Goal: Task Accomplishment & Management: Use online tool/utility

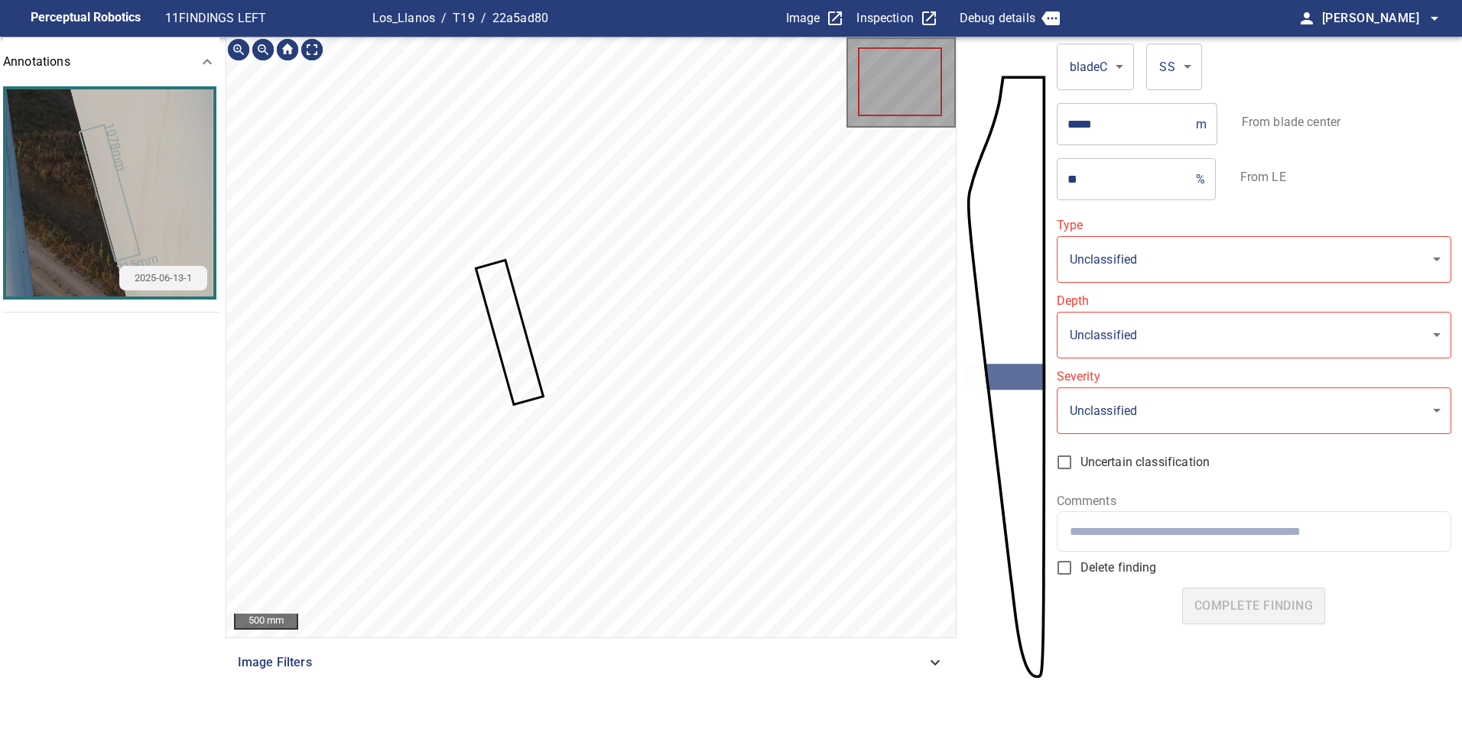
type input "**********"
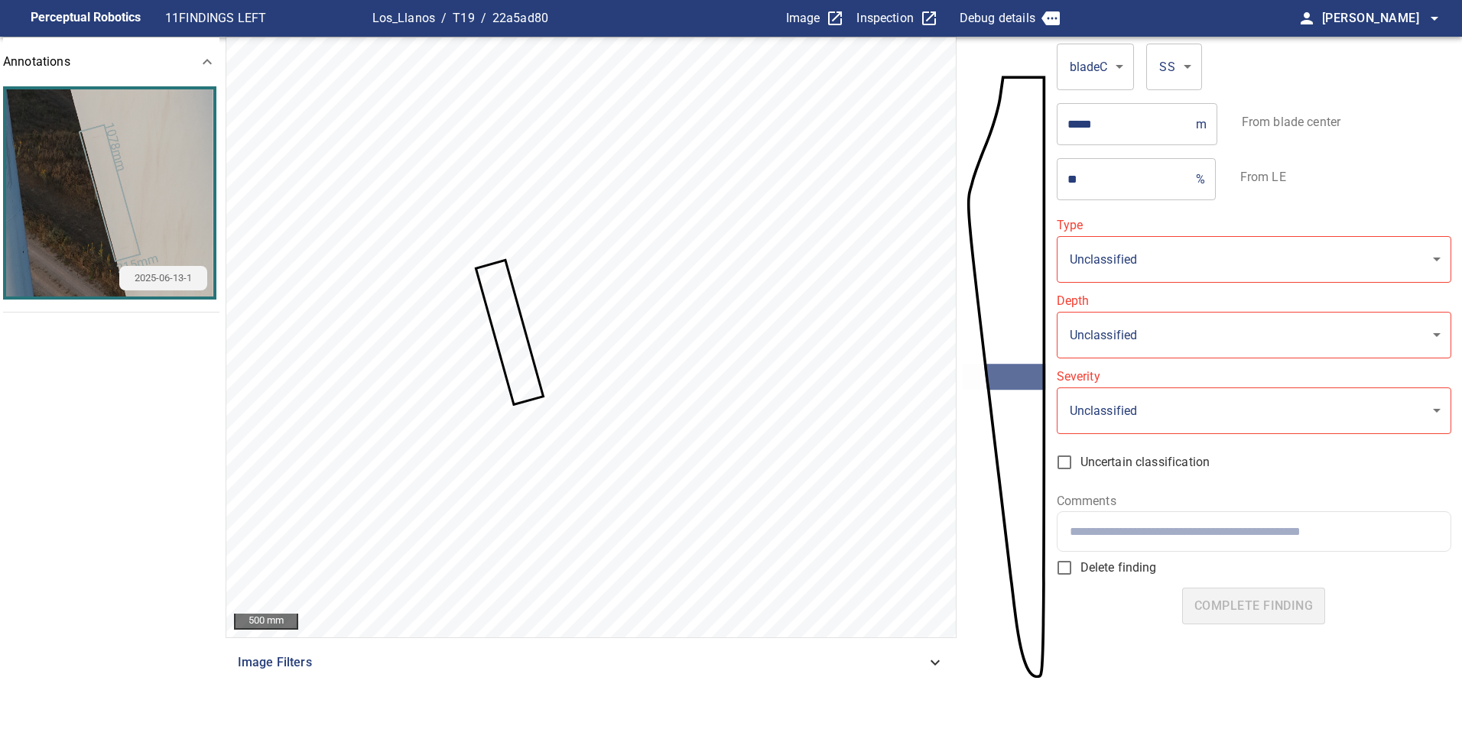
type input "**********"
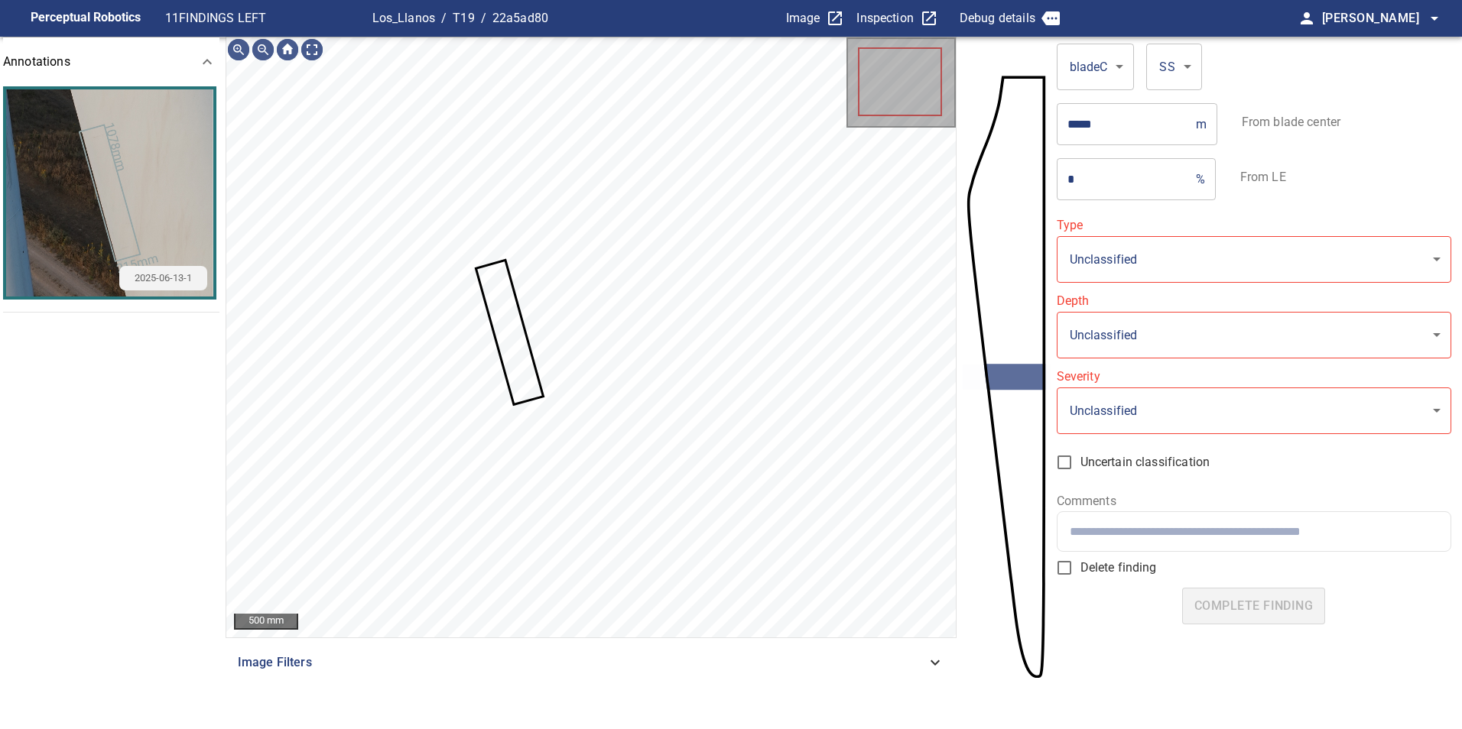
type input "**********"
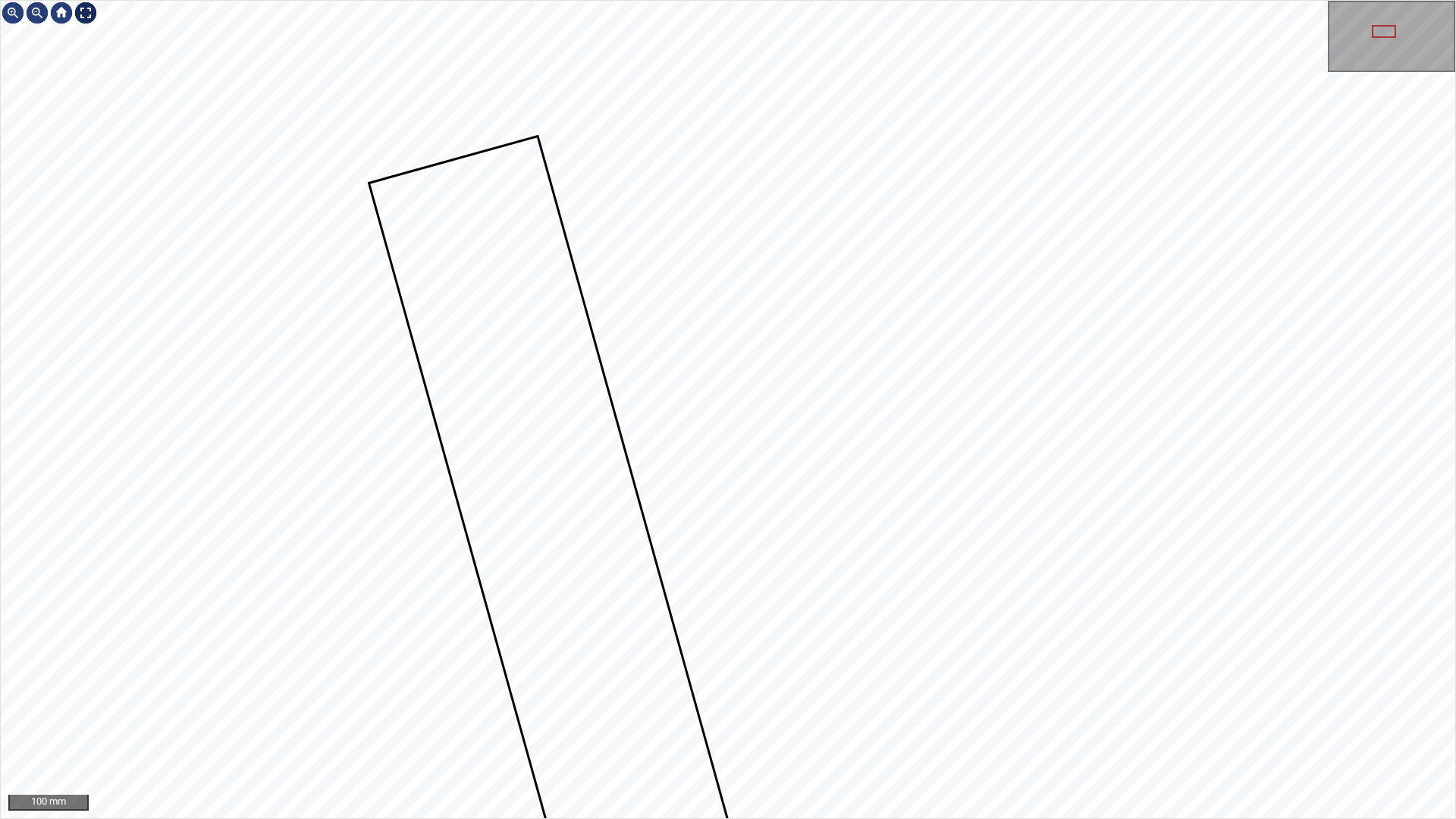
click at [92, 15] on div at bounding box center [85, 13] width 24 height 24
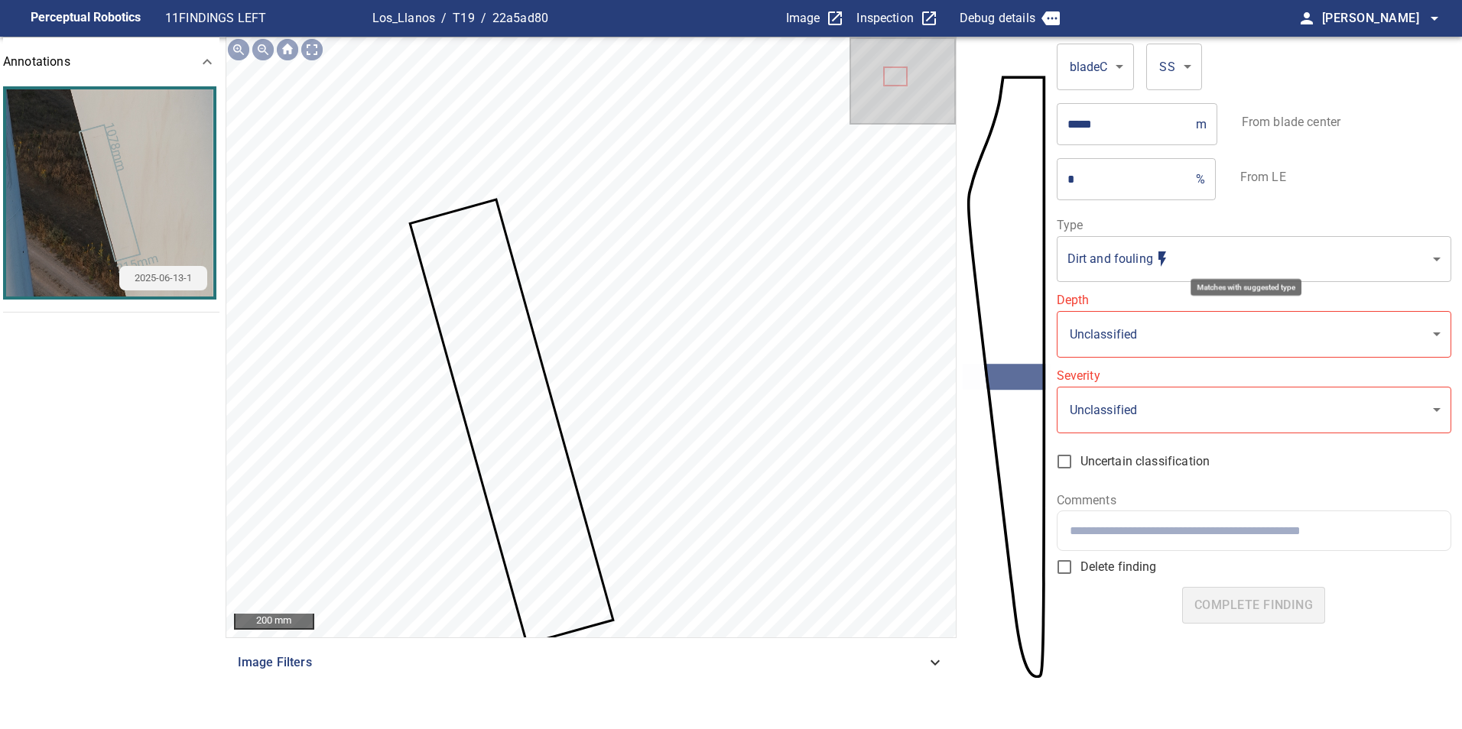
click at [1258, 255] on body "**********" at bounding box center [731, 364] width 1462 height 729
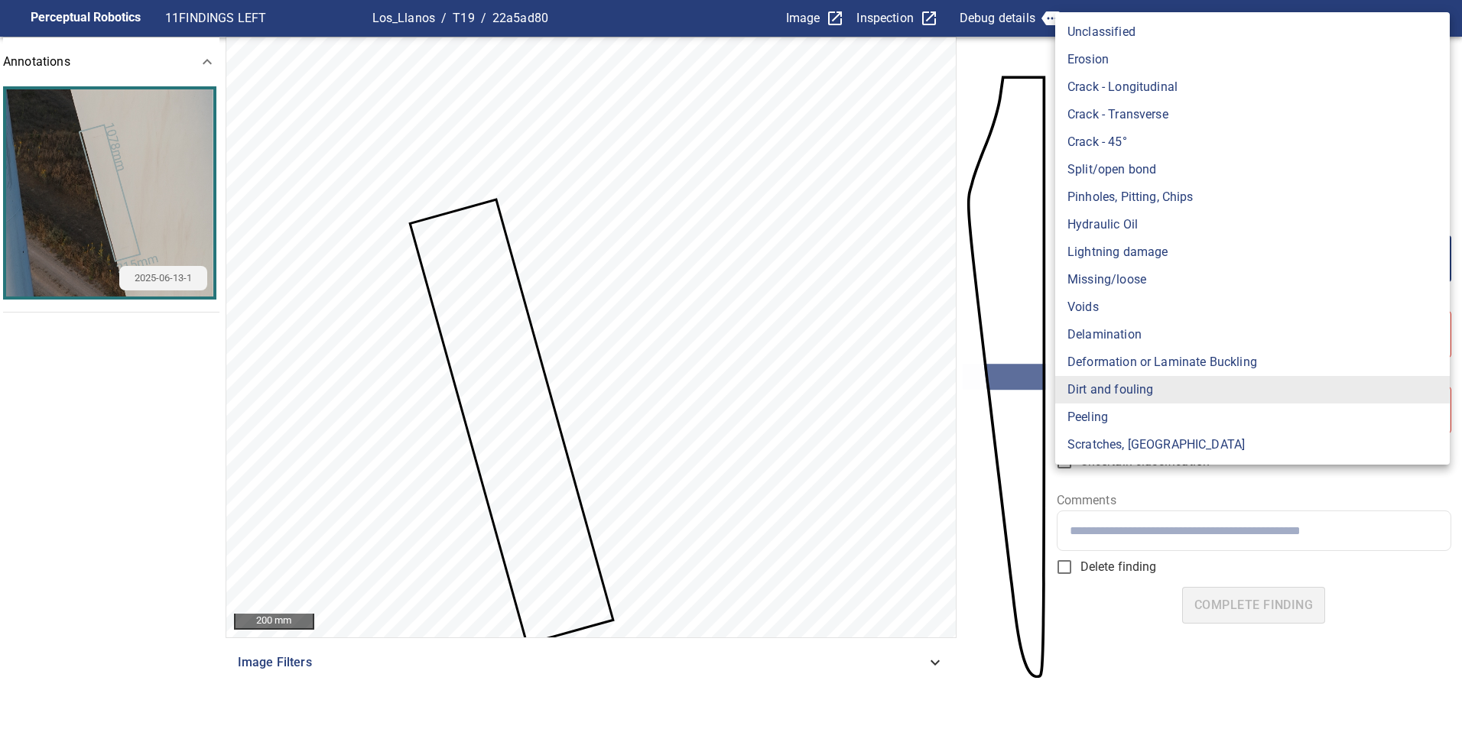
click at [1115, 531] on div at bounding box center [731, 364] width 1462 height 729
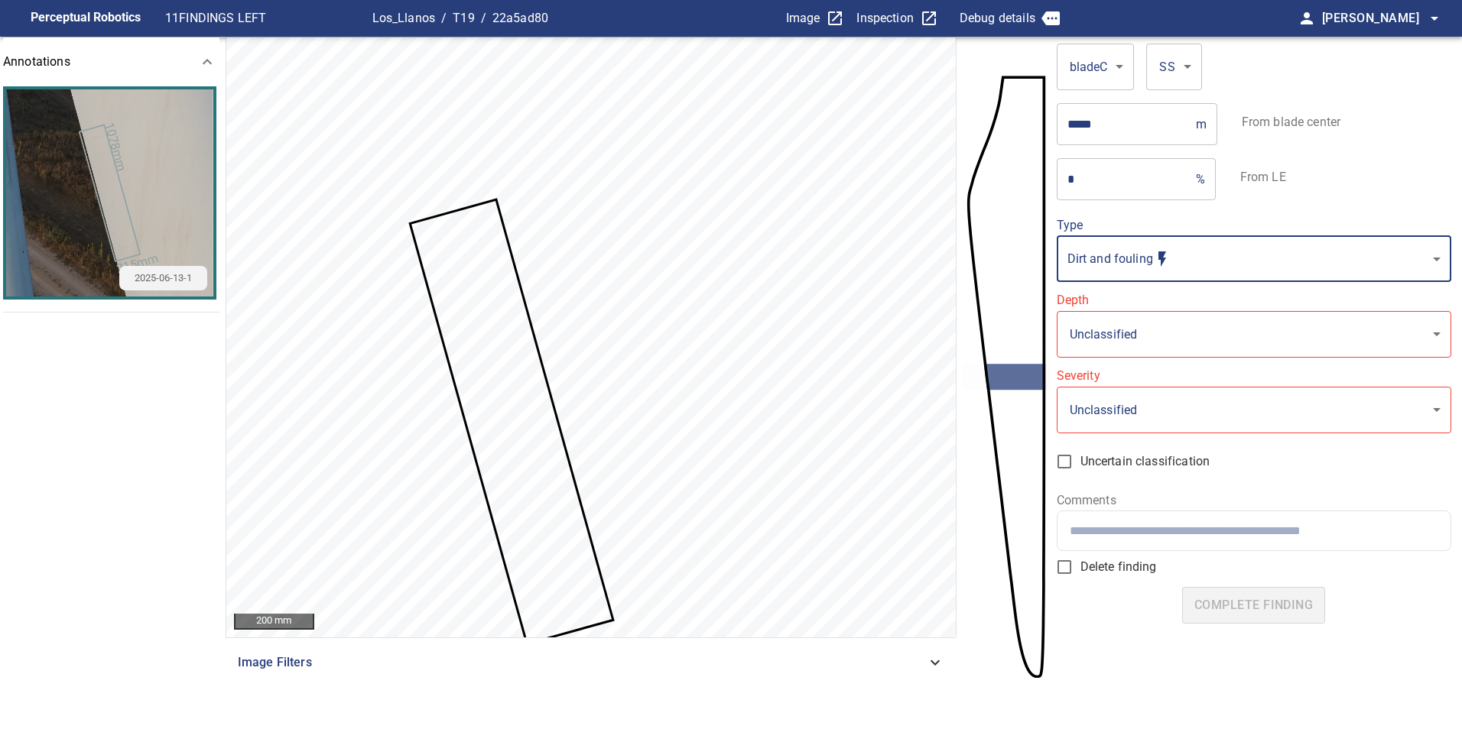
drag, startPoint x: 1083, startPoint y: 177, endPoint x: 1009, endPoint y: 160, distance: 75.5
click at [1011, 160] on section "**********" at bounding box center [731, 383] width 1462 height 693
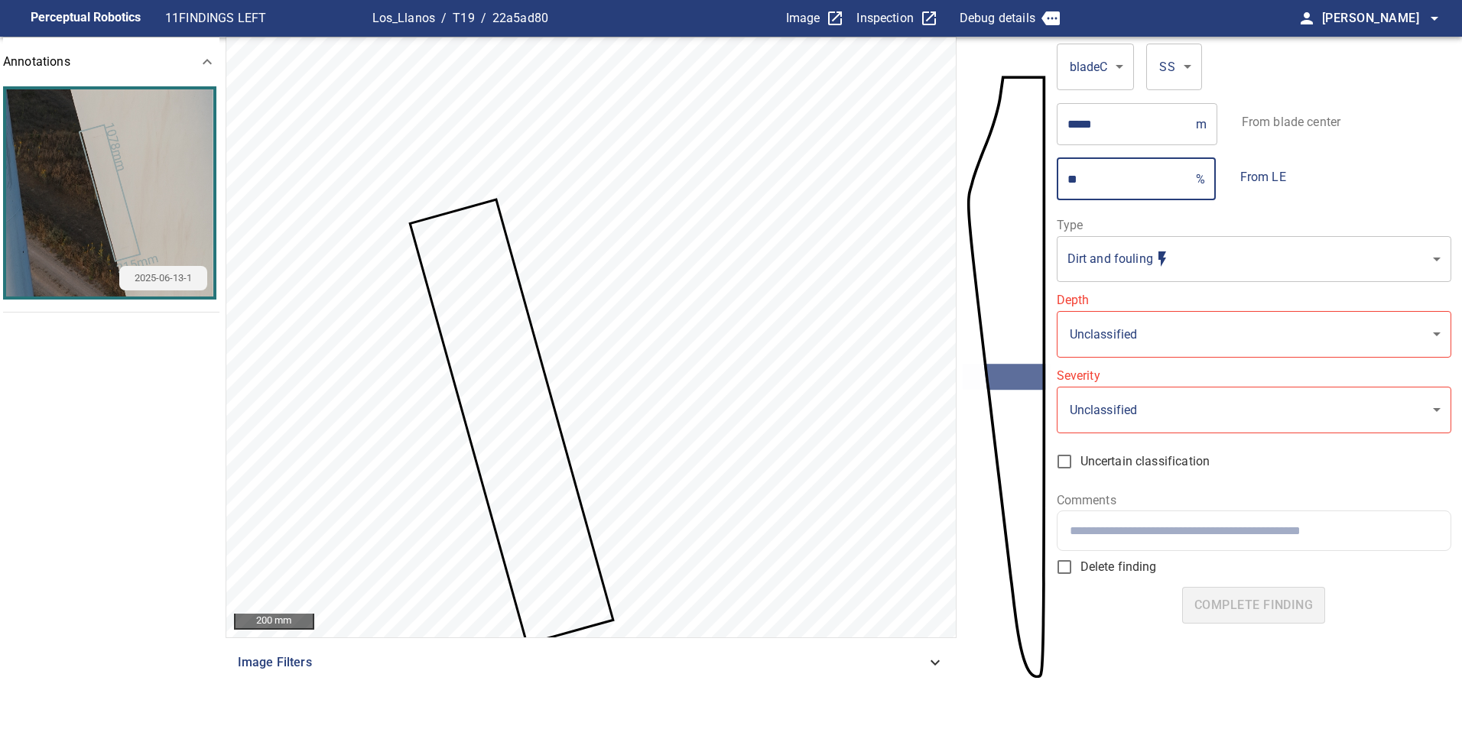
type input "**"
click at [1139, 232] on div "**********" at bounding box center [1254, 250] width 394 height 63
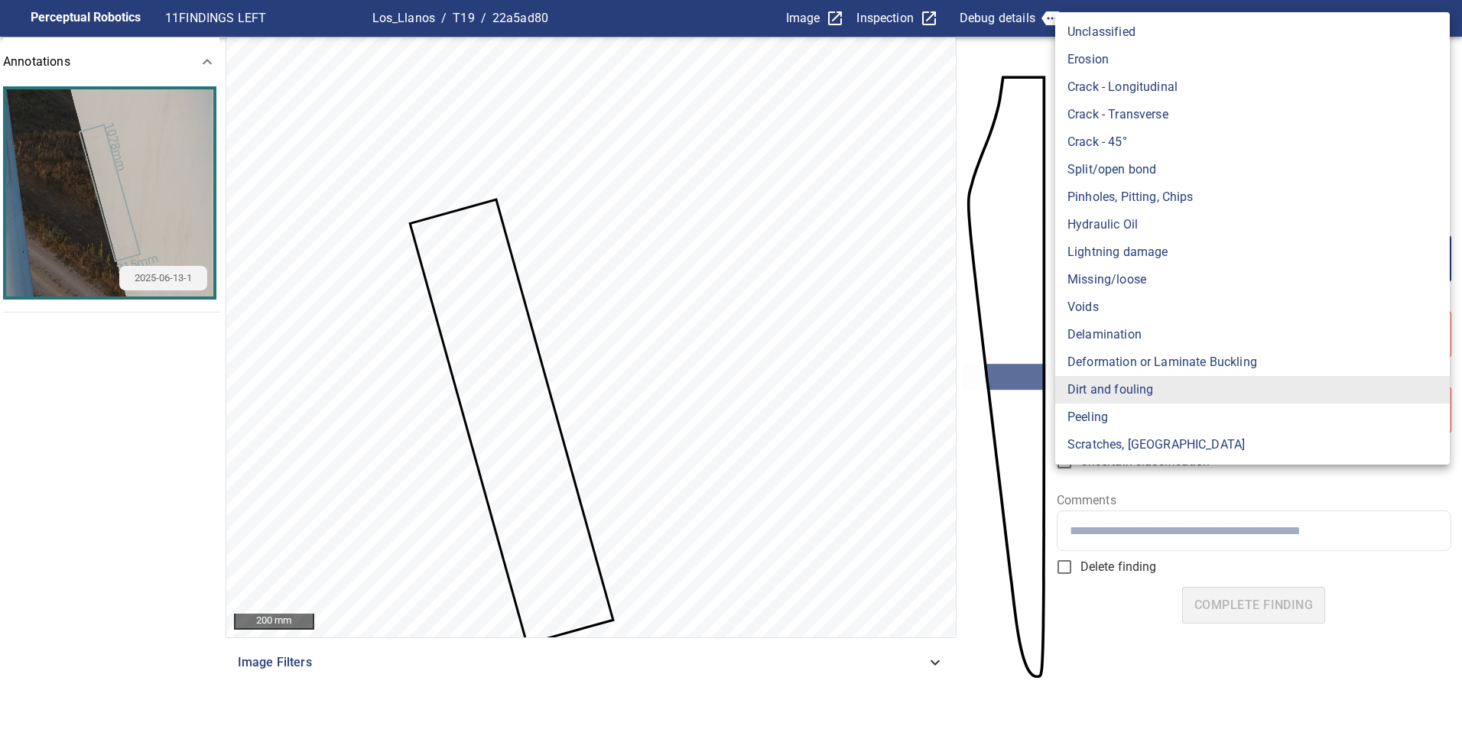
drag, startPoint x: 1148, startPoint y: 252, endPoint x: 1164, endPoint y: 275, distance: 28.2
click at [1148, 255] on body "**********" at bounding box center [731, 364] width 1462 height 729
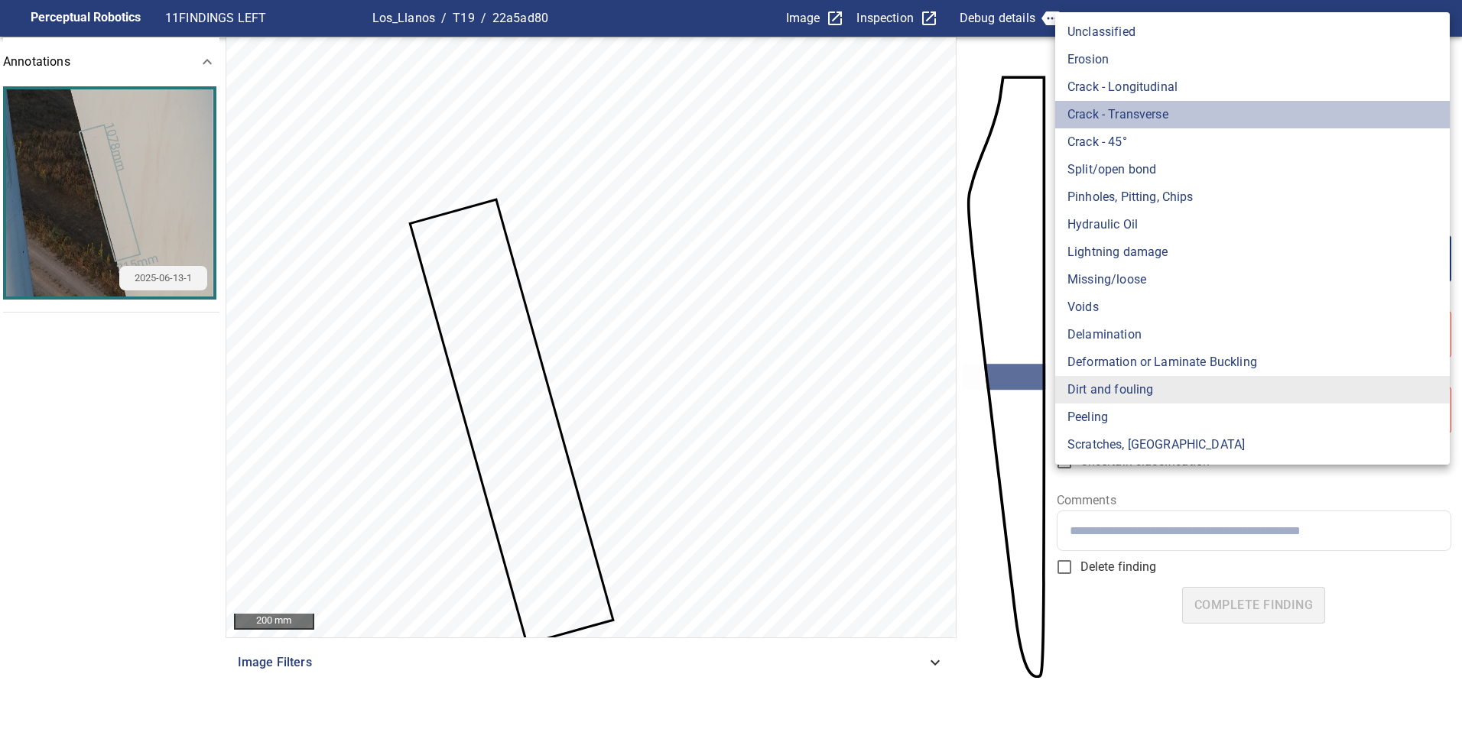
click at [1225, 122] on li "Crack - Transverse" at bounding box center [1252, 115] width 394 height 28
type input "**********"
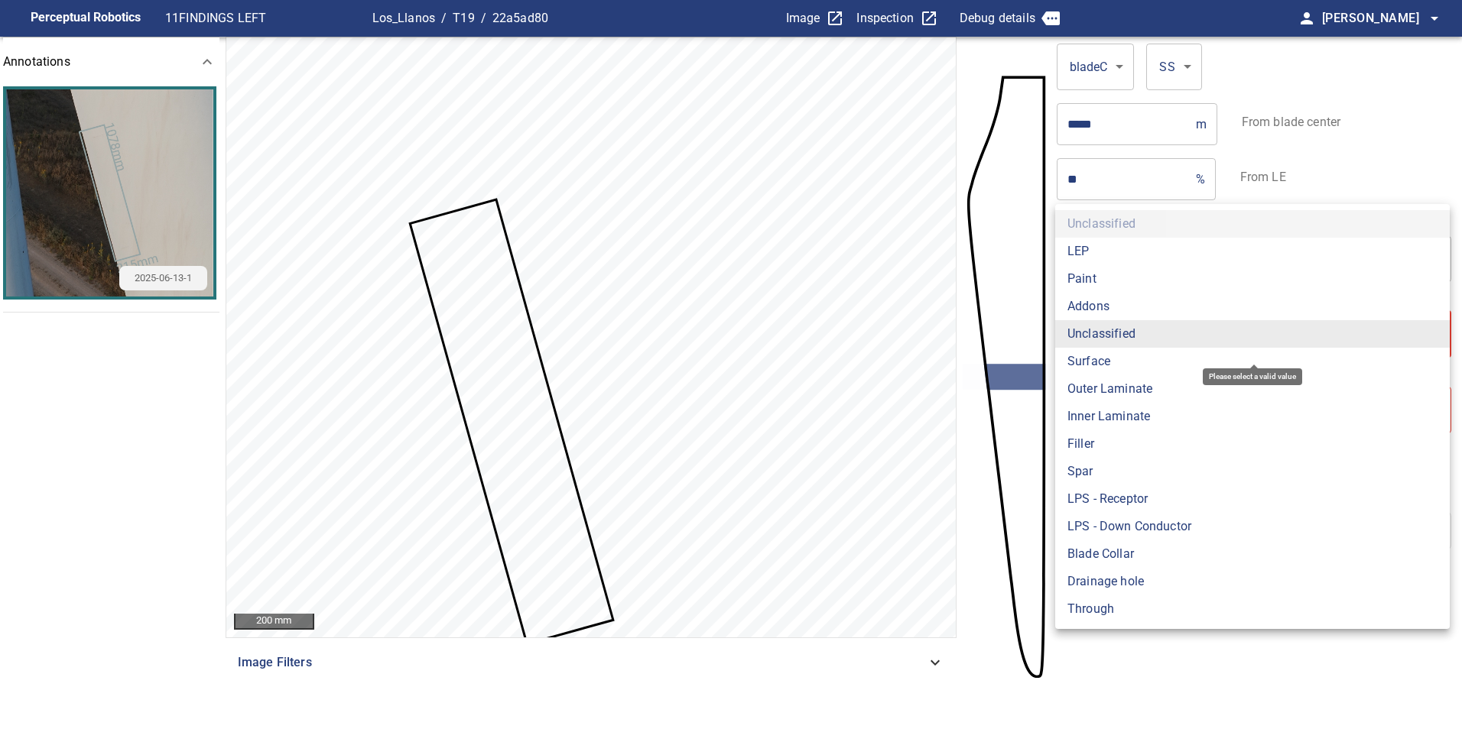
click at [1186, 323] on body "**********" at bounding box center [731, 364] width 1462 height 729
click at [1165, 272] on li "Paint" at bounding box center [1252, 279] width 394 height 28
type input "*****"
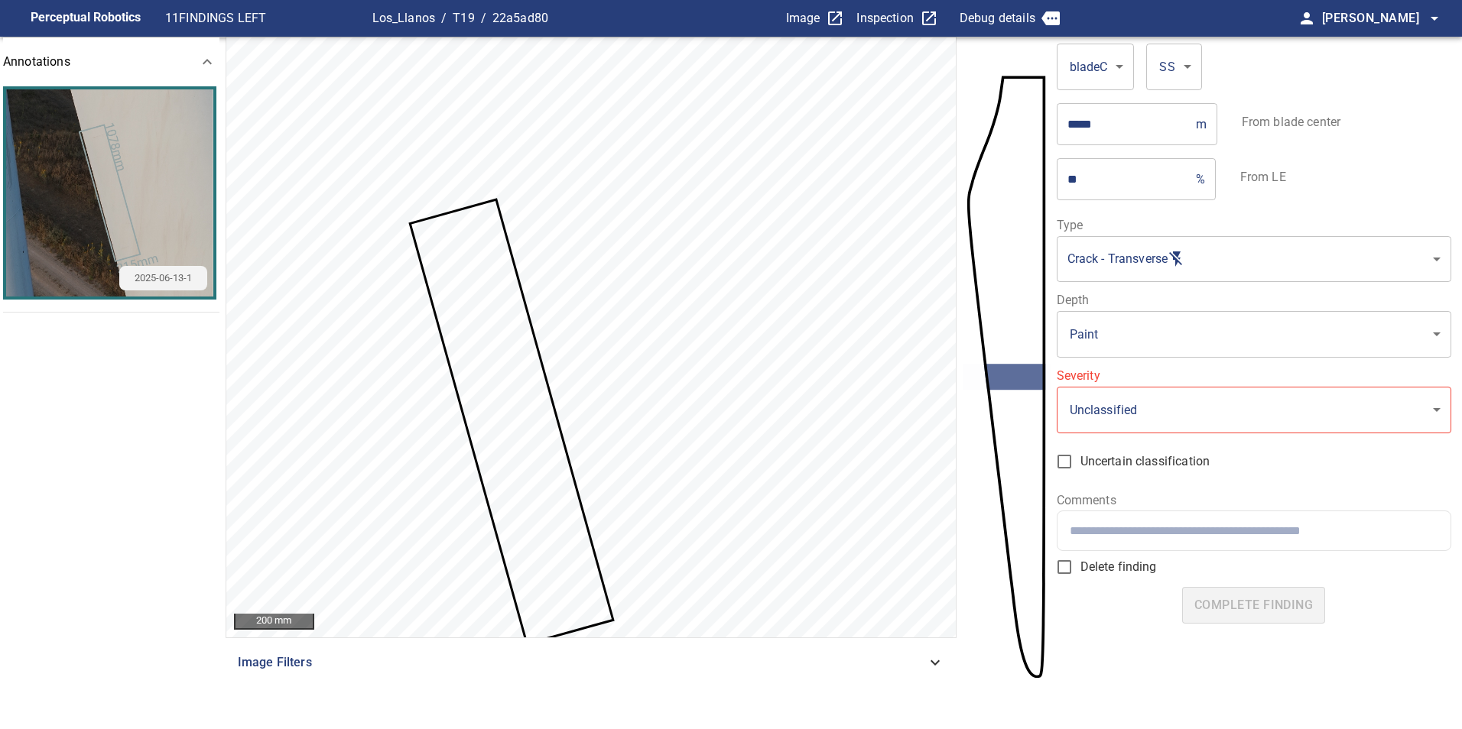
click at [1190, 361] on div "**********" at bounding box center [1254, 350] width 394 height 262
click at [1201, 349] on body "**********" at bounding box center [731, 364] width 1462 height 729
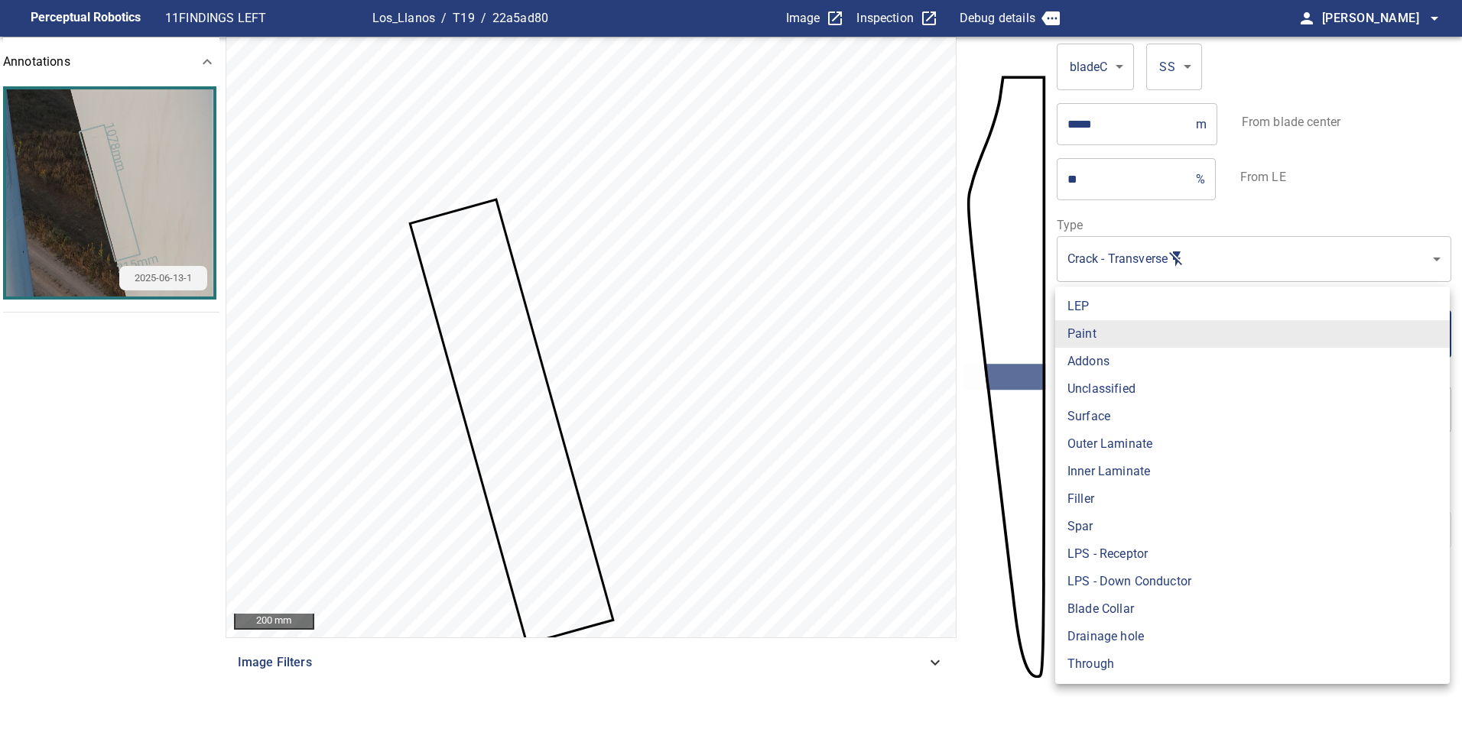
click at [1144, 334] on li "Paint" at bounding box center [1252, 334] width 394 height 28
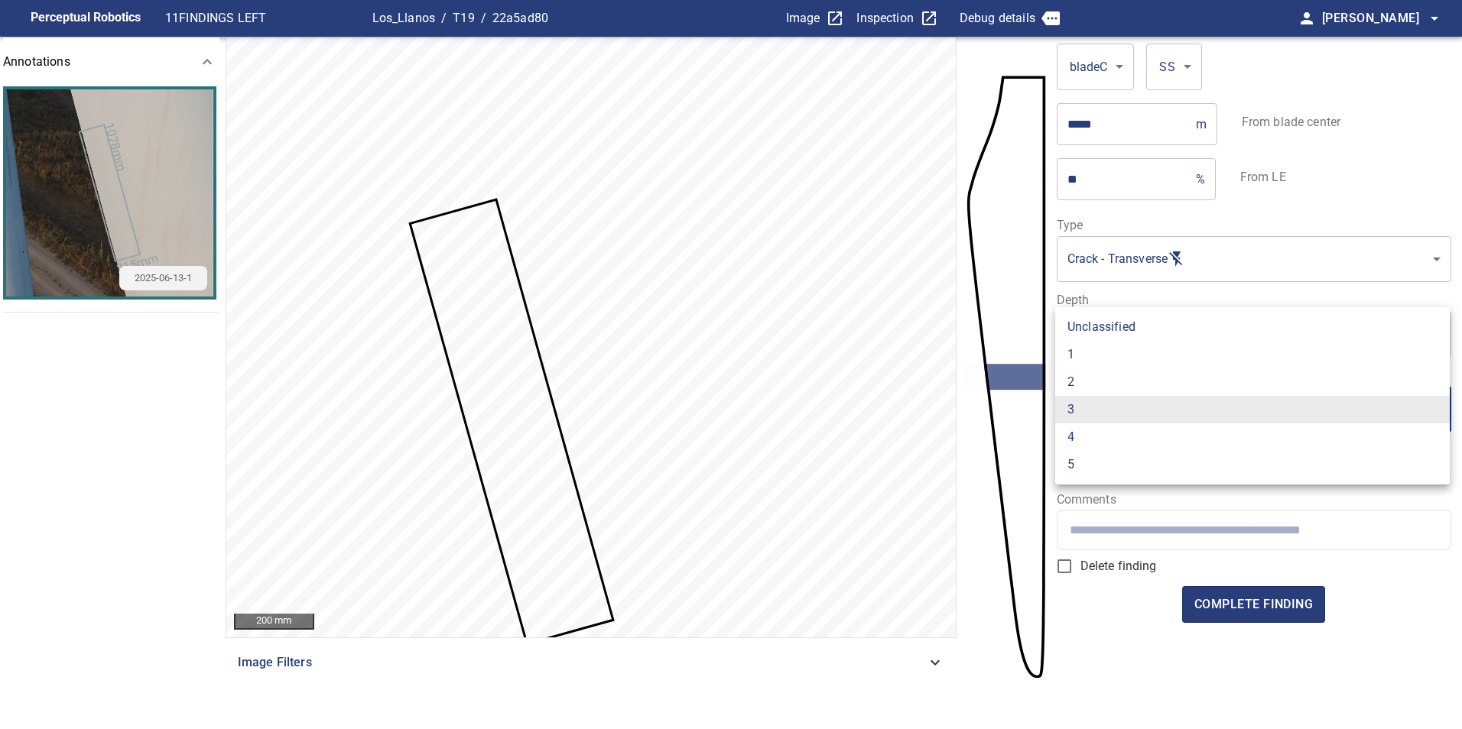
click at [1127, 411] on body "**********" at bounding box center [731, 364] width 1462 height 729
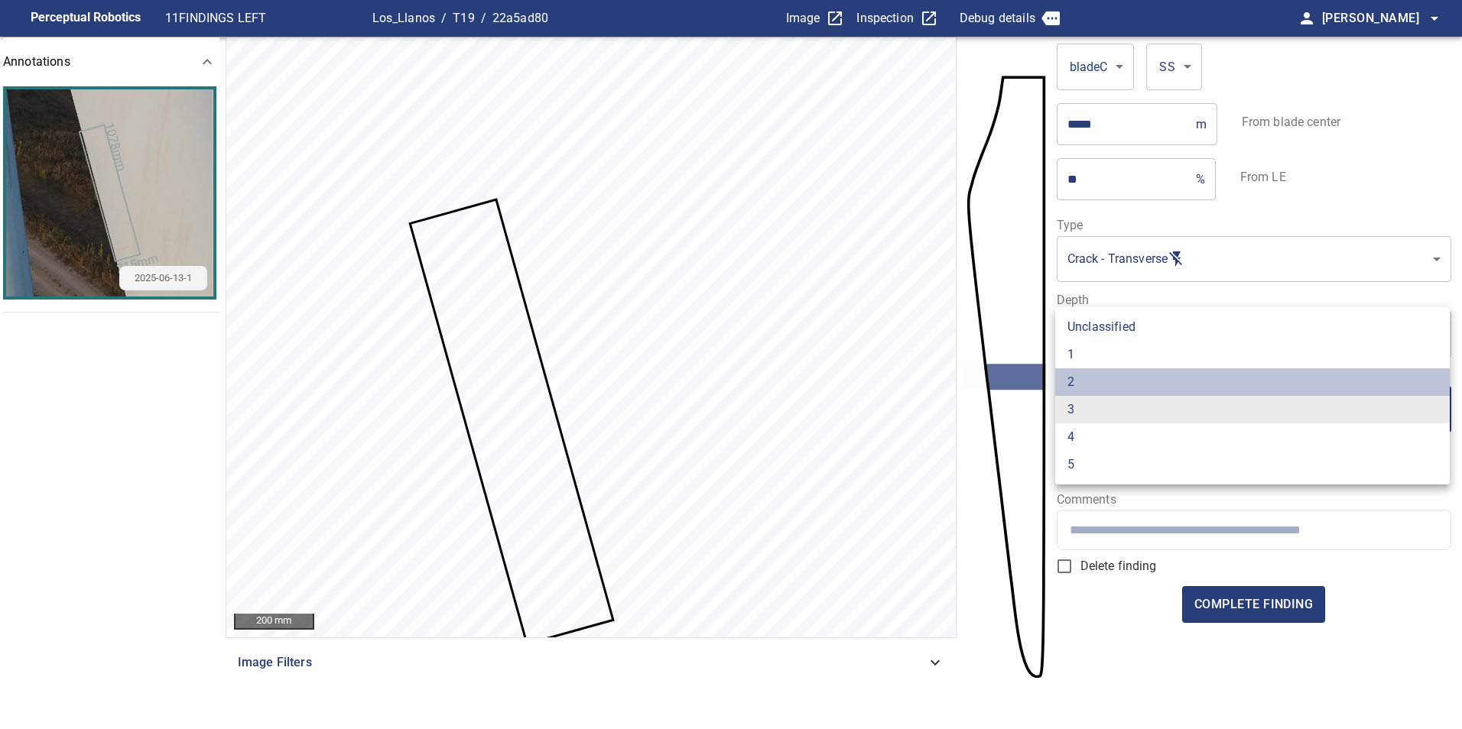
click at [1119, 379] on li "2" at bounding box center [1252, 382] width 394 height 28
type input "*"
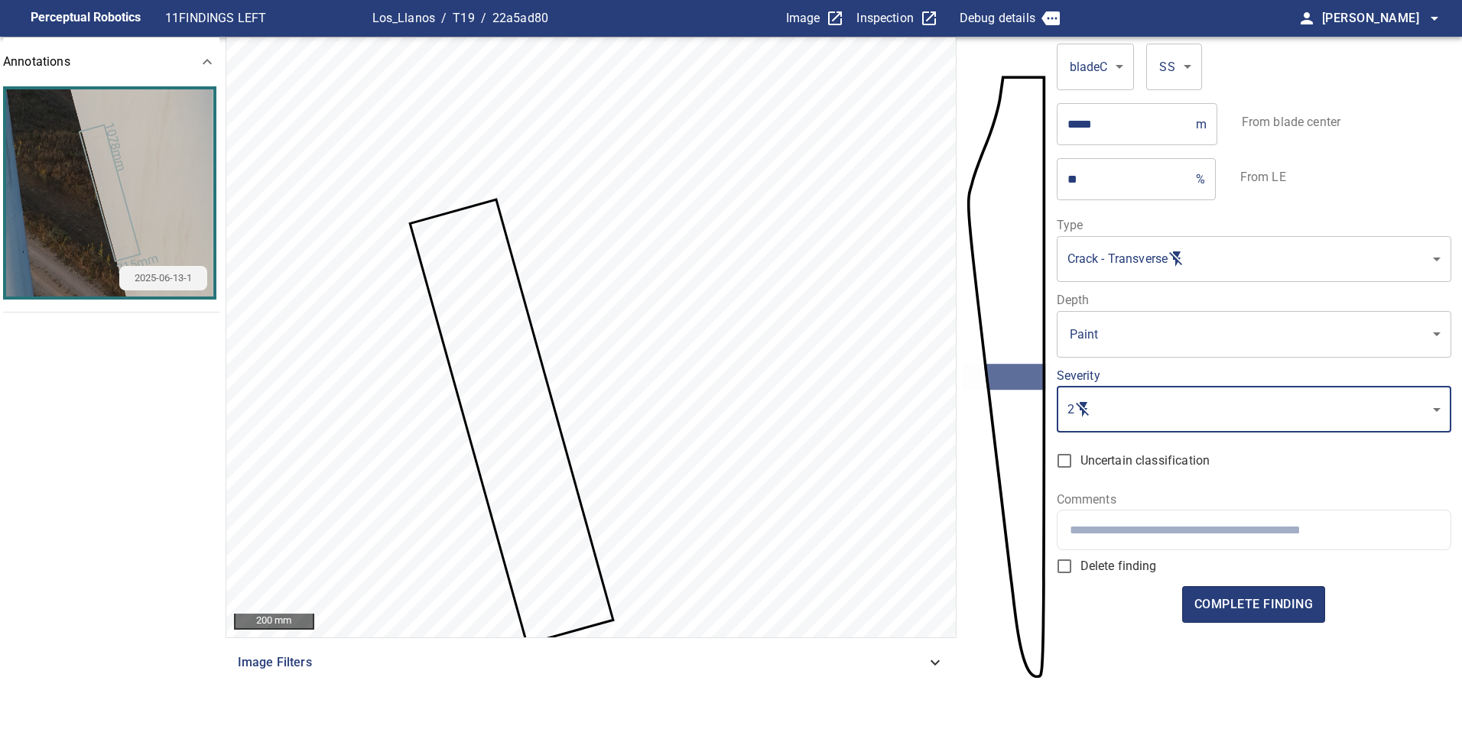
click at [1154, 532] on input "text" at bounding box center [1254, 530] width 368 height 15
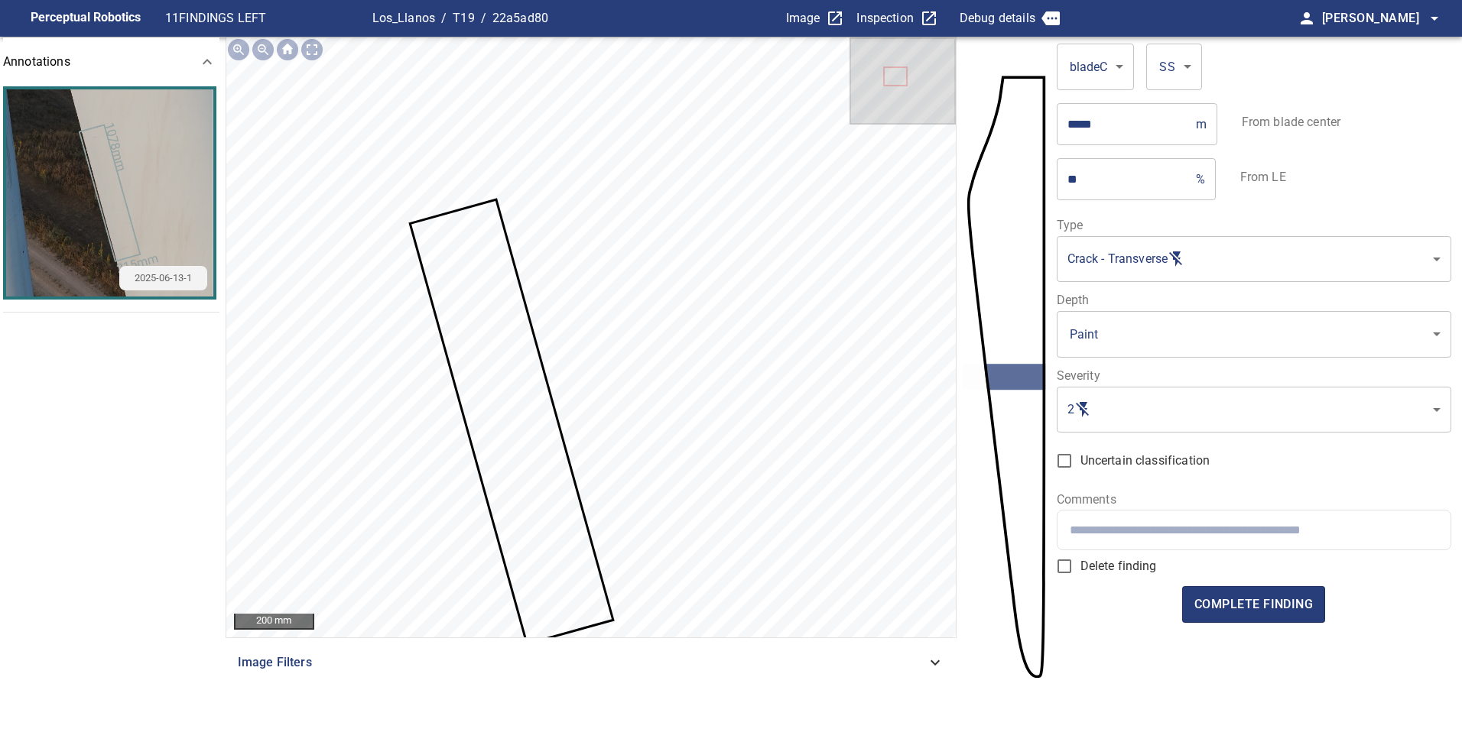
click at [1165, 530] on input "text" at bounding box center [1254, 530] width 368 height 15
paste input "**********"
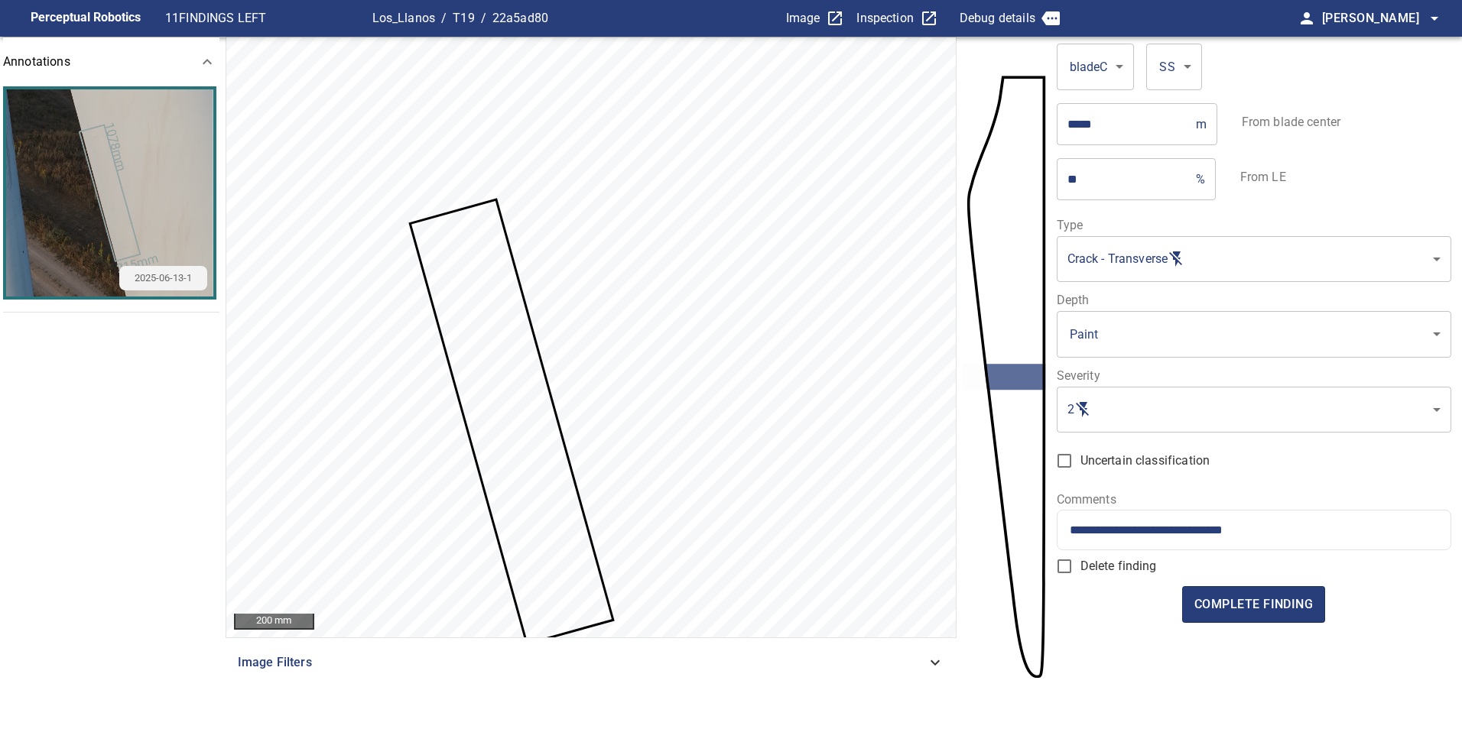
click at [1073, 528] on input "**********" at bounding box center [1254, 530] width 368 height 15
click at [1092, 532] on input "**********" at bounding box center [1254, 530] width 368 height 15
type input "**********"
click at [1307, 606] on span "complete finding" at bounding box center [1253, 604] width 118 height 21
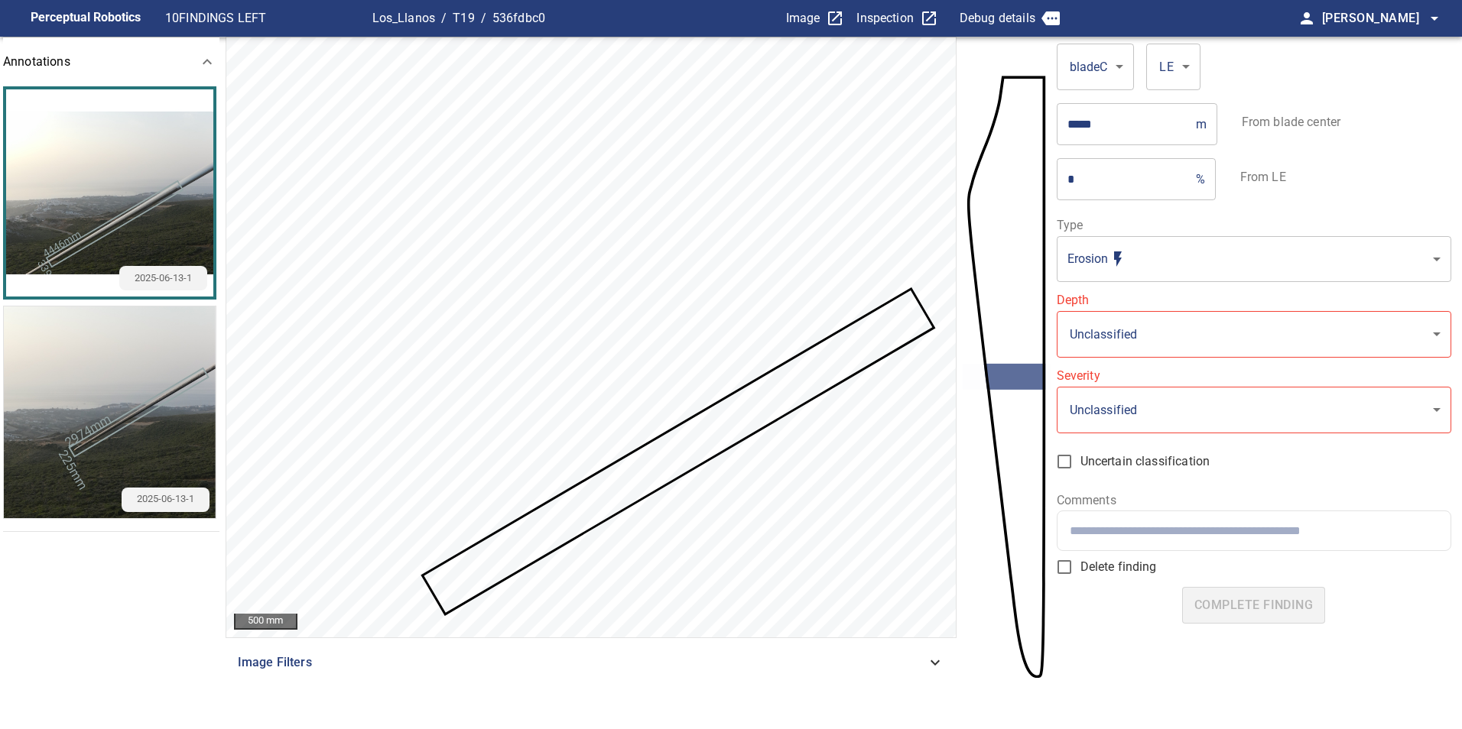
click at [1235, 248] on body "**********" at bounding box center [731, 364] width 1462 height 729
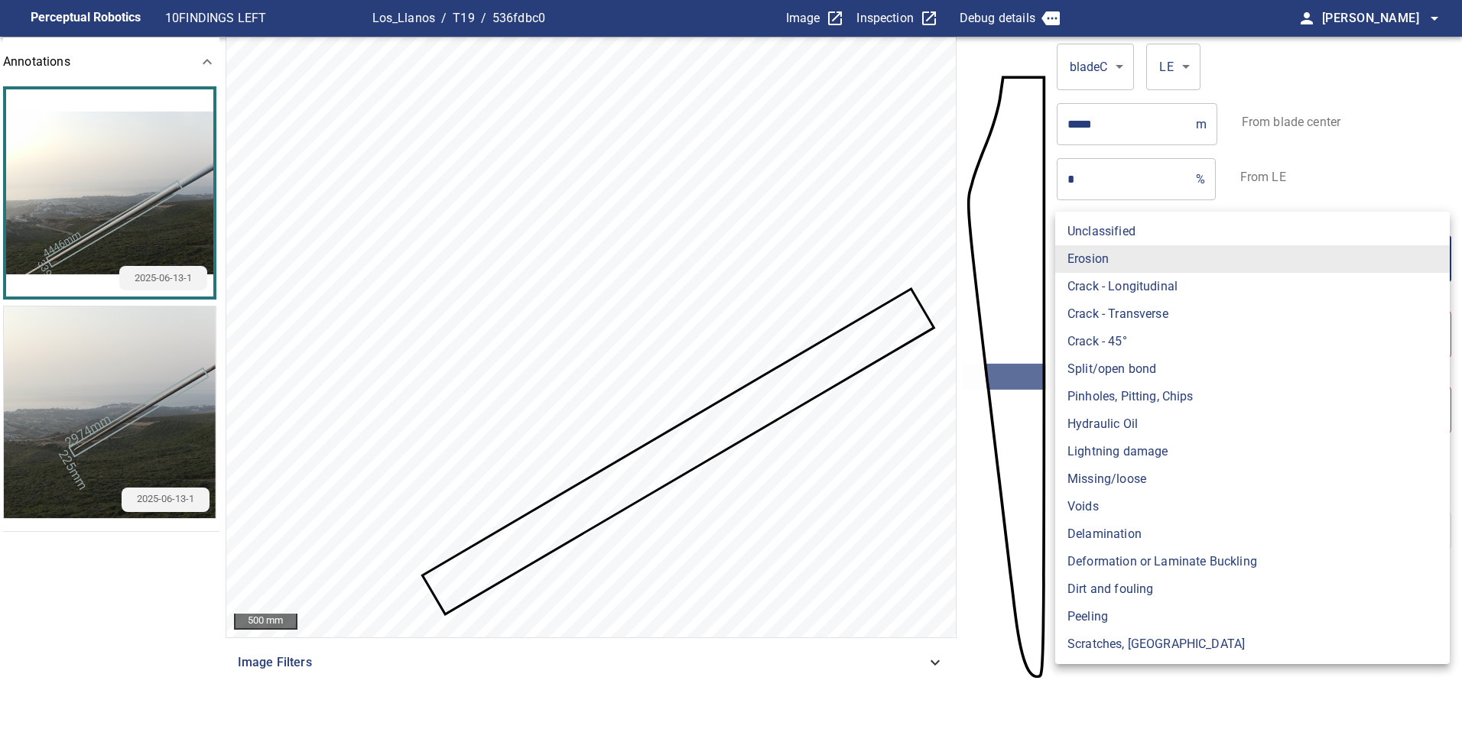
click at [682, 342] on div at bounding box center [731, 364] width 1462 height 729
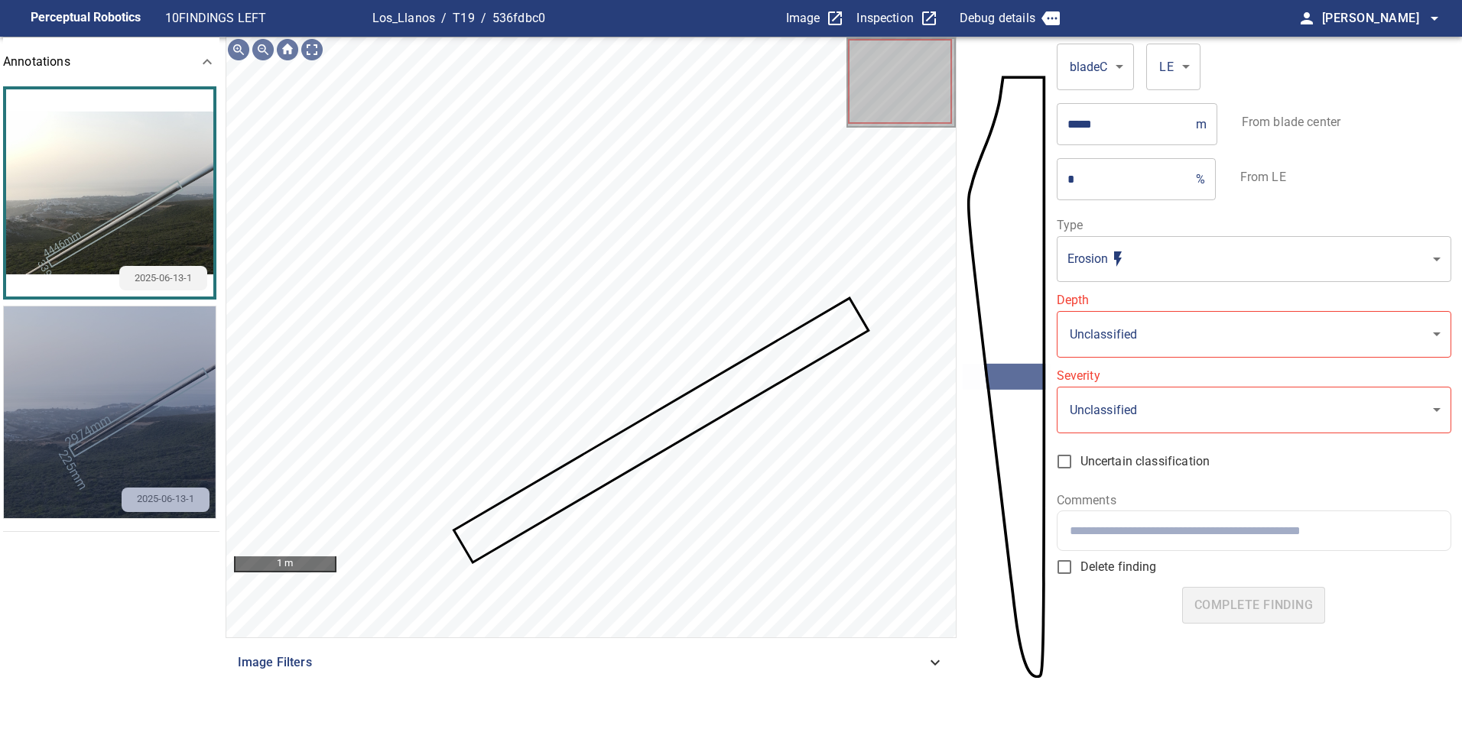
click at [139, 340] on img "button" at bounding box center [110, 413] width 212 height 212
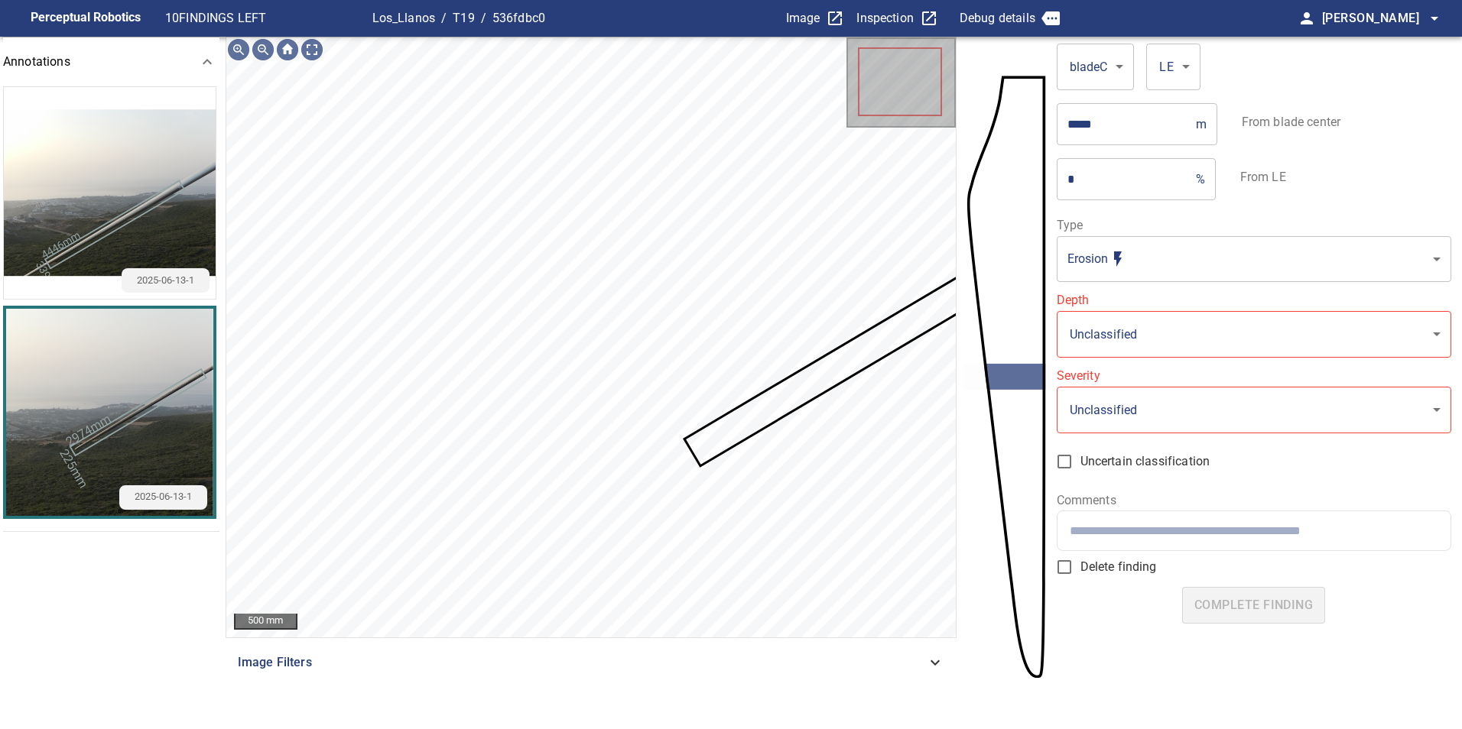
click at [117, 162] on img "button" at bounding box center [110, 193] width 212 height 212
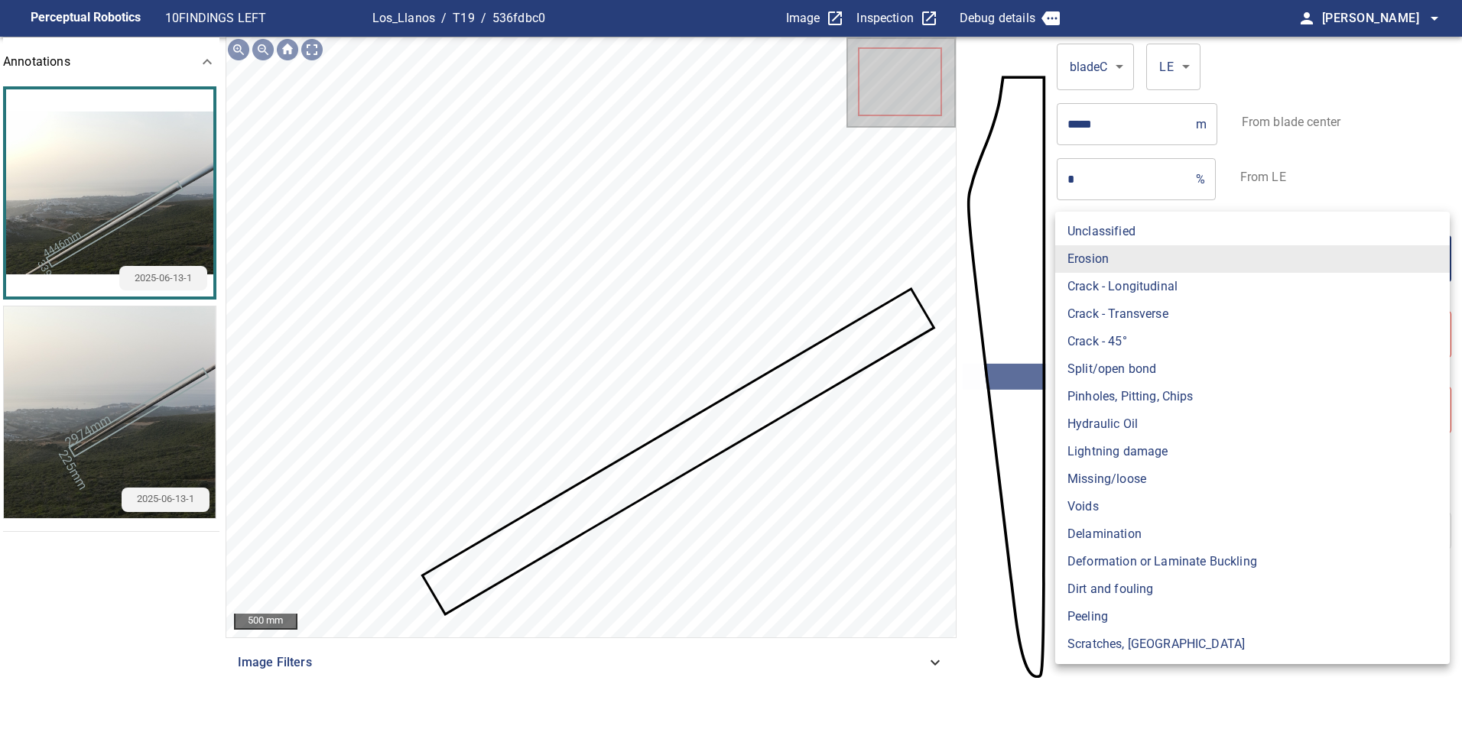
click at [1124, 269] on body "**********" at bounding box center [731, 364] width 1462 height 729
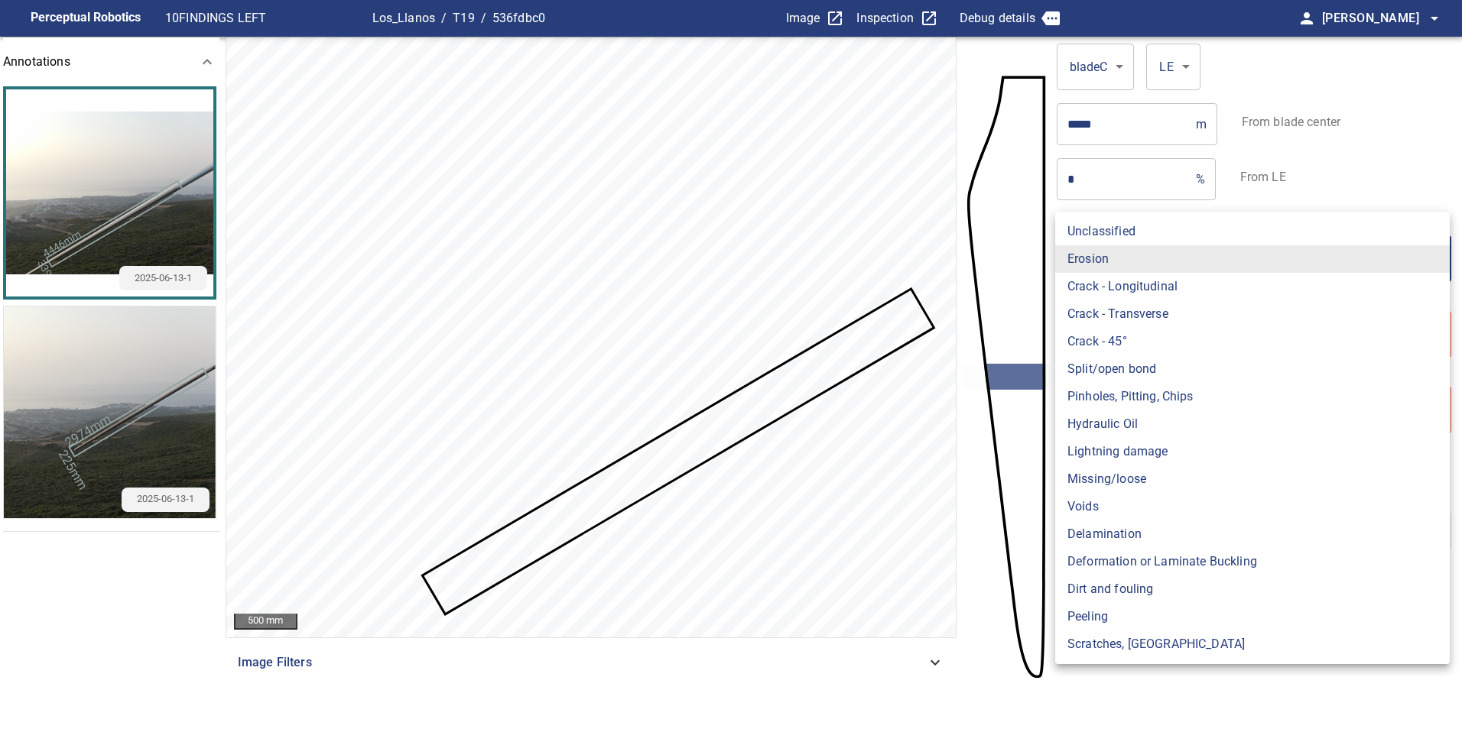
drag, startPoint x: 651, startPoint y: 562, endPoint x: 830, endPoint y: 311, distance: 308.5
click at [803, 332] on div at bounding box center [731, 364] width 1462 height 729
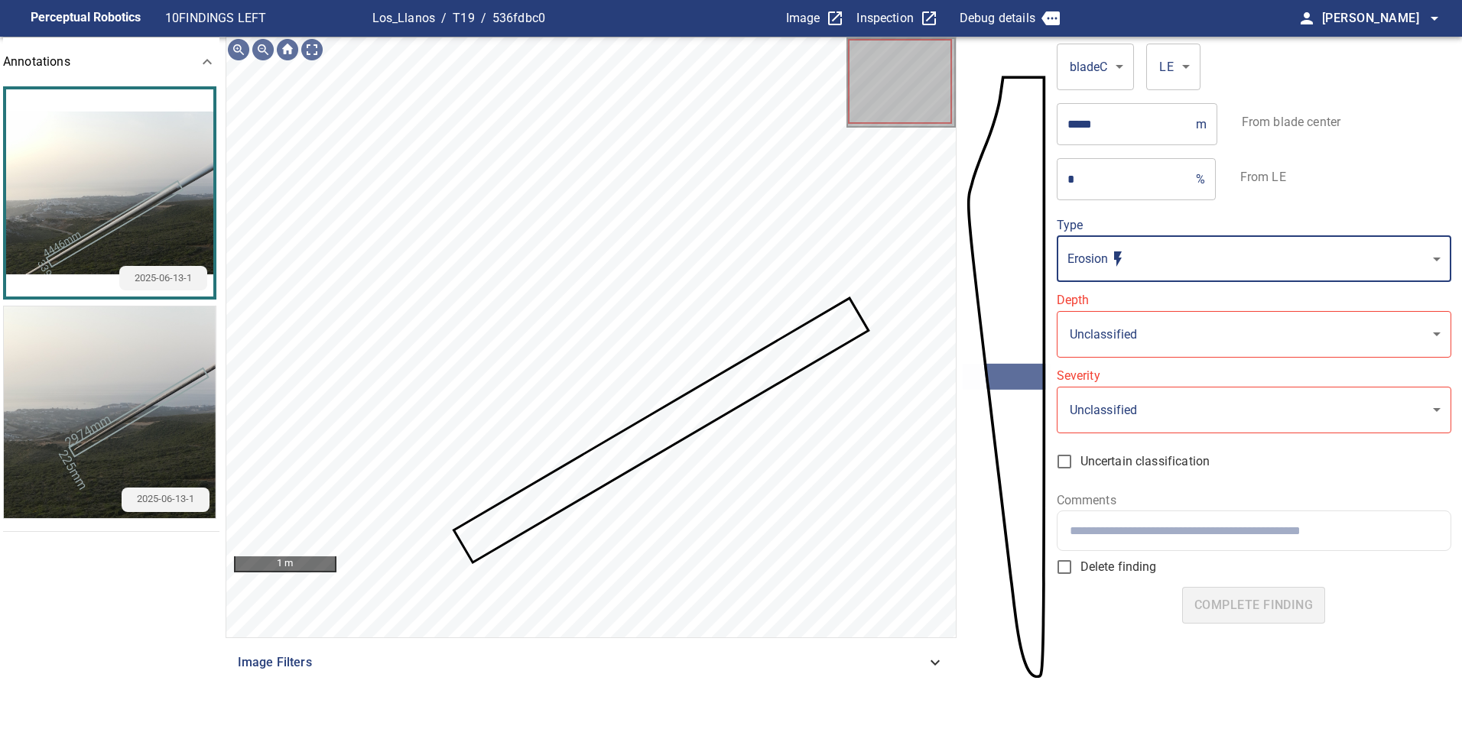
click at [141, 341] on img "button" at bounding box center [110, 413] width 212 height 212
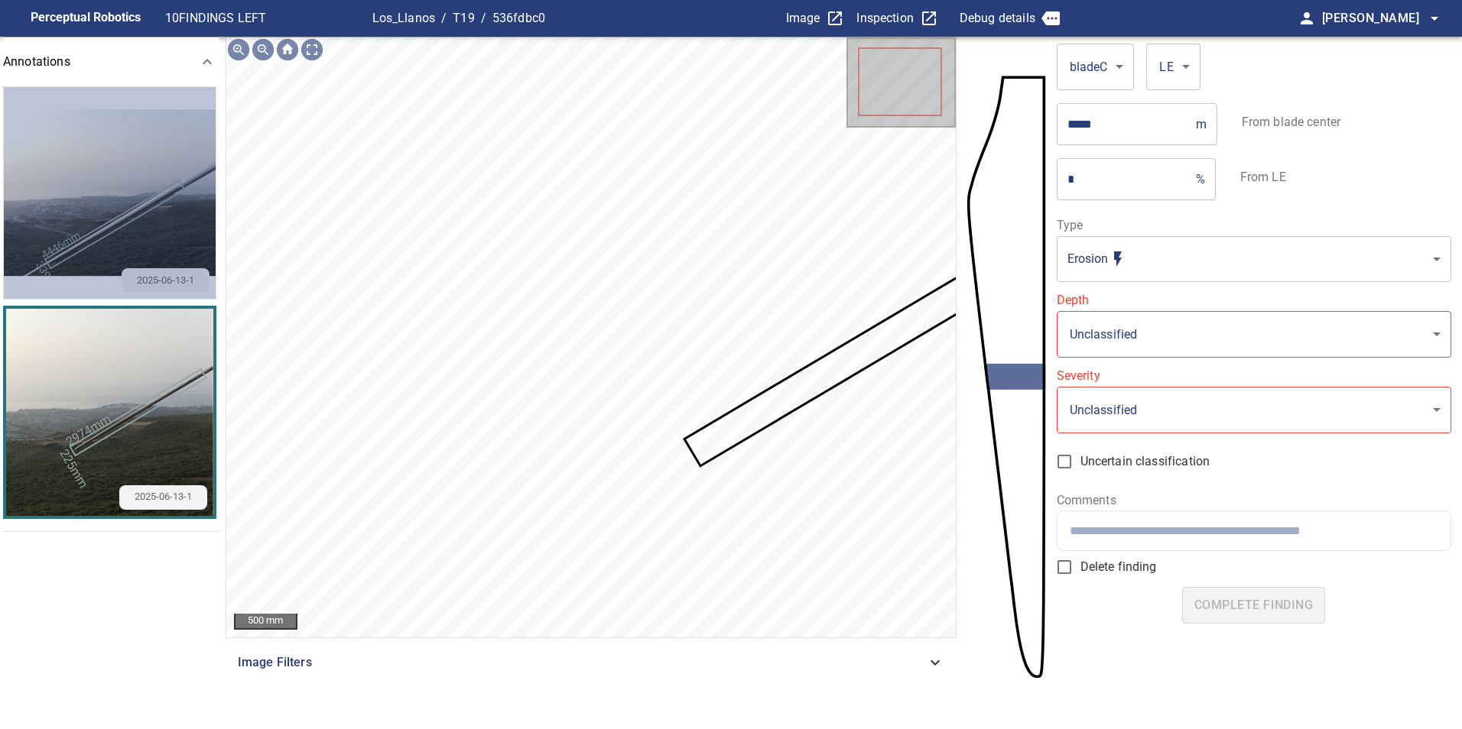
click at [115, 138] on img "button" at bounding box center [110, 193] width 212 height 212
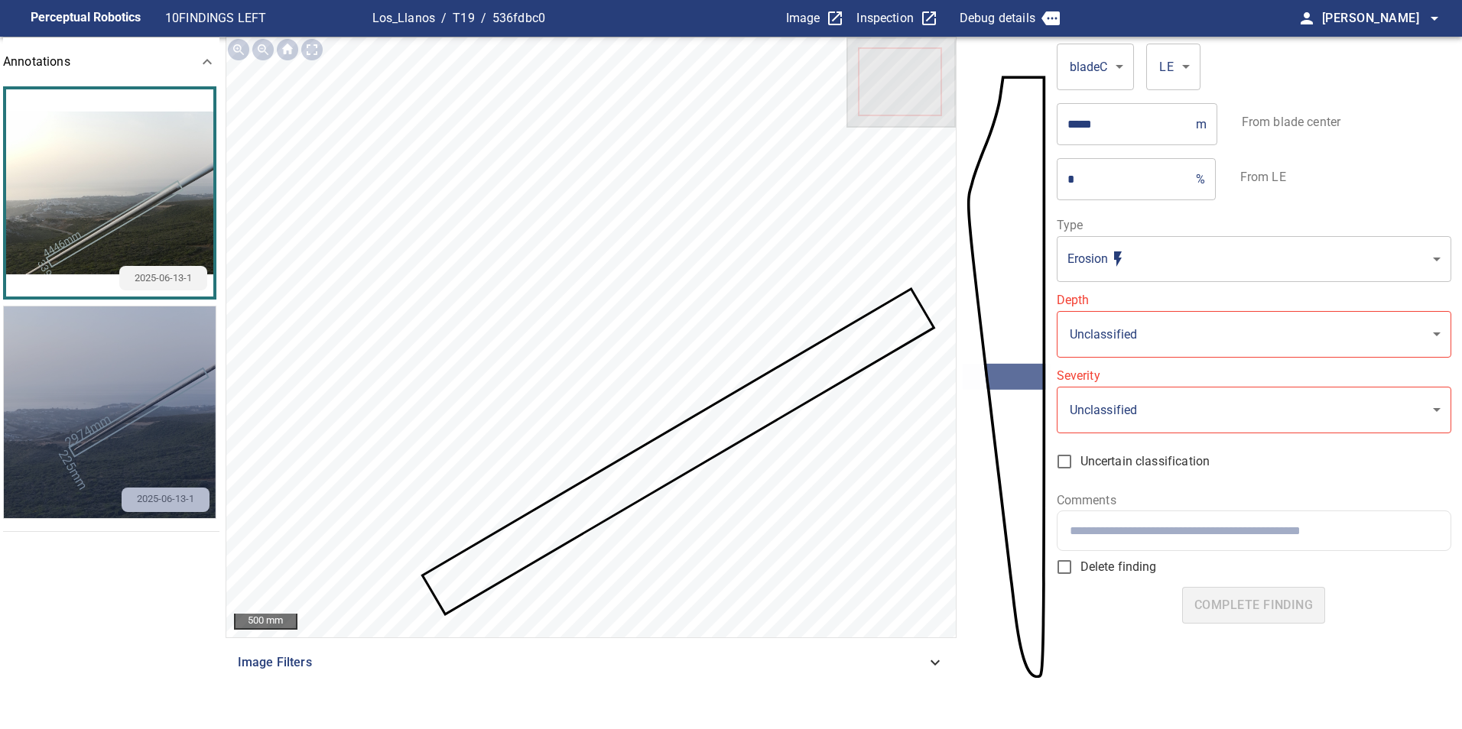
click at [80, 403] on img "button" at bounding box center [110, 413] width 212 height 212
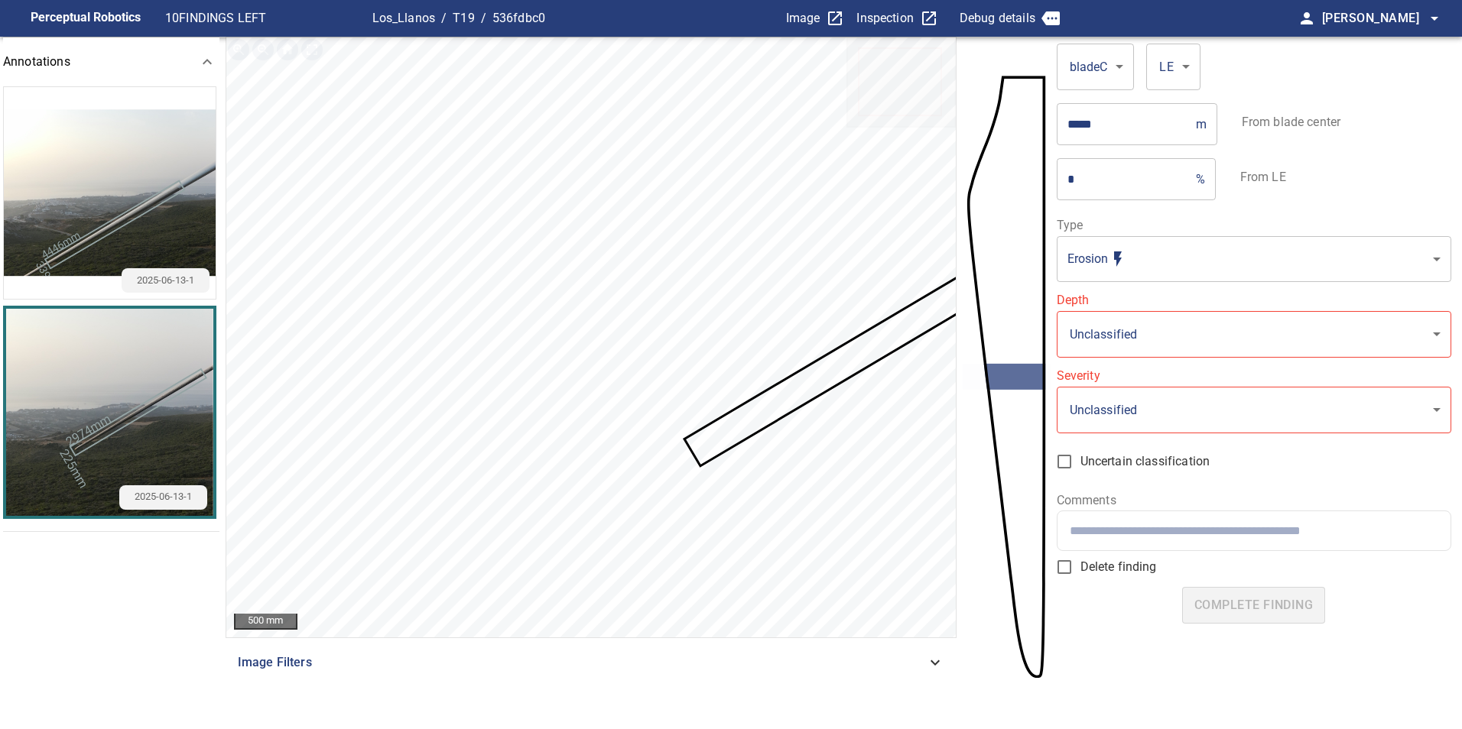
click at [93, 160] on img "button" at bounding box center [110, 193] width 212 height 212
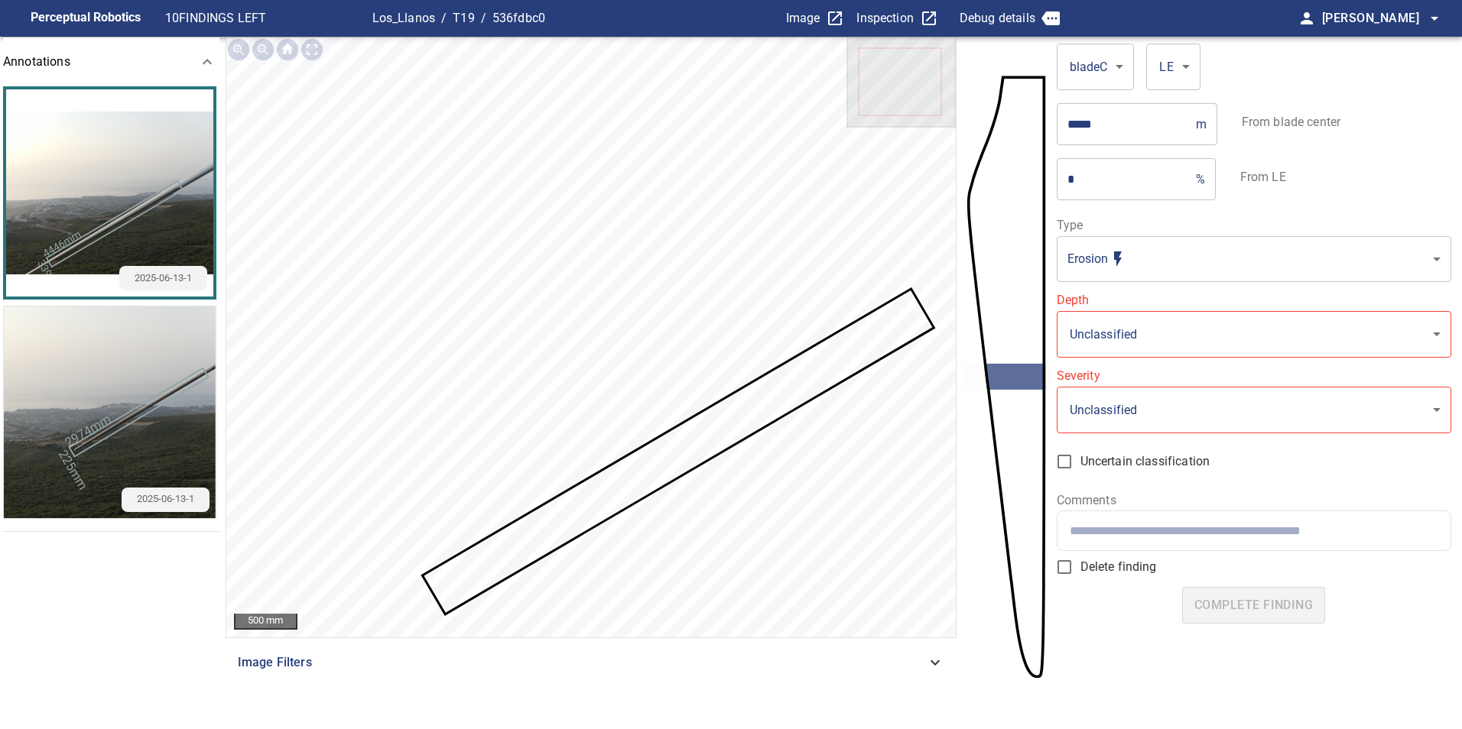
click at [1266, 278] on body "**********" at bounding box center [731, 364] width 1462 height 729
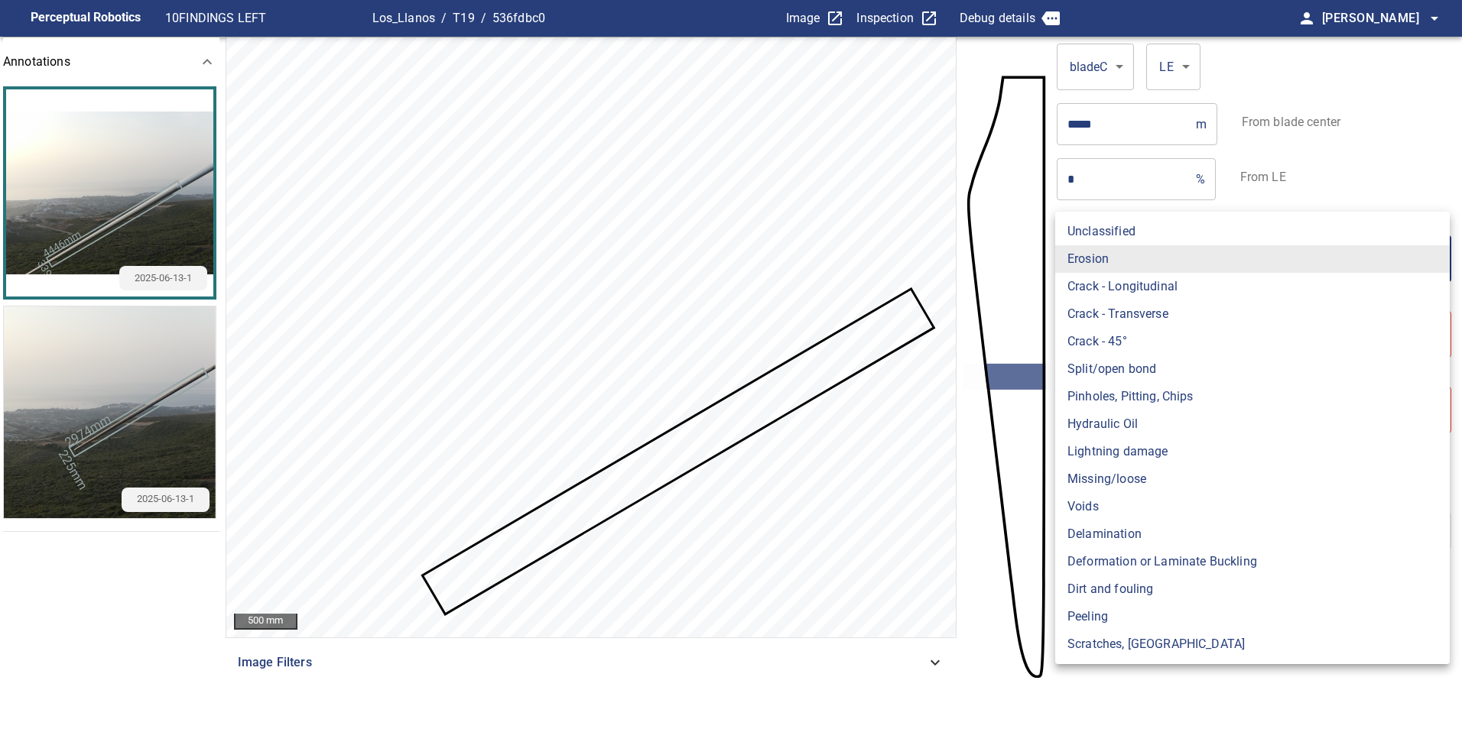
click at [1310, 487] on li "Missing/loose" at bounding box center [1252, 480] width 394 height 28
type input "**********"
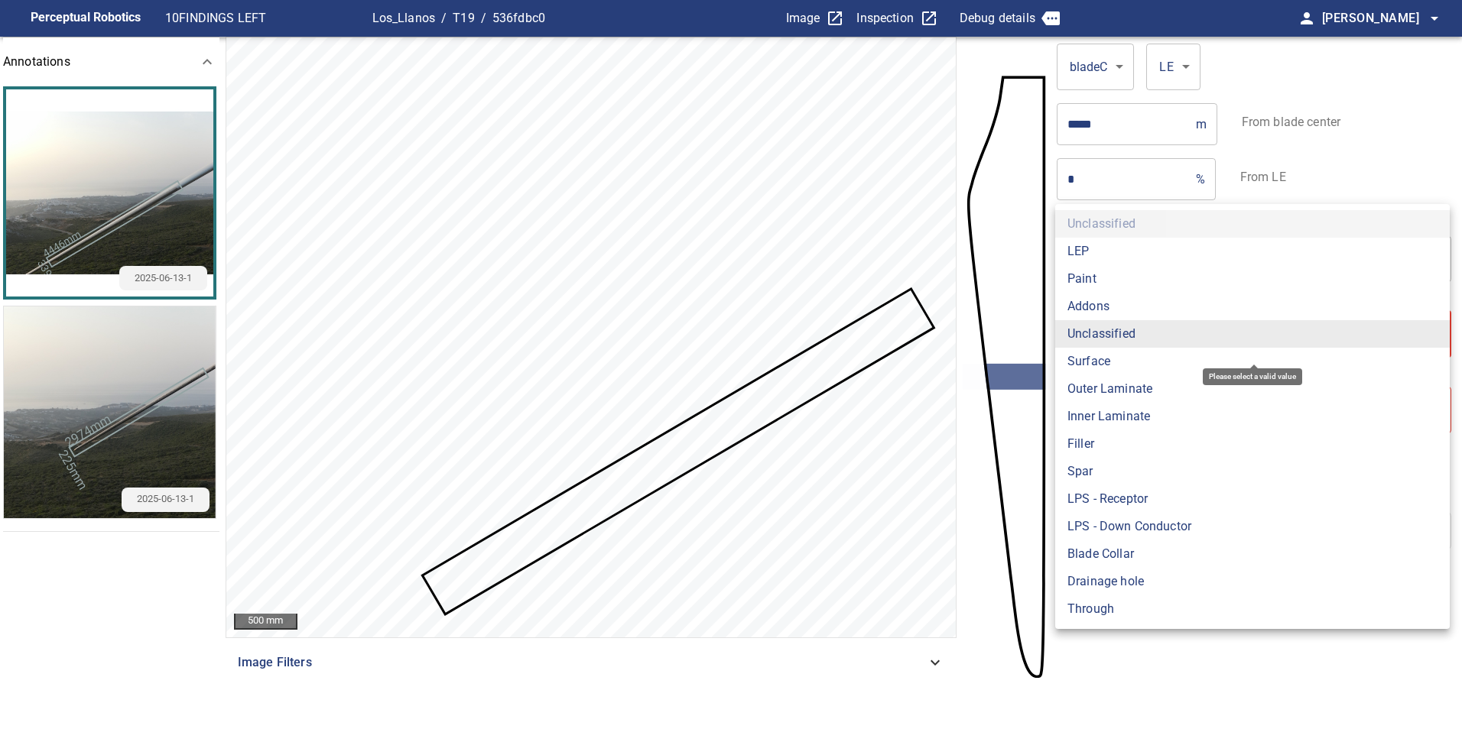
click at [1193, 333] on body "**********" at bounding box center [731, 364] width 1462 height 729
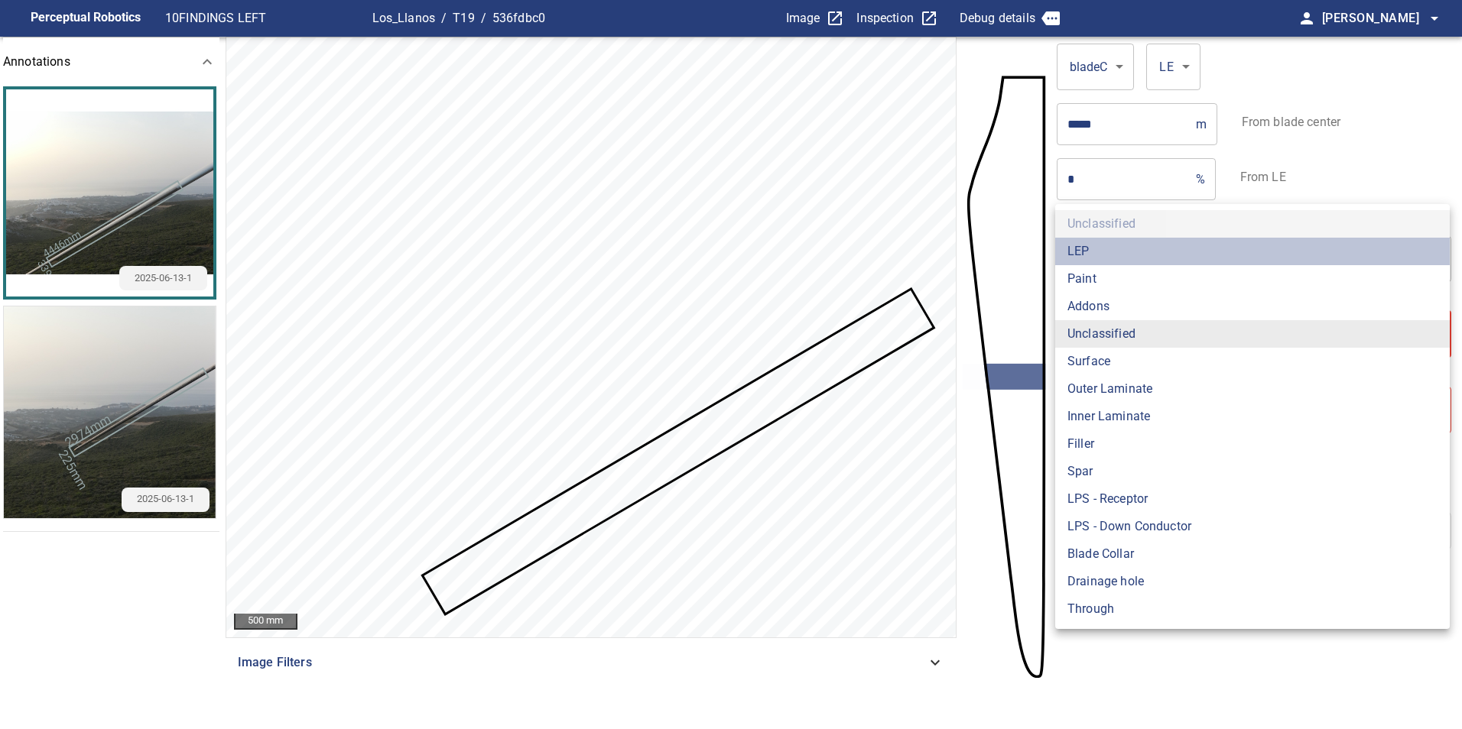
click at [1177, 255] on li "LEP" at bounding box center [1252, 252] width 394 height 28
type input "***"
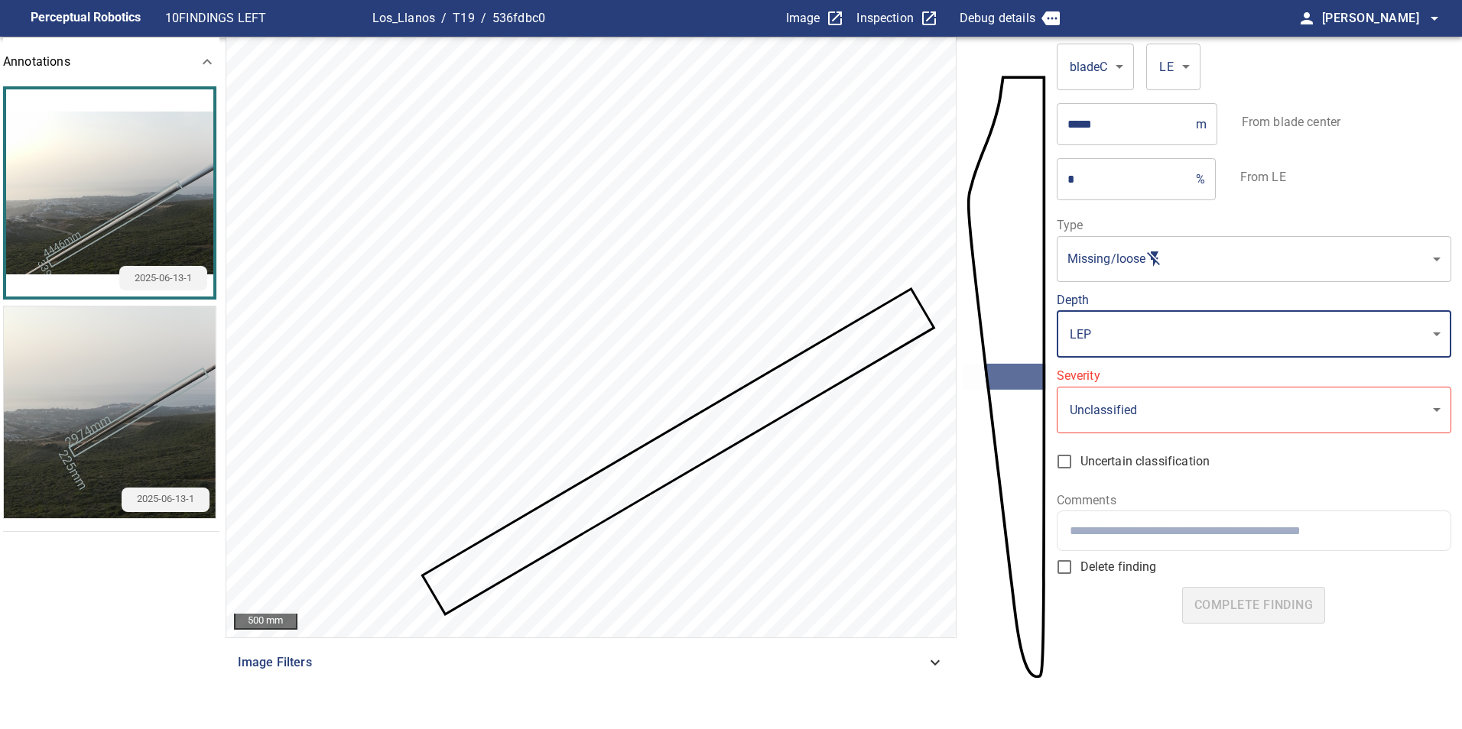
click at [1191, 279] on body "**********" at bounding box center [731, 364] width 1462 height 729
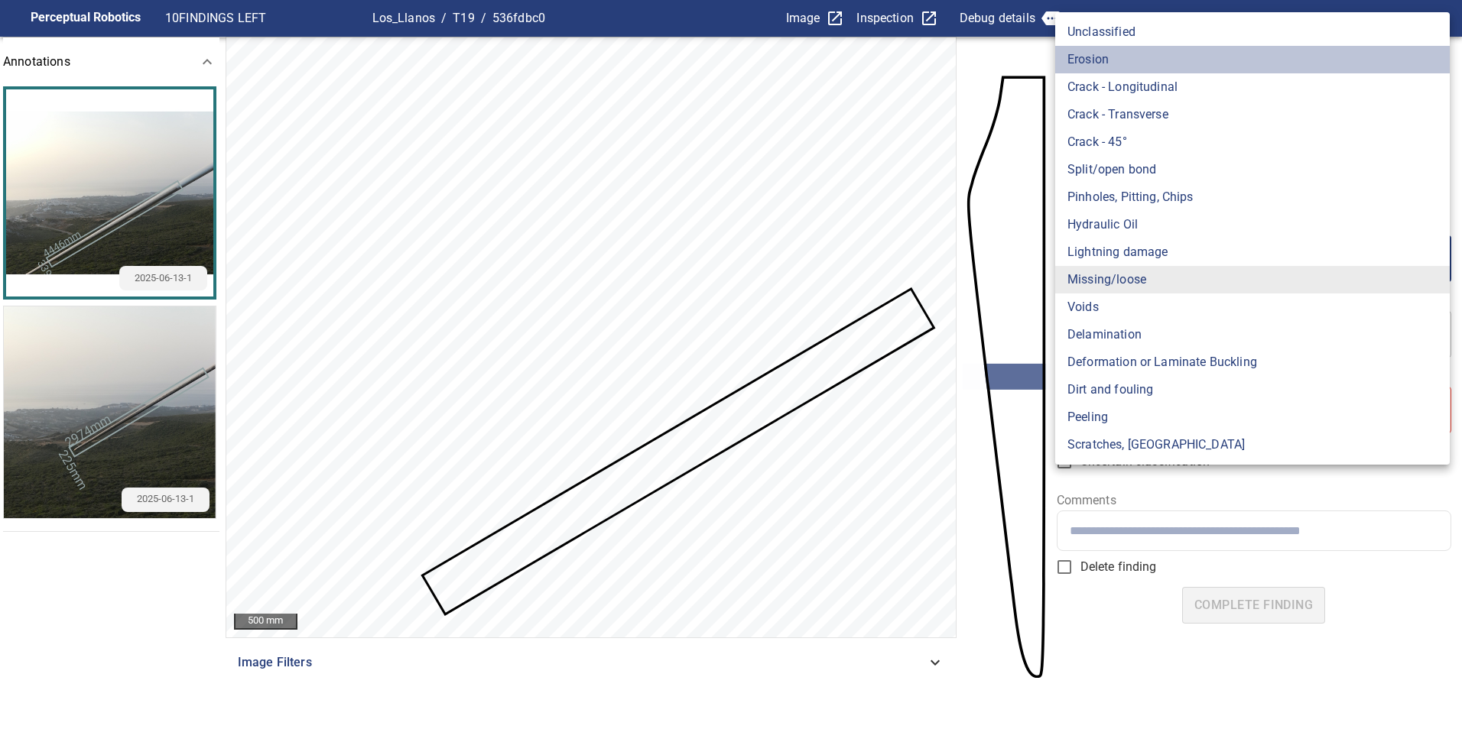
click at [1102, 64] on li "Erosion" at bounding box center [1252, 60] width 394 height 28
type input "*******"
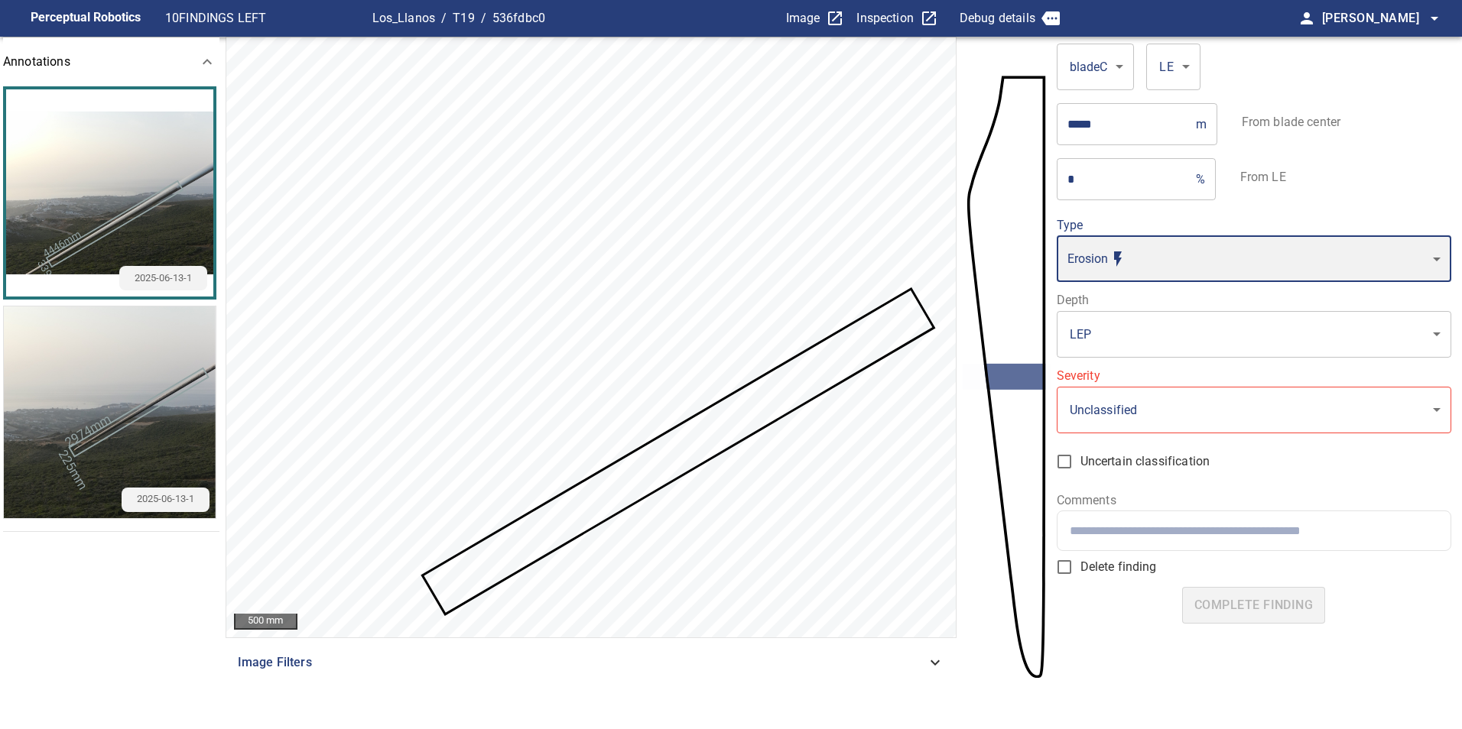
type input "*"
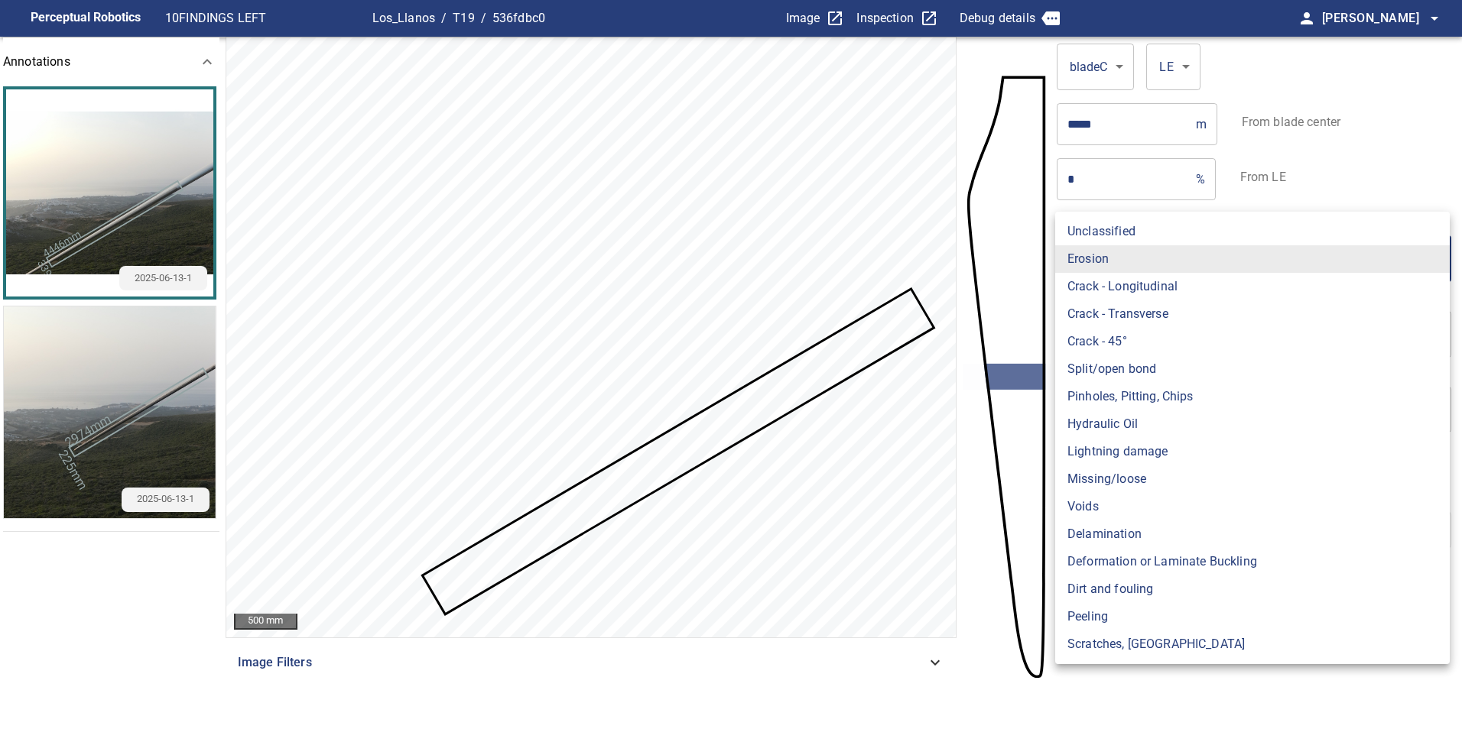
click at [1164, 246] on body "Perceptual Robotics 10 FINDINGS LEFT Los_Llanos / T19 / 536fdbc0 Image Inspecti…" at bounding box center [731, 364] width 1462 height 729
click at [1354, 702] on div at bounding box center [731, 364] width 1462 height 729
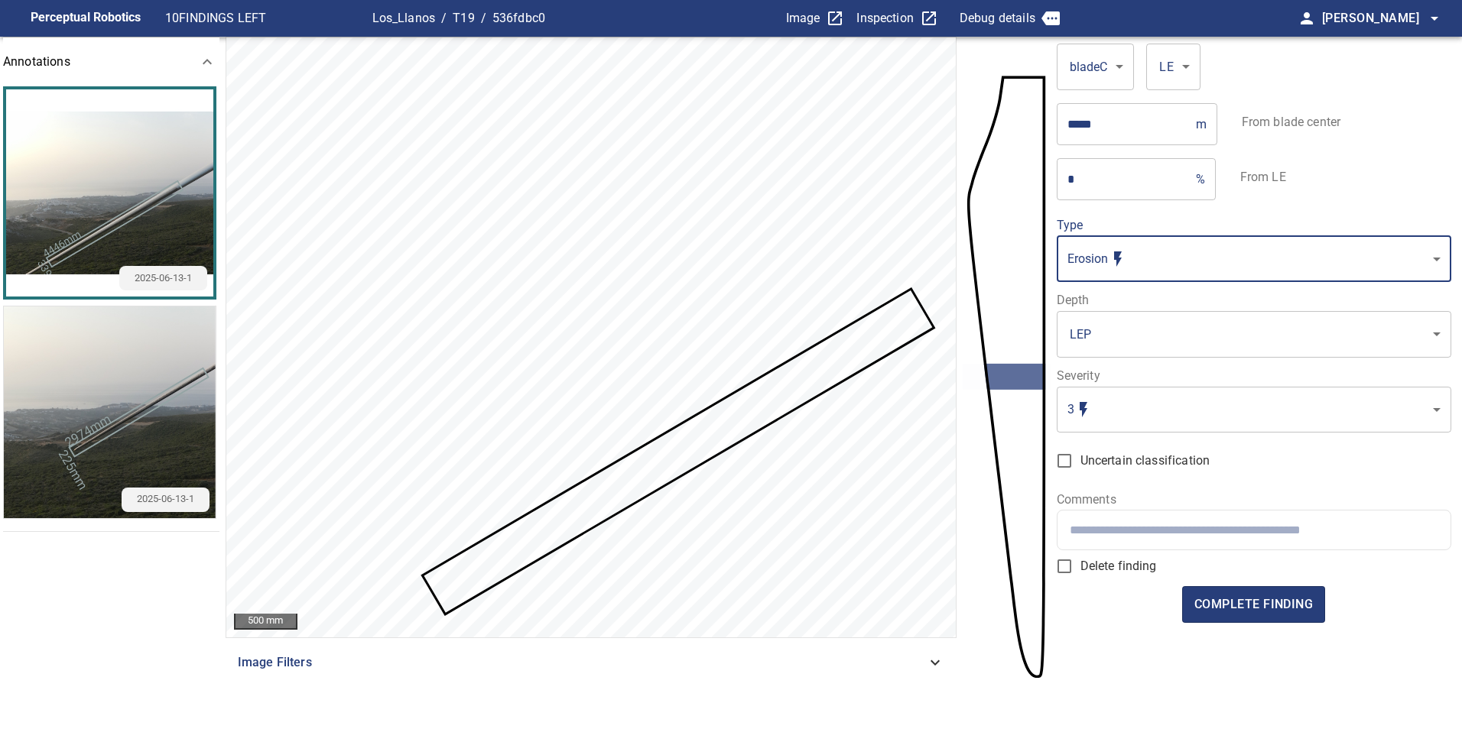
click at [1177, 533] on input "text" at bounding box center [1254, 530] width 368 height 15
paste input "**********"
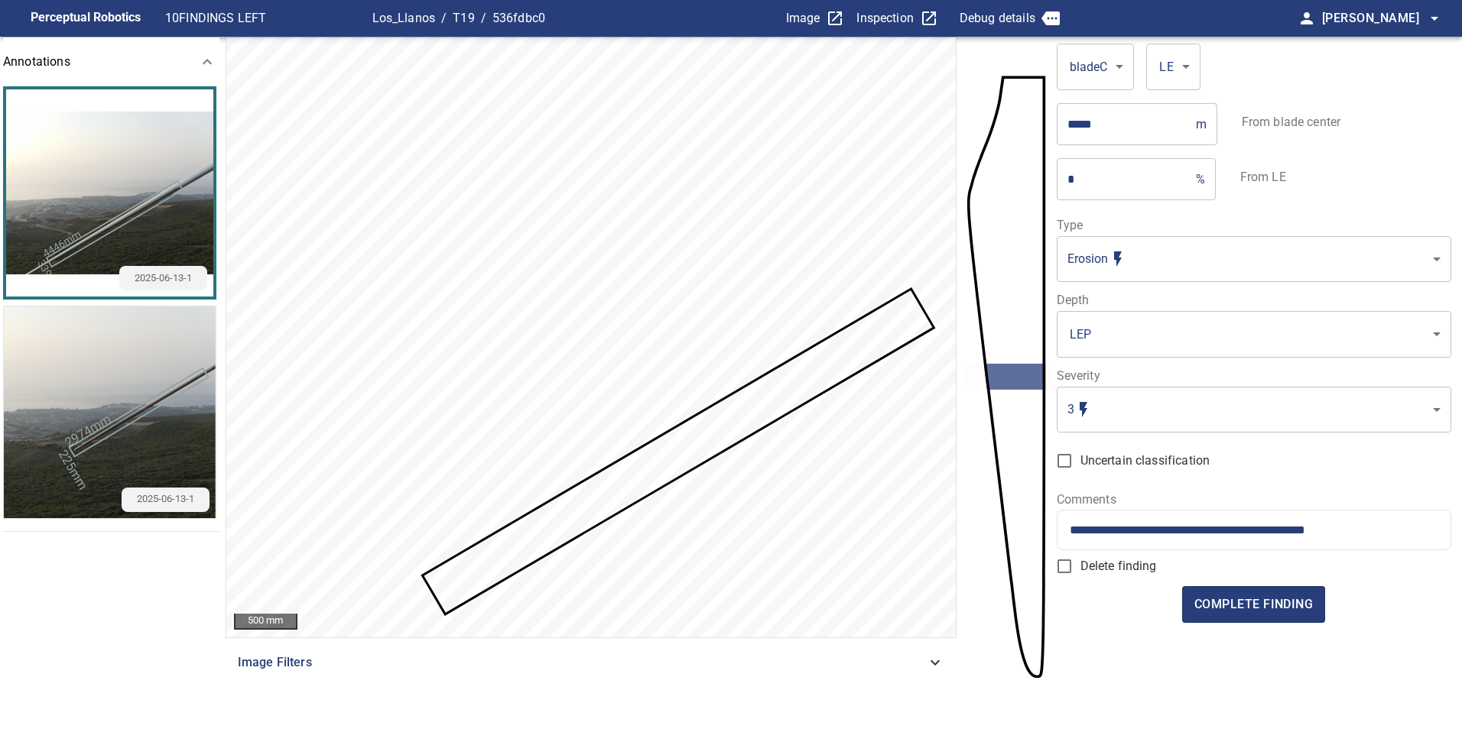
click at [1069, 537] on div "**********" at bounding box center [1253, 530] width 393 height 39
click at [1070, 535] on input "**********" at bounding box center [1254, 530] width 368 height 15
type input "**********"
click at [1162, 426] on body "**********" at bounding box center [731, 364] width 1462 height 729
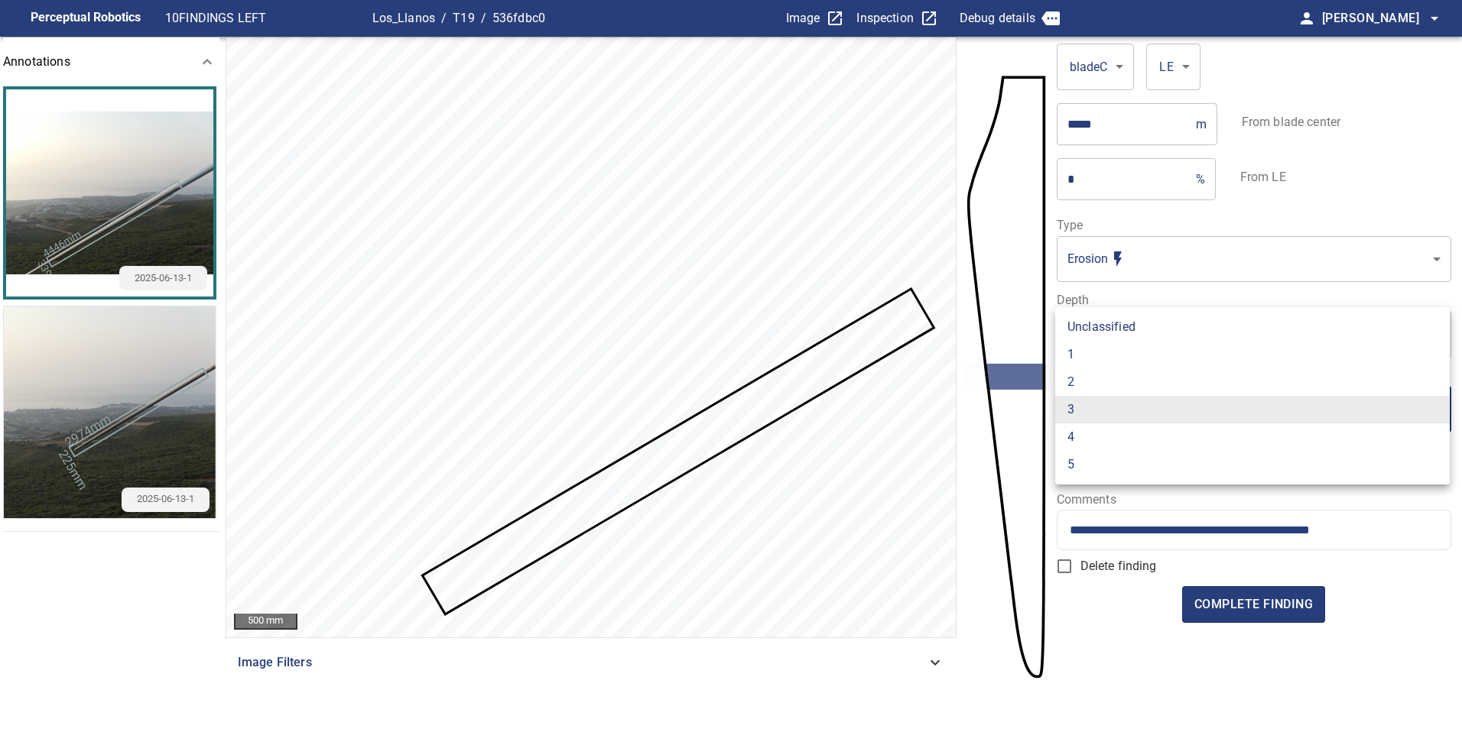
click at [1114, 360] on li "1" at bounding box center [1252, 355] width 394 height 28
type input "*"
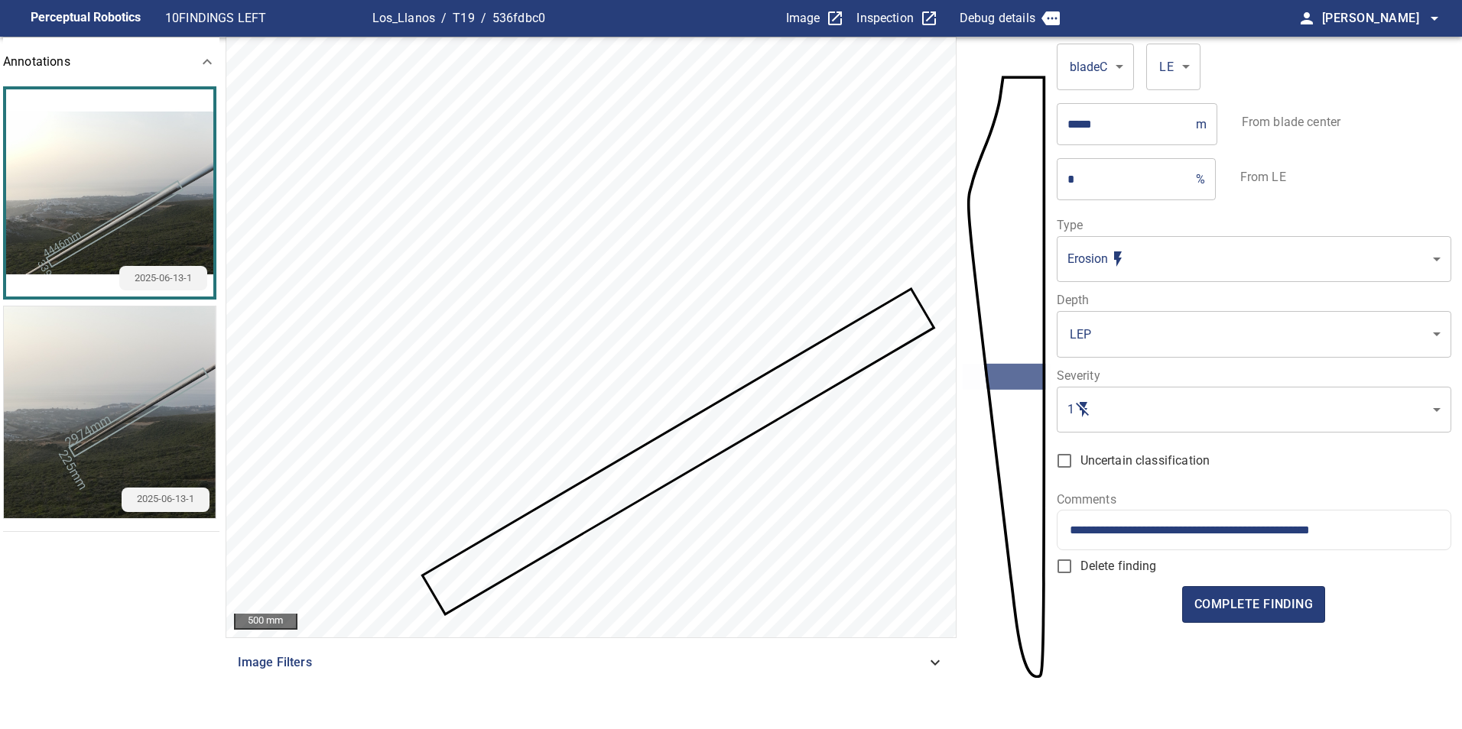
click at [1373, 530] on input "**********" at bounding box center [1254, 530] width 368 height 15
click at [1251, 610] on span "complete finding" at bounding box center [1253, 604] width 118 height 21
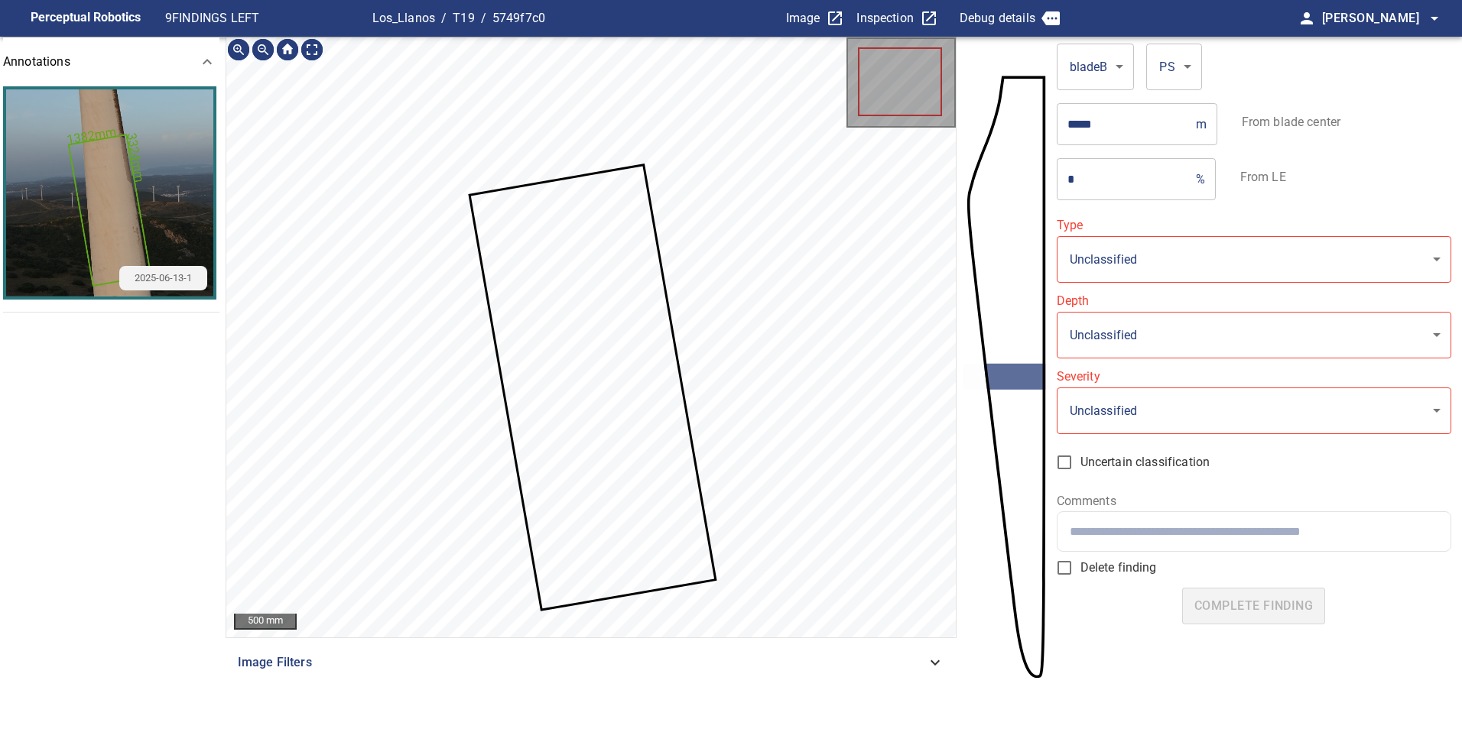
type input "**********"
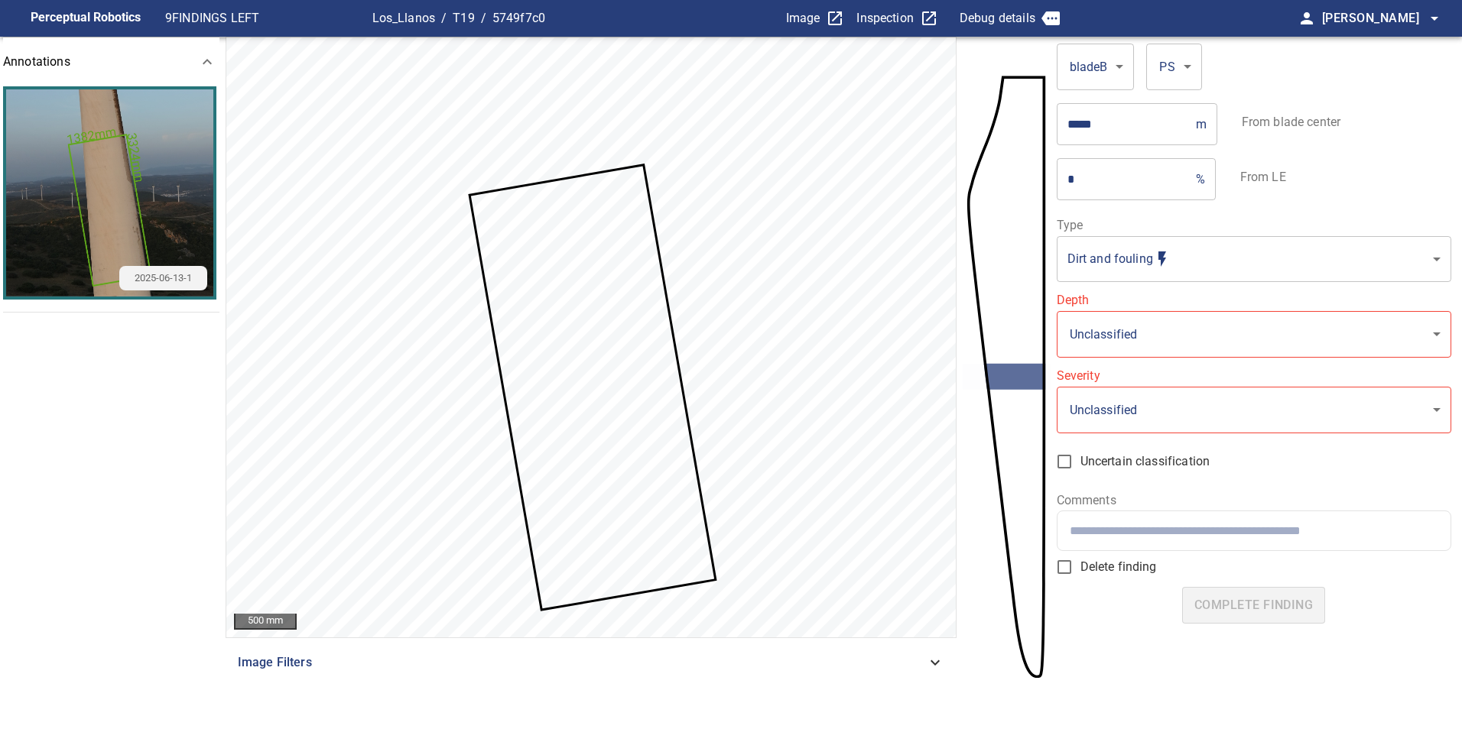
drag, startPoint x: 1080, startPoint y: 185, endPoint x: 1011, endPoint y: 168, distance: 71.6
click at [1011, 173] on section "**********" at bounding box center [731, 383] width 1462 height 693
type input "**"
click at [1248, 326] on body "**********" at bounding box center [731, 364] width 1462 height 729
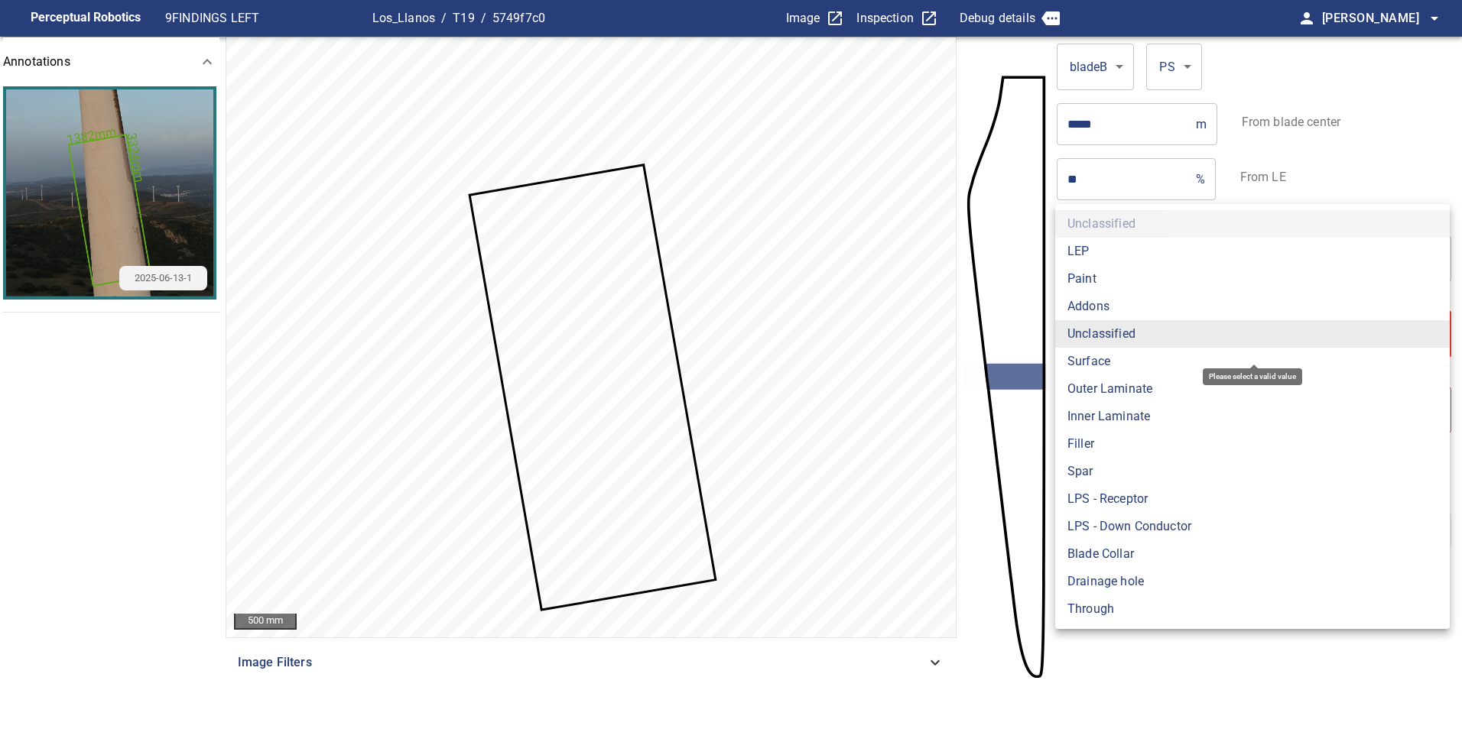
click at [1135, 268] on li "Paint" at bounding box center [1252, 279] width 394 height 28
type input "*****"
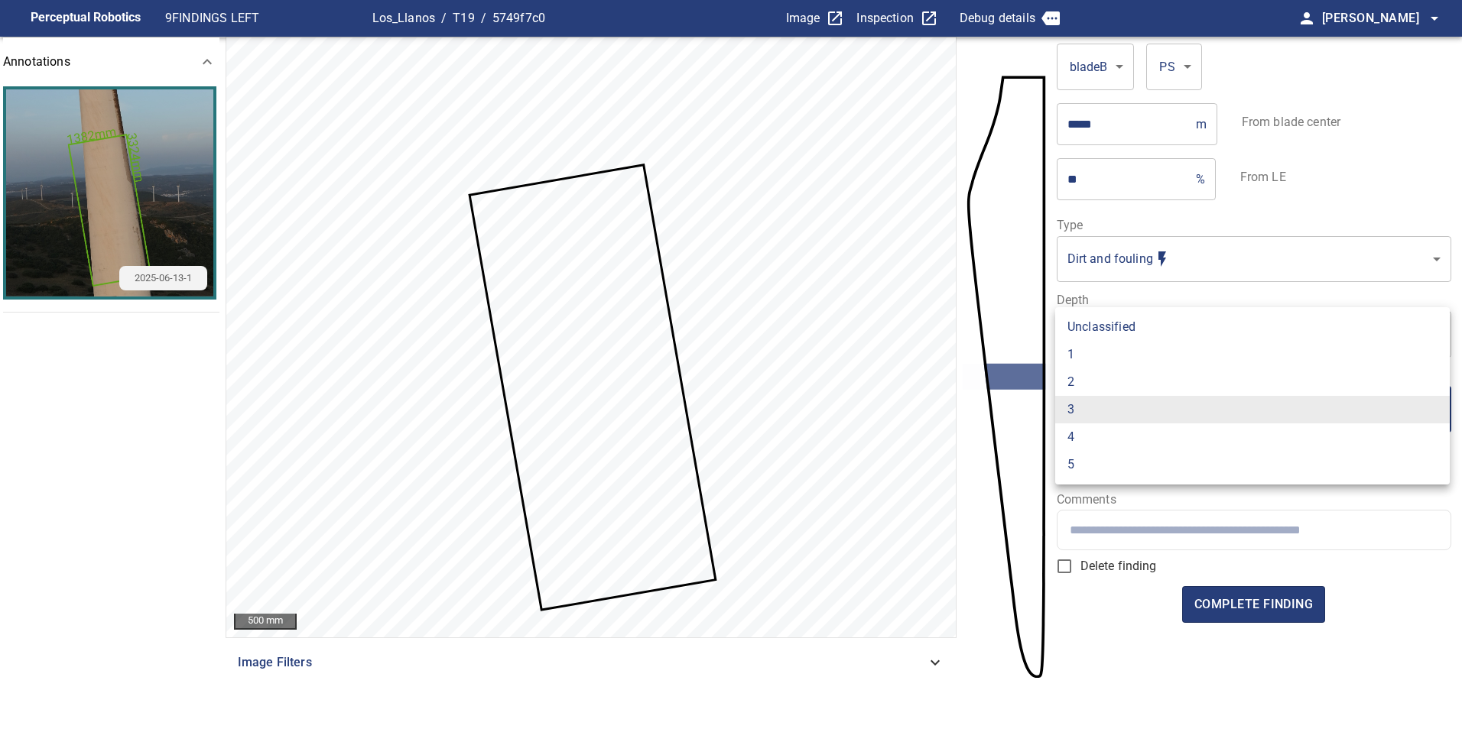
click at [1150, 425] on body "**********" at bounding box center [731, 364] width 1462 height 729
drag, startPoint x: 1069, startPoint y: 357, endPoint x: 1073, endPoint y: 502, distance: 144.5
click at [1070, 359] on li "1" at bounding box center [1252, 355] width 394 height 28
type input "*"
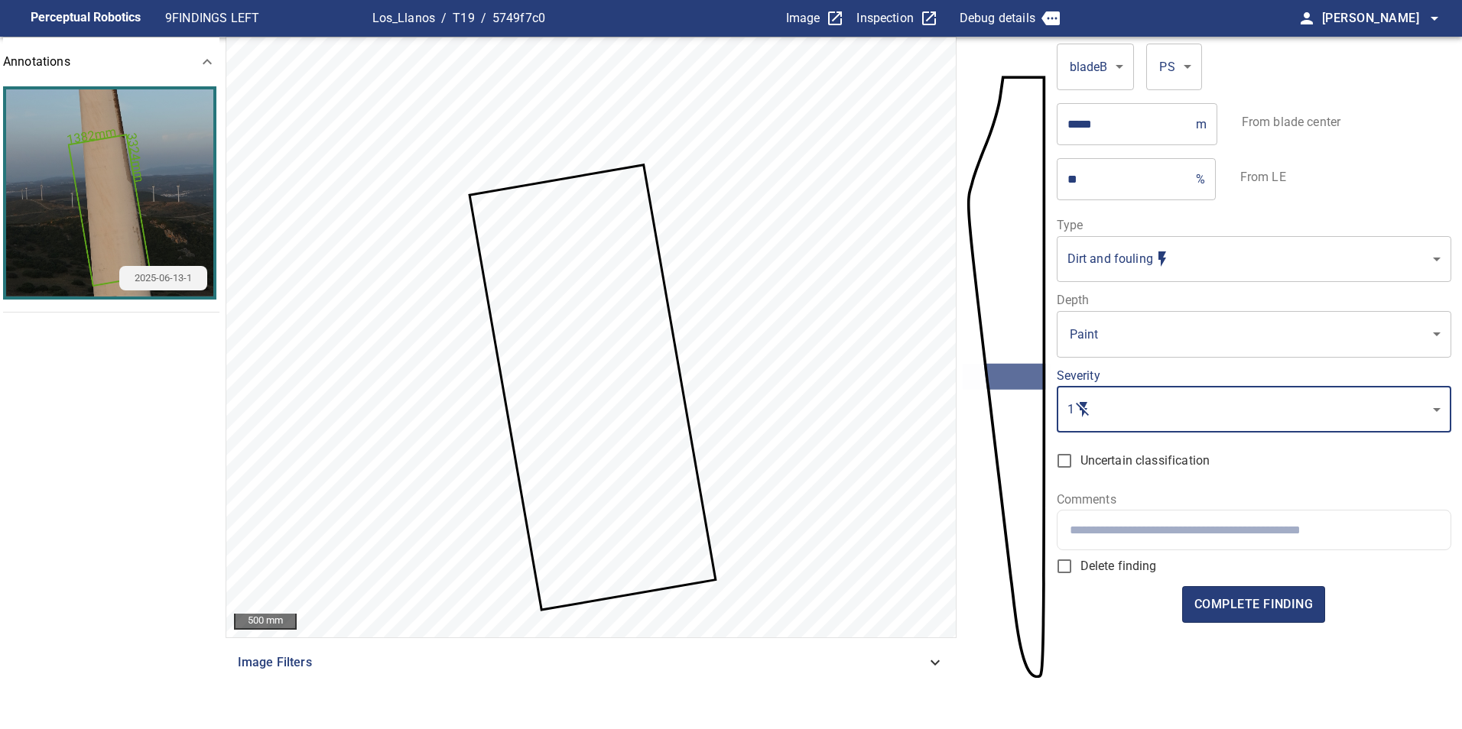
click at [1151, 529] on input "text" at bounding box center [1254, 530] width 368 height 15
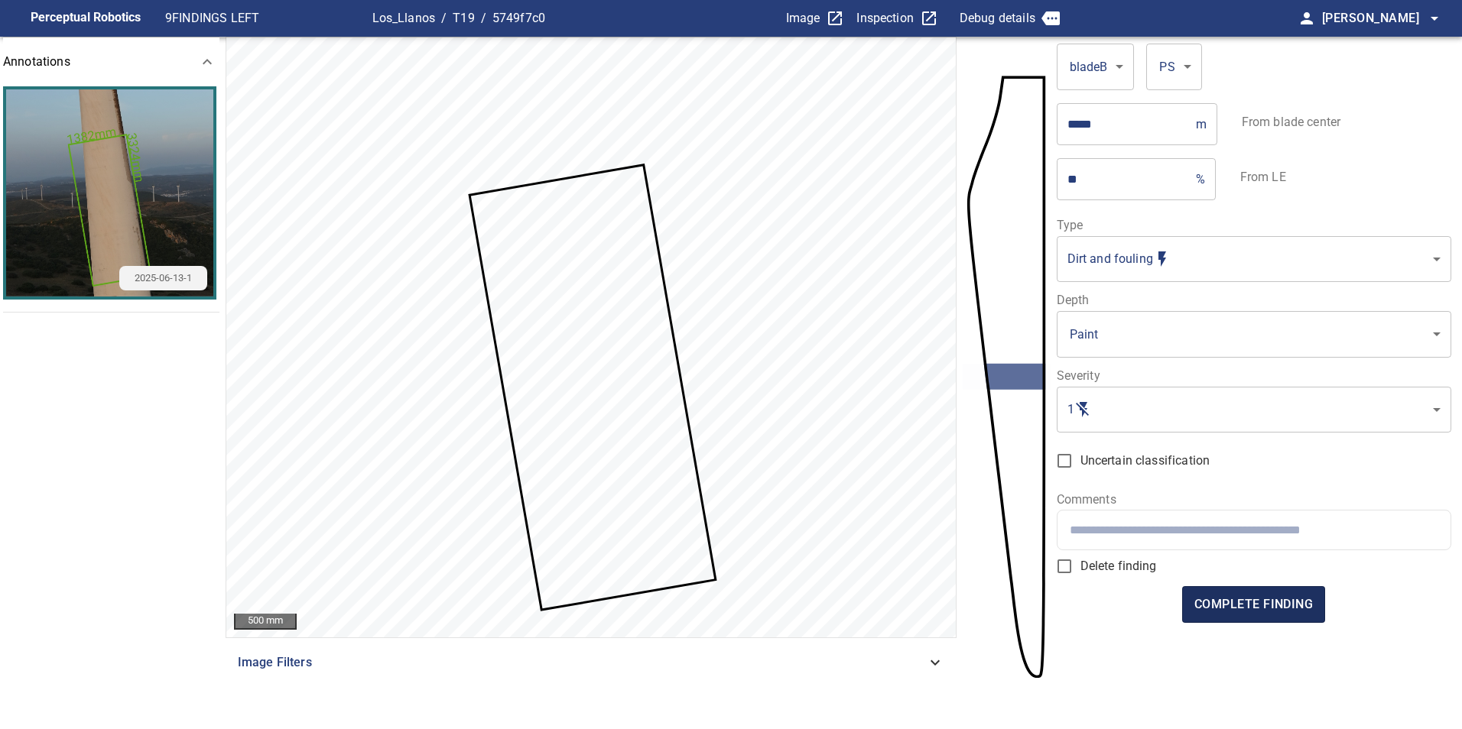
paste input "**********"
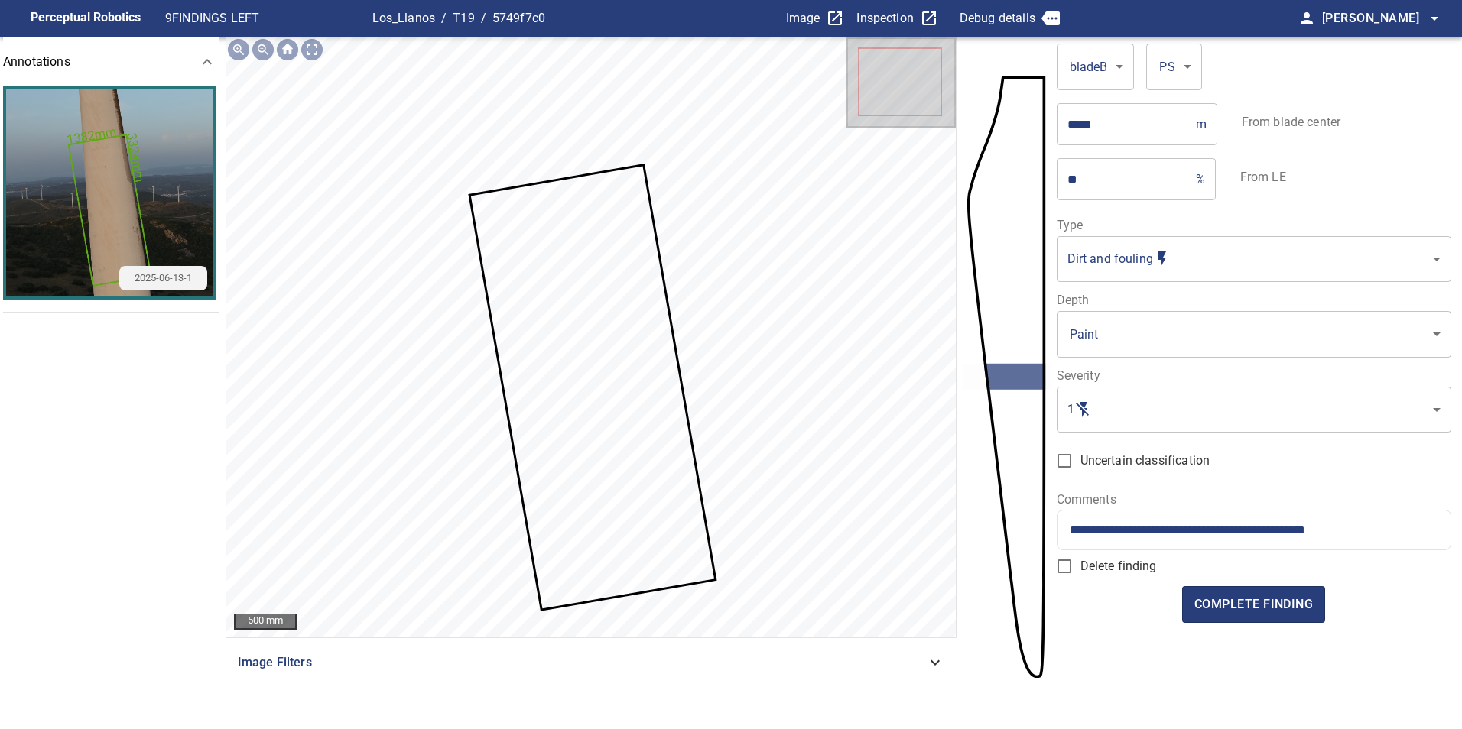
click at [1070, 530] on input "**********" at bounding box center [1254, 530] width 368 height 15
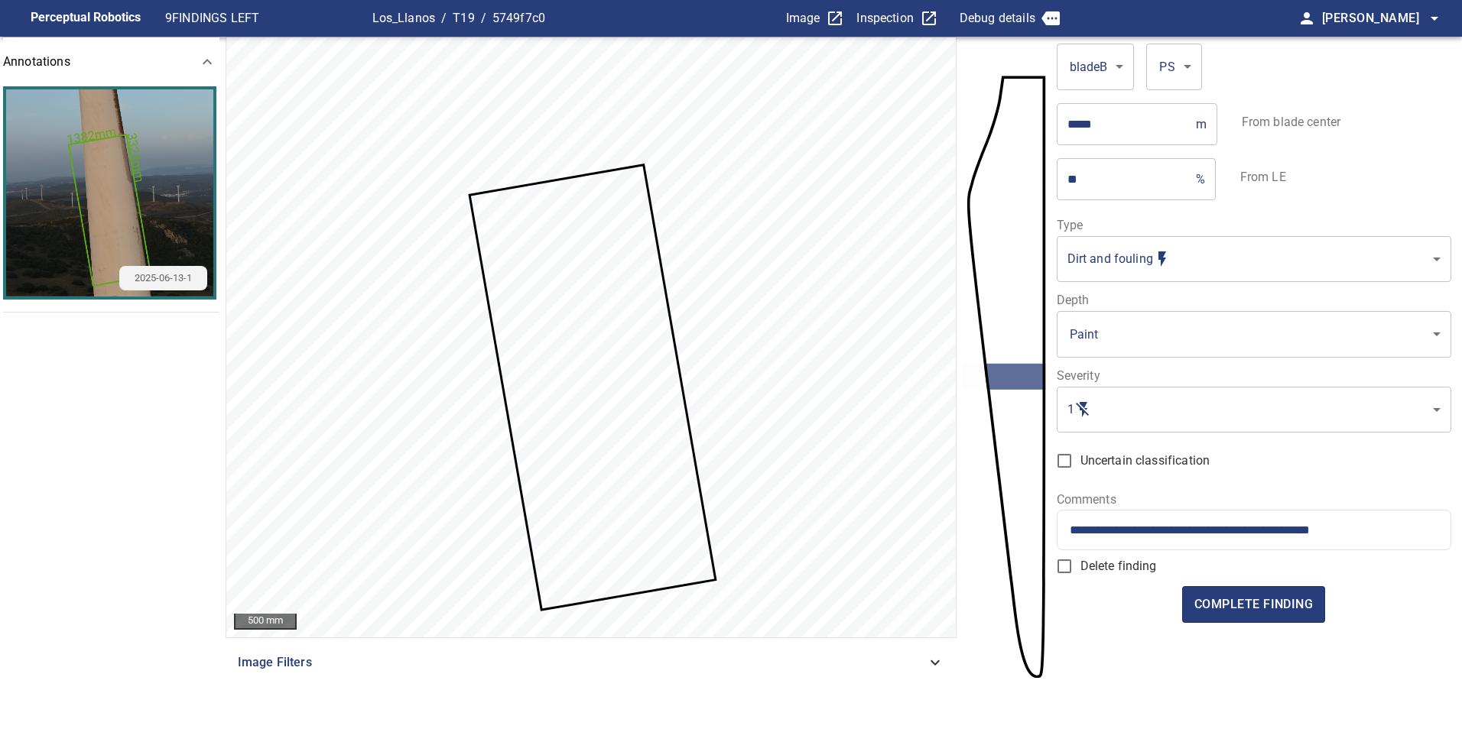
drag, startPoint x: 1258, startPoint y: 541, endPoint x: 1292, endPoint y: 535, distance: 34.9
click at [1259, 543] on div "**********" at bounding box center [1253, 530] width 393 height 39
drag, startPoint x: 1371, startPoint y: 539, endPoint x: 1136, endPoint y: 531, distance: 234.9
click at [1128, 525] on div "**********" at bounding box center [1253, 530] width 393 height 39
click at [1214, 518] on div "**********" at bounding box center [1253, 530] width 393 height 39
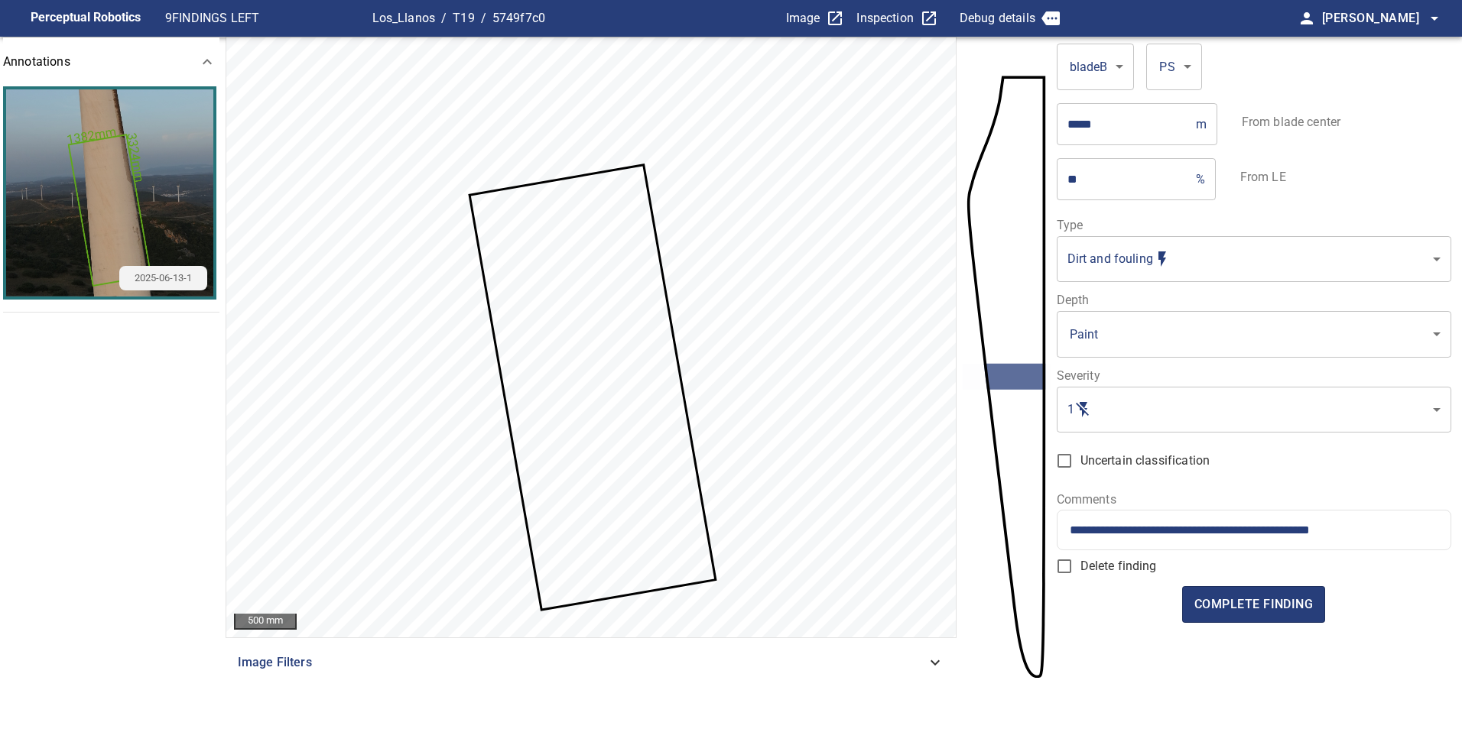
drag, startPoint x: 1378, startPoint y: 525, endPoint x: 1192, endPoint y: 531, distance: 186.6
click at [1193, 532] on input "**********" at bounding box center [1254, 530] width 368 height 15
click at [1134, 526] on input "**********" at bounding box center [1254, 530] width 368 height 15
type input "**********"
click at [1251, 617] on button "complete finding" at bounding box center [1253, 604] width 143 height 37
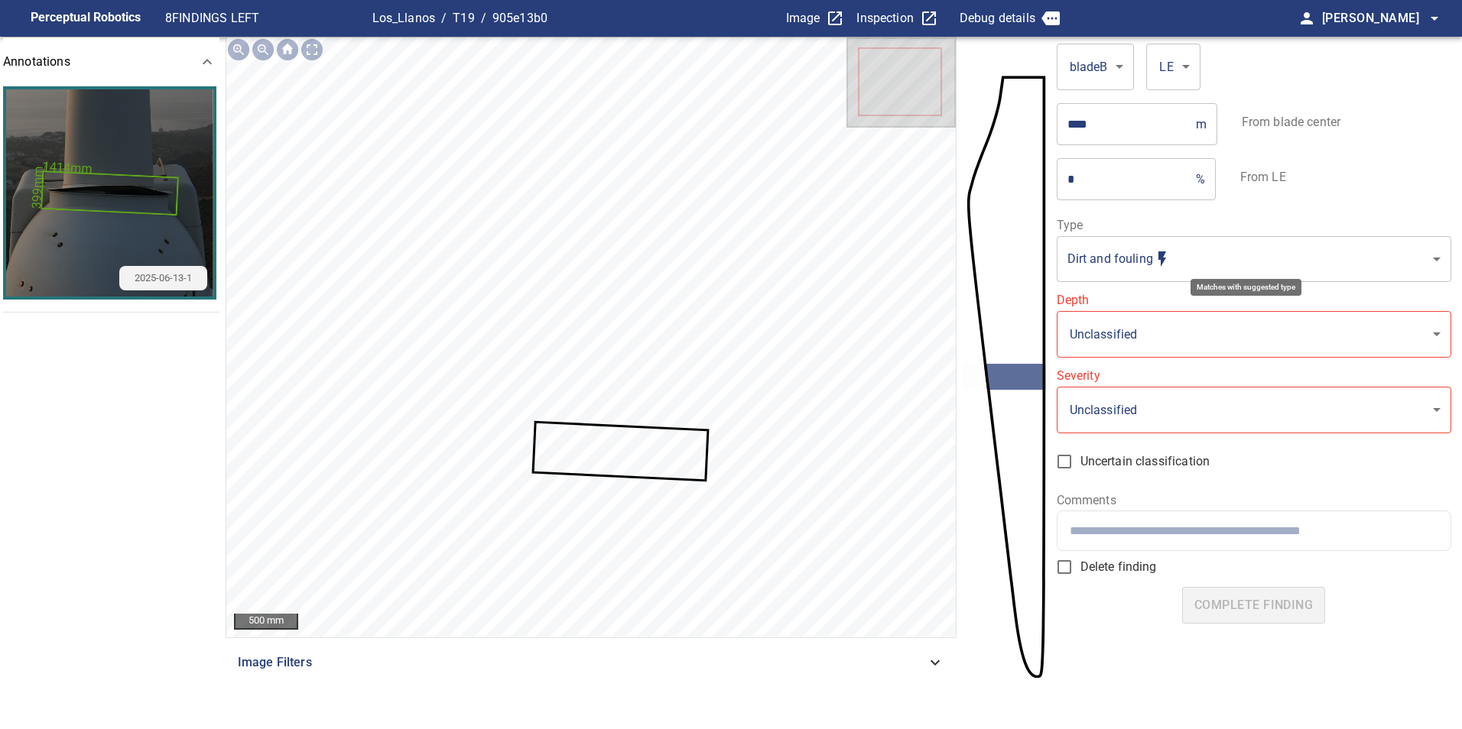
click at [1312, 263] on body "**********" at bounding box center [731, 364] width 1462 height 729
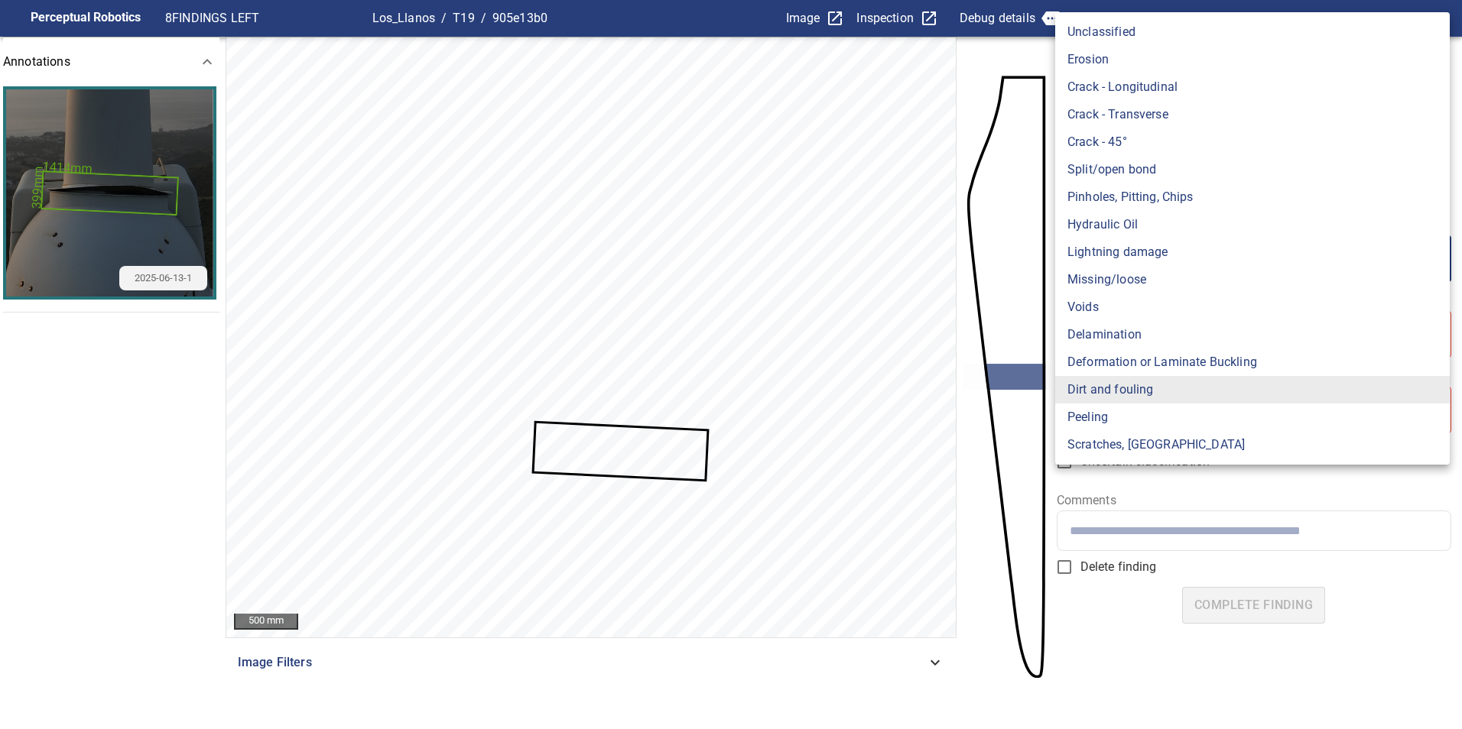
drag, startPoint x: 1148, startPoint y: 281, endPoint x: 1181, endPoint y: 295, distance: 36.6
click at [1148, 281] on li "Missing/loose" at bounding box center [1252, 280] width 394 height 28
type input "**********"
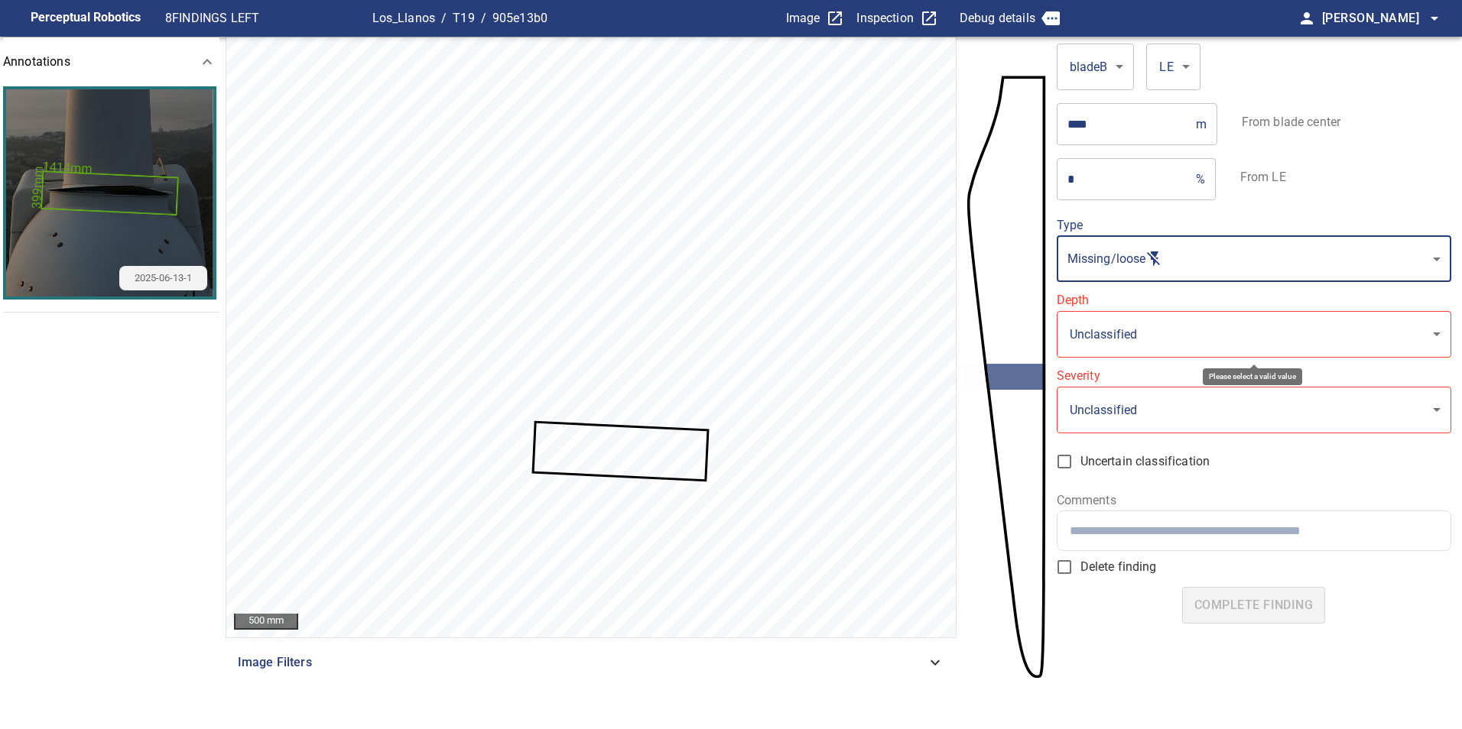
click at [1198, 352] on body "**********" at bounding box center [731, 364] width 1462 height 729
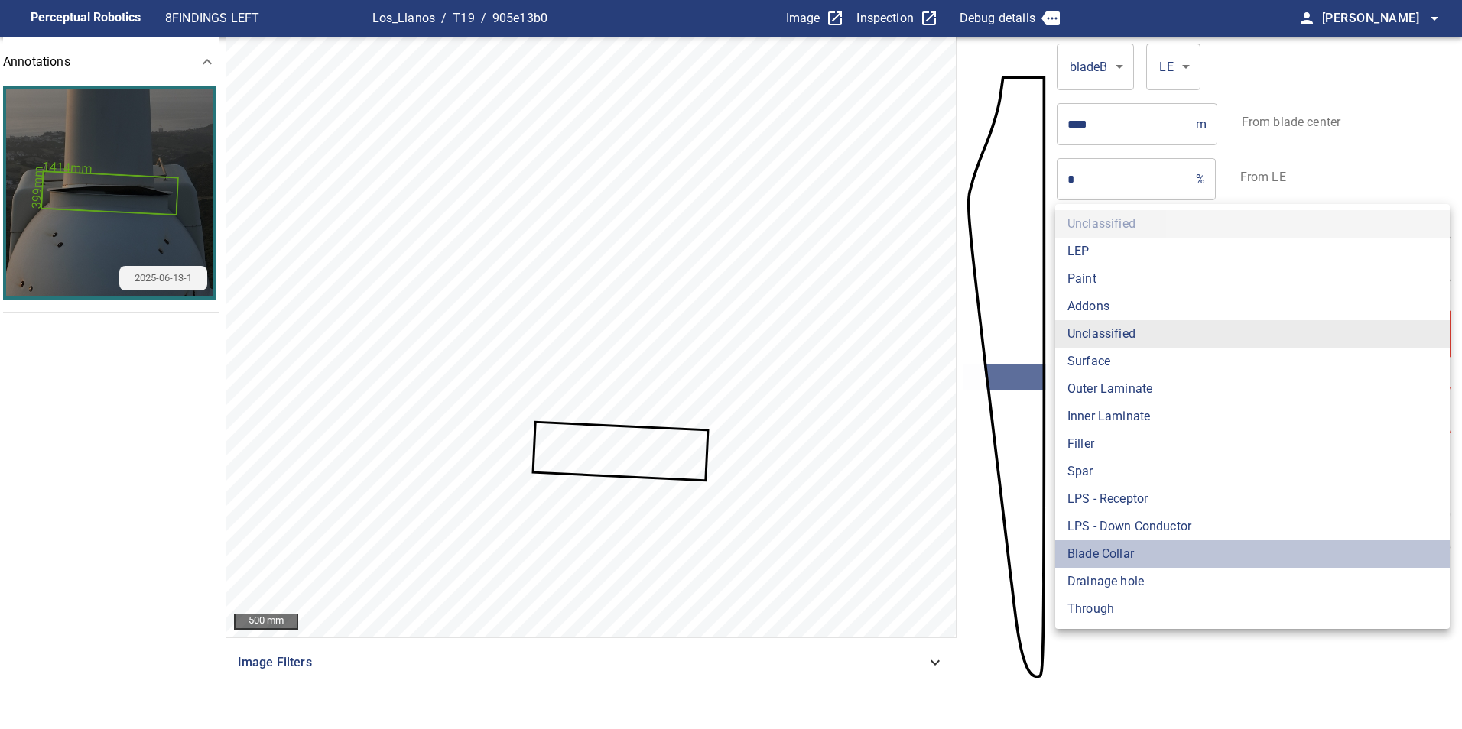
click at [1102, 558] on li "Blade Collar" at bounding box center [1252, 555] width 394 height 28
type input "**********"
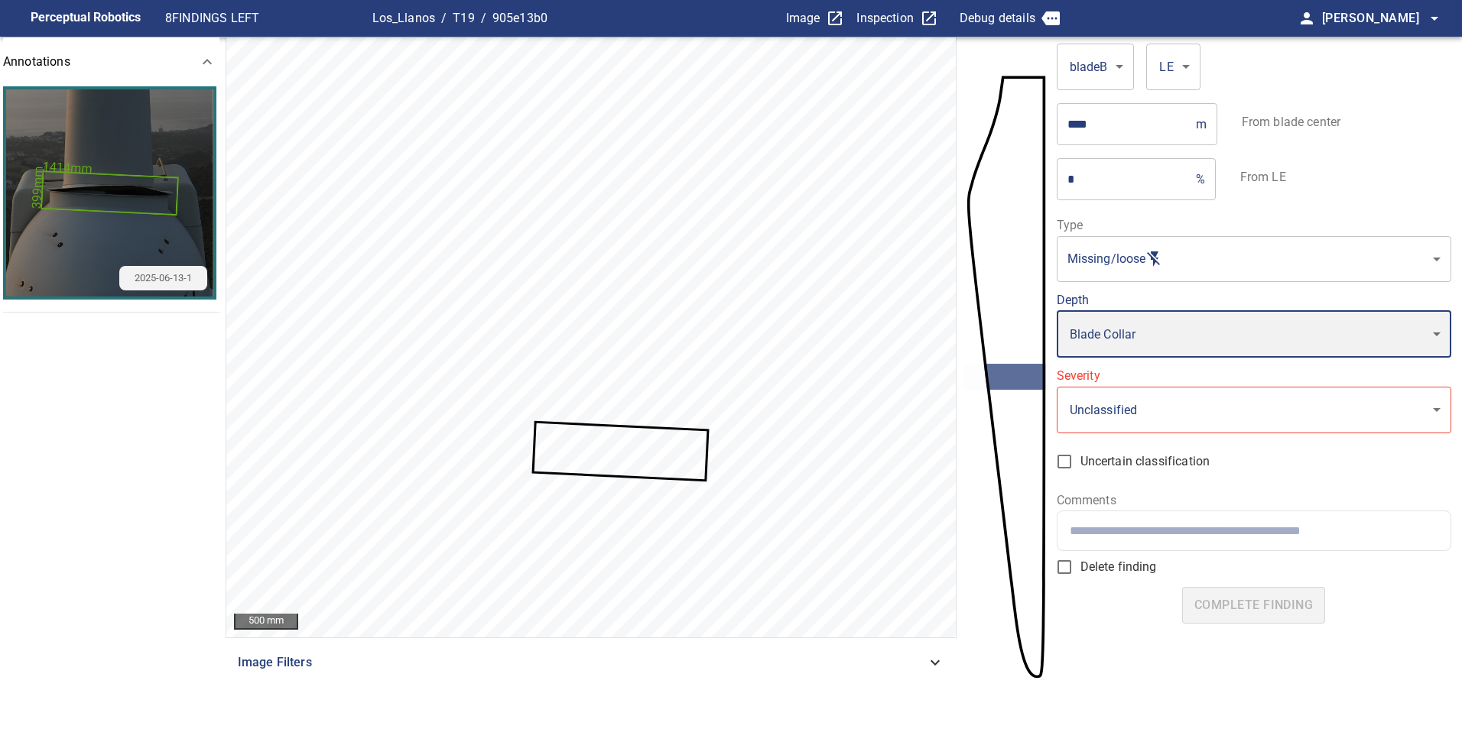
type input "*"
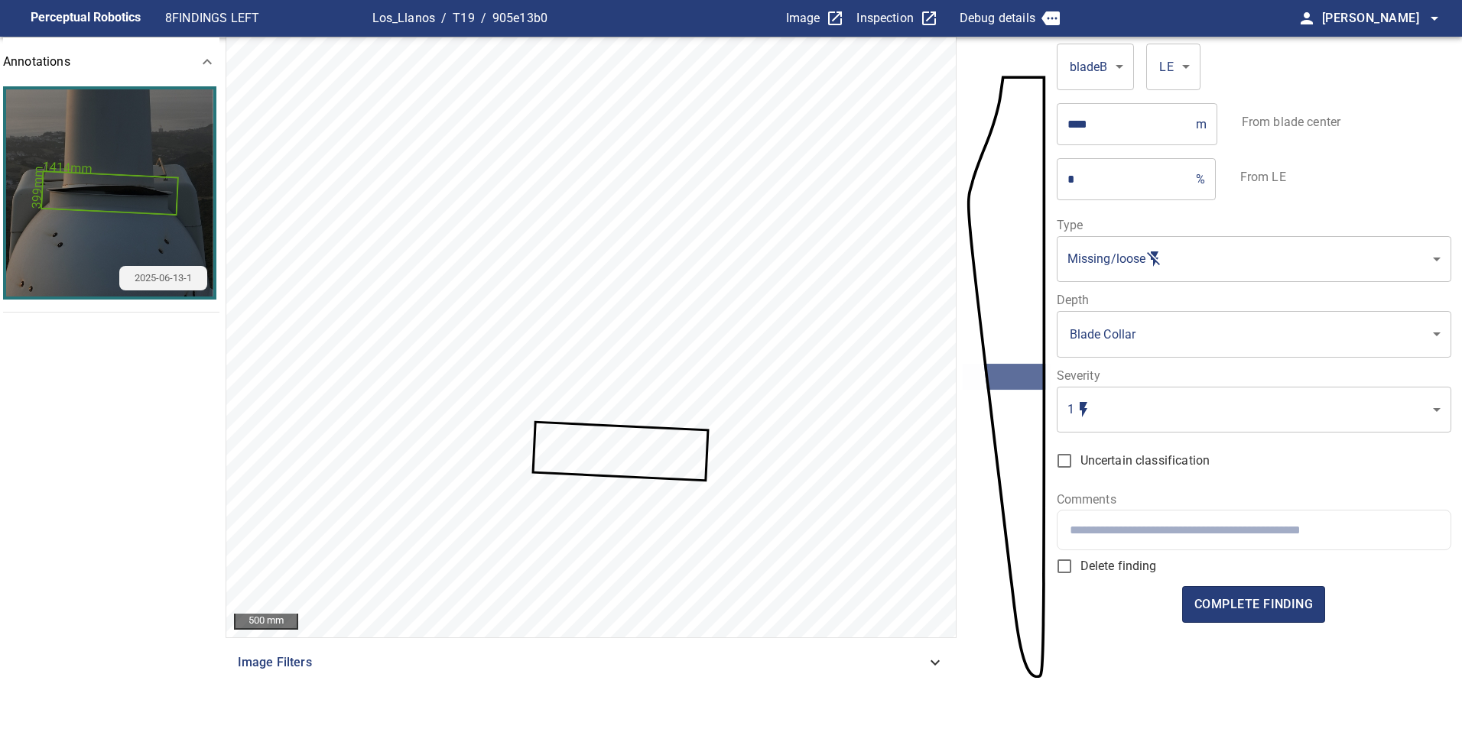
click at [1316, 533] on input "text" at bounding box center [1254, 530] width 368 height 15
paste input "**********"
type input "**********"
click at [1245, 609] on span "complete finding" at bounding box center [1253, 604] width 118 height 21
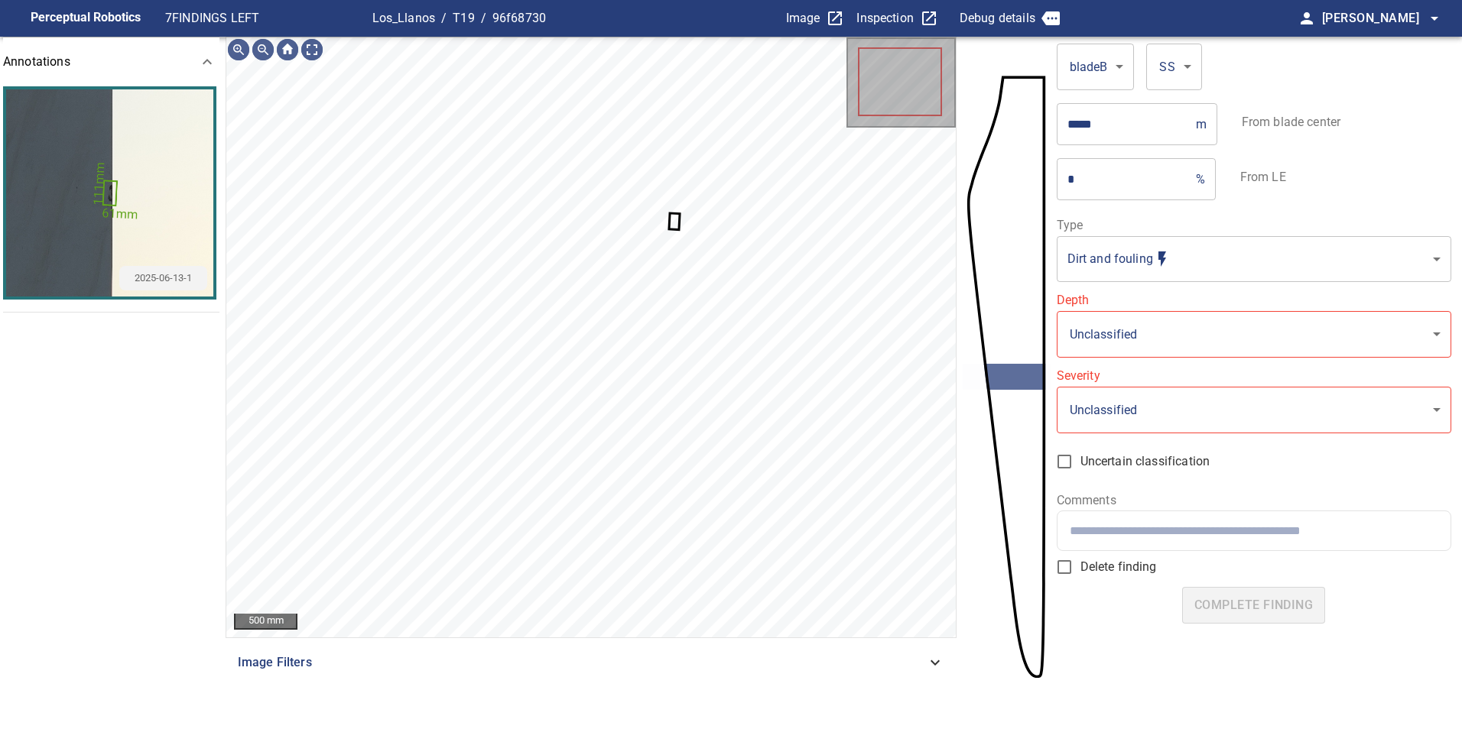
type input "**********"
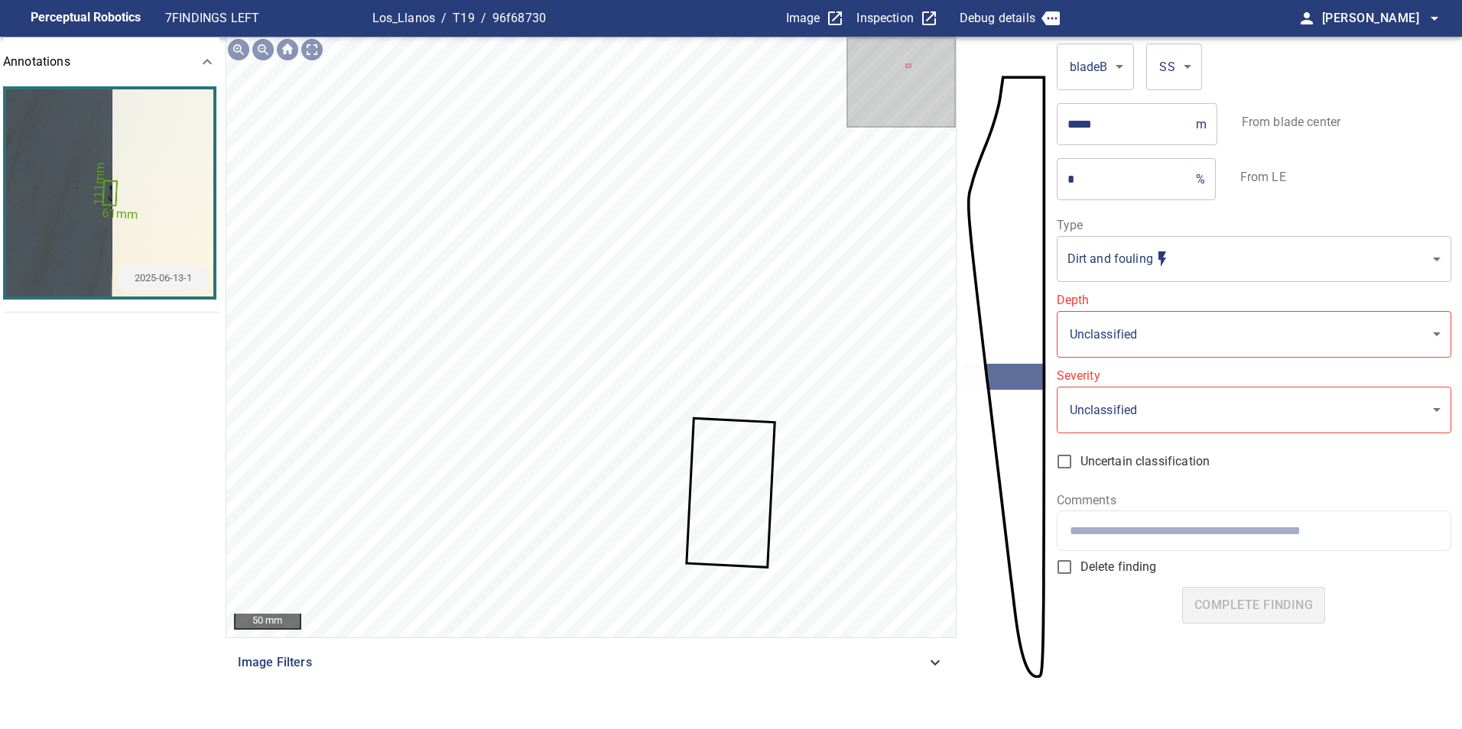
drag, startPoint x: 1079, startPoint y: 190, endPoint x: 1053, endPoint y: 192, distance: 26.0
click at [1057, 192] on input "*" at bounding box center [1123, 178] width 133 height 43
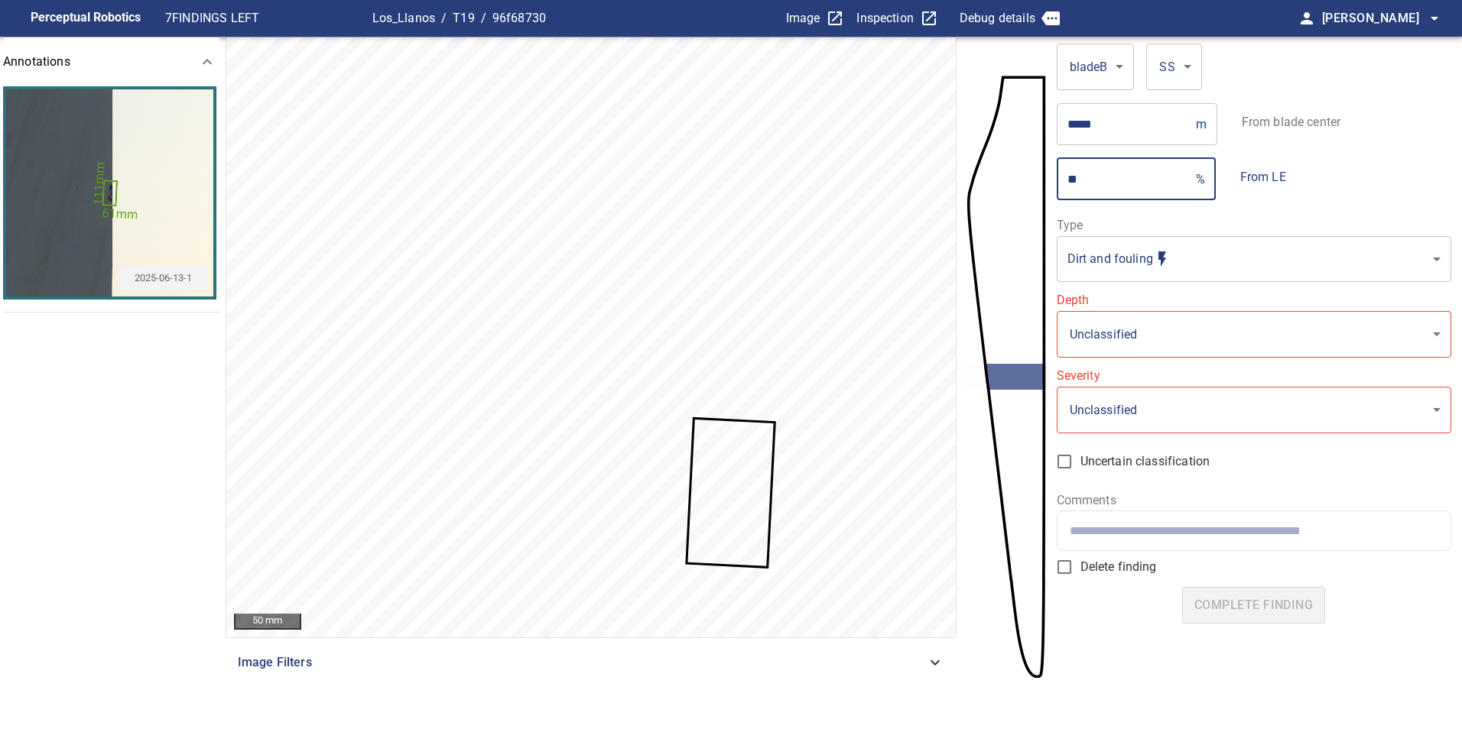
type input "**"
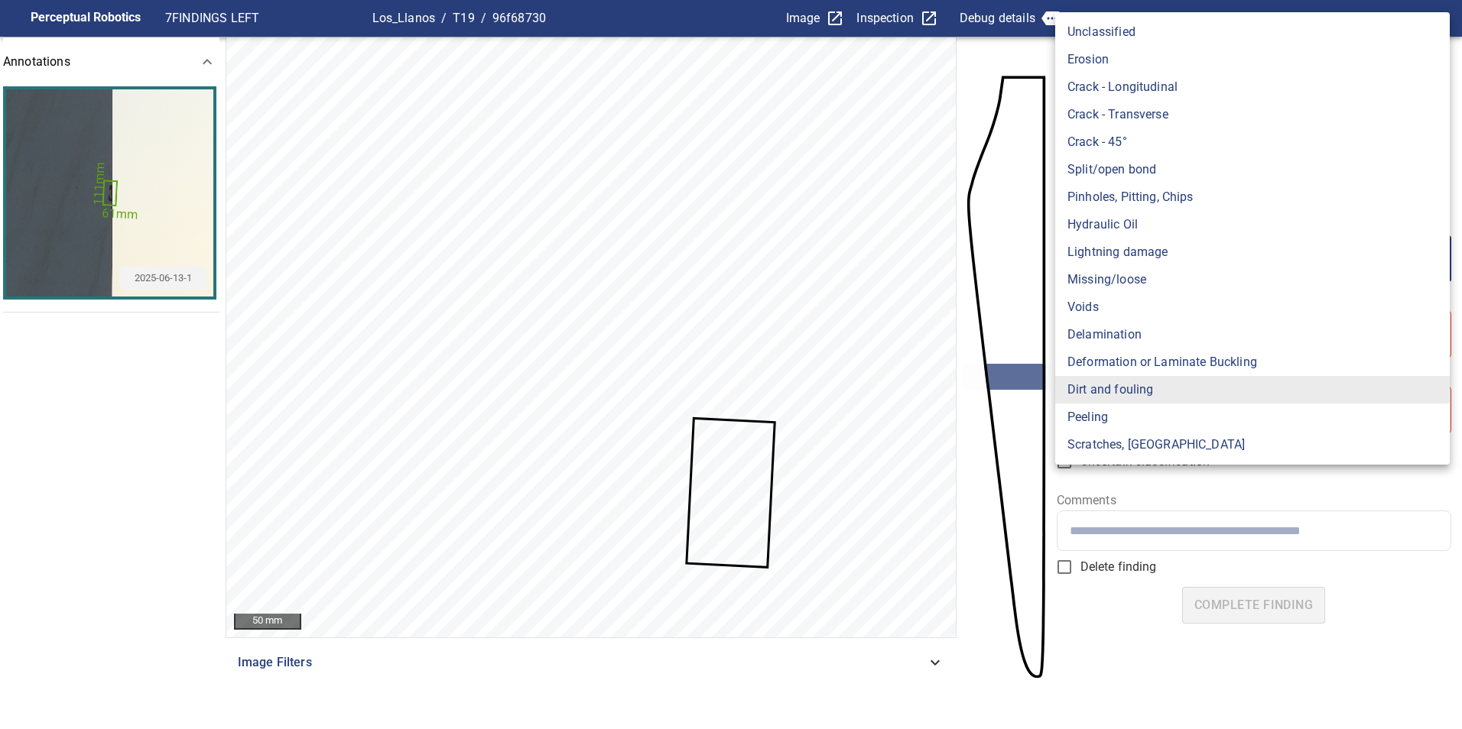
click at [1367, 269] on body "**********" at bounding box center [731, 364] width 1462 height 729
click at [1180, 193] on li "Pinholes, Pitting, Chips" at bounding box center [1252, 197] width 394 height 28
type input "*******"
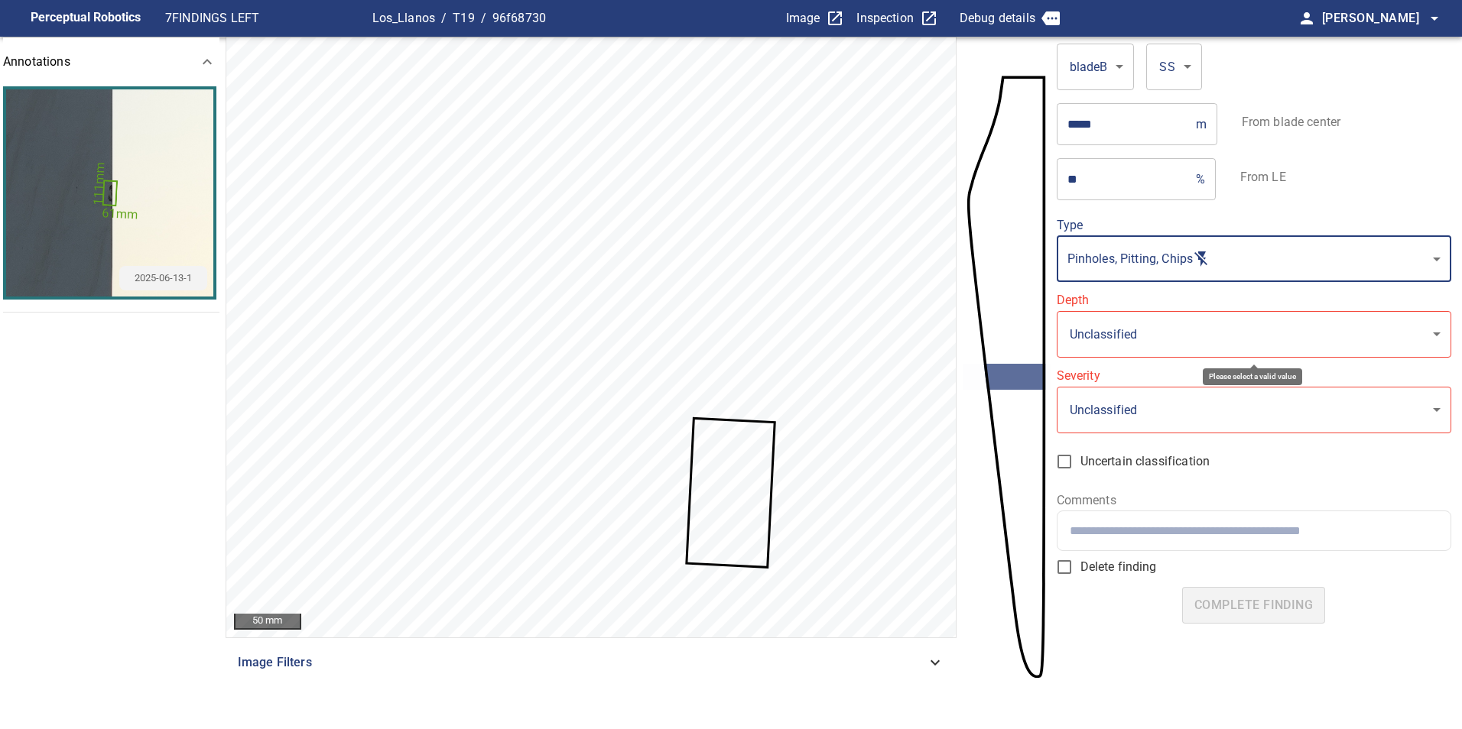
click at [1171, 337] on body "**********" at bounding box center [731, 364] width 1462 height 729
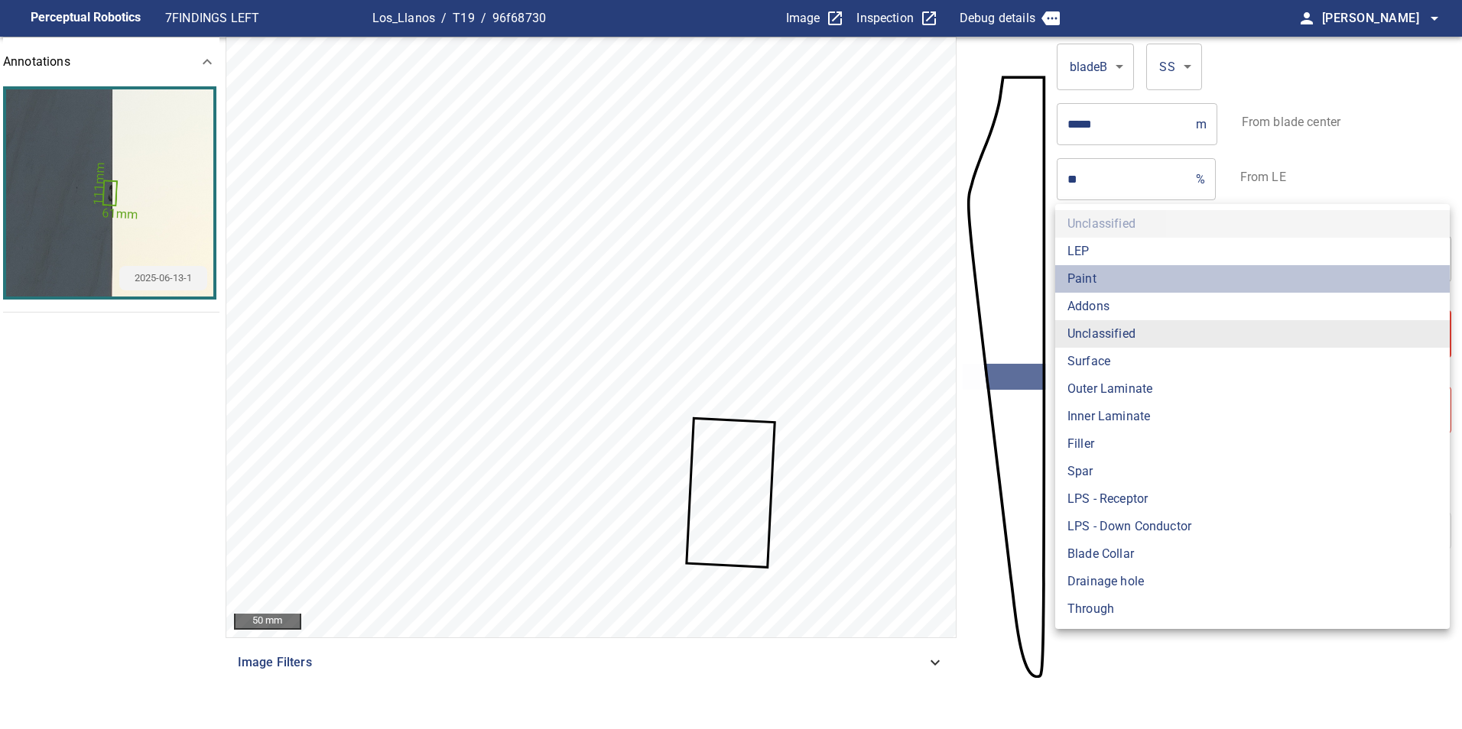
click at [1138, 271] on li "Paint" at bounding box center [1252, 279] width 394 height 28
type input "*****"
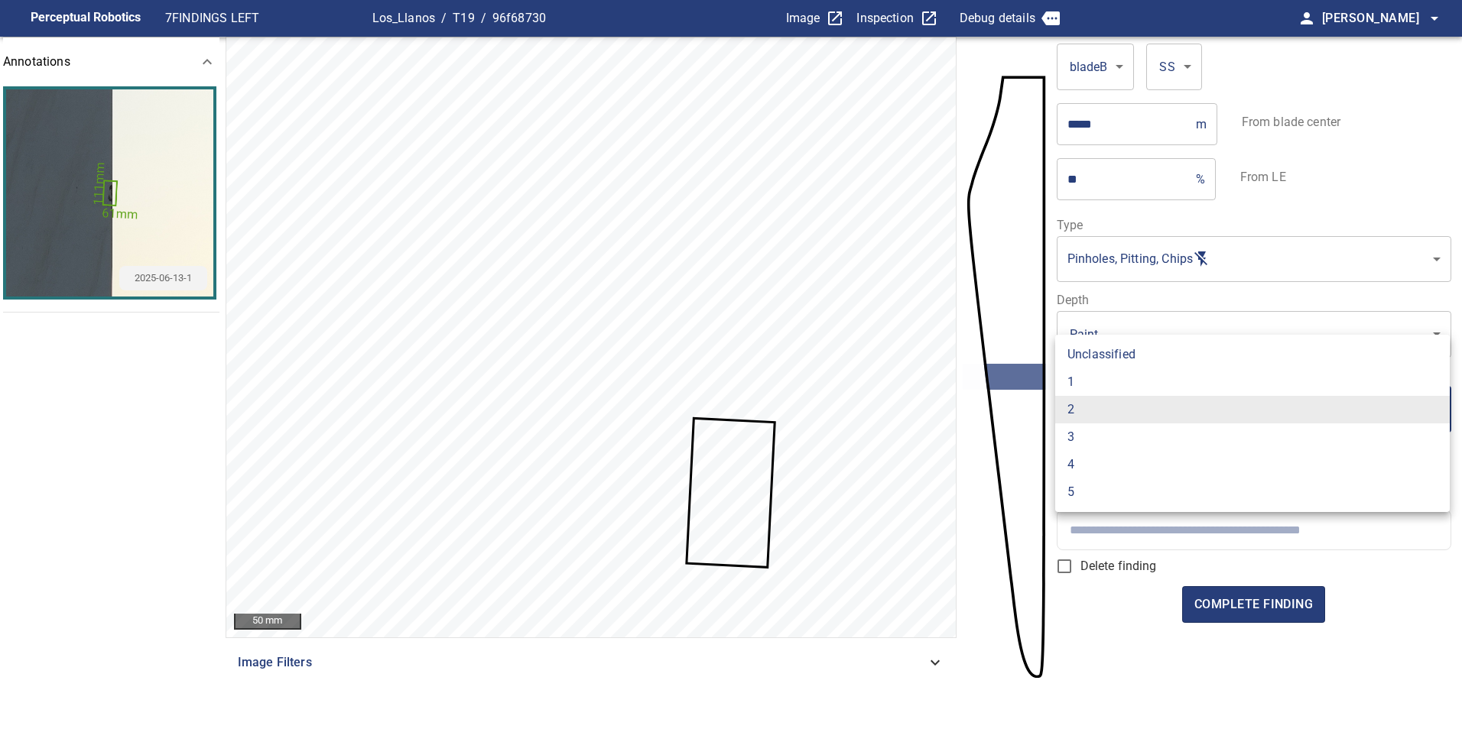
click at [1172, 410] on body "Perceptual Robotics 7 FINDINGS LEFT Los_Llanos / T19 / 96f68730 Image Inspectio…" at bounding box center [731, 364] width 1462 height 729
click at [1123, 381] on li "1" at bounding box center [1252, 382] width 394 height 28
type input "*"
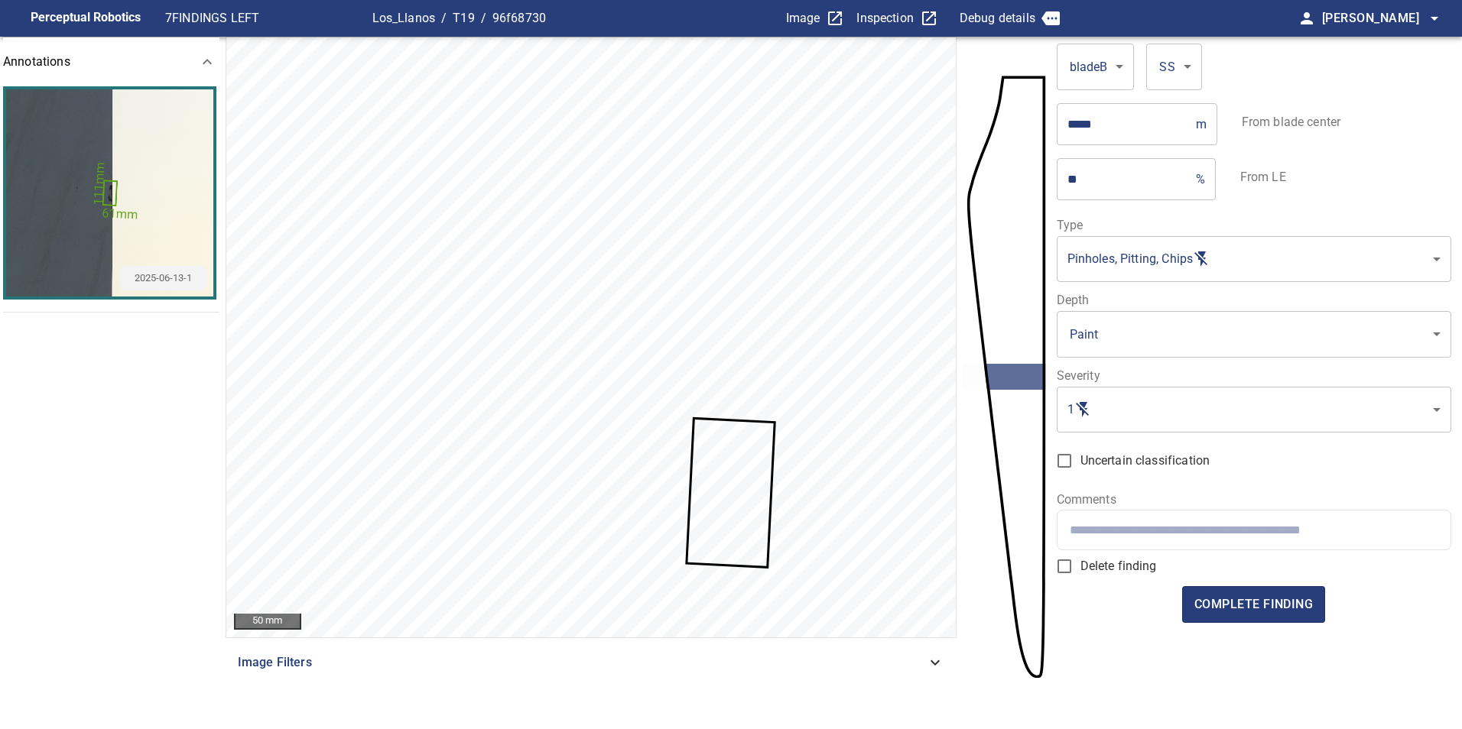
click at [1204, 544] on div at bounding box center [1253, 530] width 393 height 39
type input "**********"
click at [1222, 603] on span "complete finding" at bounding box center [1253, 604] width 118 height 21
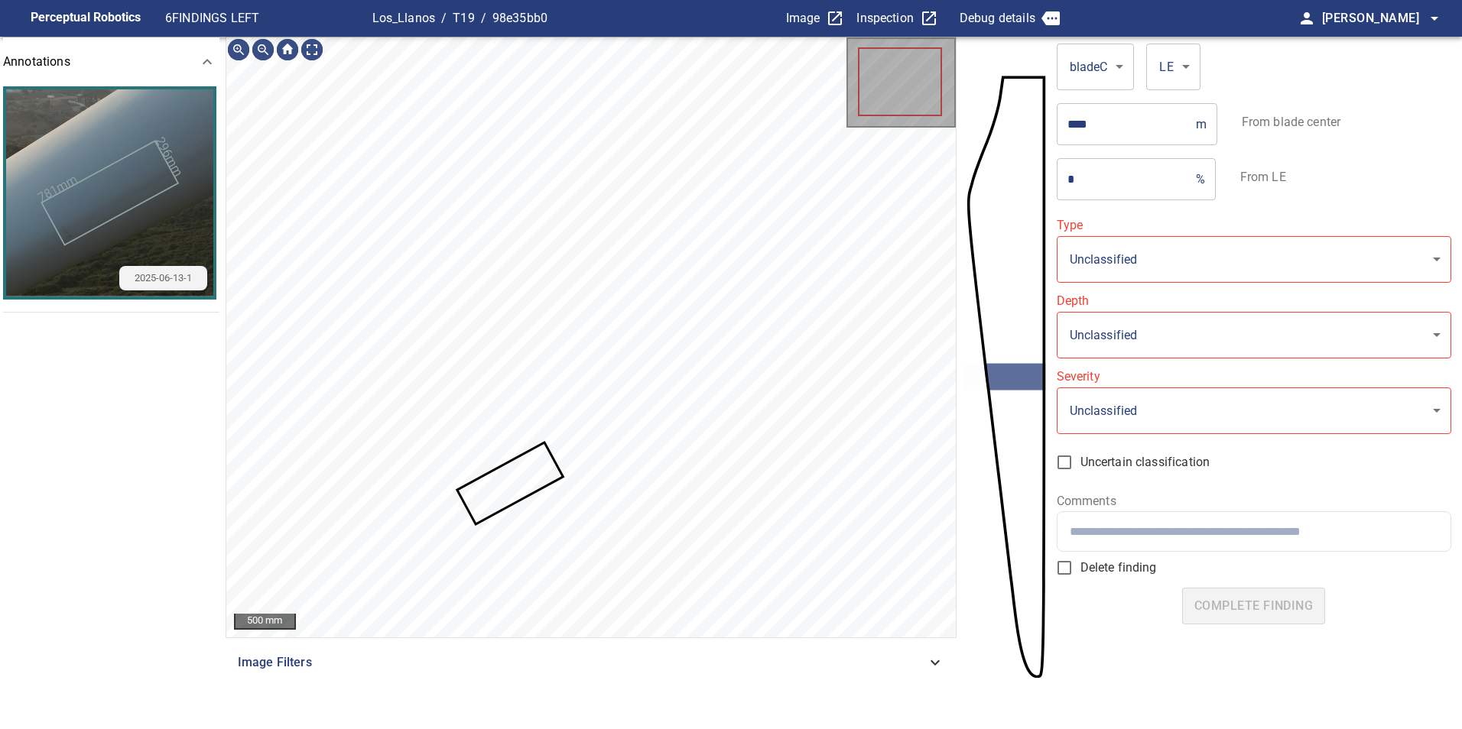
type input "**********"
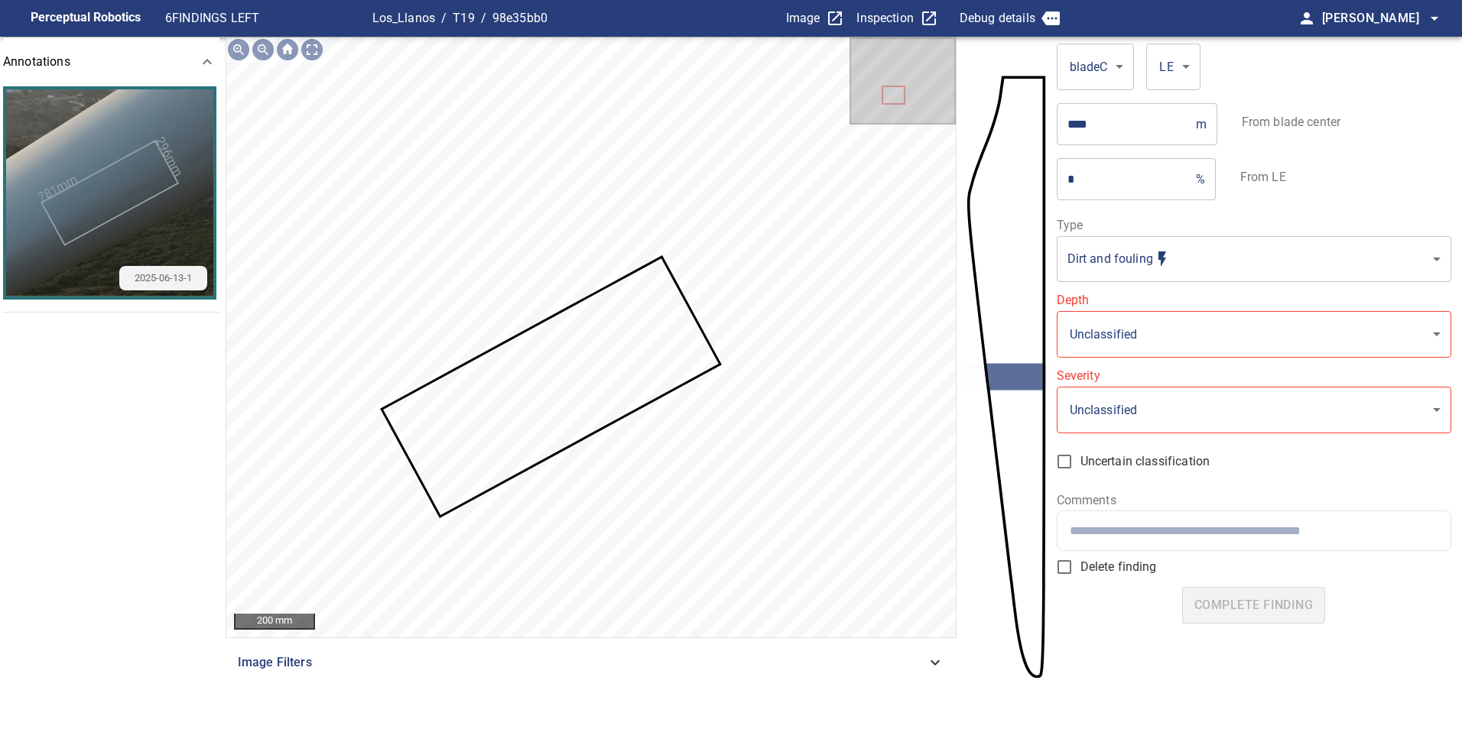
click at [1107, 572] on span "Delete finding" at bounding box center [1118, 567] width 76 height 18
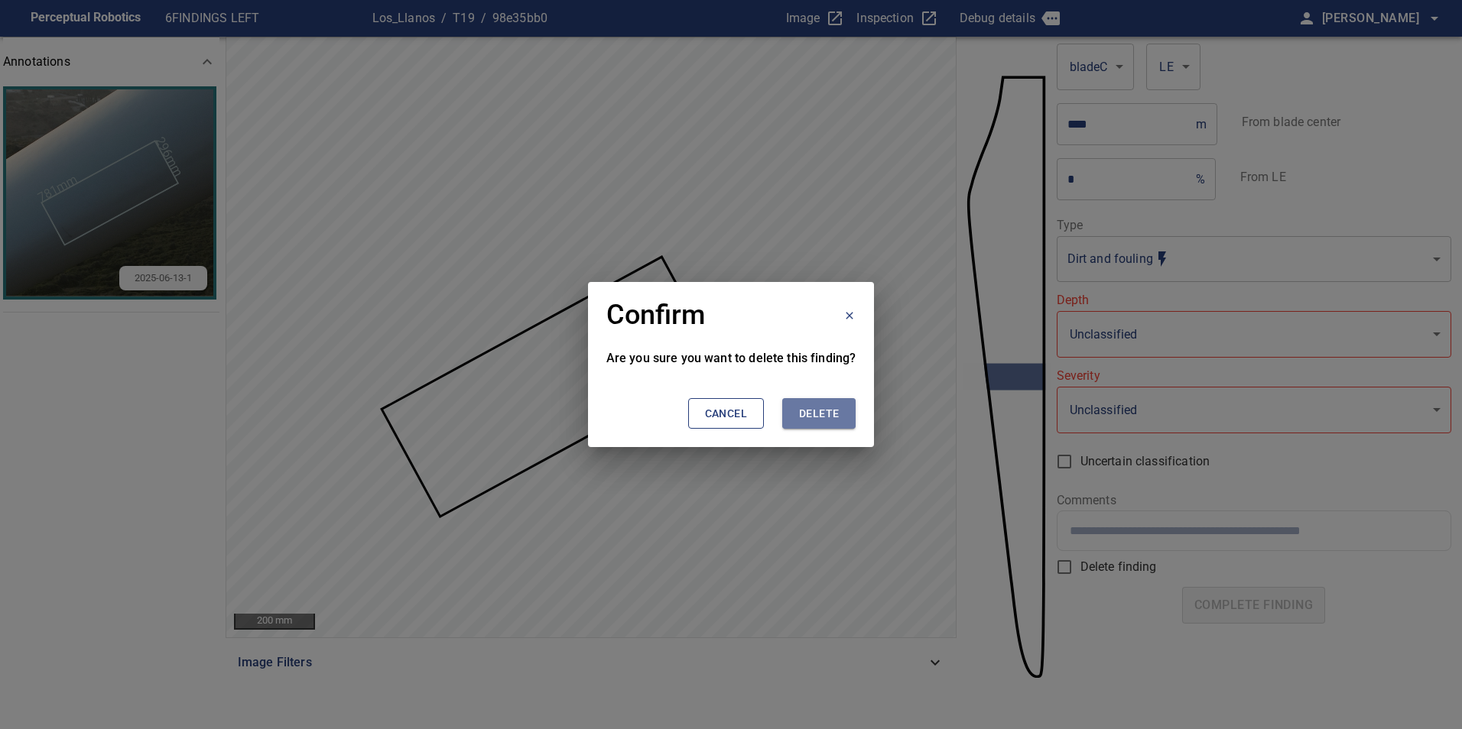
click at [852, 417] on button "Delete" at bounding box center [818, 413] width 73 height 31
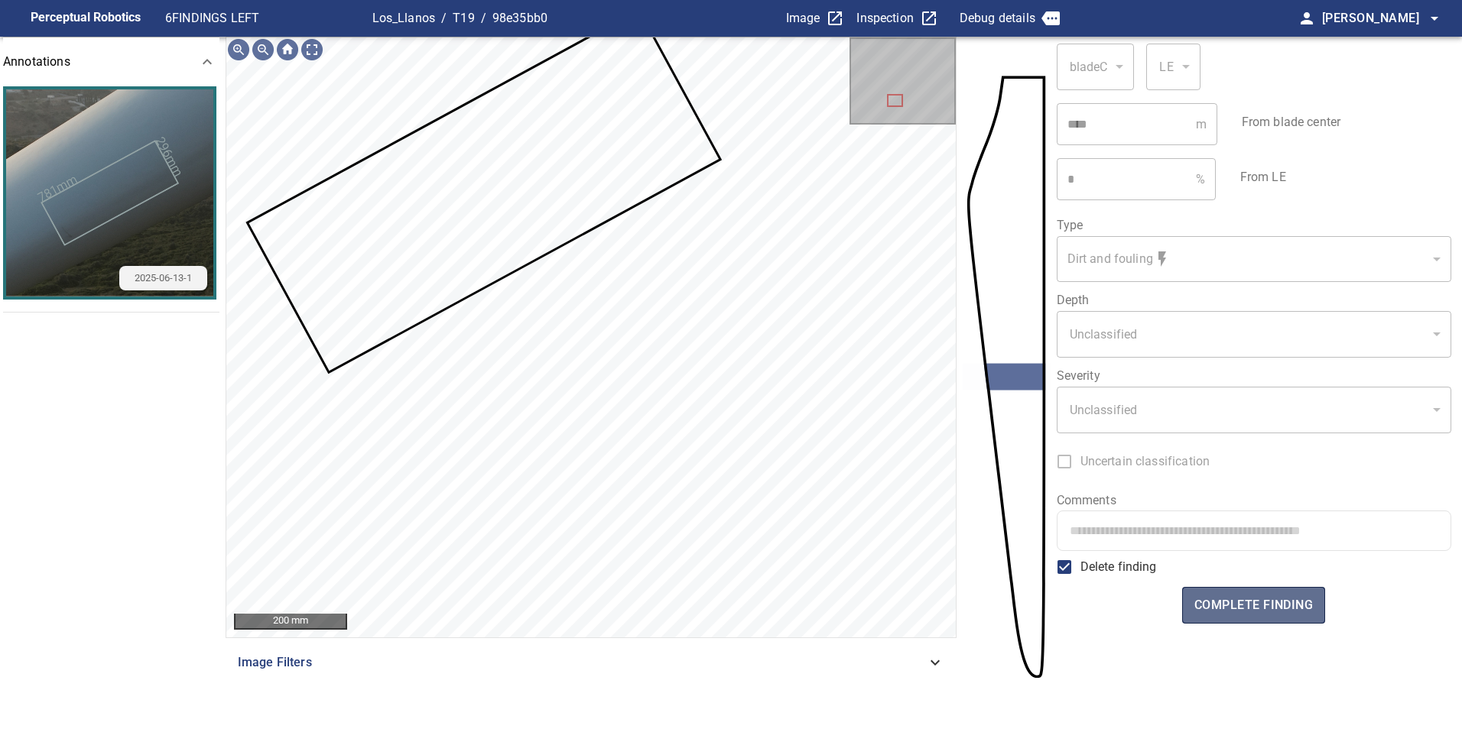
click at [1251, 611] on span "complete finding" at bounding box center [1253, 605] width 118 height 21
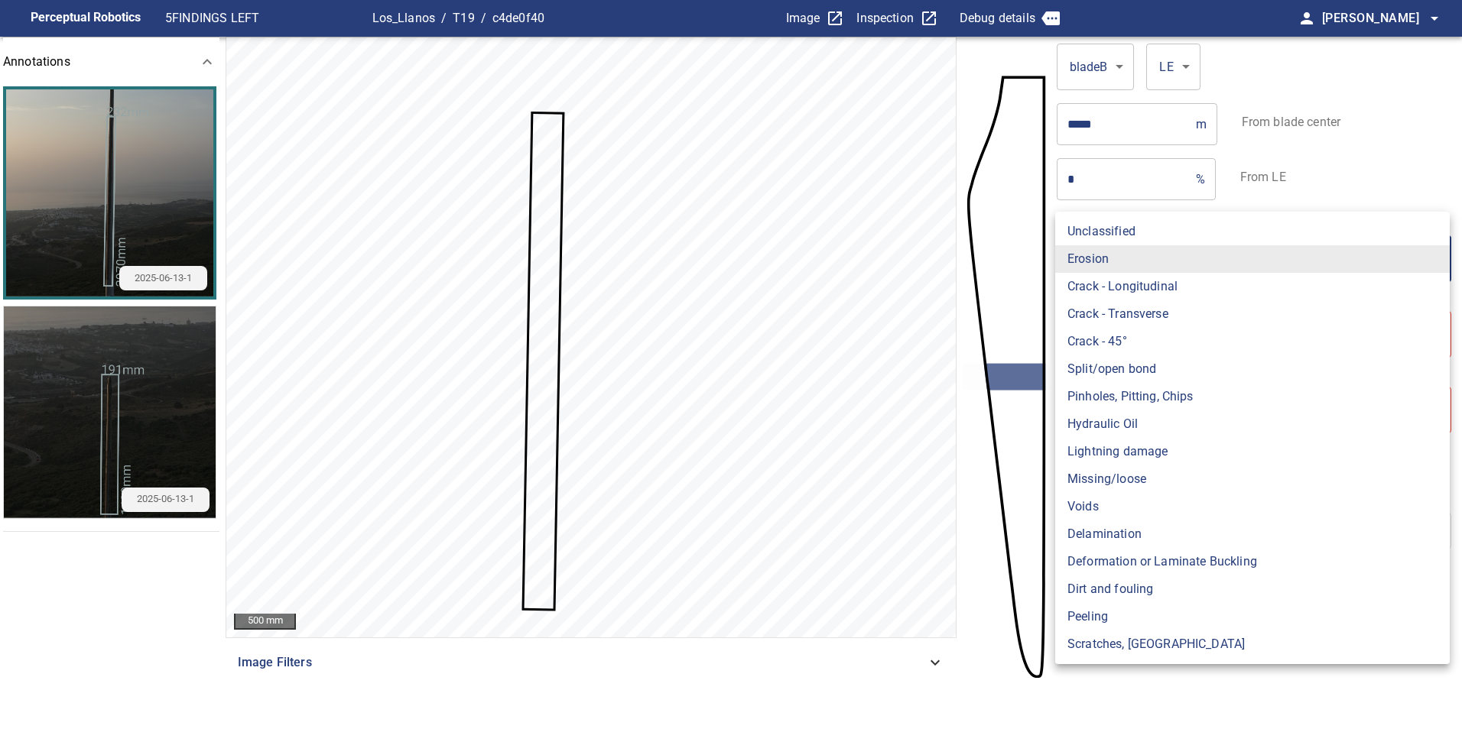
click at [1324, 261] on body "**********" at bounding box center [731, 364] width 1462 height 729
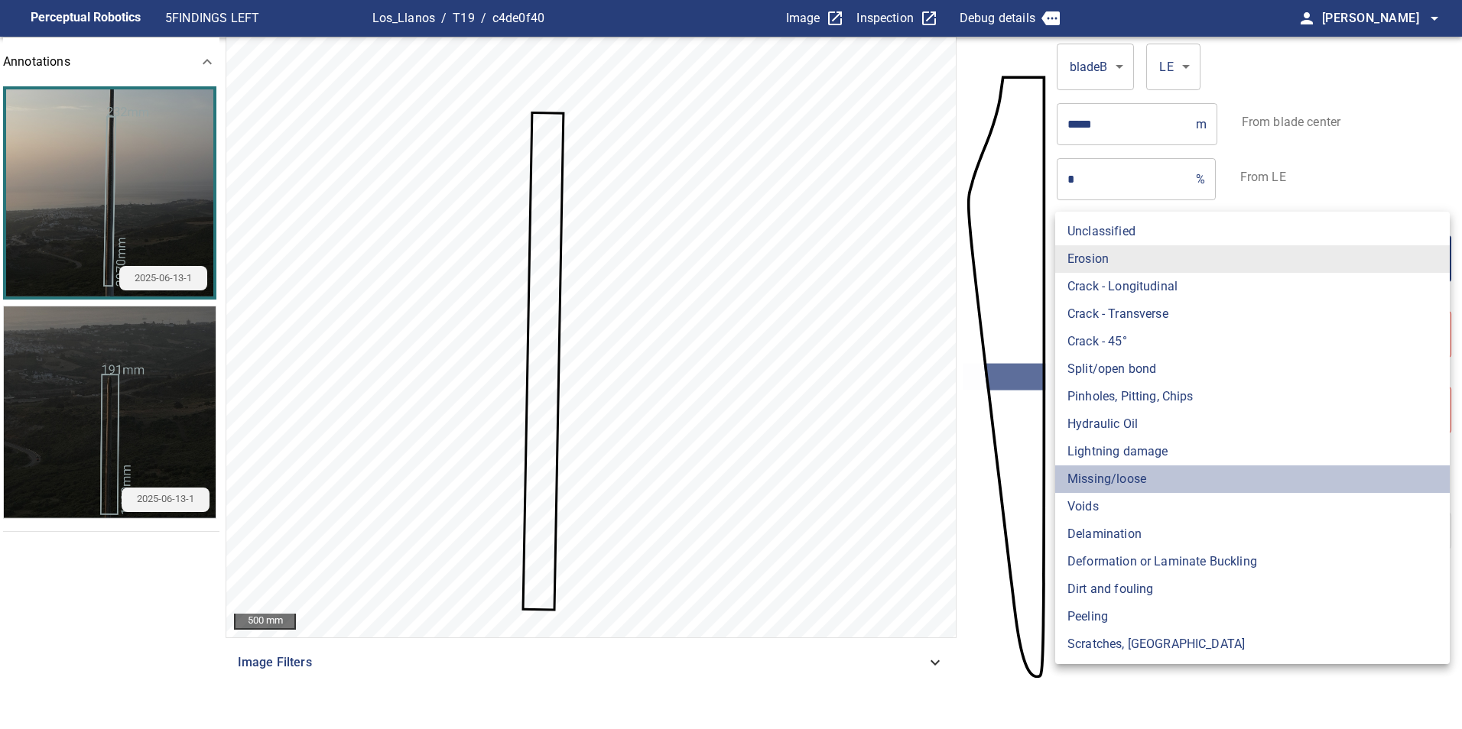
click at [1166, 478] on li "Missing/loose" at bounding box center [1252, 480] width 394 height 28
type input "**********"
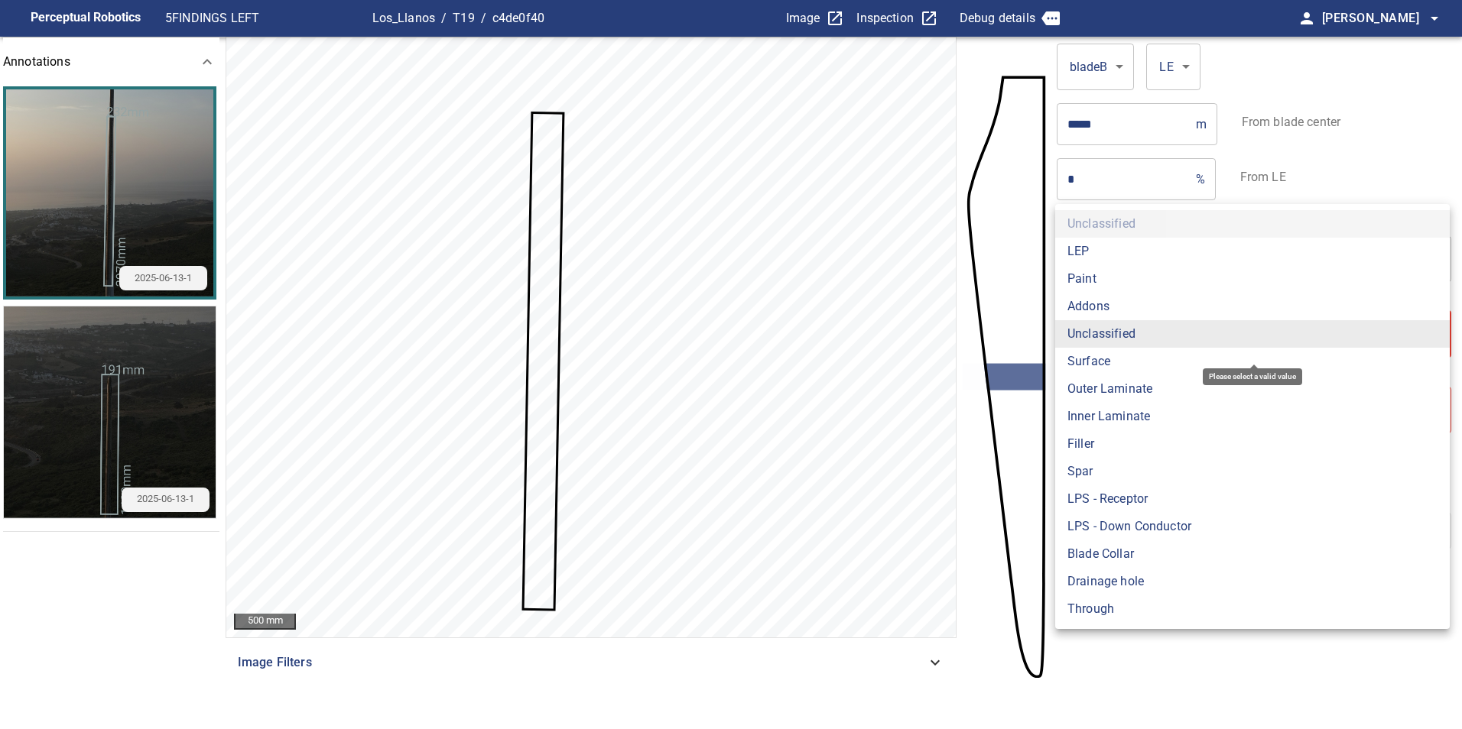
click at [1157, 336] on body "**********" at bounding box center [731, 364] width 1462 height 729
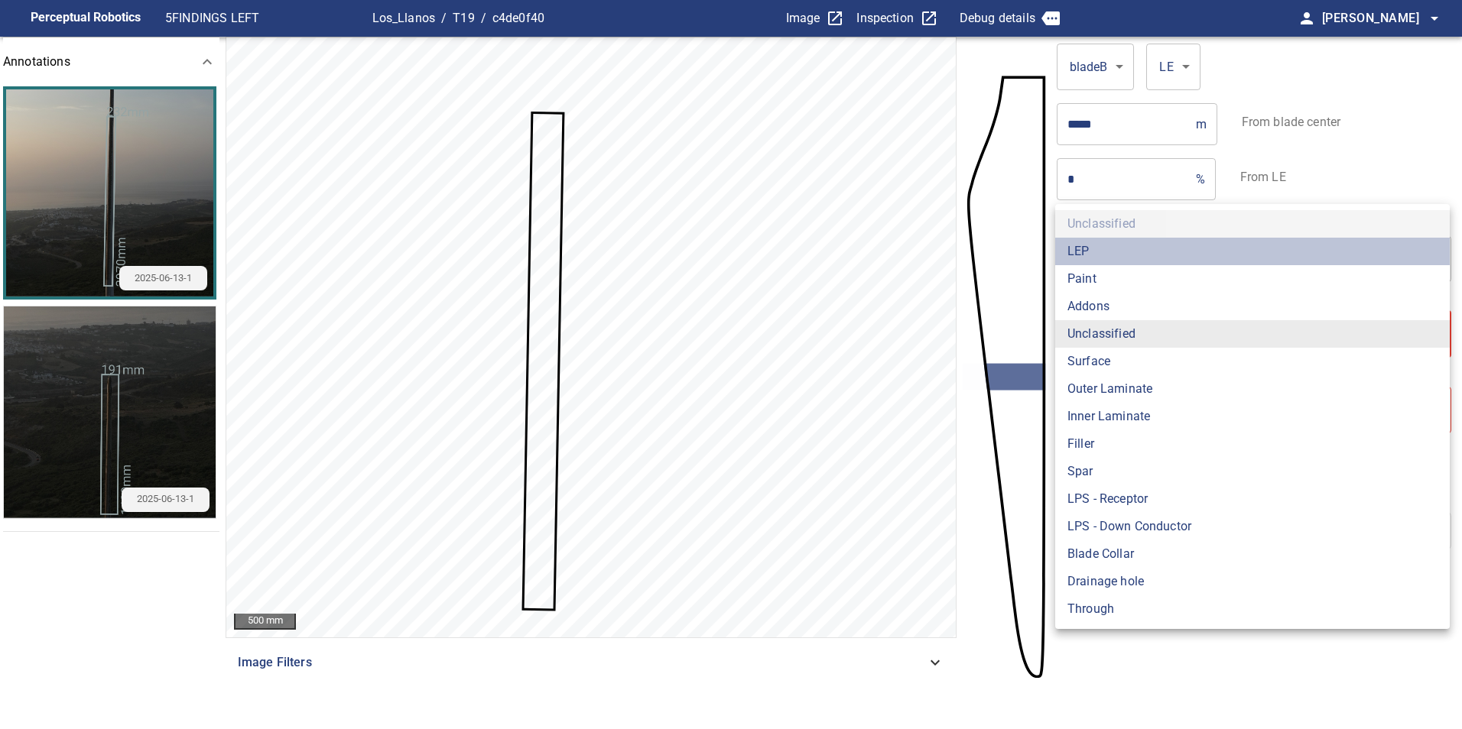
click at [1141, 248] on li "LEP" at bounding box center [1252, 252] width 394 height 28
type input "***"
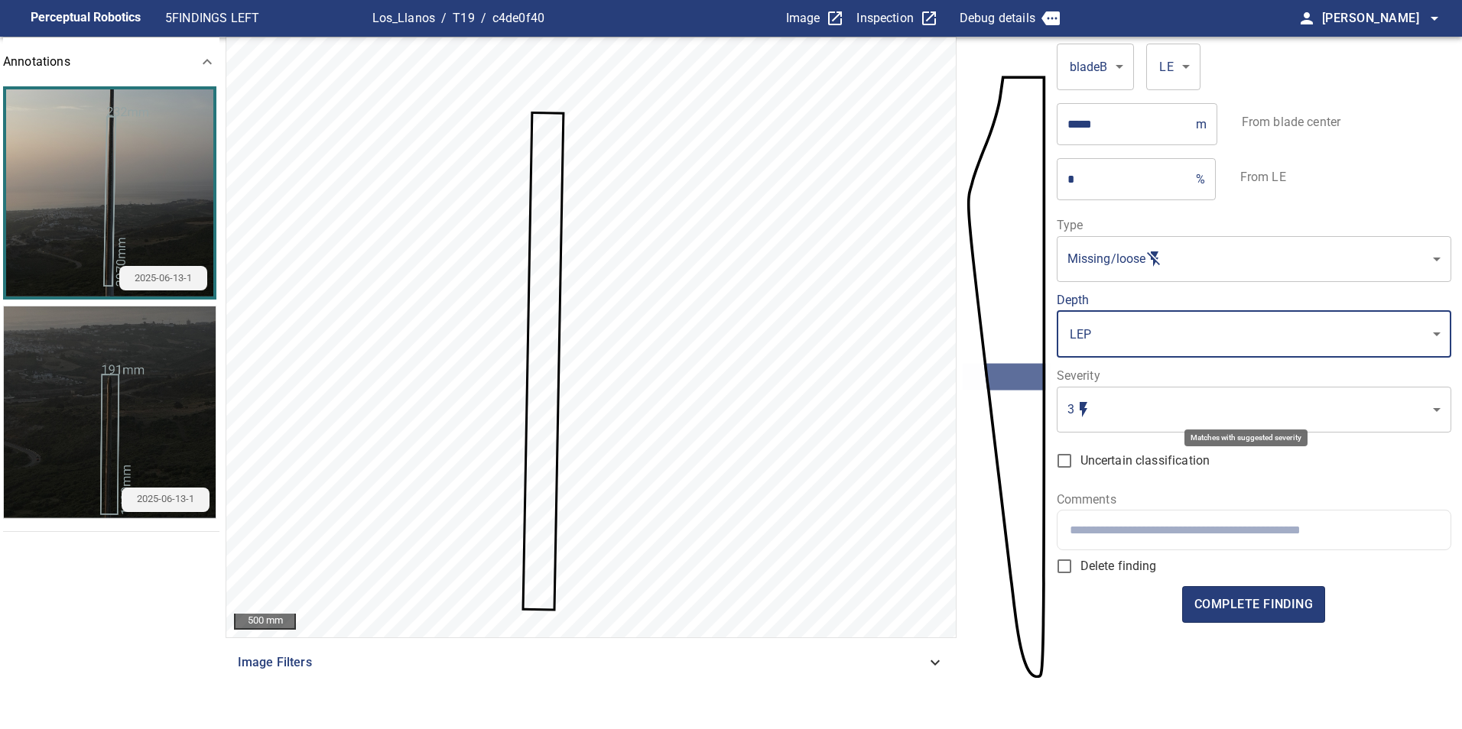
click at [1246, 416] on body "**********" at bounding box center [731, 364] width 1462 height 729
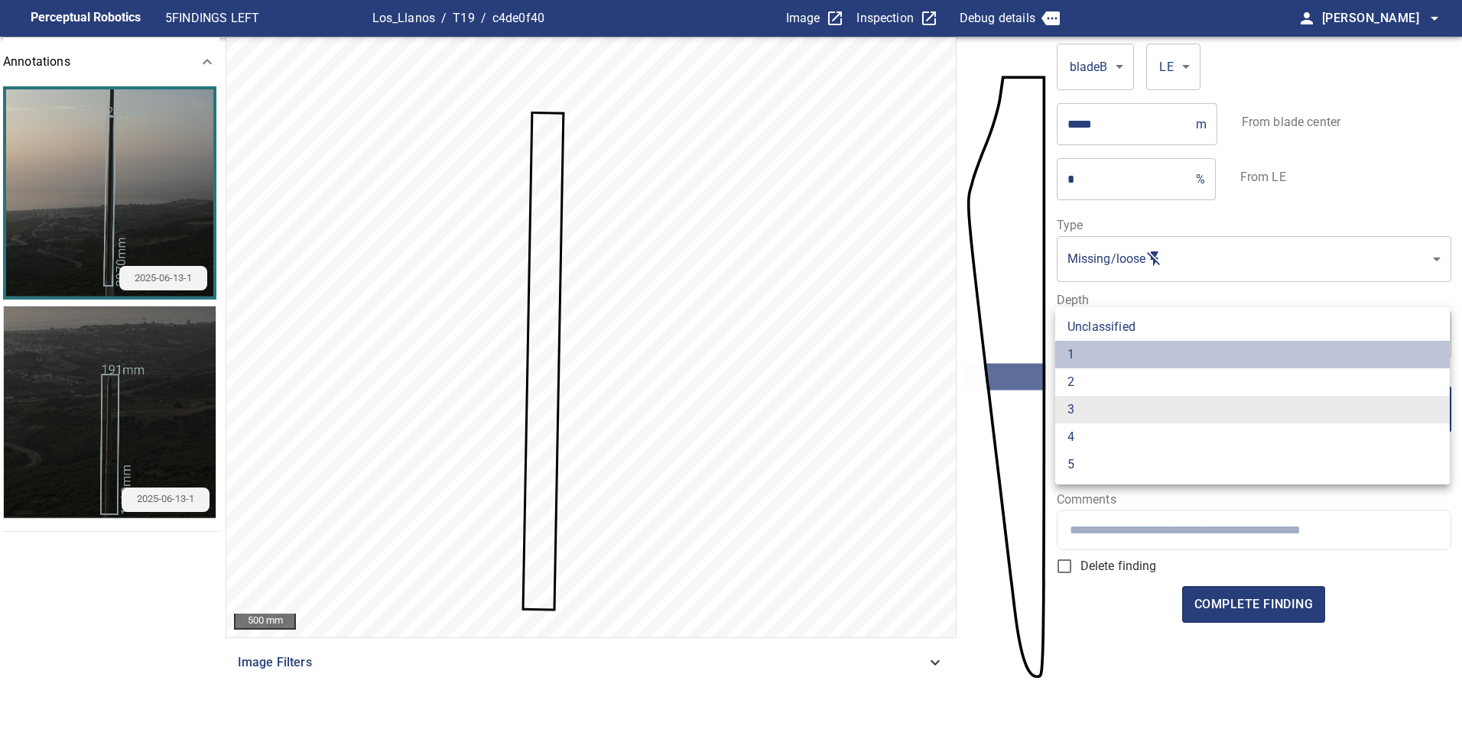
click at [1204, 362] on li "1" at bounding box center [1252, 355] width 394 height 28
type input "*"
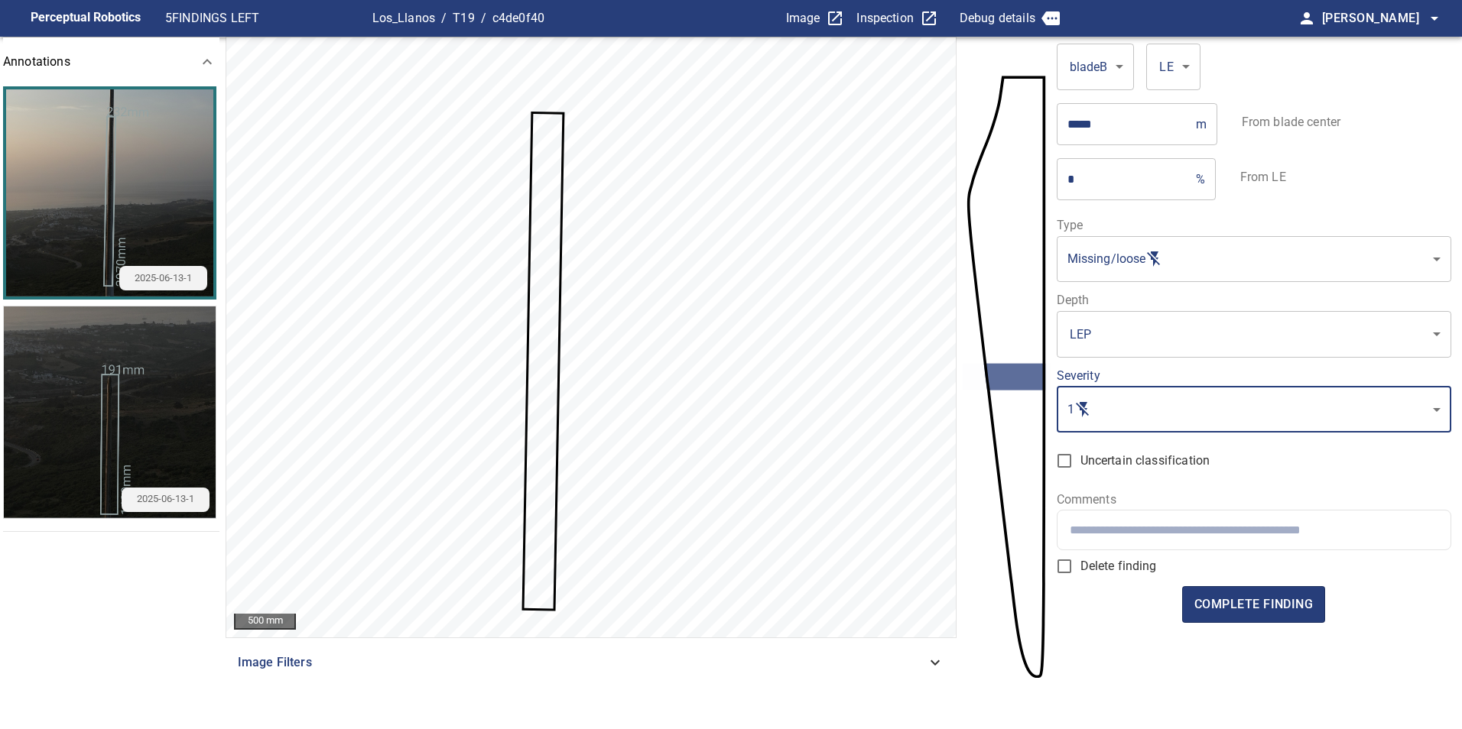
drag, startPoint x: 1183, startPoint y: 524, endPoint x: 1174, endPoint y: 529, distance: 10.0
click at [1174, 529] on input "text" at bounding box center [1254, 530] width 368 height 15
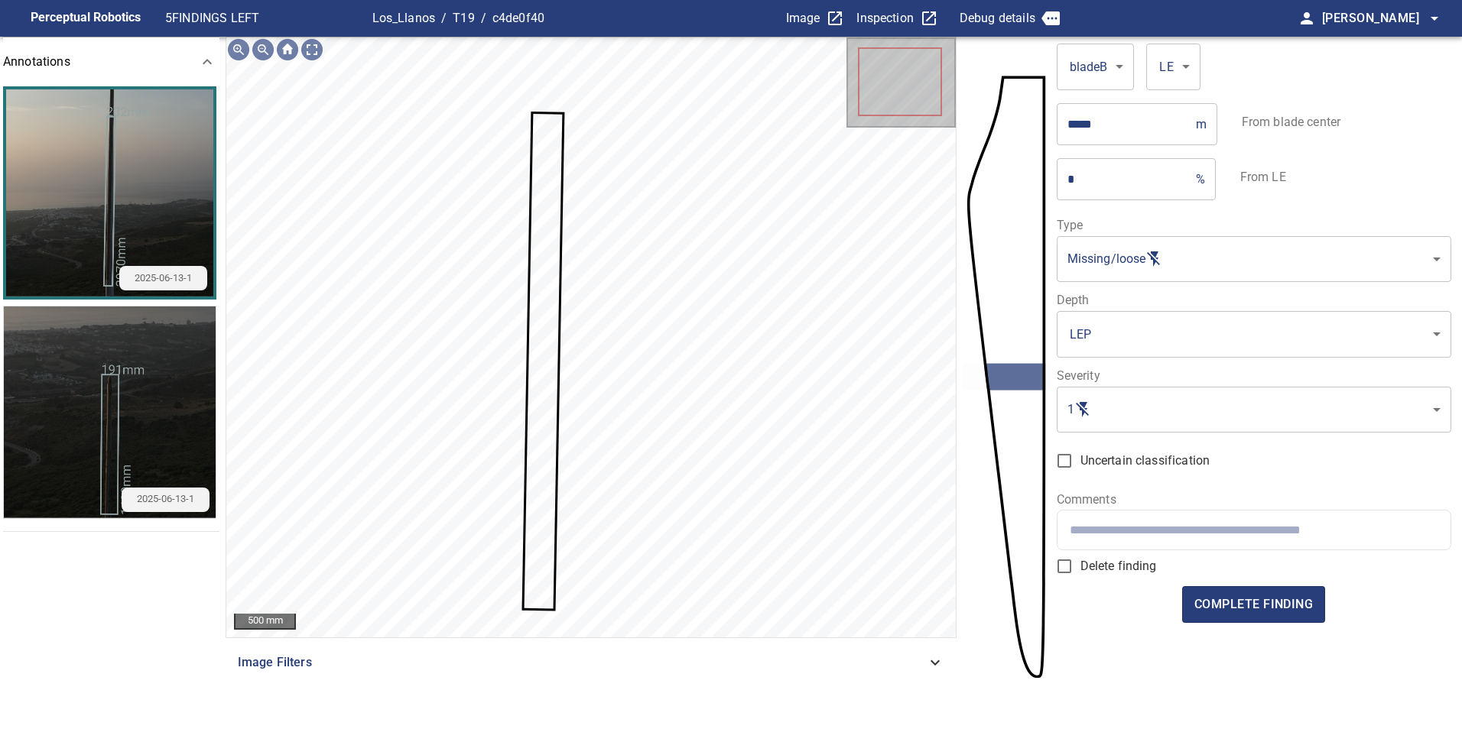
click at [1136, 516] on div at bounding box center [1253, 530] width 393 height 39
paste input "**********"
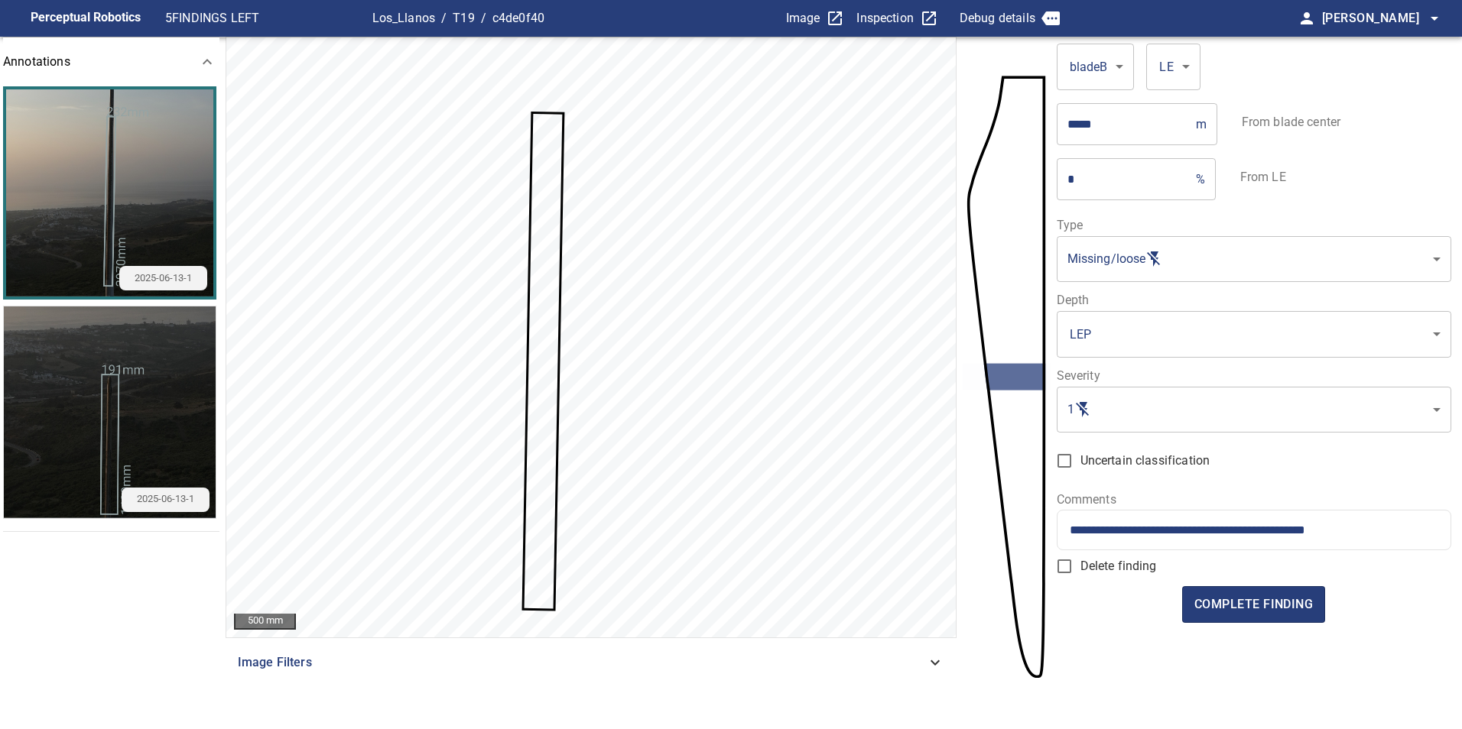
drag, startPoint x: 1060, startPoint y: 525, endPoint x: 1072, endPoint y: 535, distance: 15.2
click at [1063, 528] on div "**********" at bounding box center [1253, 530] width 393 height 39
click at [1066, 531] on div "**********" at bounding box center [1253, 530] width 393 height 39
click at [1069, 522] on div "**********" at bounding box center [1253, 530] width 393 height 39
click at [1063, 529] on div "**********" at bounding box center [1253, 530] width 393 height 39
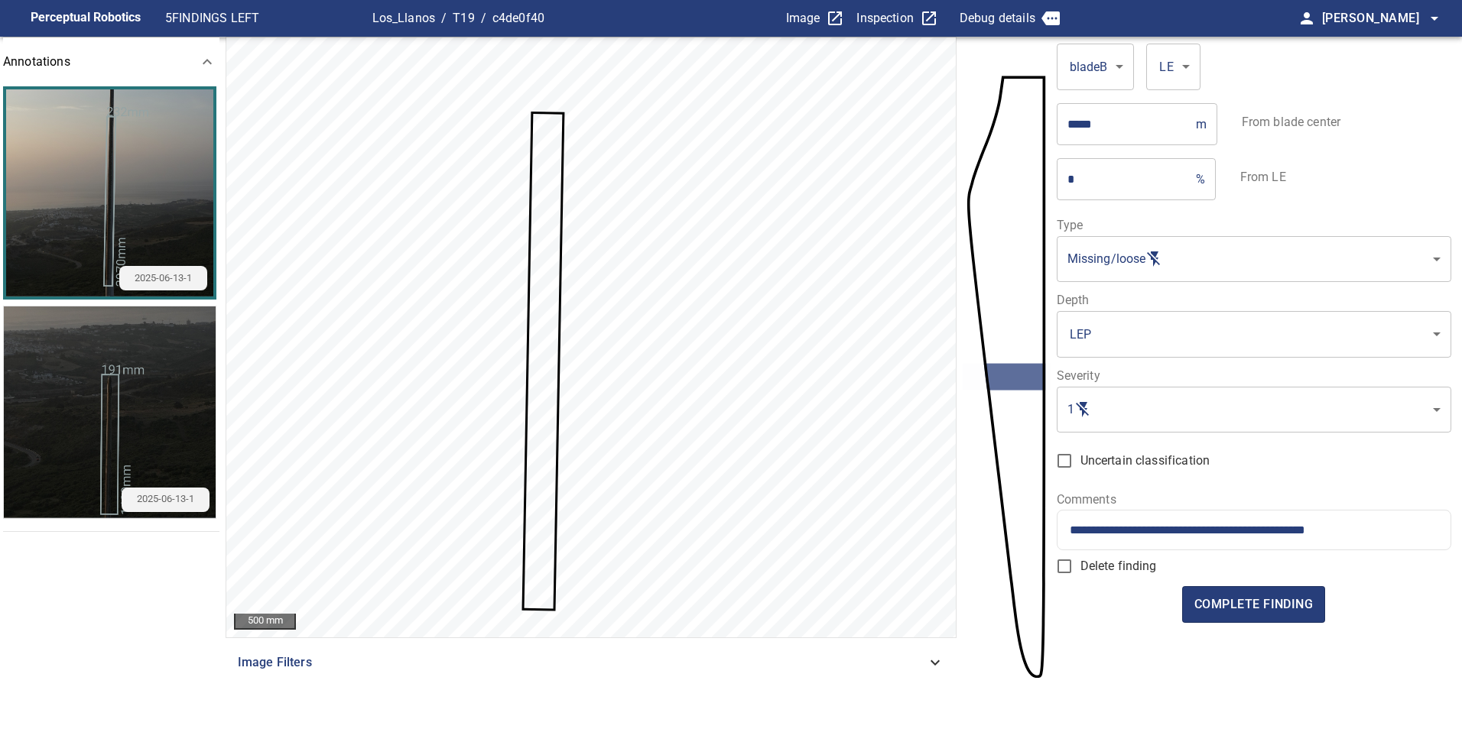
click at [1070, 531] on input "**********" at bounding box center [1254, 530] width 368 height 15
type input "**********"
click at [1269, 605] on span "complete finding" at bounding box center [1253, 604] width 118 height 21
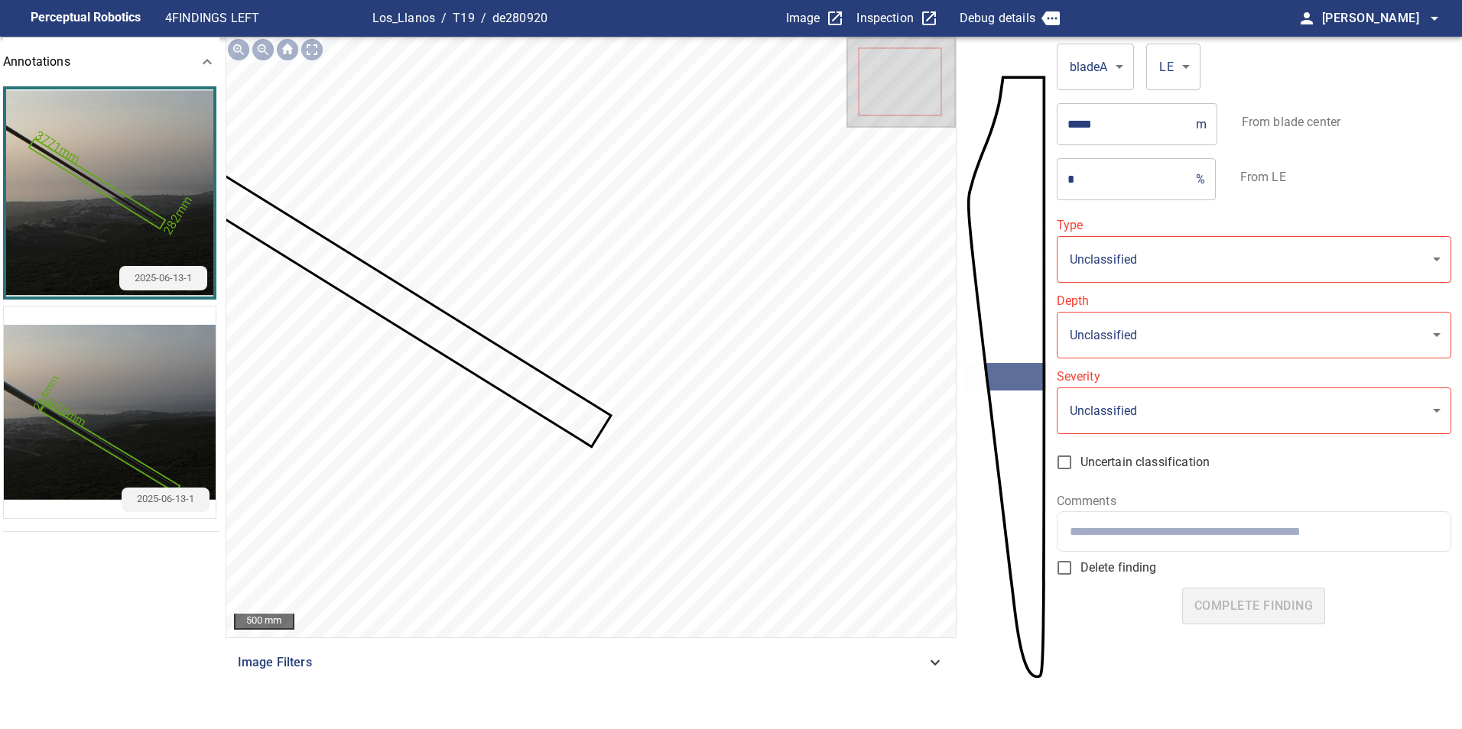
type input "**********"
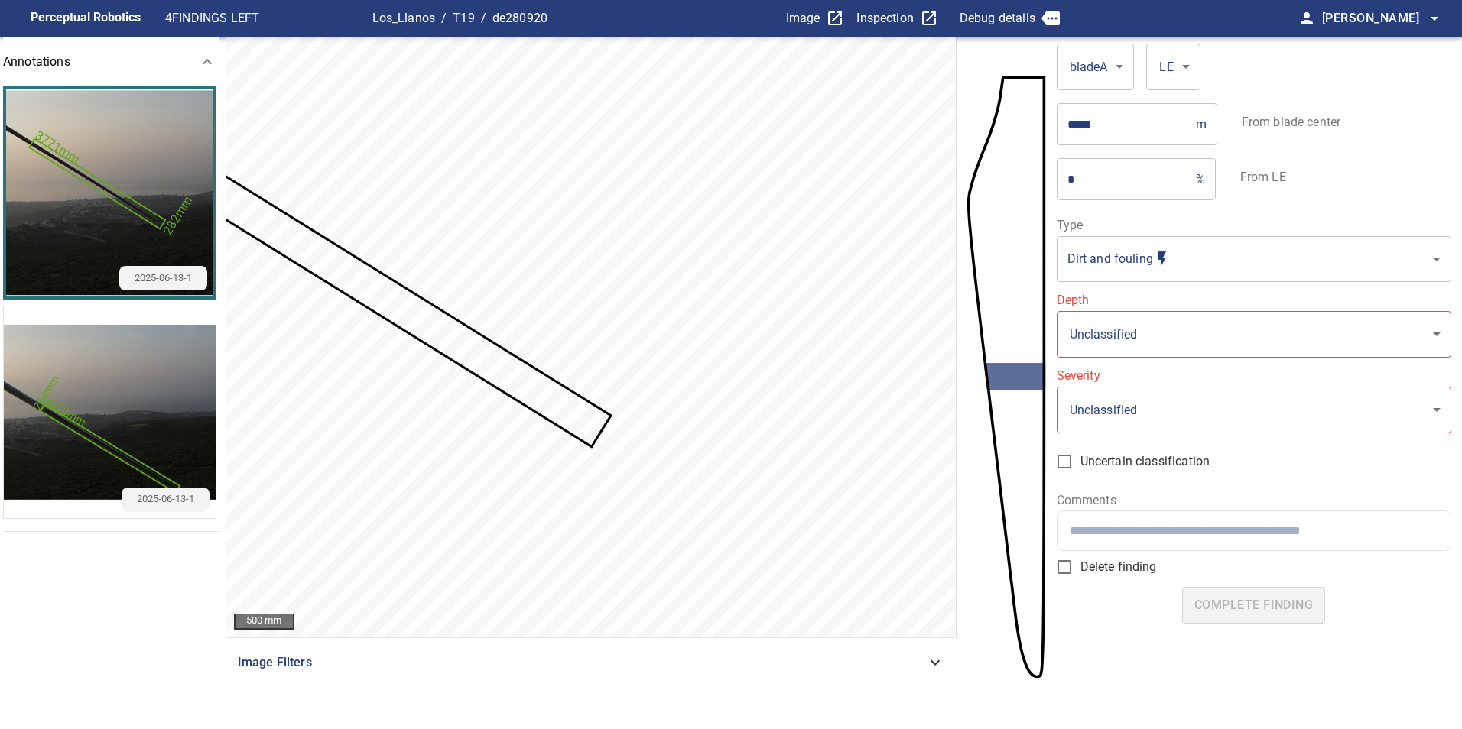
click at [137, 420] on img "button" at bounding box center [110, 413] width 212 height 212
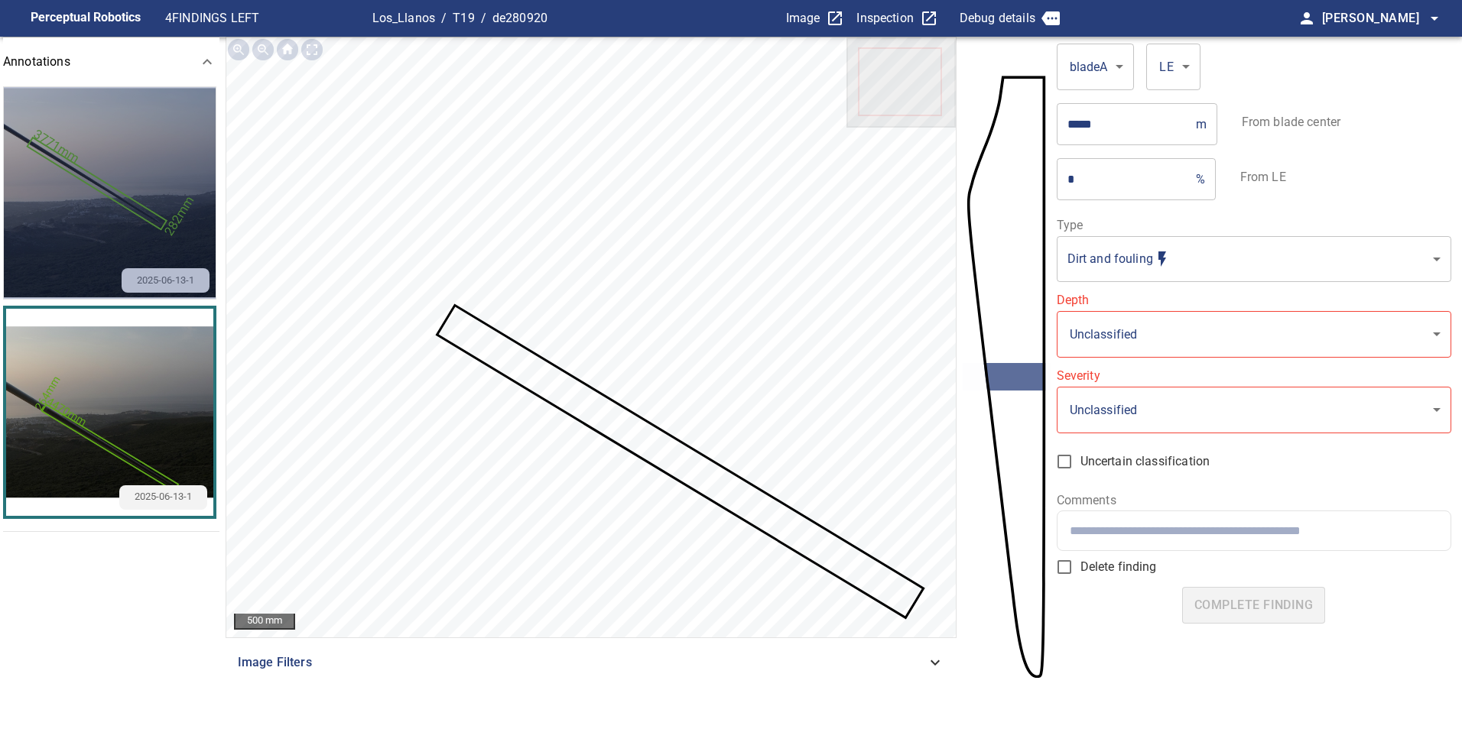
click at [88, 218] on img "button" at bounding box center [110, 193] width 212 height 212
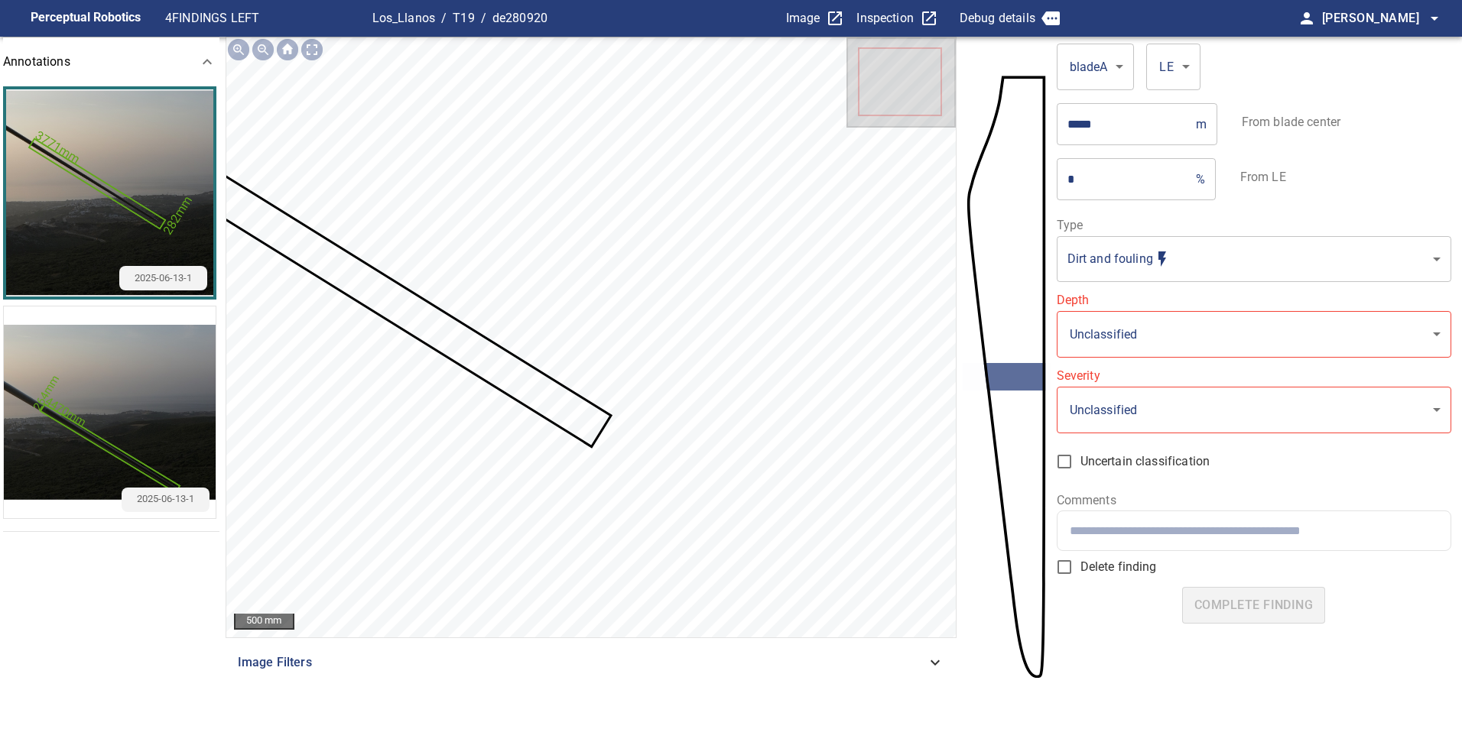
click at [1209, 533] on input "text" at bounding box center [1254, 531] width 368 height 15
paste input "**********"
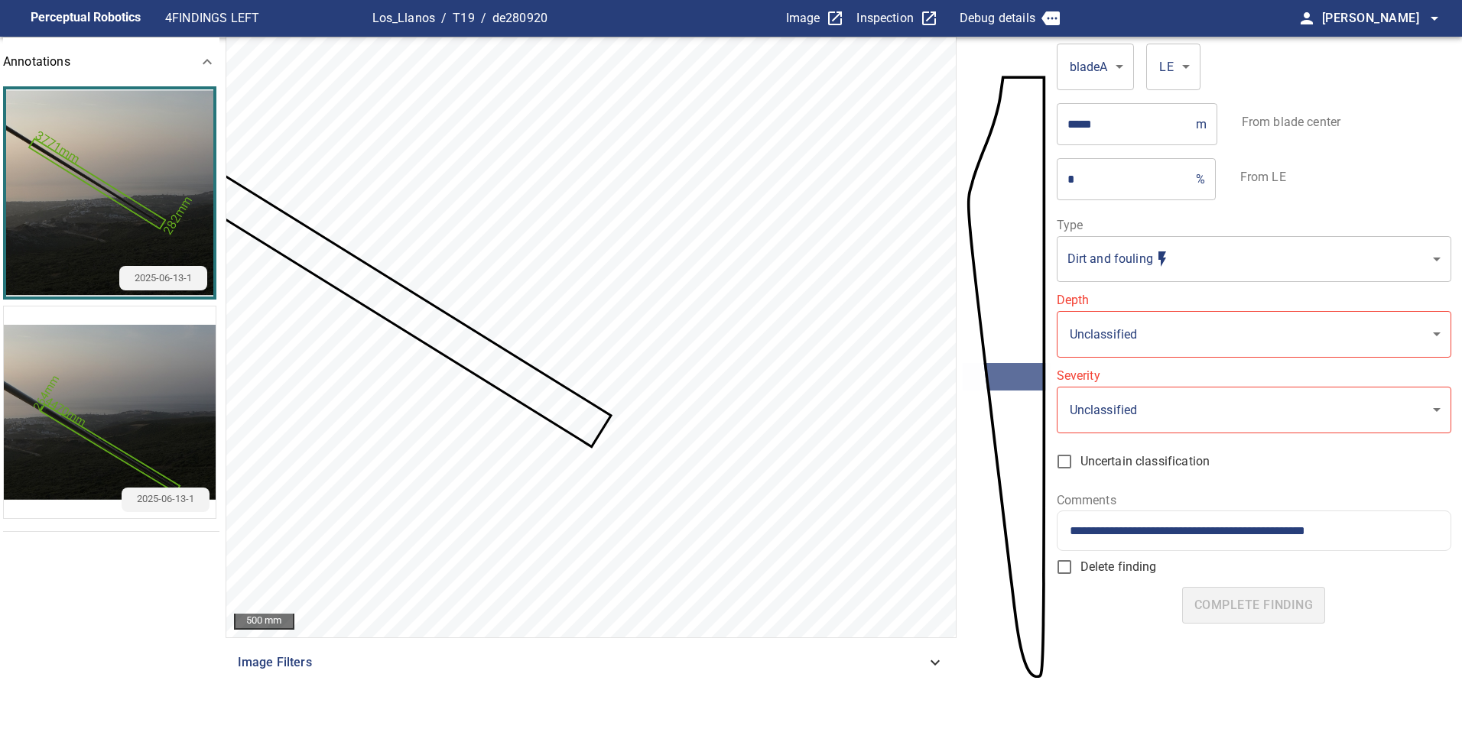
click at [1068, 533] on div "**********" at bounding box center [1253, 530] width 393 height 39
click at [1066, 530] on div "**********" at bounding box center [1253, 530] width 393 height 39
click at [1068, 530] on div "**********" at bounding box center [1253, 530] width 393 height 39
click at [1070, 530] on input "**********" at bounding box center [1254, 531] width 368 height 15
type input "**********"
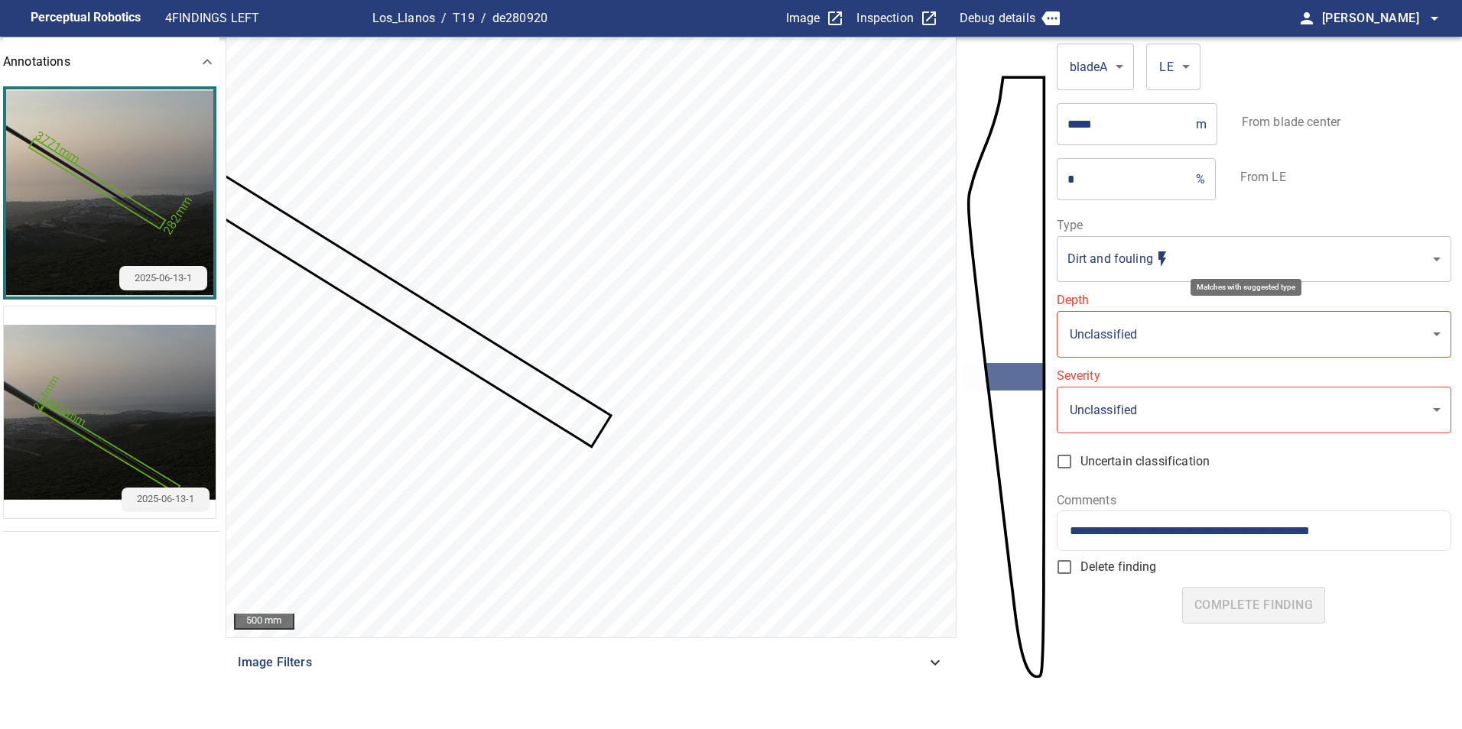
click at [1261, 261] on body "**********" at bounding box center [731, 364] width 1462 height 729
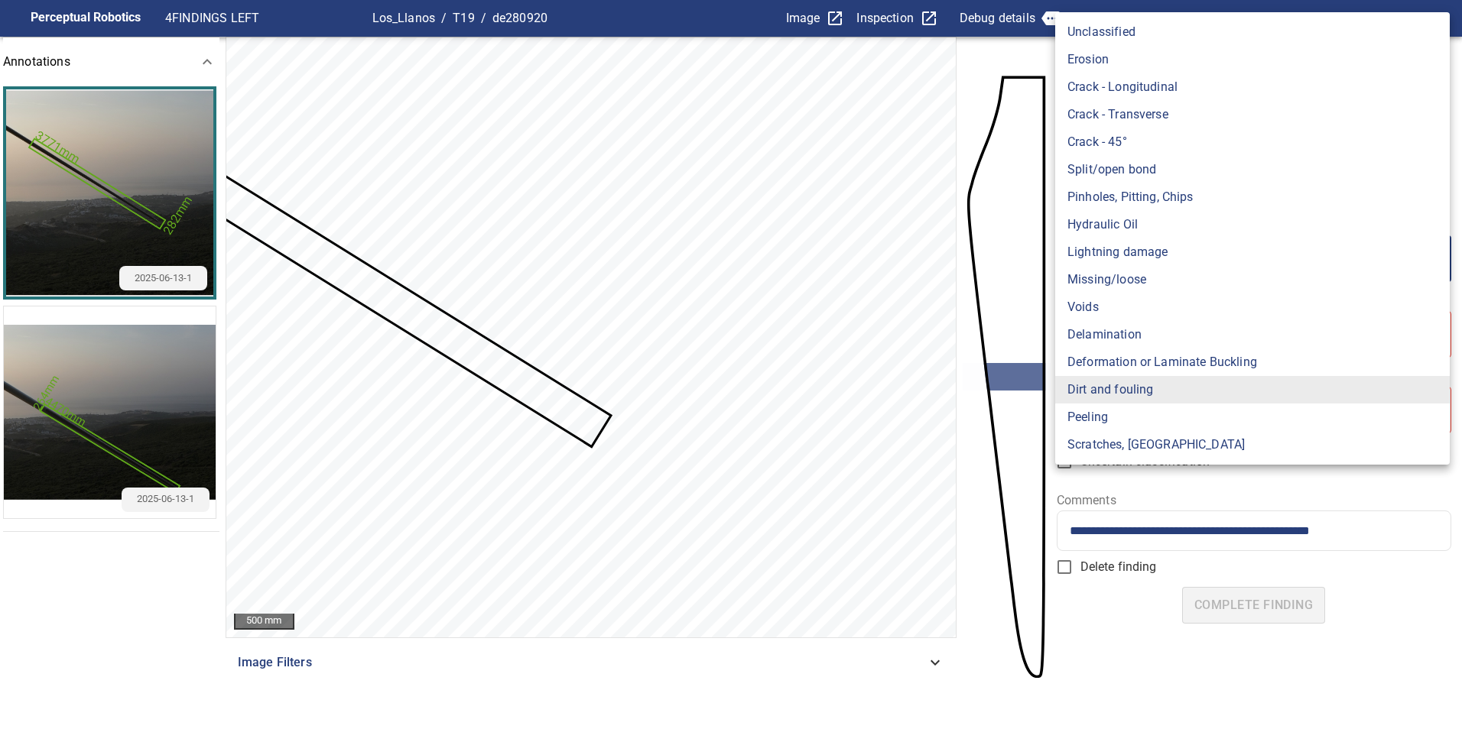
click at [1149, 276] on li "Missing/loose" at bounding box center [1252, 280] width 394 height 28
type input "**********"
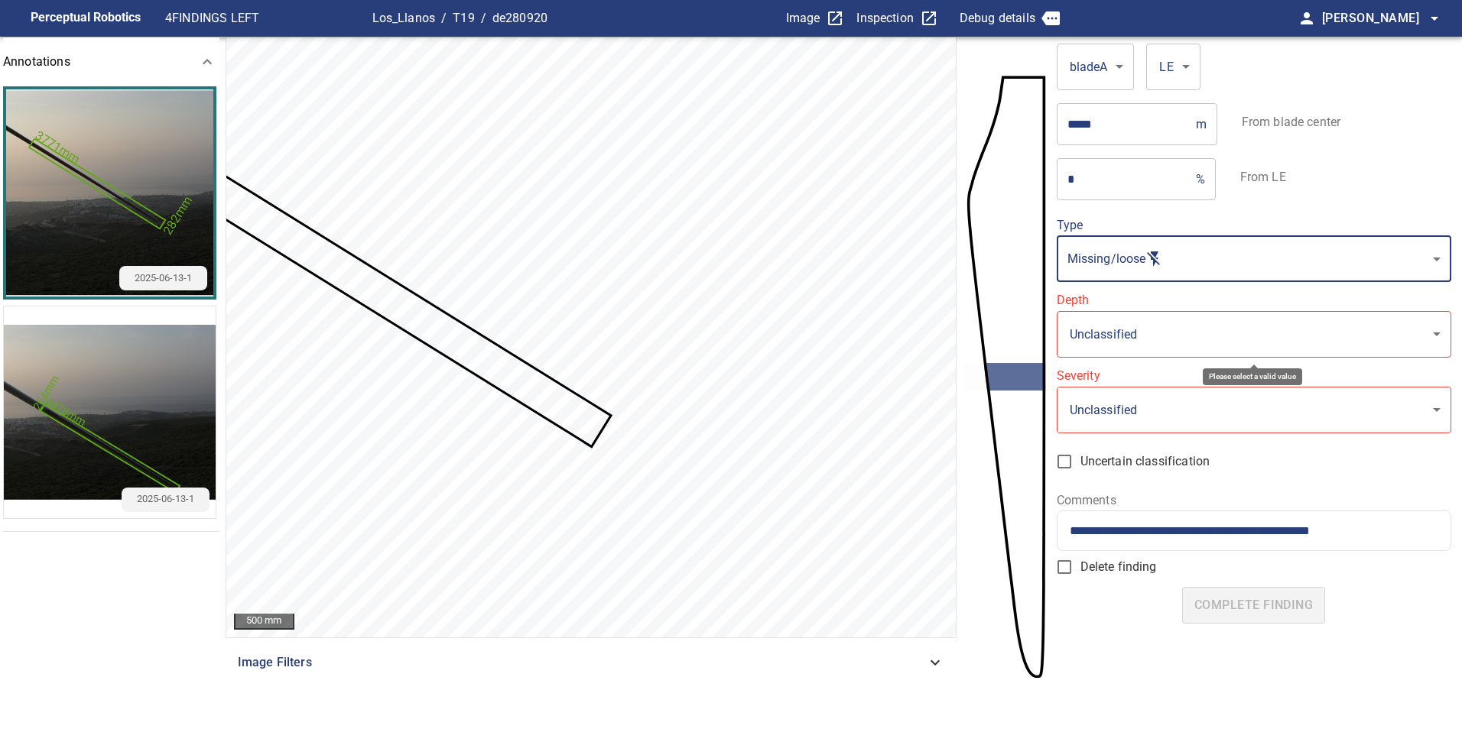
click at [1254, 346] on body "**********" at bounding box center [731, 364] width 1462 height 729
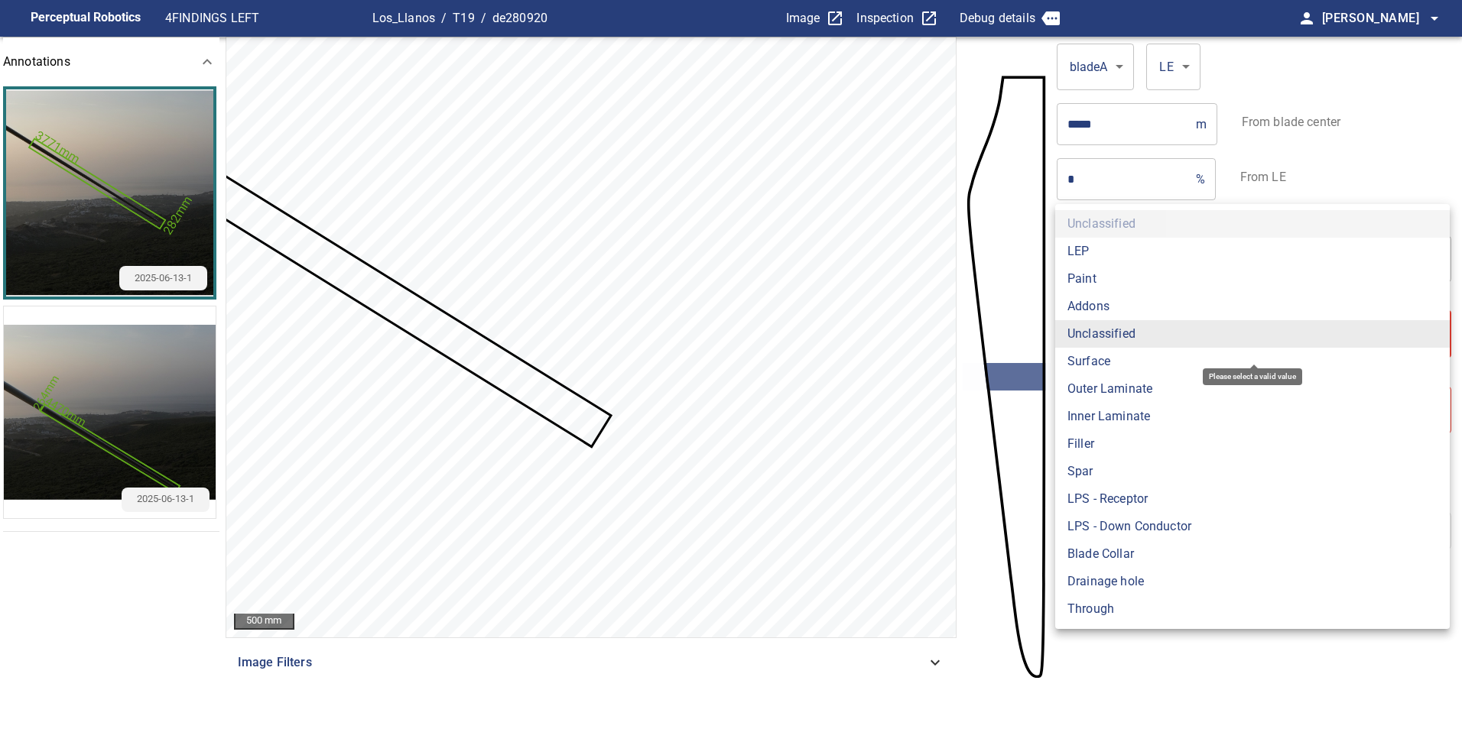
click at [1152, 253] on li "LEP" at bounding box center [1252, 252] width 394 height 28
type input "***"
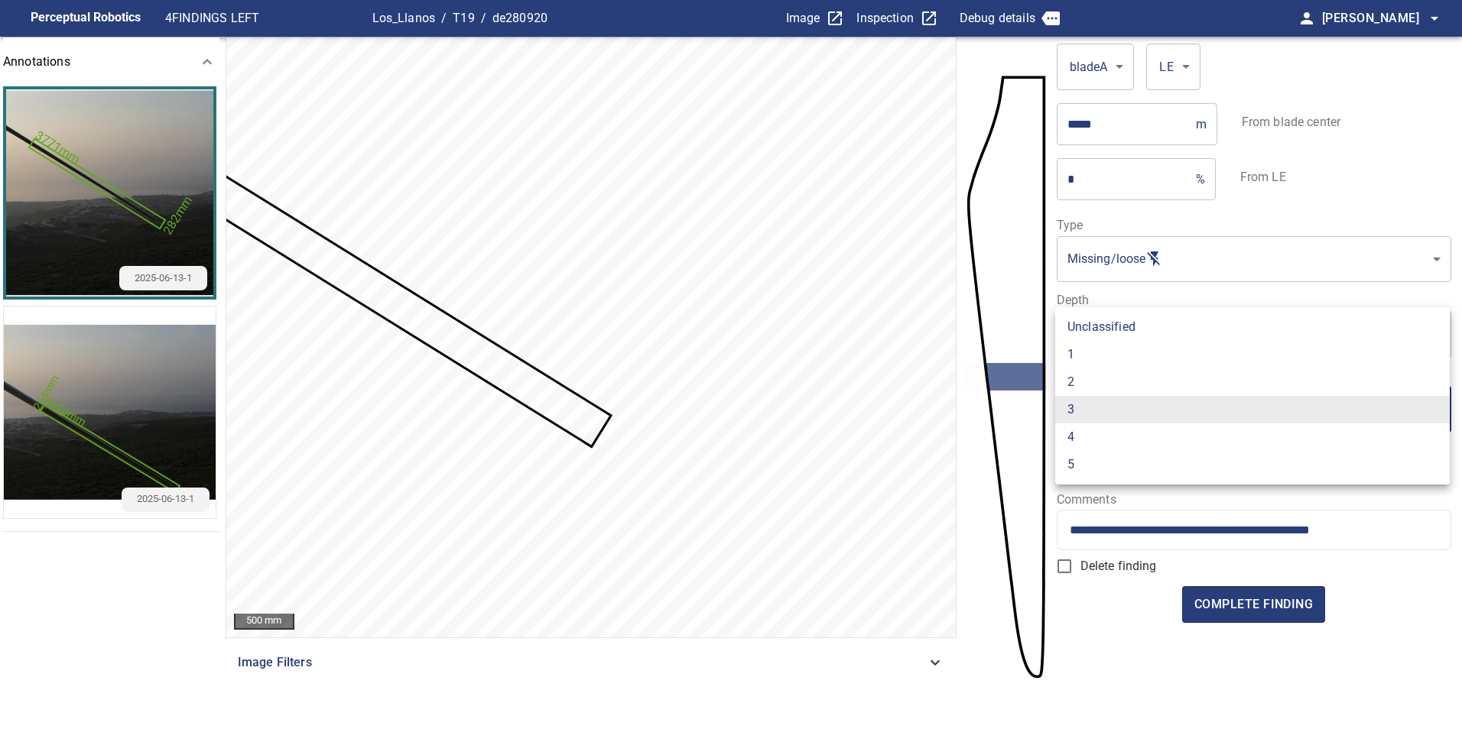
click at [1170, 403] on body "**********" at bounding box center [731, 364] width 1462 height 729
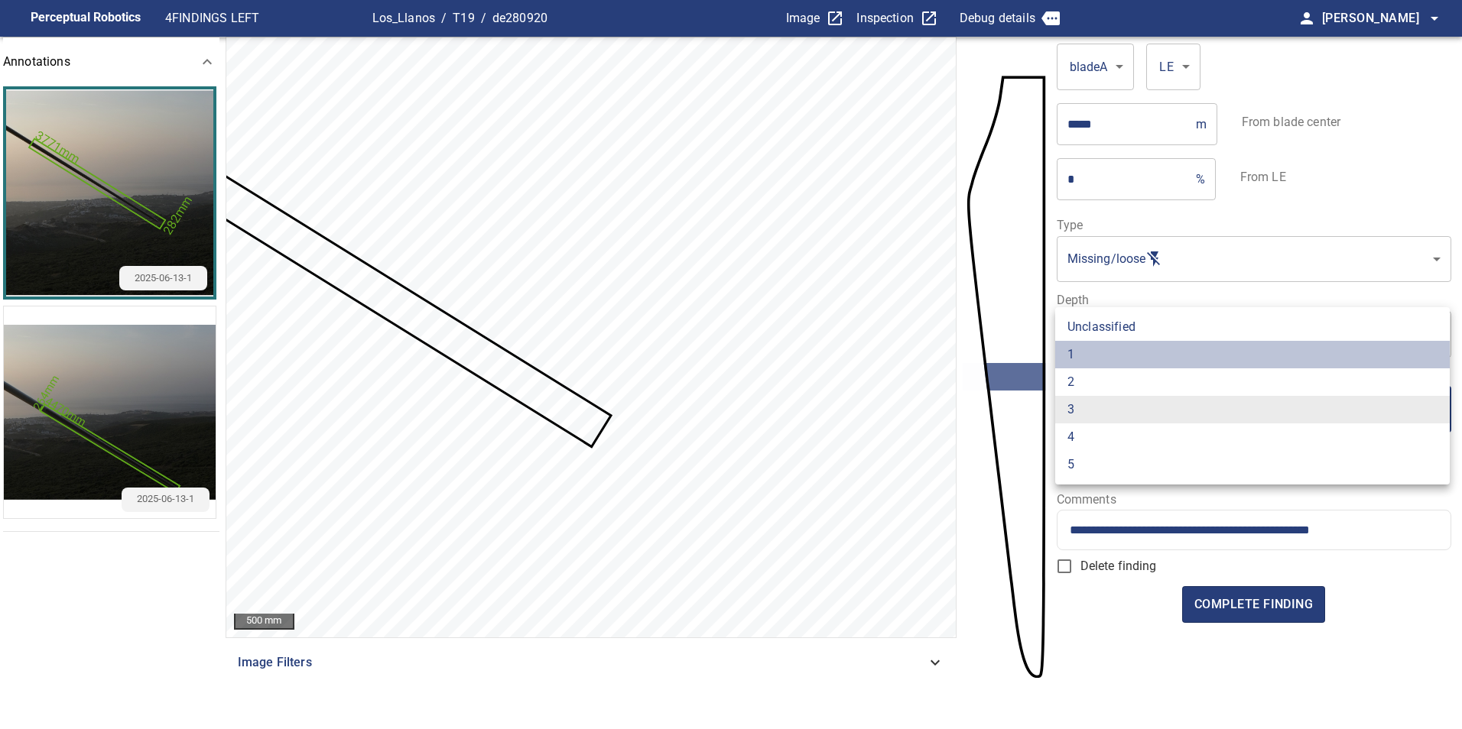
click at [1128, 361] on li "1" at bounding box center [1252, 355] width 394 height 28
type input "*"
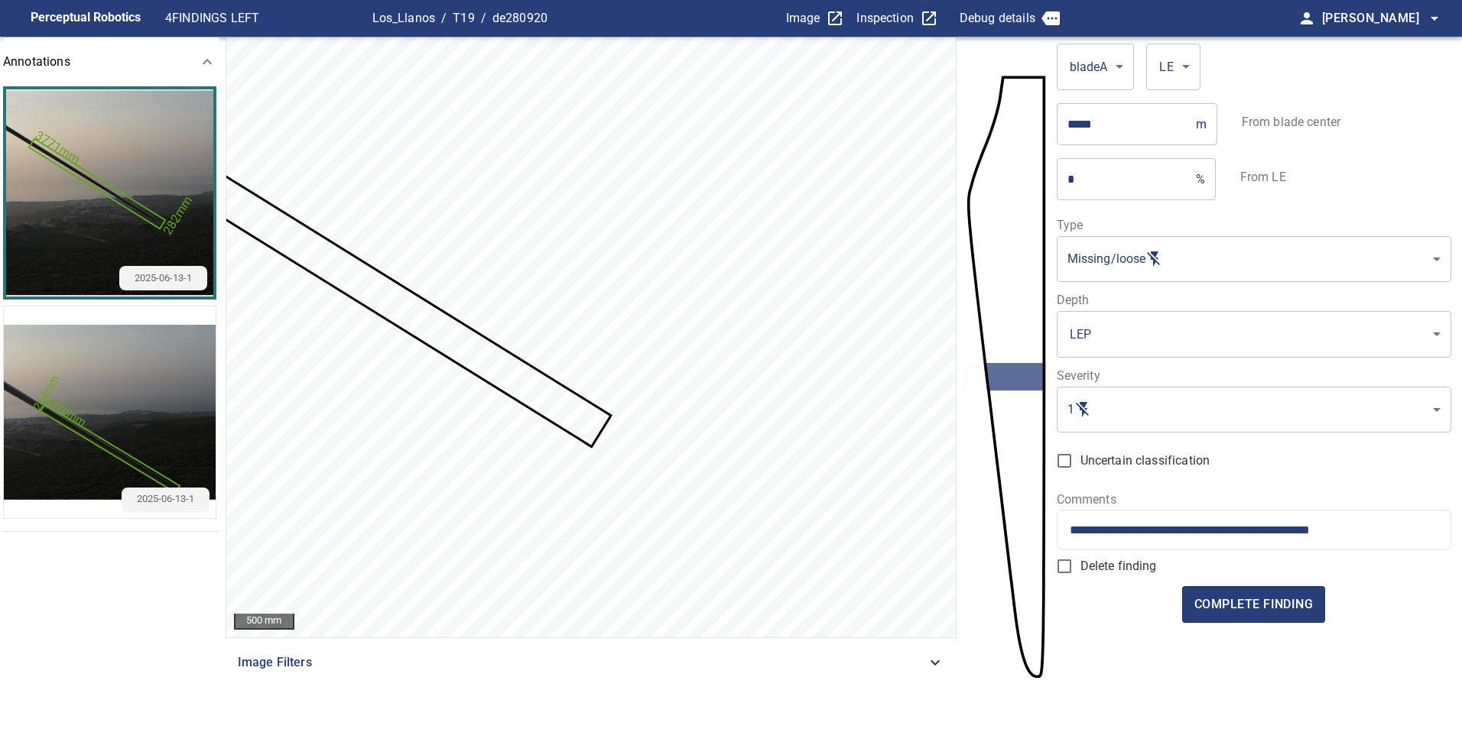
drag, startPoint x: 1368, startPoint y: 534, endPoint x: 1353, endPoint y: 555, distance: 25.7
click at [1368, 535] on input "**********" at bounding box center [1254, 530] width 368 height 15
click at [1222, 612] on span "complete finding" at bounding box center [1253, 604] width 118 height 21
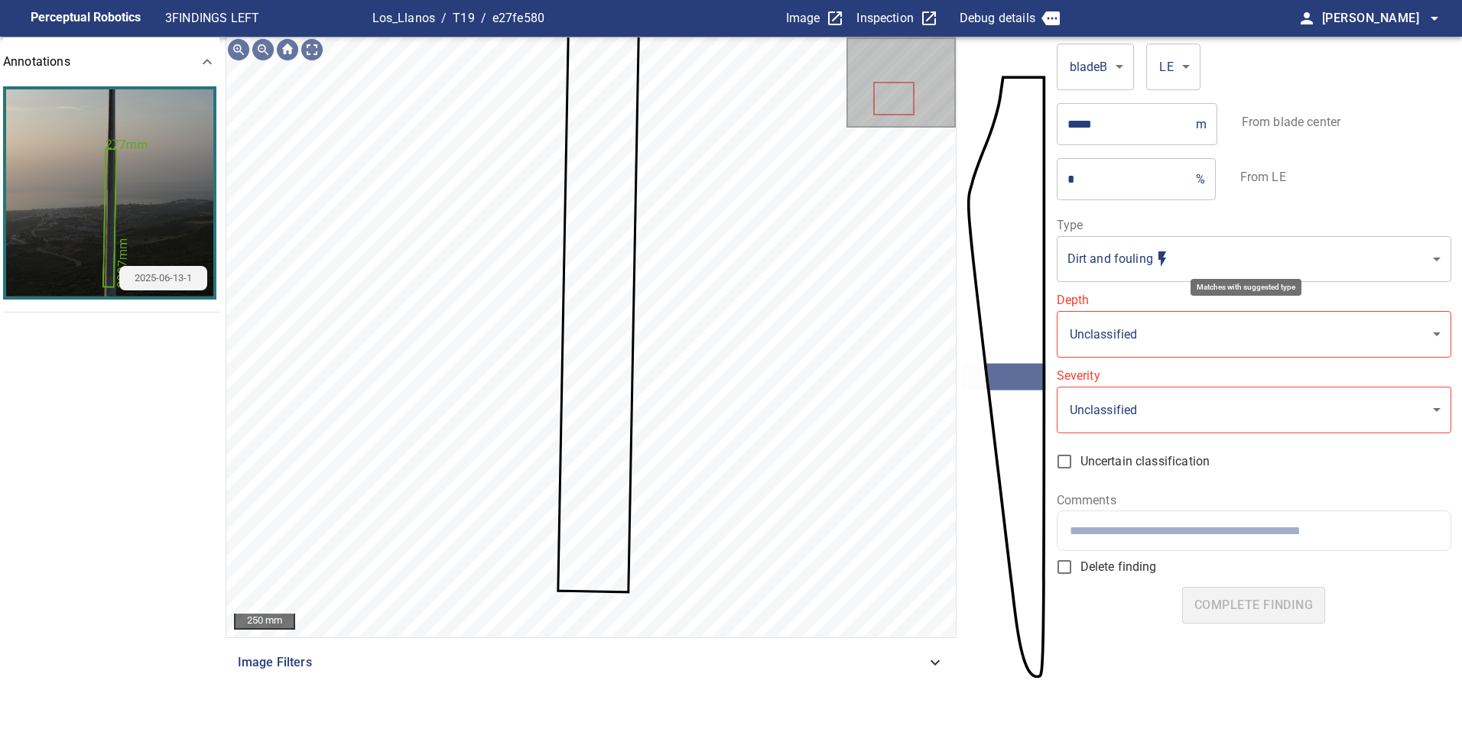
click at [1177, 249] on body "**********" at bounding box center [731, 364] width 1462 height 729
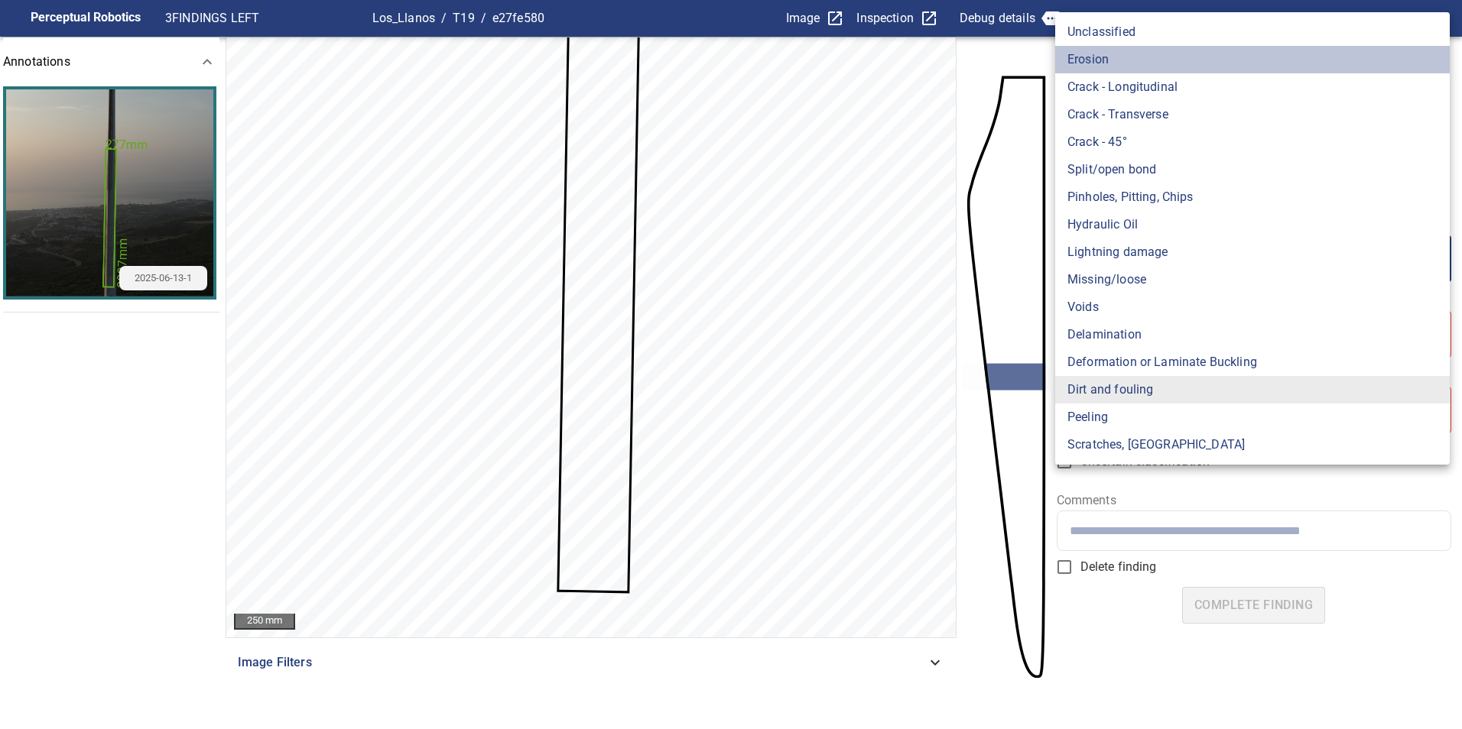
click at [1115, 50] on li "Erosion" at bounding box center [1252, 60] width 394 height 28
type input "*******"
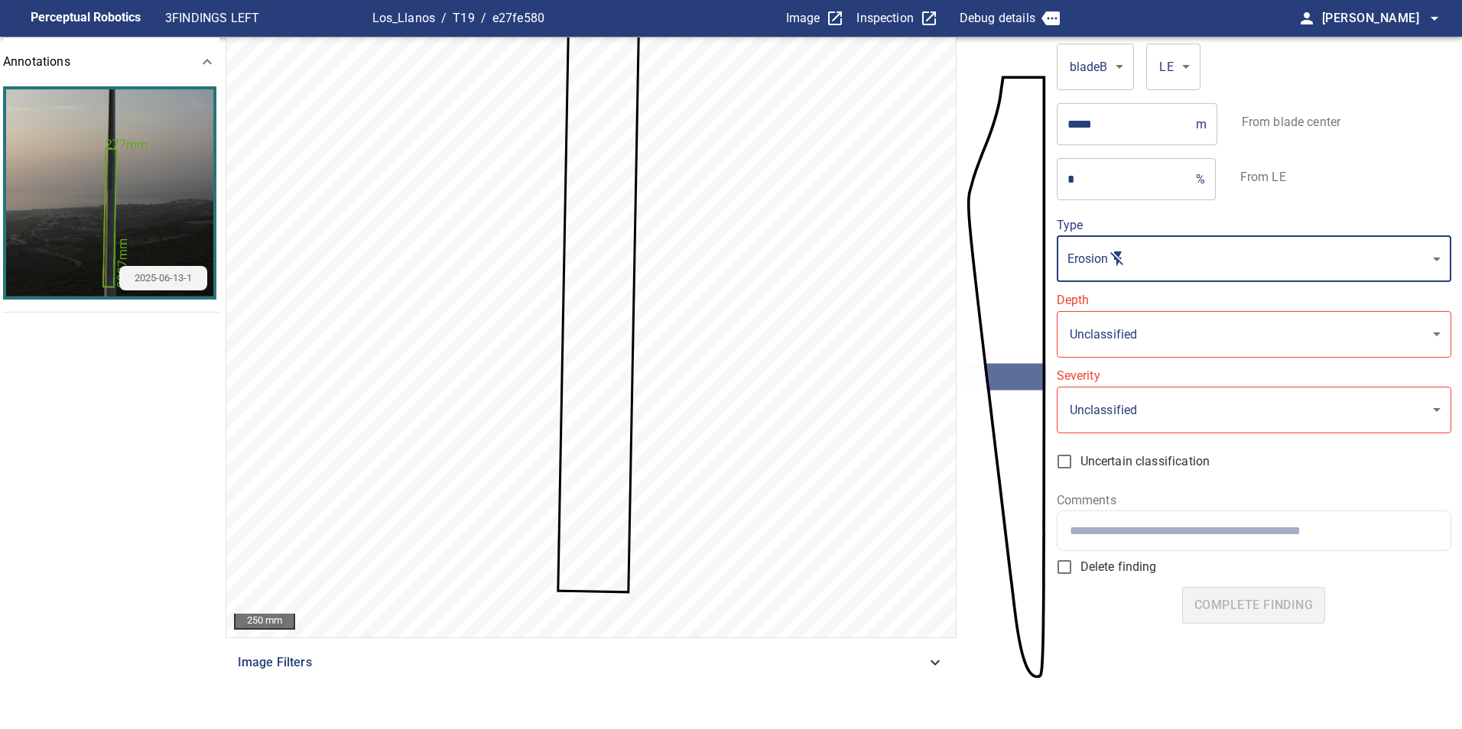
click at [1157, 350] on body "**********" at bounding box center [731, 364] width 1462 height 729
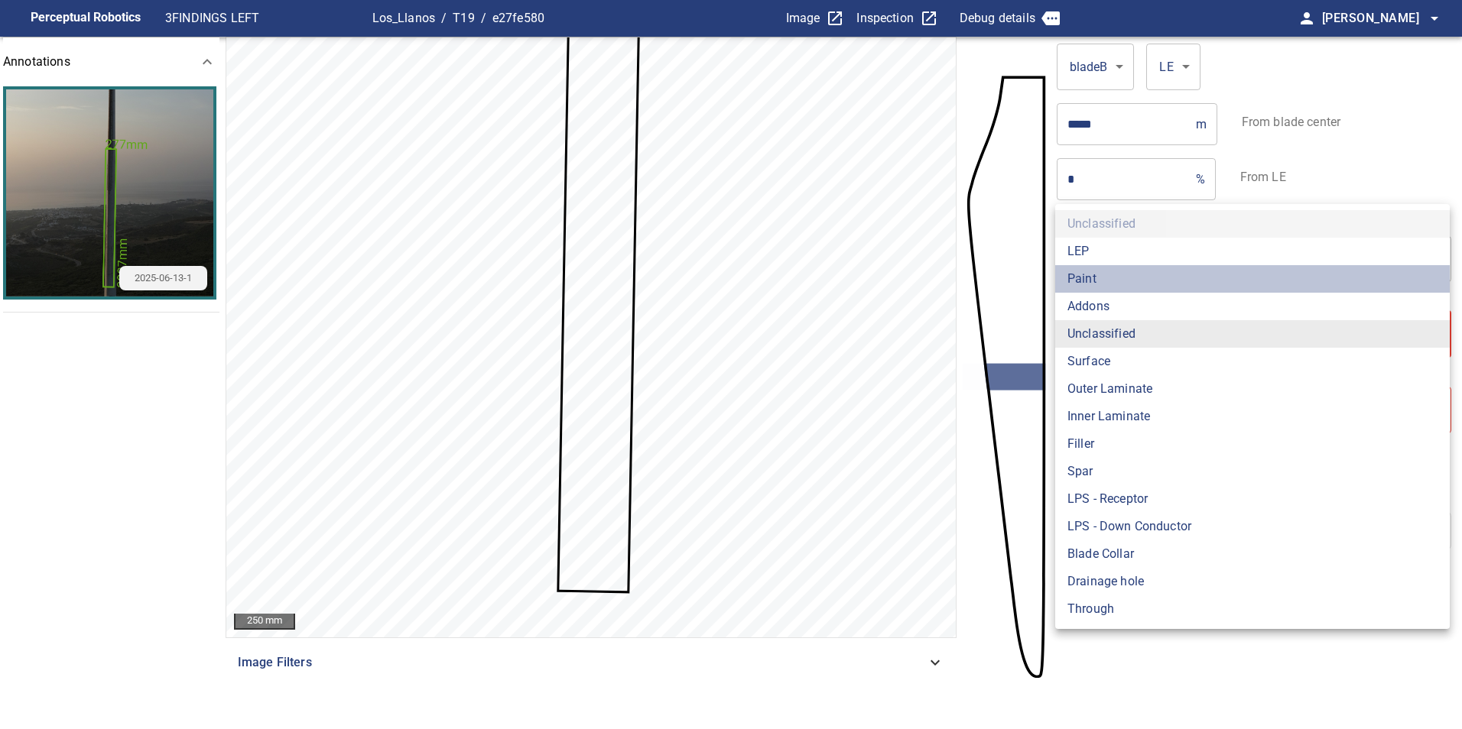
click at [1145, 270] on li "Paint" at bounding box center [1252, 279] width 394 height 28
type input "*****"
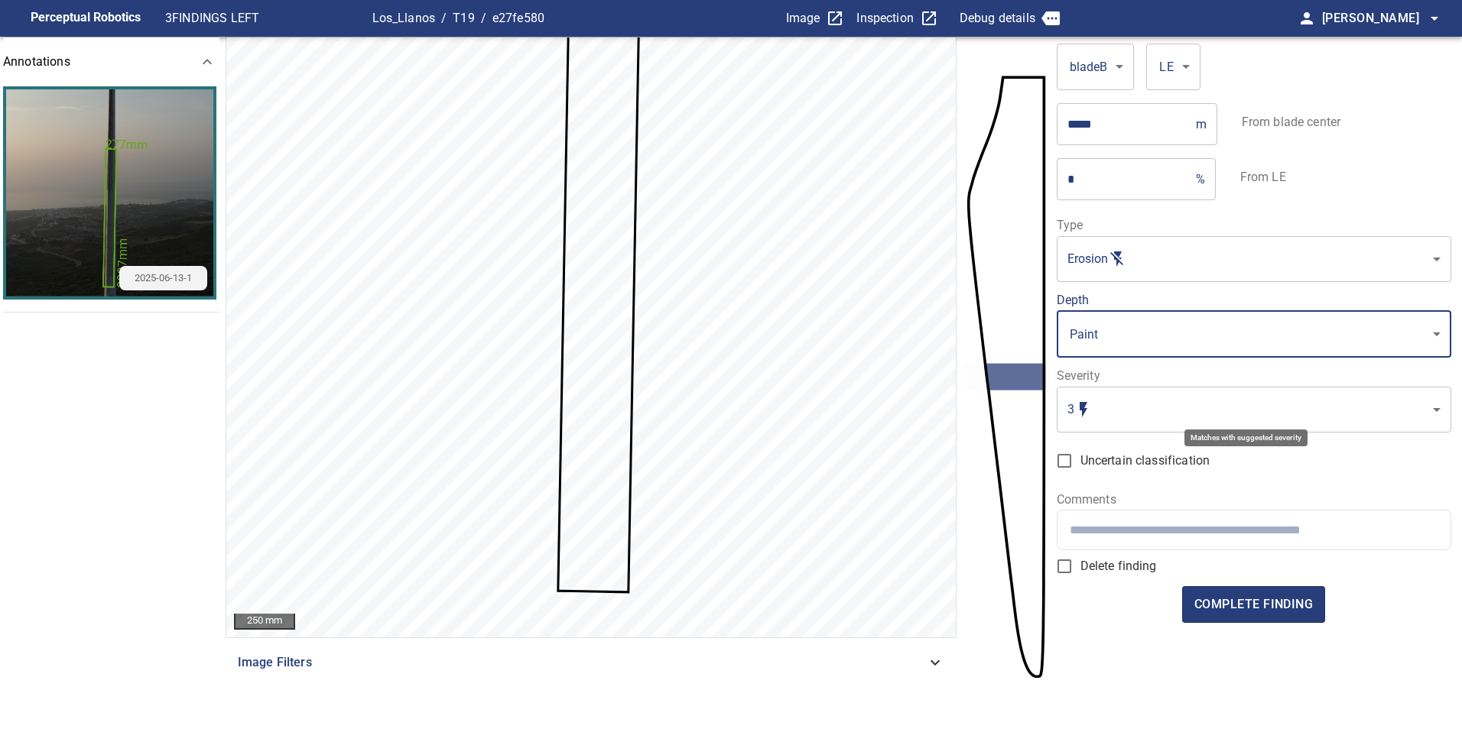
click at [1179, 416] on body "Perceptual Robotics 3 FINDINGS LEFT Los_Llanos / T19 / e27fe580 Image Inspectio…" at bounding box center [731, 364] width 1462 height 729
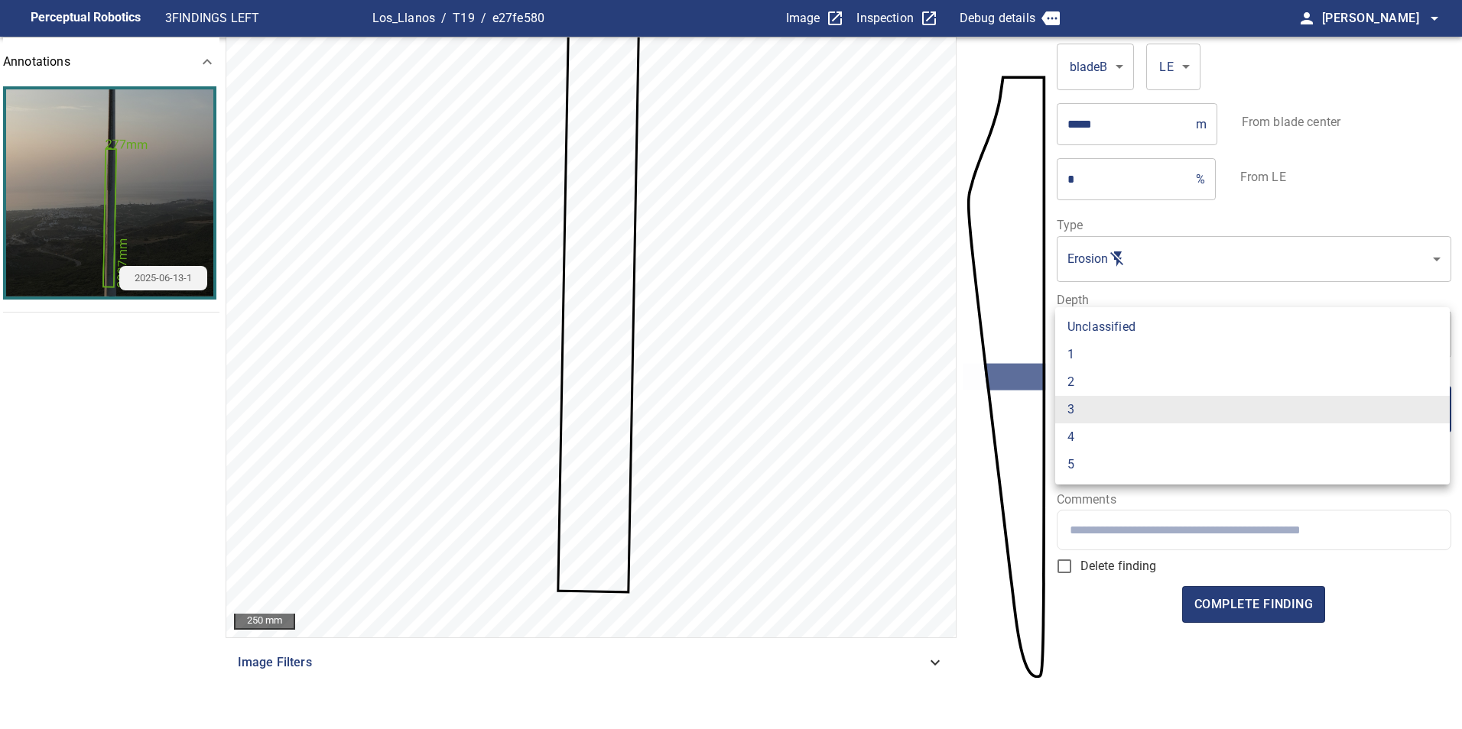
drag, startPoint x: 1147, startPoint y: 349, endPoint x: 1308, endPoint y: 489, distance: 213.5
click at [1148, 350] on li "1" at bounding box center [1252, 355] width 394 height 28
type input "*"
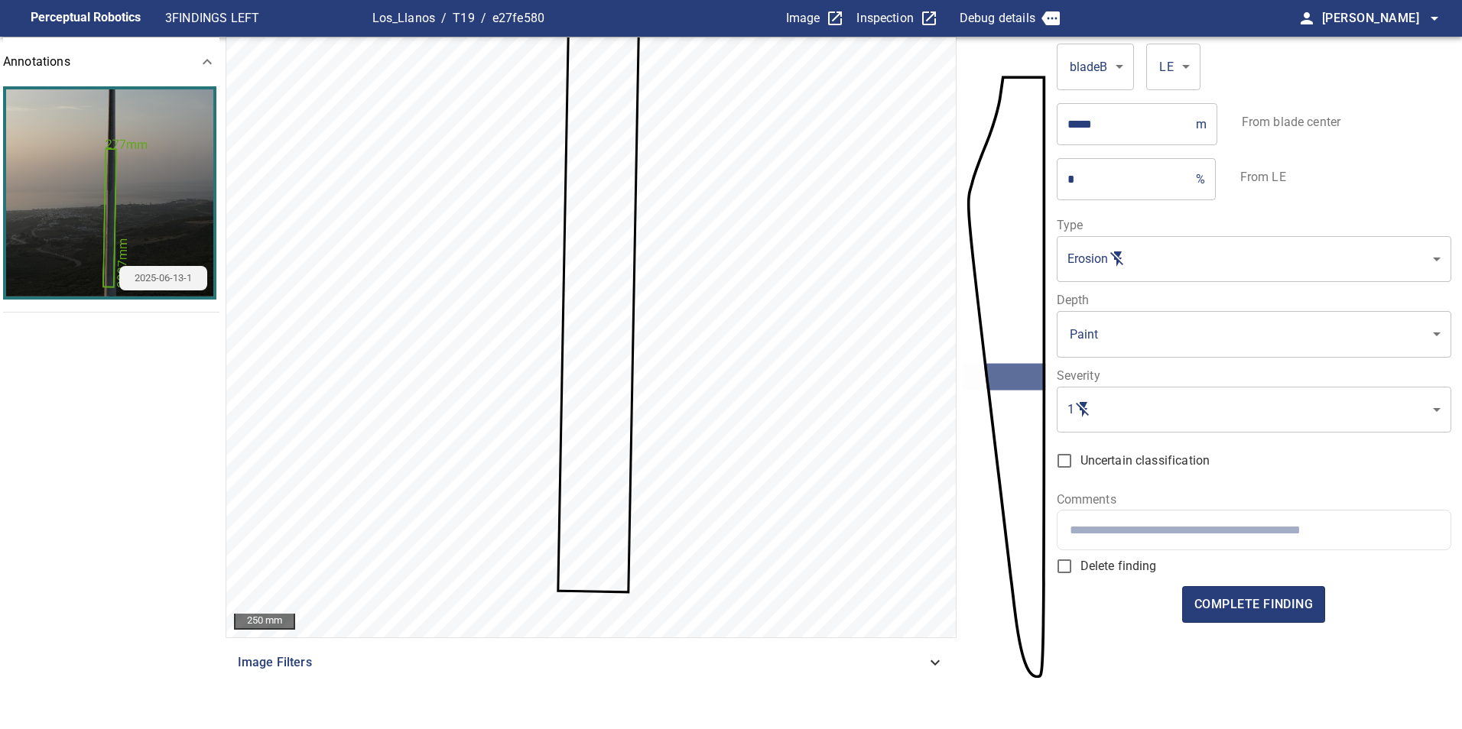
click at [1161, 526] on input "text" at bounding box center [1254, 530] width 368 height 15
click at [1290, 604] on span "complete finding" at bounding box center [1253, 604] width 118 height 21
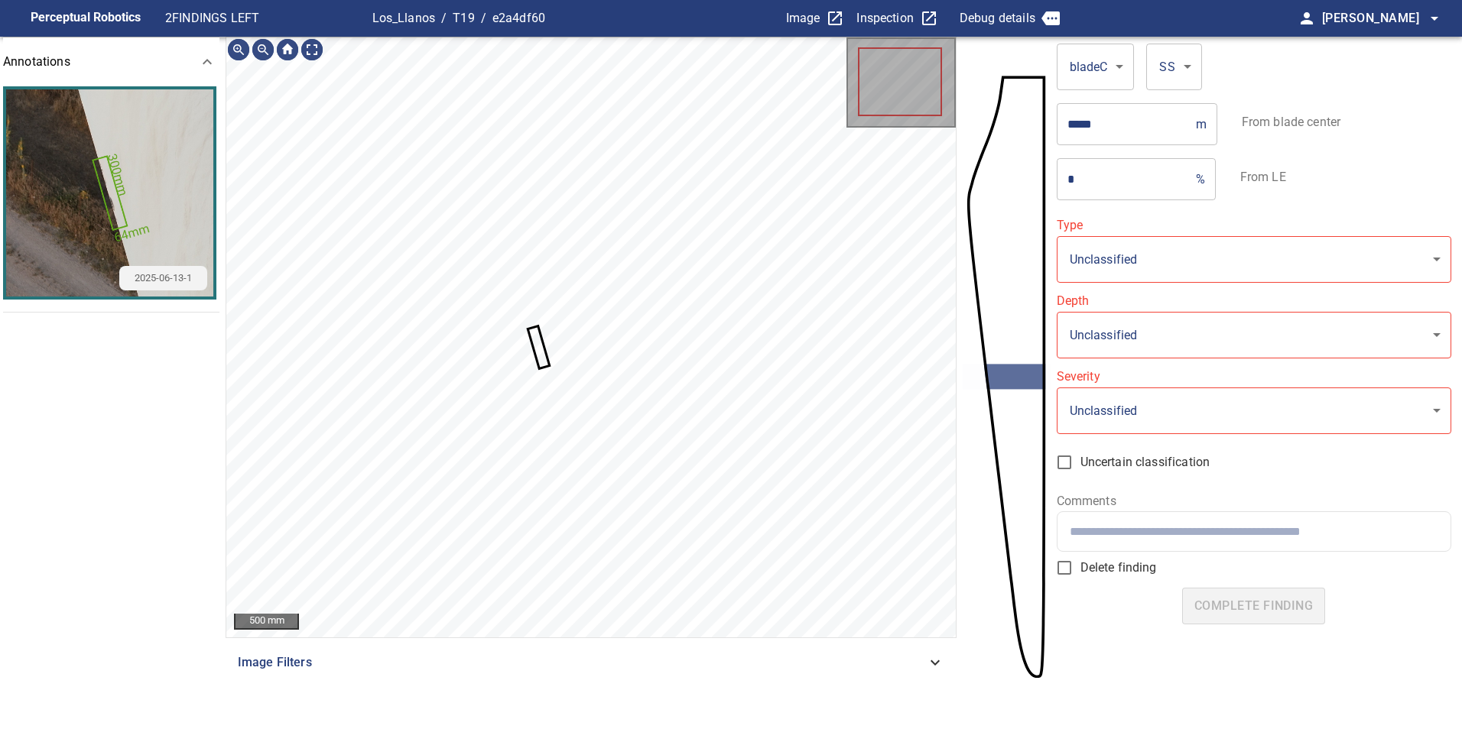
type input "*******"
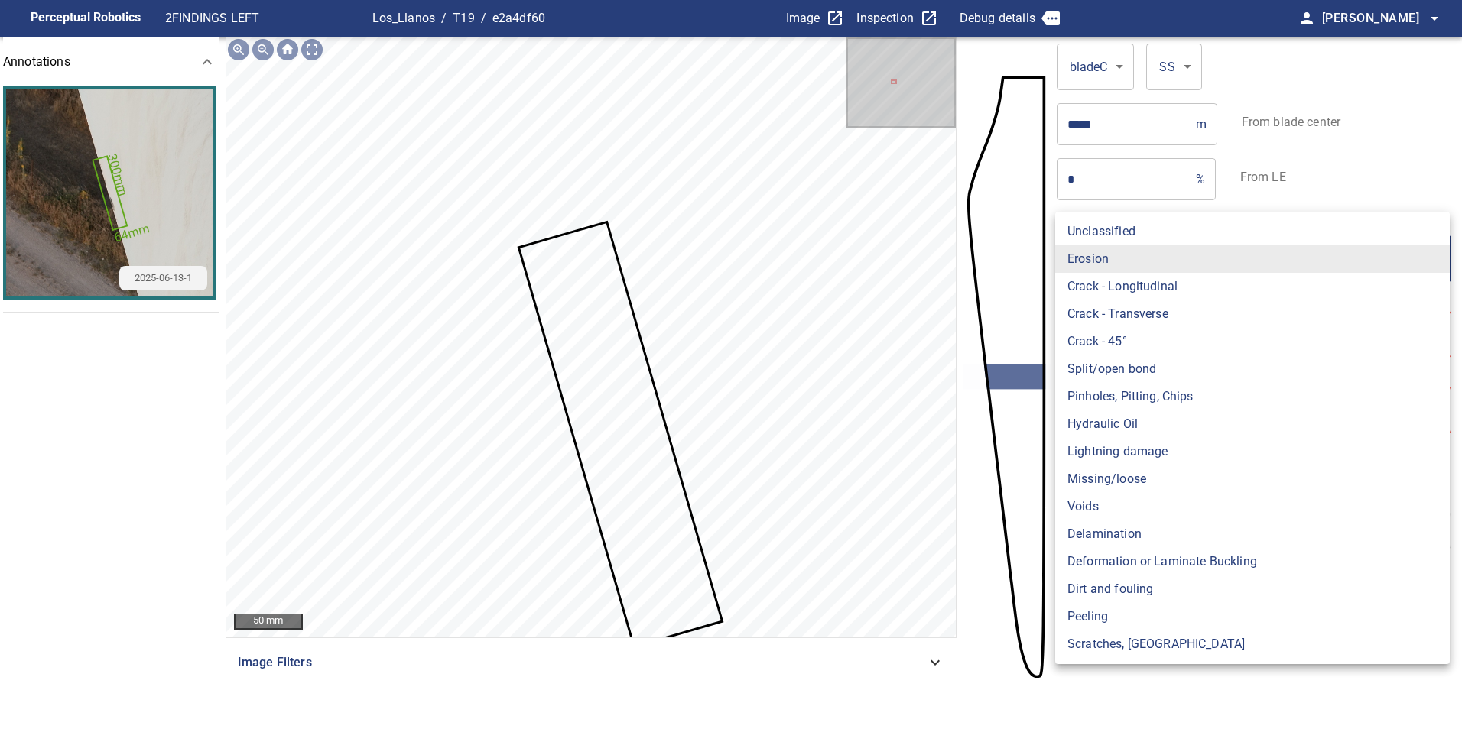
click at [1195, 252] on body "**********" at bounding box center [731, 364] width 1462 height 729
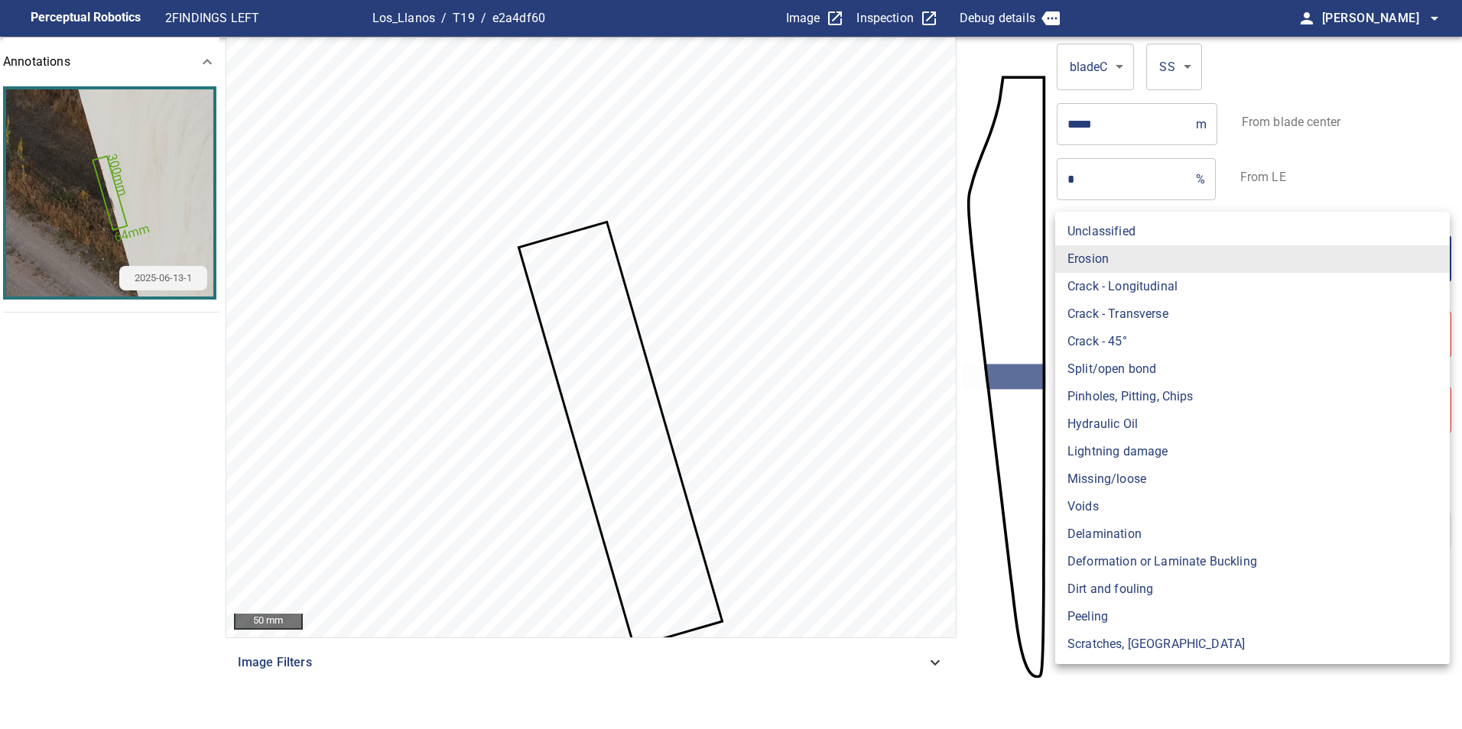
click at [1194, 186] on div at bounding box center [731, 364] width 1462 height 729
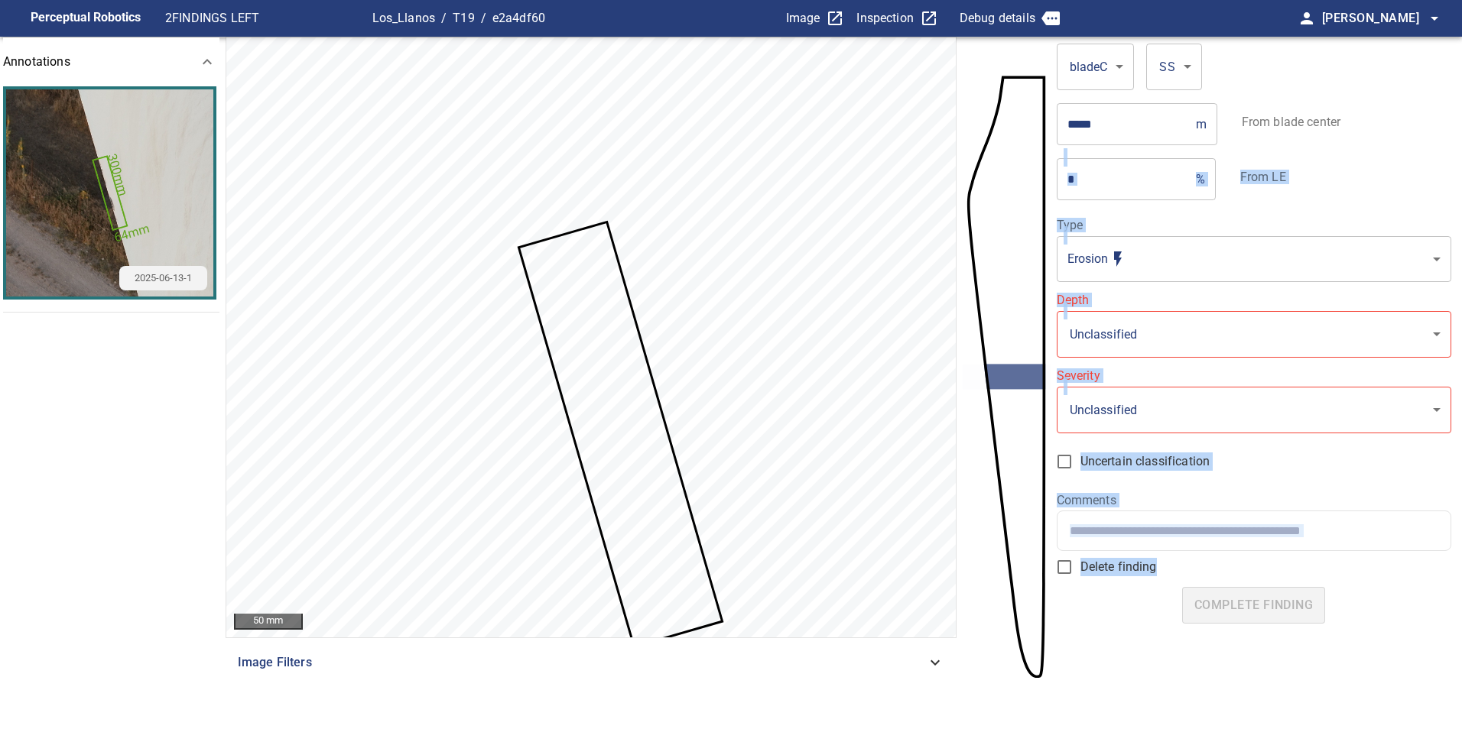
drag, startPoint x: 1177, startPoint y: 177, endPoint x: 1071, endPoint y: 174, distance: 106.3
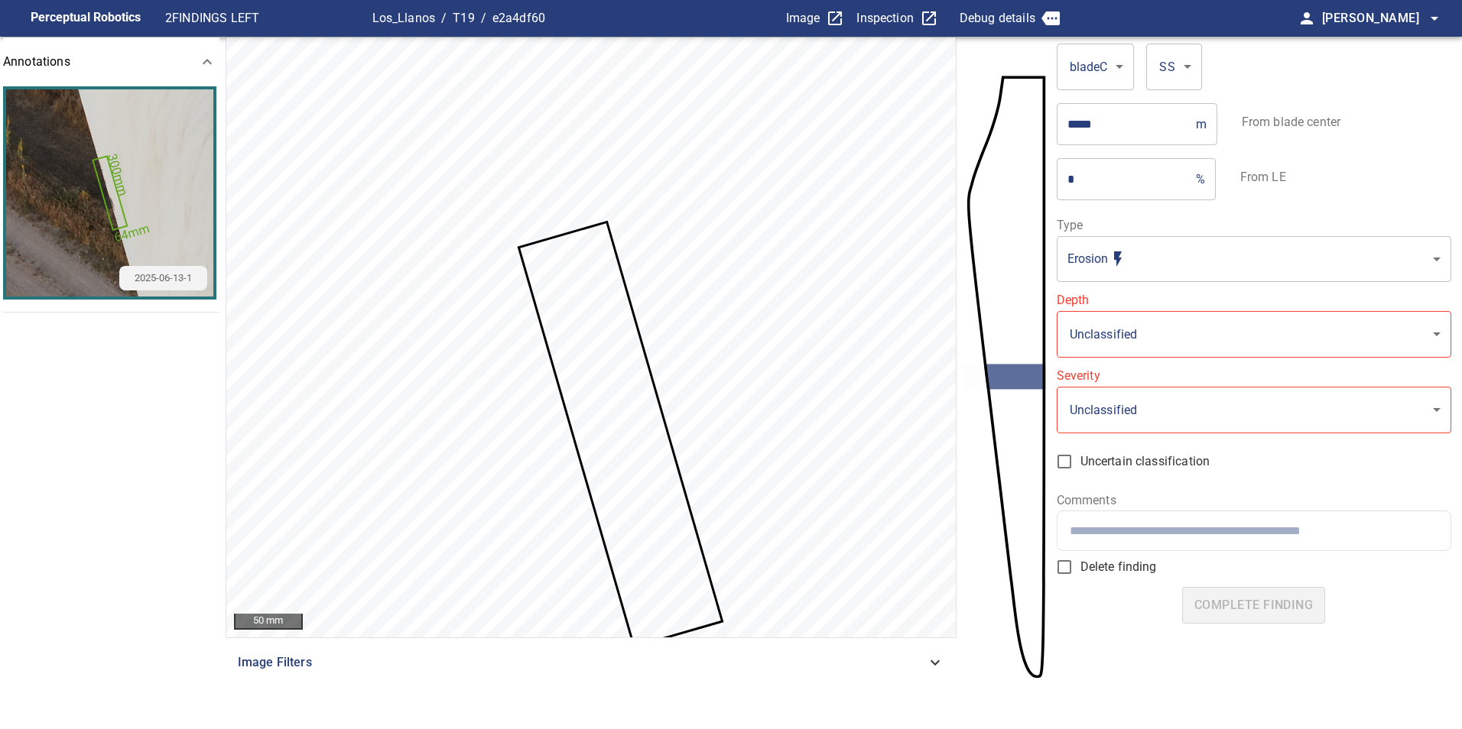
click at [1071, 174] on input "*" at bounding box center [1123, 178] width 133 height 43
drag, startPoint x: 1109, startPoint y: 186, endPoint x: 1065, endPoint y: 175, distance: 45.6
click at [1071, 175] on input "*" at bounding box center [1123, 178] width 133 height 43
type input "**"
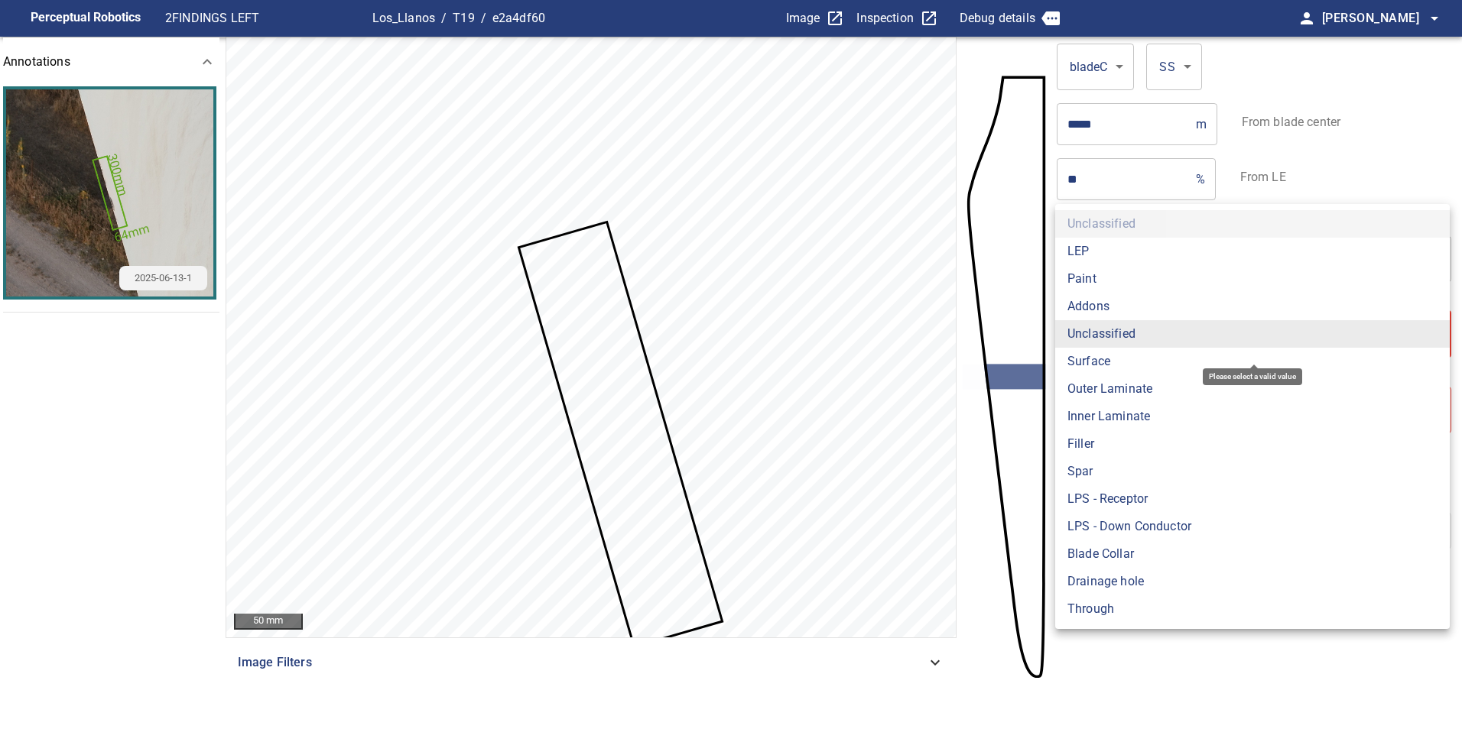
click at [1148, 328] on body "**********" at bounding box center [731, 364] width 1462 height 729
click at [1320, 135] on div at bounding box center [731, 364] width 1462 height 729
click at [1182, 347] on body "**********" at bounding box center [731, 364] width 1462 height 729
drag, startPoint x: 783, startPoint y: 517, endPoint x: 787, endPoint y: 383, distance: 133.8
click at [787, 383] on div at bounding box center [731, 364] width 1462 height 729
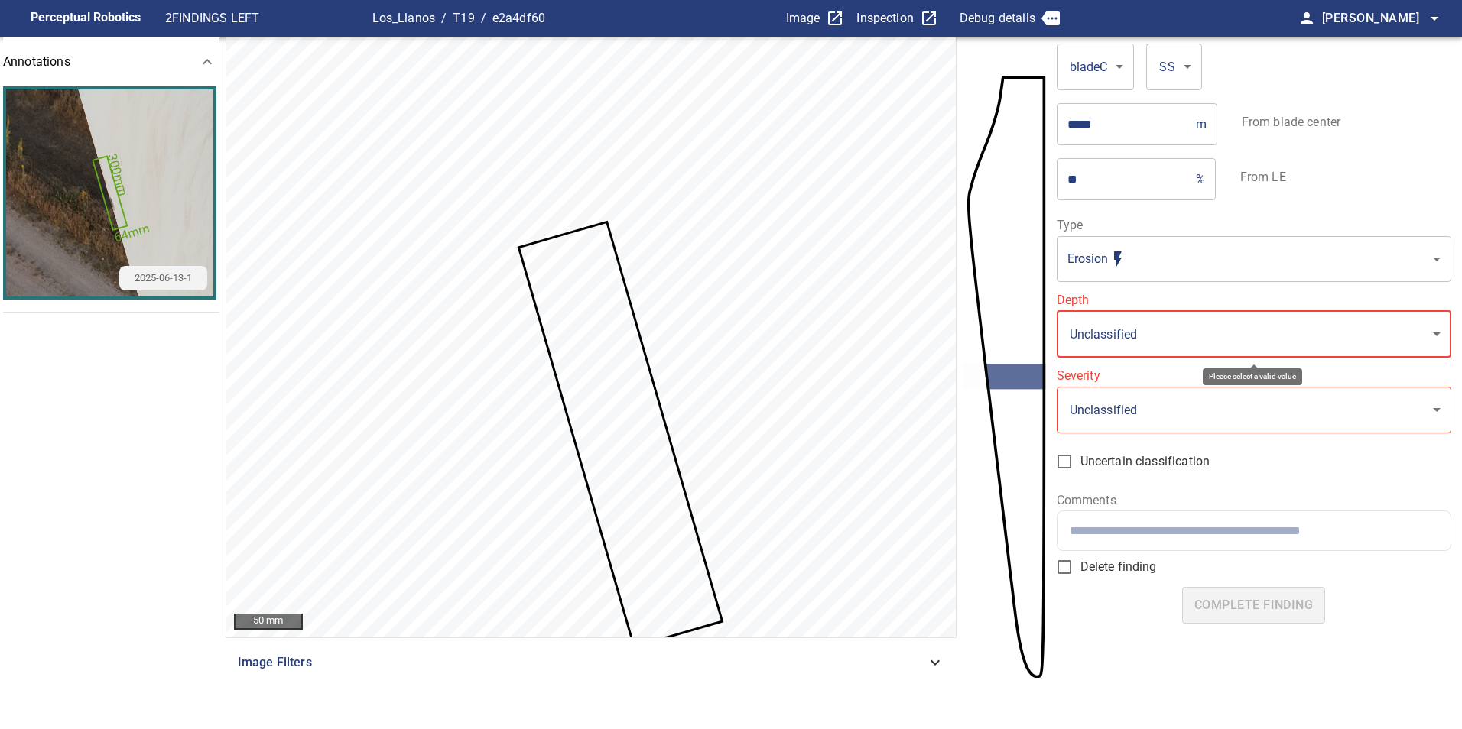
click at [729, 295] on div "Unclassified LEP Paint Addons Unclassified Surface Outer Laminate Inner Laminat…" at bounding box center [731, 364] width 1462 height 729
click at [1164, 321] on body "**********" at bounding box center [731, 364] width 1462 height 729
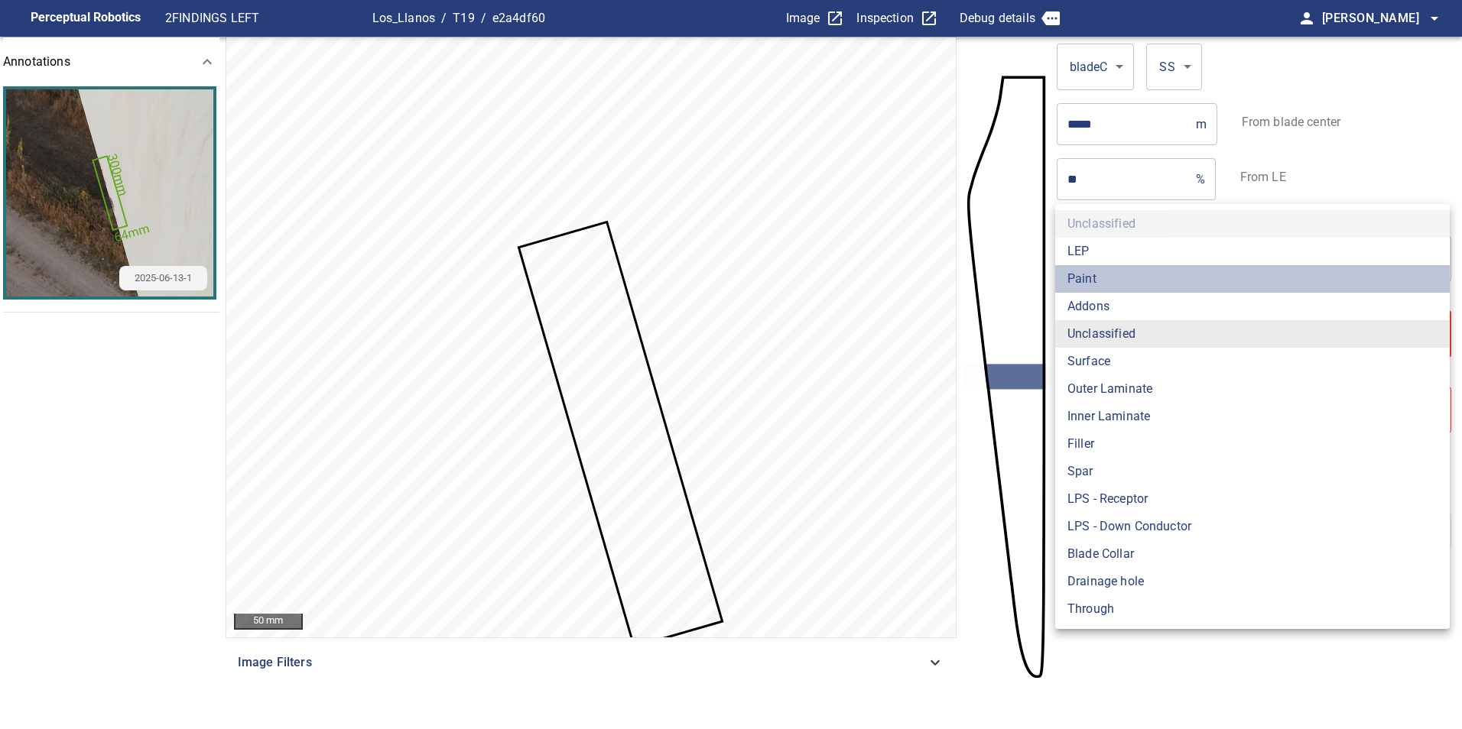
click at [1132, 272] on li "Paint" at bounding box center [1252, 279] width 394 height 28
type input "*****"
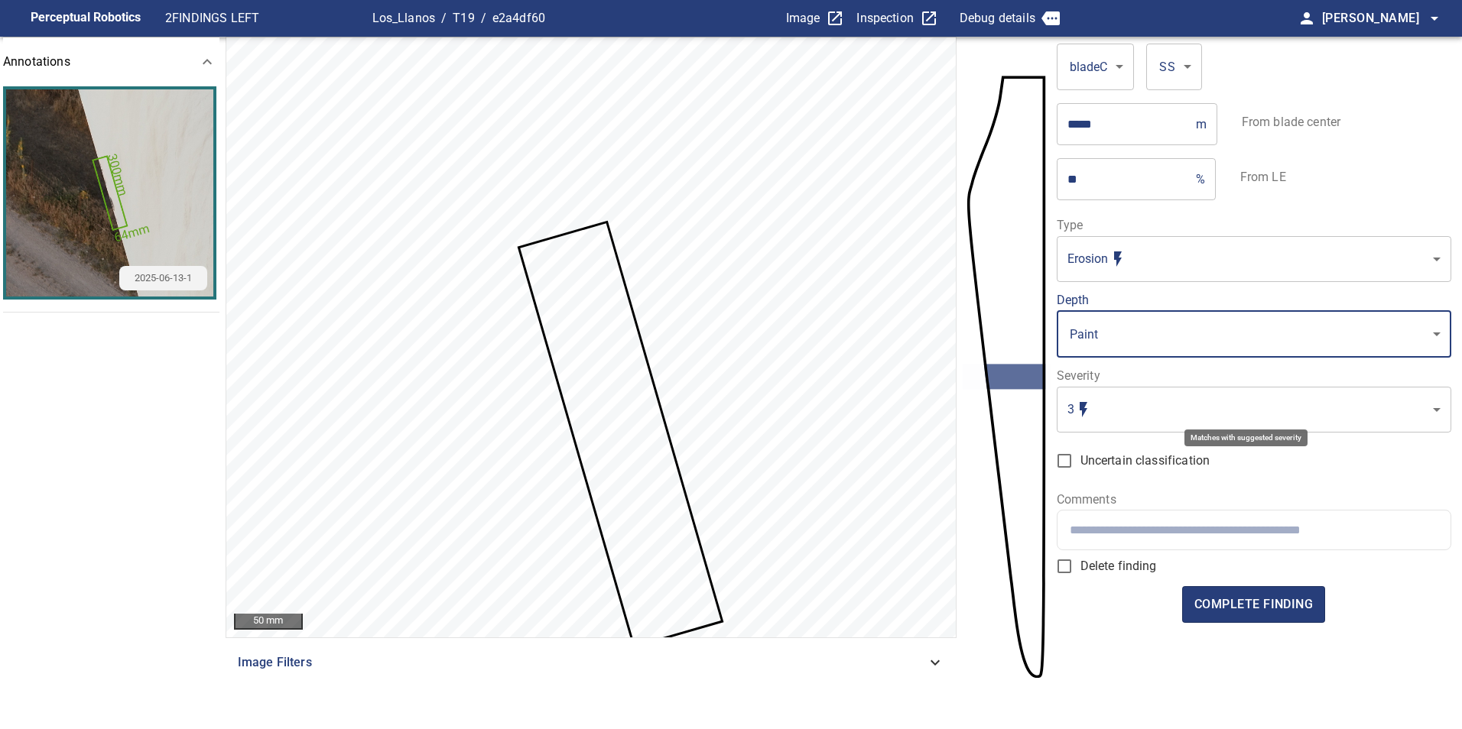
click at [1188, 408] on body "Perceptual Robotics 2 FINDINGS LEFT Los_Llanos / T19 / e2a4df60 Image Inspectio…" at bounding box center [731, 364] width 1462 height 729
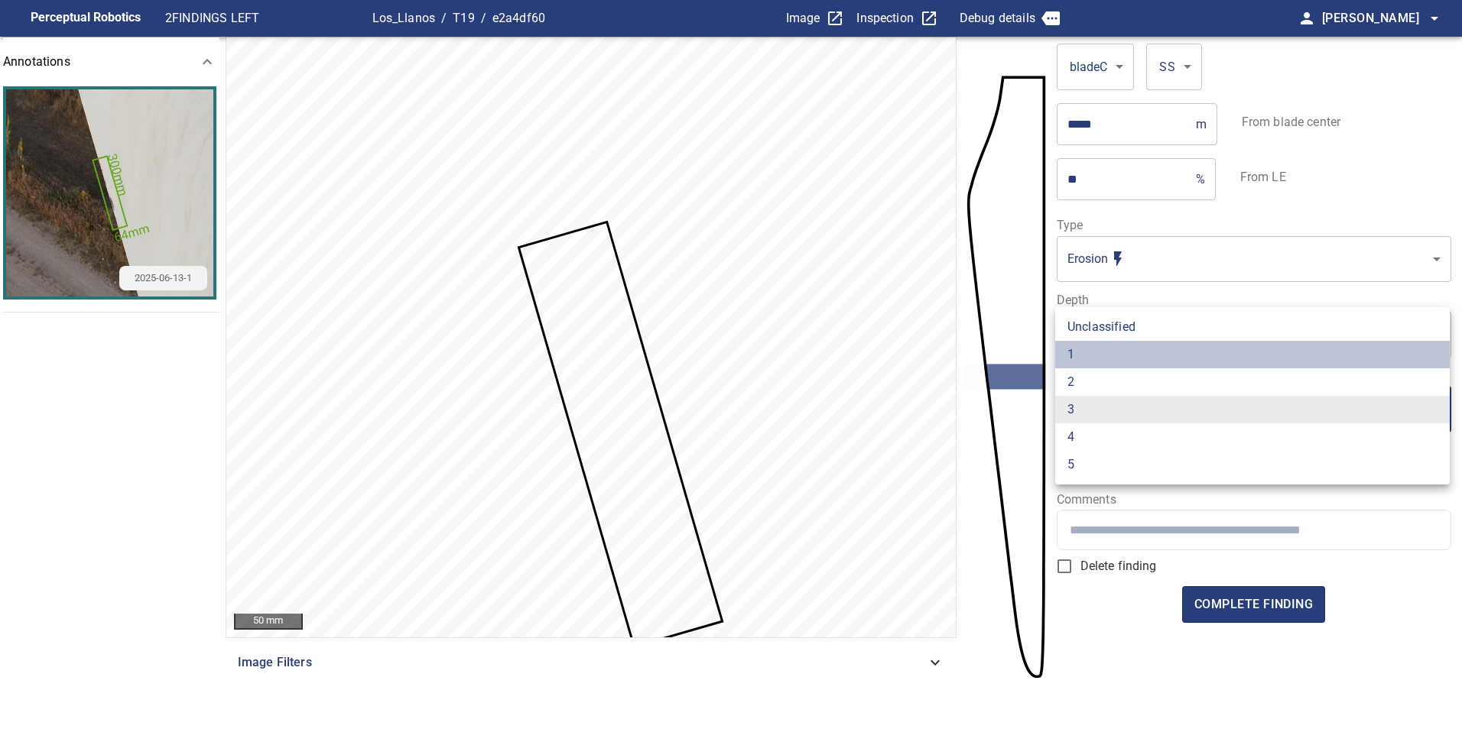
click at [1129, 342] on li "1" at bounding box center [1252, 355] width 394 height 28
type input "*"
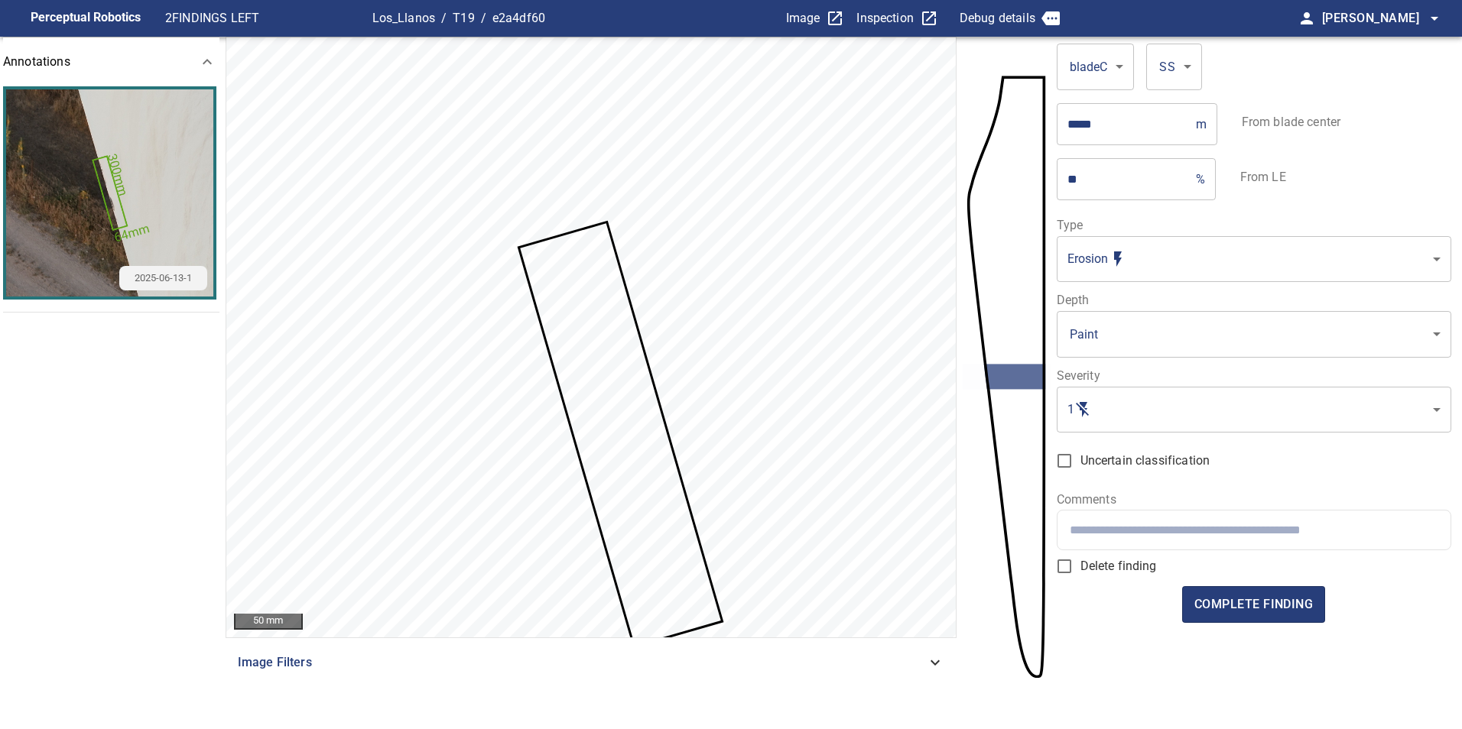
click at [1121, 530] on input "text" at bounding box center [1254, 530] width 368 height 15
type input "*"
type input "**********"
click at [1207, 602] on span "complete finding" at bounding box center [1253, 604] width 118 height 21
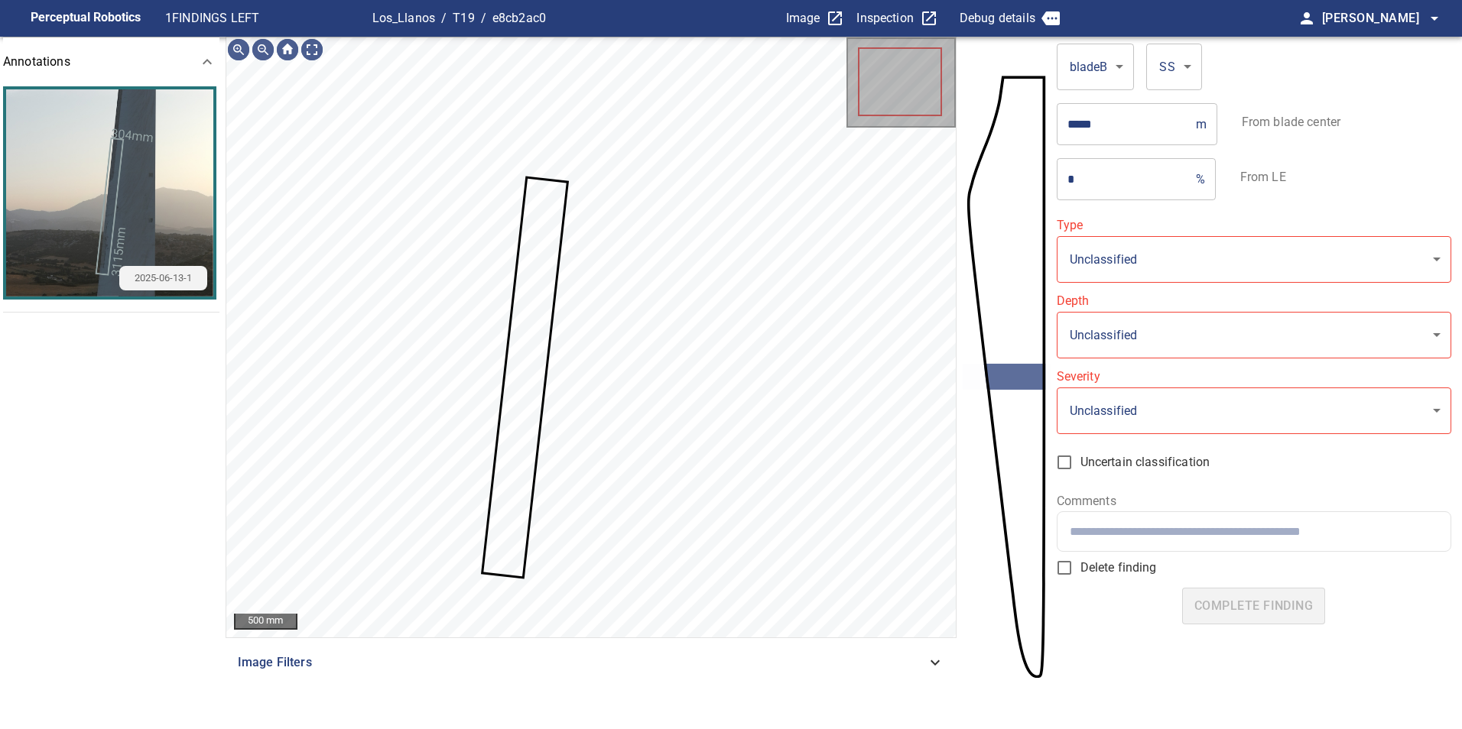
type input "**********"
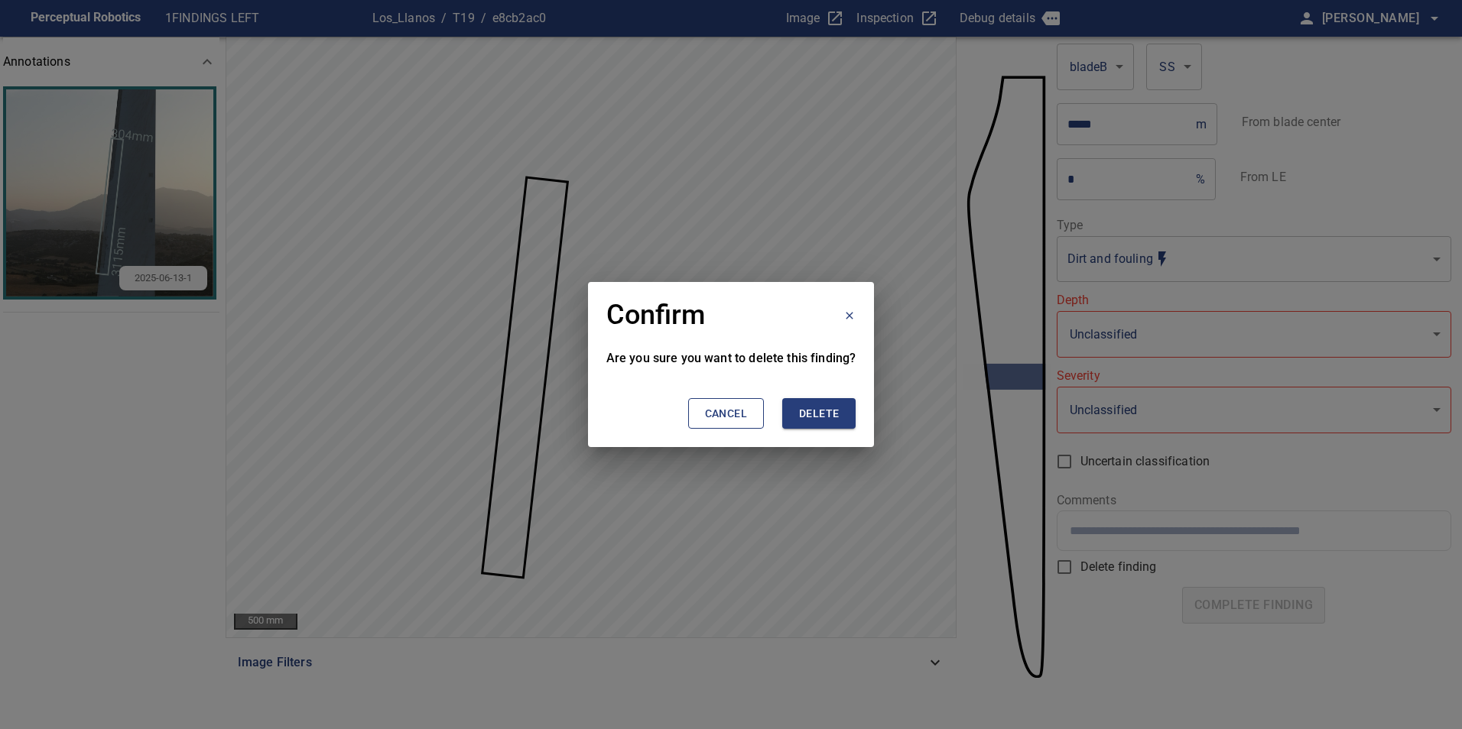
click at [816, 411] on span "Delete" at bounding box center [819, 413] width 40 height 19
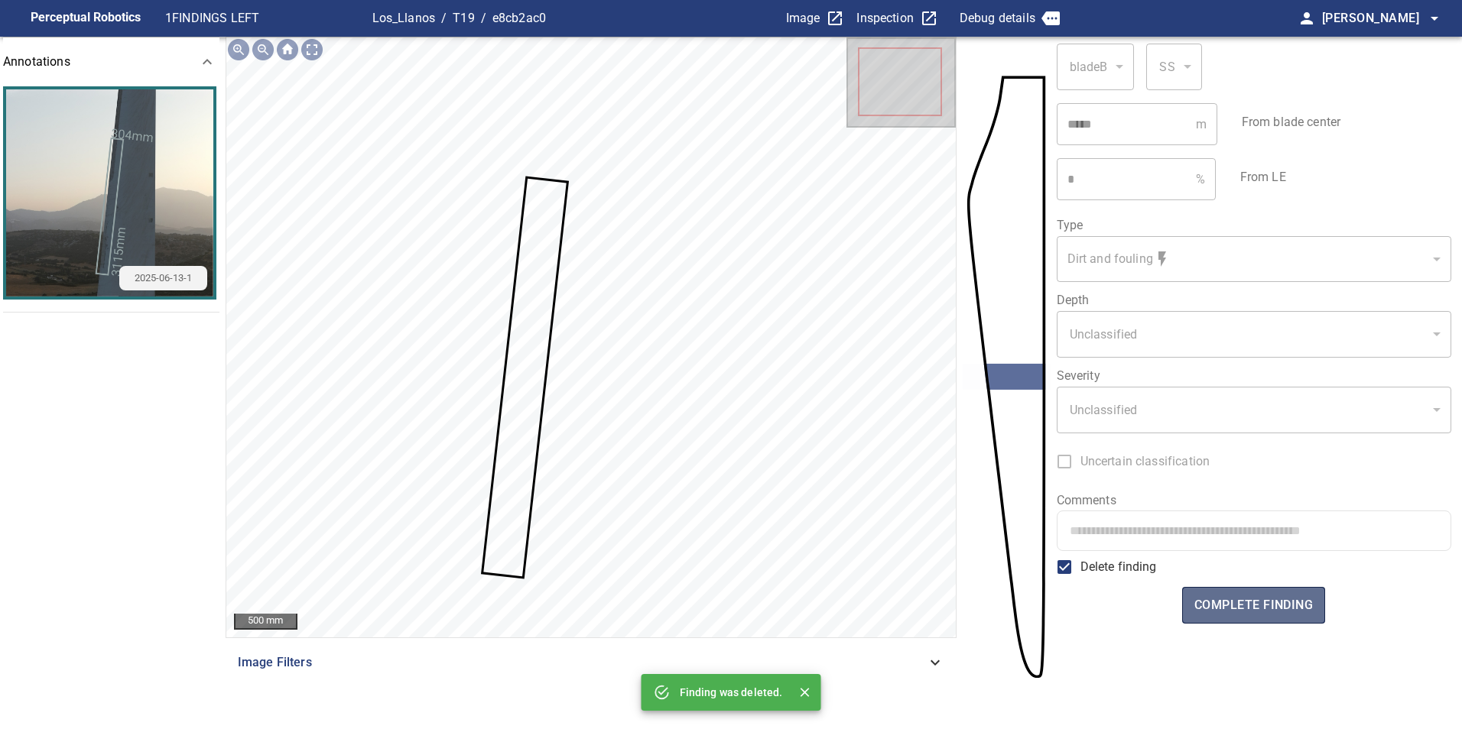
click at [1261, 605] on span "complete finding" at bounding box center [1253, 605] width 118 height 21
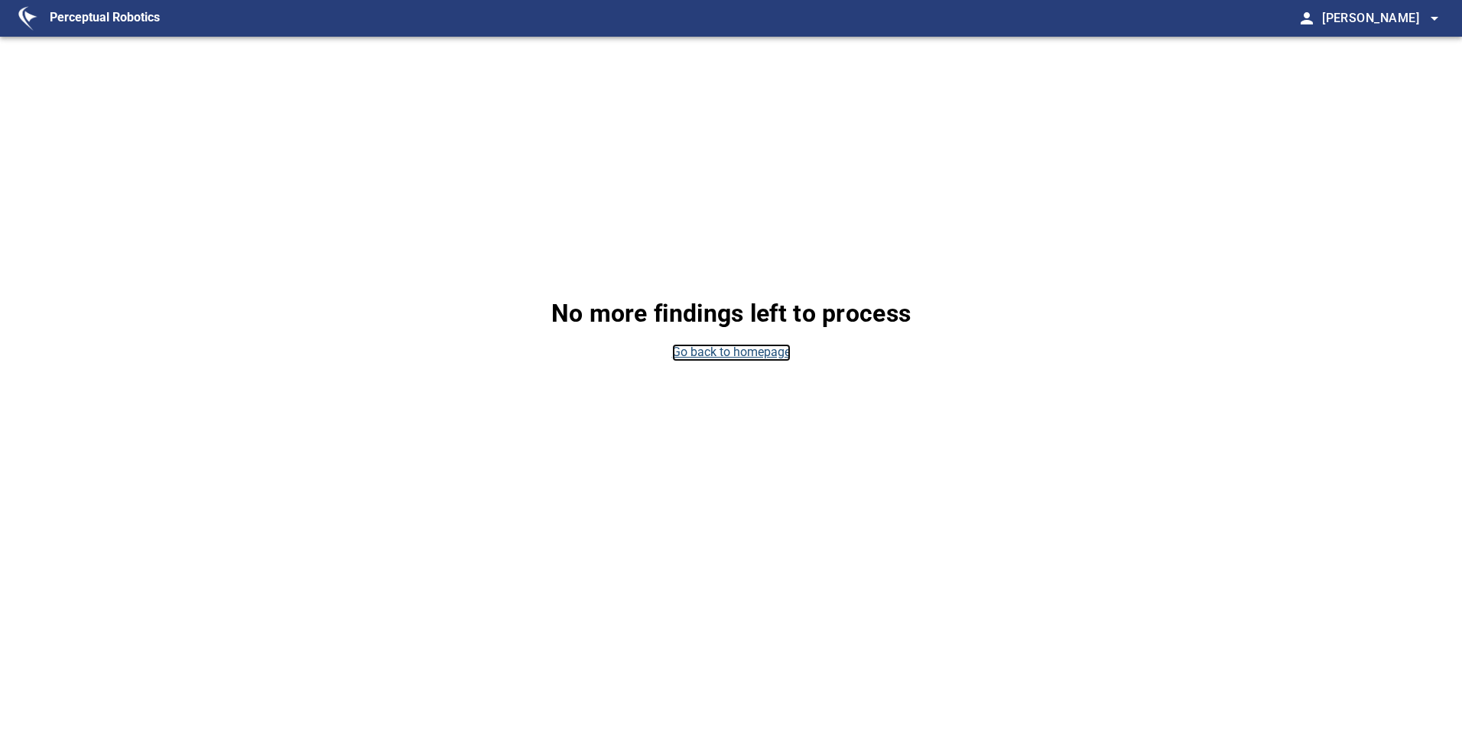
click at [771, 353] on link "Go back to homepage" at bounding box center [731, 353] width 118 height 18
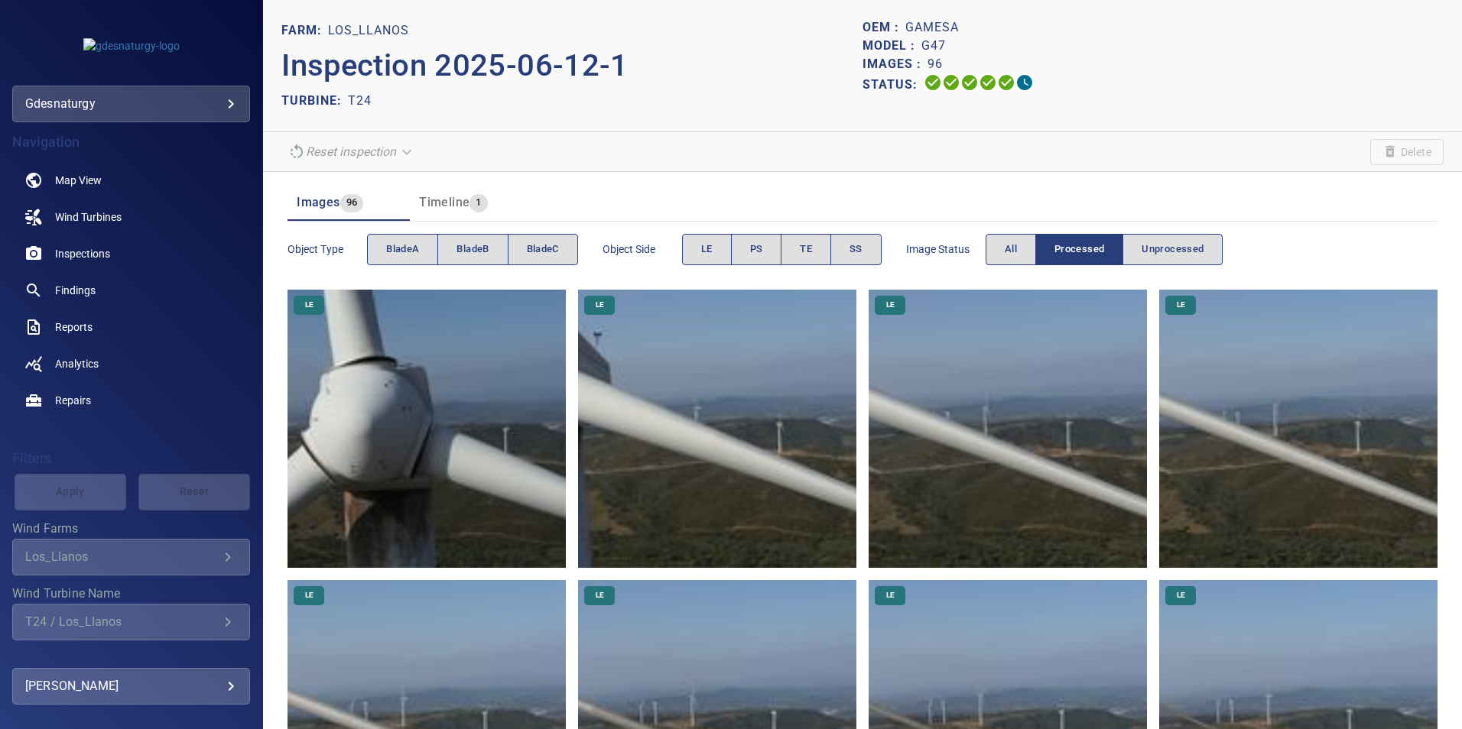
click at [160, 98] on body "**********" at bounding box center [731, 364] width 1462 height 729
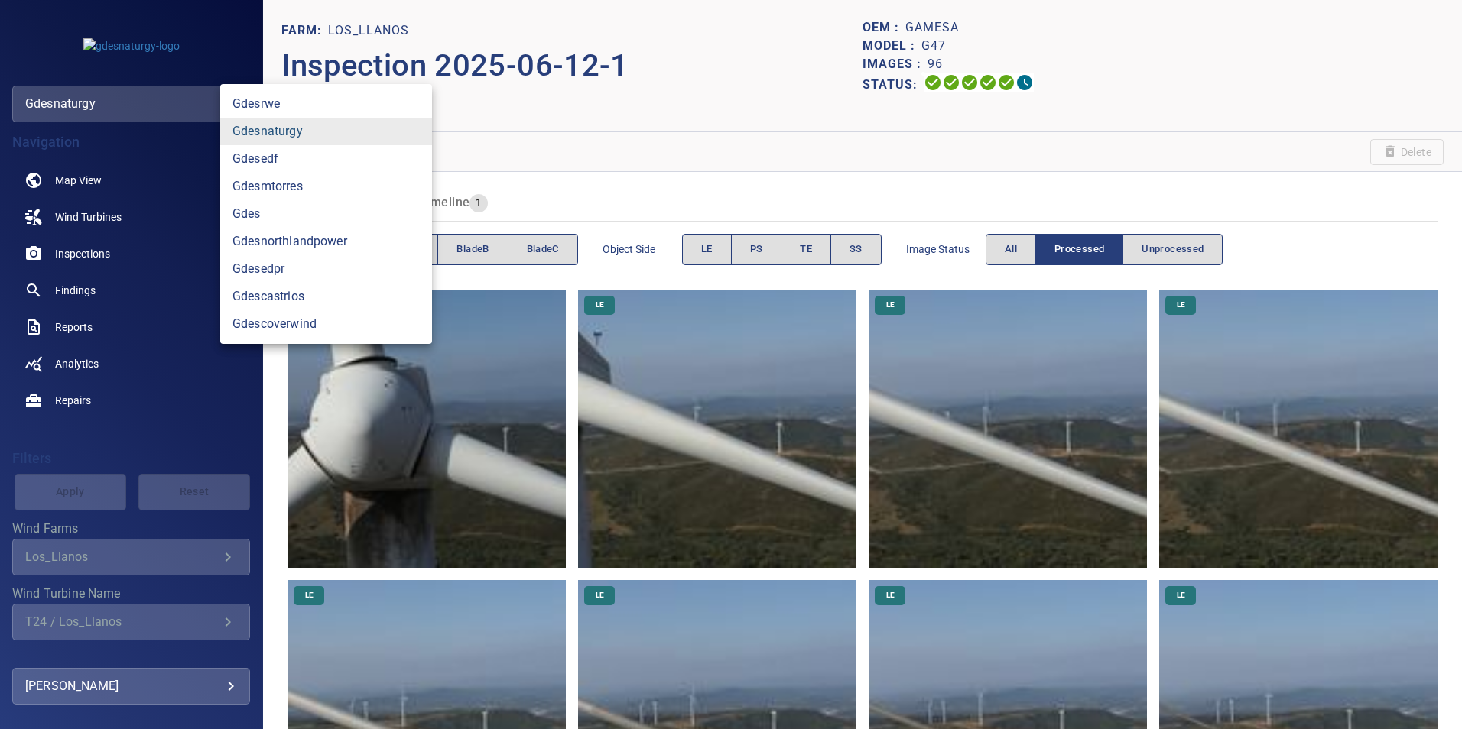
click at [322, 136] on link "gdesnaturgy" at bounding box center [326, 132] width 212 height 28
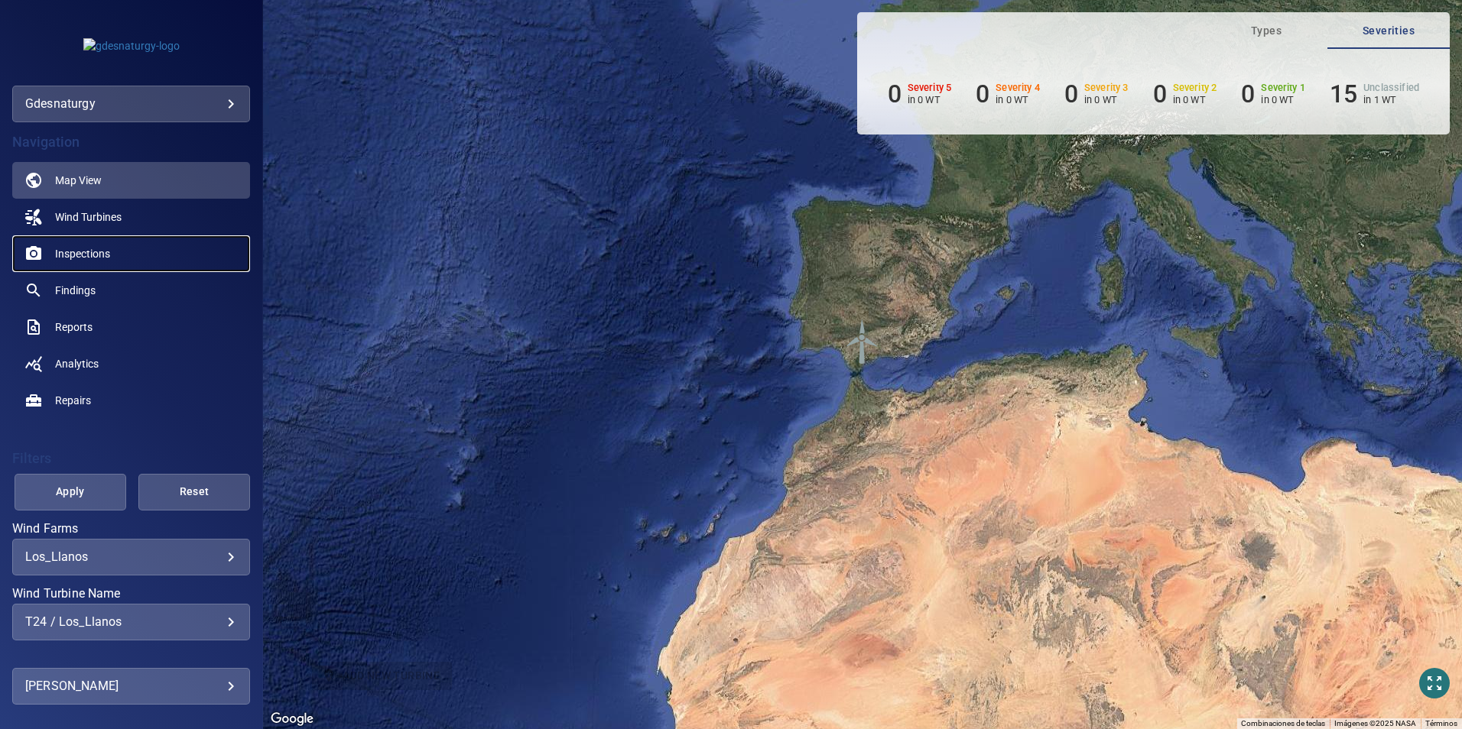
click at [70, 257] on span "Inspections" at bounding box center [82, 253] width 55 height 15
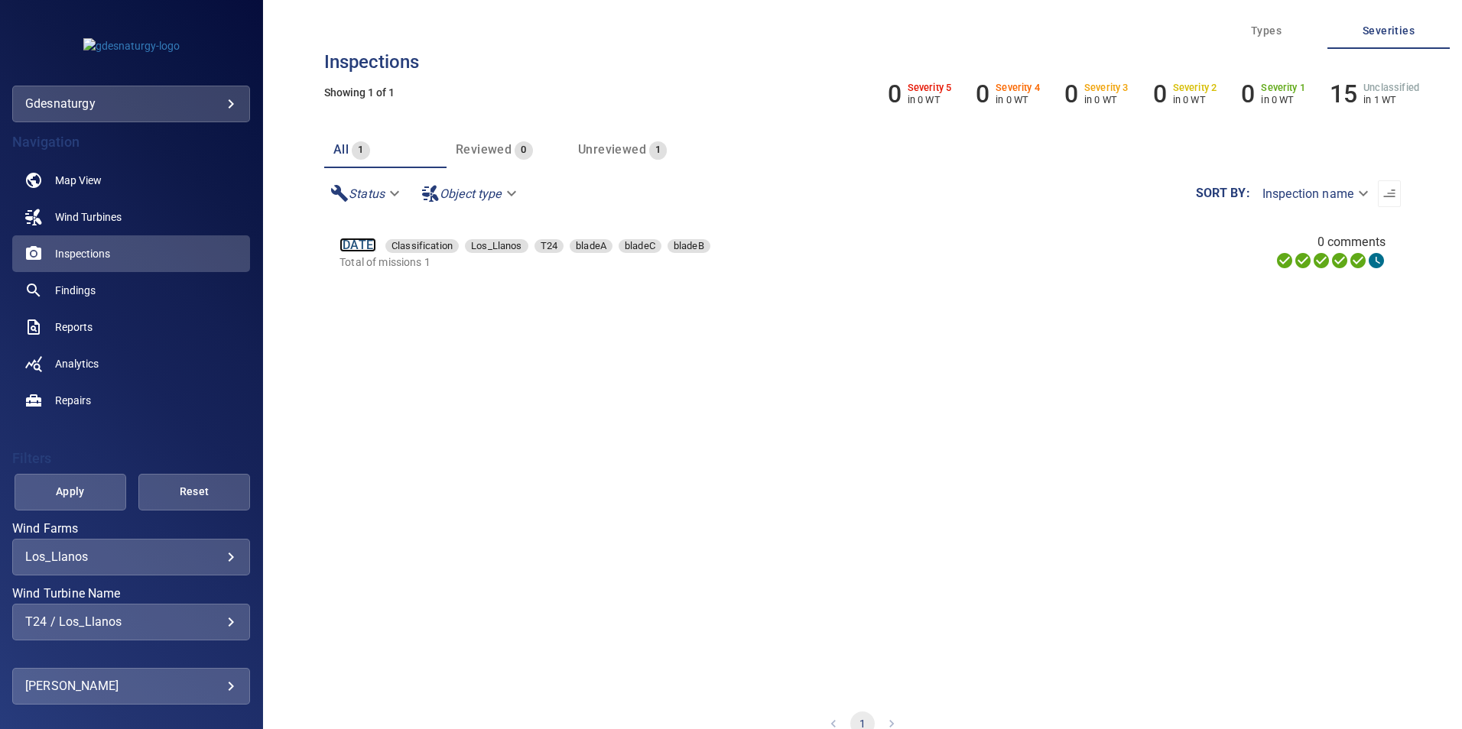
click at [376, 244] on link "[DATE]" at bounding box center [357, 245] width 37 height 15
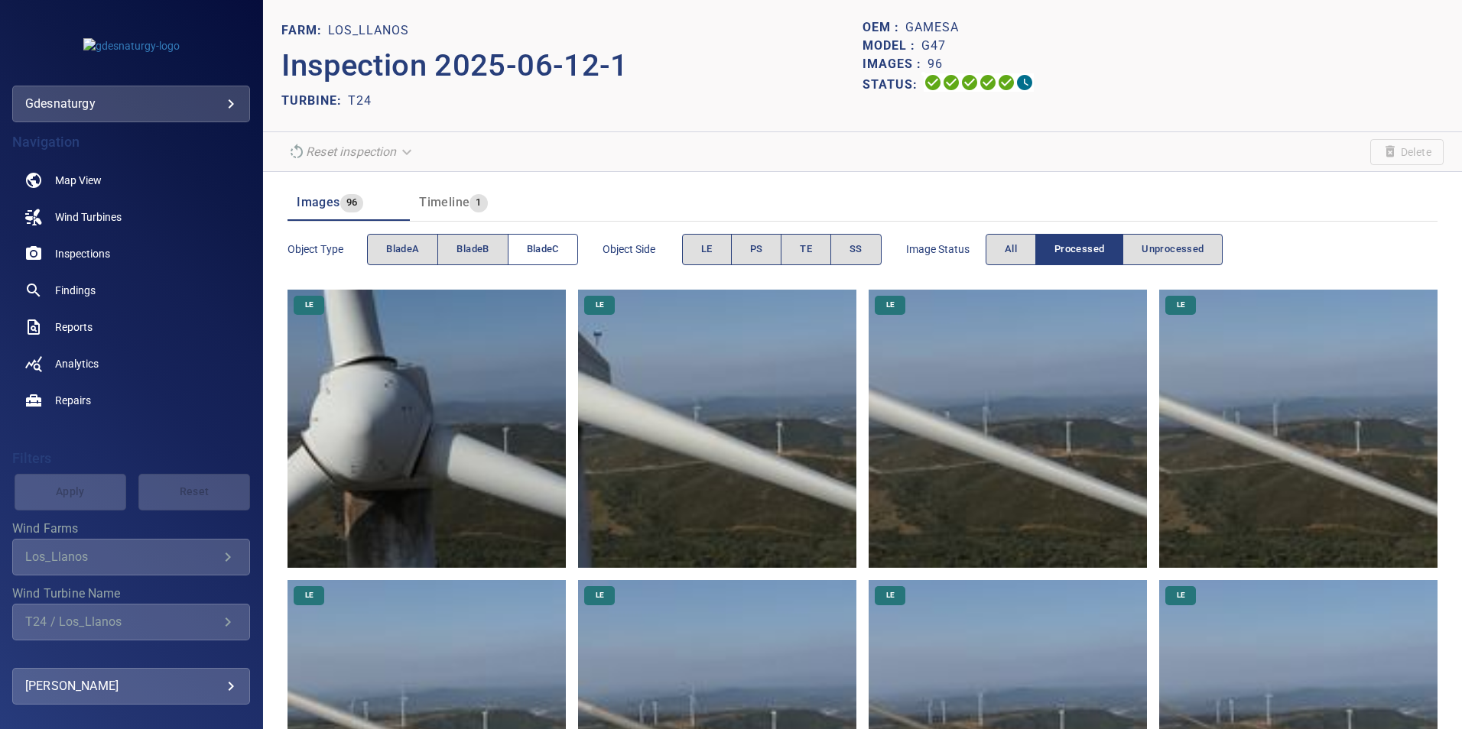
click at [525, 252] on button "bladeC" at bounding box center [543, 249] width 70 height 31
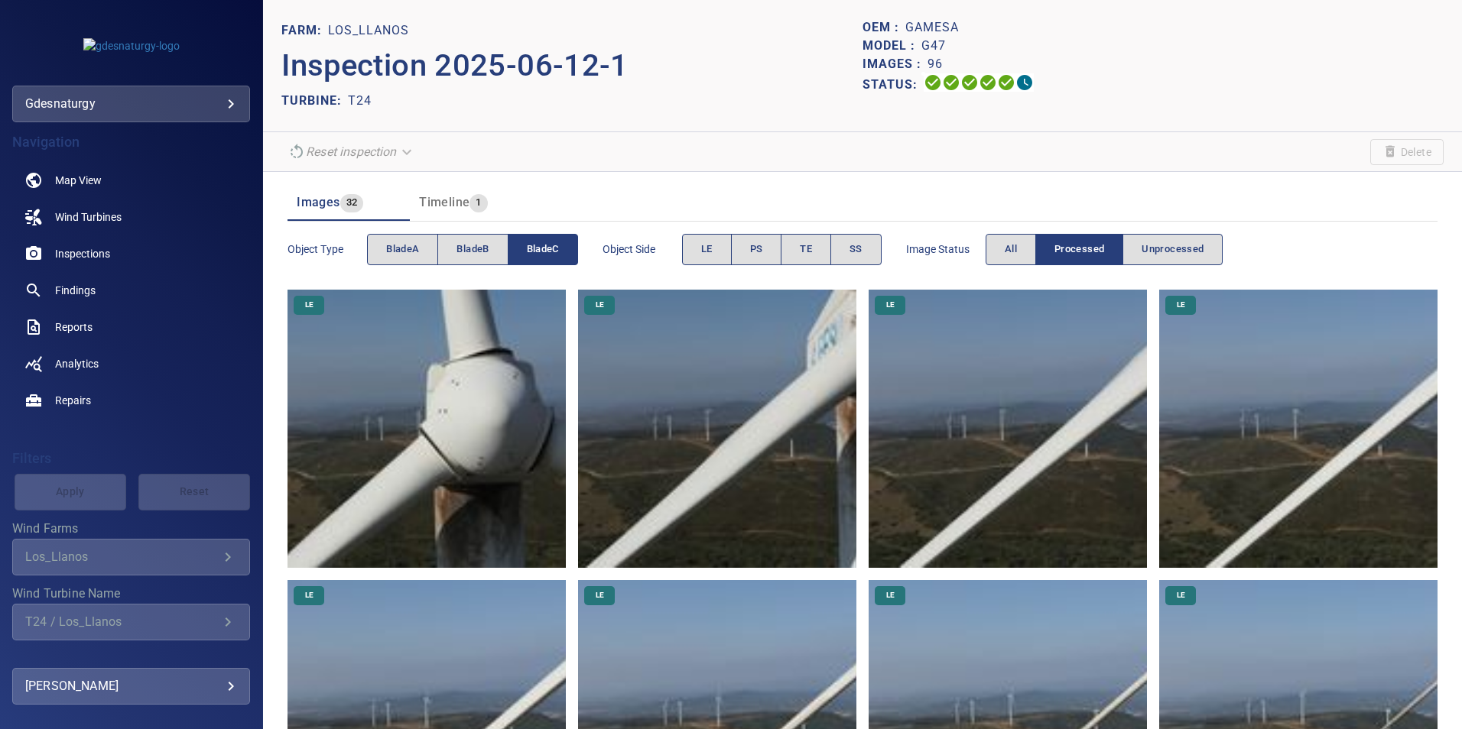
click at [491, 365] on img at bounding box center [426, 429] width 278 height 278
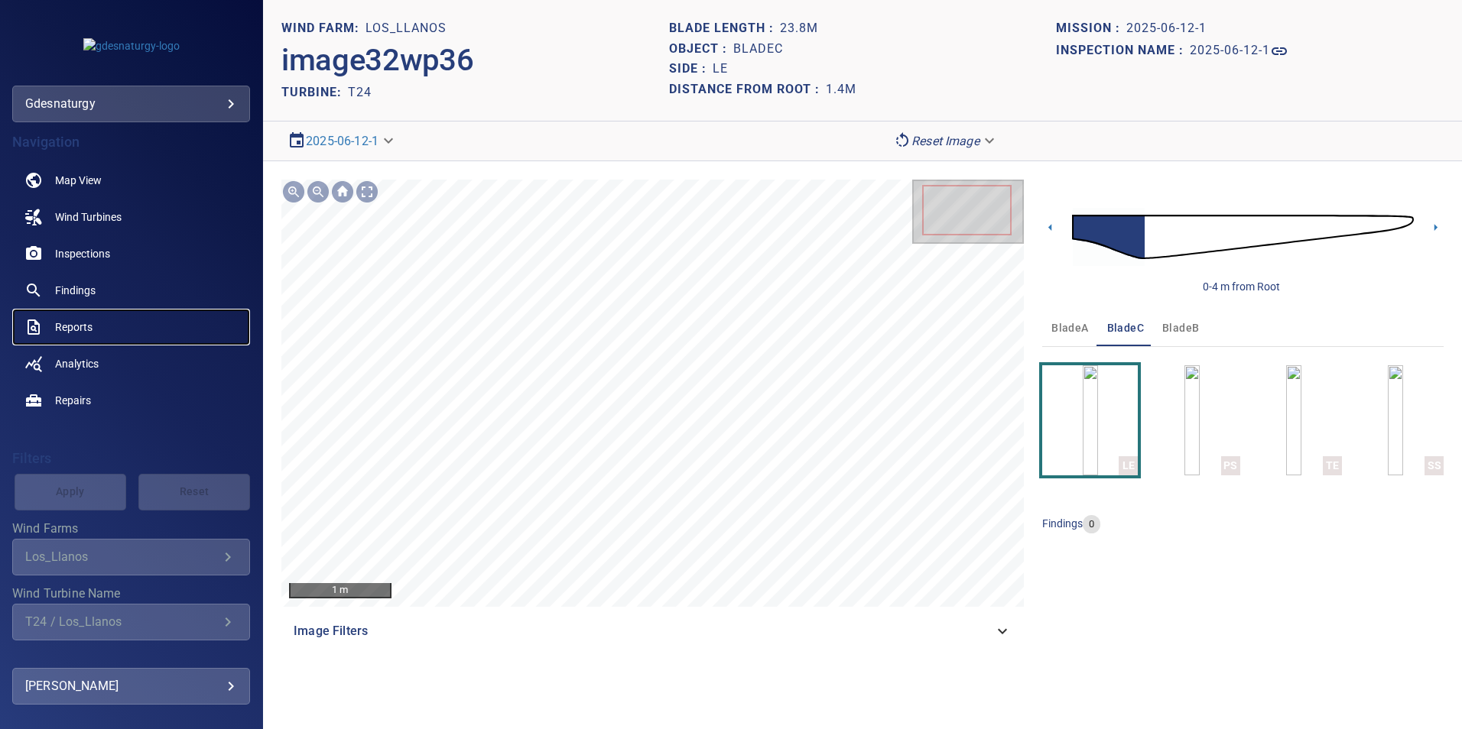
click at [96, 328] on link "Reports" at bounding box center [131, 327] width 238 height 37
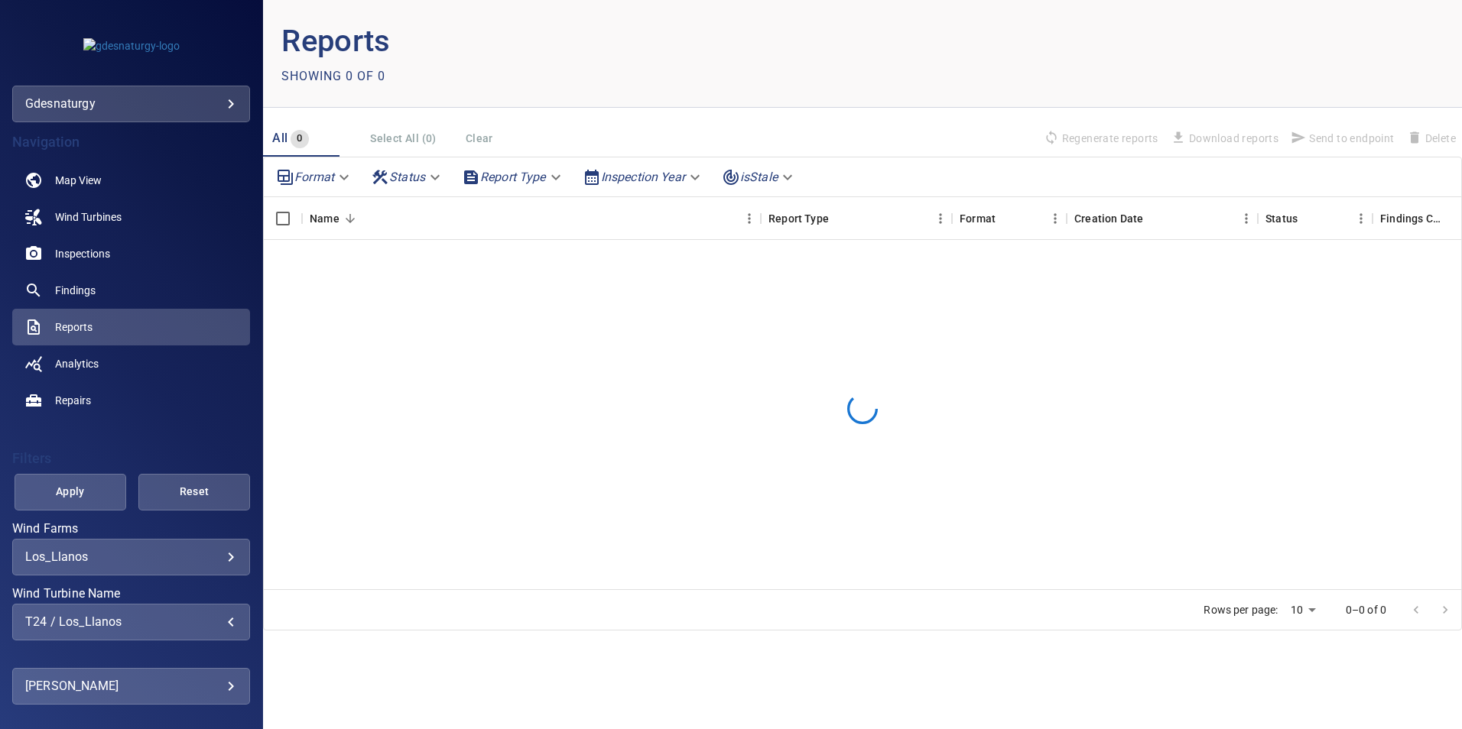
click at [203, 624] on div "T24 / Los_Llanos" at bounding box center [131, 622] width 212 height 15
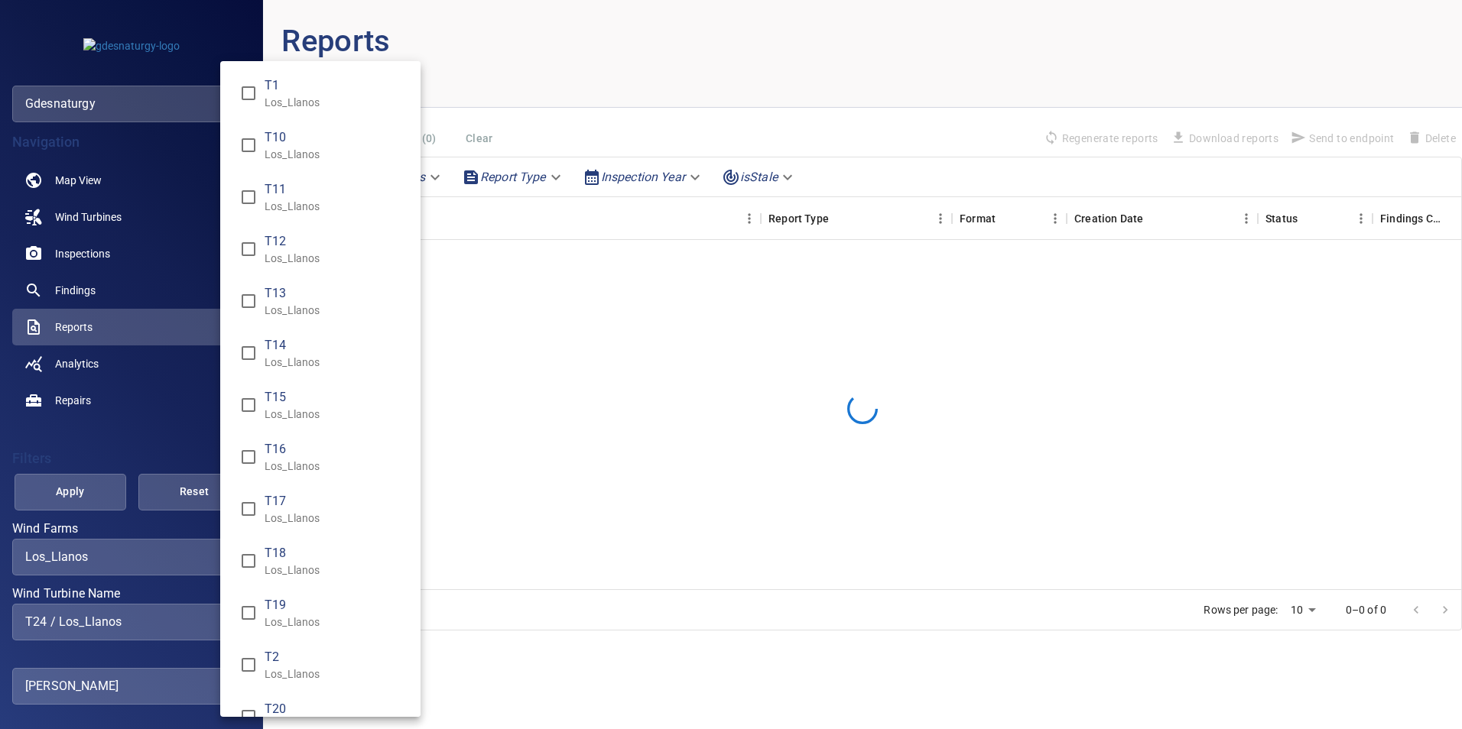
scroll to position [536, 0]
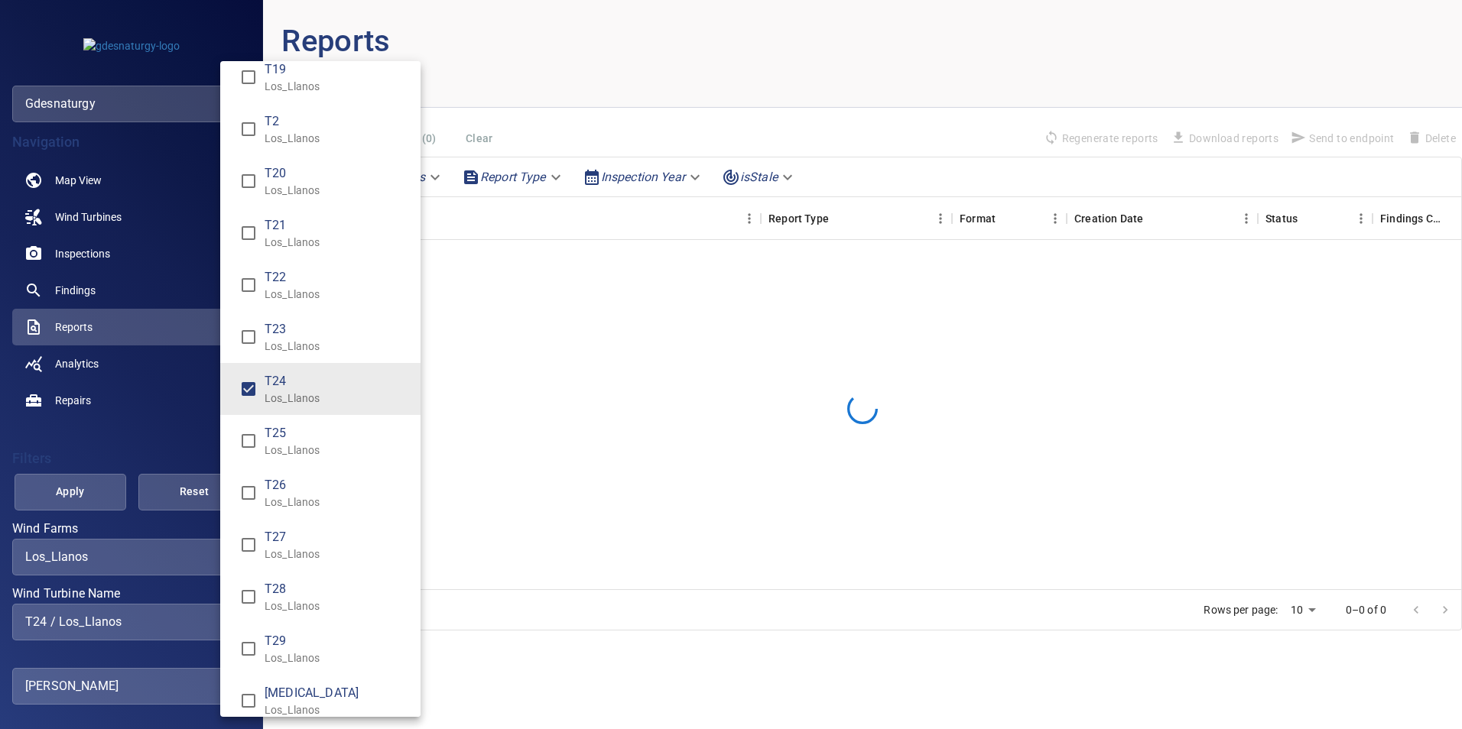
click at [300, 390] on span "T24" at bounding box center [337, 381] width 144 height 18
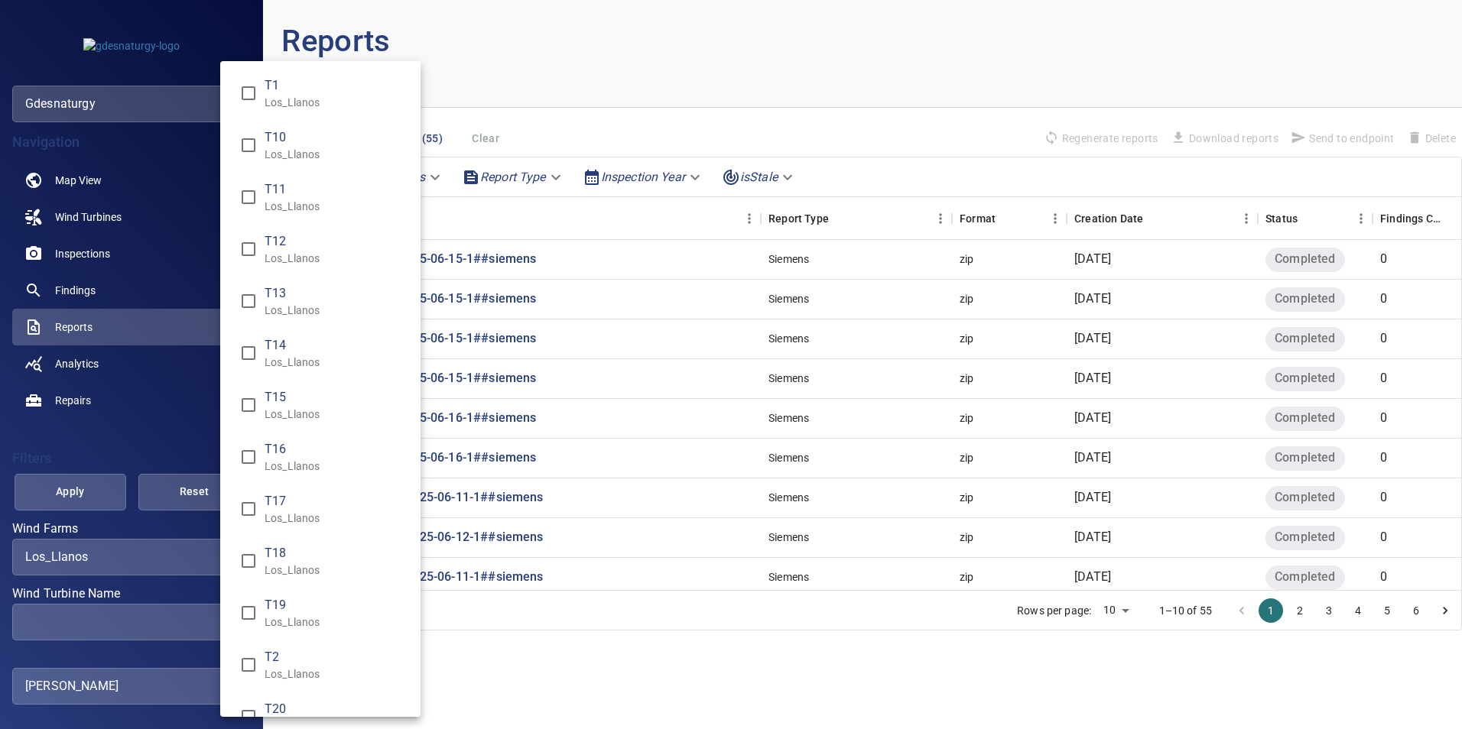
drag, startPoint x: 64, startPoint y: 508, endPoint x: 96, endPoint y: 495, distance: 33.6
click at [66, 508] on div "Wind Turbine Name" at bounding box center [731, 364] width 1462 height 729
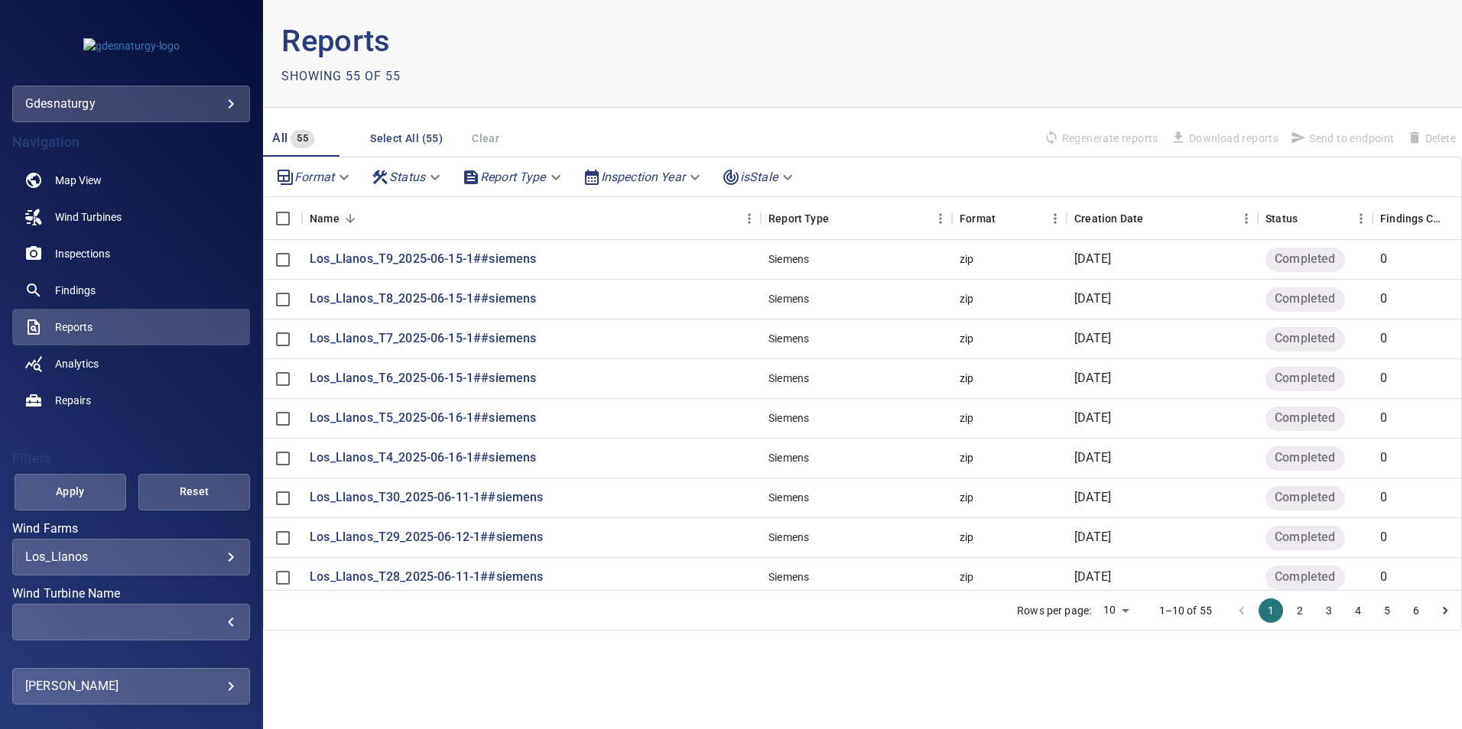
click at [80, 496] on span "Apply" at bounding box center [70, 491] width 73 height 19
click at [125, 637] on div "​ ​" at bounding box center [131, 622] width 238 height 37
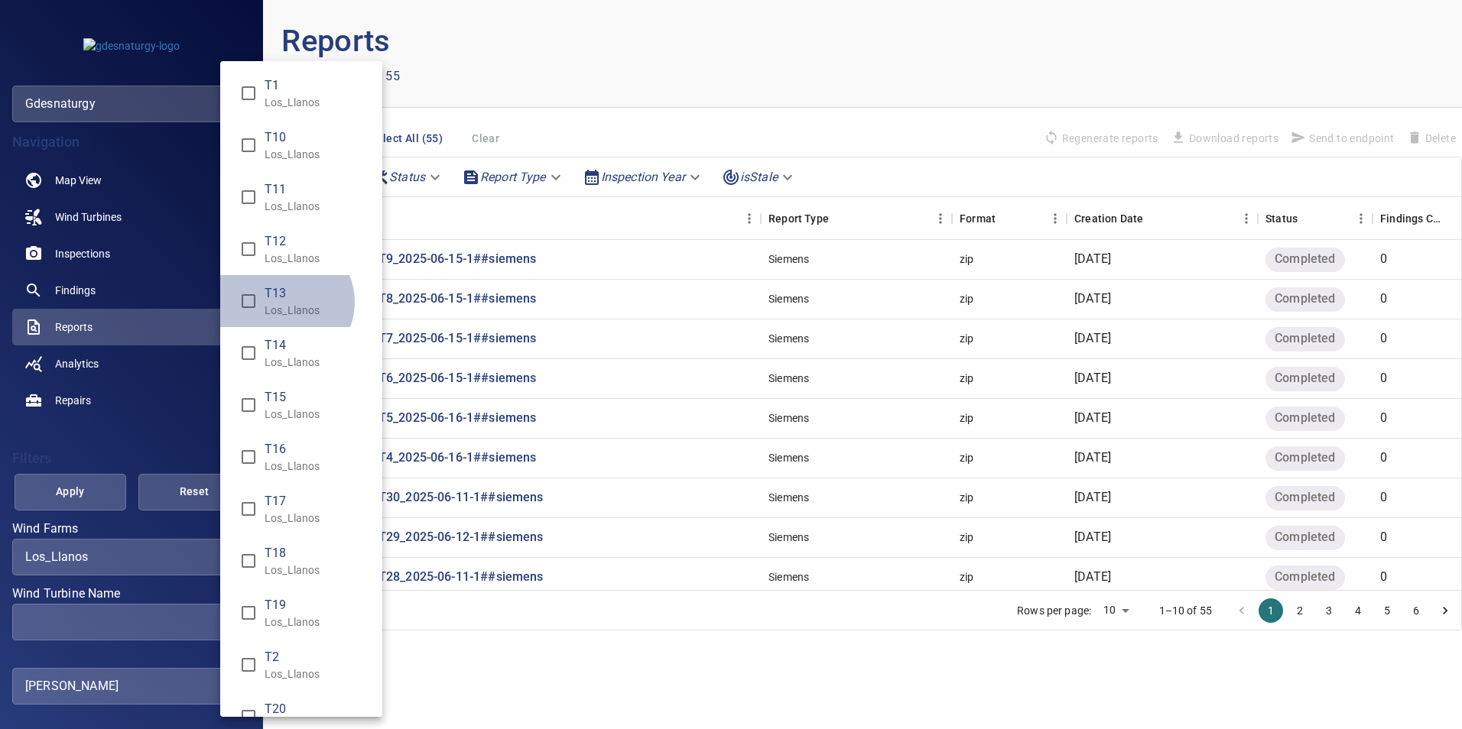
click at [284, 302] on span "T13" at bounding box center [318, 293] width 106 height 18
type input "**********"
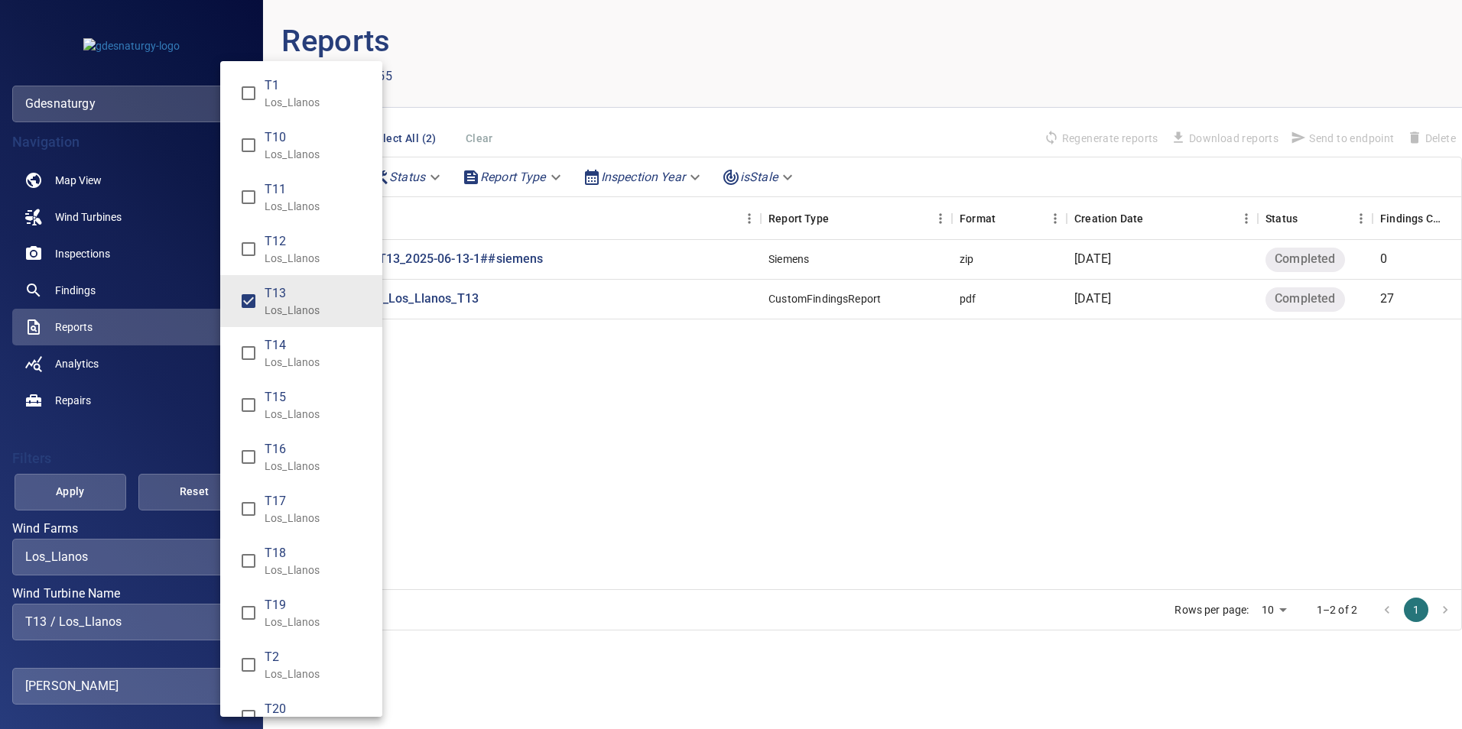
click at [73, 486] on div "Wind Turbine Name" at bounding box center [731, 364] width 1462 height 729
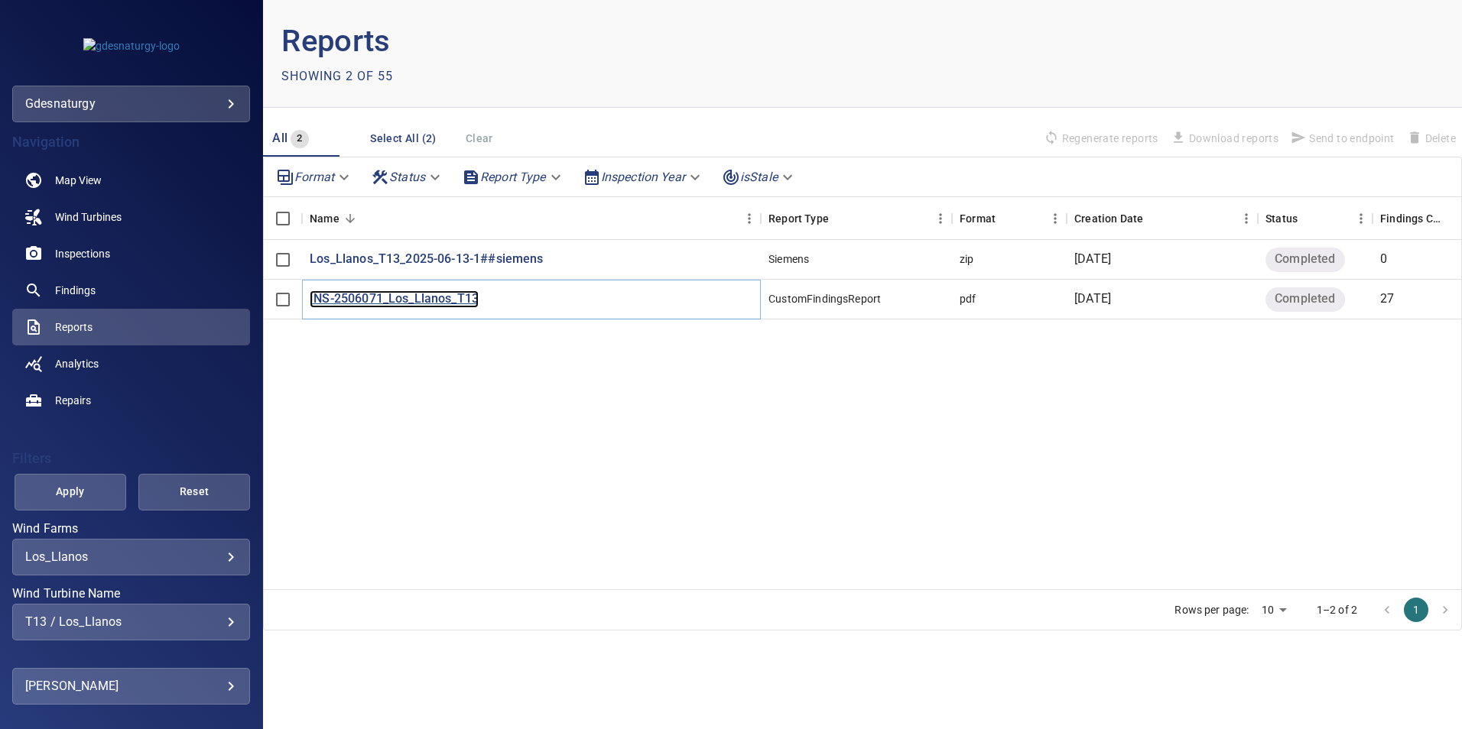
click at [375, 298] on p "INS-2506071_Los_Llanos_T13" at bounding box center [394, 300] width 169 height 18
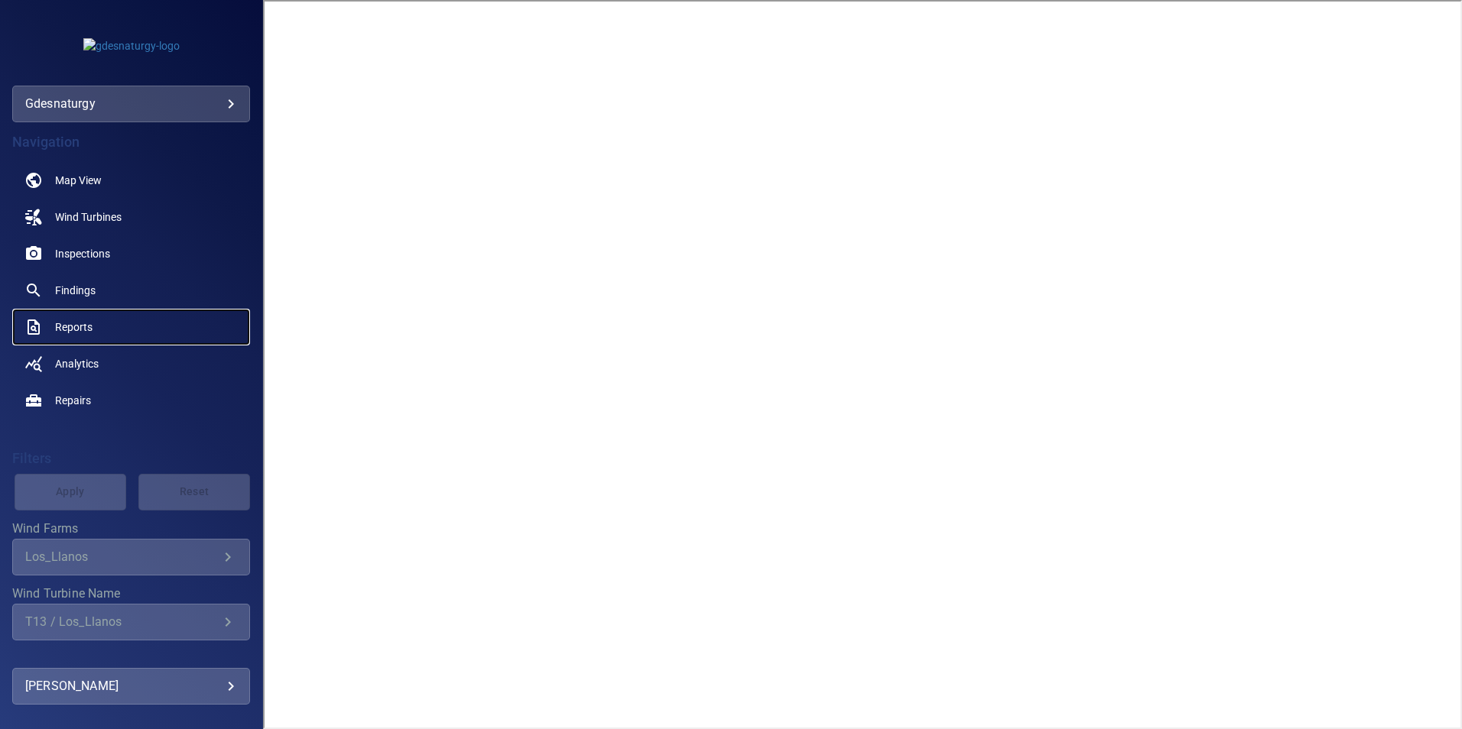
click at [68, 330] on span "Reports" at bounding box center [73, 327] width 37 height 15
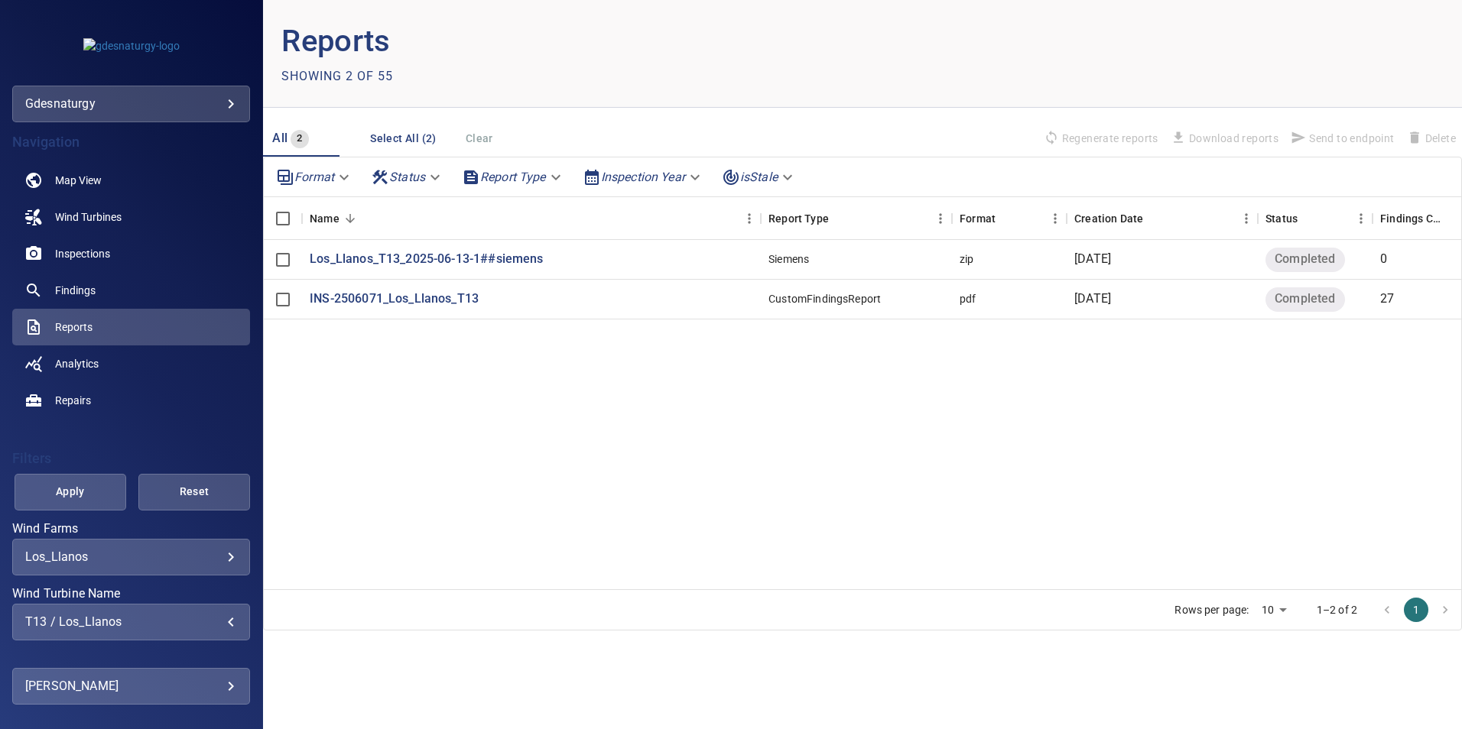
click at [135, 620] on div "T13 / Los_Llanos" at bounding box center [131, 622] width 212 height 15
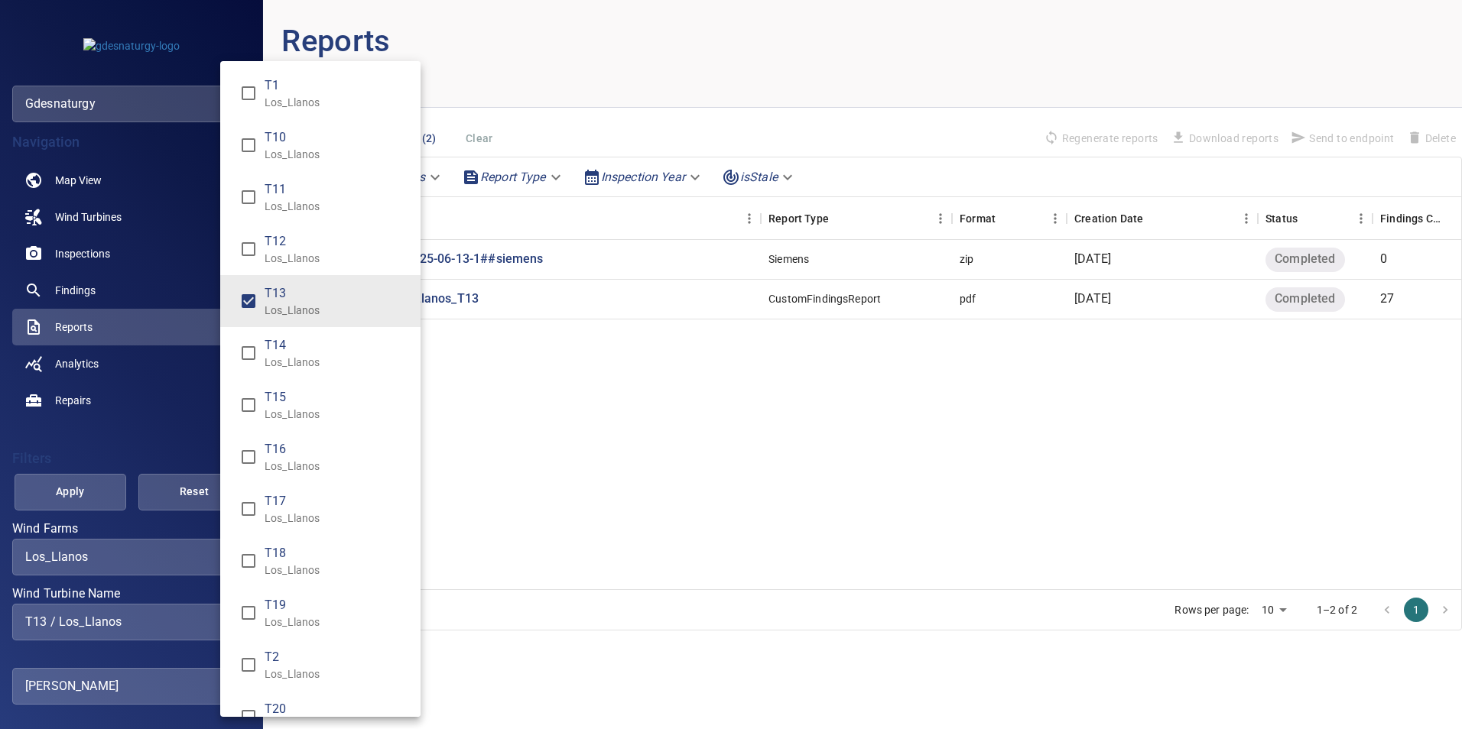
click at [292, 301] on span "T13" at bounding box center [337, 293] width 144 height 18
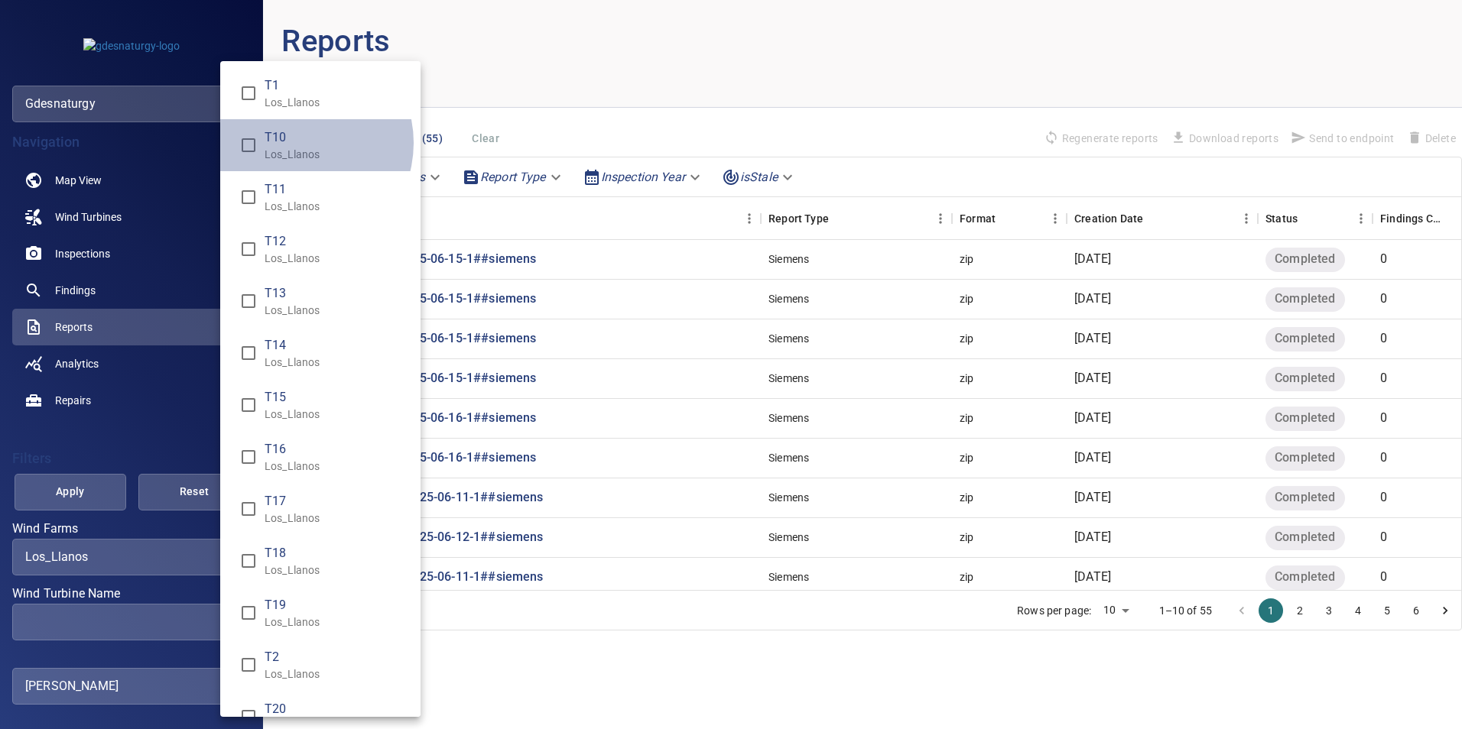
click at [296, 143] on span "T10" at bounding box center [337, 137] width 144 height 18
type input "**********"
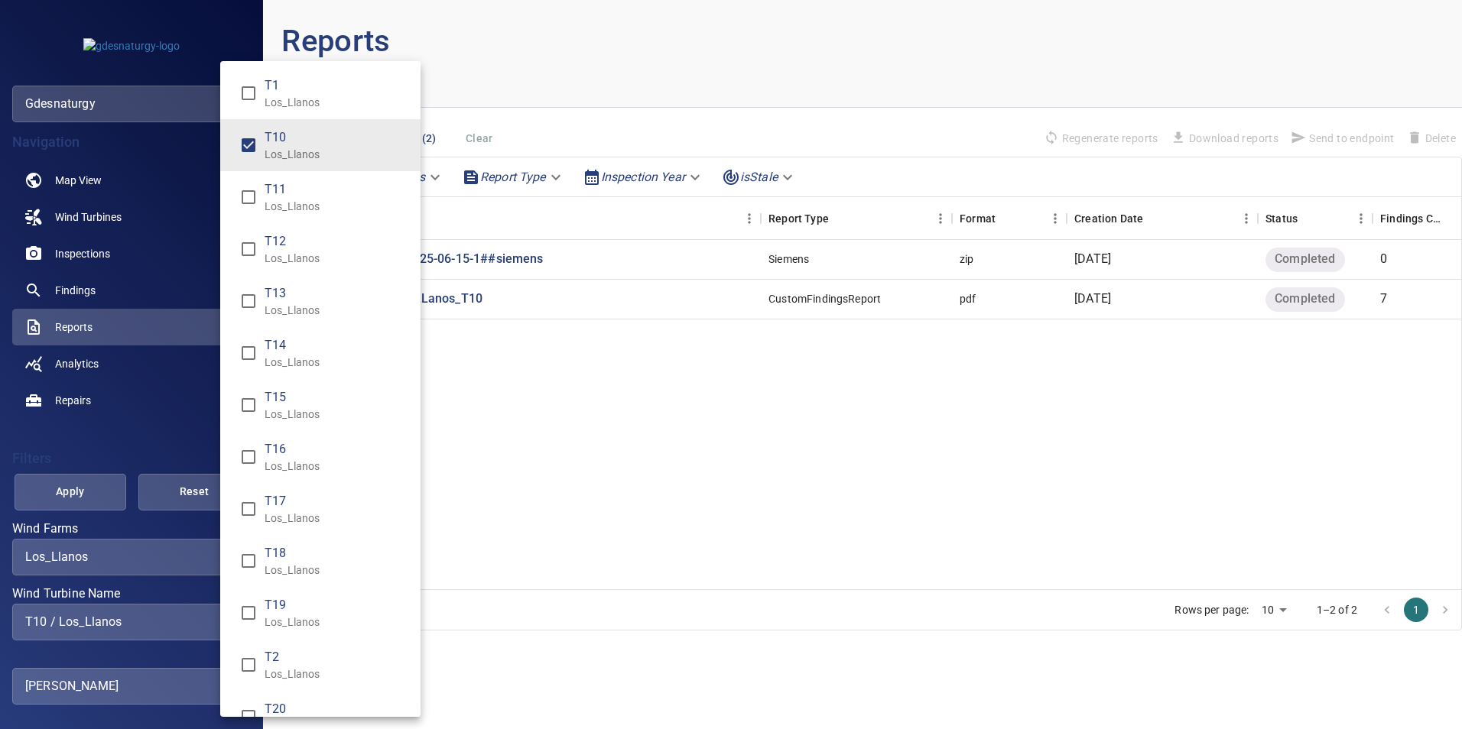
drag, startPoint x: 64, startPoint y: 476, endPoint x: 70, endPoint y: 489, distance: 14.8
click at [70, 487] on div "Wind Turbine Name" at bounding box center [731, 364] width 1462 height 729
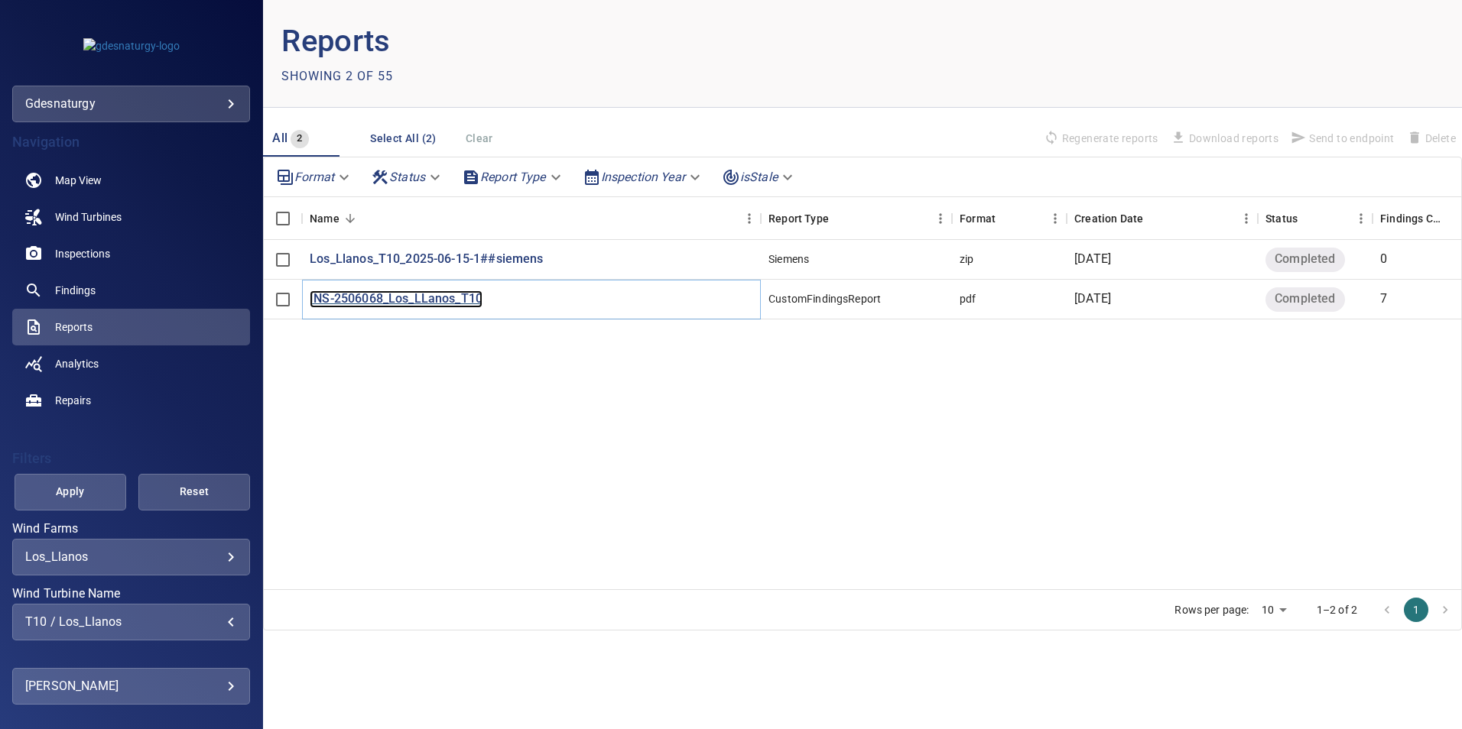
click at [375, 302] on p "INS-2506068_Los_LLanos_T10" at bounding box center [396, 300] width 173 height 18
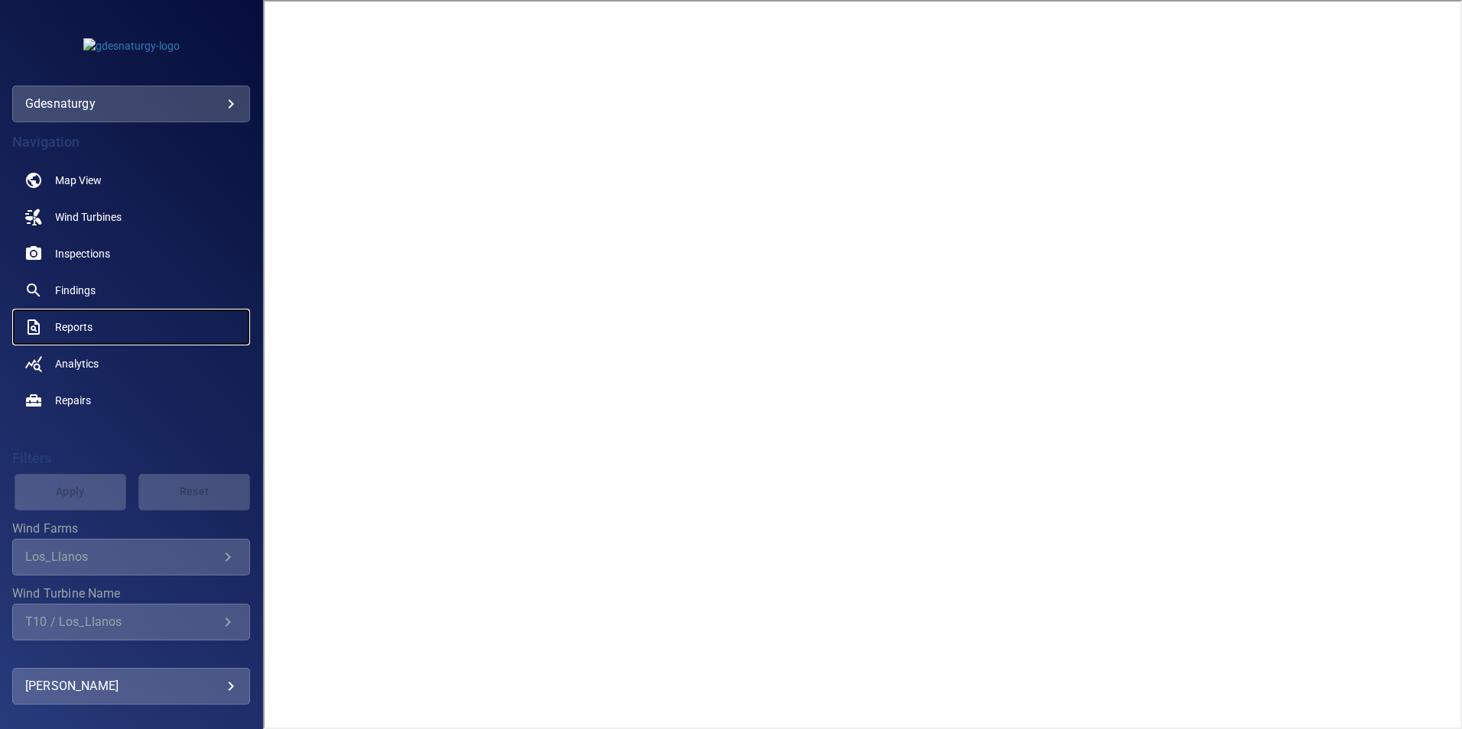
click at [63, 318] on link "Reports" at bounding box center [131, 327] width 238 height 37
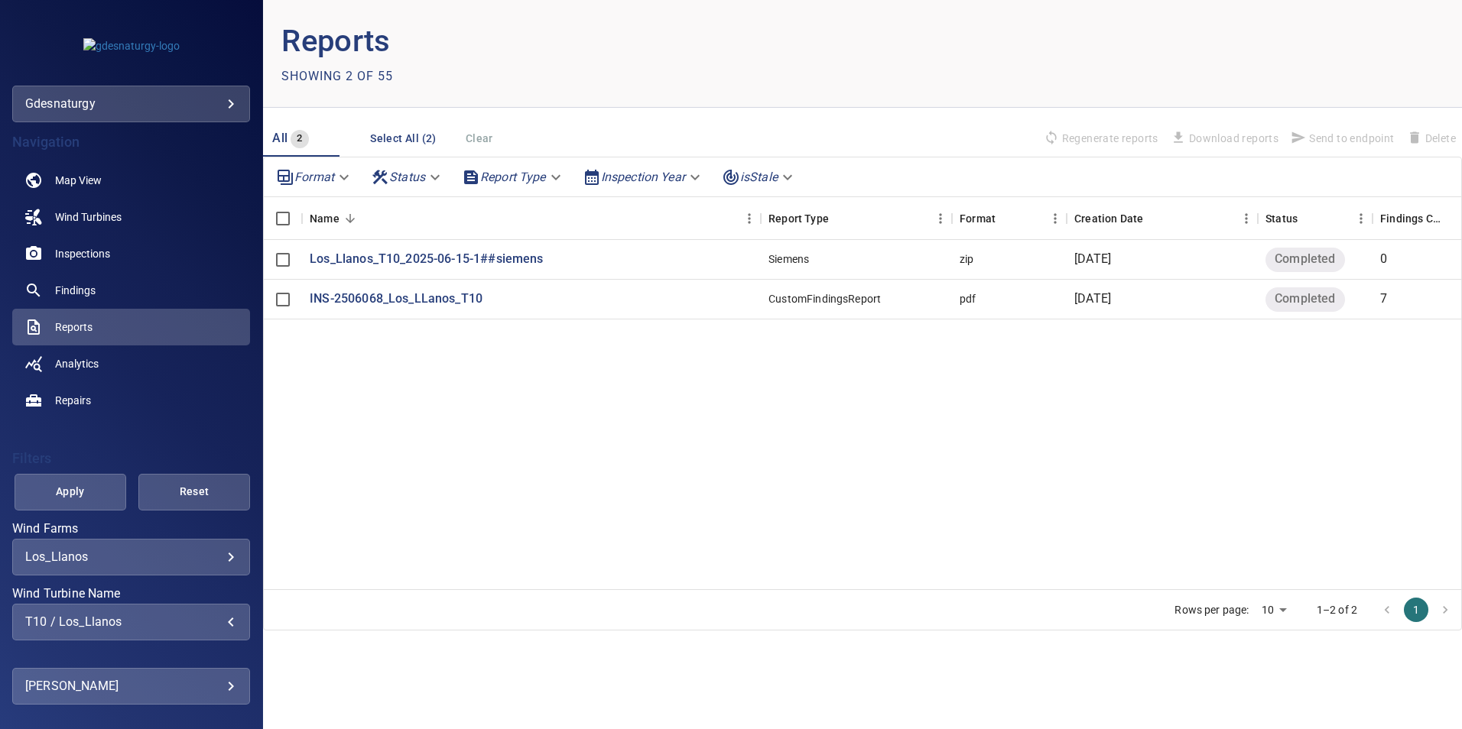
click at [104, 625] on div "T10 / Los_Llanos" at bounding box center [131, 622] width 212 height 15
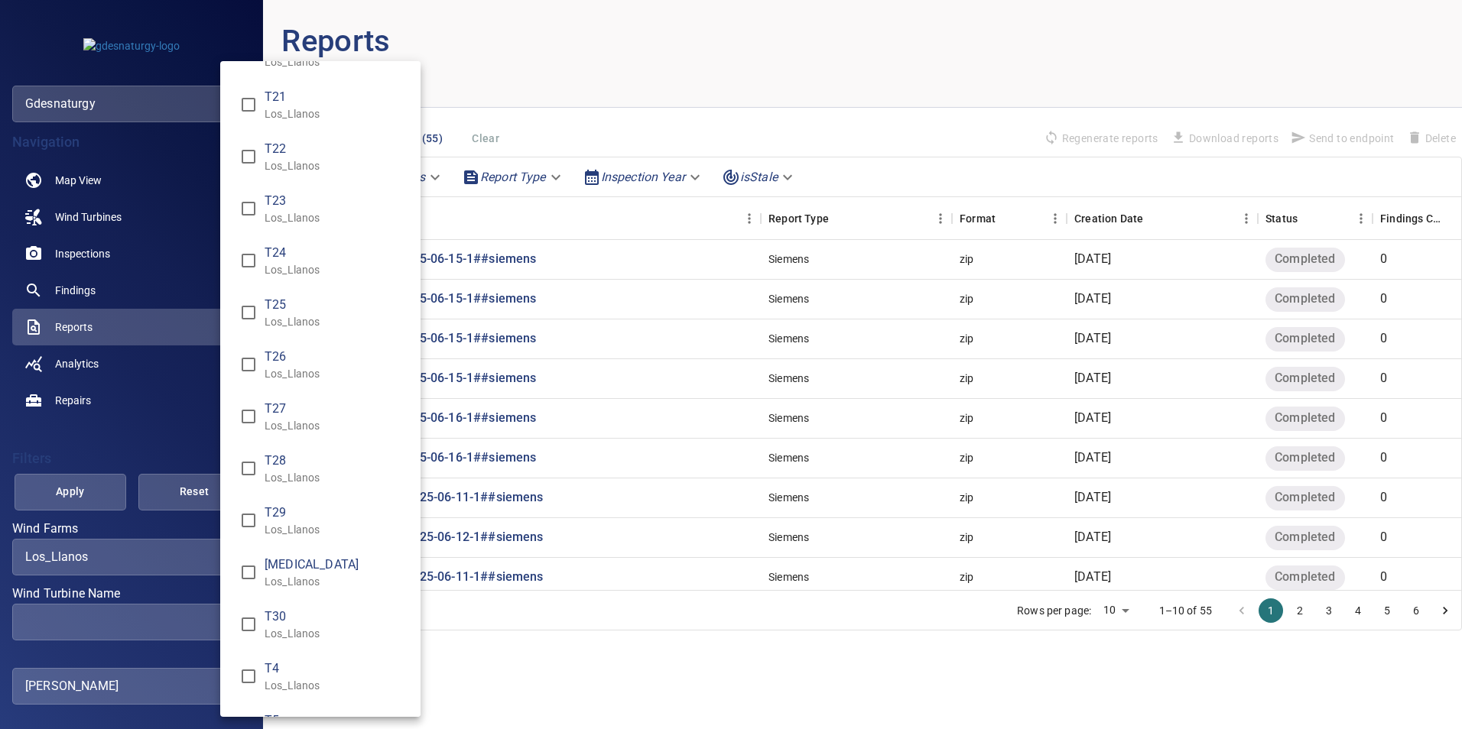
scroll to position [688, 0]
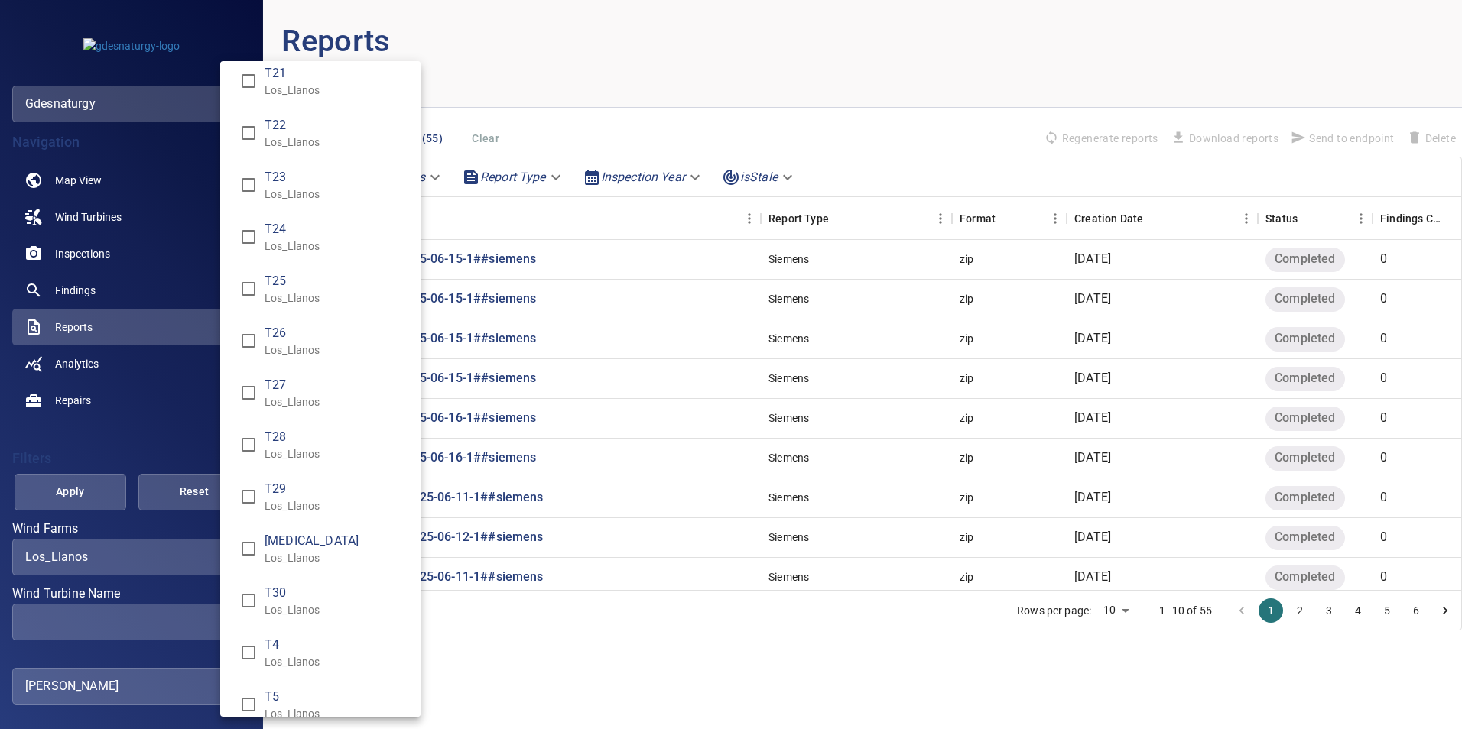
click at [326, 551] on p "Los_Llanos" at bounding box center [337, 557] width 144 height 15
type input "**********"
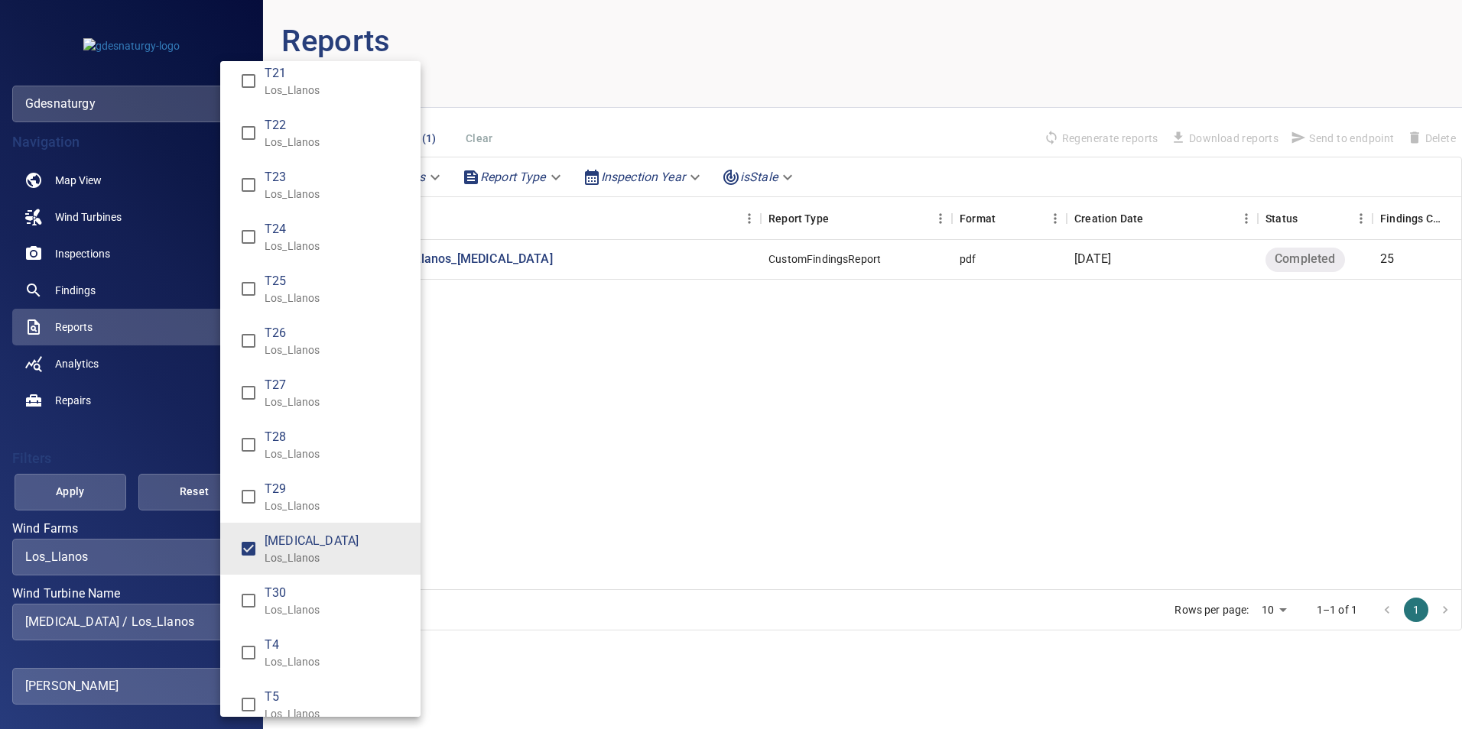
click at [47, 498] on div "Wind Turbine Name" at bounding box center [731, 364] width 1462 height 729
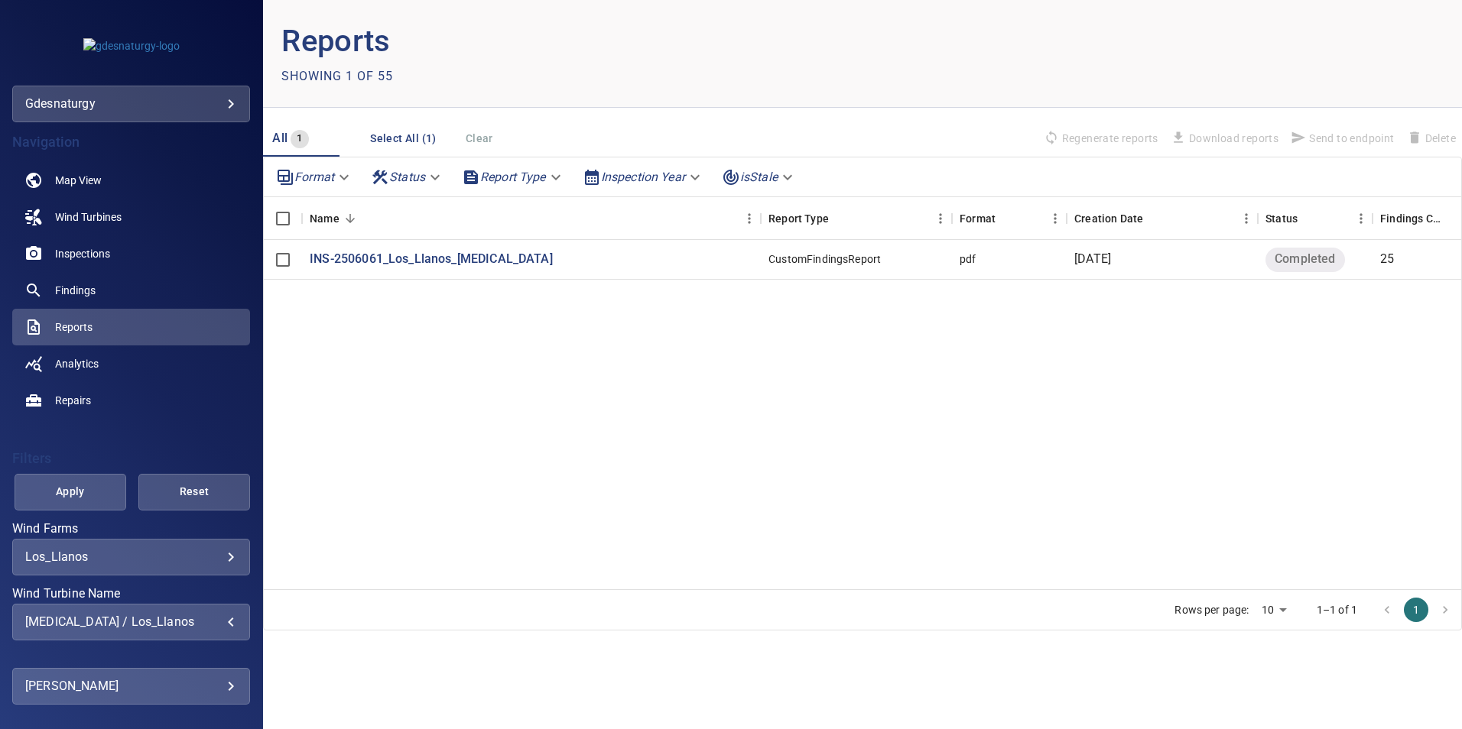
click at [67, 489] on span "Apply" at bounding box center [70, 491] width 73 height 19
click at [431, 261] on div at bounding box center [862, 409] width 1197 height 338
click at [431, 261] on p "INS-2506061_Los_Llanos_T3" at bounding box center [431, 260] width 243 height 18
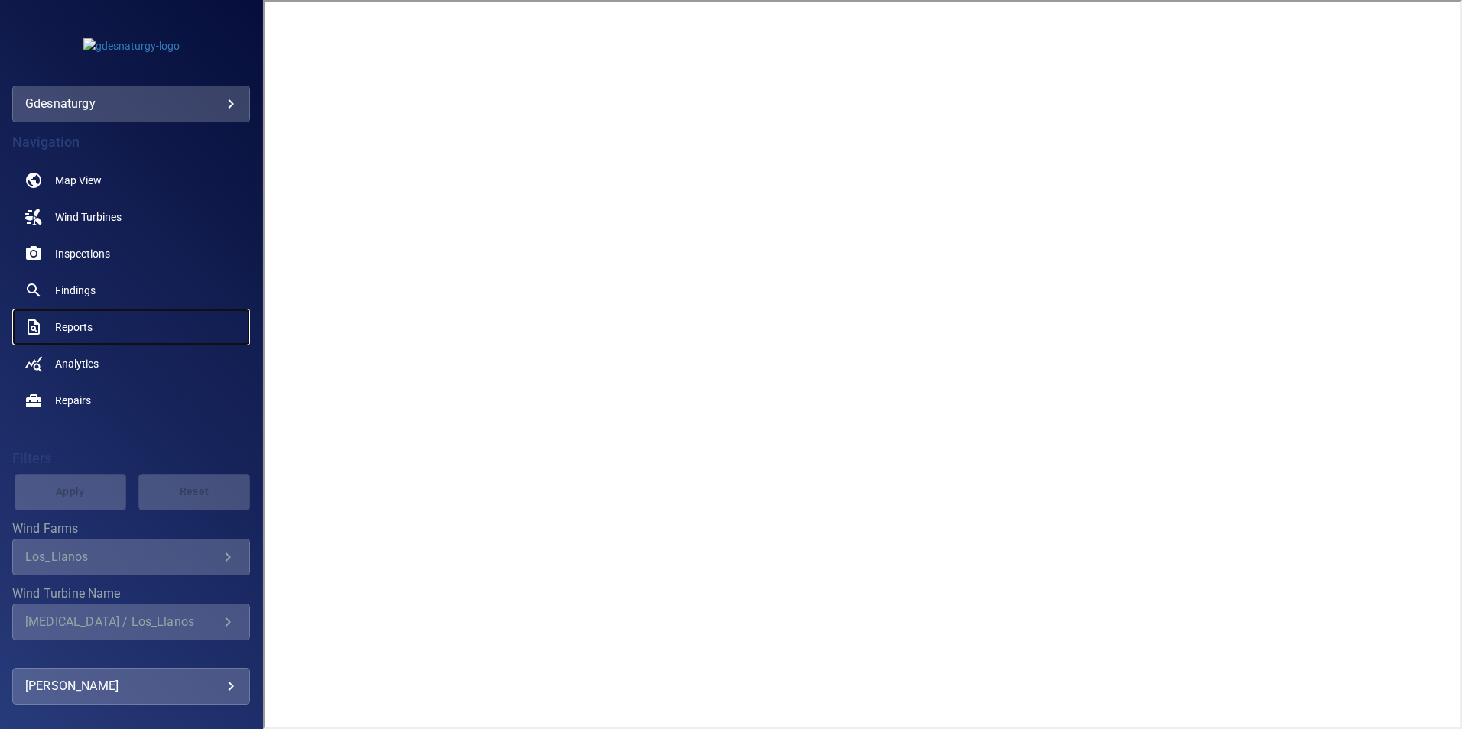
click at [89, 317] on link "Reports" at bounding box center [131, 327] width 238 height 37
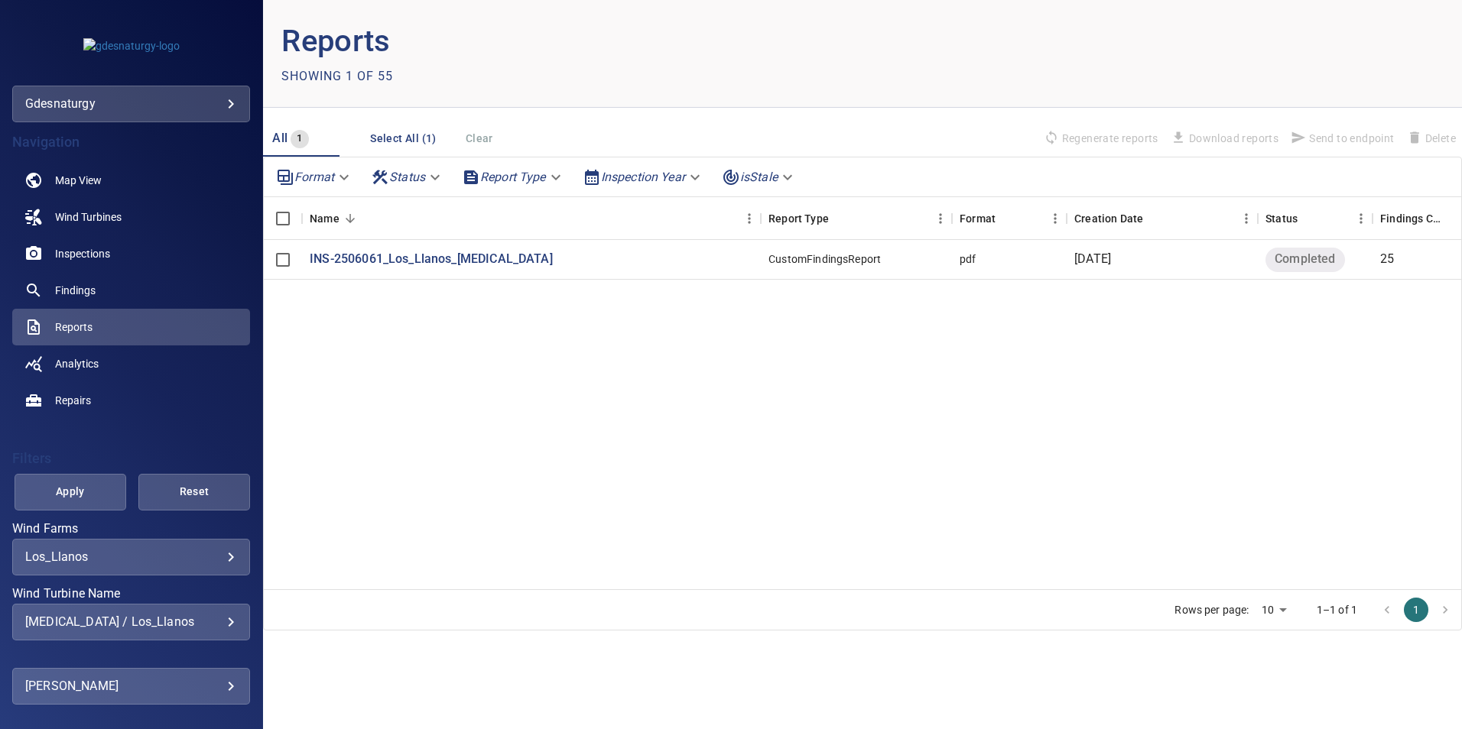
click at [183, 618] on div "T3 / Los_Llanos" at bounding box center [131, 622] width 212 height 15
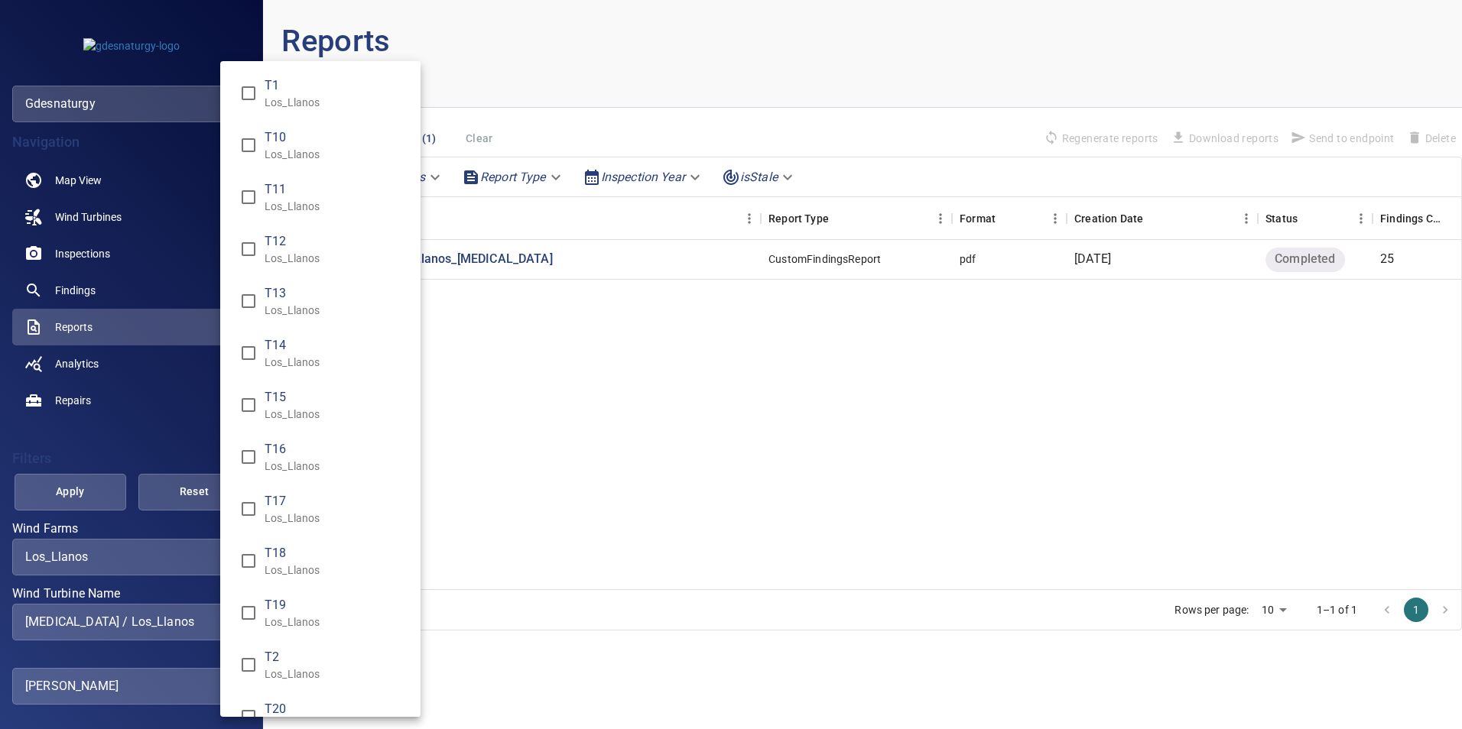
scroll to position [848, 0]
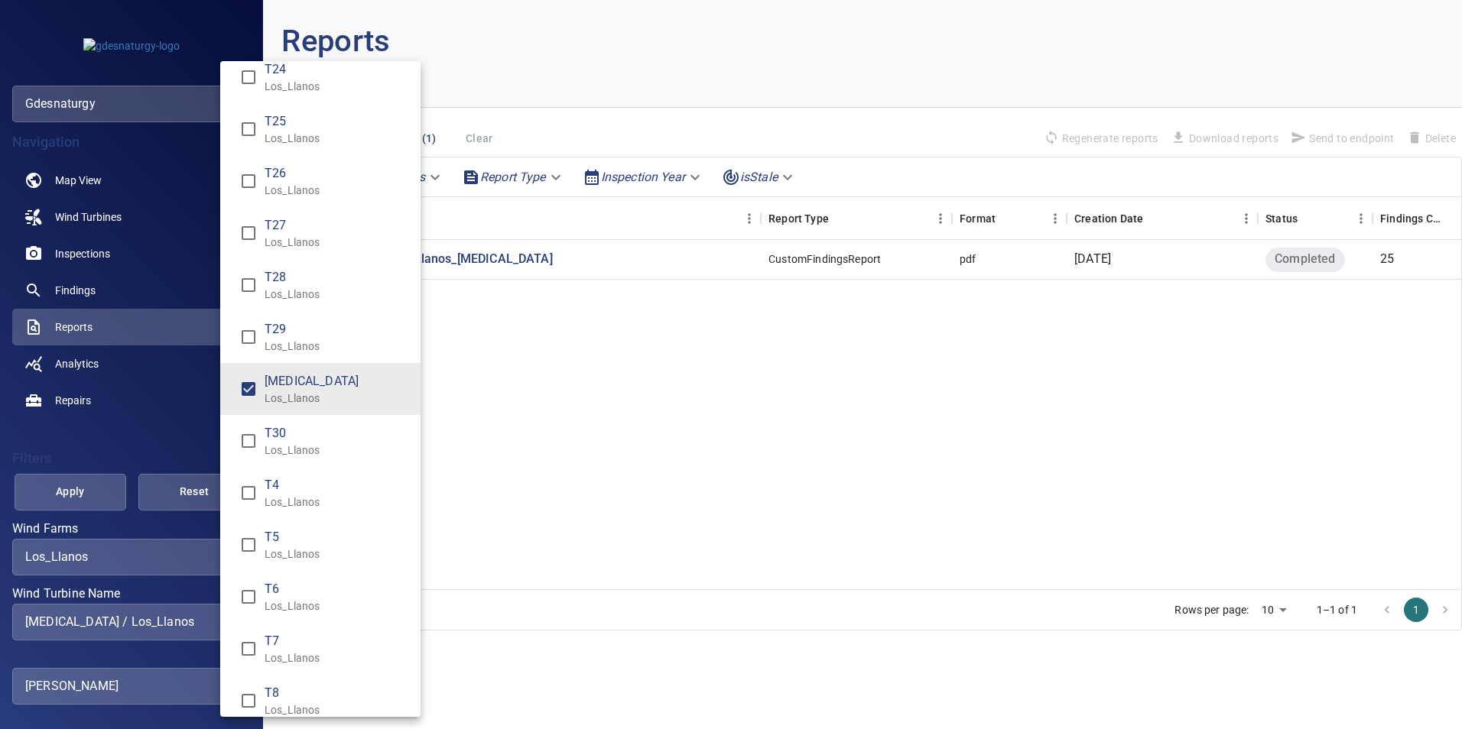
click at [306, 503] on p "Los_Llanos" at bounding box center [337, 502] width 144 height 15
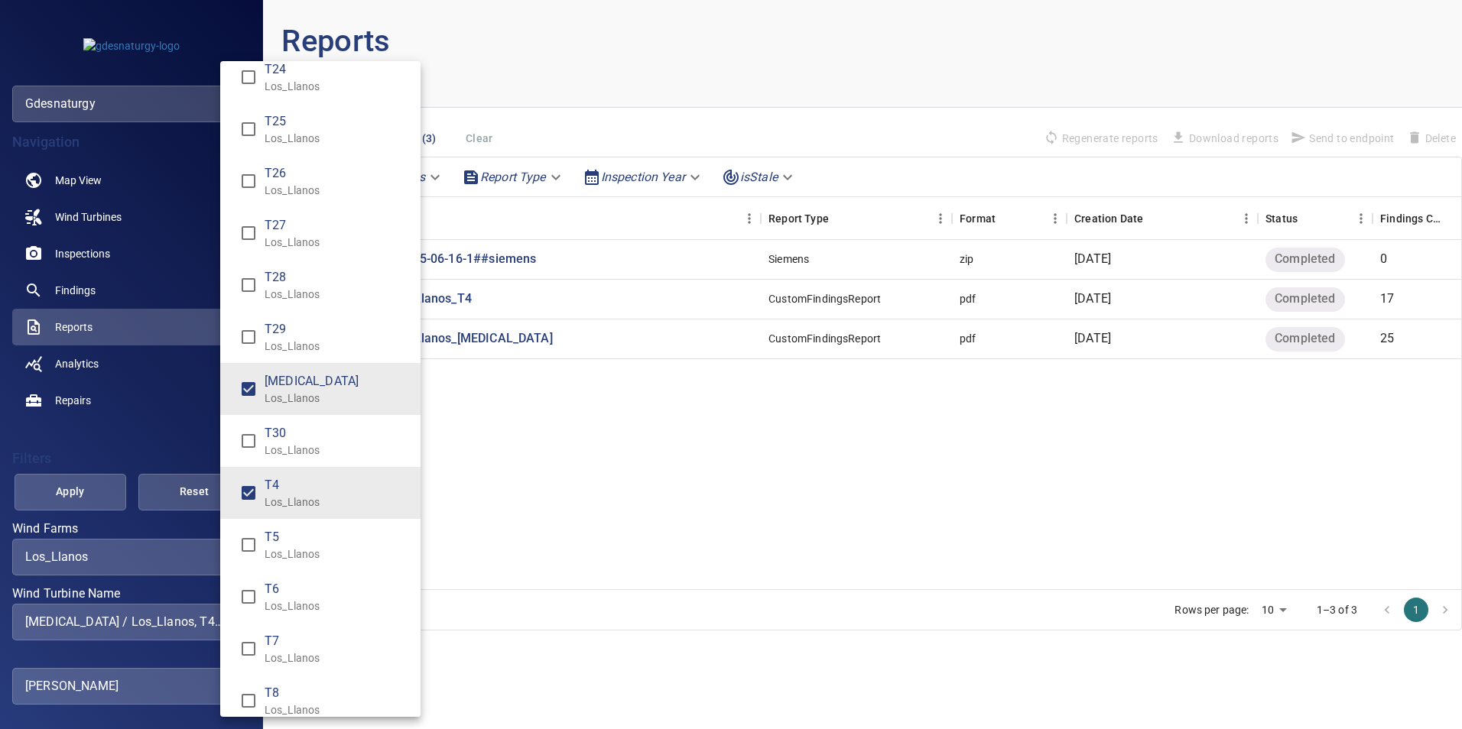
drag, startPoint x: 306, startPoint y: 540, endPoint x: 286, endPoint y: 603, distance: 66.5
click at [306, 546] on span "T5" at bounding box center [337, 537] width 144 height 18
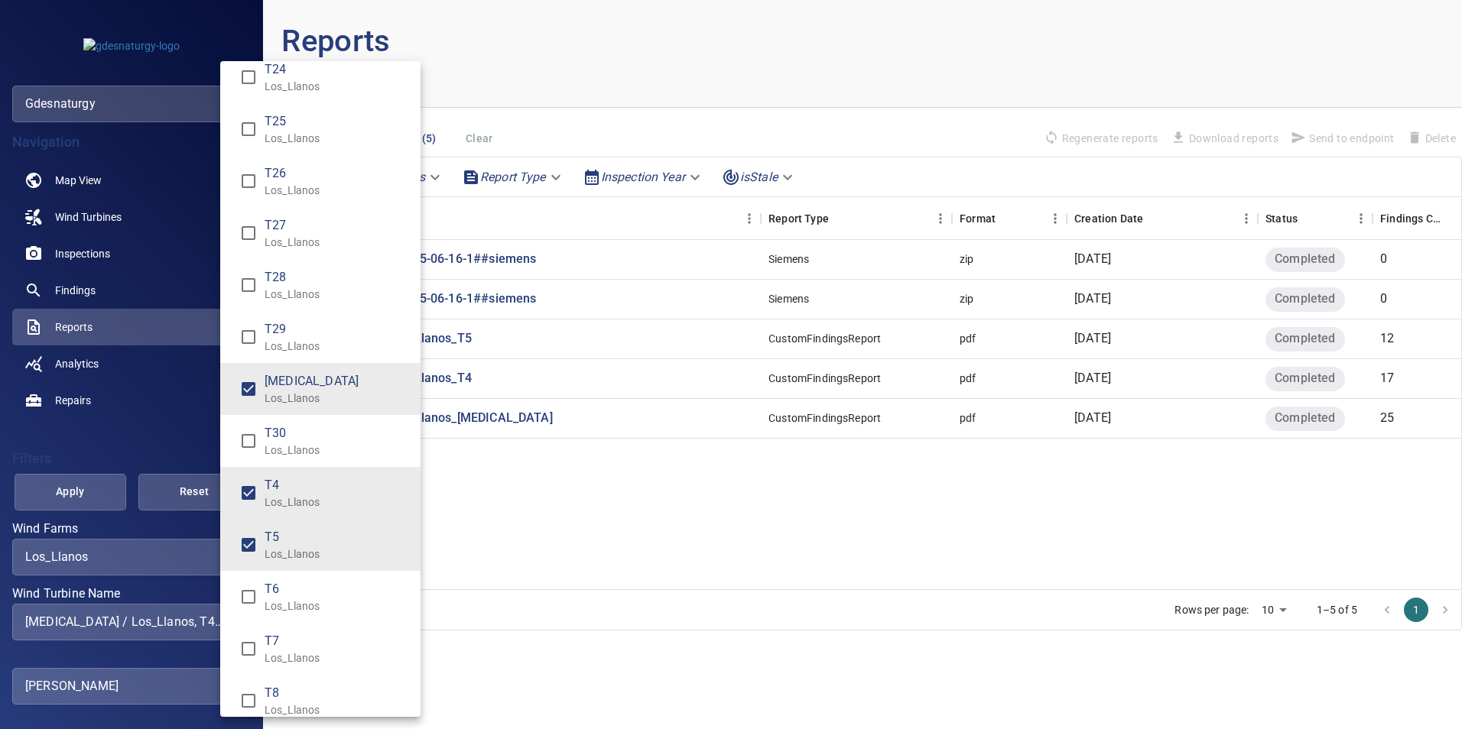
drag, startPoint x: 284, startPoint y: 593, endPoint x: 309, endPoint y: 667, distance: 78.1
click at [287, 606] on div "T6 Los_Llanos" at bounding box center [337, 597] width 144 height 34
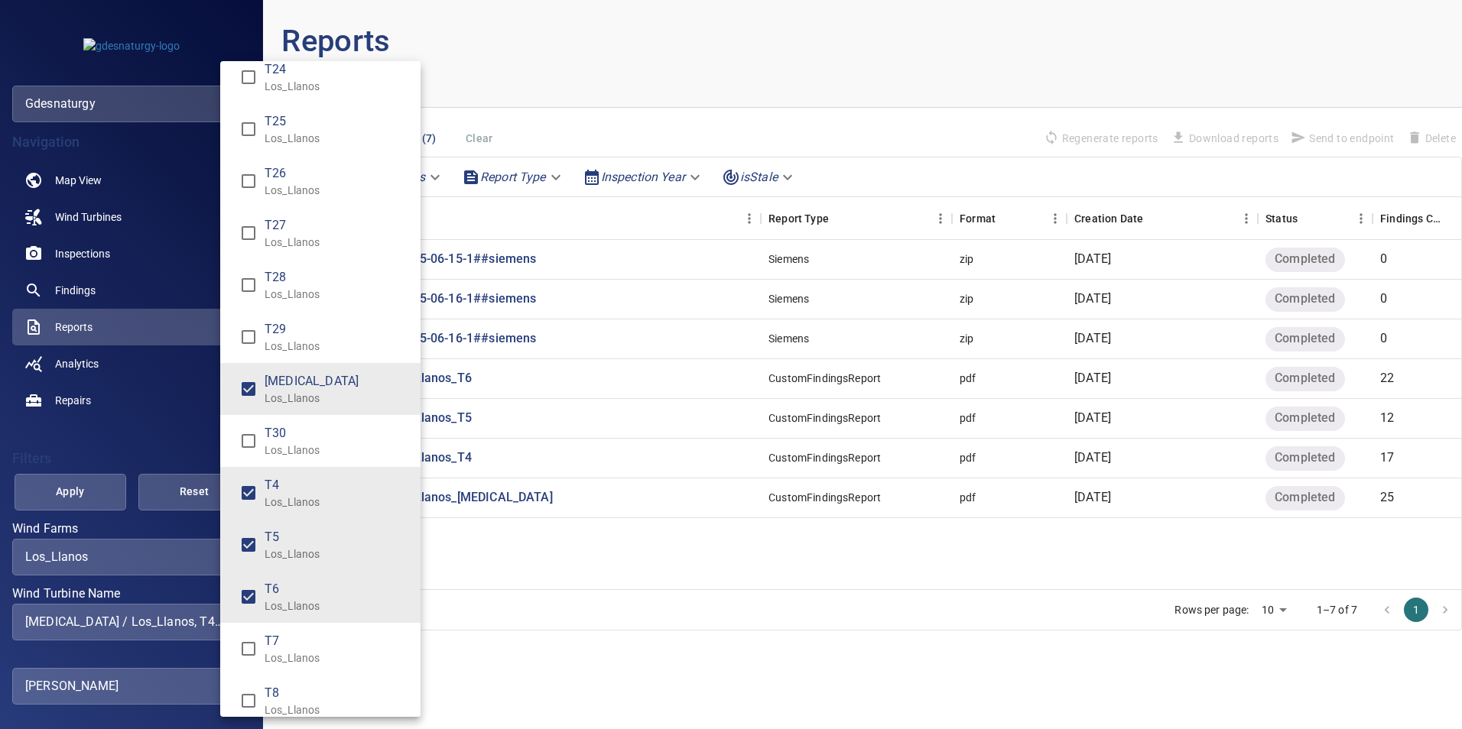
drag, startPoint x: 308, startPoint y: 649, endPoint x: 308, endPoint y: 443, distance: 205.7
click at [308, 628] on li "T7 Los_Llanos" at bounding box center [320, 649] width 200 height 52
type input "**********"
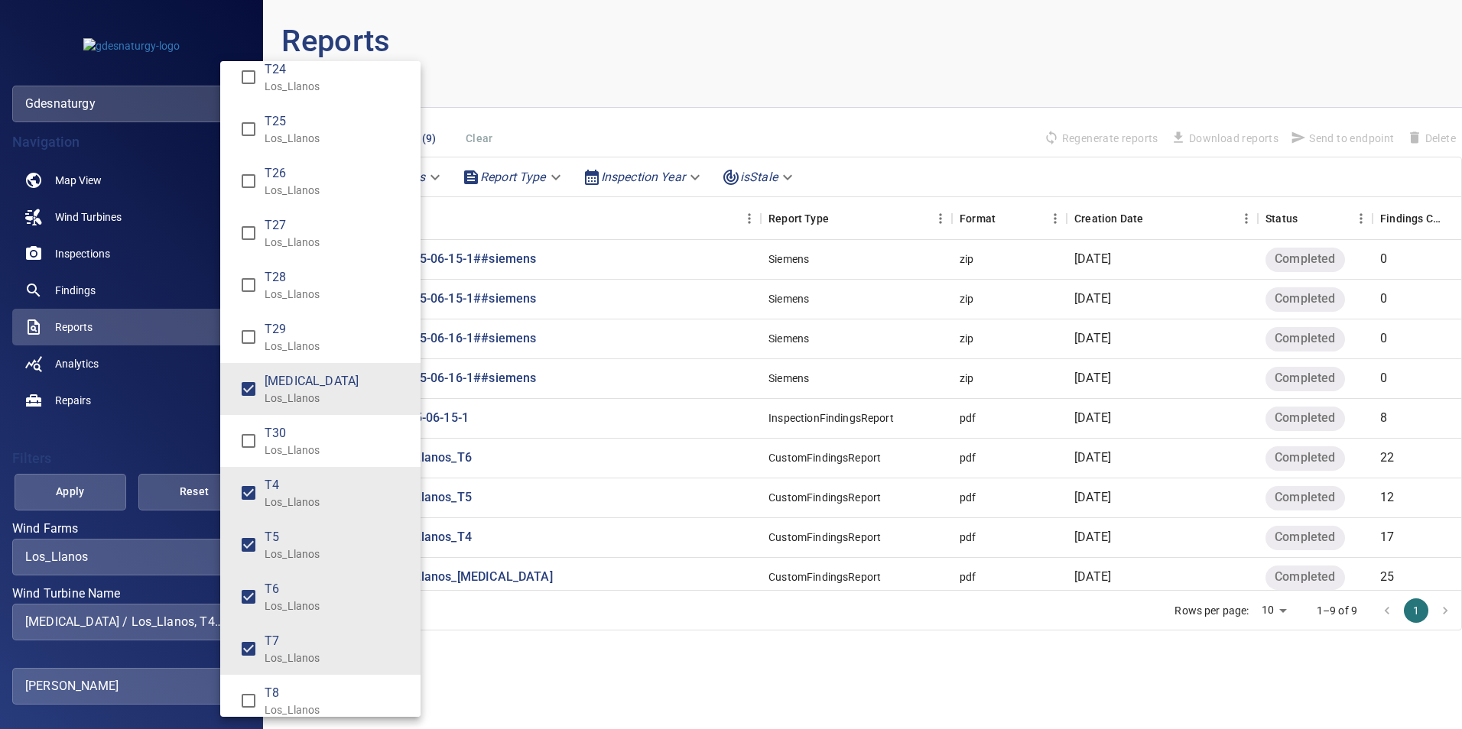
drag, startPoint x: 25, startPoint y: 529, endPoint x: 106, endPoint y: 467, distance: 101.4
click at [30, 528] on div "Wind Turbine Name" at bounding box center [731, 364] width 1462 height 729
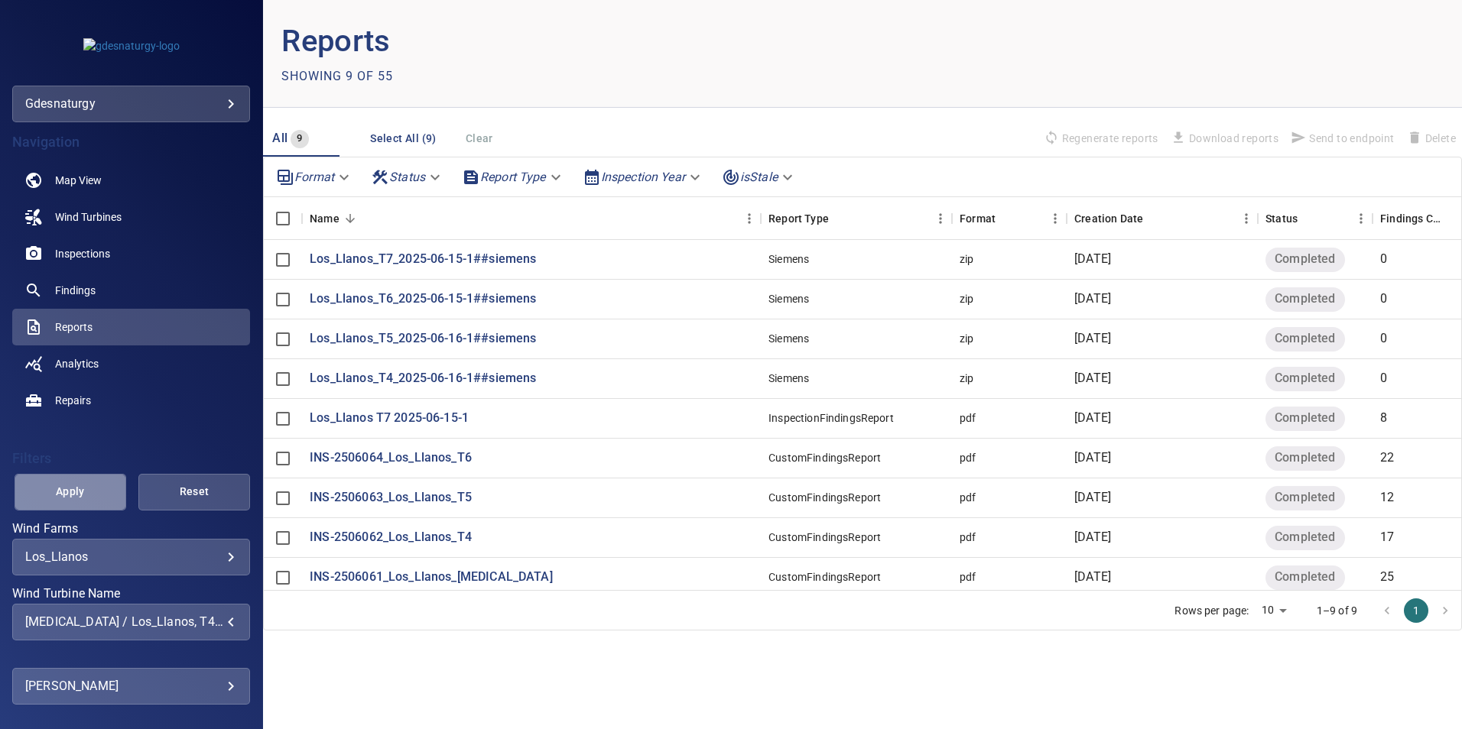
drag, startPoint x: 72, startPoint y: 486, endPoint x: 70, endPoint y: 497, distance: 10.8
click at [73, 489] on span "Apply" at bounding box center [70, 491] width 73 height 19
click at [450, 462] on p "INS-2506064_Los_Llanos_T6" at bounding box center [391, 459] width 162 height 18
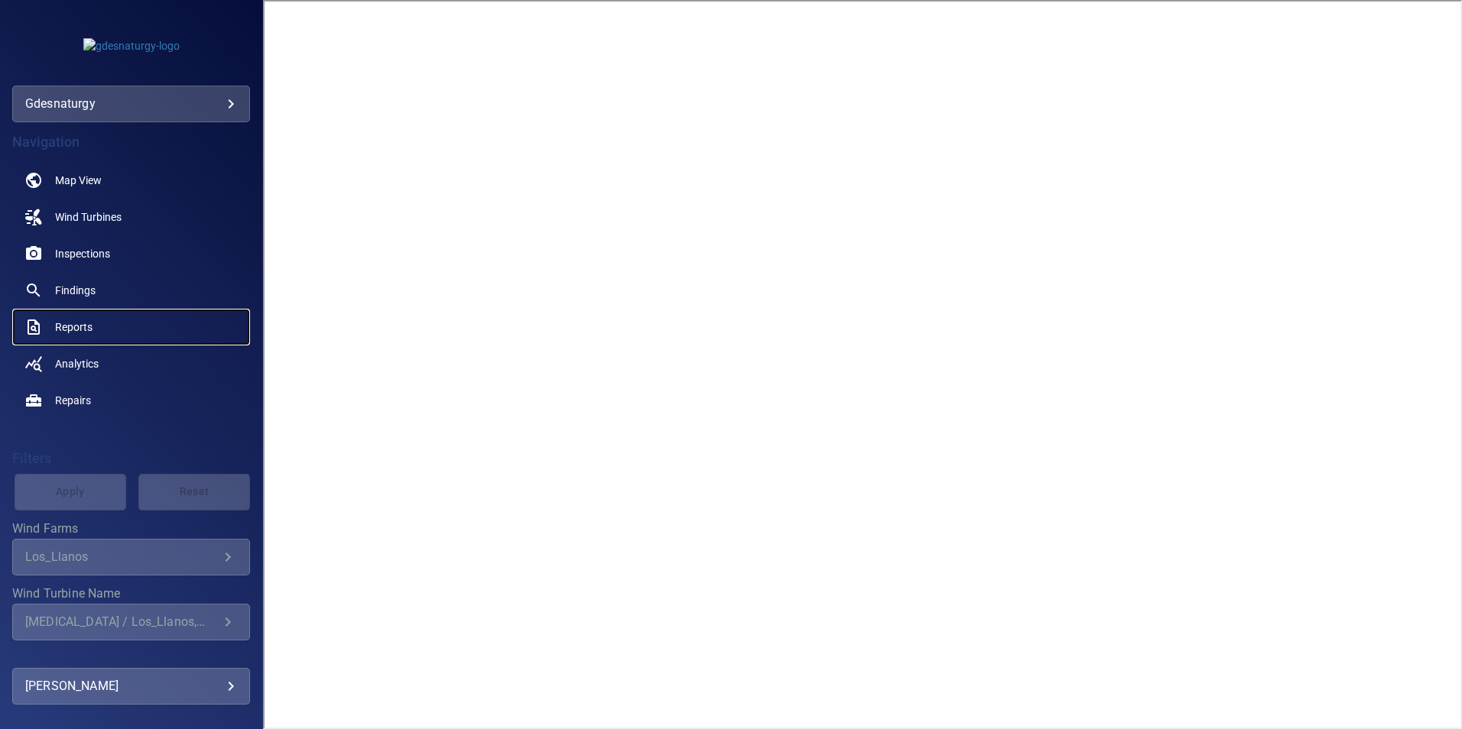
click at [73, 332] on span "Reports" at bounding box center [73, 327] width 37 height 15
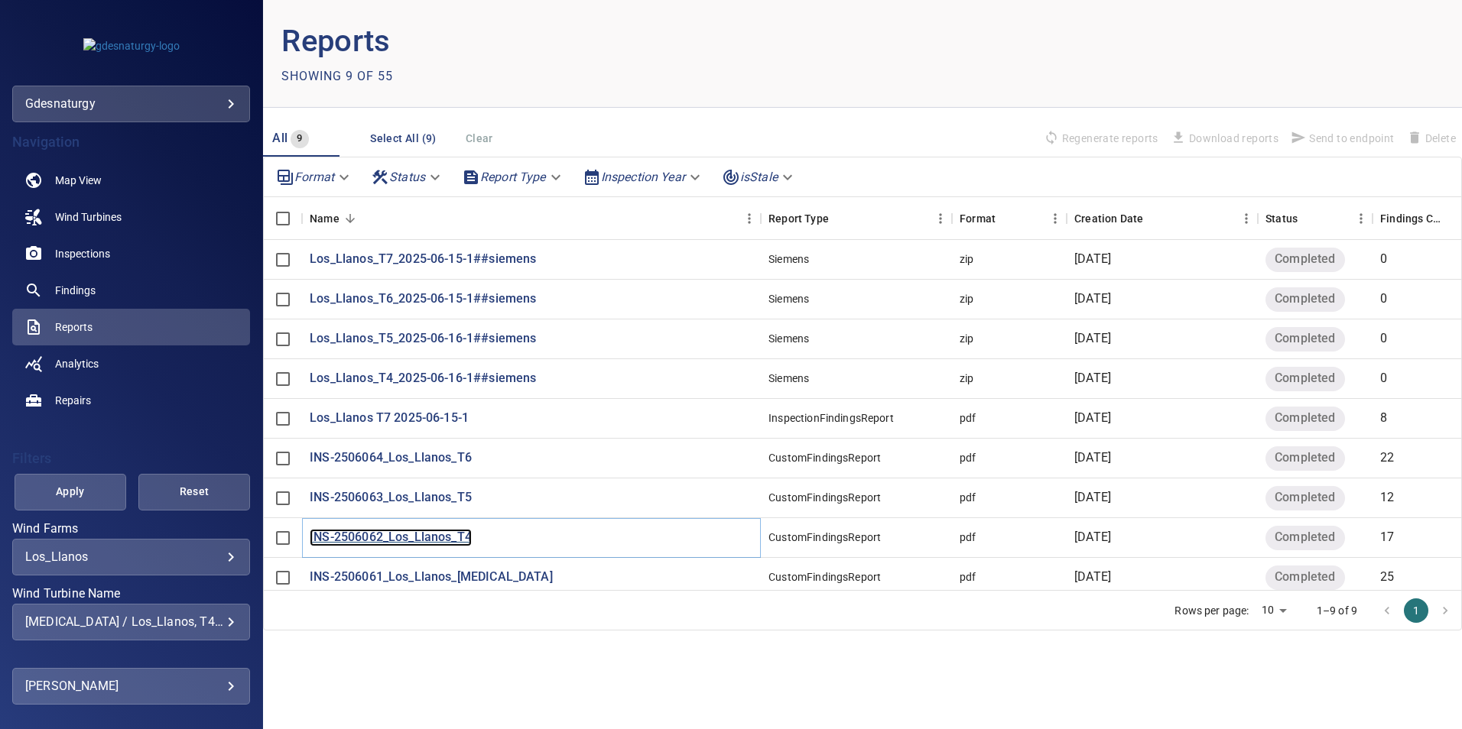
click at [440, 539] on p "INS-2506062_Los_Llanos_T4" at bounding box center [391, 538] width 162 height 18
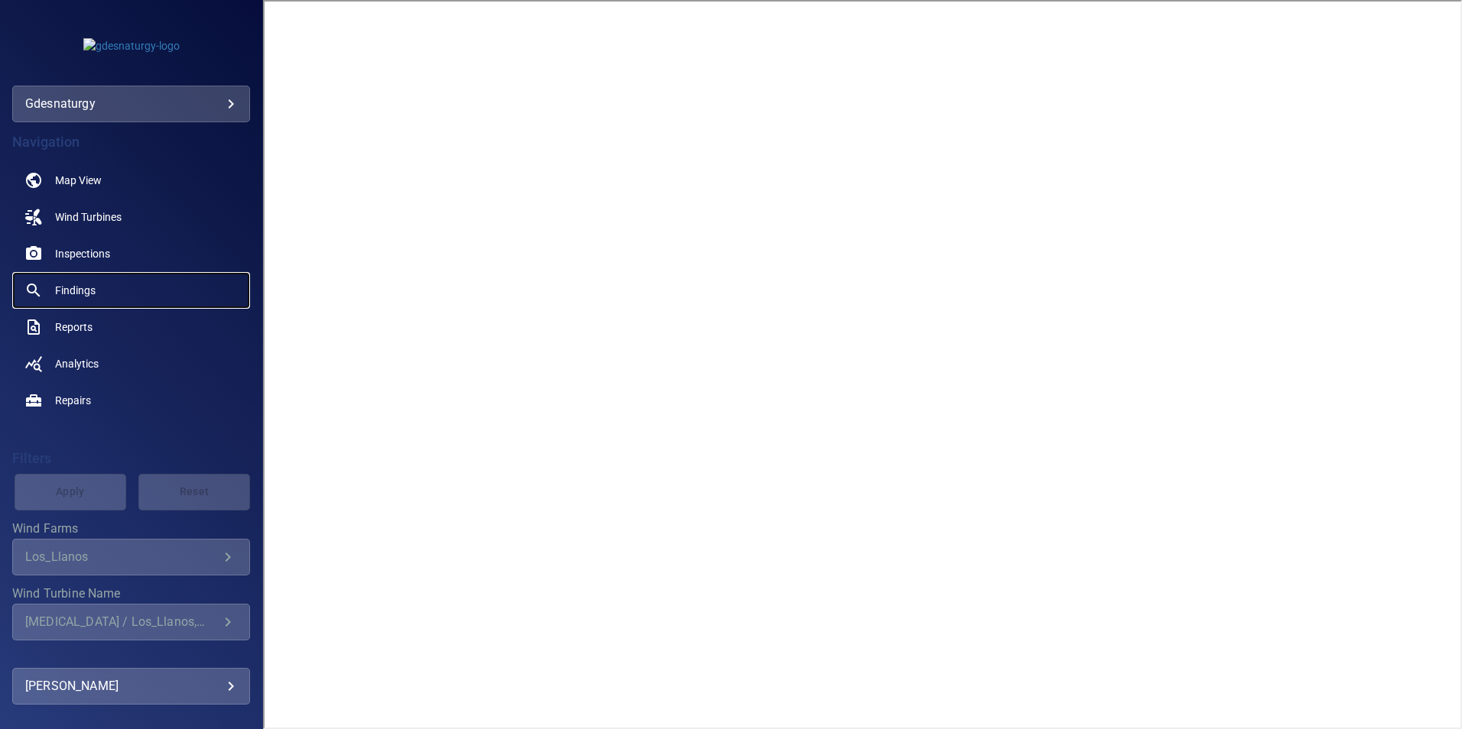
click at [144, 284] on link "Findings" at bounding box center [131, 290] width 238 height 37
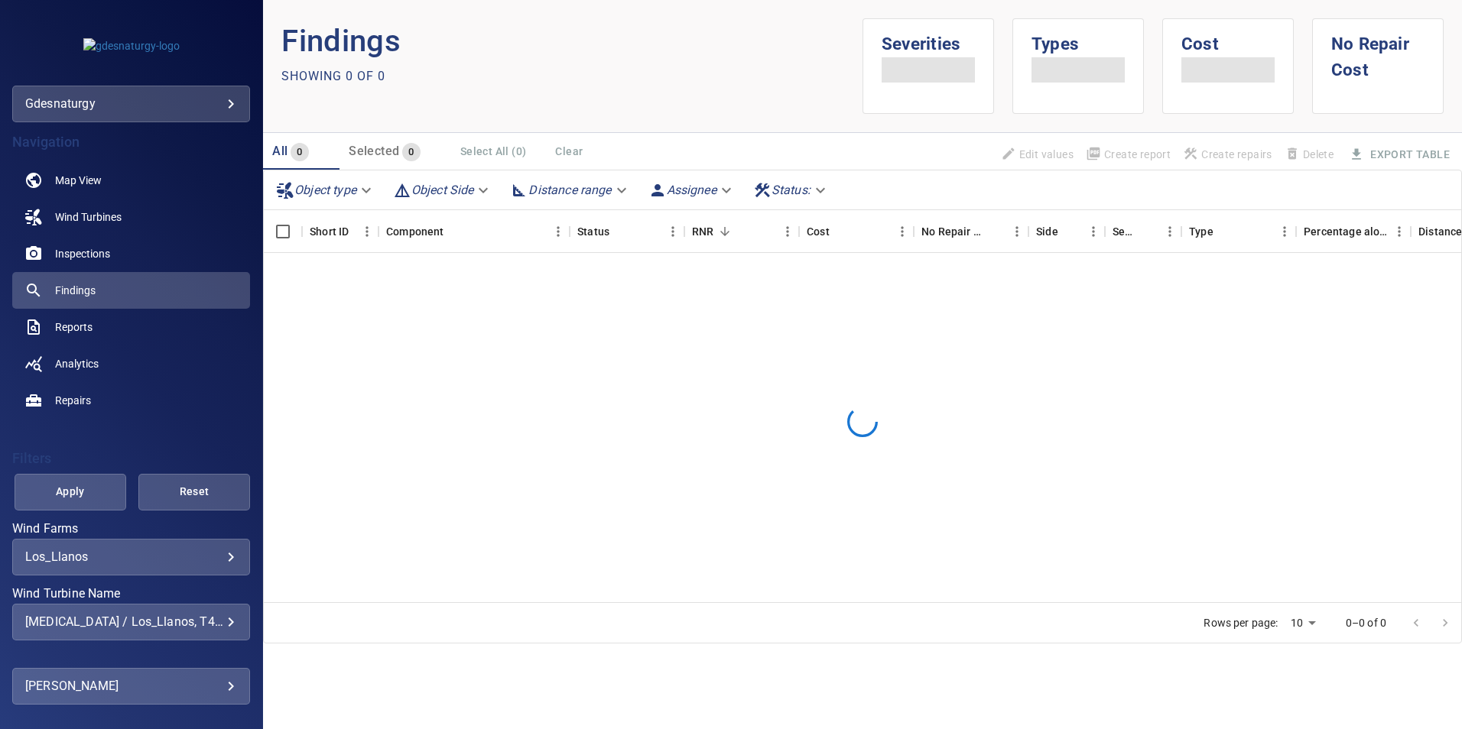
click at [162, 618] on div "T3 / Los_Llanos, T4 / Los_Llanos, T5 / Los_Llanos, T6 / Los_Llanos, T7 / Los_Ll…" at bounding box center [131, 622] width 212 height 15
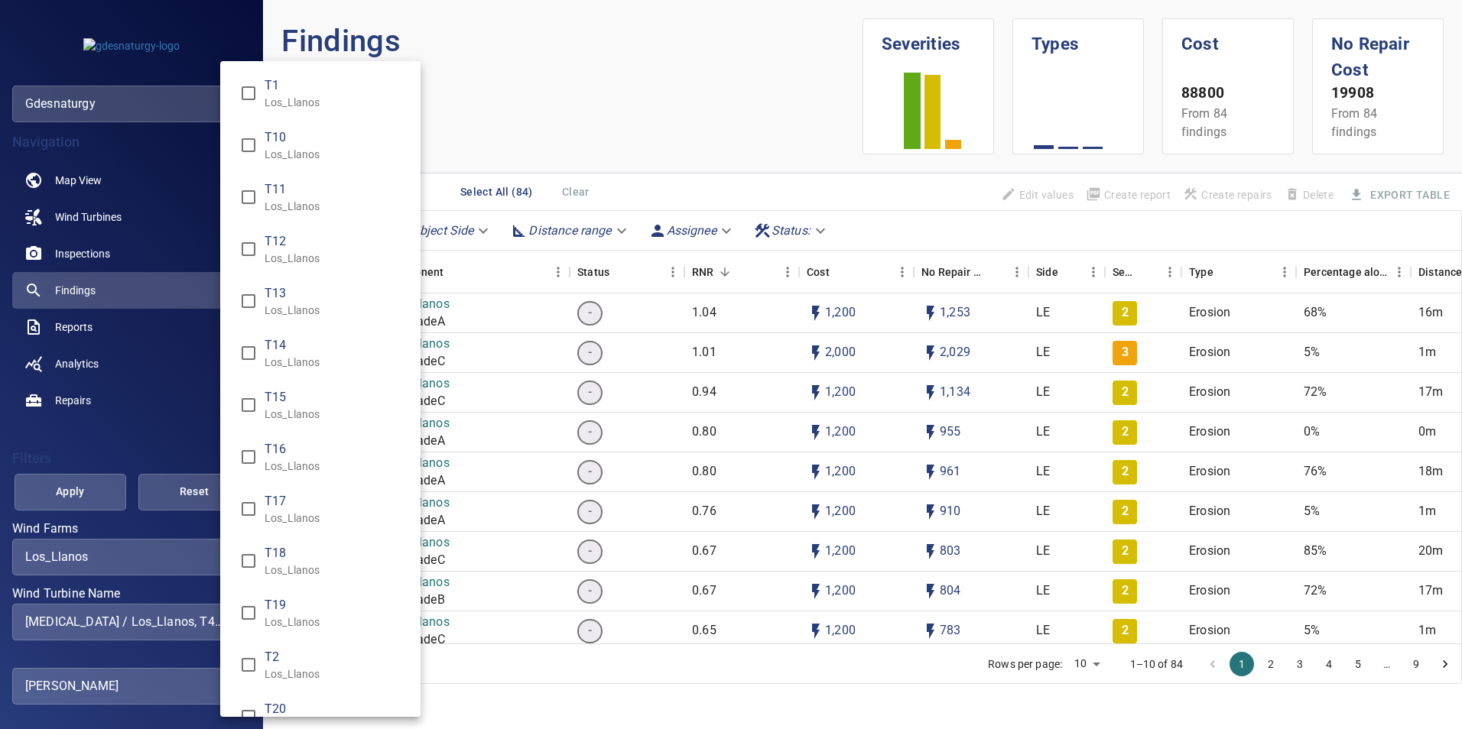
scroll to position [916, 0]
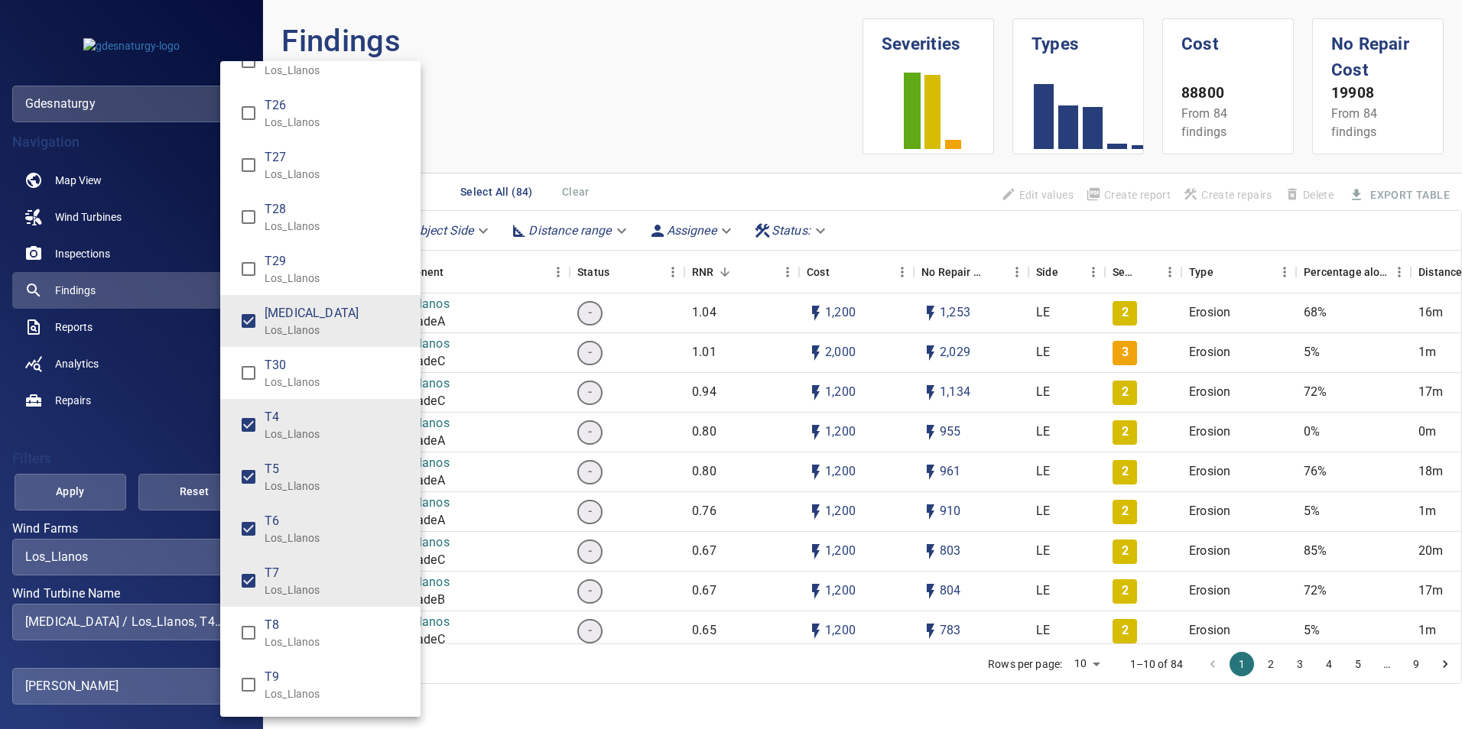
click at [297, 335] on p "Los_Llanos" at bounding box center [337, 330] width 144 height 15
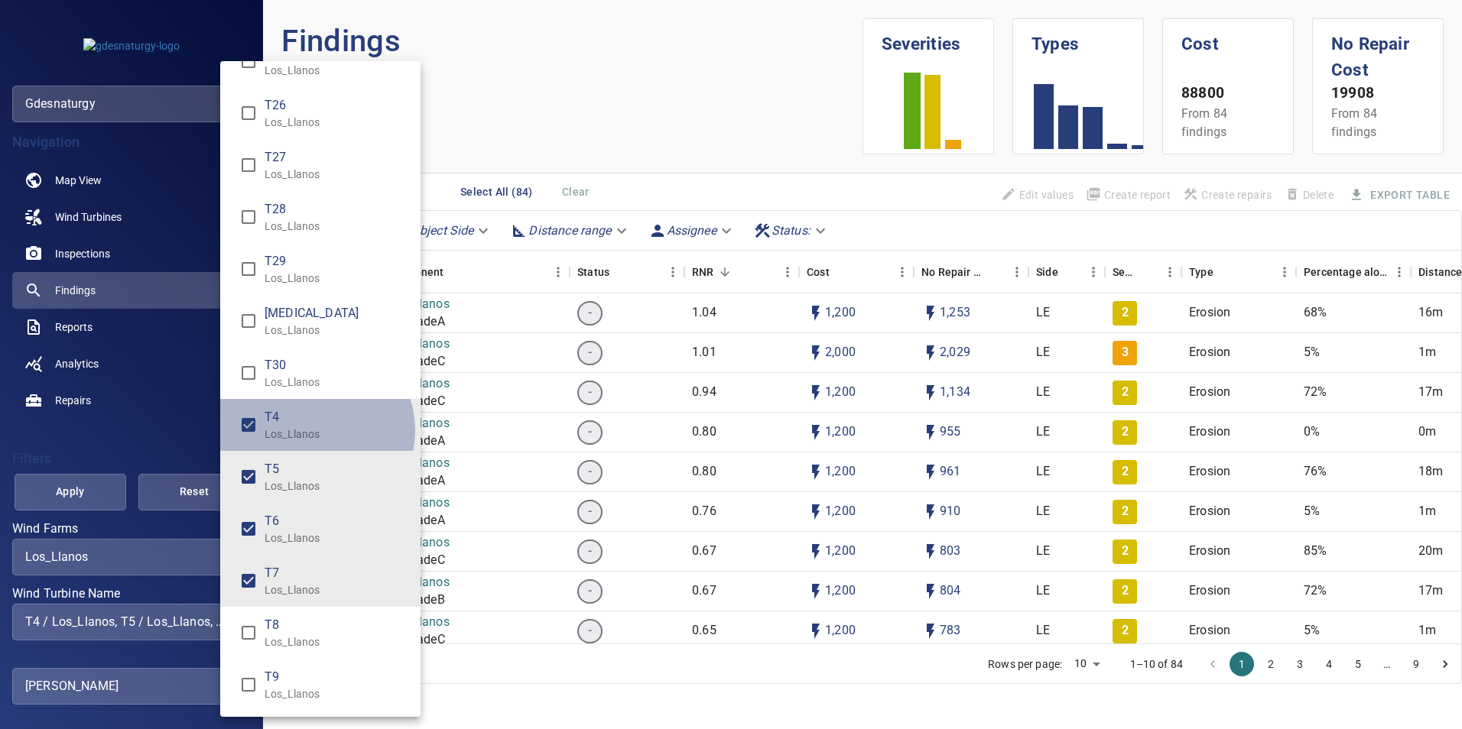
drag, startPoint x: 312, startPoint y: 430, endPoint x: 310, endPoint y: 468, distance: 37.5
click at [312, 435] on p "Los_Llanos" at bounding box center [337, 434] width 144 height 15
drag, startPoint x: 302, startPoint y: 472, endPoint x: 303, endPoint y: 527, distance: 55.0
click at [301, 472] on span "T5" at bounding box center [337, 469] width 144 height 18
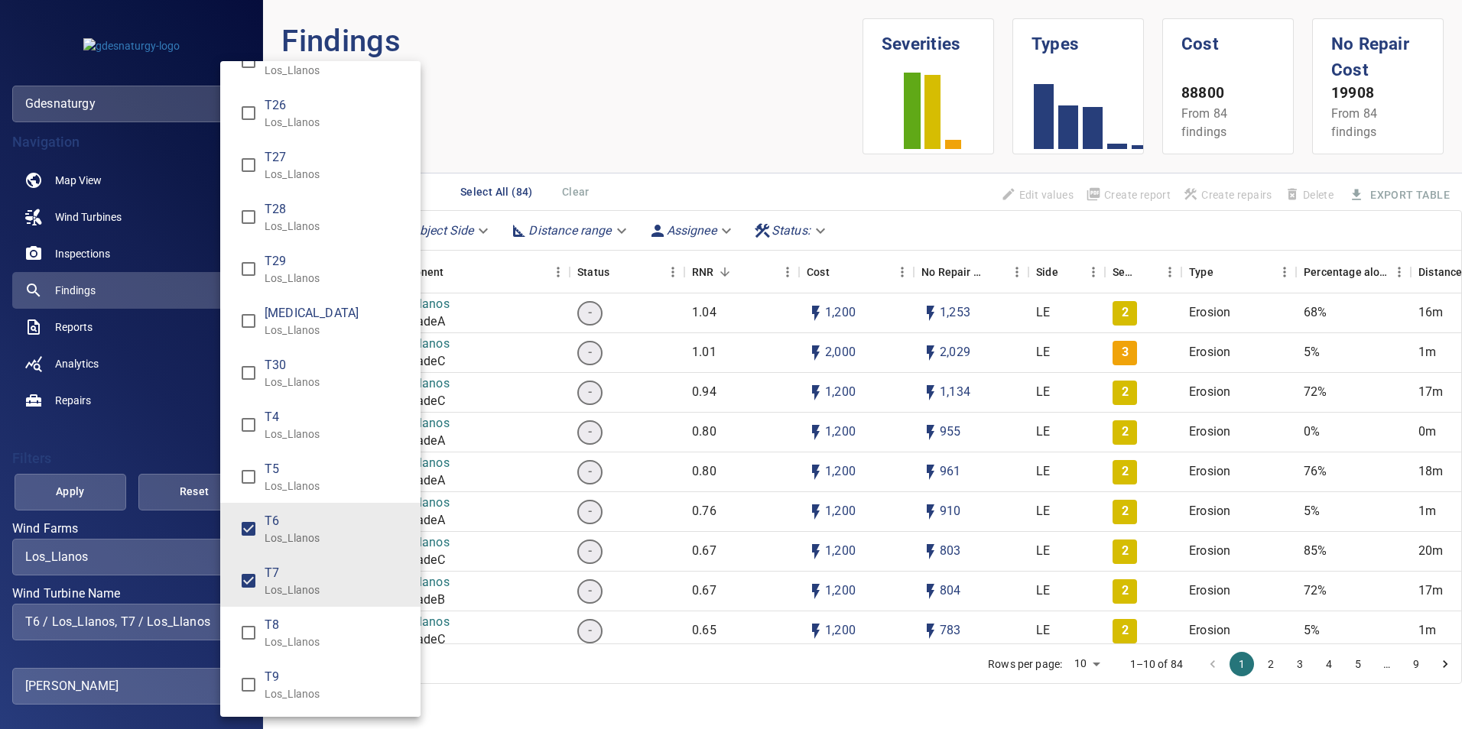
drag, startPoint x: 311, startPoint y: 534, endPoint x: 309, endPoint y: 563, distance: 29.1
click at [311, 535] on p "Los_Llanos" at bounding box center [337, 538] width 144 height 15
type input "**********"
click at [299, 590] on p "Los_Llanos" at bounding box center [337, 590] width 144 height 15
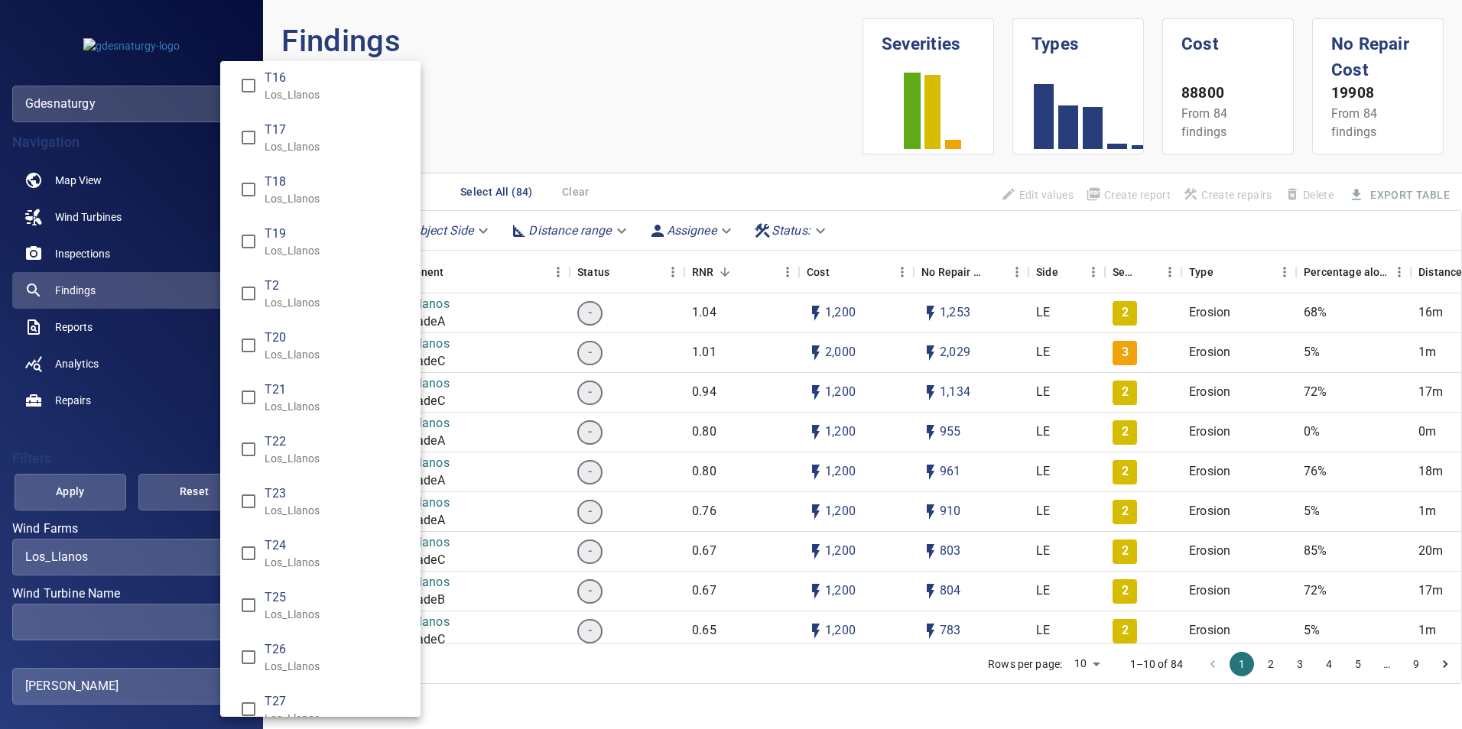
scroll to position [459, 0]
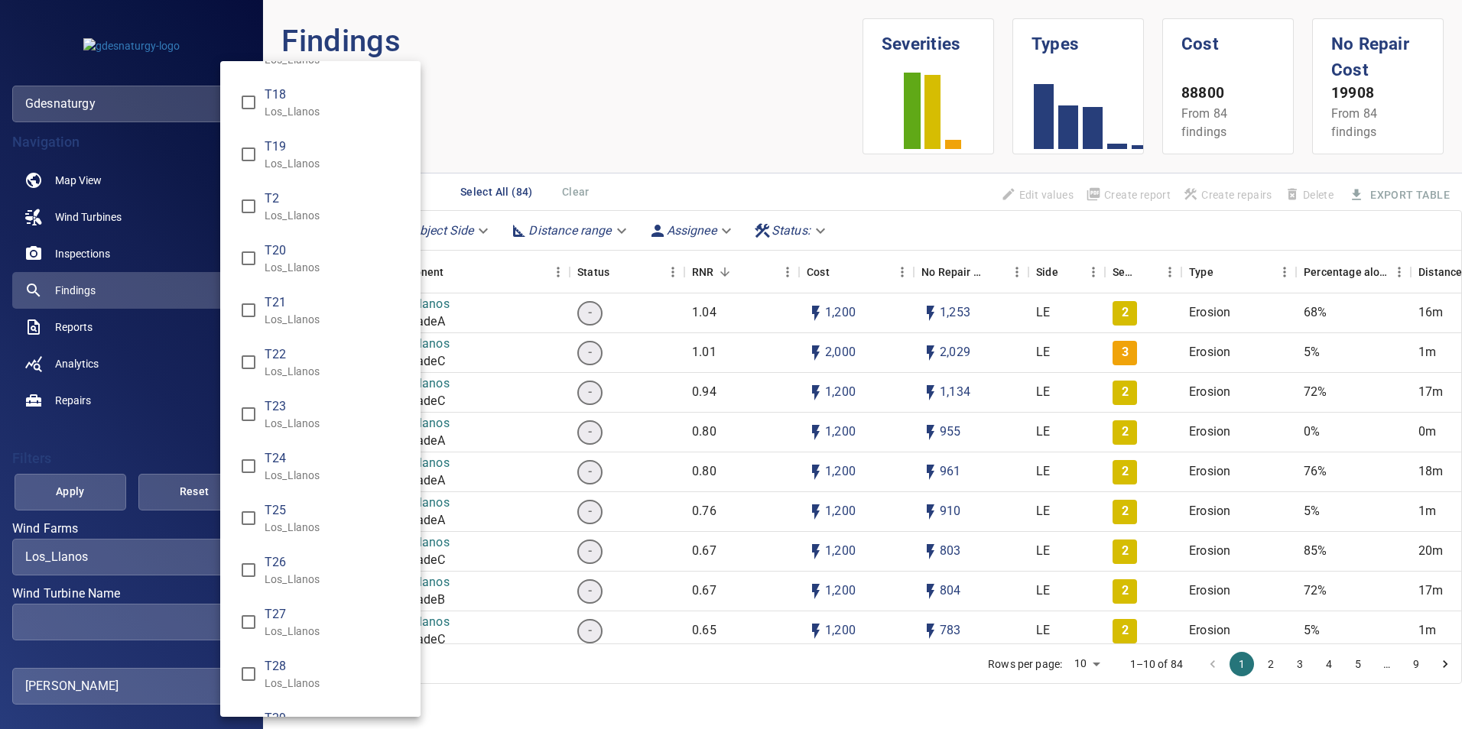
click at [313, 472] on p "Los_Llanos" at bounding box center [337, 475] width 144 height 15
type input "**********"
click at [79, 486] on div "Wind Turbine Name" at bounding box center [731, 364] width 1462 height 729
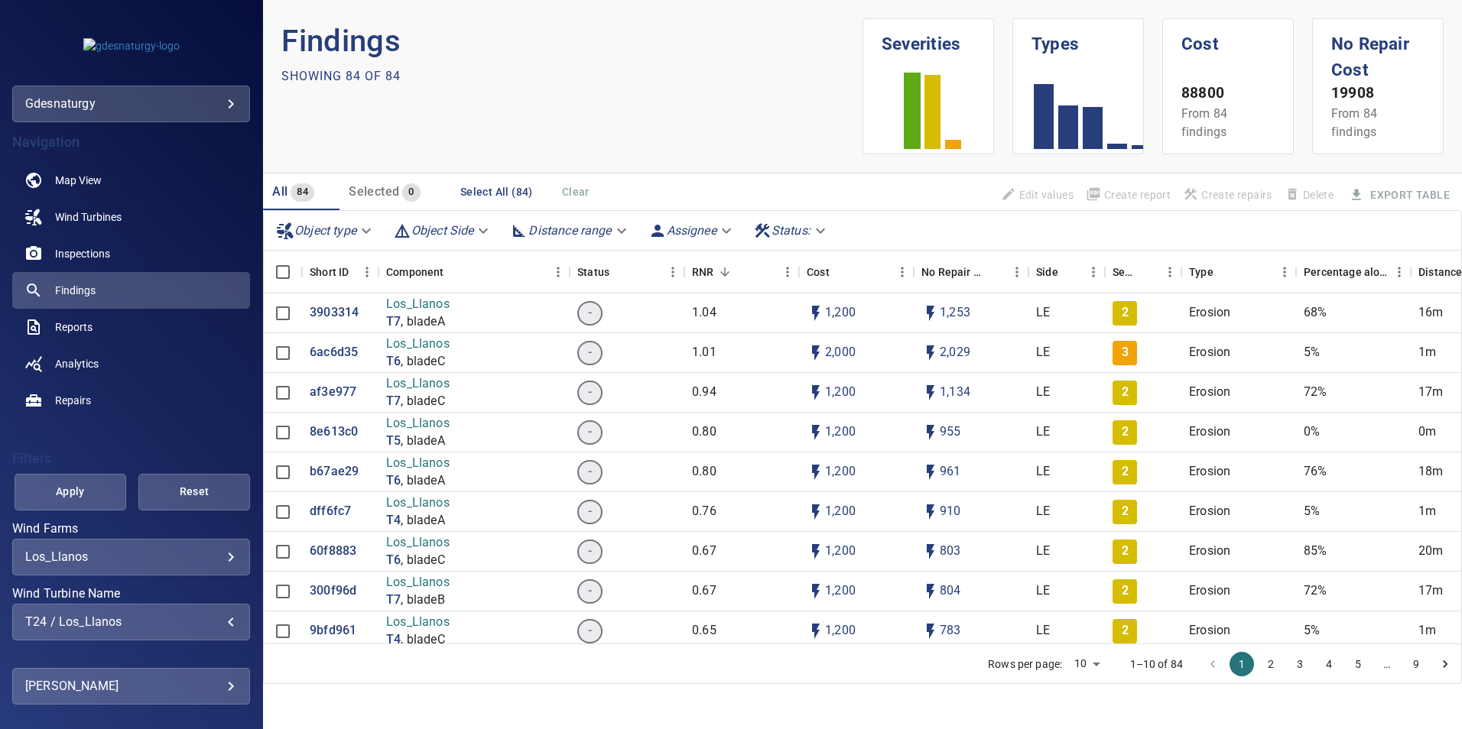
click at [150, 615] on div "T24 / Los_Llanos" at bounding box center [131, 622] width 212 height 15
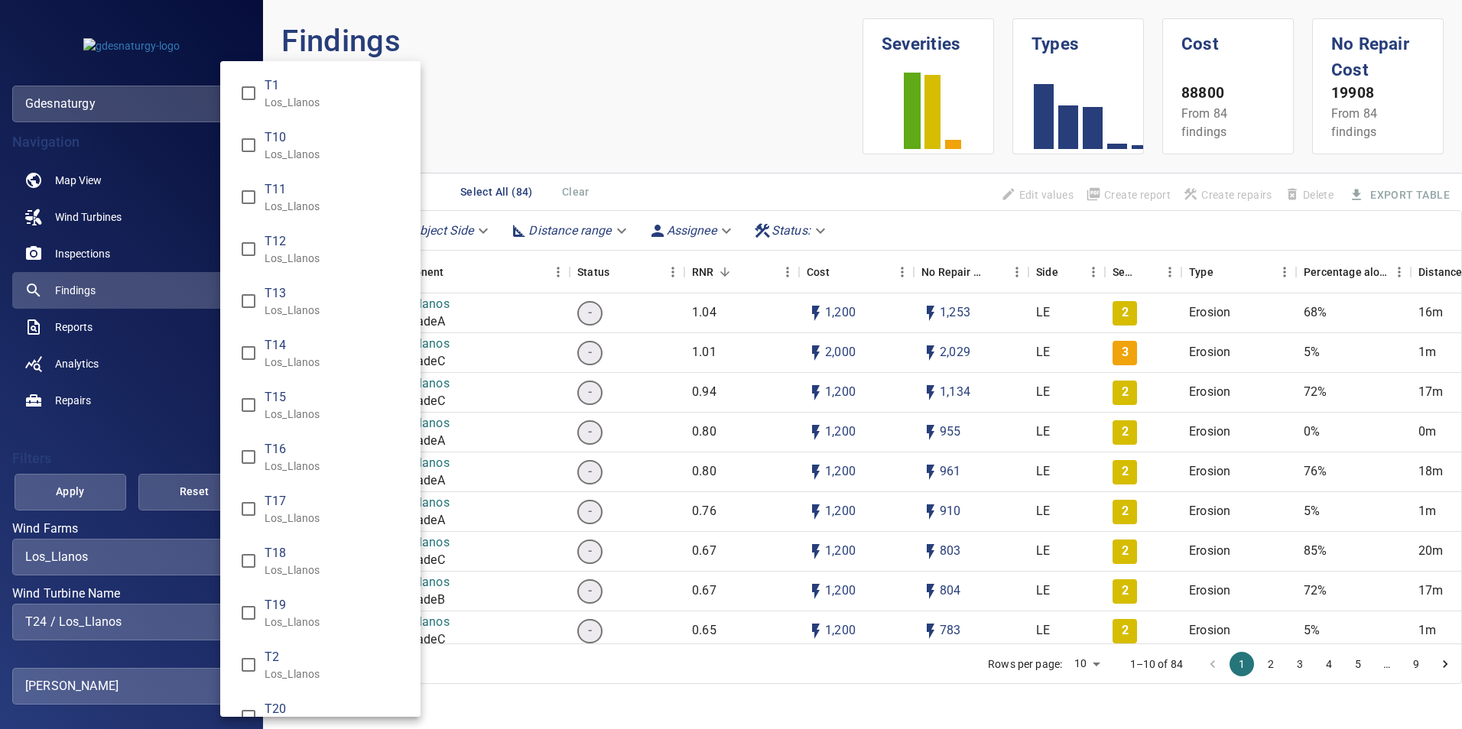
scroll to position [536, 0]
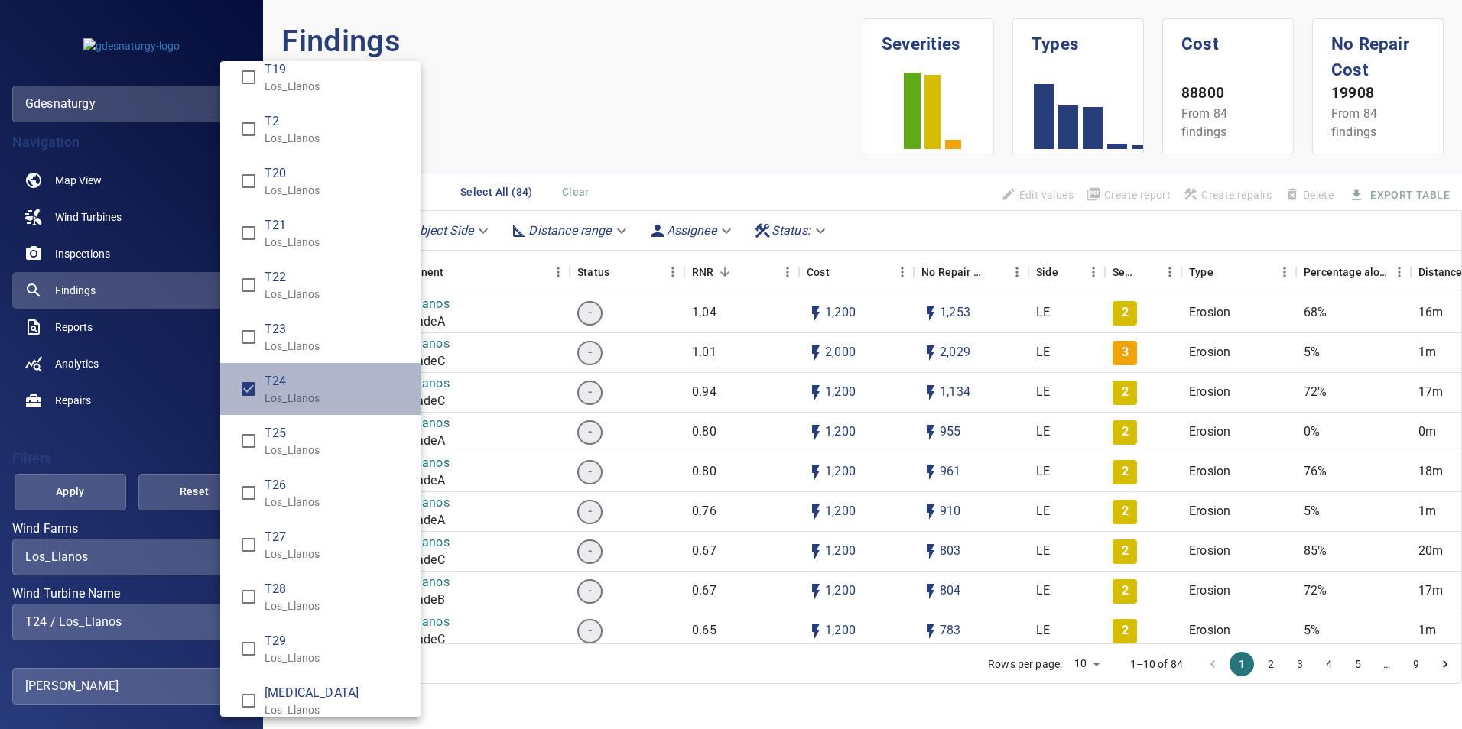
click at [322, 413] on li "T24 Los_Llanos" at bounding box center [320, 389] width 200 height 52
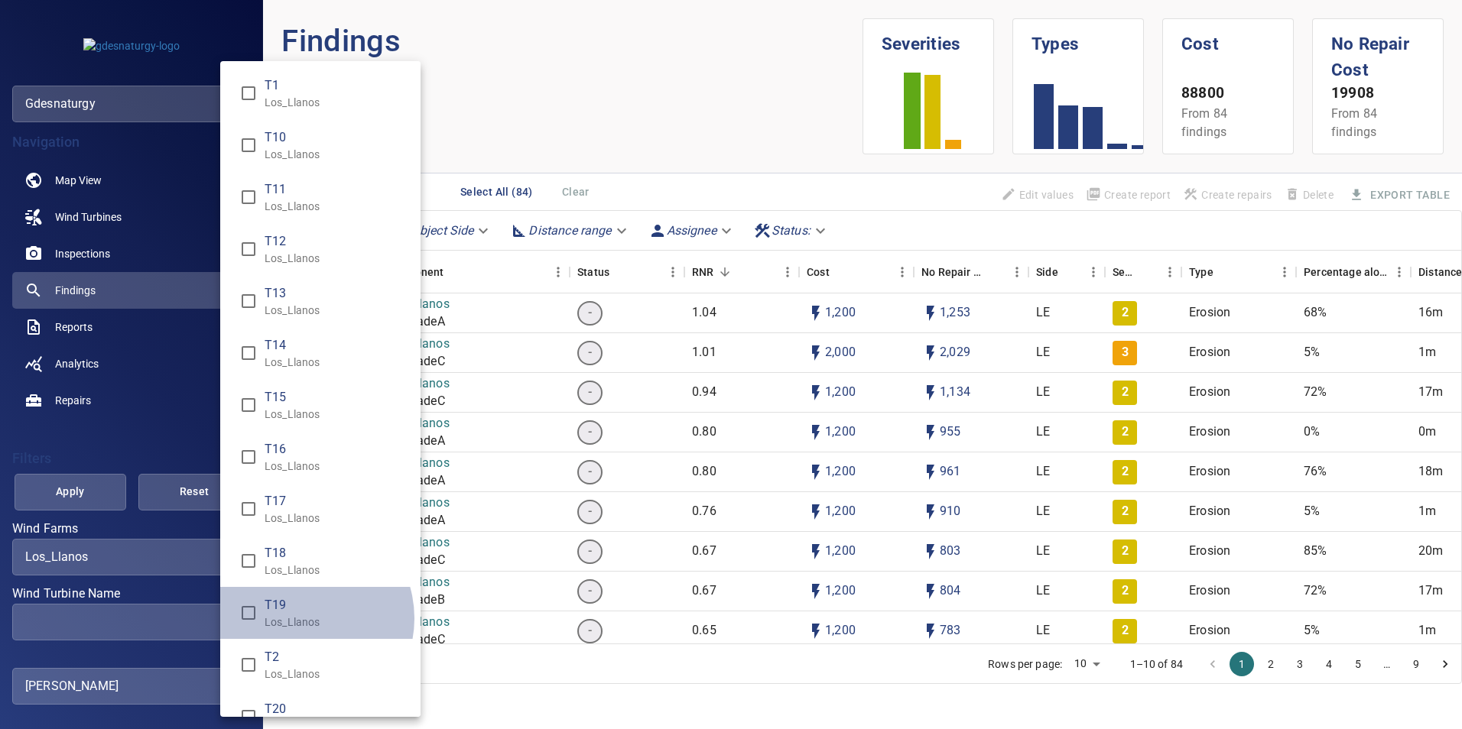
click at [300, 618] on p "Los_Llanos" at bounding box center [337, 622] width 144 height 15
type input "**********"
click at [31, 495] on div "Wind Turbine Name" at bounding box center [731, 364] width 1462 height 729
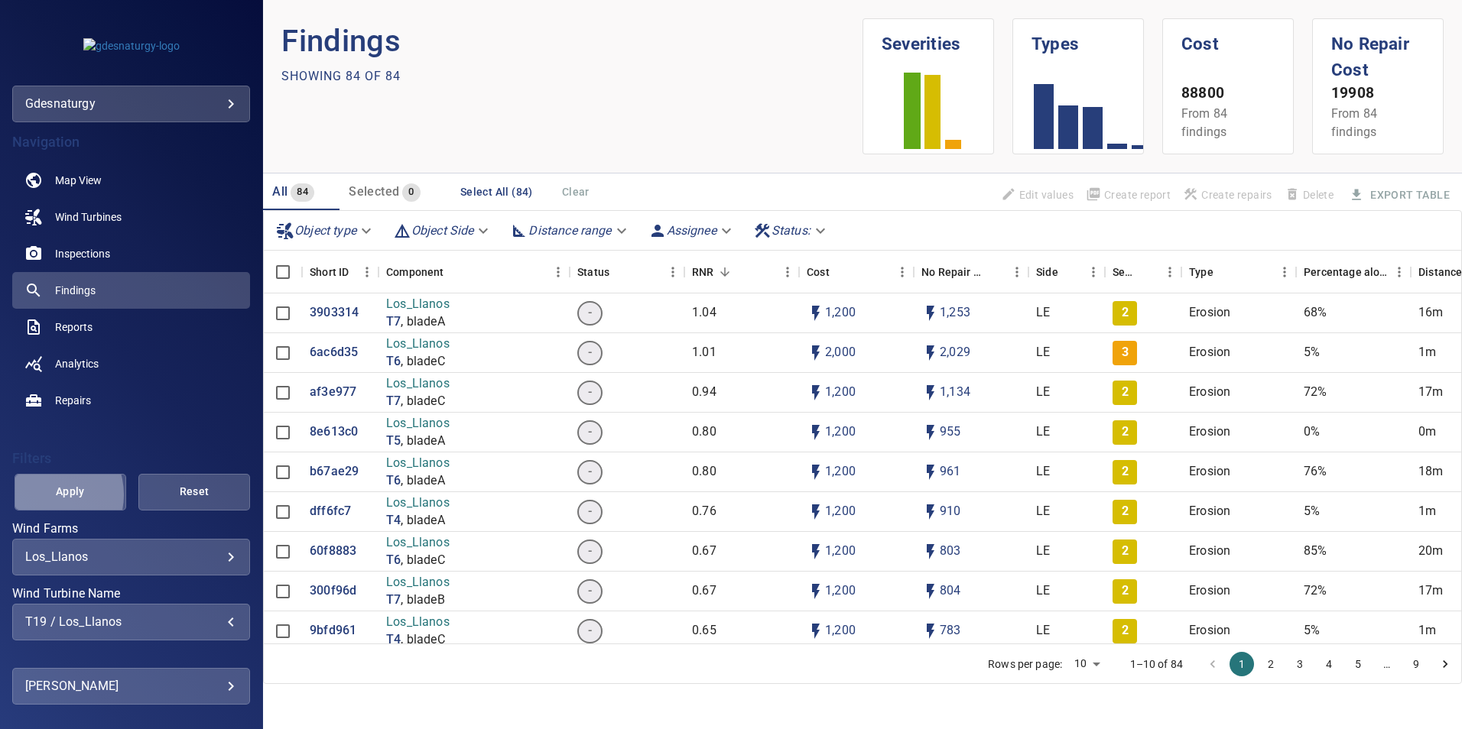
click at [43, 495] on span "Apply" at bounding box center [70, 491] width 73 height 19
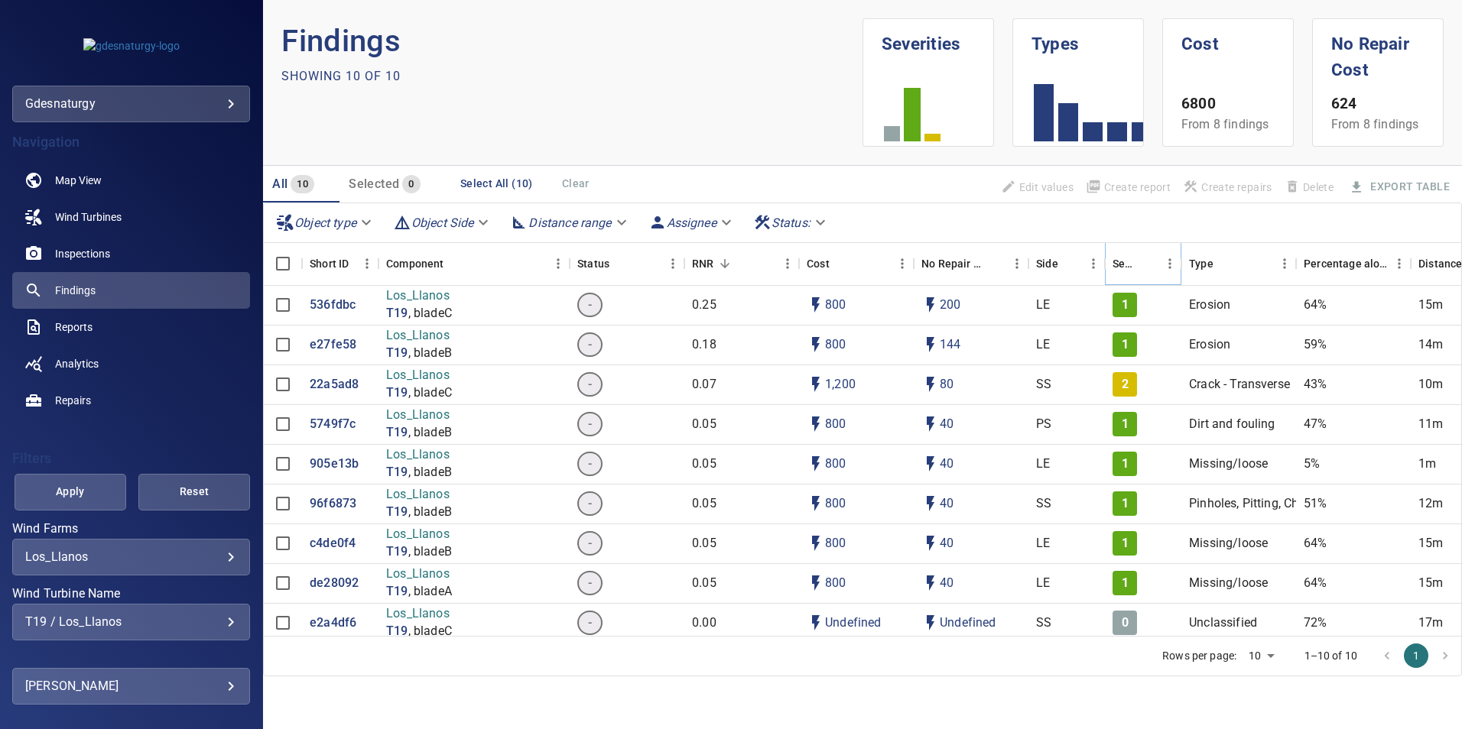
click at [1137, 265] on button "Sort" at bounding box center [1147, 263] width 21 height 21
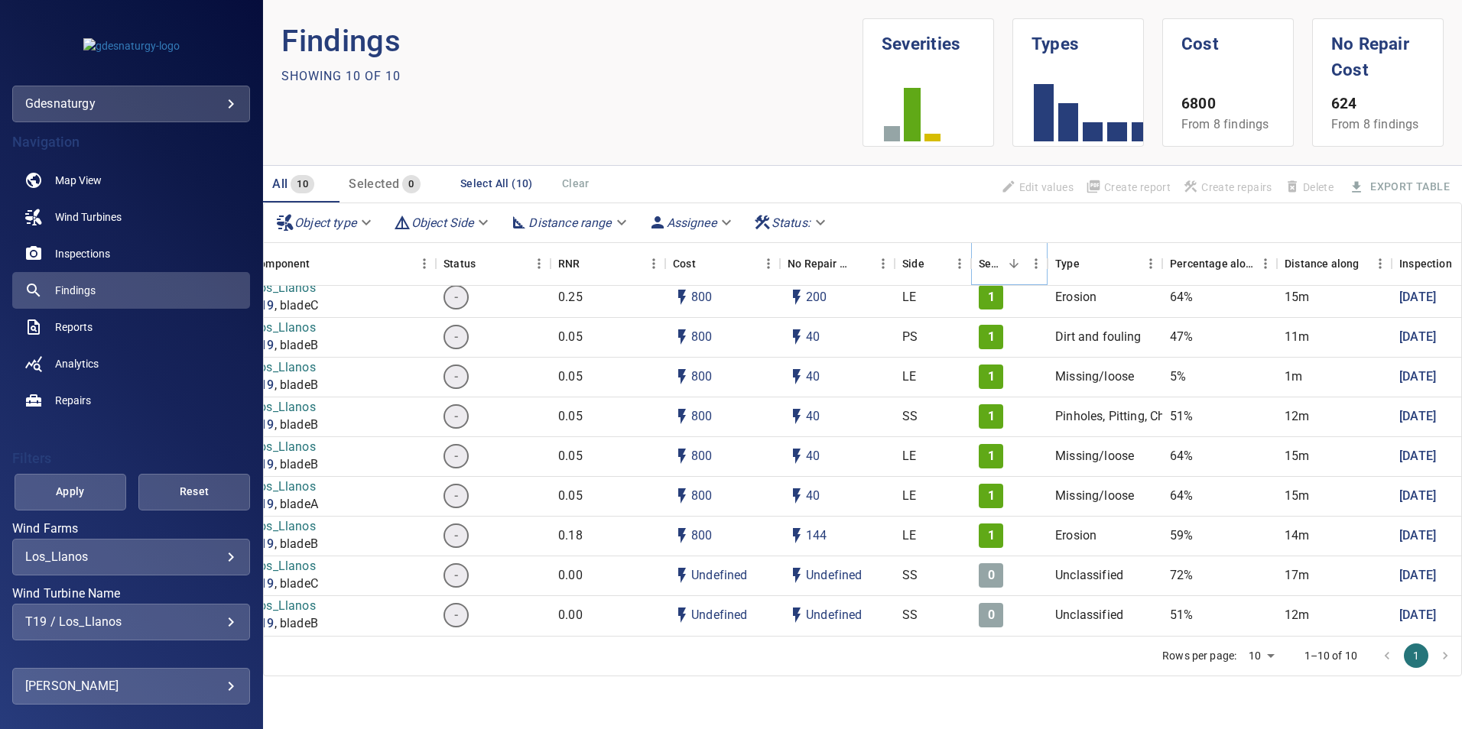
scroll to position [59, 0]
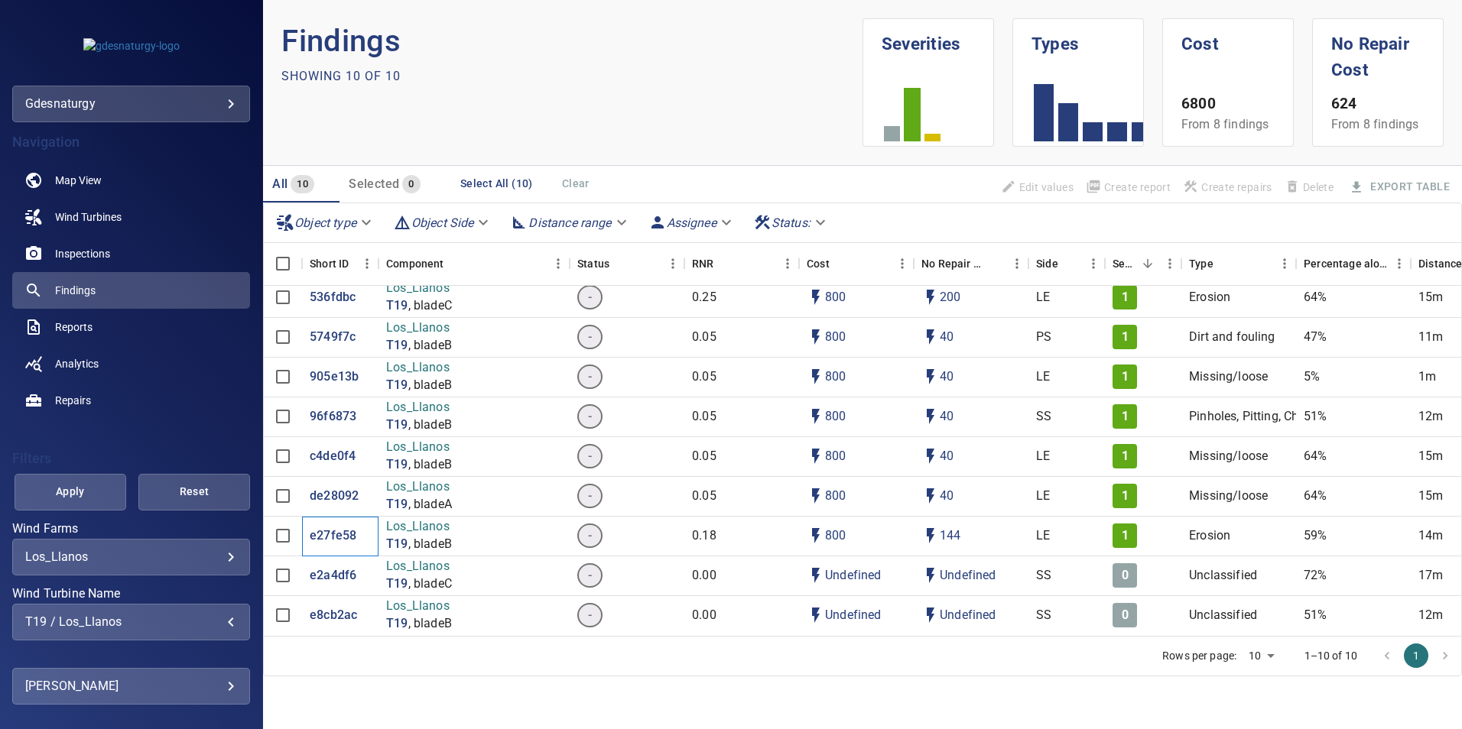
click at [137, 624] on div "T19 / Los_Llanos" at bounding box center [131, 622] width 212 height 15
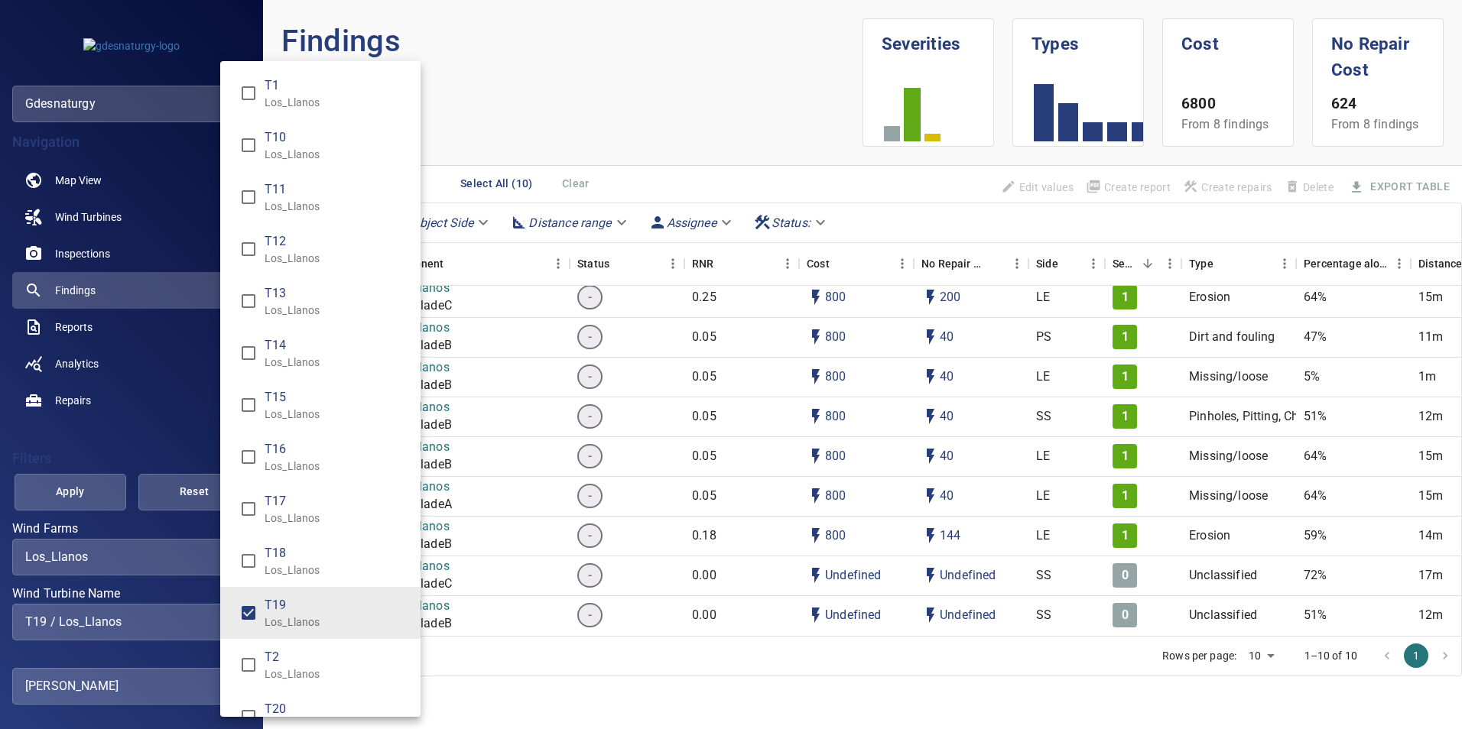
click at [275, 618] on p "Los_Llanos" at bounding box center [337, 622] width 144 height 15
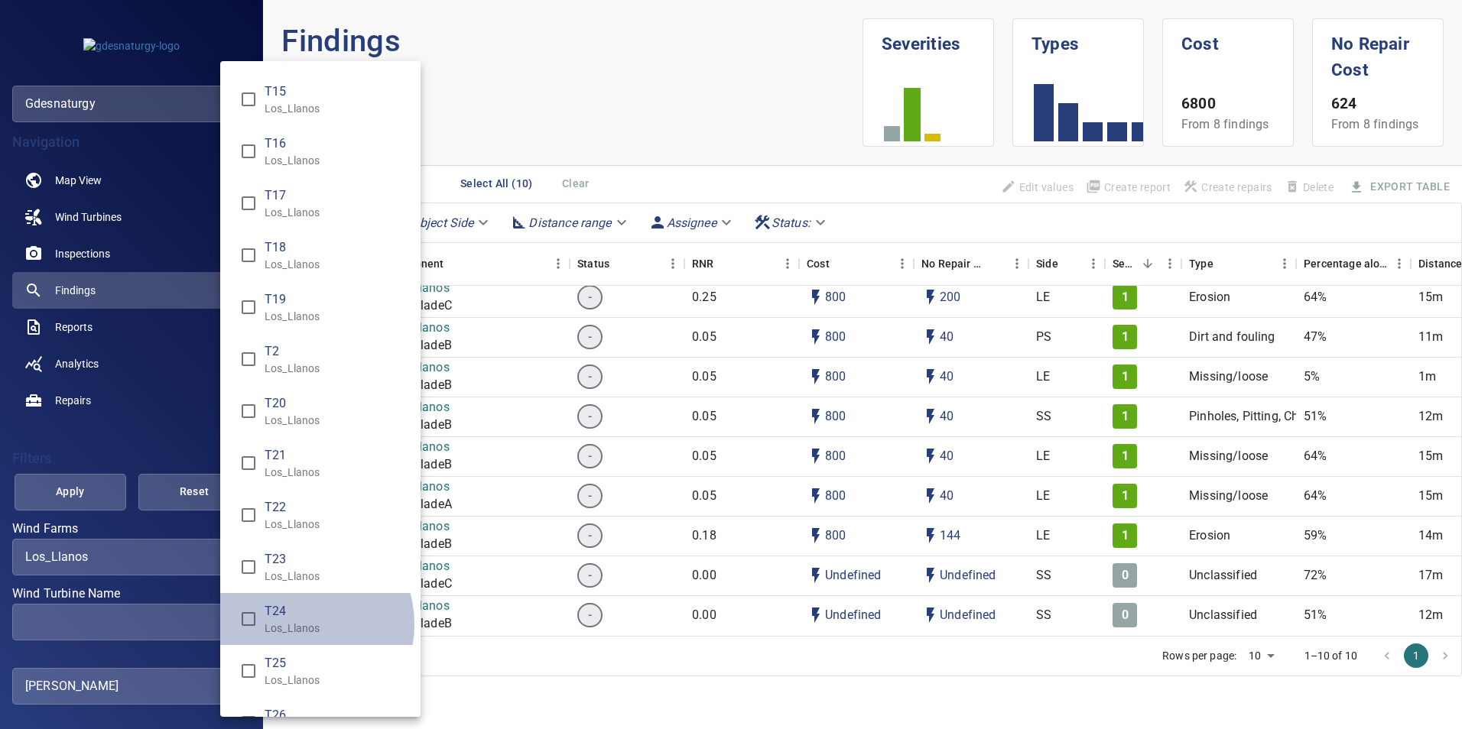
click at [297, 625] on p "Los_Llanos" at bounding box center [337, 628] width 144 height 15
type input "**********"
click at [96, 483] on div "Wind Turbine Name" at bounding box center [731, 364] width 1462 height 729
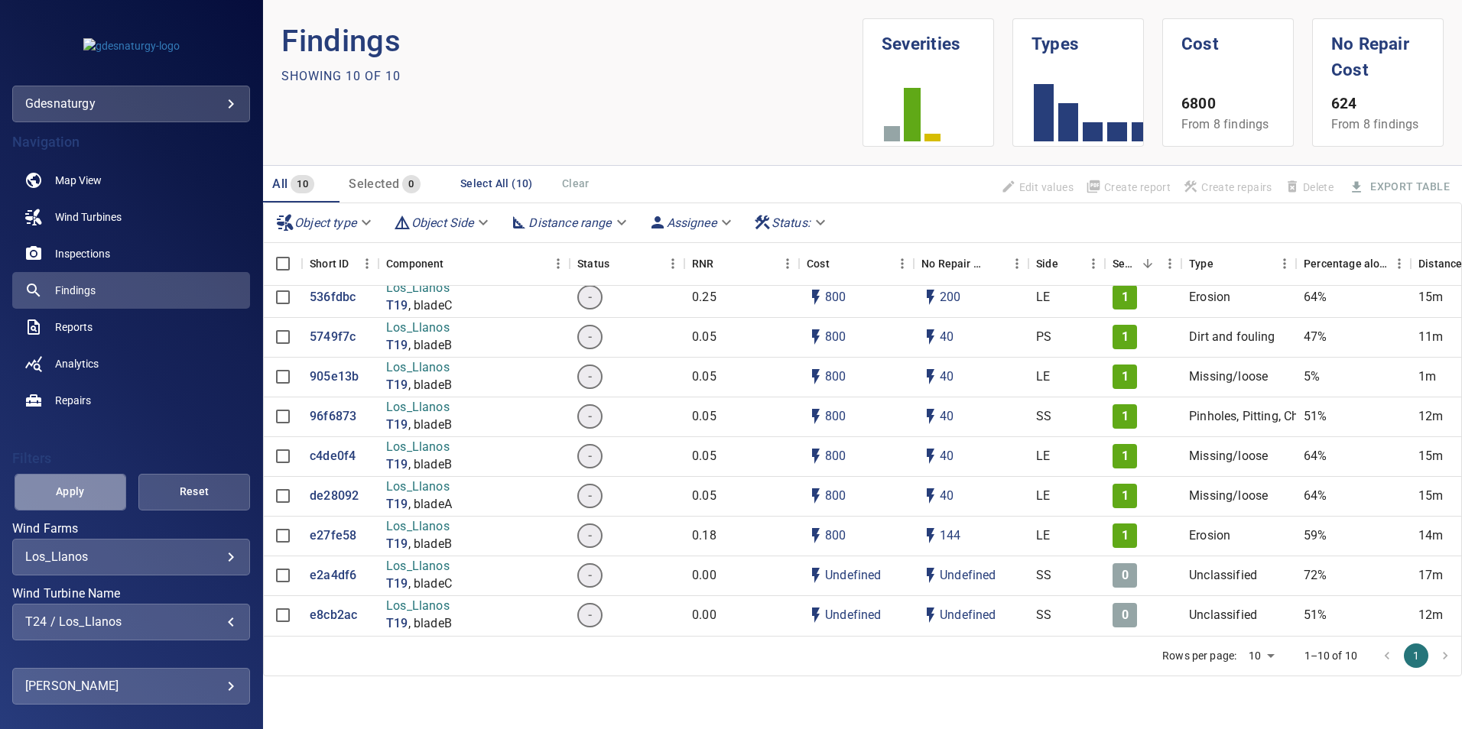
click at [68, 494] on span "Apply" at bounding box center [70, 491] width 73 height 19
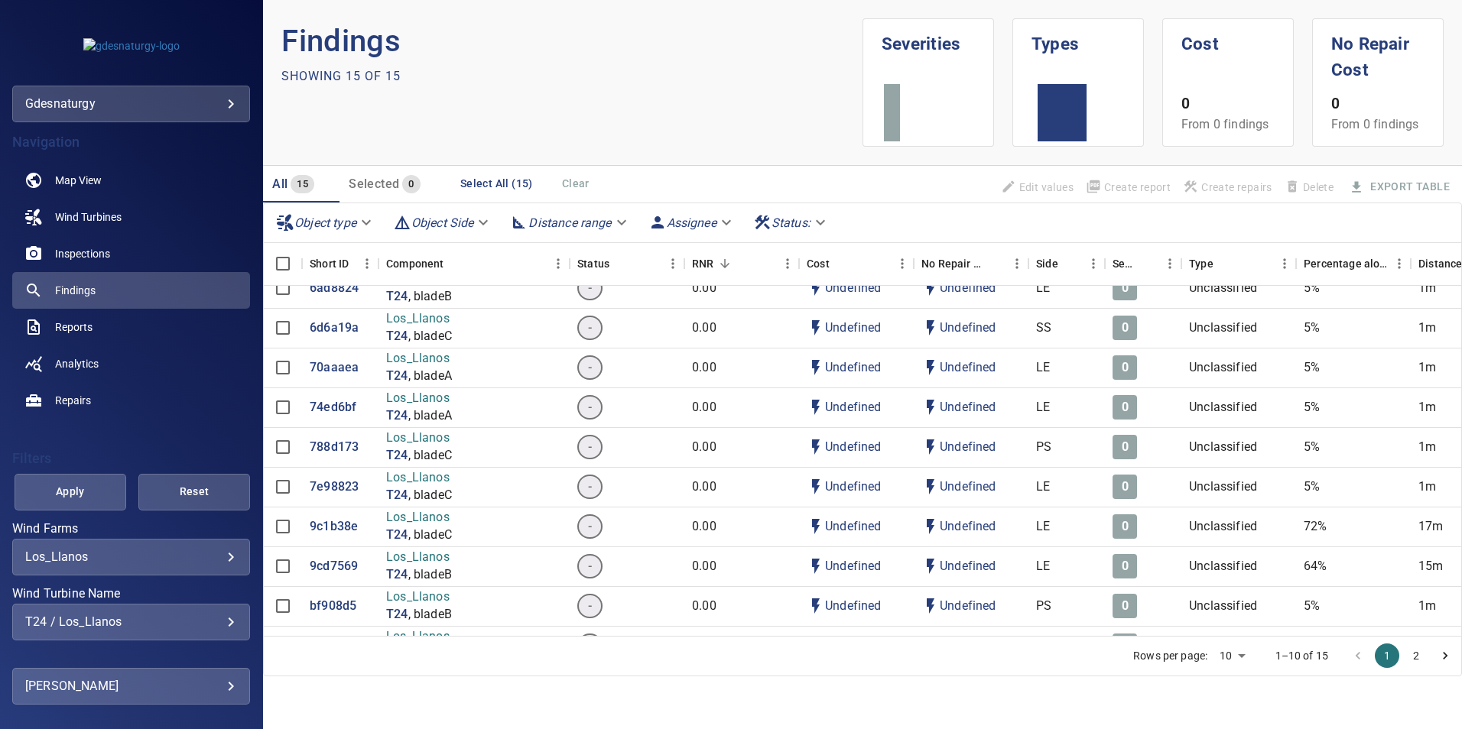
scroll to position [0, 0]
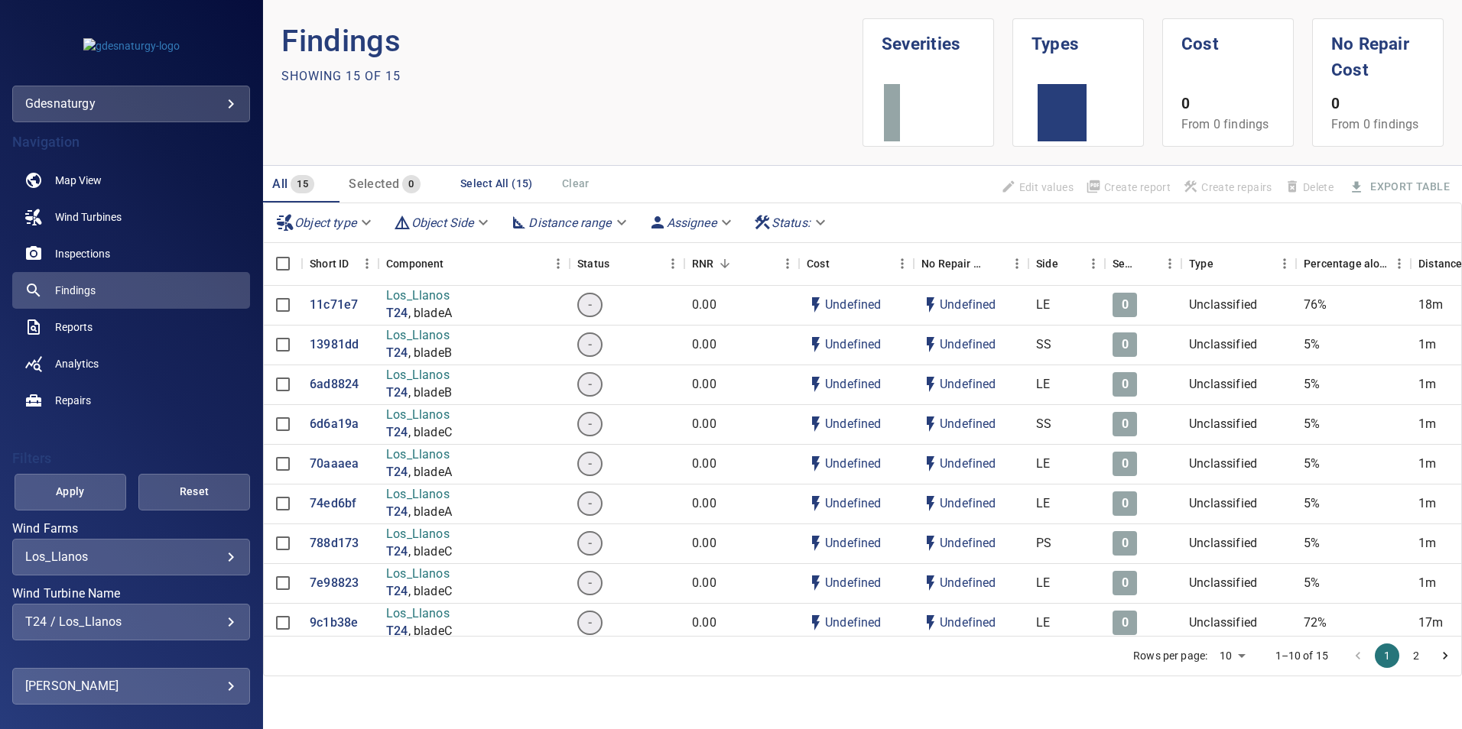
click at [56, 486] on span "Apply" at bounding box center [70, 491] width 73 height 19
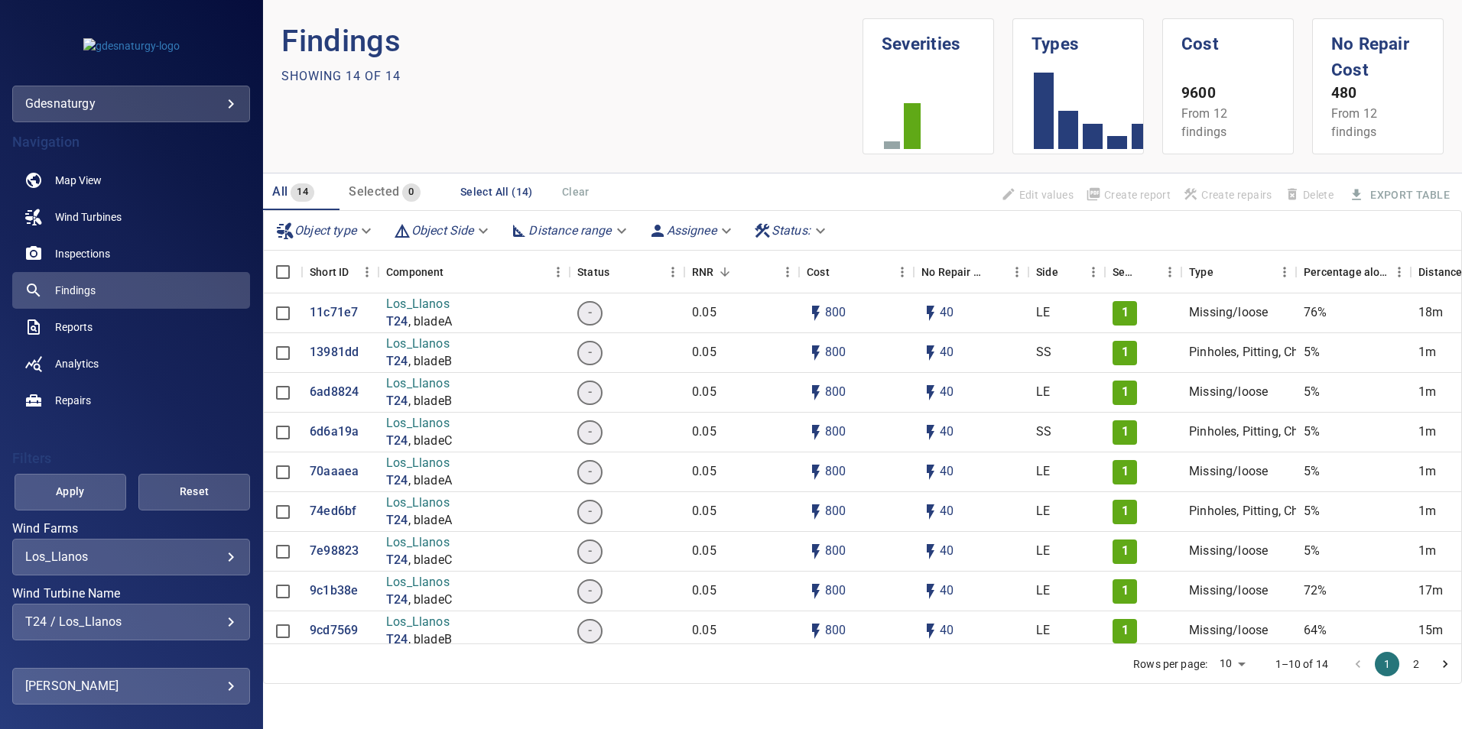
click at [187, 615] on div "T24 / Los_Llanos" at bounding box center [131, 622] width 212 height 15
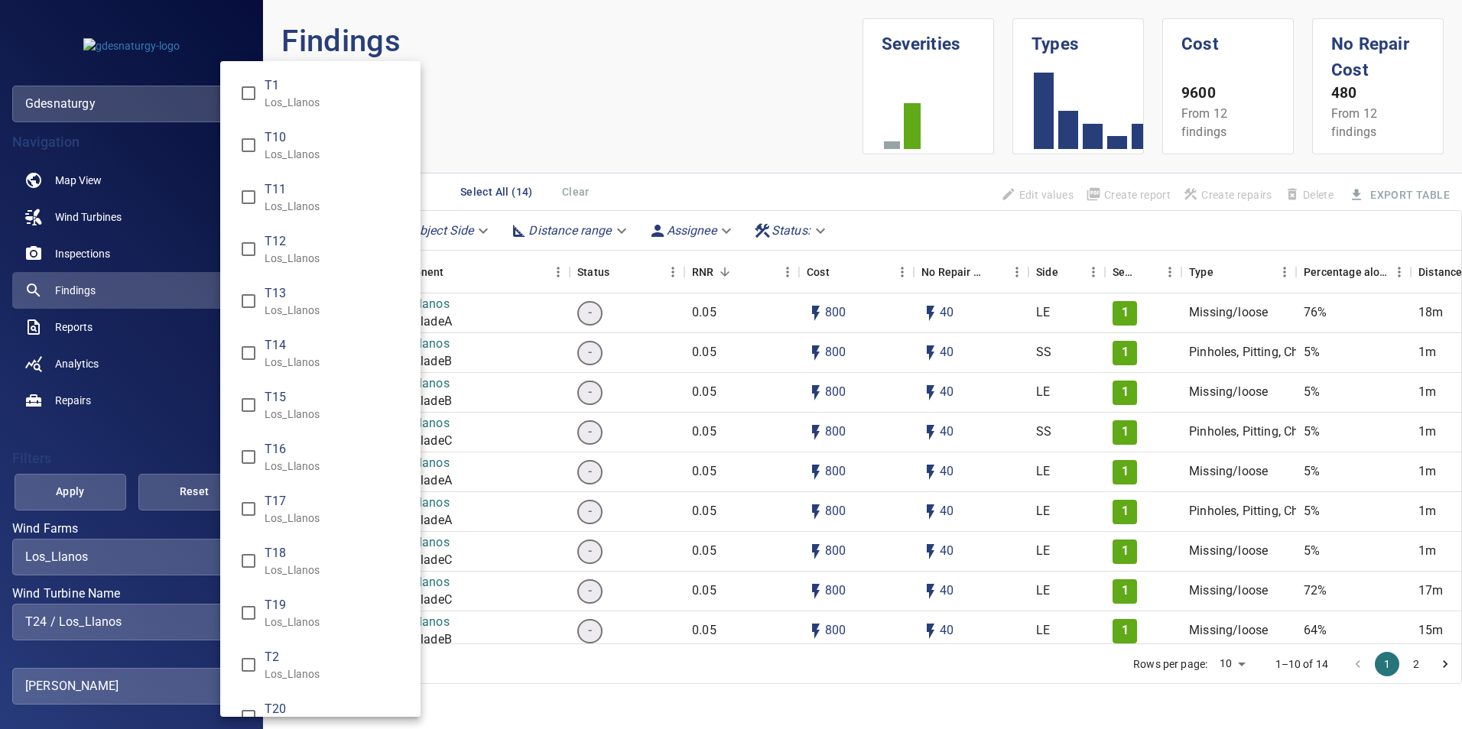
scroll to position [536, 0]
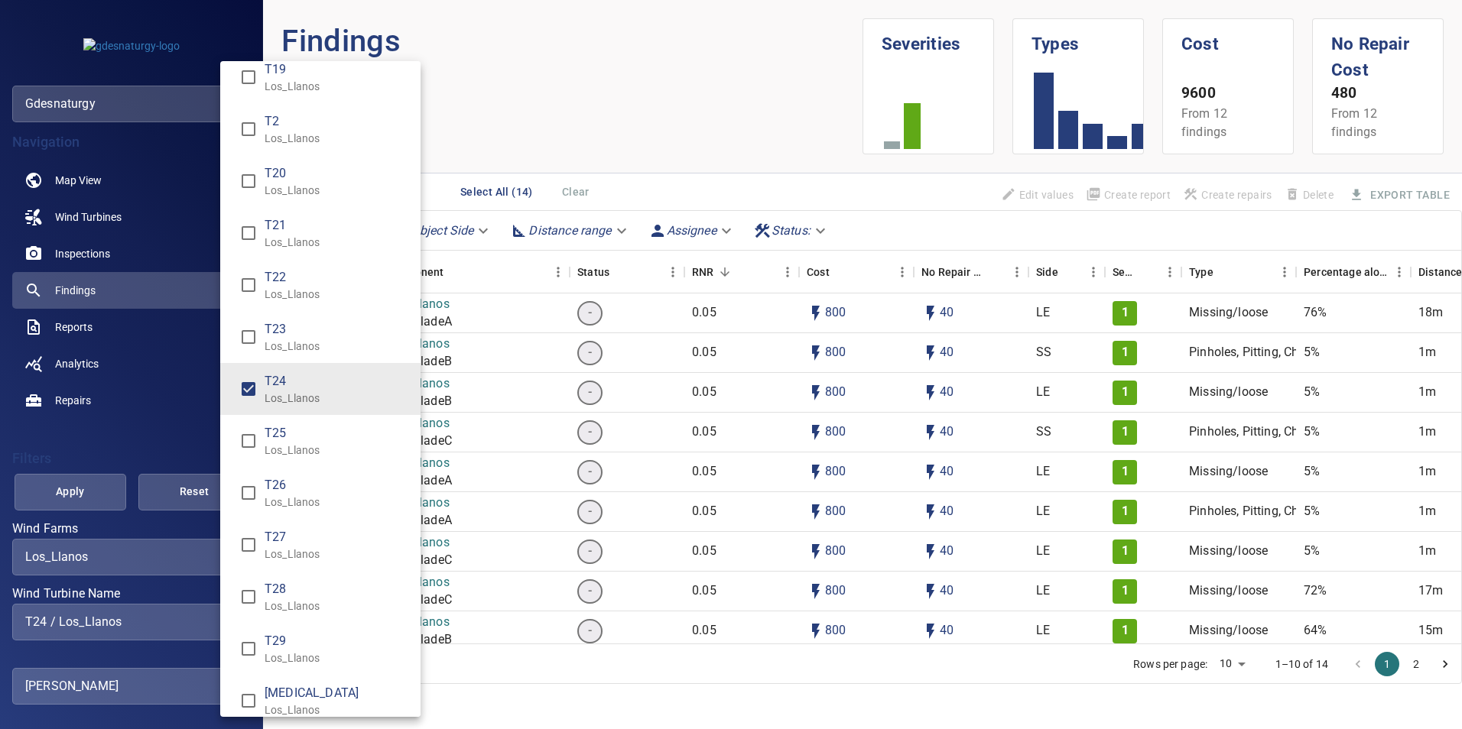
click at [333, 385] on span "T24" at bounding box center [337, 381] width 144 height 18
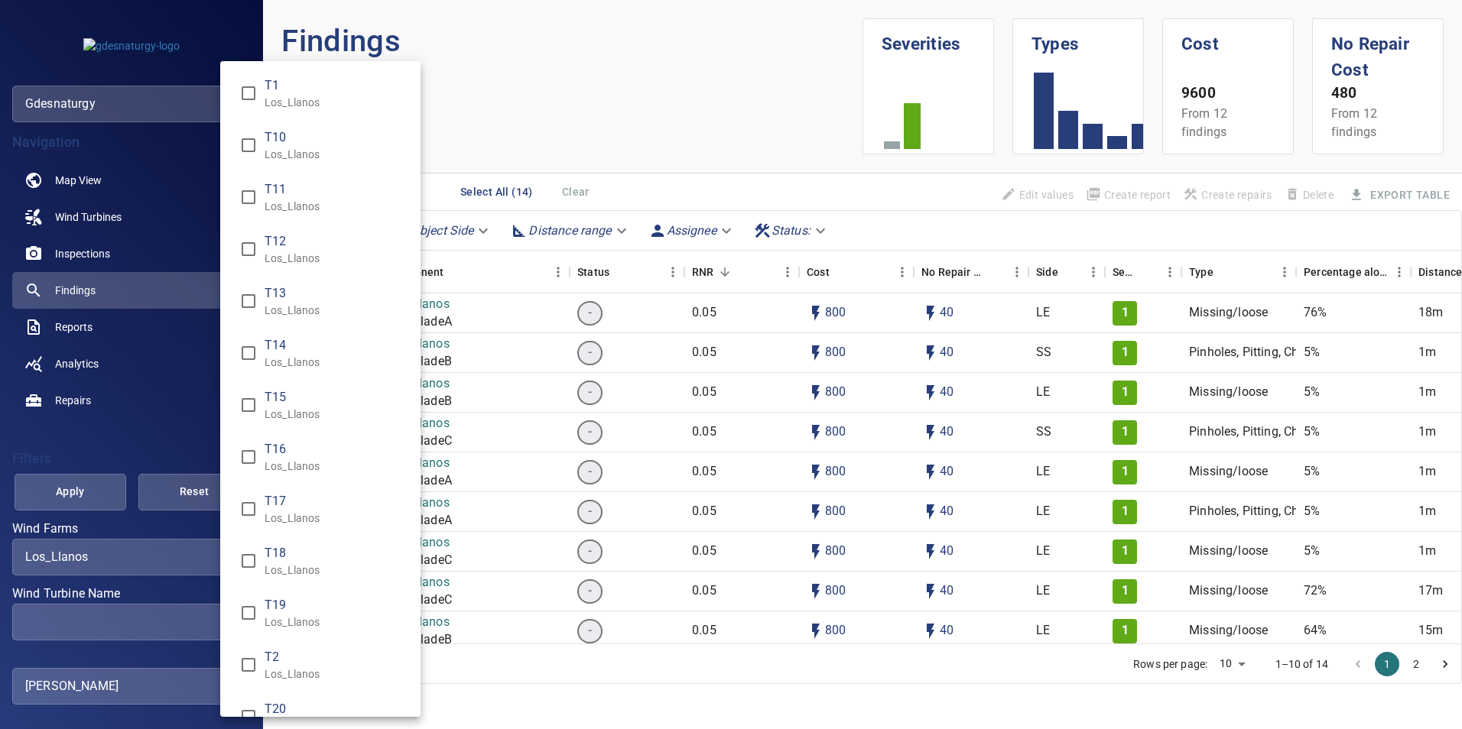
click at [283, 602] on span "T19" at bounding box center [337, 605] width 144 height 18
type input "**********"
click at [49, 473] on div "Wind Turbine Name" at bounding box center [731, 364] width 1462 height 729
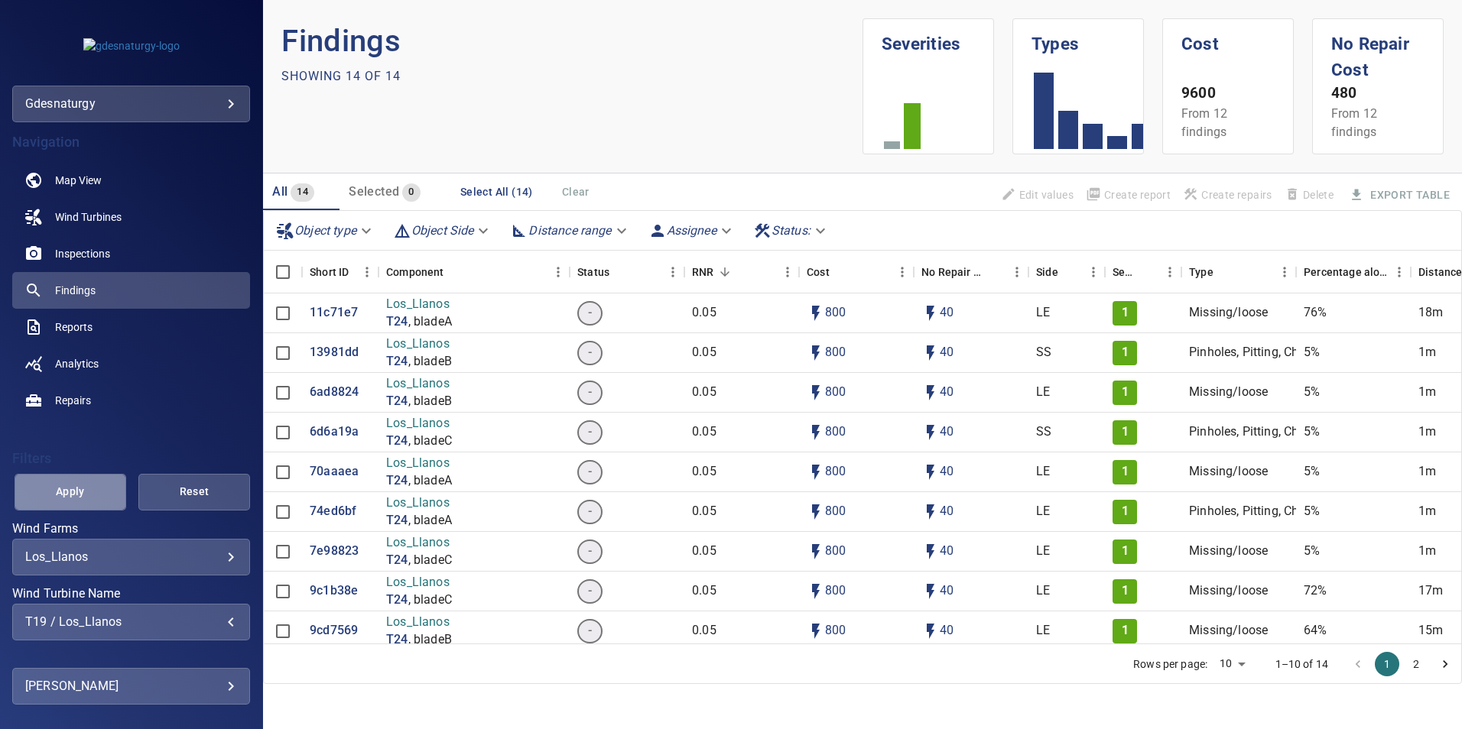
click at [82, 498] on span "Apply" at bounding box center [70, 491] width 73 height 19
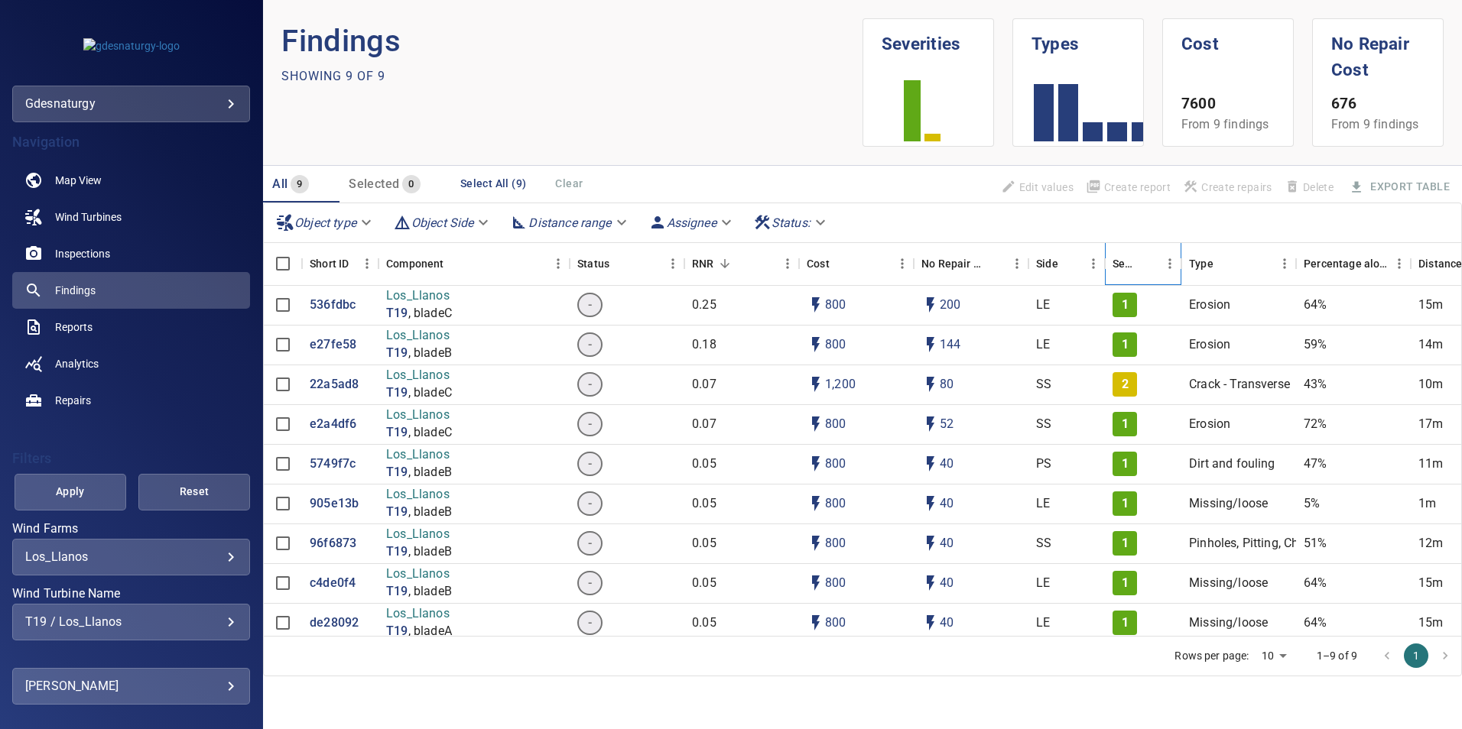
click at [1146, 279] on div "Severity" at bounding box center [1135, 263] width 46 height 43
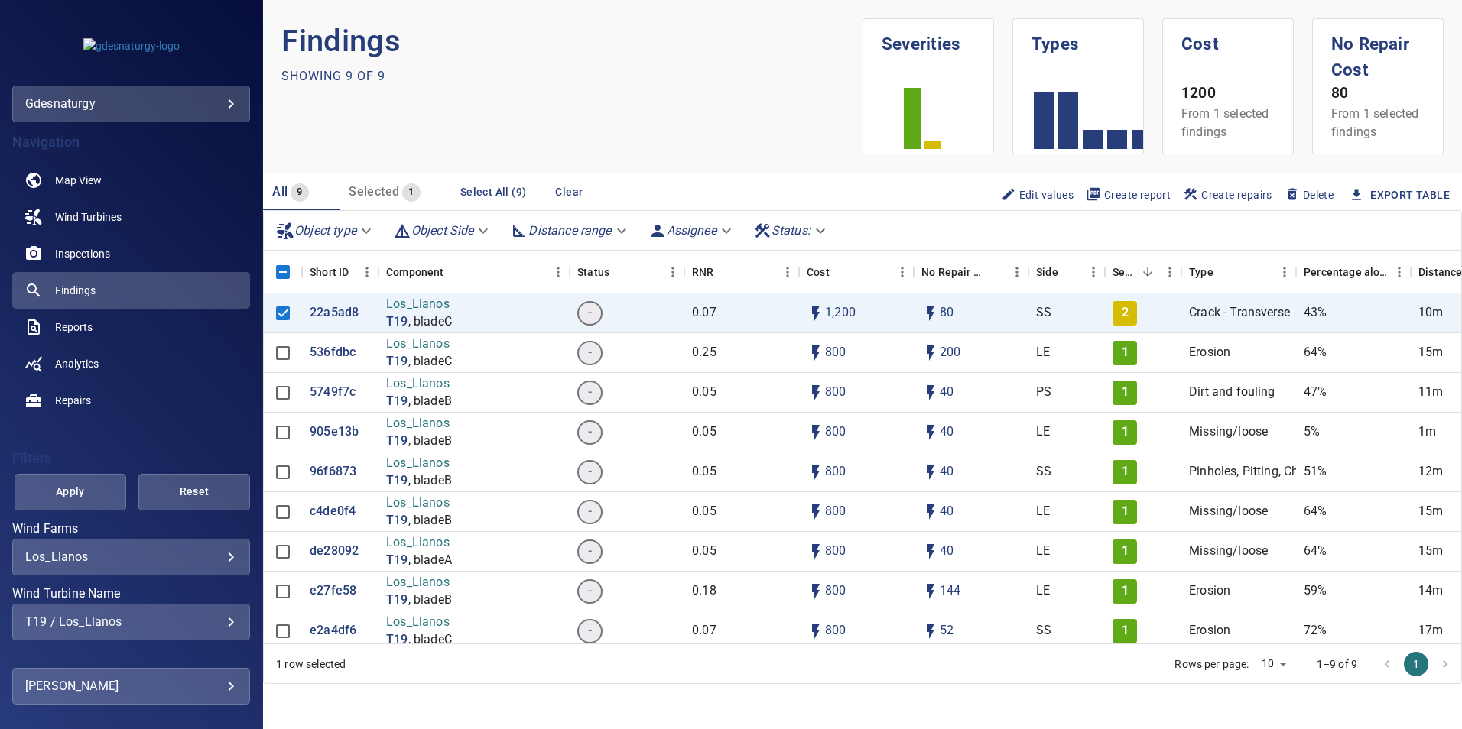
click at [496, 193] on button "Select All (9)" at bounding box center [493, 192] width 79 height 28
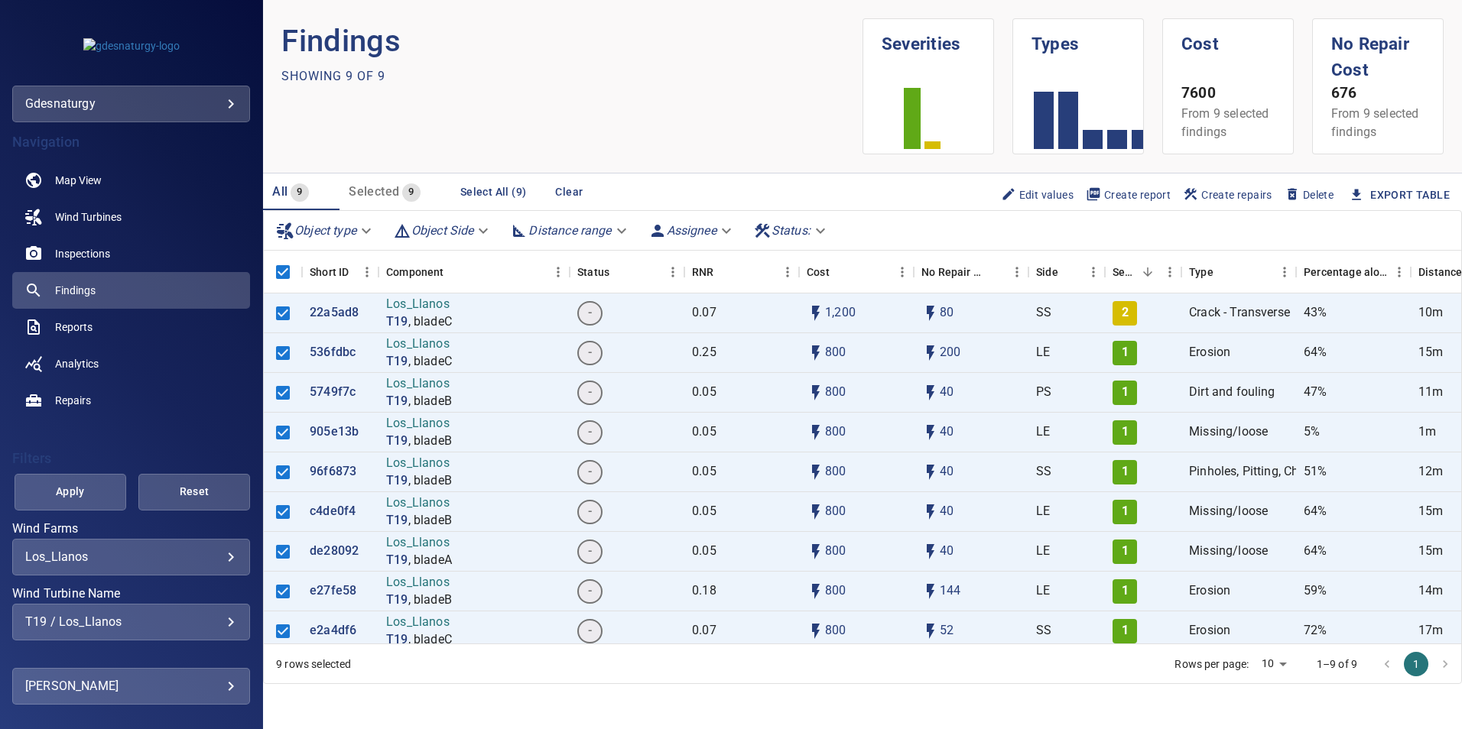
click at [1129, 185] on button "Create report" at bounding box center [1127, 195] width 97 height 26
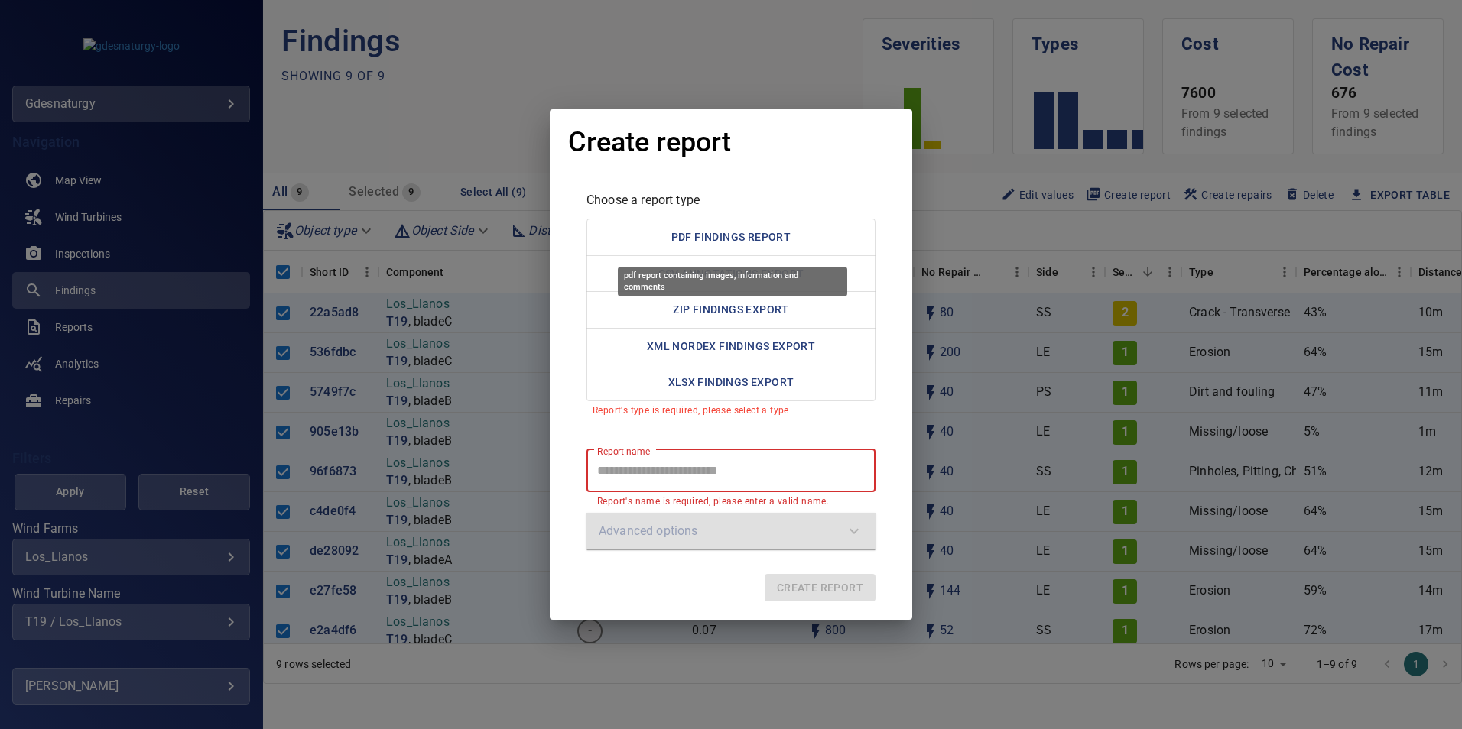
click at [819, 248] on button "PDF Findings Report" at bounding box center [730, 237] width 289 height 37
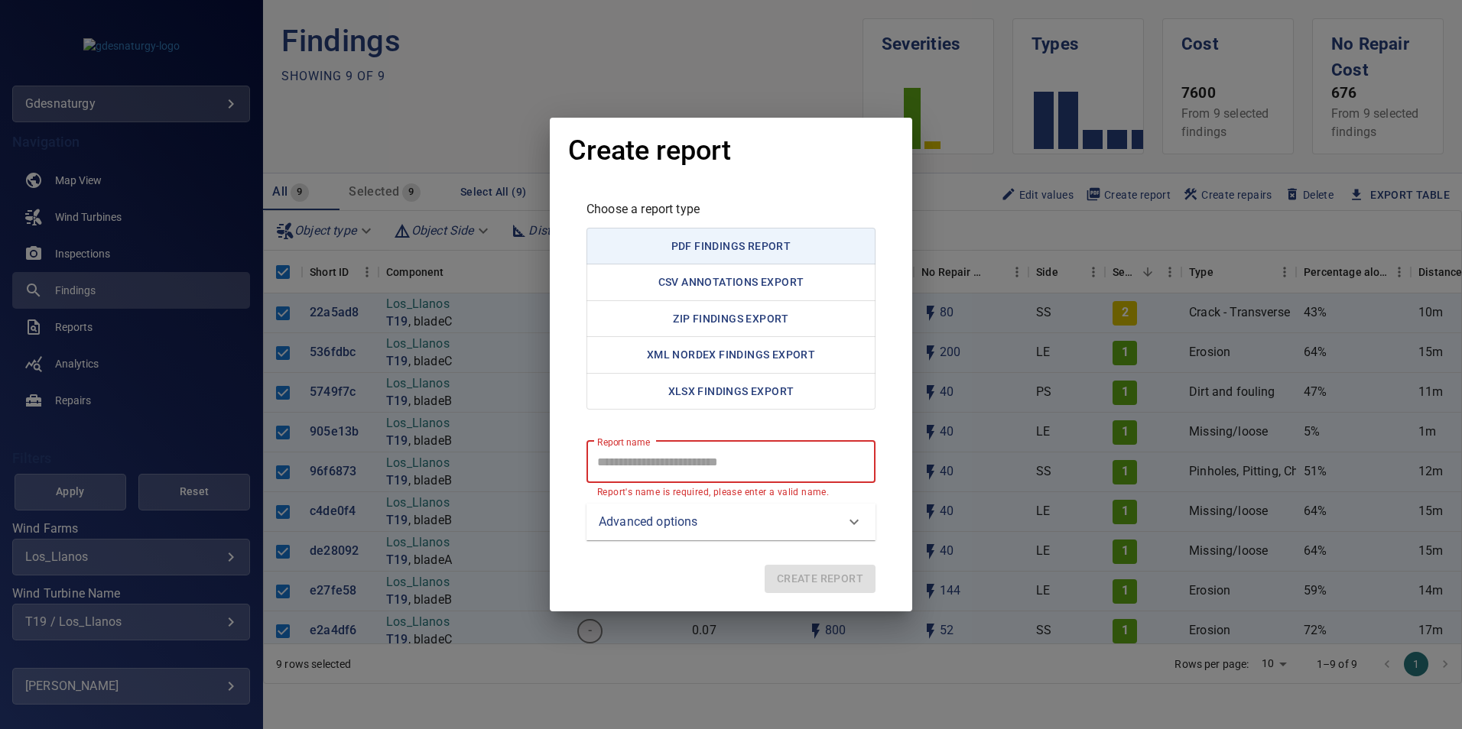
click at [743, 467] on report "Report name" at bounding box center [730, 461] width 289 height 43
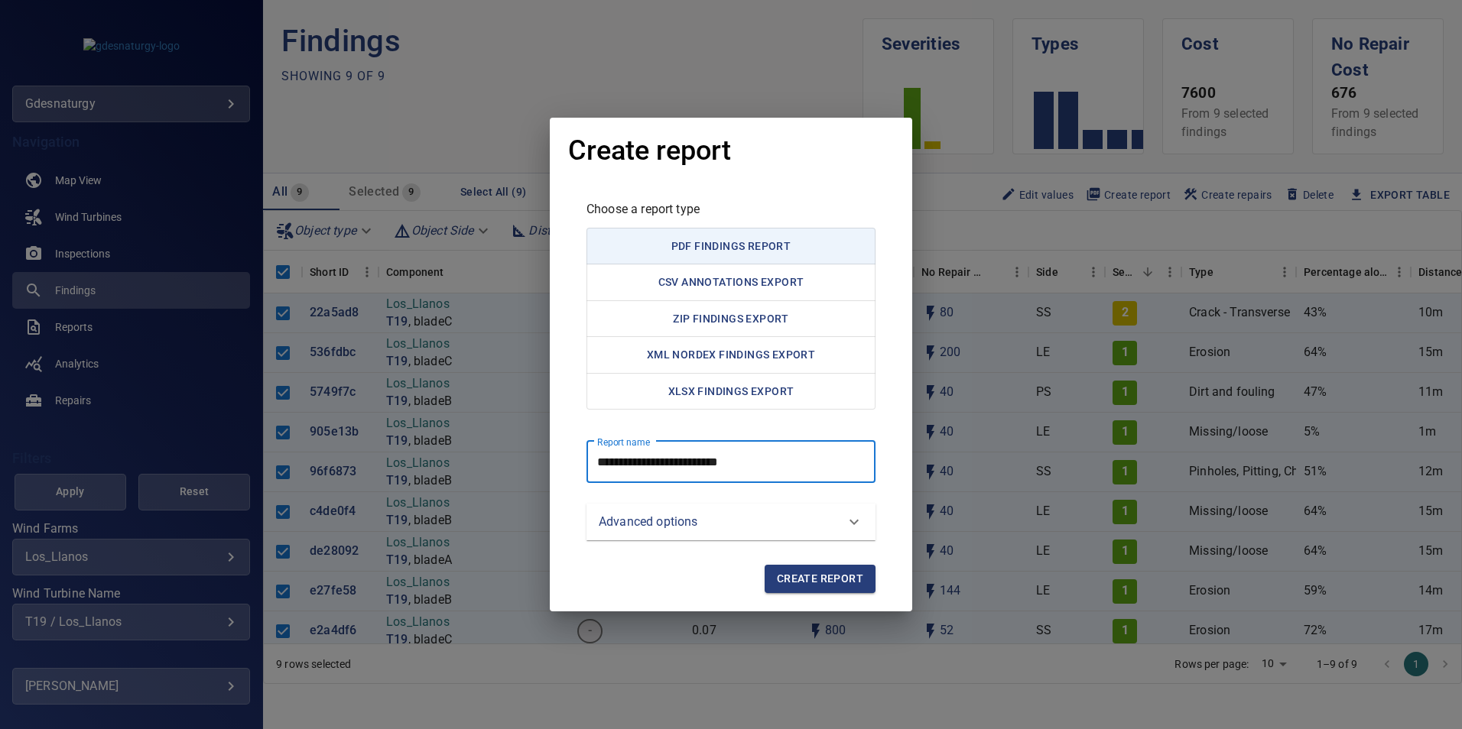
drag, startPoint x: 809, startPoint y: 471, endPoint x: 534, endPoint y: 445, distance: 276.4
click at [534, 445] on div "**********" at bounding box center [731, 364] width 1462 height 729
type report "**********"
click at [817, 576] on span "Create report" at bounding box center [820, 579] width 86 height 19
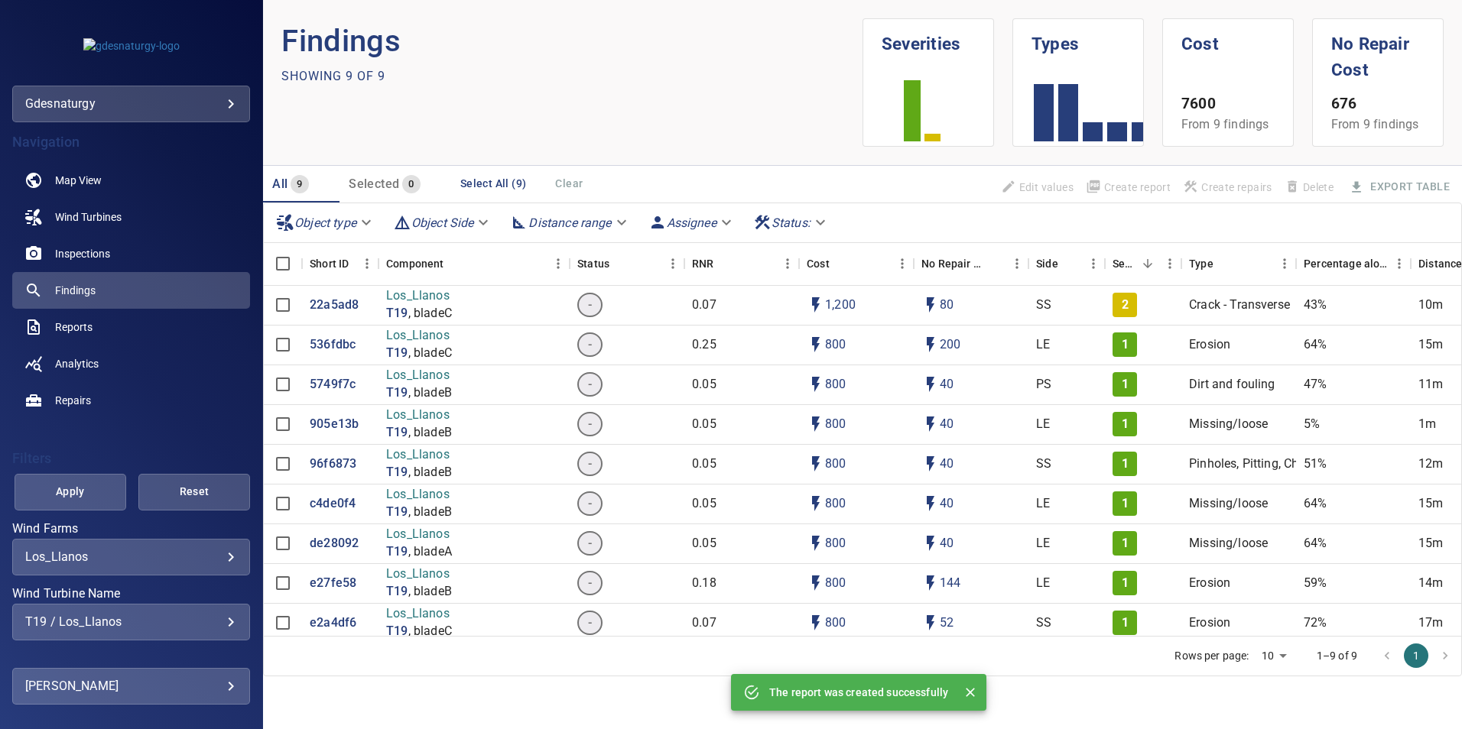
click at [193, 622] on div "T19 / Los_Llanos" at bounding box center [131, 622] width 212 height 15
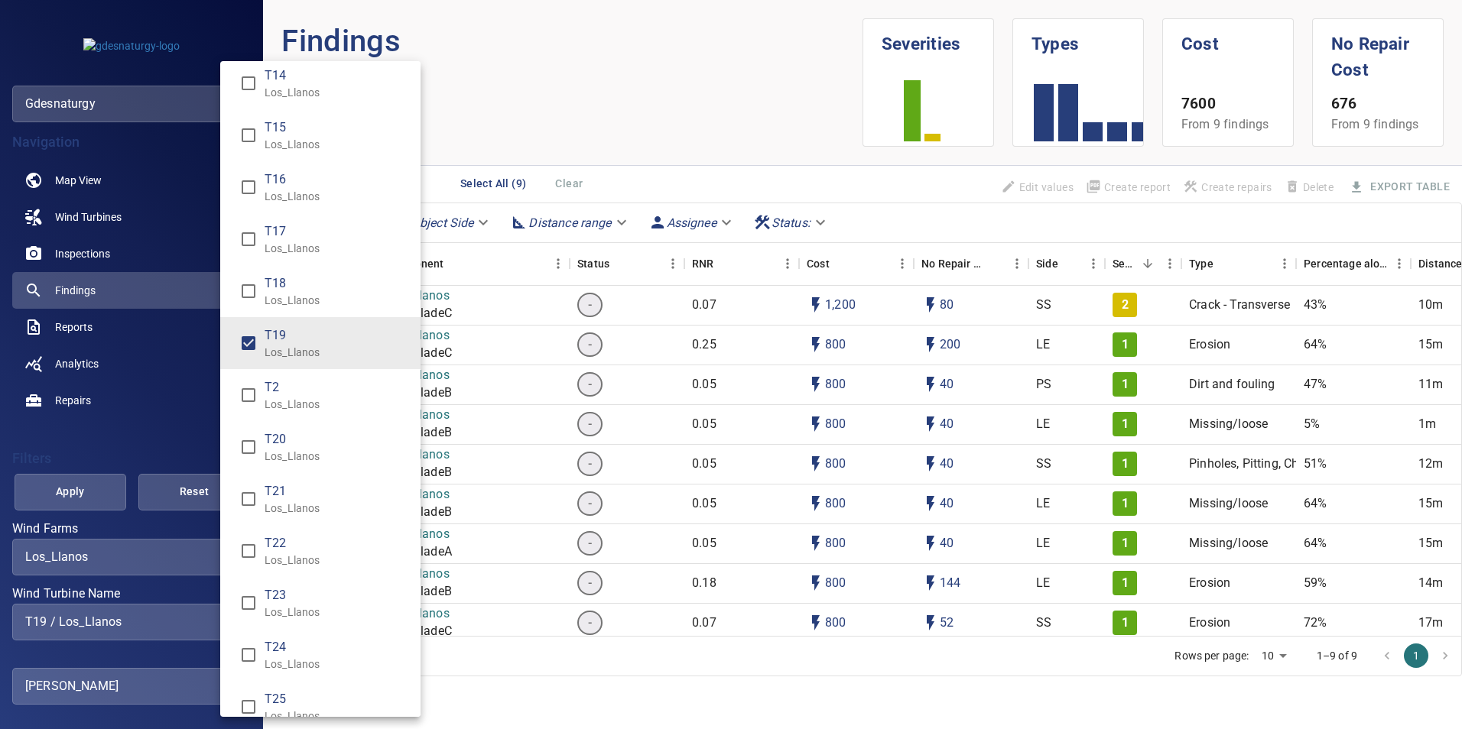
scroll to position [306, 0]
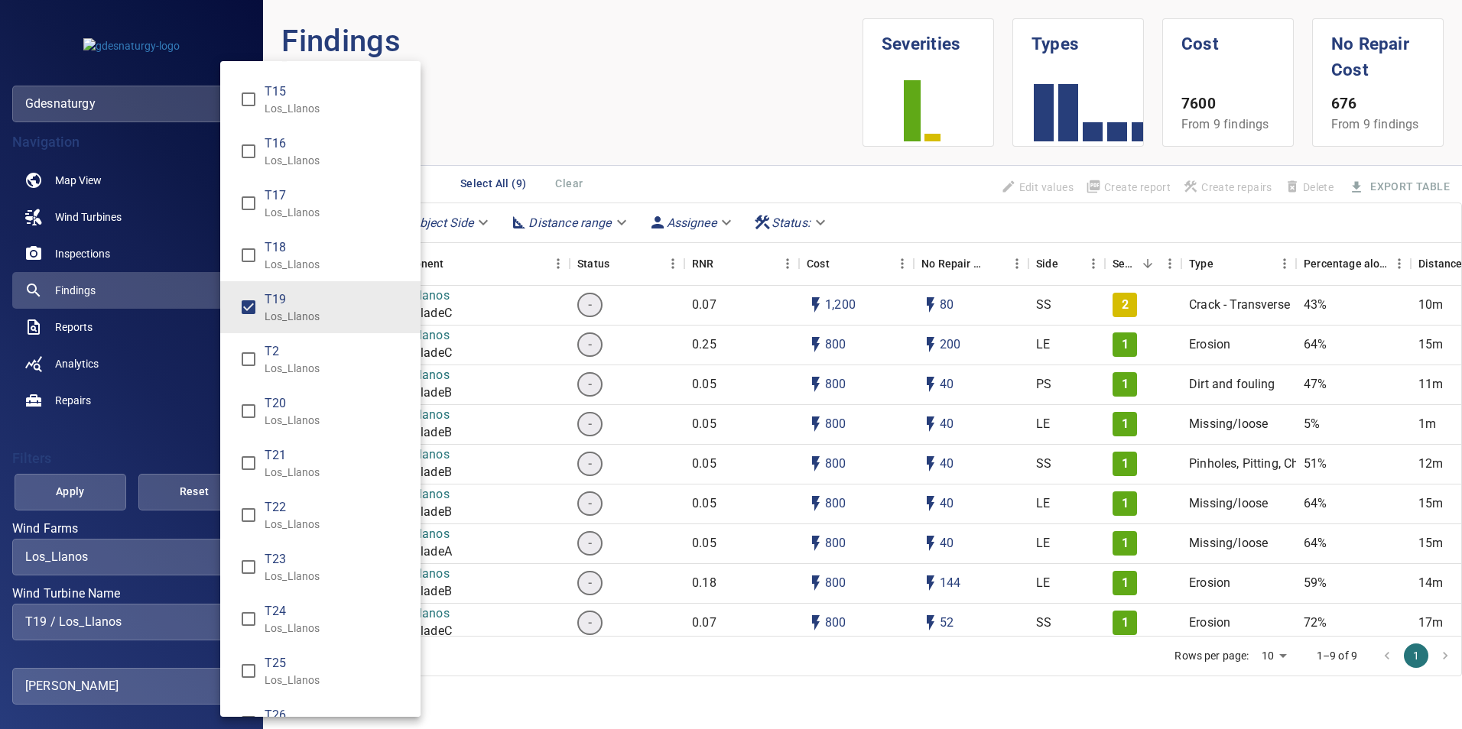
drag, startPoint x: 294, startPoint y: 625, endPoint x: 292, endPoint y: 606, distance: 18.4
click at [293, 624] on p "Los_Llanos" at bounding box center [337, 628] width 144 height 15
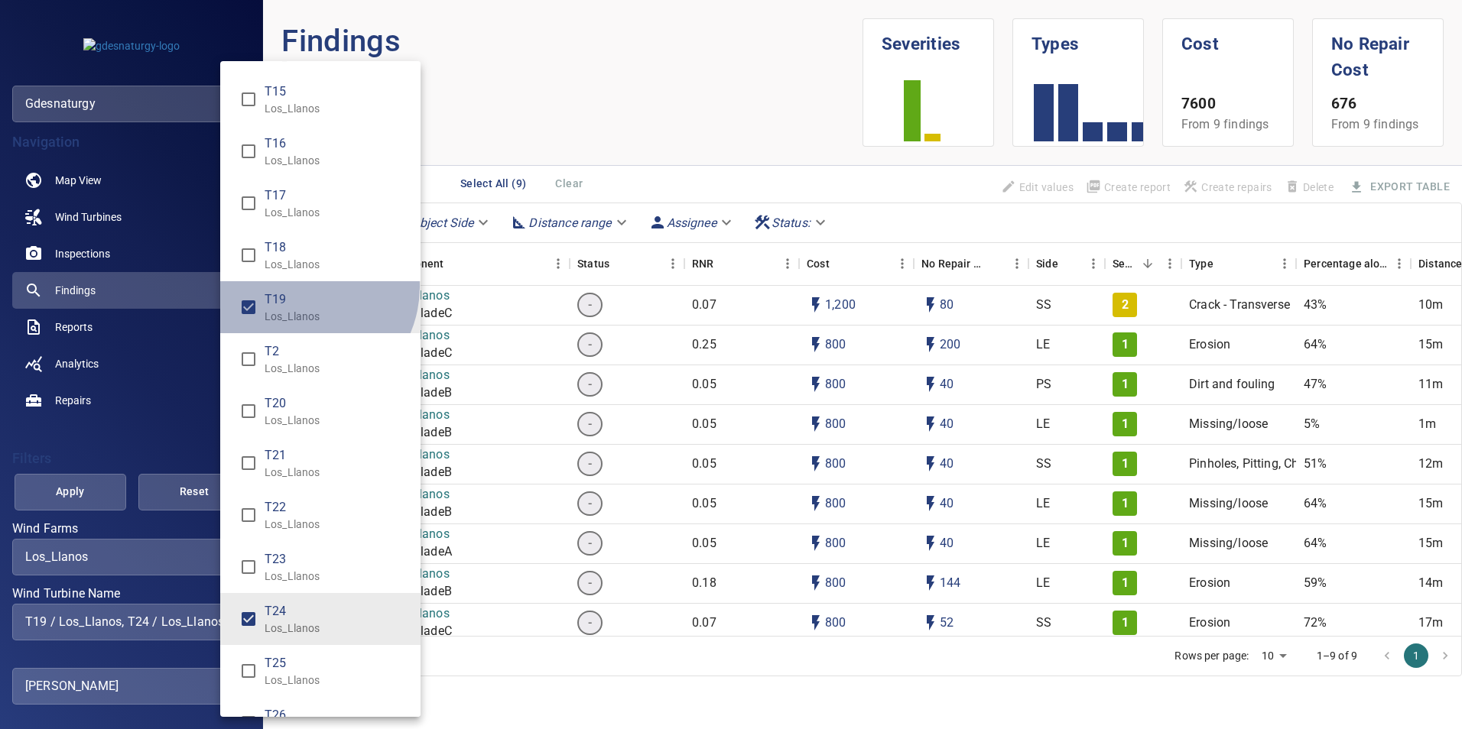
click at [300, 287] on li "T19 Los_Llanos" at bounding box center [320, 307] width 200 height 52
type input "**********"
click at [64, 477] on div "Wind Turbine Name" at bounding box center [731, 364] width 1462 height 729
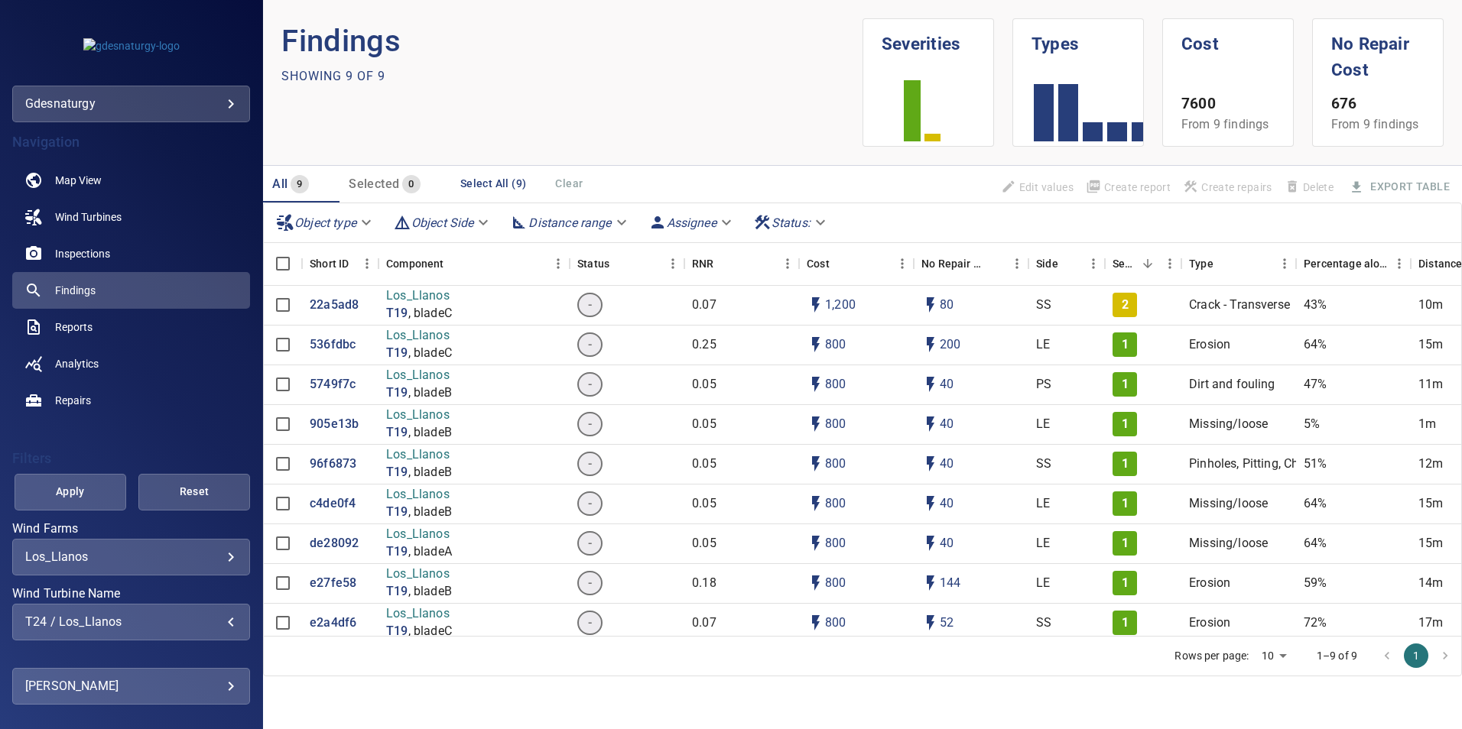
drag, startPoint x: 81, startPoint y: 507, endPoint x: 80, endPoint y: 497, distance: 10.1
click at [80, 502] on button "Apply" at bounding box center [71, 492] width 112 height 37
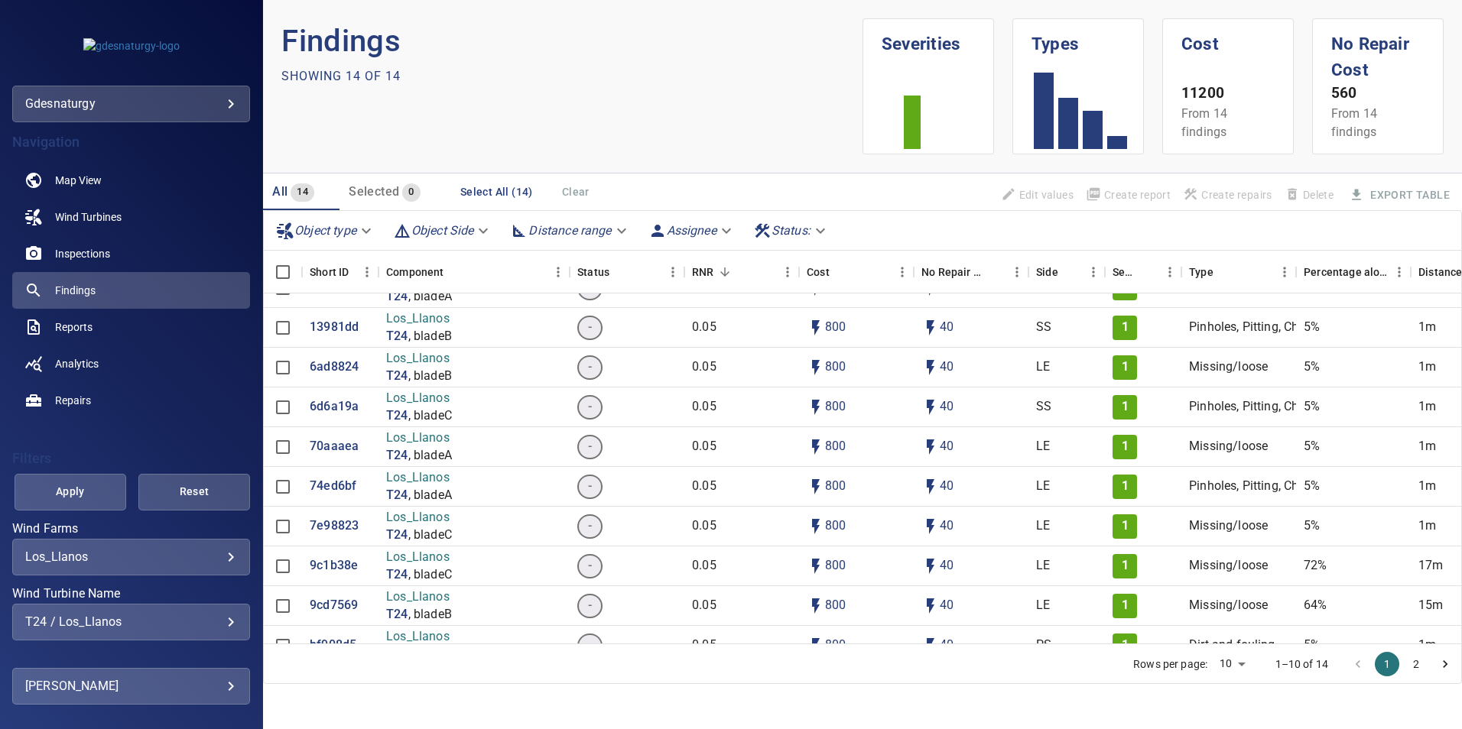
scroll to position [0, 0]
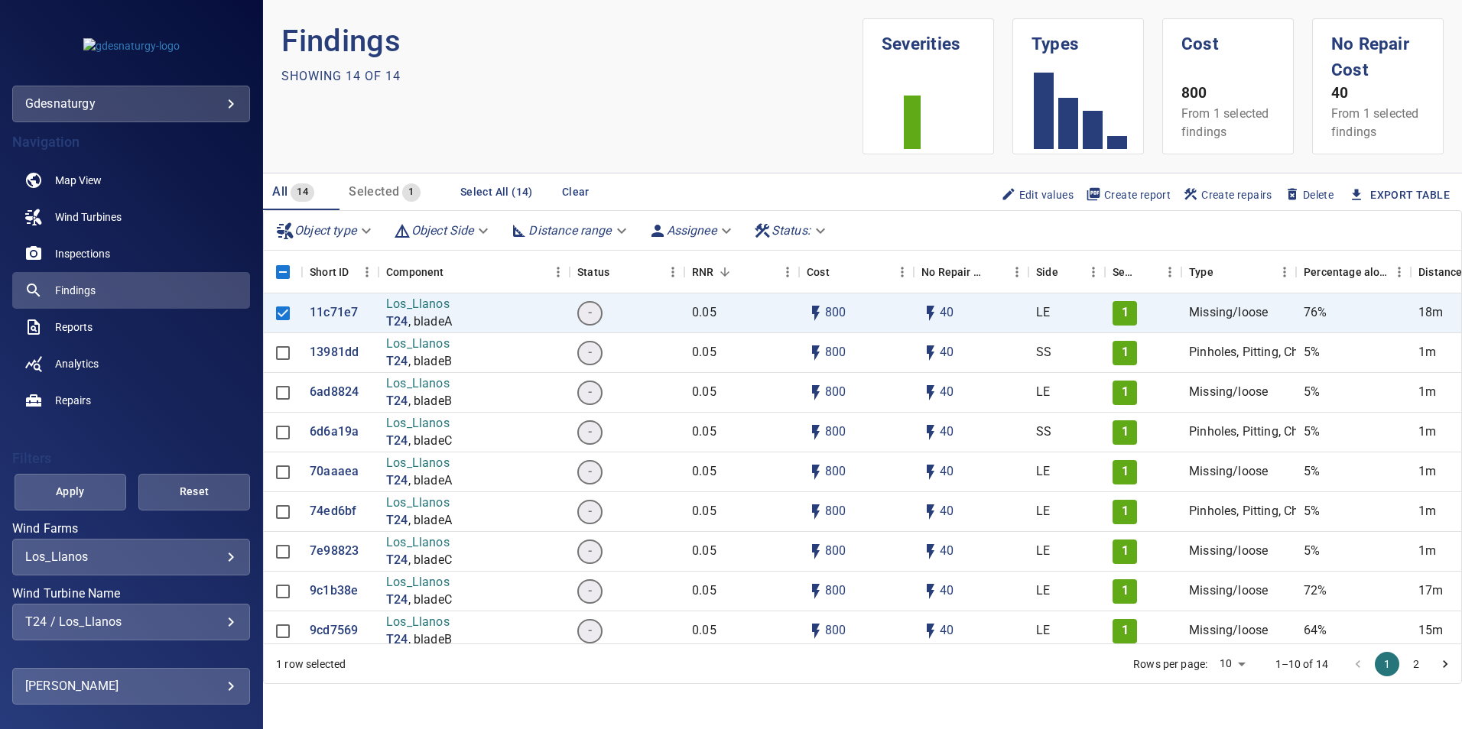
click at [500, 198] on button "Select All (14)" at bounding box center [496, 192] width 85 height 28
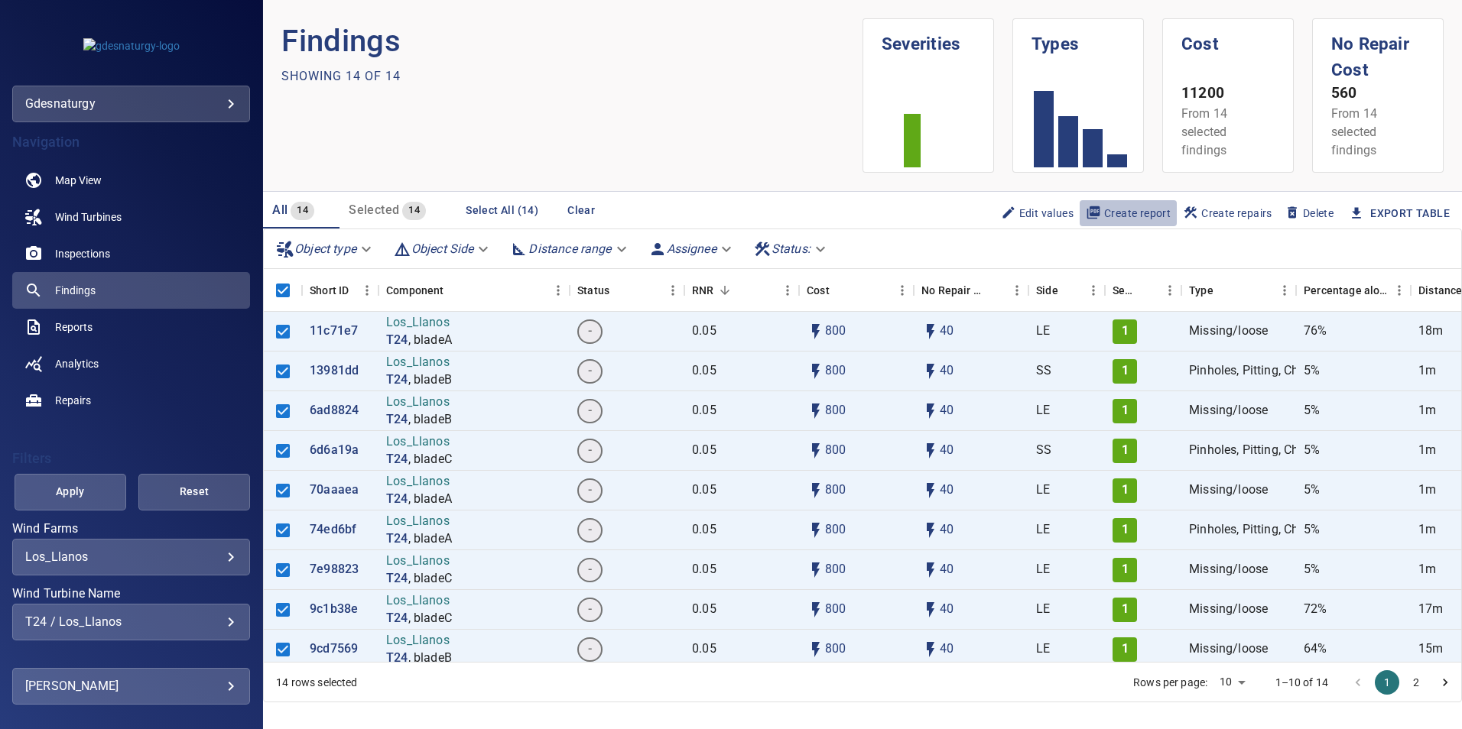
click at [1098, 212] on span "Create report" at bounding box center [1128, 213] width 85 height 17
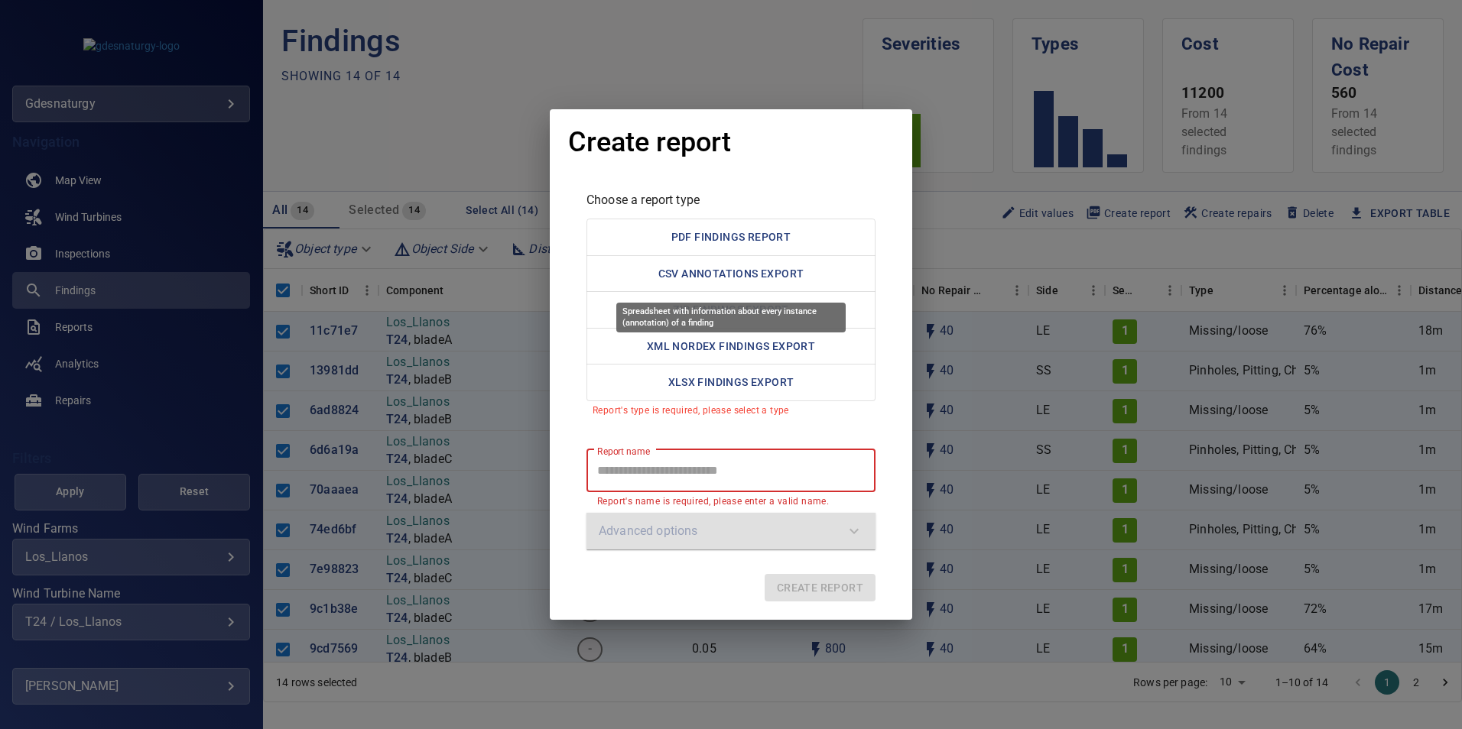
click at [680, 262] on button "CSV Annotations Export" at bounding box center [730, 273] width 289 height 37
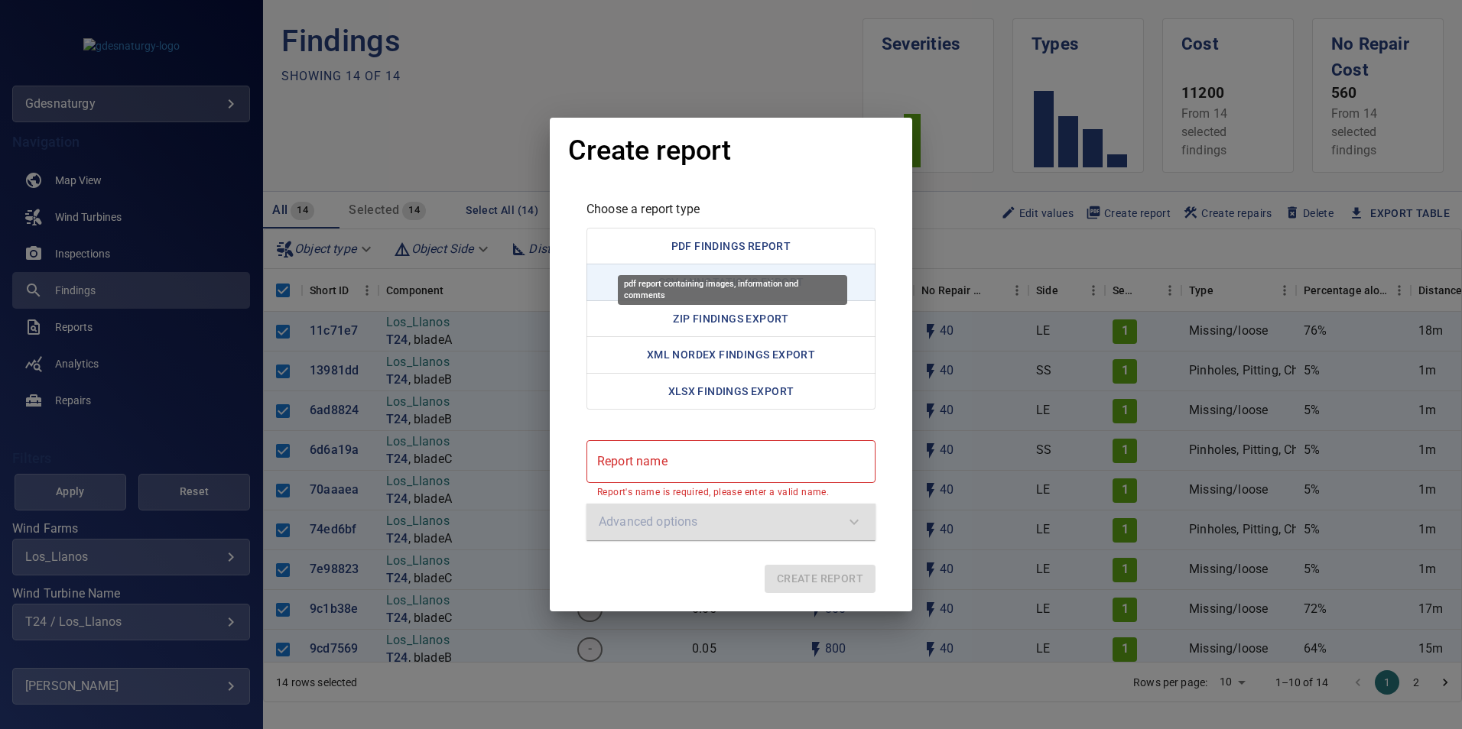
click at [721, 238] on button "PDF Findings Report" at bounding box center [730, 246] width 289 height 37
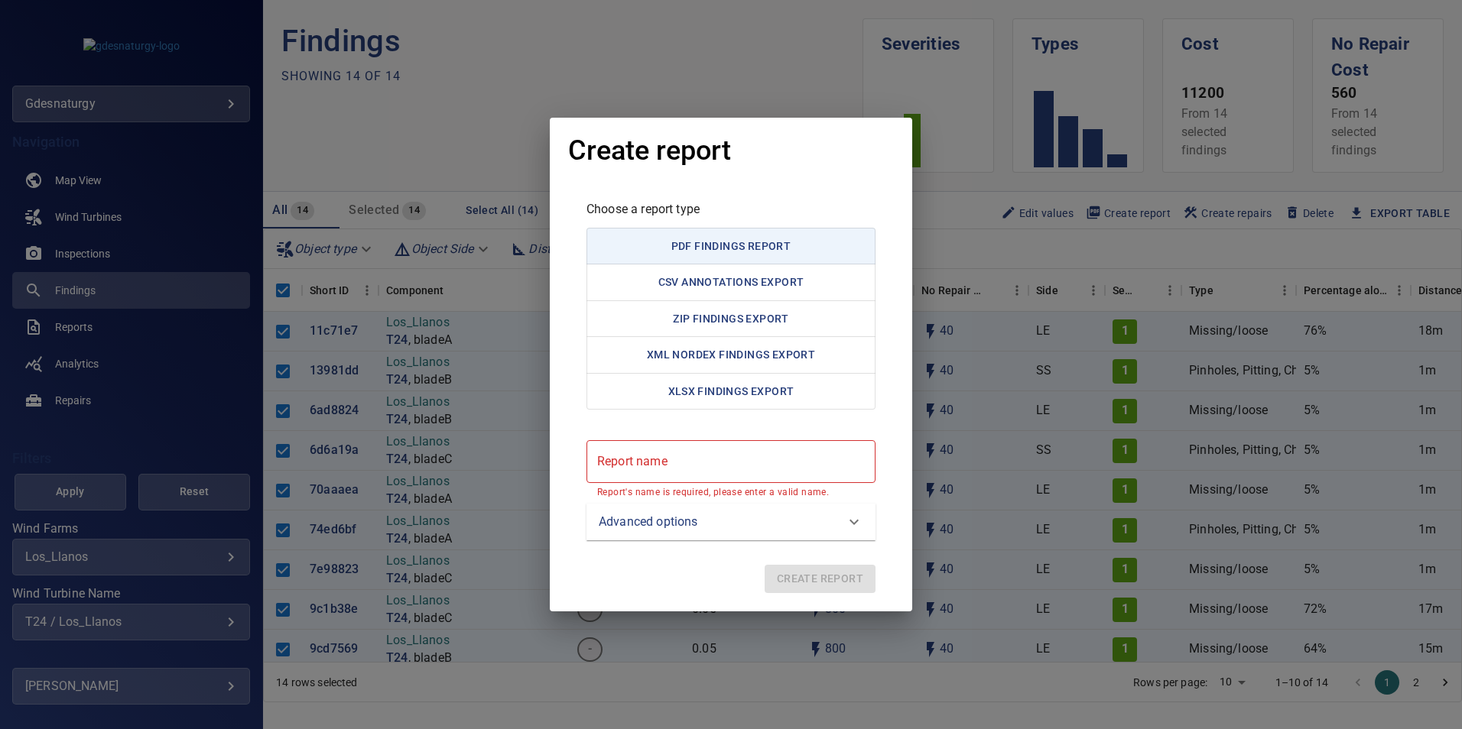
click at [778, 469] on report "Report name" at bounding box center [730, 461] width 289 height 43
paste report "**********"
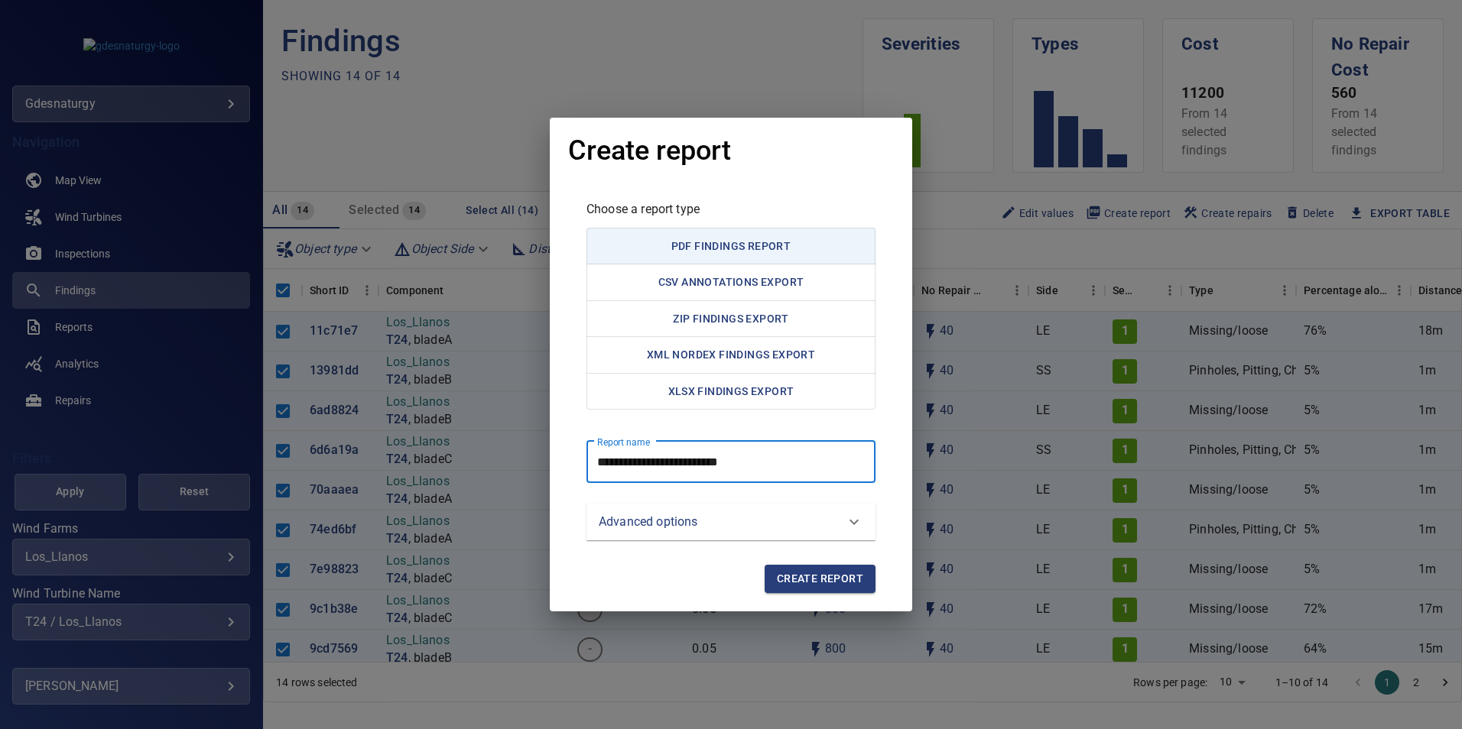
click at [657, 467] on report "**********" at bounding box center [730, 461] width 289 height 43
type report "**********"
click at [823, 471] on report "**********" at bounding box center [730, 461] width 289 height 43
click at [823, 582] on span "Create report" at bounding box center [820, 579] width 86 height 19
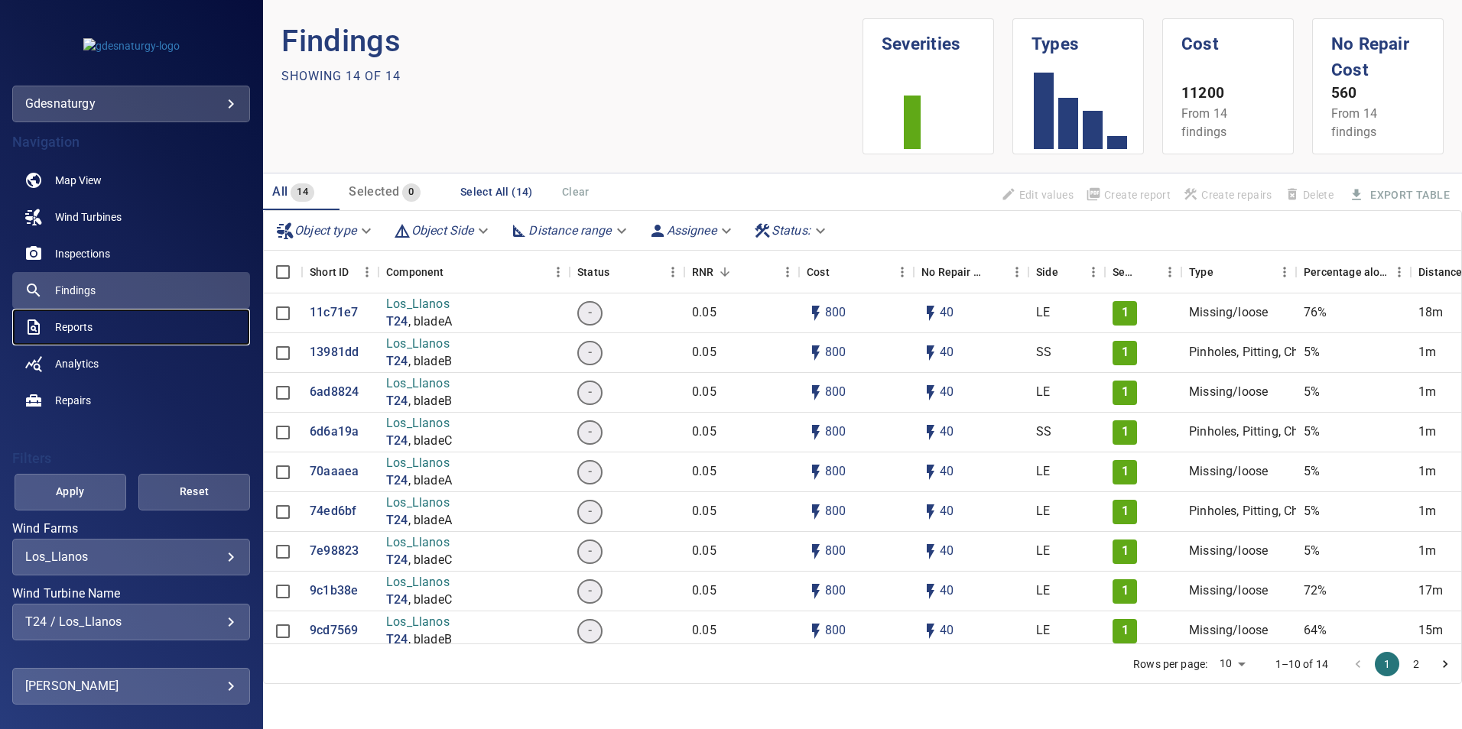
click at [98, 328] on link "Reports" at bounding box center [131, 327] width 238 height 37
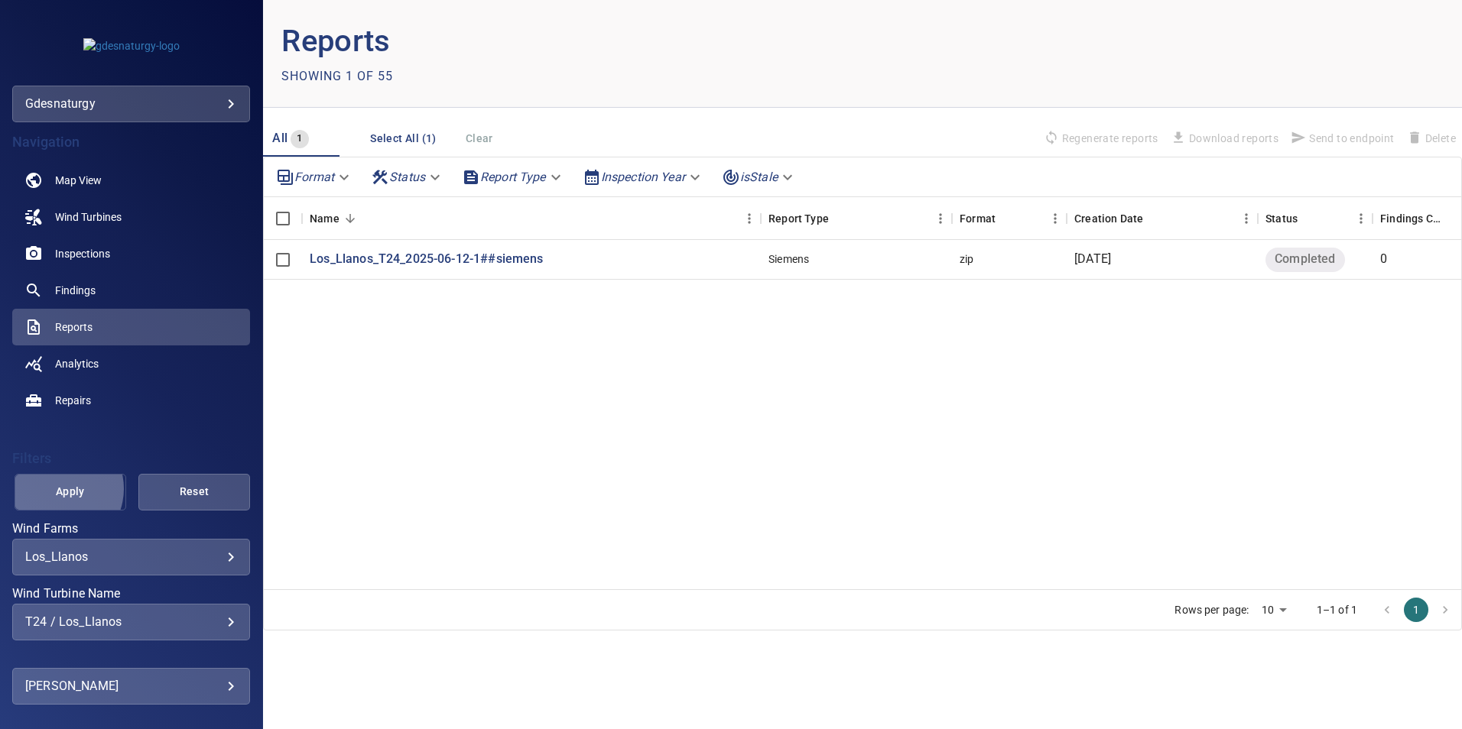
click at [56, 489] on span "Apply" at bounding box center [70, 491] width 73 height 19
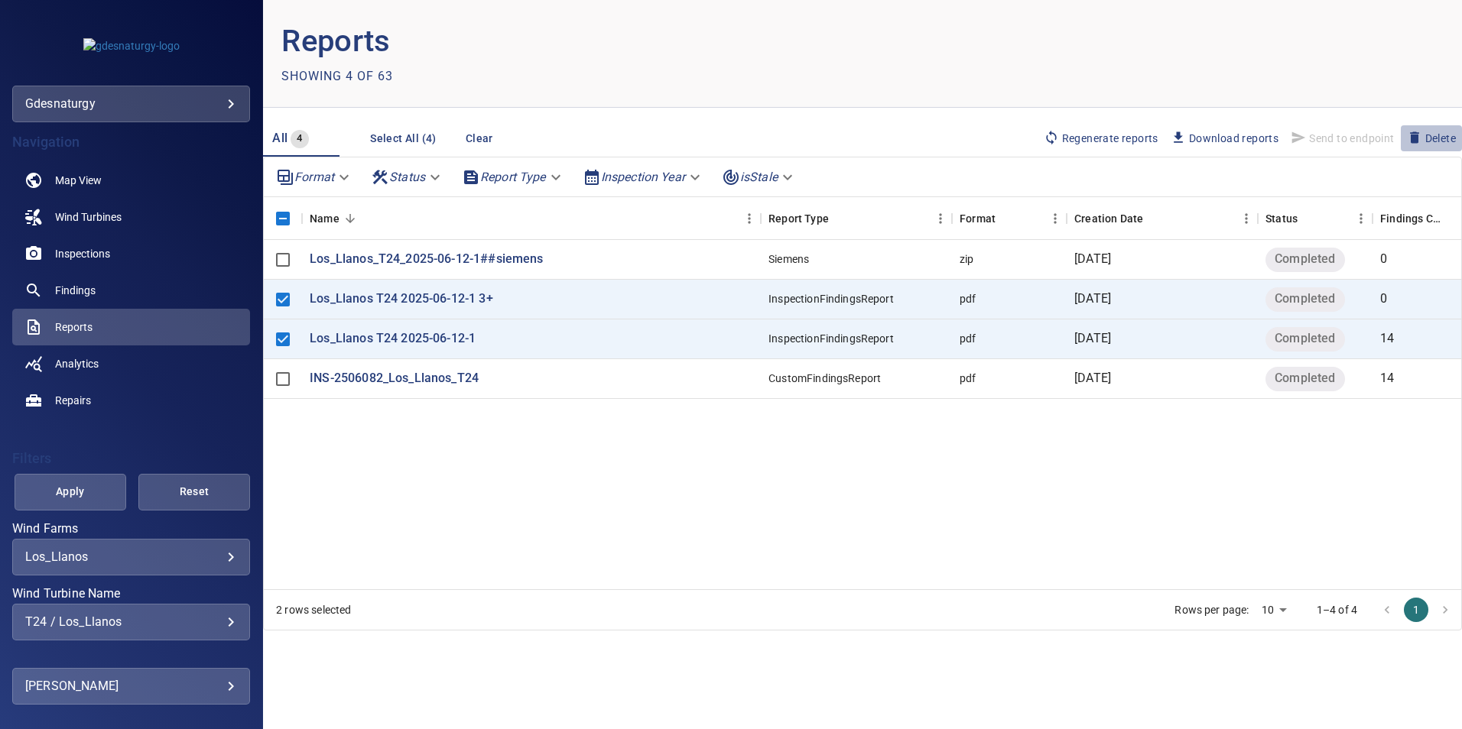
click at [1444, 148] on button "Delete" at bounding box center [1431, 138] width 61 height 26
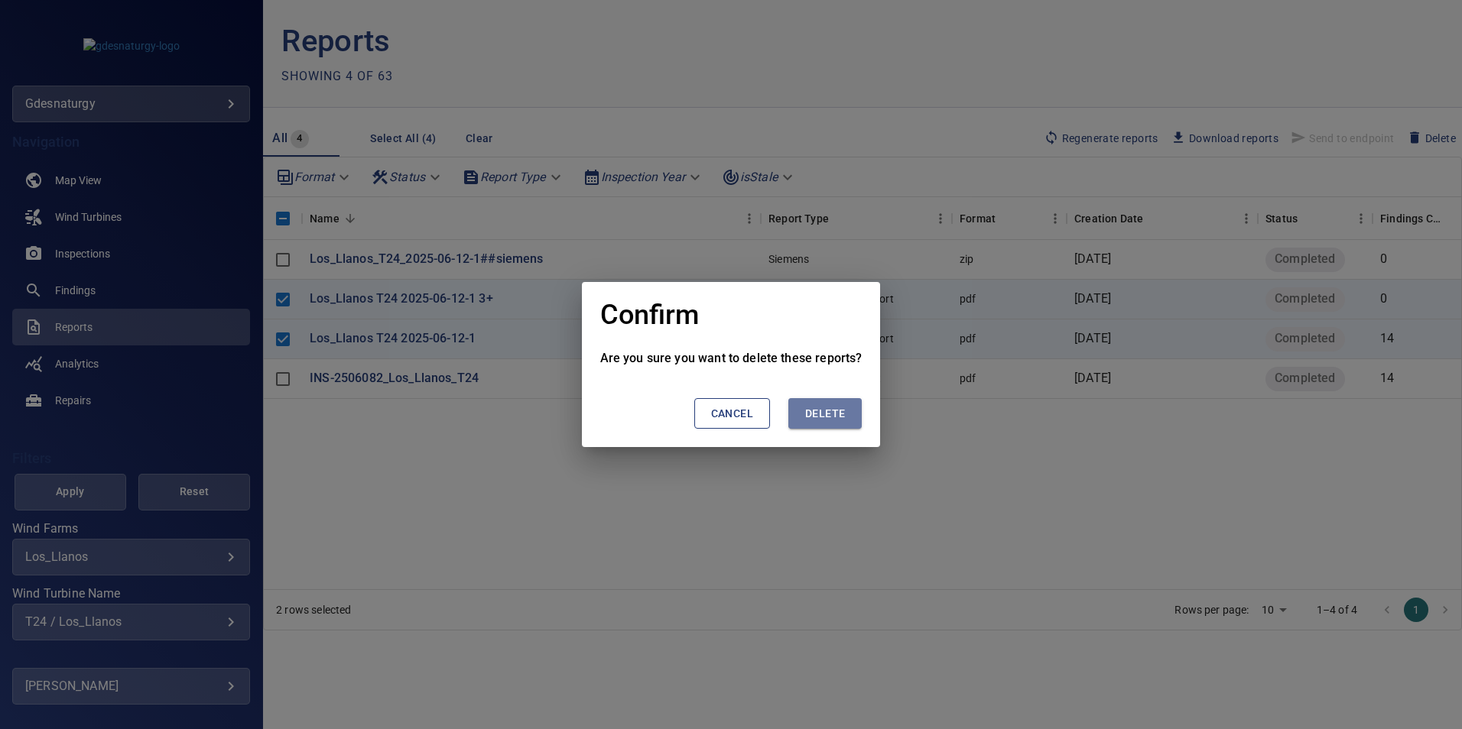
click at [852, 412] on button "Delete" at bounding box center [824, 413] width 73 height 31
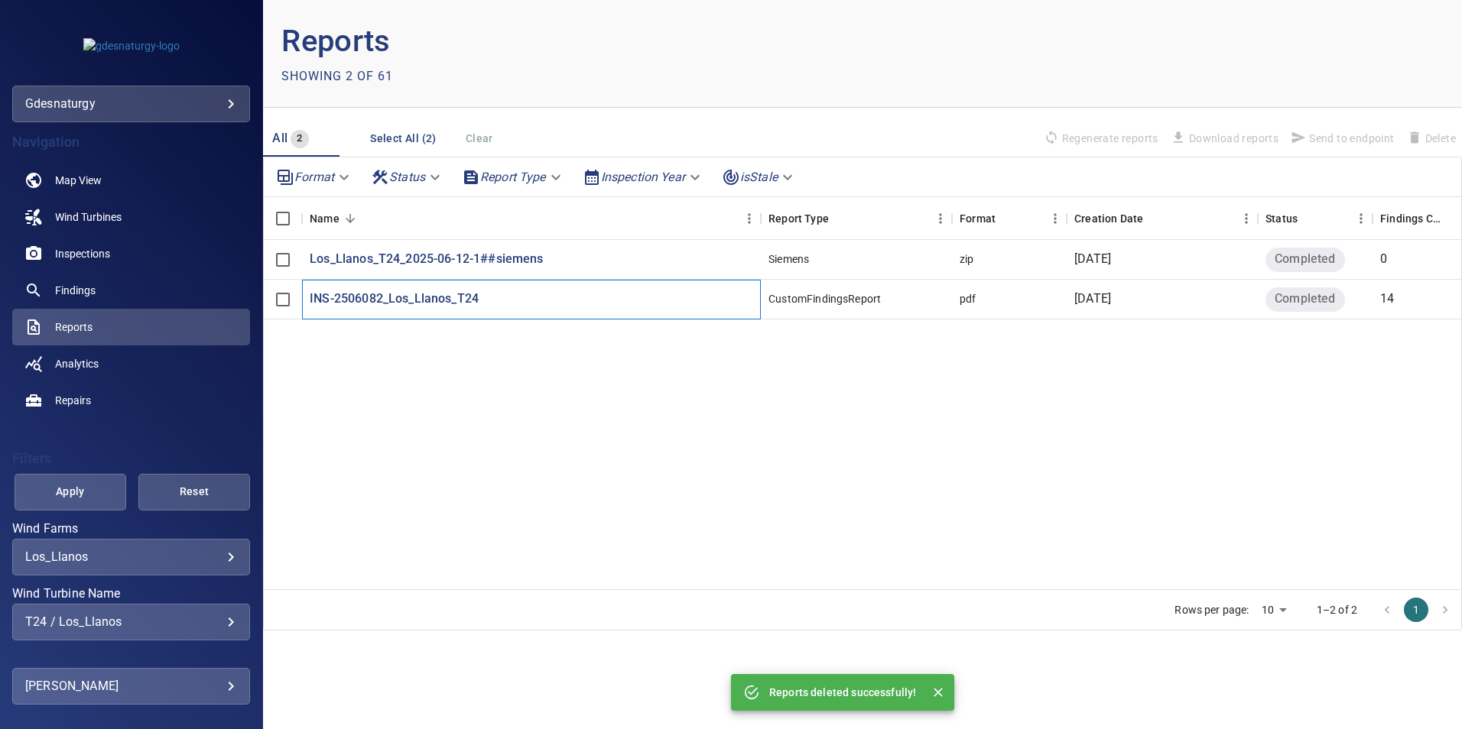
click at [405, 310] on div "INS-2506082_Los_Llanos_T24" at bounding box center [531, 300] width 459 height 40
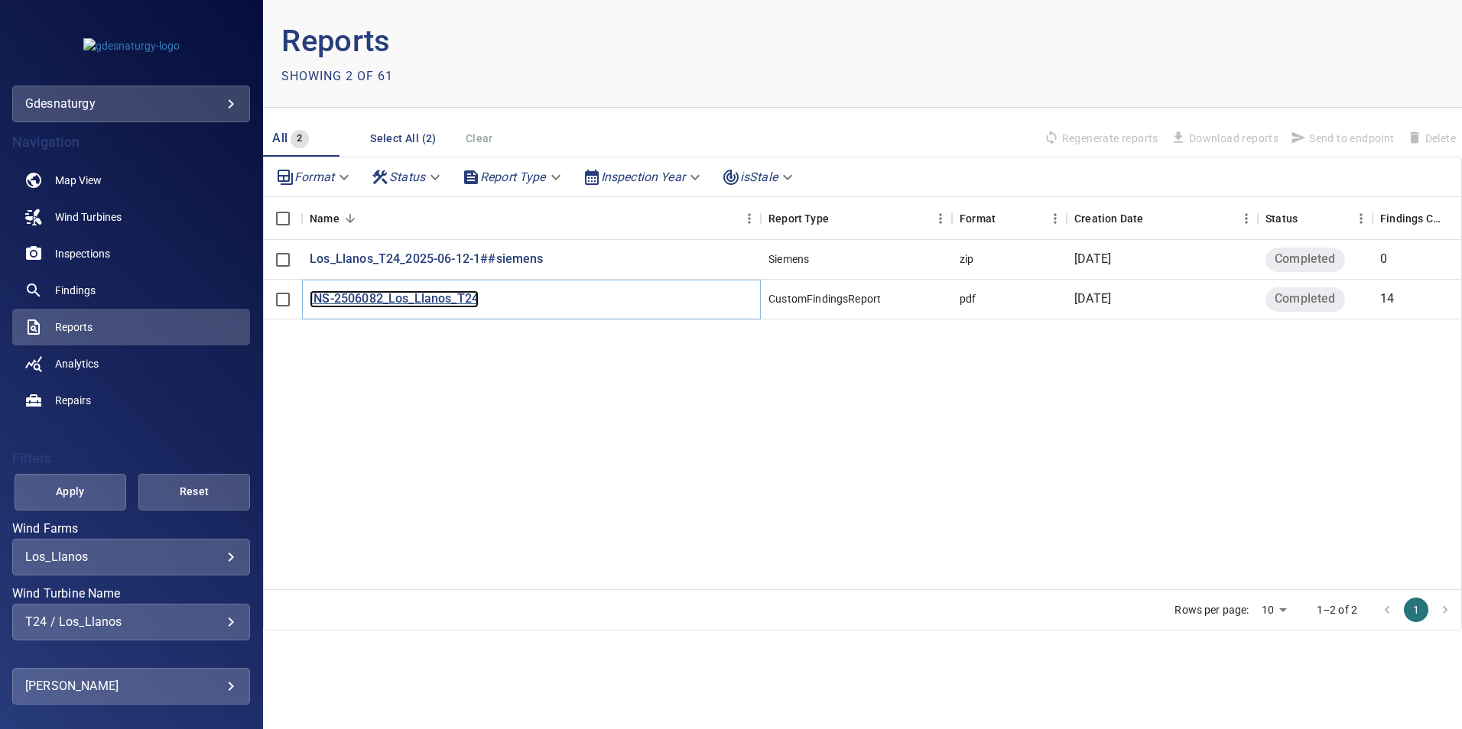
click at [360, 297] on p "INS-2506082_Los_Llanos_T24" at bounding box center [394, 300] width 169 height 18
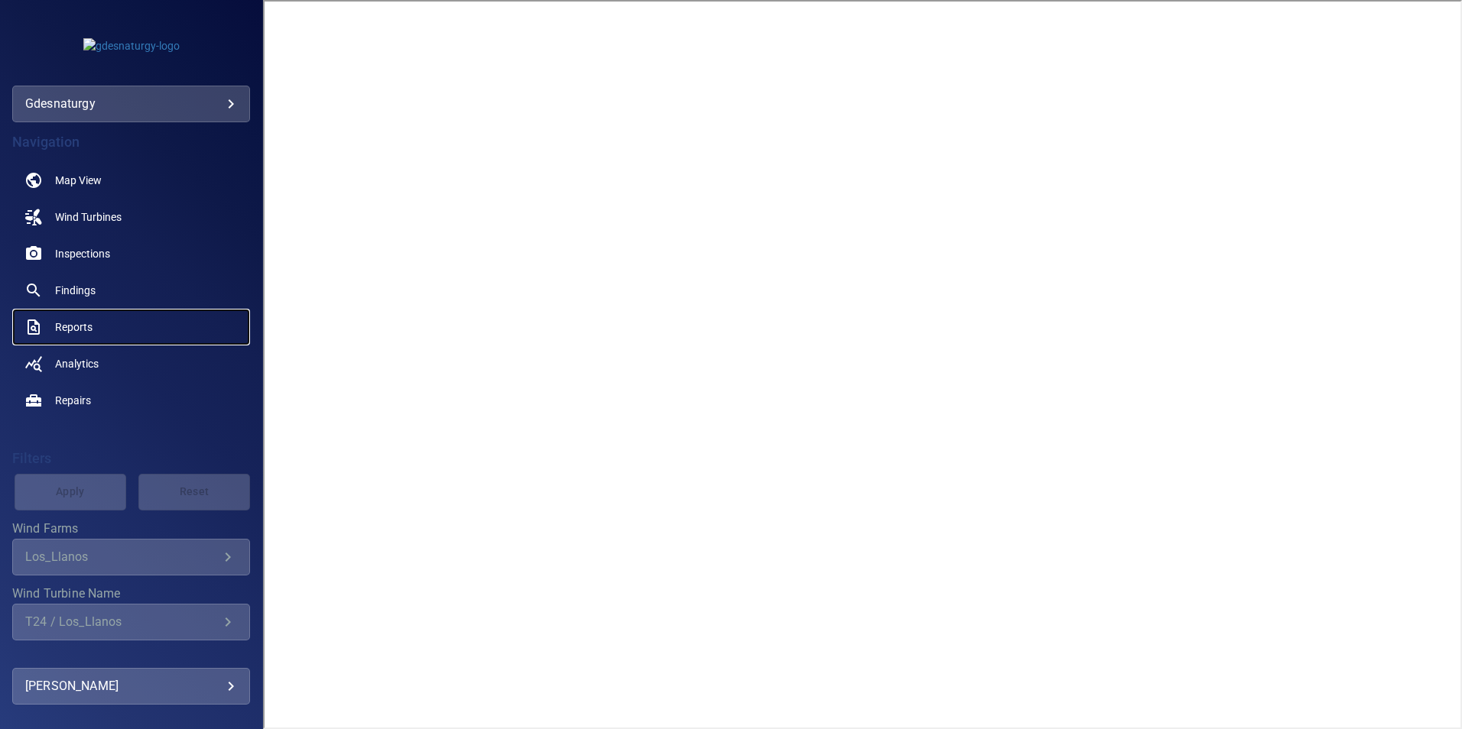
click at [59, 323] on span "Reports" at bounding box center [73, 327] width 37 height 15
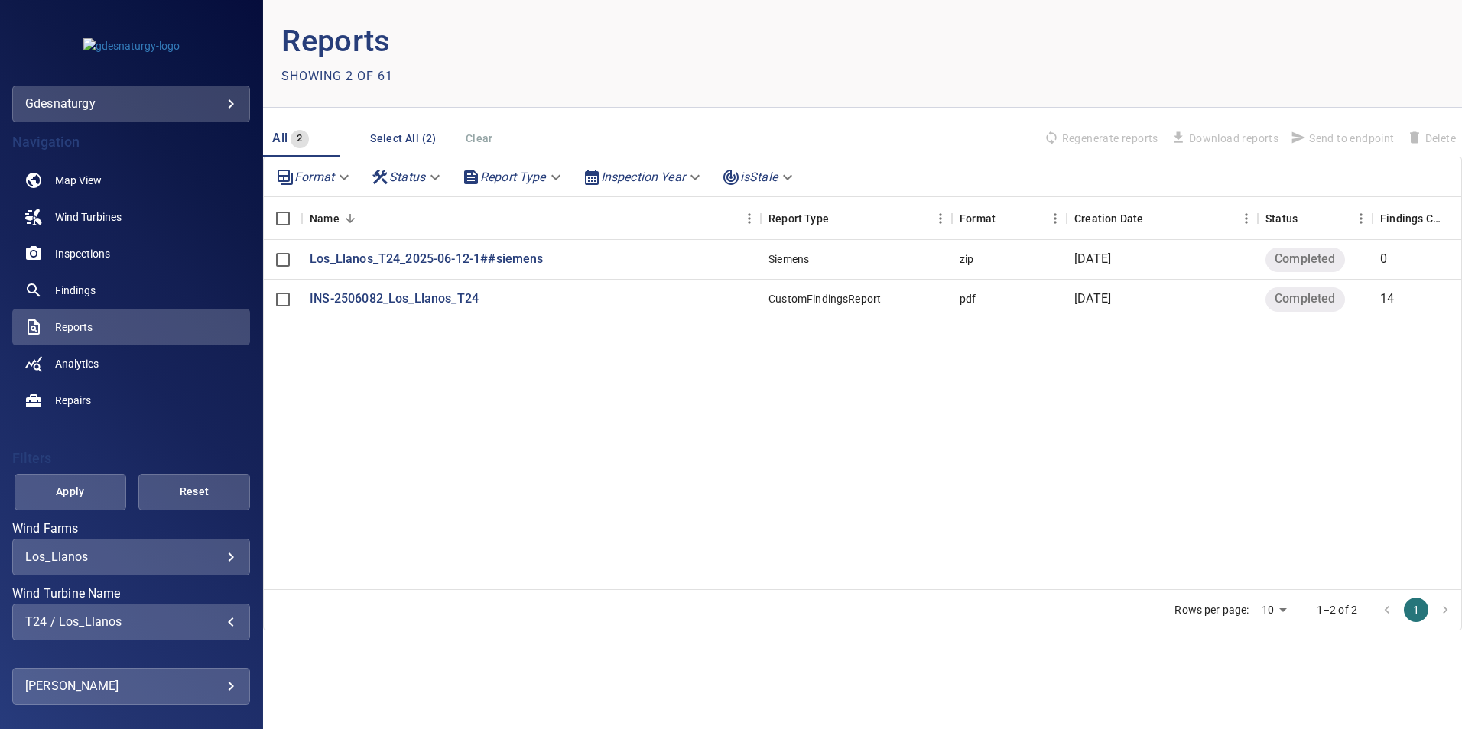
click at [174, 620] on div "T24 / Los_Llanos" at bounding box center [131, 622] width 212 height 15
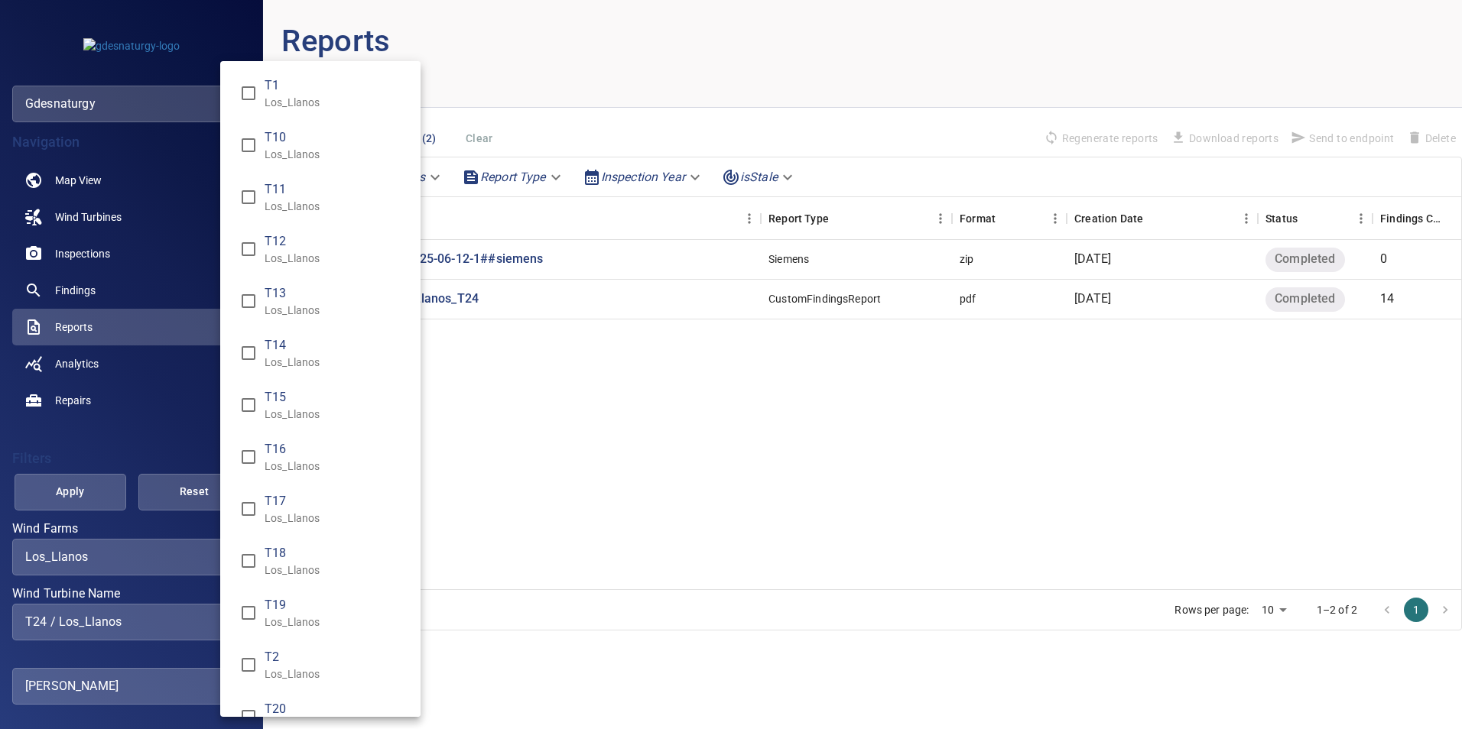
scroll to position [536, 0]
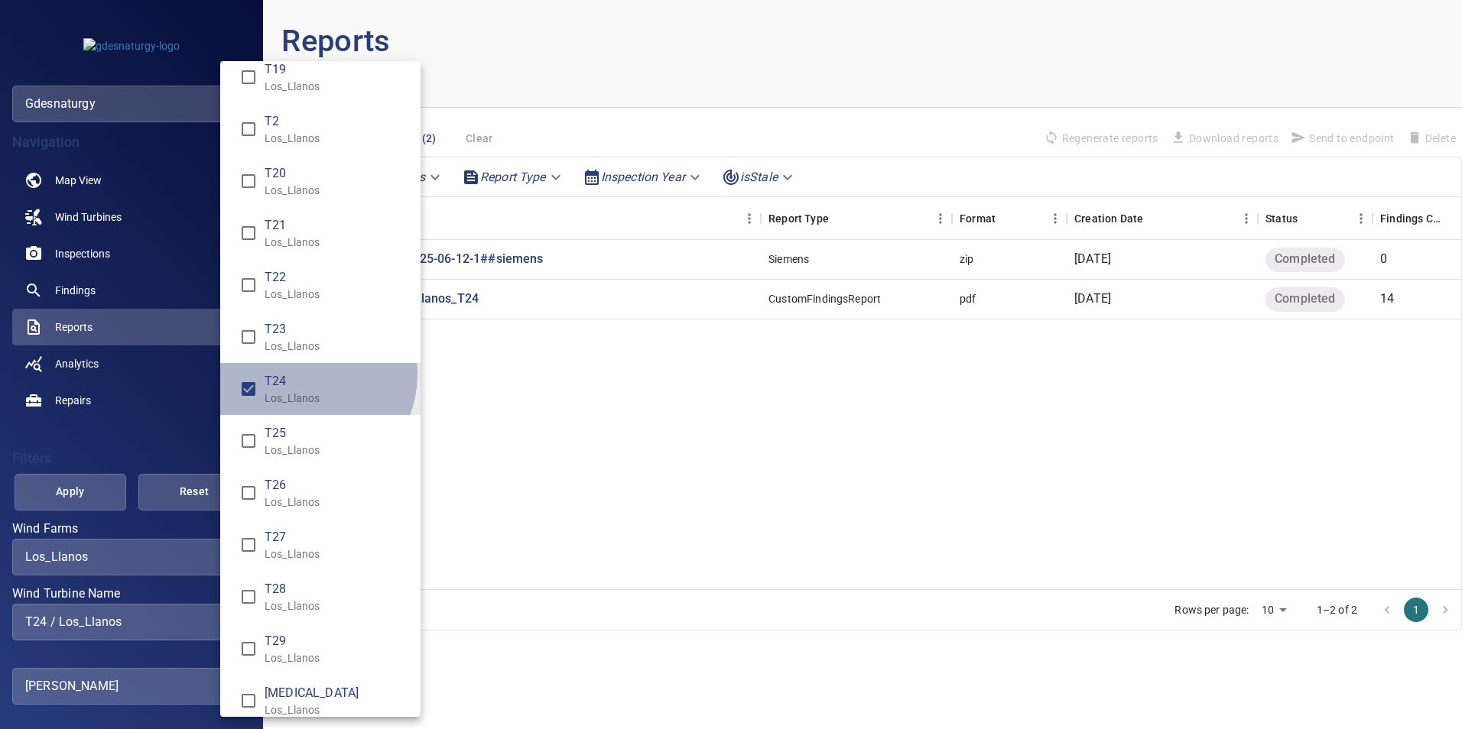
click at [302, 374] on span "T24" at bounding box center [337, 381] width 144 height 18
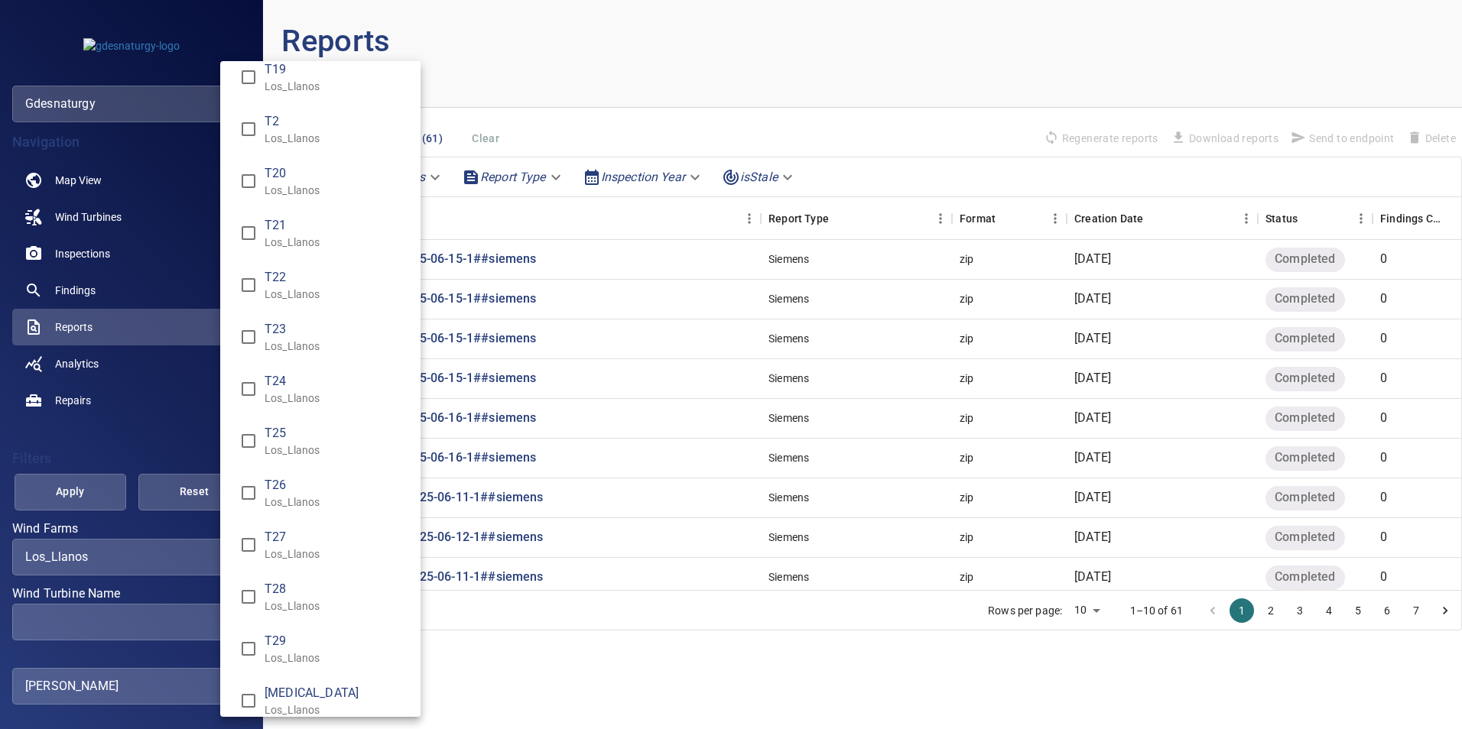
scroll to position [0, 0]
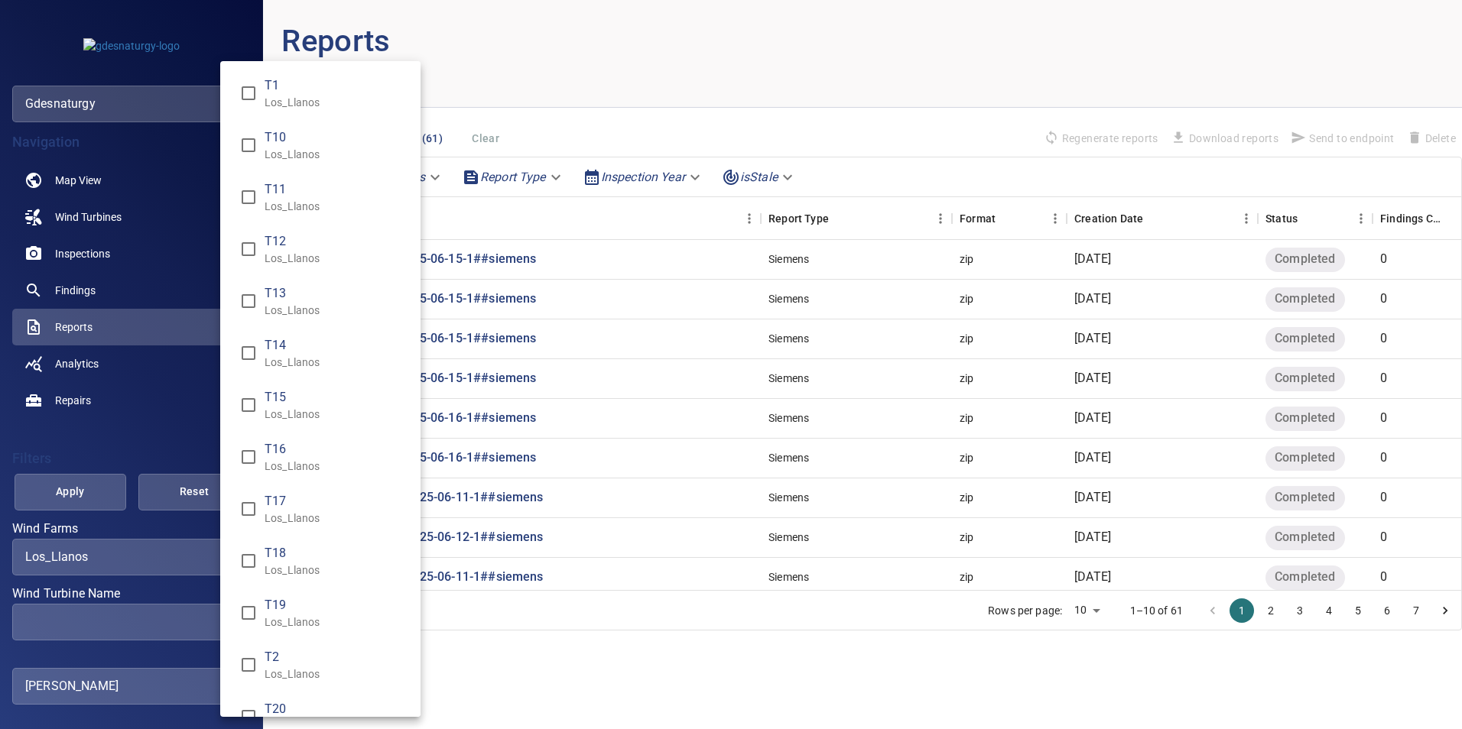
drag, startPoint x: 304, startPoint y: 602, endPoint x: 285, endPoint y: 597, distance: 18.9
click at [304, 602] on span "T19" at bounding box center [337, 605] width 144 height 18
type input "**********"
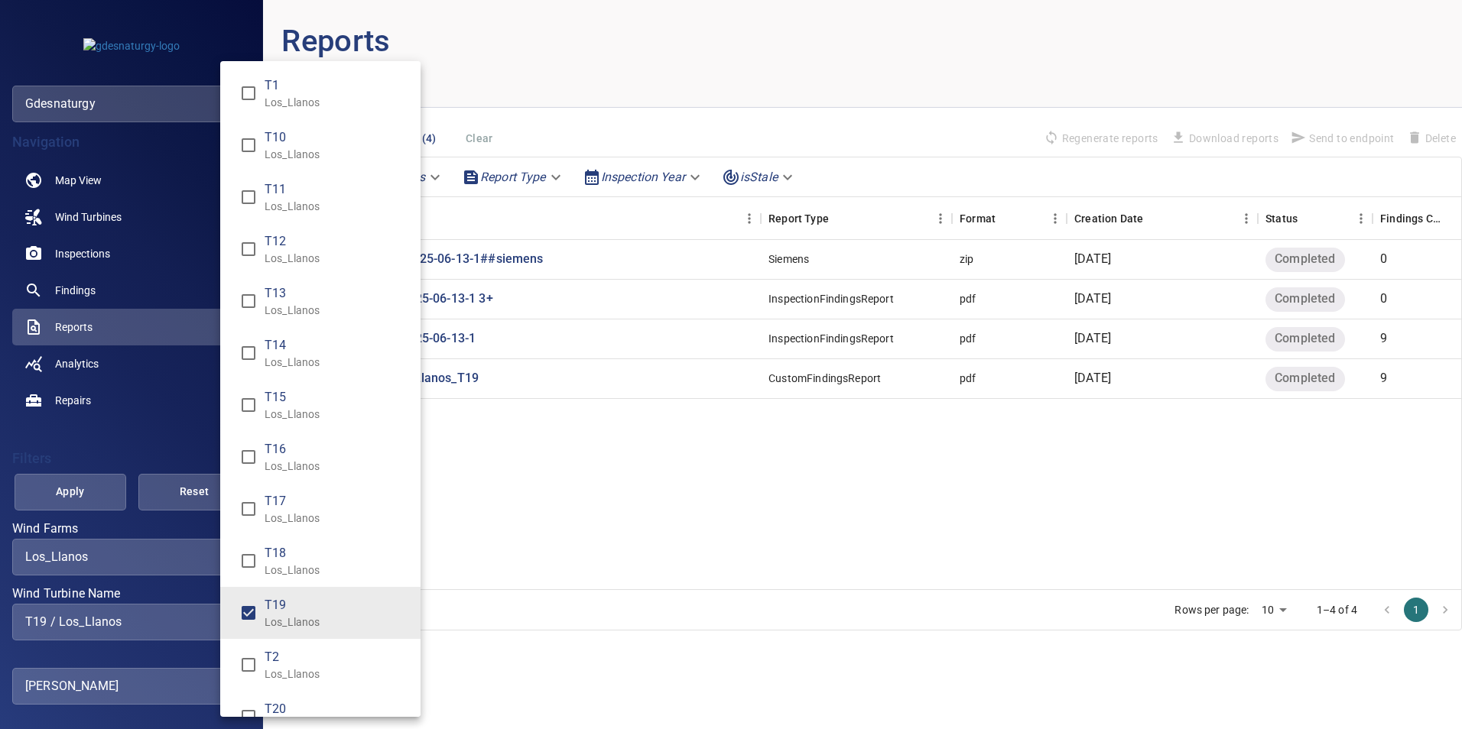
click at [46, 490] on div "Wind Turbine Name" at bounding box center [731, 364] width 1462 height 729
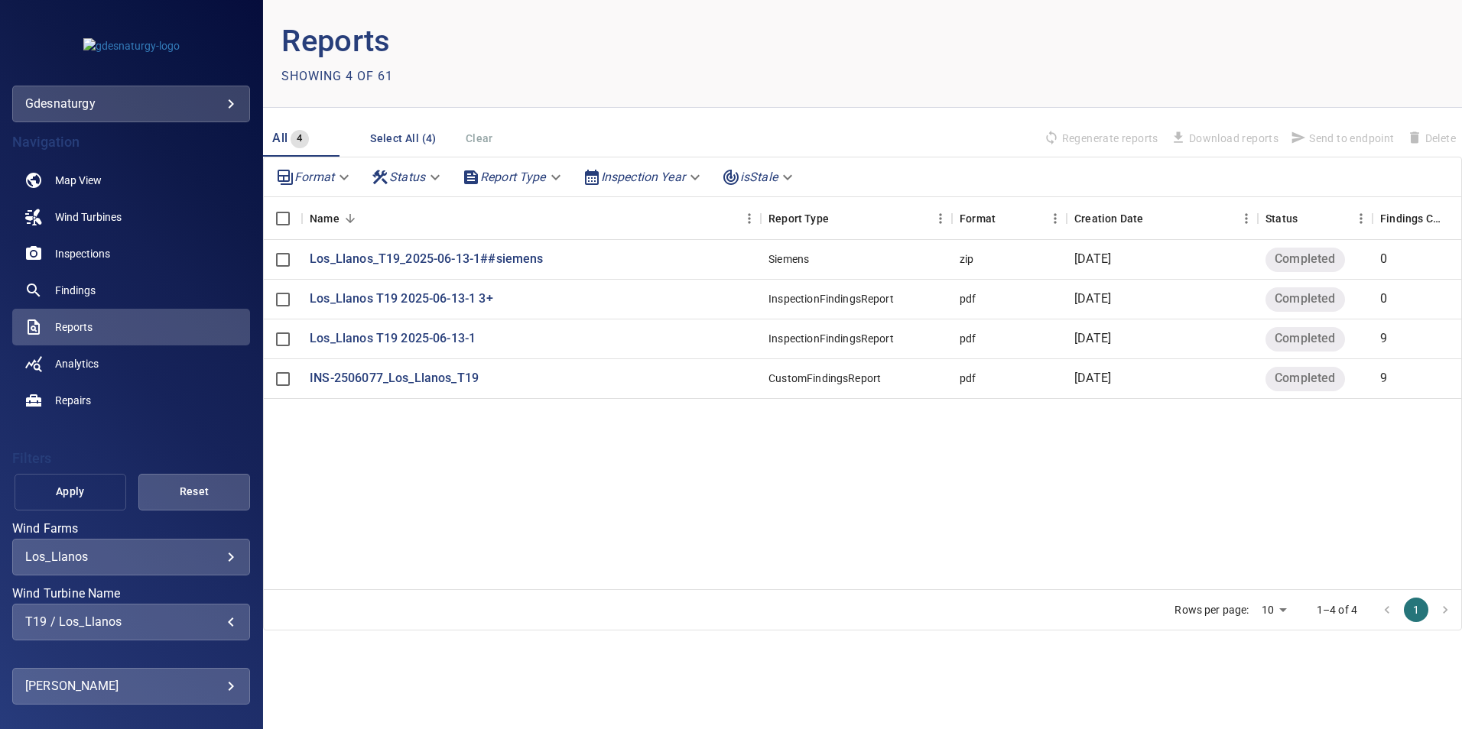
click at [78, 489] on span "Apply" at bounding box center [70, 491] width 73 height 19
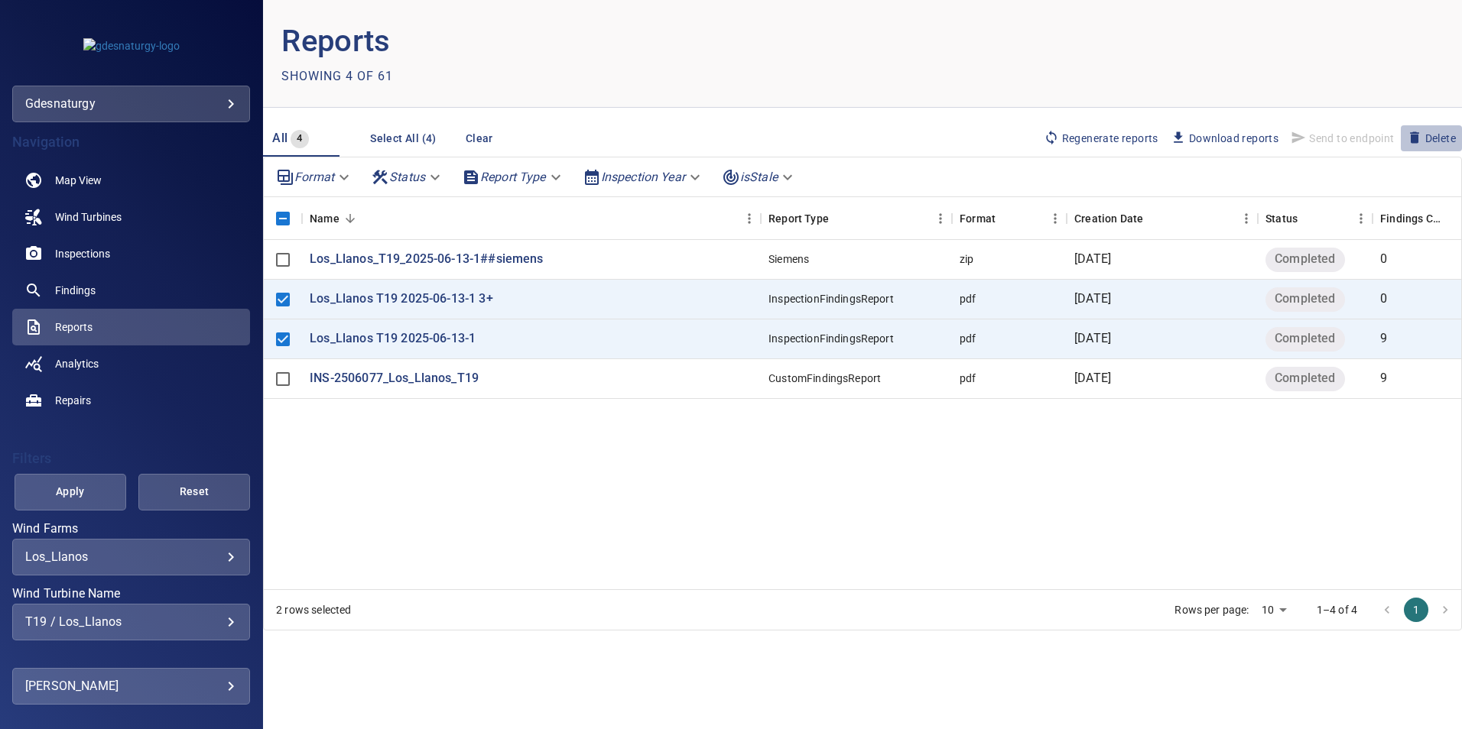
click at [1425, 128] on button "Delete" at bounding box center [1431, 138] width 61 height 26
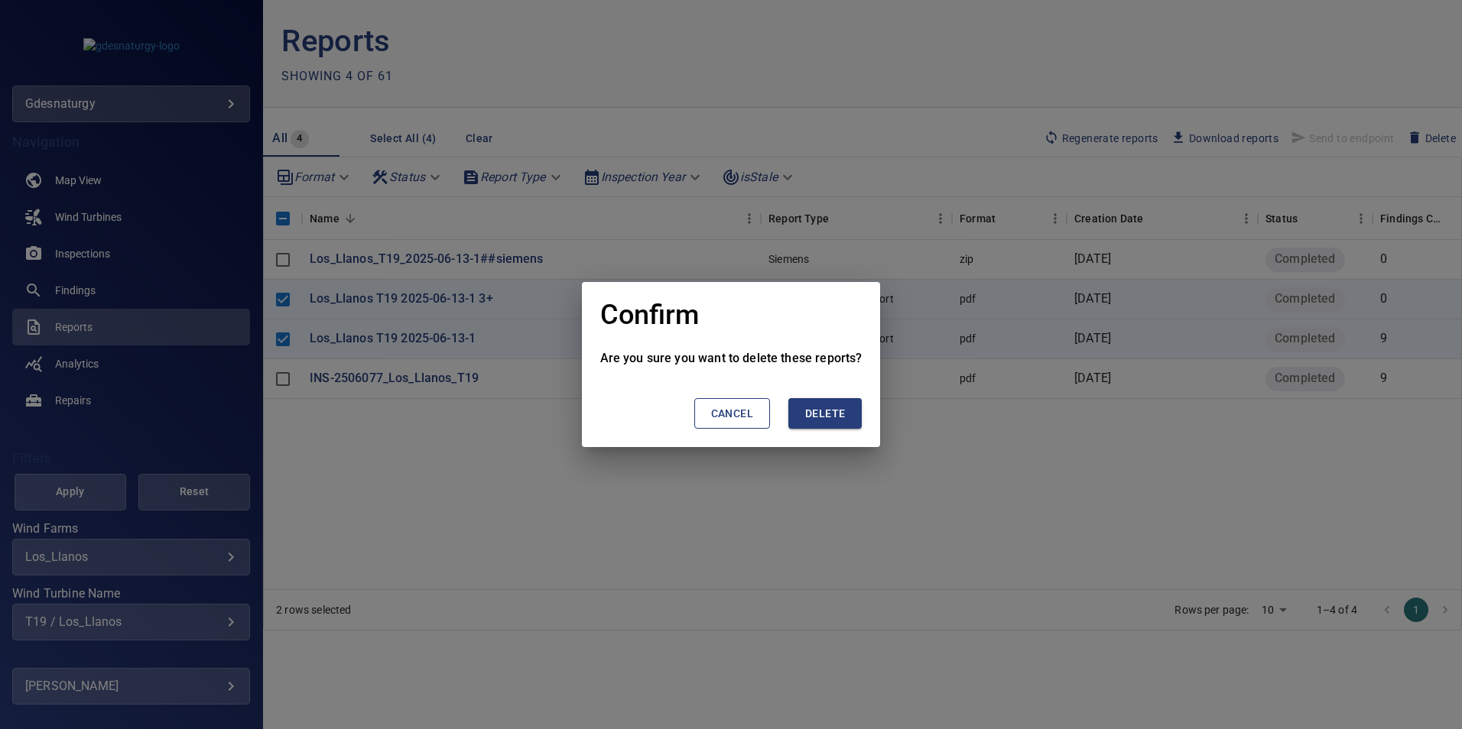
click at [813, 415] on span "Delete" at bounding box center [825, 413] width 40 height 19
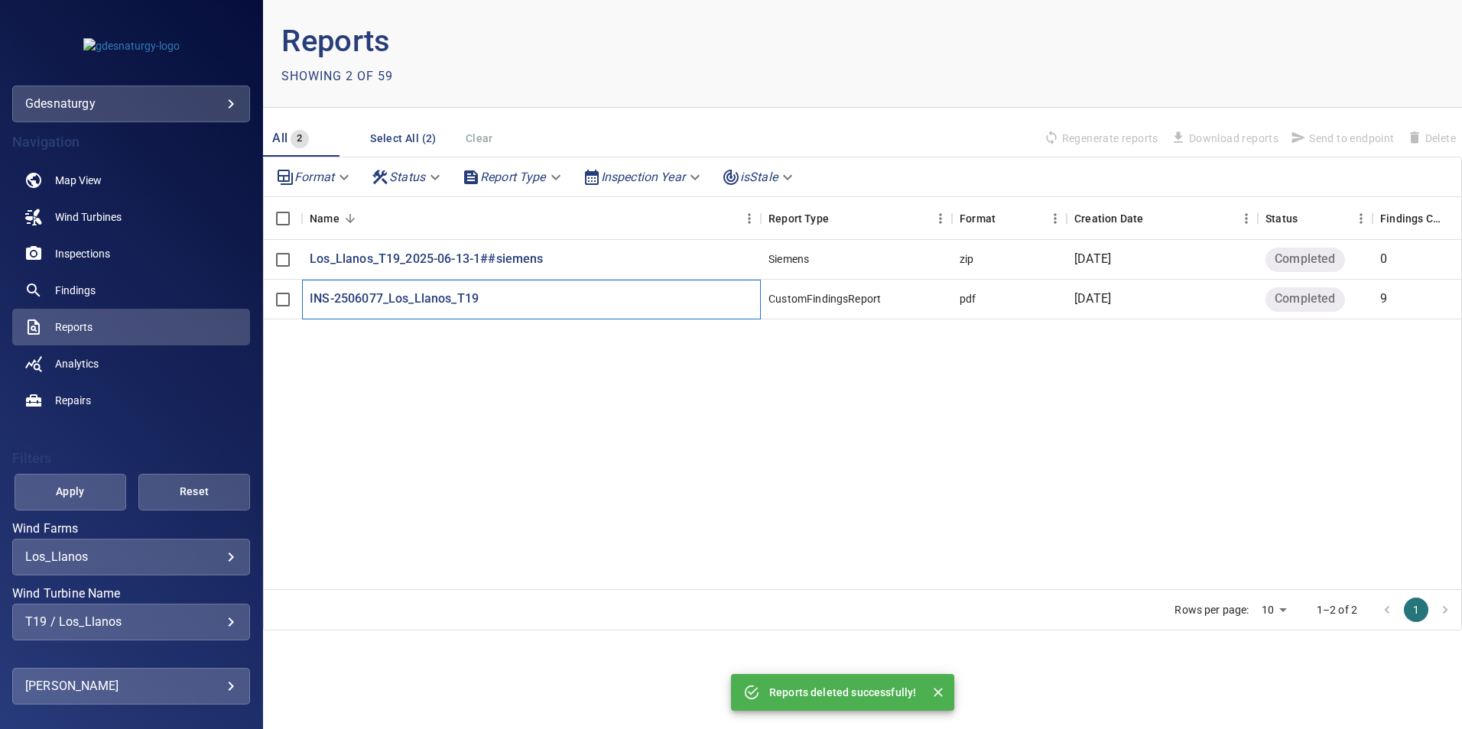
click at [384, 309] on div "INS-2506077_Los_Llanos_T19" at bounding box center [531, 300] width 459 height 40
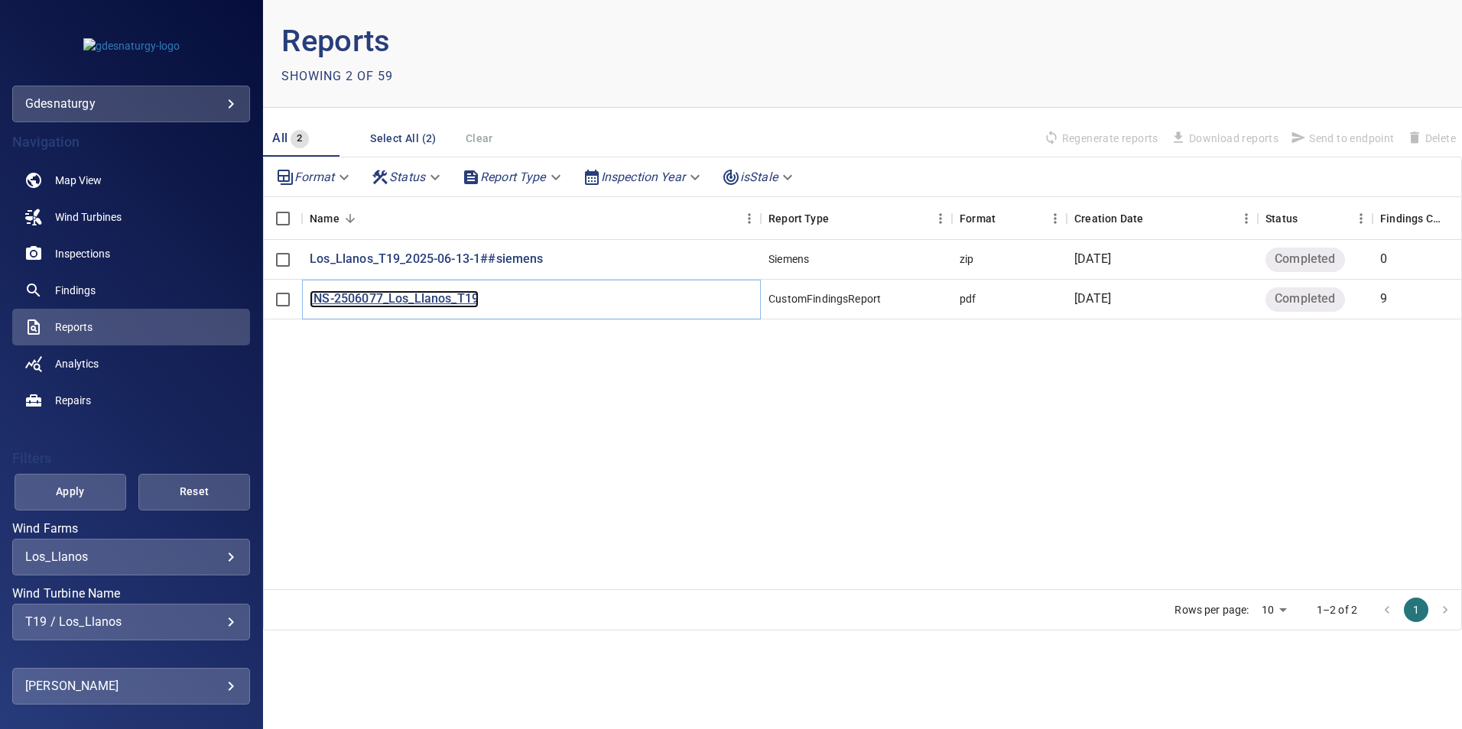
click at [391, 302] on p "INS-2506077_Los_Llanos_T19" at bounding box center [394, 300] width 169 height 18
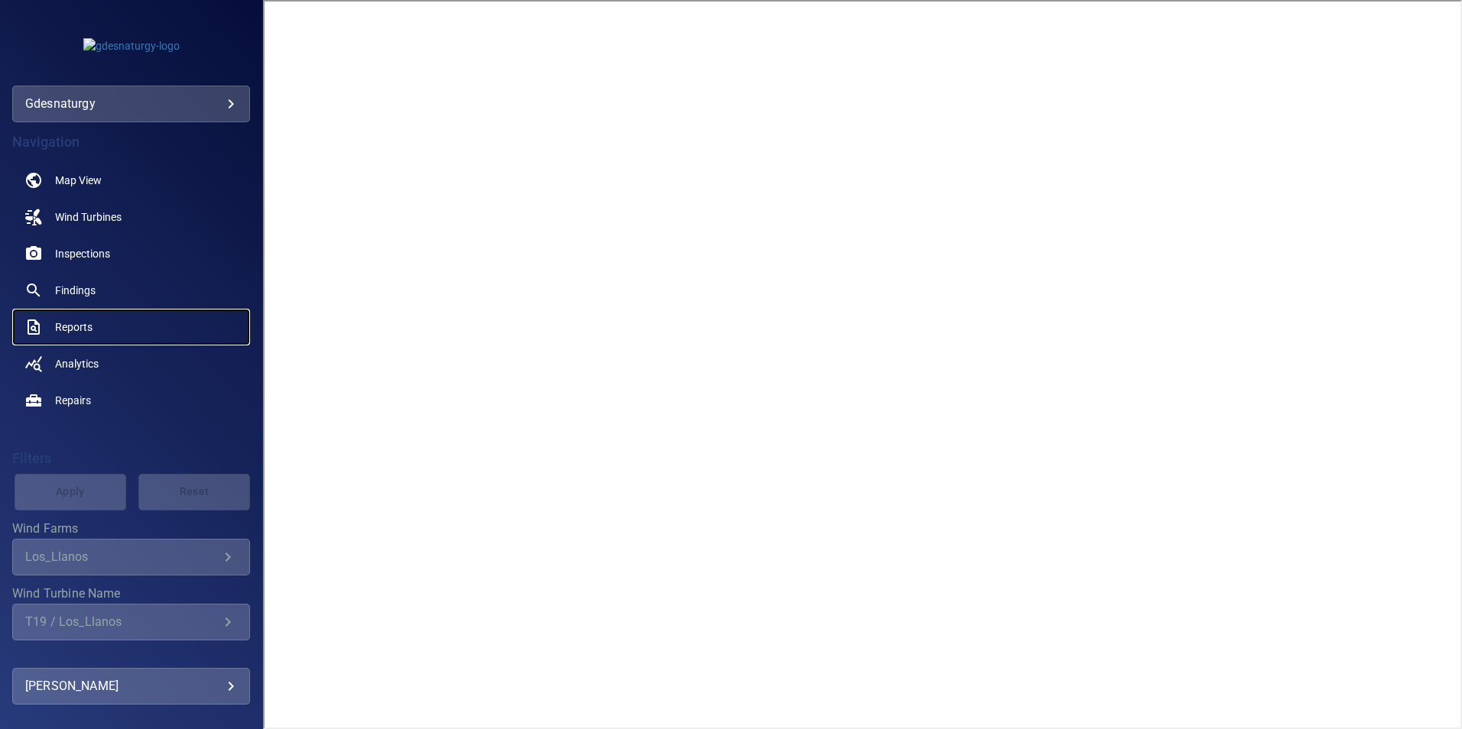
click at [72, 332] on span "Reports" at bounding box center [73, 327] width 37 height 15
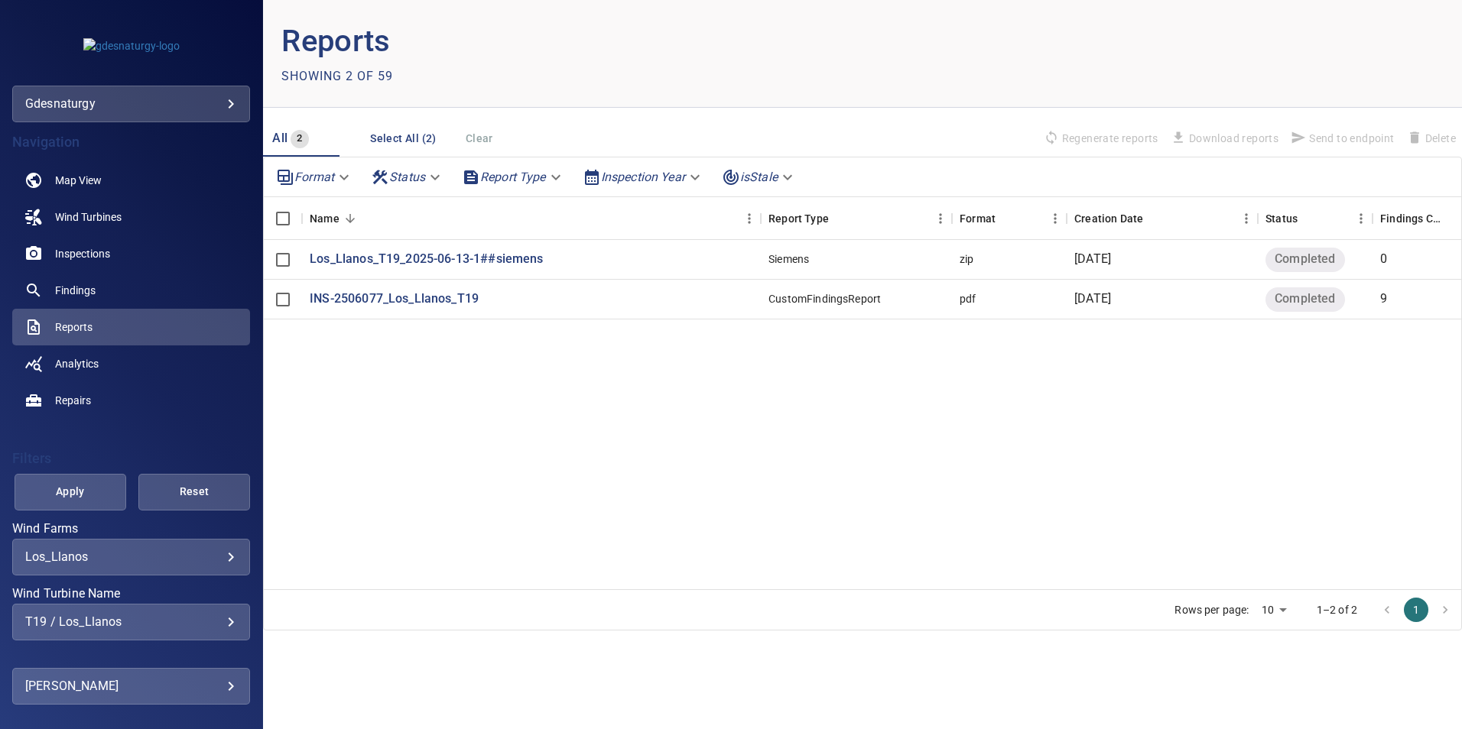
click at [163, 560] on body "**********" at bounding box center [731, 364] width 1462 height 729
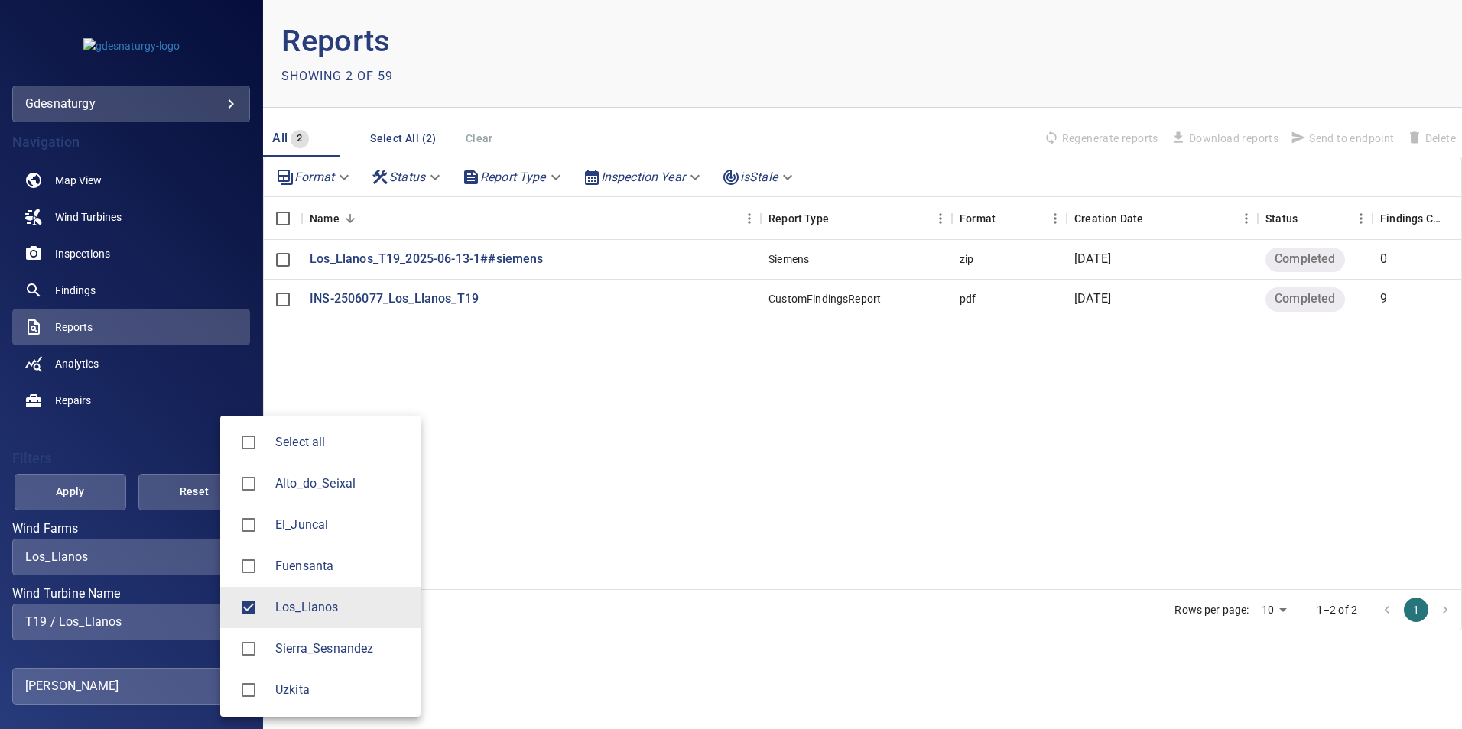
click at [118, 87] on div at bounding box center [731, 364] width 1462 height 729
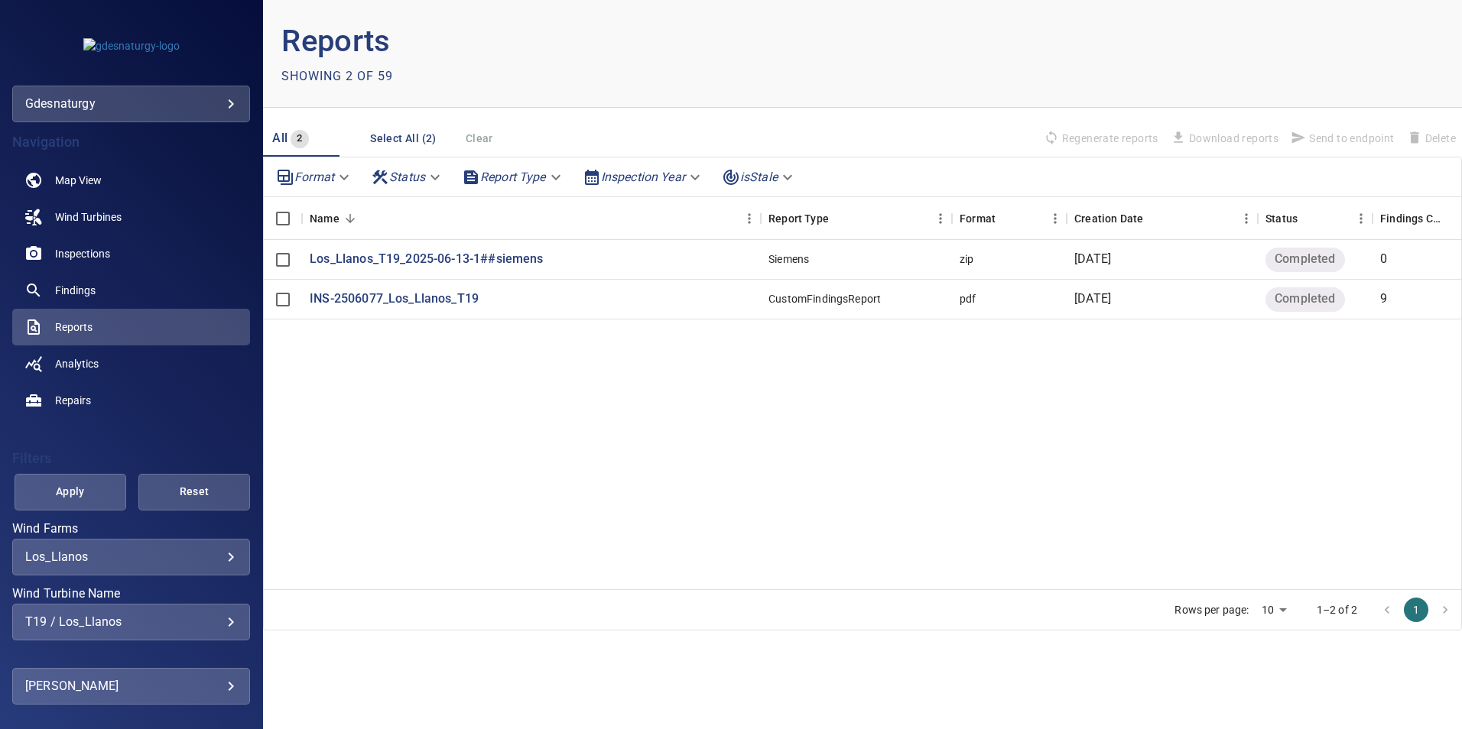
click at [134, 98] on body "**********" at bounding box center [731, 364] width 1462 height 729
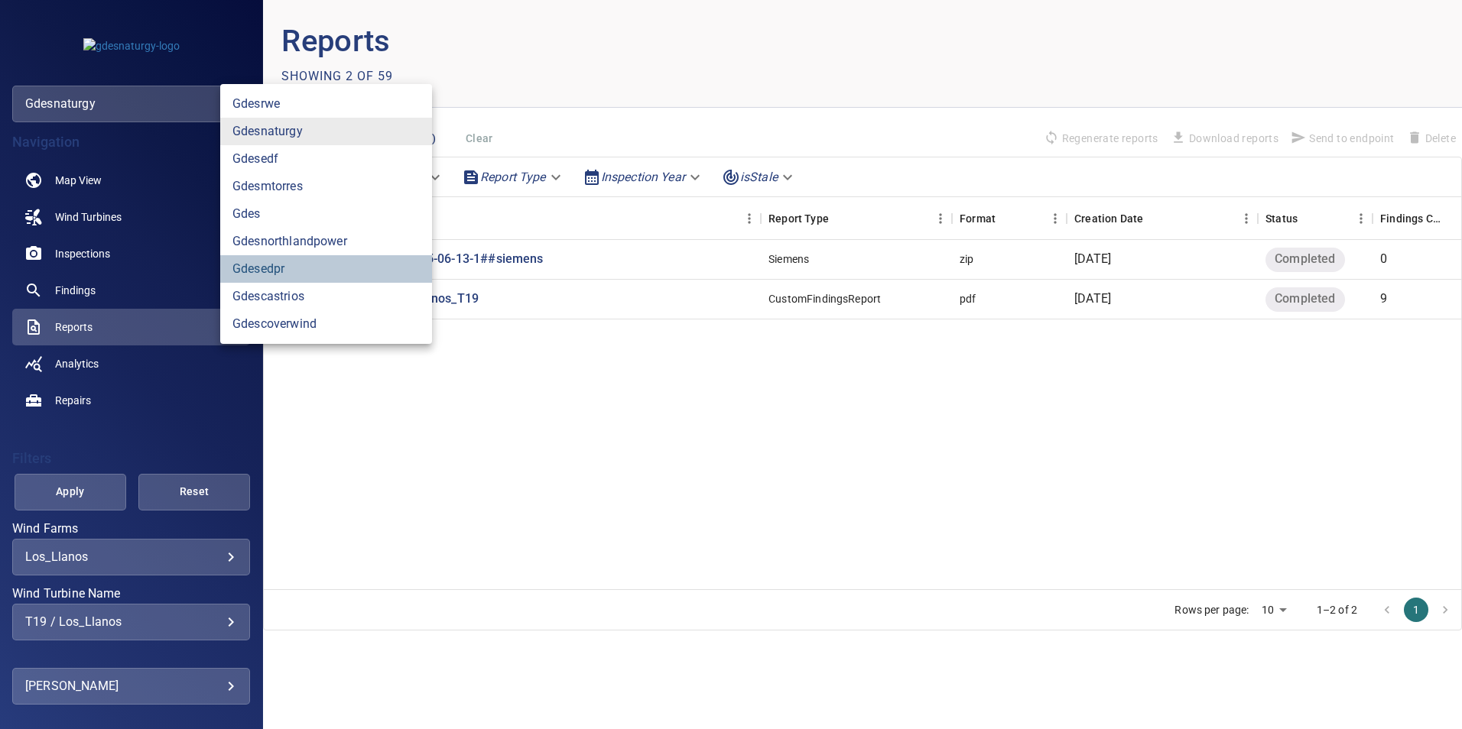
click at [318, 261] on link "gdesedpr" at bounding box center [326, 269] width 212 height 28
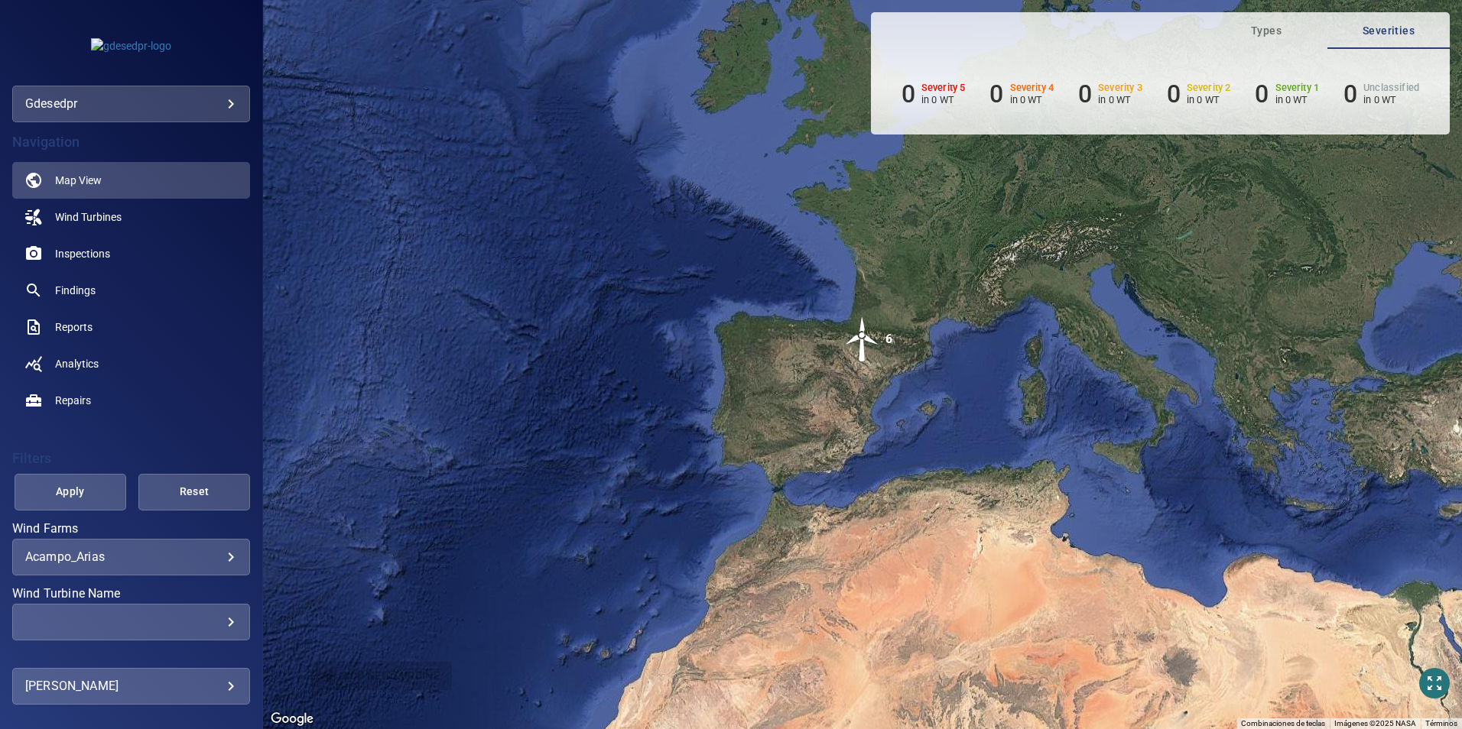
click at [176, 563] on div "**********" at bounding box center [131, 557] width 238 height 37
click at [222, 550] on body "**********" at bounding box center [731, 364] width 1462 height 729
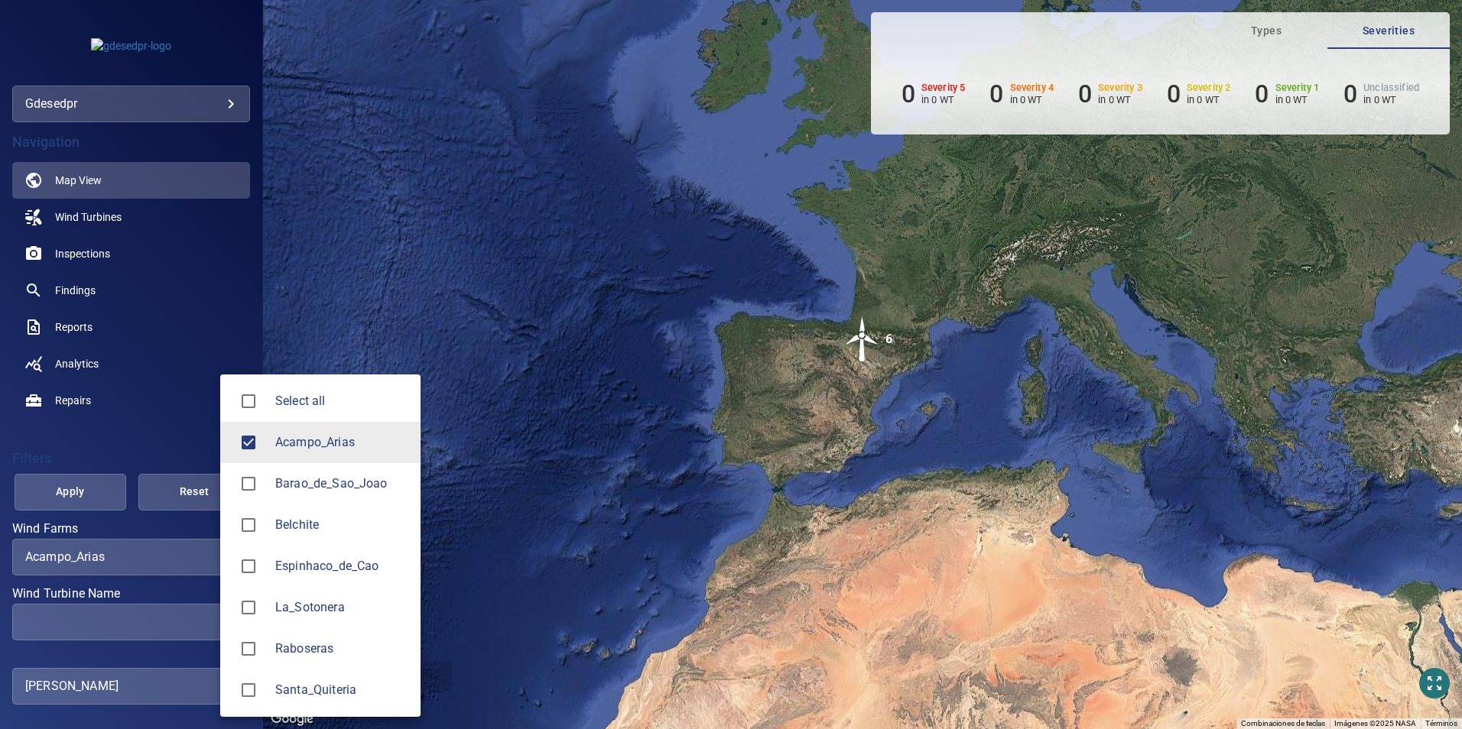
click at [384, 479] on span "Barao_de_Sao_Joao" at bounding box center [341, 484] width 133 height 18
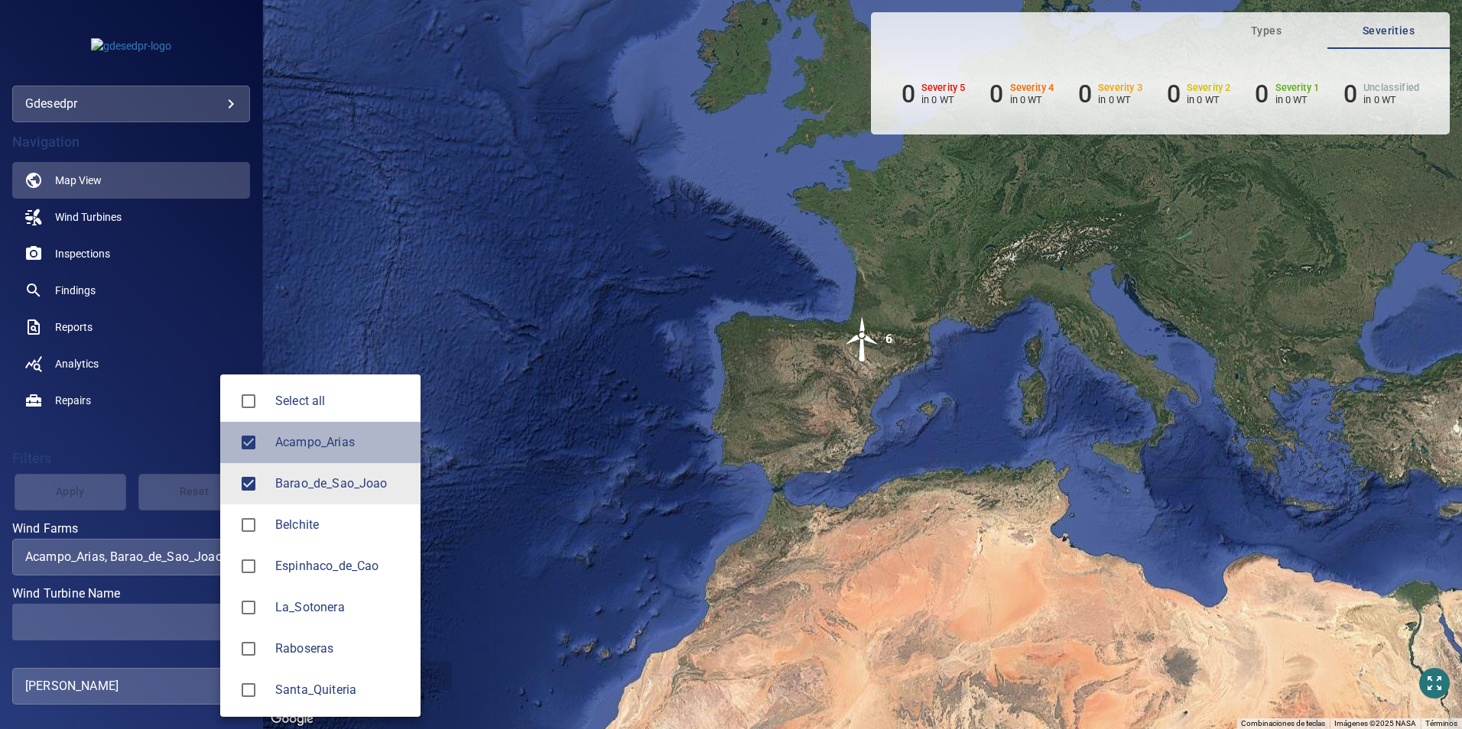
click at [363, 446] on span "Acampo_Arias" at bounding box center [341, 442] width 133 height 18
type input "**********"
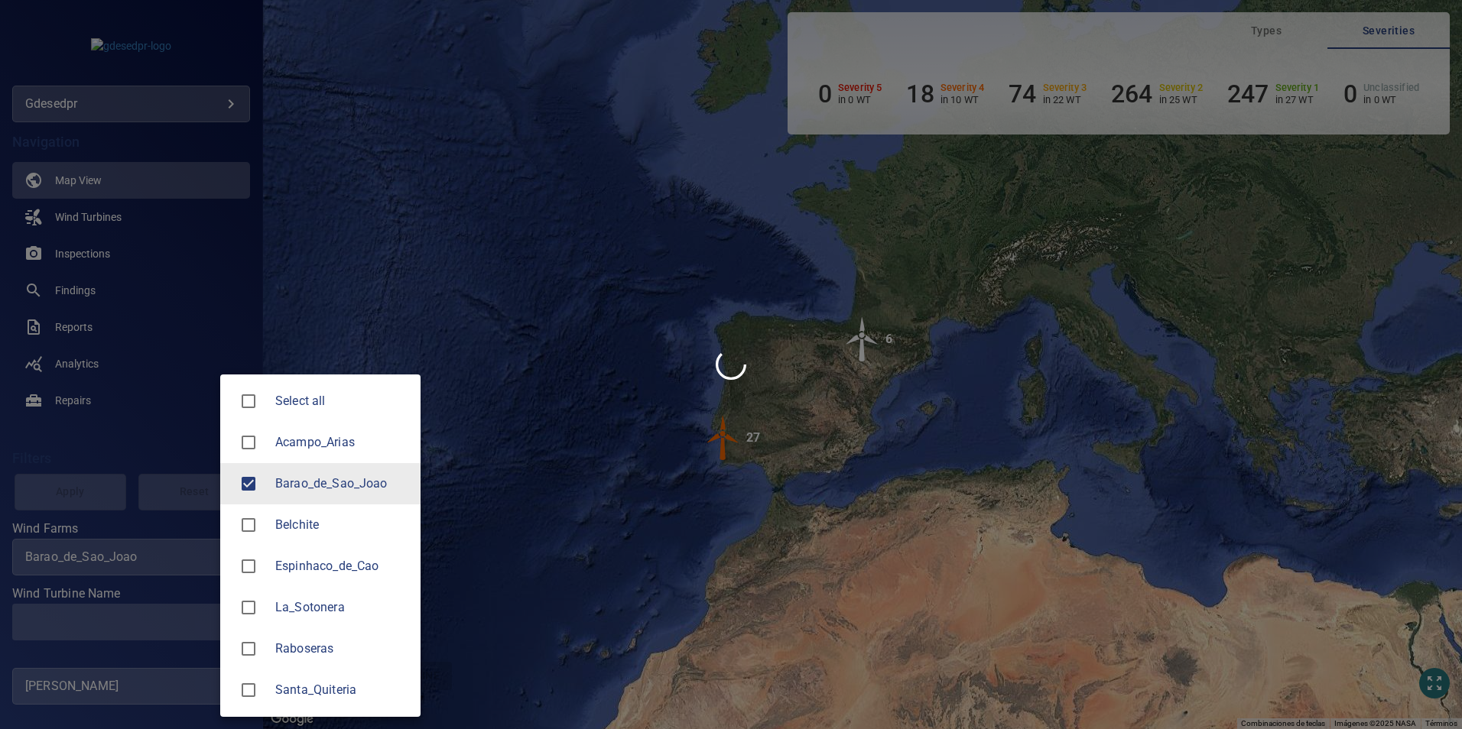
click at [180, 608] on div at bounding box center [731, 364] width 1462 height 729
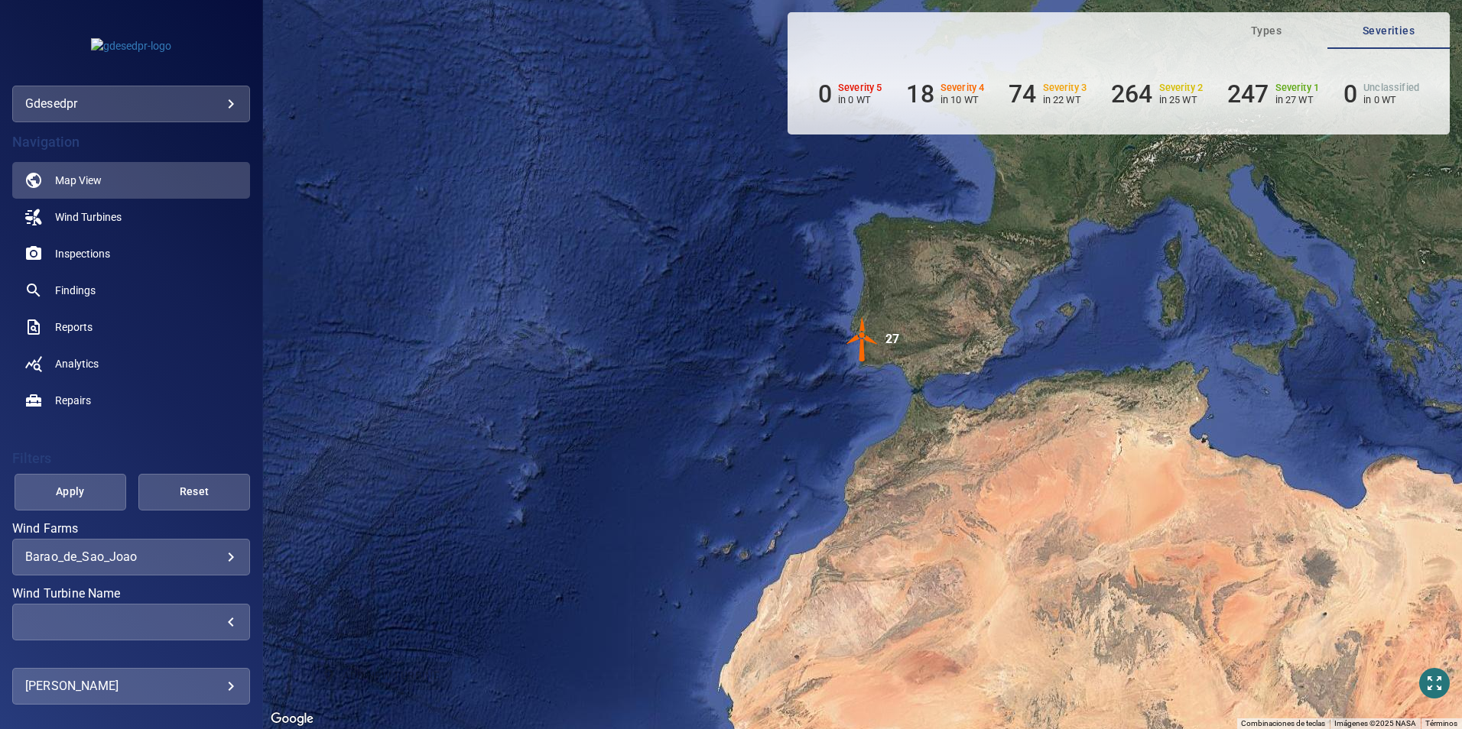
click at [157, 627] on div "​" at bounding box center [131, 622] width 212 height 15
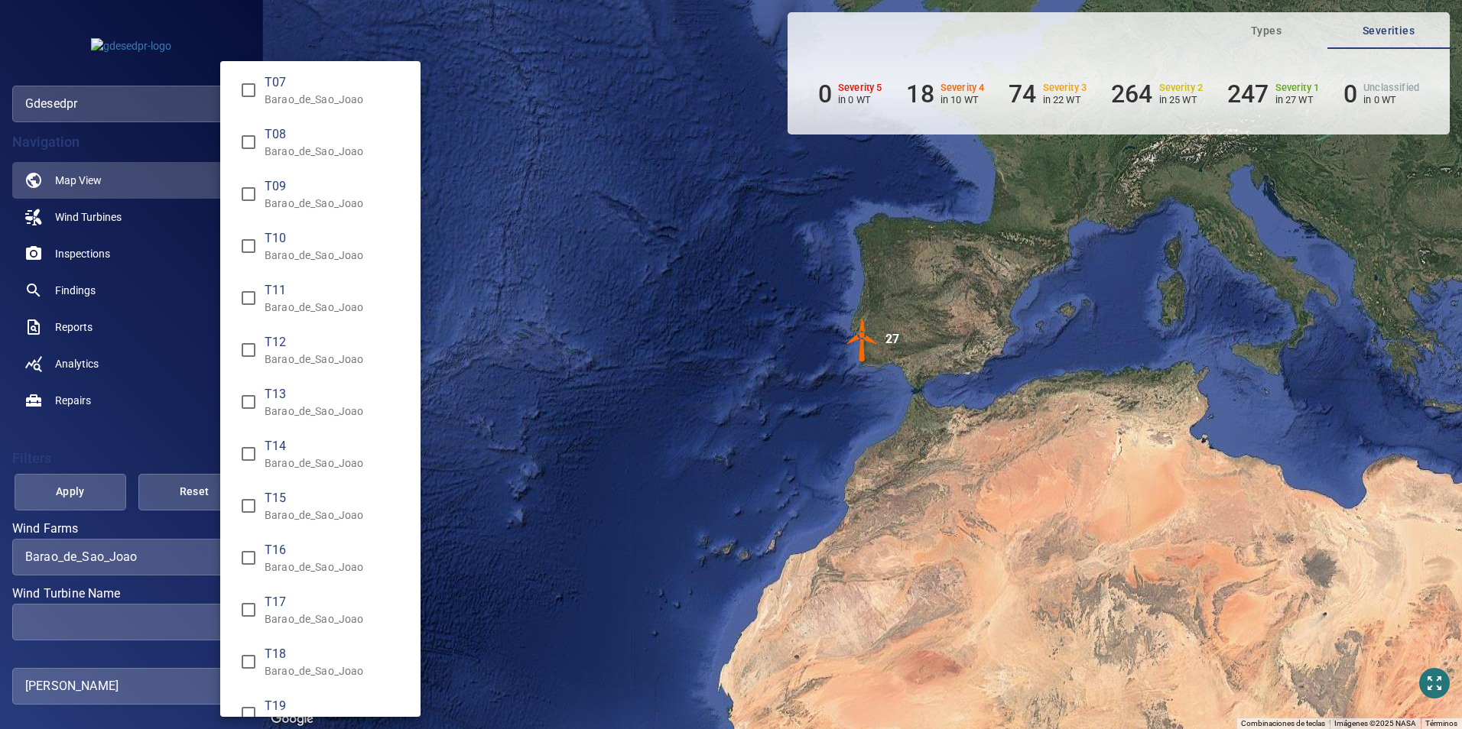
scroll to position [535, 0]
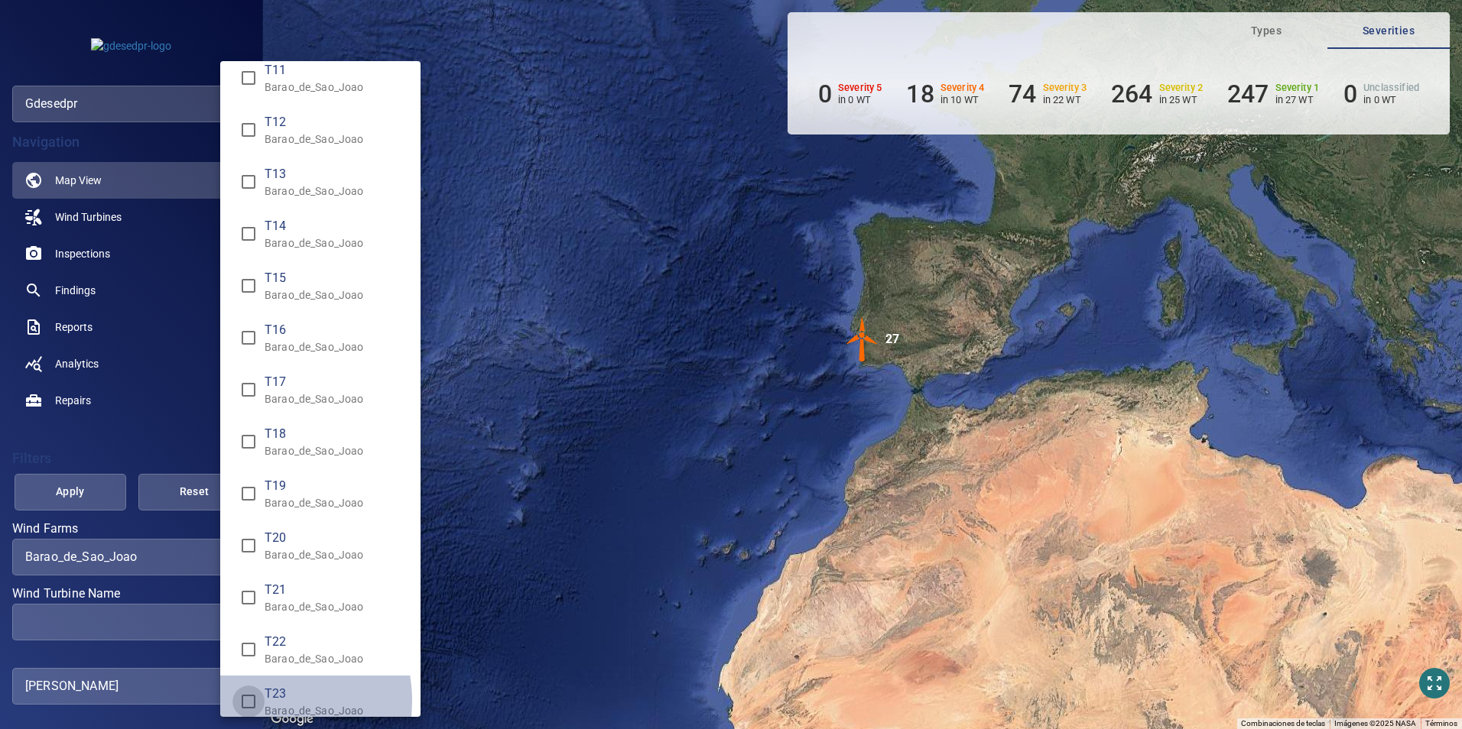
type input "**********"
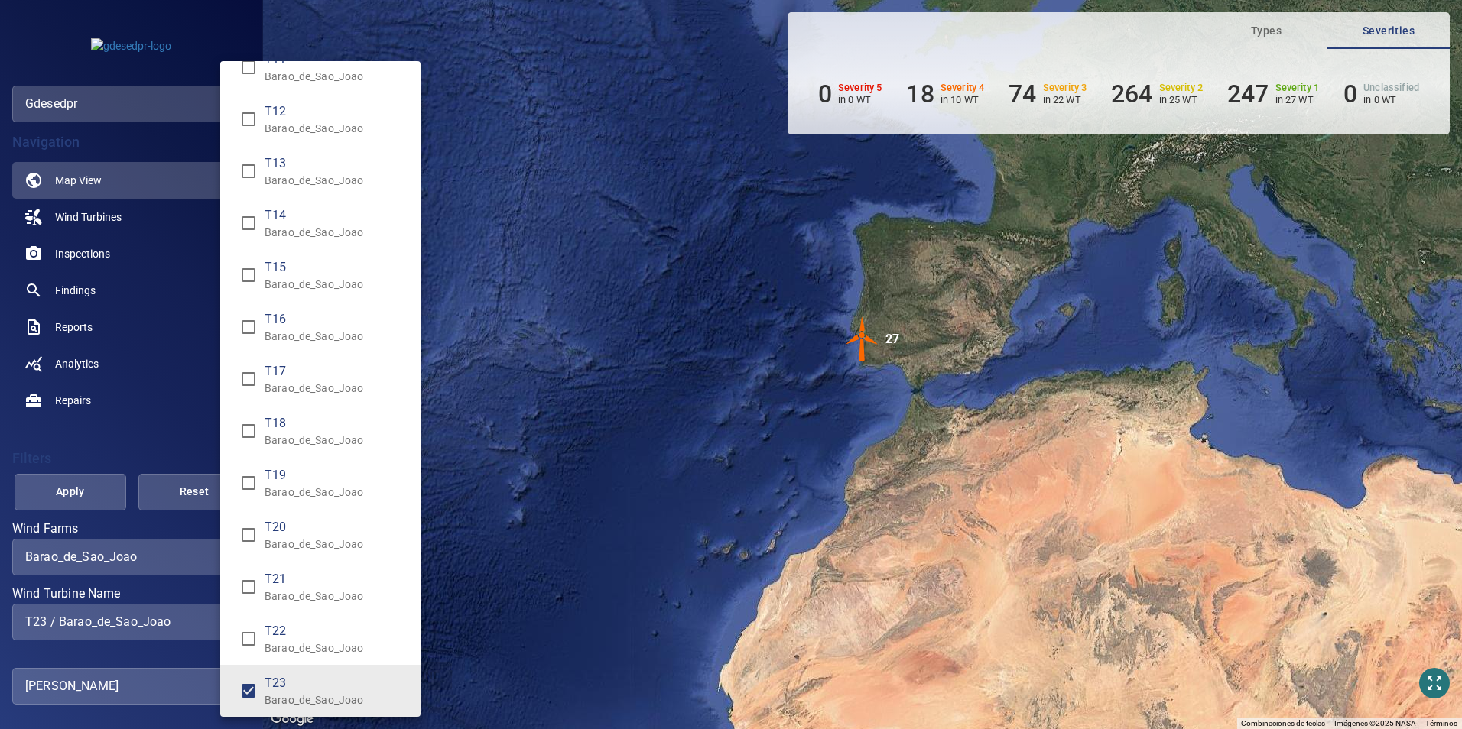
drag, startPoint x: 71, startPoint y: 512, endPoint x: 76, endPoint y: 489, distance: 24.1
click at [71, 509] on div "Wind Turbine Name" at bounding box center [731, 364] width 1462 height 729
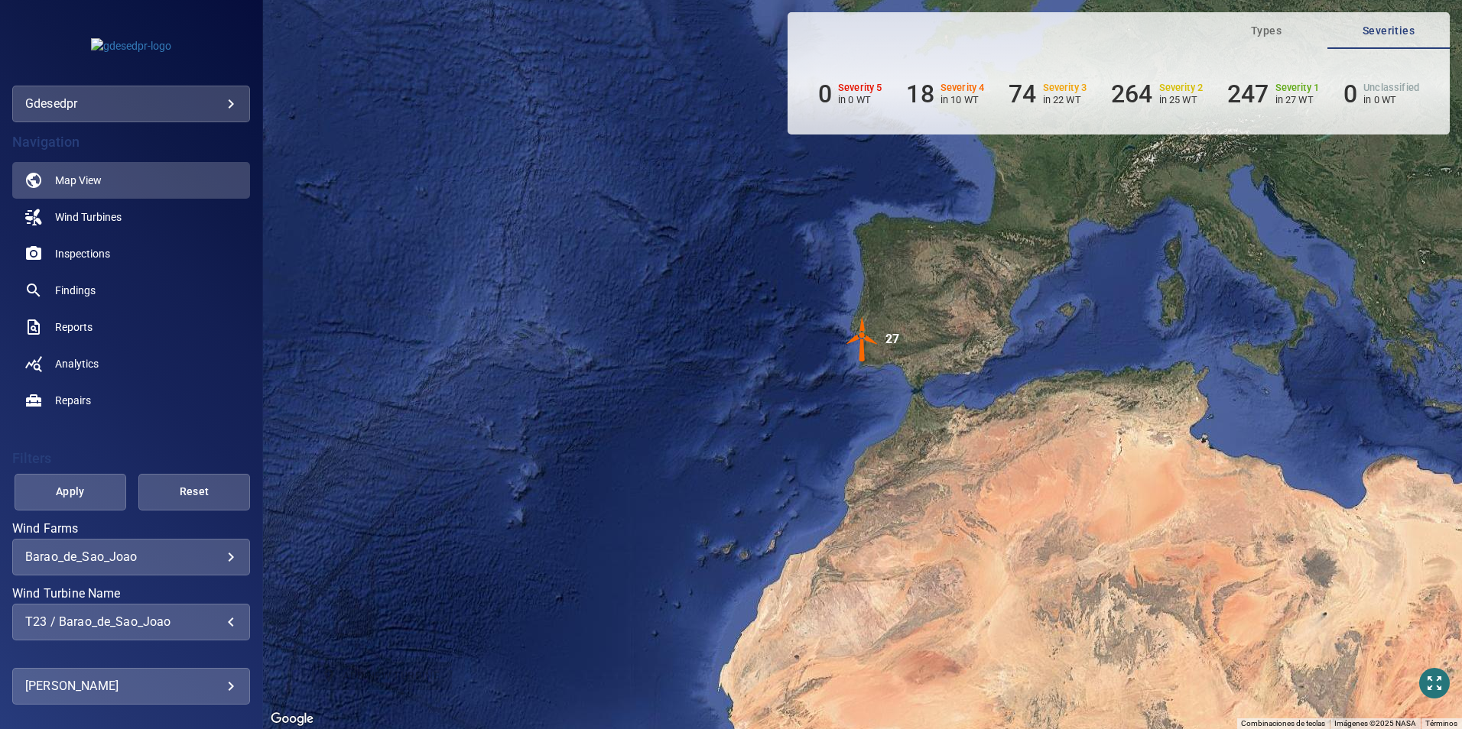
drag, startPoint x: 48, startPoint y: 481, endPoint x: 50, endPoint y: 456, distance: 24.5
click at [49, 481] on button "Apply" at bounding box center [71, 492] width 112 height 37
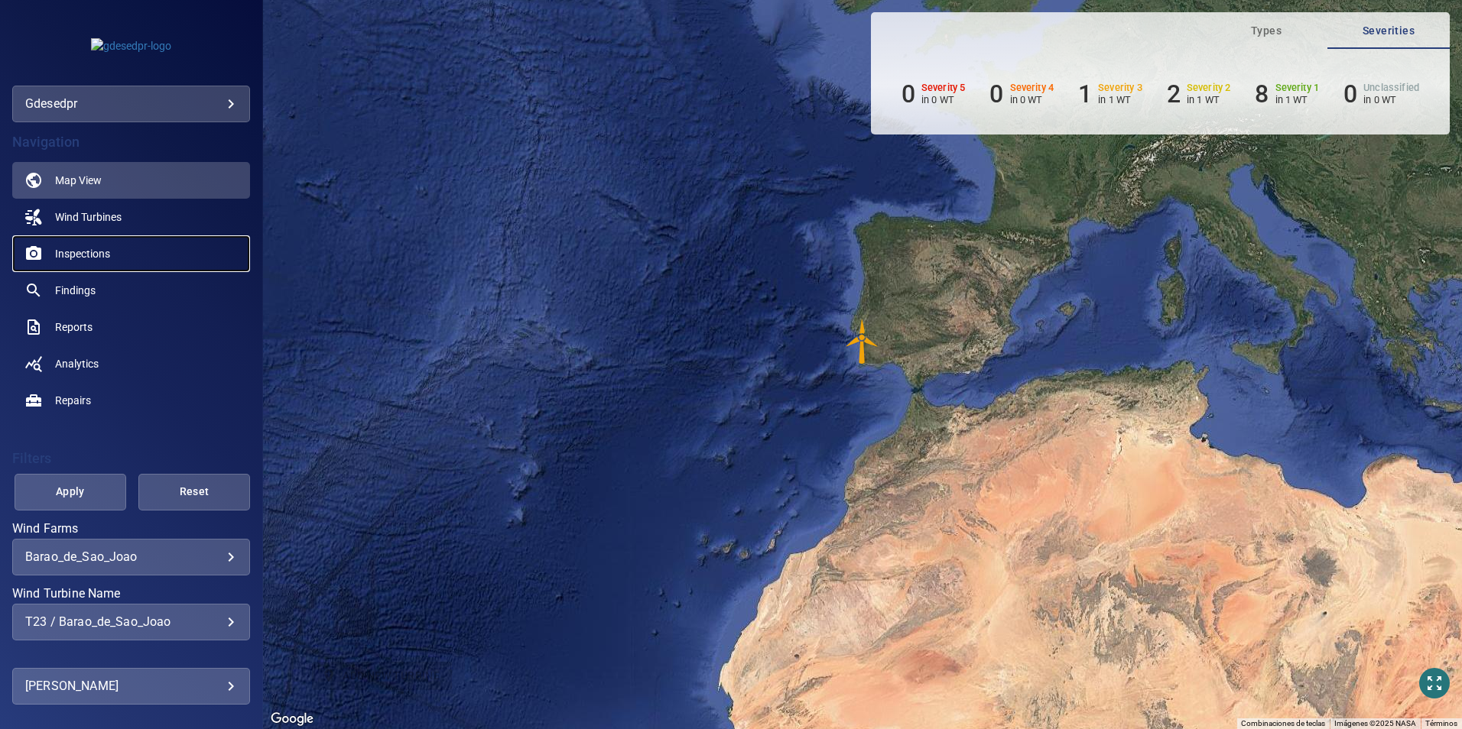
click at [69, 256] on span "Inspections" at bounding box center [82, 253] width 55 height 15
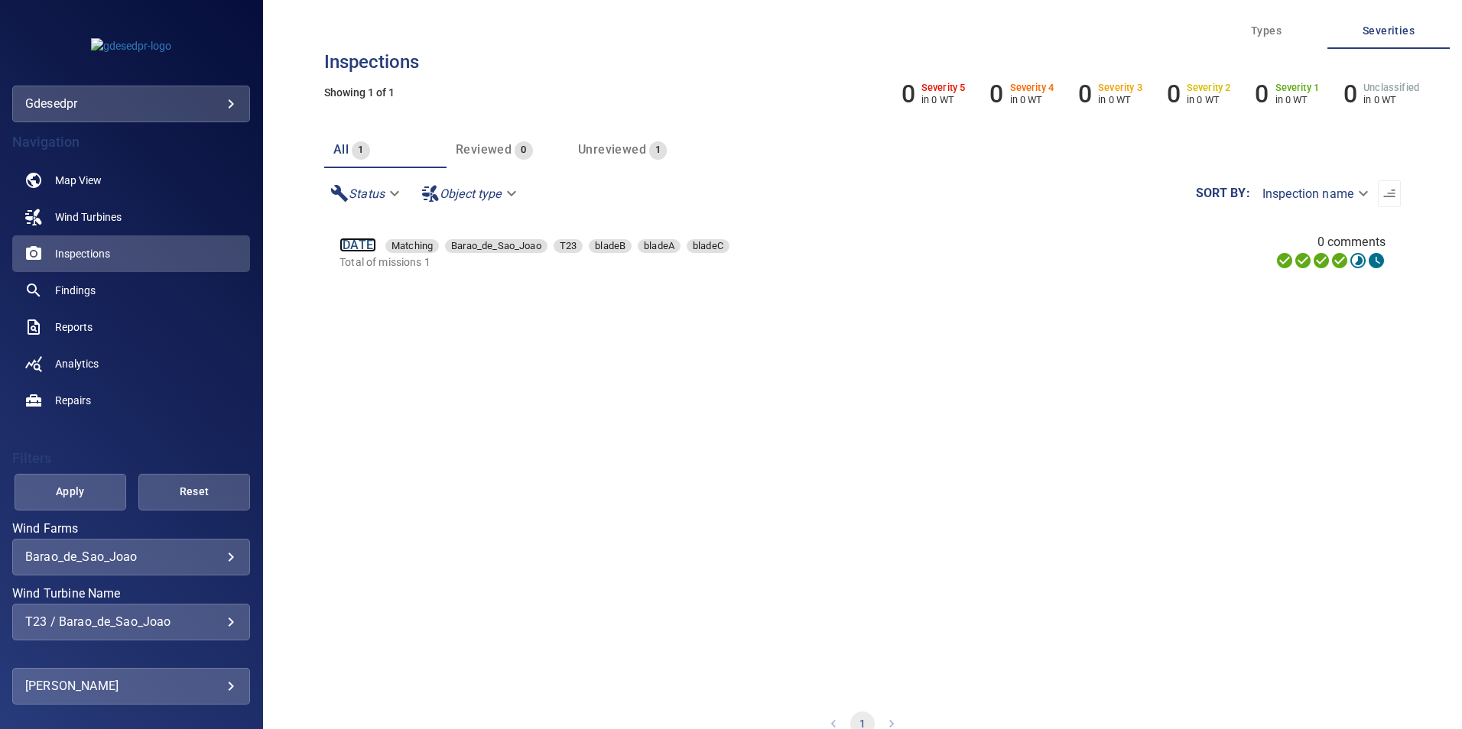
click at [376, 248] on link "28 Jun 2025" at bounding box center [357, 245] width 37 height 15
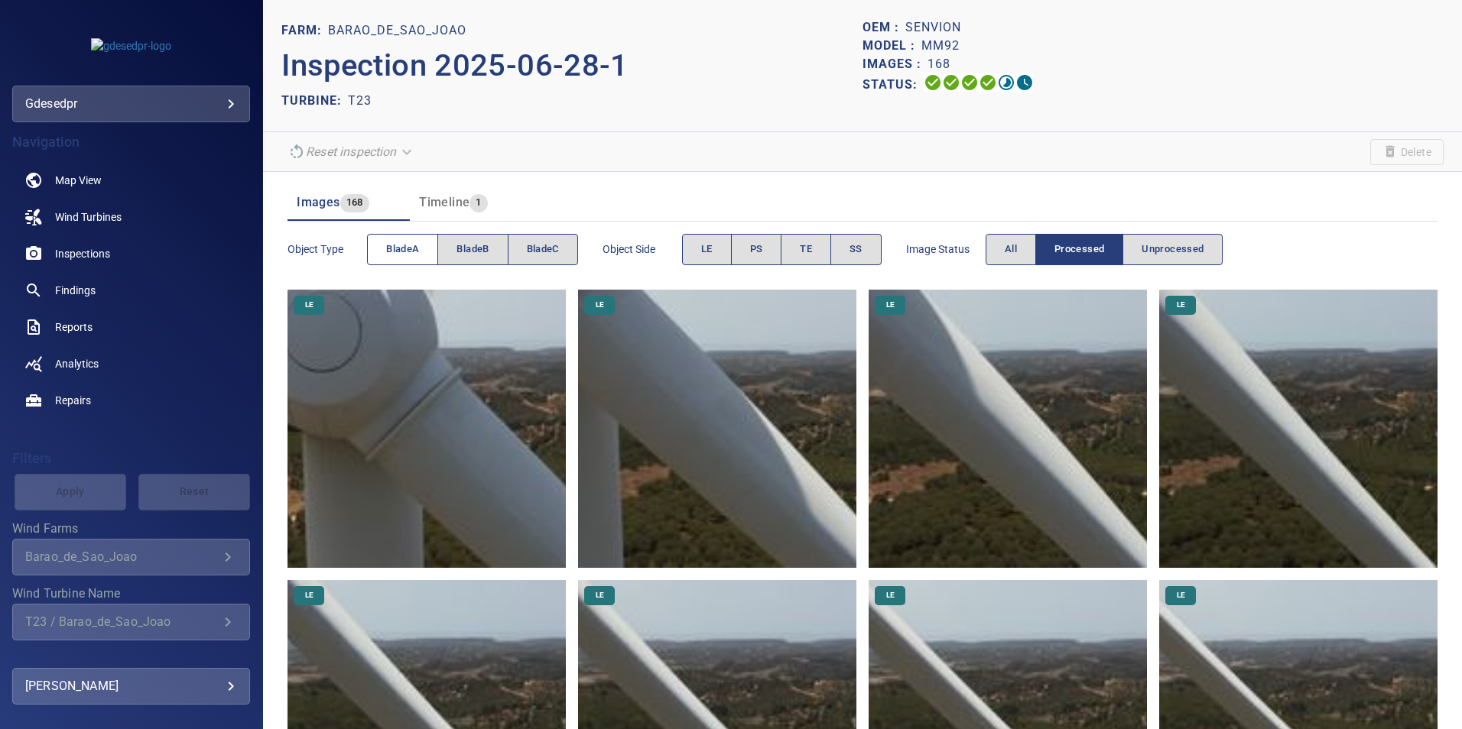
click at [388, 252] on span "bladeA" at bounding box center [402, 250] width 33 height 18
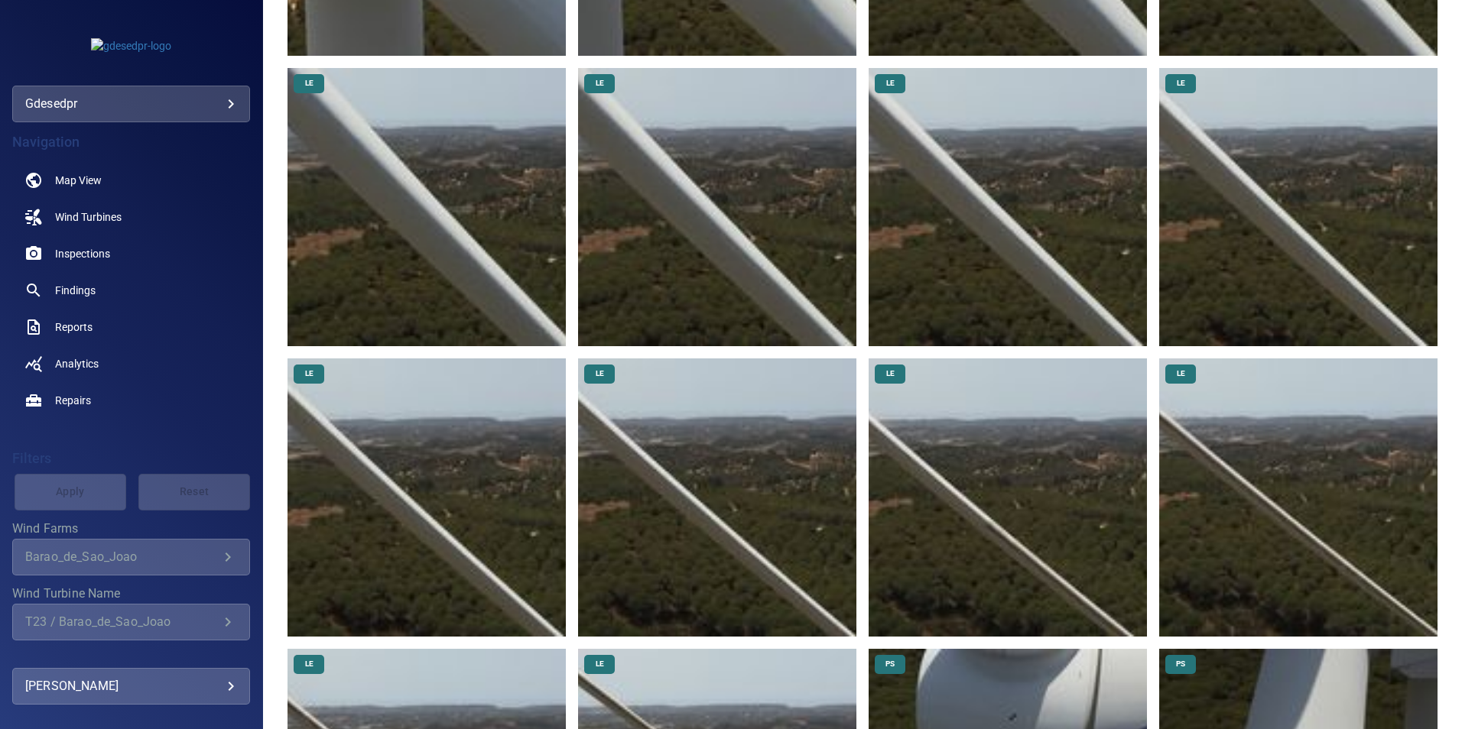
scroll to position [612, 0]
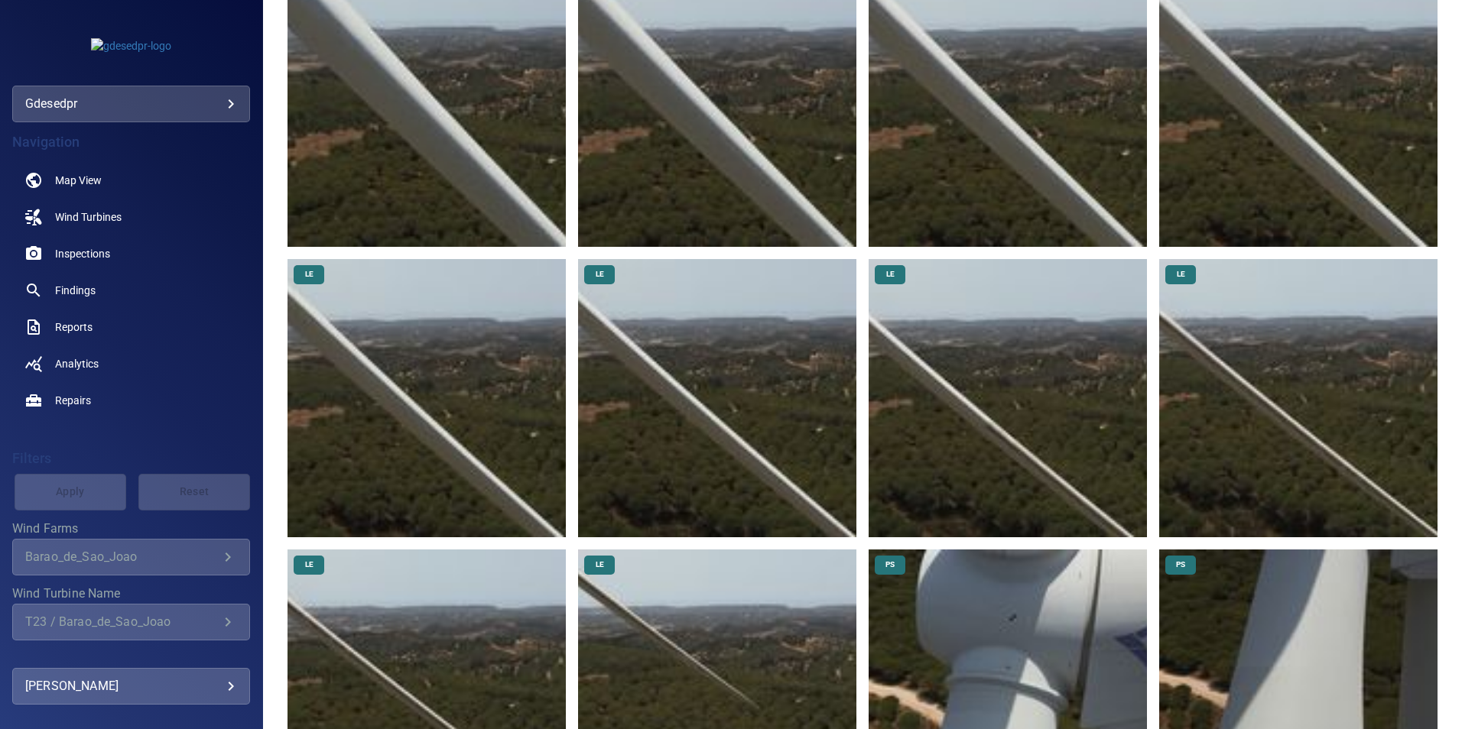
click at [1224, 473] on img at bounding box center [1298, 398] width 278 height 278
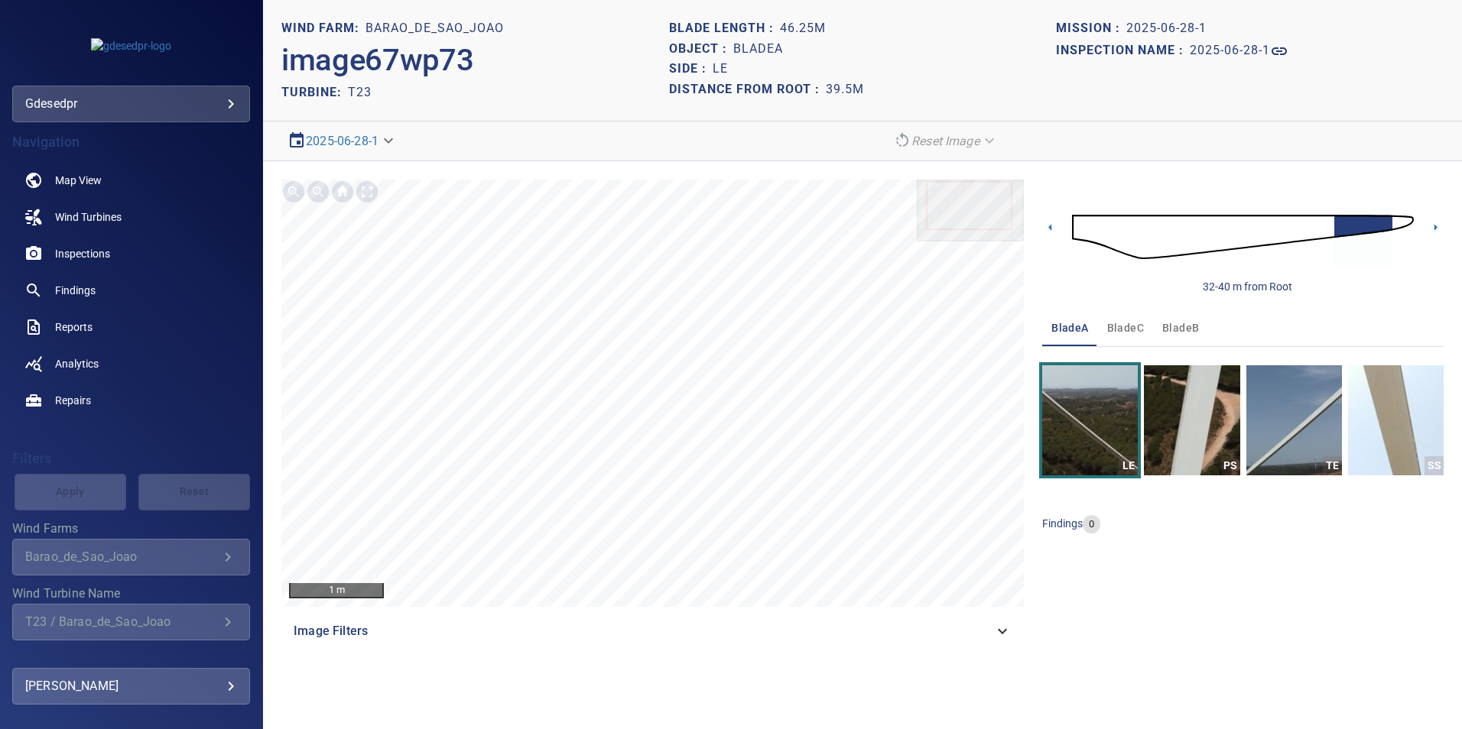
click at [1304, 226] on img at bounding box center [1243, 237] width 342 height 83
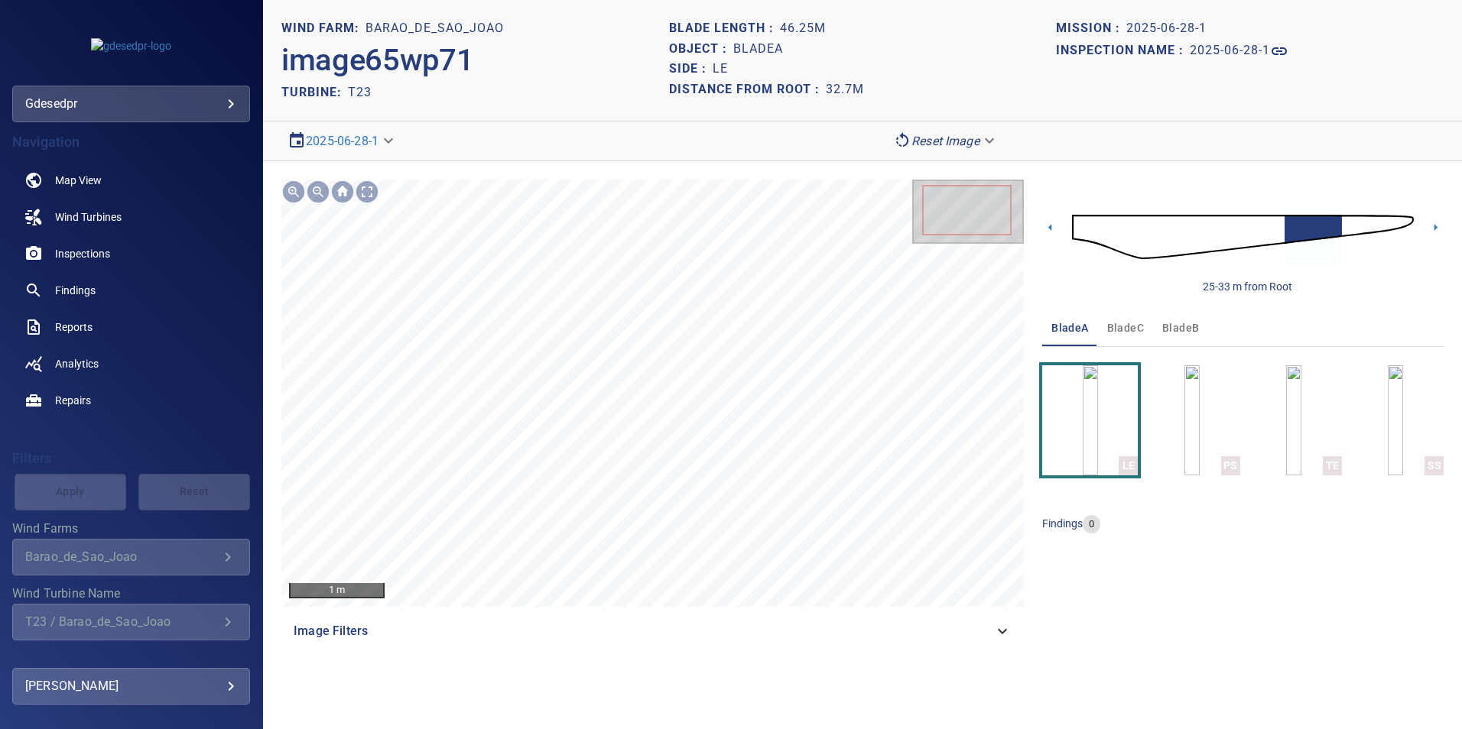
click at [1351, 219] on img at bounding box center [1243, 237] width 342 height 83
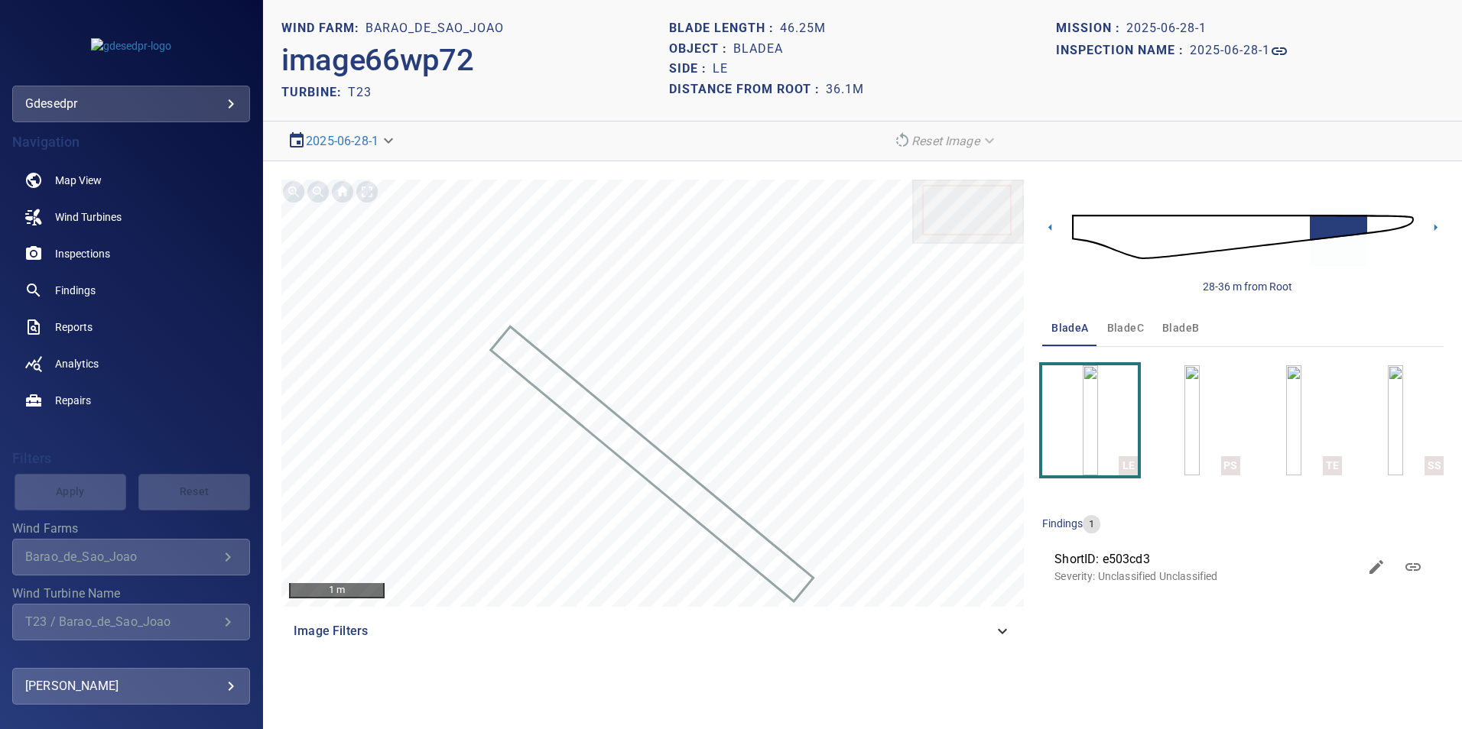
click at [1374, 221] on img at bounding box center [1243, 237] width 342 height 83
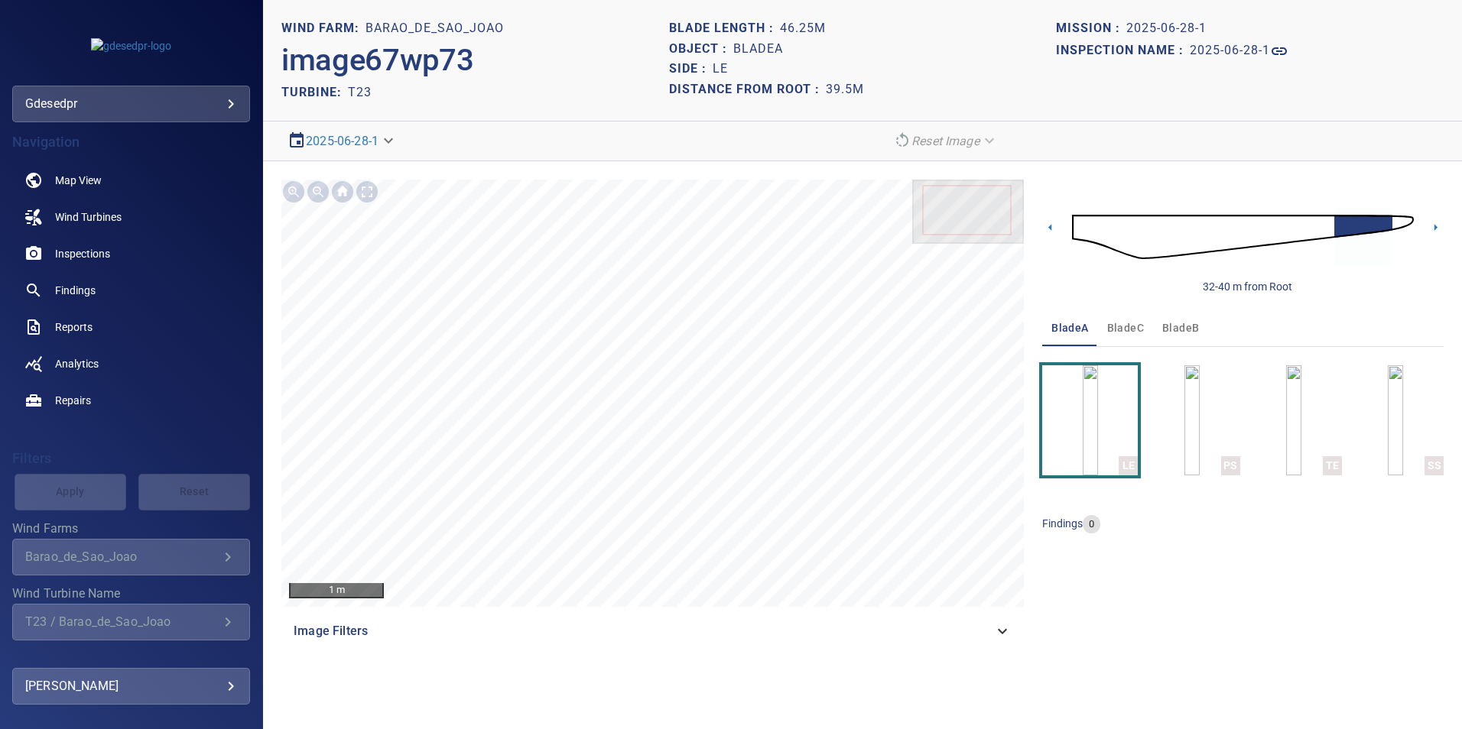
click at [1317, 222] on img at bounding box center [1243, 237] width 342 height 83
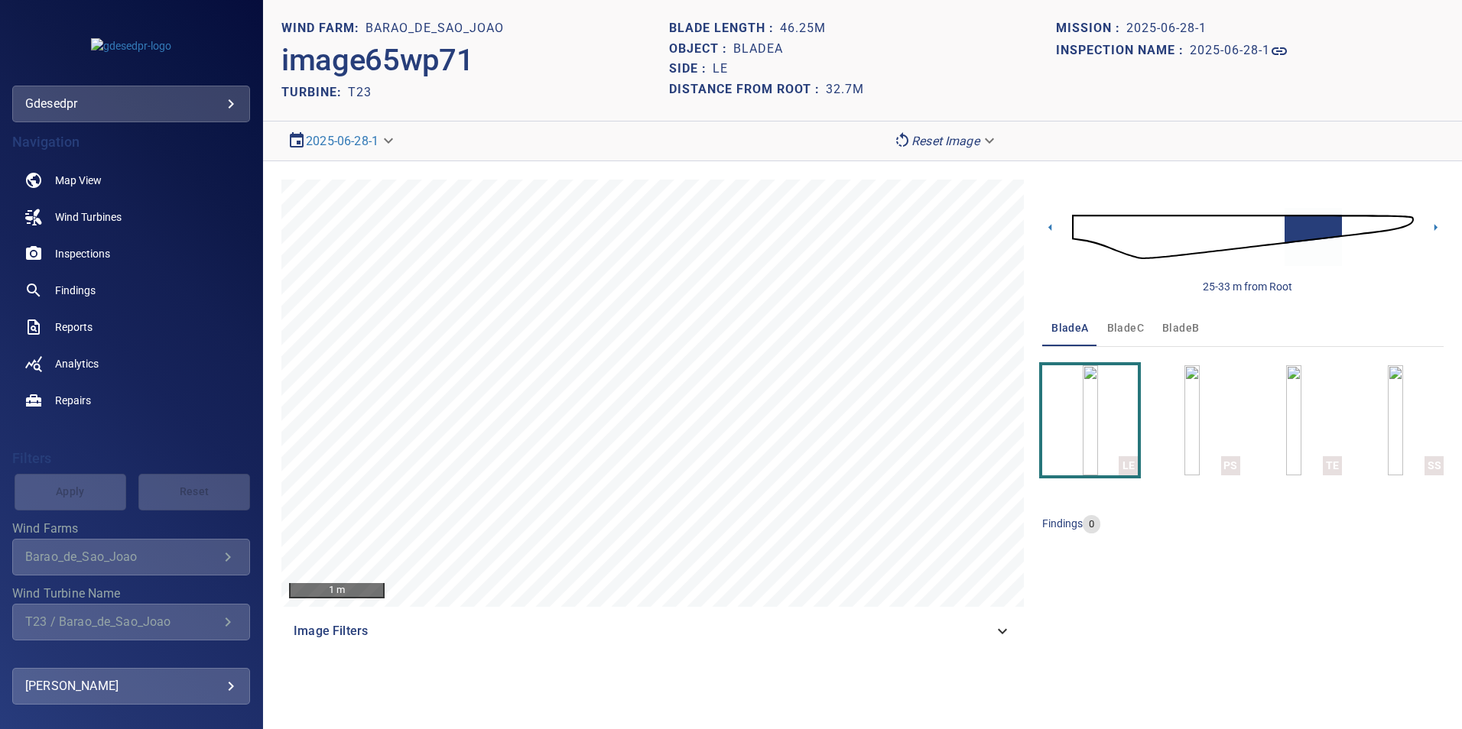
click at [1347, 222] on img at bounding box center [1243, 237] width 342 height 83
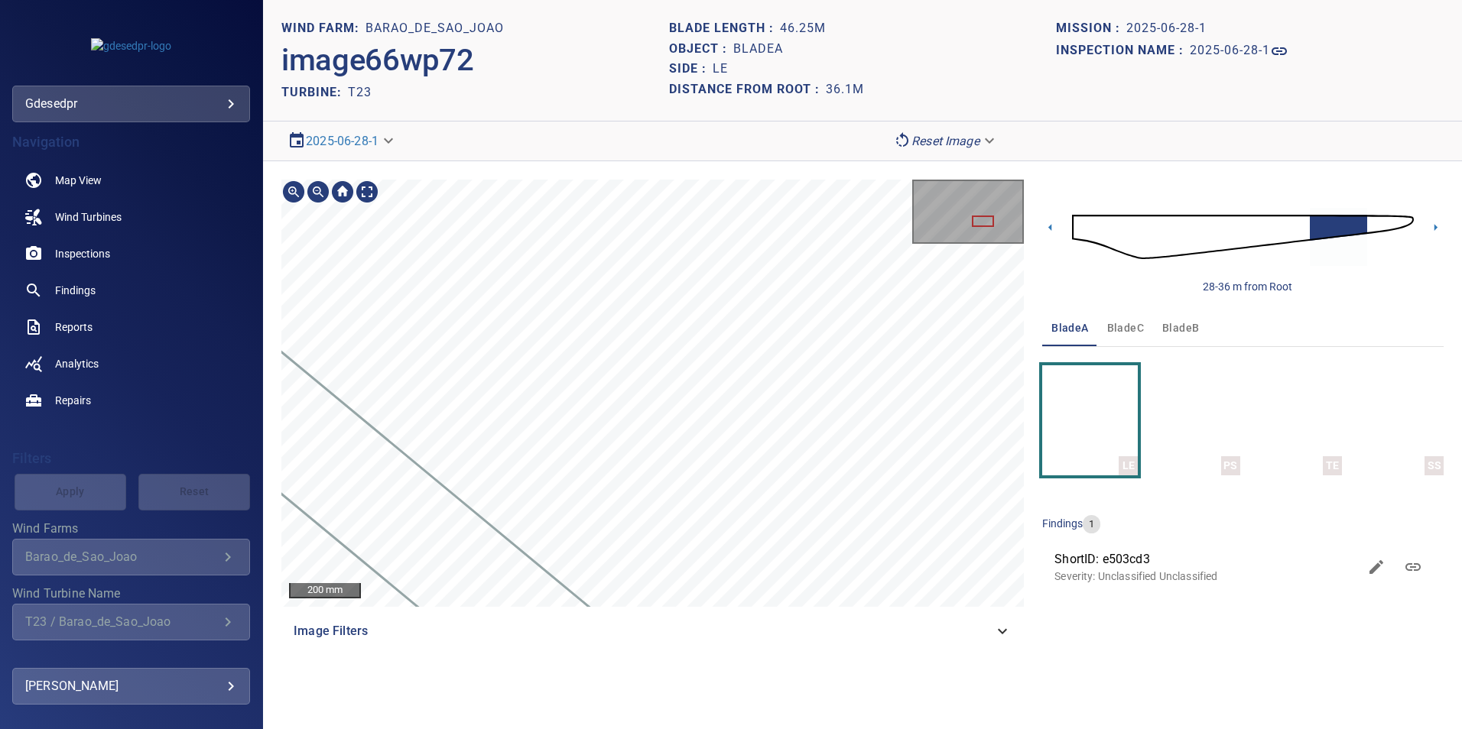
click at [820, 146] on section "**********" at bounding box center [862, 364] width 1199 height 729
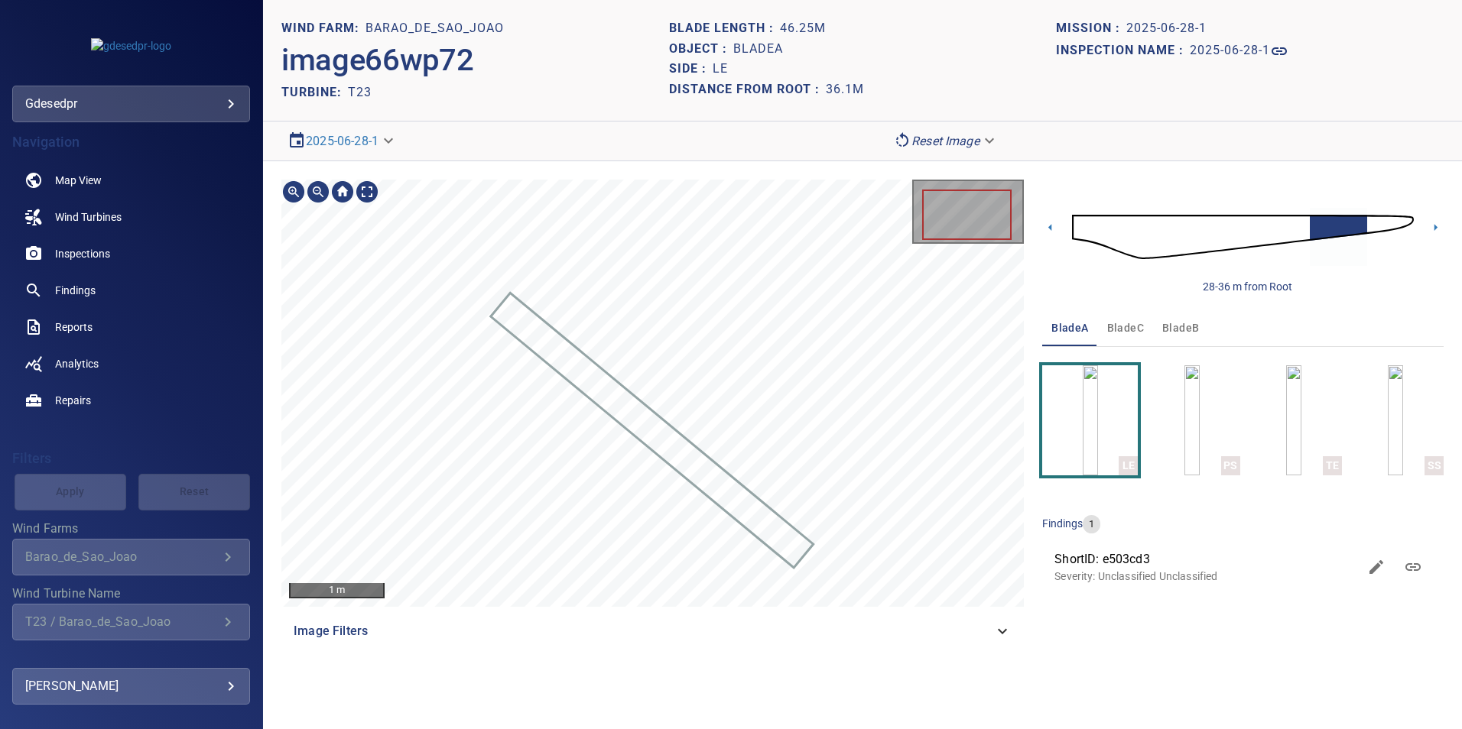
drag, startPoint x: 1383, startPoint y: 217, endPoint x: 1369, endPoint y: 220, distance: 14.1
click at [1383, 217] on img at bounding box center [1243, 237] width 342 height 83
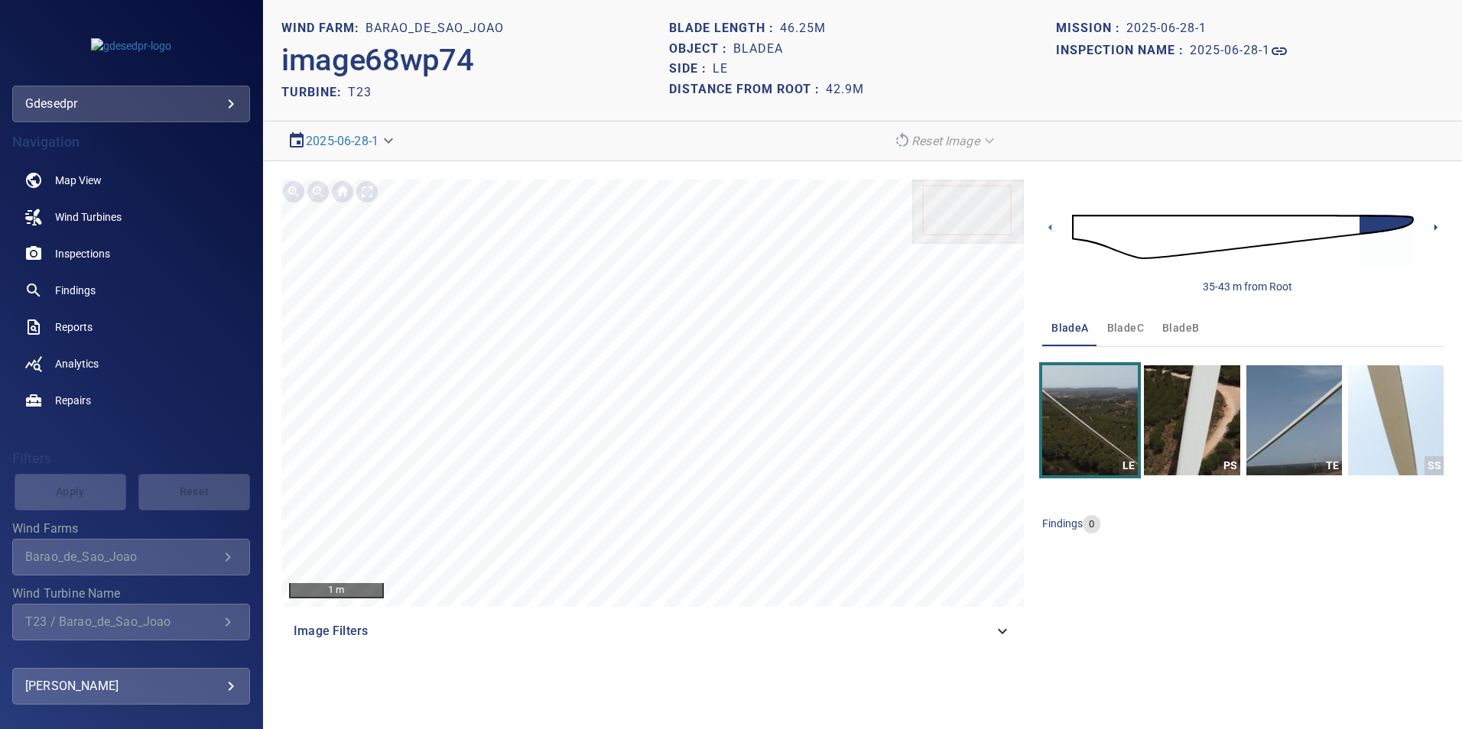
click at [1438, 229] on icon at bounding box center [1435, 227] width 16 height 16
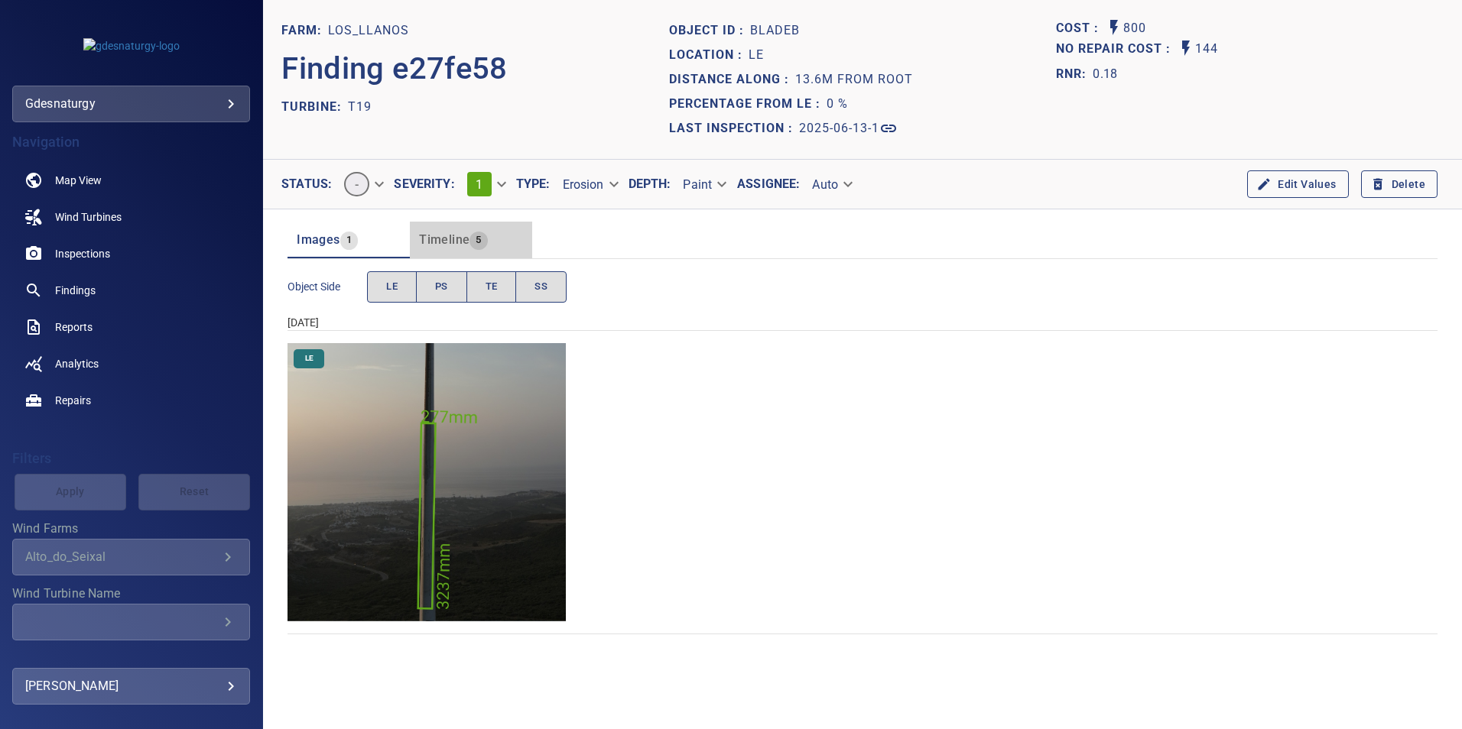
click at [466, 232] on div "Timeline 5" at bounding box center [453, 239] width 69 height 21
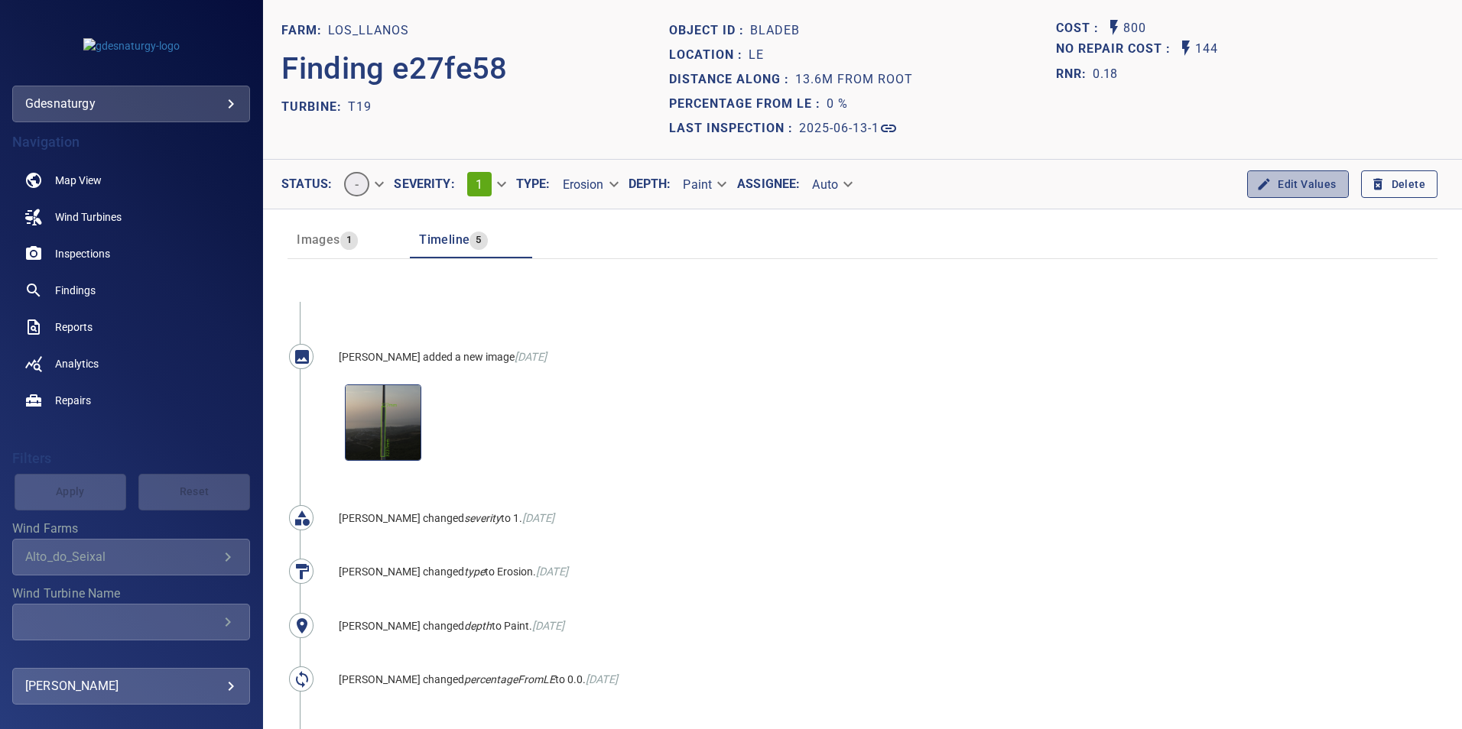
click at [1265, 187] on button "Edit Values" at bounding box center [1297, 184] width 101 height 28
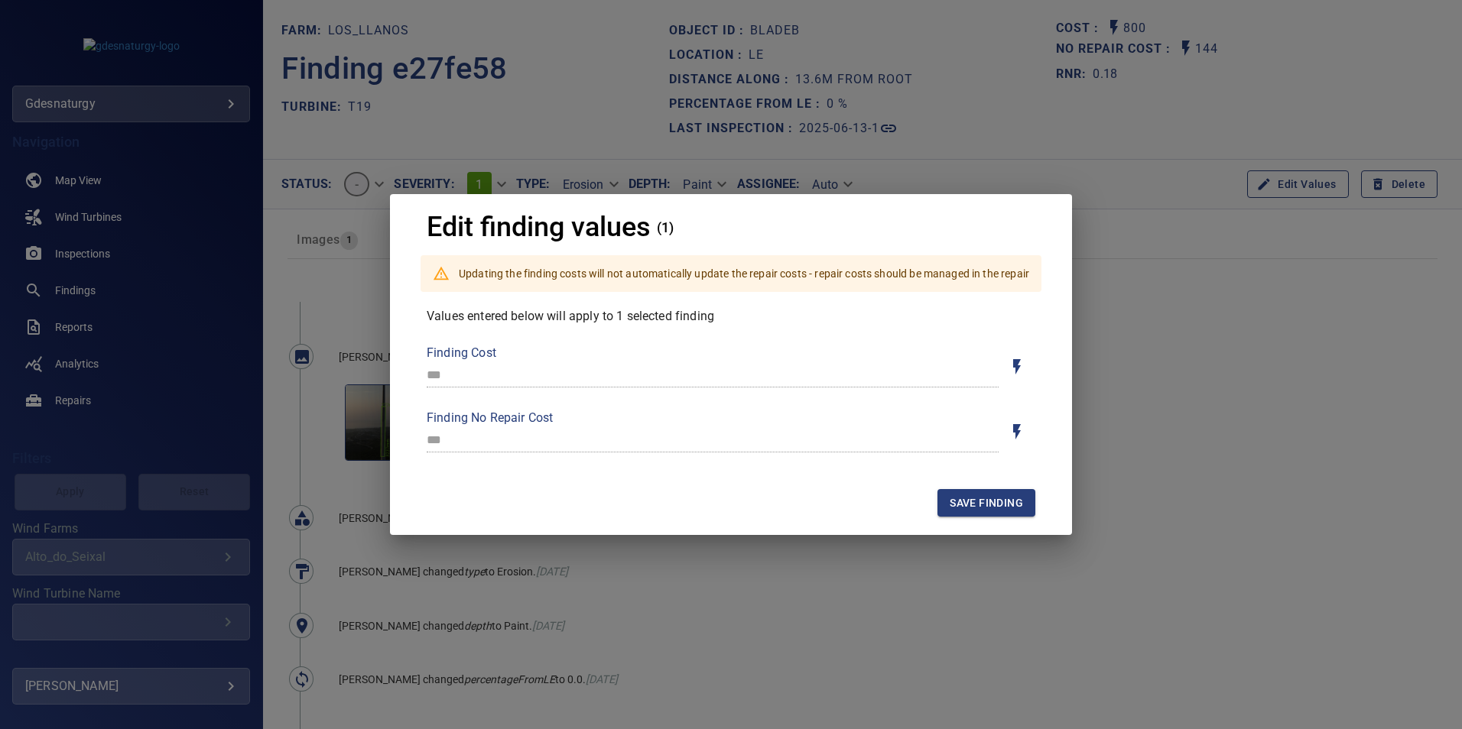
click at [1174, 502] on div "Edit finding values (1) Updating the finding costs will not automatically updat…" at bounding box center [731, 364] width 1462 height 729
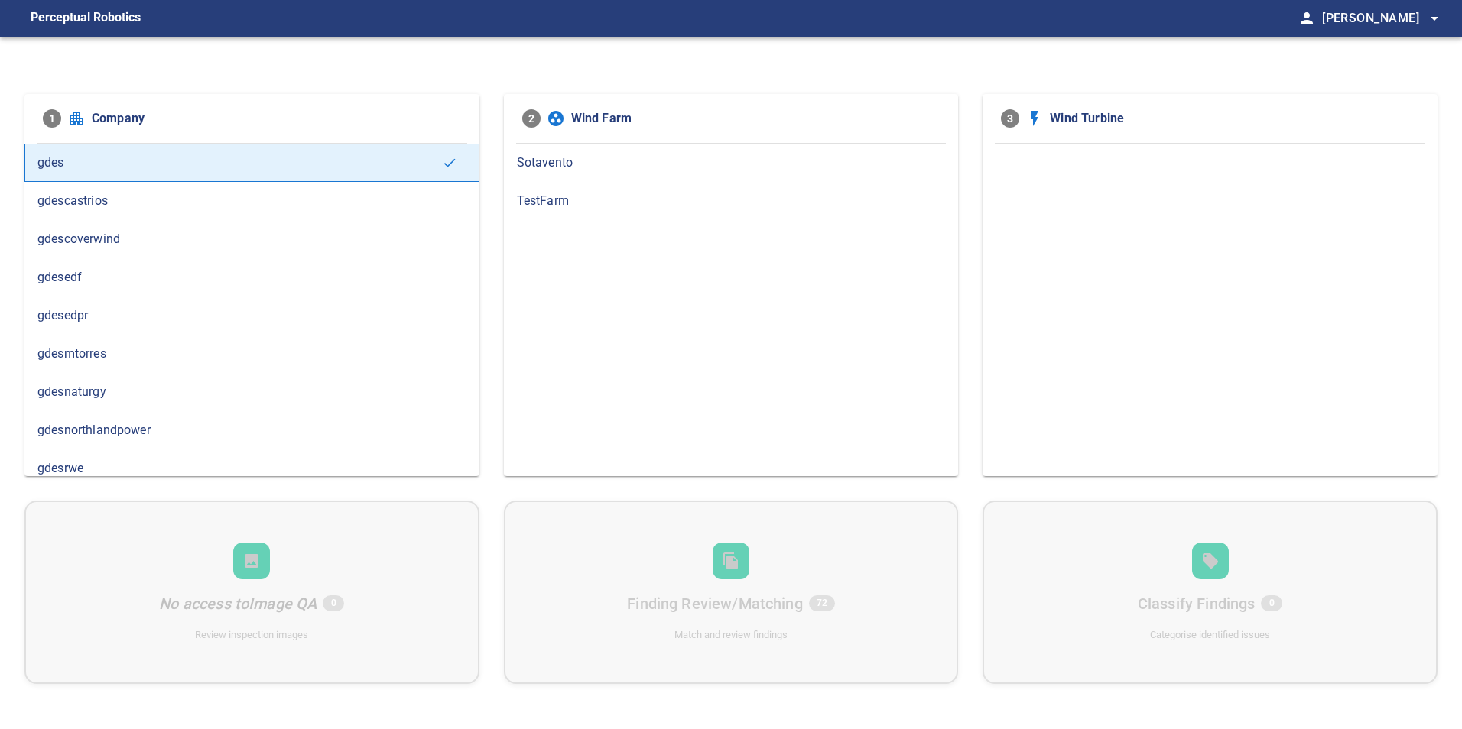
click at [141, 392] on span "gdesnaturgy" at bounding box center [251, 392] width 429 height 18
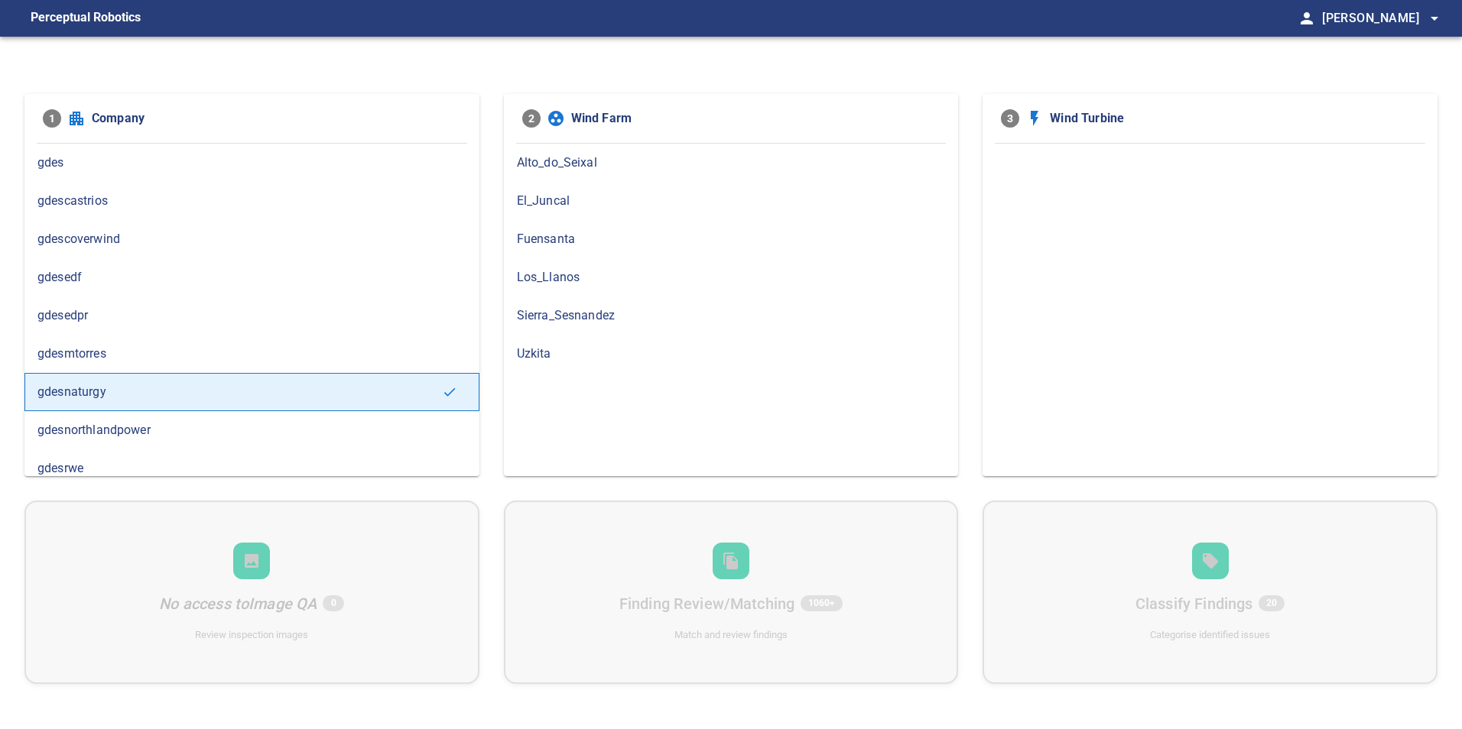
click at [653, 281] on span "Los_Llanos" at bounding box center [731, 277] width 429 height 18
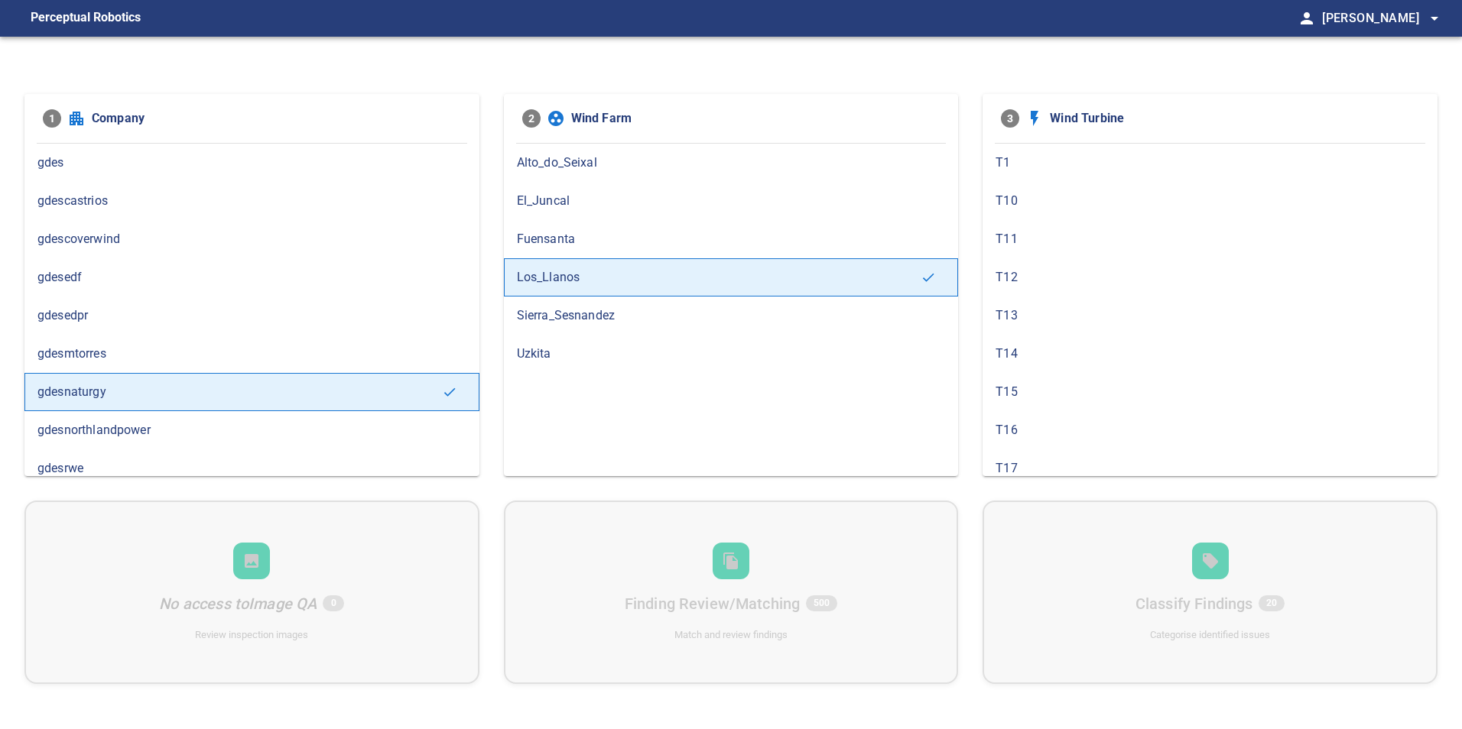
scroll to position [612, 0]
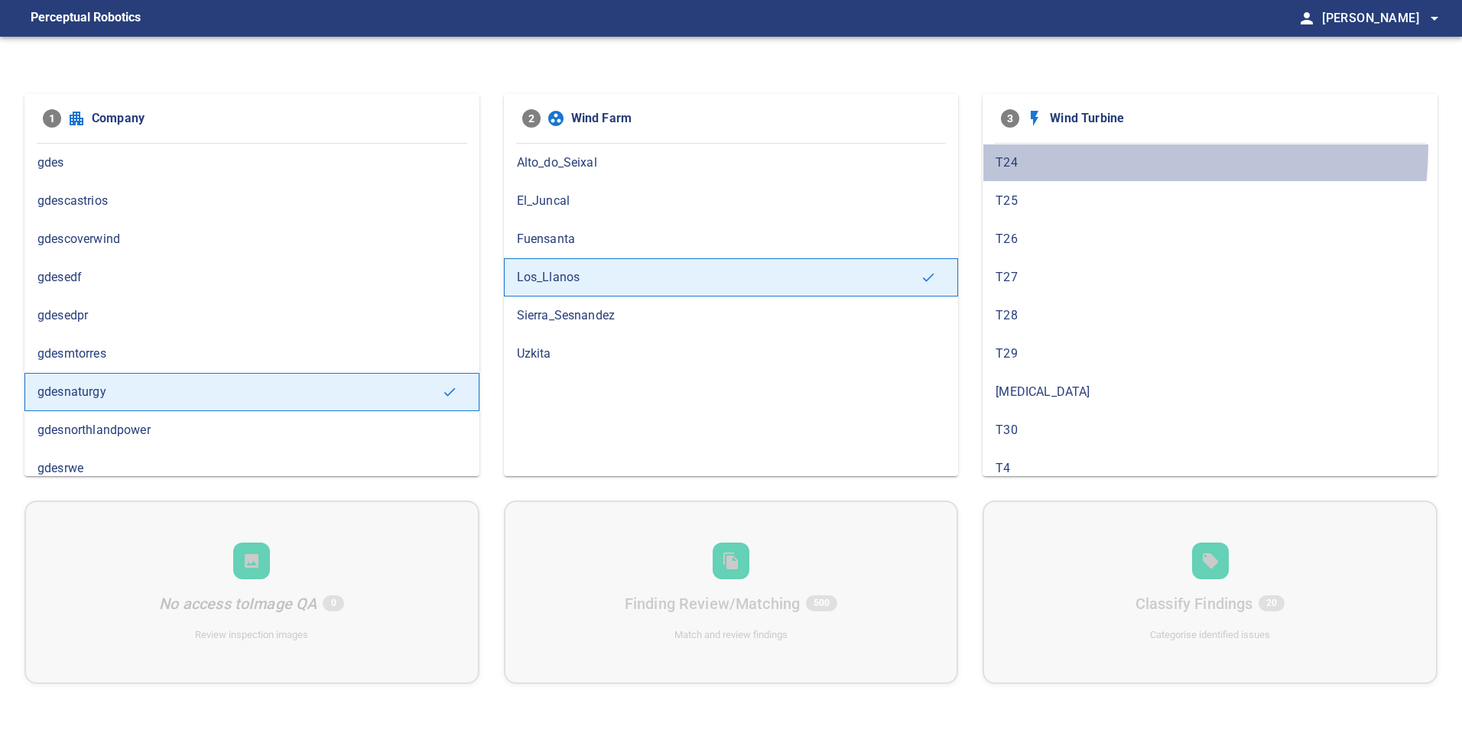
click at [1079, 145] on div "T24" at bounding box center [1209, 163] width 455 height 38
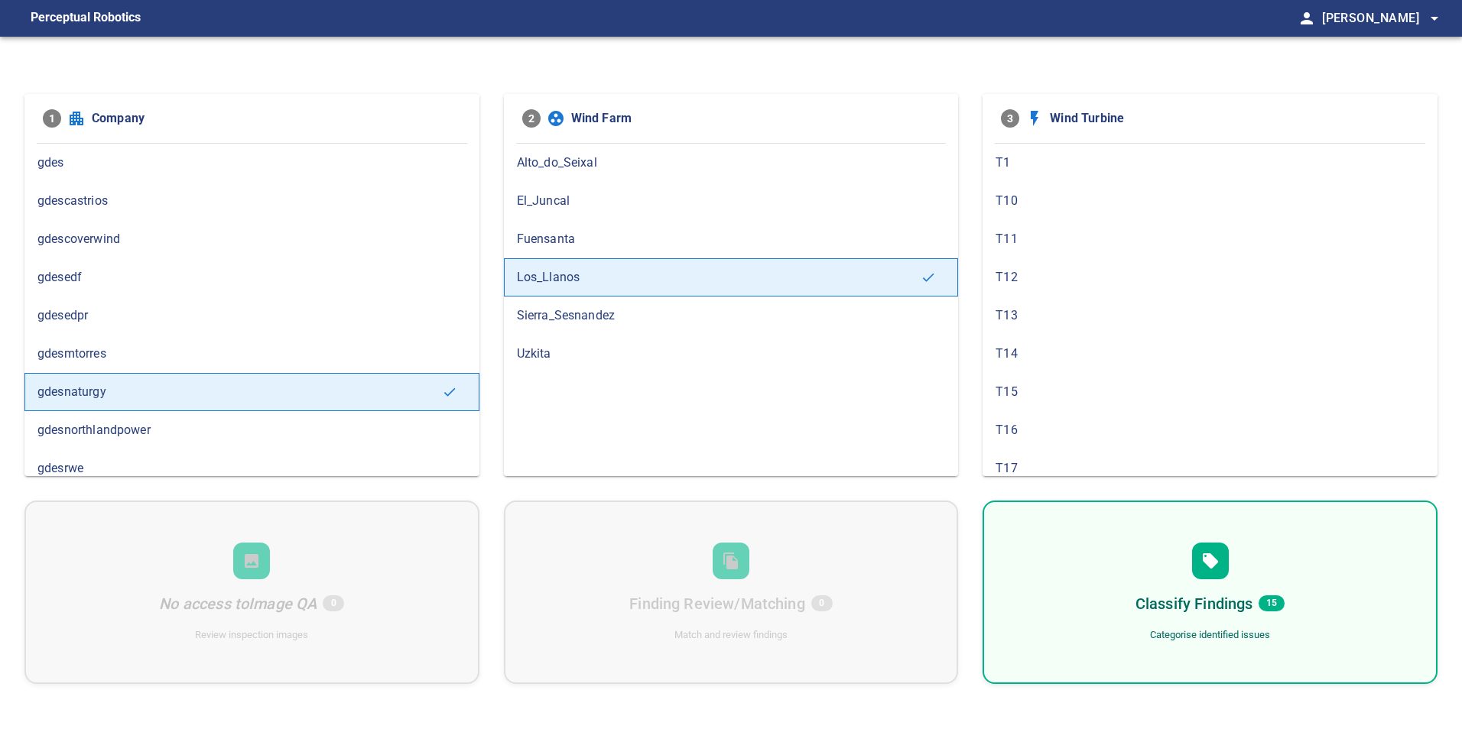
click at [1290, 577] on div "Classify Findings 15 Categorise identified issues" at bounding box center [1209, 592] width 455 height 183
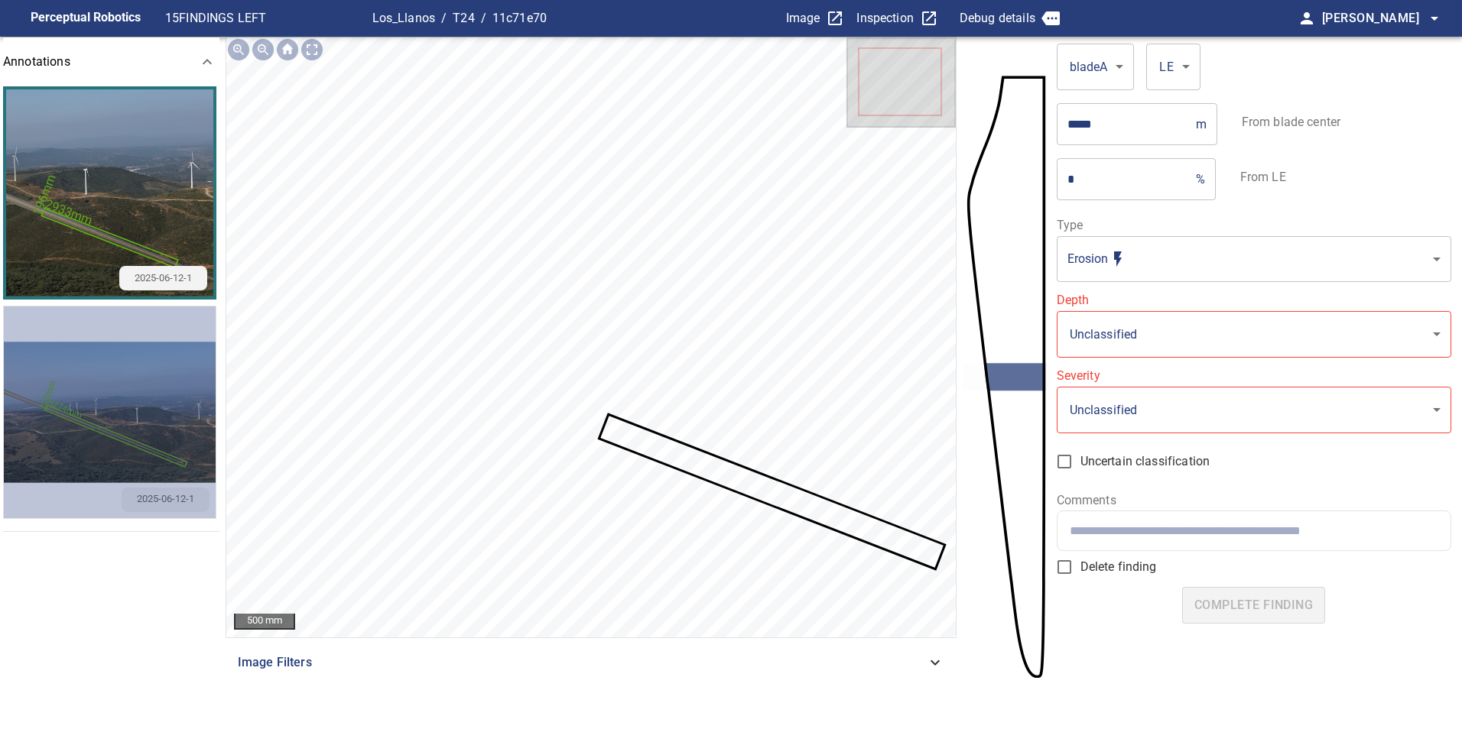
click at [147, 391] on img "button" at bounding box center [110, 413] width 212 height 212
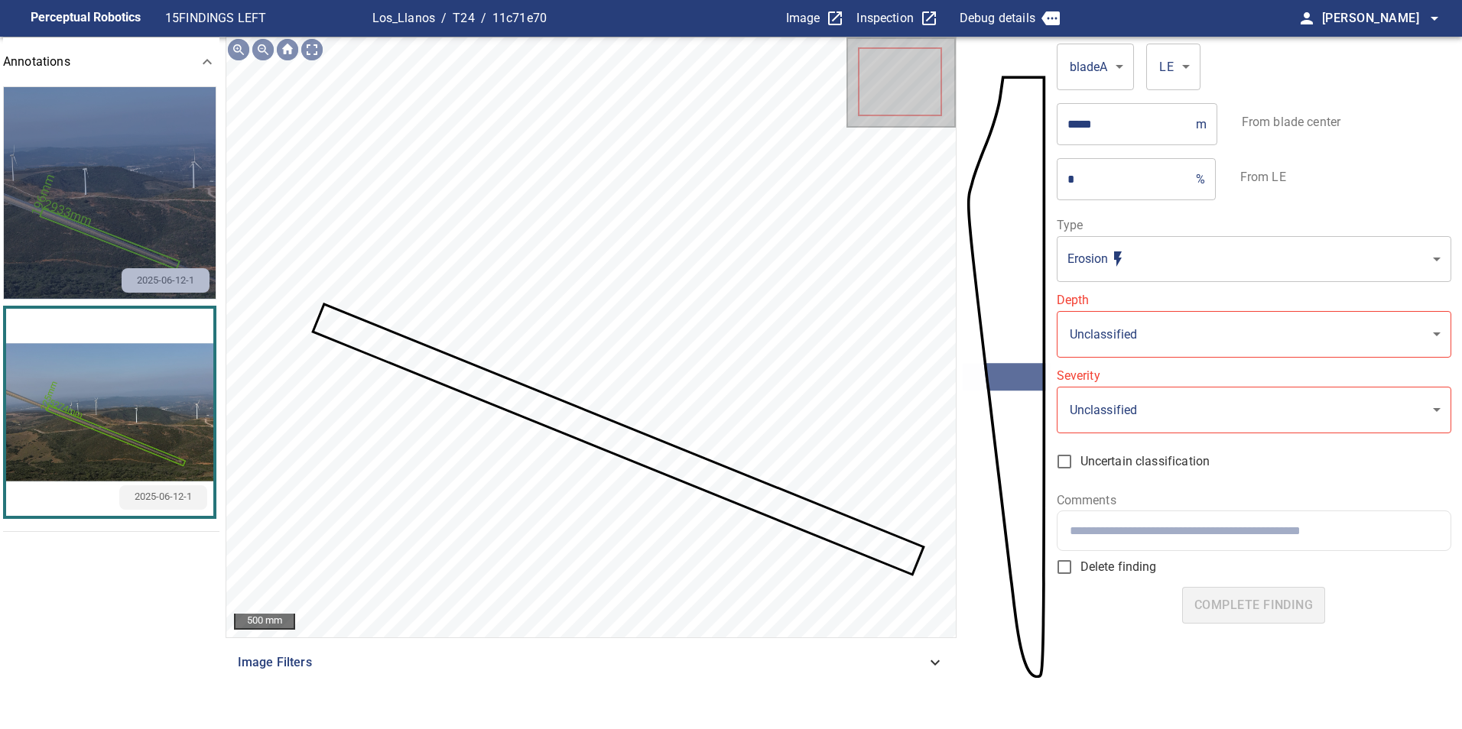
click at [135, 219] on img "button" at bounding box center [110, 193] width 212 height 212
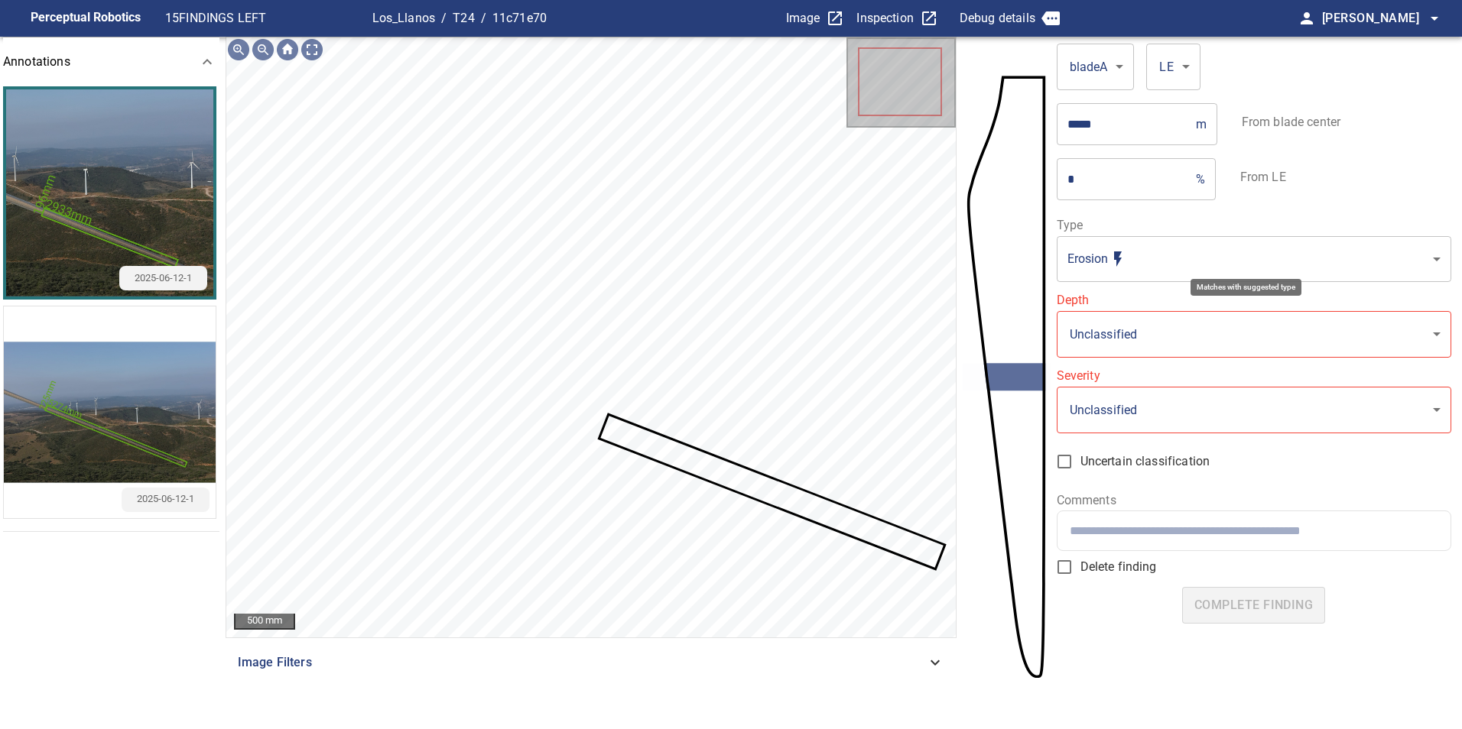
click at [1213, 263] on body "**********" at bounding box center [731, 364] width 1462 height 729
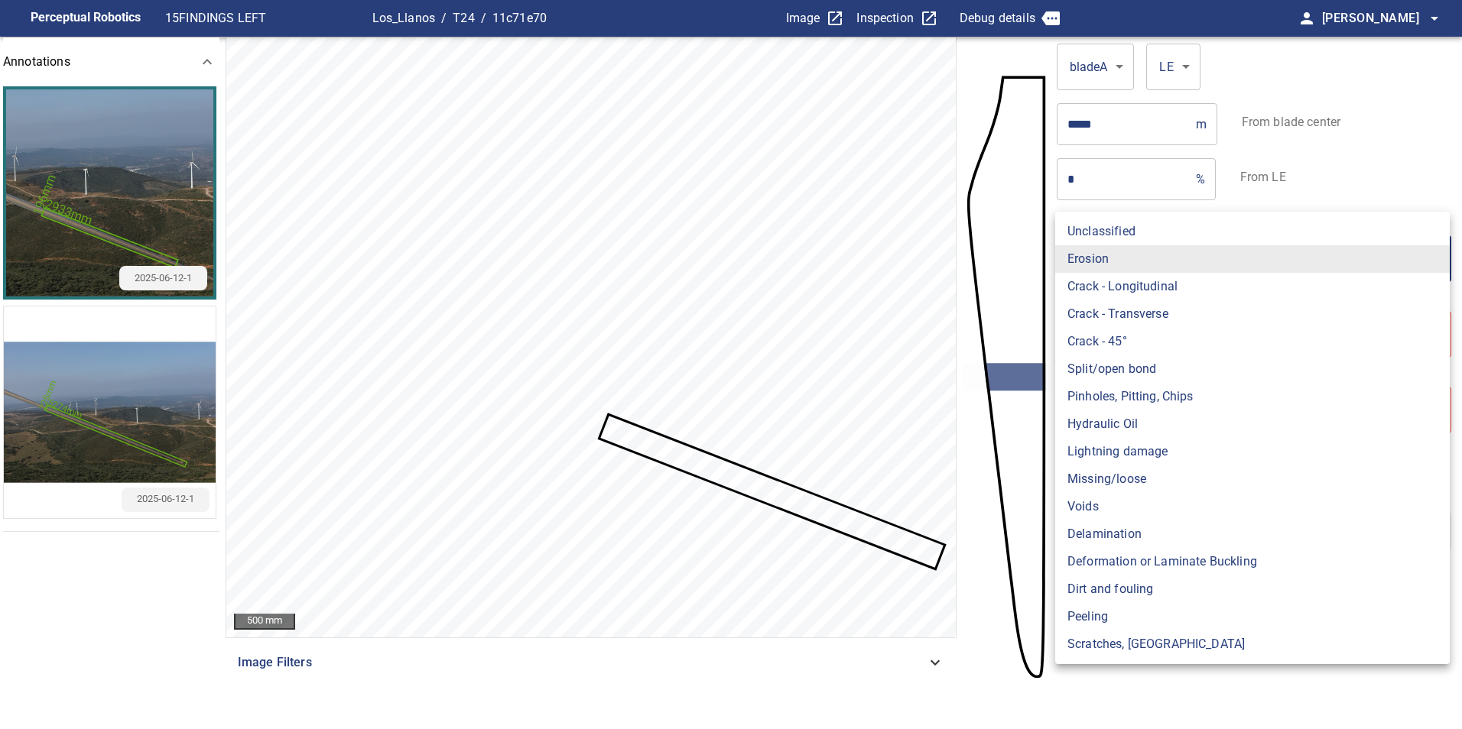
click at [1148, 481] on li "Missing/loose" at bounding box center [1252, 480] width 394 height 28
type input "**********"
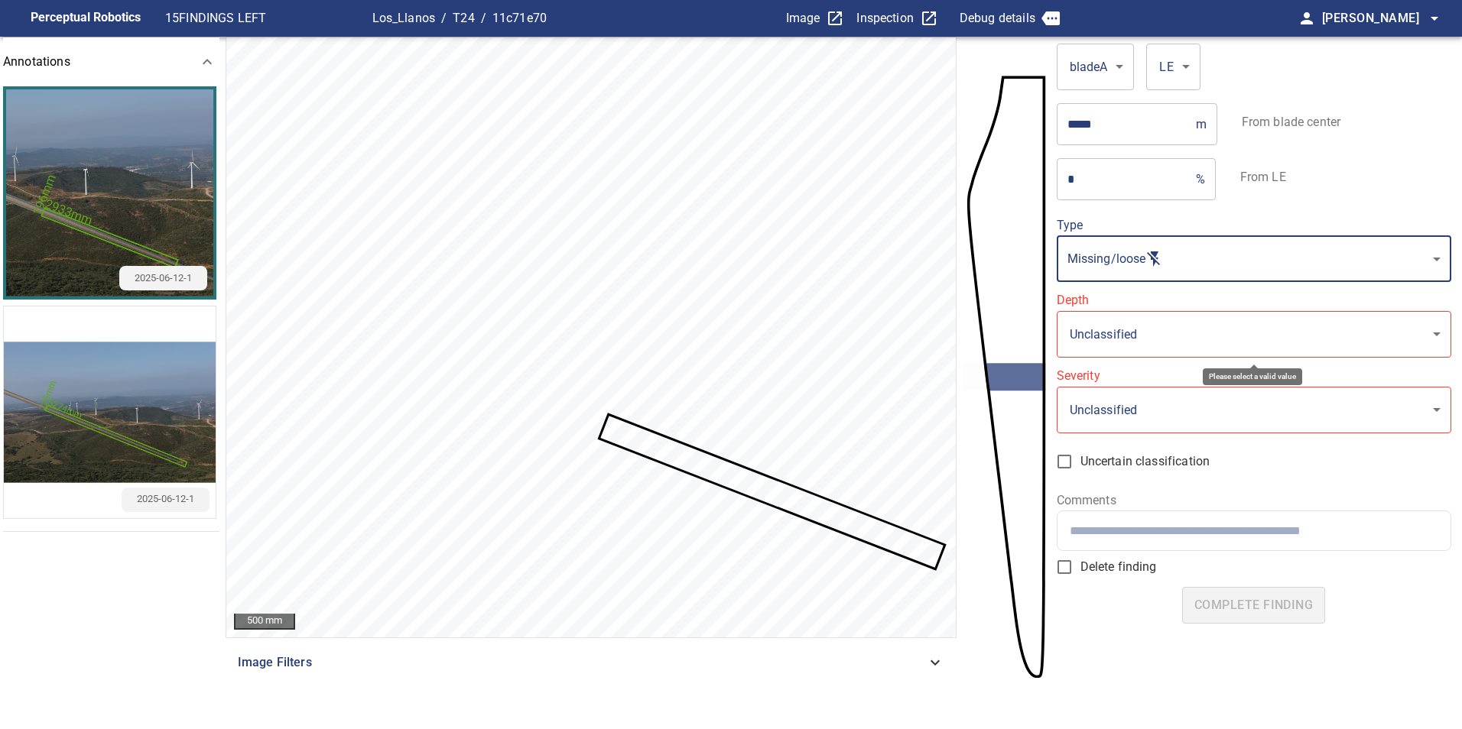
click at [1180, 336] on body "**********" at bounding box center [731, 364] width 1462 height 729
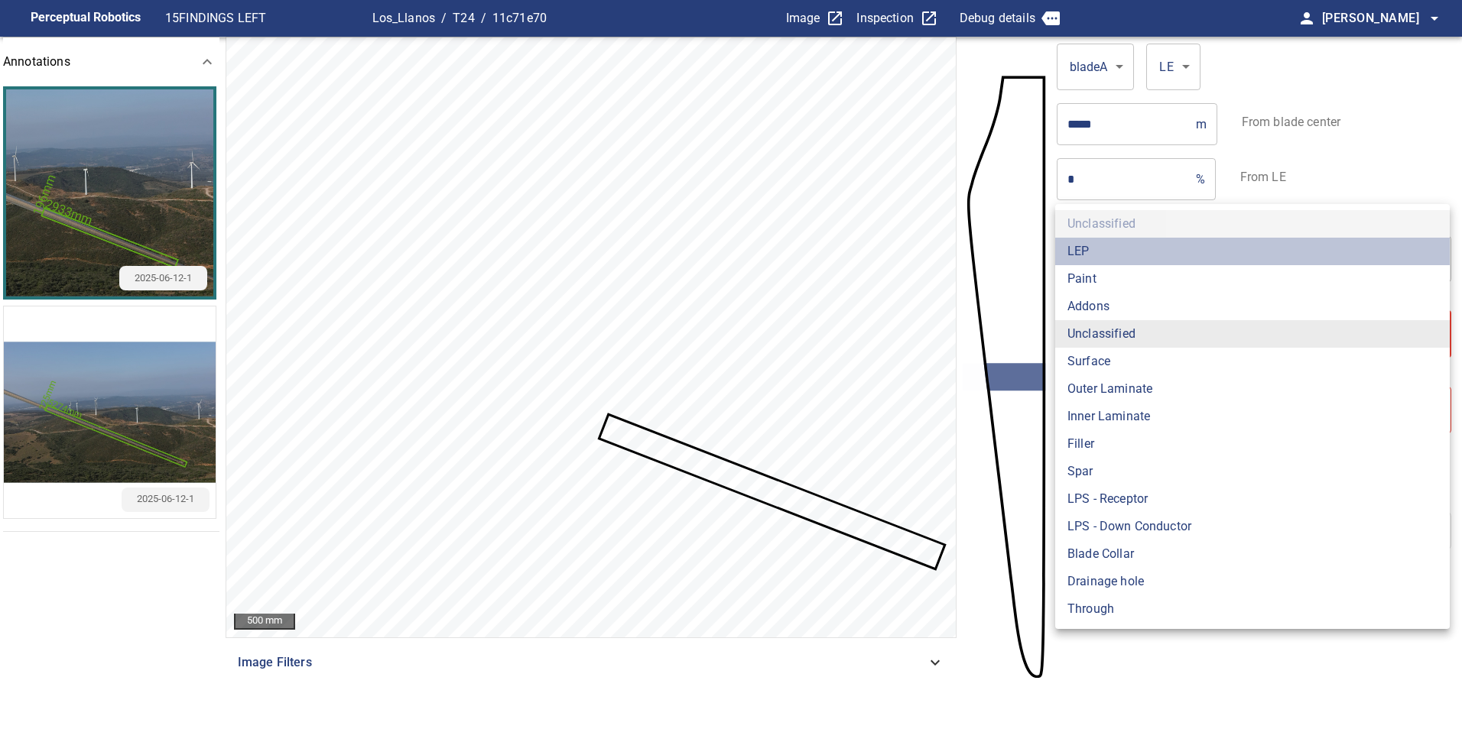
click at [1131, 251] on li "LEP" at bounding box center [1252, 252] width 394 height 28
type input "***"
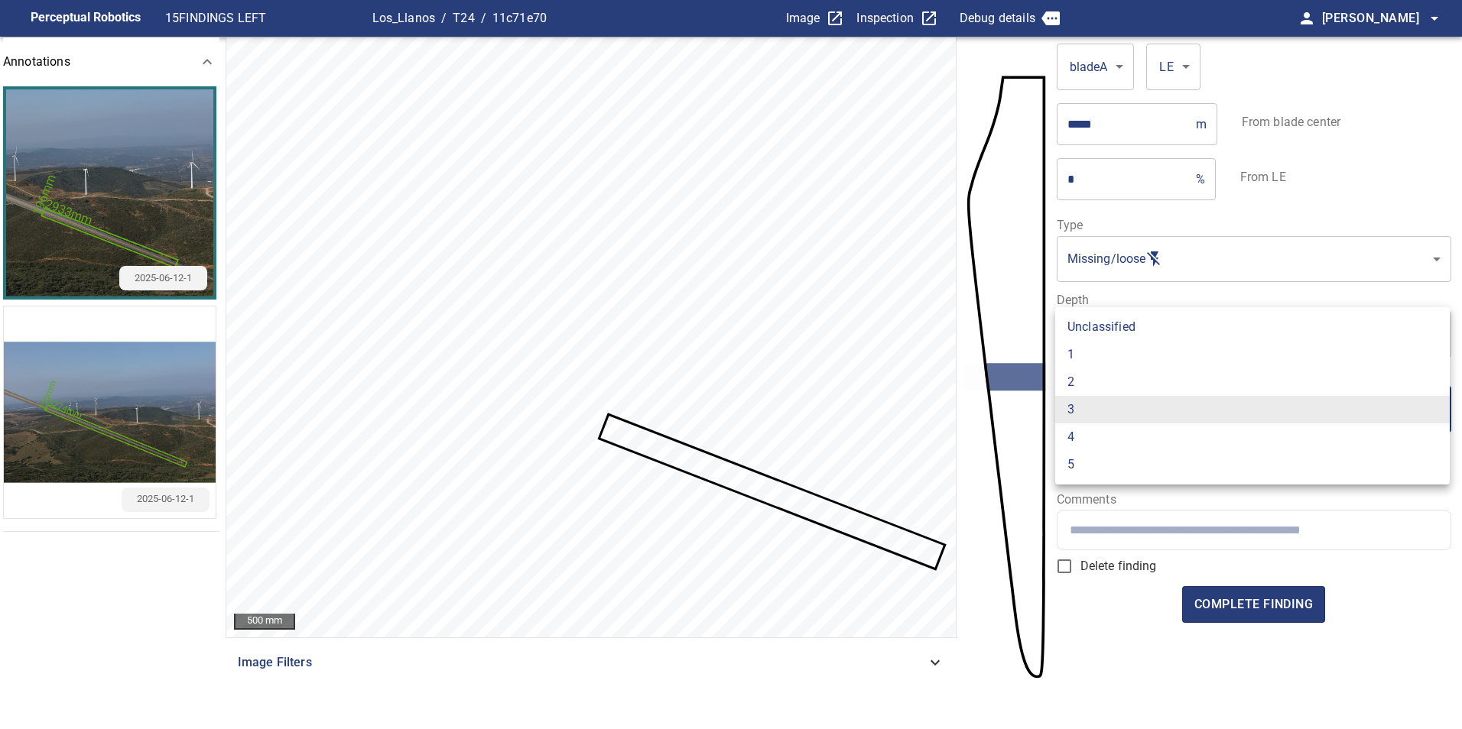
click at [1146, 410] on body "**********" at bounding box center [731, 364] width 1462 height 729
click at [1096, 355] on li "1" at bounding box center [1252, 355] width 394 height 28
type input "*"
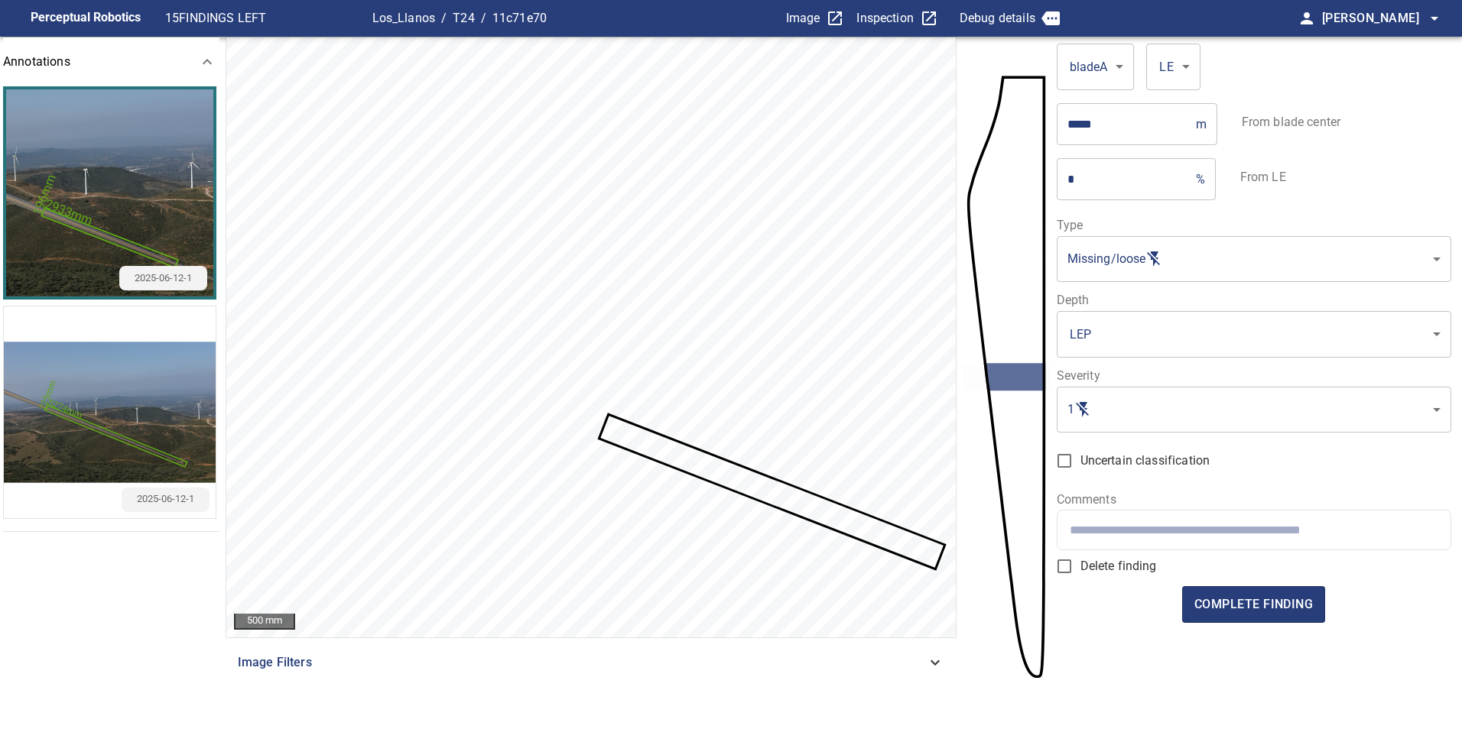
click at [1089, 530] on input "text" at bounding box center [1254, 530] width 368 height 15
click at [1112, 508] on div "Comments" at bounding box center [1254, 522] width 394 height 57
click at [1173, 524] on input "text" at bounding box center [1254, 530] width 368 height 15
paste input "**********"
click at [1072, 534] on input "**********" at bounding box center [1254, 530] width 368 height 15
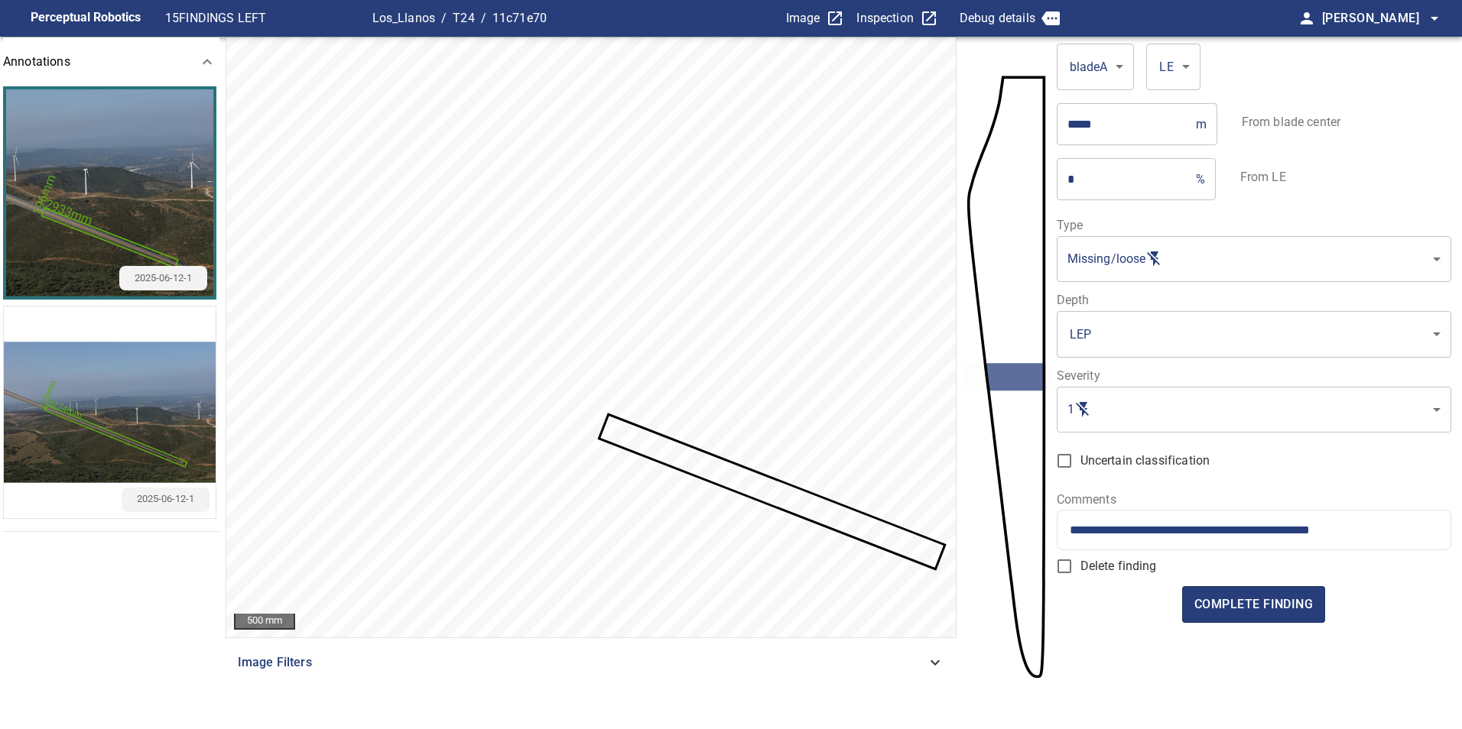
click at [1401, 528] on input "**********" at bounding box center [1254, 530] width 368 height 15
type input "**********"
click at [1249, 614] on span "complete finding" at bounding box center [1253, 604] width 118 height 21
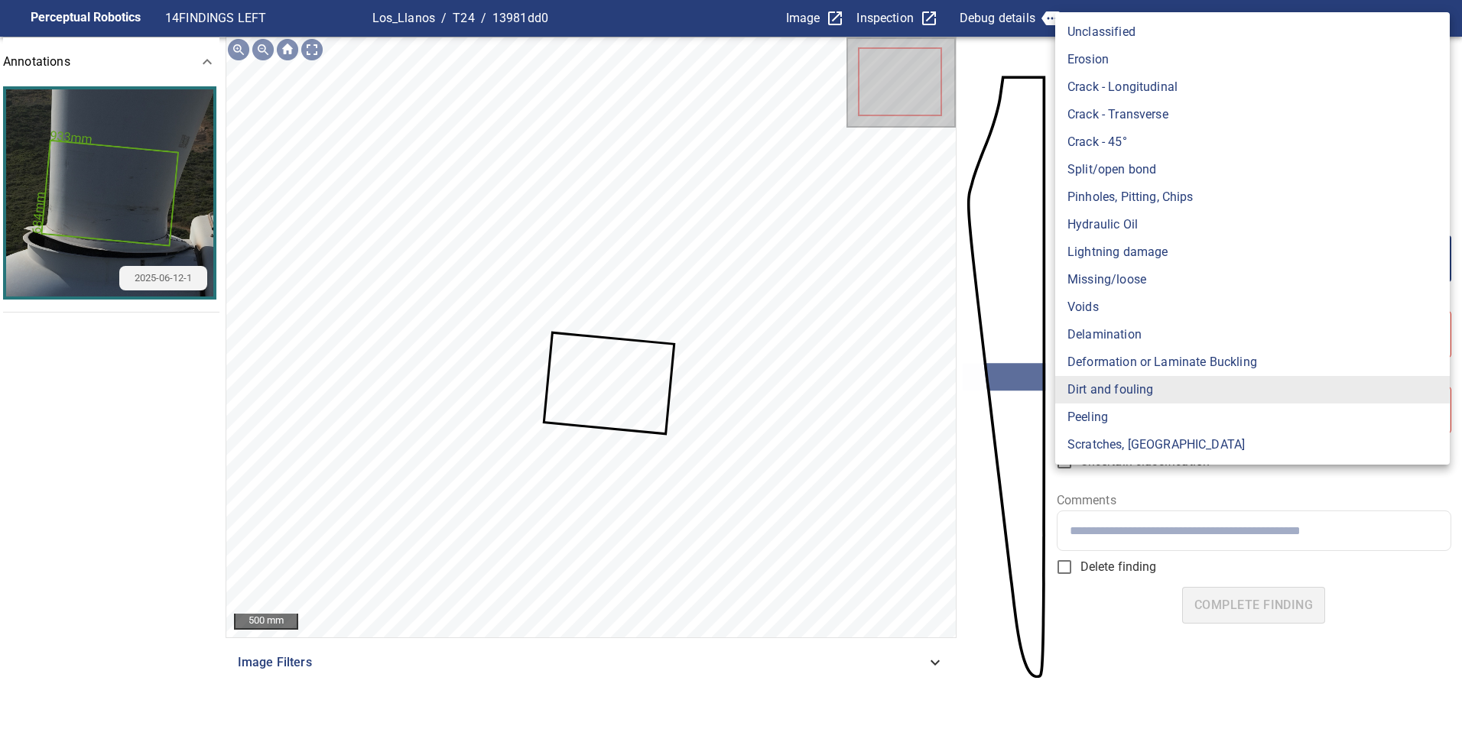
click at [1248, 255] on body "**********" at bounding box center [731, 364] width 1462 height 729
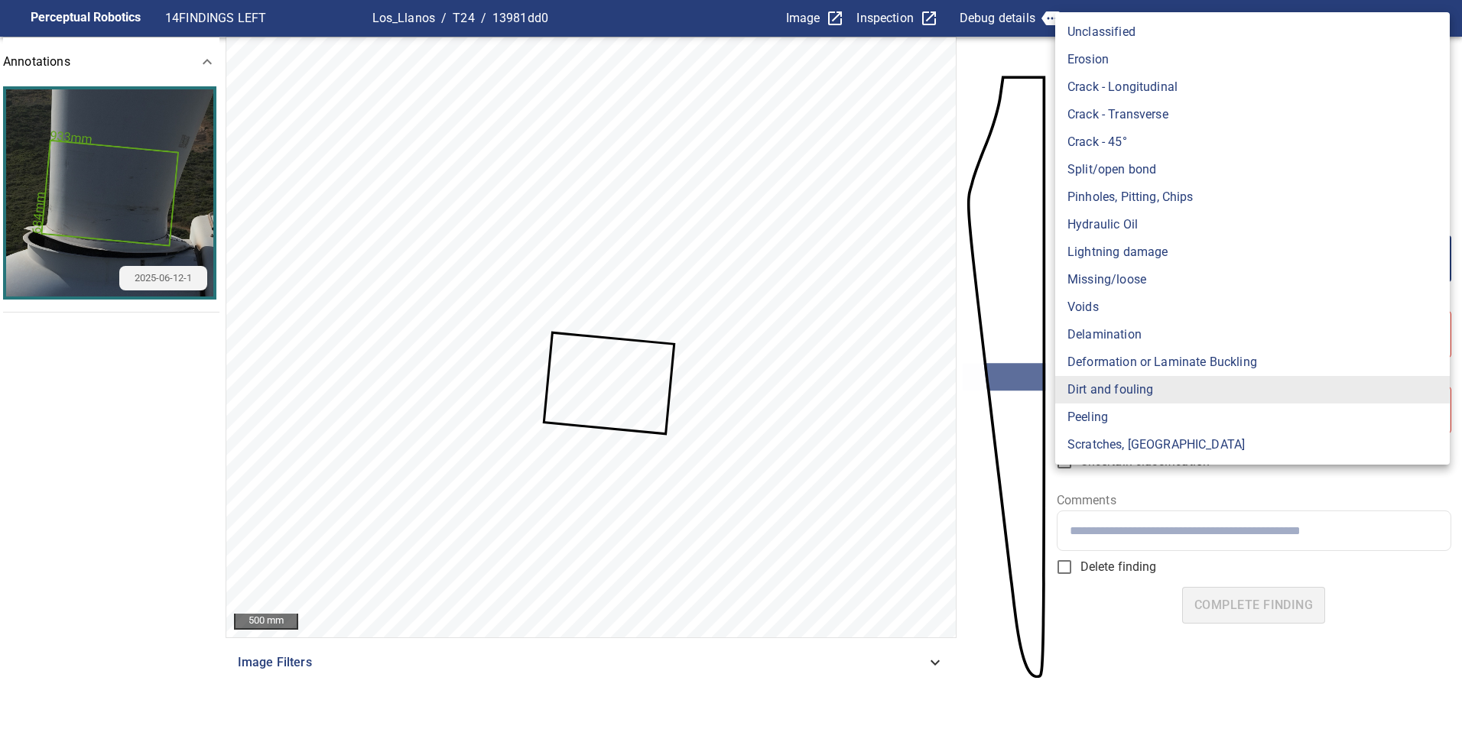
click at [1161, 527] on div at bounding box center [731, 364] width 1462 height 729
click at [1200, 258] on body "**********" at bounding box center [731, 364] width 1462 height 729
click at [1137, 69] on li "Erosion" at bounding box center [1252, 60] width 394 height 28
type input "*******"
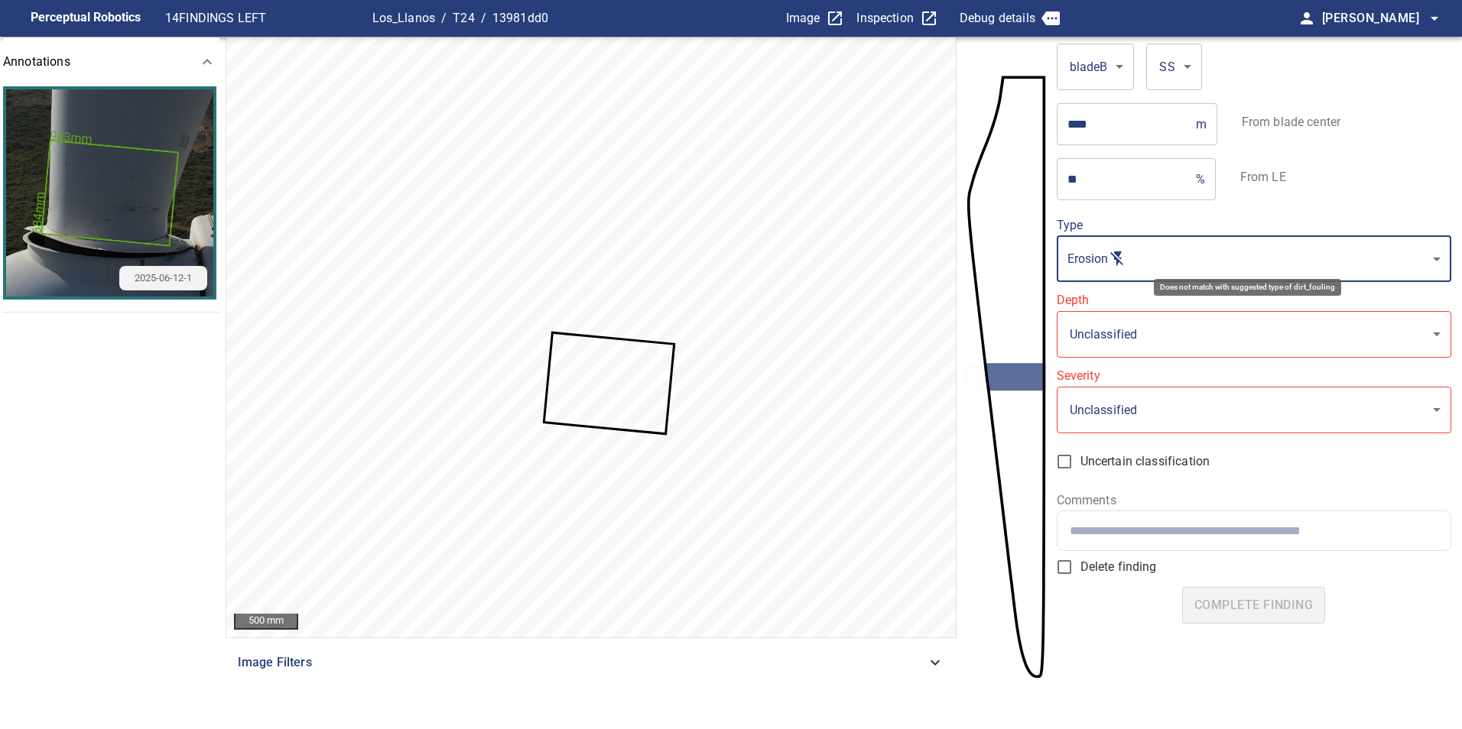
click at [1190, 258] on body "**********" at bounding box center [731, 364] width 1462 height 729
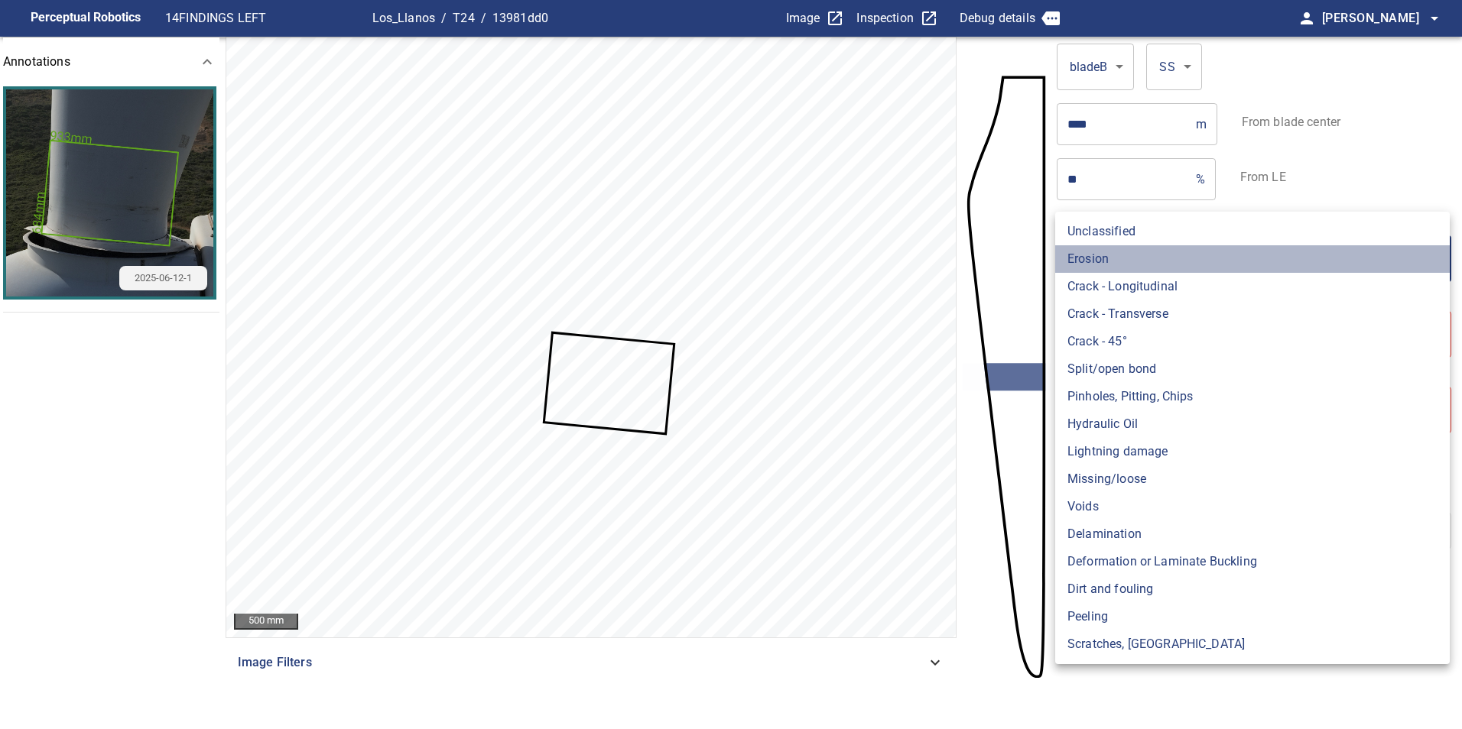
click at [1133, 261] on li "Erosion" at bounding box center [1252, 259] width 394 height 28
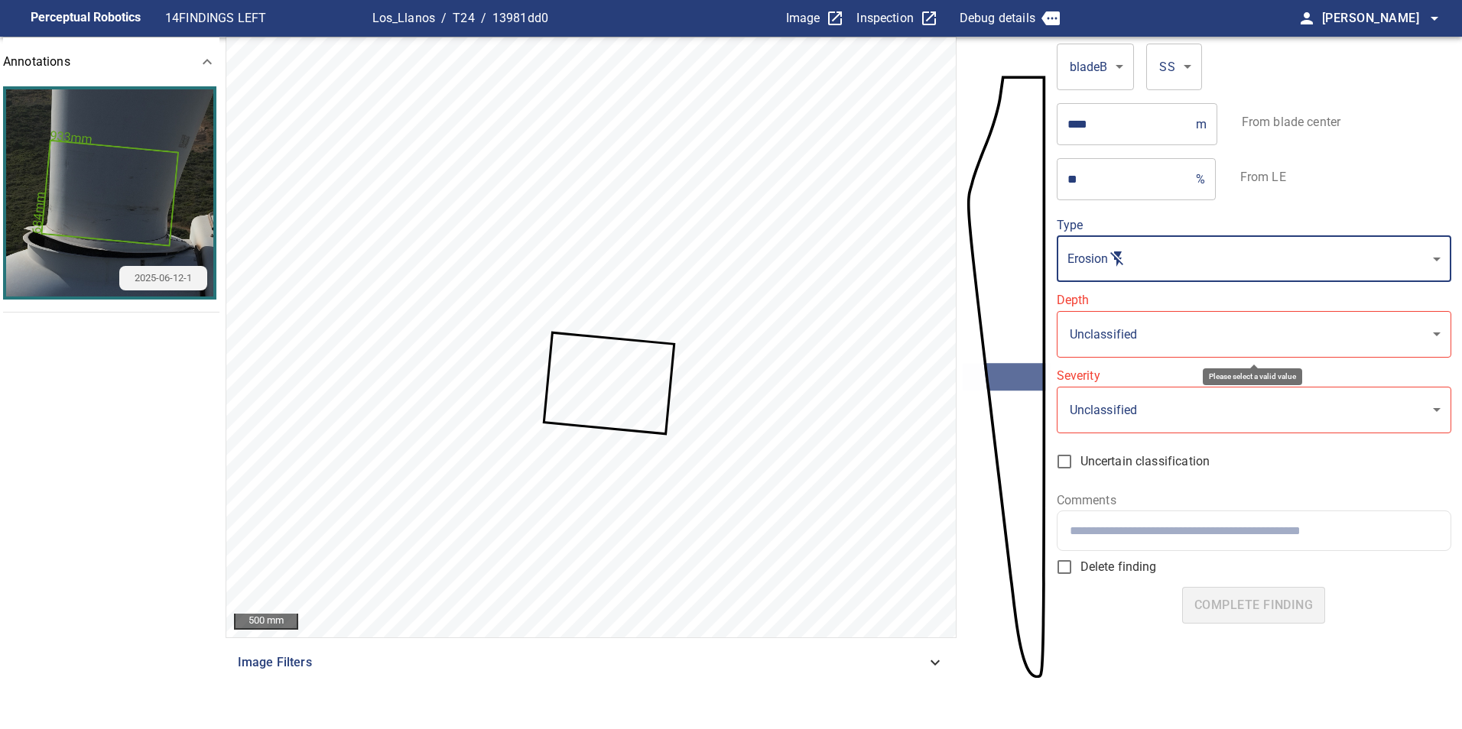
click at [1162, 326] on body "**********" at bounding box center [731, 364] width 1462 height 729
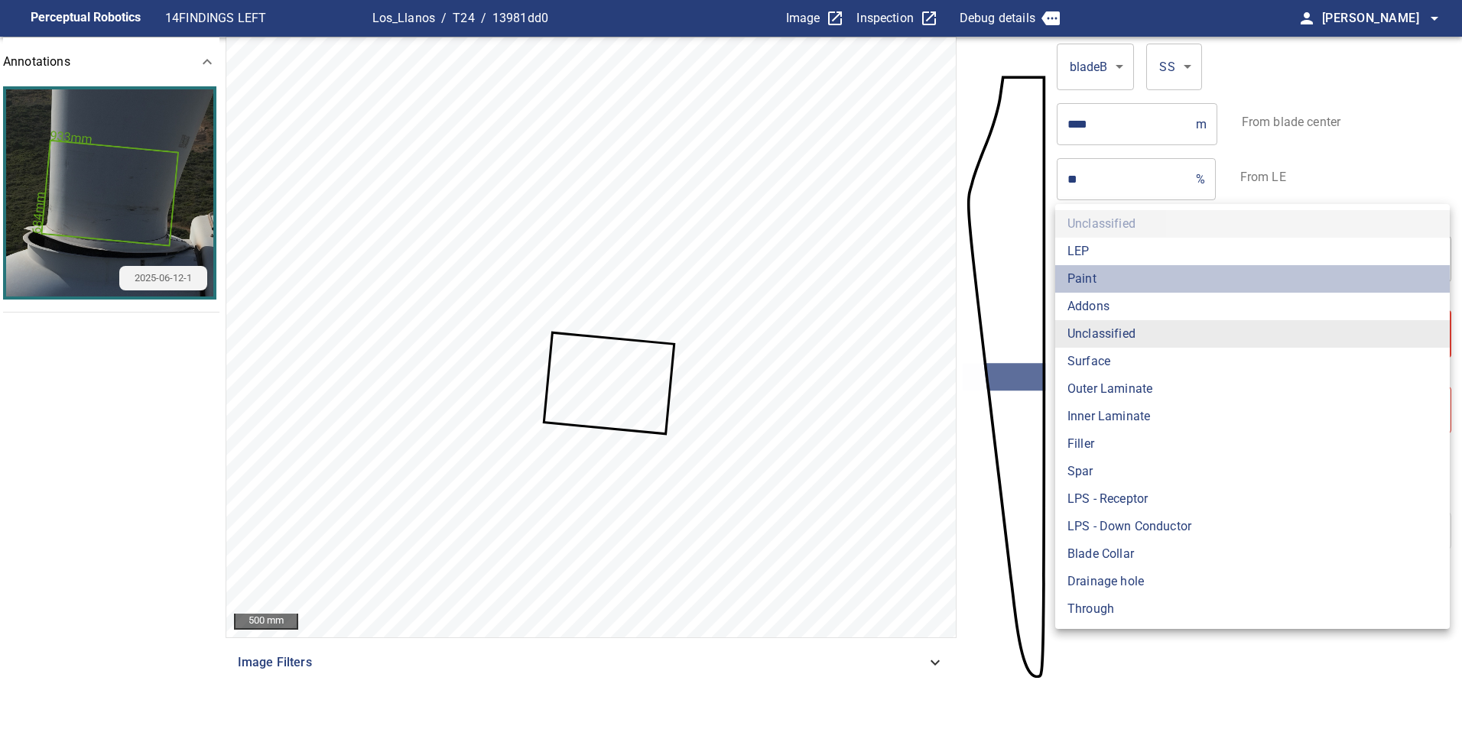
click at [1148, 284] on li "Paint" at bounding box center [1252, 279] width 394 height 28
type input "*****"
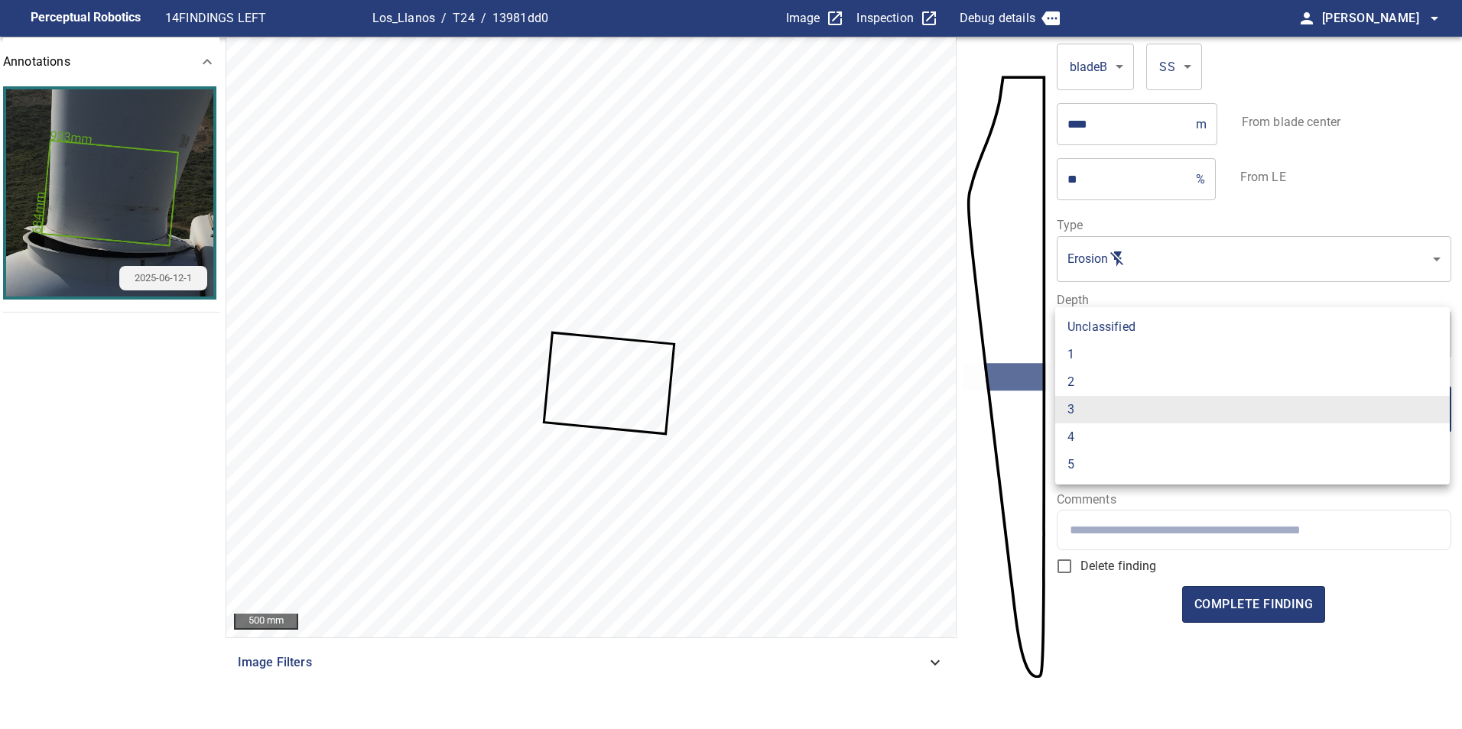
click at [1151, 417] on body "Perceptual Robotics 14 FINDINGS LEFT Los_Llanos / T24 / 13981dd0 Image Inspecti…" at bounding box center [731, 364] width 1462 height 729
click at [1104, 352] on li "1" at bounding box center [1252, 355] width 394 height 28
type input "*"
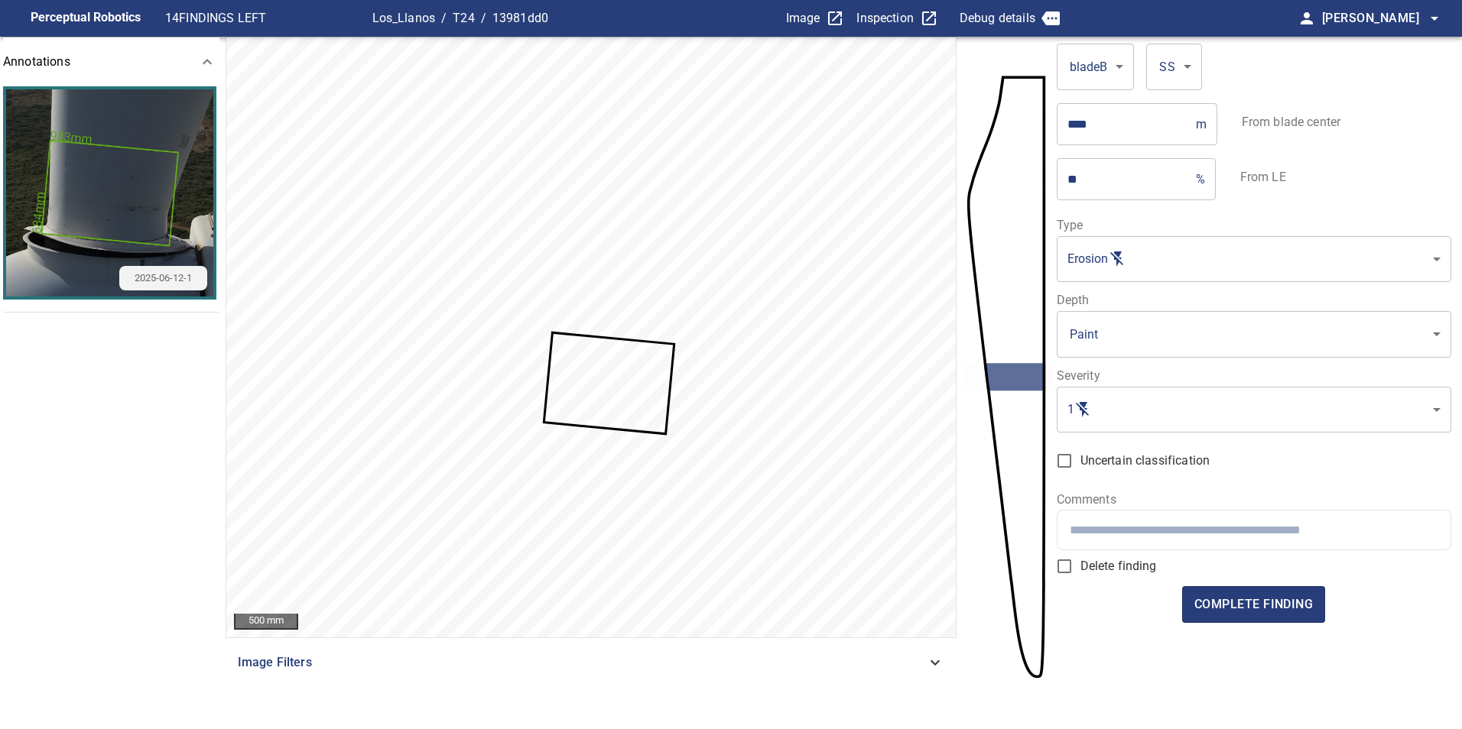
click at [1188, 537] on div at bounding box center [1253, 530] width 393 height 39
click at [1167, 257] on body "Perceptual Robotics 14 FINDINGS LEFT Los_Llanos / T24 / 13981dd0 Image Inspecti…" at bounding box center [731, 364] width 1462 height 729
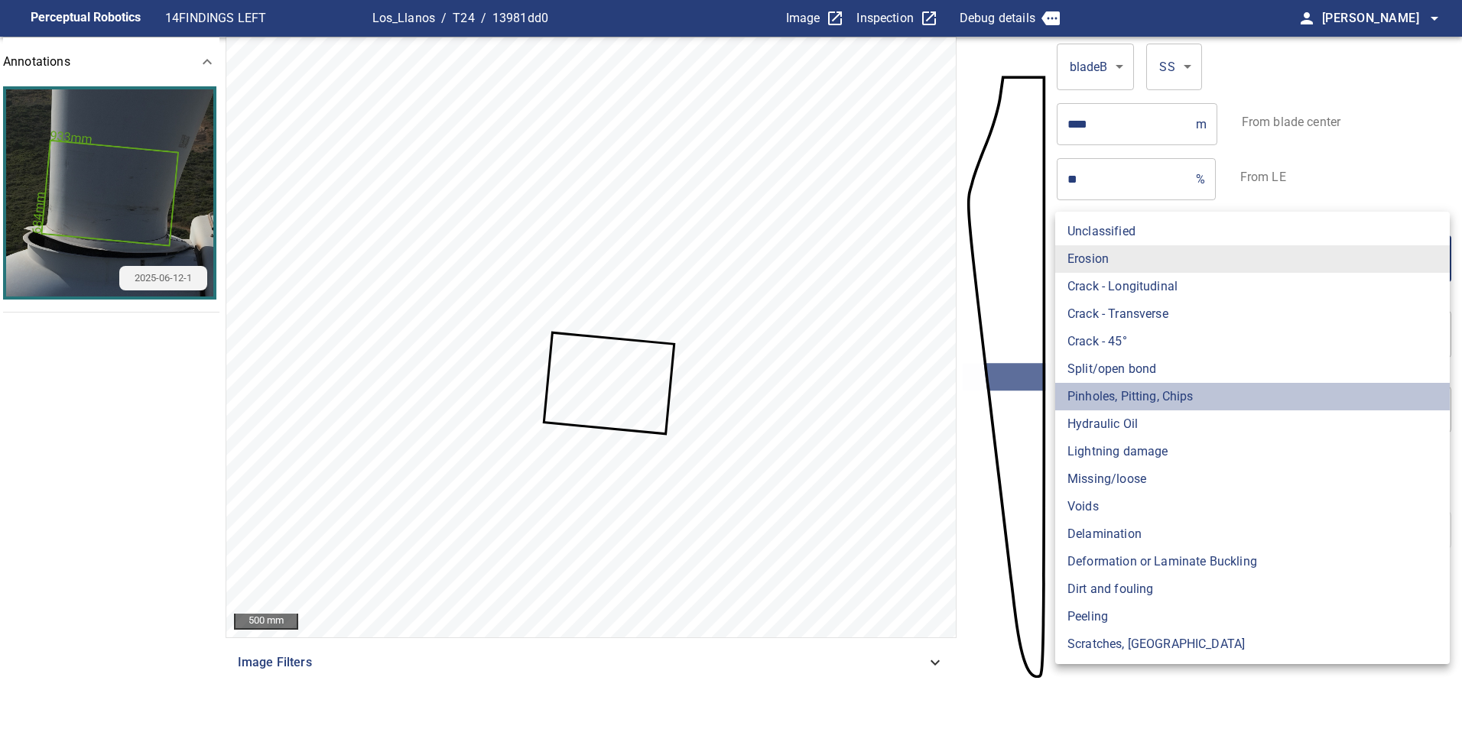
click at [1196, 404] on li "Pinholes, Pitting, Chips" at bounding box center [1252, 397] width 394 height 28
type input "*******"
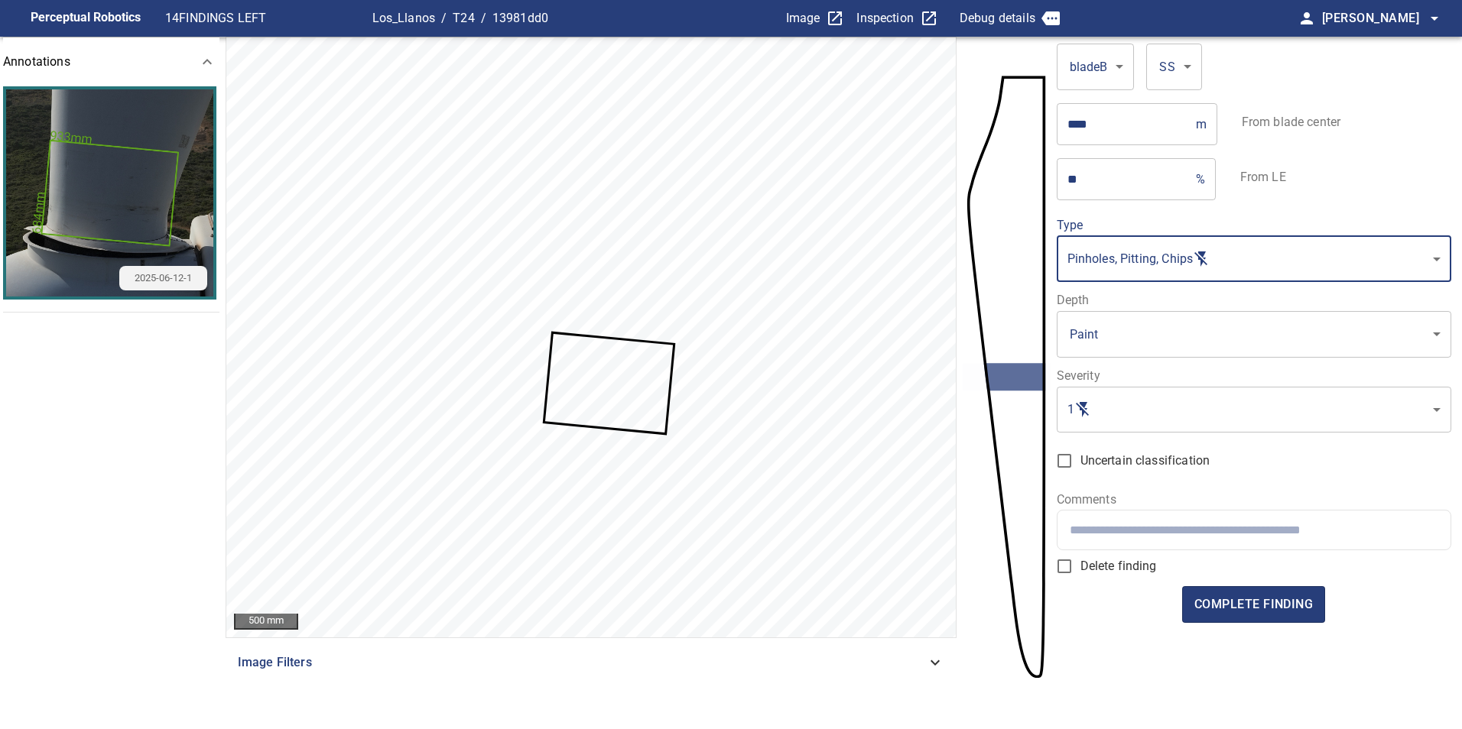
click at [1165, 522] on div at bounding box center [1253, 530] width 393 height 39
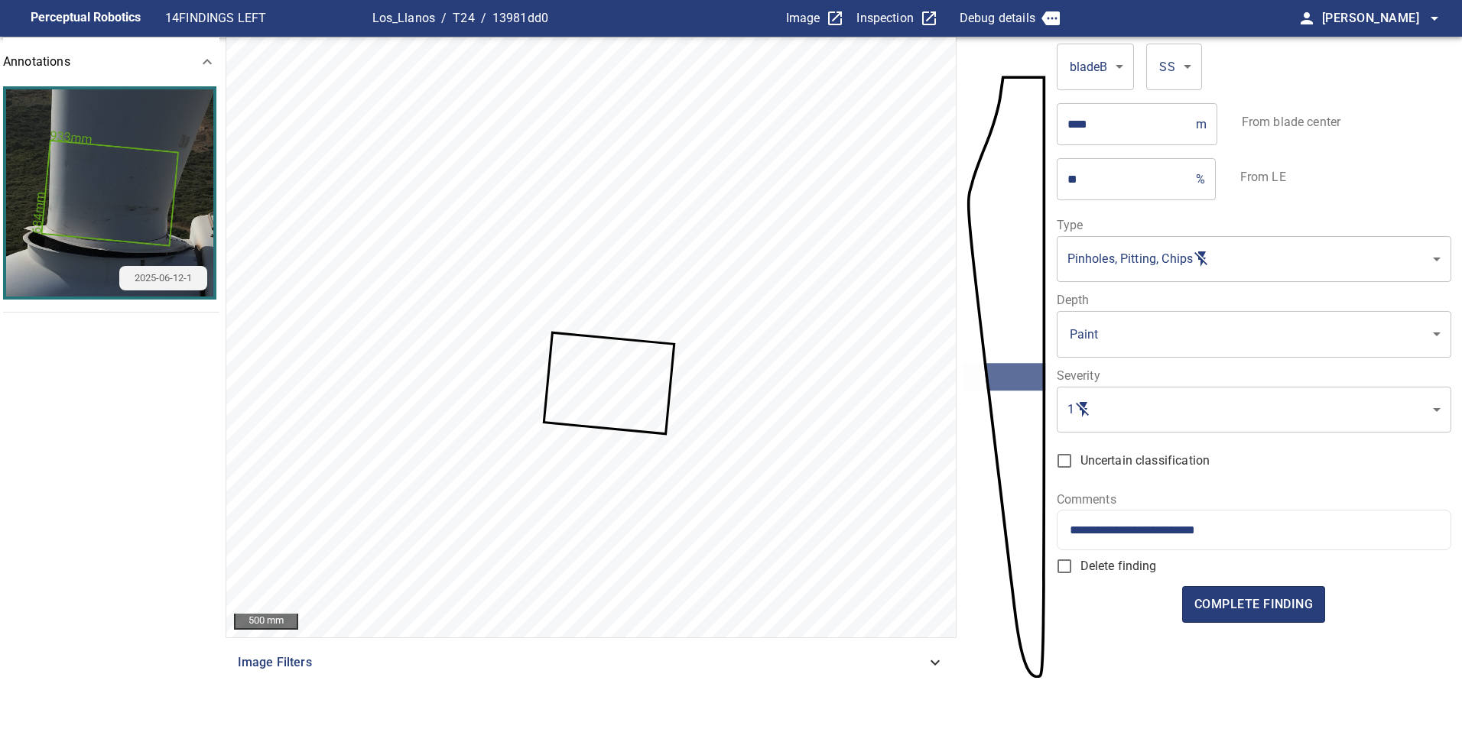
type input "**********"
click at [1235, 623] on form "**********" at bounding box center [1254, 371] width 394 height 669
click at [1213, 613] on span "complete finding" at bounding box center [1253, 604] width 118 height 21
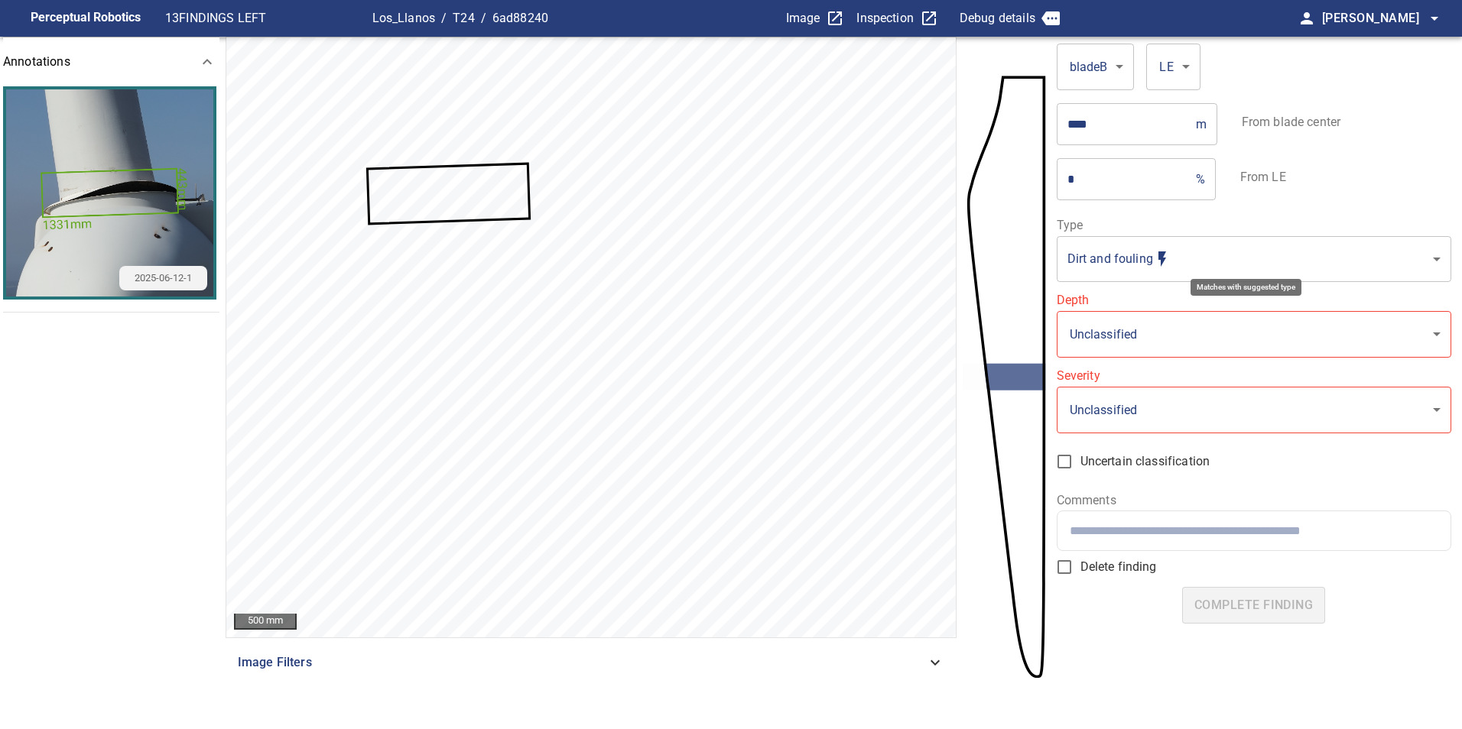
click at [1187, 264] on body "**********" at bounding box center [731, 364] width 1462 height 729
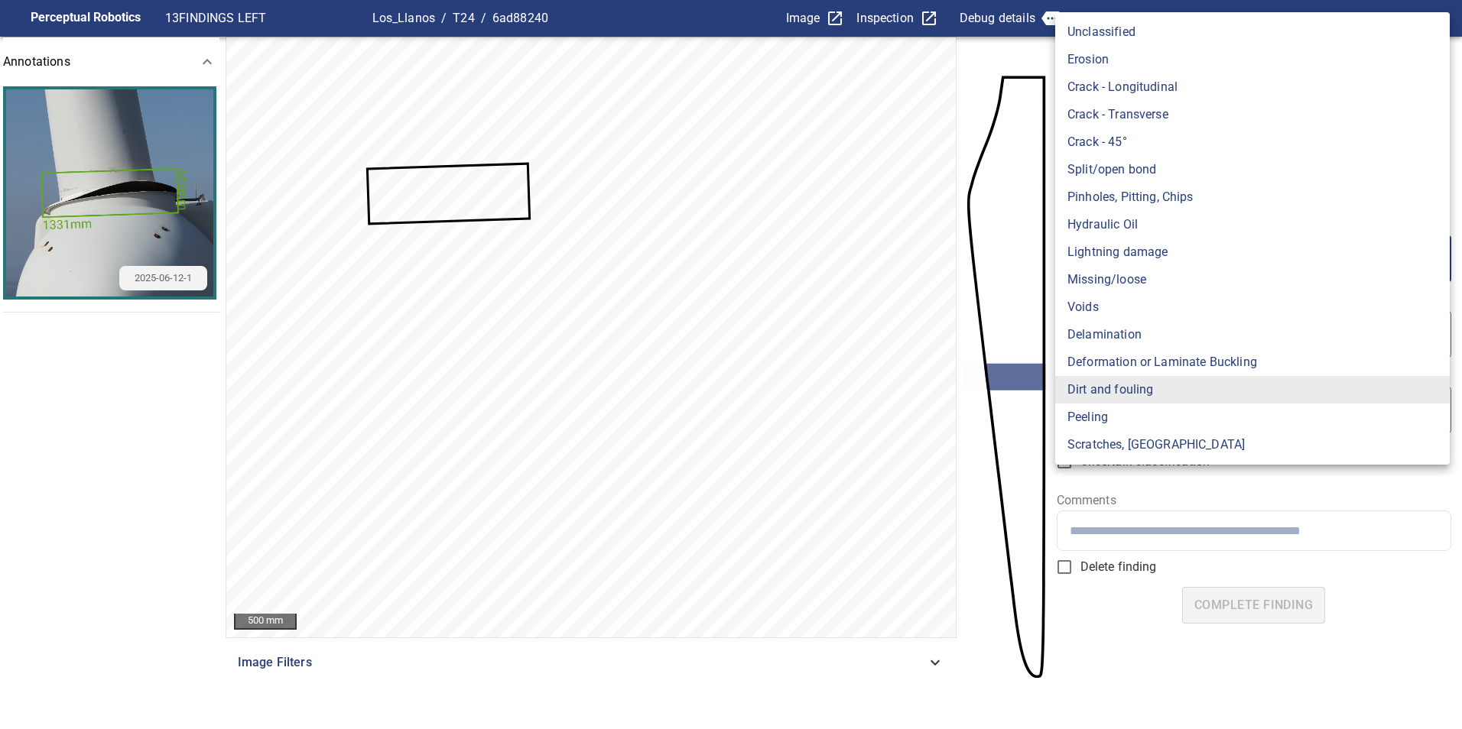
click at [1229, 292] on li "Missing/loose" at bounding box center [1252, 280] width 394 height 28
type input "**********"
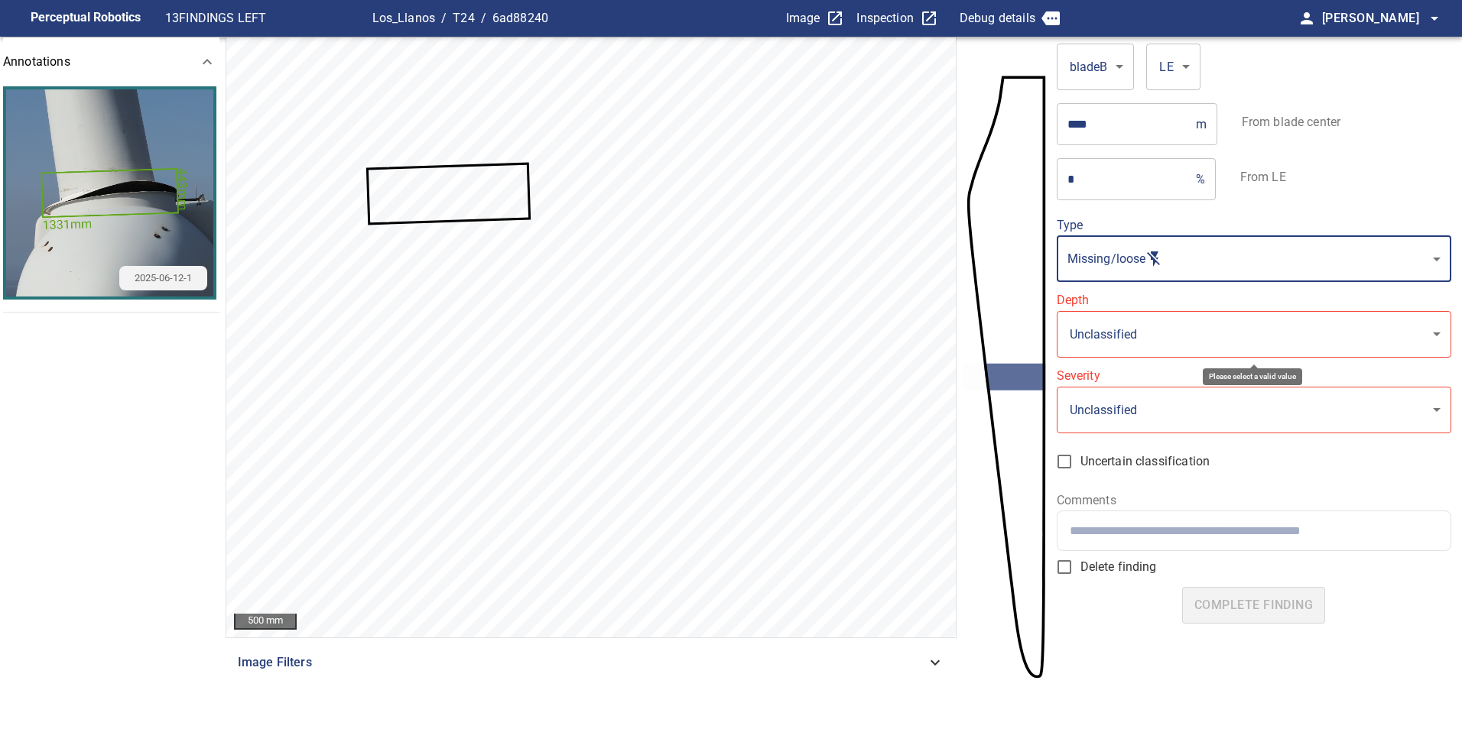
click at [1211, 334] on body "**********" at bounding box center [731, 364] width 1462 height 729
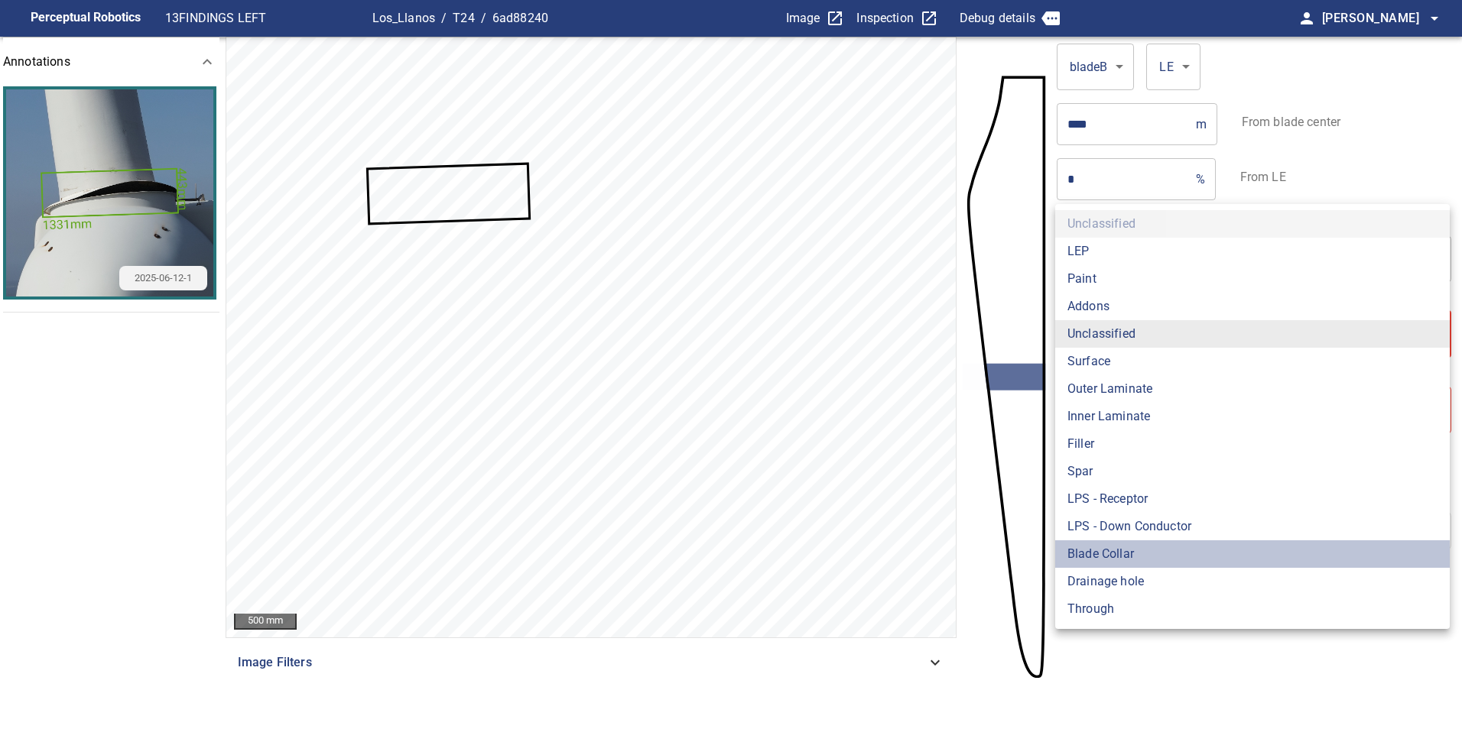
click at [1145, 555] on li "Blade Collar" at bounding box center [1252, 555] width 394 height 28
type input "**********"
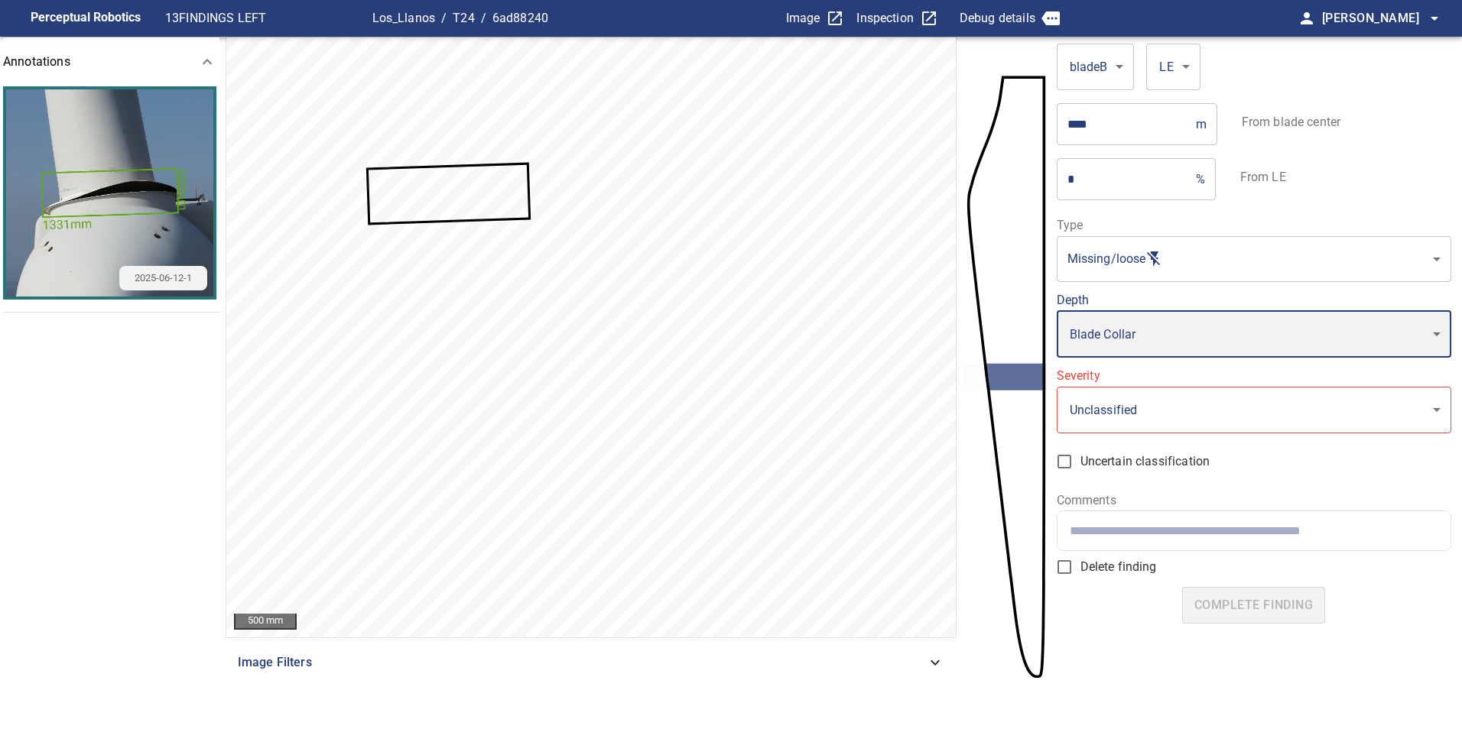
type input "*"
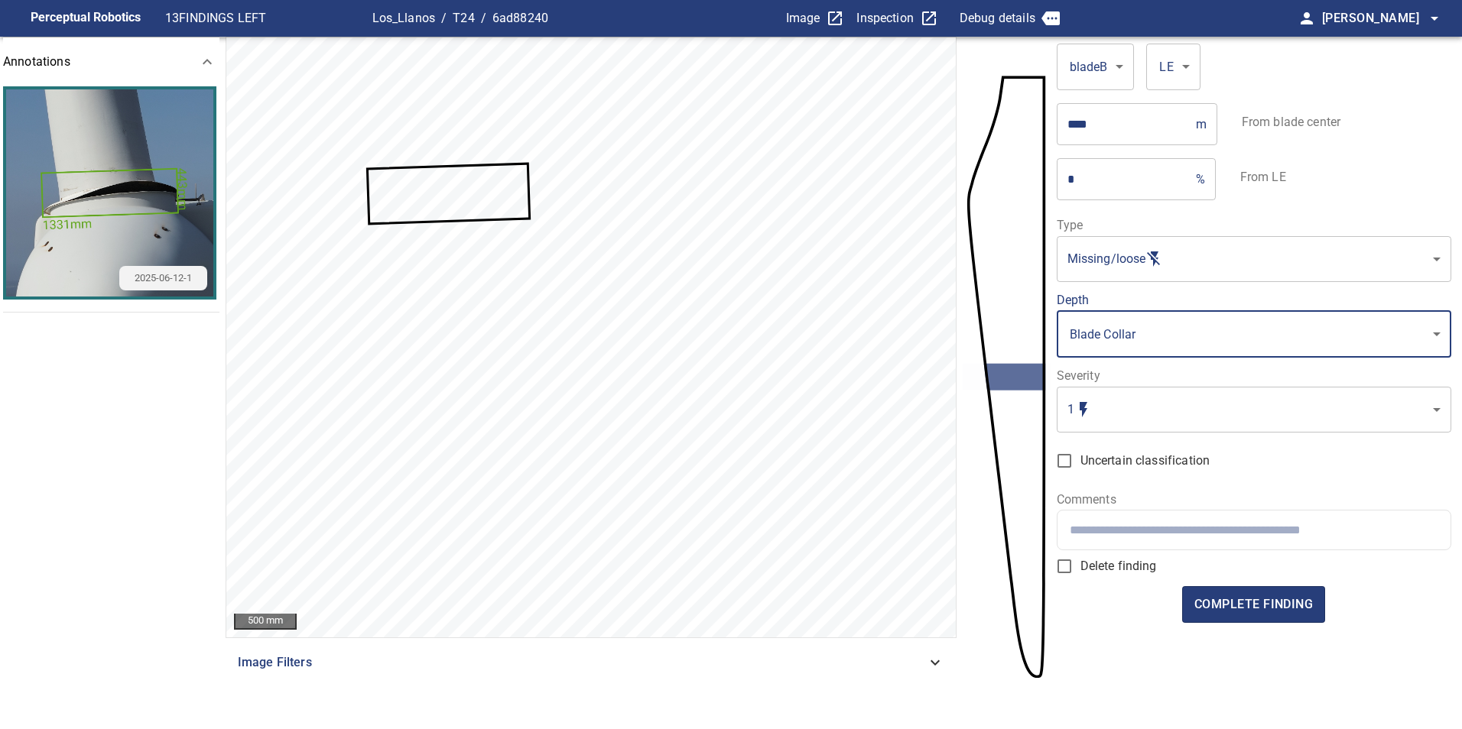
click at [1187, 539] on div at bounding box center [1253, 530] width 393 height 39
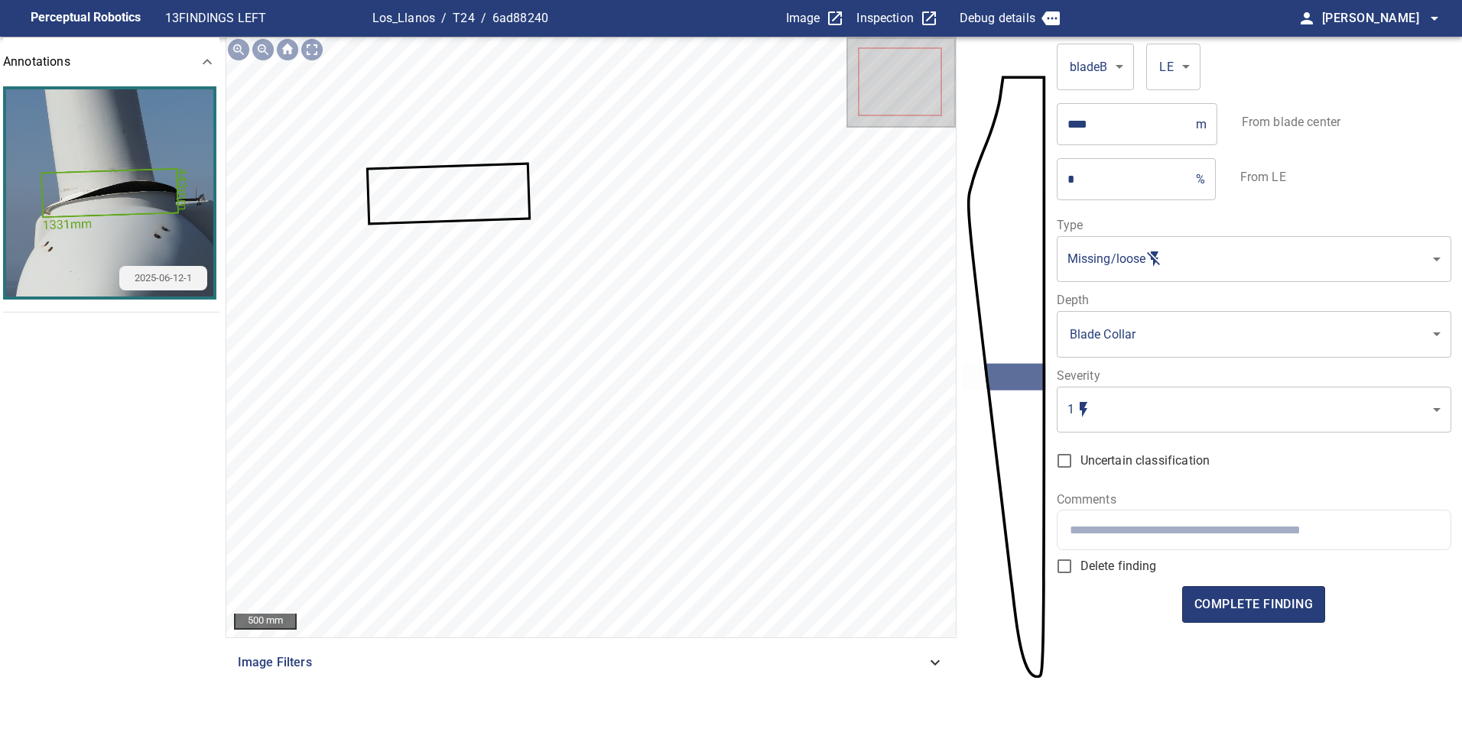
click at [1179, 526] on input "text" at bounding box center [1254, 530] width 368 height 15
paste input "**********"
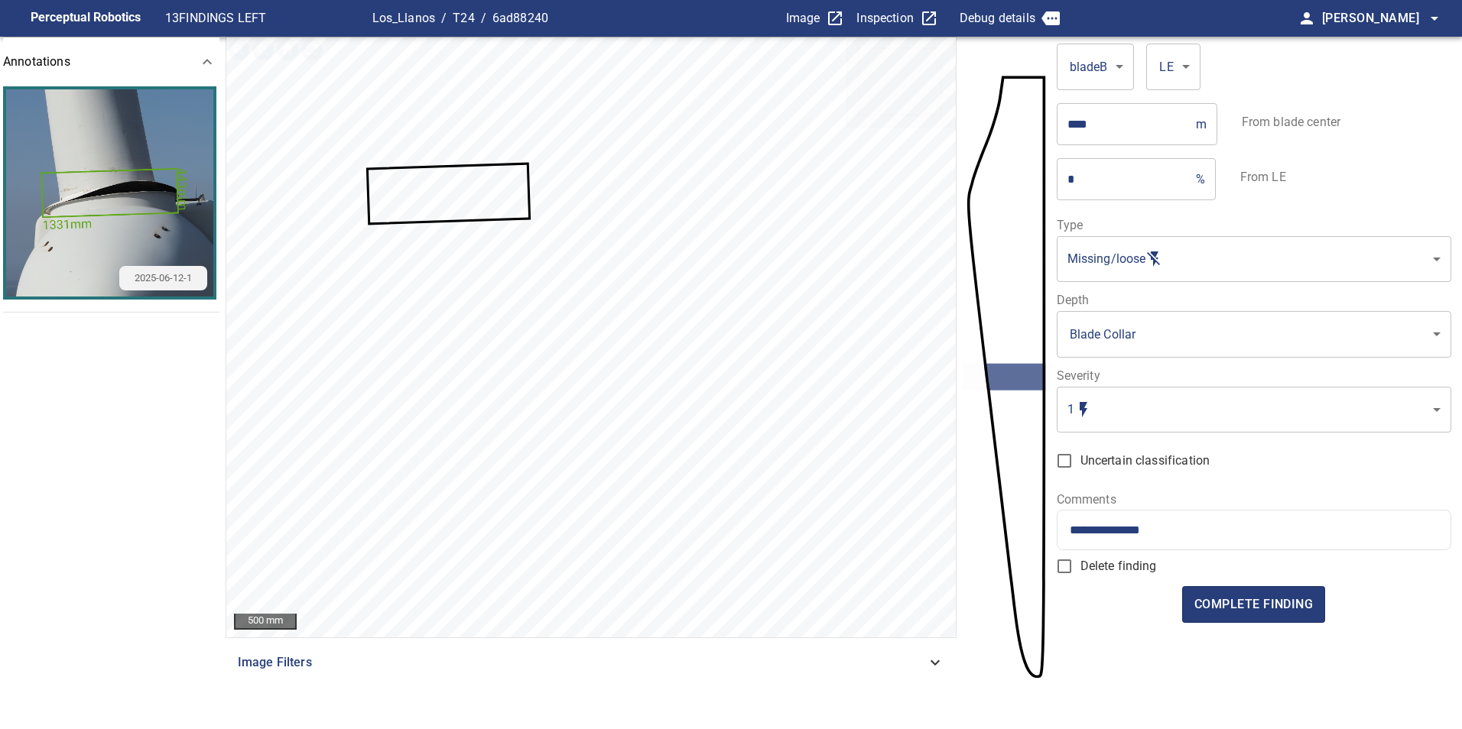
click at [1248, 534] on input "**********" at bounding box center [1254, 530] width 368 height 15
paste input "**********"
click at [1148, 533] on input "**********" at bounding box center [1254, 530] width 368 height 15
type input "**********"
click at [1263, 602] on span "complete finding" at bounding box center [1253, 604] width 118 height 21
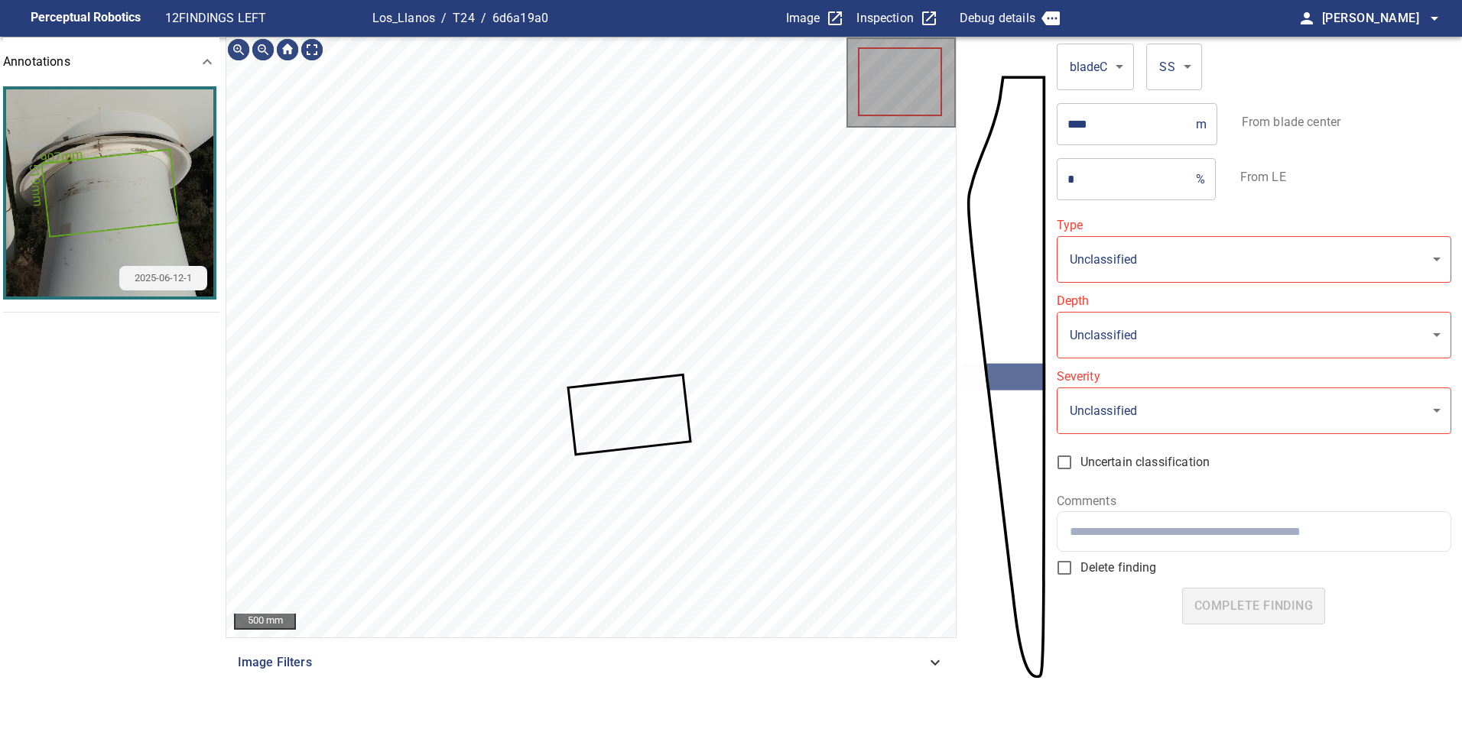
type input "**********"
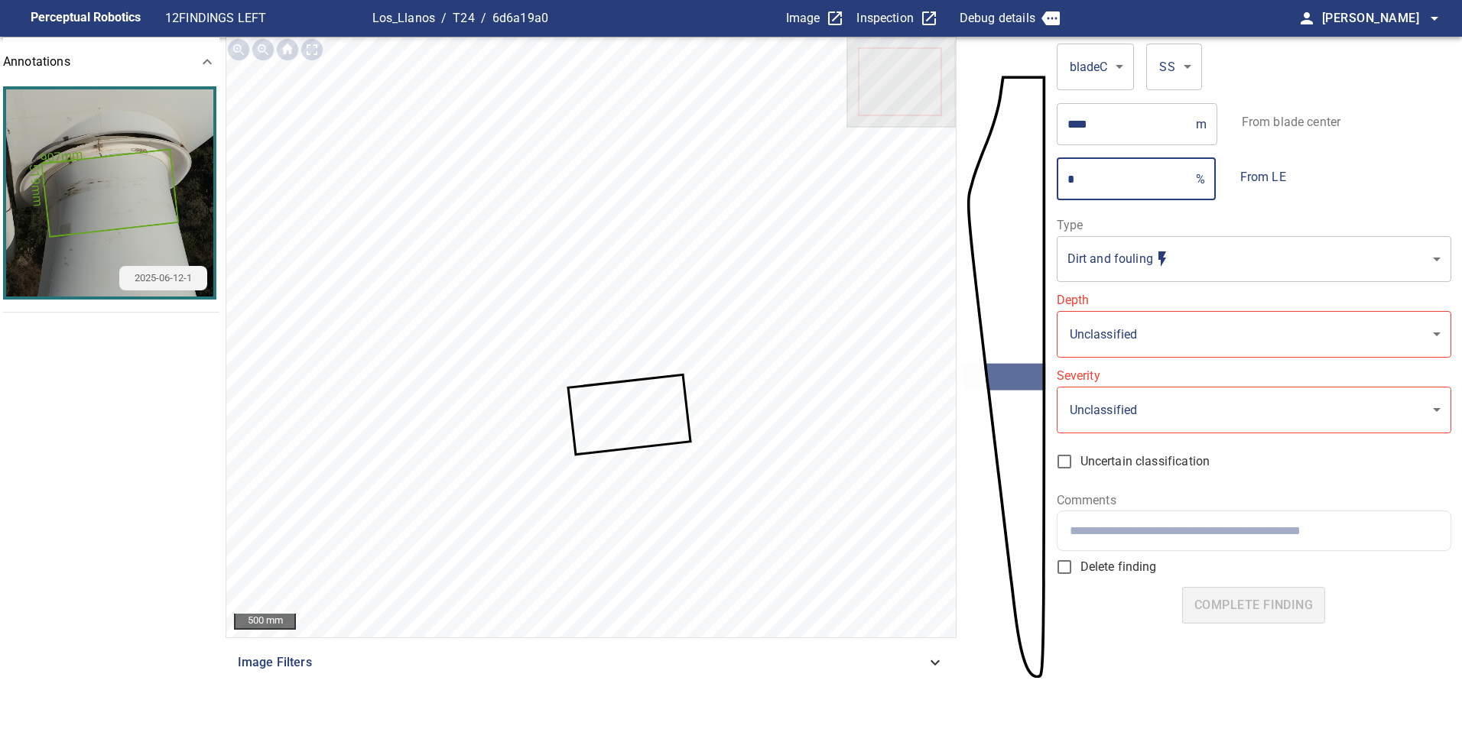
drag, startPoint x: 1112, startPoint y: 187, endPoint x: 1050, endPoint y: 175, distance: 63.0
click at [1050, 175] on section "**********" at bounding box center [731, 383] width 1462 height 693
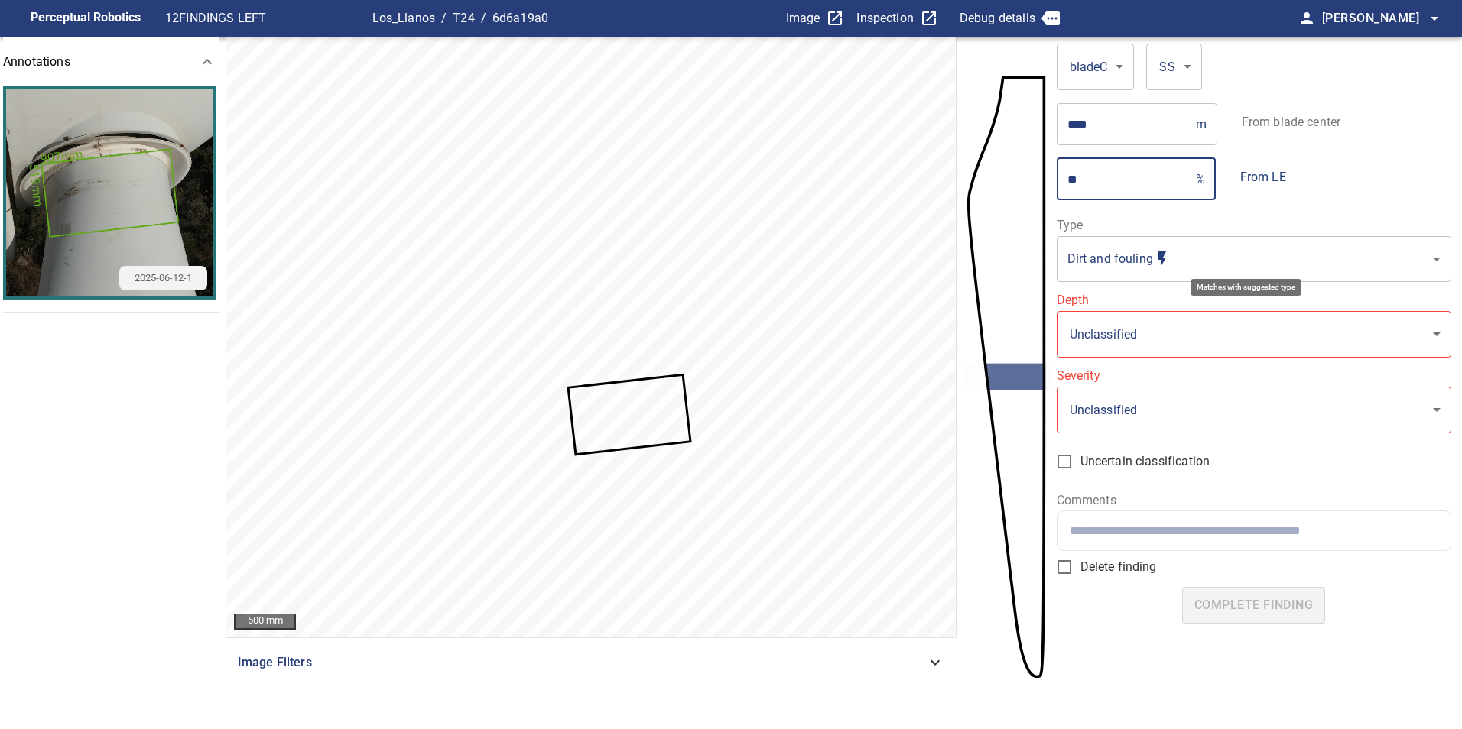
type input "**"
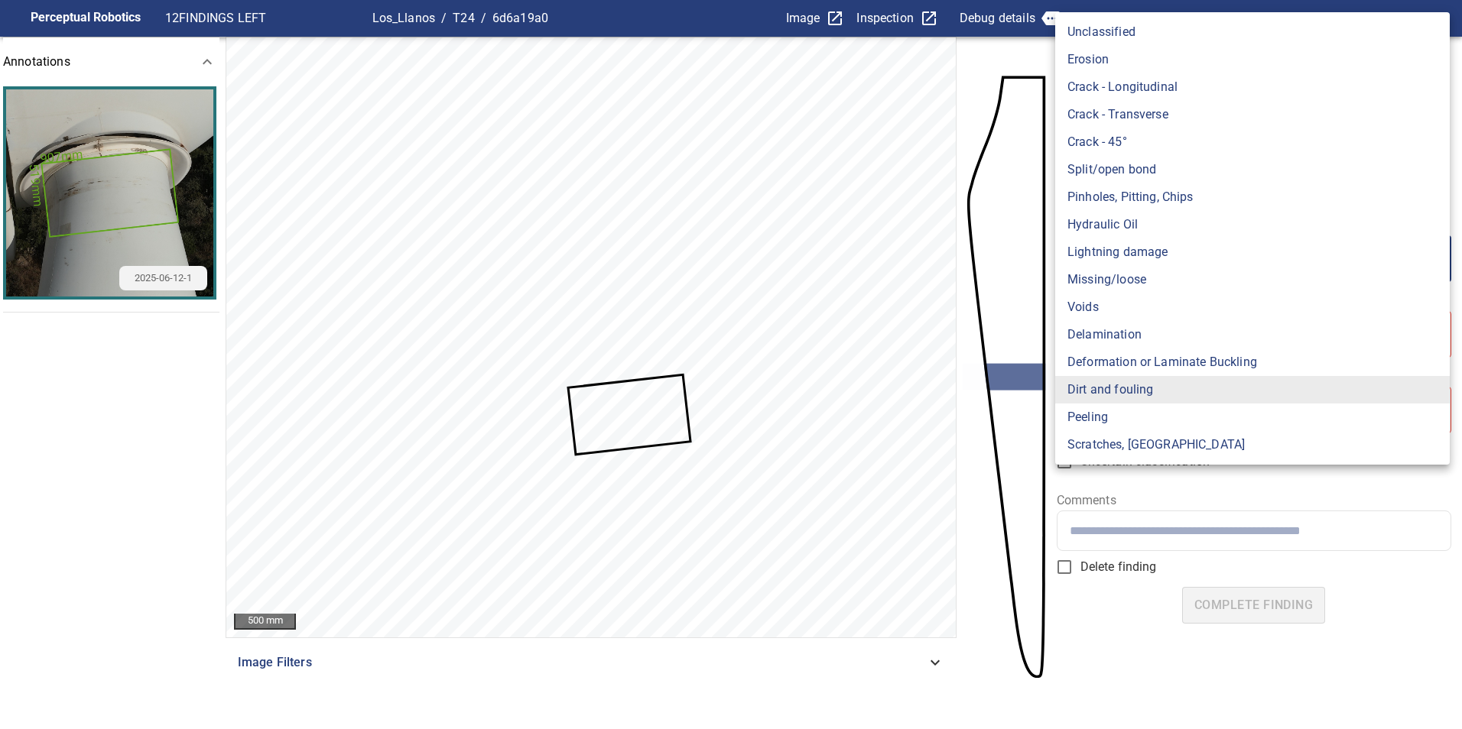
click at [1170, 264] on body "**********" at bounding box center [731, 364] width 1462 height 729
drag, startPoint x: 1322, startPoint y: 284, endPoint x: 1305, endPoint y: 389, distance: 106.8
click at [1305, 389] on ul "Unclassified Erosion Crack - Longitudinal Crack - Transverse Crack - 45° Split/…" at bounding box center [1252, 238] width 394 height 453
click at [1190, 194] on li "Pinholes, Pitting, Chips" at bounding box center [1252, 197] width 394 height 28
type input "*******"
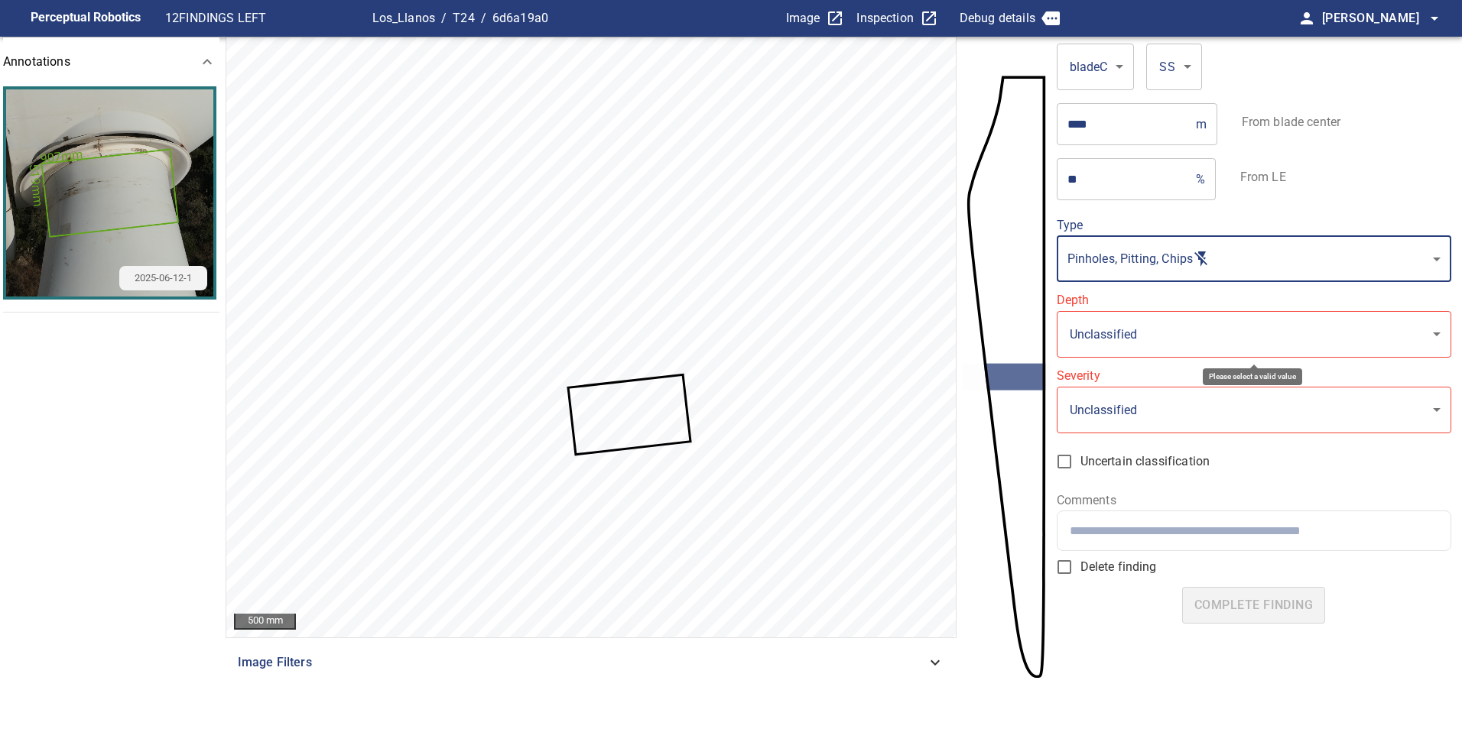
click at [1224, 327] on body "**********" at bounding box center [731, 364] width 1462 height 729
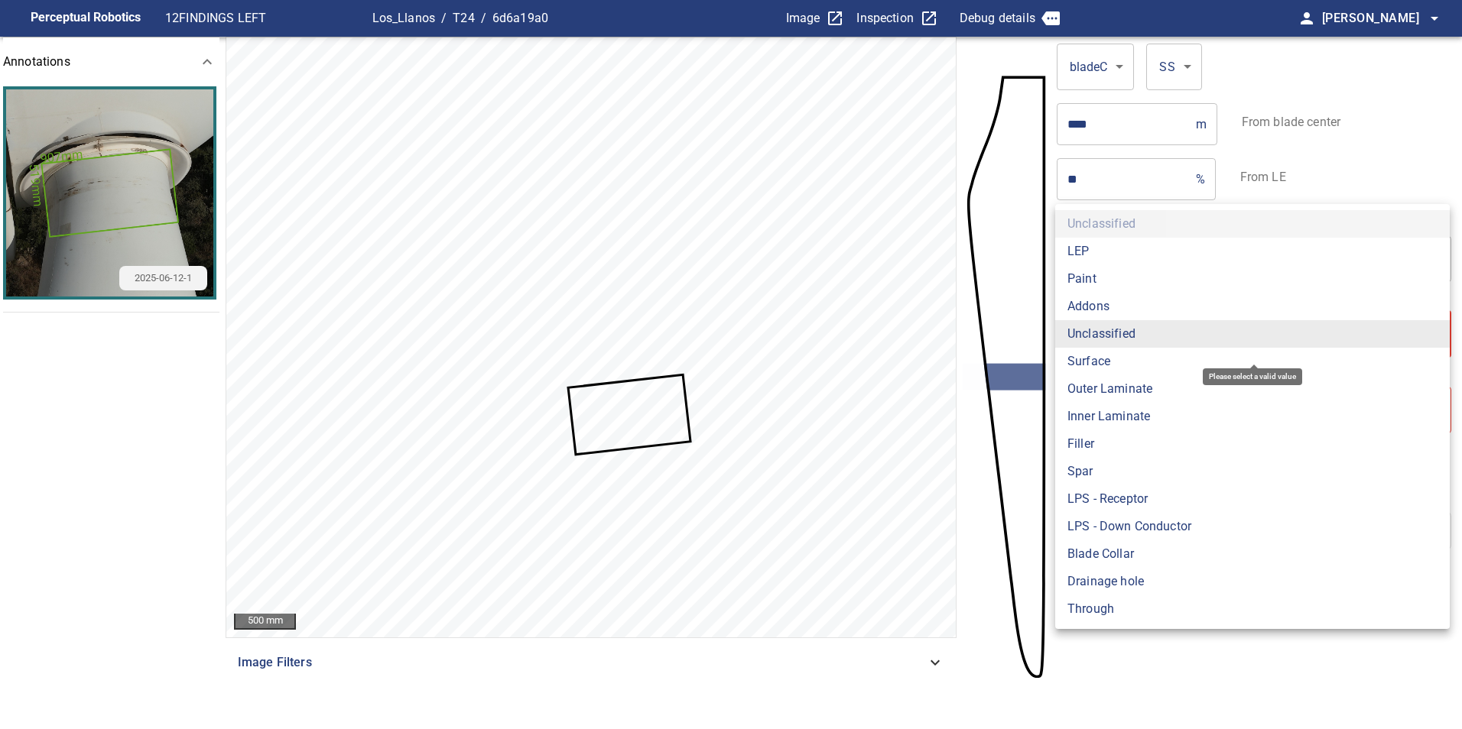
click at [1115, 272] on li "Paint" at bounding box center [1252, 279] width 394 height 28
type input "*****"
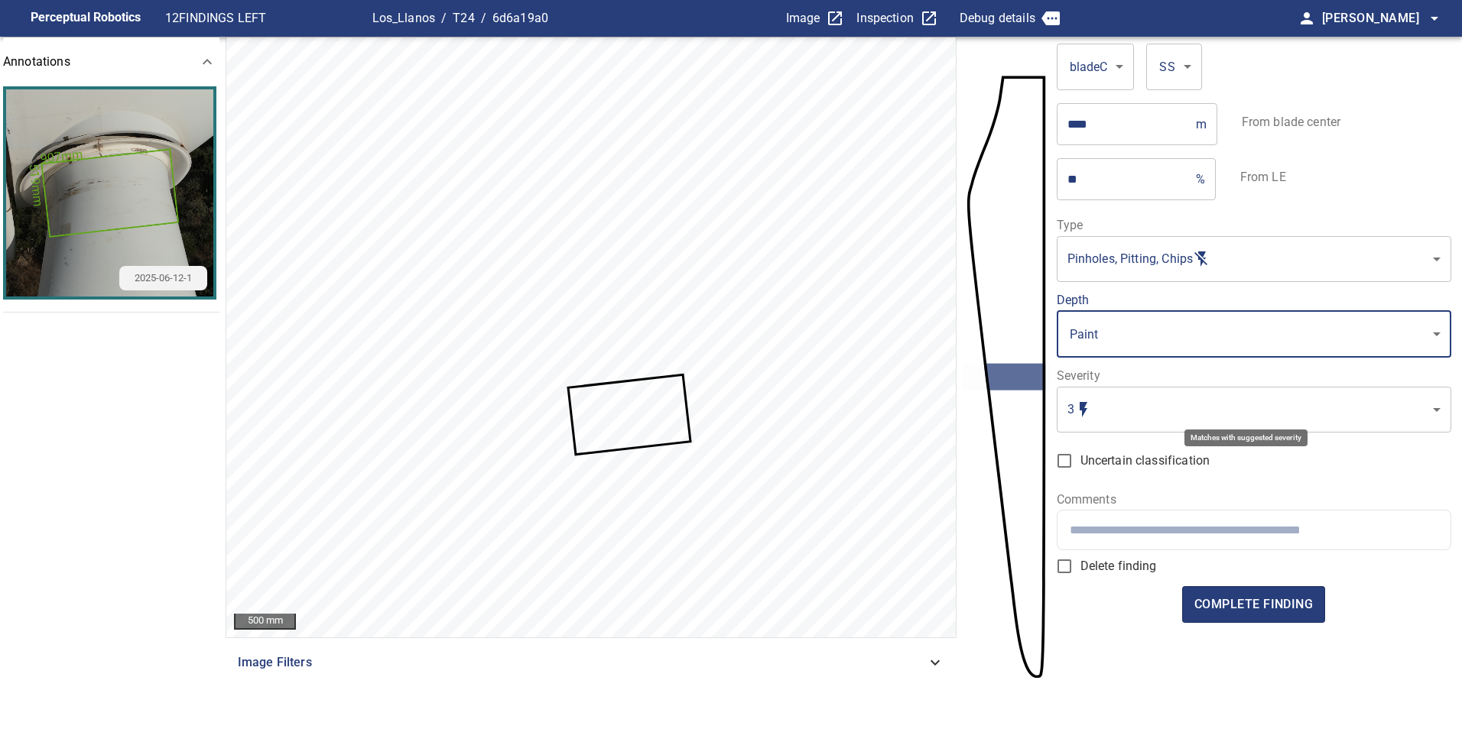
click at [1160, 413] on body "Perceptual Robotics 12 FINDINGS LEFT Los_Llanos / T24 / 6d6a19a0 Image Inspecti…" at bounding box center [731, 364] width 1462 height 729
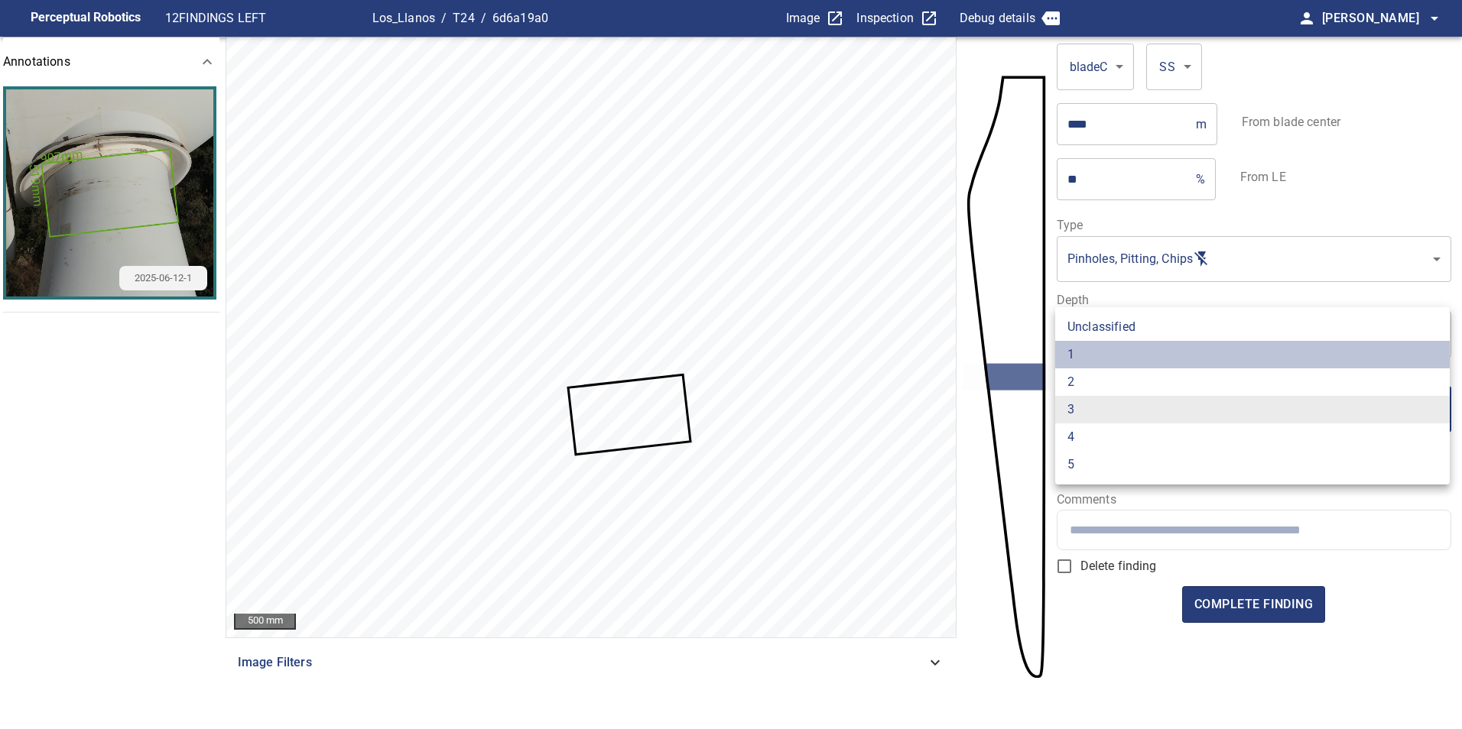
click at [1158, 354] on li "1" at bounding box center [1252, 355] width 394 height 28
type input "*"
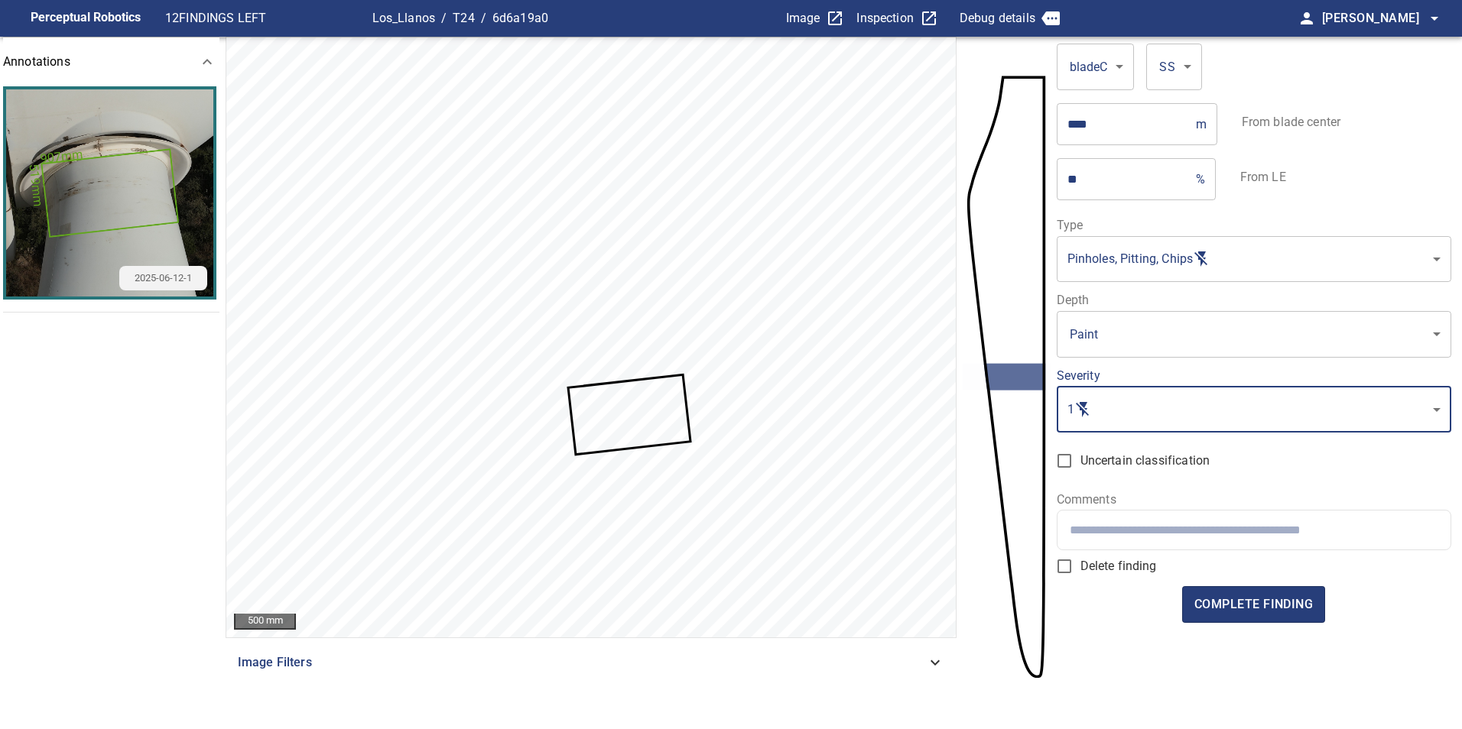
click at [1217, 534] on input "text" at bounding box center [1254, 530] width 368 height 15
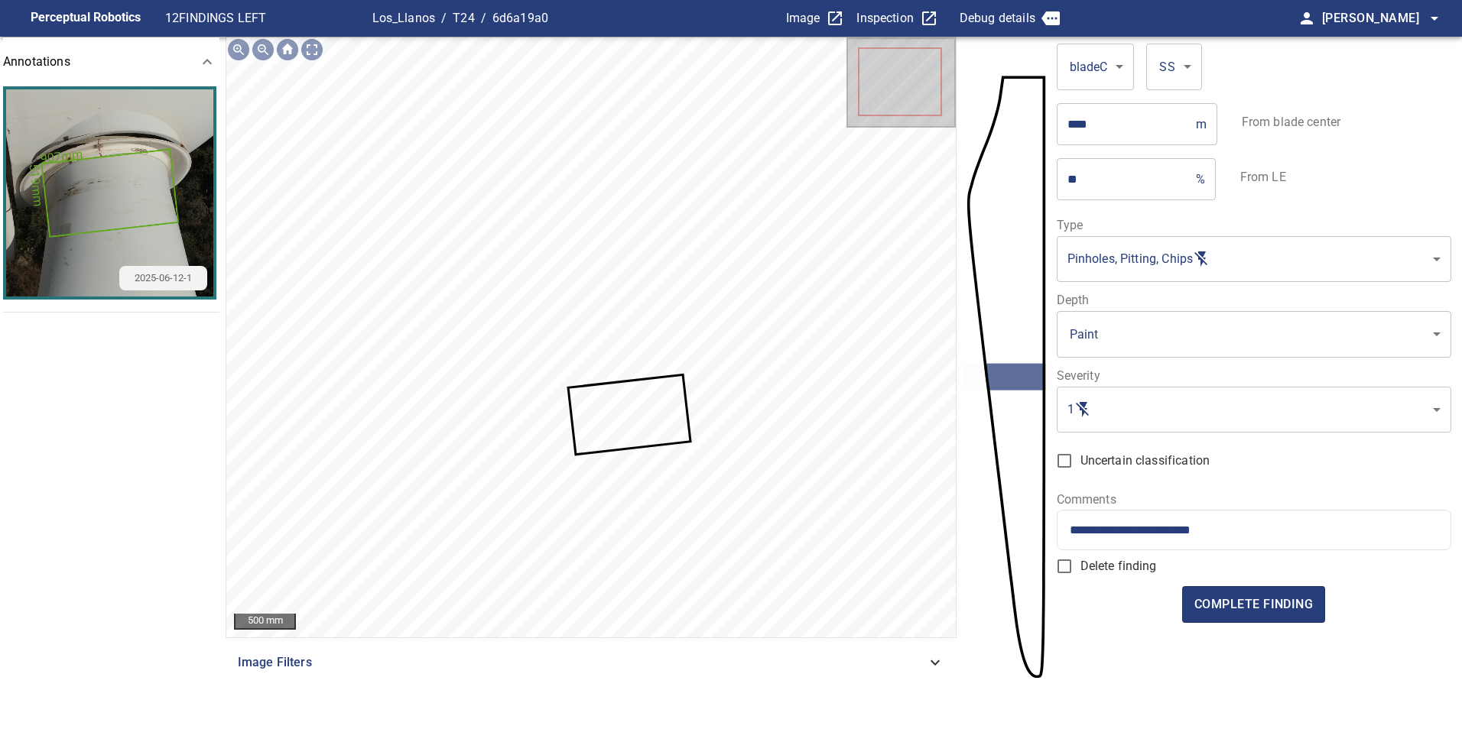
type input "**********"
click at [1305, 550] on form "**********" at bounding box center [1254, 371] width 394 height 669
click at [1305, 539] on div "**********" at bounding box center [1253, 530] width 393 height 39
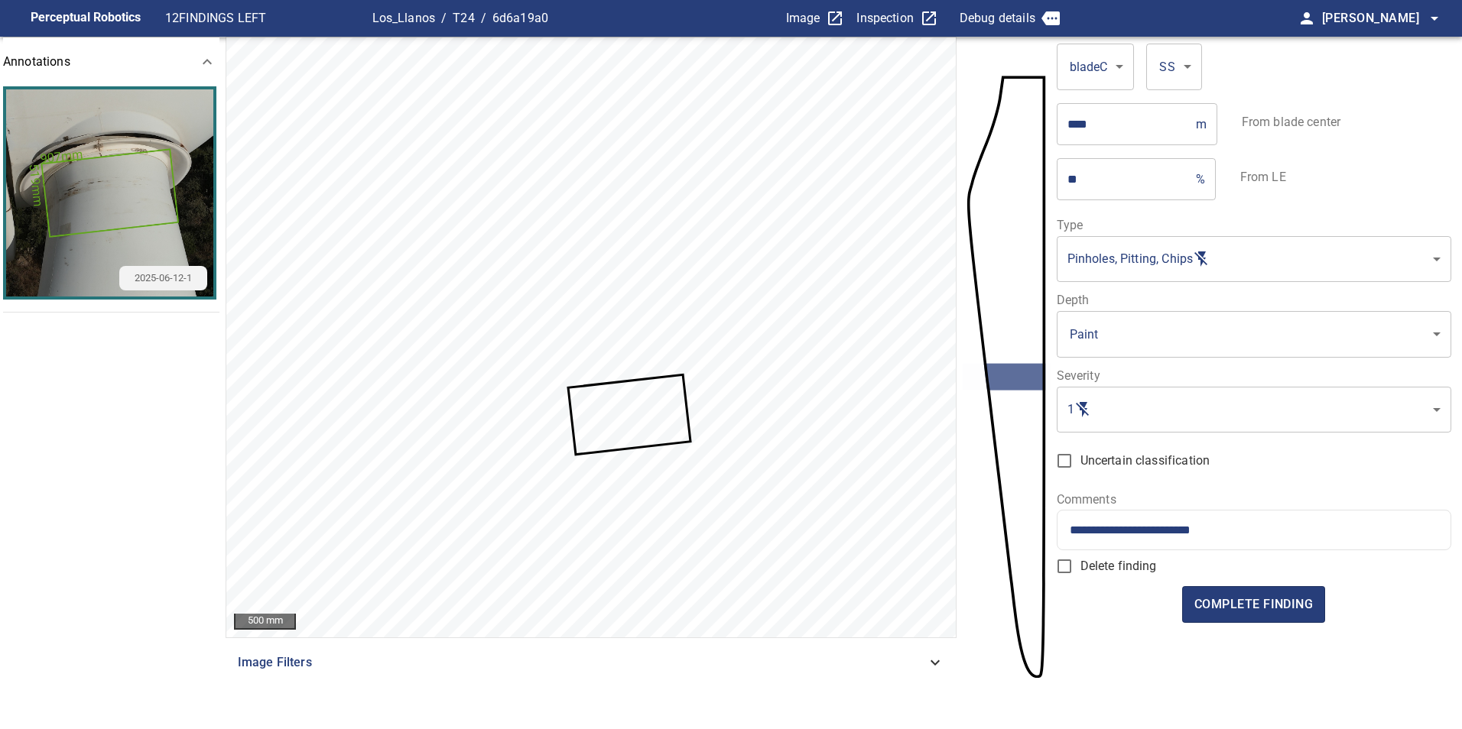
click at [1293, 541] on div "**********" at bounding box center [1253, 530] width 393 height 39
click at [1258, 544] on div "**********" at bounding box center [1253, 530] width 393 height 39
click at [1222, 615] on span "complete finding" at bounding box center [1253, 604] width 118 height 21
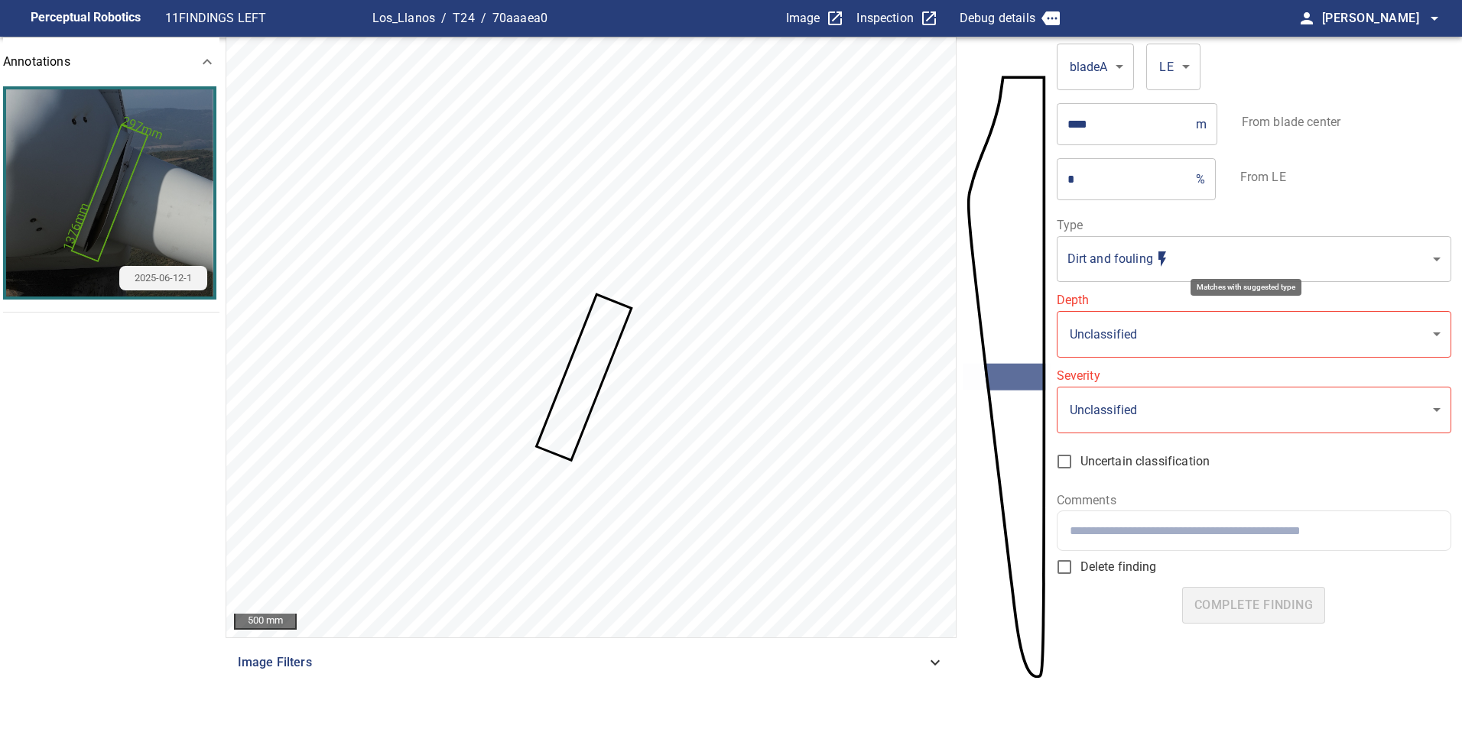
click at [1241, 249] on body "**********" at bounding box center [731, 364] width 1462 height 729
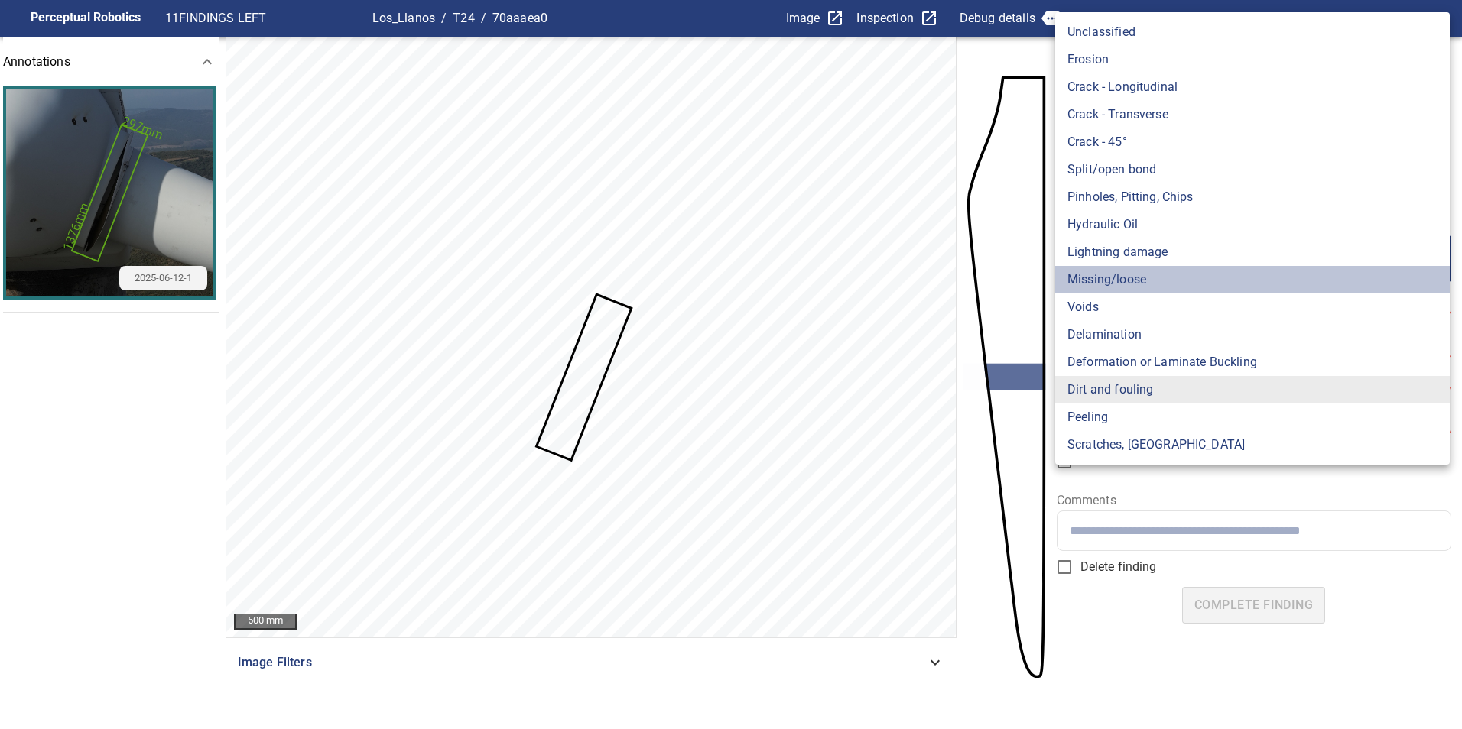
click at [1183, 274] on li "Missing/loose" at bounding box center [1252, 280] width 394 height 28
type input "**********"
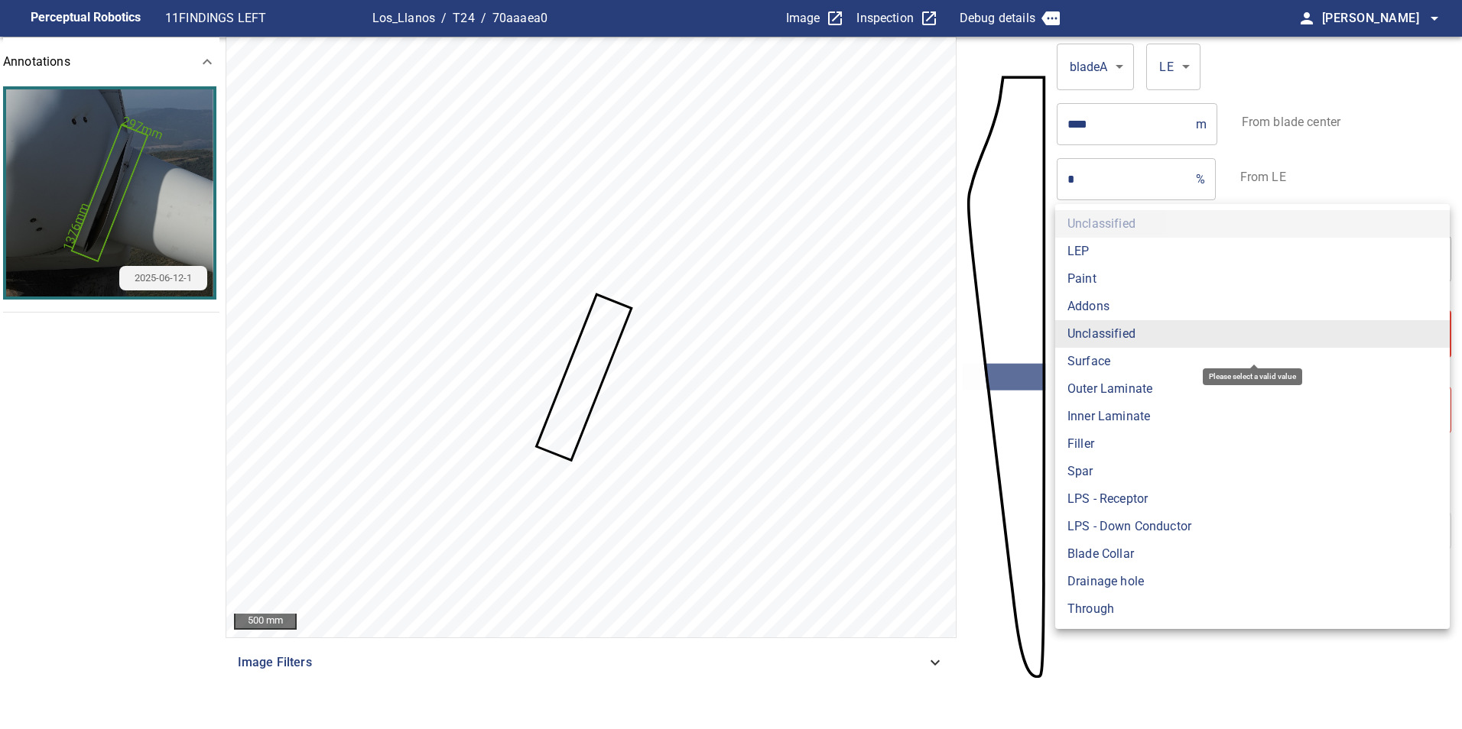
click at [1207, 352] on body "**********" at bounding box center [731, 364] width 1462 height 729
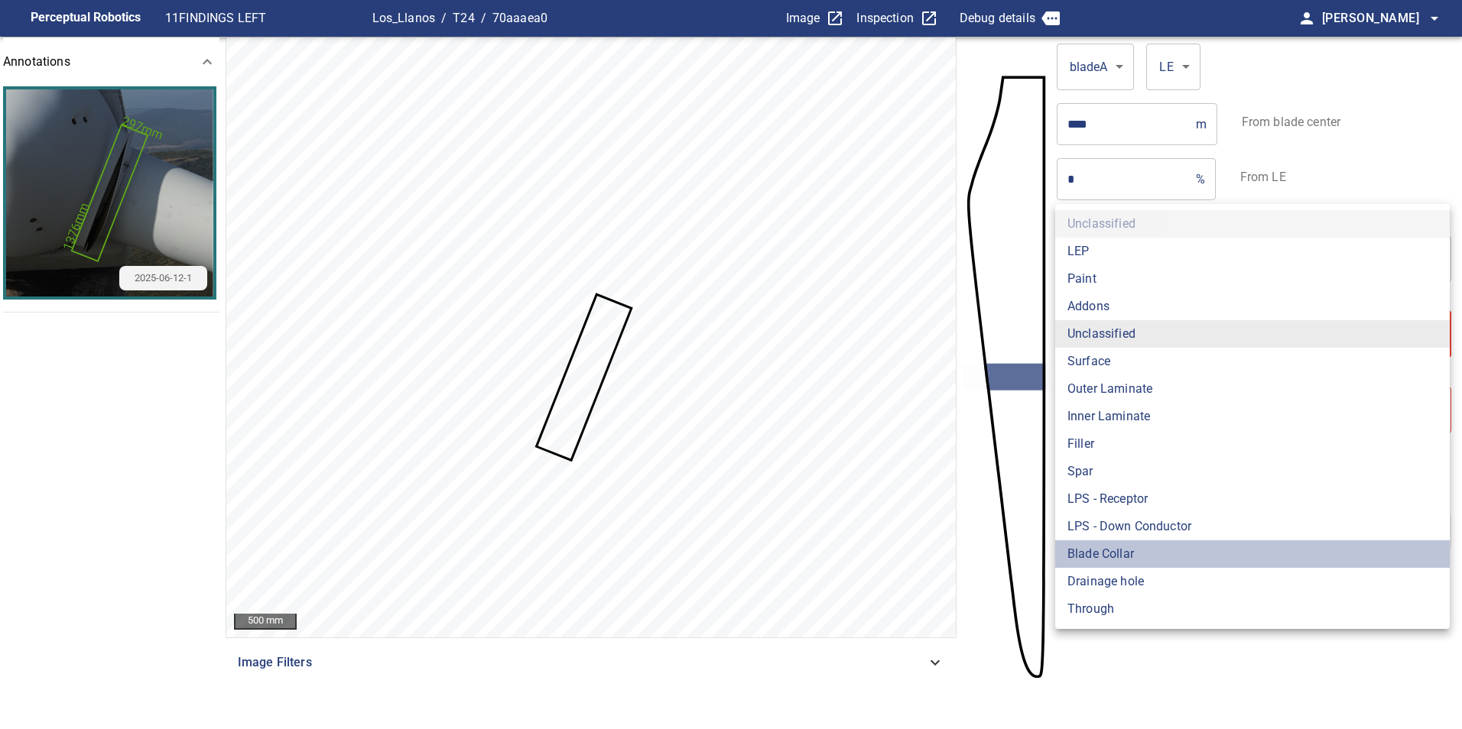
click at [1202, 561] on li "Blade Collar" at bounding box center [1252, 555] width 394 height 28
type input "**********"
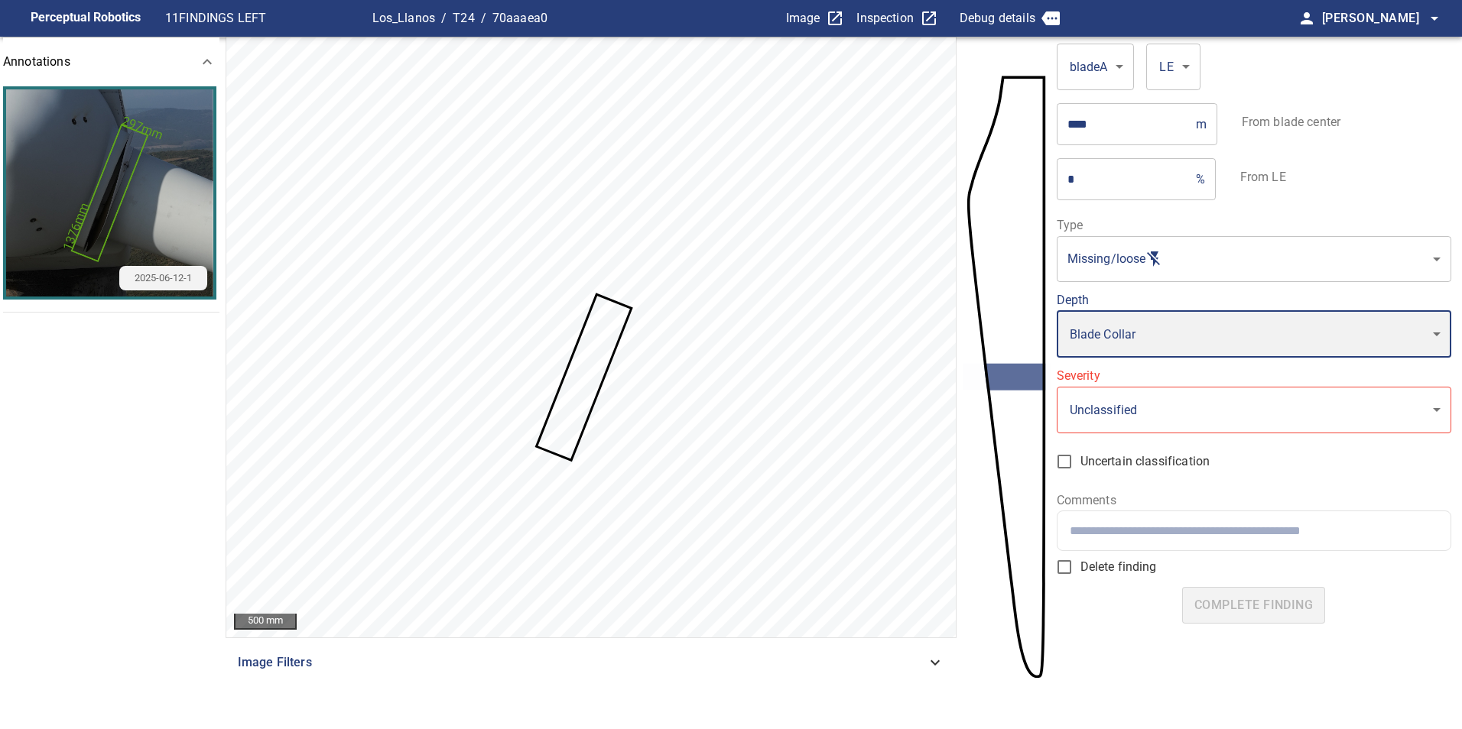
type input "*"
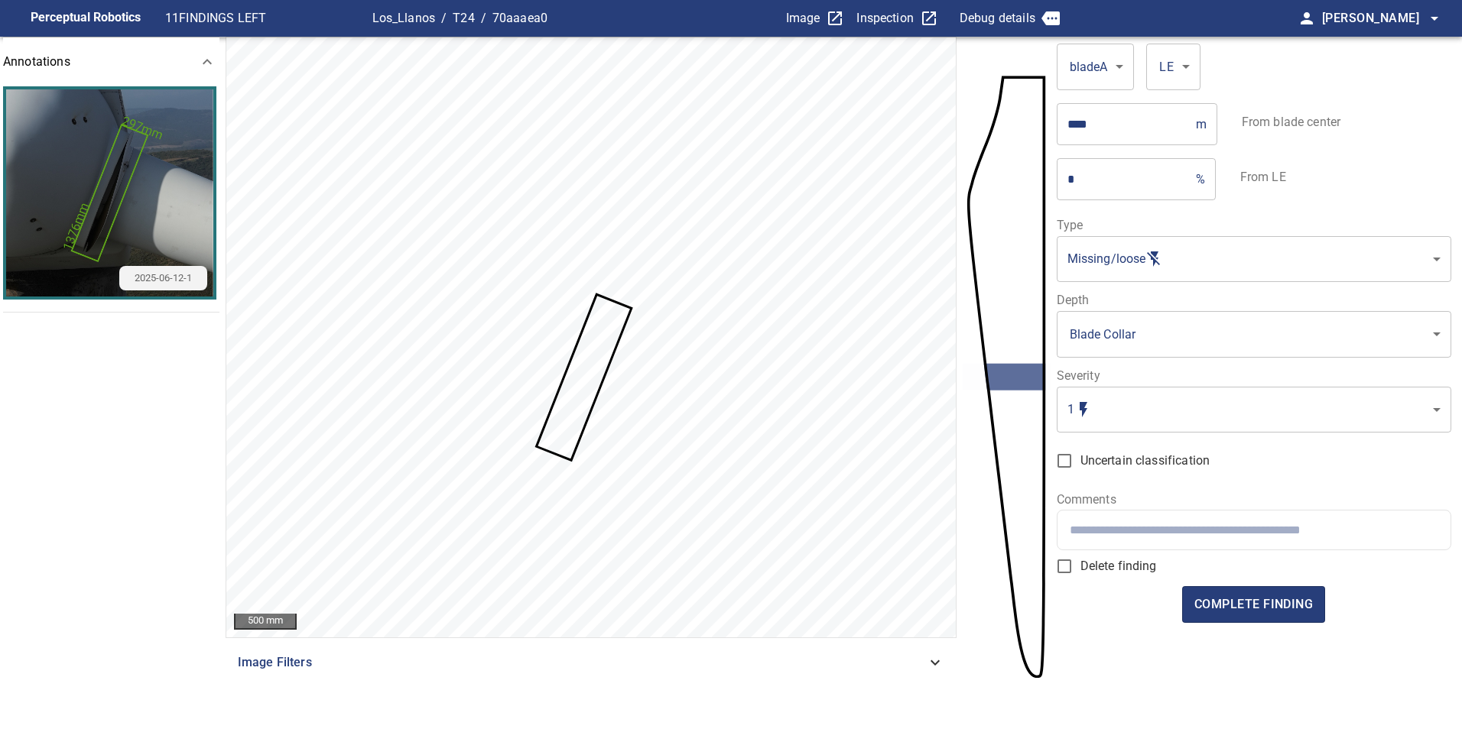
click at [1164, 540] on div at bounding box center [1253, 530] width 393 height 39
click at [1303, 539] on div at bounding box center [1253, 530] width 393 height 39
paste input "**********"
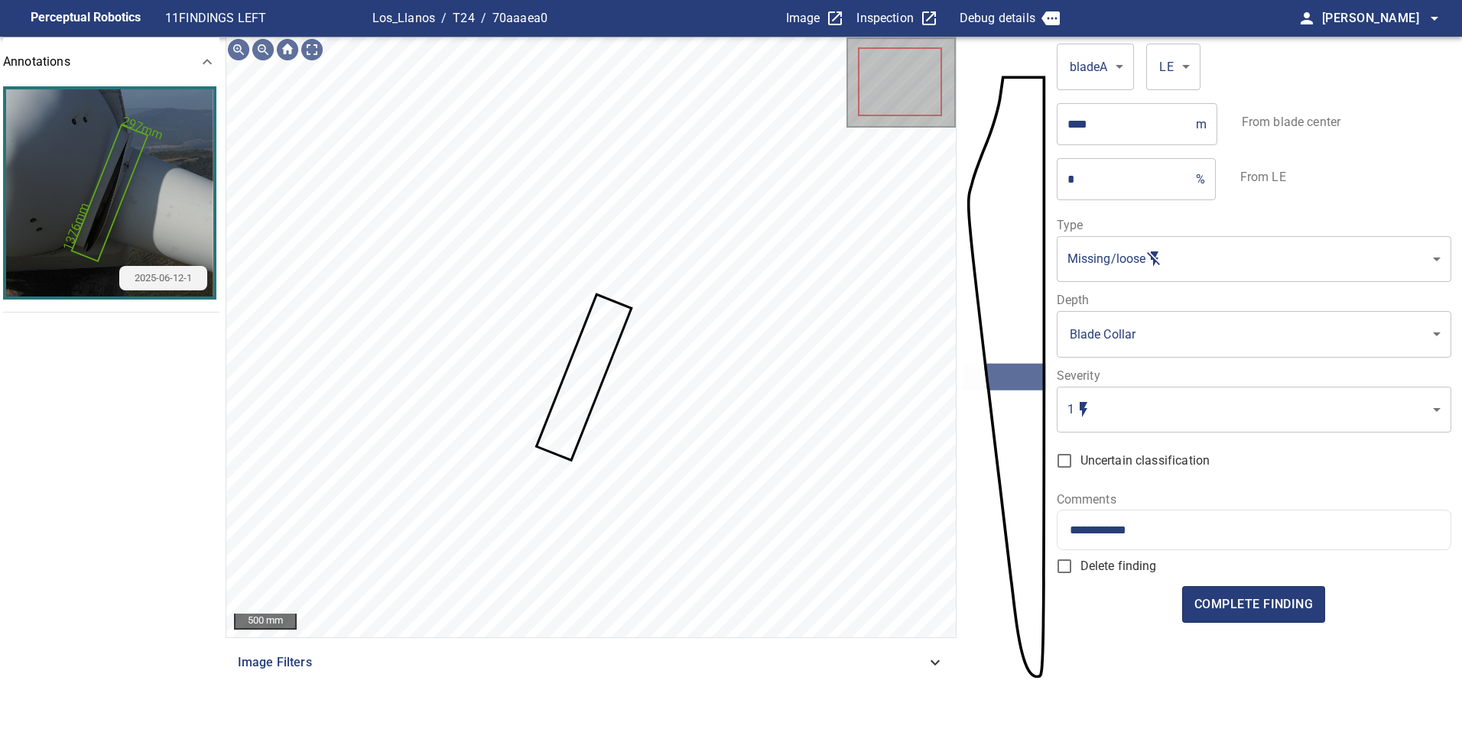
click at [1215, 540] on div "**********" at bounding box center [1253, 530] width 393 height 39
click at [1189, 518] on div "**********" at bounding box center [1253, 530] width 393 height 39
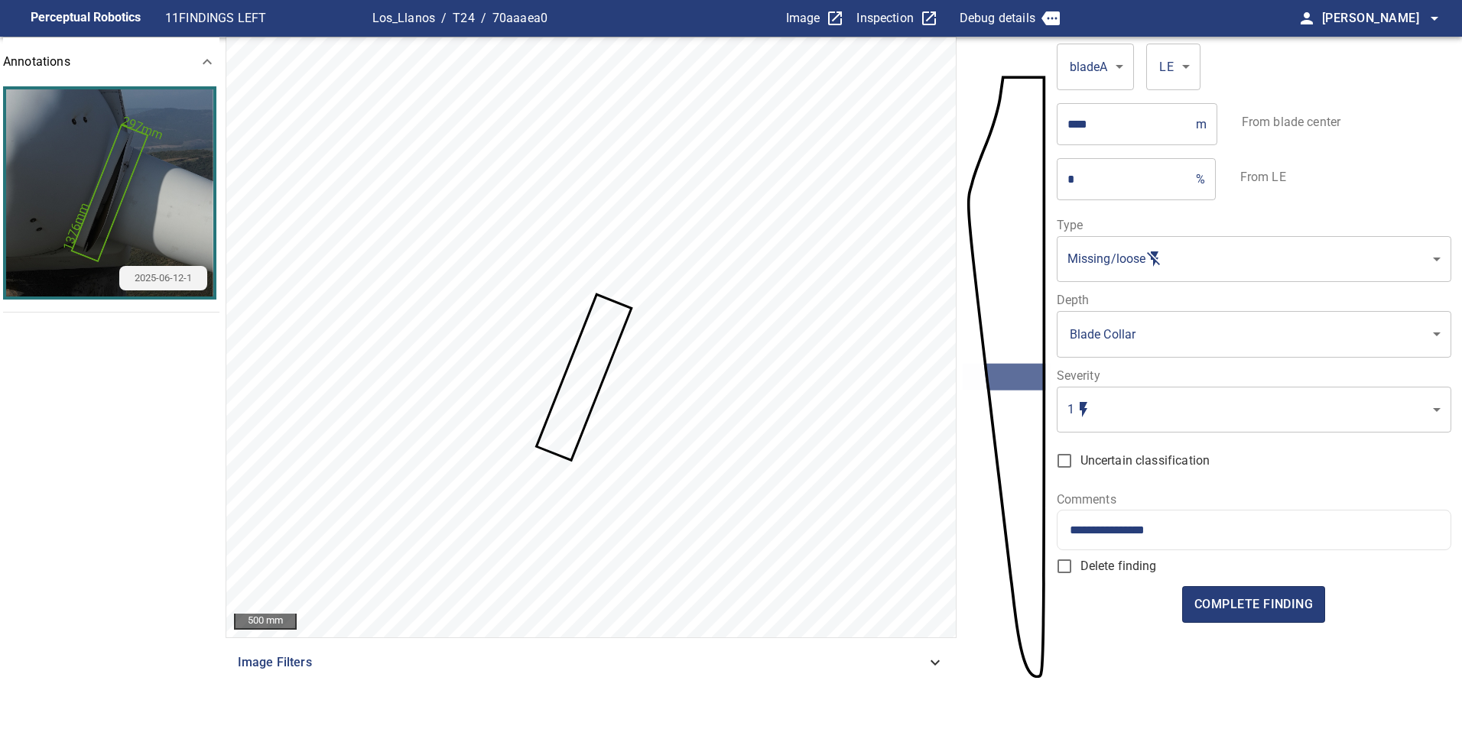
paste input "**********"
type input "**********"
click at [1241, 597] on span "complete finding" at bounding box center [1253, 604] width 118 height 21
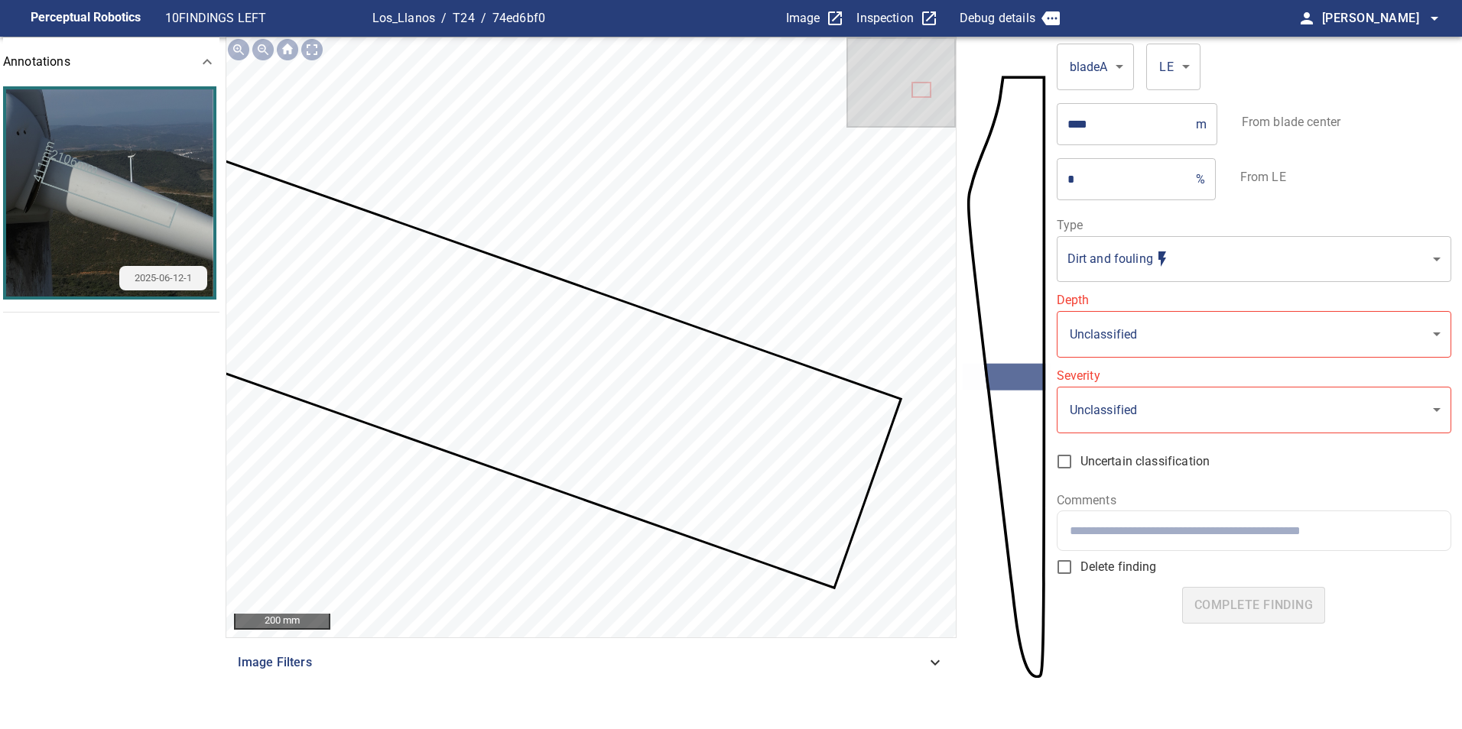
click at [1223, 277] on body "**********" at bounding box center [731, 364] width 1462 height 729
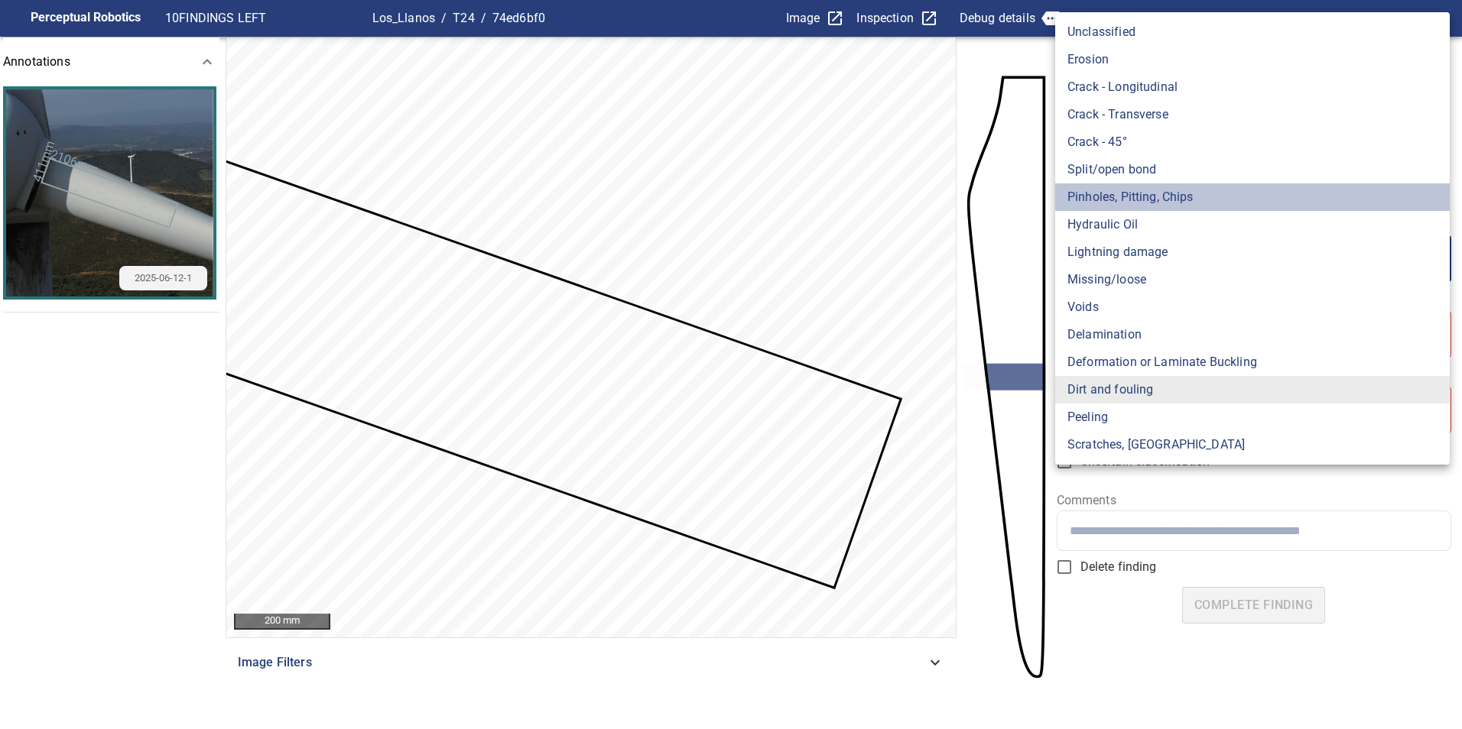
click at [1190, 193] on li "Pinholes, Pitting, Chips" at bounding box center [1252, 197] width 394 height 28
type input "*******"
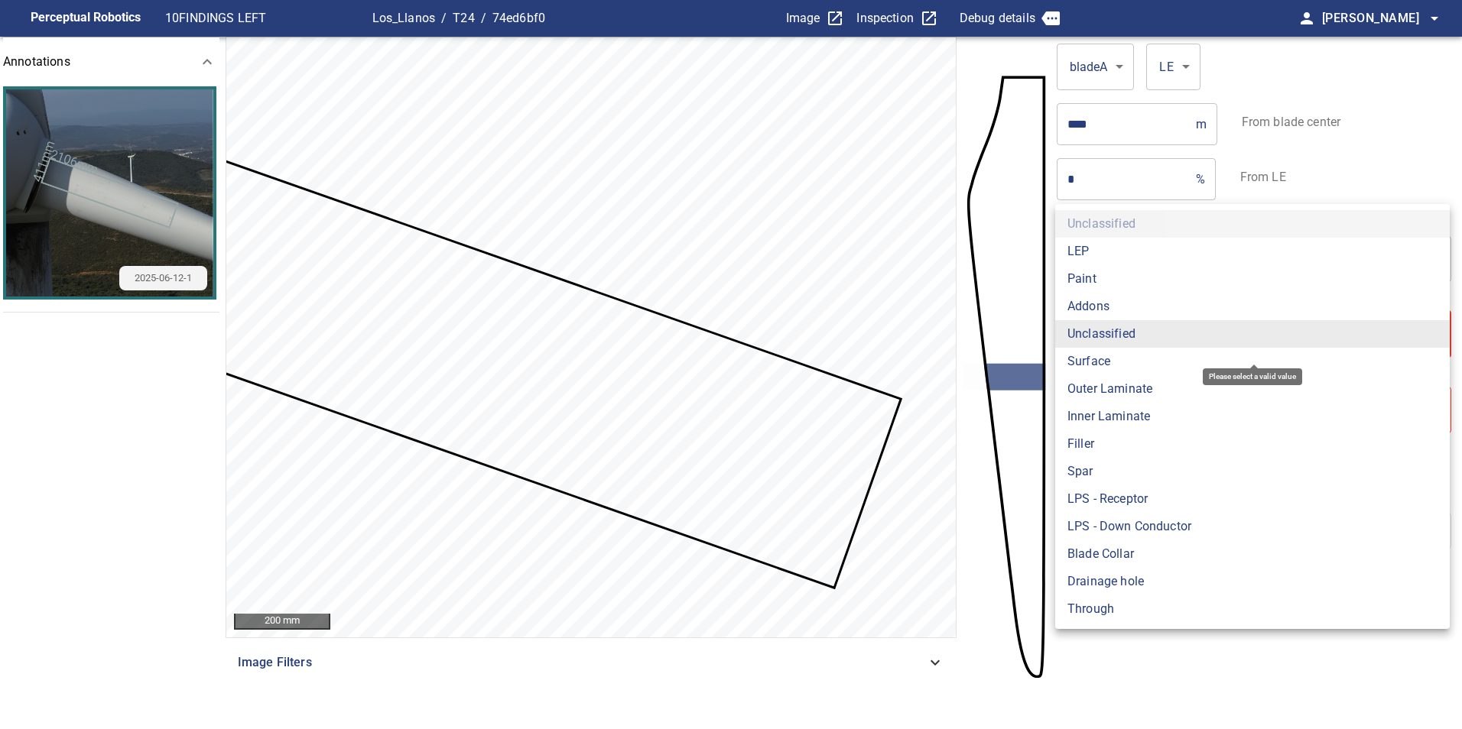
click at [1211, 332] on body "**********" at bounding box center [731, 364] width 1462 height 729
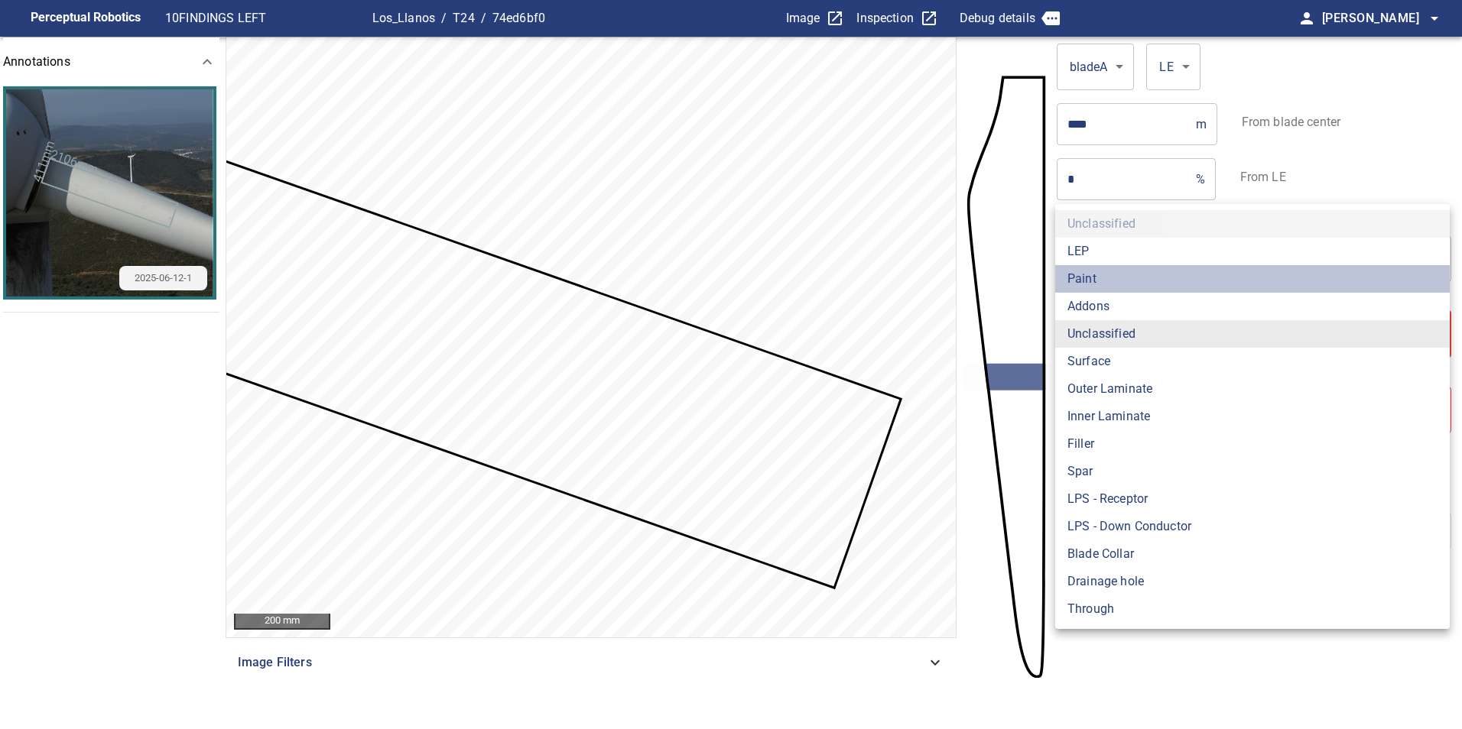
click at [1134, 273] on li "Paint" at bounding box center [1252, 279] width 394 height 28
type input "*****"
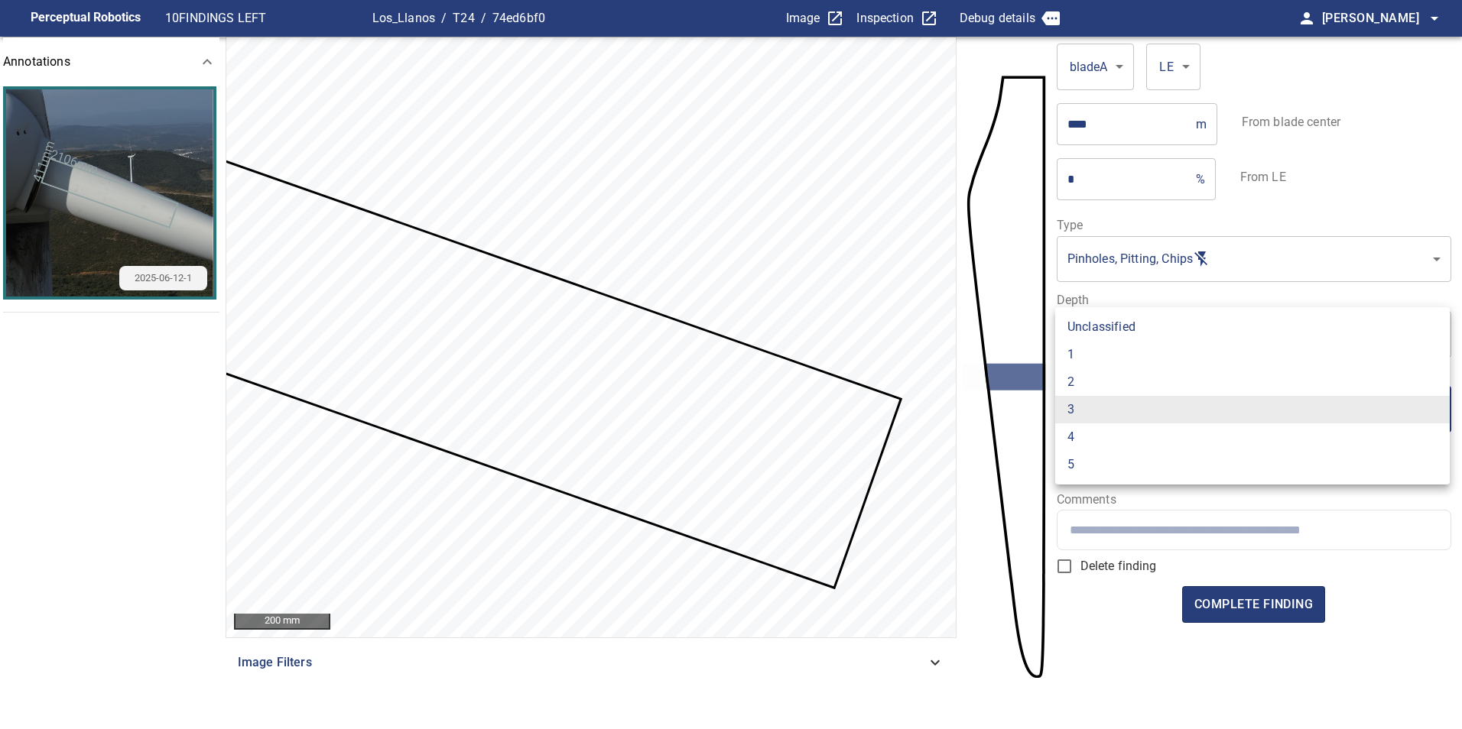
click at [1167, 430] on body "Perceptual Robotics 10 FINDINGS LEFT Los_Llanos / T24 / 74ed6bf0 Image Inspecti…" at bounding box center [731, 364] width 1462 height 729
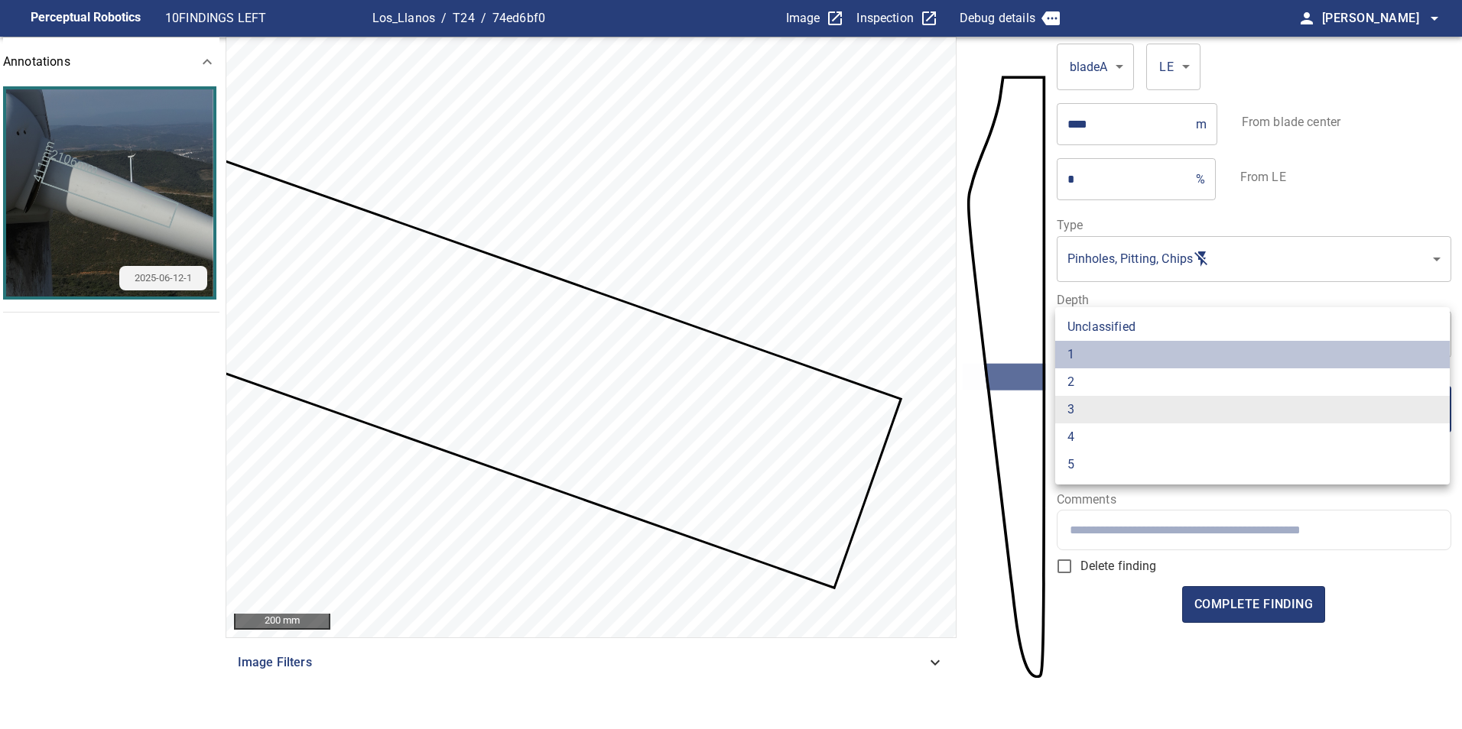
click at [1142, 355] on li "1" at bounding box center [1252, 355] width 394 height 28
type input "*"
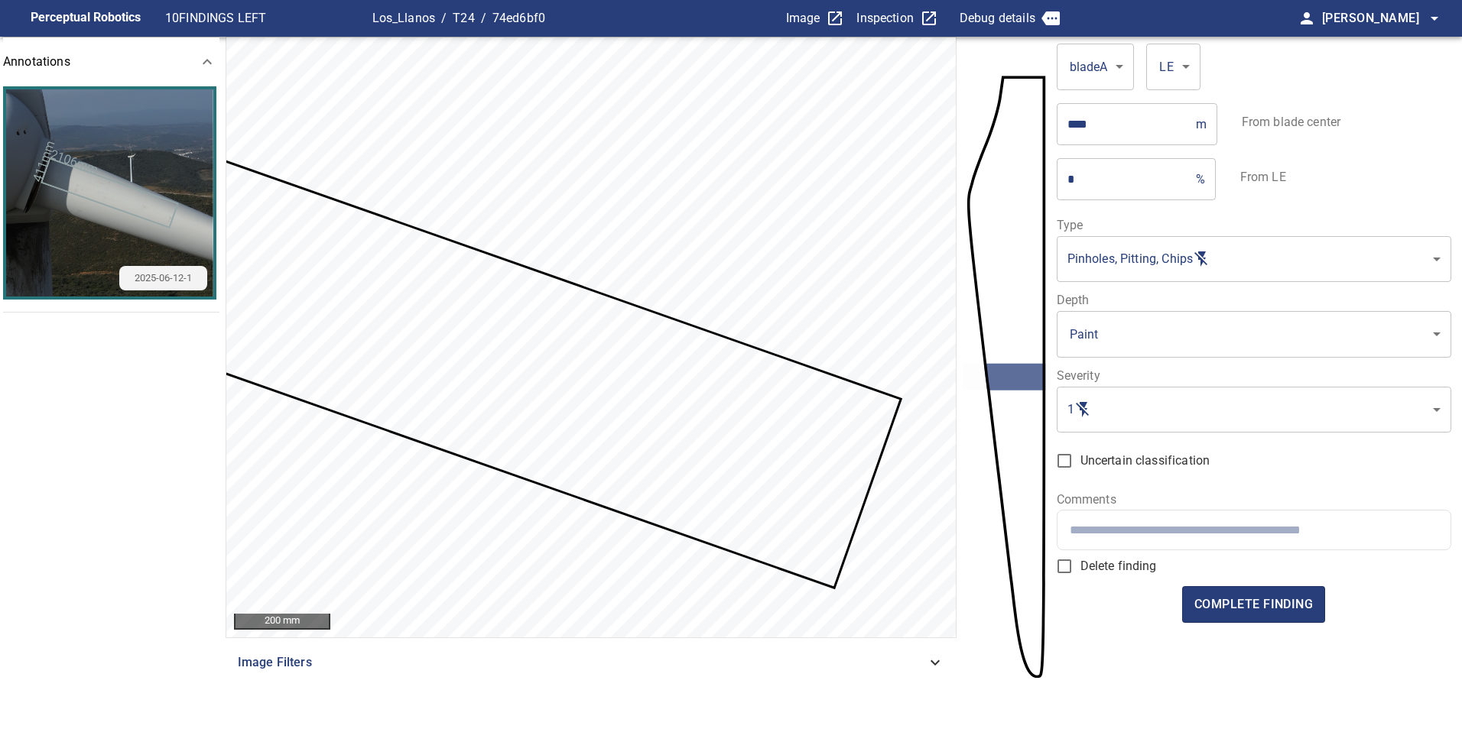
click at [1181, 521] on div at bounding box center [1253, 530] width 393 height 39
click at [1235, 525] on input "**********" at bounding box center [1254, 530] width 368 height 15
type input "**********"
click at [1278, 600] on span "complete finding" at bounding box center [1253, 604] width 118 height 21
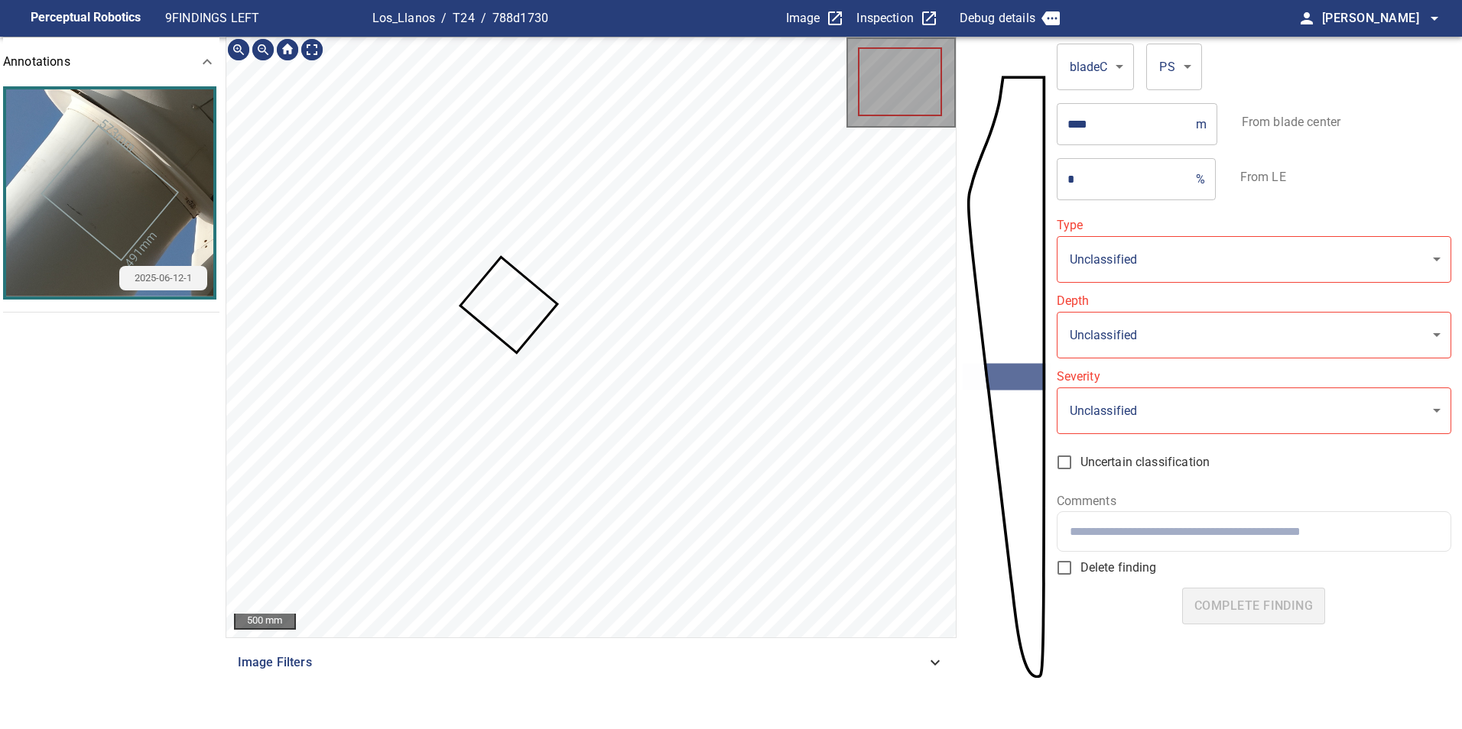
type input "**********"
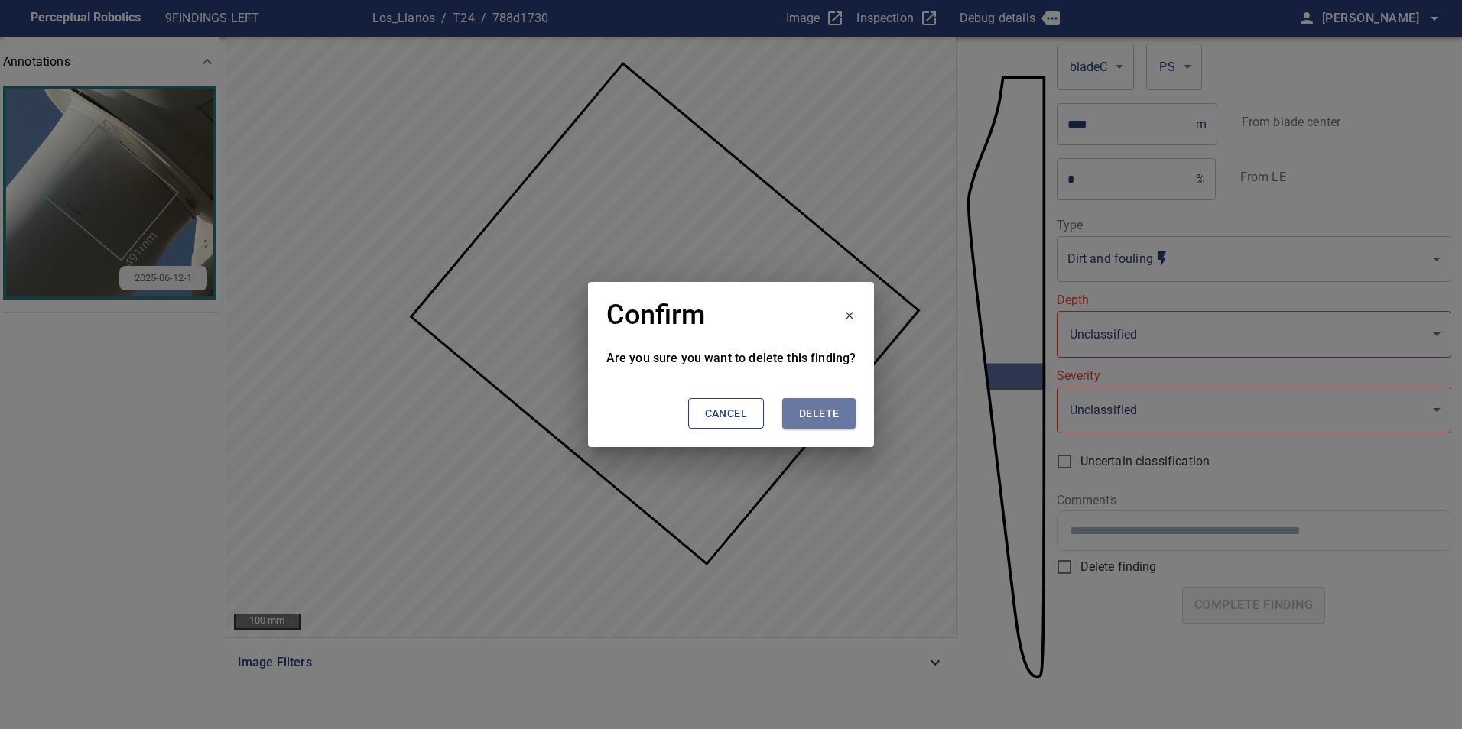
click at [820, 415] on span "Delete" at bounding box center [819, 413] width 40 height 19
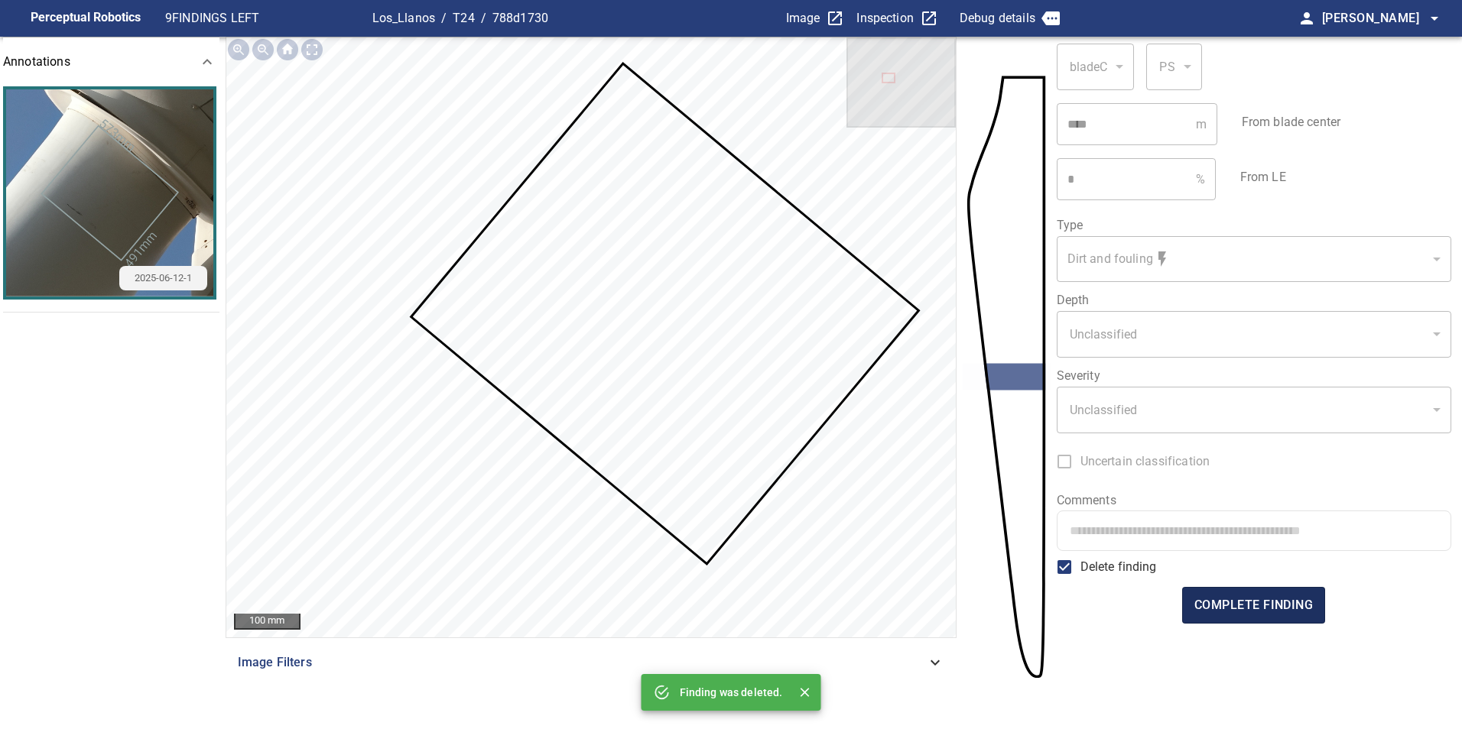
click at [1245, 609] on span "complete finding" at bounding box center [1253, 605] width 118 height 21
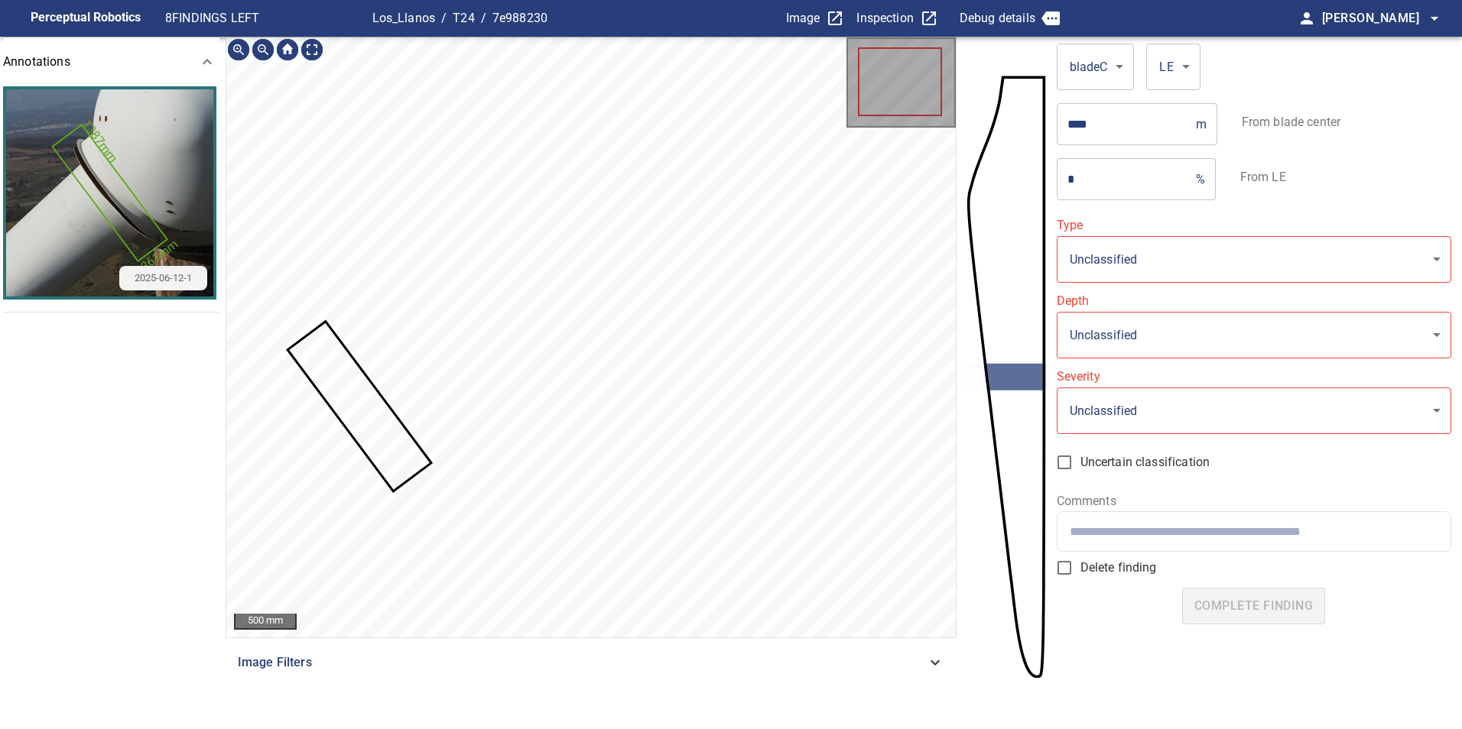
type input "**********"
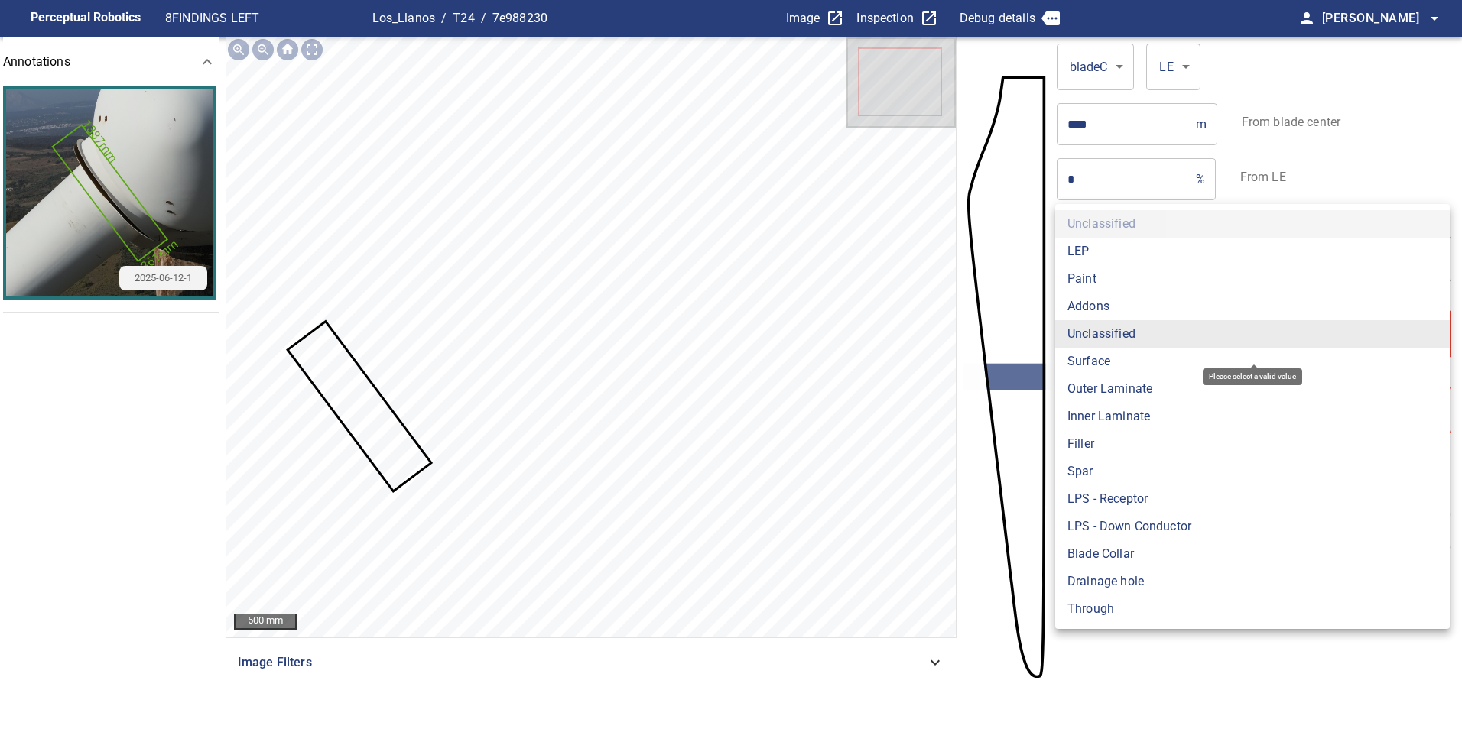
click at [1208, 353] on body "**********" at bounding box center [731, 364] width 1462 height 729
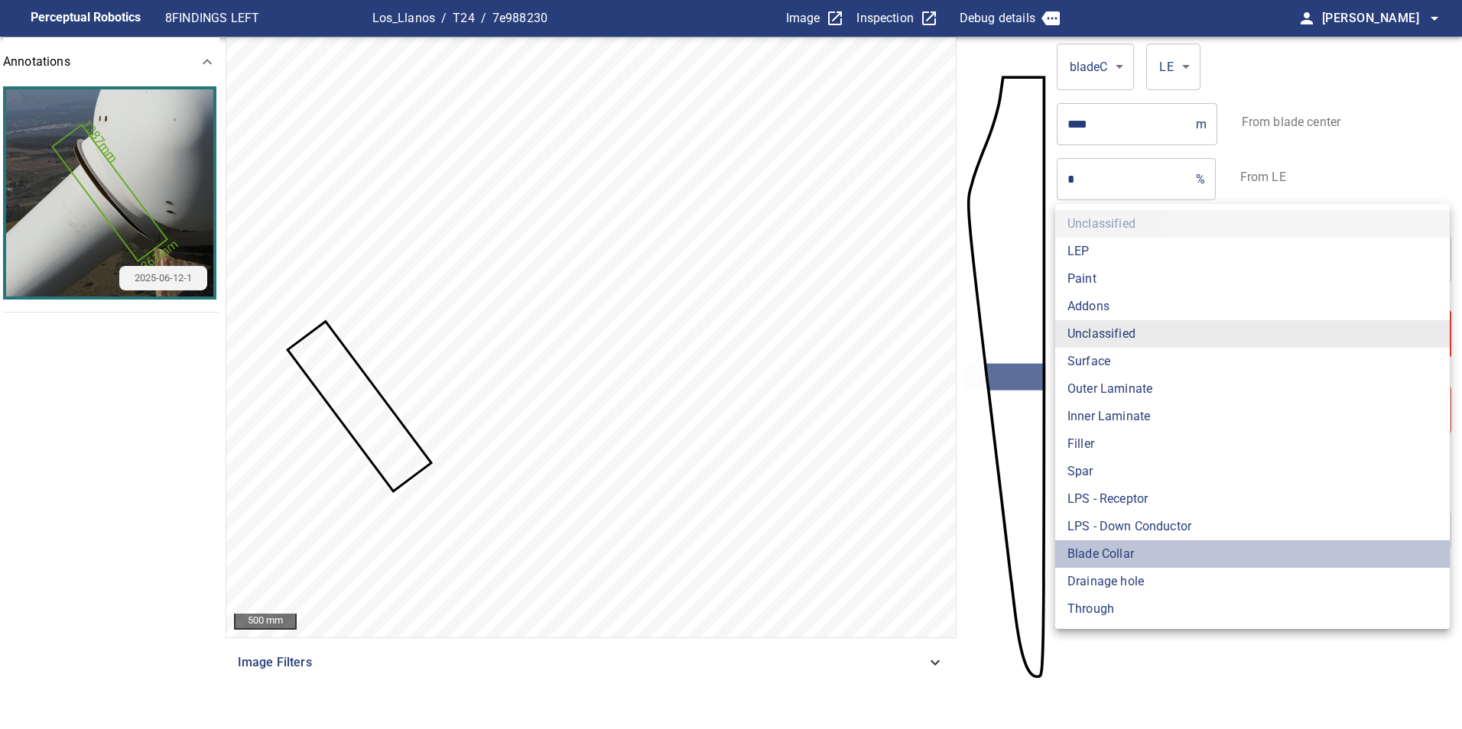
click at [1176, 544] on li "Blade Collar" at bounding box center [1252, 555] width 394 height 28
type input "**********"
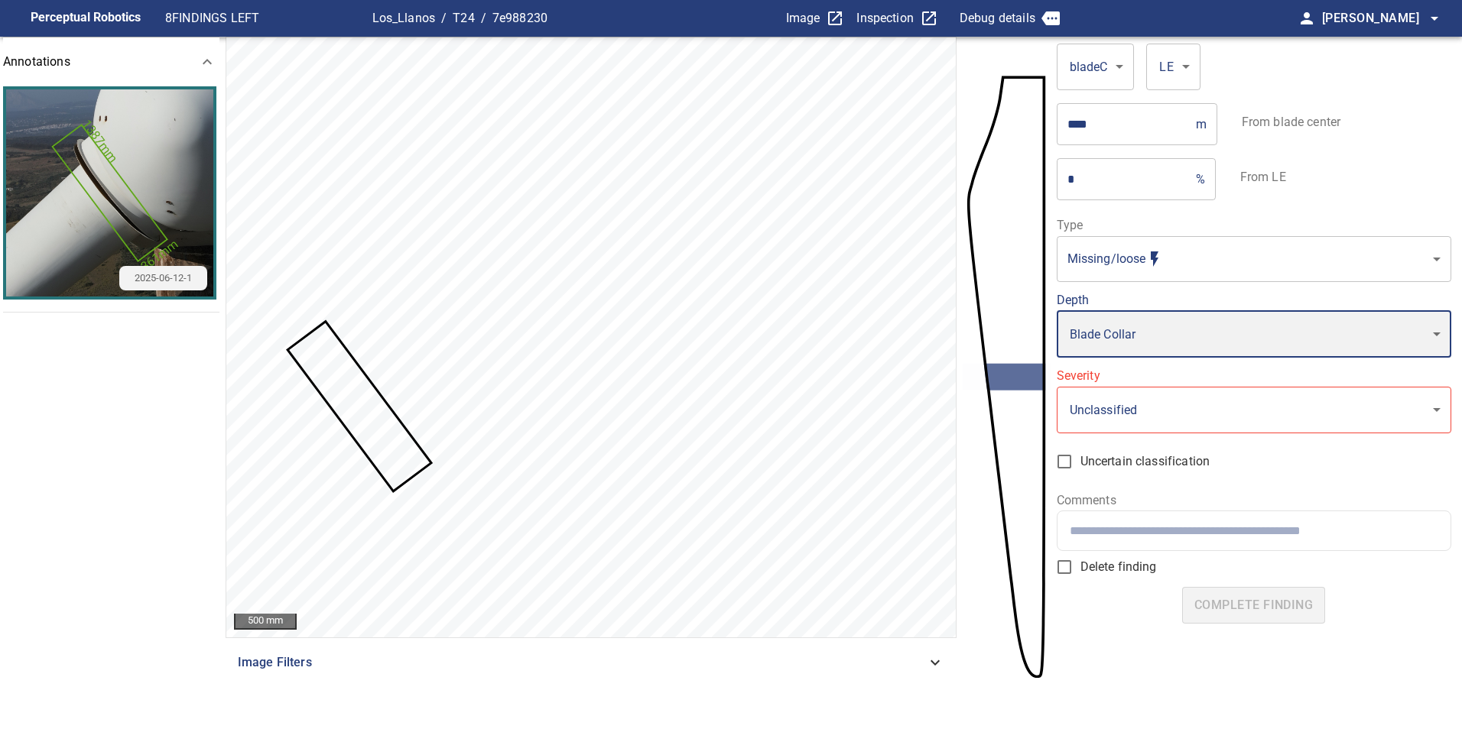
type input "*"
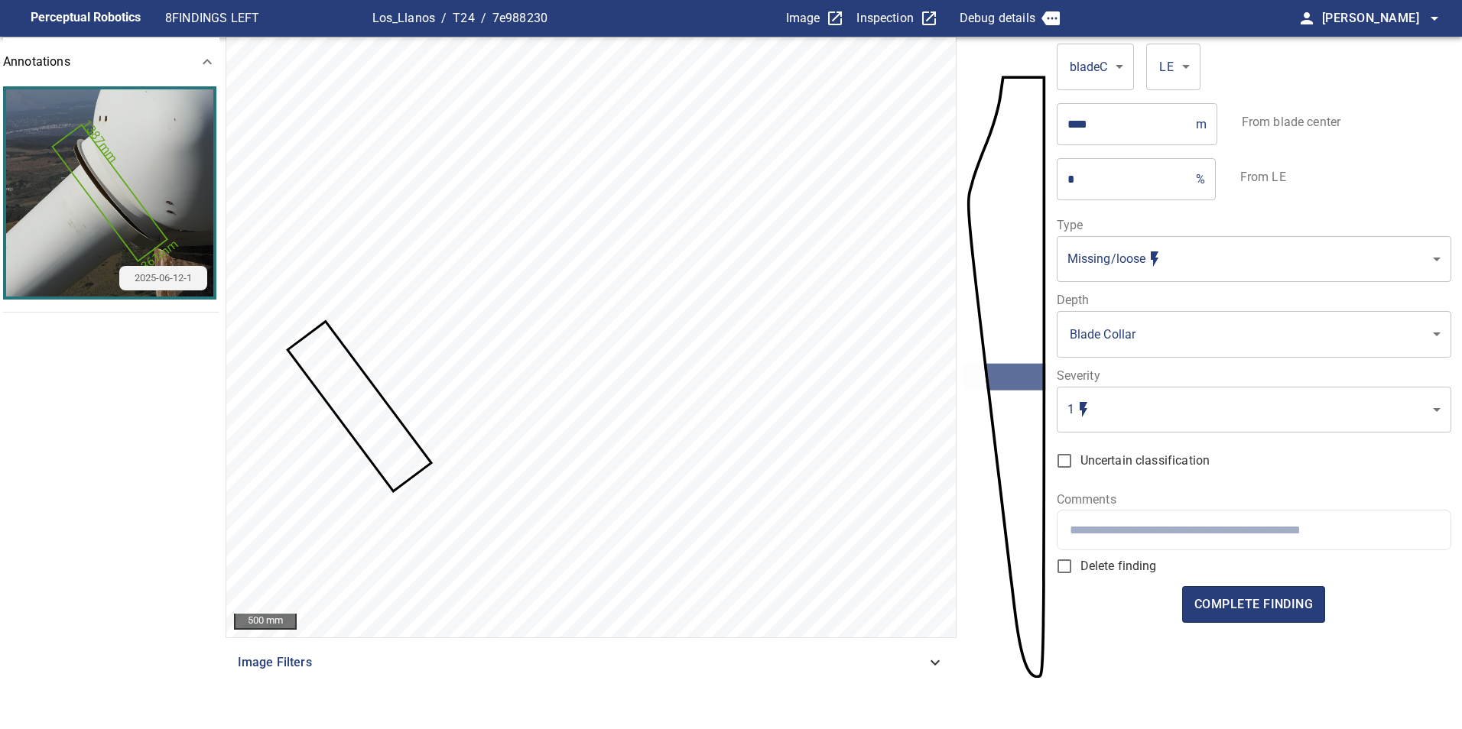
click at [1235, 537] on input "text" at bounding box center [1254, 530] width 368 height 15
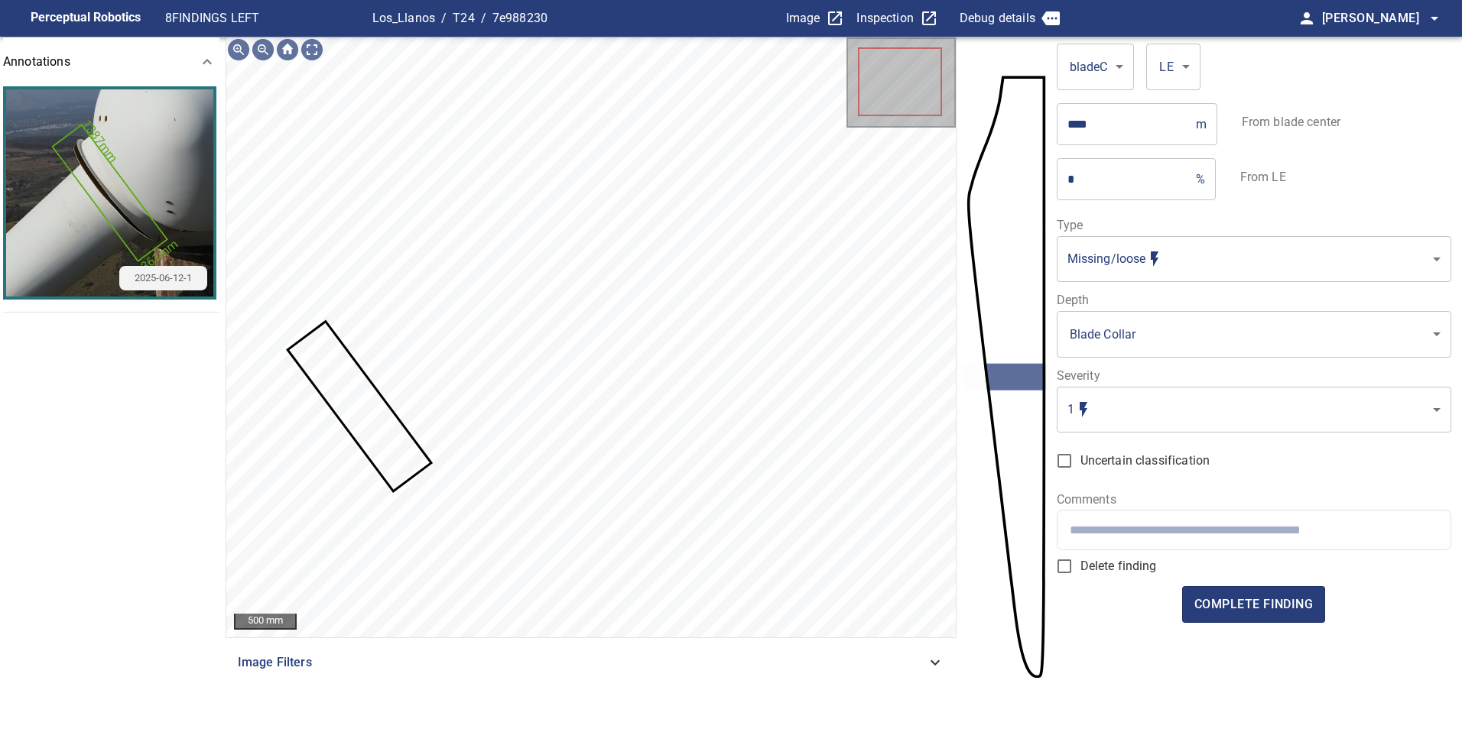
click at [1224, 551] on form "**********" at bounding box center [1254, 371] width 394 height 669
click at [1221, 532] on input "text" at bounding box center [1254, 530] width 368 height 15
paste input "**********"
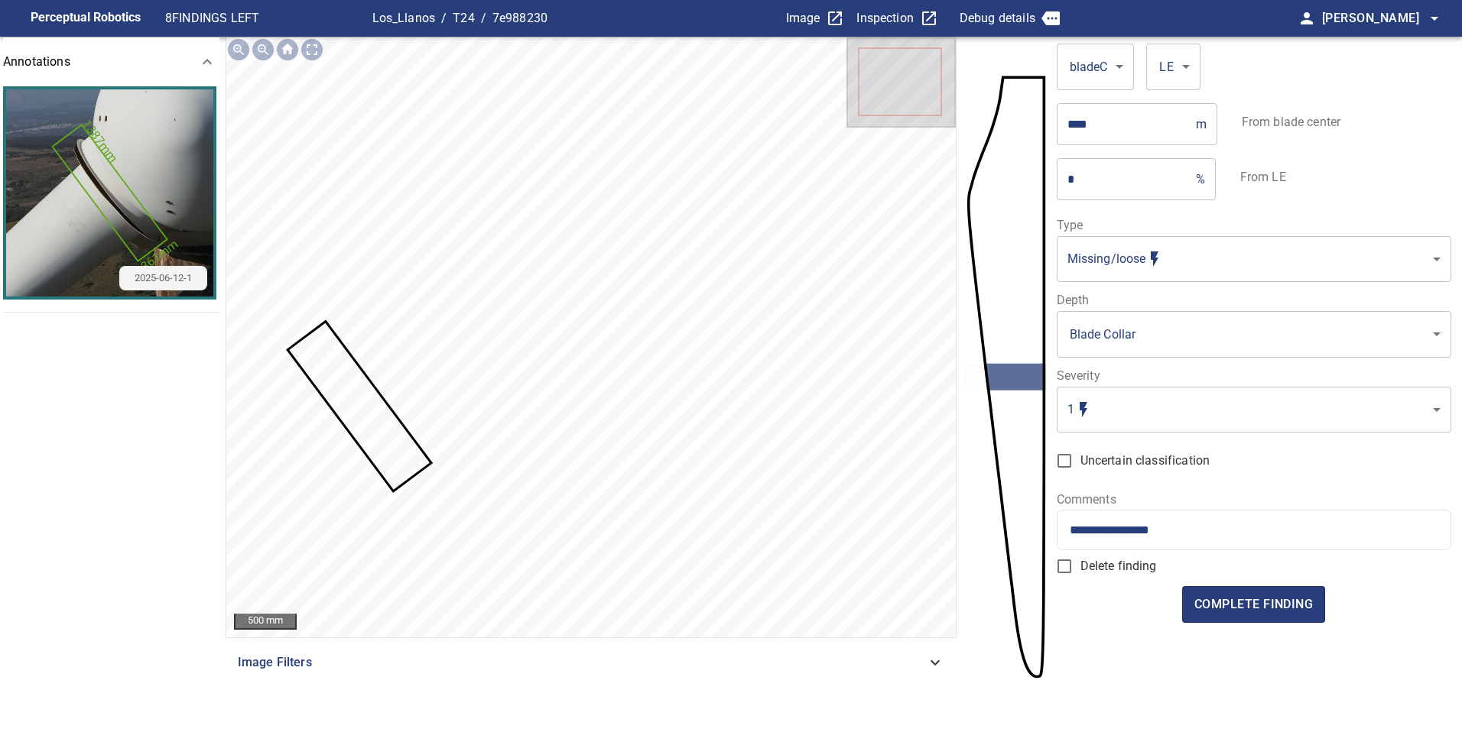
click at [1236, 525] on input "**********" at bounding box center [1254, 530] width 368 height 15
paste input "**********"
type input "**********"
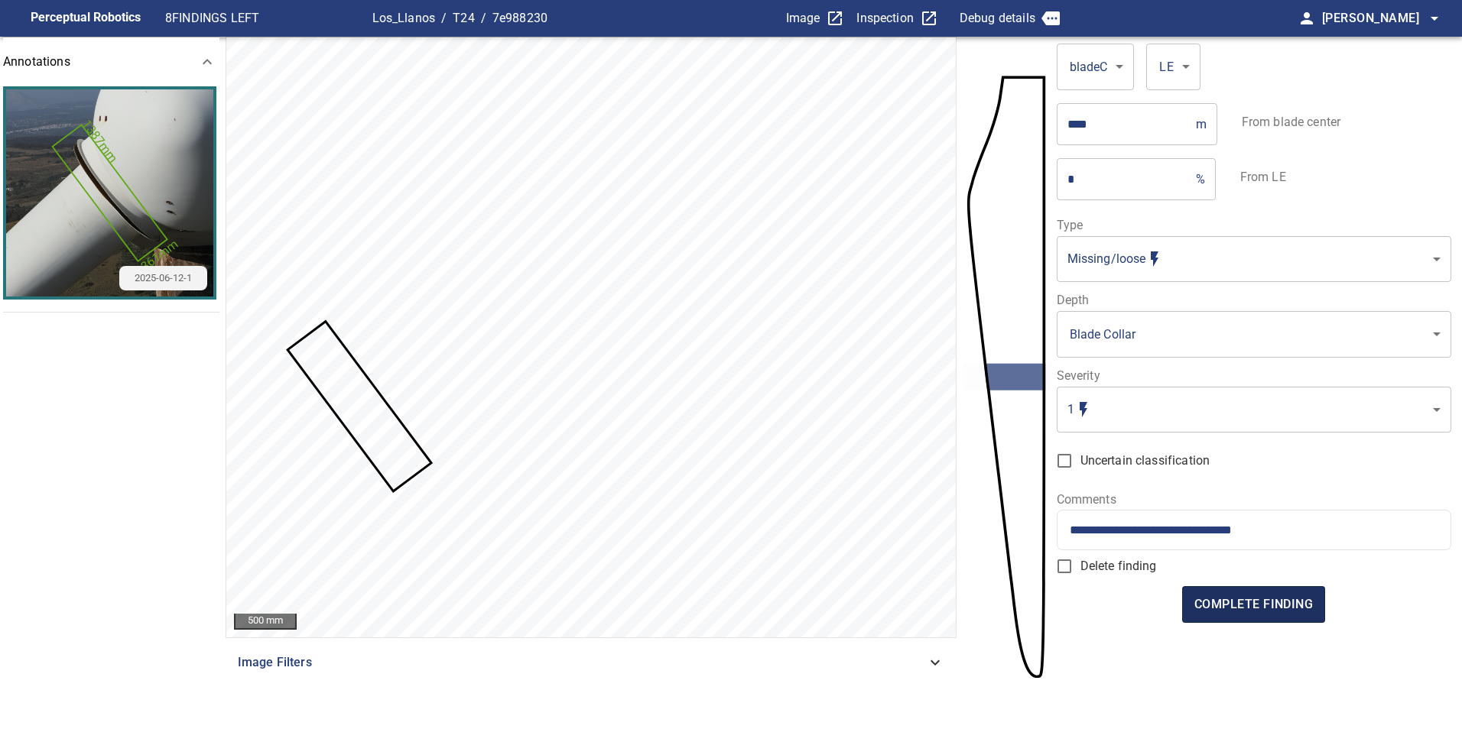
click at [1239, 607] on span "complete finding" at bounding box center [1253, 604] width 118 height 21
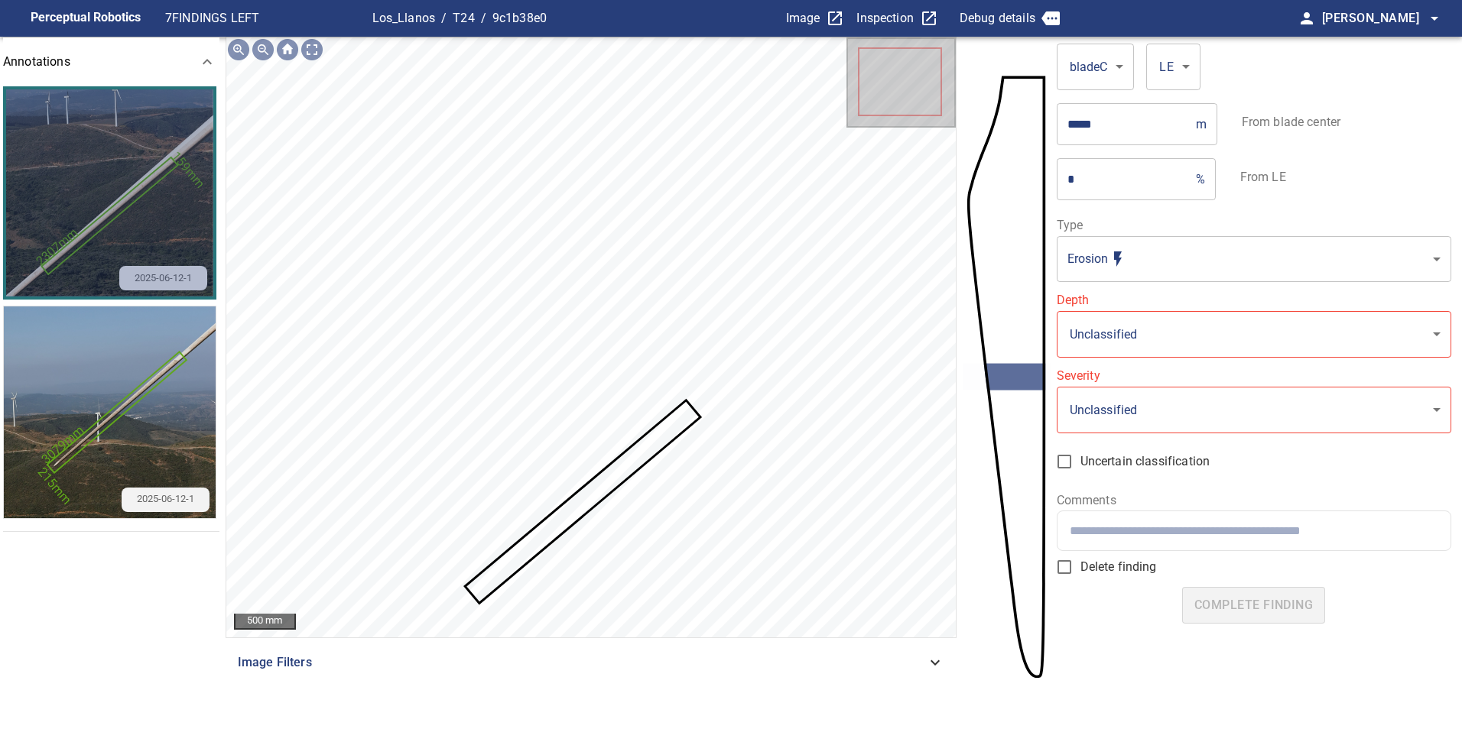
click at [200, 190] on img "button" at bounding box center [109, 192] width 207 height 207
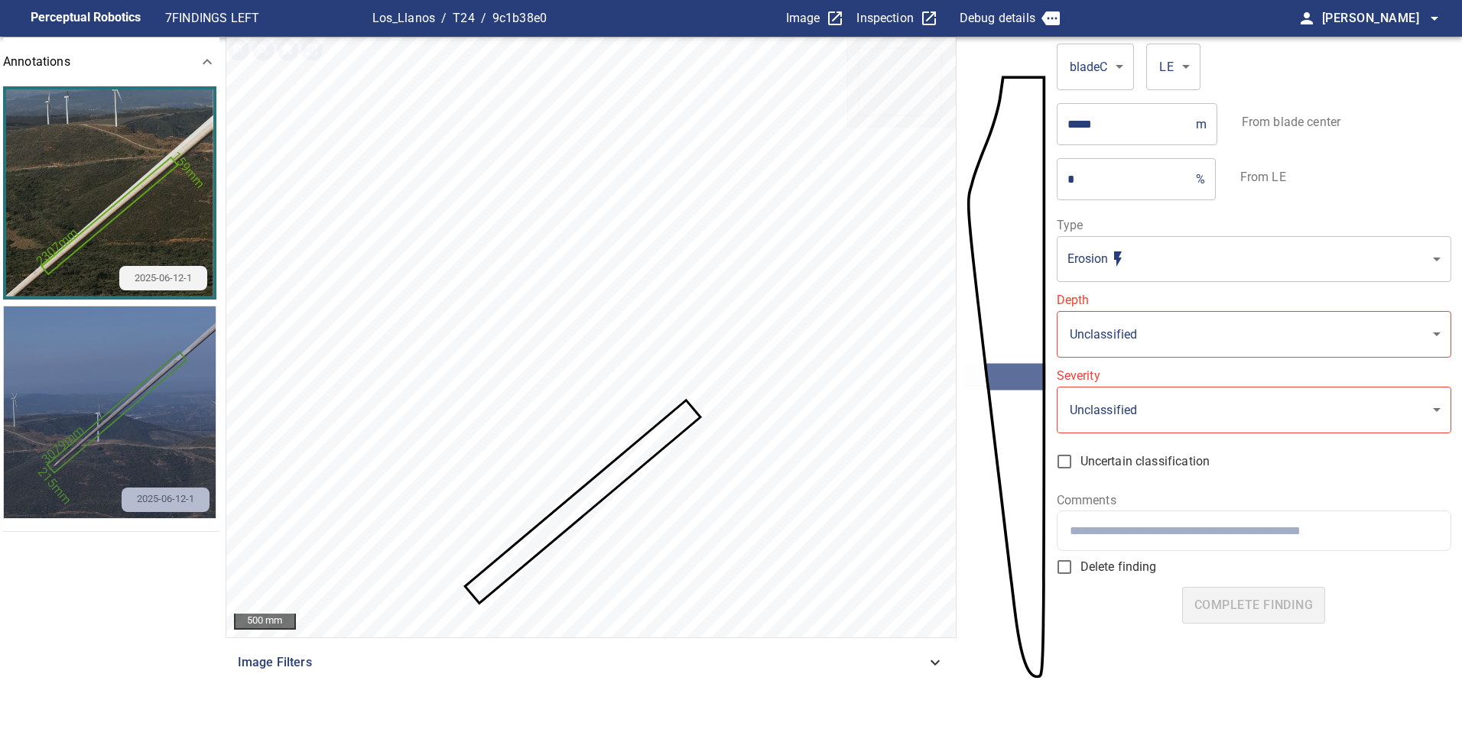
click at [157, 411] on img "button" at bounding box center [110, 413] width 212 height 212
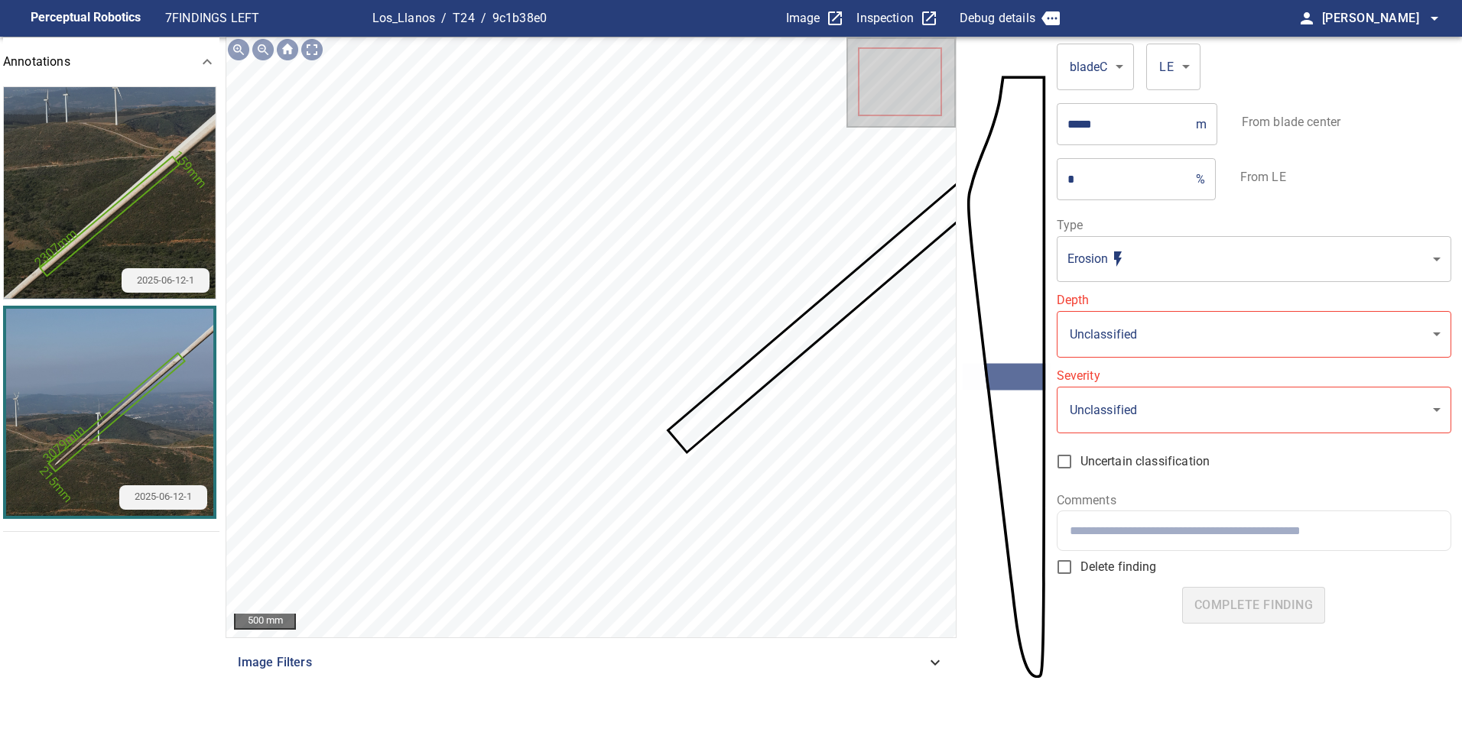
click at [102, 124] on img "button" at bounding box center [110, 193] width 212 height 212
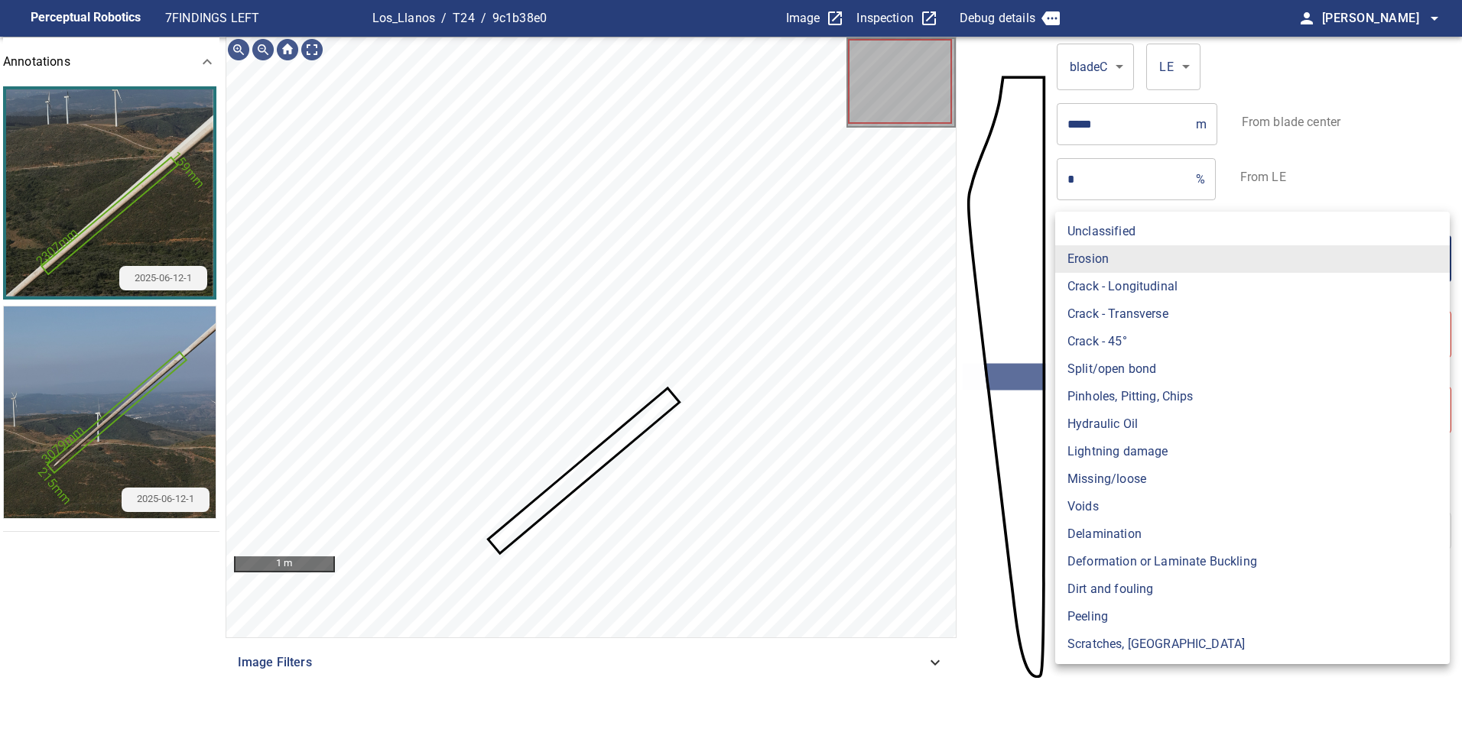
drag, startPoint x: 1219, startPoint y: 271, endPoint x: 1208, endPoint y: 273, distance: 11.7
click at [1209, 272] on body "**********" at bounding box center [731, 364] width 1462 height 729
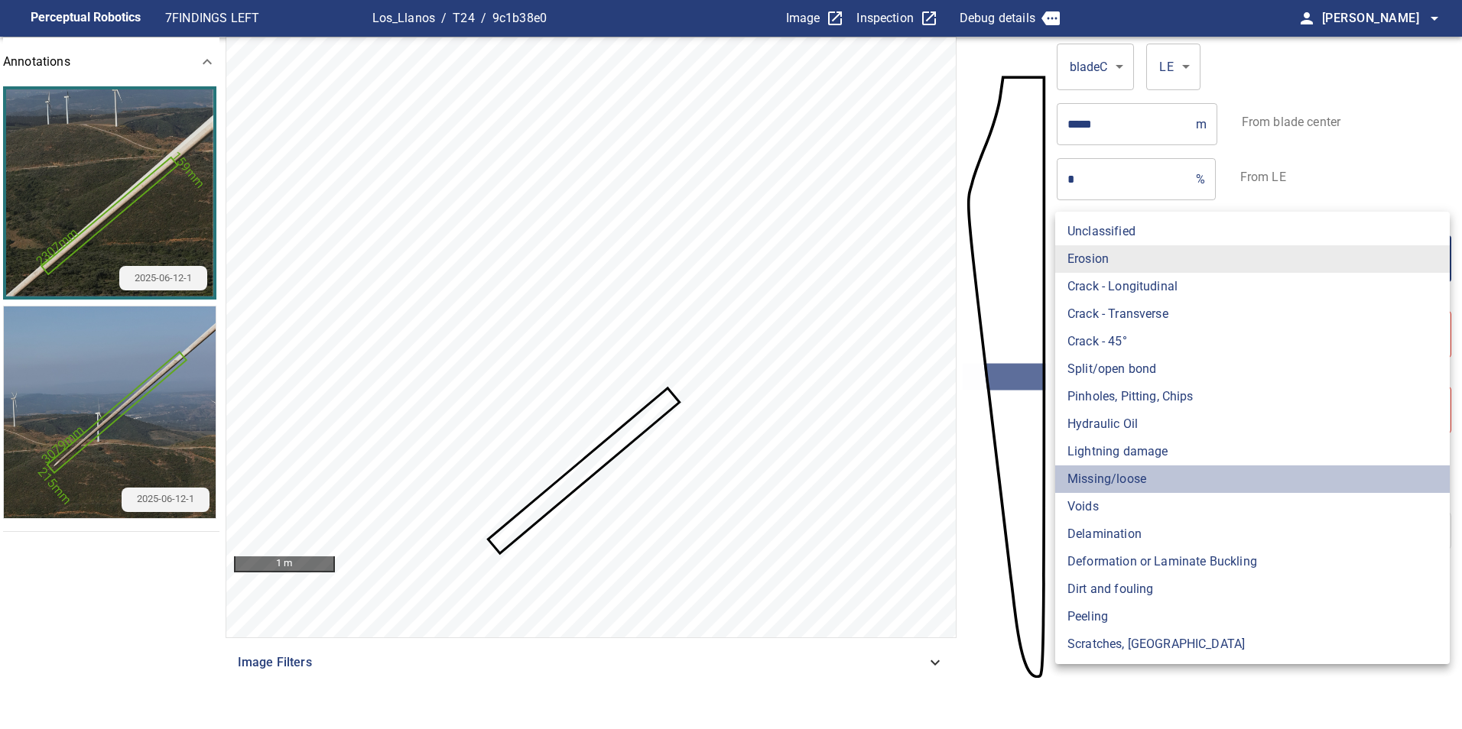
click at [1119, 482] on li "Missing/loose" at bounding box center [1252, 480] width 394 height 28
type input "**********"
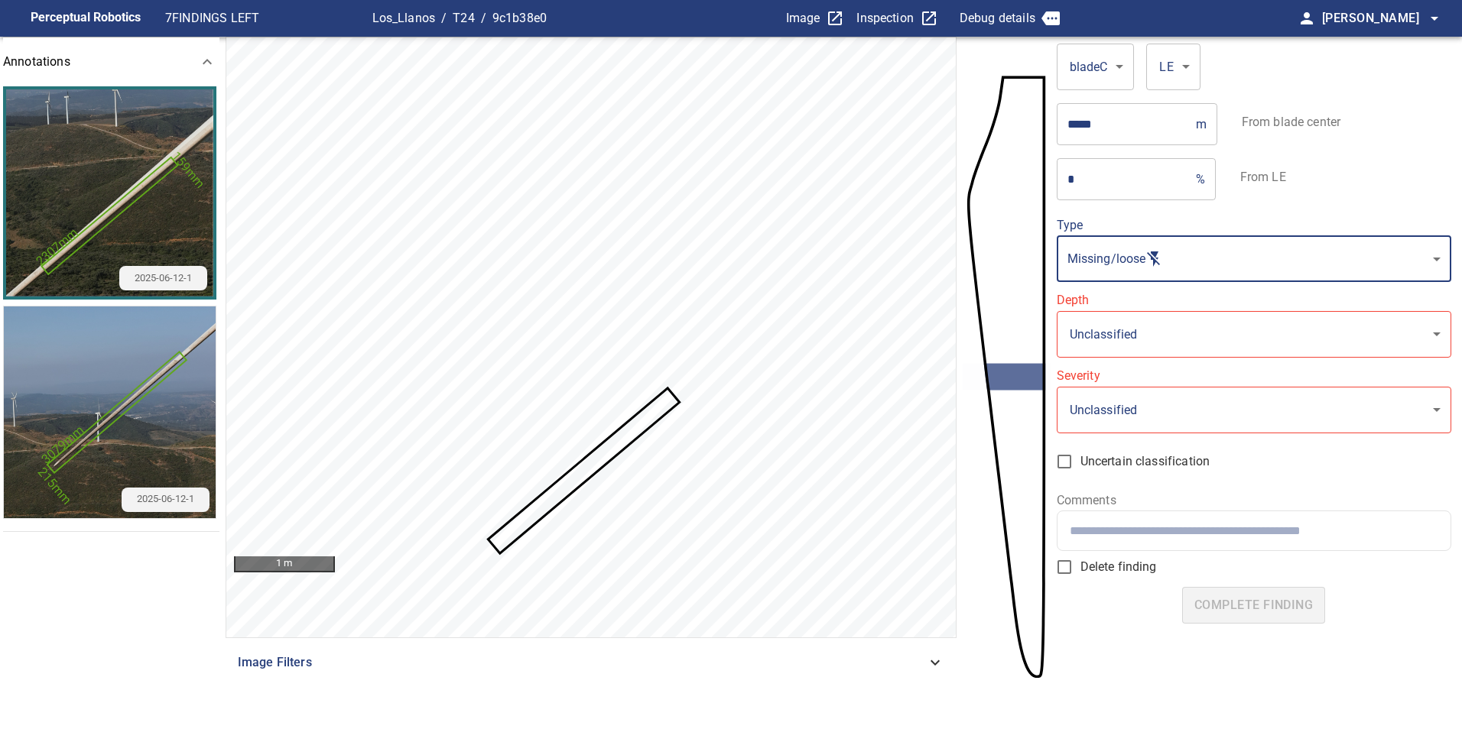
click at [1180, 341] on body "**********" at bounding box center [731, 364] width 1462 height 729
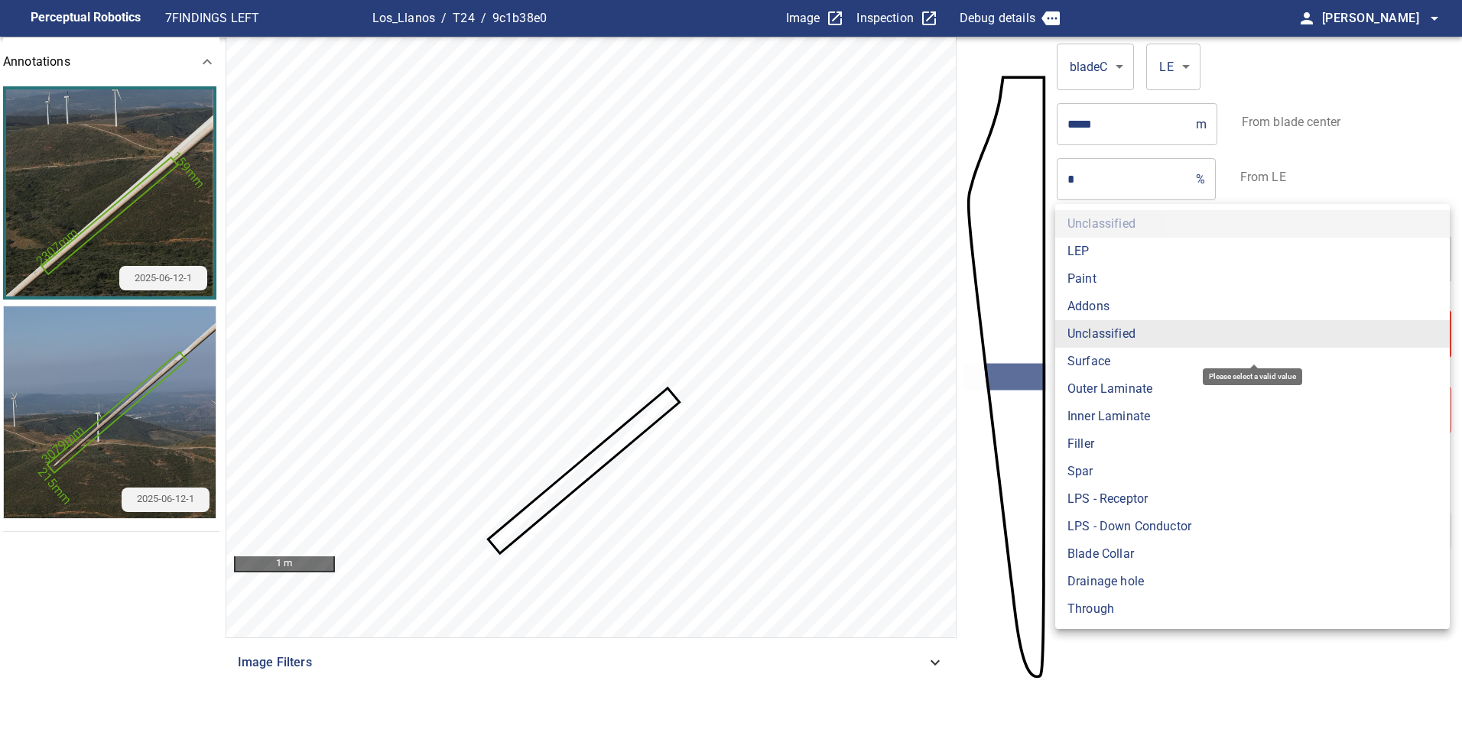
click at [1136, 252] on li "LEP" at bounding box center [1252, 252] width 394 height 28
type input "***"
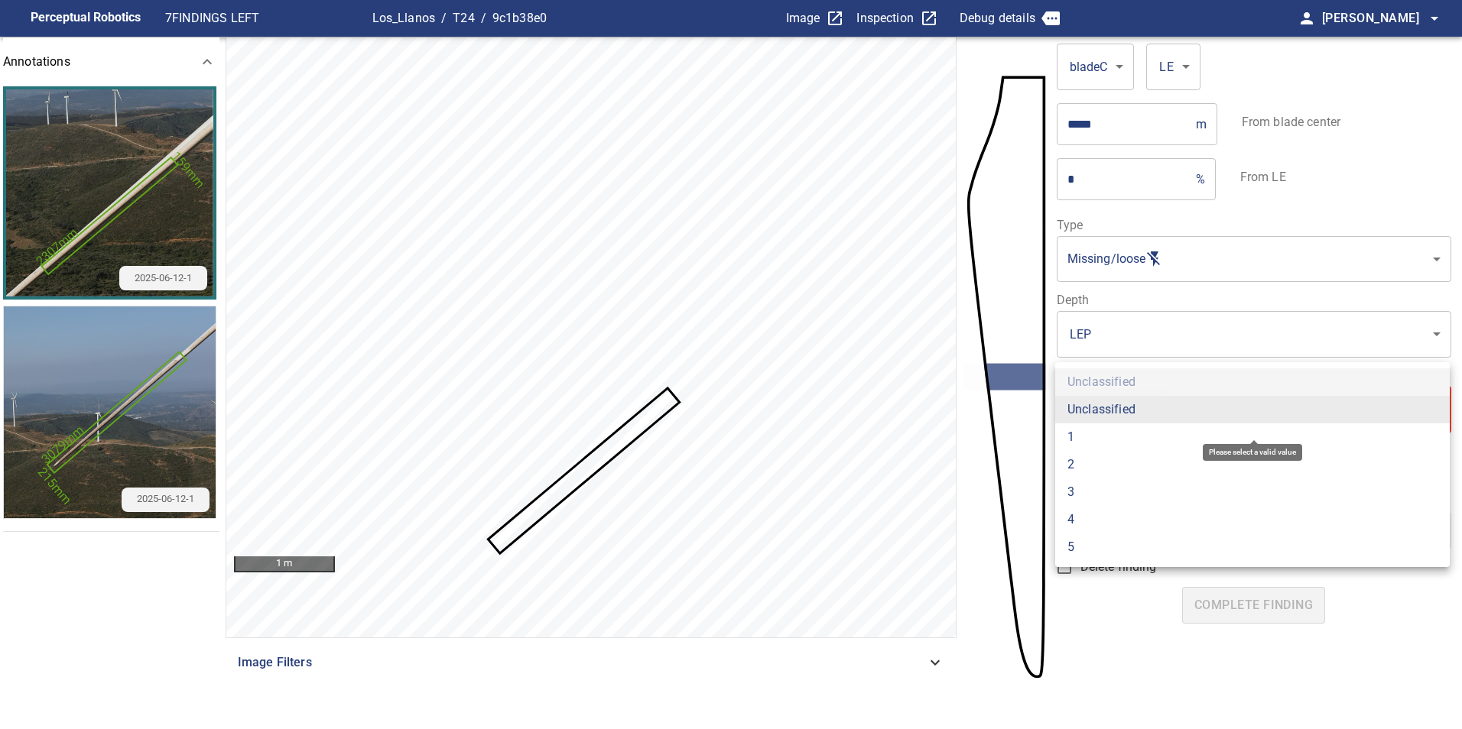
click at [1226, 418] on body "**********" at bounding box center [731, 364] width 1462 height 729
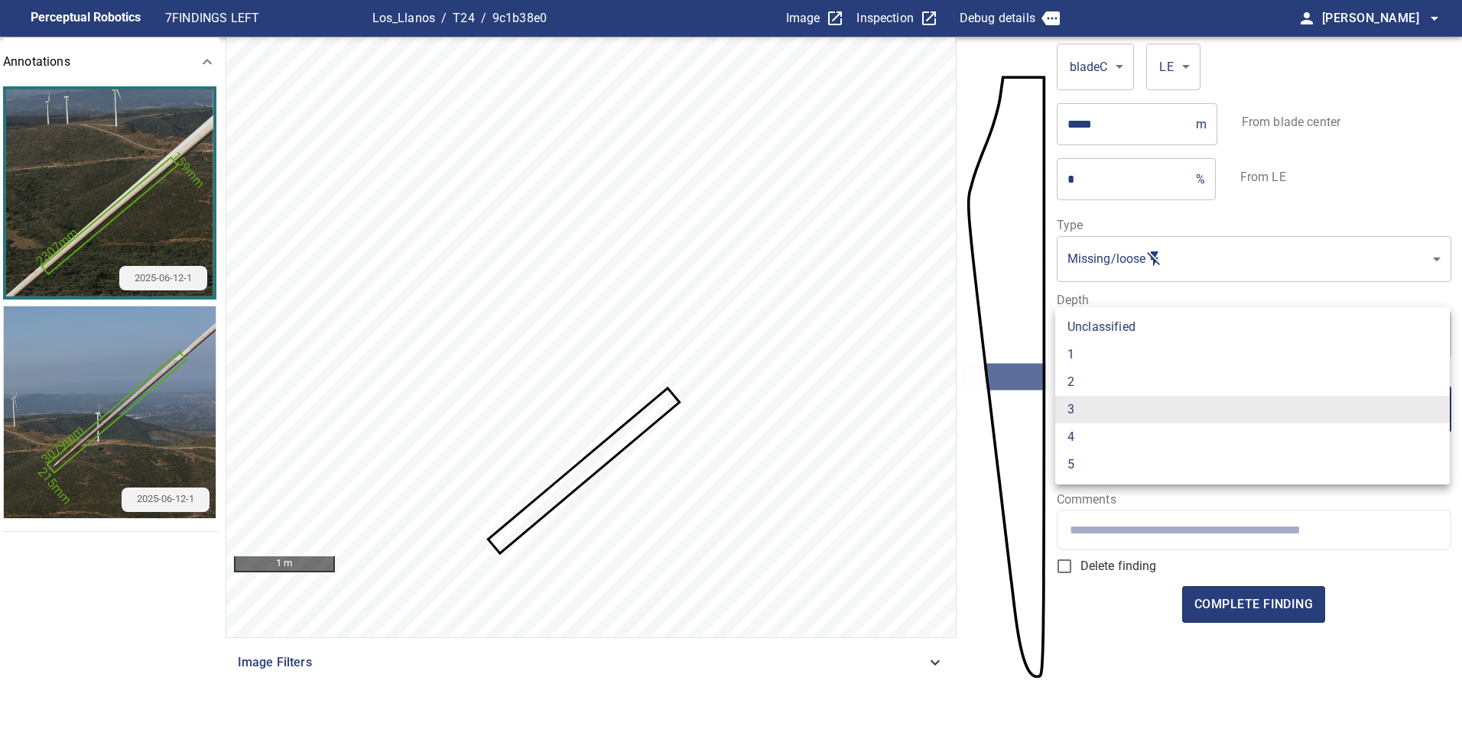
click at [1115, 365] on li "1" at bounding box center [1252, 355] width 394 height 28
type input "*"
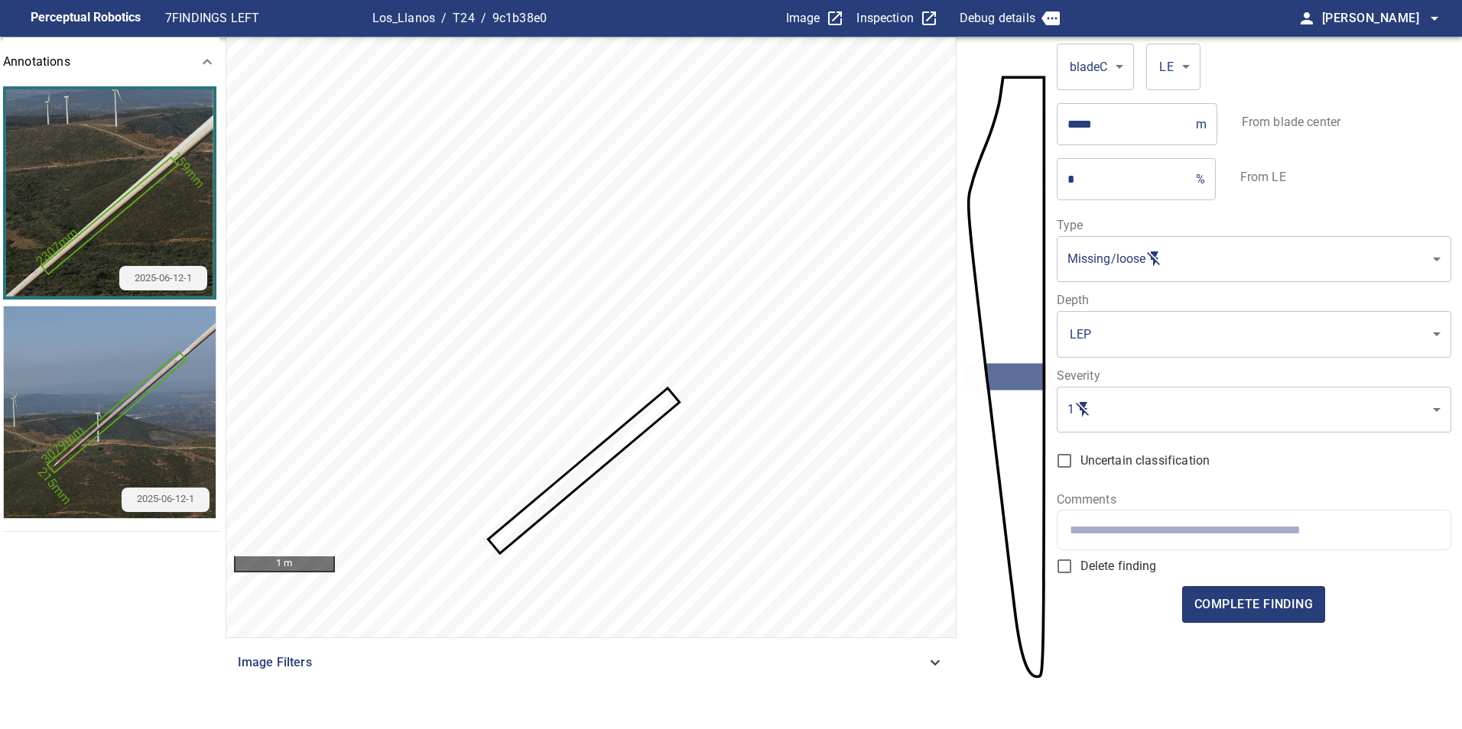
click at [1282, 520] on div at bounding box center [1253, 530] width 393 height 39
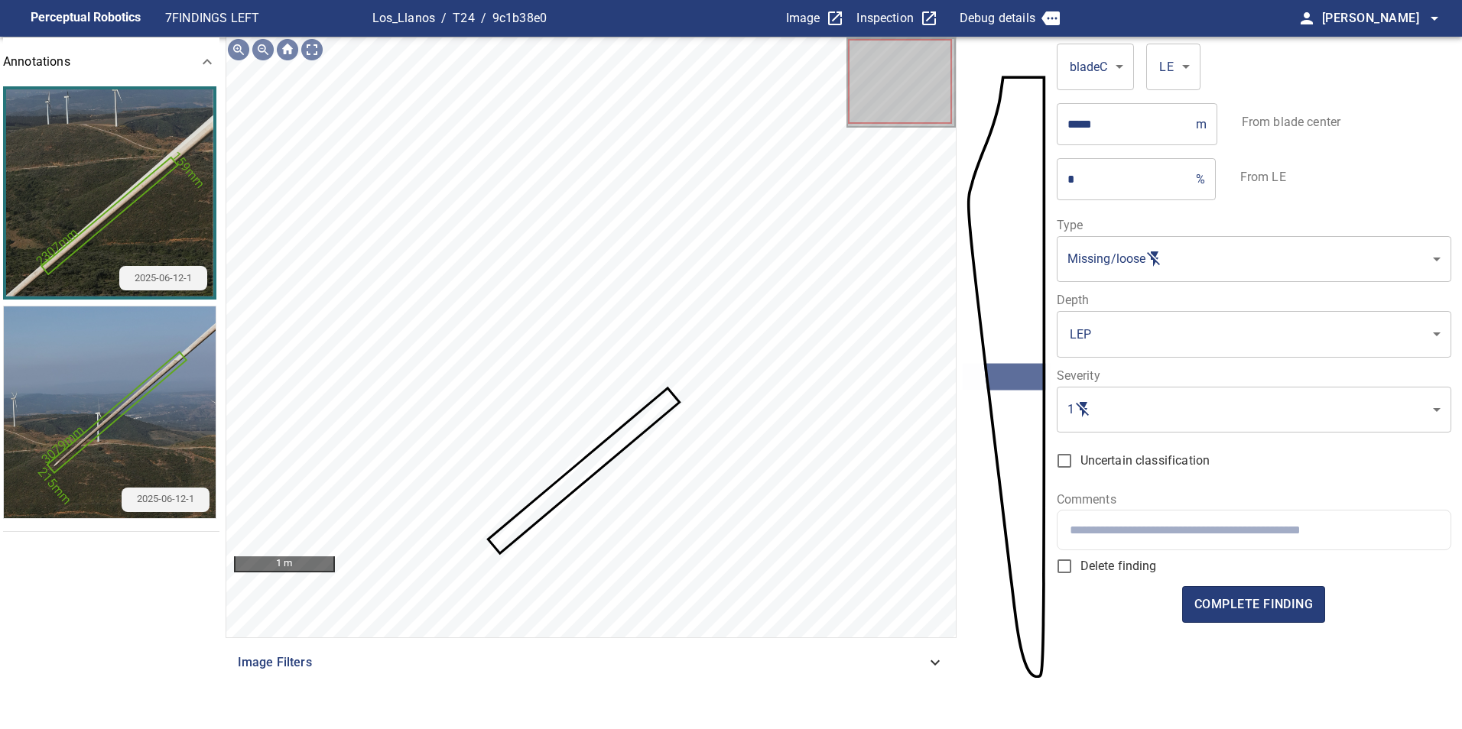
click at [1265, 523] on input "text" at bounding box center [1254, 530] width 368 height 15
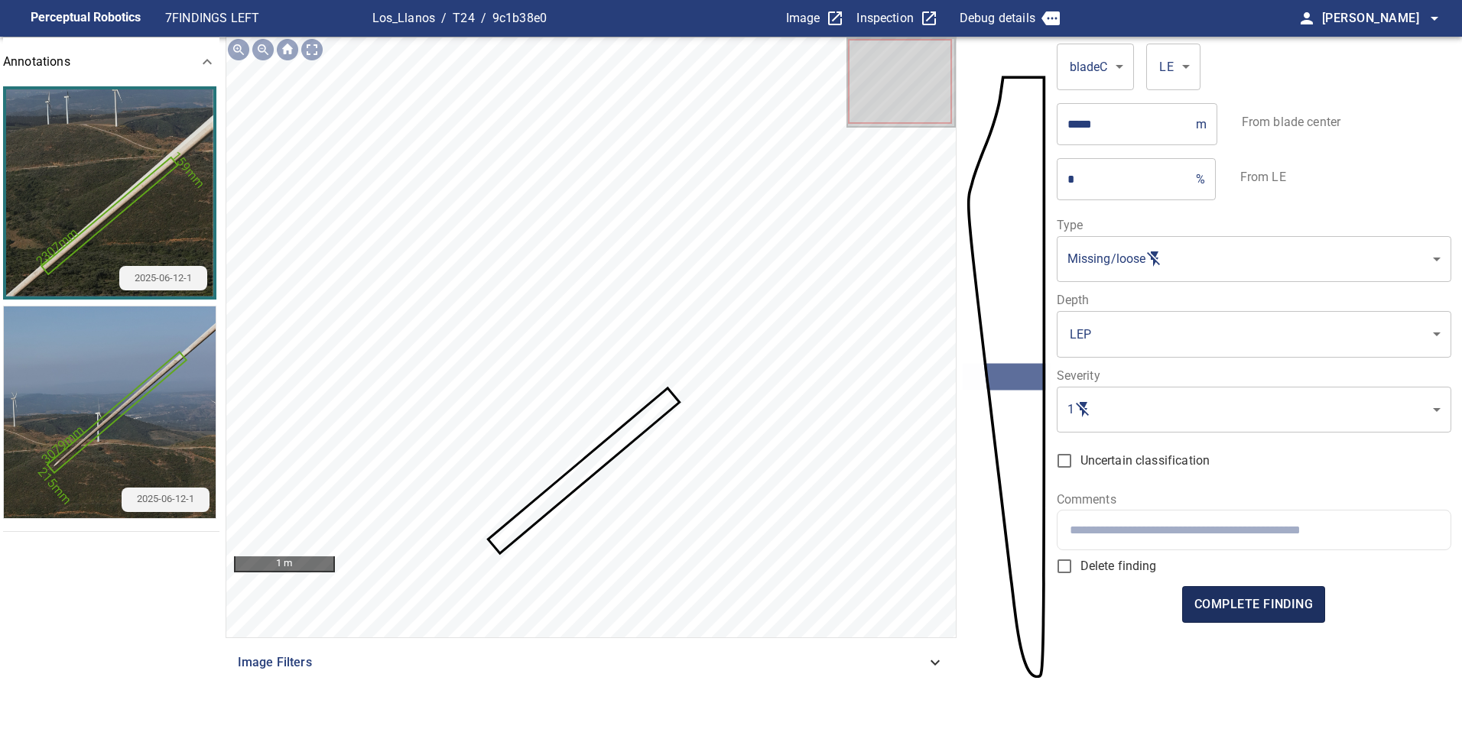
paste input "**********"
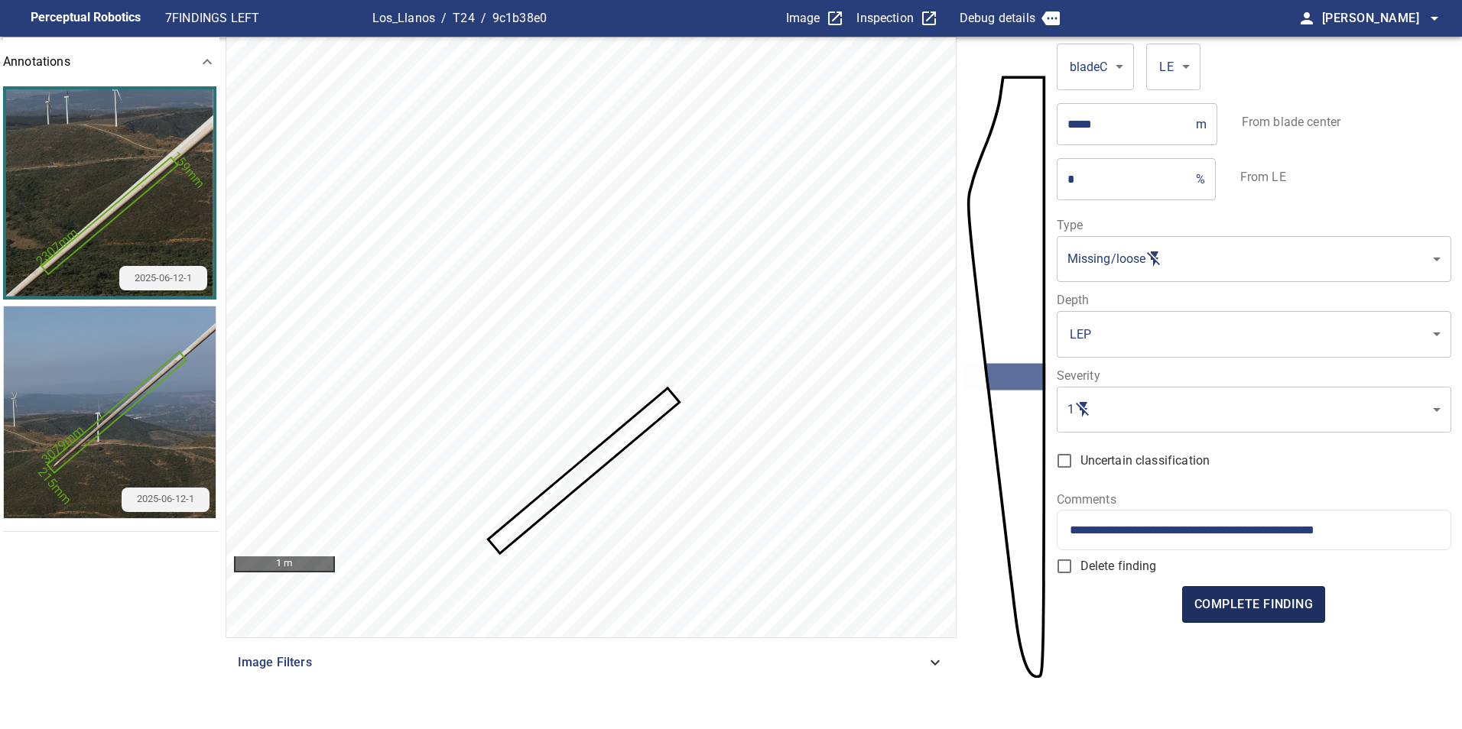
type input "**********"
click at [1251, 613] on button "complete finding" at bounding box center [1253, 604] width 143 height 37
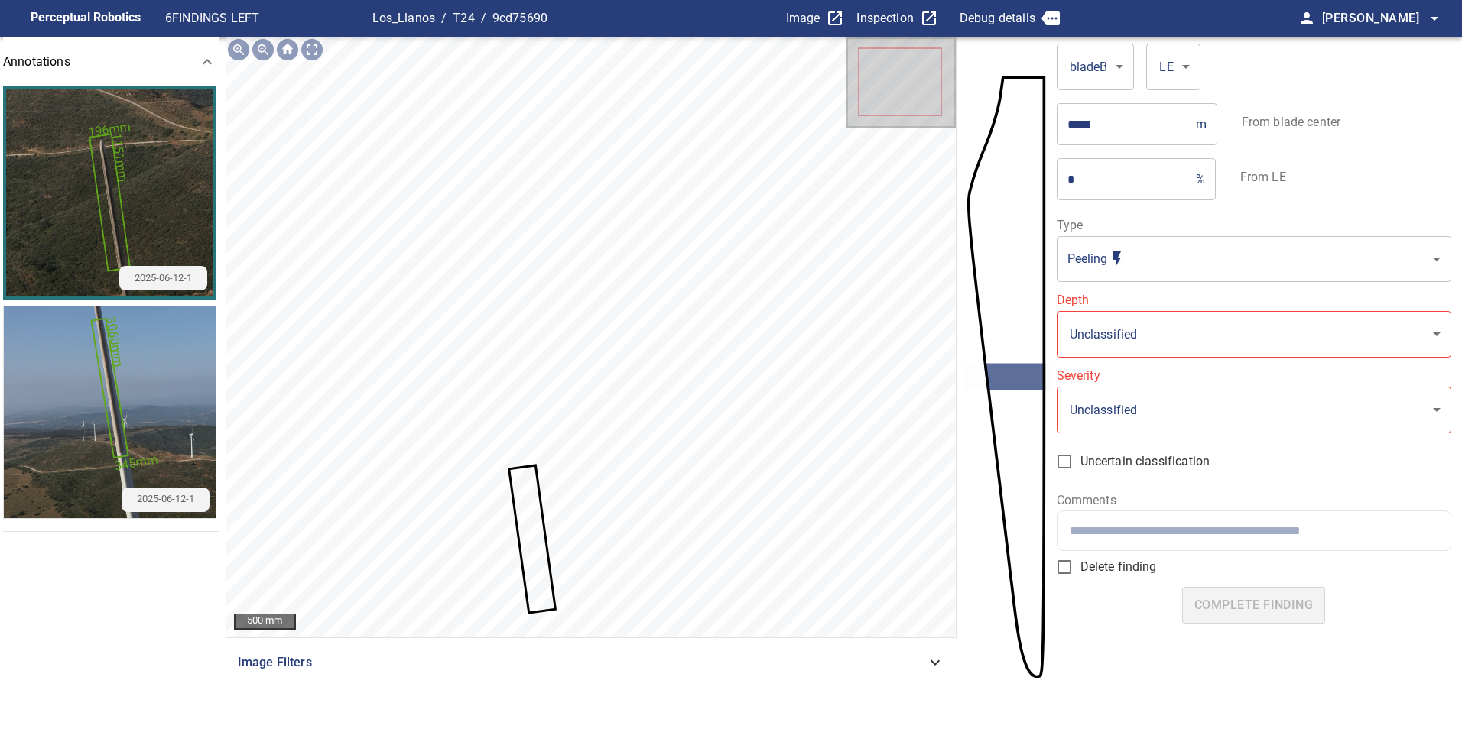
click at [165, 352] on img "button" at bounding box center [110, 413] width 212 height 212
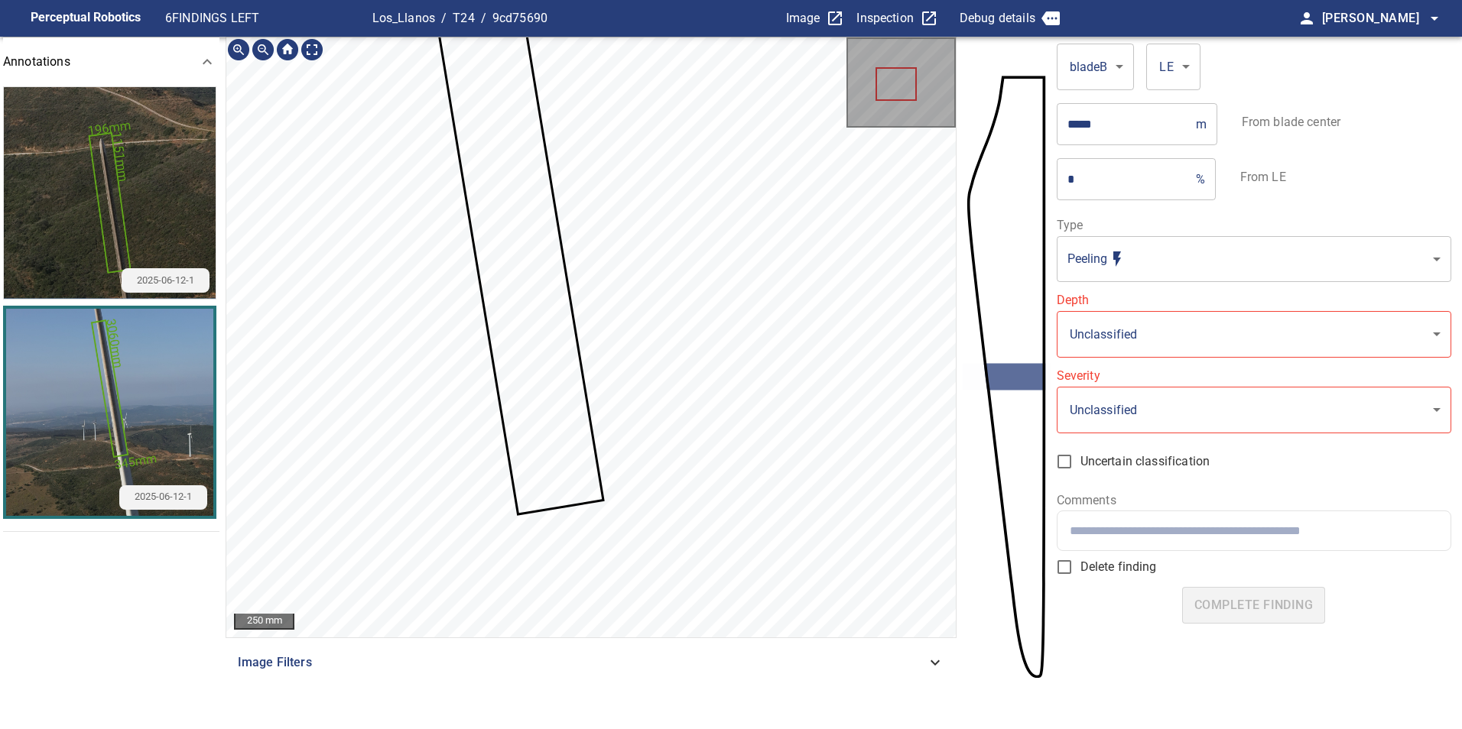
click at [151, 154] on img "button" at bounding box center [110, 193] width 212 height 212
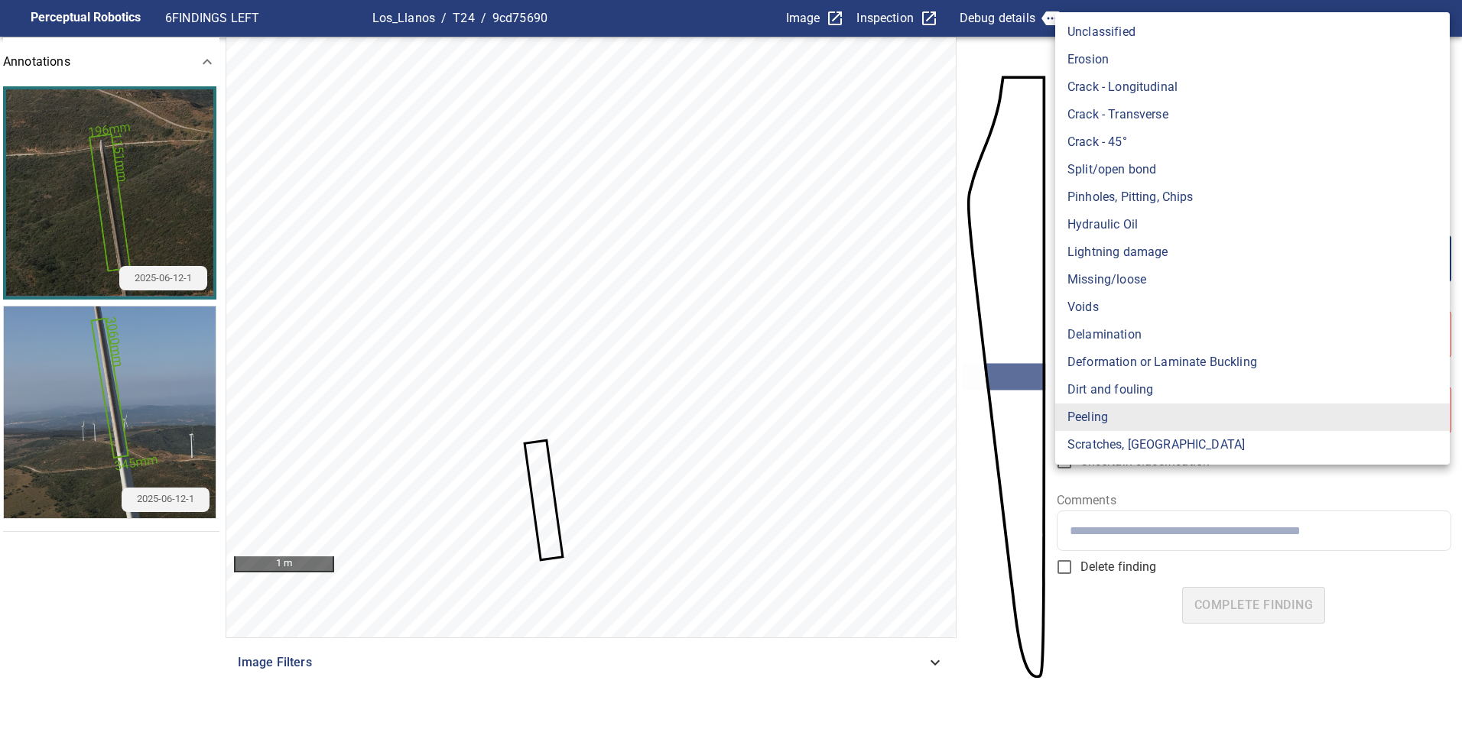
click at [1287, 267] on body "**********" at bounding box center [731, 364] width 1462 height 729
click at [1268, 266] on li "Missing/loose" at bounding box center [1252, 280] width 394 height 28
type input "**********"
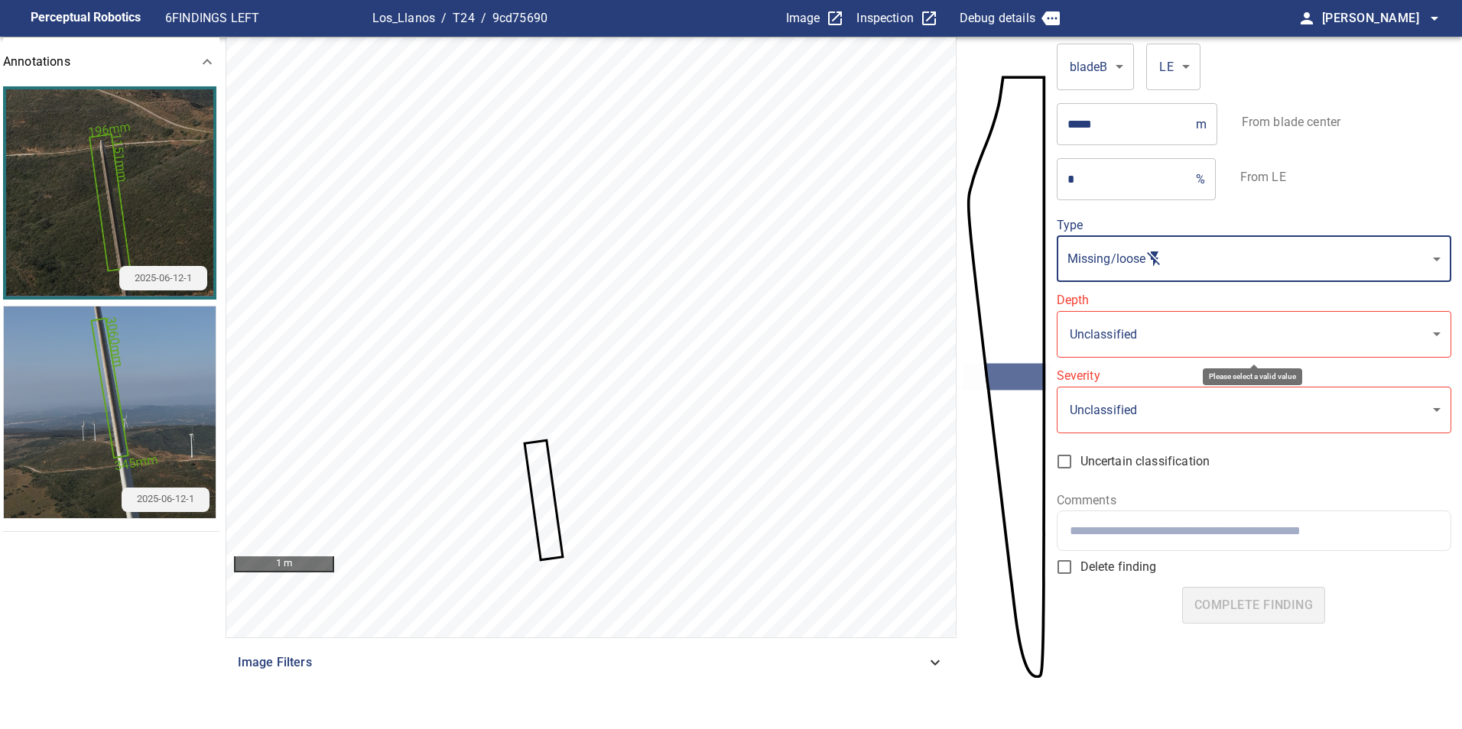
click at [1236, 339] on body "**********" at bounding box center [731, 364] width 1462 height 729
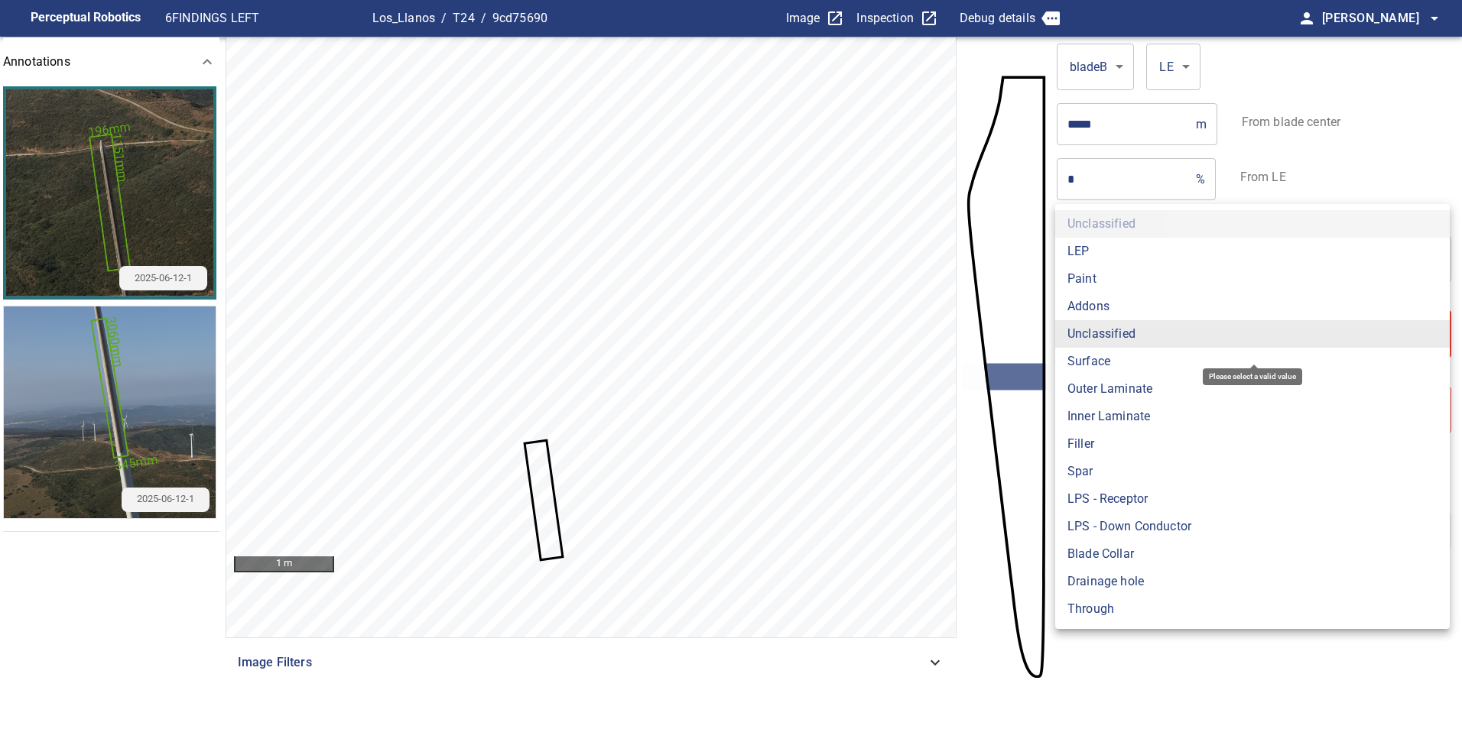
click at [1123, 248] on li "LEP" at bounding box center [1252, 252] width 394 height 28
type input "***"
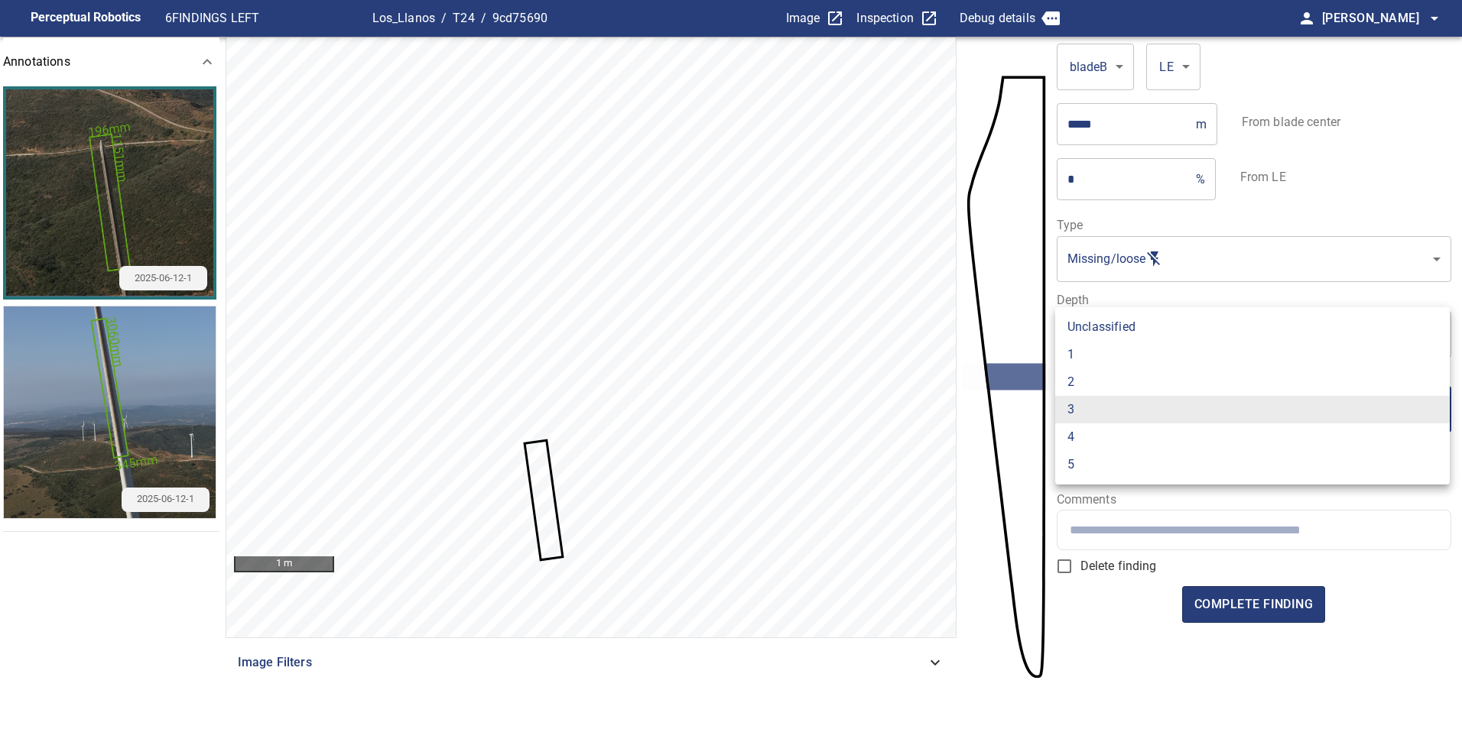
drag, startPoint x: 1209, startPoint y: 417, endPoint x: 1162, endPoint y: 391, distance: 54.1
click at [1206, 417] on body "**********" at bounding box center [731, 364] width 1462 height 729
drag, startPoint x: 1152, startPoint y: 358, endPoint x: 1155, endPoint y: 373, distance: 15.6
click at [1152, 361] on li "1" at bounding box center [1252, 355] width 394 height 28
type input "*"
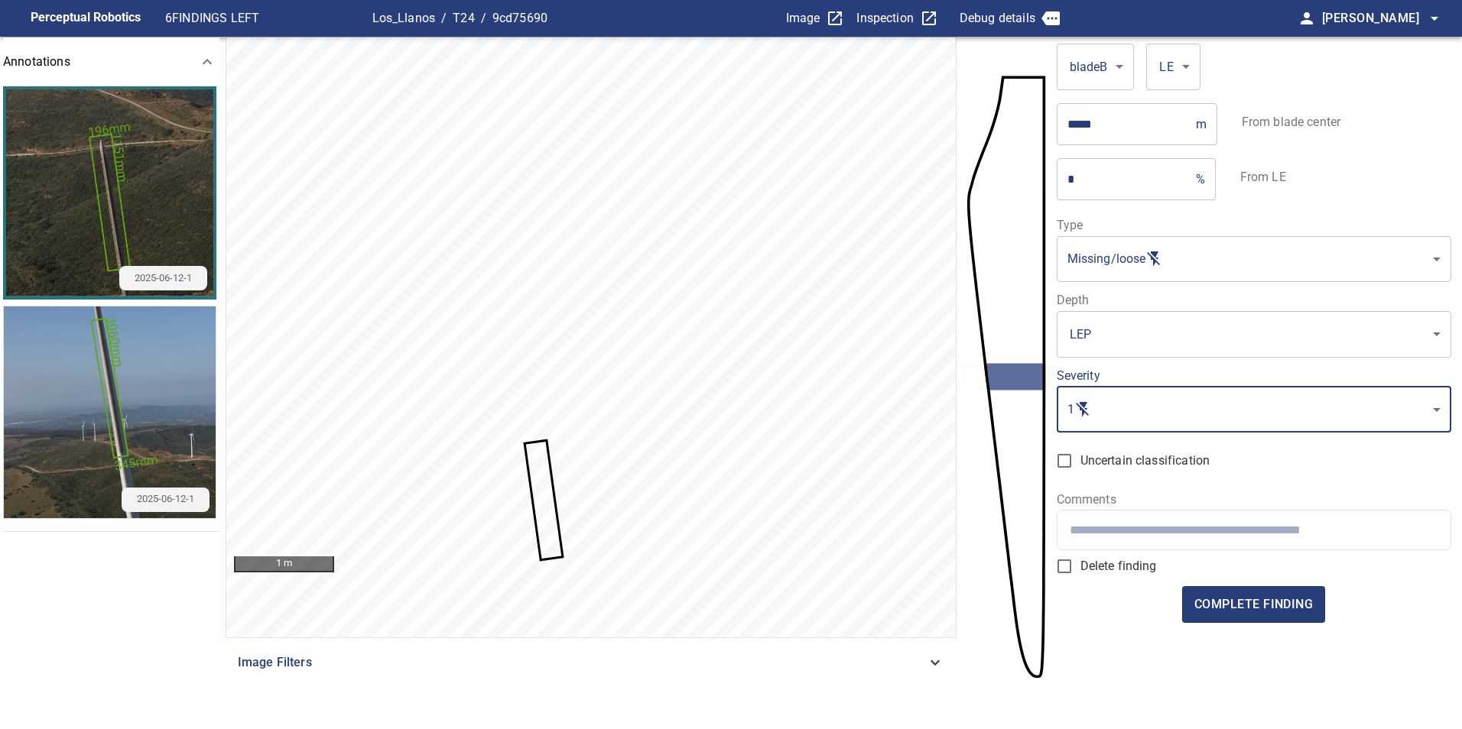
click at [1224, 531] on input "text" at bounding box center [1254, 530] width 368 height 15
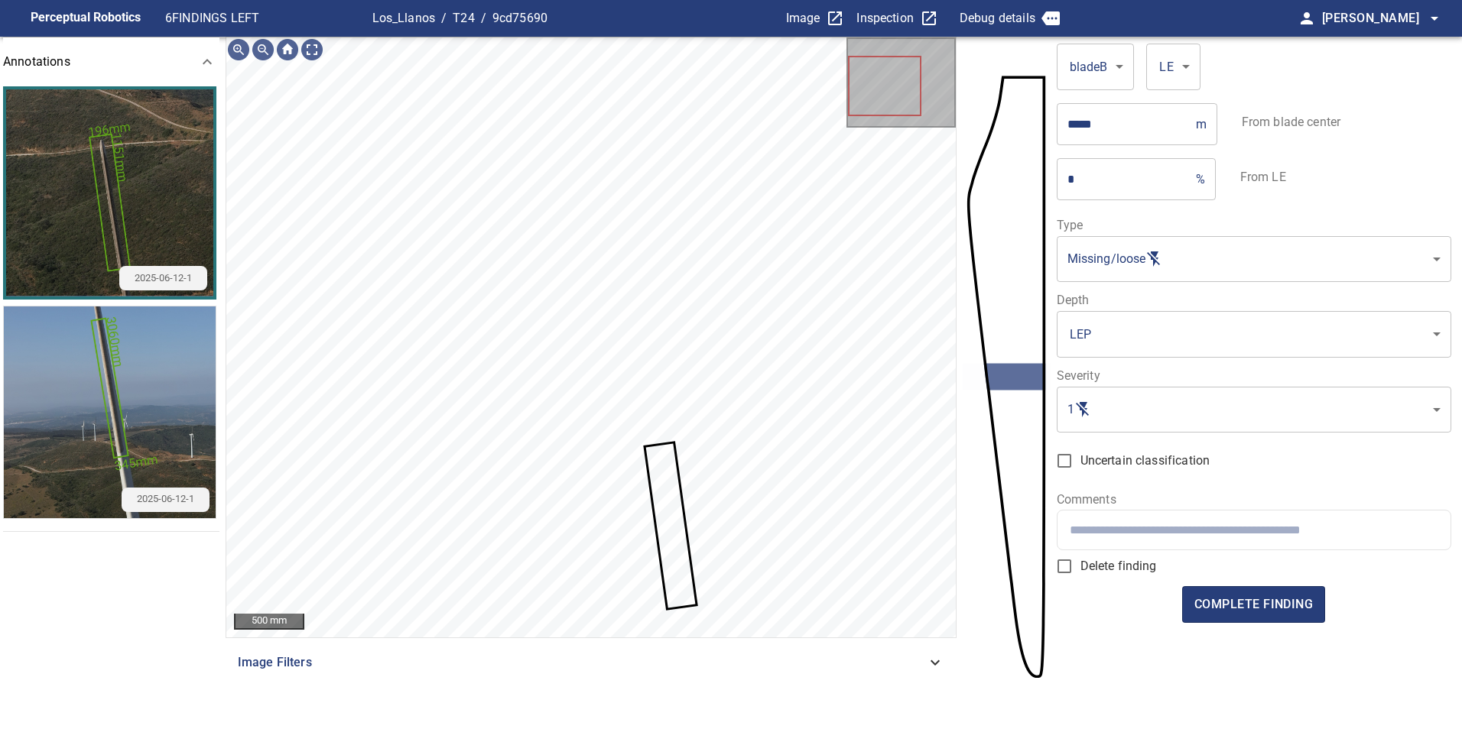
click at [1177, 515] on div at bounding box center [1253, 530] width 393 height 39
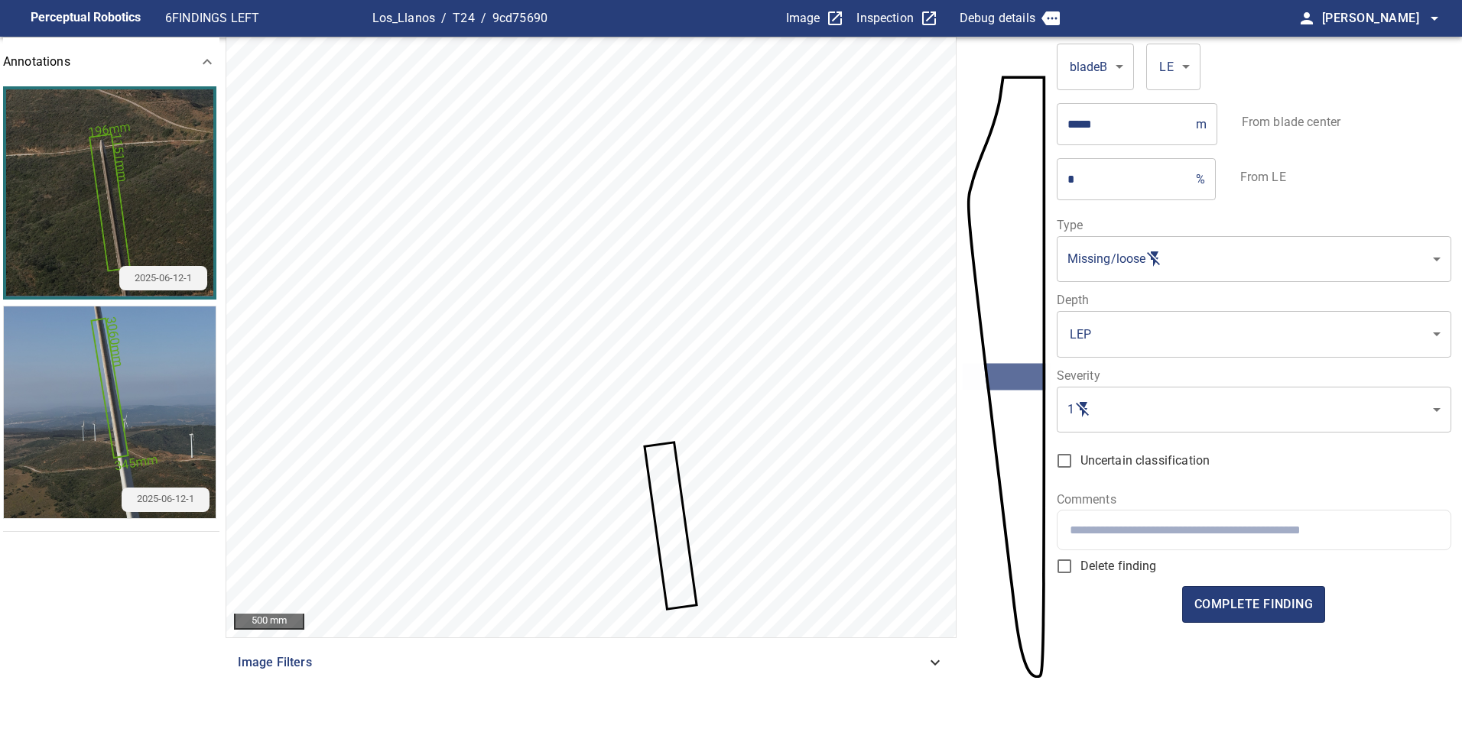
paste input "**********"
type input "**********"
click at [1284, 610] on span "complete finding" at bounding box center [1253, 604] width 118 height 21
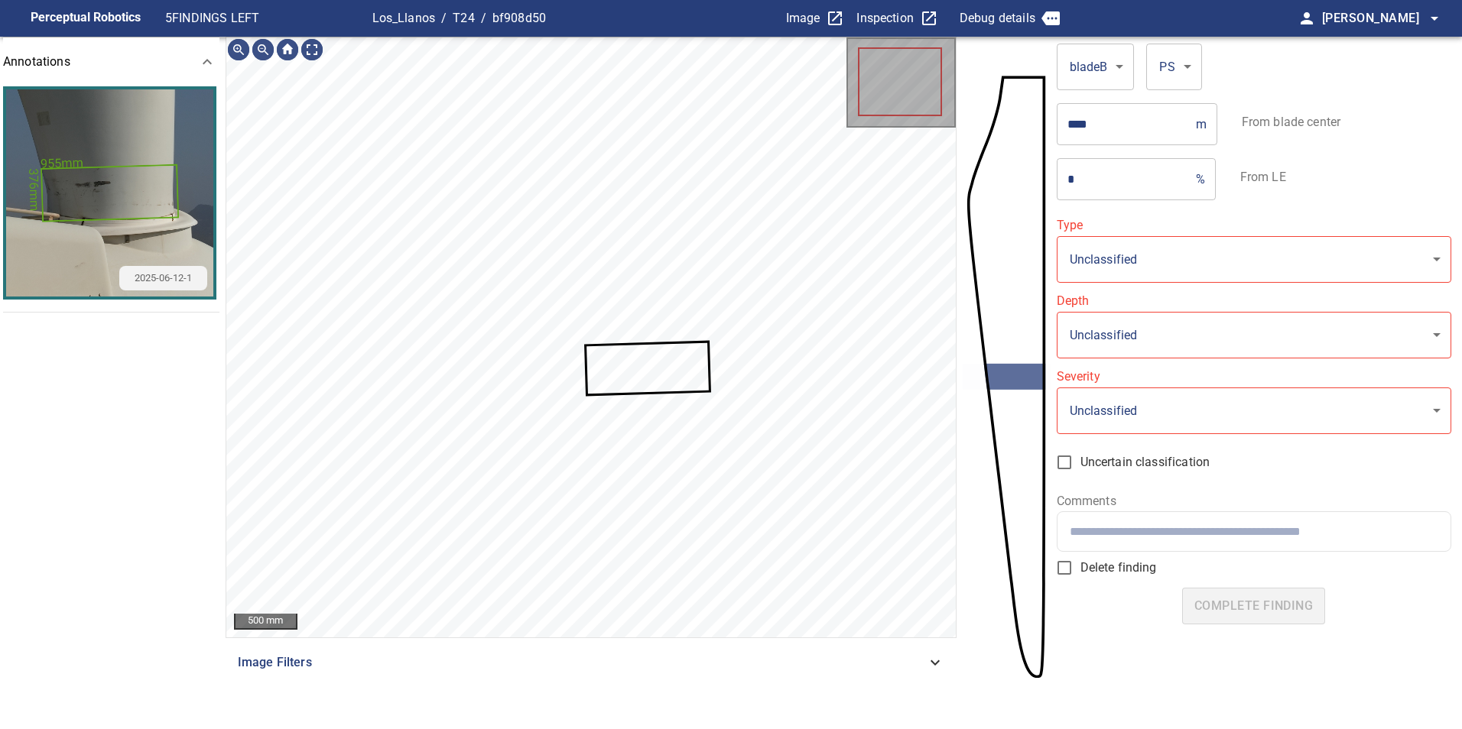
type input "**********"
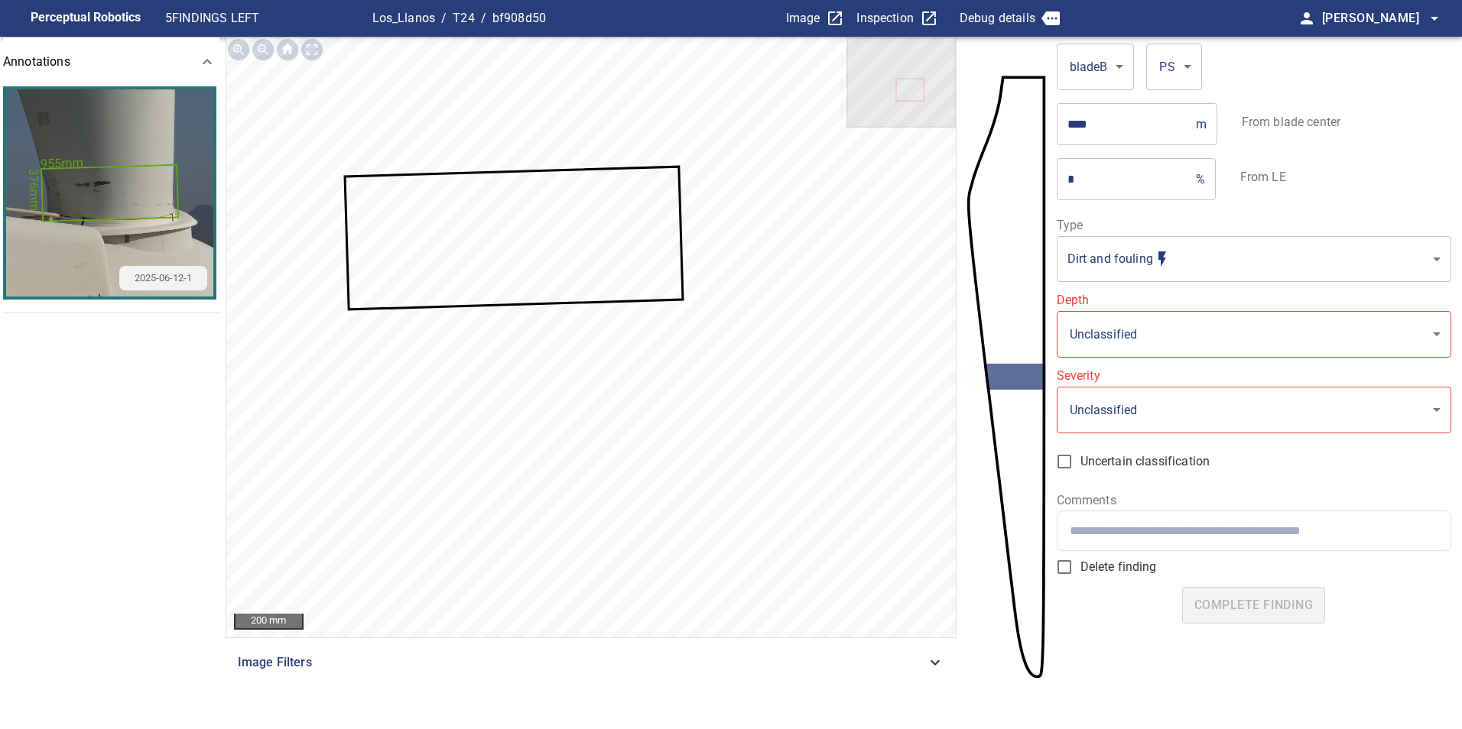
click at [888, 109] on section "**********" at bounding box center [731, 383] width 1462 height 693
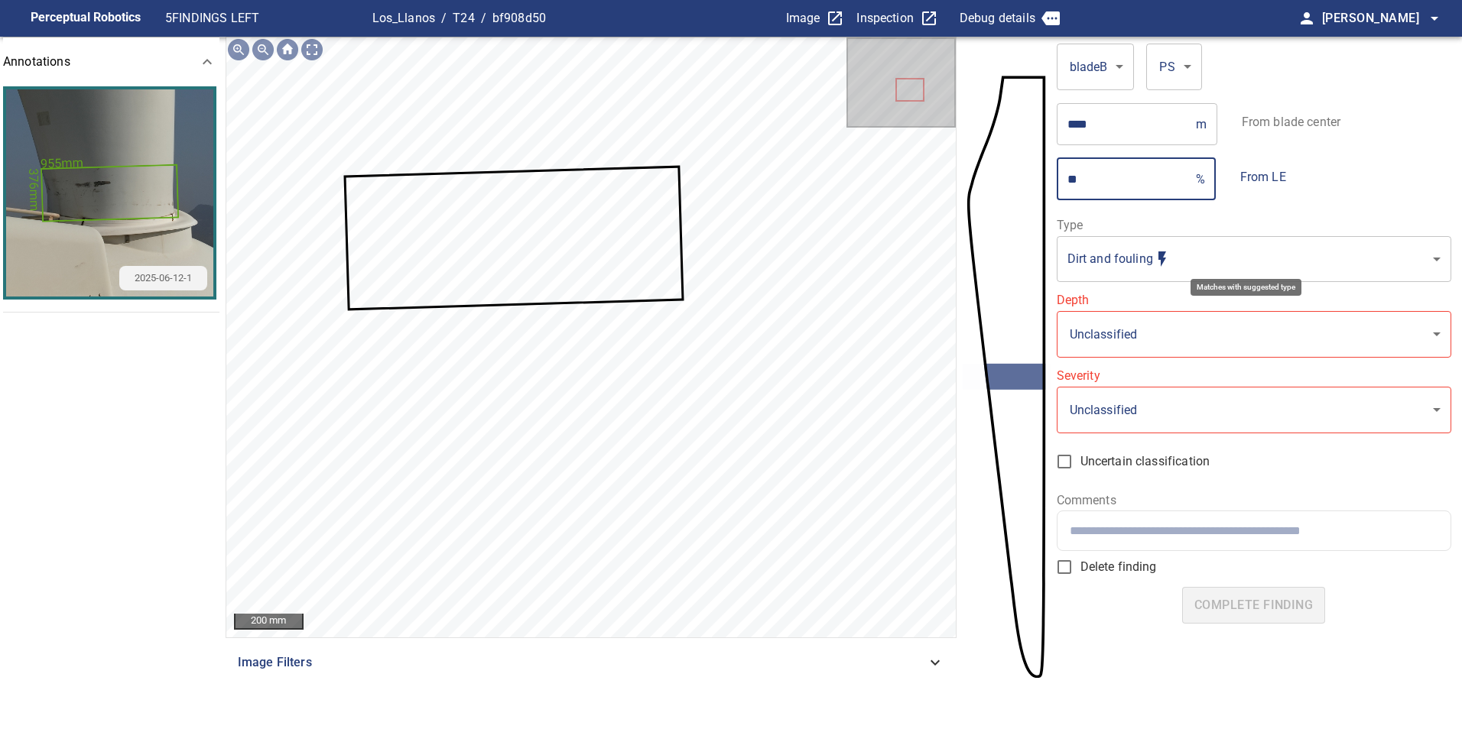
type input "**"
click at [1184, 262] on body "**********" at bounding box center [731, 364] width 1462 height 729
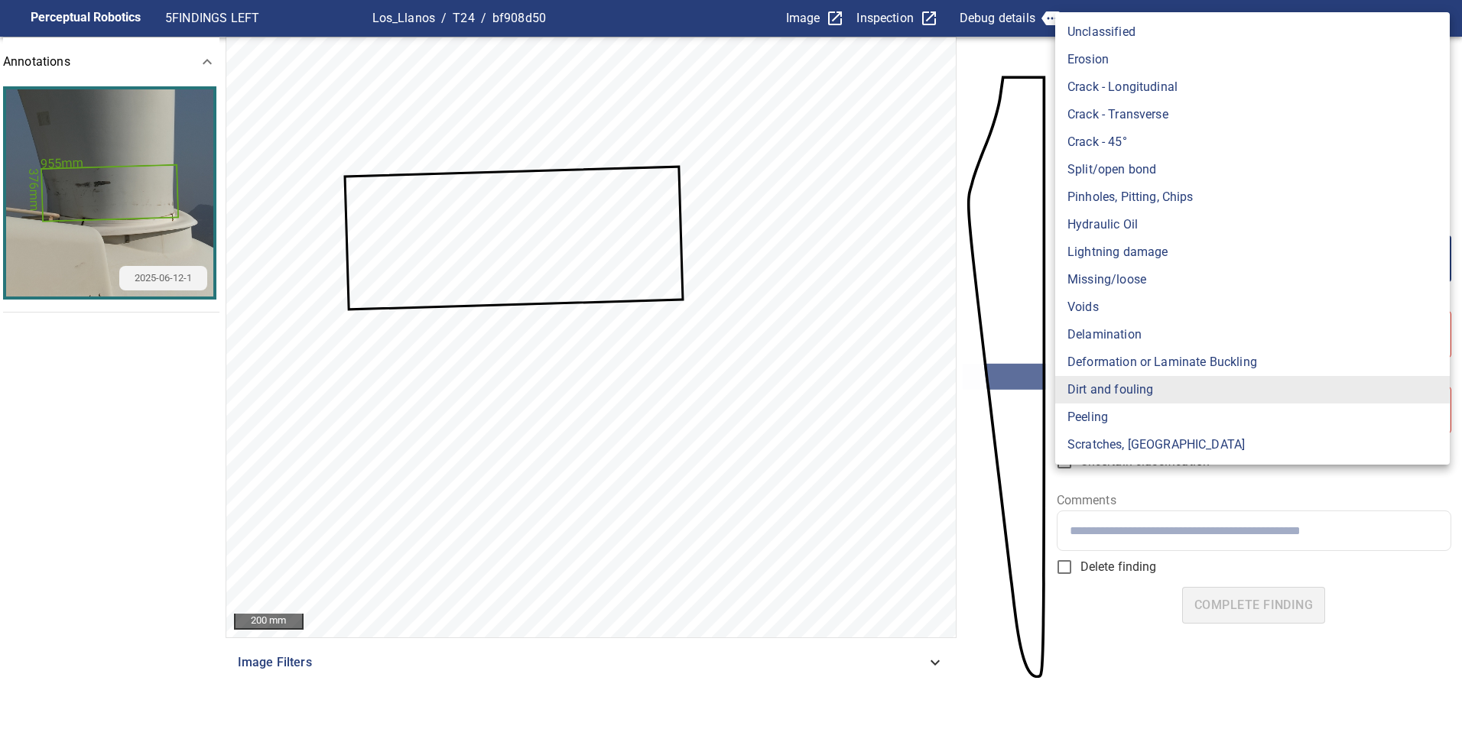
click at [1193, 399] on li "Dirt and fouling" at bounding box center [1252, 390] width 394 height 28
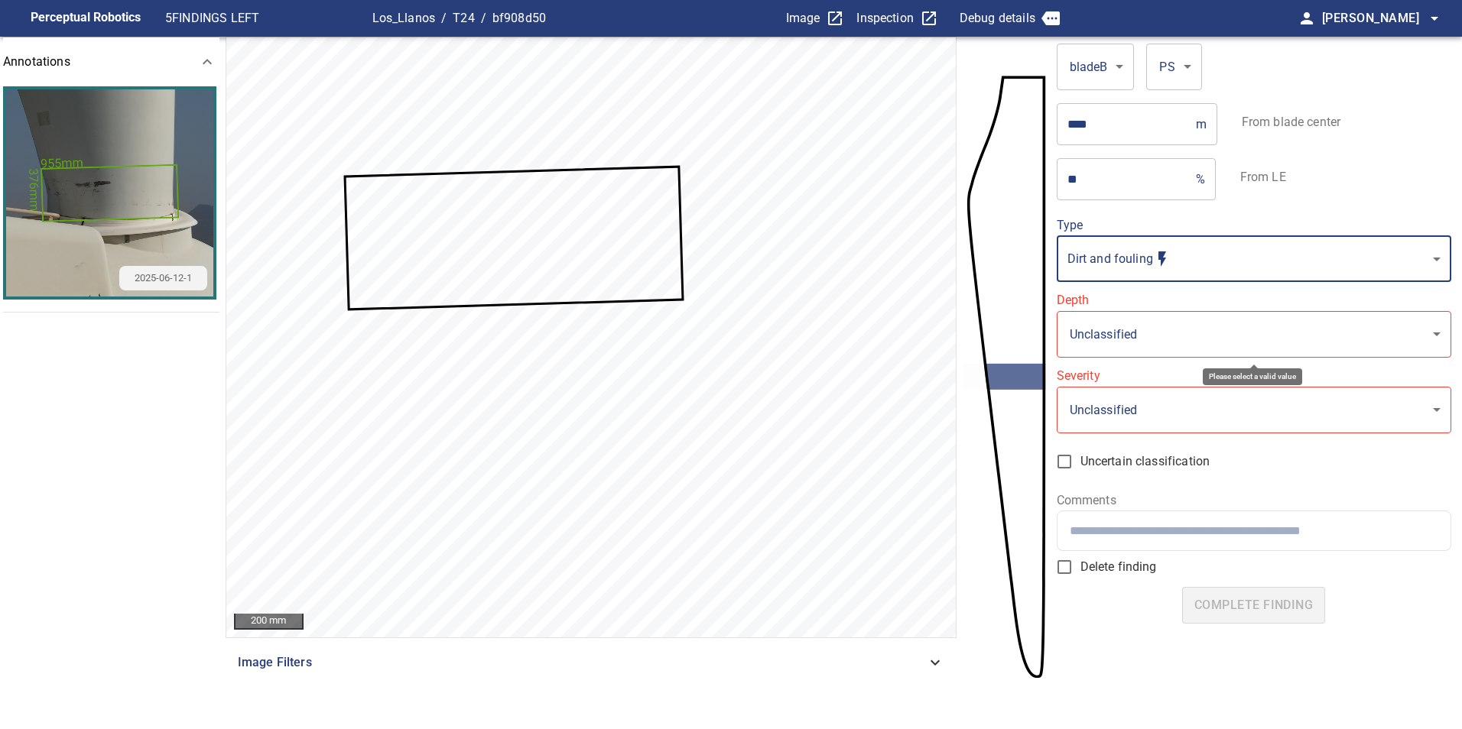
click at [1226, 336] on body "**********" at bounding box center [731, 364] width 1462 height 729
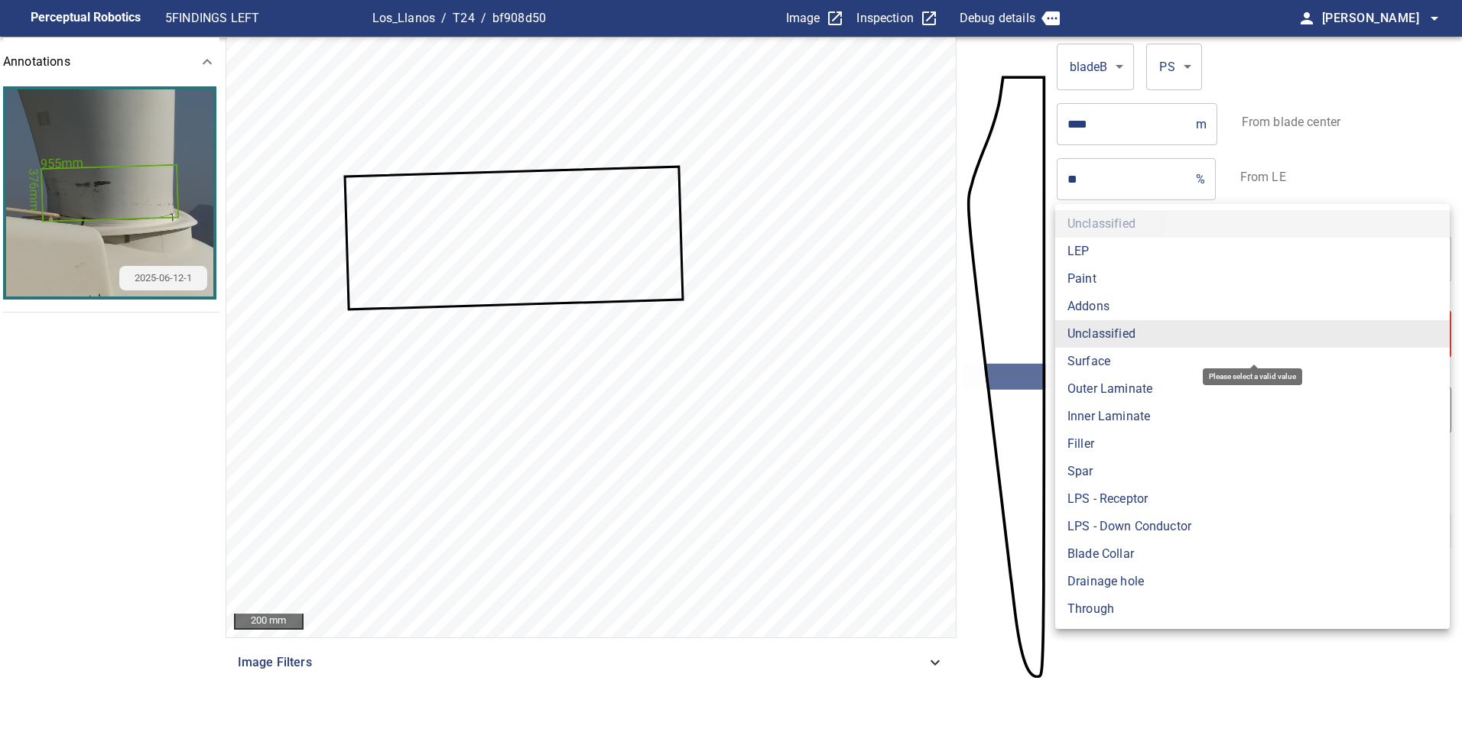
drag, startPoint x: 1203, startPoint y: 268, endPoint x: 1170, endPoint y: 321, distance: 63.2
click at [1199, 273] on li "Paint" at bounding box center [1252, 279] width 394 height 28
type input "*****"
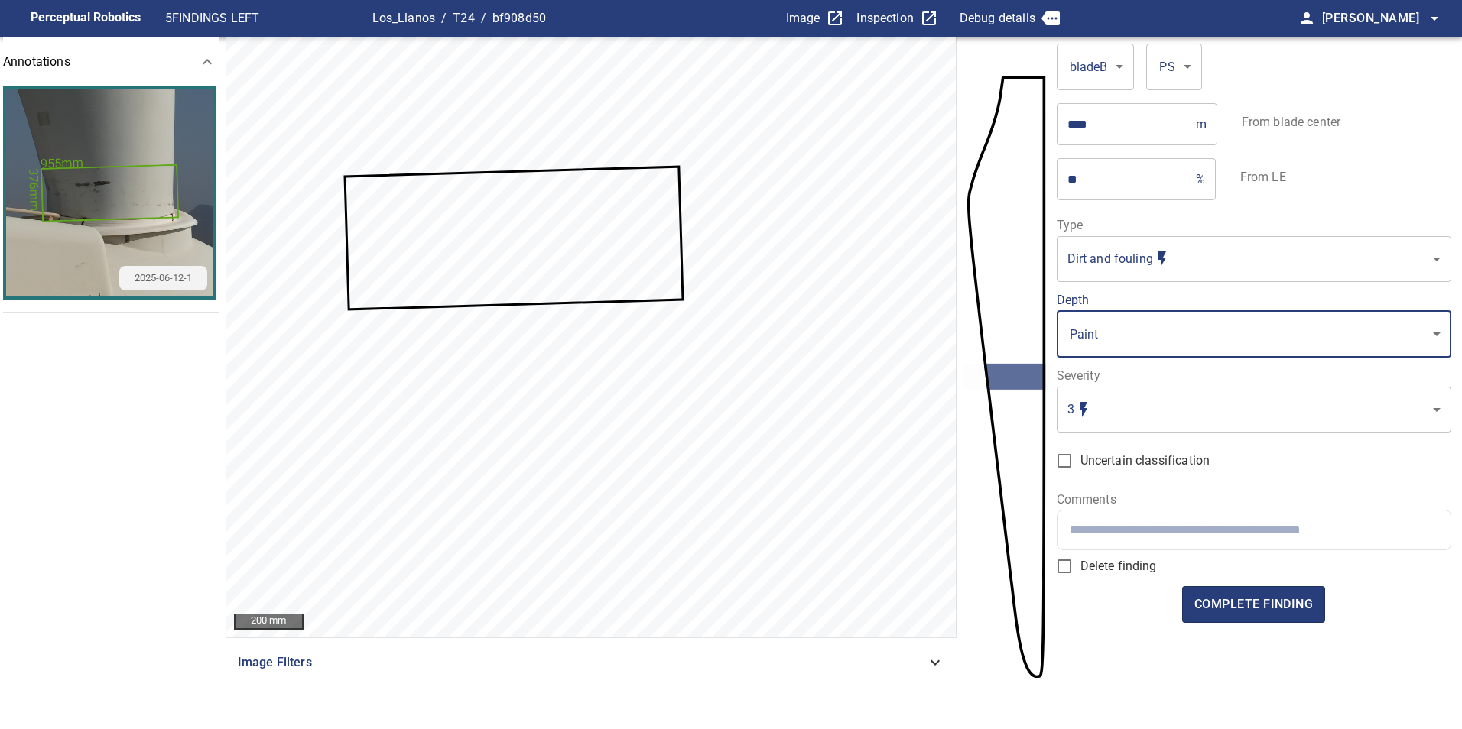
click at [1219, 391] on body "**********" at bounding box center [731, 364] width 1462 height 729
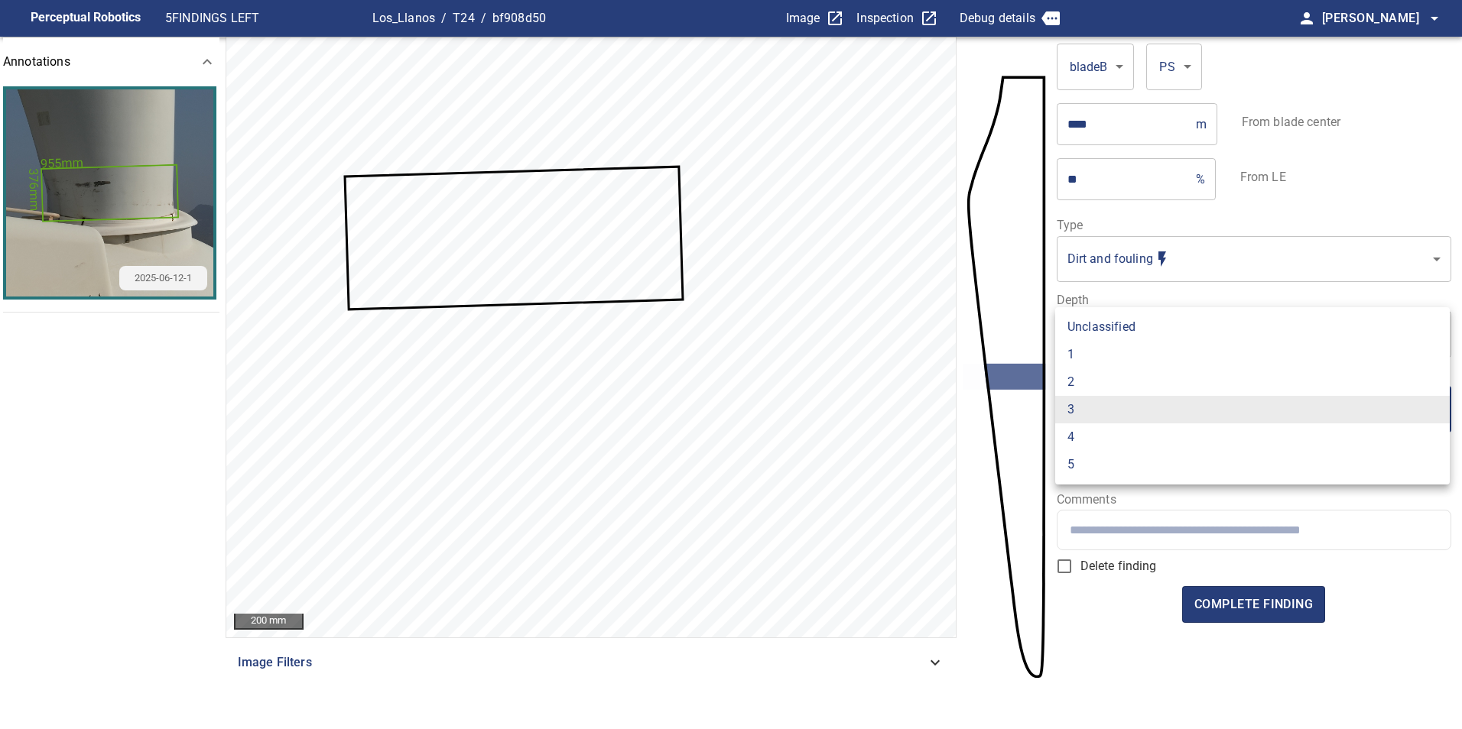
click at [1156, 351] on li "1" at bounding box center [1252, 355] width 394 height 28
type input "*"
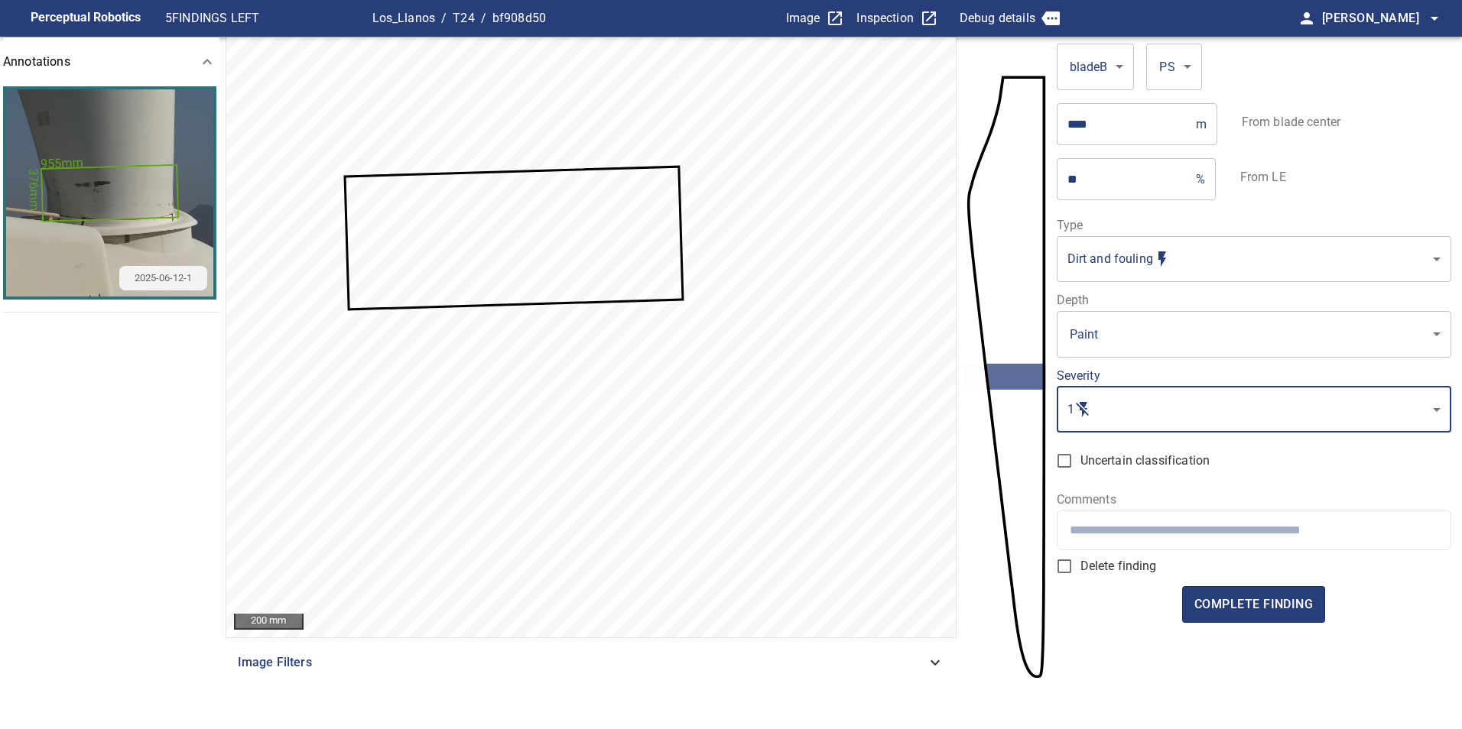
click at [1226, 524] on input "text" at bounding box center [1254, 530] width 368 height 15
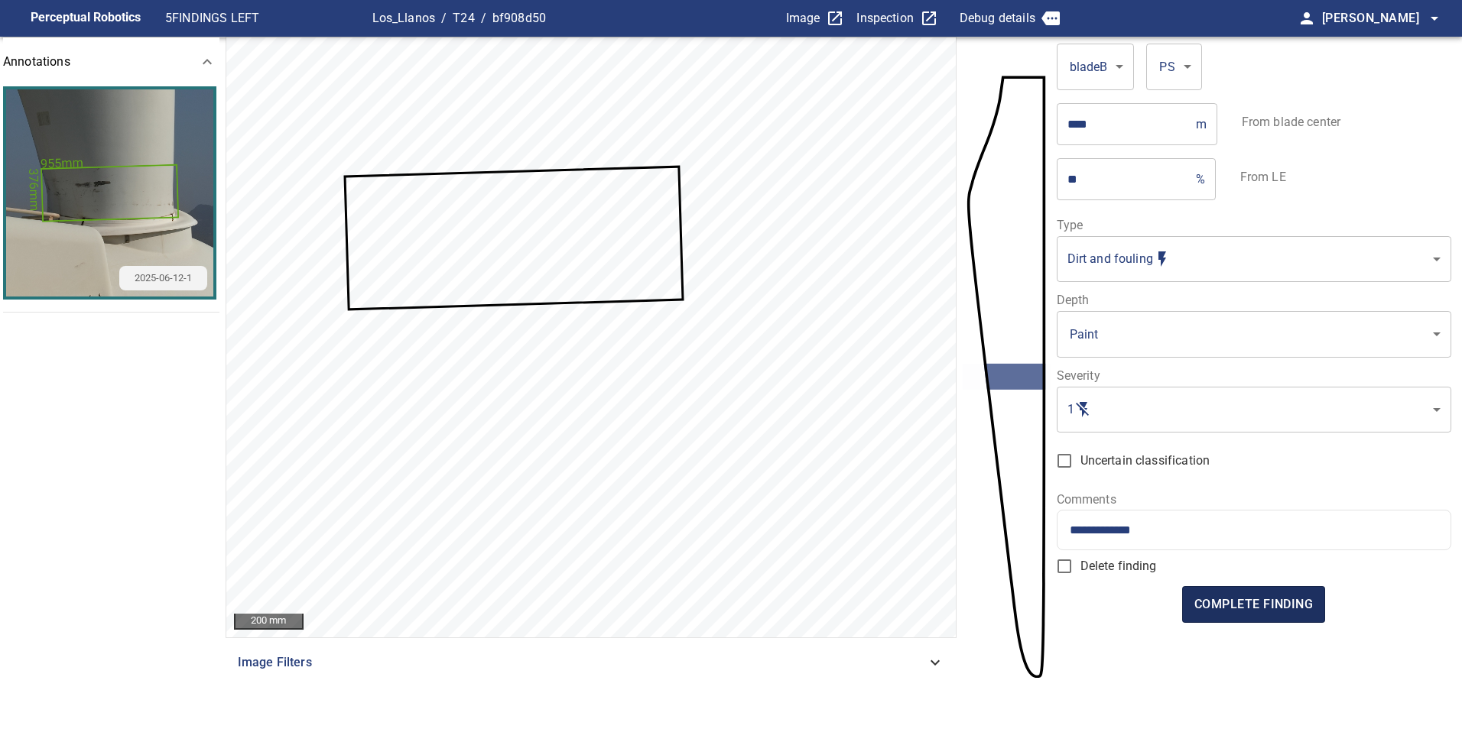
type input "**********"
click at [1277, 610] on span "complete finding" at bounding box center [1253, 604] width 118 height 21
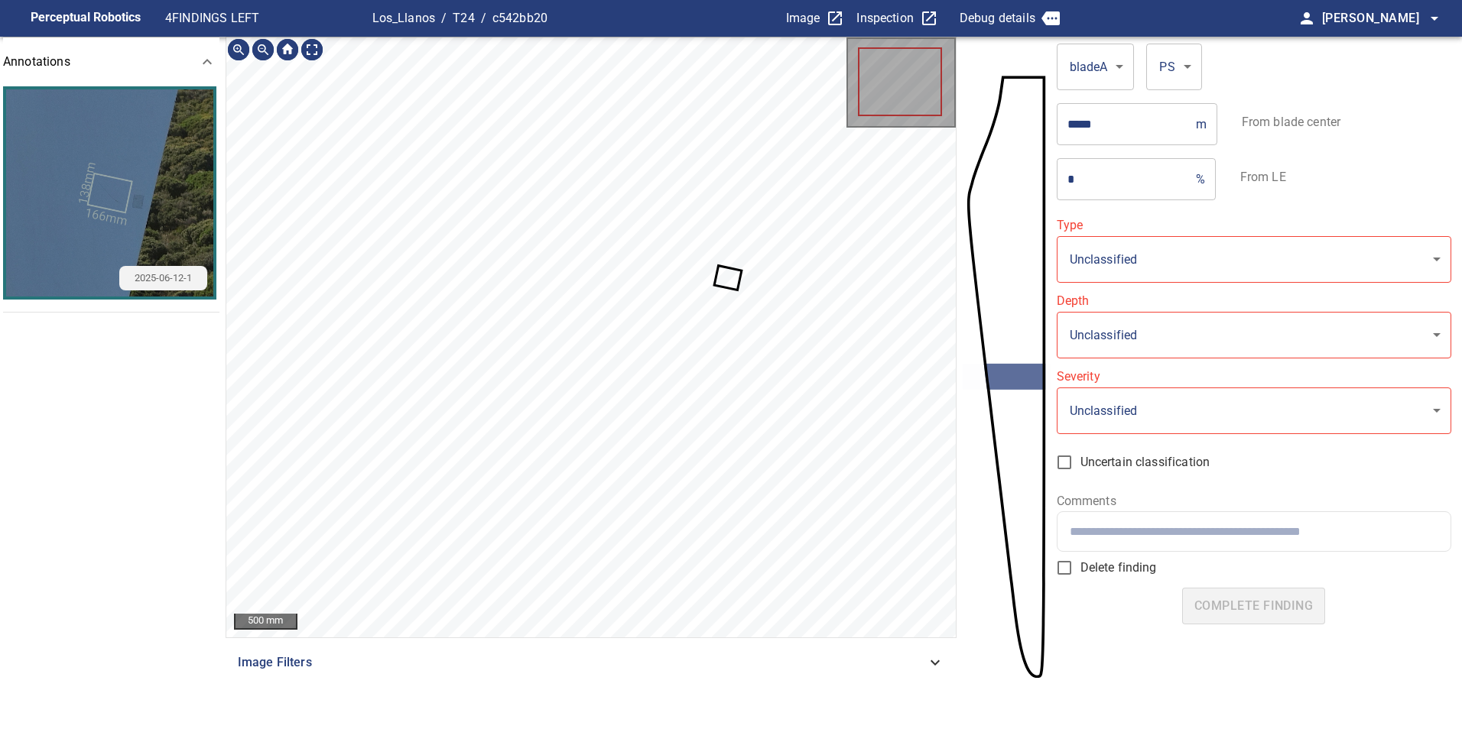
type input "**********"
click at [787, 0] on html "**********" at bounding box center [731, 364] width 1462 height 729
click at [746, 0] on html "**********" at bounding box center [731, 364] width 1462 height 729
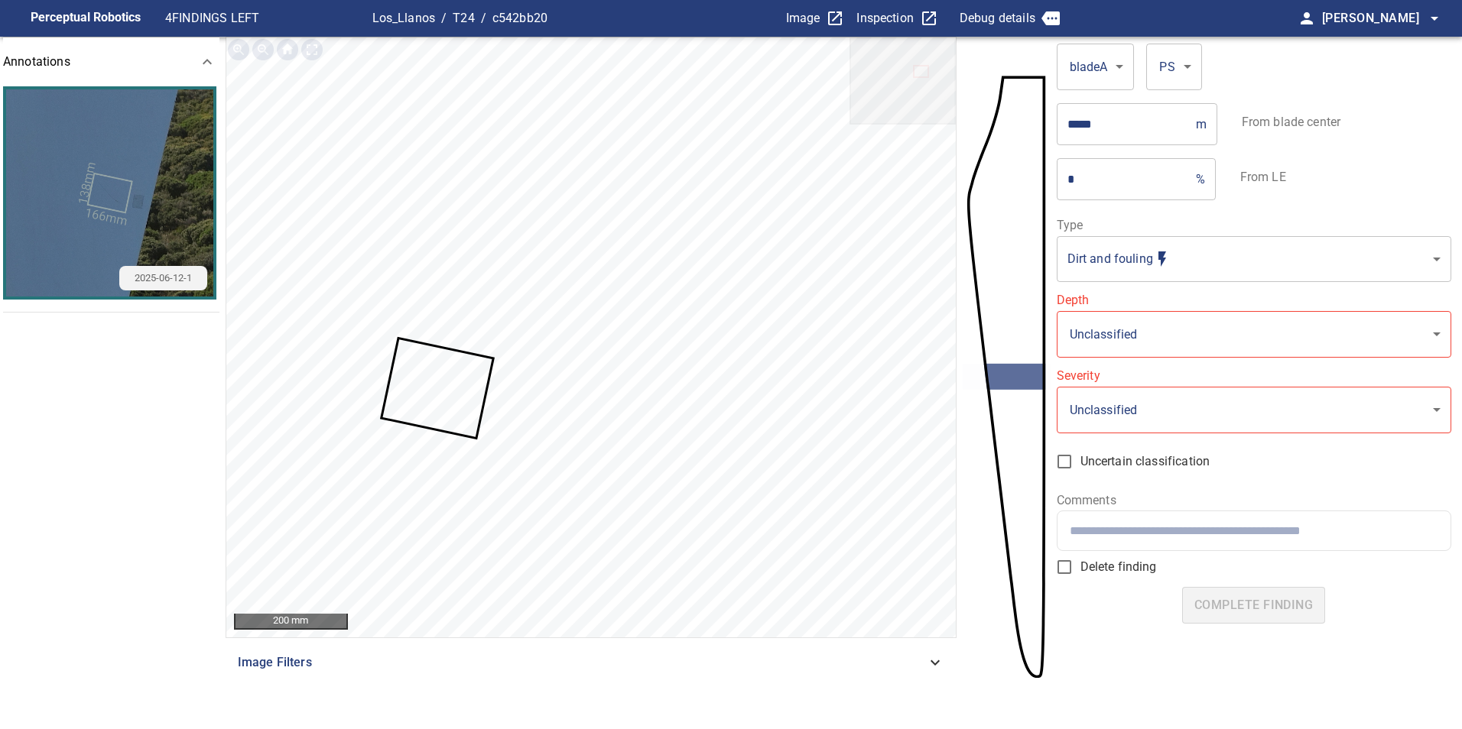
drag, startPoint x: 1101, startPoint y: 183, endPoint x: 945, endPoint y: 115, distance: 170.2
click at [945, 120] on section "**********" at bounding box center [731, 383] width 1462 height 693
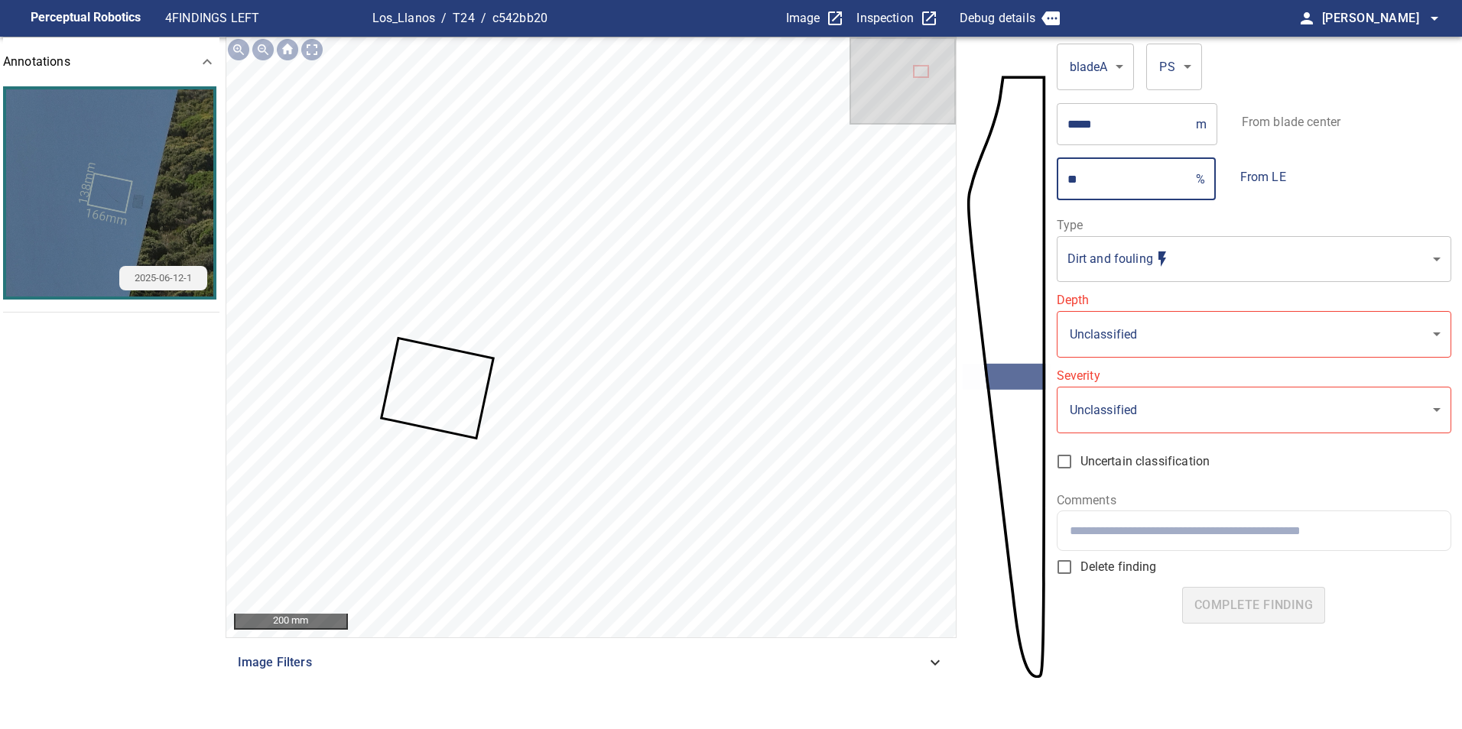
type input "**"
click at [1196, 271] on body "**********" at bounding box center [731, 364] width 1462 height 729
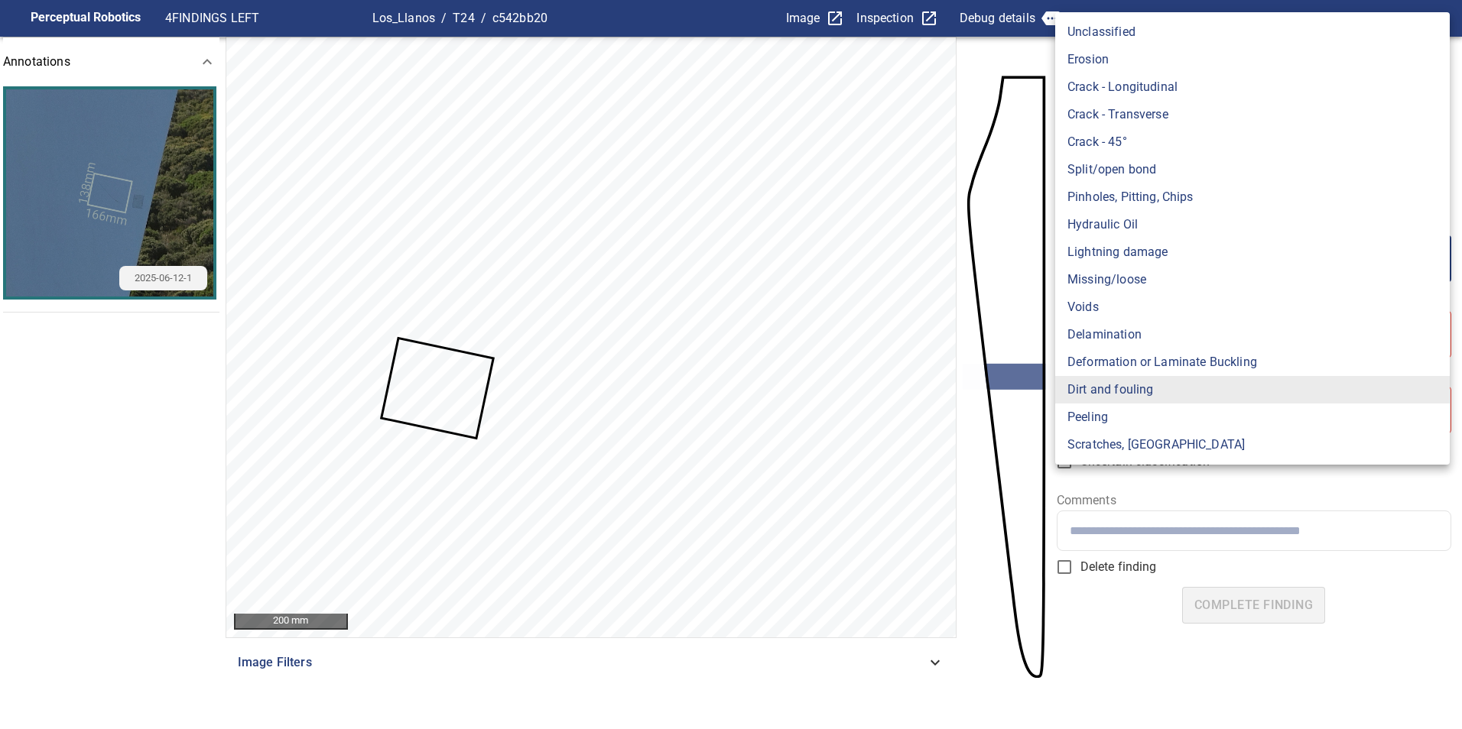
click at [1162, 439] on li "Scratches, Gouges" at bounding box center [1252, 445] width 394 height 28
type input "**********"
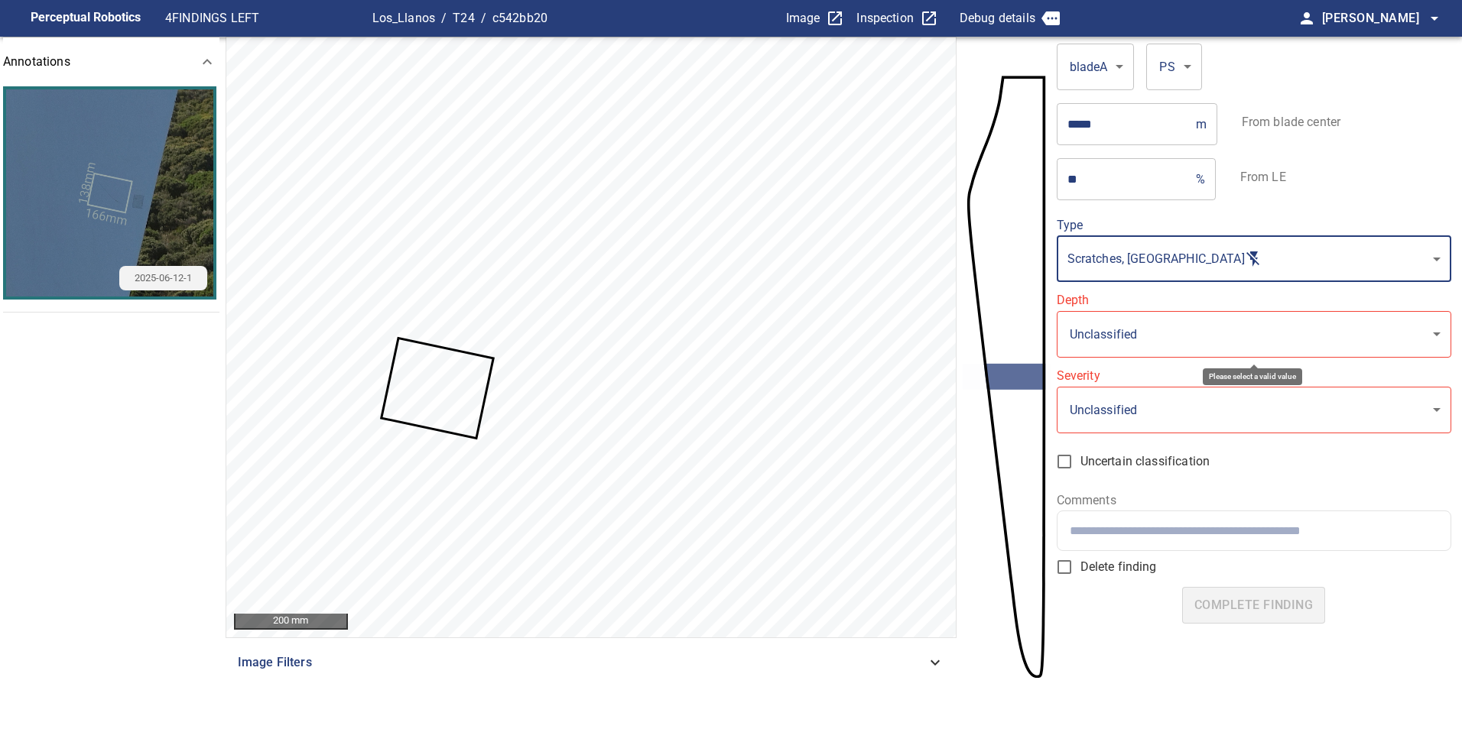
click at [1167, 347] on body "**********" at bounding box center [731, 364] width 1462 height 729
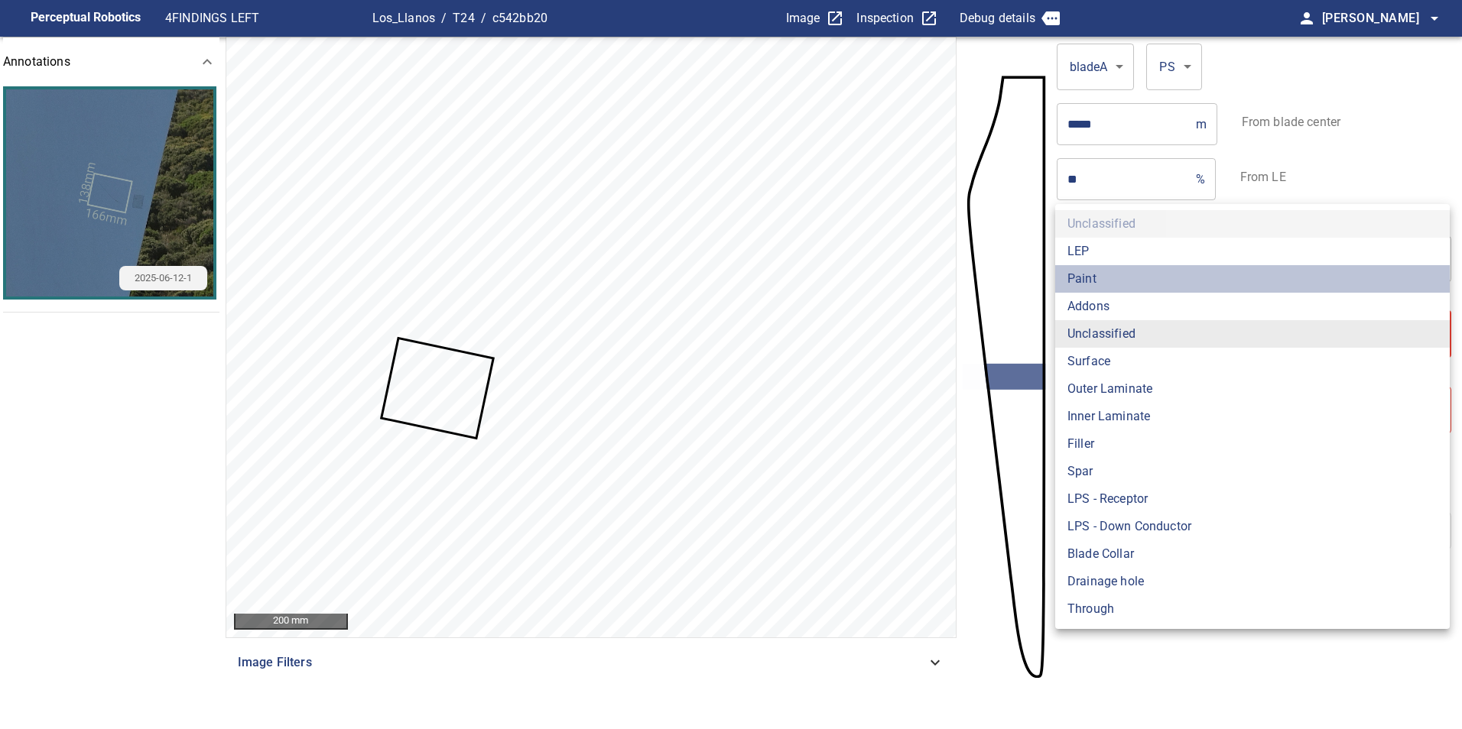
click at [1177, 274] on li "Paint" at bounding box center [1252, 279] width 394 height 28
type input "*****"
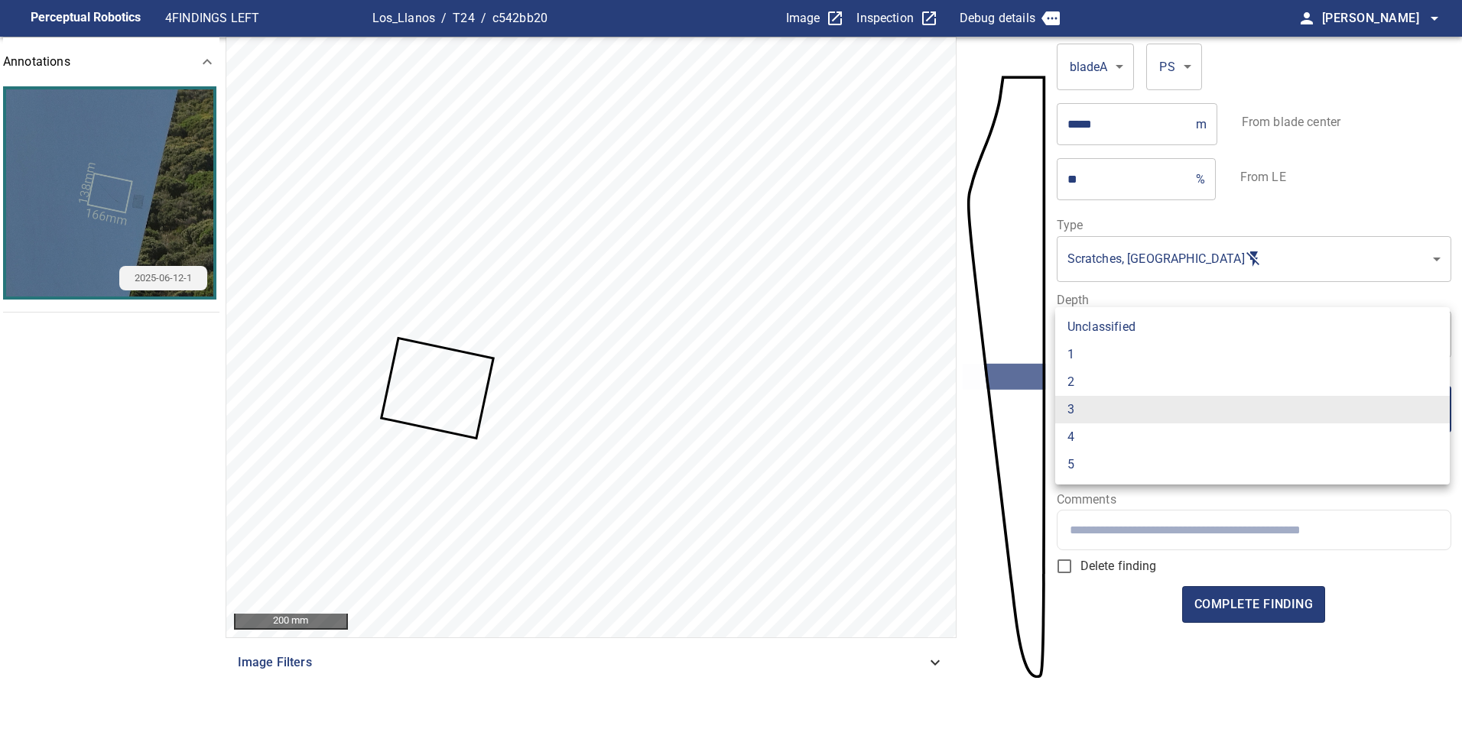
click at [1218, 402] on body "**********" at bounding box center [731, 364] width 1462 height 729
click at [1166, 343] on li "1" at bounding box center [1252, 355] width 394 height 28
type input "*"
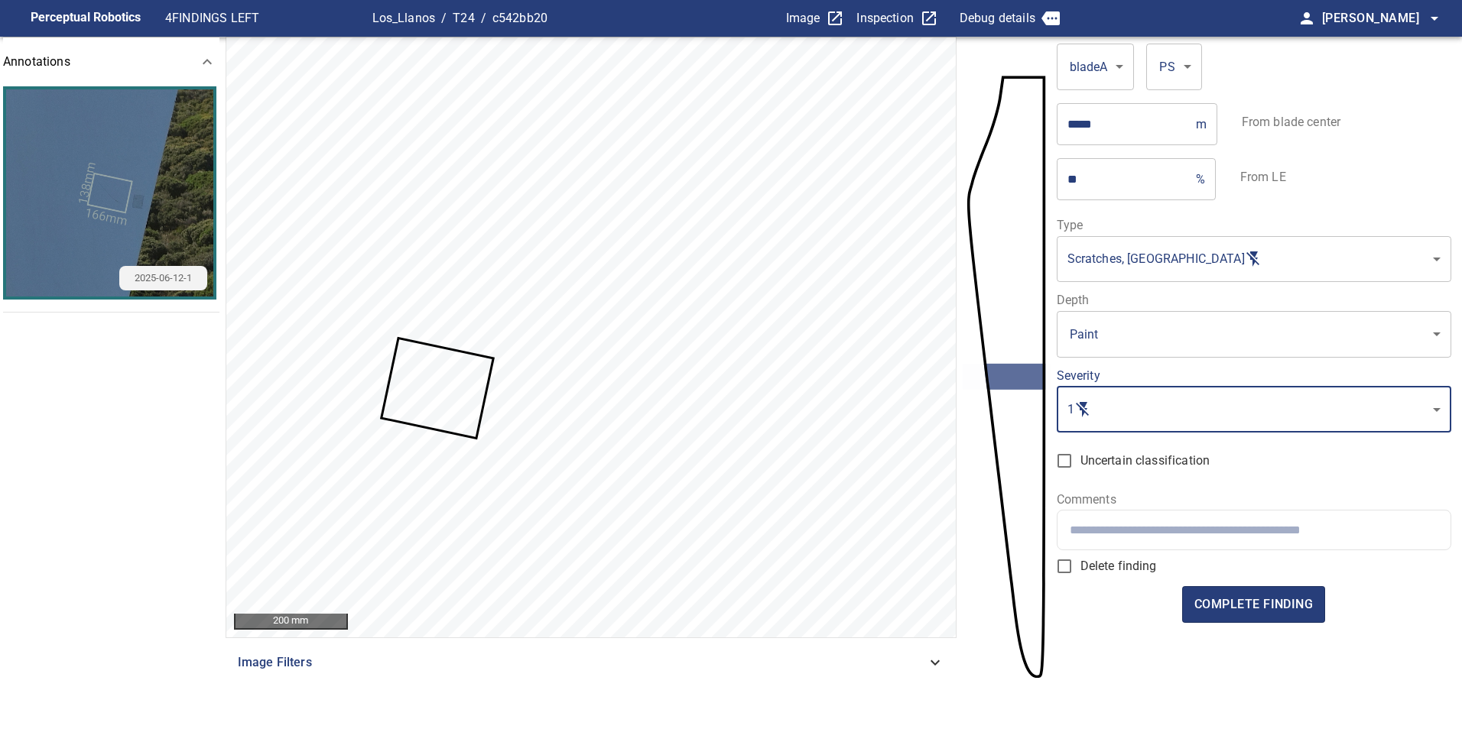
click at [1190, 534] on input "text" at bounding box center [1254, 530] width 368 height 15
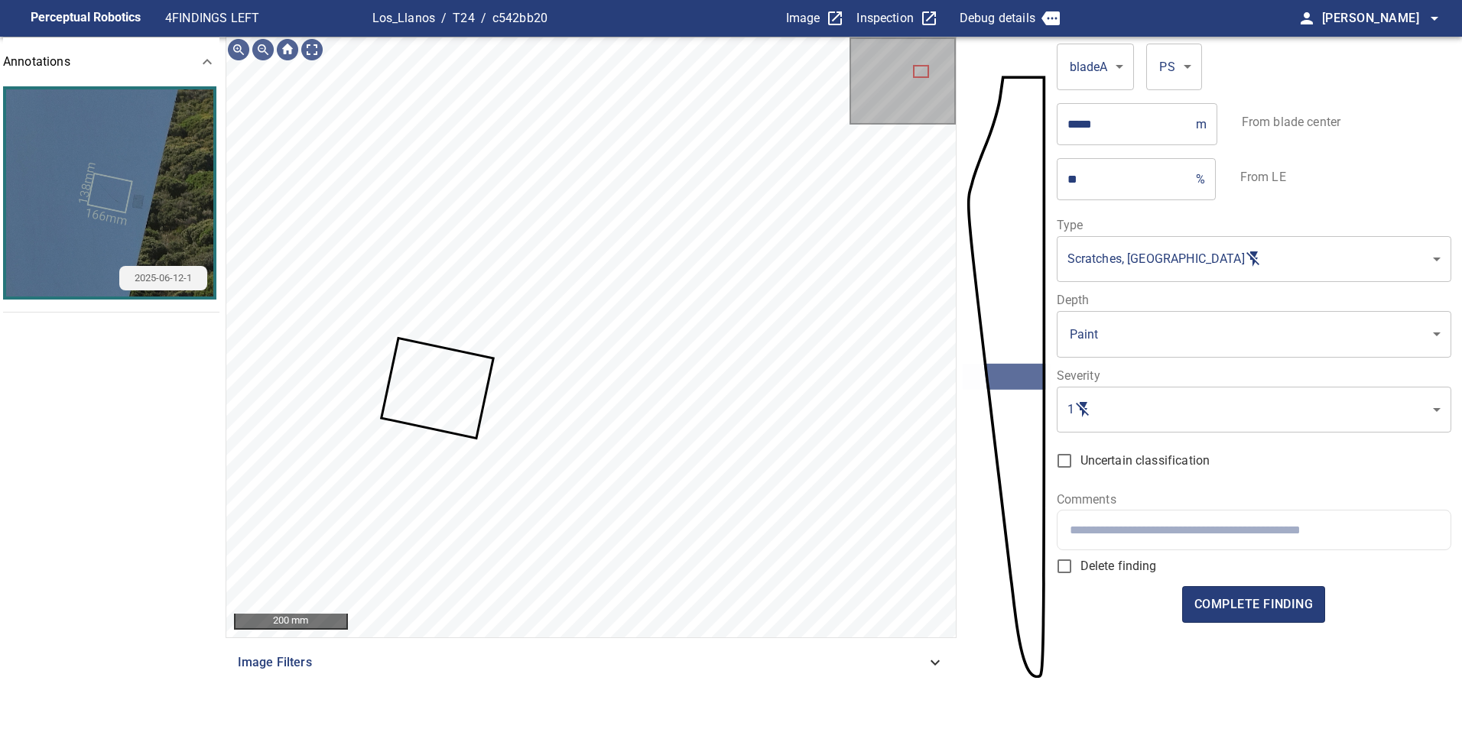
click at [1091, 528] on input "text" at bounding box center [1254, 530] width 368 height 15
paste input "**********"
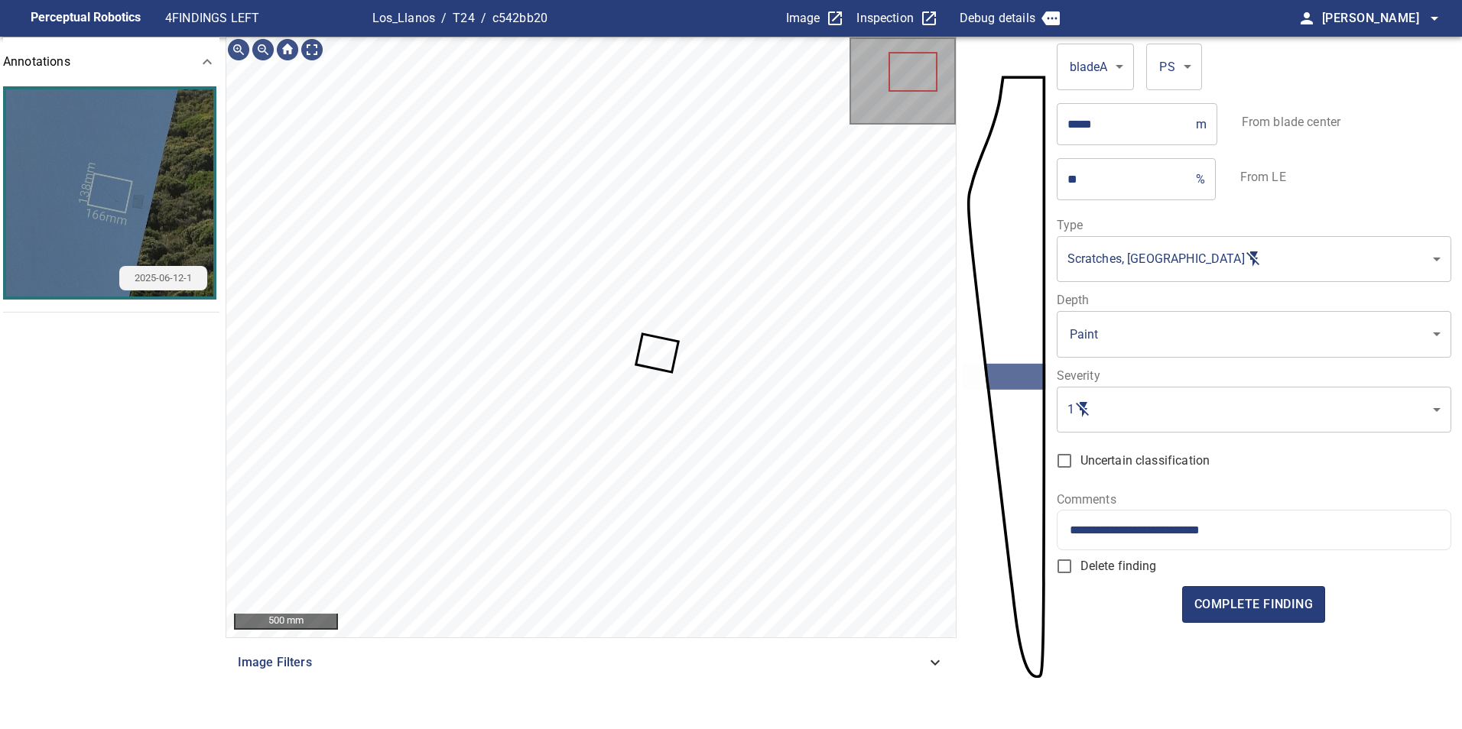
type input "**********"
click at [1281, 521] on div "**********" at bounding box center [1253, 530] width 393 height 39
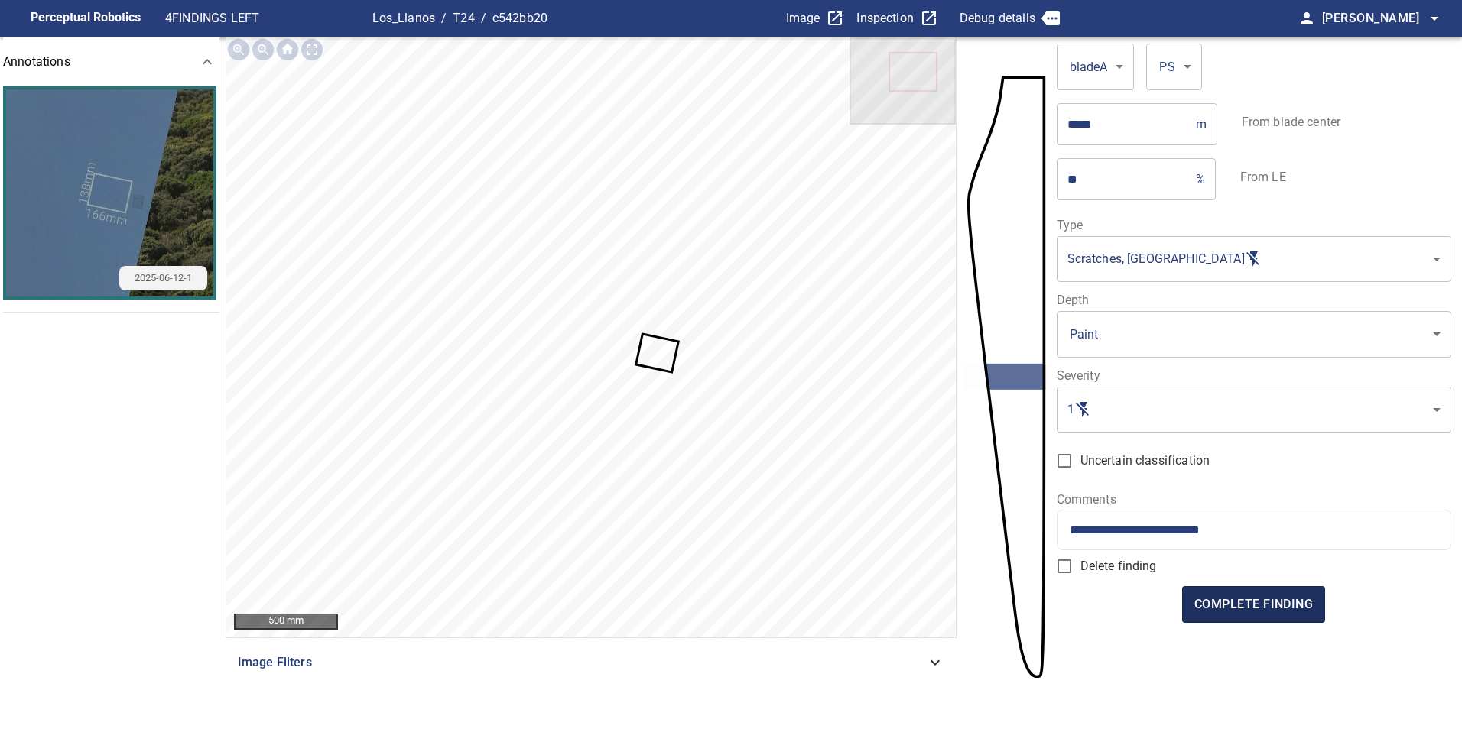
click at [1277, 593] on button "complete finding" at bounding box center [1253, 604] width 143 height 37
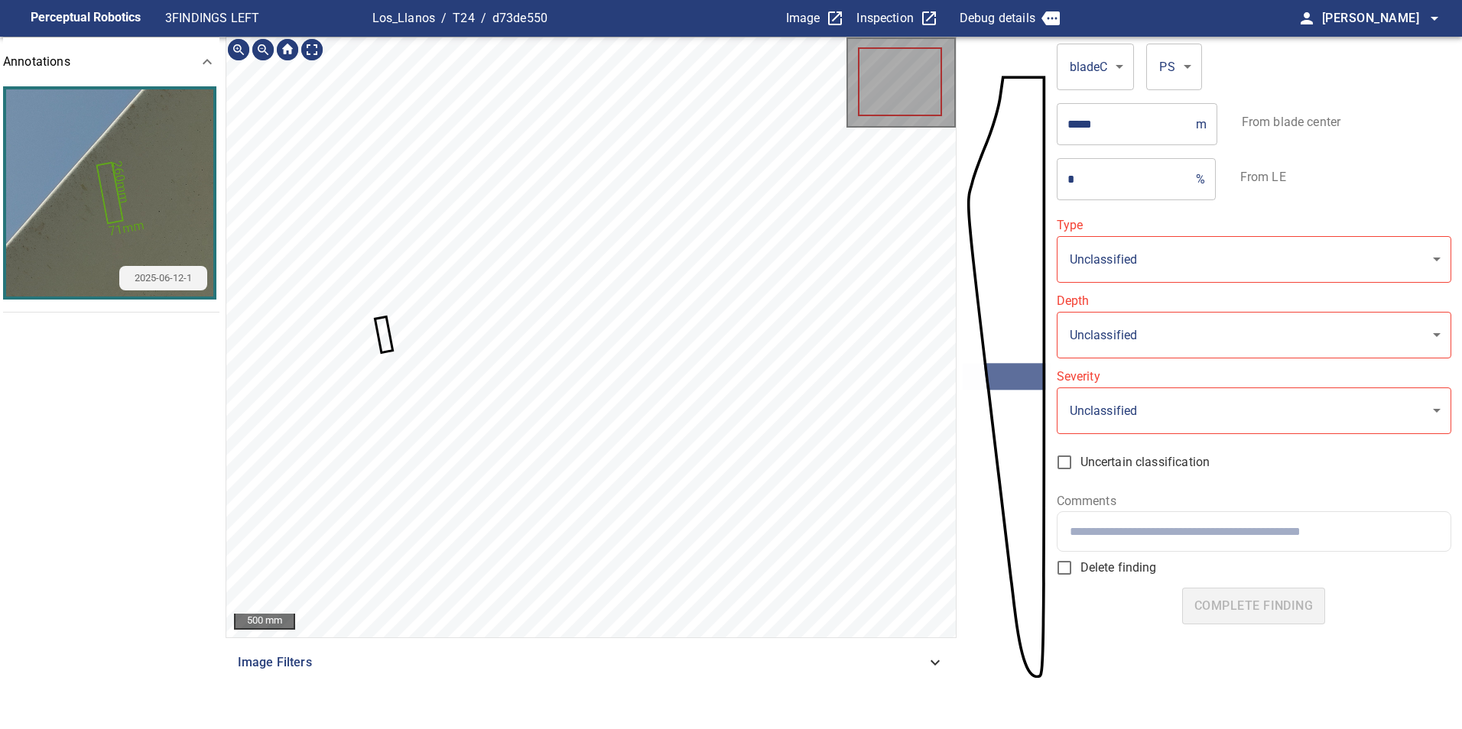
type input "**********"
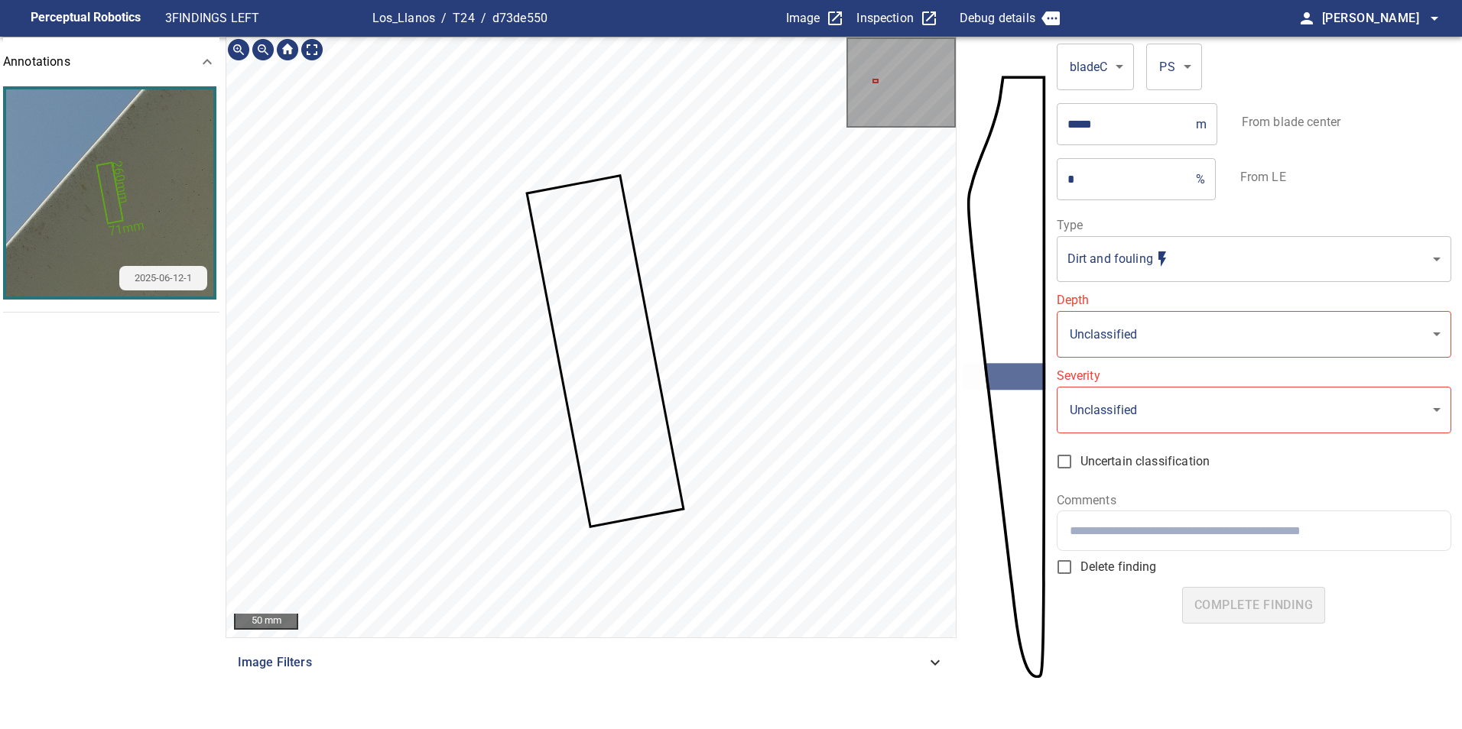
click at [855, 686] on div "50 mm Image Filters" at bounding box center [591, 371] width 731 height 669
click at [886, 674] on div "Image Filters" at bounding box center [591, 662] width 731 height 37
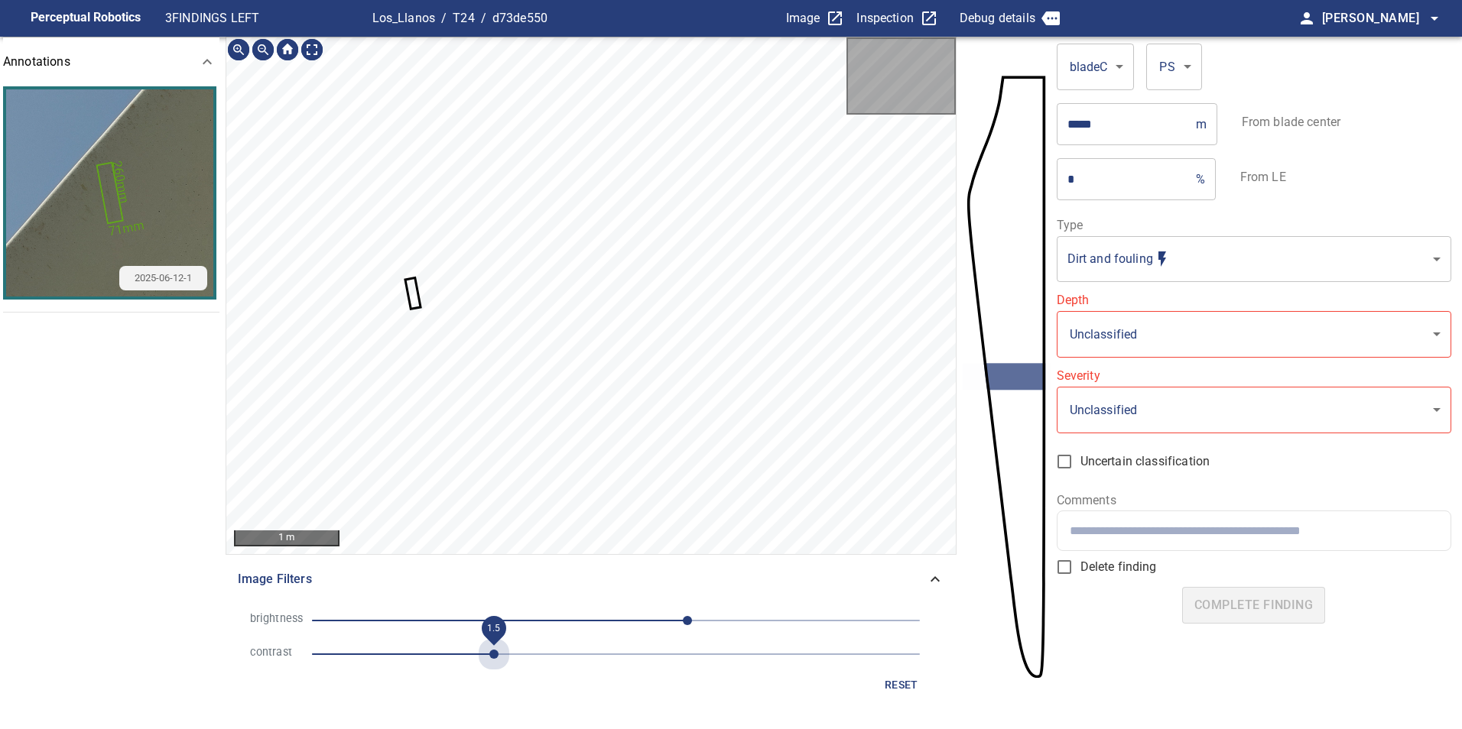
click at [497, 653] on span "1.5" at bounding box center [616, 654] width 608 height 21
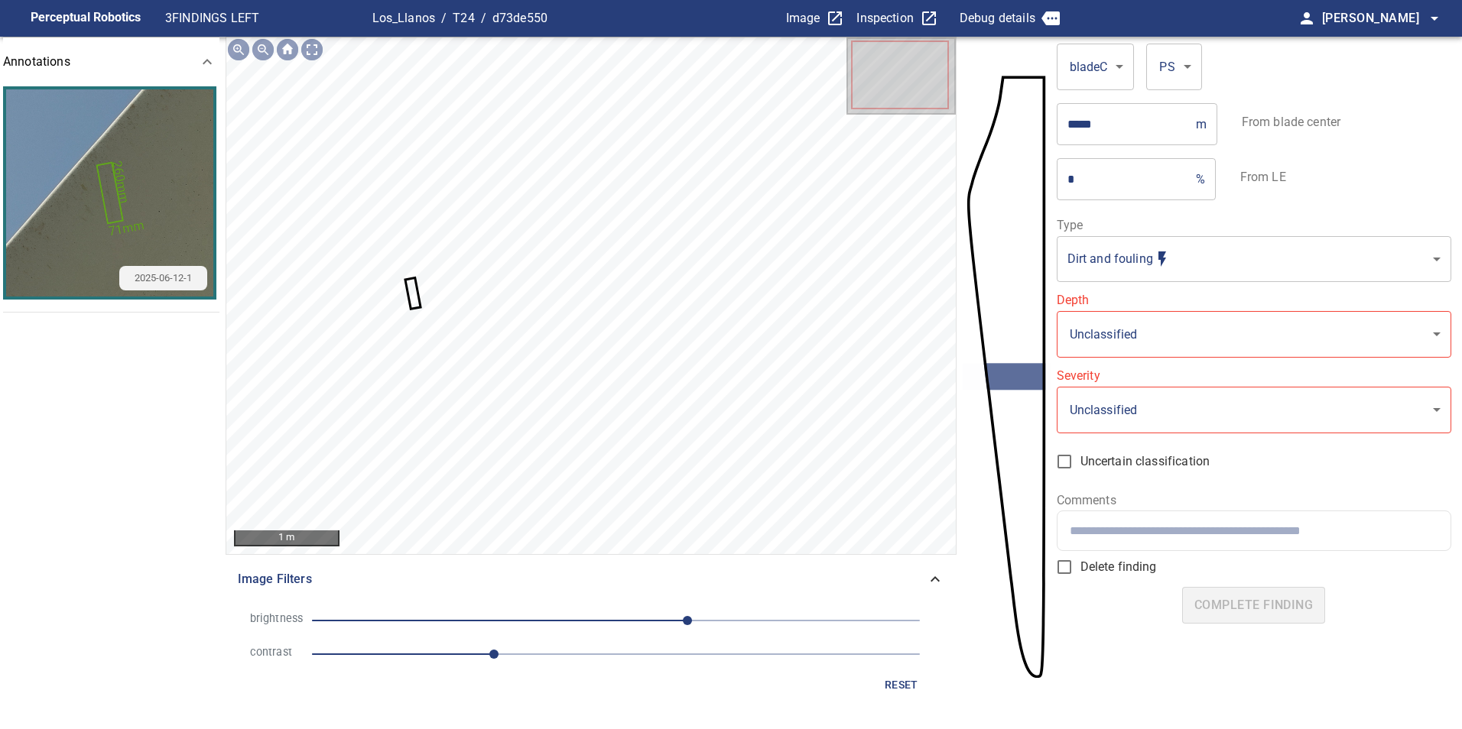
click at [632, 628] on span "60" at bounding box center [616, 620] width 608 height 21
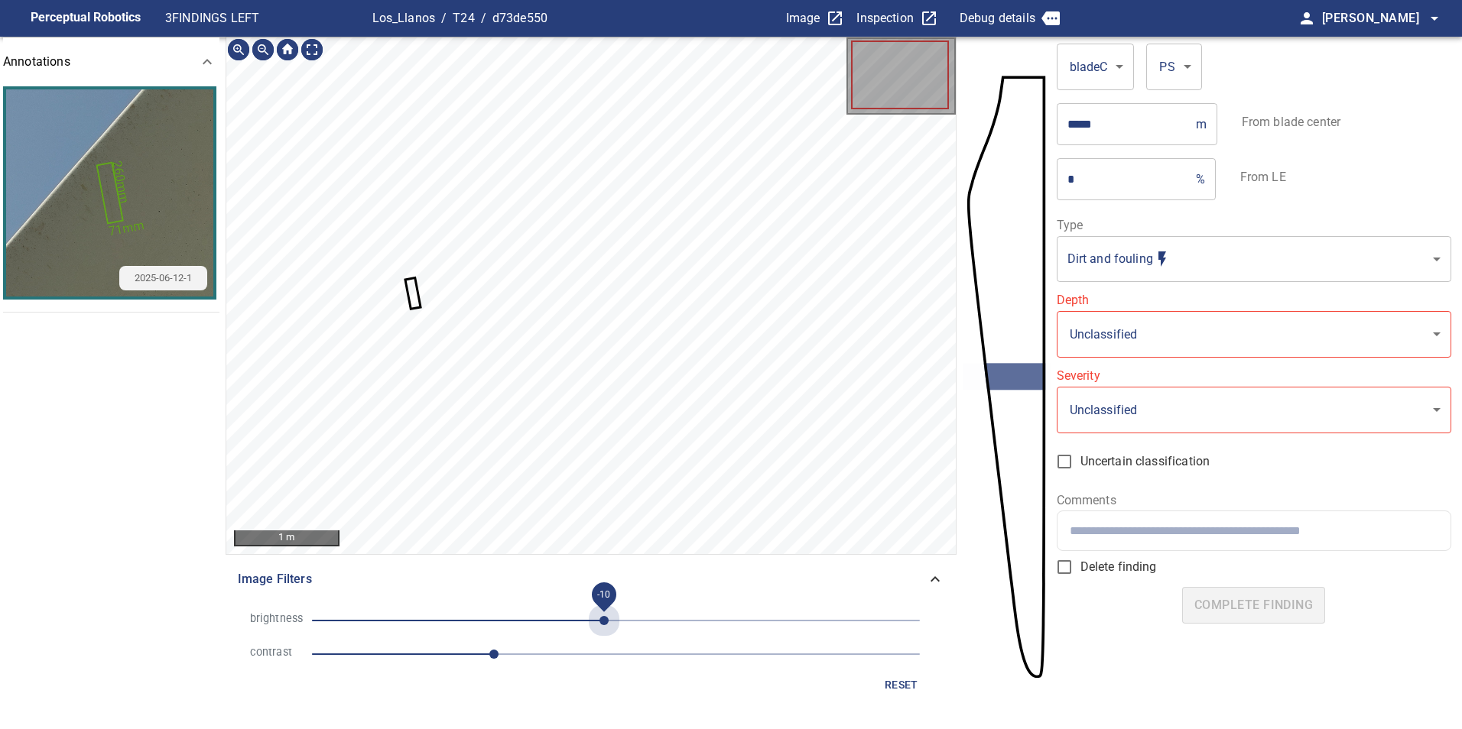
click at [603, 620] on span "-10" at bounding box center [616, 620] width 608 height 21
click at [655, 618] on span "33" at bounding box center [616, 620] width 608 height 21
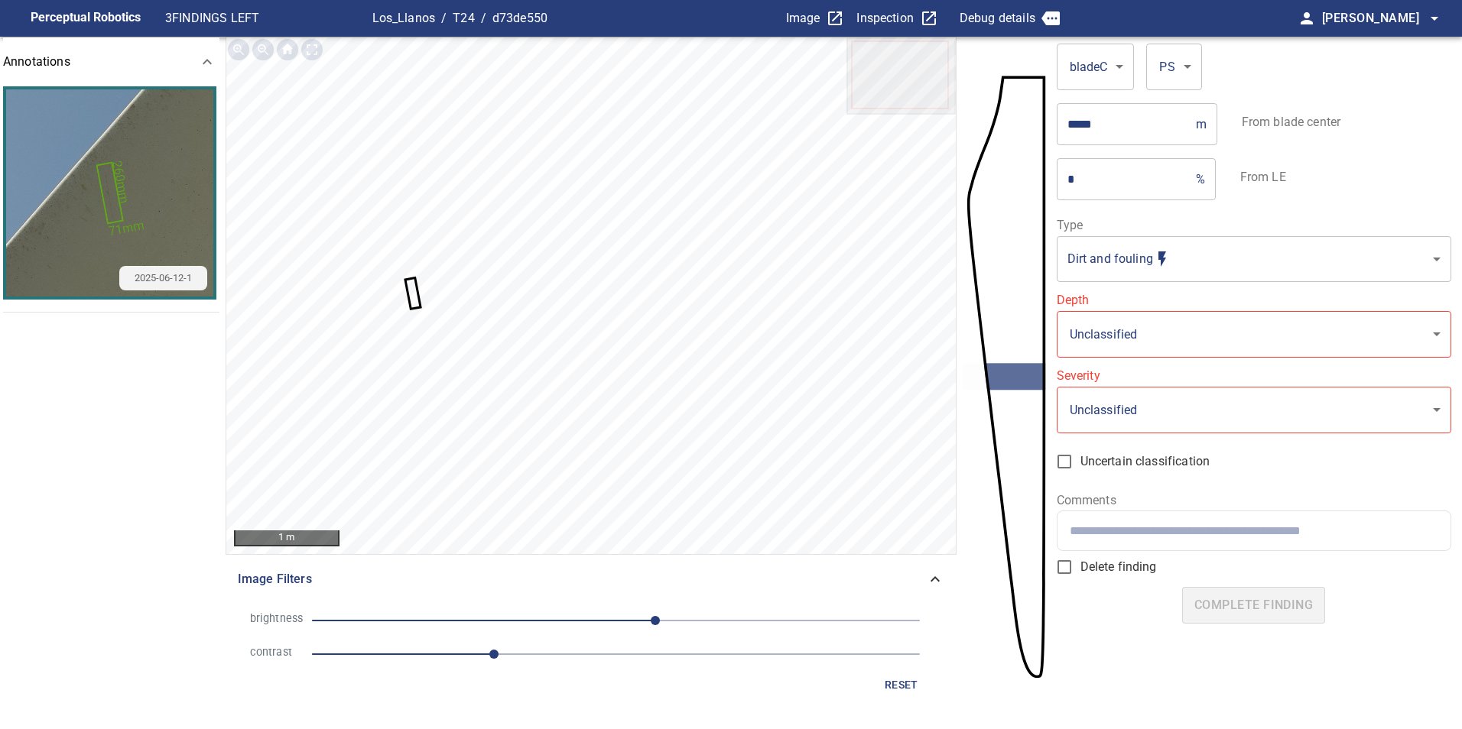
click at [641, 661] on span "1.5" at bounding box center [616, 654] width 608 height 21
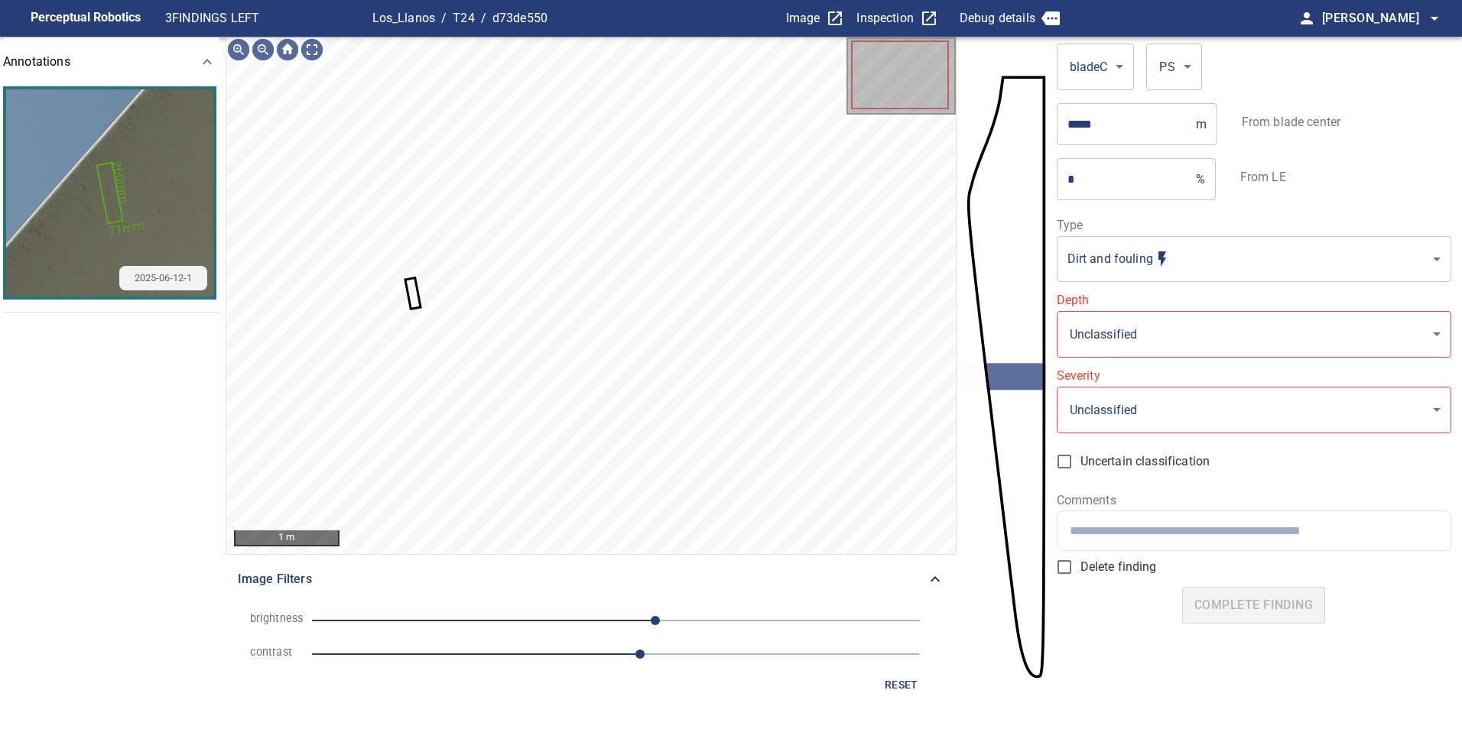
click at [534, 618] on span "33" at bounding box center [616, 620] width 608 height 21
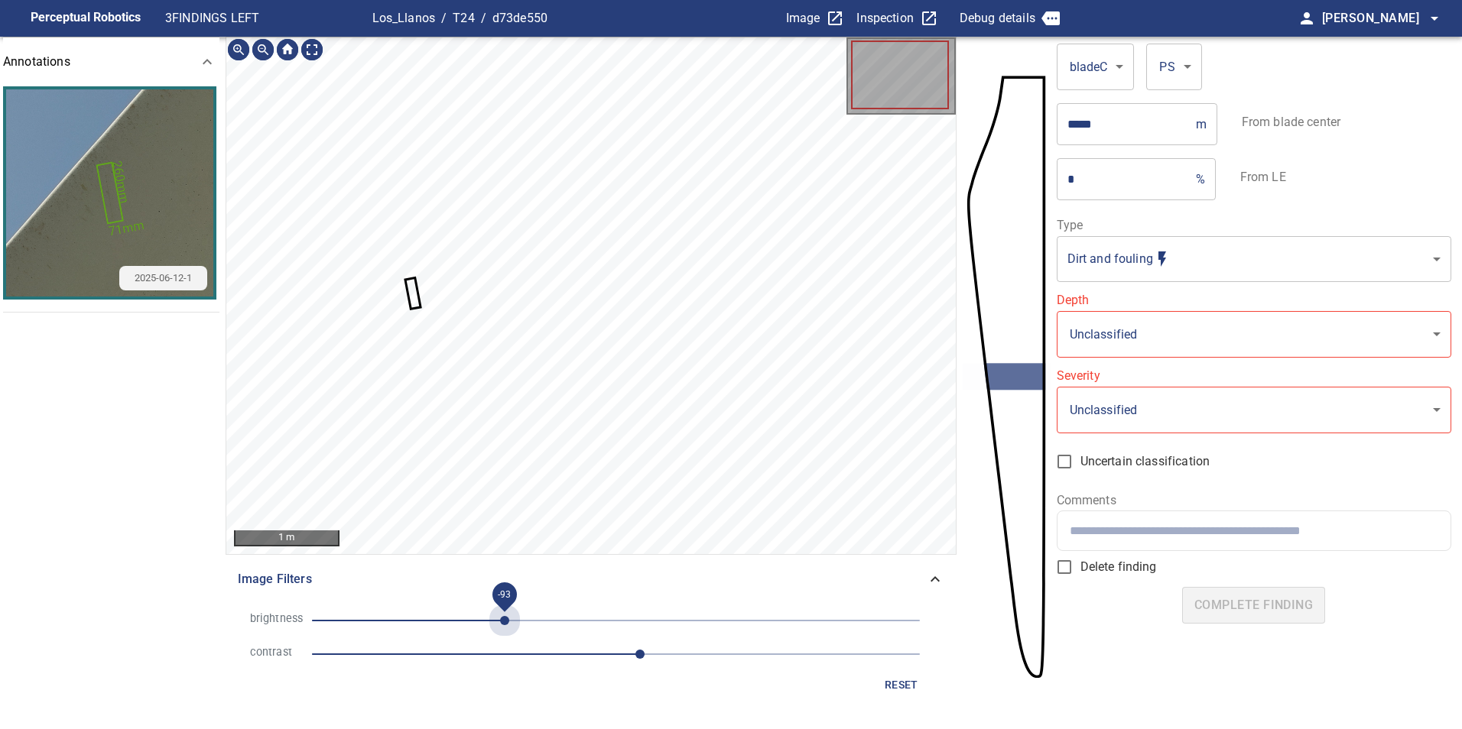
click at [505, 615] on span "-93" at bounding box center [616, 620] width 608 height 21
click at [547, 615] on span "-59" at bounding box center [616, 620] width 608 height 21
click at [917, 558] on div "200 mm Image Filters brightness -58 contrast 2.7 reset" at bounding box center [591, 371] width 731 height 669
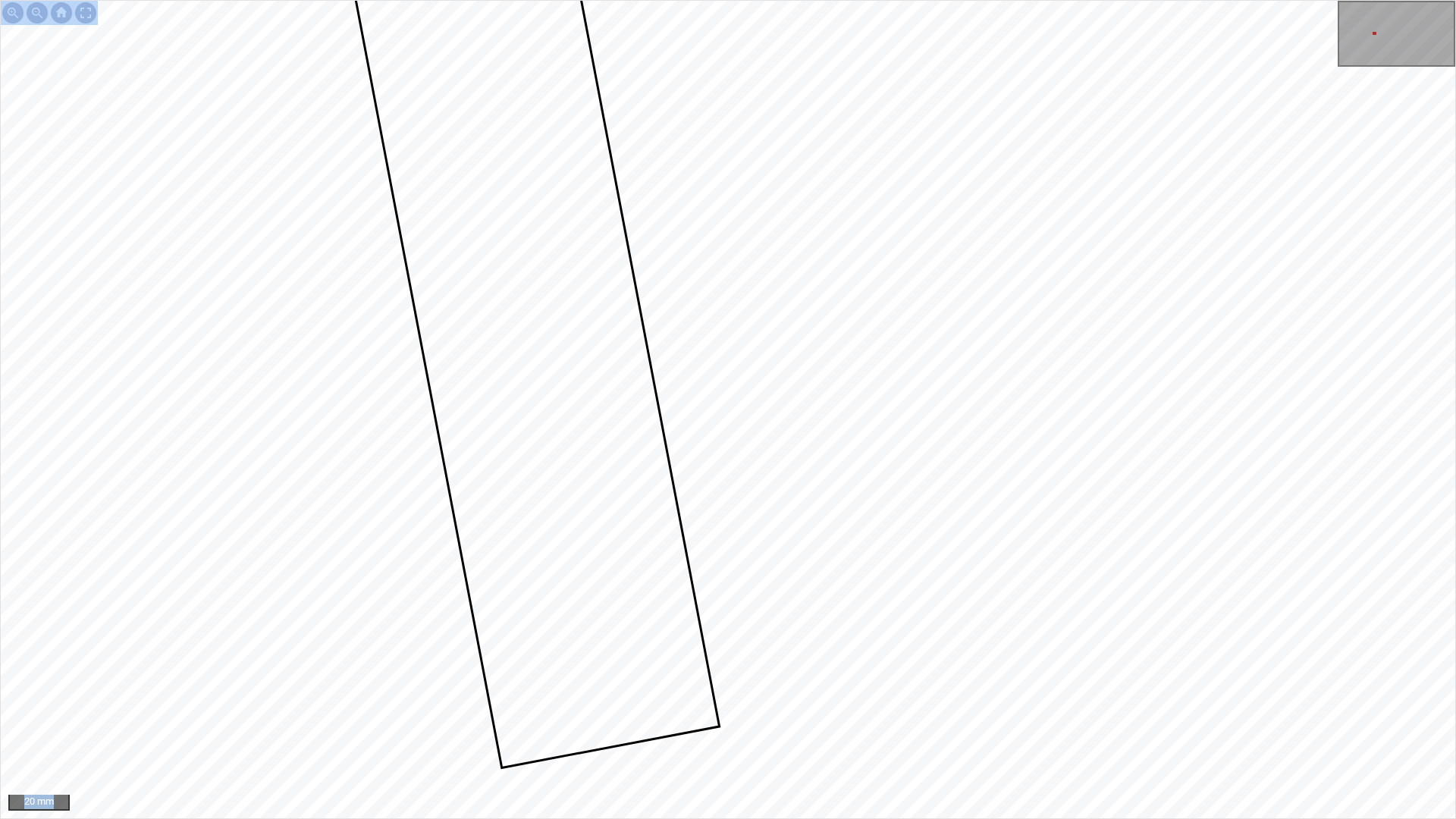
click at [1206, 387] on div "20 mm" at bounding box center [728, 410] width 1456 height 819
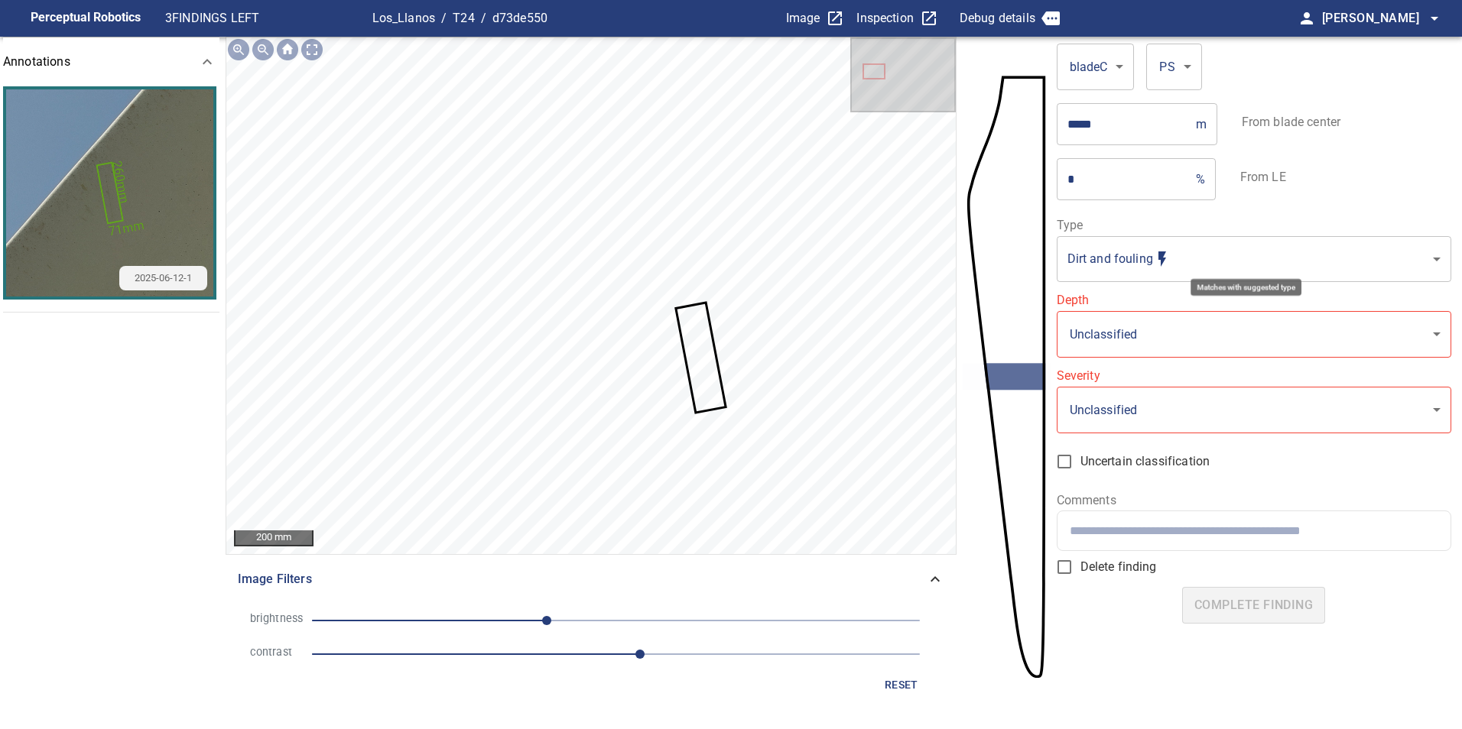
click at [1216, 251] on body "**********" at bounding box center [731, 364] width 1462 height 729
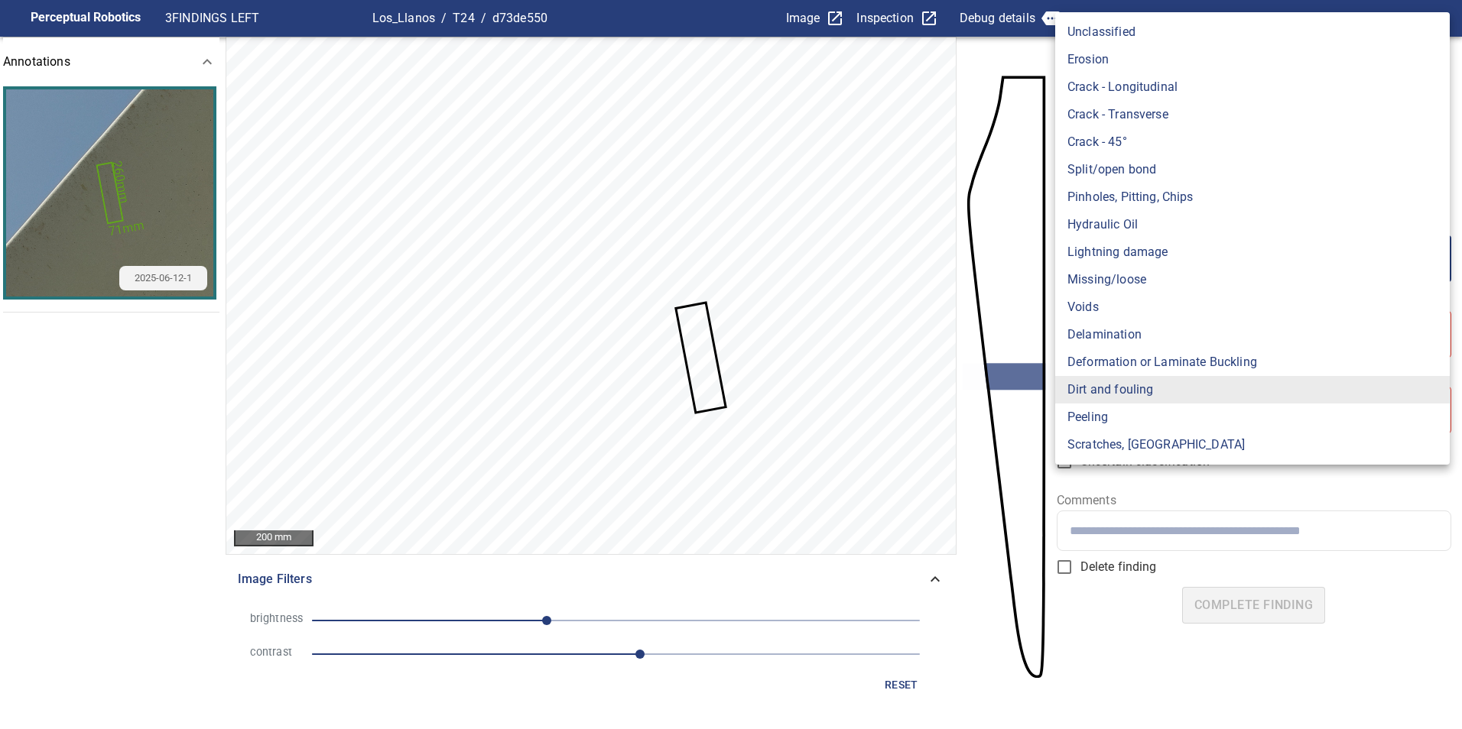
click at [1164, 447] on li "Scratches, Gouges" at bounding box center [1252, 445] width 394 height 28
type input "**********"
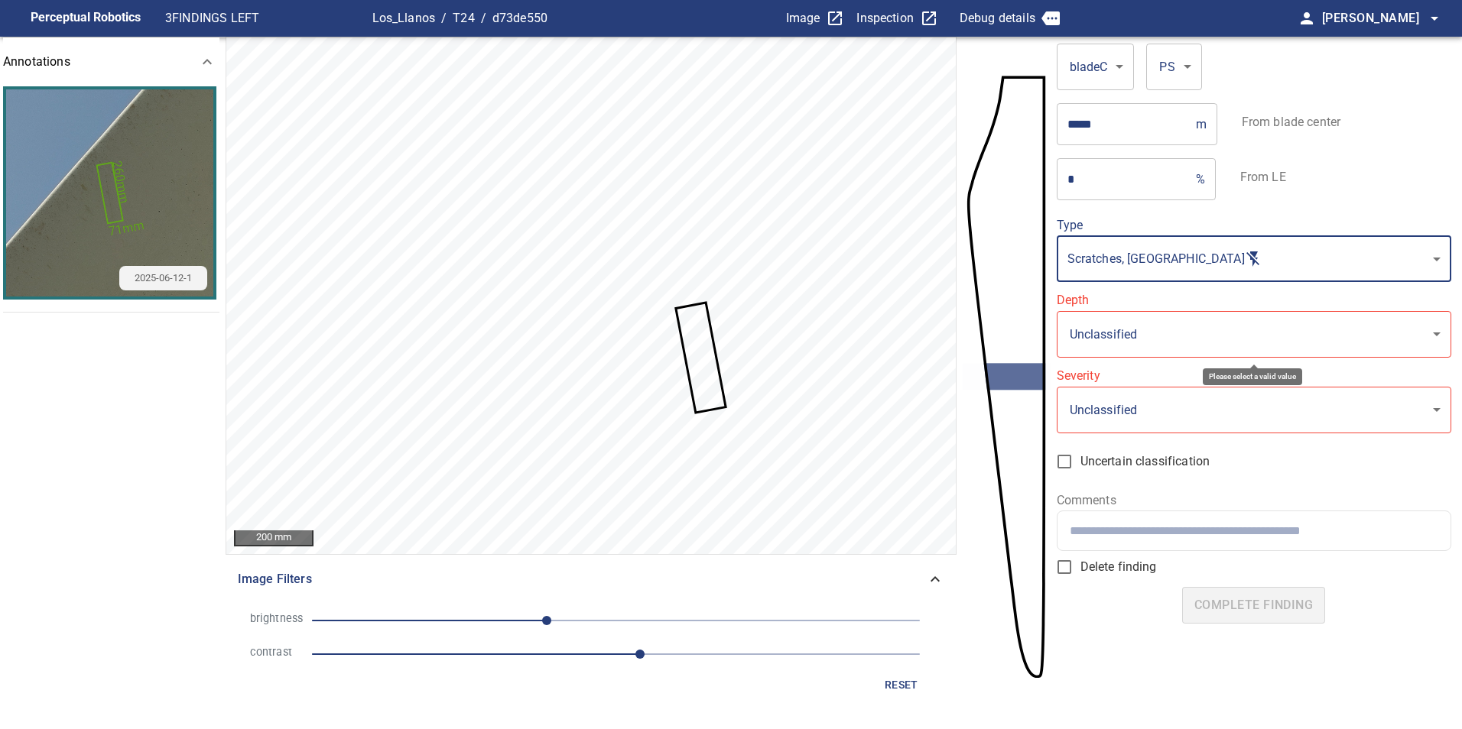
click at [1191, 339] on body "**********" at bounding box center [731, 364] width 1462 height 729
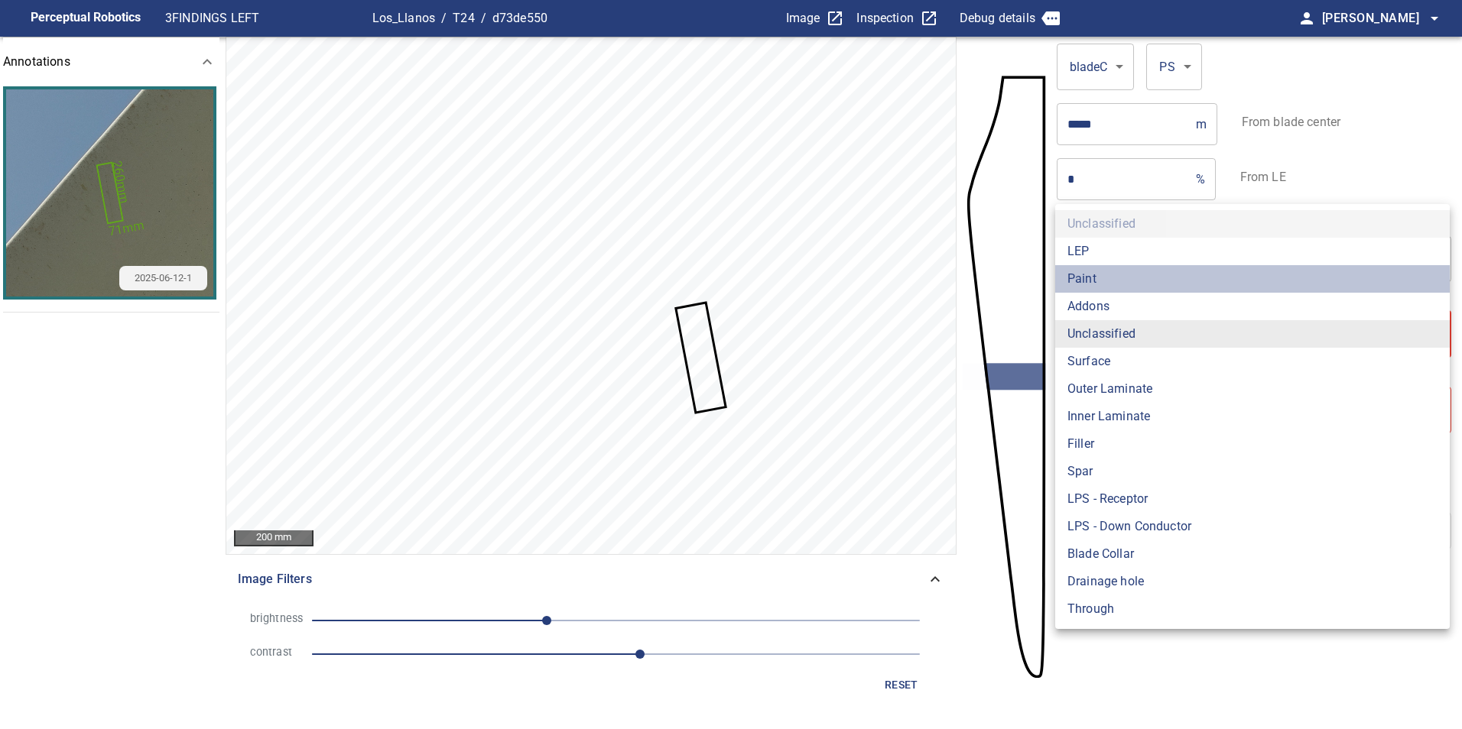
click at [1140, 273] on li "Paint" at bounding box center [1252, 279] width 394 height 28
type input "*****"
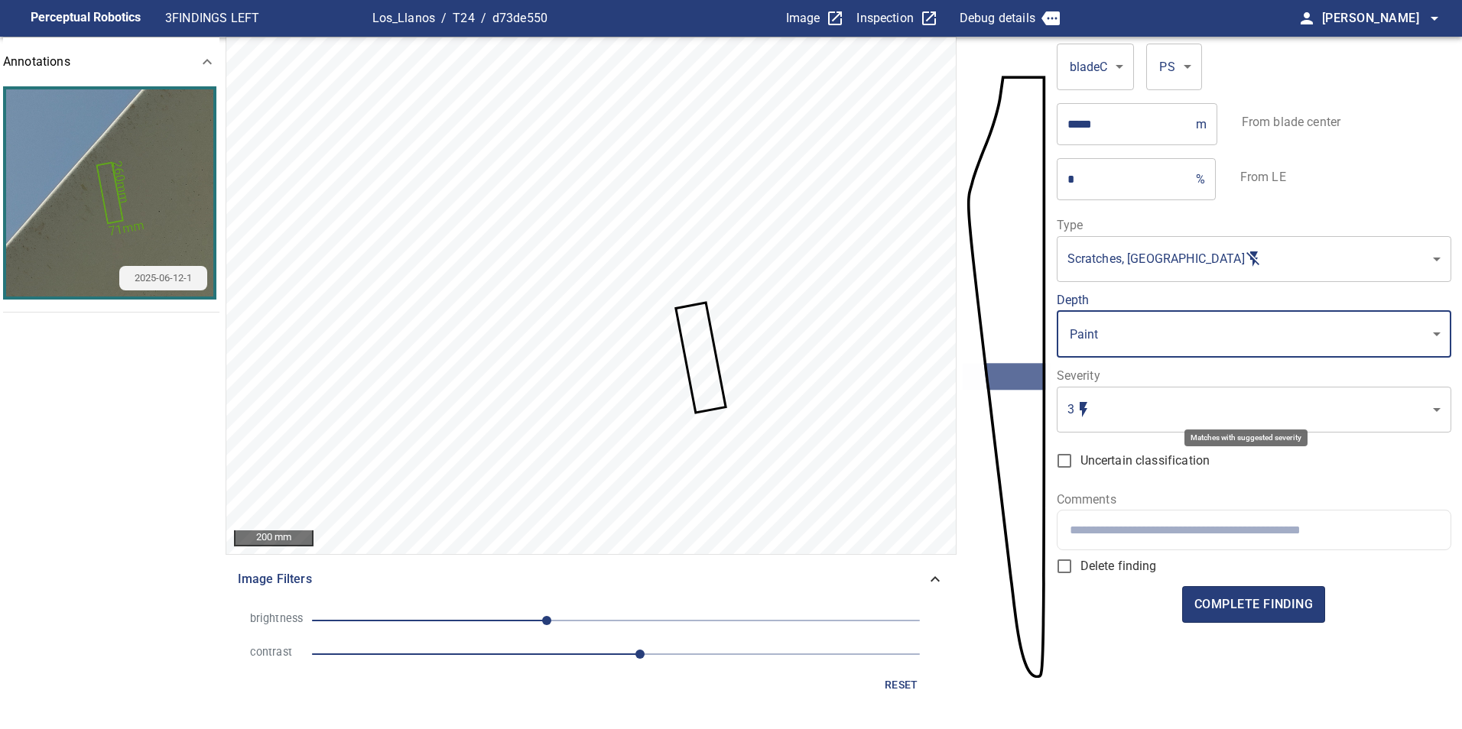
click at [1197, 407] on body "**********" at bounding box center [731, 364] width 1462 height 729
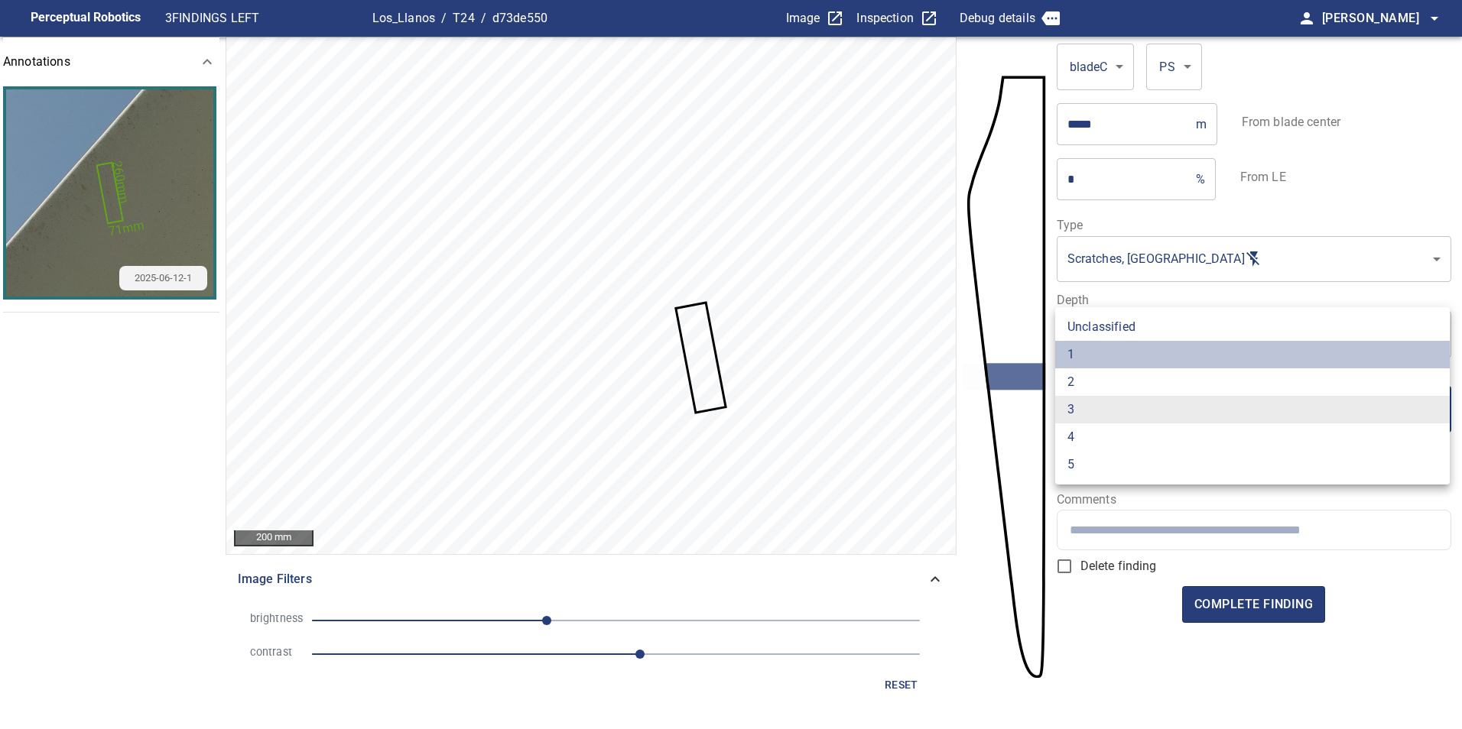
drag, startPoint x: 1153, startPoint y: 355, endPoint x: 1251, endPoint y: 645, distance: 306.6
click at [1152, 355] on li "1" at bounding box center [1252, 355] width 394 height 28
type input "*"
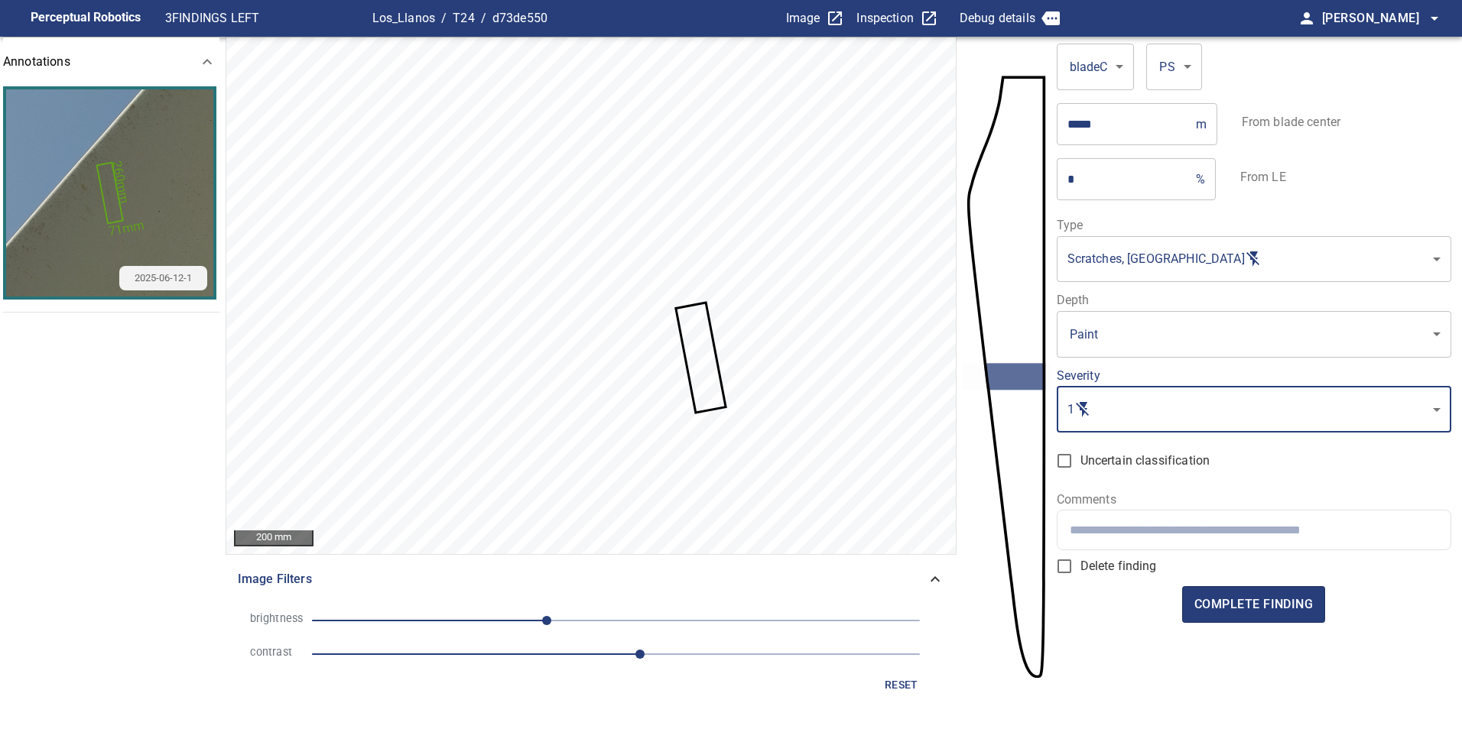
click at [1245, 537] on input "text" at bounding box center [1254, 530] width 368 height 15
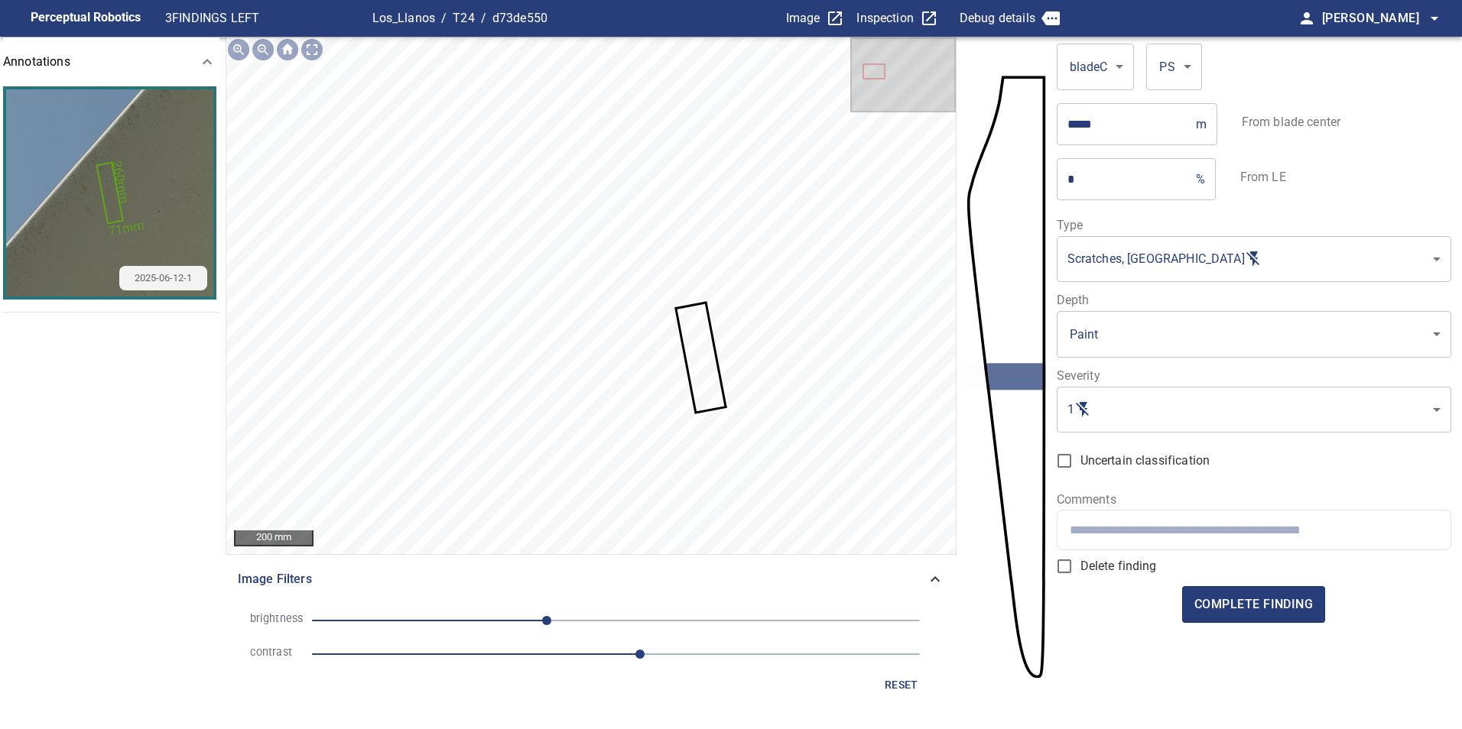
click at [1209, 527] on input "text" at bounding box center [1254, 530] width 368 height 15
paste input "**********"
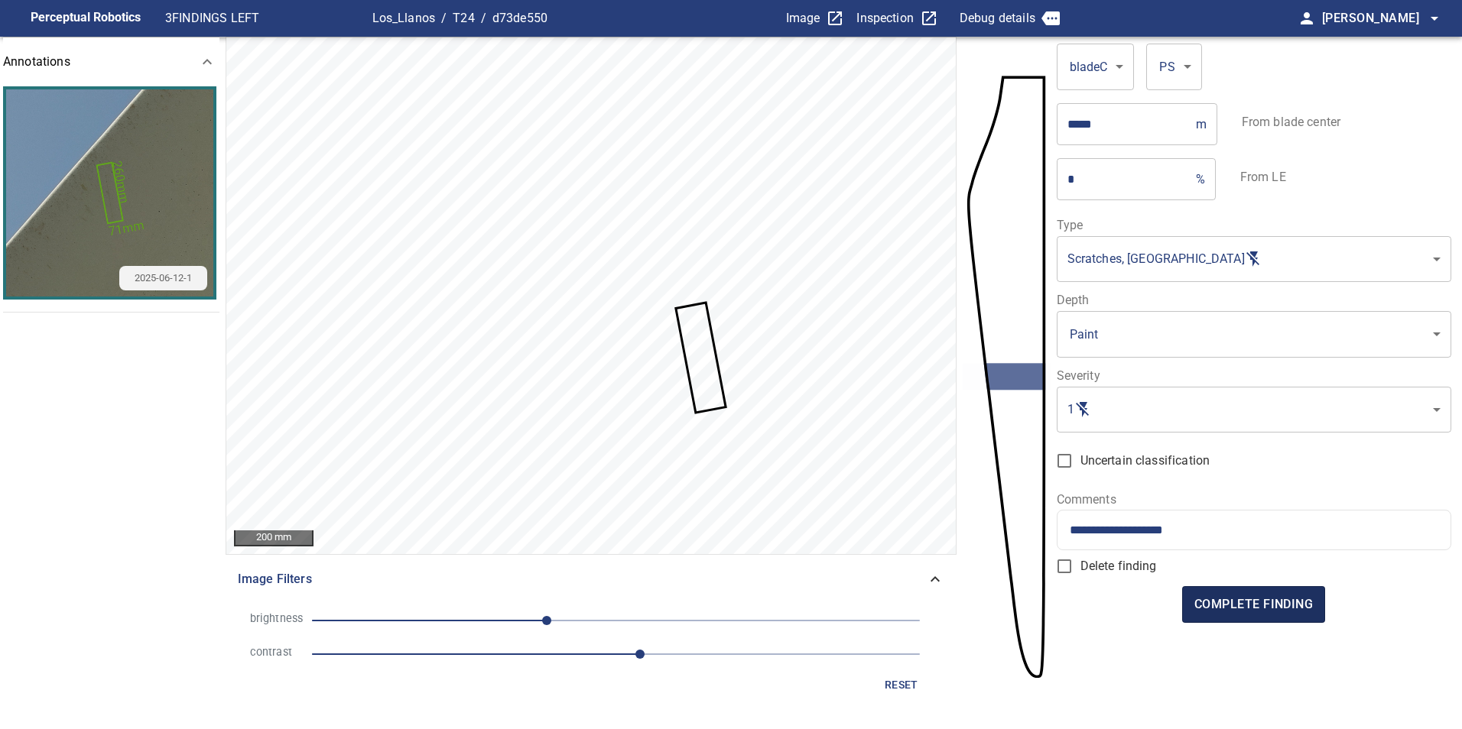
type input "**********"
click at [1223, 618] on button "complete finding" at bounding box center [1253, 604] width 143 height 37
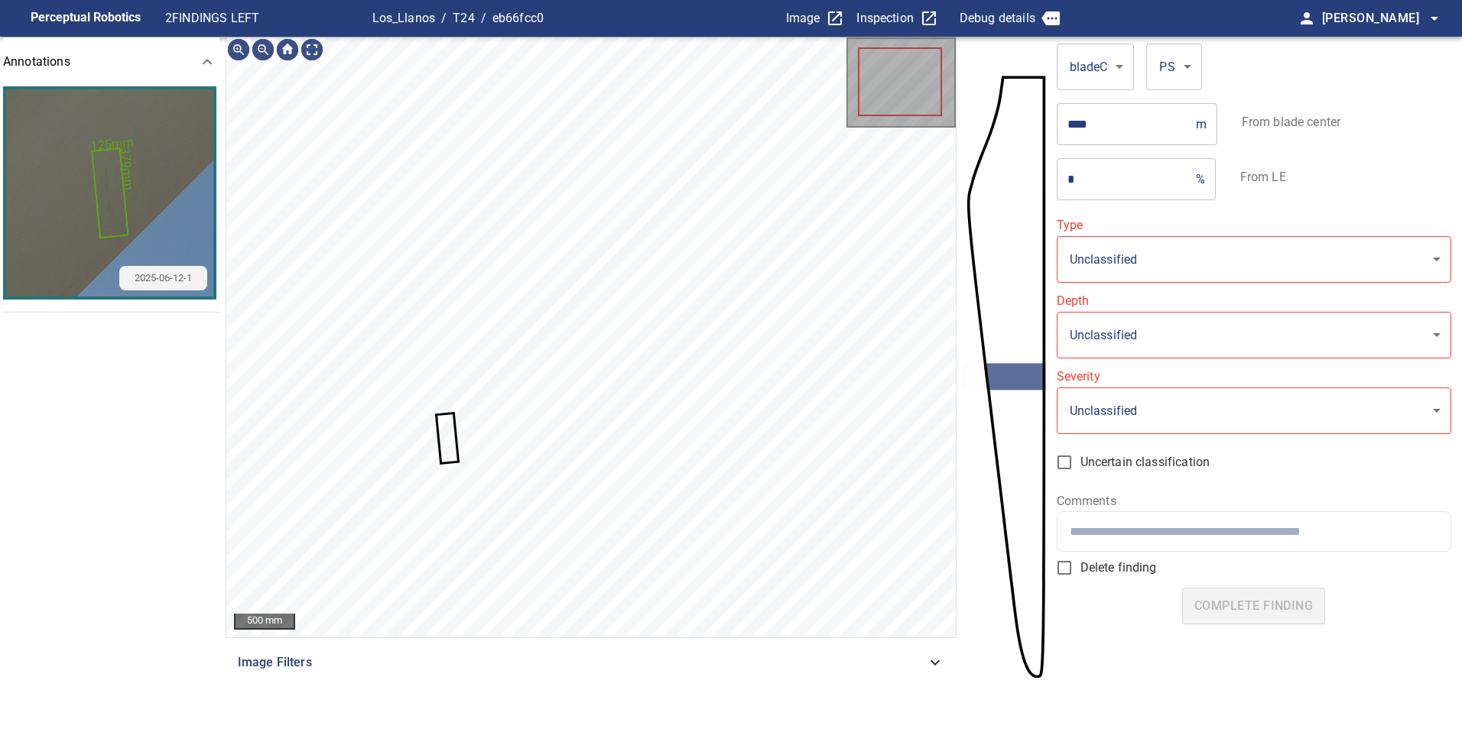
type input "**********"
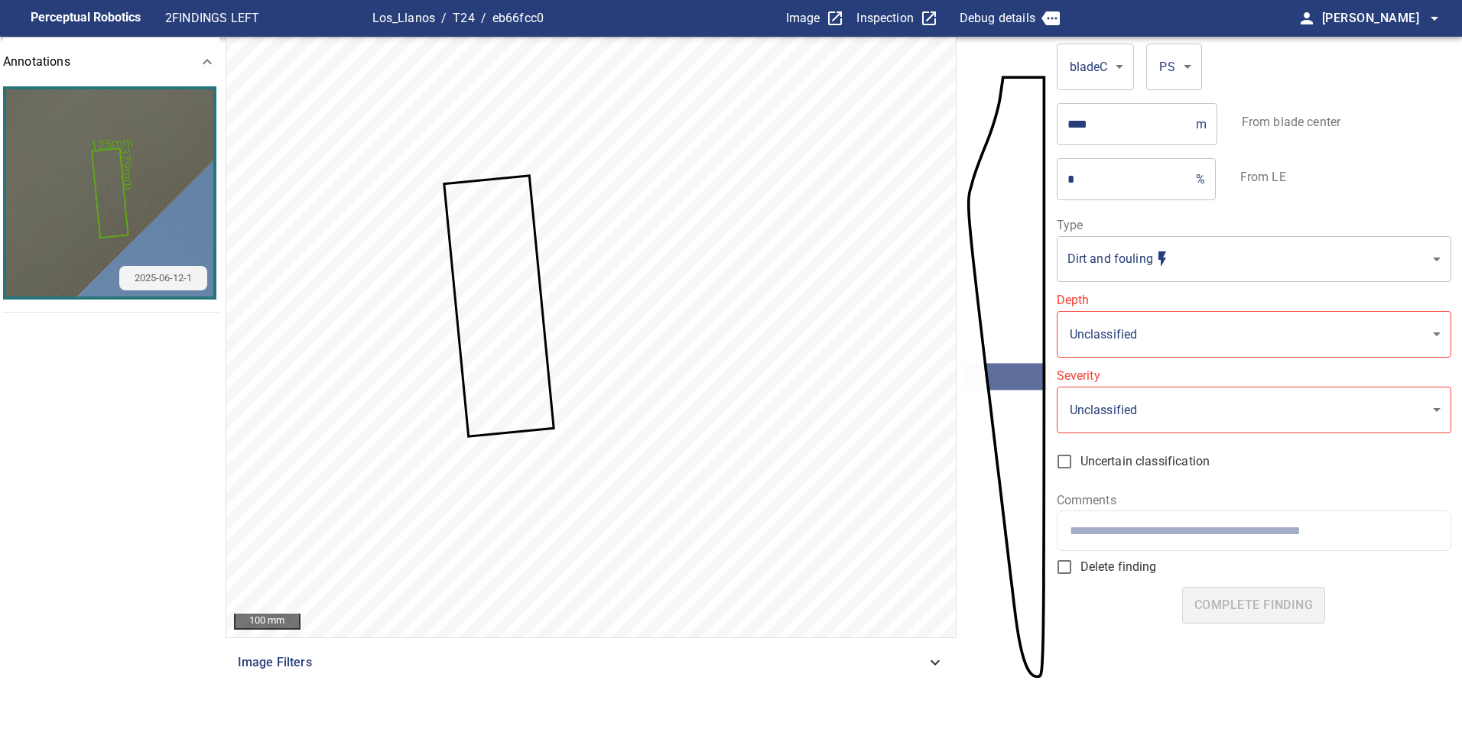
click at [914, 138] on section "**********" at bounding box center [731, 383] width 1462 height 693
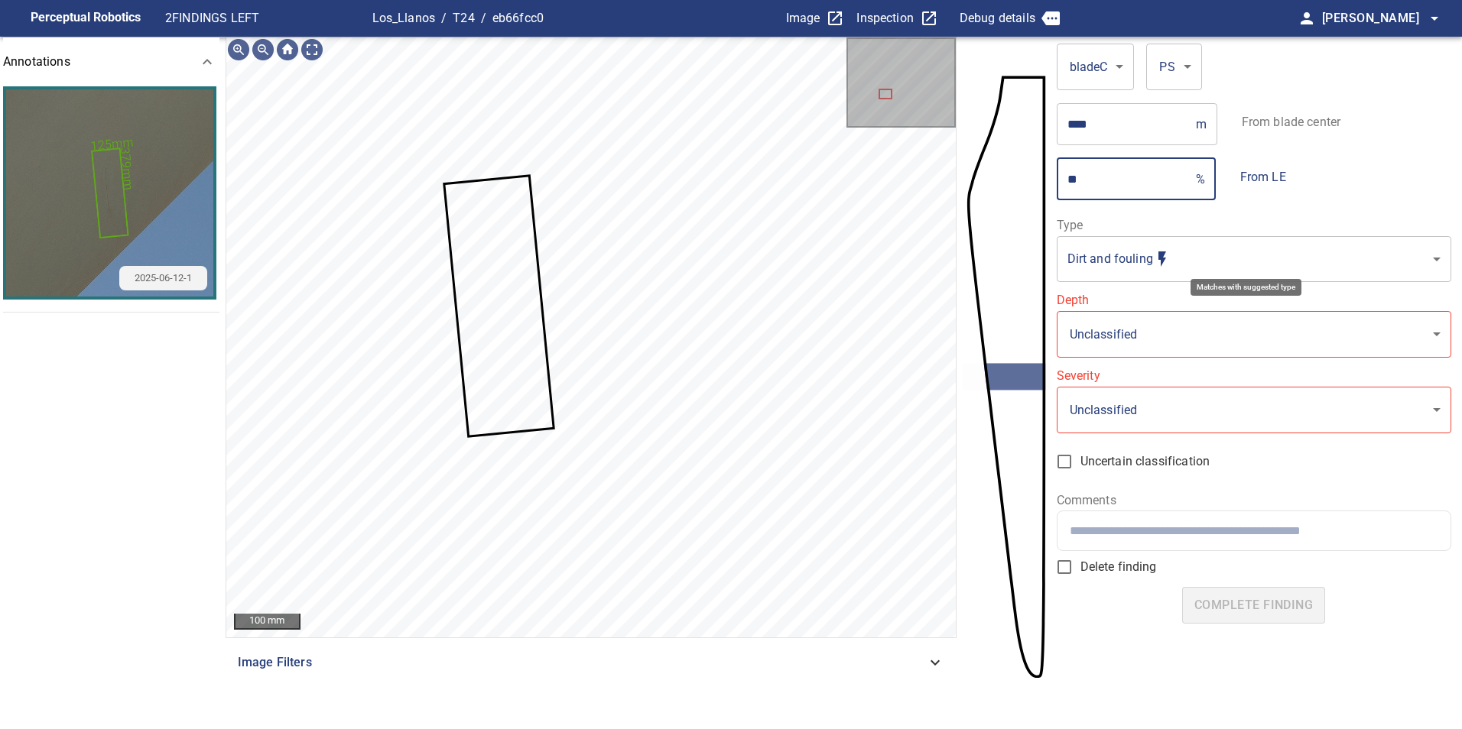
type input "**"
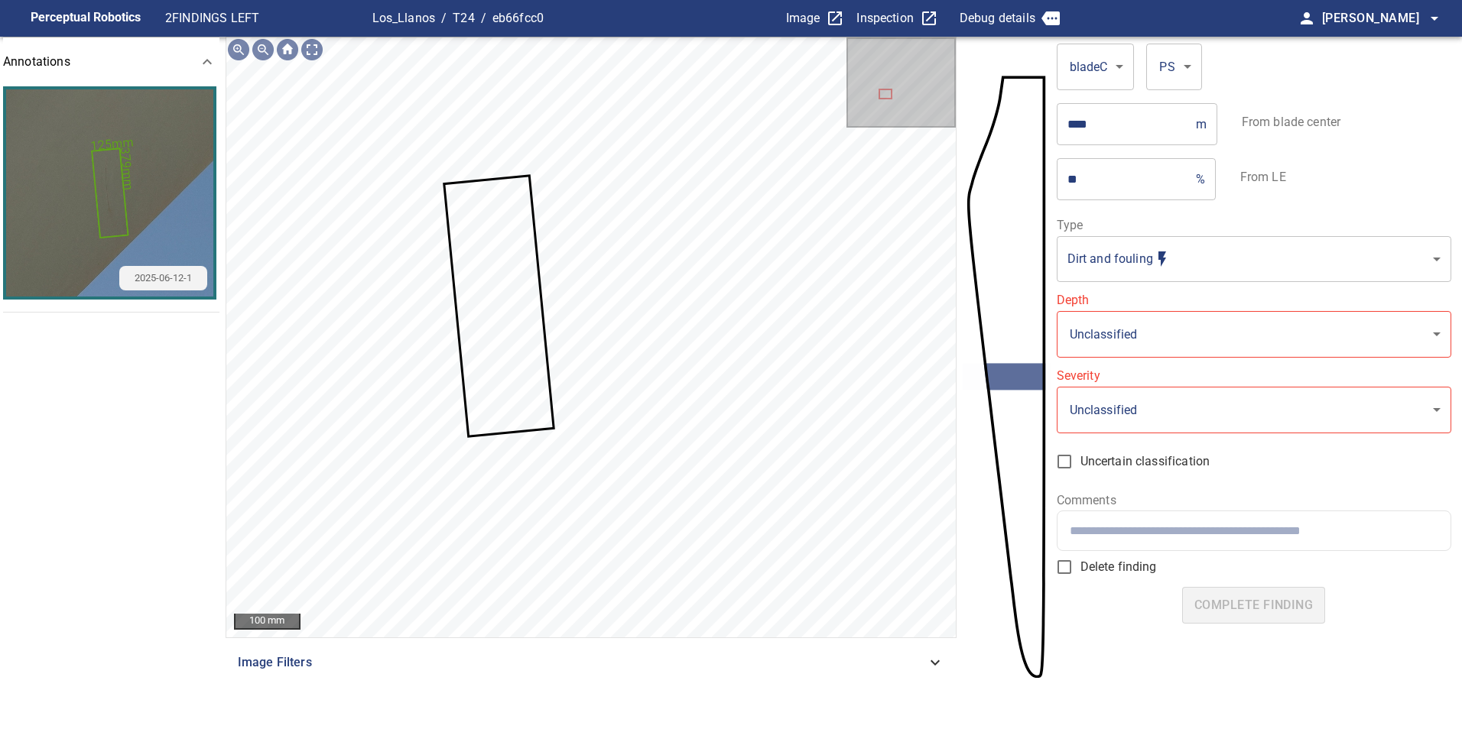
click at [1266, 225] on label "Type" at bounding box center [1254, 225] width 394 height 12
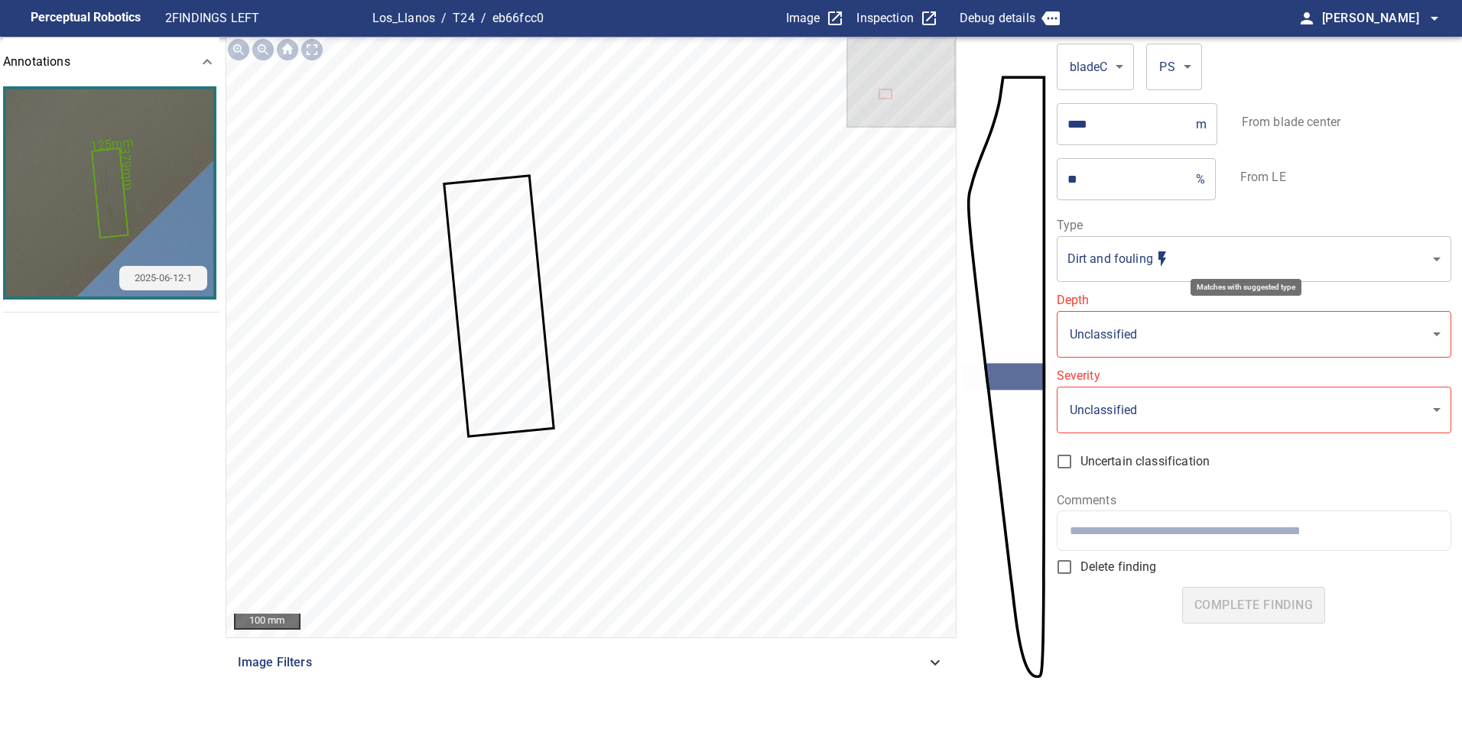
click at [1257, 258] on body "**********" at bounding box center [731, 364] width 1462 height 729
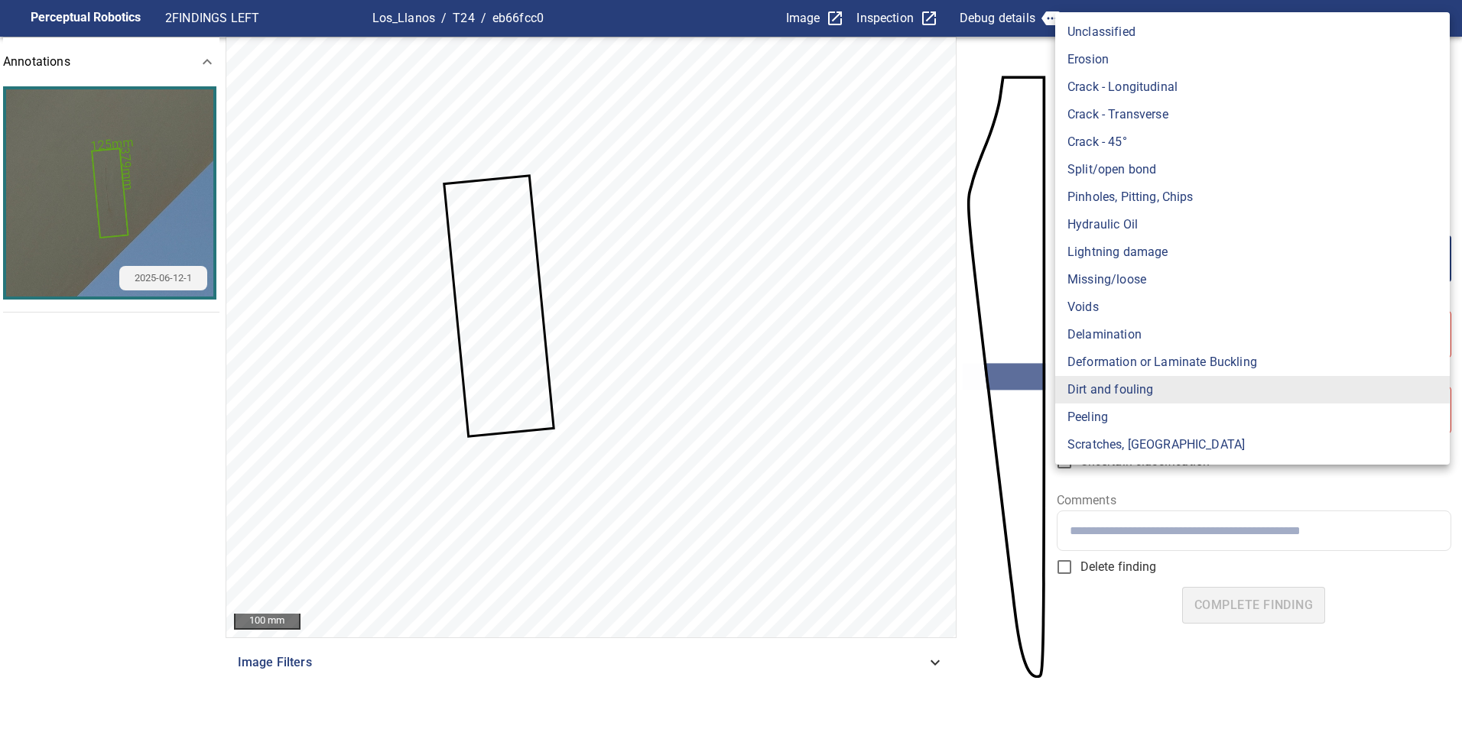
click at [1149, 436] on li "Scratches, Gouges" at bounding box center [1252, 445] width 394 height 28
type input "**********"
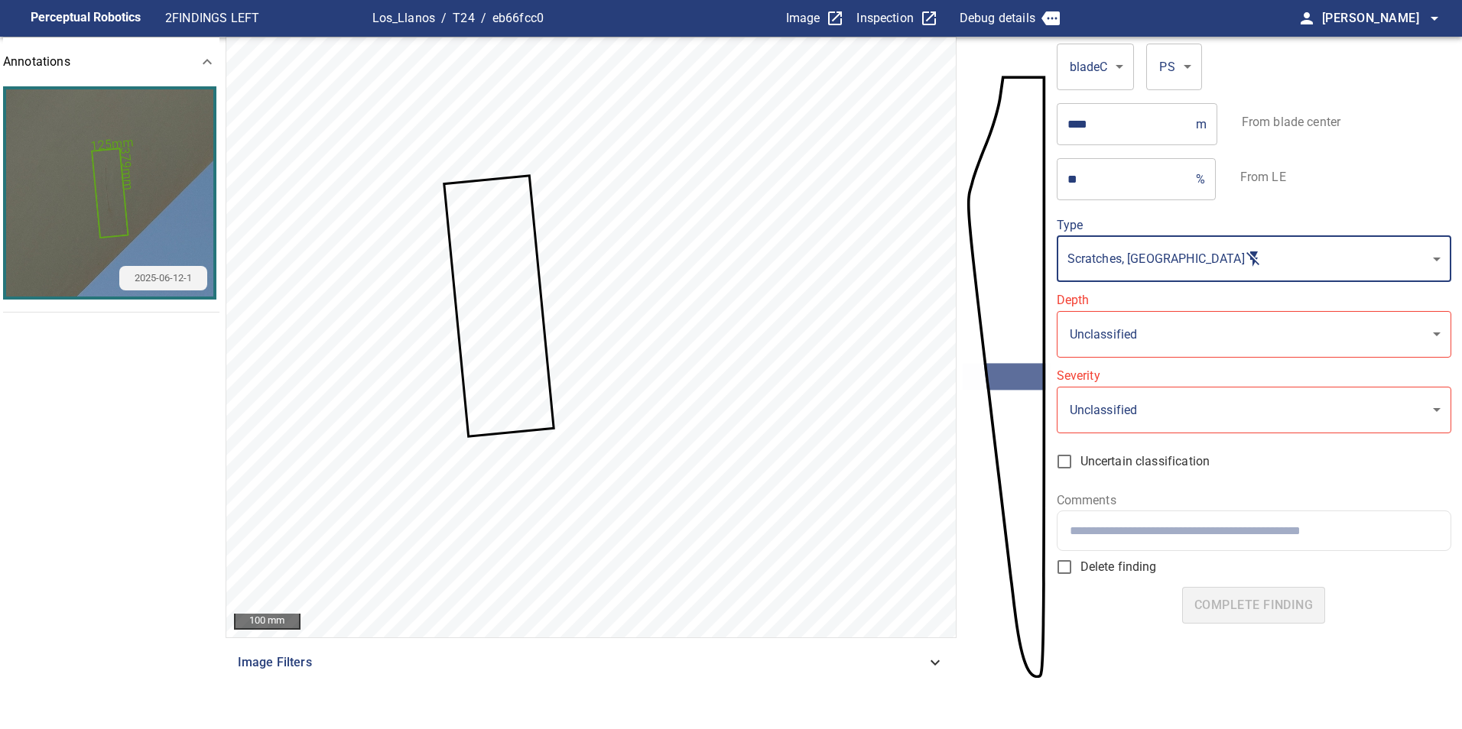
click at [1185, 339] on body "**********" at bounding box center [731, 364] width 1462 height 729
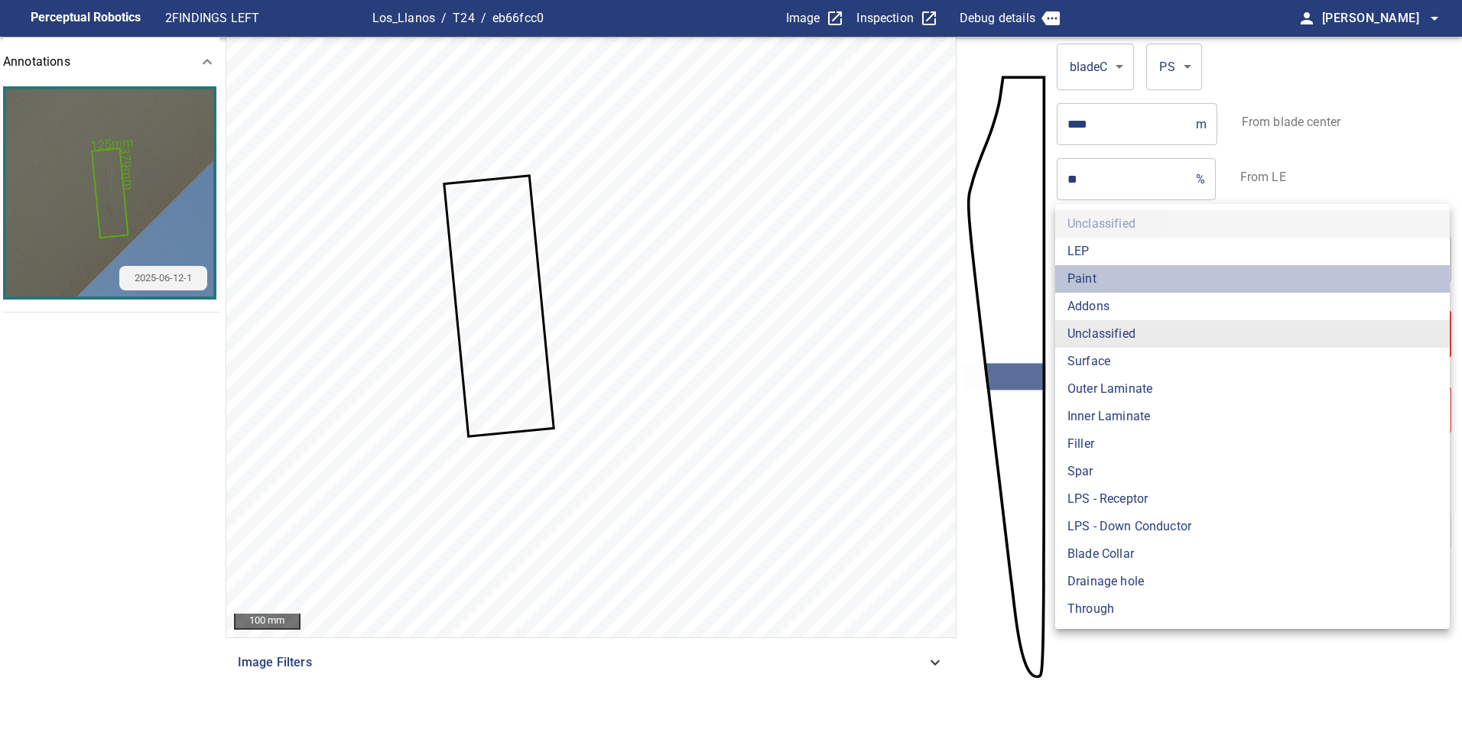
click at [1126, 284] on li "Paint" at bounding box center [1252, 279] width 394 height 28
type input "*****"
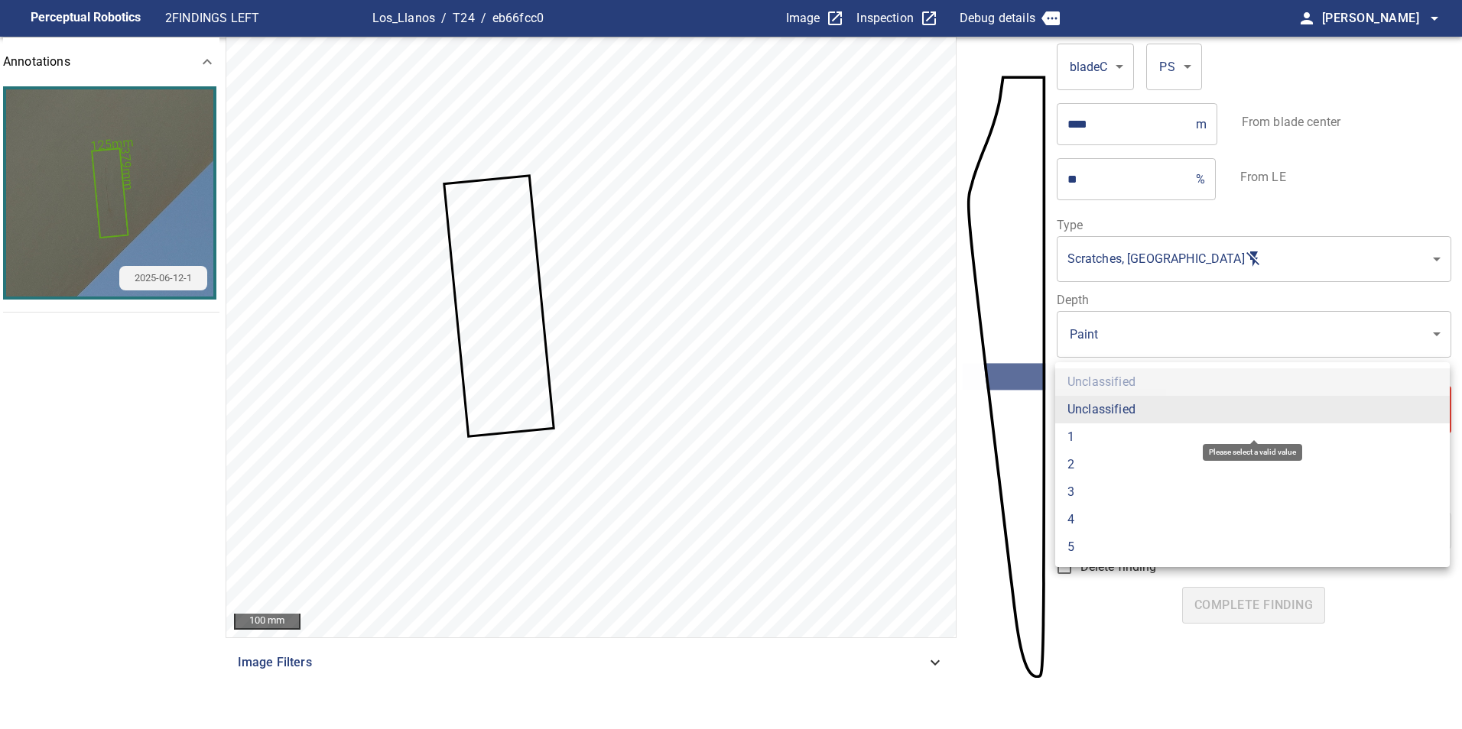
click at [1173, 413] on body "**********" at bounding box center [731, 364] width 1462 height 729
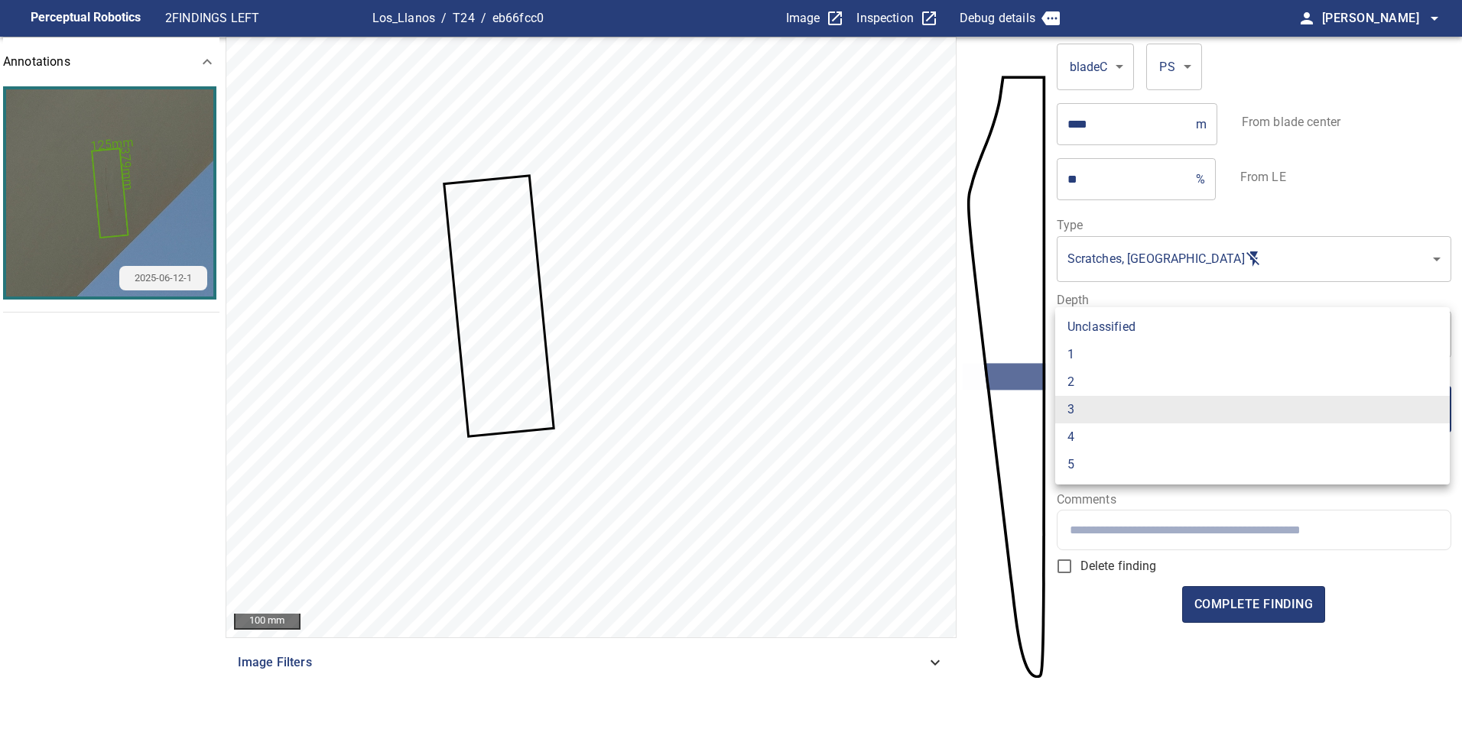
drag, startPoint x: 1226, startPoint y: 352, endPoint x: 1234, endPoint y: 447, distance: 95.9
click at [1225, 352] on li "1" at bounding box center [1252, 355] width 394 height 28
type input "*"
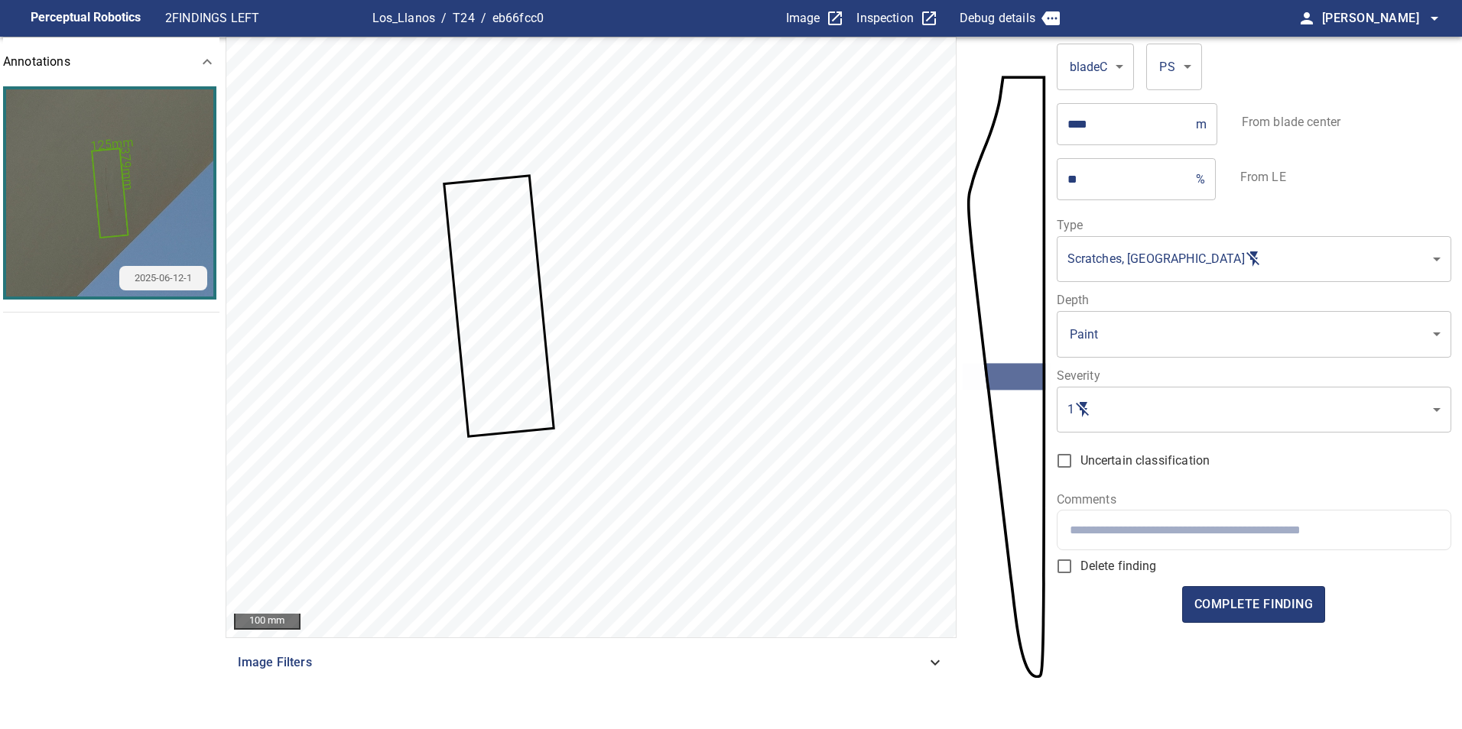
click at [1232, 536] on input "text" at bounding box center [1254, 530] width 368 height 15
paste input "**********"
drag, startPoint x: 1192, startPoint y: 522, endPoint x: 1177, endPoint y: 528, distance: 16.5
click at [1177, 528] on div "**********" at bounding box center [1253, 530] width 393 height 39
drag, startPoint x: 1222, startPoint y: 532, endPoint x: 1175, endPoint y: 530, distance: 47.5
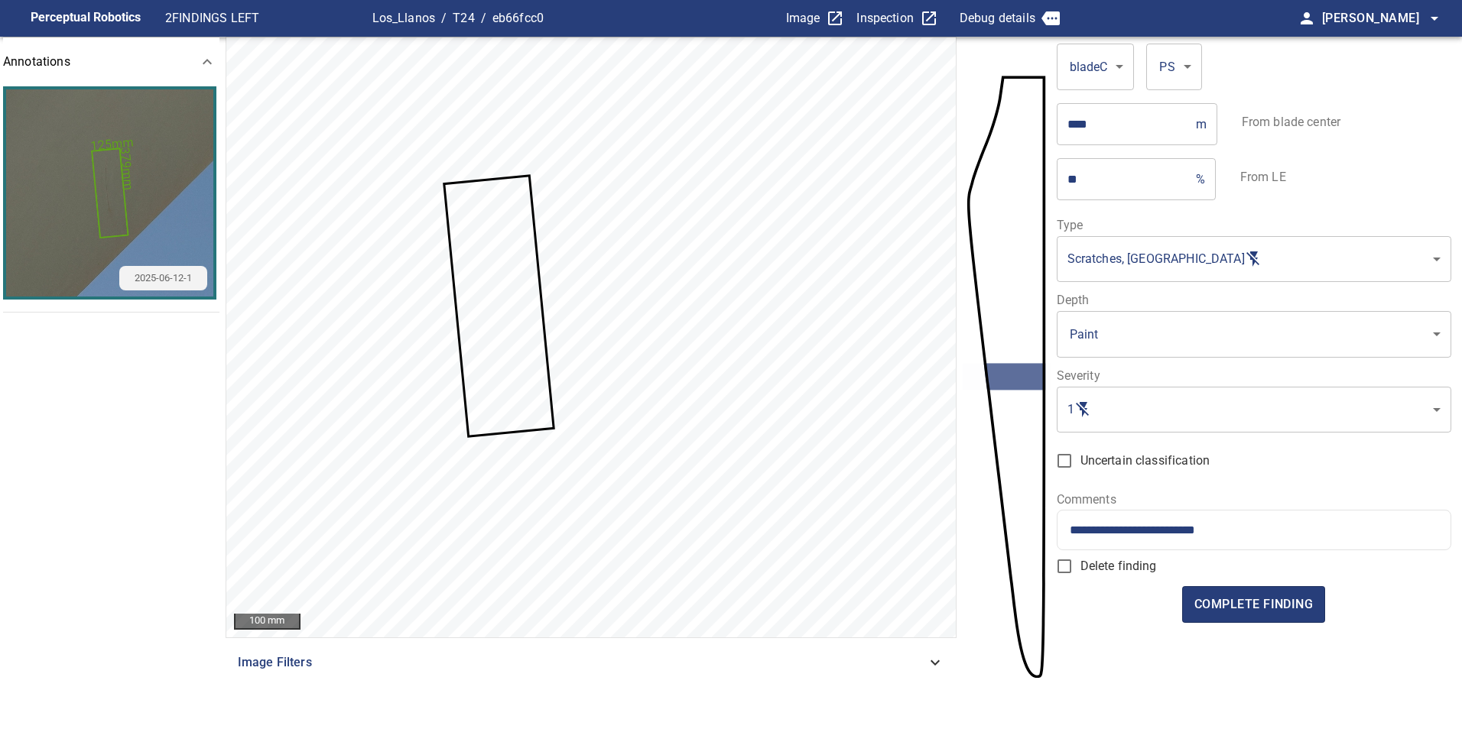
click at [1175, 530] on input "**********" at bounding box center [1254, 530] width 368 height 15
type input "**********"
click at [1284, 604] on span "complete finding" at bounding box center [1253, 604] width 118 height 21
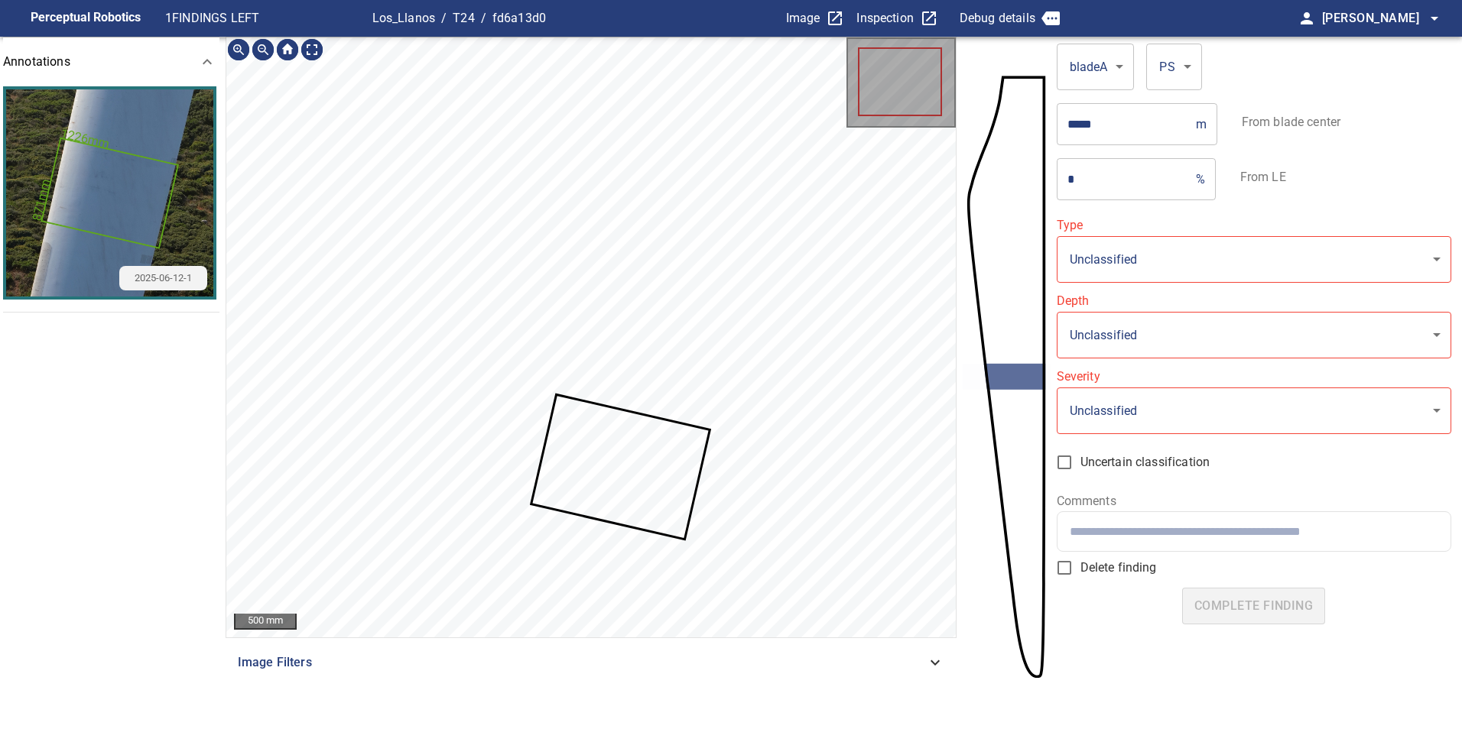
type input "**********"
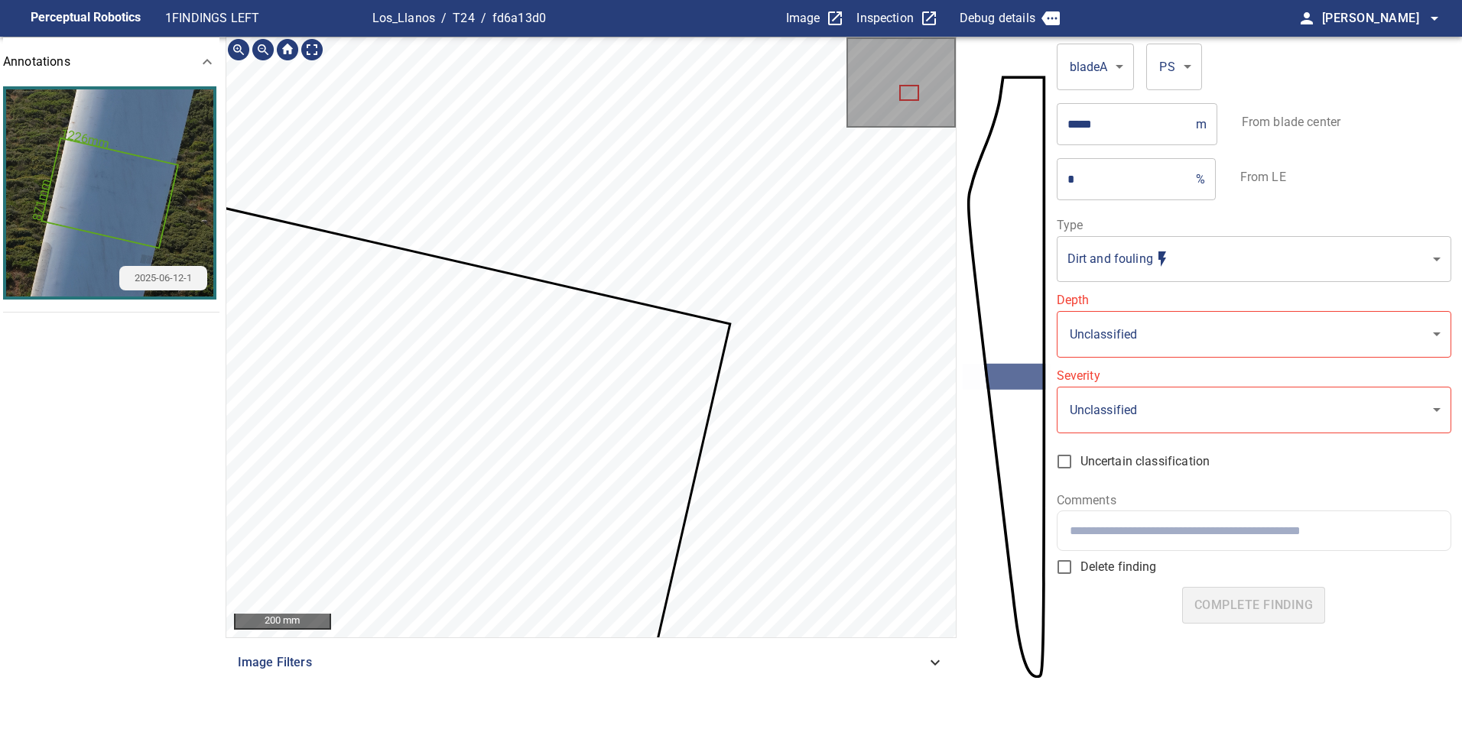
click at [979, 367] on section "**********" at bounding box center [731, 383] width 1462 height 693
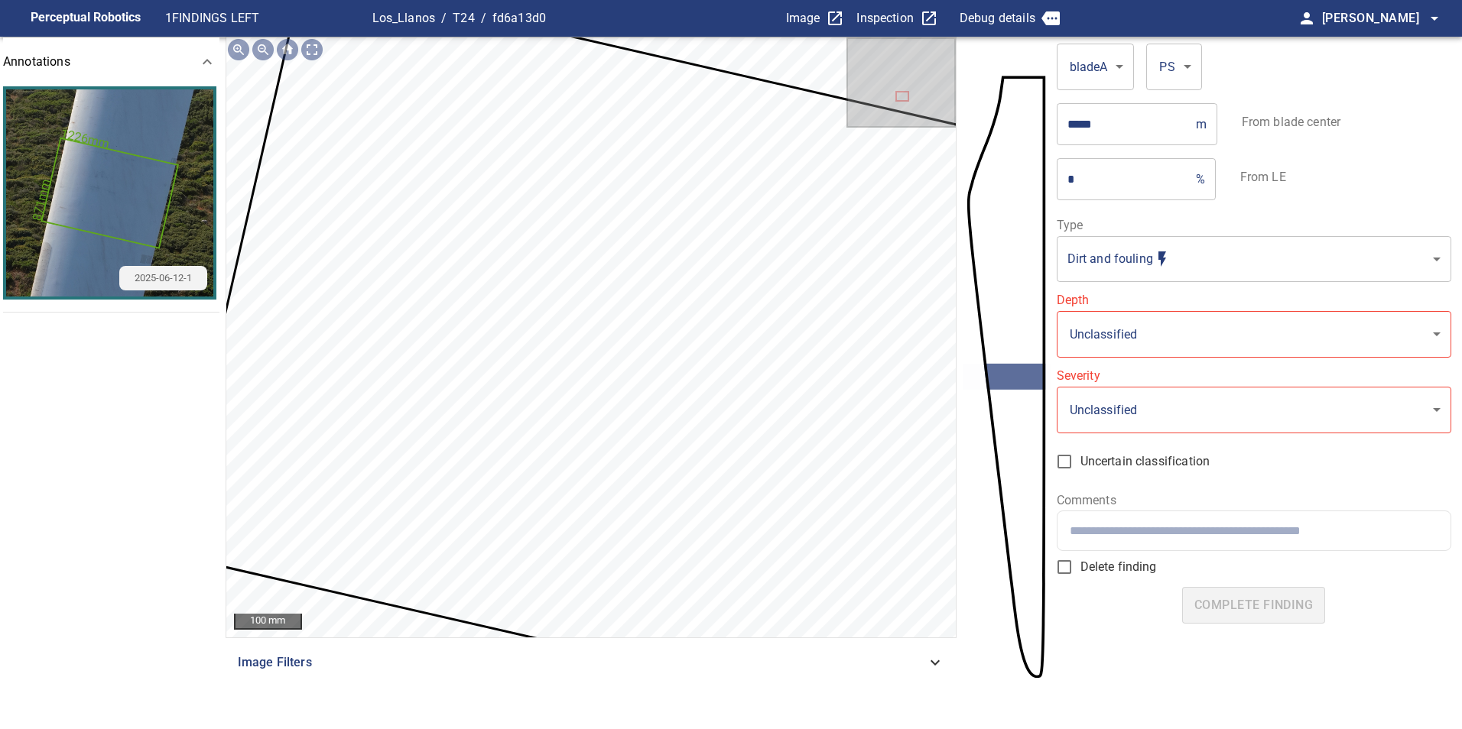
click at [217, 252] on section "**********" at bounding box center [731, 383] width 1462 height 693
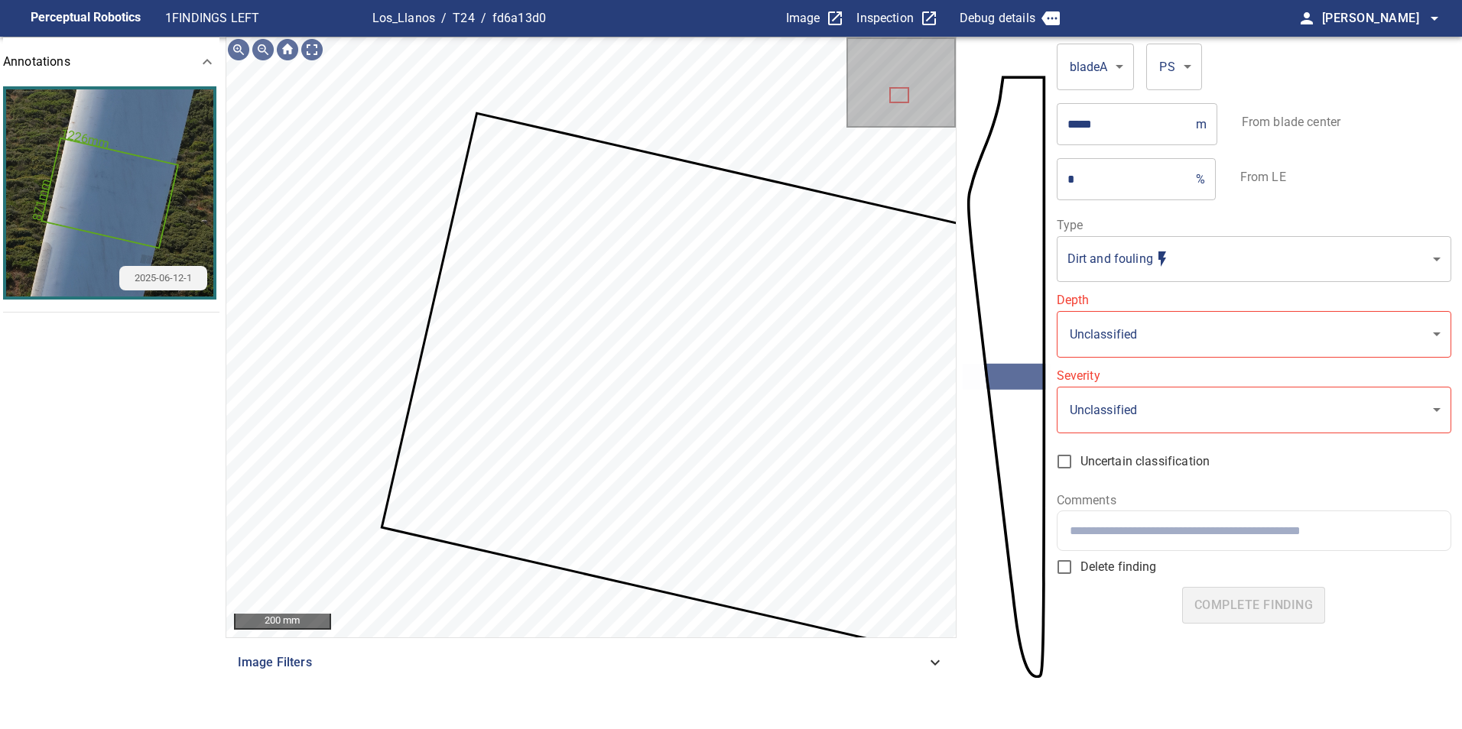
click at [796, 127] on section "**********" at bounding box center [731, 383] width 1462 height 693
type input "**"
click at [1287, 267] on body "**********" at bounding box center [731, 364] width 1462 height 729
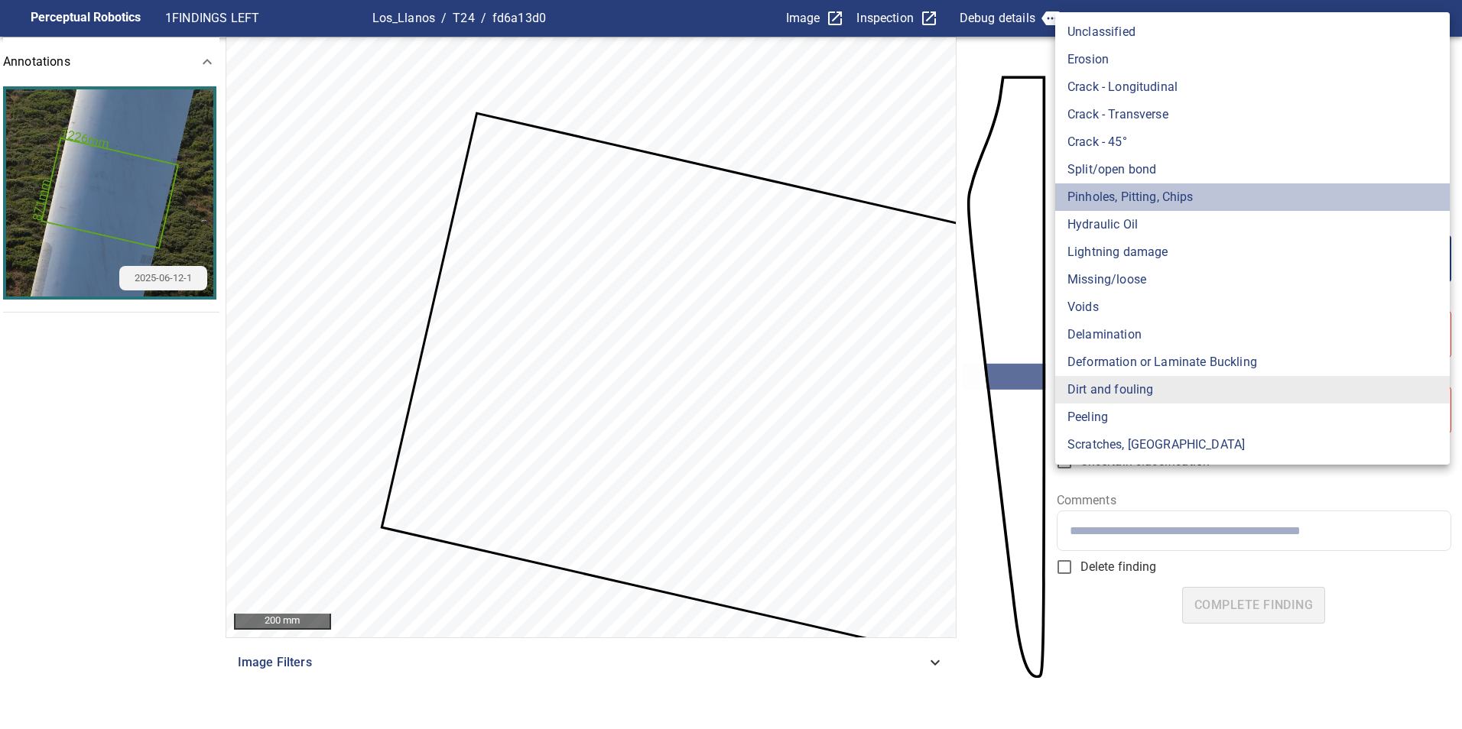
click at [1213, 204] on li "Pinholes, Pitting, Chips" at bounding box center [1252, 197] width 394 height 28
type input "*******"
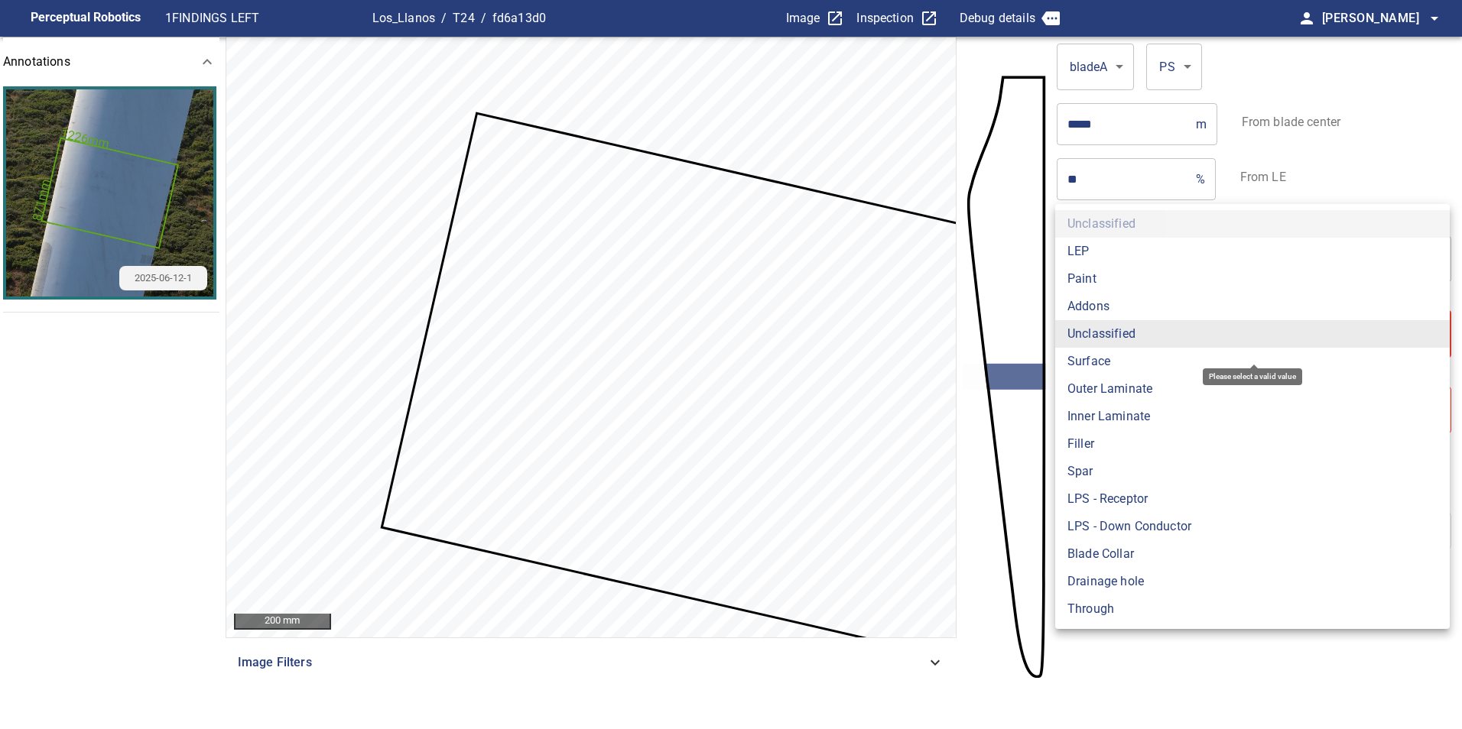
click at [1206, 329] on body "**********" at bounding box center [731, 364] width 1462 height 729
click at [1193, 280] on li "Paint" at bounding box center [1252, 279] width 394 height 28
type input "*****"
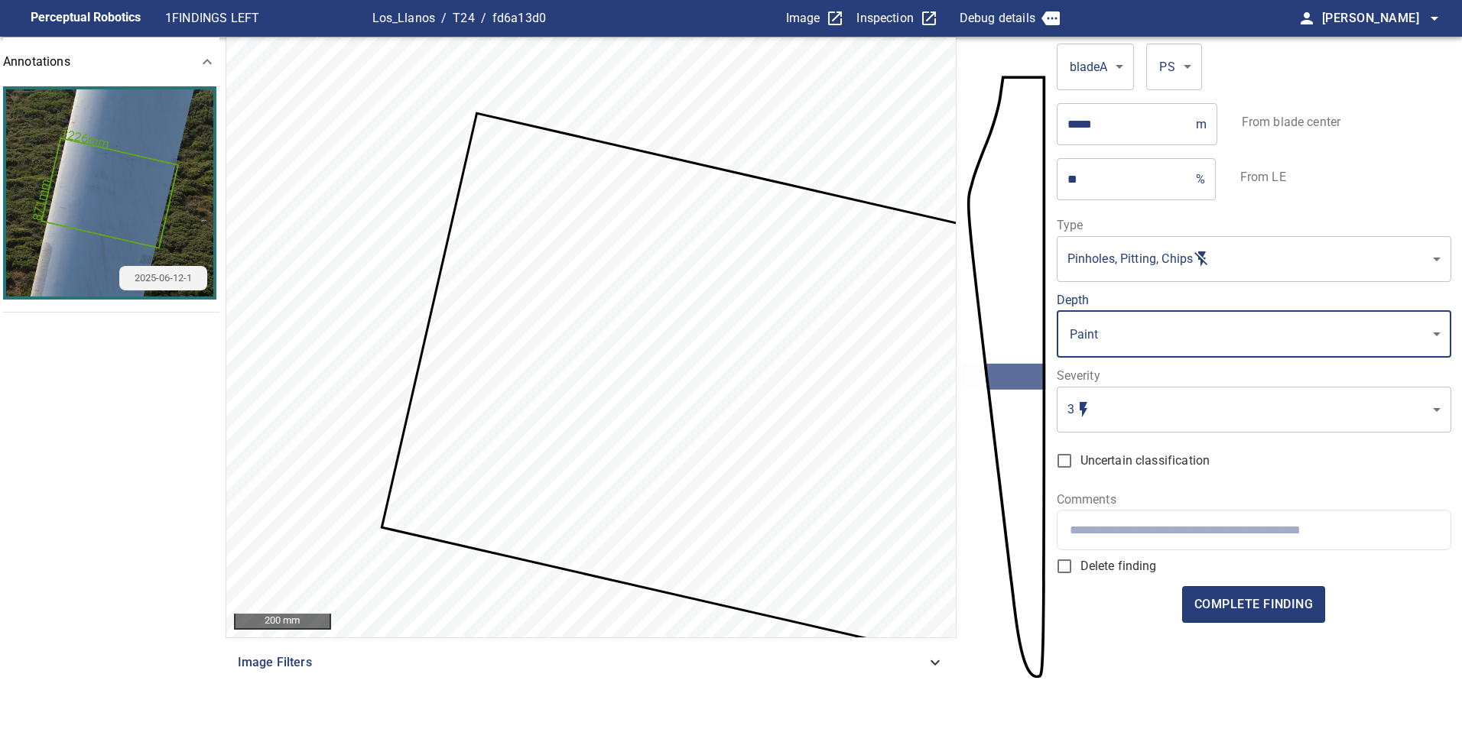
click at [1209, 419] on body "Perceptual Robotics 1 FINDINGS LEFT Los_Llanos / T24 / fd6a13d0 Image Inspectio…" at bounding box center [731, 364] width 1462 height 729
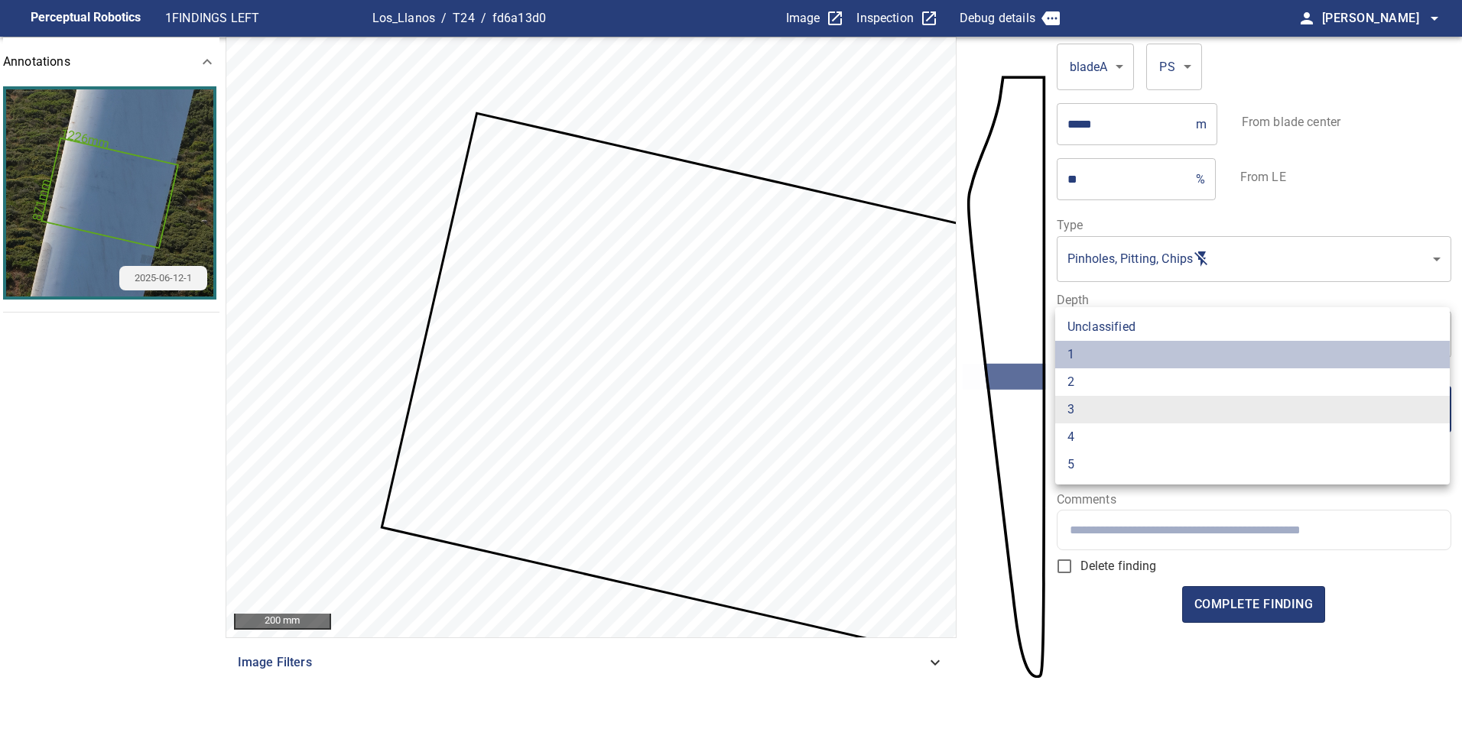
drag, startPoint x: 1170, startPoint y: 353, endPoint x: 1190, endPoint y: 330, distance: 30.9
click at [1169, 353] on li "1" at bounding box center [1252, 355] width 394 height 28
type input "*"
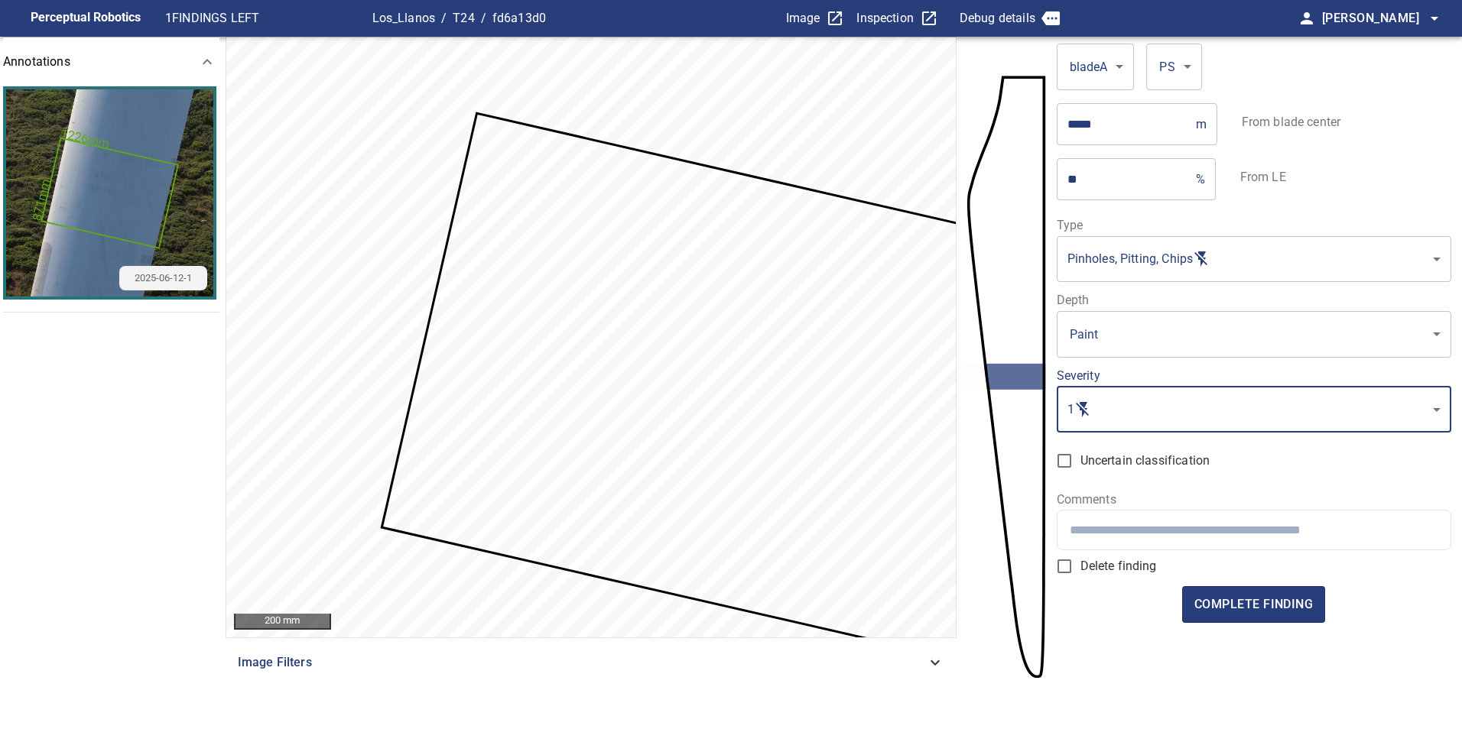
click at [1219, 280] on body "Perceptual Robotics 1 FINDINGS LEFT Los_Llanos / T24 / fd6a13d0 Image Inspectio…" at bounding box center [731, 364] width 1462 height 729
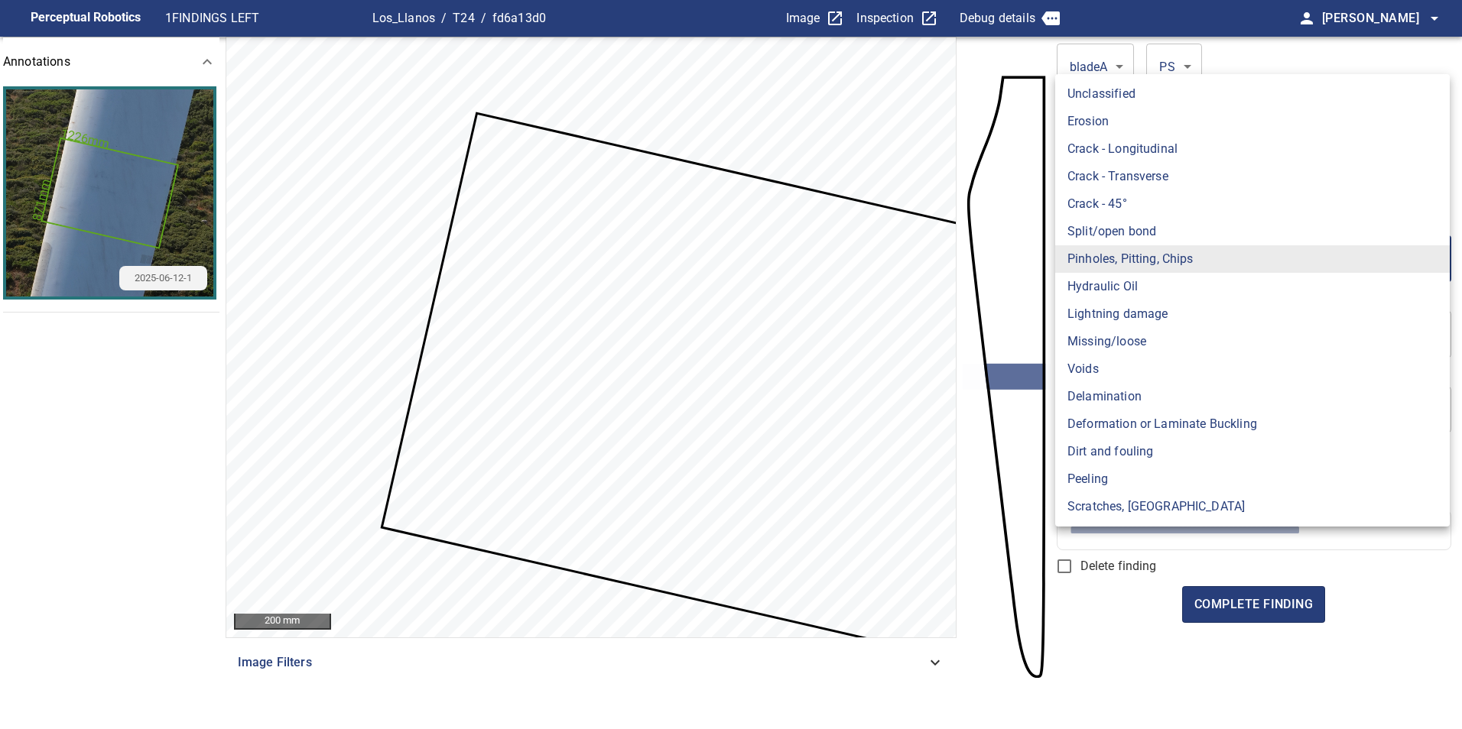
click at [1267, 557] on div at bounding box center [731, 364] width 1462 height 729
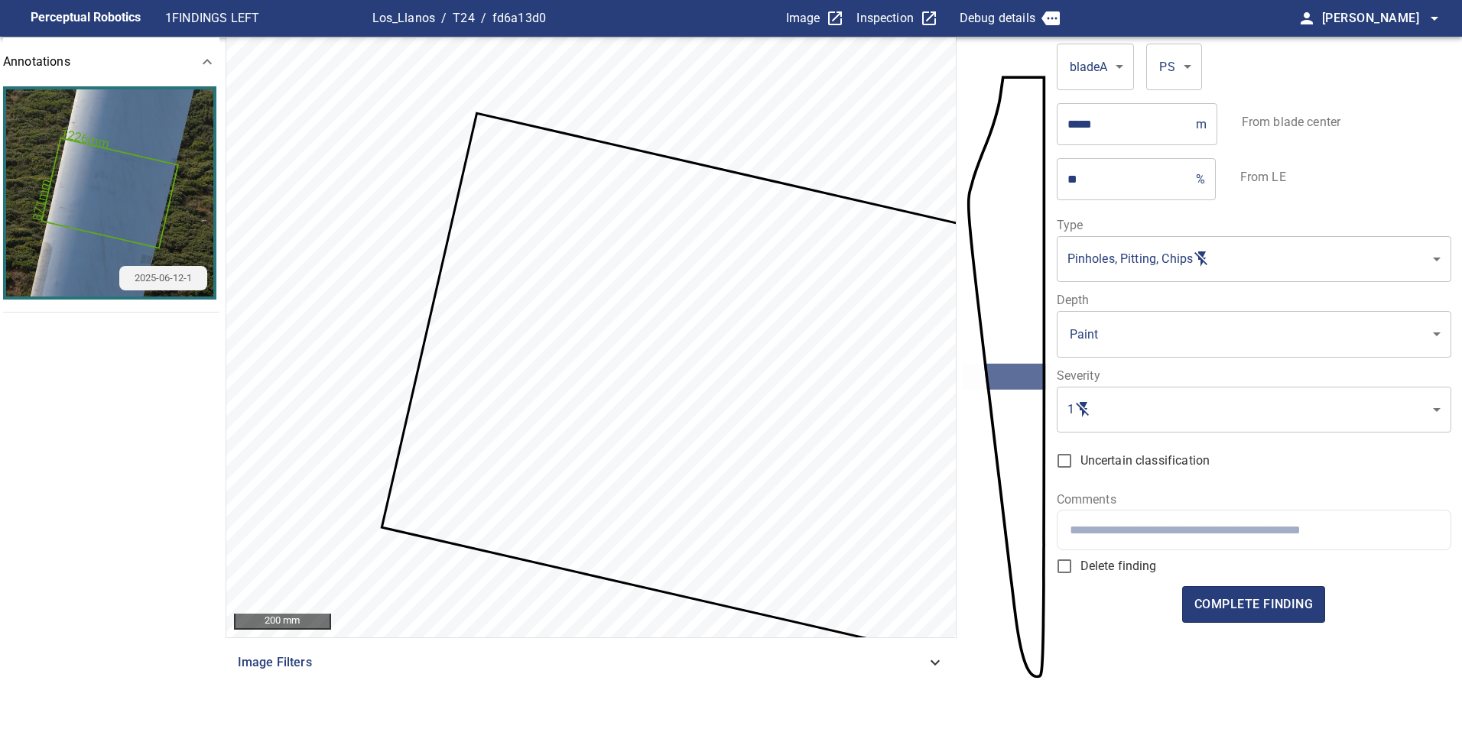
click at [1262, 532] on input "text" at bounding box center [1254, 530] width 368 height 15
type input "**********"
click at [1254, 612] on span "complete finding" at bounding box center [1253, 604] width 118 height 21
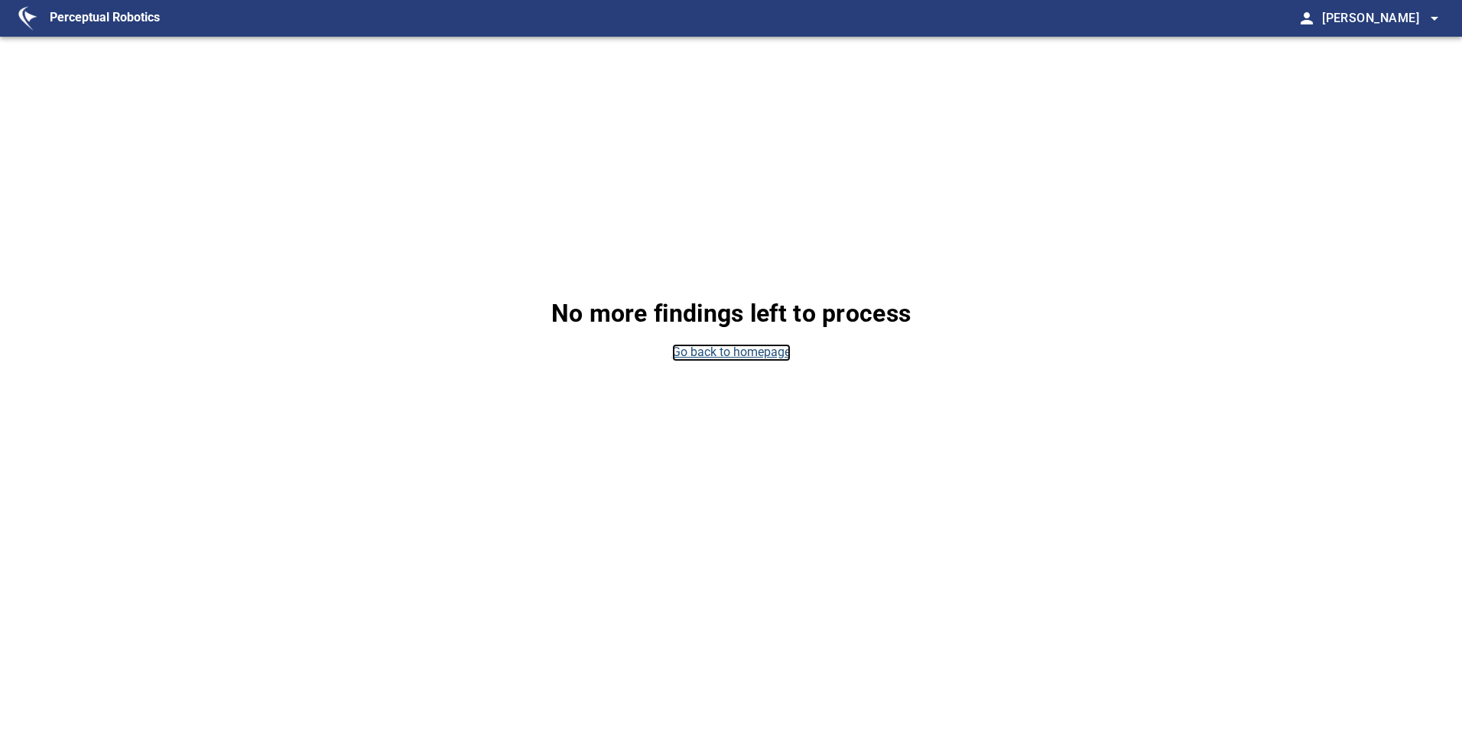
click at [719, 358] on link "Go back to homepage" at bounding box center [731, 353] width 118 height 18
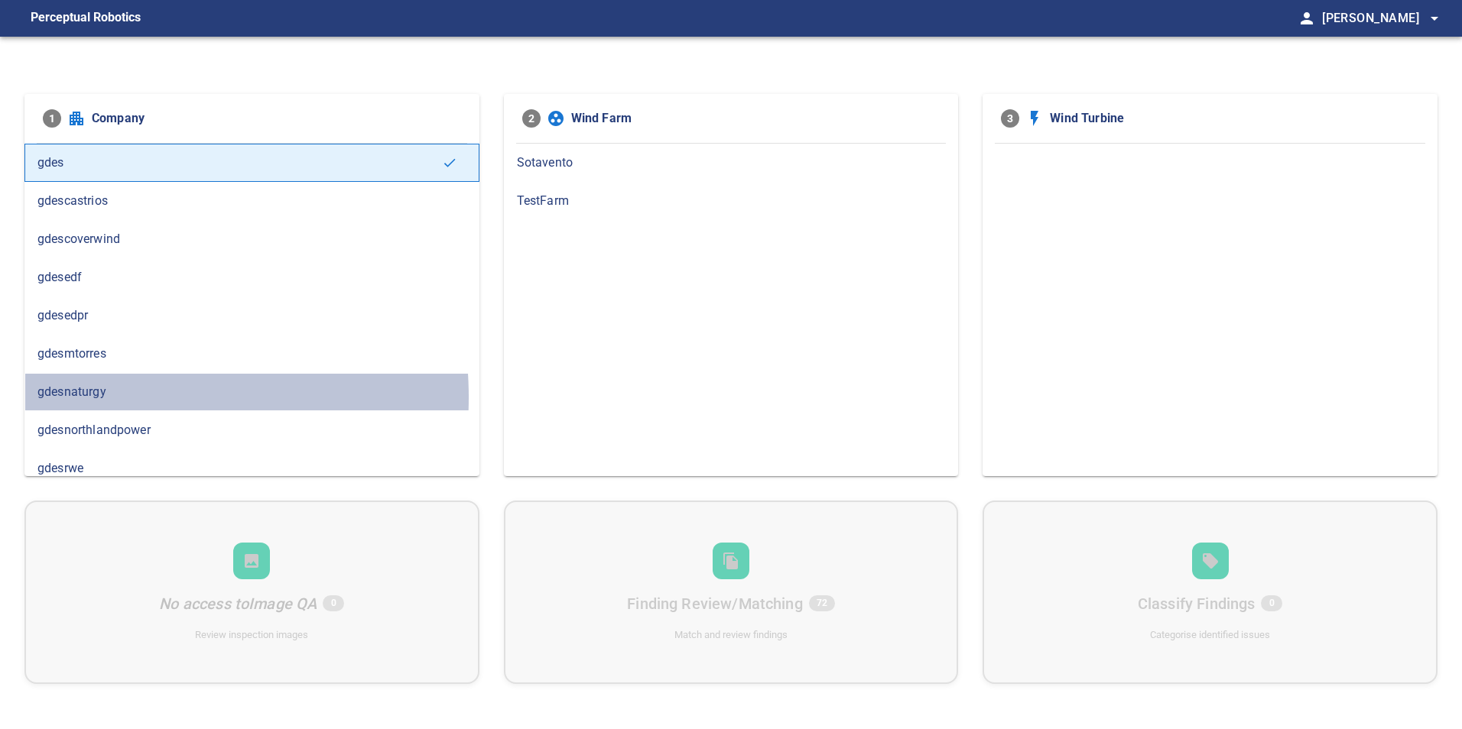
click at [89, 398] on span "gdesnaturgy" at bounding box center [251, 392] width 429 height 18
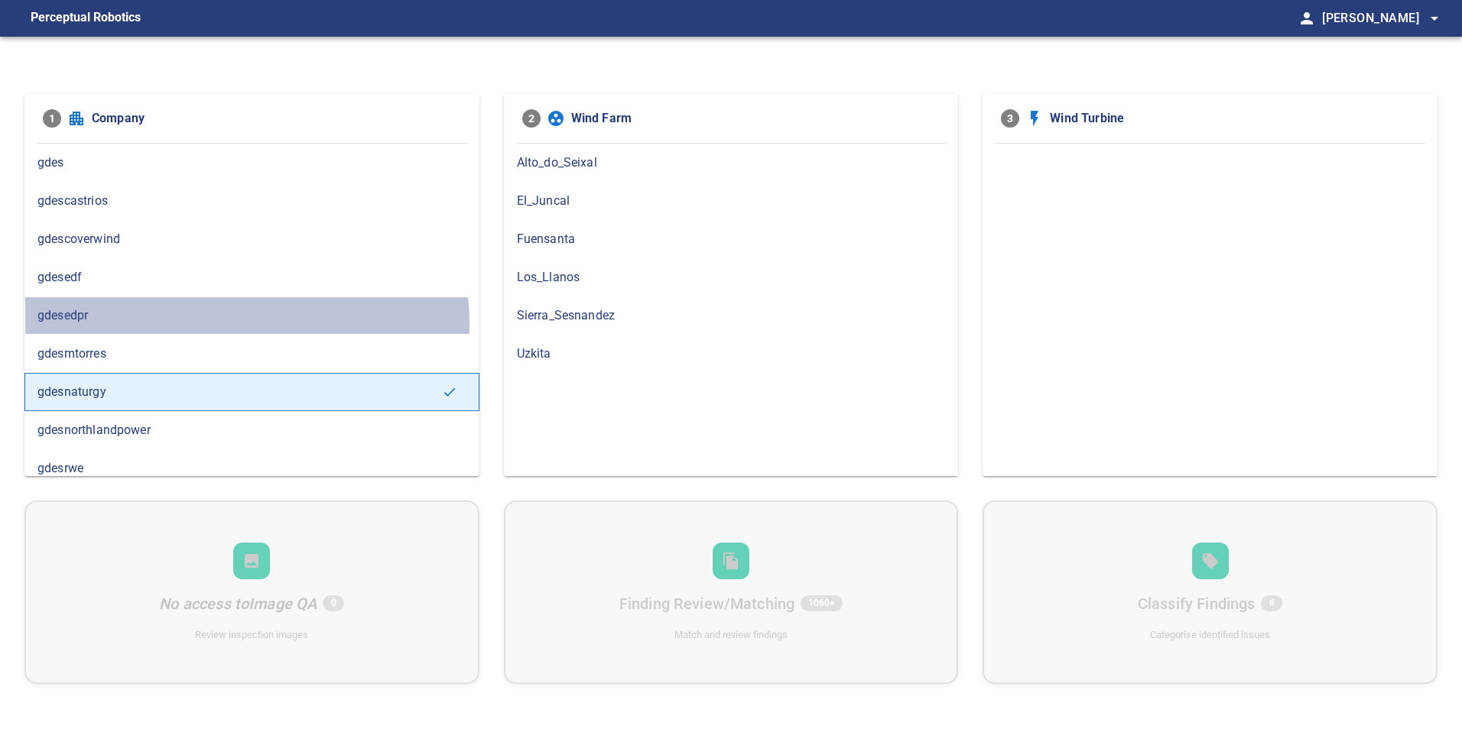
click at [193, 324] on span "gdesedpr" at bounding box center [251, 316] width 429 height 18
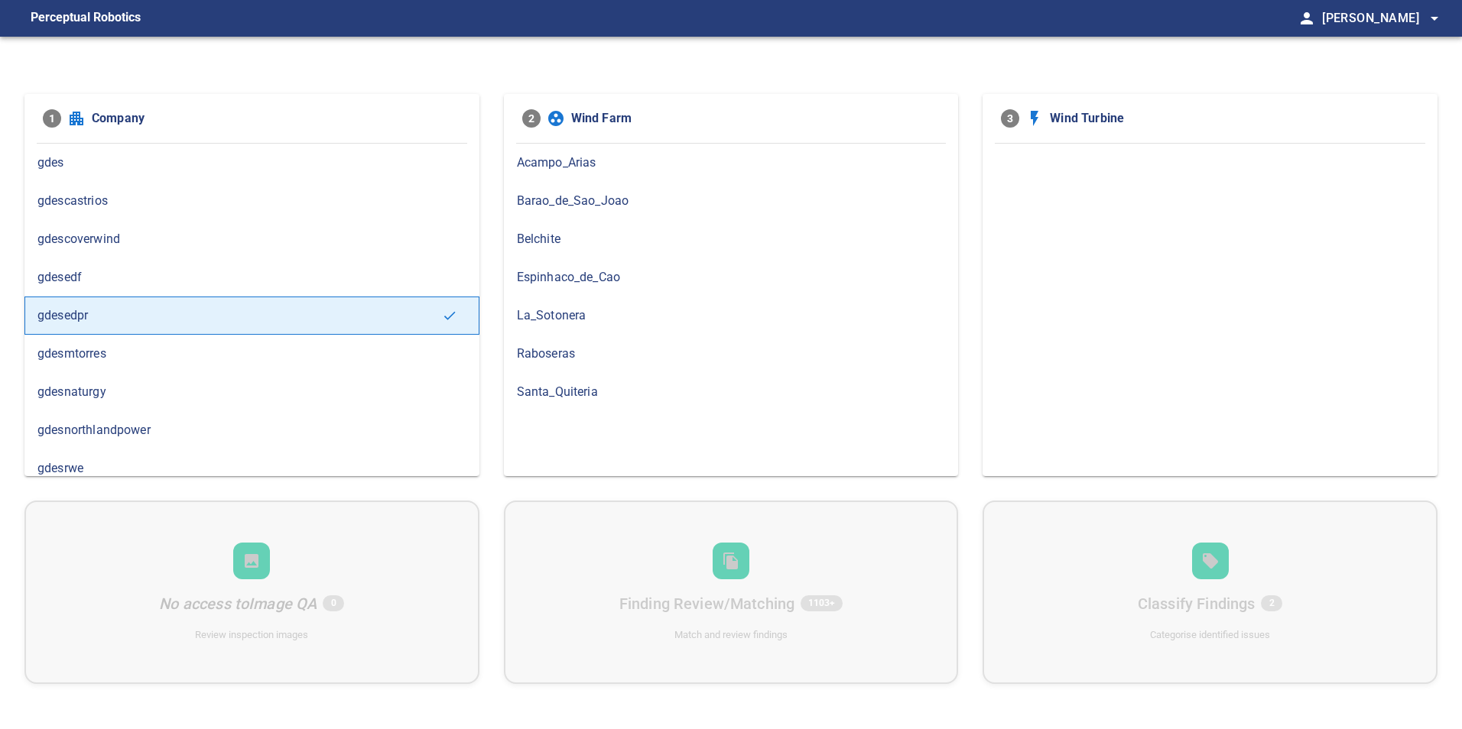
click at [622, 200] on span "Barao_de_Sao_Joao" at bounding box center [731, 201] width 429 height 18
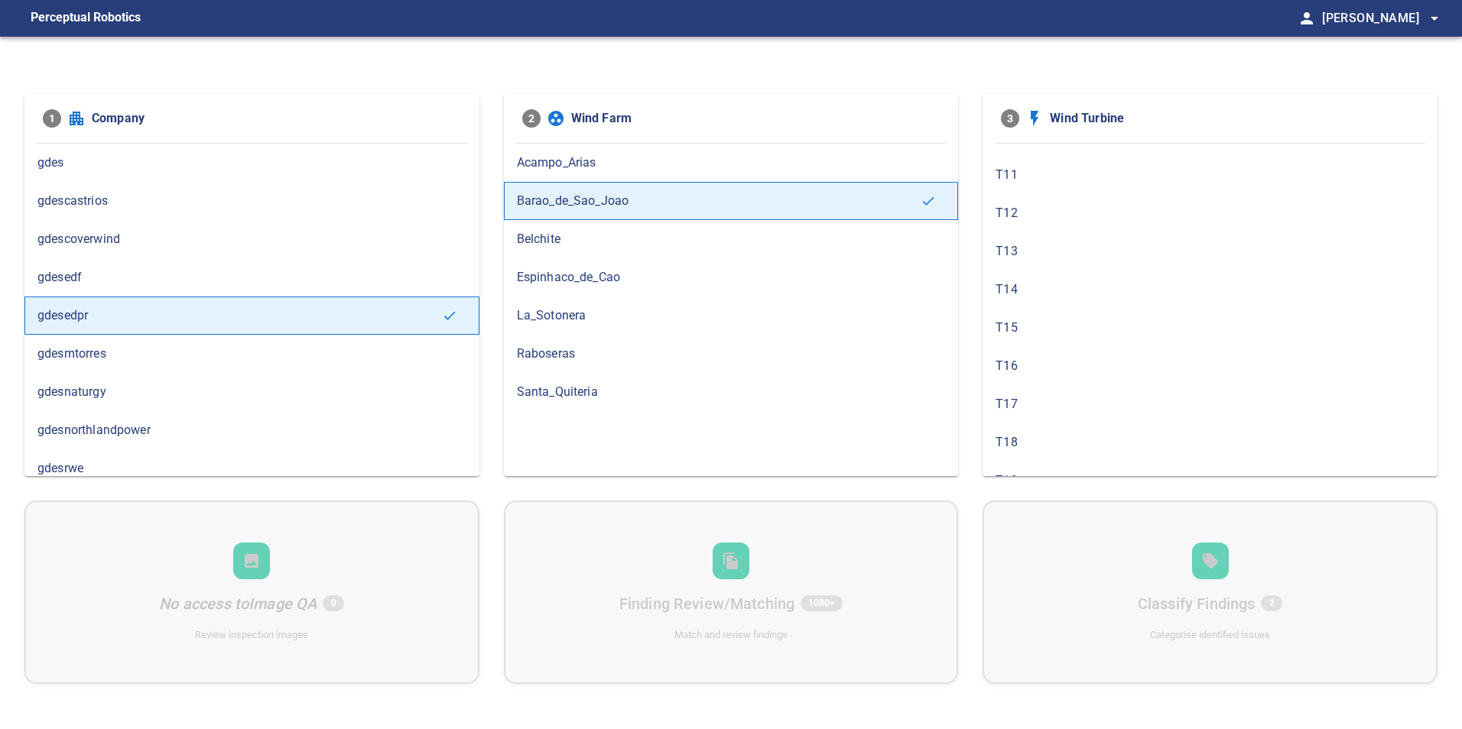
scroll to position [688, 0]
click at [1115, 326] on div "T23" at bounding box center [1209, 316] width 455 height 38
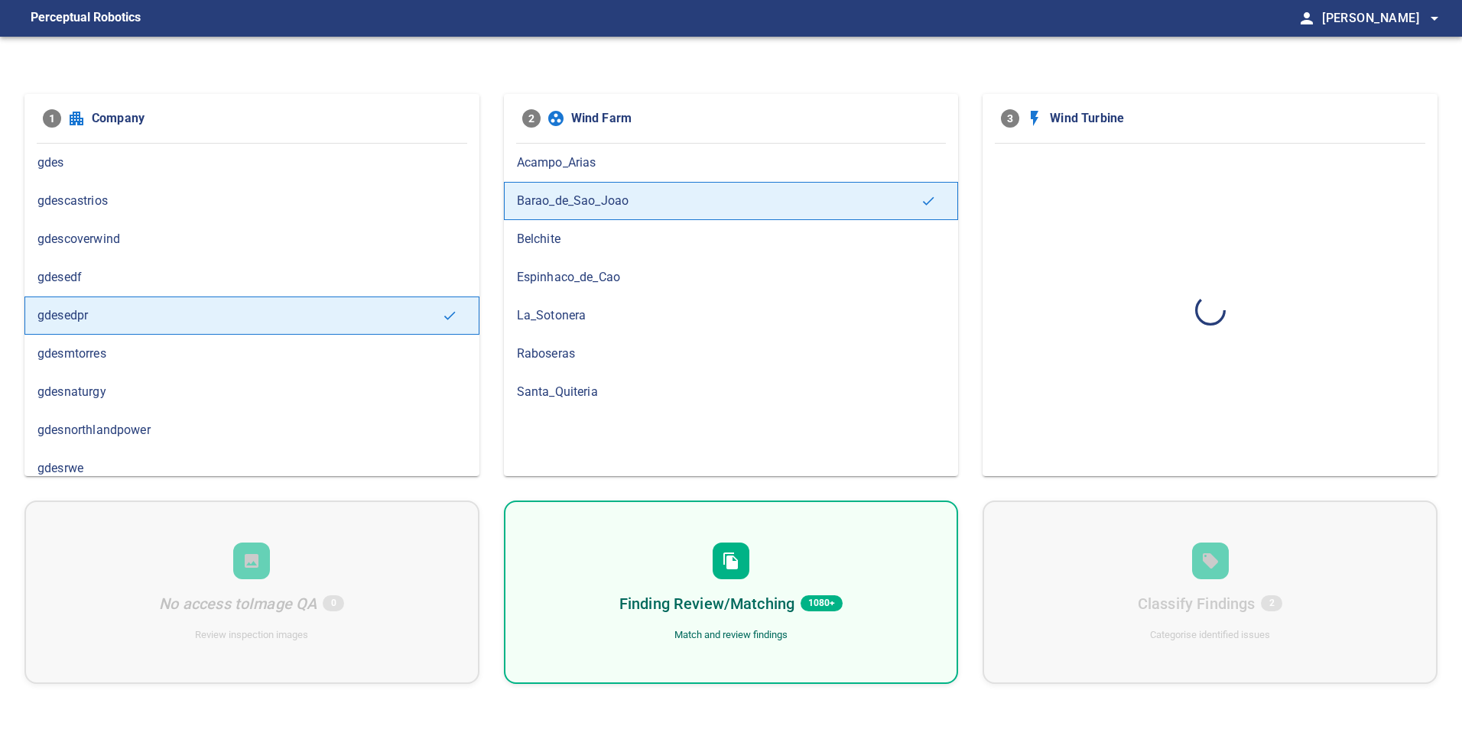
scroll to position [0, 0]
click at [901, 632] on div "Finding Review/Matching 140 Match and review findings" at bounding box center [731, 592] width 455 height 183
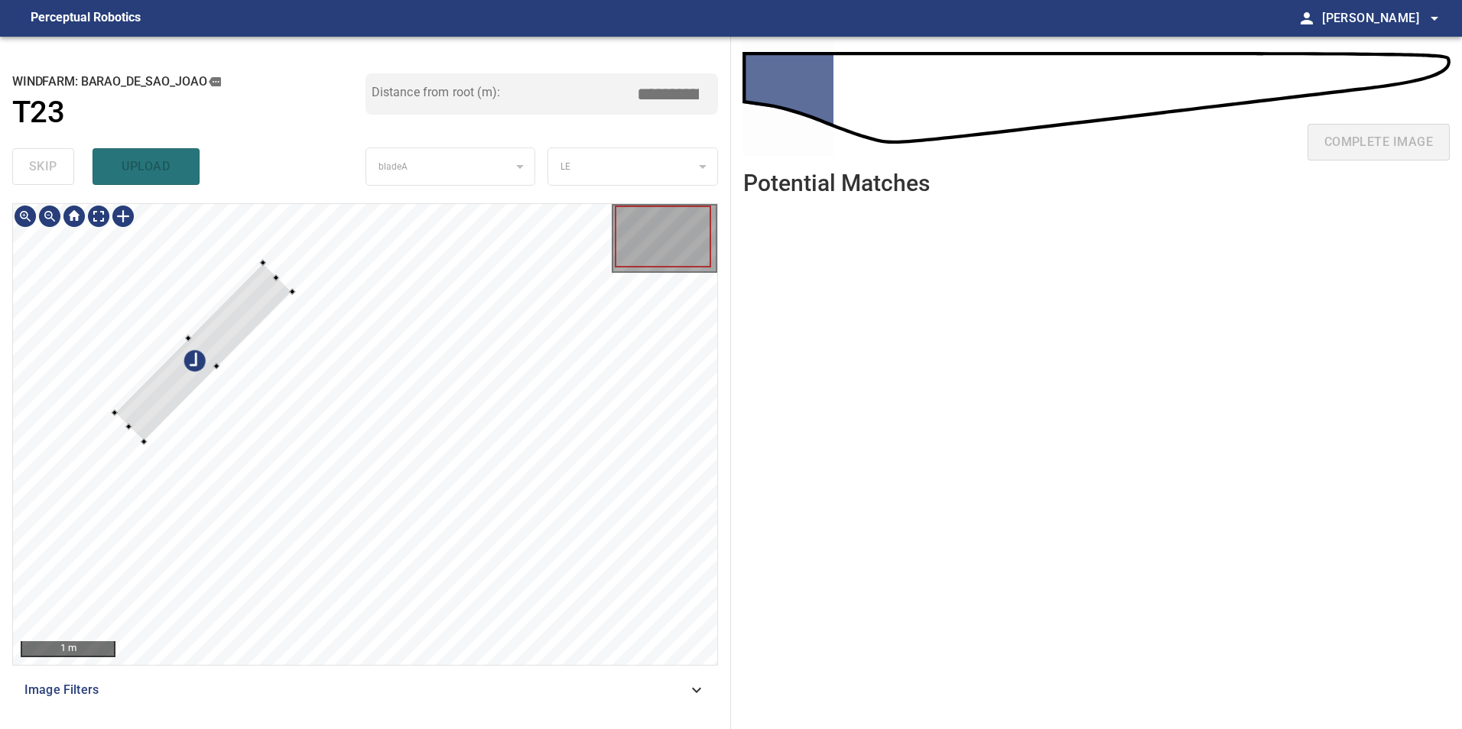
click at [232, 341] on div at bounding box center [203, 352] width 177 height 179
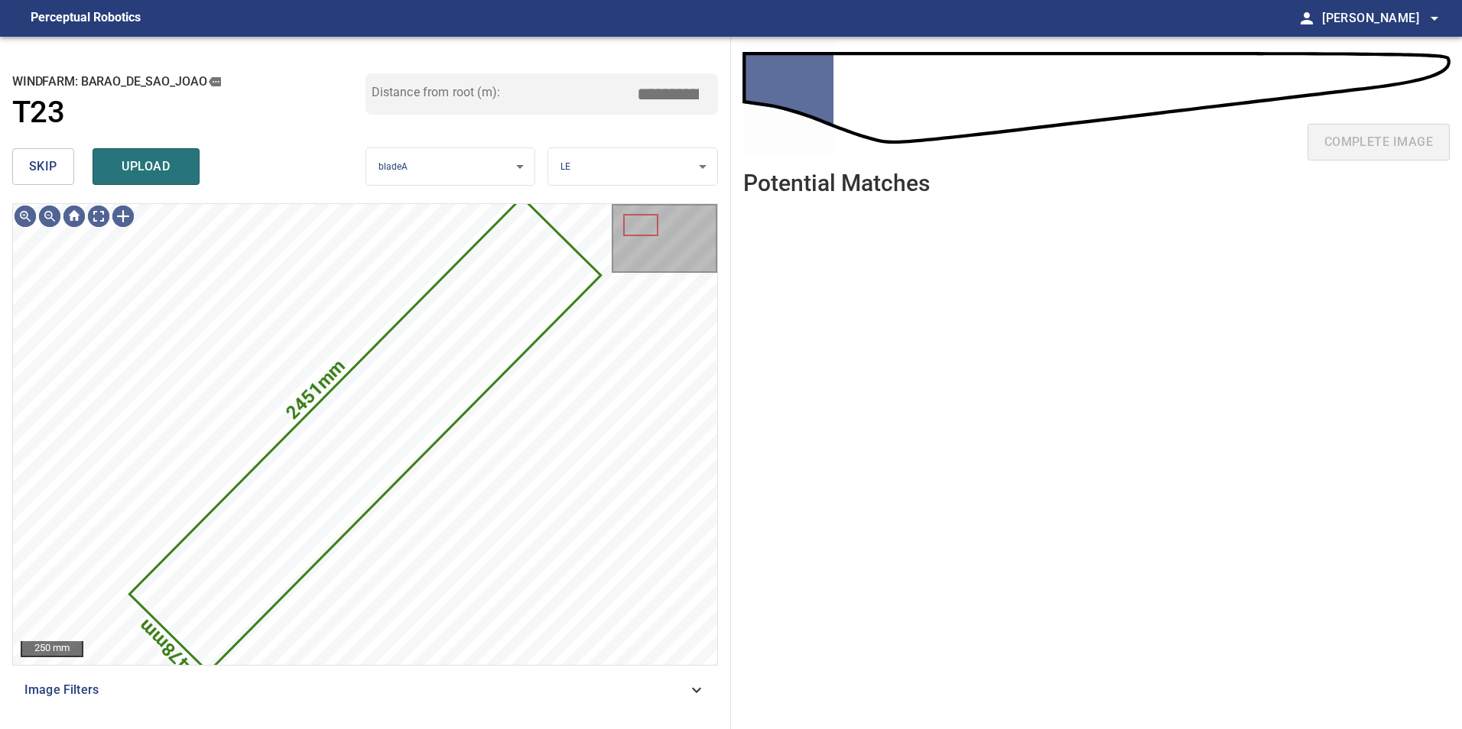
drag, startPoint x: 53, startPoint y: 148, endPoint x: 63, endPoint y: 164, distance: 19.5
click at [57, 156] on div "skip upload" at bounding box center [188, 166] width 353 height 49
click at [50, 161] on span "skip" at bounding box center [43, 166] width 28 height 21
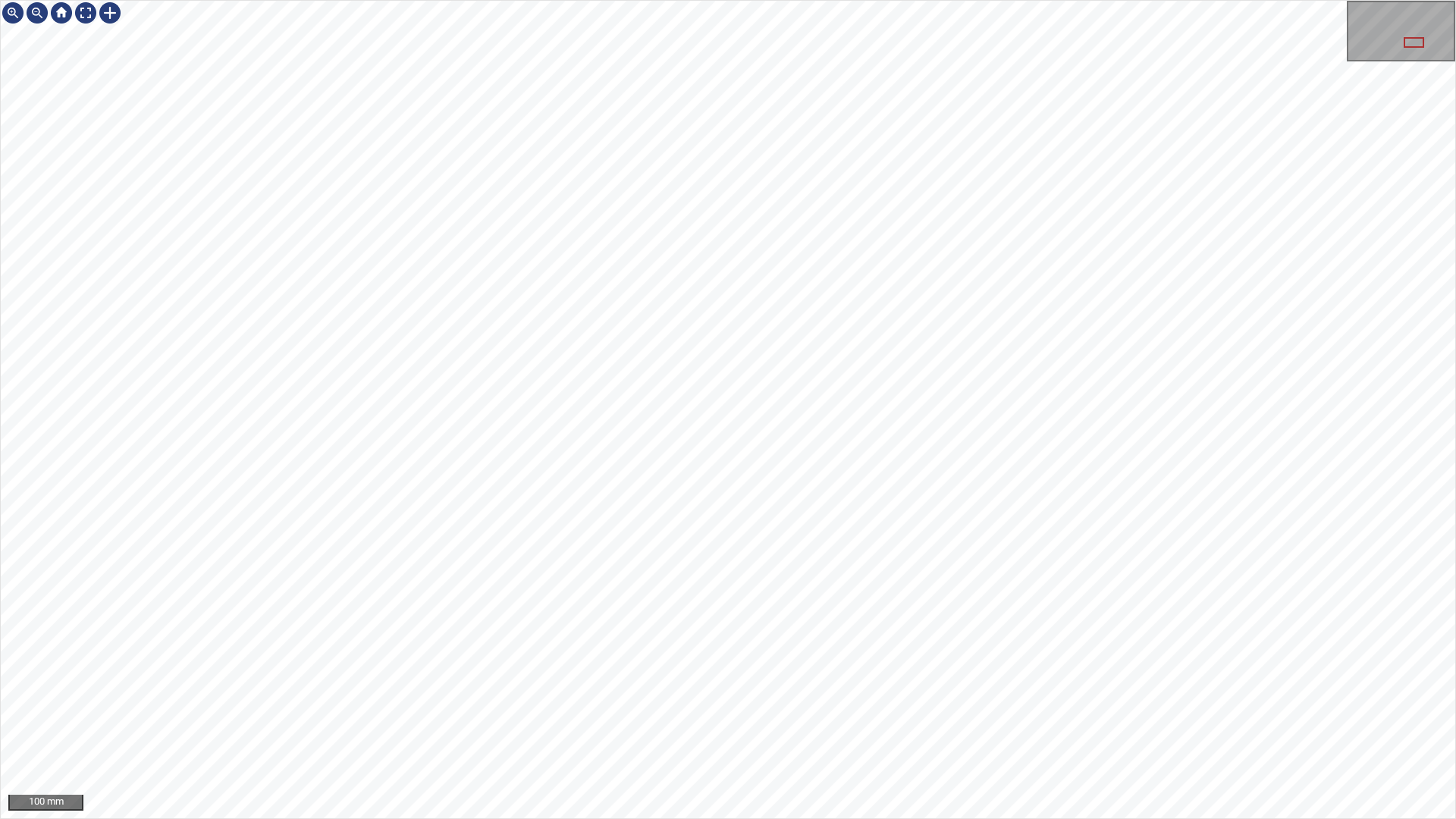
click at [1093, 723] on div "100 mm" at bounding box center [728, 410] width 1456 height 819
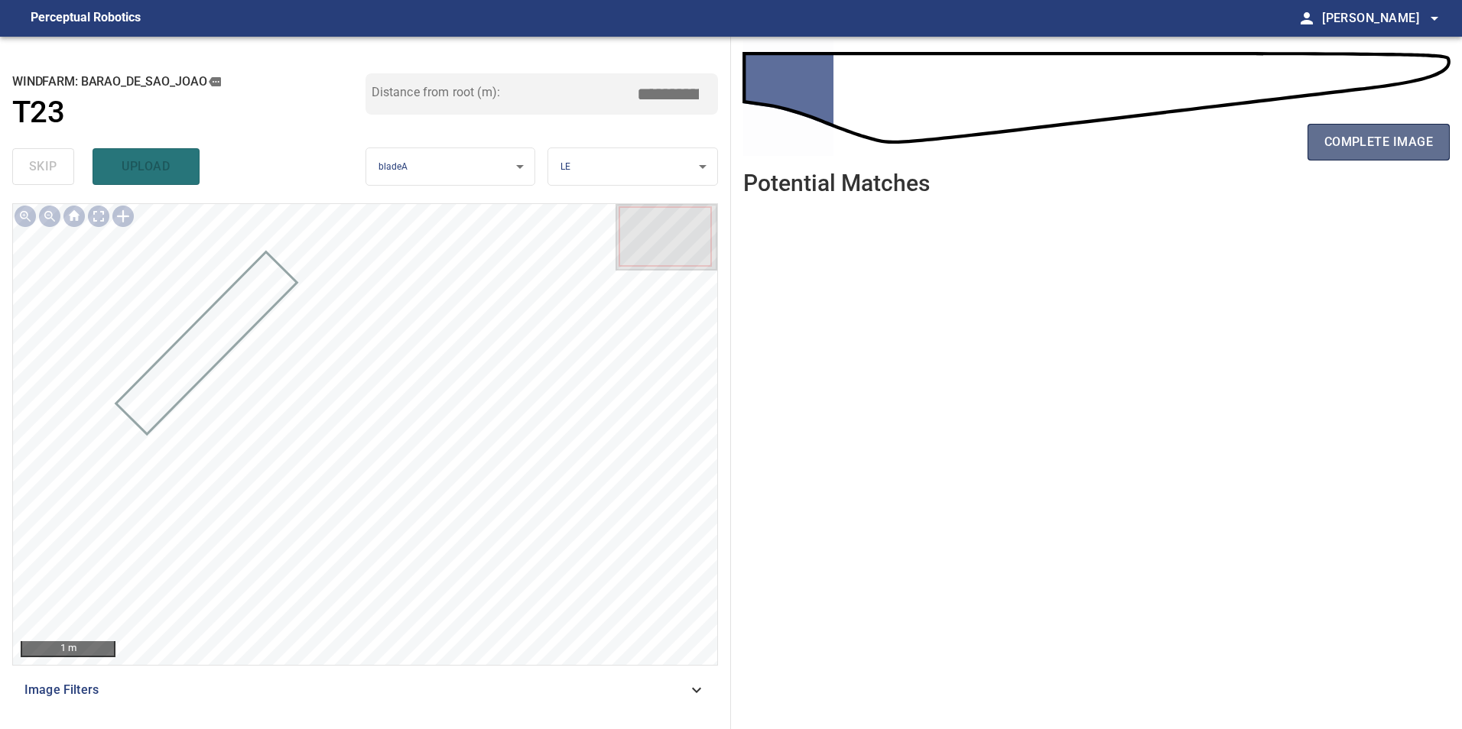
click at [1391, 139] on span "complete image" at bounding box center [1378, 141] width 109 height 21
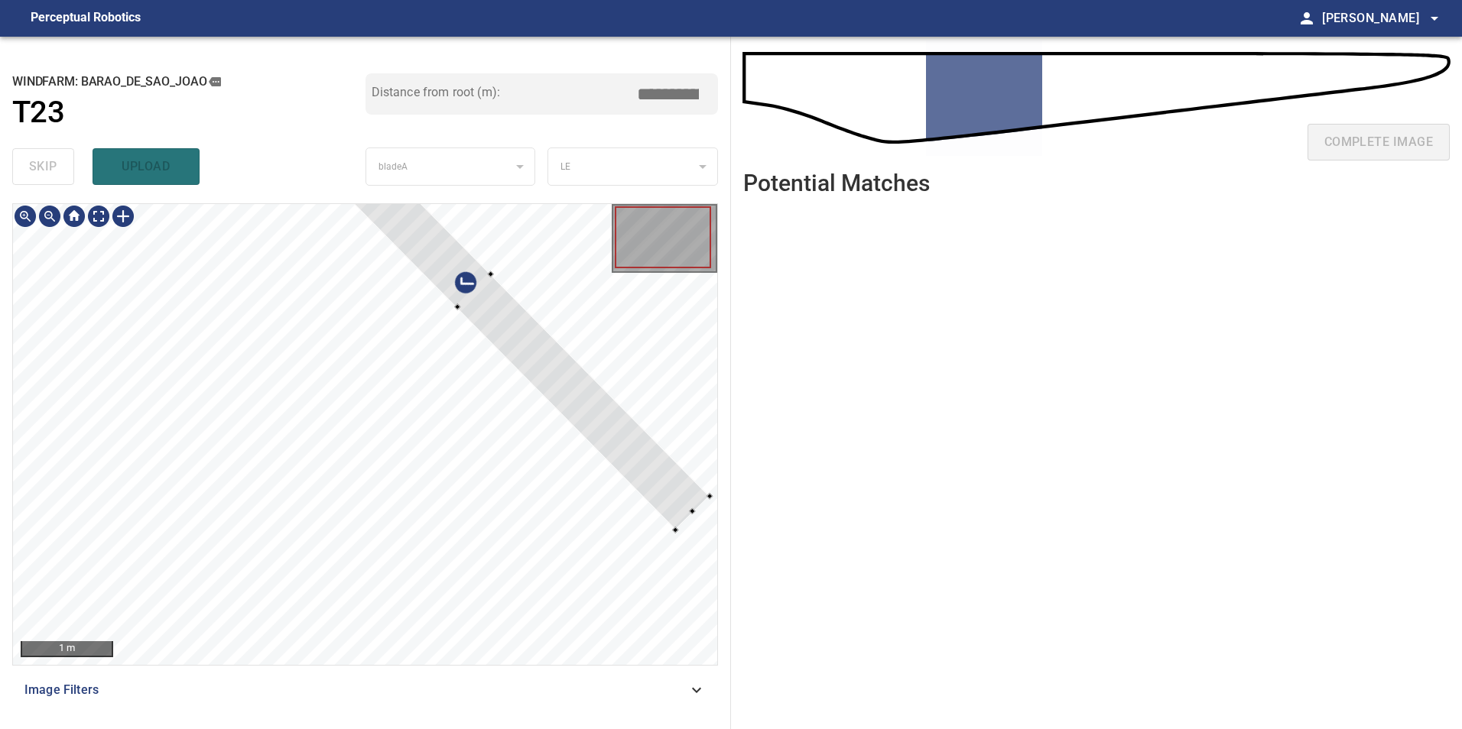
click at [600, 321] on div at bounding box center [365, 434] width 704 height 461
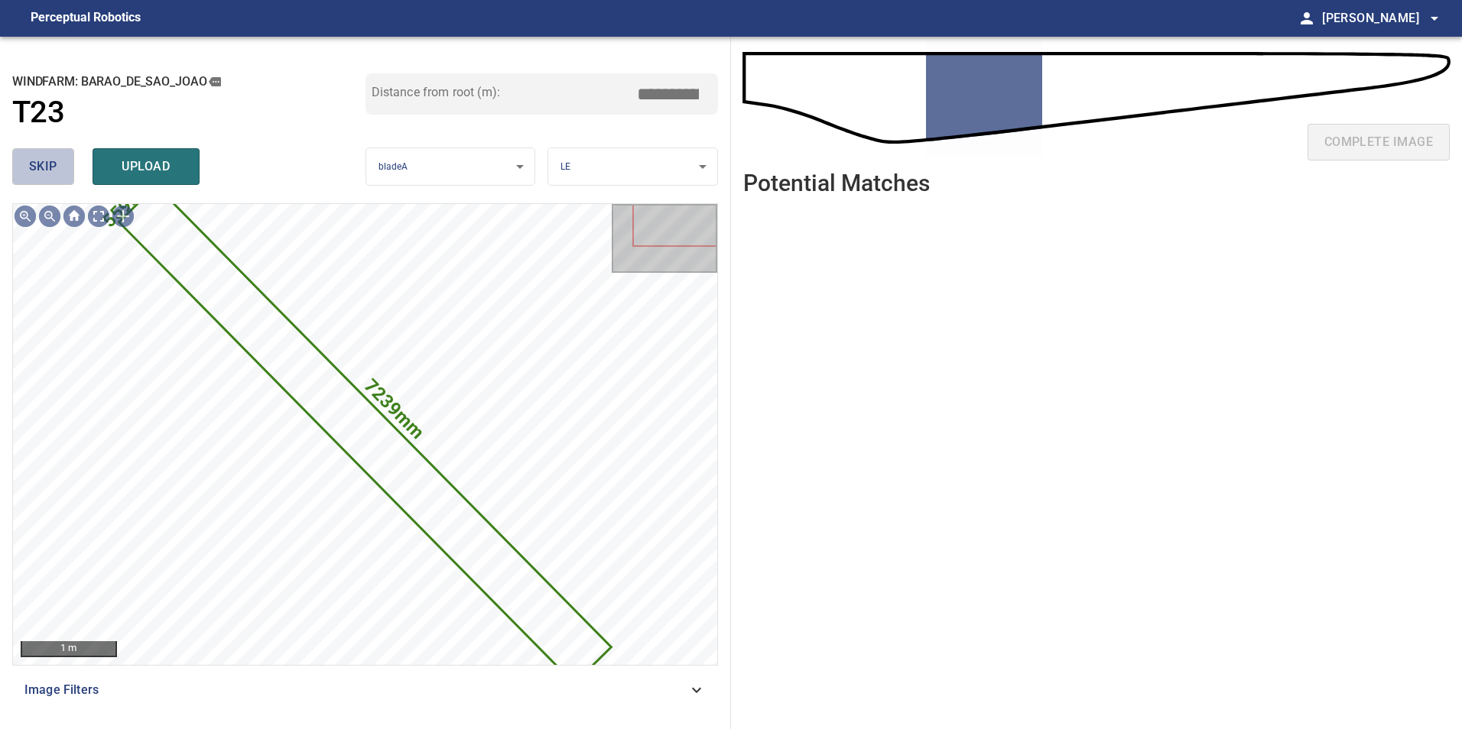
click at [41, 151] on button "skip" at bounding box center [43, 166] width 62 height 37
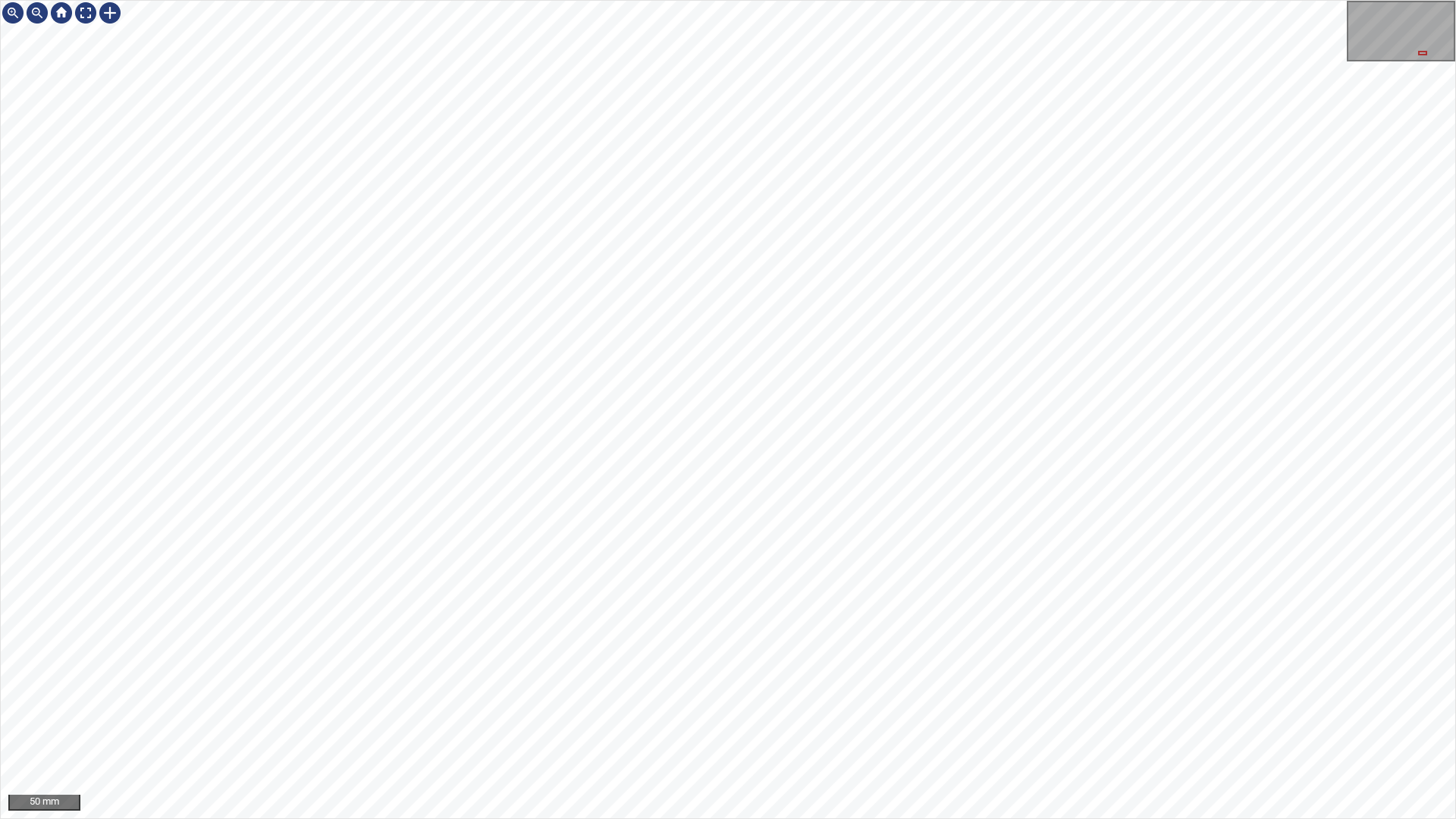
click at [289, 0] on div "50 mm" at bounding box center [728, 410] width 1456 height 819
click at [999, 723] on div "50 mm" at bounding box center [728, 410] width 1456 height 819
click at [855, 723] on div "50 mm" at bounding box center [728, 410] width 1456 height 819
click at [1114, 723] on div "50 mm" at bounding box center [728, 410] width 1456 height 819
click at [954, 723] on div "50 mm" at bounding box center [728, 410] width 1456 height 819
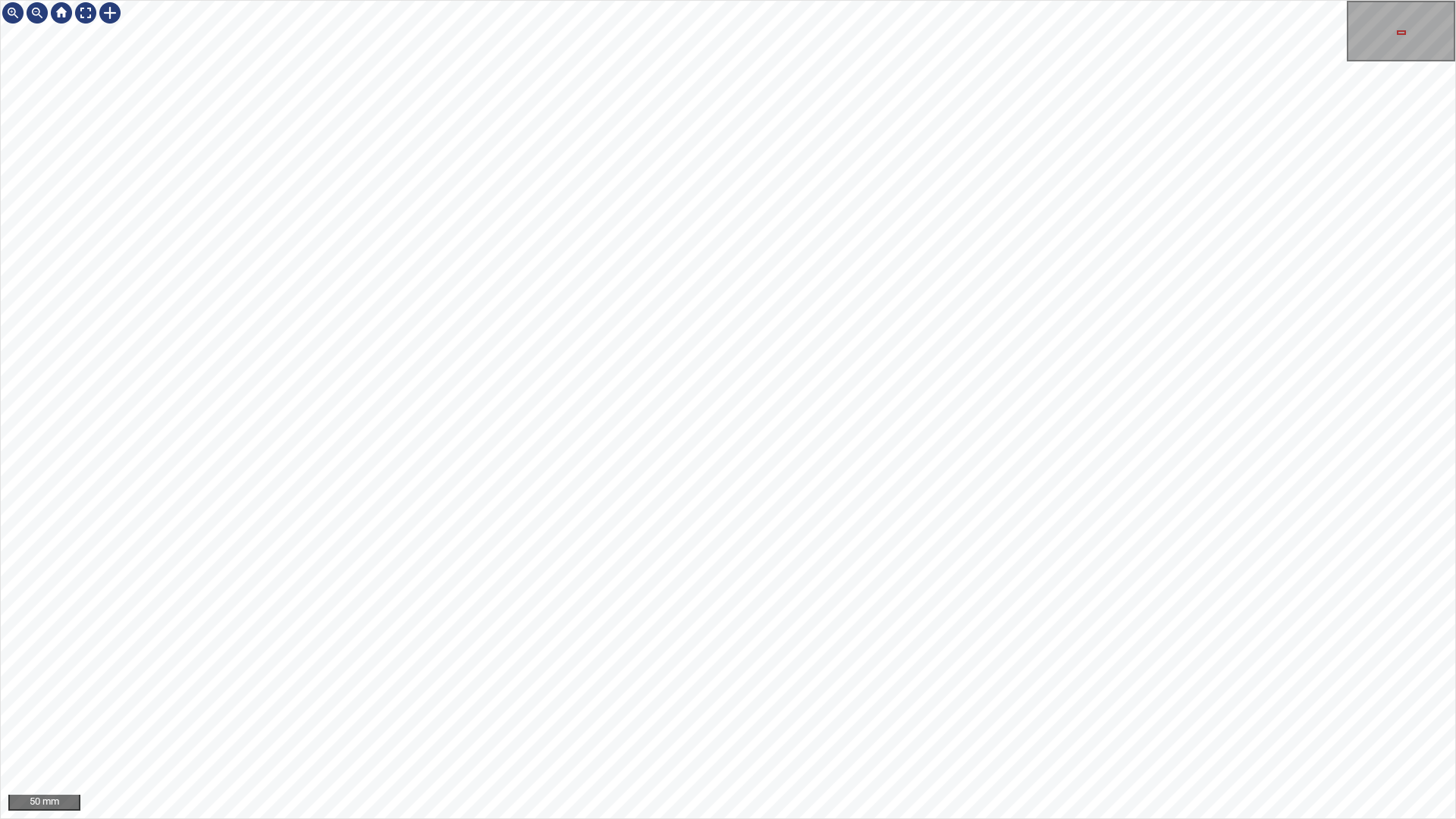
click at [494, 0] on div "50 mm" at bounding box center [728, 410] width 1456 height 819
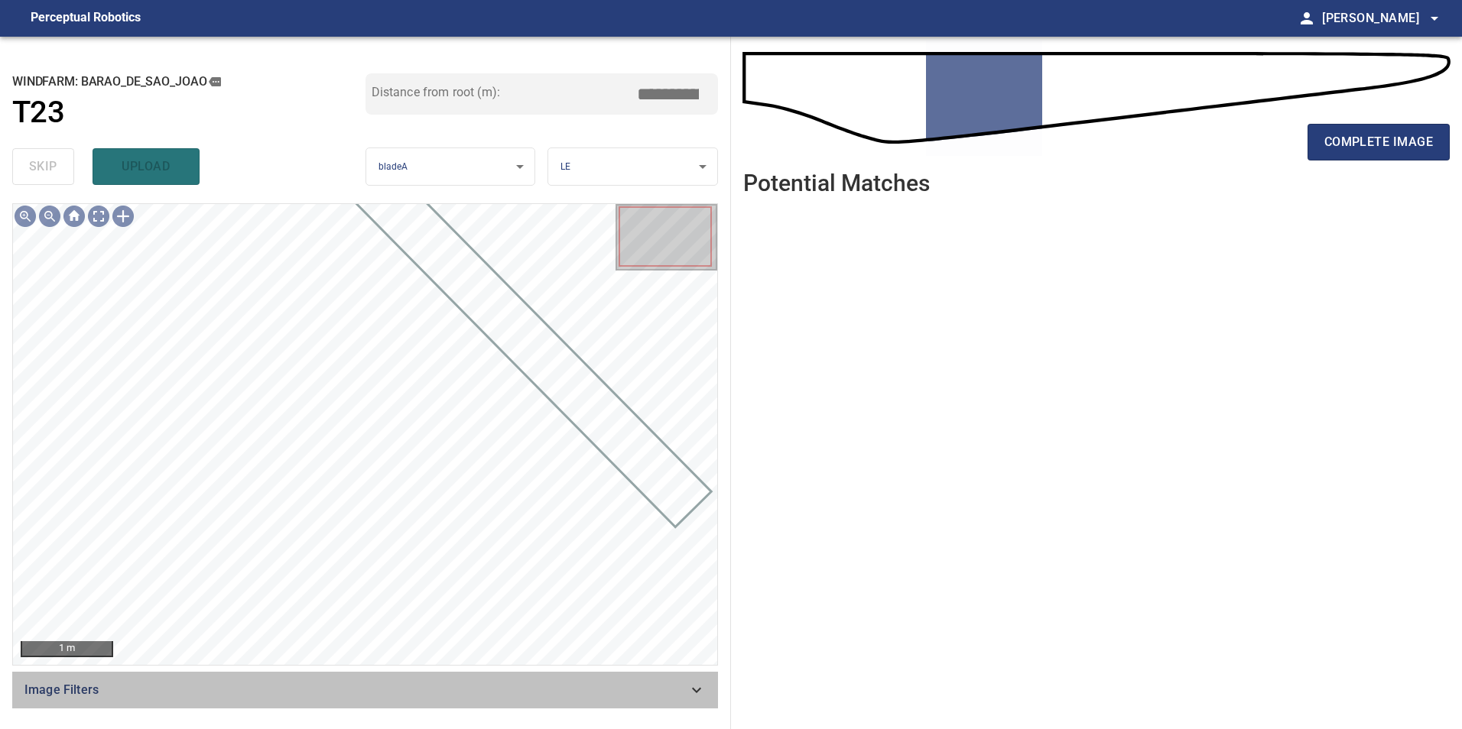
click at [599, 688] on span "Image Filters" at bounding box center [355, 690] width 663 height 18
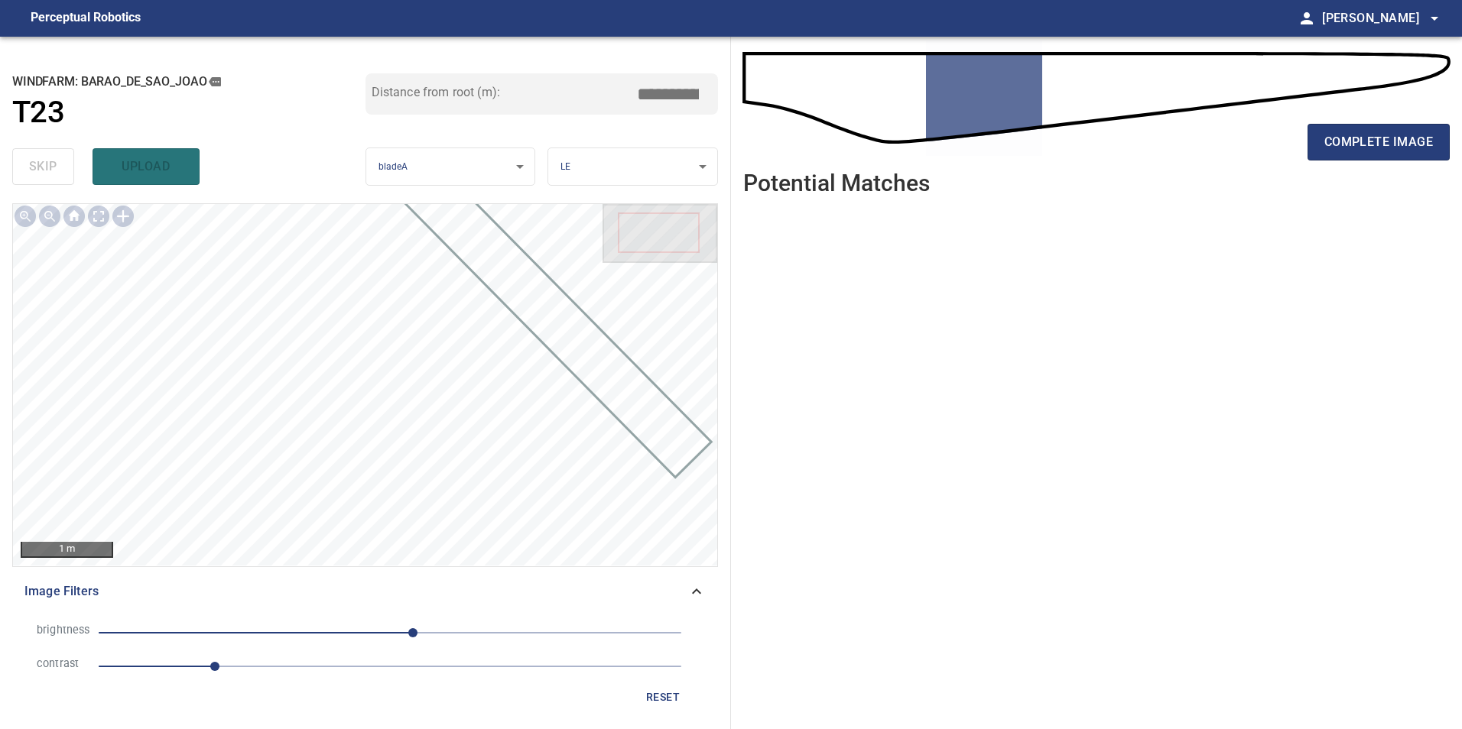
click at [323, 662] on span "1" at bounding box center [390, 666] width 583 height 21
click at [288, 624] on li "brightness 20" at bounding box center [364, 633] width 681 height 34
click at [285, 631] on span "20" at bounding box center [390, 632] width 583 height 21
click at [335, 626] on span "-92" at bounding box center [390, 632] width 583 height 21
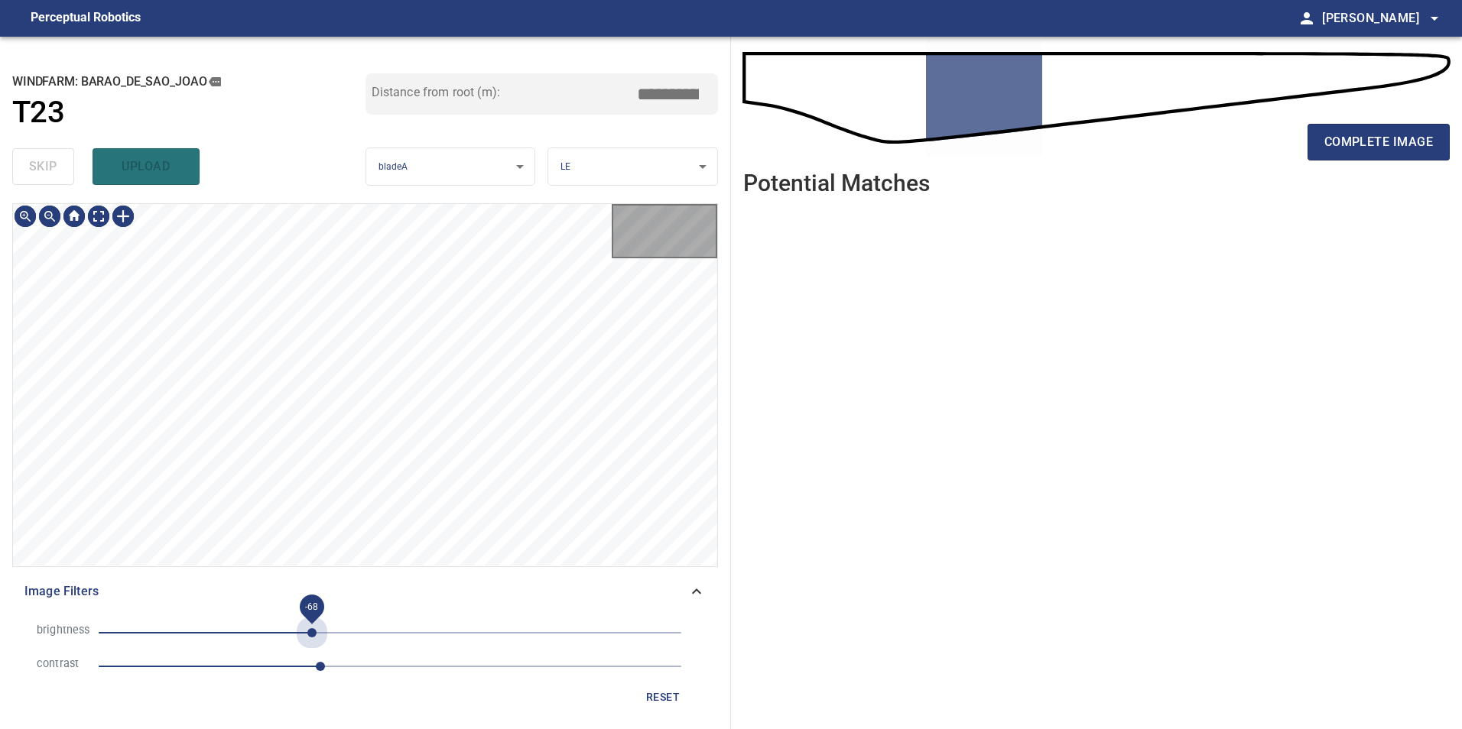
click at [313, 635] on span "-68" at bounding box center [390, 632] width 583 height 21
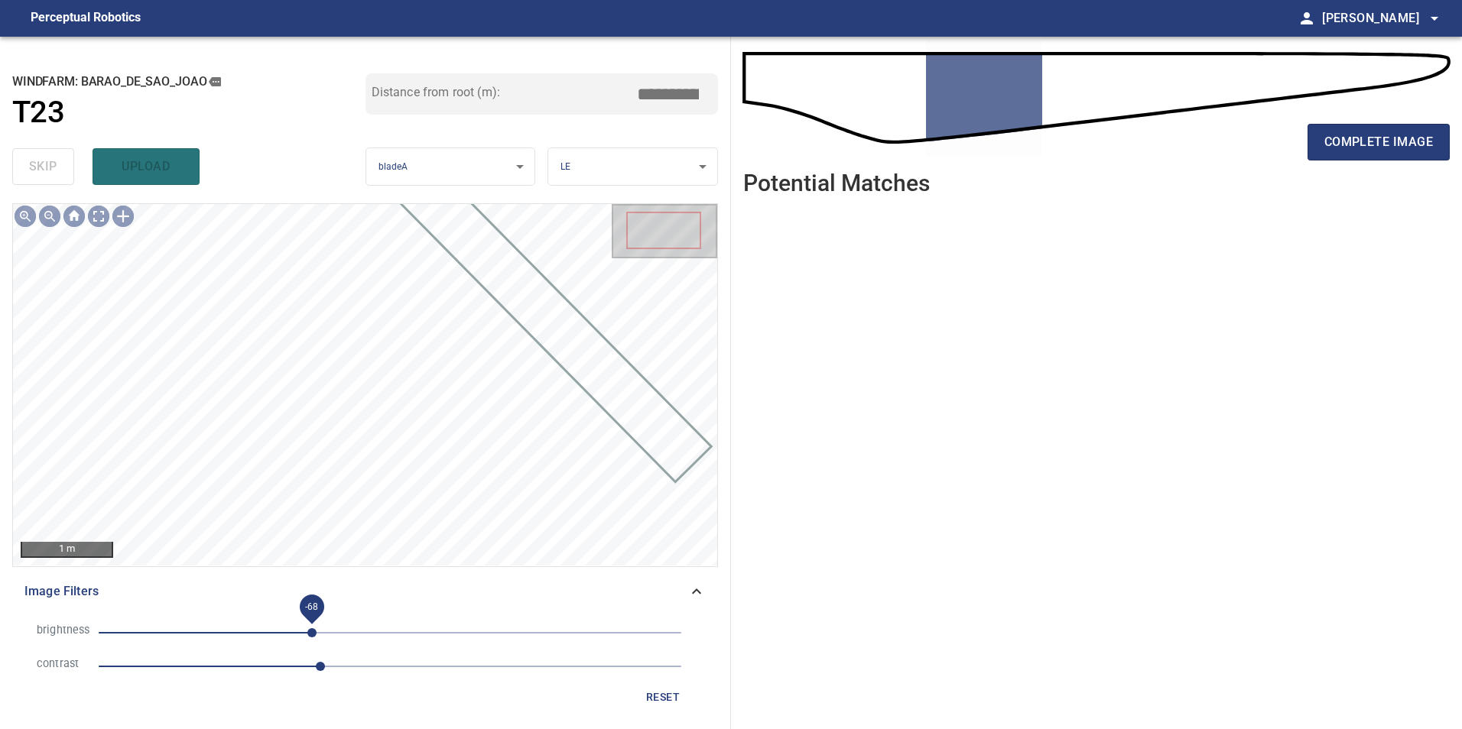
click at [331, 635] on span "-68" at bounding box center [390, 632] width 583 height 21
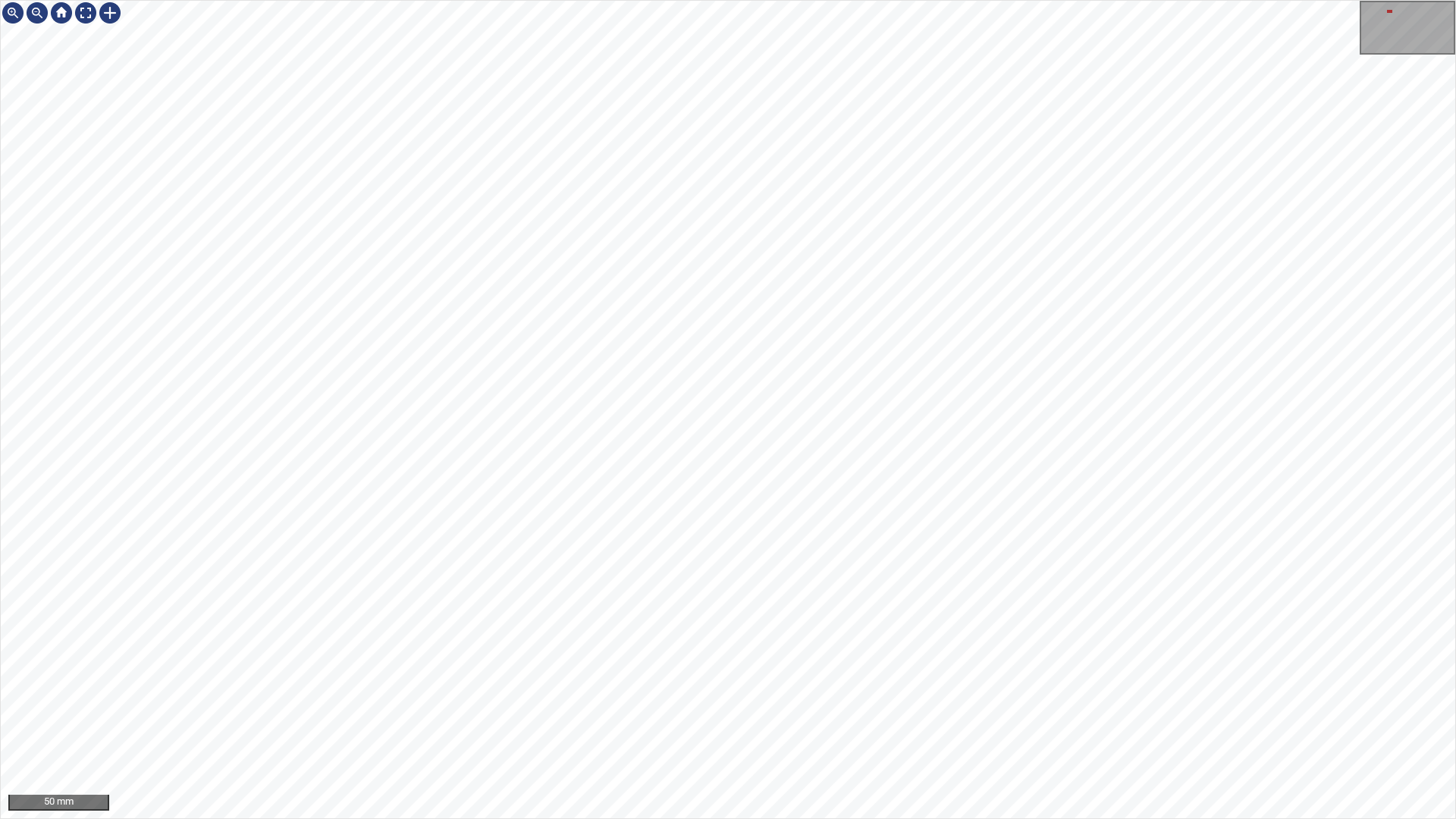
click at [1055, 723] on div "50 mm" at bounding box center [728, 410] width 1456 height 819
click at [555, 0] on div "50 mm" at bounding box center [728, 410] width 1456 height 819
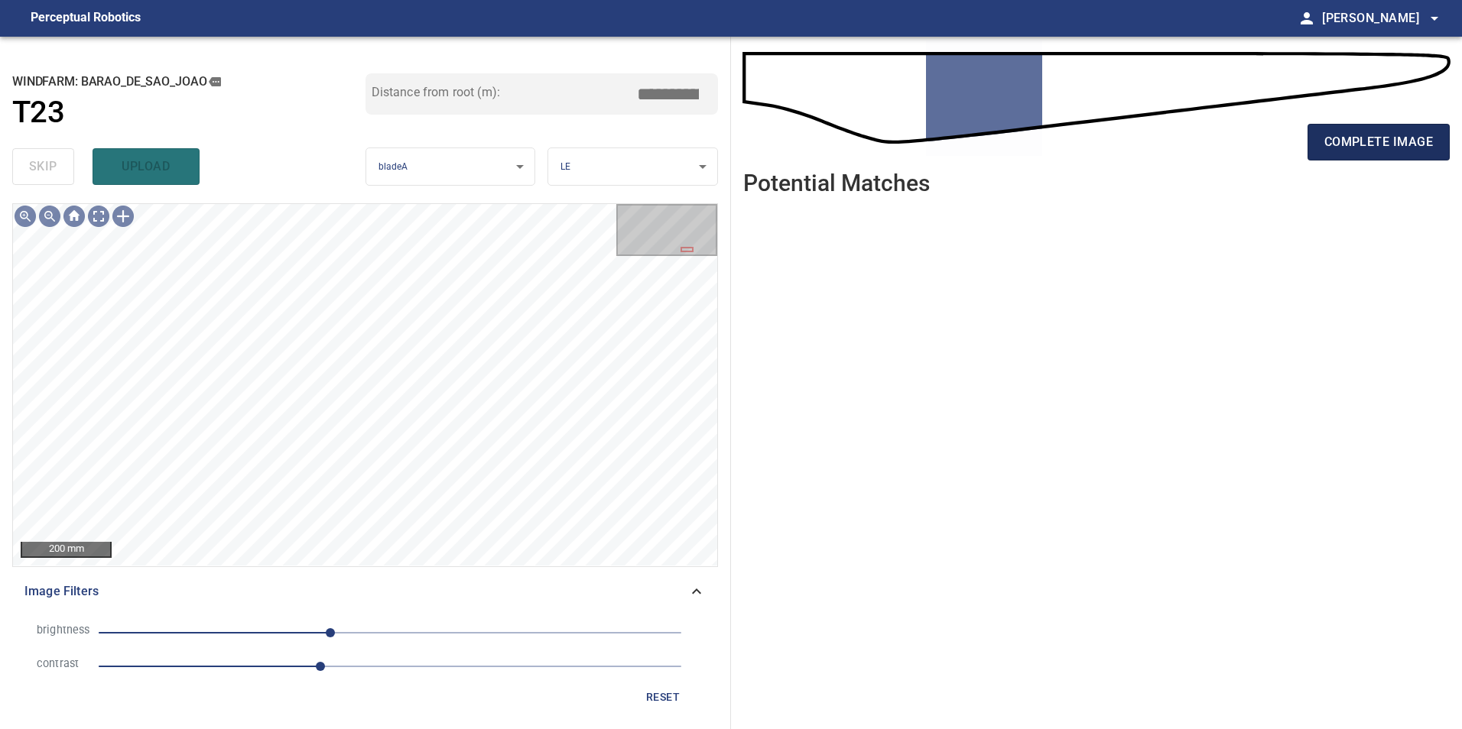
click at [1340, 144] on span "complete image" at bounding box center [1378, 141] width 109 height 21
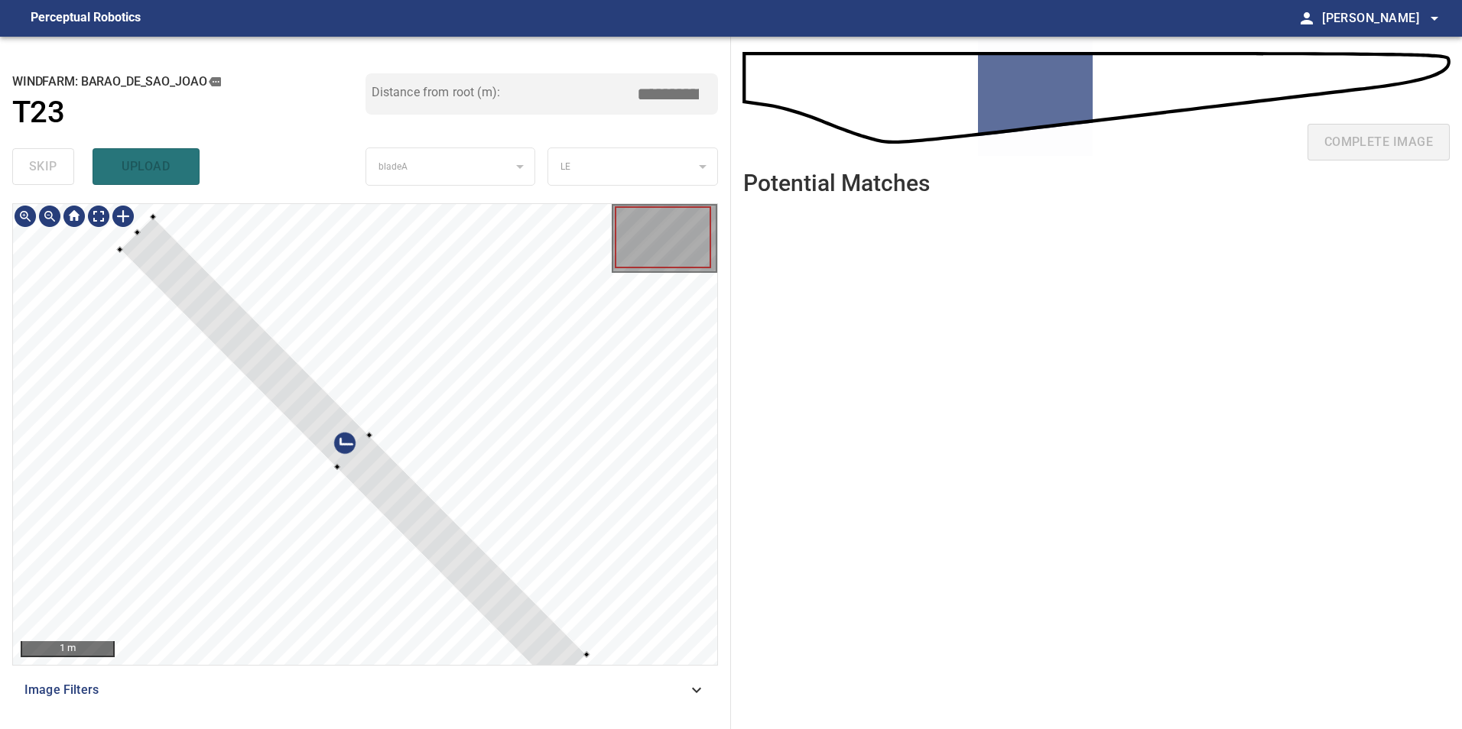
click at [467, 424] on div at bounding box center [353, 452] width 466 height 471
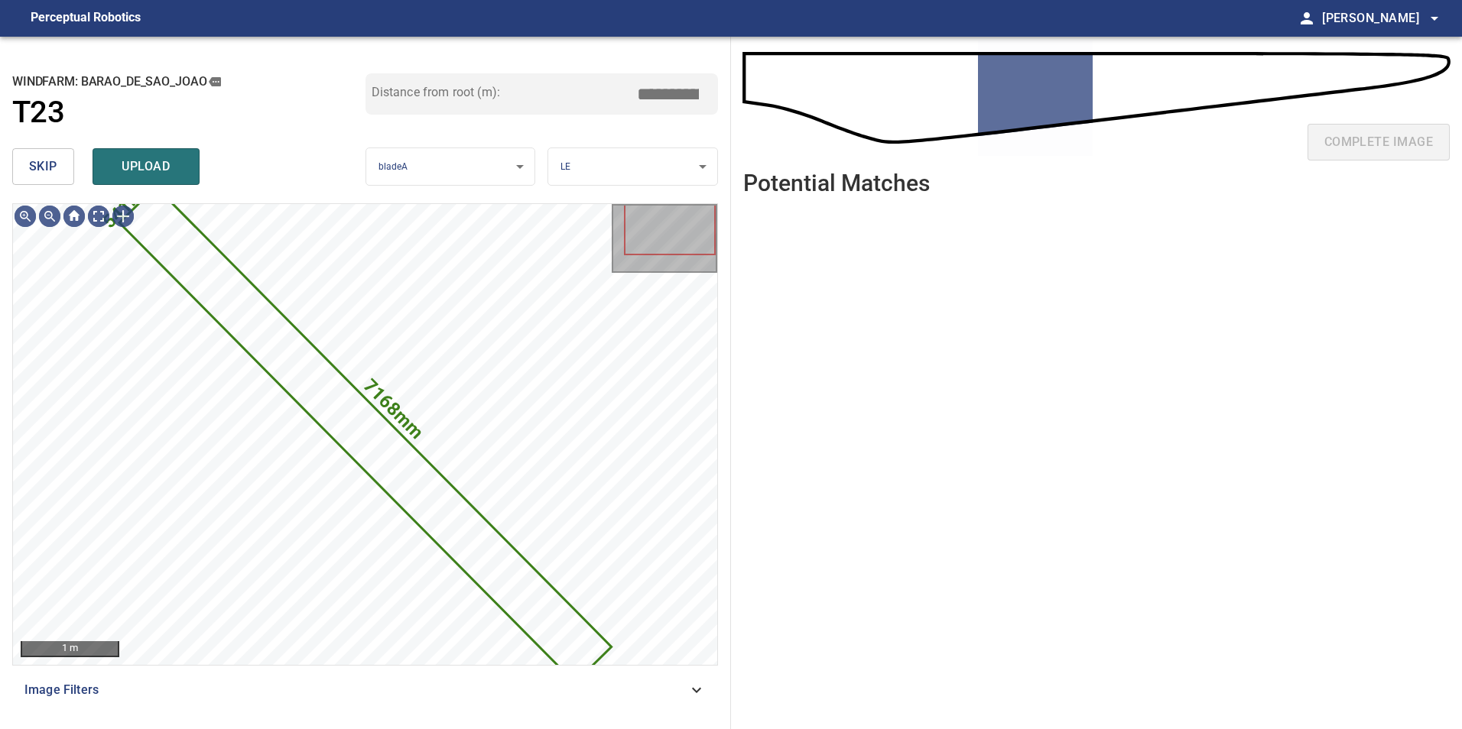
click at [46, 162] on span "skip" at bounding box center [43, 166] width 28 height 21
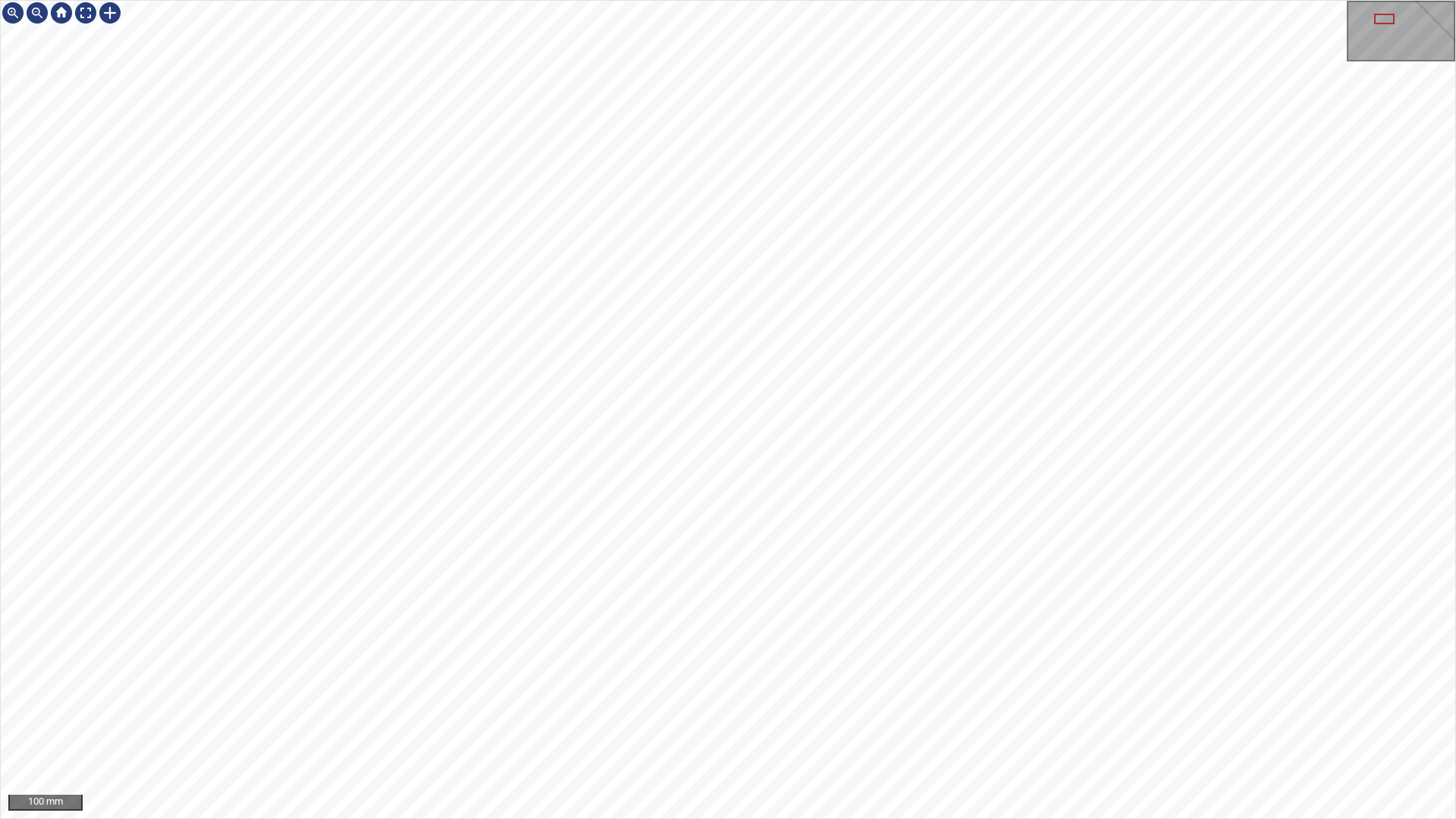
click at [826, 723] on div "100 mm" at bounding box center [728, 410] width 1456 height 819
click at [977, 723] on div "100 mm" at bounding box center [728, 410] width 1456 height 819
click at [809, 723] on div "100 mm" at bounding box center [728, 410] width 1456 height 819
click at [762, 451] on div "100 mm" at bounding box center [728, 410] width 1456 height 819
click at [454, 0] on div "100 mm" at bounding box center [728, 410] width 1456 height 819
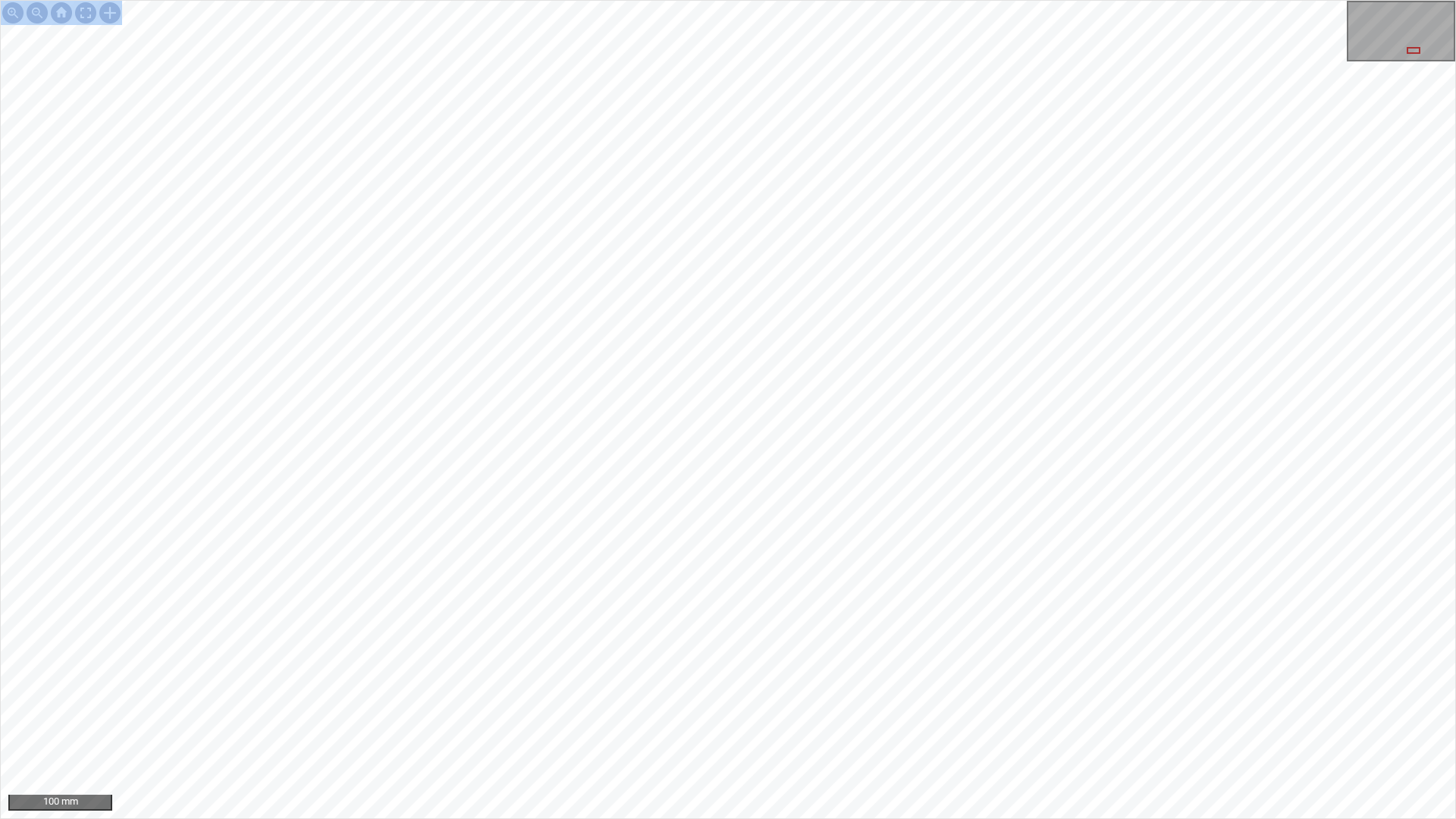
click at [424, 0] on div "100 mm" at bounding box center [728, 410] width 1456 height 819
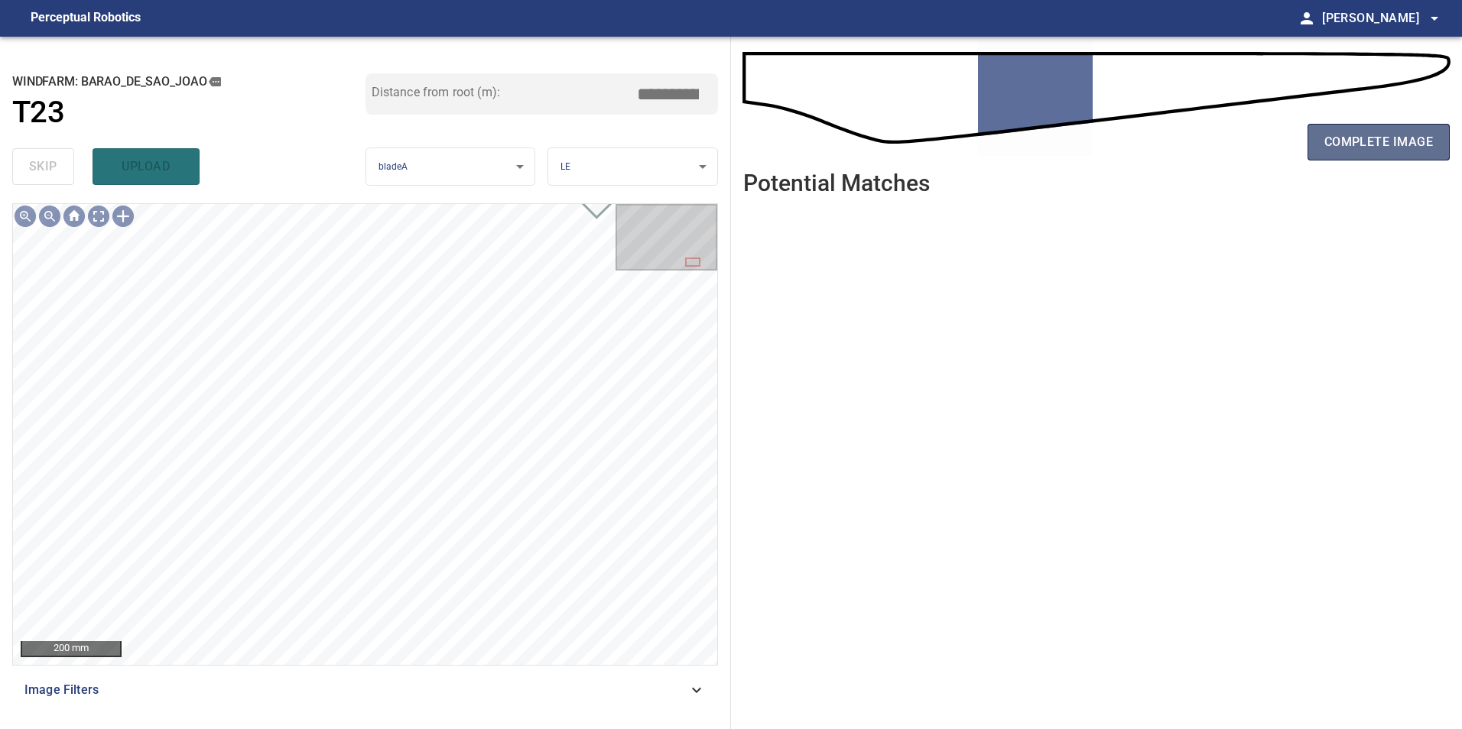
click at [1395, 131] on span "complete image" at bounding box center [1378, 141] width 109 height 21
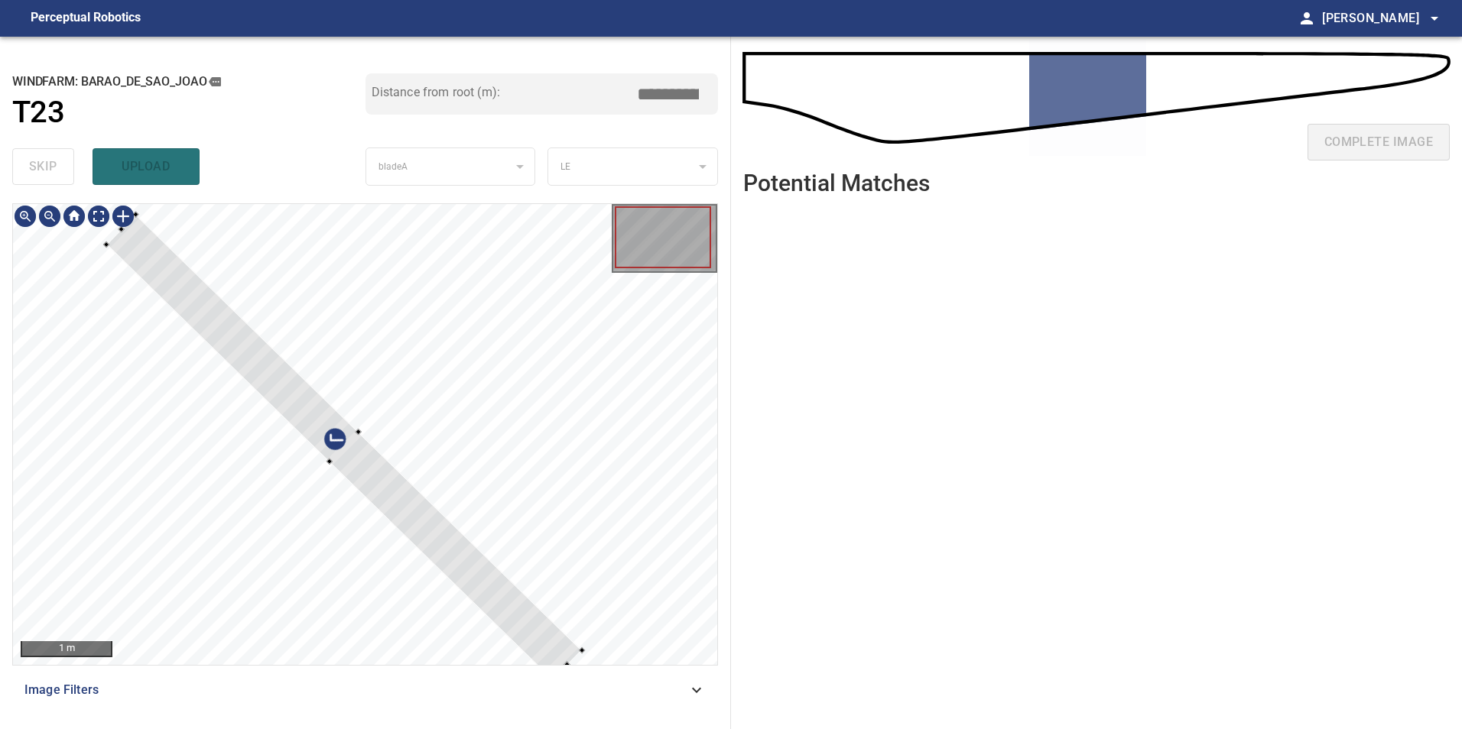
click at [474, 427] on div at bounding box center [365, 434] width 704 height 461
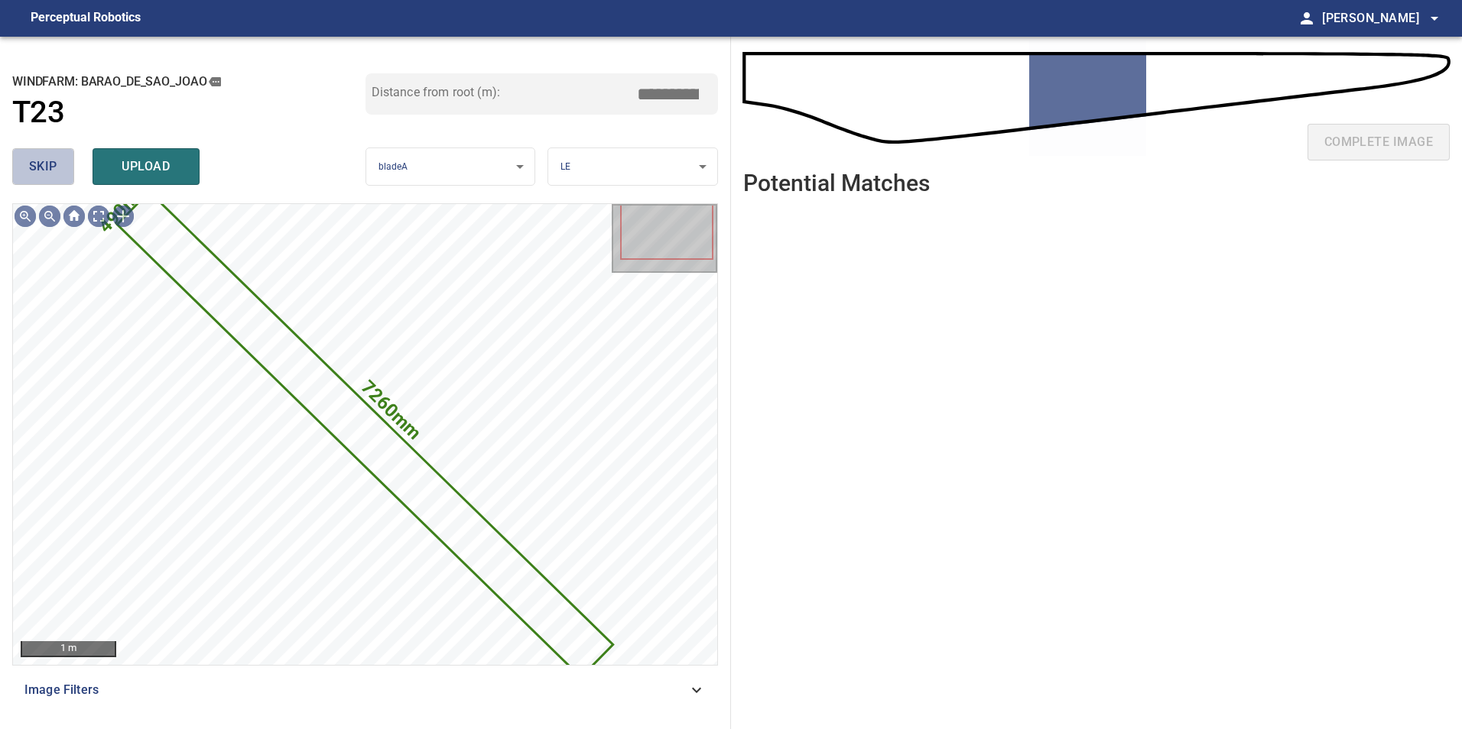
drag, startPoint x: 55, startPoint y: 168, endPoint x: 82, endPoint y: 198, distance: 40.1
click at [63, 177] on button "skip" at bounding box center [43, 166] width 62 height 37
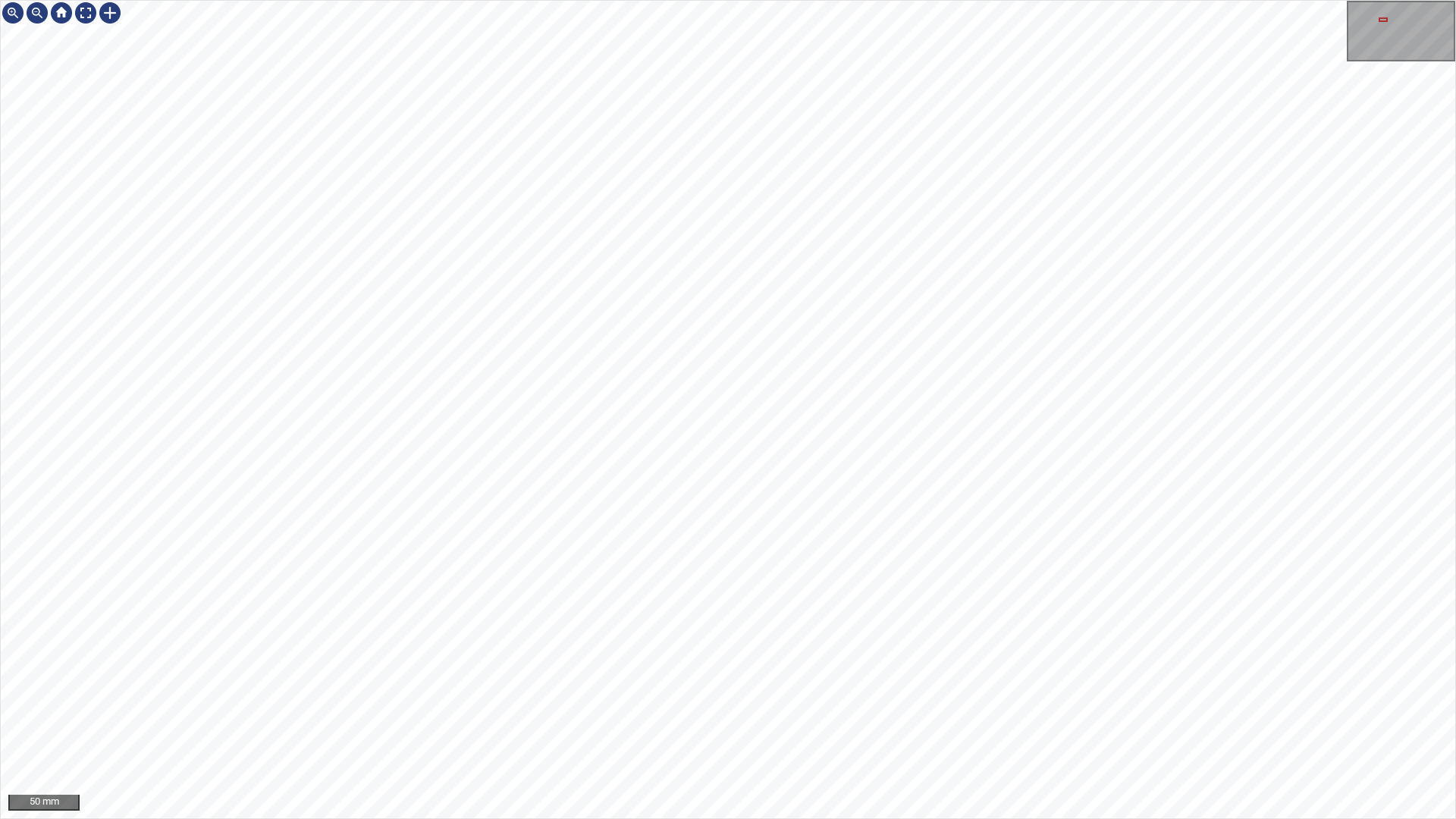
click at [707, 0] on div "50 mm" at bounding box center [728, 410] width 1456 height 819
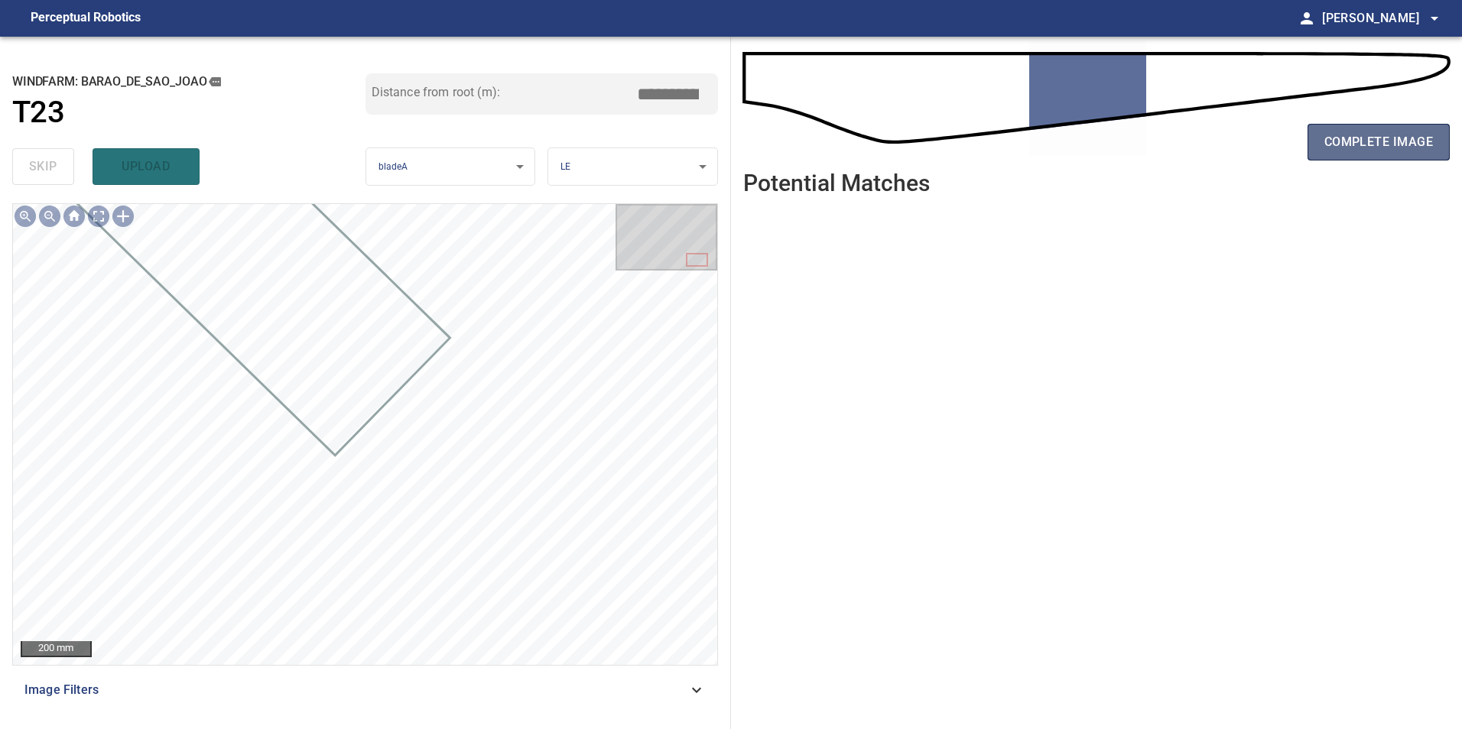
drag, startPoint x: 1400, startPoint y: 137, endPoint x: 1368, endPoint y: 149, distance: 34.4
click at [1399, 138] on span "complete image" at bounding box center [1378, 141] width 109 height 21
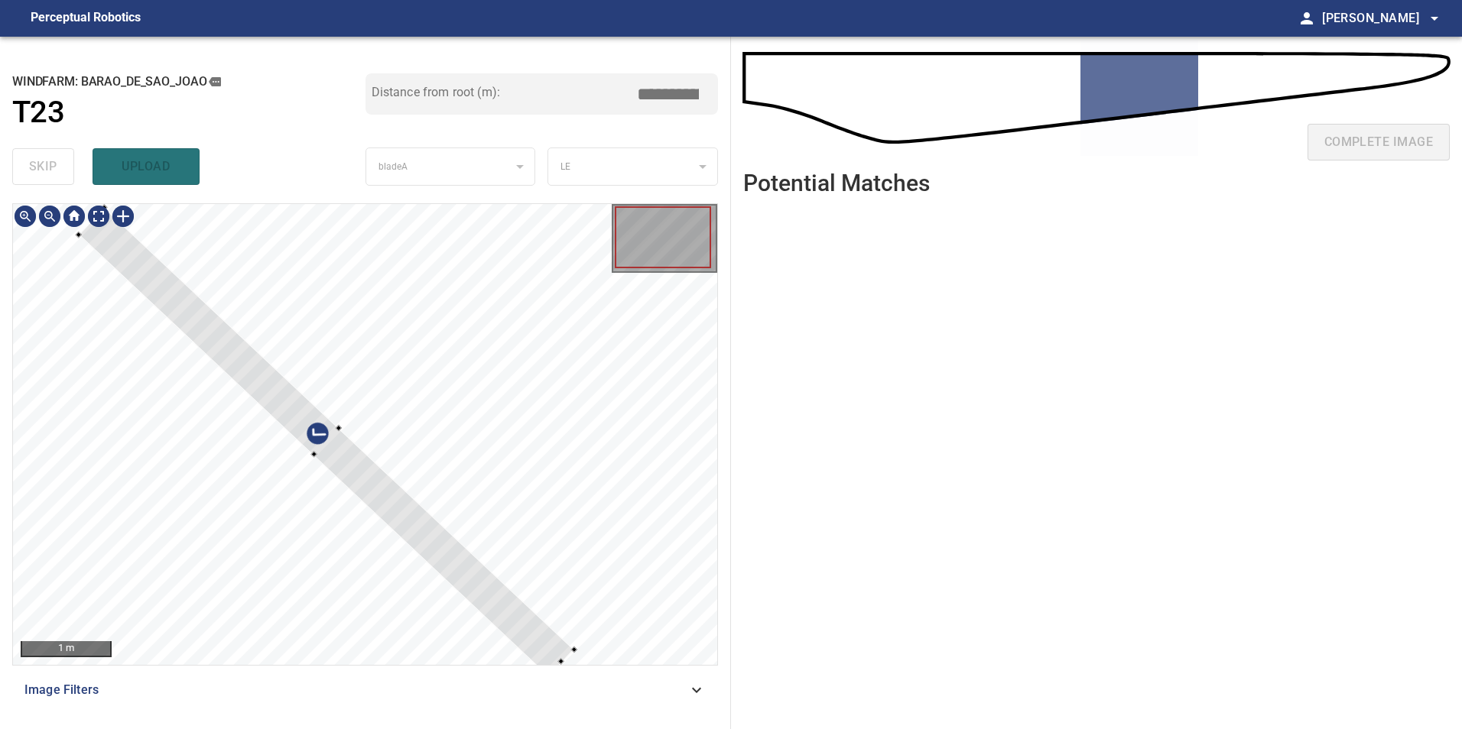
click at [446, 427] on div at bounding box center [326, 442] width 495 height 469
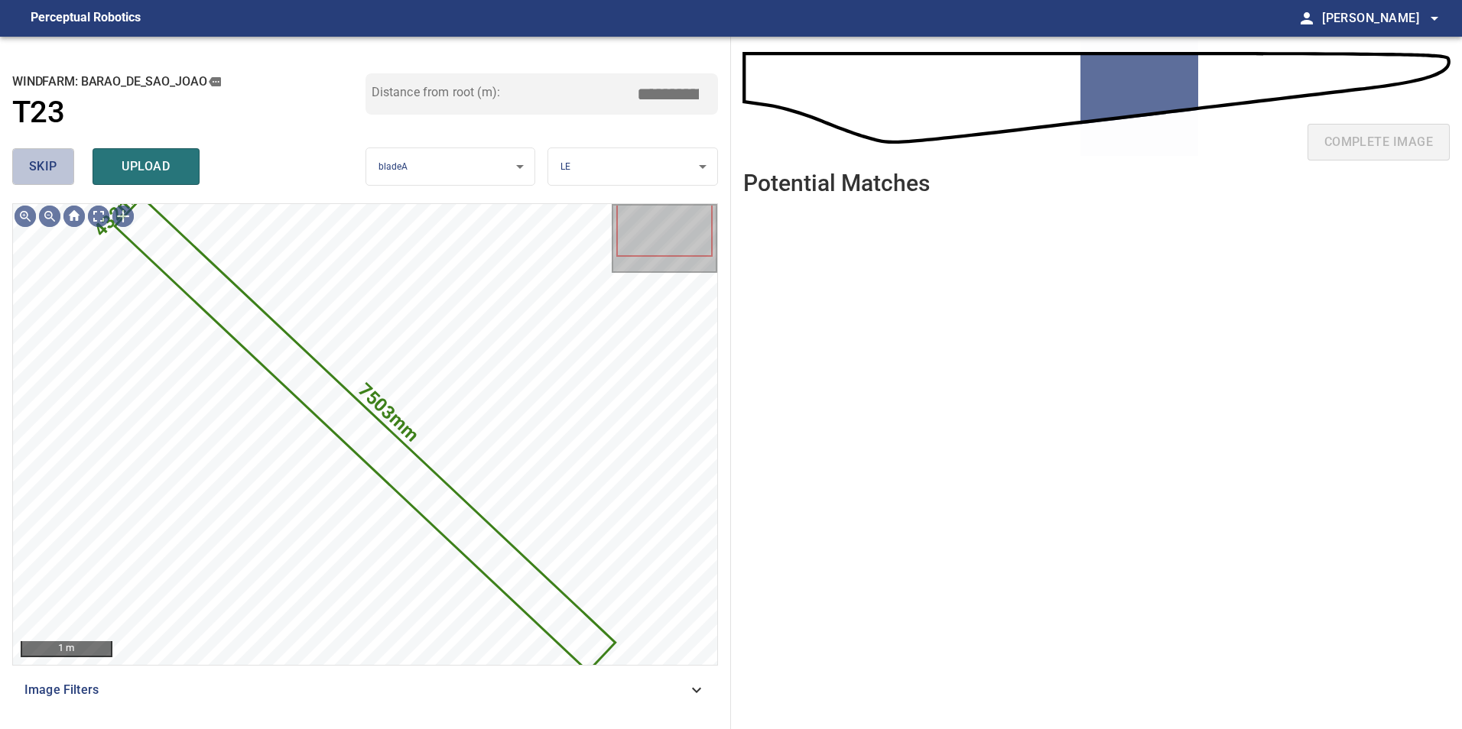
drag, startPoint x: 59, startPoint y: 170, endPoint x: 67, endPoint y: 186, distance: 17.1
click at [61, 173] on button "skip" at bounding box center [43, 166] width 62 height 37
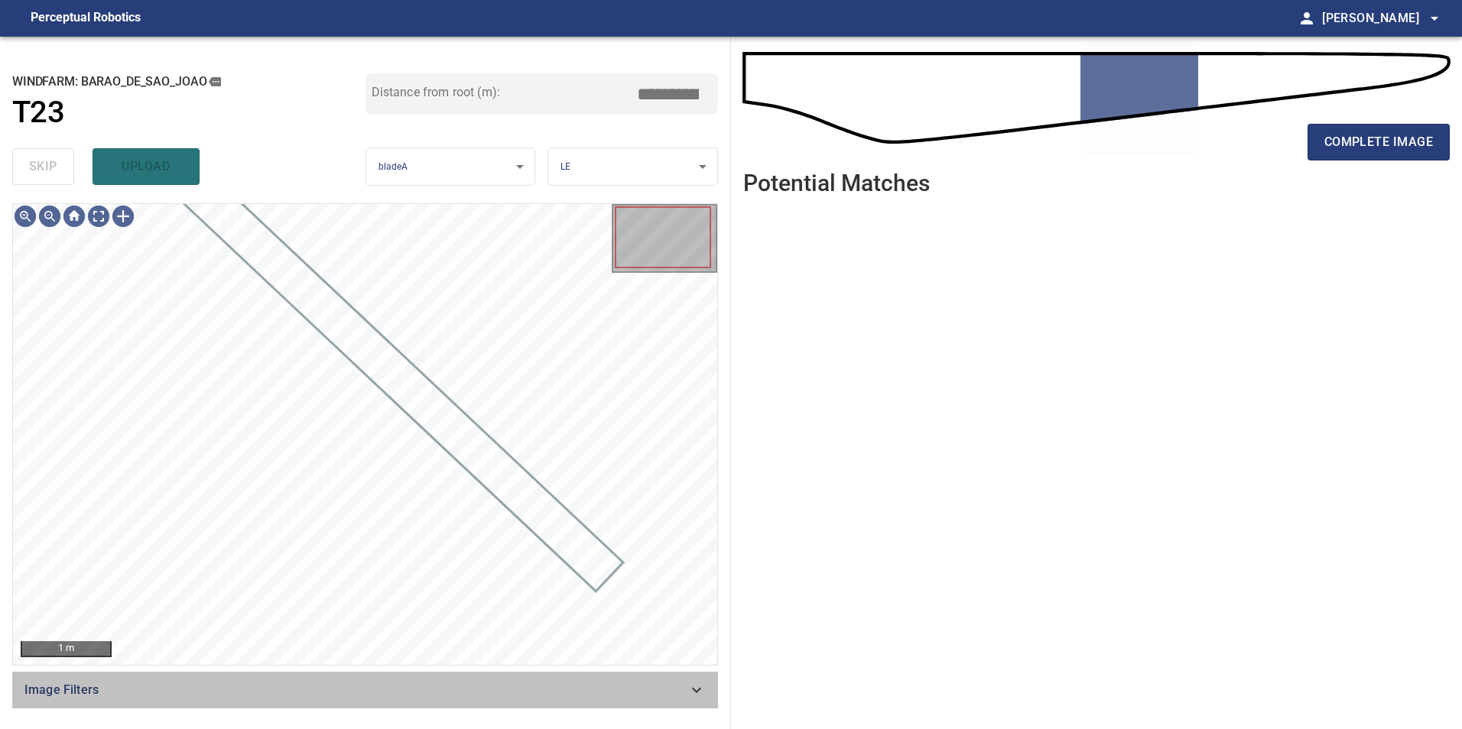
drag, startPoint x: 628, startPoint y: 677, endPoint x: 499, endPoint y: 686, distance: 129.5
click at [618, 678] on div "Image Filters" at bounding box center [365, 690] width 706 height 37
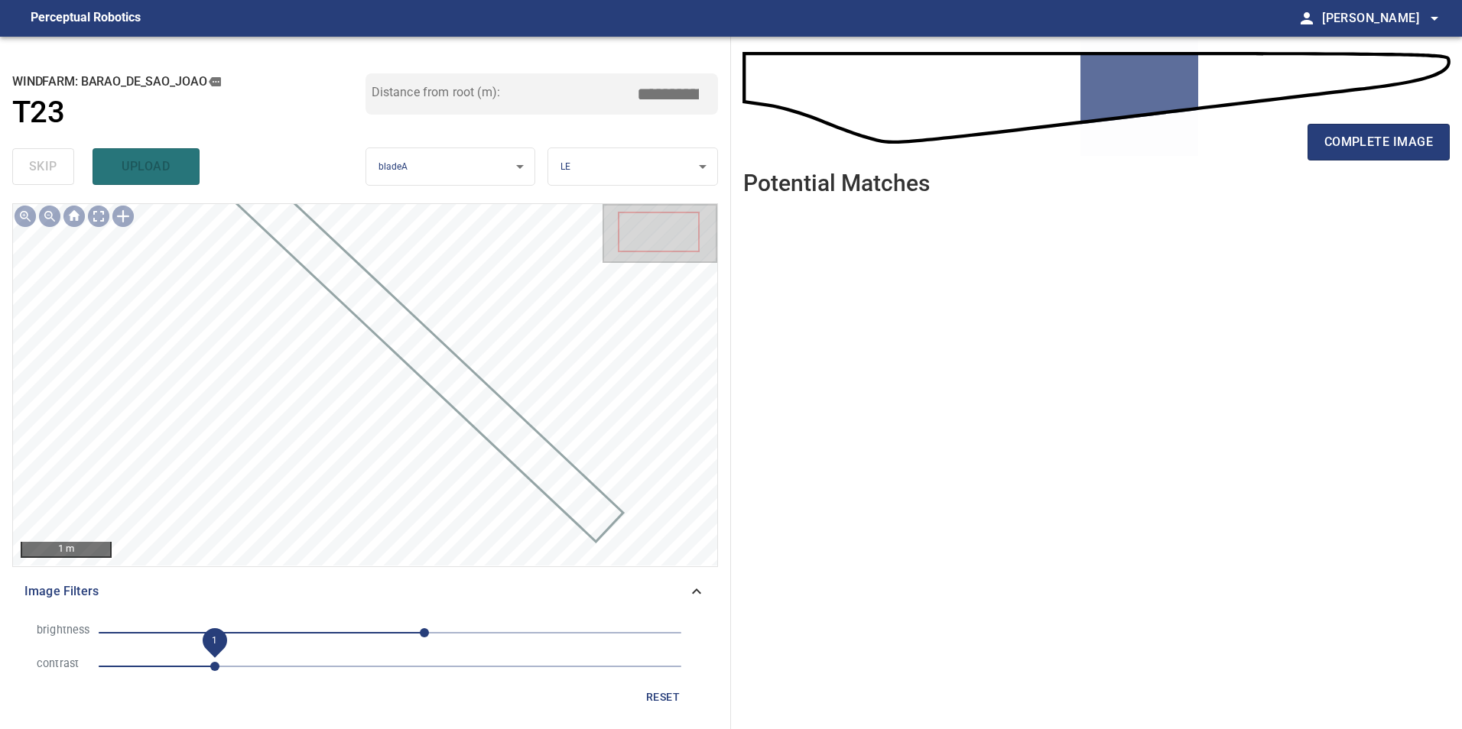
click at [216, 664] on span "1" at bounding box center [214, 666] width 9 height 9
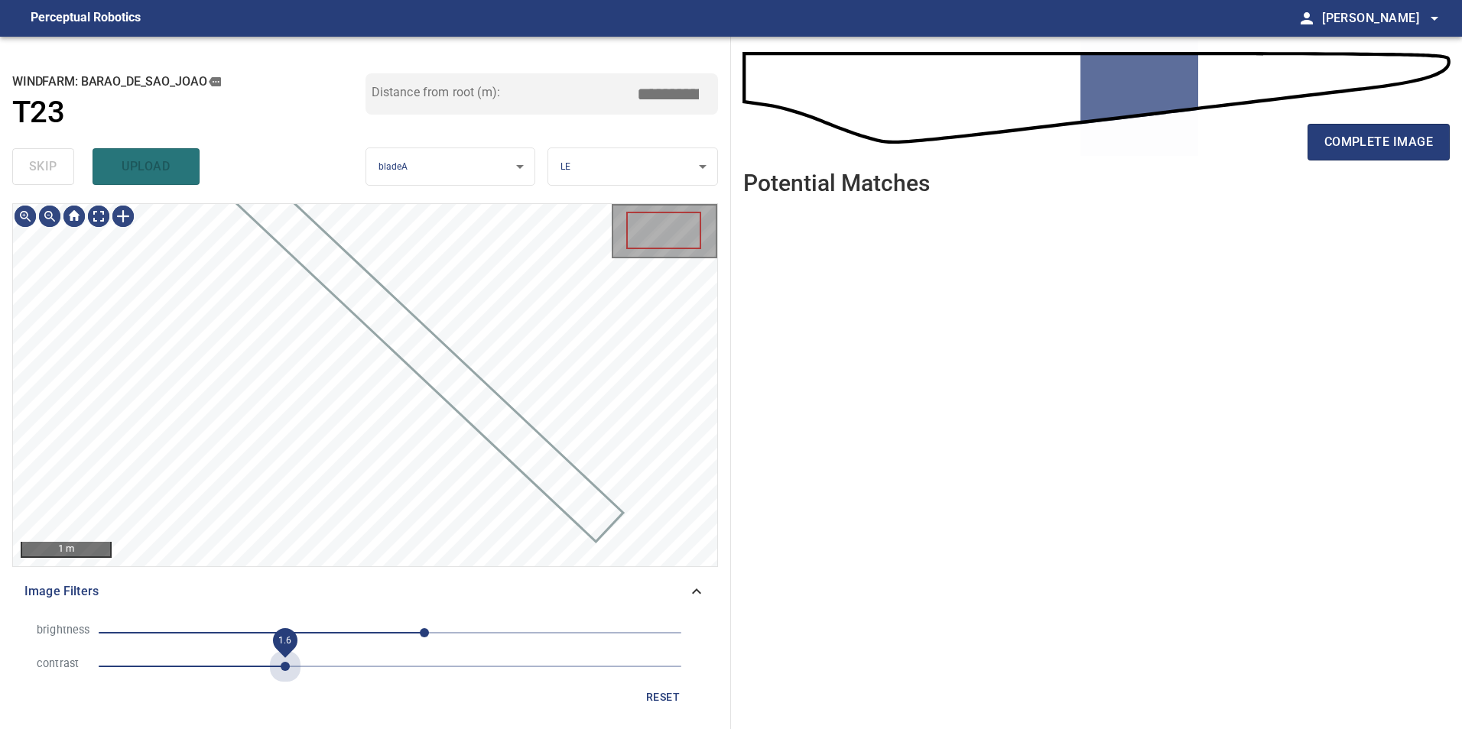
click at [282, 667] on span "1.6" at bounding box center [390, 666] width 583 height 21
click at [315, 631] on span "30" at bounding box center [390, 632] width 583 height 21
click at [359, 628] on span "-66" at bounding box center [390, 632] width 583 height 21
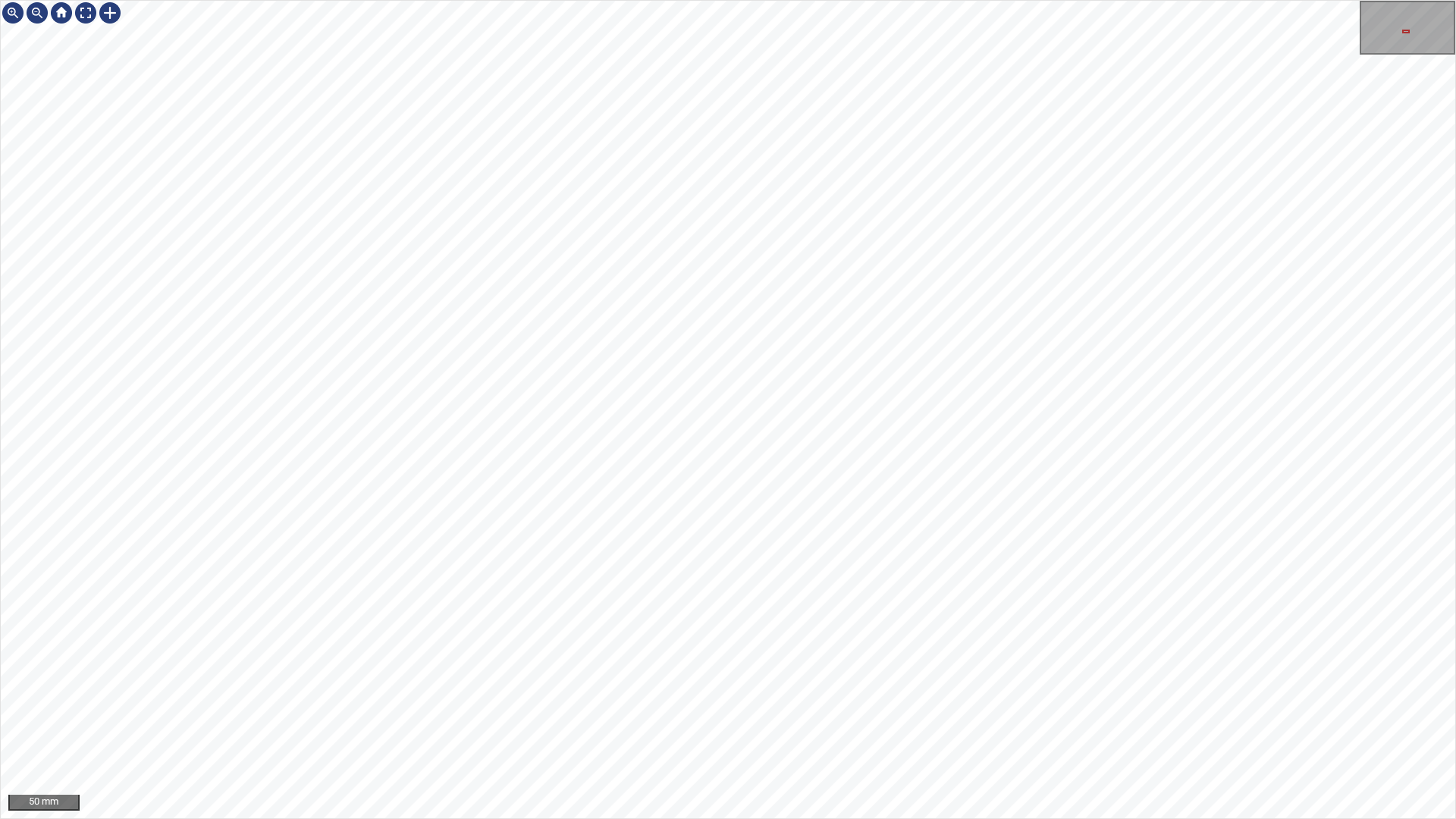
click at [816, 0] on div "50 mm" at bounding box center [728, 410] width 1456 height 819
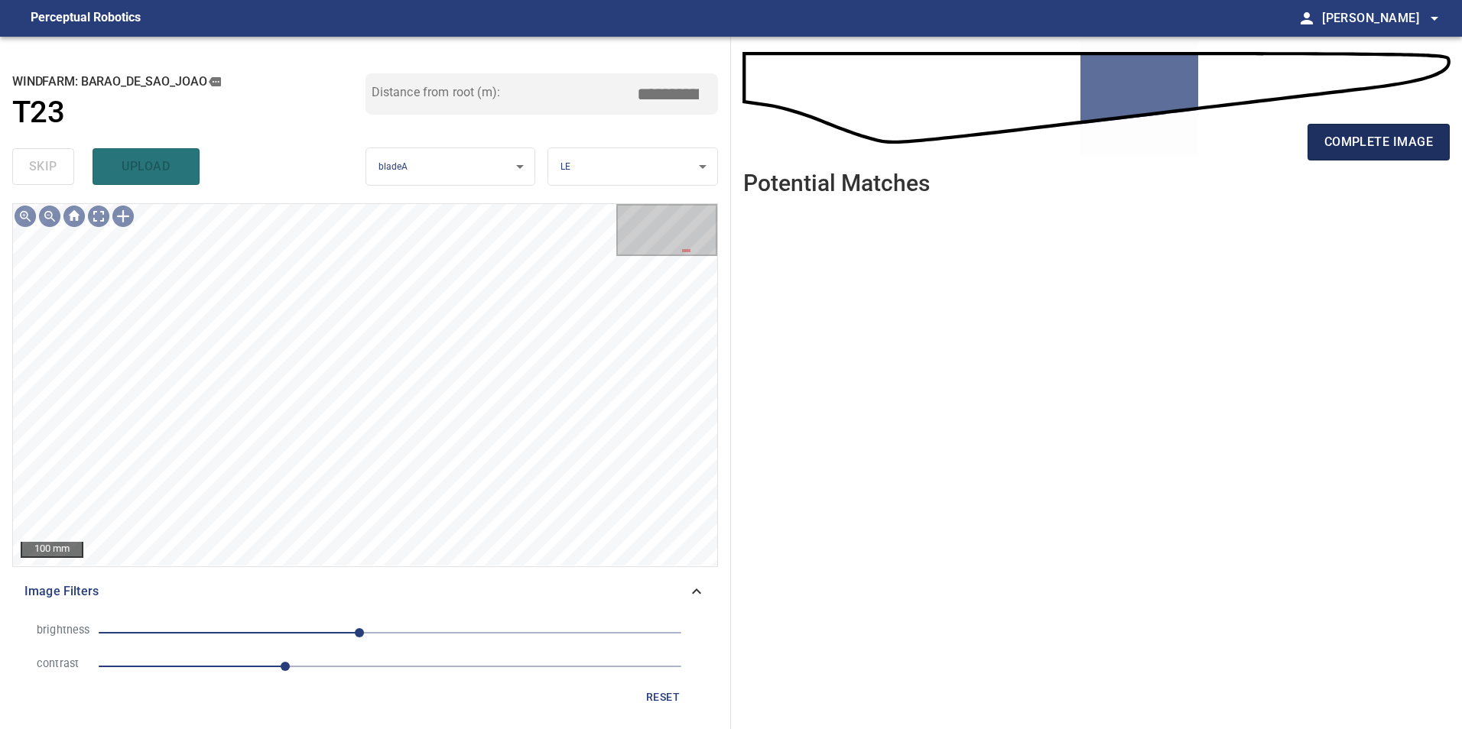
click at [1376, 157] on button "complete image" at bounding box center [1378, 142] width 142 height 37
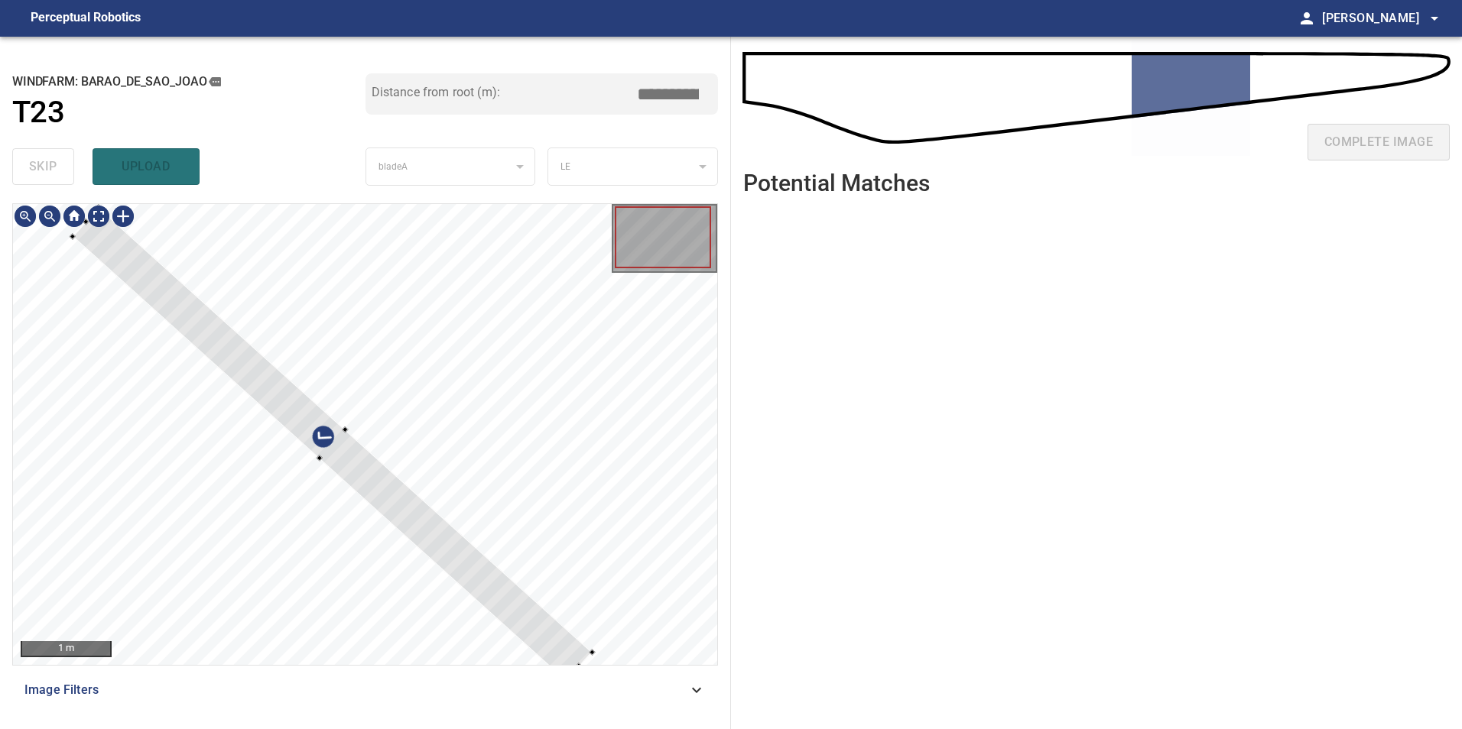
click at [476, 409] on div at bounding box center [365, 434] width 704 height 461
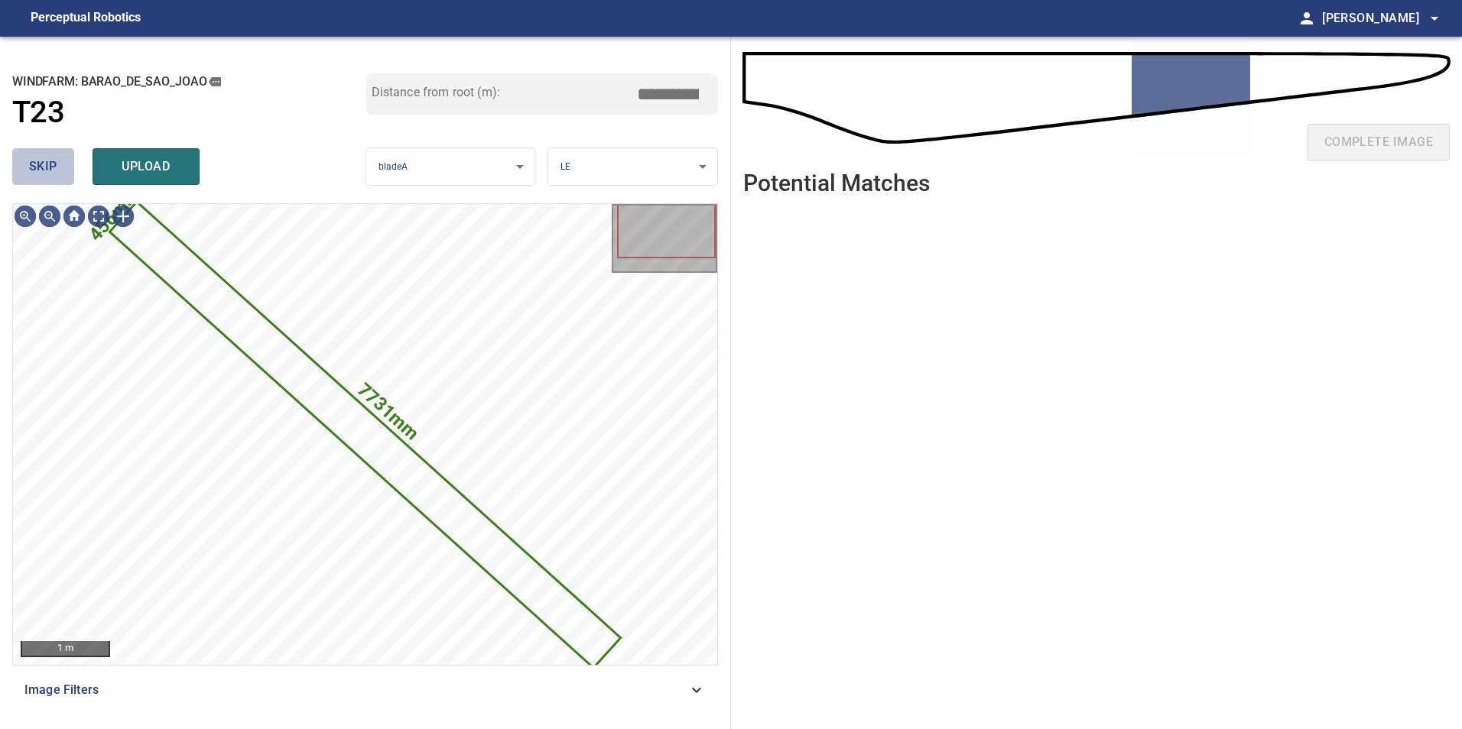
drag, startPoint x: 52, startPoint y: 159, endPoint x: 102, endPoint y: 202, distance: 65.6
click at [57, 162] on span "skip" at bounding box center [43, 166] width 28 height 21
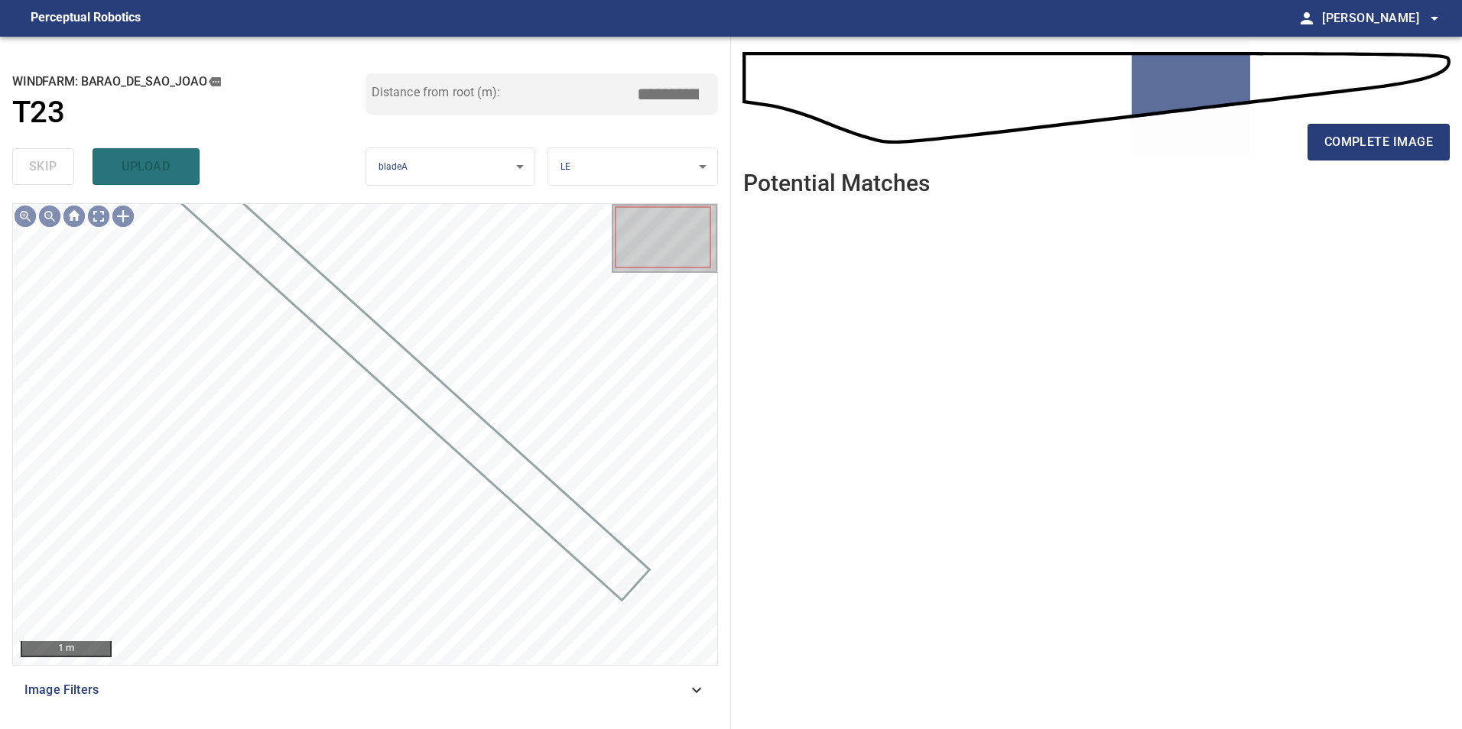
click at [668, 684] on span "Image Filters" at bounding box center [355, 690] width 663 height 18
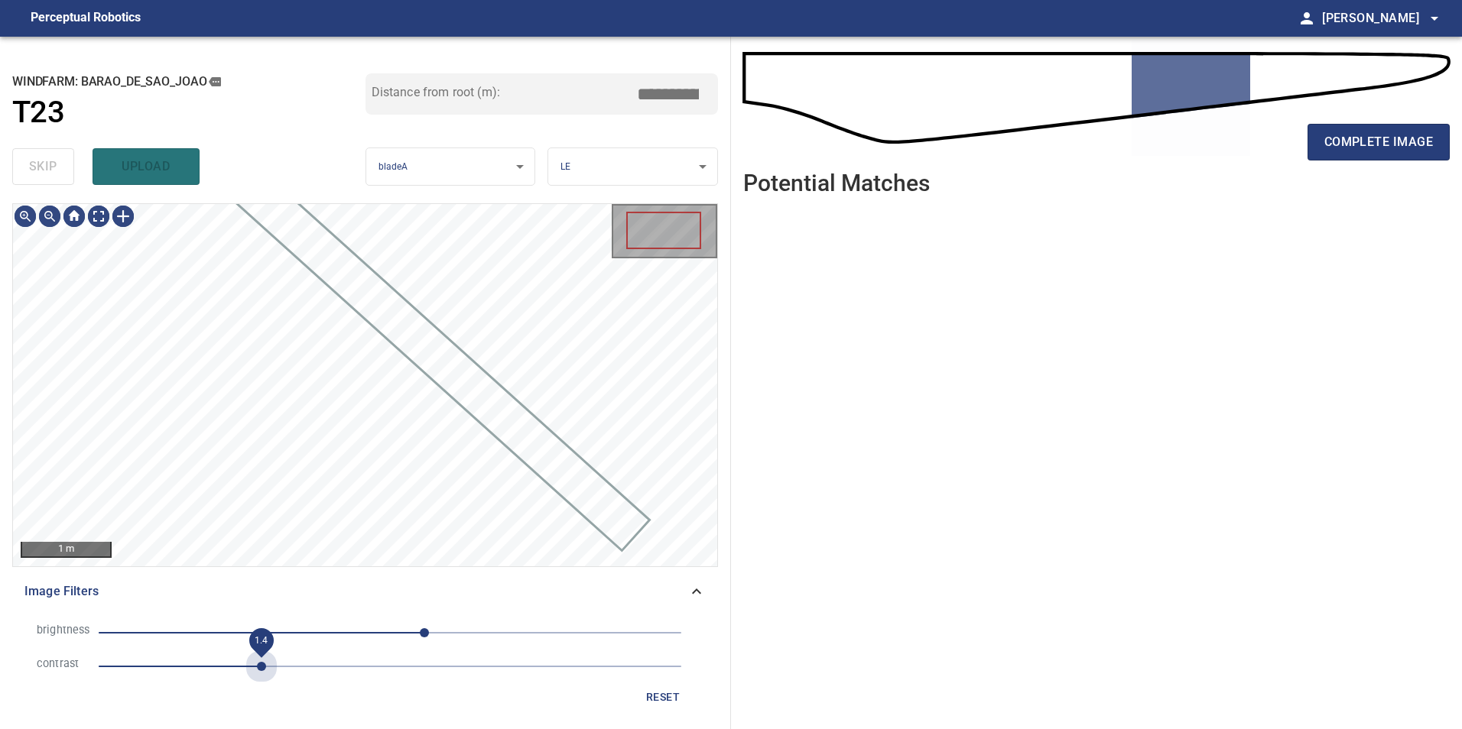
drag, startPoint x: 267, startPoint y: 661, endPoint x: 317, endPoint y: 667, distance: 50.1
click at [268, 661] on span "1.4" at bounding box center [390, 666] width 583 height 21
drag, startPoint x: 317, startPoint y: 668, endPoint x: 345, endPoint y: 647, distance: 34.9
click at [317, 669] on span "1.5" at bounding box center [390, 666] width 583 height 21
drag, startPoint x: 363, startPoint y: 633, endPoint x: 337, endPoint y: 633, distance: 26.0
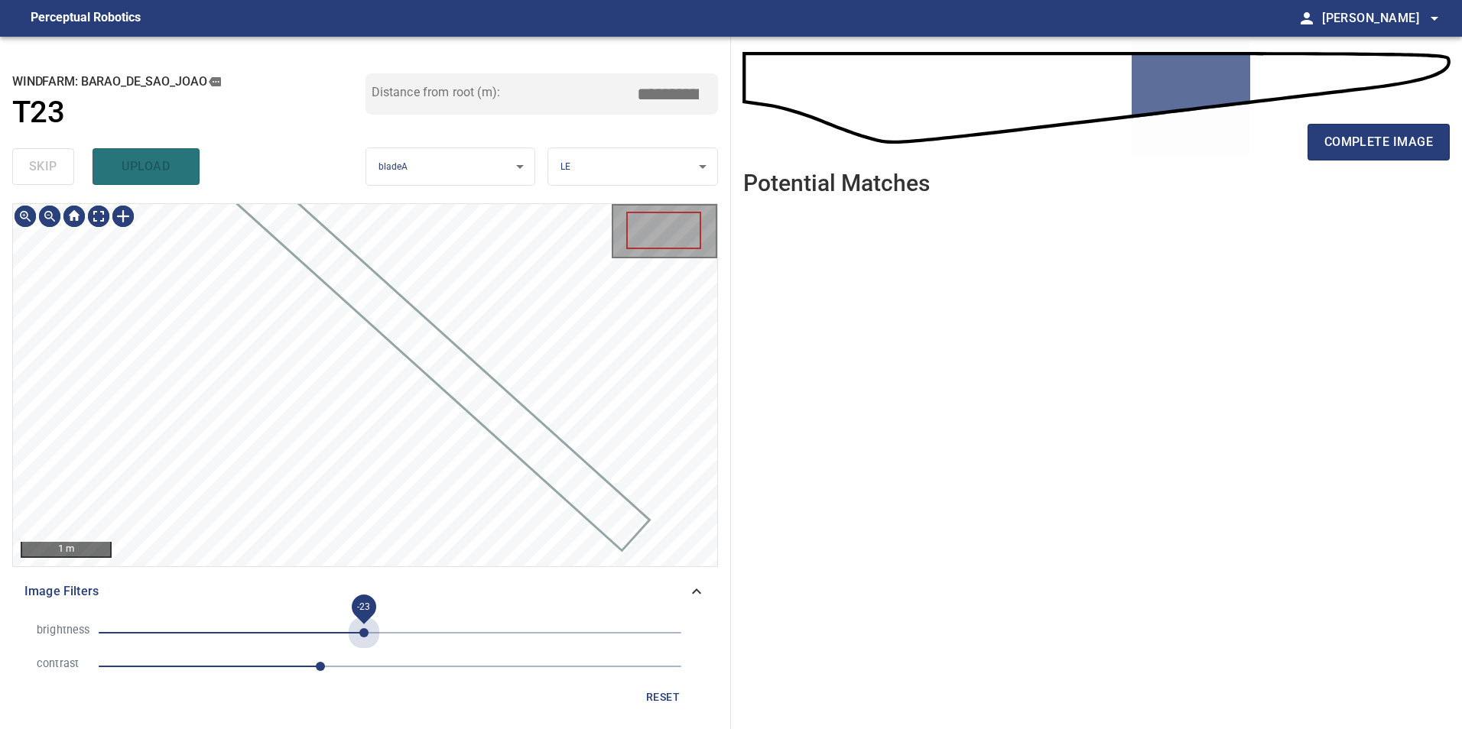
click at [359, 633] on span "-23" at bounding box center [390, 632] width 583 height 21
drag, startPoint x: 337, startPoint y: 633, endPoint x: 328, endPoint y: 634, distance: 9.2
click at [336, 633] on span "-46" at bounding box center [390, 632] width 583 height 21
click at [307, 632] on span "-73" at bounding box center [390, 632] width 583 height 21
drag, startPoint x: 368, startPoint y: 635, endPoint x: 308, endPoint y: 699, distance: 87.6
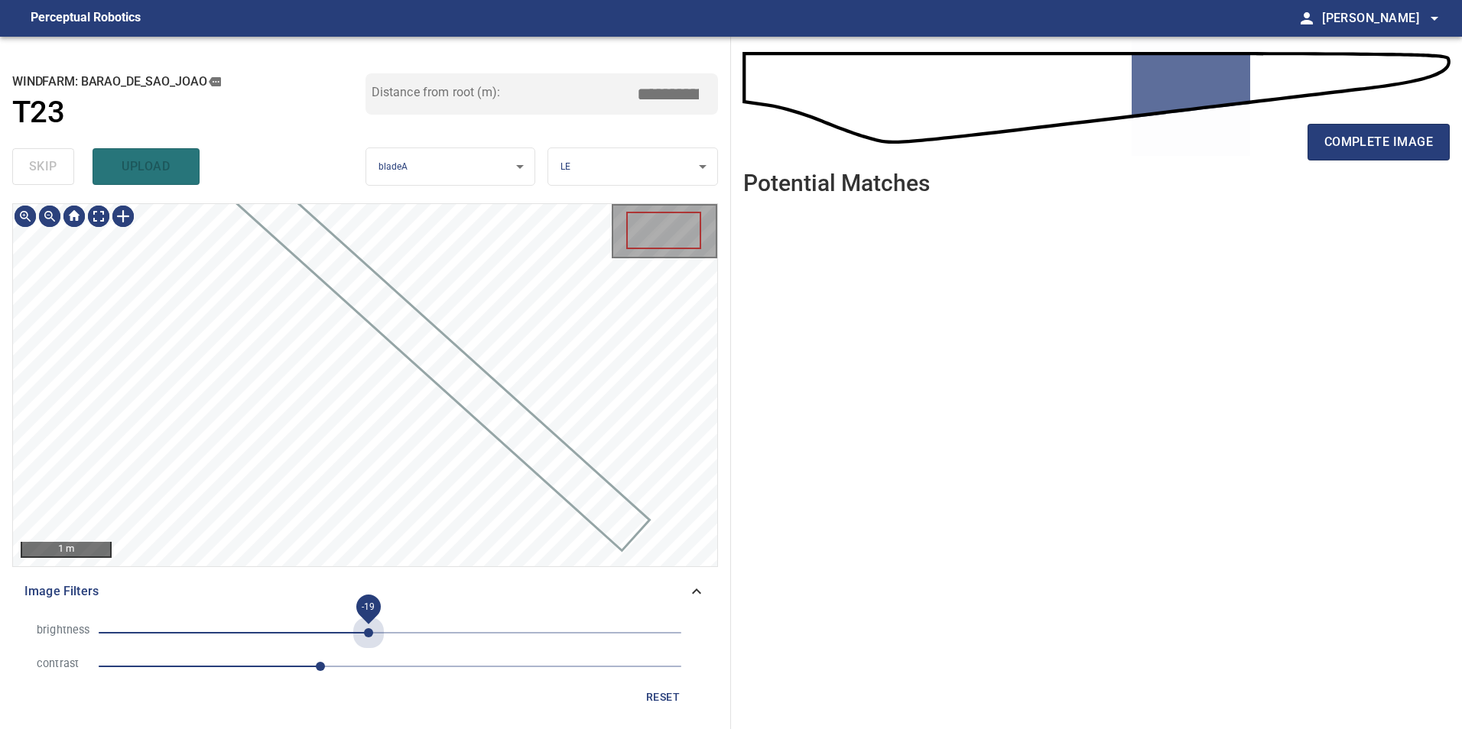
click at [367, 638] on span "-19" at bounding box center [390, 632] width 583 height 21
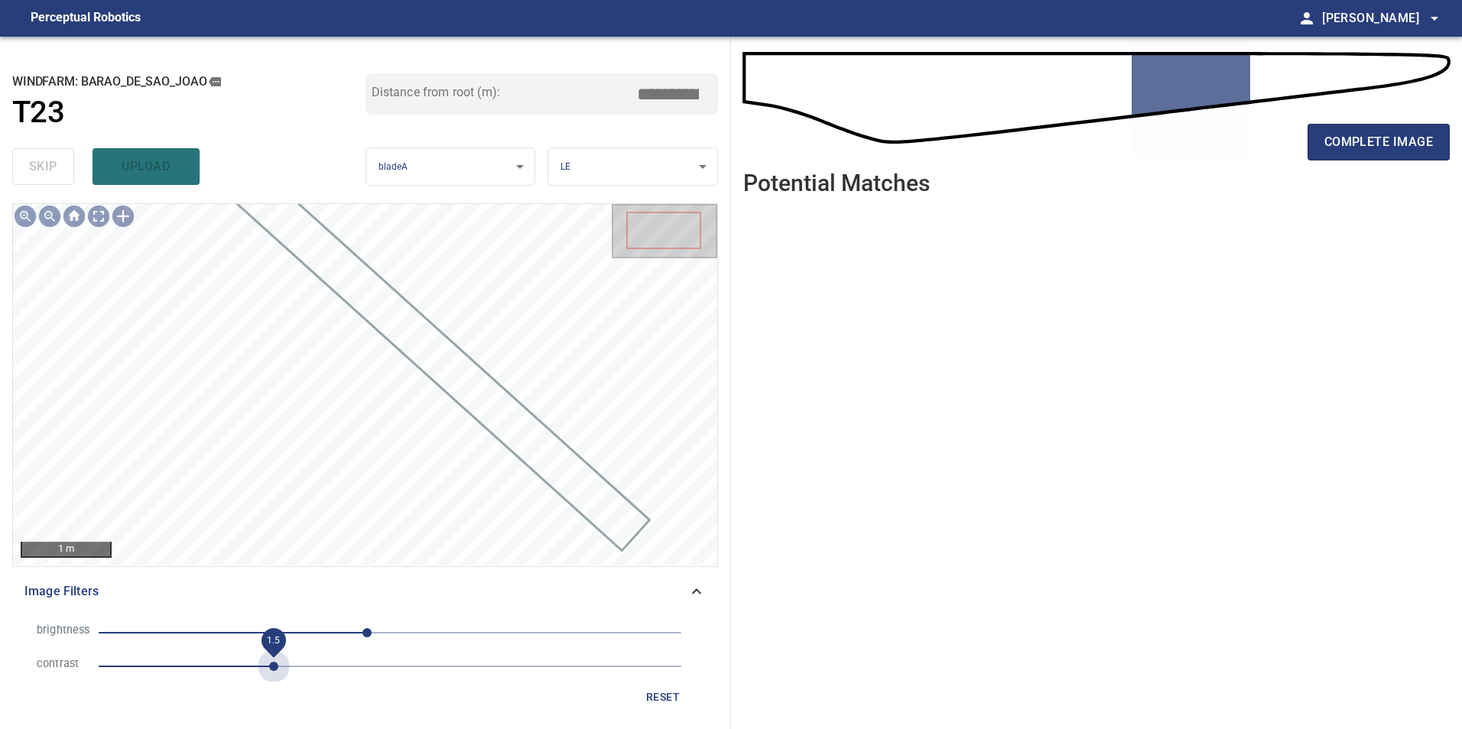
drag, startPoint x: 268, startPoint y: 677, endPoint x: 290, endPoint y: 691, distance: 25.9
click at [271, 677] on span "1.5" at bounding box center [390, 666] width 583 height 21
click at [76, 222] on div at bounding box center [74, 216] width 24 height 24
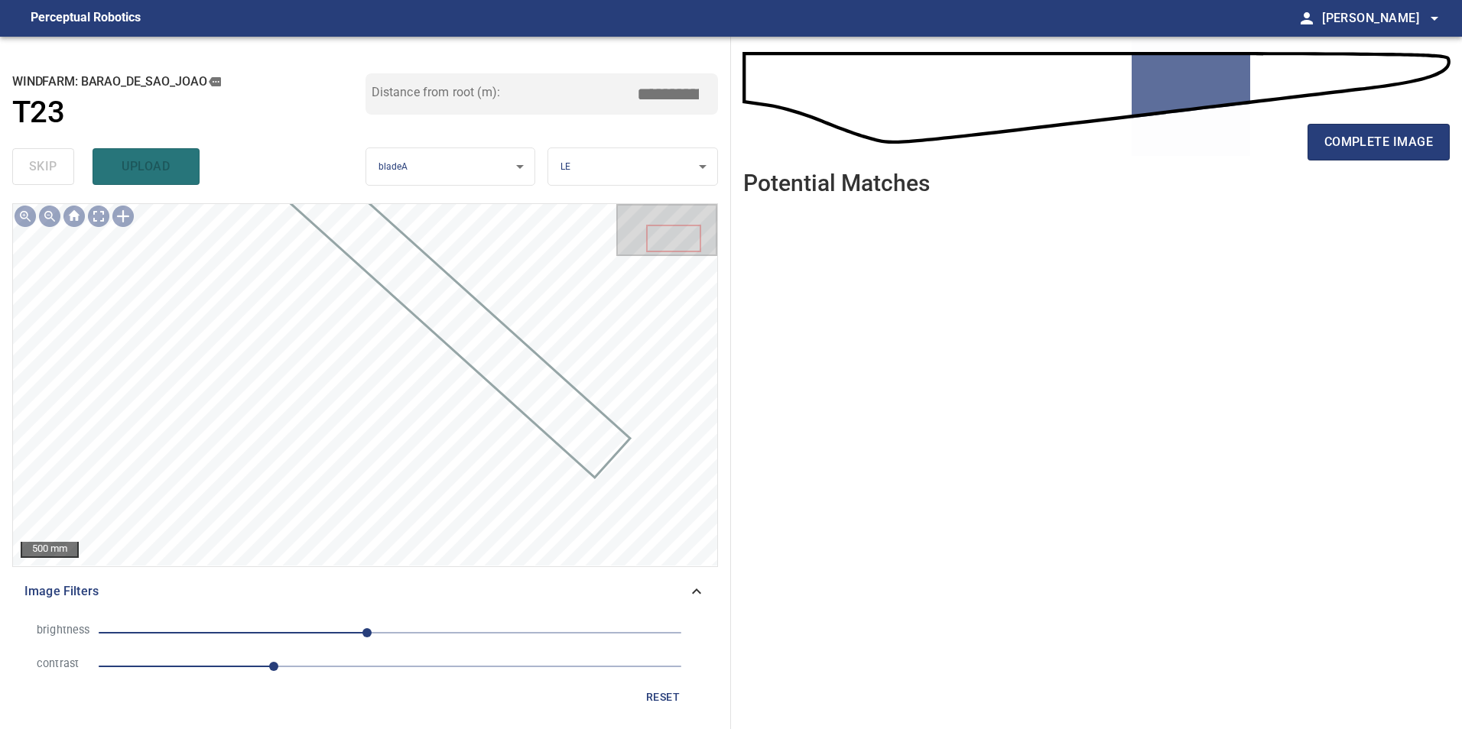
click at [661, 693] on span "reset" at bounding box center [662, 697] width 37 height 19
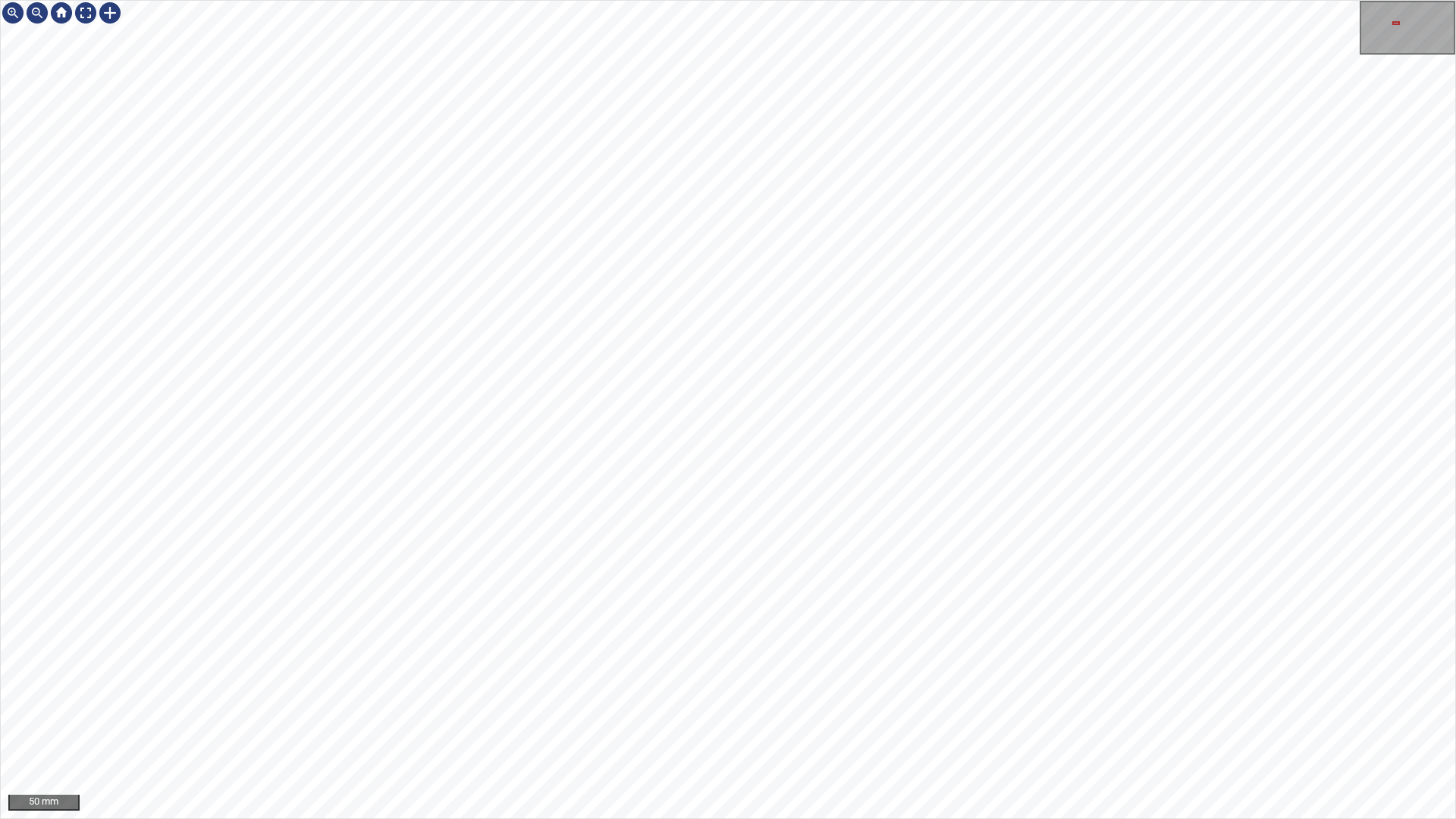
click at [513, 0] on div "50 mm" at bounding box center [728, 410] width 1456 height 819
click at [244, 0] on div "50 mm" at bounding box center [728, 410] width 1456 height 819
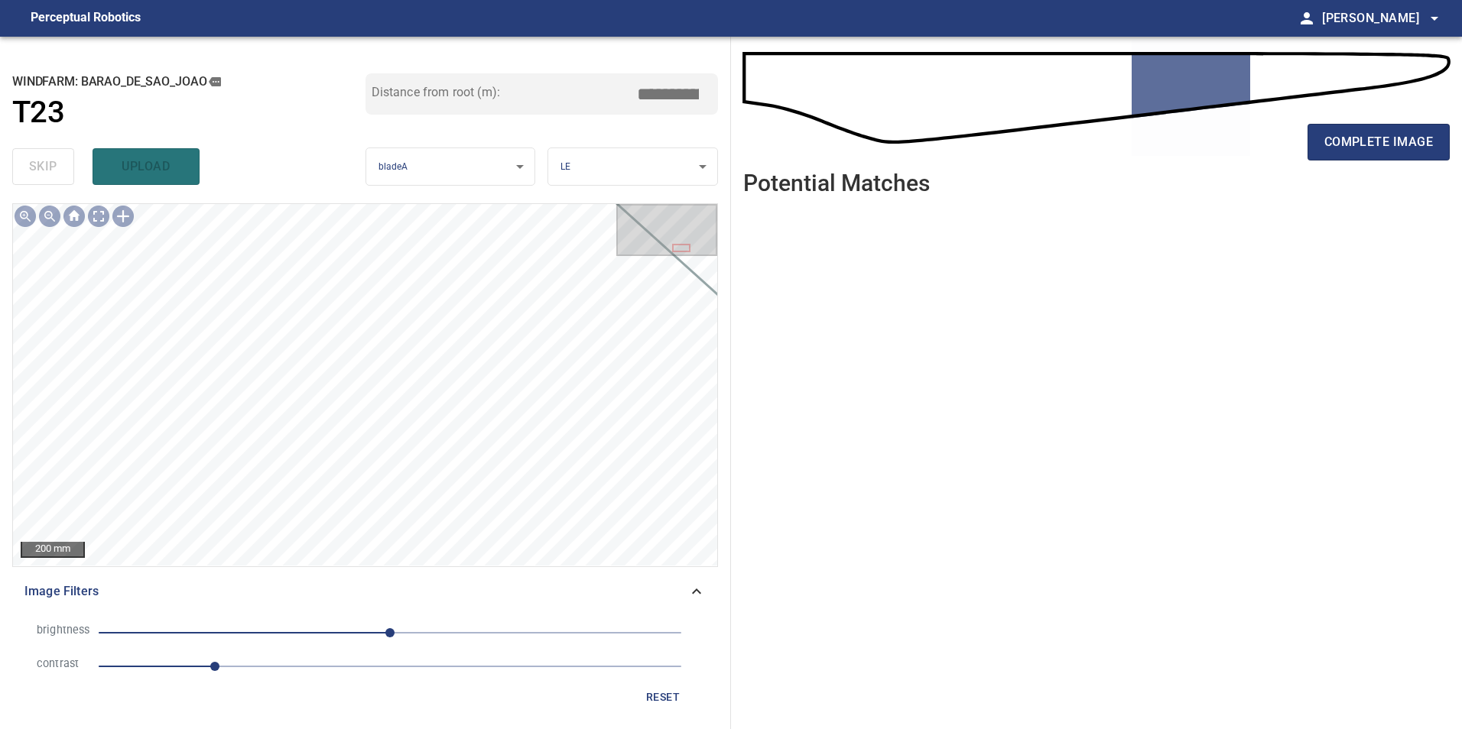
click at [1390, 164] on div "complete image" at bounding box center [1096, 148] width 706 height 61
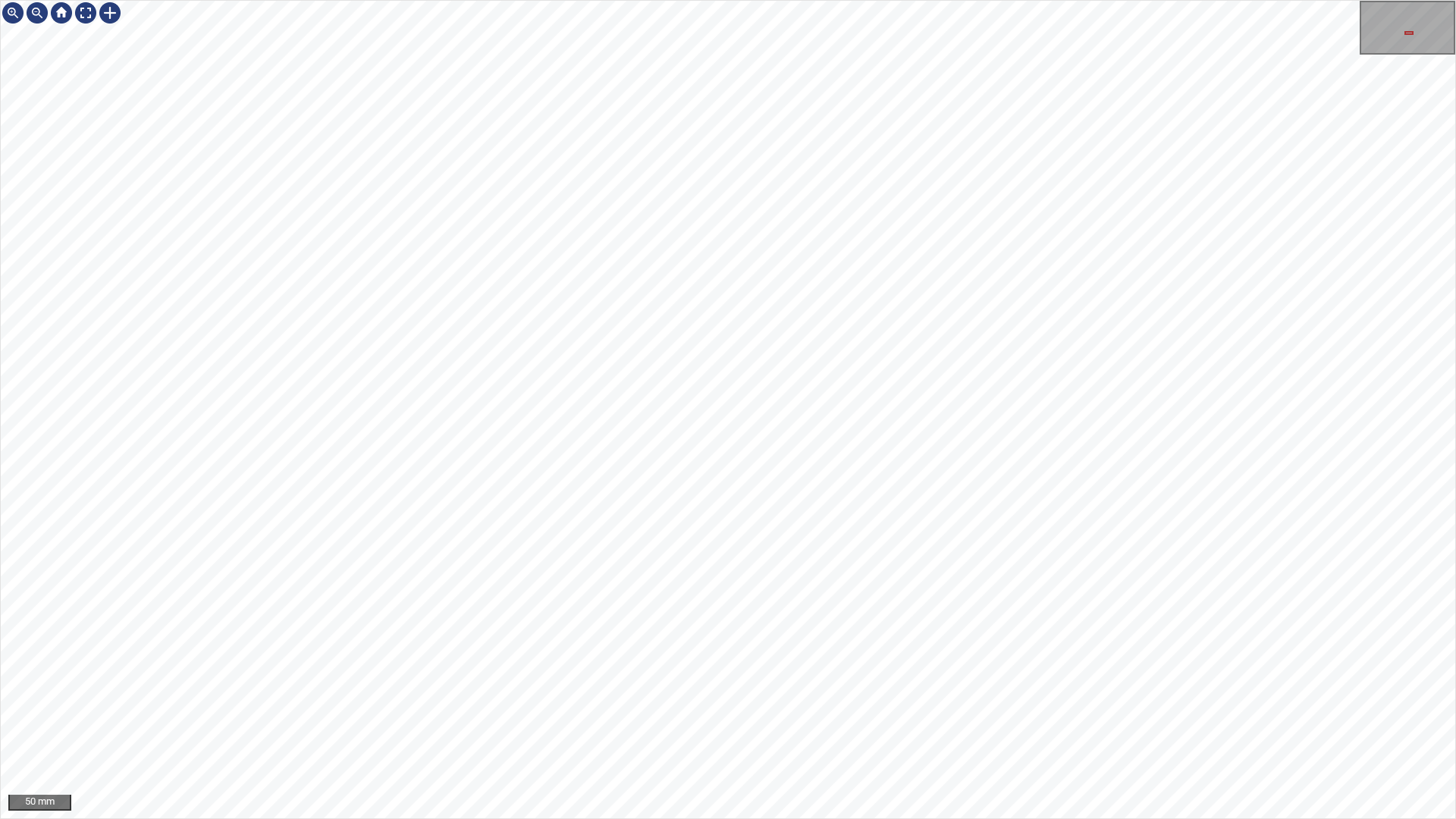
click at [874, 723] on div "50 mm" at bounding box center [728, 410] width 1456 height 819
click at [904, 723] on div "50 mm" at bounding box center [728, 410] width 1456 height 819
click at [1033, 723] on div "50 mm" at bounding box center [728, 410] width 1456 height 819
click at [987, 723] on div "50 mm" at bounding box center [728, 410] width 1456 height 819
click at [1199, 723] on div "50 mm" at bounding box center [728, 410] width 1456 height 819
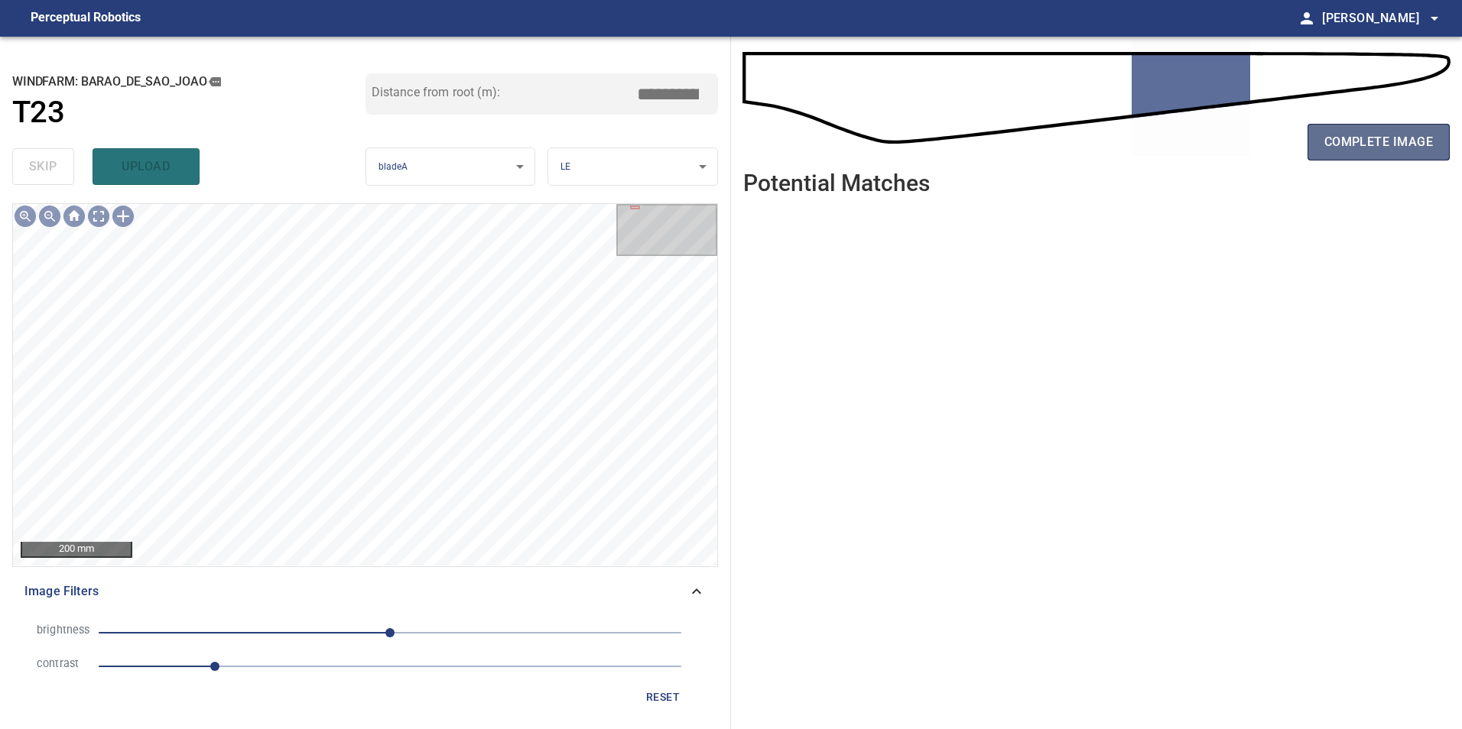
click at [1339, 156] on button "complete image" at bounding box center [1378, 142] width 142 height 37
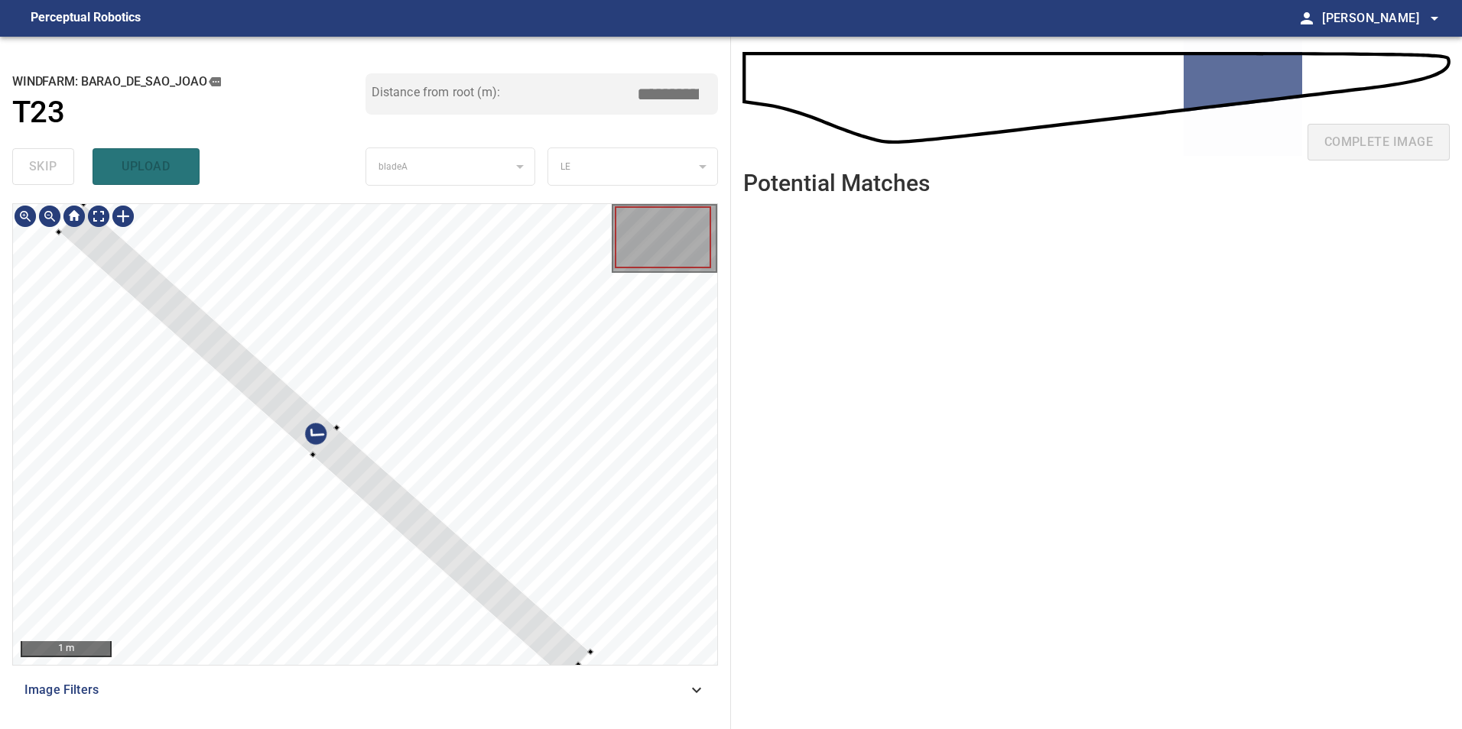
click at [528, 479] on div at bounding box center [365, 434] width 704 height 461
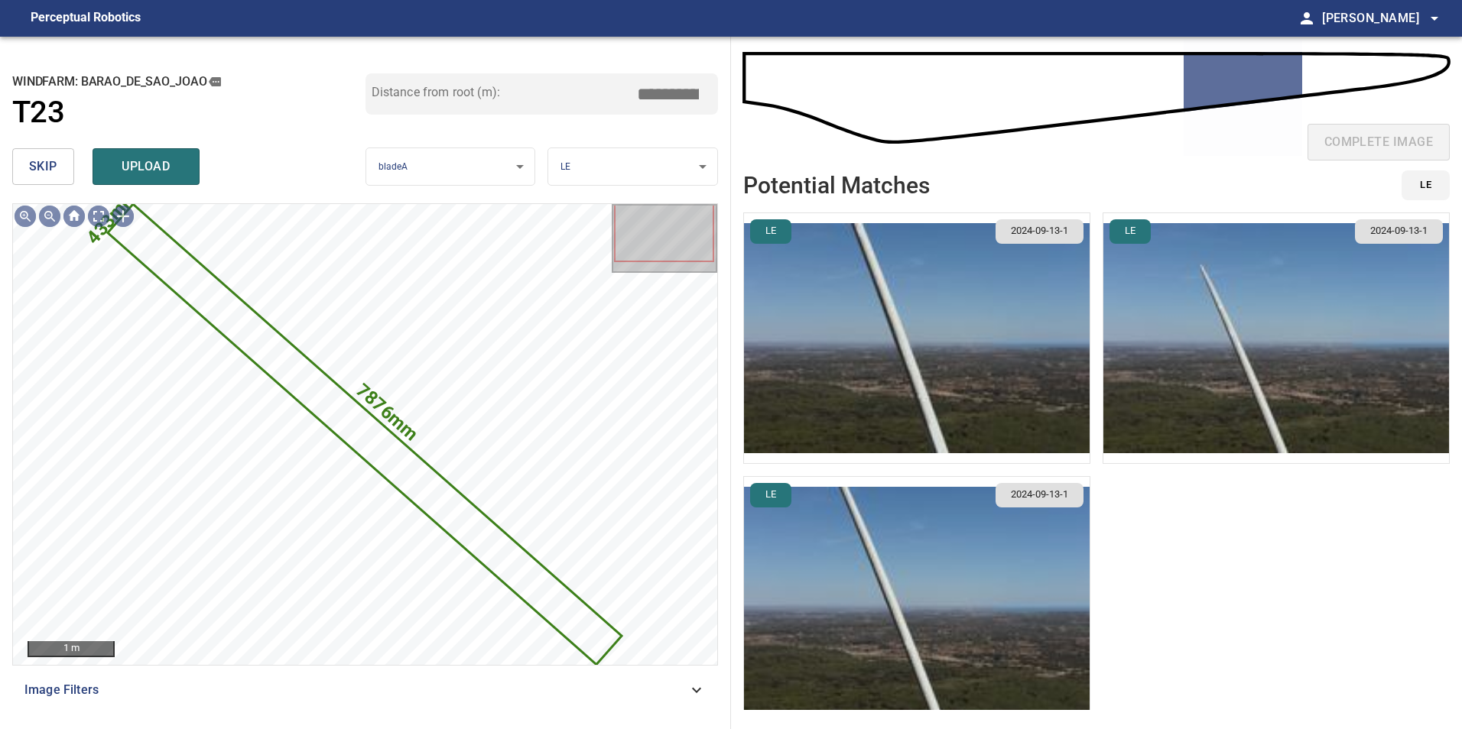
drag, startPoint x: 30, startPoint y: 166, endPoint x: 43, endPoint y: 196, distance: 33.2
click at [30, 168] on span "skip" at bounding box center [43, 166] width 28 height 21
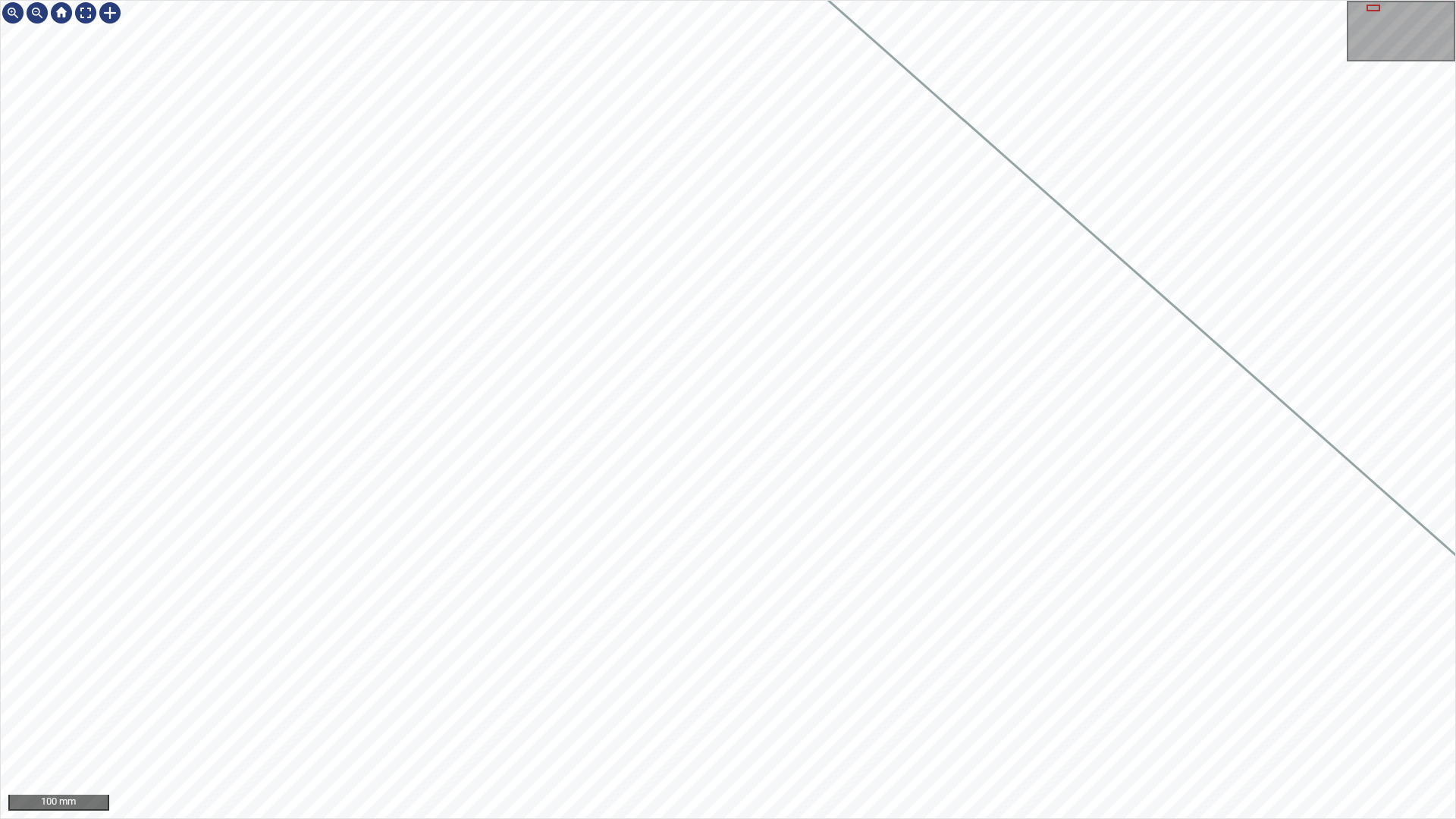
click at [736, 723] on div "100 mm" at bounding box center [728, 410] width 1456 height 819
click at [182, 0] on div "50 mm" at bounding box center [728, 410] width 1456 height 819
click at [688, 186] on div "50 mm" at bounding box center [728, 410] width 1456 height 819
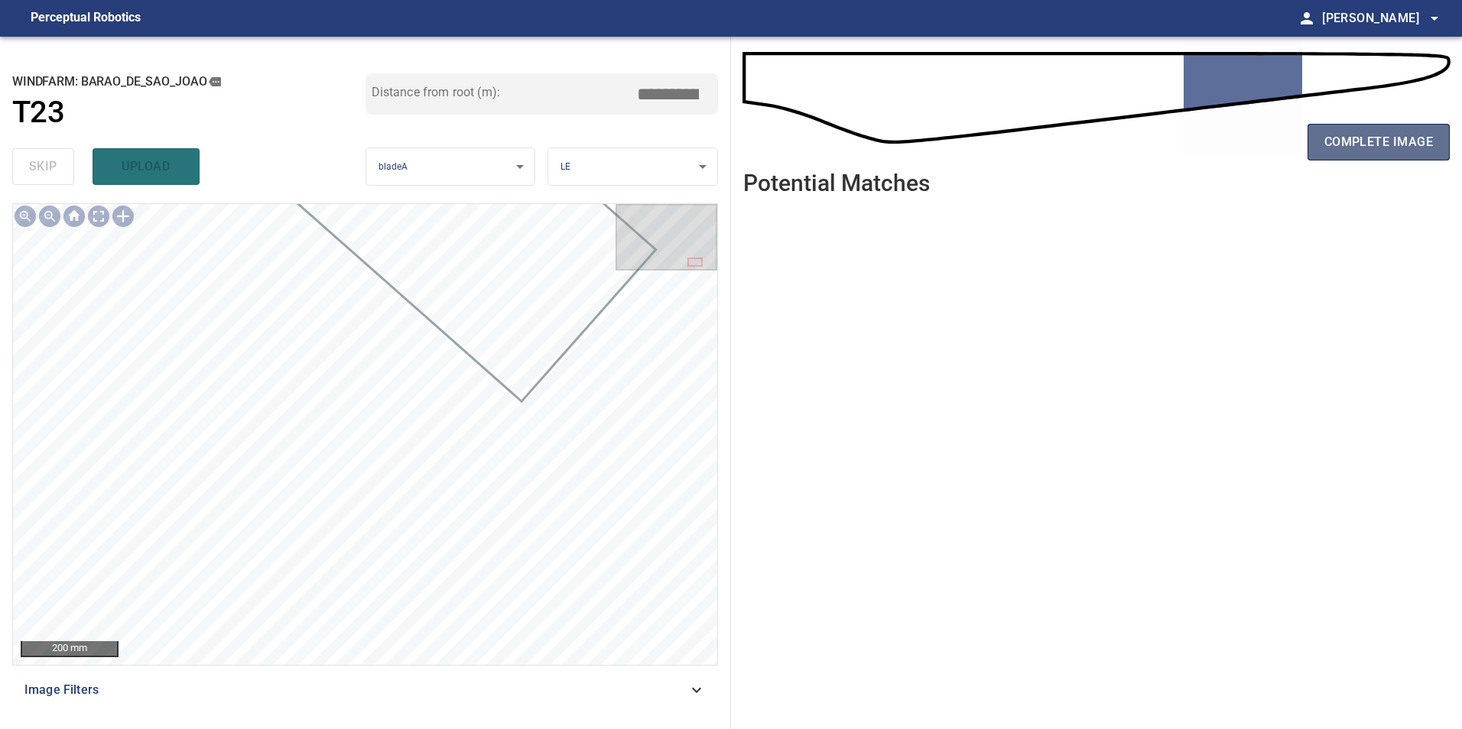
click at [1329, 141] on span "complete image" at bounding box center [1378, 141] width 109 height 21
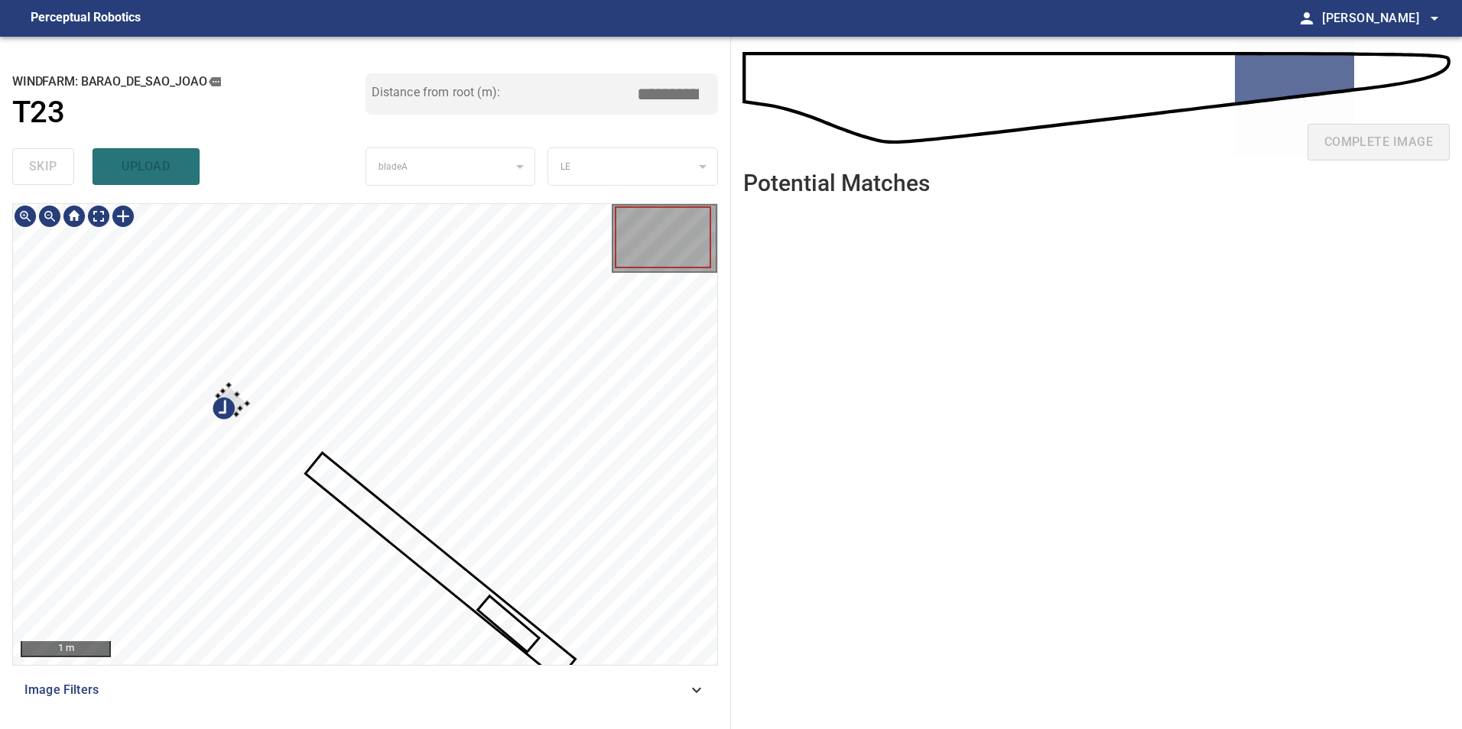
click at [305, 576] on div at bounding box center [365, 434] width 704 height 461
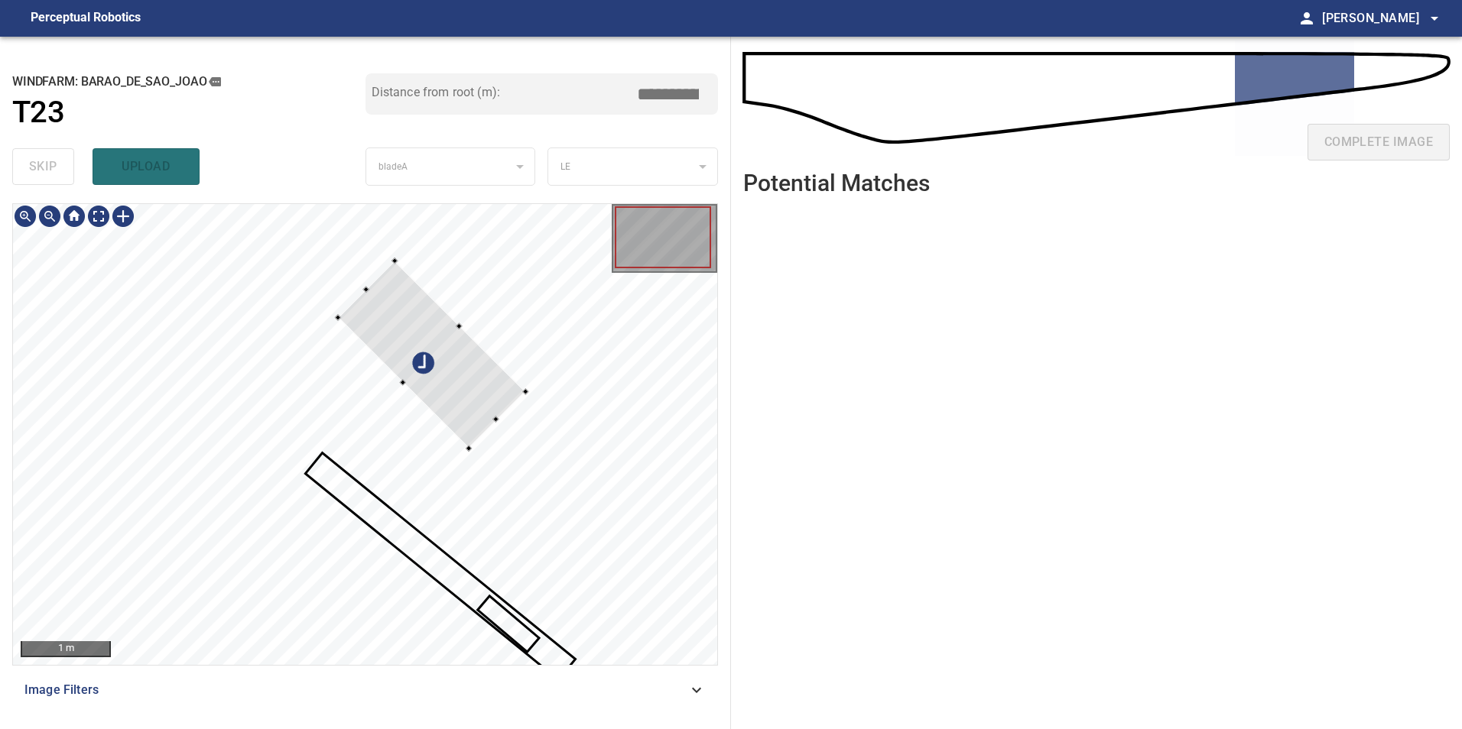
click at [458, 385] on div at bounding box center [431, 354] width 187 height 187
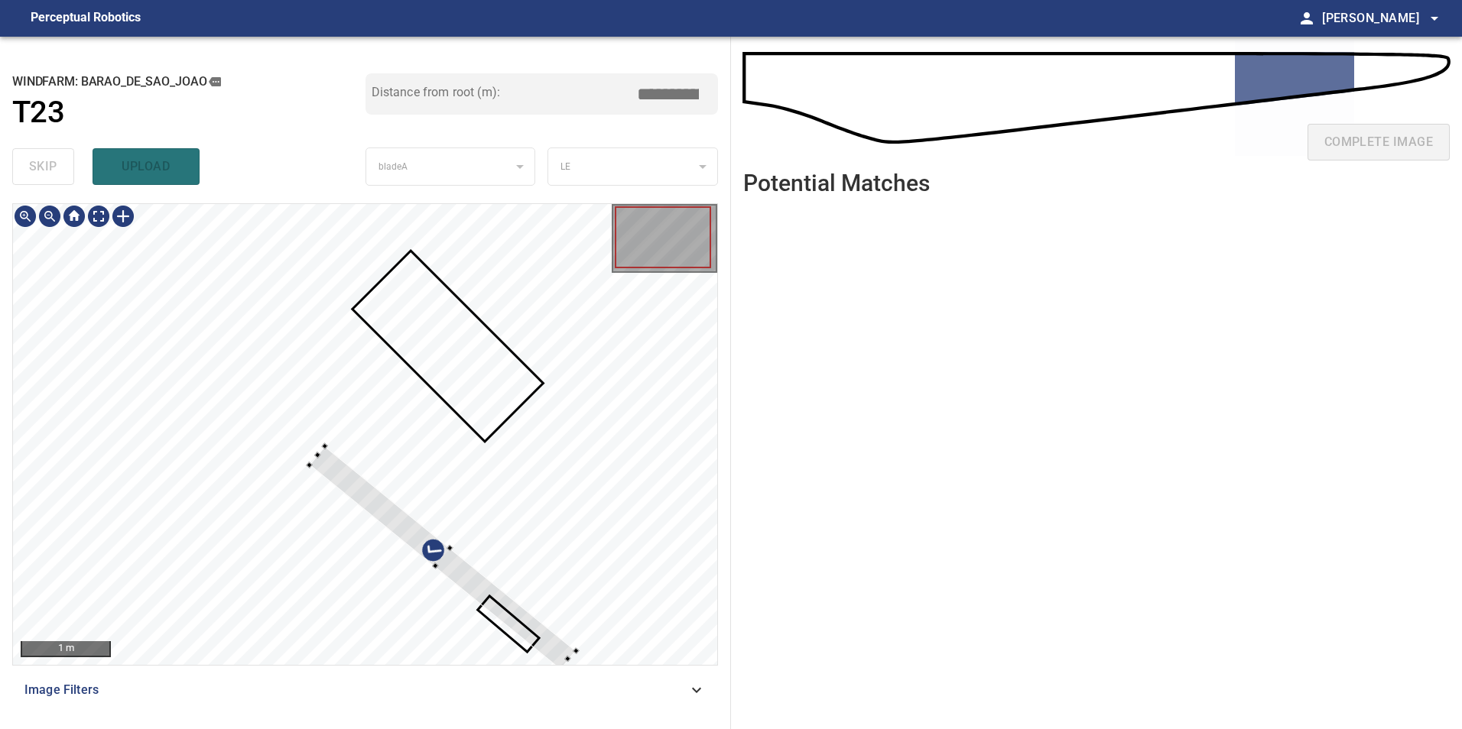
click at [508, 486] on div at bounding box center [365, 434] width 704 height 461
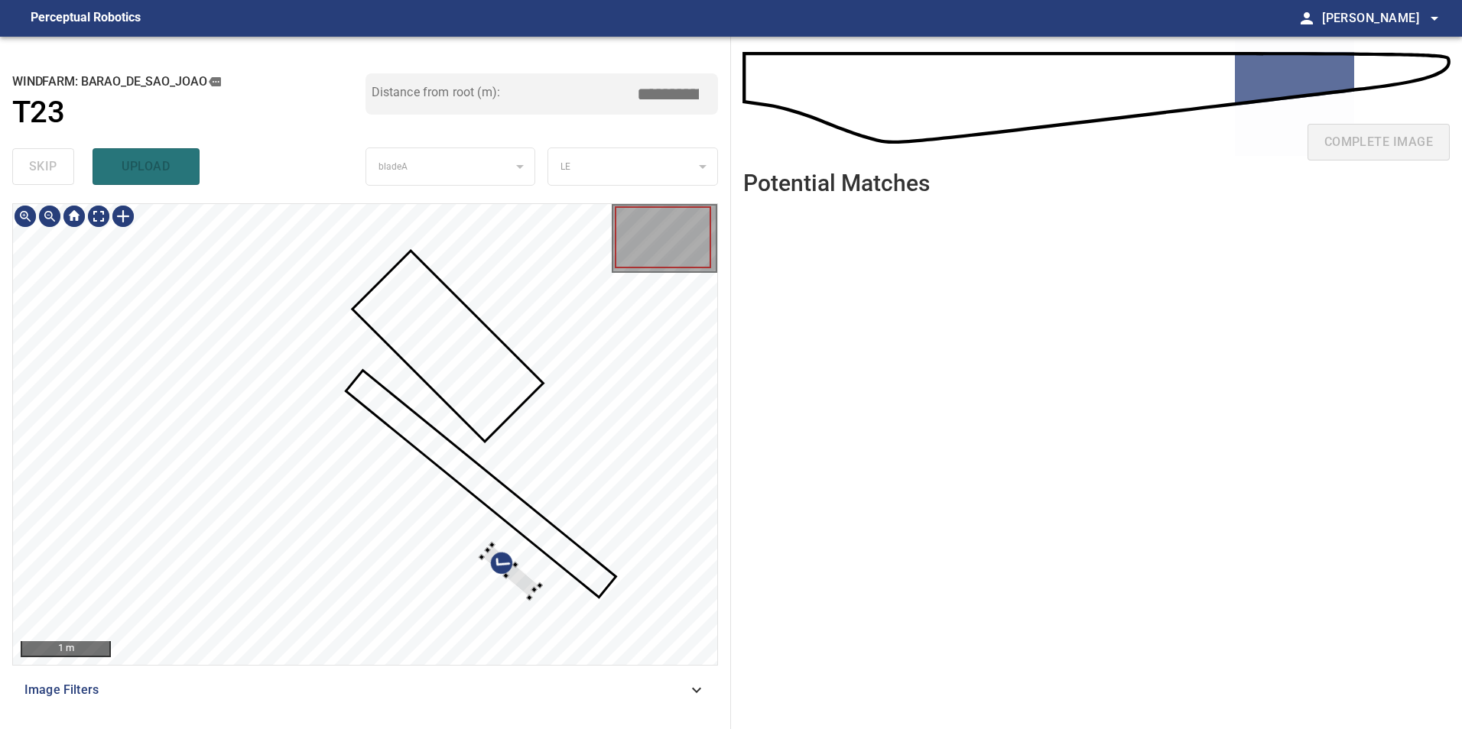
click at [566, 438] on div at bounding box center [365, 434] width 704 height 461
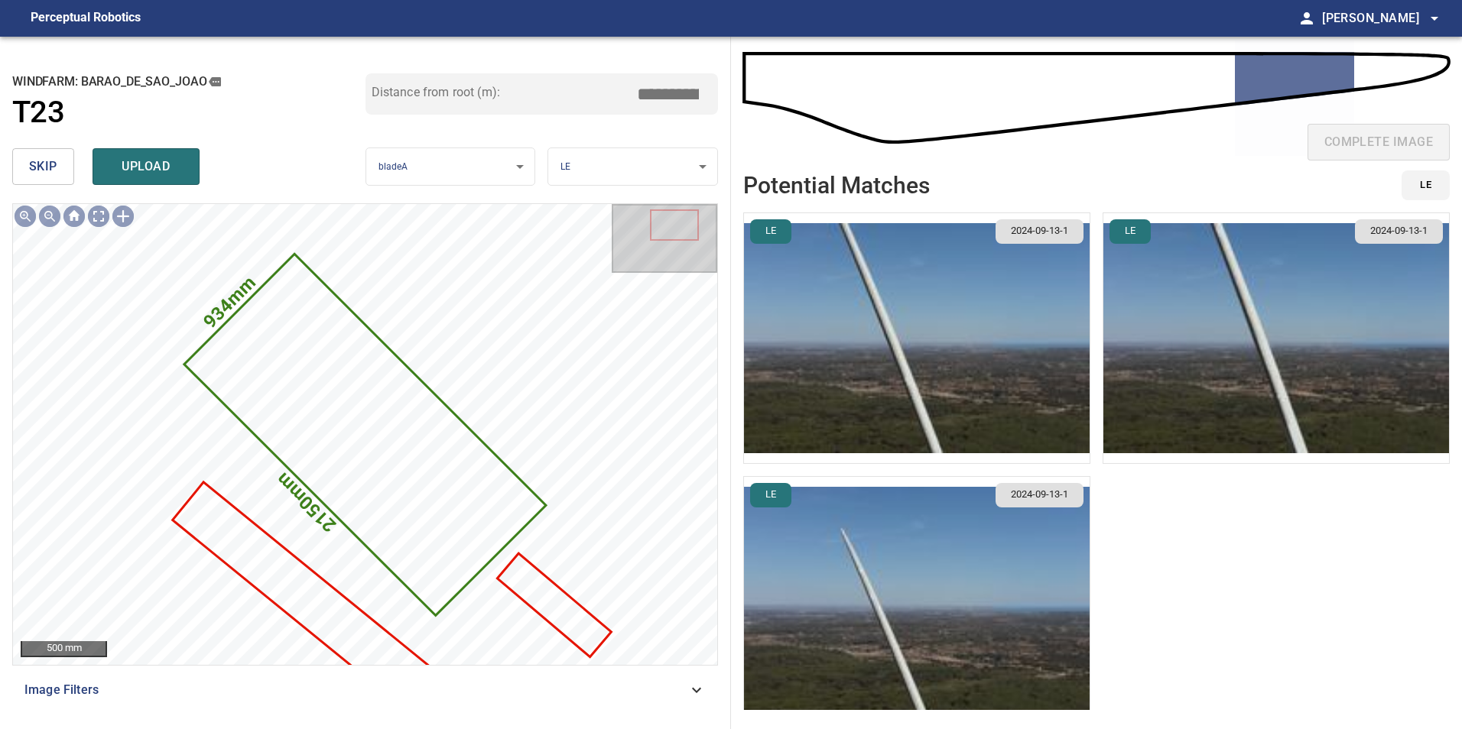
click at [37, 166] on span "skip" at bounding box center [43, 166] width 28 height 21
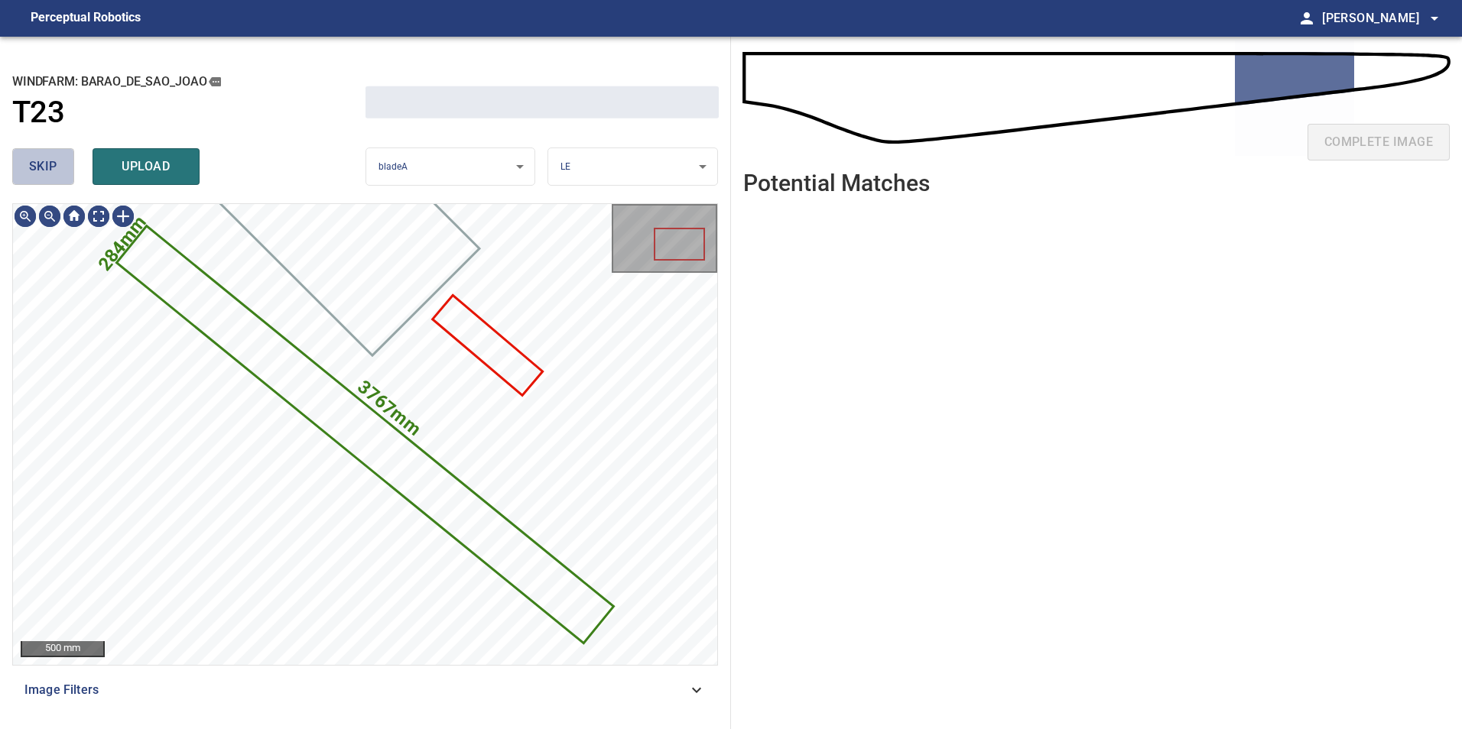
click at [37, 166] on span "skip" at bounding box center [43, 166] width 28 height 21
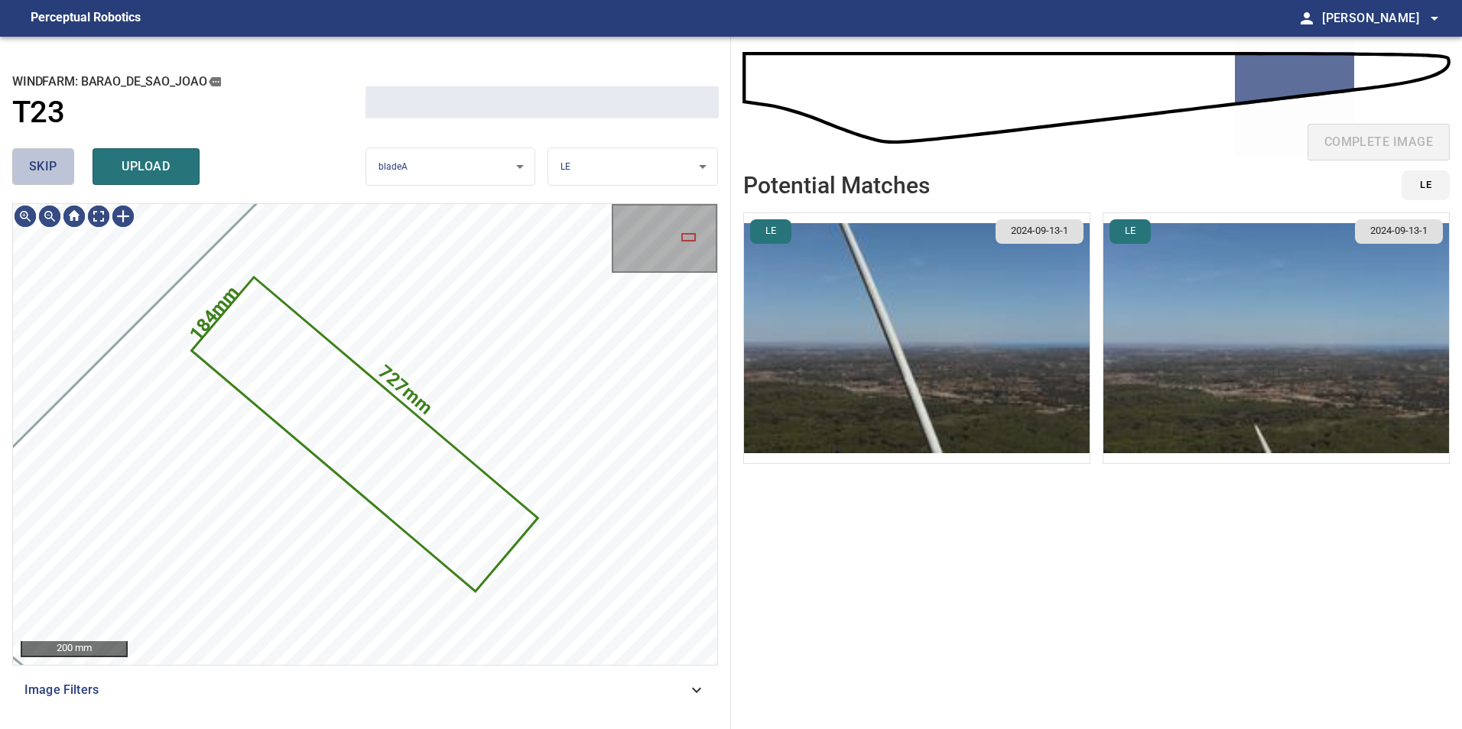
click at [37, 166] on span "skip" at bounding box center [43, 166] width 28 height 21
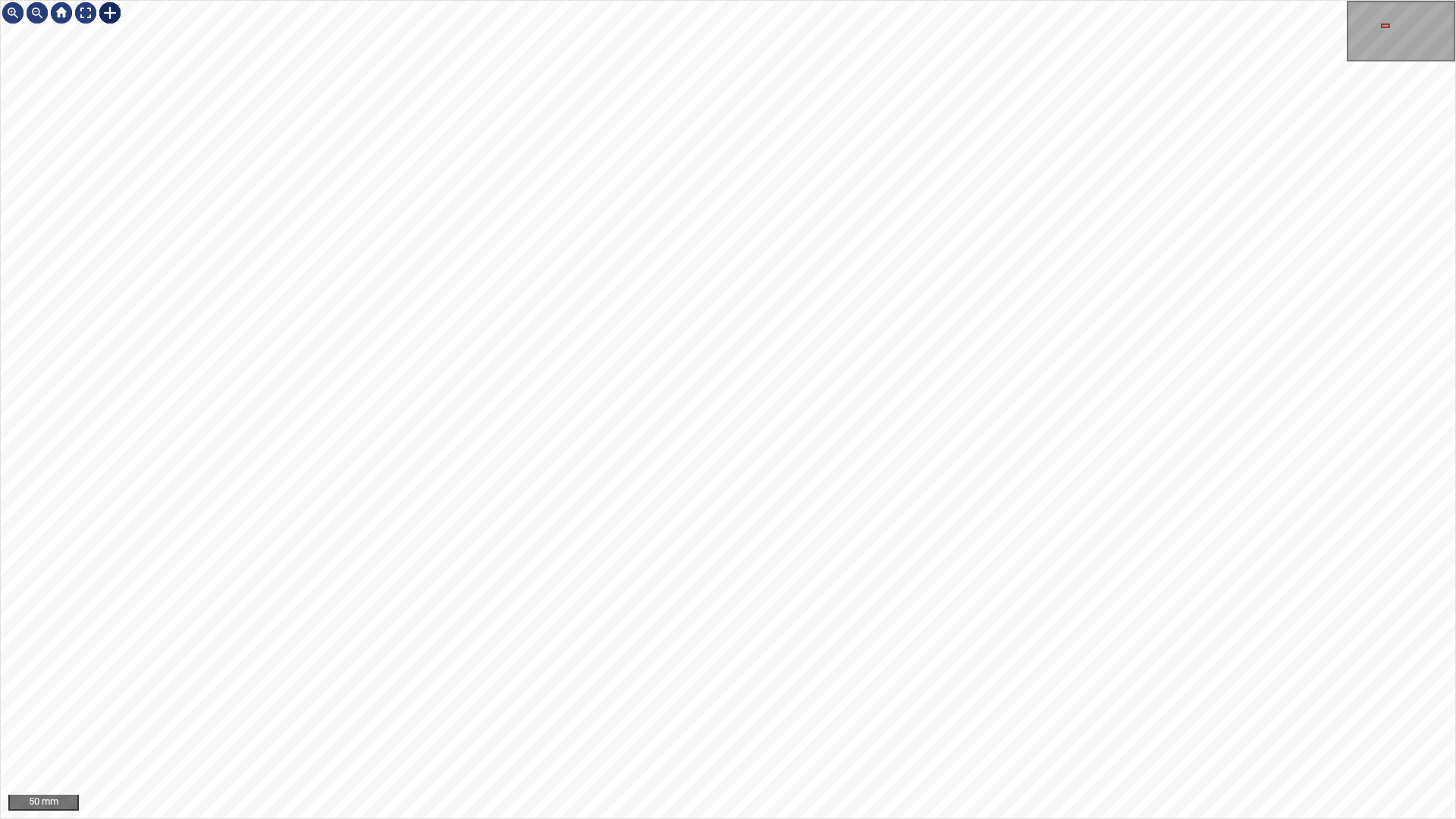
click at [121, 18] on div at bounding box center [110, 13] width 24 height 24
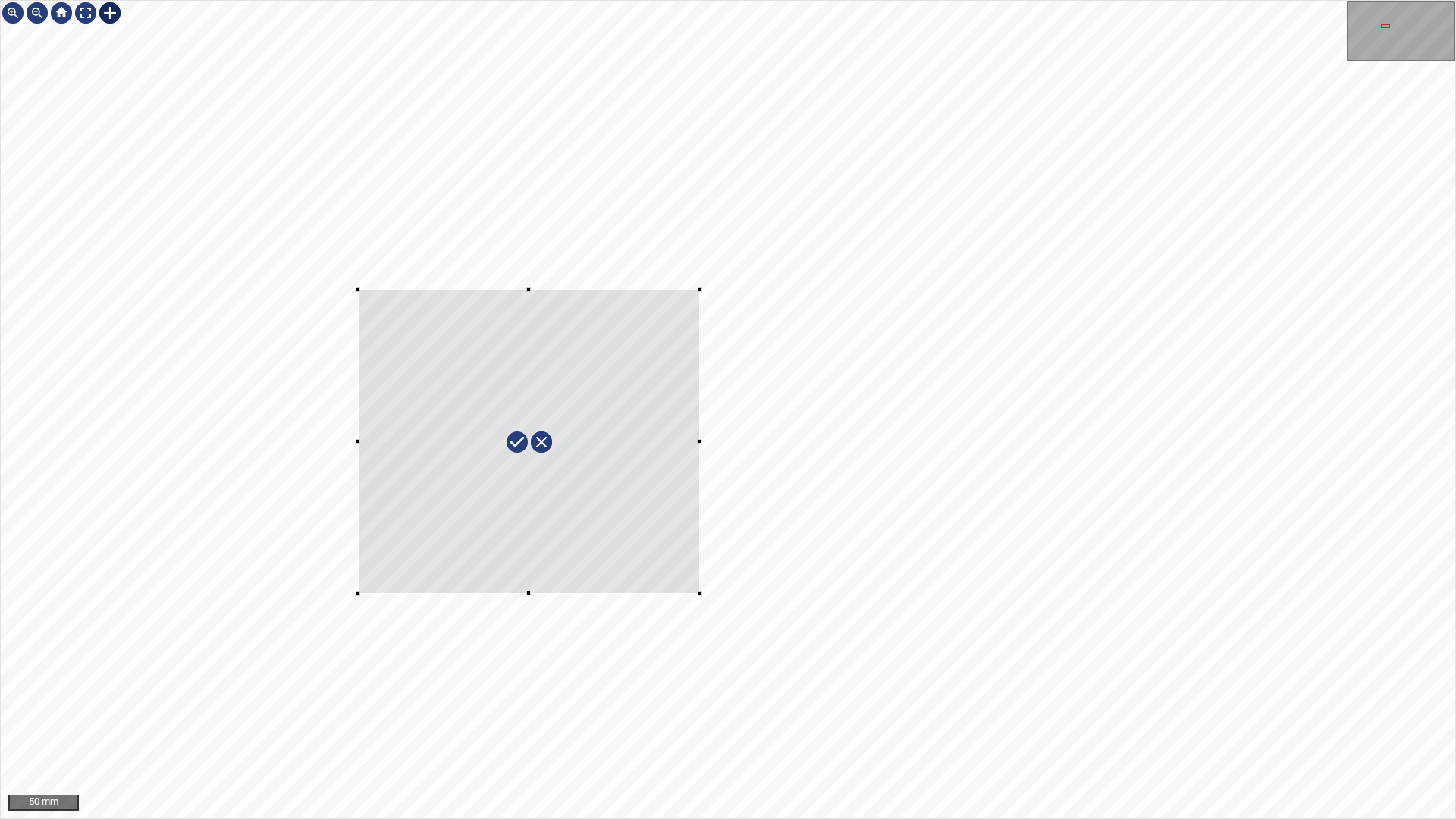
click at [700, 594] on div at bounding box center [728, 410] width 1454 height 817
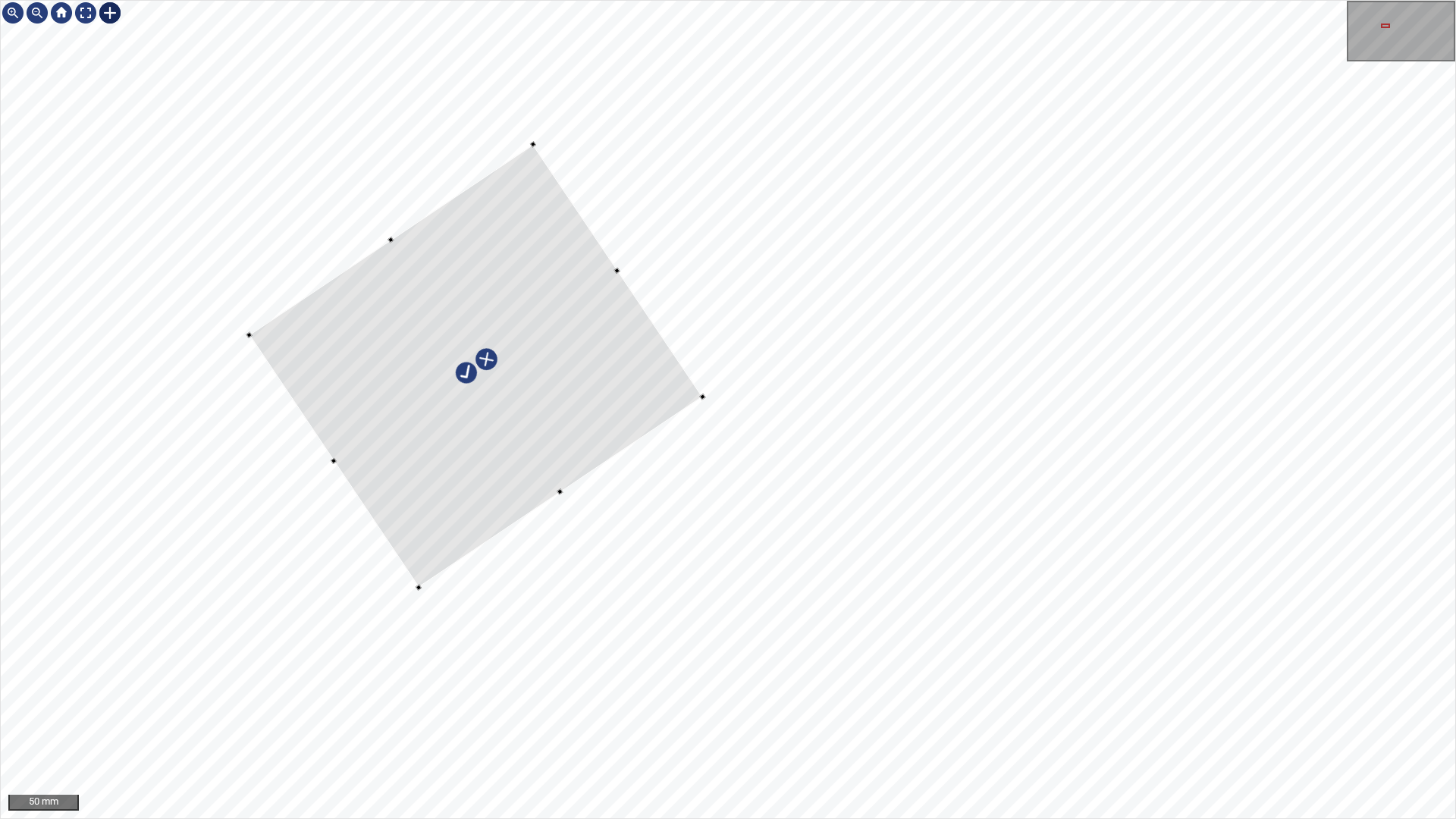
click at [619, 379] on div at bounding box center [476, 365] width 453 height 442
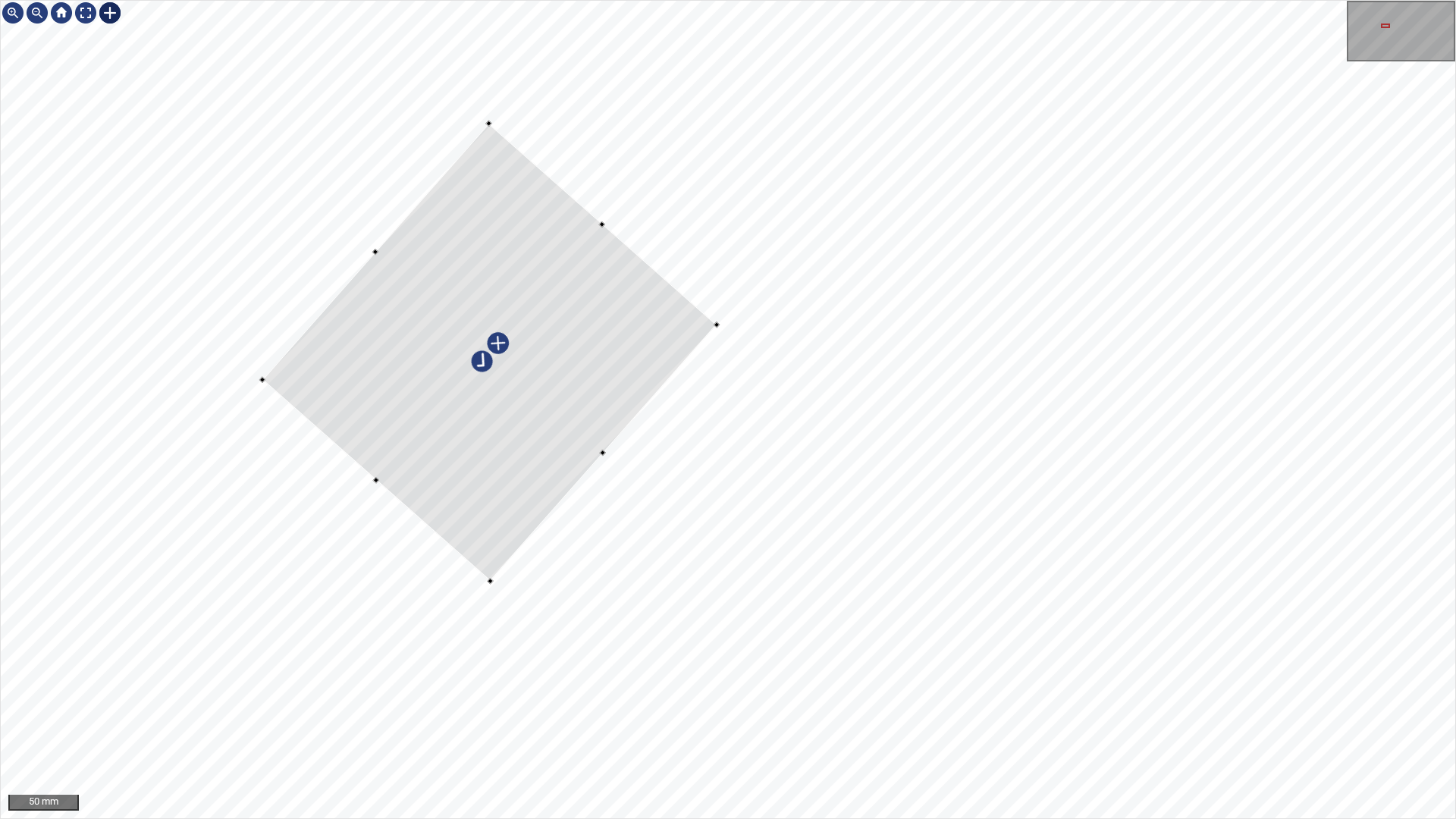
click at [603, 321] on div at bounding box center [490, 352] width 454 height 457
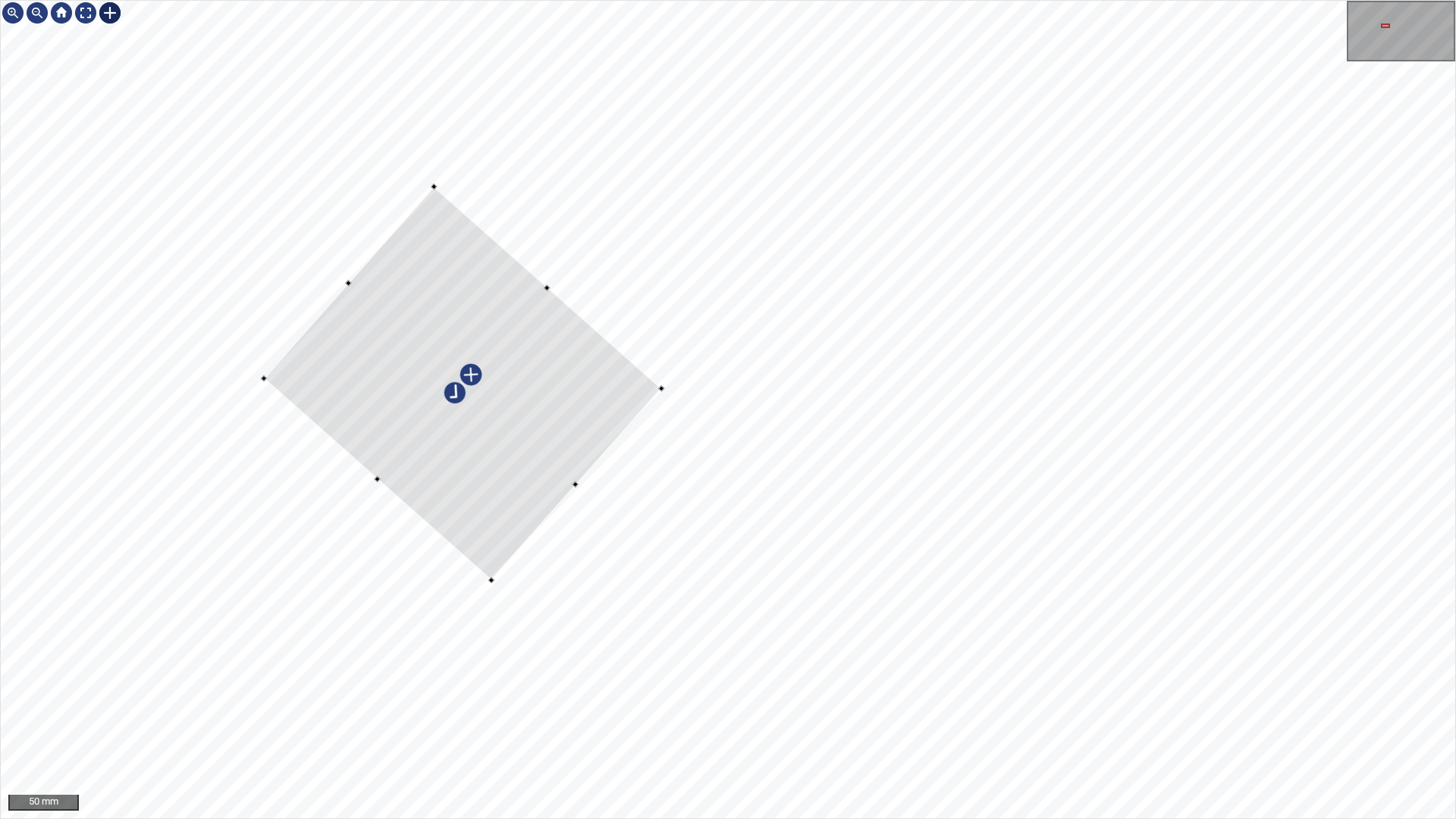
click at [557, 304] on div at bounding box center [462, 383] width 398 height 394
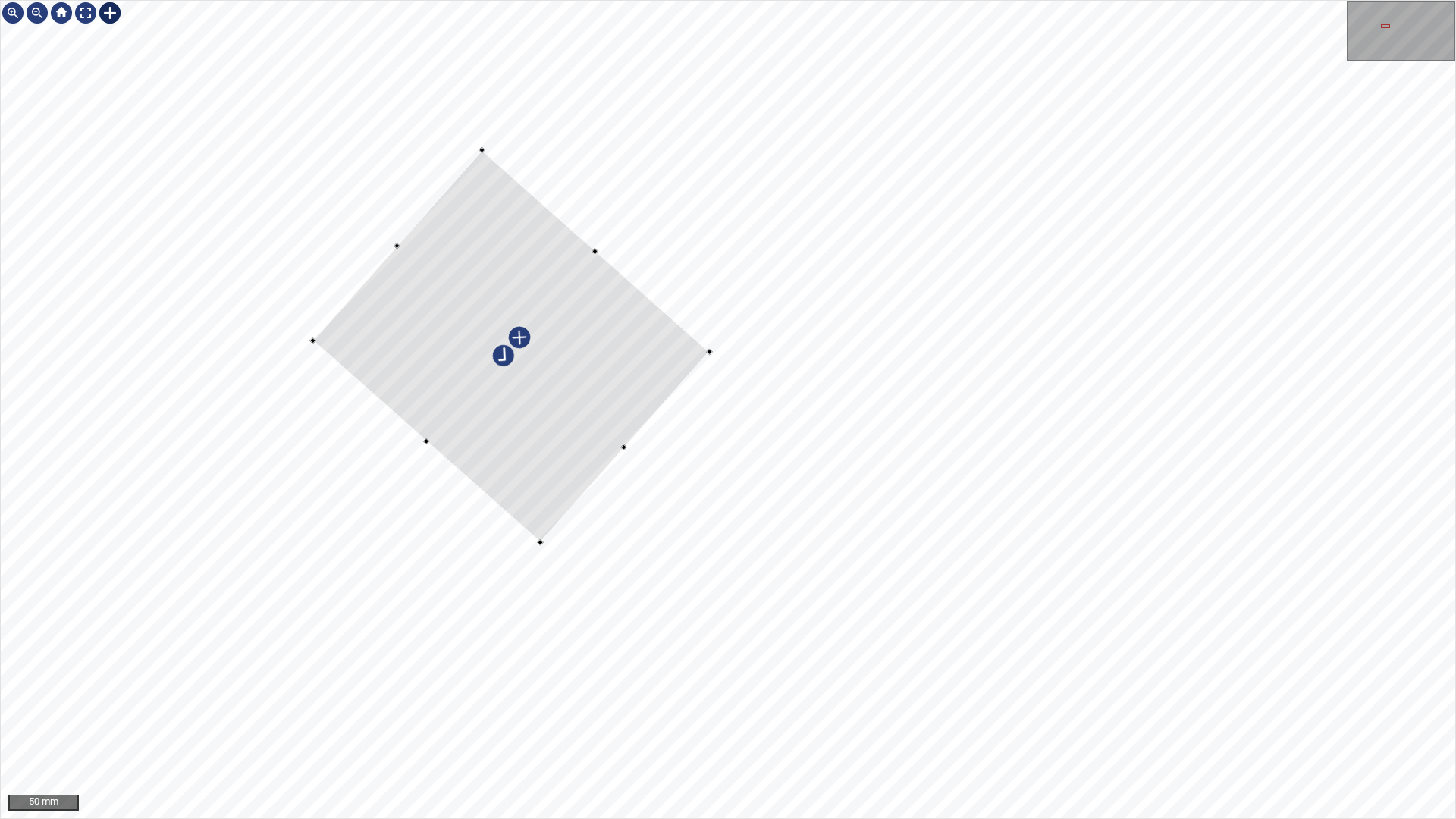
click at [611, 404] on div at bounding box center [512, 346] width 397 height 393
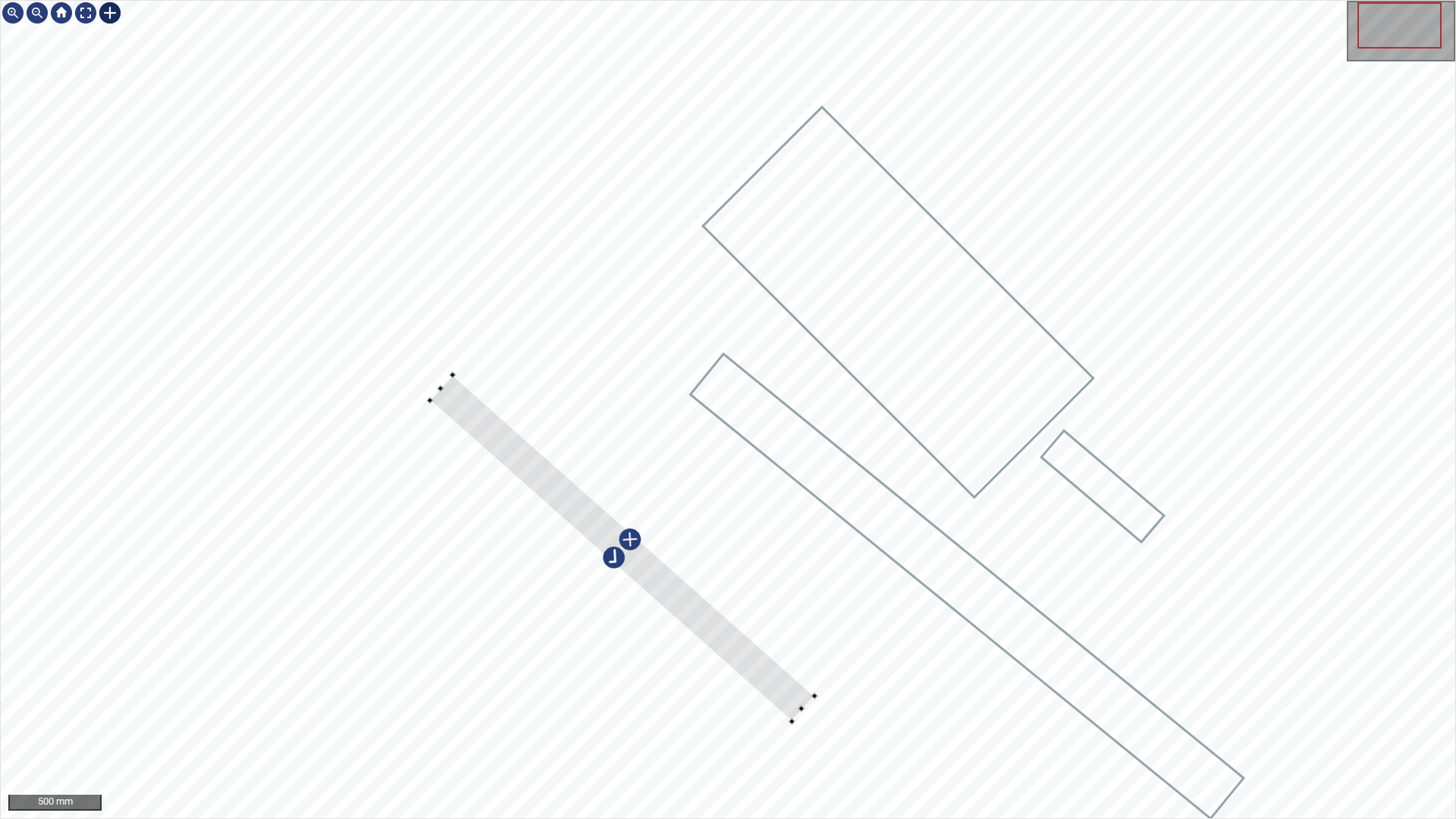
click at [832, 678] on div at bounding box center [728, 410] width 1454 height 817
click at [759, 643] on div at bounding box center [619, 536] width 394 height 336
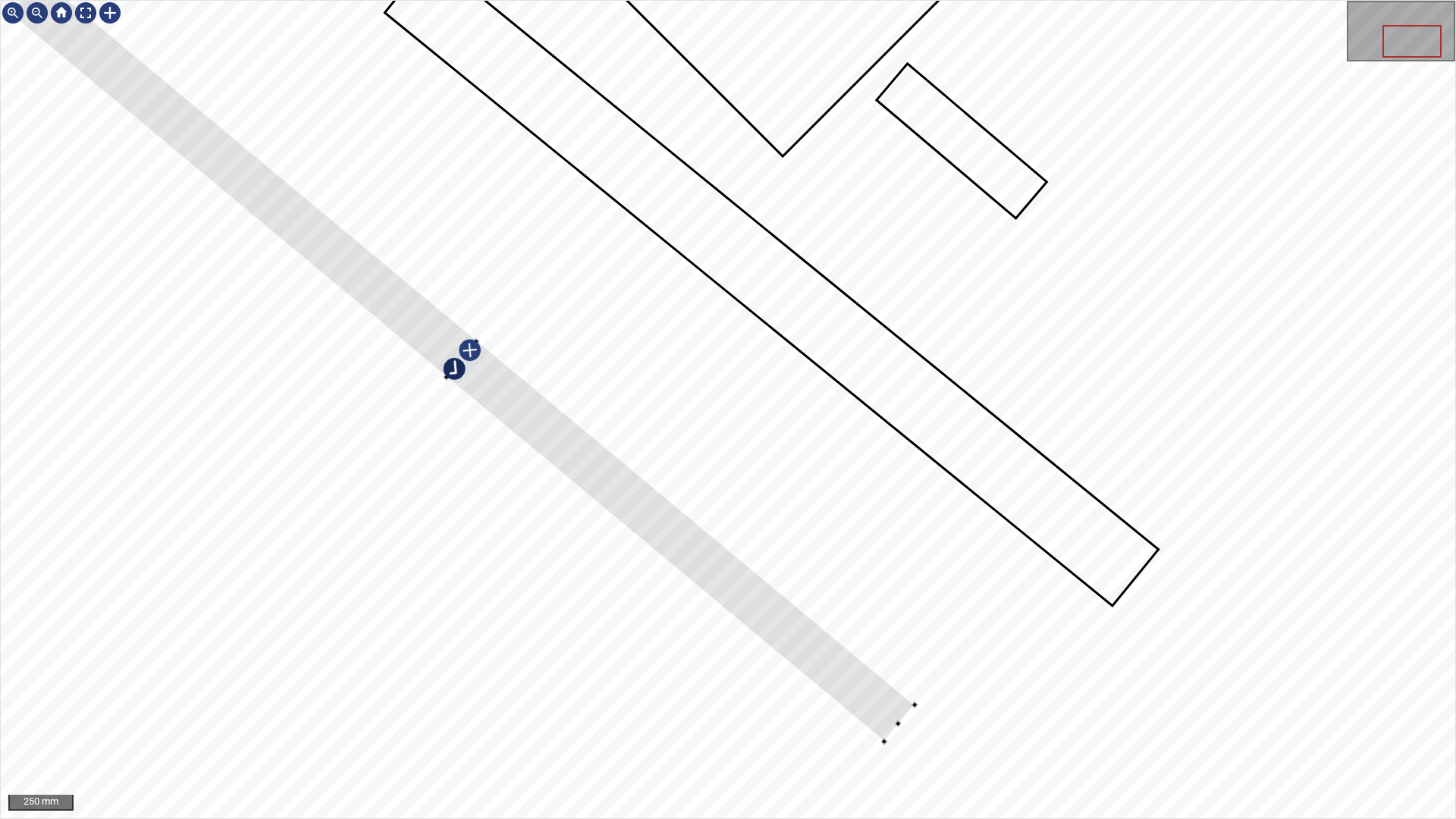
click at [1020, 641] on div at bounding box center [728, 410] width 1454 height 817
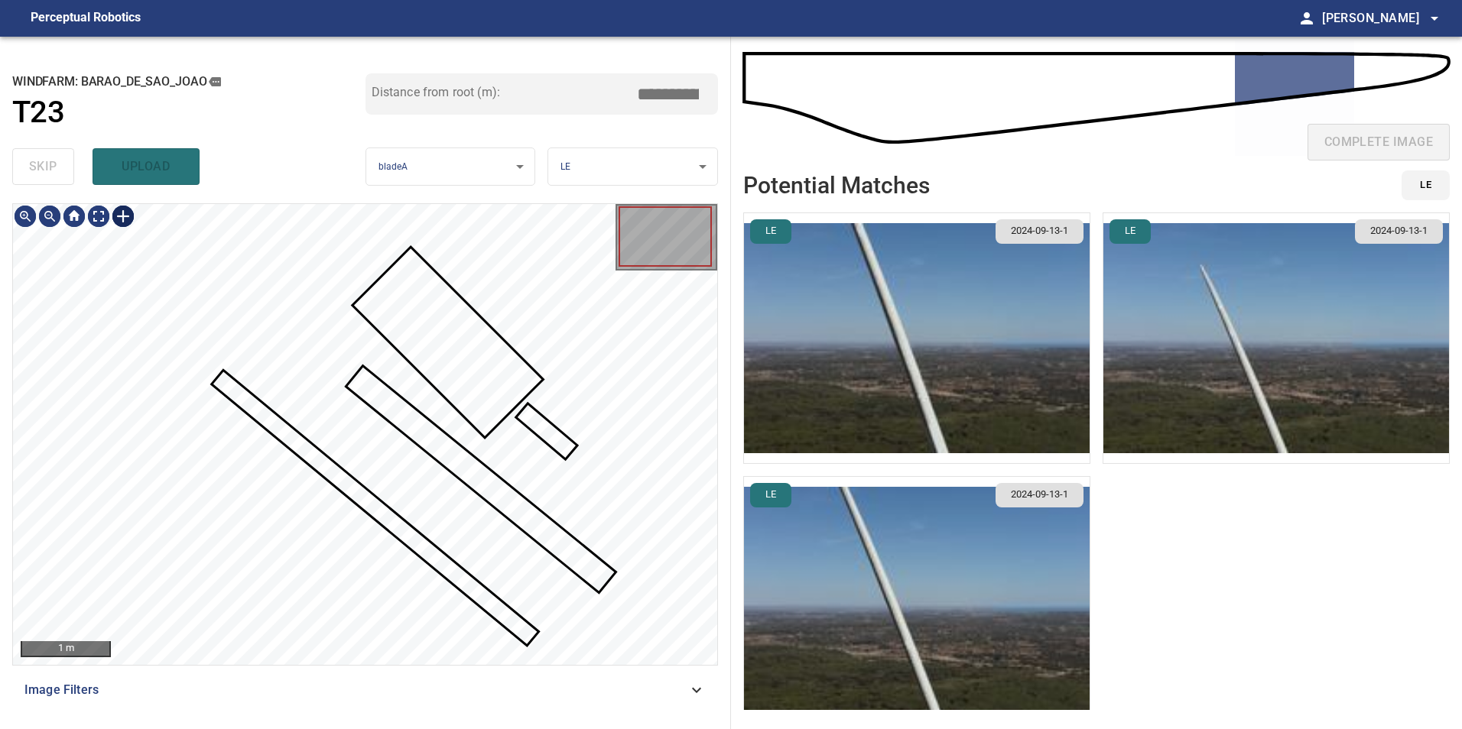
click at [119, 219] on div at bounding box center [123, 216] width 24 height 24
click at [211, 371] on div at bounding box center [365, 434] width 704 height 461
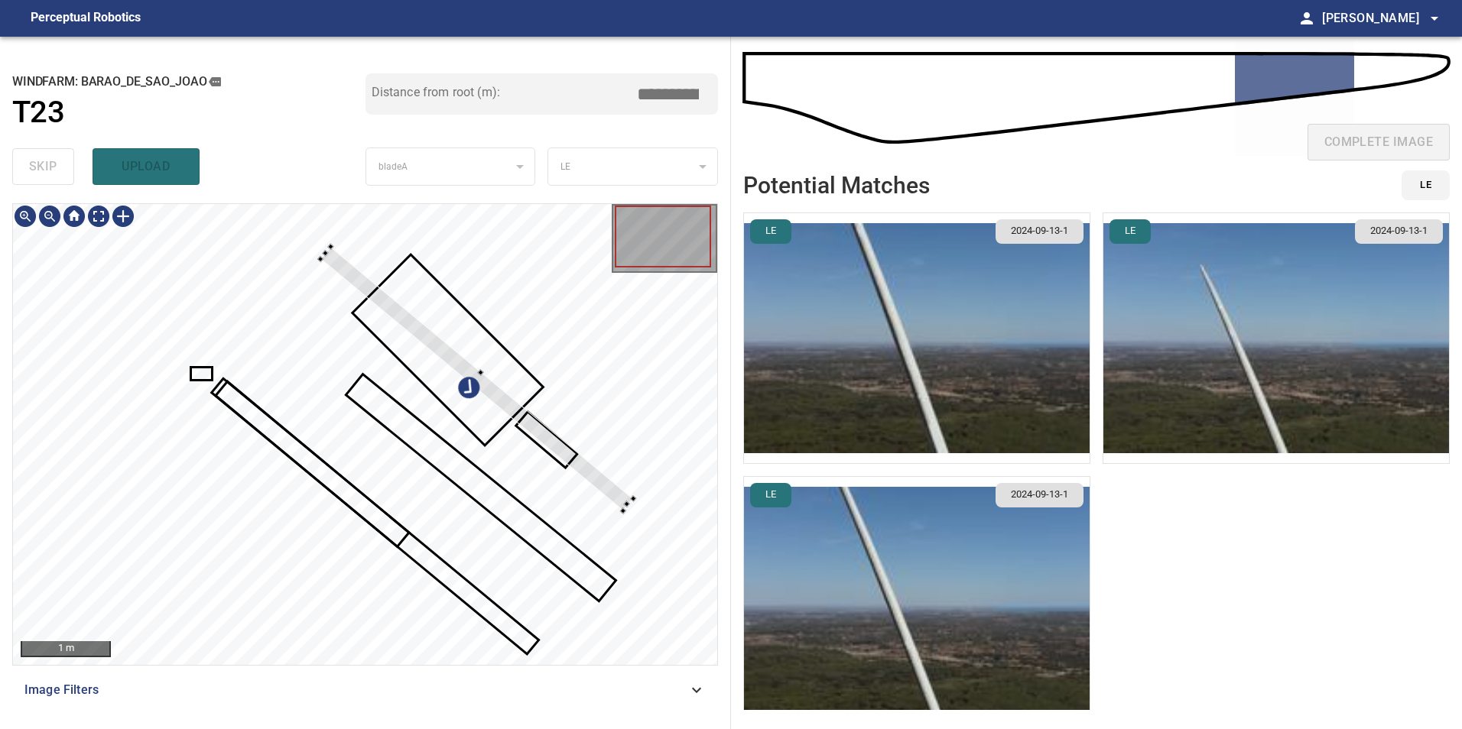
click at [584, 453] on div at bounding box center [365, 434] width 704 height 461
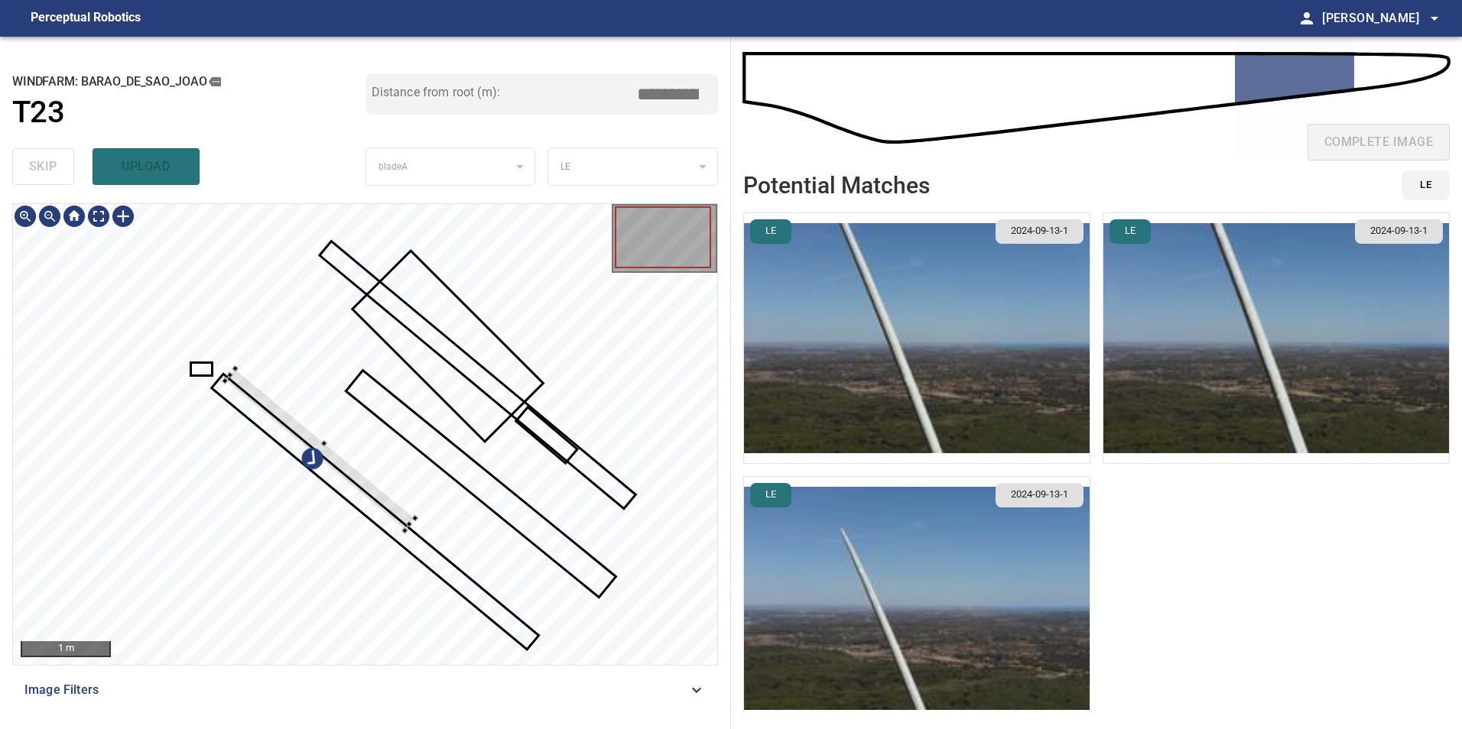
click at [482, 455] on div at bounding box center [365, 434] width 704 height 461
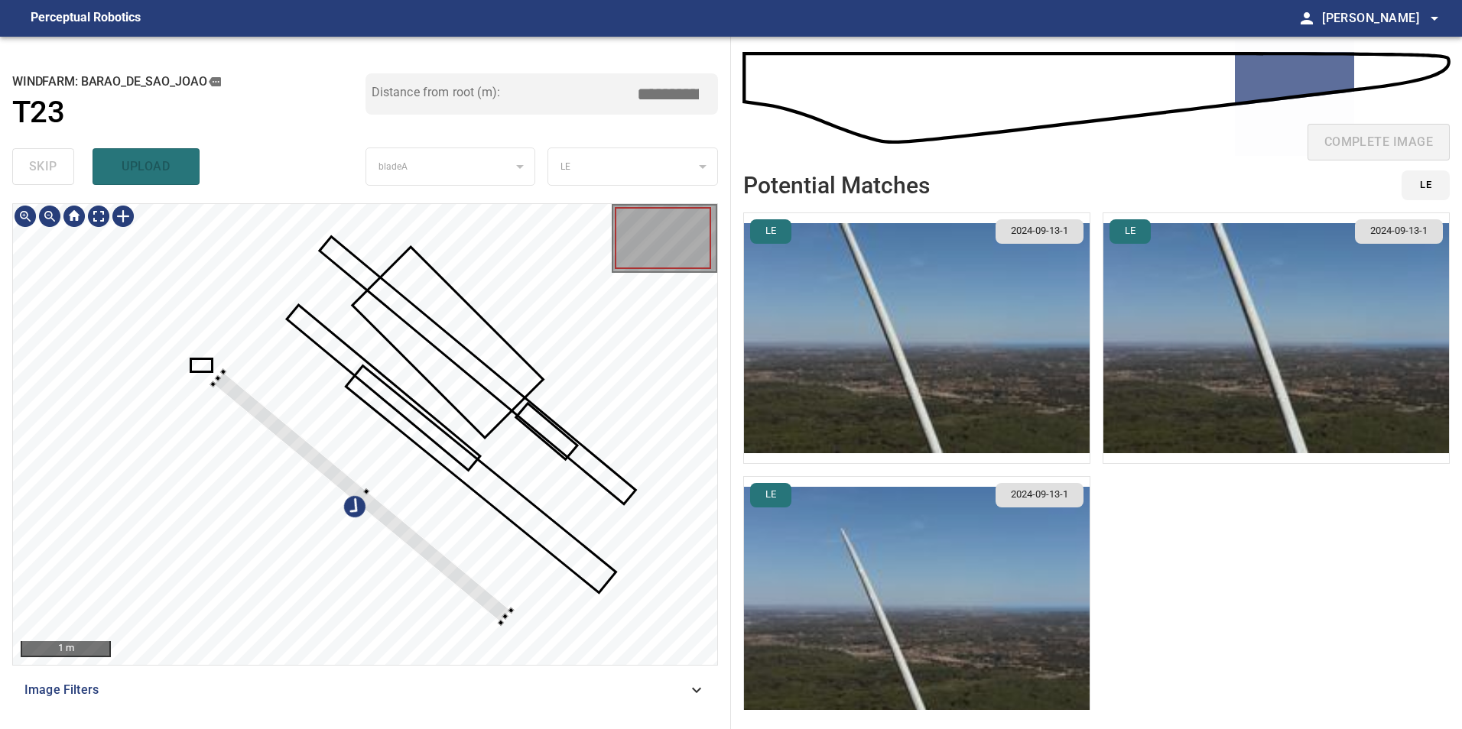
click at [506, 612] on div at bounding box center [362, 498] width 298 height 252
click at [495, 610] on div at bounding box center [364, 498] width 303 height 258
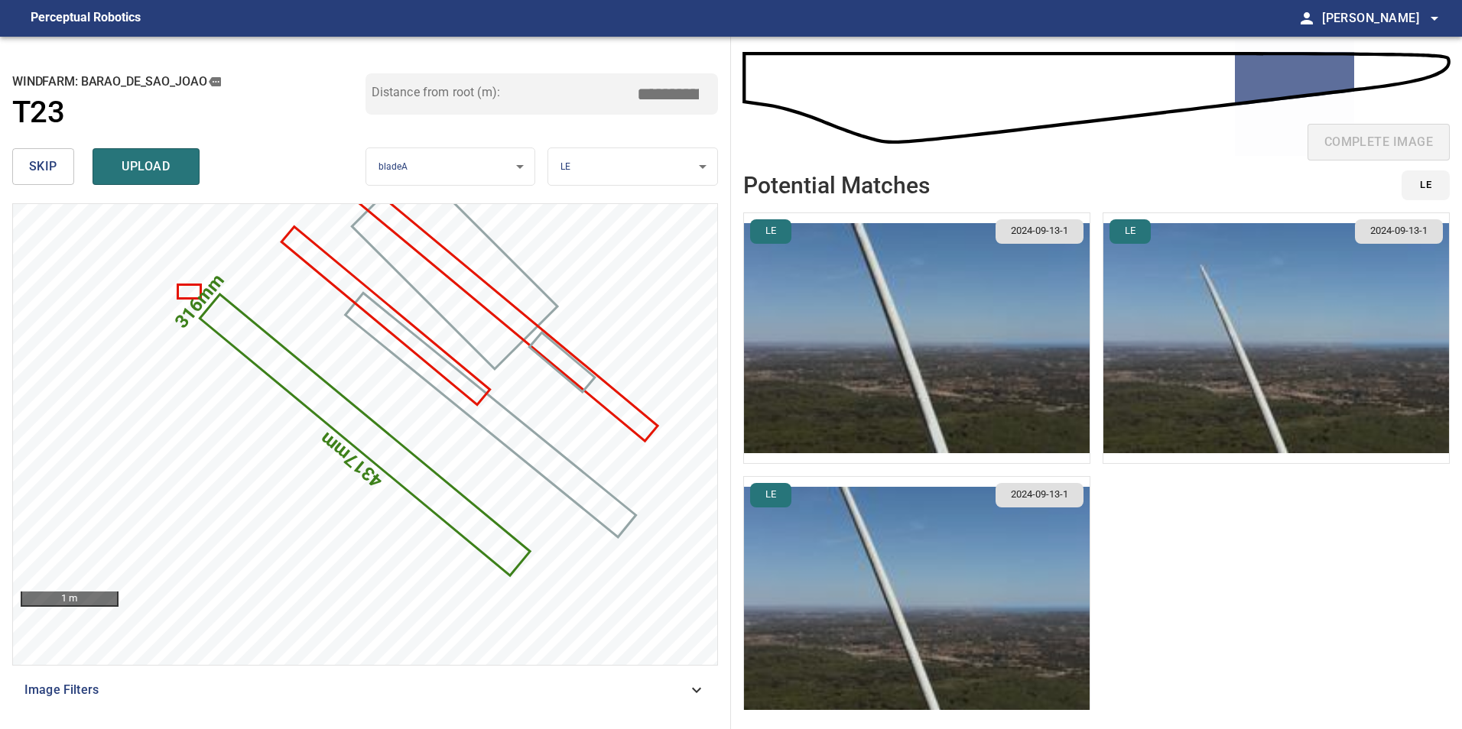
drag, startPoint x: 664, startPoint y: 102, endPoint x: 872, endPoint y: 70, distance: 210.3
click at [841, 73] on div "**********" at bounding box center [731, 383] width 1462 height 693
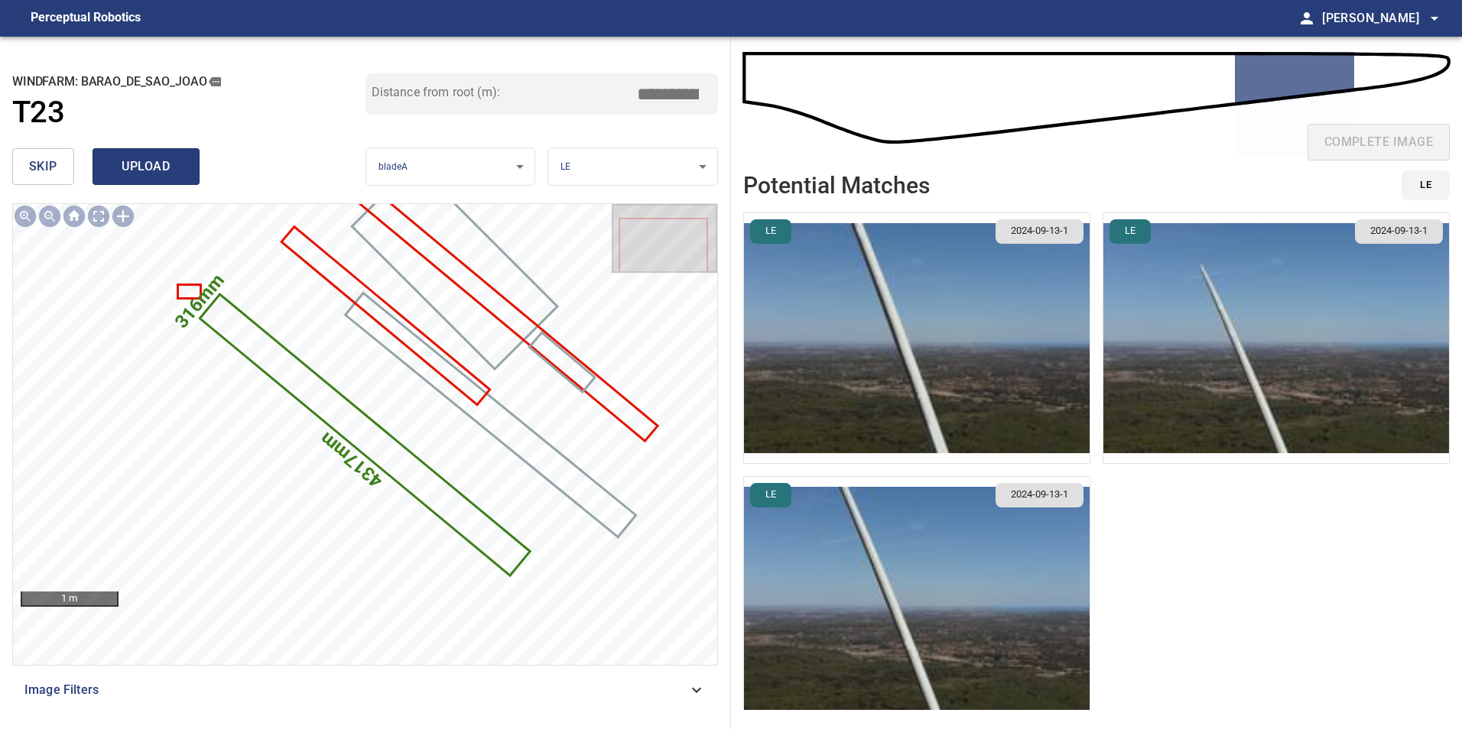
type input "*****"
click at [105, 167] on button "upload" at bounding box center [146, 166] width 107 height 37
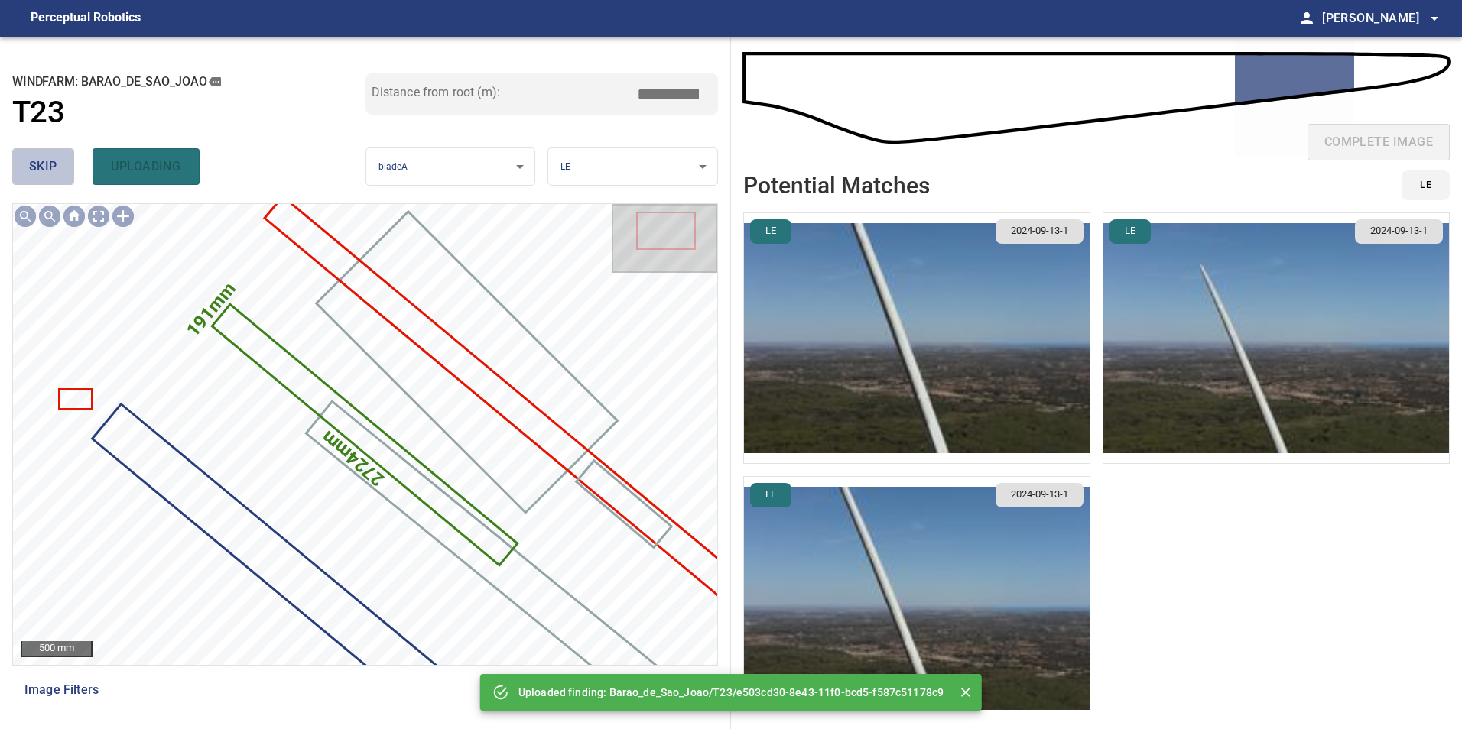
click at [53, 172] on span "skip" at bounding box center [43, 166] width 28 height 21
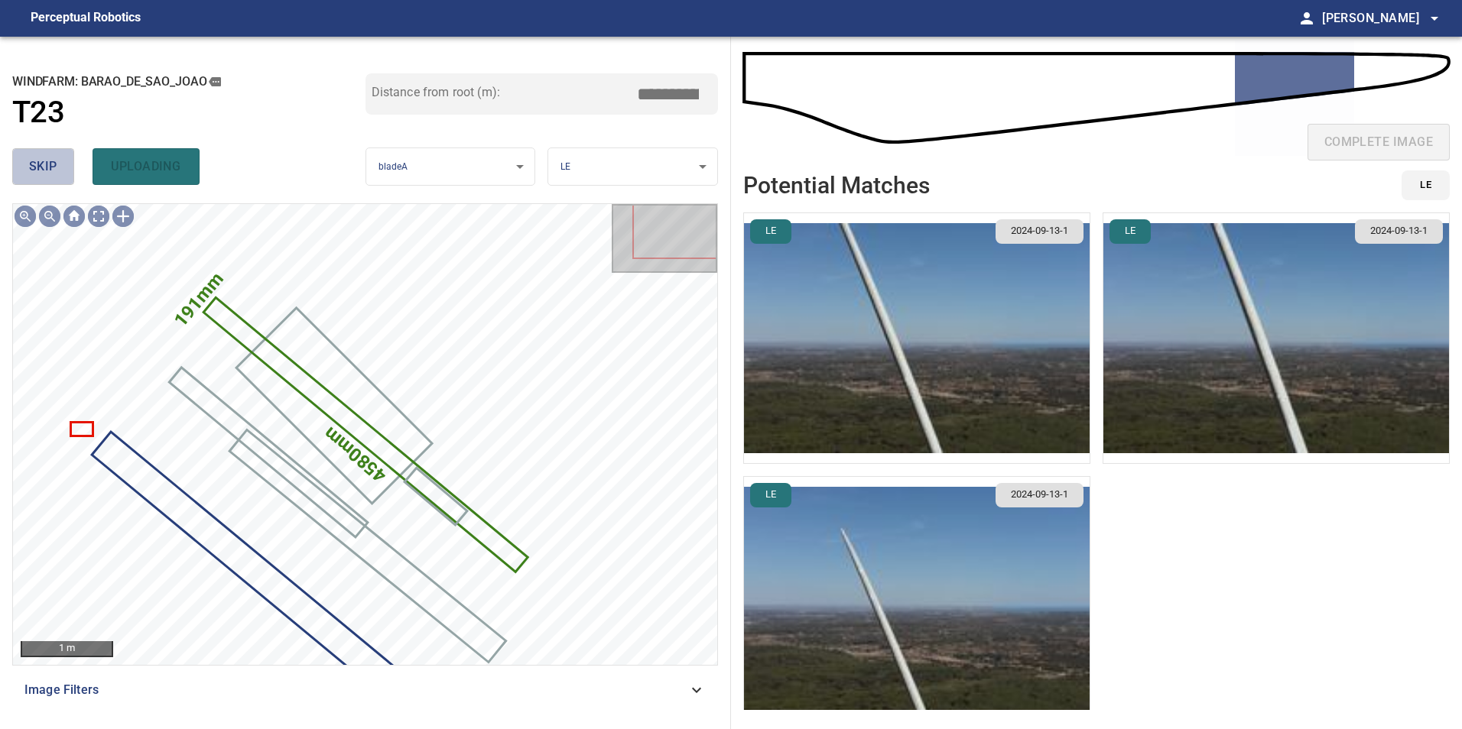
click at [53, 172] on span "skip" at bounding box center [43, 166] width 28 height 21
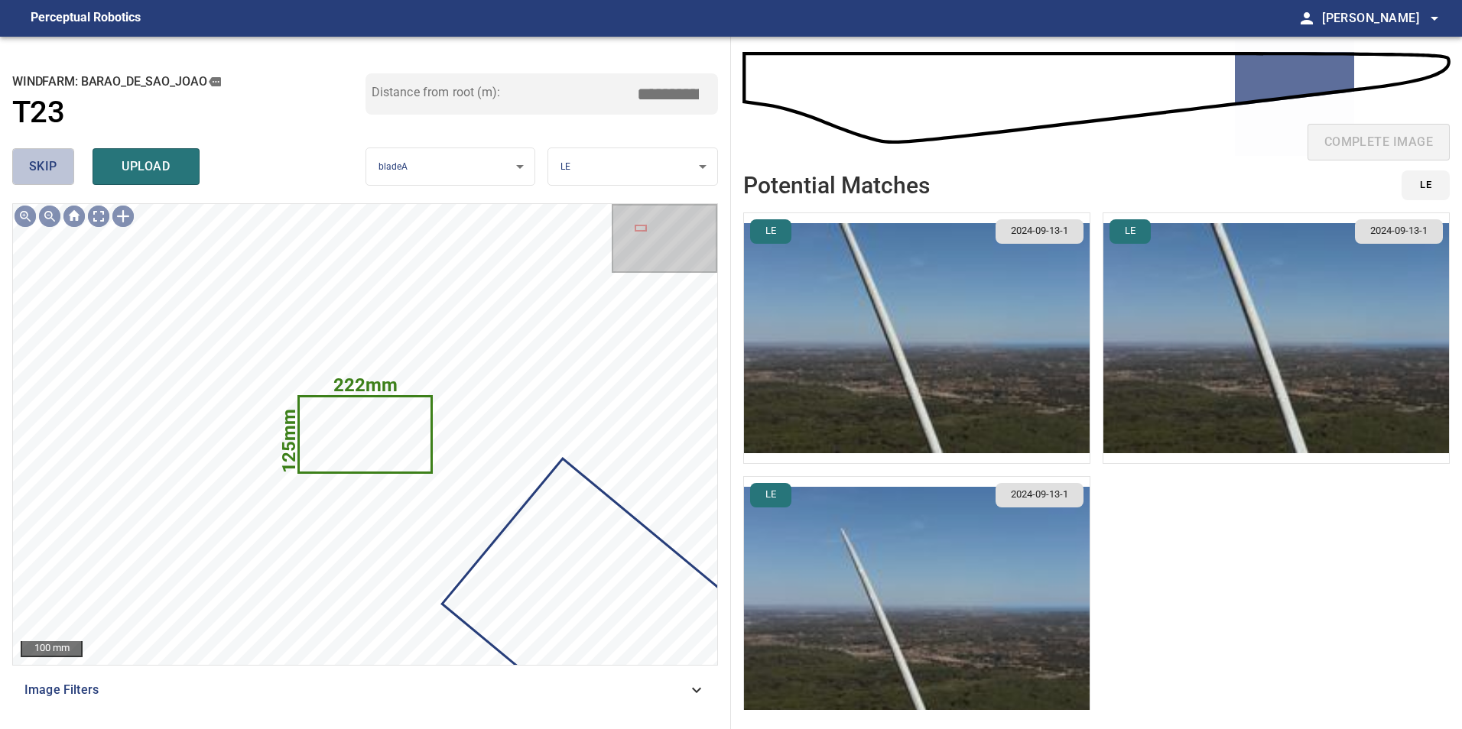
click at [52, 171] on span "skip" at bounding box center [43, 166] width 28 height 21
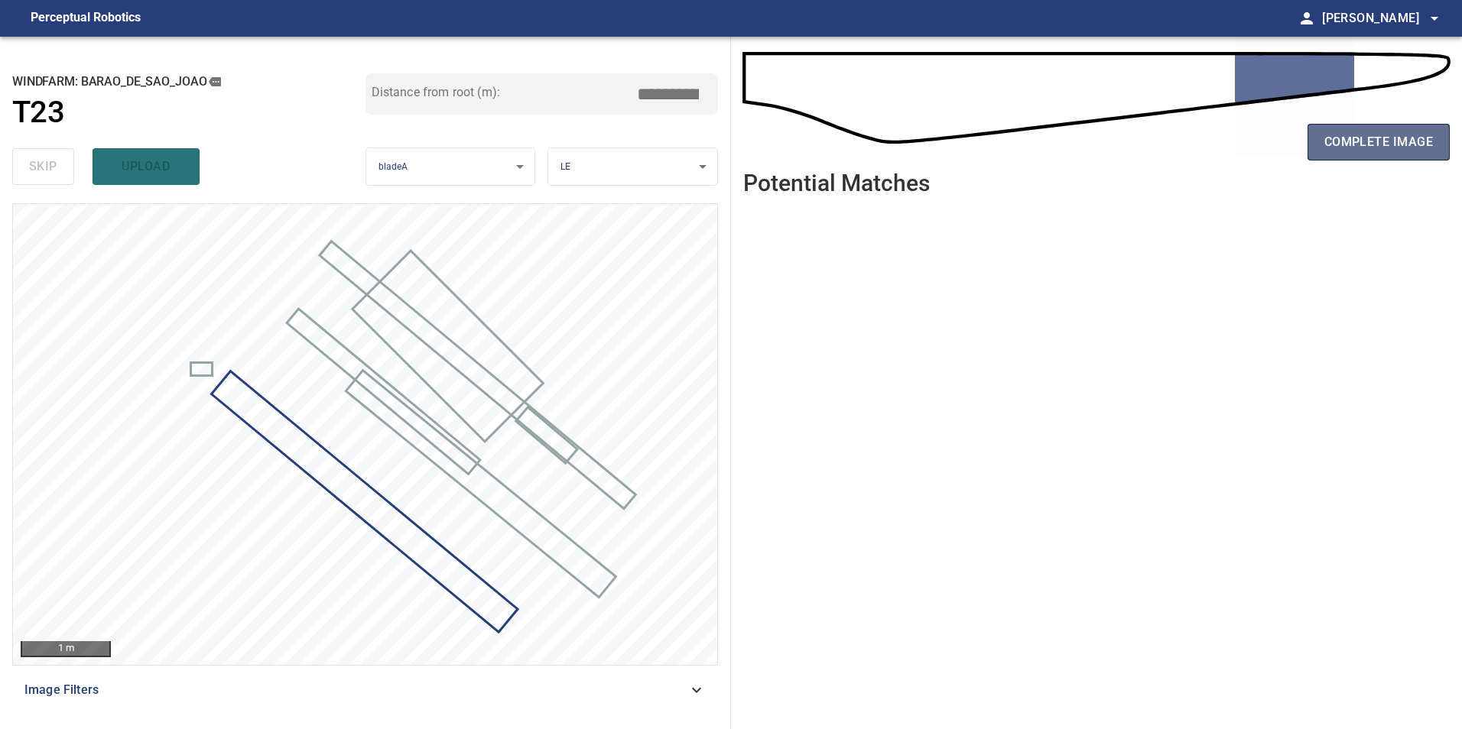
click at [1401, 154] on button "complete image" at bounding box center [1378, 142] width 142 height 37
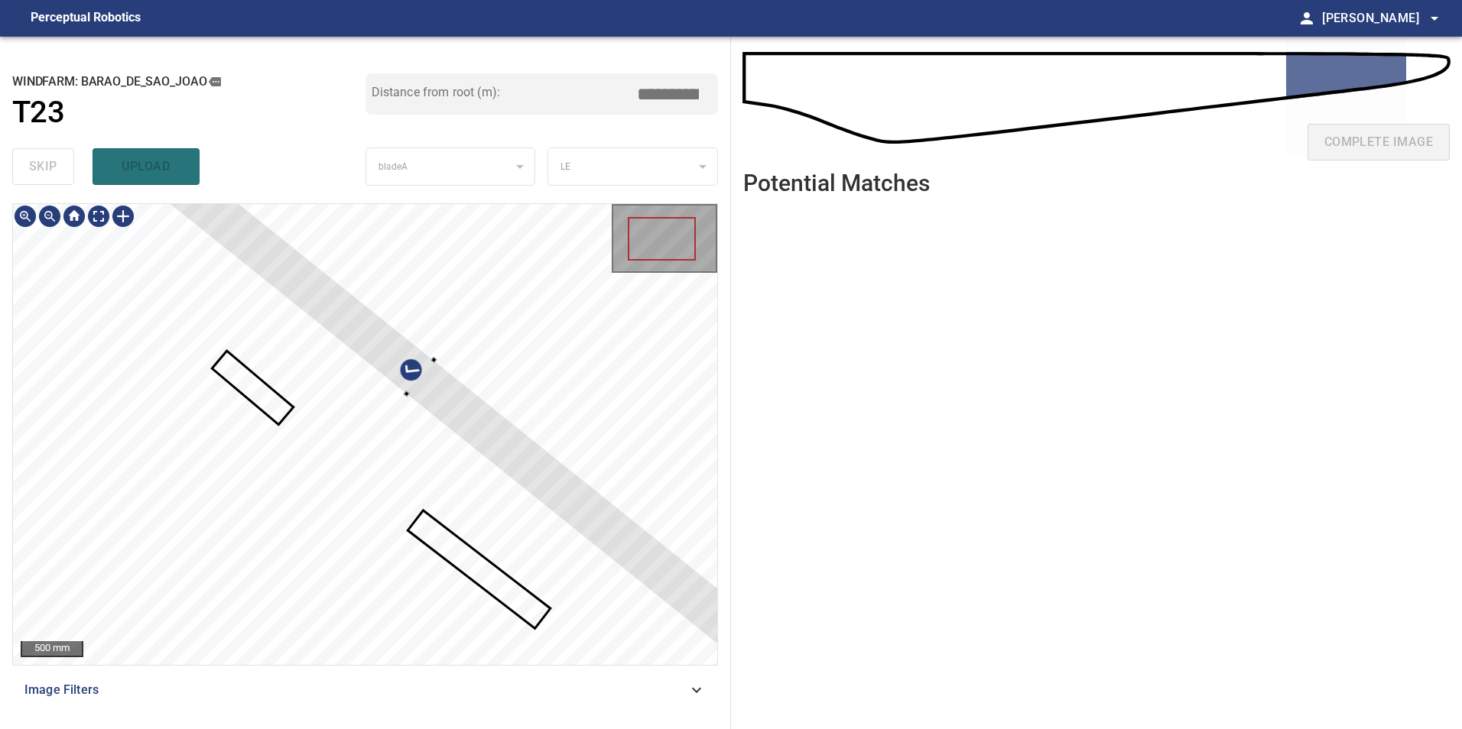
click at [447, 405] on div at bounding box center [420, 377] width 722 height 593
click at [410, 387] on div at bounding box center [420, 377] width 722 height 593
click at [258, 388] on icon at bounding box center [252, 388] width 78 height 70
click at [270, 412] on icon at bounding box center [252, 388] width 78 height 70
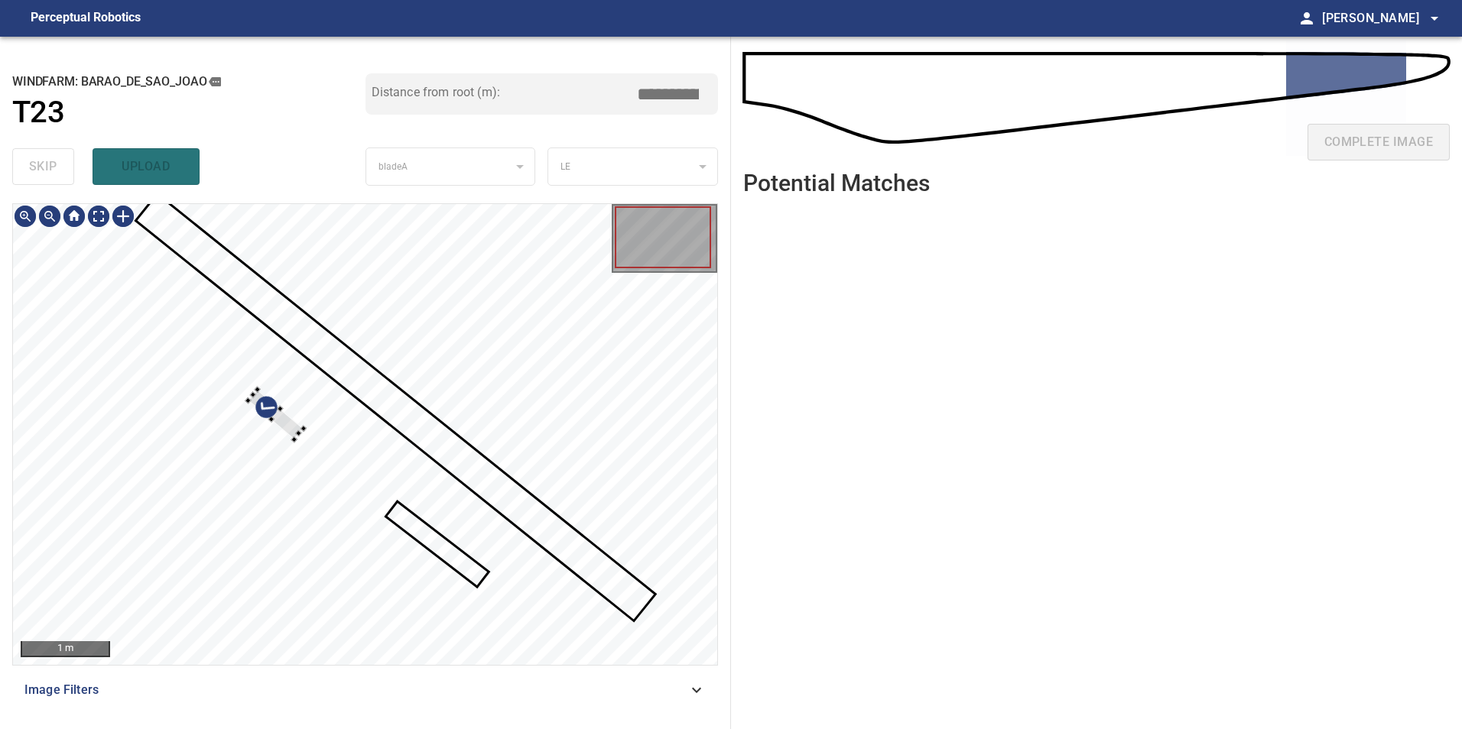
click at [421, 330] on div at bounding box center [365, 434] width 704 height 461
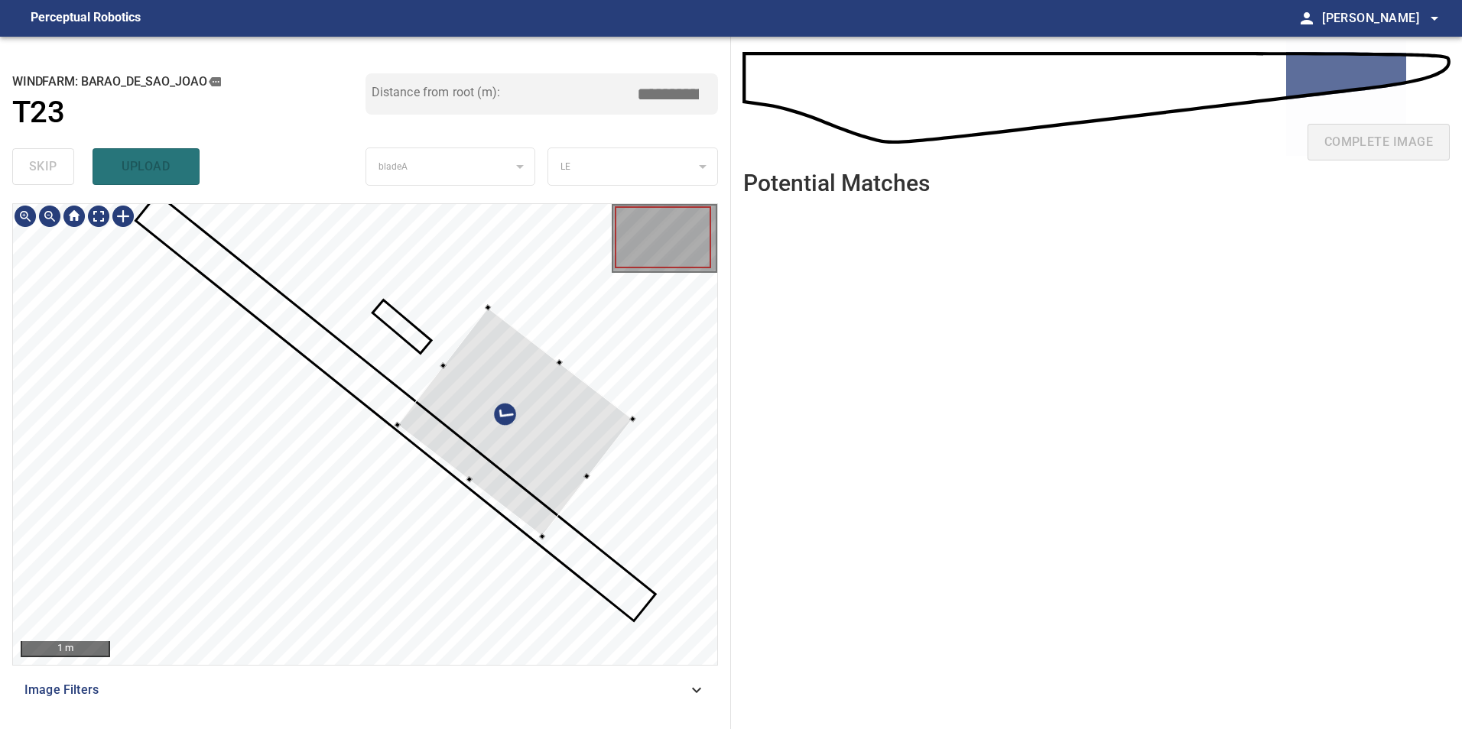
click at [496, 429] on div at bounding box center [515, 421] width 235 height 229
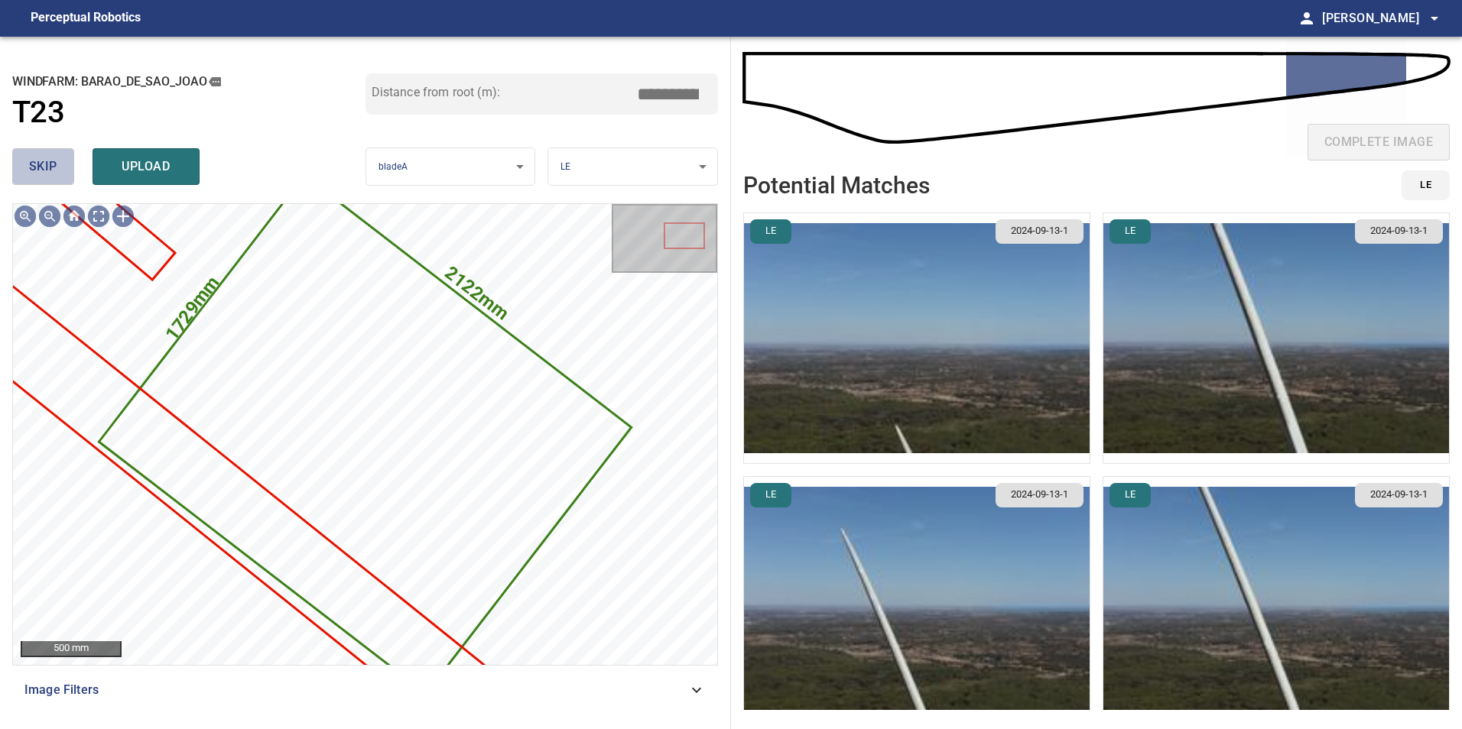
click at [37, 176] on span "skip" at bounding box center [43, 166] width 28 height 21
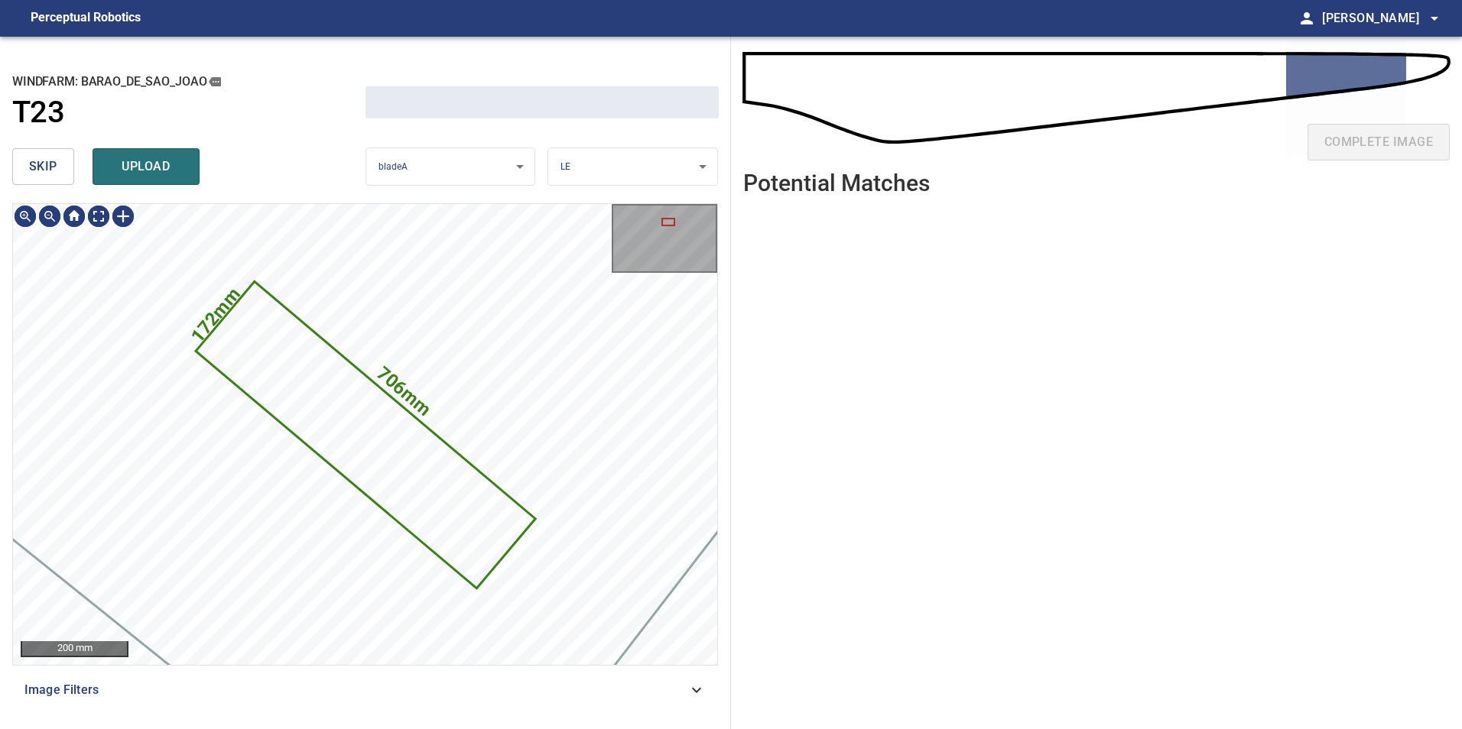
click at [37, 176] on span "skip" at bounding box center [43, 166] width 28 height 21
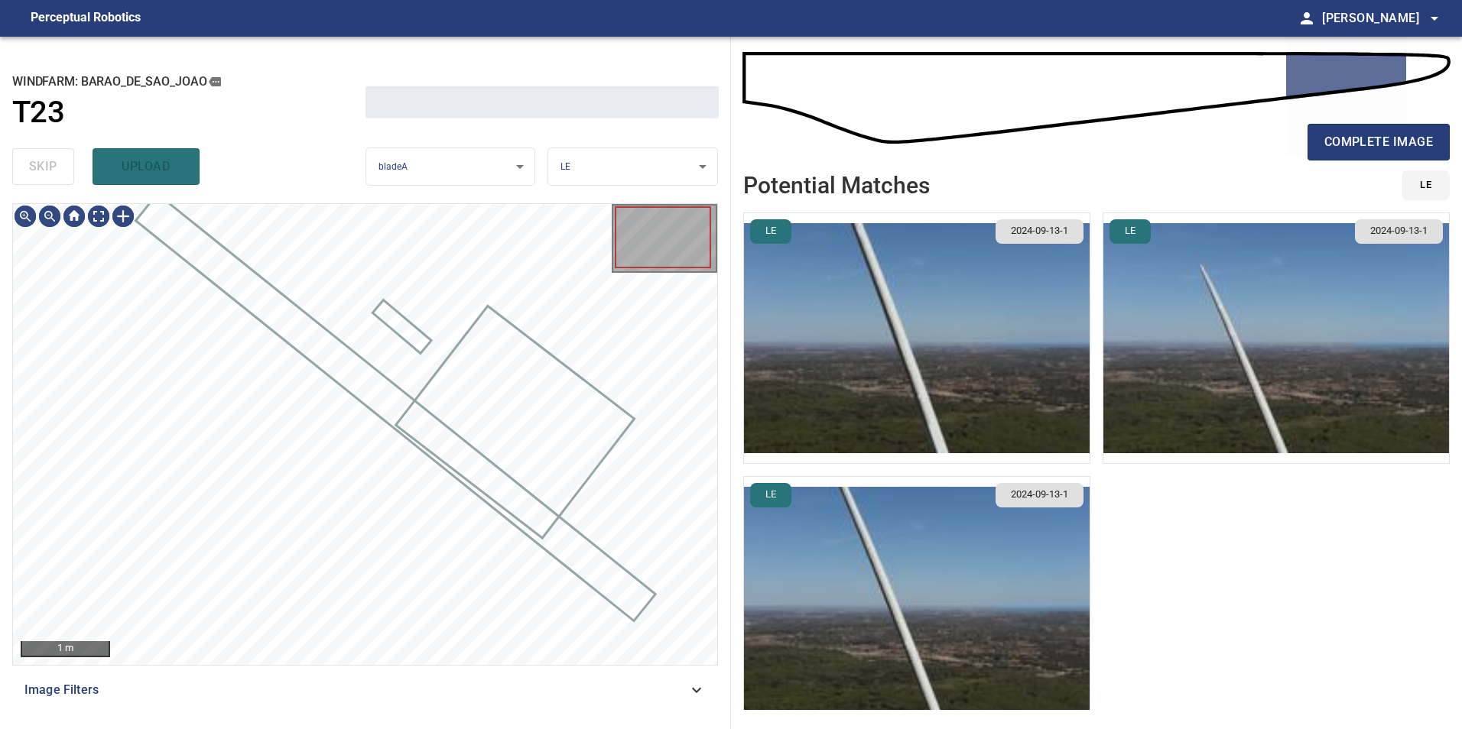
click at [37, 177] on div "skip upload" at bounding box center [188, 166] width 353 height 49
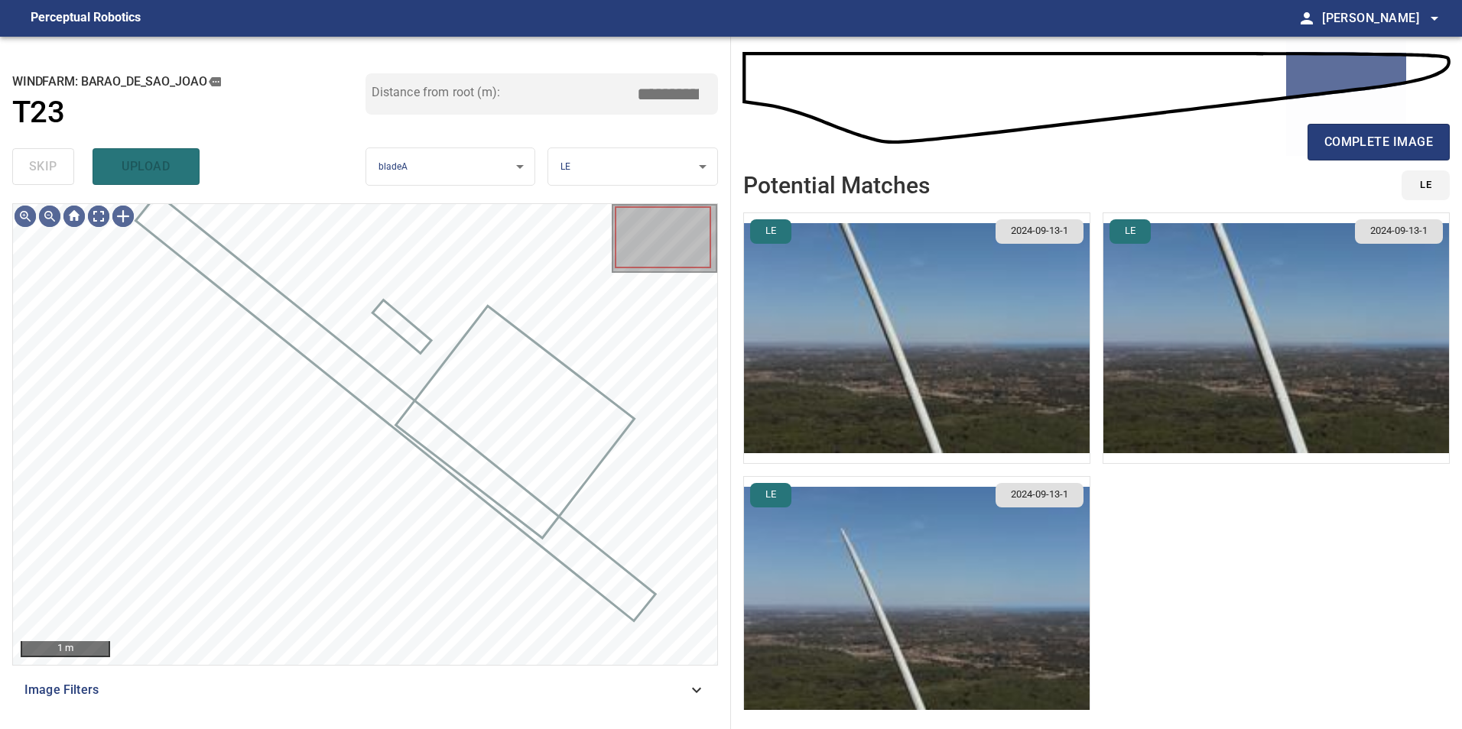
click at [37, 177] on div "skip upload" at bounding box center [188, 166] width 353 height 49
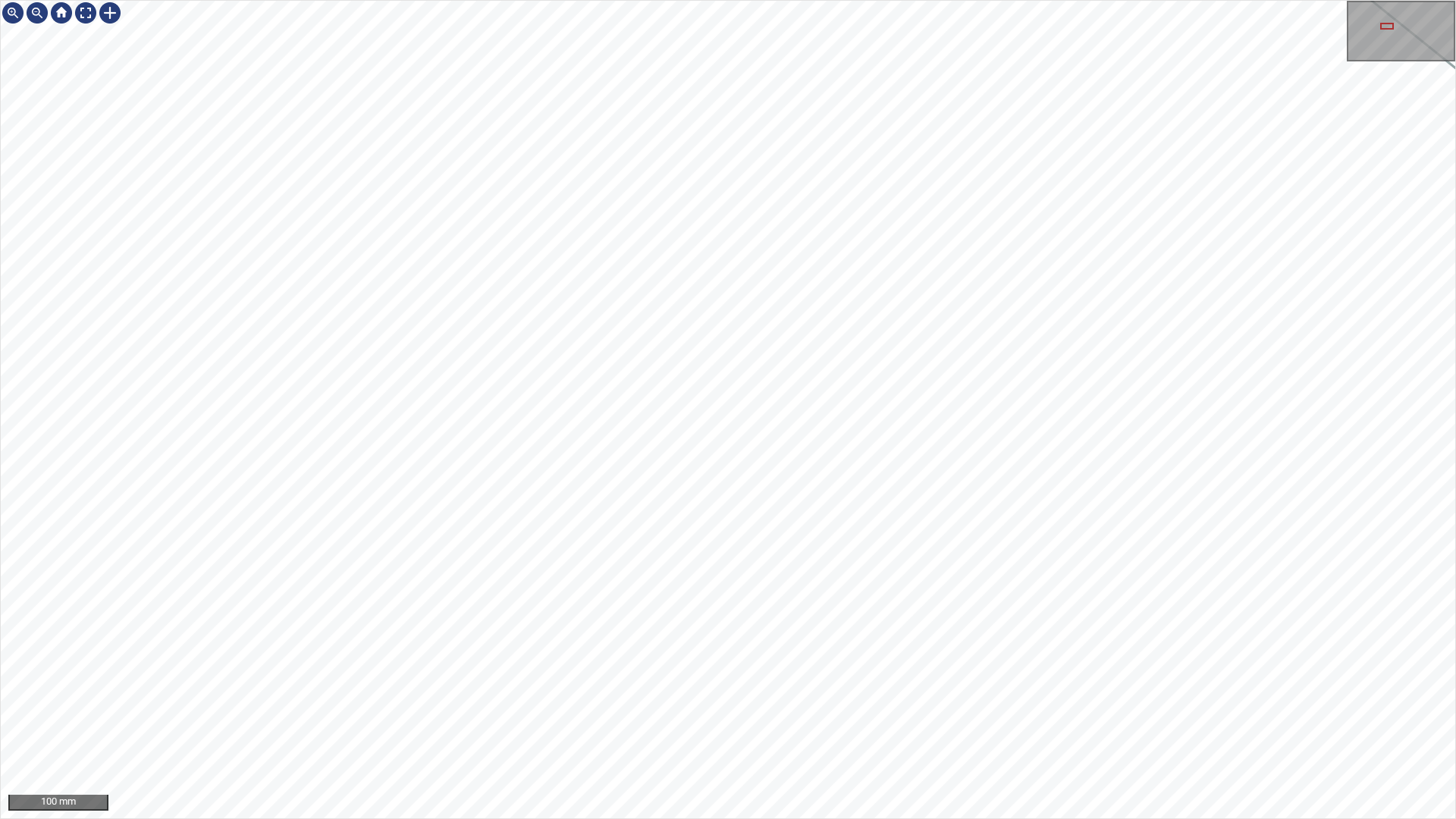
click at [1129, 723] on div "100 mm" at bounding box center [728, 410] width 1456 height 819
click at [113, 15] on div at bounding box center [110, 13] width 24 height 24
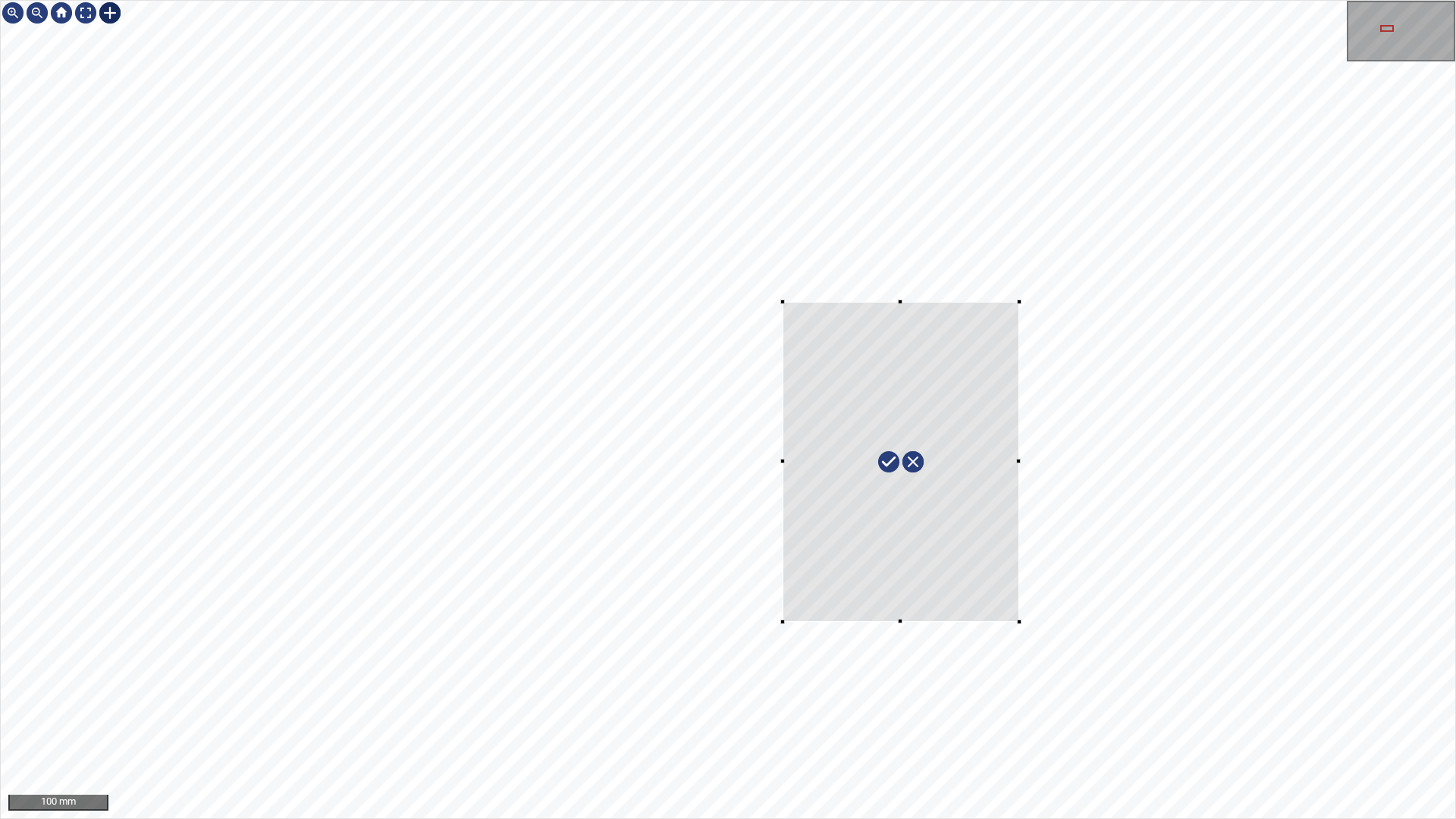
click at [1019, 622] on div at bounding box center [728, 410] width 1454 height 817
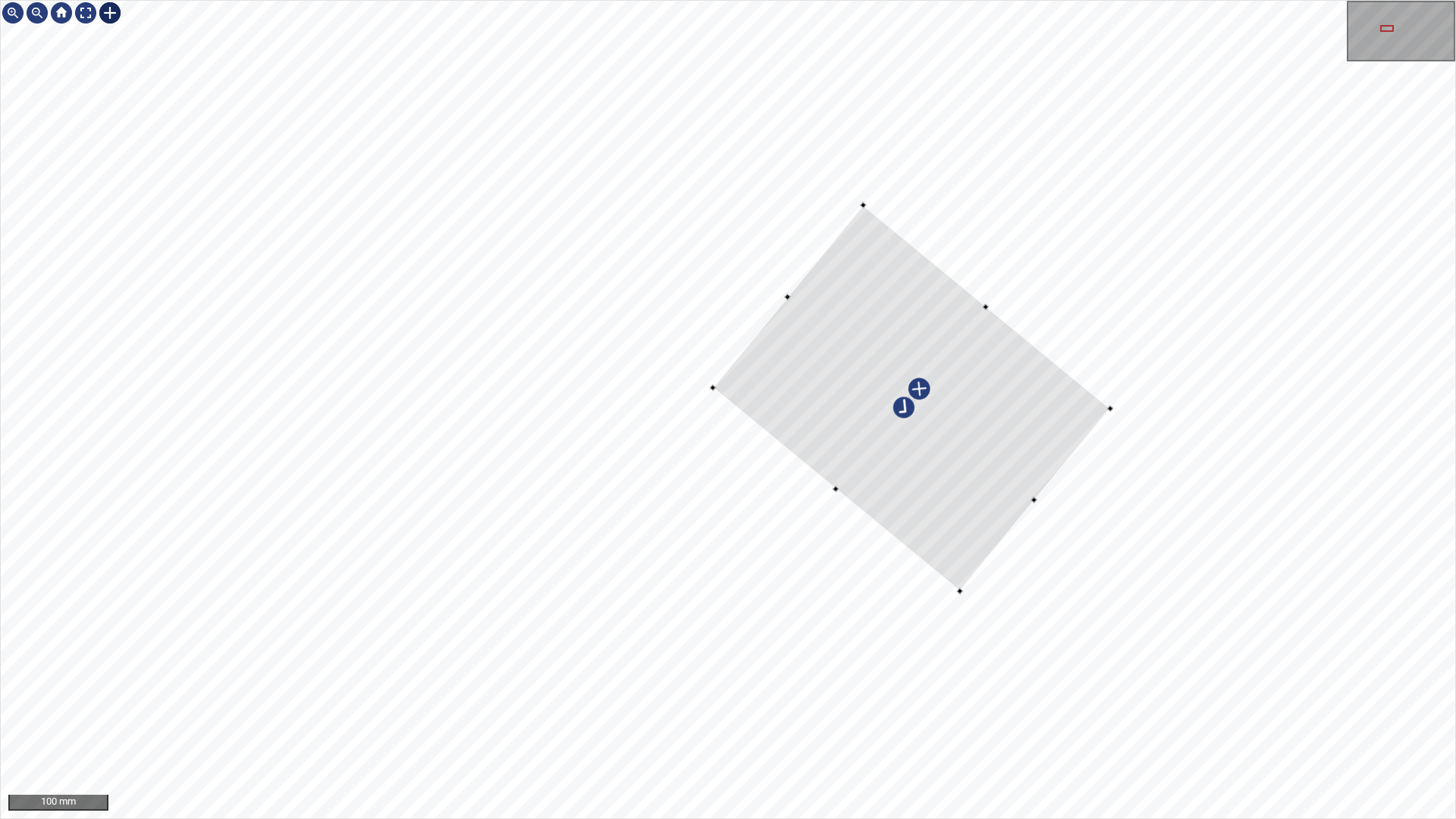
click at [992, 462] on div at bounding box center [911, 397] width 398 height 386
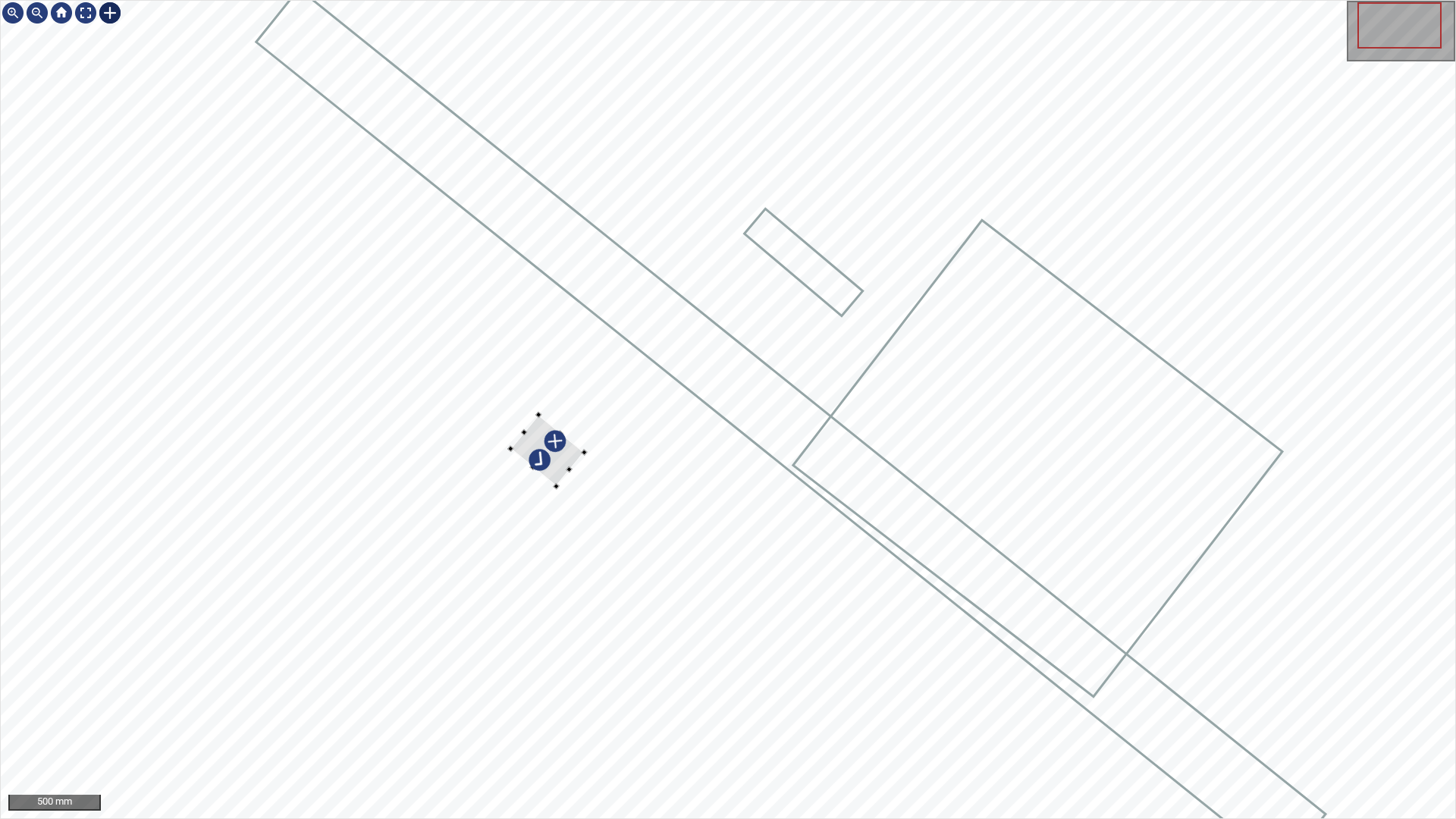
click at [571, 470] on div at bounding box center [547, 450] width 73 height 72
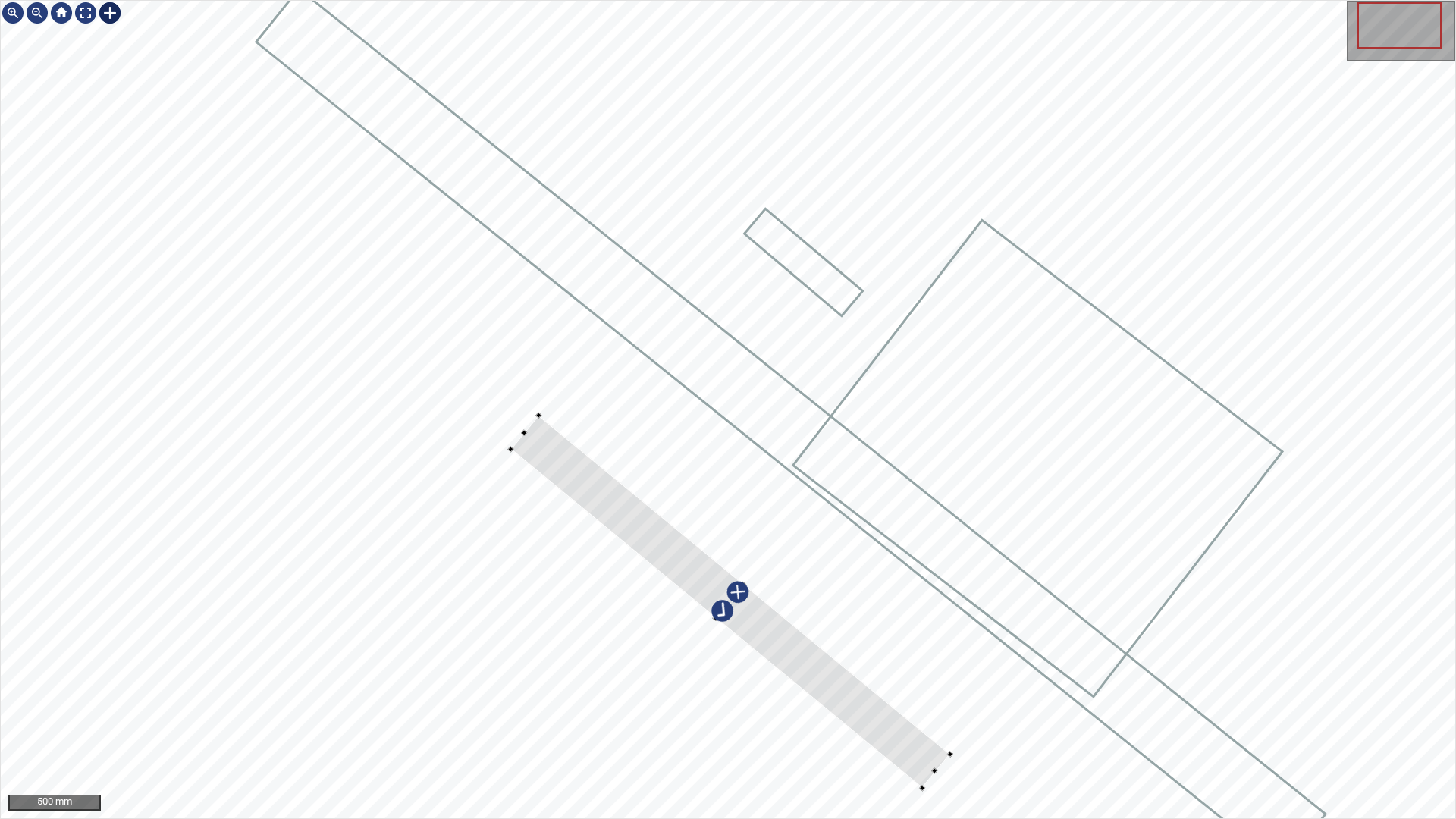
click at [990, 710] on div at bounding box center [728, 410] width 1454 height 817
click at [925, 723] on div at bounding box center [729, 596] width 445 height 365
click at [952, 723] on div at bounding box center [728, 410] width 1454 height 817
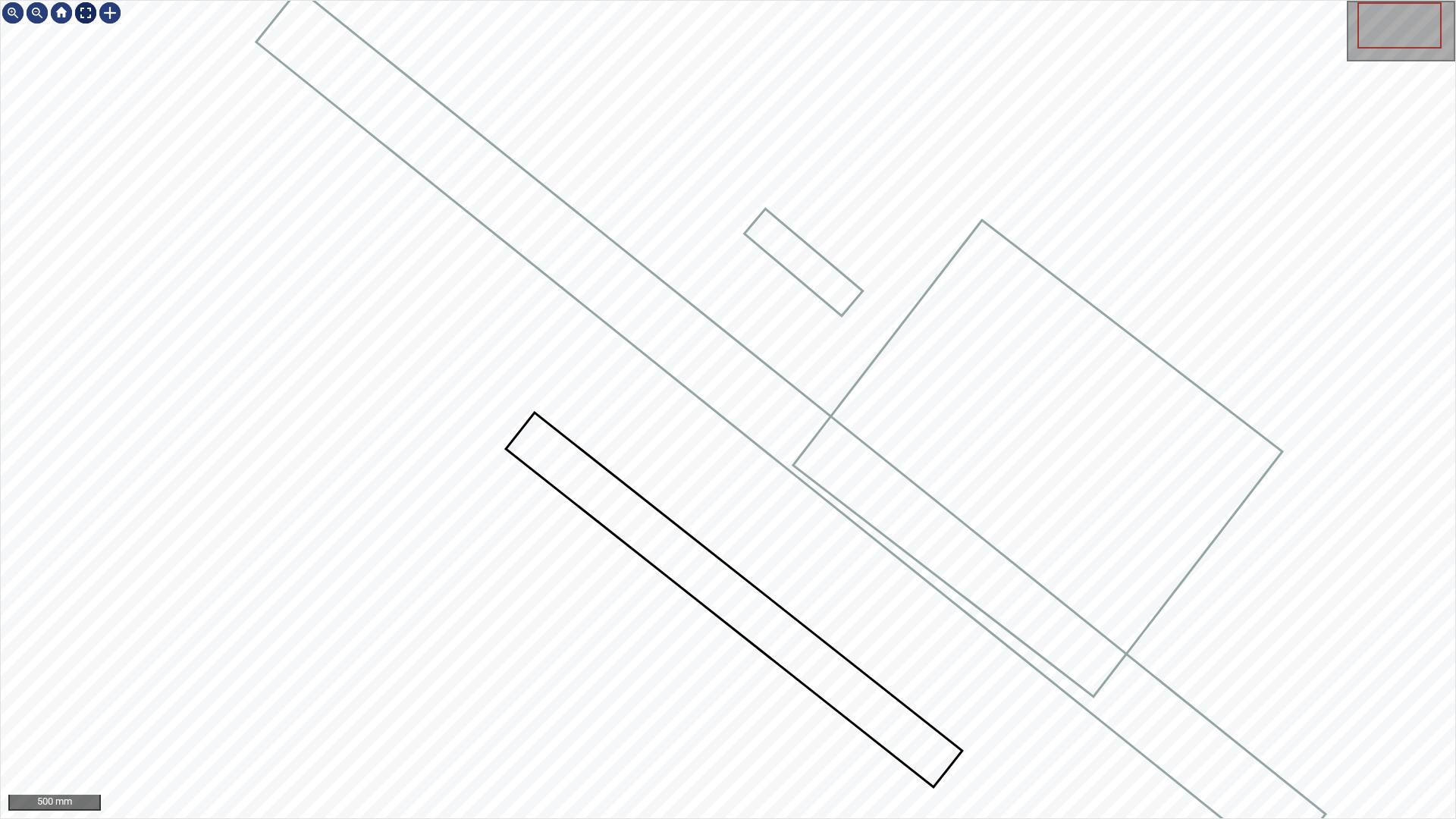
click at [88, 15] on div at bounding box center [85, 13] width 24 height 24
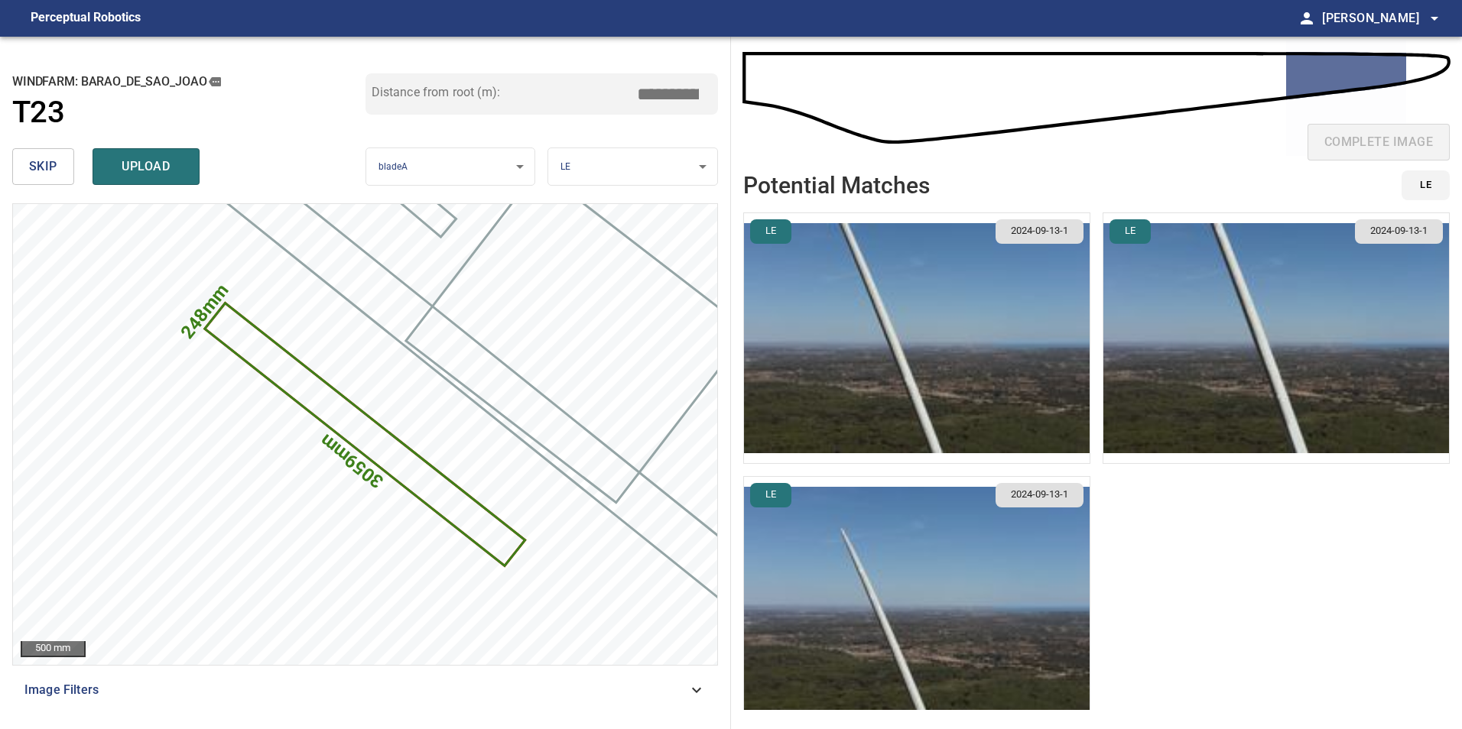
click at [657, 89] on input "*****" at bounding box center [673, 94] width 76 height 29
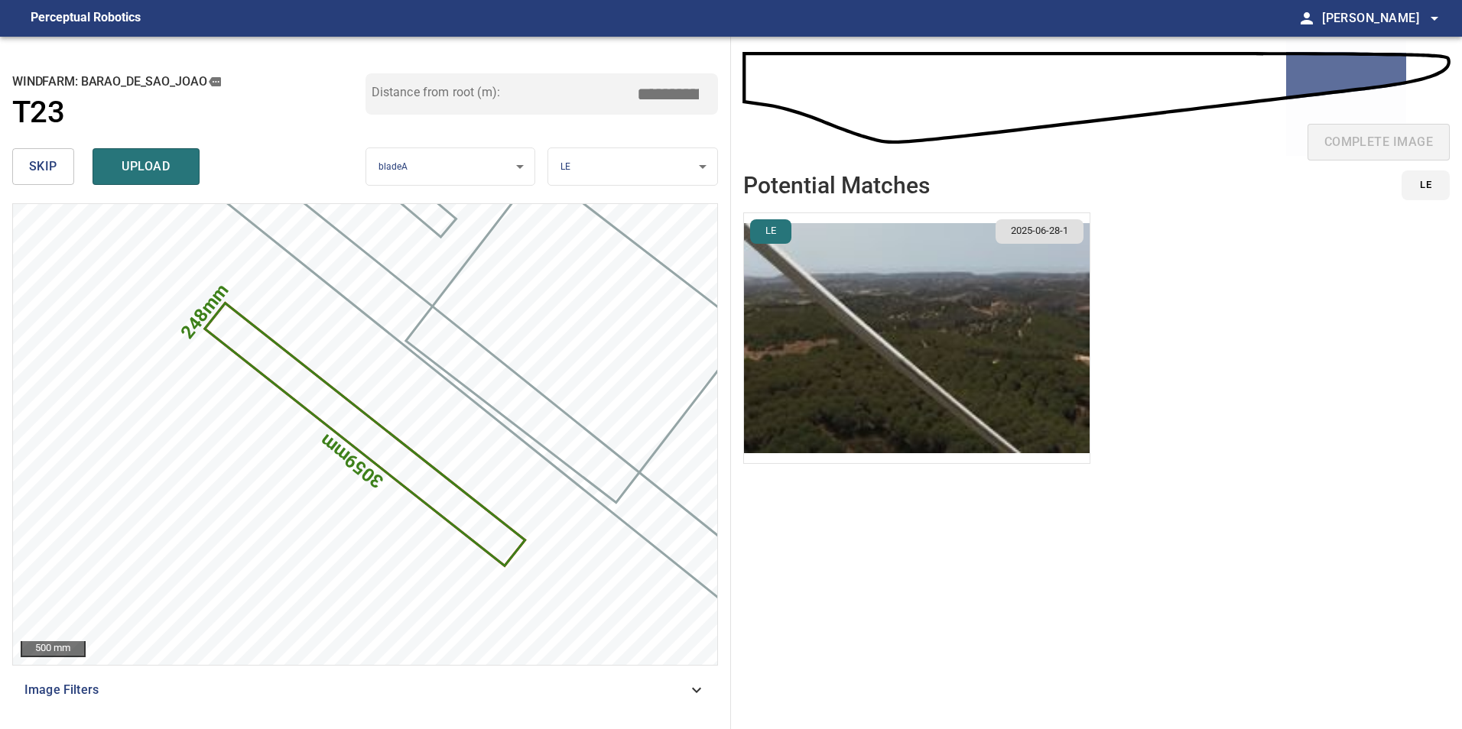
type input "*****"
click at [1040, 318] on img "button" at bounding box center [917, 338] width 346 height 250
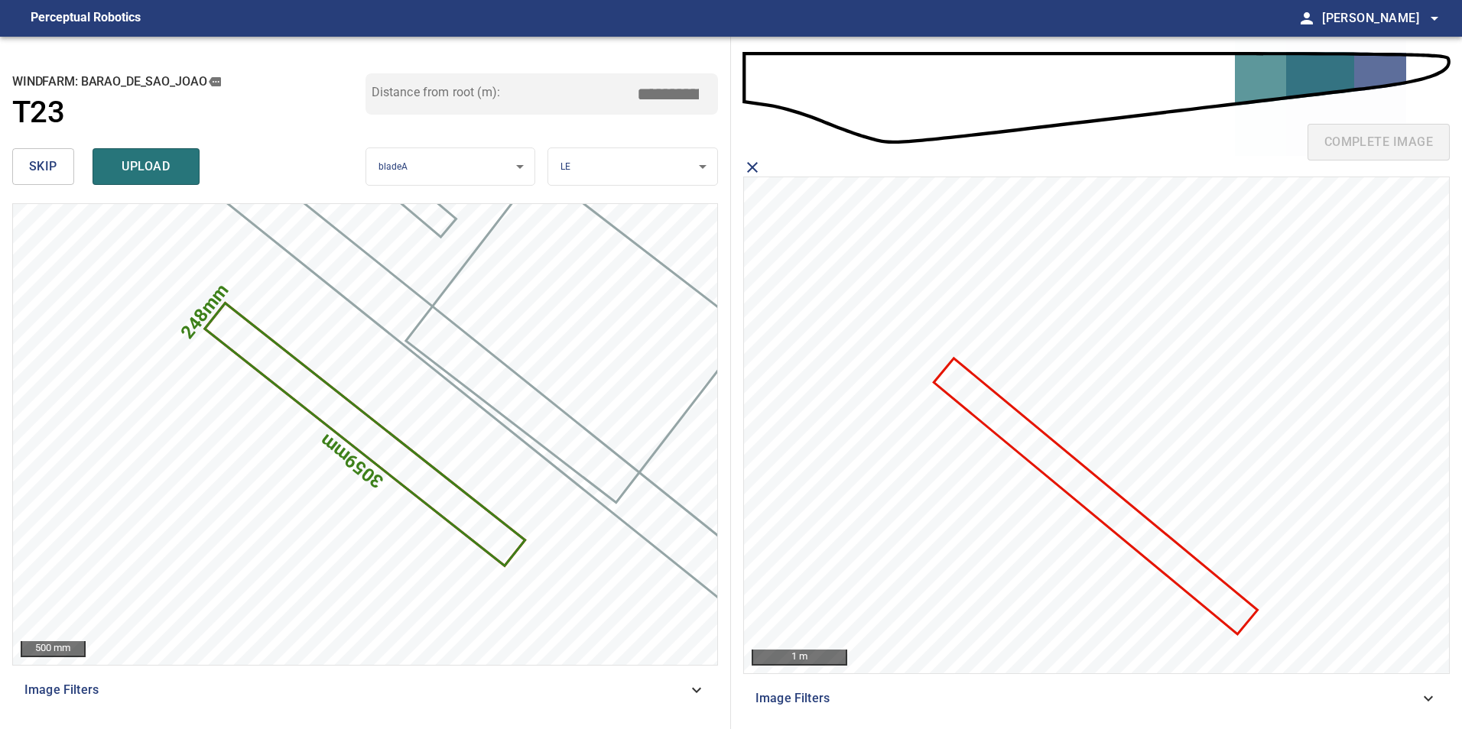
click at [1079, 470] on icon at bounding box center [1095, 496] width 320 height 272
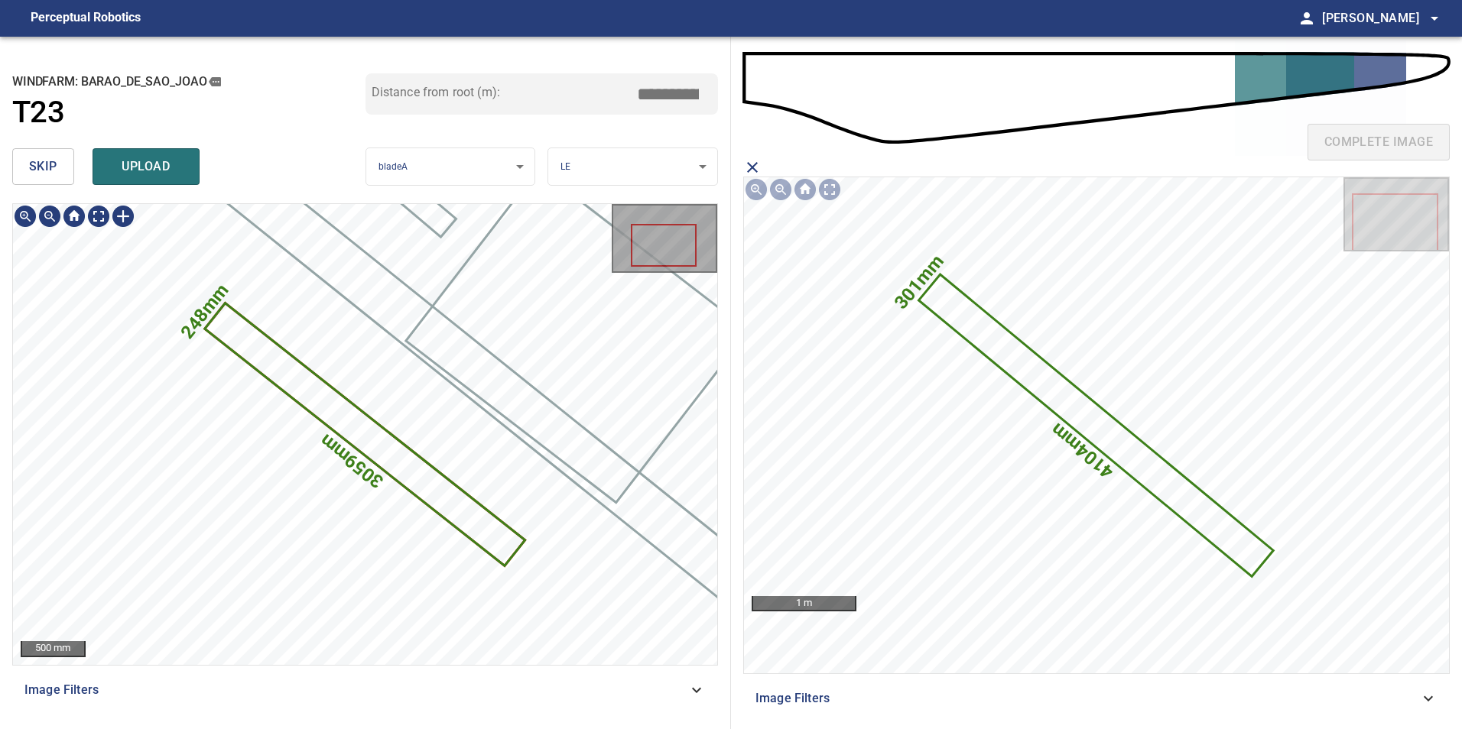
click at [443, 508] on icon at bounding box center [364, 435] width 317 height 260
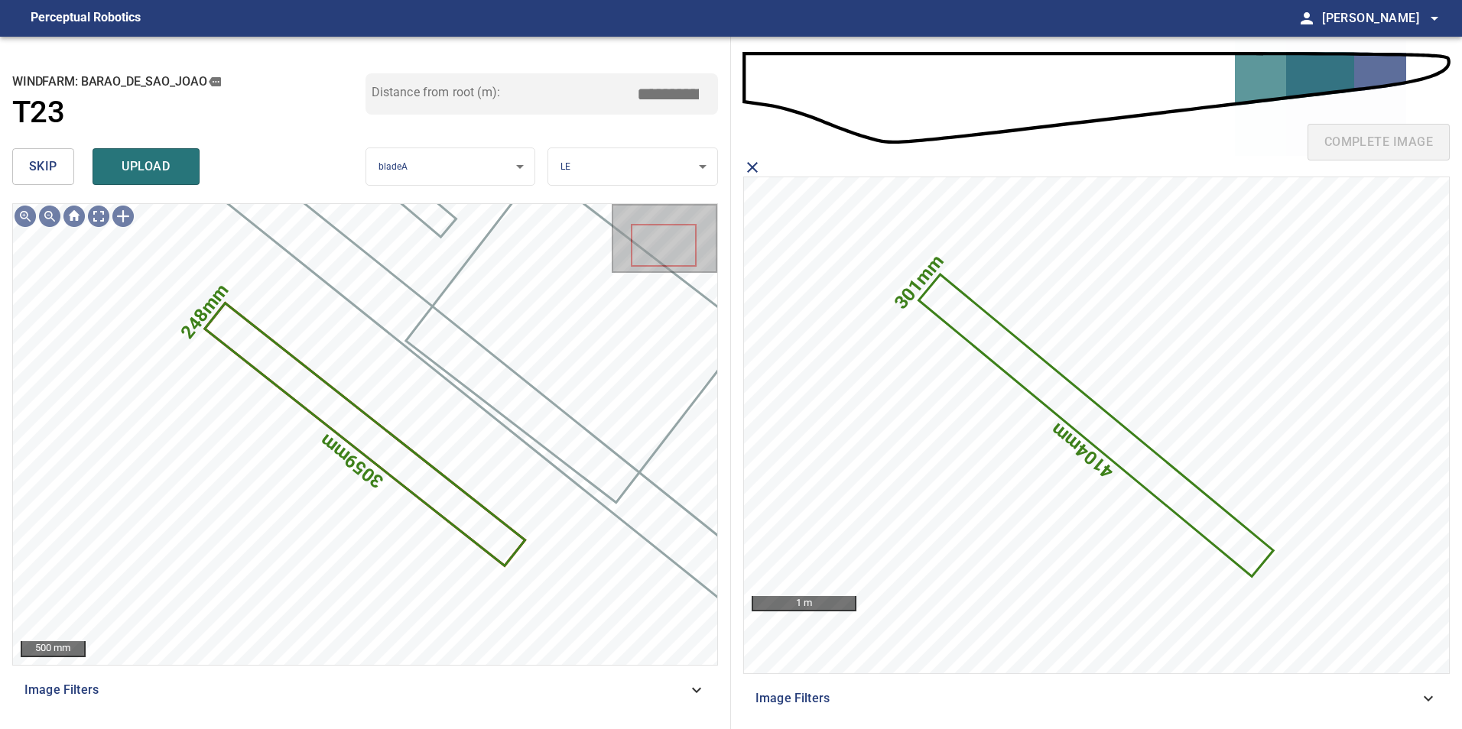
click at [131, 160] on span "upload" at bounding box center [145, 166] width 73 height 21
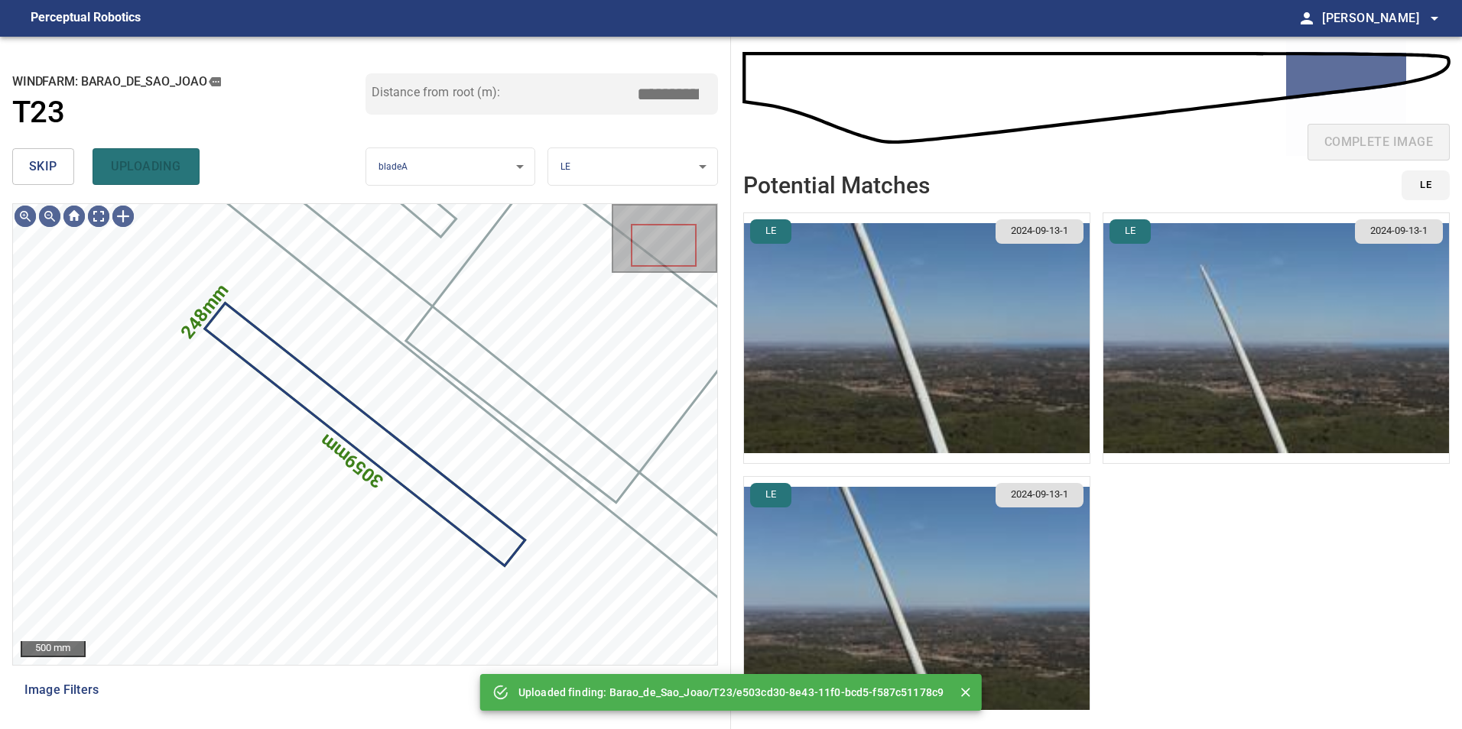
click at [57, 169] on button "skip" at bounding box center [43, 166] width 62 height 37
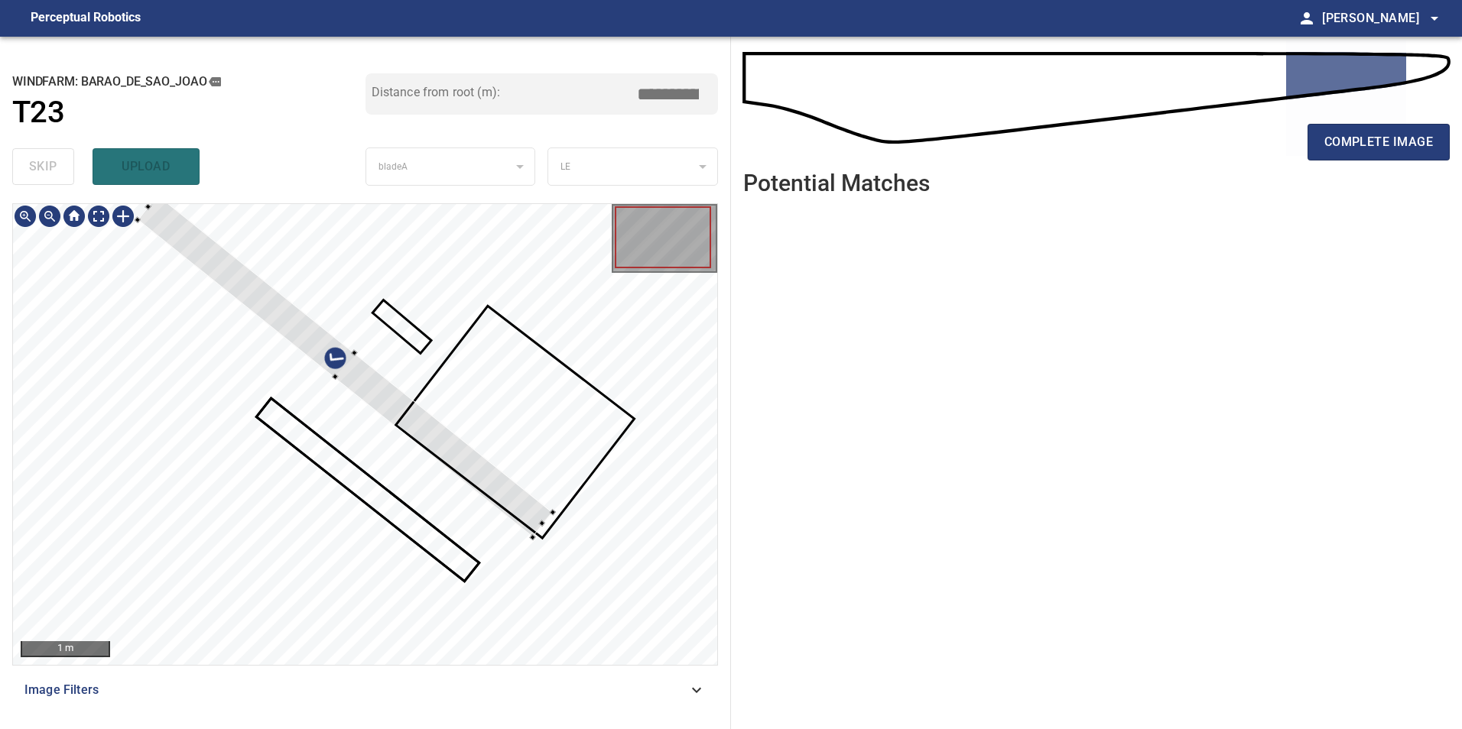
click at [517, 545] on div at bounding box center [365, 434] width 704 height 461
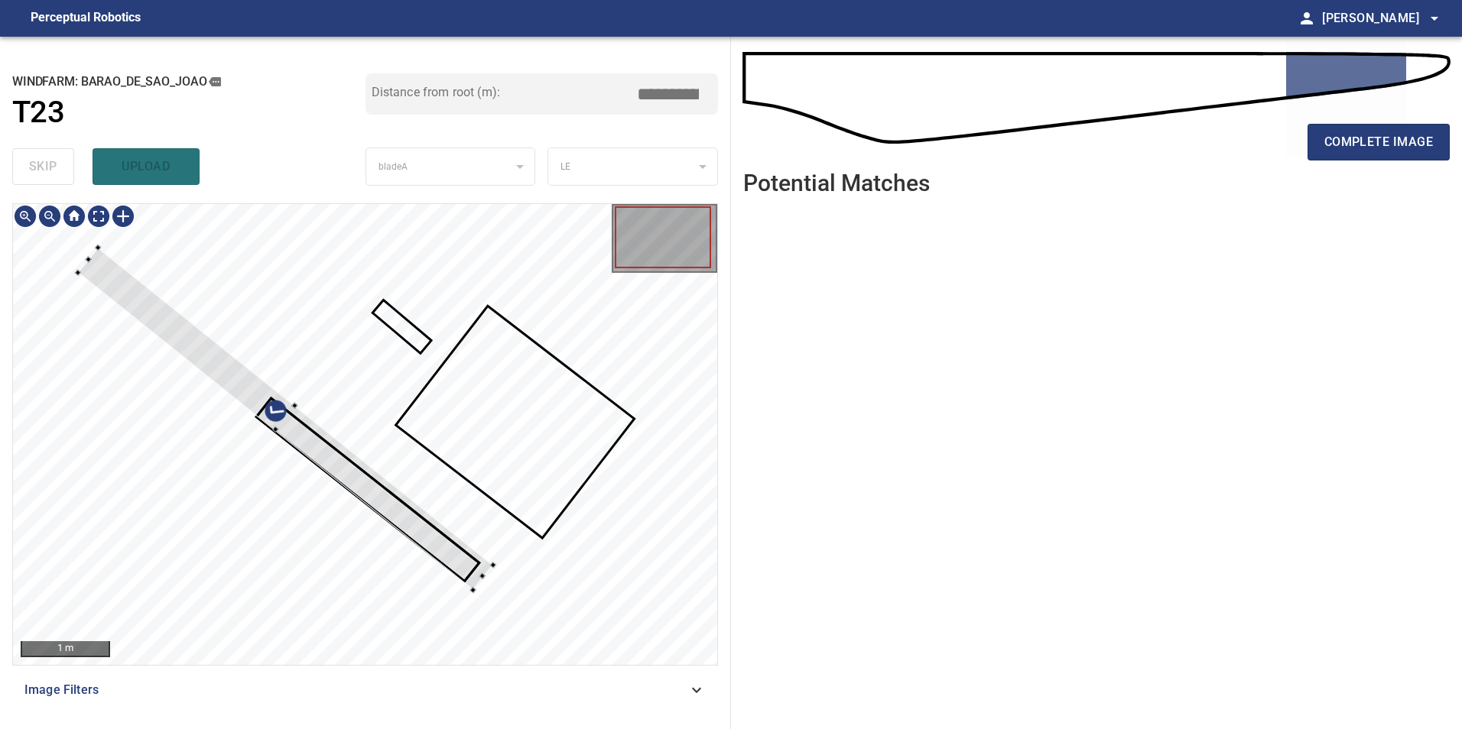
click at [317, 433] on div at bounding box center [285, 419] width 415 height 342
click at [558, 609] on div at bounding box center [365, 434] width 704 height 461
click at [525, 619] on div at bounding box center [313, 444] width 476 height 392
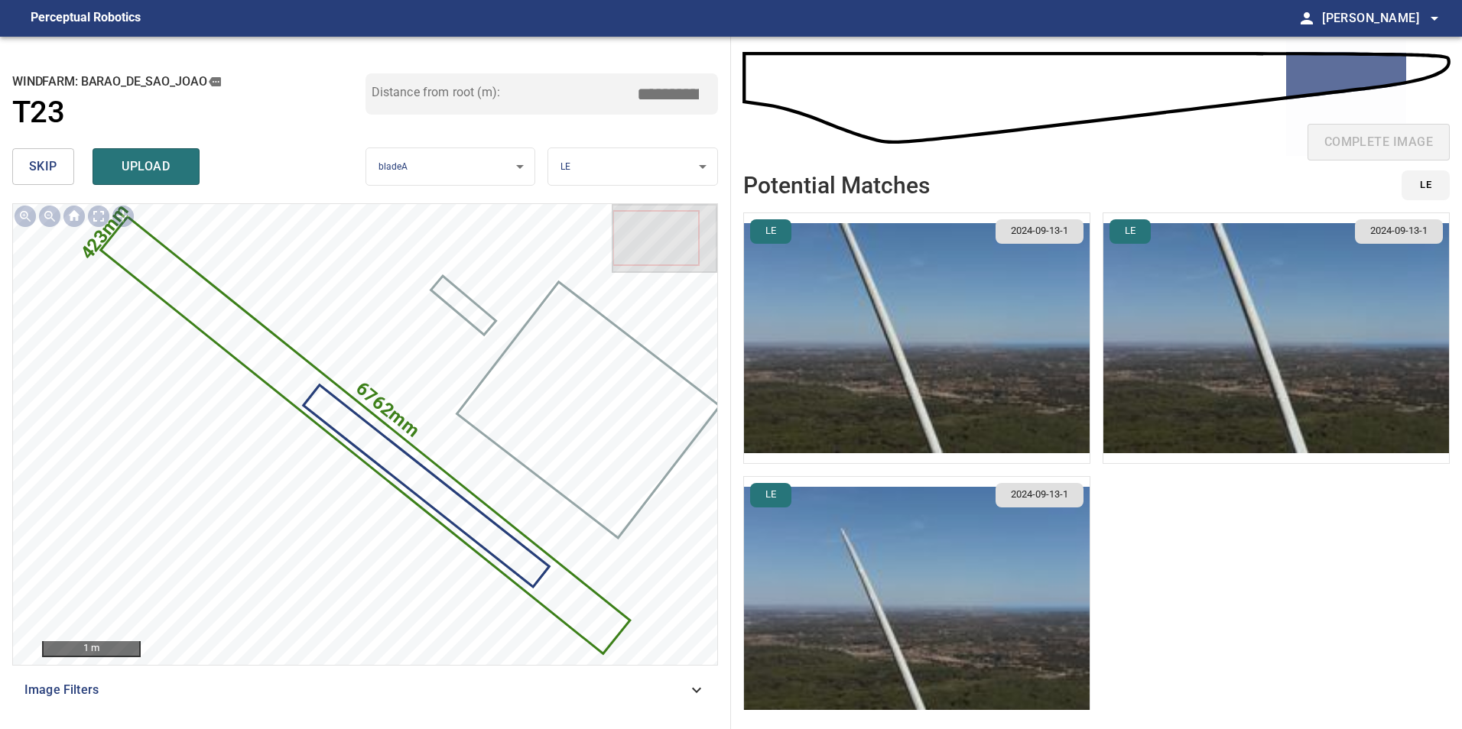
drag, startPoint x: 664, startPoint y: 95, endPoint x: 851, endPoint y: 135, distance: 191.5
click at [751, 104] on div "**********" at bounding box center [731, 383] width 1462 height 693
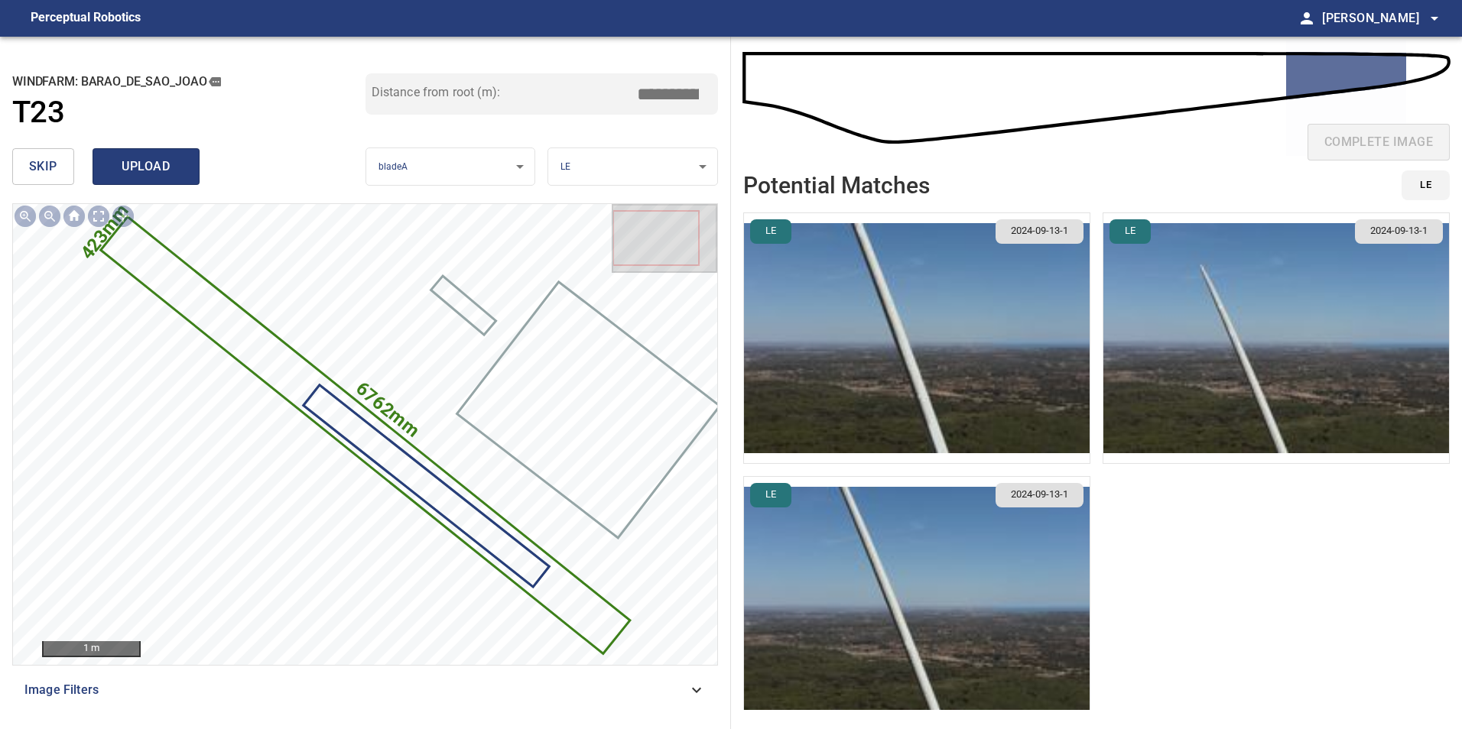
type input "*****"
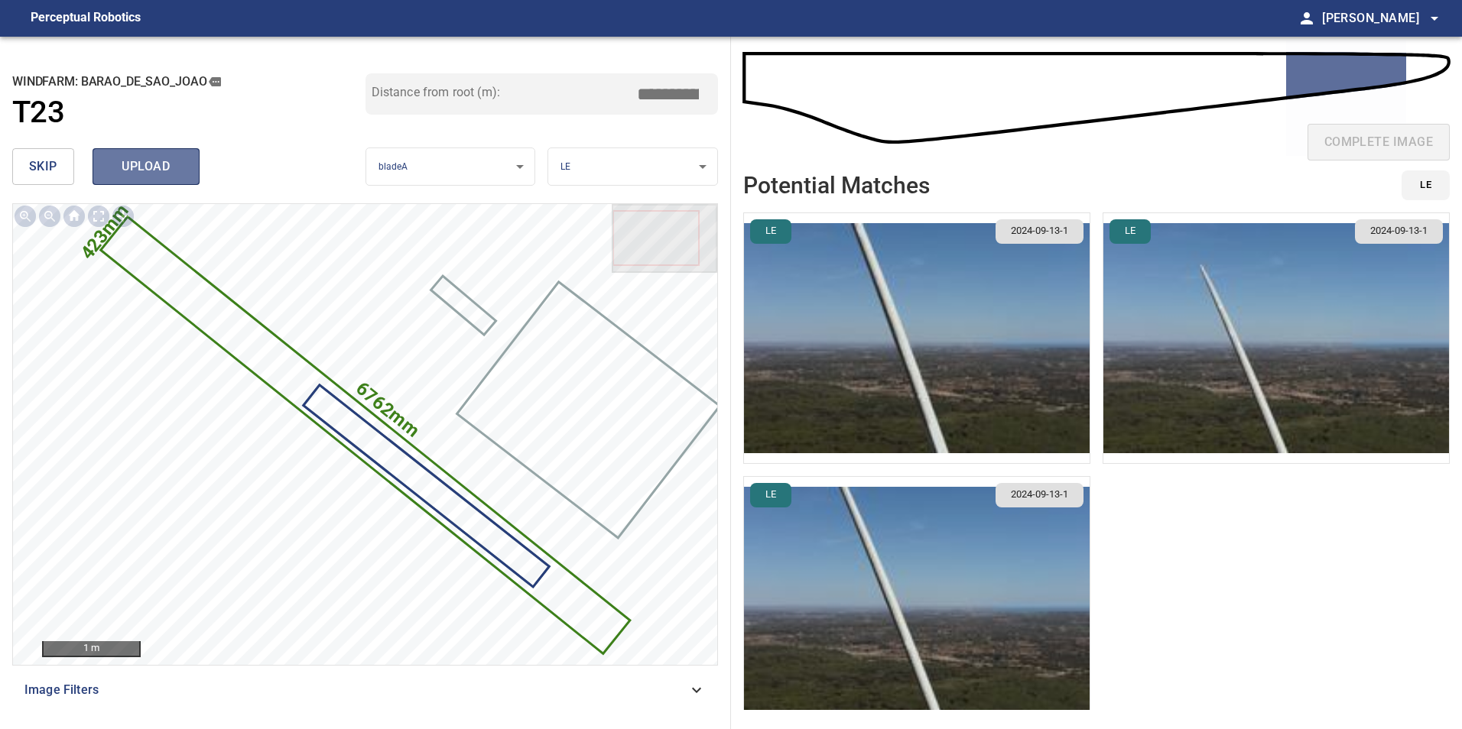
click at [162, 167] on span "upload" at bounding box center [145, 166] width 73 height 21
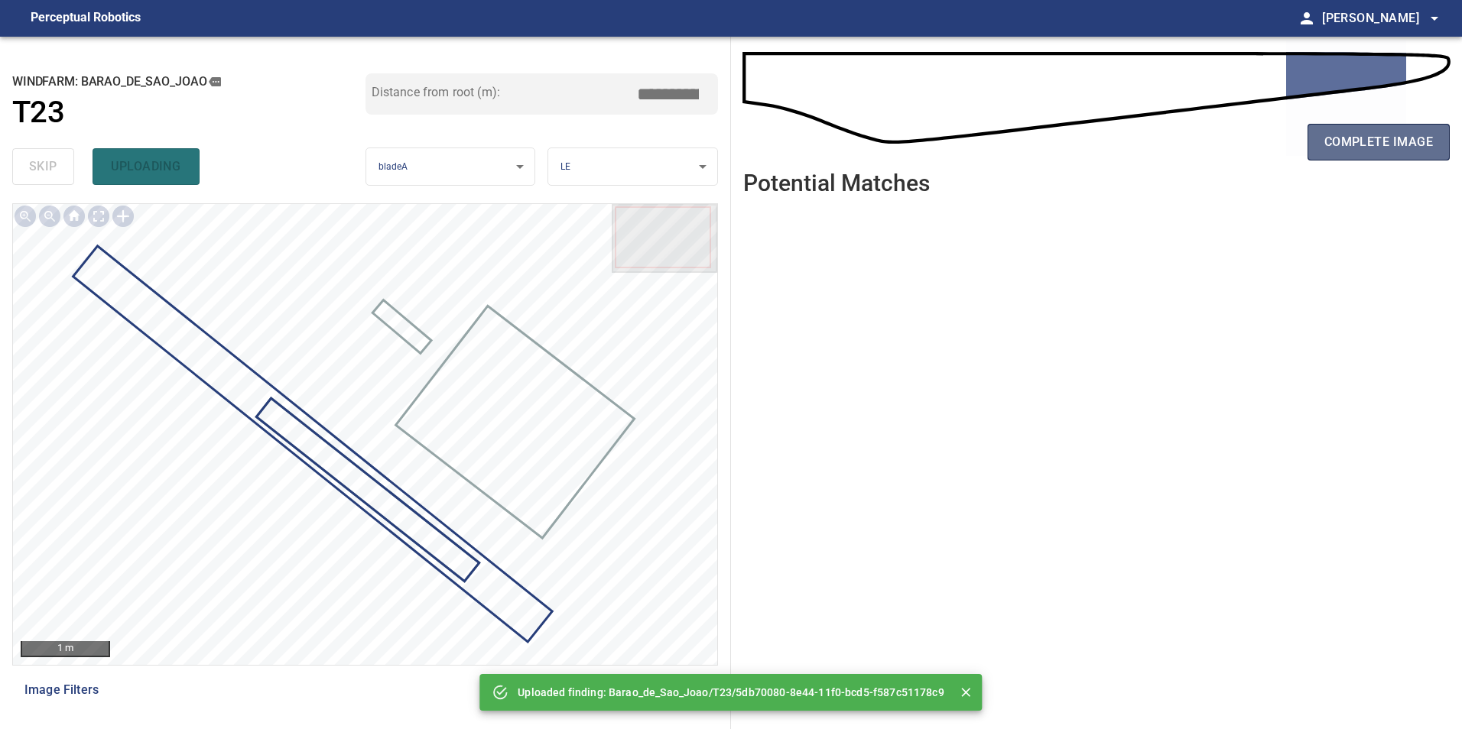
click at [1337, 153] on button "complete image" at bounding box center [1378, 142] width 142 height 37
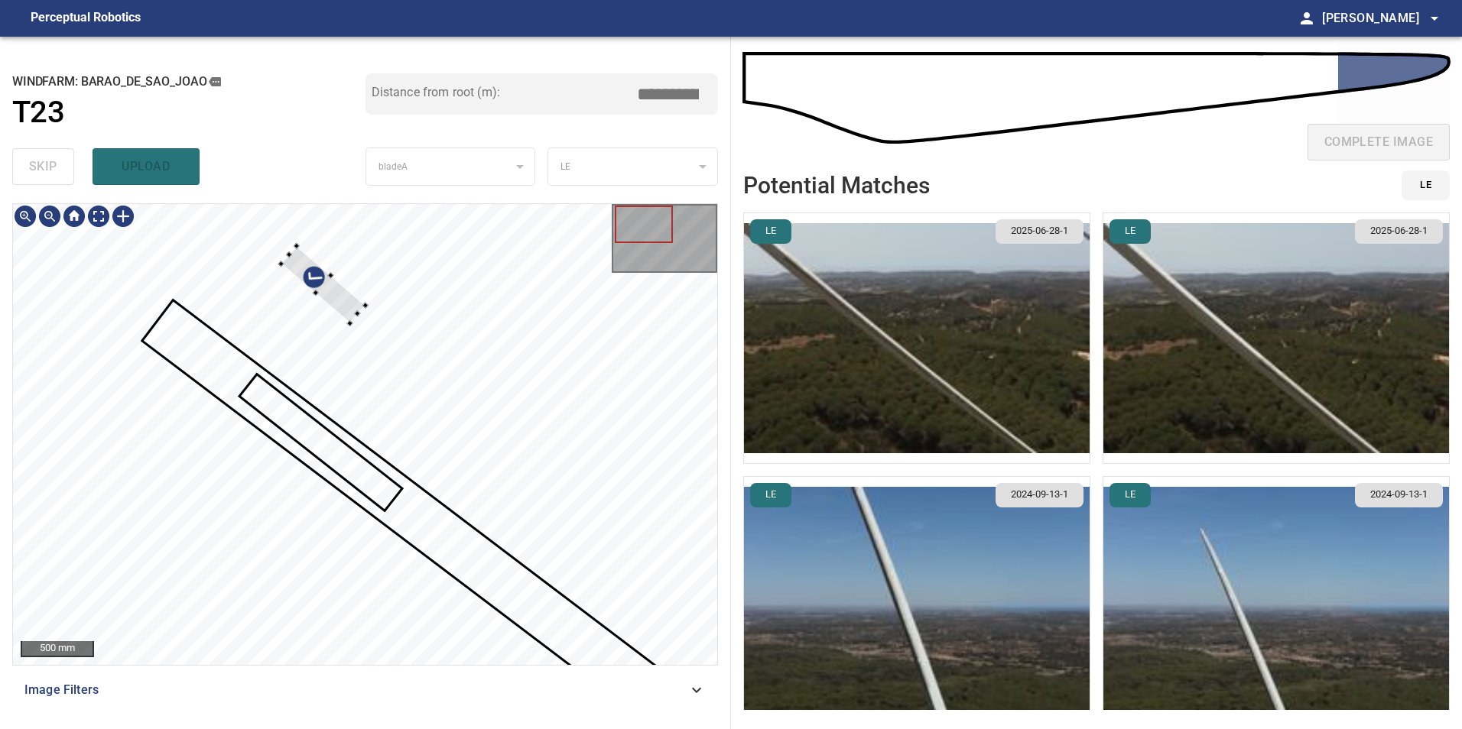
click at [404, 320] on div at bounding box center [365, 434] width 704 height 461
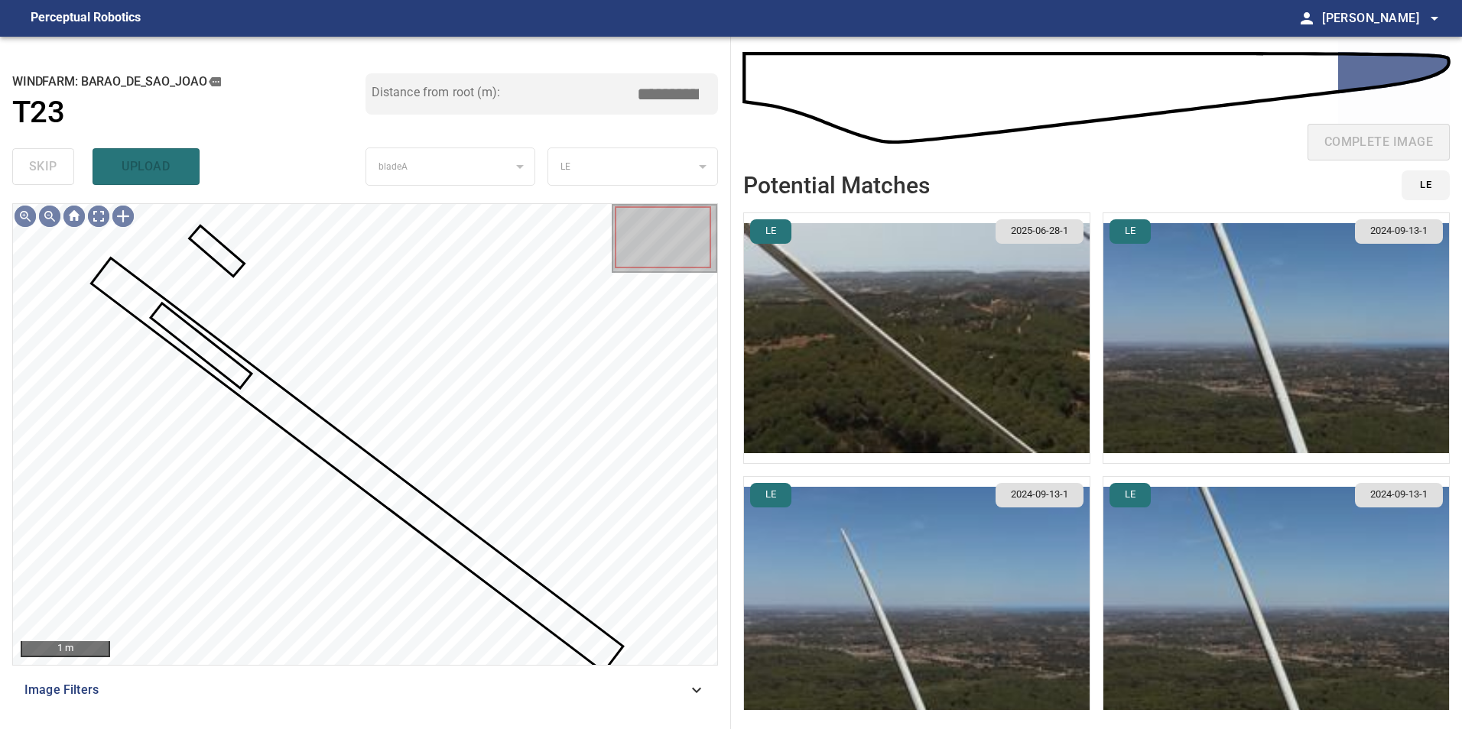
click at [318, 417] on div at bounding box center [365, 434] width 704 height 461
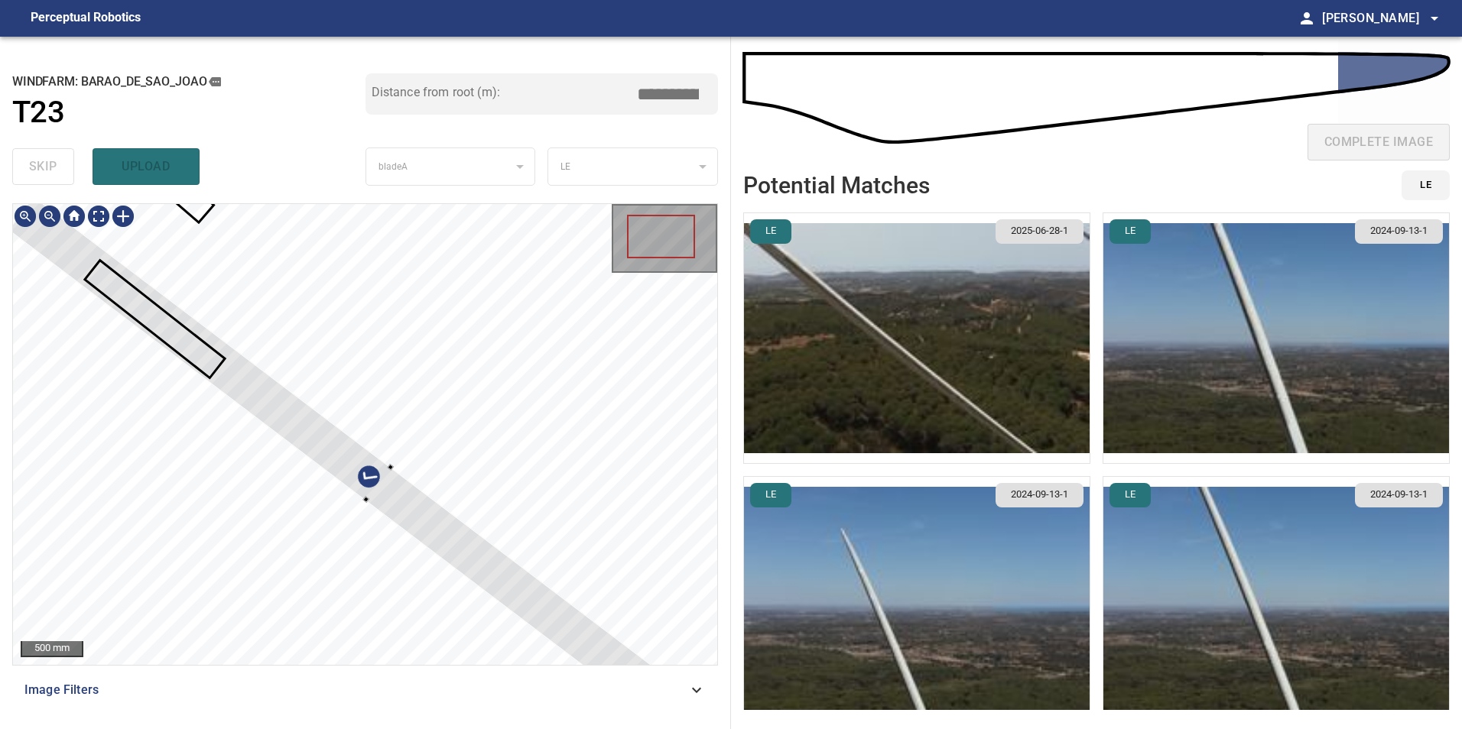
click at [522, 401] on div at bounding box center [365, 434] width 704 height 461
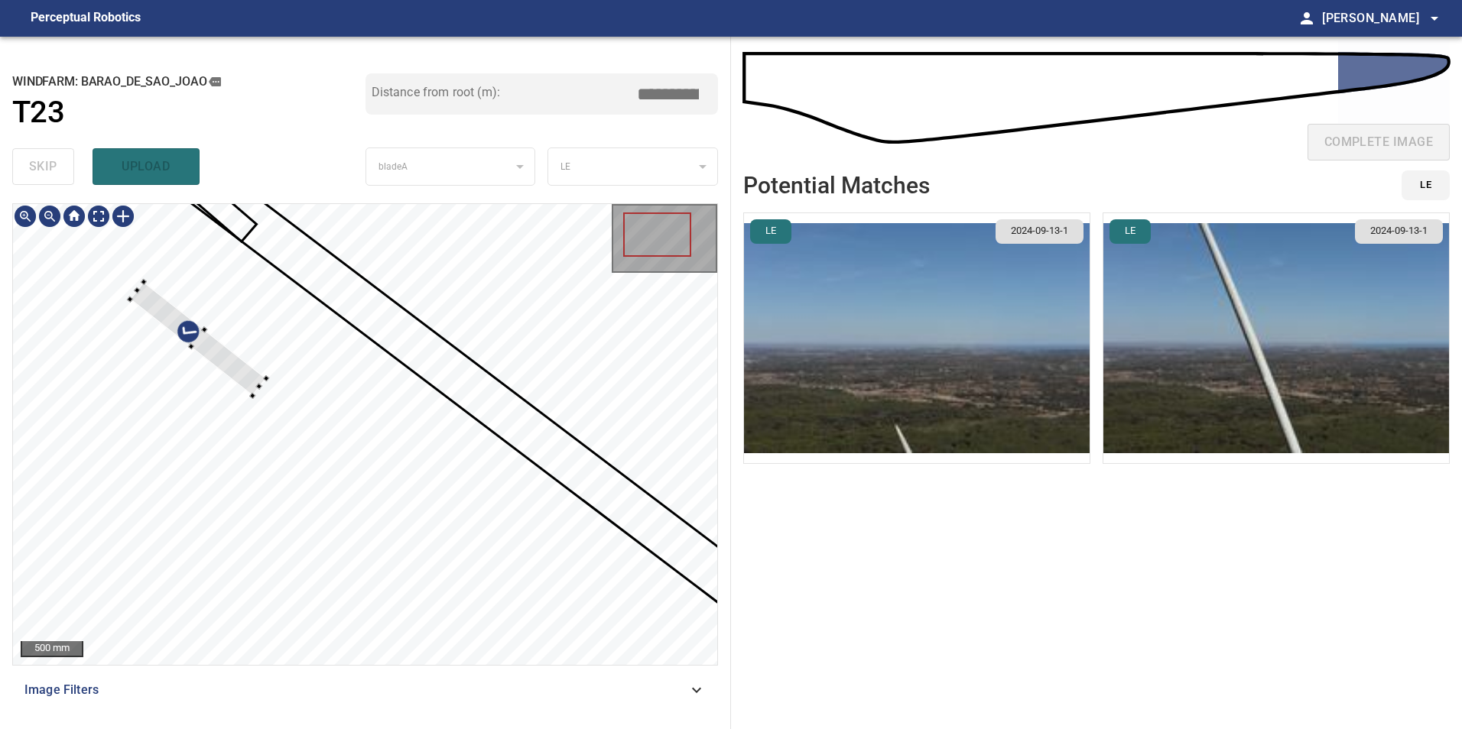
click at [342, 321] on div at bounding box center [365, 434] width 704 height 461
click at [281, 281] on div at bounding box center [365, 434] width 704 height 461
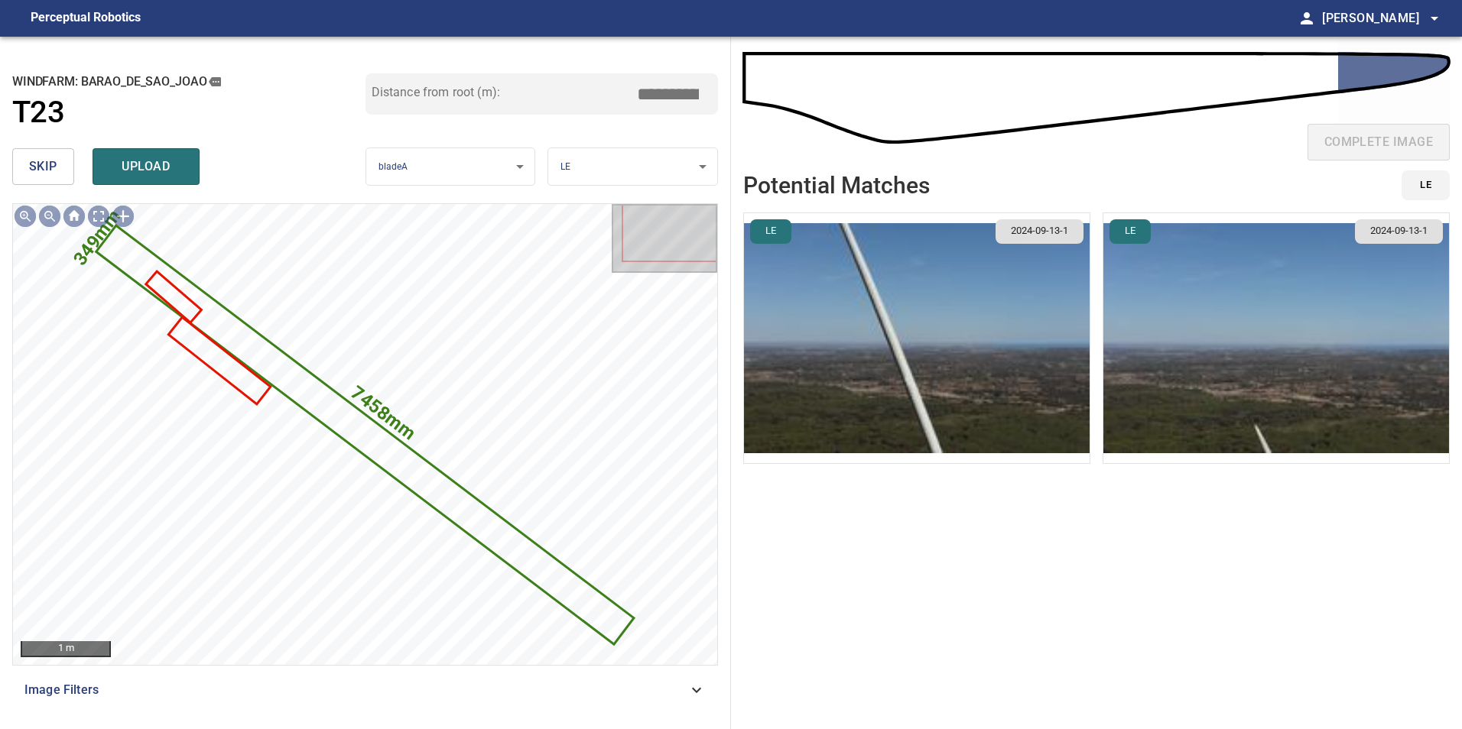
click at [53, 167] on span "skip" at bounding box center [43, 166] width 28 height 21
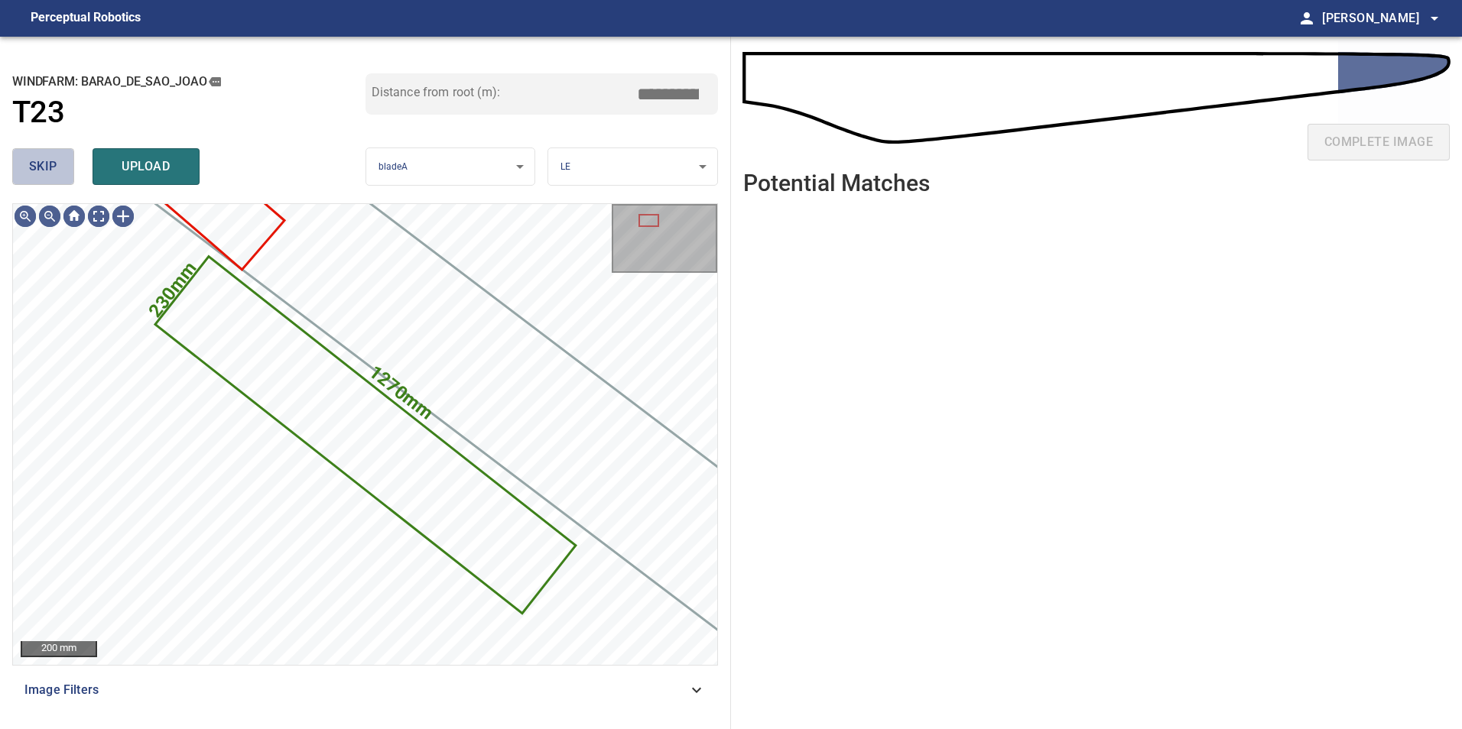
click at [53, 167] on span "skip" at bounding box center [43, 166] width 28 height 21
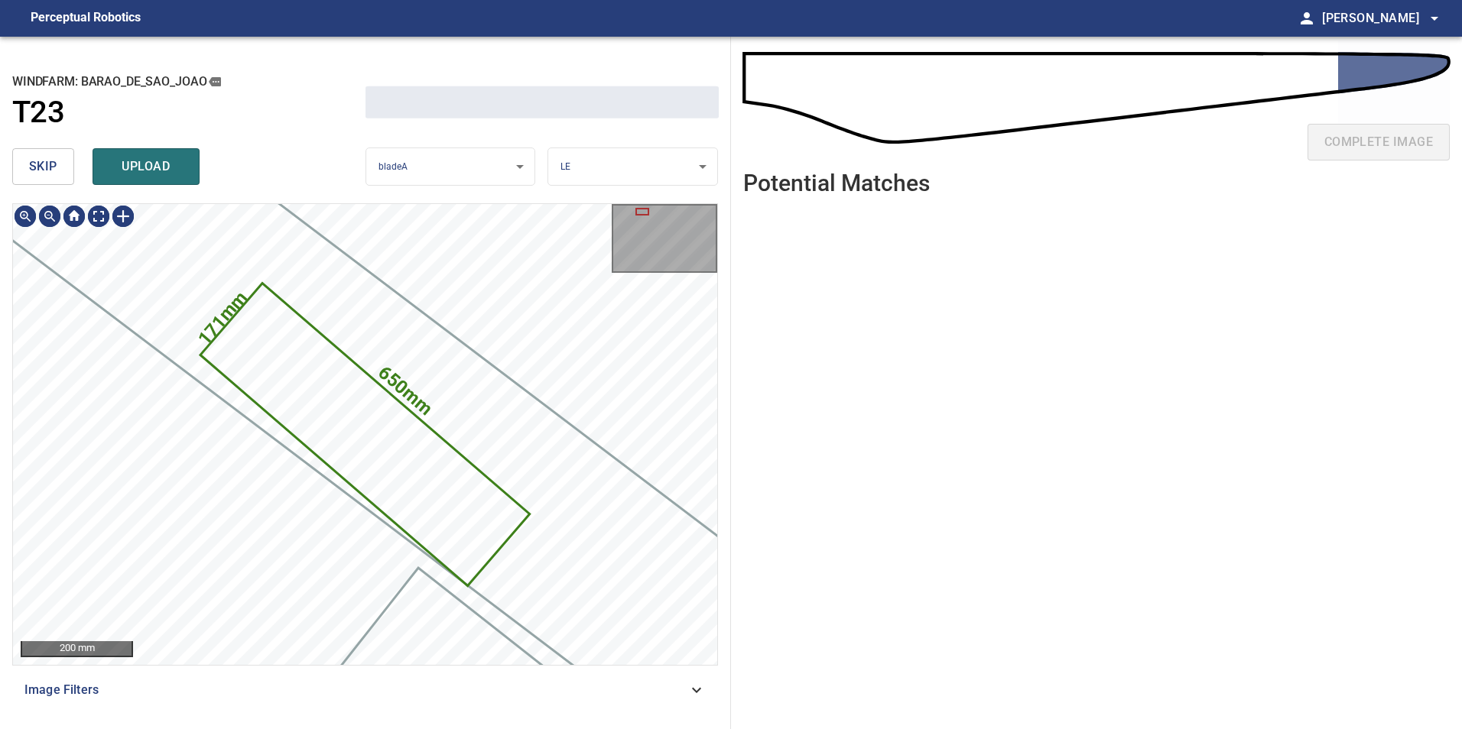
click at [53, 167] on span "skip" at bounding box center [43, 166] width 28 height 21
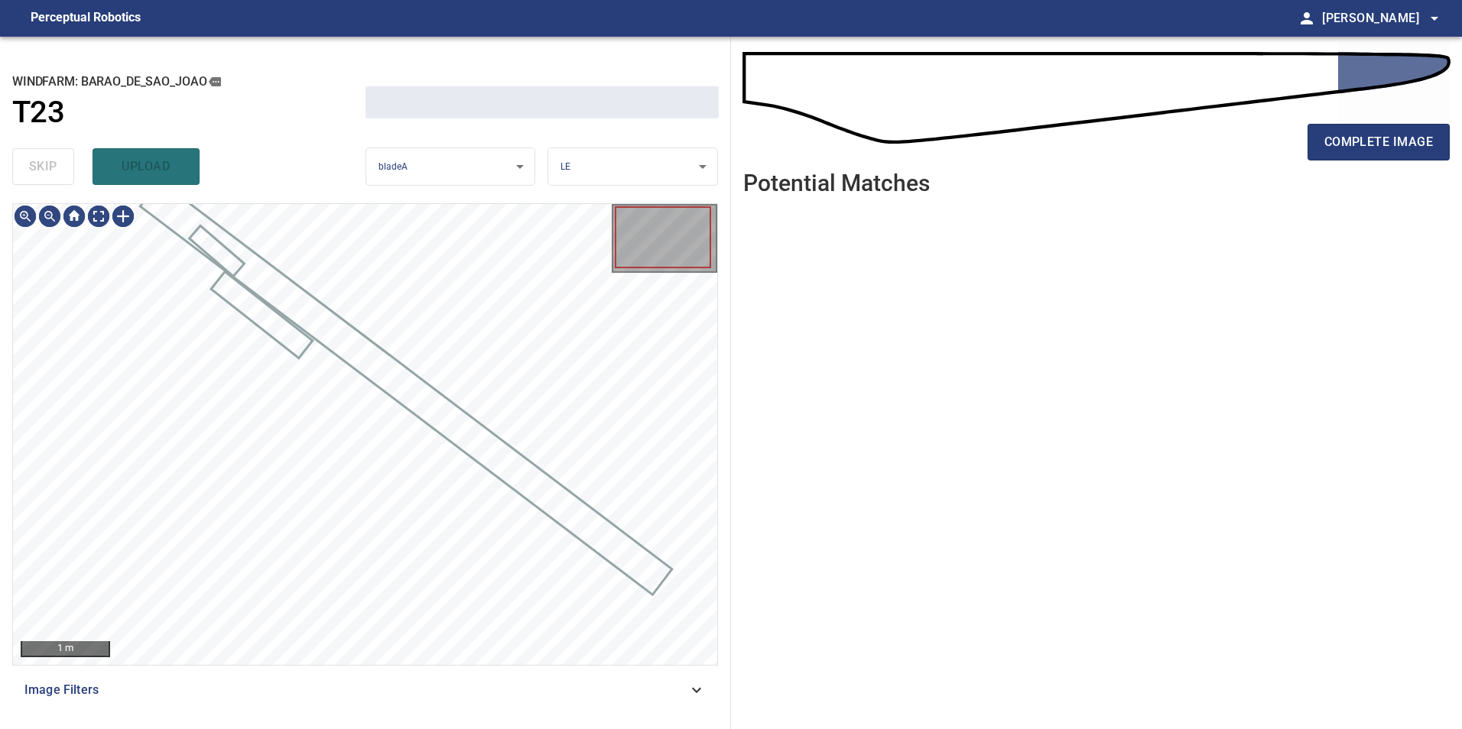
click at [51, 166] on div "skip upload" at bounding box center [188, 166] width 353 height 49
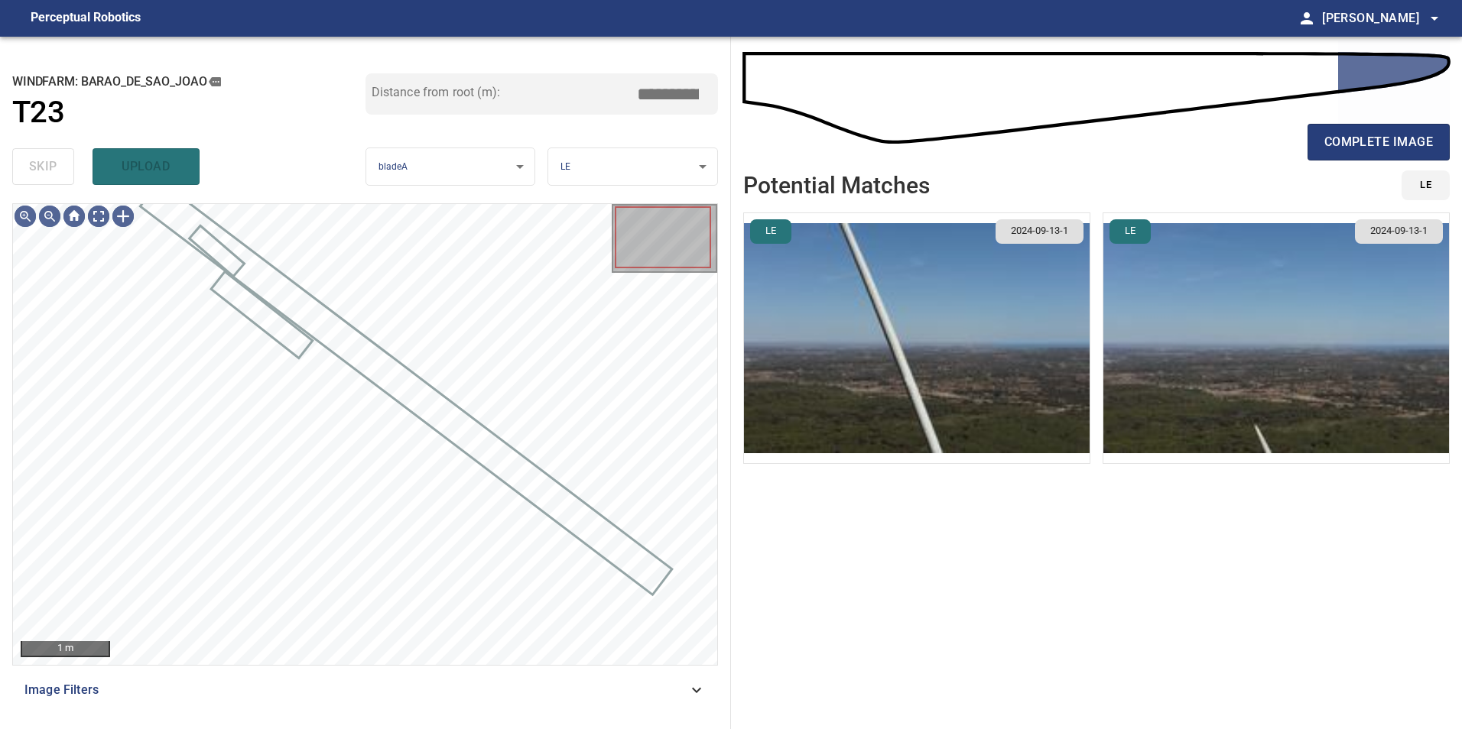
click at [51, 166] on div "skip upload" at bounding box center [188, 166] width 353 height 49
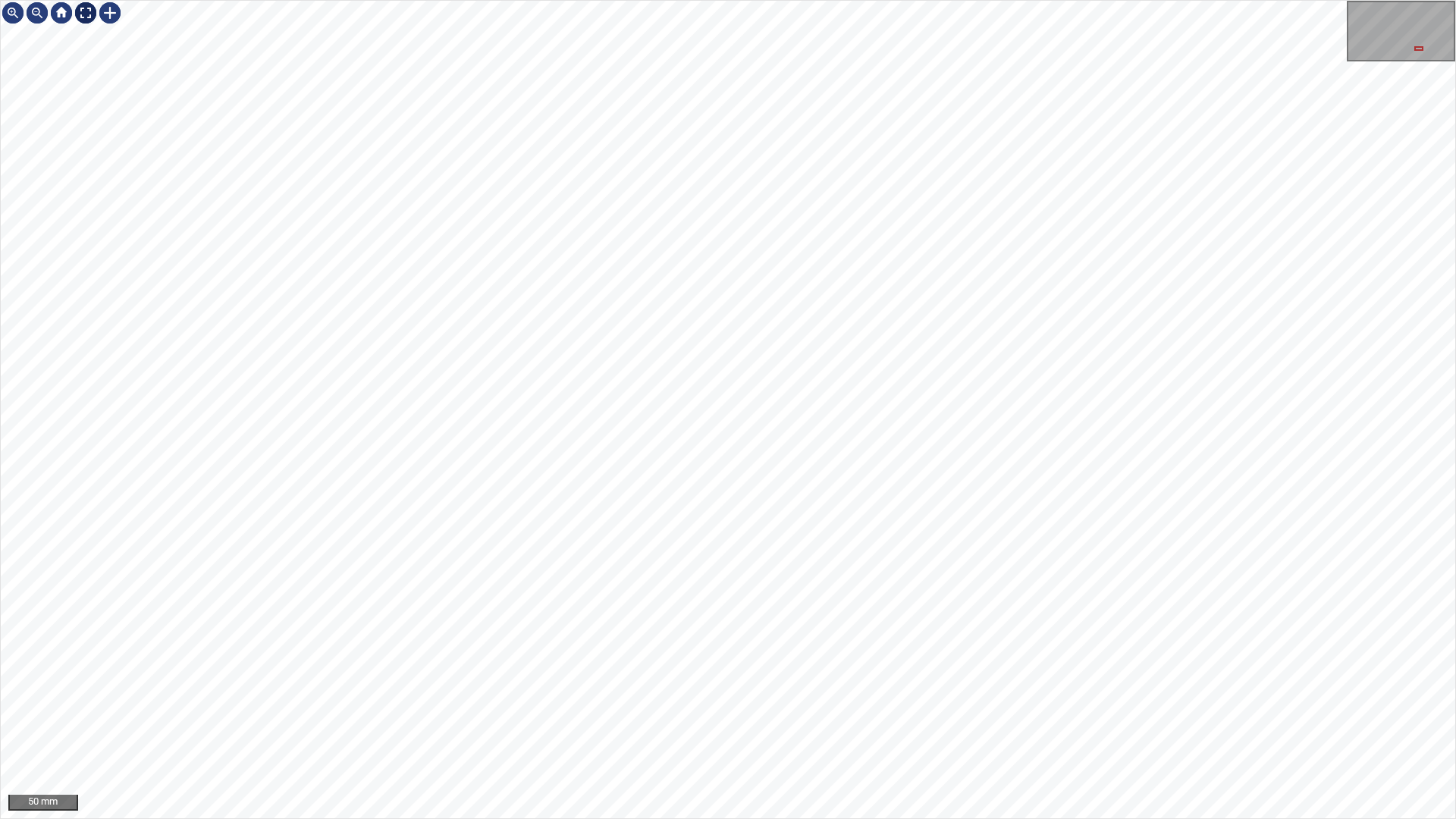
click at [86, 11] on div at bounding box center [85, 13] width 24 height 24
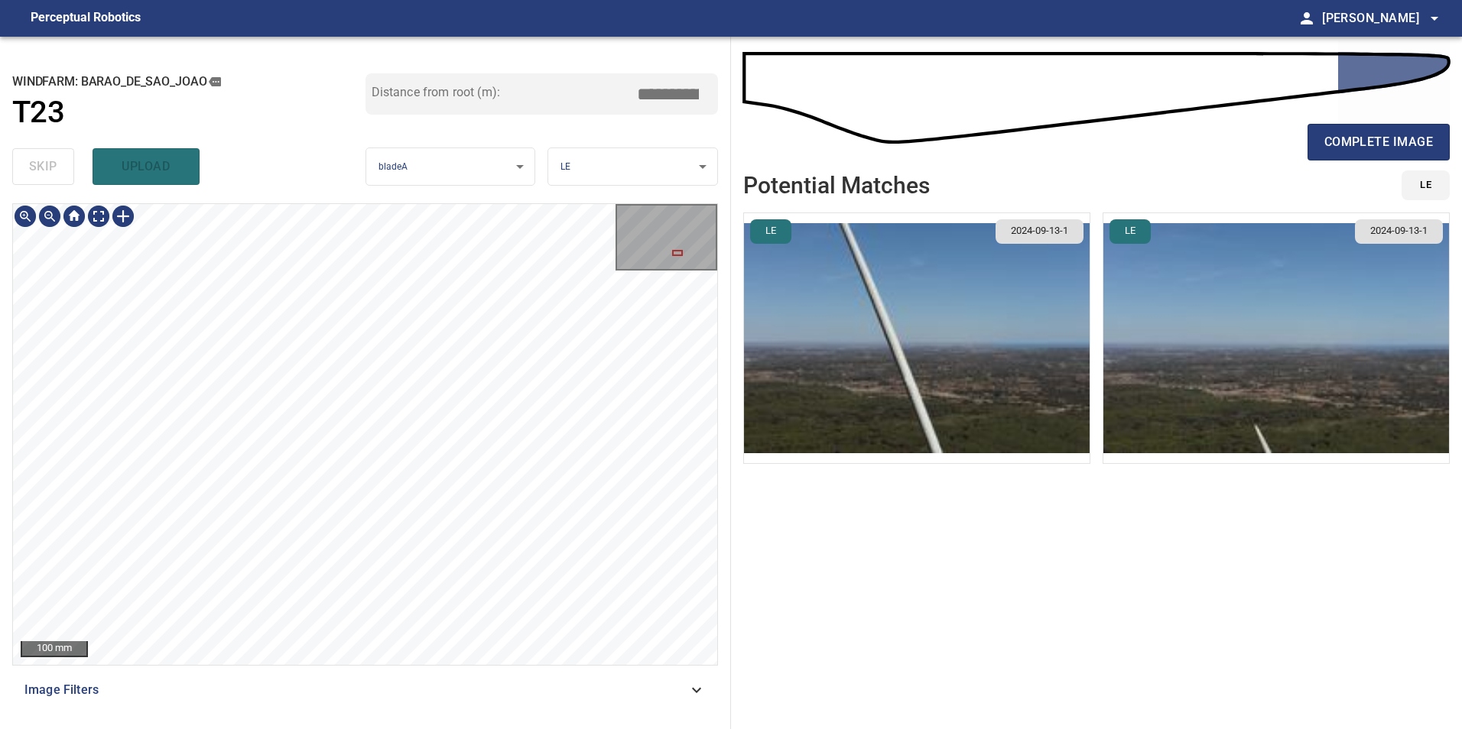
click at [420, 729] on html "**********" at bounding box center [731, 364] width 1462 height 729
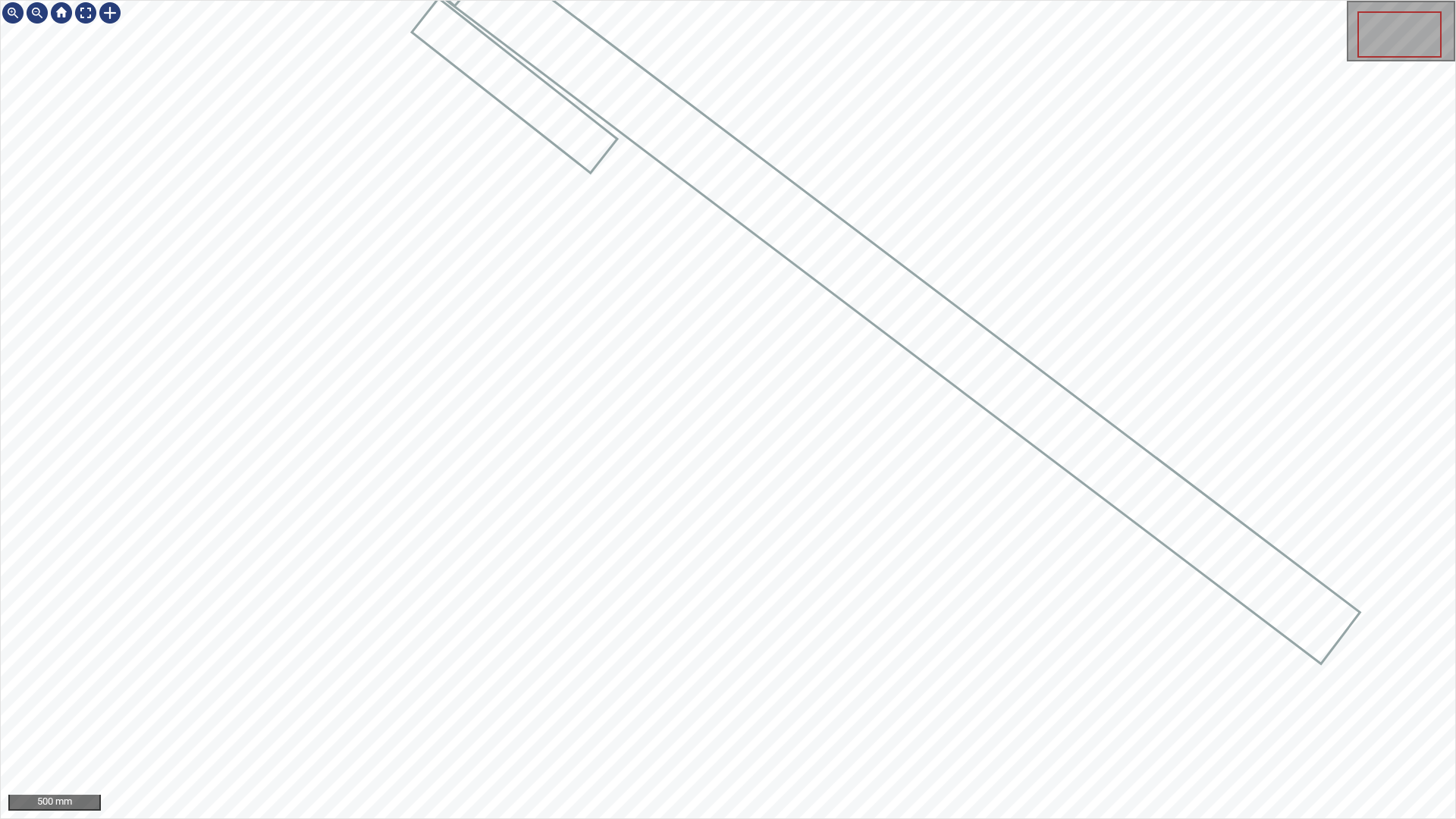
click at [936, 343] on div at bounding box center [728, 410] width 1454 height 817
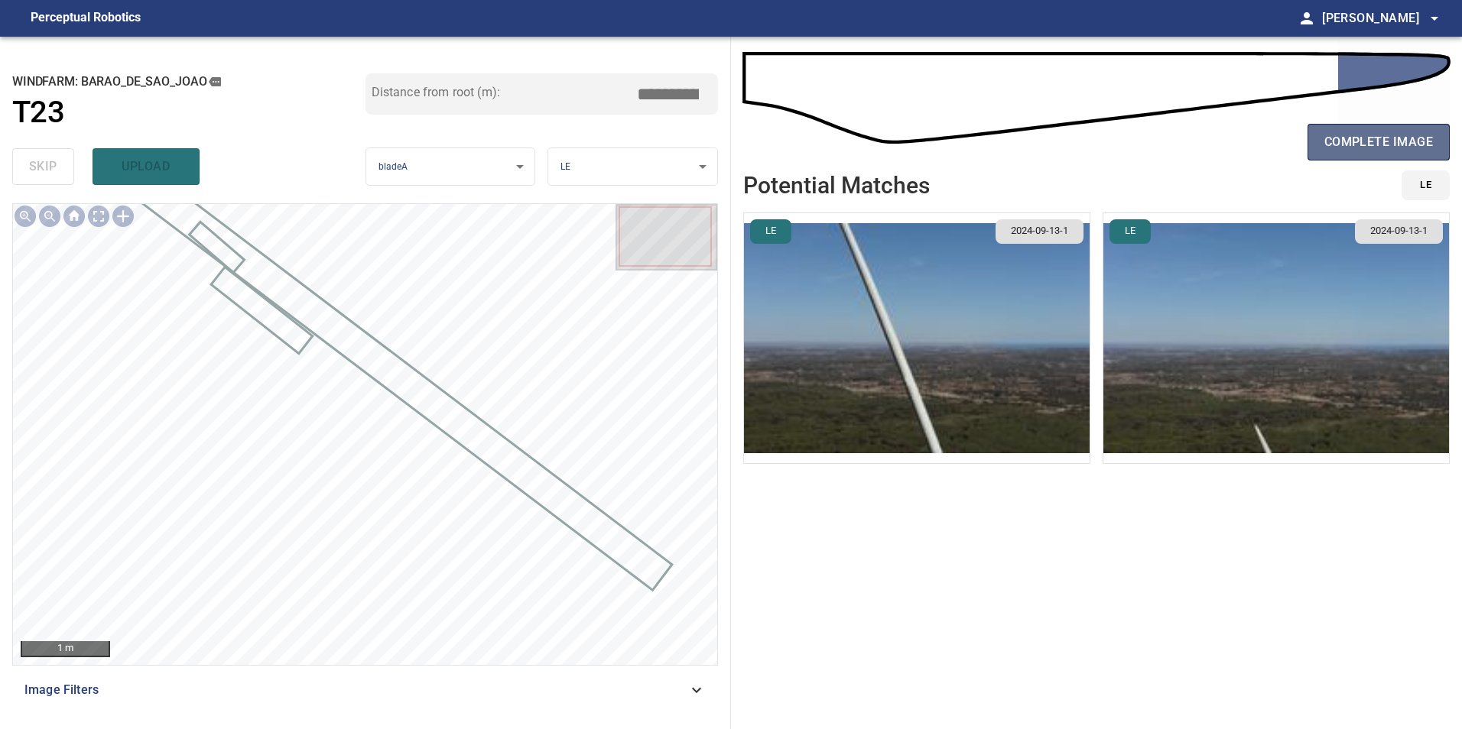
click at [1381, 144] on span "complete image" at bounding box center [1378, 141] width 109 height 21
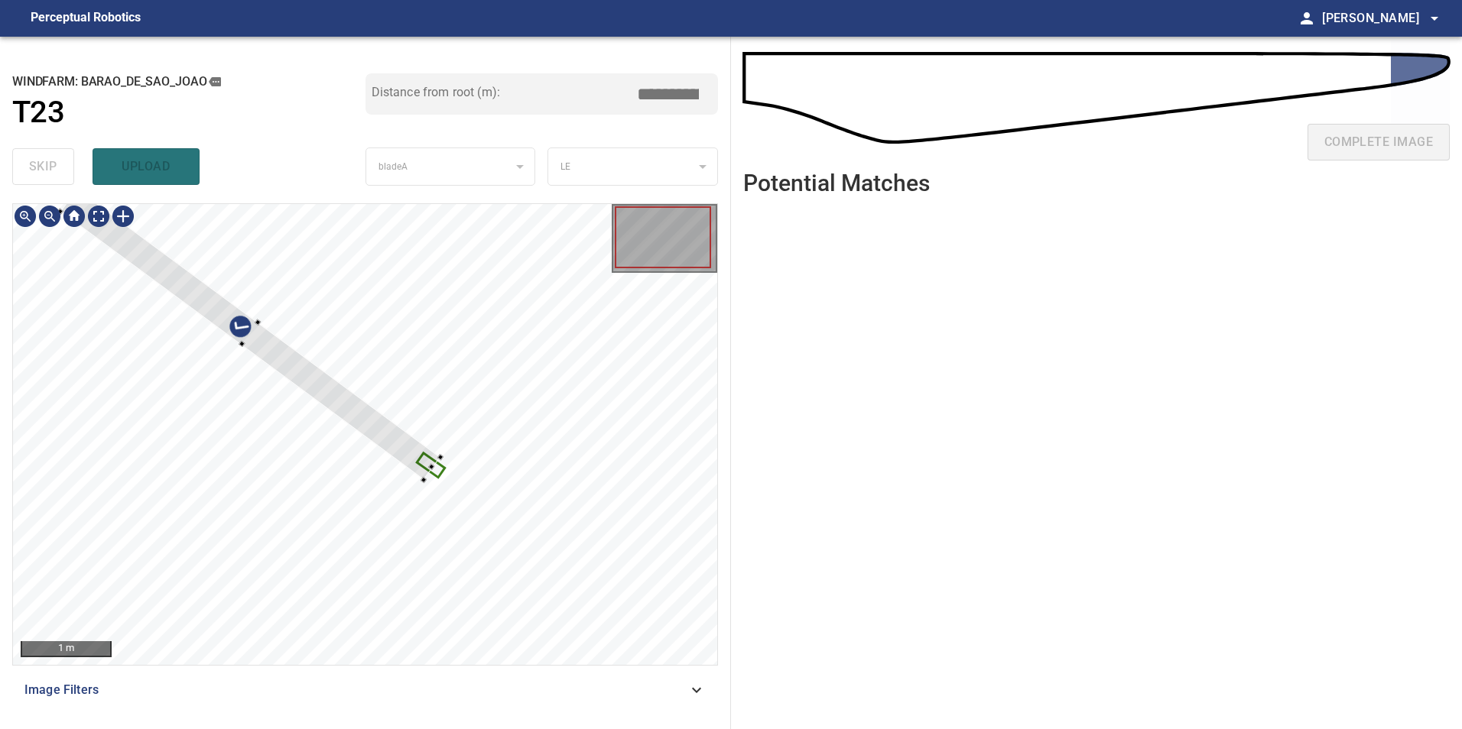
click at [433, 471] on icon at bounding box center [431, 465] width 25 height 21
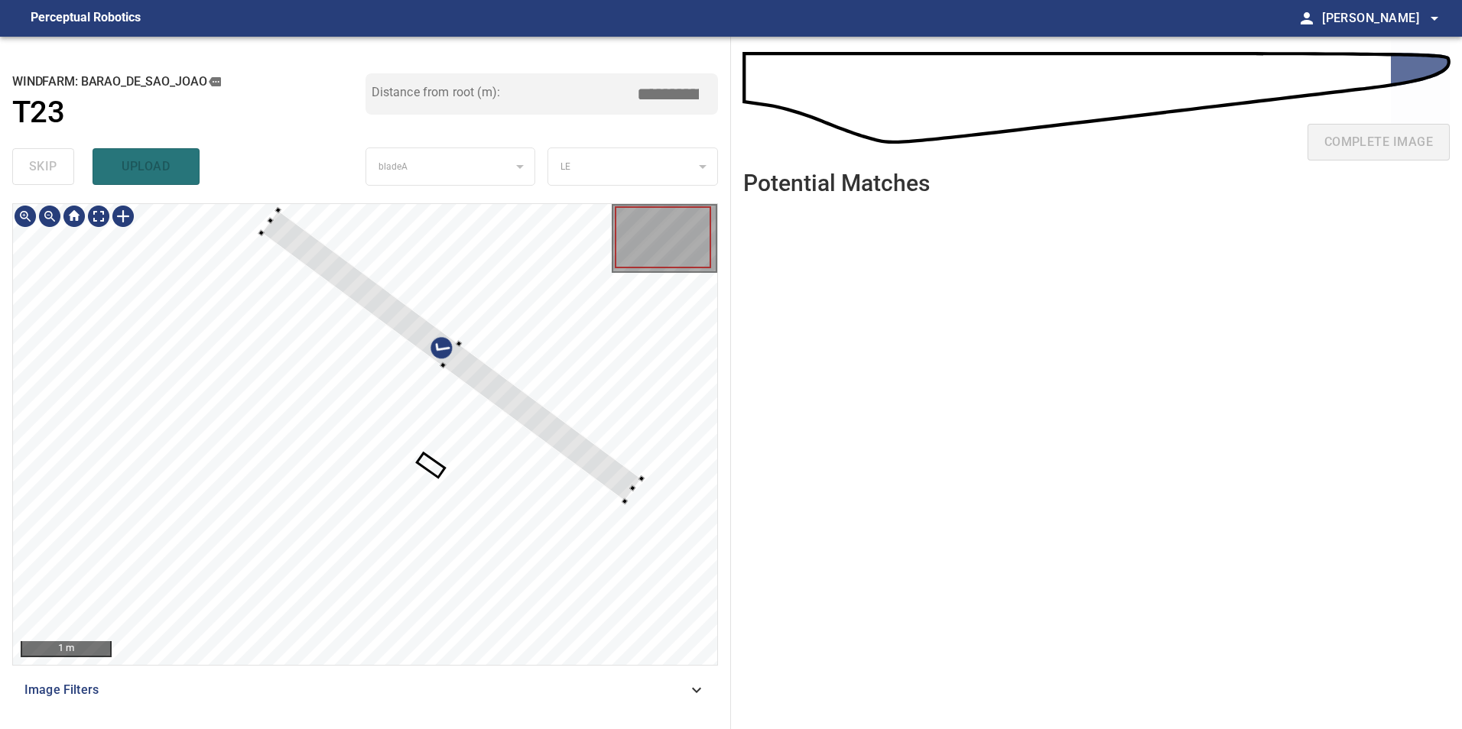
click at [605, 469] on div at bounding box center [451, 355] width 380 height 291
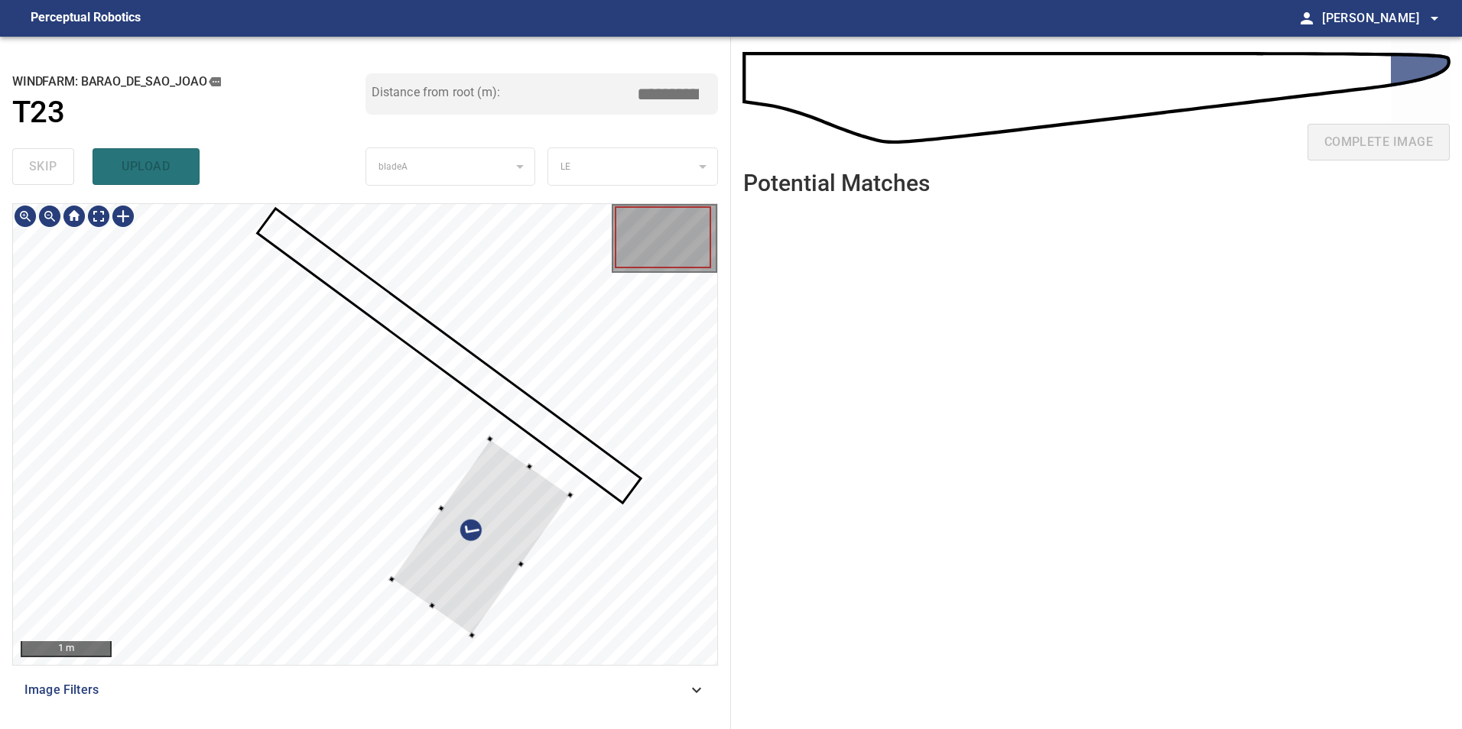
click at [562, 522] on div at bounding box center [481, 537] width 179 height 196
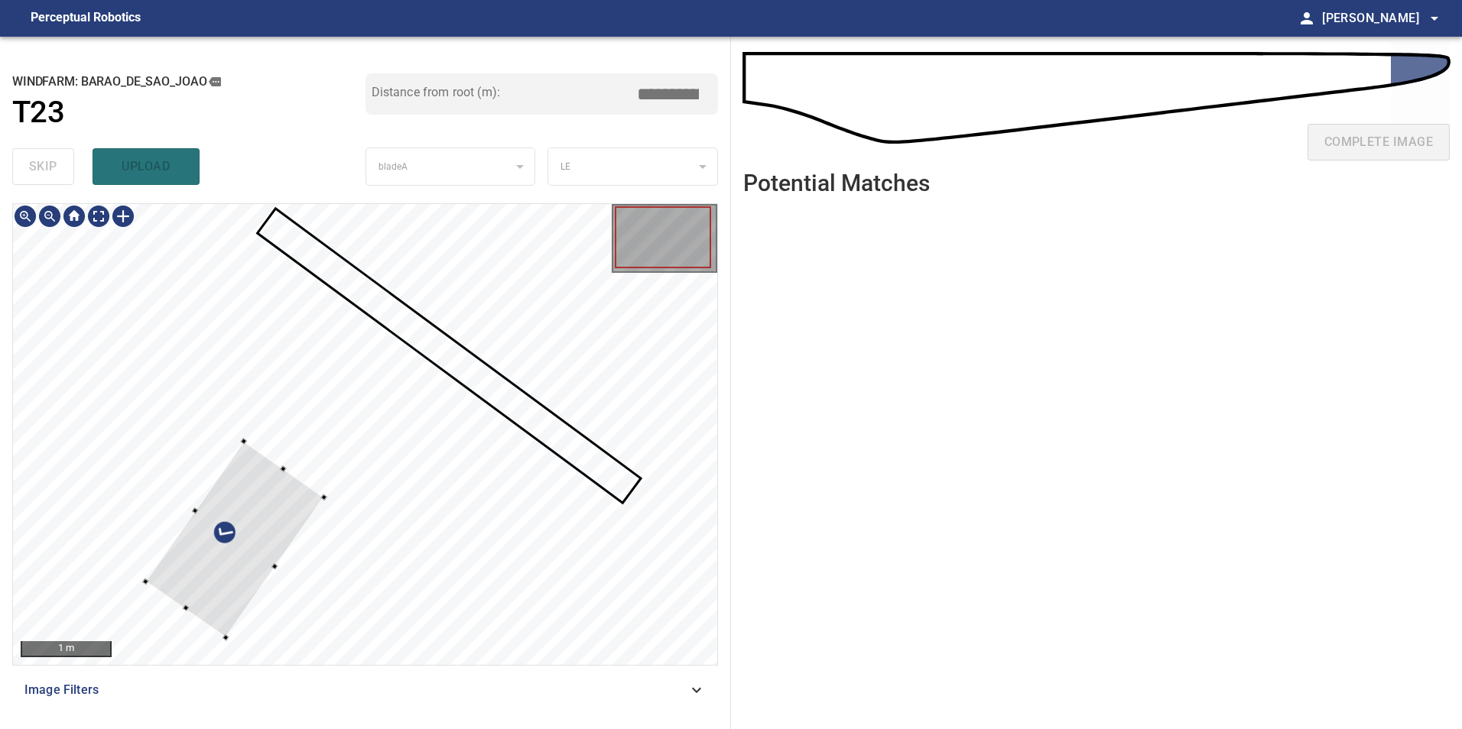
click at [158, 571] on div at bounding box center [235, 539] width 179 height 196
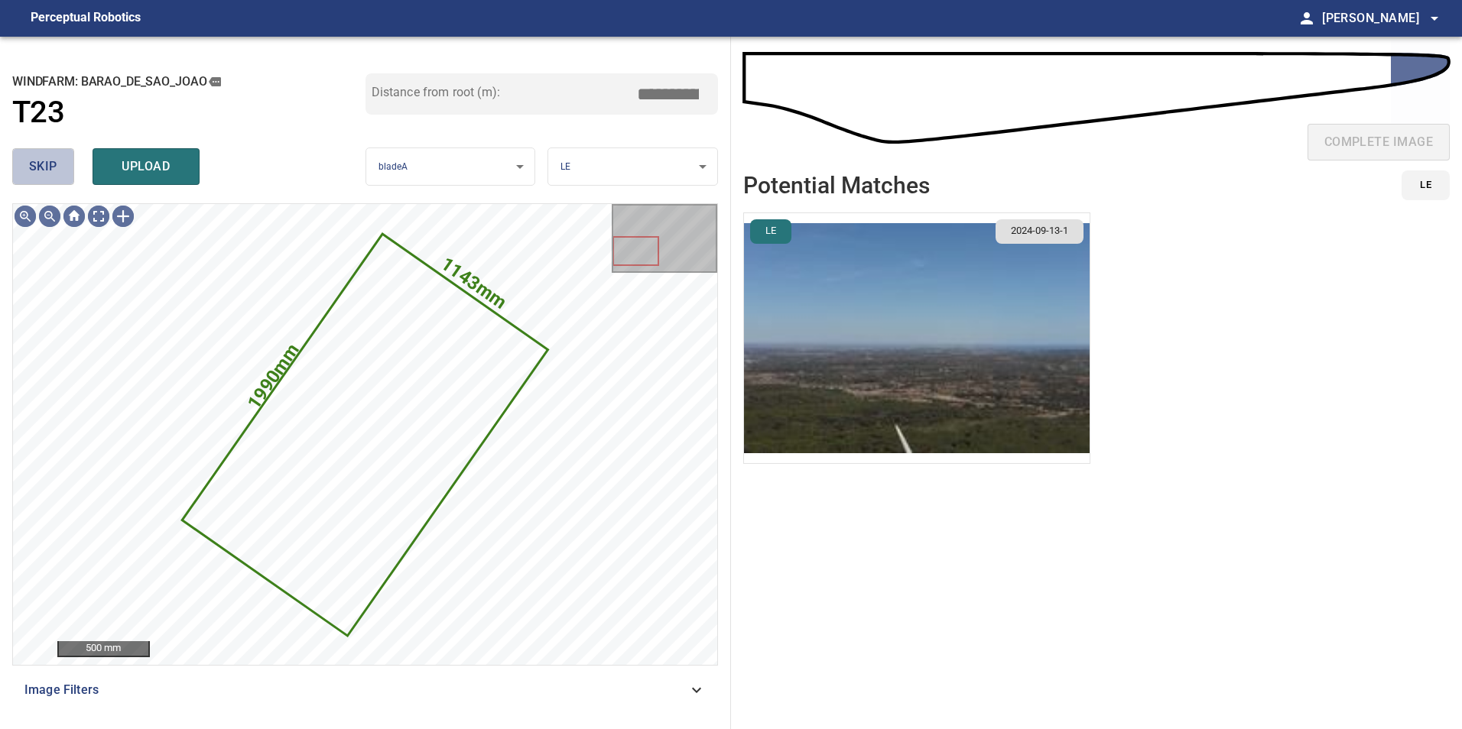
click at [38, 151] on button "skip" at bounding box center [43, 166] width 62 height 37
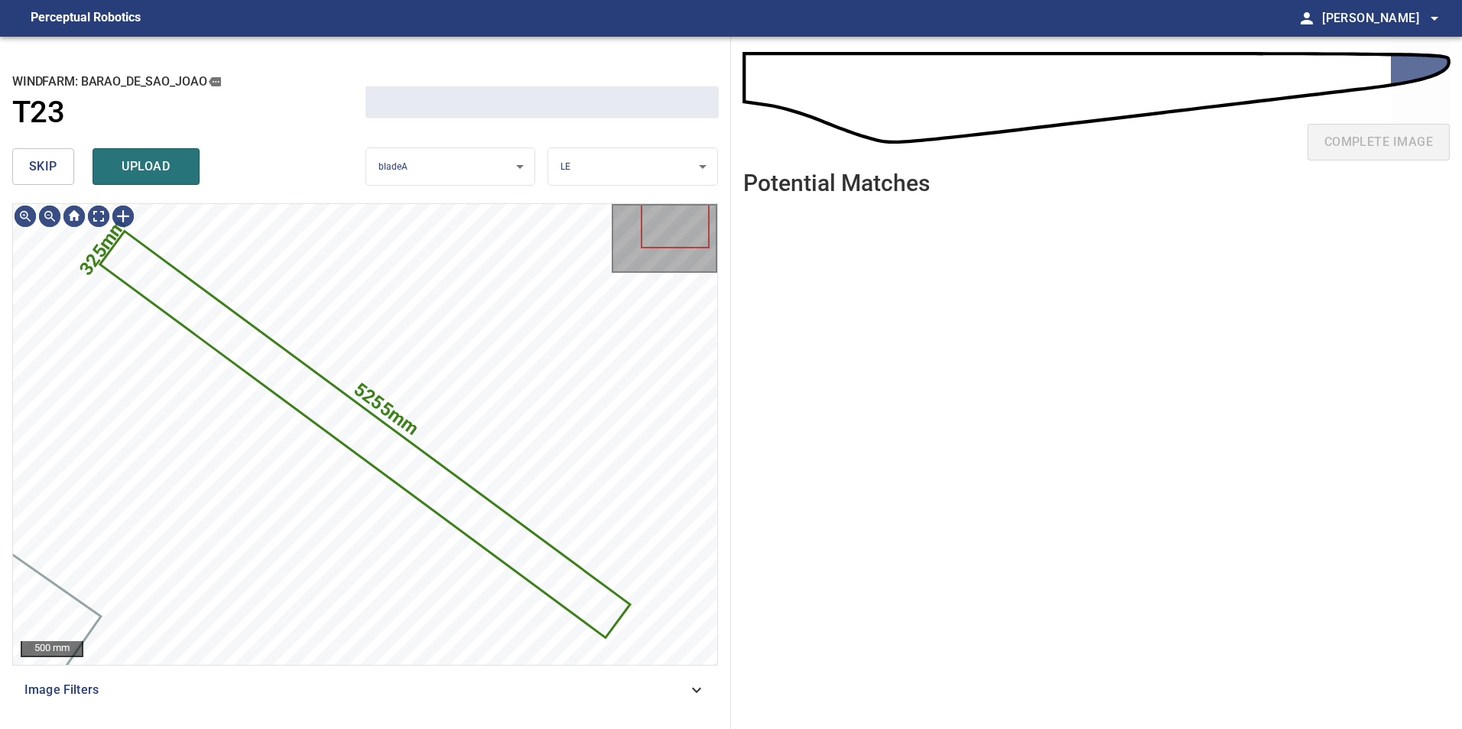
click at [29, 161] on span "skip" at bounding box center [43, 166] width 28 height 21
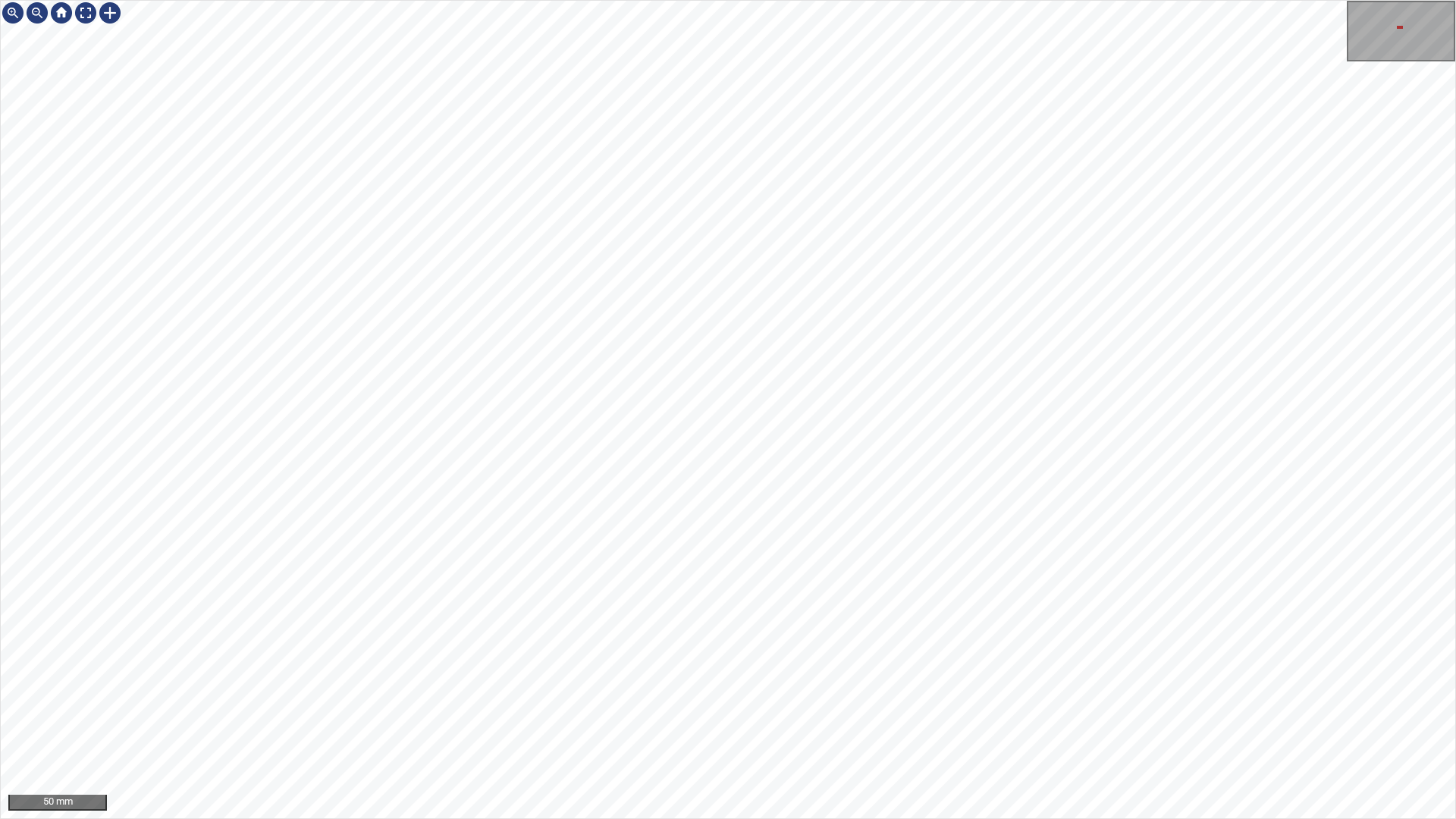
click at [765, 723] on div "50 mm" at bounding box center [728, 410] width 1456 height 819
click at [113, 13] on div at bounding box center [110, 13] width 24 height 24
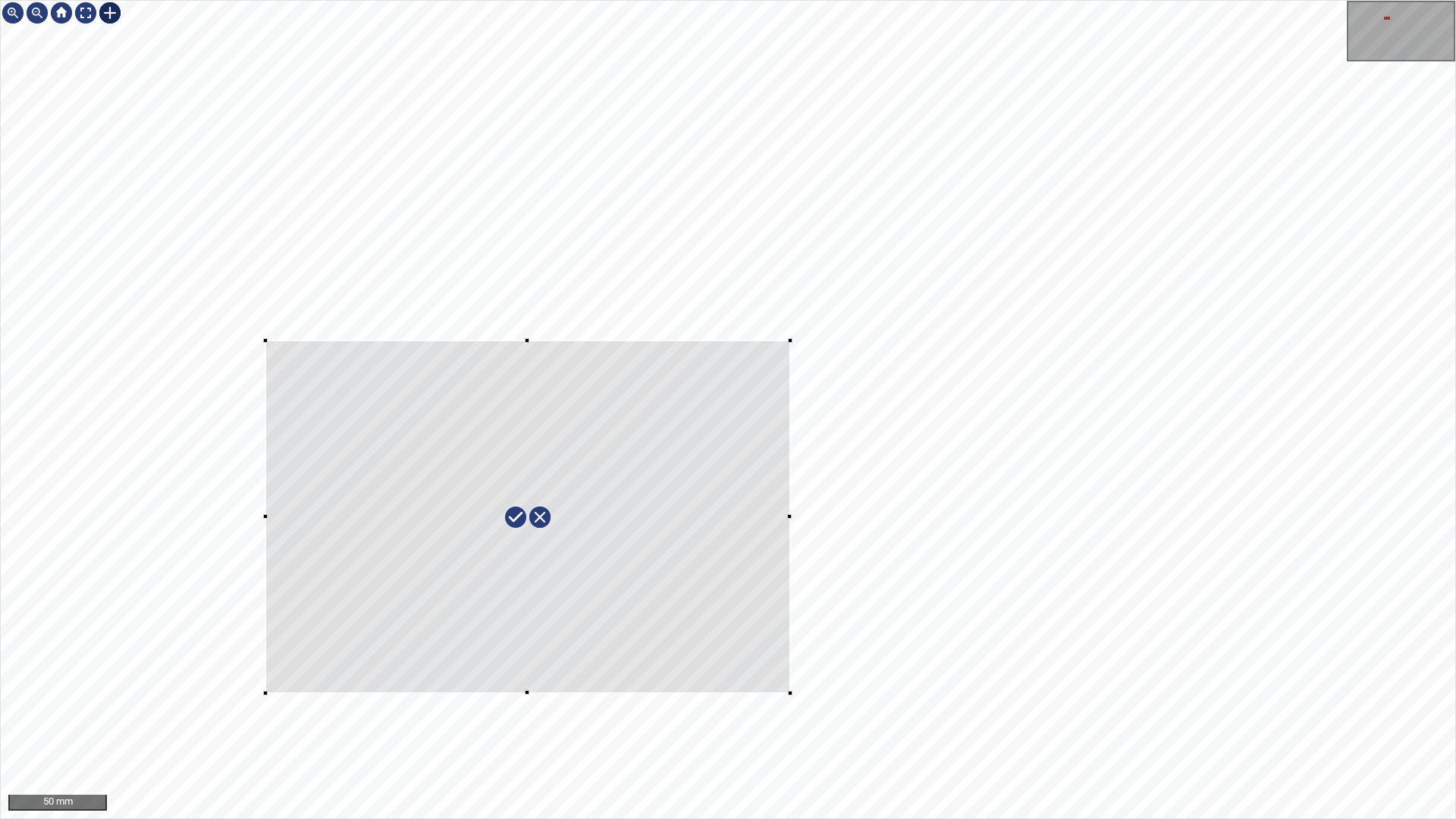
click at [791, 696] on div at bounding box center [728, 410] width 1454 height 817
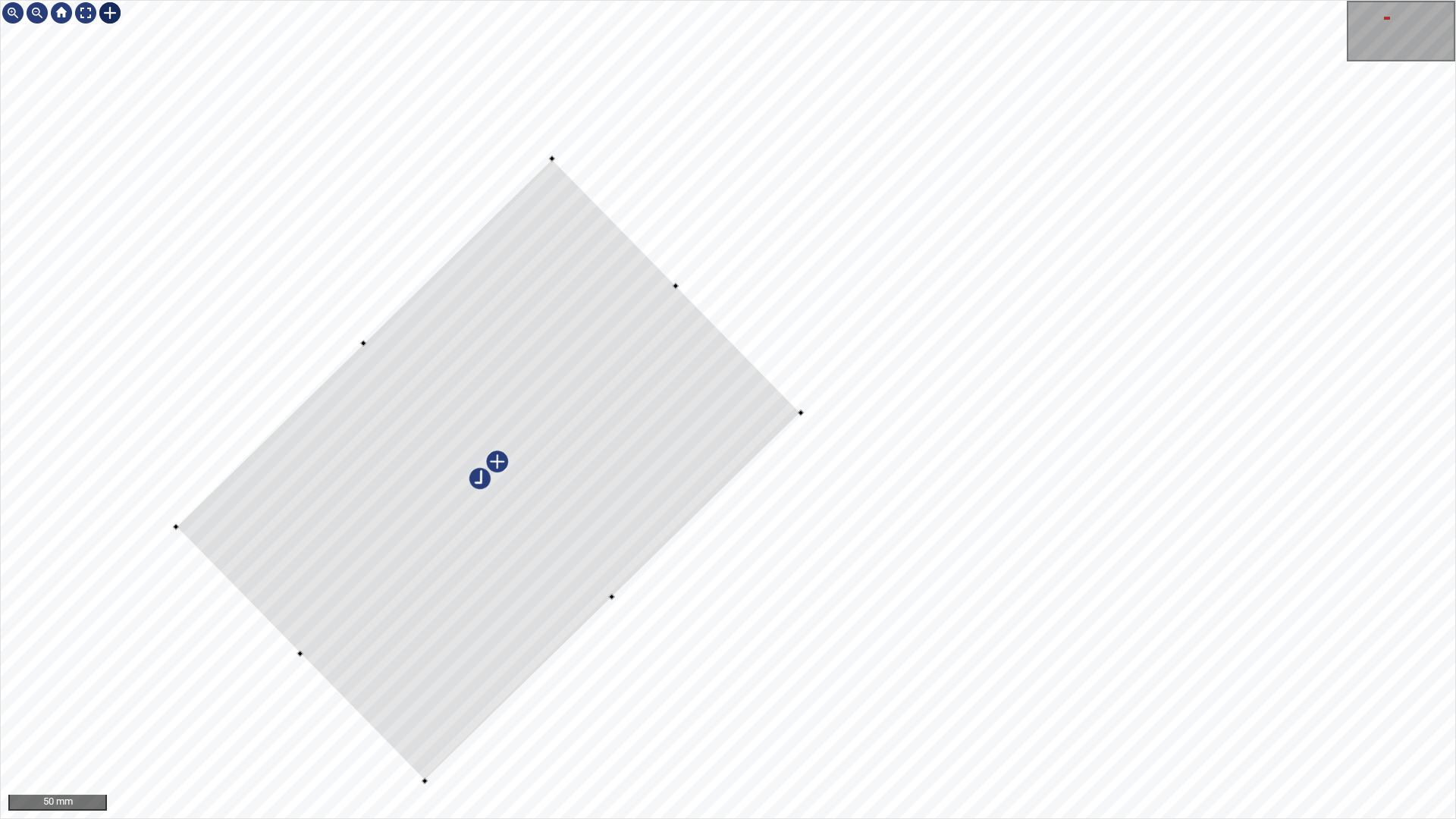
click at [703, 404] on div at bounding box center [488, 470] width 625 height 623
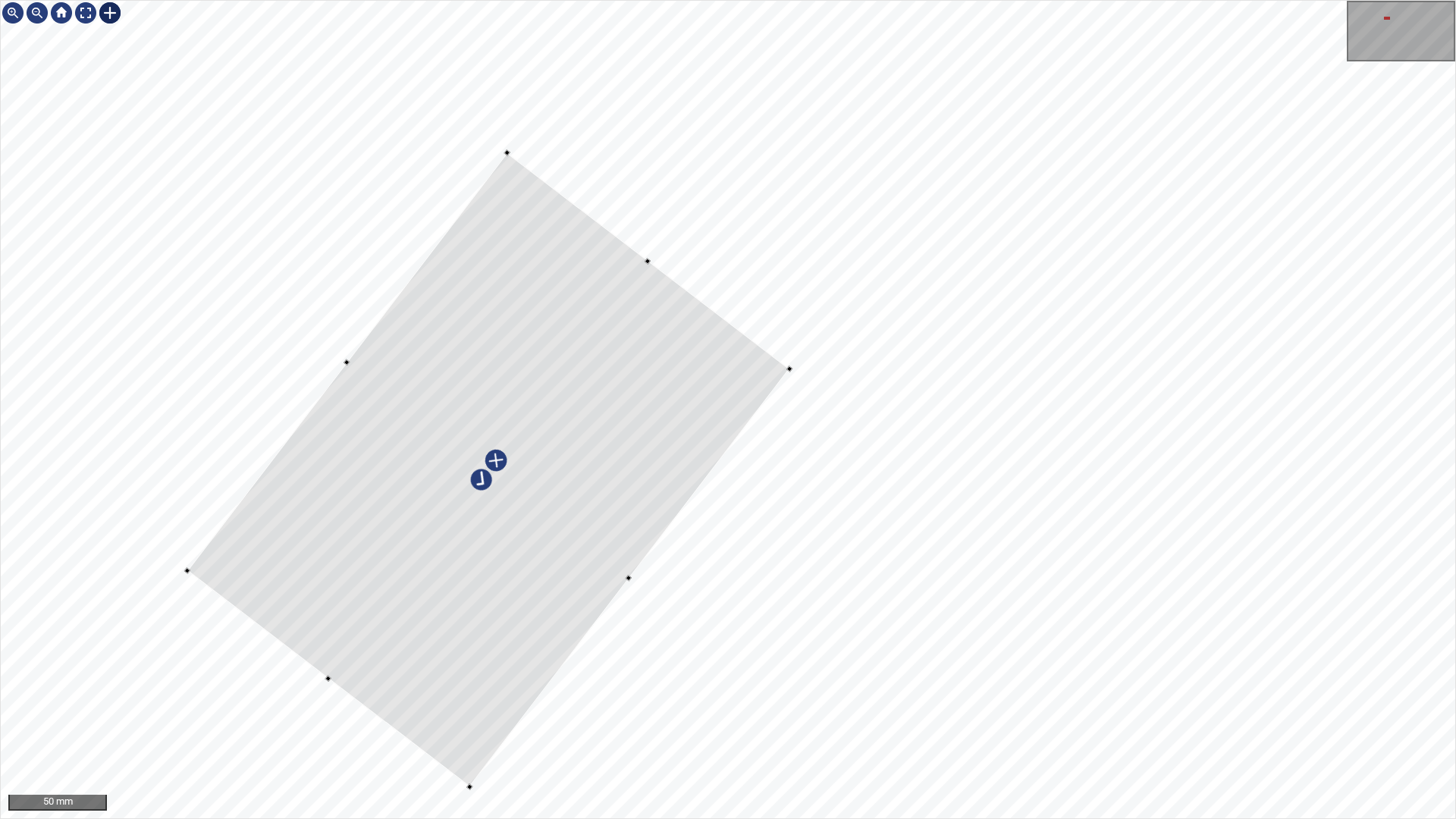
click at [602, 312] on div at bounding box center [728, 410] width 1454 height 817
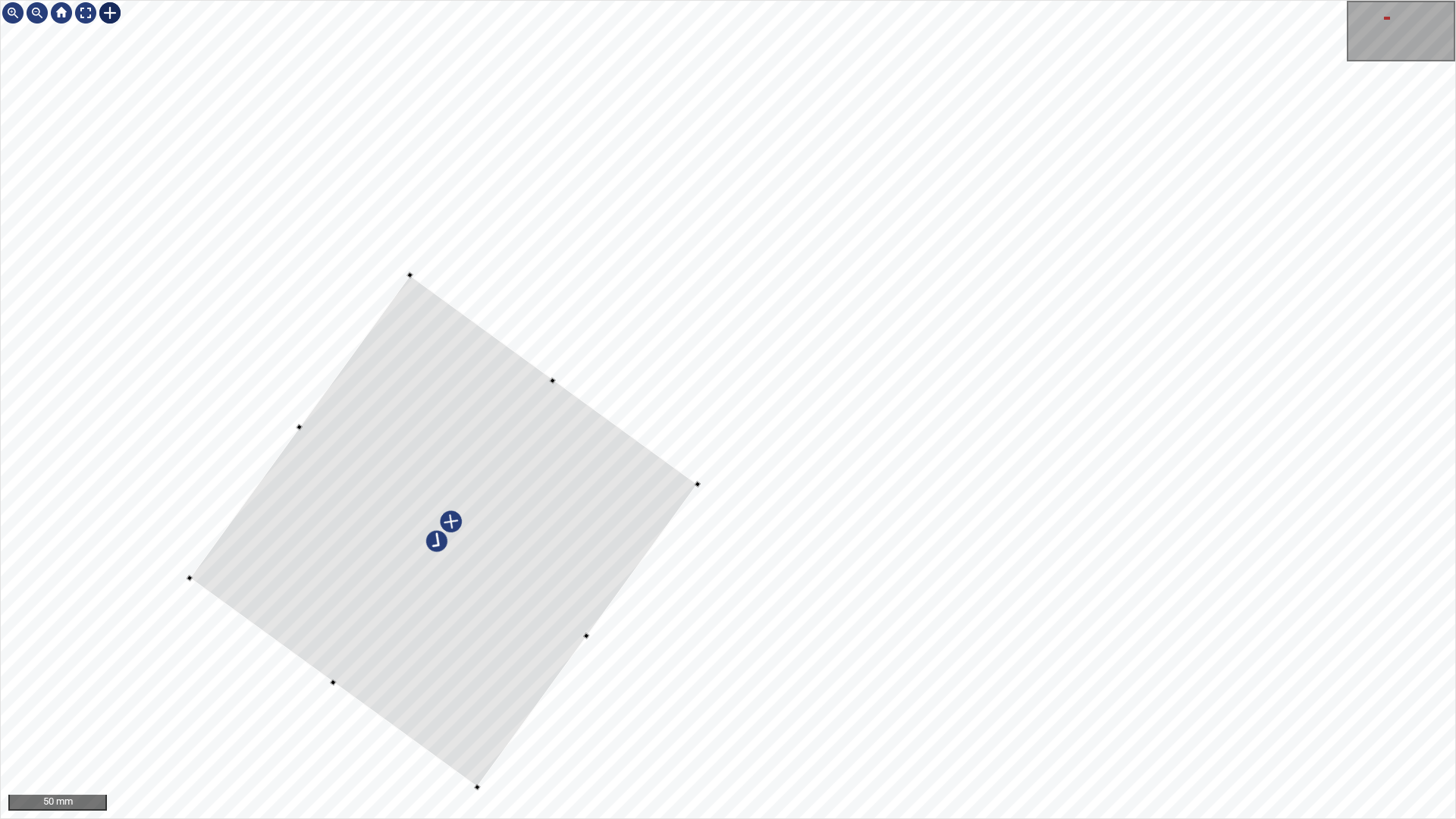
click at [525, 365] on div at bounding box center [443, 531] width 508 height 512
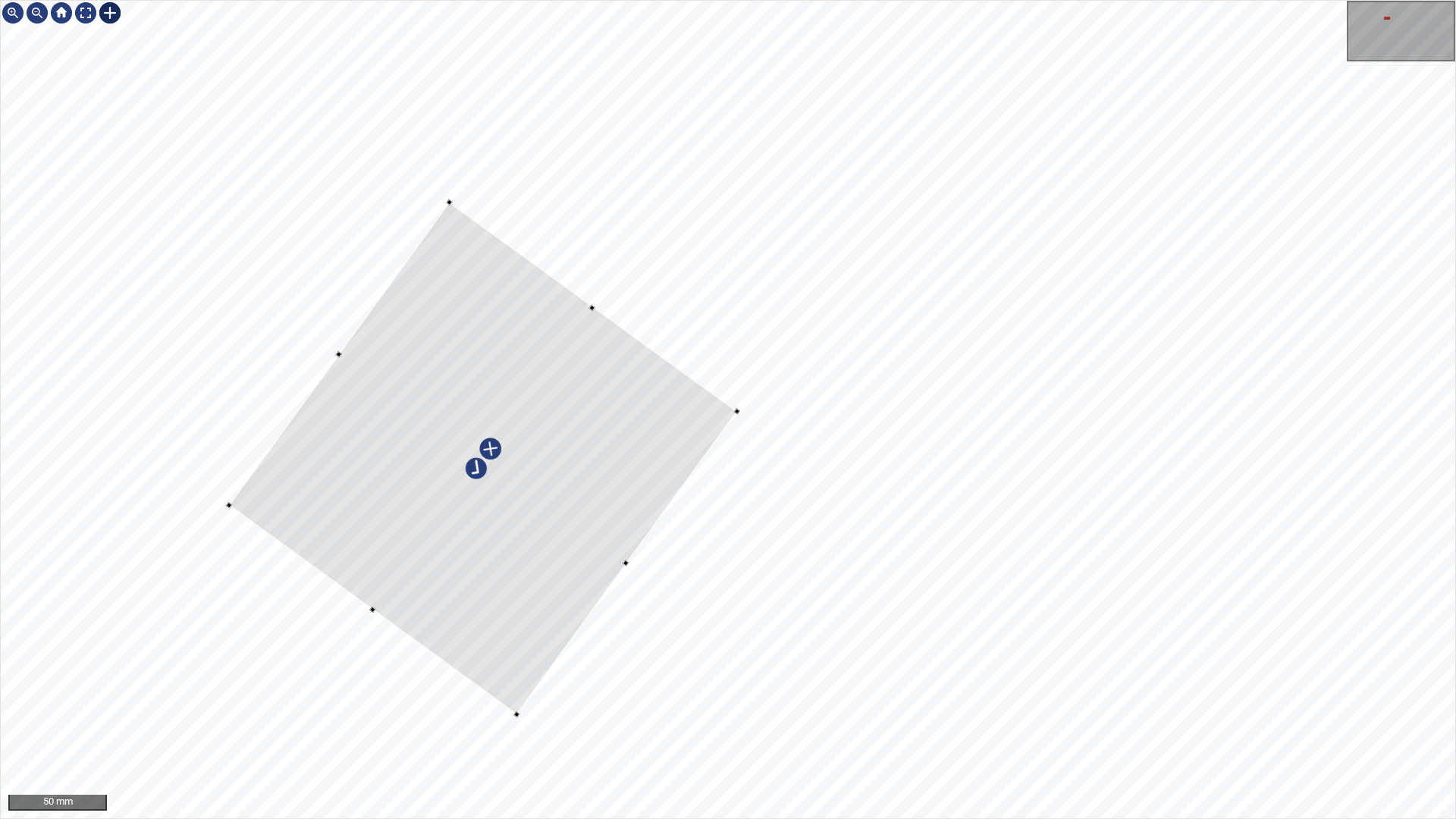
click at [593, 446] on div at bounding box center [483, 458] width 508 height 512
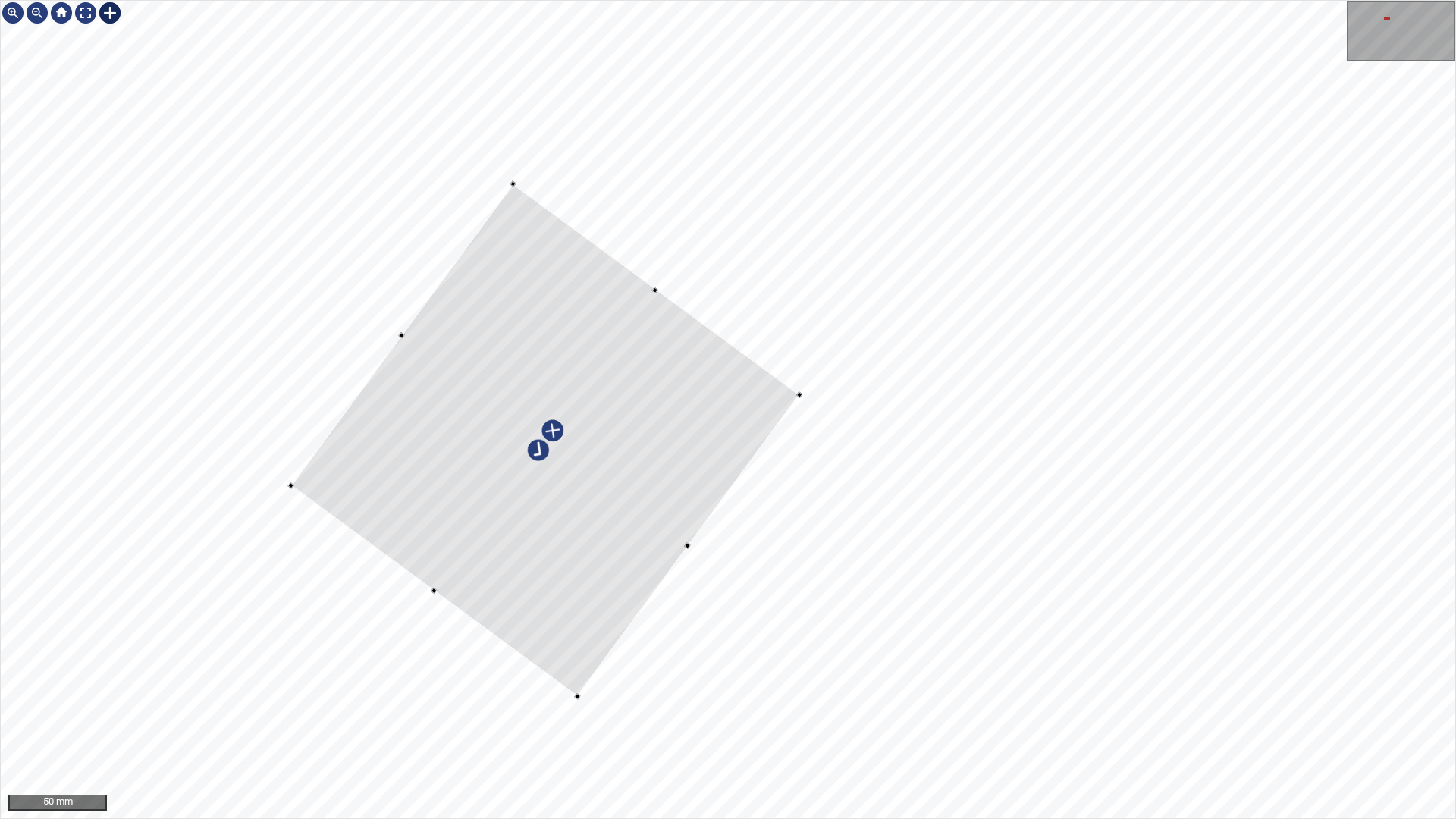
click at [615, 307] on div at bounding box center [546, 440] width 508 height 513
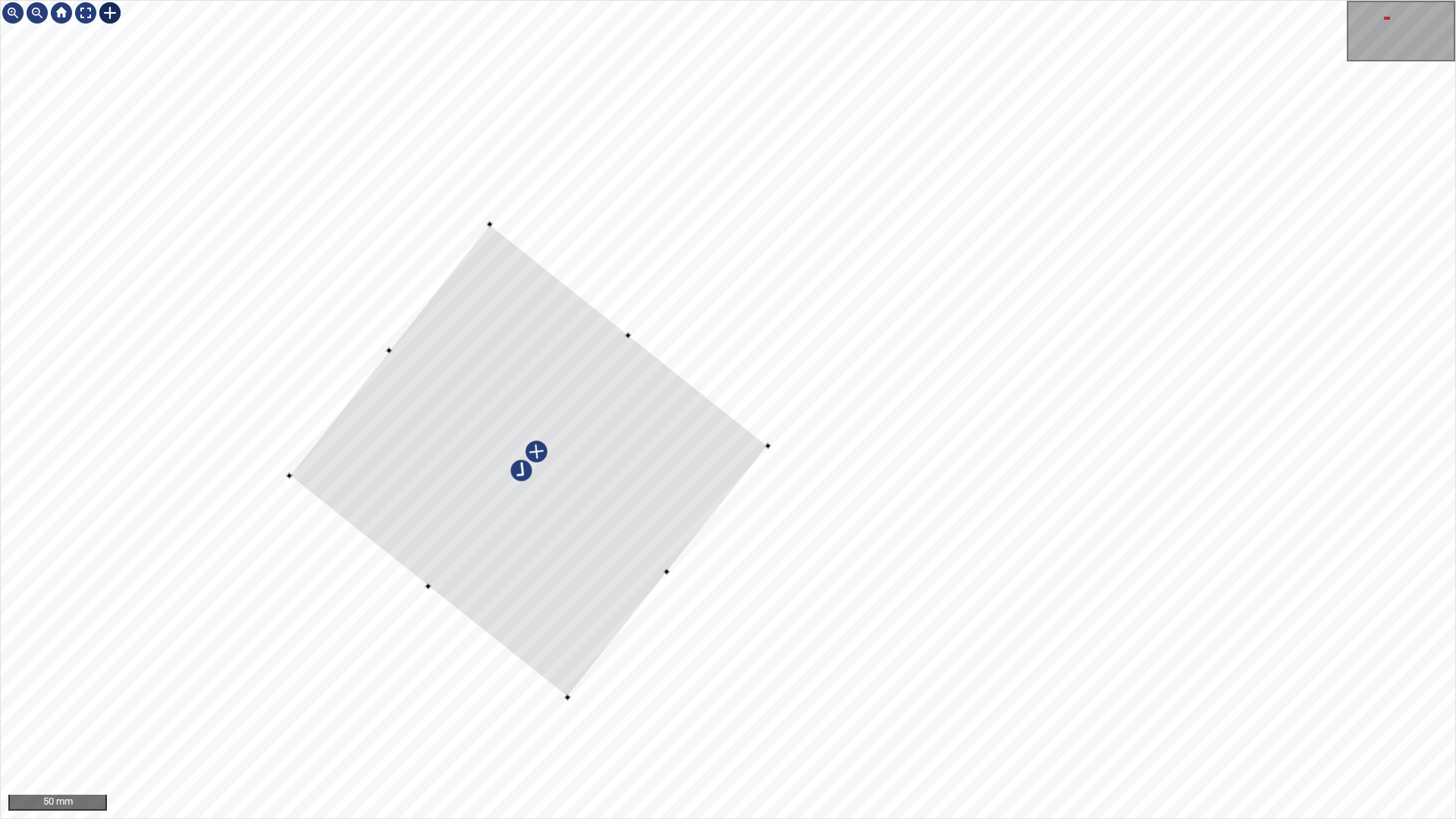
click at [637, 339] on div at bounding box center [728, 410] width 1454 height 817
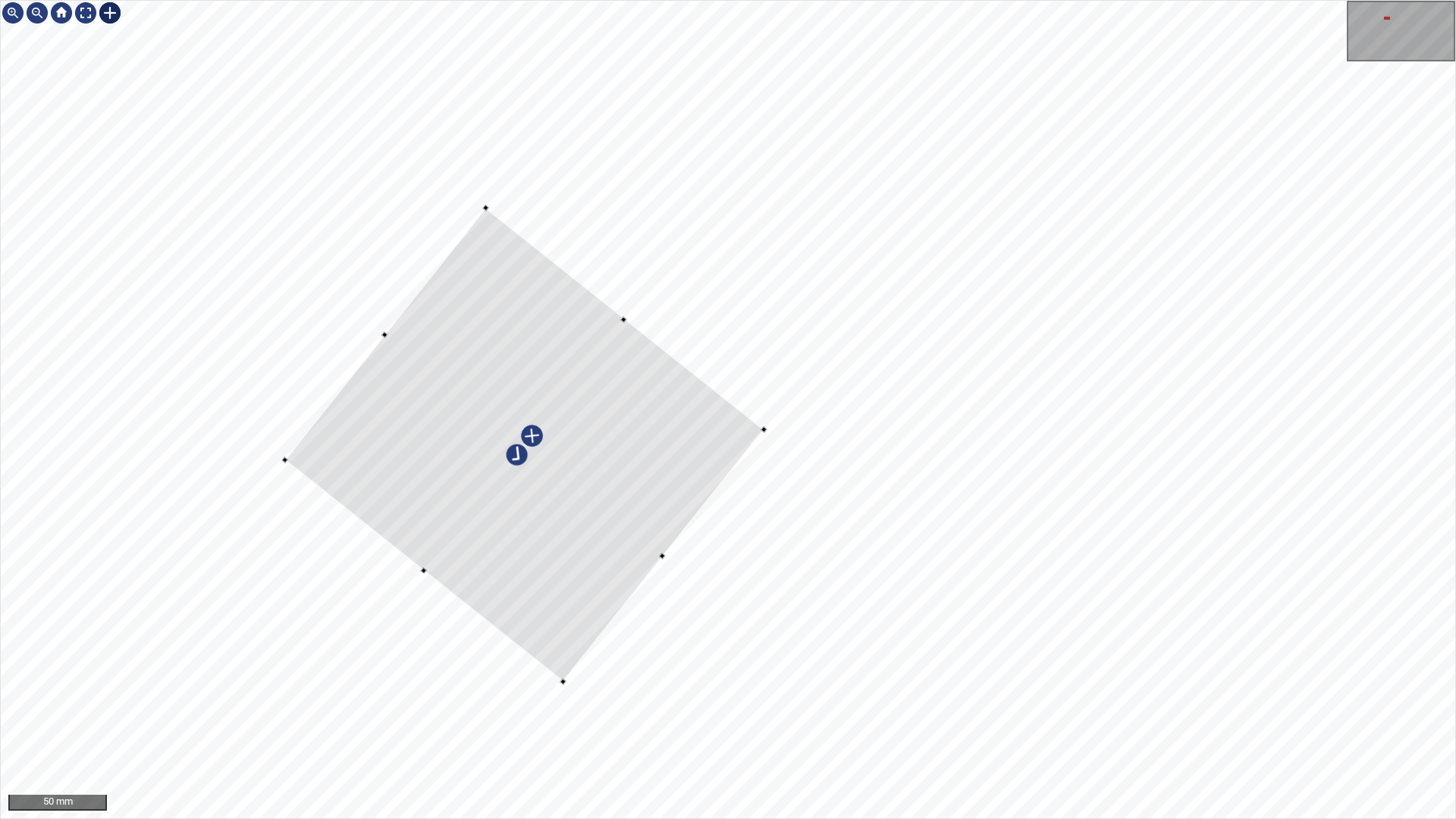
click at [628, 485] on div at bounding box center [524, 444] width 479 height 474
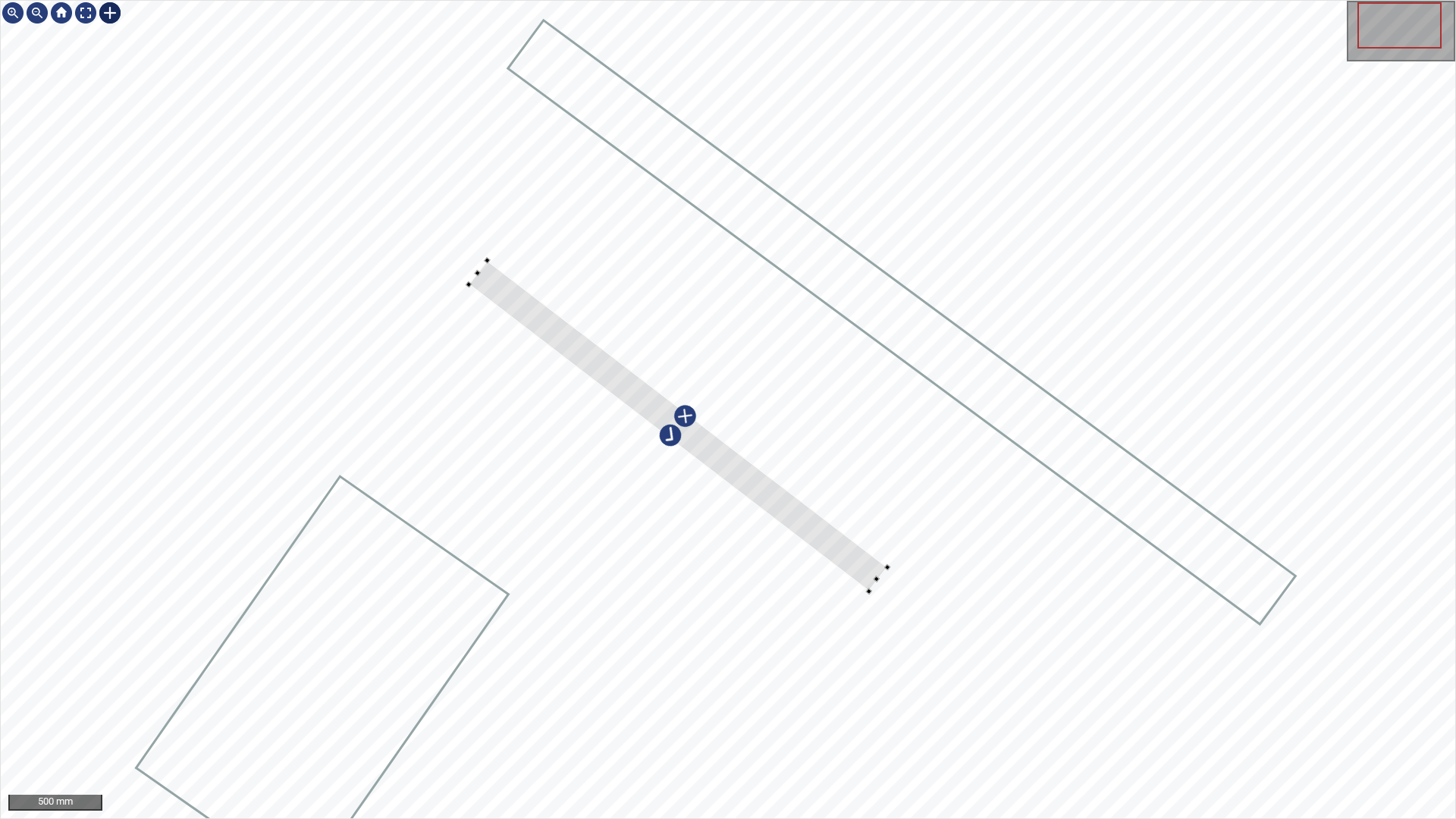
click at [917, 530] on div at bounding box center [728, 410] width 1454 height 817
click at [885, 555] on div at bounding box center [678, 421] width 419 height 333
click at [737, 461] on div at bounding box center [678, 414] width 427 height 320
click at [798, 498] on div at bounding box center [682, 416] width 427 height 320
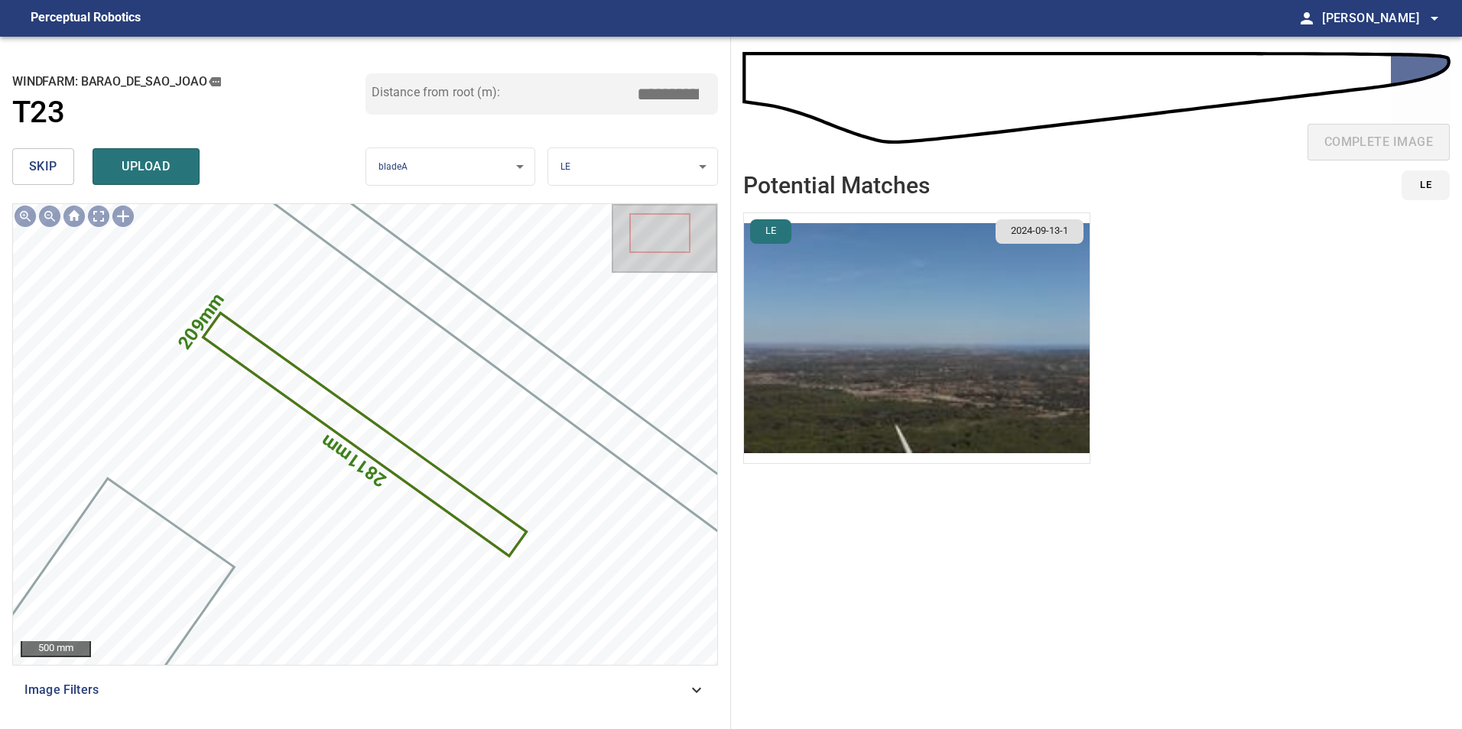
drag, startPoint x: 665, startPoint y: 92, endPoint x: 808, endPoint y: 133, distance: 148.8
click at [800, 130] on div "**********" at bounding box center [731, 383] width 1462 height 693
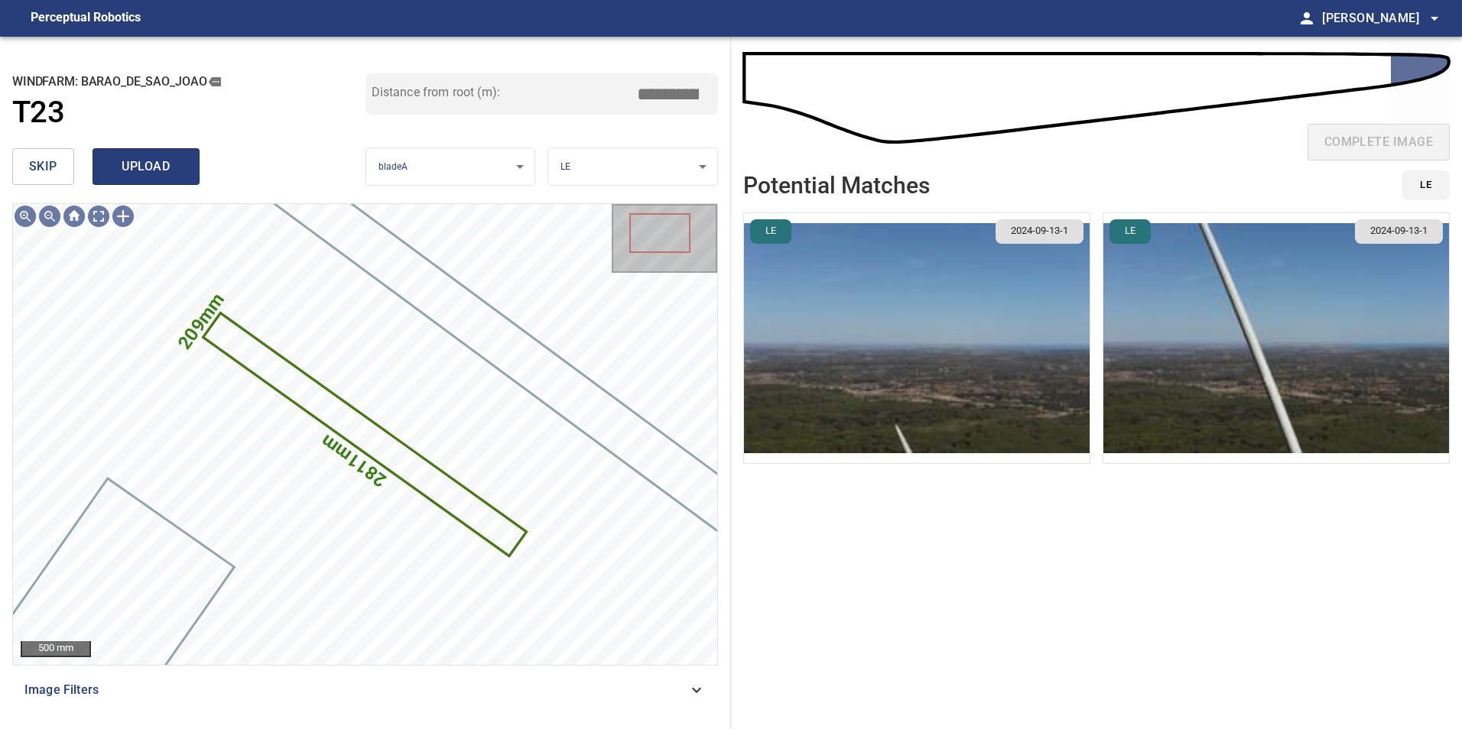
type input "*****"
click at [153, 173] on span "upload" at bounding box center [145, 166] width 73 height 21
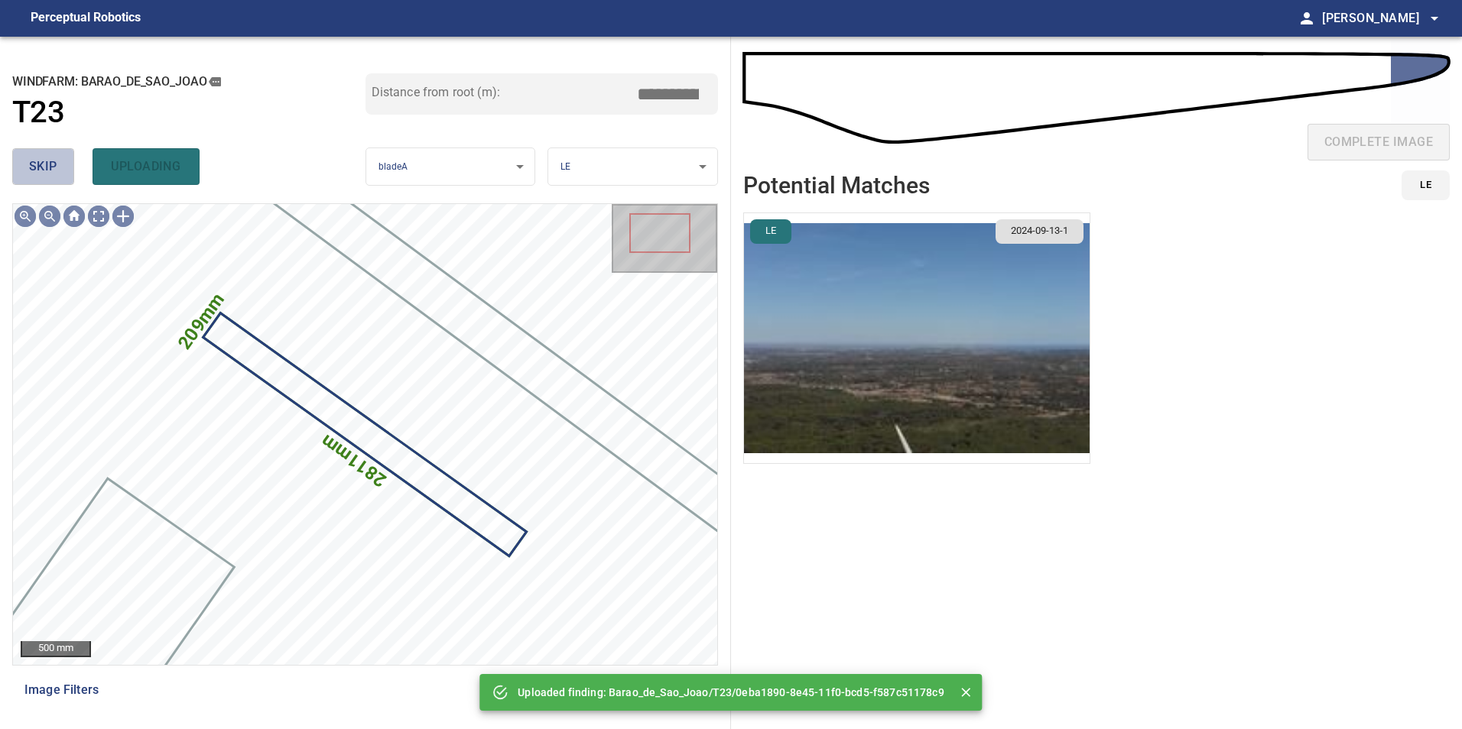
click at [63, 164] on button "skip" at bounding box center [43, 166] width 62 height 37
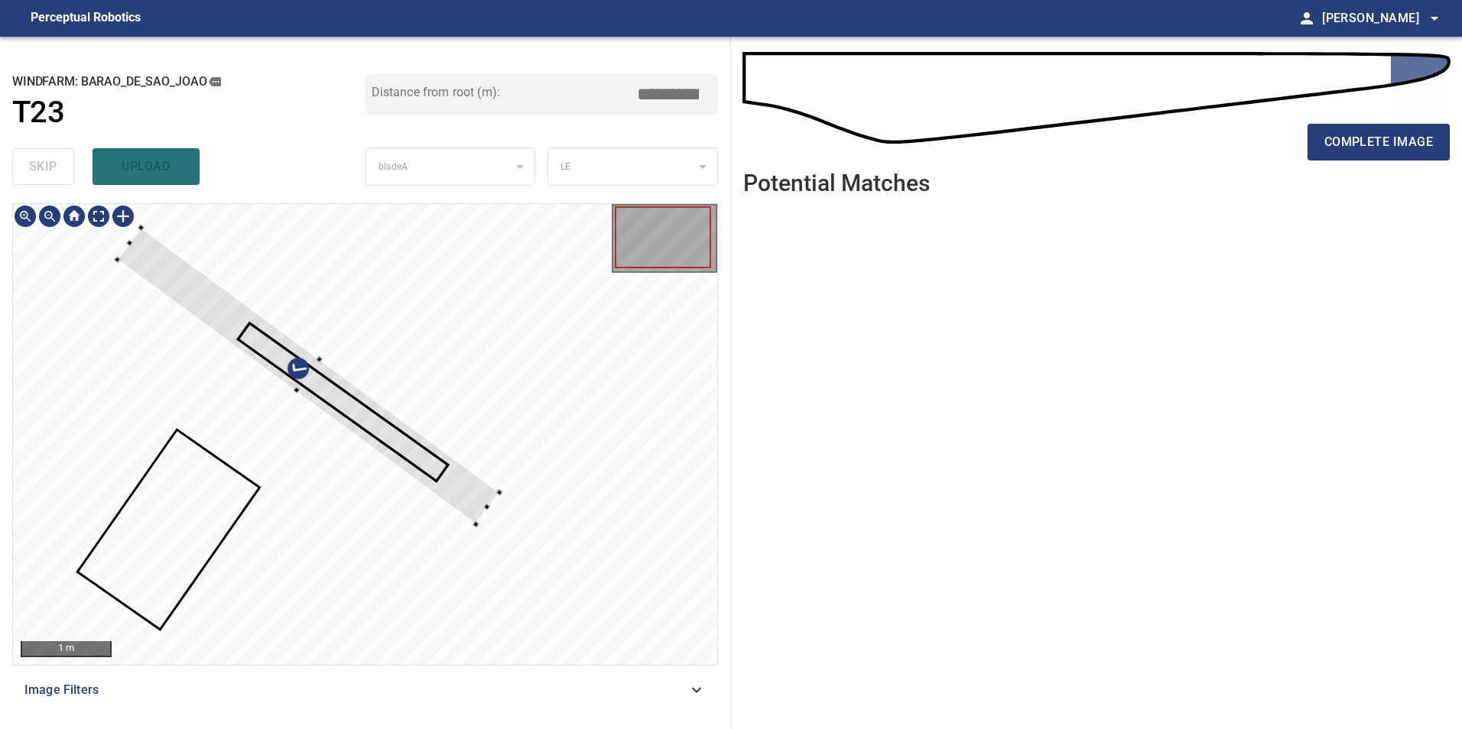
click at [479, 494] on div at bounding box center [308, 376] width 381 height 297
click at [450, 463] on div at bounding box center [288, 361] width 344 height 262
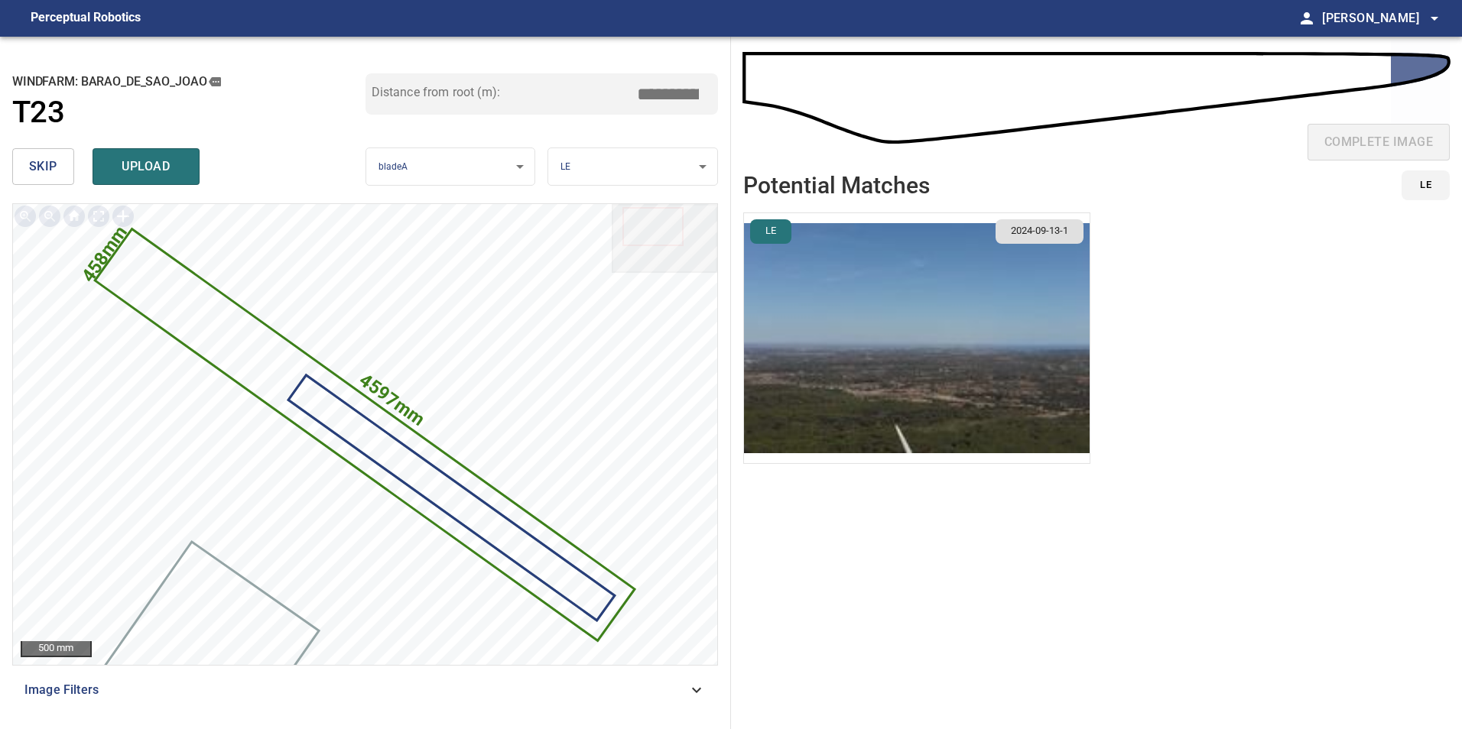
click at [666, 95] on input "*****" at bounding box center [673, 94] width 76 height 29
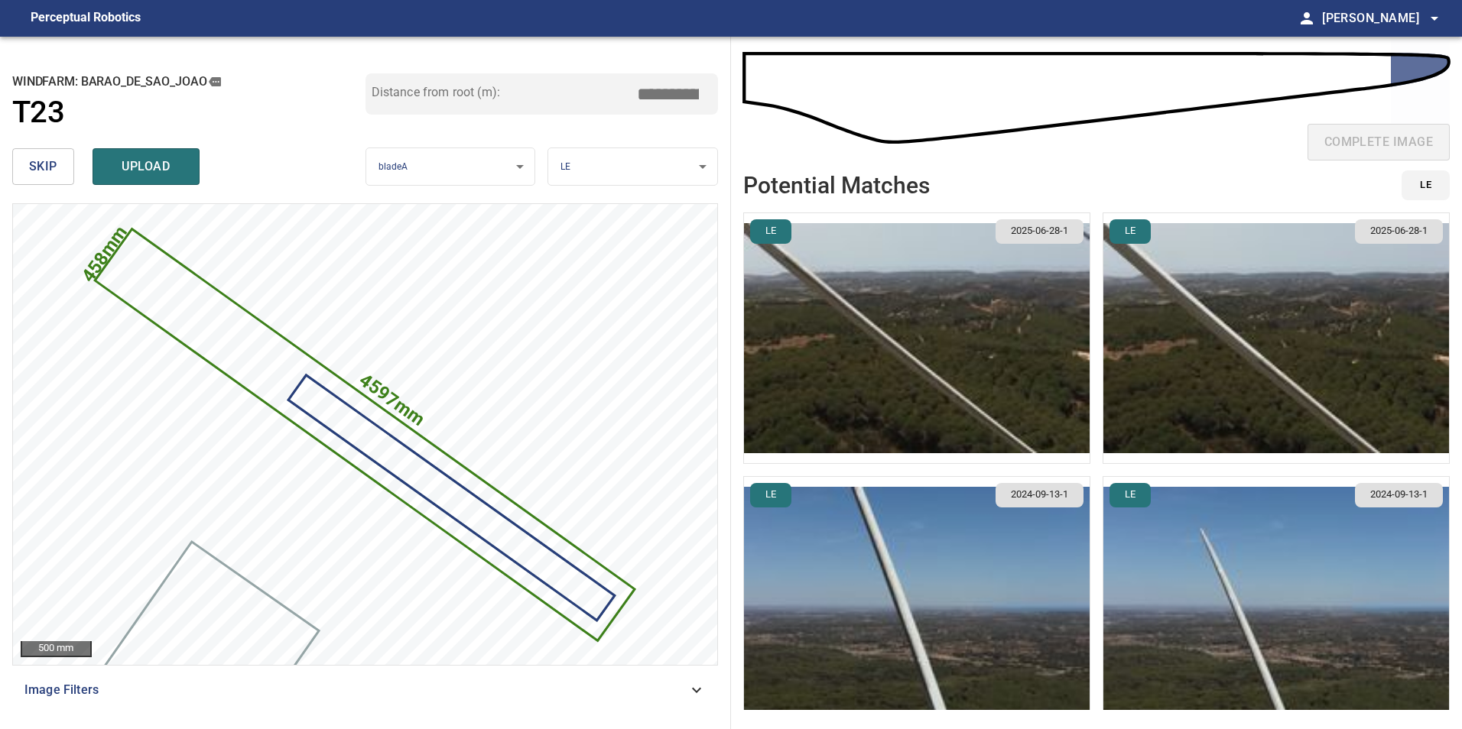
type input "*****"
click at [984, 323] on img "button" at bounding box center [917, 338] width 346 height 250
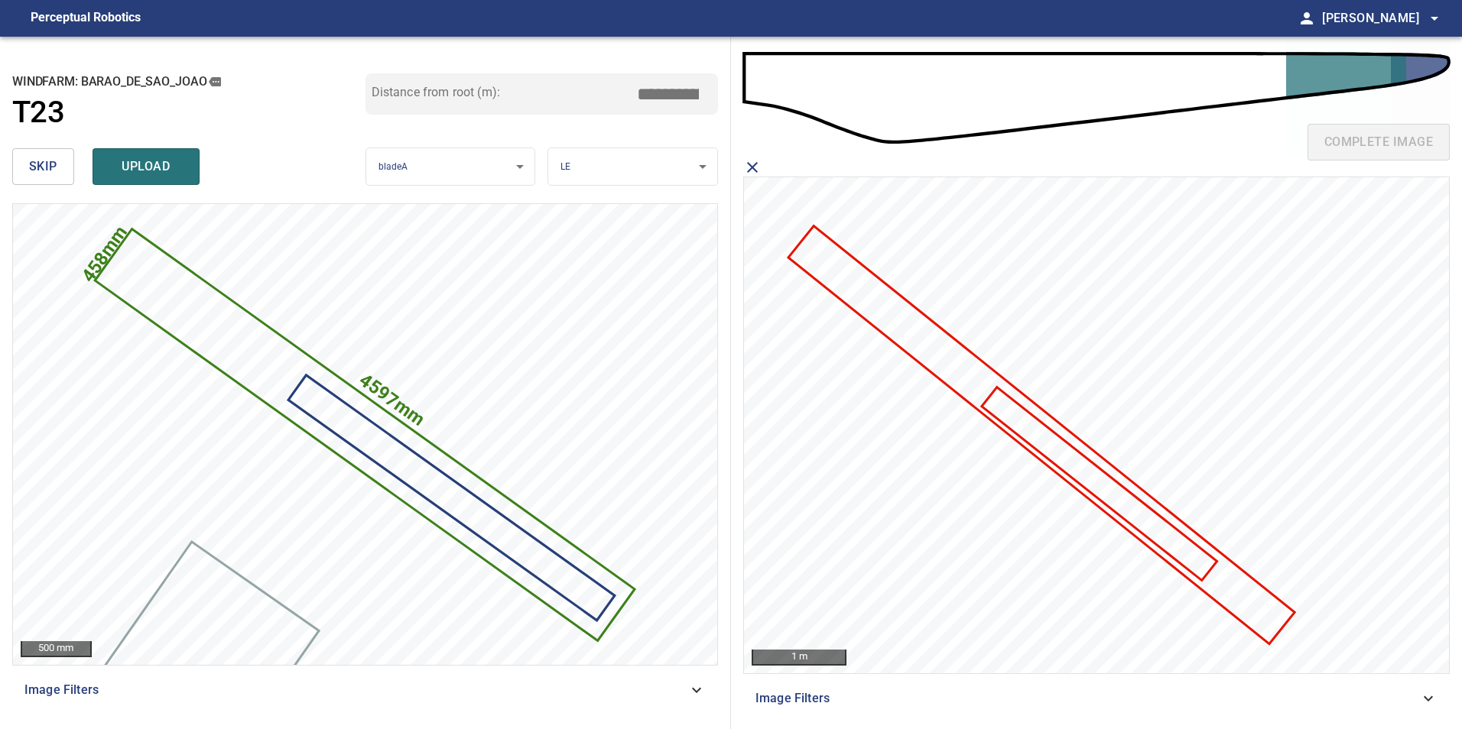
click at [849, 274] on icon at bounding box center [1041, 435] width 503 height 415
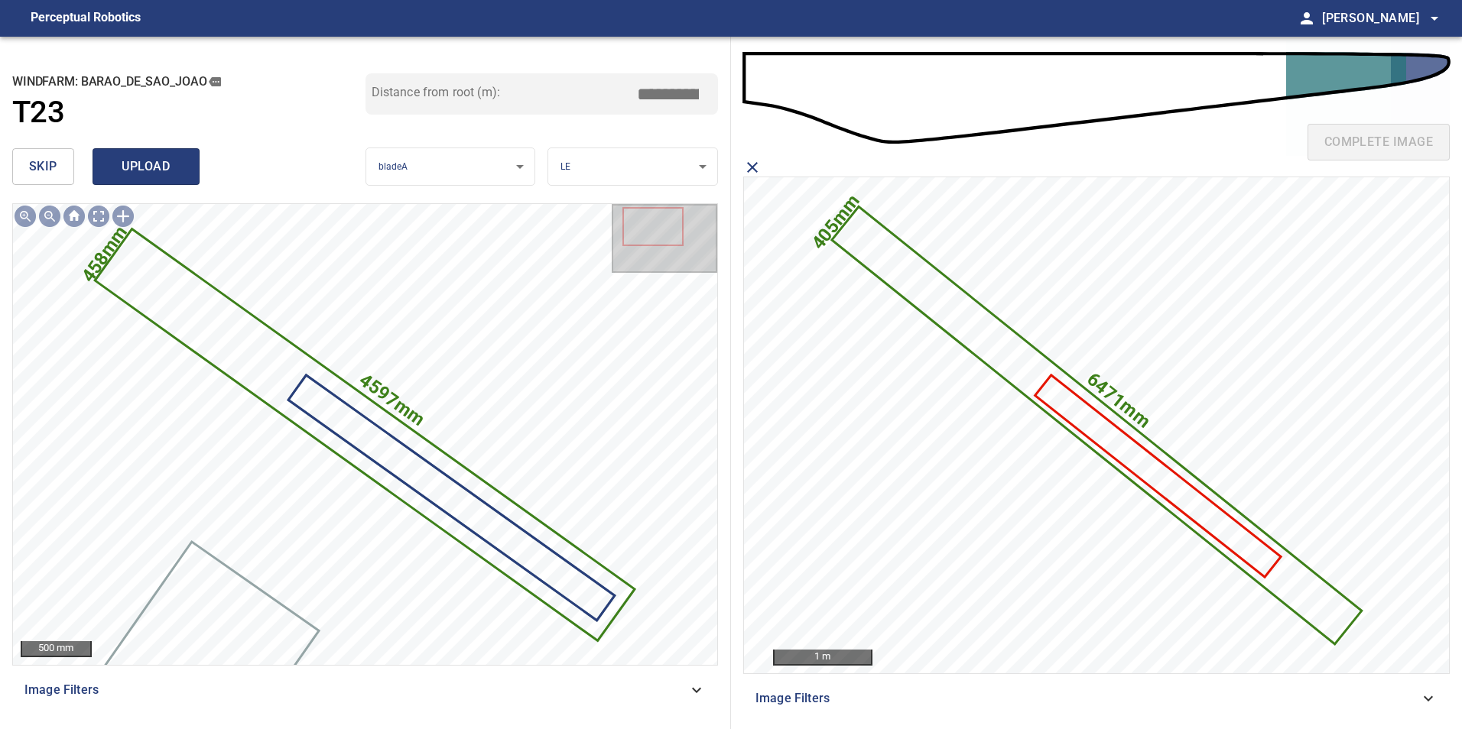
click at [154, 170] on span "upload" at bounding box center [145, 166] width 73 height 21
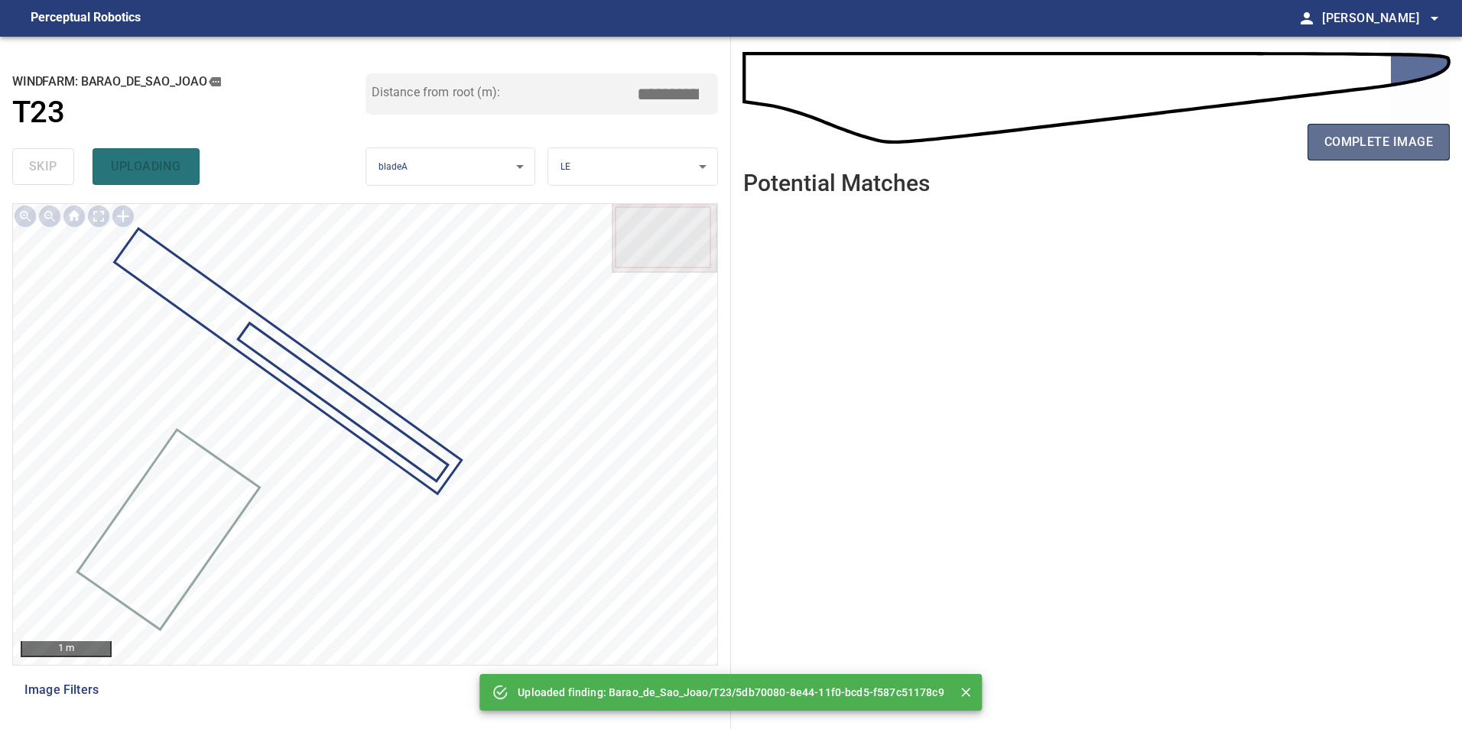
click at [1404, 154] on button "complete image" at bounding box center [1378, 142] width 142 height 37
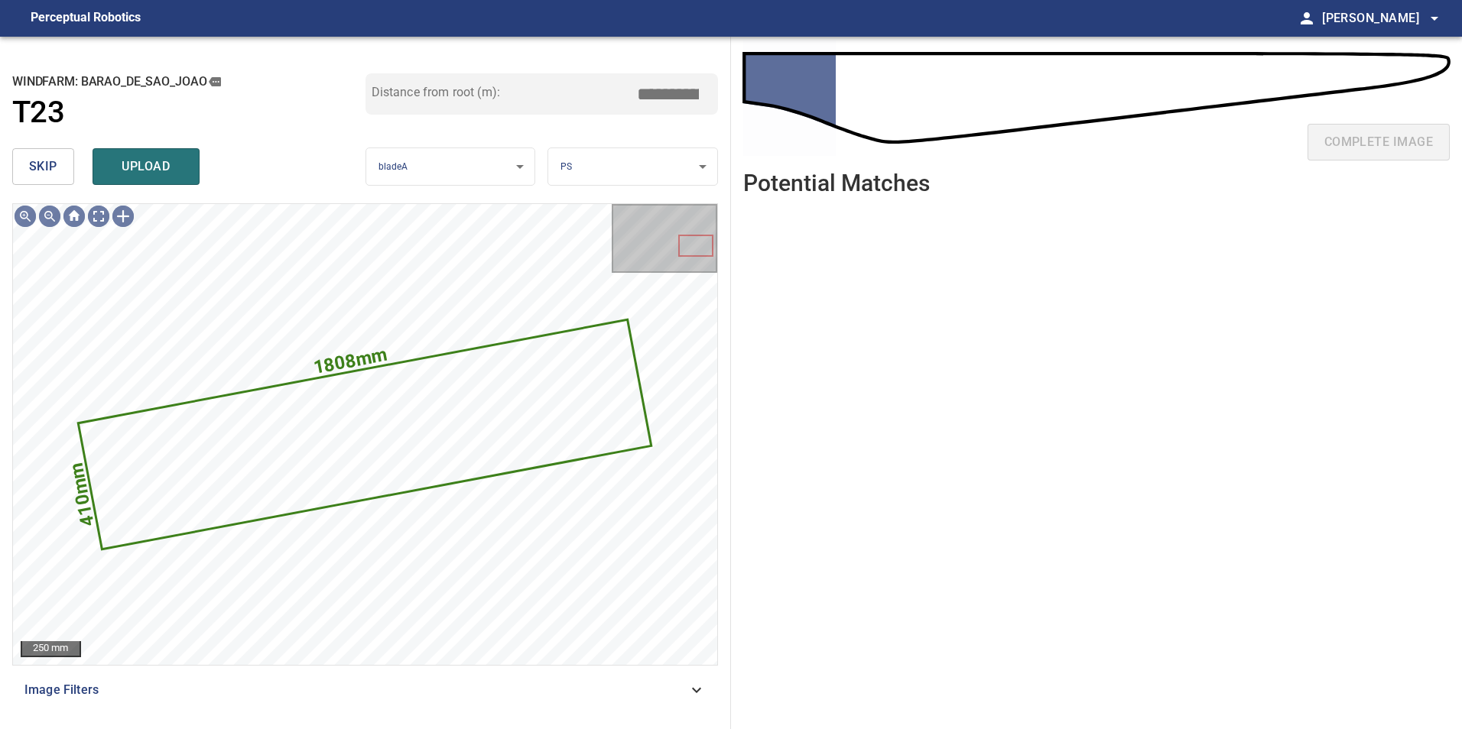
click at [28, 162] on button "skip" at bounding box center [43, 166] width 62 height 37
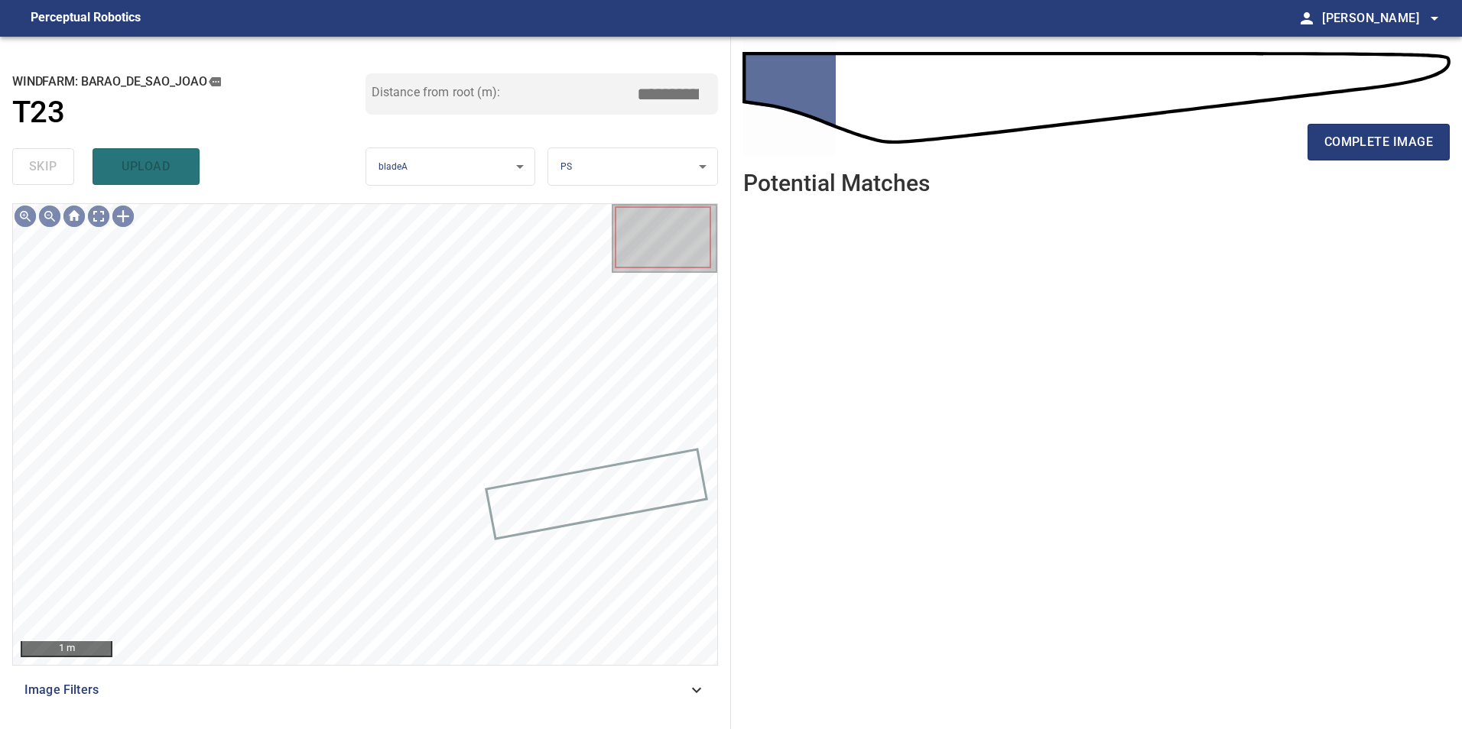
click at [652, 700] on div "Image Filters" at bounding box center [365, 690] width 706 height 37
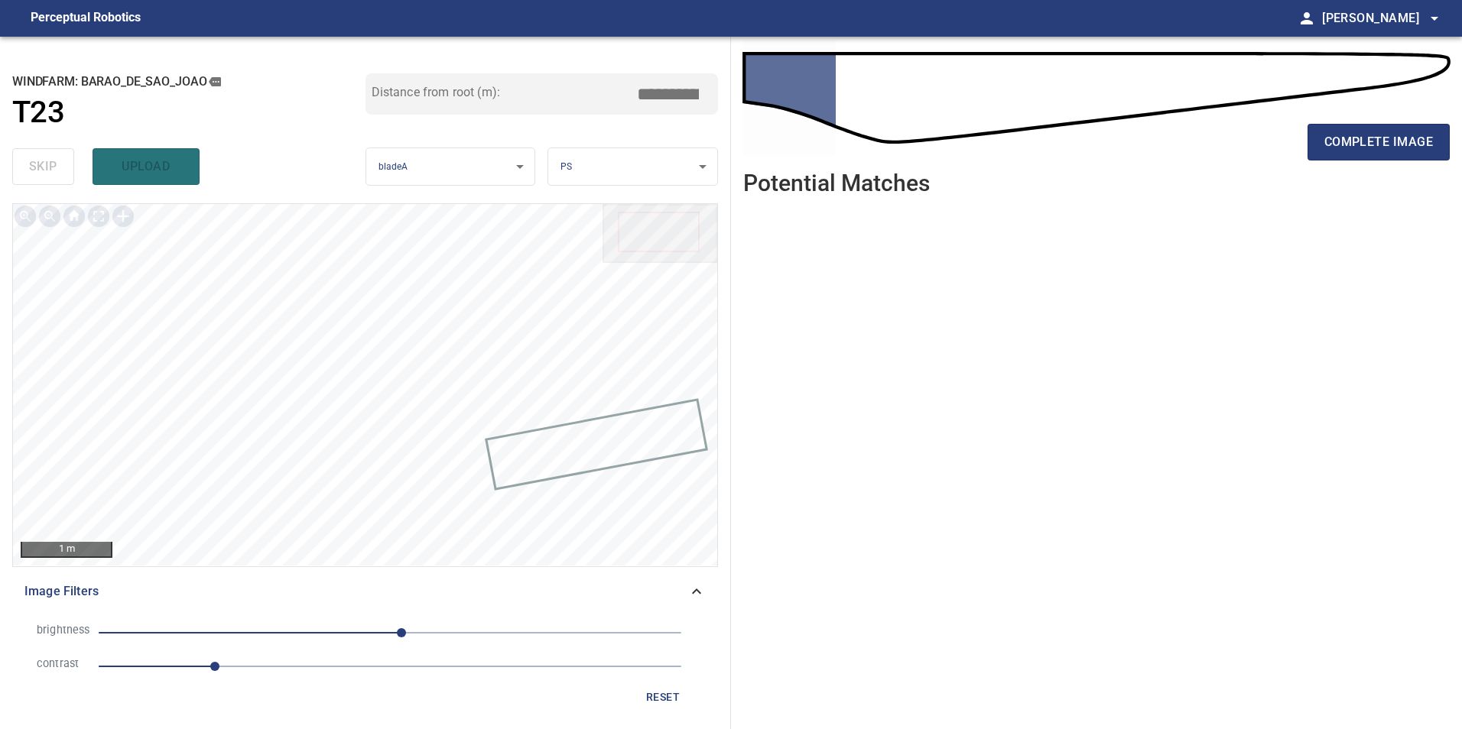
click at [329, 669] on span "1" at bounding box center [390, 666] width 583 height 21
drag, startPoint x: 294, startPoint y: 625, endPoint x: 253, endPoint y: 630, distance: 41.6
click at [294, 625] on span "10" at bounding box center [390, 632] width 583 height 21
click at [324, 634] on span "-84" at bounding box center [390, 632] width 583 height 21
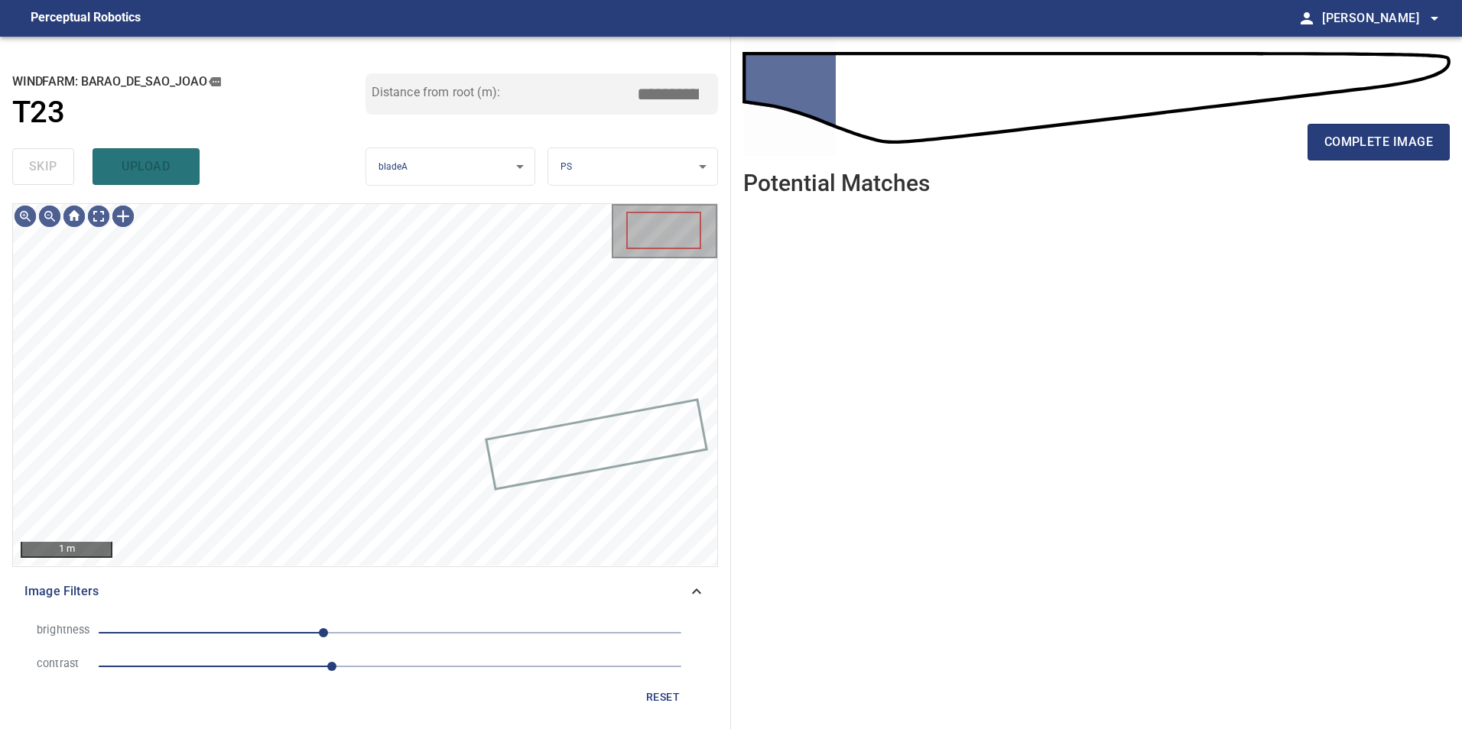
click at [354, 635] on span "-58" at bounding box center [390, 632] width 583 height 21
click at [350, 634] on span "-31" at bounding box center [354, 632] width 9 height 9
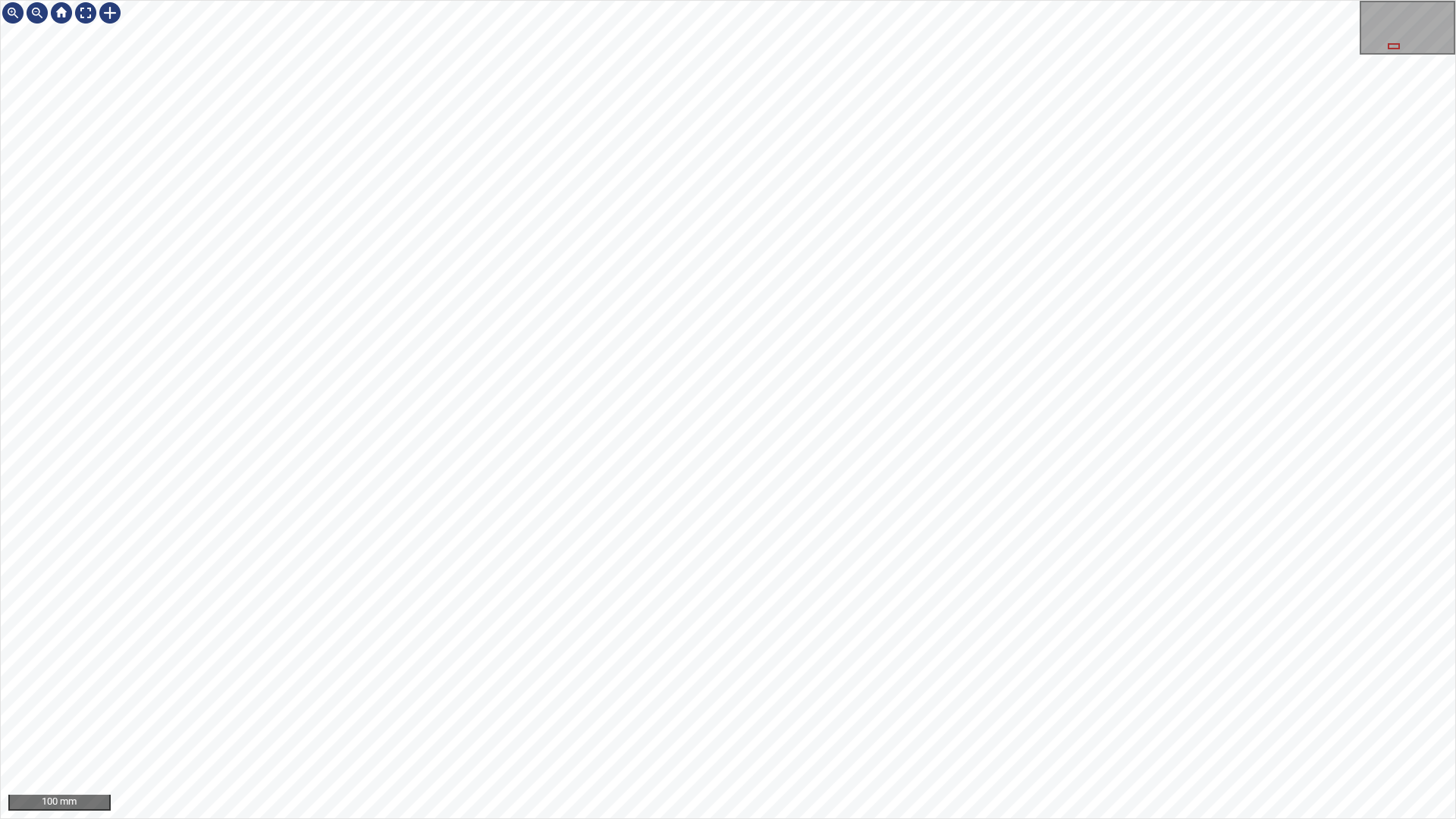
click at [778, 723] on div "100 mm" at bounding box center [728, 410] width 1456 height 819
click at [921, 723] on div "100 mm" at bounding box center [728, 410] width 1456 height 819
click at [1029, 723] on div "100 mm" at bounding box center [728, 410] width 1456 height 819
click at [974, 723] on div "100 mm" at bounding box center [728, 410] width 1456 height 819
click at [133, 0] on div "100 mm" at bounding box center [728, 410] width 1456 height 819
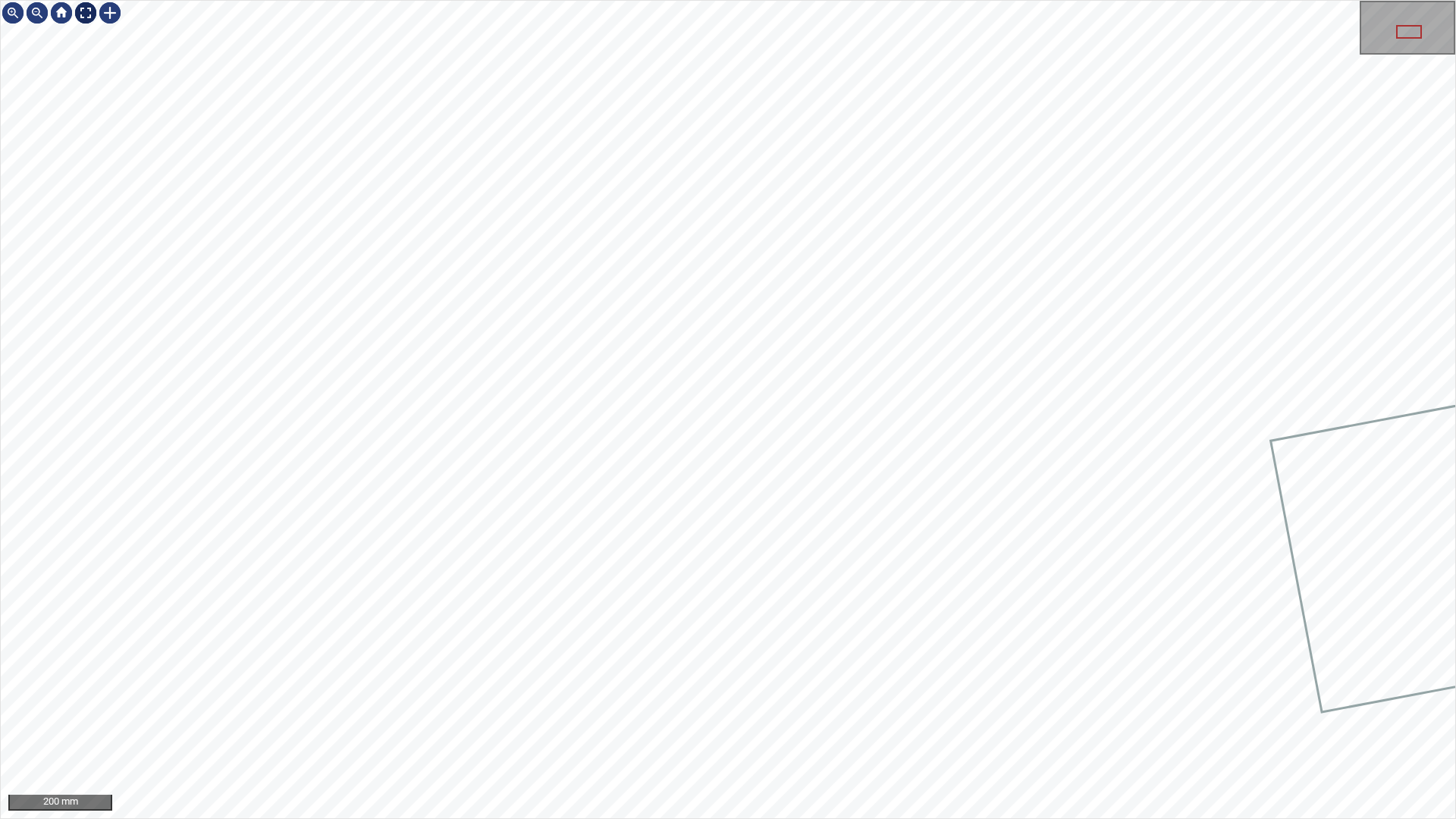
click at [84, 9] on div at bounding box center [85, 13] width 24 height 24
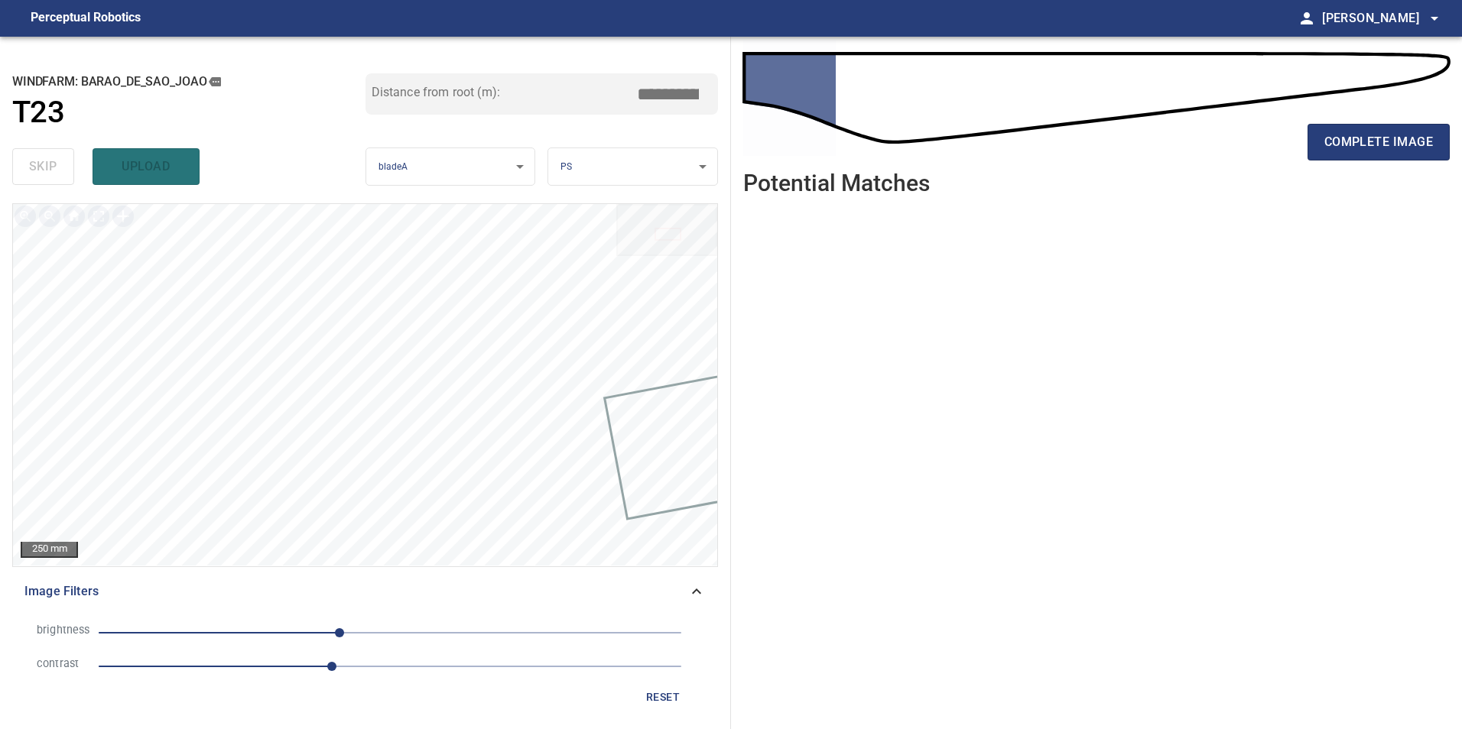
click at [450, 641] on span "-44" at bounding box center [390, 632] width 583 height 21
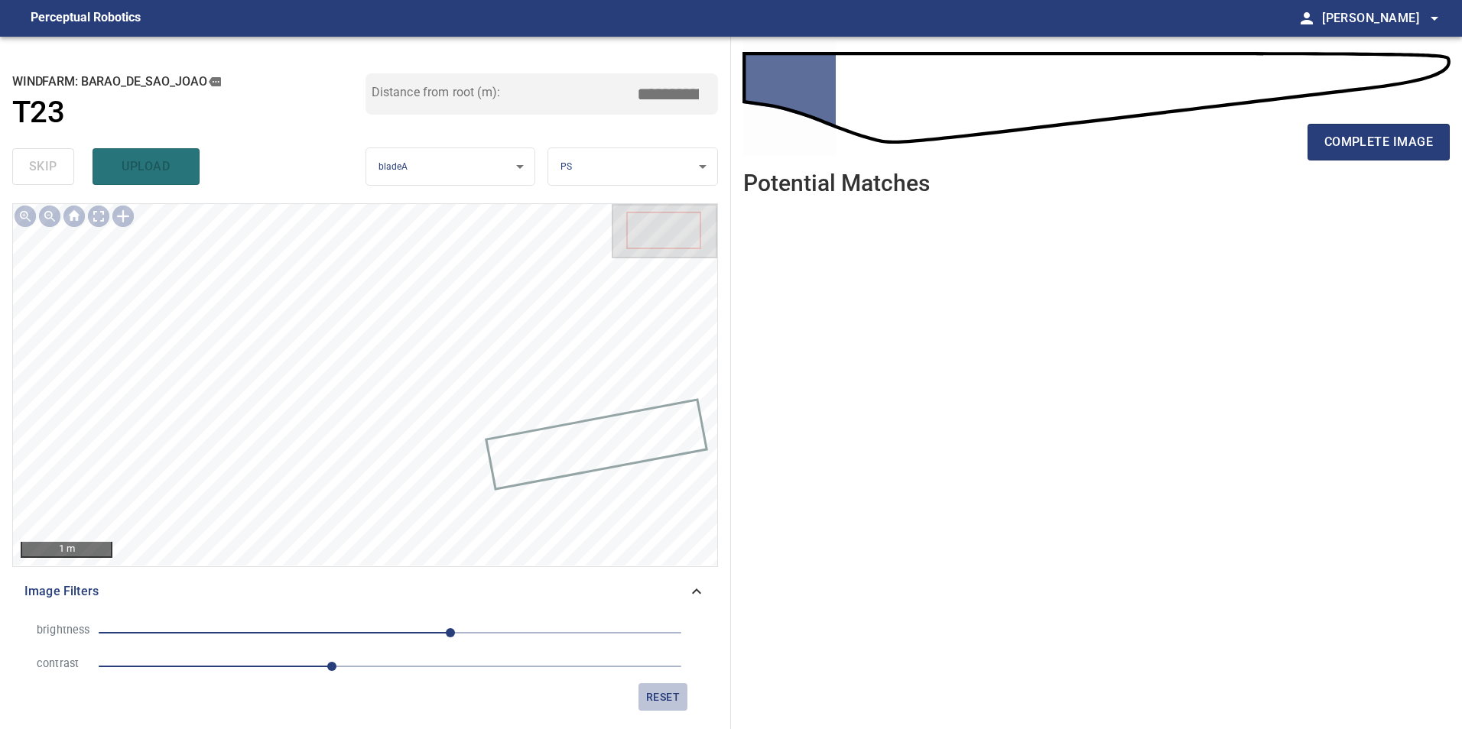
click at [642, 691] on button "reset" at bounding box center [662, 697] width 49 height 28
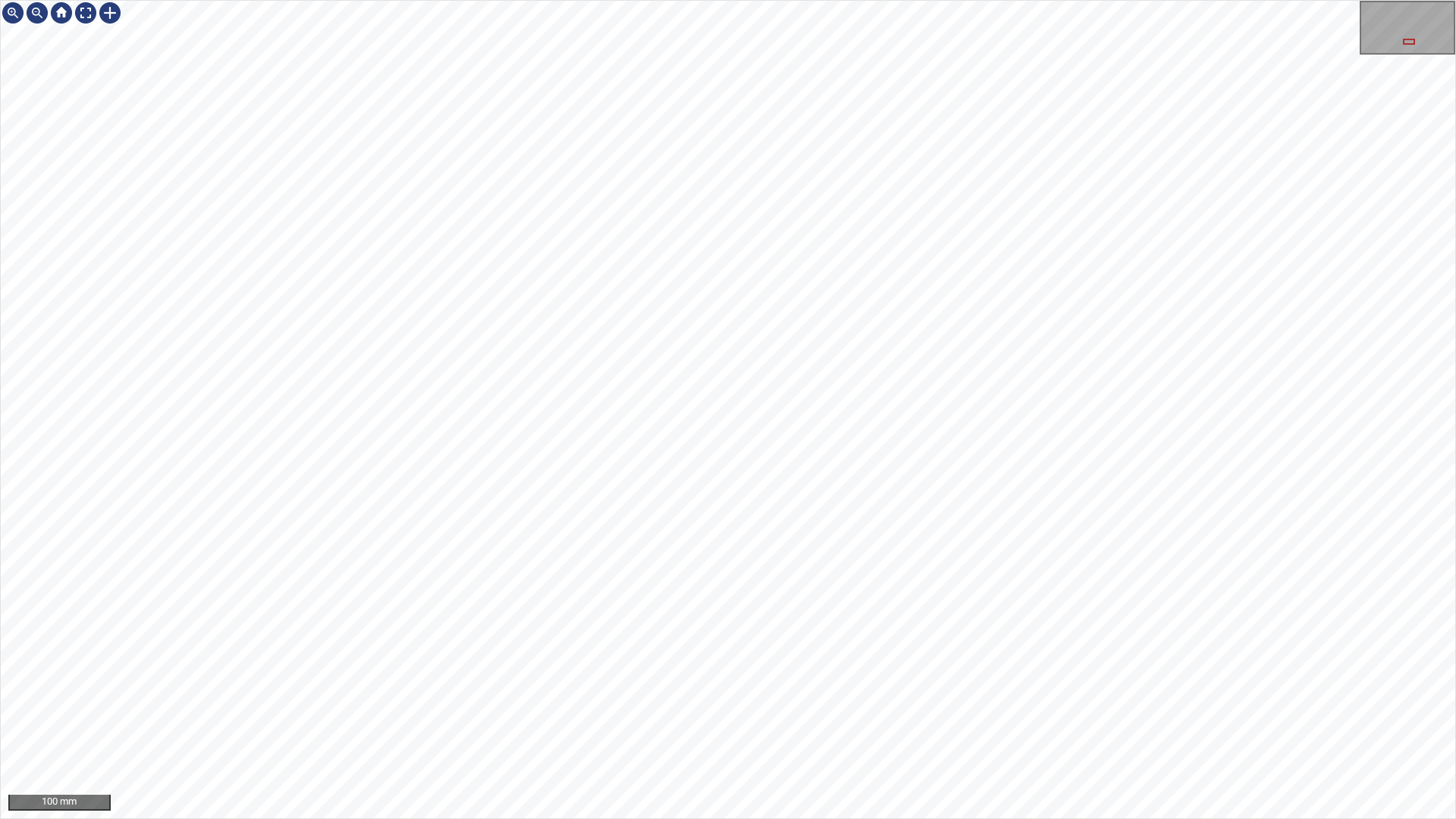
click at [829, 723] on div "100 mm" at bounding box center [728, 410] width 1456 height 819
click at [80, 34] on div "100 mm" at bounding box center [728, 410] width 1454 height 817
click at [86, 9] on div at bounding box center [85, 13] width 24 height 24
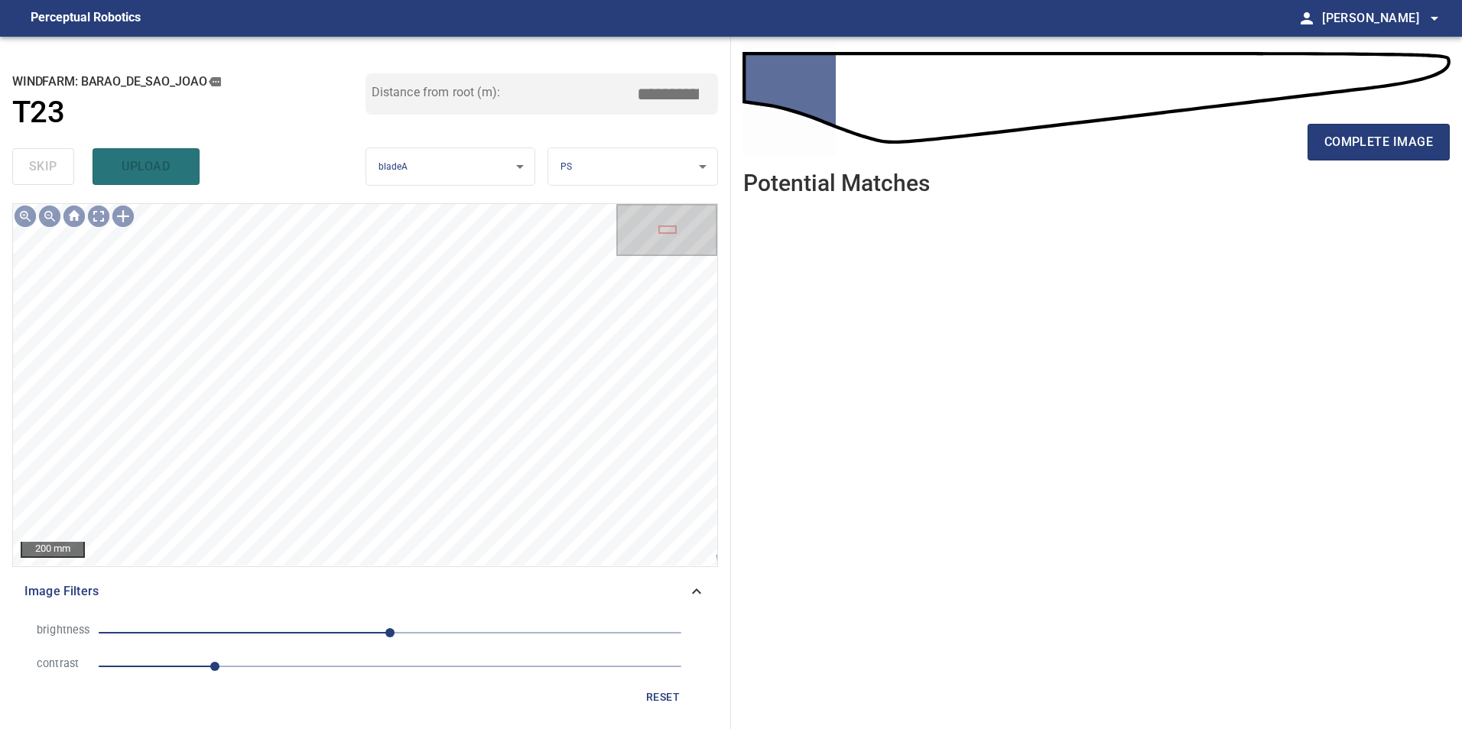
click at [390, 670] on span "1" at bounding box center [390, 666] width 583 height 21
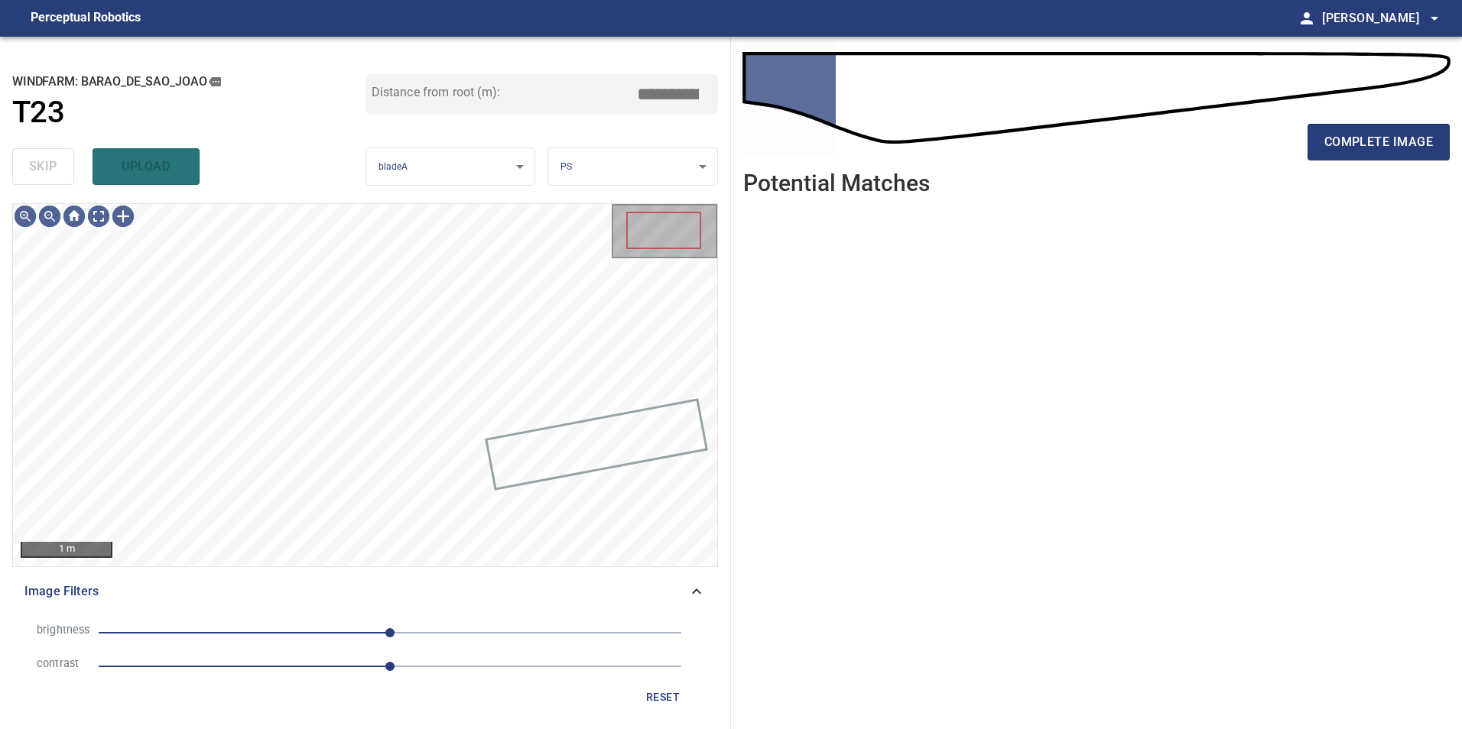
click at [268, 628] on span "0" at bounding box center [390, 632] width 583 height 21
drag, startPoint x: 209, startPoint y: 631, endPoint x: 172, endPoint y: 631, distance: 37.5
click at [210, 635] on span "-158" at bounding box center [390, 632] width 583 height 21
click at [169, 629] on span "-193" at bounding box center [390, 632] width 583 height 21
click at [190, 631] on span "-175" at bounding box center [390, 632] width 583 height 21
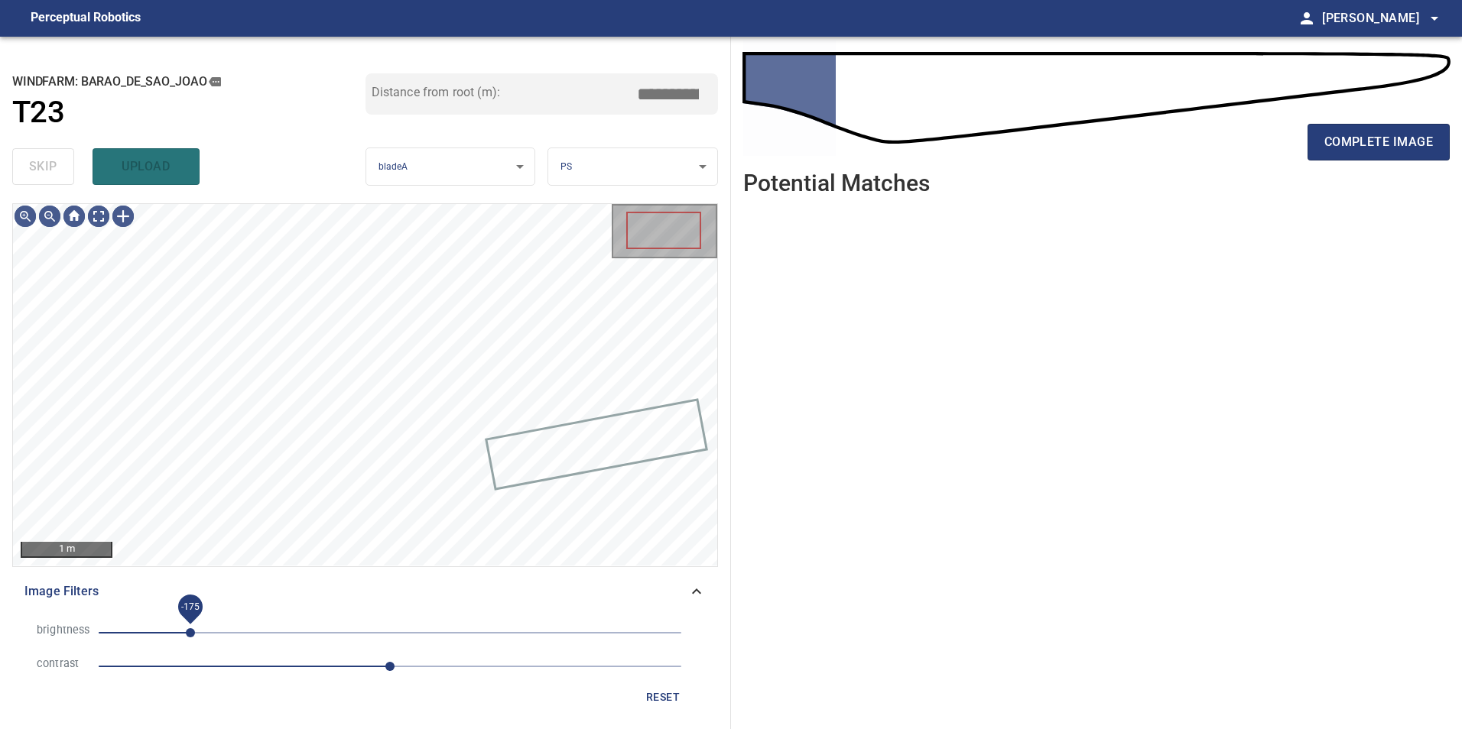
click at [195, 635] on span "-175" at bounding box center [190, 632] width 9 height 9
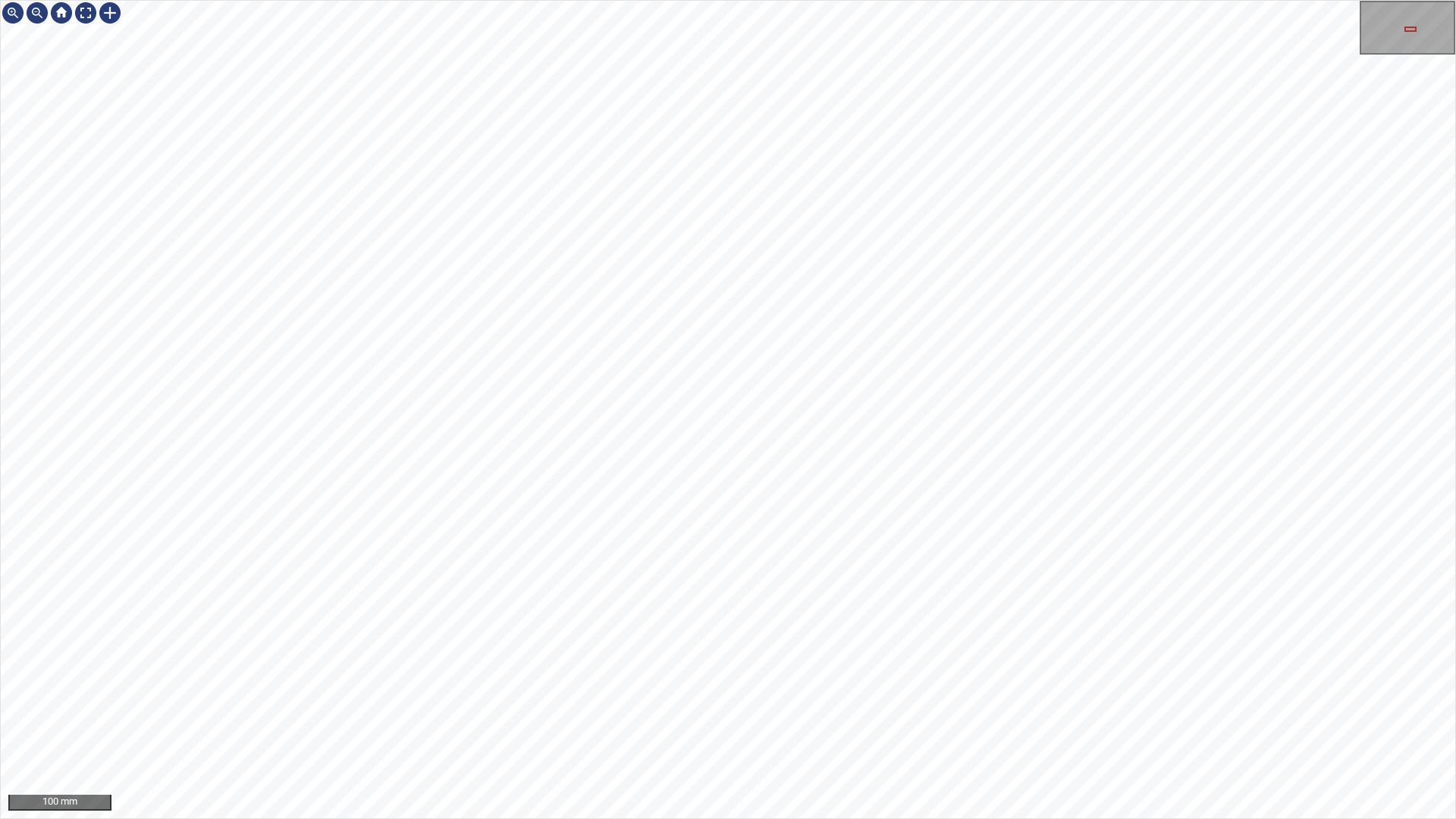
click at [899, 0] on div "100 mm" at bounding box center [728, 410] width 1456 height 819
click at [920, 0] on div "100 mm" at bounding box center [728, 410] width 1456 height 819
click at [88, 11] on div at bounding box center [85, 13] width 24 height 24
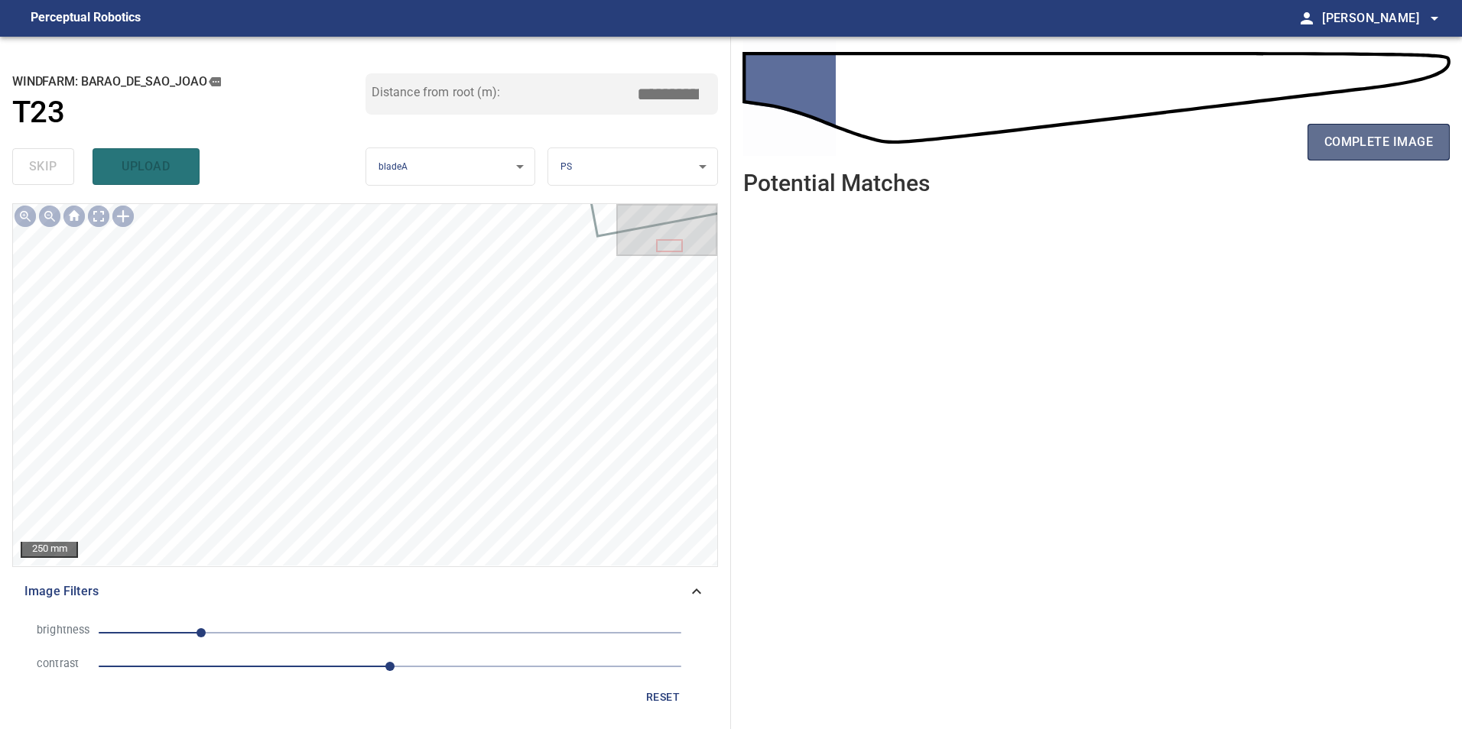
click at [1372, 142] on span "complete image" at bounding box center [1378, 141] width 109 height 21
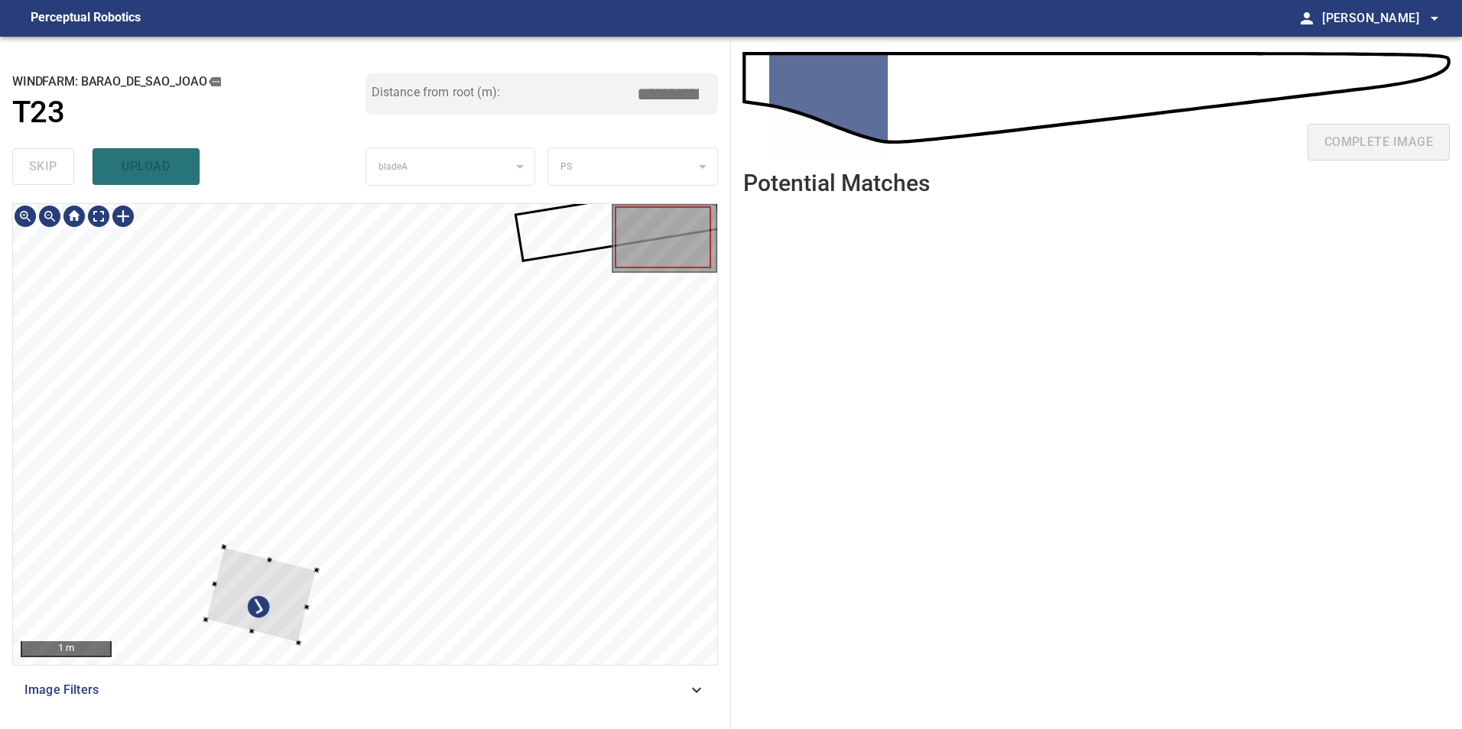
click at [103, 421] on div at bounding box center [365, 434] width 704 height 461
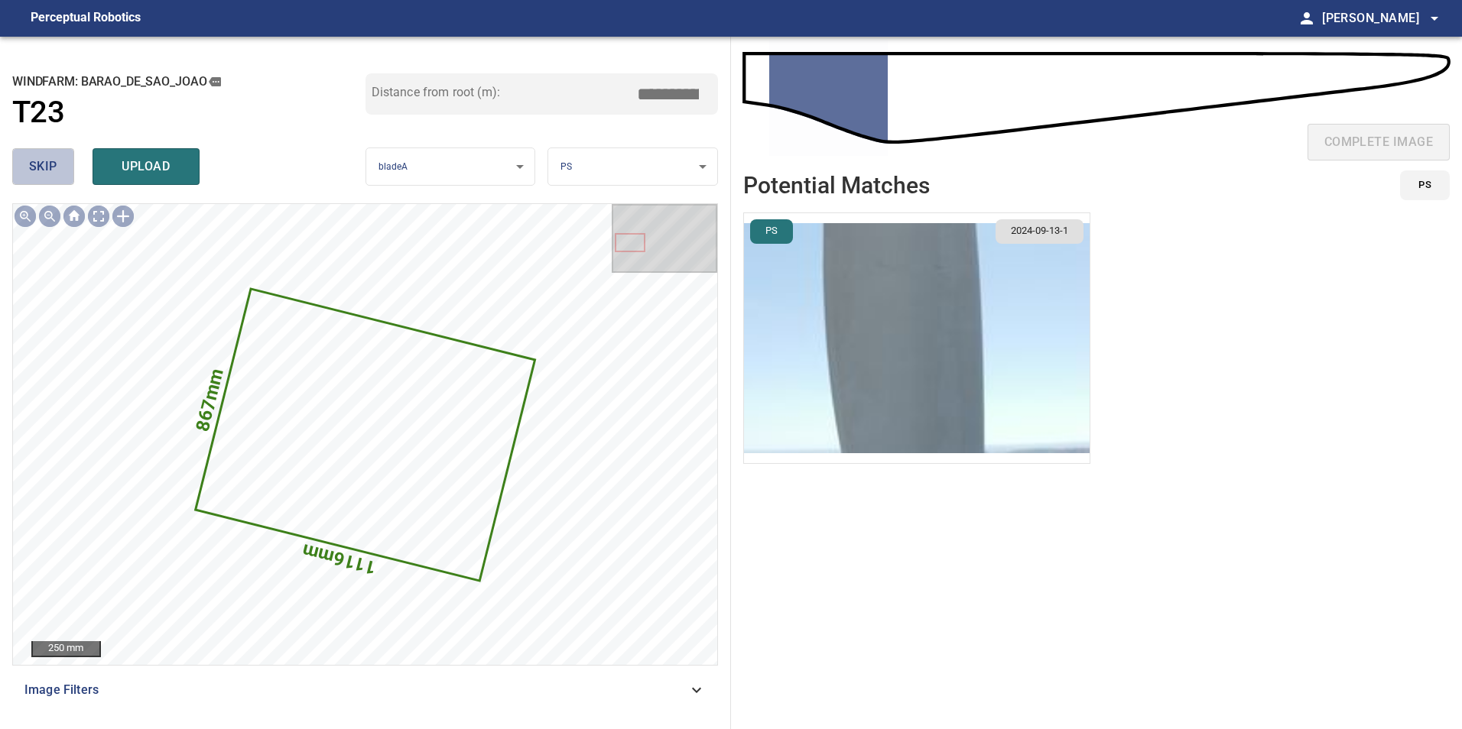
click at [65, 161] on button "skip" at bounding box center [43, 166] width 62 height 37
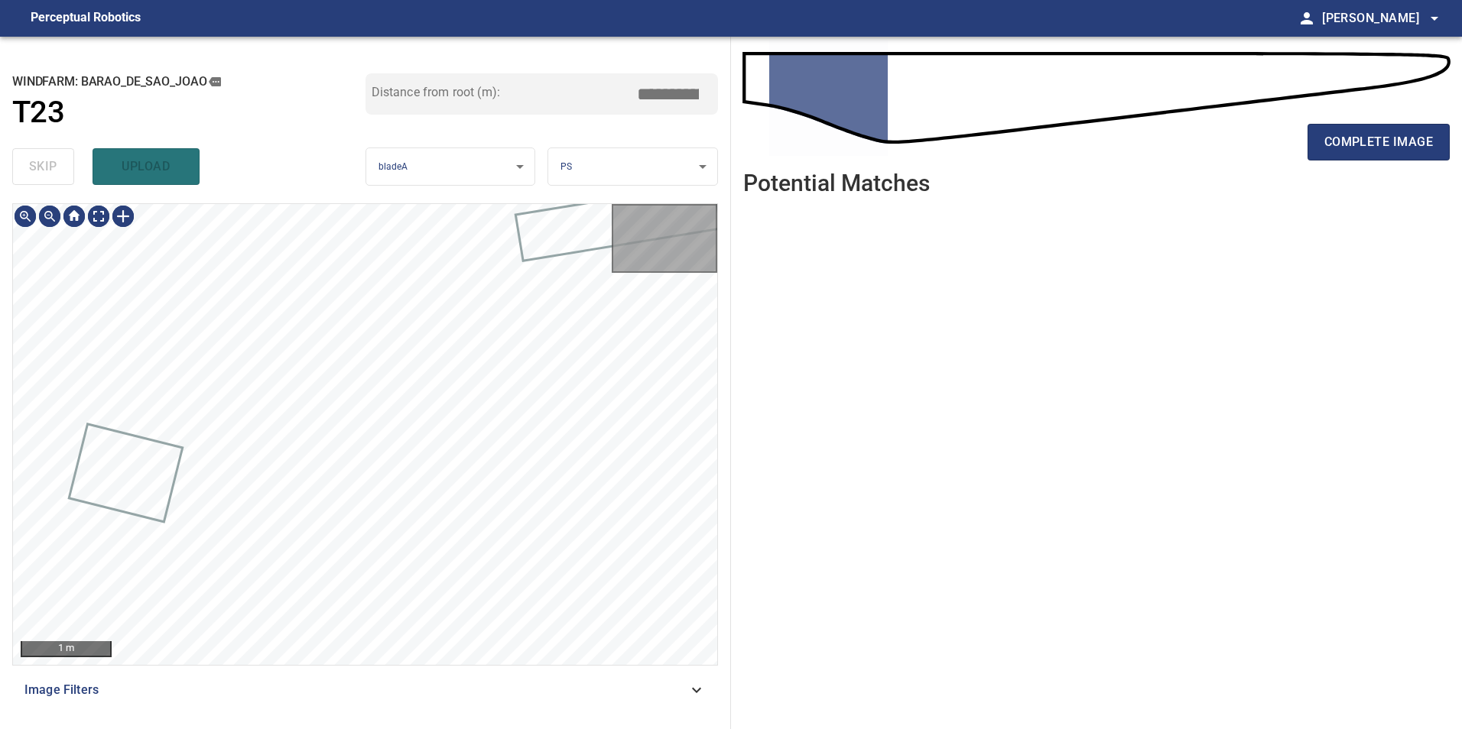
click at [65, 161] on div "skip upload" at bounding box center [188, 166] width 353 height 49
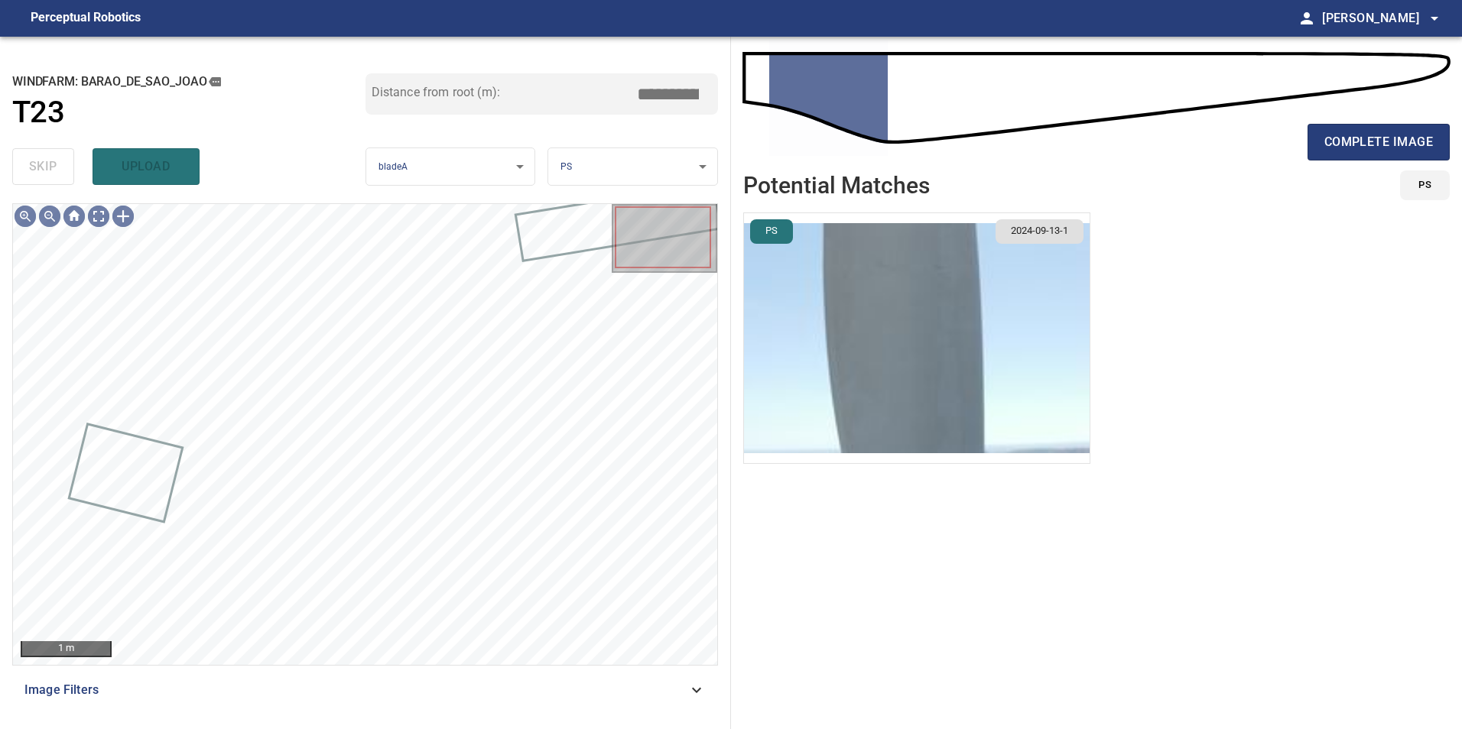
click at [702, 690] on icon at bounding box center [696, 690] width 18 height 18
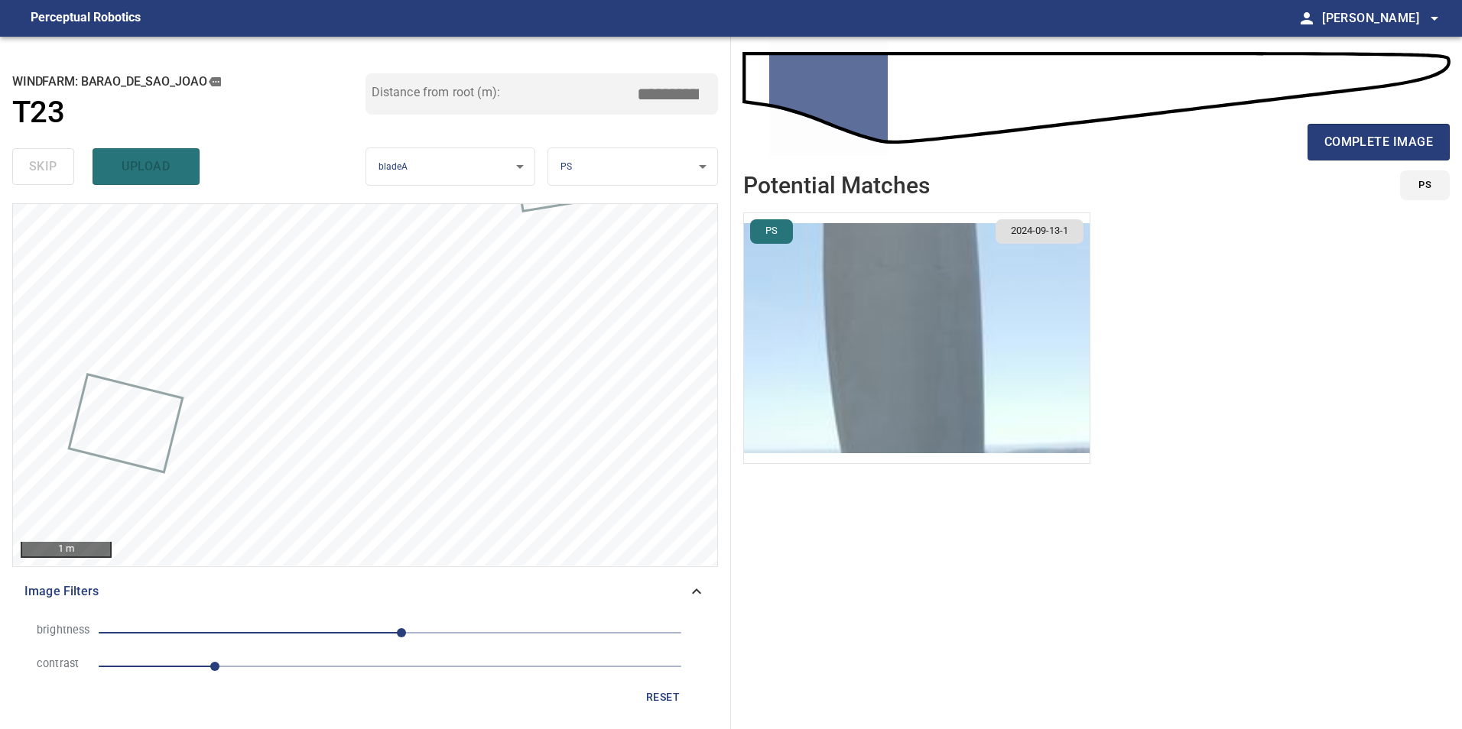
click at [300, 660] on span "1" at bounding box center [390, 666] width 583 height 21
drag, startPoint x: 377, startPoint y: 631, endPoint x: 302, endPoint y: 631, distance: 74.9
click at [377, 632] on span "10" at bounding box center [390, 632] width 583 height 21
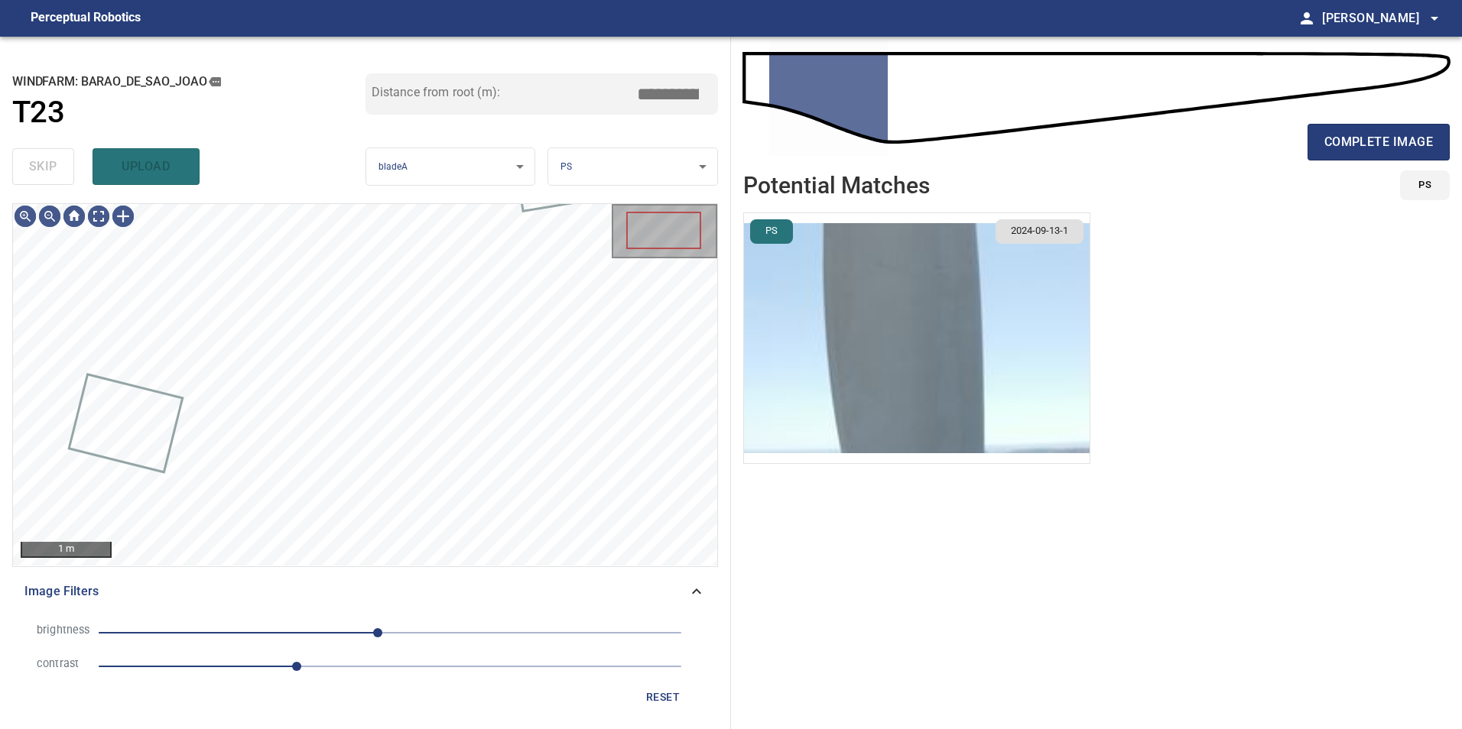
click at [302, 631] on span "-11" at bounding box center [390, 632] width 583 height 21
click at [259, 626] on span "-77" at bounding box center [390, 632] width 583 height 21
click at [270, 634] on span "-106" at bounding box center [269, 632] width 9 height 9
click at [274, 636] on span "-105" at bounding box center [269, 632] width 9 height 9
drag, startPoint x: 272, startPoint y: 631, endPoint x: 261, endPoint y: 639, distance: 13.6
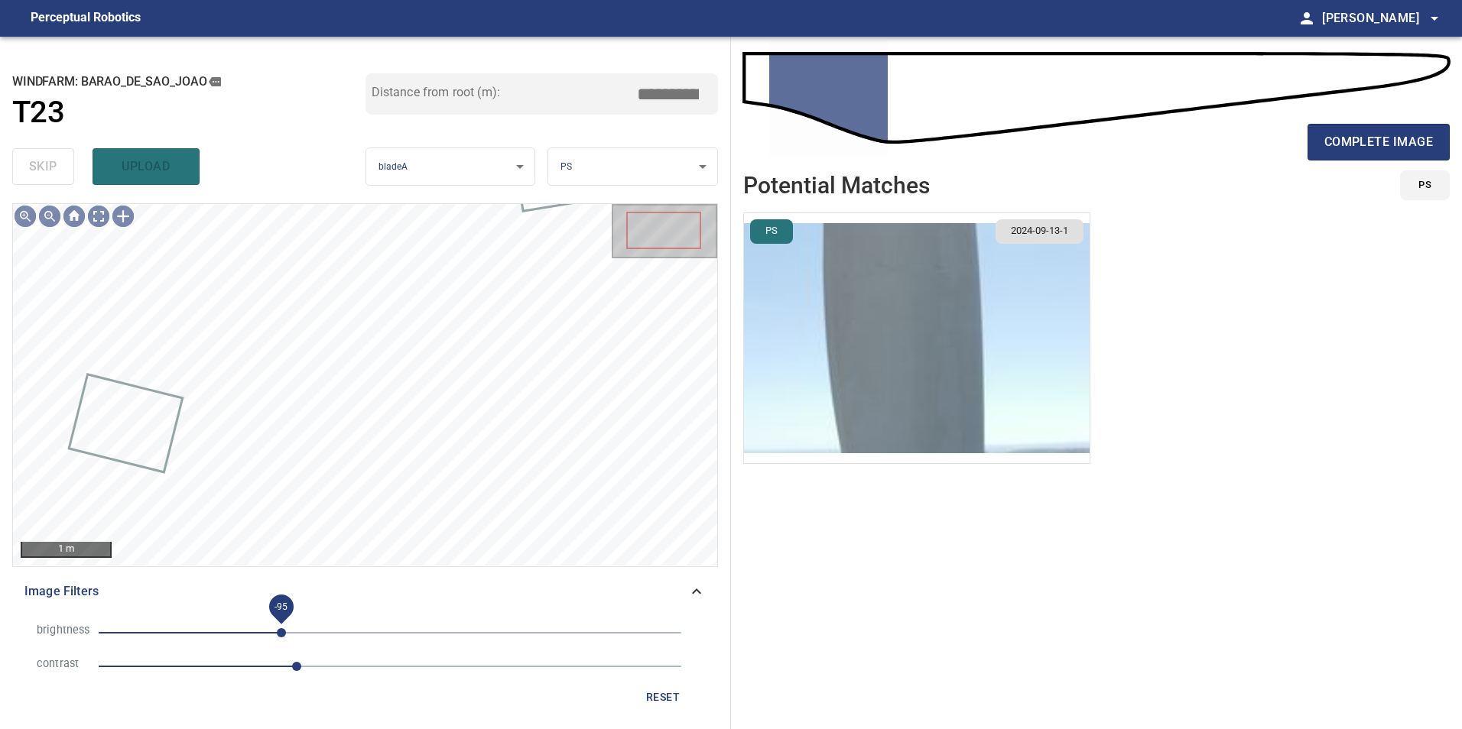
click at [277, 638] on span "-95" at bounding box center [281, 632] width 9 height 9
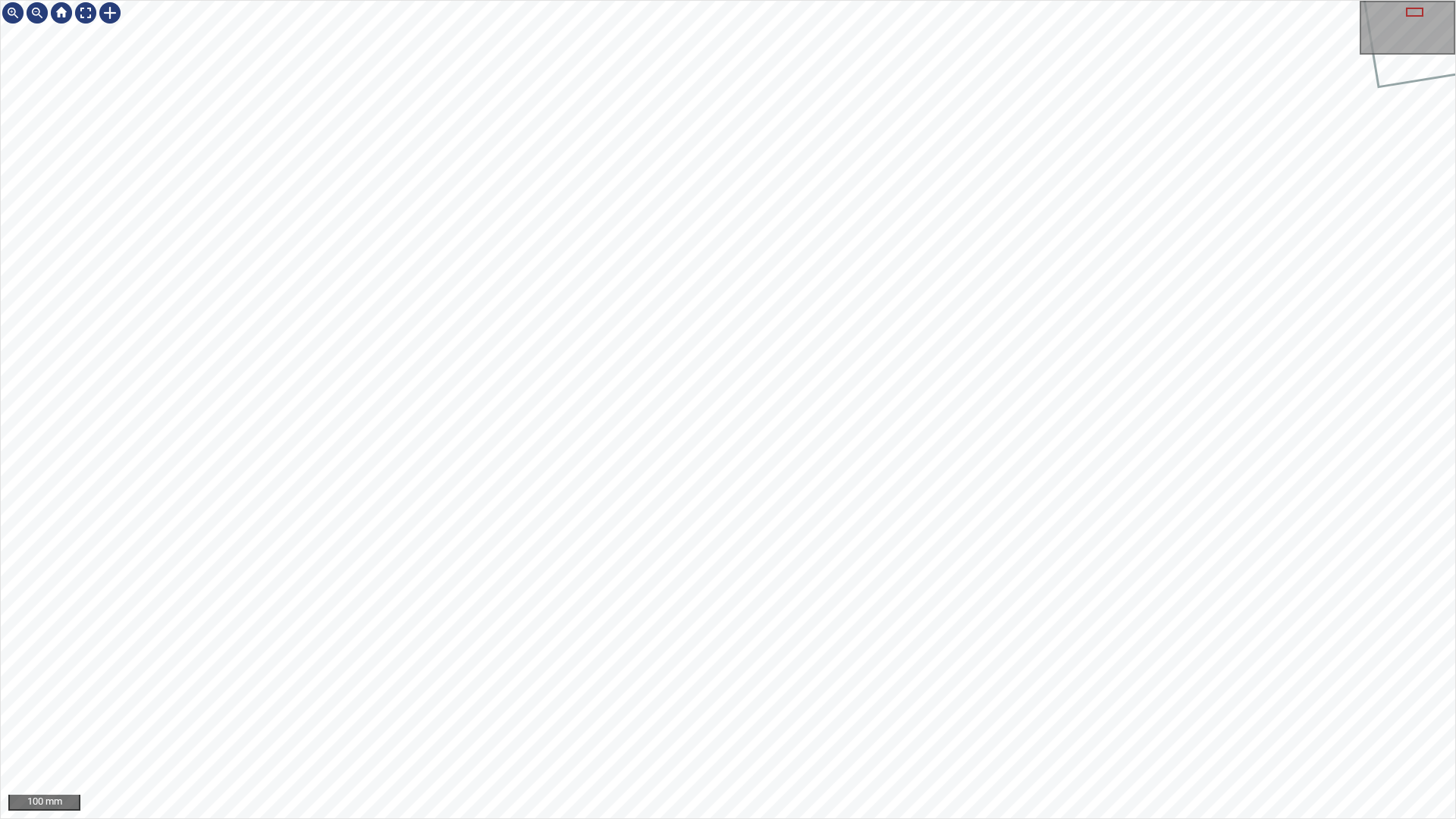
click at [938, 723] on div "100 mm" at bounding box center [728, 410] width 1456 height 819
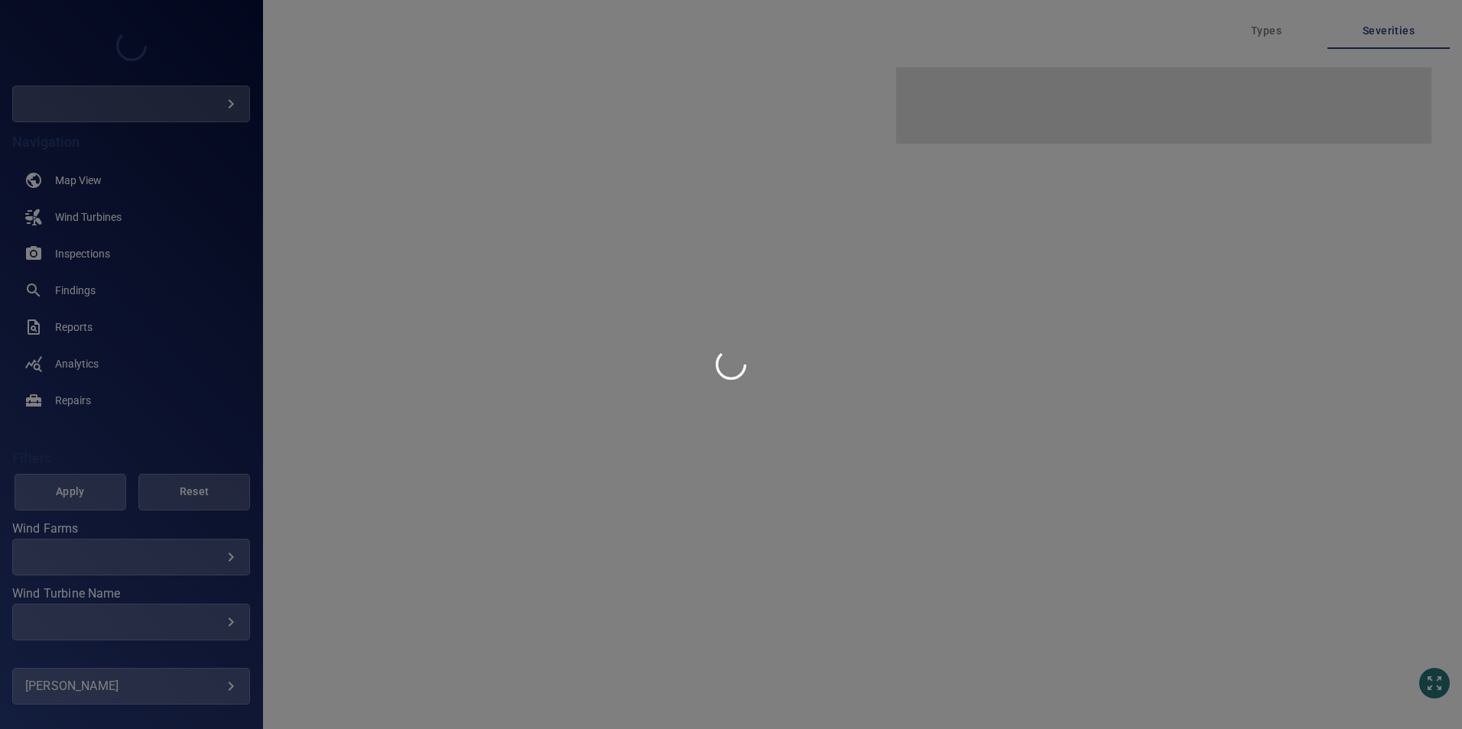
type input "****"
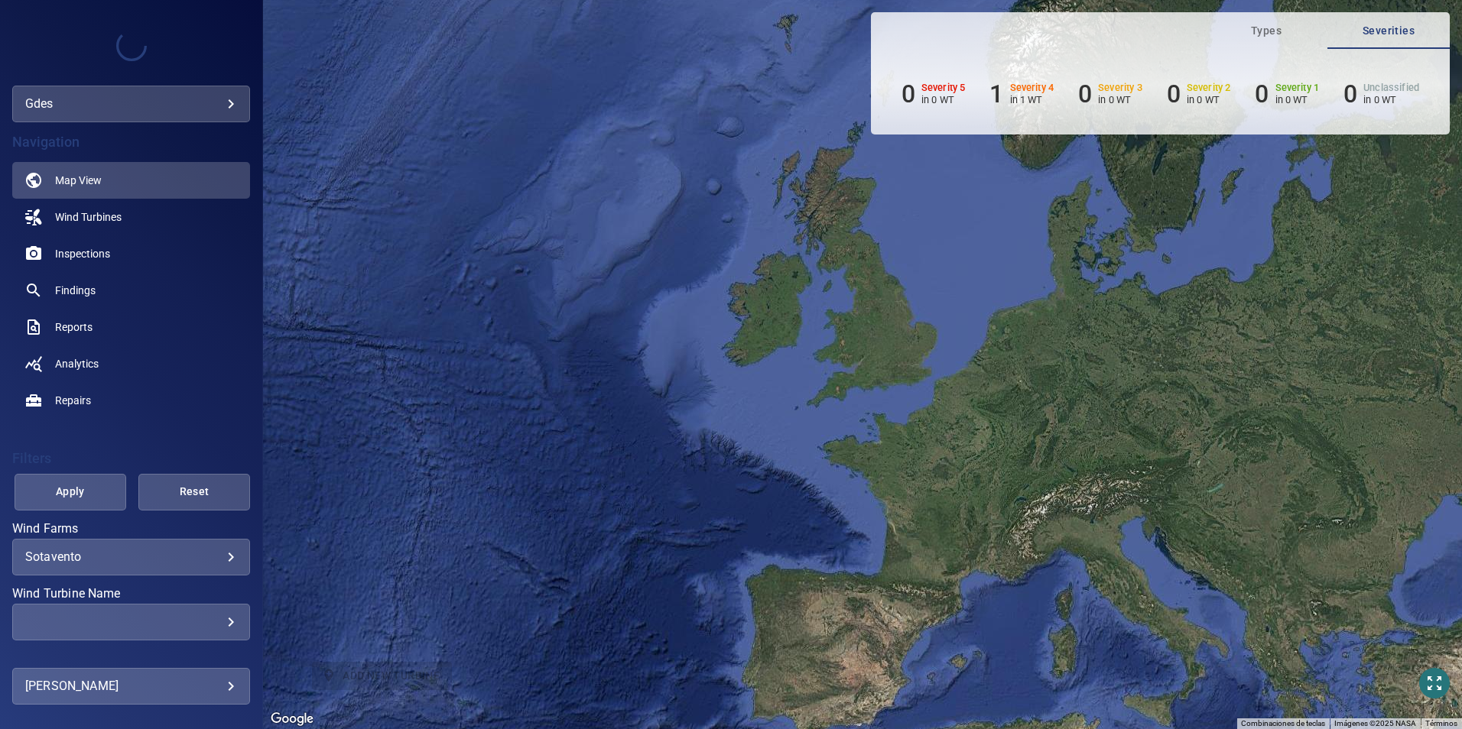
click at [164, 113] on body "**********" at bounding box center [731, 364] width 1462 height 729
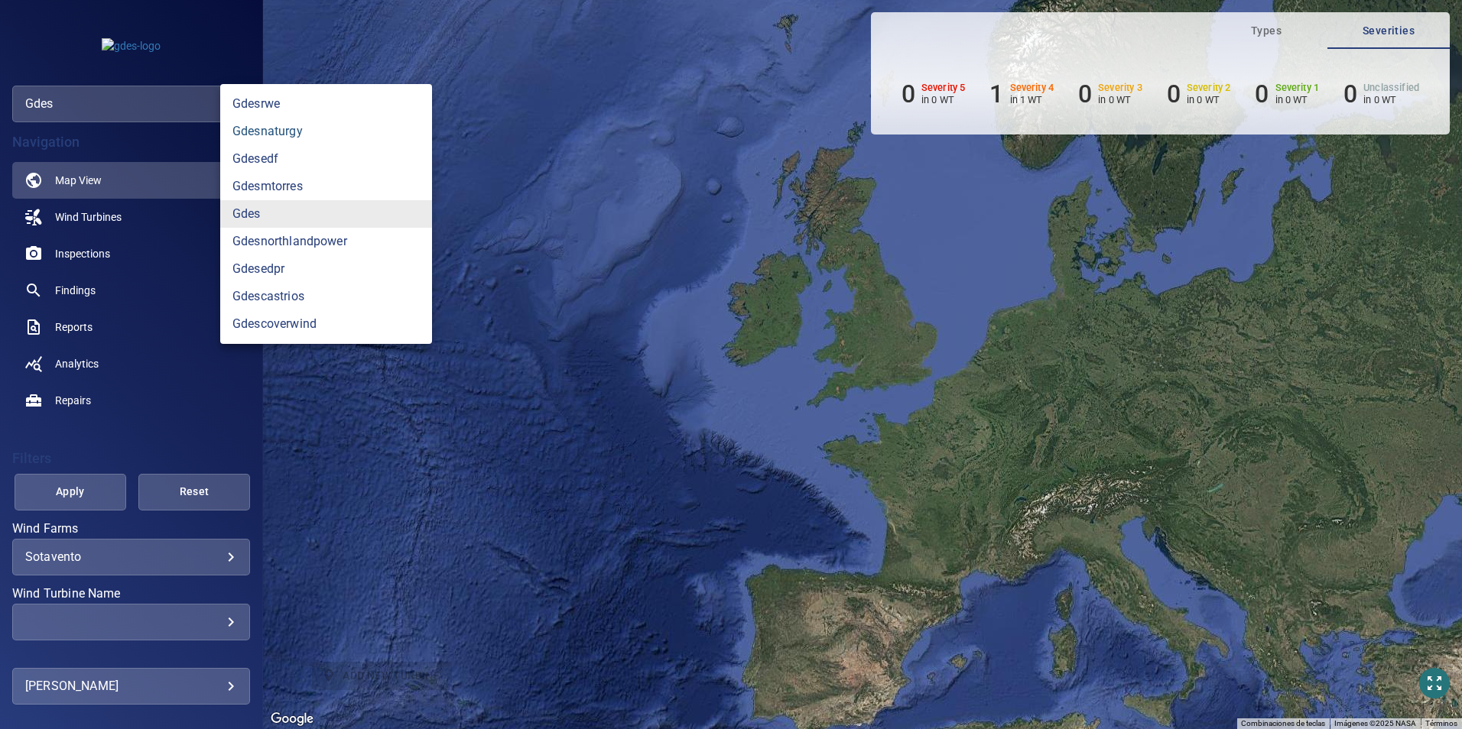
click at [310, 131] on link "gdesnaturgy" at bounding box center [326, 132] width 212 height 28
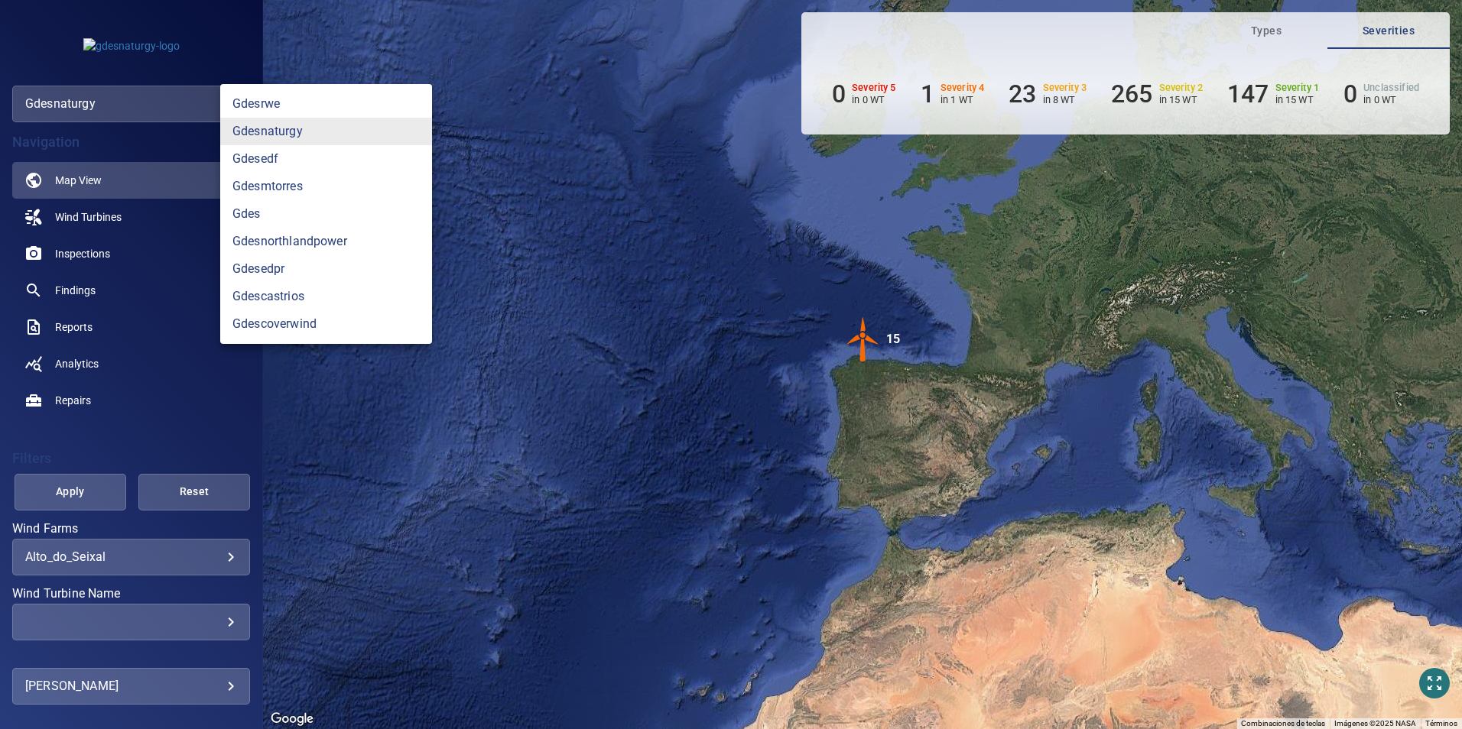
click at [161, 101] on body "**********" at bounding box center [731, 364] width 1462 height 729
click at [343, 267] on link "gdesedpr" at bounding box center [326, 269] width 212 height 28
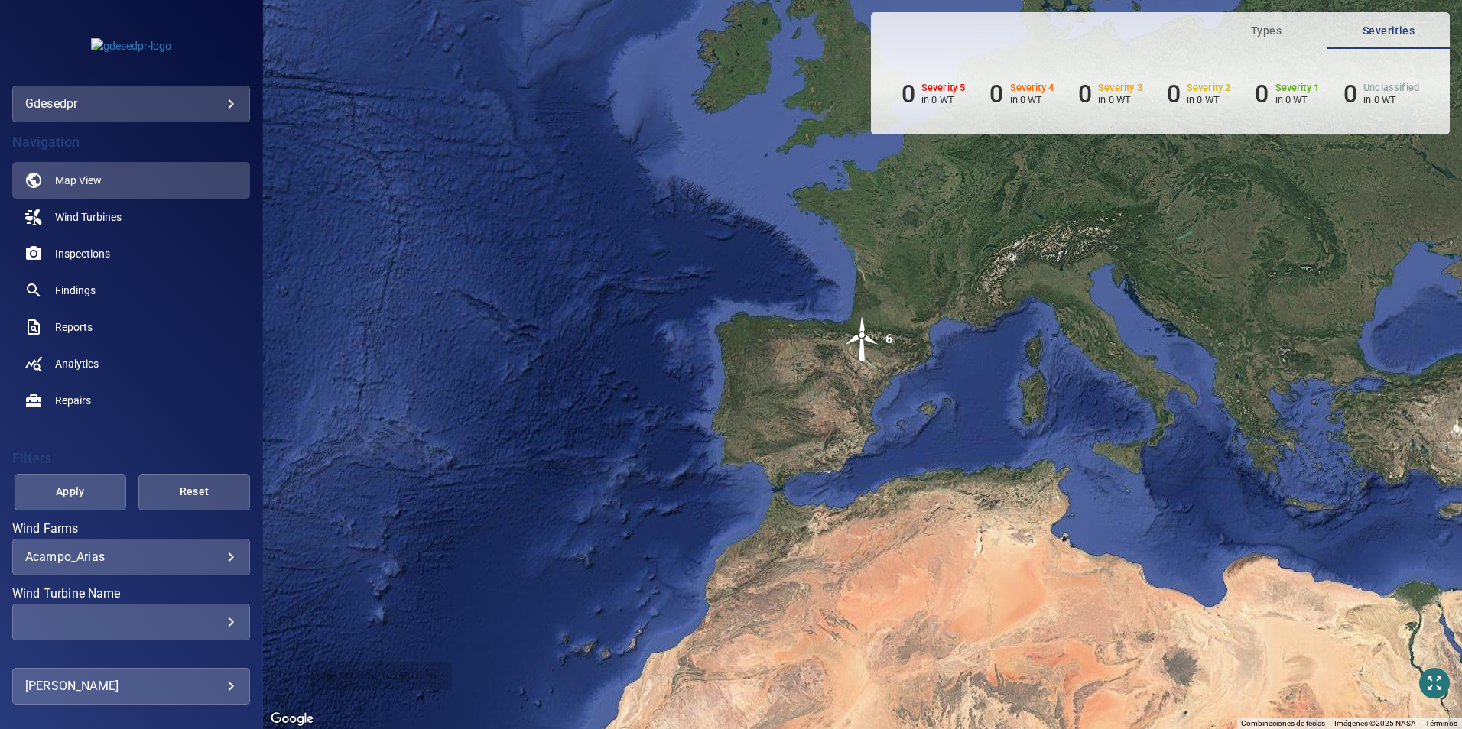
click at [142, 558] on body "**********" at bounding box center [731, 364] width 1462 height 729
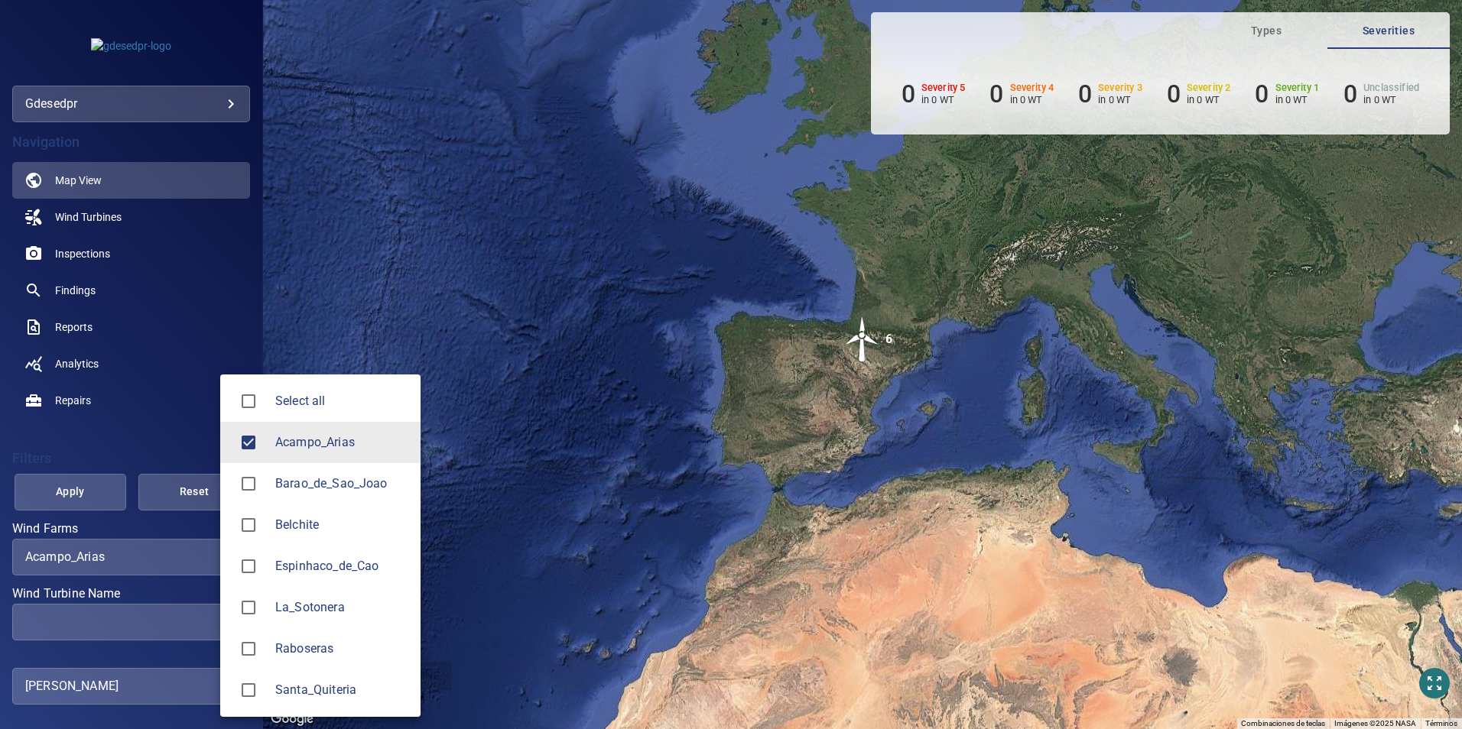
click at [346, 486] on span "Barao_de_Sao_Joao" at bounding box center [341, 484] width 133 height 18
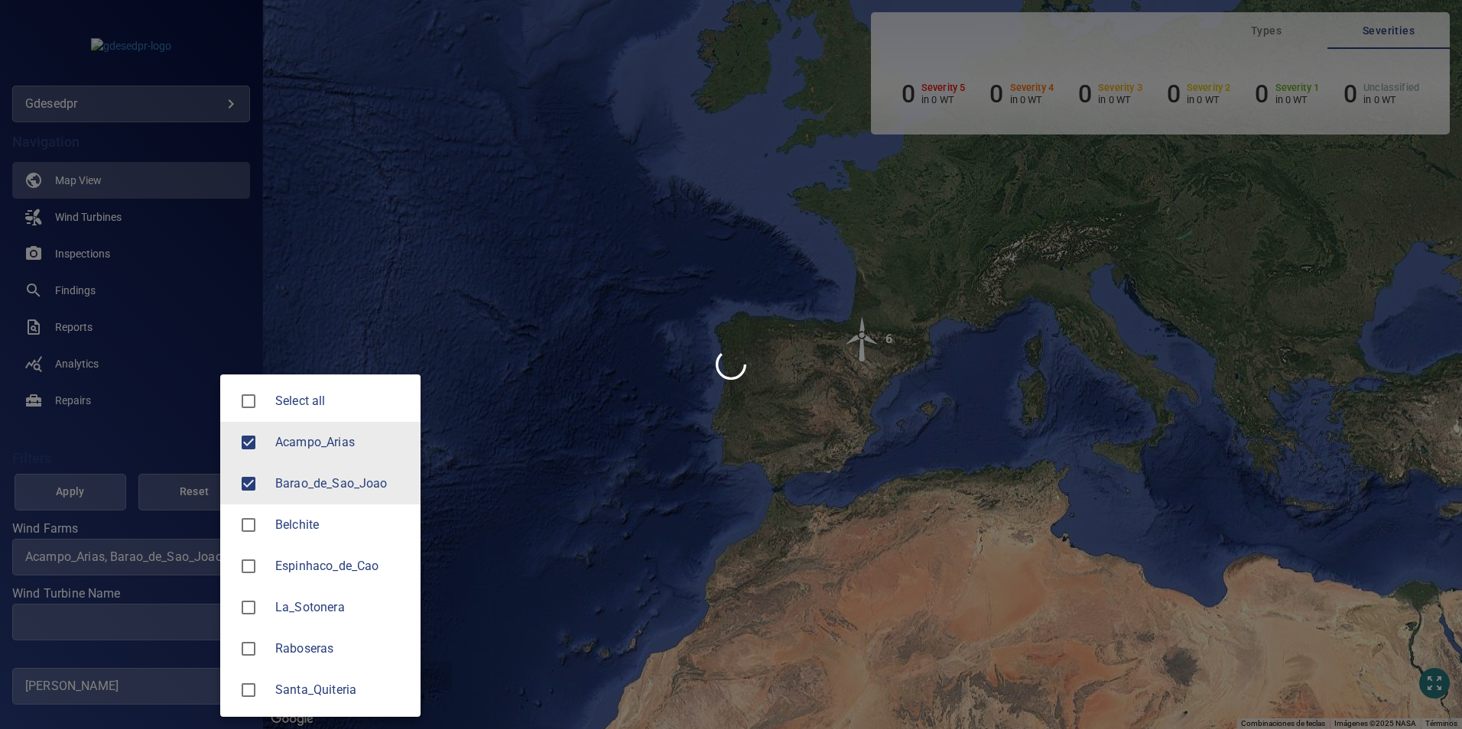
click at [338, 425] on li "Acampo_Arias" at bounding box center [320, 442] width 200 height 41
type input "**********"
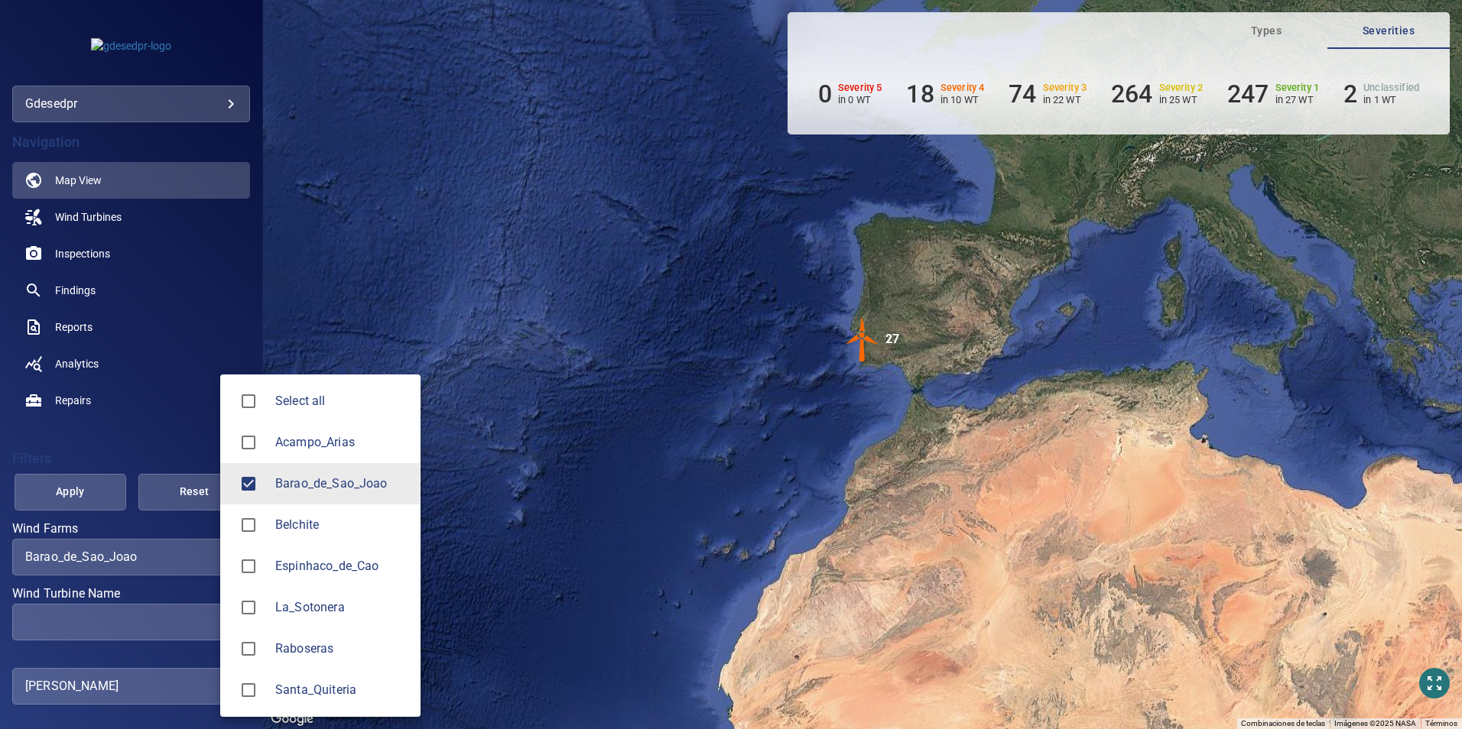
click at [154, 611] on div at bounding box center [731, 364] width 1462 height 729
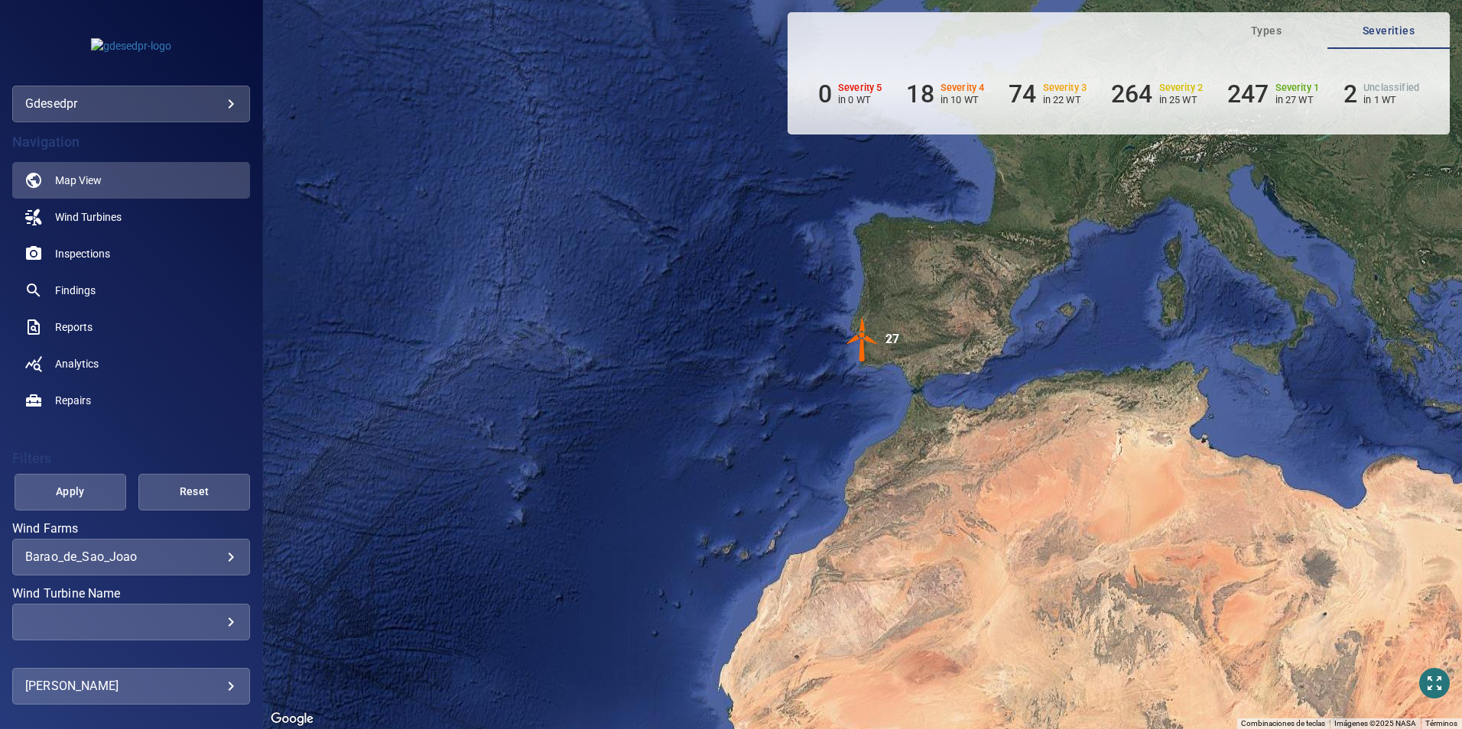
click at [165, 631] on div "​ ​" at bounding box center [131, 622] width 238 height 37
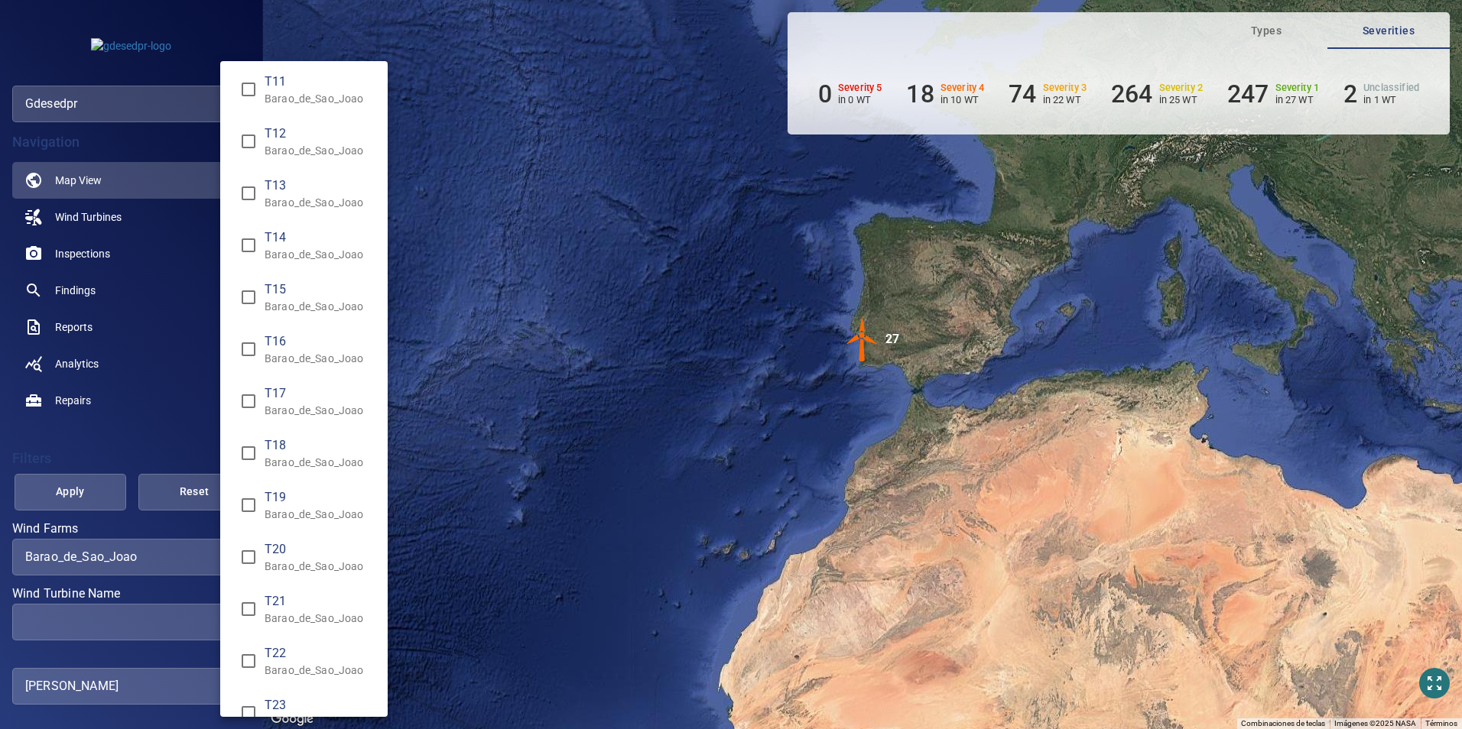
scroll to position [612, 0]
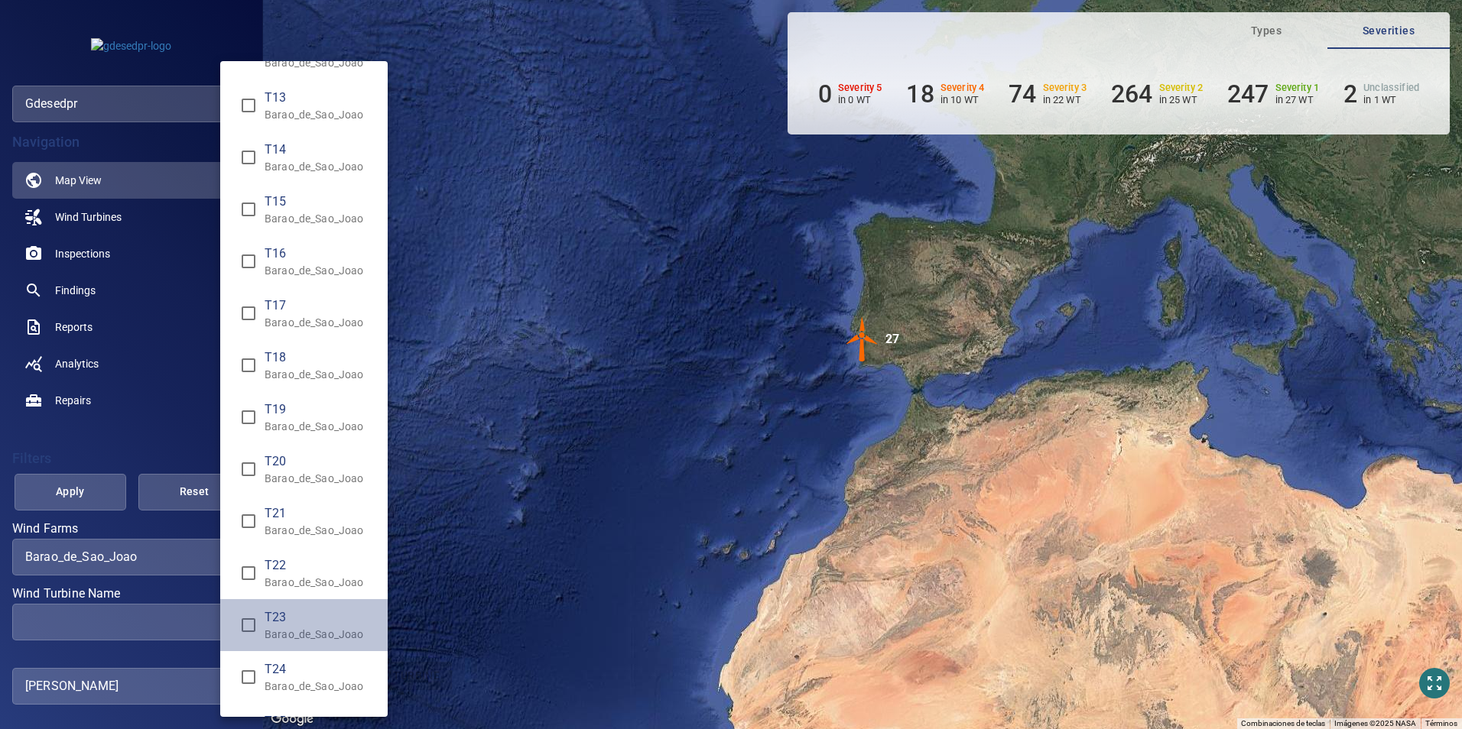
click at [329, 631] on p "Barao_de_Sao_Joao" at bounding box center [320, 634] width 111 height 15
type input "**********"
click at [83, 508] on div "Wind Turbine Name" at bounding box center [731, 364] width 1462 height 729
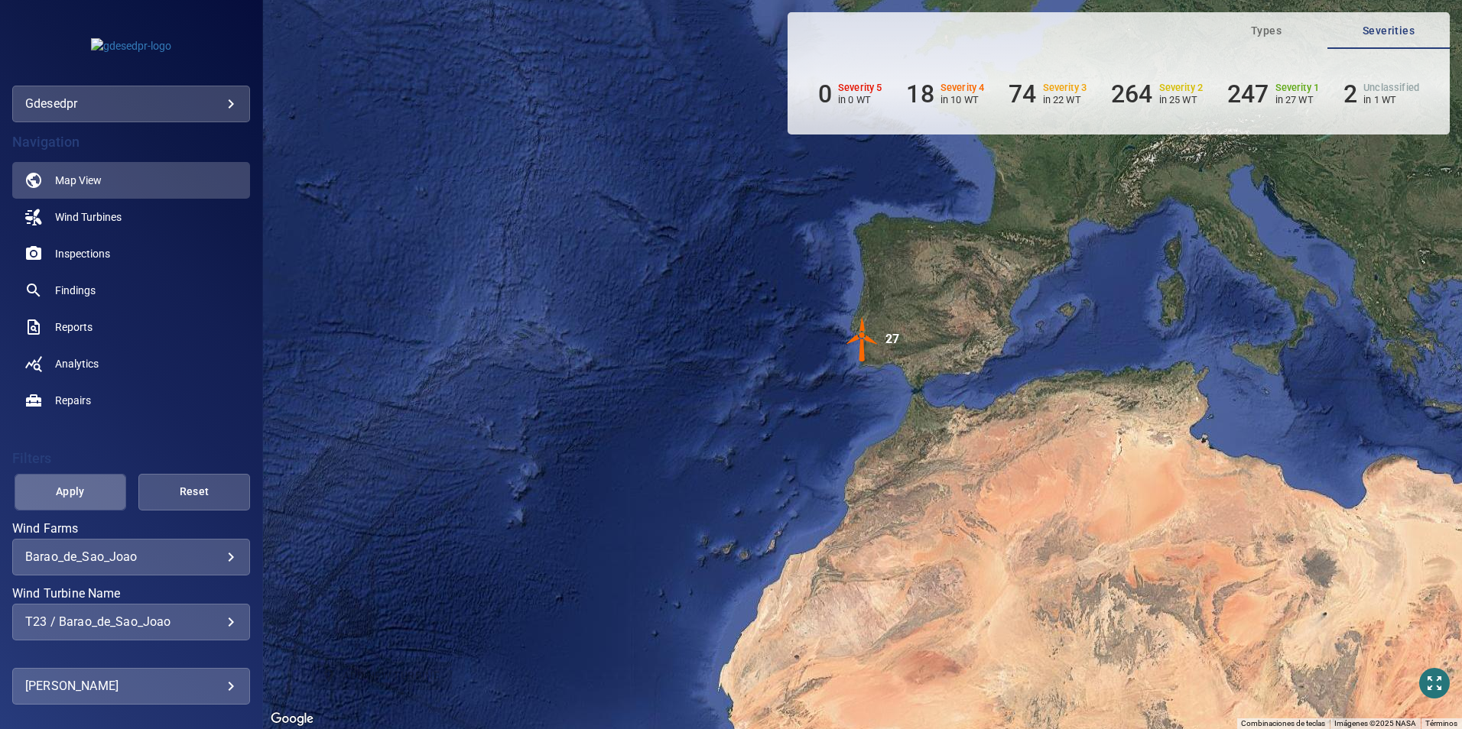
click at [80, 492] on span "Apply" at bounding box center [70, 491] width 73 height 19
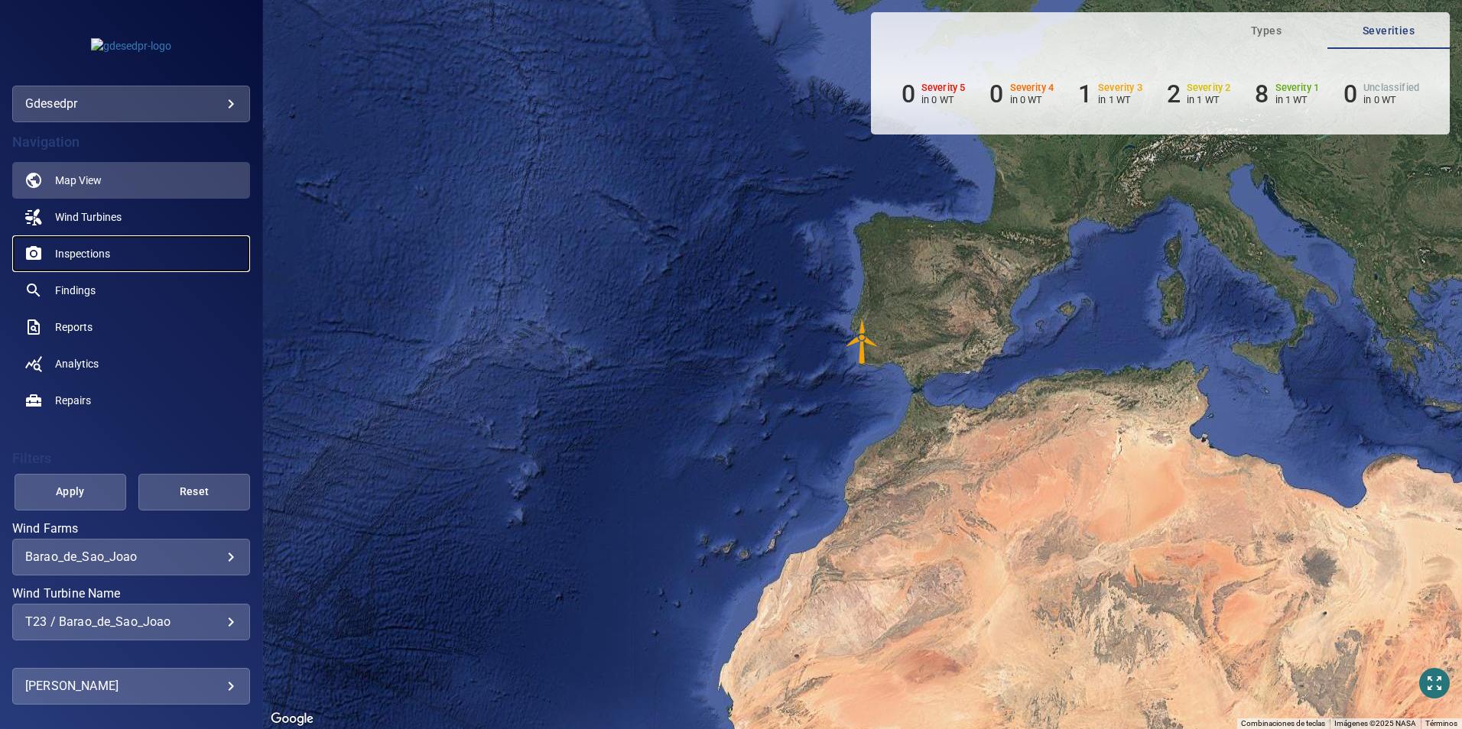
click at [108, 252] on span "Inspections" at bounding box center [82, 253] width 55 height 15
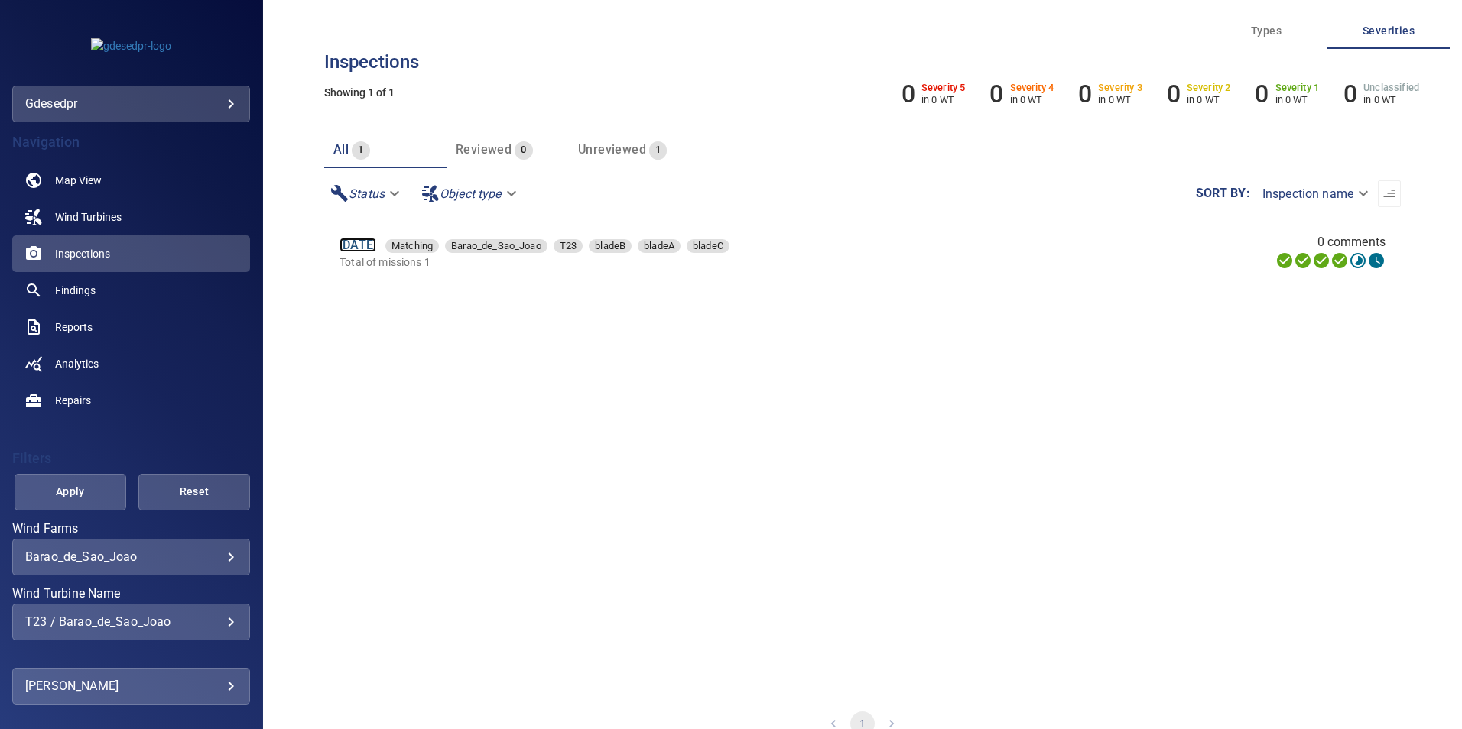
click at [376, 248] on link "28 Jun 2025" at bounding box center [357, 245] width 37 height 15
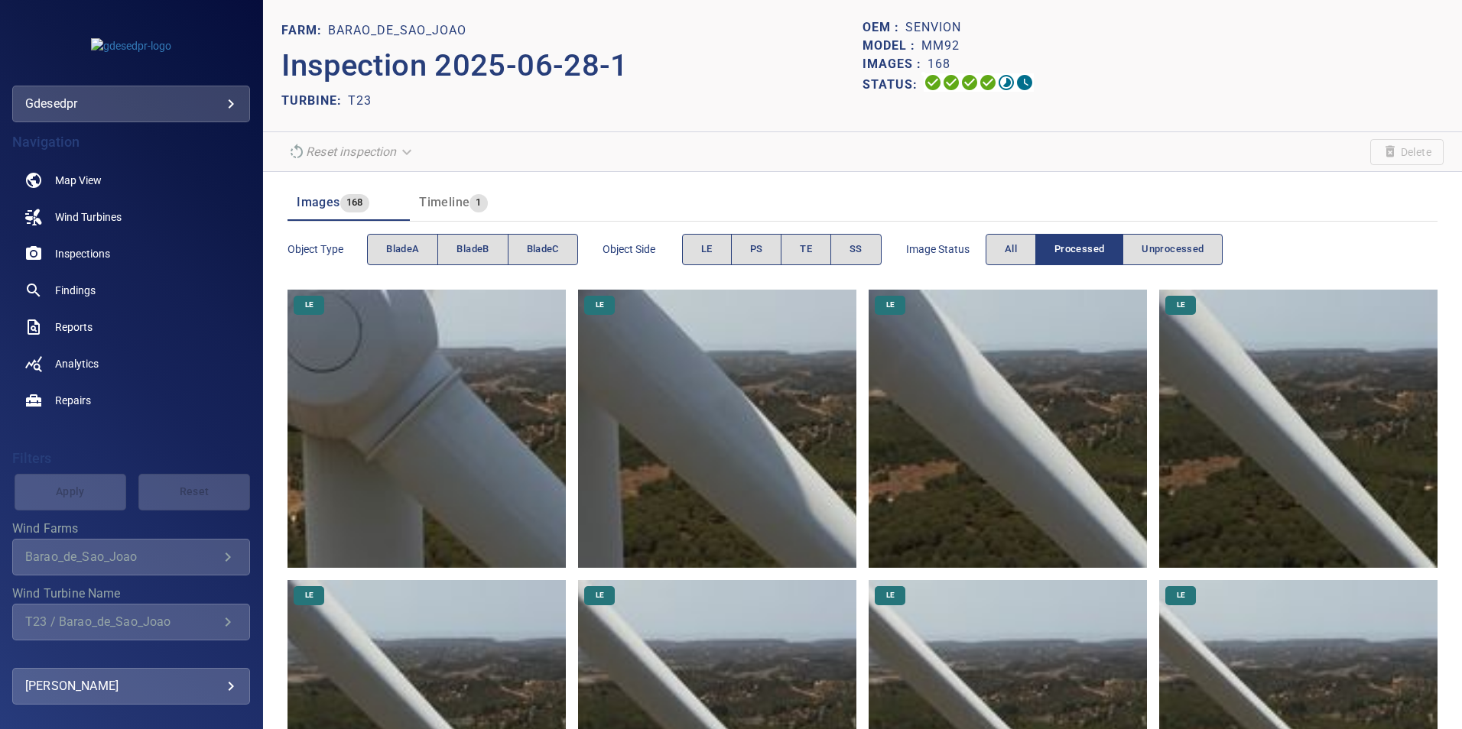
click at [450, 420] on img at bounding box center [426, 429] width 278 height 278
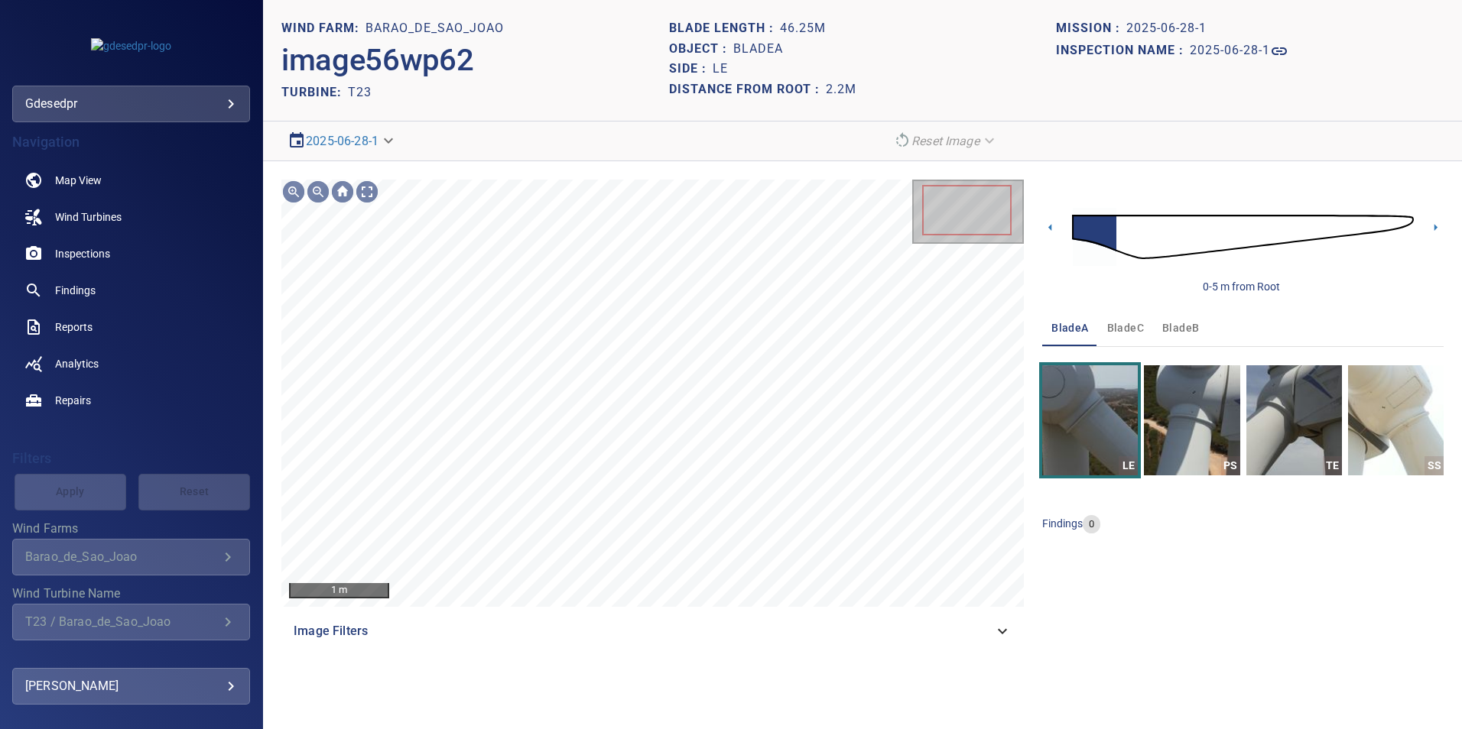
click at [352, 157] on section "**********" at bounding box center [862, 142] width 1199 height 40
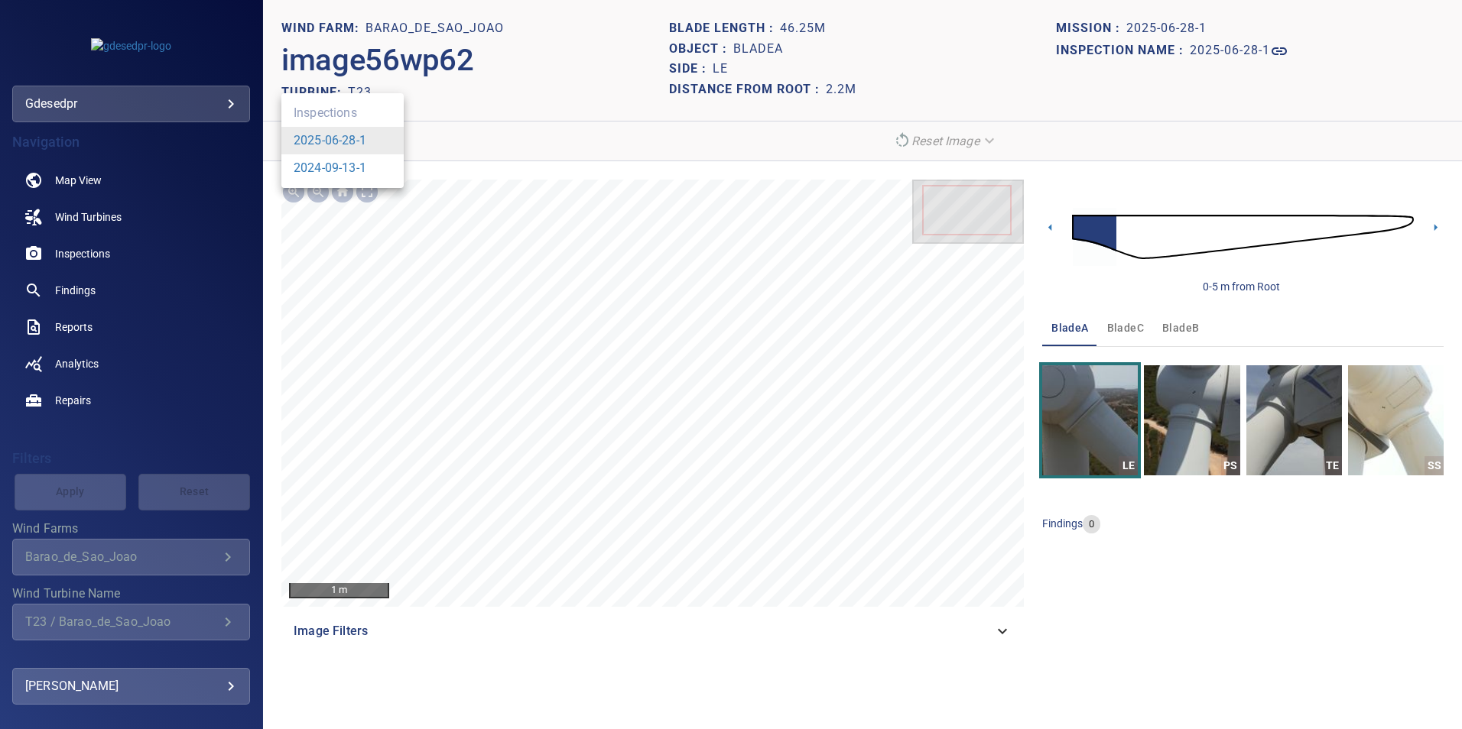
click at [355, 141] on body "**********" at bounding box center [731, 364] width 1462 height 729
click at [347, 169] on link "2024-09-13-1" at bounding box center [330, 168] width 73 height 18
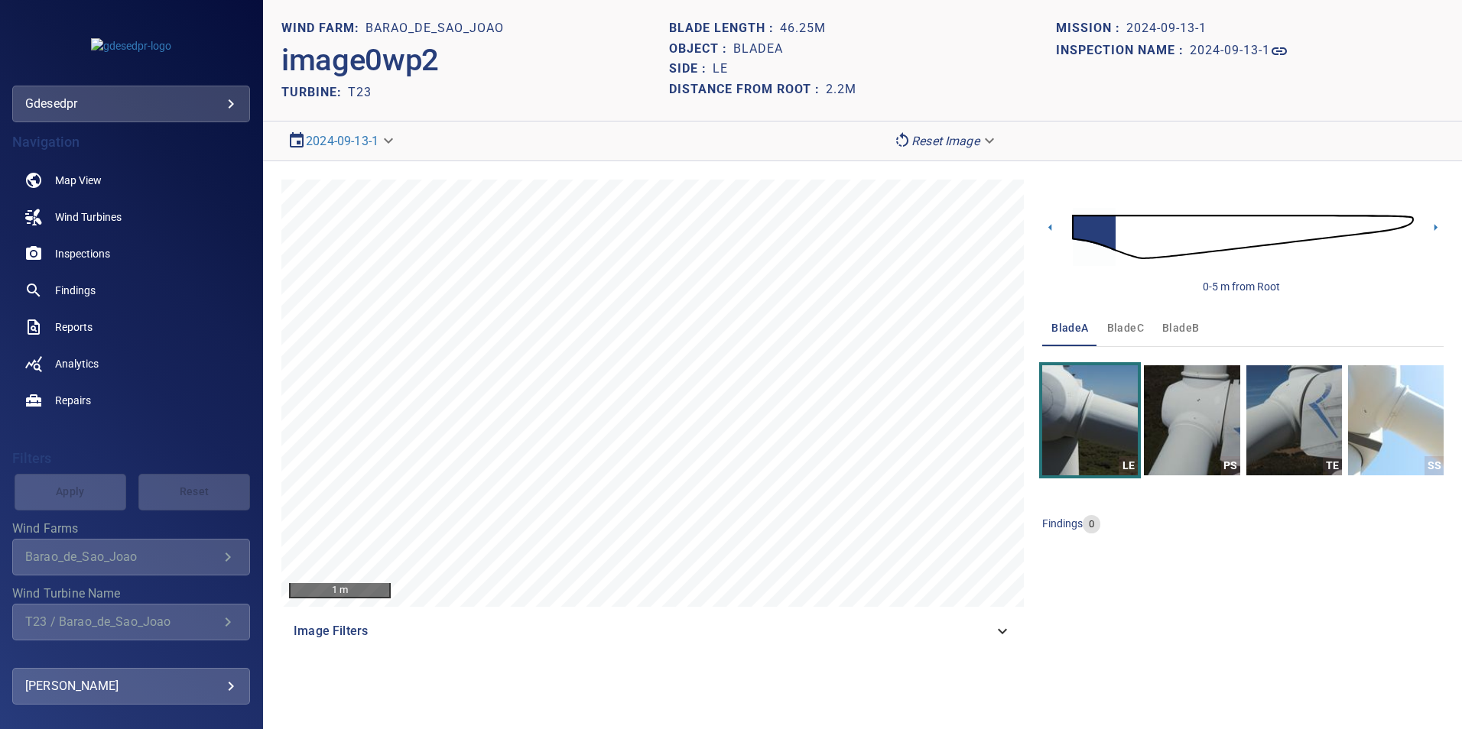
click at [1107, 331] on span "bladeC" at bounding box center [1125, 328] width 37 height 19
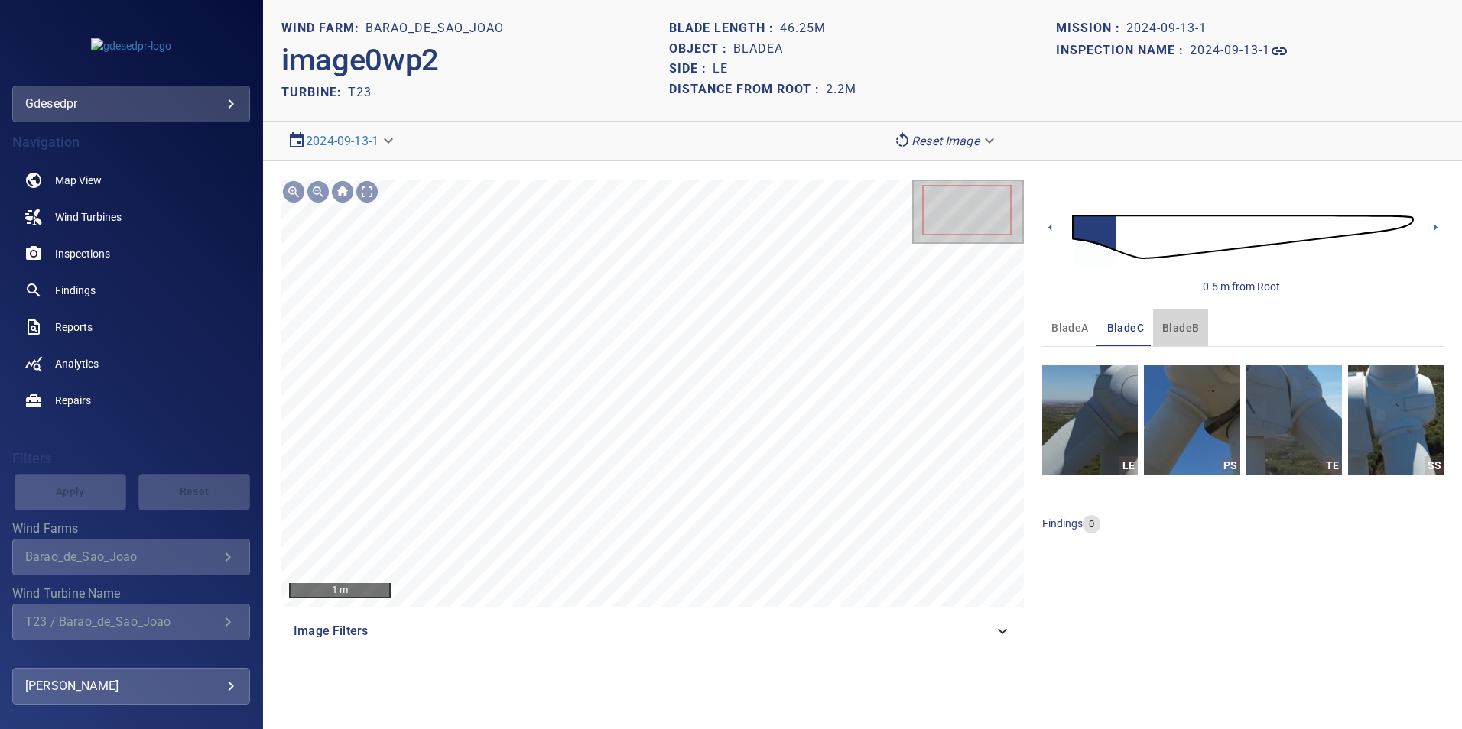
click at [1171, 323] on span "bladeB" at bounding box center [1180, 328] width 37 height 19
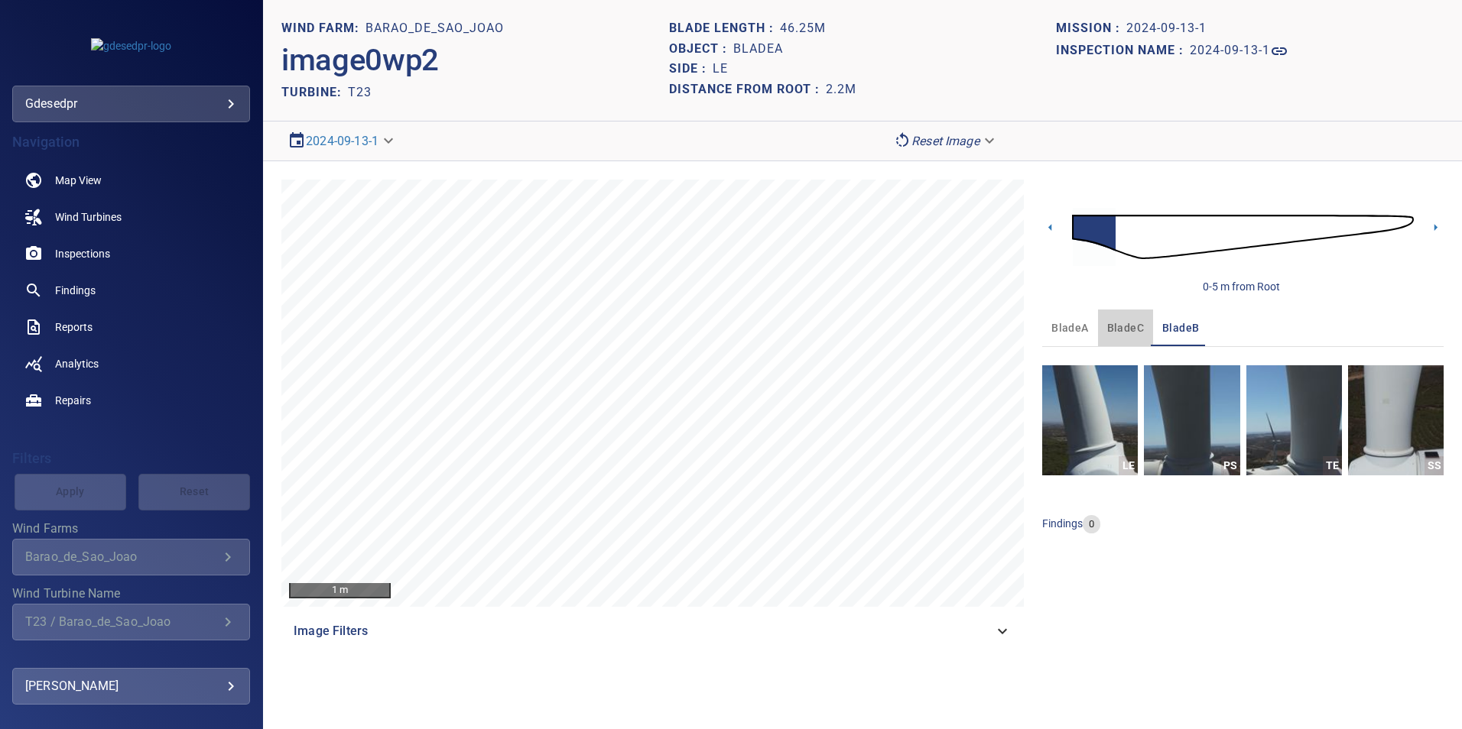
click at [1110, 324] on span "bladeC" at bounding box center [1125, 328] width 37 height 19
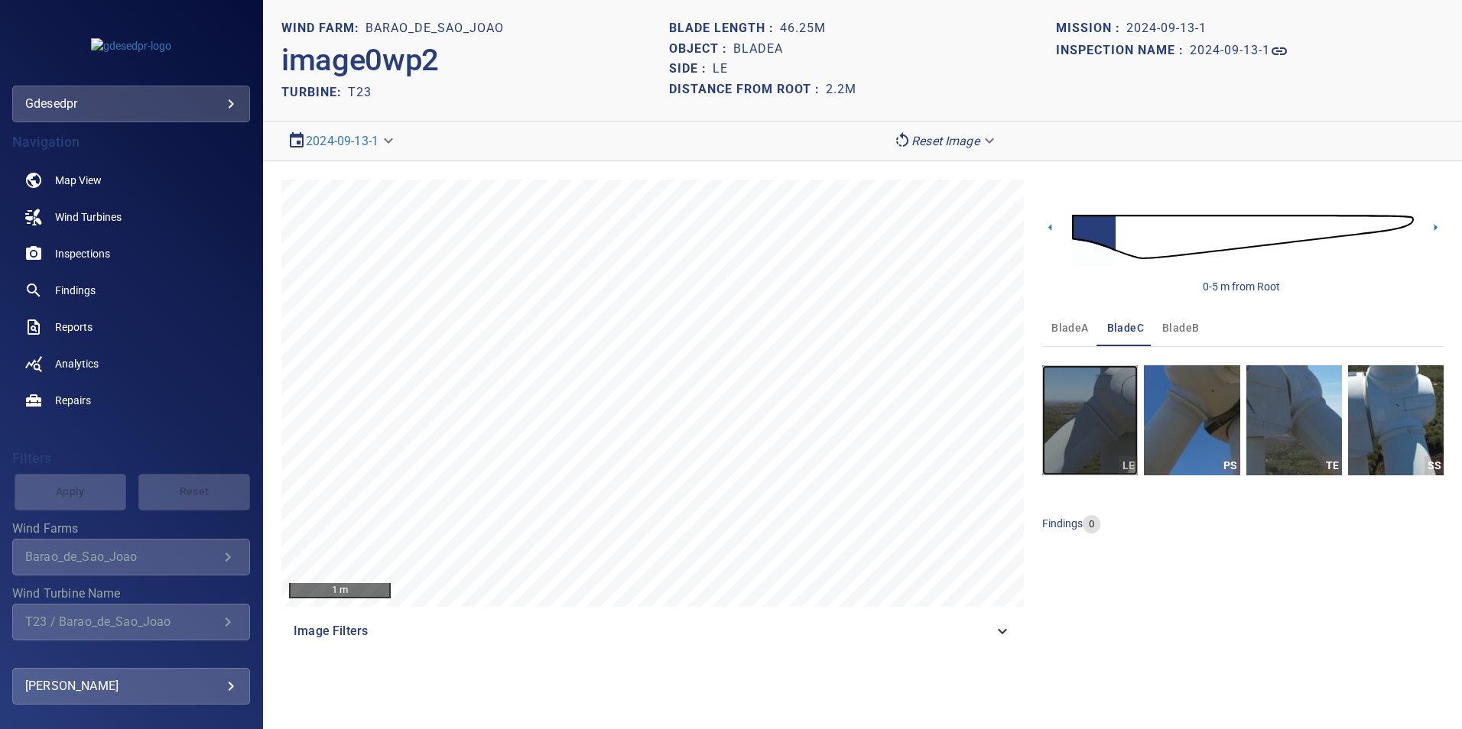
click at [1101, 419] on img "button" at bounding box center [1090, 420] width 96 height 110
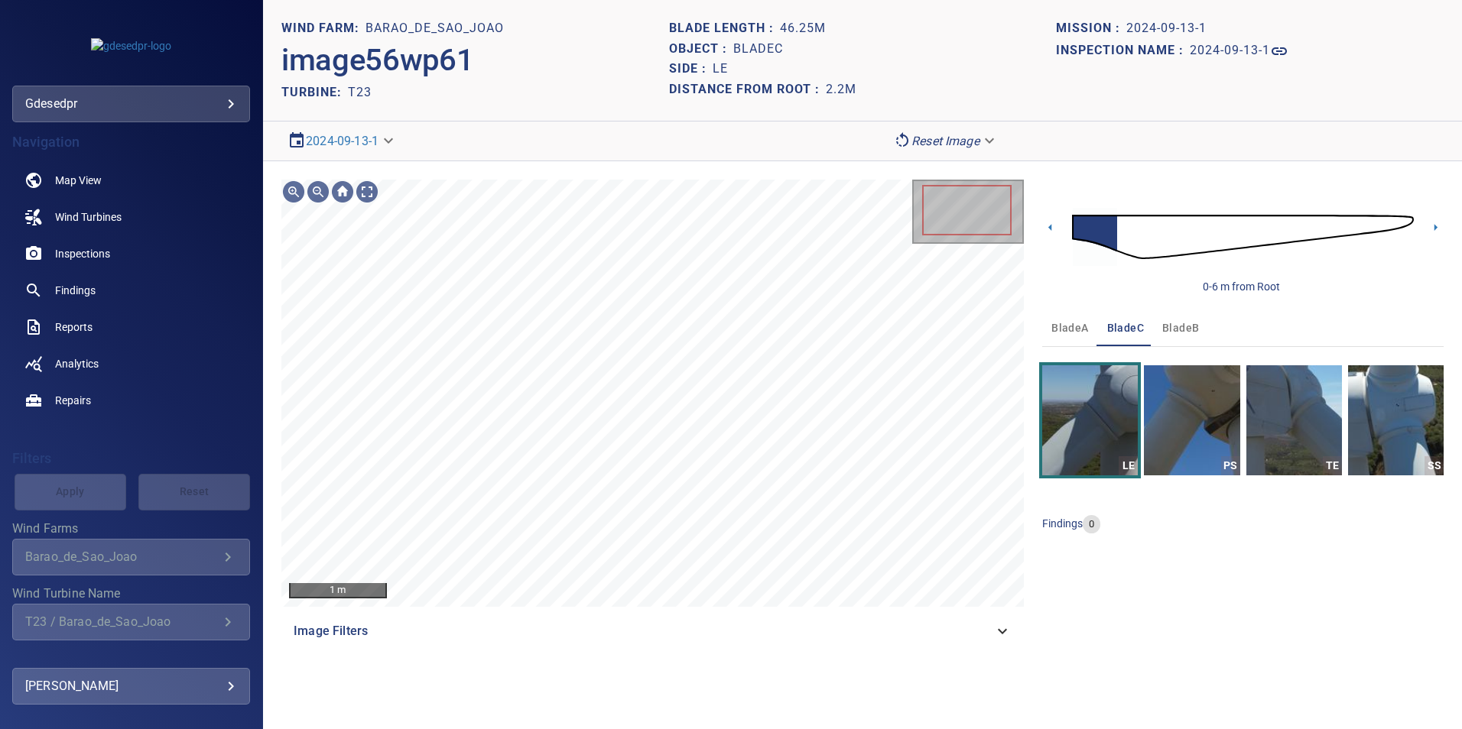
click at [1300, 225] on img at bounding box center [1243, 237] width 342 height 83
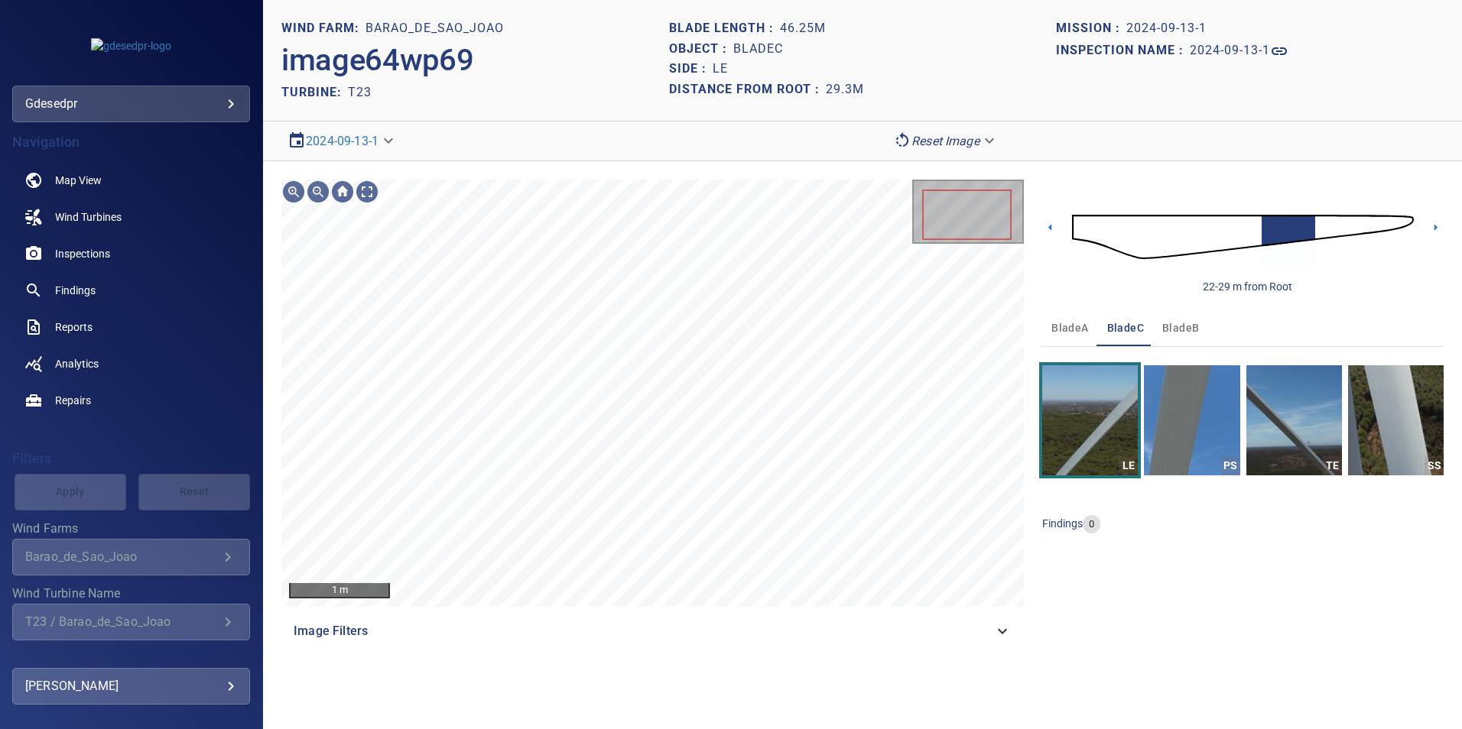
click at [1333, 223] on img at bounding box center [1243, 237] width 342 height 83
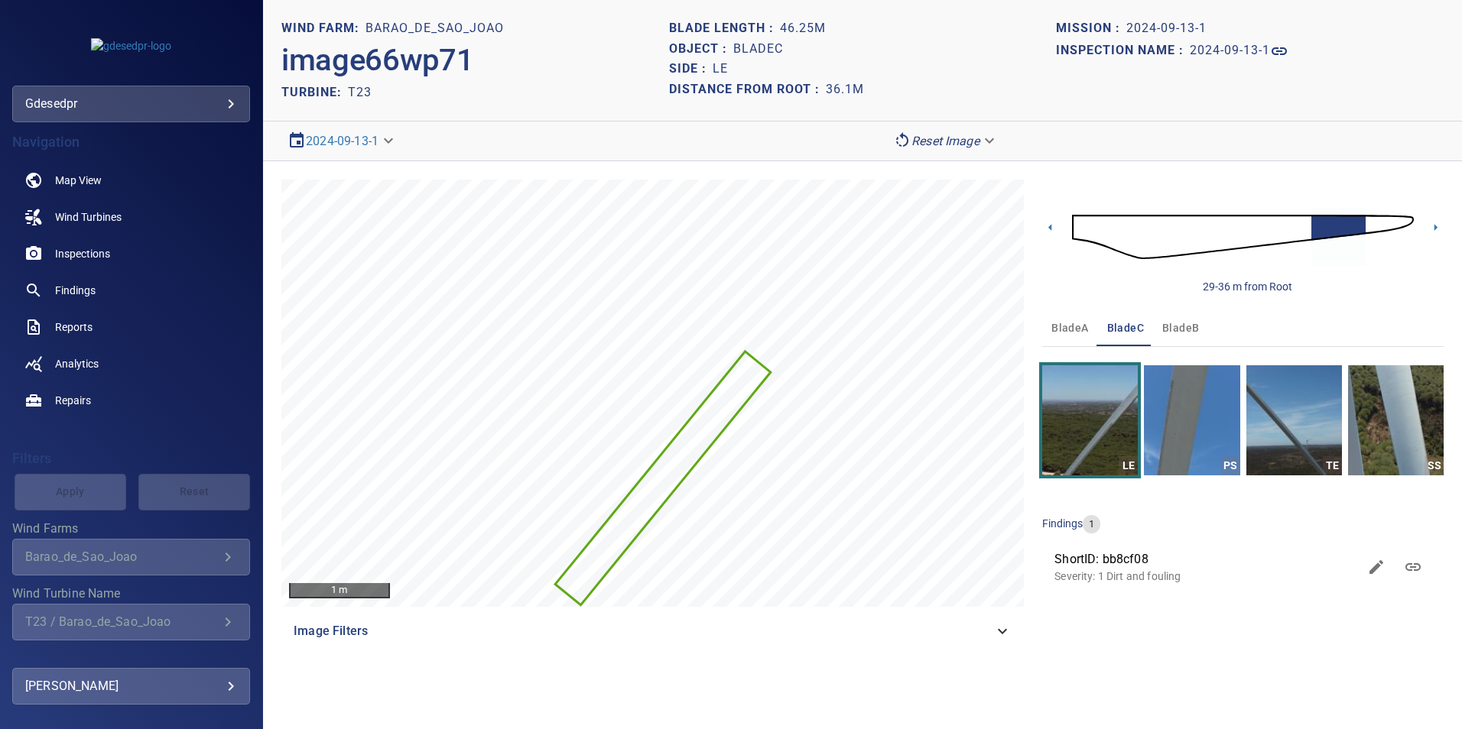
click at [1368, 226] on img at bounding box center [1243, 237] width 342 height 83
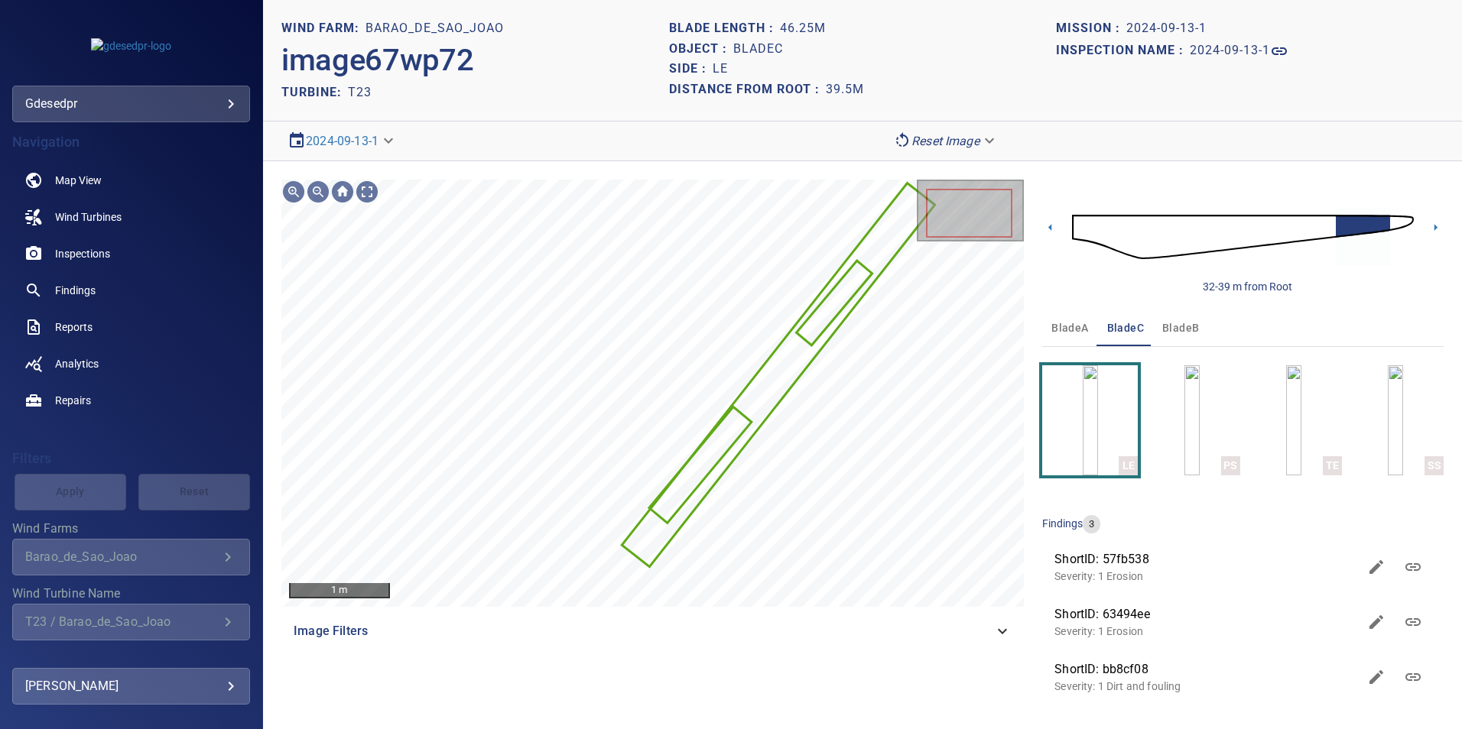
click at [1332, 230] on img at bounding box center [1243, 237] width 342 height 83
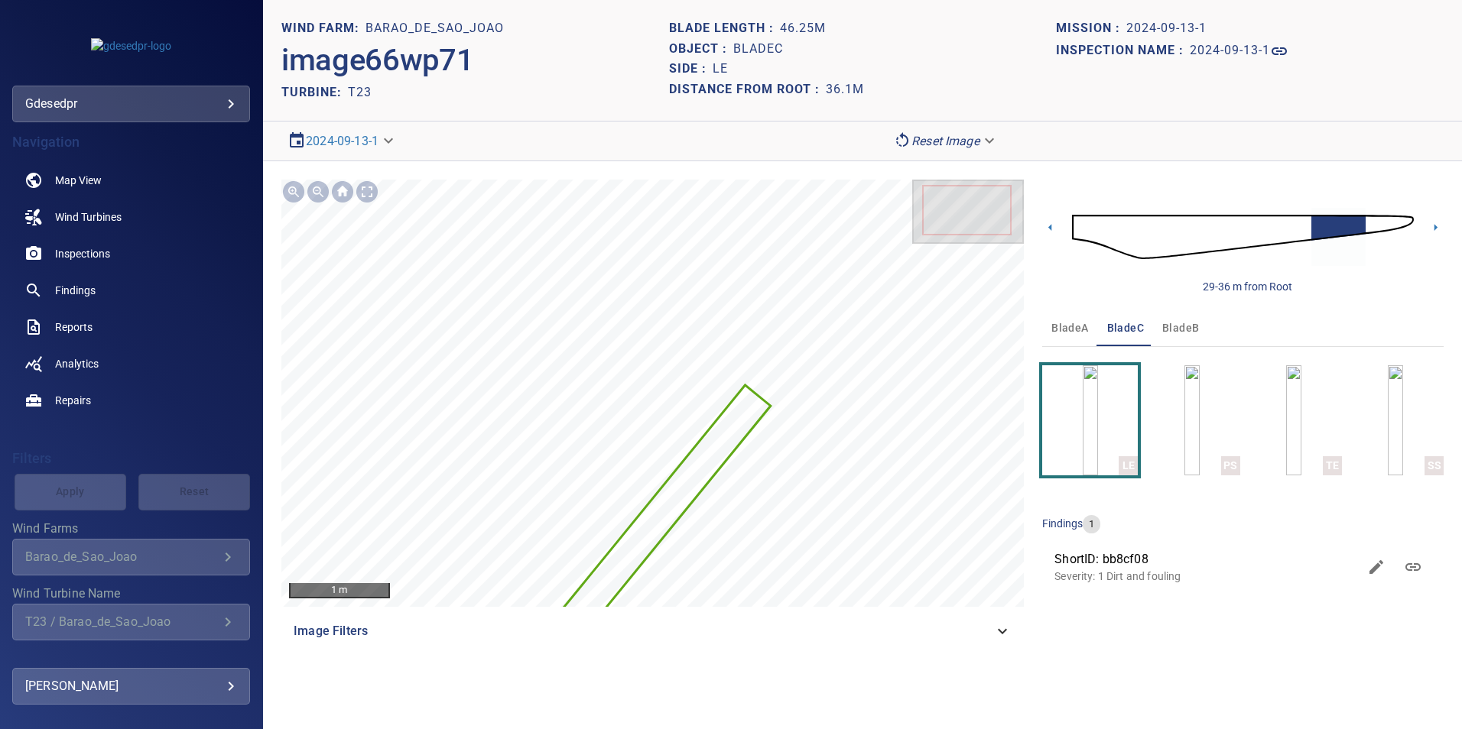
click at [1403, 219] on img at bounding box center [1243, 237] width 342 height 83
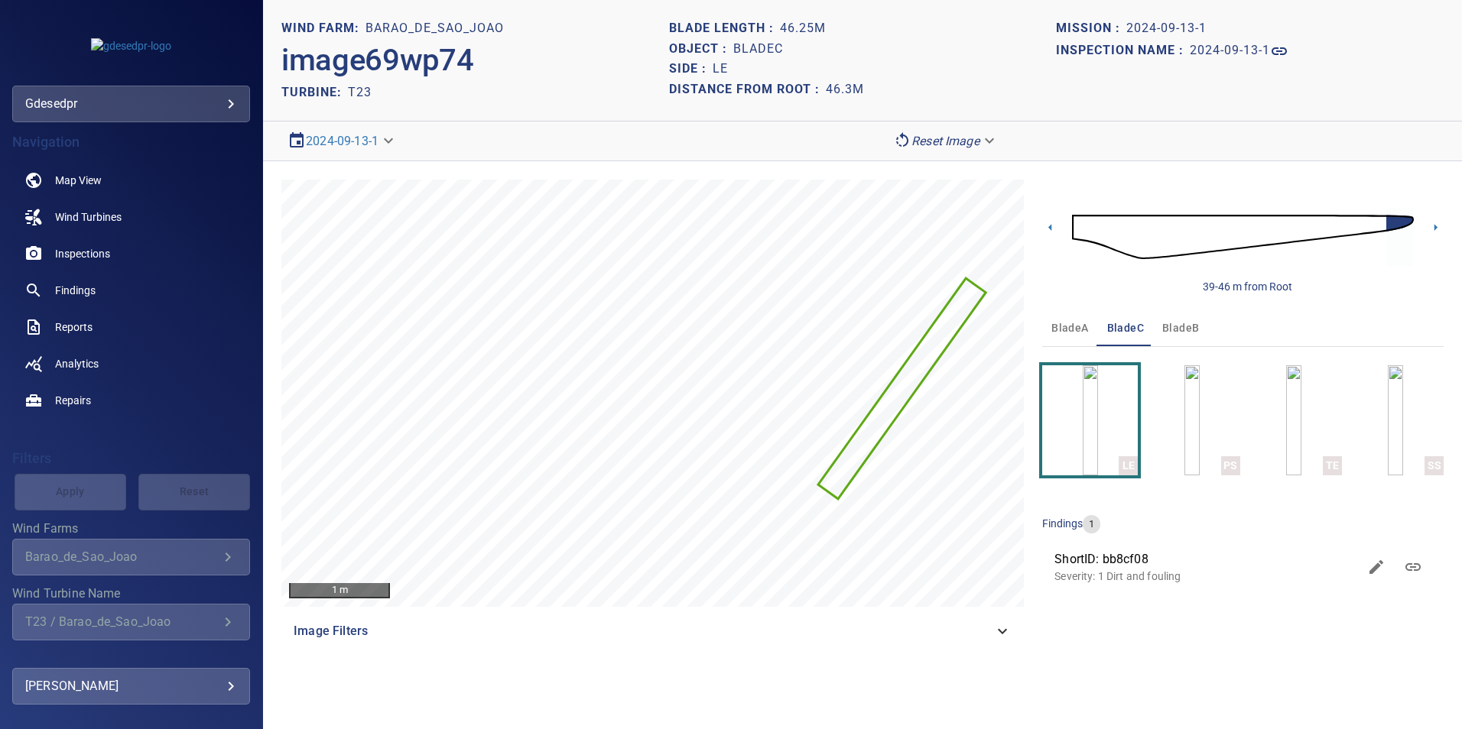
click at [1159, 240] on img at bounding box center [1243, 237] width 342 height 83
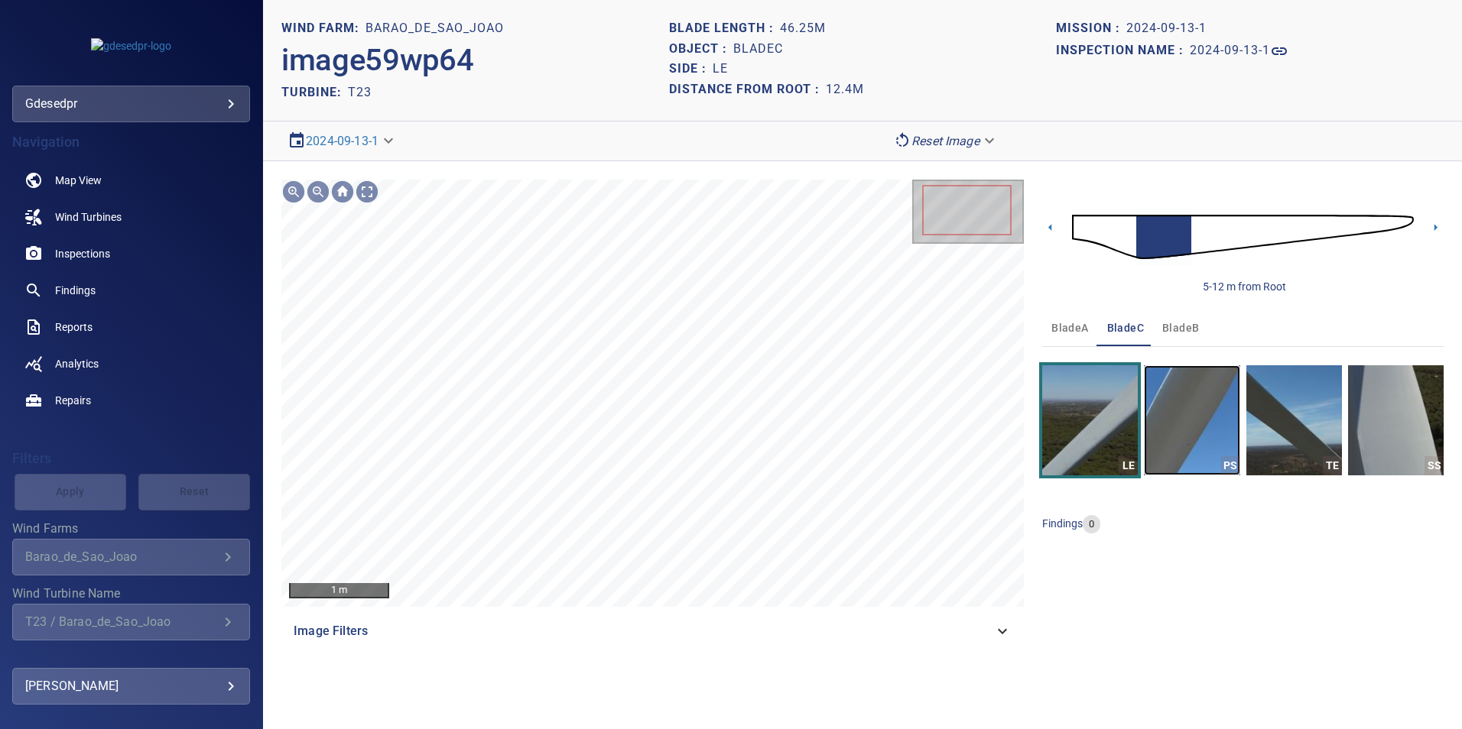
click at [1172, 448] on img "button" at bounding box center [1192, 420] width 96 height 110
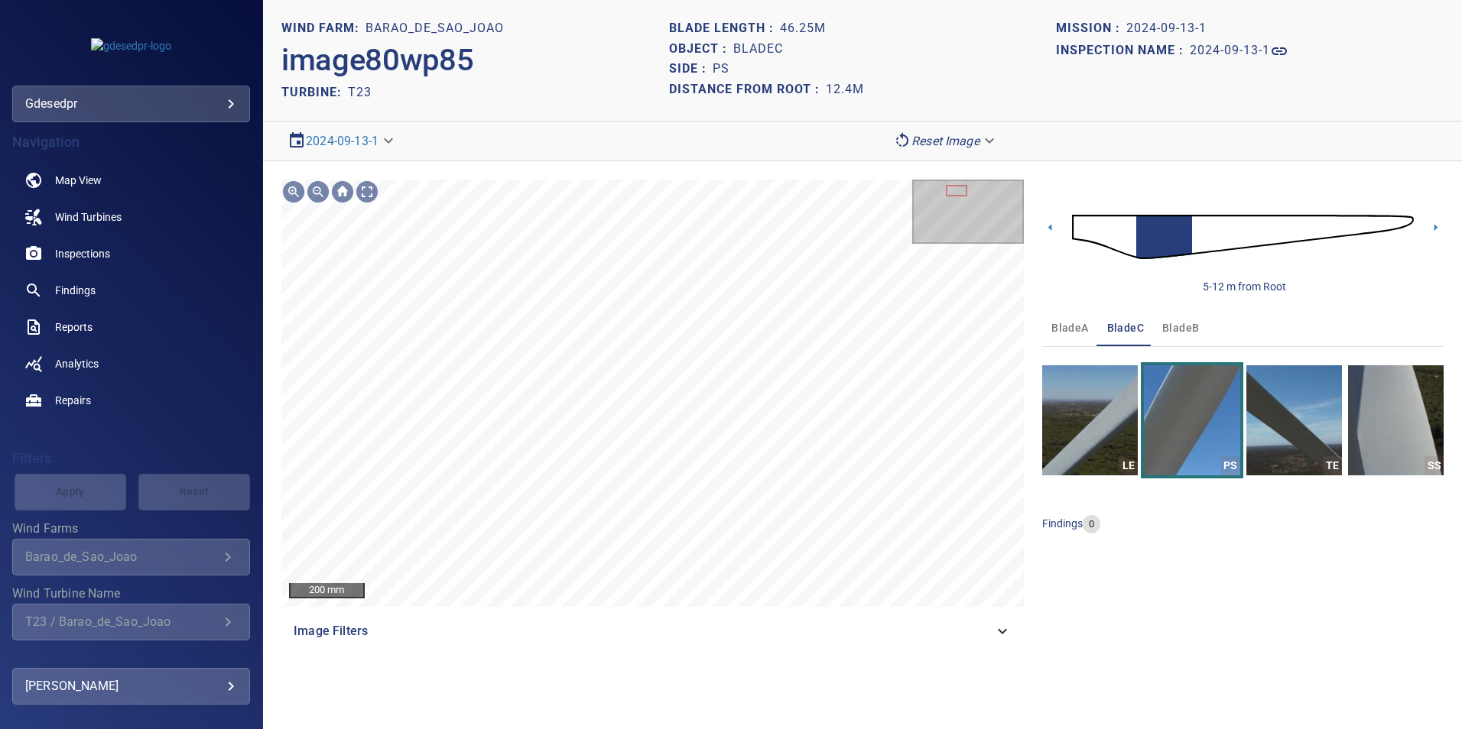
click at [1126, 237] on img at bounding box center [1243, 237] width 342 height 83
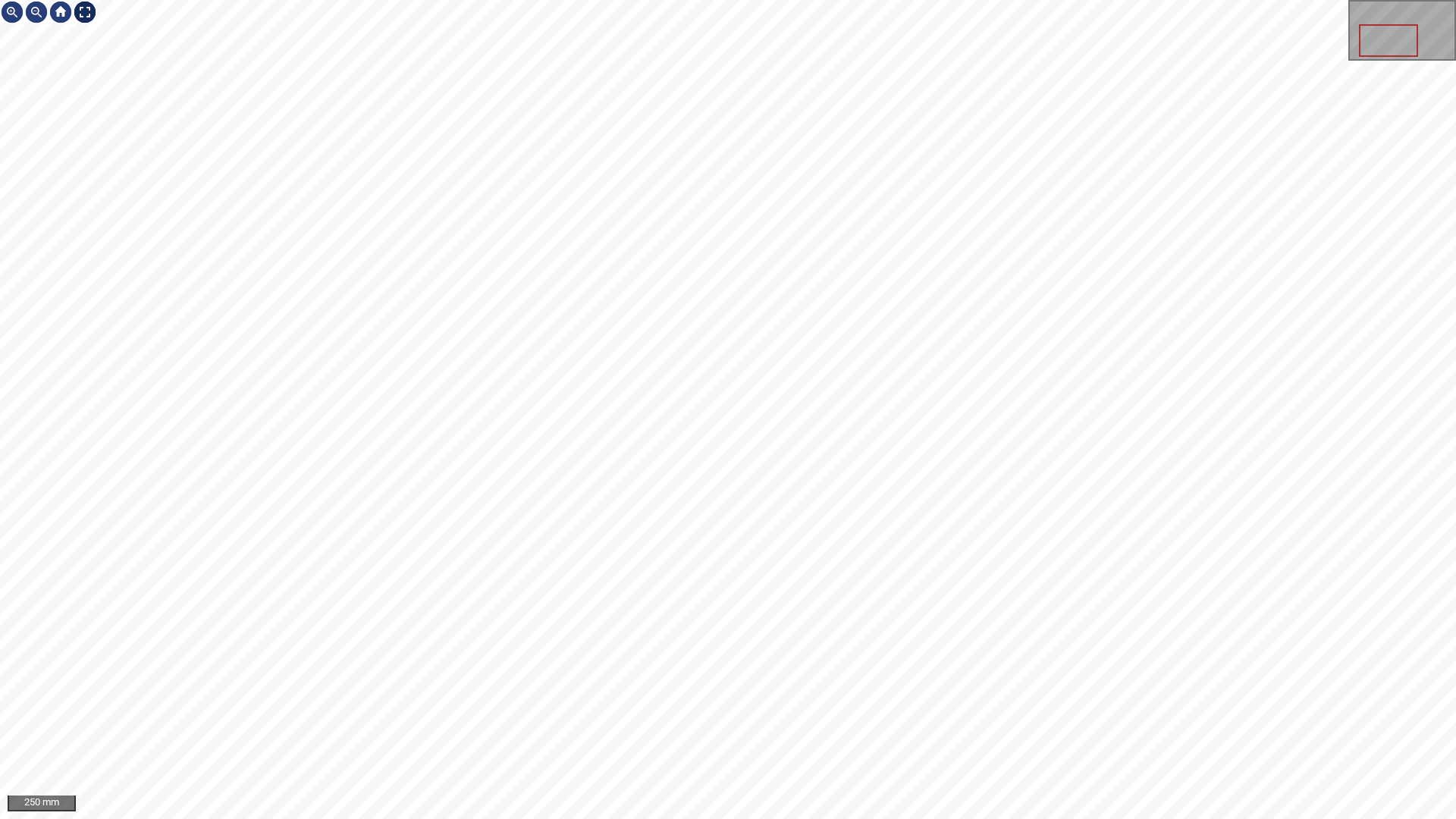
click at [88, 11] on div at bounding box center [84, 12] width 24 height 24
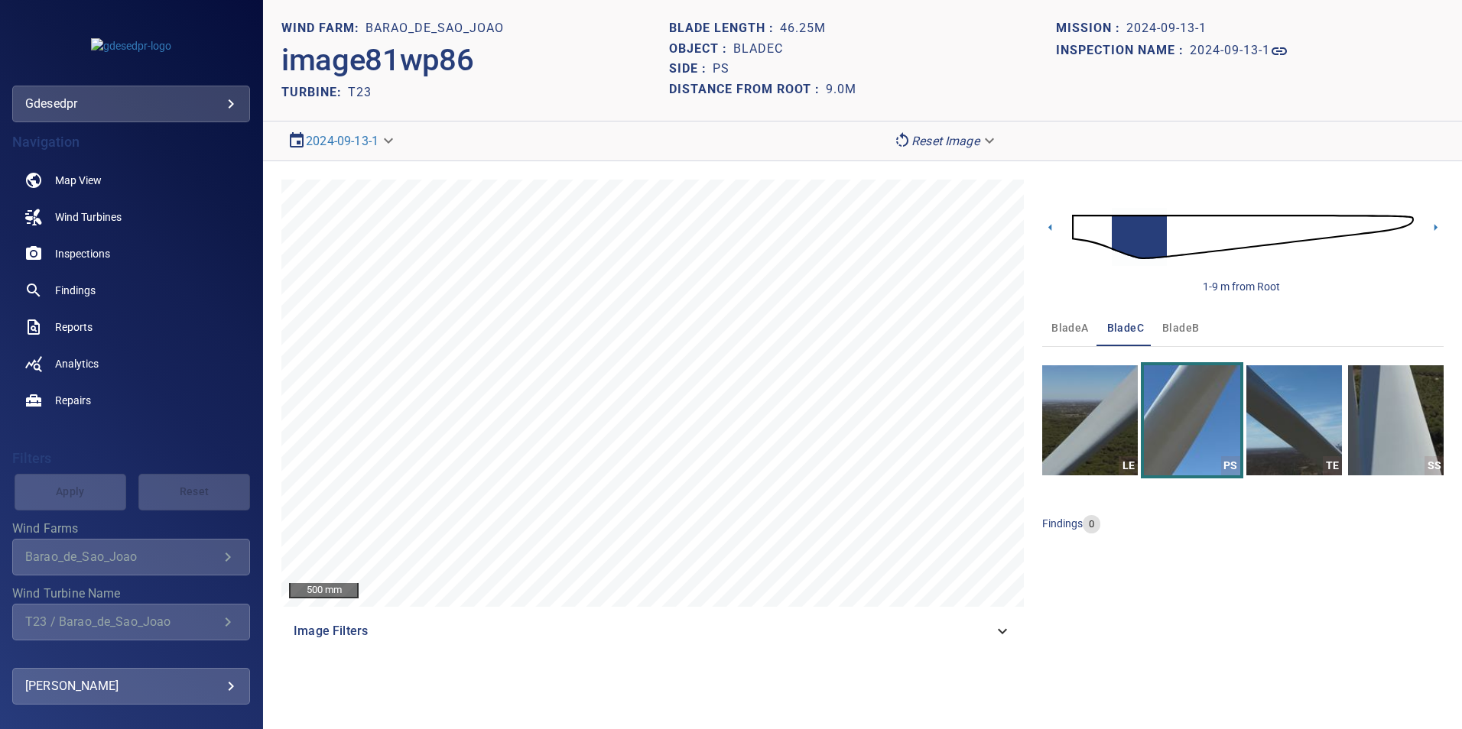
click at [1197, 238] on img at bounding box center [1243, 237] width 342 height 83
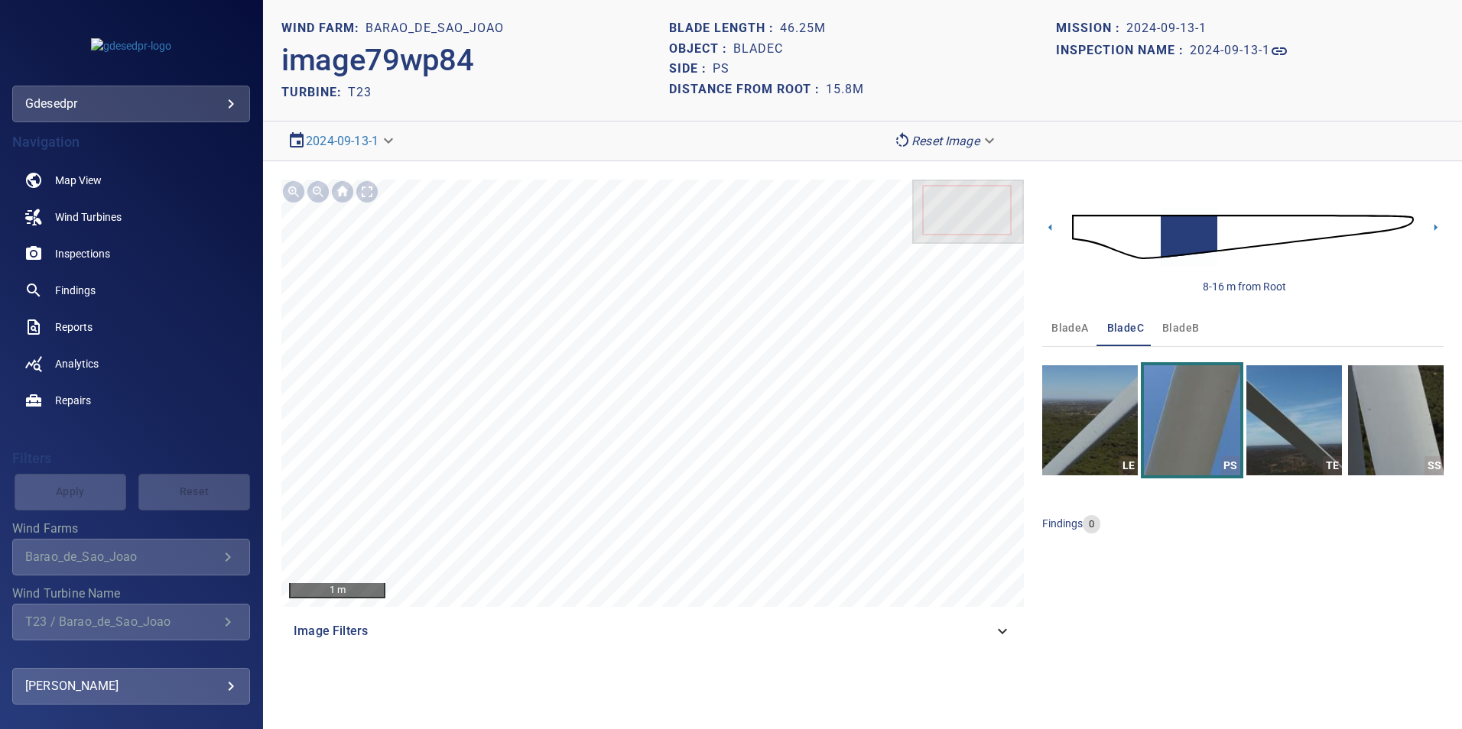
click at [1226, 231] on img at bounding box center [1243, 237] width 342 height 83
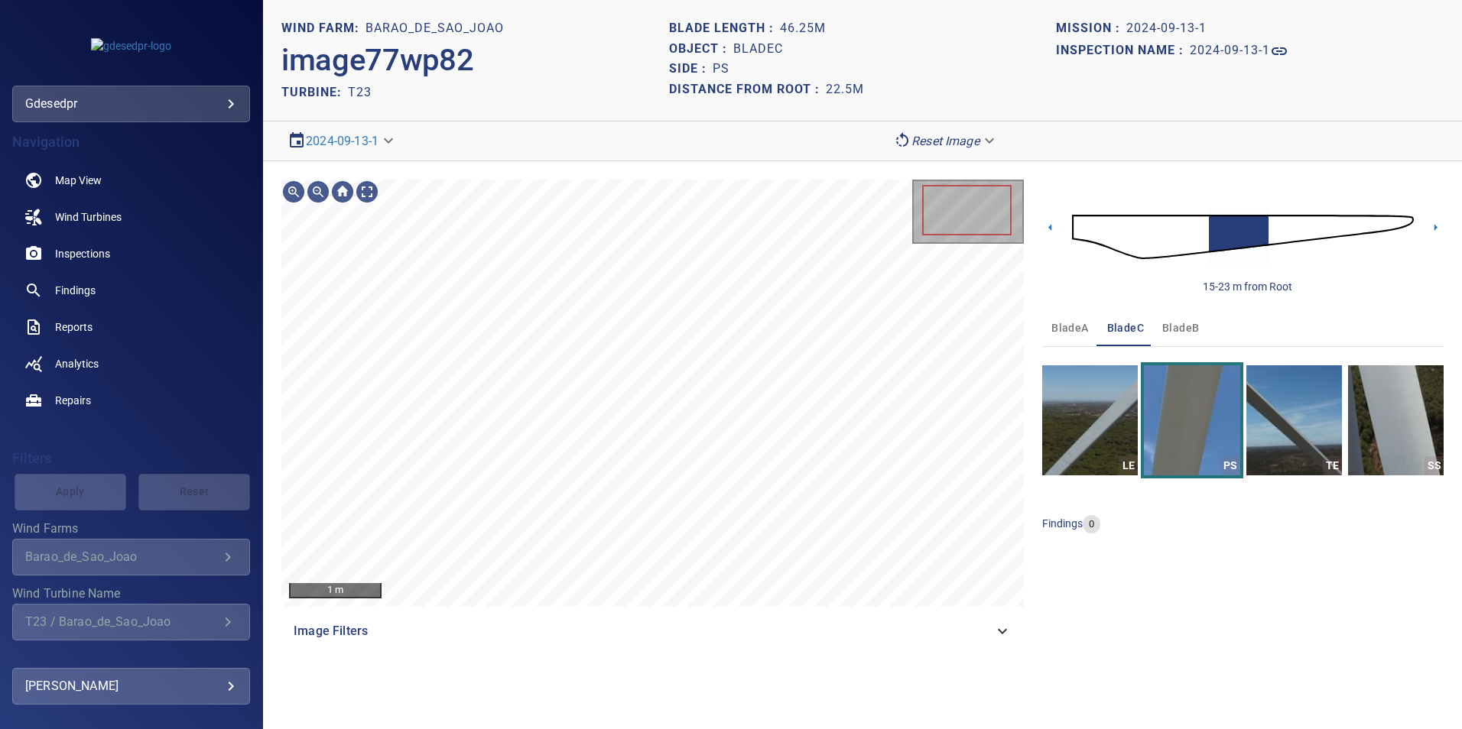
click at [798, 635] on span "Image Filters" at bounding box center [644, 631] width 700 height 18
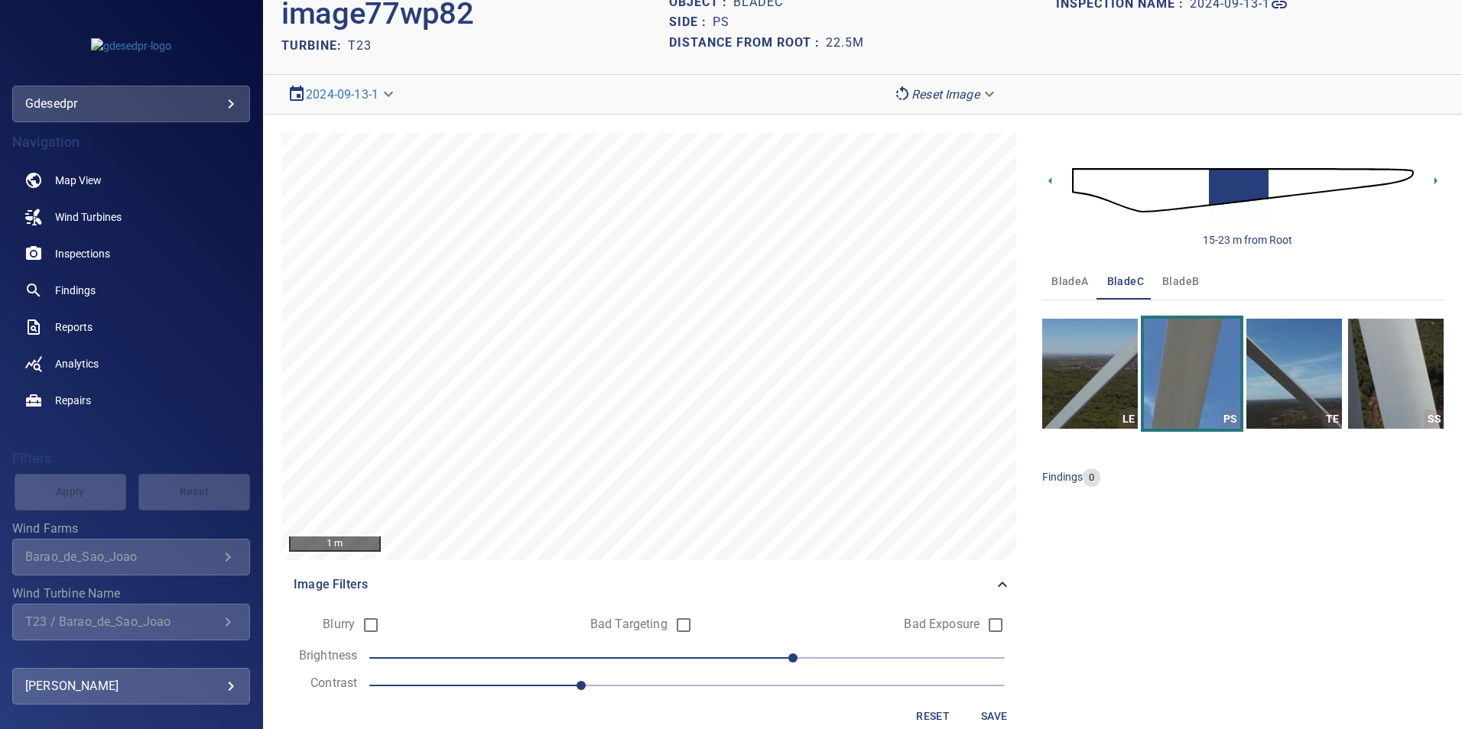
scroll to position [72, 0]
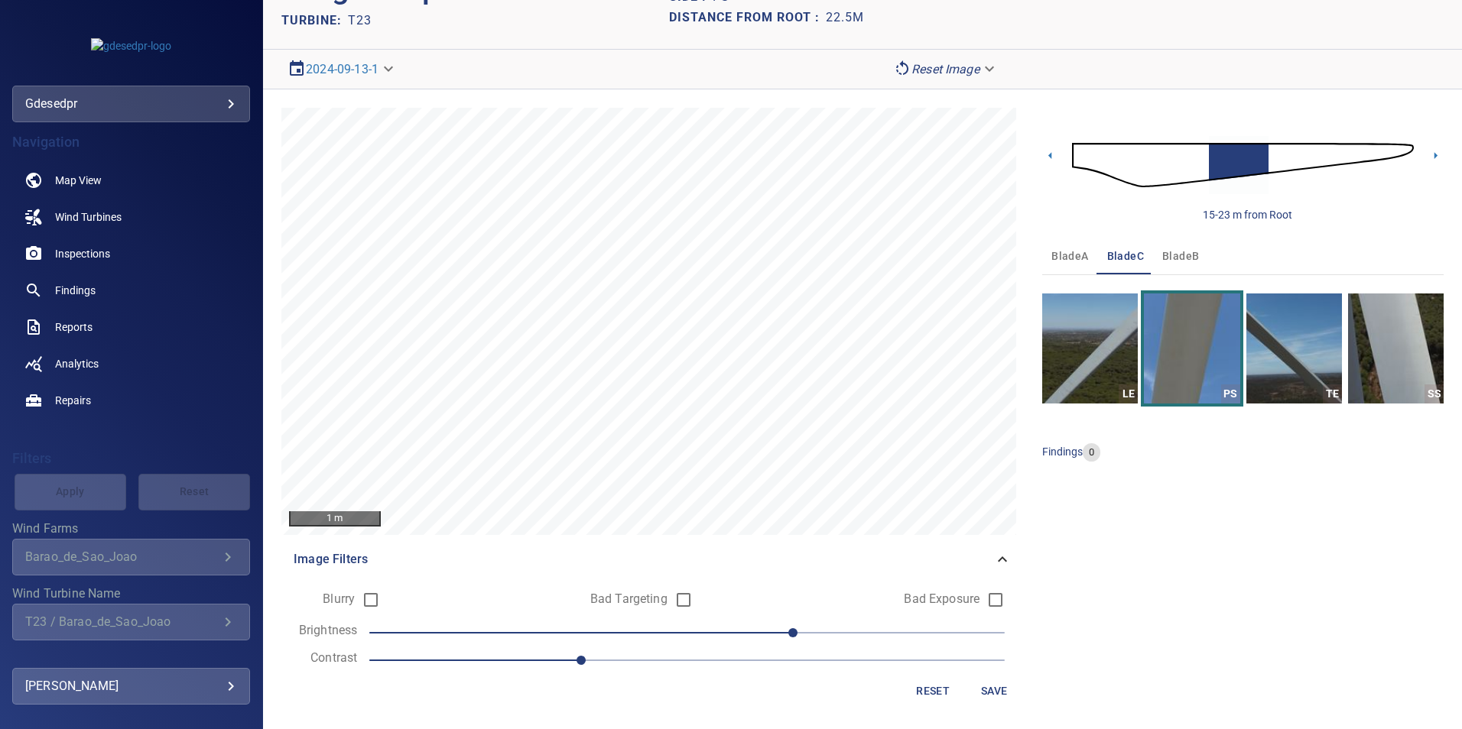
click at [702, 664] on span "1.2" at bounding box center [686, 660] width 635 height 21
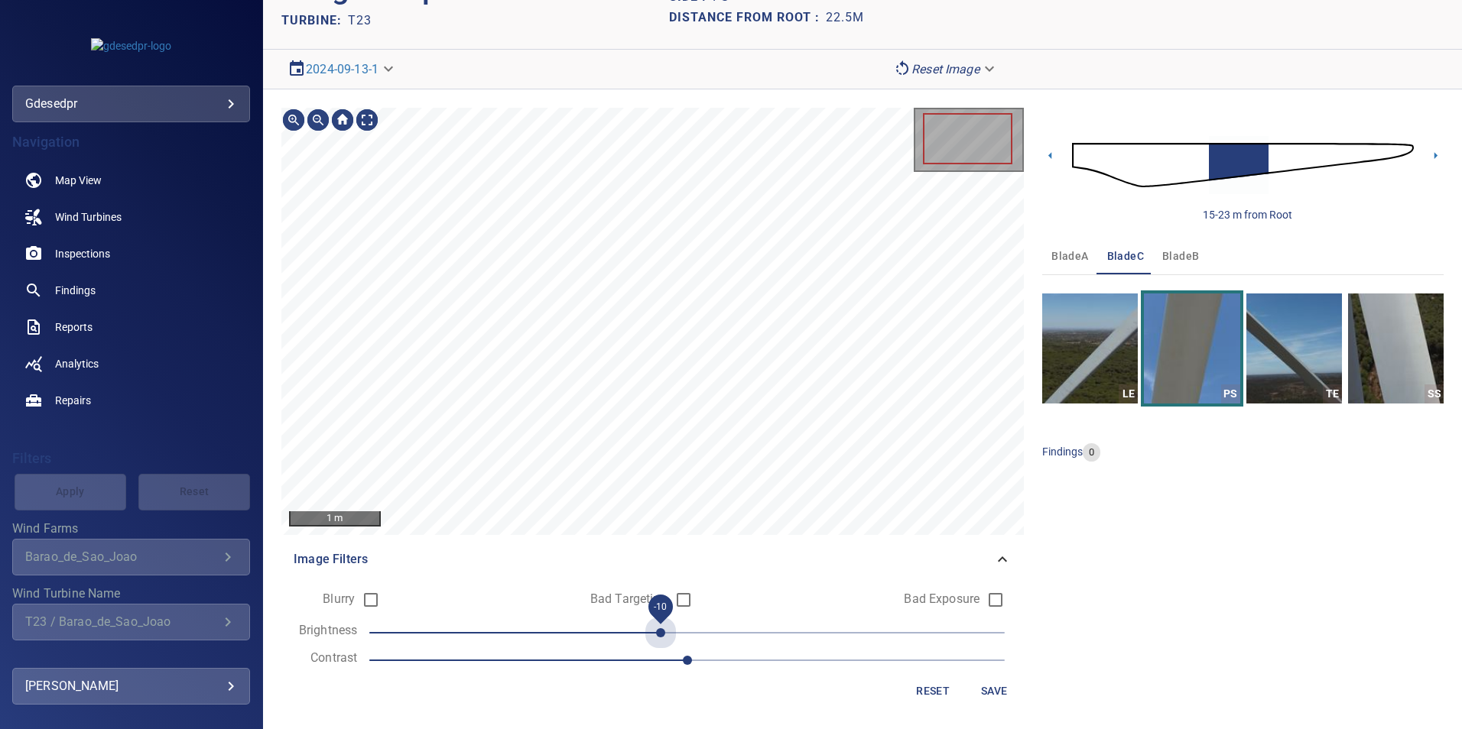
click at [644, 631] on span "-10" at bounding box center [686, 632] width 635 height 21
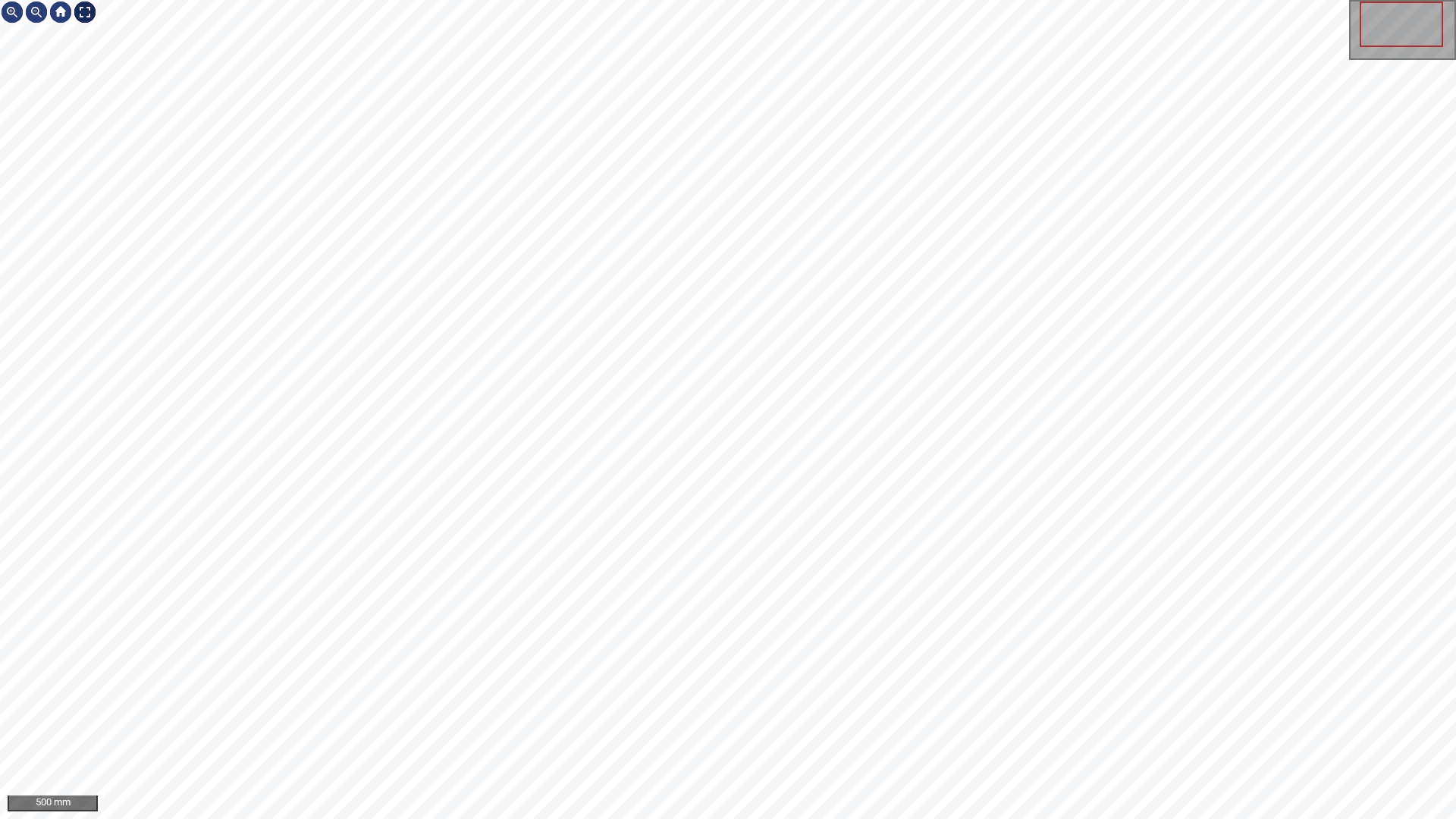
click at [84, 11] on div at bounding box center [84, 12] width 24 height 24
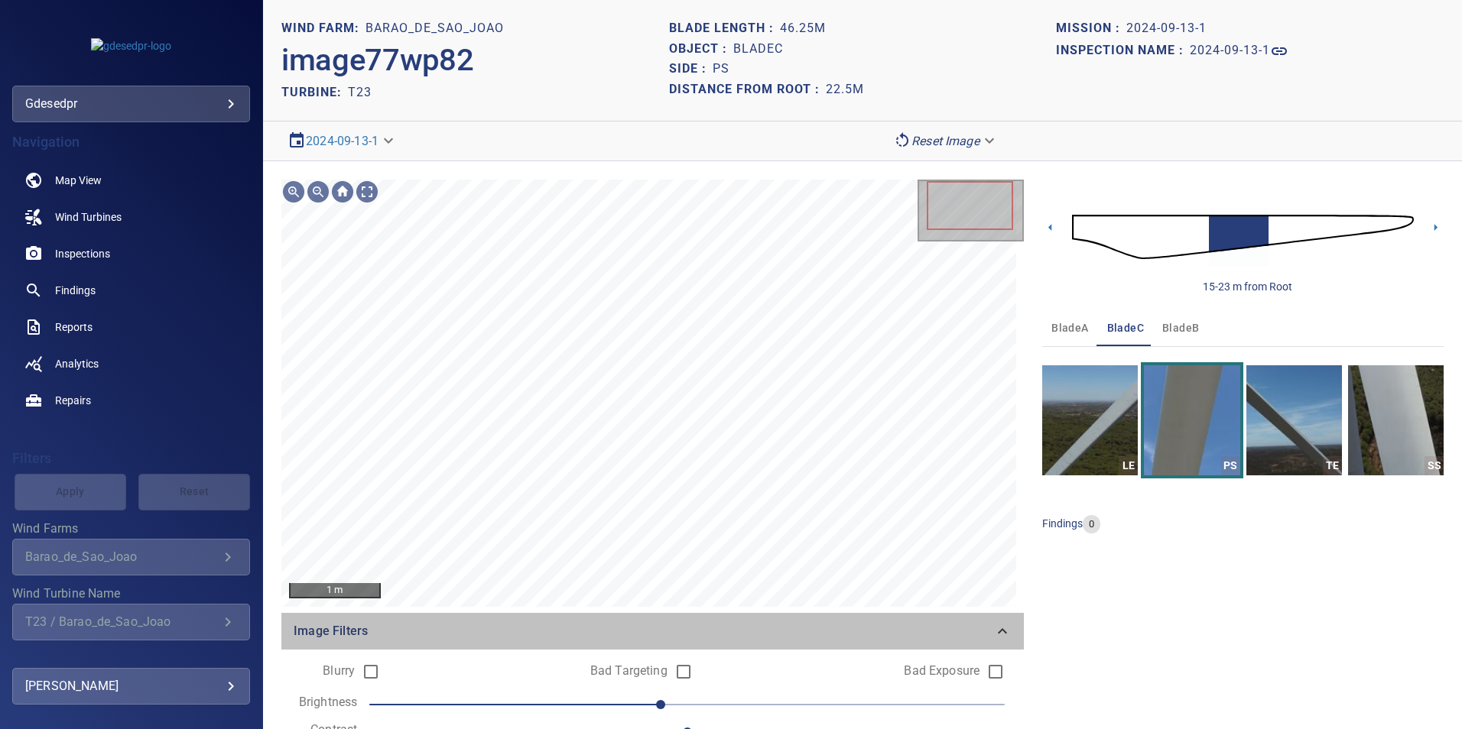
click at [976, 623] on span "Image Filters" at bounding box center [644, 631] width 700 height 18
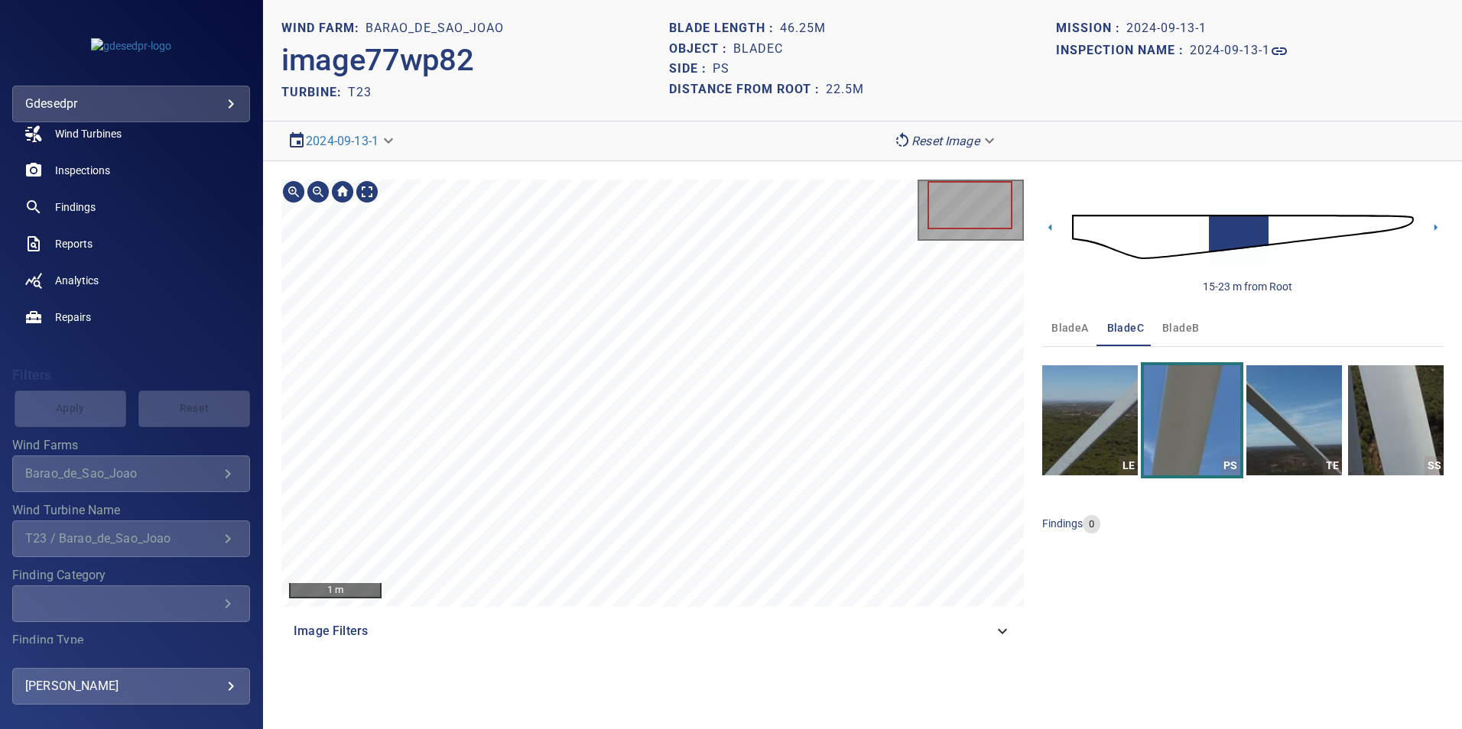
scroll to position [177, 0]
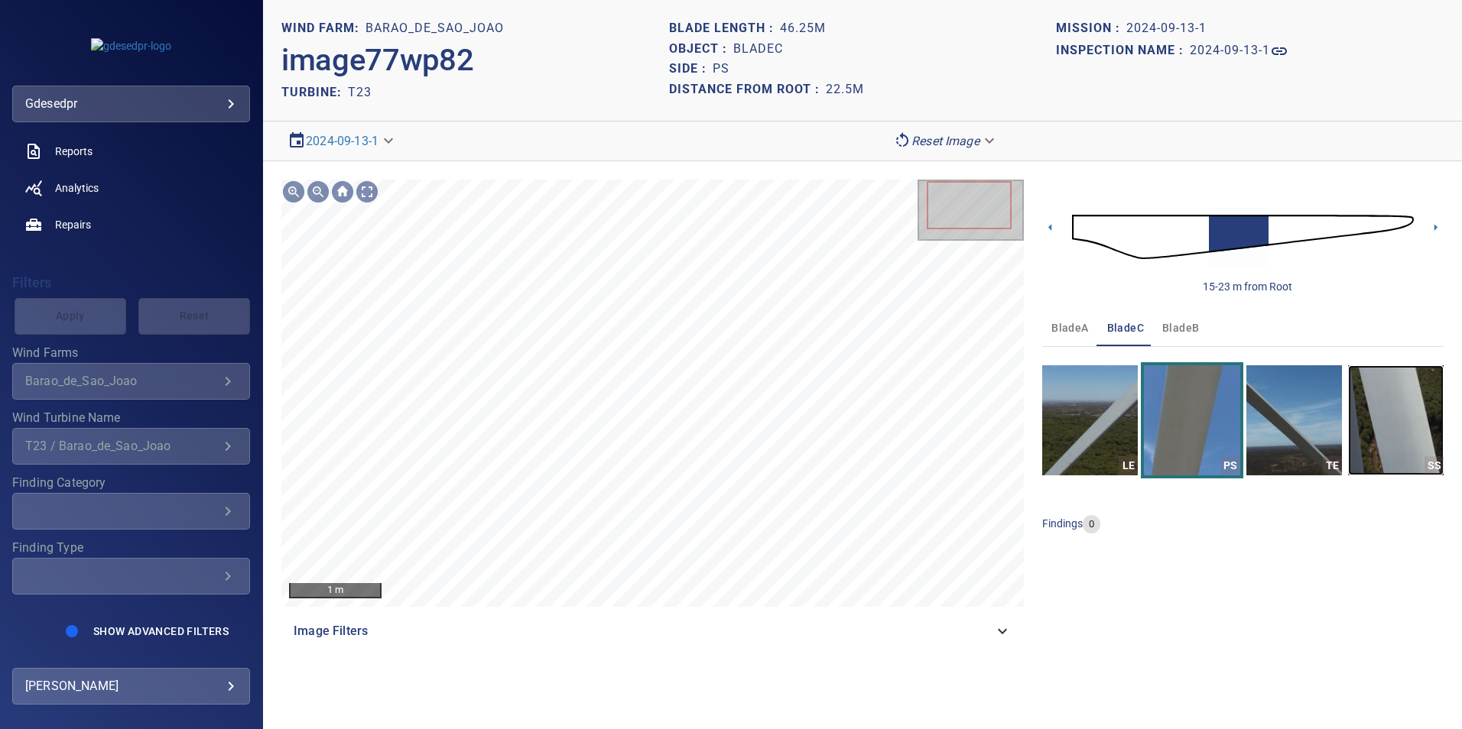
click at [1407, 443] on img "button" at bounding box center [1396, 420] width 96 height 110
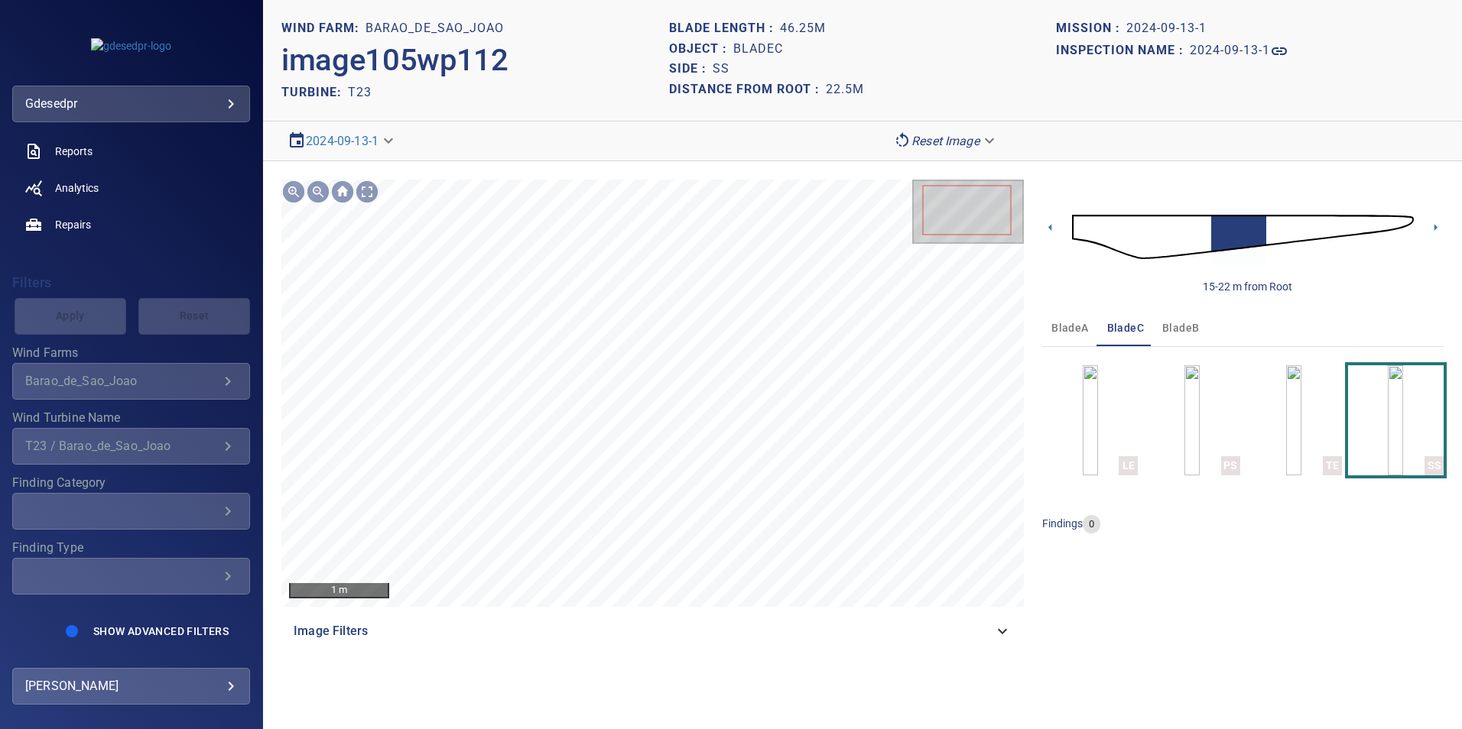
click at [1346, 219] on img at bounding box center [1243, 237] width 342 height 83
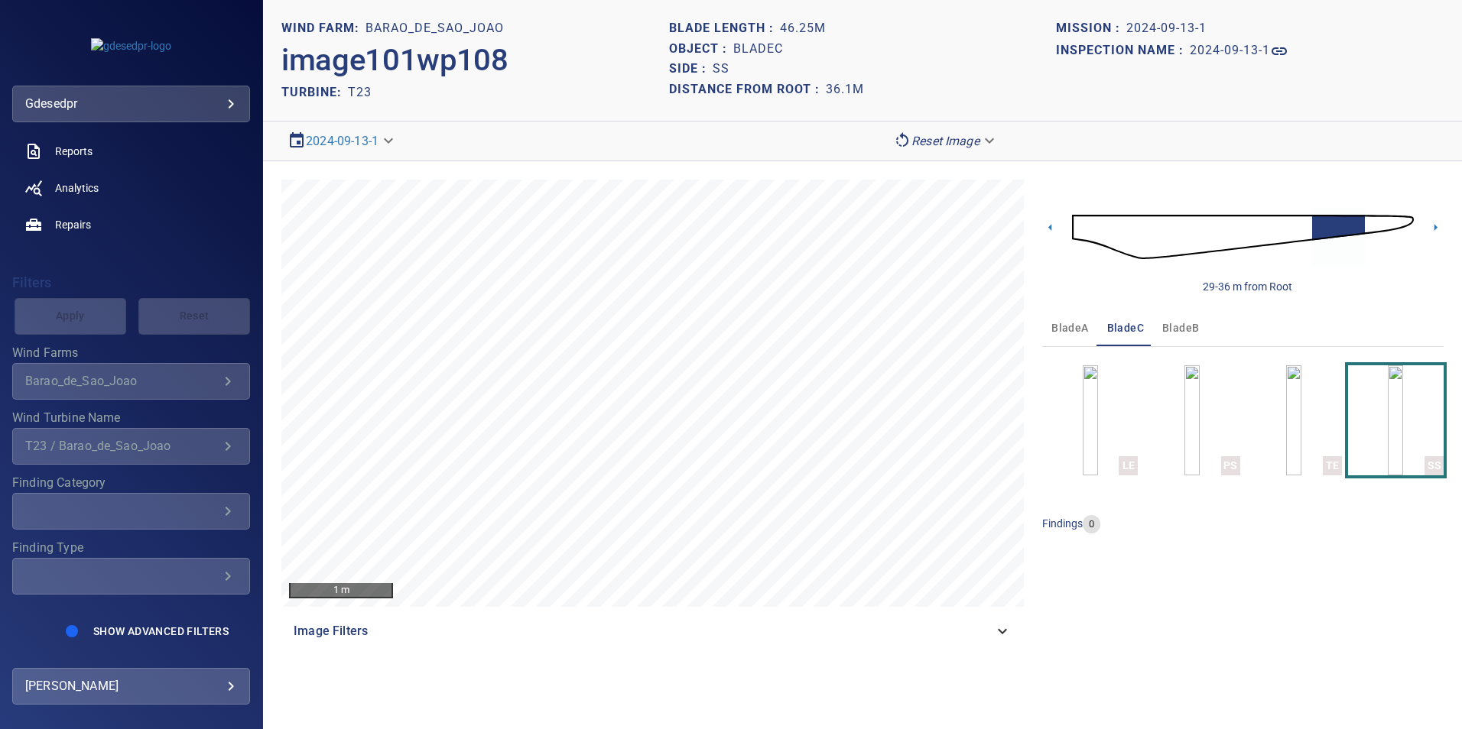
click at [1294, 232] on img at bounding box center [1243, 237] width 342 height 83
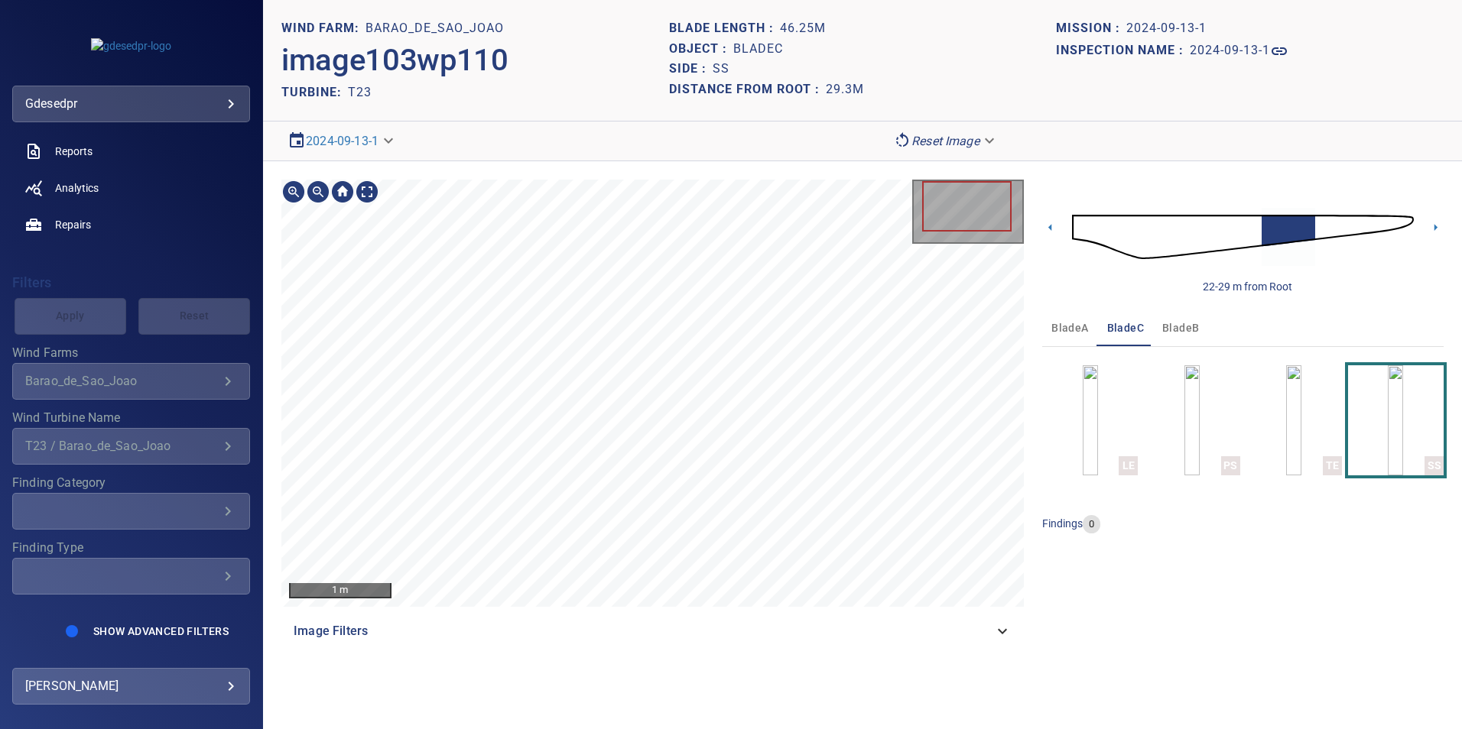
click at [775, 654] on div "1 m Image Filters 22-29 m from Root bladeA bladeC bladeB LE PS TE SS findings 0" at bounding box center [862, 414] width 1199 height 507
click at [1328, 229] on img at bounding box center [1243, 237] width 342 height 83
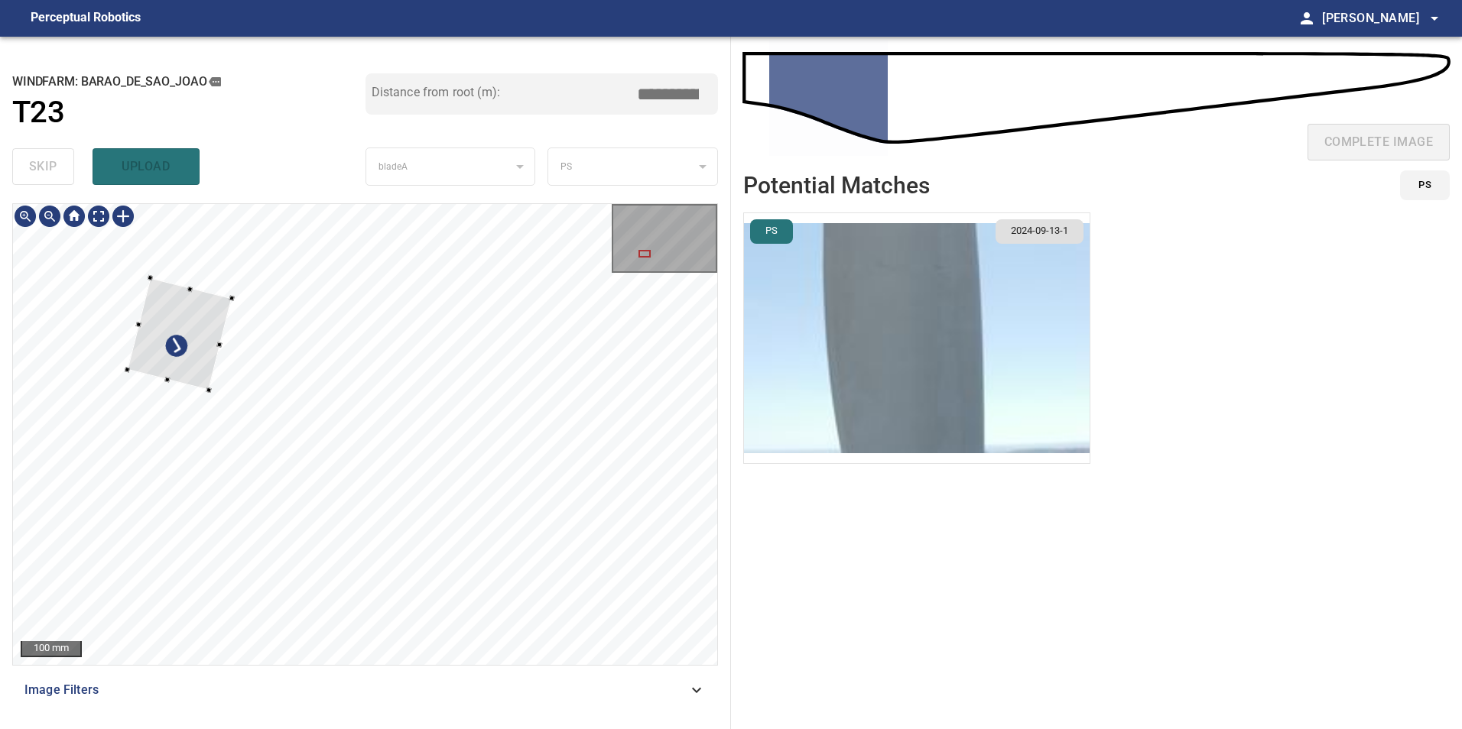
click at [185, 319] on div at bounding box center [179, 334] width 105 height 112
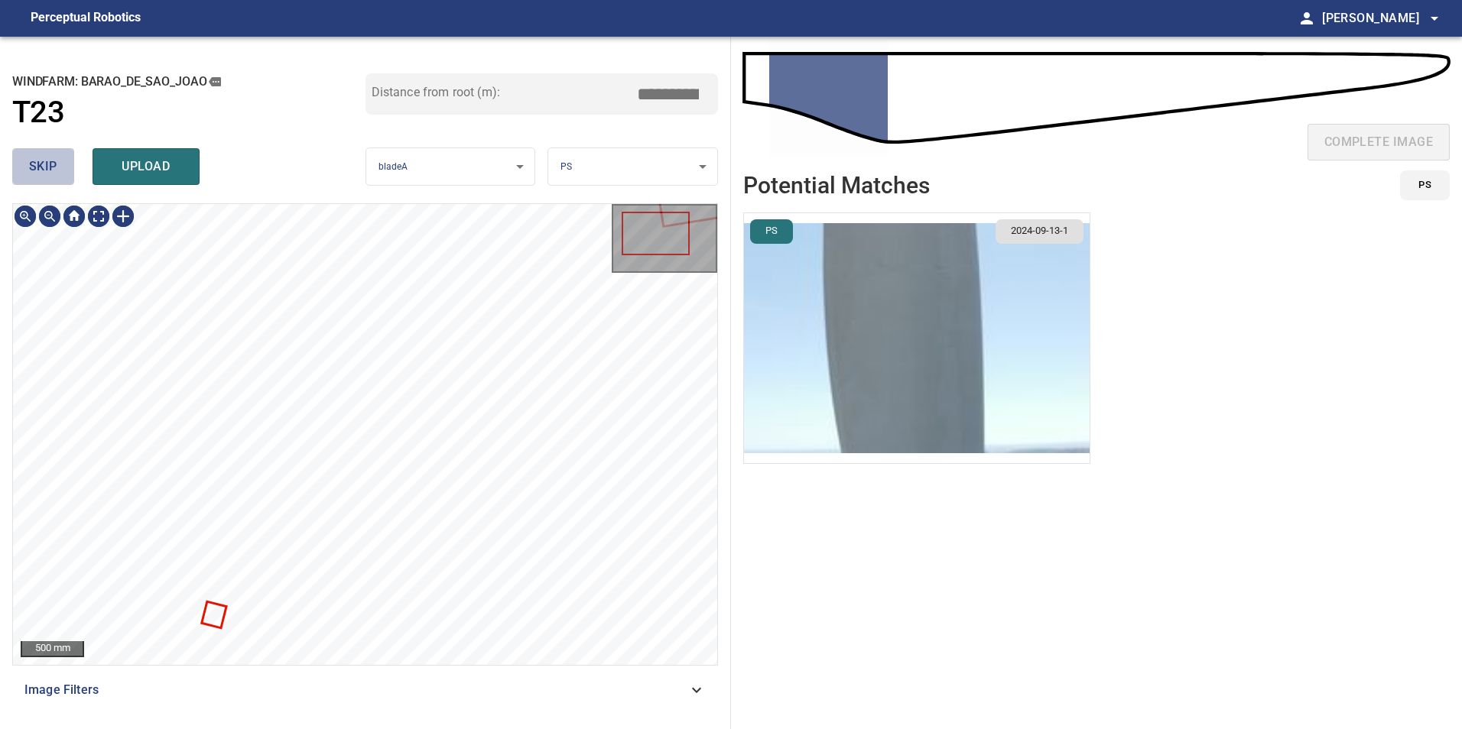
click at [37, 182] on button "skip" at bounding box center [43, 166] width 62 height 37
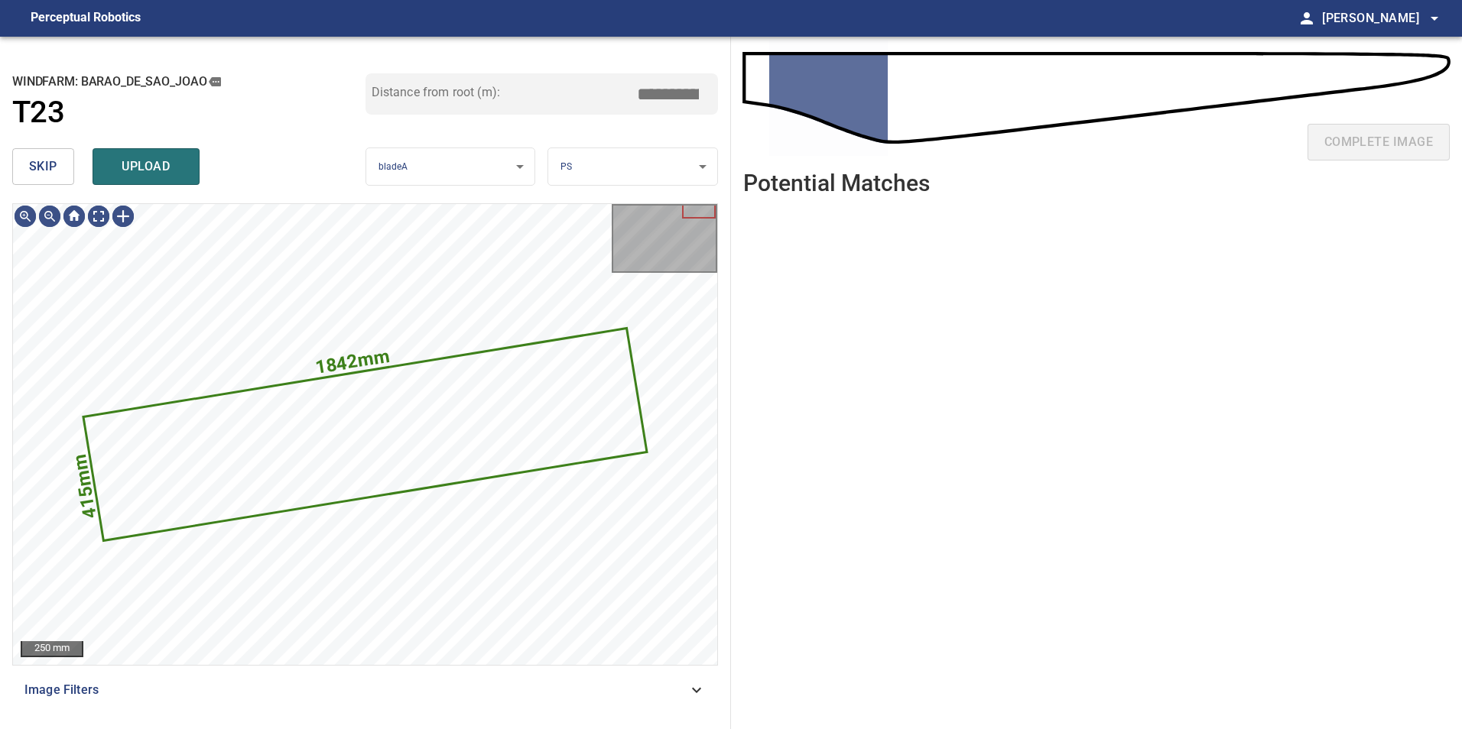
click at [38, 182] on button "skip" at bounding box center [43, 166] width 62 height 37
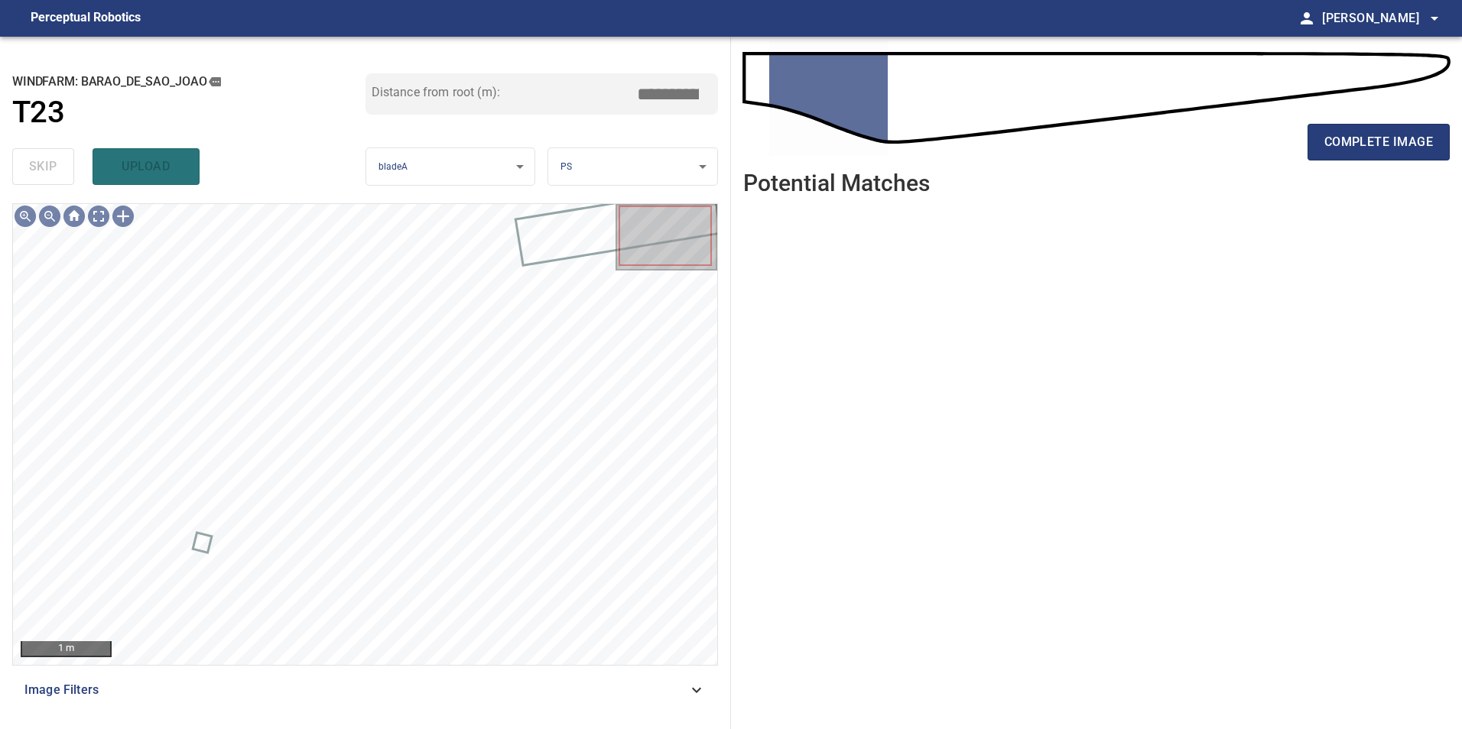
drag, startPoint x: 667, startPoint y: 682, endPoint x: 588, endPoint y: 691, distance: 79.3
click at [666, 681] on span "Image Filters" at bounding box center [355, 690] width 663 height 18
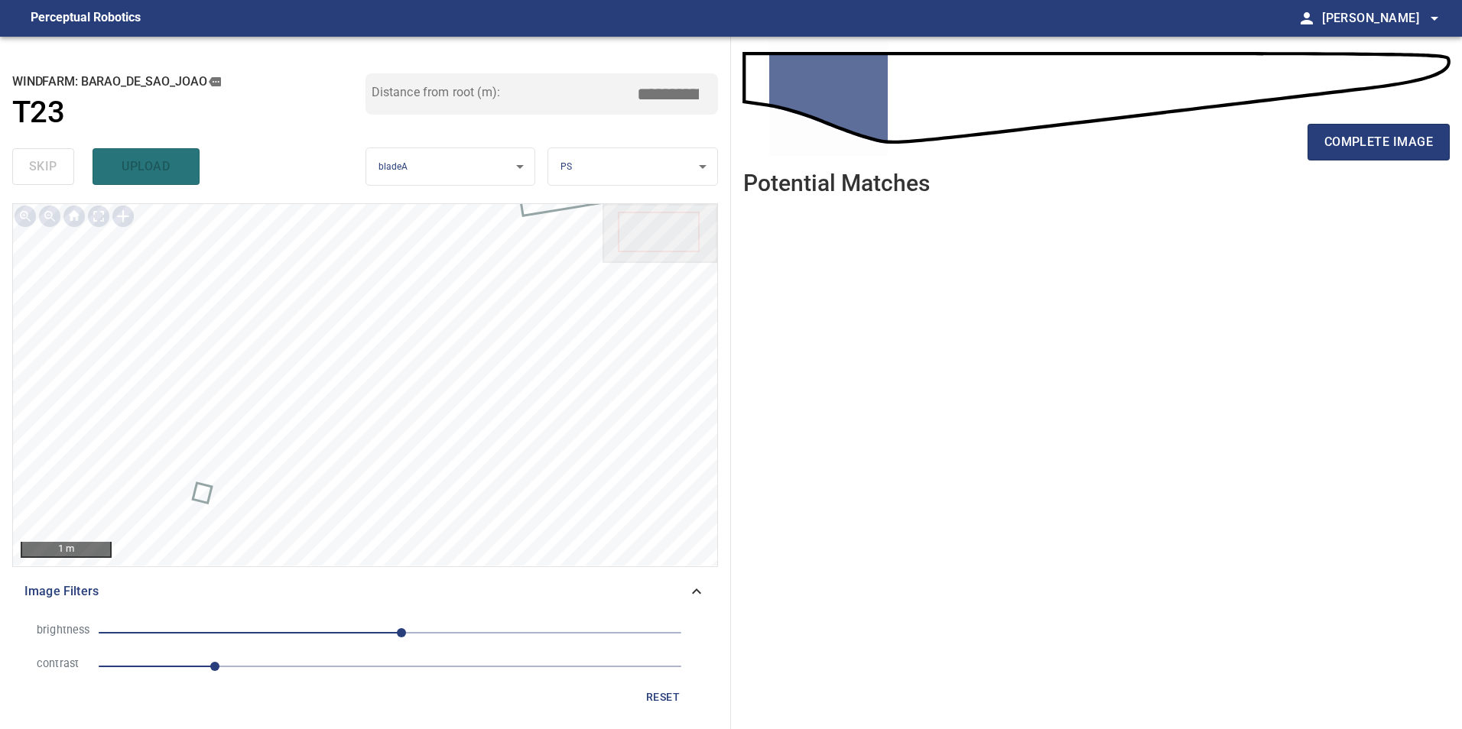
click at [346, 679] on li "contrast 1" at bounding box center [364, 667] width 681 height 34
click at [344, 670] on span "1" at bounding box center [390, 666] width 583 height 21
click at [301, 635] on span "10" at bounding box center [390, 632] width 583 height 21
drag, startPoint x: 255, startPoint y: 625, endPoint x: 307, endPoint y: 634, distance: 52.0
click at [266, 631] on span "-78" at bounding box center [390, 632] width 583 height 21
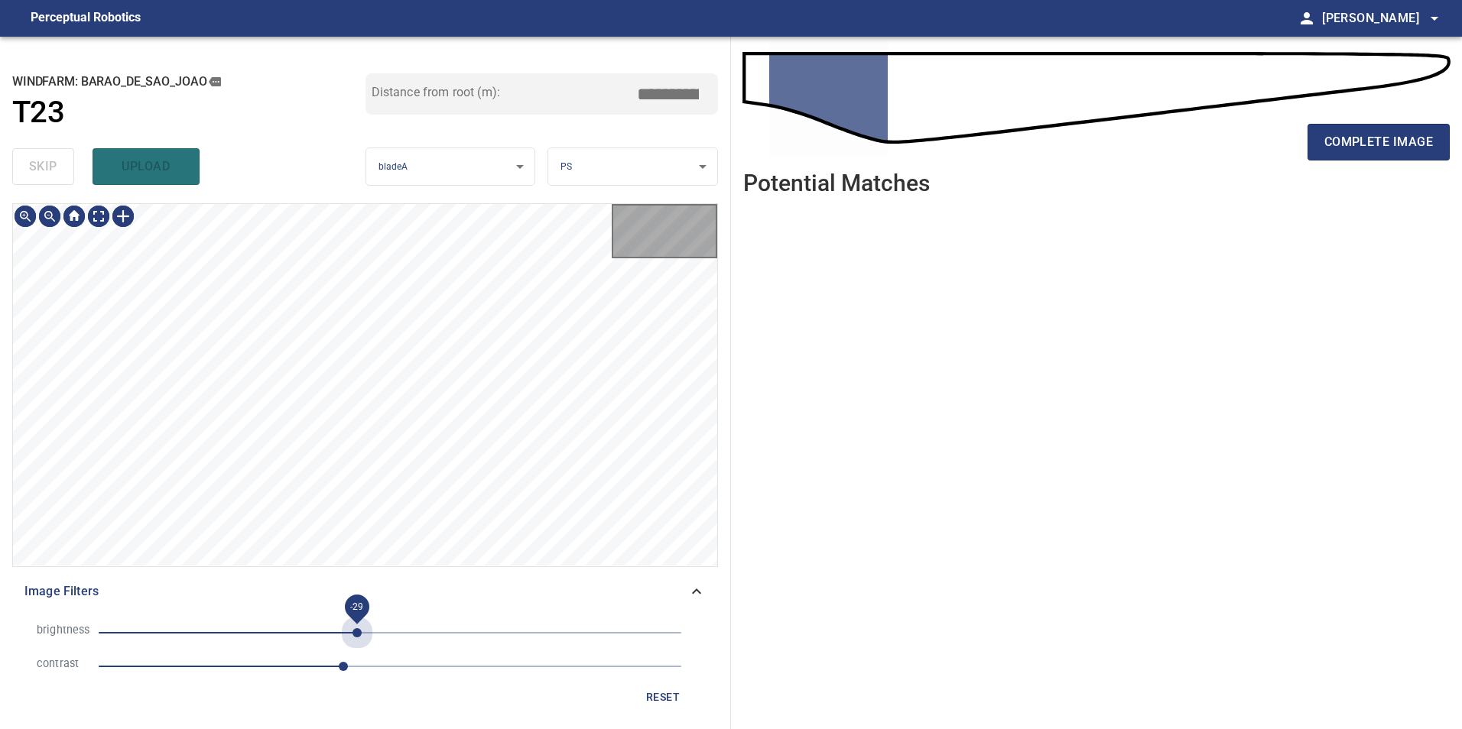
drag, startPoint x: 356, startPoint y: 634, endPoint x: 294, endPoint y: 638, distance: 62.1
click at [354, 635] on span "-29" at bounding box center [390, 632] width 583 height 21
click at [294, 637] on span "-84" at bounding box center [390, 632] width 583 height 21
drag, startPoint x: 248, startPoint y: 631, endPoint x: 273, endPoint y: 634, distance: 25.4
click at [249, 631] on span "-124" at bounding box center [390, 632] width 583 height 21
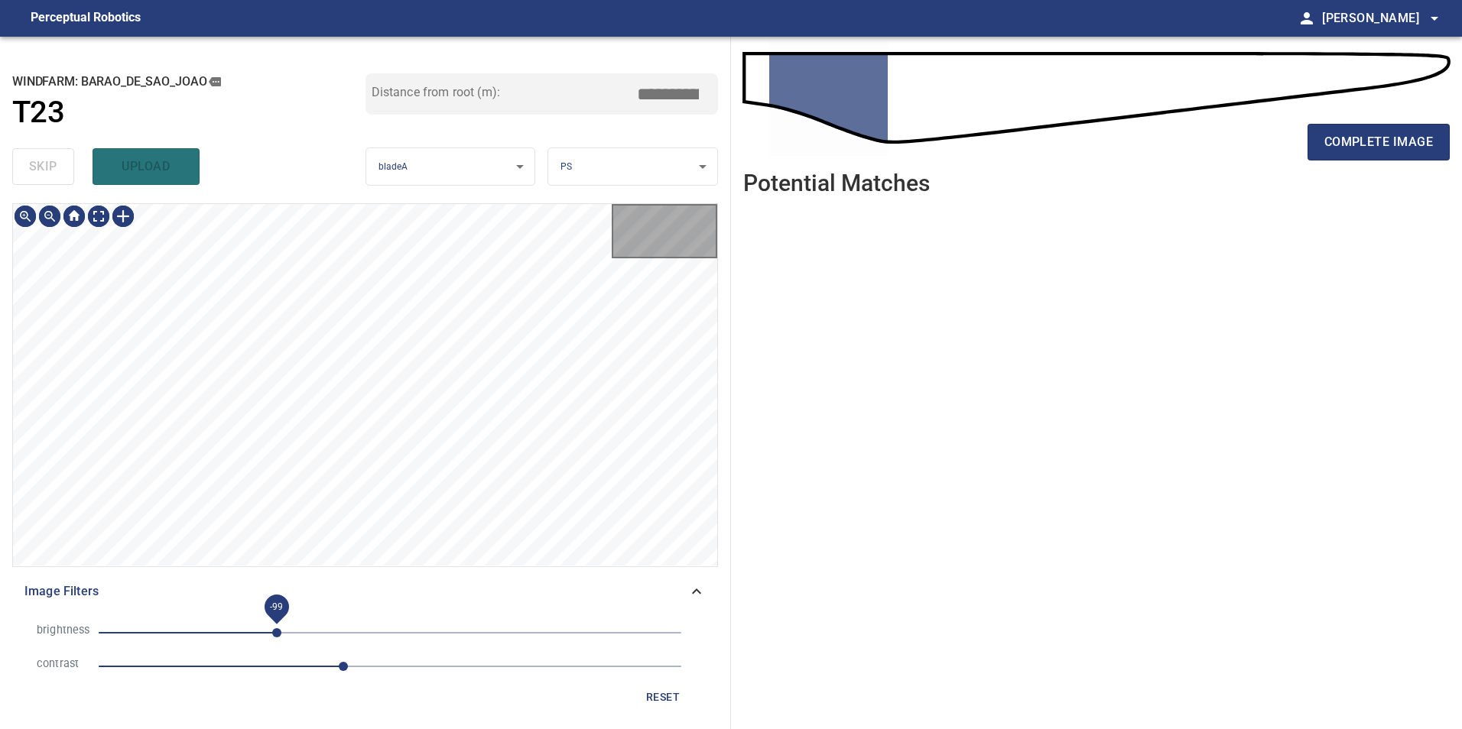
click at [277, 633] on span "-99" at bounding box center [390, 632] width 583 height 21
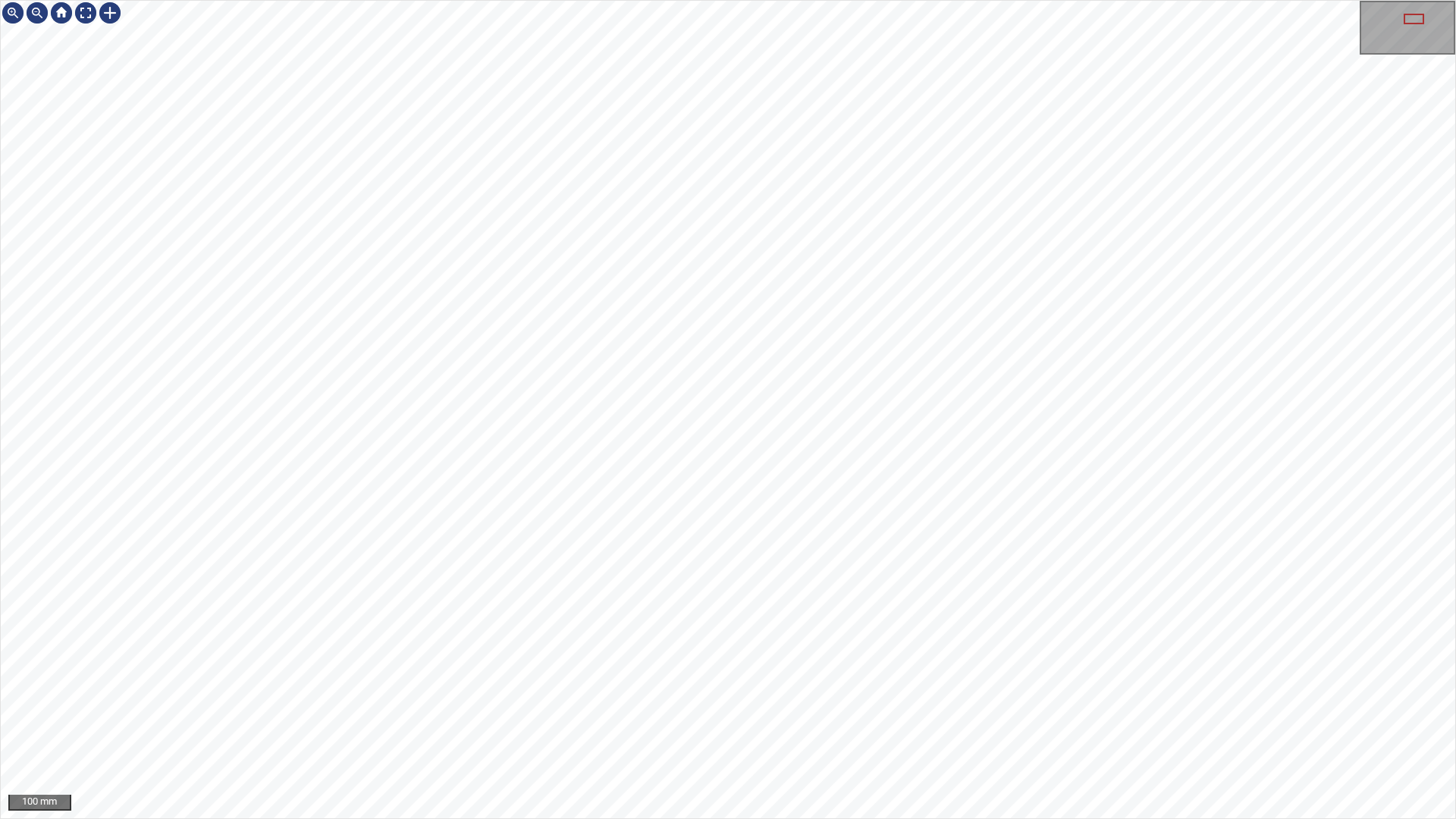
click at [873, 723] on div "100 mm" at bounding box center [728, 410] width 1456 height 819
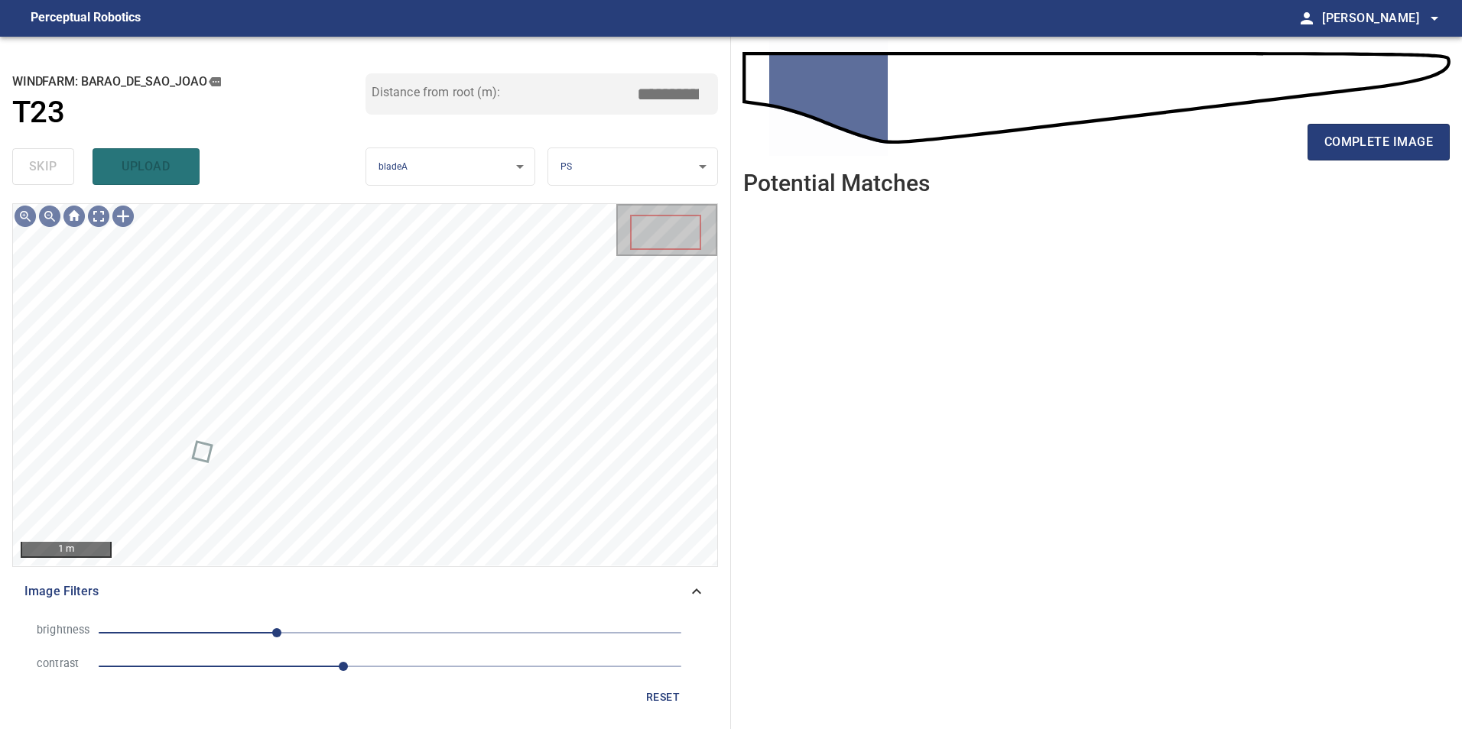
drag, startPoint x: 658, startPoint y: 693, endPoint x: 651, endPoint y: 694, distance: 7.7
click at [659, 694] on span "reset" at bounding box center [662, 697] width 37 height 19
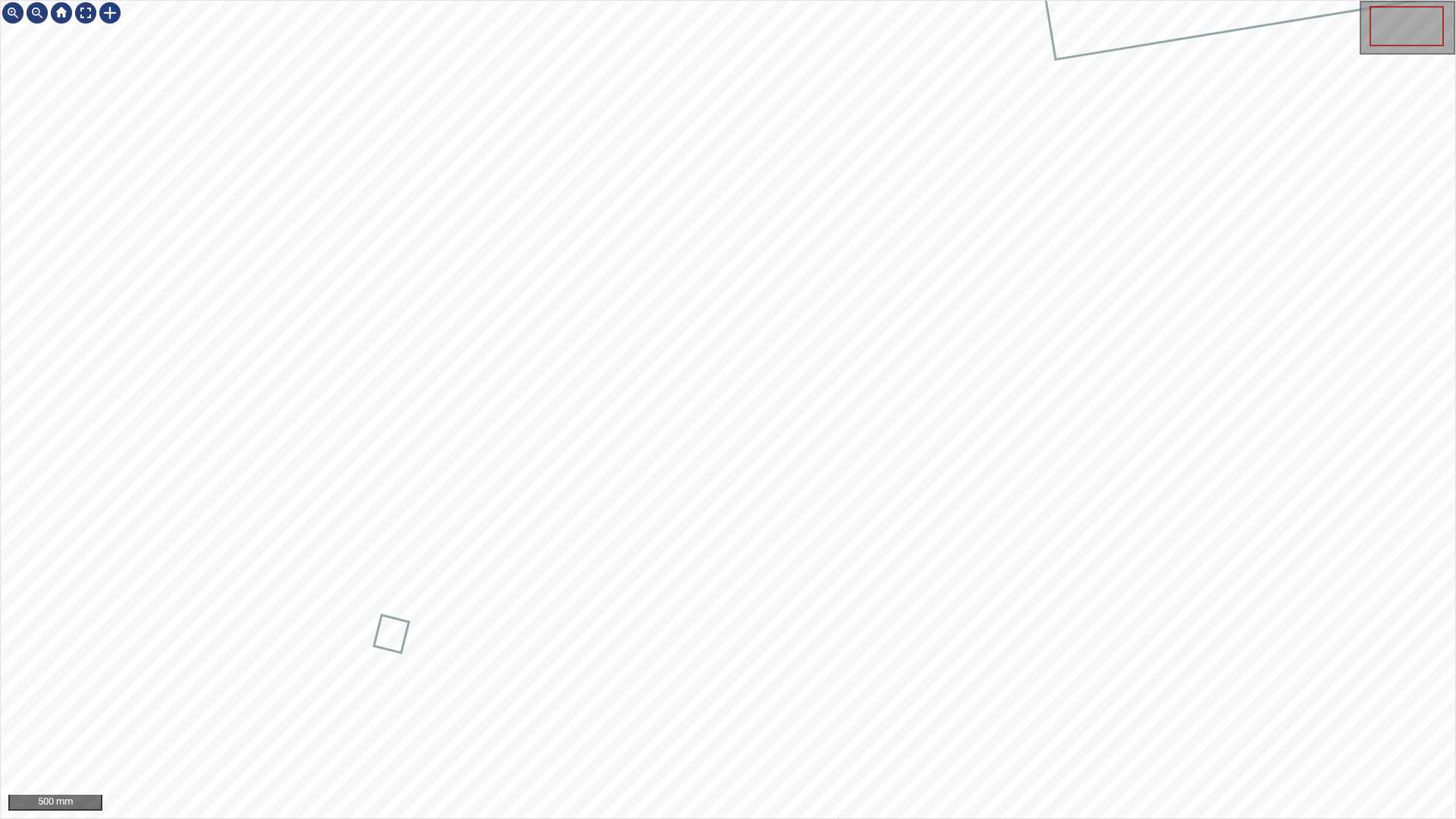
click at [726, 723] on div "500 mm" at bounding box center [728, 410] width 1456 height 819
click at [901, 723] on div "100 mm" at bounding box center [728, 410] width 1456 height 819
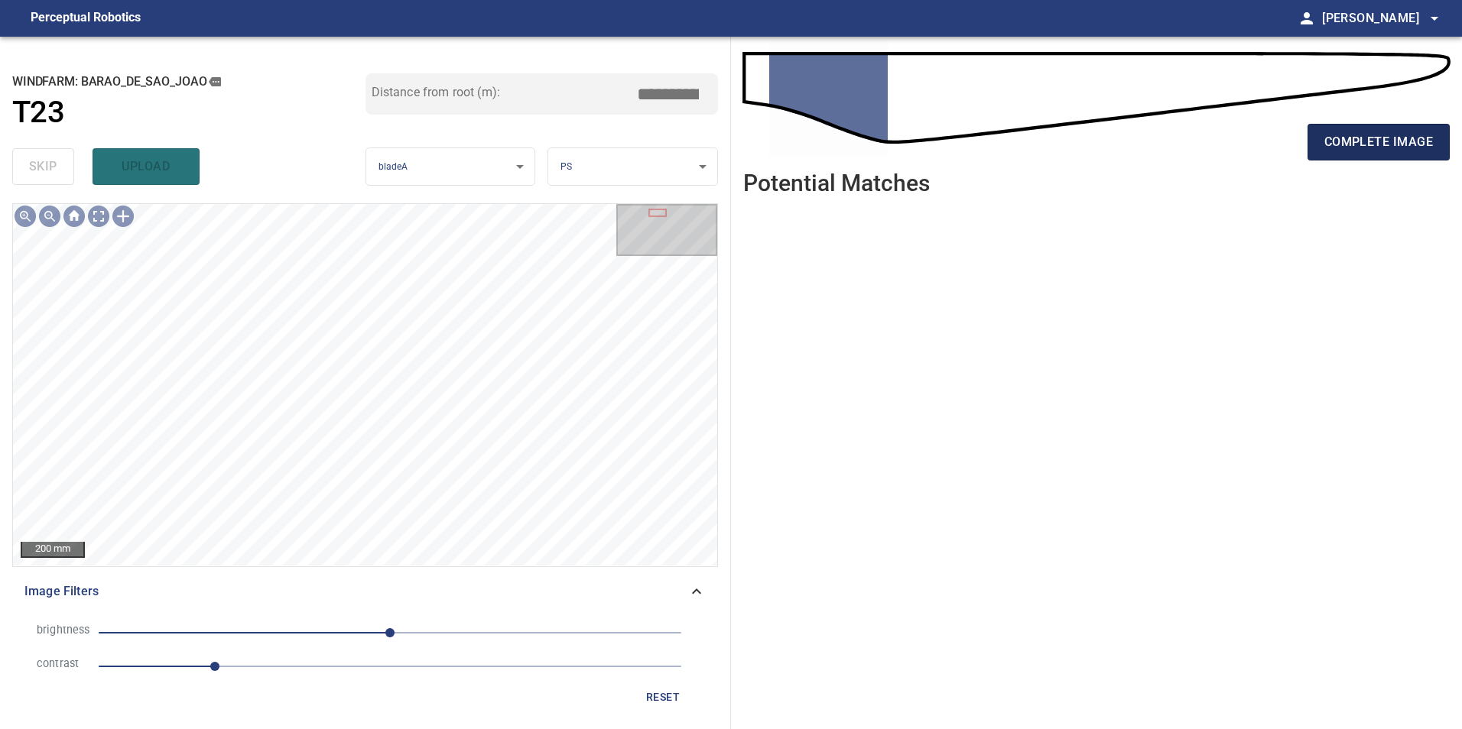
click at [1381, 151] on span "complete image" at bounding box center [1378, 141] width 109 height 21
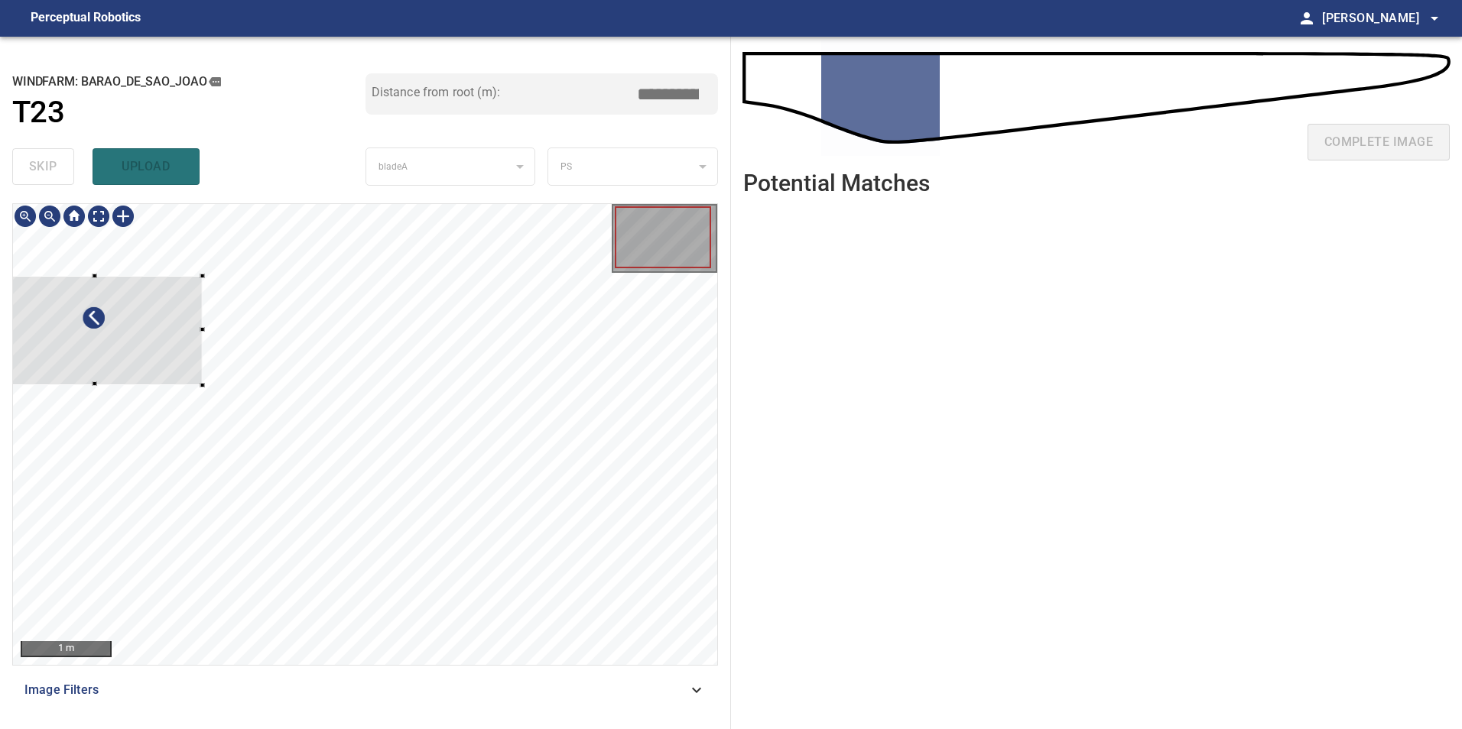
click at [151, 347] on div at bounding box center [94, 330] width 218 height 109
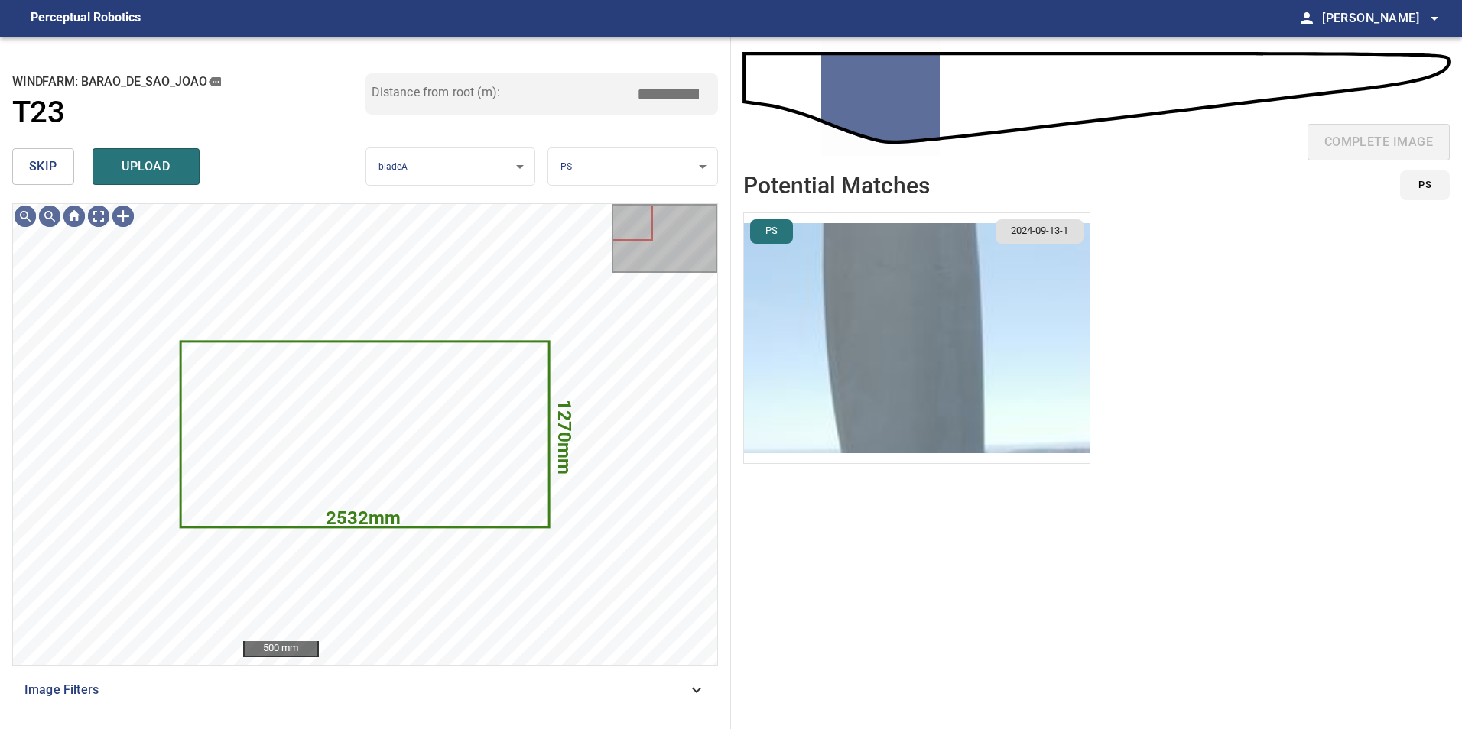
click at [12, 164] on button "skip" at bounding box center [43, 166] width 62 height 37
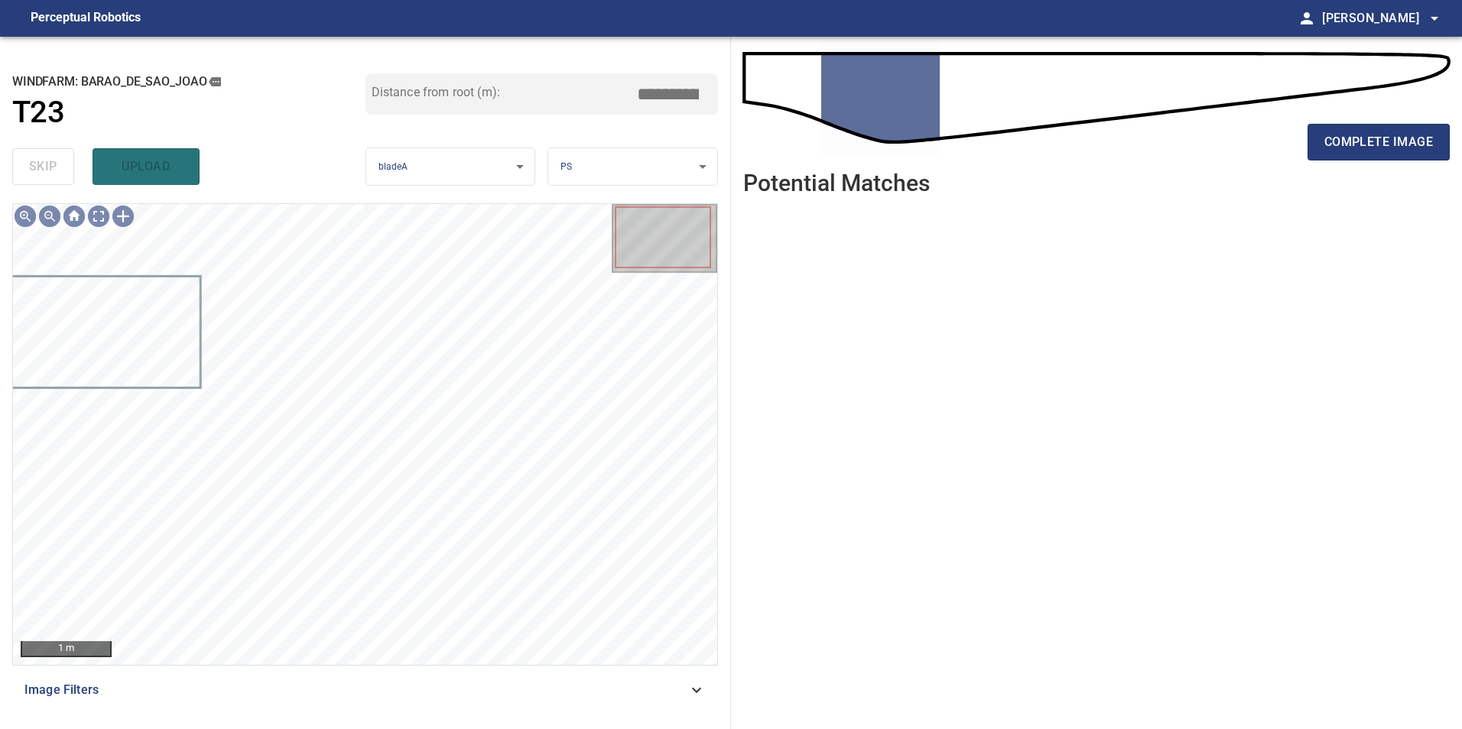
click at [570, 712] on div "1 m Image Filters" at bounding box center [365, 460] width 706 height 514
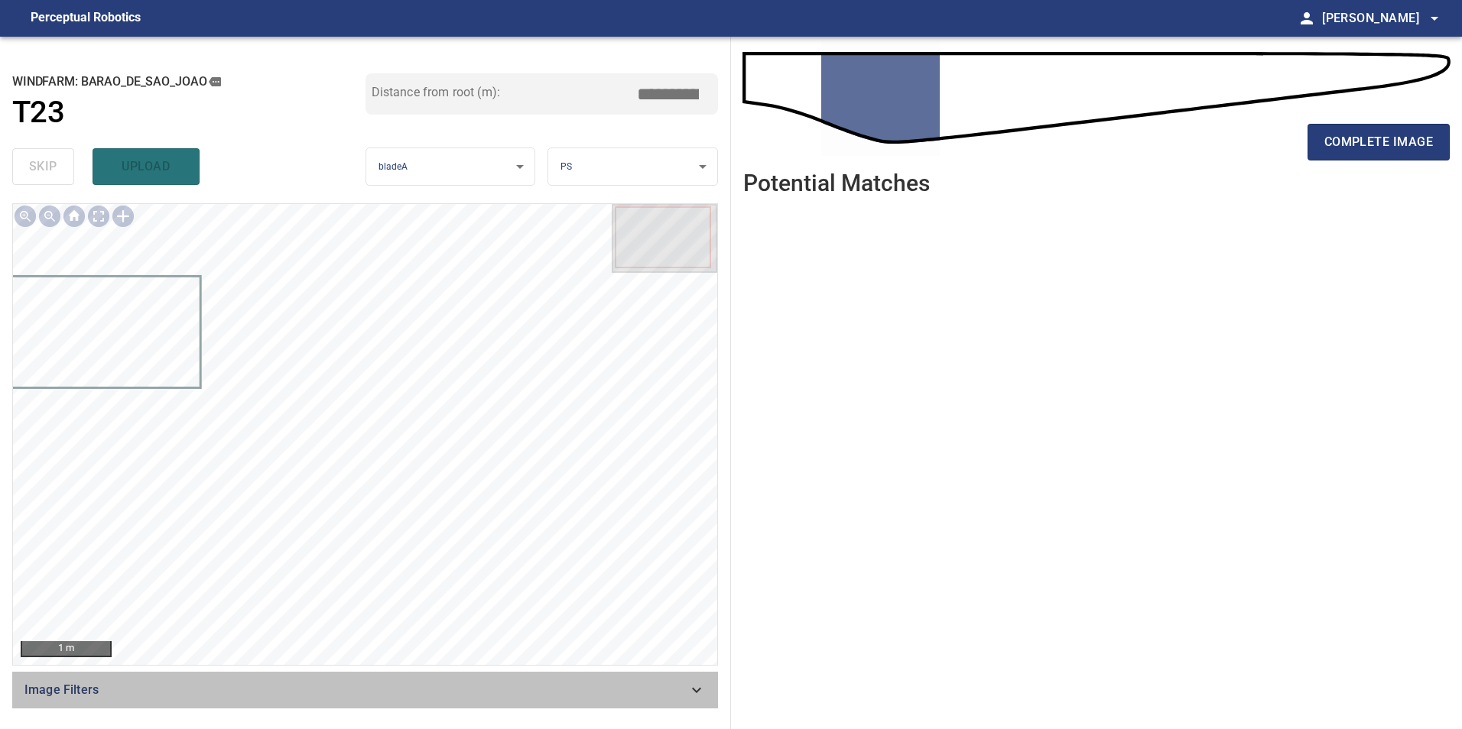
click at [581, 677] on div "Image Filters" at bounding box center [365, 690] width 706 height 37
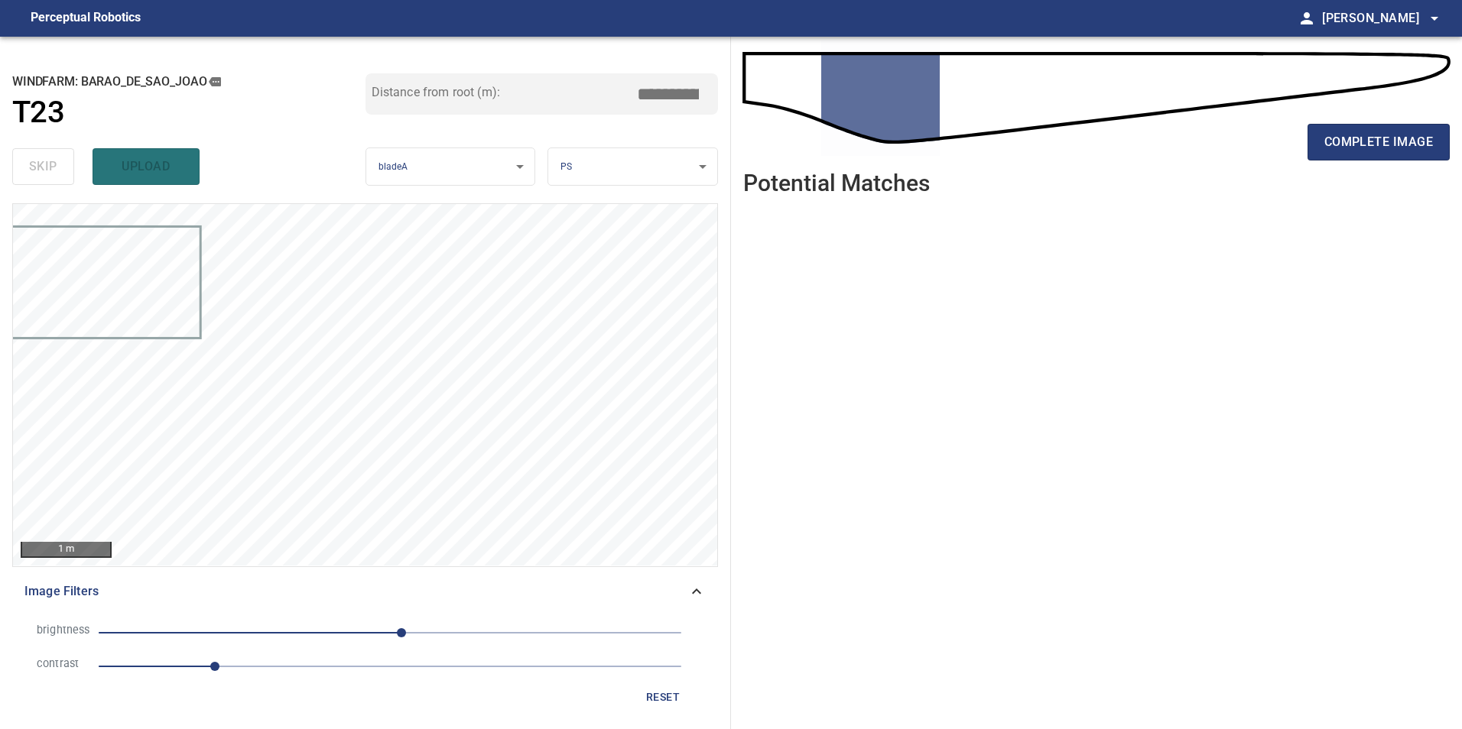
click at [318, 671] on span "1" at bounding box center [390, 666] width 583 height 21
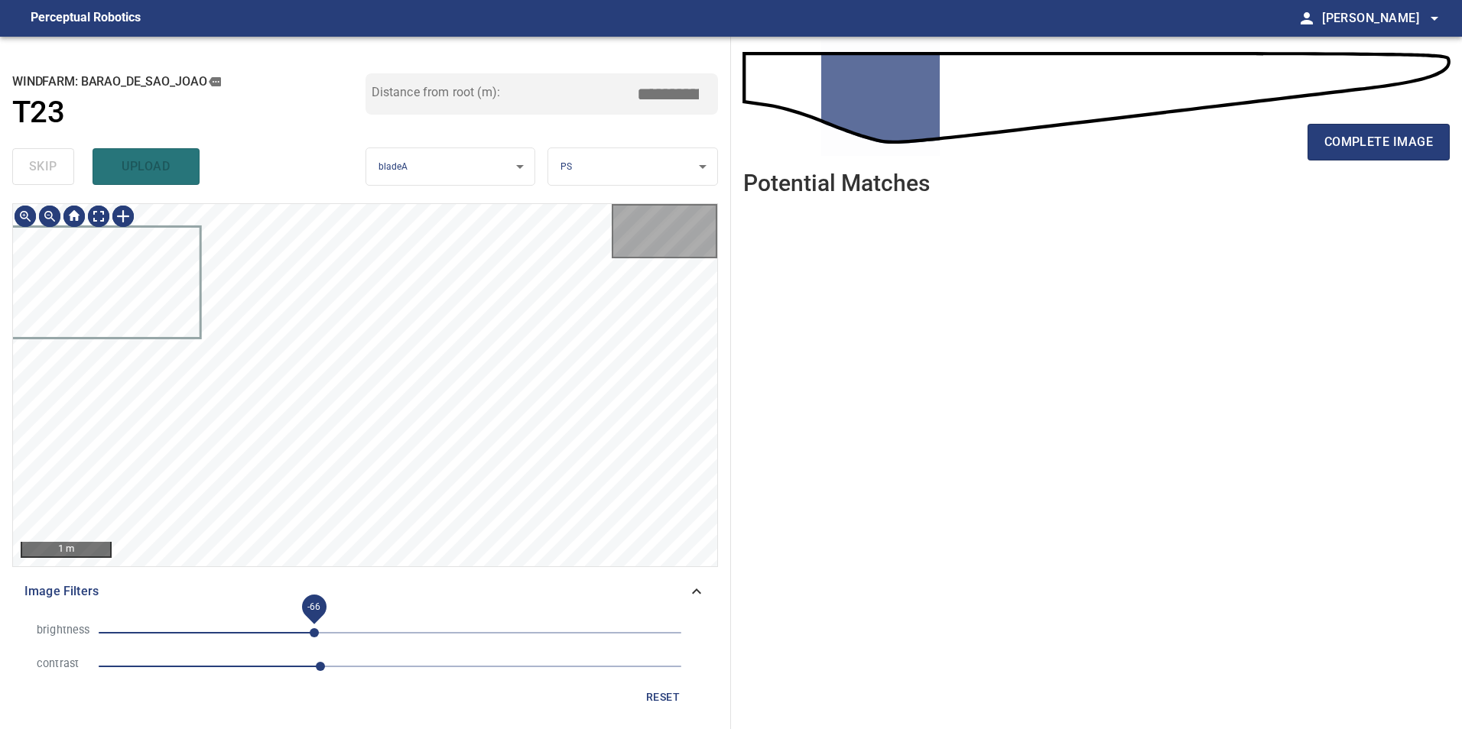
drag, startPoint x: 316, startPoint y: 633, endPoint x: 307, endPoint y: 637, distance: 9.2
click at [311, 637] on span "-66" at bounding box center [390, 632] width 583 height 21
click at [288, 638] on span "-69" at bounding box center [390, 632] width 583 height 21
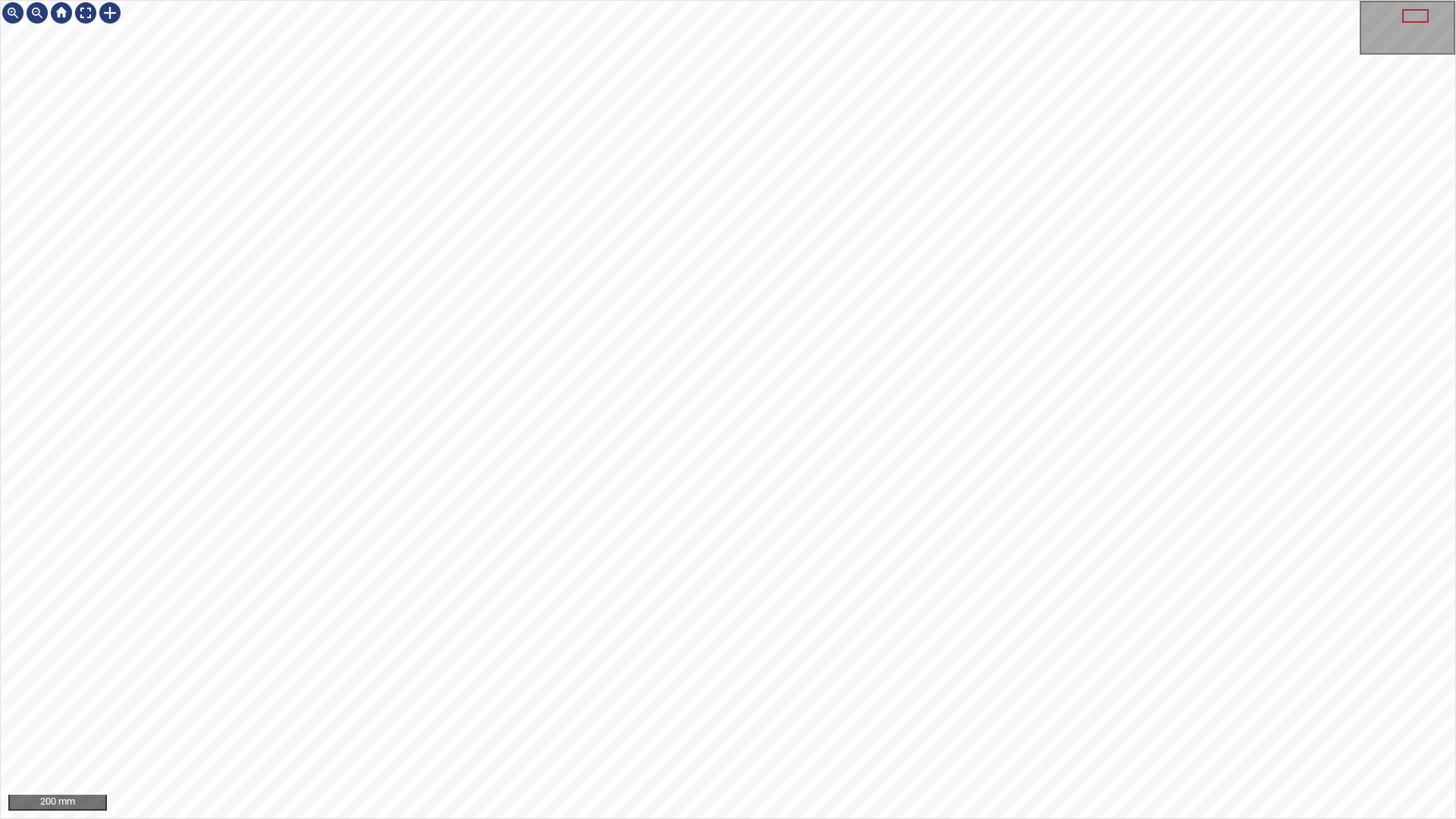
click at [1067, 723] on div "200 mm" at bounding box center [728, 410] width 1456 height 819
click at [937, 723] on div "200 mm" at bounding box center [728, 410] width 1456 height 819
click at [720, 723] on div "200 mm" at bounding box center [728, 410] width 1456 height 819
click at [739, 723] on div "200 mm" at bounding box center [728, 410] width 1456 height 819
click at [634, 723] on div "200 mm" at bounding box center [728, 410] width 1456 height 819
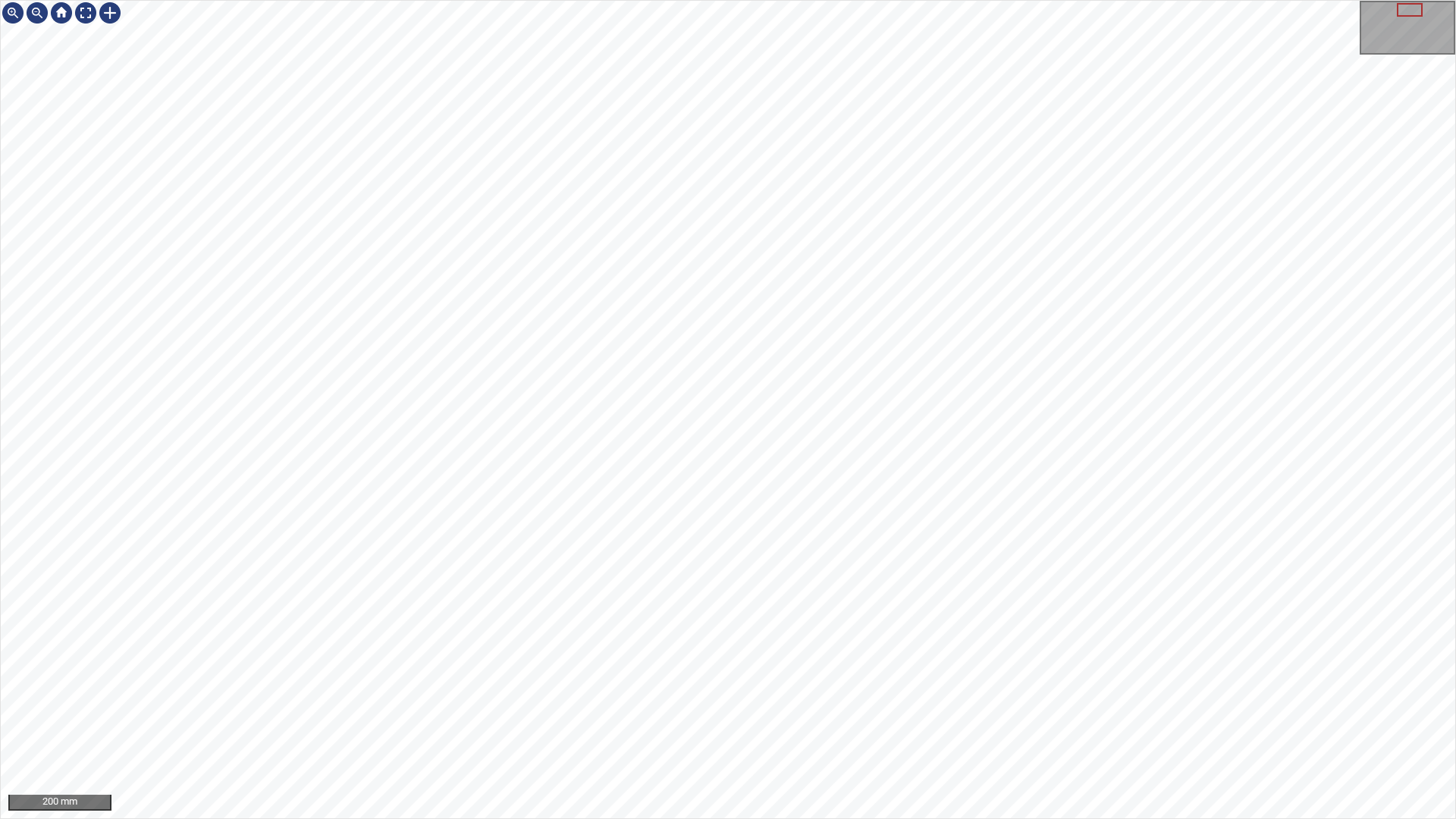
click at [826, 723] on div "200 mm" at bounding box center [728, 410] width 1456 height 819
click at [891, 723] on div "200 mm" at bounding box center [728, 410] width 1456 height 819
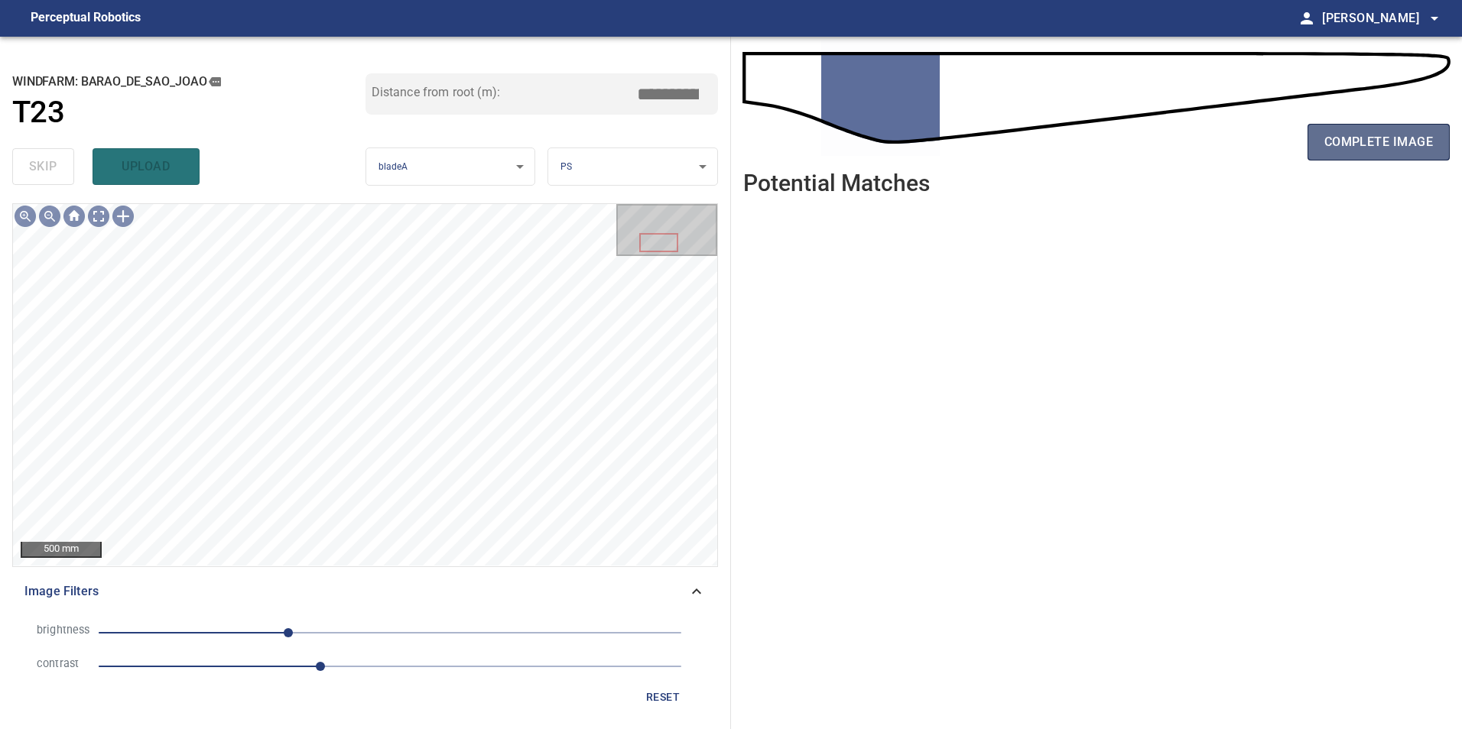
click at [1419, 138] on span "complete image" at bounding box center [1378, 141] width 109 height 21
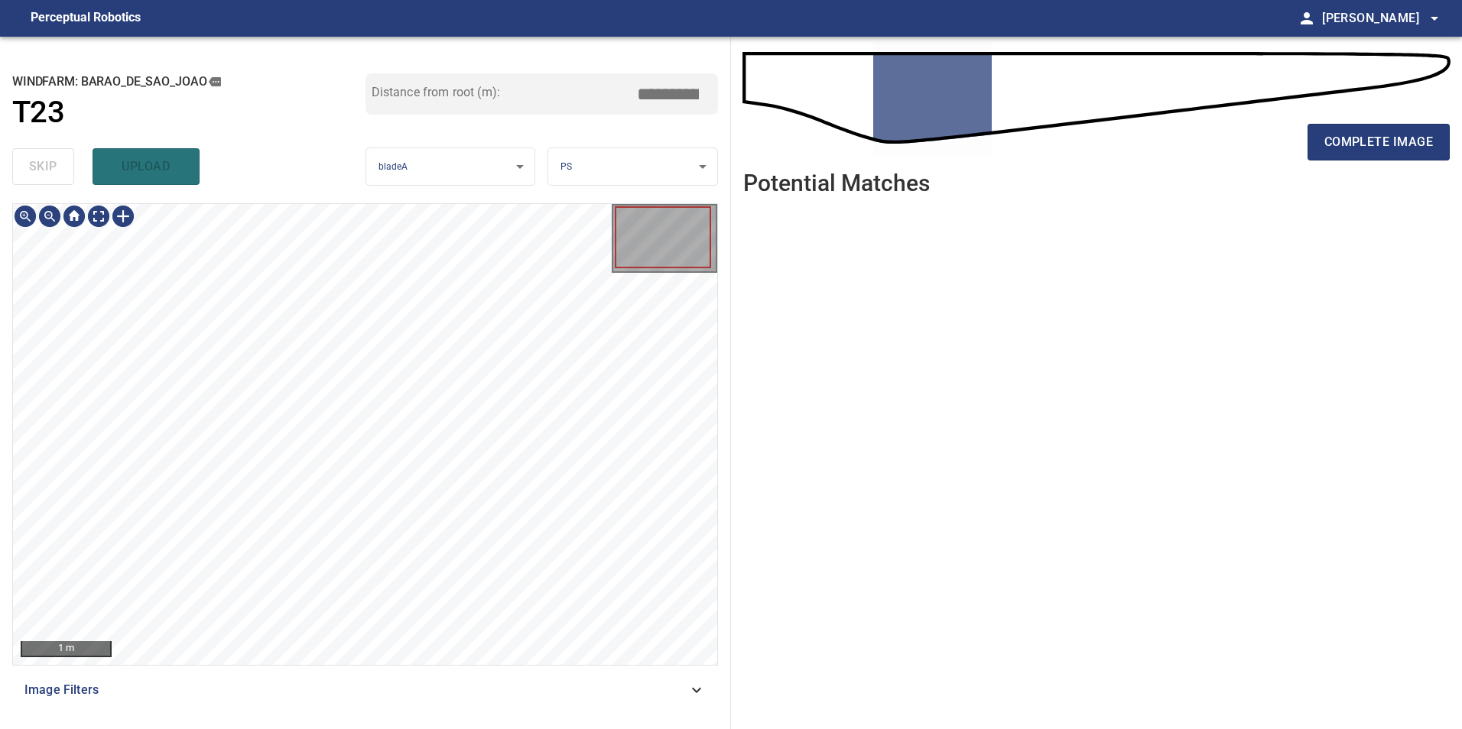
click at [666, 709] on div "1 m Image Filters" at bounding box center [365, 460] width 706 height 514
click at [633, 681] on span "Image Filters" at bounding box center [355, 690] width 663 height 18
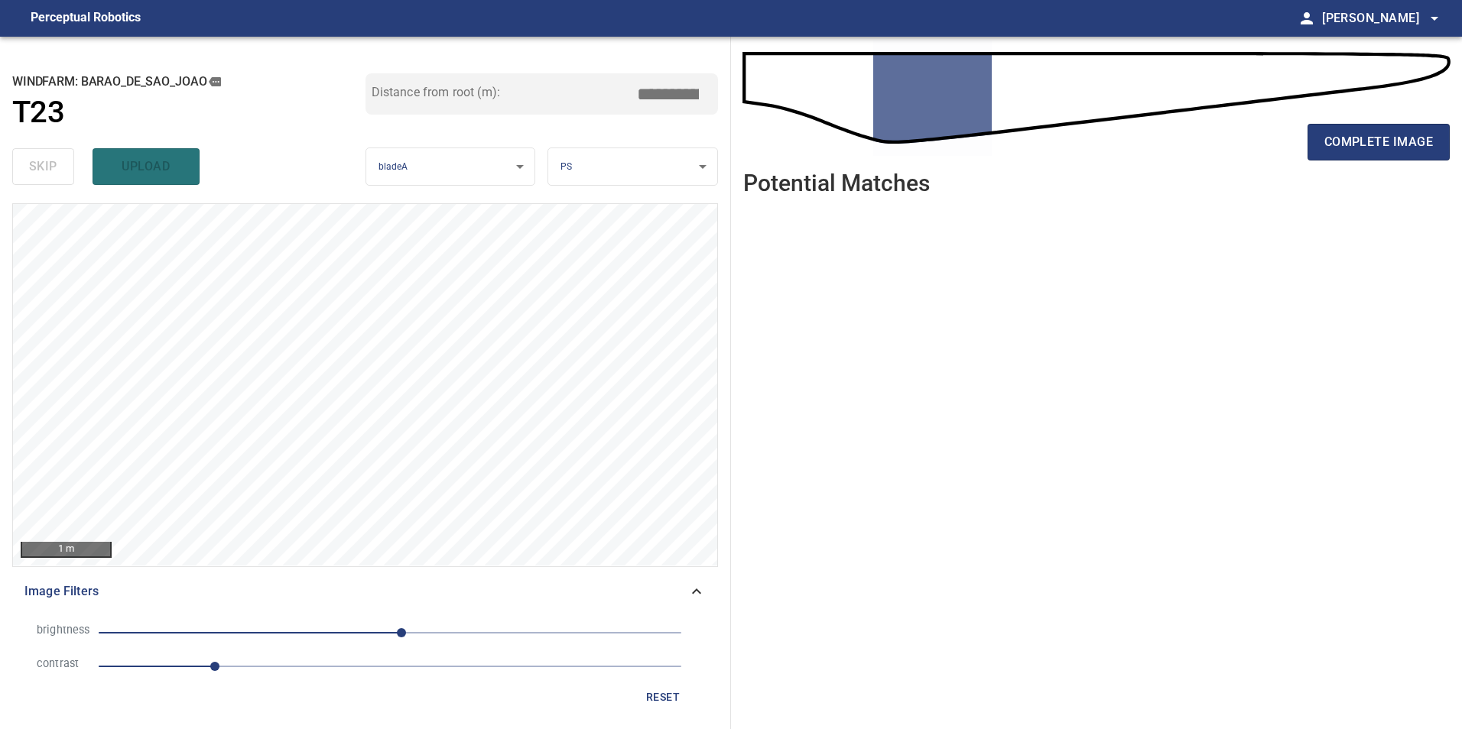
drag, startPoint x: 340, startPoint y: 667, endPoint x: 332, endPoint y: 668, distance: 8.4
click at [339, 667] on span "1" at bounding box center [390, 666] width 583 height 21
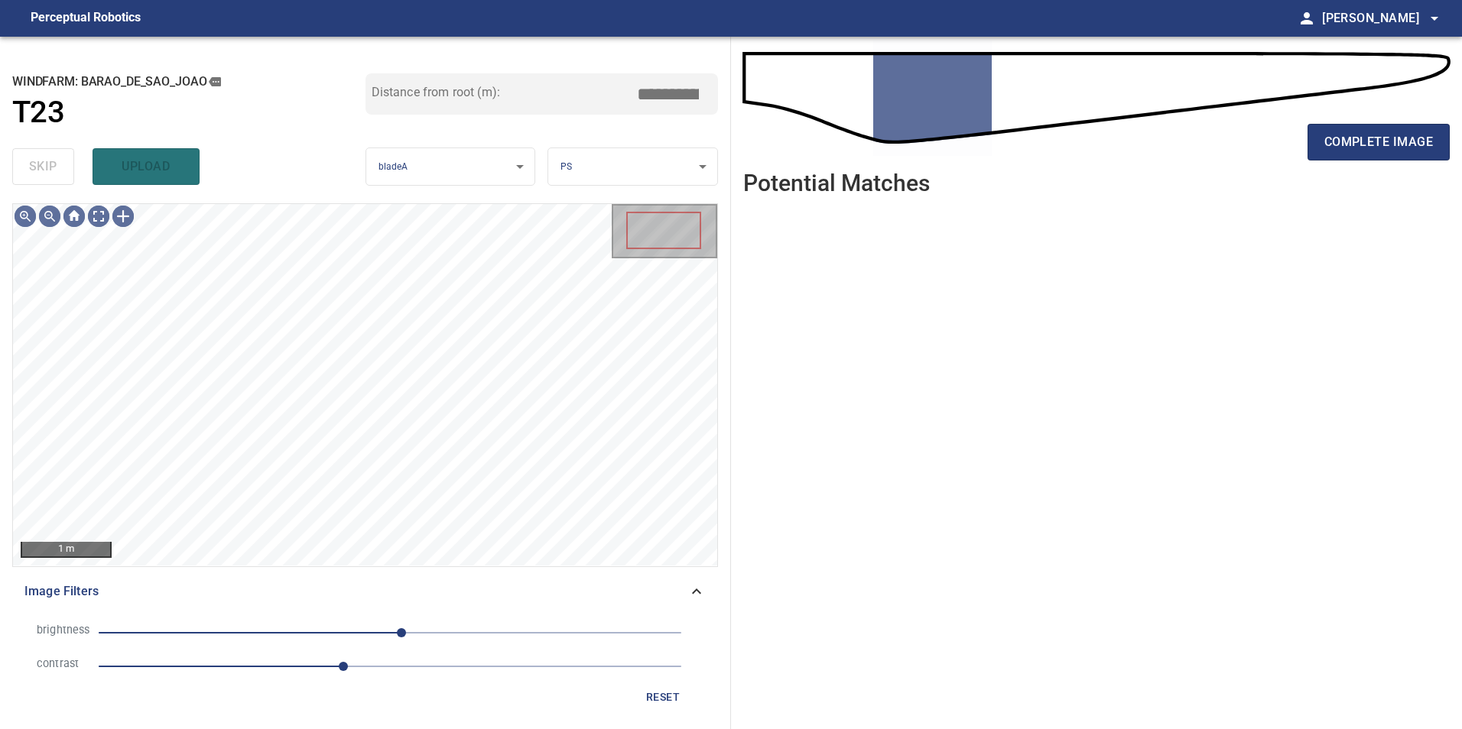
click at [289, 644] on li "brightness 10" at bounding box center [364, 633] width 681 height 34
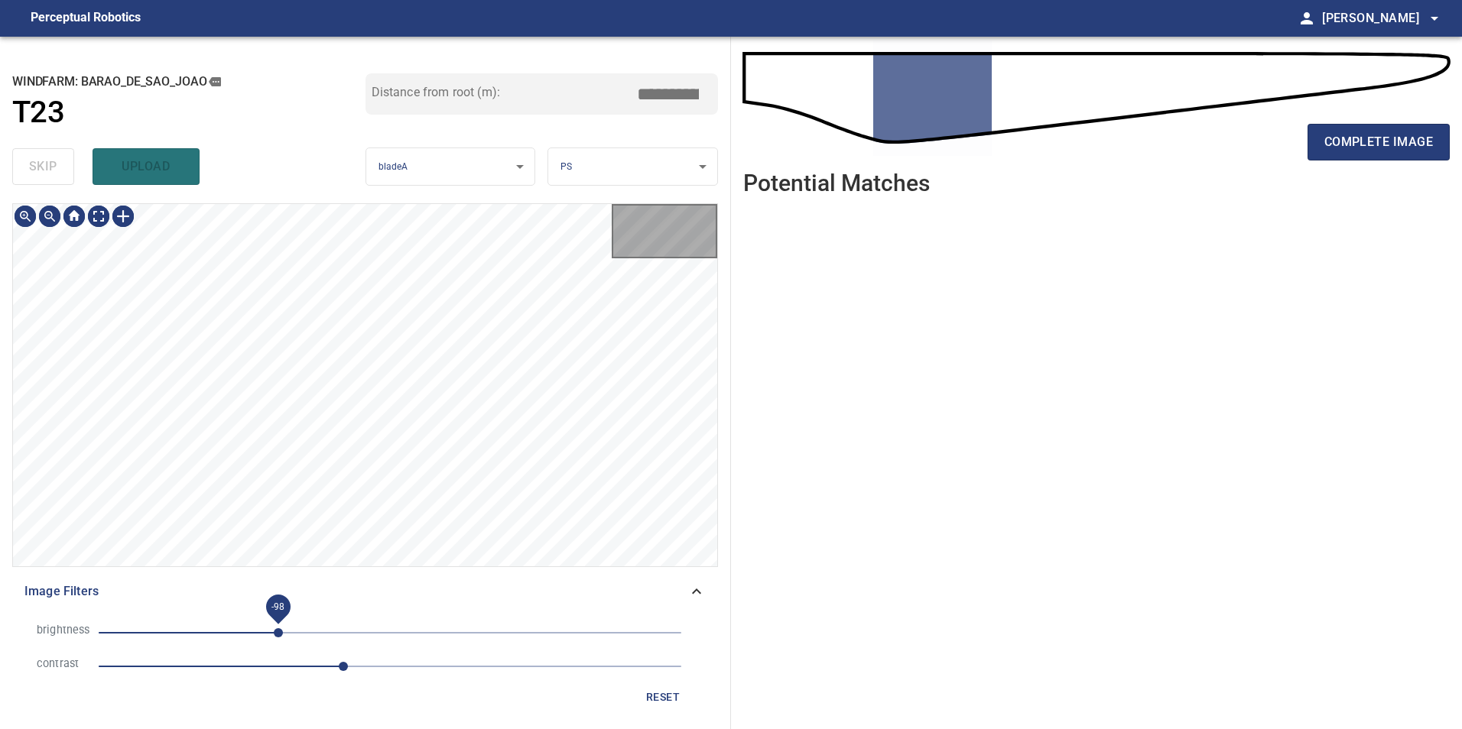
click at [279, 633] on span "-98" at bounding box center [390, 632] width 583 height 21
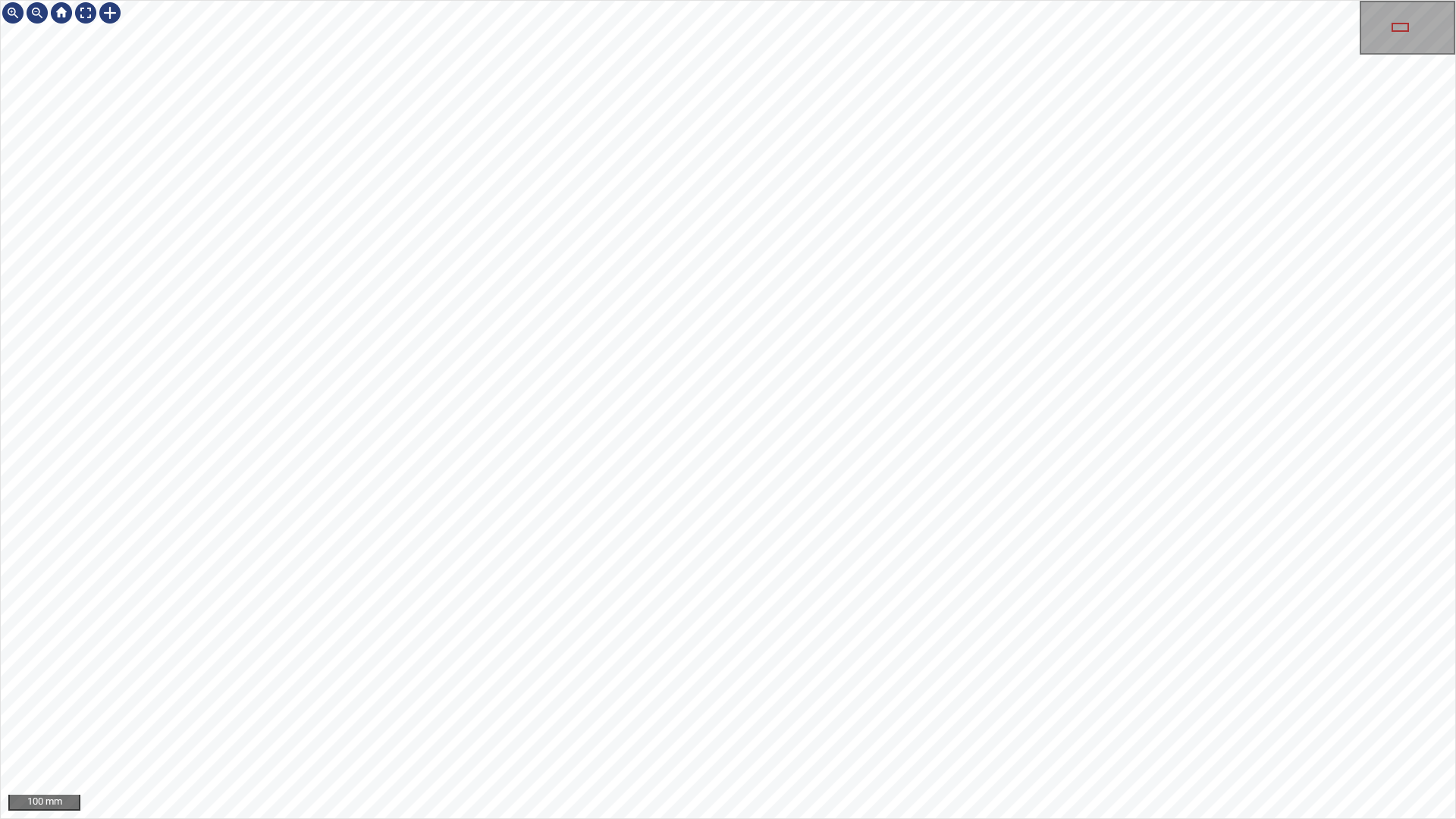
click at [712, 723] on div "100 mm" at bounding box center [728, 410] width 1456 height 819
click at [875, 723] on div "100 mm" at bounding box center [728, 410] width 1456 height 819
click at [684, 723] on div "100 mm" at bounding box center [728, 410] width 1456 height 819
click at [947, 723] on div "100 mm" at bounding box center [728, 410] width 1456 height 819
click at [1038, 723] on div "100 mm" at bounding box center [728, 410] width 1456 height 819
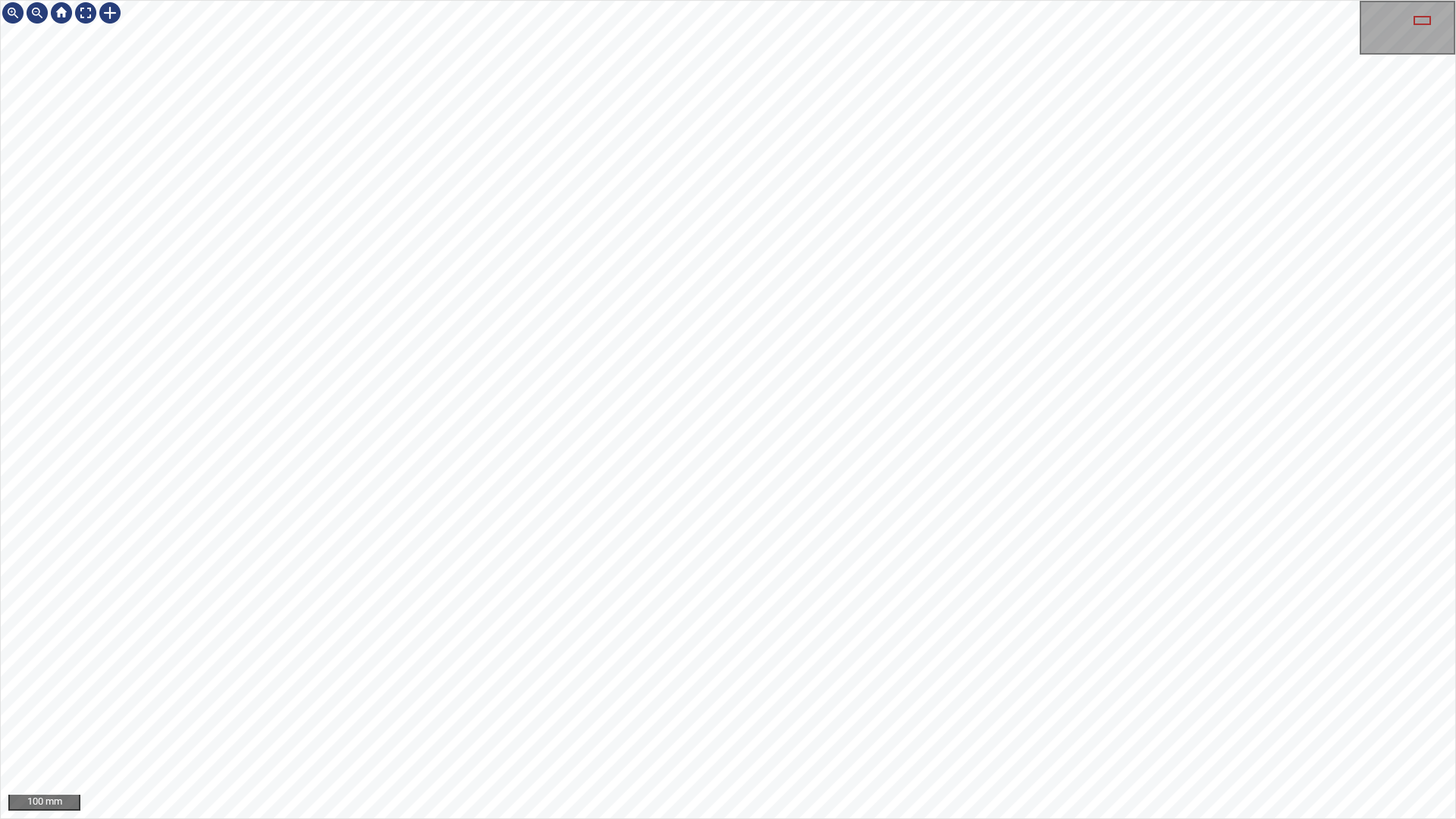
click at [883, 723] on div "100 mm" at bounding box center [728, 410] width 1456 height 819
click at [878, 723] on div "100 mm" at bounding box center [728, 410] width 1456 height 819
click at [792, 723] on div "100 mm" at bounding box center [728, 410] width 1456 height 819
click at [863, 0] on div "100 mm" at bounding box center [728, 410] width 1456 height 819
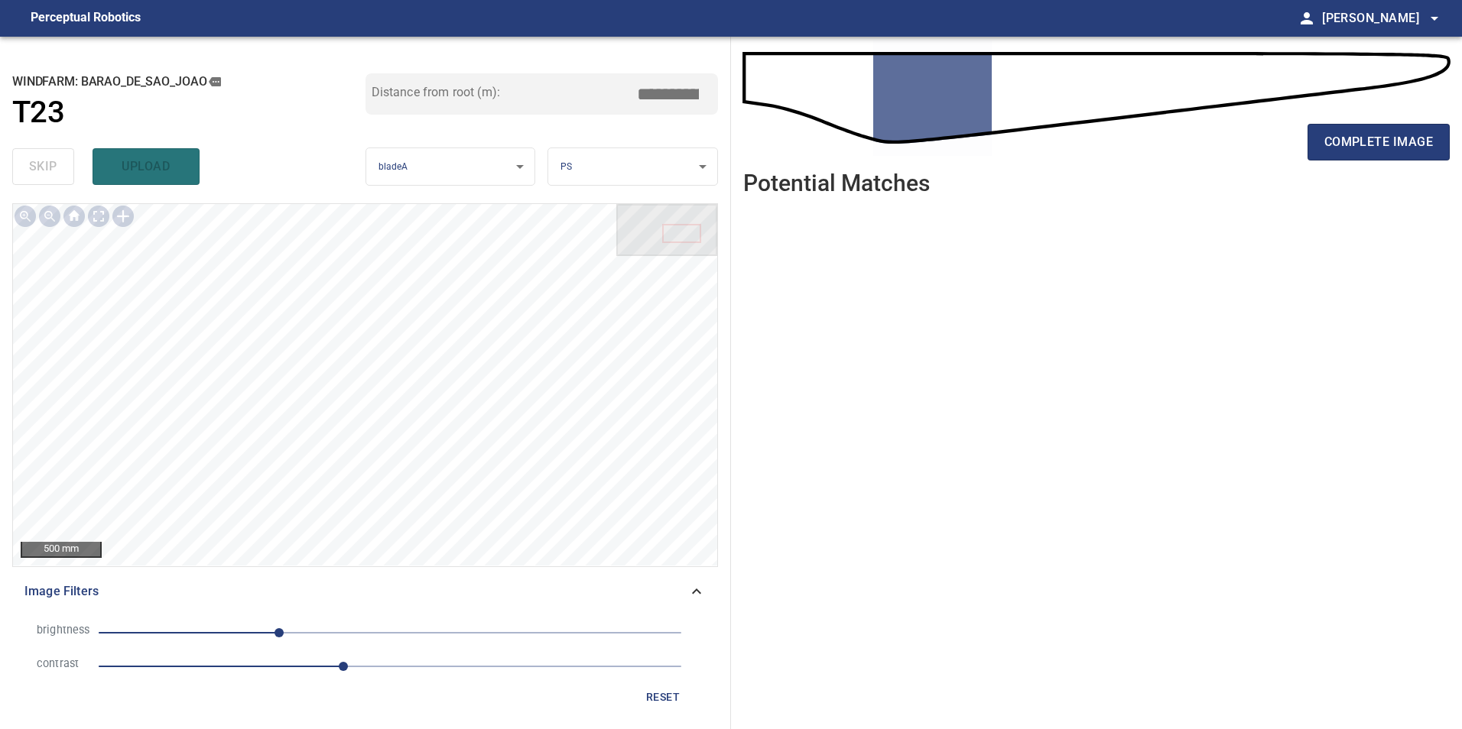
click at [1395, 162] on div "complete image" at bounding box center [1096, 148] width 706 height 61
click at [1394, 144] on span "complete image" at bounding box center [1378, 141] width 109 height 21
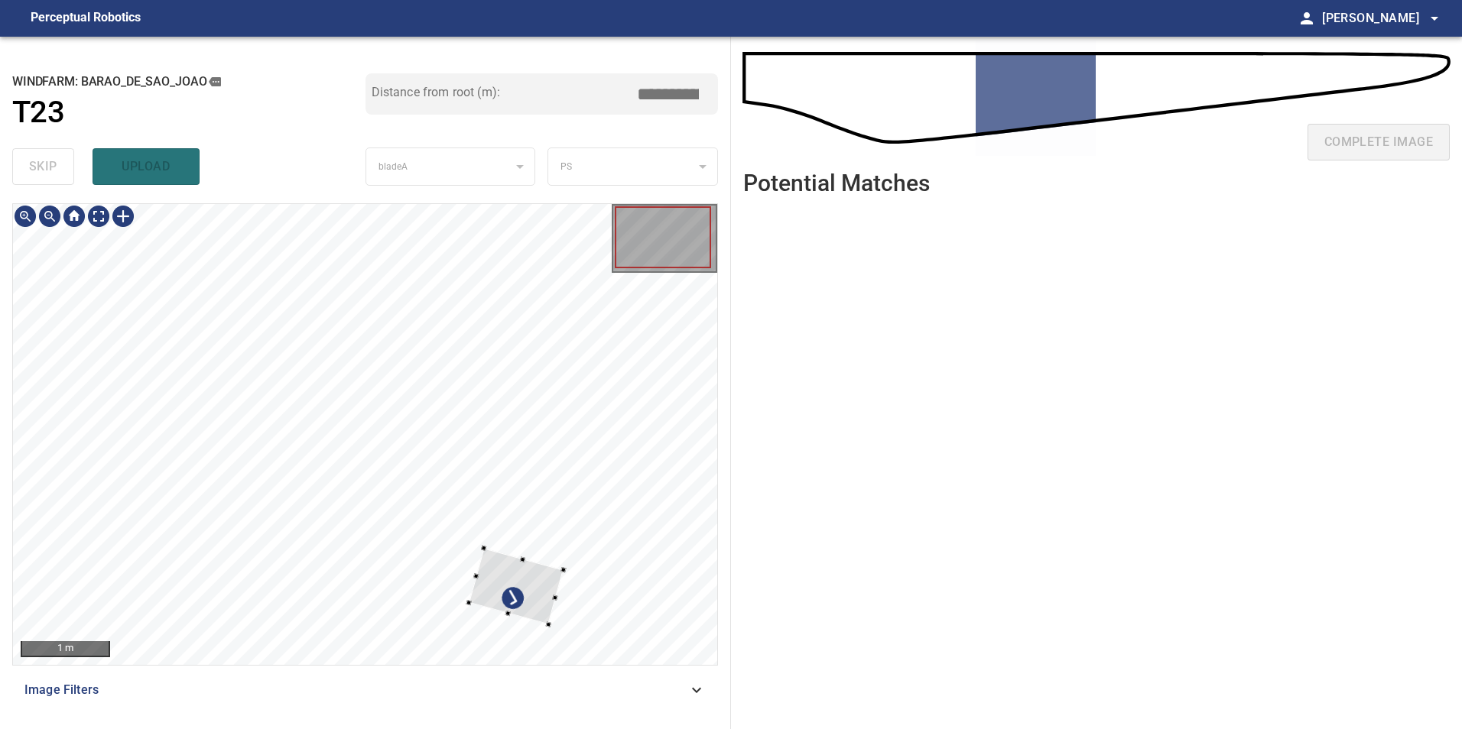
click at [600, 553] on div at bounding box center [365, 434] width 704 height 461
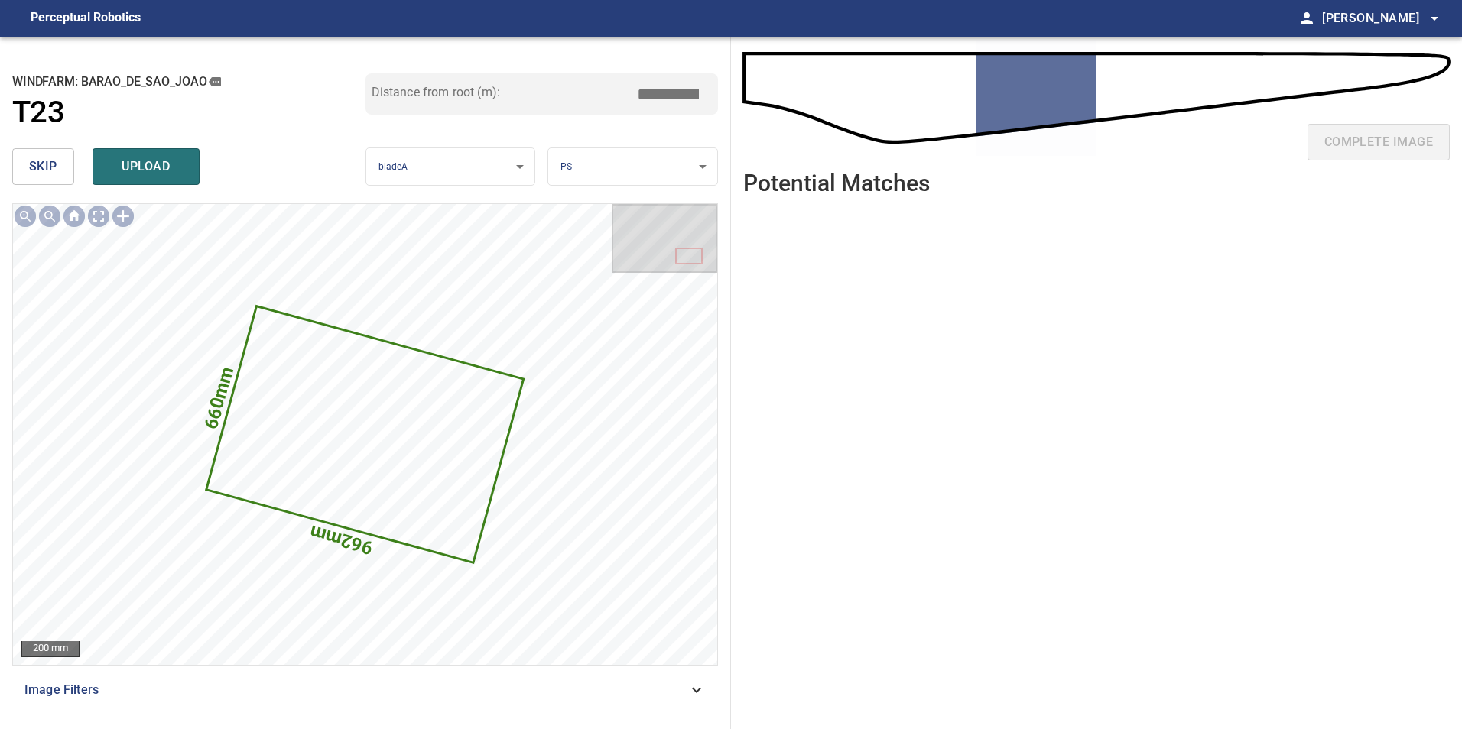
click at [39, 159] on span "skip" at bounding box center [43, 166] width 28 height 21
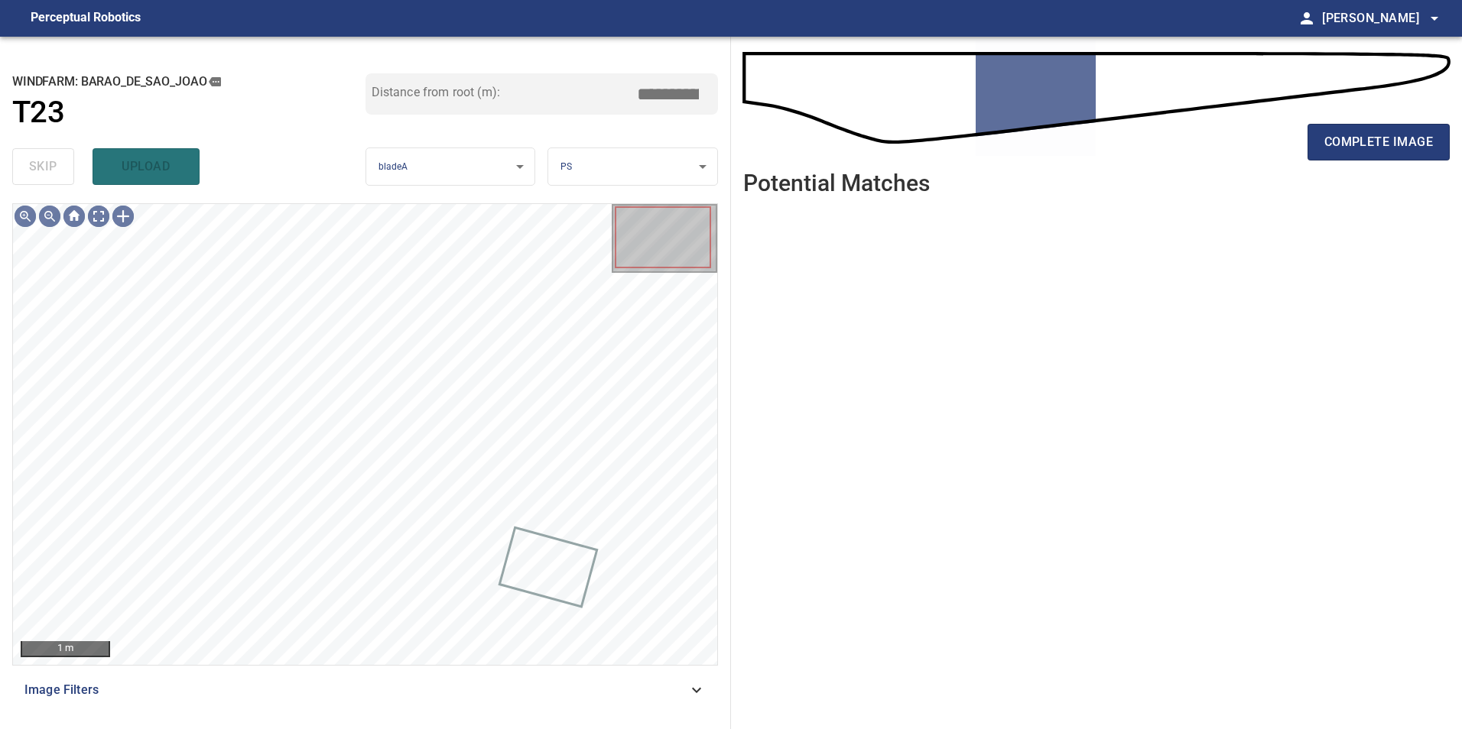
click at [388, 696] on span "Image Filters" at bounding box center [355, 690] width 663 height 18
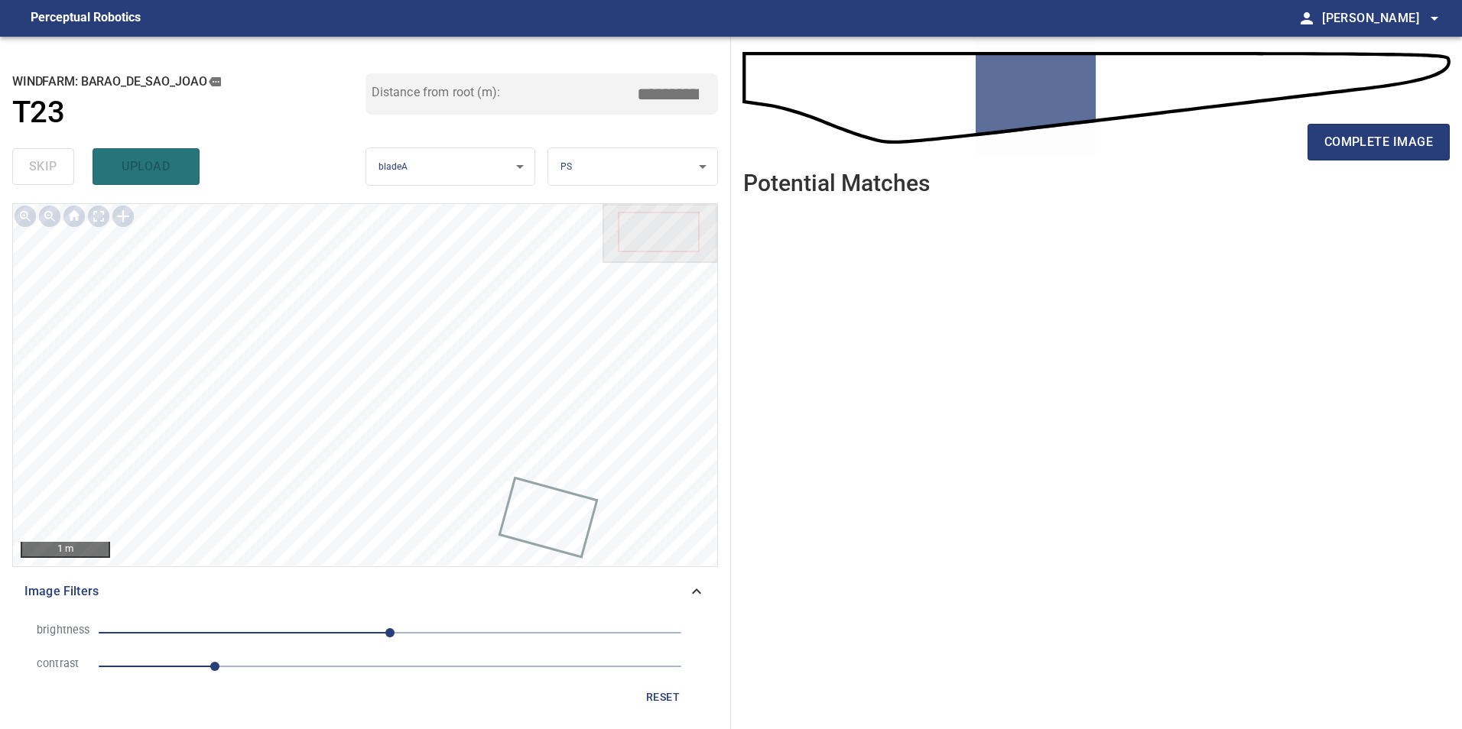
drag, startPoint x: 259, startPoint y: 676, endPoint x: 322, endPoint y: 682, distance: 63.0
click at [261, 676] on span "1" at bounding box center [390, 666] width 583 height 21
click at [320, 682] on li "contrast 1.4" at bounding box center [364, 667] width 681 height 34
click at [283, 629] on span "0" at bounding box center [390, 632] width 583 height 21
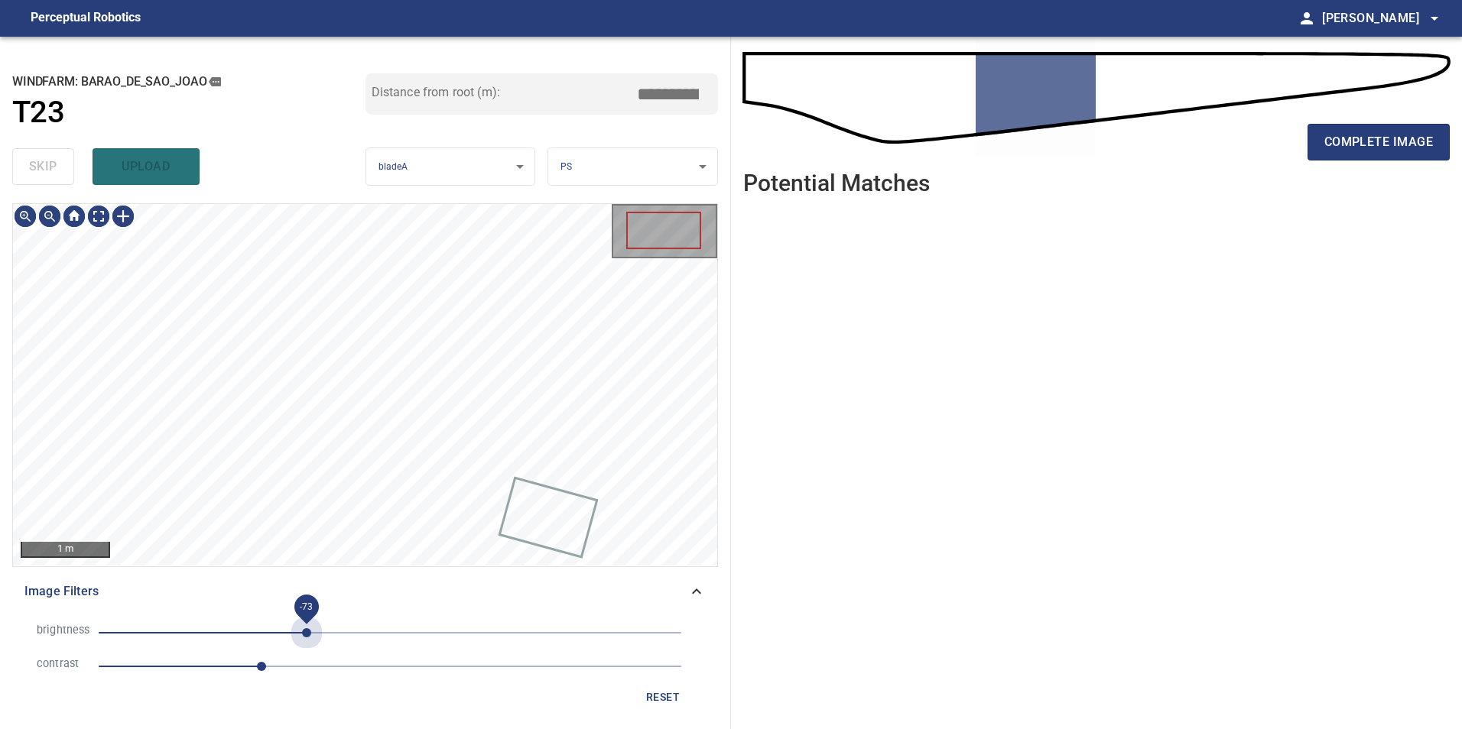
click at [307, 642] on span "-73" at bounding box center [390, 632] width 583 height 21
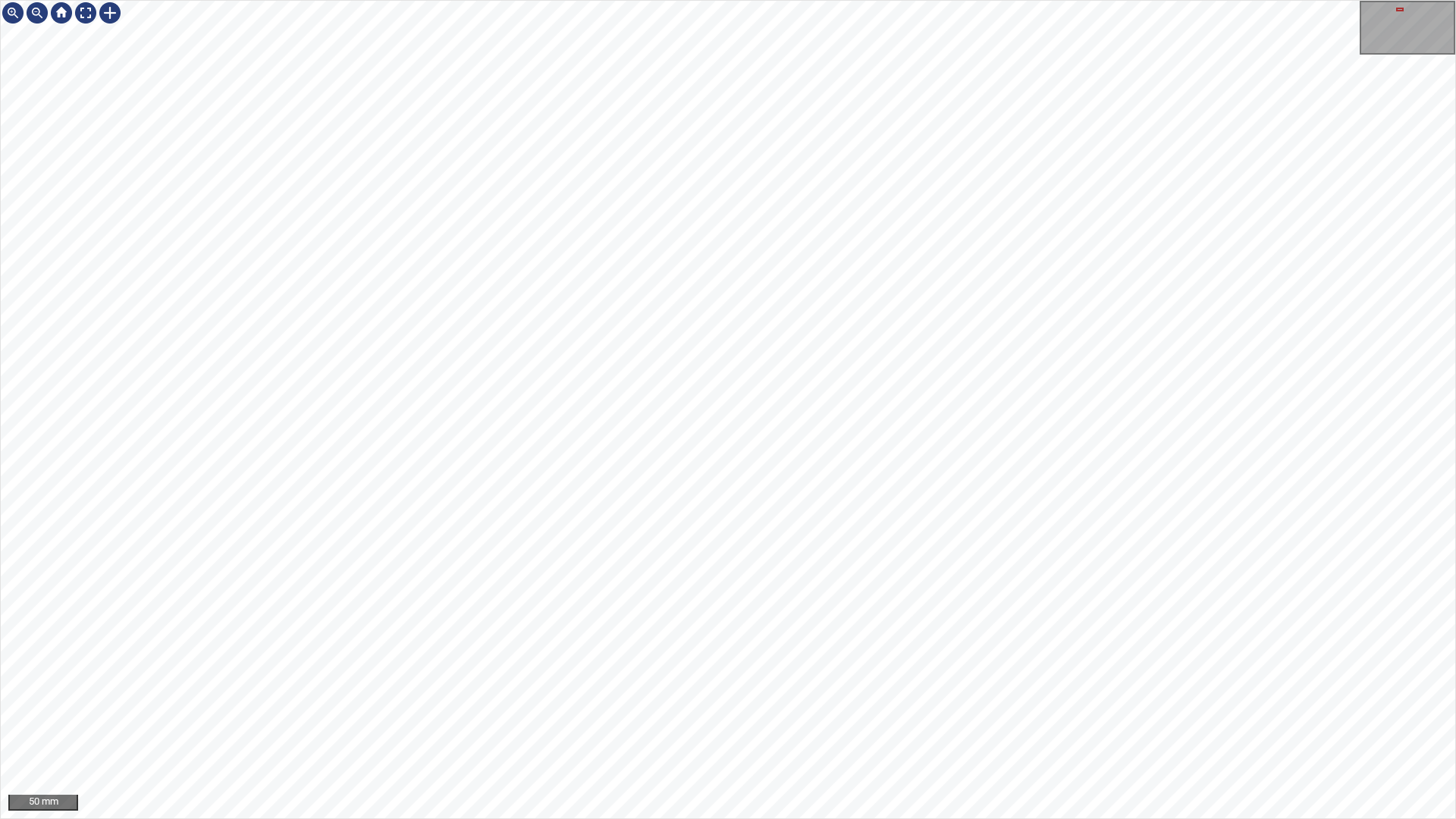
click at [467, 723] on div "50 mm" at bounding box center [728, 410] width 1456 height 819
click at [796, 723] on div "100 mm" at bounding box center [728, 410] width 1456 height 819
click at [986, 723] on div "100 mm" at bounding box center [728, 410] width 1456 height 819
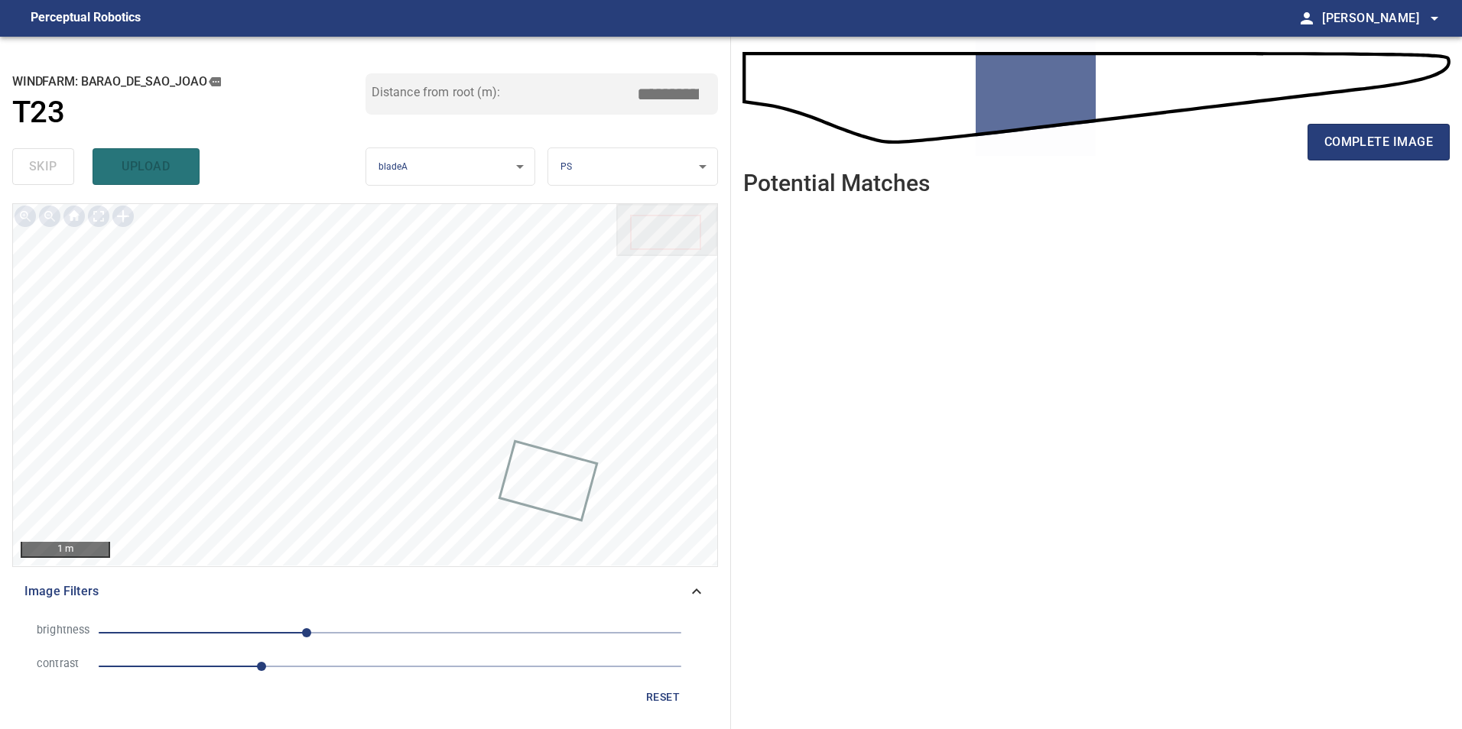
click at [406, 629] on span "-73" at bounding box center [390, 632] width 583 height 21
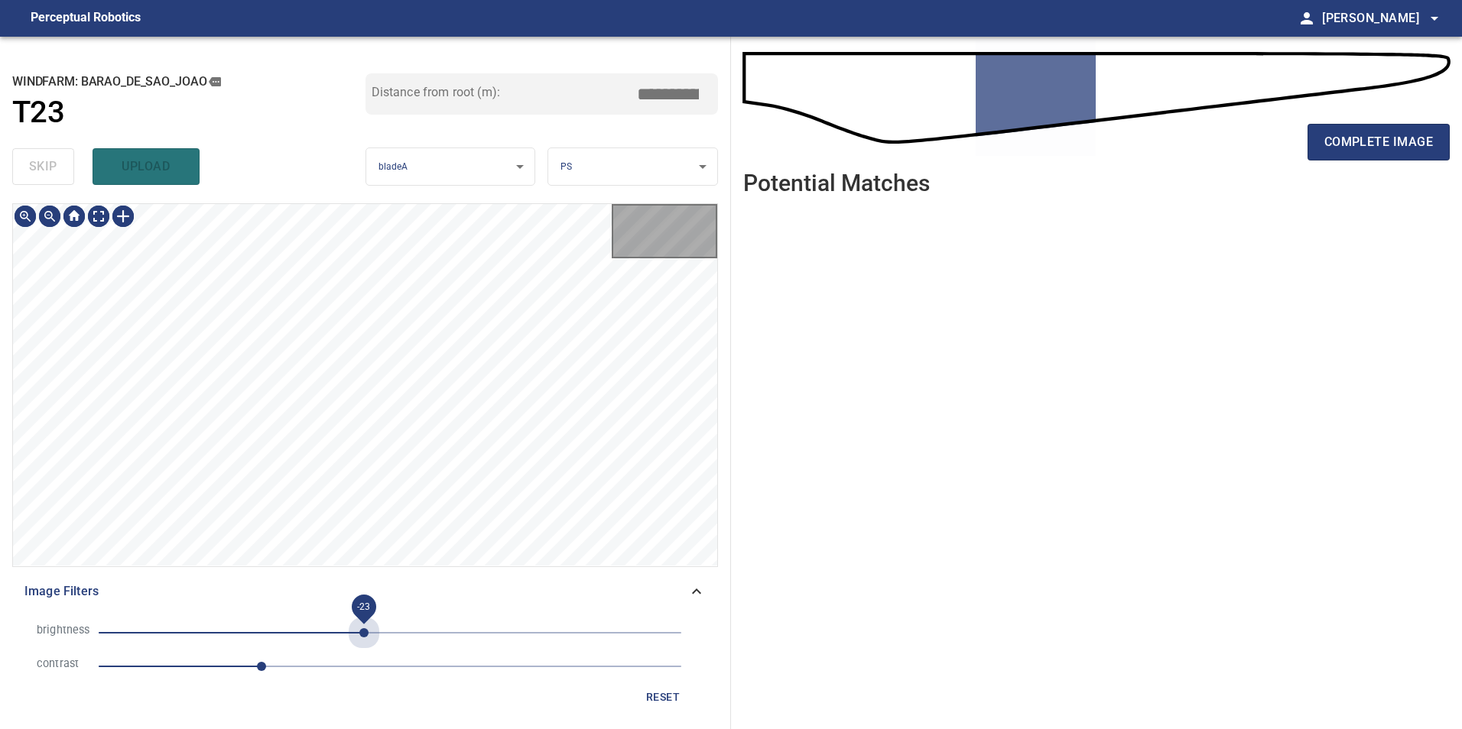
click at [363, 630] on span "-23" at bounding box center [390, 632] width 583 height 21
click at [344, 633] on span "-40" at bounding box center [390, 632] width 583 height 21
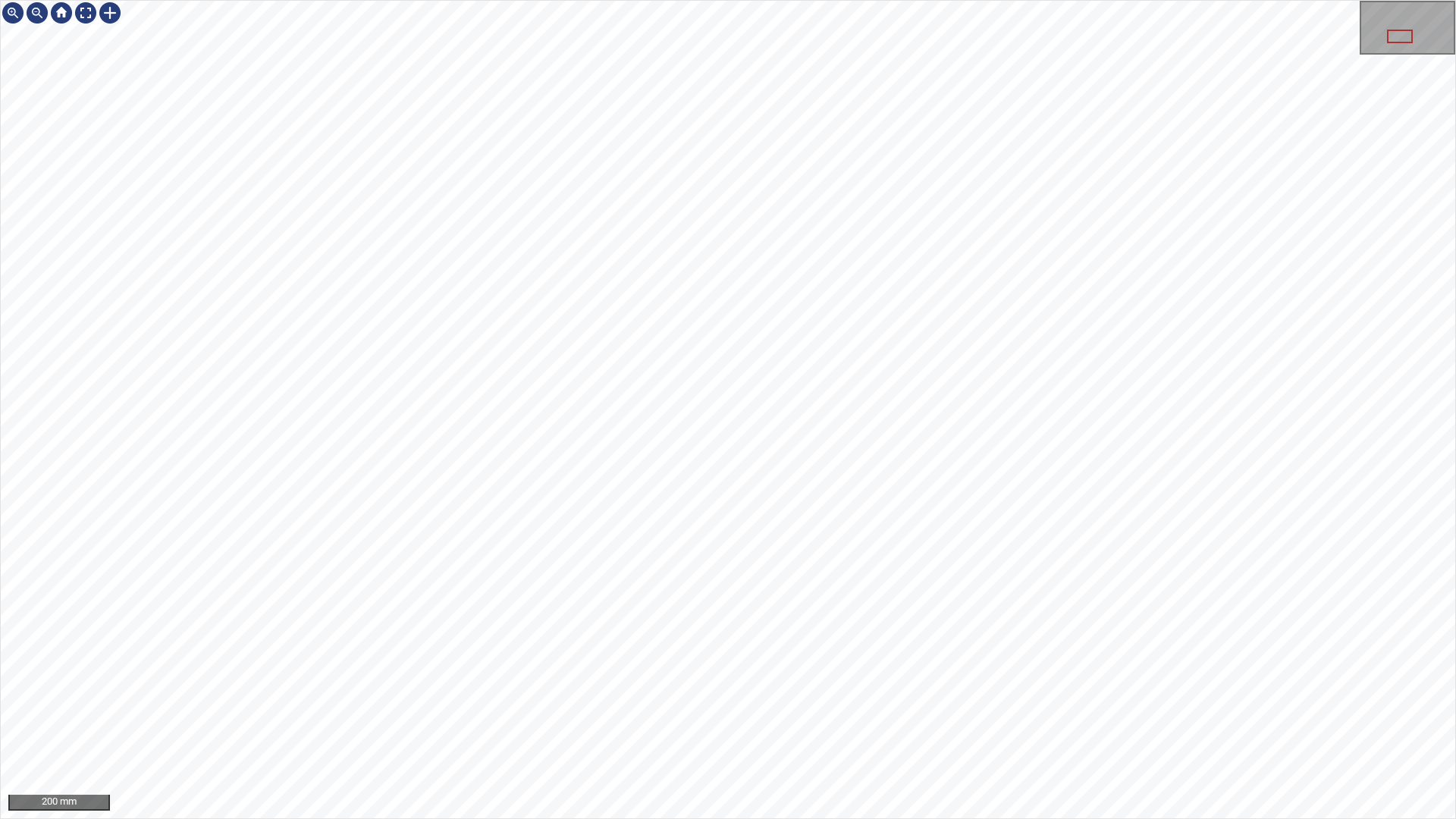
click at [993, 0] on div "200 mm" at bounding box center [728, 410] width 1456 height 819
click at [82, 14] on div at bounding box center [85, 13] width 24 height 24
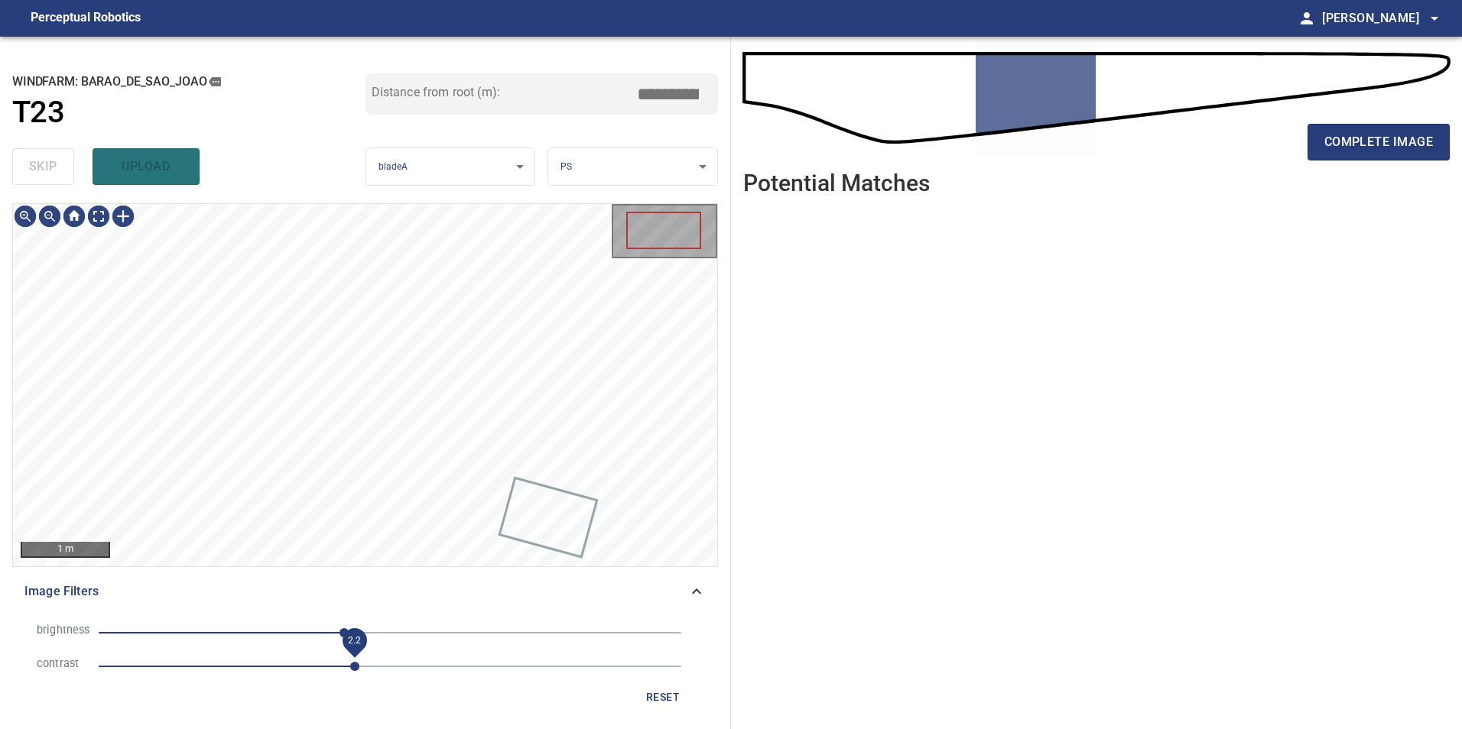
click at [355, 661] on span "2.2" at bounding box center [390, 666] width 583 height 21
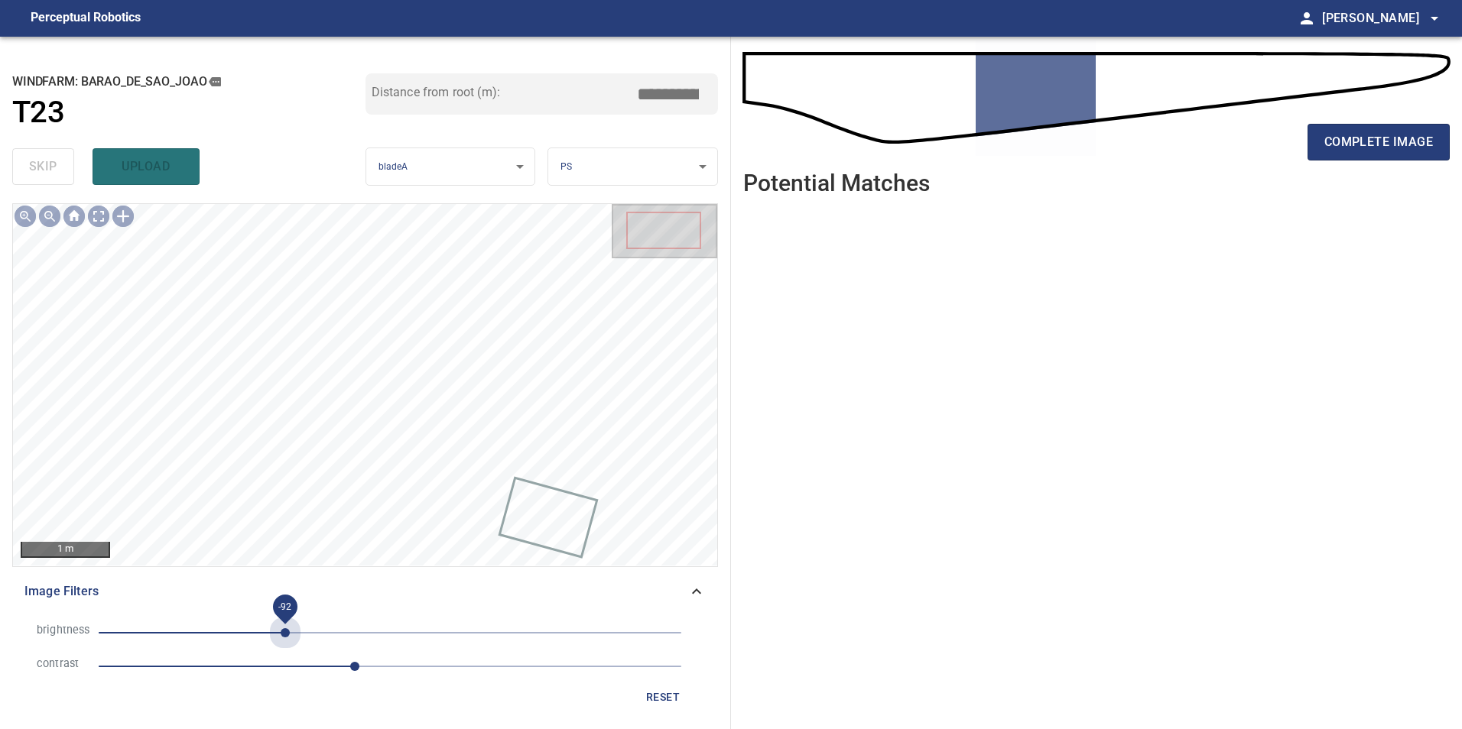
click at [285, 628] on span "-92" at bounding box center [390, 632] width 583 height 21
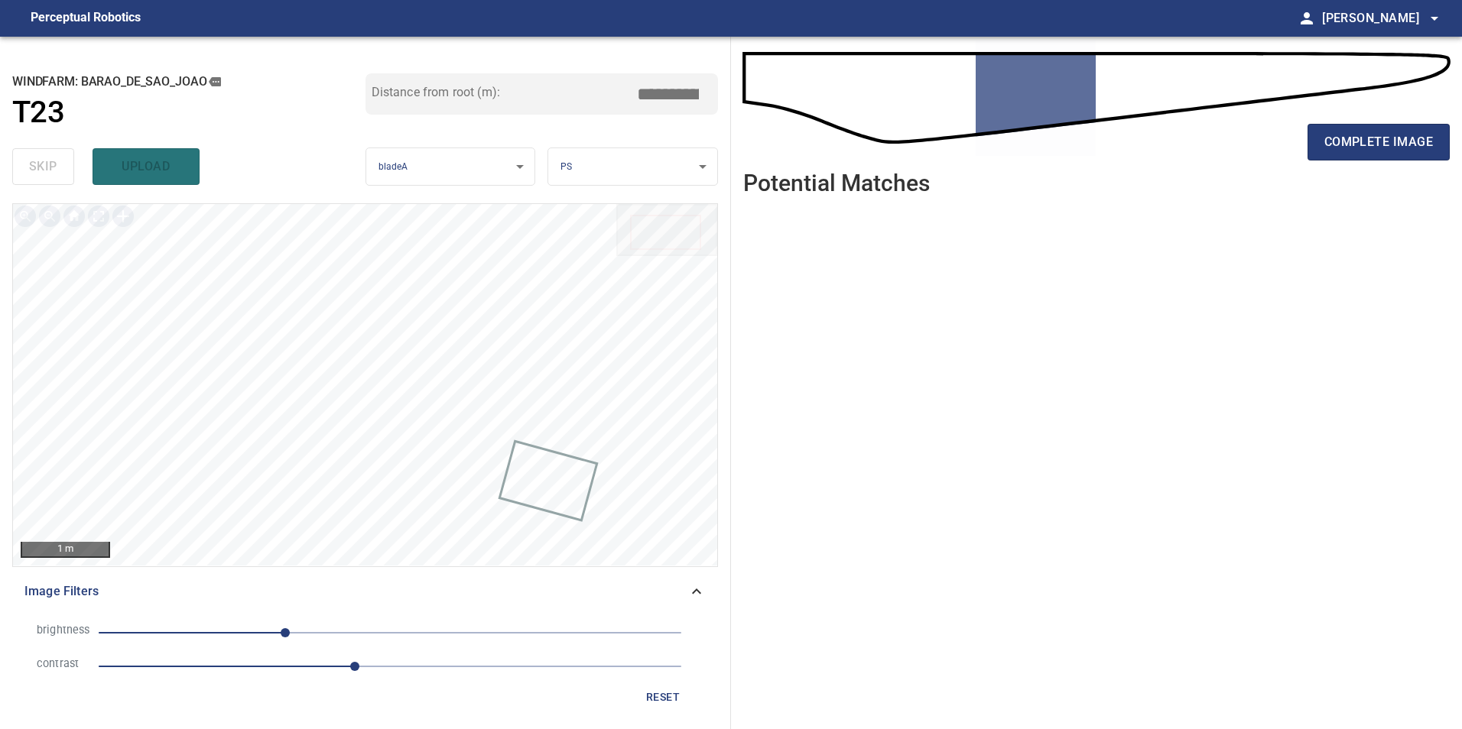
click at [673, 697] on span "reset" at bounding box center [662, 697] width 37 height 19
click at [474, 668] on span "3.2" at bounding box center [390, 666] width 583 height 21
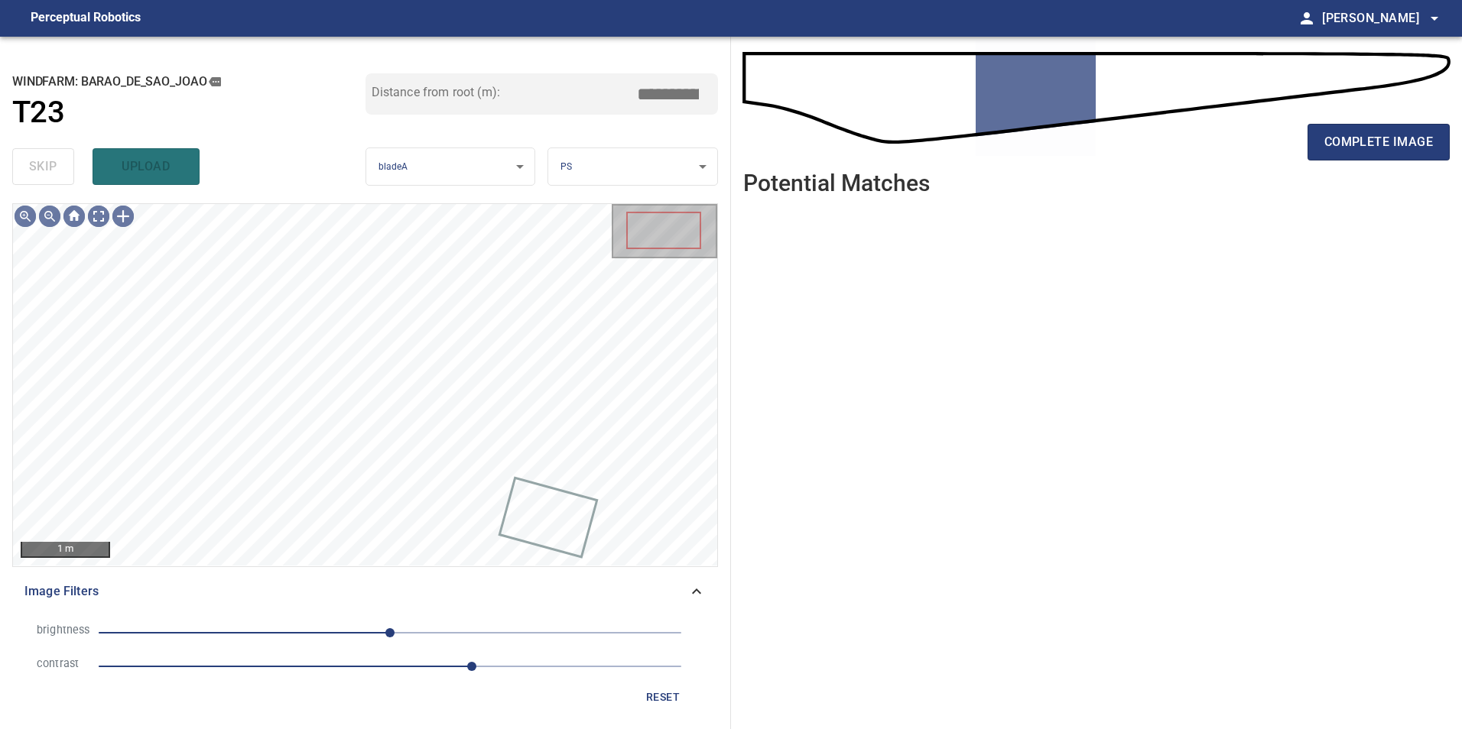
drag, startPoint x: 216, startPoint y: 622, endPoint x: 220, endPoint y: 635, distance: 13.8
click at [217, 625] on span "0" at bounding box center [390, 632] width 583 height 21
click at [266, 630] on span "-108" at bounding box center [390, 632] width 583 height 21
click at [229, 630] on span "-108" at bounding box center [390, 632] width 583 height 21
click at [255, 631] on span "-141" at bounding box center [390, 632] width 583 height 21
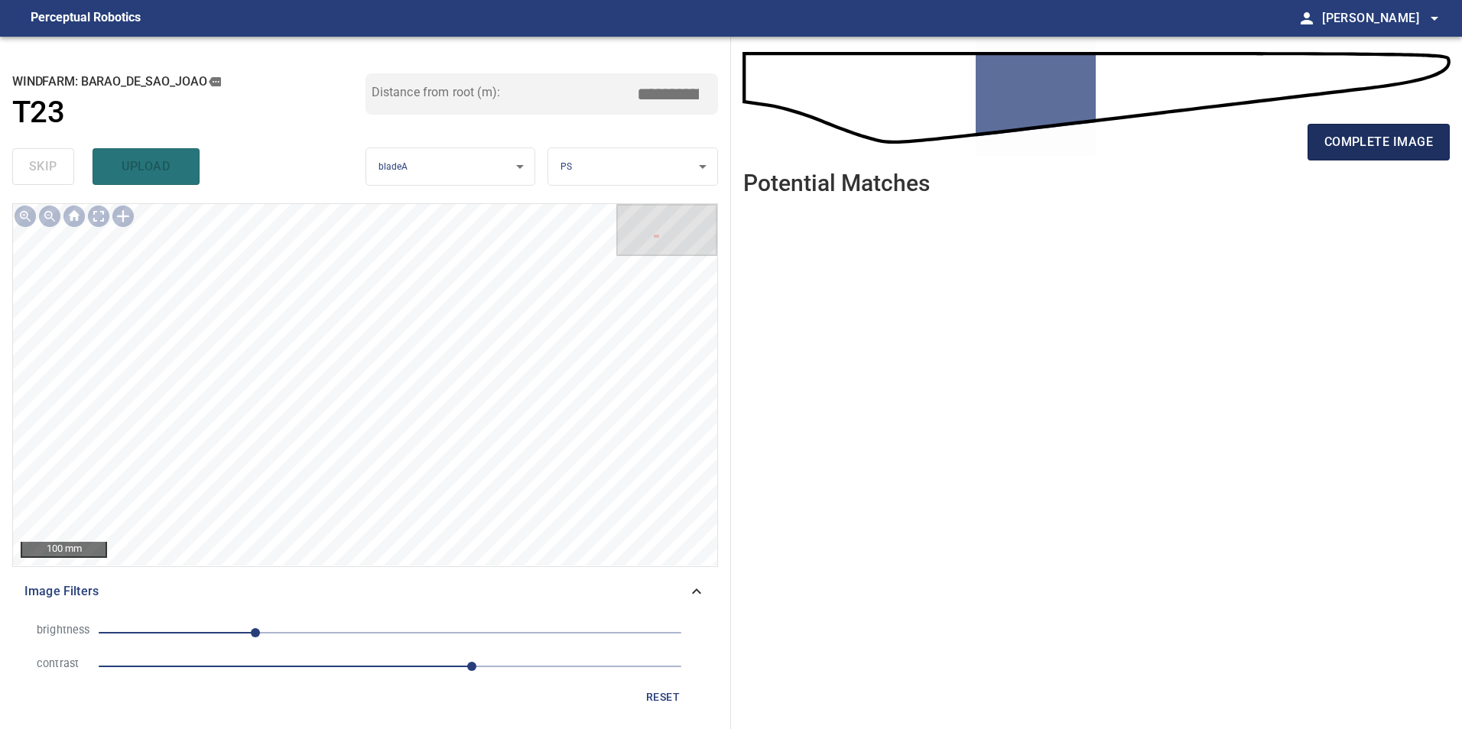
click at [1362, 149] on span "complete image" at bounding box center [1378, 141] width 109 height 21
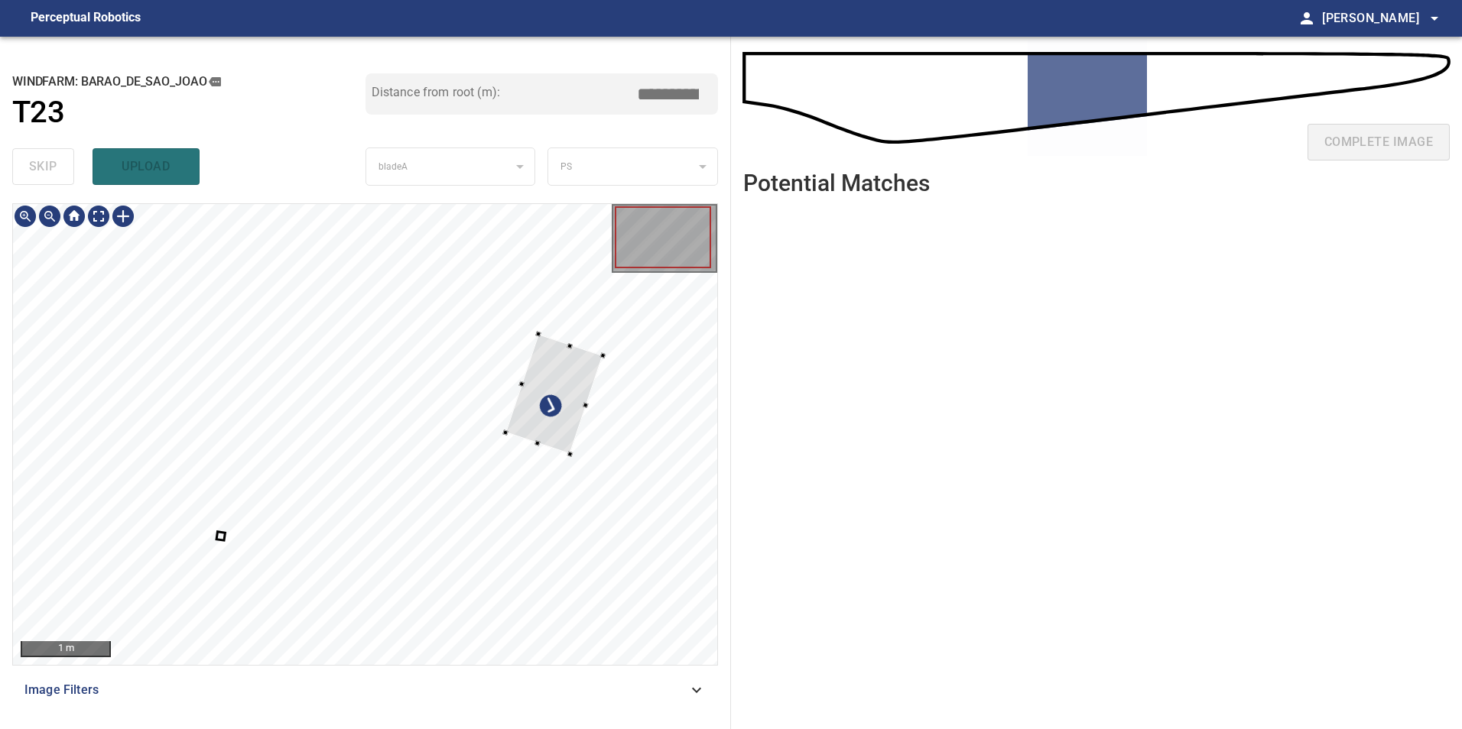
click at [603, 372] on div at bounding box center [554, 394] width 98 height 120
click at [292, 592] on div at bounding box center [365, 434] width 704 height 461
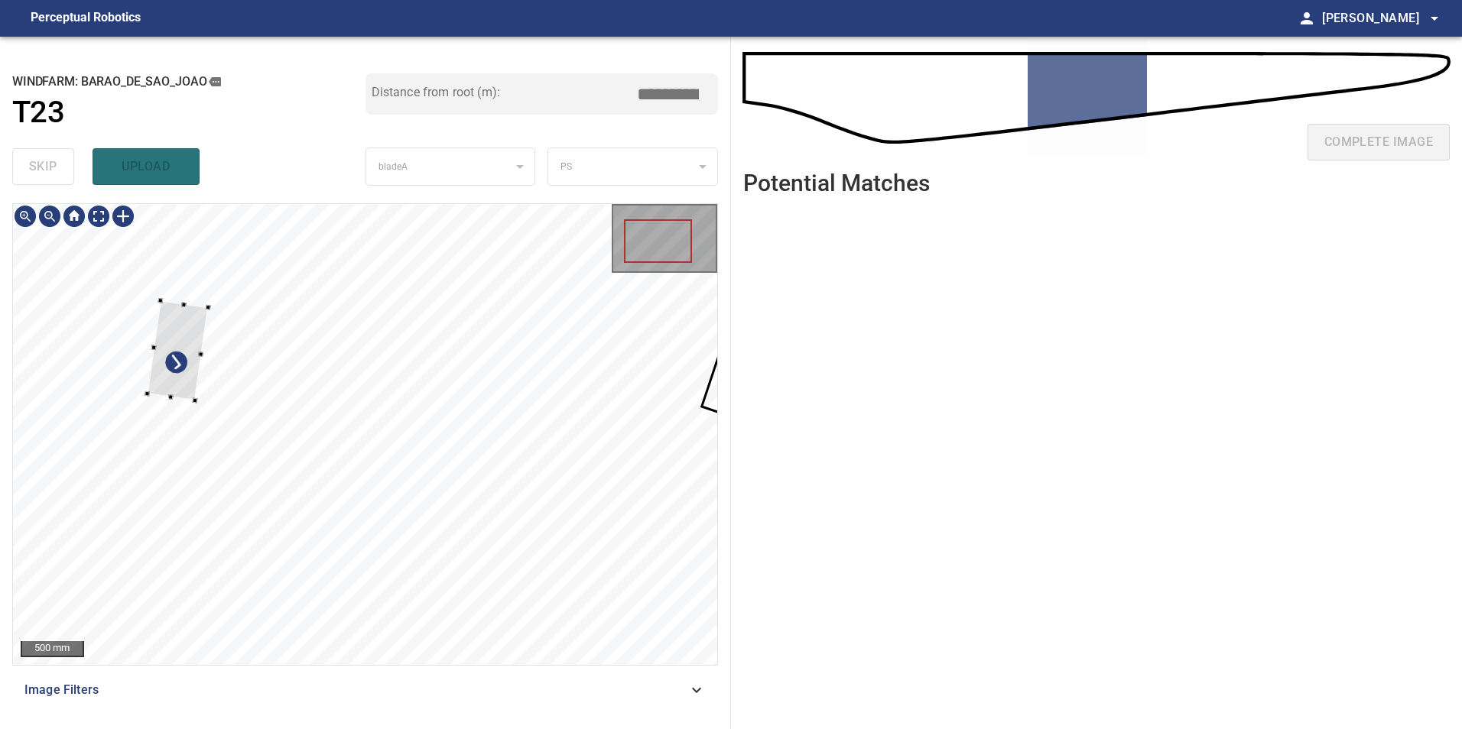
click at [159, 277] on div at bounding box center [365, 434] width 704 height 461
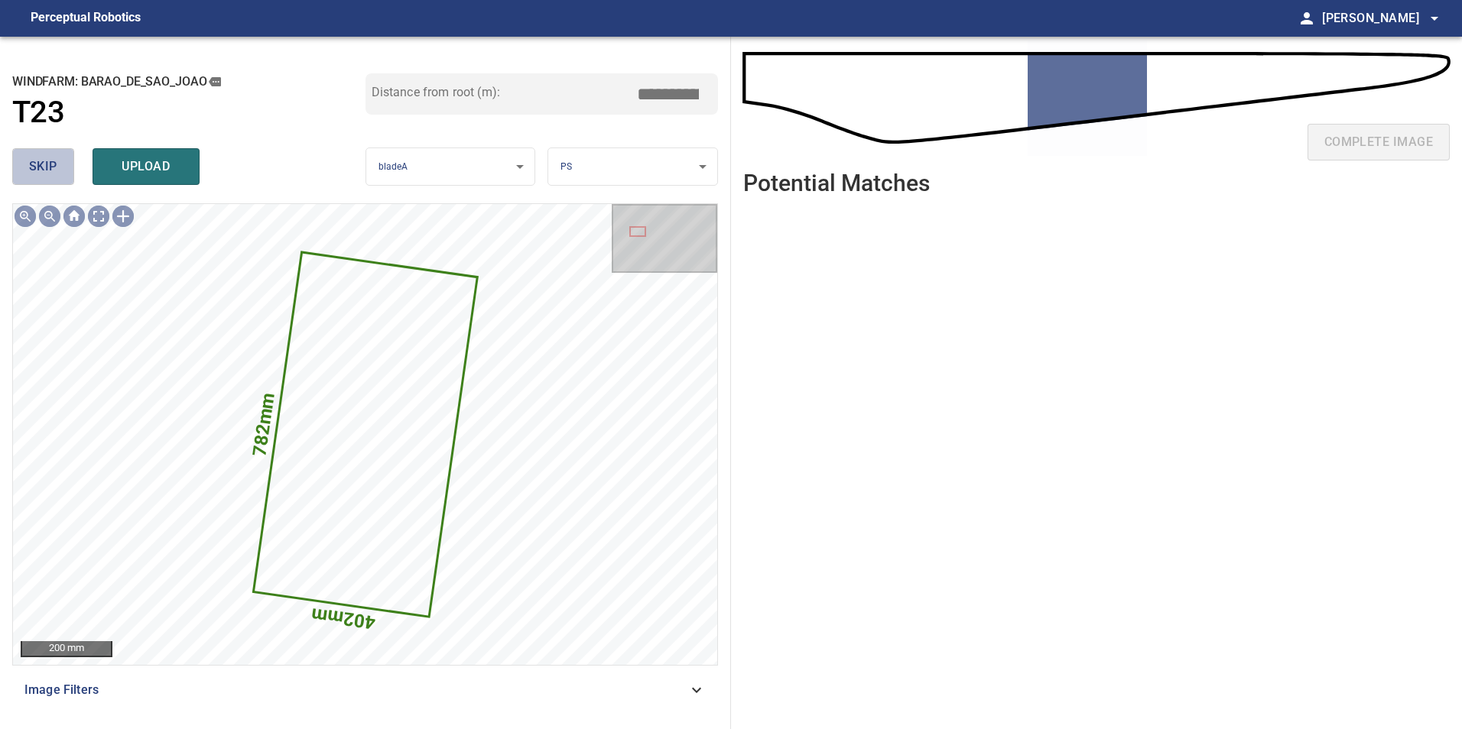
click at [16, 169] on button "skip" at bounding box center [43, 166] width 62 height 37
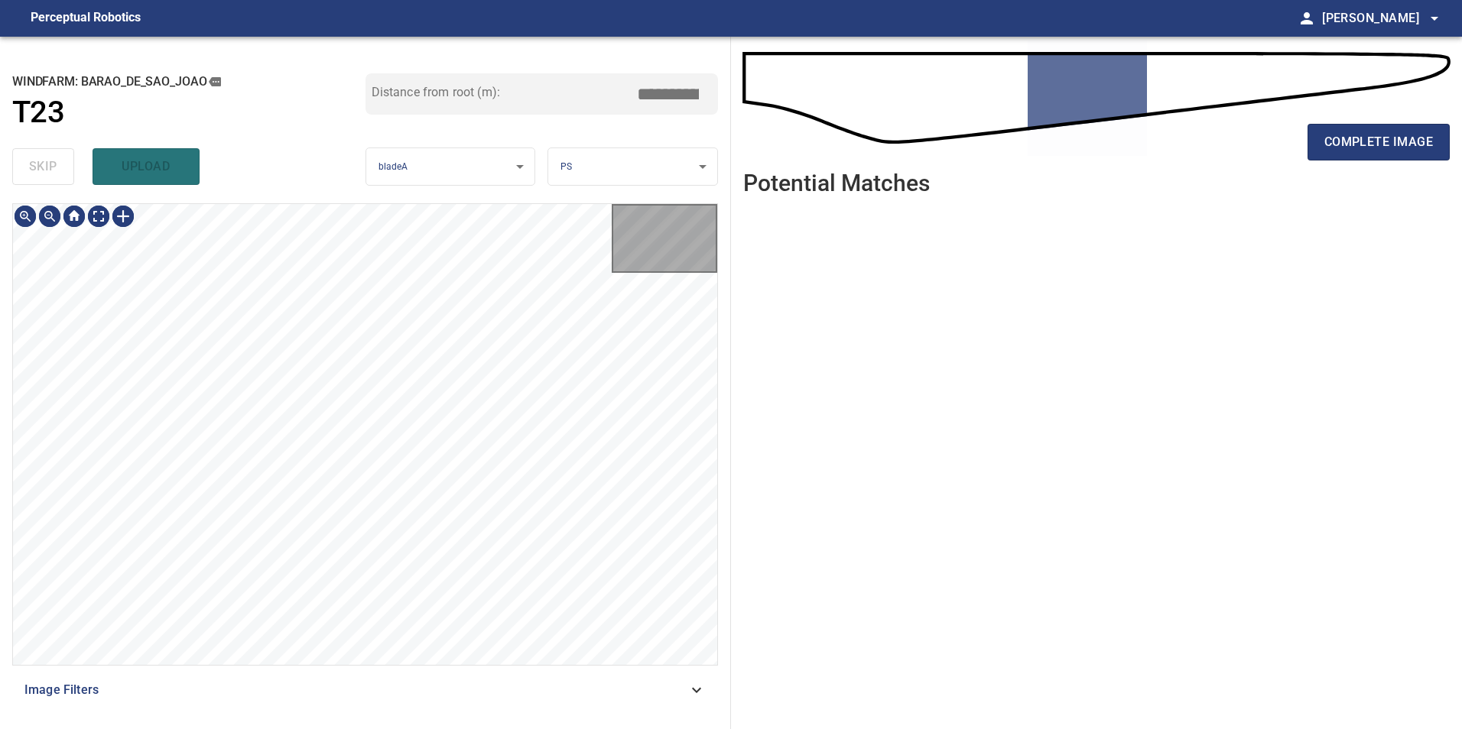
click at [16, 169] on div "skip upload" at bounding box center [188, 166] width 353 height 49
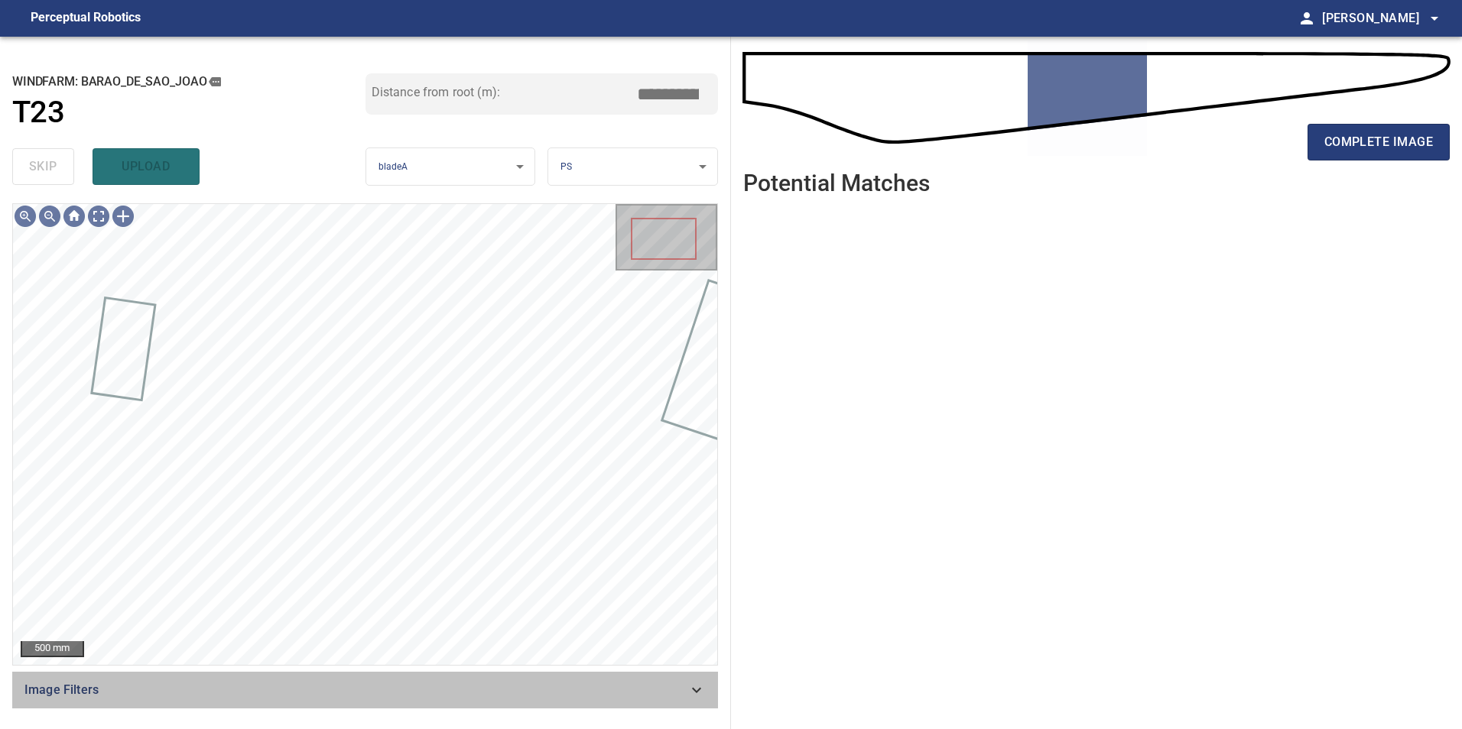
drag, startPoint x: 523, startPoint y: 676, endPoint x: 466, endPoint y: 687, distance: 57.7
click at [523, 680] on div "Image Filters" at bounding box center [365, 690] width 706 height 37
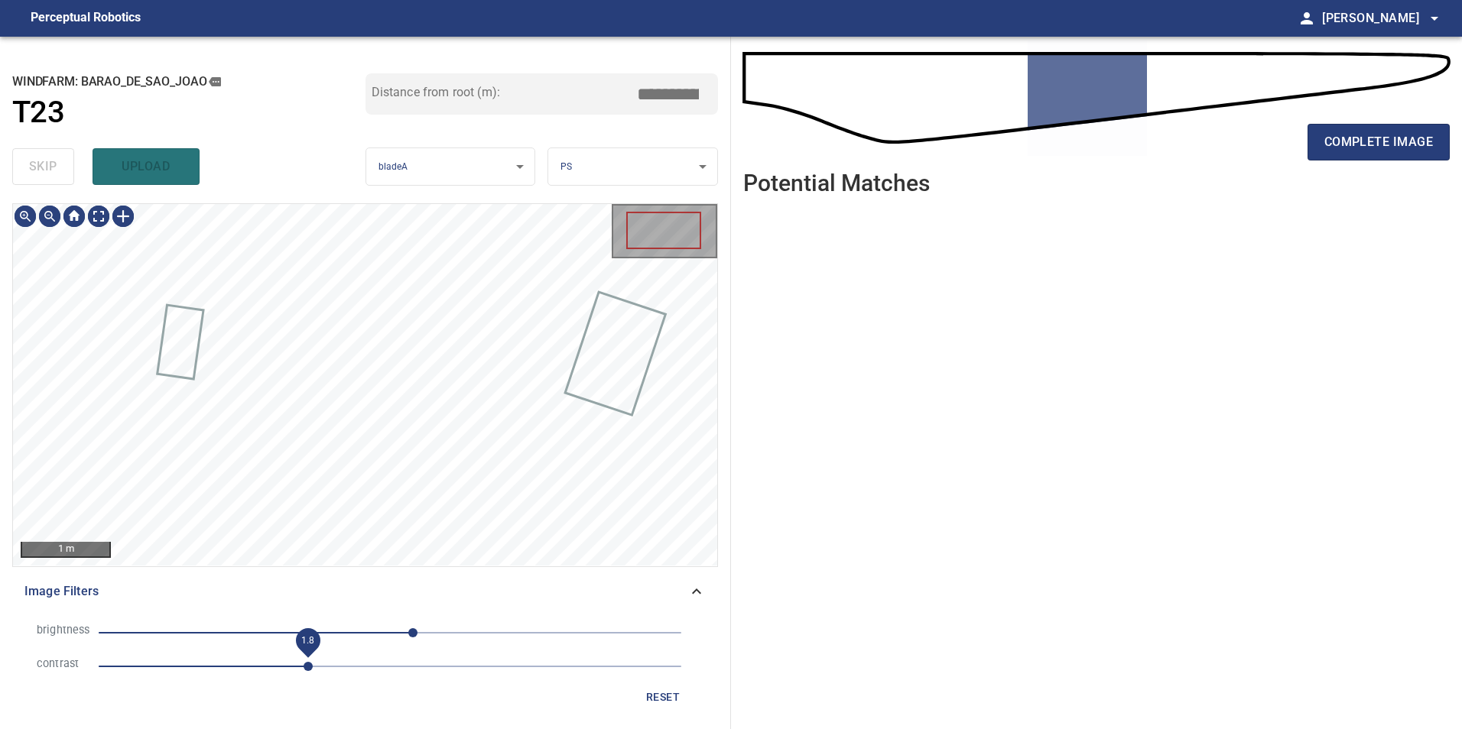
click at [305, 670] on span "1.8" at bounding box center [390, 666] width 583 height 21
click at [323, 628] on span "20" at bounding box center [390, 632] width 583 height 21
click at [300, 630] on span "-59" at bounding box center [390, 632] width 583 height 21
click at [295, 629] on span "-79" at bounding box center [299, 632] width 9 height 9
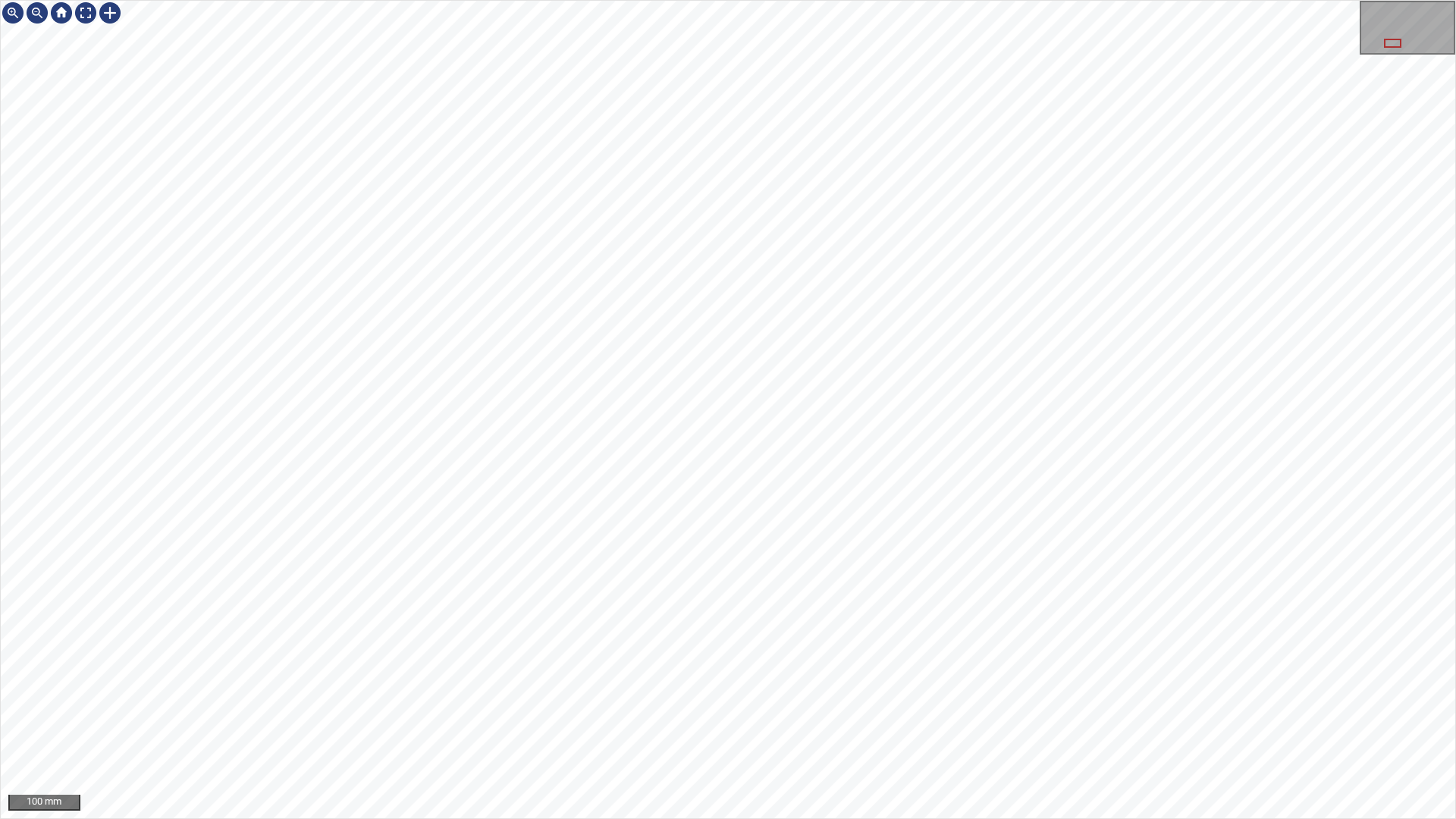
click at [1023, 723] on div "100 mm" at bounding box center [728, 410] width 1456 height 819
click at [748, 723] on div "100 mm" at bounding box center [728, 410] width 1456 height 819
click at [1209, 723] on div "100 mm" at bounding box center [728, 410] width 1456 height 819
click at [675, 723] on div "100 mm" at bounding box center [728, 410] width 1456 height 819
click at [1029, 723] on div "100 mm" at bounding box center [728, 410] width 1456 height 819
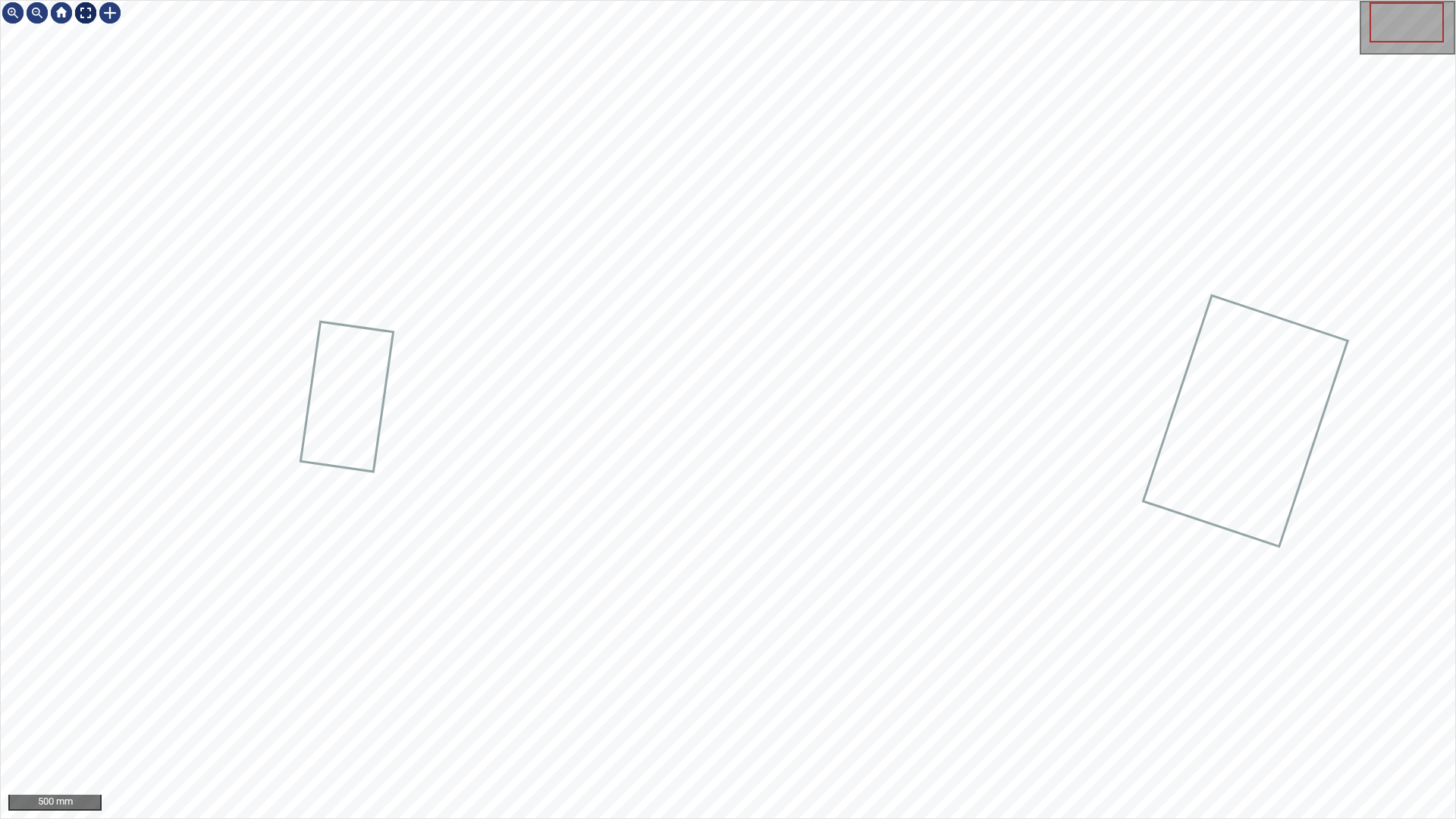
click at [75, 14] on div at bounding box center [85, 13] width 24 height 24
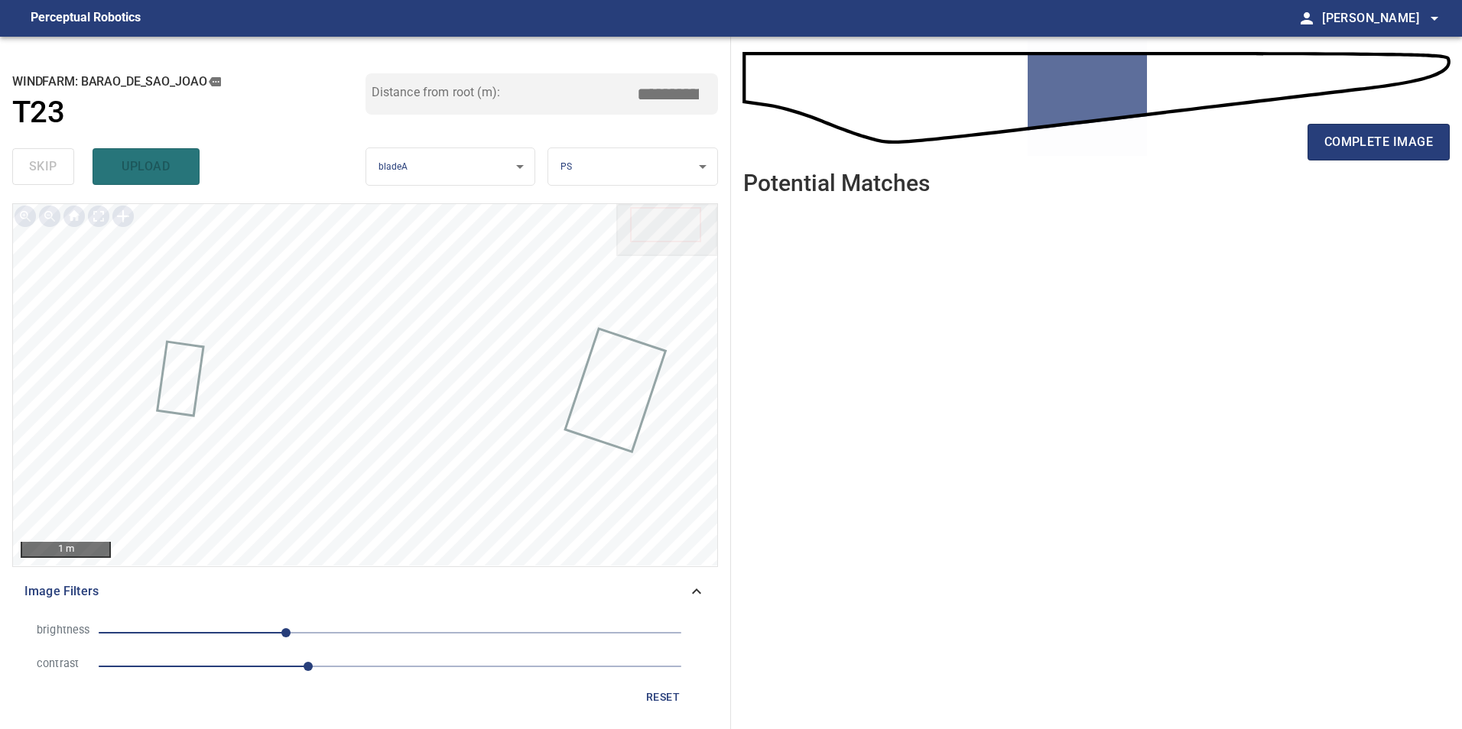
click at [657, 691] on span "reset" at bounding box center [662, 697] width 37 height 19
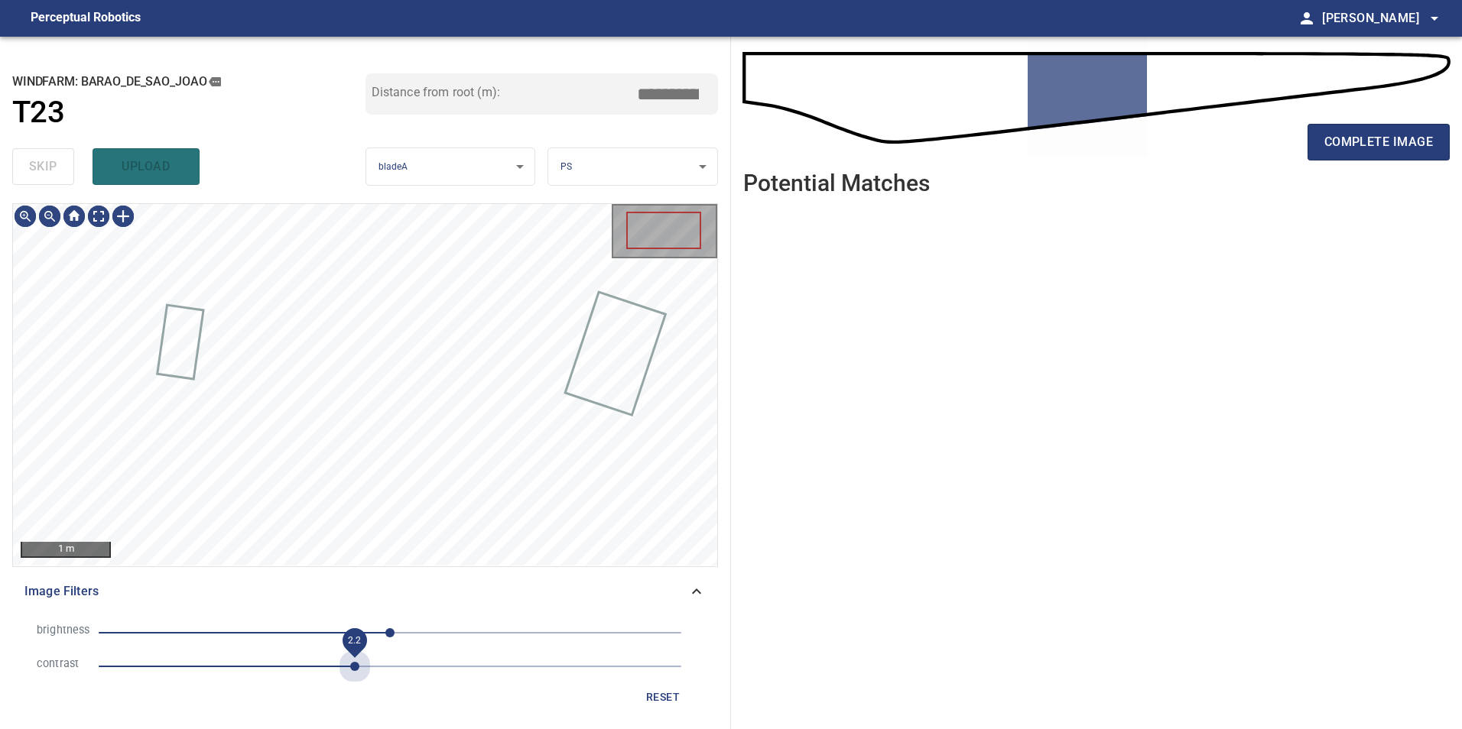
click at [350, 657] on span "2.2" at bounding box center [390, 666] width 583 height 21
click at [304, 631] on span "0" at bounding box center [390, 632] width 583 height 21
click at [266, 640] on span "-76" at bounding box center [390, 632] width 583 height 21
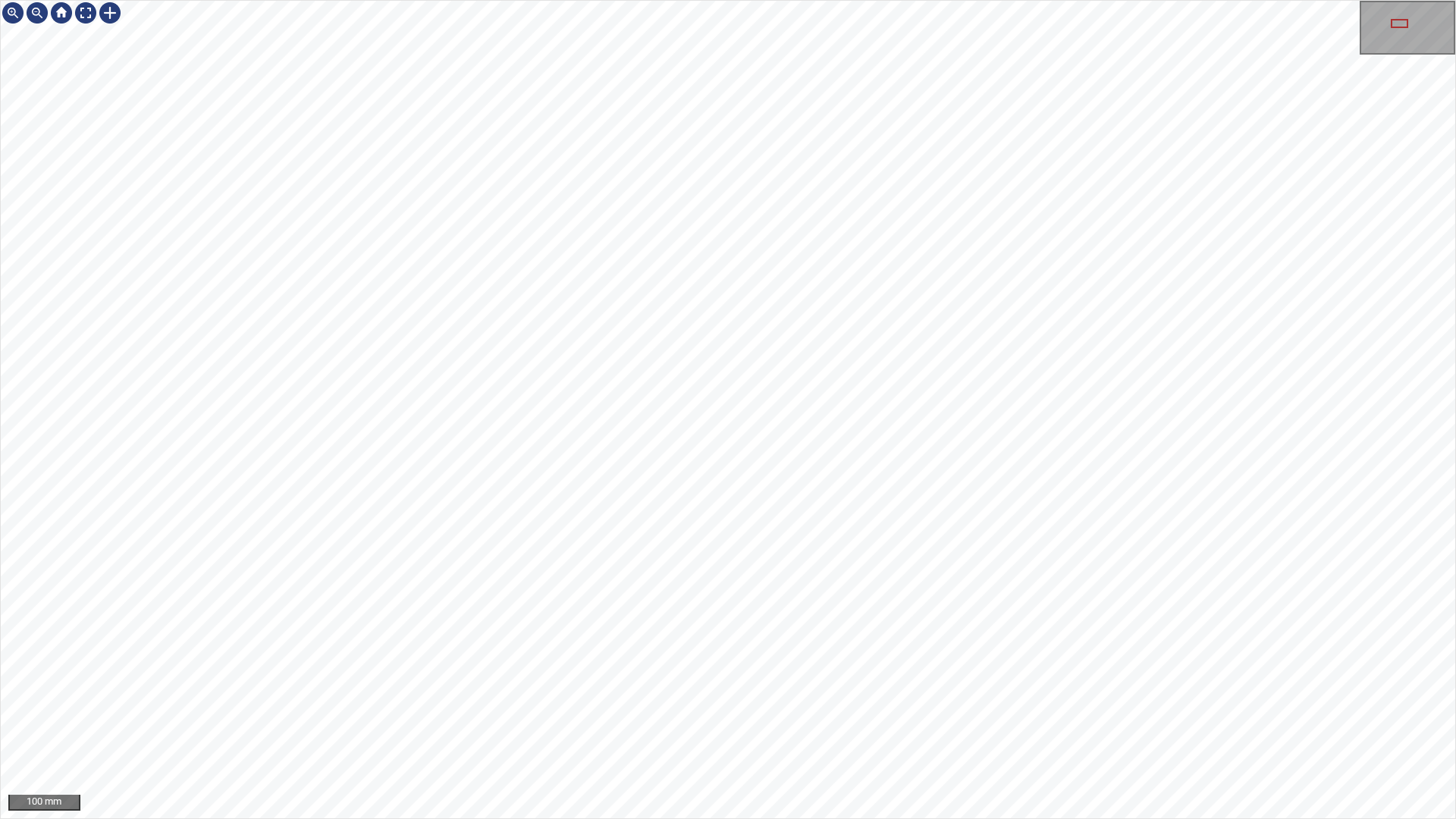
click at [974, 723] on div "100 mm" at bounding box center [728, 410] width 1456 height 819
click at [878, 0] on div "250 mm" at bounding box center [728, 410] width 1456 height 819
click at [861, 723] on div "100 mm" at bounding box center [728, 410] width 1456 height 819
click at [647, 723] on div "100 mm" at bounding box center [728, 410] width 1456 height 819
click at [750, 723] on div "100 mm" at bounding box center [728, 410] width 1456 height 819
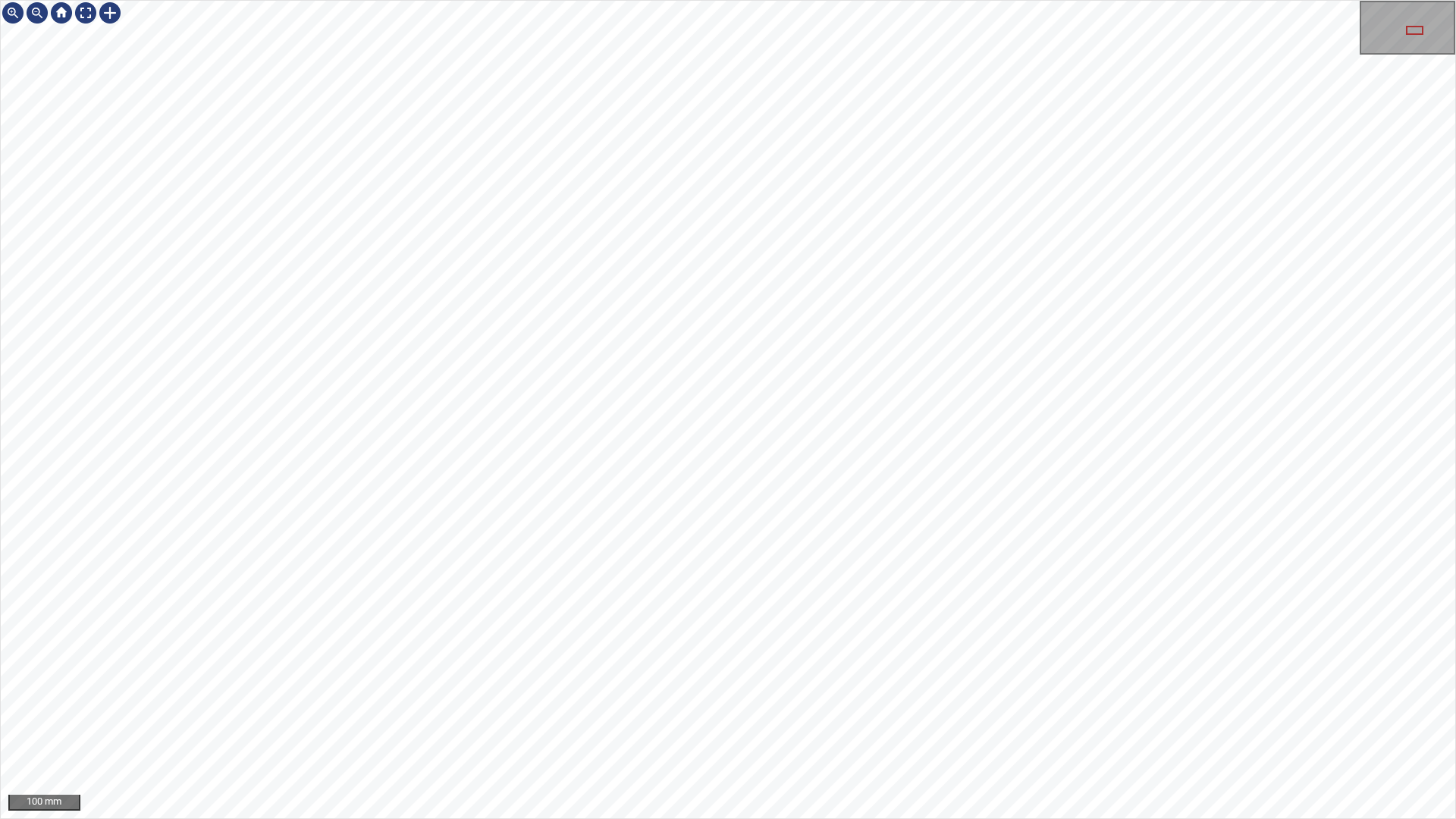
click at [952, 723] on div "100 mm" at bounding box center [728, 410] width 1456 height 819
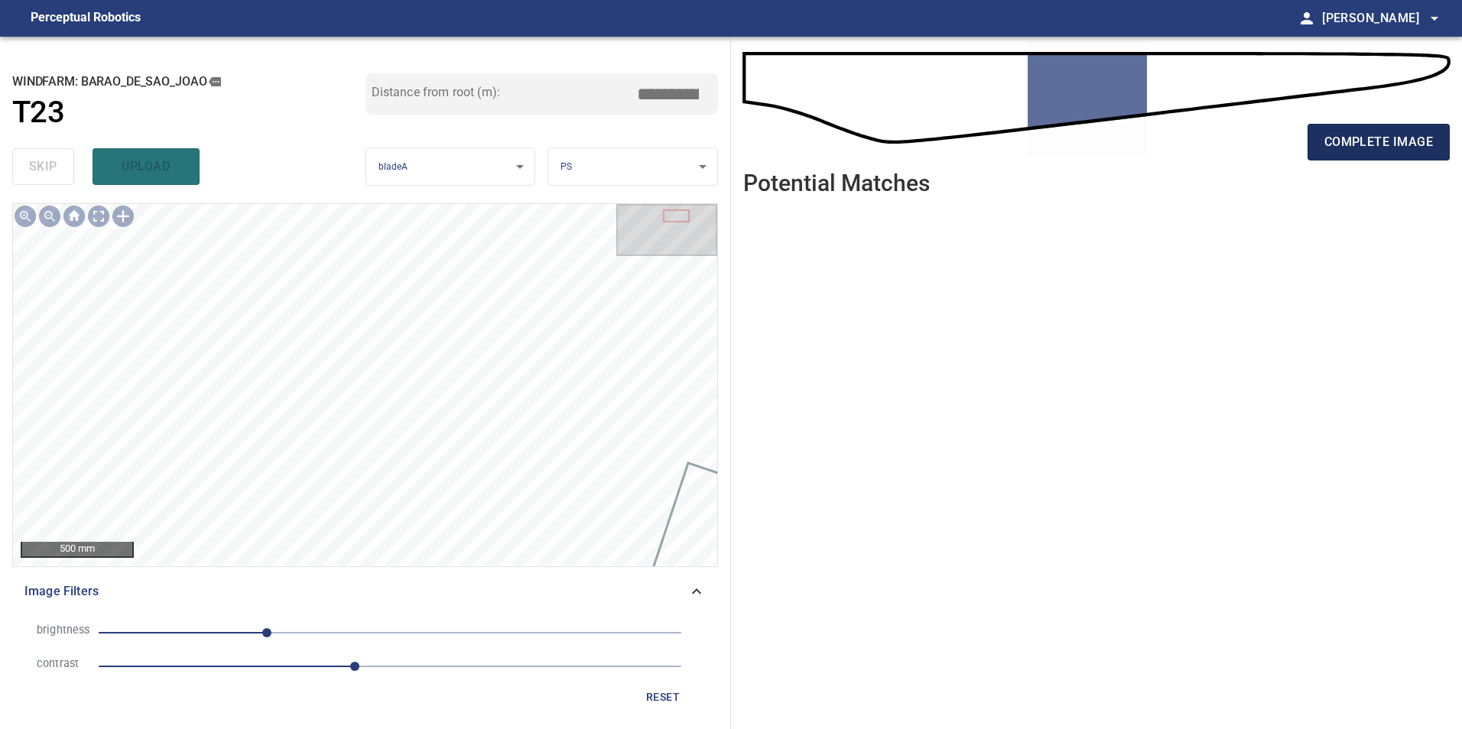
click at [1357, 151] on span "complete image" at bounding box center [1378, 141] width 109 height 21
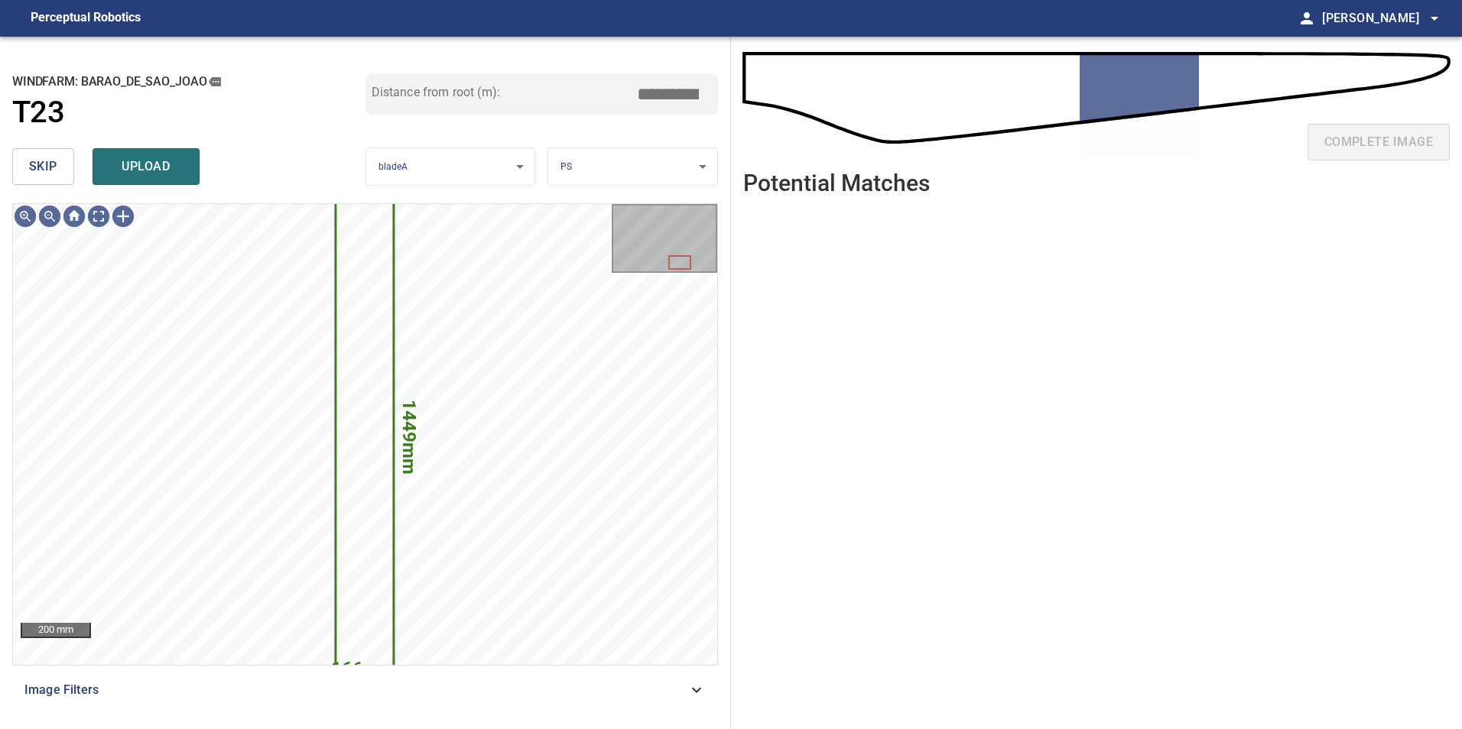
click at [50, 164] on span "skip" at bounding box center [43, 166] width 28 height 21
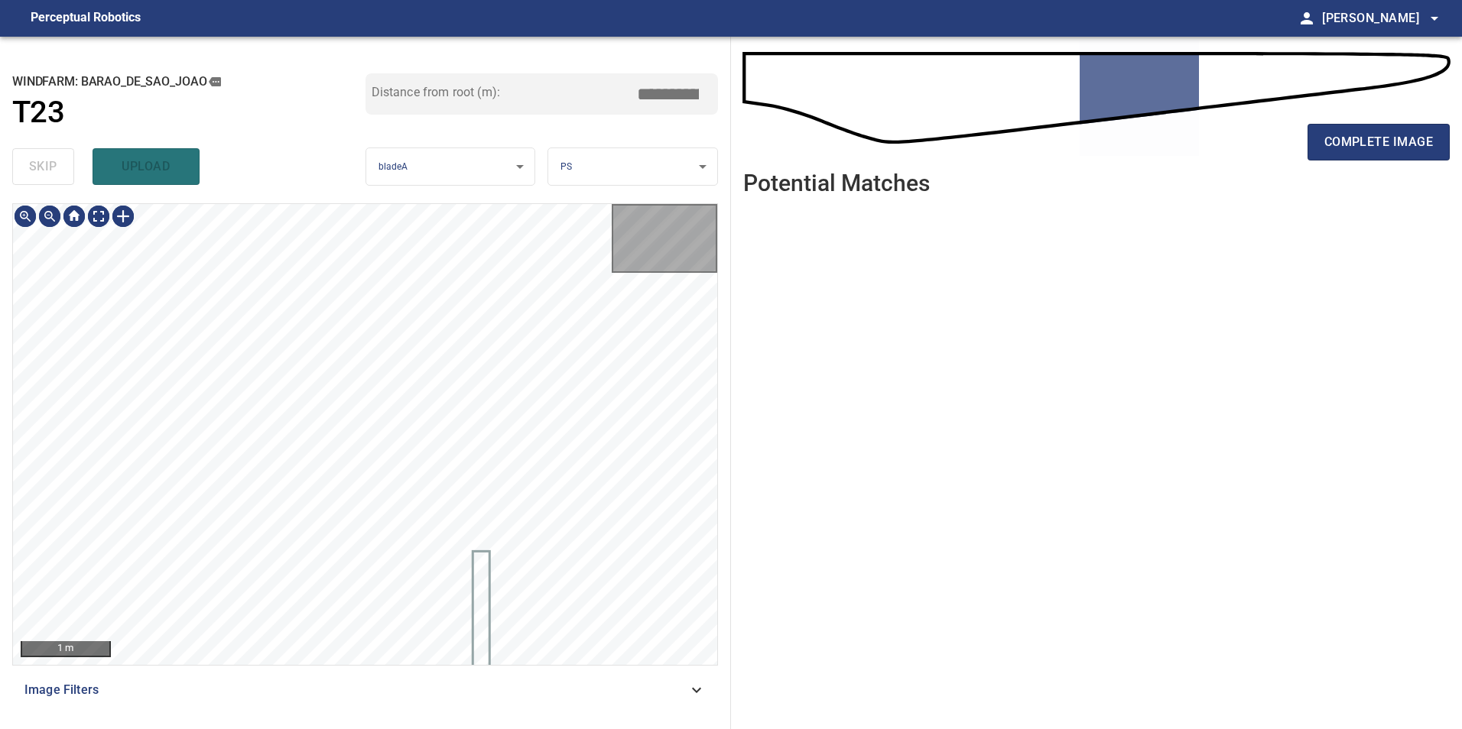
click at [50, 164] on div "skip upload" at bounding box center [188, 166] width 353 height 49
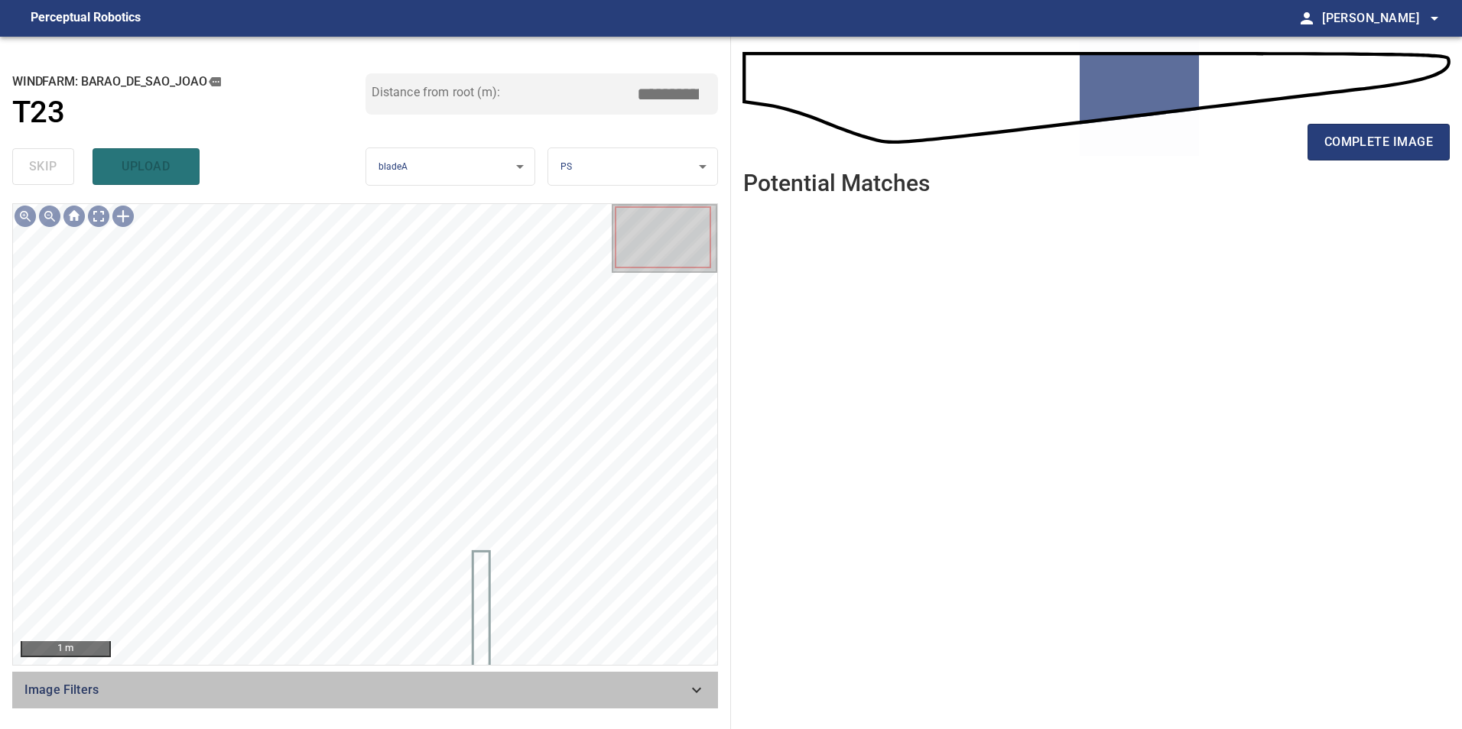
click at [670, 694] on span "Image Filters" at bounding box center [355, 690] width 663 height 18
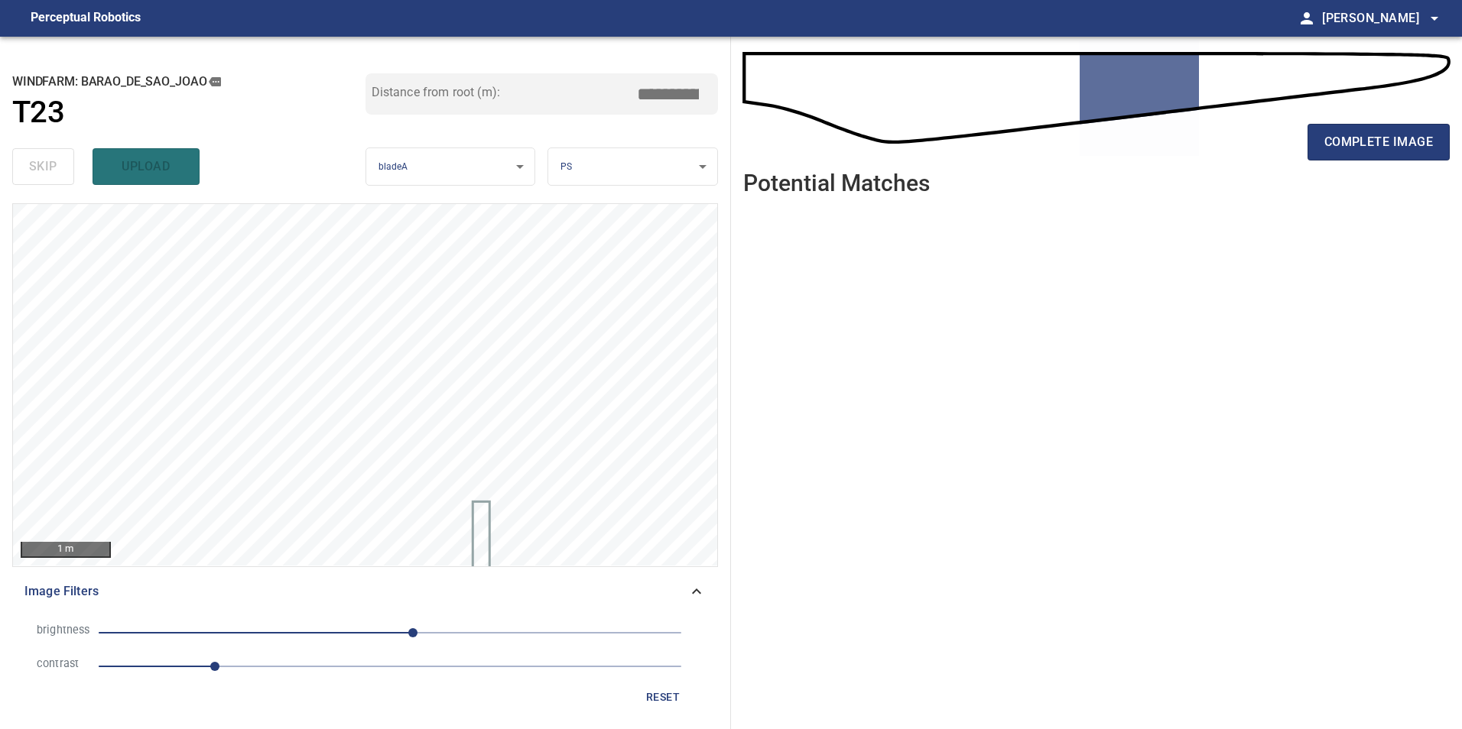
click at [278, 662] on span "1" at bounding box center [390, 666] width 583 height 21
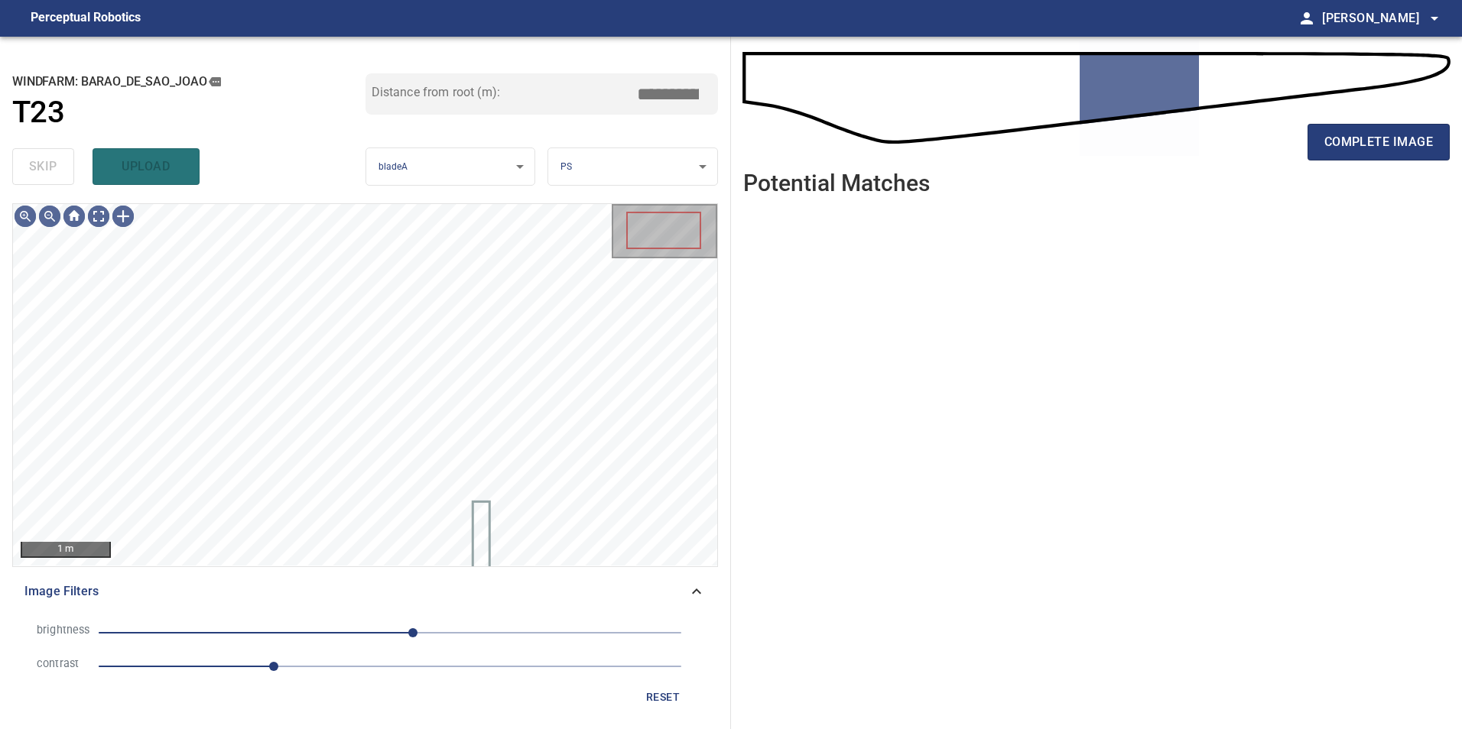
click at [327, 632] on span "20" at bounding box center [390, 632] width 583 height 21
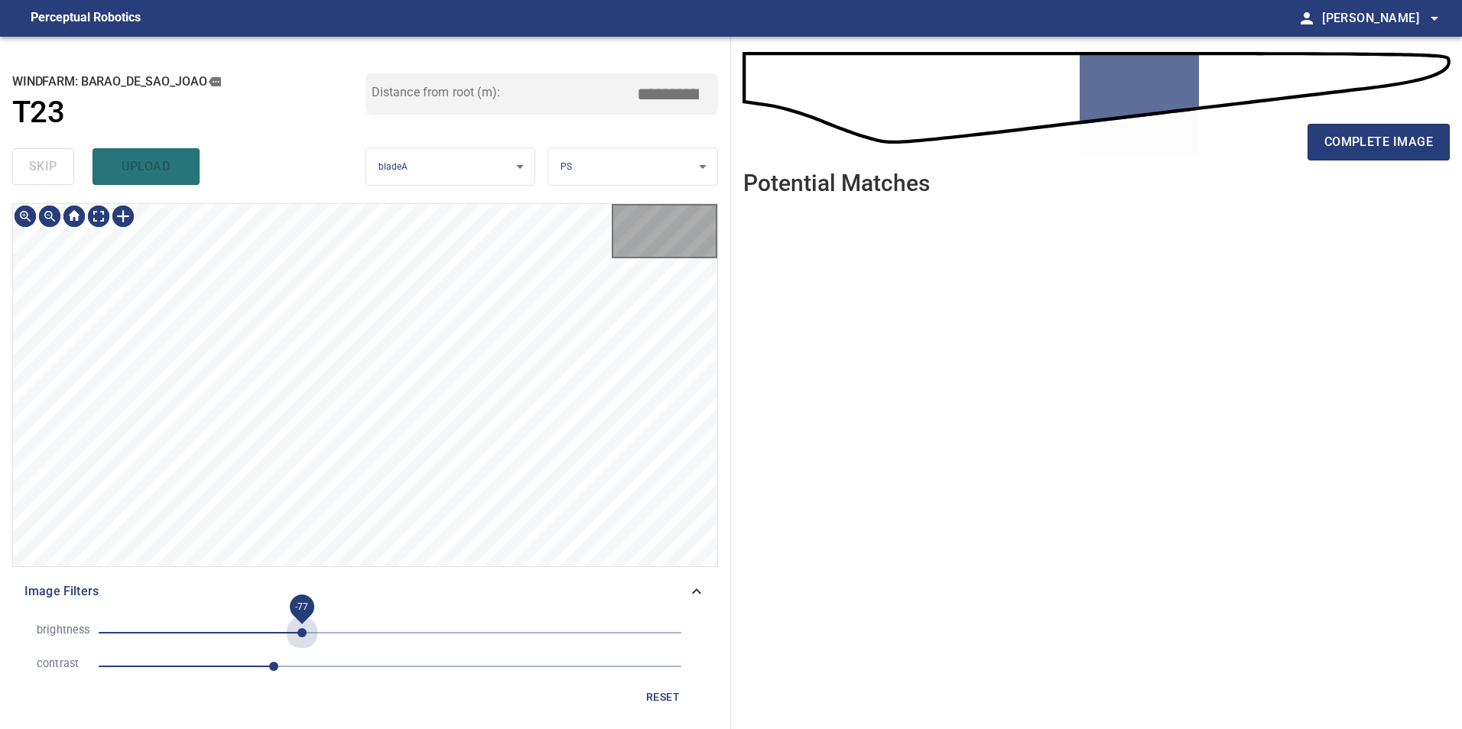
click at [302, 629] on span "-77" at bounding box center [390, 632] width 583 height 21
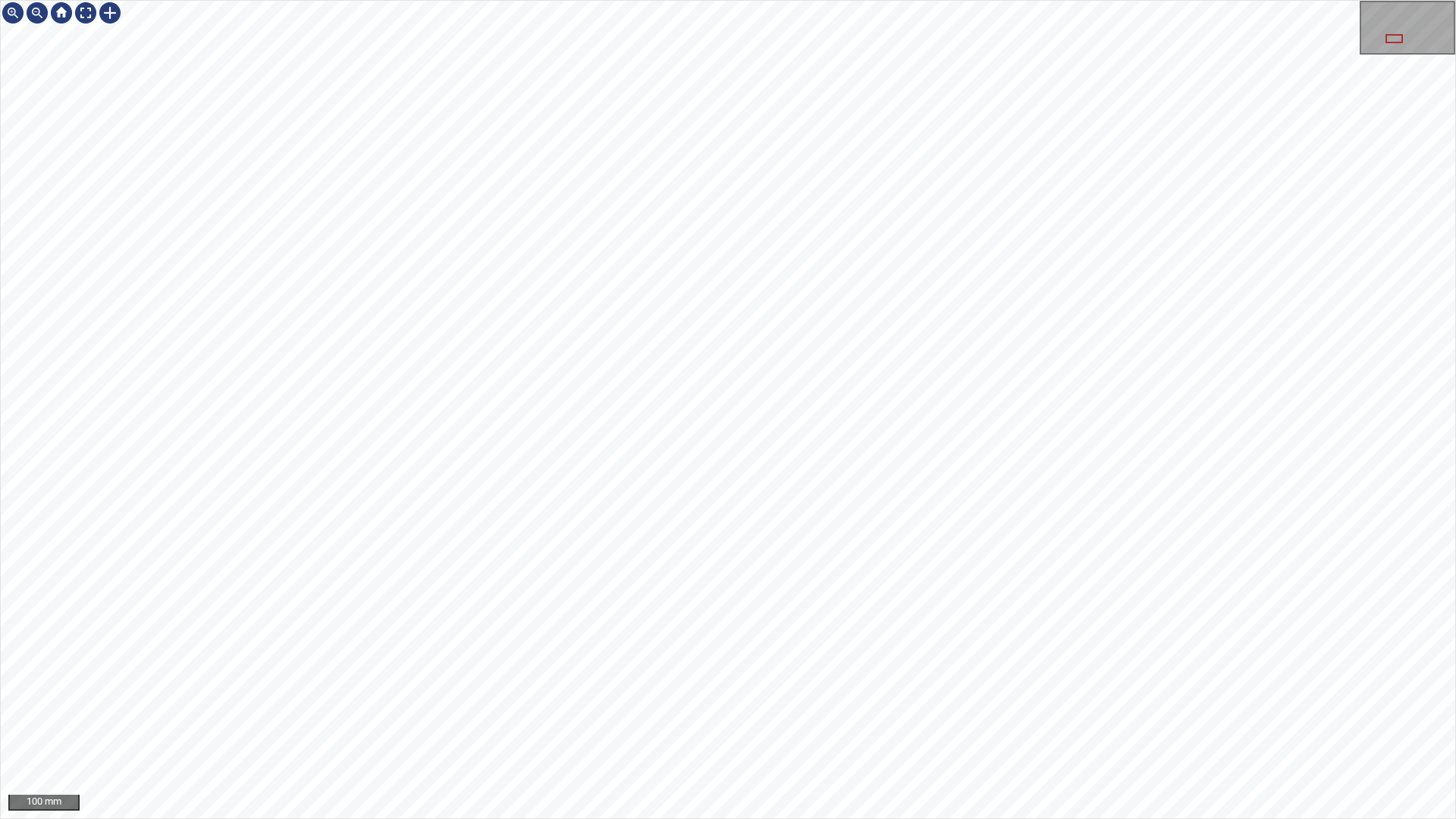
click at [667, 723] on div "100 mm" at bounding box center [728, 410] width 1456 height 819
click at [699, 723] on div "100 mm" at bounding box center [728, 410] width 1456 height 819
click at [740, 723] on div "50 mm" at bounding box center [728, 410] width 1456 height 819
click at [781, 723] on div "100 mm" at bounding box center [728, 410] width 1456 height 819
click at [788, 723] on div "100 mm" at bounding box center [728, 410] width 1456 height 819
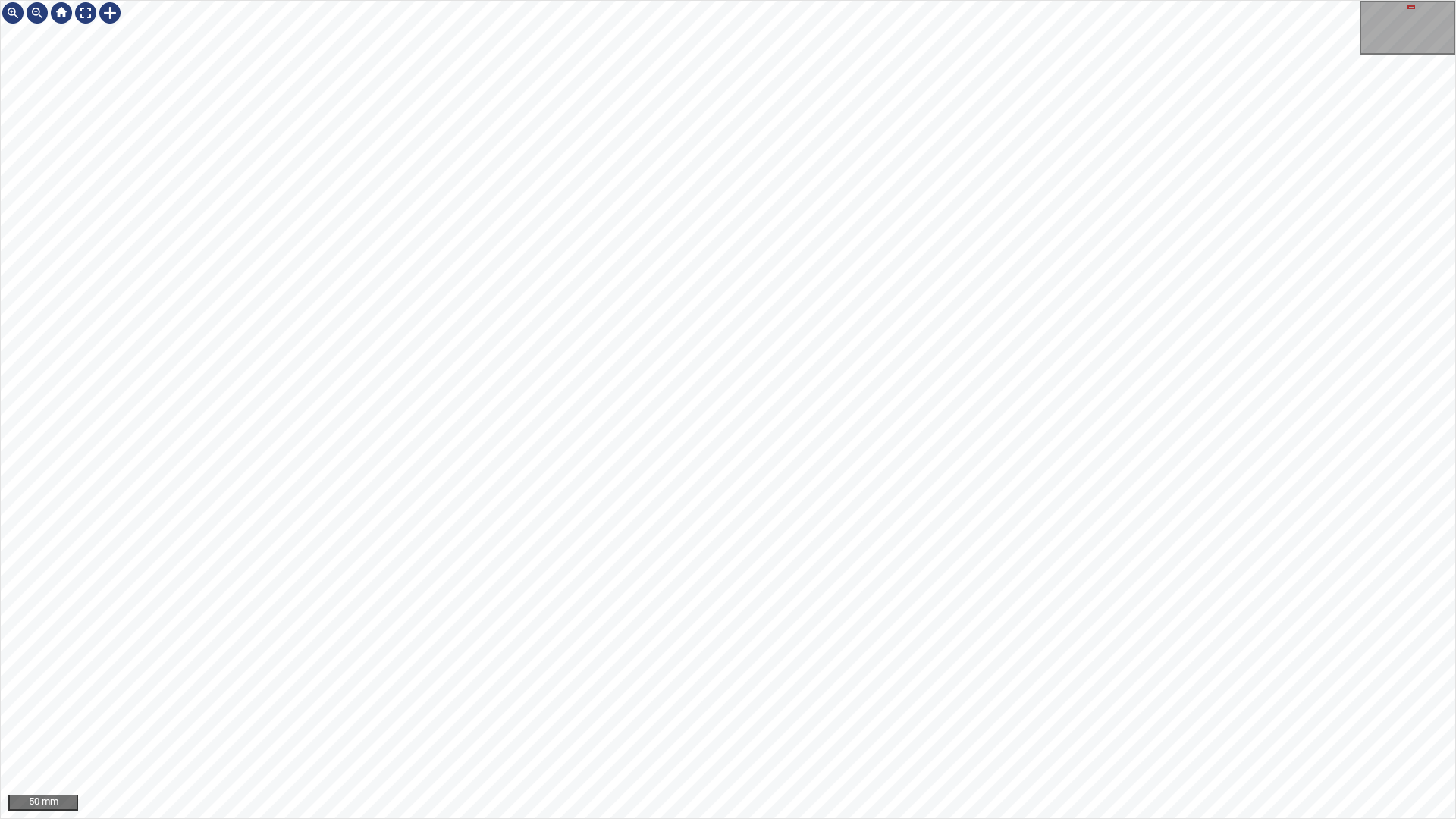
click at [780, 0] on div "50 mm" at bounding box center [728, 410] width 1456 height 819
click at [1113, 0] on div "100 mm" at bounding box center [728, 410] width 1456 height 819
click at [455, 723] on div "100 mm" at bounding box center [728, 410] width 1456 height 819
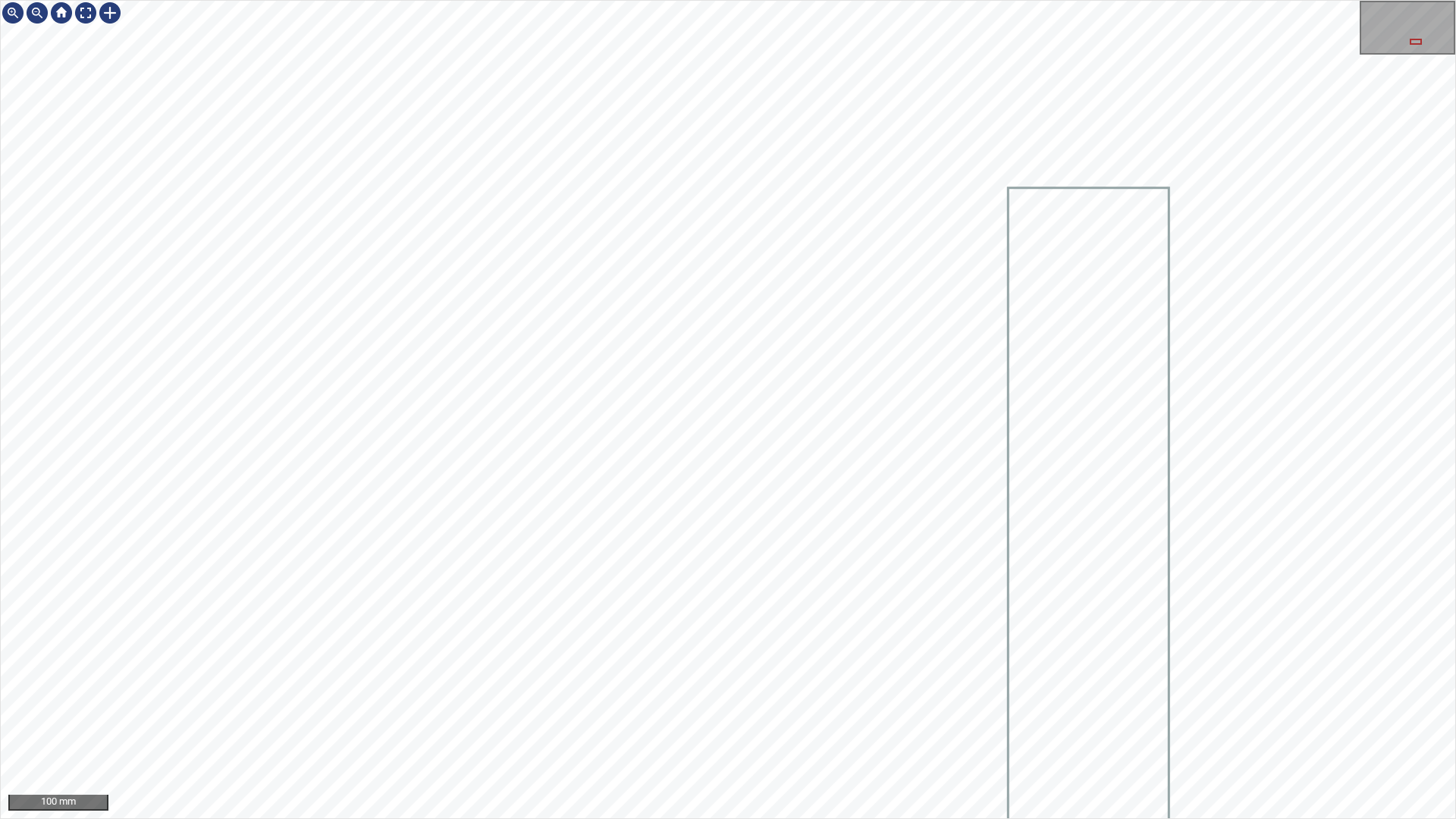
click at [670, 723] on div "100 mm" at bounding box center [728, 410] width 1456 height 819
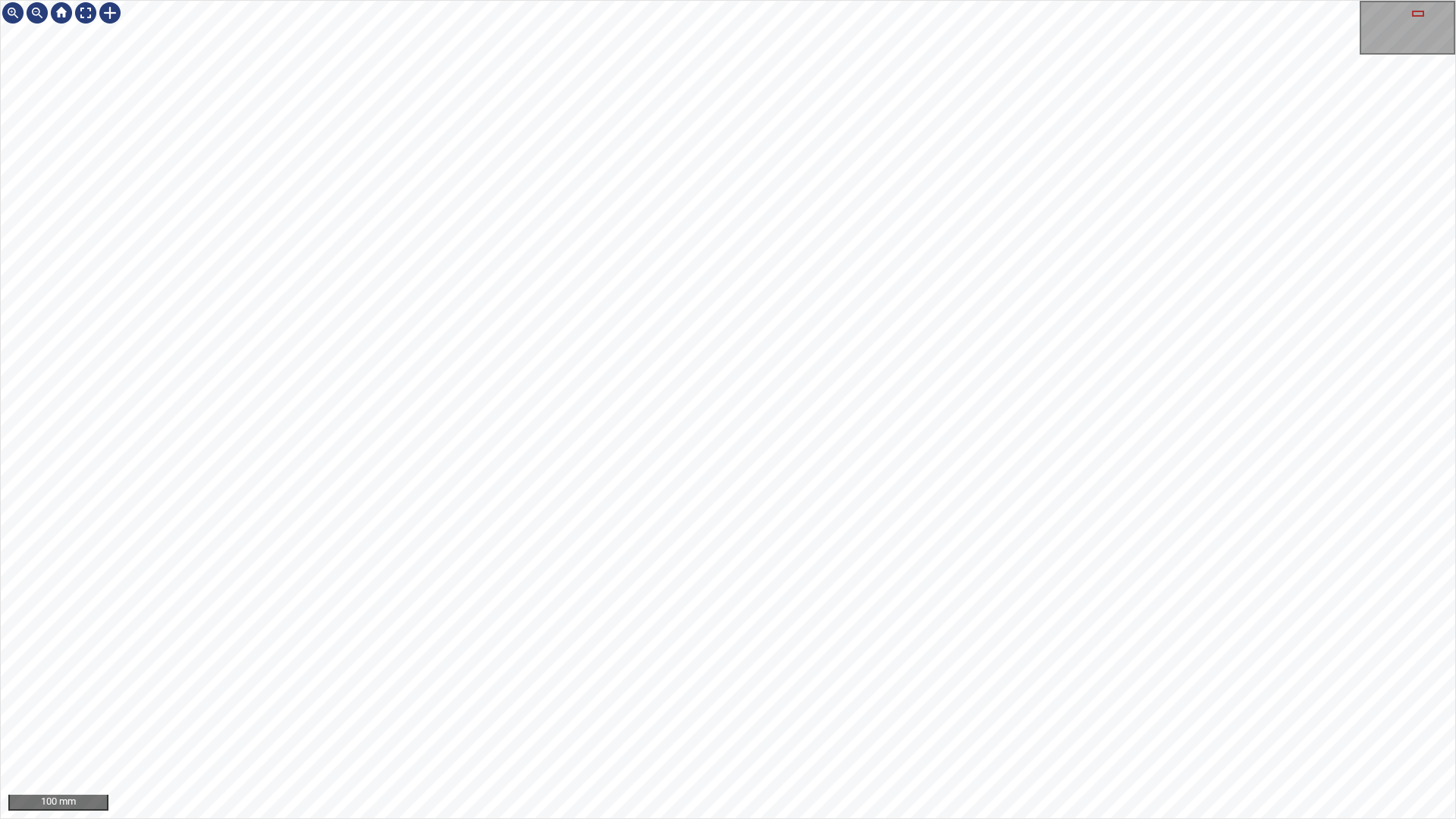
click at [852, 723] on div "100 mm" at bounding box center [728, 410] width 1456 height 819
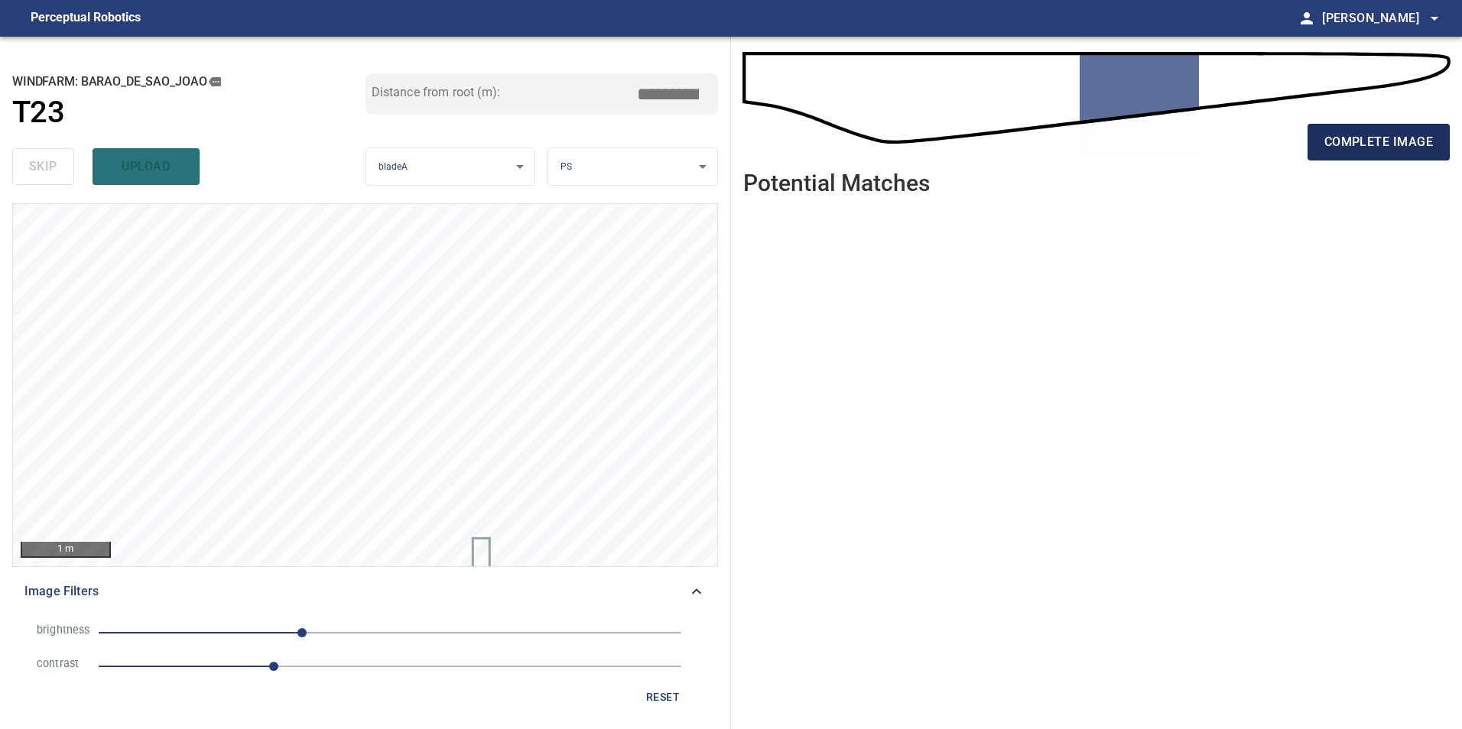
click at [1401, 144] on span "complete image" at bounding box center [1378, 141] width 109 height 21
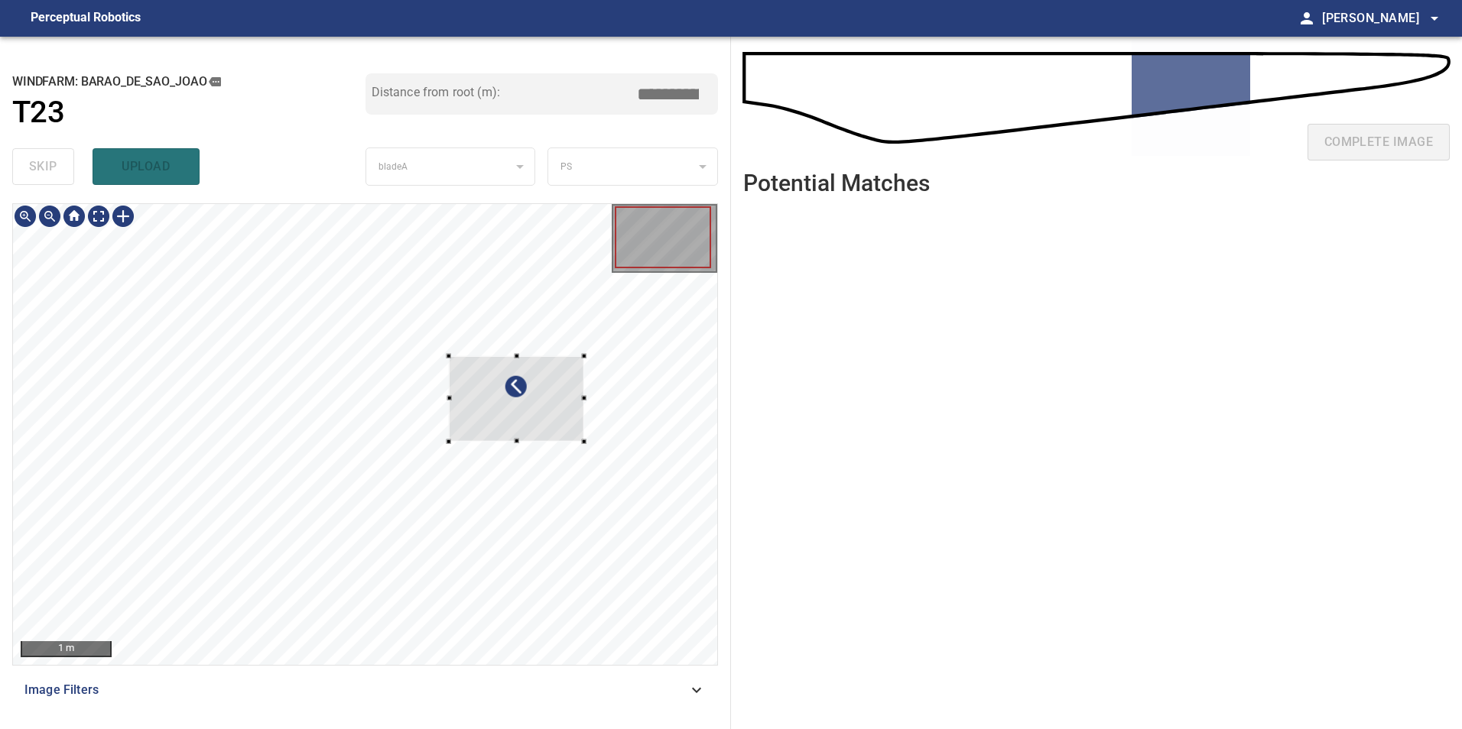
click at [583, 417] on div at bounding box center [516, 399] width 135 height 86
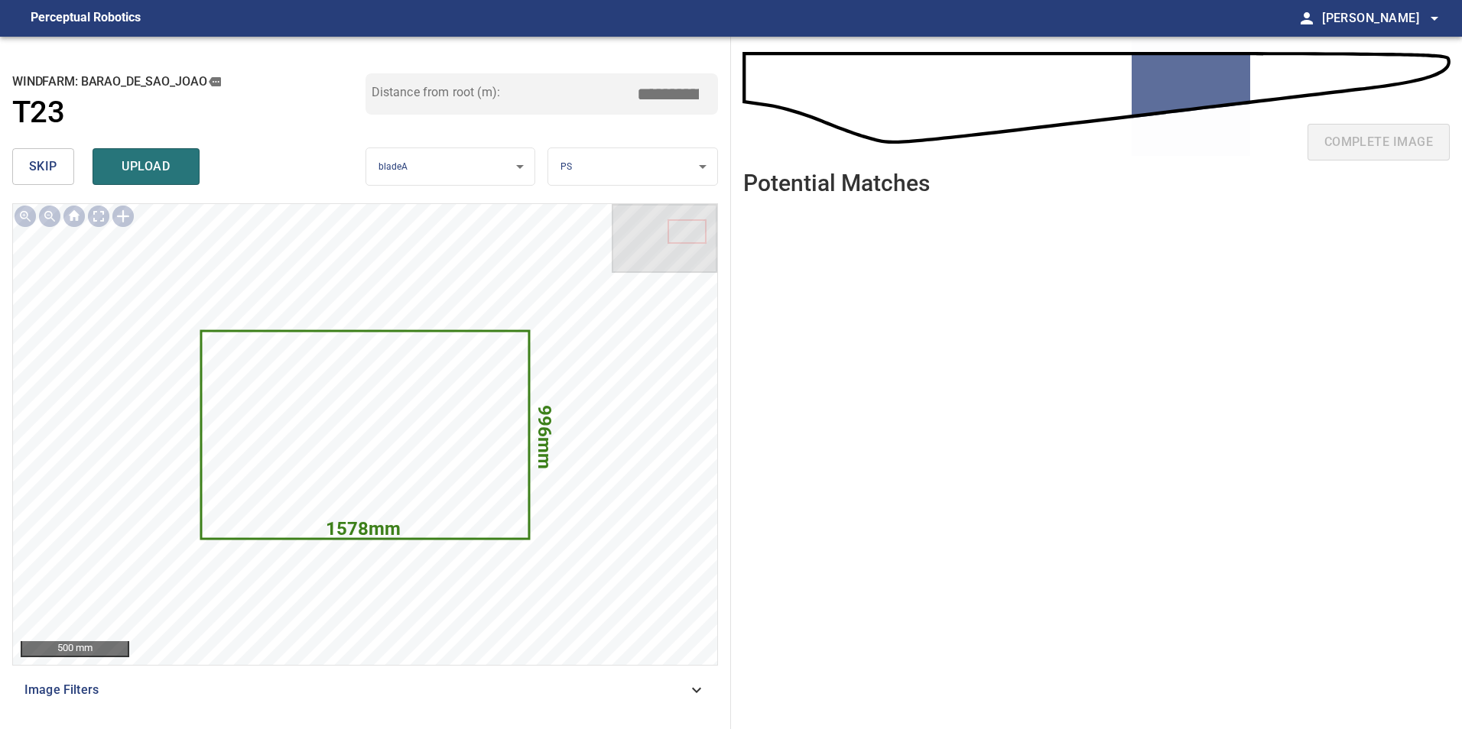
click at [44, 174] on span "skip" at bounding box center [43, 166] width 28 height 21
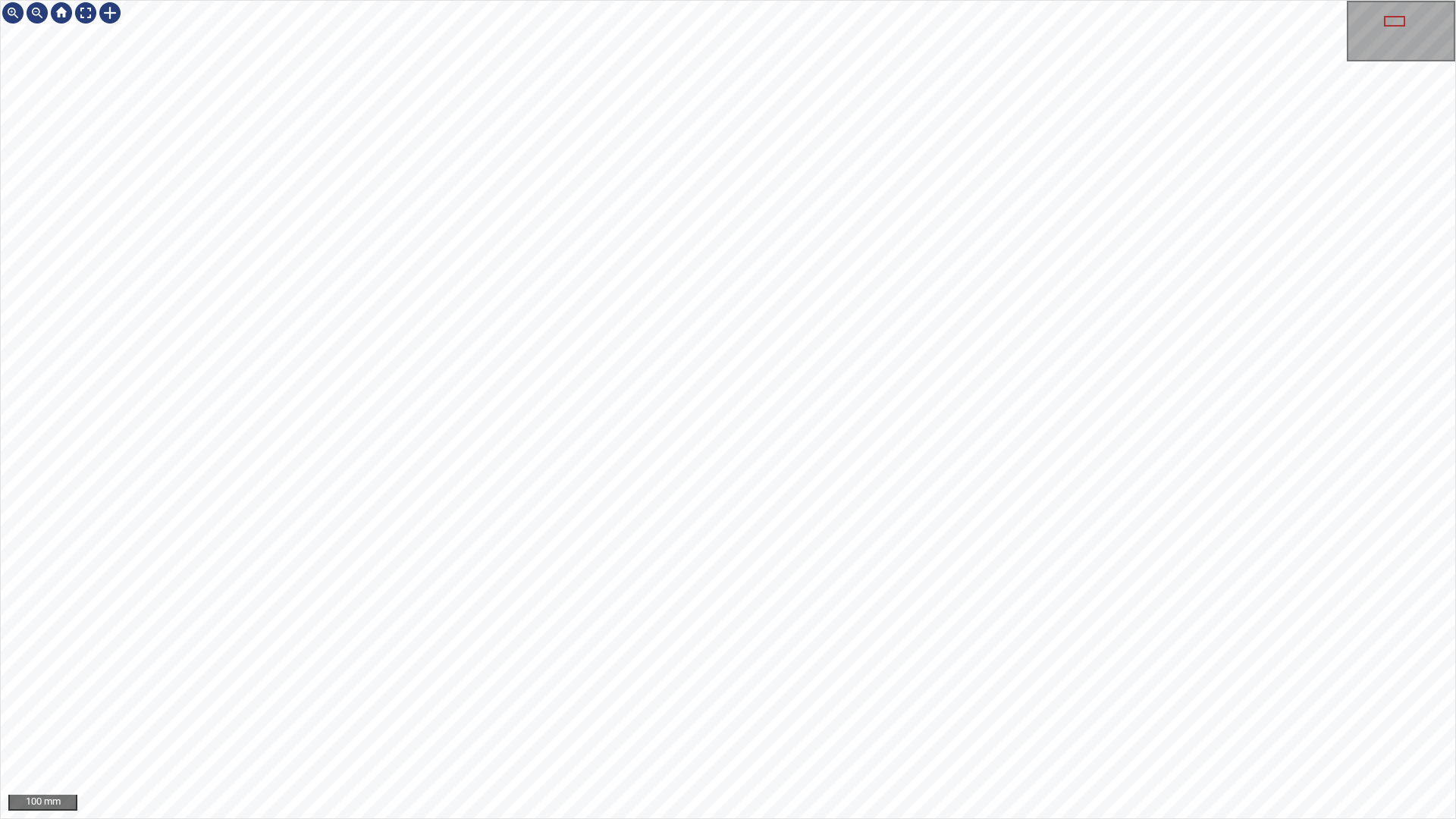
click at [570, 723] on div "100 mm" at bounding box center [728, 410] width 1456 height 819
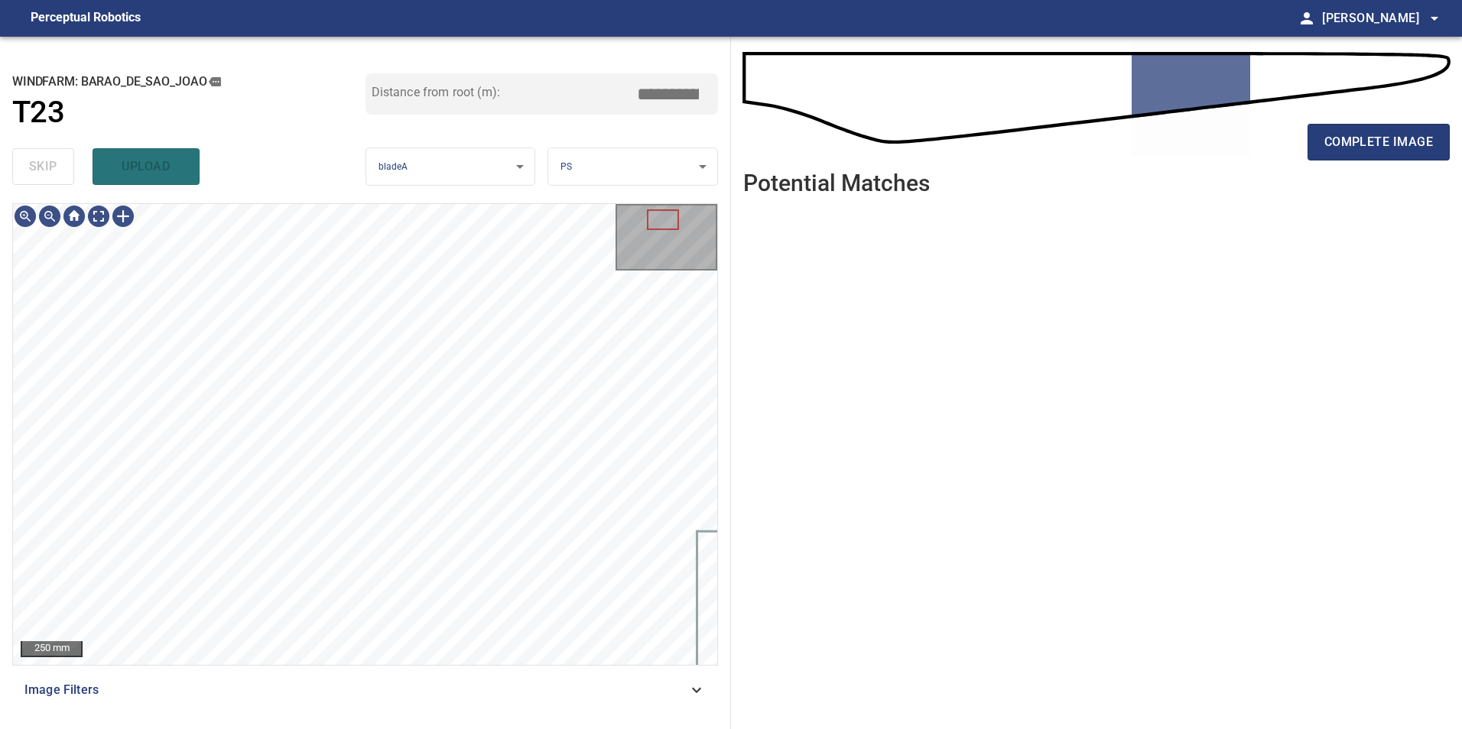
click at [580, 692] on span "Image Filters" at bounding box center [355, 690] width 663 height 18
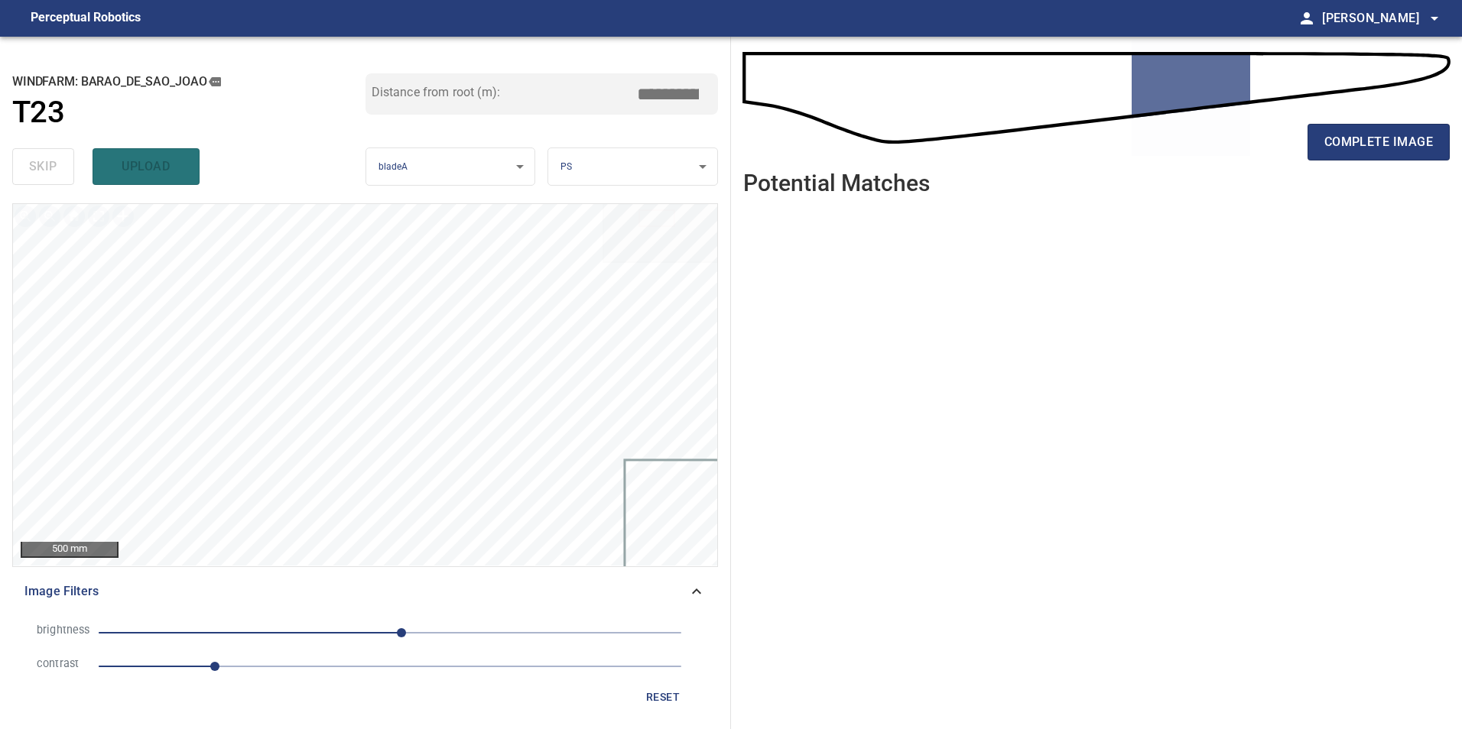
click at [337, 671] on span "1" at bounding box center [390, 666] width 583 height 21
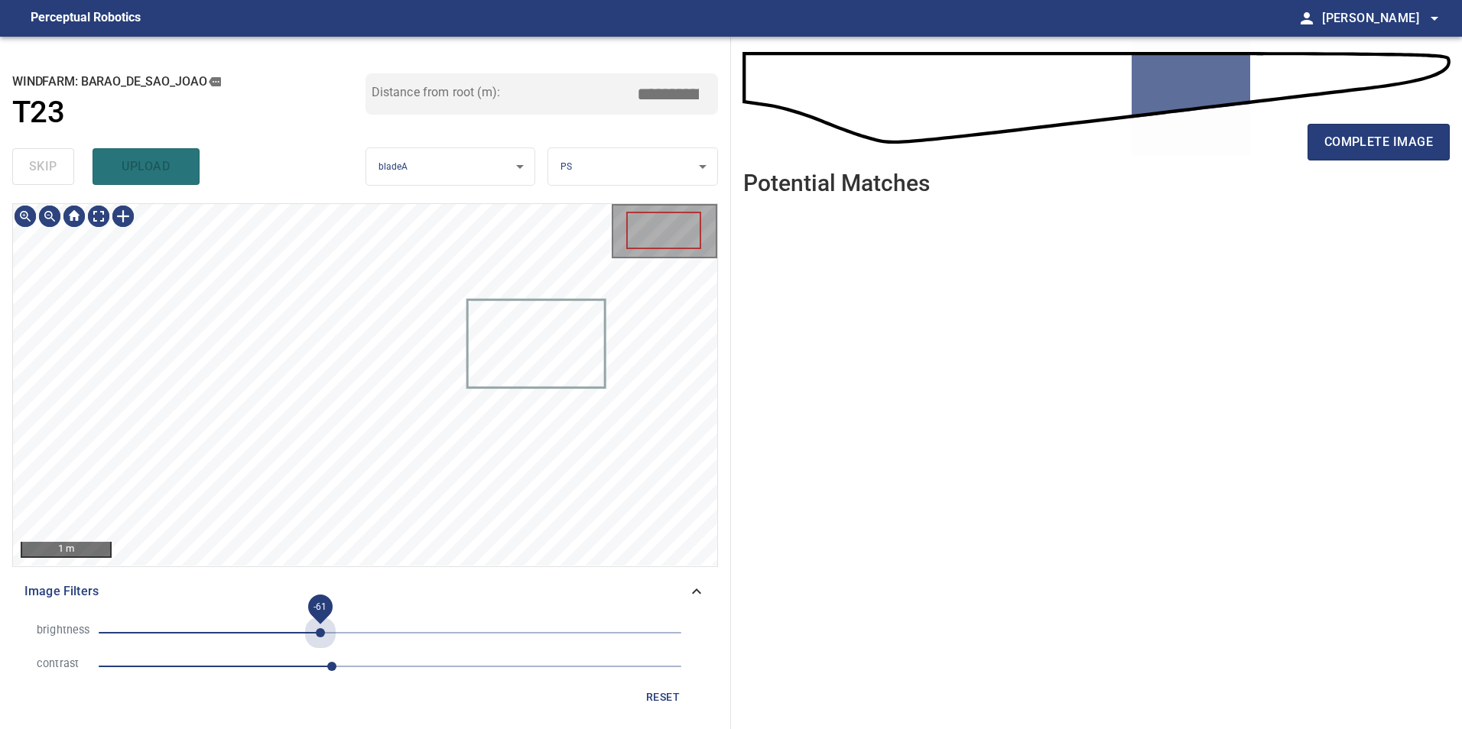
click at [320, 642] on span "-61" at bounding box center [390, 632] width 583 height 21
click at [275, 637] on span "-61" at bounding box center [390, 632] width 583 height 21
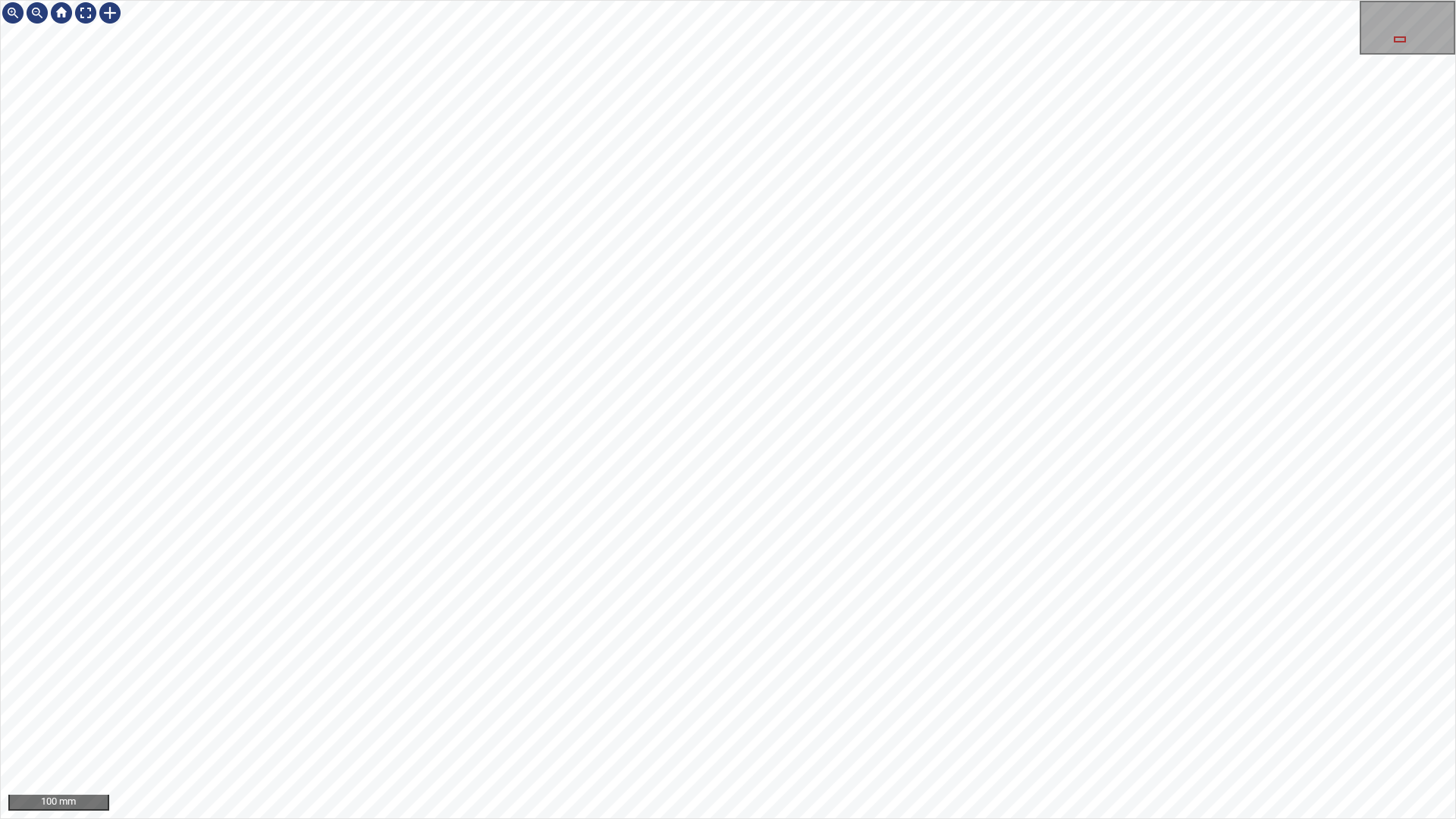
click at [925, 723] on div "100 mm" at bounding box center [728, 410] width 1456 height 819
click at [880, 723] on div "100 mm" at bounding box center [728, 410] width 1456 height 819
click at [906, 723] on div "100 mm" at bounding box center [728, 410] width 1456 height 819
click at [769, 723] on div "100 mm" at bounding box center [728, 410] width 1456 height 819
click at [639, 723] on div "100 mm" at bounding box center [728, 410] width 1456 height 819
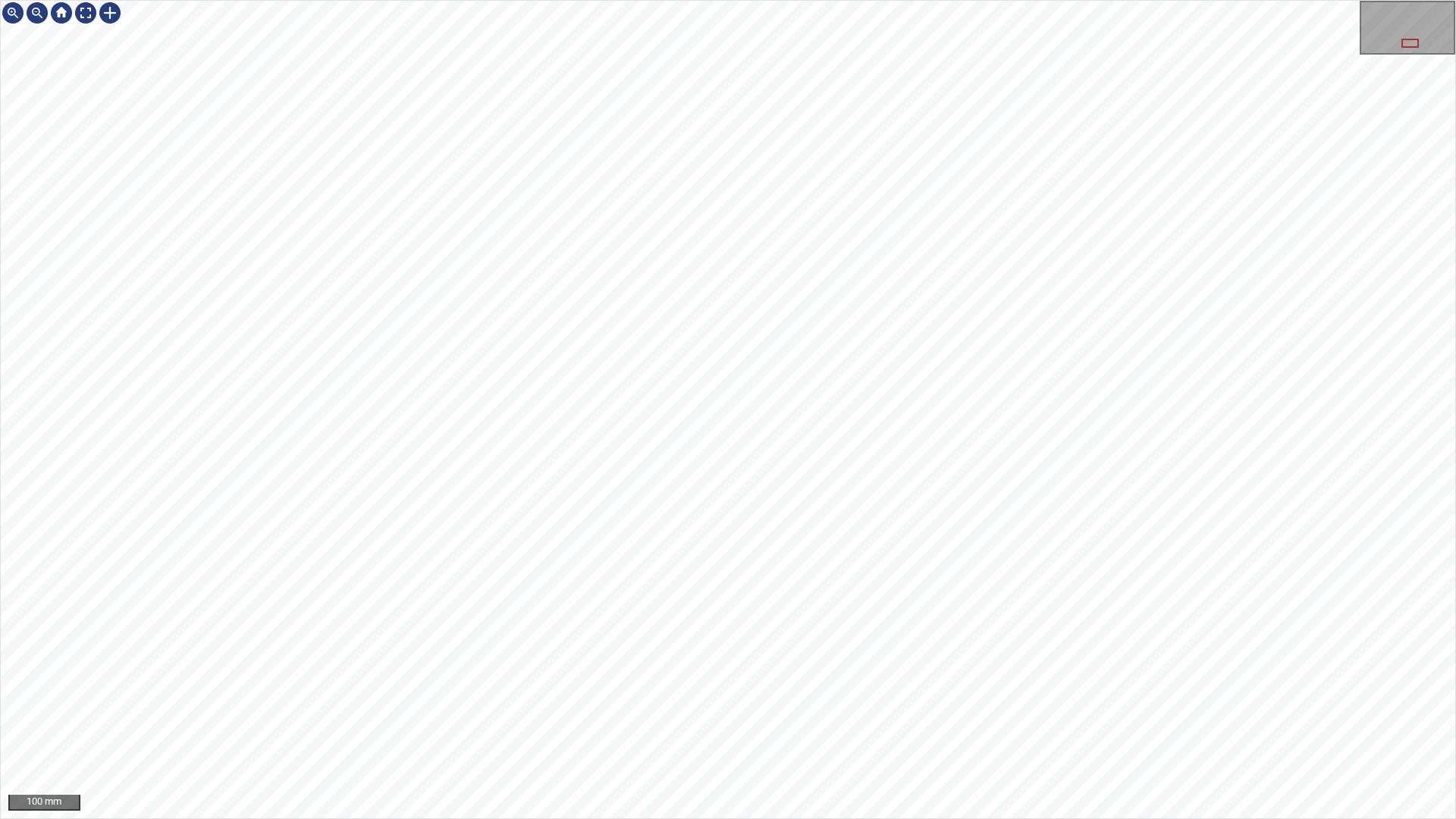
click at [694, 468] on div "100 mm" at bounding box center [728, 410] width 1456 height 819
click at [964, 723] on div "100 mm" at bounding box center [728, 410] width 1456 height 819
click at [942, 723] on div "100 mm" at bounding box center [728, 410] width 1456 height 819
click at [927, 723] on div at bounding box center [728, 410] width 1454 height 817
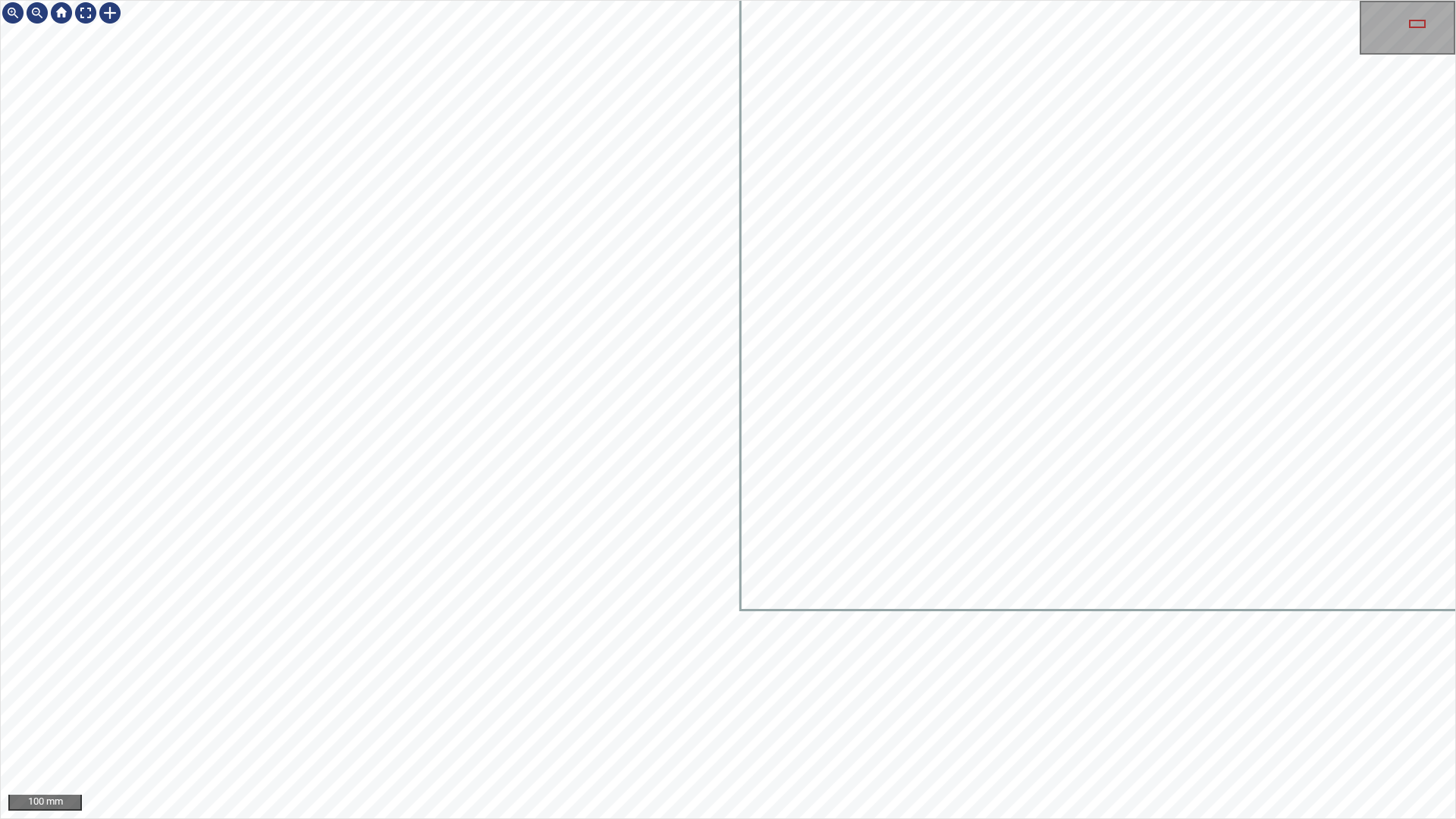
click at [446, 723] on div "100 mm" at bounding box center [728, 410] width 1456 height 819
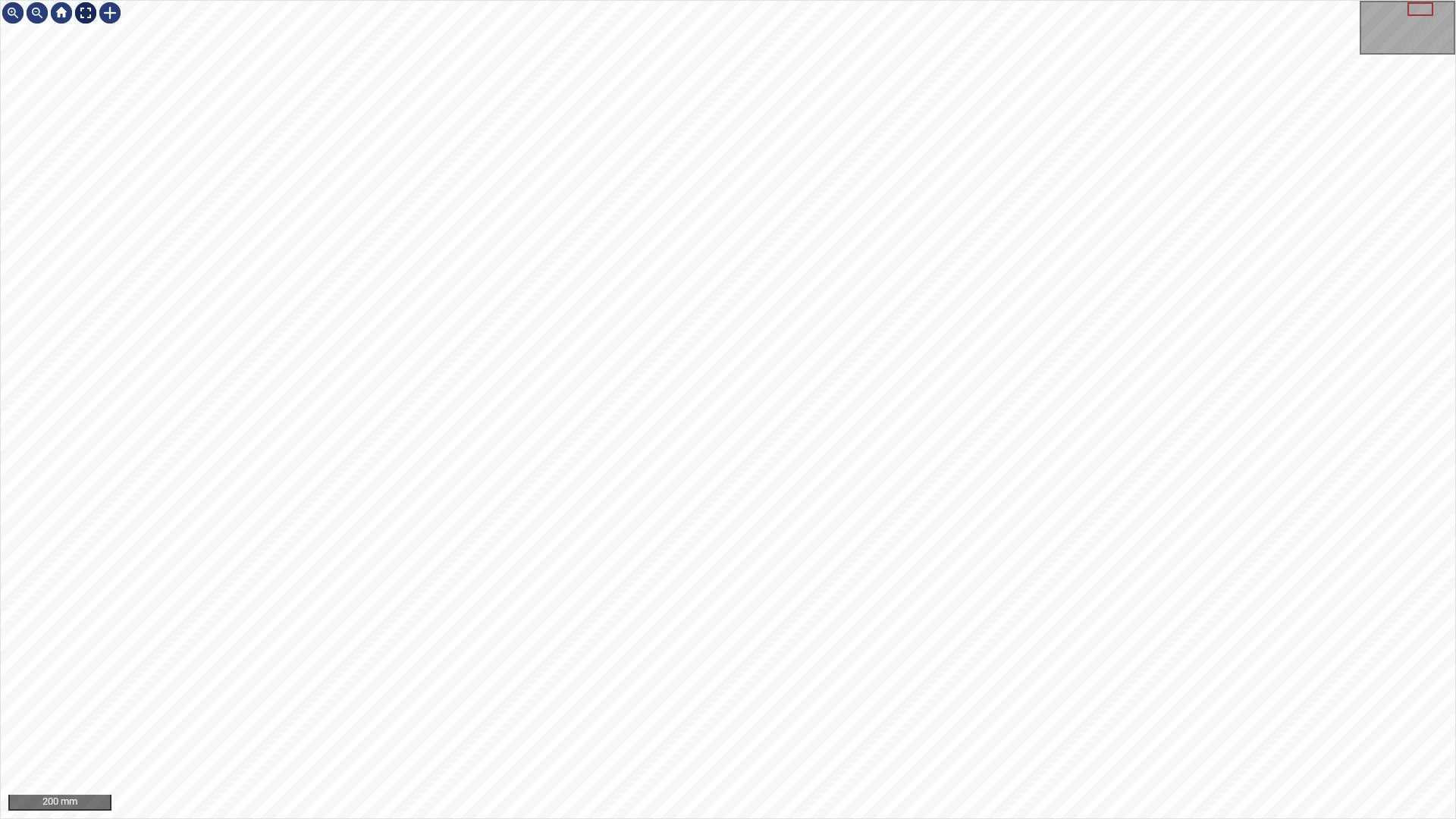
click at [84, 19] on div at bounding box center [85, 13] width 24 height 24
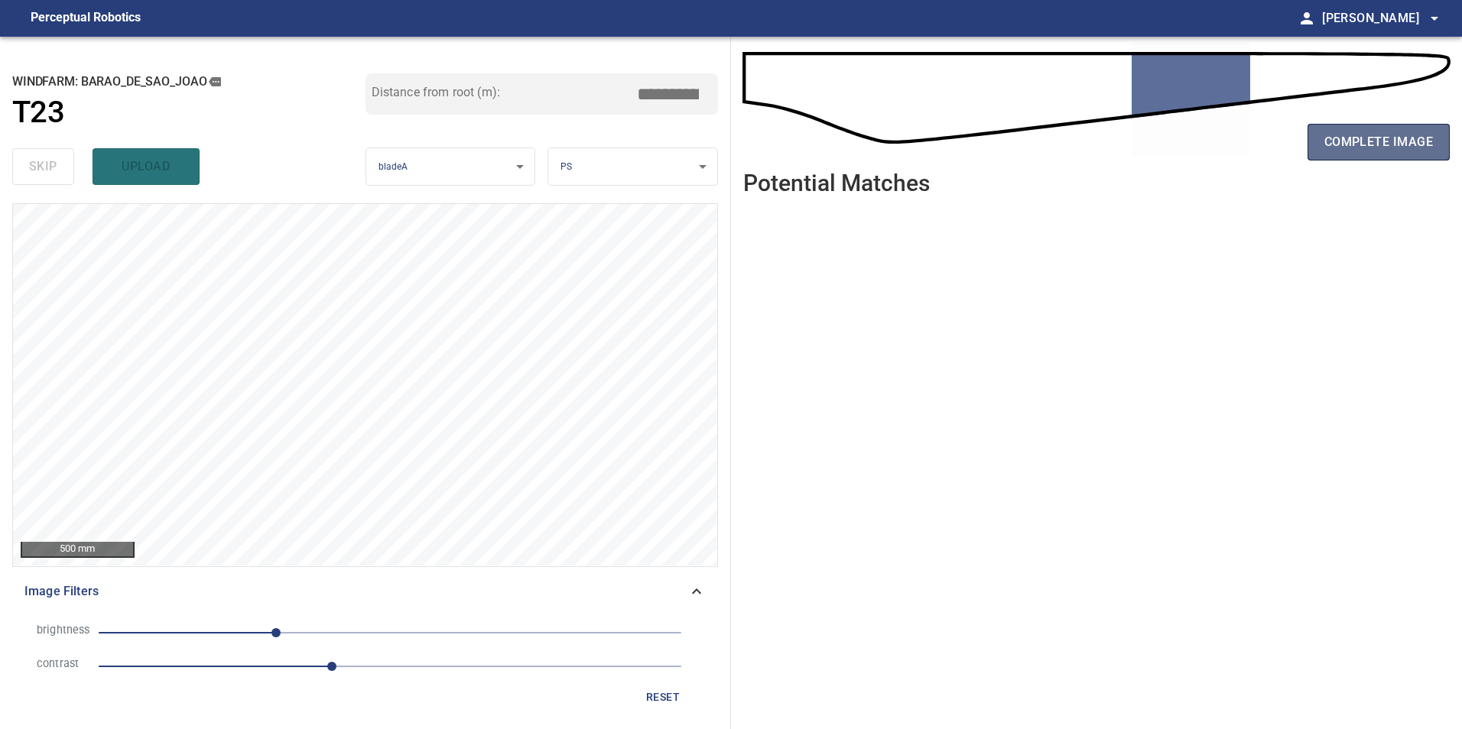
click at [1374, 146] on span "complete image" at bounding box center [1378, 141] width 109 height 21
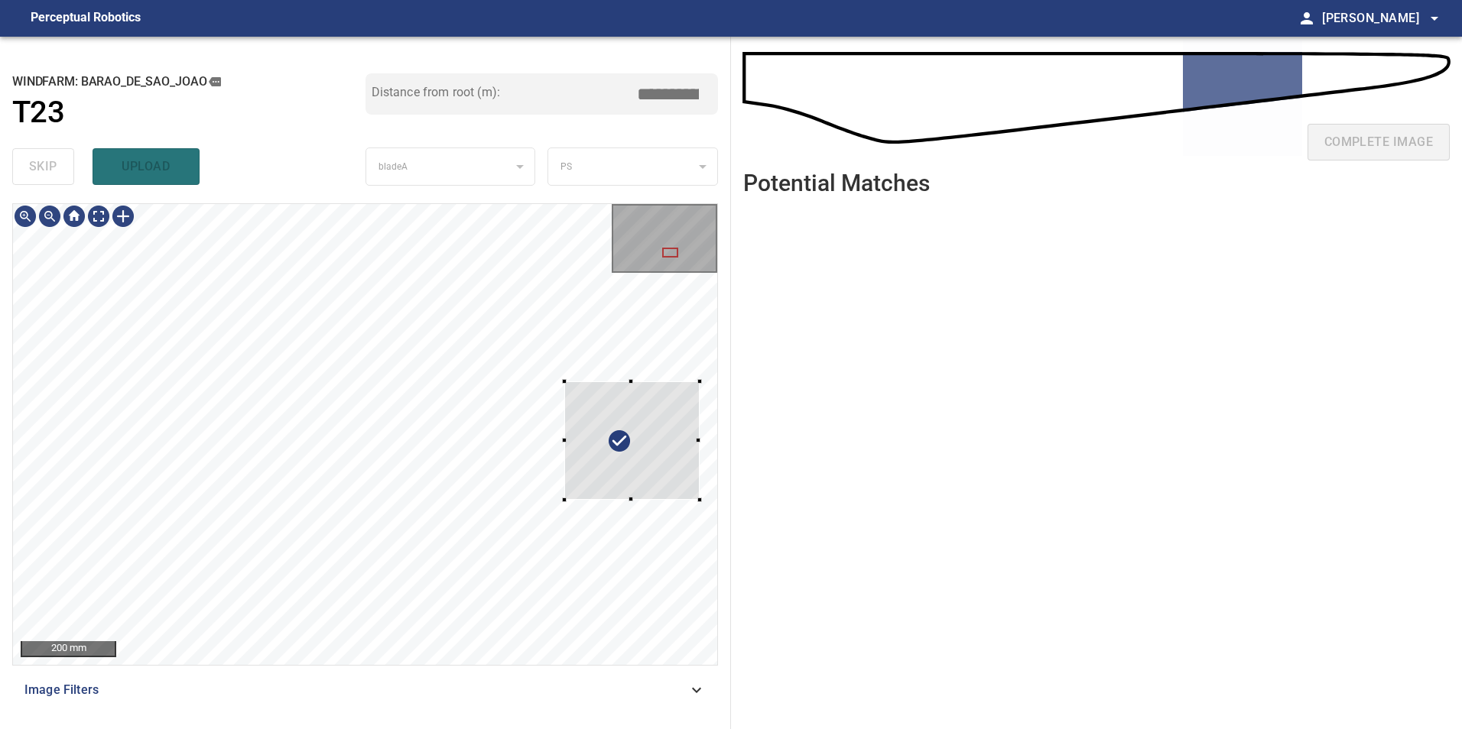
click at [719, 432] on div "**********" at bounding box center [365, 383] width 731 height 693
click at [732, 454] on div "**********" at bounding box center [731, 383] width 1462 height 693
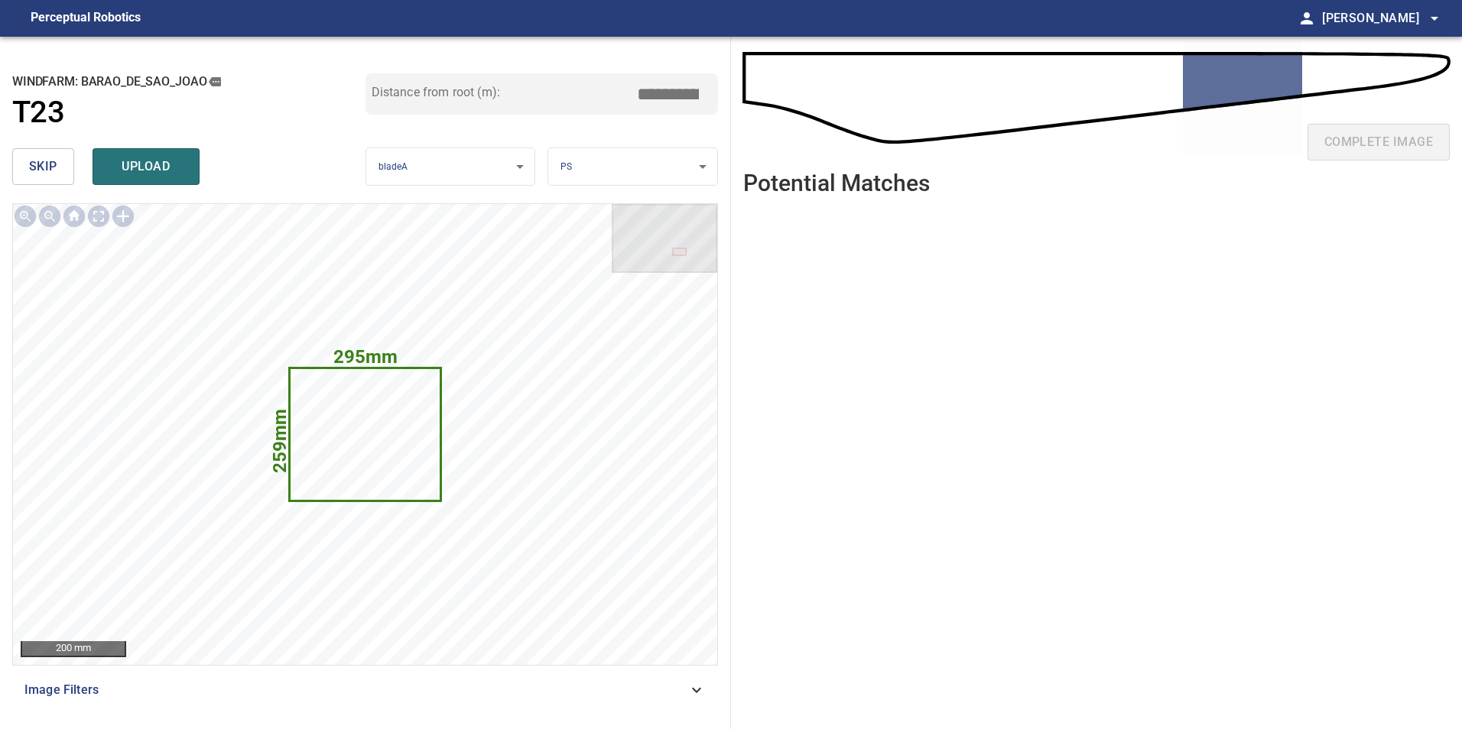
click at [47, 167] on span "skip" at bounding box center [43, 166] width 28 height 21
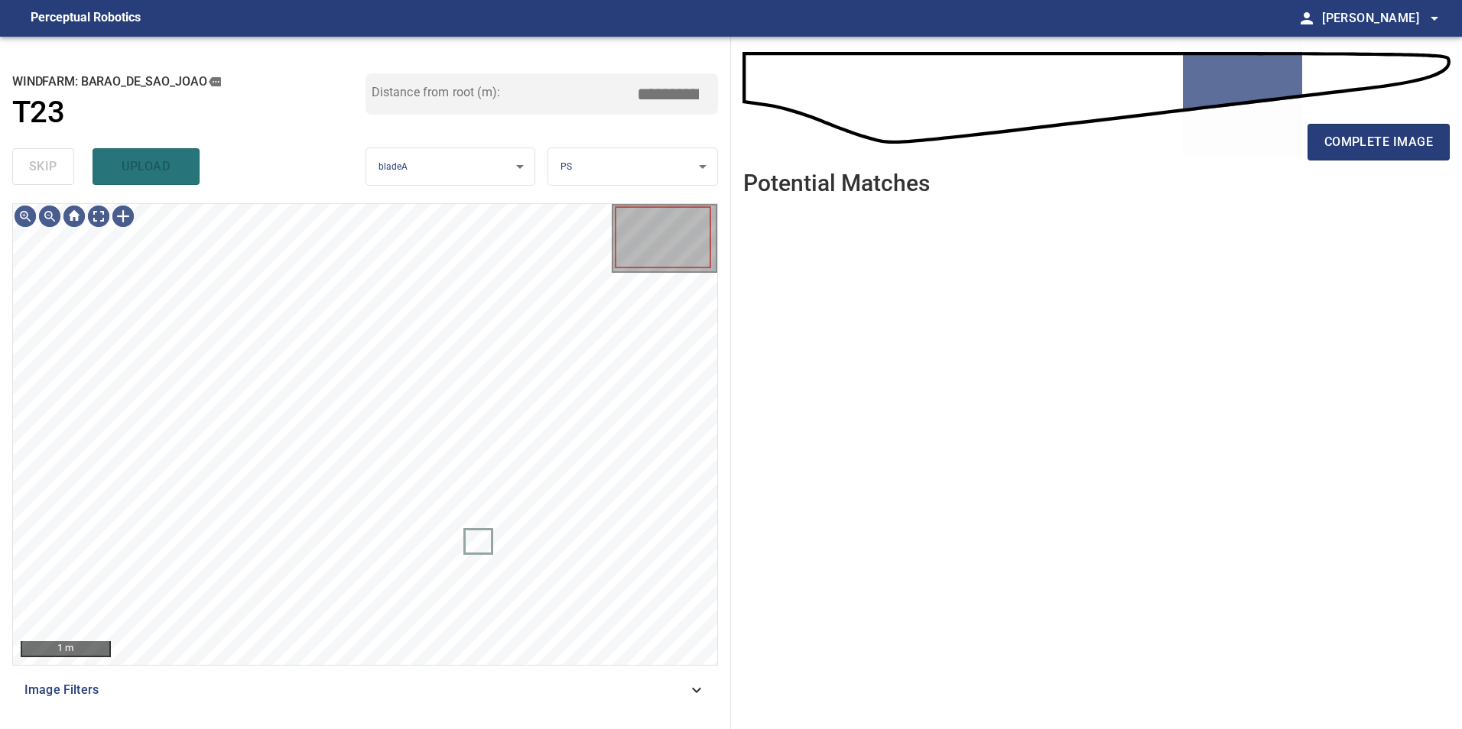
click at [670, 684] on span "Image Filters" at bounding box center [355, 690] width 663 height 18
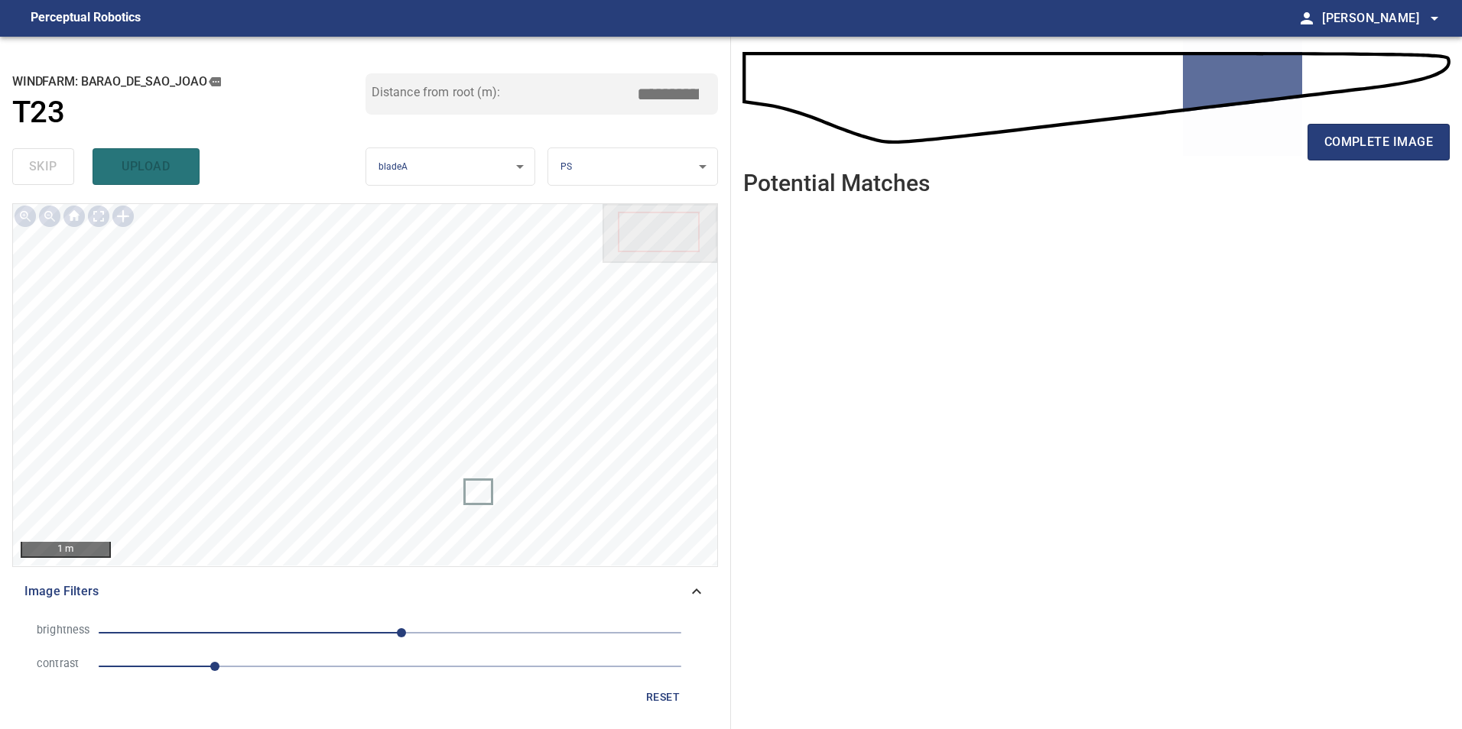
click at [321, 667] on span "1" at bounding box center [390, 666] width 583 height 21
click at [298, 644] on li "brightness 10" at bounding box center [364, 633] width 681 height 34
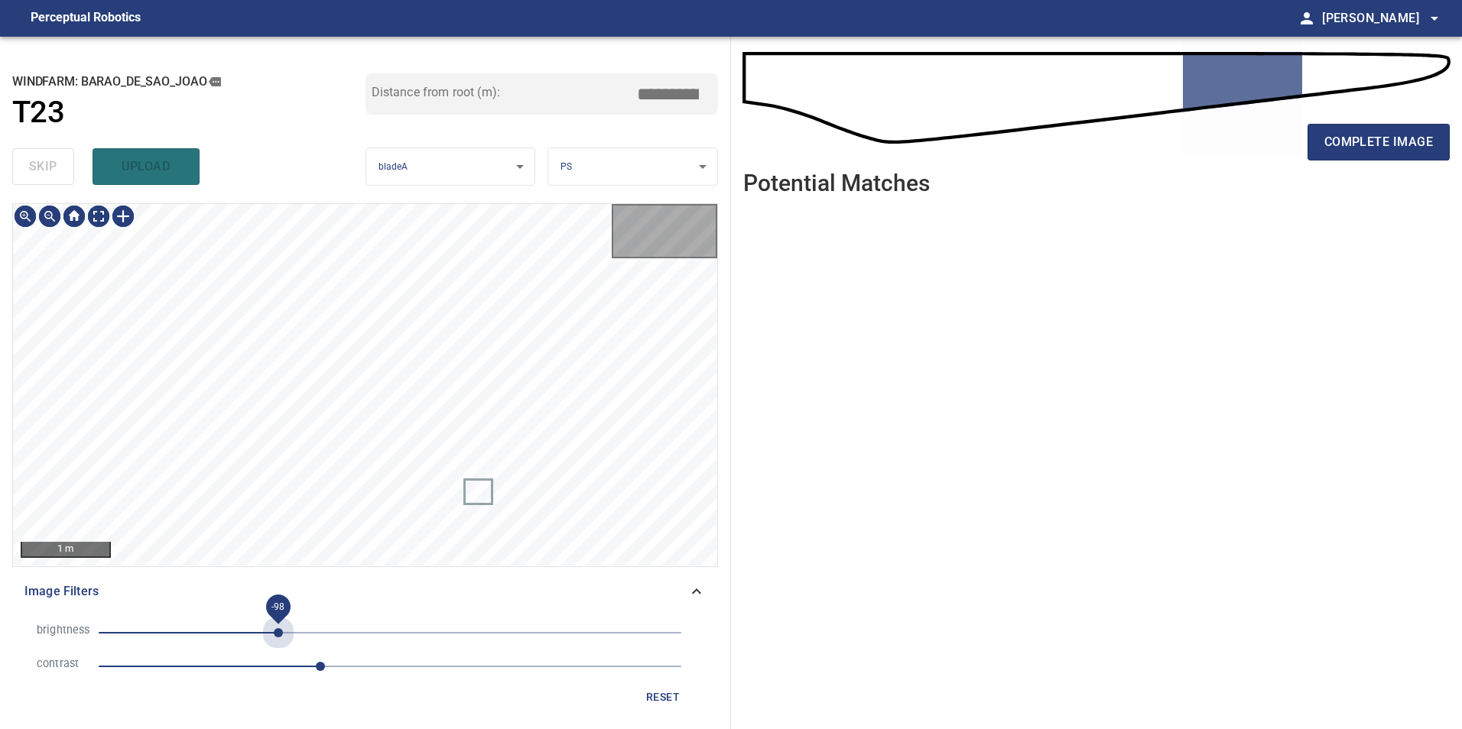
drag, startPoint x: 278, startPoint y: 634, endPoint x: 372, endPoint y: 653, distance: 96.0
click at [291, 640] on span "-98" at bounding box center [390, 632] width 583 height 21
click at [268, 635] on span "-106" at bounding box center [390, 632] width 583 height 21
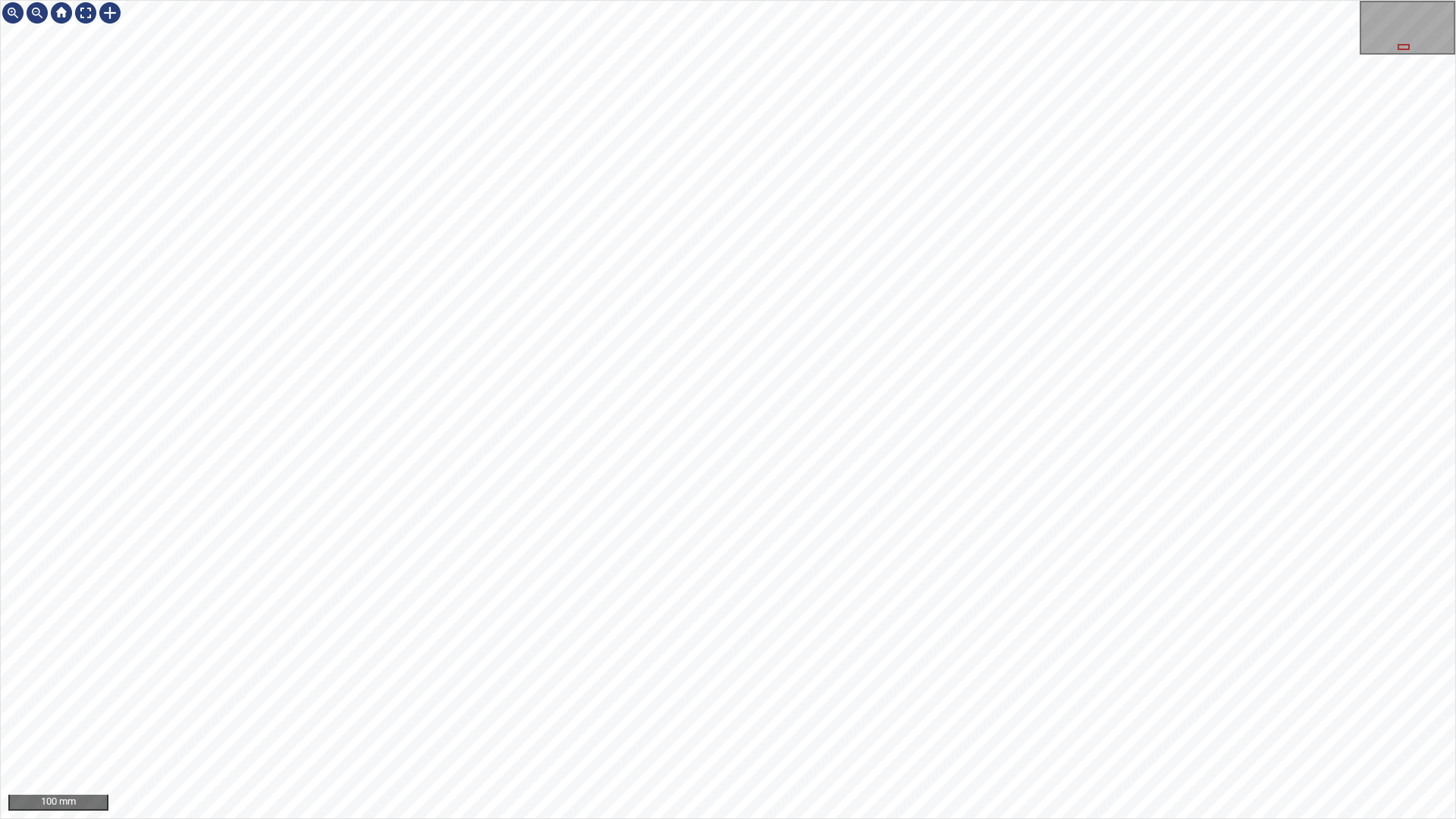
click at [778, 723] on div "100 mm" at bounding box center [728, 410] width 1456 height 819
click at [1030, 723] on div "100 mm" at bounding box center [728, 410] width 1456 height 819
click at [881, 723] on div "100 mm" at bounding box center [728, 410] width 1456 height 819
click at [1205, 0] on div "100 mm" at bounding box center [728, 410] width 1456 height 819
click at [1023, 723] on div "100 mm" at bounding box center [728, 410] width 1456 height 819
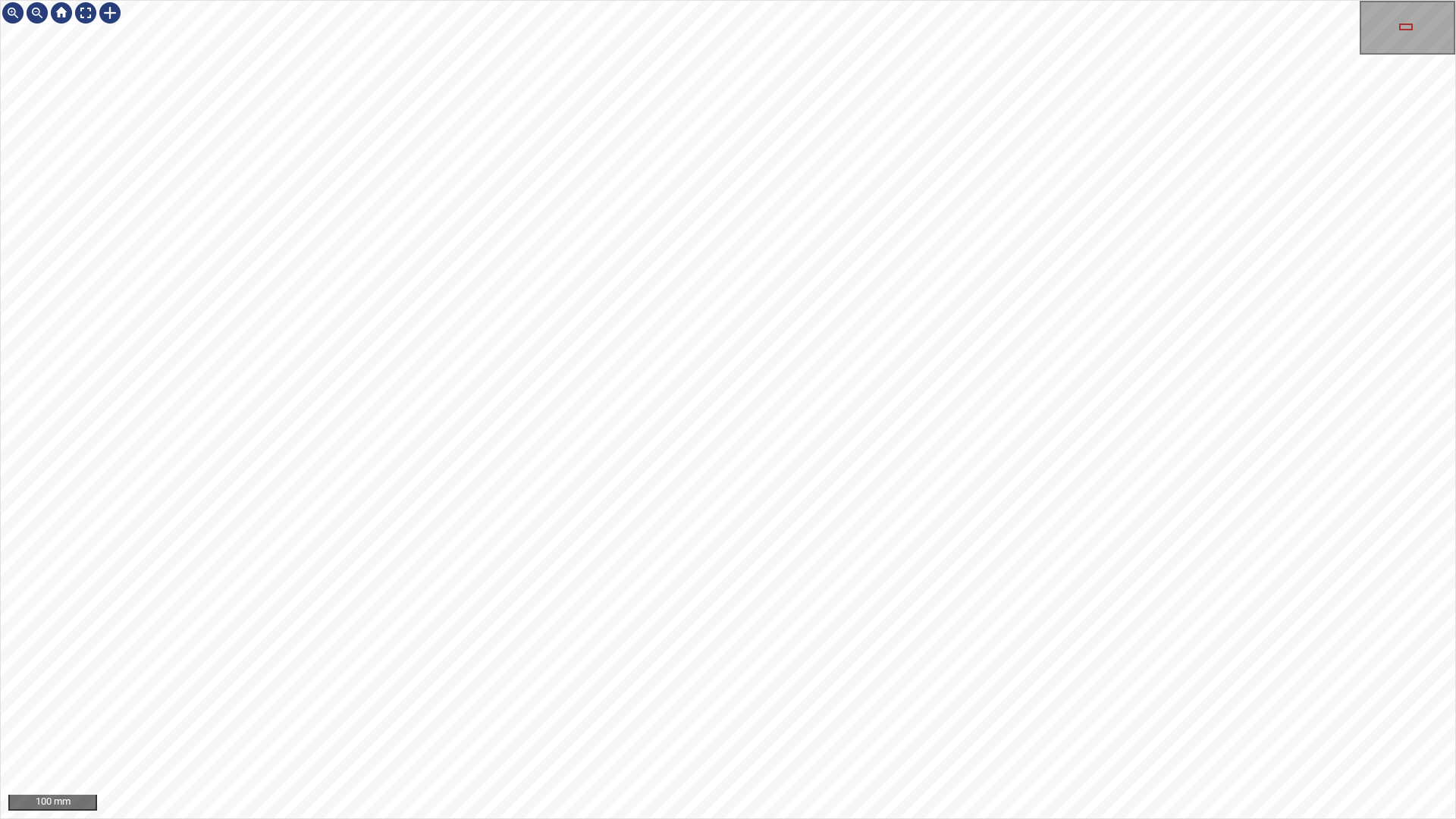
click at [966, 723] on div "100 mm" at bounding box center [728, 410] width 1456 height 819
click at [877, 723] on div "100 mm" at bounding box center [728, 410] width 1456 height 819
click at [1084, 723] on div "100 mm" at bounding box center [728, 410] width 1456 height 819
click at [965, 723] on div "100 mm" at bounding box center [728, 410] width 1456 height 819
click at [92, 16] on div at bounding box center [85, 13] width 24 height 24
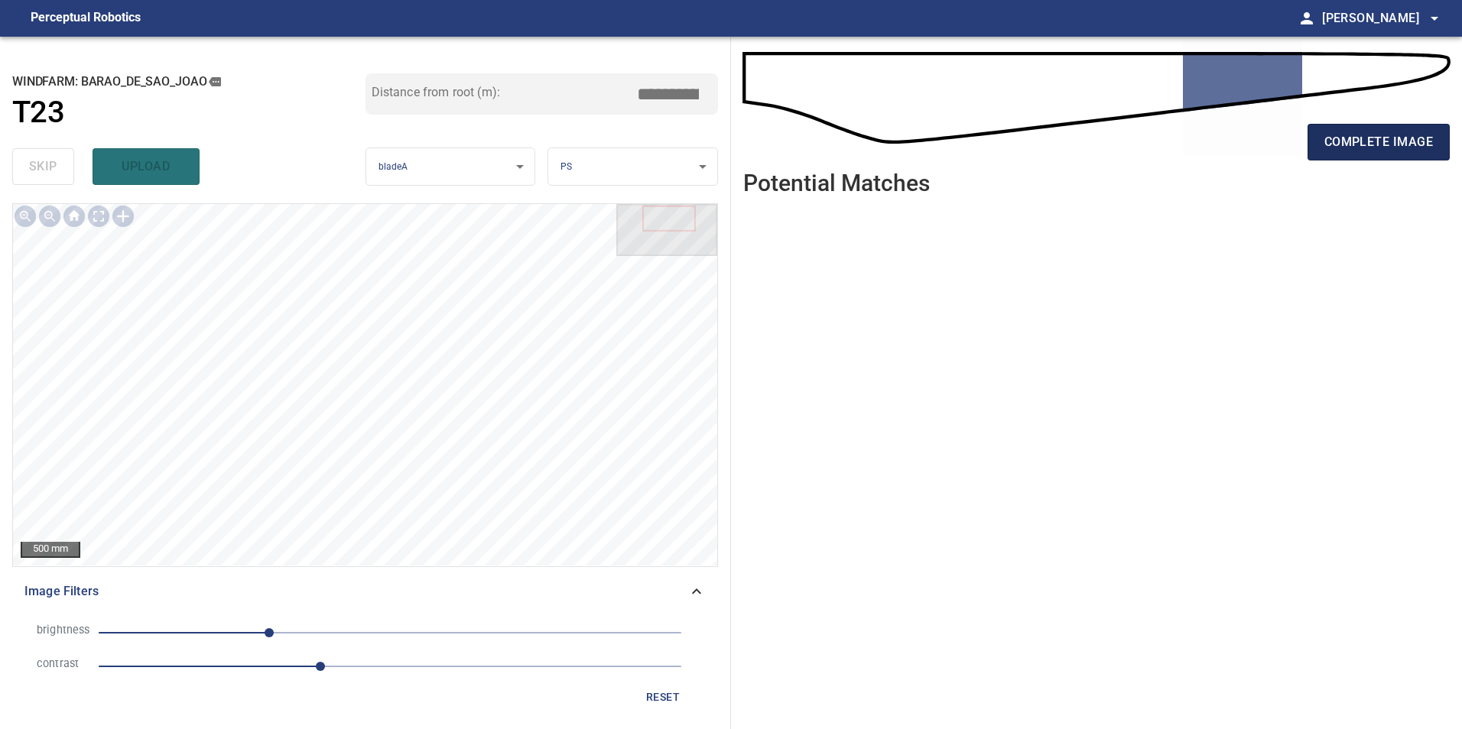
click at [1336, 144] on span "complete image" at bounding box center [1378, 141] width 109 height 21
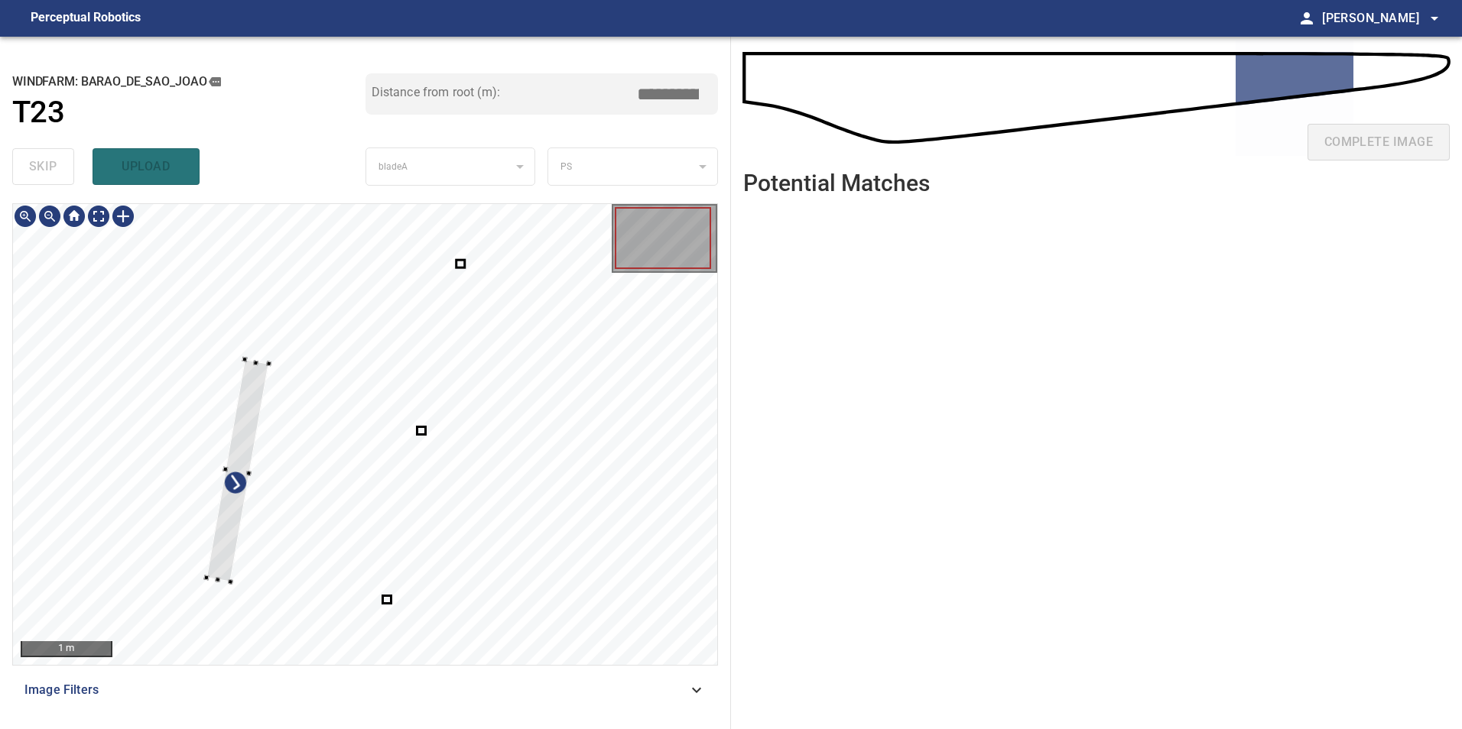
click at [205, 357] on div at bounding box center [365, 434] width 704 height 461
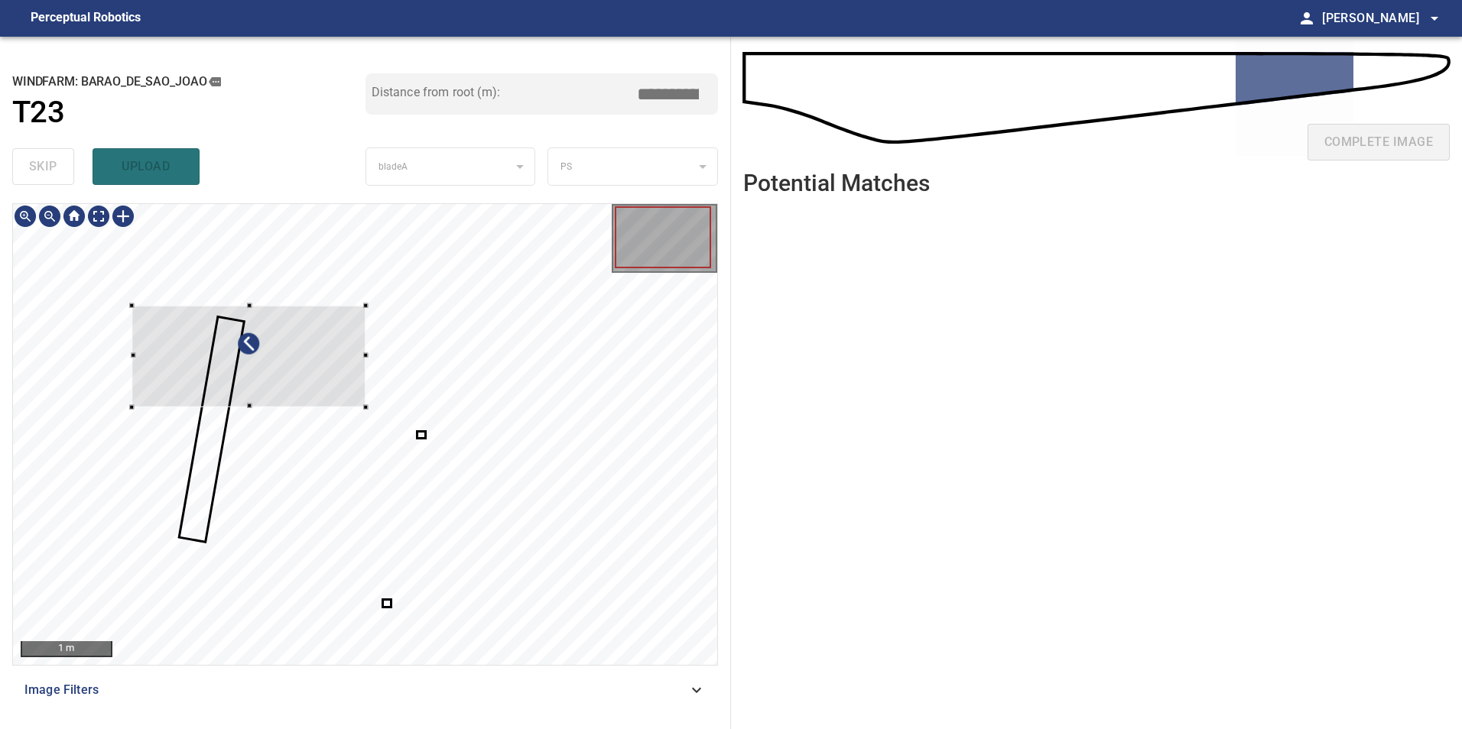
click at [196, 365] on div at bounding box center [248, 357] width 234 height 102
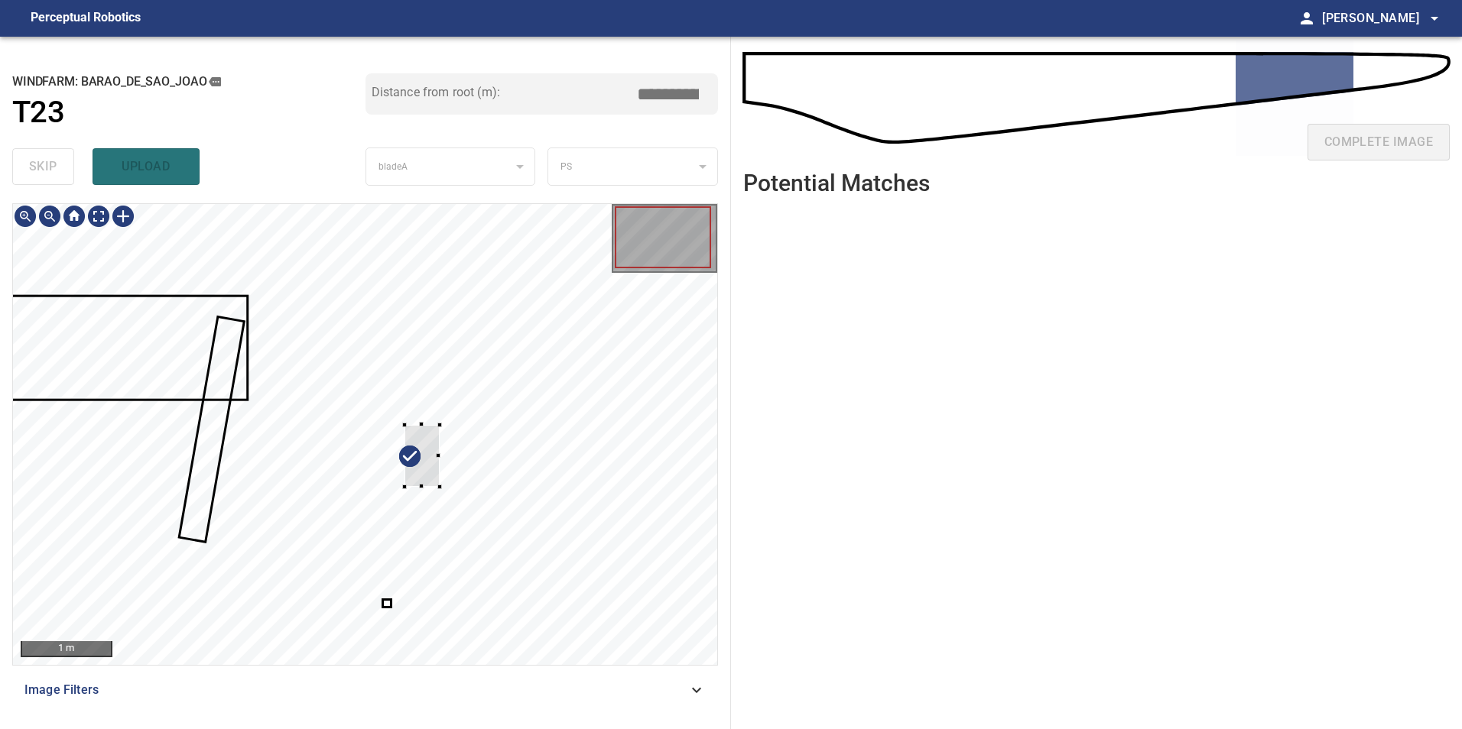
click at [73, 295] on div at bounding box center [365, 434] width 704 height 461
click at [606, 459] on div at bounding box center [365, 434] width 704 height 461
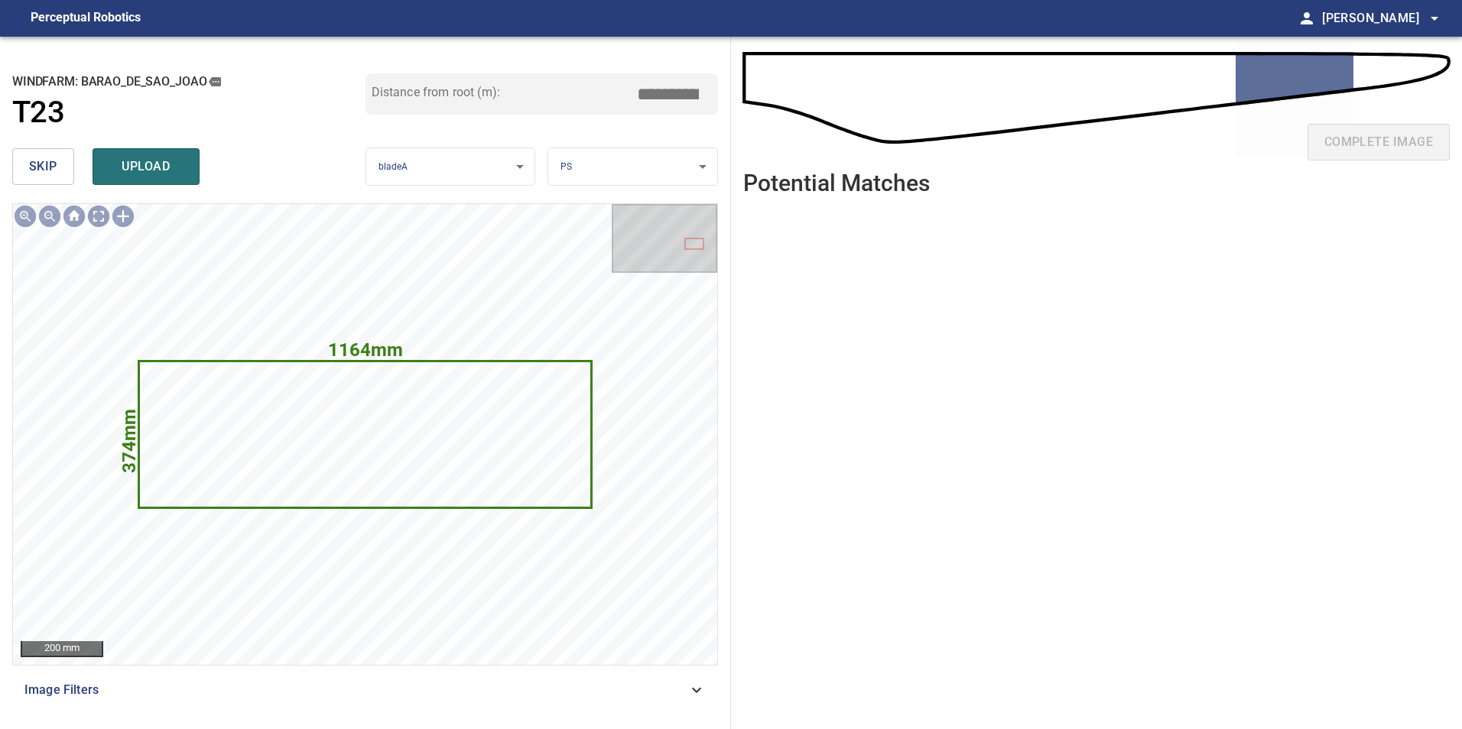
click at [30, 165] on span "skip" at bounding box center [43, 166] width 28 height 21
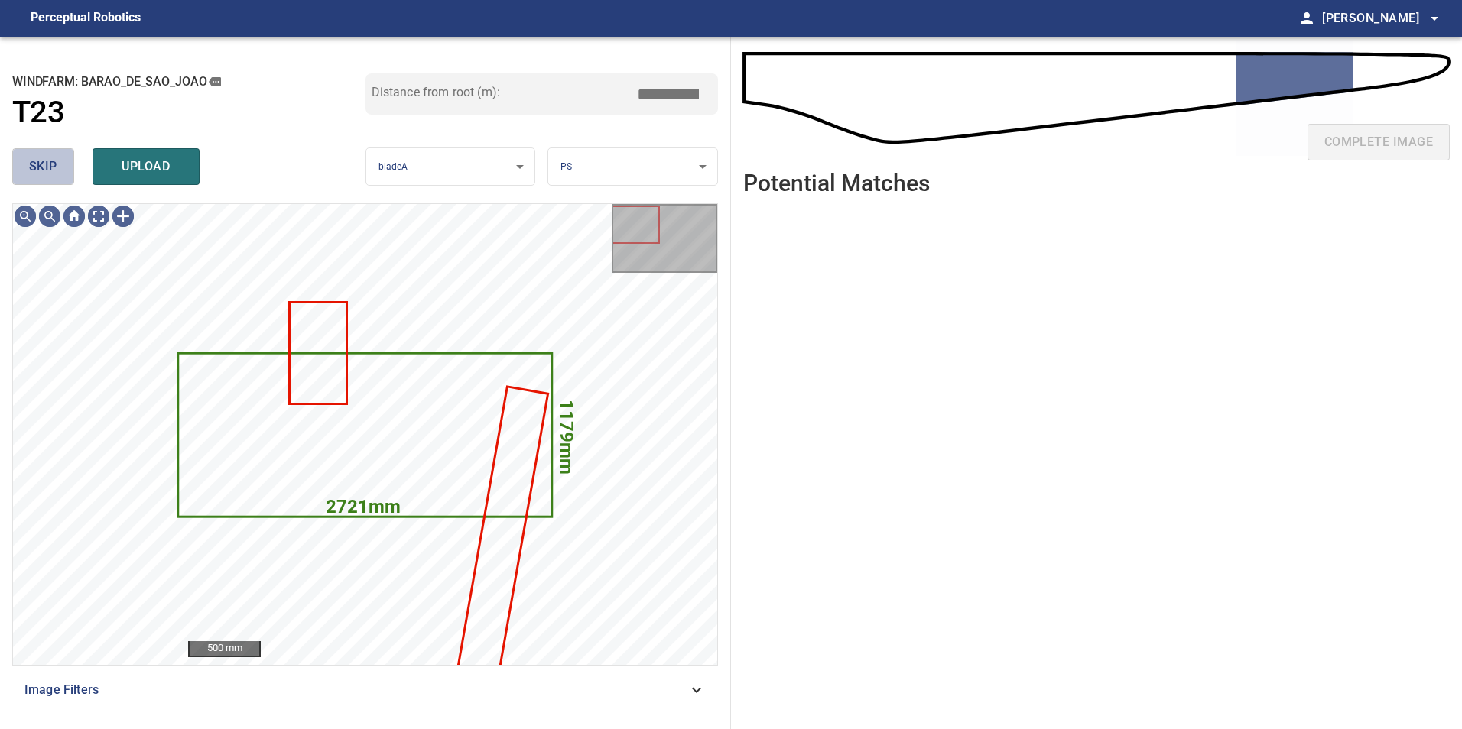
click at [30, 165] on span "skip" at bounding box center [43, 166] width 28 height 21
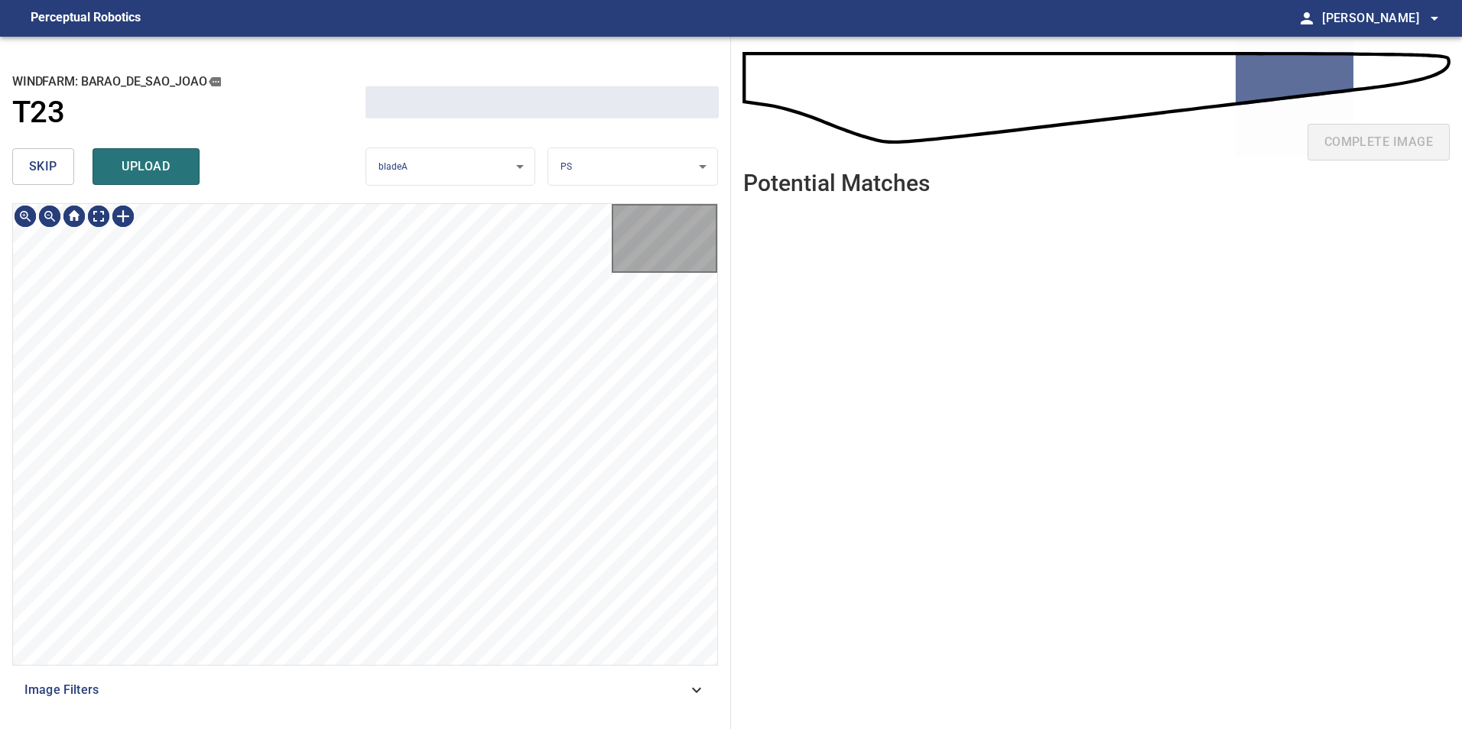
click at [31, 165] on span "skip" at bounding box center [43, 166] width 28 height 21
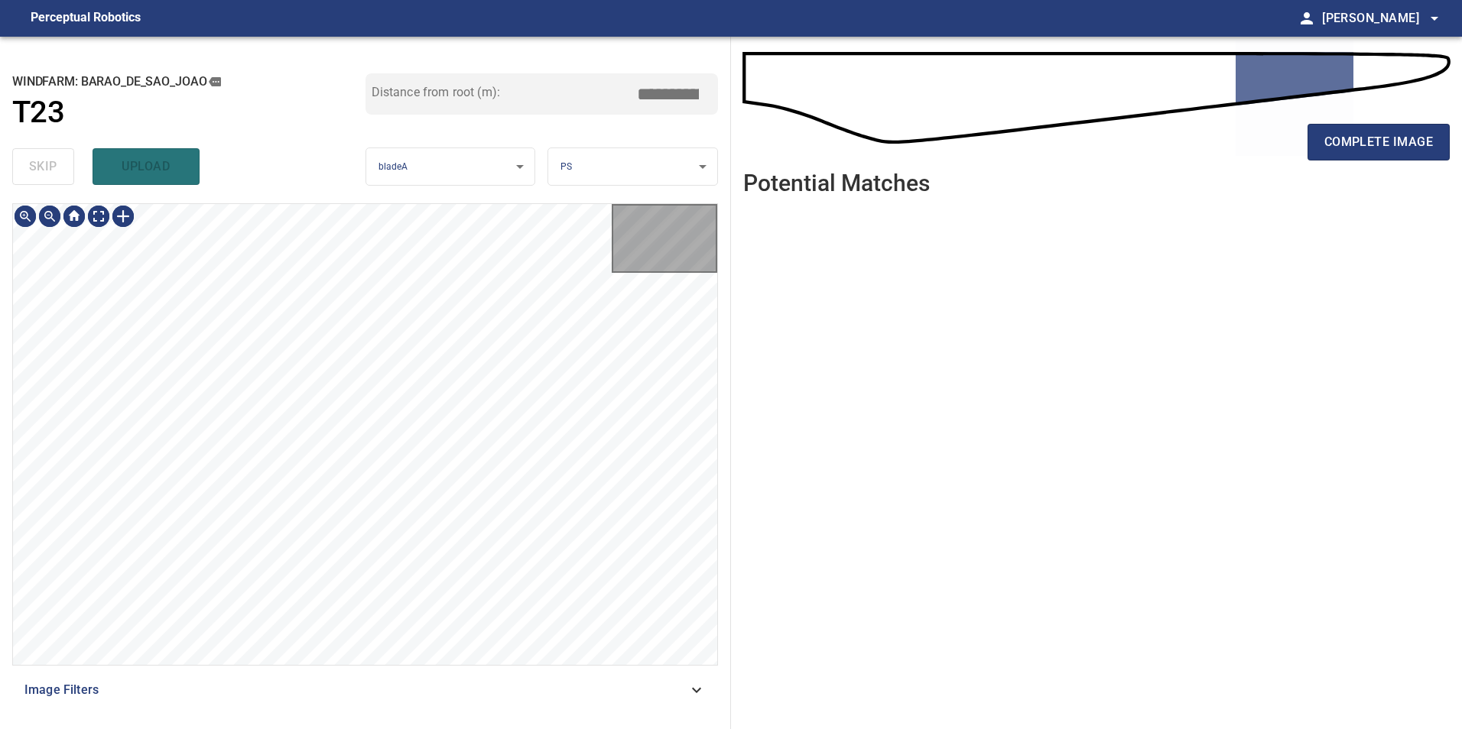
click at [31, 165] on div "skip upload" at bounding box center [188, 166] width 353 height 49
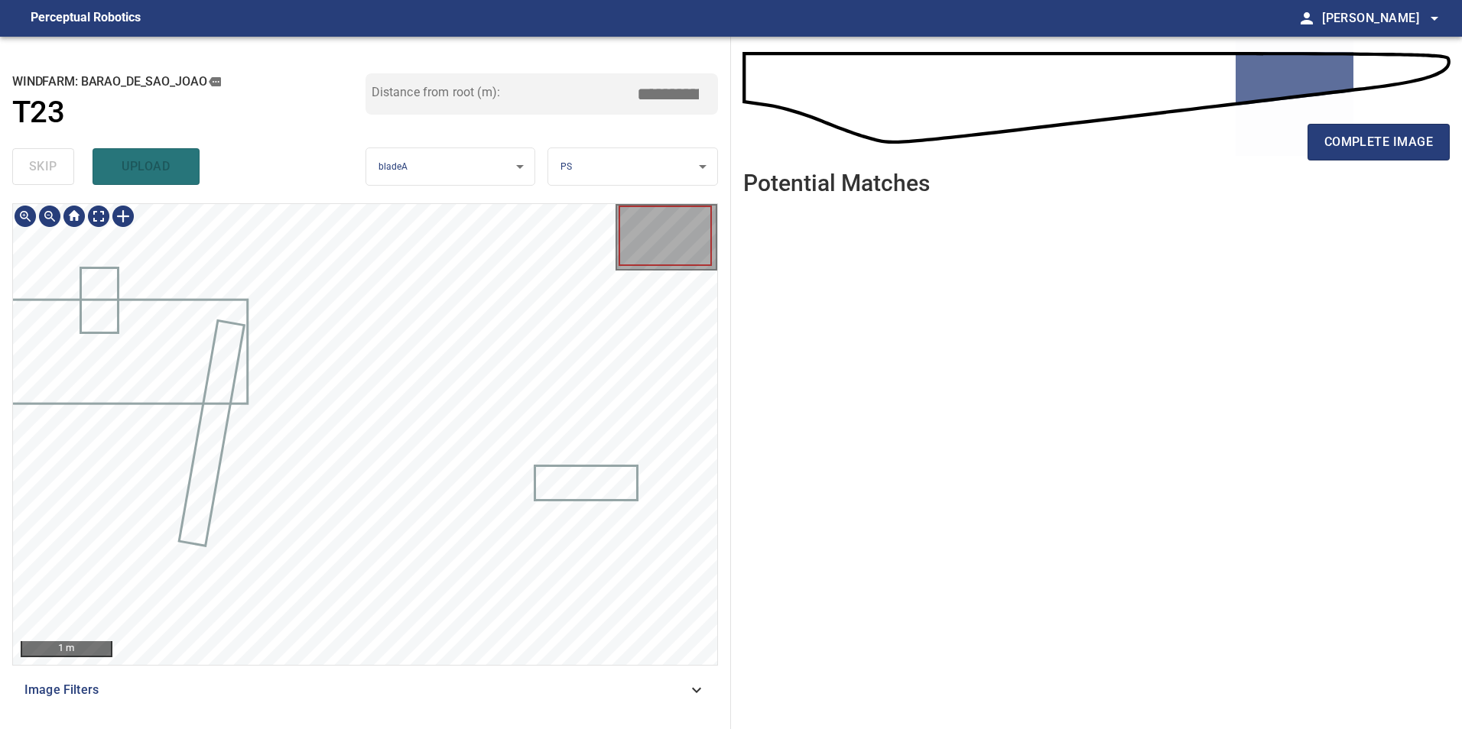
drag, startPoint x: 692, startPoint y: 703, endPoint x: 597, endPoint y: 721, distance: 96.4
click at [686, 703] on div "Image Filters" at bounding box center [365, 690] width 706 height 37
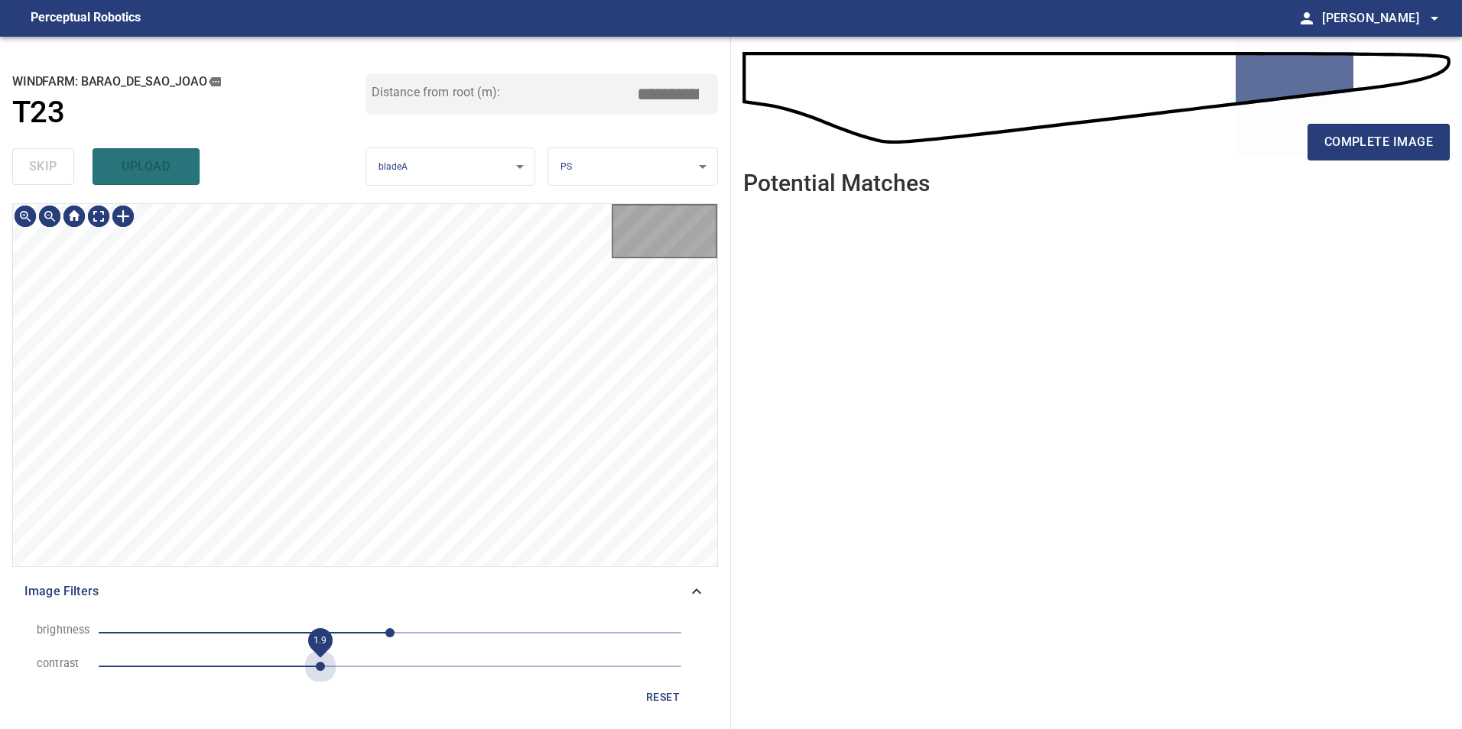
click at [315, 671] on span "1.9" at bounding box center [390, 666] width 583 height 21
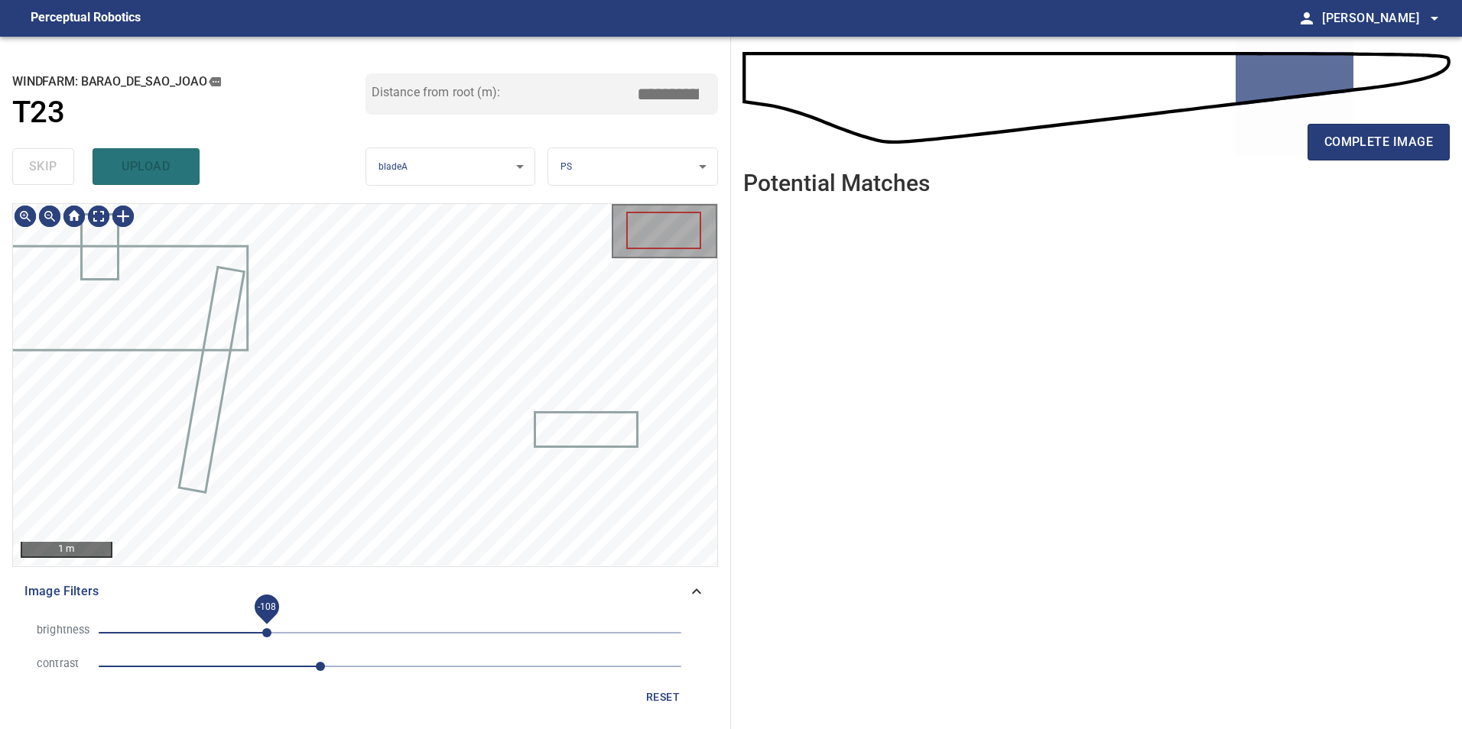
drag, startPoint x: 266, startPoint y: 628, endPoint x: 271, endPoint y: 635, distance: 8.3
click at [268, 634] on span "-108" at bounding box center [390, 632] width 583 height 21
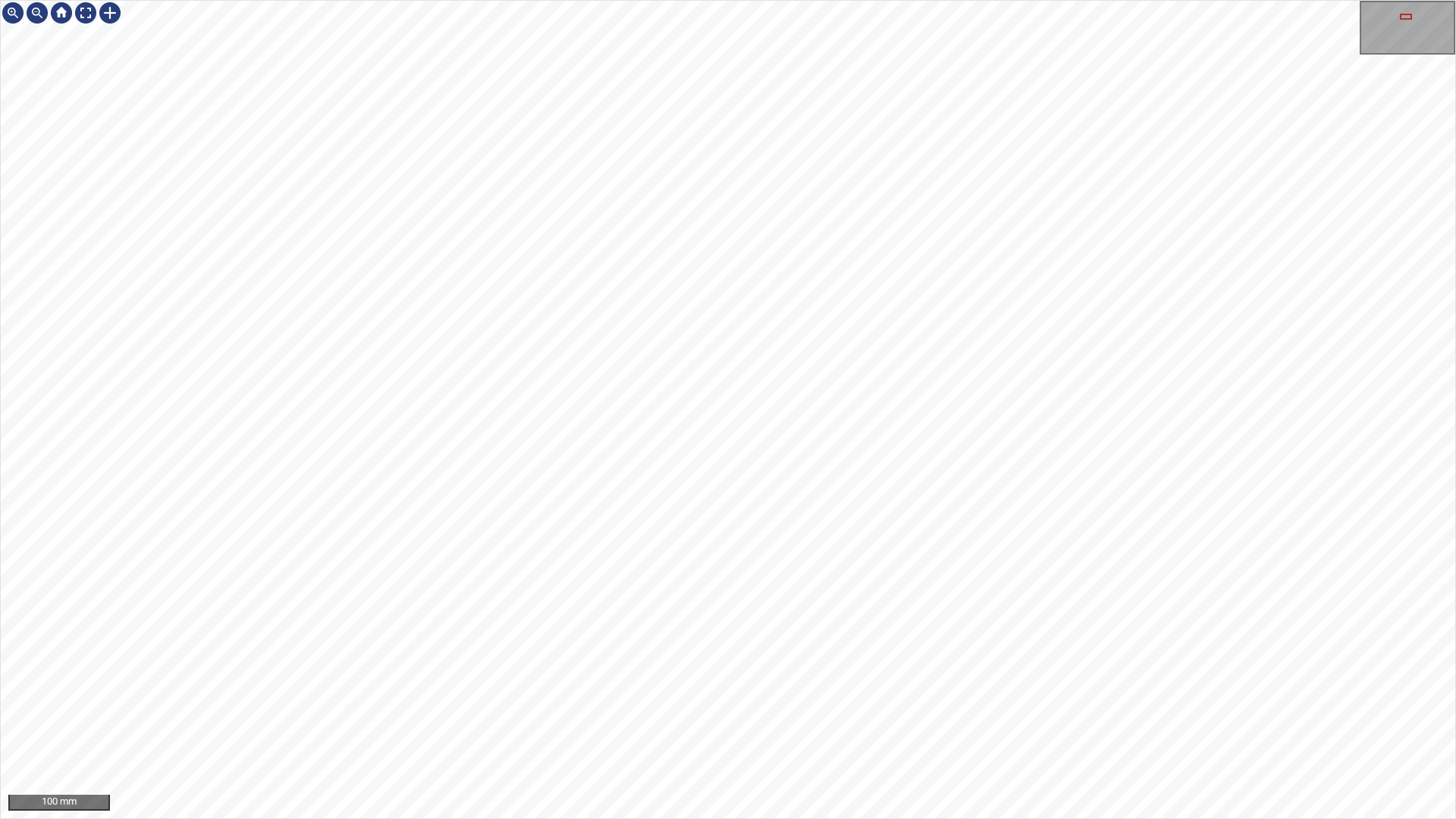
click at [707, 723] on div "100 mm" at bounding box center [728, 410] width 1456 height 819
click at [665, 417] on div "100 mm" at bounding box center [728, 410] width 1456 height 819
click at [542, 723] on div "100 mm" at bounding box center [728, 410] width 1456 height 819
click at [900, 723] on div "100 mm" at bounding box center [728, 410] width 1456 height 819
click at [955, 723] on div "100 mm" at bounding box center [728, 410] width 1456 height 819
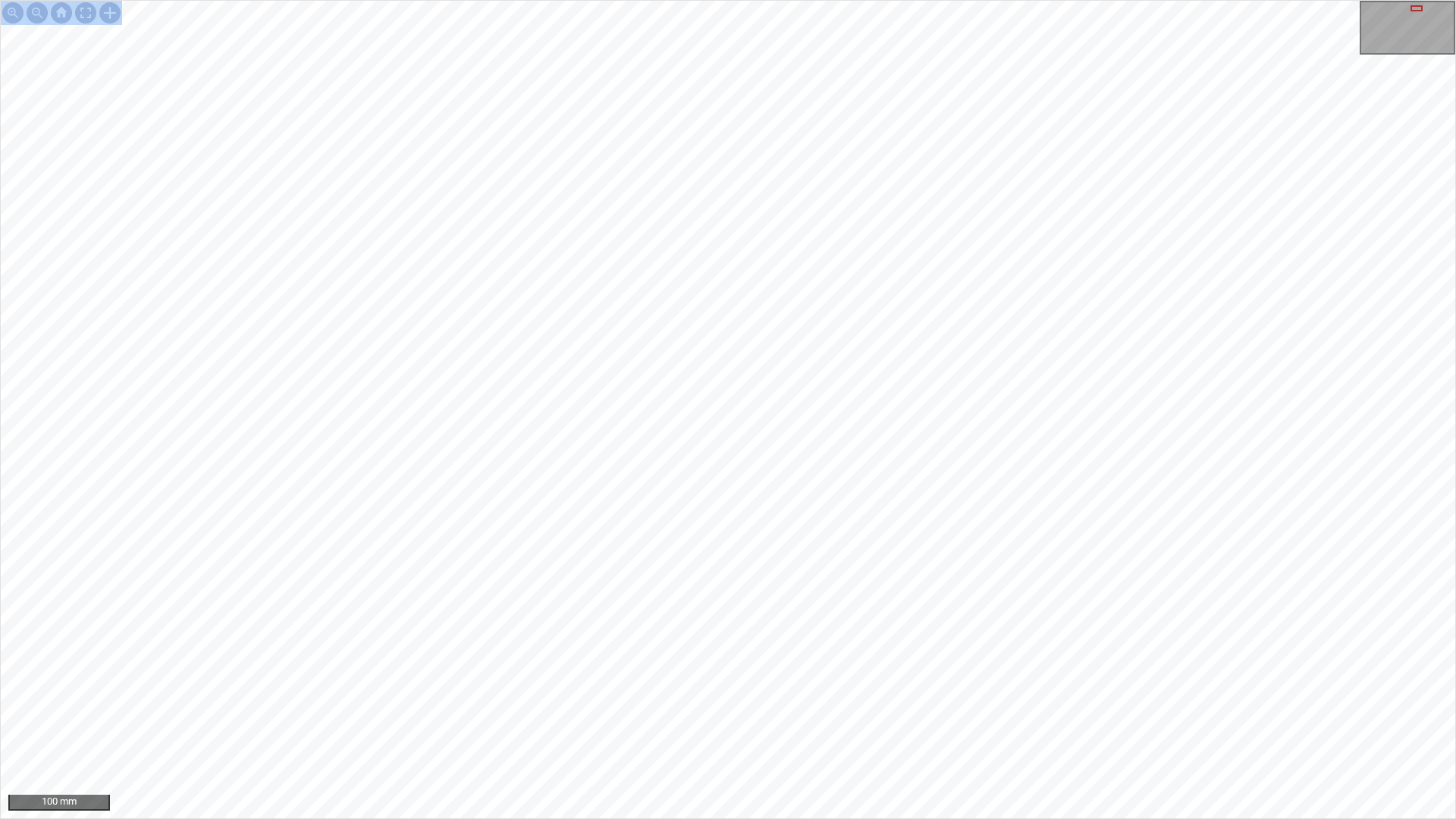
click at [1098, 0] on div "100 mm" at bounding box center [728, 410] width 1456 height 819
click at [561, 532] on div "100 mm" at bounding box center [728, 410] width 1456 height 819
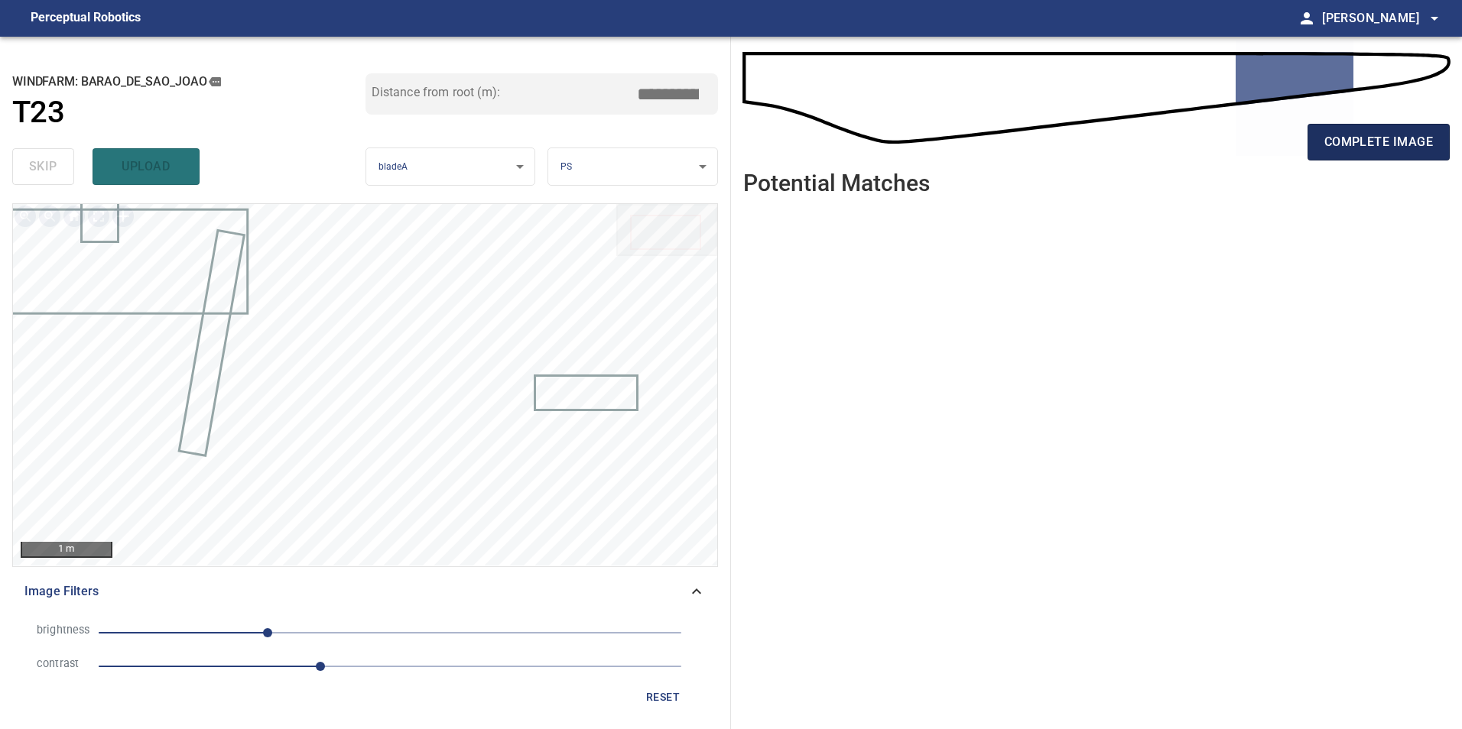
click at [1367, 158] on button "complete image" at bounding box center [1378, 142] width 142 height 37
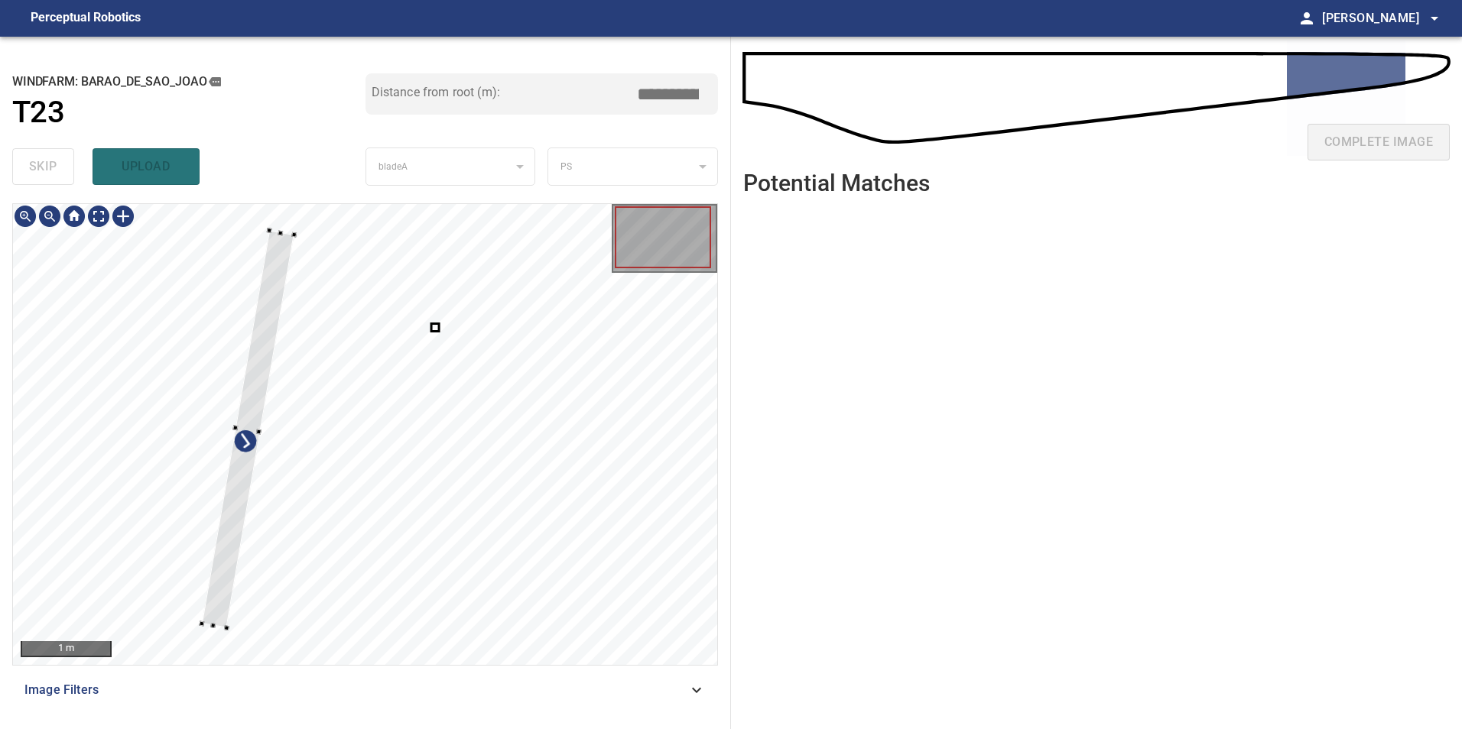
click at [251, 372] on div at bounding box center [248, 429] width 93 height 398
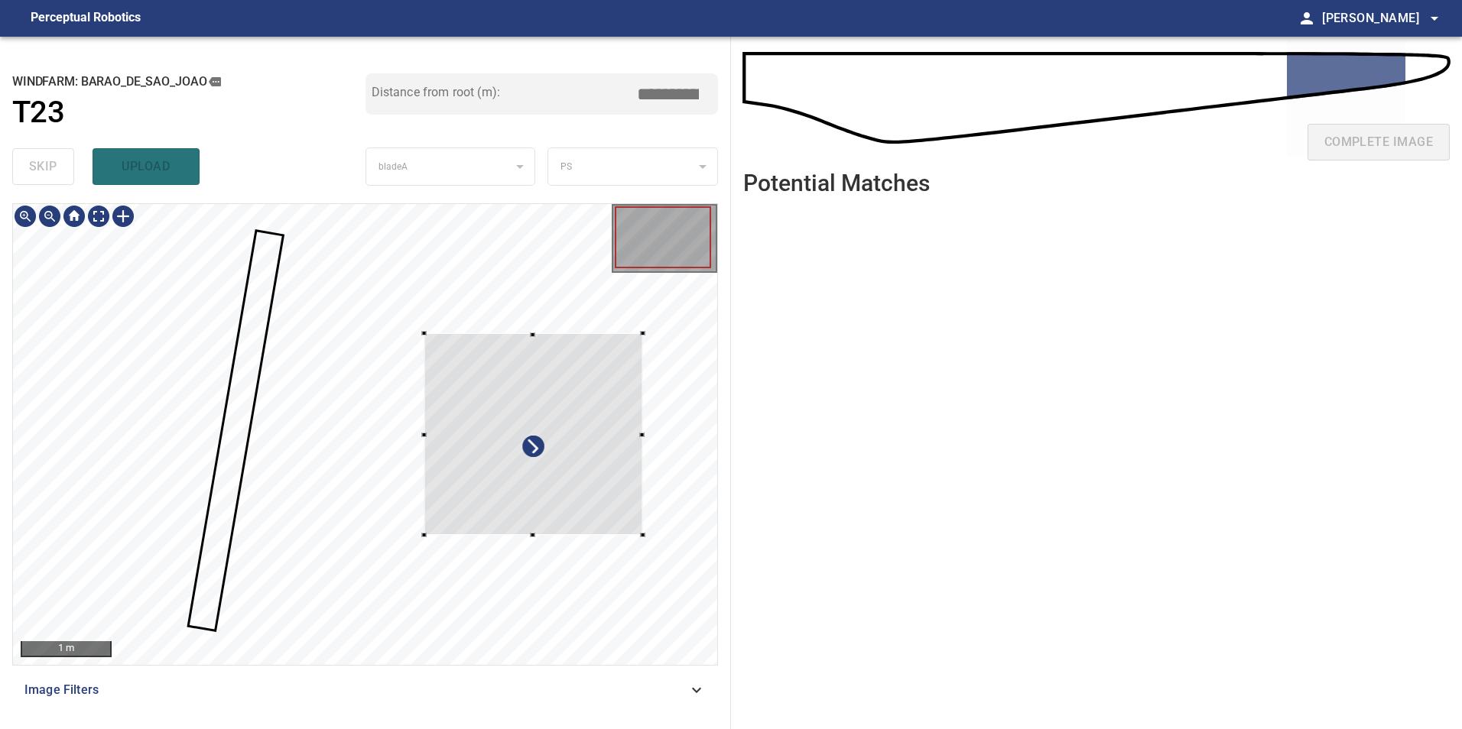
click at [622, 480] on div at bounding box center [533, 435] width 219 height 202
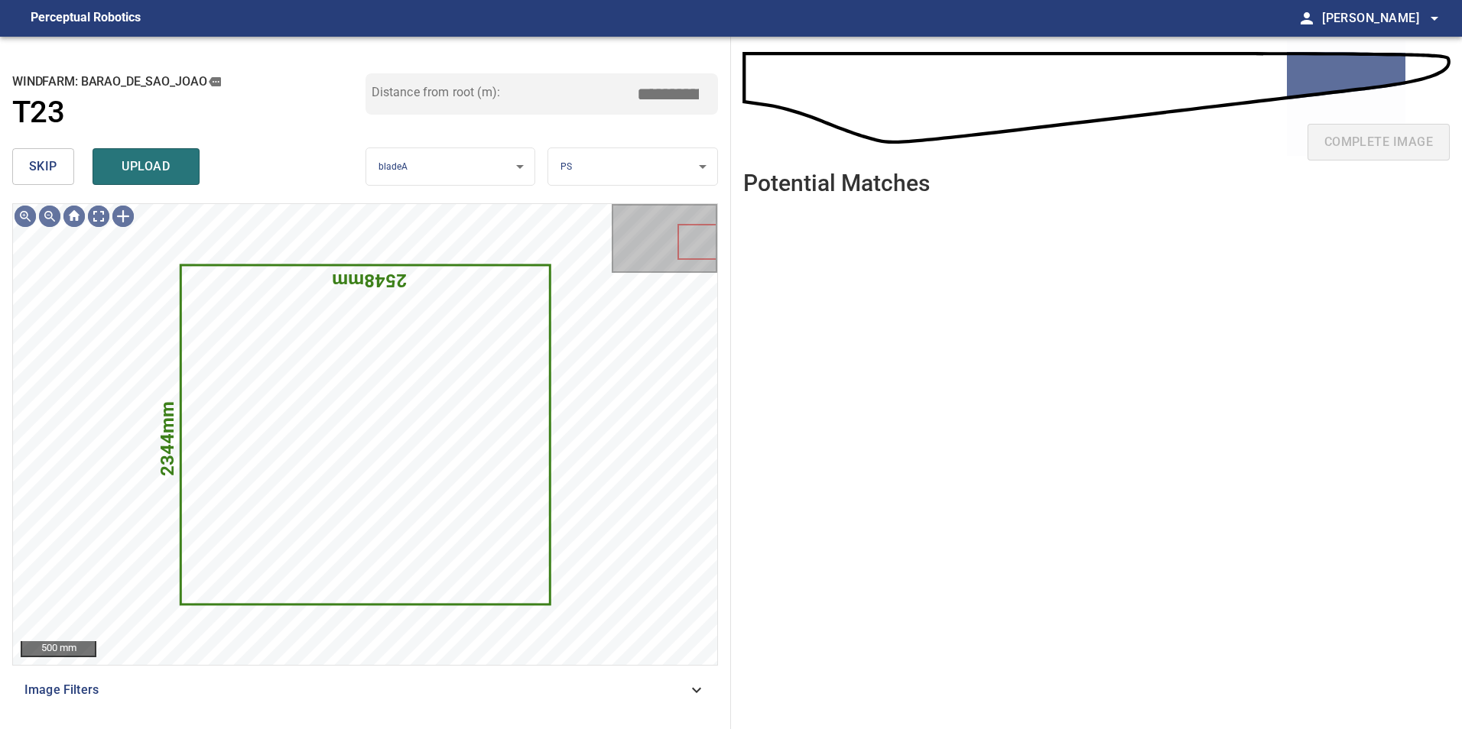
click at [54, 175] on span "skip" at bounding box center [43, 166] width 28 height 21
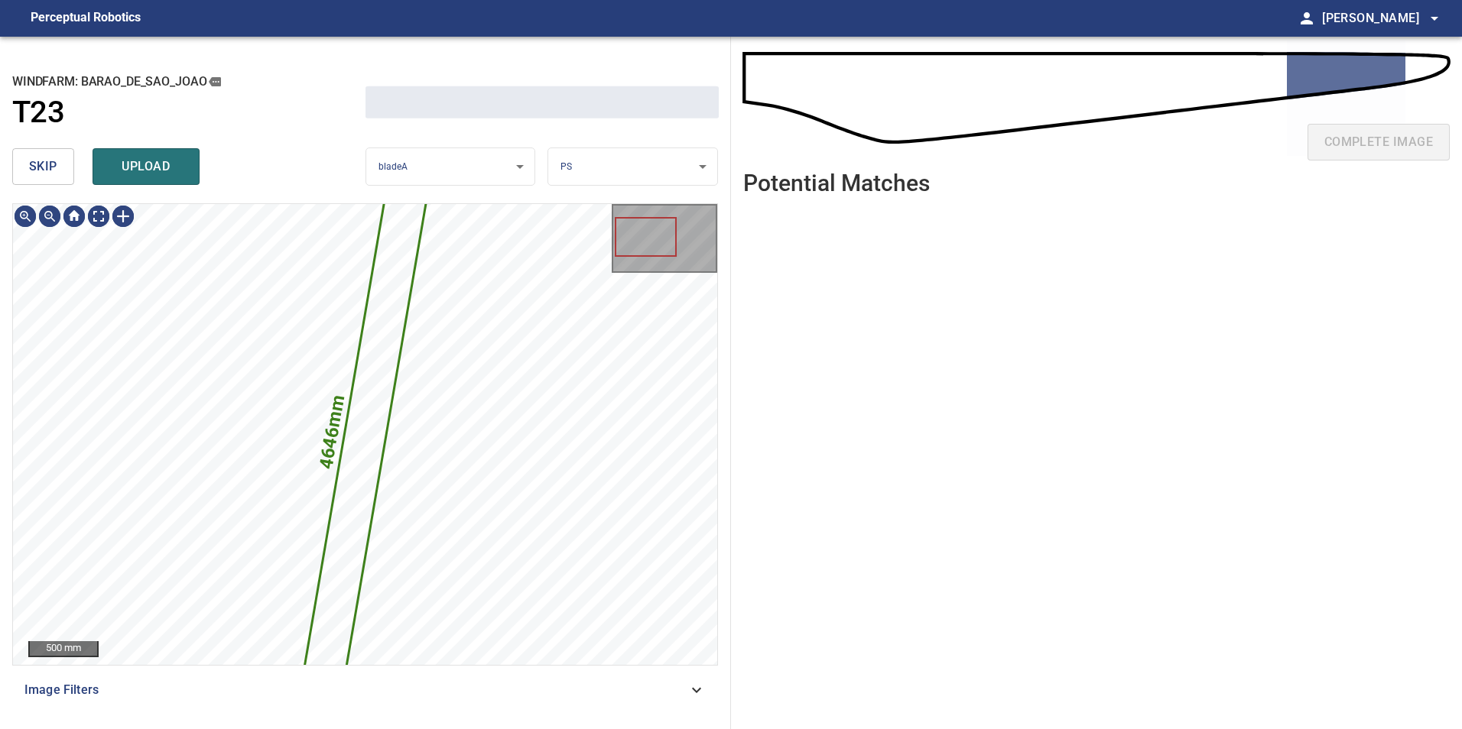
click at [54, 175] on span "skip" at bounding box center [43, 166] width 28 height 21
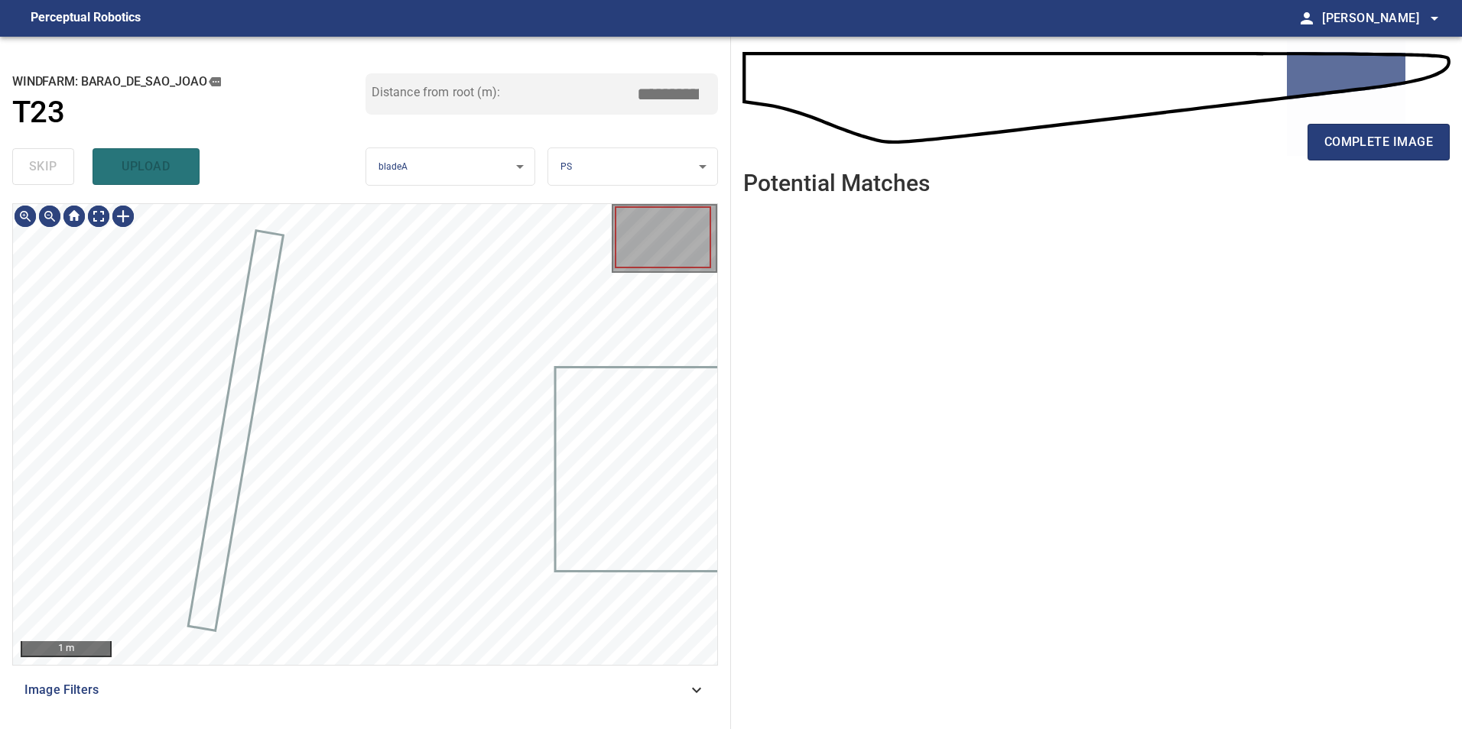
drag, startPoint x: 54, startPoint y: 175, endPoint x: 83, endPoint y: 226, distance: 58.9
click at [54, 177] on div "skip upload" at bounding box center [188, 166] width 353 height 49
click at [706, 689] on div "Image Filters" at bounding box center [365, 690] width 706 height 37
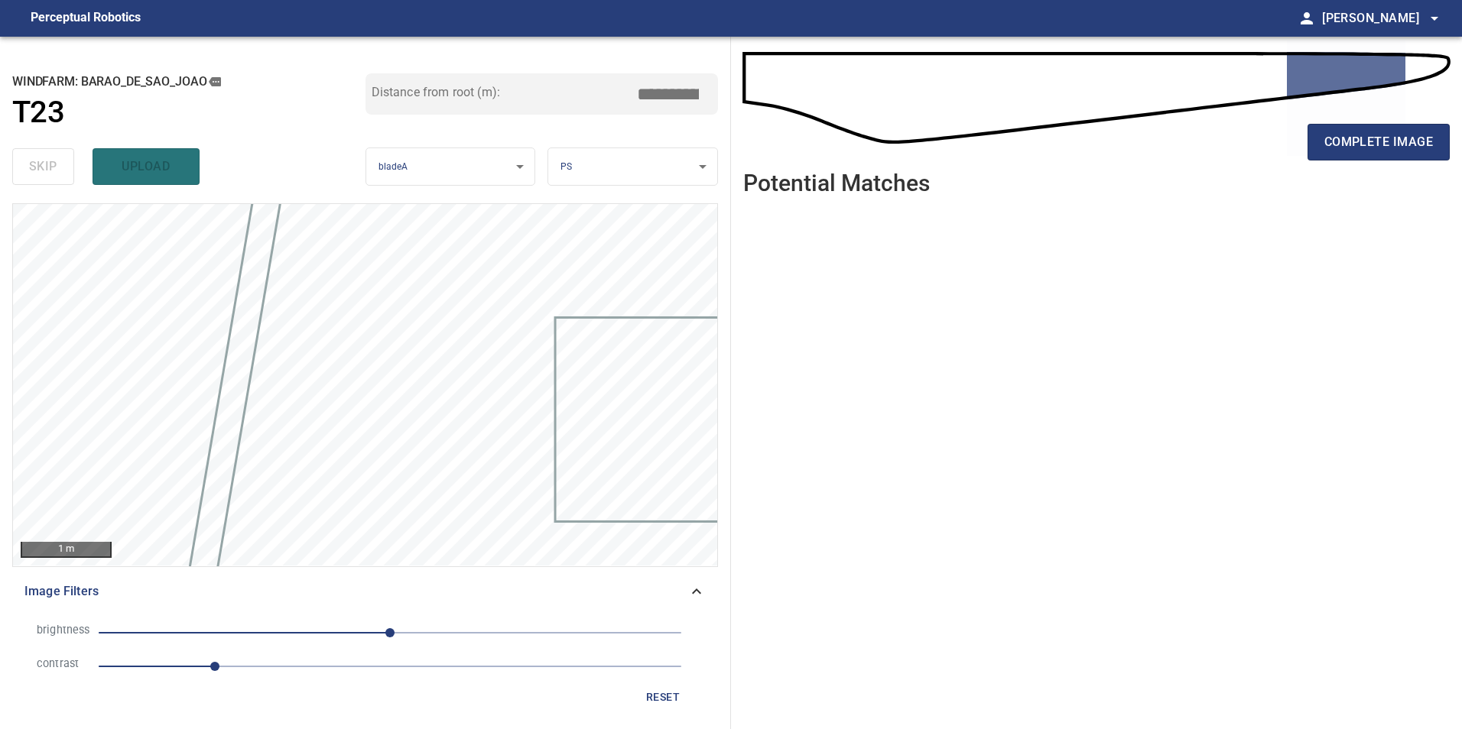
click at [325, 666] on span "1" at bounding box center [390, 666] width 583 height 21
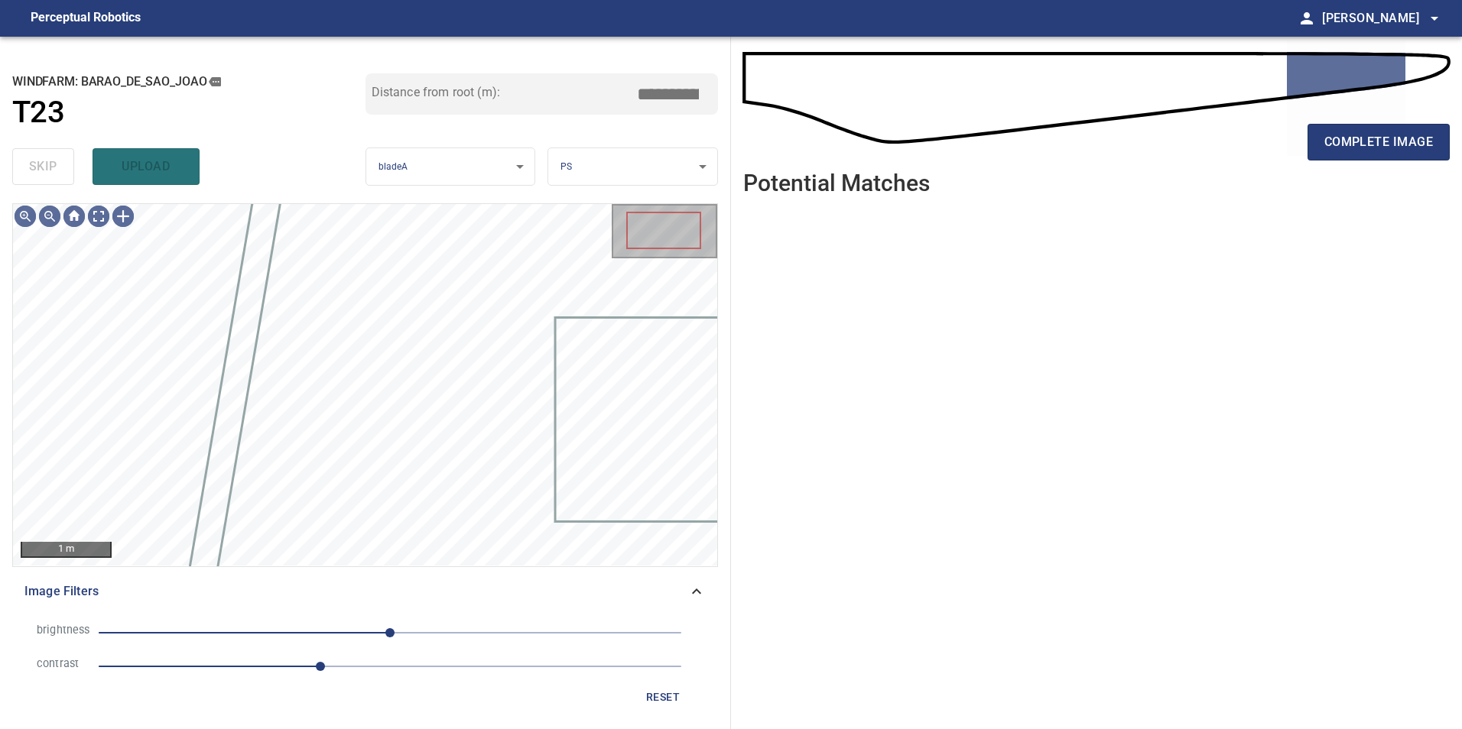
click at [272, 631] on span "0" at bounding box center [390, 632] width 583 height 21
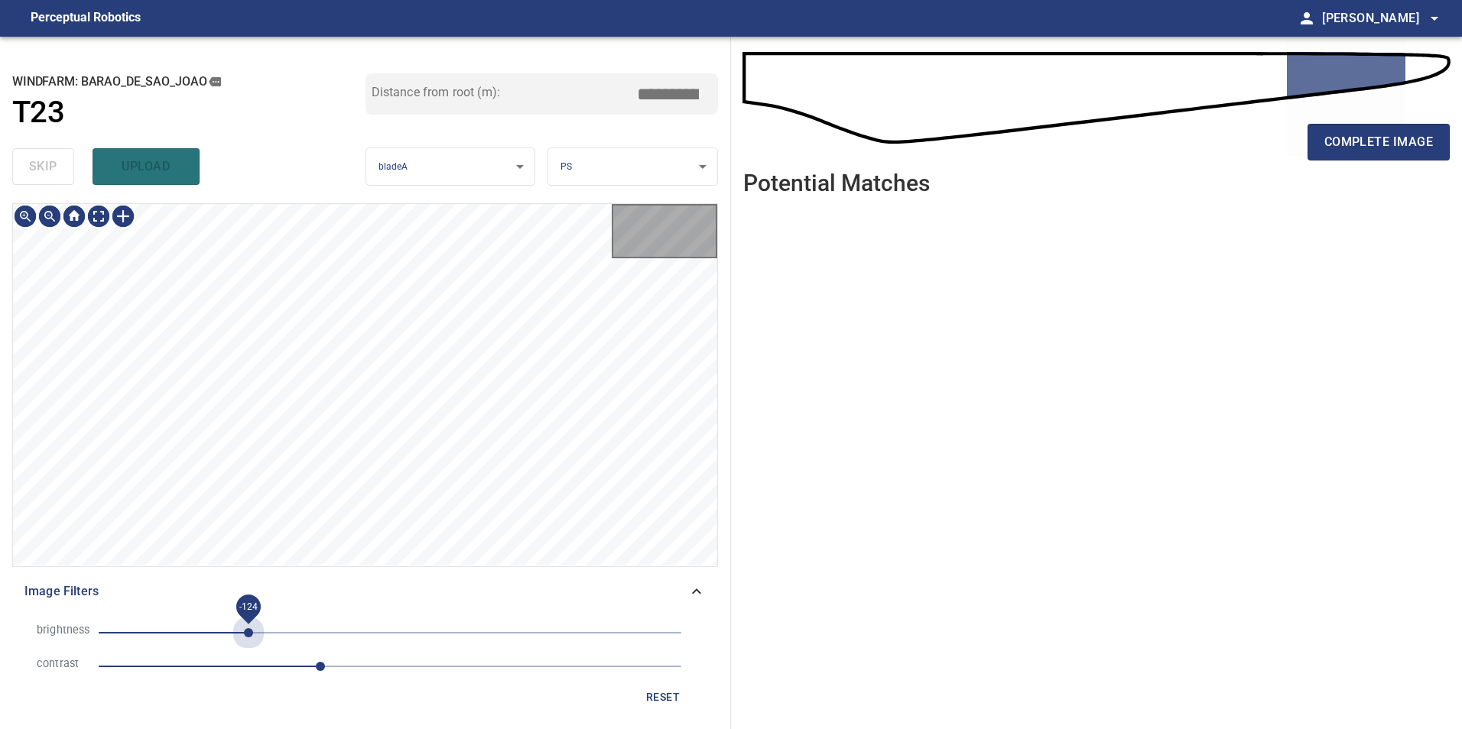
click at [248, 630] on span "-124" at bounding box center [390, 632] width 583 height 21
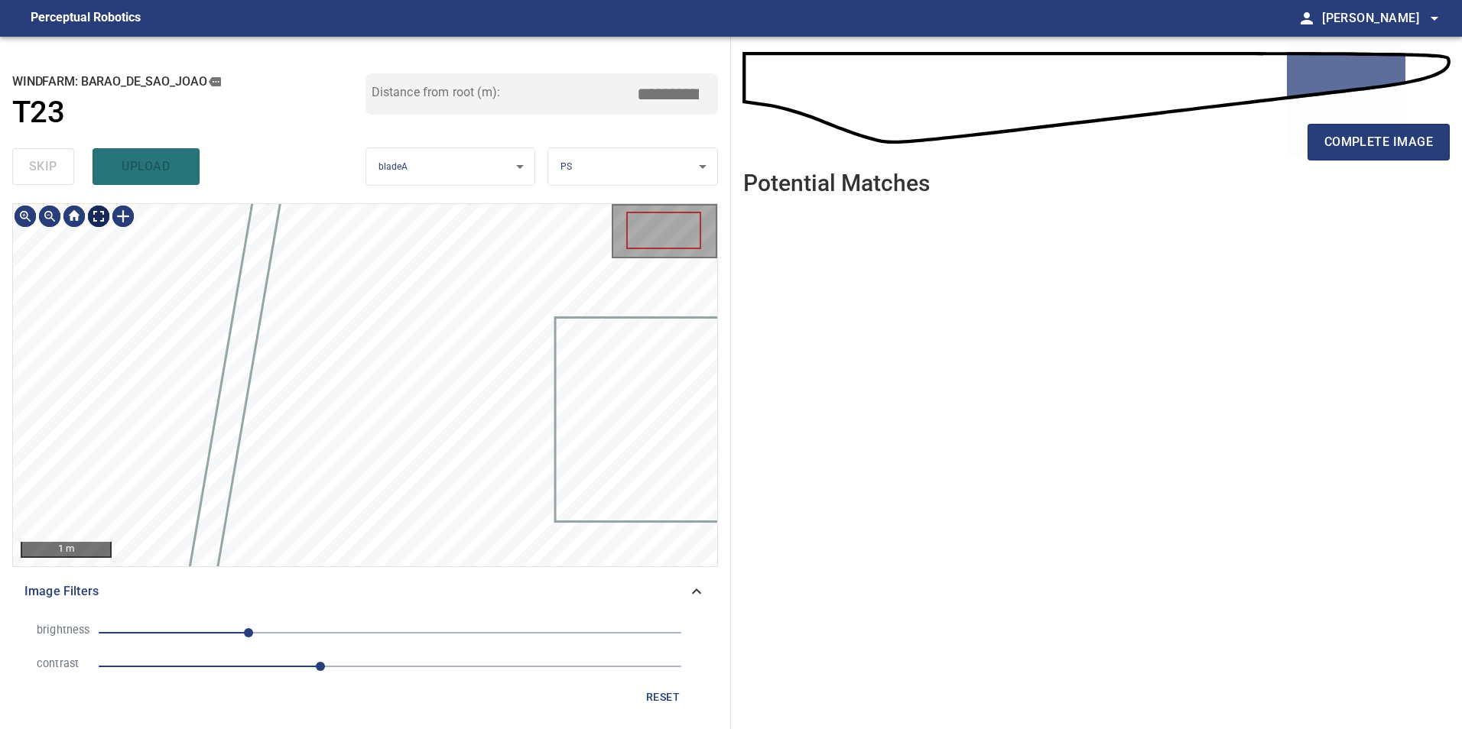
click at [99, 229] on div "1 m" at bounding box center [365, 385] width 704 height 362
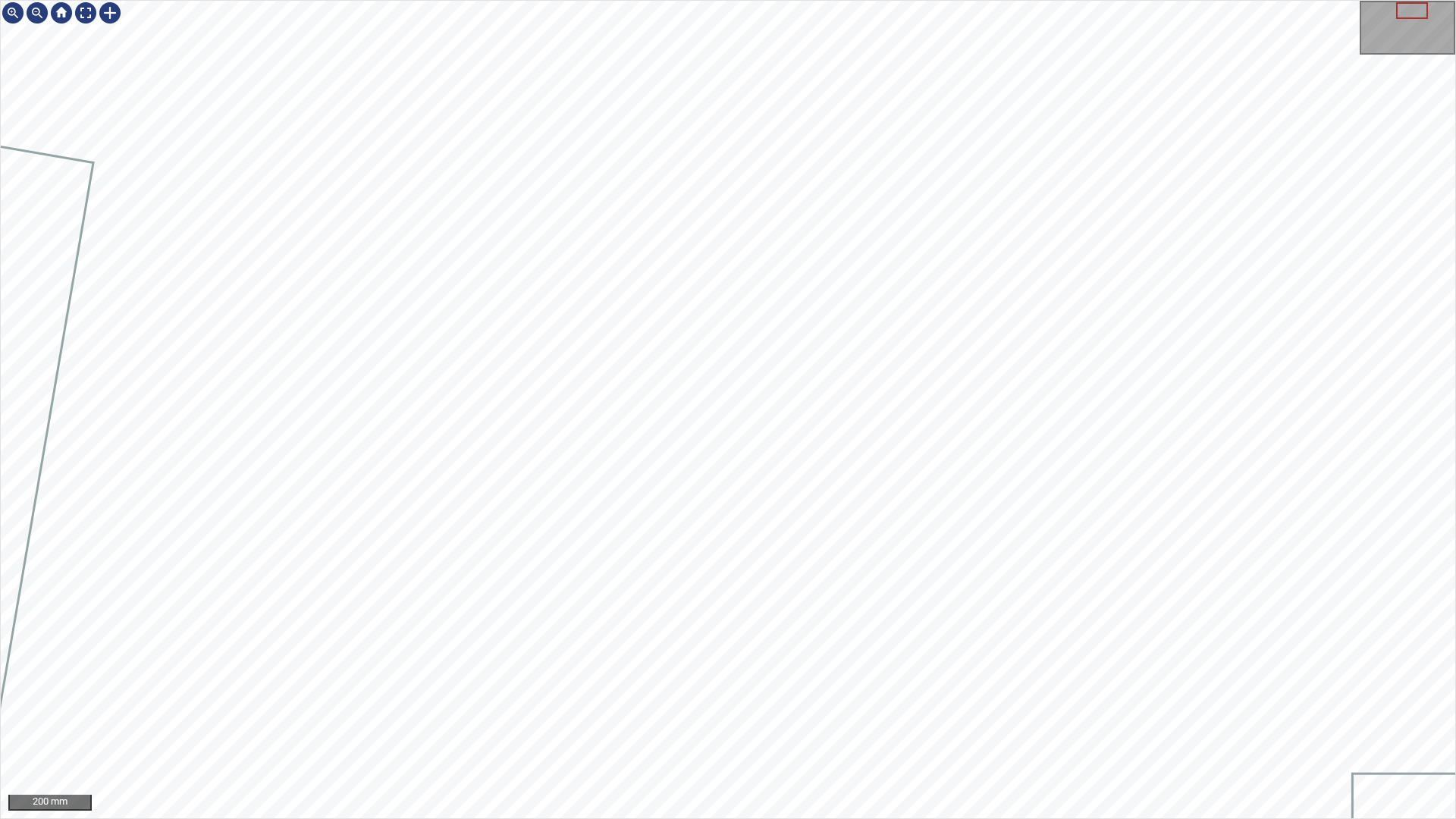
click at [637, 723] on div "200 mm" at bounding box center [728, 410] width 1456 height 819
click at [878, 723] on div "100 mm" at bounding box center [728, 410] width 1456 height 819
click at [694, 723] on div "100 mm" at bounding box center [728, 410] width 1456 height 819
click at [742, 723] on div "100 mm" at bounding box center [728, 410] width 1456 height 819
click at [867, 723] on div "100 mm" at bounding box center [728, 410] width 1456 height 819
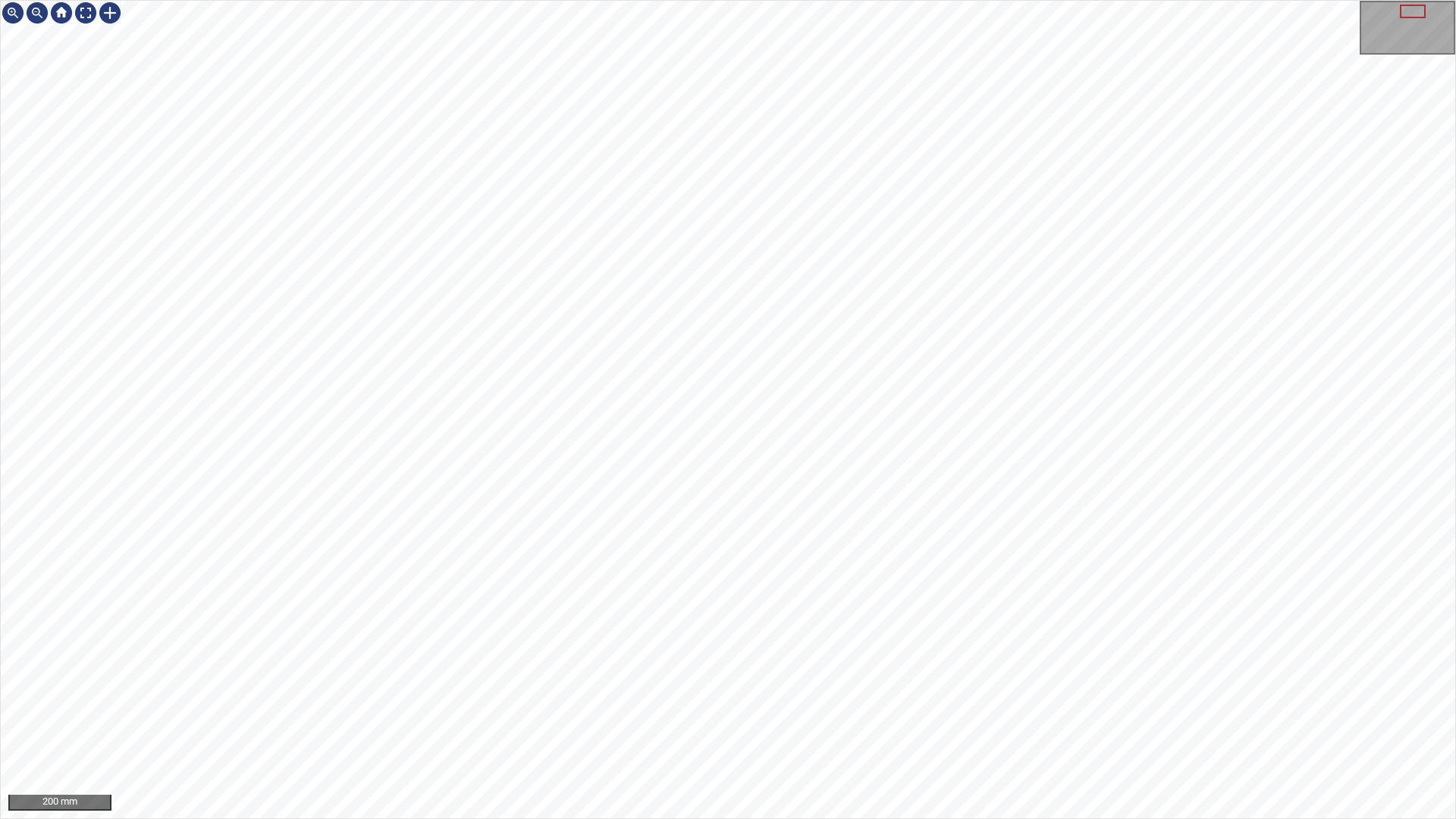
click at [775, 723] on div "200 mm" at bounding box center [728, 410] width 1456 height 819
click at [646, 723] on div "200 mm" at bounding box center [728, 410] width 1456 height 819
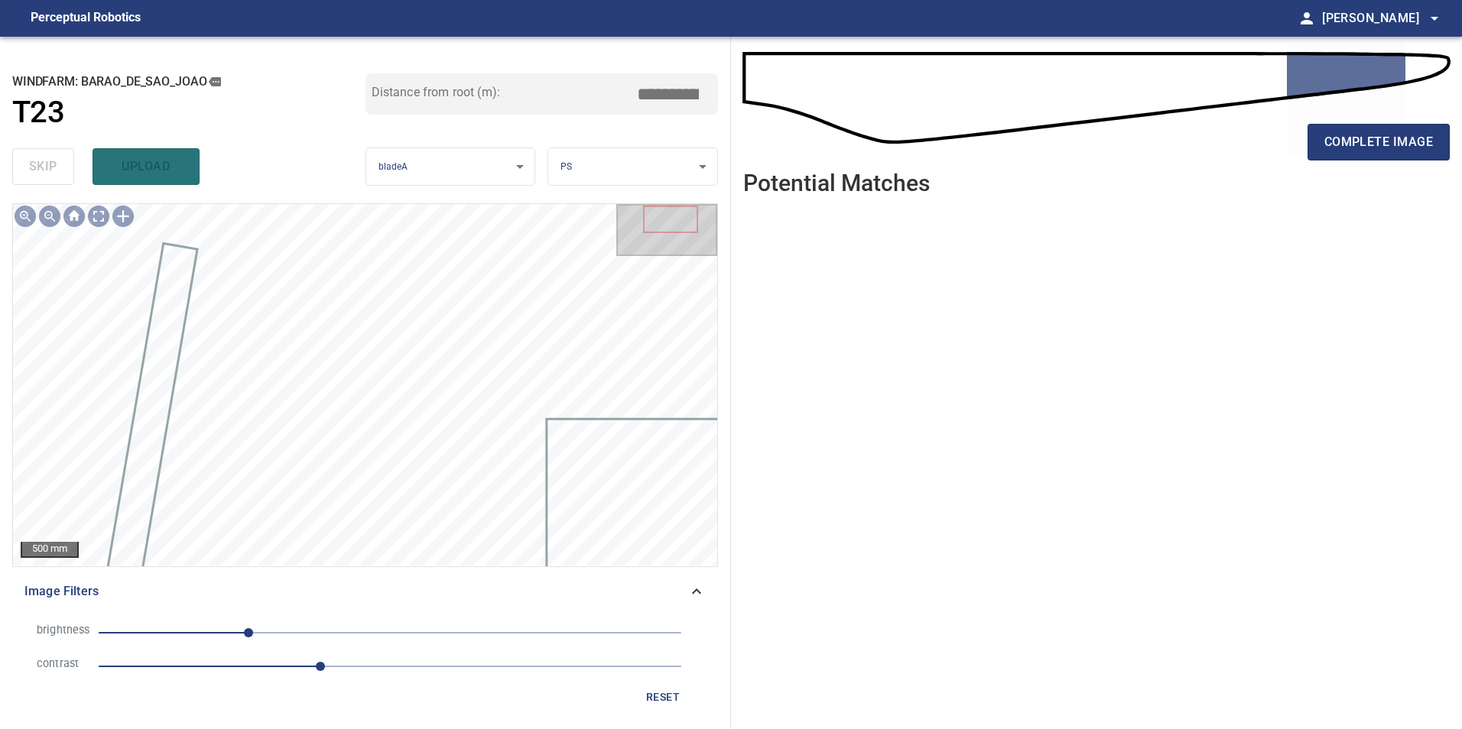
click at [399, 629] on span "-124" at bounding box center [390, 632] width 583 height 21
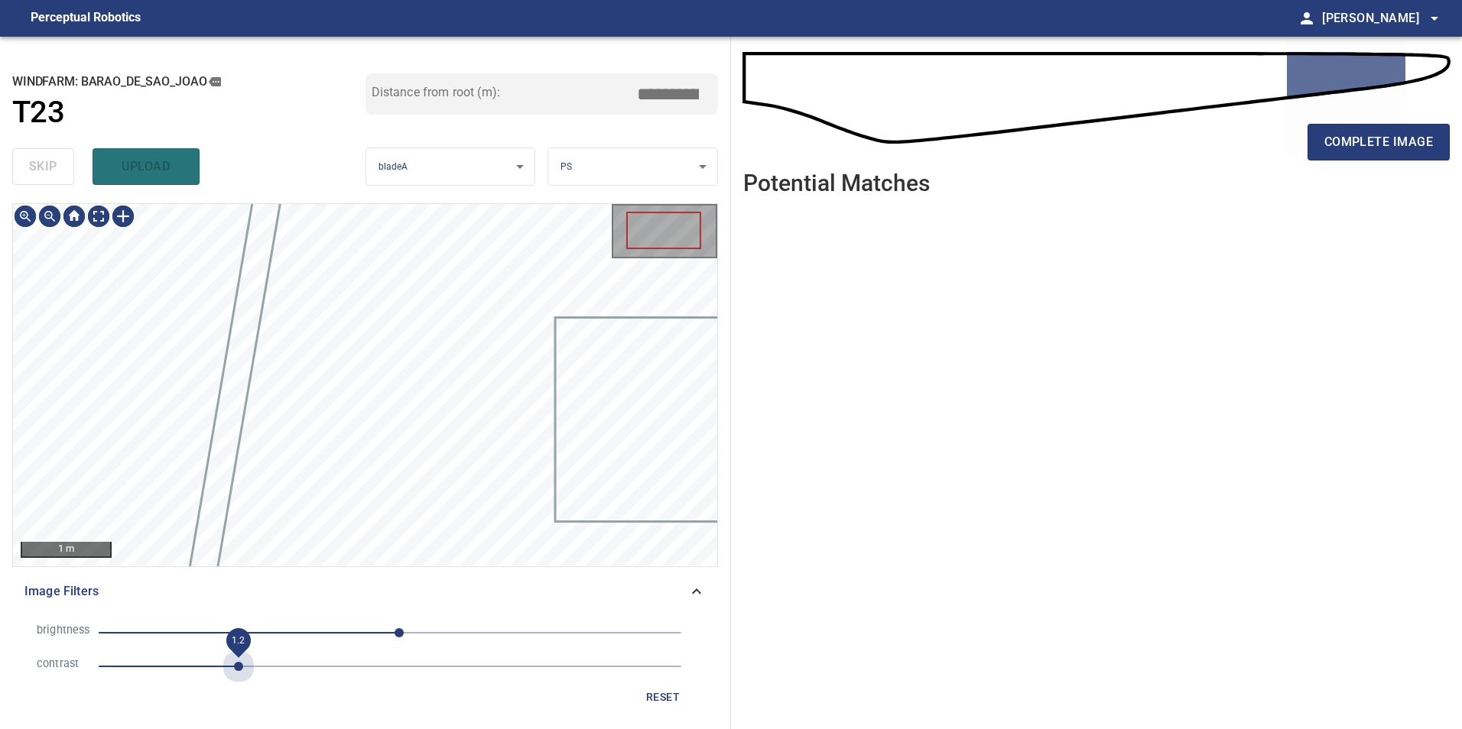
drag, startPoint x: 233, startPoint y: 667, endPoint x: 307, endPoint y: 675, distance: 74.6
click at [242, 674] on span "1.2" at bounding box center [390, 666] width 583 height 21
drag, startPoint x: 326, startPoint y: 639, endPoint x: 287, endPoint y: 658, distance: 42.7
click at [326, 638] on span "8" at bounding box center [390, 632] width 583 height 21
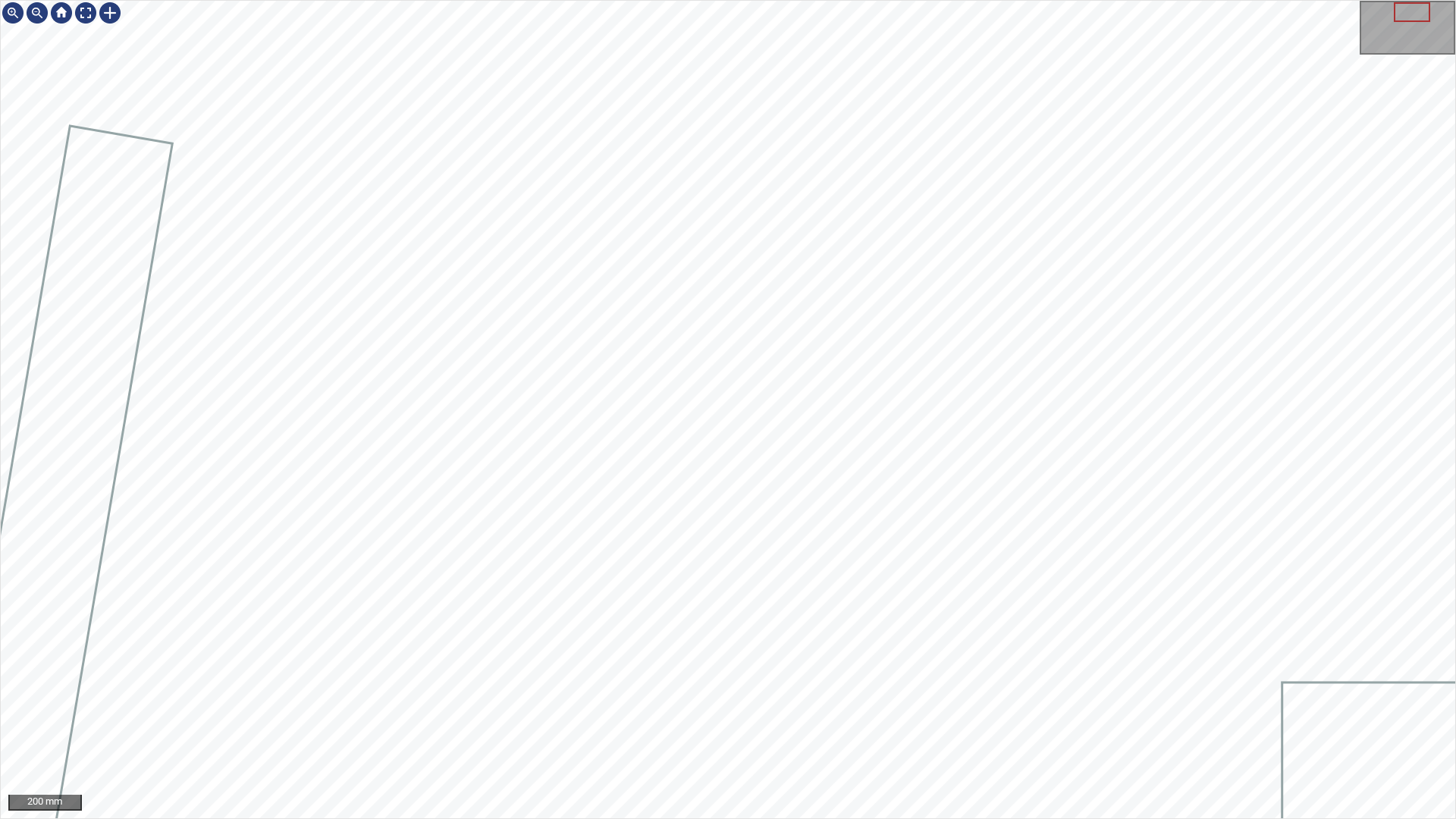
click at [412, 723] on div "200 mm" at bounding box center [728, 410] width 1456 height 819
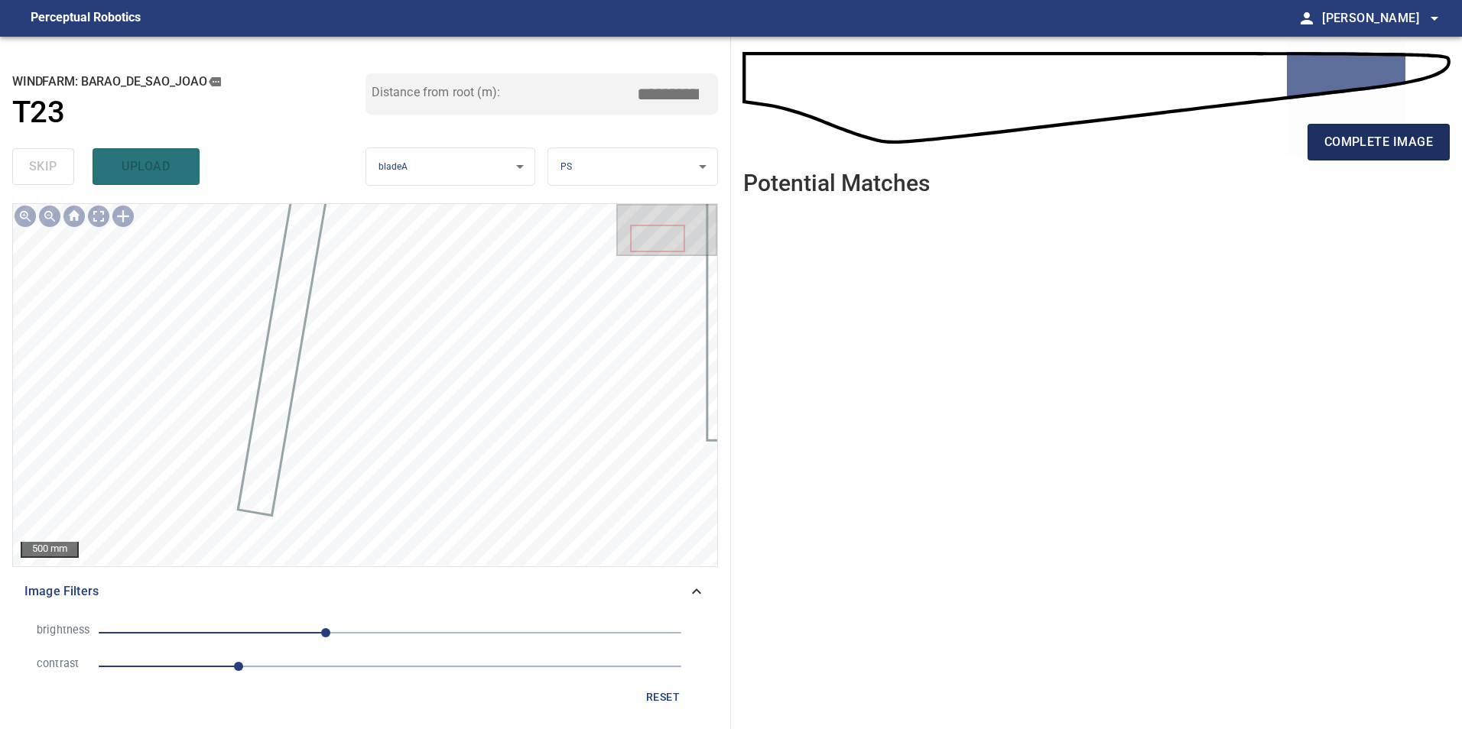
click at [1355, 137] on span "complete image" at bounding box center [1378, 141] width 109 height 21
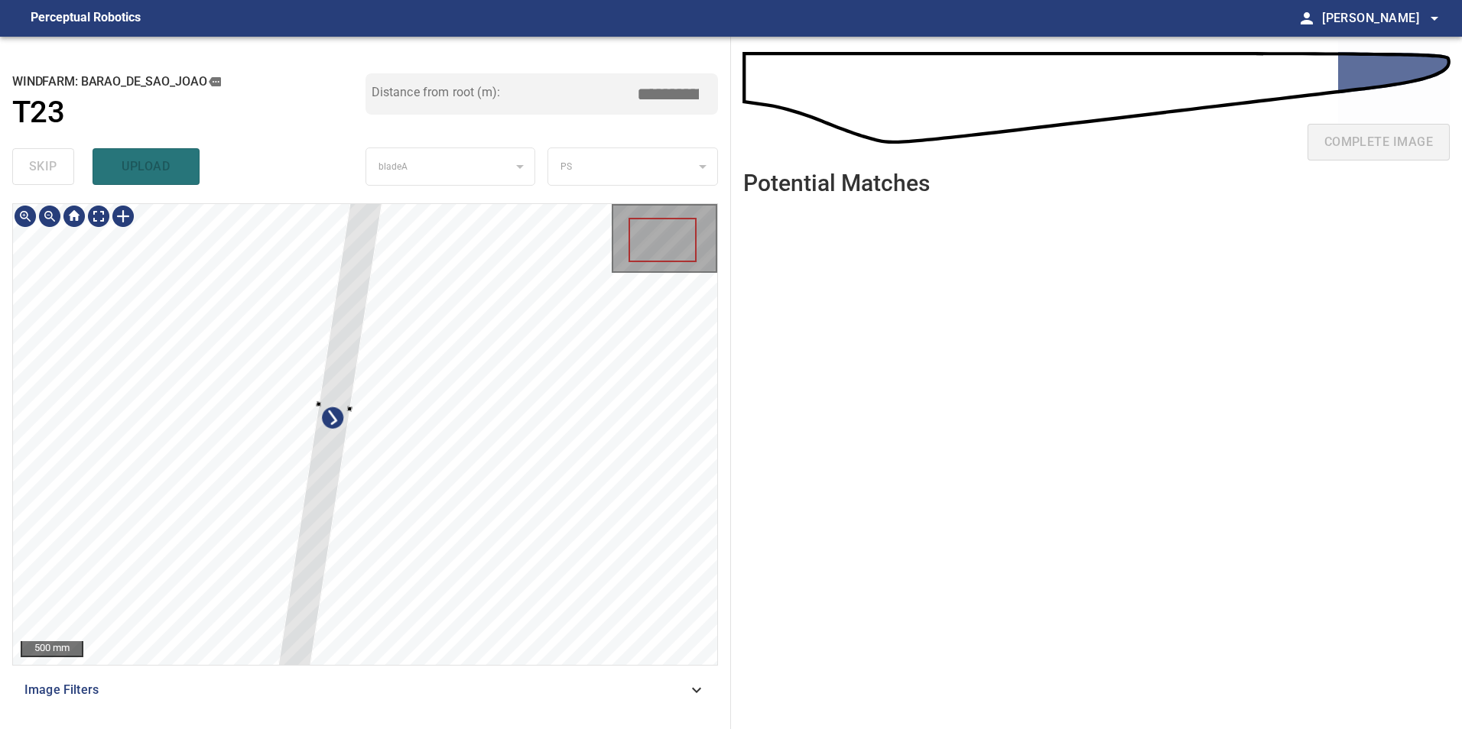
click at [212, 453] on div at bounding box center [365, 434] width 704 height 461
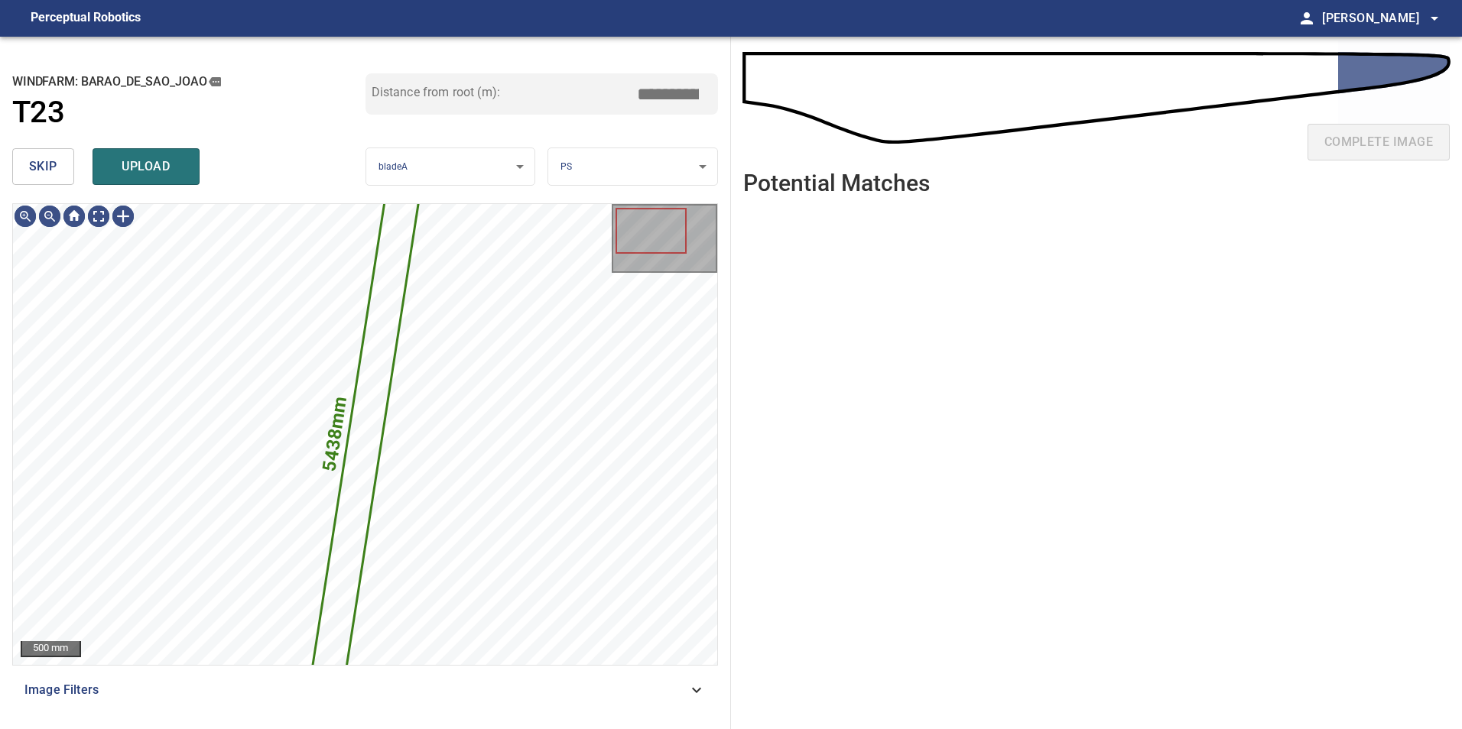
click at [44, 170] on span "skip" at bounding box center [43, 166] width 28 height 21
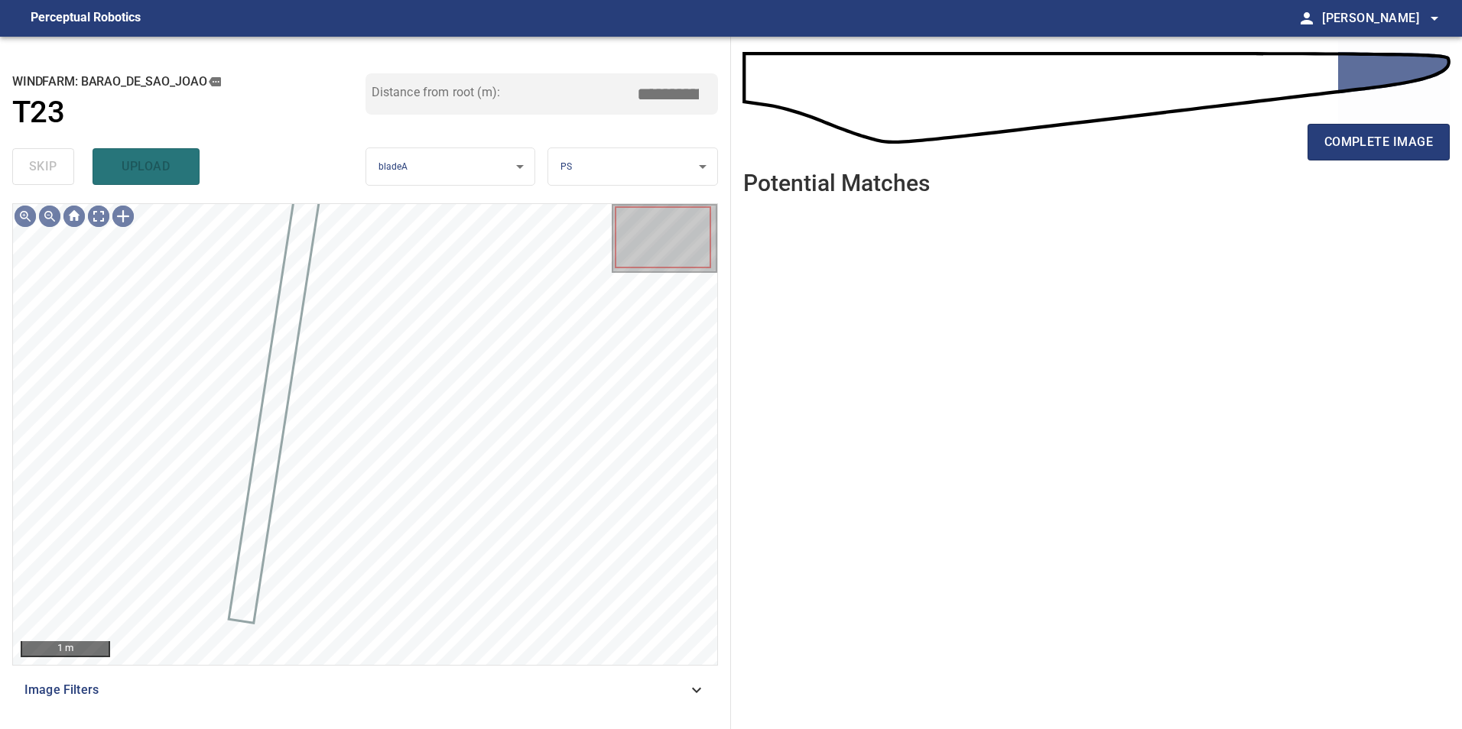
click at [641, 704] on div "Image Filters" at bounding box center [365, 690] width 706 height 37
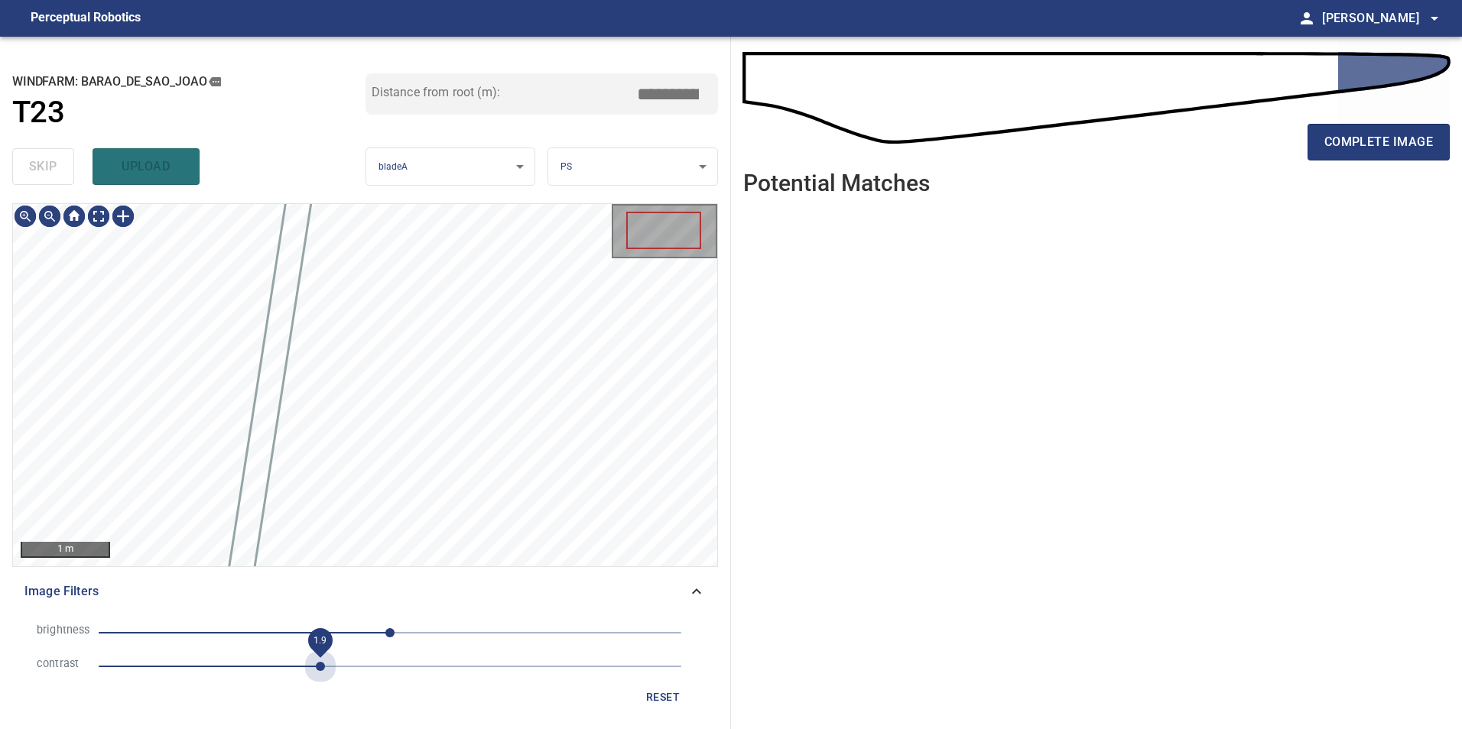
click at [324, 663] on span "1.9" at bounding box center [390, 666] width 583 height 21
drag, startPoint x: 333, startPoint y: 633, endPoint x: 284, endPoint y: 635, distance: 49.0
click at [333, 634] on span "-50" at bounding box center [390, 632] width 583 height 21
drag, startPoint x: 255, startPoint y: 622, endPoint x: 271, endPoint y: 638, distance: 23.3
click at [257, 627] on span "-50" at bounding box center [390, 632] width 583 height 21
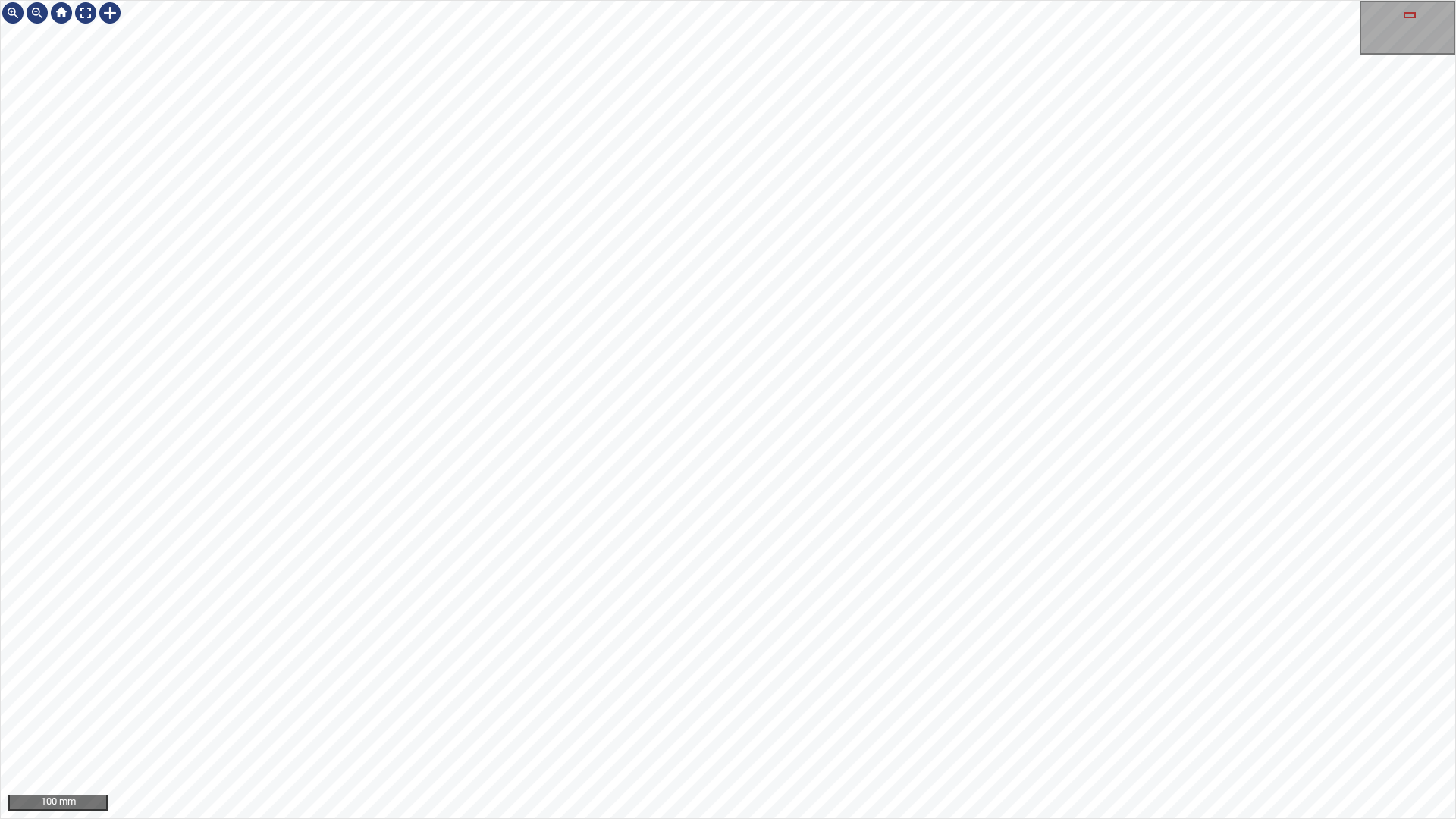
click at [844, 723] on div "100 mm" at bounding box center [728, 410] width 1456 height 819
click at [92, 10] on div at bounding box center [85, 13] width 24 height 24
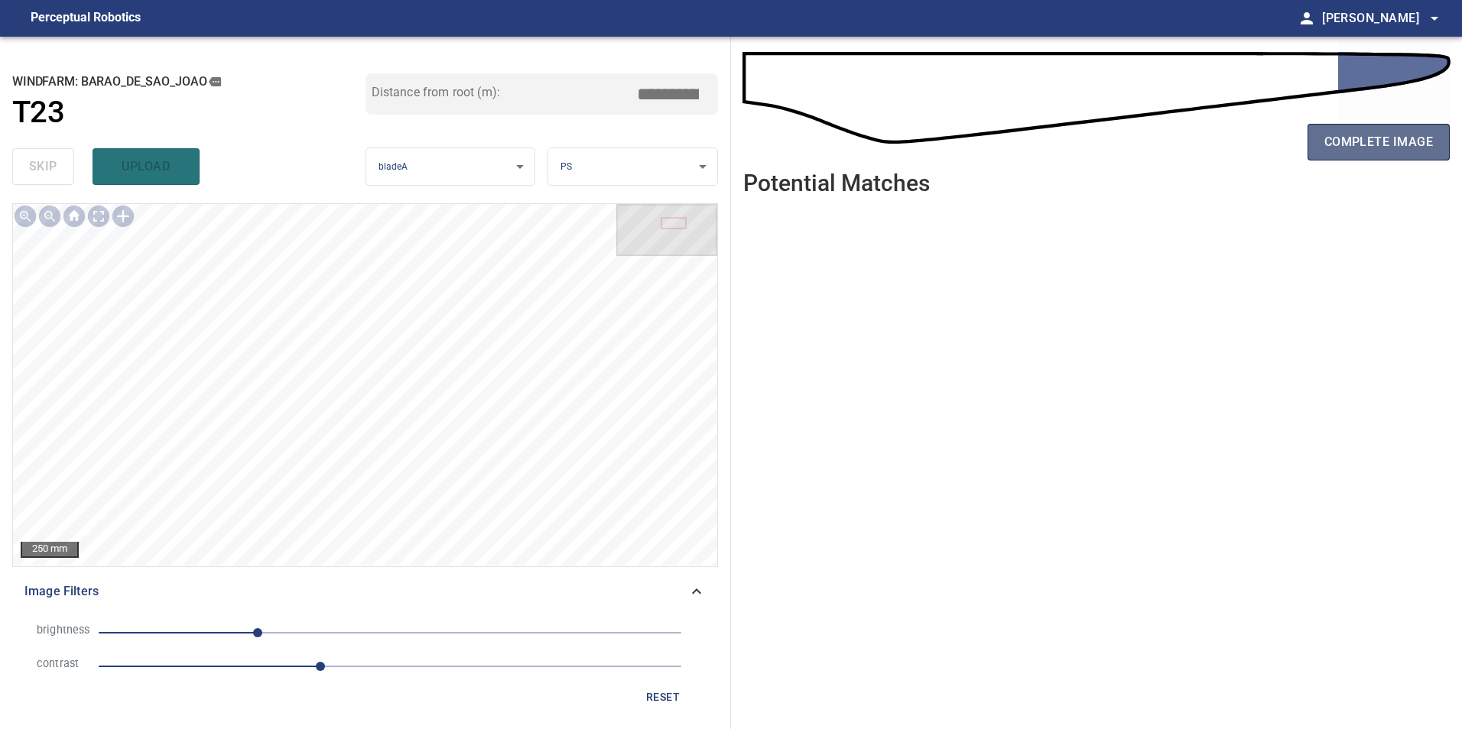
click at [1375, 136] on span "complete image" at bounding box center [1378, 141] width 109 height 21
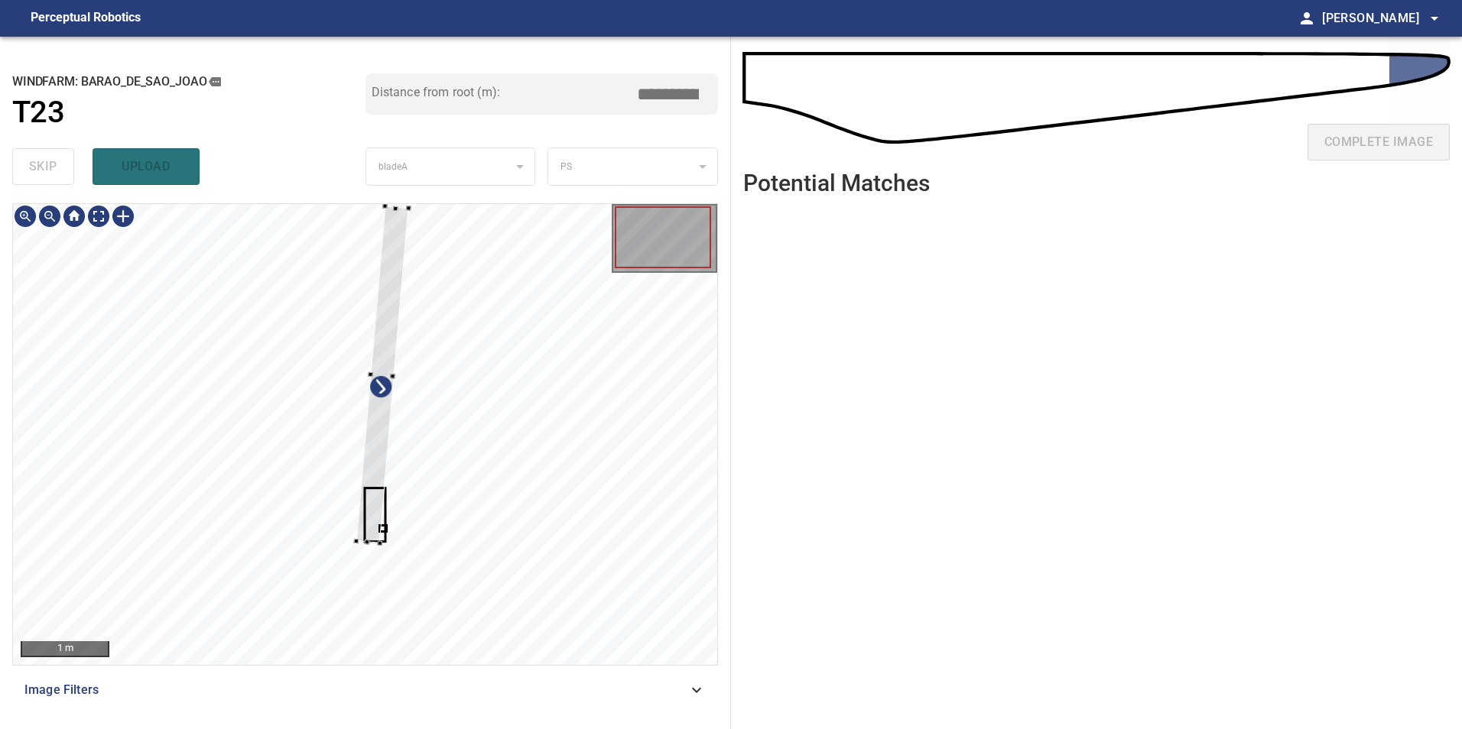
click at [248, 479] on div at bounding box center [365, 434] width 704 height 461
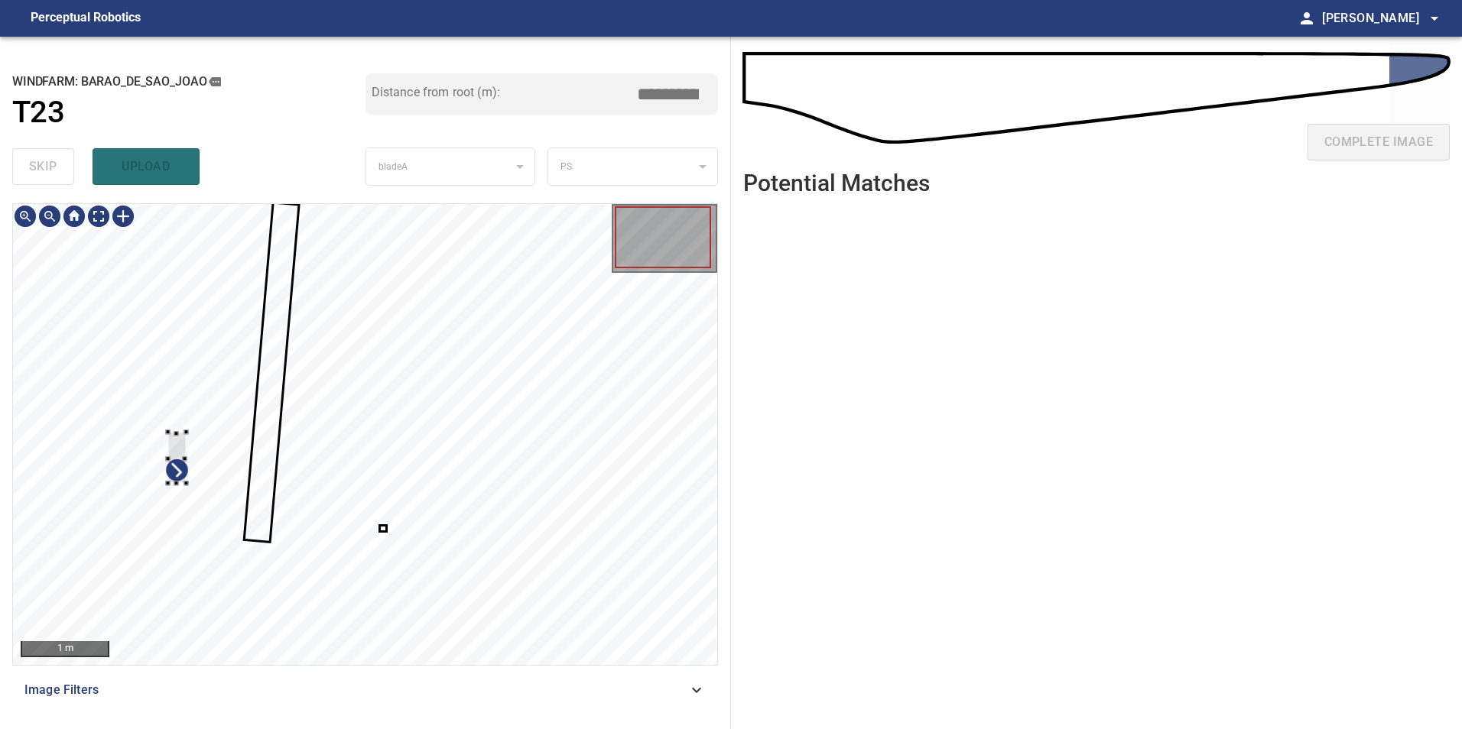
click at [161, 440] on div at bounding box center [365, 434] width 704 height 461
click at [381, 527] on div at bounding box center [430, 577] width 98 height 101
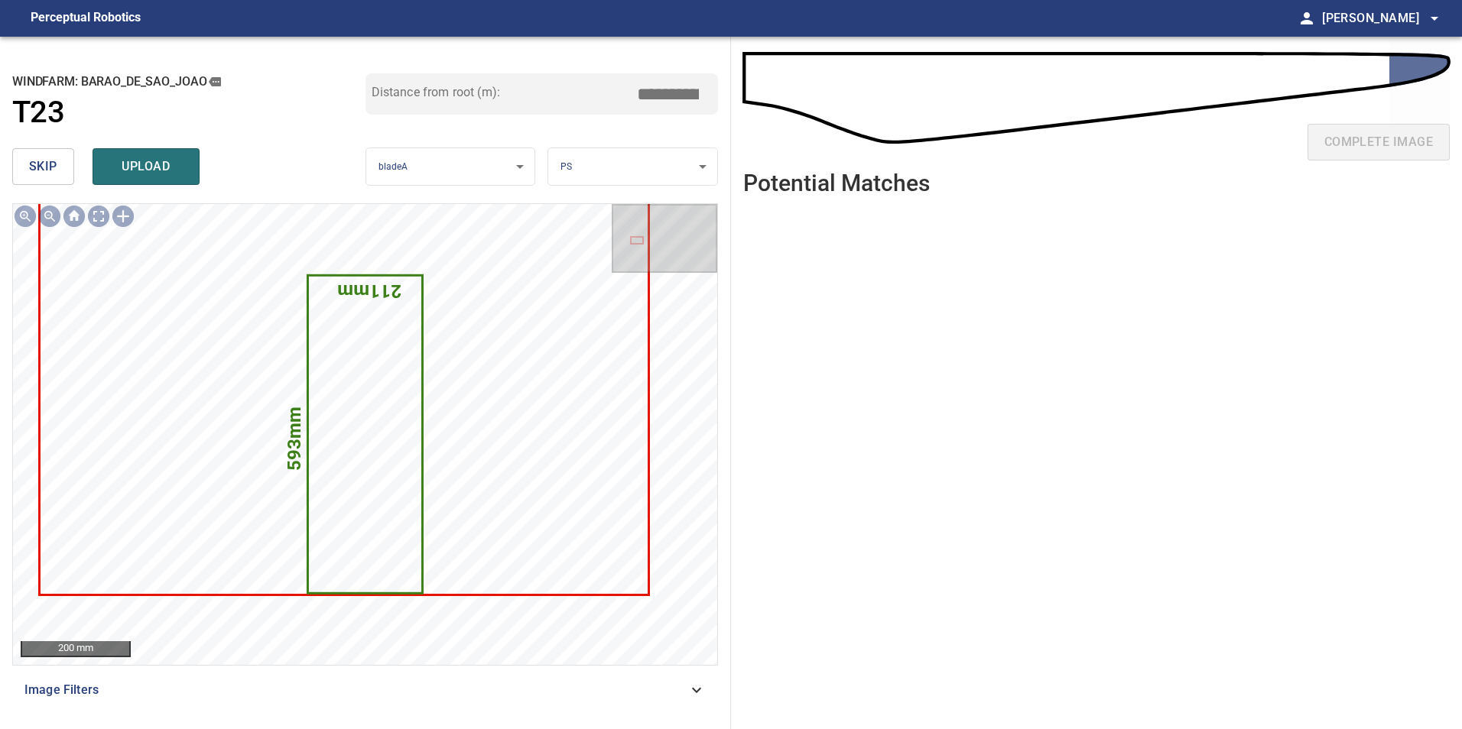
click at [24, 164] on button "skip" at bounding box center [43, 166] width 62 height 37
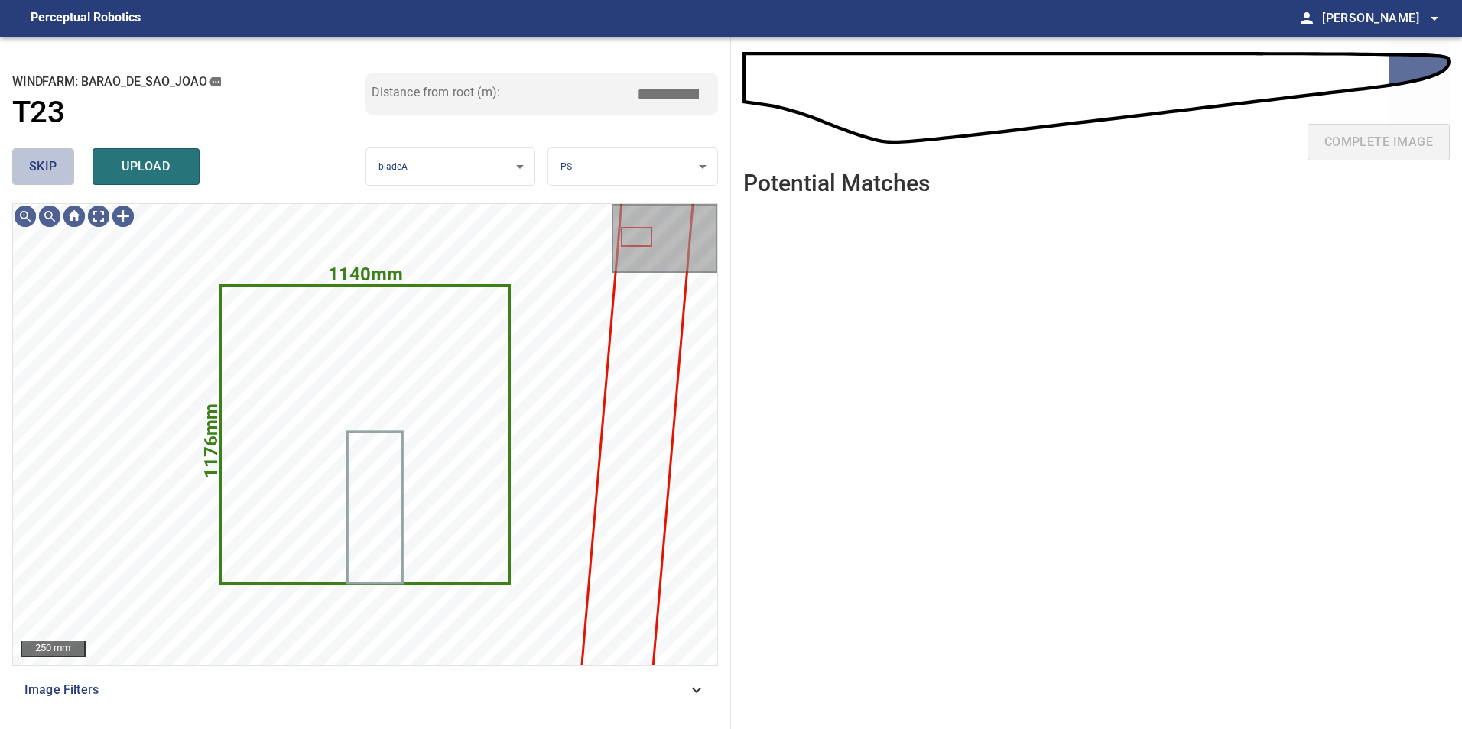
click at [24, 164] on button "skip" at bounding box center [43, 166] width 62 height 37
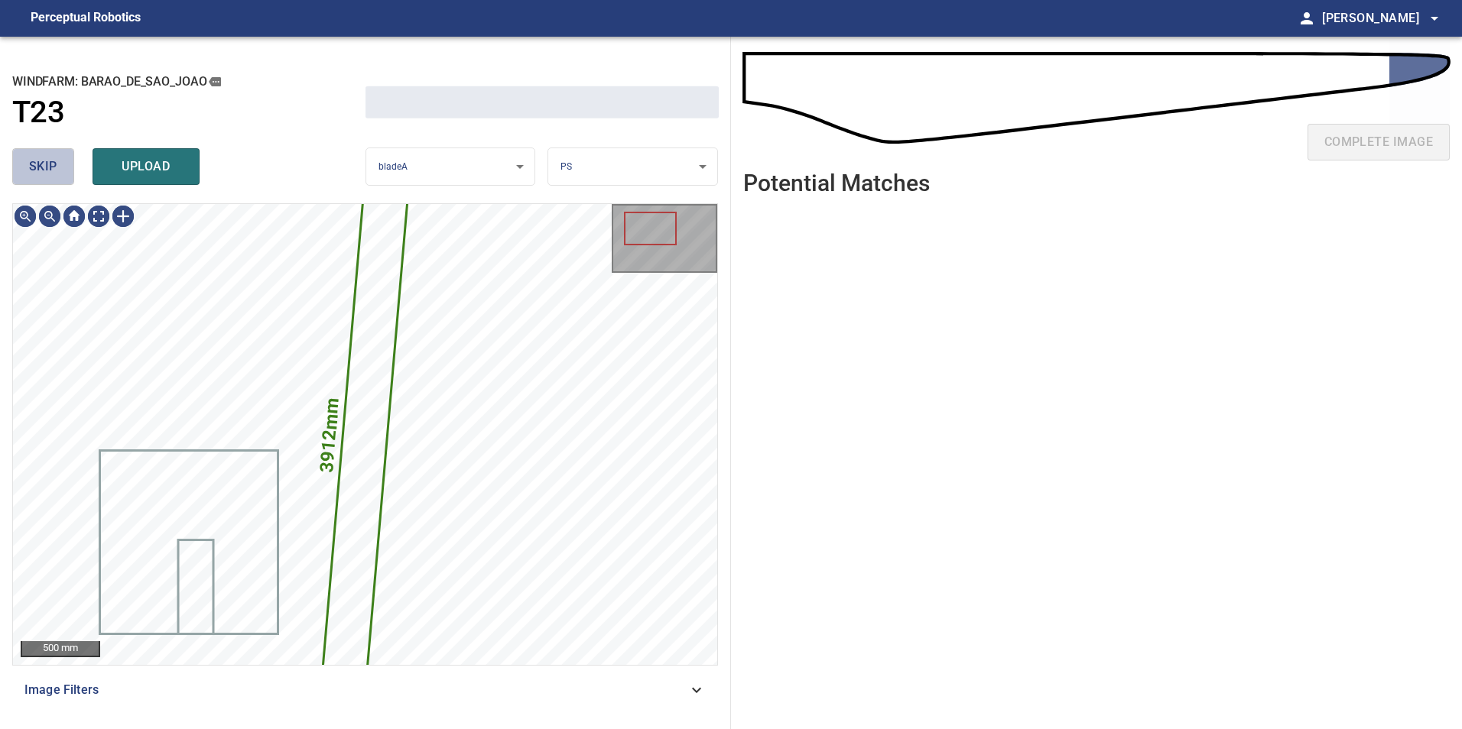
click at [24, 164] on button "skip" at bounding box center [43, 166] width 62 height 37
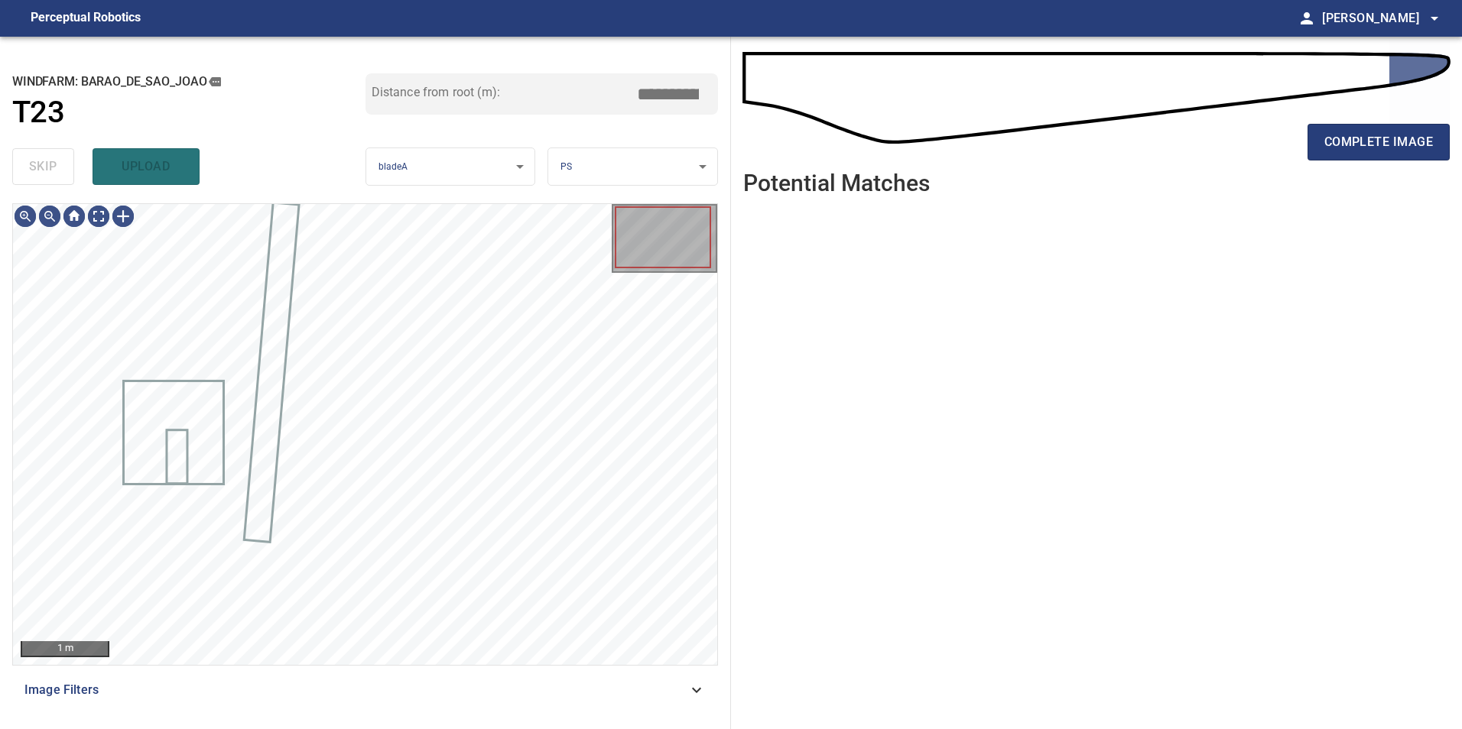
click at [24, 164] on div "skip upload" at bounding box center [188, 166] width 353 height 49
click at [644, 677] on div "Image Filters" at bounding box center [365, 690] width 706 height 37
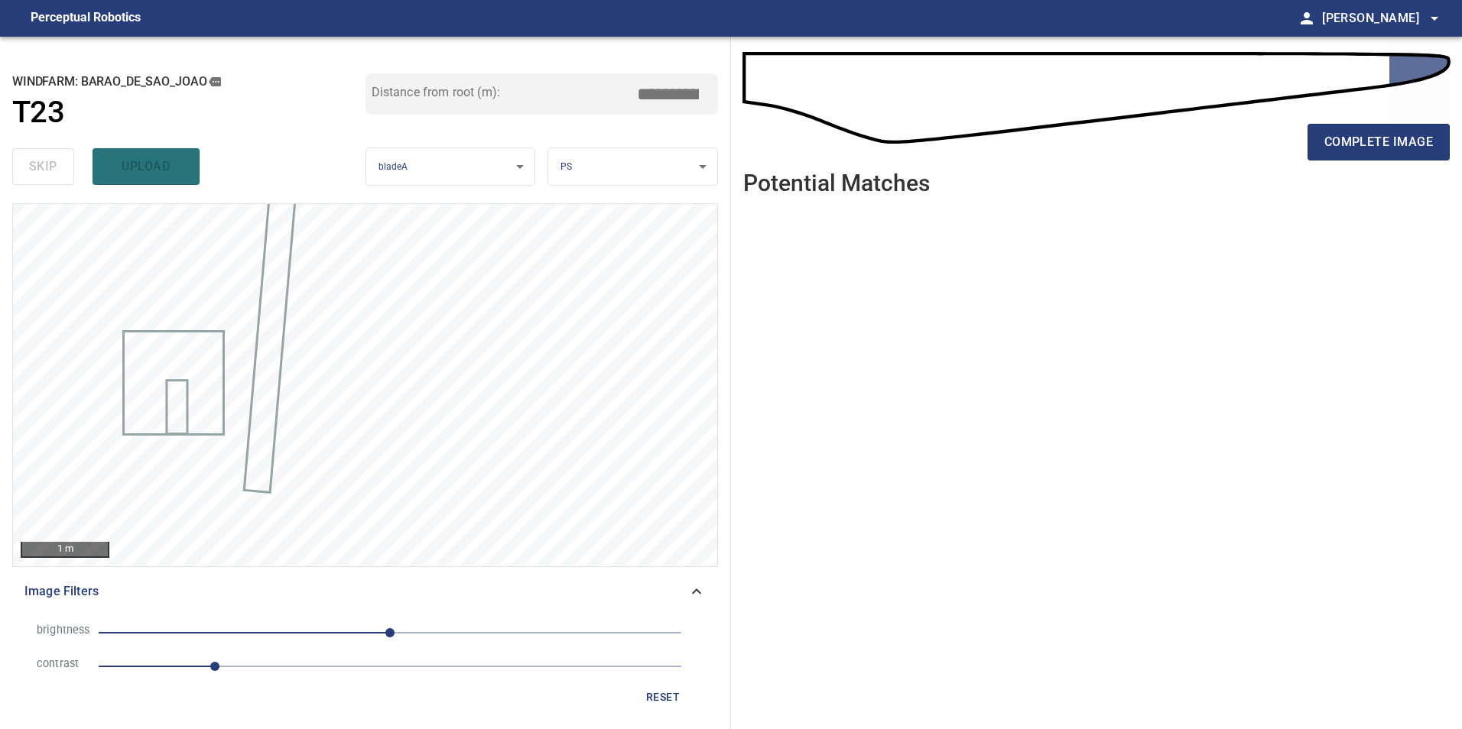
click at [288, 665] on span "1" at bounding box center [390, 666] width 583 height 21
click at [294, 626] on span "0" at bounding box center [390, 632] width 583 height 21
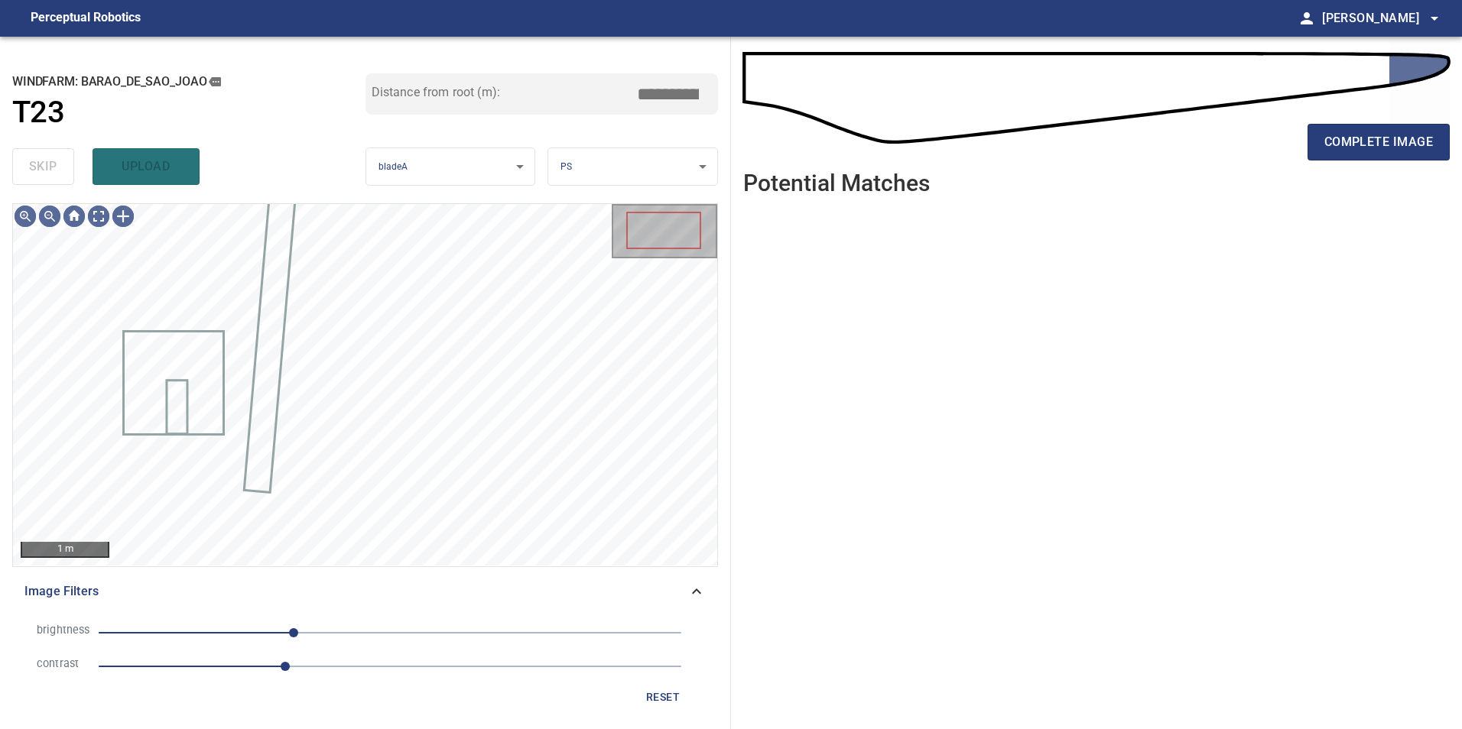
click at [248, 635] on span "-84" at bounding box center [390, 632] width 583 height 21
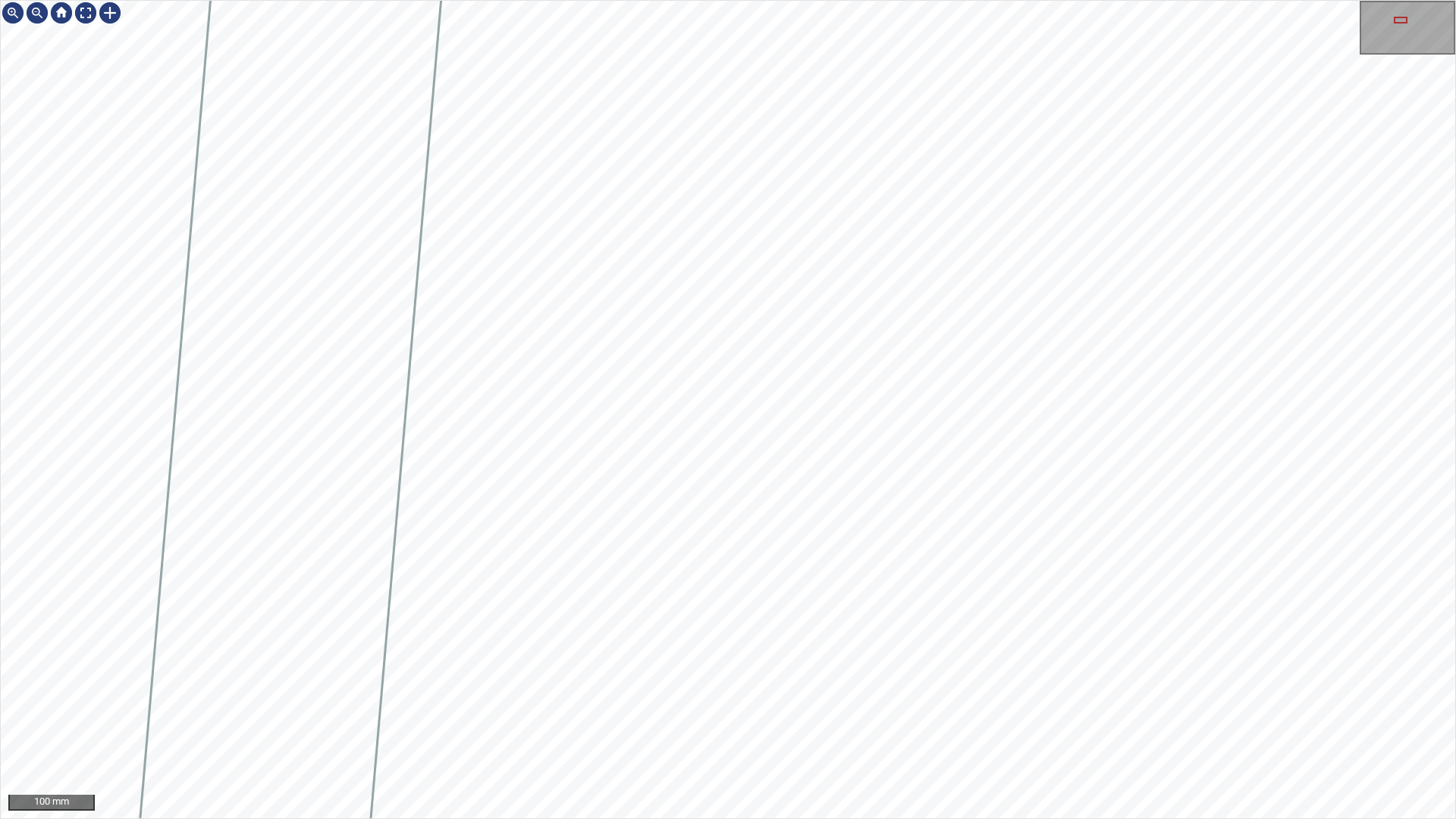
click at [0, 617] on html "100 mm" at bounding box center [728, 410] width 1456 height 819
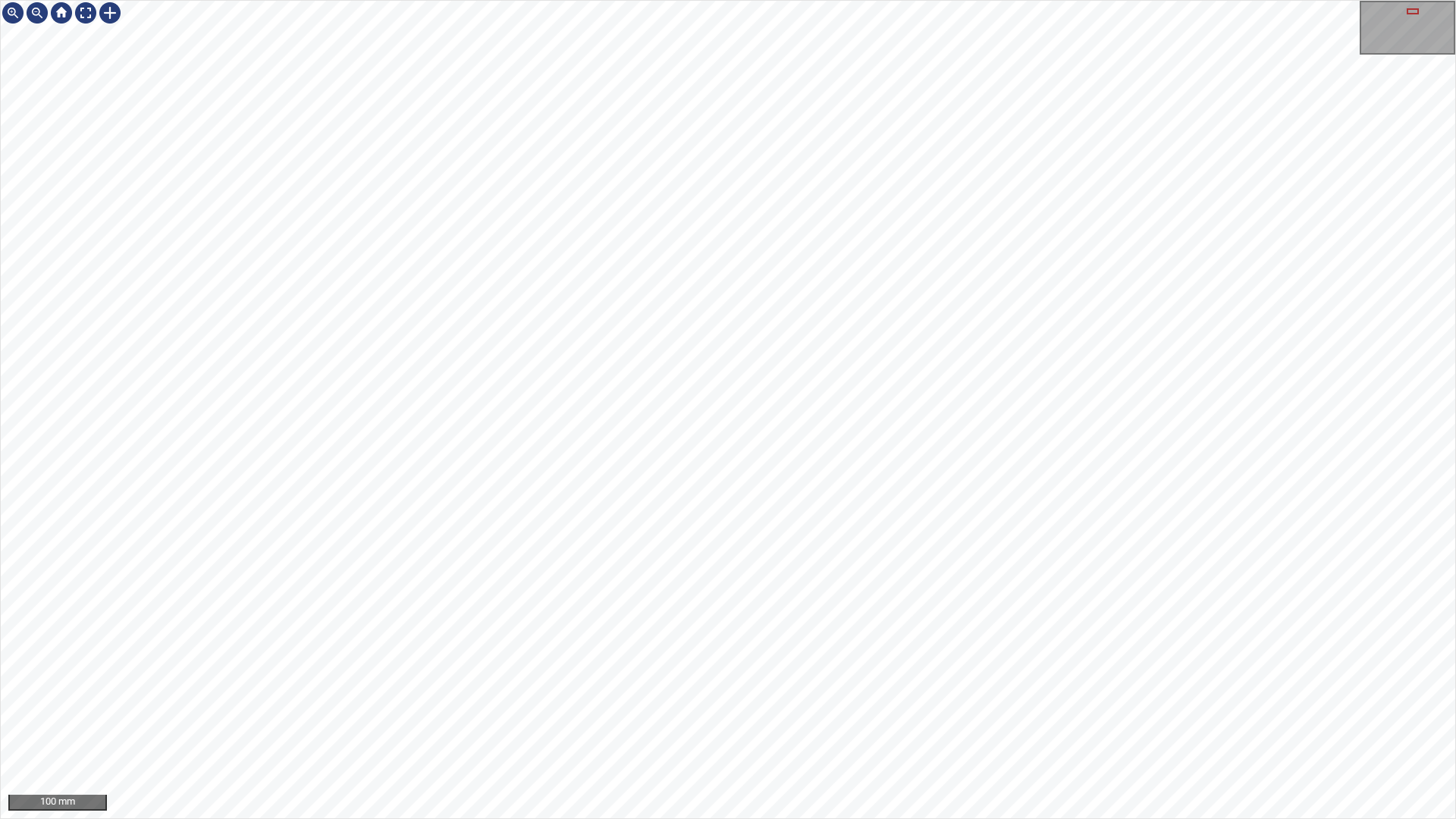
click at [571, 723] on div "100 mm" at bounding box center [728, 410] width 1456 height 819
click at [503, 723] on div "100 mm" at bounding box center [728, 410] width 1456 height 819
click at [633, 723] on div "50 mm" at bounding box center [728, 410] width 1456 height 819
click at [602, 723] on div "50 mm" at bounding box center [728, 410] width 1456 height 819
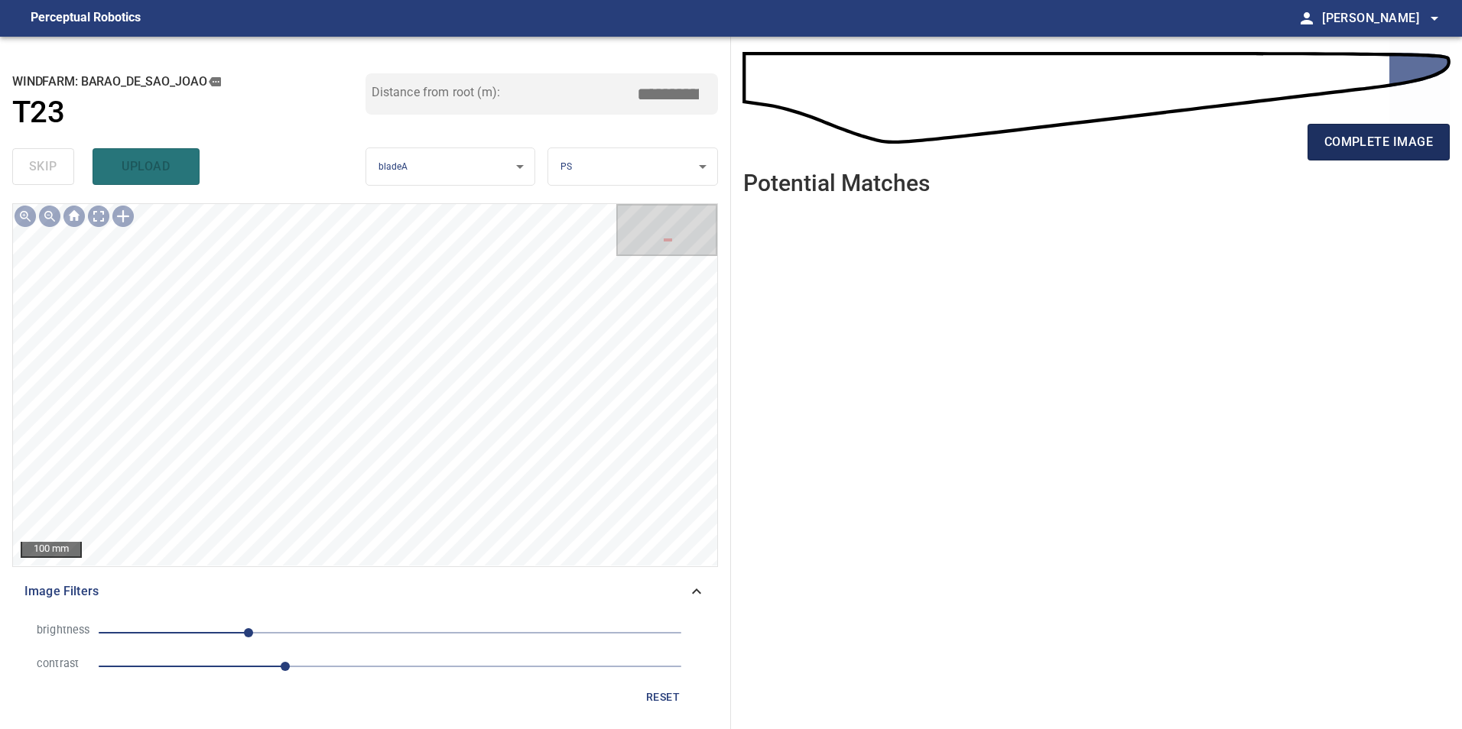
click at [1381, 151] on span "complete image" at bounding box center [1378, 141] width 109 height 21
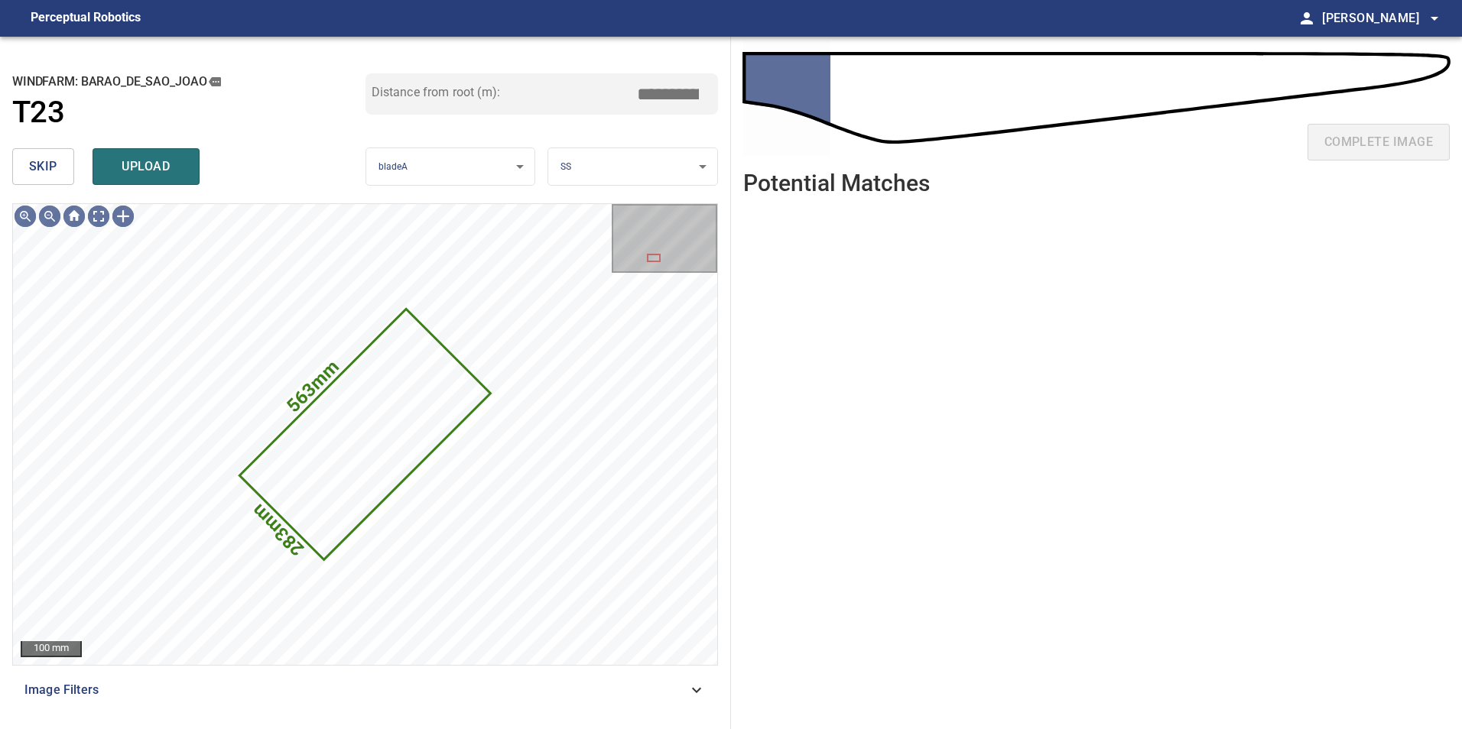
click at [57, 173] on button "skip" at bounding box center [43, 166] width 62 height 37
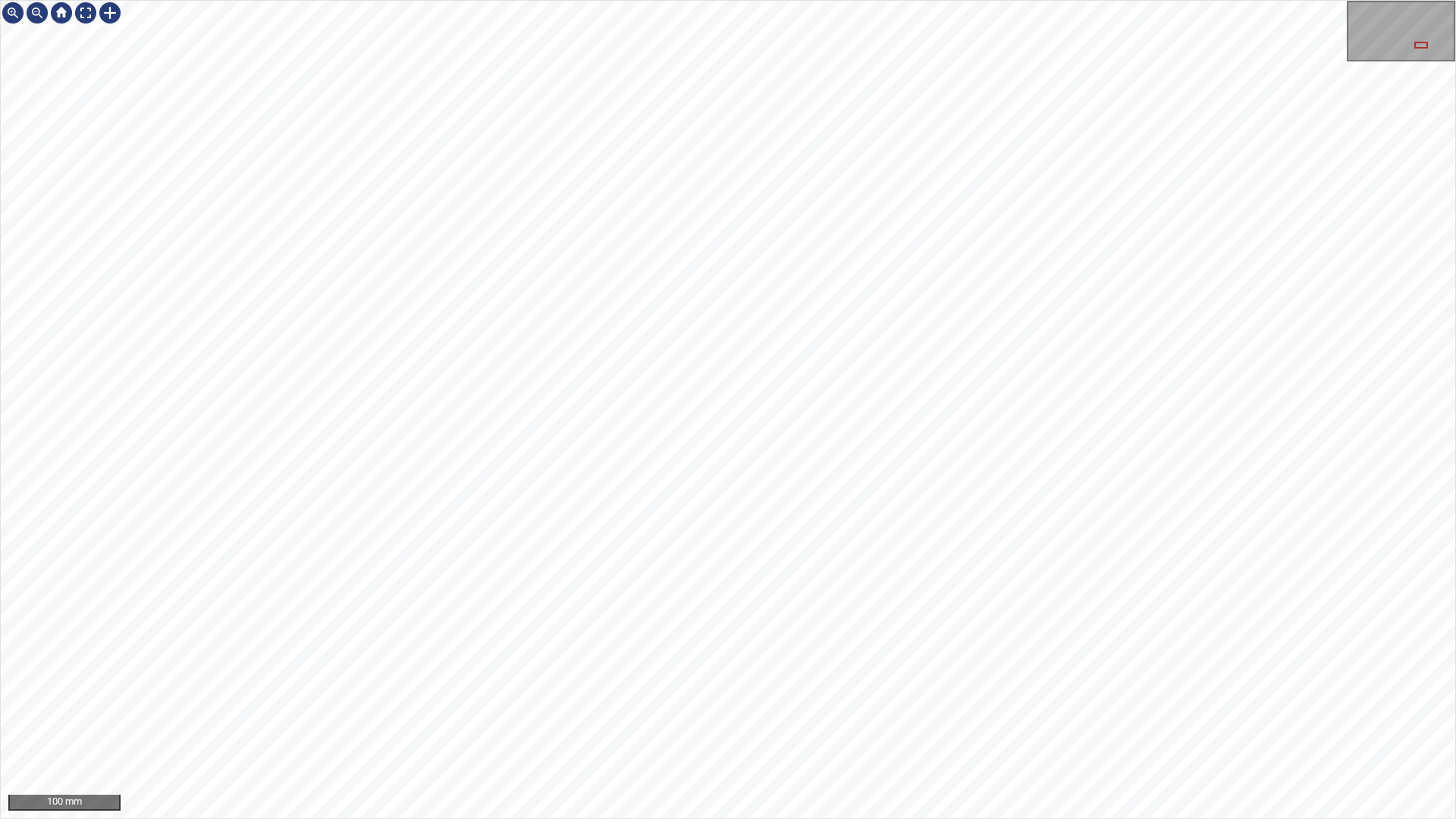
click at [830, 0] on div "100 mm" at bounding box center [728, 410] width 1456 height 819
click at [873, 0] on div "100 mm" at bounding box center [728, 410] width 1456 height 819
click at [1449, 690] on html "100 mm" at bounding box center [728, 410] width 1456 height 819
click at [1449, 723] on div "100 mm" at bounding box center [728, 410] width 1456 height 819
click at [559, 0] on div "100 mm" at bounding box center [728, 410] width 1456 height 819
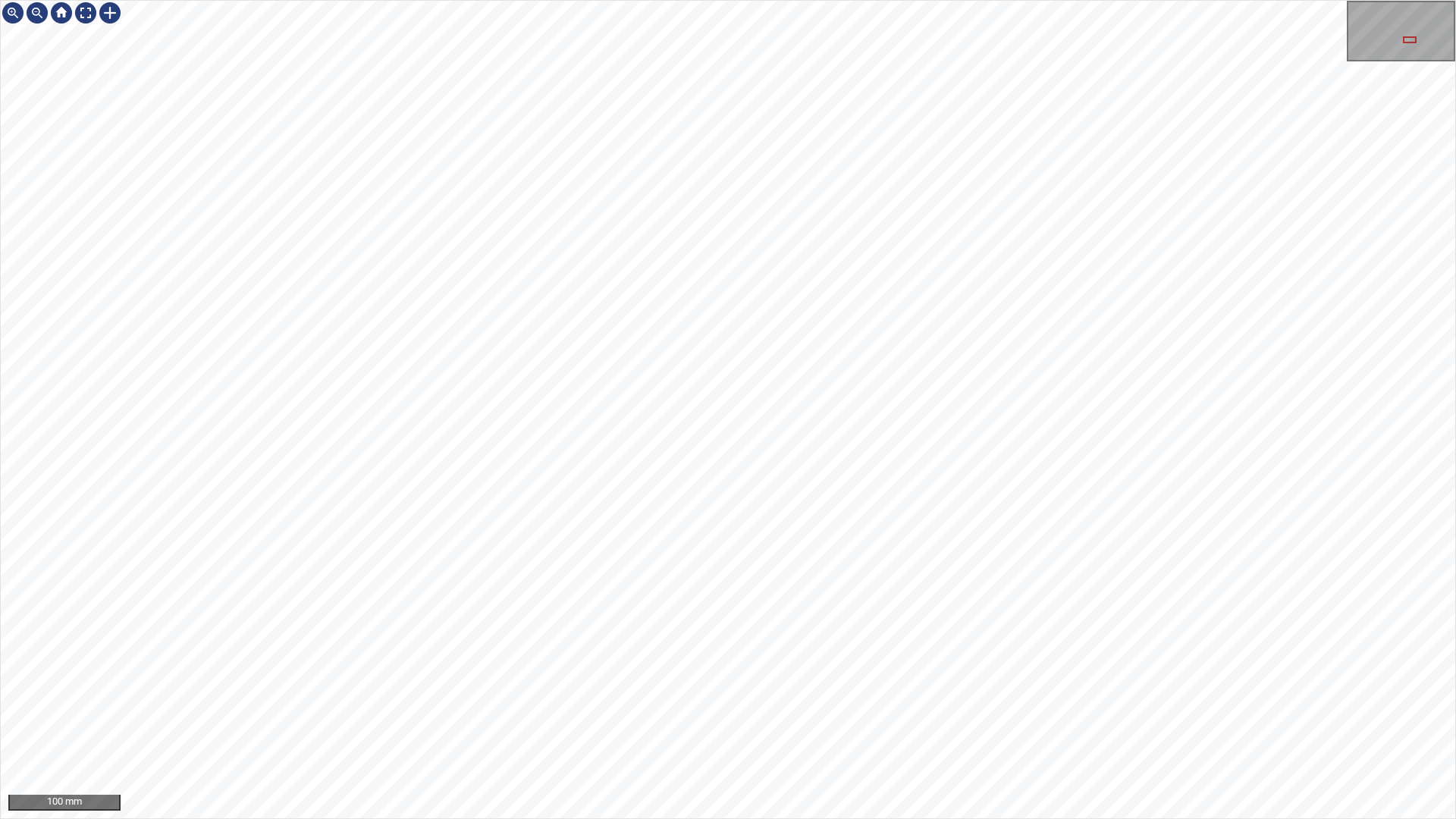
click at [531, 0] on div "100 mm" at bounding box center [728, 410] width 1456 height 819
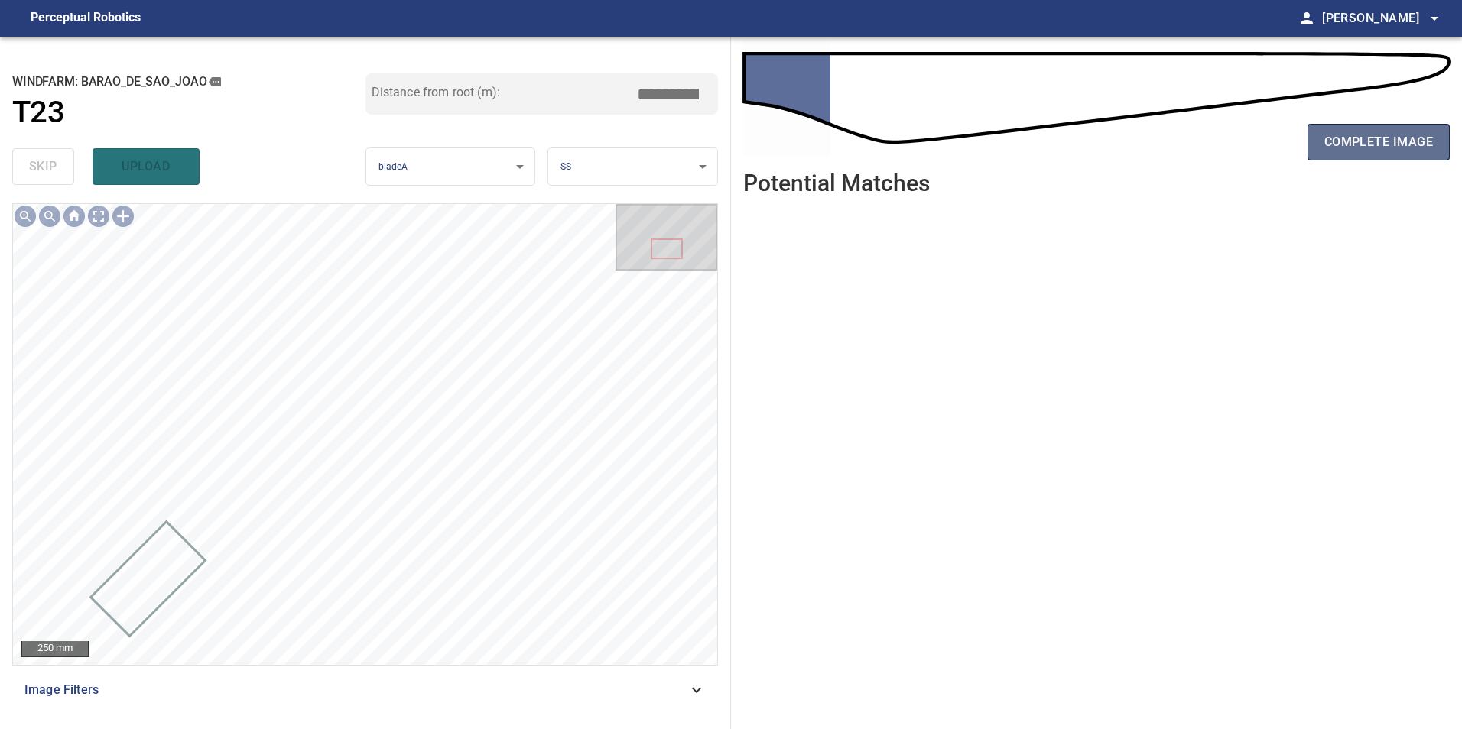
click at [1375, 134] on span "complete image" at bounding box center [1378, 141] width 109 height 21
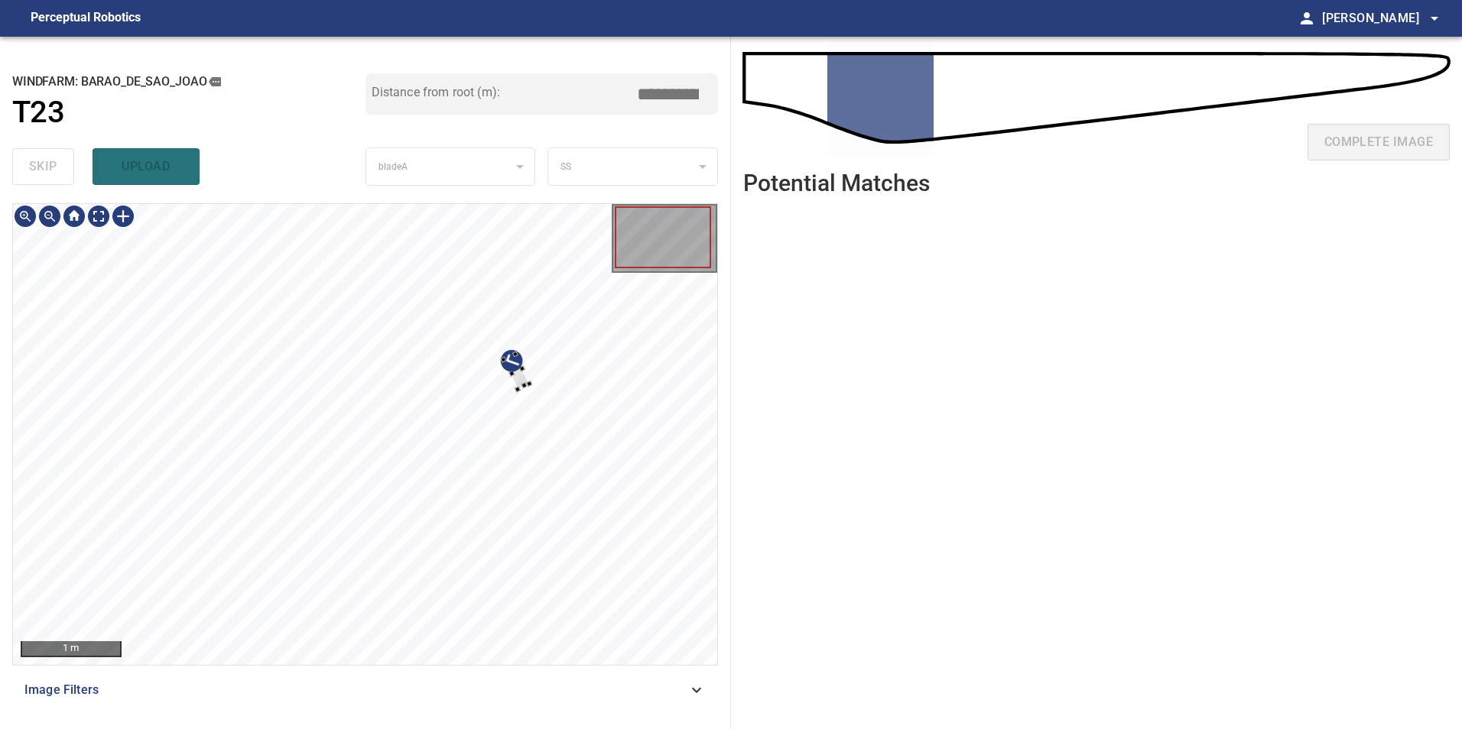
click at [534, 323] on div at bounding box center [365, 434] width 704 height 461
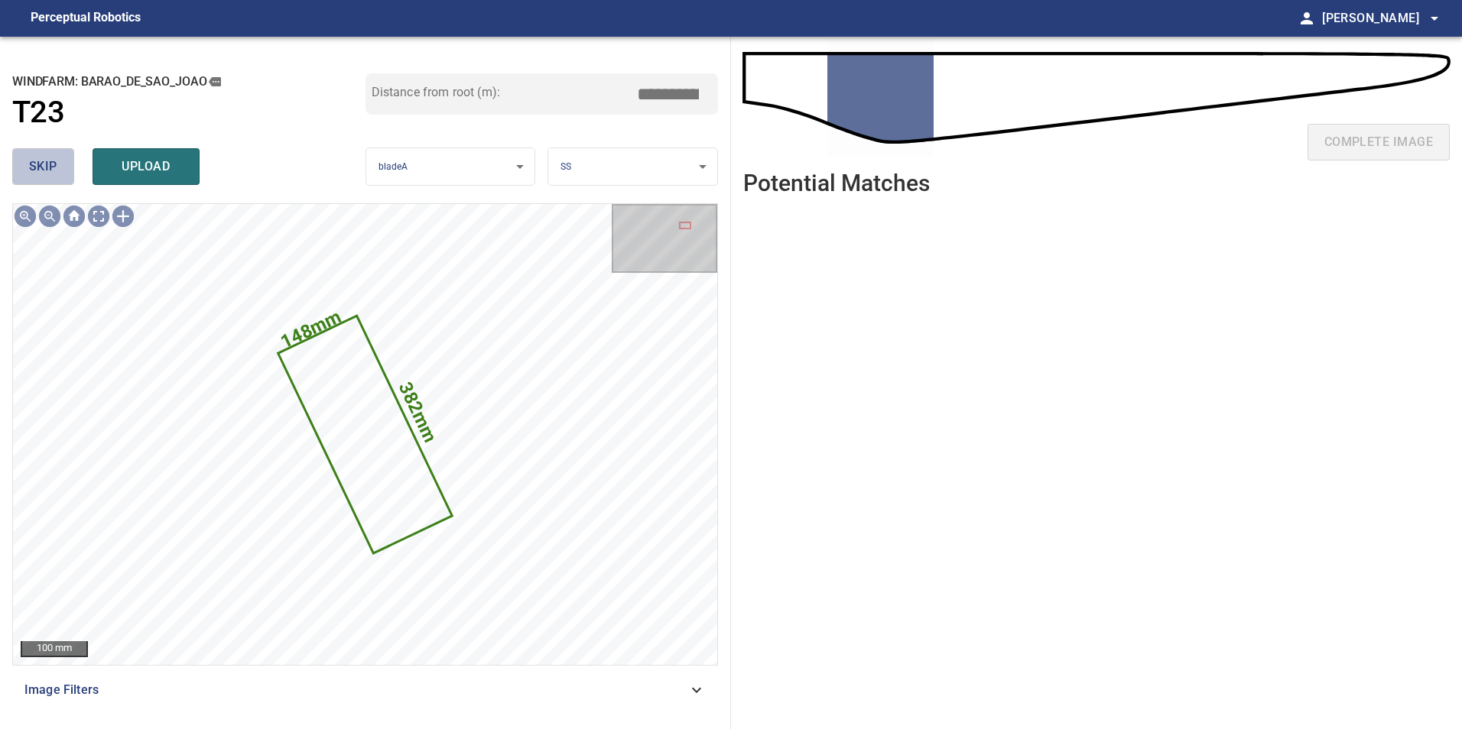
click at [61, 165] on button "skip" at bounding box center [43, 166] width 62 height 37
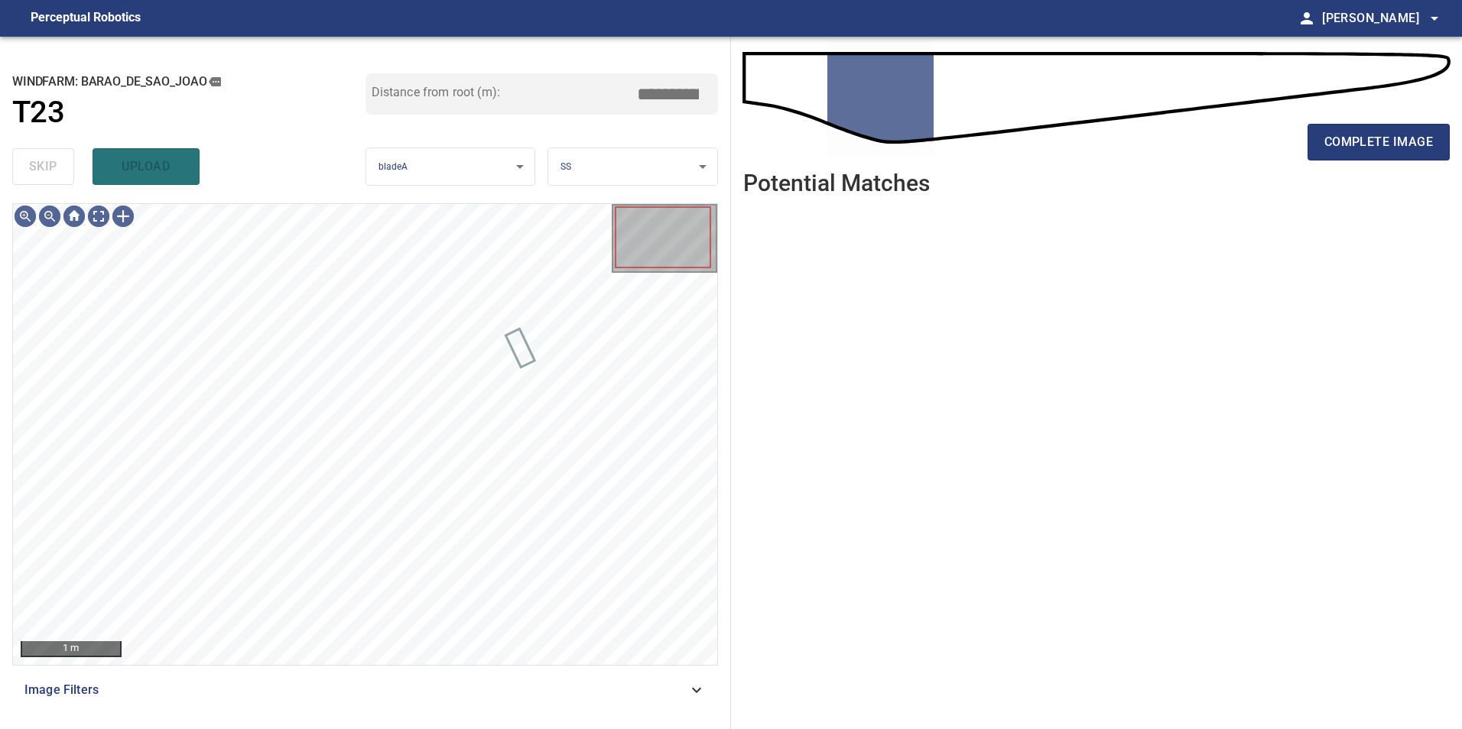
click at [661, 706] on div "Image Filters" at bounding box center [365, 690] width 706 height 37
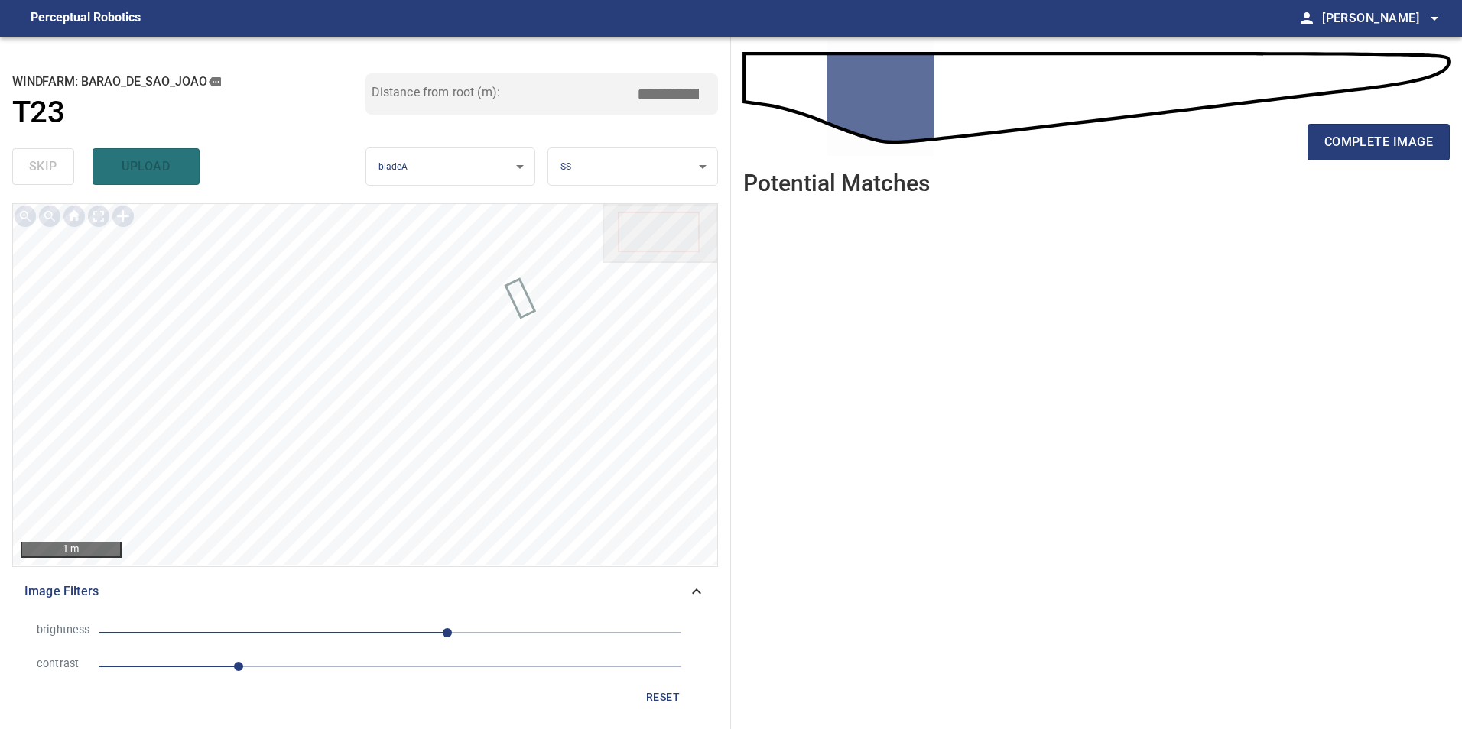
click at [300, 669] on span "1.2" at bounding box center [390, 666] width 583 height 21
click at [391, 634] on span "50" at bounding box center [390, 632] width 583 height 21
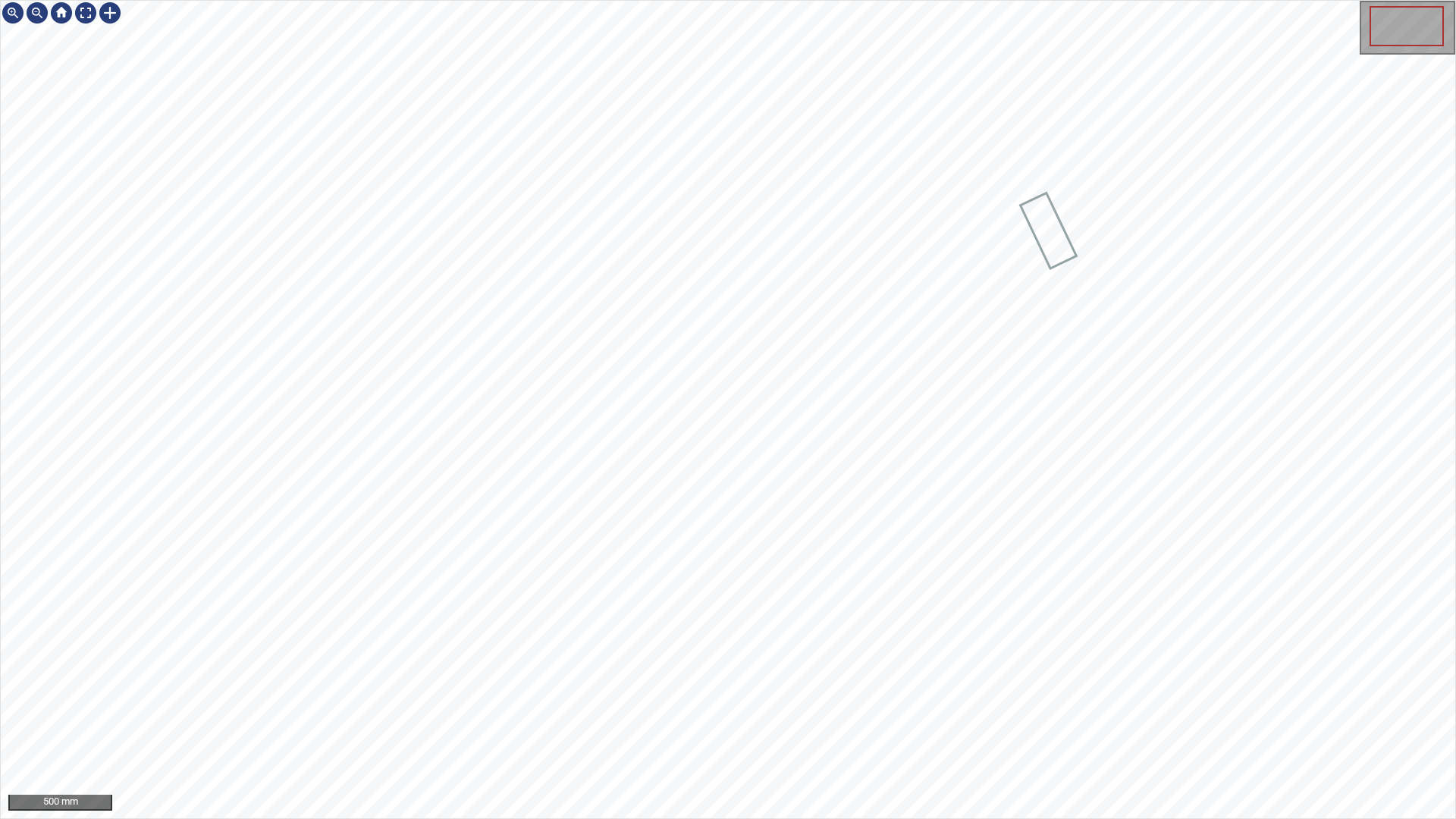
click at [559, 723] on div "500 mm" at bounding box center [728, 410] width 1456 height 819
click at [1080, 723] on div "100 mm" at bounding box center [728, 410] width 1456 height 819
click at [993, 723] on div "100 mm" at bounding box center [728, 410] width 1456 height 819
click at [782, 723] on div "100 mm" at bounding box center [728, 410] width 1456 height 819
click at [707, 723] on div "100 mm" at bounding box center [728, 410] width 1456 height 819
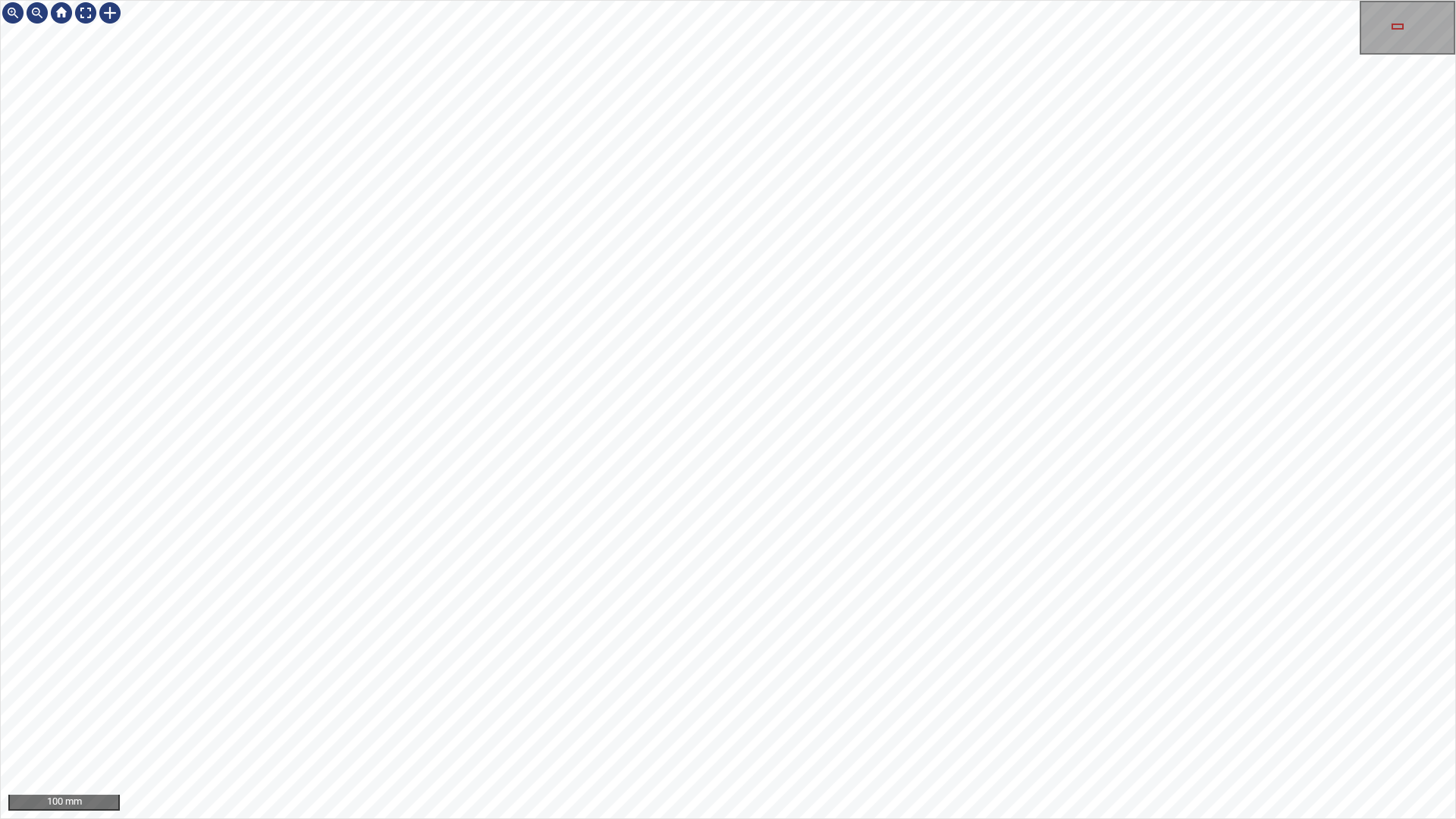
click at [565, 0] on div "100 mm" at bounding box center [728, 410] width 1456 height 819
click at [1129, 723] on div "100 mm" at bounding box center [728, 410] width 1456 height 819
click at [1245, 723] on div "100 mm" at bounding box center [728, 410] width 1456 height 819
click at [690, 0] on div "100 mm" at bounding box center [728, 410] width 1456 height 819
click at [750, 54] on div "100 mm" at bounding box center [728, 410] width 1456 height 819
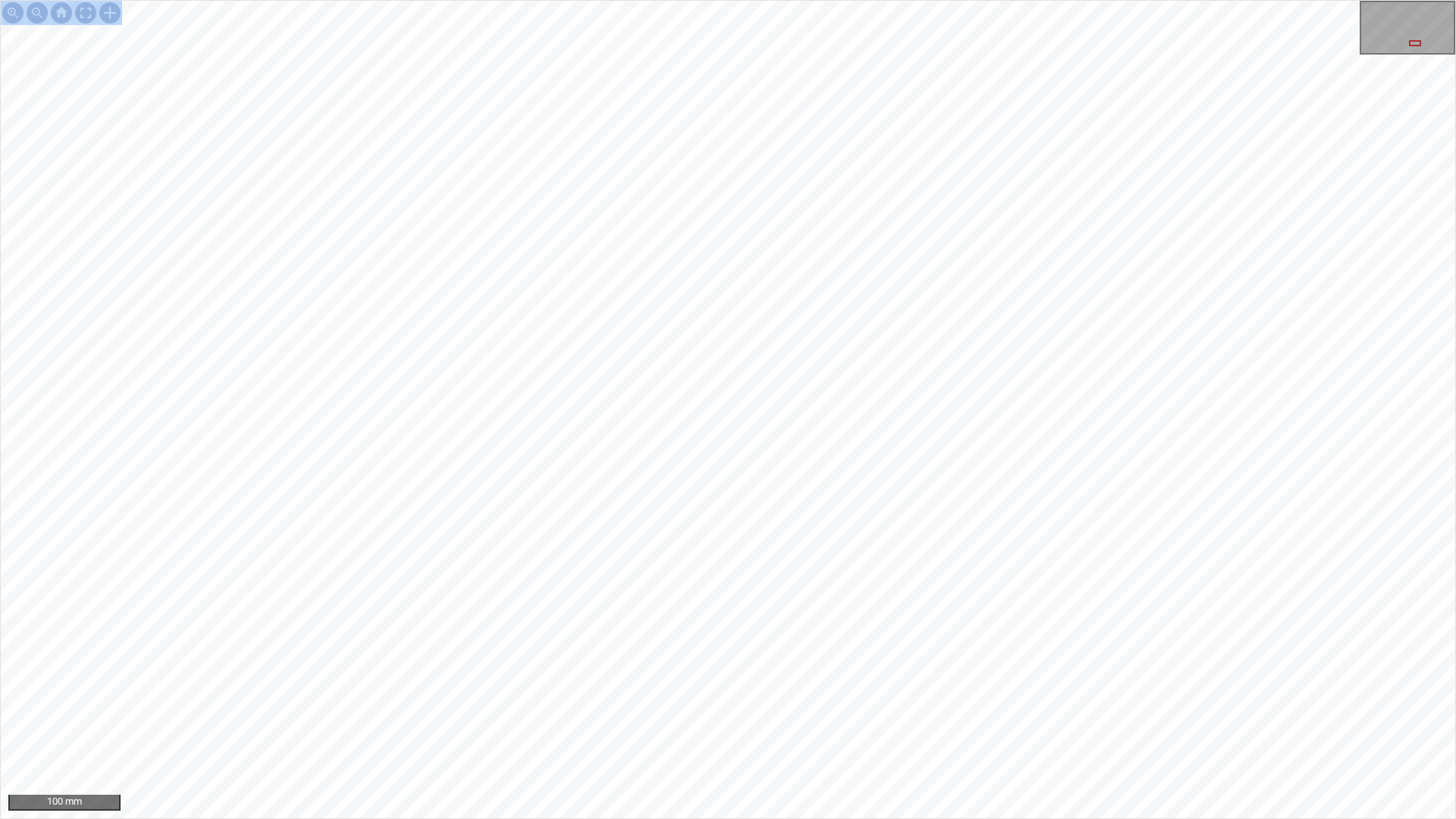
click at [535, 0] on div "100 mm" at bounding box center [728, 410] width 1456 height 819
click at [180, 0] on div "100 mm" at bounding box center [728, 410] width 1456 height 819
click at [1102, 723] on div "100 mm" at bounding box center [728, 410] width 1456 height 819
click at [981, 723] on div "100 mm" at bounding box center [728, 410] width 1456 height 819
click at [701, 723] on div "200 mm" at bounding box center [728, 410] width 1456 height 819
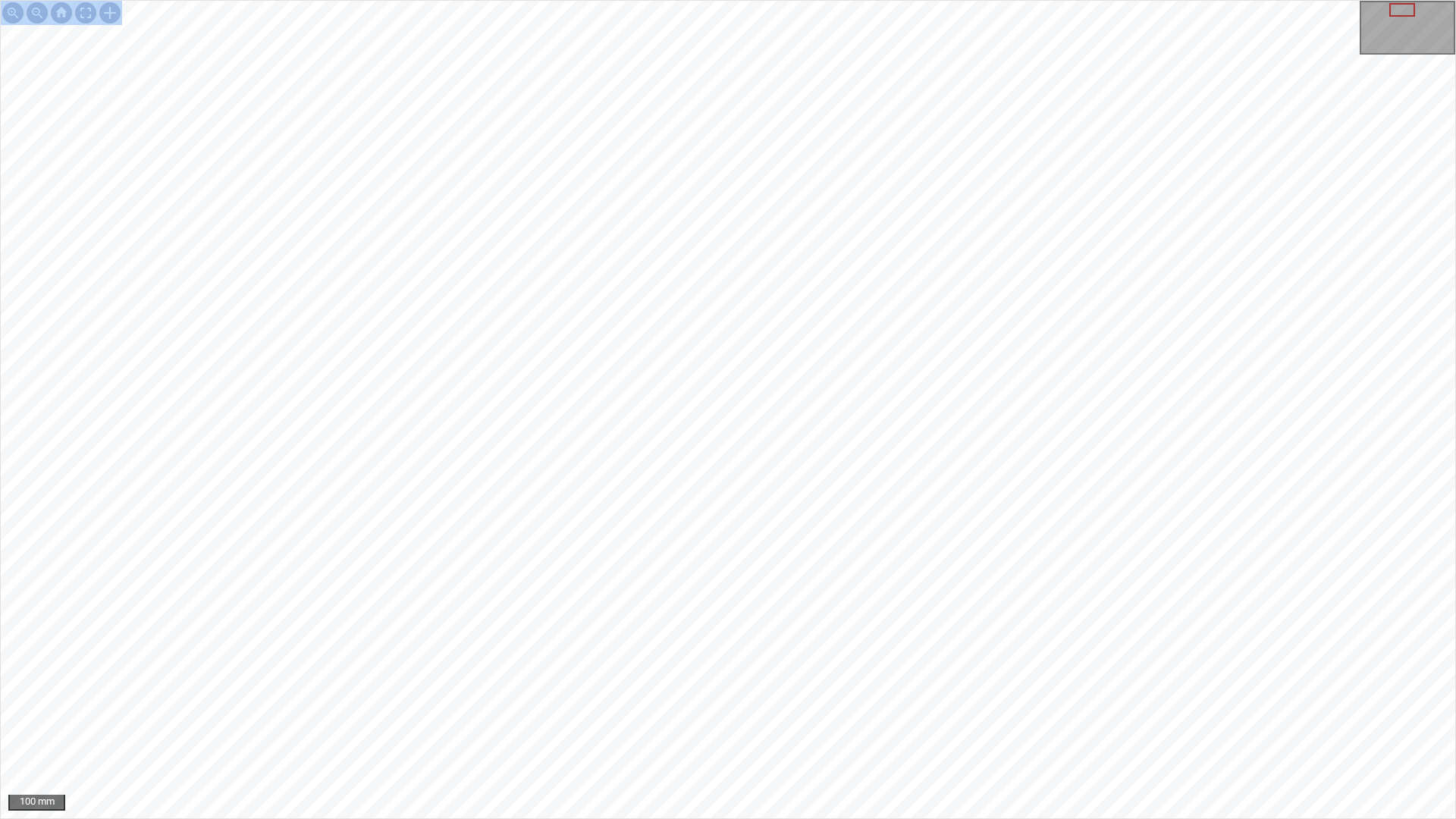
click at [868, 723] on div "100 mm" at bounding box center [728, 410] width 1456 height 819
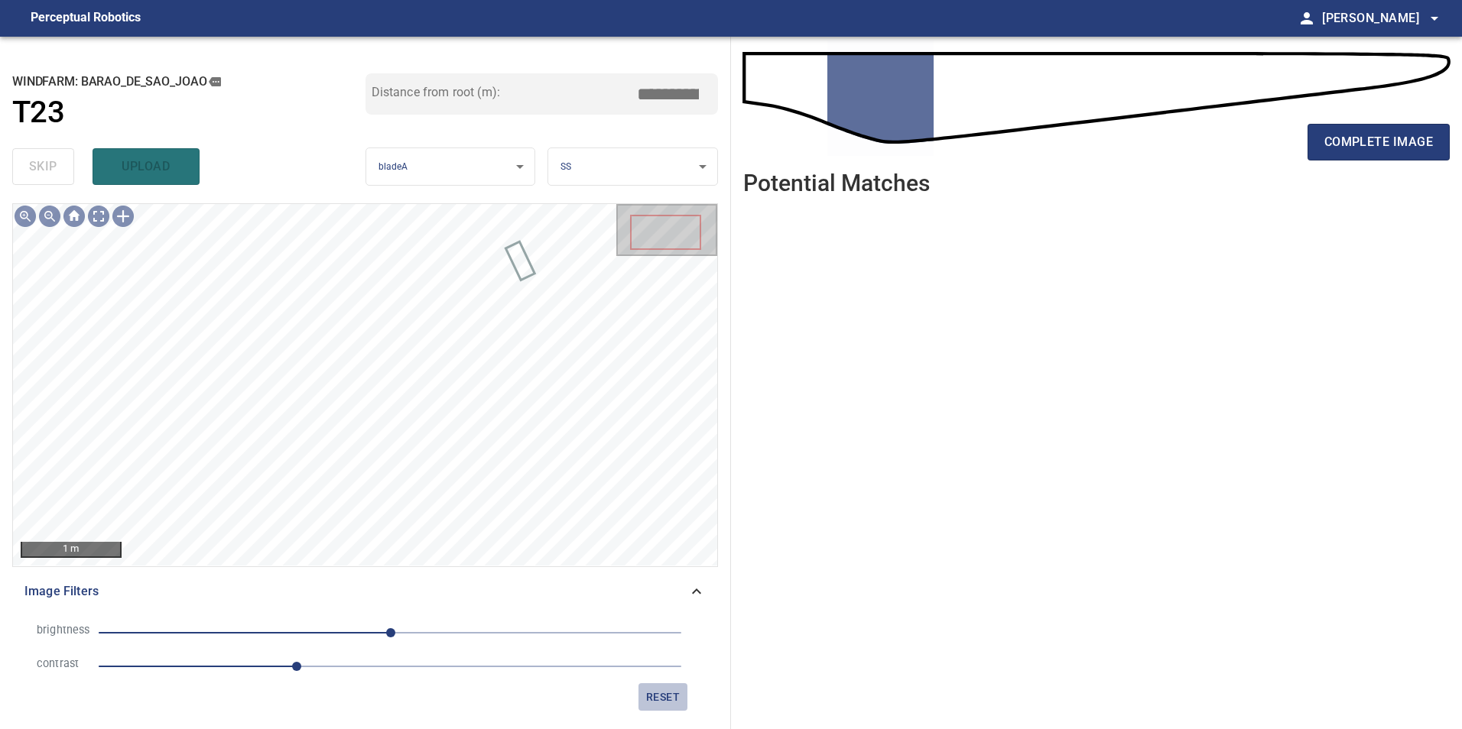
drag, startPoint x: 671, startPoint y: 696, endPoint x: 524, endPoint y: 690, distance: 147.6
click at [670, 697] on span "reset" at bounding box center [662, 697] width 37 height 19
drag, startPoint x: 297, startPoint y: 671, endPoint x: 305, endPoint y: 652, distance: 20.9
click at [298, 670] on span "1.2" at bounding box center [390, 666] width 583 height 21
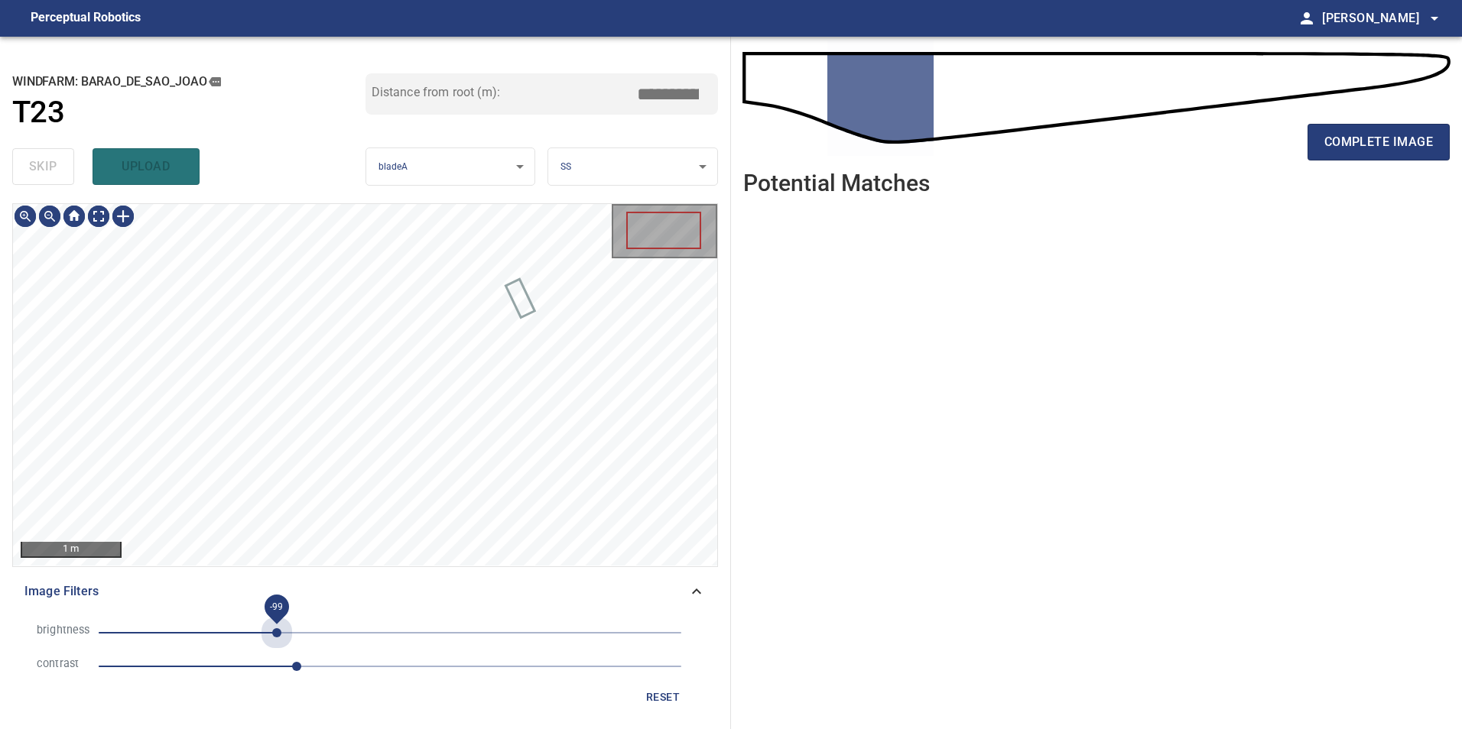
click at [277, 633] on span "-99" at bounding box center [390, 632] width 583 height 21
click at [302, 628] on span "-77" at bounding box center [390, 632] width 583 height 21
click at [322, 635] on span "-77" at bounding box center [390, 632] width 583 height 21
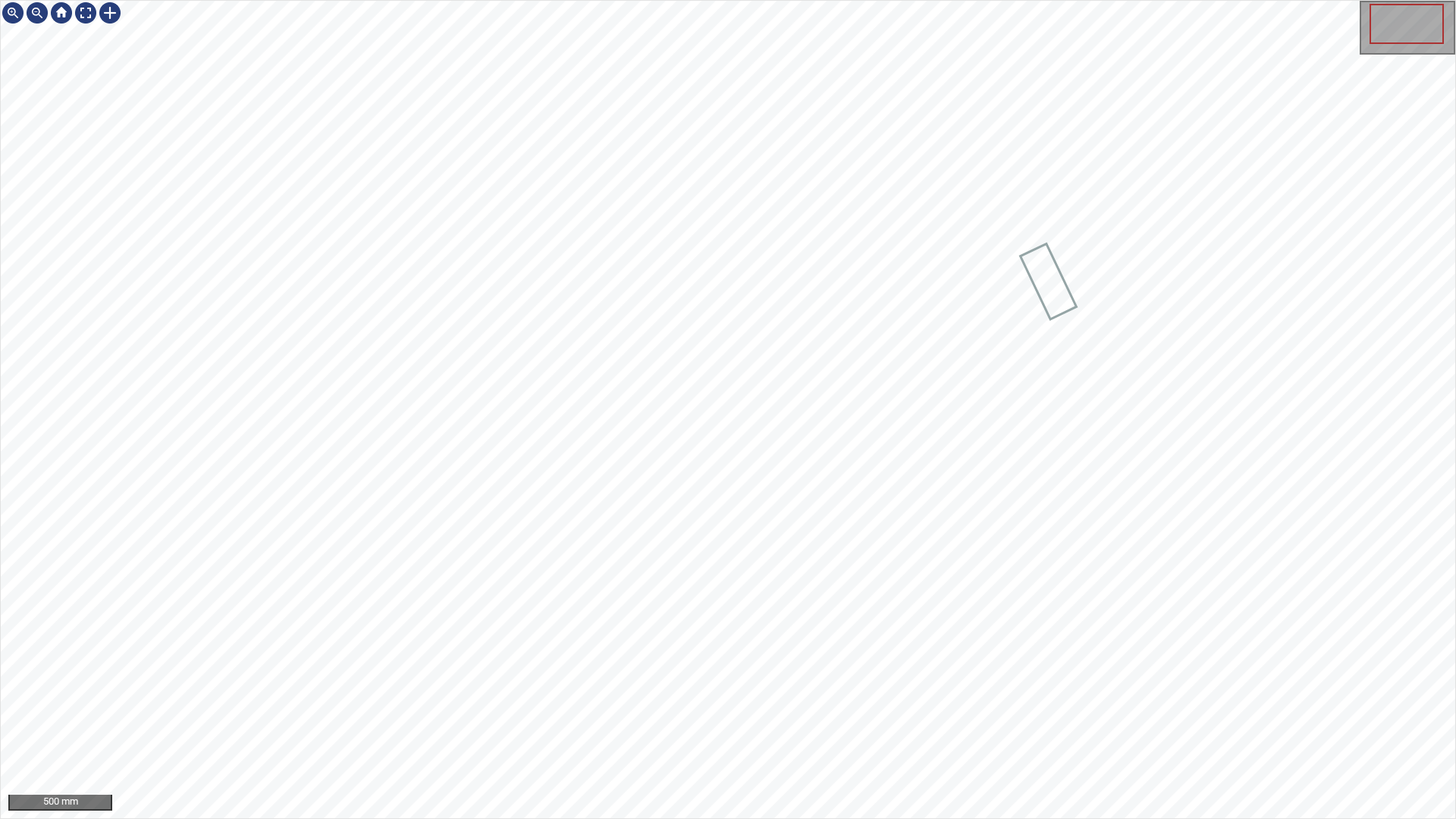
click at [639, 723] on div "500 mm" at bounding box center [728, 410] width 1456 height 819
click at [593, 0] on div "100 mm" at bounding box center [728, 410] width 1456 height 819
click at [826, 723] on div "100 mm" at bounding box center [728, 410] width 1456 height 819
click at [846, 723] on div "100 mm" at bounding box center [728, 410] width 1456 height 819
click at [997, 723] on div "100 mm" at bounding box center [728, 410] width 1456 height 819
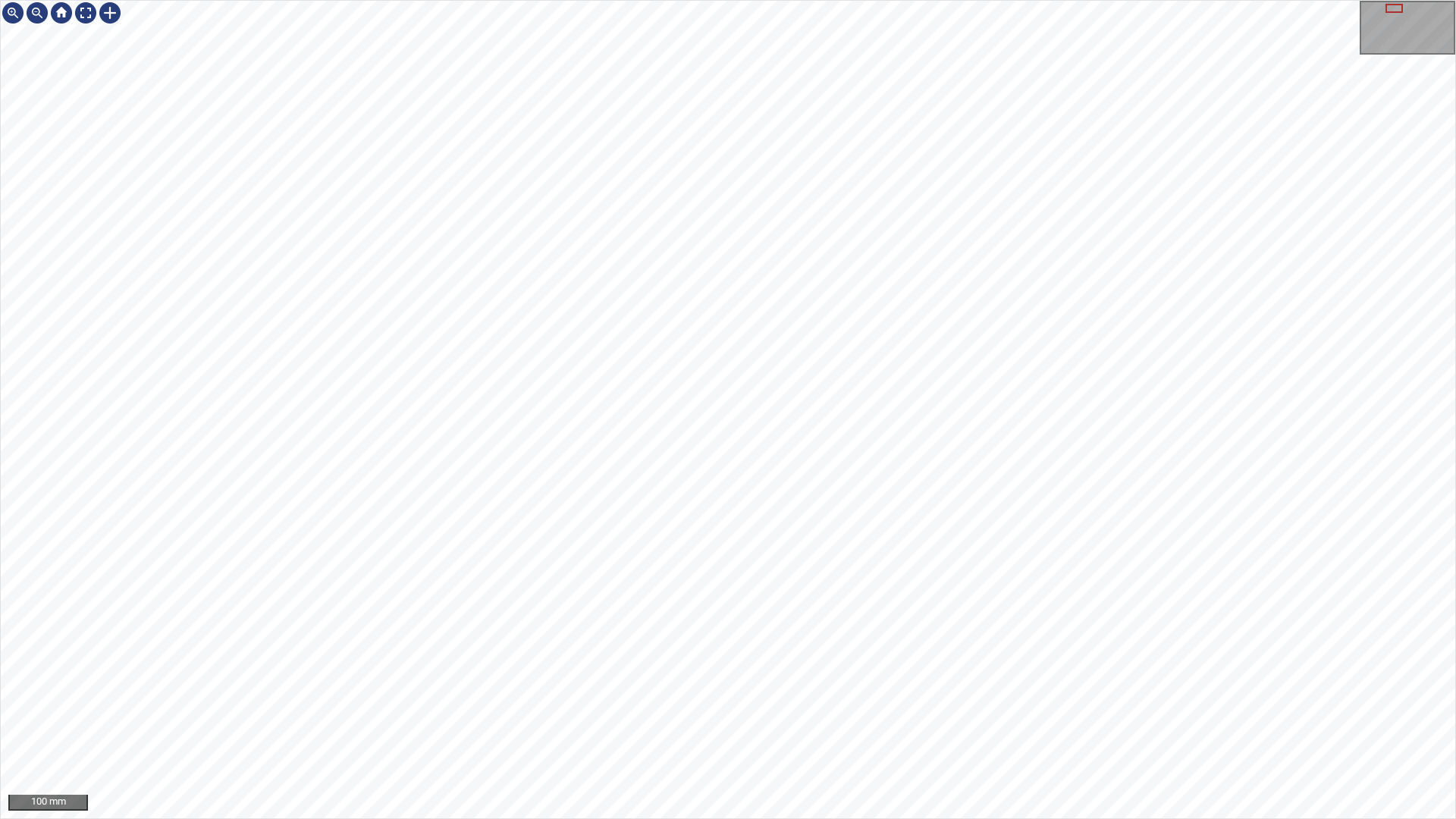
click at [836, 723] on div "100 mm" at bounding box center [728, 410] width 1456 height 819
click at [681, 723] on div "100 mm" at bounding box center [728, 410] width 1456 height 819
click at [582, 0] on div "100 mm" at bounding box center [728, 410] width 1456 height 819
click at [1059, 723] on div "100 mm" at bounding box center [728, 410] width 1456 height 819
click at [1434, 723] on div "100 mm" at bounding box center [728, 410] width 1456 height 819
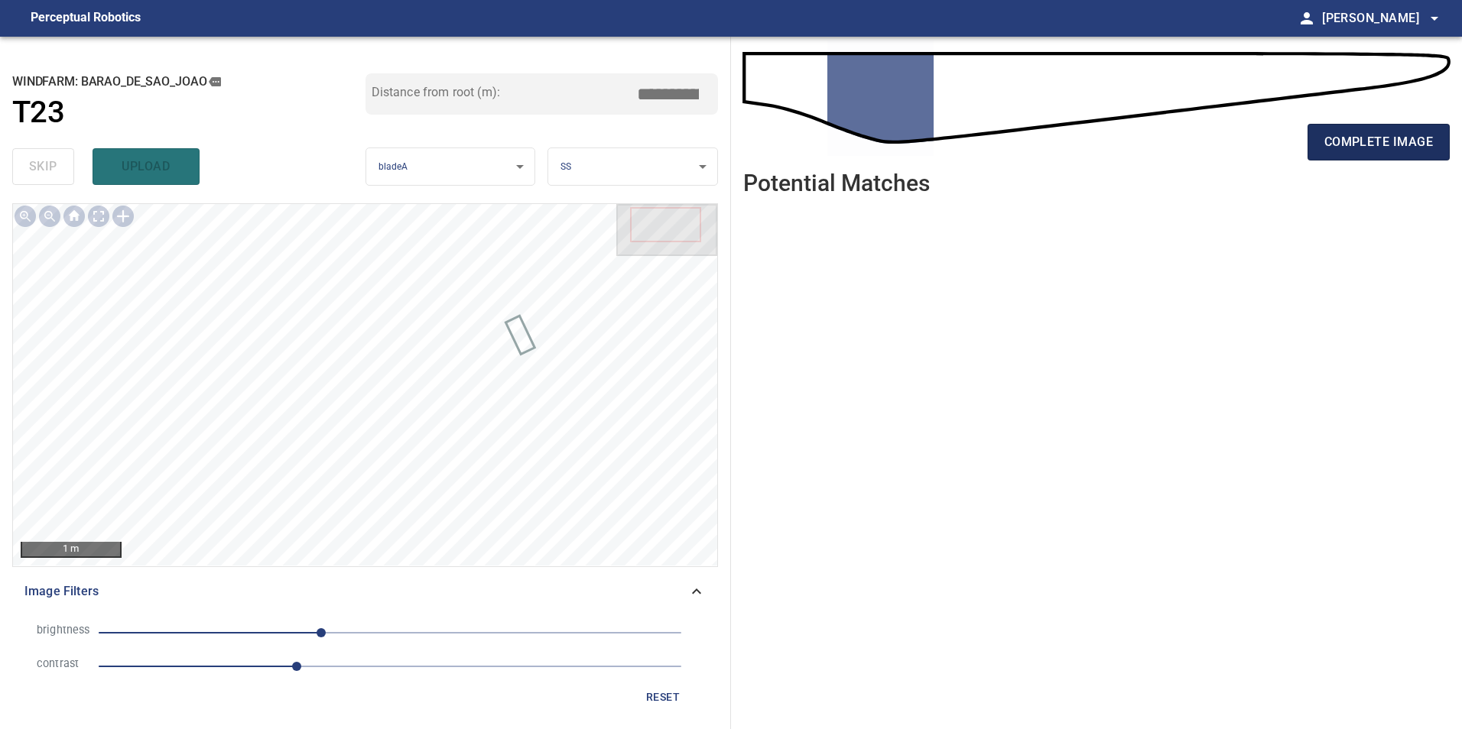
click at [1381, 128] on button "complete image" at bounding box center [1378, 142] width 142 height 37
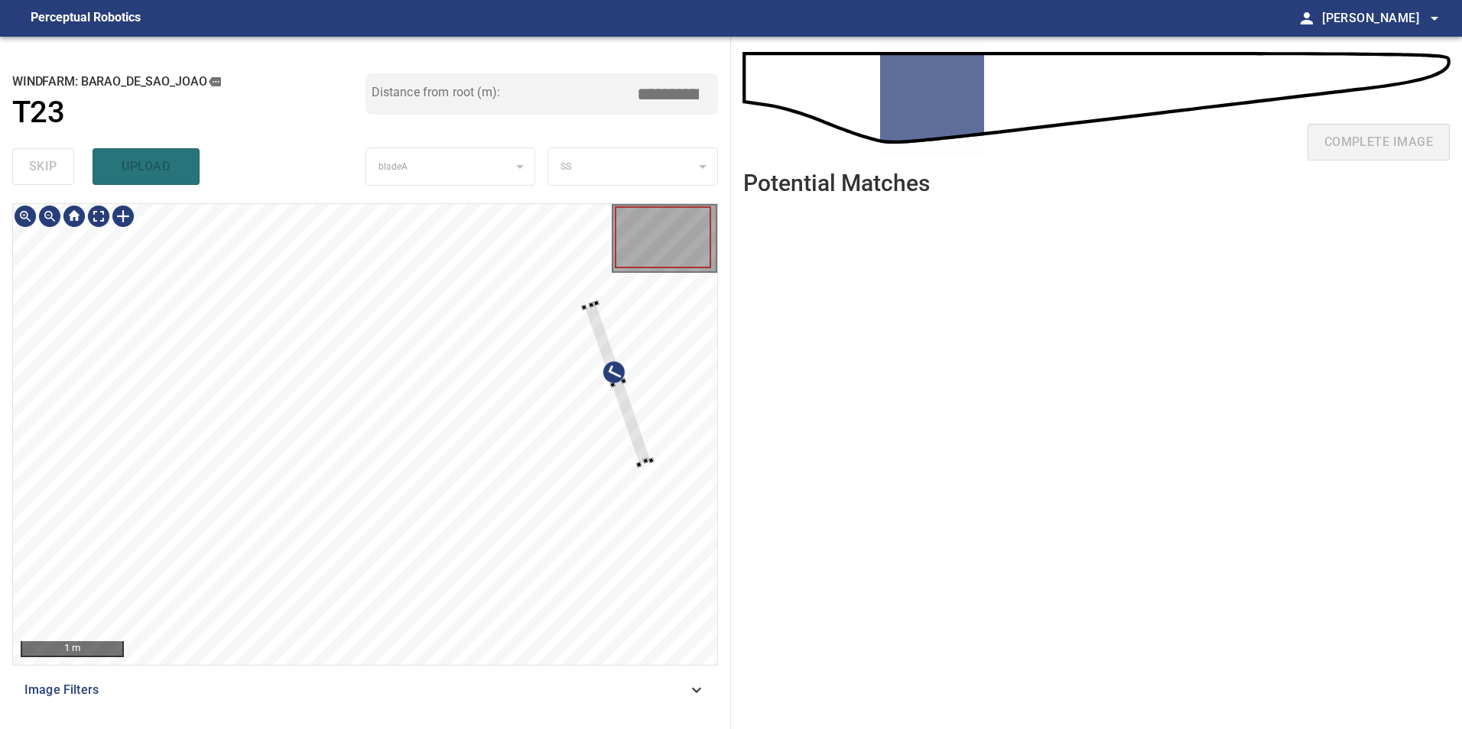
click at [646, 409] on div at bounding box center [365, 434] width 704 height 461
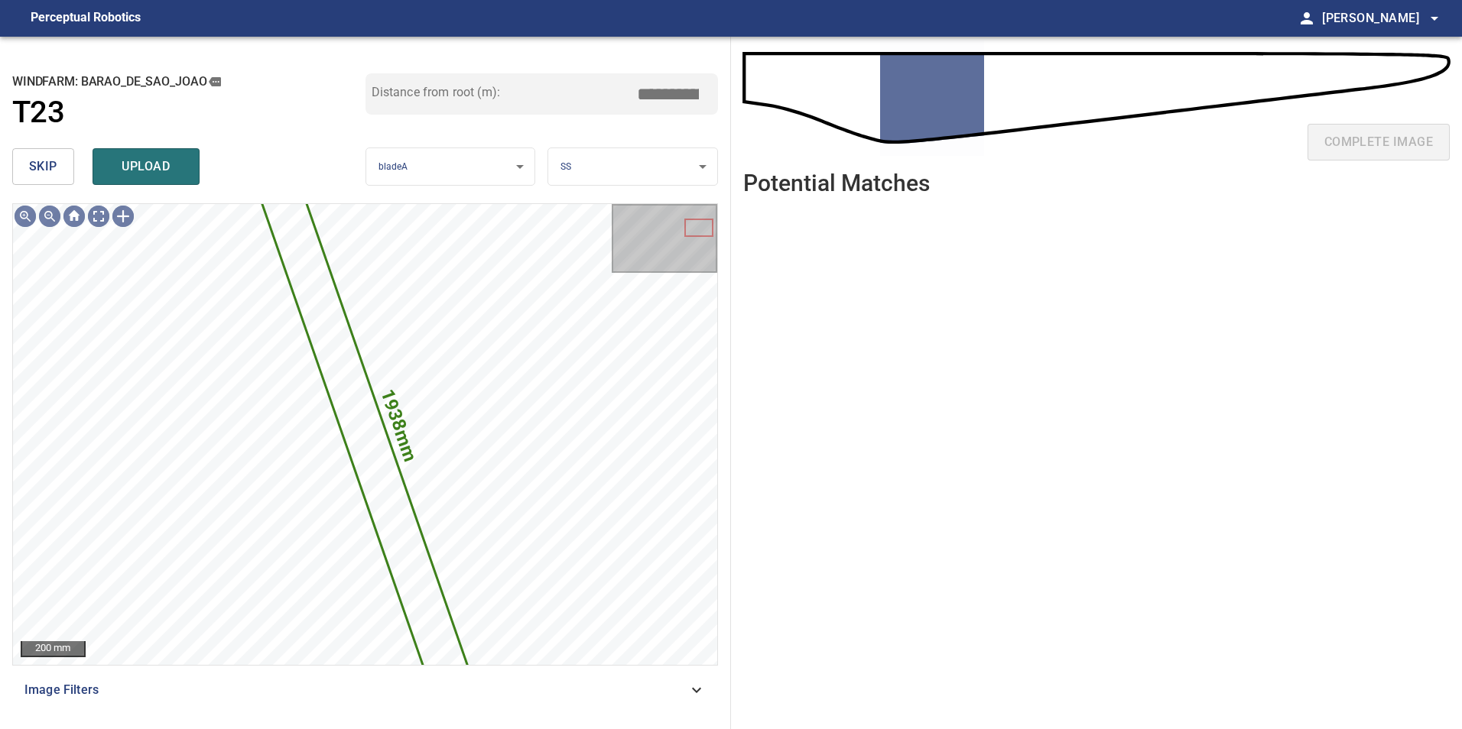
click at [38, 183] on button "skip" at bounding box center [43, 166] width 62 height 37
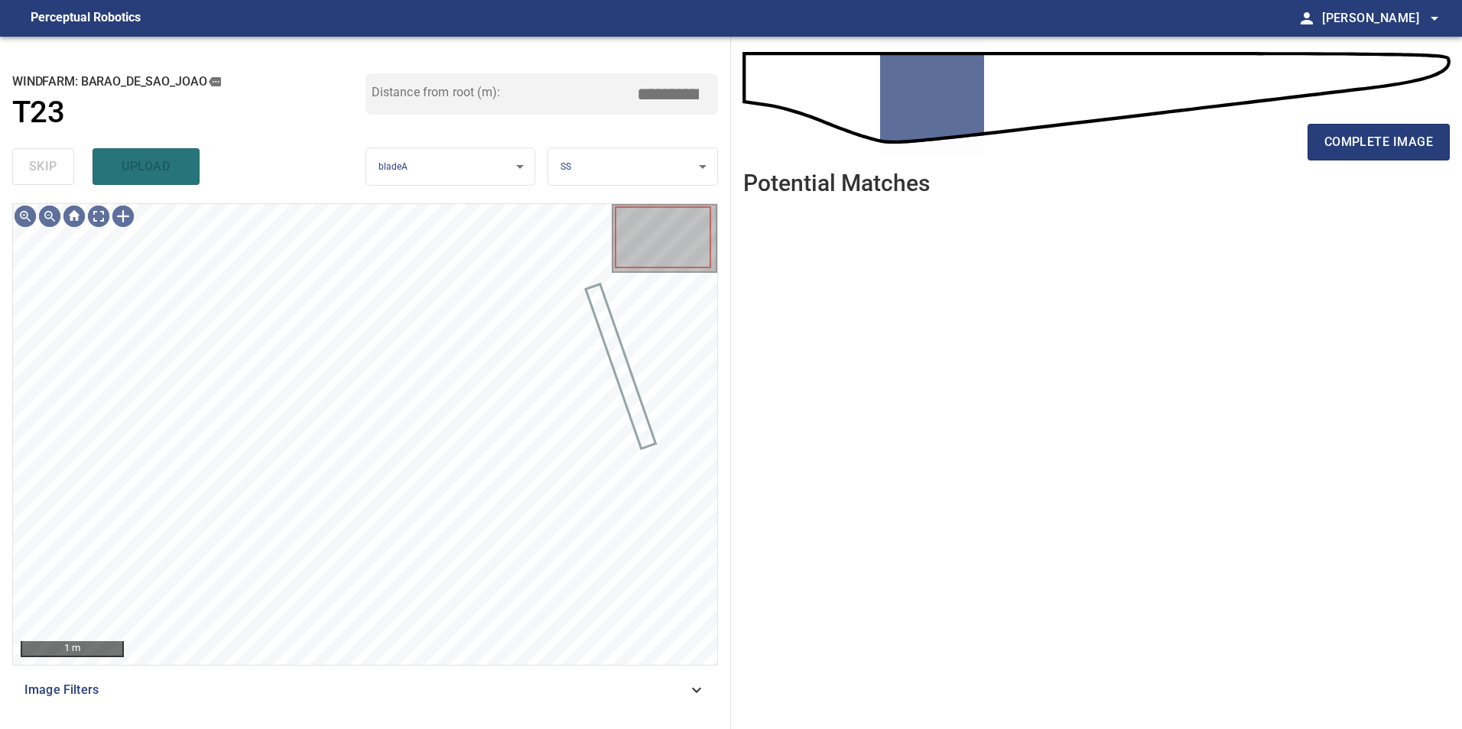
click at [674, 686] on span "Image Filters" at bounding box center [355, 690] width 663 height 18
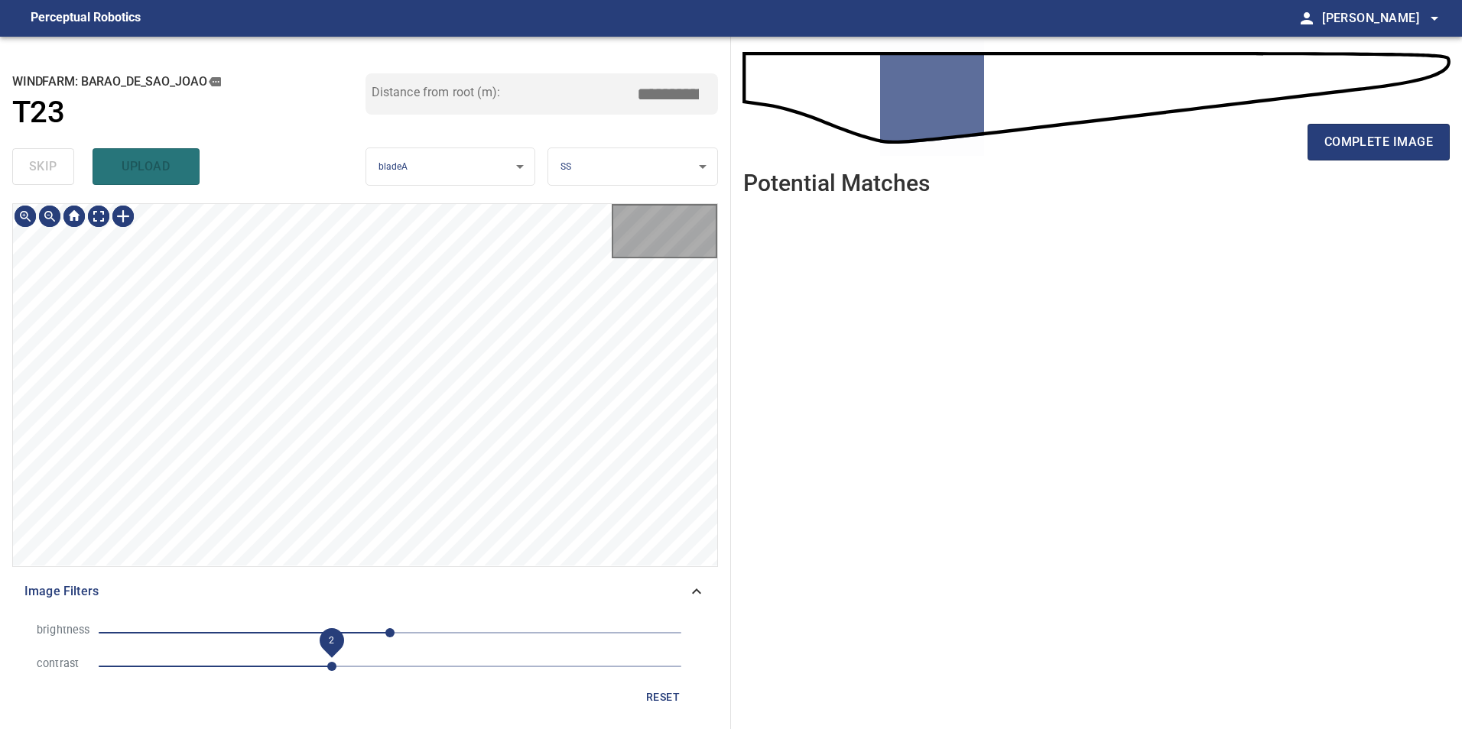
click at [329, 667] on span "2" at bounding box center [390, 666] width 583 height 21
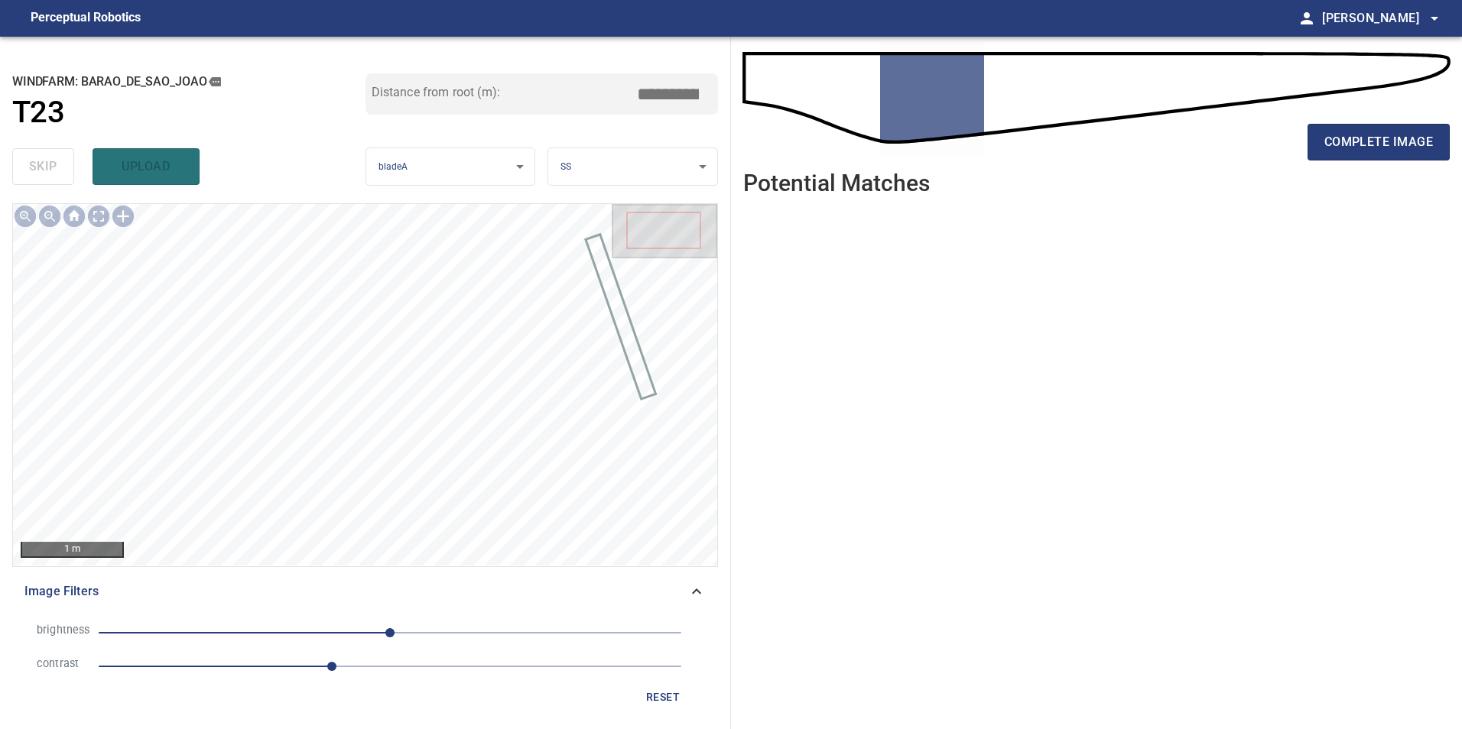
click at [314, 636] on span "0" at bounding box center [390, 632] width 583 height 21
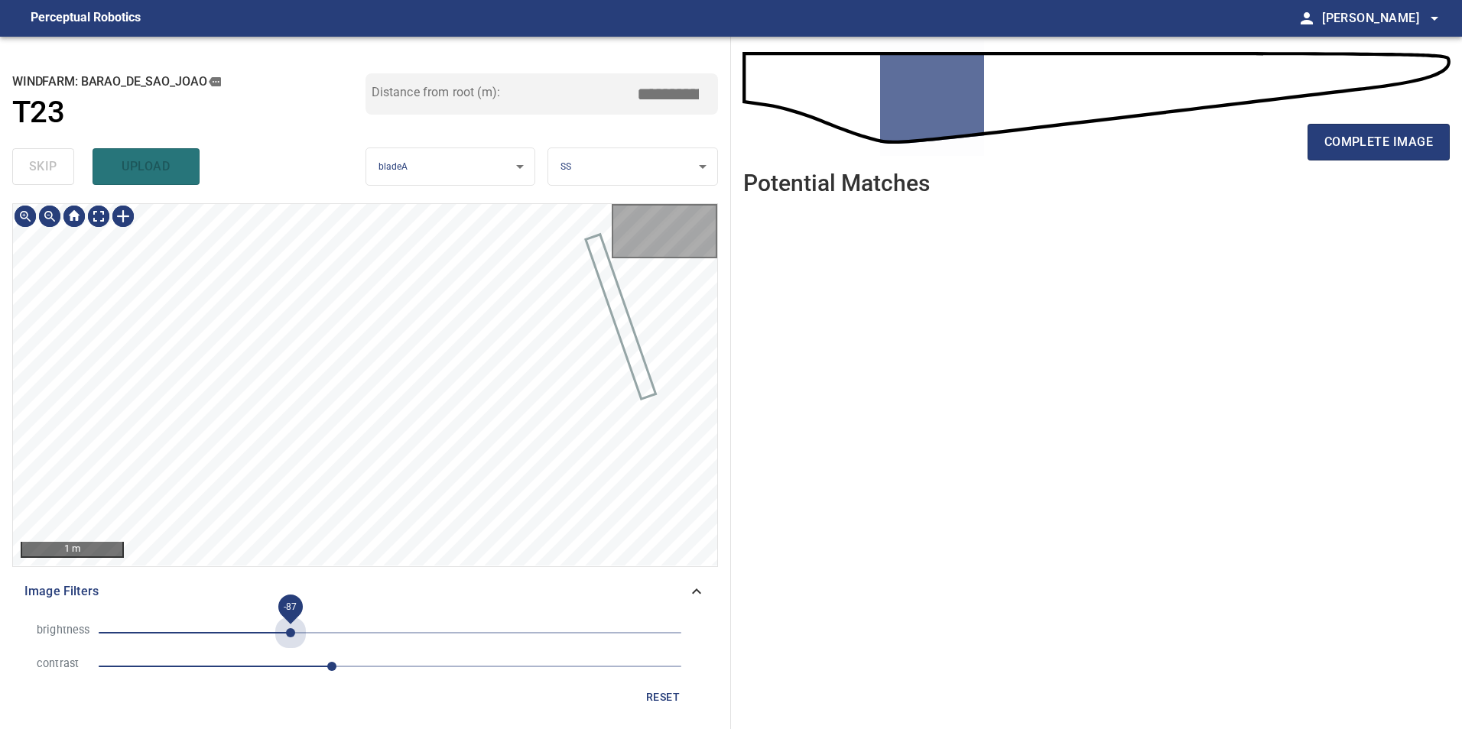
click at [291, 635] on span "-87" at bounding box center [390, 632] width 583 height 21
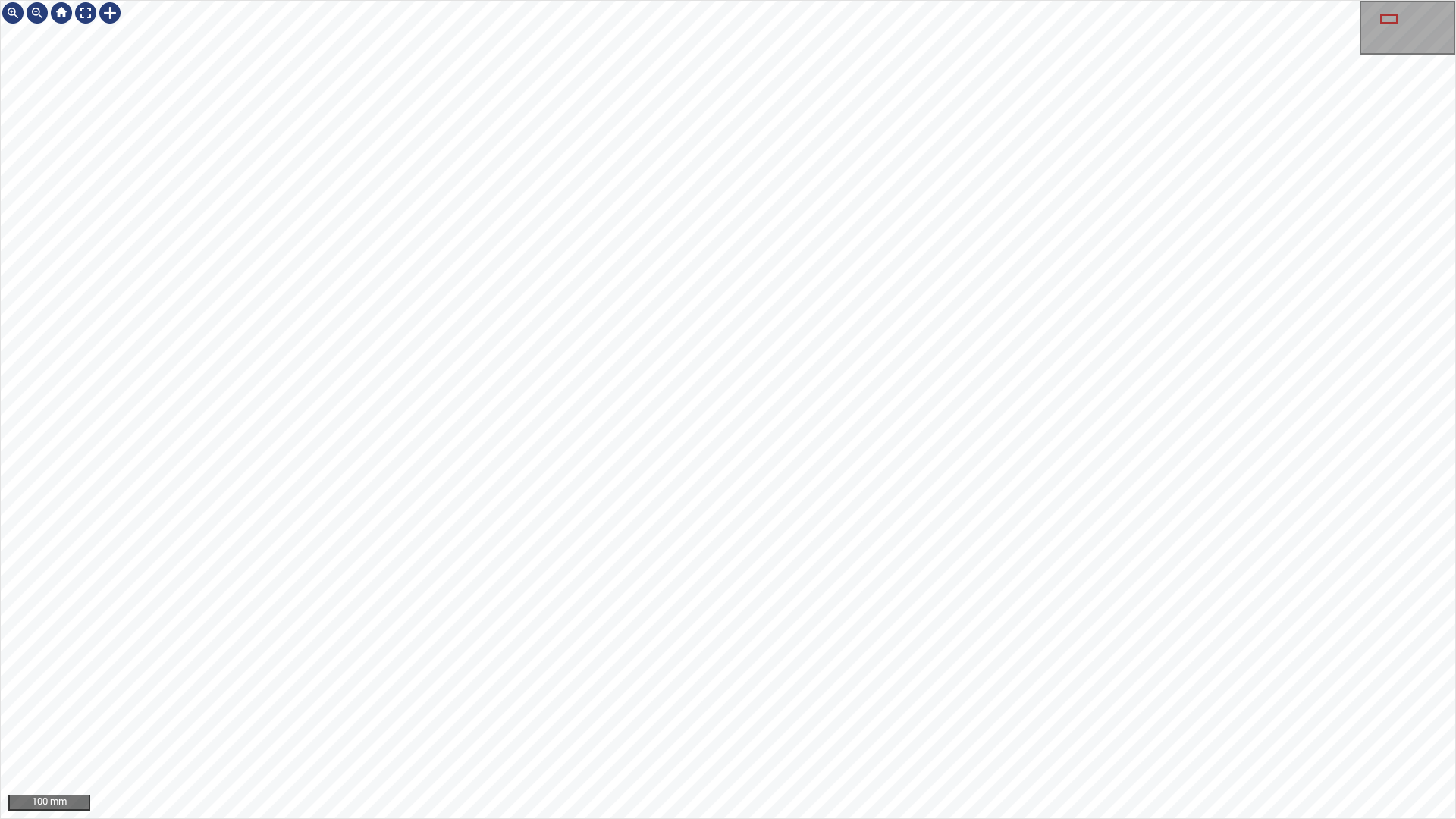
click at [936, 723] on div "100 mm" at bounding box center [728, 410] width 1456 height 819
click at [1192, 723] on div "100 mm" at bounding box center [728, 410] width 1456 height 819
click at [819, 0] on div "100 mm" at bounding box center [728, 410] width 1456 height 819
click at [486, 0] on div "100 mm" at bounding box center [728, 410] width 1456 height 819
click at [982, 723] on div "100 mm" at bounding box center [728, 410] width 1456 height 819
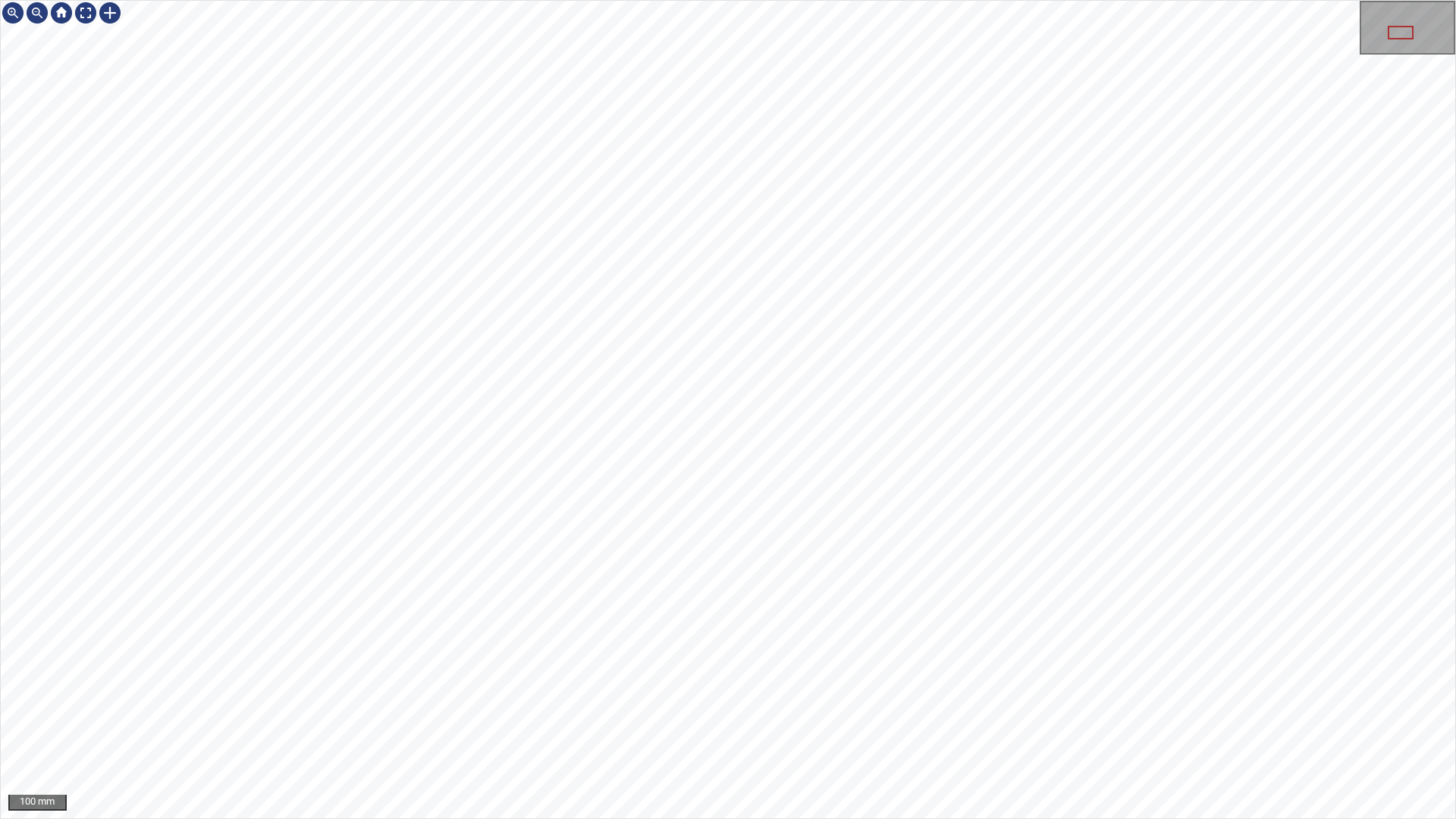
click at [1031, 723] on div "100 mm" at bounding box center [728, 410] width 1456 height 819
click at [1071, 723] on div "100 mm" at bounding box center [728, 410] width 1456 height 819
click at [840, 723] on div "100 mm" at bounding box center [728, 410] width 1456 height 819
click at [257, 0] on div "100 mm" at bounding box center [728, 410] width 1456 height 819
click at [1125, 723] on div "100 mm" at bounding box center [728, 410] width 1456 height 819
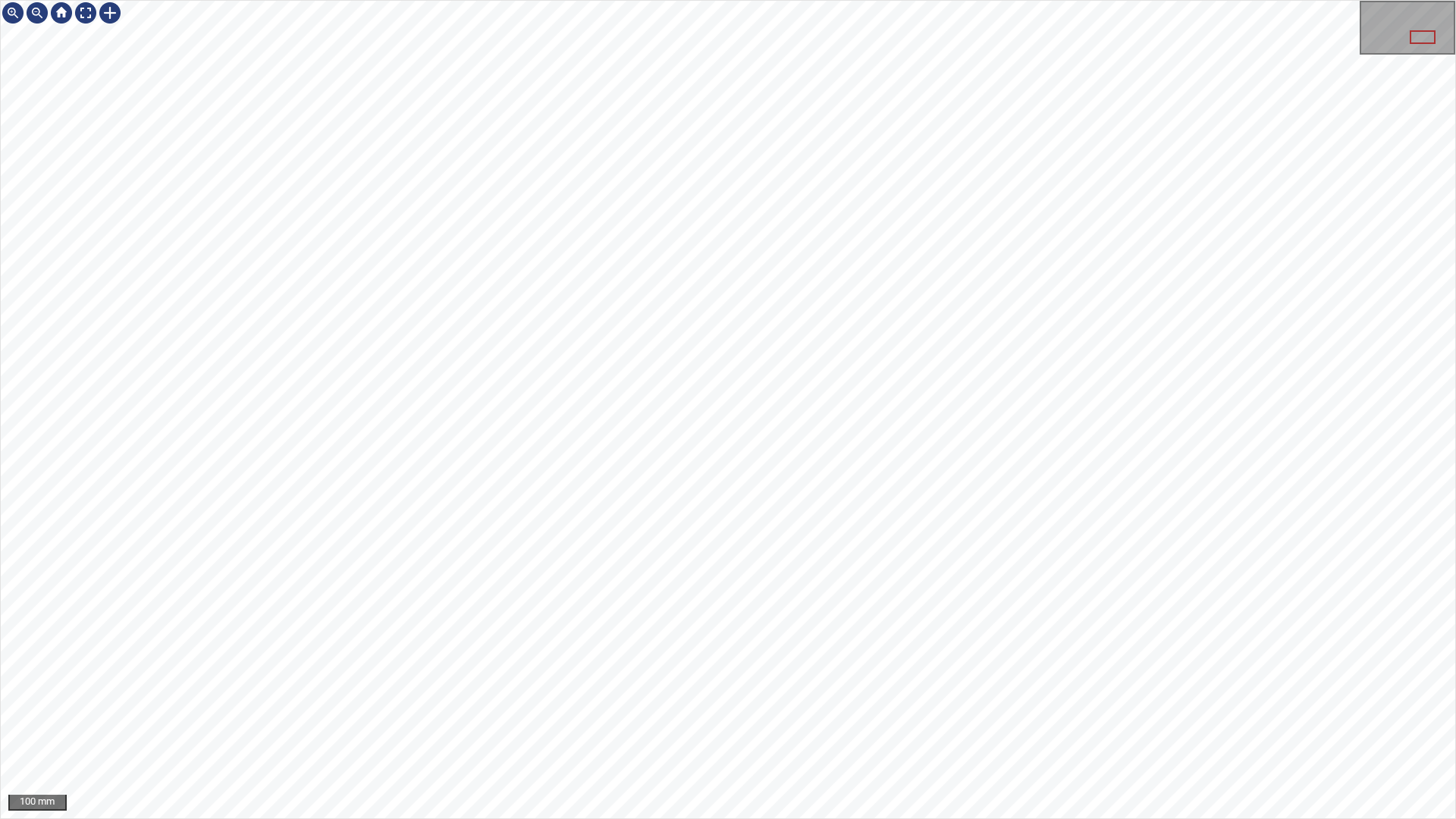
click at [974, 723] on div "100 mm" at bounding box center [728, 410] width 1456 height 819
click at [713, 723] on div "100 mm" at bounding box center [728, 410] width 1456 height 819
click at [935, 723] on div "100 mm" at bounding box center [728, 410] width 1456 height 819
click at [919, 723] on div "100 mm" at bounding box center [728, 410] width 1456 height 819
click at [1016, 723] on div "100 mm" at bounding box center [728, 410] width 1456 height 819
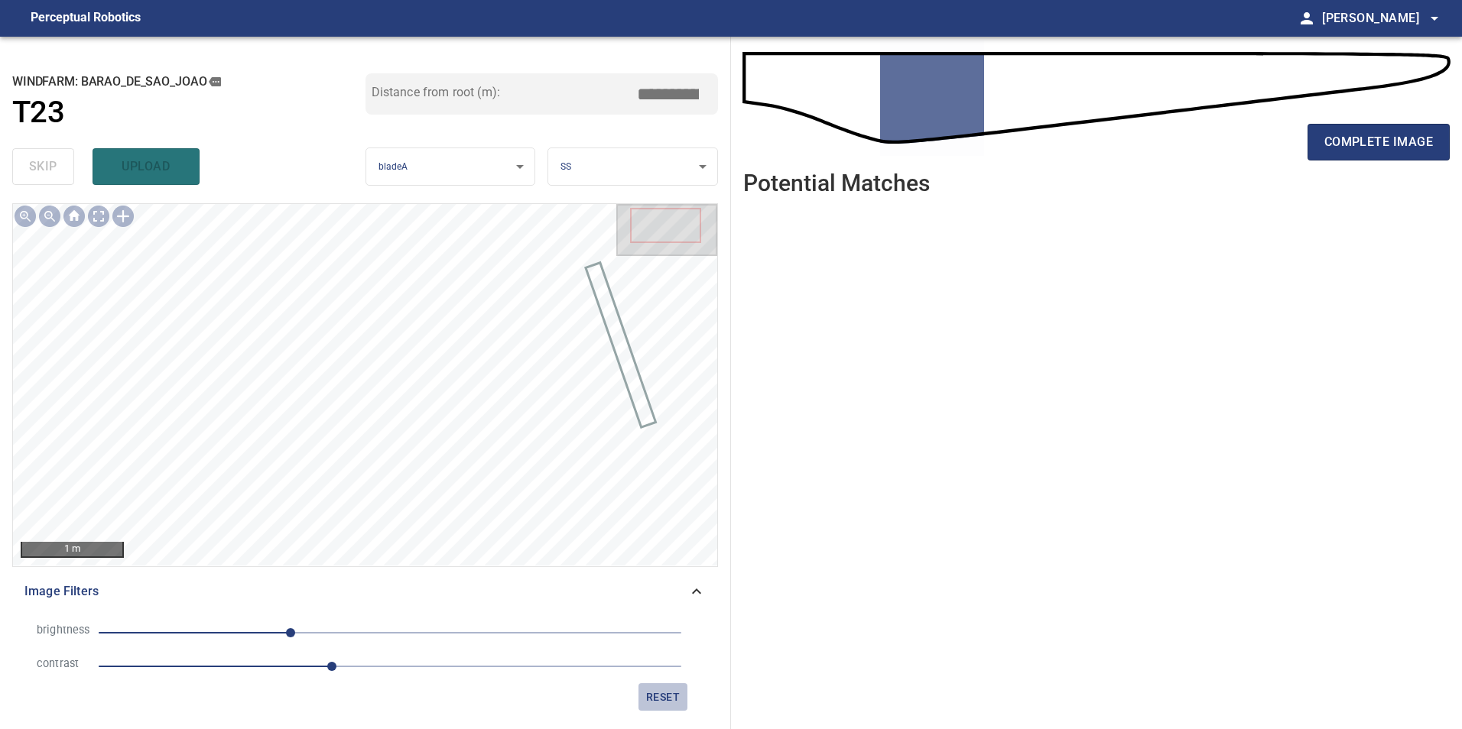
click at [673, 703] on span "reset" at bounding box center [662, 697] width 37 height 19
click at [359, 666] on span "1" at bounding box center [390, 666] width 583 height 21
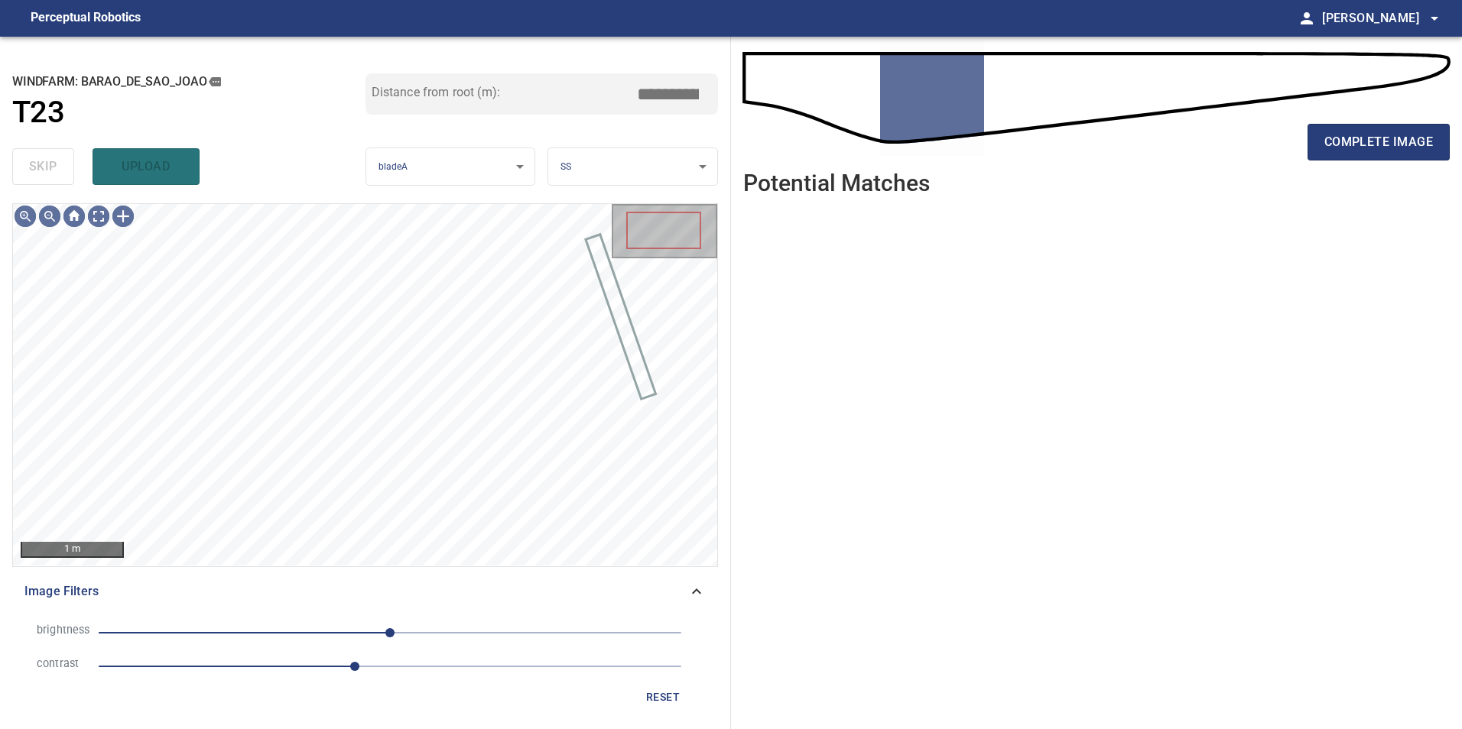
click at [265, 628] on span "0" at bounding box center [390, 632] width 583 height 21
click at [222, 629] on span "-110" at bounding box center [390, 632] width 583 height 21
click at [252, 632] on span "-147" at bounding box center [390, 632] width 583 height 21
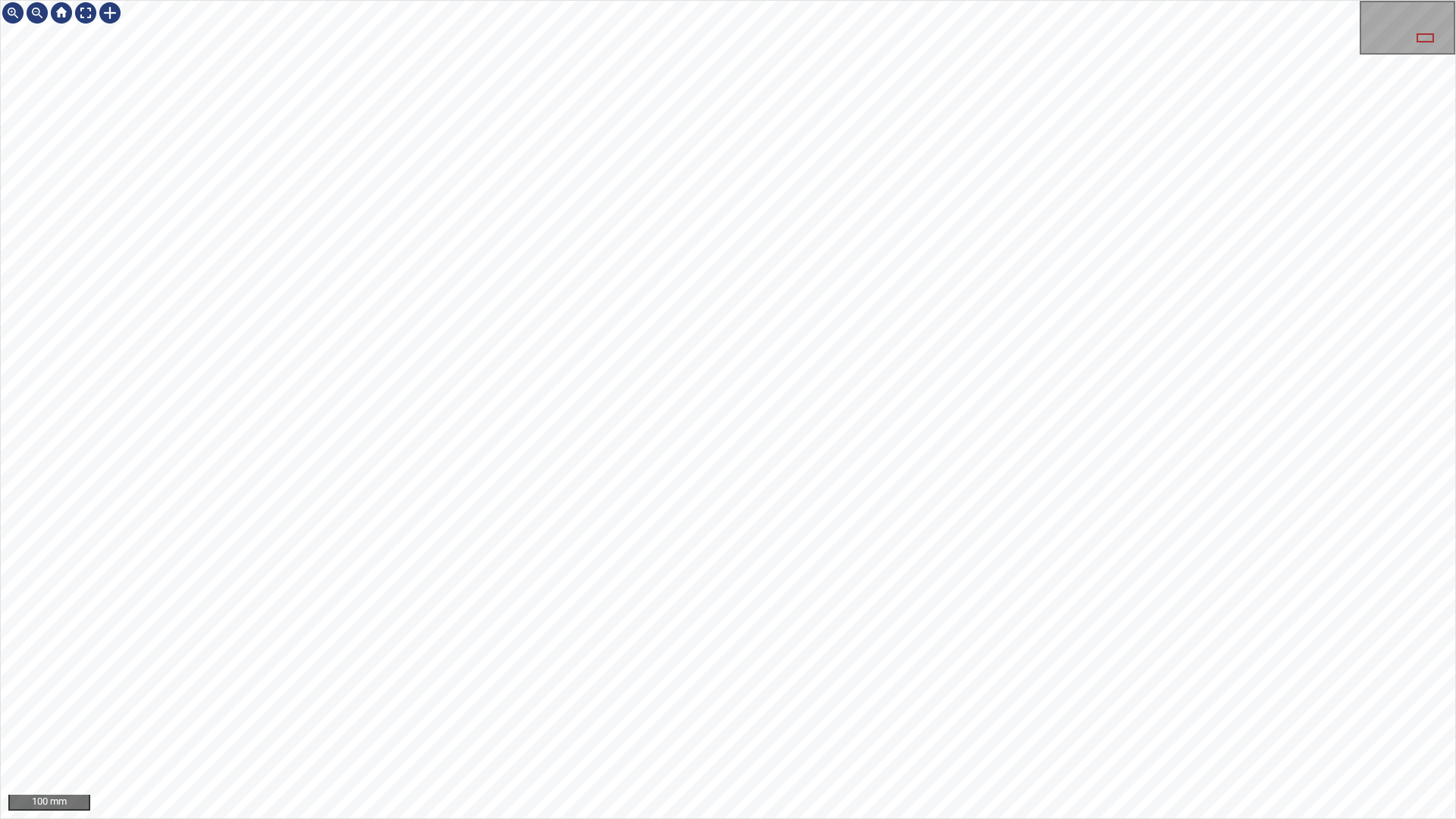
click at [1170, 723] on div "100 mm" at bounding box center [728, 410] width 1456 height 819
click at [751, 723] on div "100 mm" at bounding box center [728, 410] width 1456 height 819
click at [797, 723] on div "100 mm" at bounding box center [728, 410] width 1456 height 819
click at [948, 723] on div "100 mm" at bounding box center [728, 410] width 1456 height 819
click at [1449, 117] on html "100 mm" at bounding box center [728, 410] width 1456 height 819
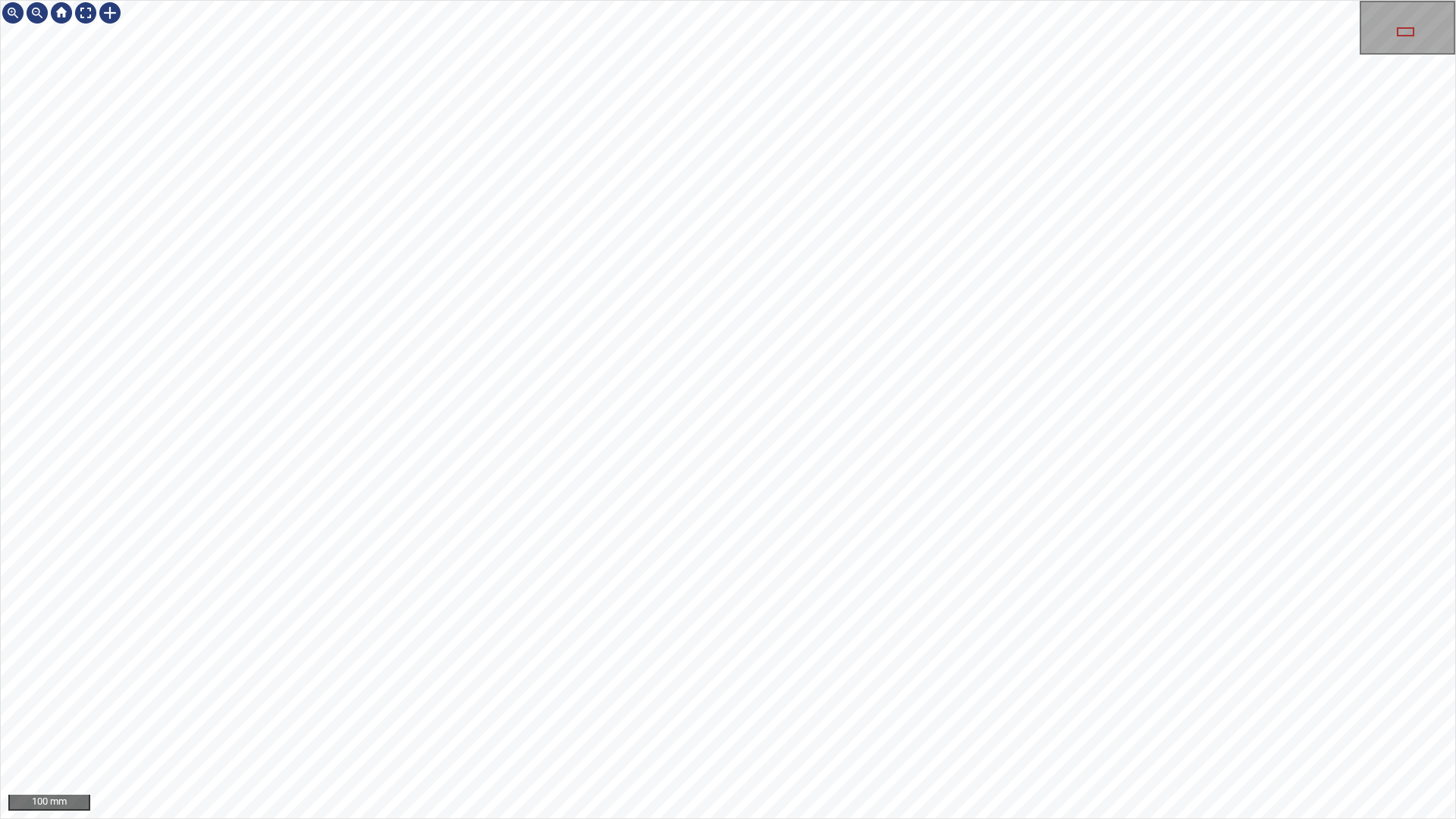
click at [900, 723] on div "100 mm" at bounding box center [728, 410] width 1456 height 819
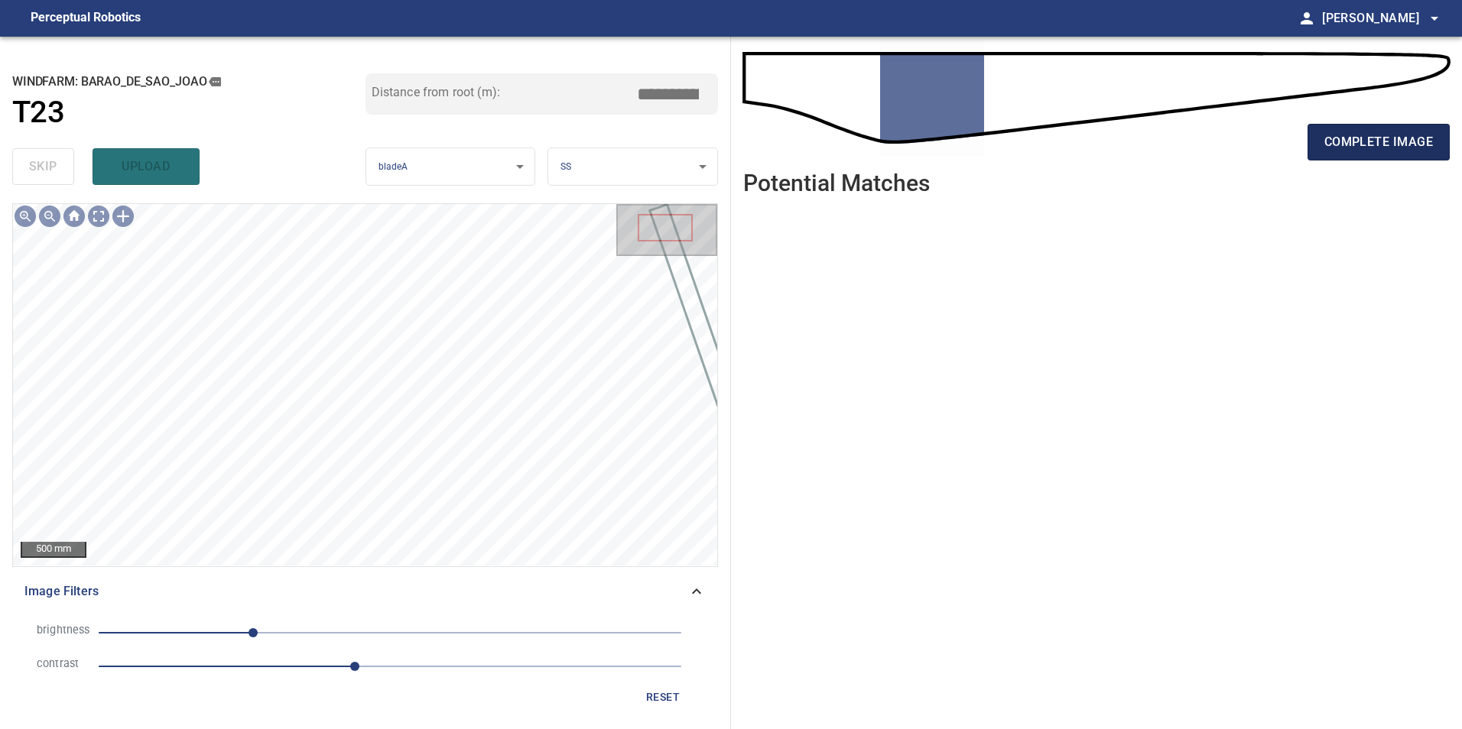
click at [1362, 153] on button "complete image" at bounding box center [1378, 142] width 142 height 37
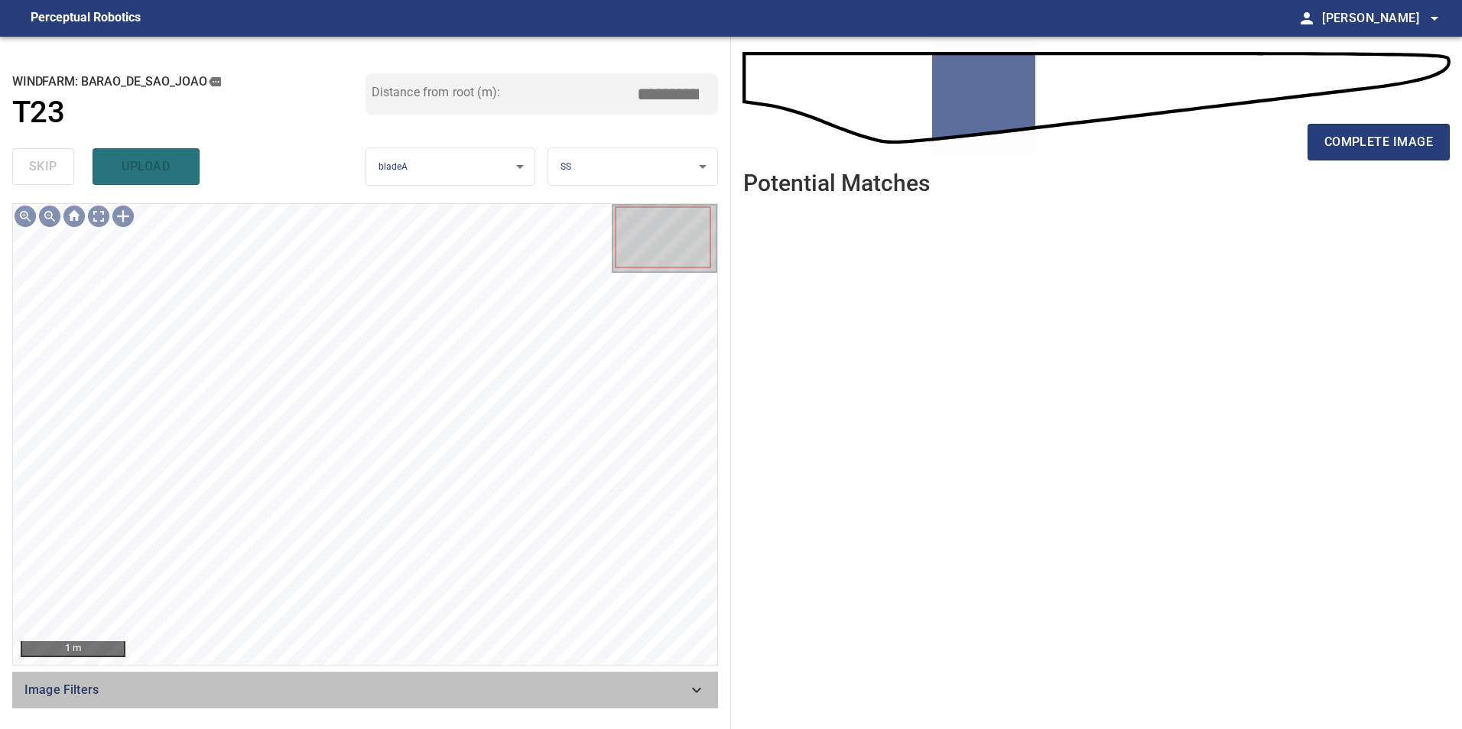
click at [588, 703] on div "Image Filters" at bounding box center [365, 690] width 706 height 37
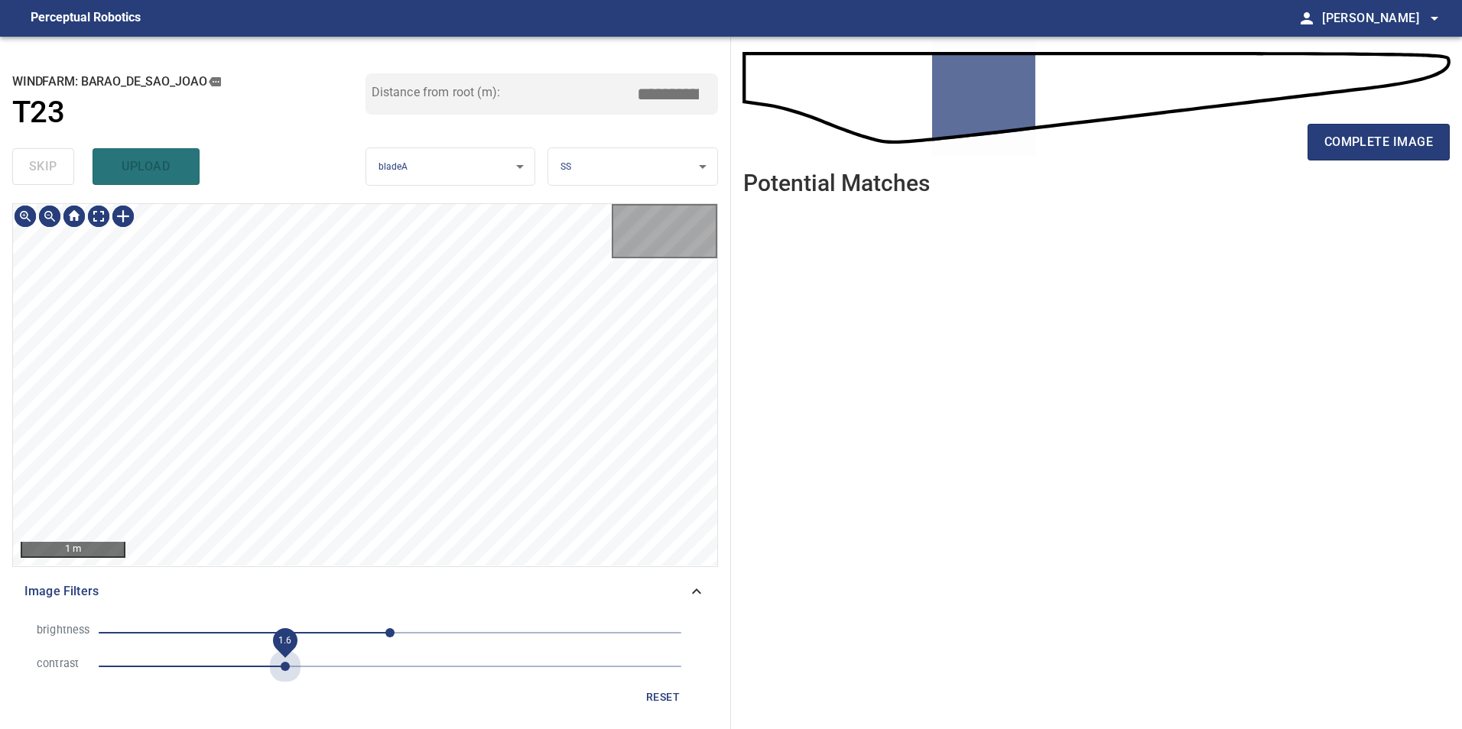
click at [287, 670] on span "1.6" at bounding box center [390, 666] width 583 height 21
click at [338, 633] on span "-46" at bounding box center [390, 632] width 583 height 21
click at [290, 635] on span "-46" at bounding box center [390, 632] width 583 height 21
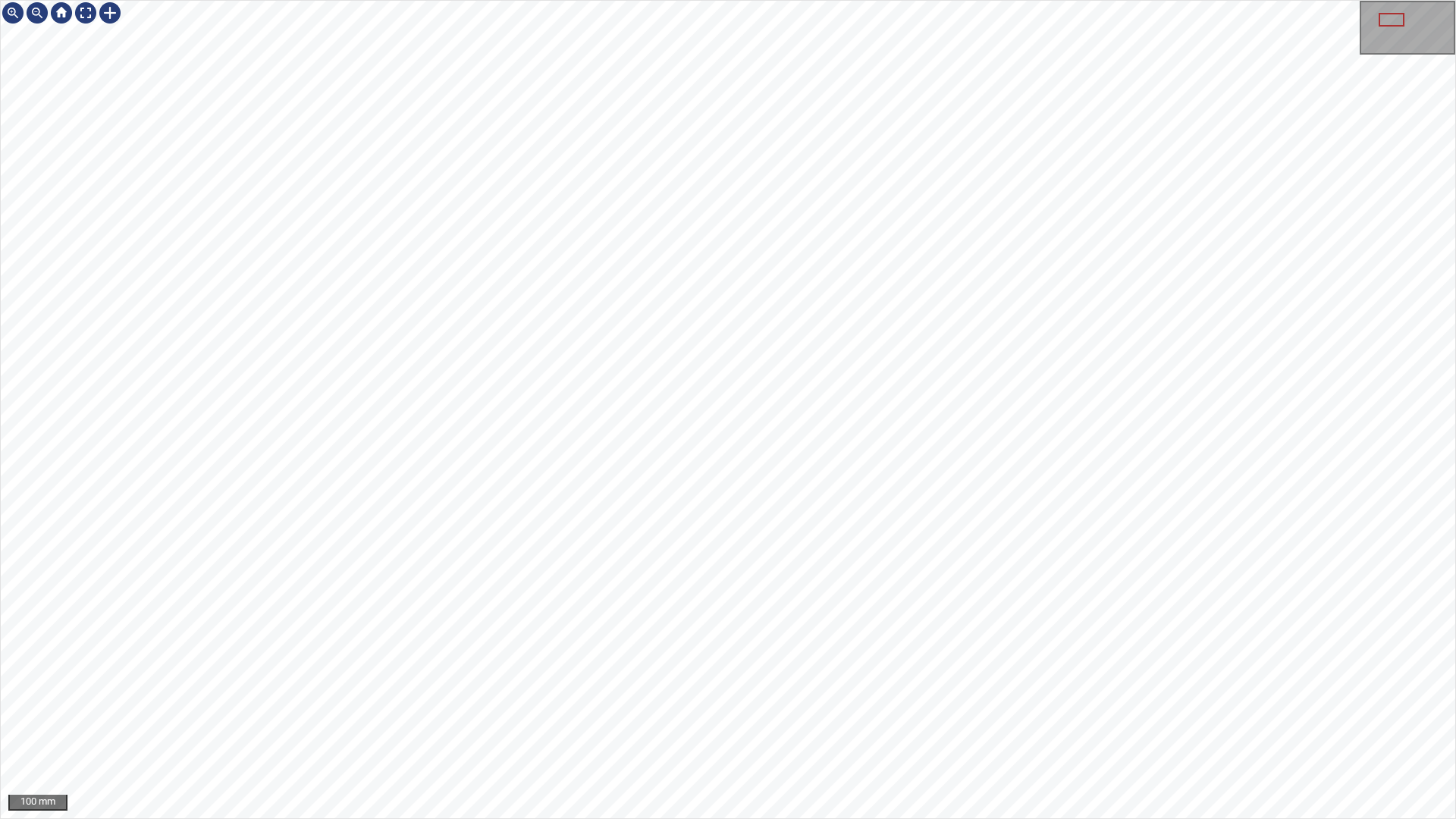
click at [458, 723] on div "100 mm" at bounding box center [728, 410] width 1456 height 819
click at [641, 723] on div "100 mm" at bounding box center [728, 410] width 1456 height 819
click at [1122, 723] on div "100 mm" at bounding box center [728, 410] width 1456 height 819
click at [1057, 723] on div "100 mm" at bounding box center [728, 410] width 1456 height 819
click at [1121, 818] on div "100 mm" at bounding box center [728, 410] width 1456 height 819
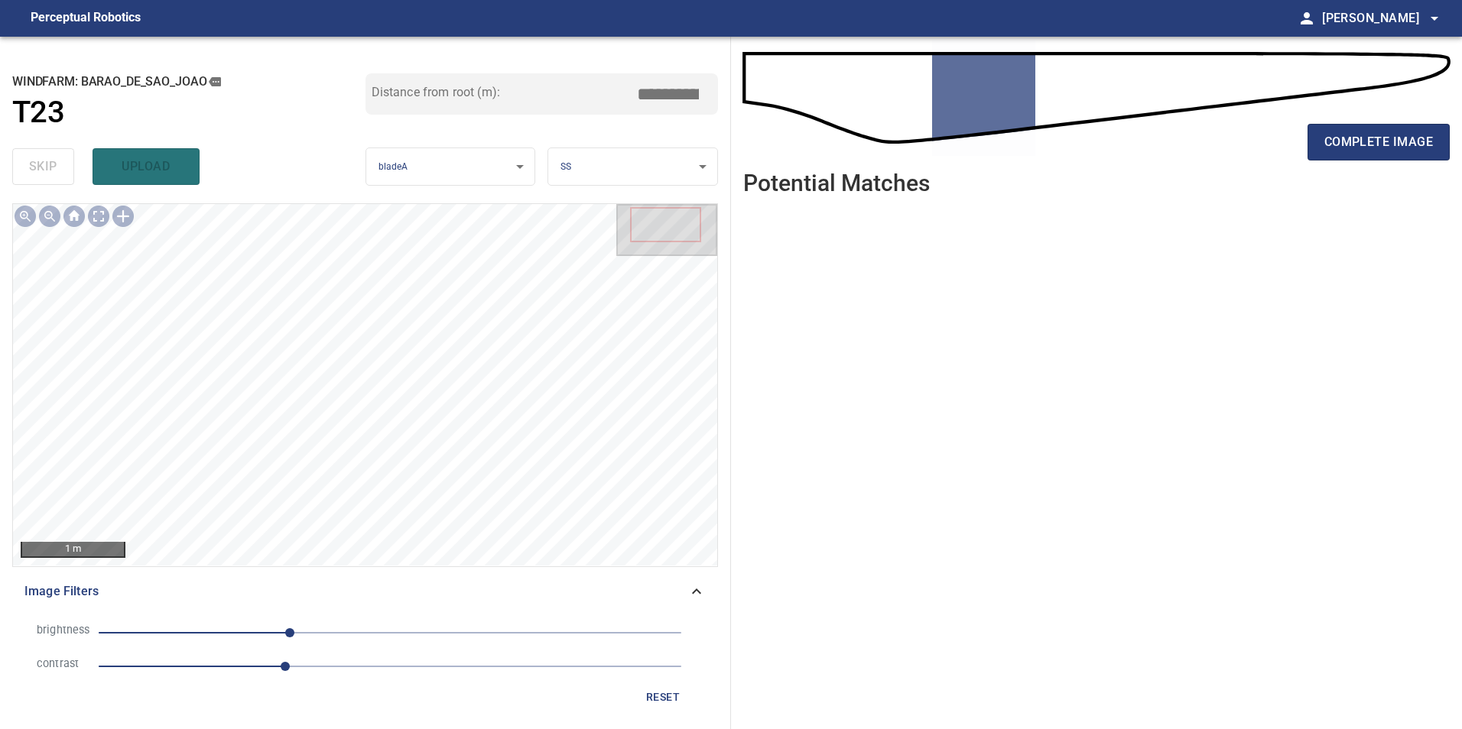
drag, startPoint x: 663, startPoint y: 693, endPoint x: 467, endPoint y: 676, distance: 196.4
click at [663, 693] on span "reset" at bounding box center [662, 697] width 37 height 19
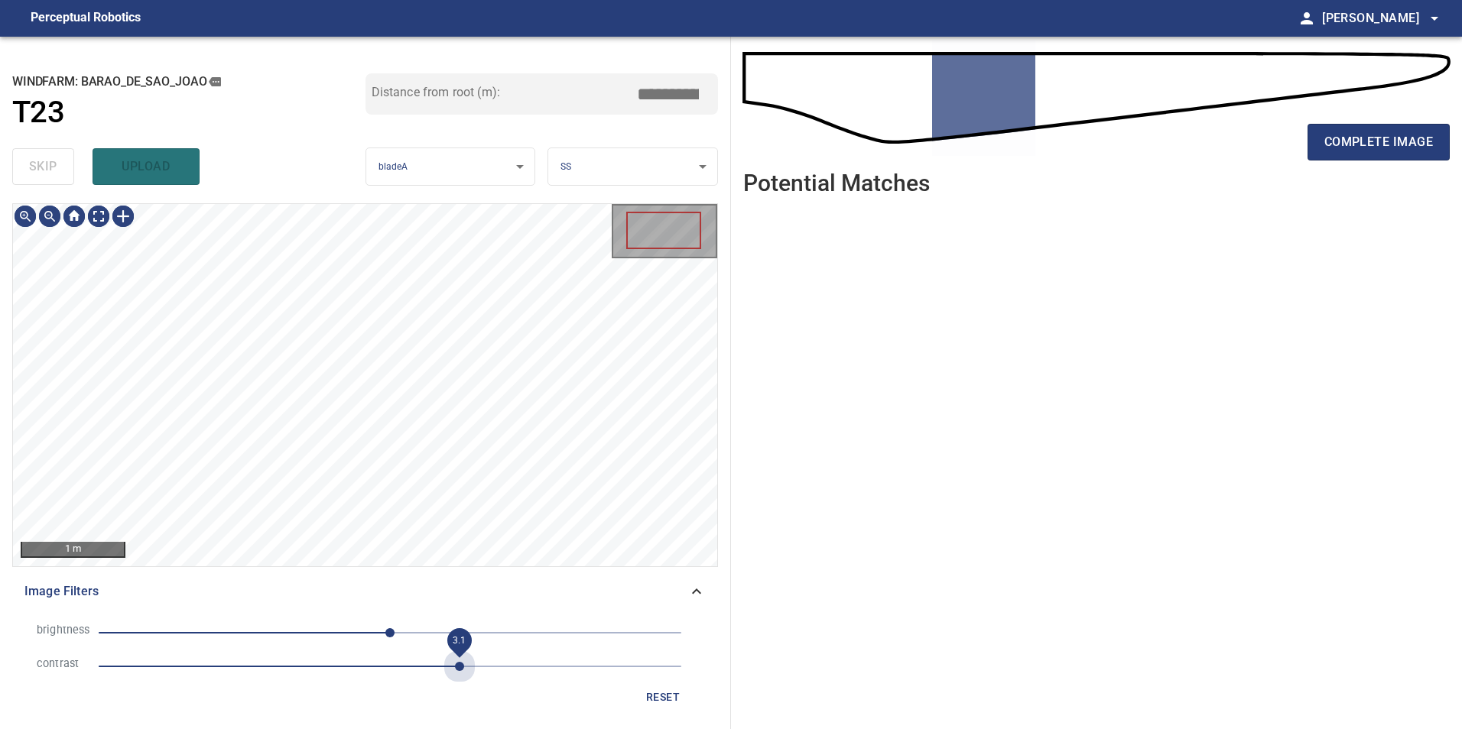
drag, startPoint x: 464, startPoint y: 665, endPoint x: 222, endPoint y: 644, distance: 242.5
click at [453, 666] on span "3.1" at bounding box center [390, 666] width 583 height 21
click at [258, 634] on span "0" at bounding box center [390, 632] width 583 height 21
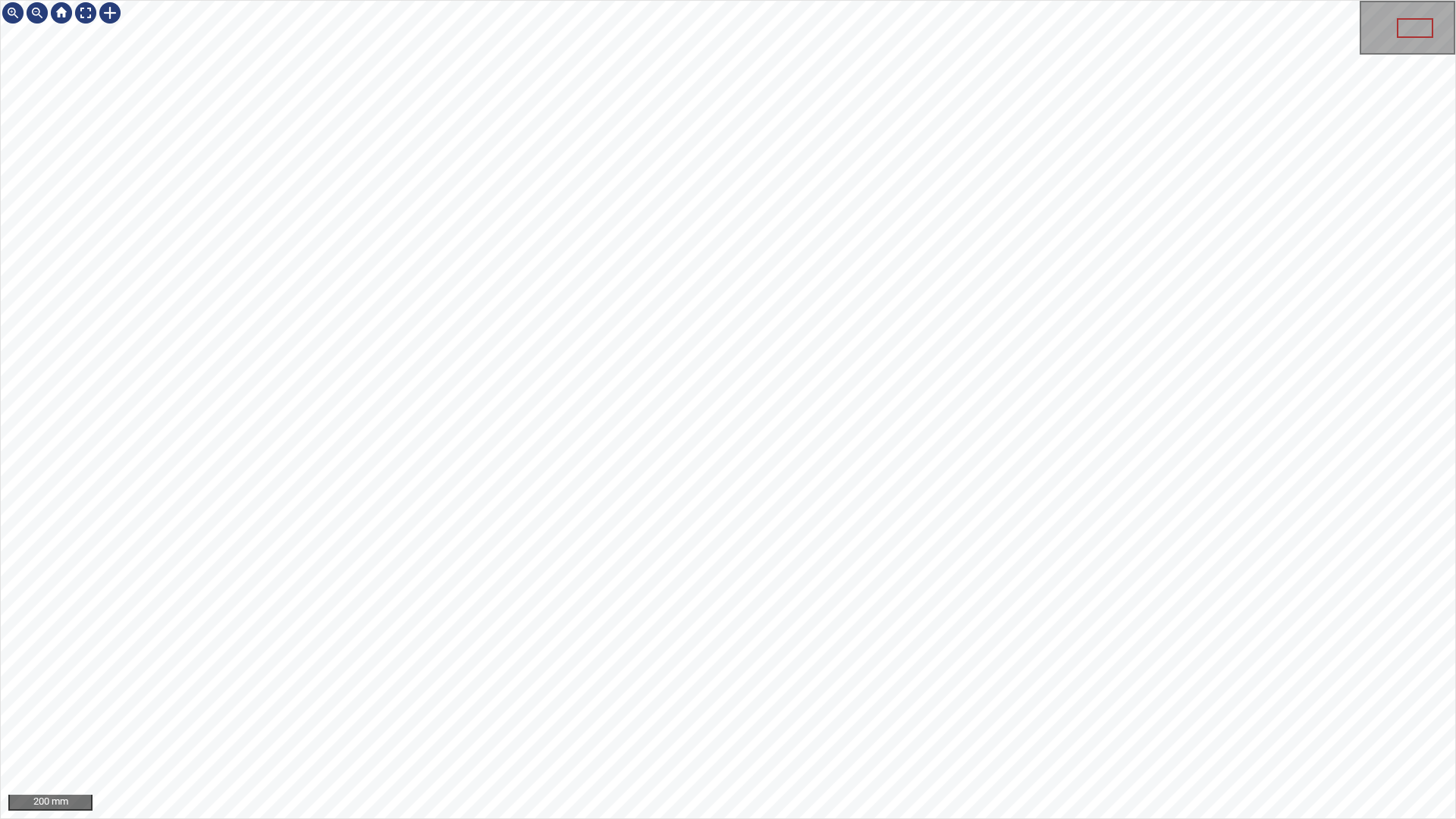
click at [932, 818] on div "200 mm" at bounding box center [728, 410] width 1456 height 819
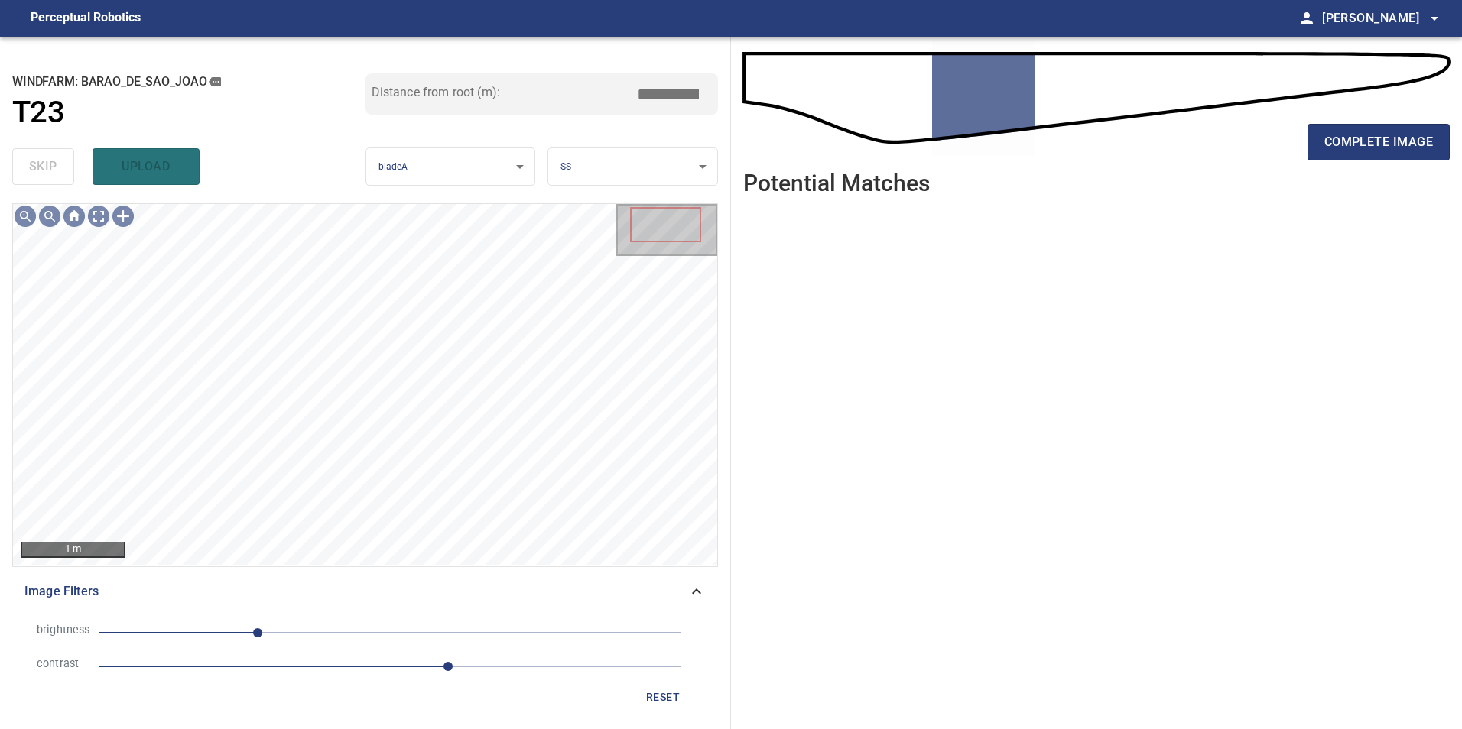
drag, startPoint x: 1378, startPoint y: 126, endPoint x: 1260, endPoint y: 316, distance: 223.6
click at [1371, 131] on button "complete image" at bounding box center [1378, 142] width 142 height 37
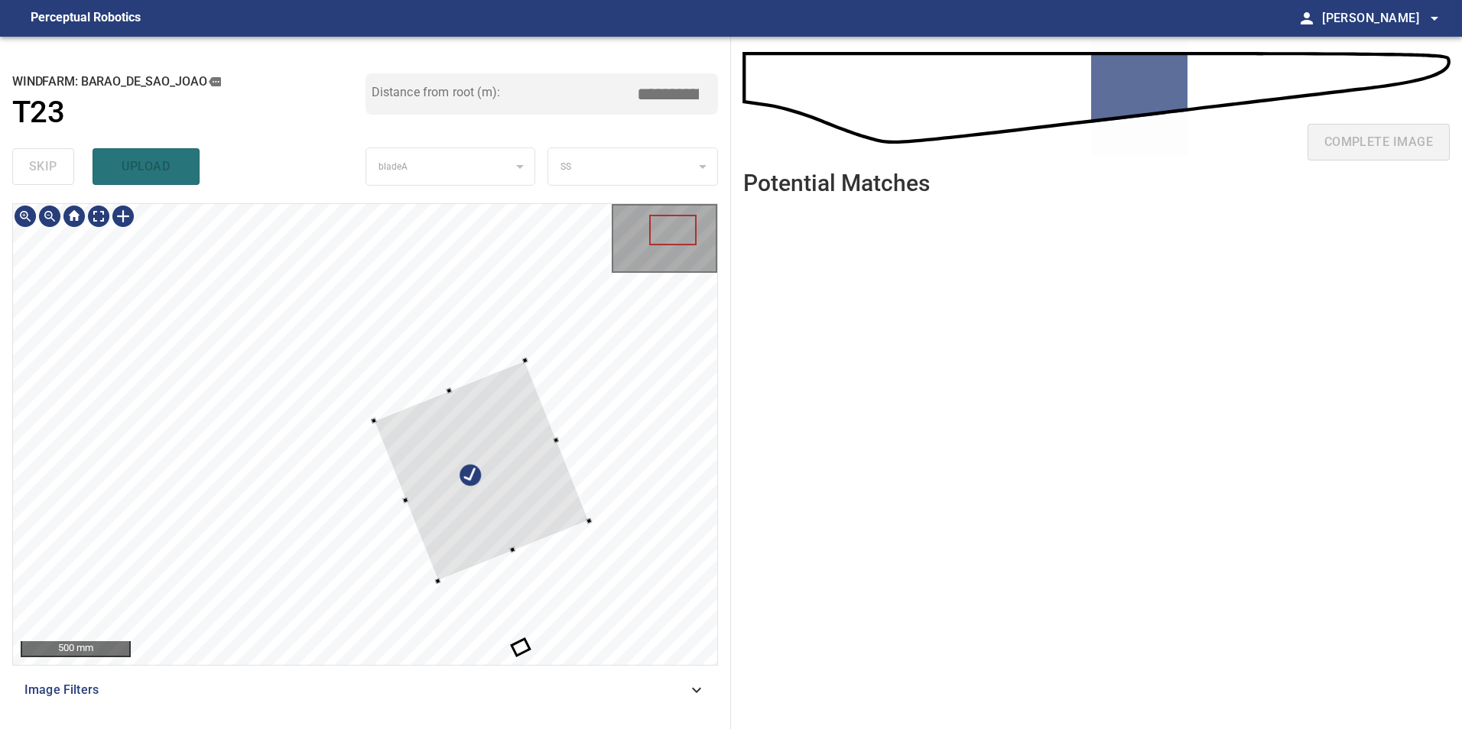
click at [589, 430] on div at bounding box center [482, 470] width 216 height 220
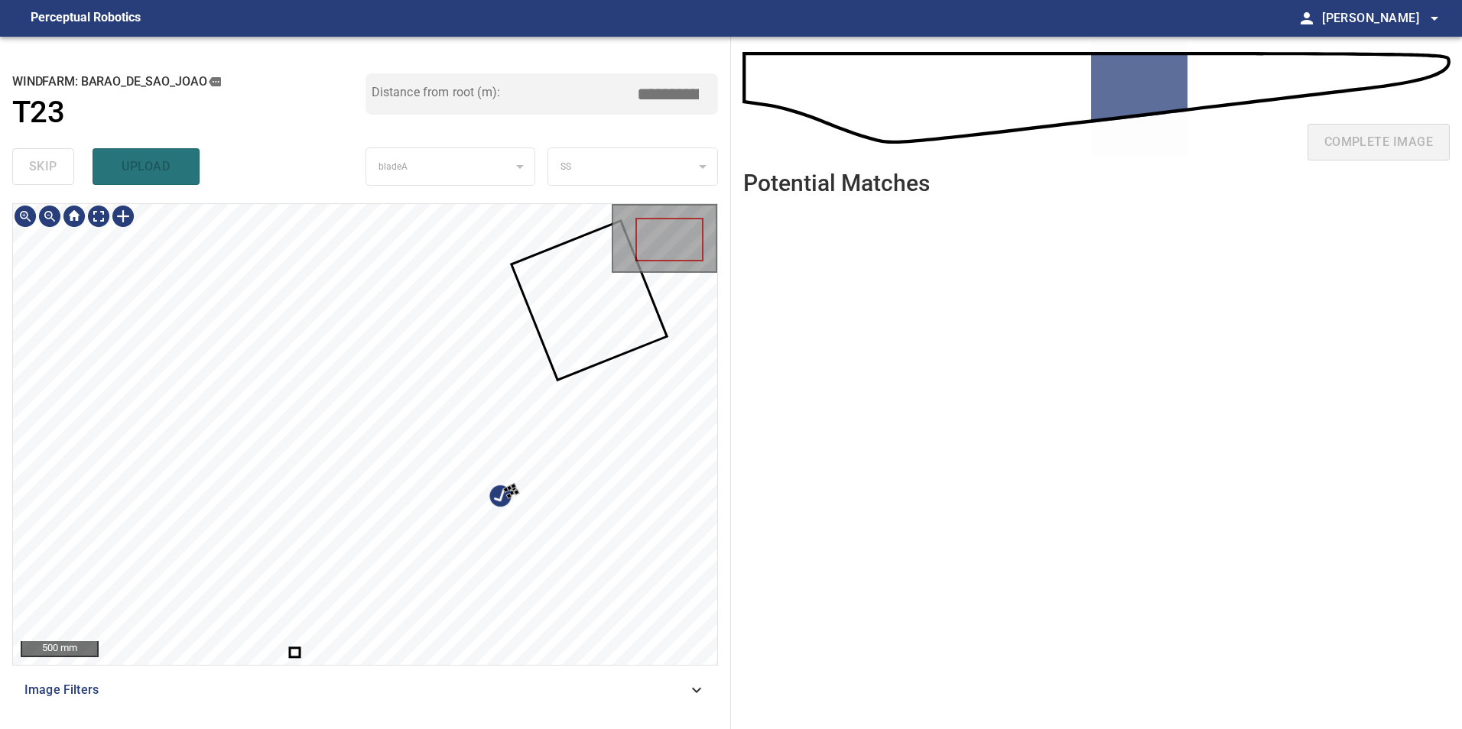
click at [700, 696] on div "500 mm Image Filters" at bounding box center [365, 460] width 706 height 514
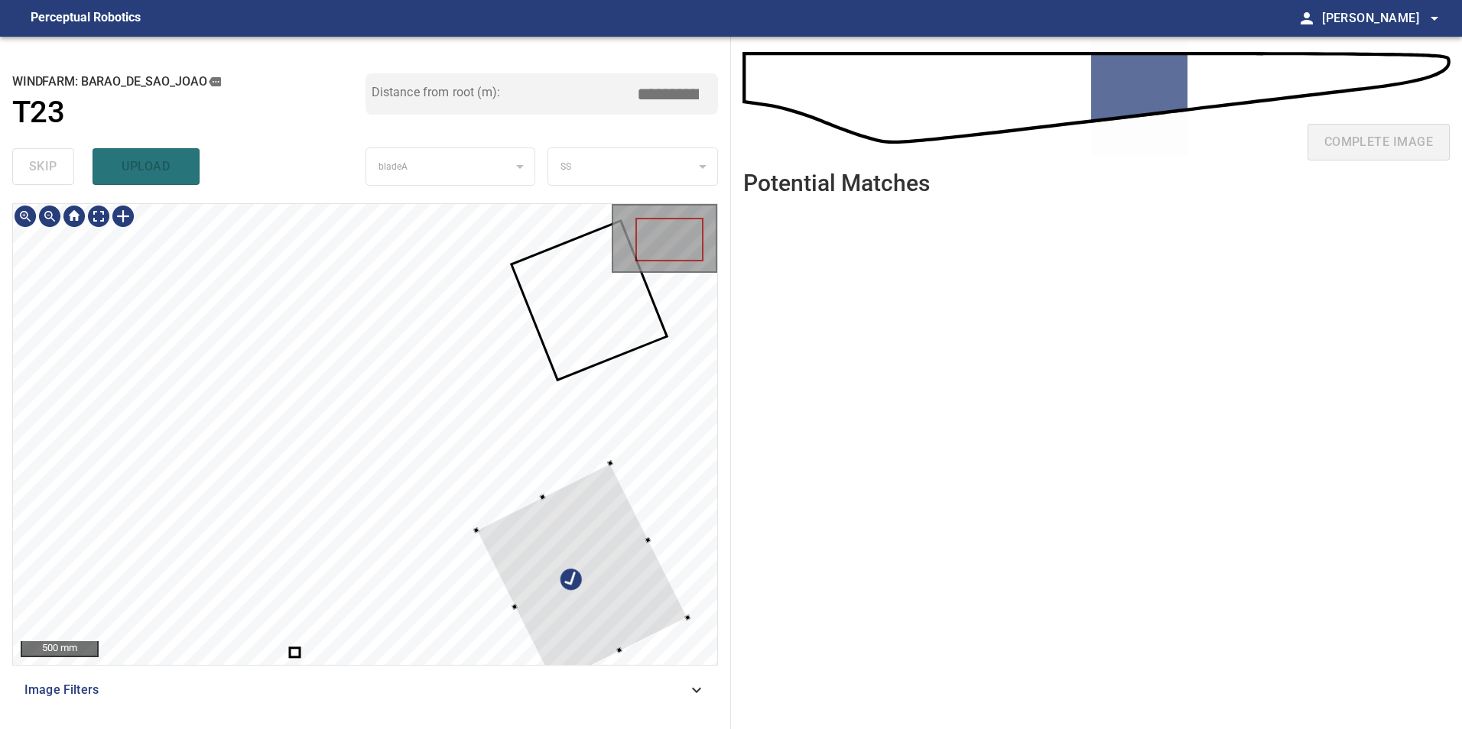
click at [663, 501] on div at bounding box center [582, 574] width 212 height 222
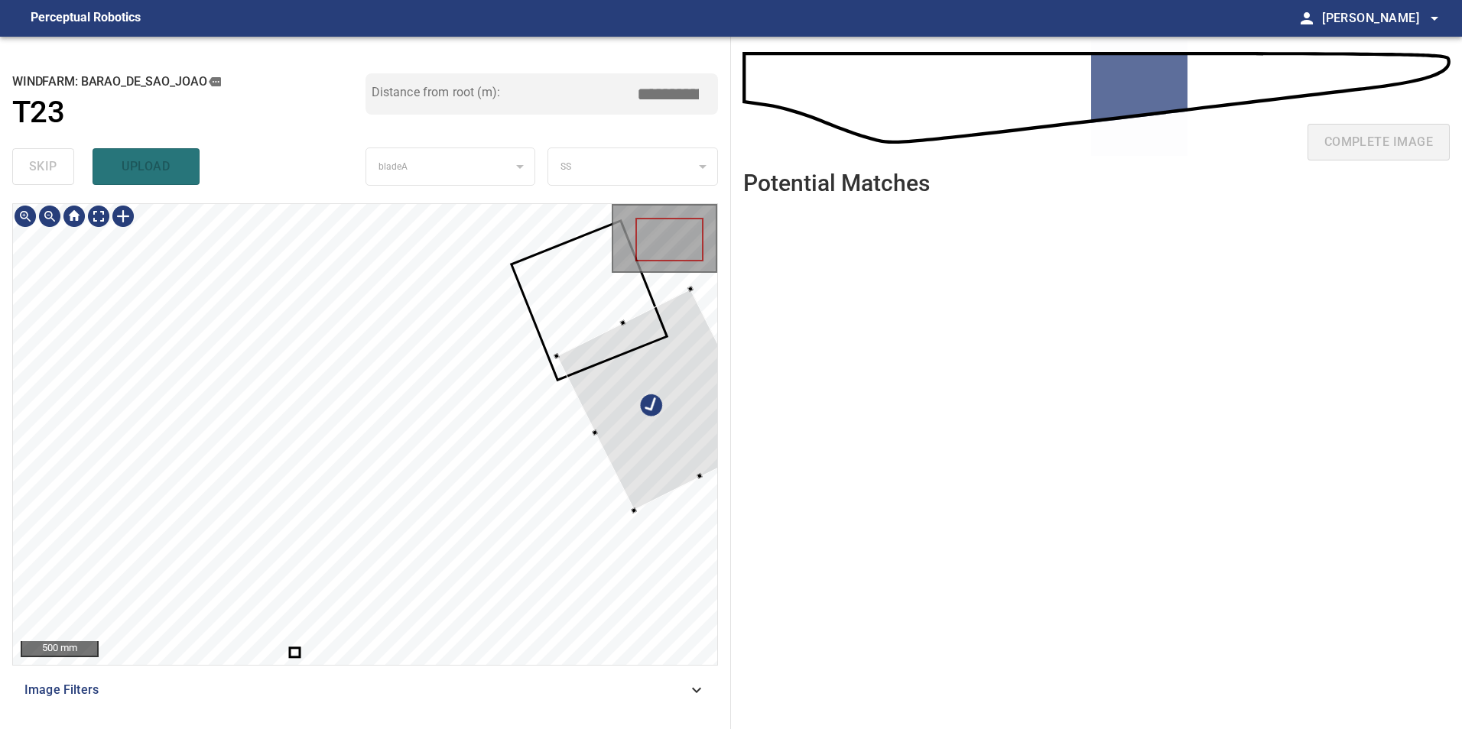
click at [646, 485] on div at bounding box center [662, 400] width 212 height 222
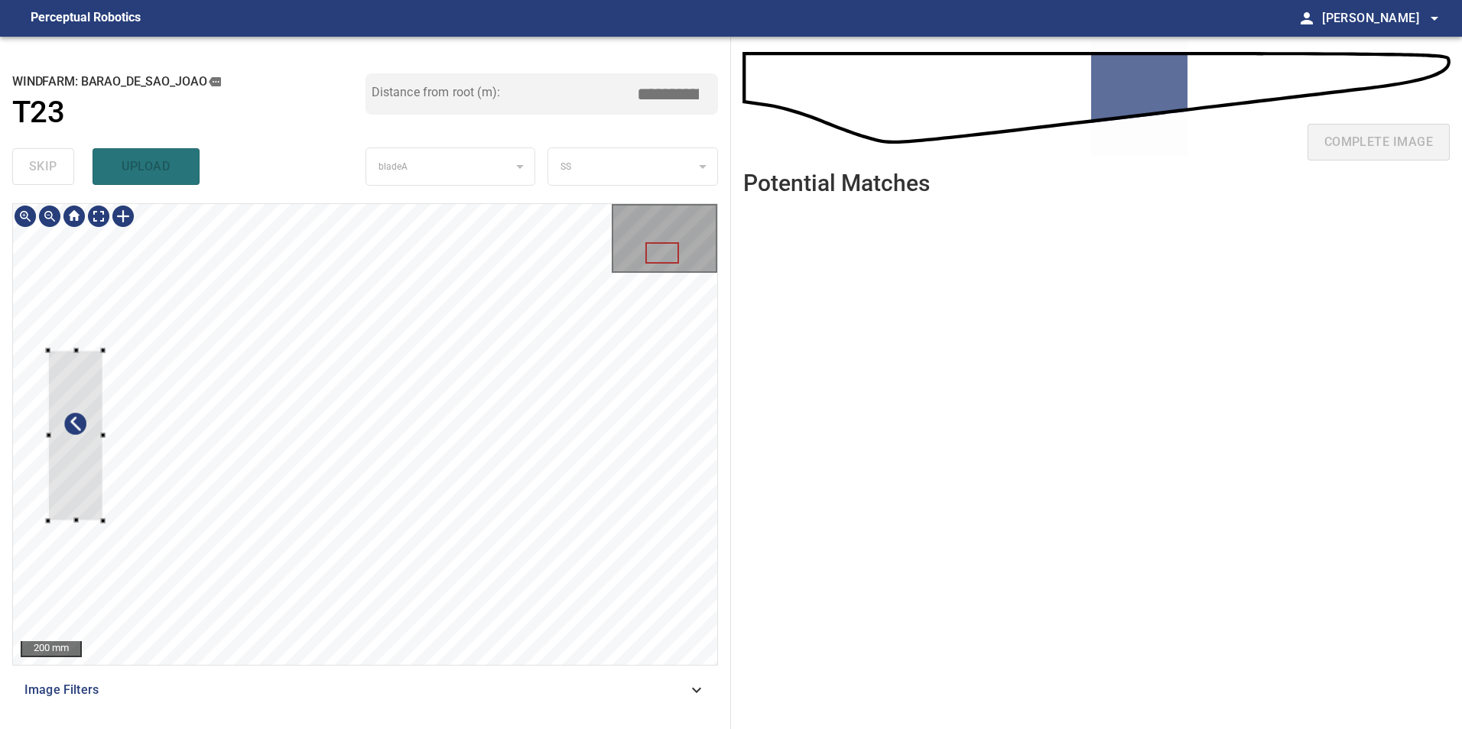
click at [39, 463] on div at bounding box center [365, 434] width 704 height 461
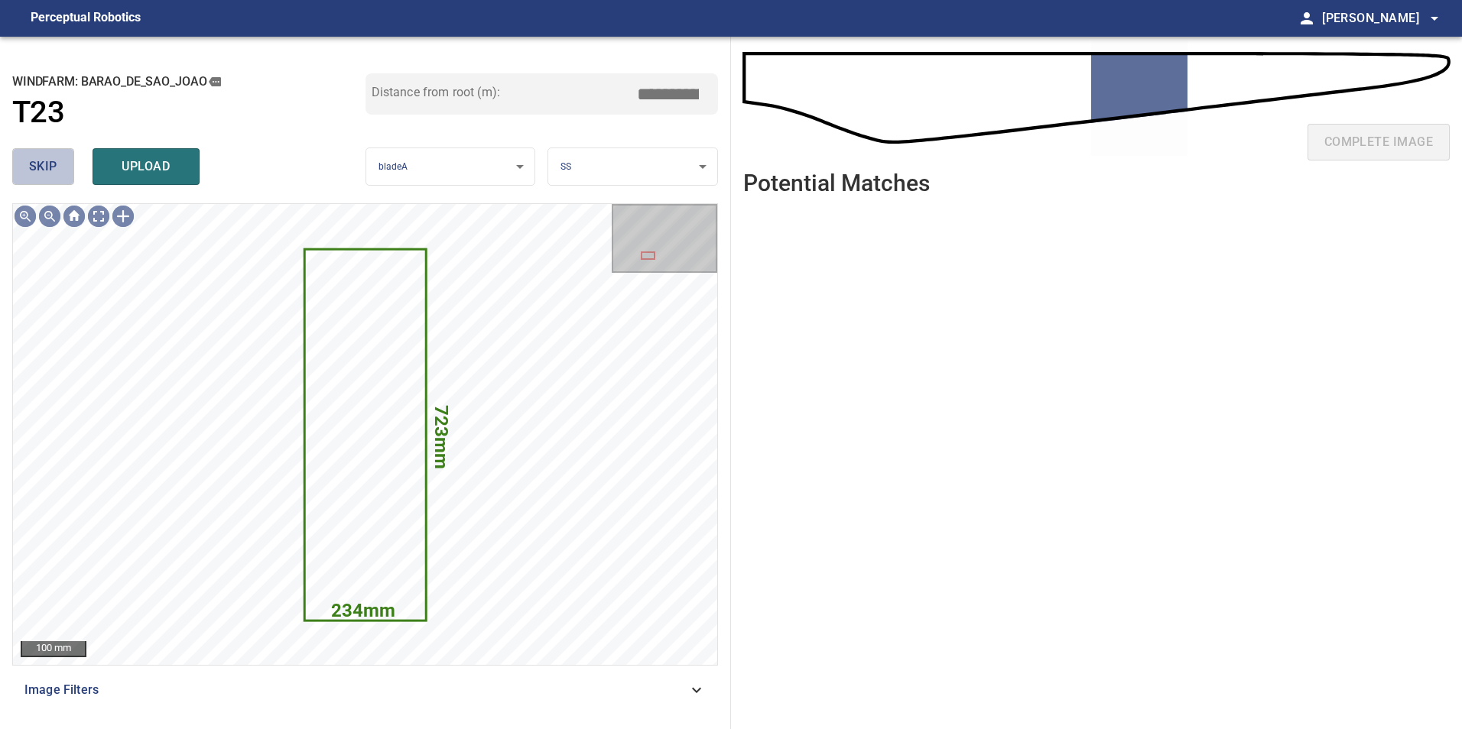
click at [59, 162] on button "skip" at bounding box center [43, 166] width 62 height 37
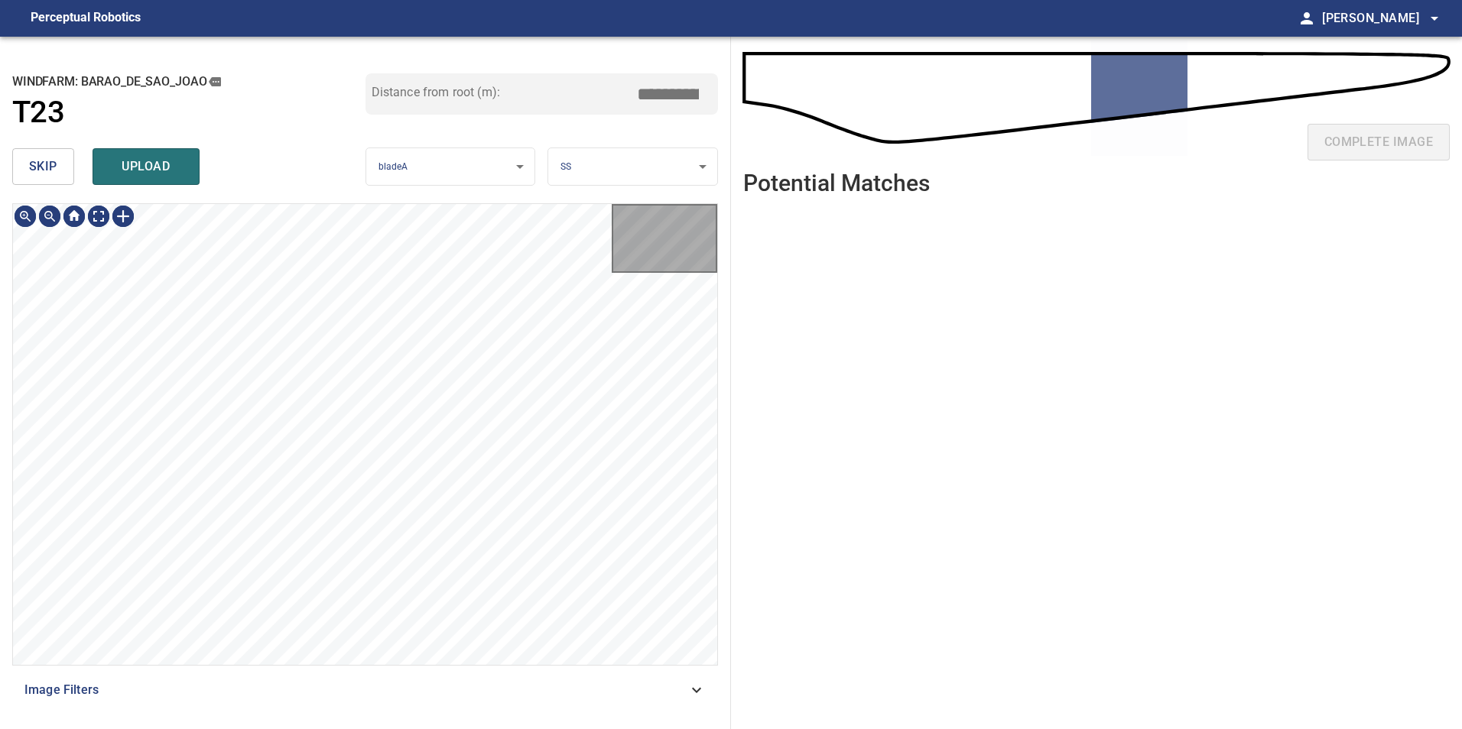
click at [59, 162] on button "skip" at bounding box center [43, 166] width 62 height 37
type input "*****"
click at [59, 162] on div "skip upload" at bounding box center [188, 166] width 353 height 49
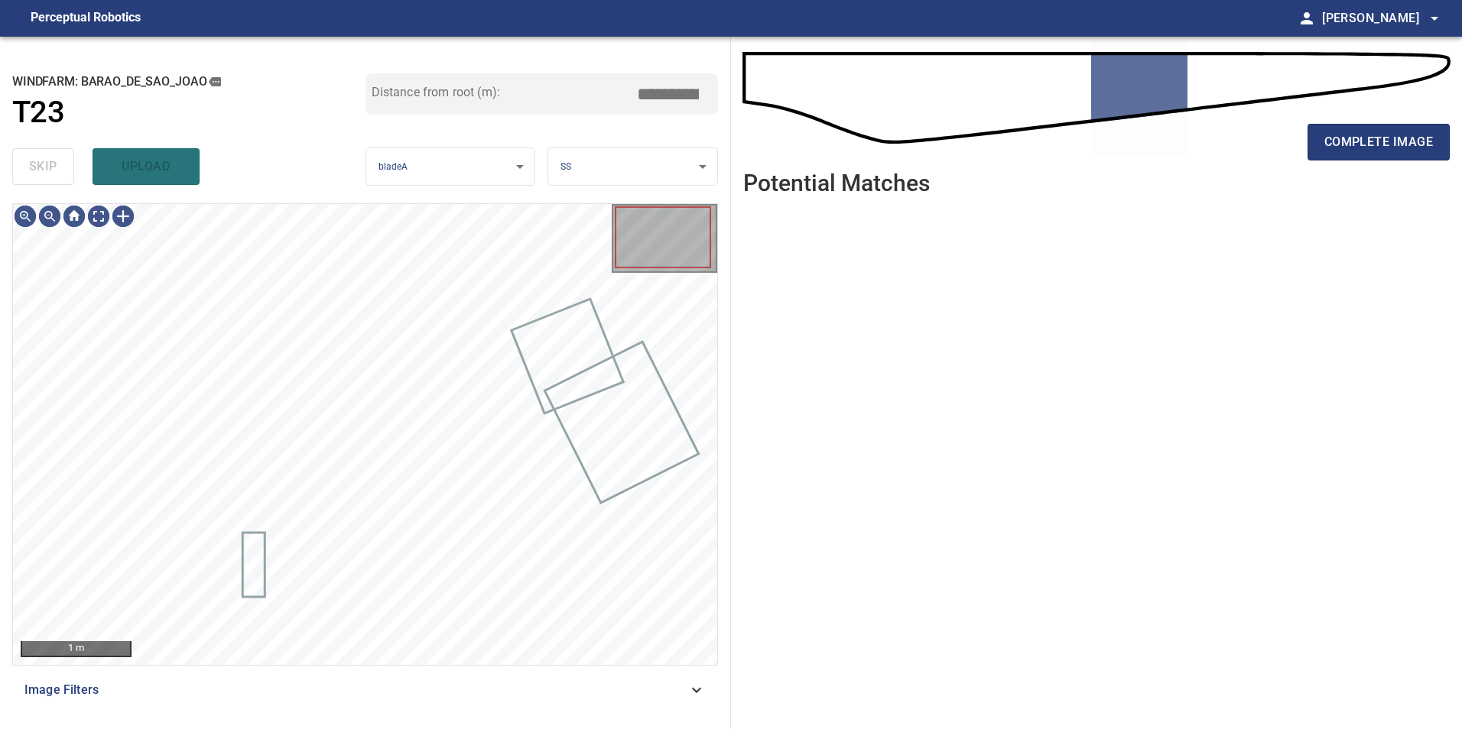
click at [59, 162] on div "skip upload" at bounding box center [188, 166] width 353 height 49
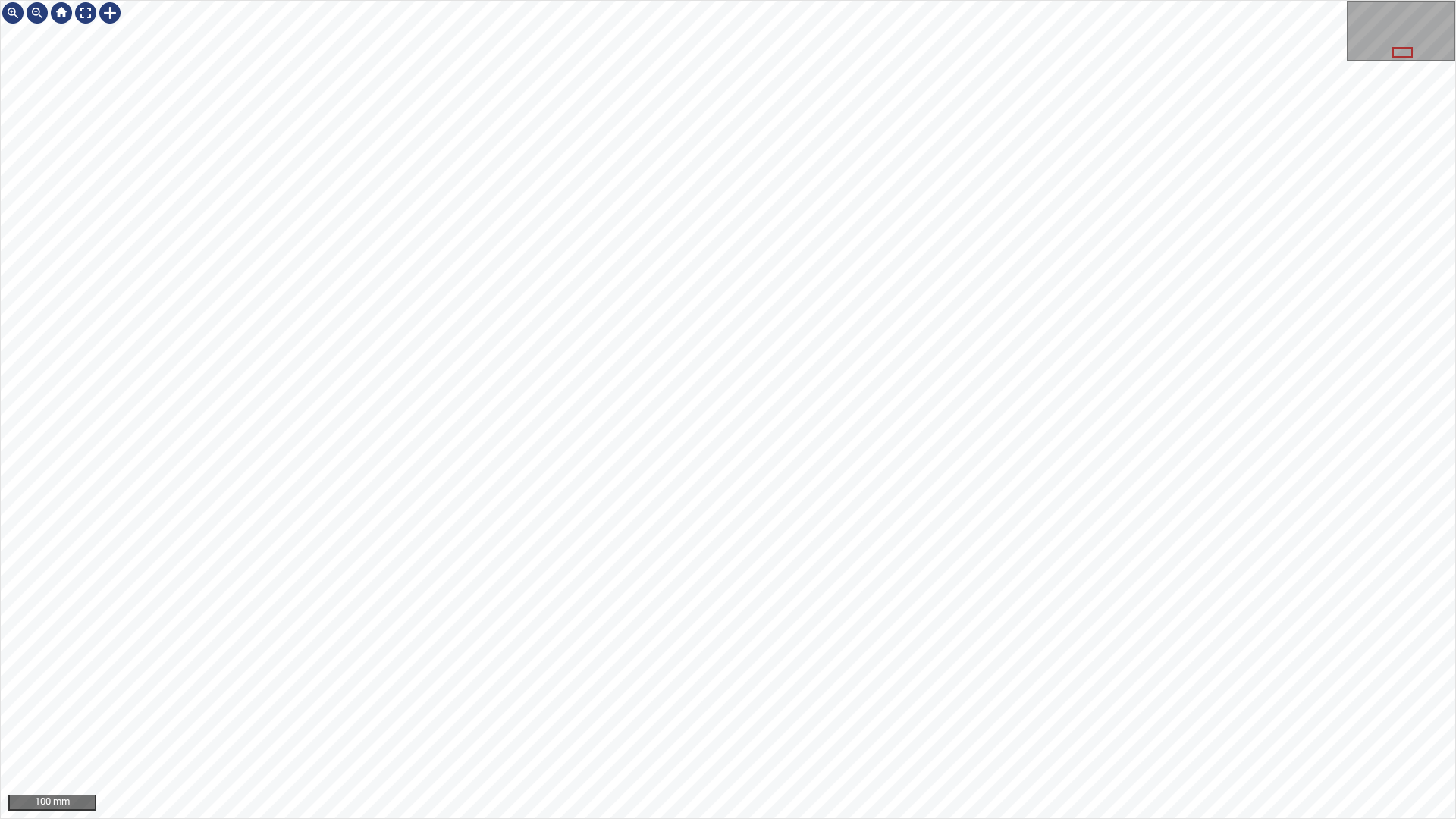
click at [695, 818] on div "100 mm" at bounding box center [728, 410] width 1456 height 819
click at [709, 818] on div "100 mm" at bounding box center [728, 410] width 1456 height 819
click at [832, 0] on div "100 mm" at bounding box center [728, 410] width 1456 height 819
click at [800, 0] on div "100 mm" at bounding box center [728, 410] width 1456 height 819
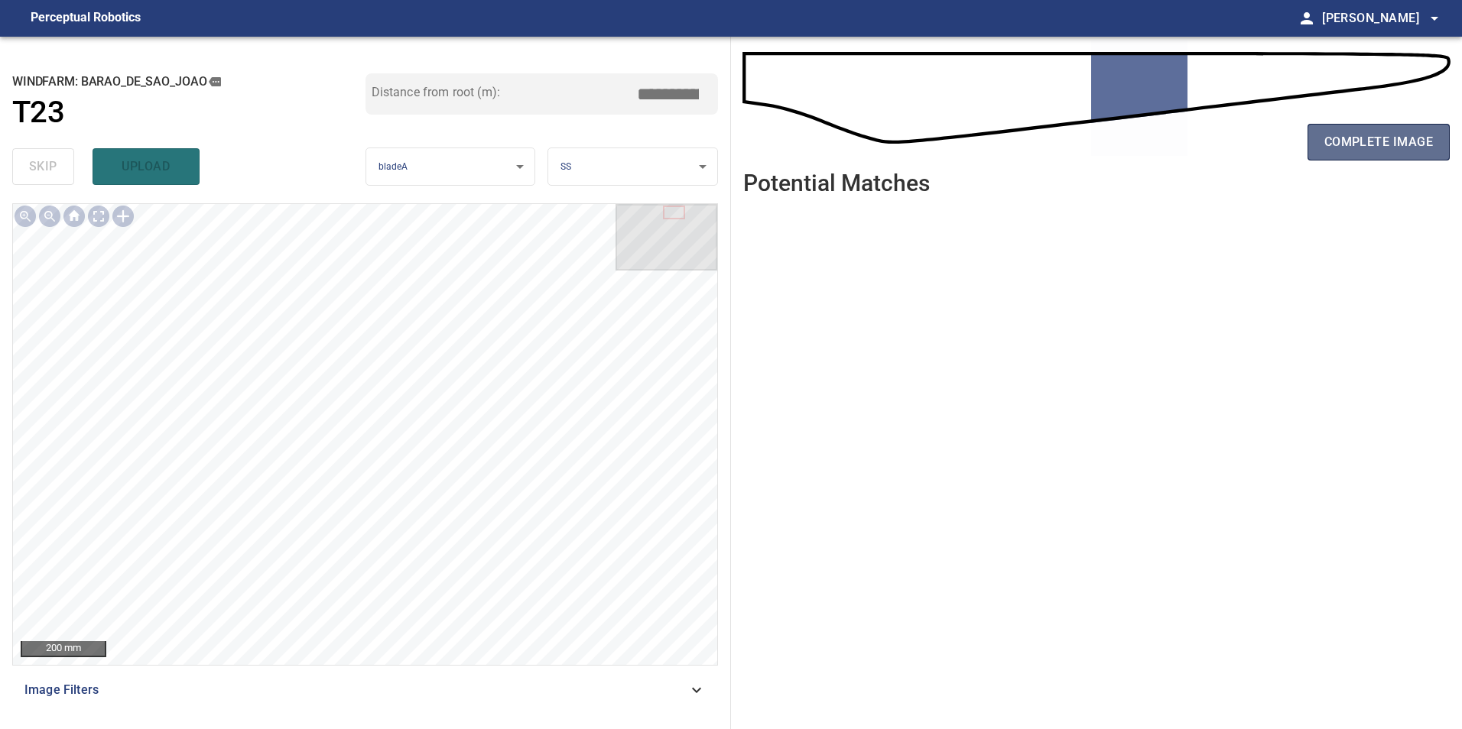
click at [1336, 135] on span "complete image" at bounding box center [1378, 141] width 109 height 21
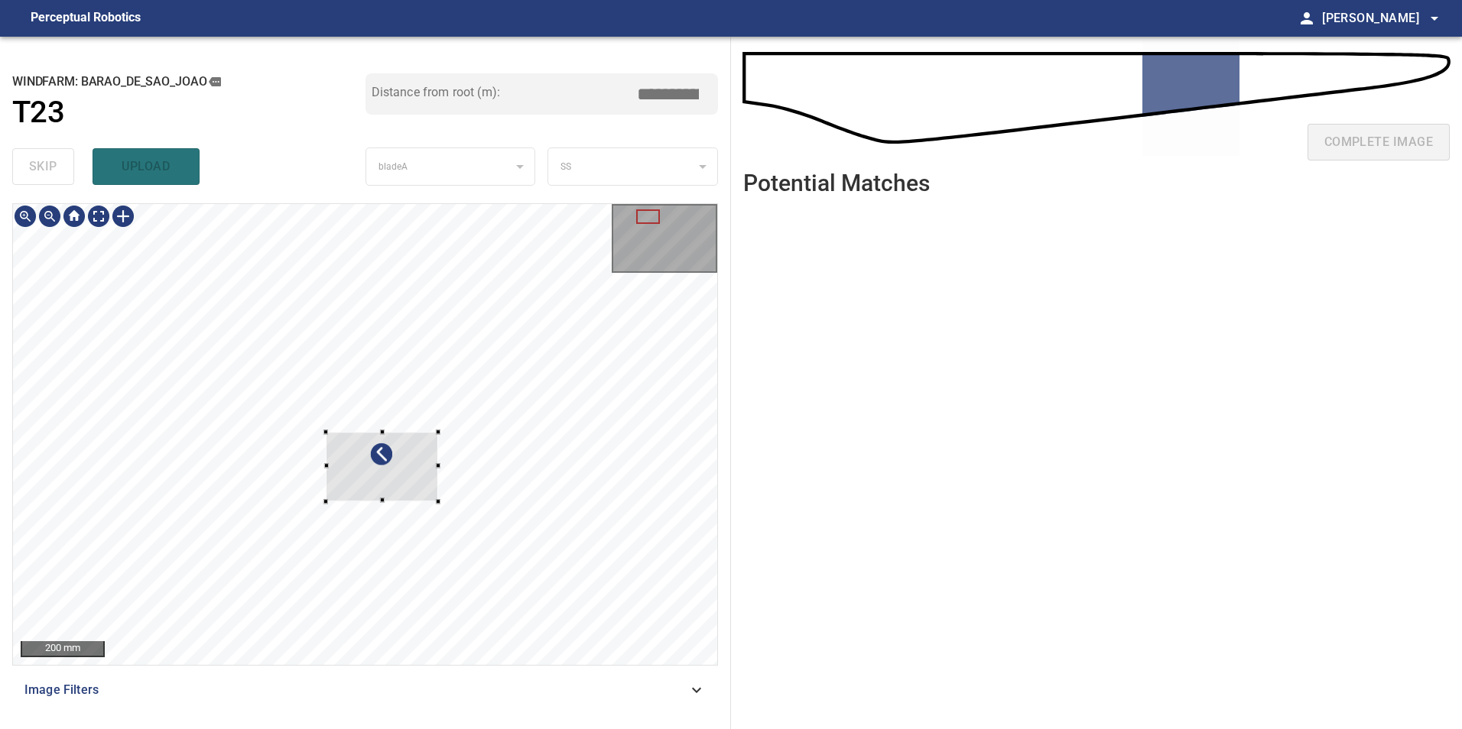
click at [437, 502] on div at bounding box center [438, 500] width 5 height 5
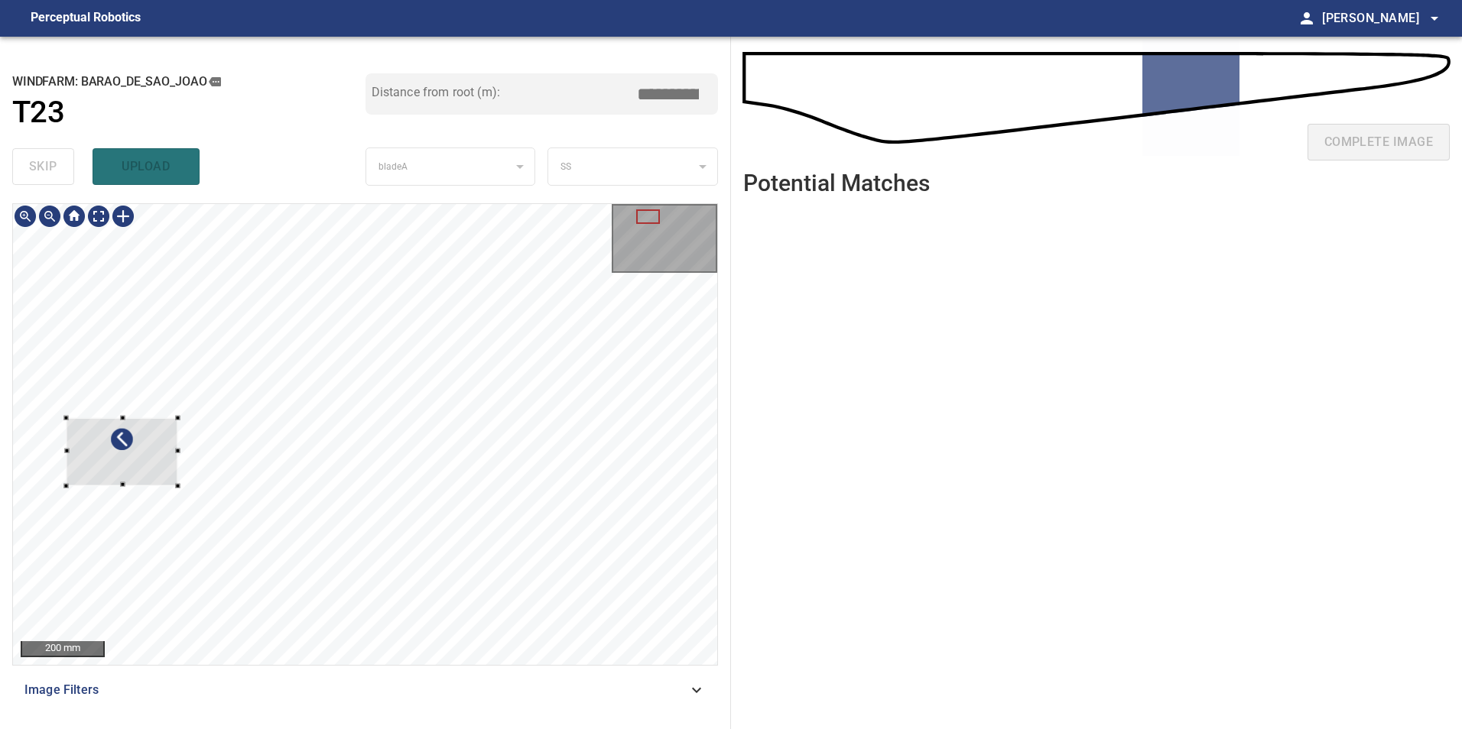
click at [96, 460] on div at bounding box center [122, 452] width 112 height 68
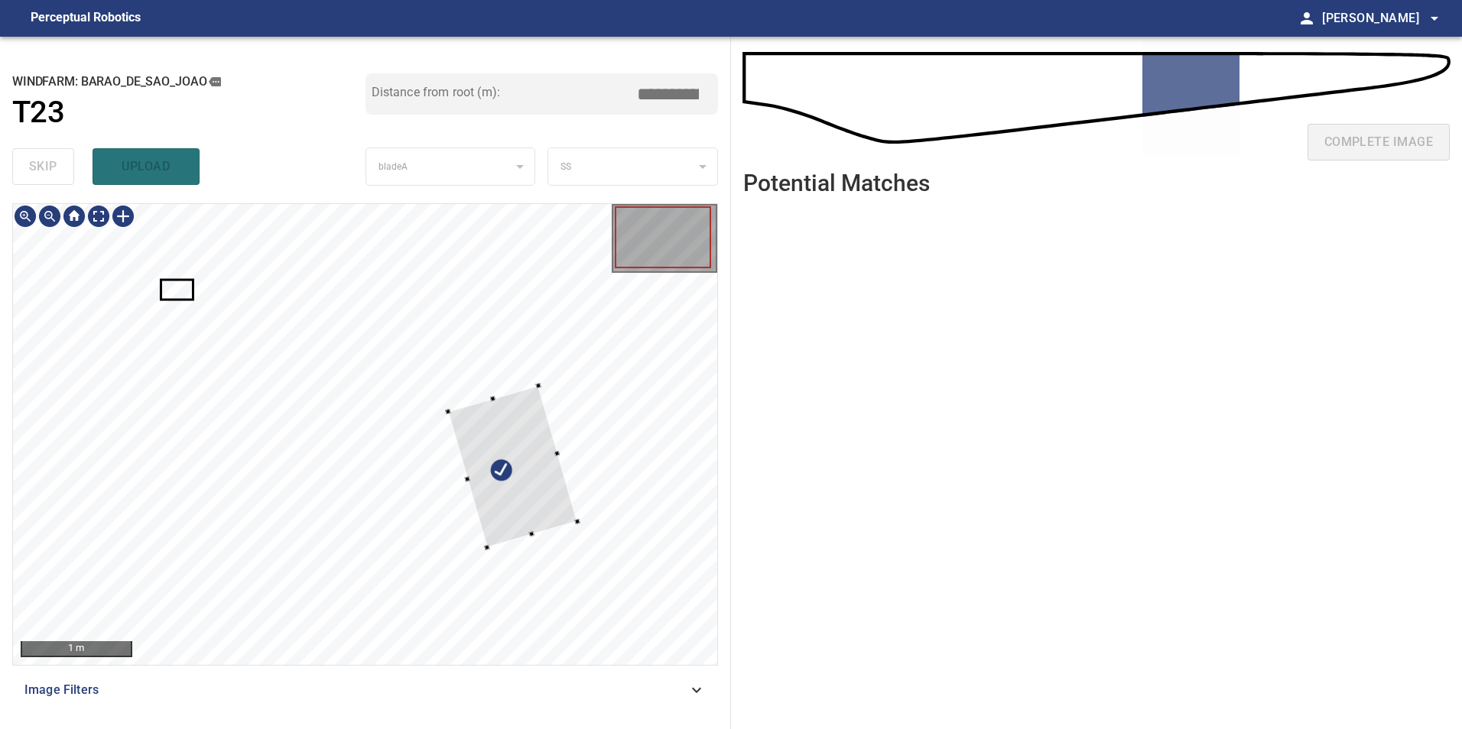
click at [577, 466] on div at bounding box center [512, 467] width 129 height 162
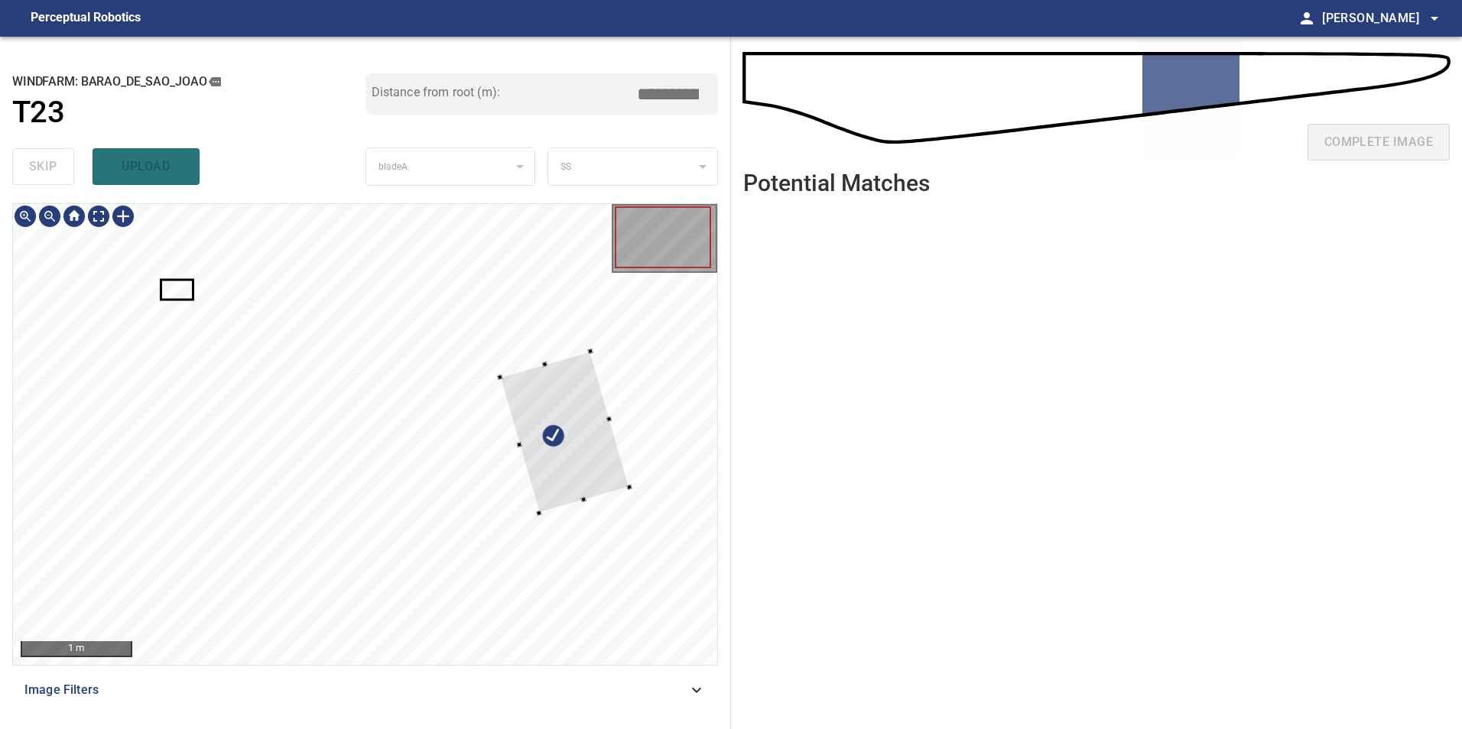
click at [580, 455] on div at bounding box center [564, 433] width 129 height 162
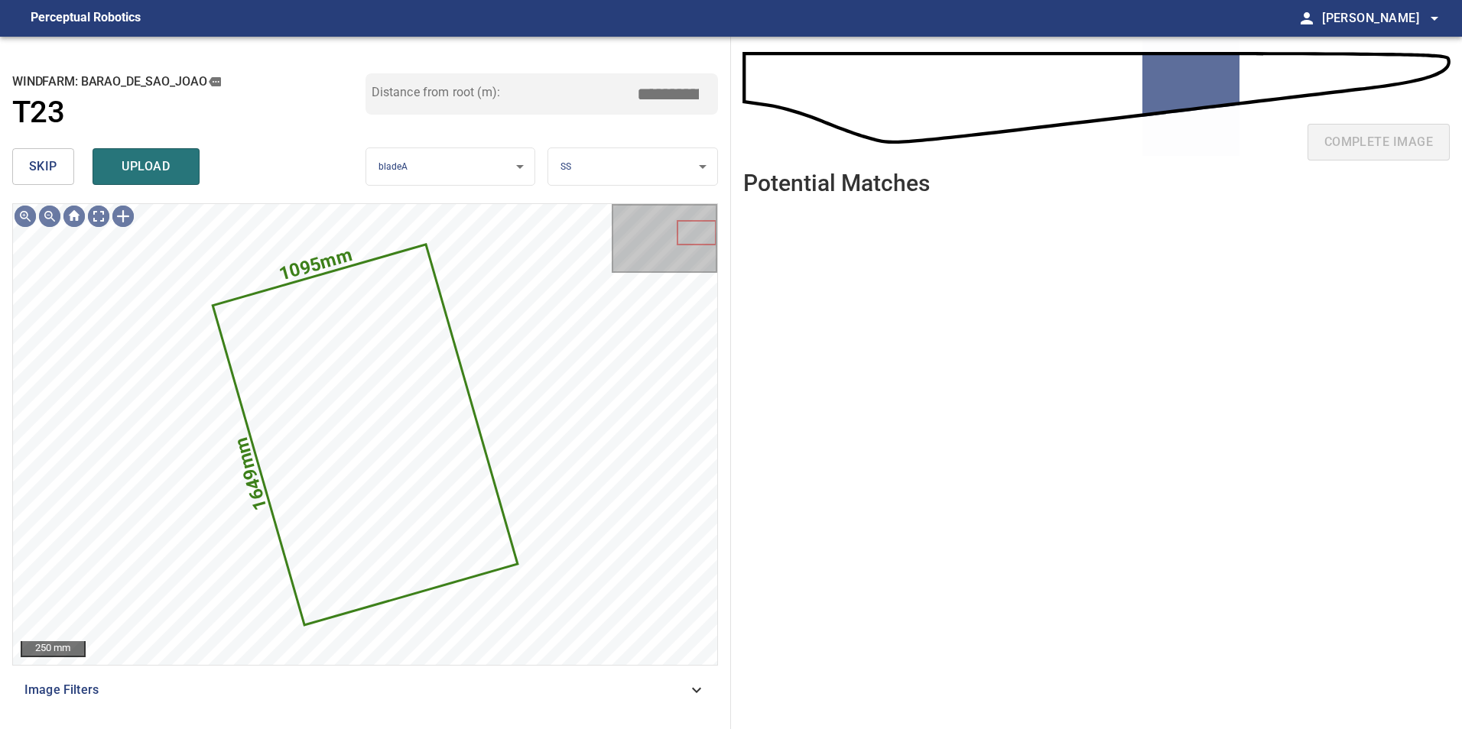
click at [43, 167] on span "skip" at bounding box center [43, 166] width 28 height 21
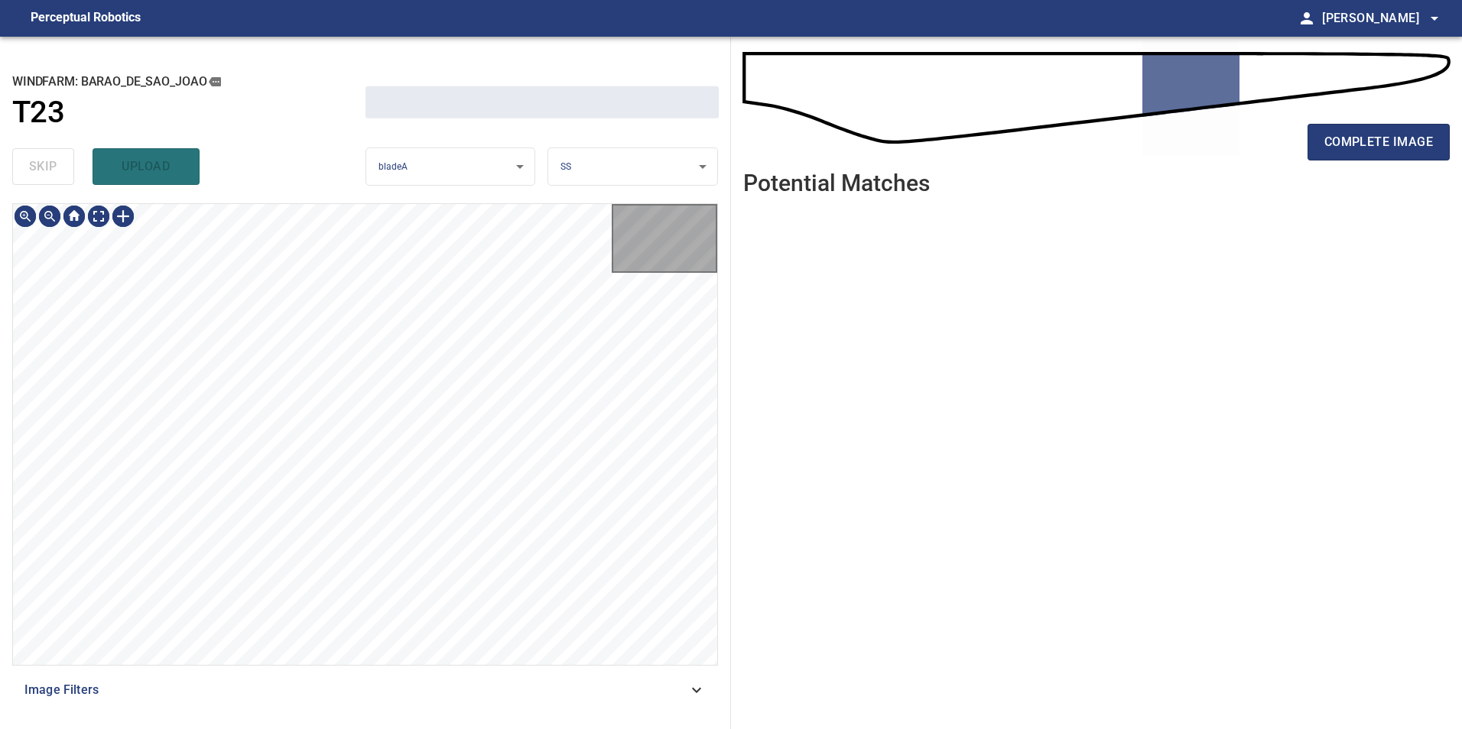
click at [43, 167] on div "skip upload" at bounding box center [188, 166] width 353 height 49
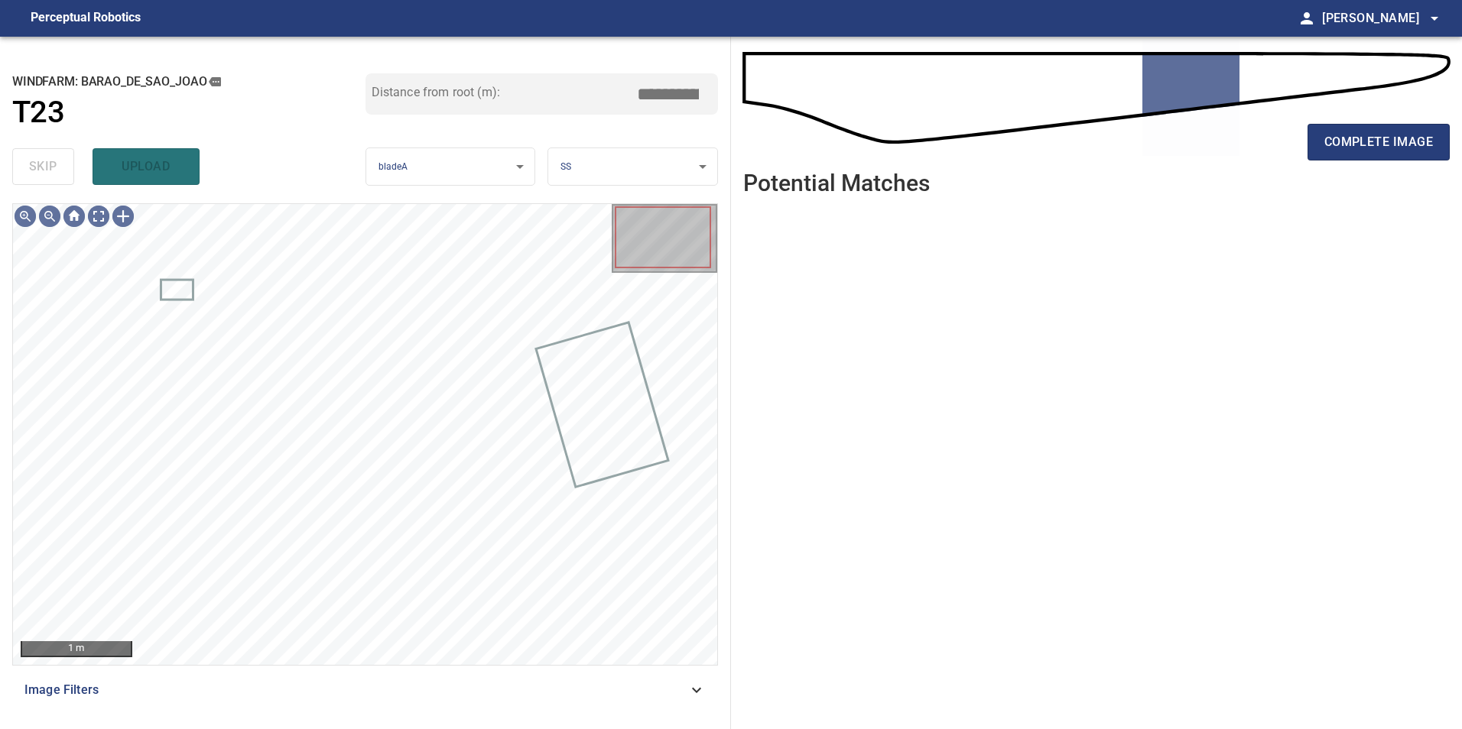
click at [641, 672] on div "Image Filters" at bounding box center [365, 690] width 706 height 37
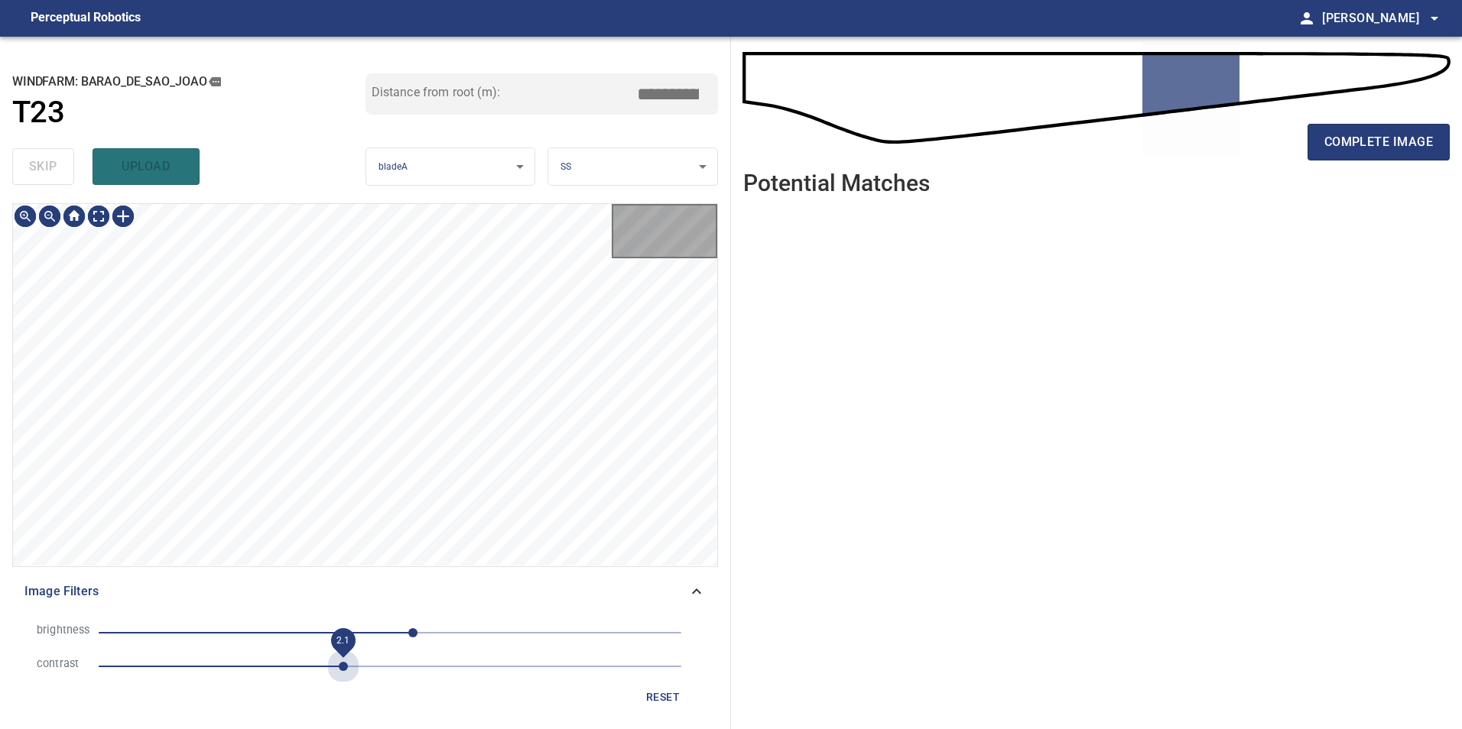
drag, startPoint x: 349, startPoint y: 670, endPoint x: 291, endPoint y: 657, distance: 58.6
click at [347, 670] on span "2.1" at bounding box center [390, 666] width 583 height 21
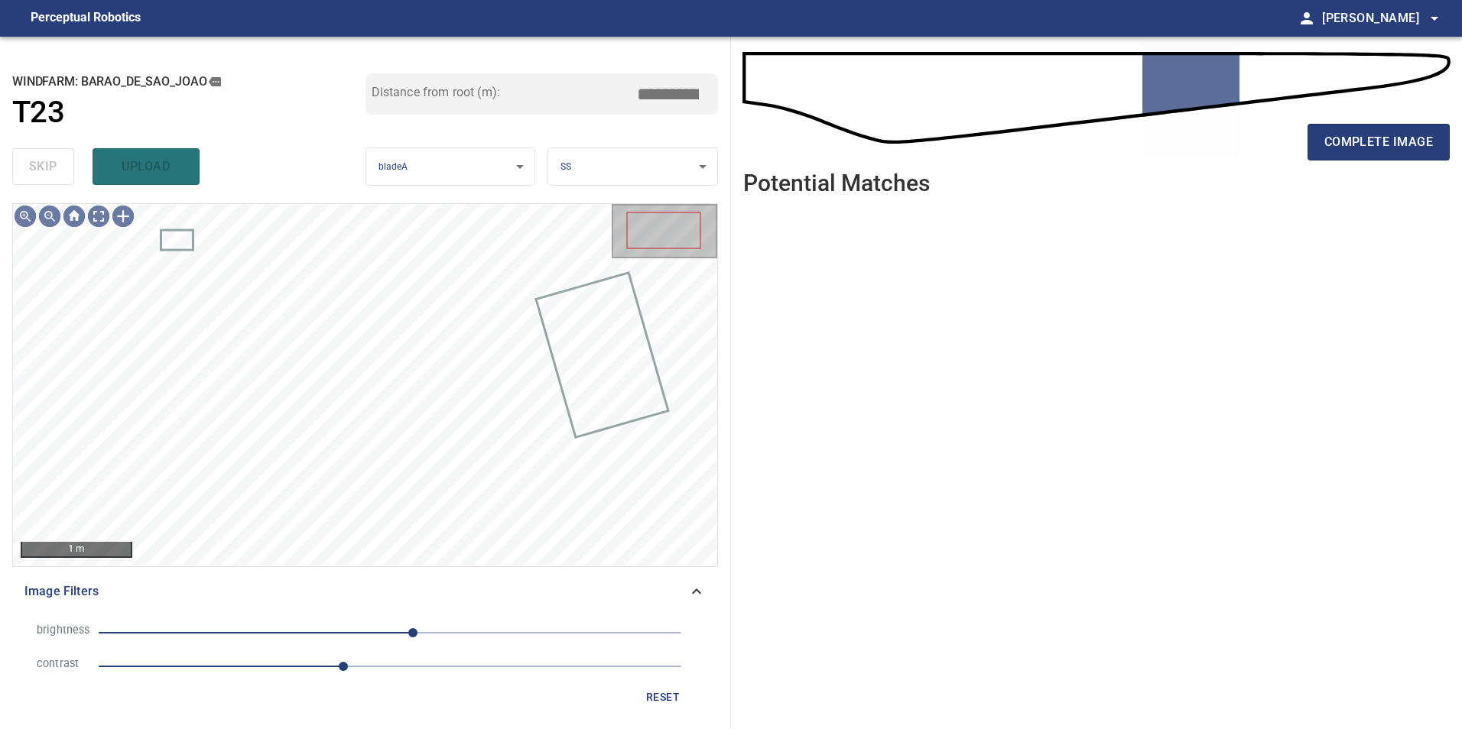
click at [320, 645] on li "brightness 20" at bounding box center [364, 633] width 681 height 34
click at [293, 633] on span "-85" at bounding box center [390, 632] width 583 height 21
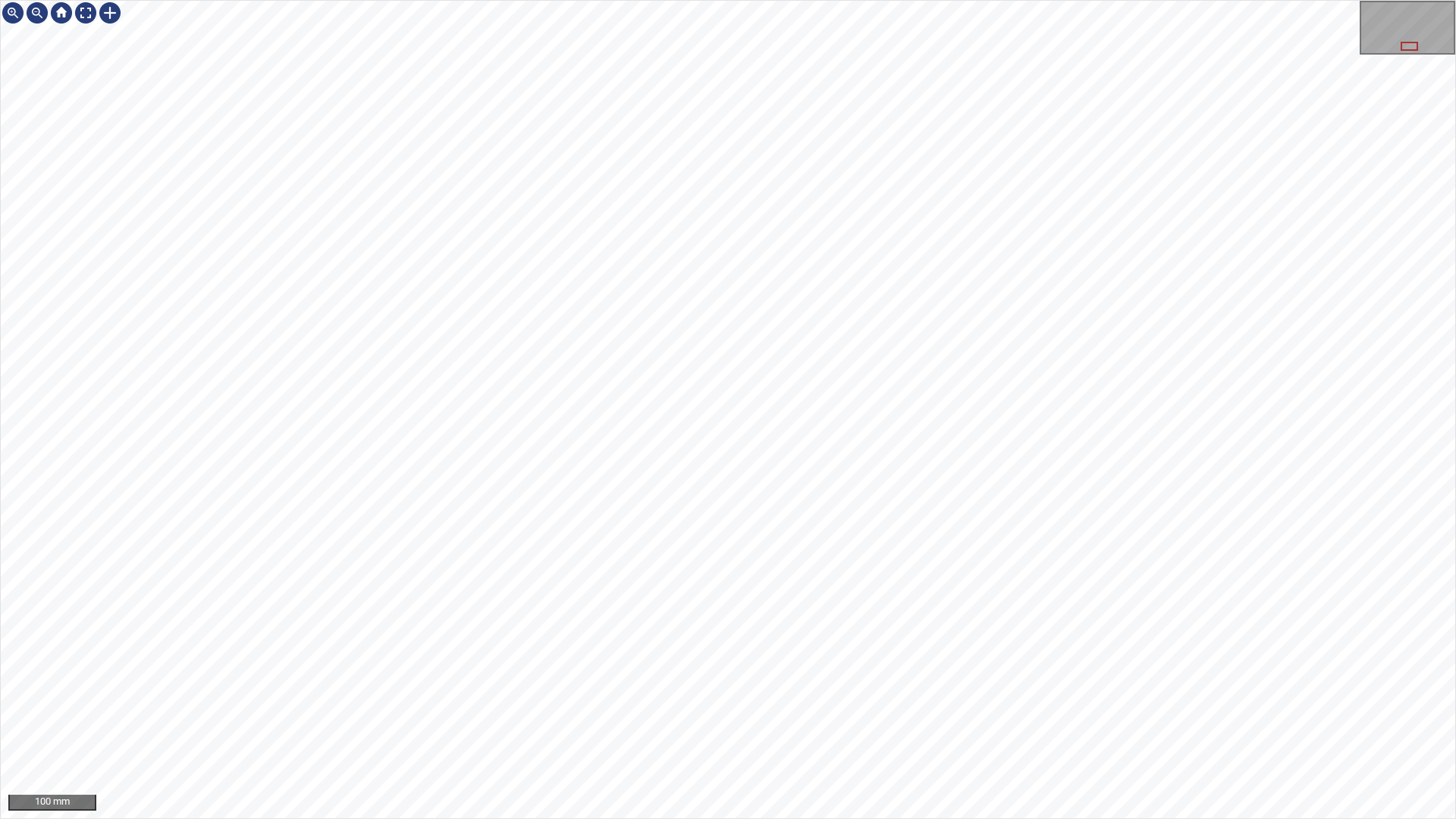
click at [1104, 818] on div "100 mm" at bounding box center [728, 410] width 1456 height 819
click at [1206, 818] on div "100 mm" at bounding box center [728, 410] width 1456 height 819
click at [972, 818] on div "100 mm" at bounding box center [728, 410] width 1456 height 819
click at [1141, 818] on div "100 mm" at bounding box center [728, 410] width 1456 height 819
click at [1139, 818] on div "100 mm" at bounding box center [728, 410] width 1456 height 819
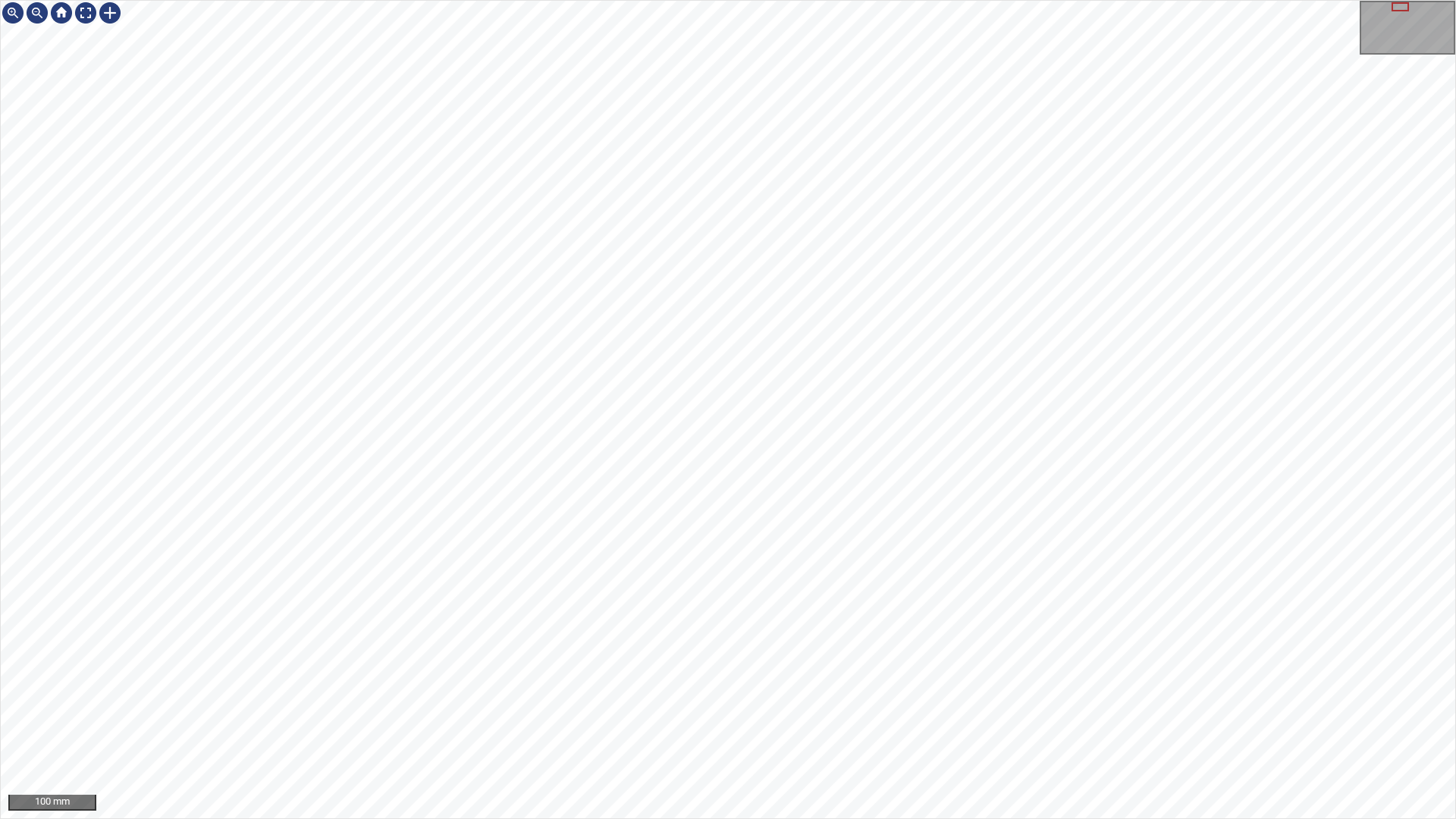
click at [921, 818] on div "100 mm" at bounding box center [728, 410] width 1456 height 819
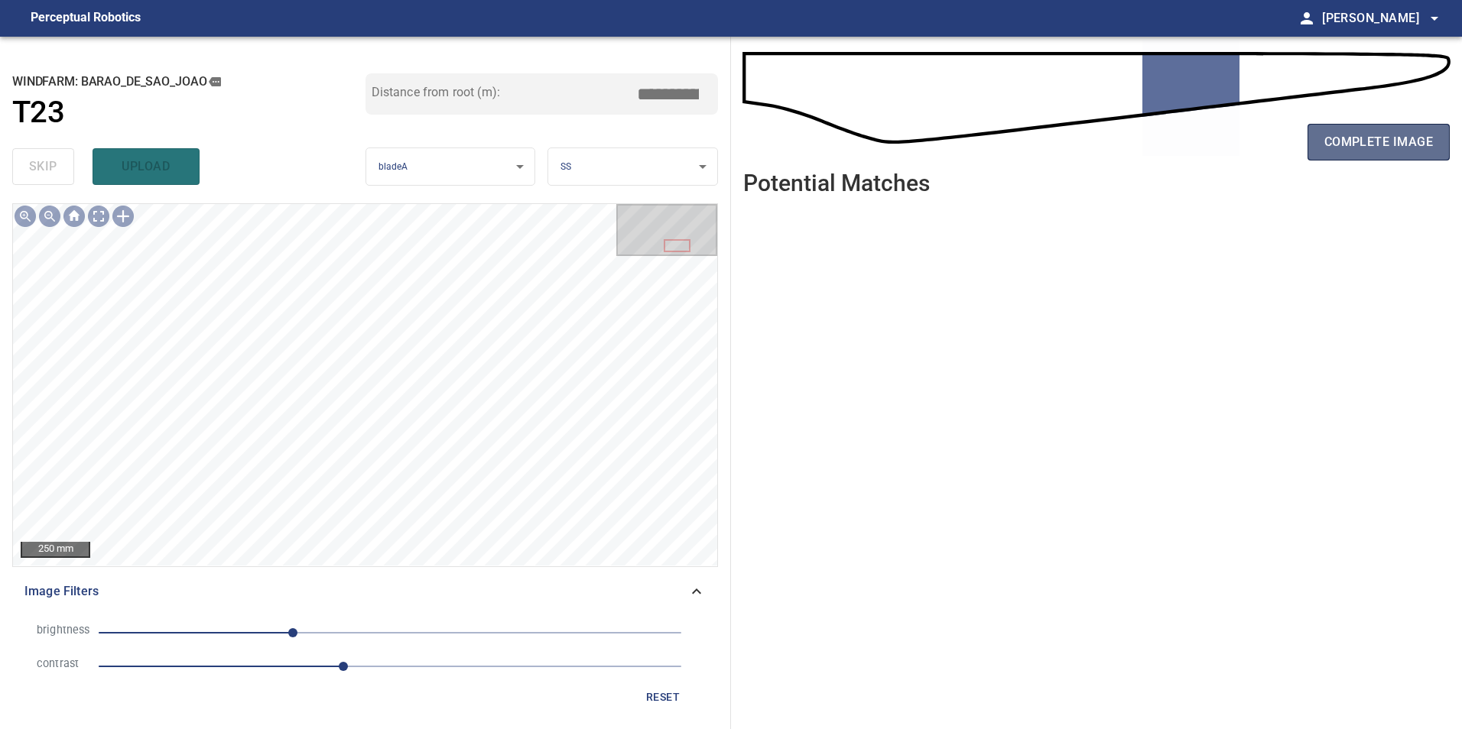
click at [1386, 155] on button "complete image" at bounding box center [1378, 142] width 142 height 37
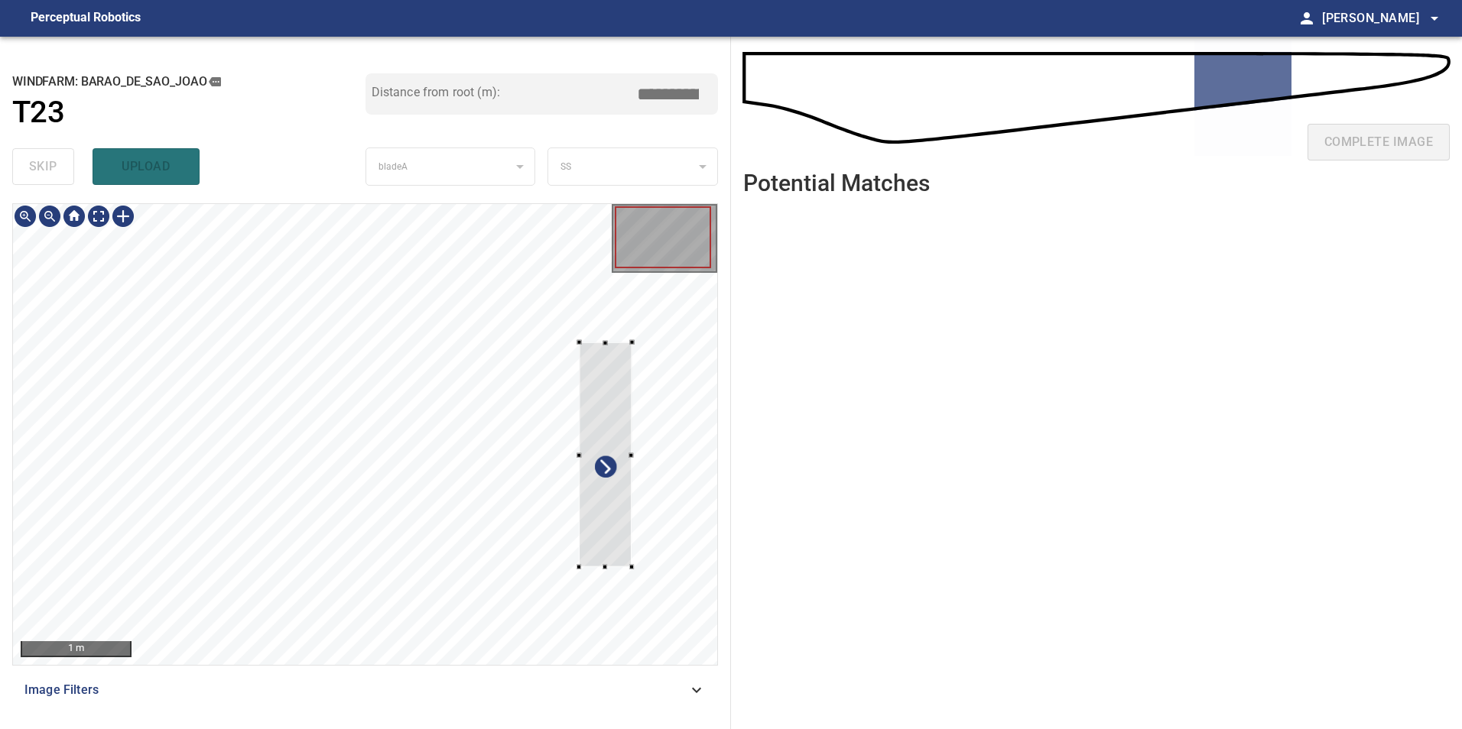
click at [668, 375] on div at bounding box center [365, 434] width 704 height 461
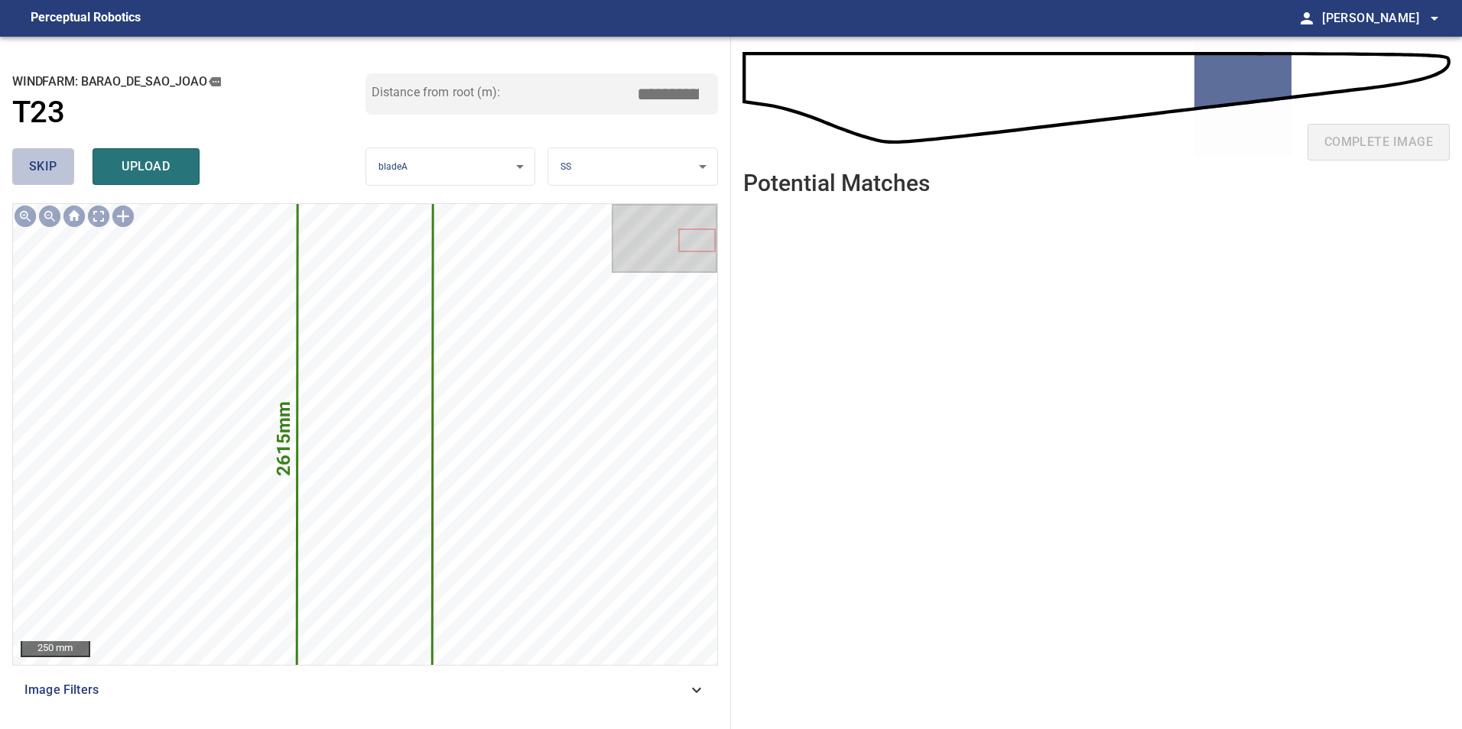
click at [40, 173] on span "skip" at bounding box center [43, 166] width 28 height 21
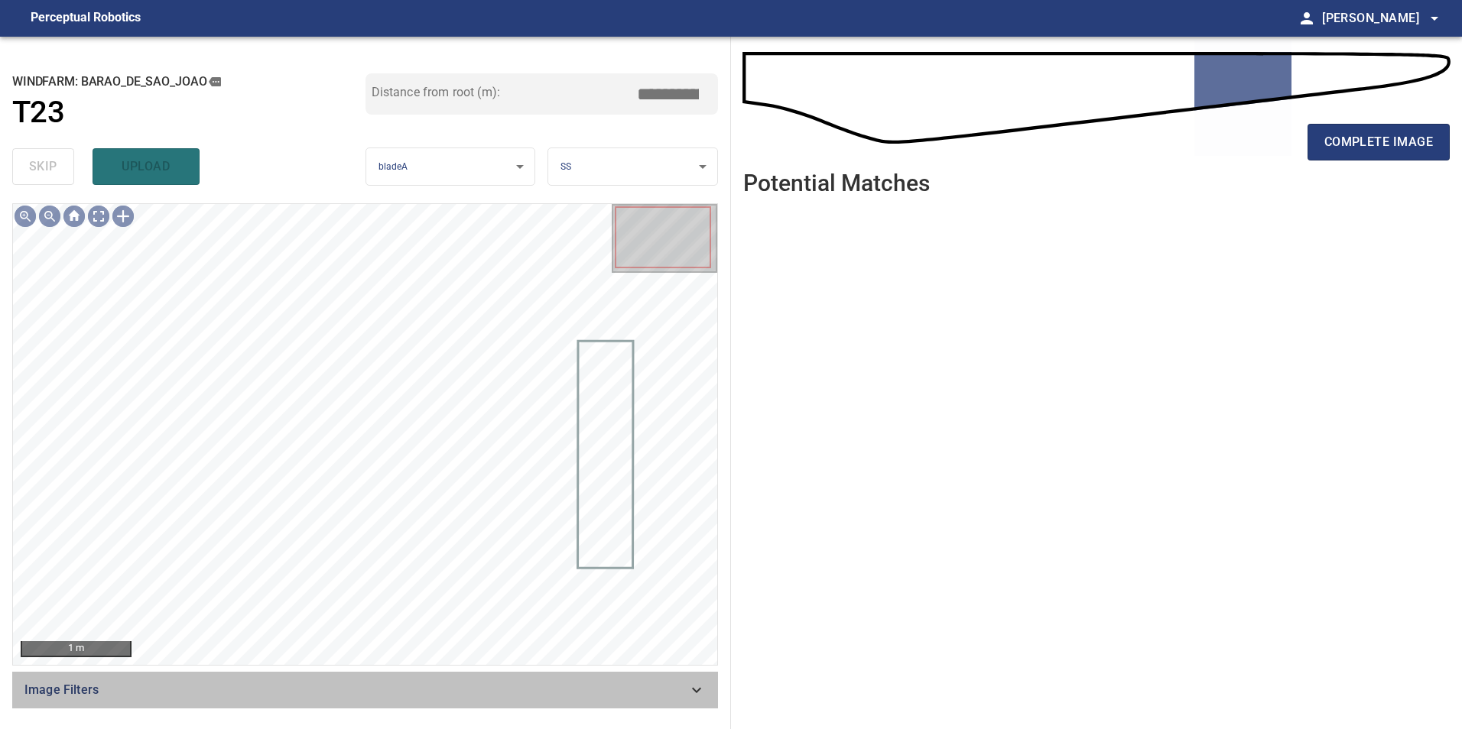
click at [542, 682] on span "Image Filters" at bounding box center [355, 690] width 663 height 18
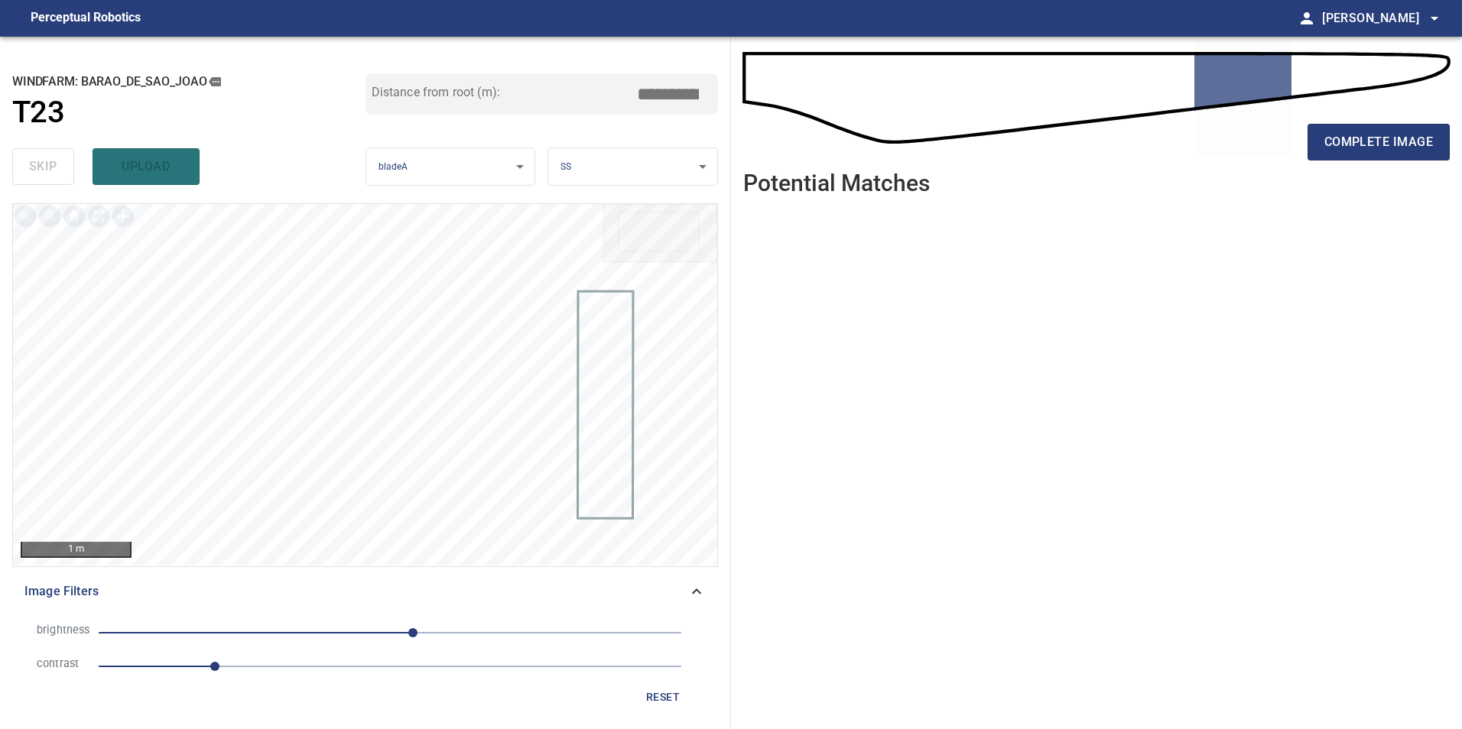
drag, startPoint x: 272, startPoint y: 672, endPoint x: 302, endPoint y: 618, distance: 61.9
click at [273, 667] on span "1" at bounding box center [390, 666] width 583 height 21
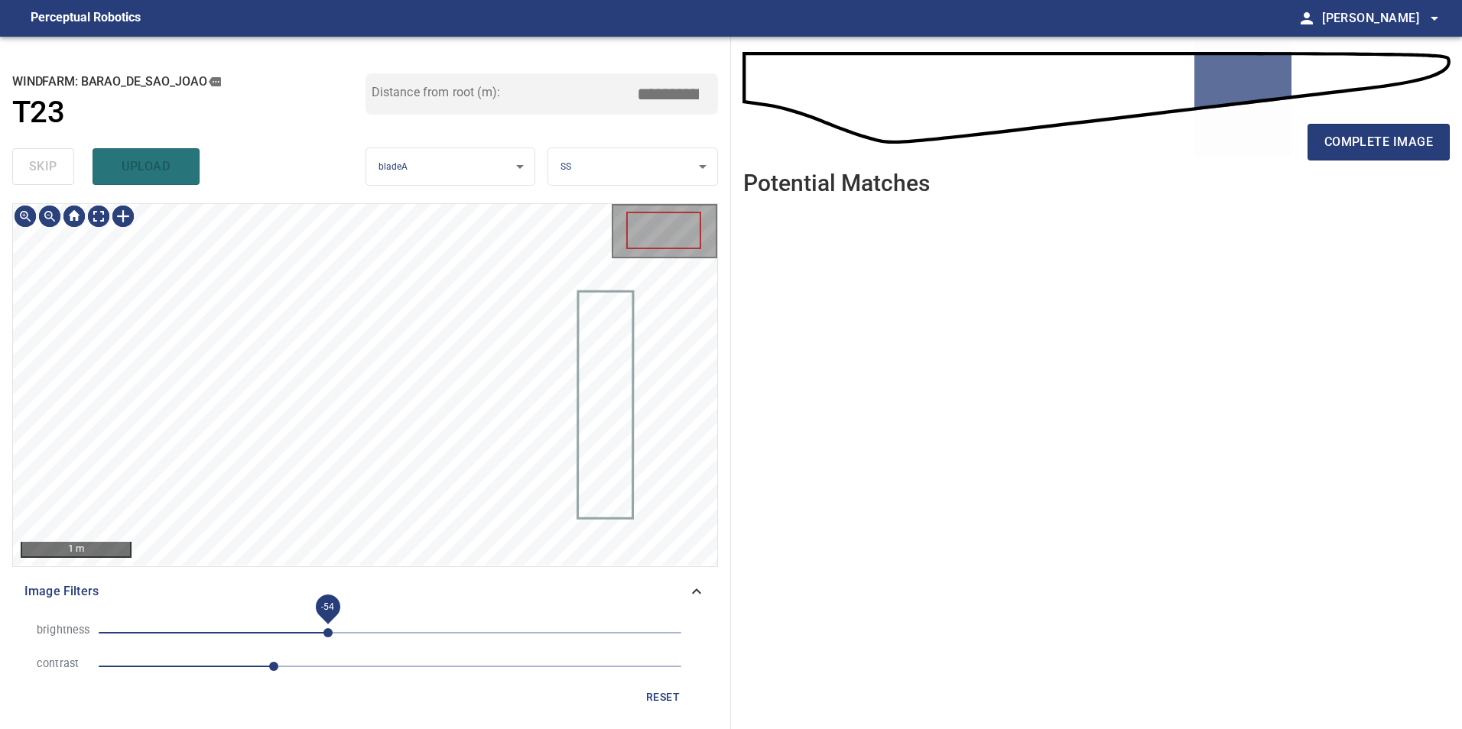
click at [329, 633] on span "-54" at bounding box center [390, 632] width 583 height 21
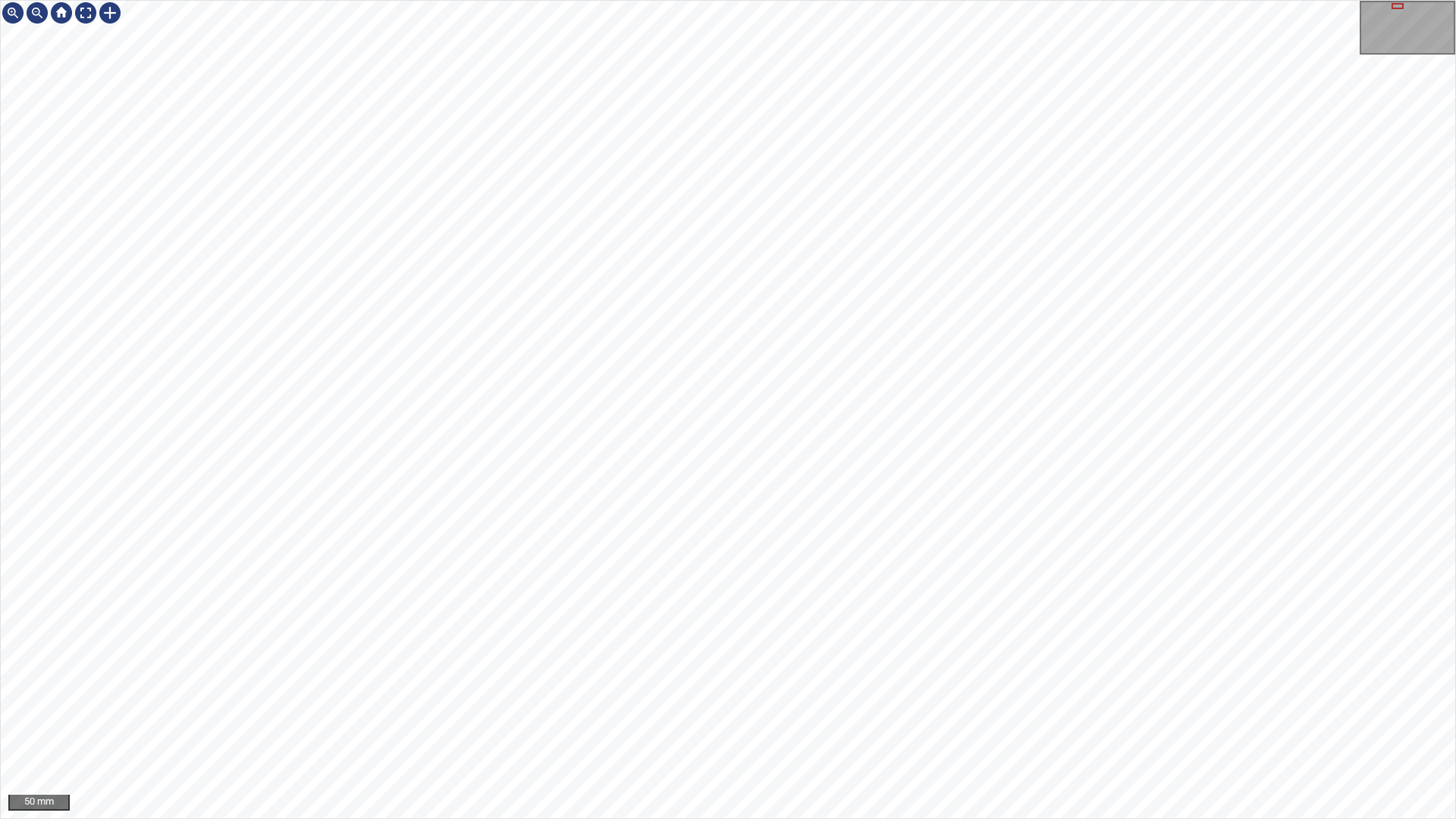
click at [938, 818] on div "50 mm" at bounding box center [728, 410] width 1456 height 819
click at [762, 0] on div "50 mm" at bounding box center [728, 410] width 1456 height 819
click at [976, 0] on div "50 mm" at bounding box center [728, 410] width 1456 height 819
click at [1180, 818] on div "50 mm" at bounding box center [728, 410] width 1456 height 819
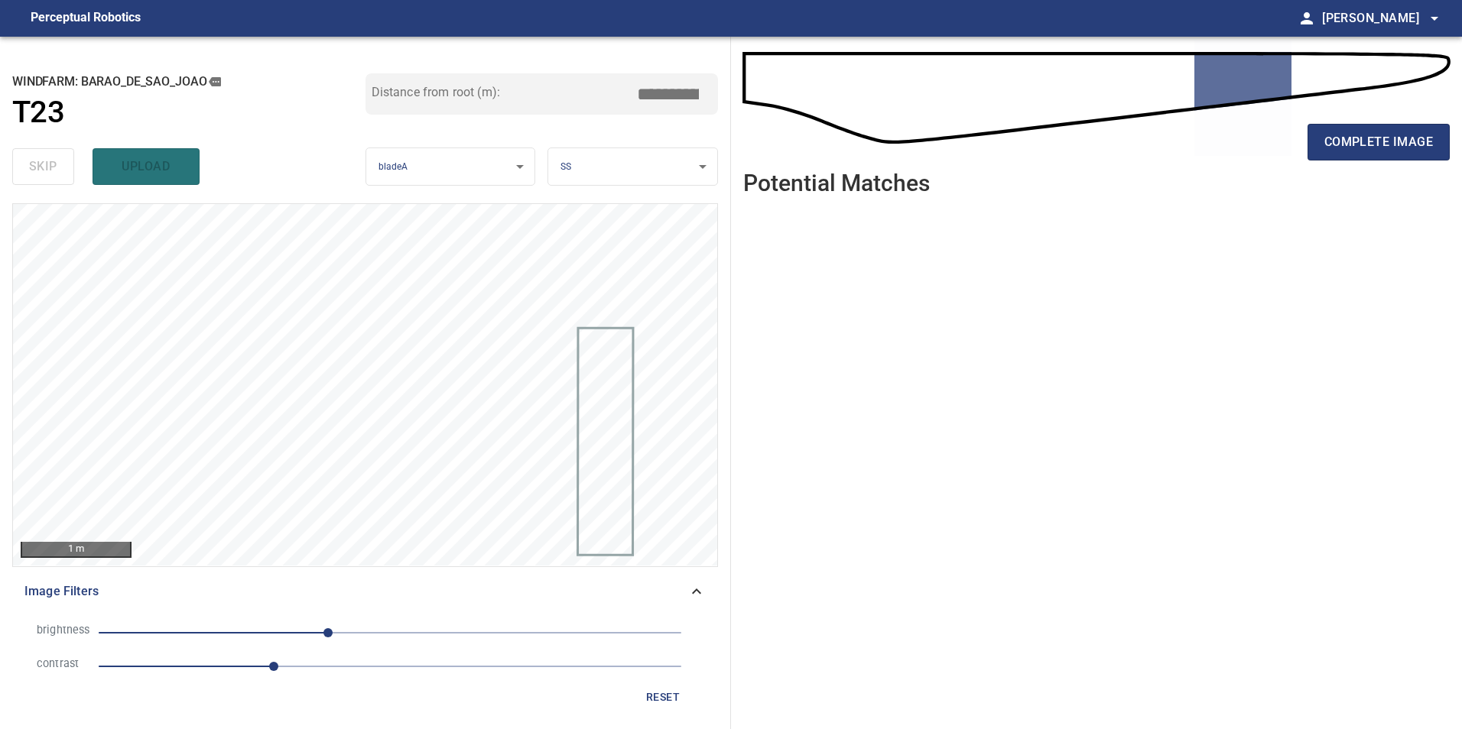
click at [652, 704] on span "reset" at bounding box center [662, 697] width 37 height 19
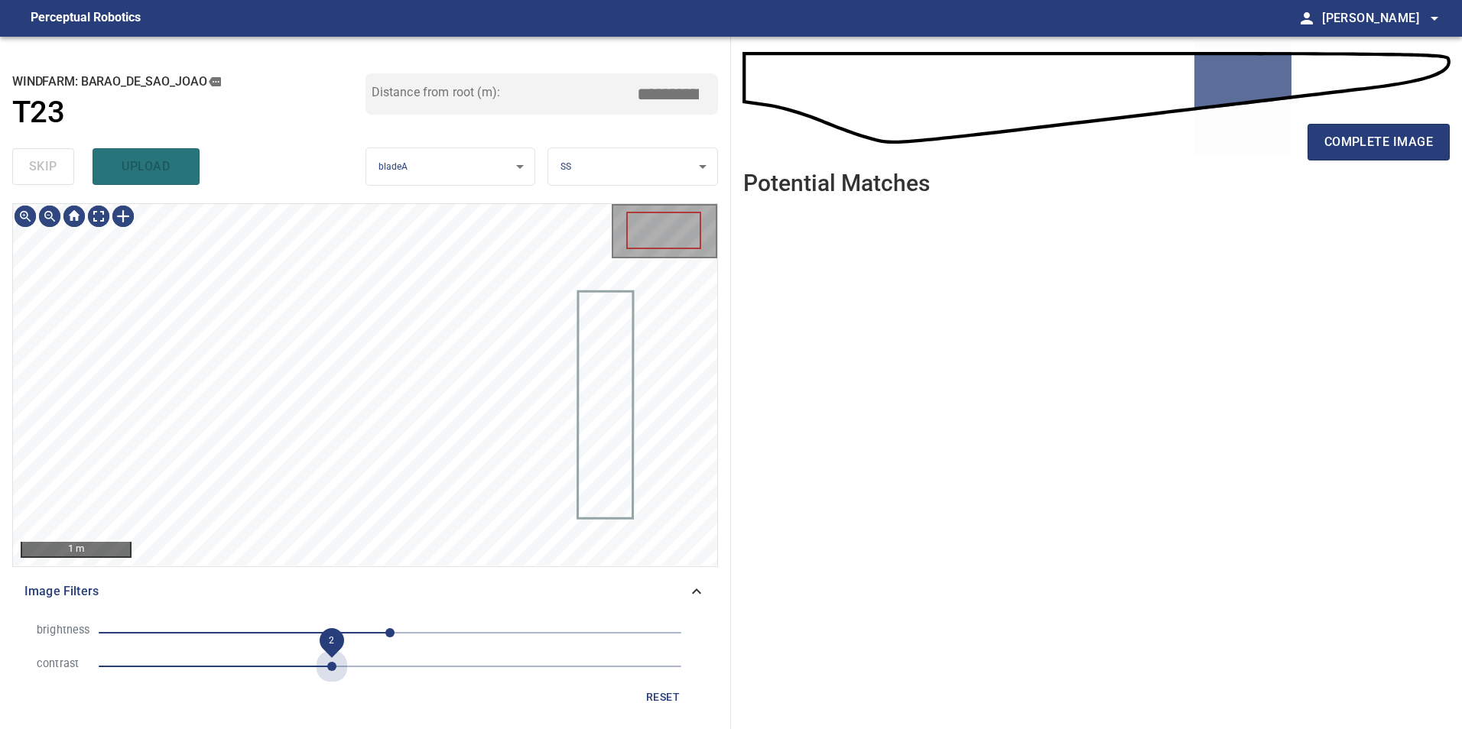
click at [333, 656] on span "2" at bounding box center [390, 666] width 583 height 21
click at [255, 631] on span "-118" at bounding box center [390, 632] width 583 height 21
click at [273, 624] on span "-118" at bounding box center [390, 632] width 583 height 21
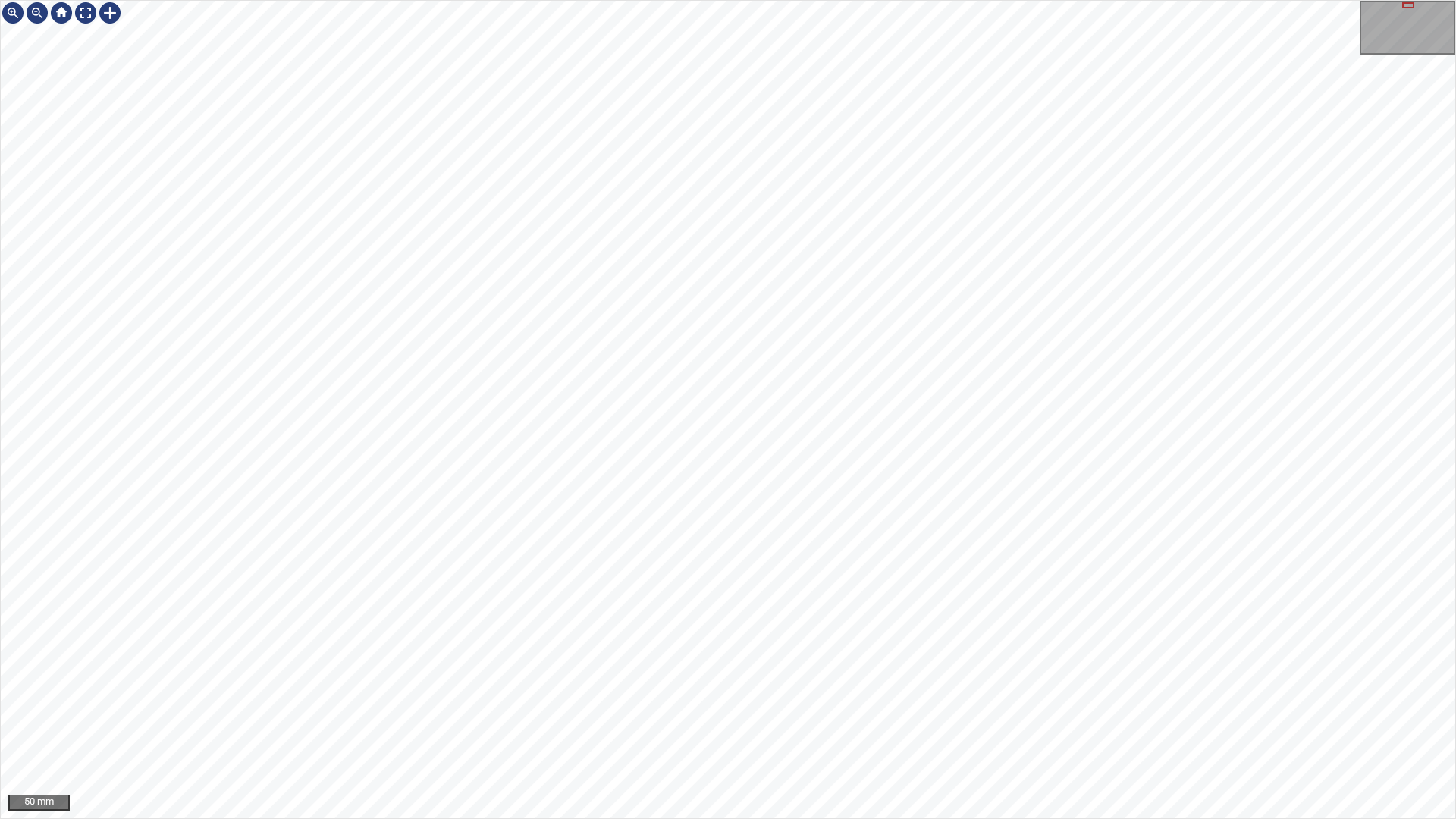
click at [770, 818] on div "50 mm" at bounding box center [728, 410] width 1456 height 819
click at [861, 208] on div "50 mm" at bounding box center [728, 410] width 1456 height 819
click at [767, 0] on div "50 mm" at bounding box center [728, 410] width 1456 height 819
click at [1024, 316] on div "50 mm" at bounding box center [728, 410] width 1456 height 819
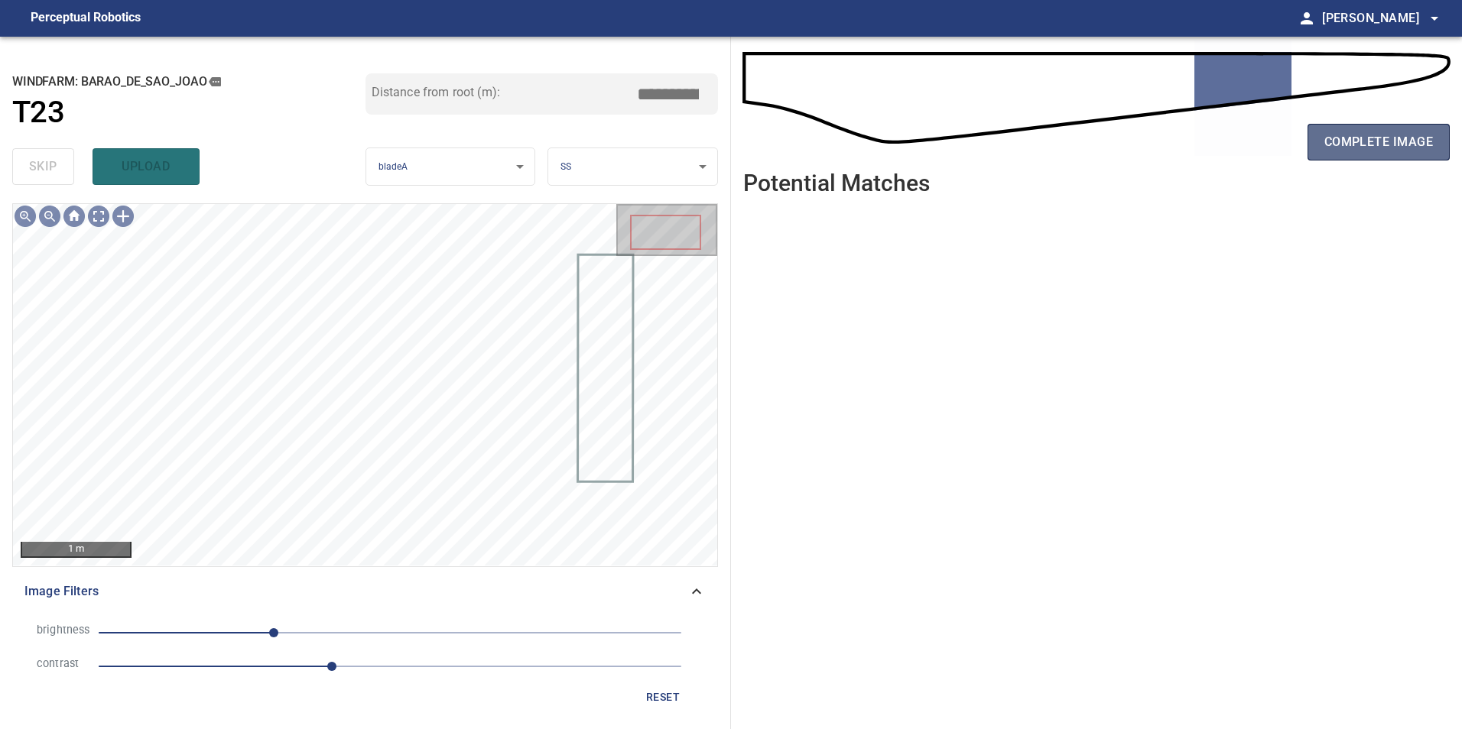
click at [1346, 150] on span "complete image" at bounding box center [1378, 141] width 109 height 21
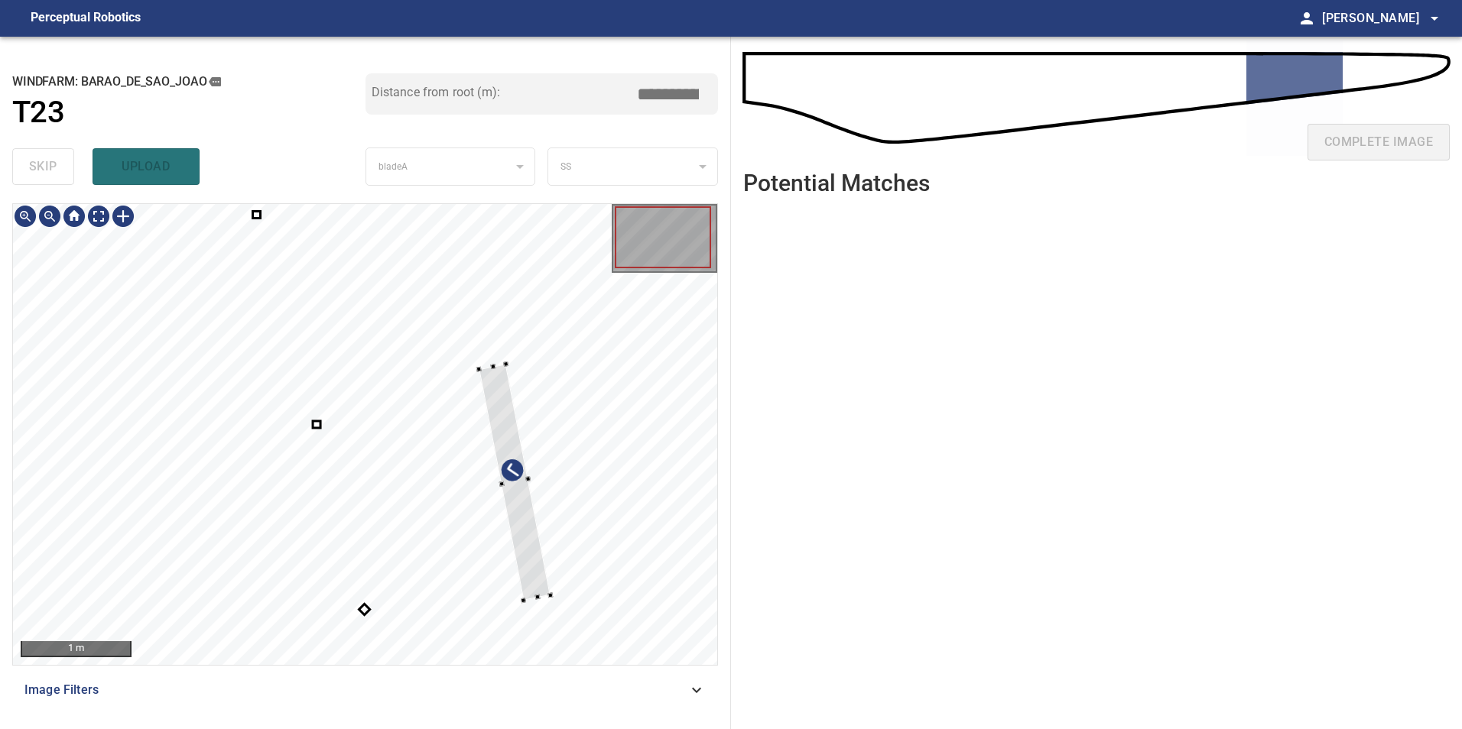
click at [586, 461] on div at bounding box center [365, 434] width 704 height 461
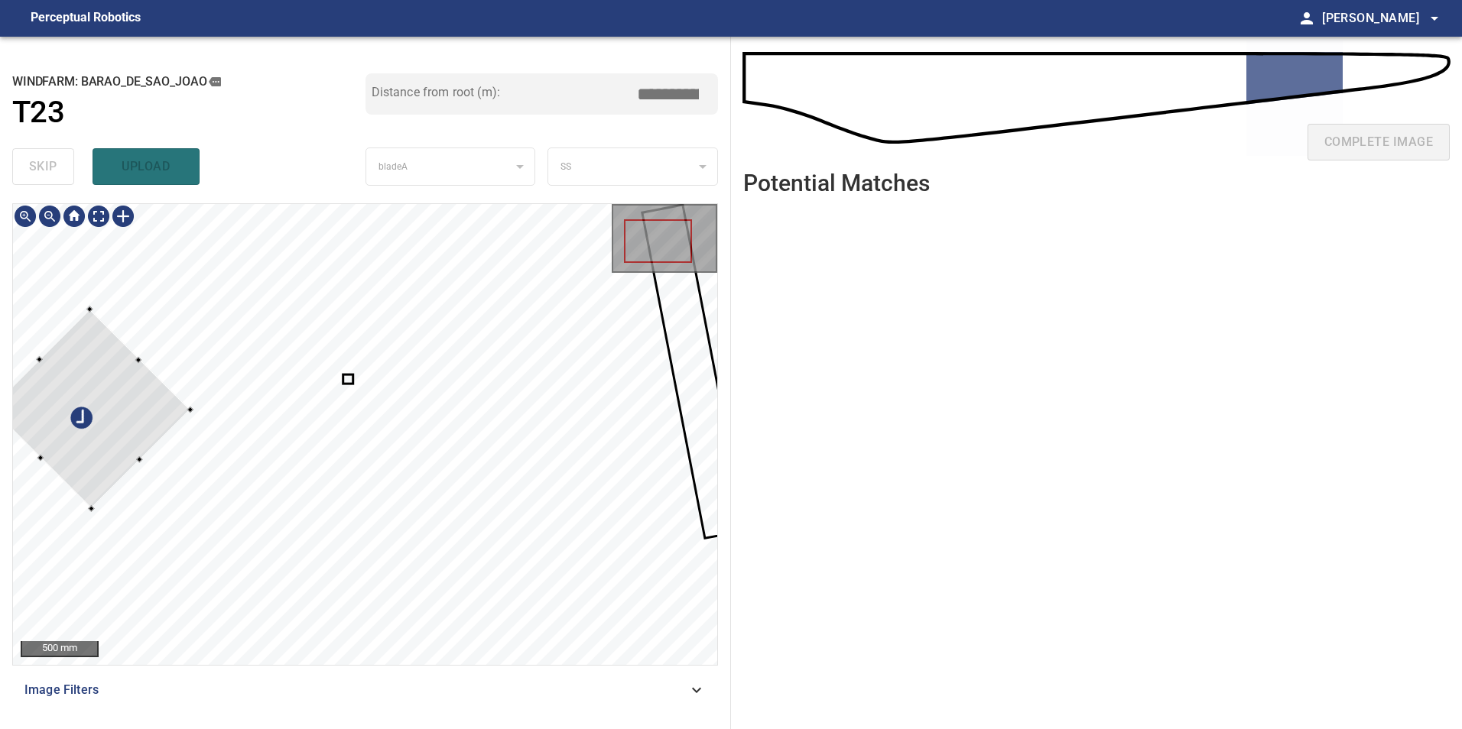
click at [180, 464] on div at bounding box center [365, 434] width 704 height 461
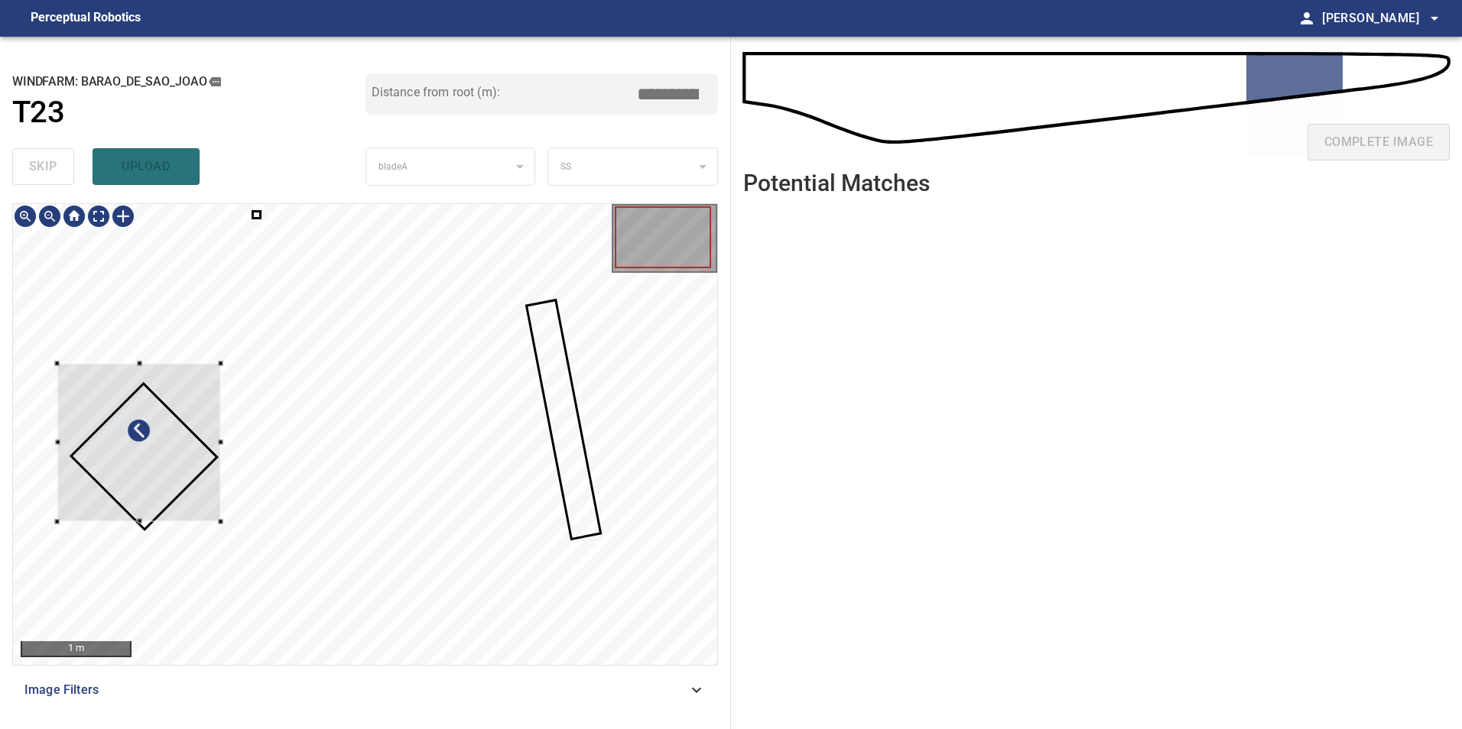
click at [178, 451] on div at bounding box center [139, 443] width 164 height 158
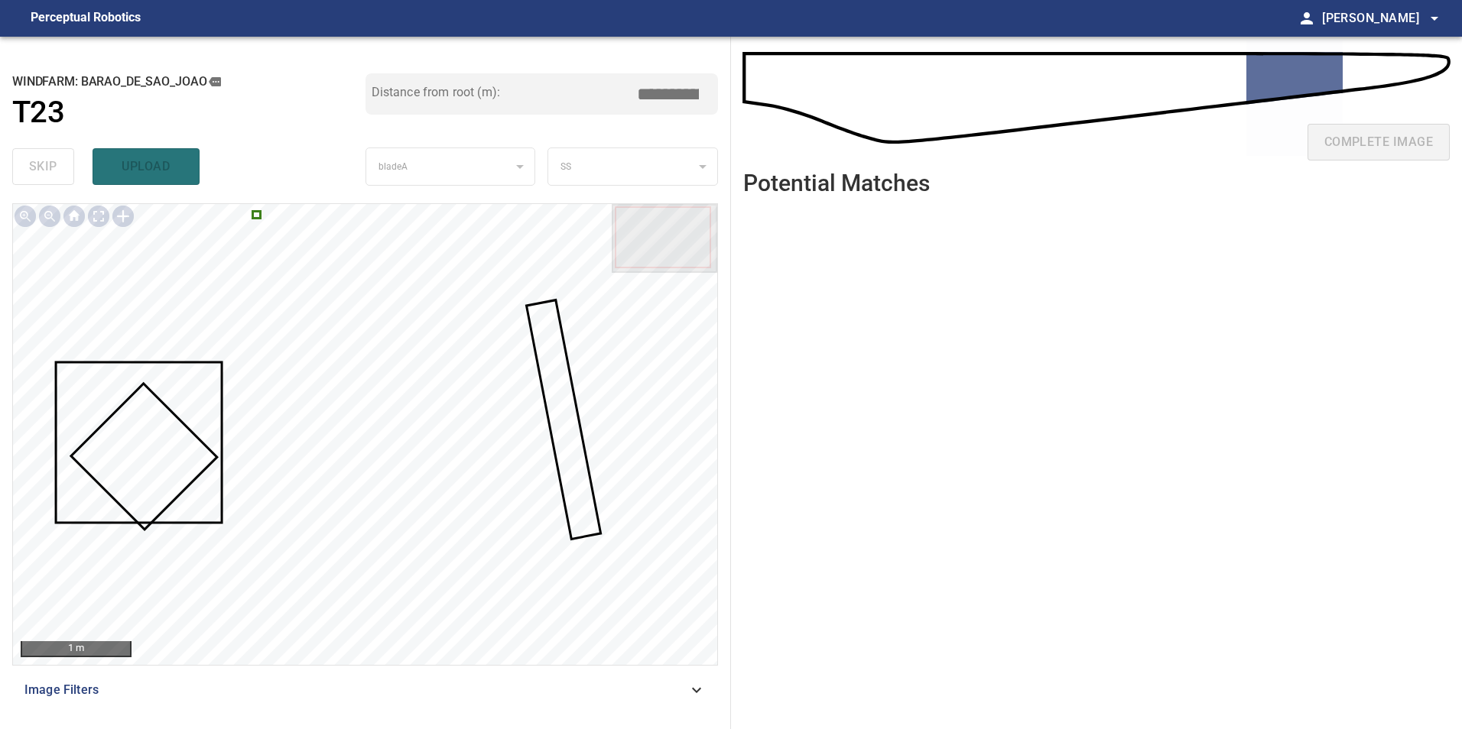
click at [261, 213] on div at bounding box center [365, 434] width 704 height 461
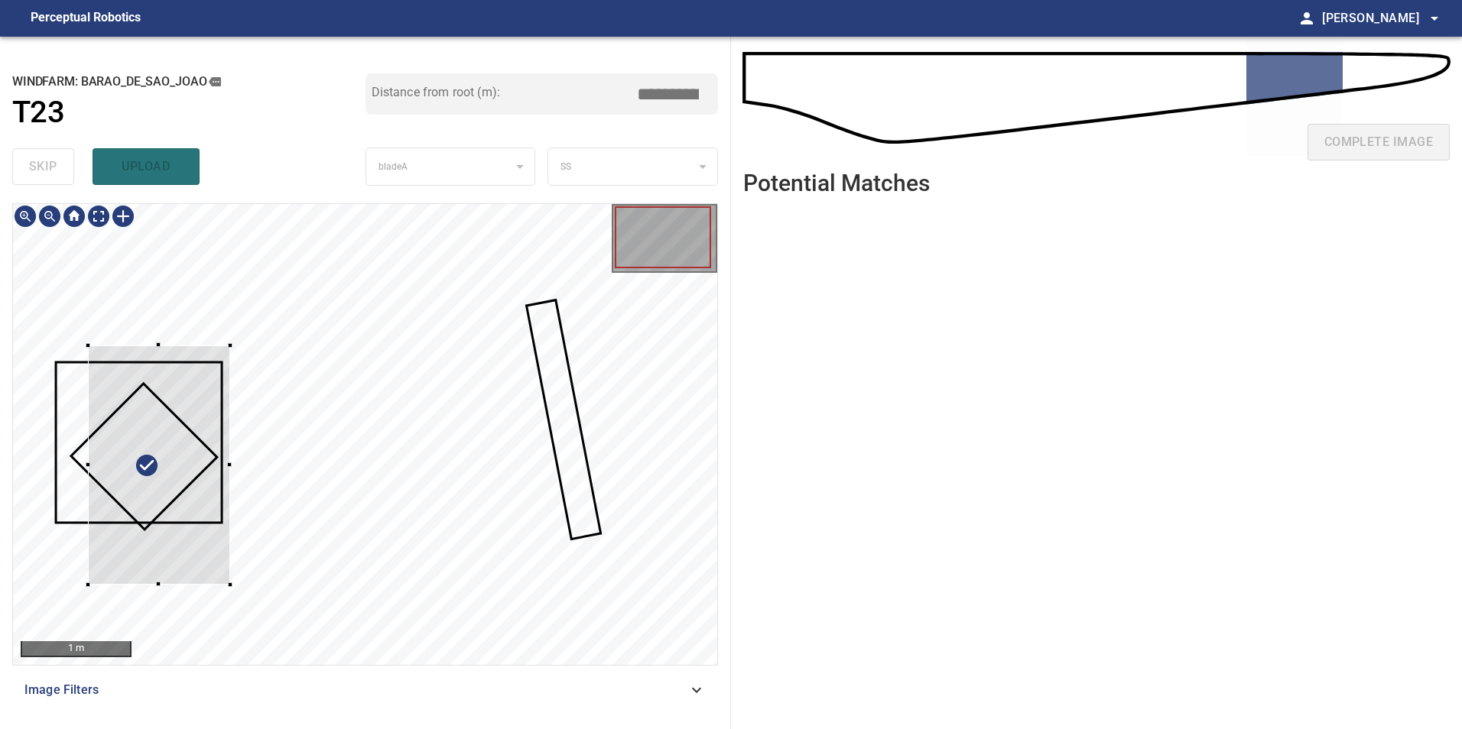
click at [230, 459] on div at bounding box center [159, 466] width 142 height 240
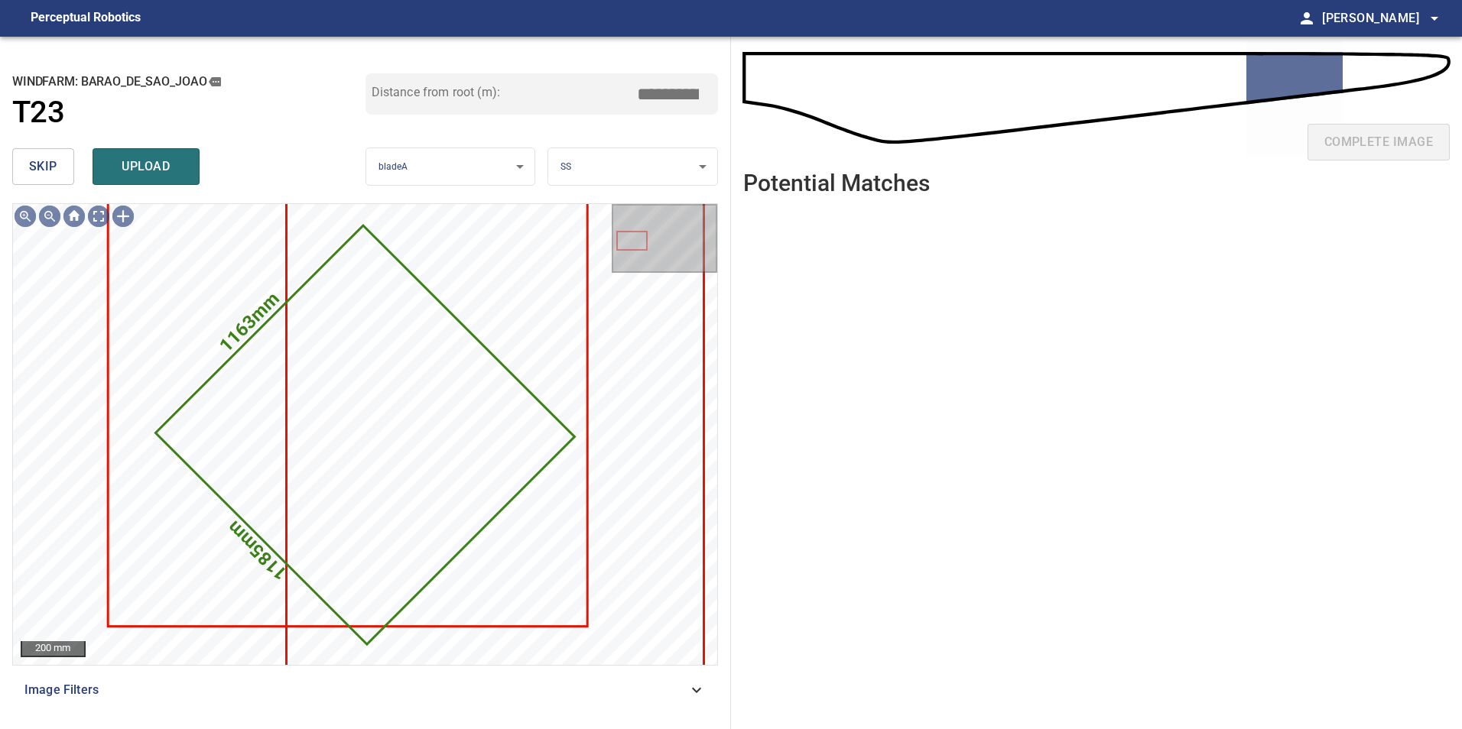
click at [53, 161] on span "skip" at bounding box center [43, 166] width 28 height 21
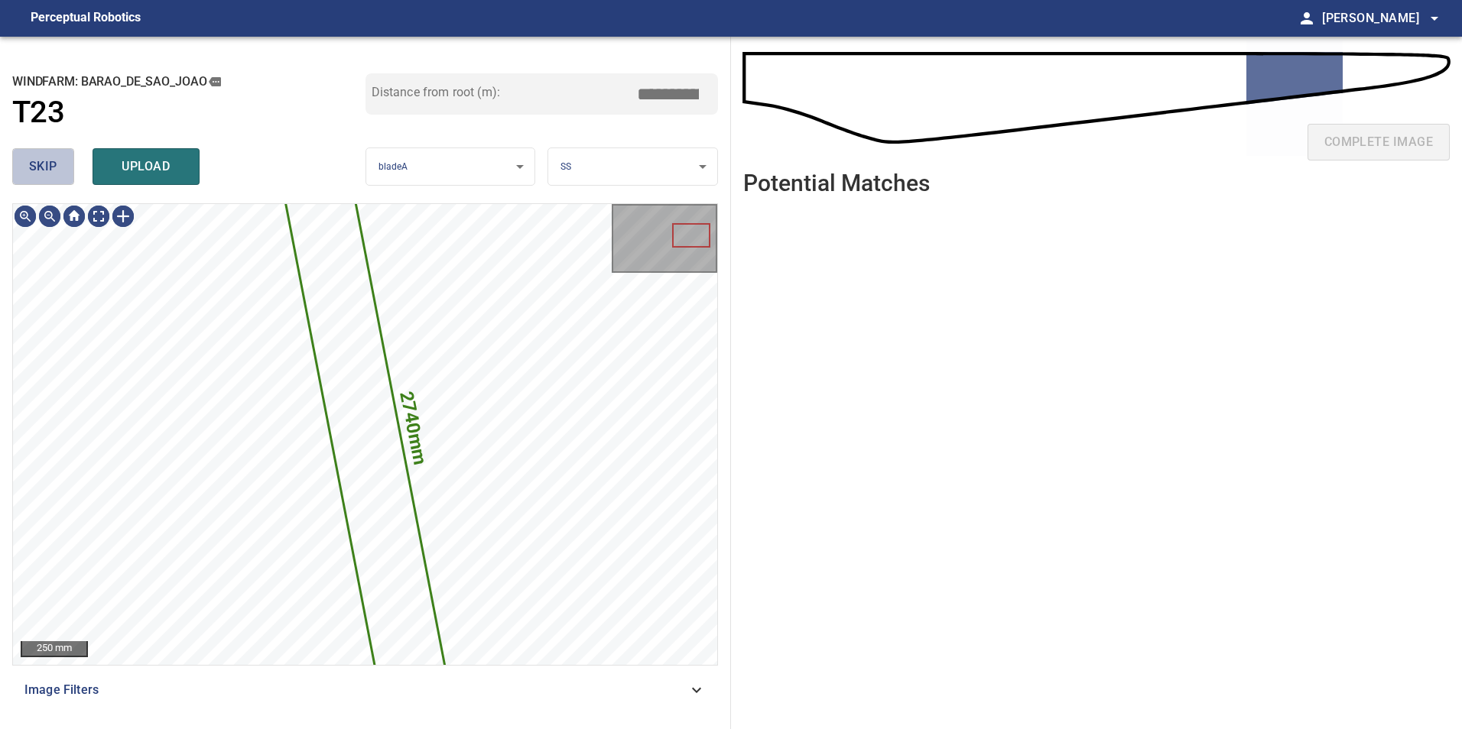
click at [53, 161] on span "skip" at bounding box center [43, 166] width 28 height 21
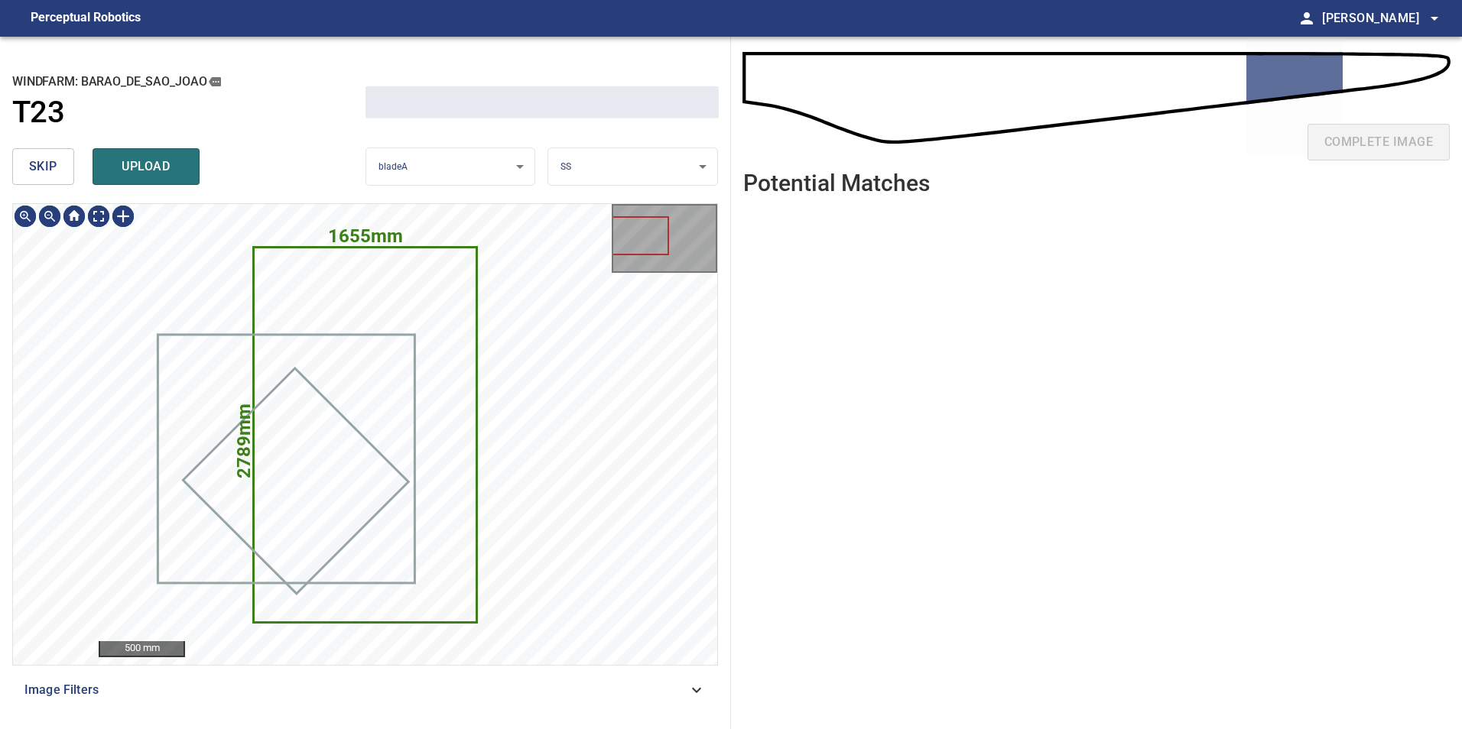
click at [53, 161] on span "skip" at bounding box center [43, 166] width 28 height 21
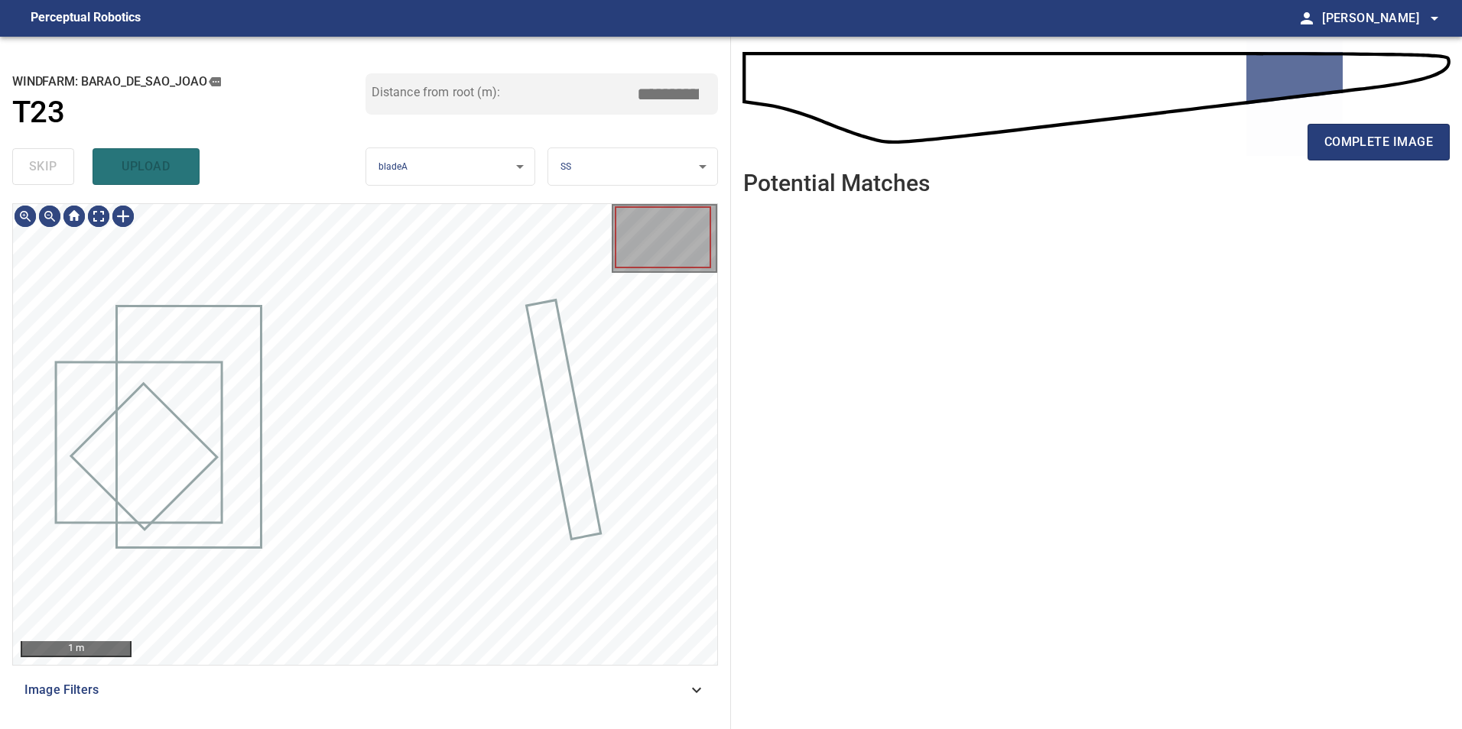
click at [53, 164] on div "skip upload" at bounding box center [188, 166] width 353 height 49
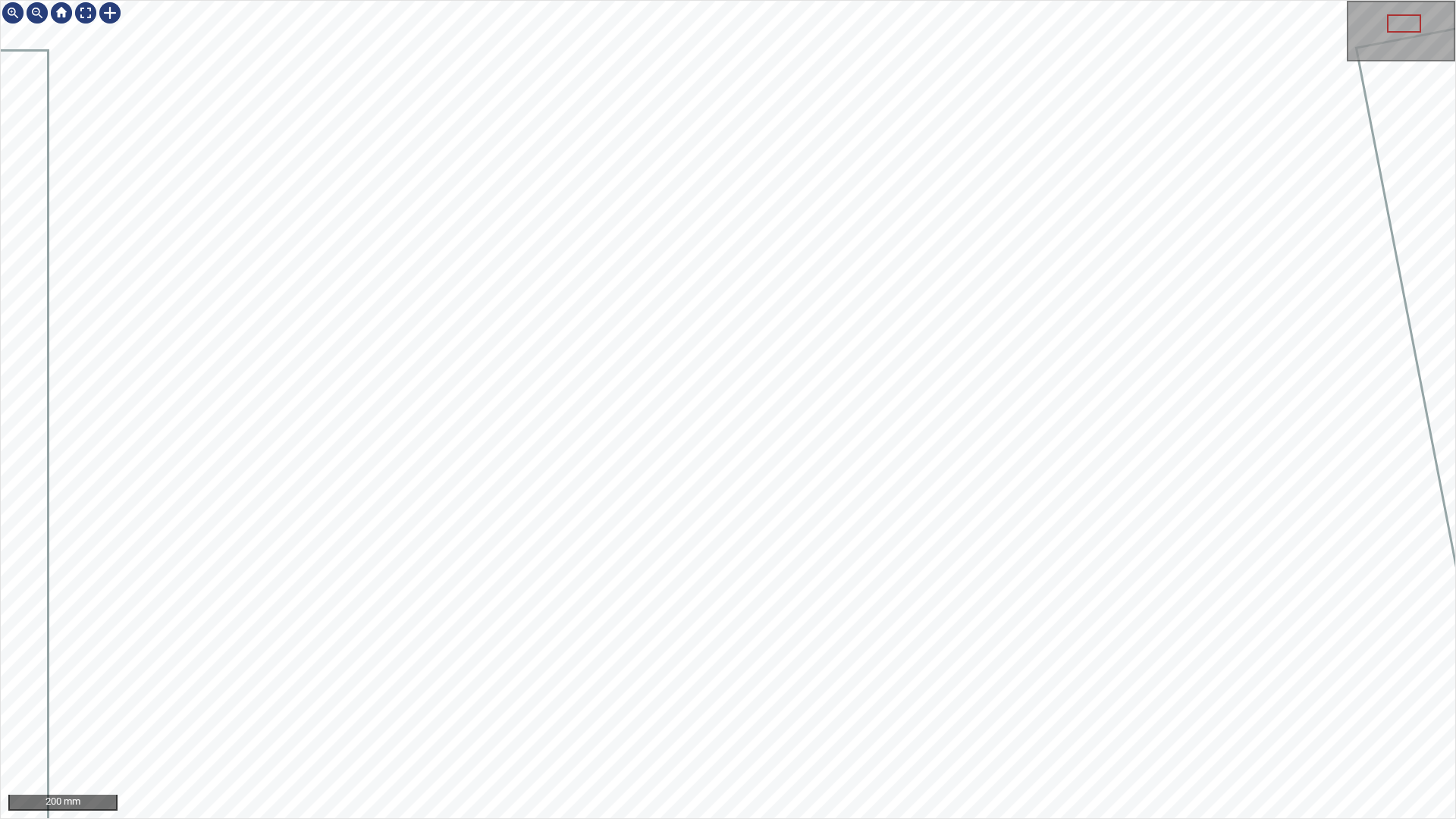
click at [806, 818] on div "200 mm" at bounding box center [728, 410] width 1456 height 819
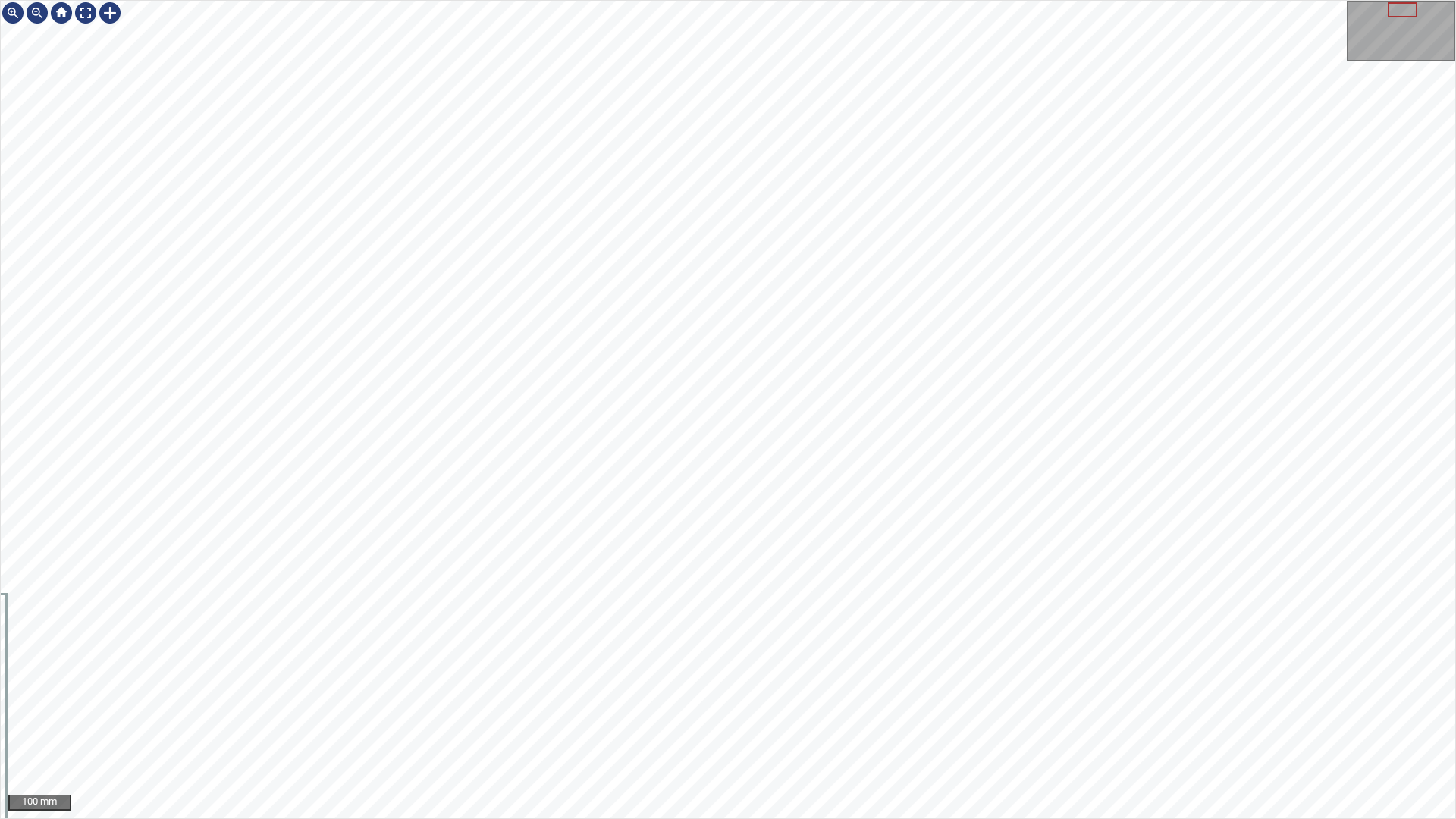
click at [635, 818] on div "100 mm" at bounding box center [728, 410] width 1456 height 819
click at [1035, 314] on div "50 mm" at bounding box center [728, 410] width 1456 height 819
click at [1239, 818] on div "50 mm" at bounding box center [728, 410] width 1456 height 819
click at [958, 818] on div "50 mm" at bounding box center [728, 410] width 1456 height 819
click at [883, 818] on div "50 mm" at bounding box center [728, 410] width 1456 height 819
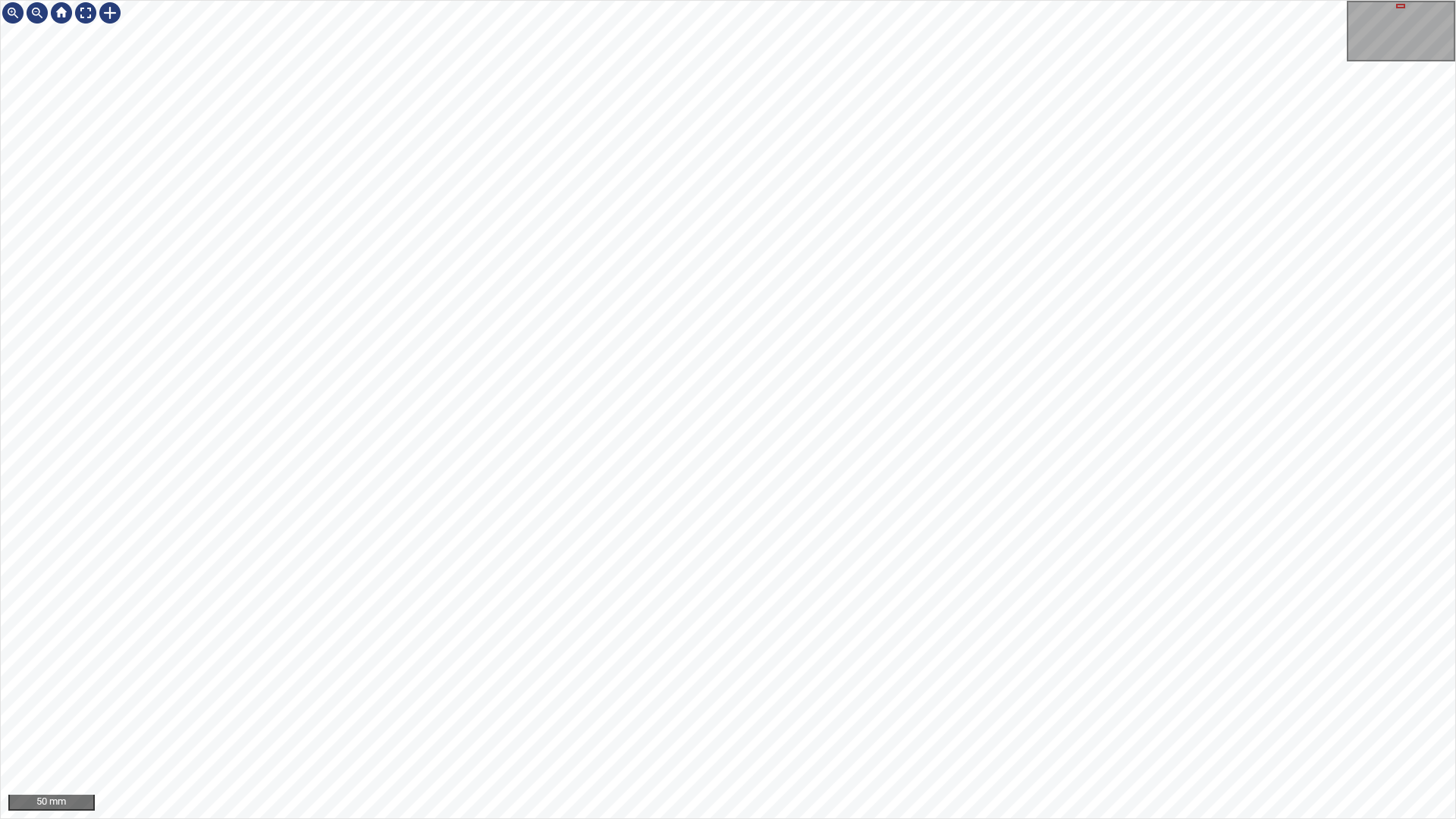
click at [882, 818] on div "50 mm" at bounding box center [728, 410] width 1456 height 819
click at [915, 818] on div "50 mm" at bounding box center [728, 410] width 1456 height 819
click at [1158, 0] on div "50 mm" at bounding box center [728, 410] width 1456 height 819
click at [755, 818] on div "50 mm" at bounding box center [728, 410] width 1456 height 819
click at [903, 818] on div "50 mm" at bounding box center [728, 410] width 1456 height 819
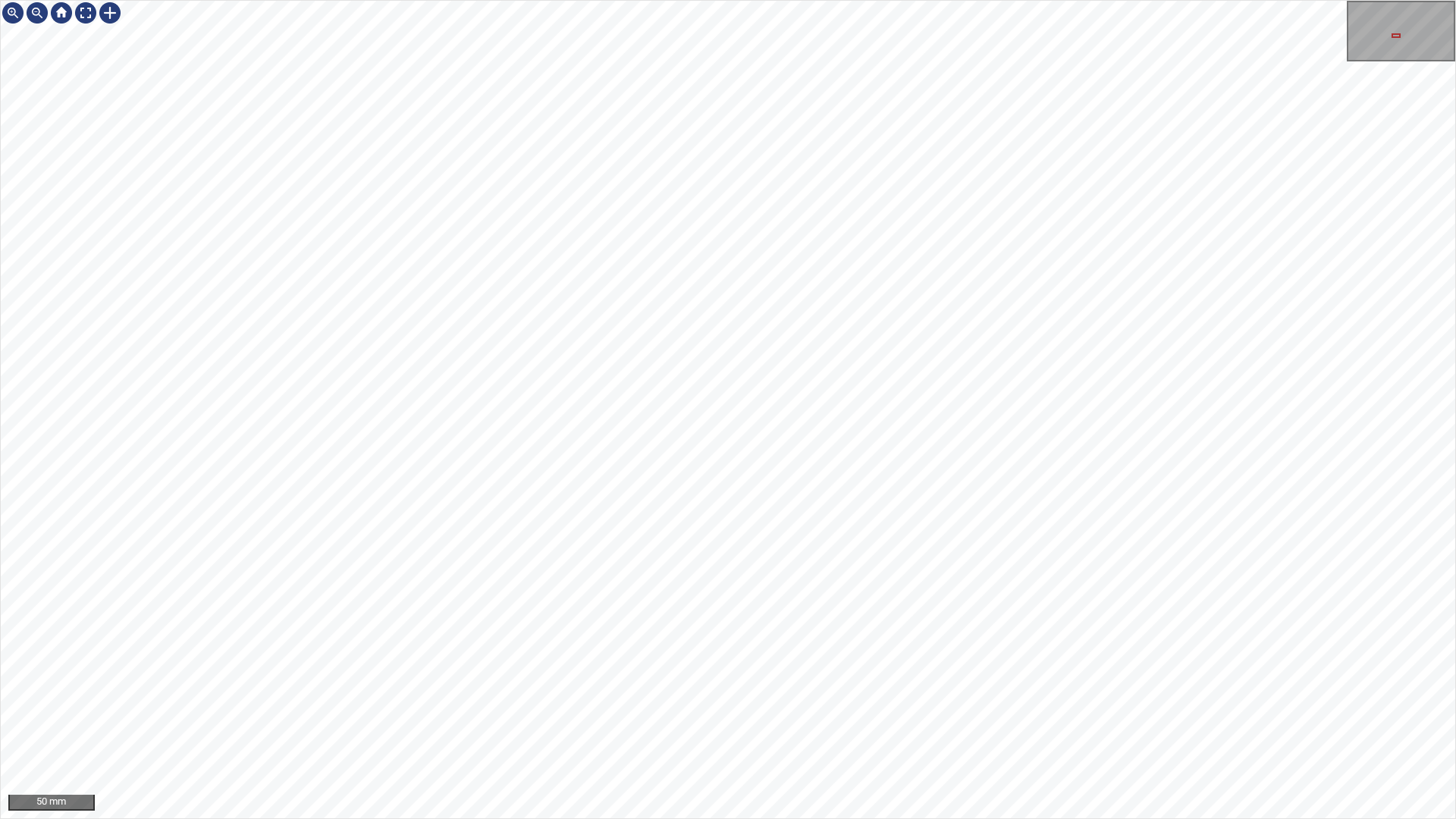
click at [937, 818] on div "50 mm" at bounding box center [728, 410] width 1456 height 819
click at [830, 818] on div "50 mm" at bounding box center [728, 410] width 1456 height 819
click at [935, 818] on div "50 mm" at bounding box center [728, 410] width 1456 height 819
click at [1013, 818] on div "50 mm" at bounding box center [728, 410] width 1456 height 819
click at [1129, 818] on div "50 mm" at bounding box center [728, 410] width 1456 height 819
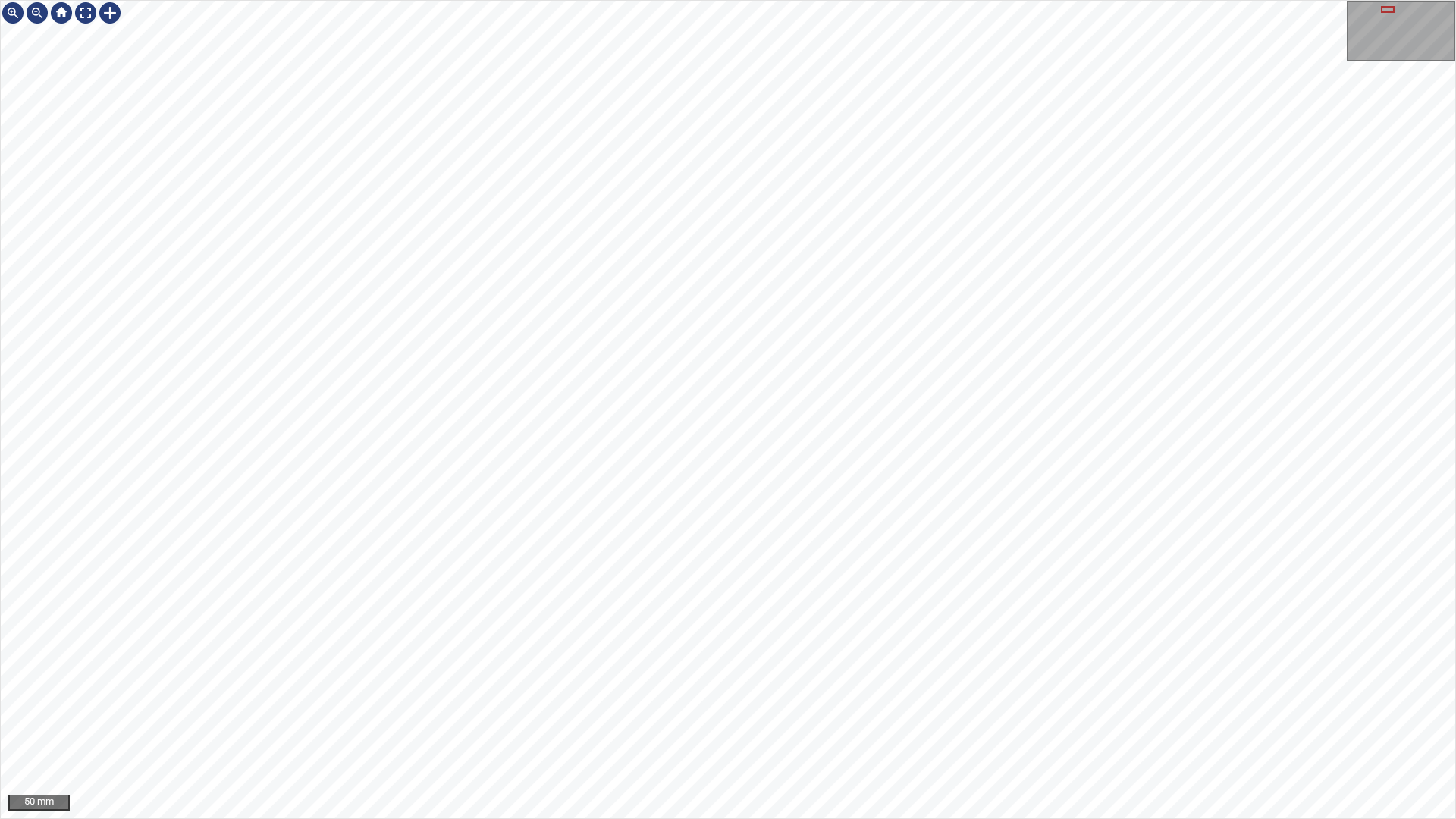
click at [501, 818] on div "50 mm" at bounding box center [728, 410] width 1456 height 819
click at [507, 818] on div "50 mm" at bounding box center [728, 410] width 1456 height 819
click at [907, 818] on div "50 mm" at bounding box center [728, 410] width 1456 height 819
click at [871, 818] on div "50 mm" at bounding box center [728, 410] width 1456 height 819
click at [789, 818] on div "50 mm" at bounding box center [728, 410] width 1456 height 819
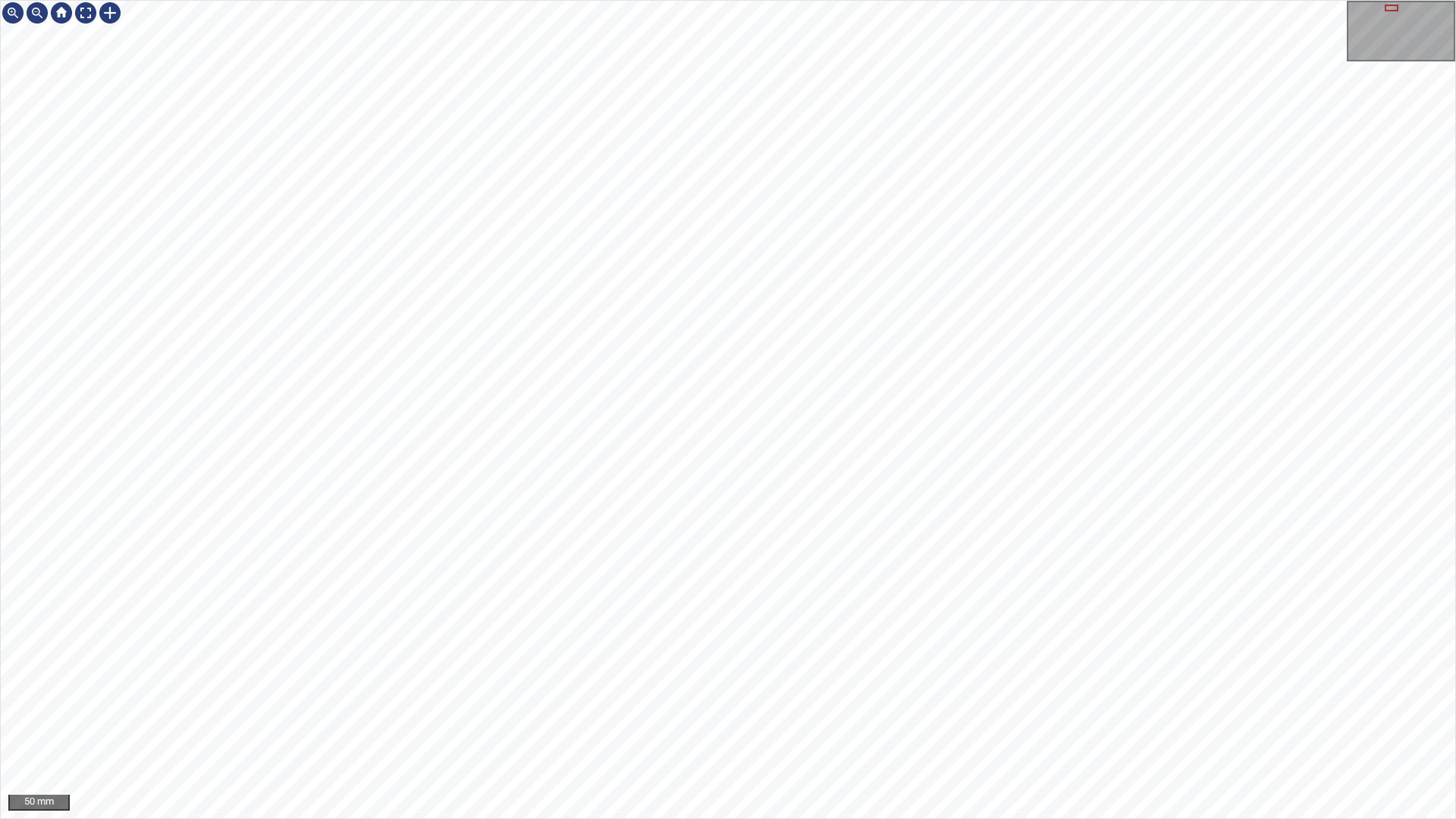
click at [840, 818] on div "50 mm" at bounding box center [728, 410] width 1456 height 819
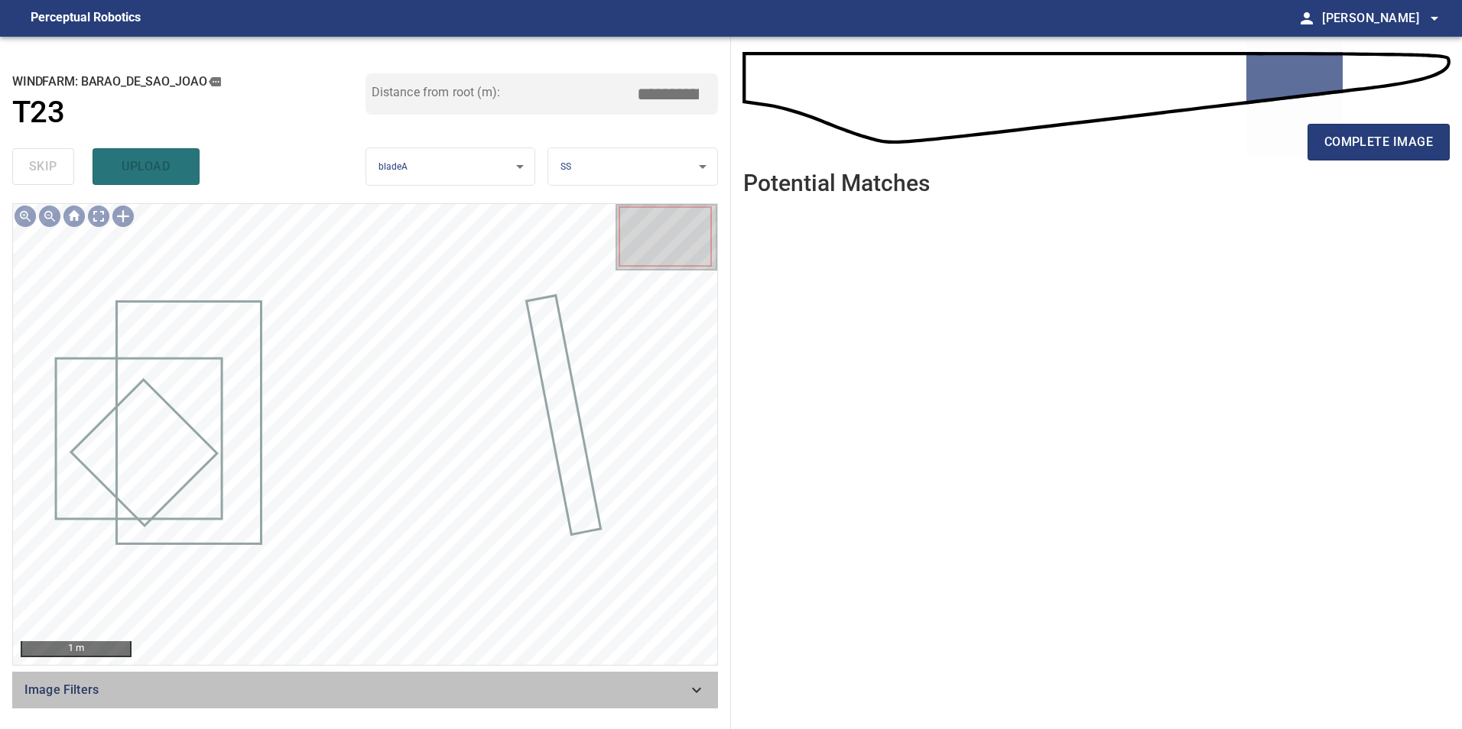
drag, startPoint x: 652, startPoint y: 699, endPoint x: 510, endPoint y: 675, distance: 144.2
click at [640, 697] on span "Image Filters" at bounding box center [355, 690] width 663 height 18
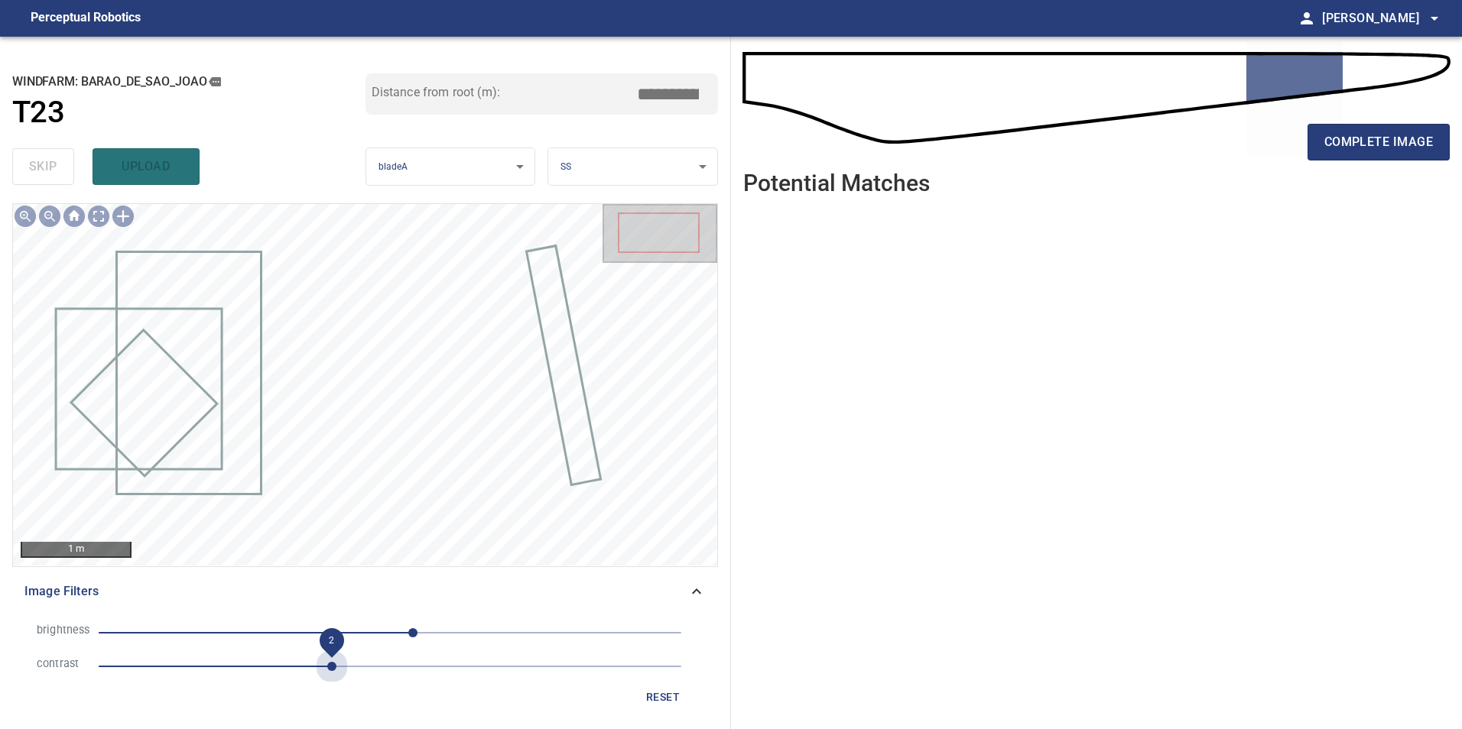
click at [329, 675] on span "2" at bounding box center [390, 666] width 583 height 21
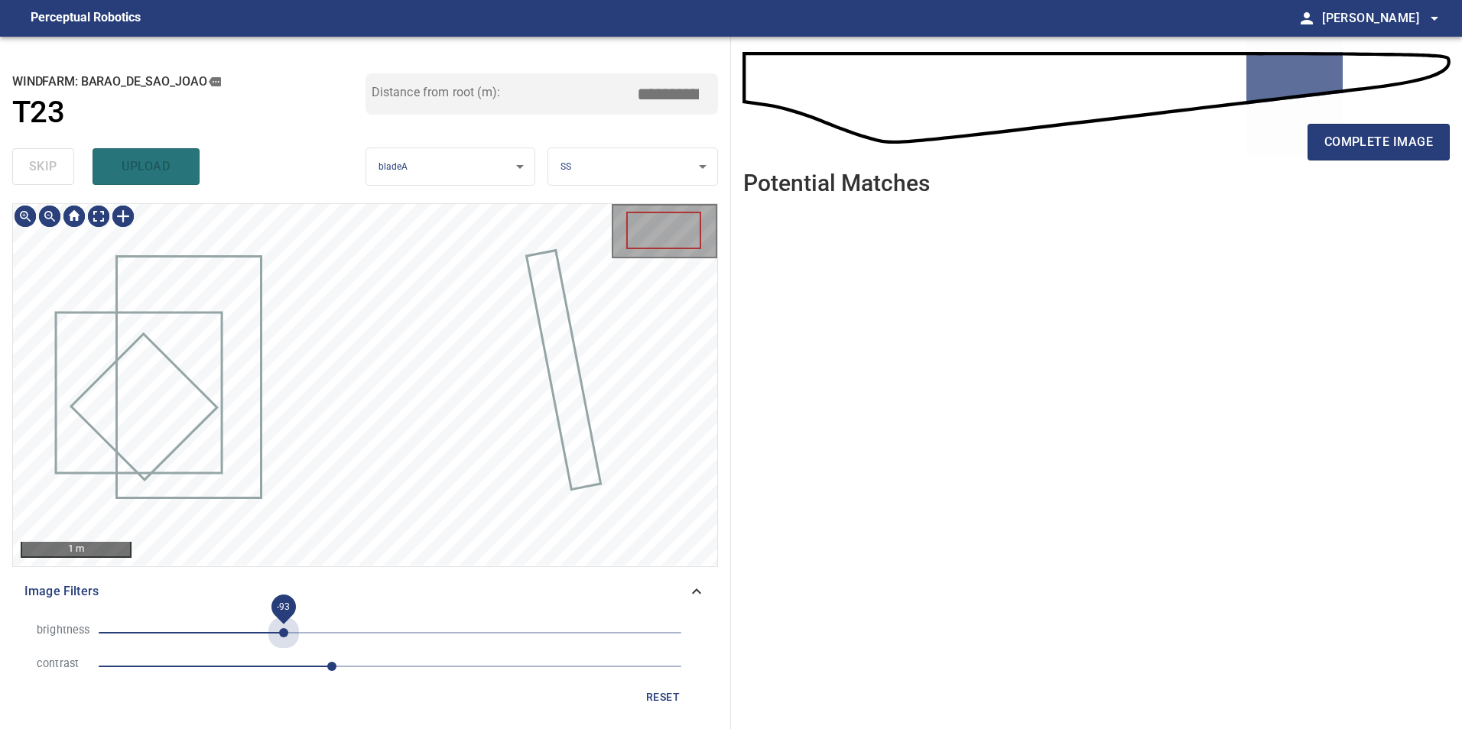
drag, startPoint x: 284, startPoint y: 635, endPoint x: 233, endPoint y: 638, distance: 50.5
click at [284, 637] on span "-93" at bounding box center [390, 632] width 583 height 21
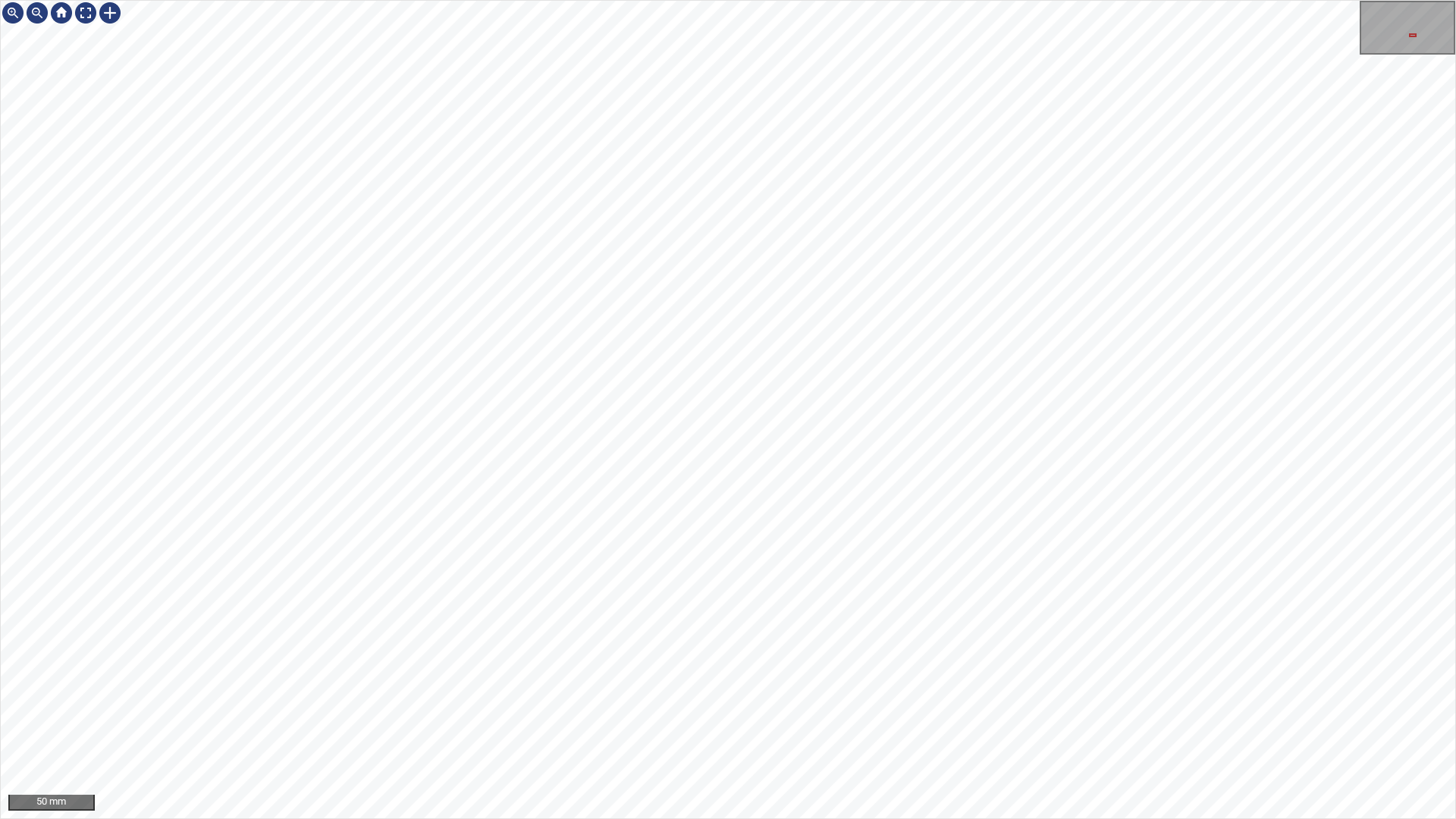
click at [986, 0] on div "50 mm" at bounding box center [728, 410] width 1456 height 819
click at [916, 0] on div "50 mm" at bounding box center [728, 410] width 1456 height 819
click at [86, 7] on div at bounding box center [85, 13] width 24 height 24
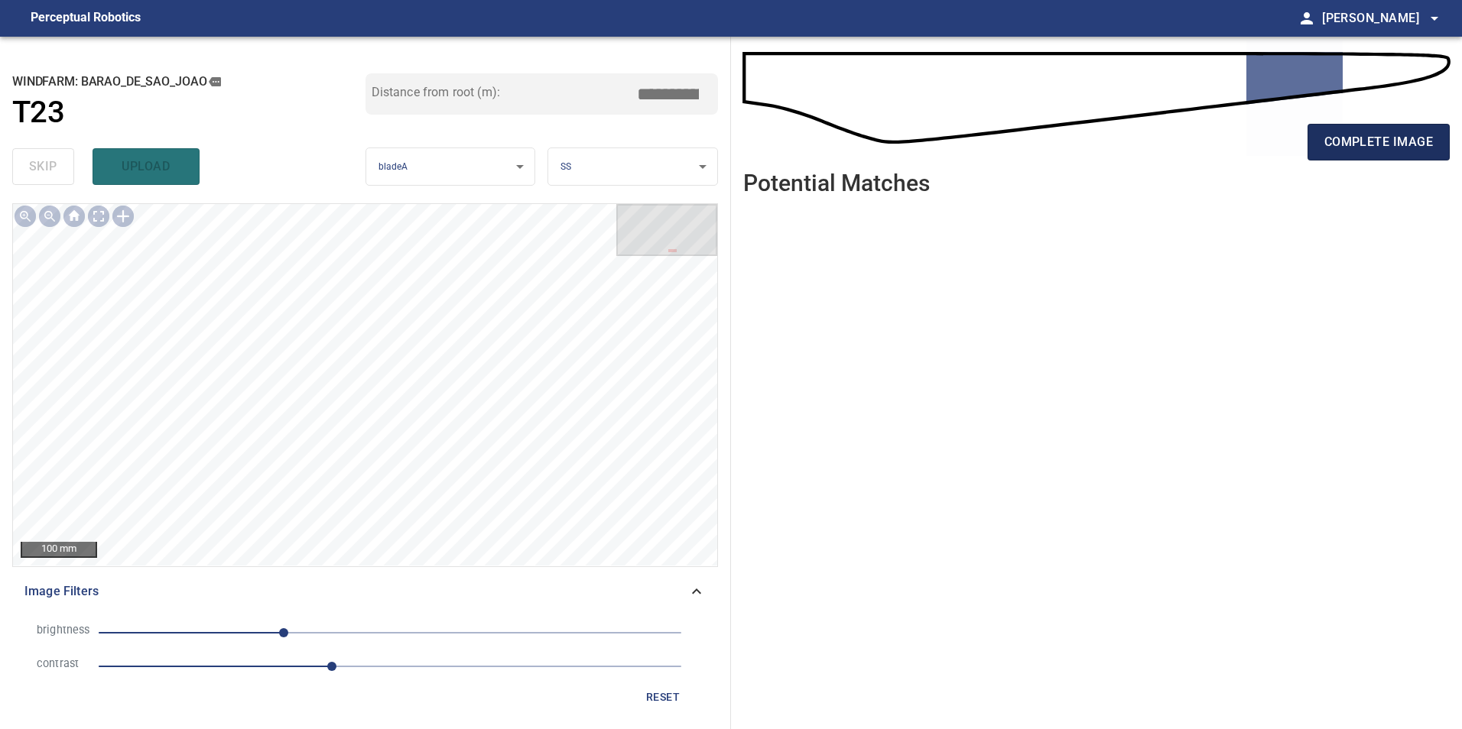
click at [1394, 151] on span "complete image" at bounding box center [1378, 141] width 109 height 21
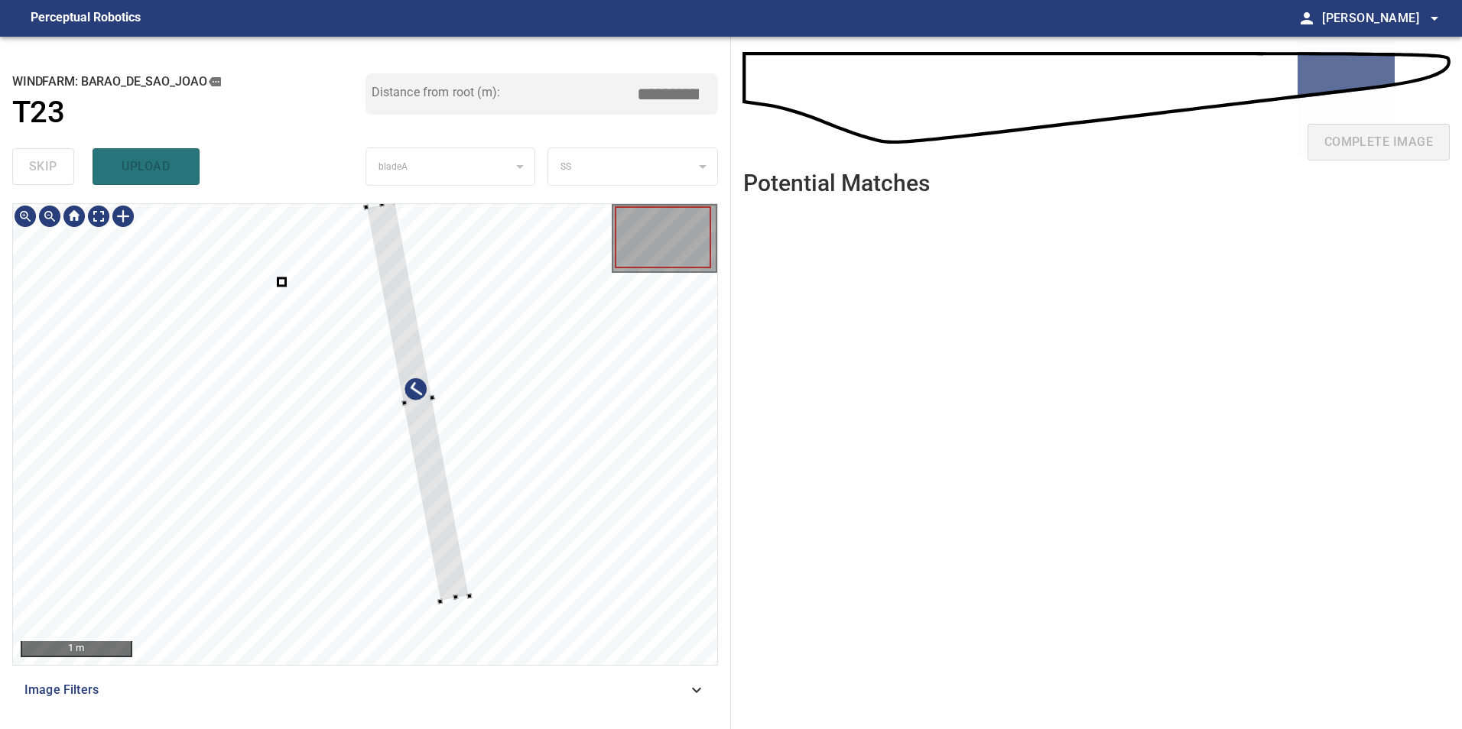
click at [469, 437] on div at bounding box center [417, 402] width 103 height 400
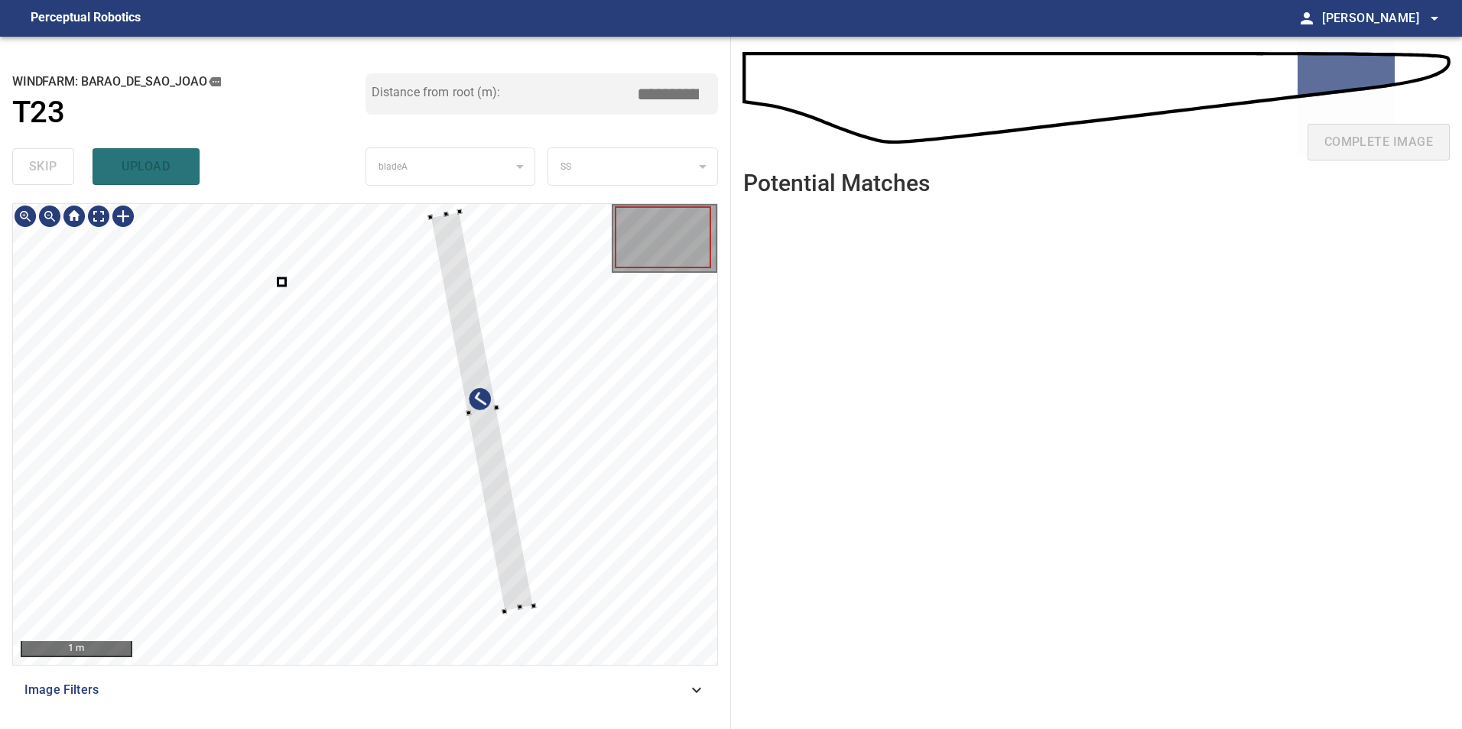
click at [481, 415] on div at bounding box center [481, 412] width 103 height 400
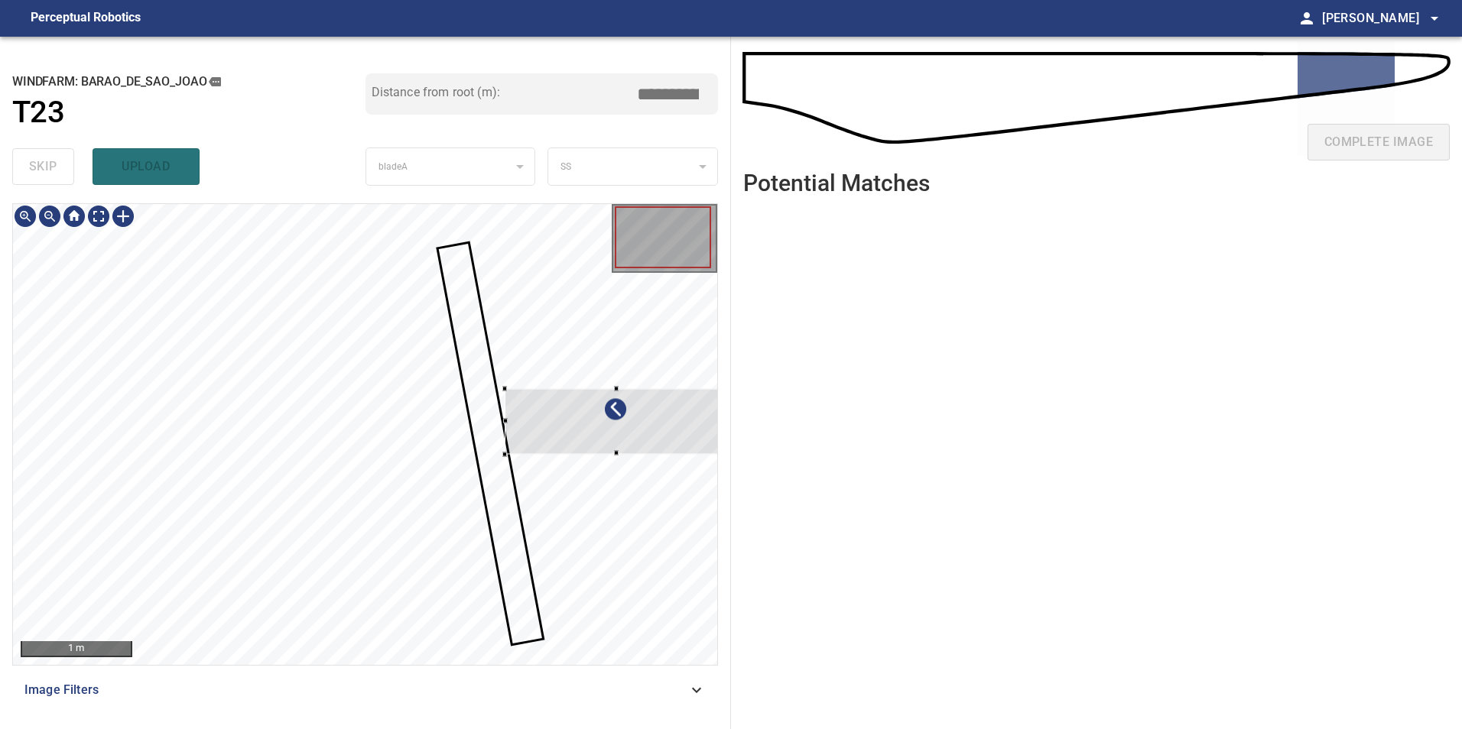
click at [524, 433] on div at bounding box center [615, 421] width 222 height 66
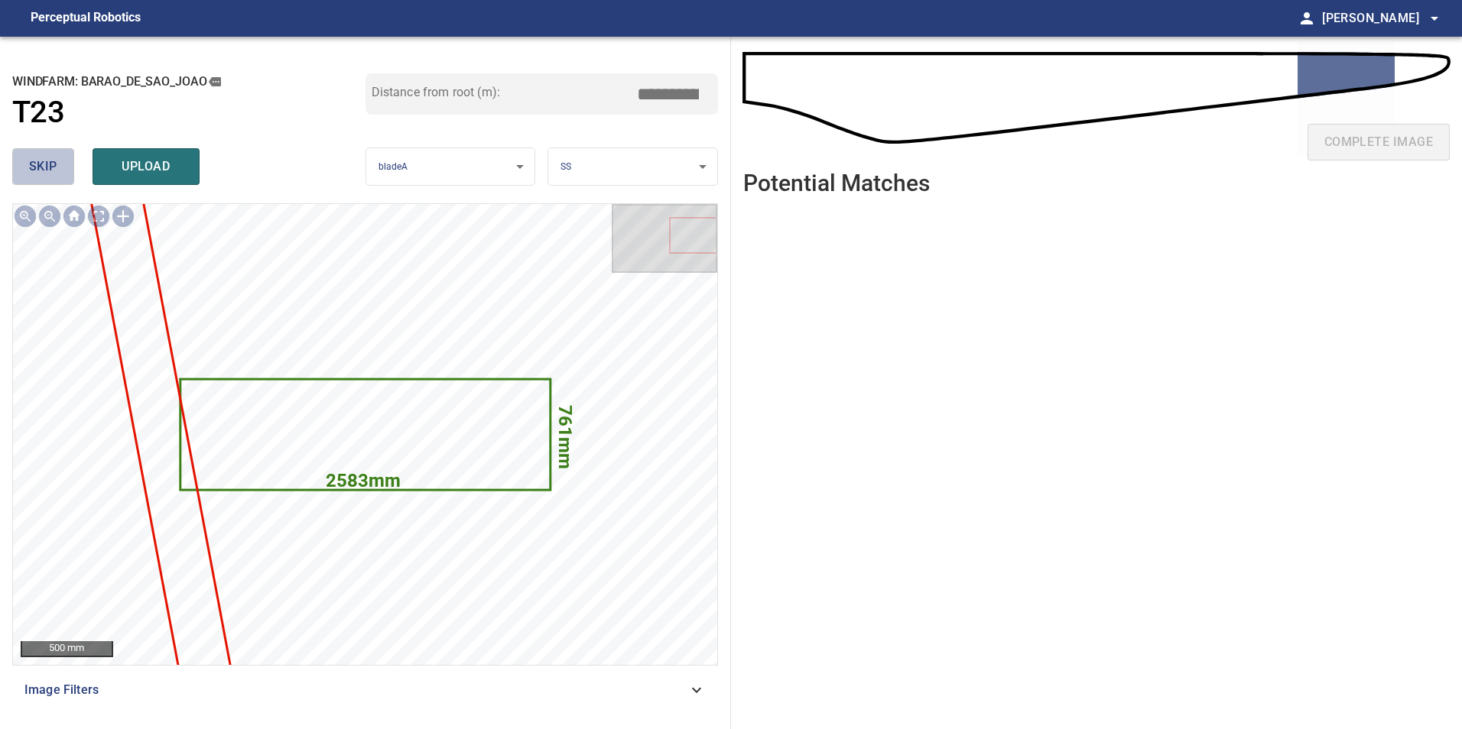
click at [34, 166] on span "skip" at bounding box center [43, 166] width 28 height 21
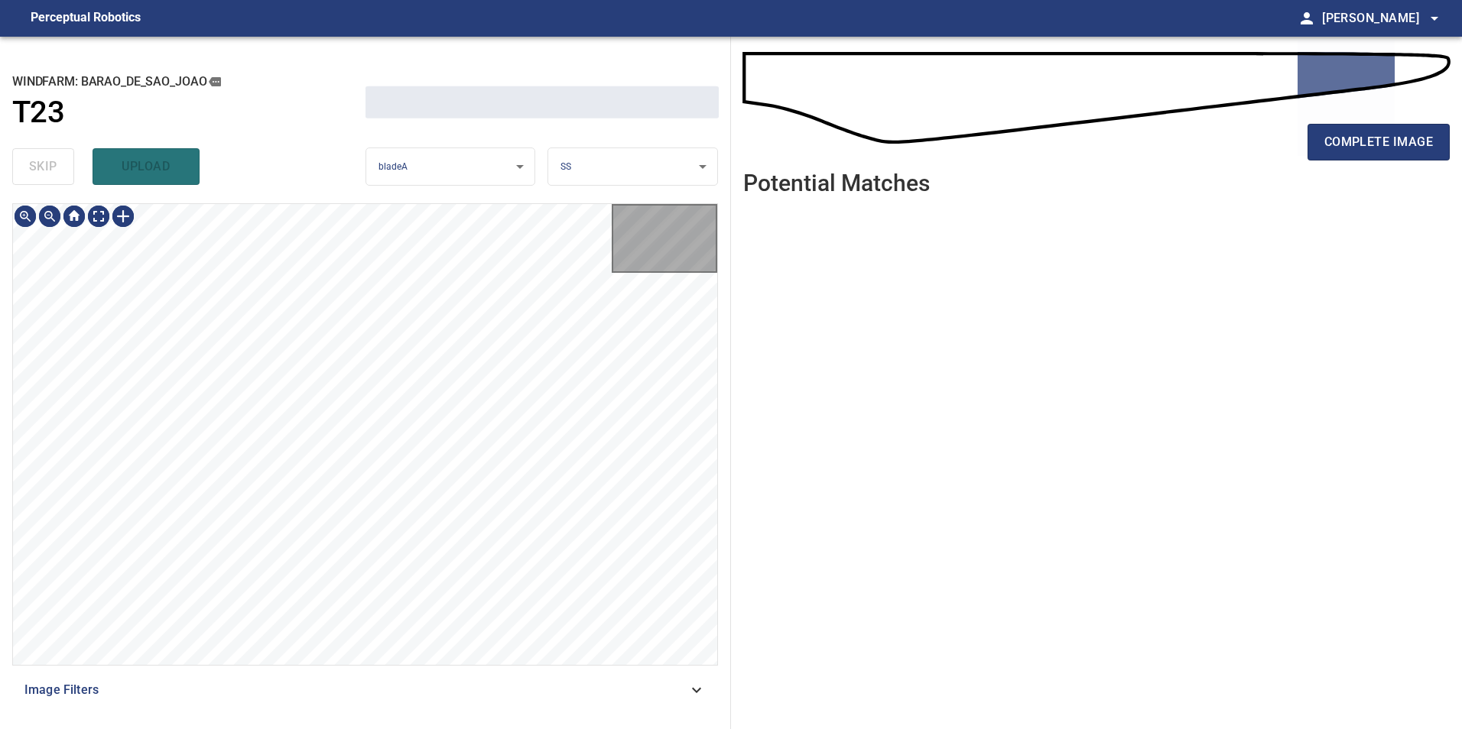
click at [33, 166] on div "skip upload" at bounding box center [188, 166] width 353 height 49
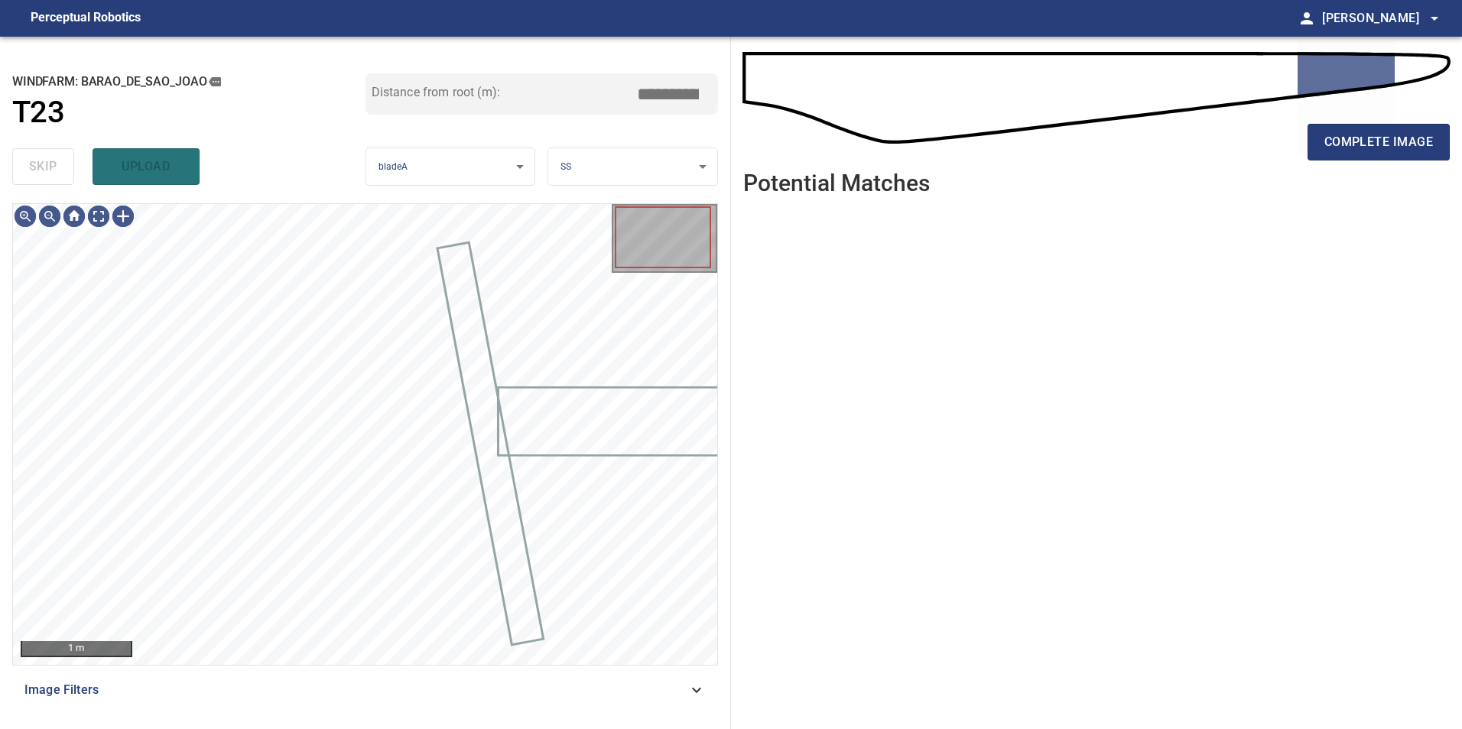
click at [42, 172] on div "skip upload" at bounding box center [188, 166] width 353 height 49
drag, startPoint x: 670, startPoint y: 681, endPoint x: 661, endPoint y: 688, distance: 11.5
click at [667, 687] on span "Image Filters" at bounding box center [355, 690] width 663 height 18
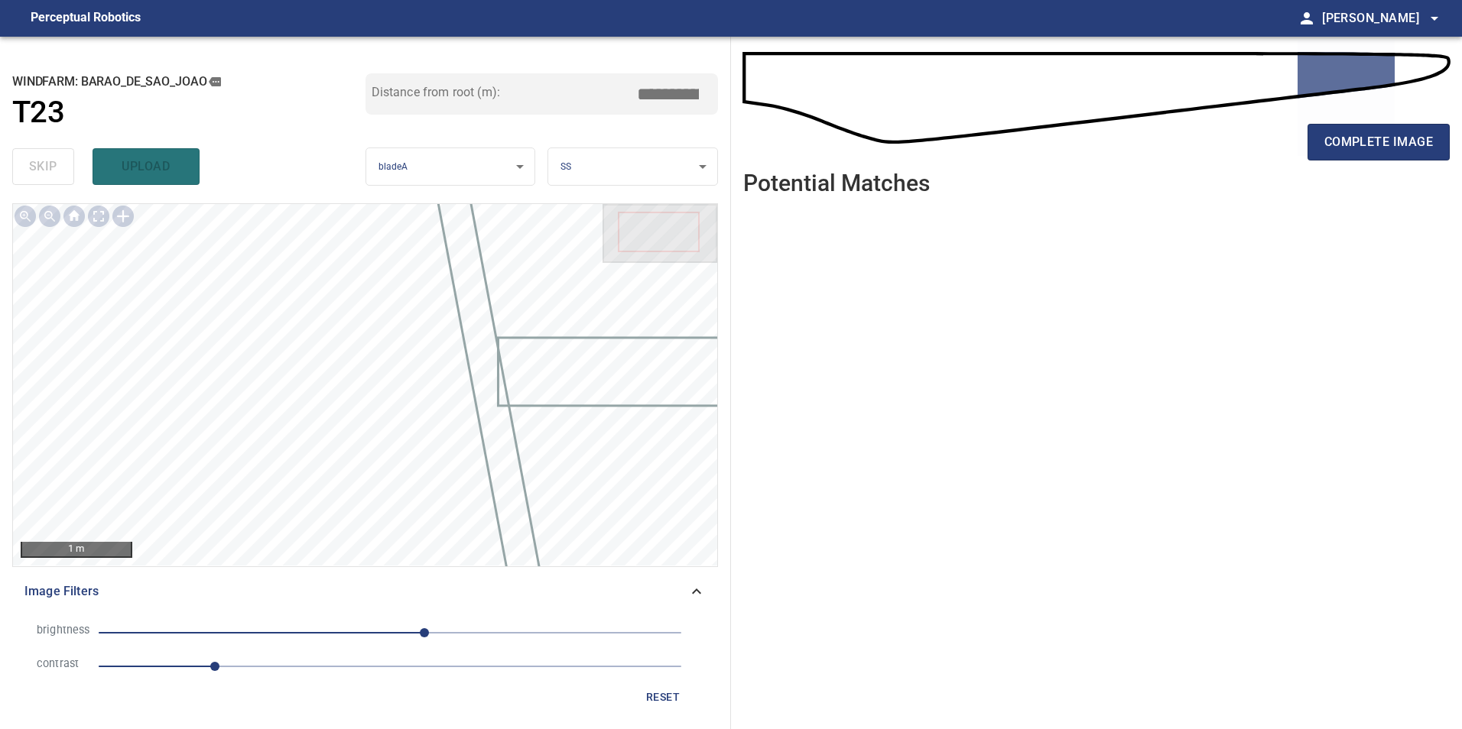
drag, startPoint x: 304, startPoint y: 673, endPoint x: 318, endPoint y: 676, distance: 14.8
click at [304, 674] on span "1" at bounding box center [390, 666] width 583 height 21
drag, startPoint x: 388, startPoint y: 629, endPoint x: 331, endPoint y: 644, distance: 58.6
click at [385, 638] on span "30" at bounding box center [390, 632] width 583 height 21
click at [332, 641] on span "-5" at bounding box center [390, 632] width 583 height 21
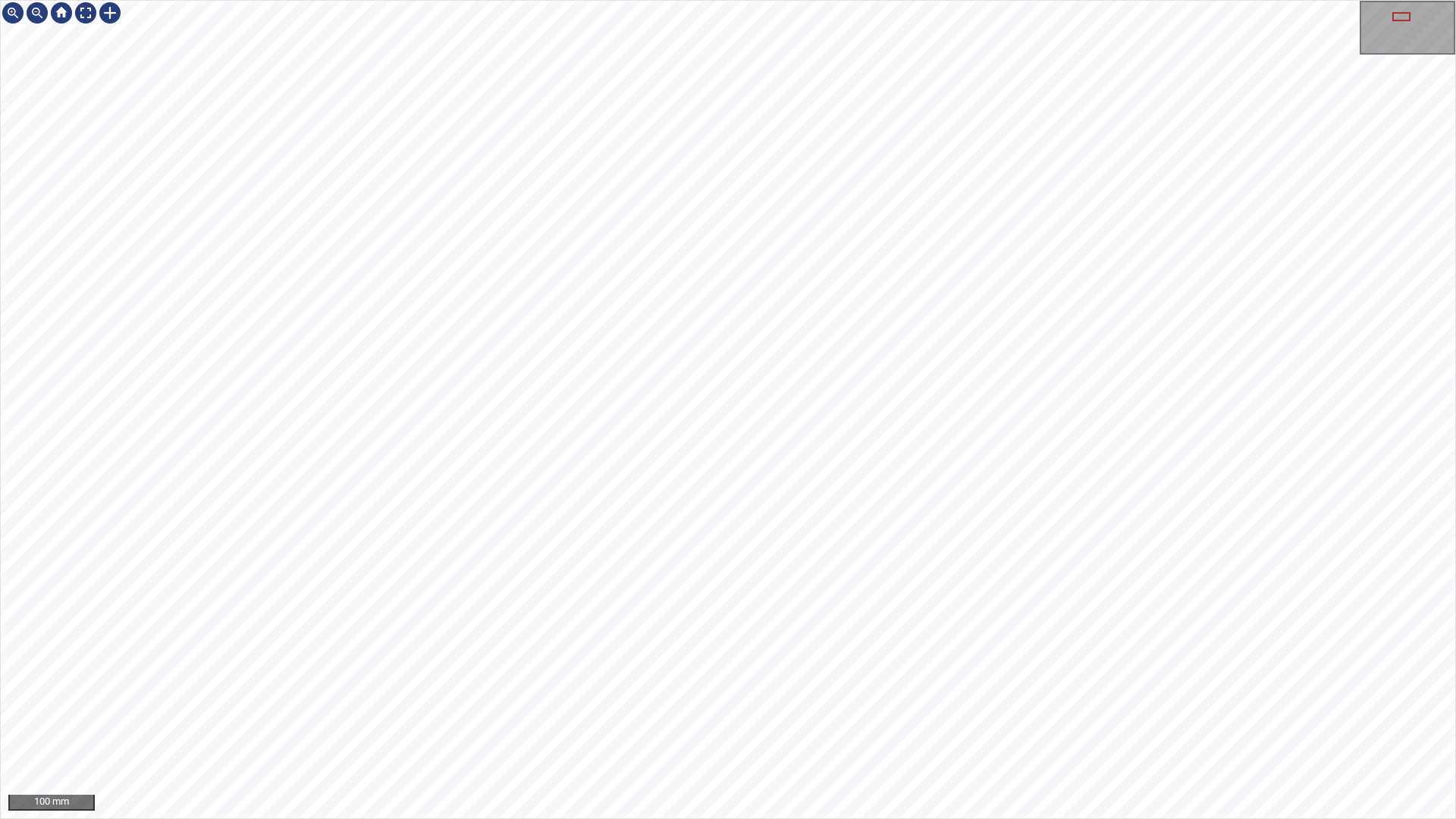
click at [666, 818] on div "100 mm" at bounding box center [728, 410] width 1456 height 819
click at [825, 818] on div "100 mm" at bounding box center [728, 410] width 1456 height 819
click at [614, 0] on div "50 mm" at bounding box center [728, 410] width 1456 height 819
click at [1177, 818] on div "50 mm" at bounding box center [728, 410] width 1456 height 819
click at [973, 818] on div "50 mm" at bounding box center [728, 410] width 1456 height 819
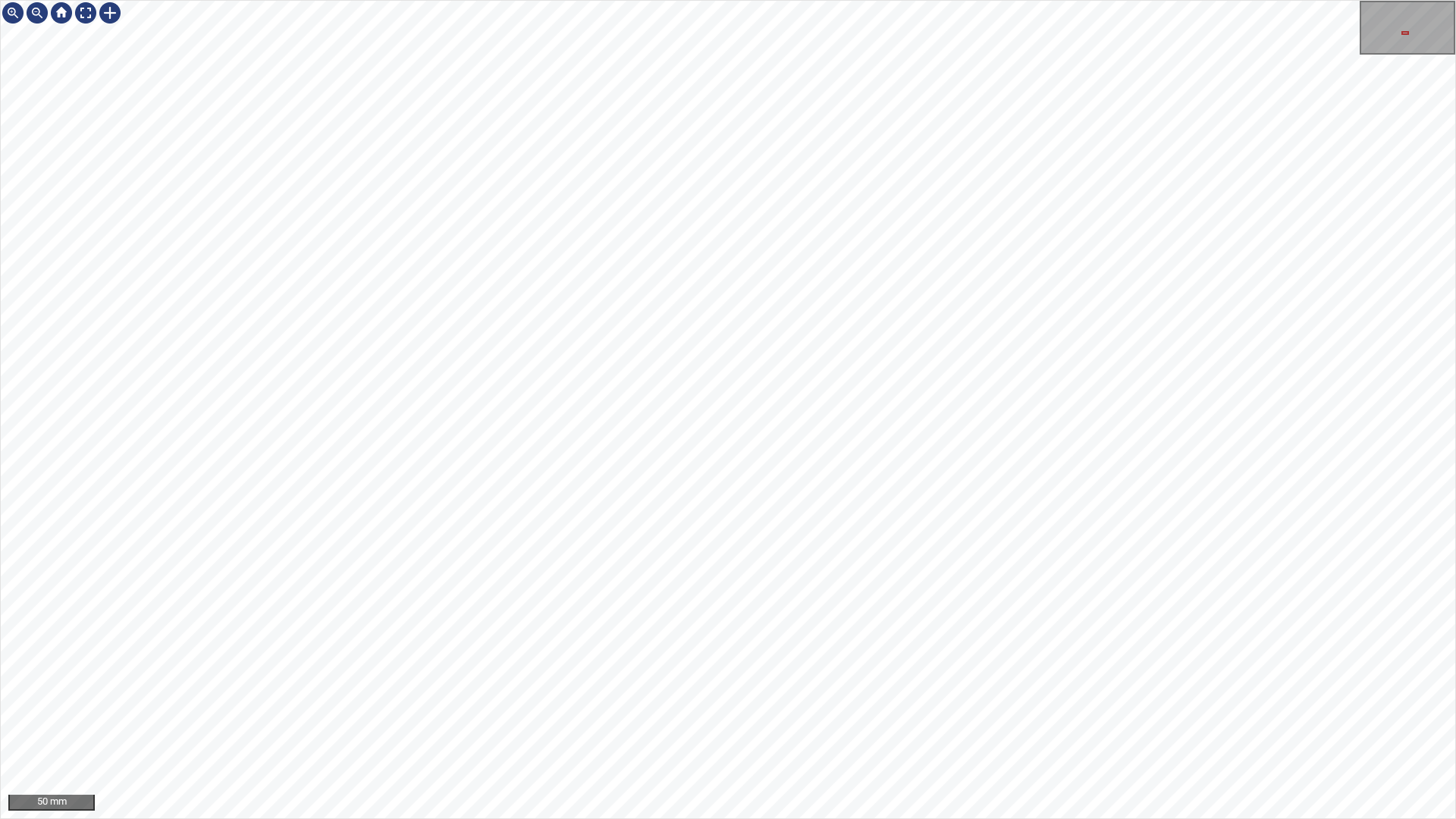
click at [971, 818] on div "50 mm" at bounding box center [728, 410] width 1456 height 819
click at [965, 818] on div "50 mm" at bounding box center [728, 410] width 1456 height 819
click at [823, 818] on div "50 mm" at bounding box center [728, 410] width 1456 height 819
click at [912, 818] on div "50 mm" at bounding box center [728, 410] width 1456 height 819
click at [762, 818] on div "50 mm" at bounding box center [728, 410] width 1456 height 819
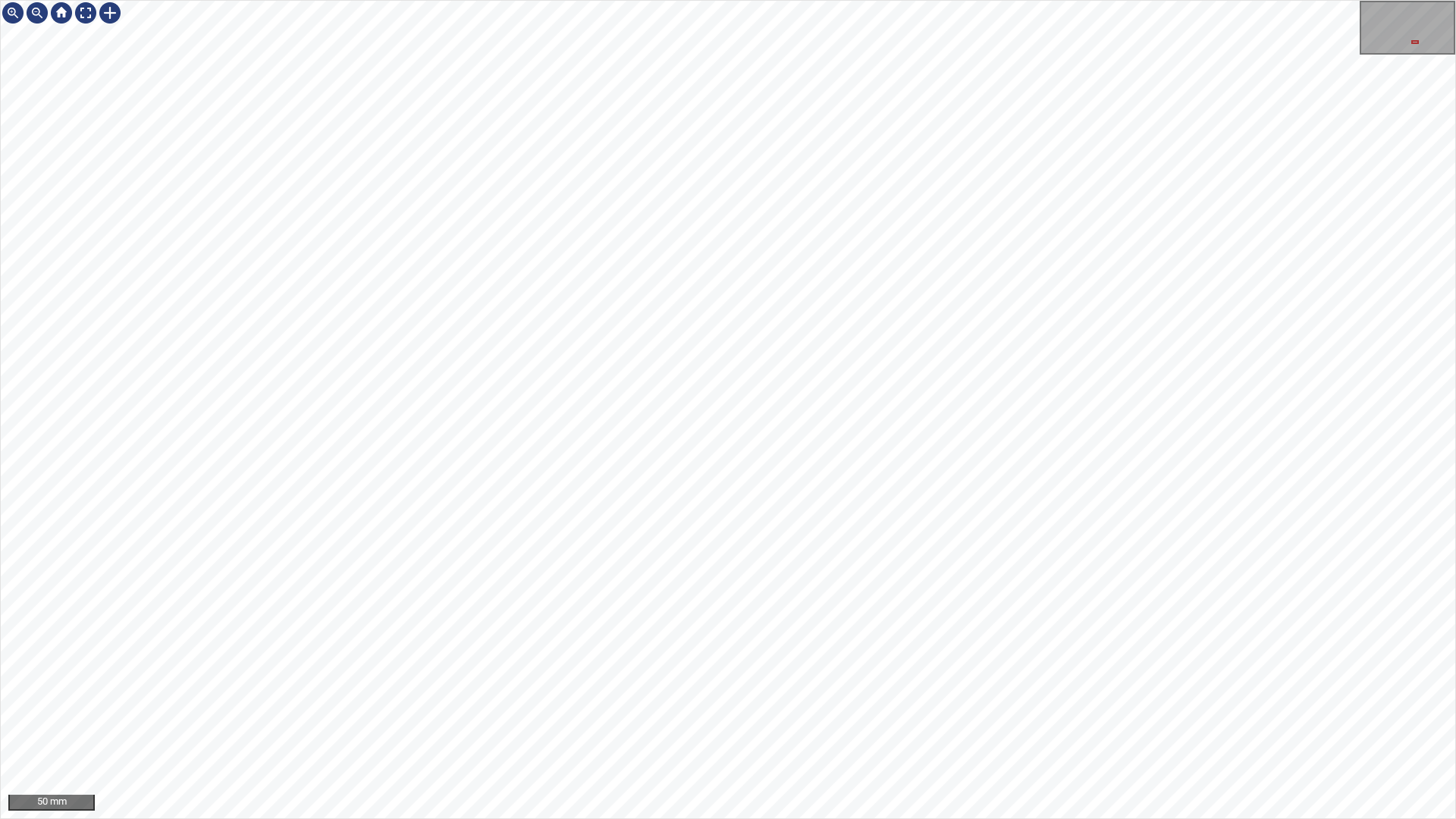
click at [1016, 818] on div "50 mm" at bounding box center [728, 410] width 1456 height 819
click at [832, 818] on div "50 mm" at bounding box center [728, 410] width 1456 height 819
click at [563, 818] on div "50 mm" at bounding box center [728, 410] width 1456 height 819
click at [584, 818] on div "50 mm" at bounding box center [728, 410] width 1456 height 819
click at [607, 818] on div "50 mm" at bounding box center [728, 410] width 1456 height 819
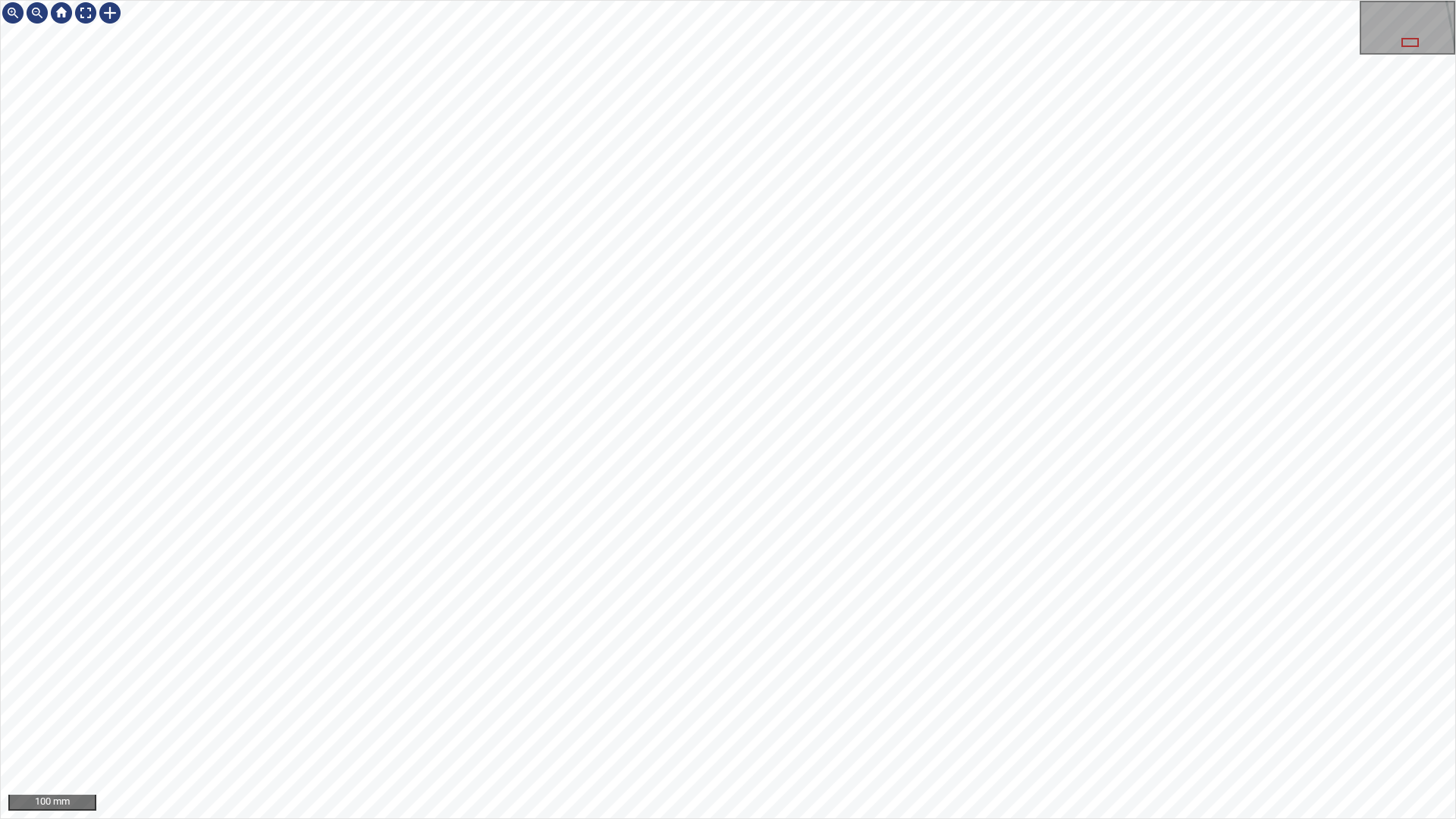
click at [827, 818] on div "100 mm" at bounding box center [728, 410] width 1456 height 819
click at [919, 818] on div "100 mm" at bounding box center [728, 410] width 1456 height 819
click at [742, 818] on div "100 mm" at bounding box center [728, 410] width 1456 height 819
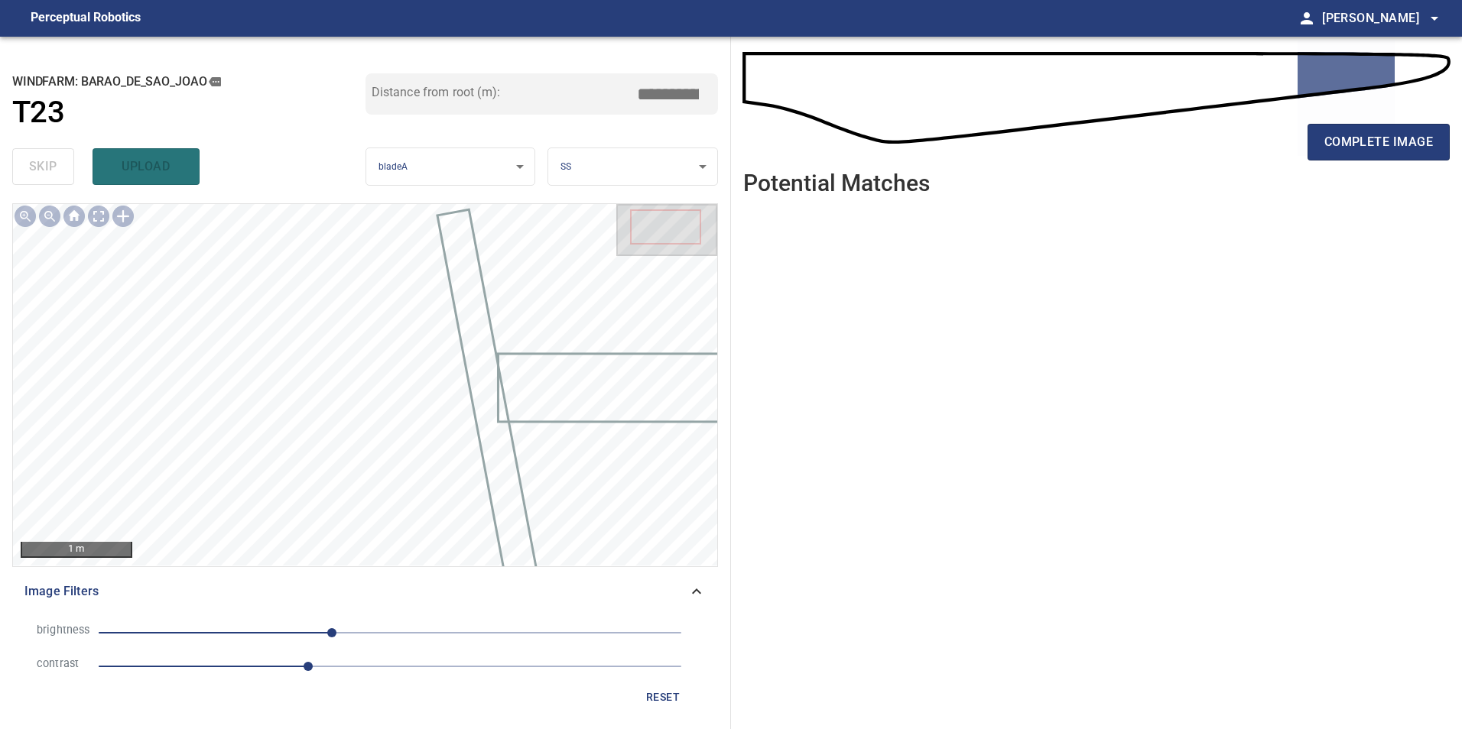
click at [487, 650] on li "contrast 1.8" at bounding box center [364, 667] width 681 height 34
click at [665, 694] on span "reset" at bounding box center [662, 697] width 37 height 19
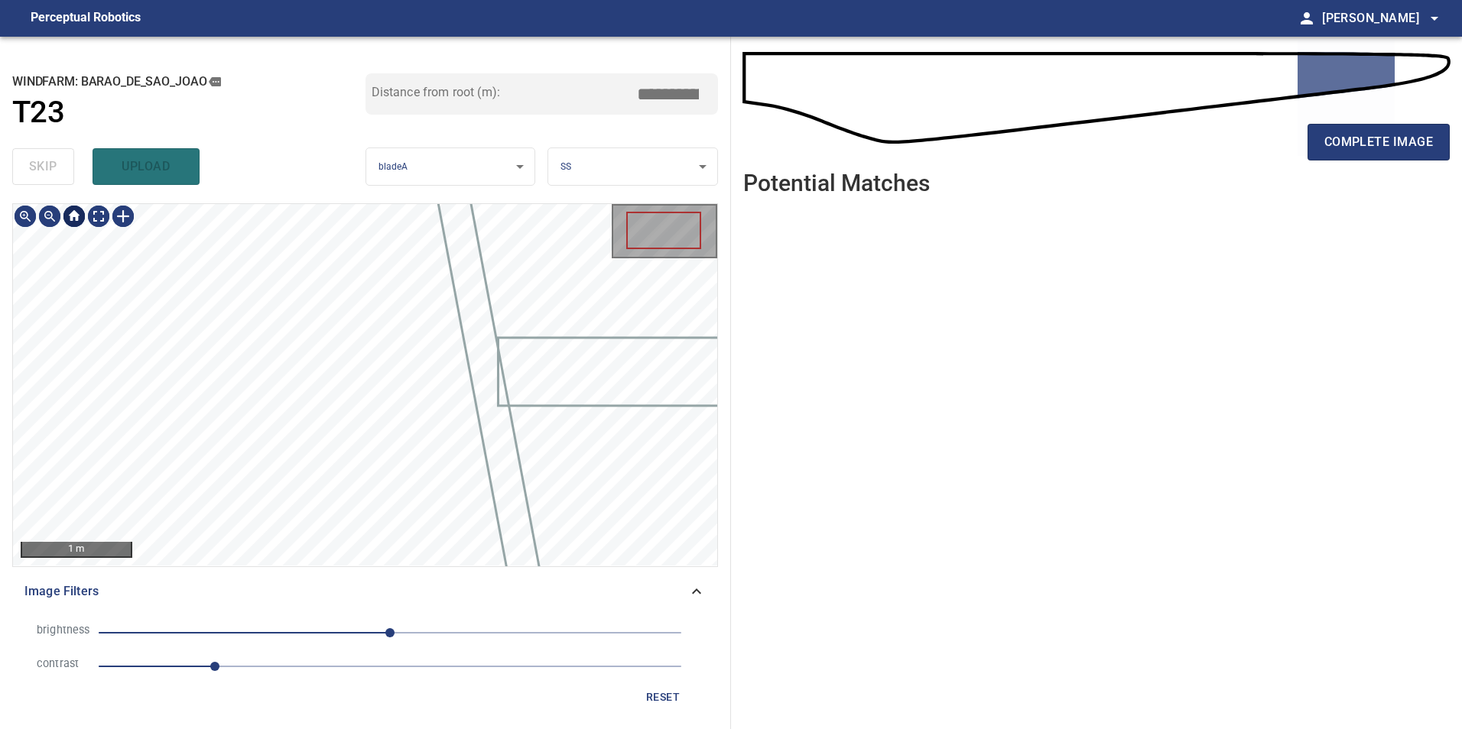
click at [86, 213] on div at bounding box center [74, 216] width 24 height 24
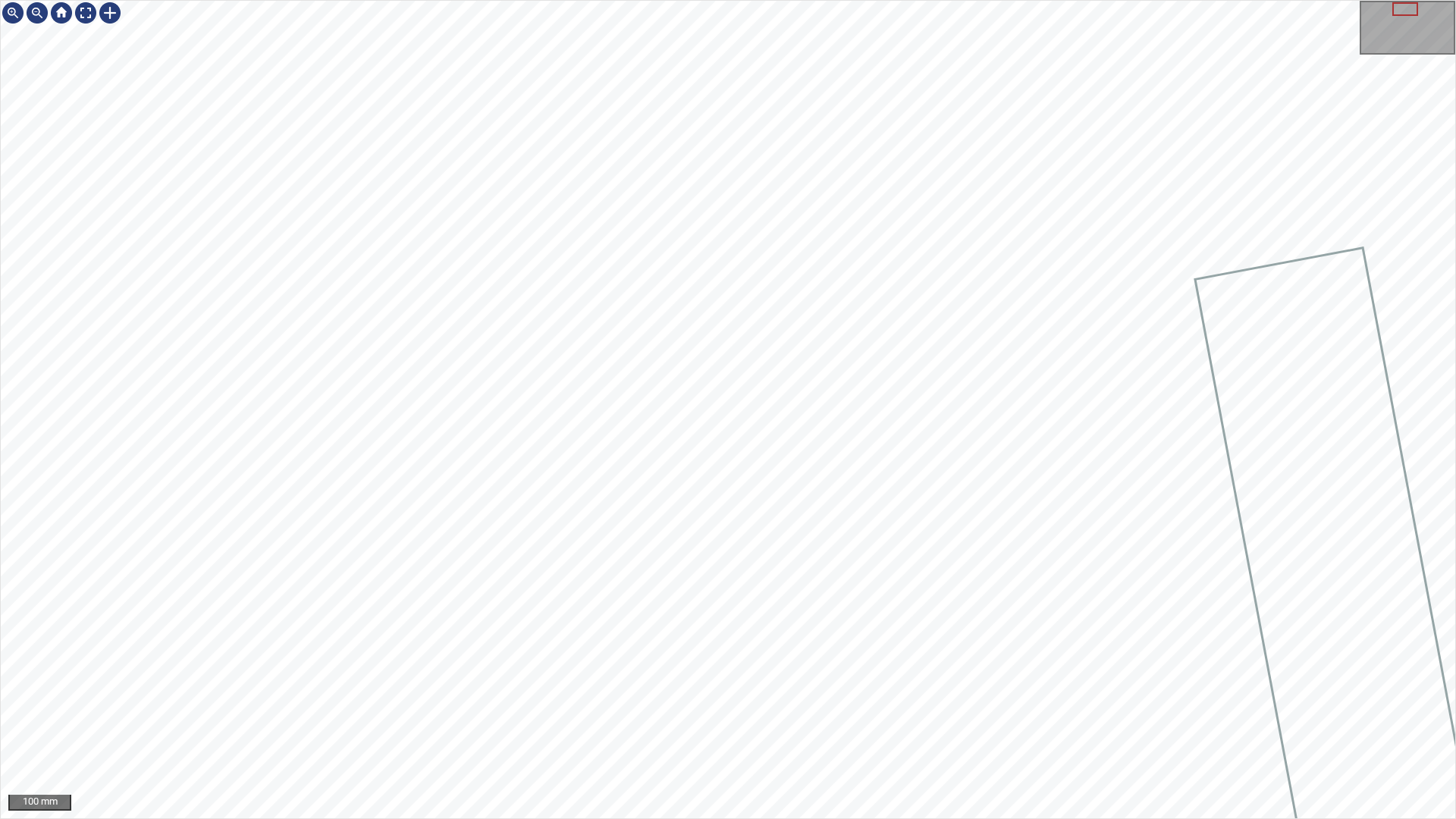
click at [842, 818] on div "100 mm" at bounding box center [728, 410] width 1456 height 819
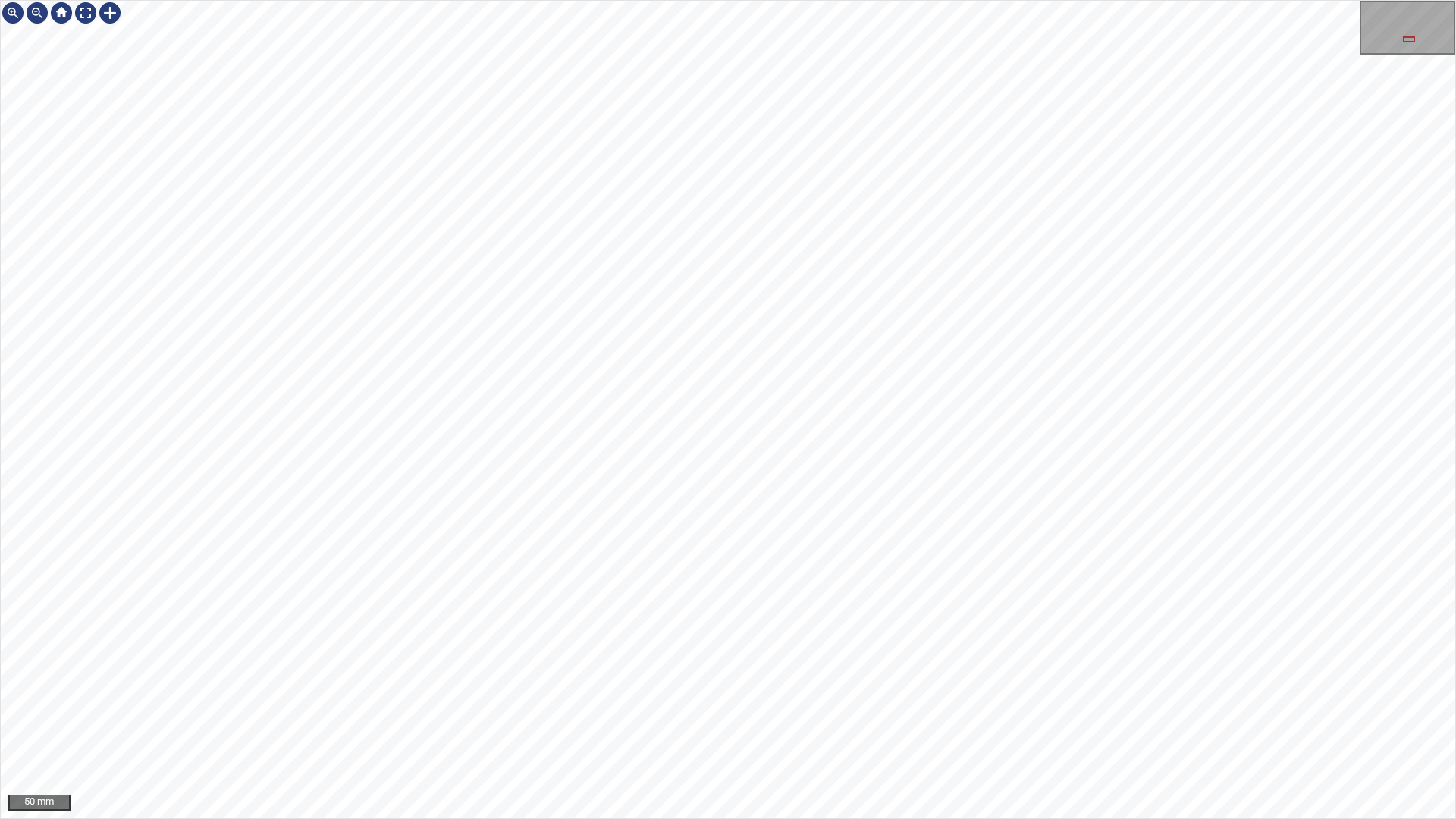
click at [862, 818] on div "50 mm" at bounding box center [728, 410] width 1456 height 819
click at [1139, 818] on div "50 mm" at bounding box center [728, 410] width 1456 height 819
click at [948, 818] on div "50 mm" at bounding box center [728, 410] width 1456 height 819
click at [1046, 818] on div "50 mm" at bounding box center [728, 410] width 1456 height 819
click at [1039, 818] on div "50 mm" at bounding box center [728, 410] width 1456 height 819
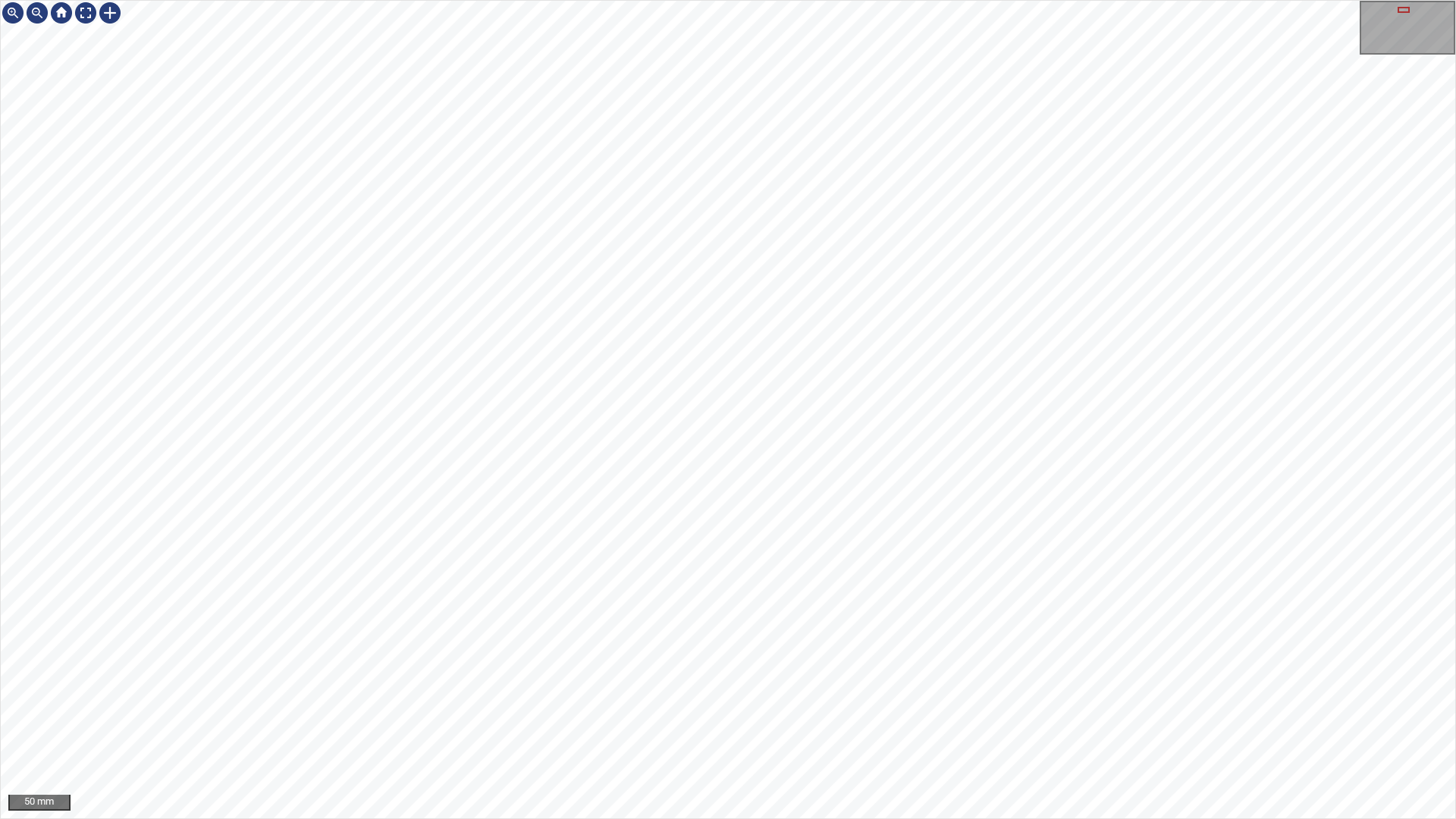
click at [824, 818] on div "50 mm" at bounding box center [728, 410] width 1456 height 819
click at [871, 818] on div "50 mm" at bounding box center [728, 410] width 1456 height 819
click at [1048, 818] on div "50 mm" at bounding box center [728, 410] width 1456 height 819
click at [966, 818] on div "50 mm" at bounding box center [728, 410] width 1456 height 819
click at [953, 818] on div "50 mm" at bounding box center [728, 410] width 1456 height 819
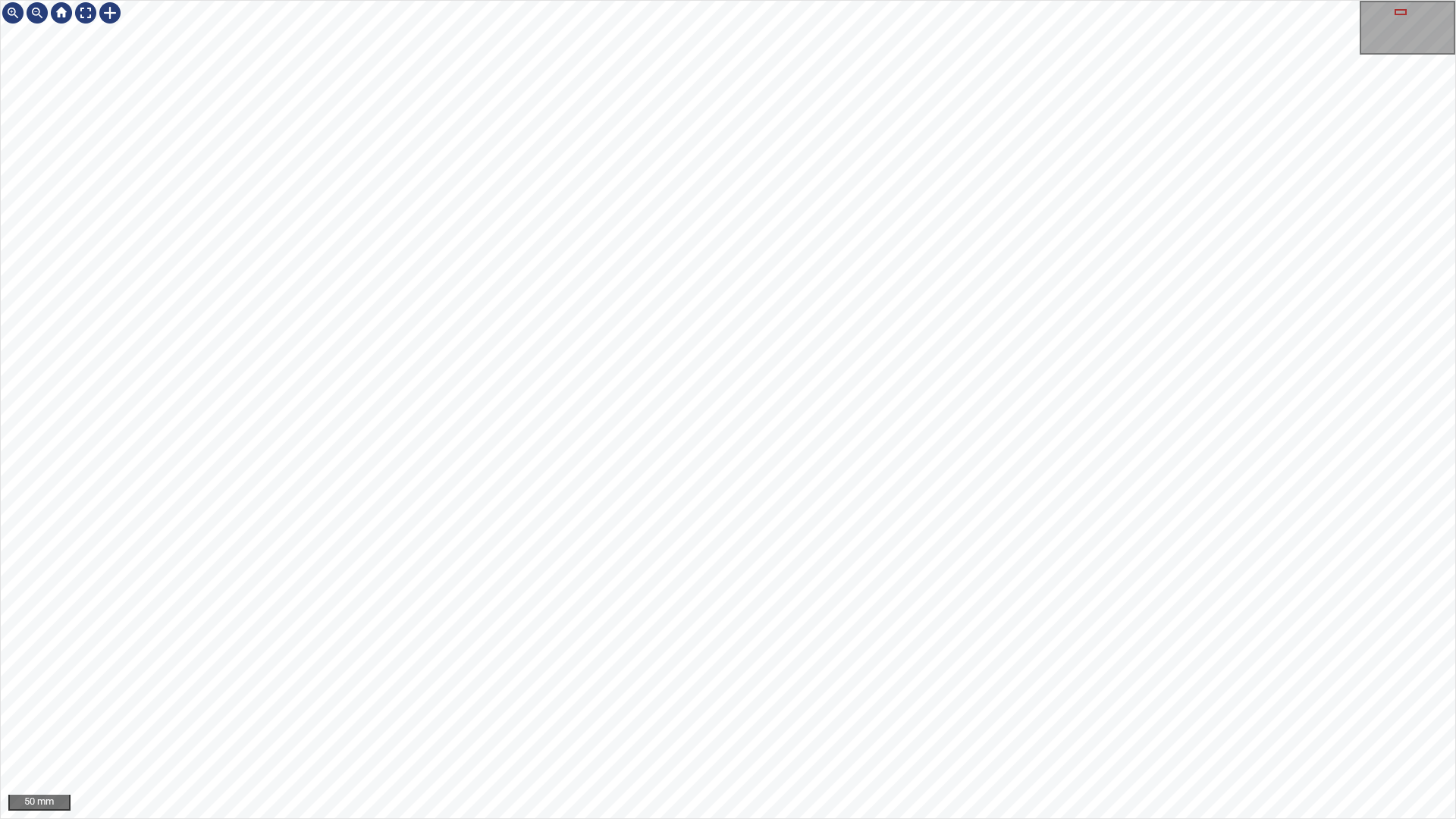
click at [824, 818] on div "50 mm" at bounding box center [728, 410] width 1456 height 819
click at [898, 818] on div "50 mm" at bounding box center [728, 410] width 1456 height 819
click at [1080, 358] on div "50 mm" at bounding box center [728, 410] width 1456 height 819
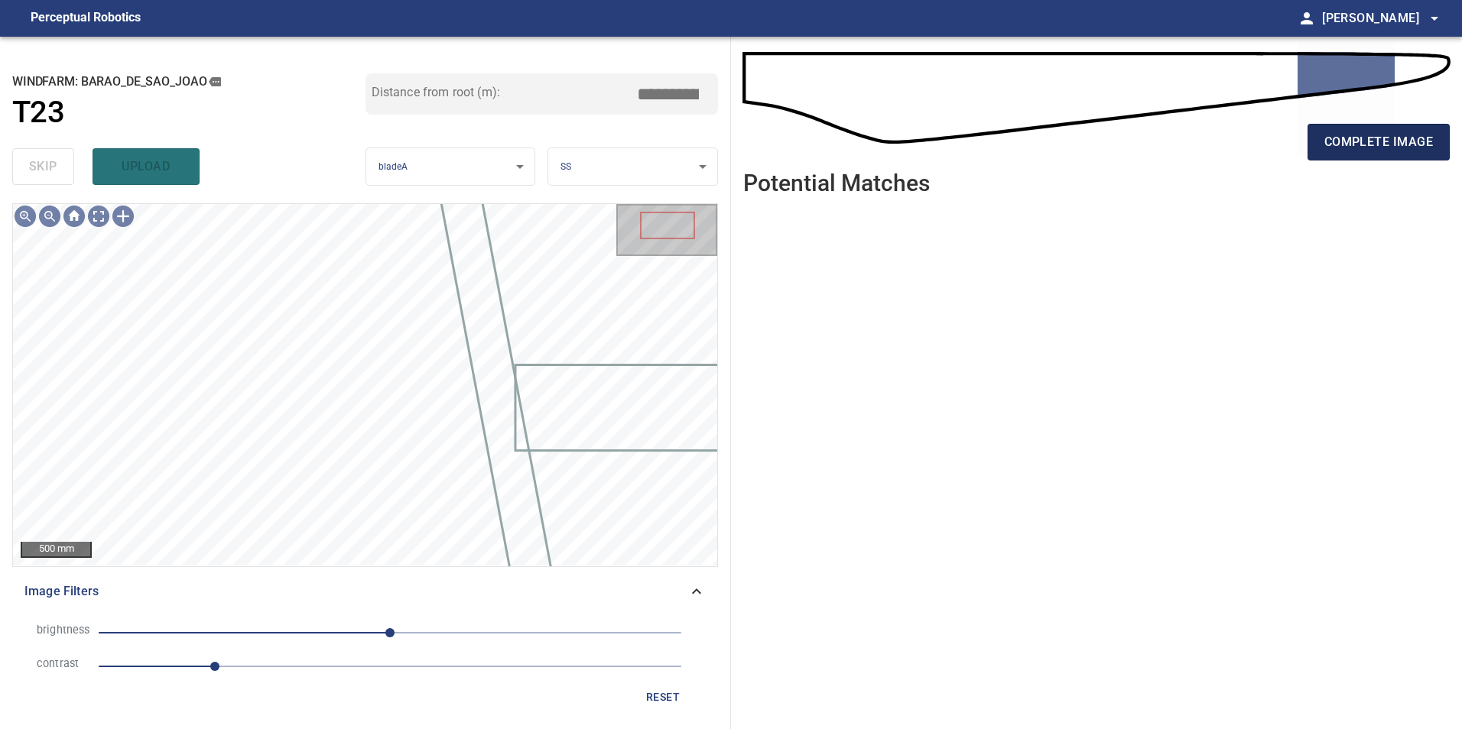
click at [1378, 135] on span "complete image" at bounding box center [1378, 141] width 109 height 21
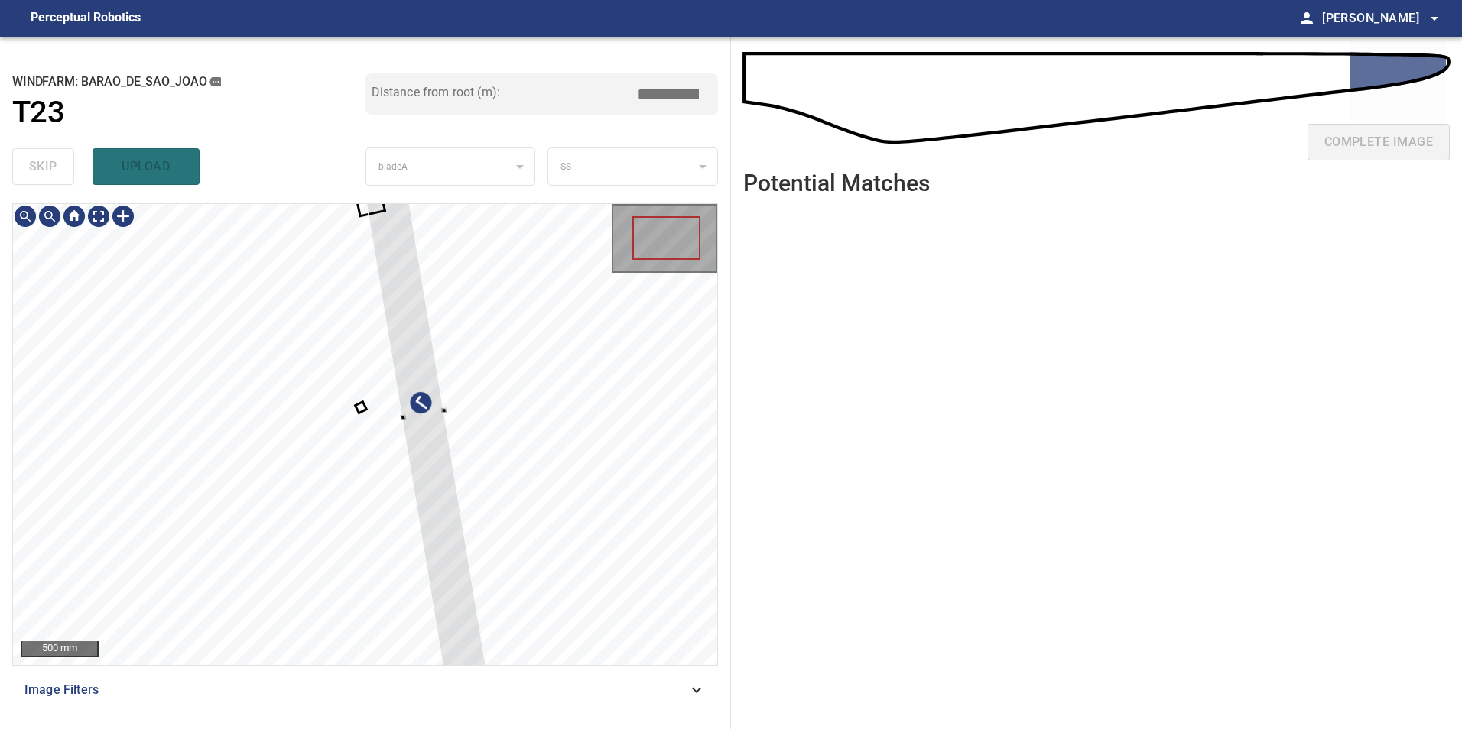
click at [468, 492] on div at bounding box center [422, 415] width 147 height 642
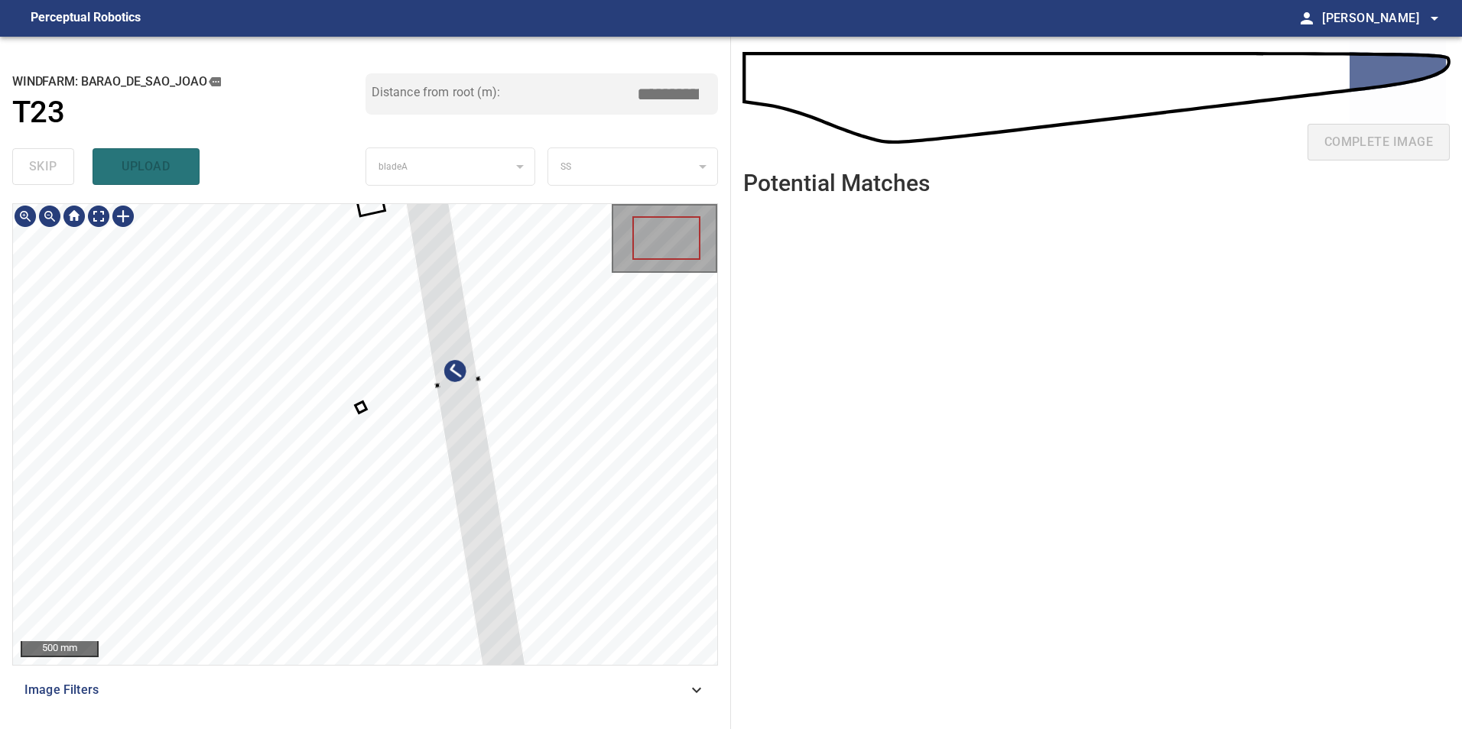
click at [450, 358] on div at bounding box center [458, 383] width 148 height 643
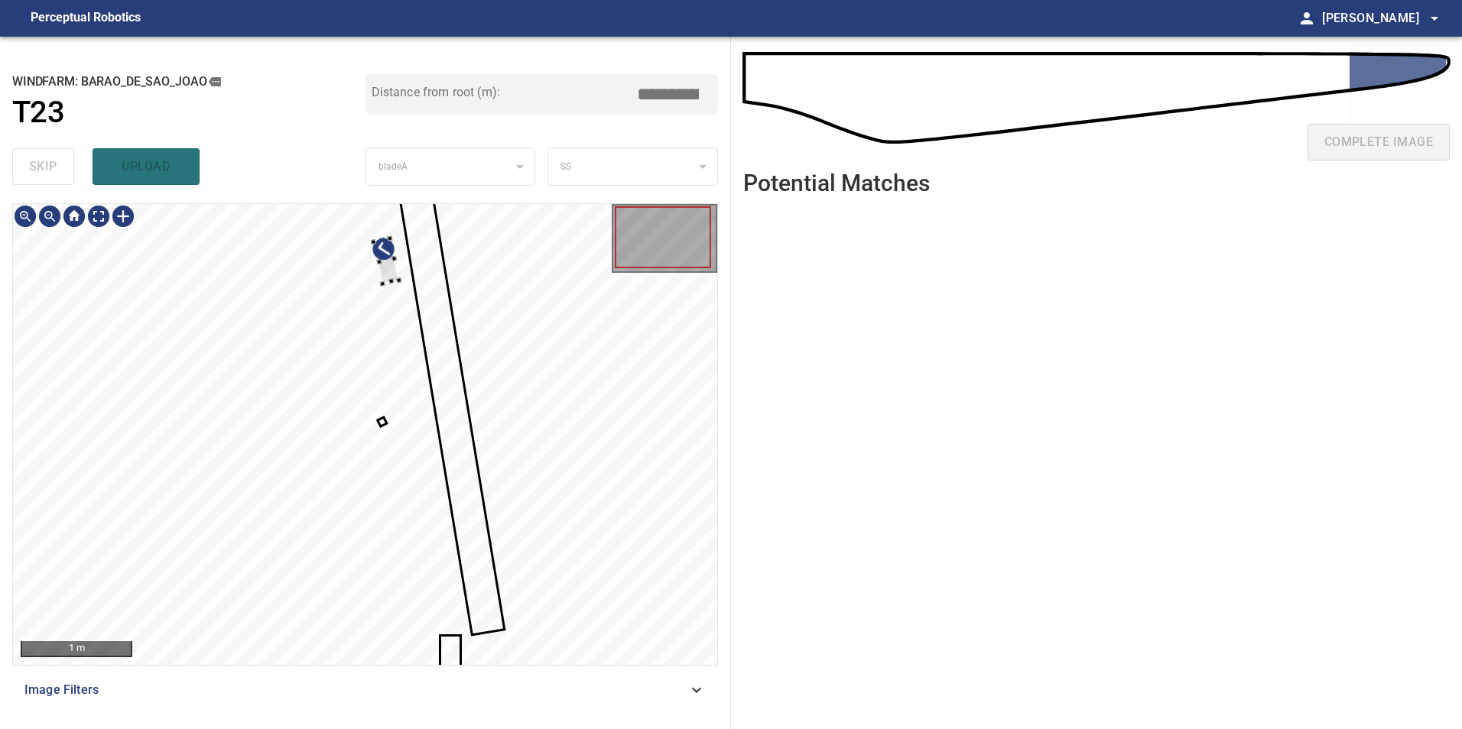
click at [453, 469] on div at bounding box center [365, 434] width 704 height 461
click at [497, 391] on div at bounding box center [365, 434] width 704 height 461
click at [457, 515] on div at bounding box center [365, 434] width 704 height 461
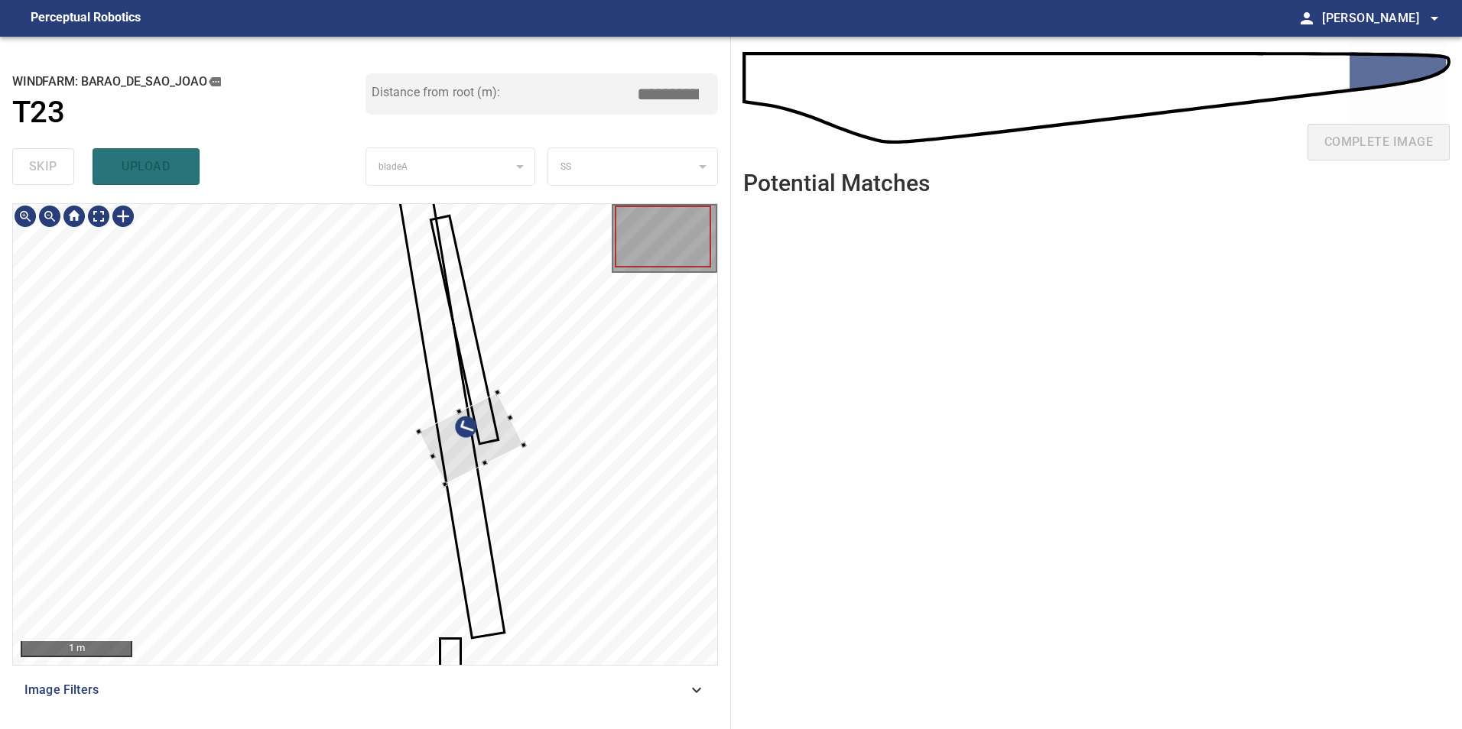
click at [524, 393] on div at bounding box center [471, 439] width 105 height 92
click at [512, 537] on div at bounding box center [365, 434] width 704 height 461
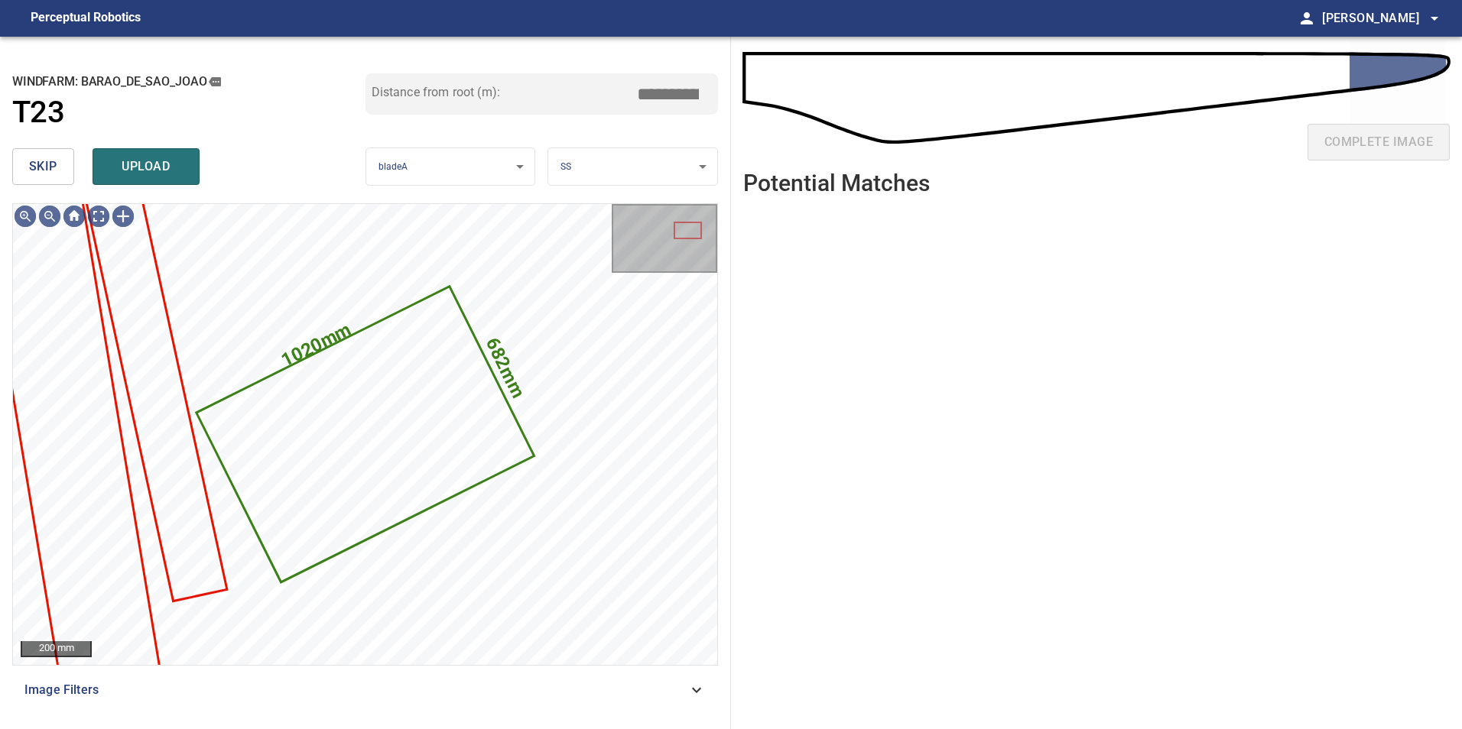
click at [41, 162] on span "skip" at bounding box center [43, 166] width 28 height 21
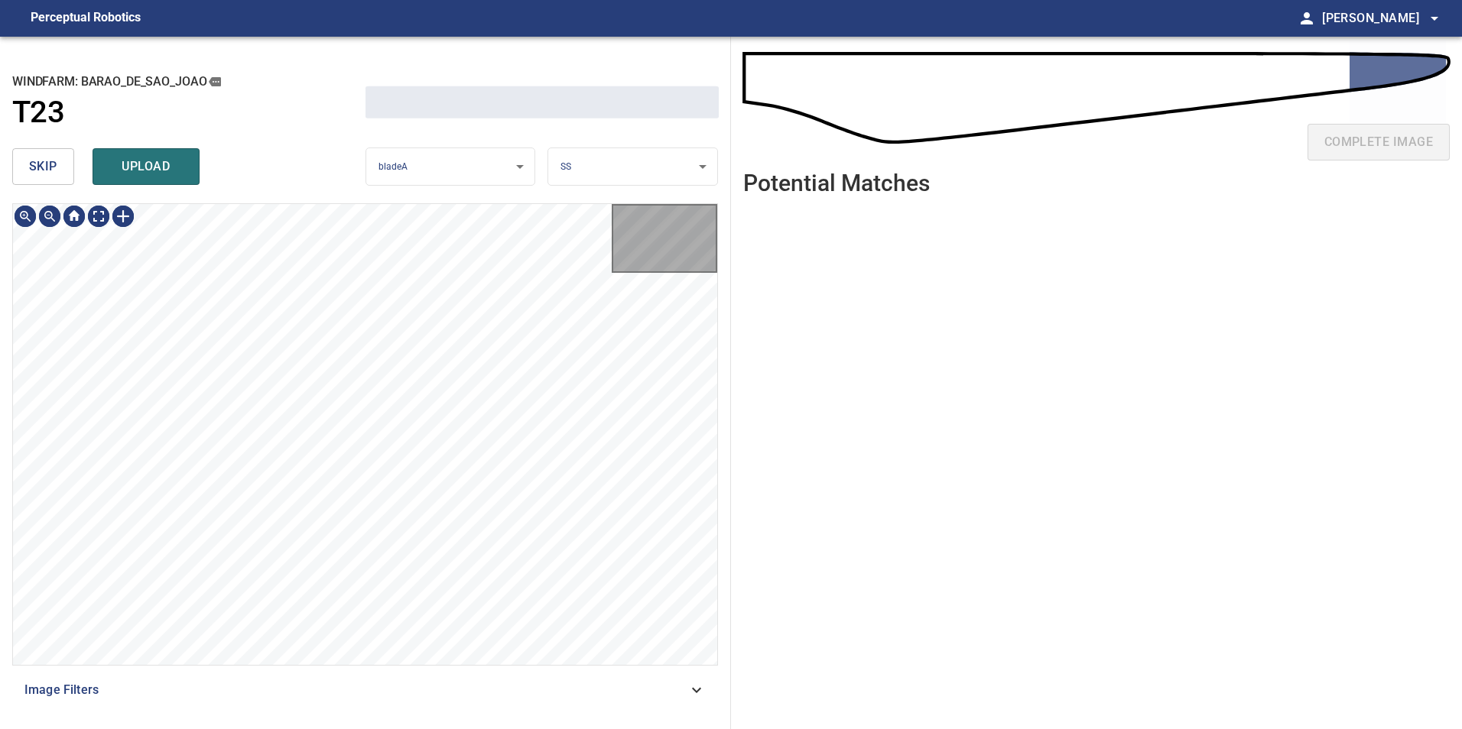
click at [41, 162] on span "skip" at bounding box center [43, 166] width 28 height 21
click at [41, 162] on div "skip upload" at bounding box center [188, 166] width 353 height 49
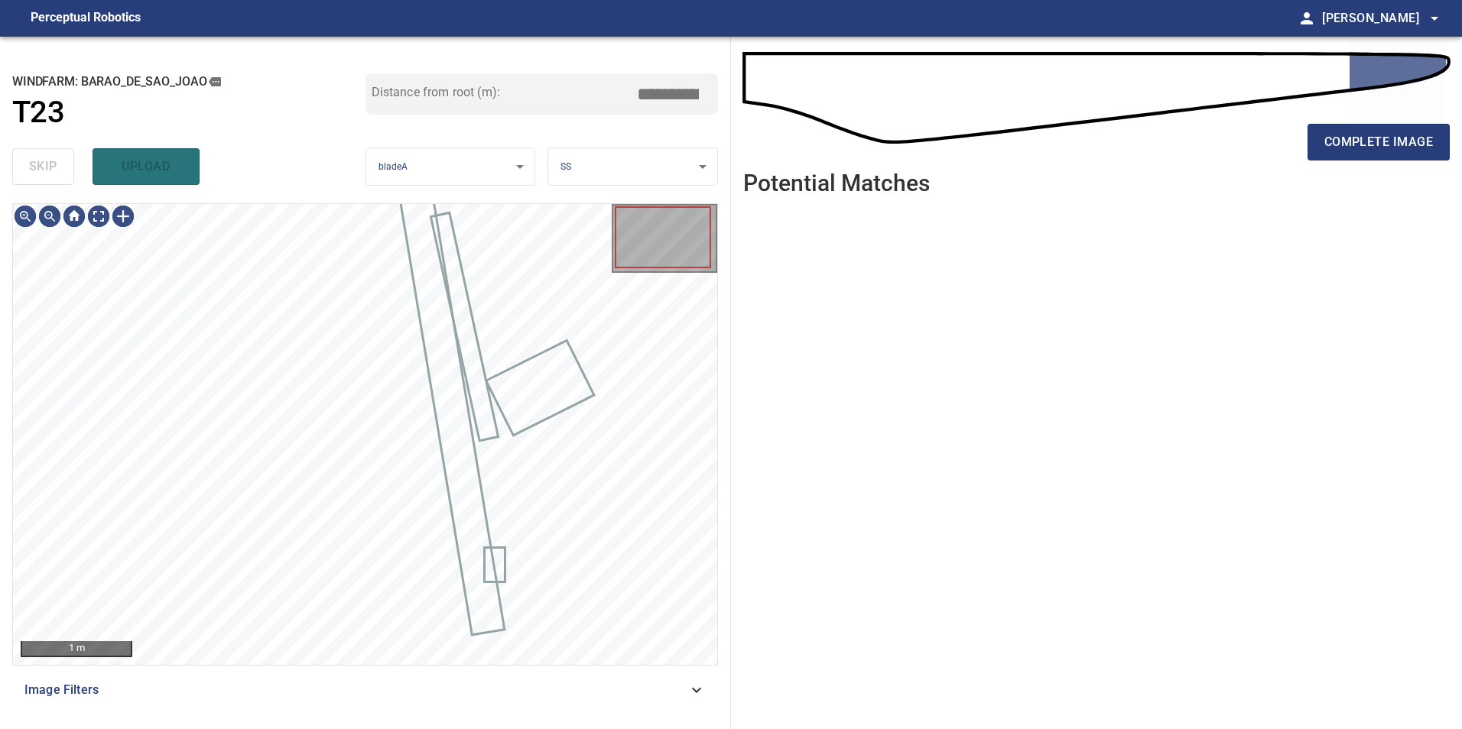
click at [41, 162] on div "skip upload" at bounding box center [188, 166] width 353 height 49
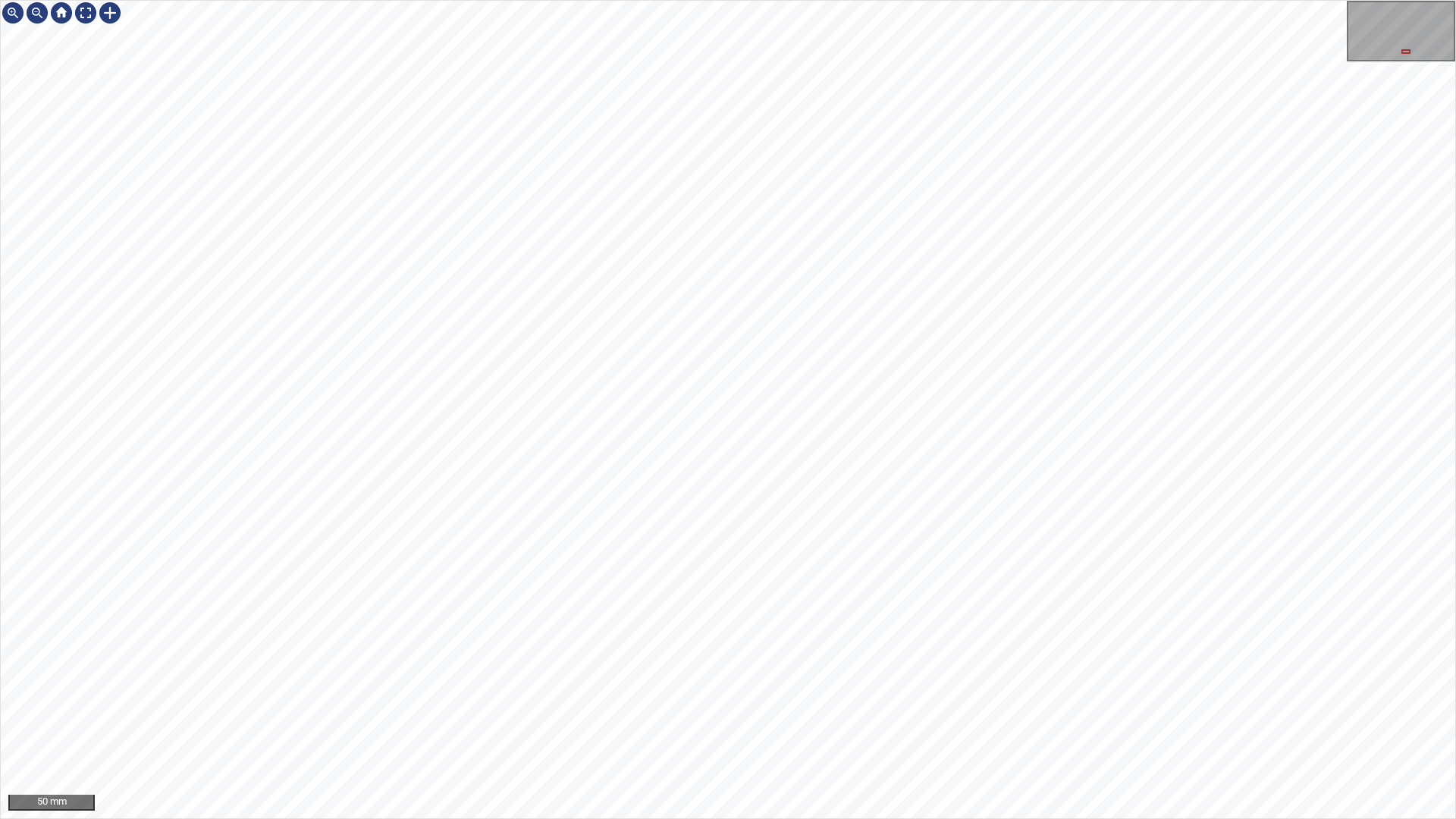
click at [713, 818] on div "50 mm" at bounding box center [728, 410] width 1456 height 819
click at [687, 818] on div "50 mm" at bounding box center [728, 410] width 1456 height 819
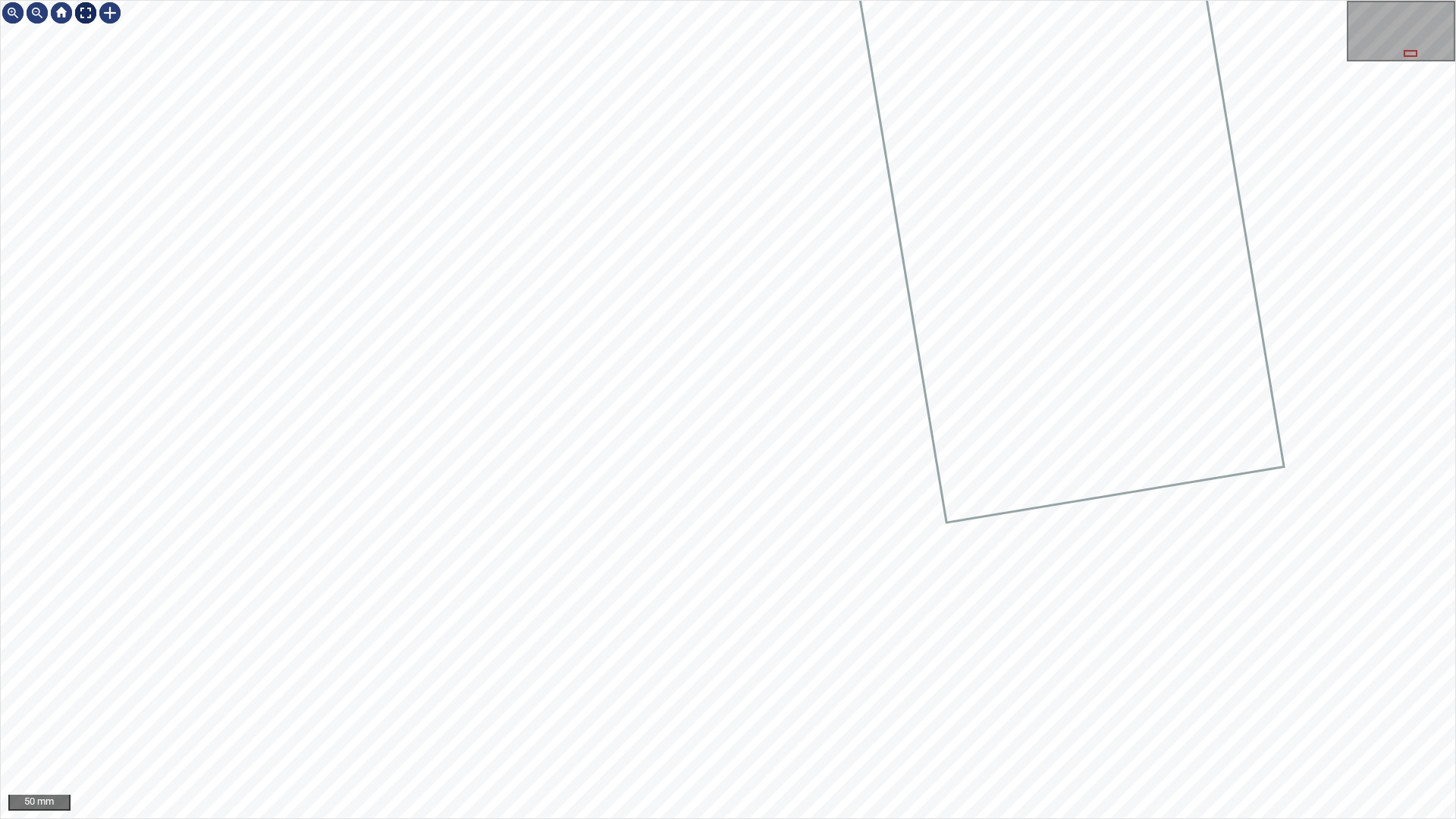
click at [85, 5] on div at bounding box center [85, 13] width 24 height 24
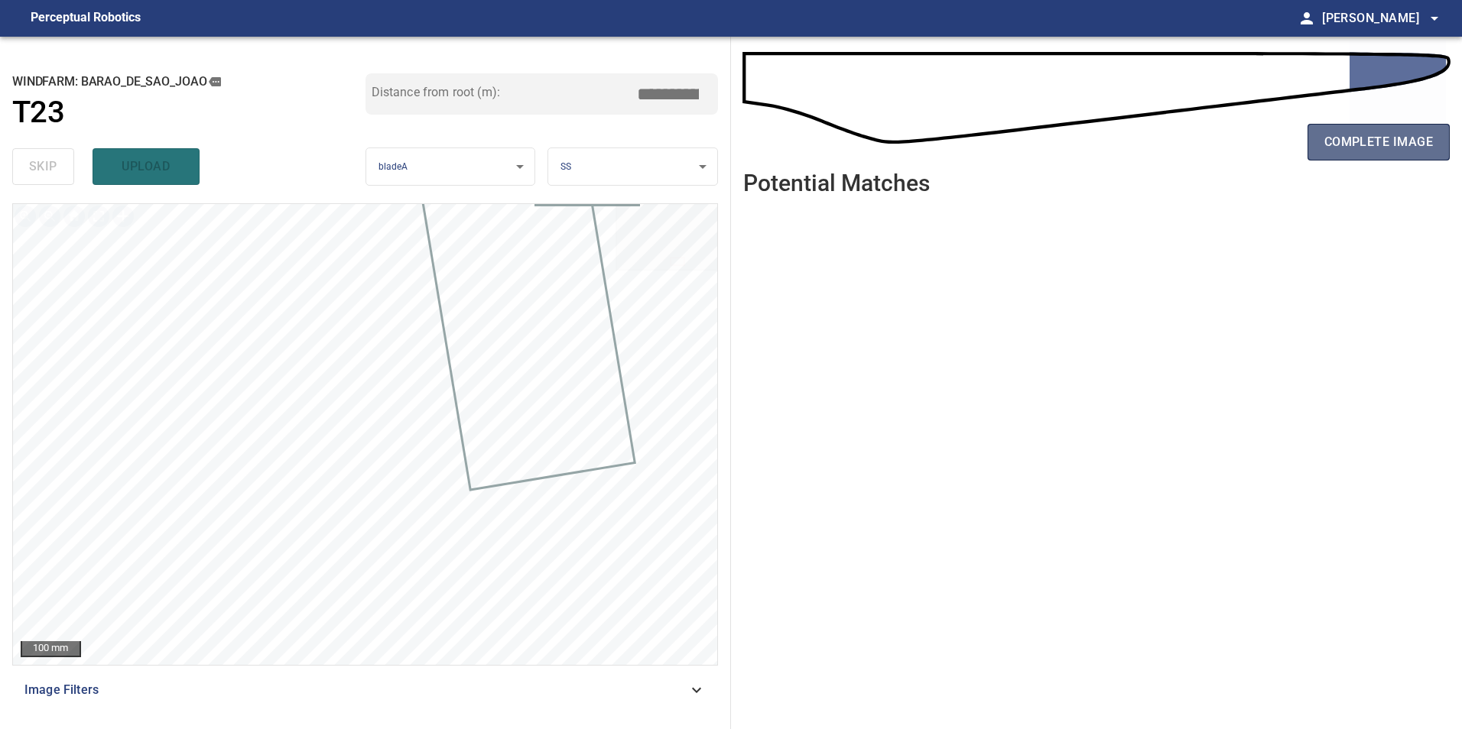
click at [1359, 131] on span "complete image" at bounding box center [1378, 141] width 109 height 21
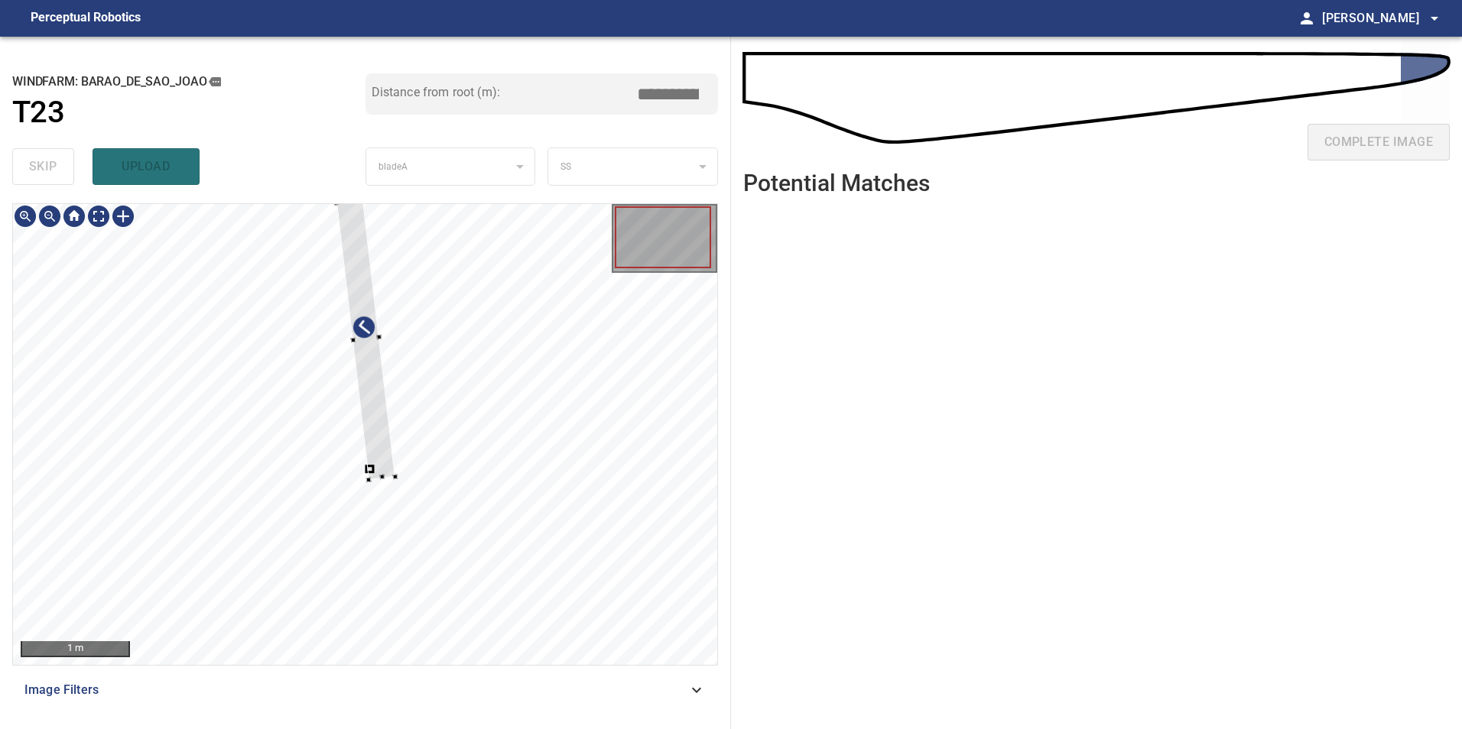
click at [478, 393] on div at bounding box center [365, 434] width 704 height 461
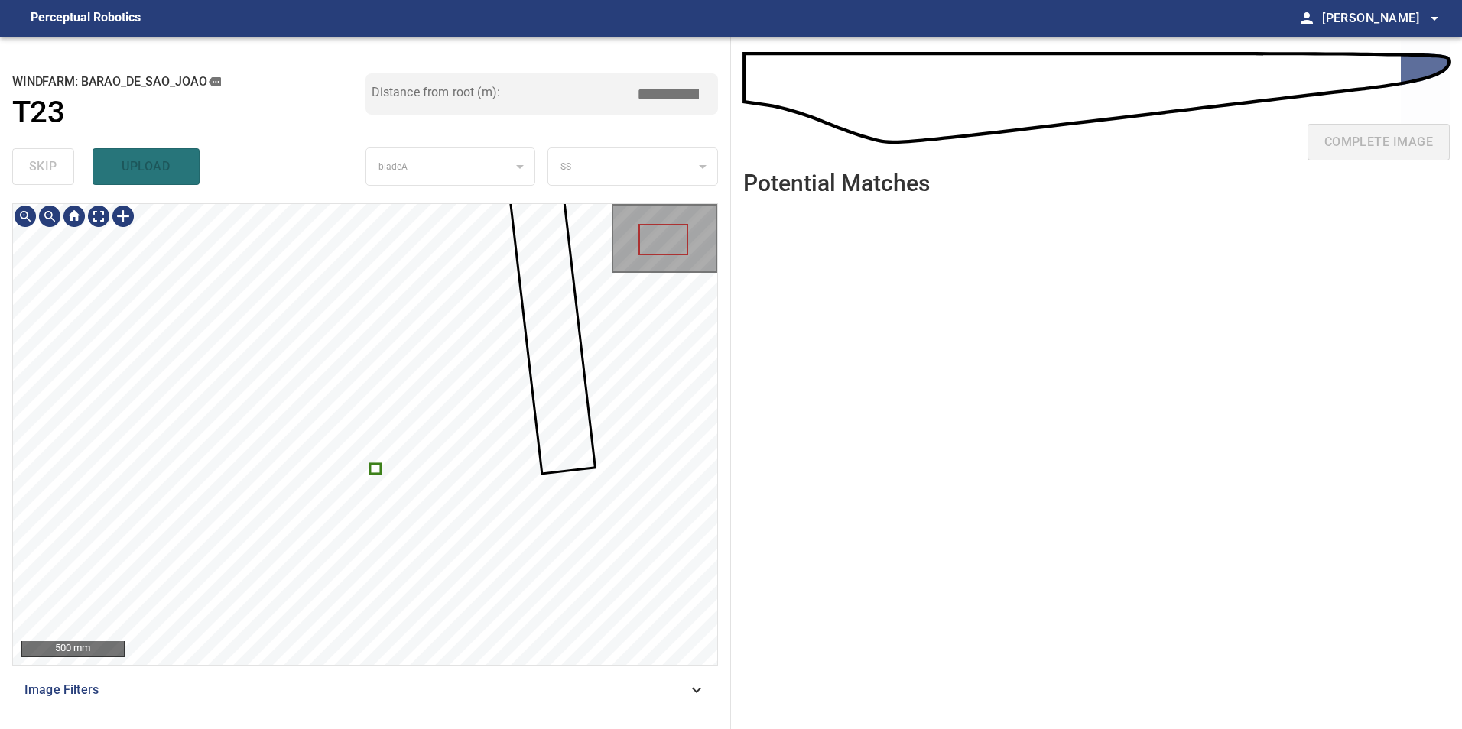
click at [371, 470] on div at bounding box center [365, 434] width 704 height 461
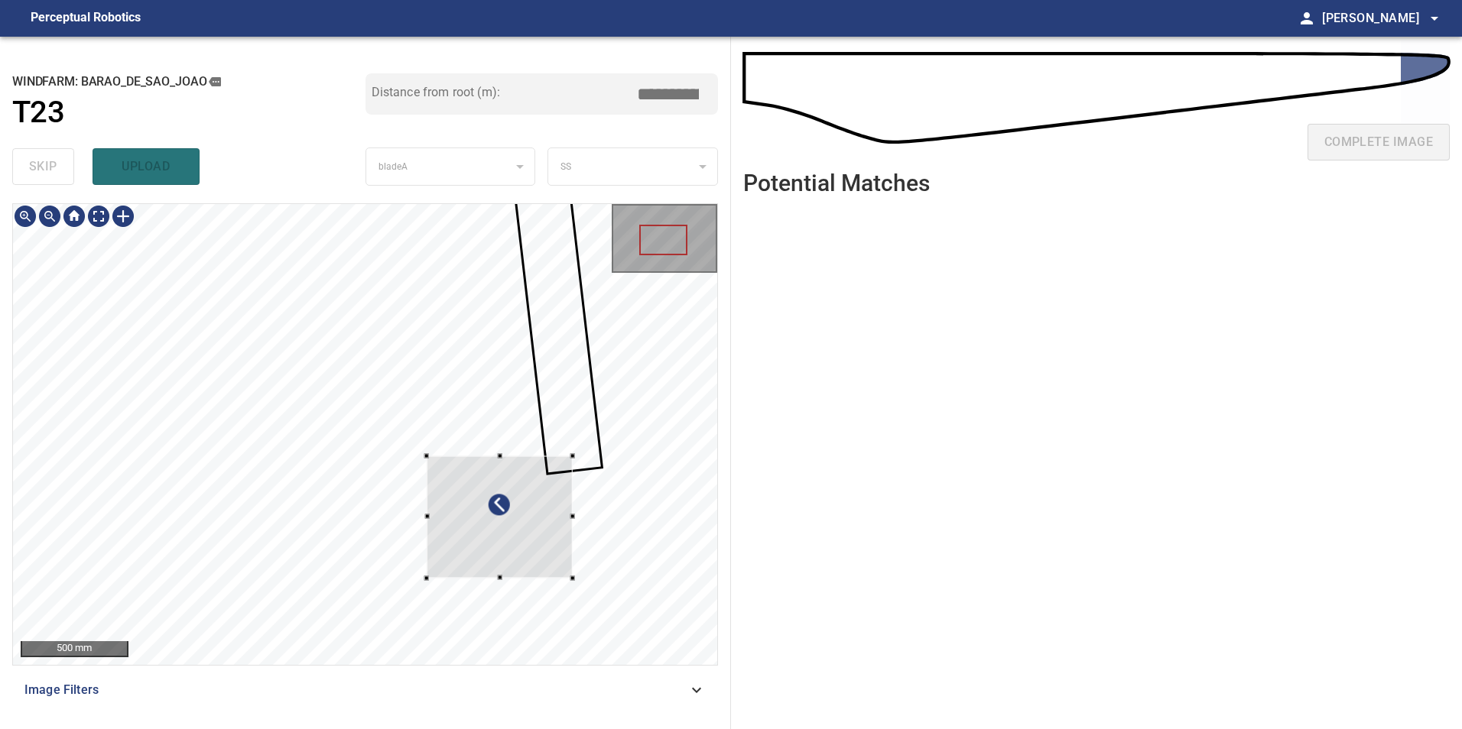
click at [637, 515] on div at bounding box center [365, 434] width 704 height 461
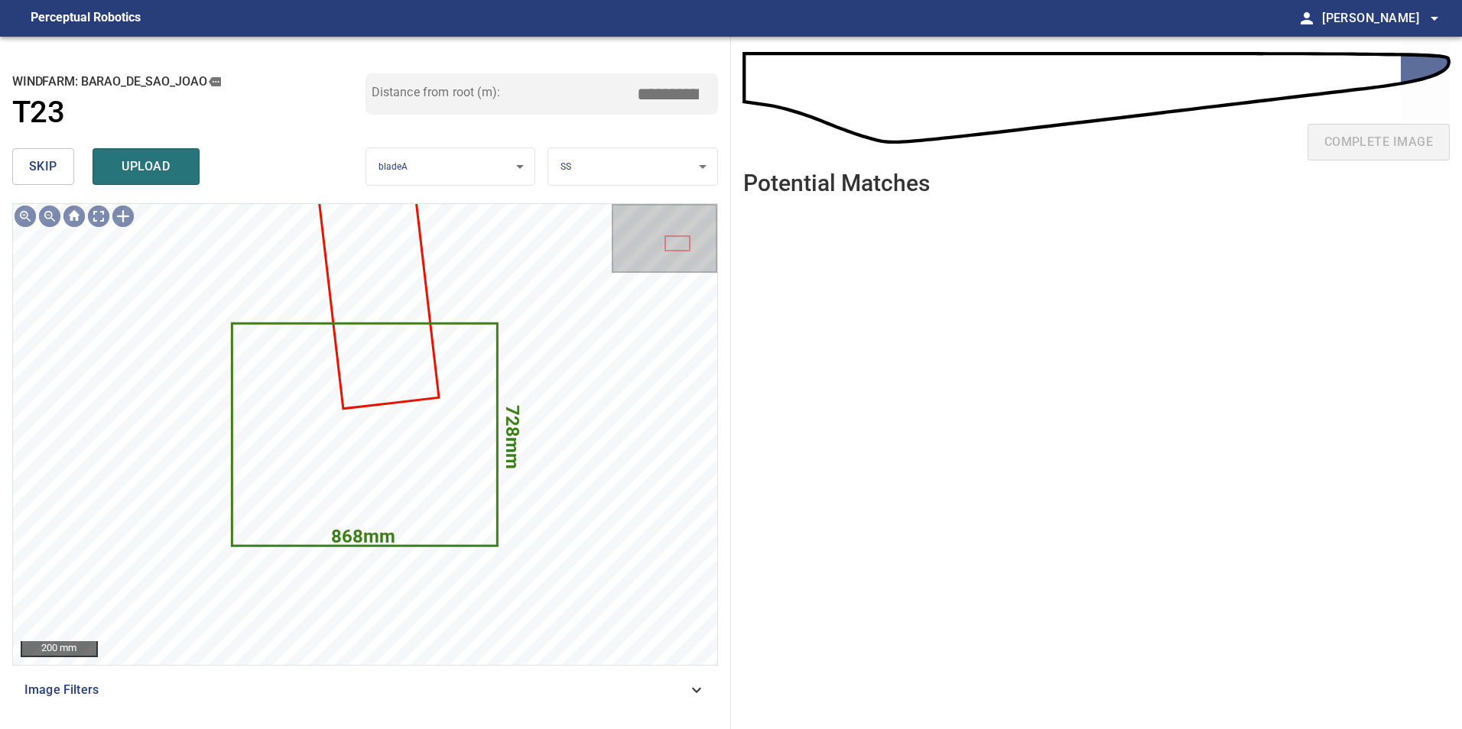
click at [60, 162] on button "skip" at bounding box center [43, 166] width 62 height 37
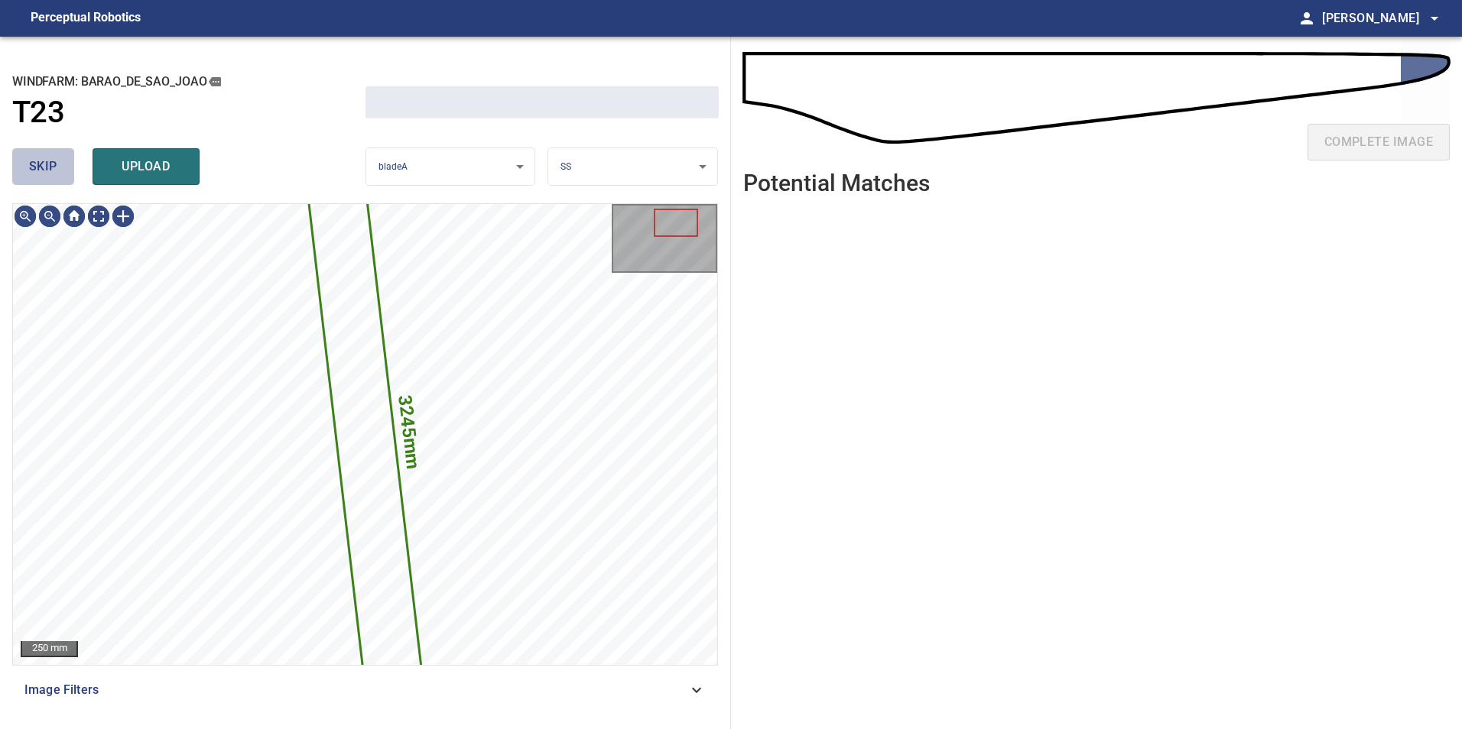
click at [60, 162] on button "skip" at bounding box center [43, 166] width 62 height 37
click at [60, 165] on div "skip upload" at bounding box center [188, 166] width 353 height 49
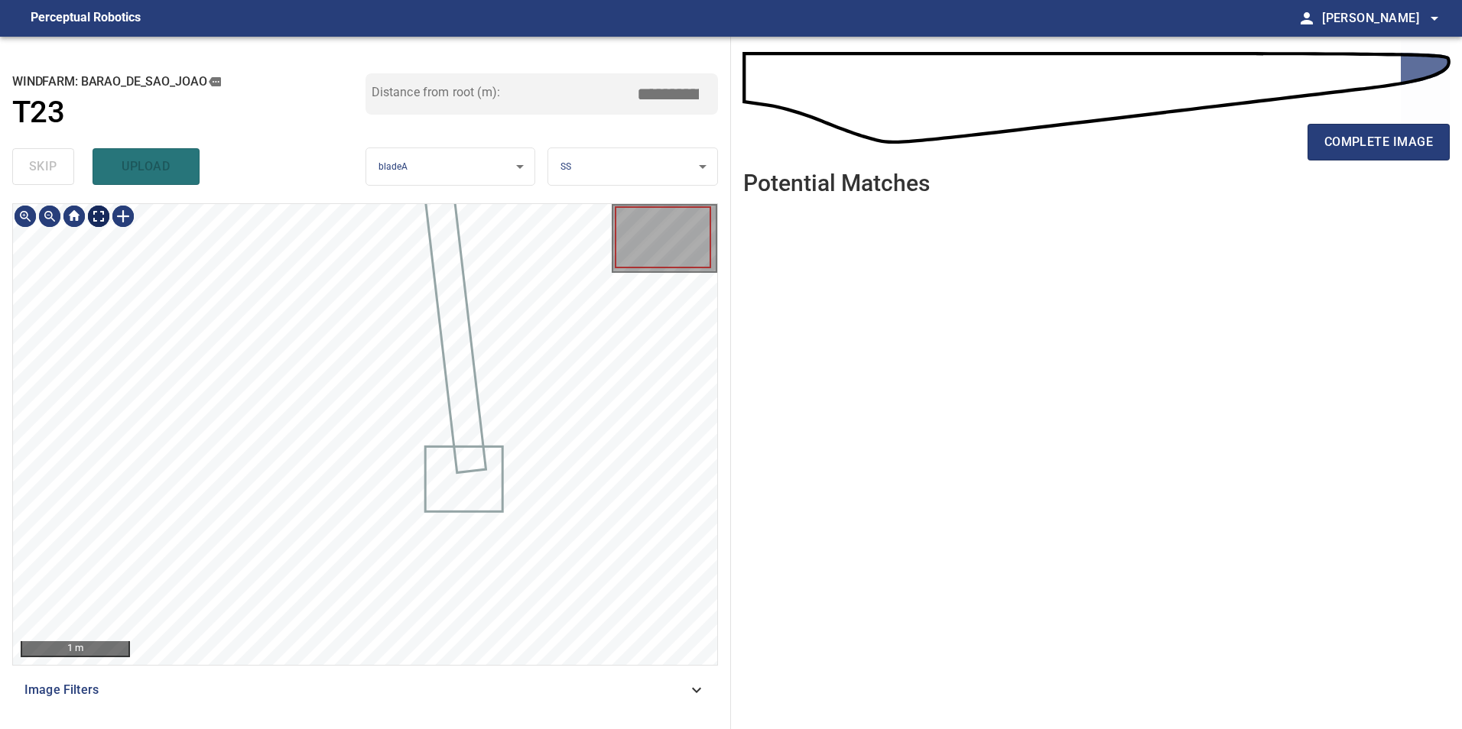
click at [119, 226] on div at bounding box center [74, 216] width 122 height 24
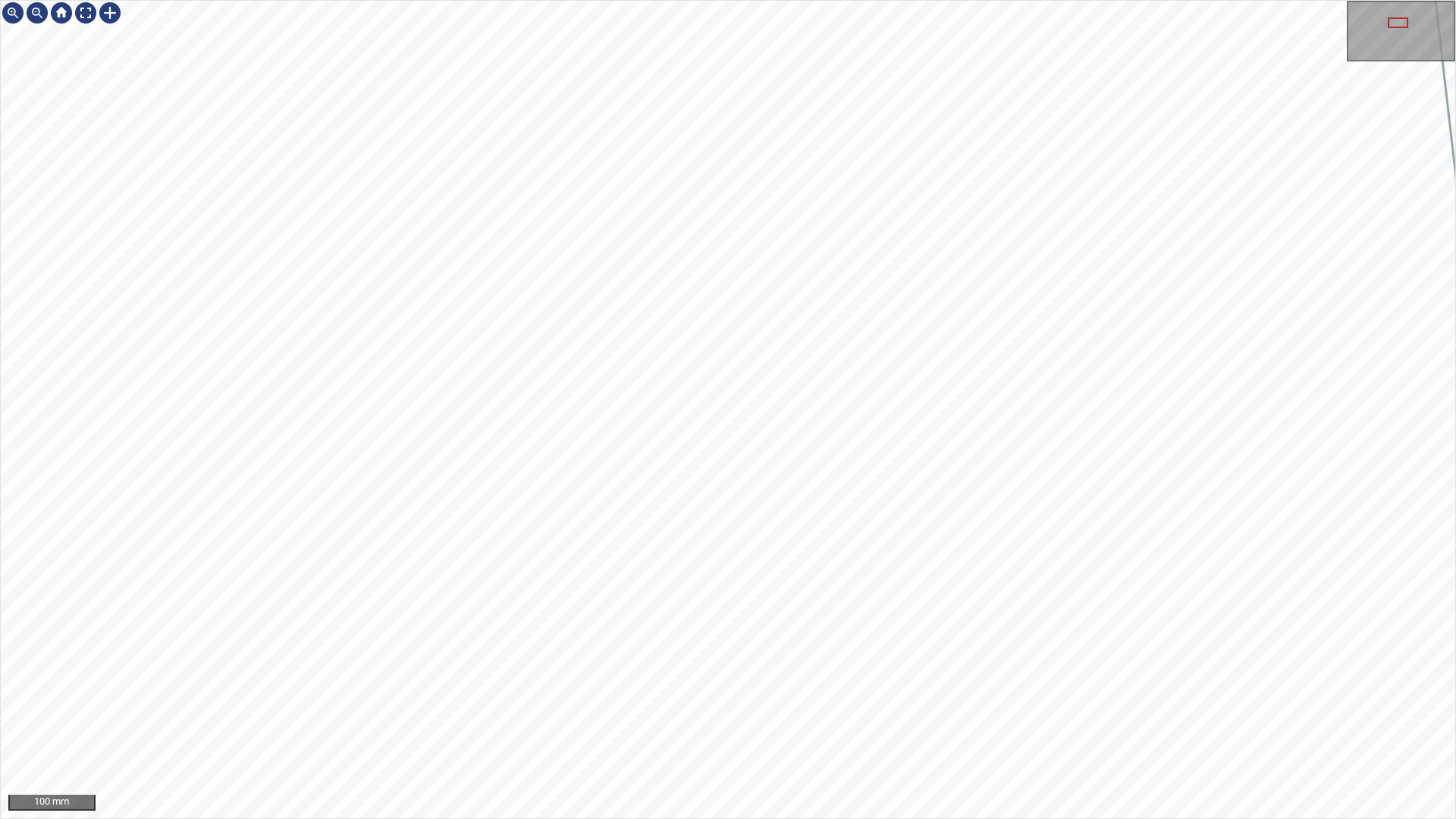
click at [1043, 818] on div "100 mm" at bounding box center [728, 410] width 1456 height 819
click at [700, 818] on div "100 mm" at bounding box center [728, 410] width 1456 height 819
click at [659, 818] on div "50 mm" at bounding box center [728, 410] width 1456 height 819
click at [949, 818] on div "50 mm" at bounding box center [728, 410] width 1456 height 819
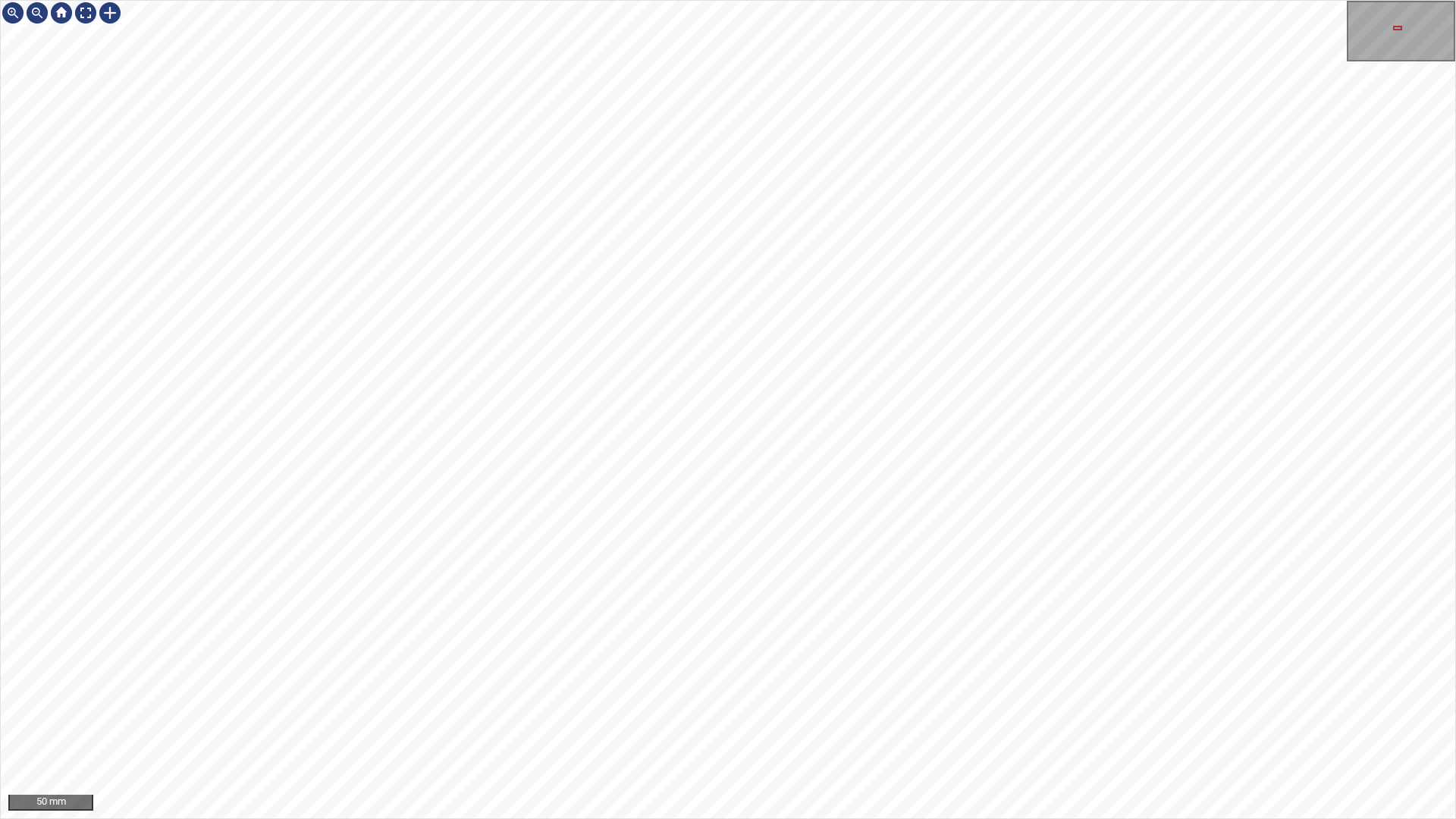
click at [817, 818] on div "50 mm" at bounding box center [728, 410] width 1456 height 819
click at [790, 818] on div "50 mm" at bounding box center [728, 410] width 1456 height 819
click at [818, 818] on div "50 mm" at bounding box center [728, 410] width 1456 height 819
click at [85, 9] on div at bounding box center [85, 13] width 24 height 24
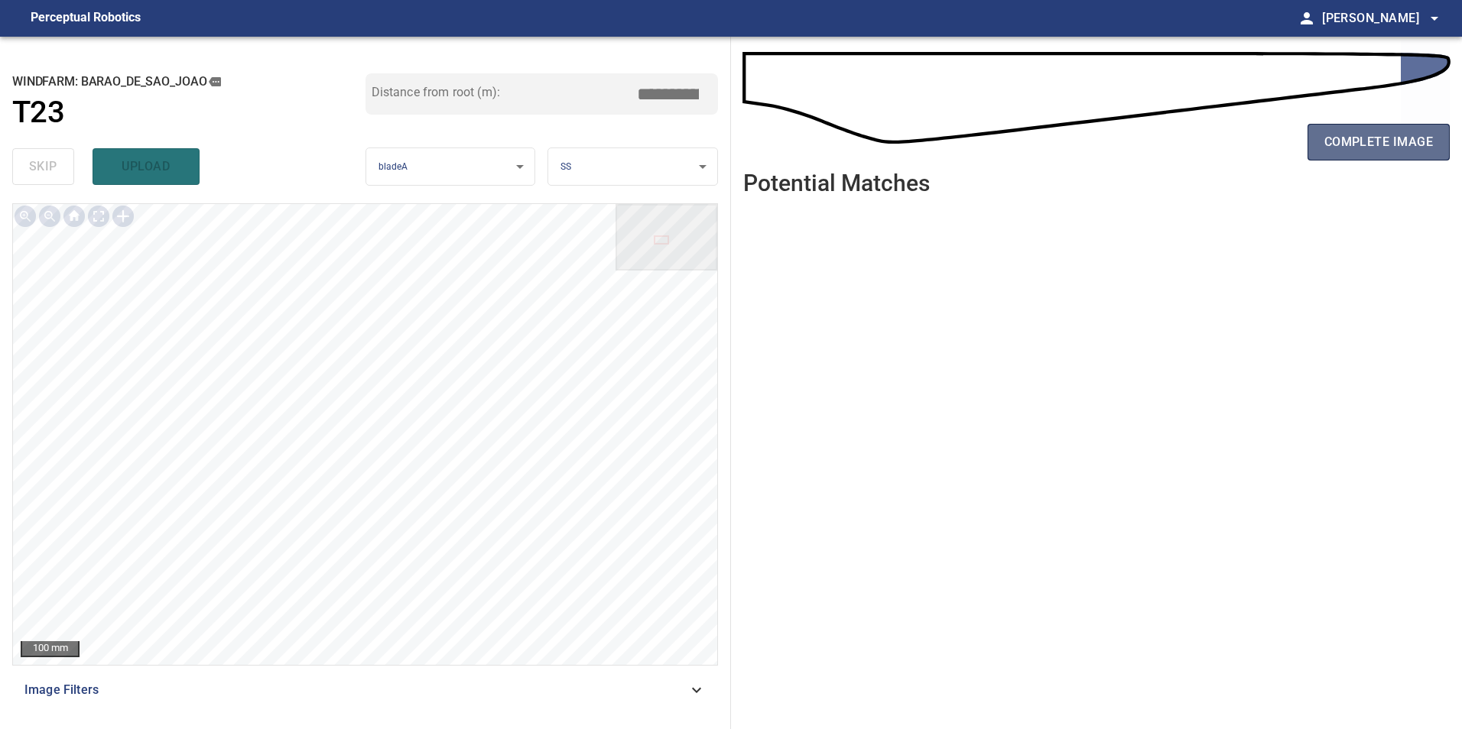
click at [1356, 151] on span "complete image" at bounding box center [1378, 141] width 109 height 21
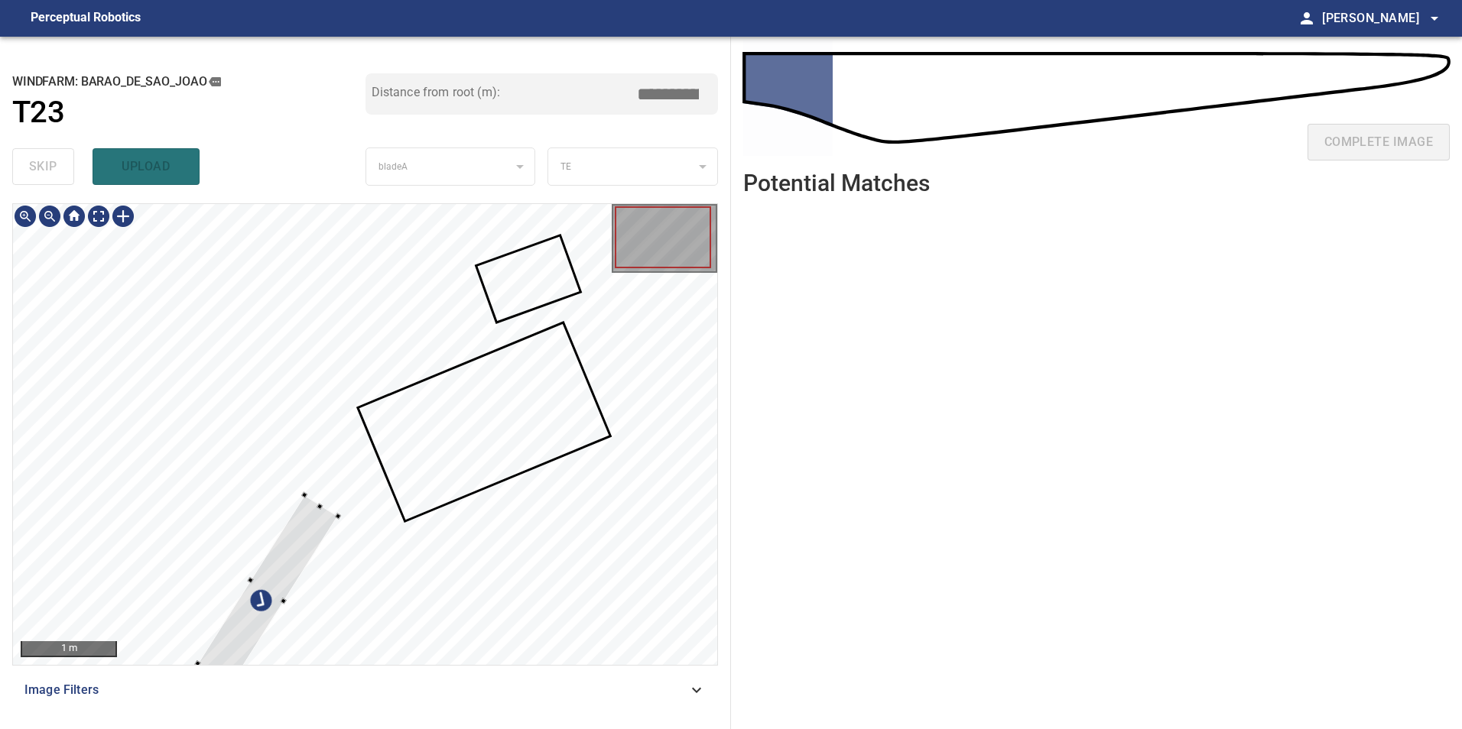
click at [542, 378] on div at bounding box center [365, 434] width 704 height 461
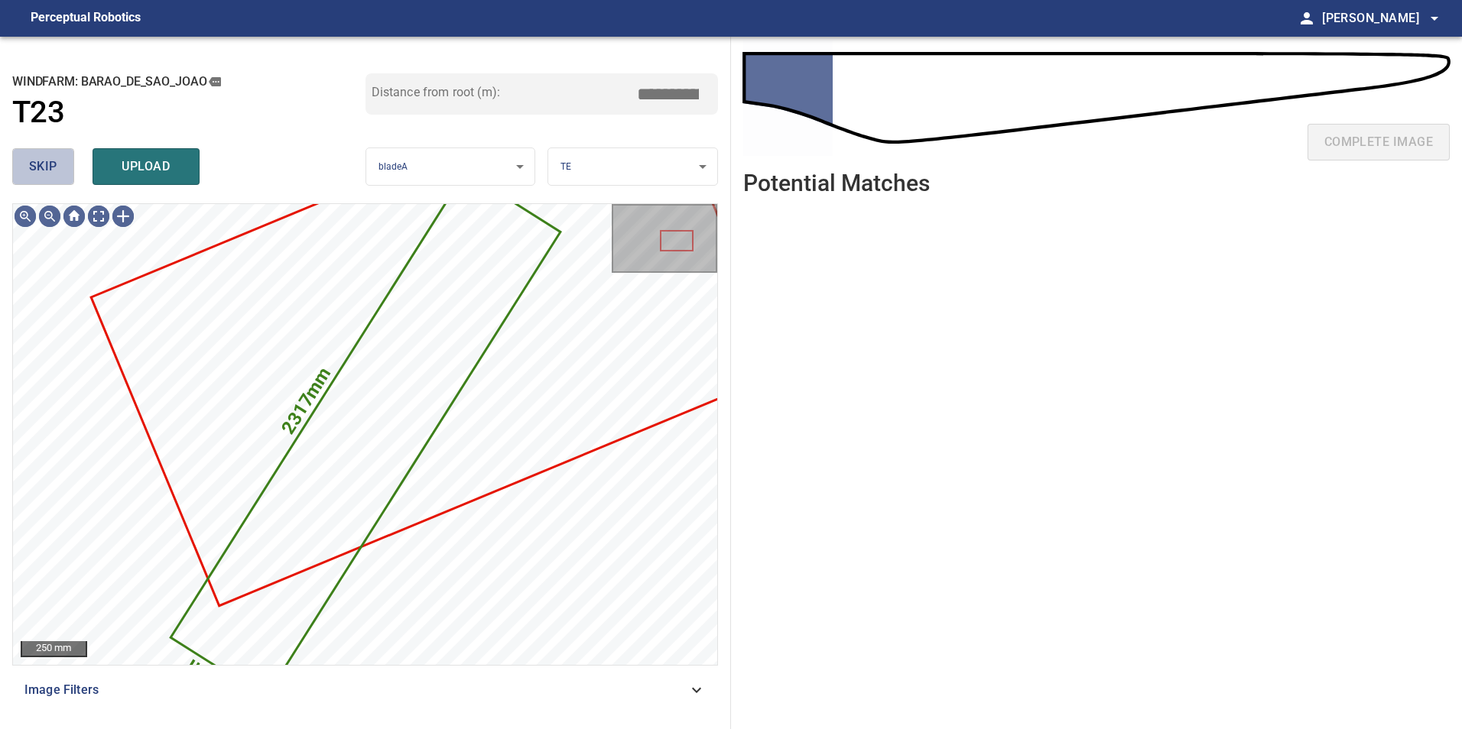
click at [32, 181] on button "skip" at bounding box center [43, 166] width 62 height 37
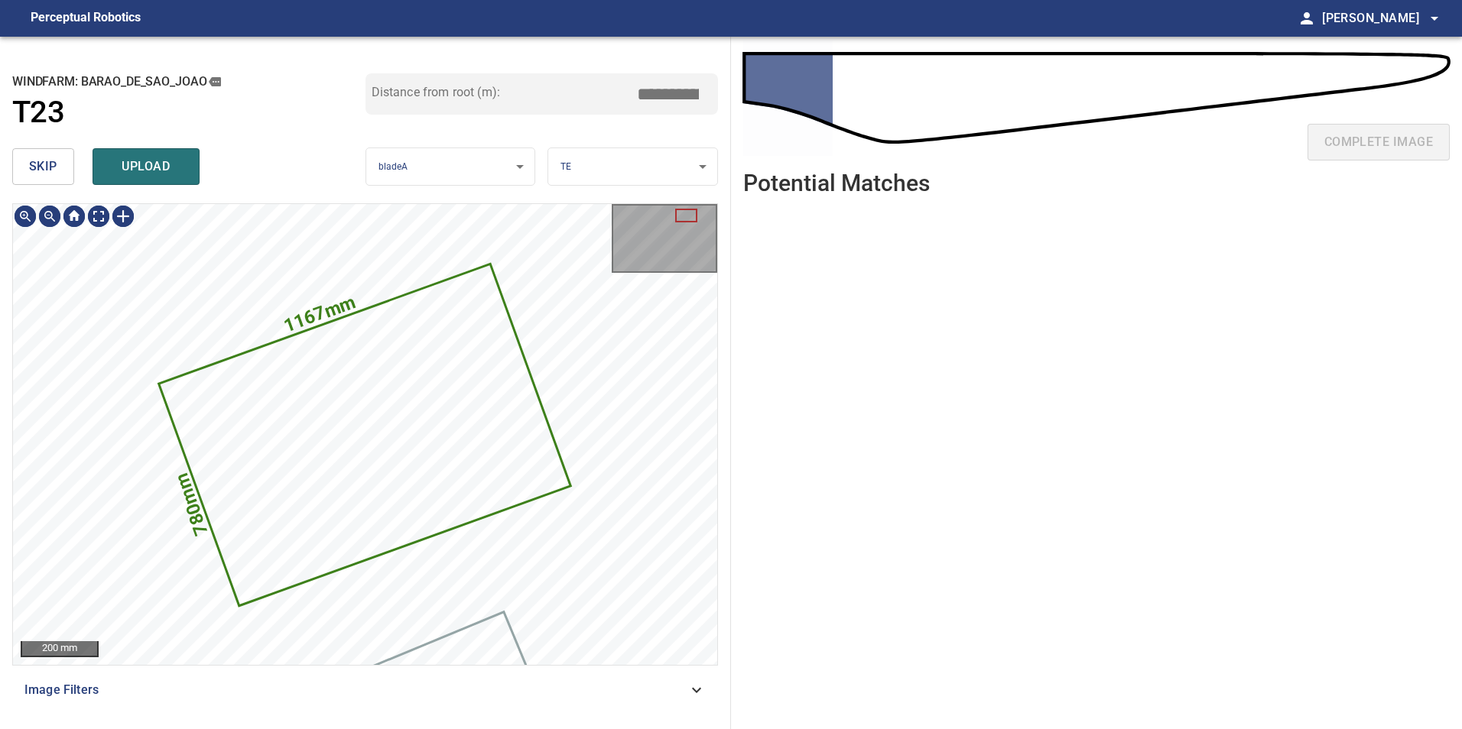
click at [32, 181] on button "skip" at bounding box center [43, 166] width 62 height 37
type input "****"
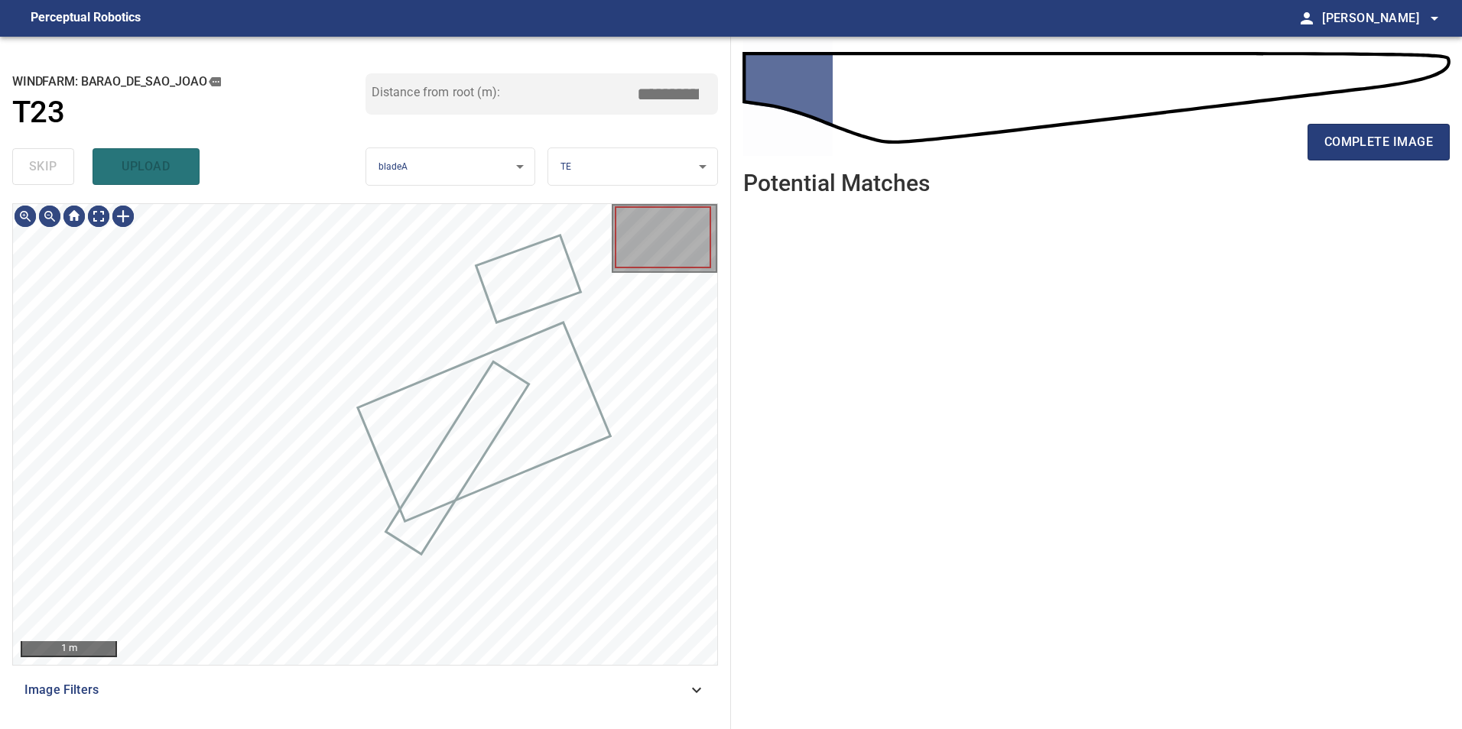
click at [32, 181] on div "skip upload" at bounding box center [188, 166] width 353 height 49
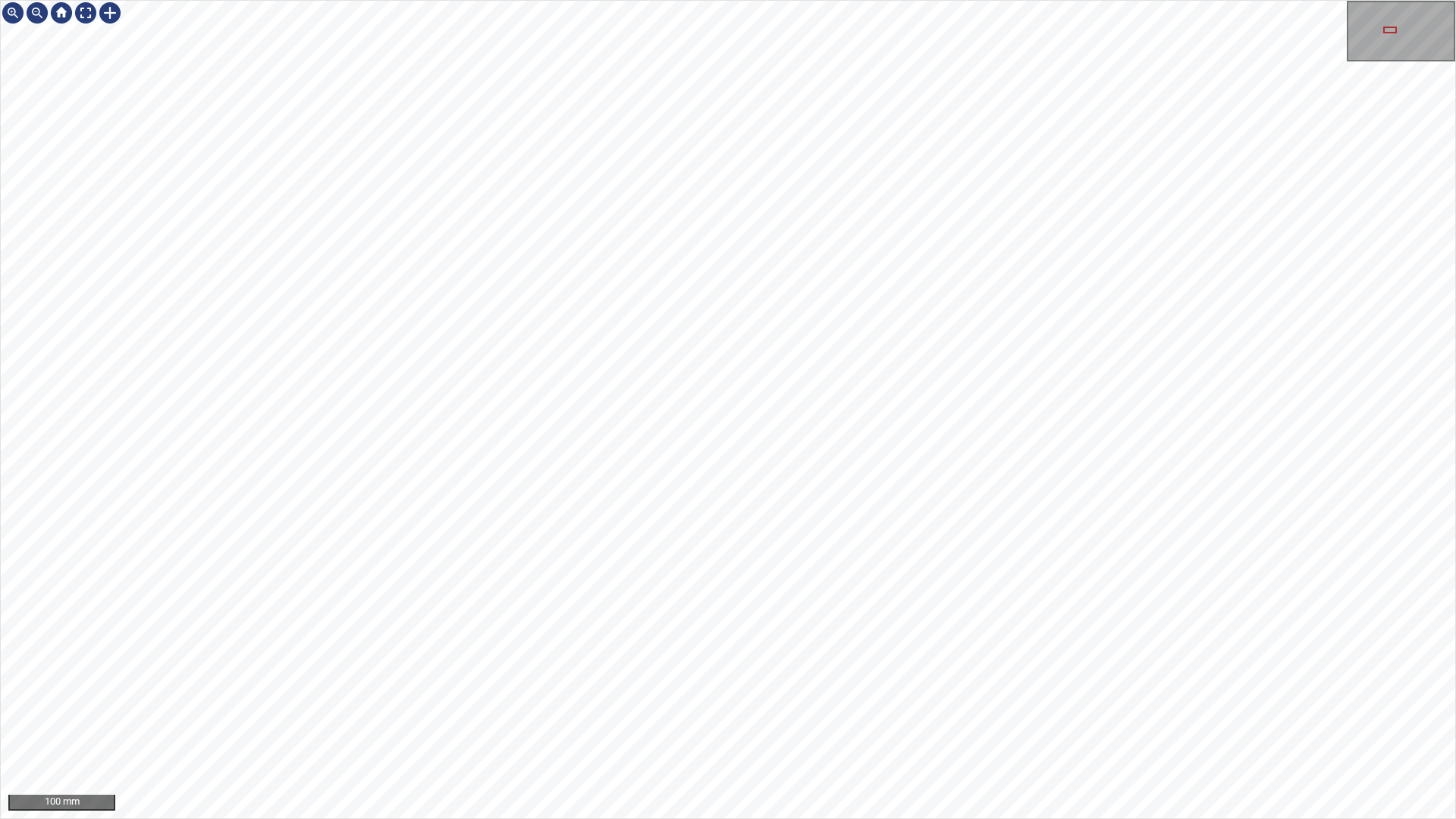
click at [604, 818] on div "100 mm" at bounding box center [728, 410] width 1456 height 819
click at [82, 18] on div at bounding box center [85, 13] width 24 height 24
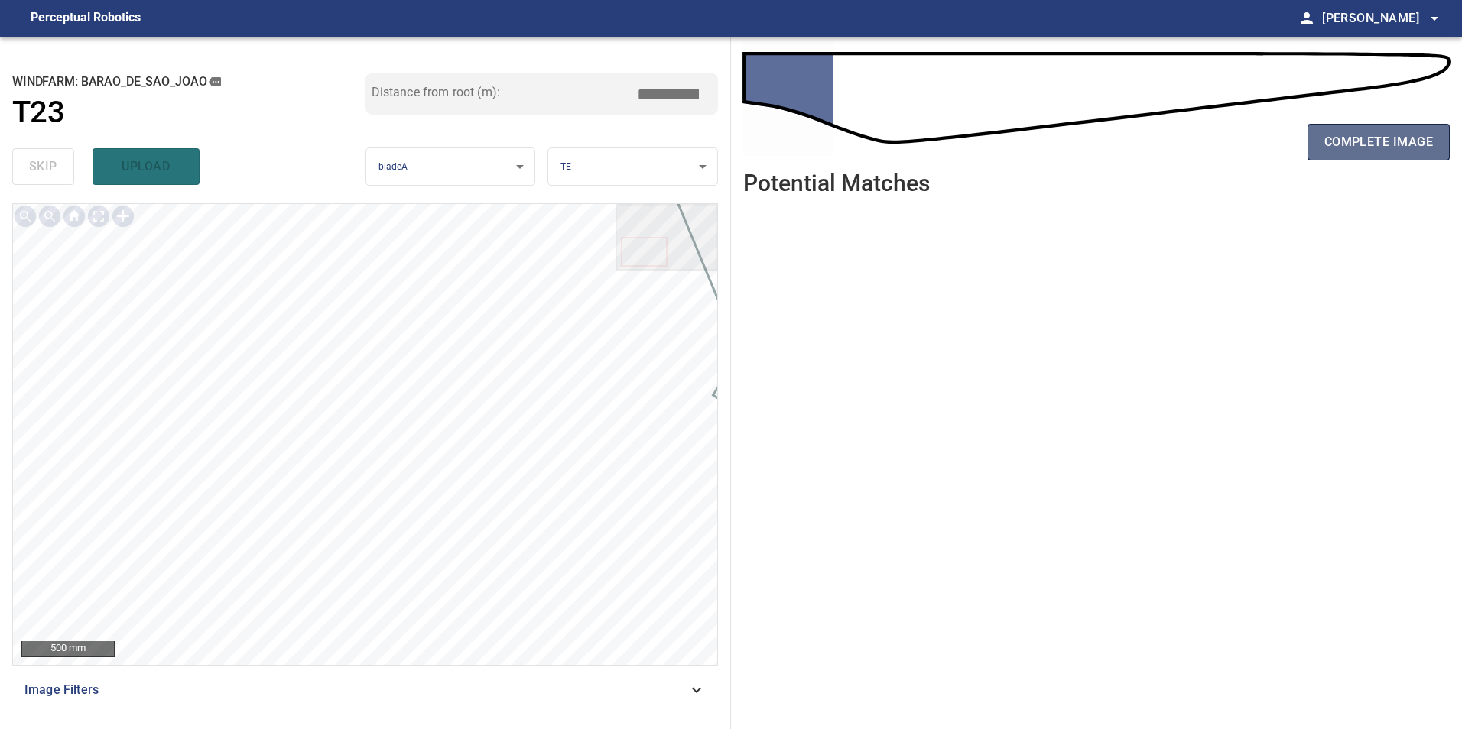
drag, startPoint x: 1391, startPoint y: 131, endPoint x: 1421, endPoint y: 136, distance: 31.0
click at [1394, 136] on span "complete image" at bounding box center [1378, 141] width 109 height 21
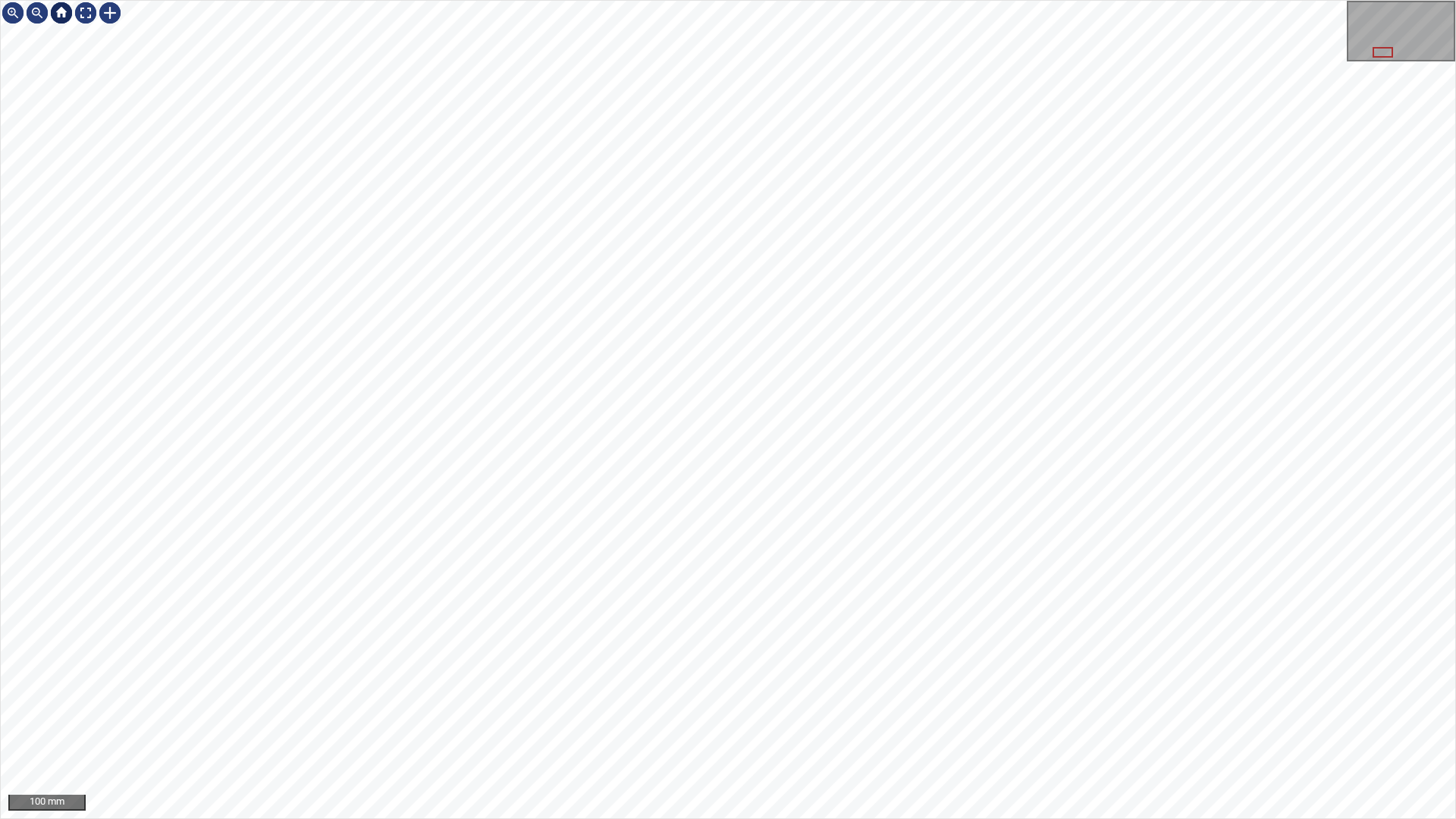
click at [72, 15] on div at bounding box center [61, 13] width 24 height 24
click at [88, 8] on div at bounding box center [85, 13] width 24 height 24
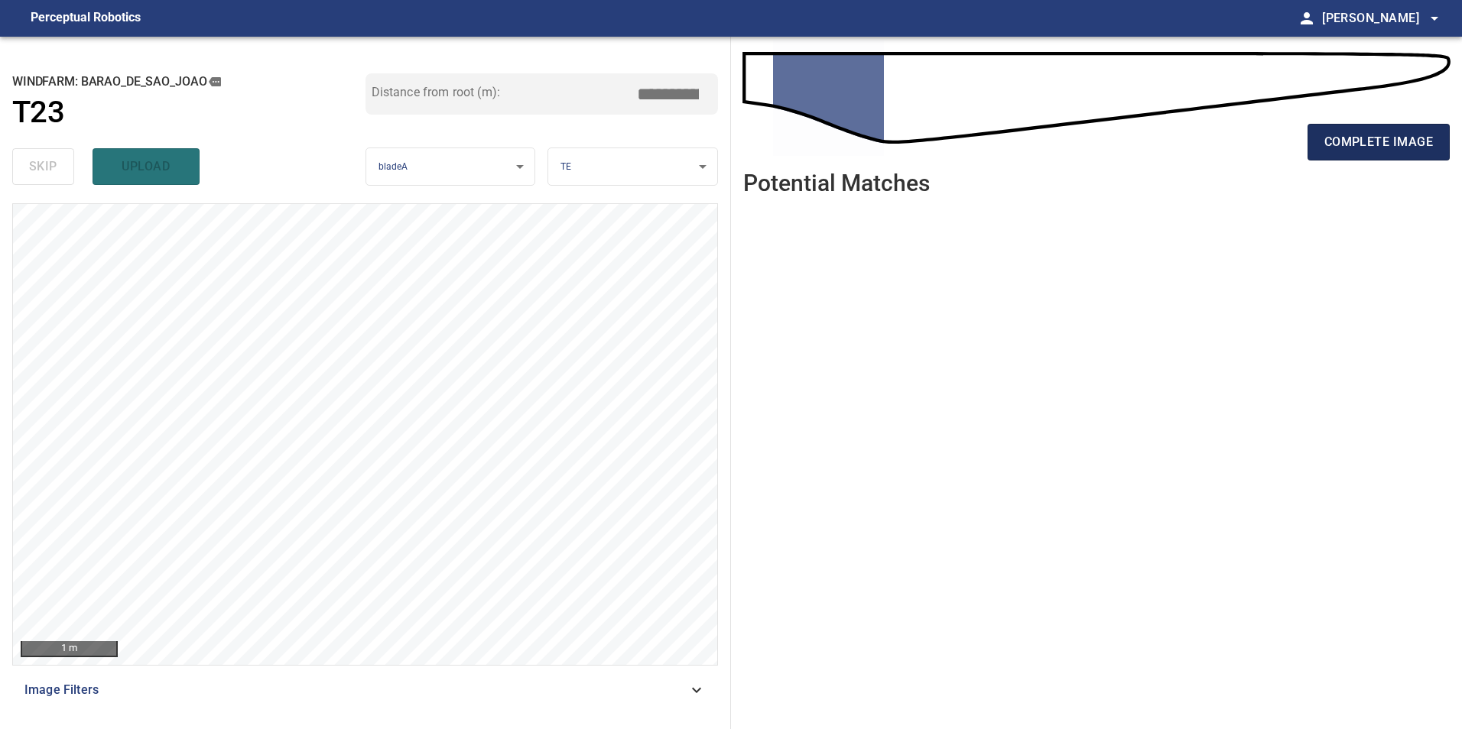
click at [1394, 145] on span "complete image" at bounding box center [1378, 141] width 109 height 21
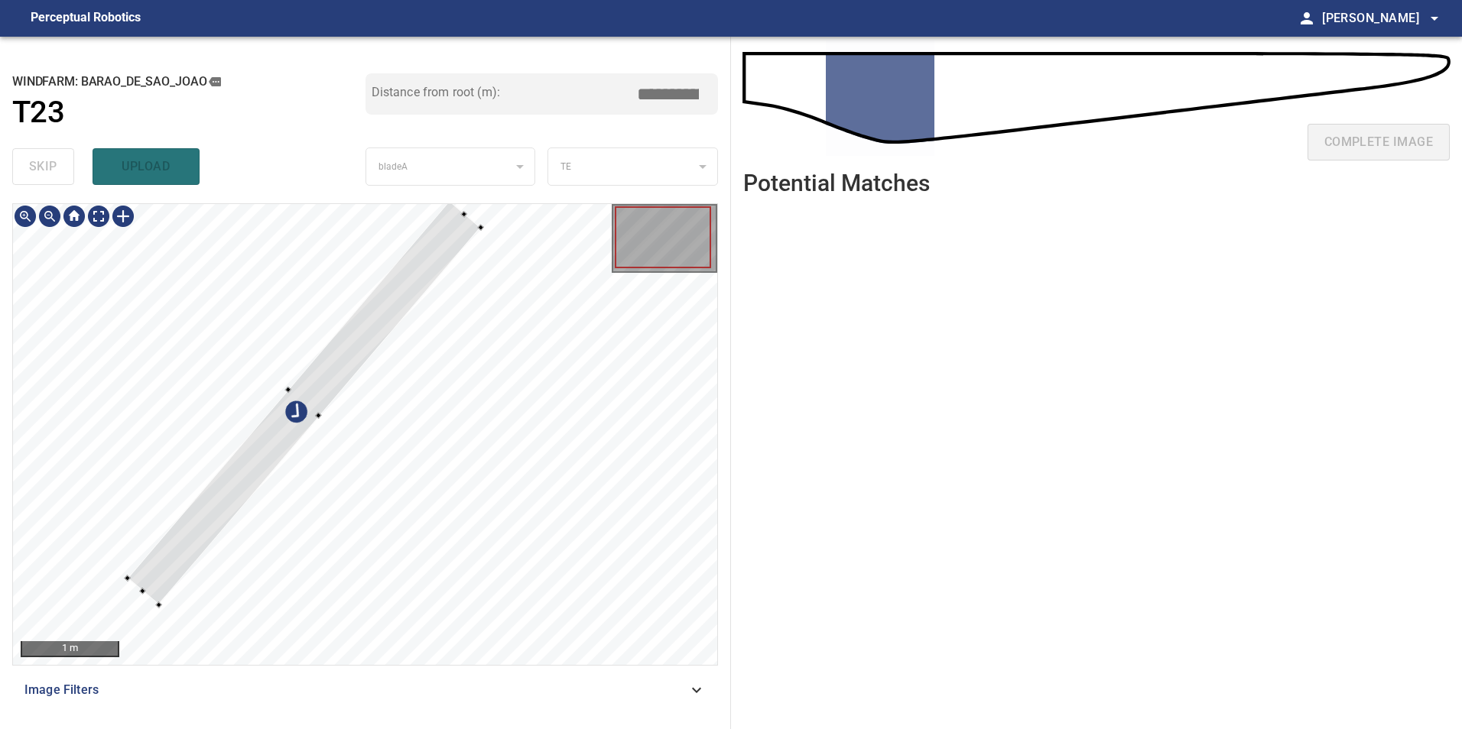
click at [287, 328] on div at bounding box center [365, 434] width 704 height 461
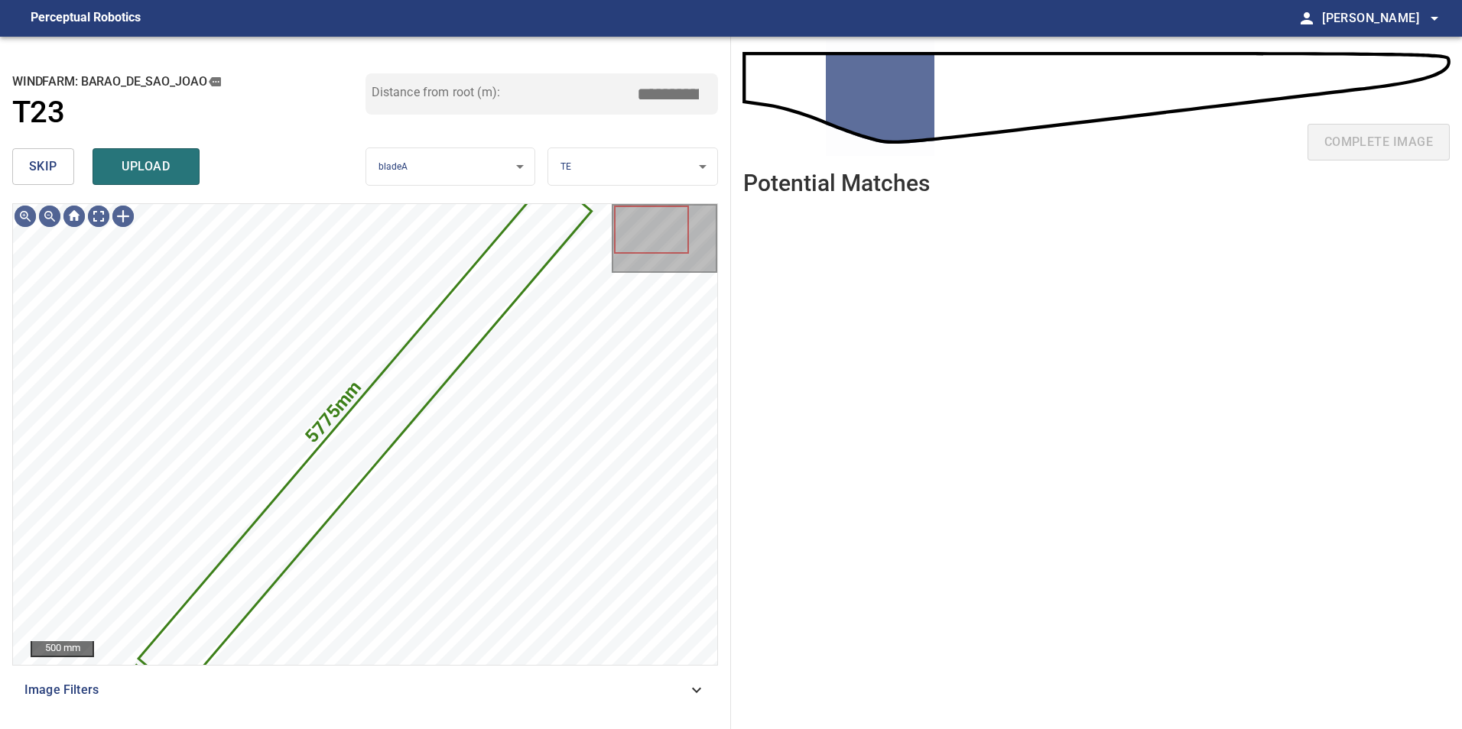
drag, startPoint x: 45, startPoint y: 157, endPoint x: 55, endPoint y: 187, distance: 31.4
click at [45, 157] on span "skip" at bounding box center [43, 166] width 28 height 21
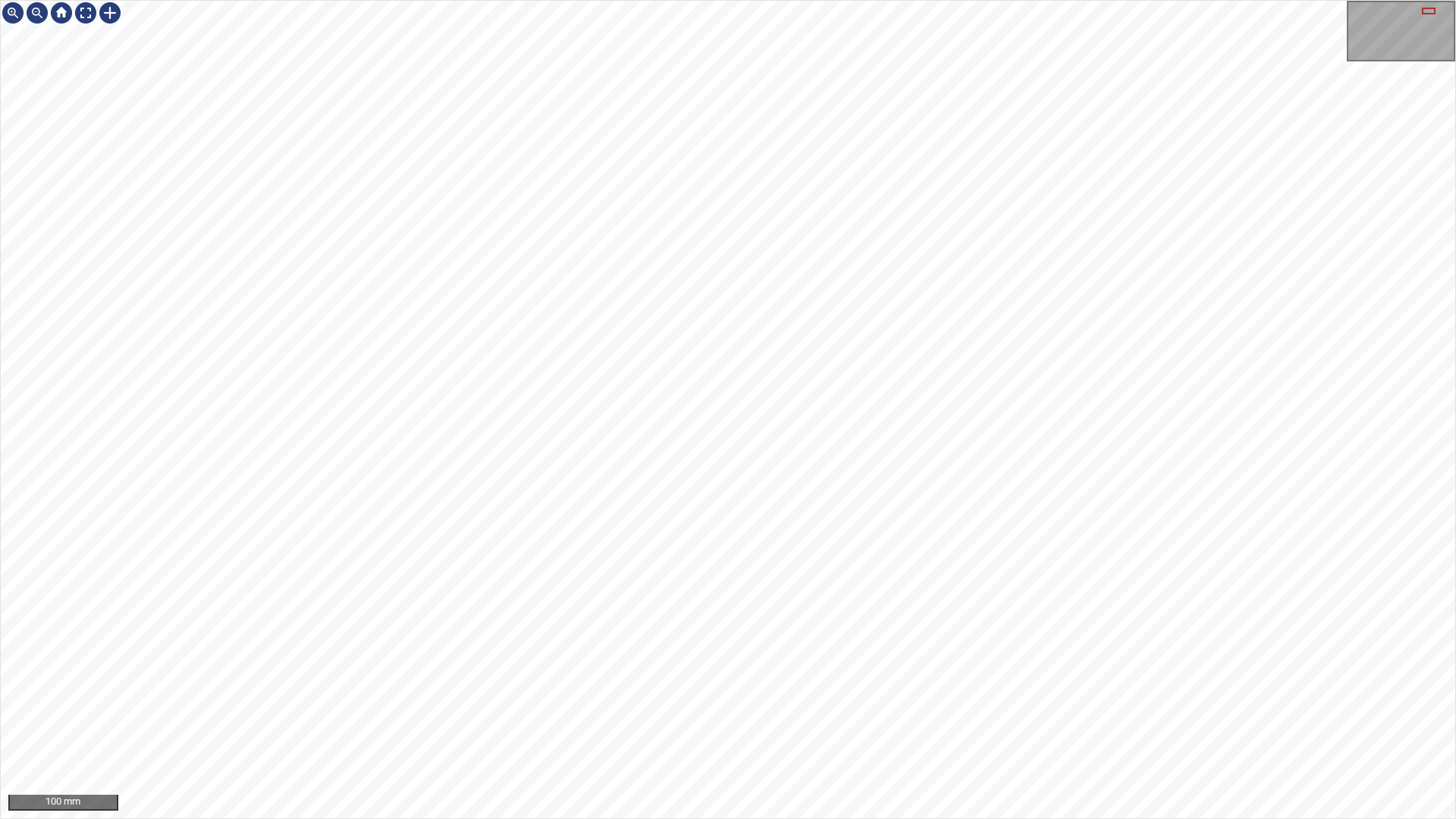
click at [932, 0] on div "100 mm" at bounding box center [728, 410] width 1456 height 819
click at [1149, 0] on div "100 mm" at bounding box center [728, 410] width 1456 height 819
click at [1195, 0] on div "50 mm" at bounding box center [728, 410] width 1456 height 819
click at [1140, 0] on div "50 mm" at bounding box center [728, 410] width 1456 height 819
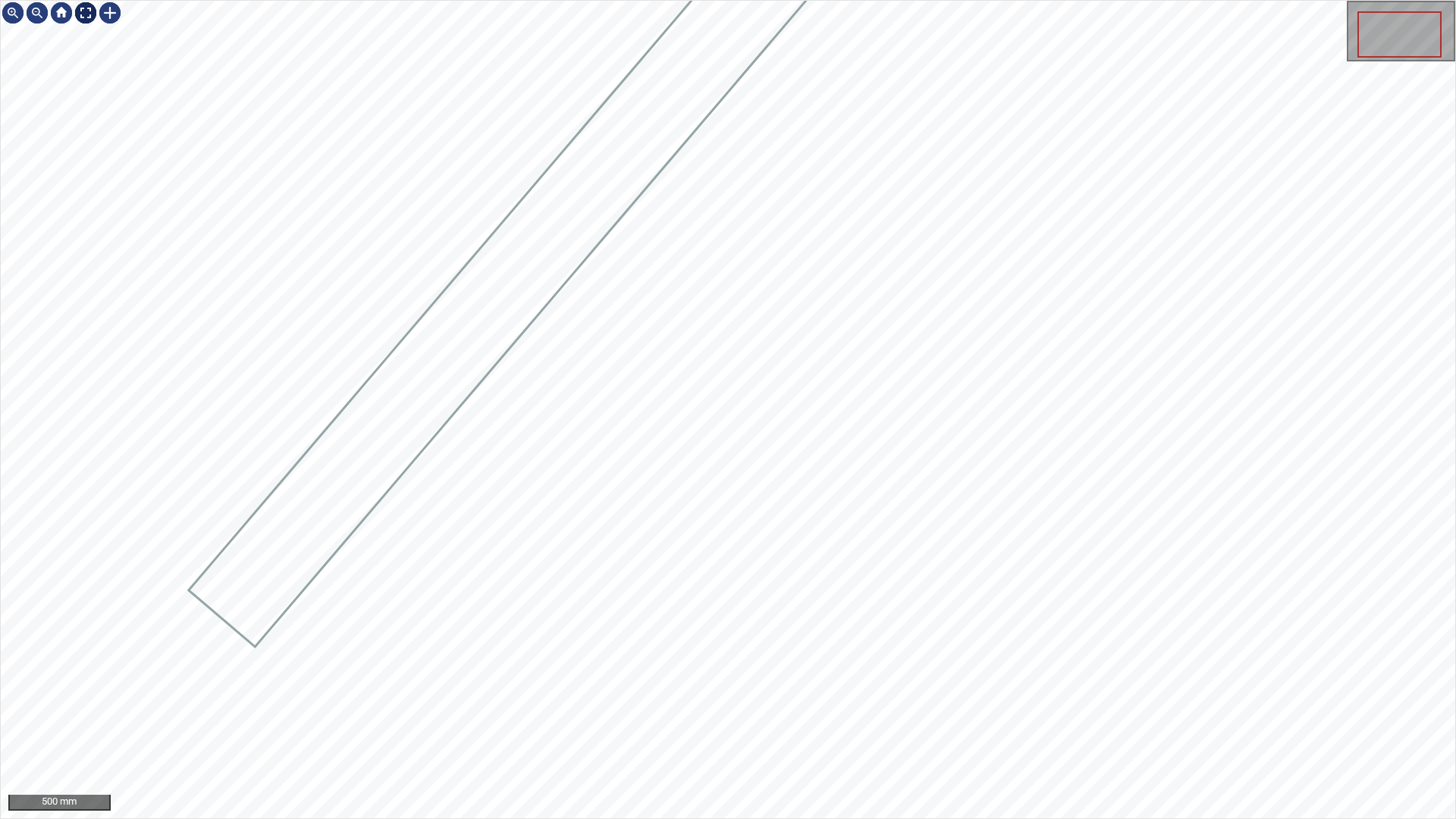
click at [90, 15] on div at bounding box center [85, 13] width 24 height 24
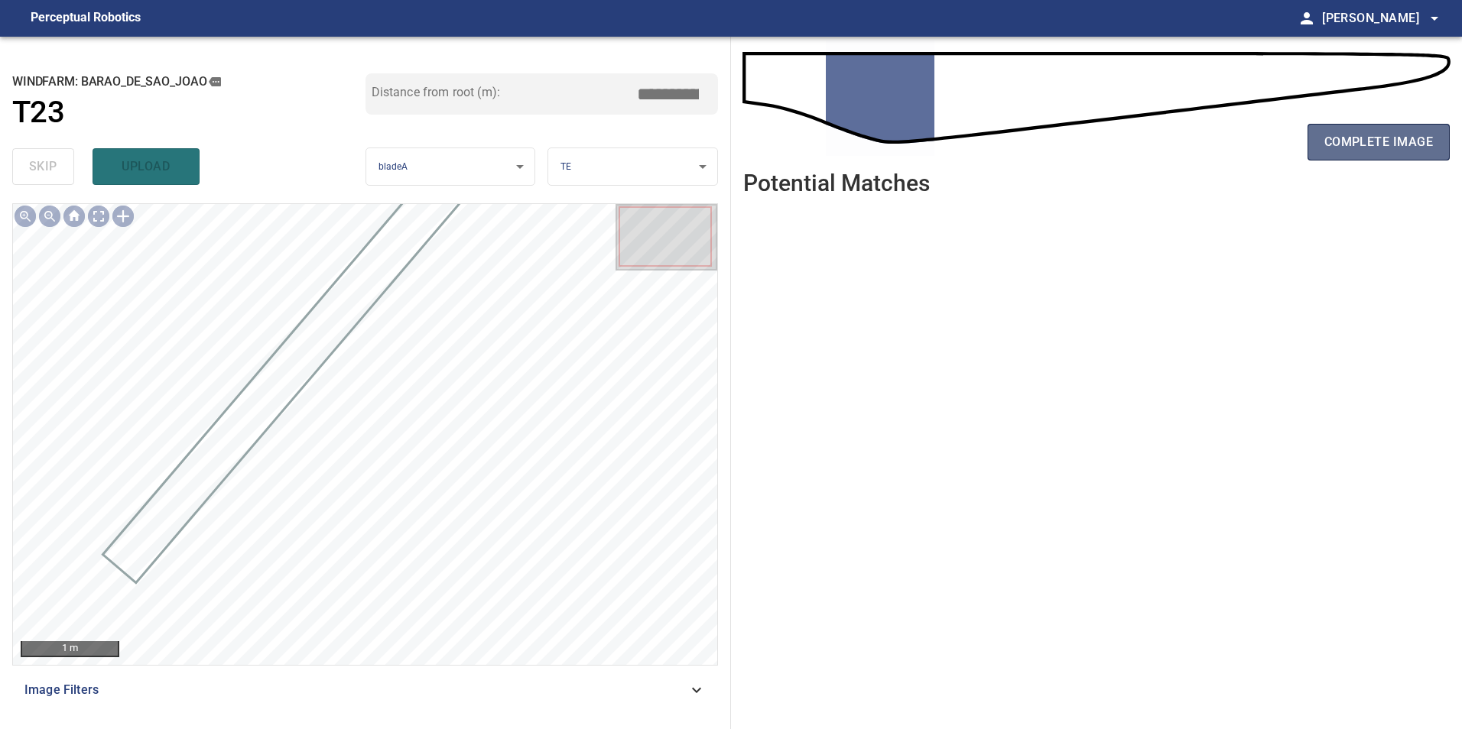
click at [1387, 127] on button "complete image" at bounding box center [1378, 142] width 142 height 37
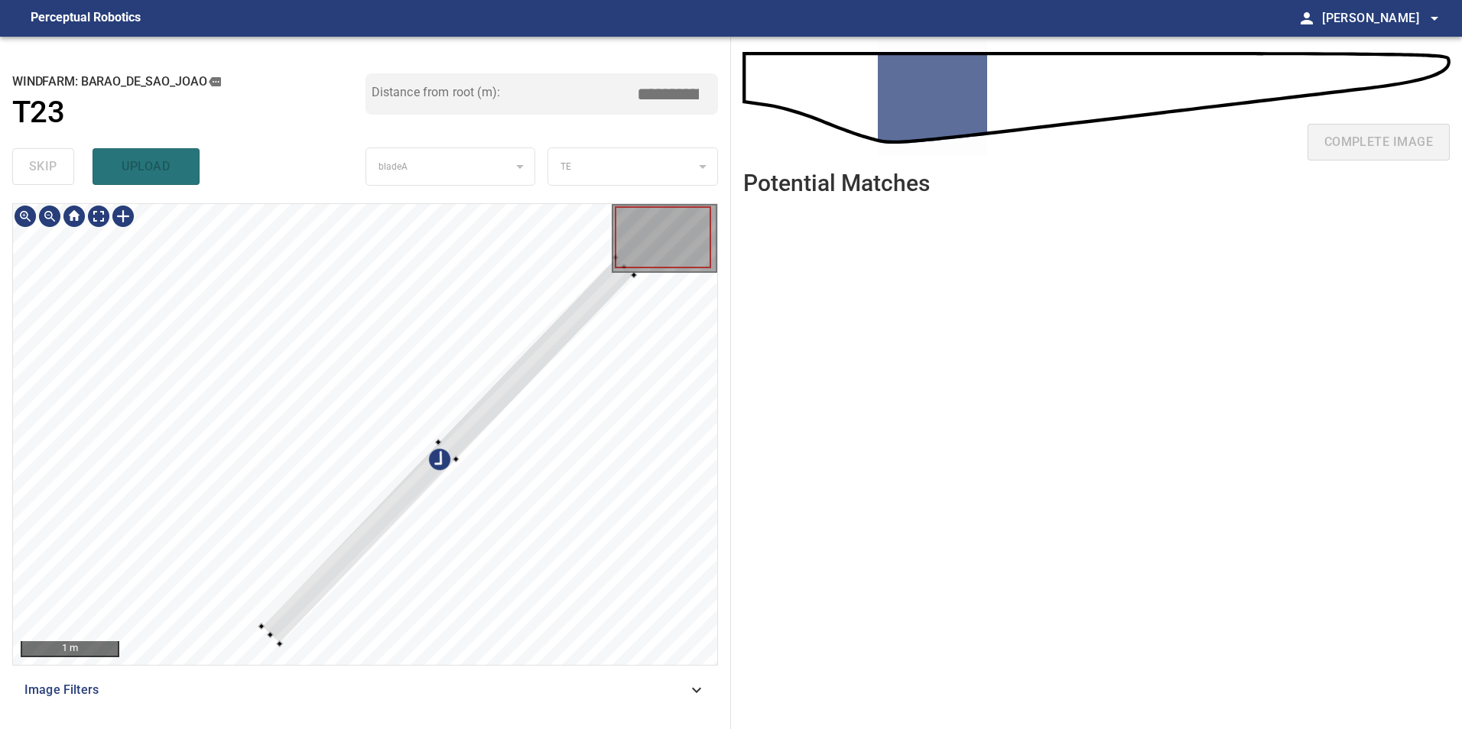
click at [265, 398] on div at bounding box center [365, 434] width 704 height 461
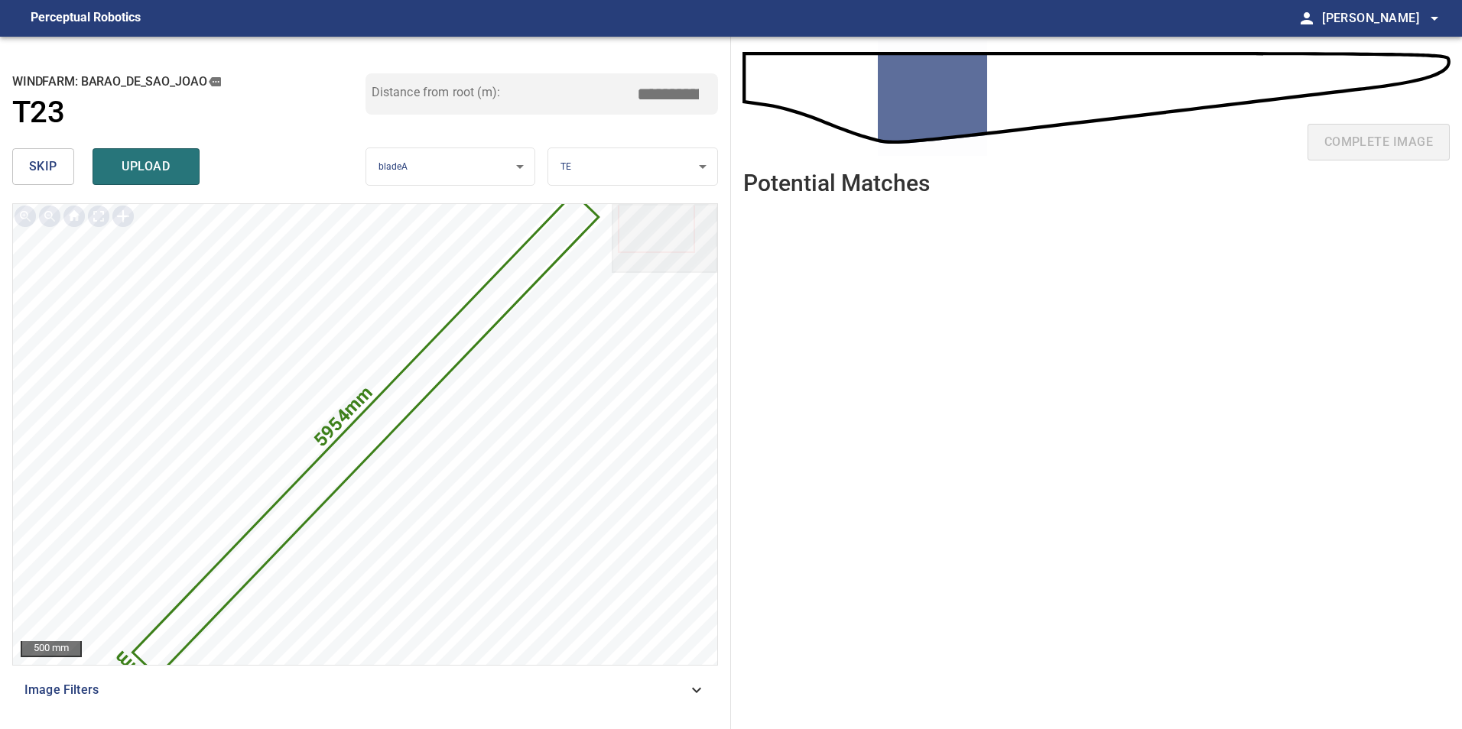
click at [47, 155] on button "skip" at bounding box center [43, 166] width 62 height 37
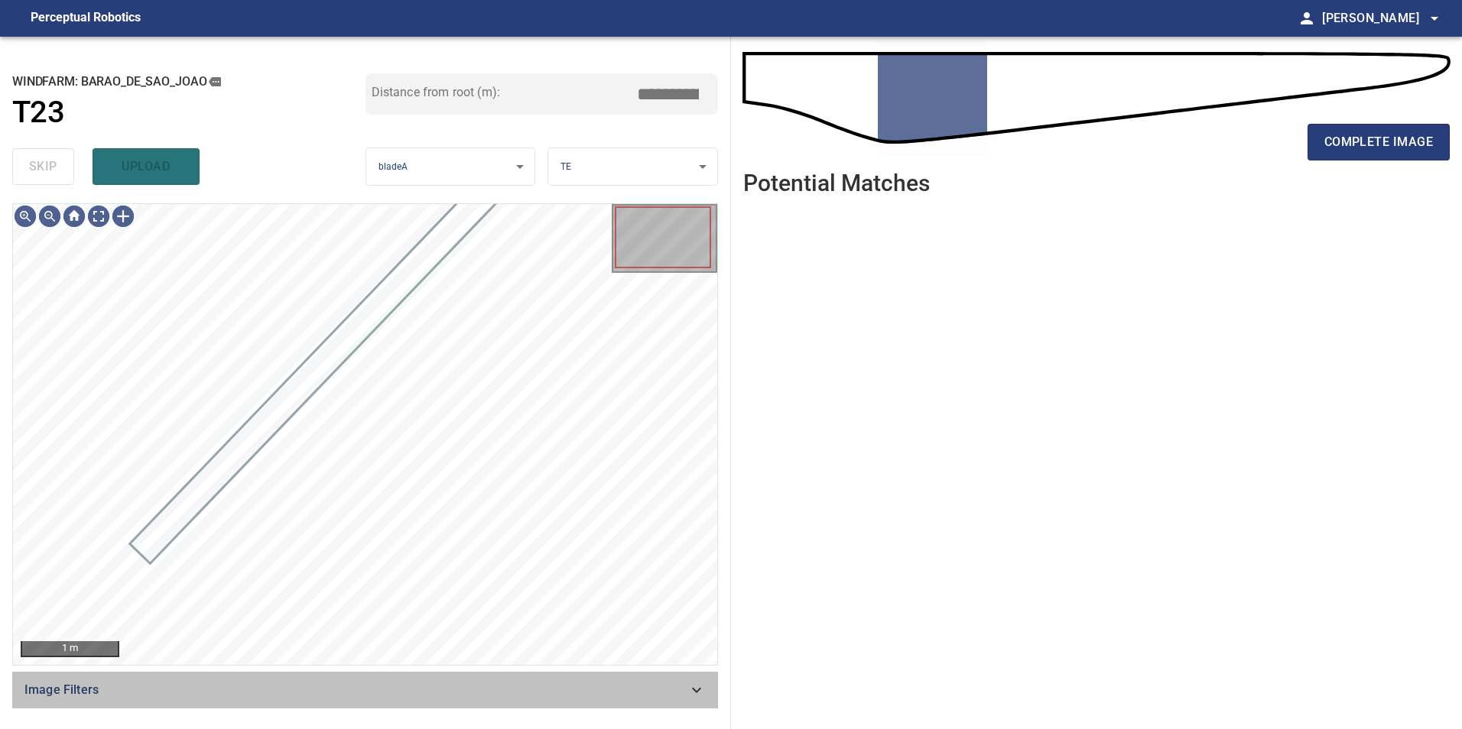
drag, startPoint x: 644, startPoint y: 680, endPoint x: 510, endPoint y: 689, distance: 134.1
click at [628, 684] on span "Image Filters" at bounding box center [355, 690] width 663 height 18
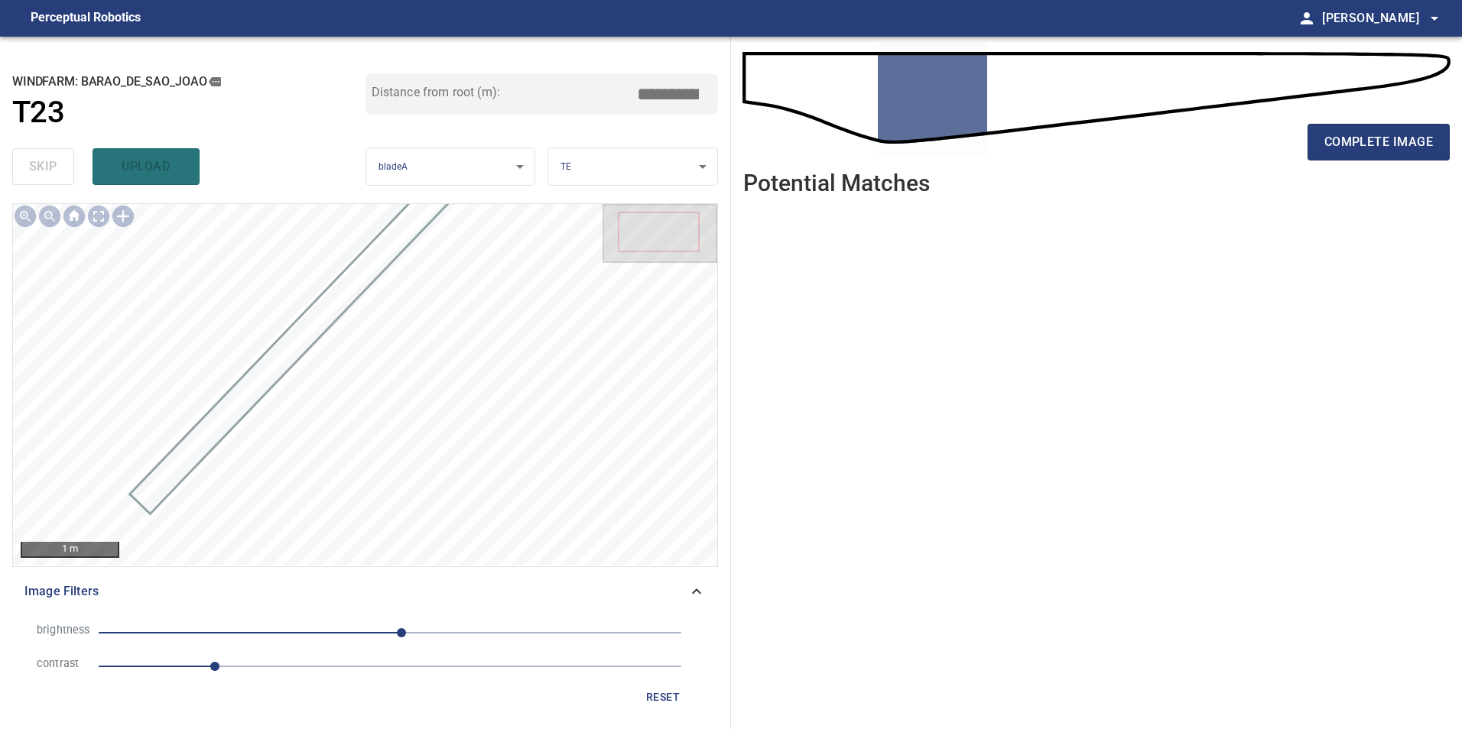
click at [435, 637] on span "10" at bounding box center [390, 632] width 583 height 21
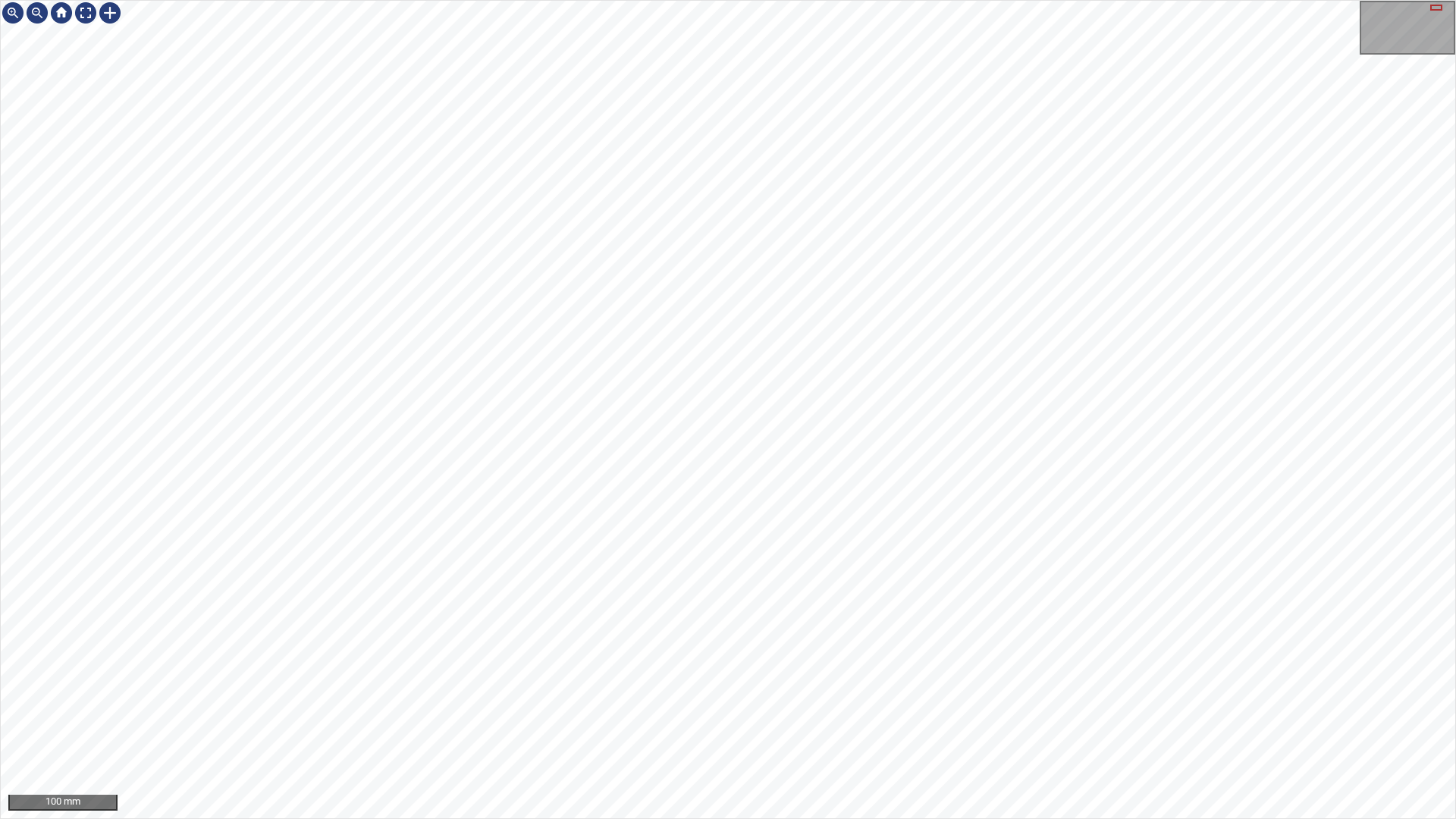
click at [410, 818] on div "100 mm" at bounding box center [728, 410] width 1456 height 819
click at [327, 818] on div "100 mm" at bounding box center [728, 410] width 1456 height 819
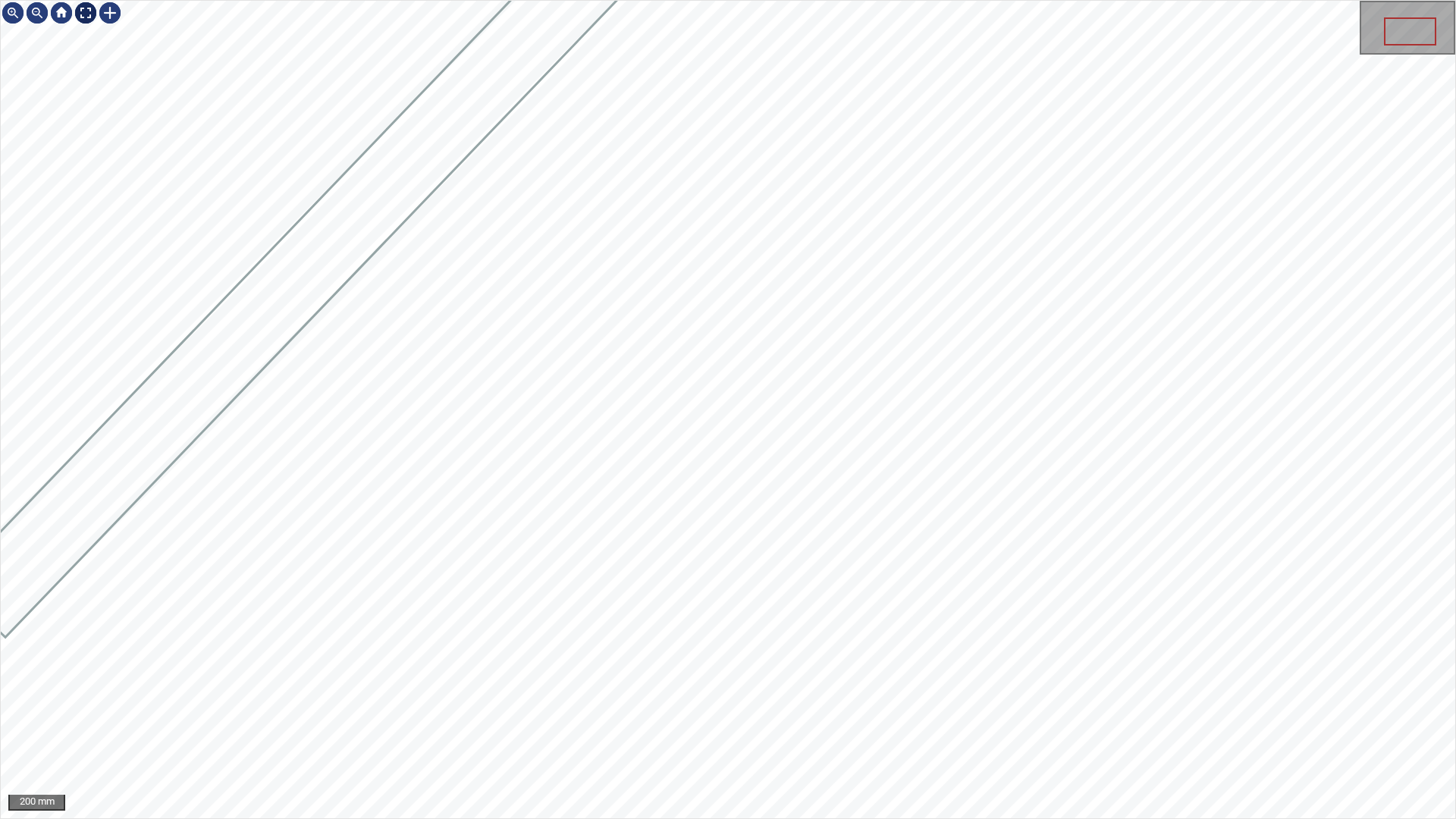
click at [88, 19] on div at bounding box center [85, 13] width 24 height 24
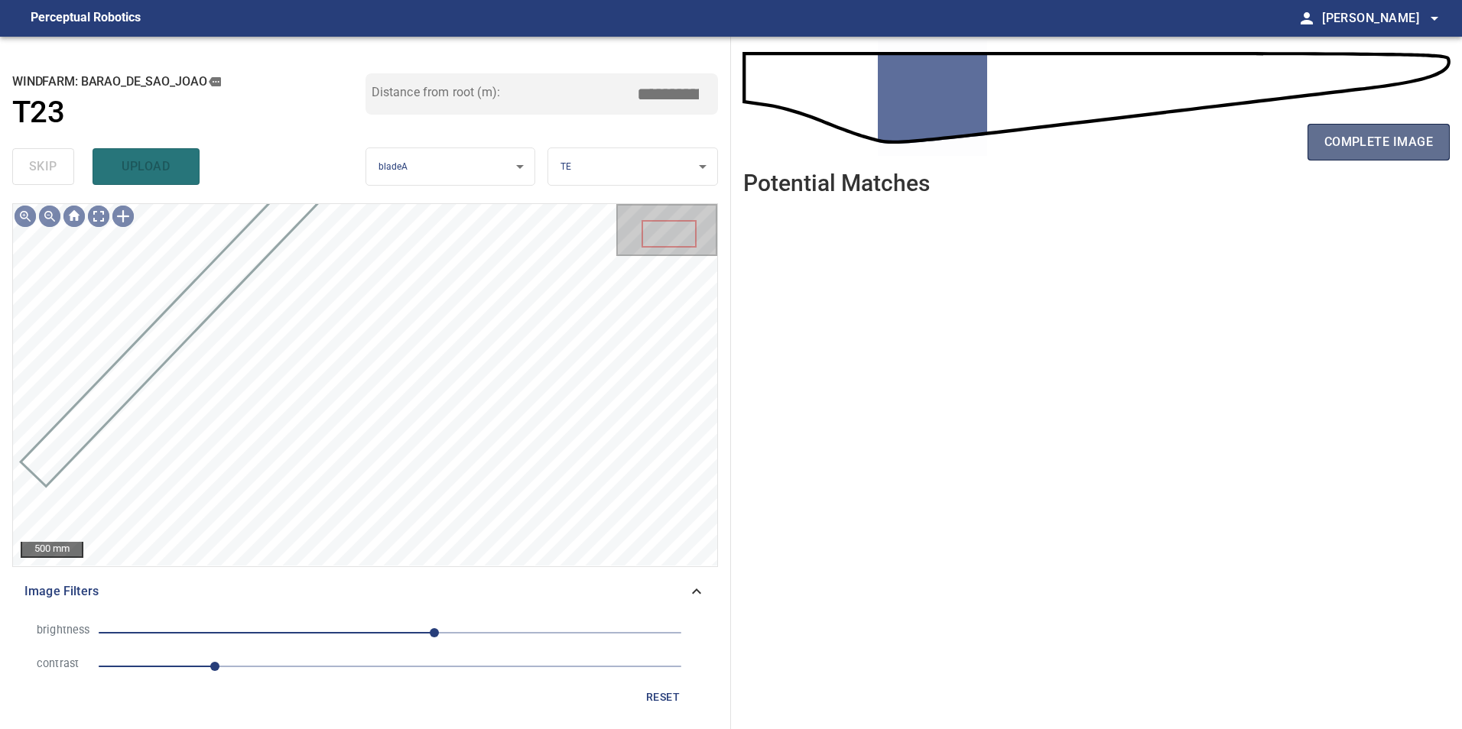
click at [1432, 131] on span "complete image" at bounding box center [1378, 141] width 109 height 21
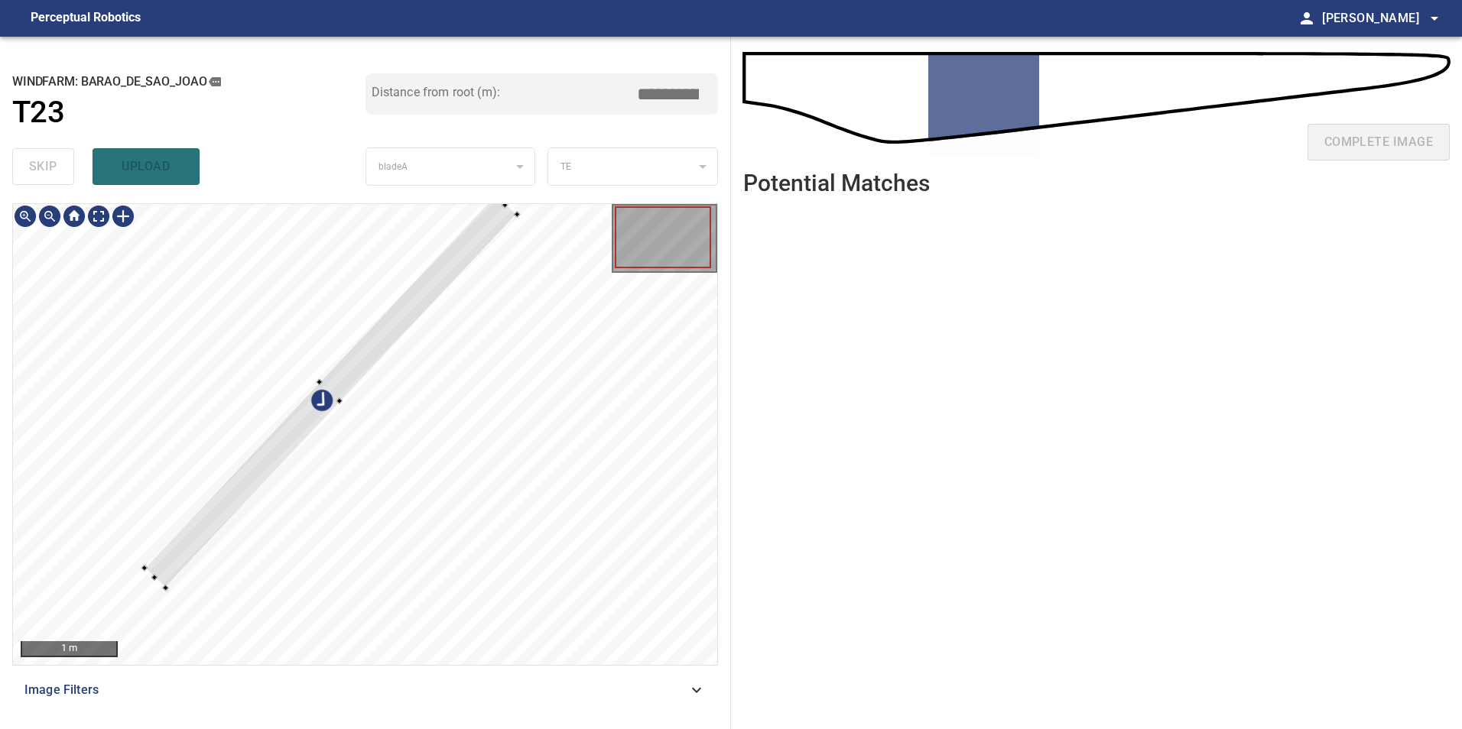
click at [366, 332] on div at bounding box center [330, 392] width 372 height 394
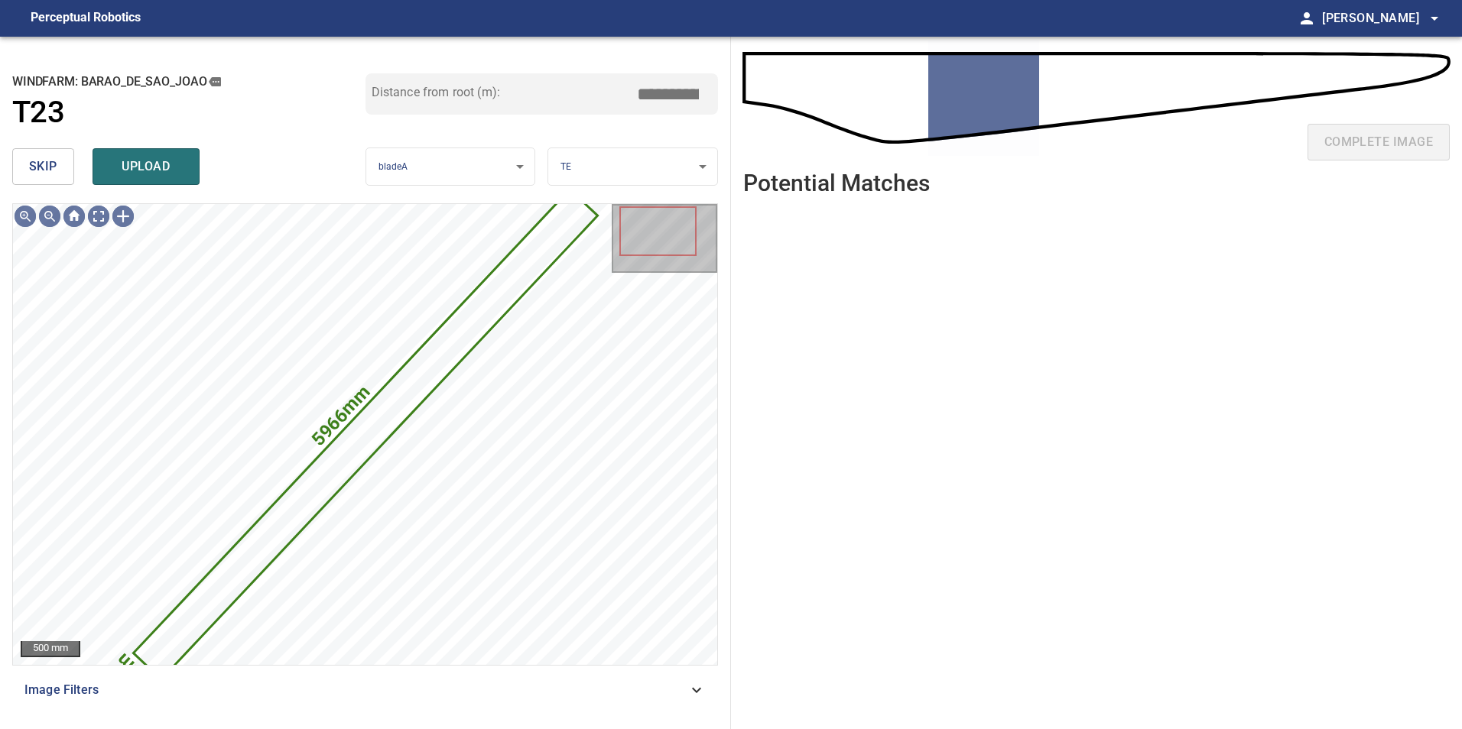
drag, startPoint x: 24, startPoint y: 163, endPoint x: 86, endPoint y: 196, distance: 70.1
click at [31, 167] on button "skip" at bounding box center [43, 166] width 62 height 37
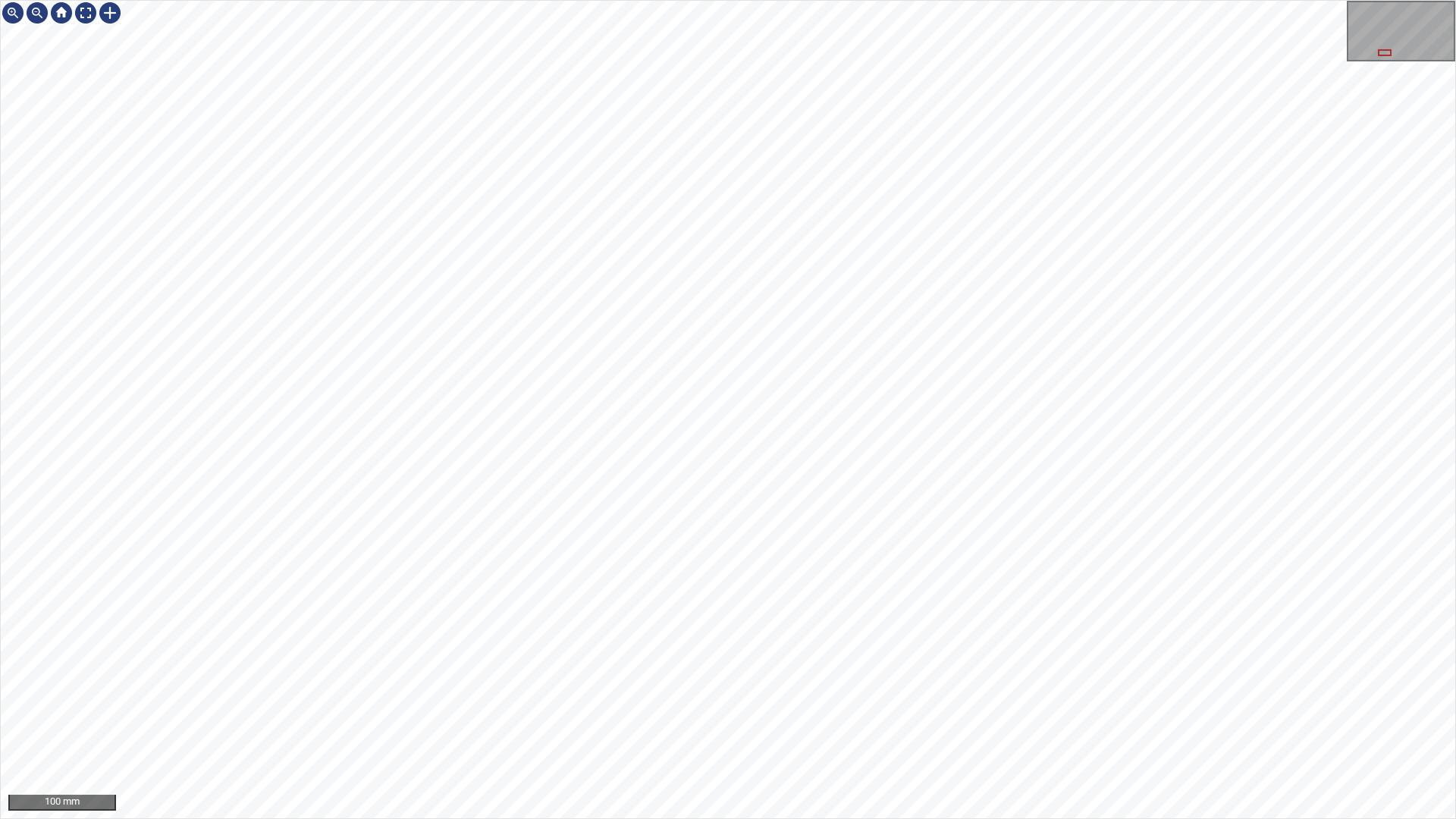
click at [1179, 818] on div "100 mm" at bounding box center [728, 410] width 1456 height 819
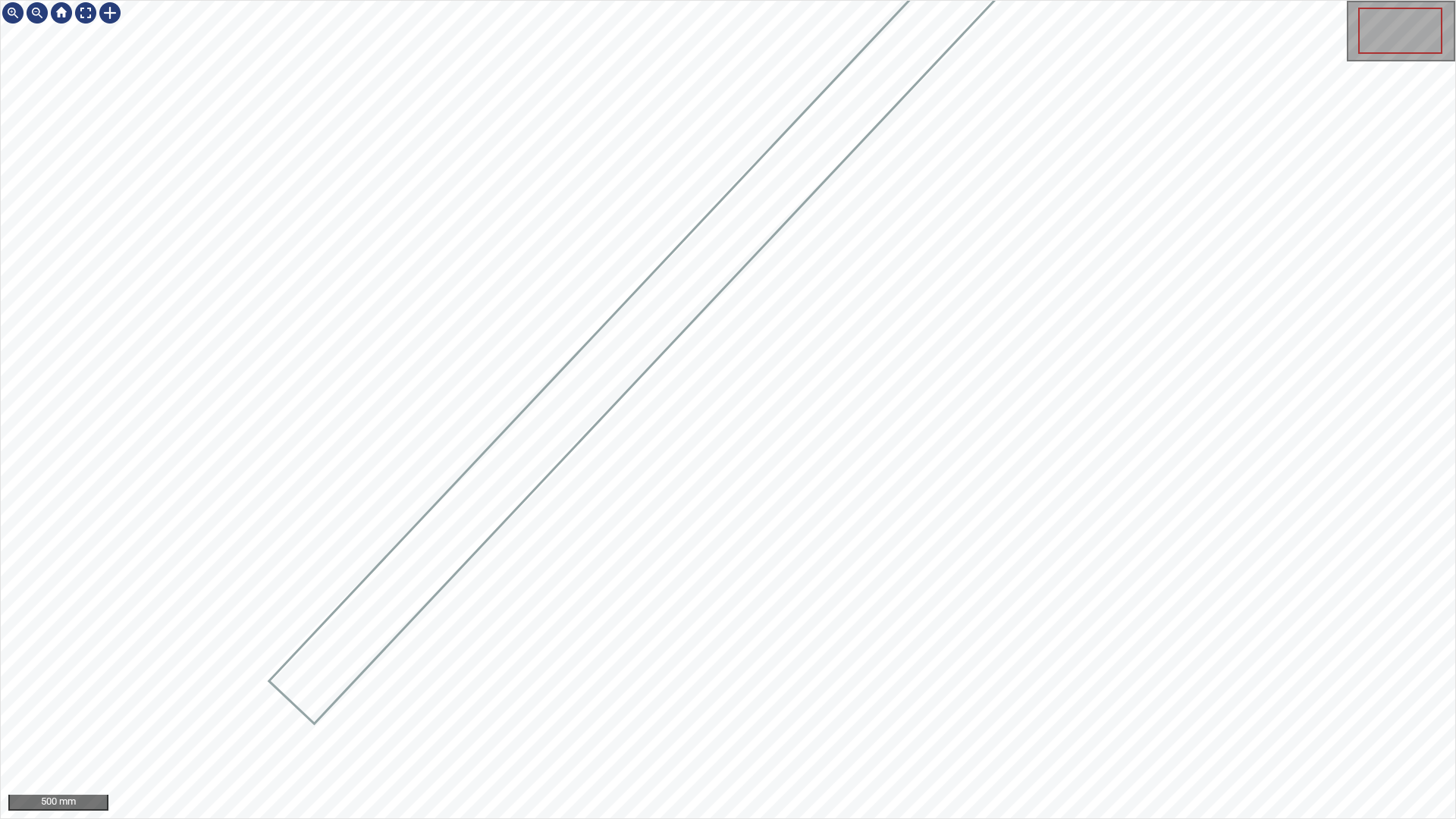
click at [480, 818] on div "500 mm" at bounding box center [728, 410] width 1456 height 819
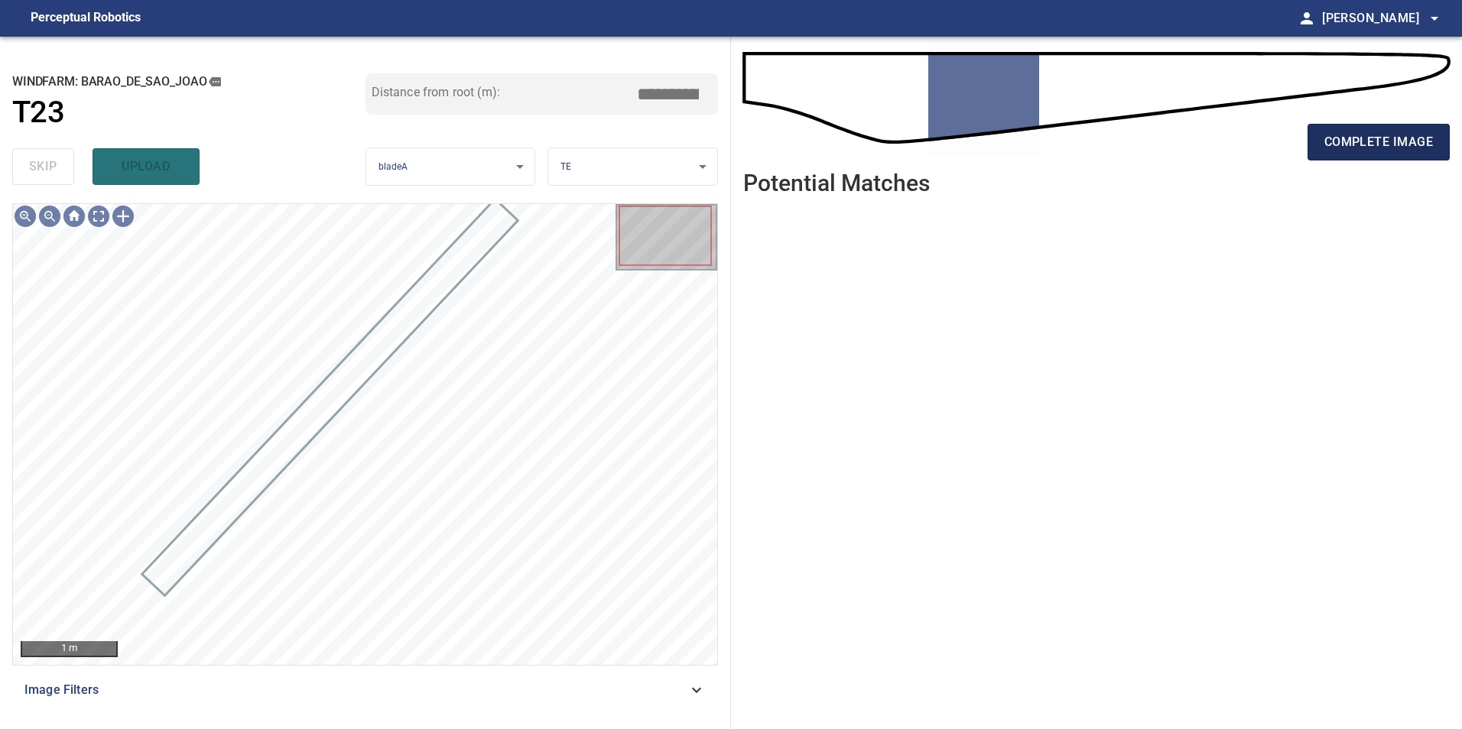
click at [1404, 150] on span "complete image" at bounding box center [1378, 141] width 109 height 21
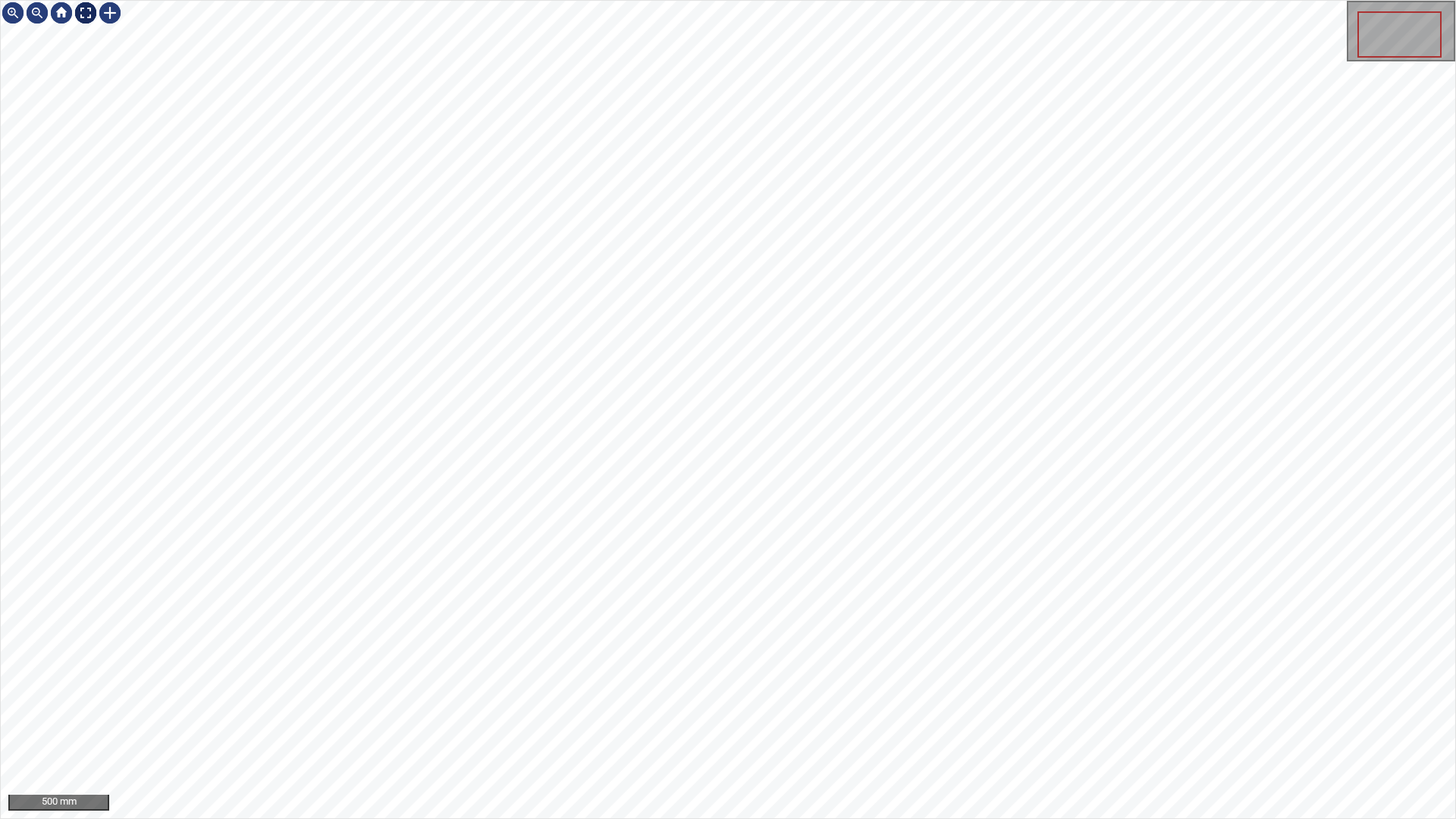
click at [88, 21] on div at bounding box center [85, 13] width 24 height 24
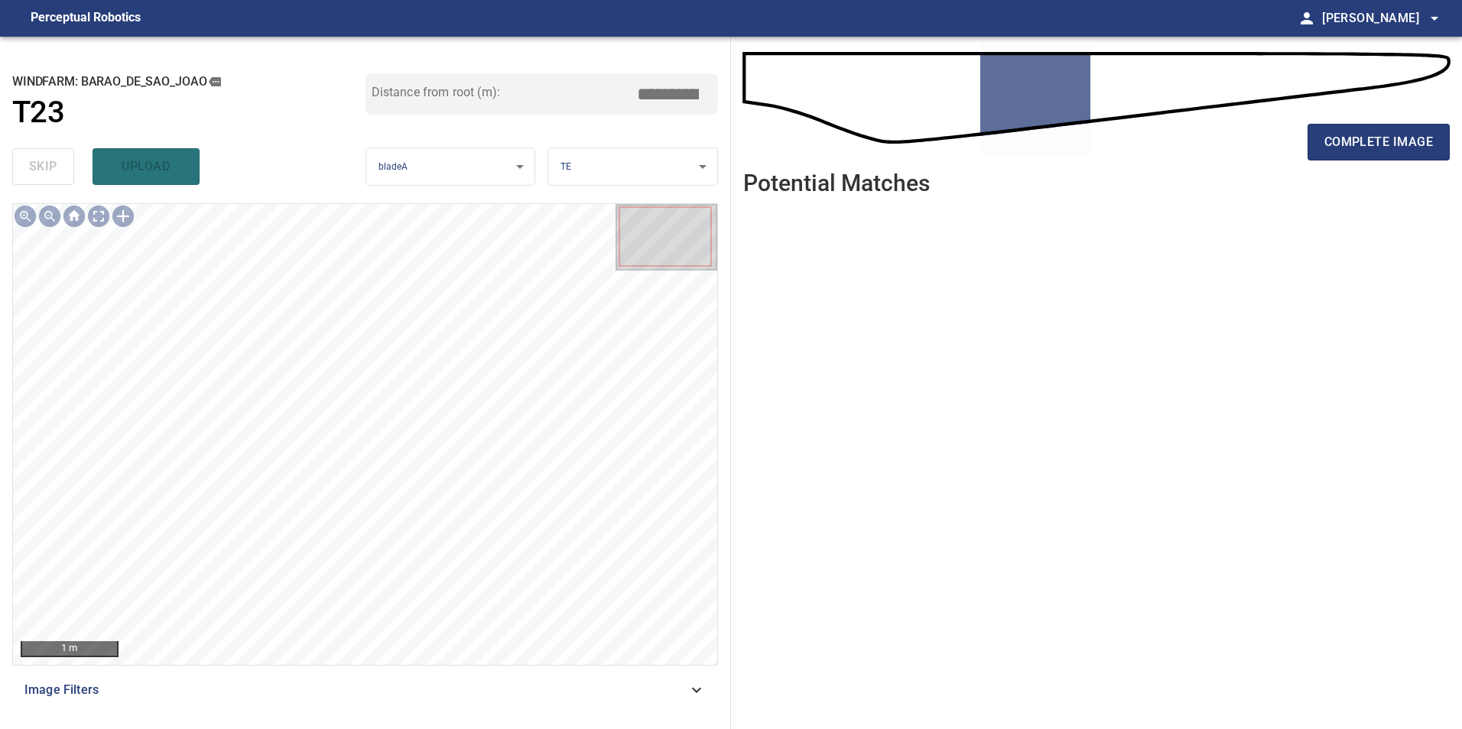
click at [697, 692] on icon at bounding box center [696, 689] width 9 height 5
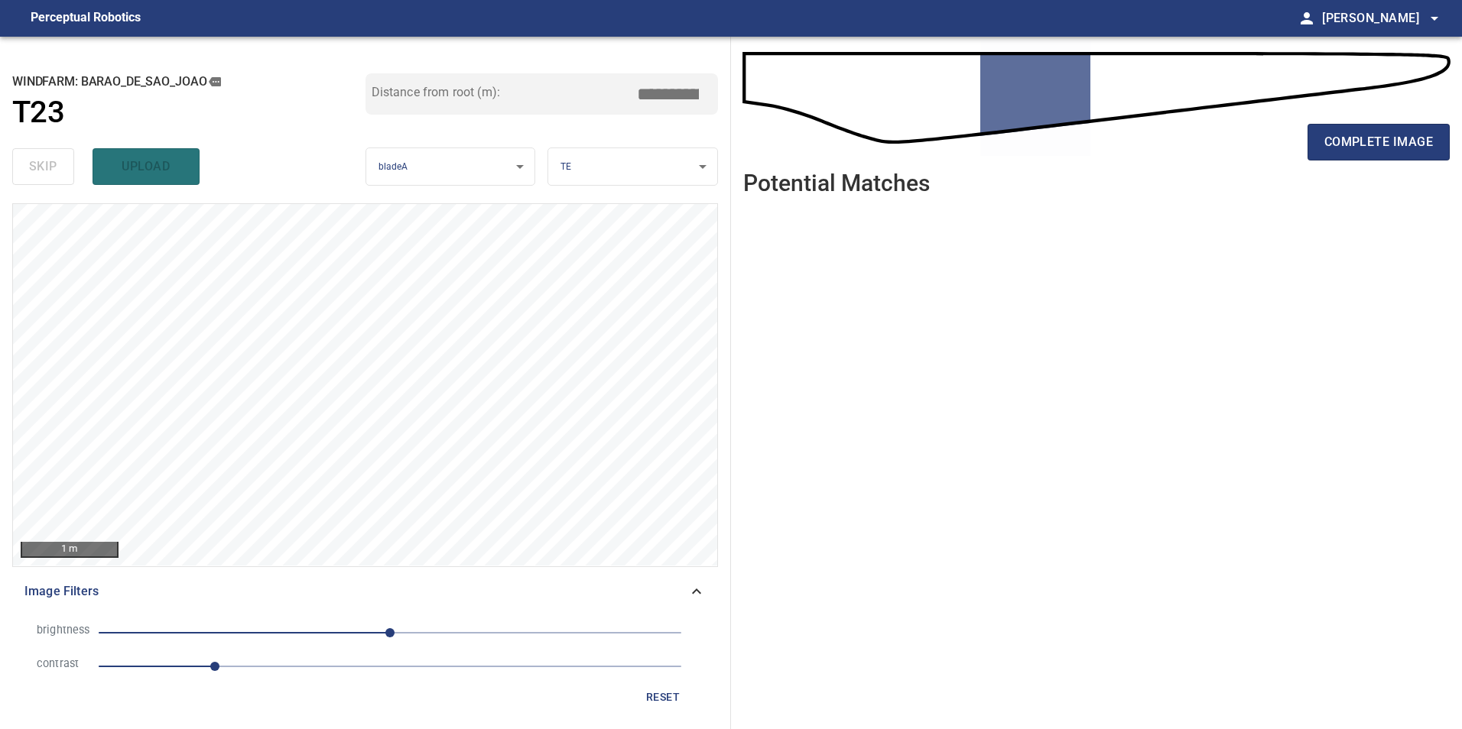
click at [307, 669] on span "1" at bounding box center [390, 666] width 583 height 21
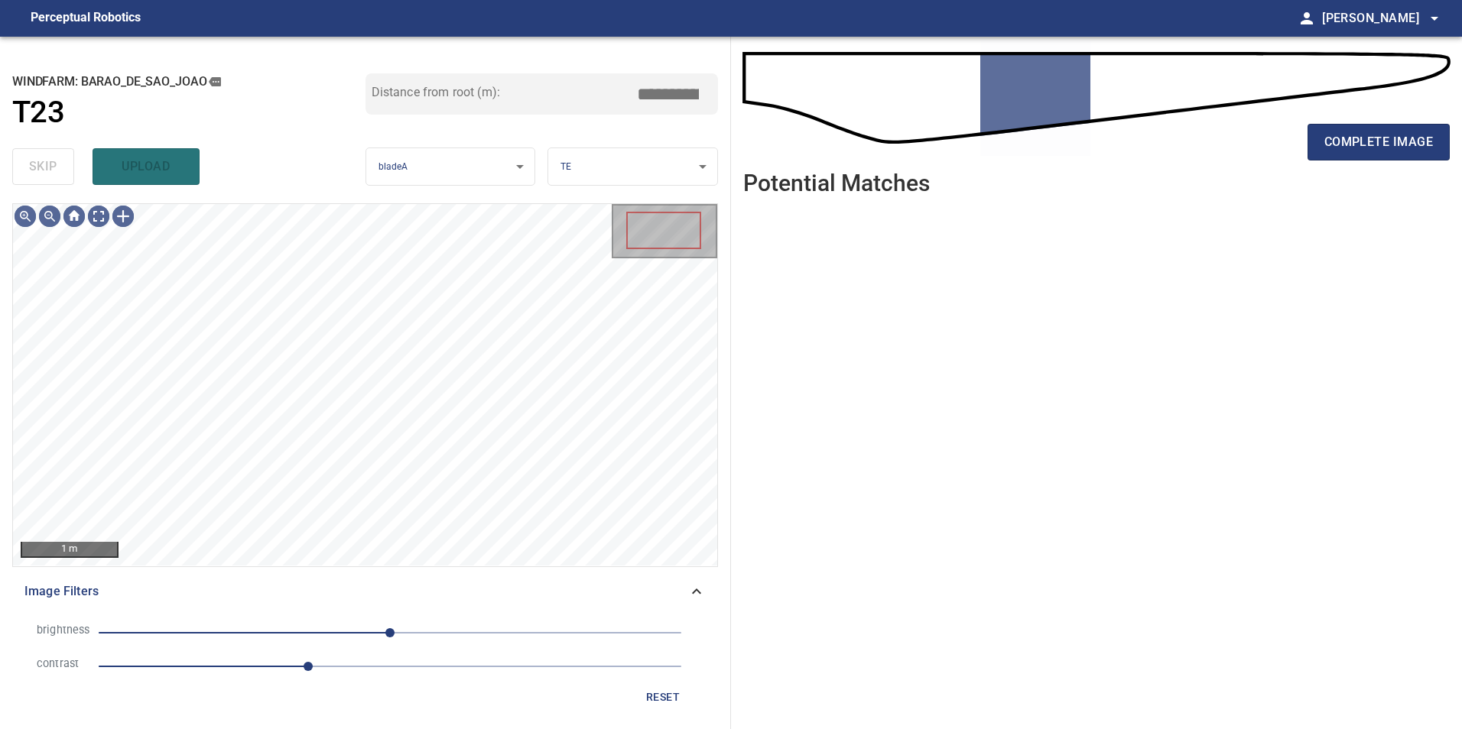
click at [295, 631] on span "0" at bounding box center [390, 632] width 583 height 21
click at [323, 633] on span "-59" at bounding box center [390, 632] width 583 height 21
click at [368, 638] on span "-59" at bounding box center [390, 632] width 583 height 21
drag, startPoint x: 408, startPoint y: 629, endPoint x: 467, endPoint y: 645, distance: 61.0
click at [409, 628] on span "-19" at bounding box center [390, 632] width 583 height 21
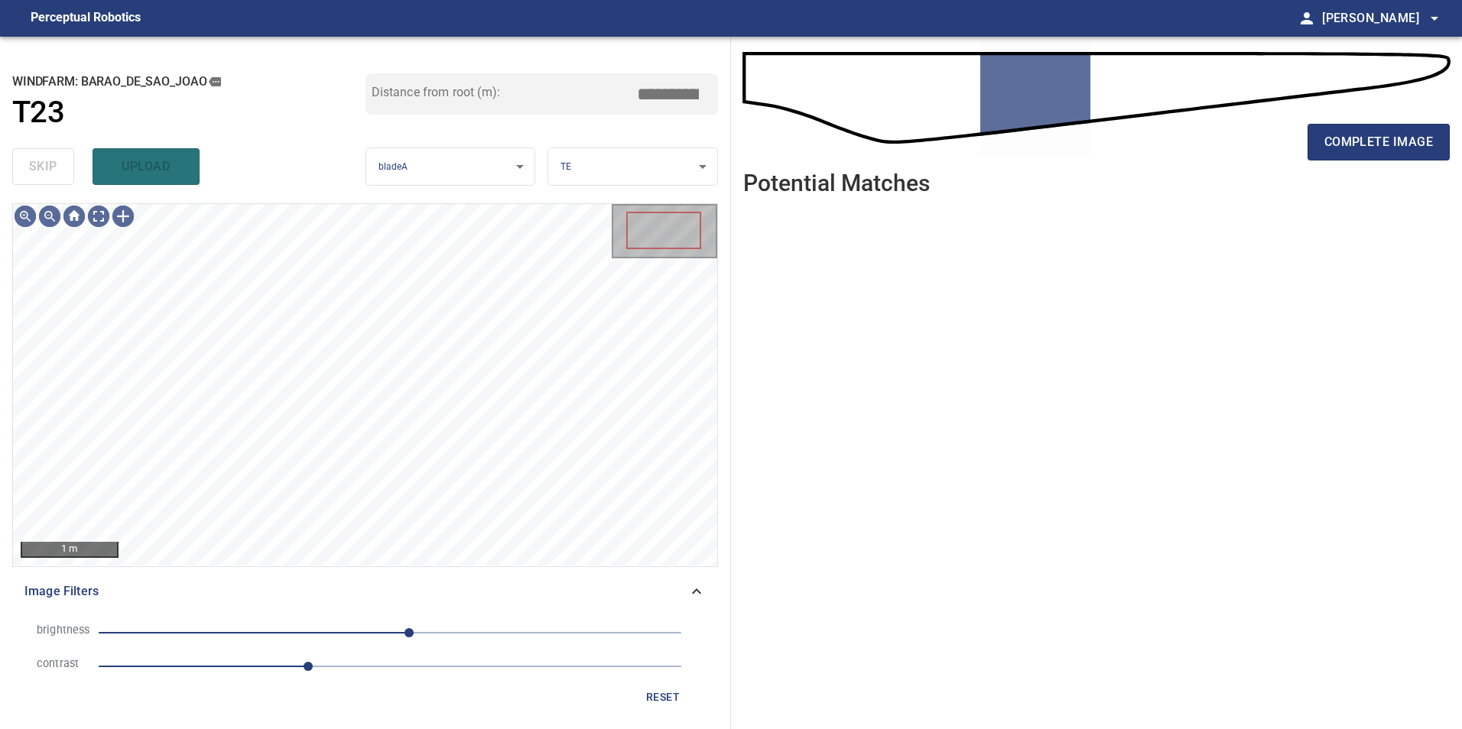
click at [466, 639] on span "17" at bounding box center [390, 632] width 583 height 21
click at [427, 628] on span "67" at bounding box center [390, 632] width 583 height 21
drag, startPoint x: 402, startPoint y: 628, endPoint x: 411, endPoint y: 635, distance: 11.9
click at [401, 628] on span "32" at bounding box center [390, 632] width 583 height 21
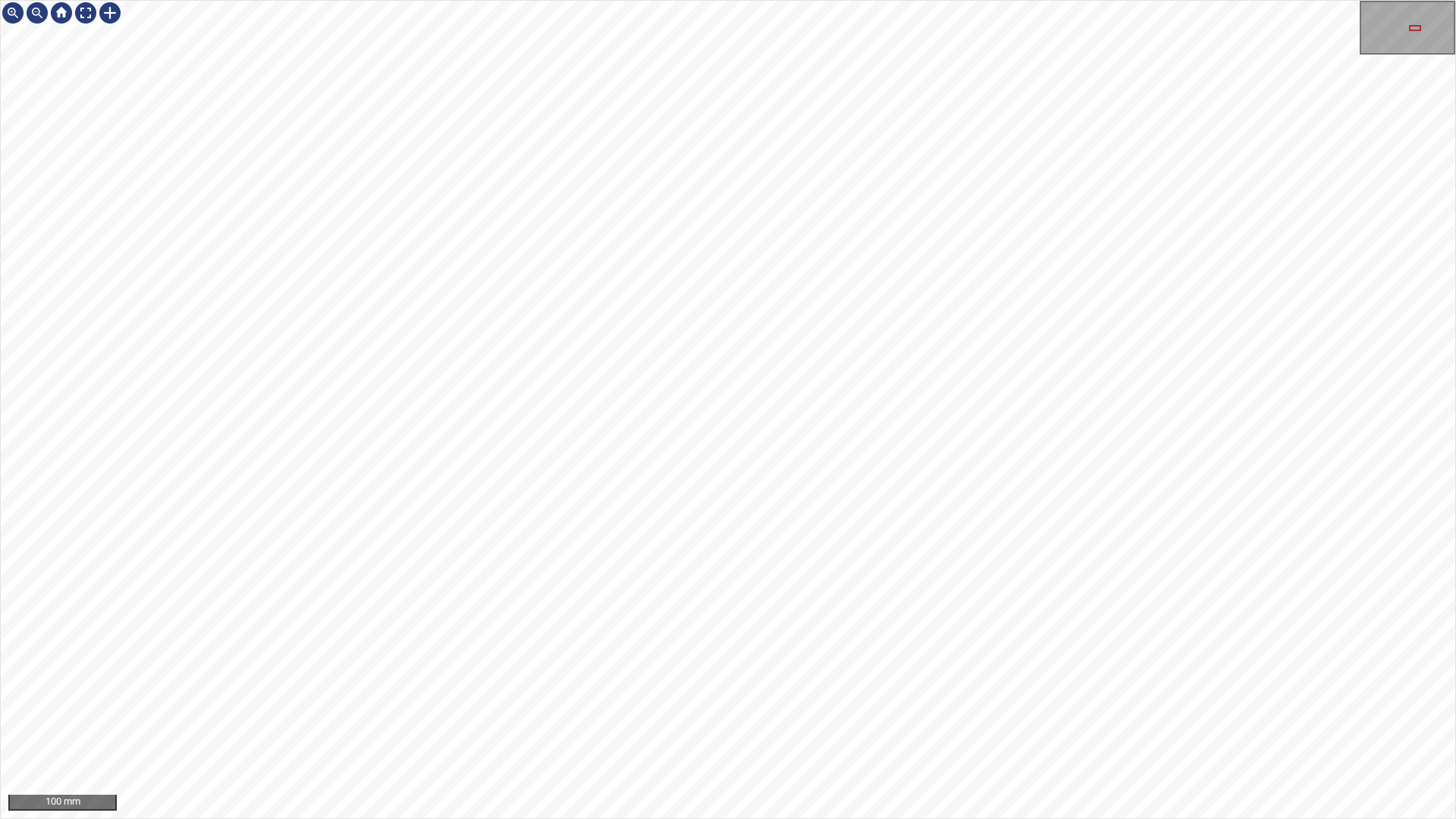
click at [1202, 0] on div "100 mm" at bounding box center [728, 410] width 1456 height 819
click at [88, 11] on div at bounding box center [85, 13] width 24 height 24
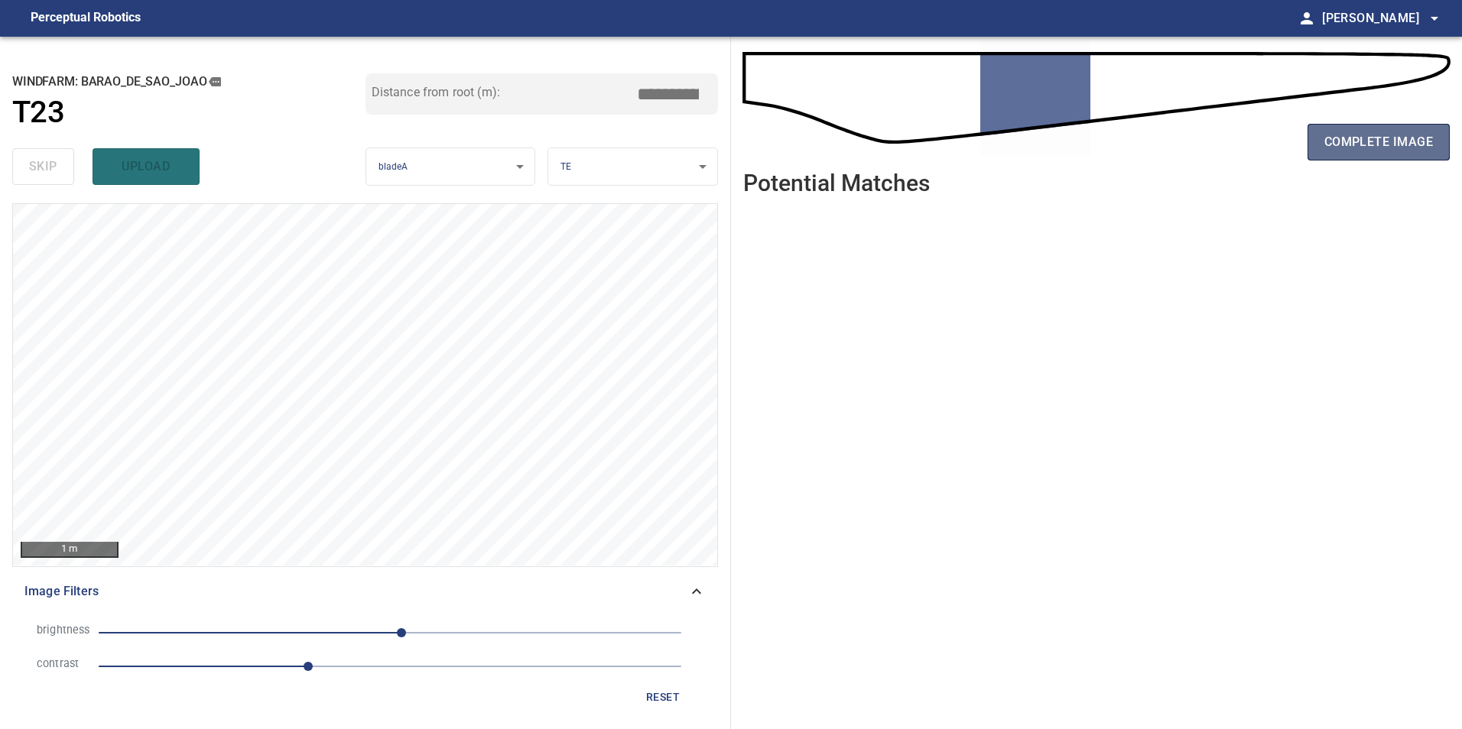
click at [1365, 135] on span "complete image" at bounding box center [1378, 141] width 109 height 21
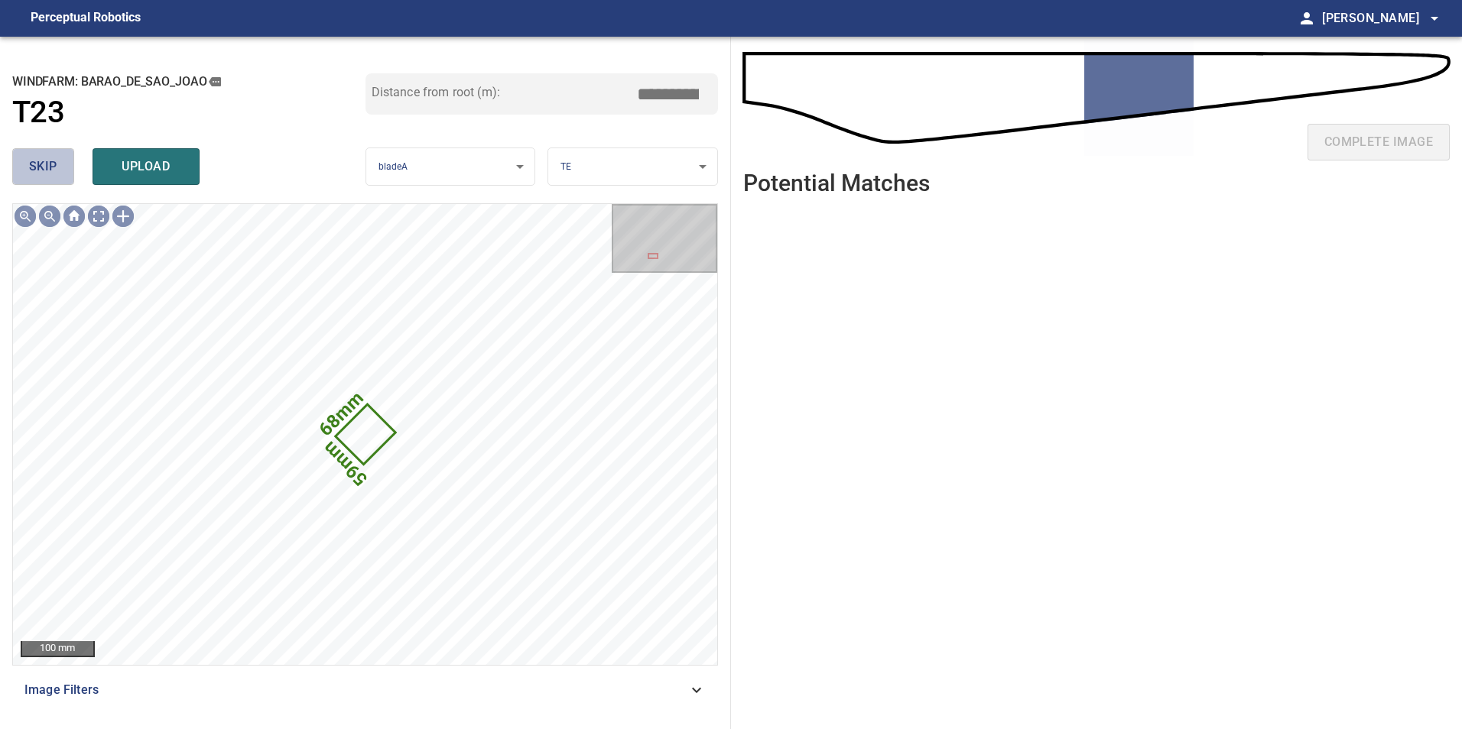
drag, startPoint x: 45, startPoint y: 170, endPoint x: 52, endPoint y: 192, distance: 23.2
click at [44, 180] on button "skip" at bounding box center [43, 166] width 62 height 37
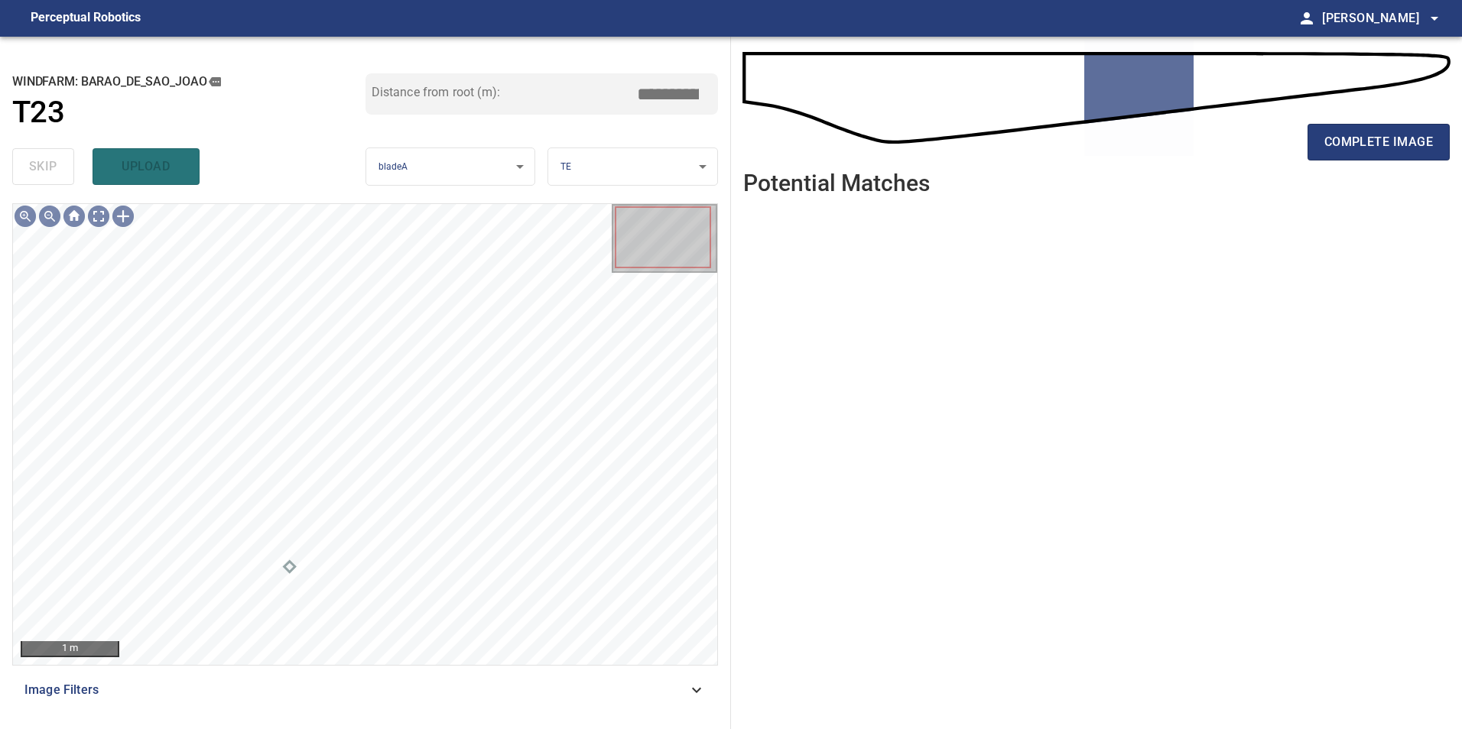
click at [680, 697] on span "Image Filters" at bounding box center [355, 690] width 663 height 18
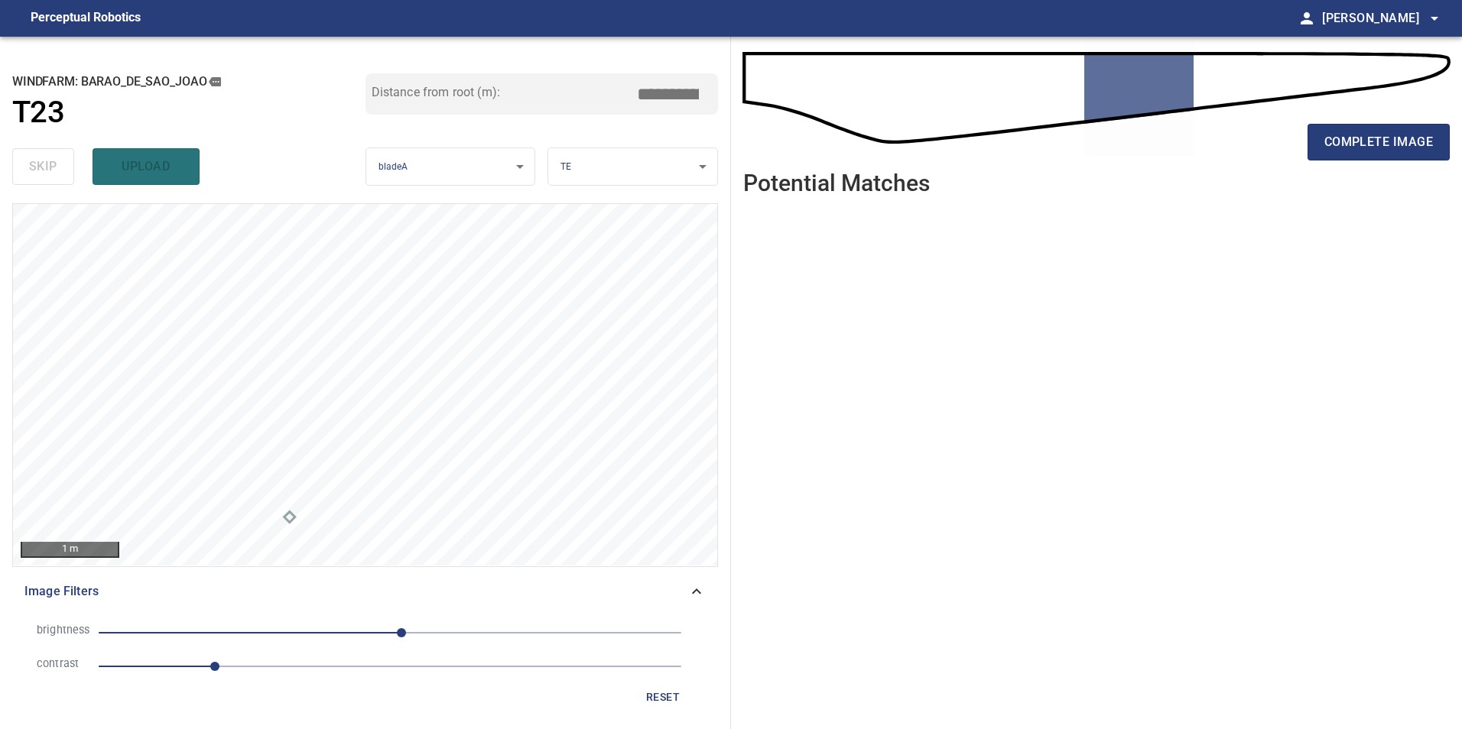
click at [442, 640] on span "10" at bounding box center [390, 632] width 583 height 21
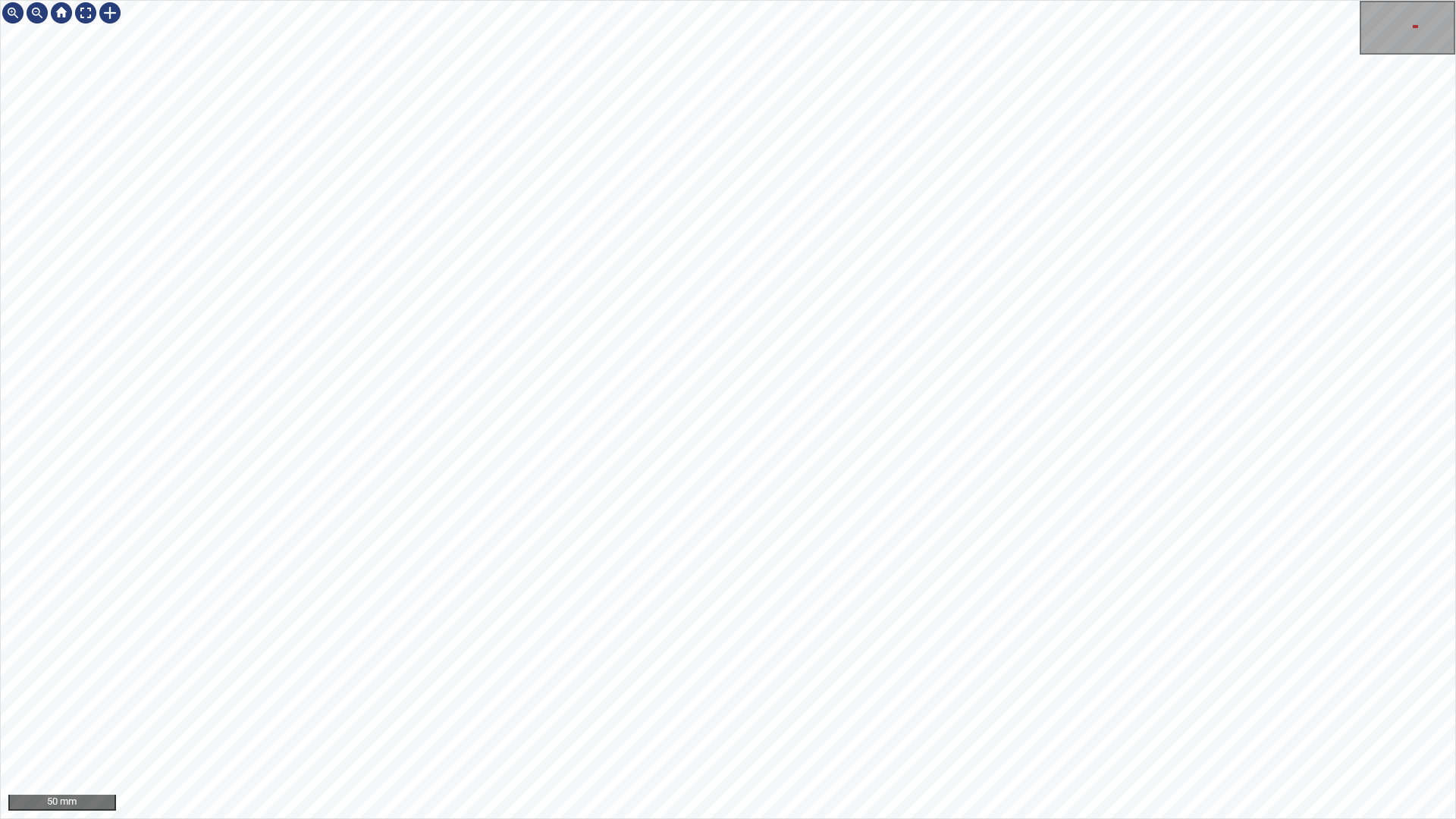
click at [1113, 0] on div "50 mm" at bounding box center [728, 410] width 1456 height 819
click at [1196, 0] on div "50 mm" at bounding box center [728, 410] width 1456 height 819
click at [1044, 0] on div "50 mm" at bounding box center [728, 410] width 1456 height 819
click at [89, 12] on div at bounding box center [85, 13] width 24 height 24
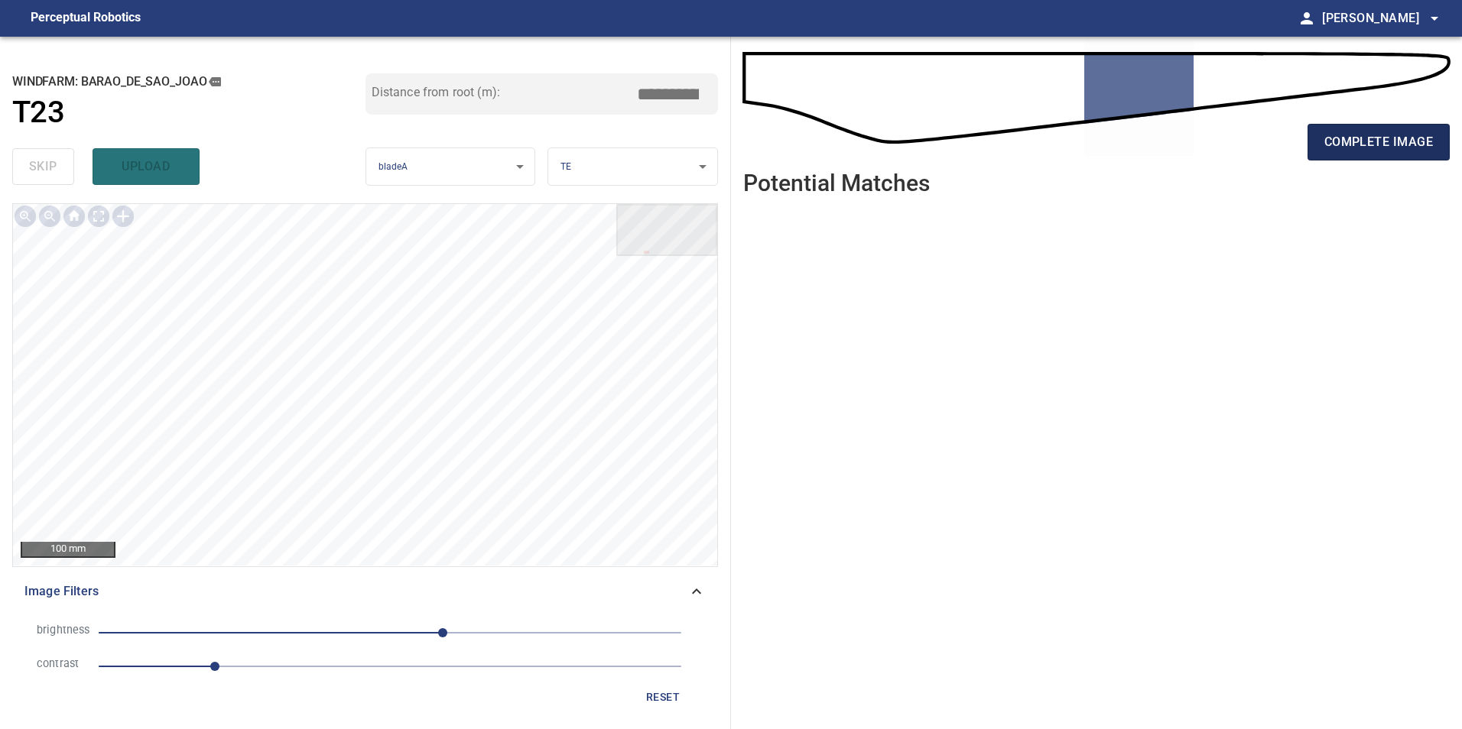
click at [1362, 148] on span "complete image" at bounding box center [1378, 141] width 109 height 21
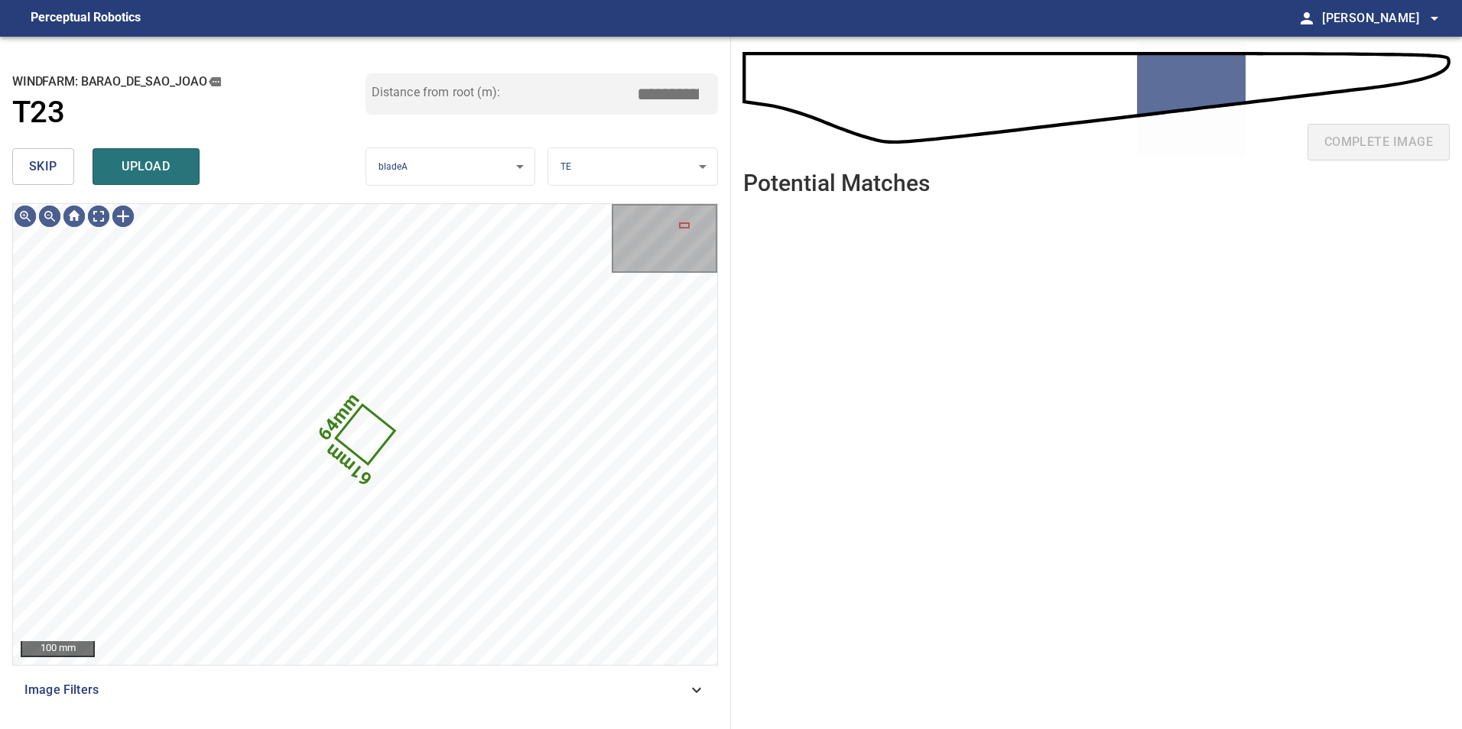
click at [39, 164] on span "skip" at bounding box center [43, 166] width 28 height 21
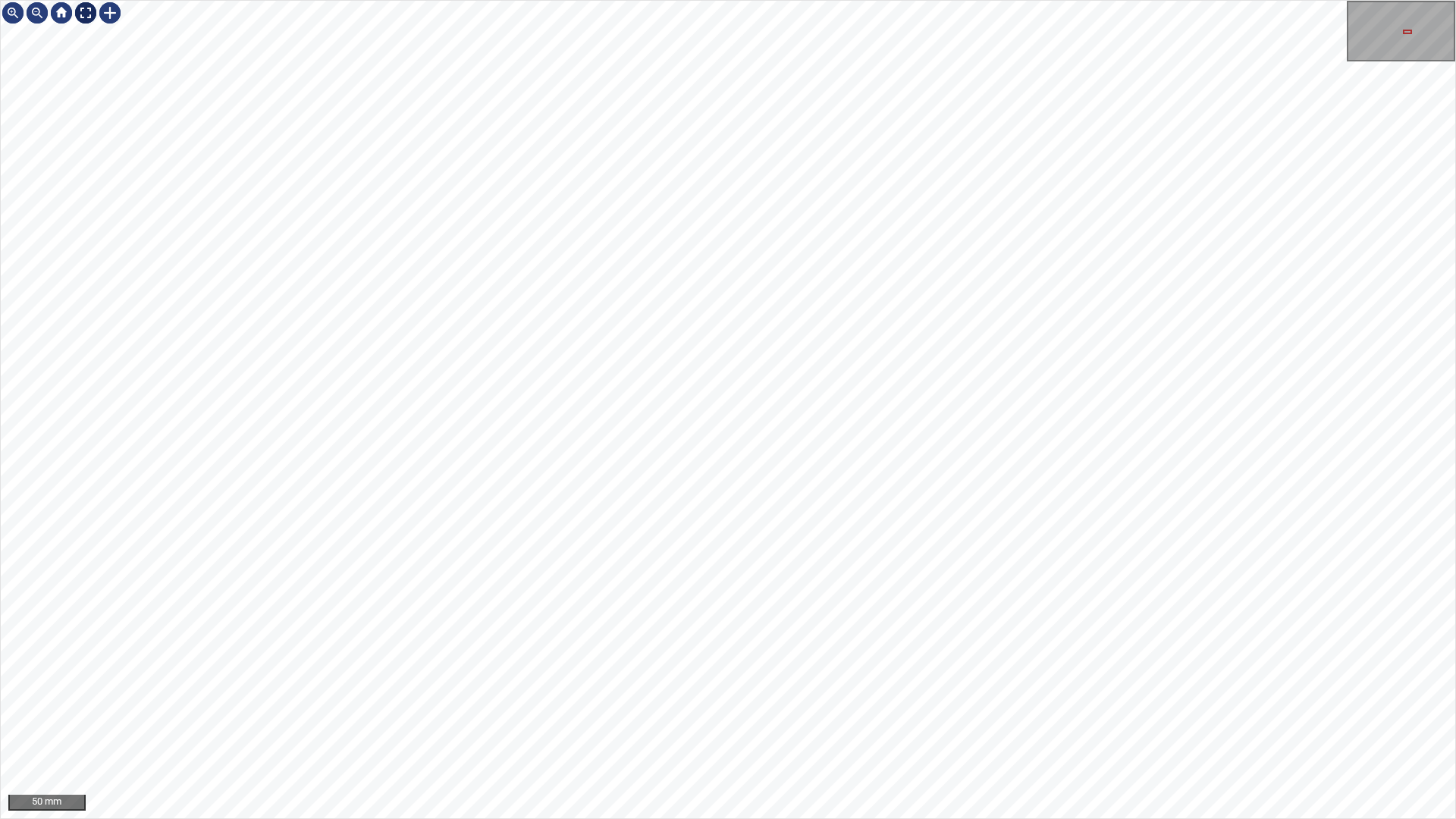
click at [82, 14] on div at bounding box center [85, 13] width 24 height 24
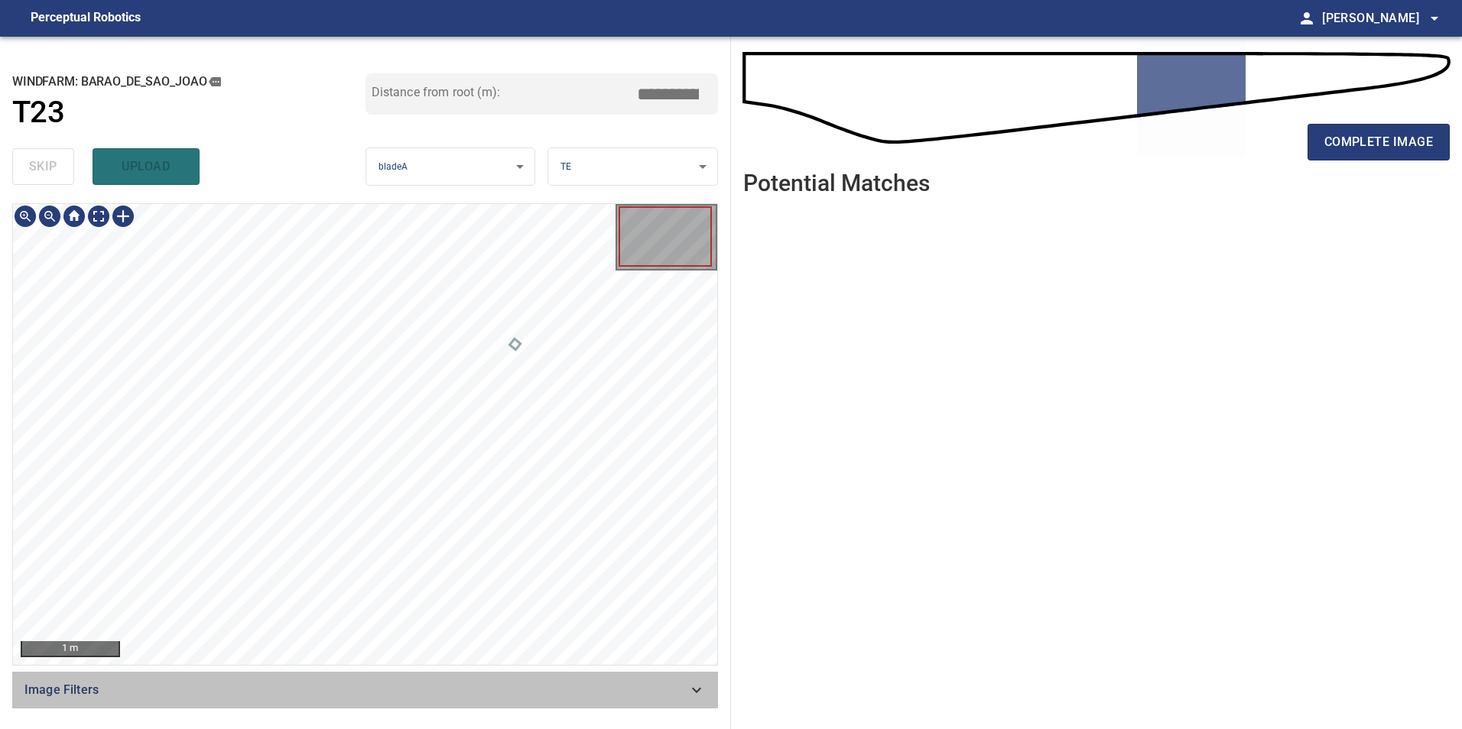
click at [634, 689] on span "Image Filters" at bounding box center [355, 690] width 663 height 18
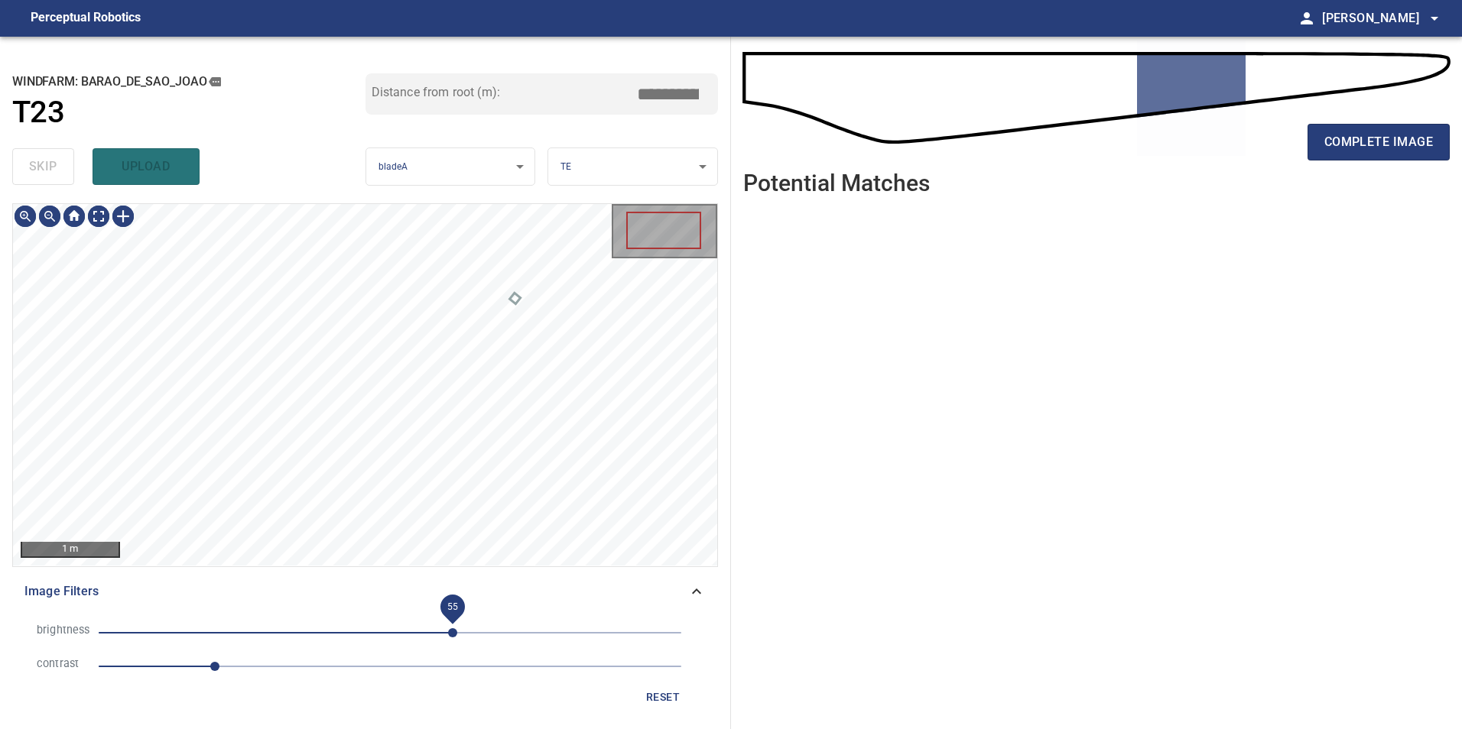
click at [453, 630] on span "55" at bounding box center [390, 632] width 583 height 21
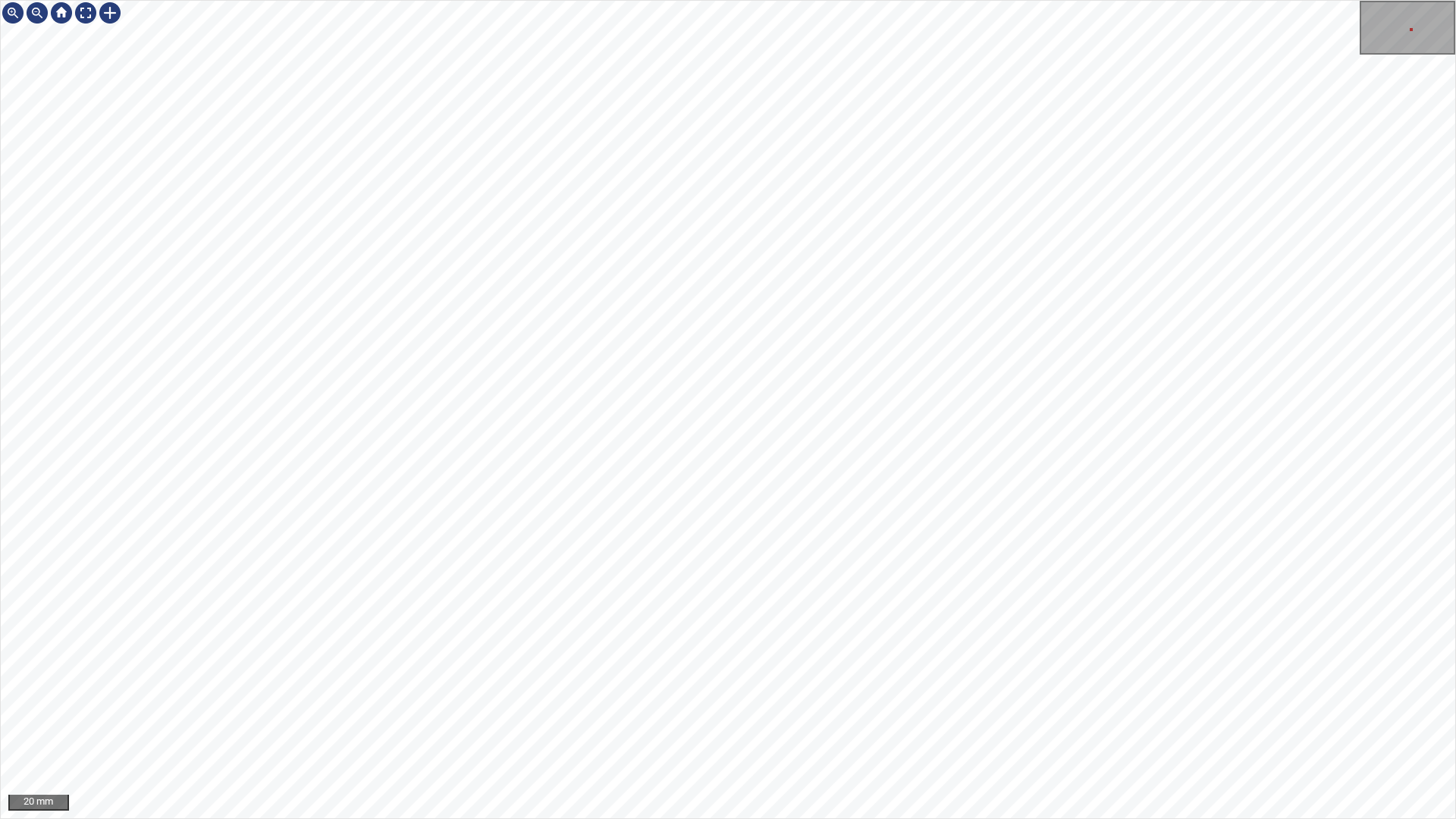
click at [1012, 0] on div "20 mm" at bounding box center [728, 410] width 1456 height 819
click at [940, 0] on div "20 mm" at bounding box center [728, 410] width 1456 height 819
click at [1388, 0] on div "20 mm" at bounding box center [728, 410] width 1456 height 819
click at [84, 11] on div at bounding box center [85, 13] width 24 height 24
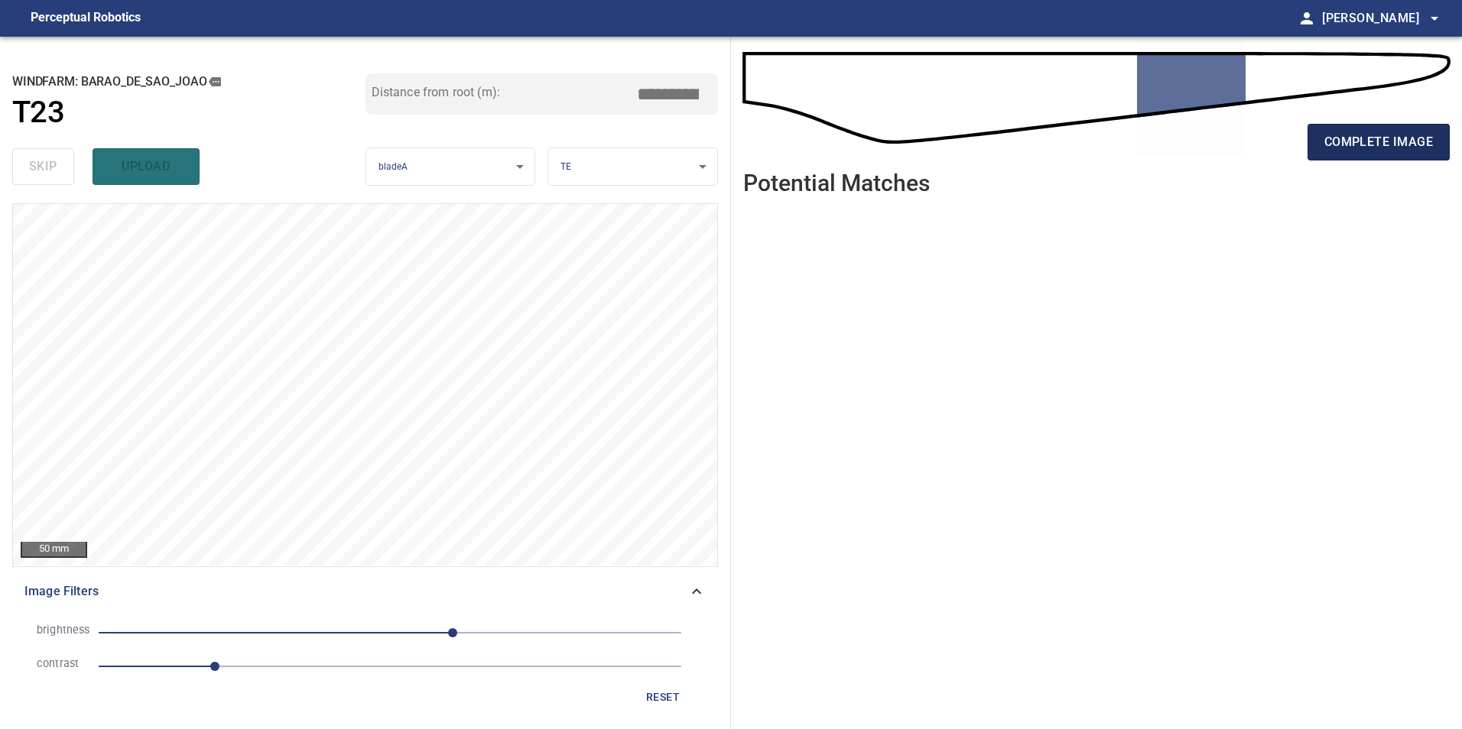
click at [1390, 150] on span "complete image" at bounding box center [1378, 141] width 109 height 21
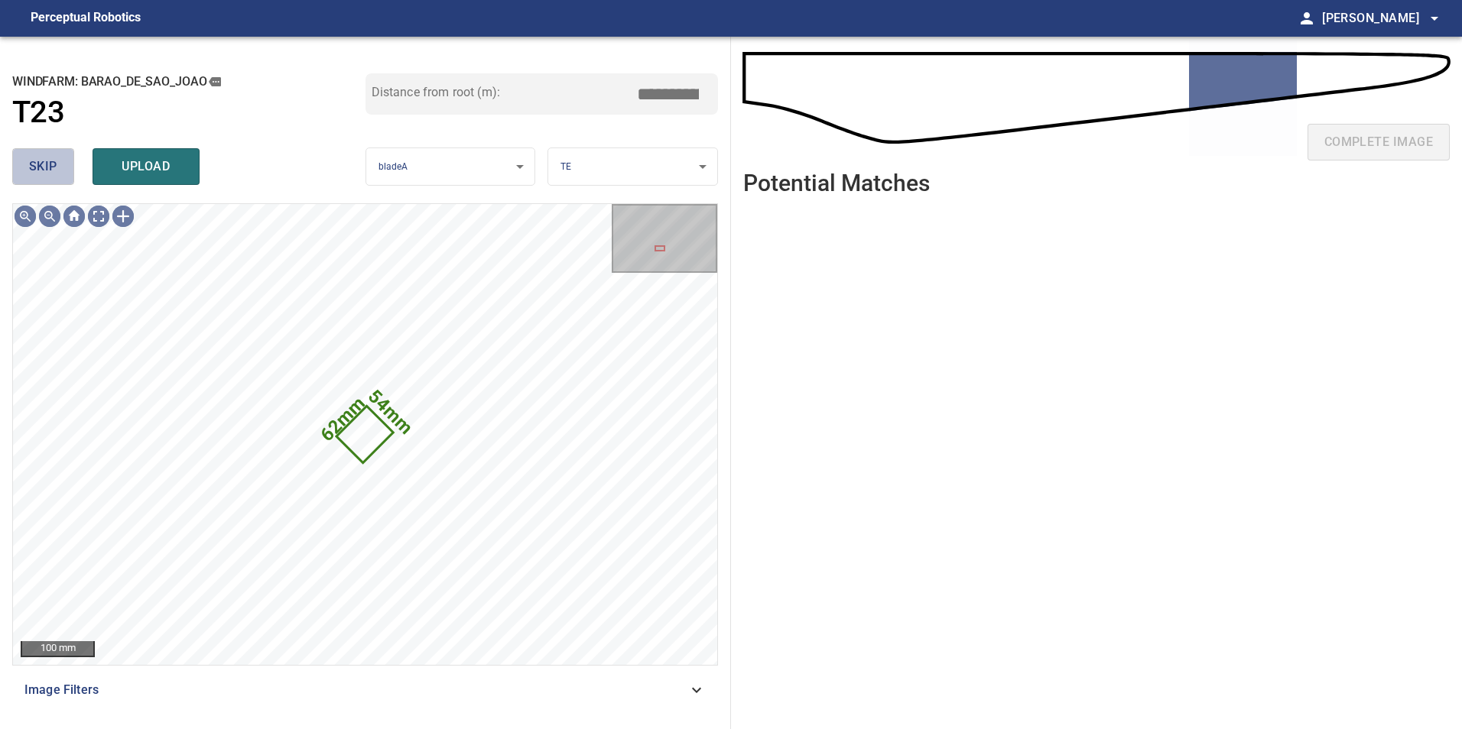
click at [41, 170] on span "skip" at bounding box center [43, 166] width 28 height 21
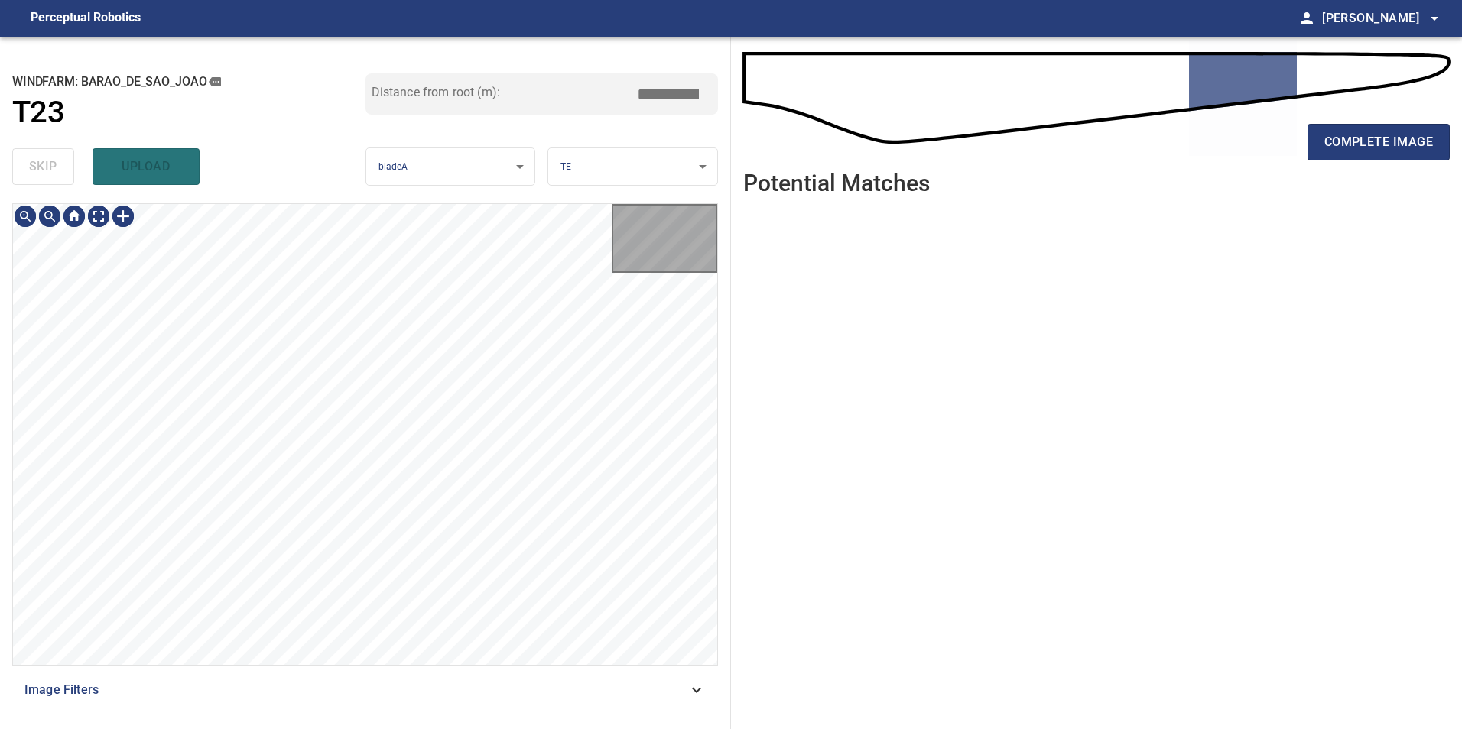
click at [41, 170] on div "skip upload" at bounding box center [188, 166] width 353 height 49
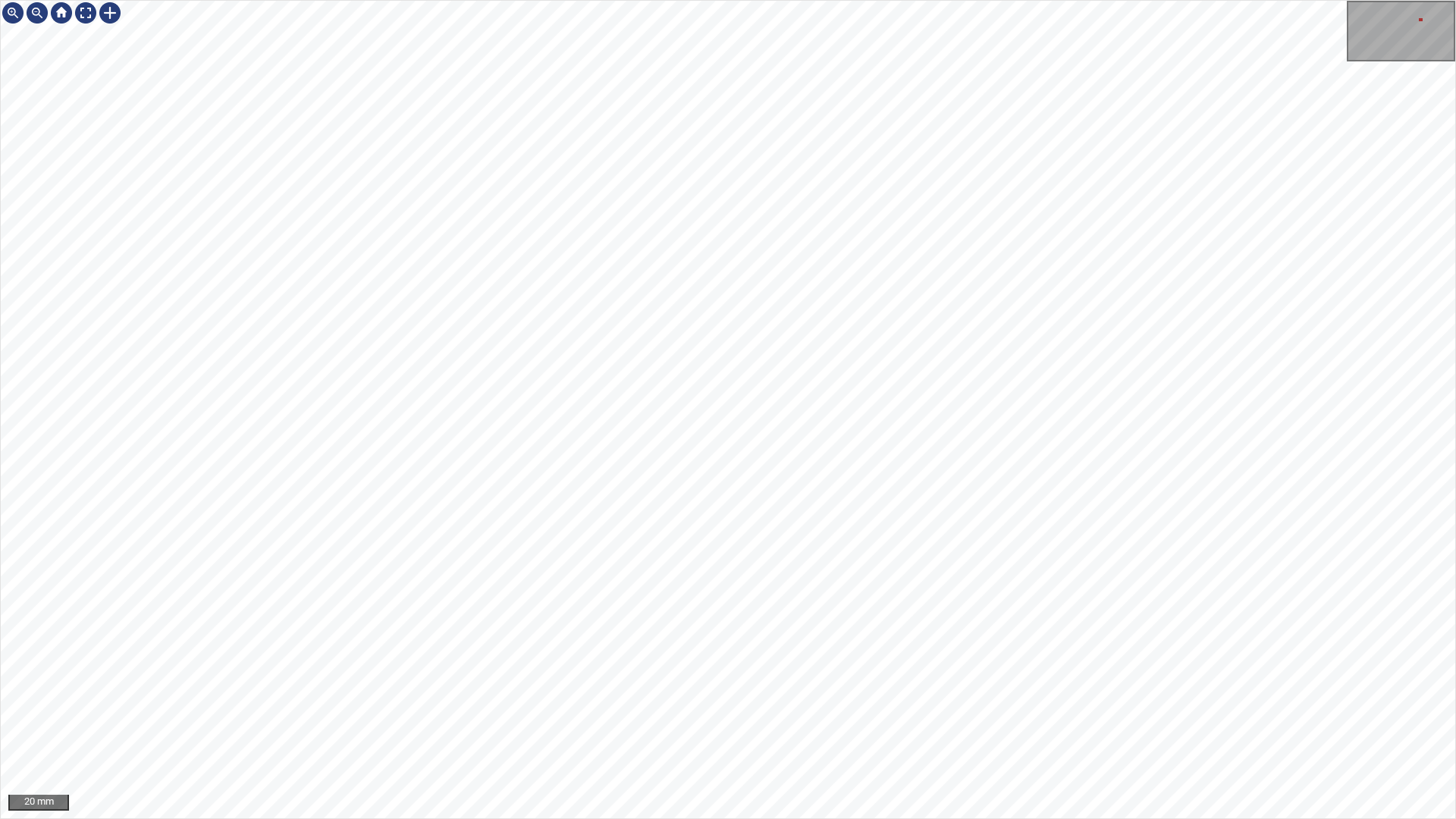
click at [1425, 5] on div "20 mm" at bounding box center [728, 410] width 1454 height 817
click at [922, 297] on div "20 mm" at bounding box center [728, 410] width 1456 height 819
click at [1356, 1] on div "20 mm" at bounding box center [728, 410] width 1454 height 817
click at [86, 7] on div at bounding box center [85, 13] width 24 height 24
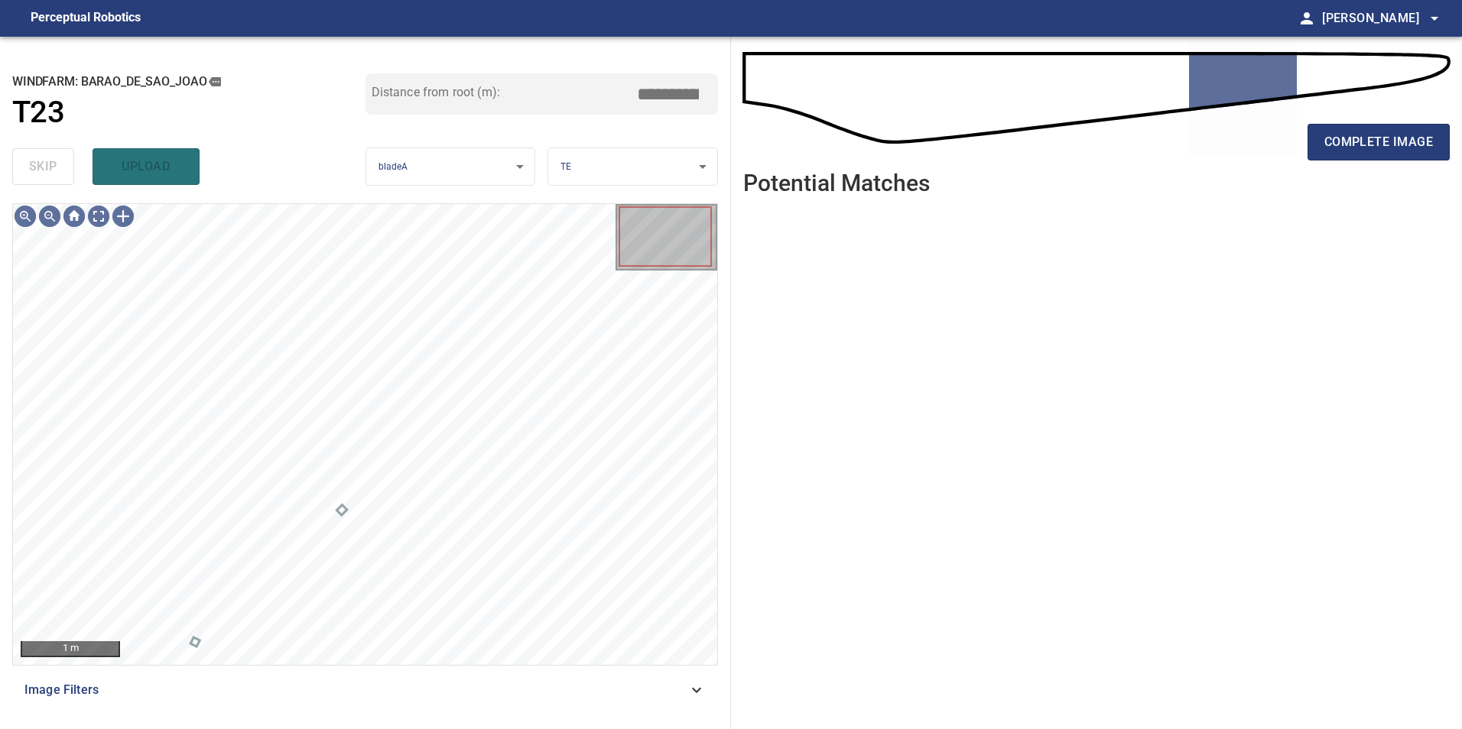
click at [692, 692] on icon at bounding box center [696, 690] width 18 height 18
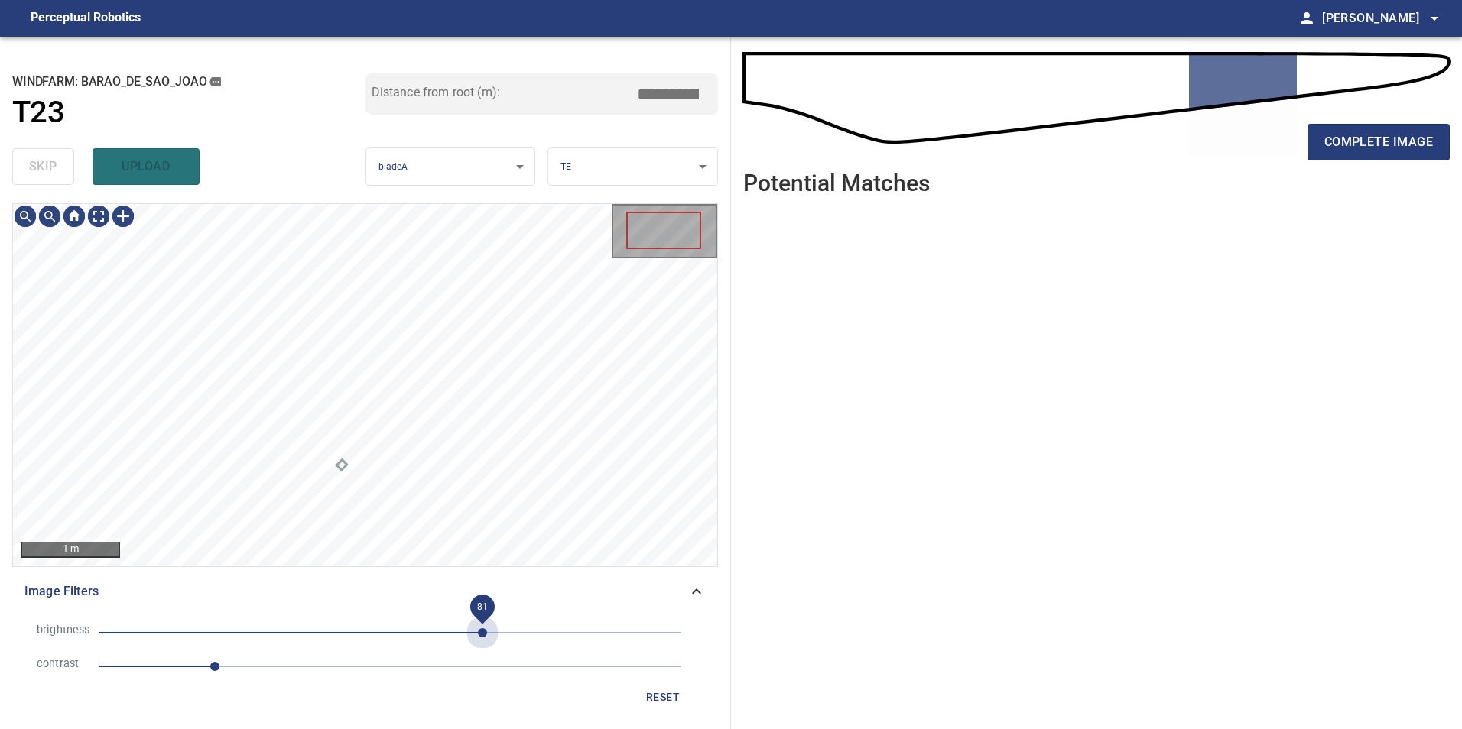
drag, startPoint x: 482, startPoint y: 642, endPoint x: 440, endPoint y: 647, distance: 42.3
click at [480, 644] on span "81" at bounding box center [390, 632] width 583 height 21
click at [453, 638] on span "79" at bounding box center [390, 632] width 583 height 21
click at [123, 235] on div "1 m" at bounding box center [365, 385] width 704 height 362
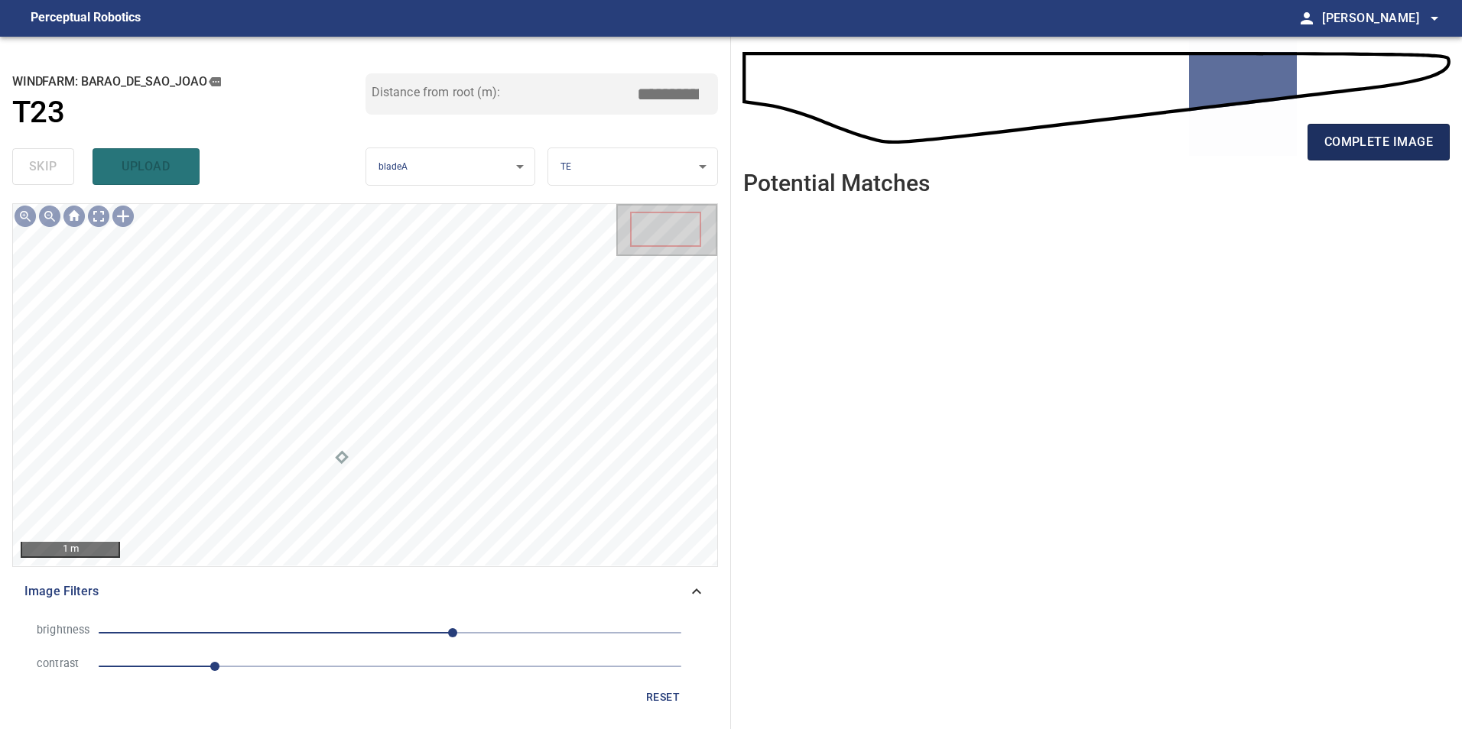
click at [1394, 145] on span "complete image" at bounding box center [1378, 141] width 109 height 21
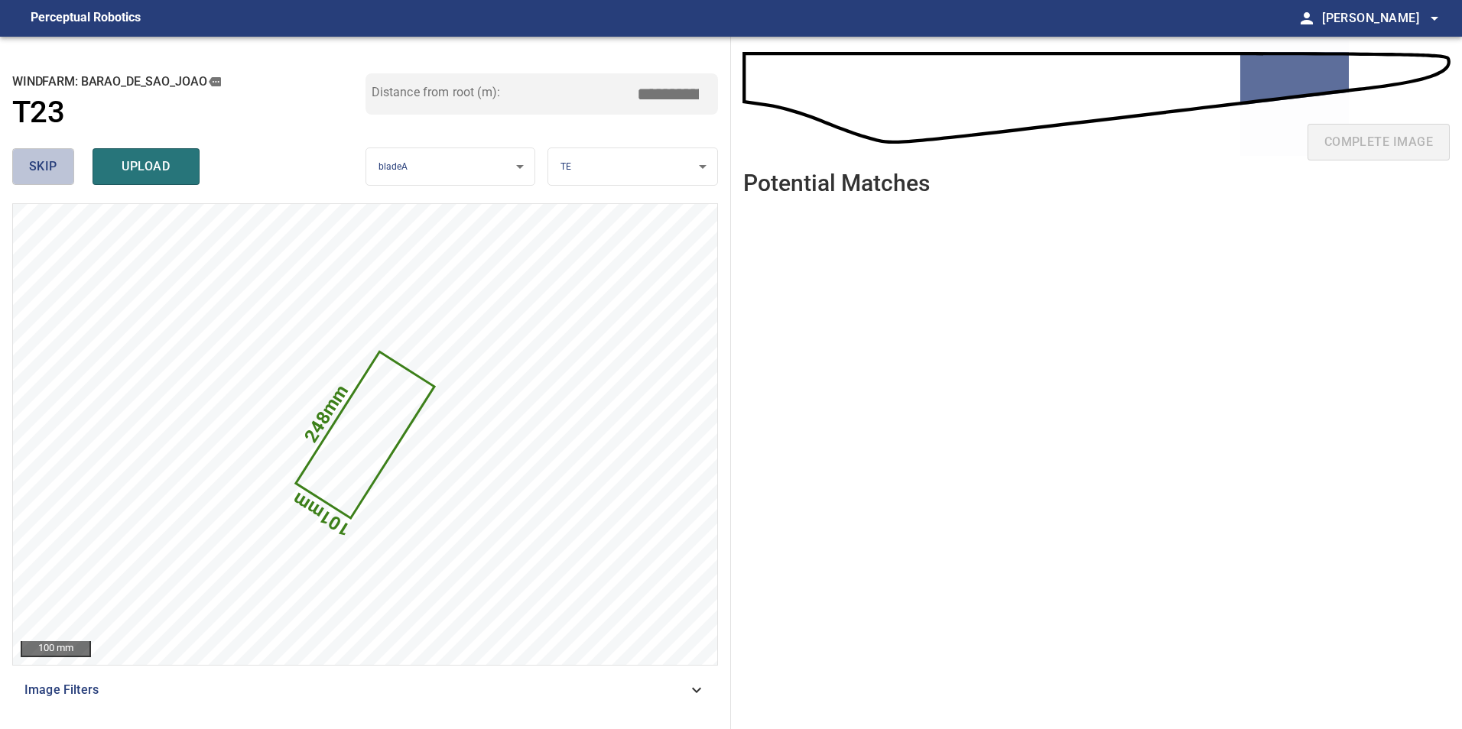
click at [35, 161] on span "skip" at bounding box center [43, 166] width 28 height 21
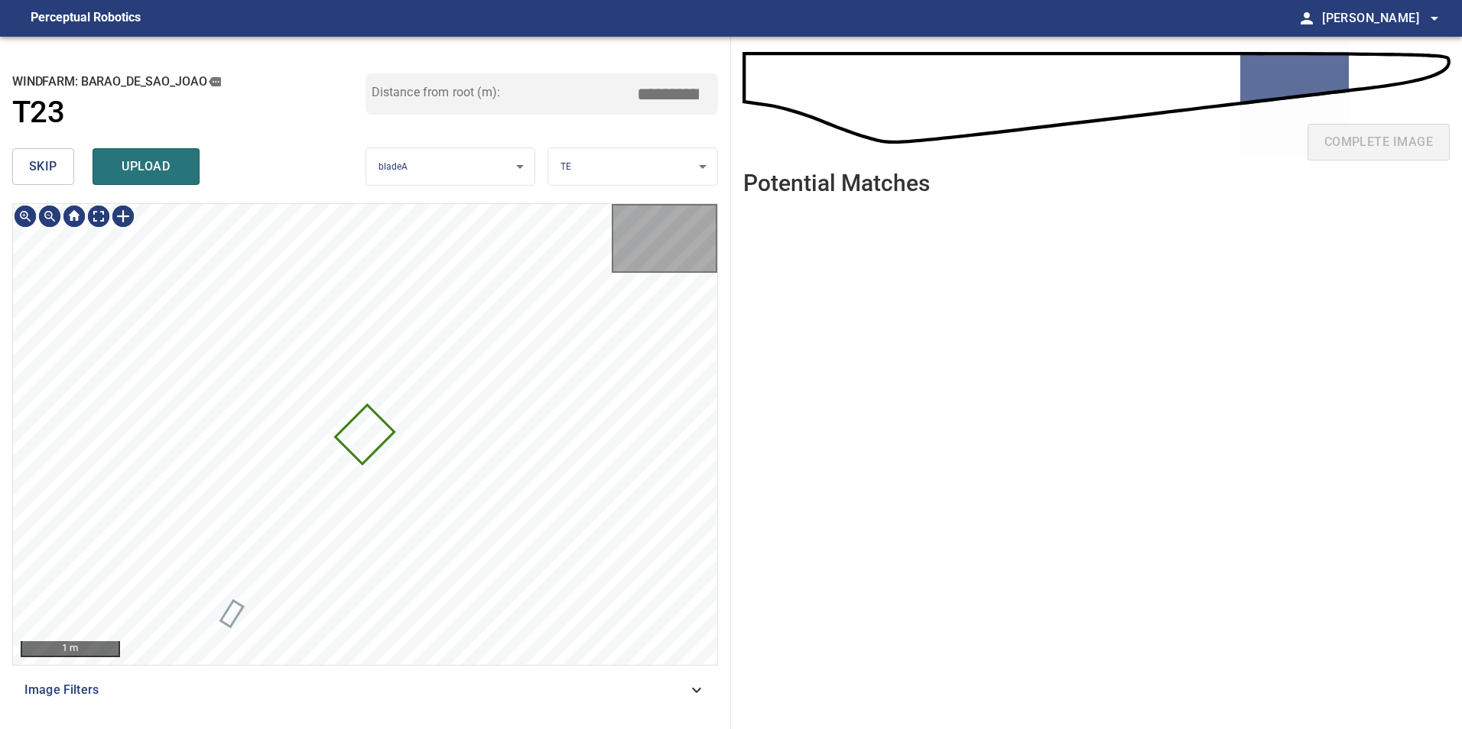
click at [35, 161] on span "skip" at bounding box center [43, 166] width 28 height 21
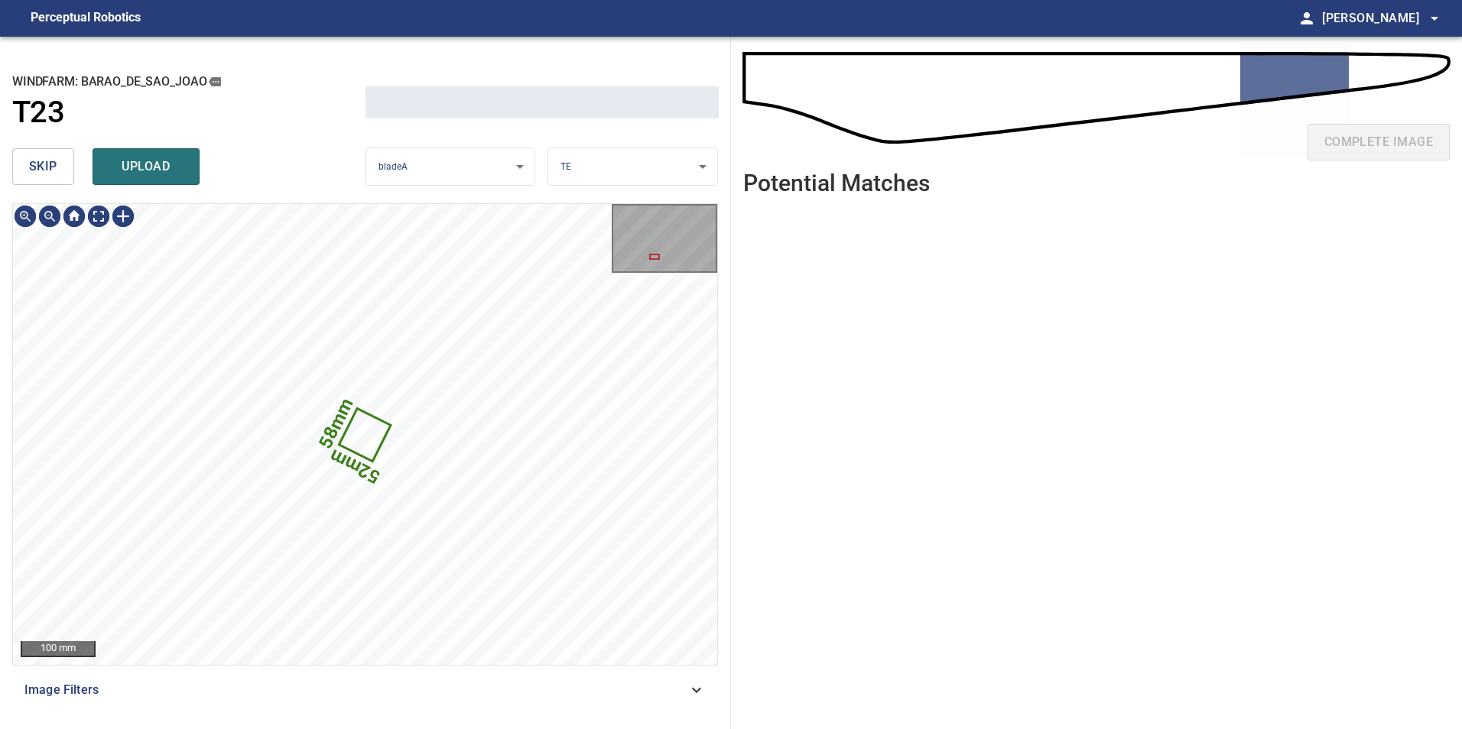
click at [35, 161] on span "skip" at bounding box center [43, 166] width 28 height 21
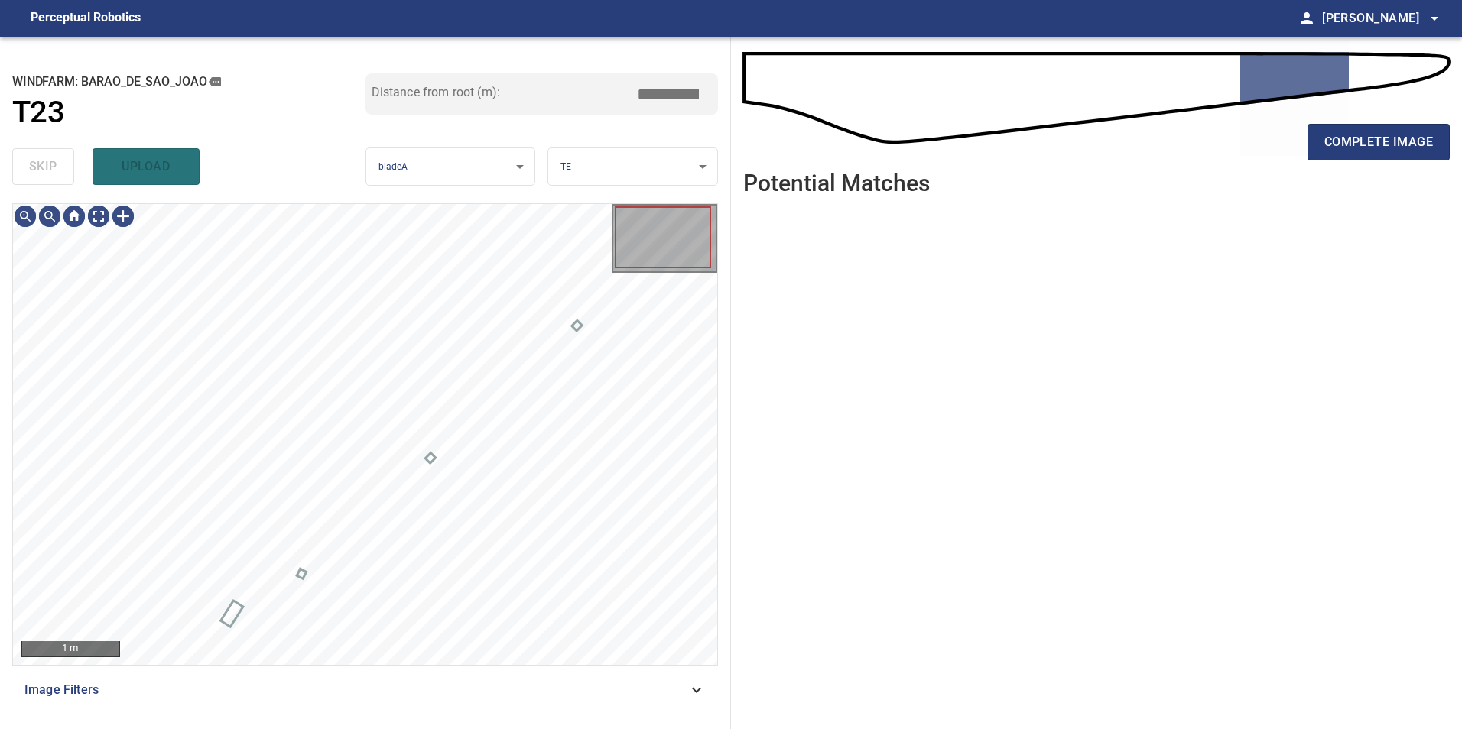
click at [35, 161] on div "skip upload" at bounding box center [188, 166] width 353 height 49
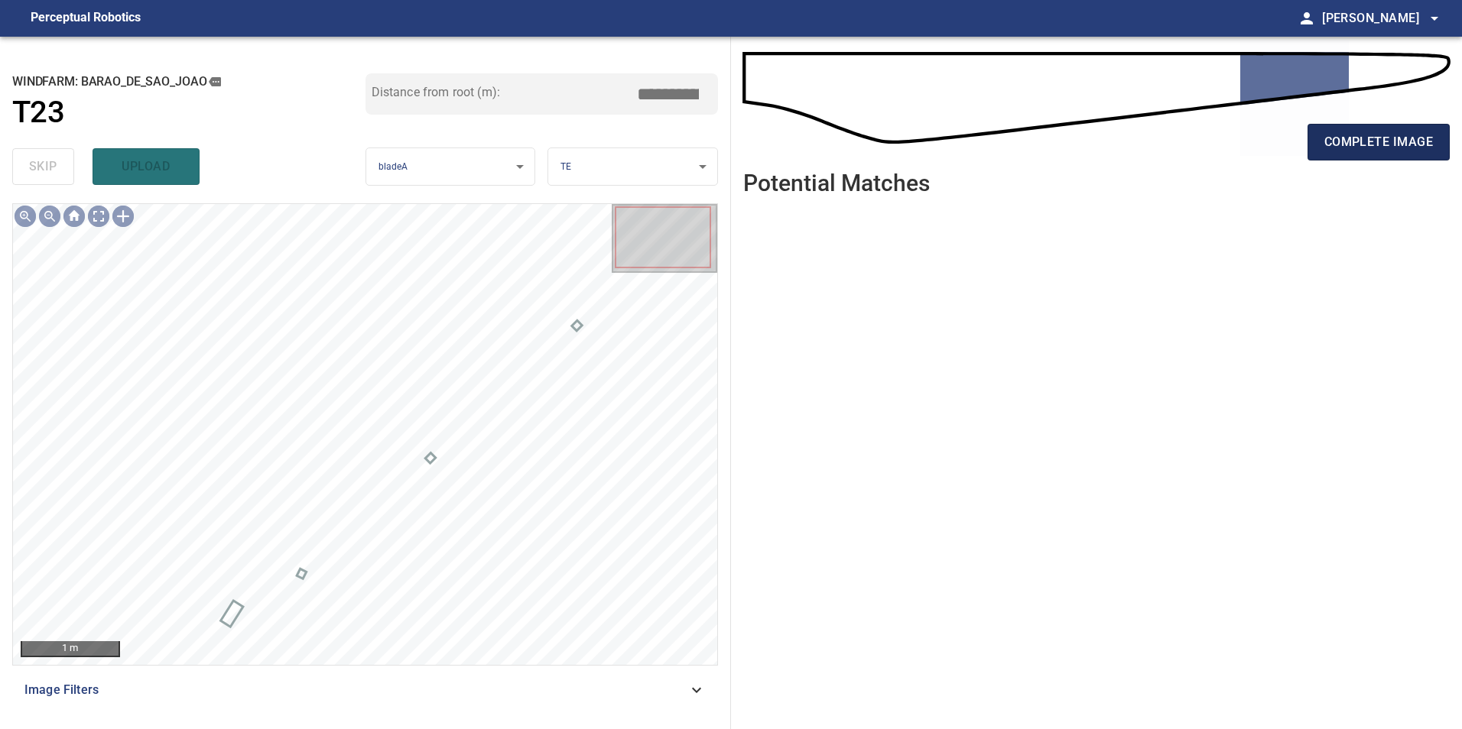
click at [1382, 138] on span "complete image" at bounding box center [1378, 141] width 109 height 21
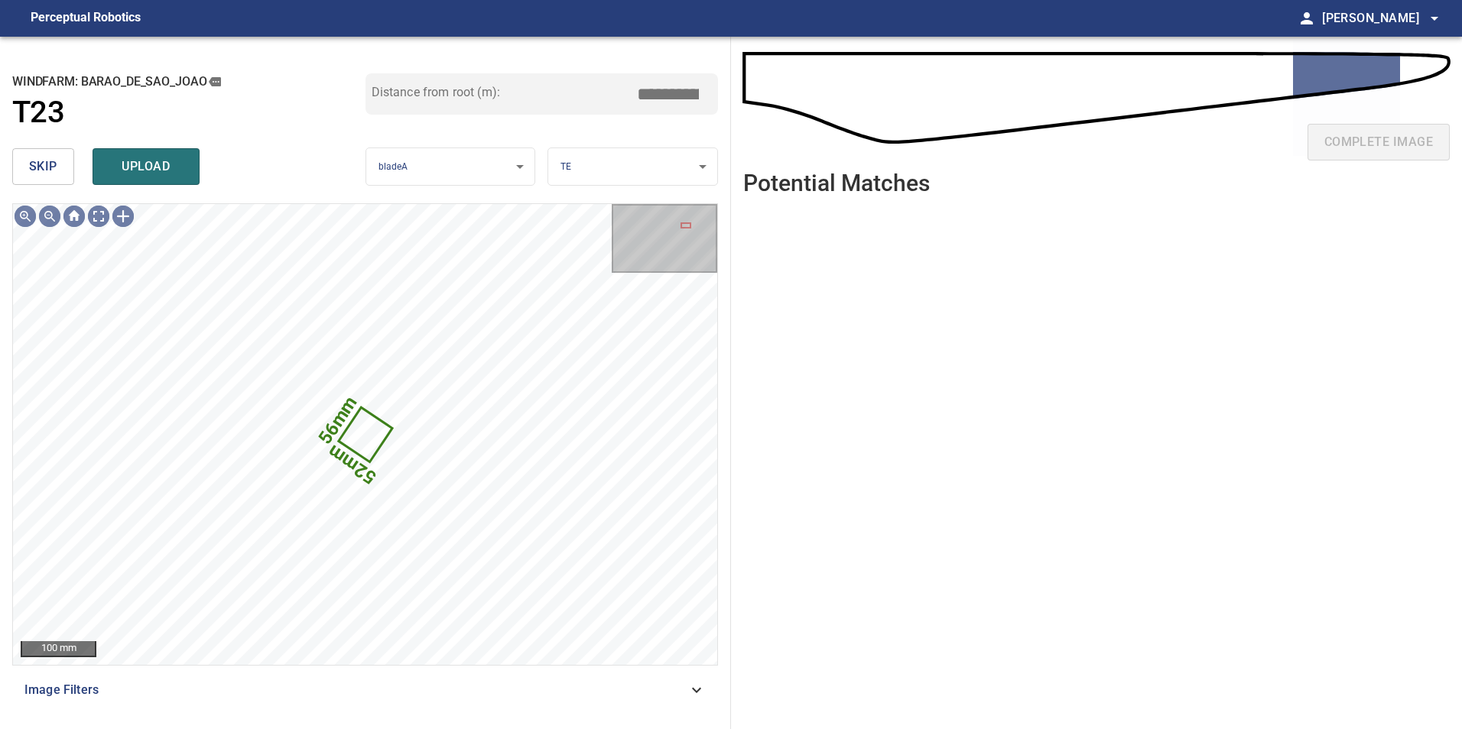
click at [45, 161] on span "skip" at bounding box center [43, 166] width 28 height 21
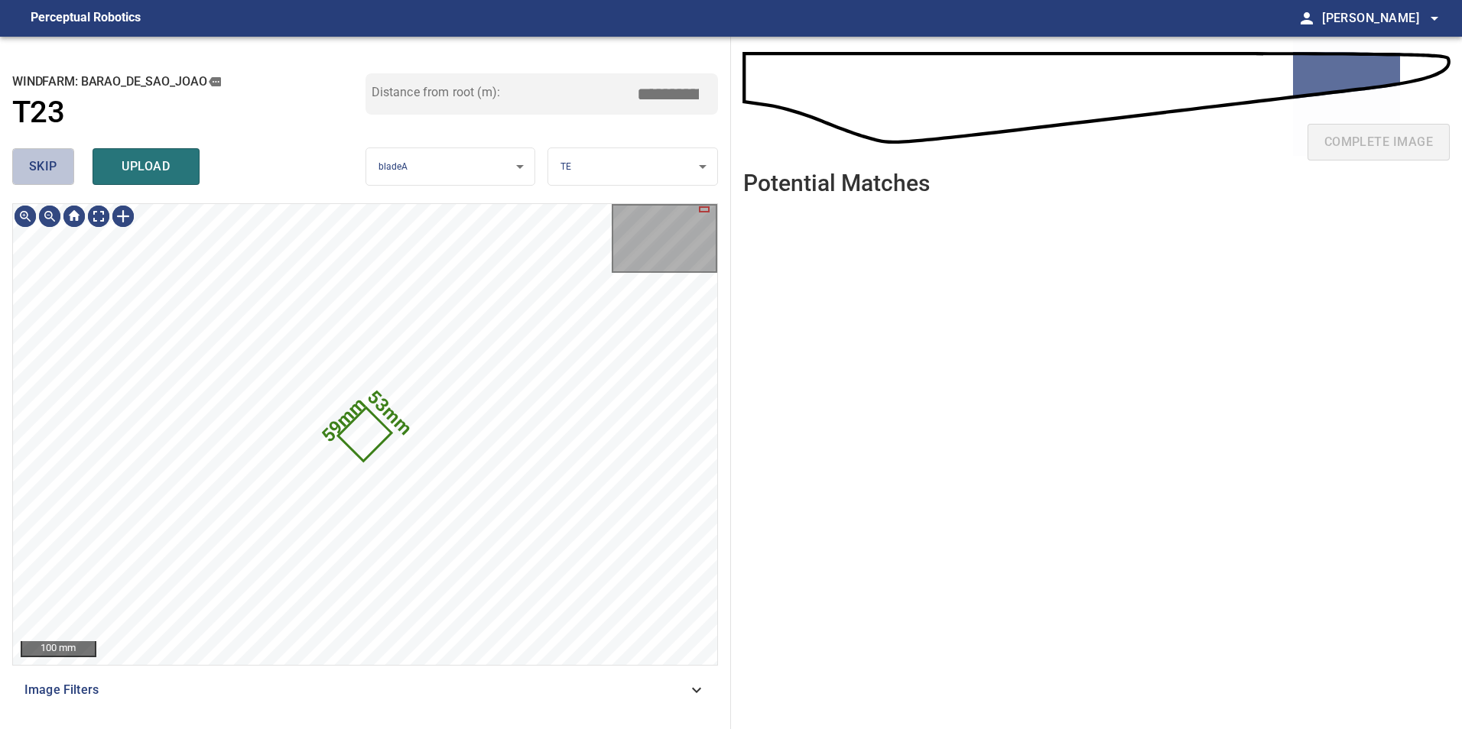
click at [45, 161] on span "skip" at bounding box center [43, 166] width 28 height 21
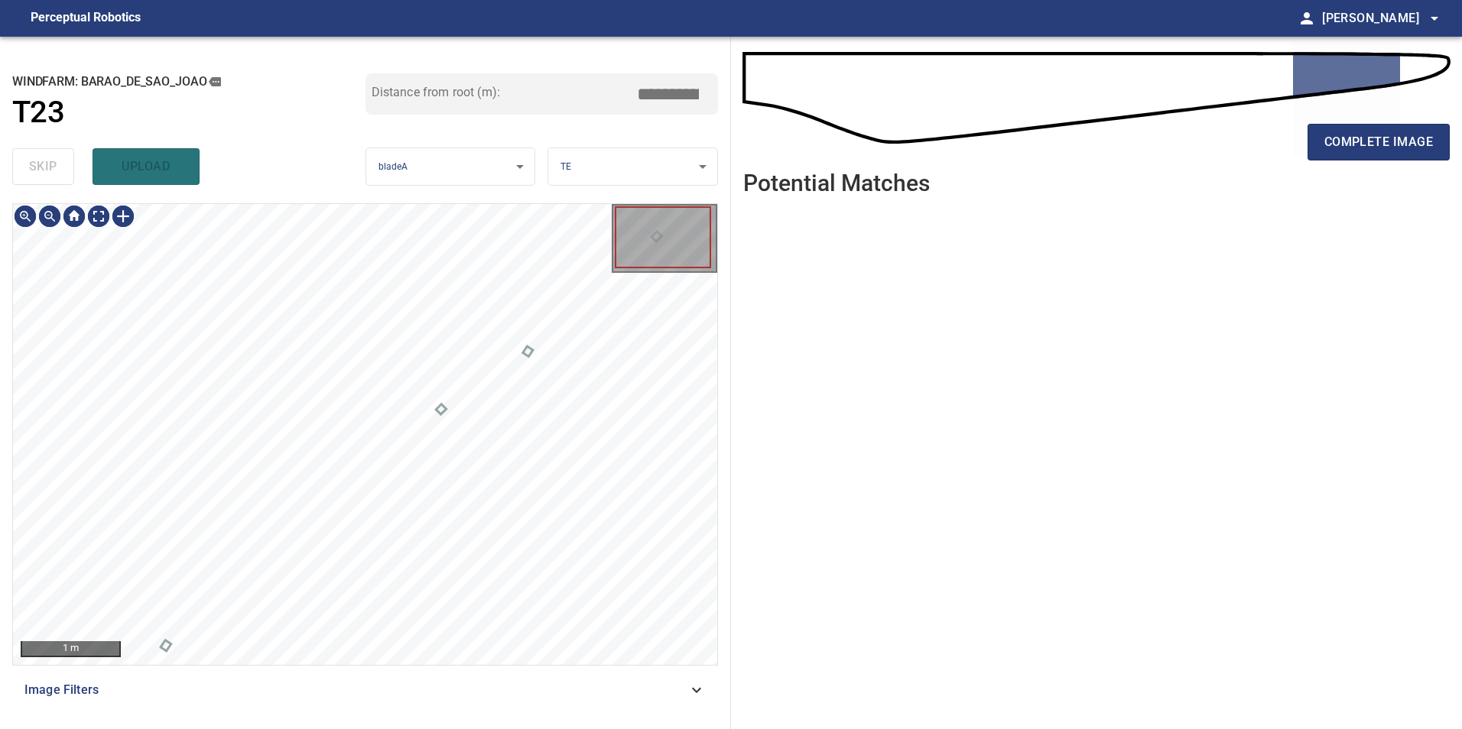
click at [45, 161] on div "skip upload" at bounding box center [188, 166] width 353 height 49
type input "*****"
drag, startPoint x: 45, startPoint y: 161, endPoint x: 54, endPoint y: 161, distance: 9.2
click at [44, 162] on div "skip upload" at bounding box center [188, 166] width 353 height 49
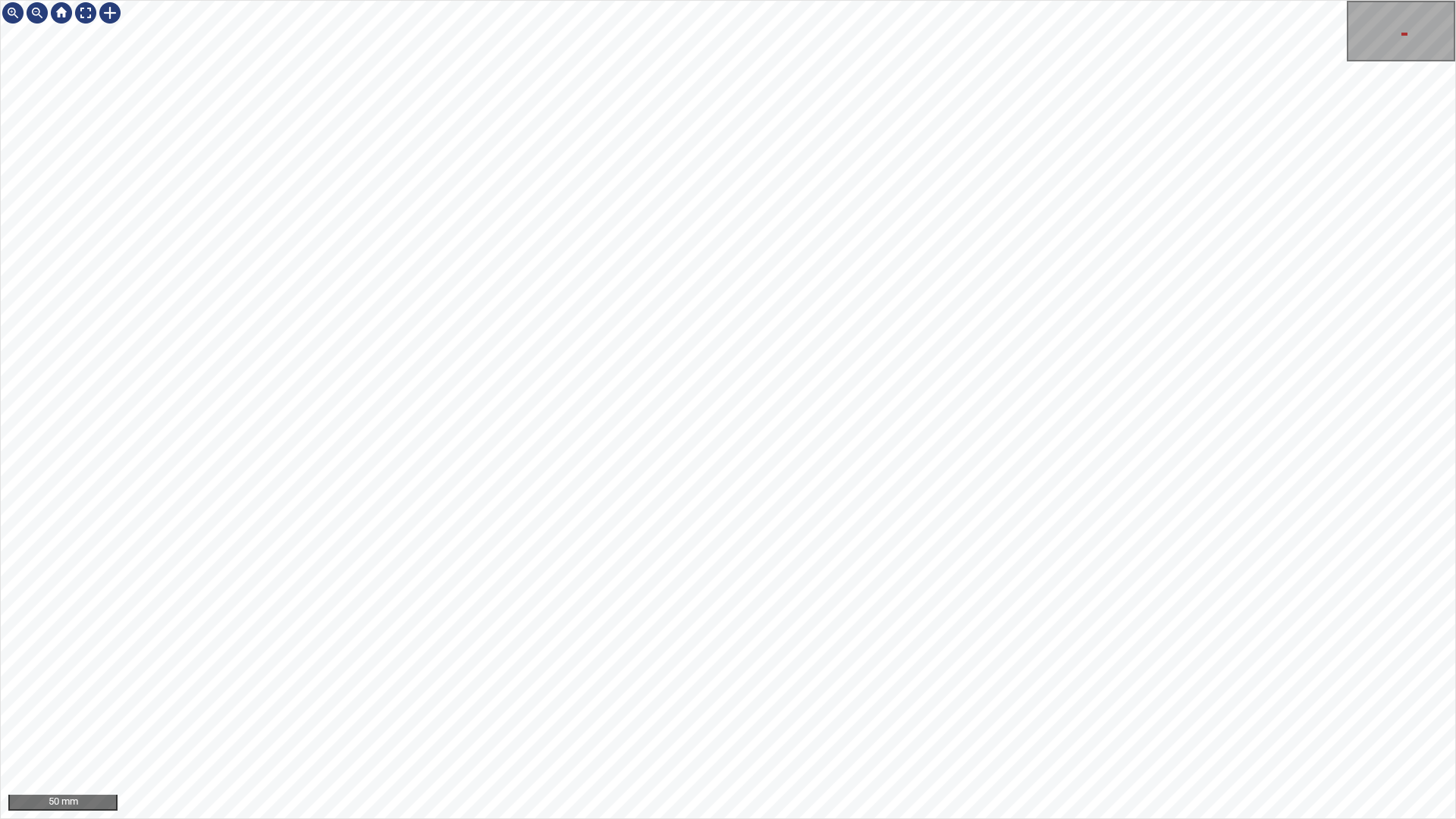
click at [1455, 57] on html "50 mm" at bounding box center [728, 410] width 1456 height 819
click at [1348, 0] on div "50 mm" at bounding box center [728, 410] width 1456 height 819
click at [1455, 0] on div "50 mm" at bounding box center [728, 410] width 1456 height 819
click at [1455, 169] on html "50 mm" at bounding box center [728, 410] width 1456 height 819
click at [79, 11] on div at bounding box center [85, 13] width 24 height 24
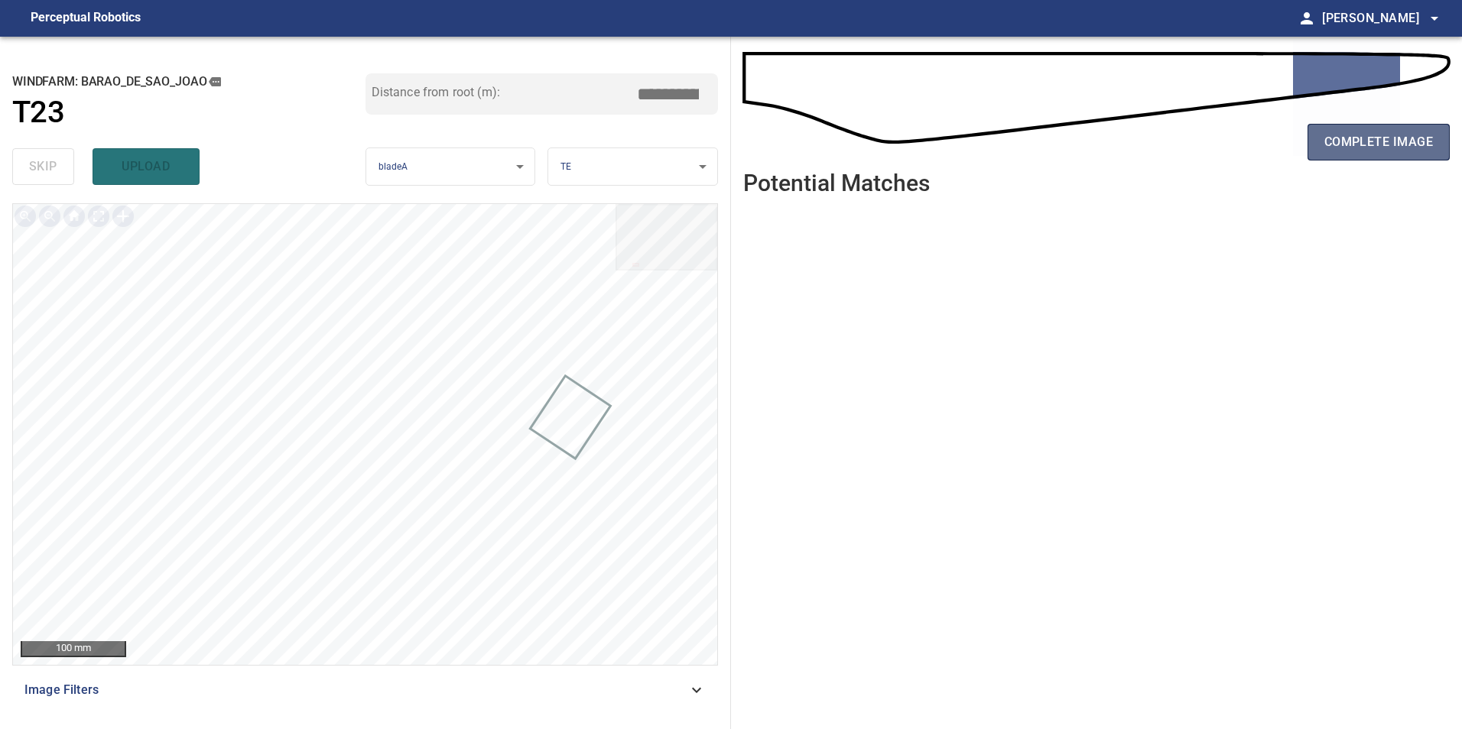
click at [1407, 135] on span "complete image" at bounding box center [1378, 141] width 109 height 21
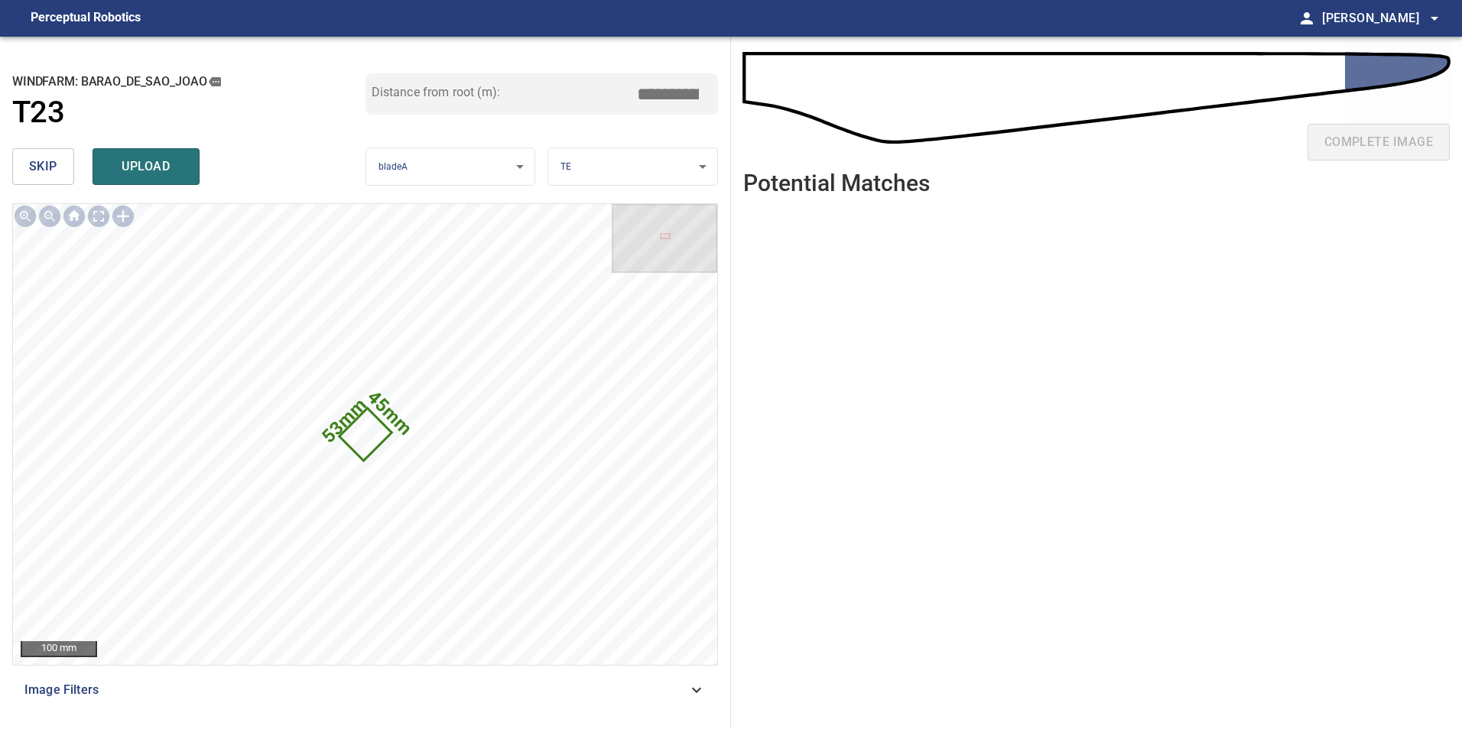
click at [37, 151] on button "skip" at bounding box center [43, 166] width 62 height 37
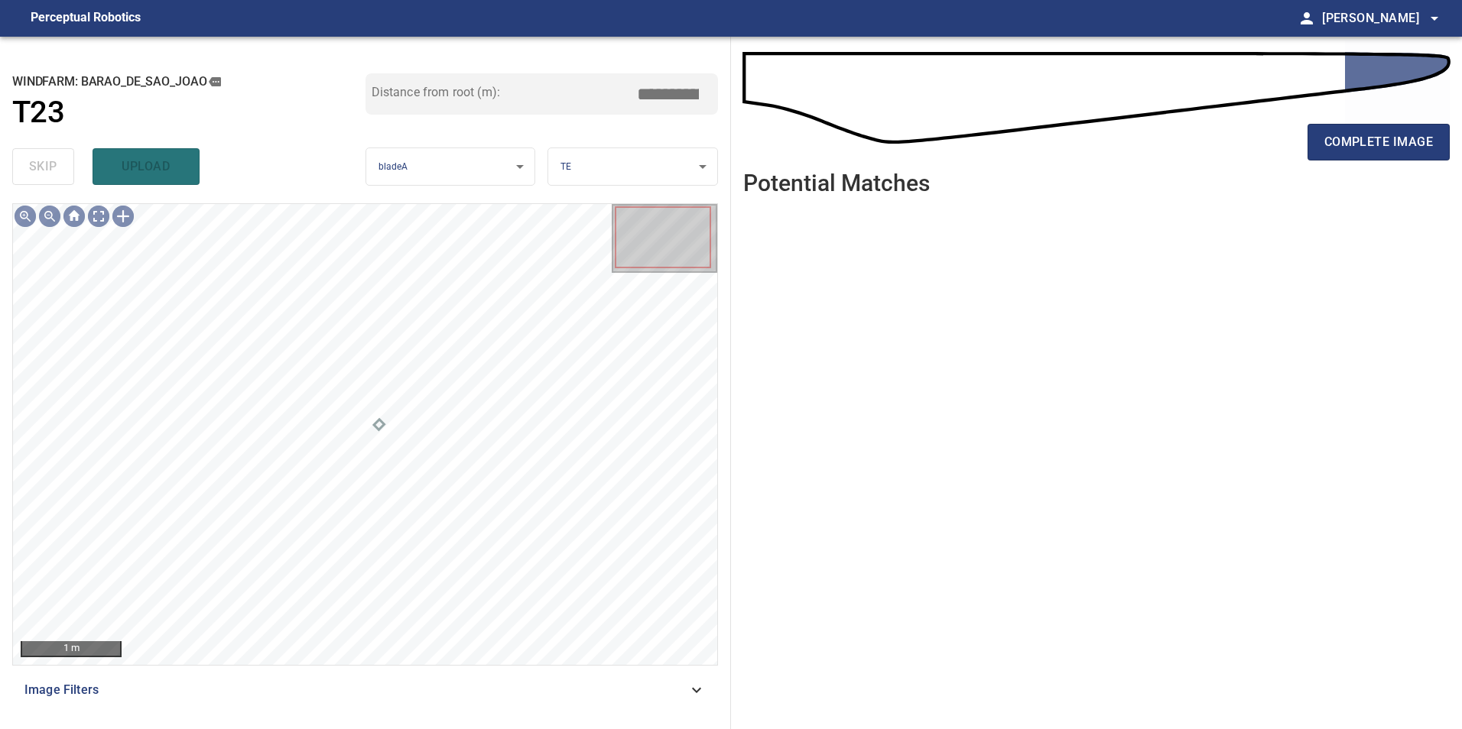
click at [703, 686] on icon at bounding box center [696, 690] width 18 height 18
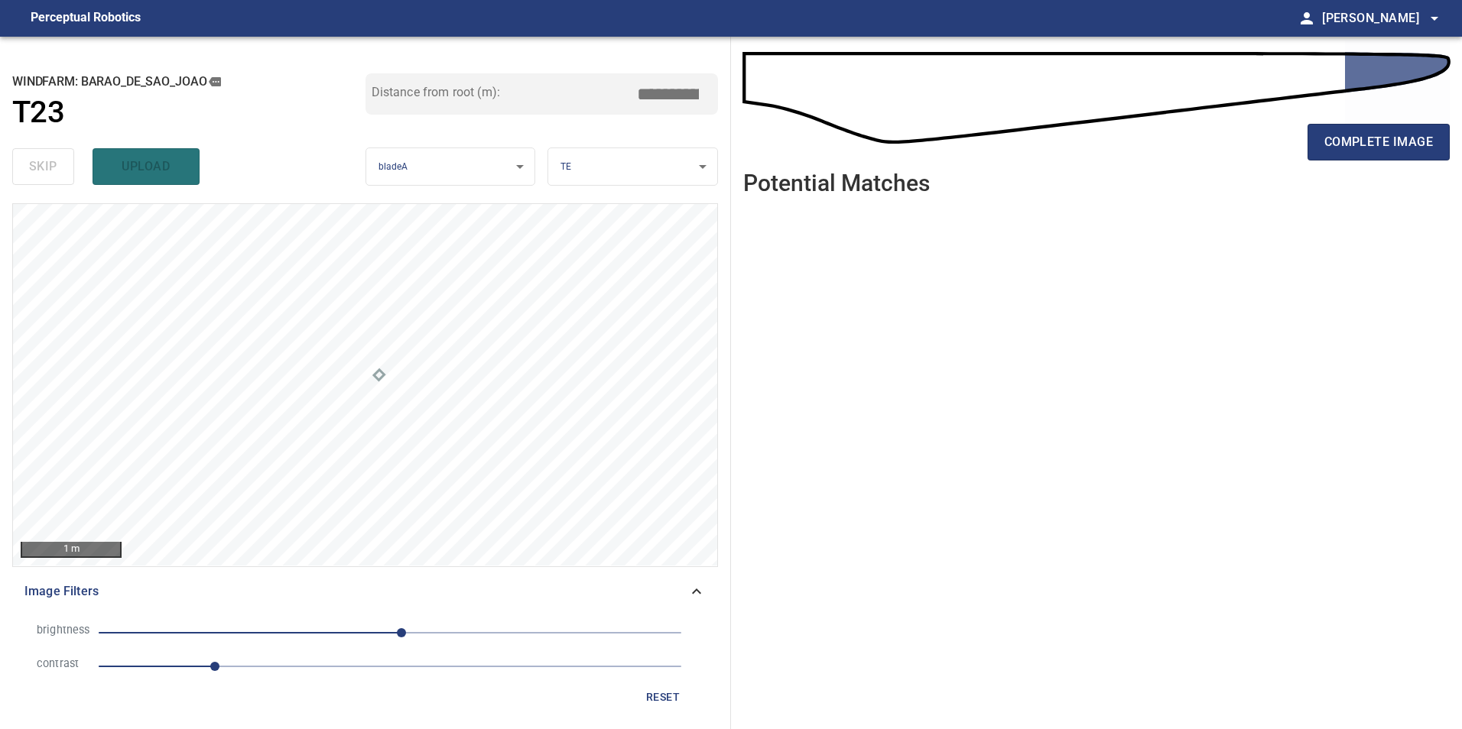
click at [426, 629] on span "10" at bounding box center [390, 632] width 583 height 21
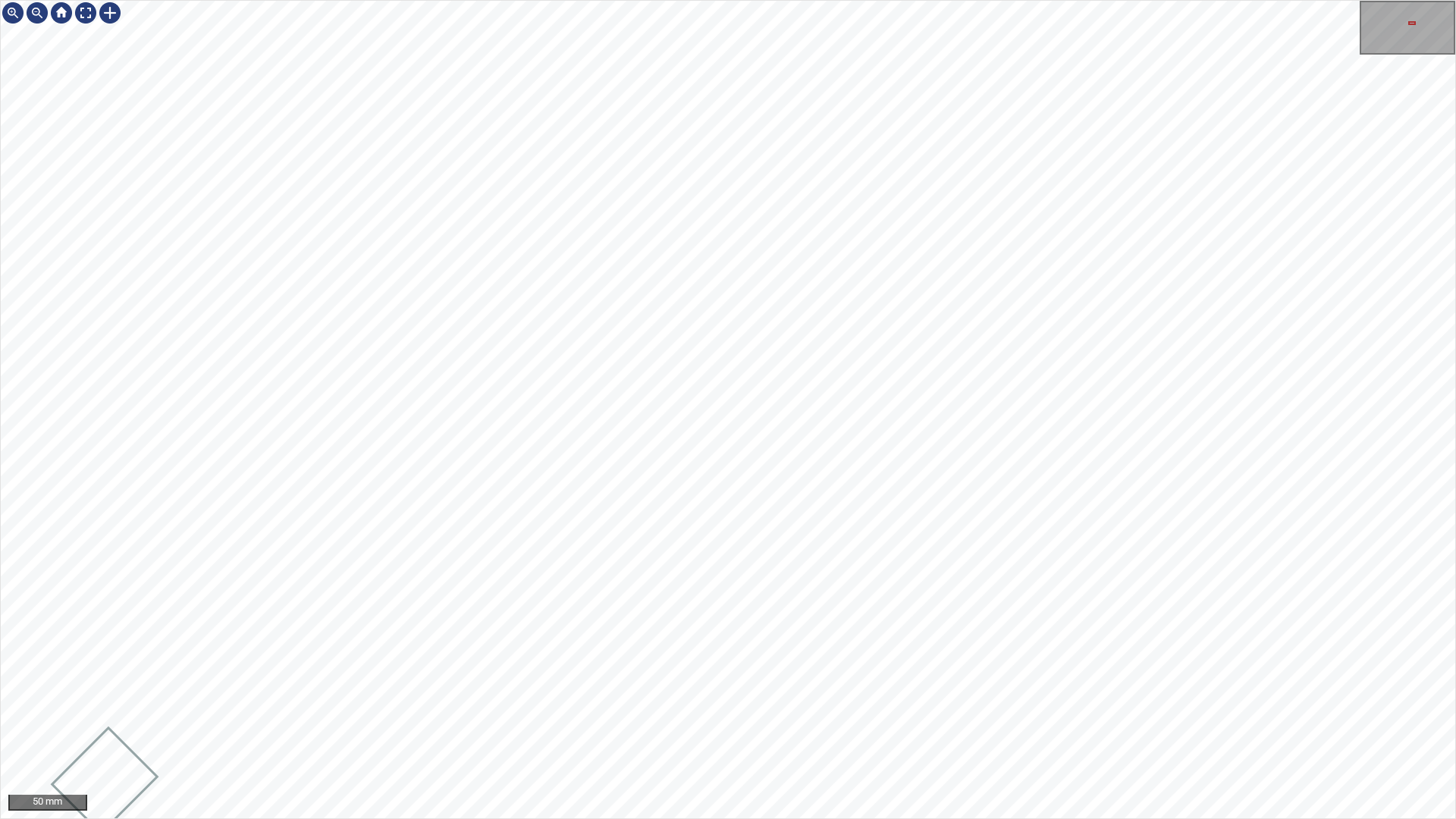
click at [1455, 33] on html "50 mm" at bounding box center [728, 410] width 1456 height 819
click at [1354, 0] on div "50 mm" at bounding box center [728, 410] width 1456 height 819
click at [1455, 0] on div "50 mm" at bounding box center [728, 410] width 1456 height 819
click at [1455, 43] on html "50 mm" at bounding box center [728, 410] width 1456 height 819
click at [1455, 0] on html "50 mm" at bounding box center [728, 410] width 1456 height 819
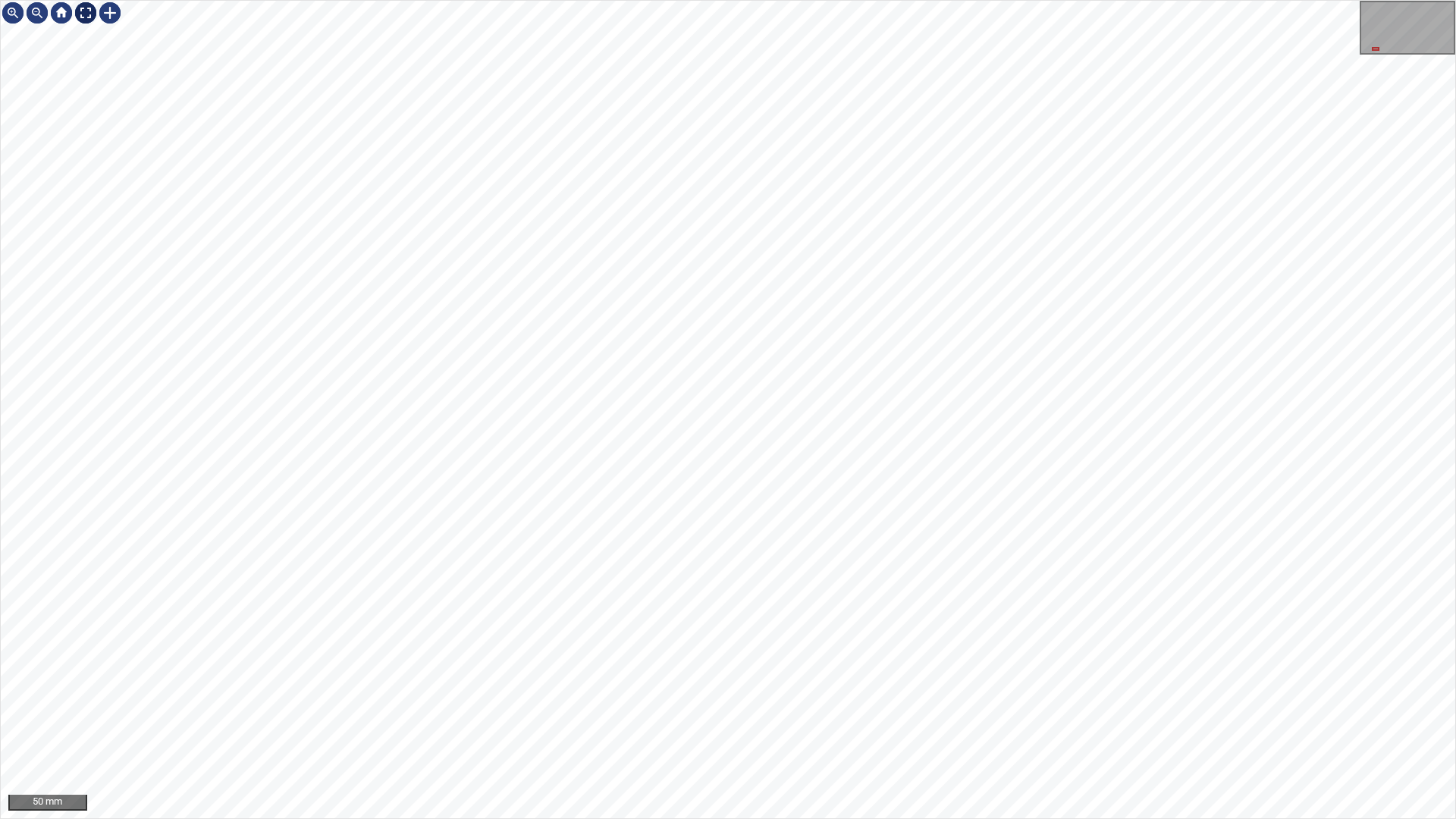
click at [91, 10] on div at bounding box center [85, 13] width 24 height 24
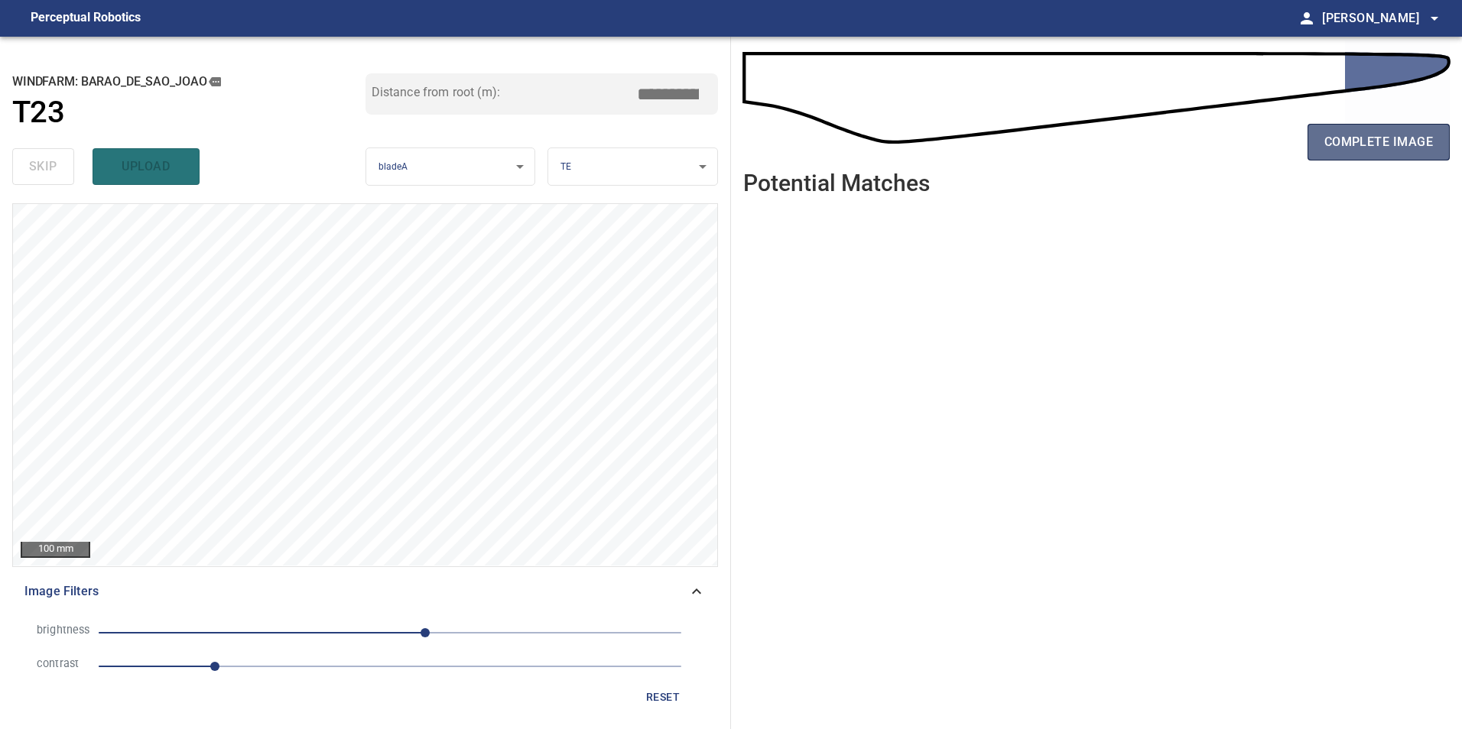
click at [1369, 138] on span "complete image" at bounding box center [1378, 141] width 109 height 21
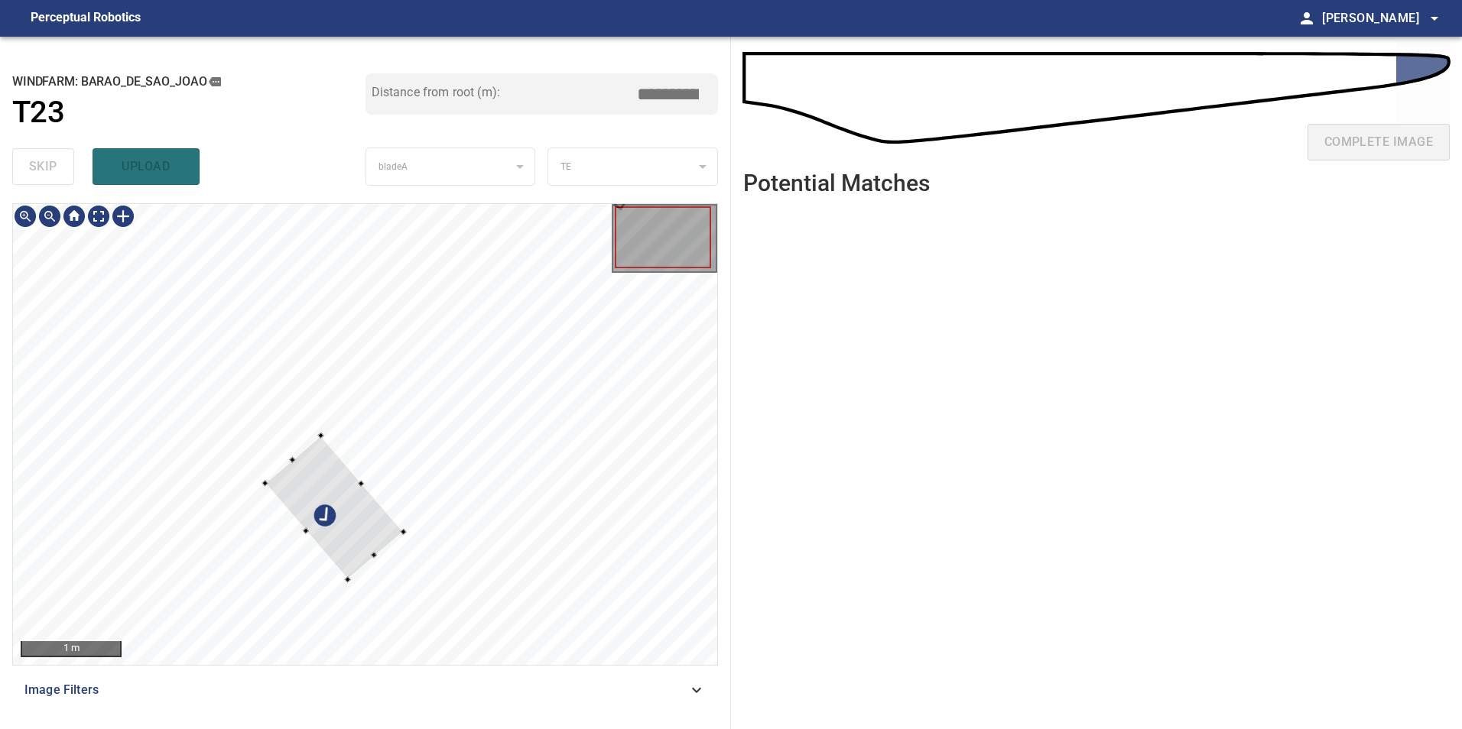
click at [265, 435] on div at bounding box center [334, 507] width 138 height 144
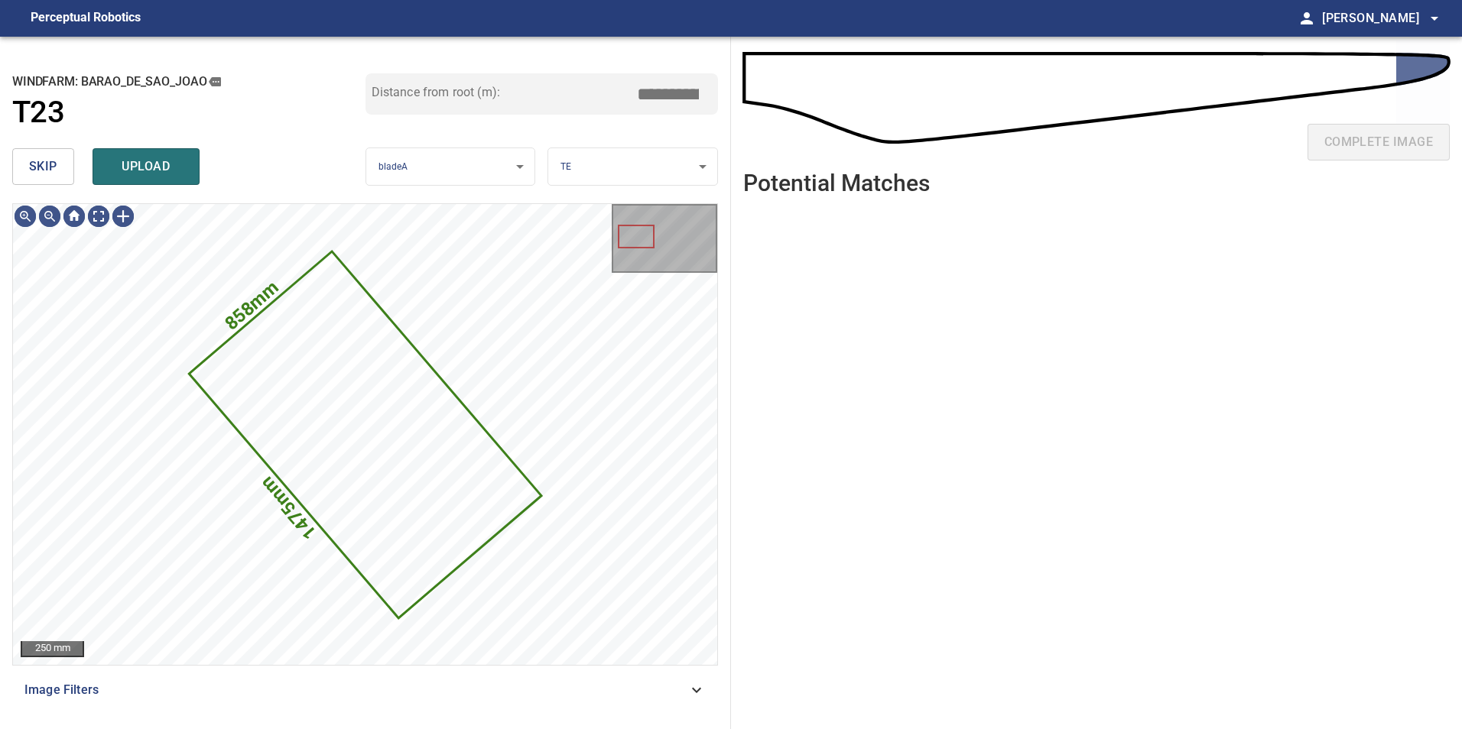
drag, startPoint x: 63, startPoint y: 172, endPoint x: 51, endPoint y: 178, distance: 13.0
click at [60, 174] on button "skip" at bounding box center [43, 166] width 62 height 37
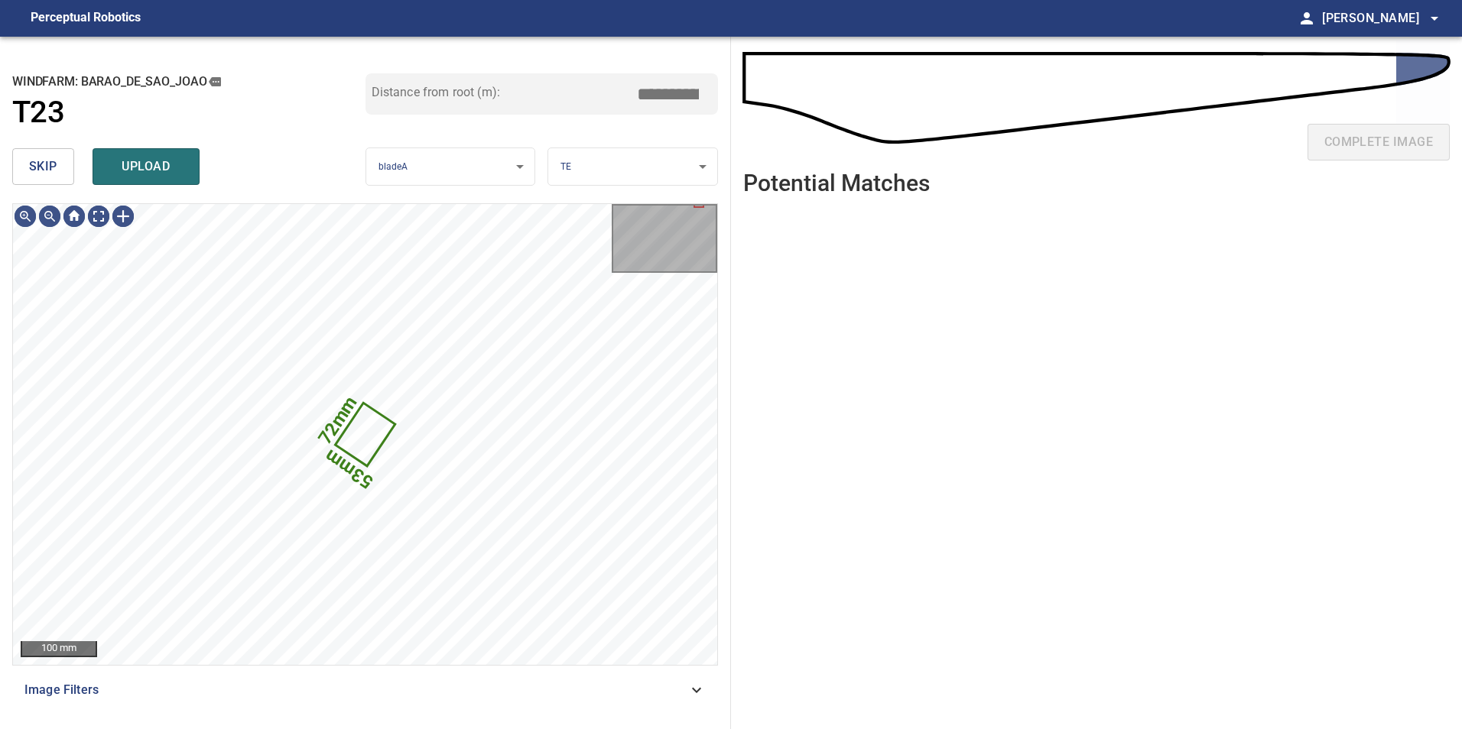
drag, startPoint x: 55, startPoint y: 150, endPoint x: 57, endPoint y: 180, distance: 29.9
click at [55, 160] on button "skip" at bounding box center [43, 166] width 62 height 37
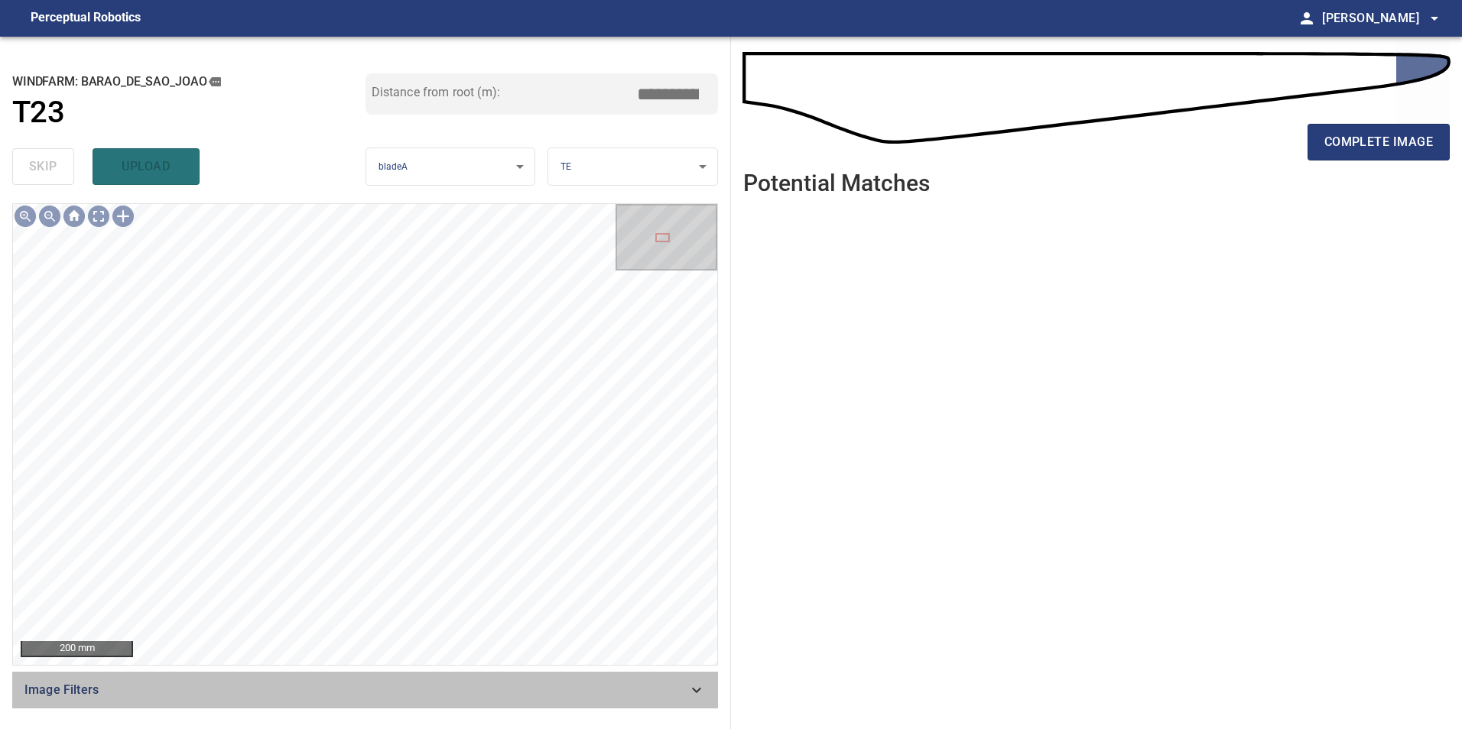
drag, startPoint x: 623, startPoint y: 697, endPoint x: 555, endPoint y: 685, distance: 69.1
click at [613, 697] on span "Image Filters" at bounding box center [355, 690] width 663 height 18
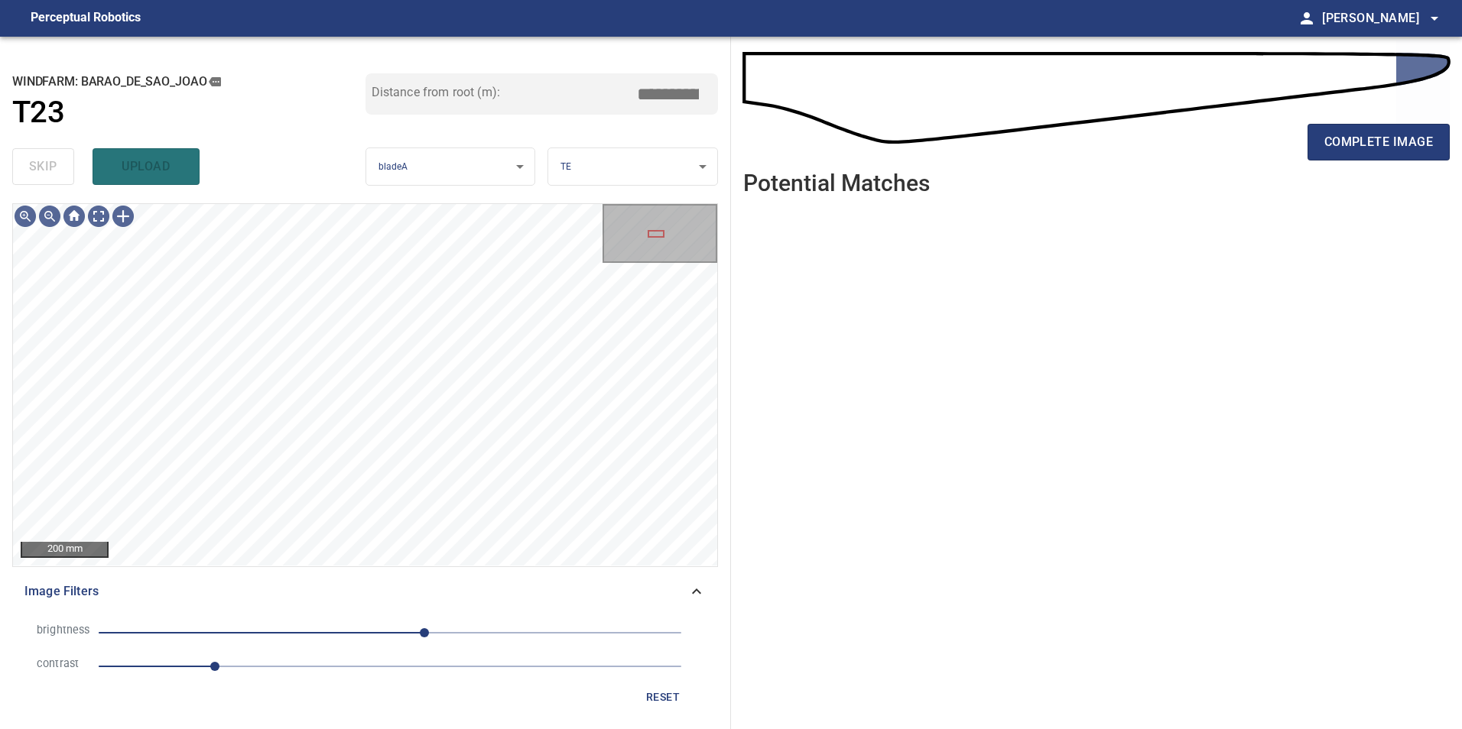
click at [463, 638] on span "30" at bounding box center [390, 632] width 583 height 21
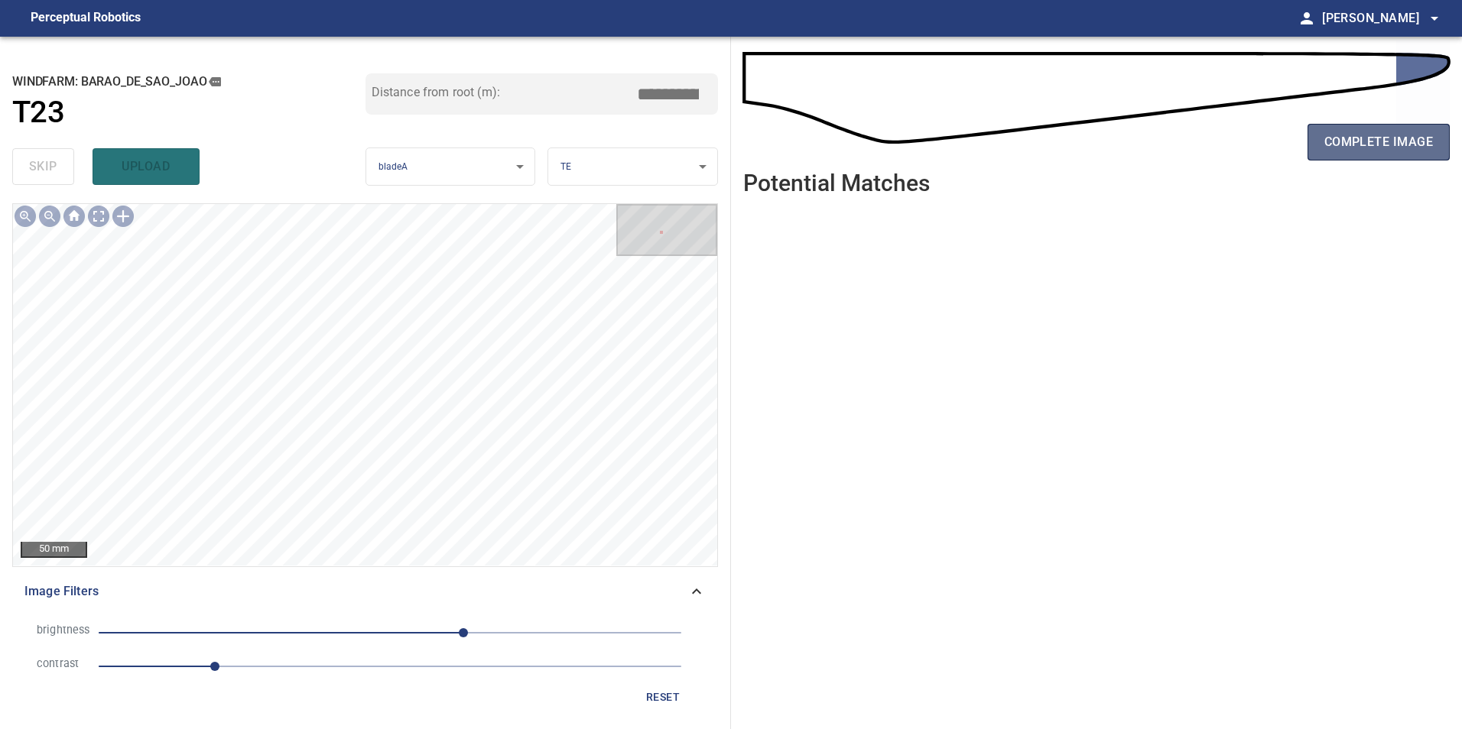
click at [1386, 151] on span "complete image" at bounding box center [1378, 141] width 109 height 21
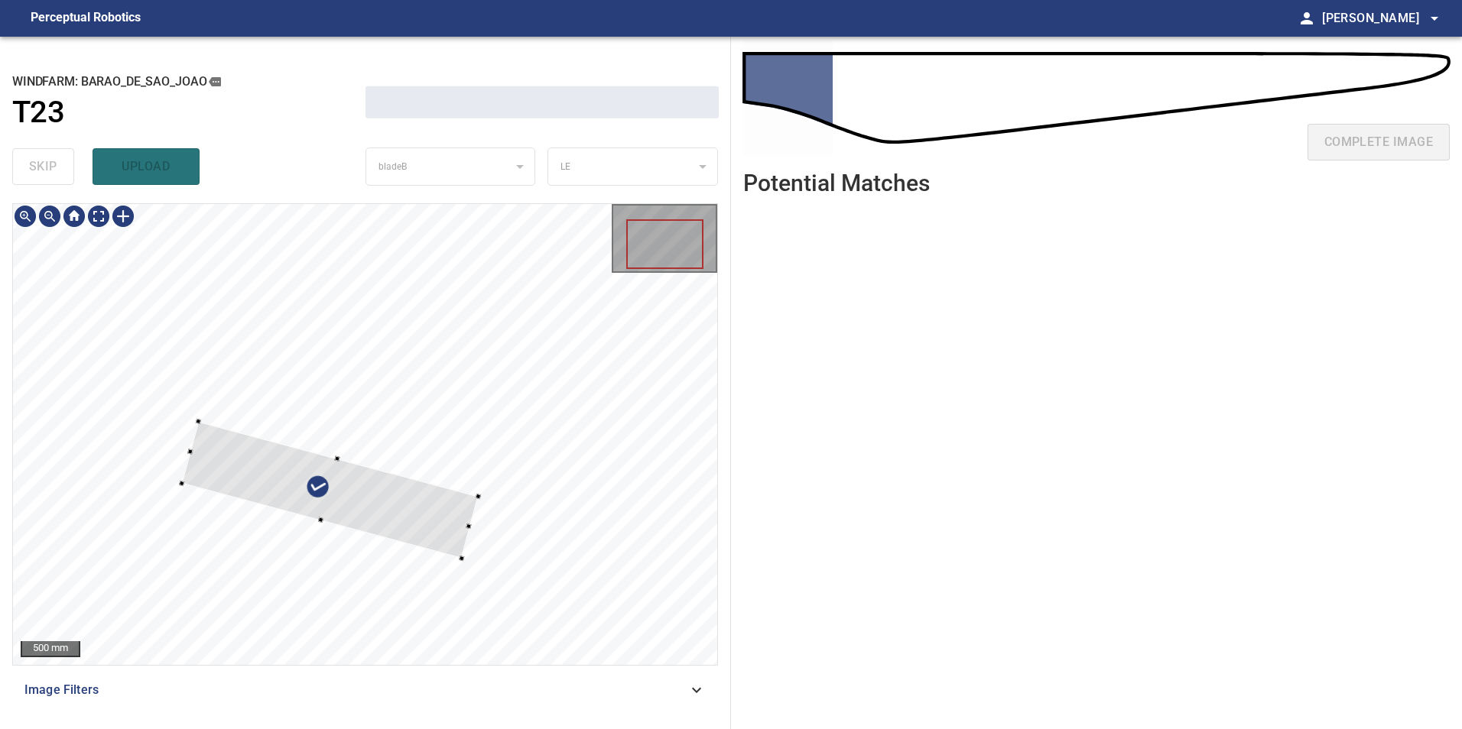
click at [363, 559] on div at bounding box center [330, 490] width 297 height 138
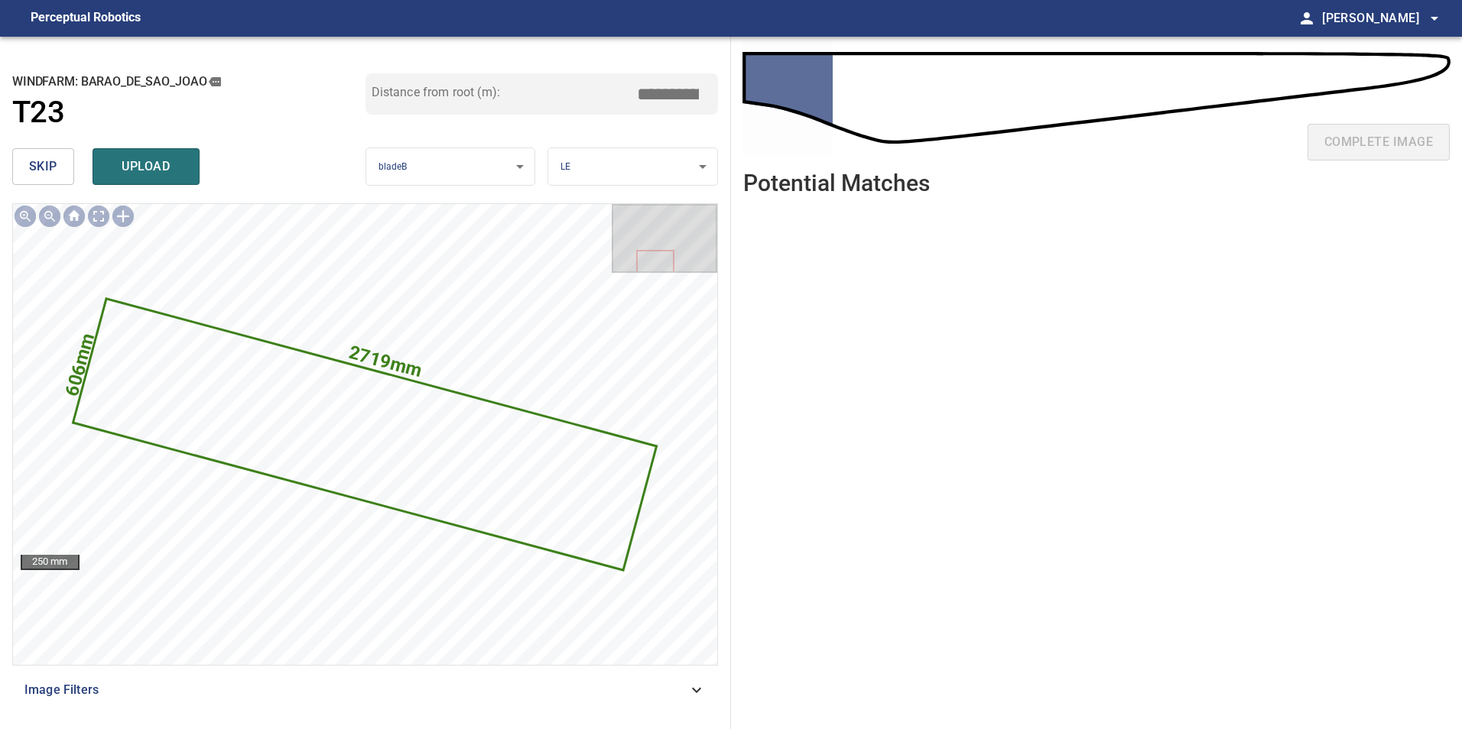
click at [60, 159] on button "skip" at bounding box center [43, 166] width 62 height 37
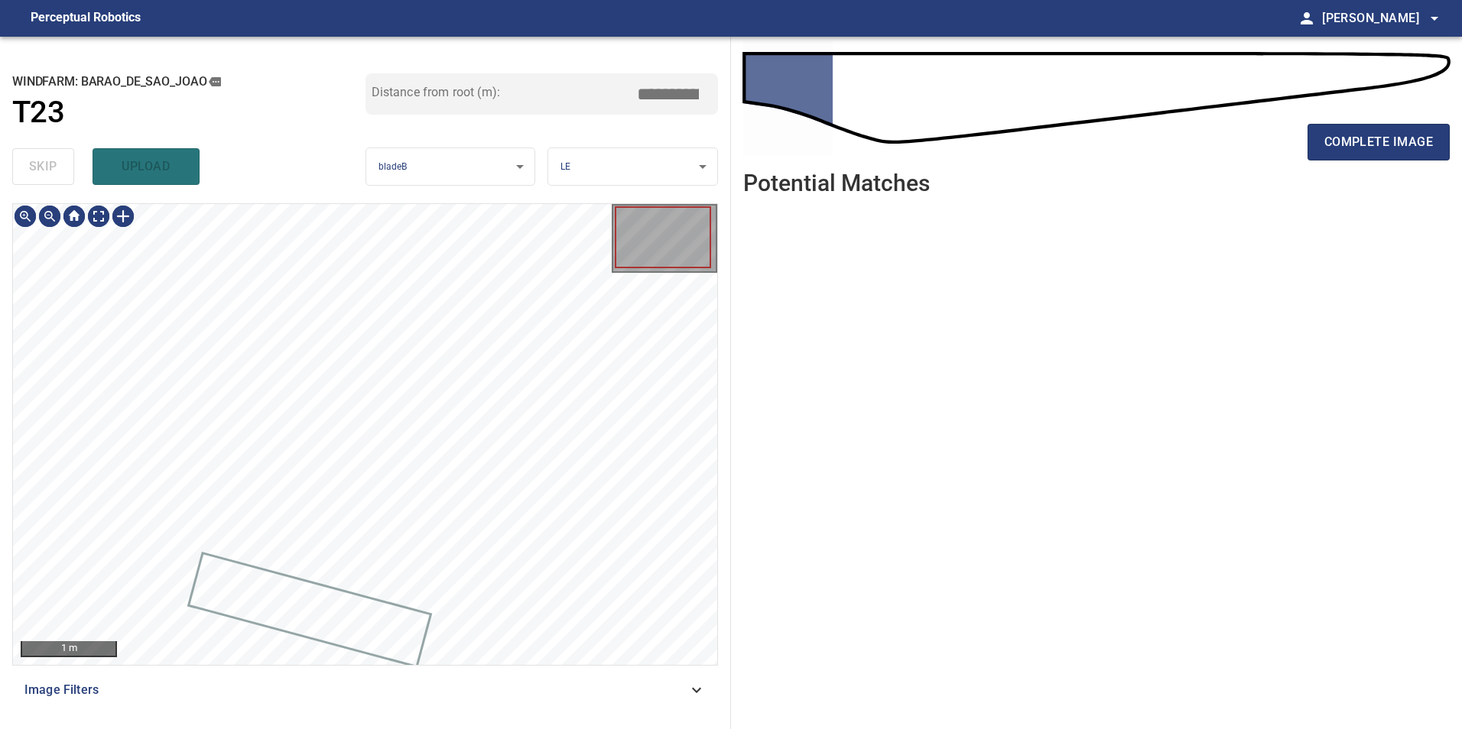
click at [60, 159] on div "skip upload" at bounding box center [188, 166] width 353 height 49
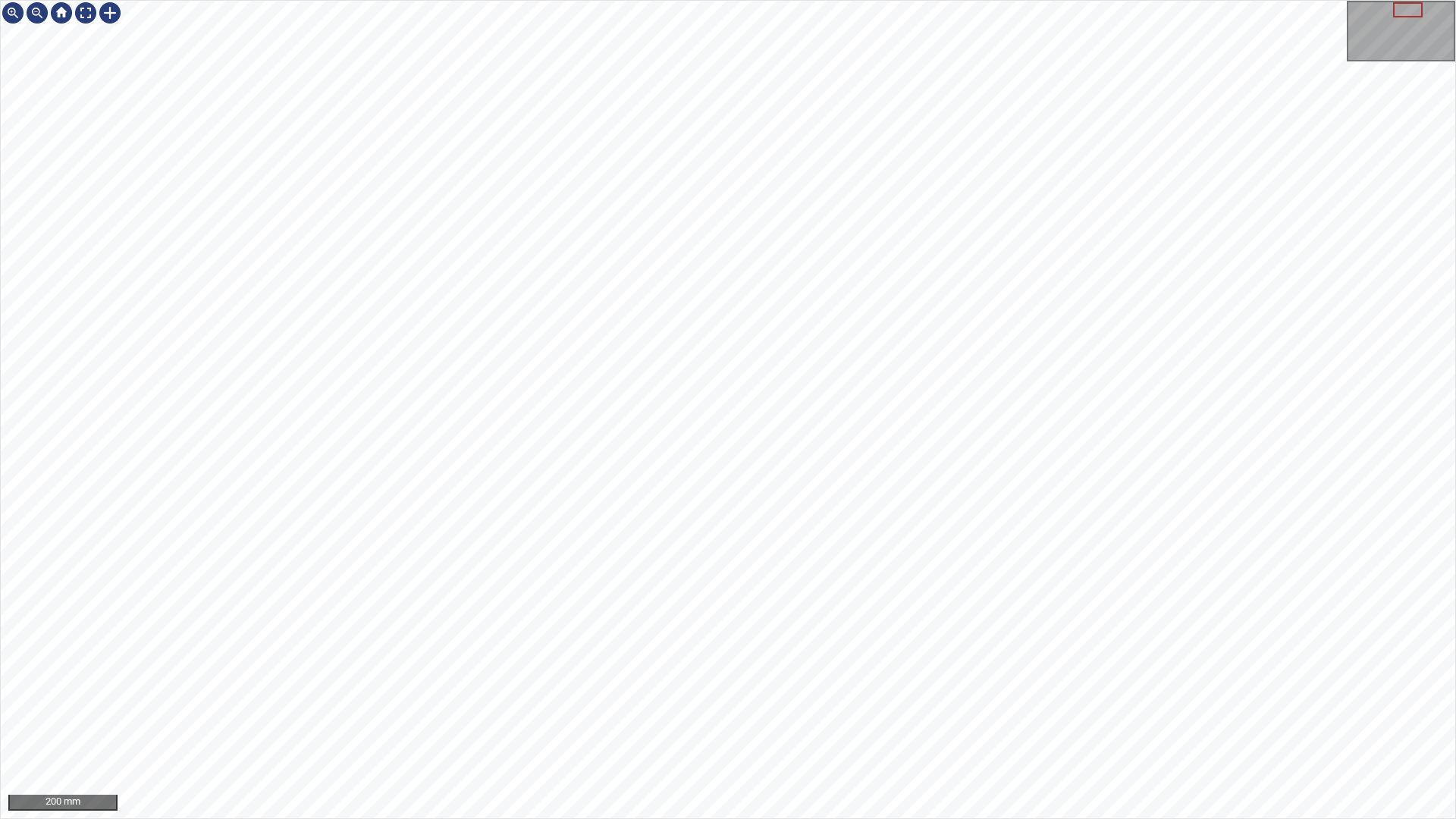
click at [739, 818] on div "200 mm" at bounding box center [728, 410] width 1456 height 819
click at [677, 289] on div "200 mm" at bounding box center [728, 410] width 1456 height 819
click at [691, 818] on div "100 mm" at bounding box center [728, 410] width 1456 height 819
click at [893, 818] on div "100 mm" at bounding box center [728, 410] width 1456 height 819
click at [922, 818] on div "100 mm" at bounding box center [728, 410] width 1456 height 819
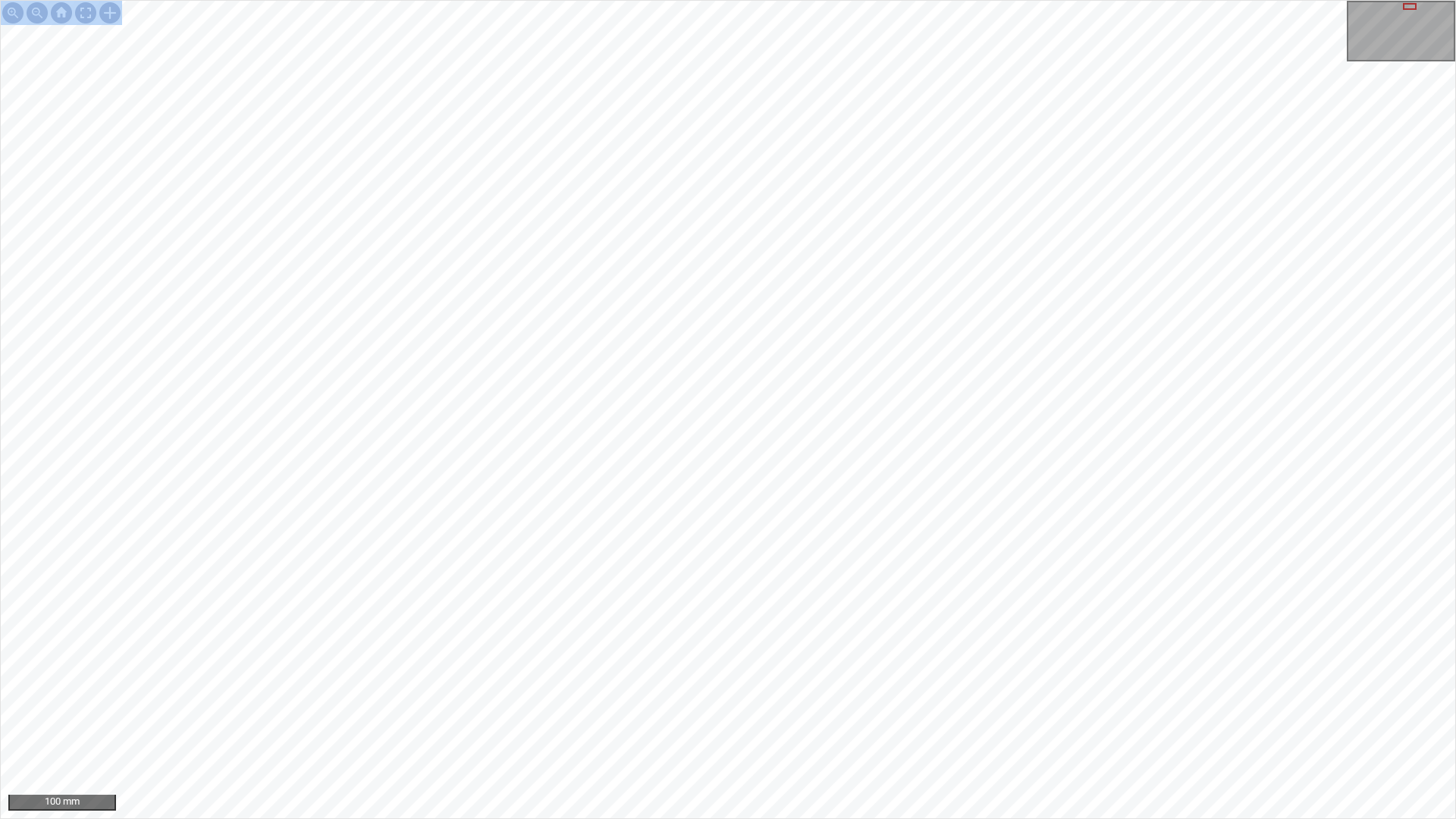
click at [889, 818] on div "100 mm" at bounding box center [728, 410] width 1456 height 819
click at [92, 9] on div at bounding box center [85, 13] width 24 height 24
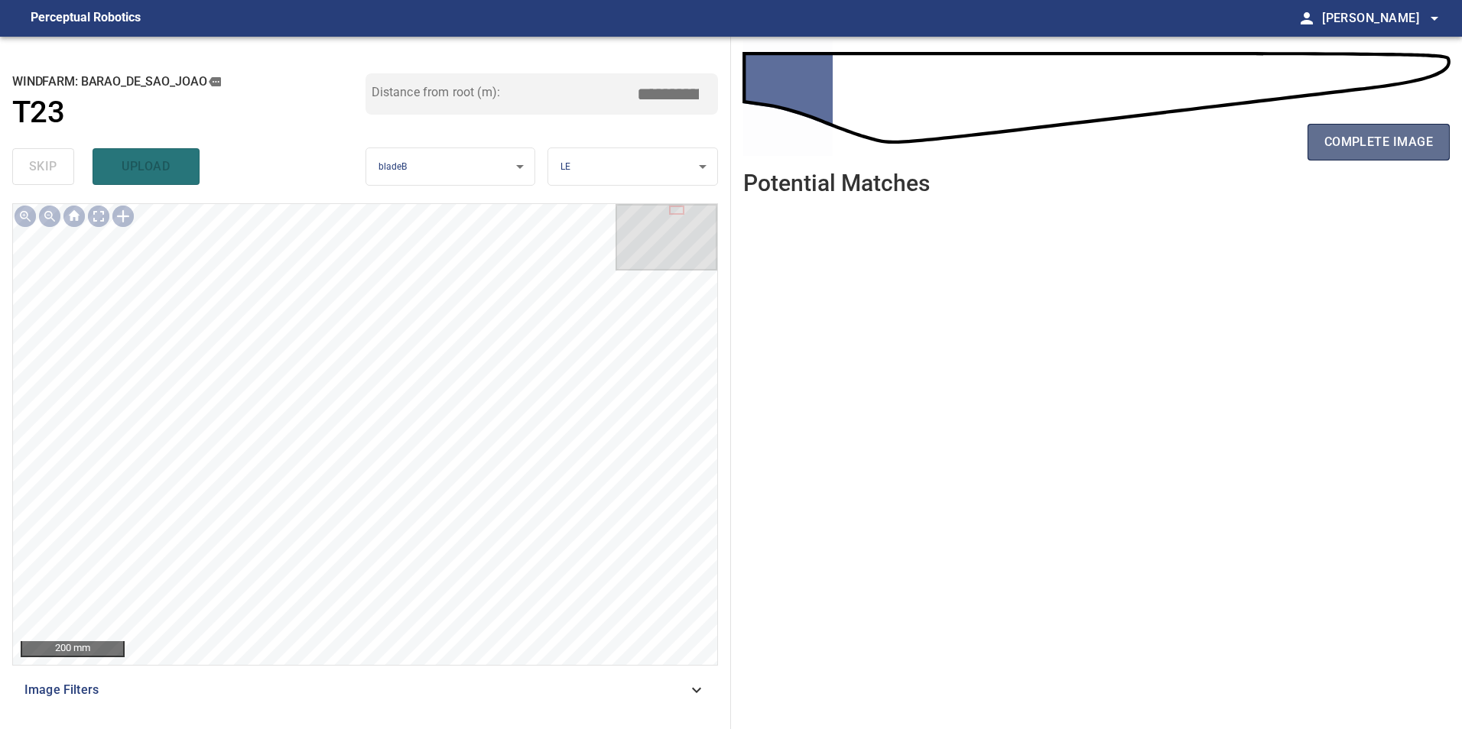
click at [1385, 128] on button "complete image" at bounding box center [1378, 142] width 142 height 37
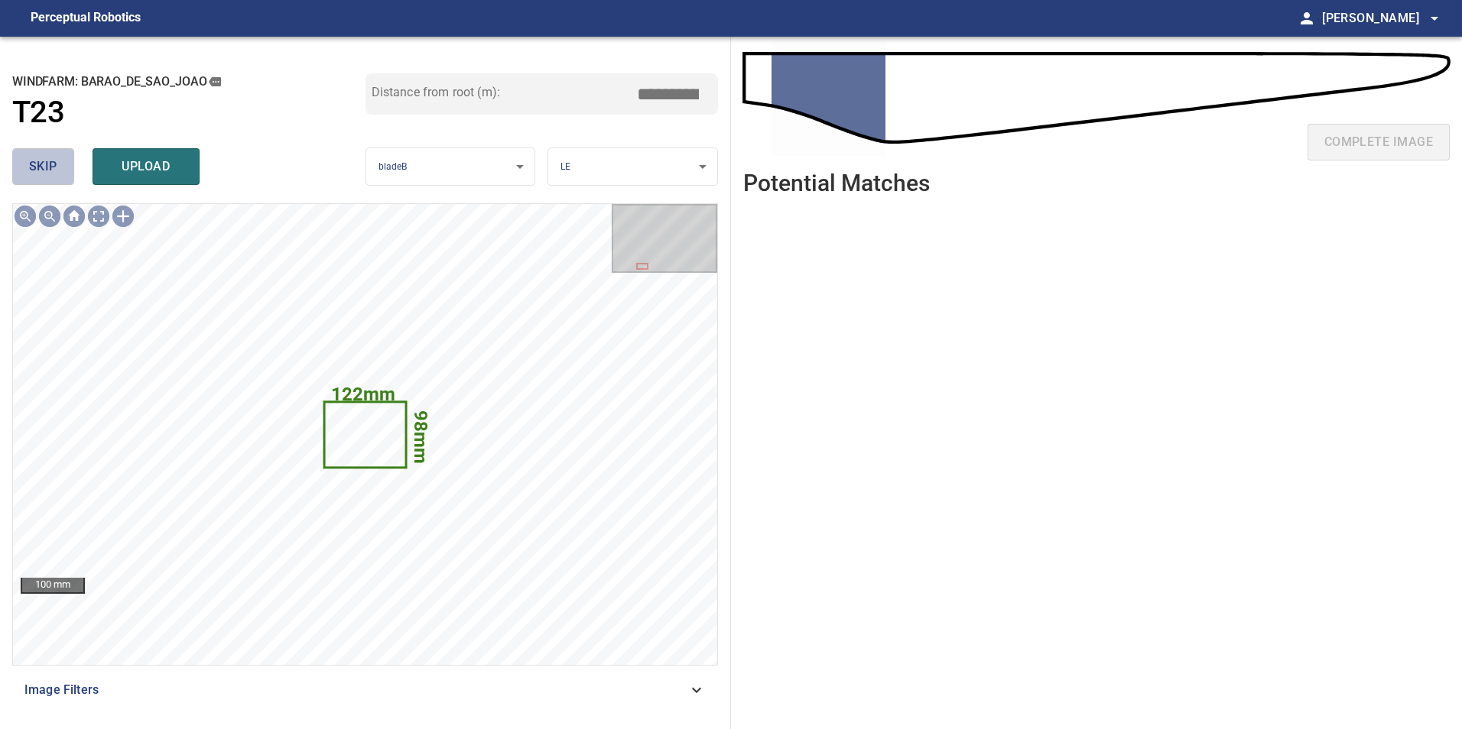
drag, startPoint x: 60, startPoint y: 168, endPoint x: 79, endPoint y: 187, distance: 25.9
click at [67, 177] on button "skip" at bounding box center [43, 166] width 62 height 37
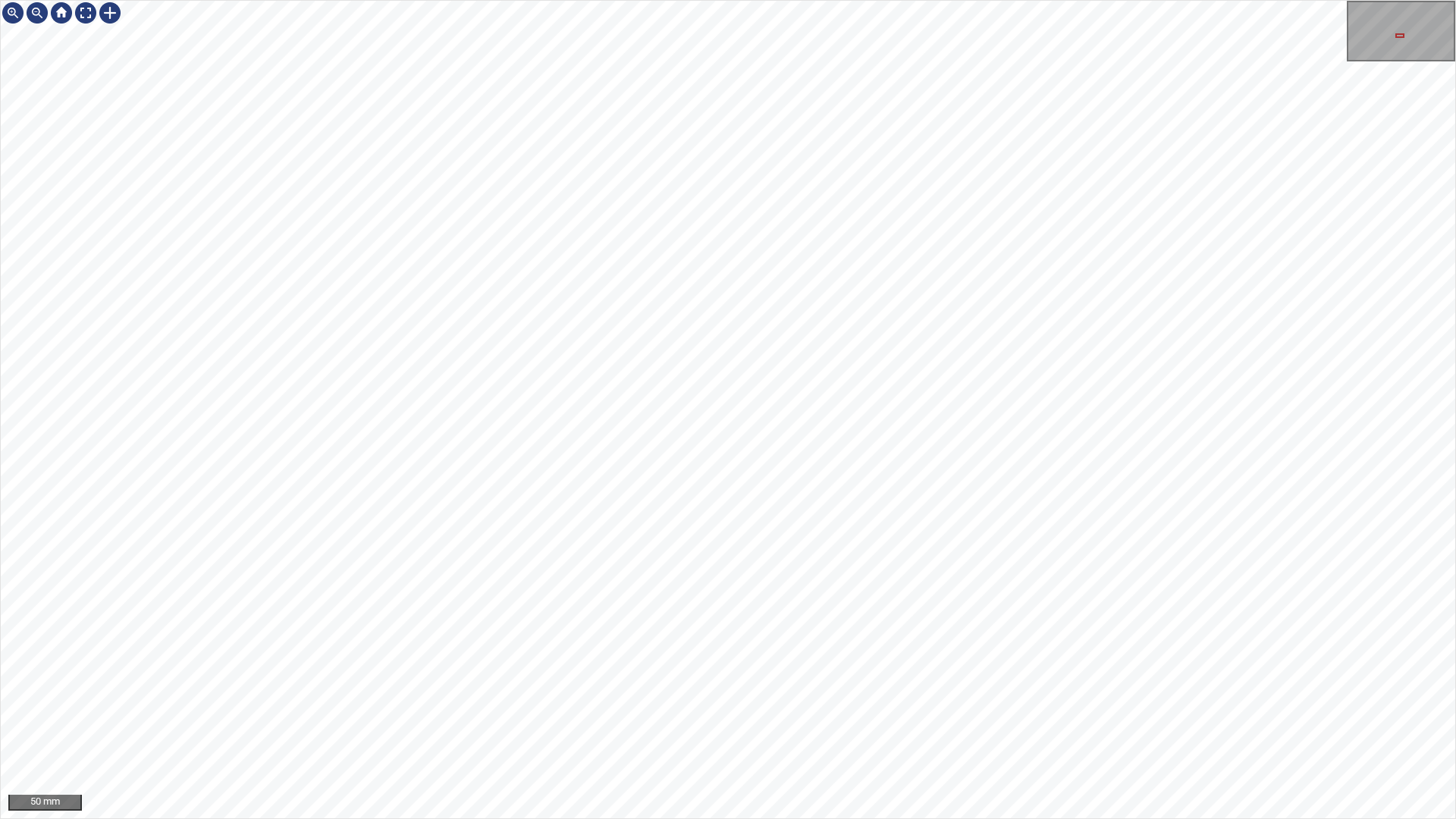
click at [963, 818] on div "50 mm" at bounding box center [728, 410] width 1456 height 819
click at [957, 818] on div "50 mm" at bounding box center [728, 410] width 1456 height 819
click at [781, 818] on div "50 mm" at bounding box center [728, 410] width 1456 height 819
click at [91, 8] on div at bounding box center [85, 13] width 24 height 24
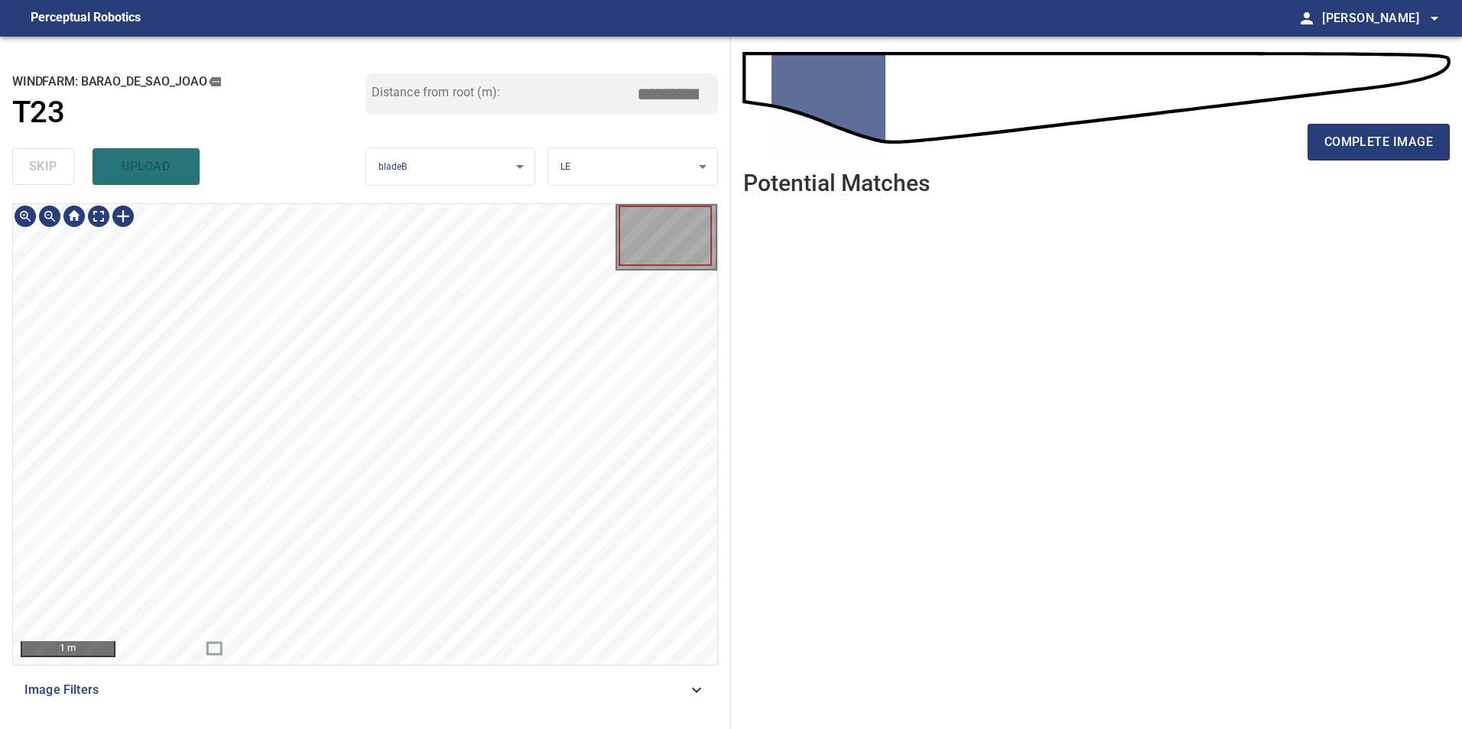
click at [696, 683] on icon at bounding box center [696, 690] width 18 height 18
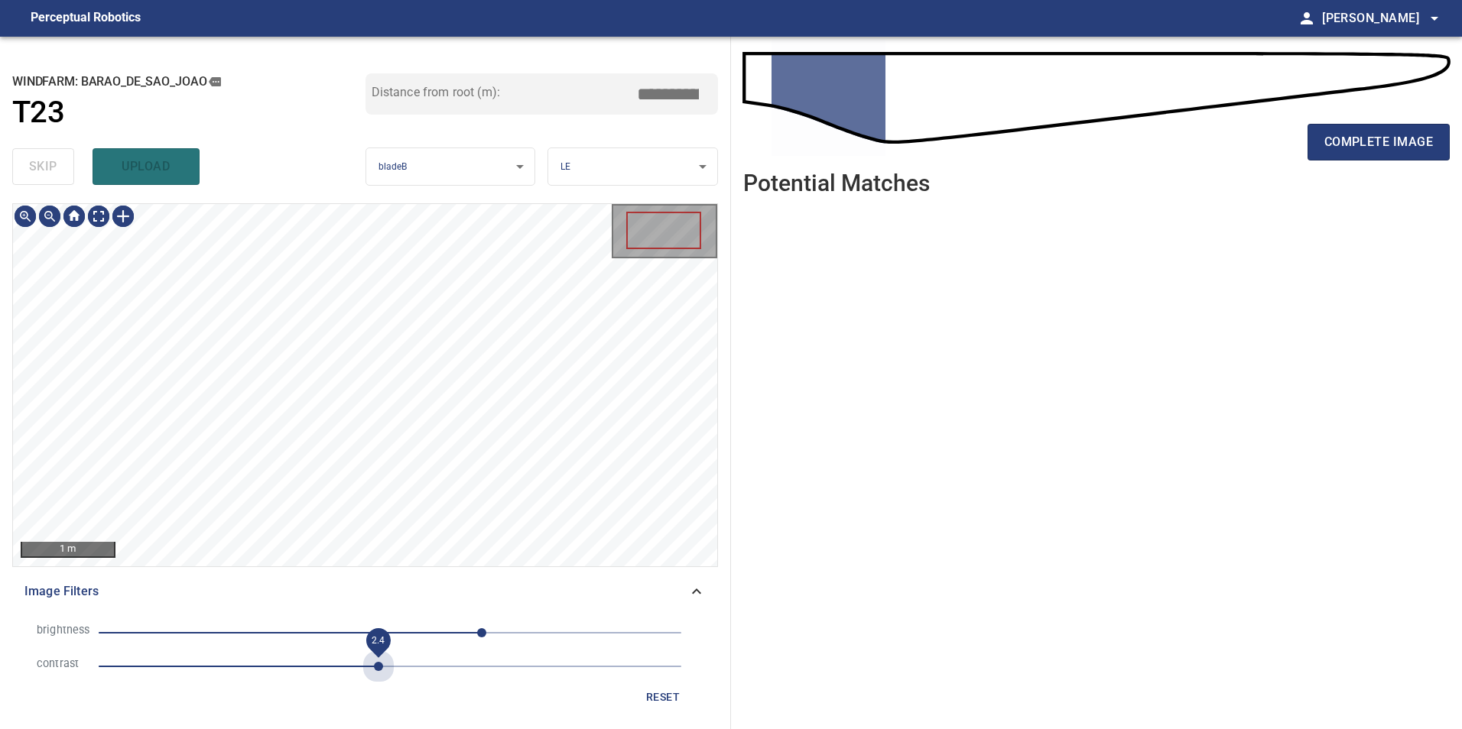
click at [384, 664] on span "2.4" at bounding box center [390, 666] width 583 height 21
drag, startPoint x: 299, startPoint y: 634, endPoint x: 271, endPoint y: 638, distance: 28.5
click at [298, 635] on span "80" at bounding box center [390, 632] width 583 height 21
click at [329, 632] on span "-80" at bounding box center [390, 632] width 583 height 21
drag, startPoint x: 364, startPoint y: 630, endPoint x: 381, endPoint y: 631, distance: 17.6
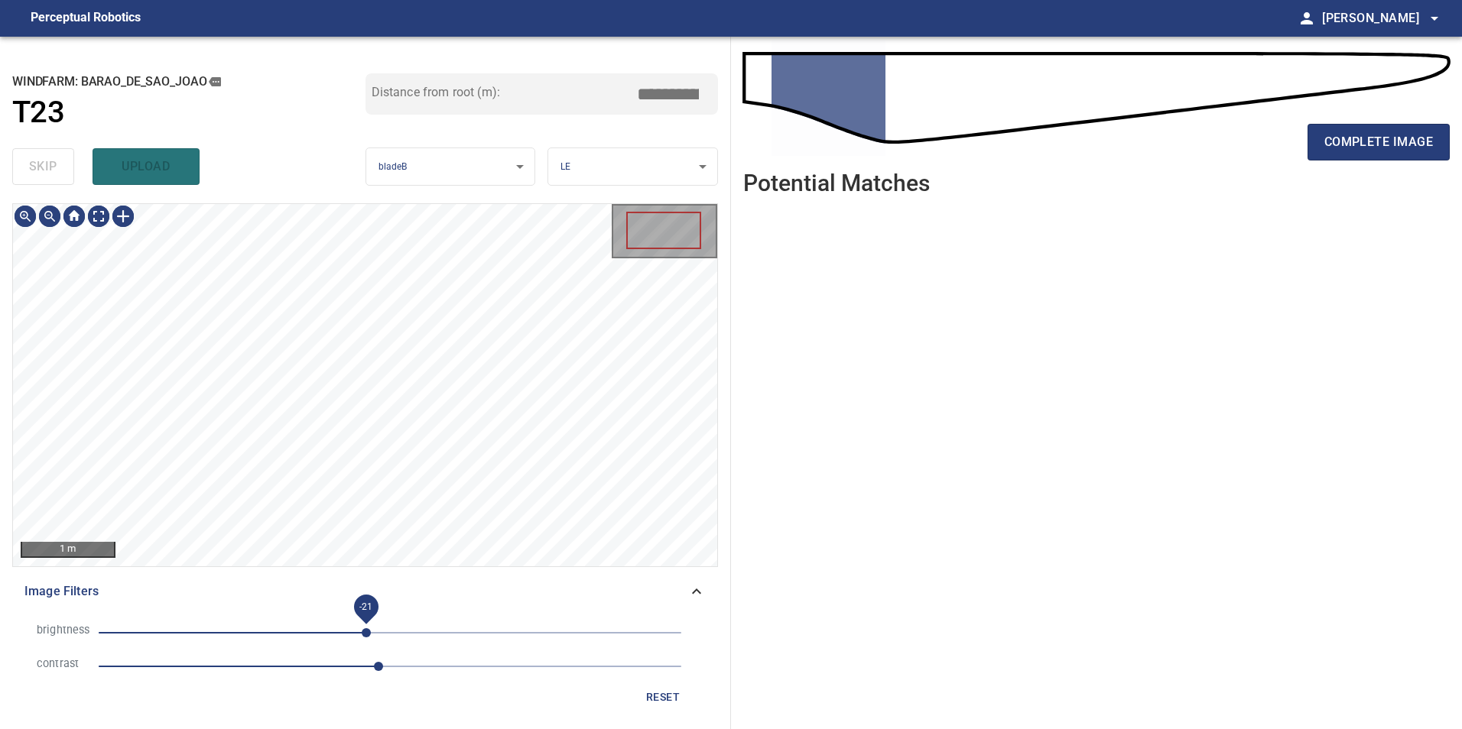
click at [367, 630] on span "-21" at bounding box center [390, 632] width 583 height 21
click at [337, 628] on span "-48" at bounding box center [390, 632] width 583 height 21
click at [367, 632] on span "-20" at bounding box center [390, 632] width 583 height 21
click at [344, 633] on span "-20" at bounding box center [390, 632] width 583 height 21
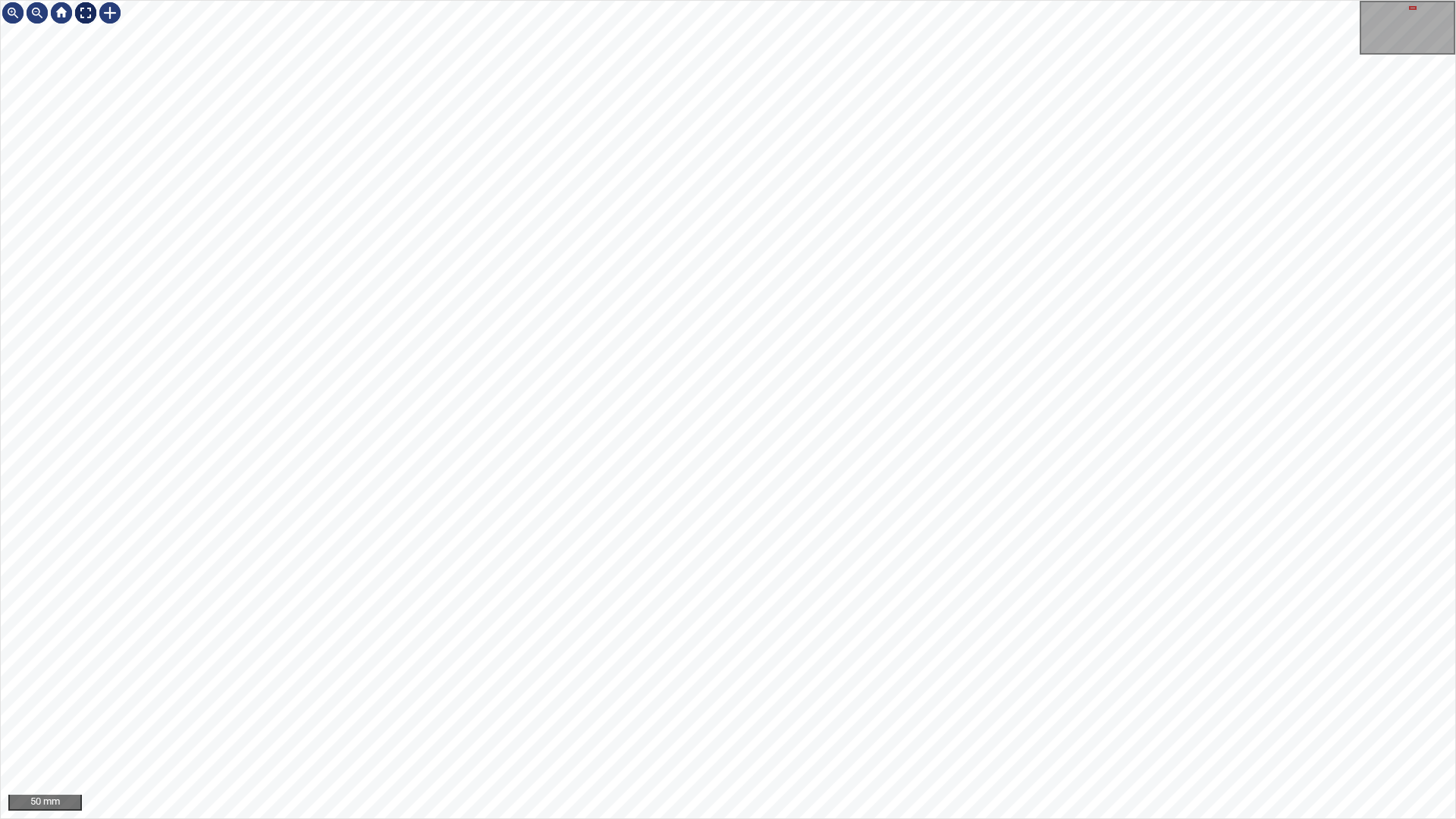
click at [86, 12] on div at bounding box center [85, 13] width 24 height 24
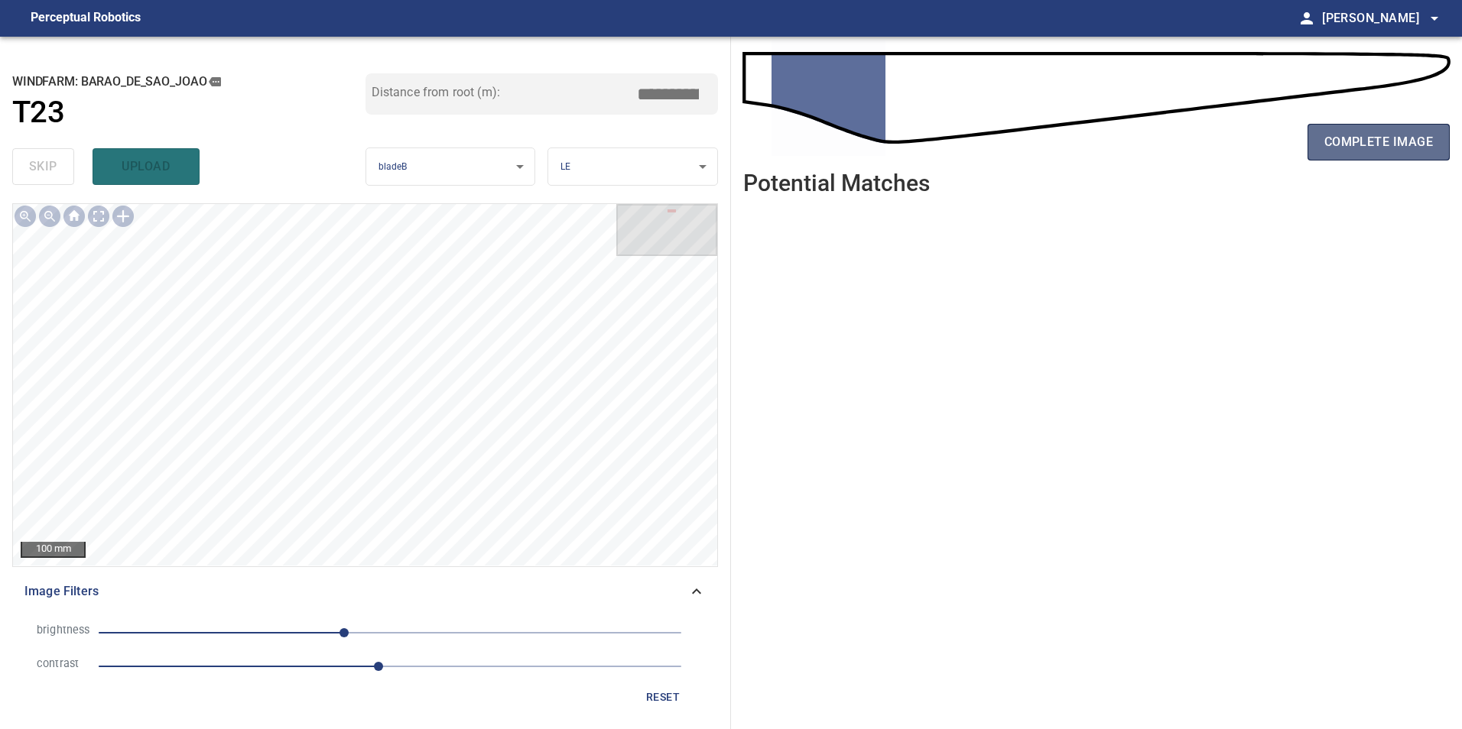
click at [1359, 154] on button "complete image" at bounding box center [1378, 142] width 142 height 37
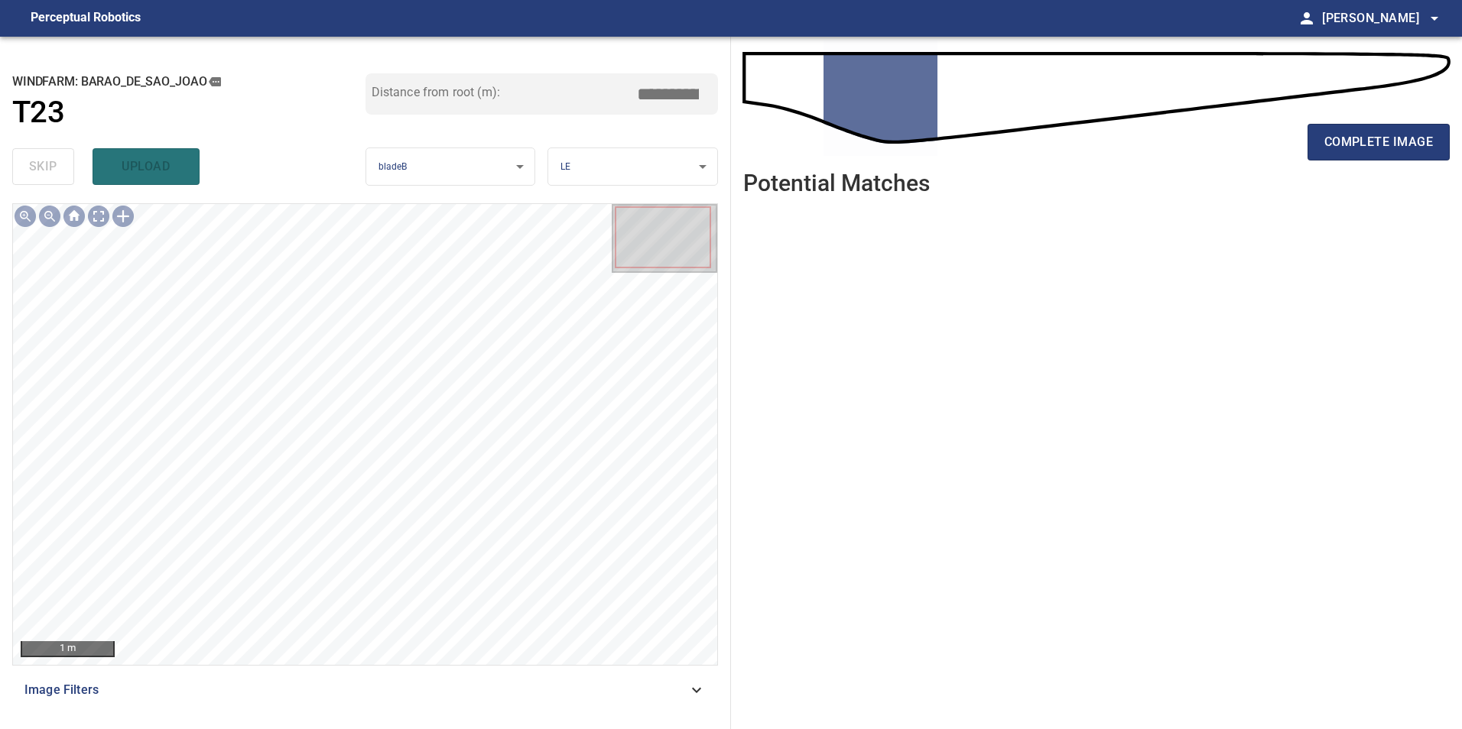
drag, startPoint x: 687, startPoint y: 695, endPoint x: 687, endPoint y: 703, distance: 8.4
click at [687, 703] on div "Image Filters" at bounding box center [365, 690] width 706 height 37
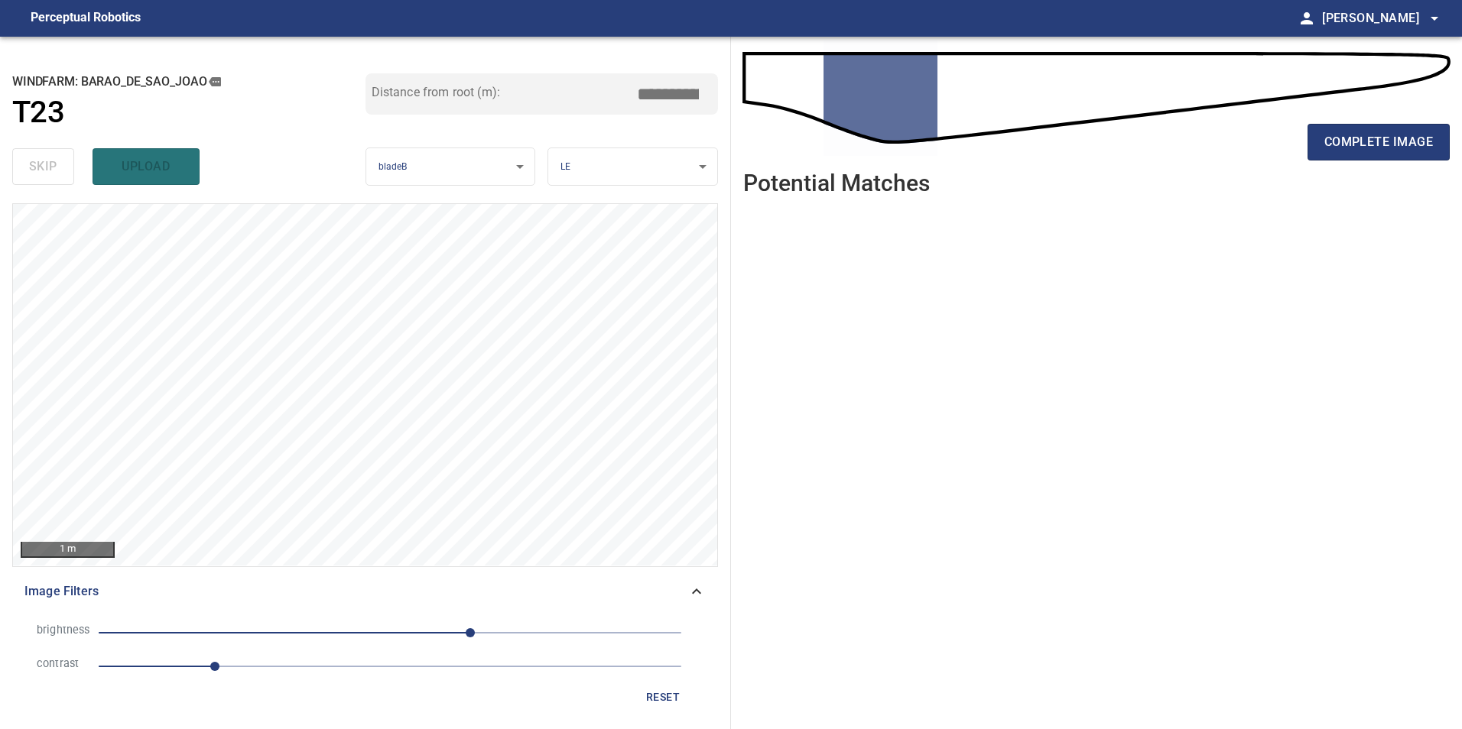
click at [306, 651] on li "contrast 1" at bounding box center [364, 667] width 681 height 34
click at [248, 666] on span "1" at bounding box center [390, 666] width 583 height 21
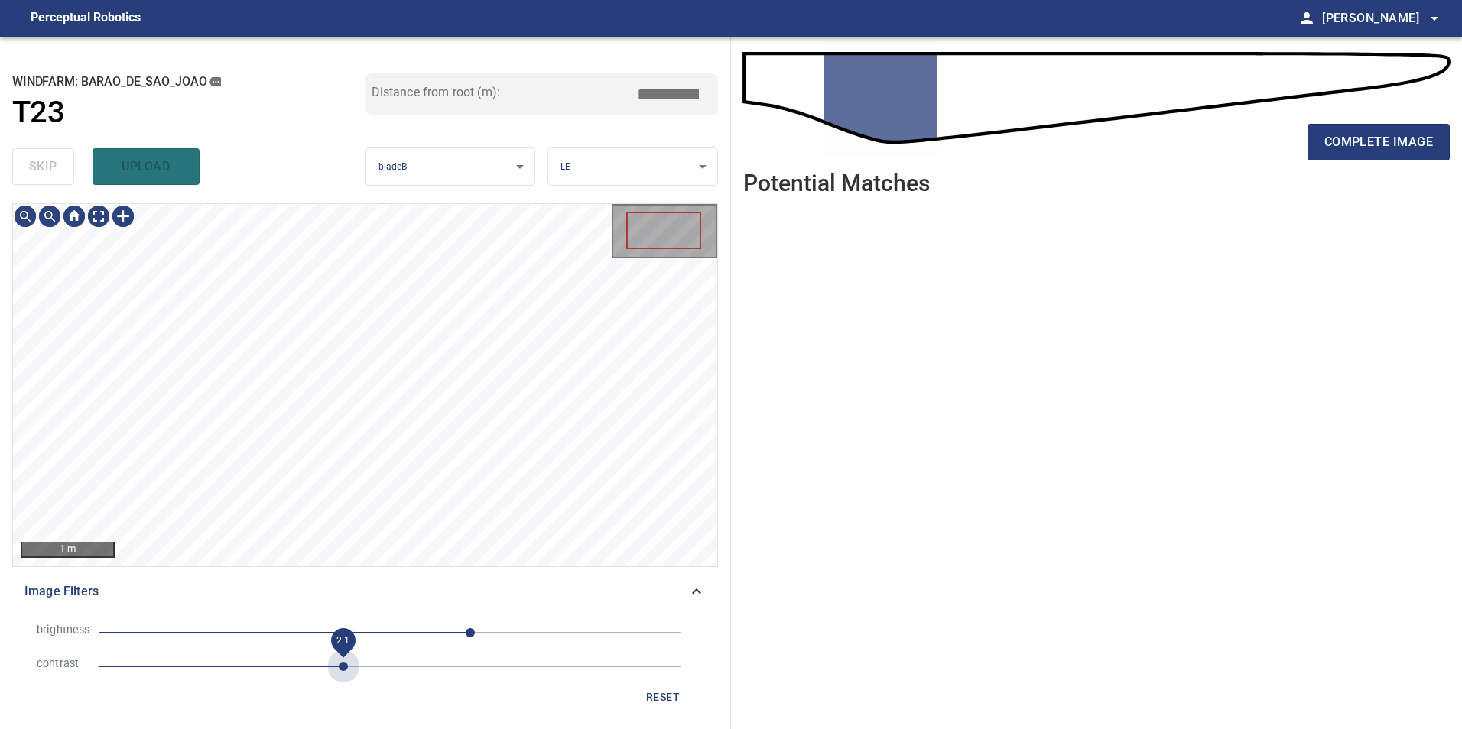
click at [344, 670] on span "2.1" at bounding box center [390, 666] width 583 height 21
click at [380, 627] on span "70" at bounding box center [390, 632] width 583 height 21
click at [352, 629] on span "-9" at bounding box center [390, 632] width 583 height 21
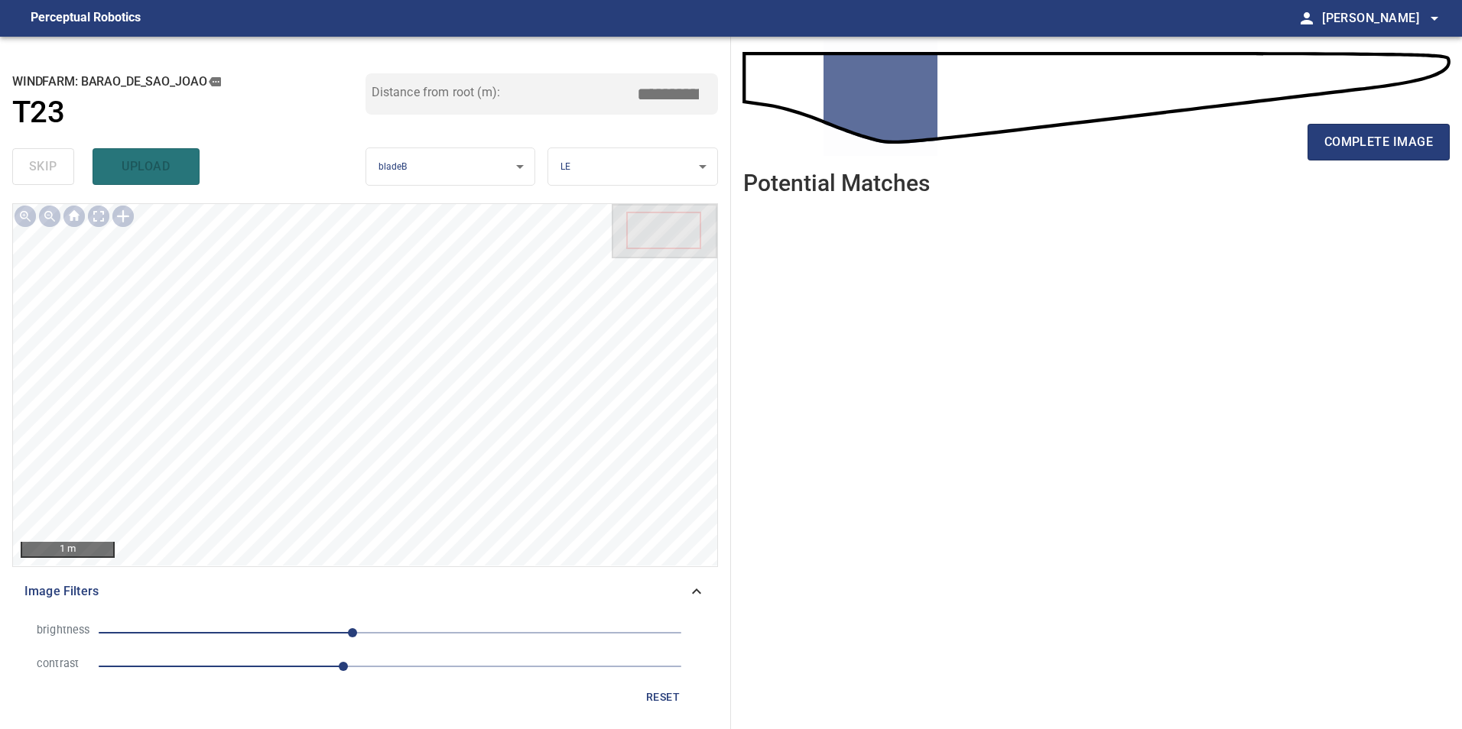
click at [377, 627] on span "-33" at bounding box center [390, 632] width 583 height 21
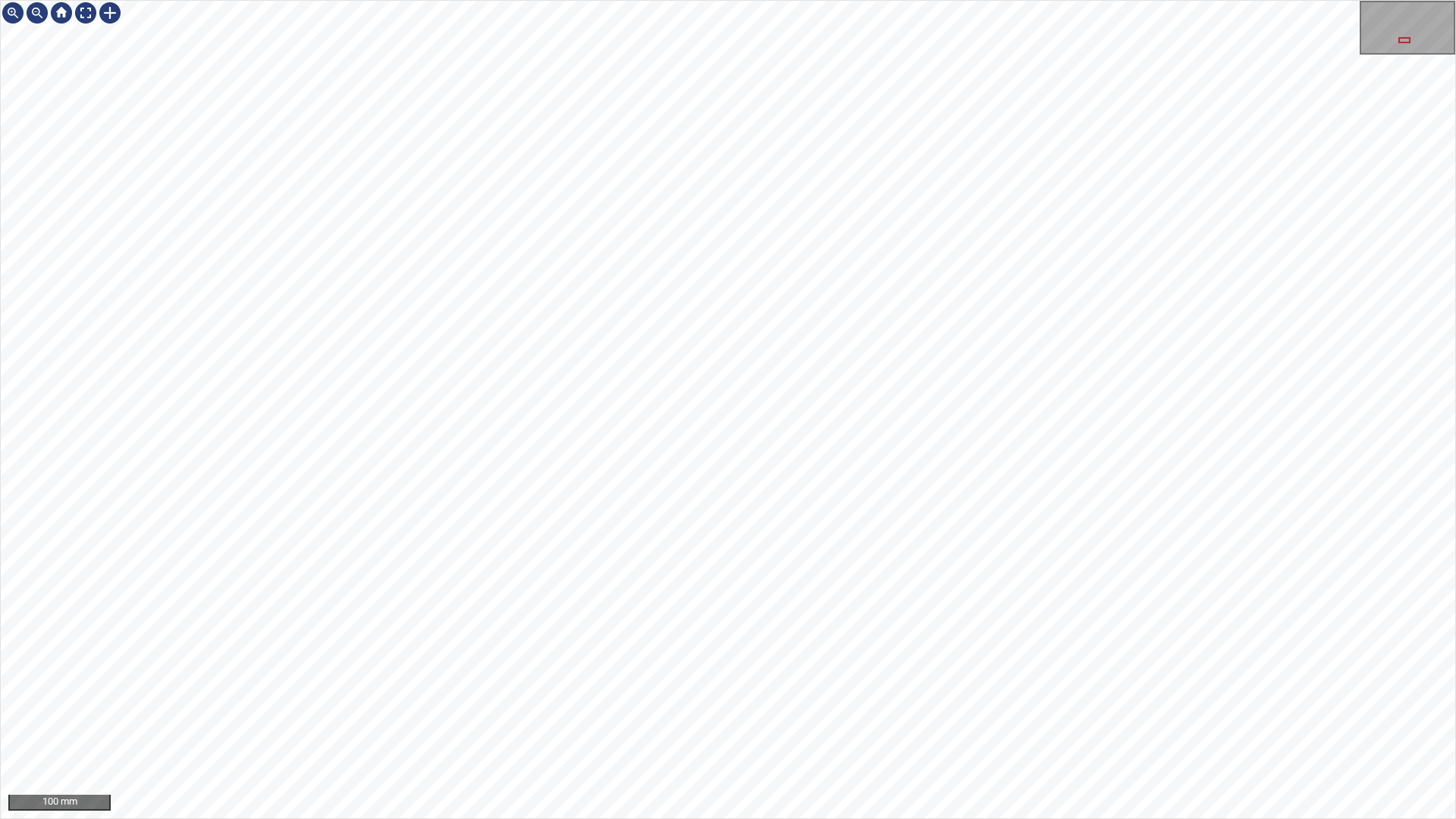
click at [1455, 218] on html "100 mm" at bounding box center [728, 410] width 1456 height 819
click at [552, 818] on div "200 mm" at bounding box center [728, 410] width 1456 height 819
click at [763, 818] on div "200 mm" at bounding box center [728, 410] width 1456 height 819
click at [684, 818] on div "200 mm" at bounding box center [728, 410] width 1456 height 819
click at [746, 818] on div "200 mm" at bounding box center [728, 410] width 1456 height 819
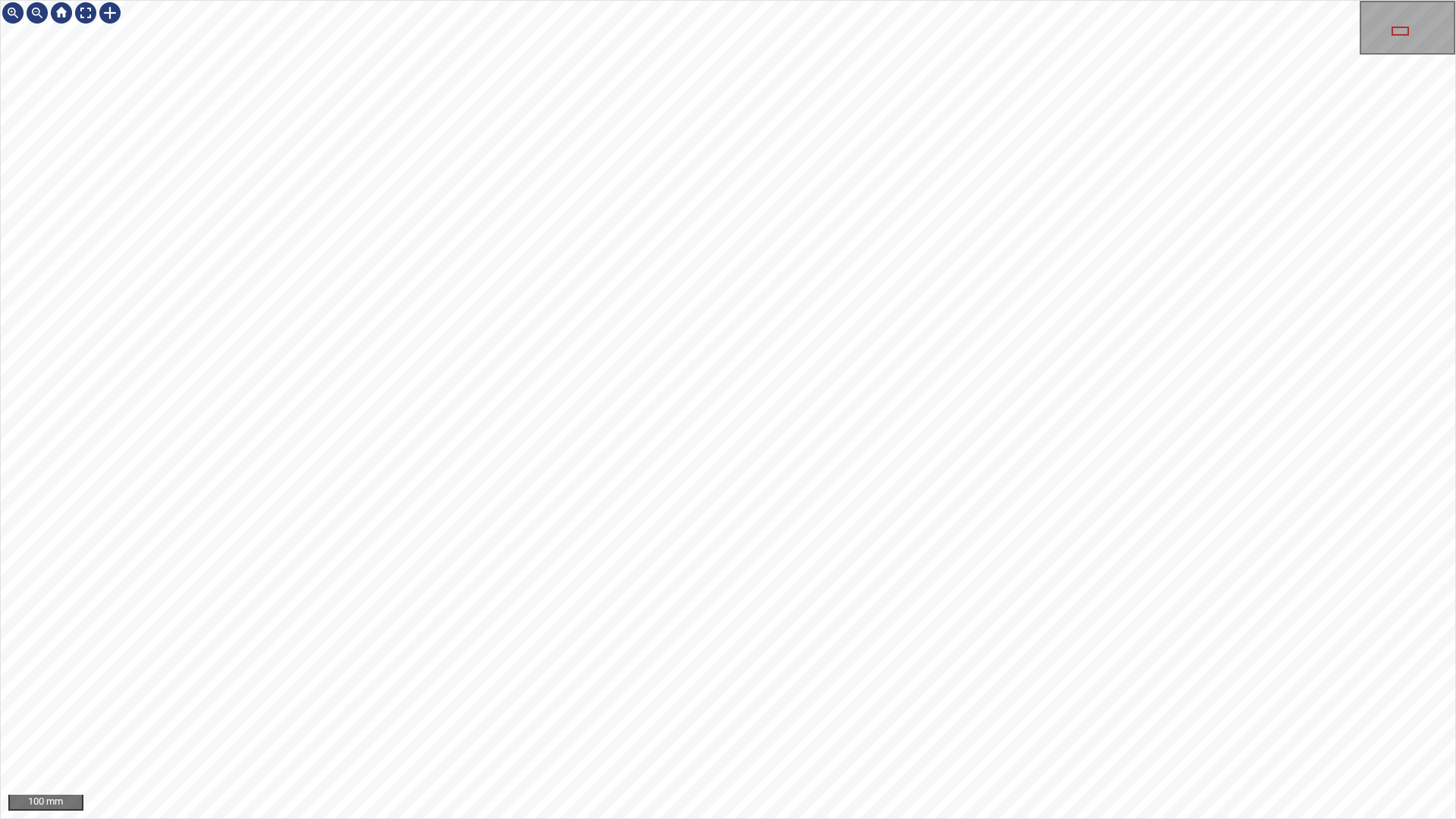
click at [635, 818] on div "100 mm" at bounding box center [728, 410] width 1456 height 819
click at [829, 818] on div "100 mm" at bounding box center [728, 410] width 1456 height 819
click at [712, 818] on div "100 mm" at bounding box center [728, 410] width 1456 height 819
click at [91, 18] on div at bounding box center [85, 13] width 24 height 24
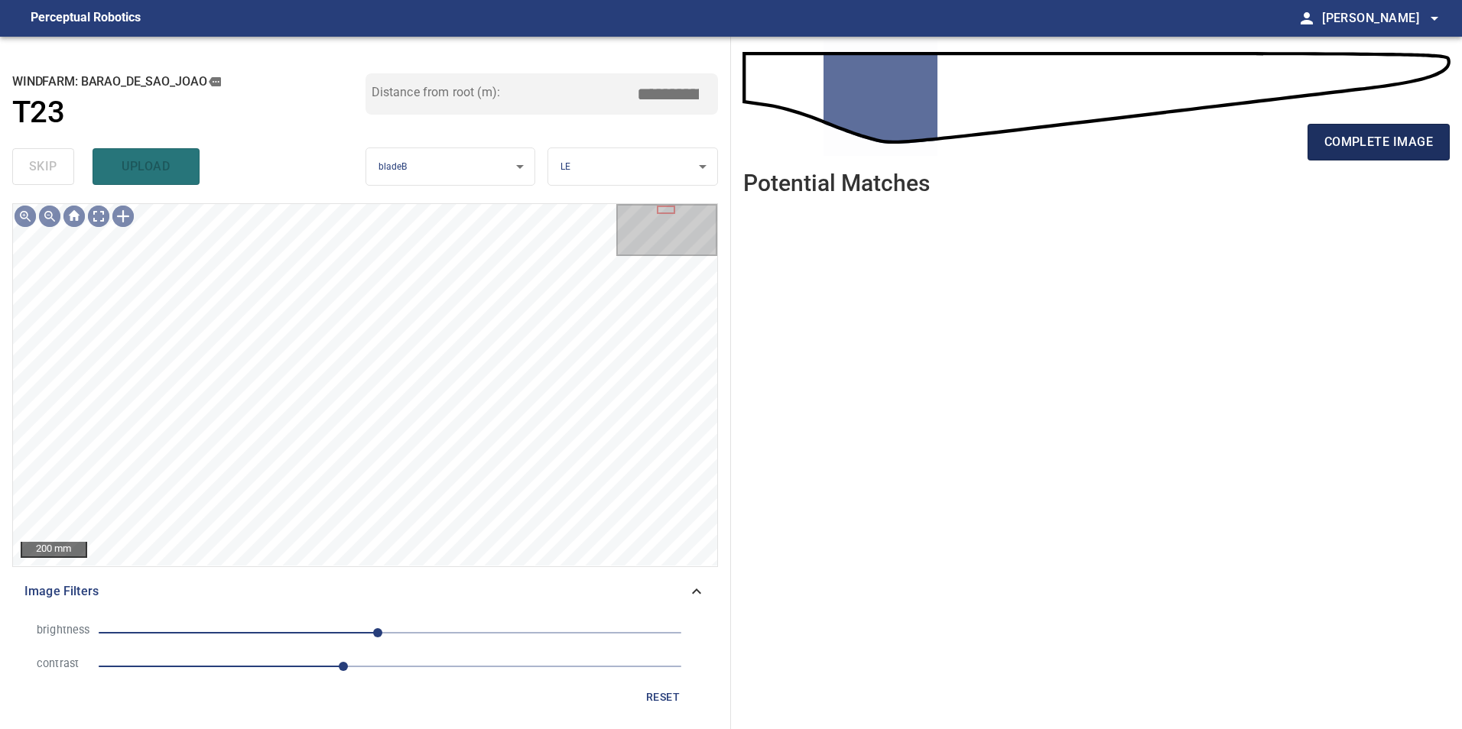
click at [1361, 139] on span "complete image" at bounding box center [1378, 141] width 109 height 21
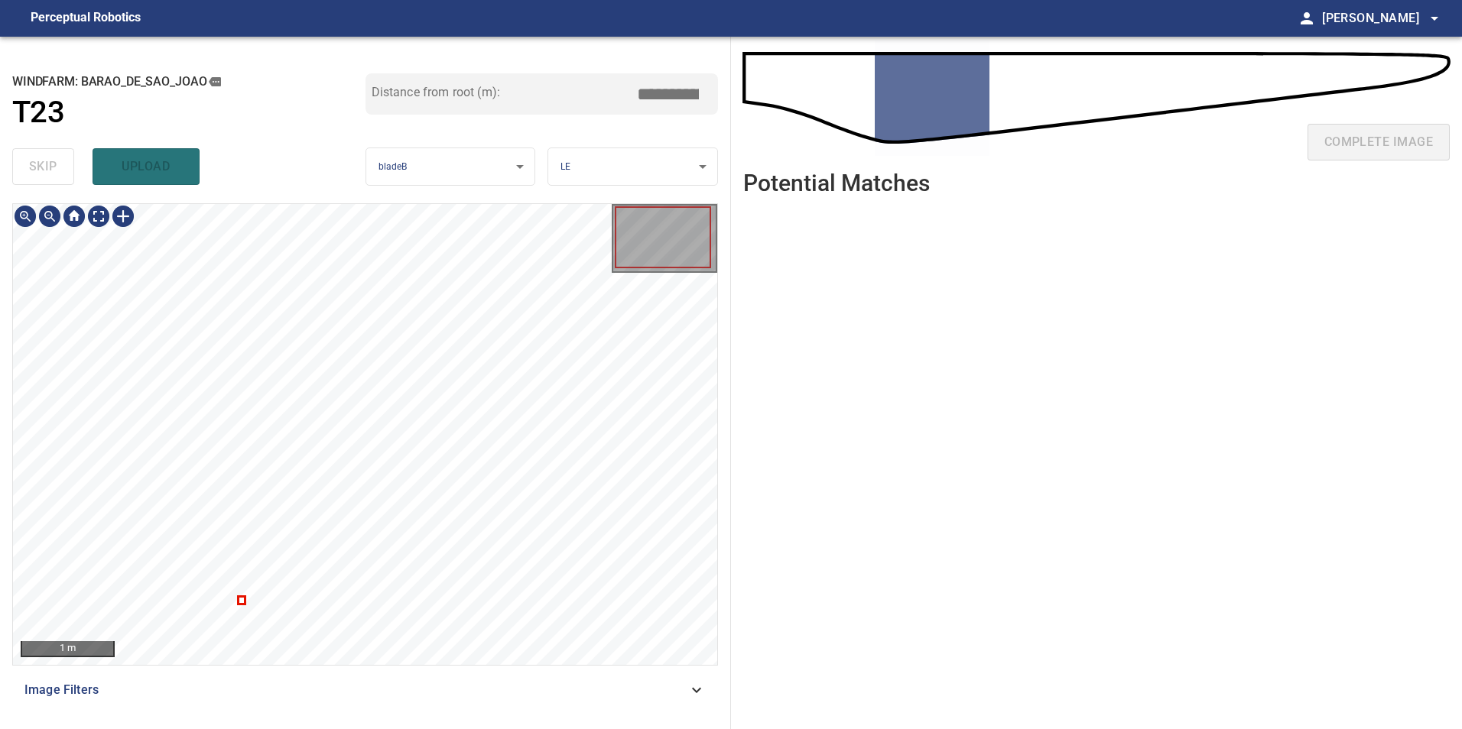
click at [242, 602] on div at bounding box center [365, 434] width 704 height 461
click at [244, 612] on div at bounding box center [365, 434] width 704 height 461
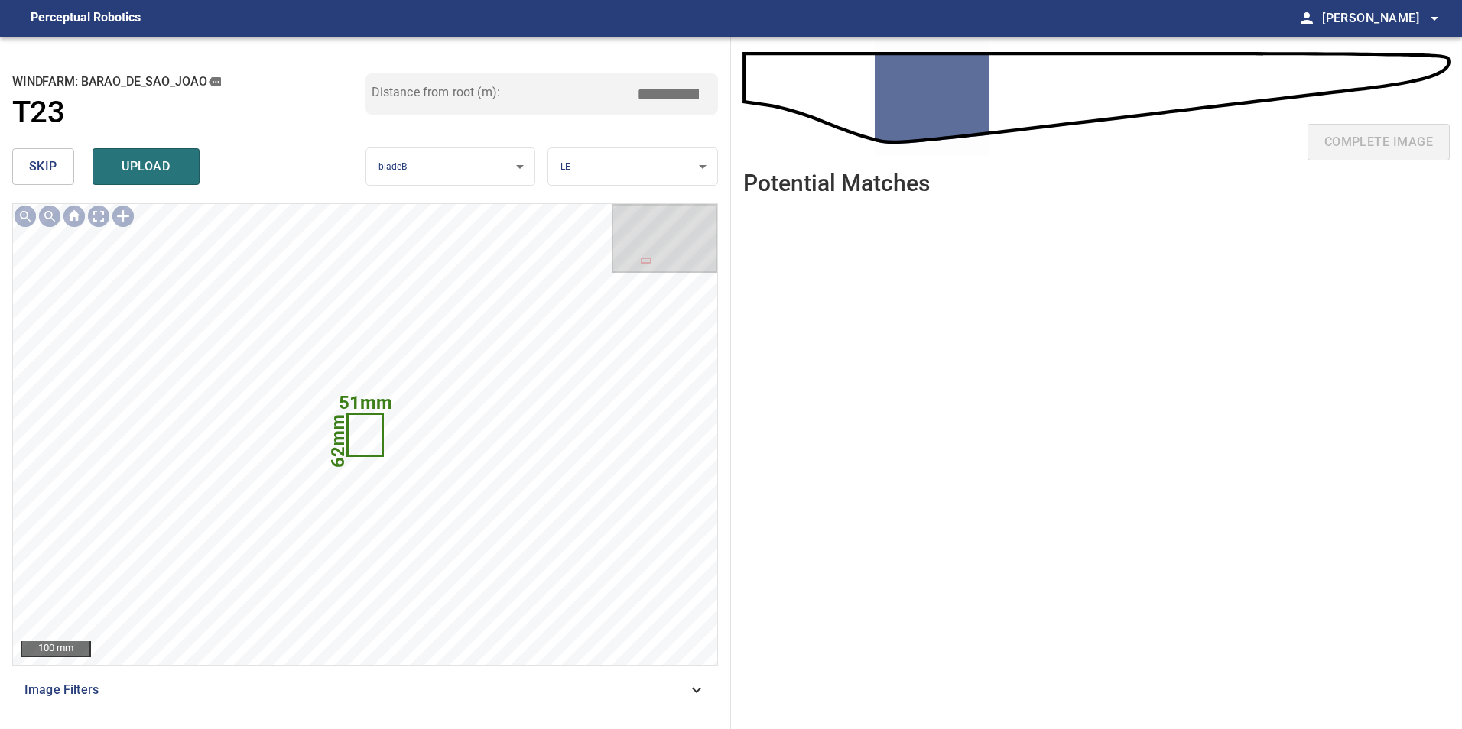
drag, startPoint x: 30, startPoint y: 169, endPoint x: 43, endPoint y: 196, distance: 29.7
click at [34, 179] on button "skip" at bounding box center [43, 166] width 62 height 37
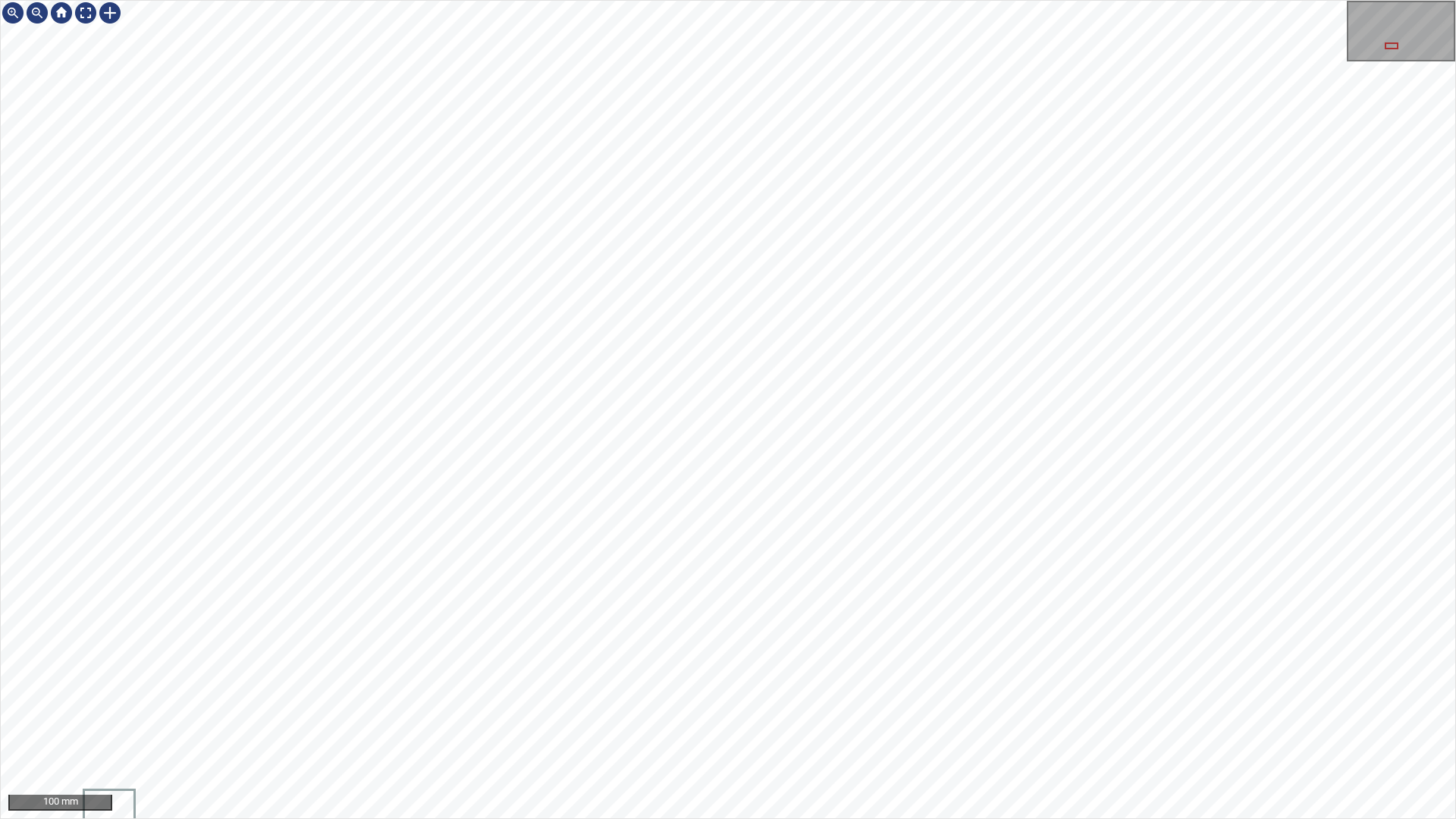
click at [793, 818] on div "100 mm" at bounding box center [728, 410] width 1456 height 819
click at [573, 818] on div "100 mm" at bounding box center [728, 410] width 1456 height 819
click at [554, 818] on div "100 mm" at bounding box center [728, 410] width 1456 height 819
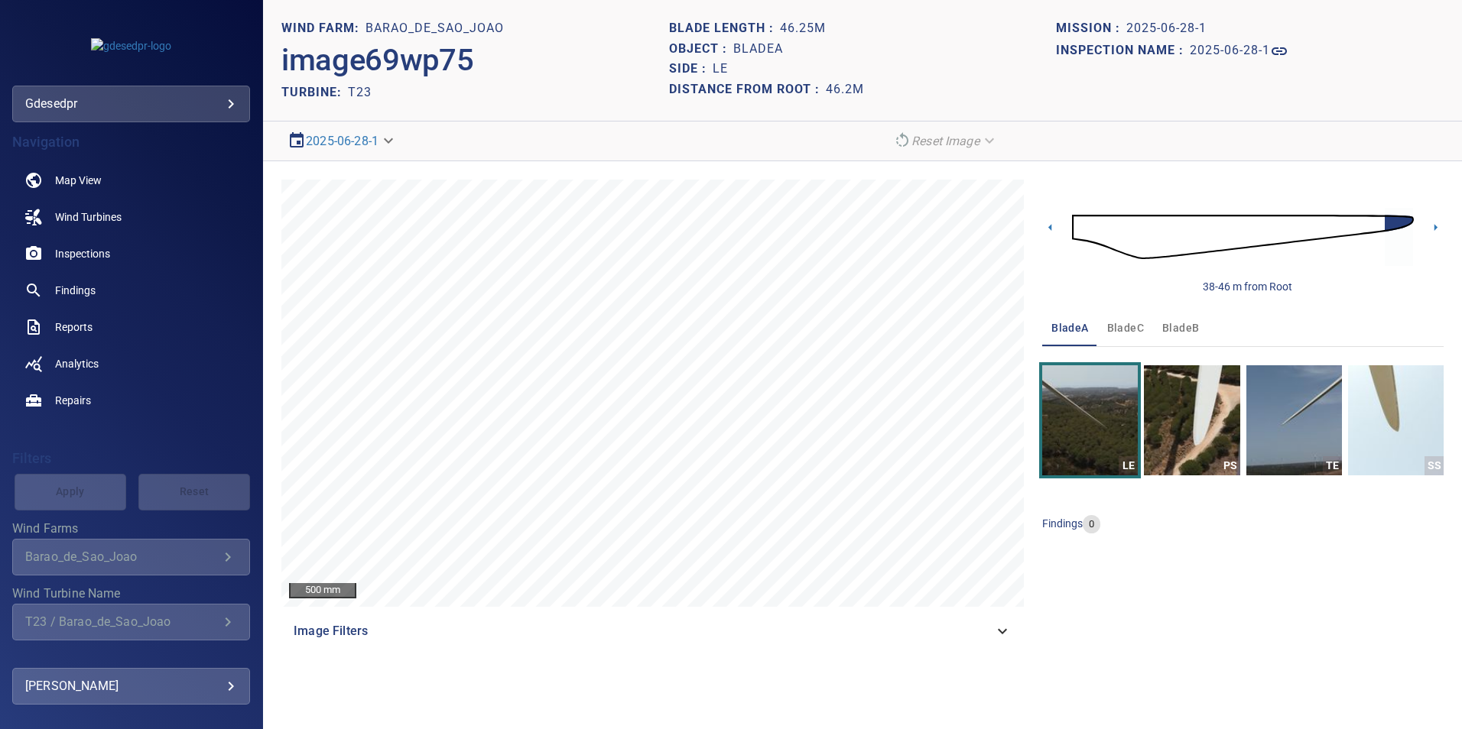
click at [1170, 333] on span "bladeB" at bounding box center [1180, 328] width 37 height 19
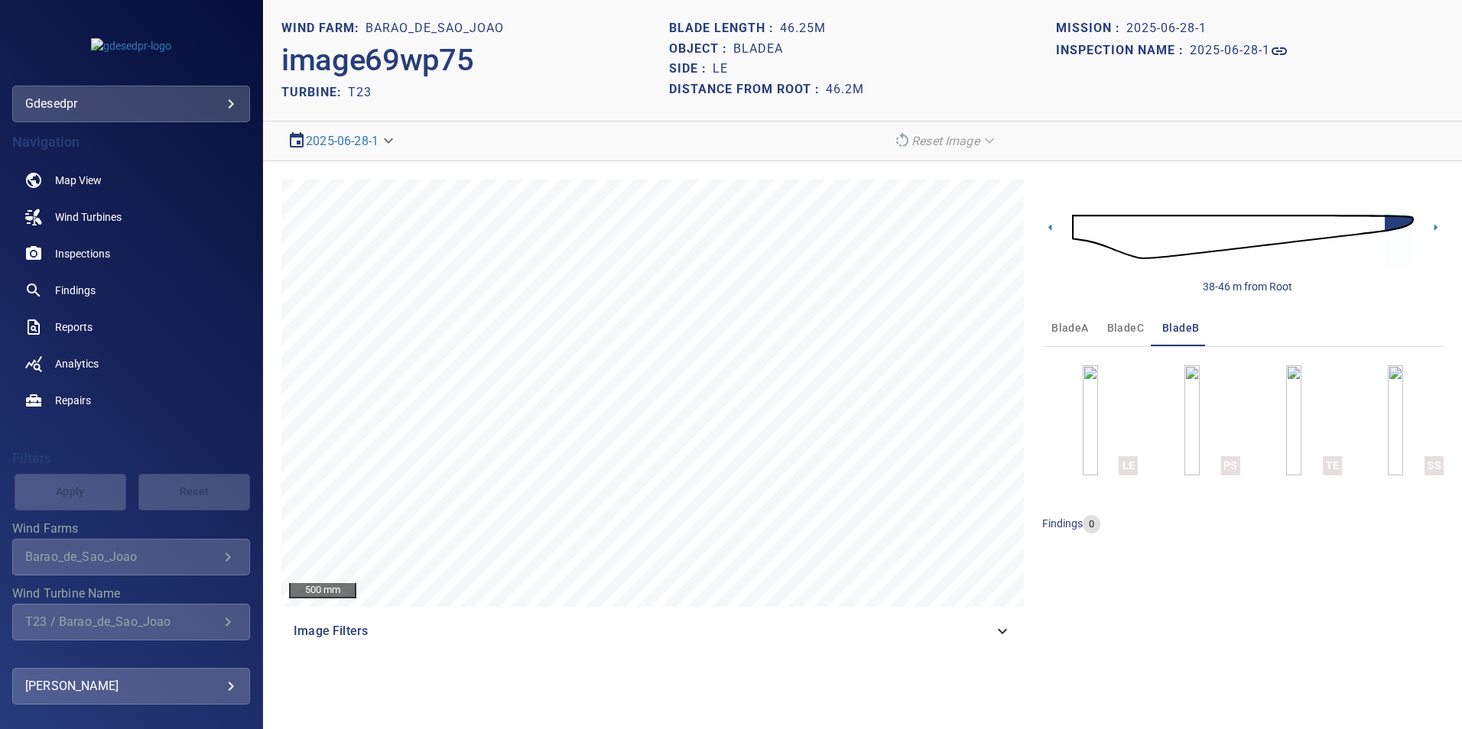
click at [1149, 221] on img at bounding box center [1243, 237] width 342 height 83
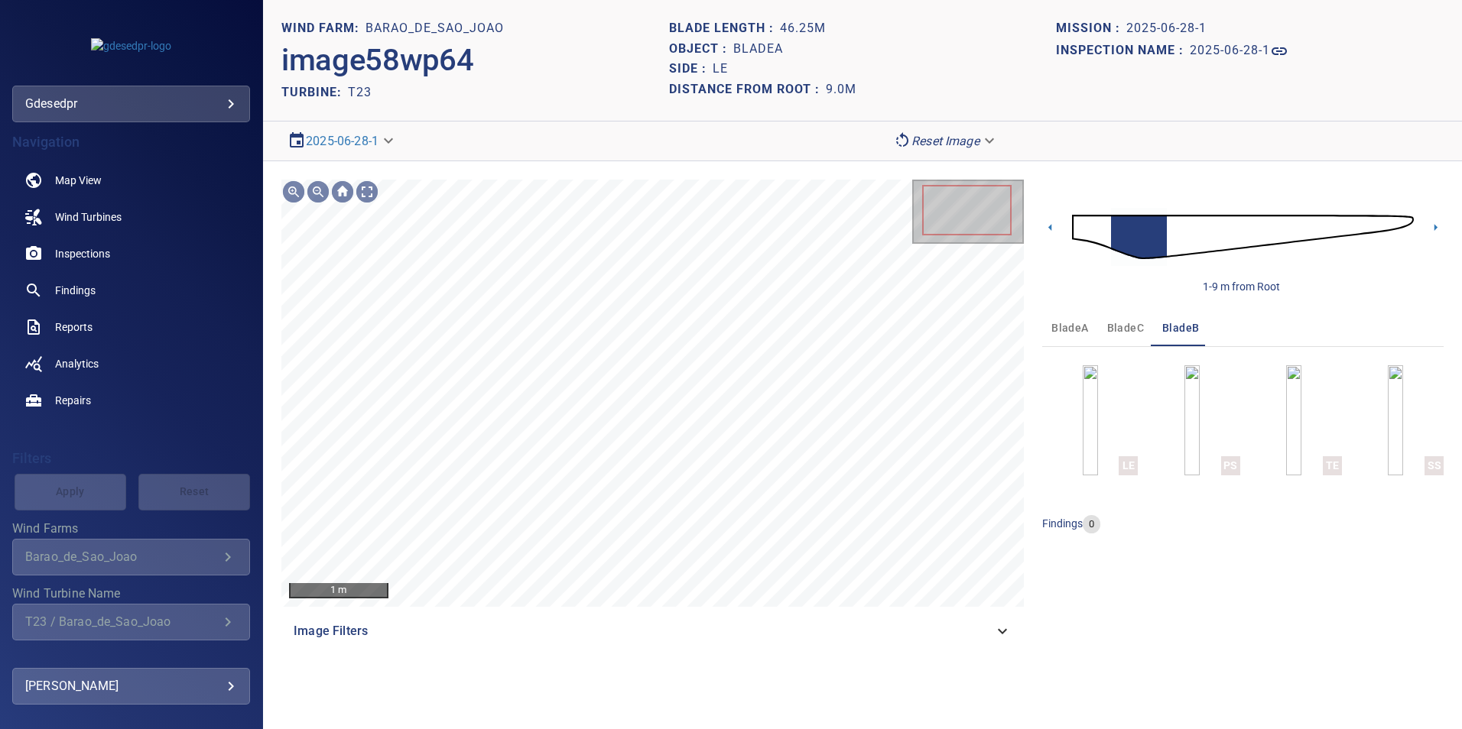
click at [1077, 224] on img at bounding box center [1243, 237] width 342 height 83
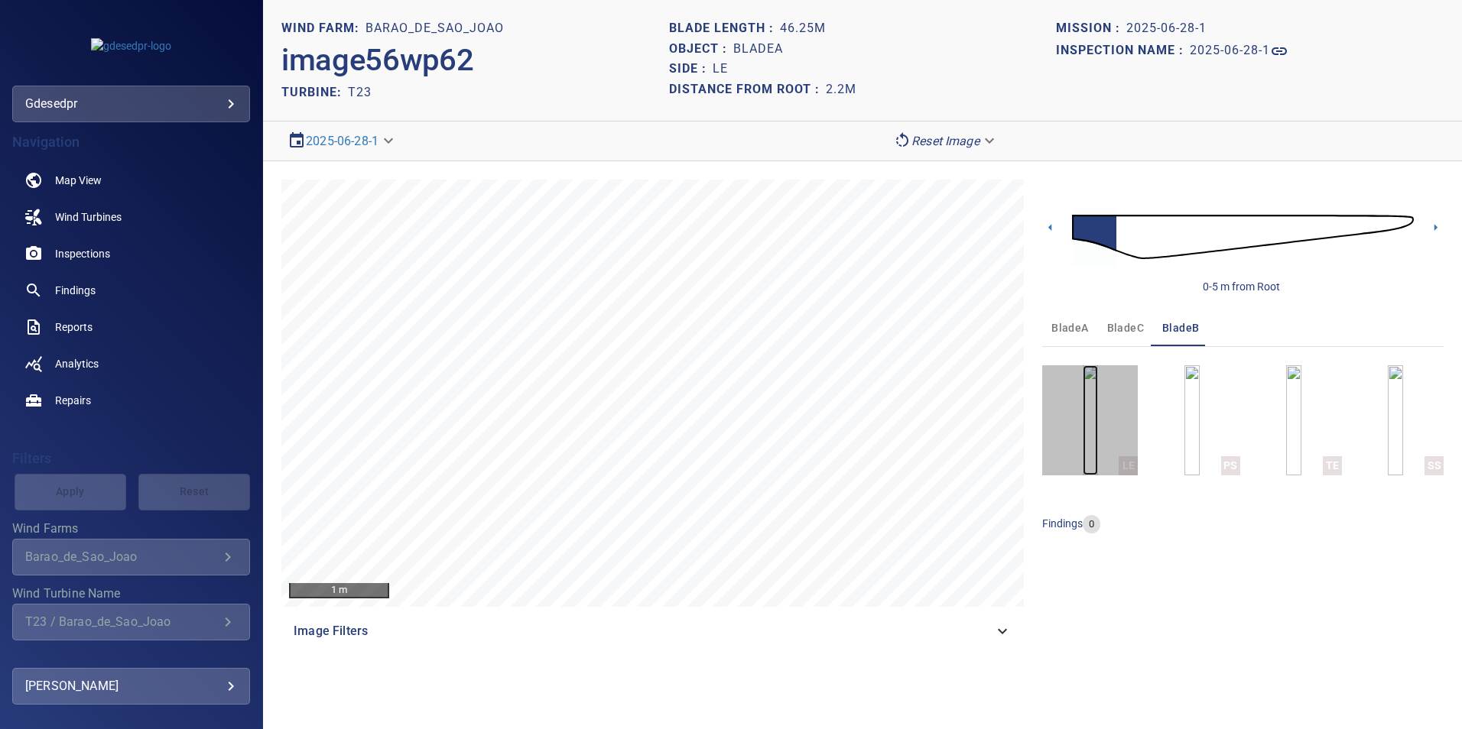
click at [1098, 436] on img "button" at bounding box center [1090, 420] width 15 height 110
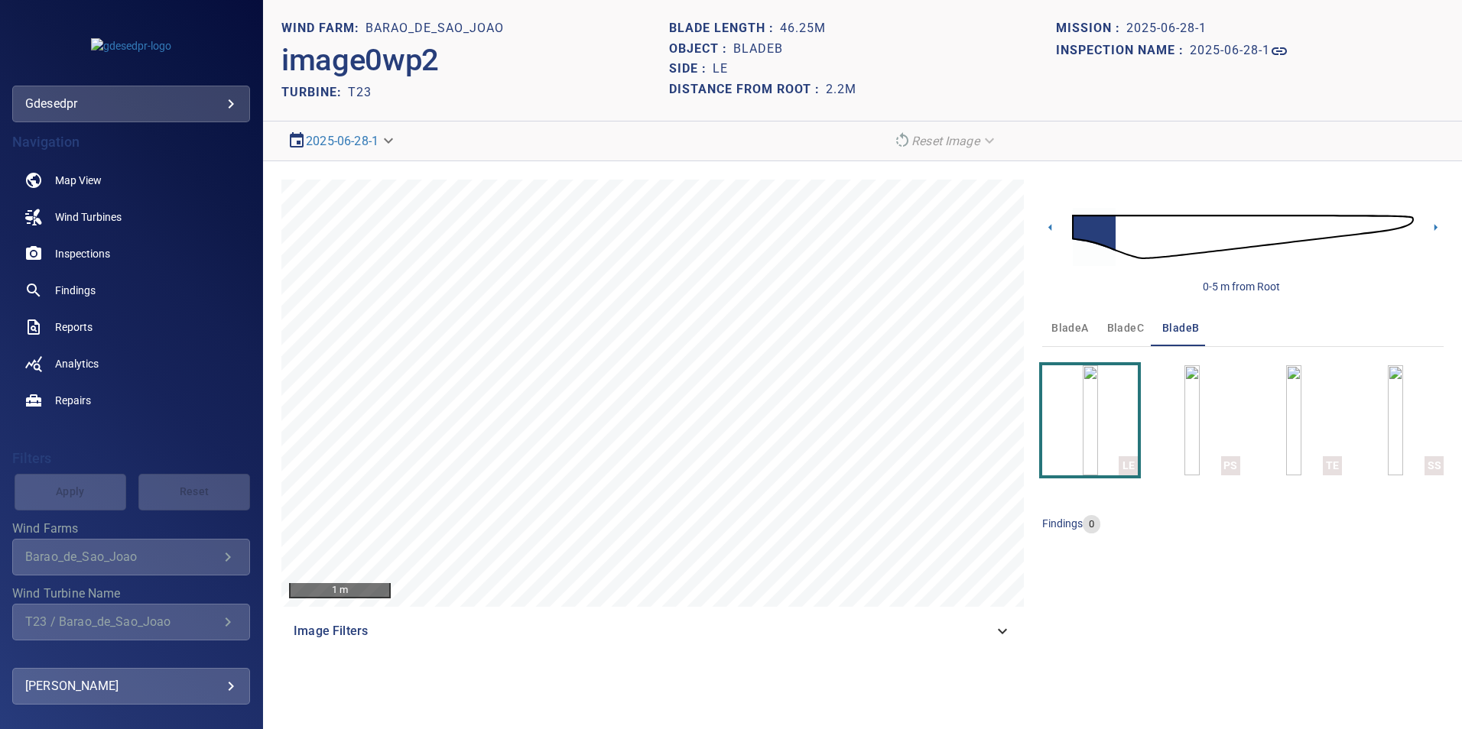
scroll to position [177, 0]
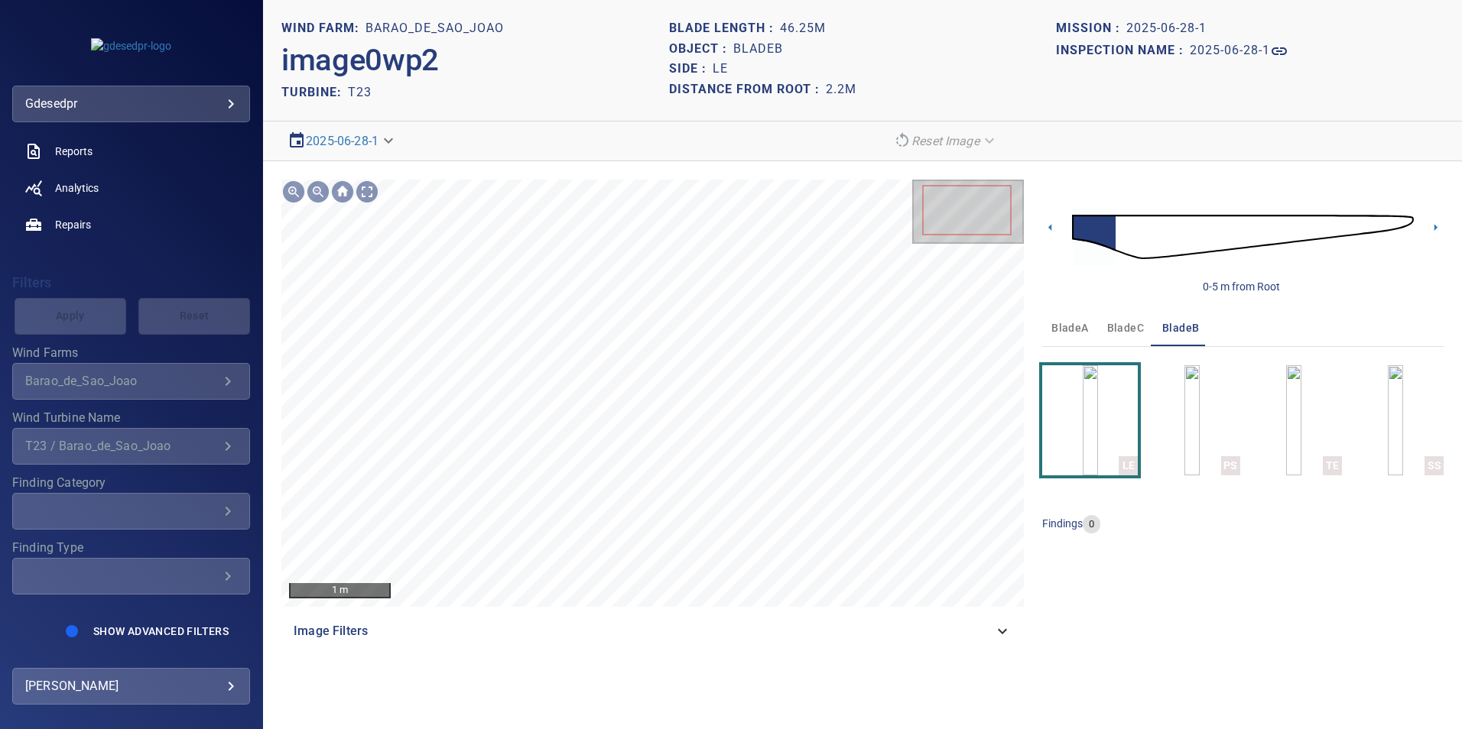
click at [1258, 228] on img at bounding box center [1243, 237] width 342 height 83
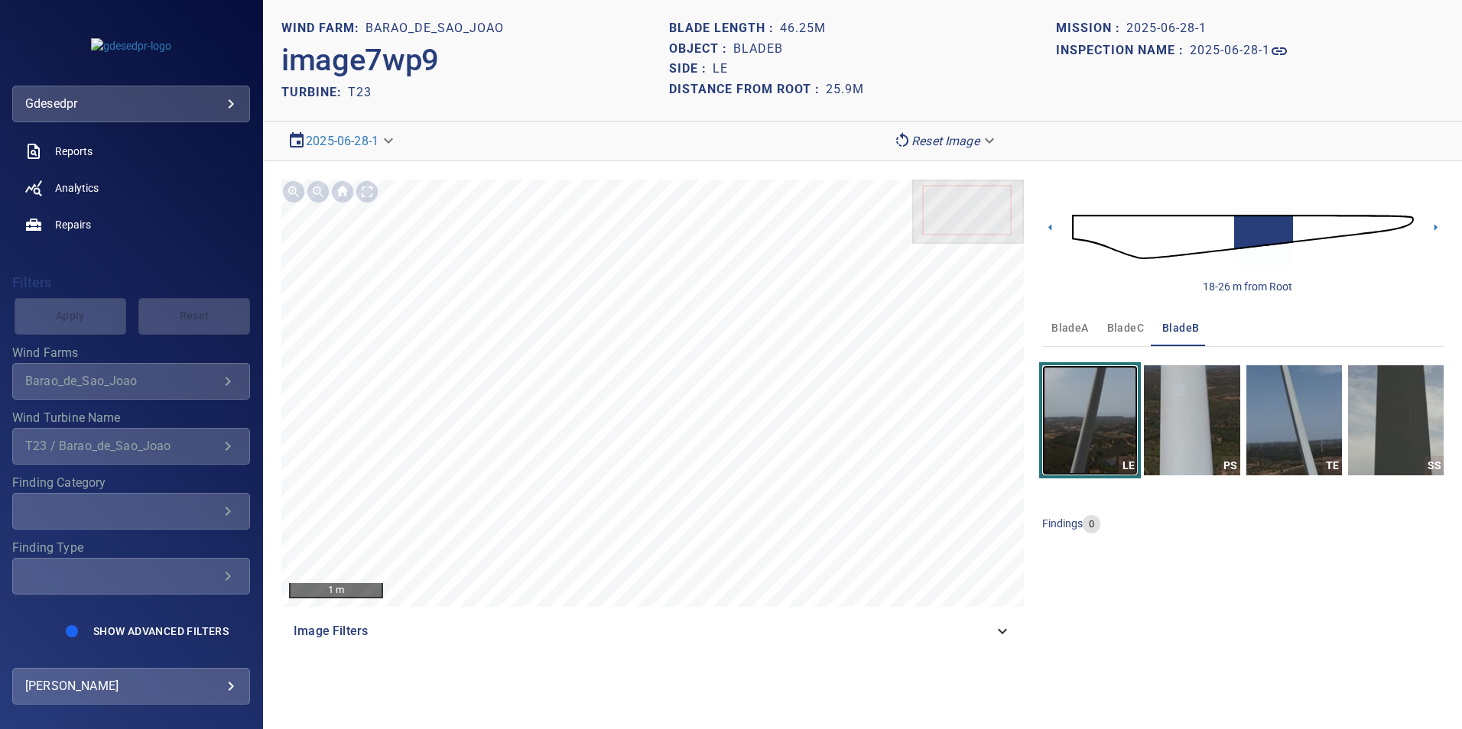
click at [1082, 447] on img "button" at bounding box center [1090, 420] width 96 height 110
click at [1294, 213] on img at bounding box center [1243, 237] width 342 height 83
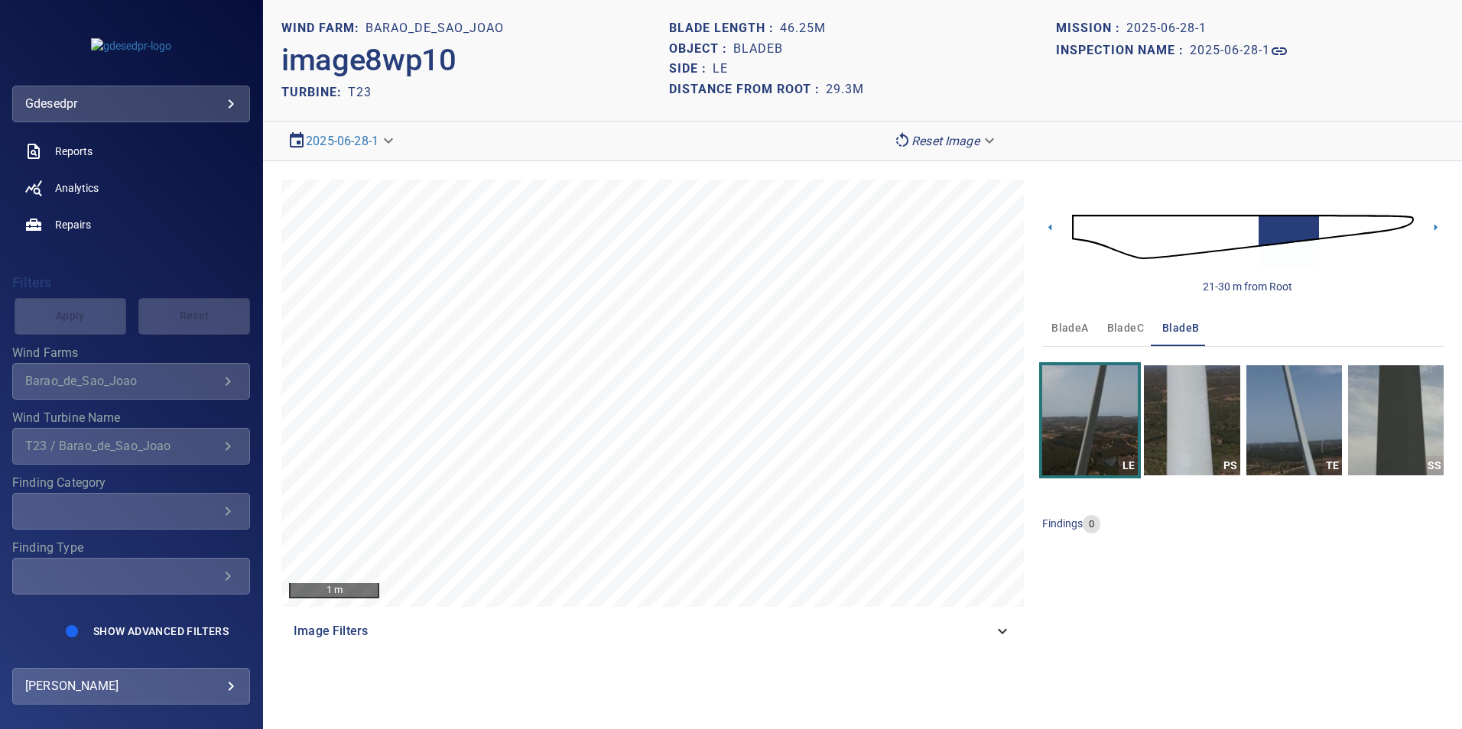
click at [1321, 226] on img at bounding box center [1243, 237] width 342 height 83
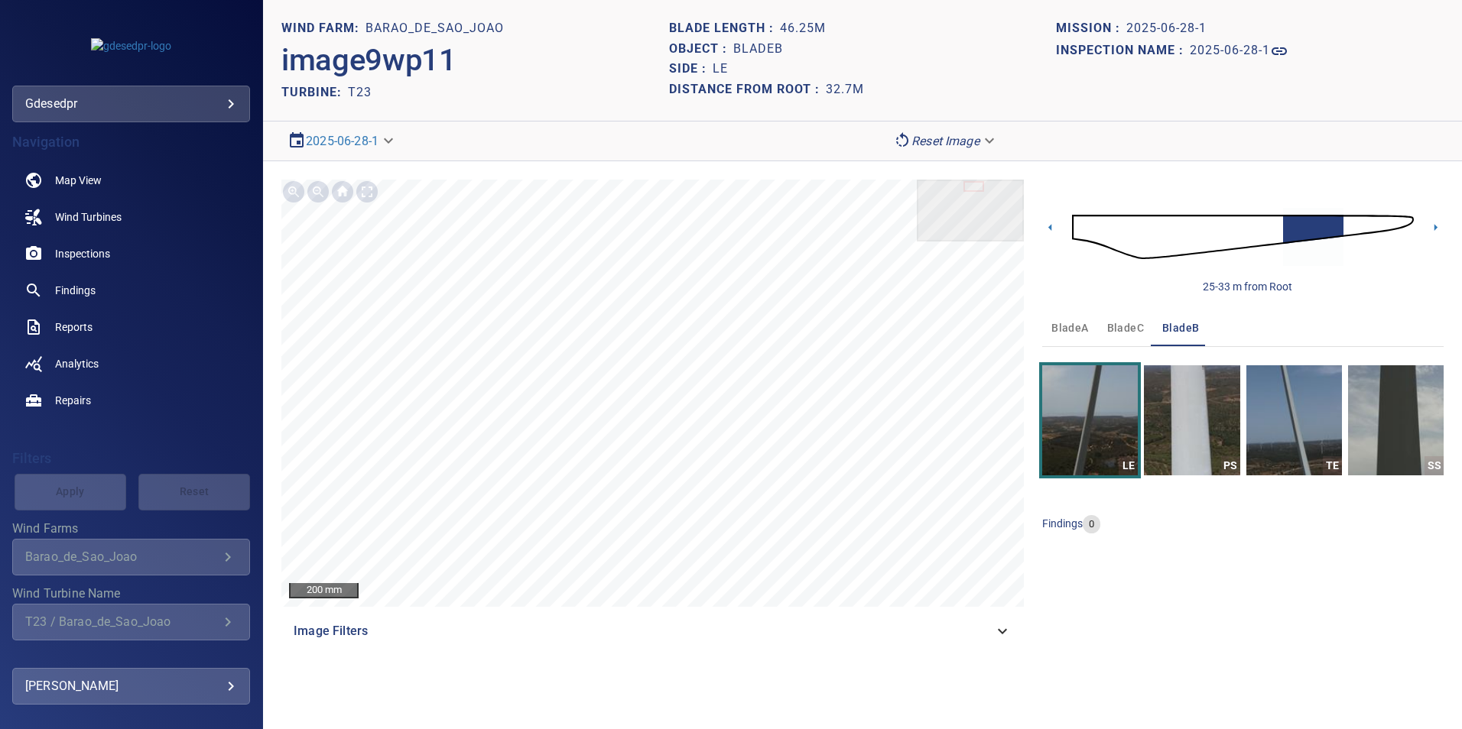
click at [1352, 222] on img at bounding box center [1243, 237] width 342 height 83
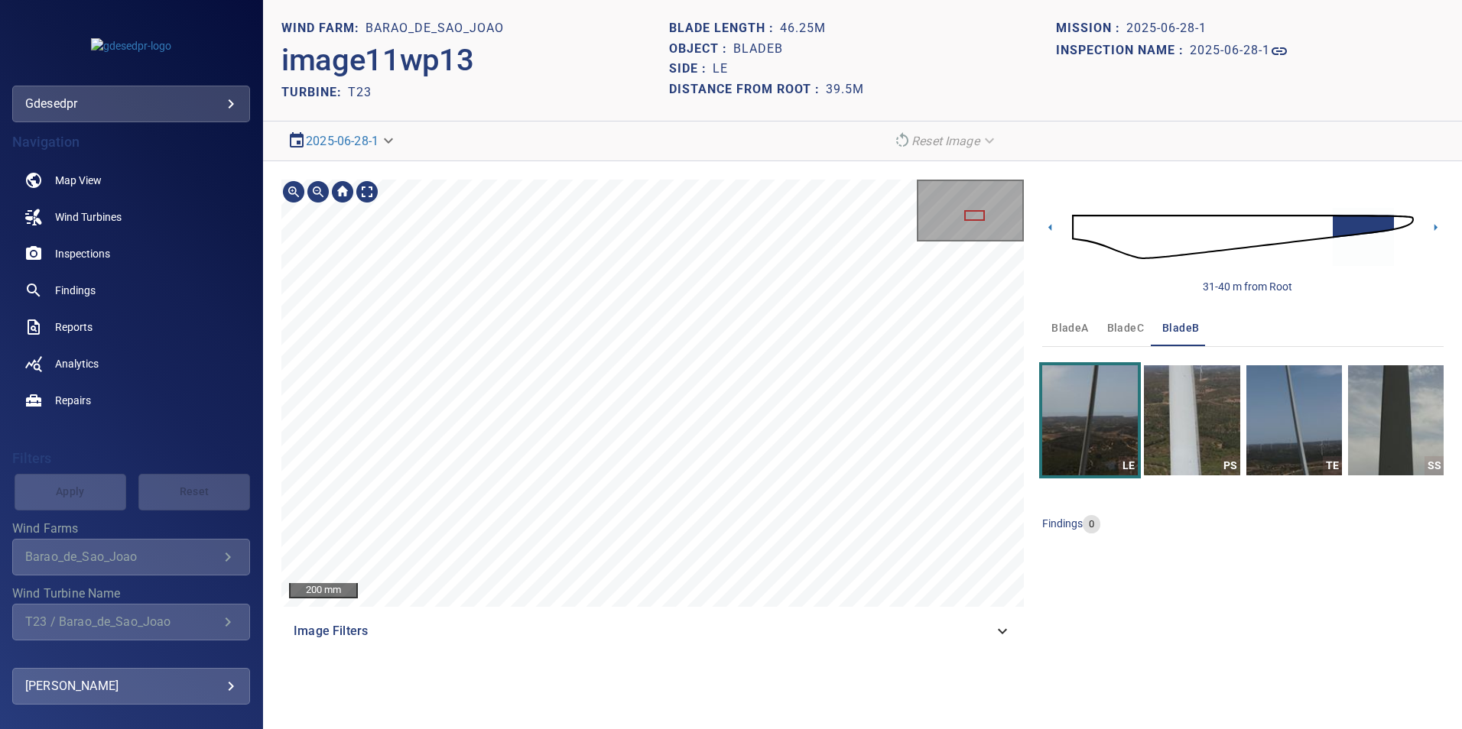
click at [661, 151] on section "**********" at bounding box center [862, 364] width 1199 height 729
click at [701, 115] on section "**********" at bounding box center [862, 364] width 1199 height 729
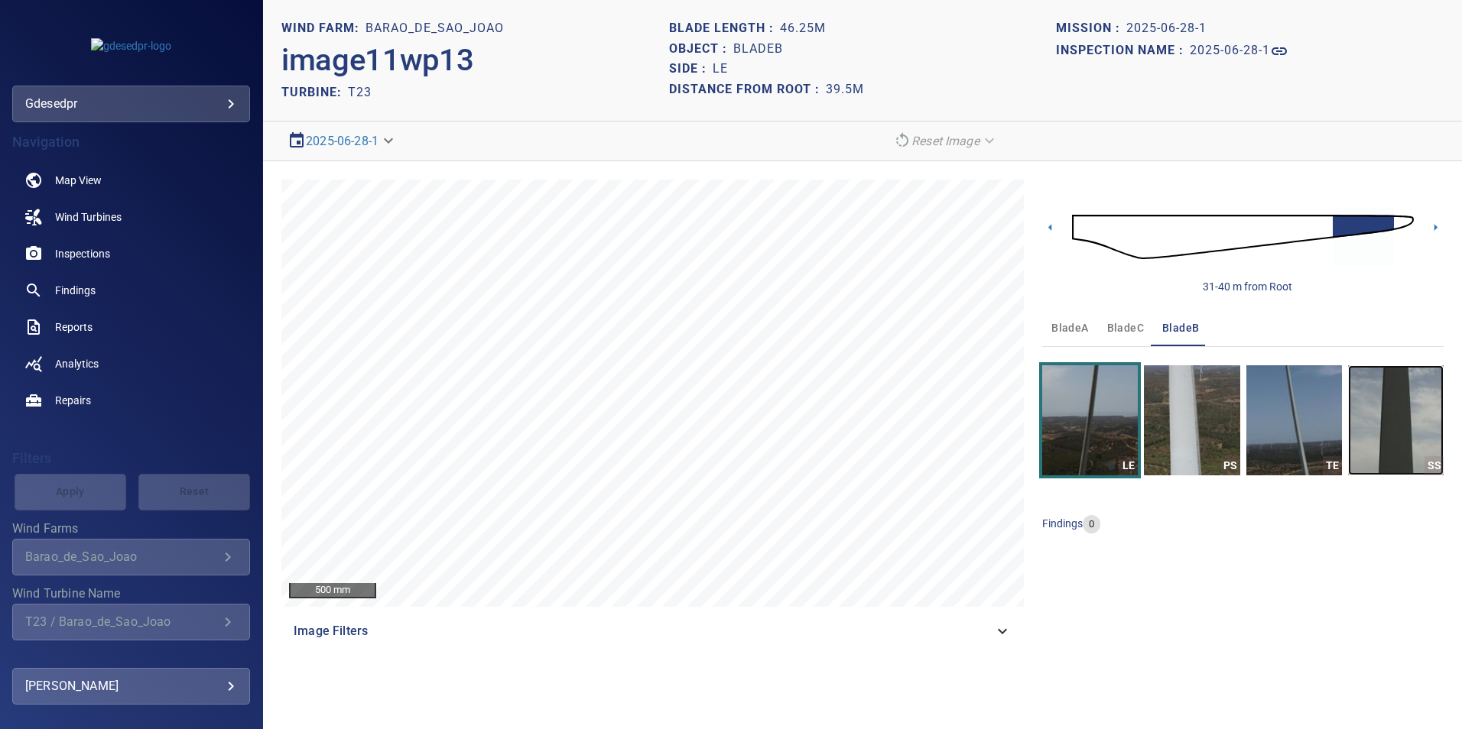
click at [1414, 406] on img "button" at bounding box center [1396, 420] width 96 height 110
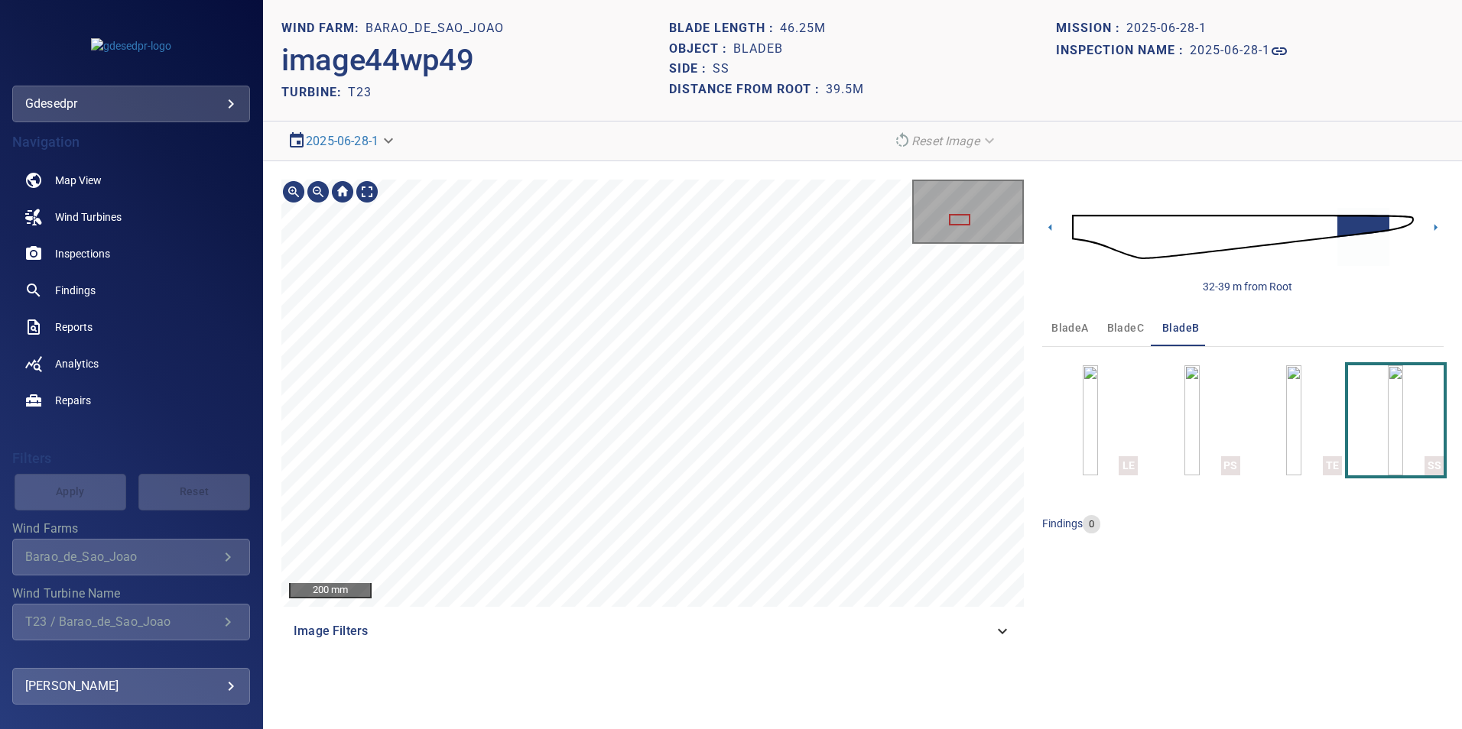
click at [680, 176] on div "200 mm Image Filters 32-39 m from Root bladeA bladeC bladeB LE PS TE SS finding…" at bounding box center [862, 414] width 1199 height 507
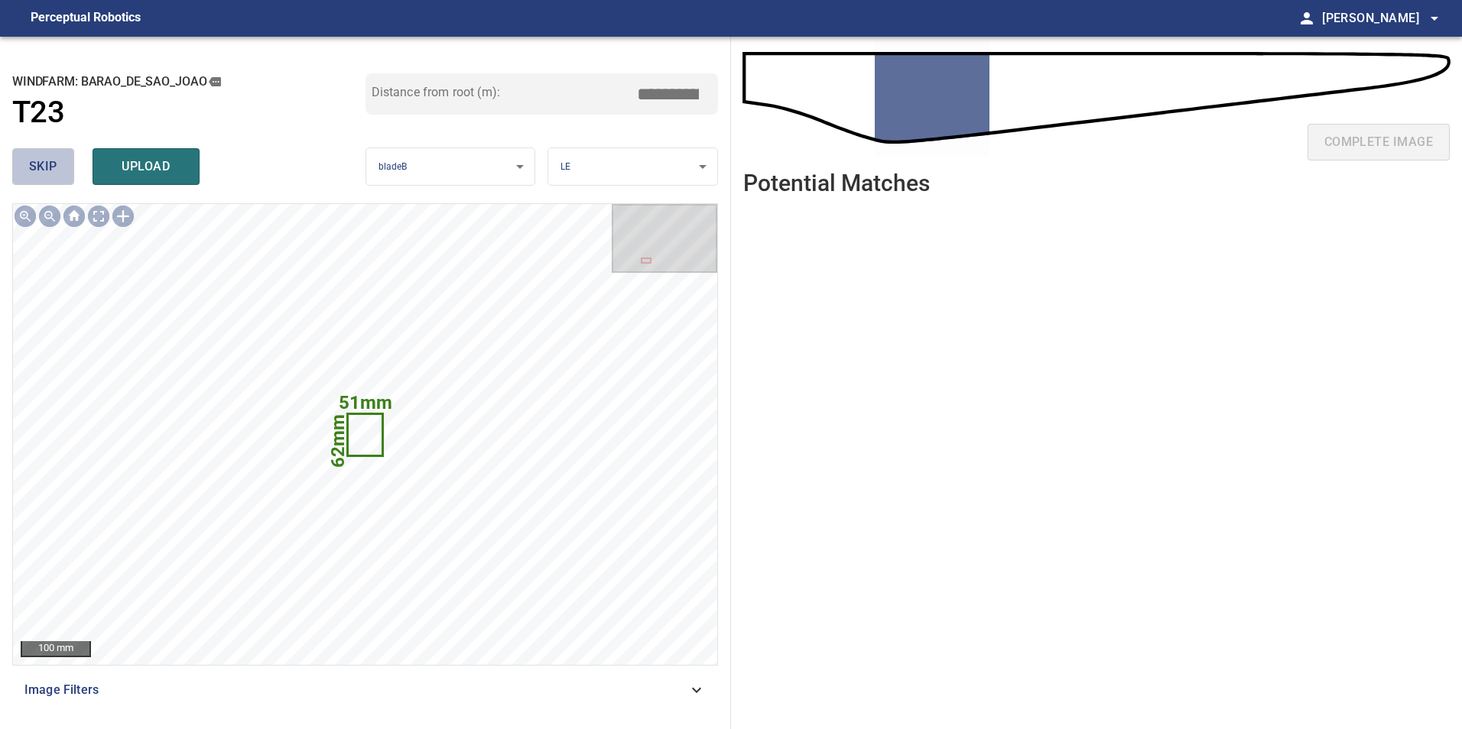
drag, startPoint x: 63, startPoint y: 161, endPoint x: 70, endPoint y: 179, distance: 18.9
click at [63, 166] on button "skip" at bounding box center [43, 166] width 62 height 37
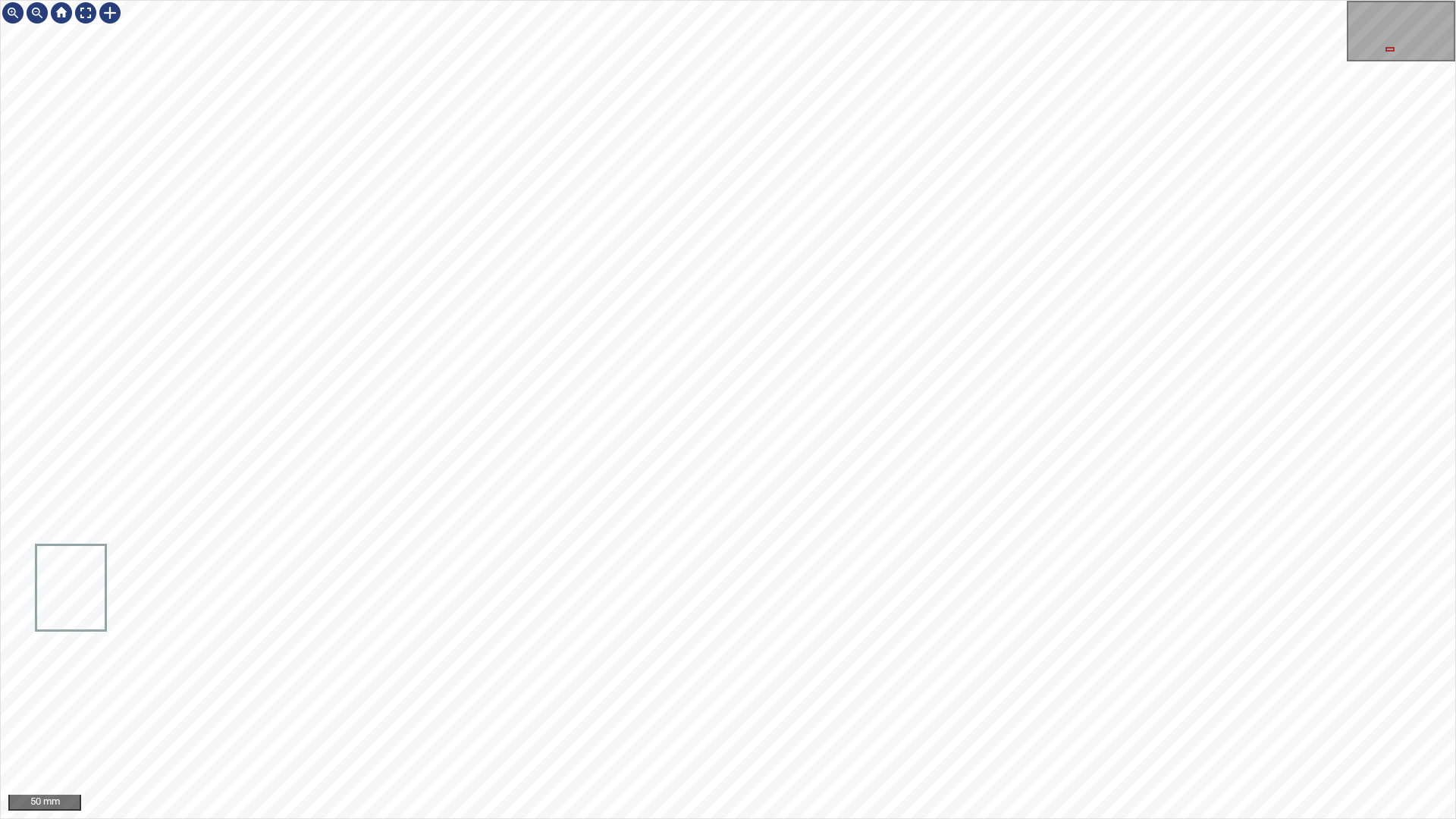
click at [930, 0] on div "50 mm" at bounding box center [728, 410] width 1456 height 819
click at [882, 723] on div "50 mm" at bounding box center [728, 410] width 1456 height 819
click at [659, 723] on div "50 mm" at bounding box center [728, 410] width 1456 height 819
click at [876, 723] on div "50 mm" at bounding box center [728, 410] width 1456 height 819
click at [903, 723] on div "50 mm" at bounding box center [728, 410] width 1456 height 819
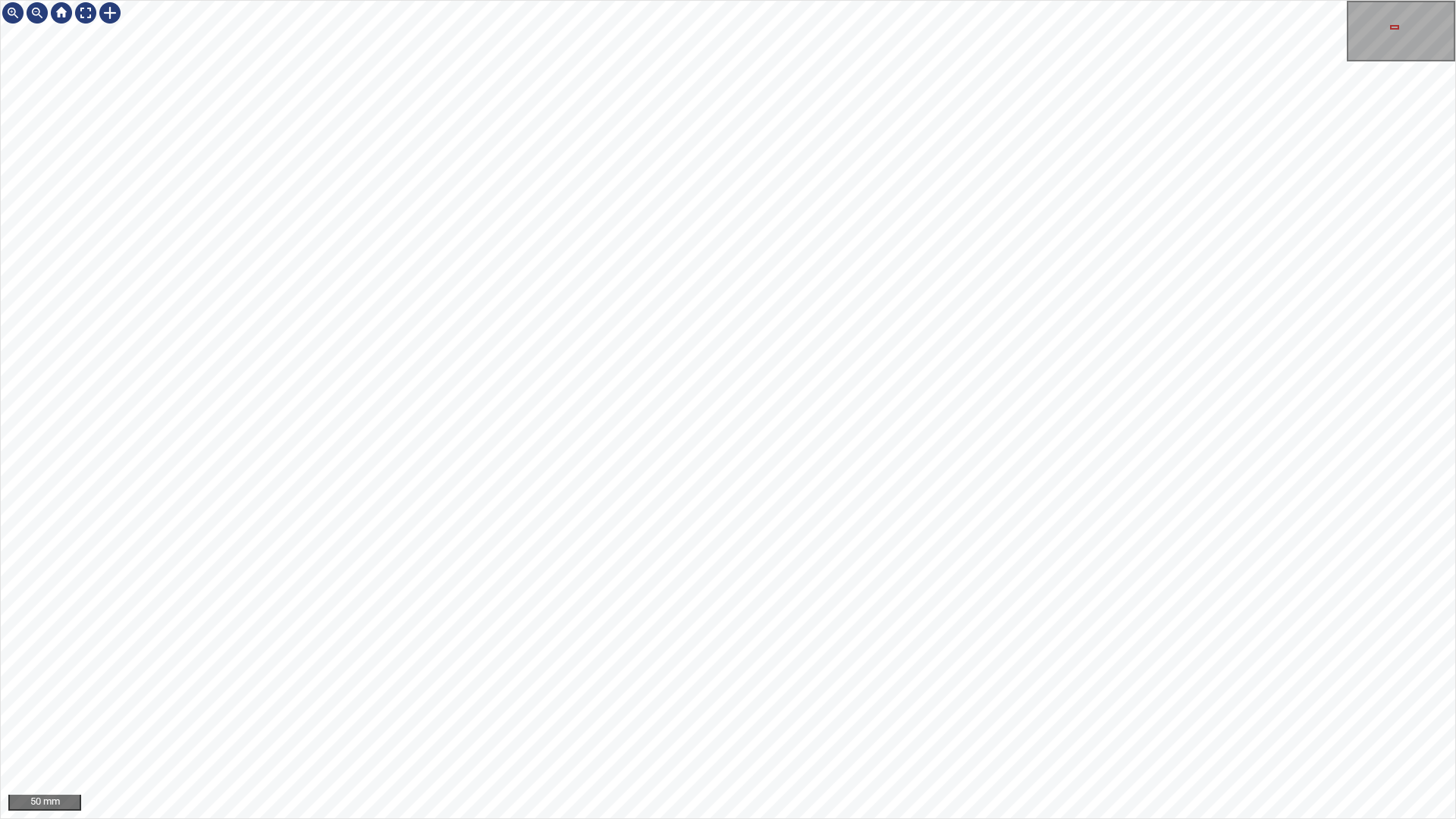
click at [884, 723] on div "50 mm" at bounding box center [728, 410] width 1456 height 819
click at [1149, 723] on div "50 mm" at bounding box center [728, 410] width 1456 height 819
click at [1113, 723] on div "50 mm" at bounding box center [728, 410] width 1456 height 819
click at [1054, 723] on div "50 mm" at bounding box center [728, 410] width 1456 height 819
click at [854, 723] on div "50 mm" at bounding box center [728, 410] width 1456 height 819
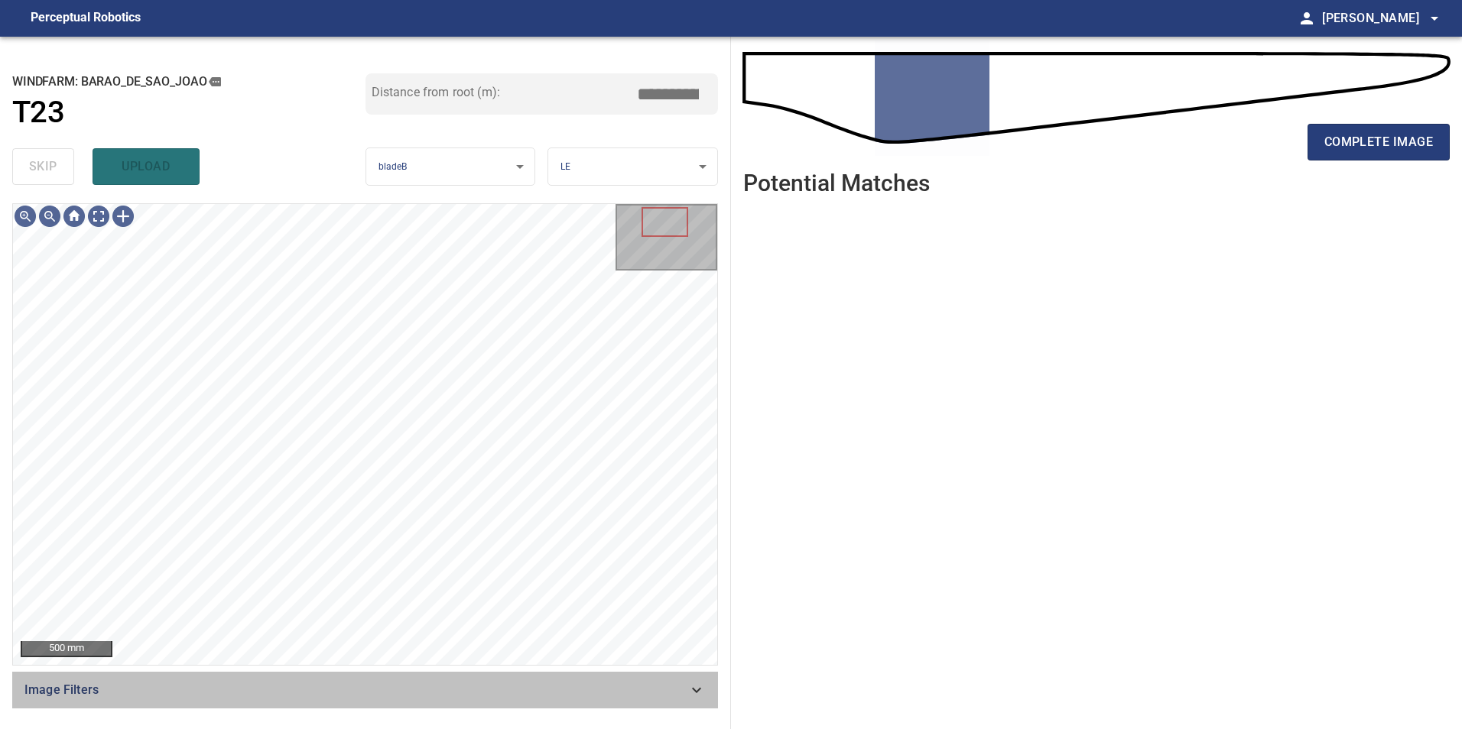
click at [693, 681] on icon at bounding box center [696, 690] width 18 height 18
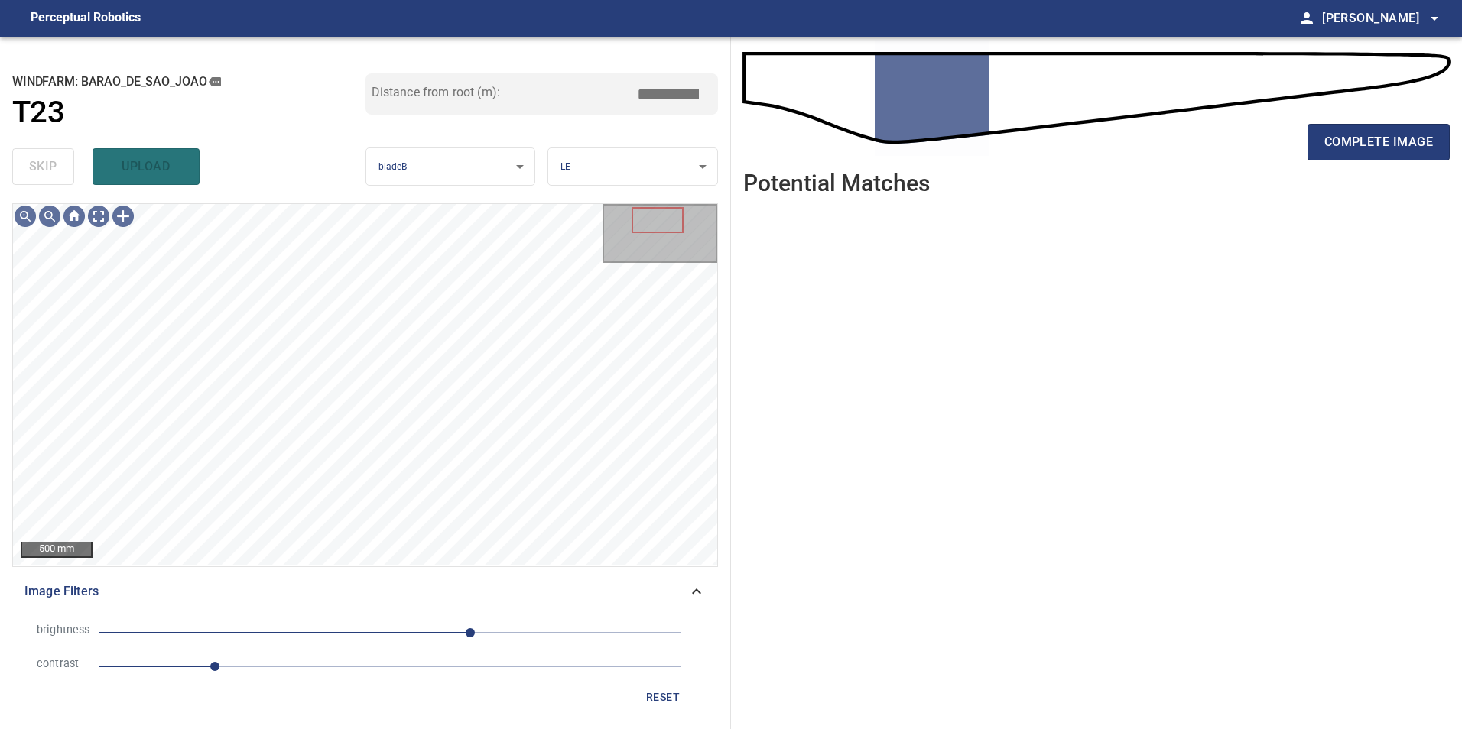
drag, startPoint x: 362, startPoint y: 656, endPoint x: 342, endPoint y: 670, distance: 24.8
click at [362, 657] on span "1" at bounding box center [390, 666] width 583 height 21
click at [297, 664] on span "2.3" at bounding box center [390, 666] width 583 height 21
drag, startPoint x: 424, startPoint y: 633, endPoint x: 378, endPoint y: 640, distance: 46.4
click at [424, 634] on span "70" at bounding box center [390, 632] width 583 height 21
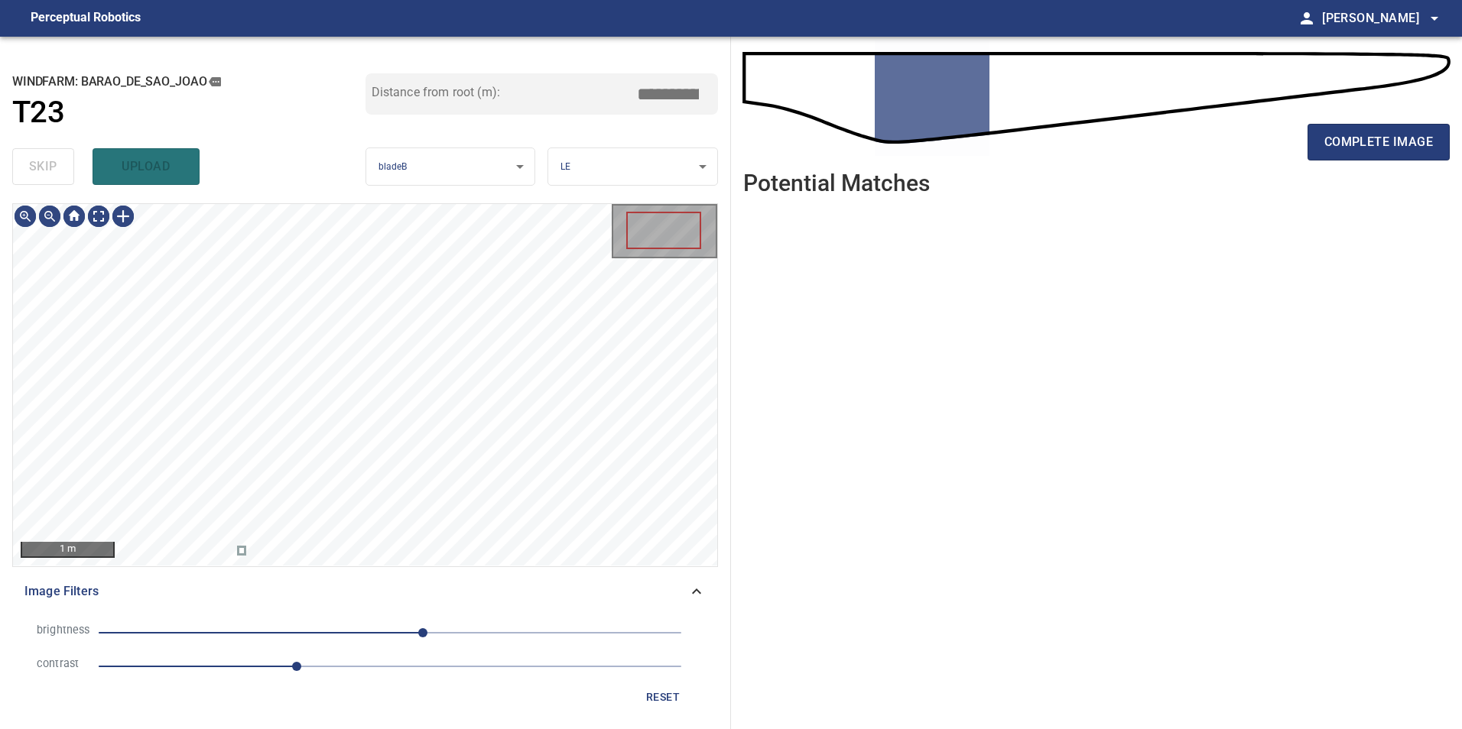
click at [372, 640] on span "29" at bounding box center [390, 632] width 583 height 21
click at [396, 636] on span "5" at bounding box center [390, 632] width 583 height 21
click at [391, 635] on span "5" at bounding box center [395, 632] width 9 height 9
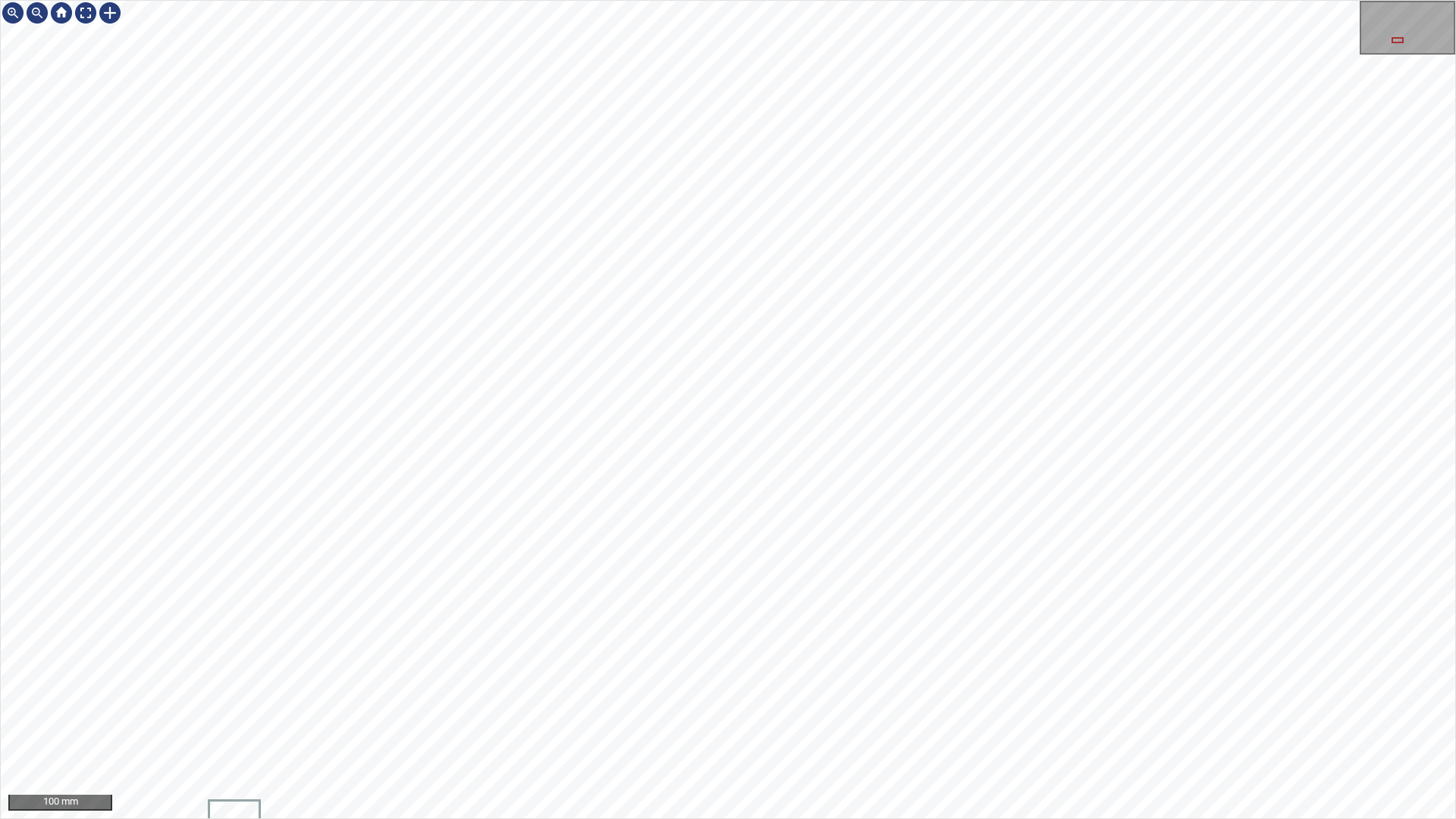
click at [927, 723] on div "100 mm" at bounding box center [728, 410] width 1456 height 819
click at [820, 723] on div "100 mm" at bounding box center [728, 410] width 1456 height 819
click at [751, 723] on div "100 mm" at bounding box center [728, 410] width 1456 height 819
click at [932, 723] on div "100 mm" at bounding box center [728, 410] width 1456 height 819
click at [973, 723] on div "100 mm" at bounding box center [728, 410] width 1456 height 819
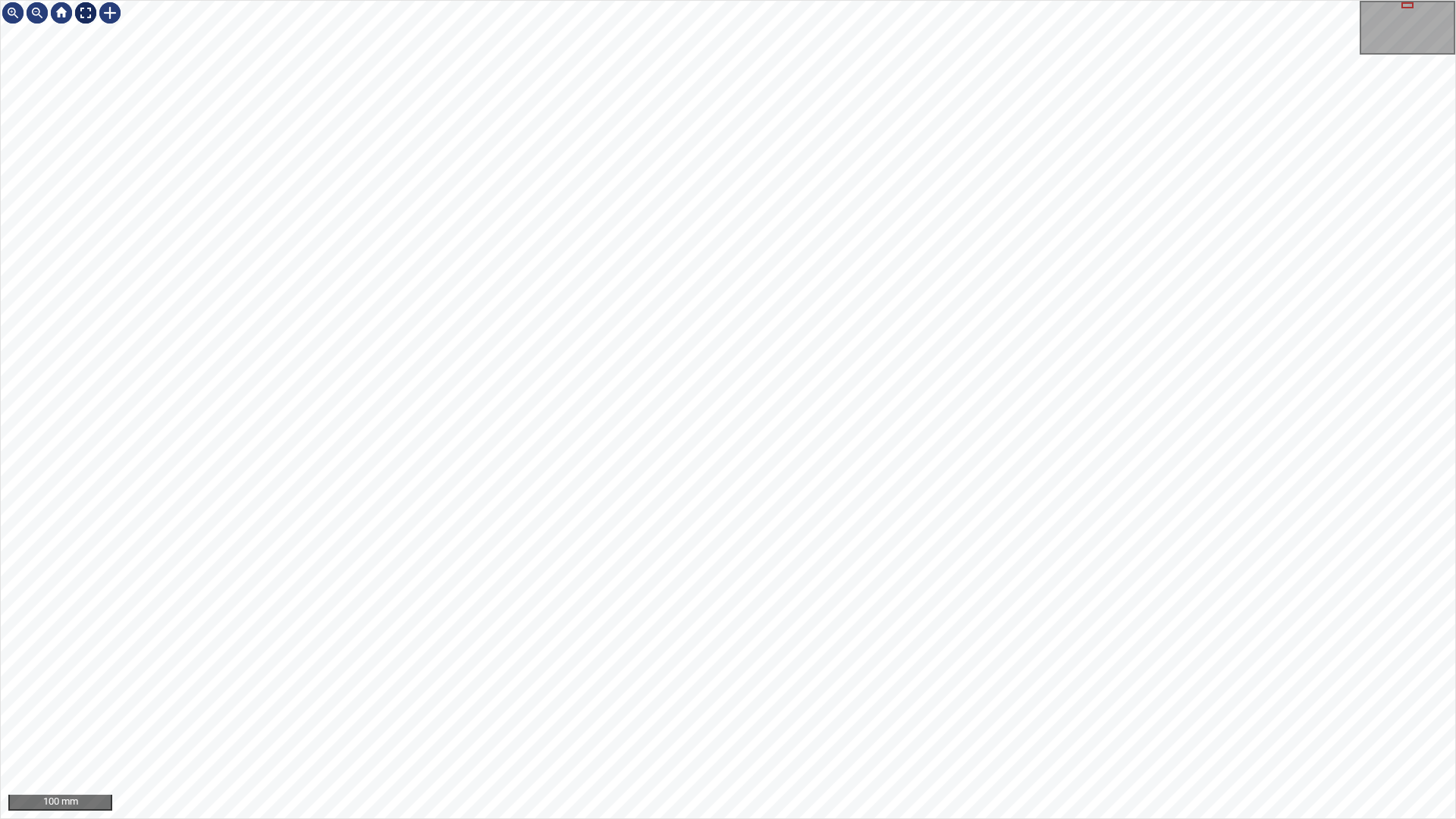
click at [84, 18] on div at bounding box center [85, 13] width 24 height 24
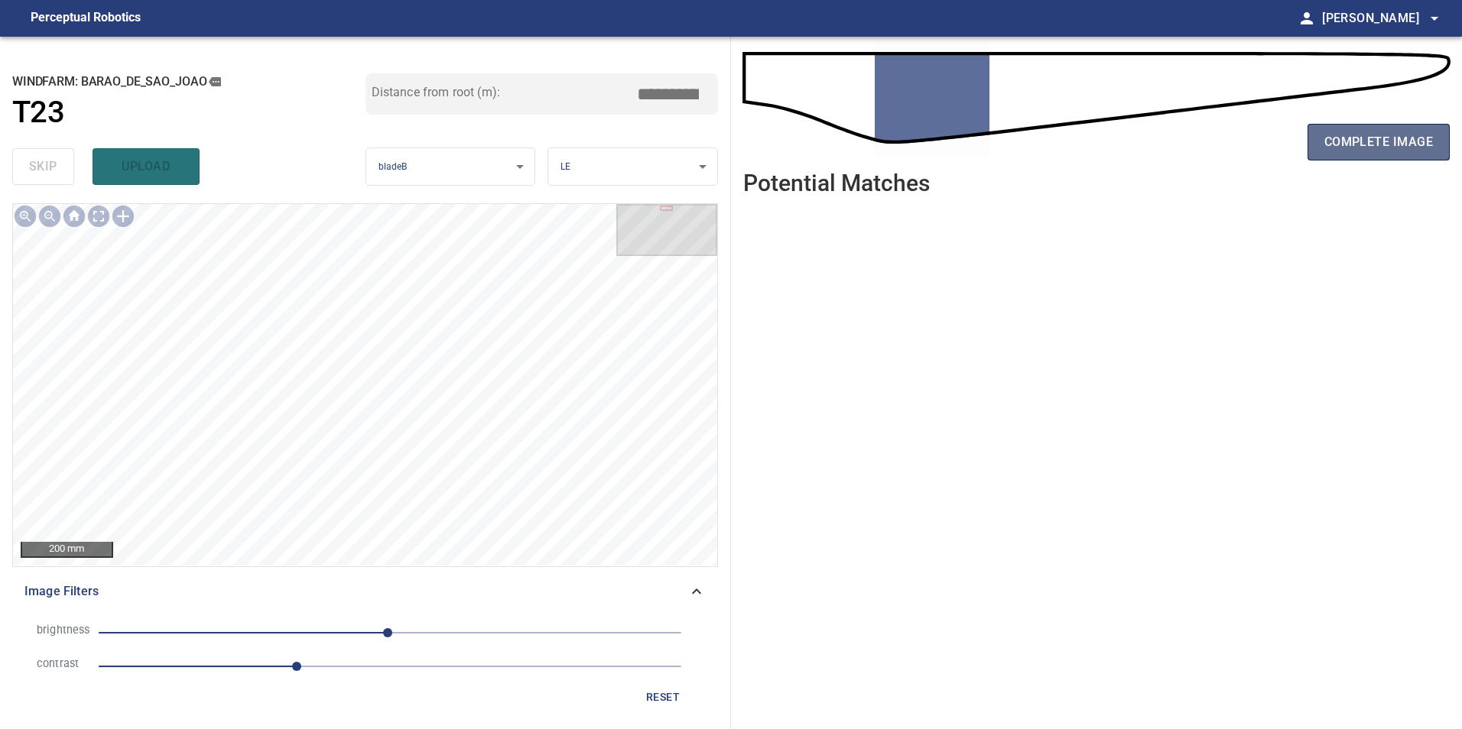
click at [1375, 142] on span "complete image" at bounding box center [1378, 141] width 109 height 21
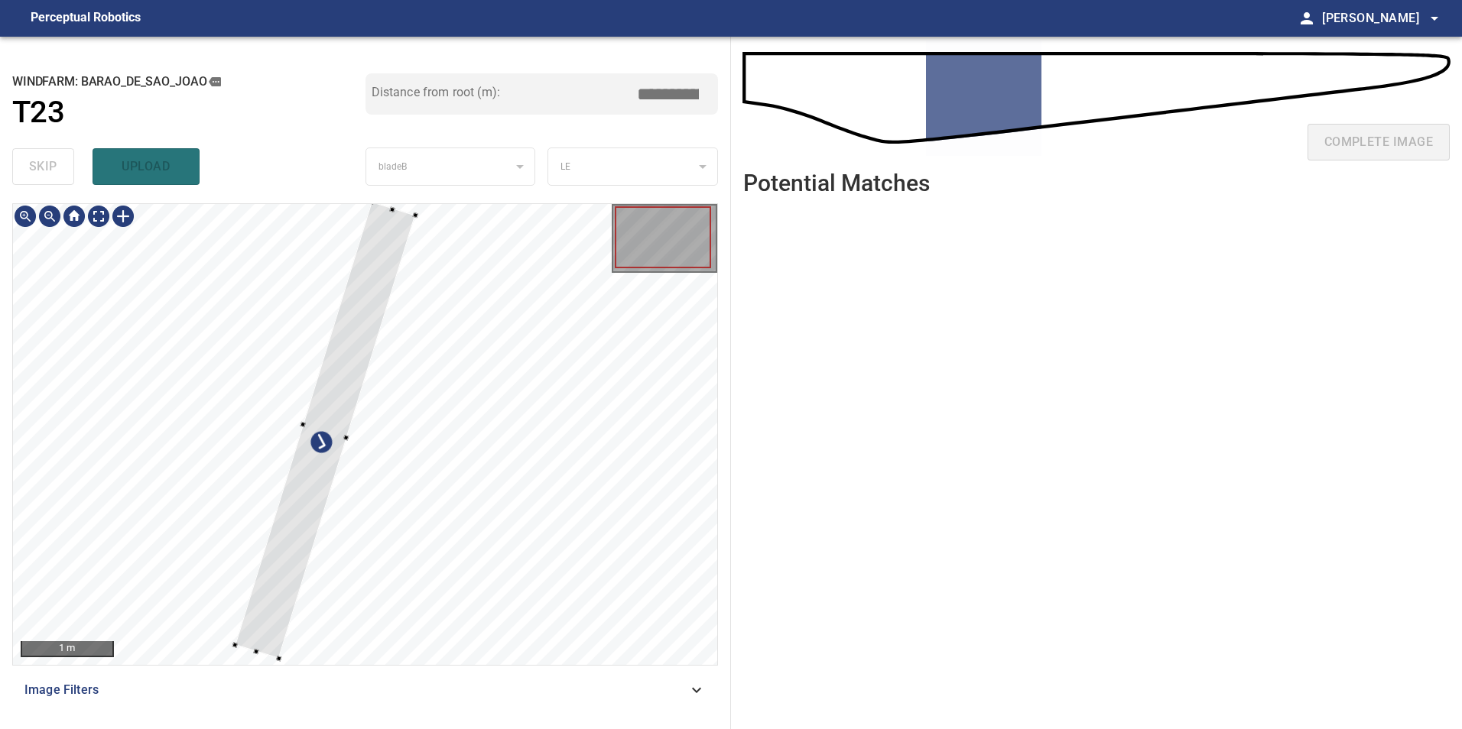
click at [179, 511] on div at bounding box center [365, 434] width 704 height 461
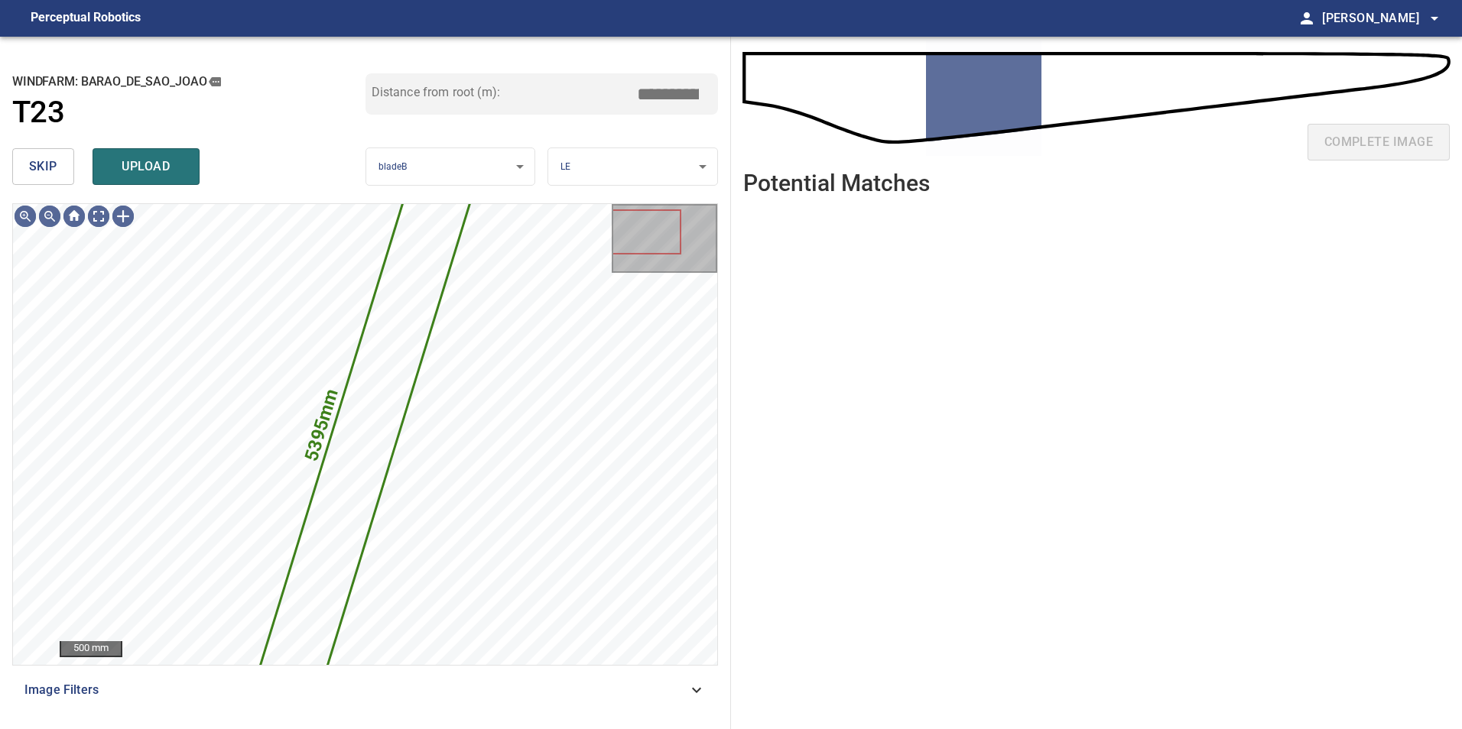
drag, startPoint x: 47, startPoint y: 151, endPoint x: 78, endPoint y: 200, distance: 57.7
click at [52, 161] on button "skip" at bounding box center [43, 166] width 62 height 37
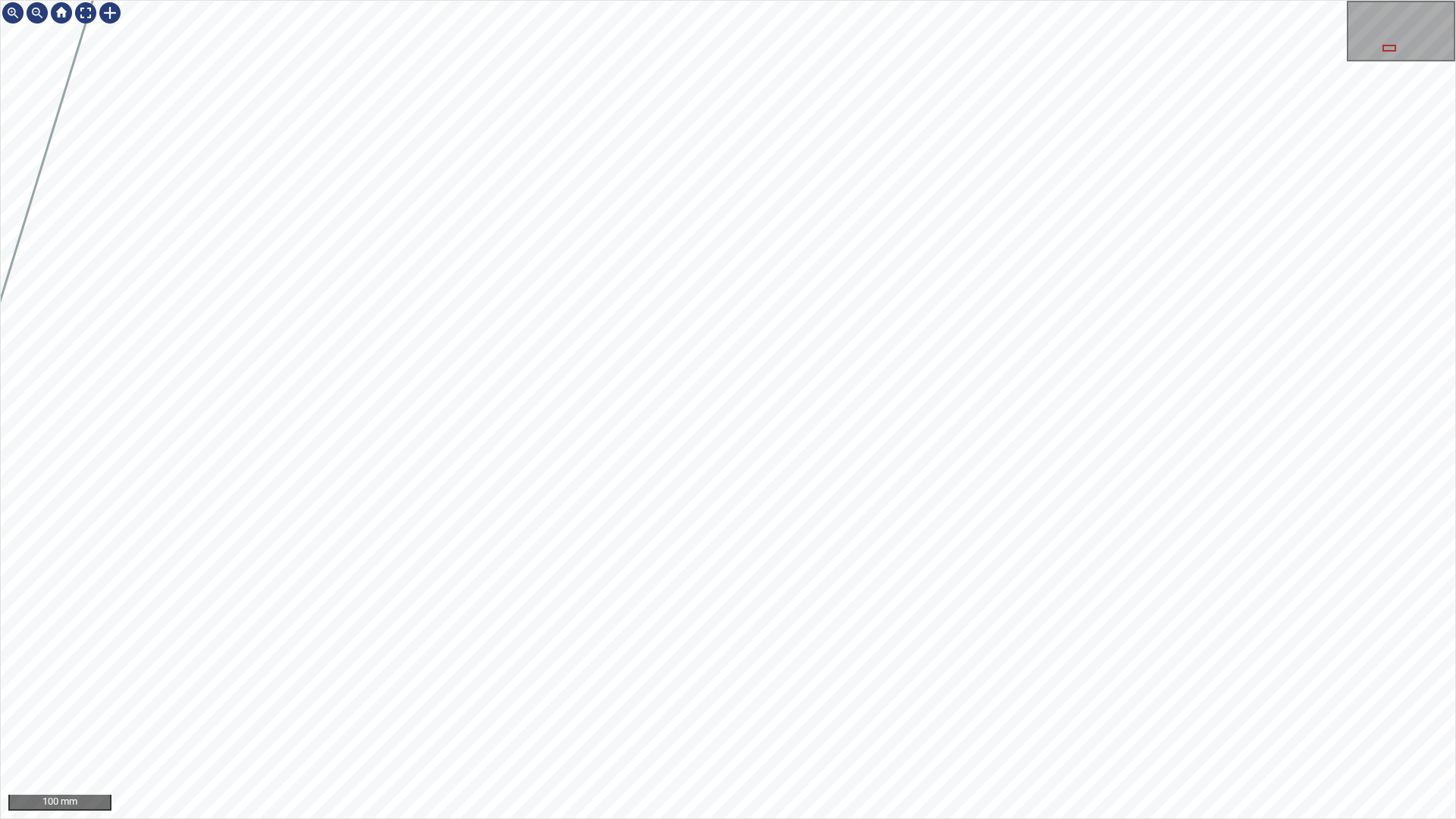
click at [984, 723] on div "100 mm" at bounding box center [728, 410] width 1456 height 819
click at [897, 723] on div "100 mm" at bounding box center [728, 410] width 1456 height 819
click at [1036, 723] on div "50 mm" at bounding box center [728, 410] width 1456 height 819
click at [1053, 723] on div "50 mm" at bounding box center [728, 410] width 1456 height 819
click at [892, 723] on div "50 mm" at bounding box center [728, 410] width 1456 height 819
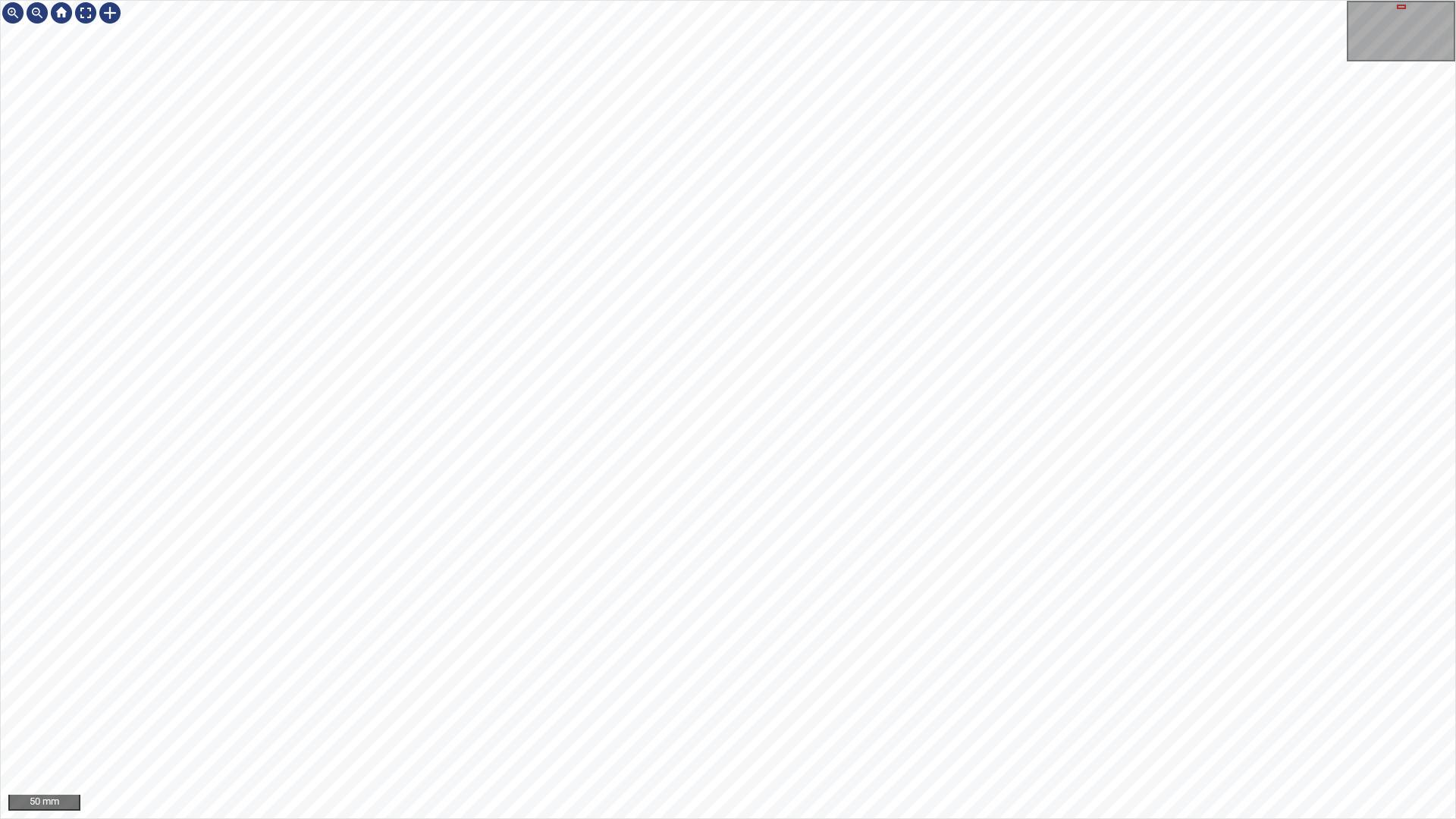
click at [683, 723] on div "50 mm" at bounding box center [728, 410] width 1456 height 819
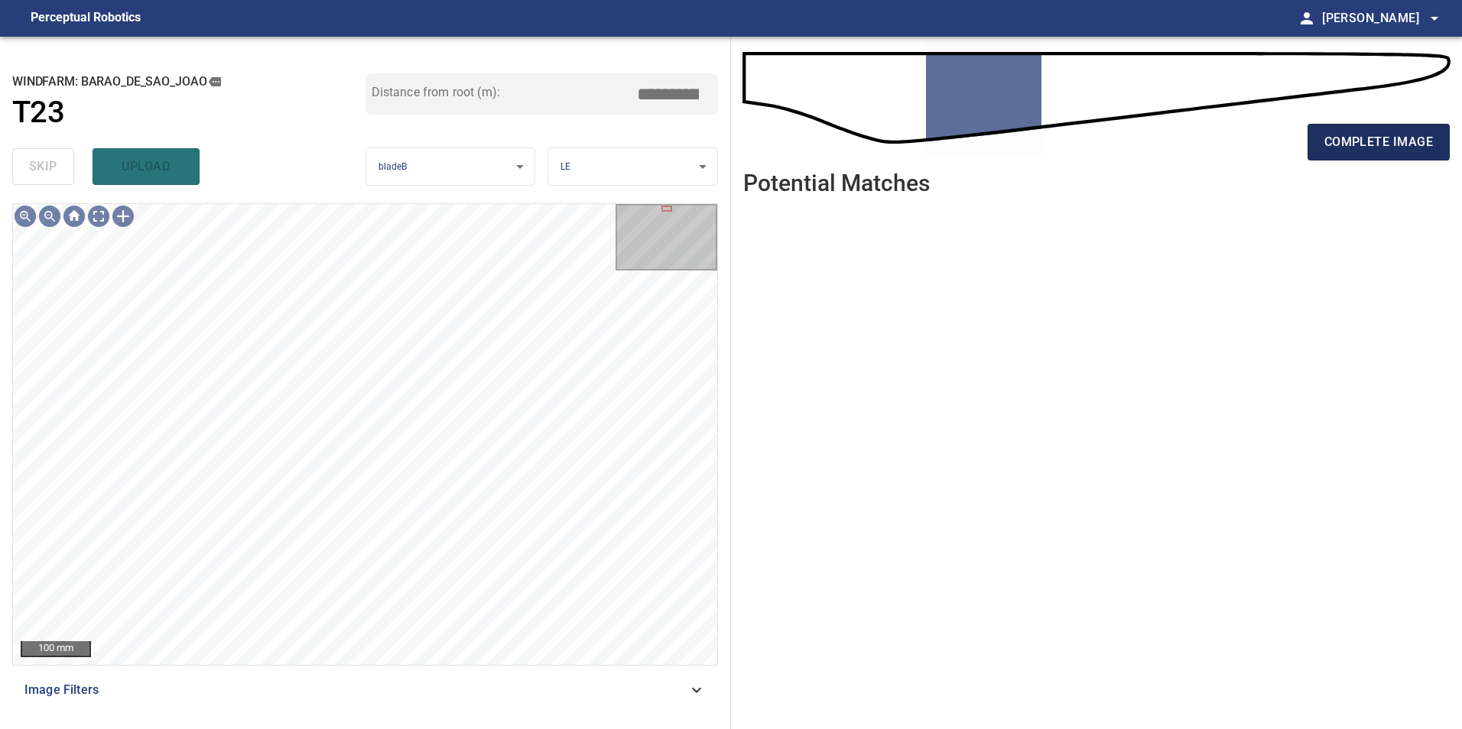
click at [1368, 139] on span "complete image" at bounding box center [1378, 141] width 109 height 21
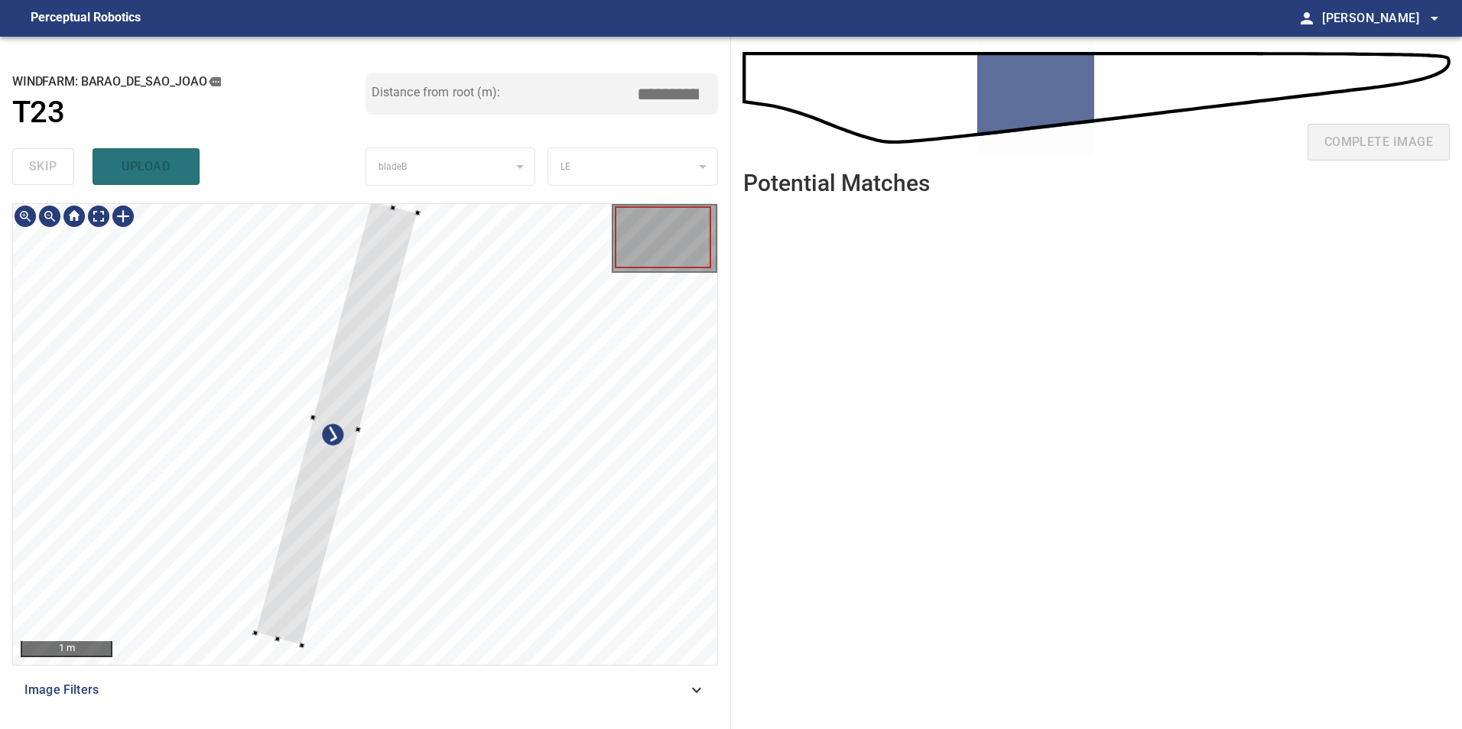
click at [255, 575] on div at bounding box center [336, 422] width 162 height 445
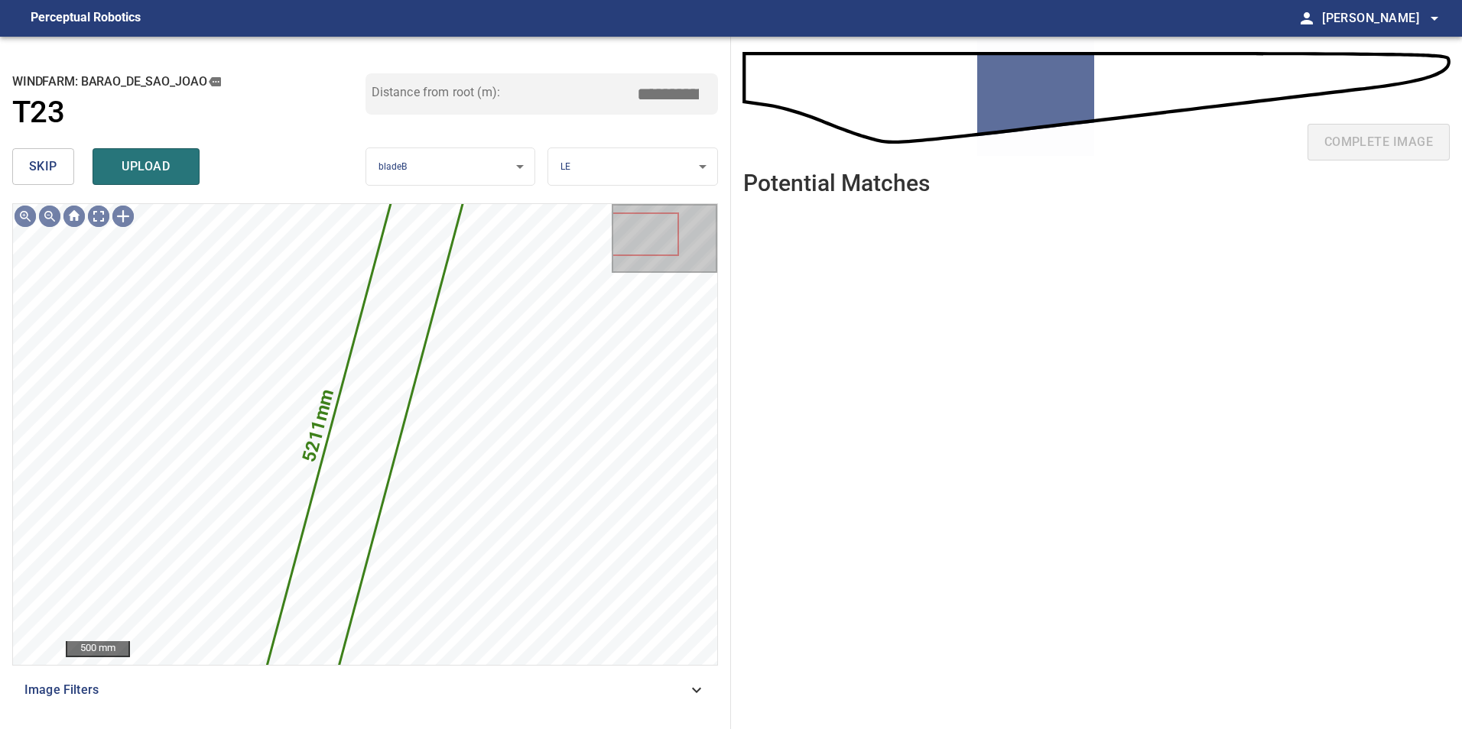
click at [41, 142] on div "skip upload" at bounding box center [188, 166] width 353 height 49
drag, startPoint x: 54, startPoint y: 174, endPoint x: 76, endPoint y: 216, distance: 47.5
click at [62, 189] on div "skip upload" at bounding box center [188, 166] width 353 height 49
drag, startPoint x: 51, startPoint y: 162, endPoint x: 63, endPoint y: 183, distance: 24.0
click at [58, 176] on button "skip" at bounding box center [43, 166] width 62 height 37
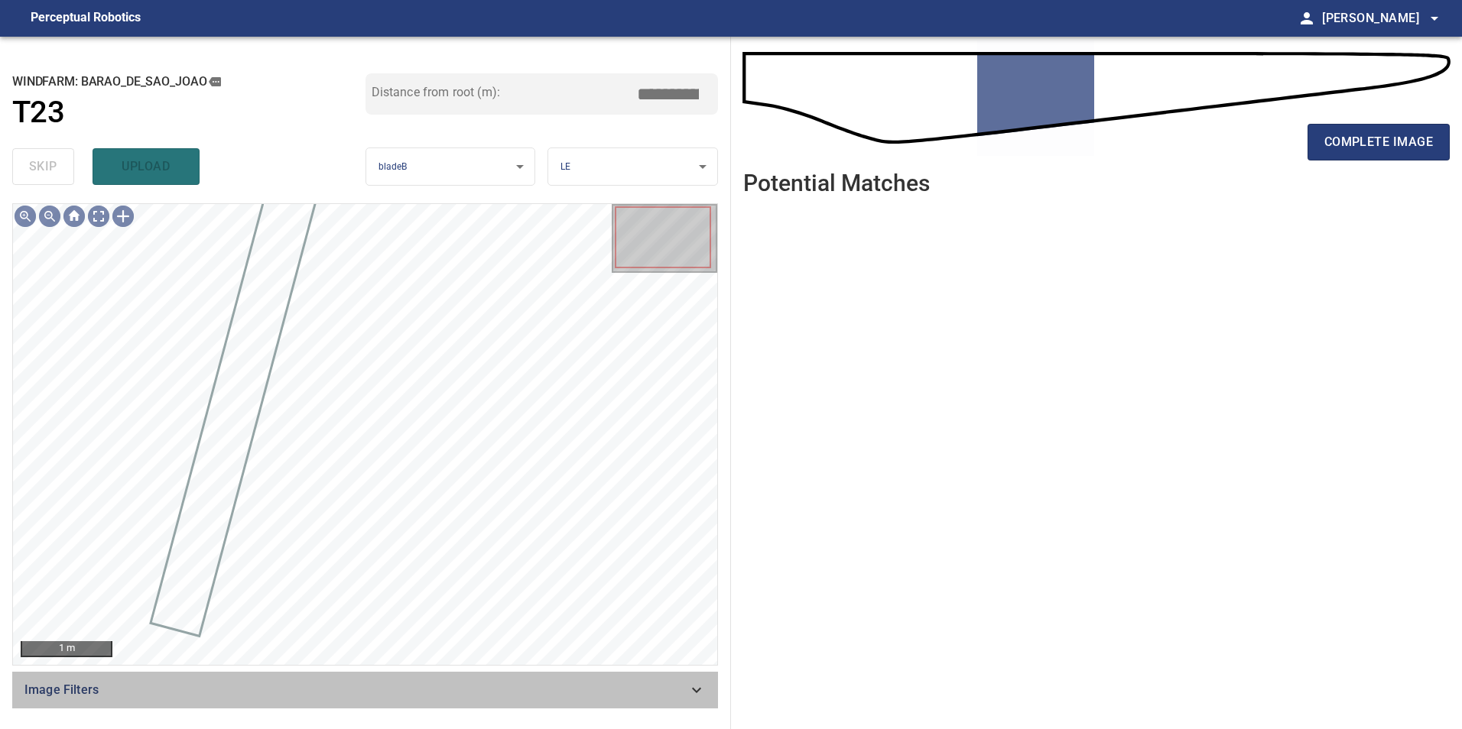
click at [508, 678] on div "Image Filters" at bounding box center [365, 690] width 706 height 37
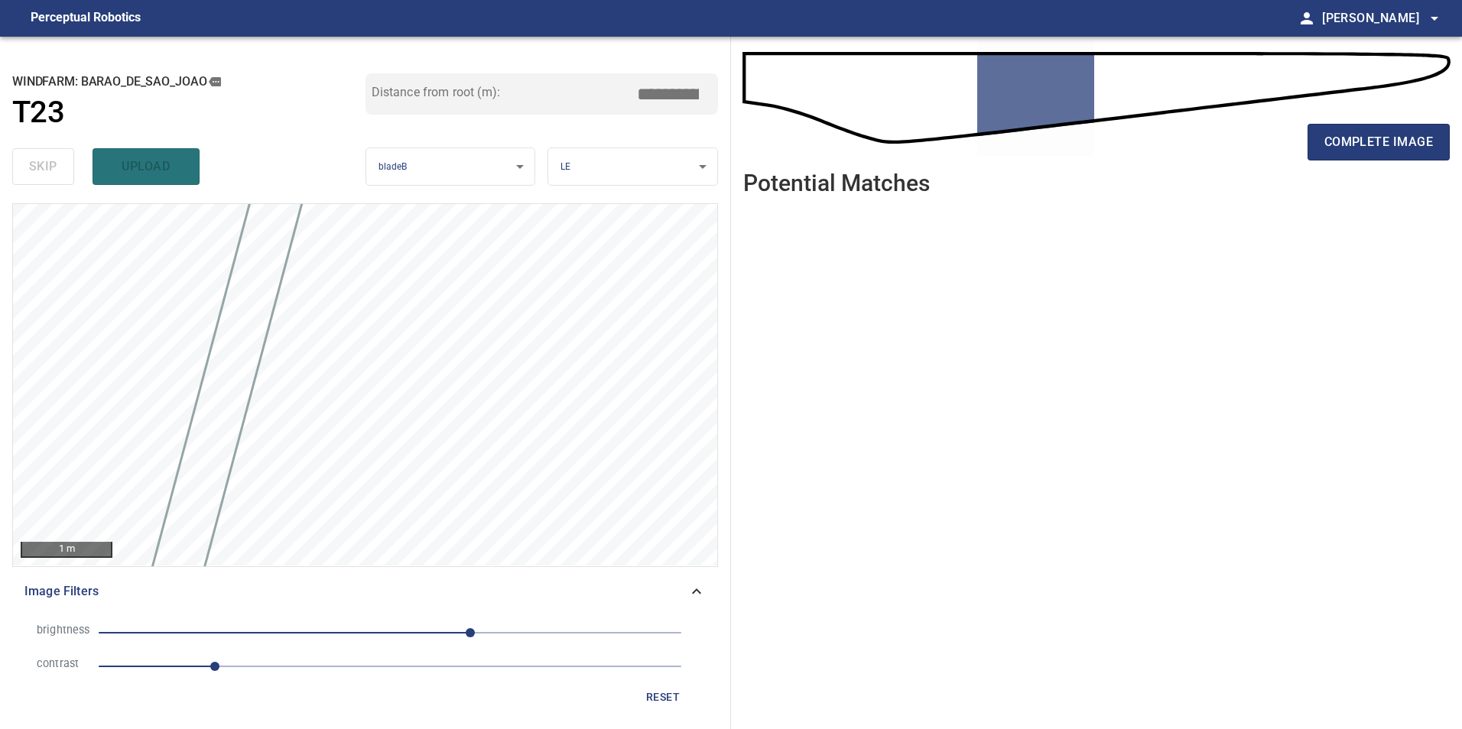
drag, startPoint x: 268, startPoint y: 673, endPoint x: 385, endPoint y: 651, distance: 118.9
click at [270, 673] on span "1" at bounding box center [390, 666] width 583 height 21
click at [413, 641] on span "70" at bounding box center [390, 632] width 583 height 21
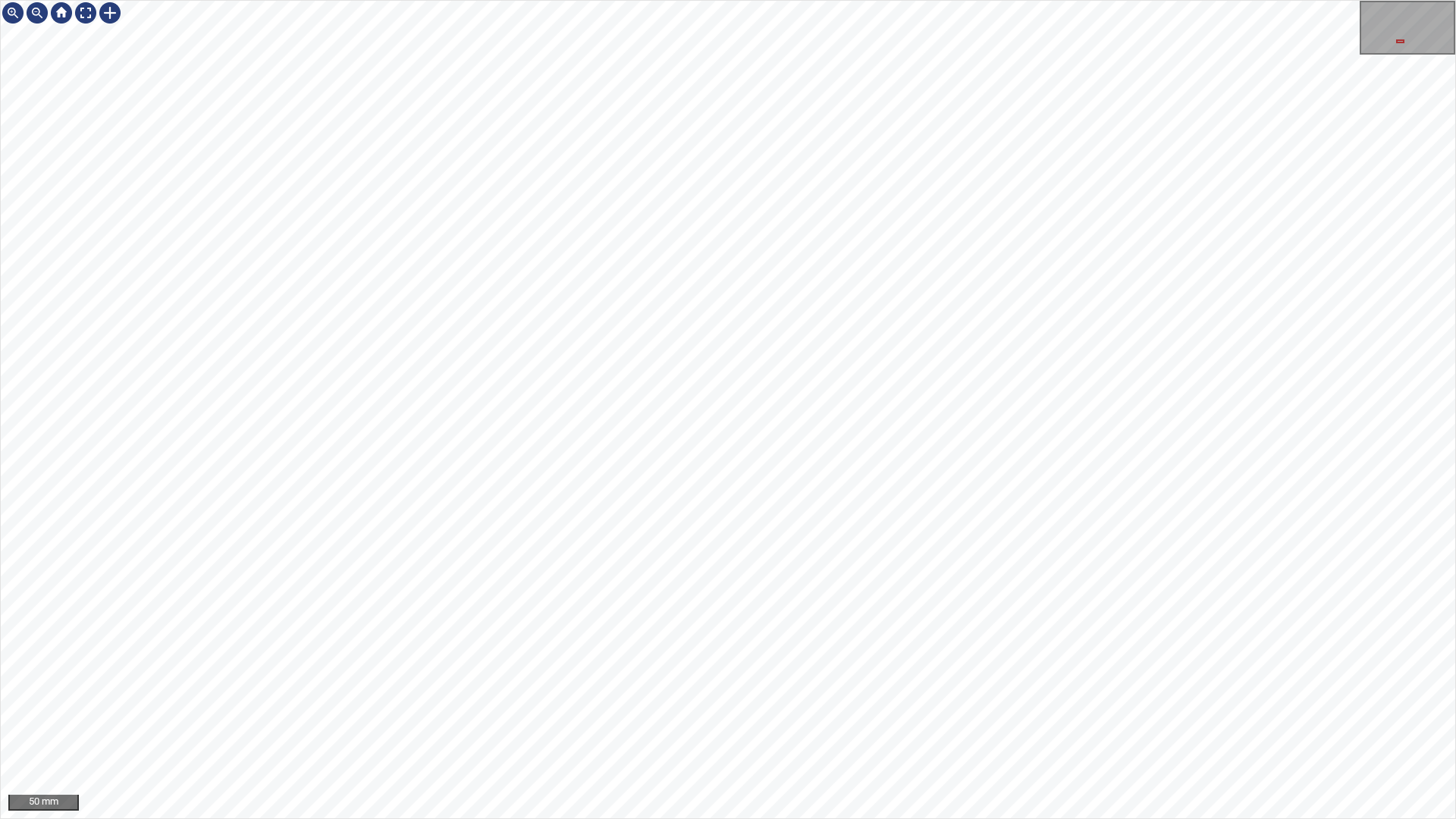
click at [617, 723] on div "50 mm" at bounding box center [728, 410] width 1456 height 819
click at [838, 723] on div "50 mm" at bounding box center [728, 410] width 1456 height 819
click at [88, 20] on div at bounding box center [85, 13] width 24 height 24
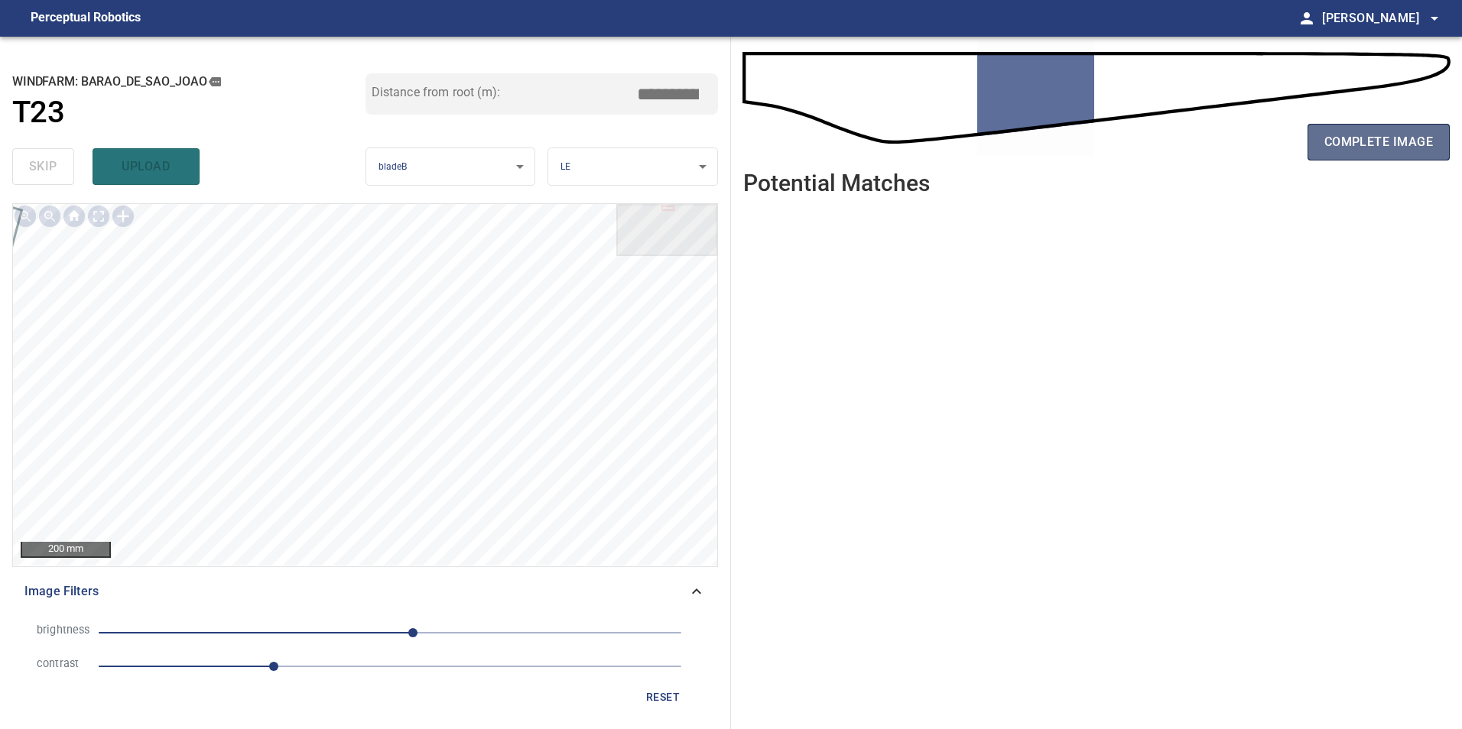
click at [1381, 152] on span "complete image" at bounding box center [1378, 141] width 109 height 21
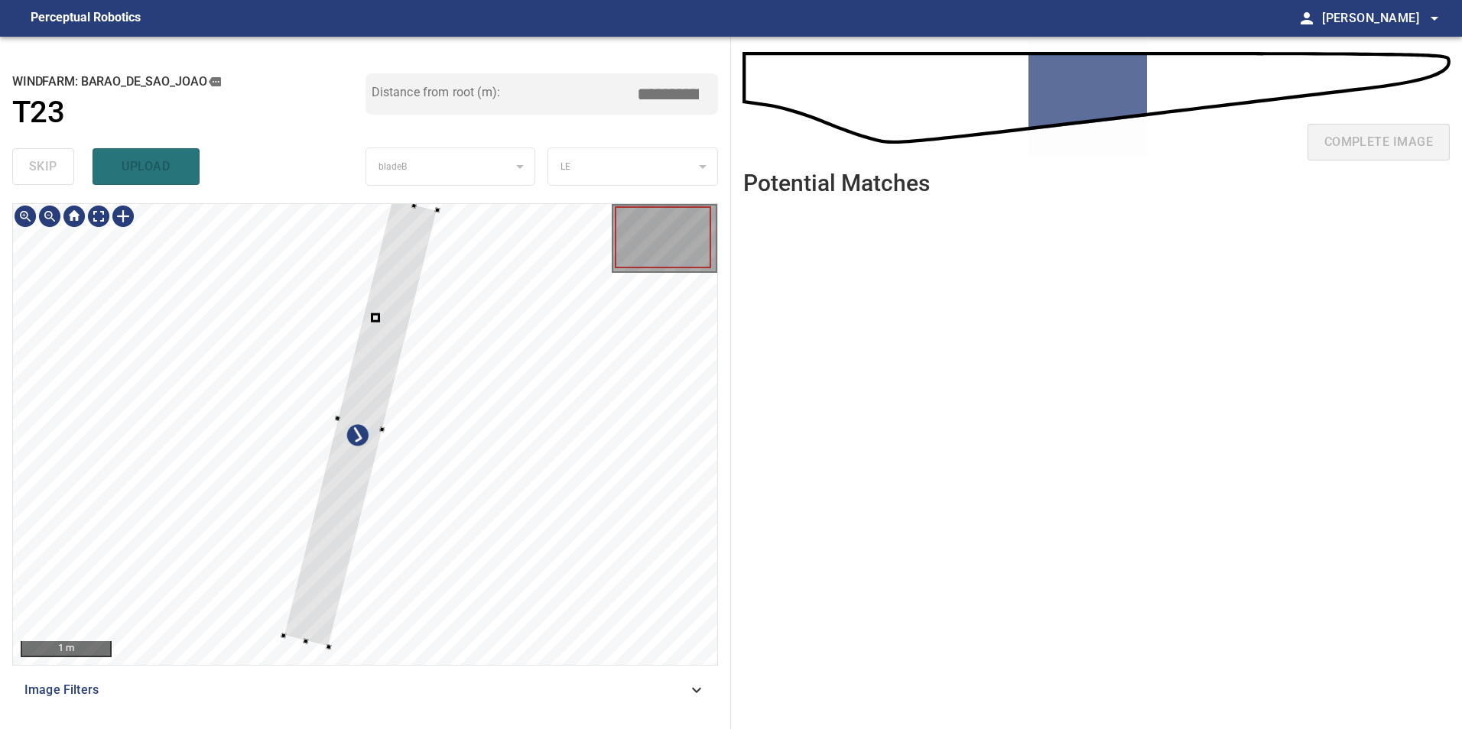
click at [284, 500] on div at bounding box center [361, 423] width 154 height 448
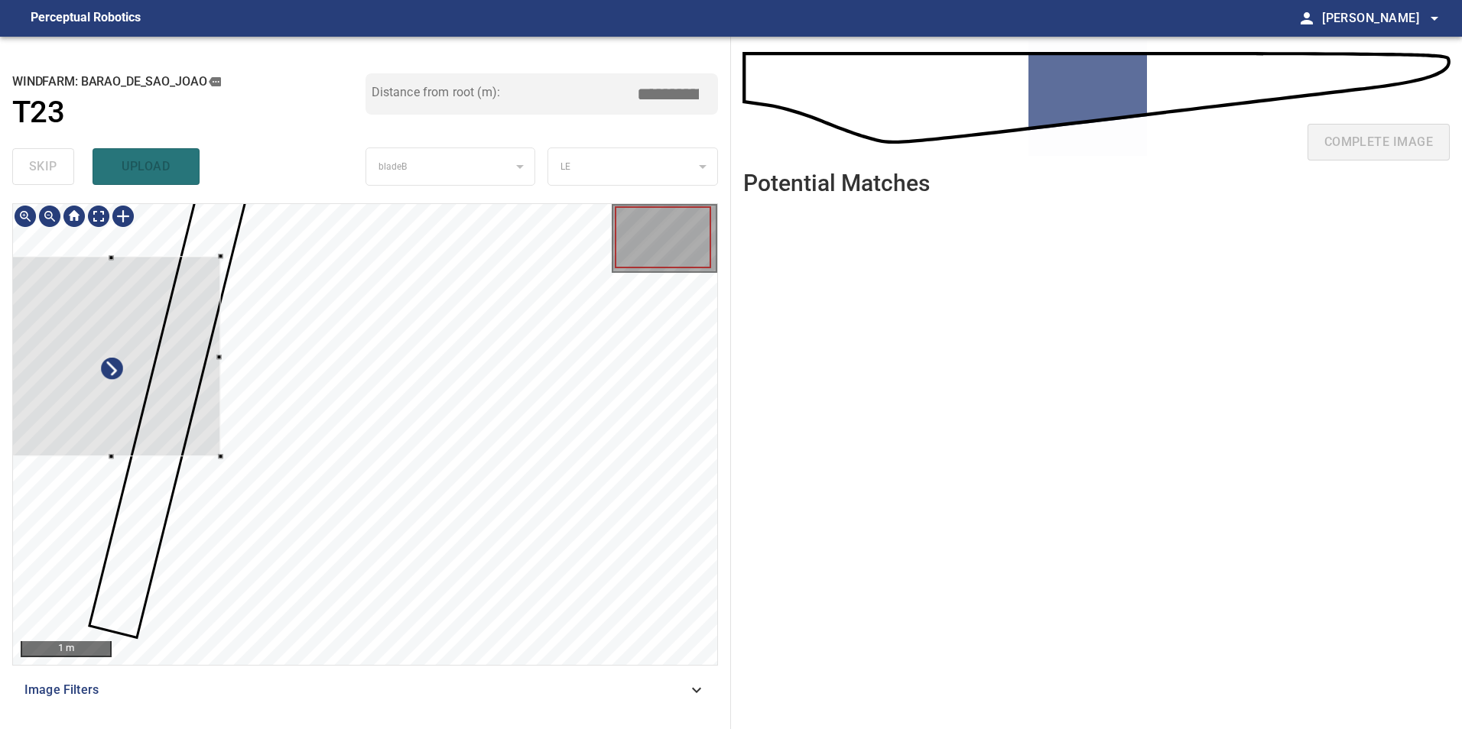
click at [225, 378] on div at bounding box center [365, 434] width 704 height 461
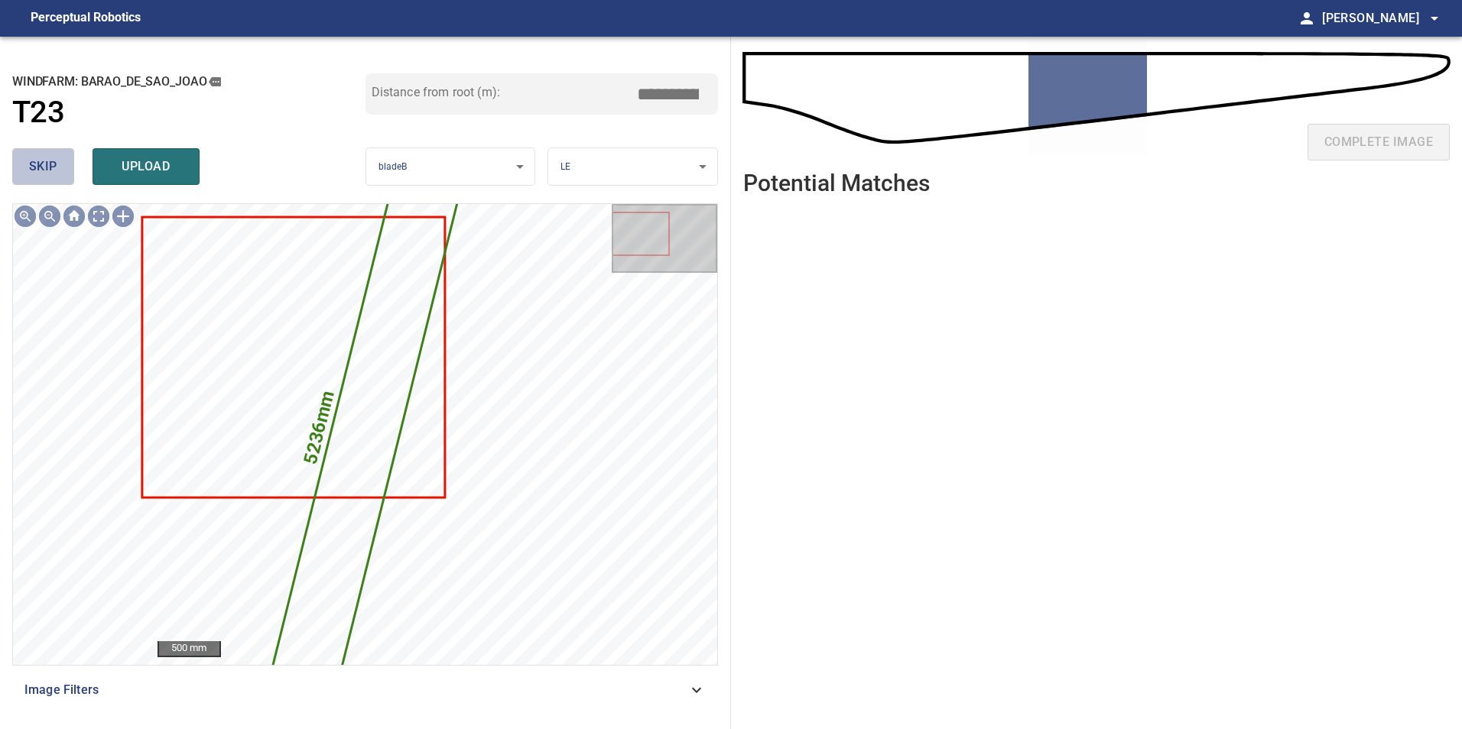
click at [48, 163] on span "skip" at bounding box center [43, 166] width 28 height 21
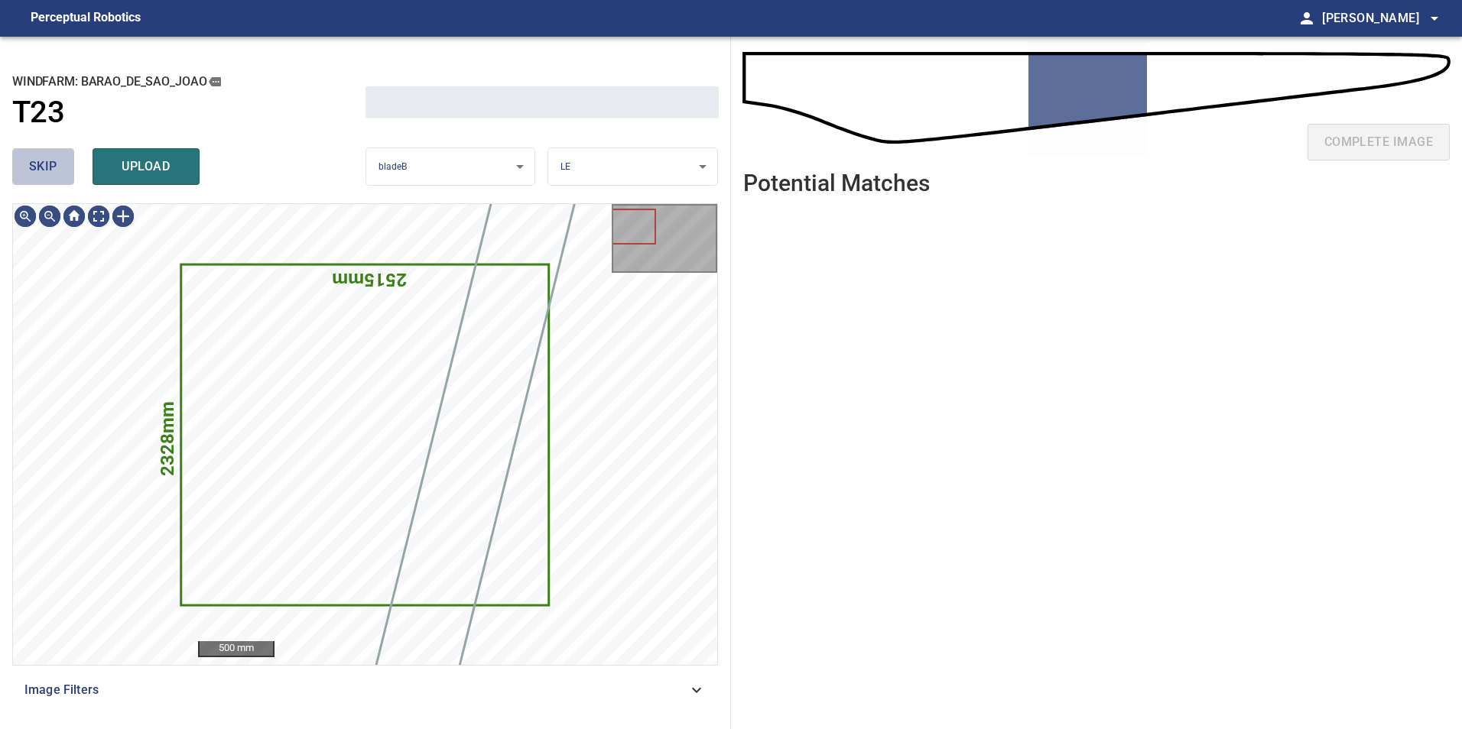
click at [48, 163] on span "skip" at bounding box center [43, 166] width 28 height 21
drag, startPoint x: 48, startPoint y: 163, endPoint x: 56, endPoint y: 177, distance: 15.7
click at [48, 164] on div "skip upload" at bounding box center [188, 166] width 353 height 49
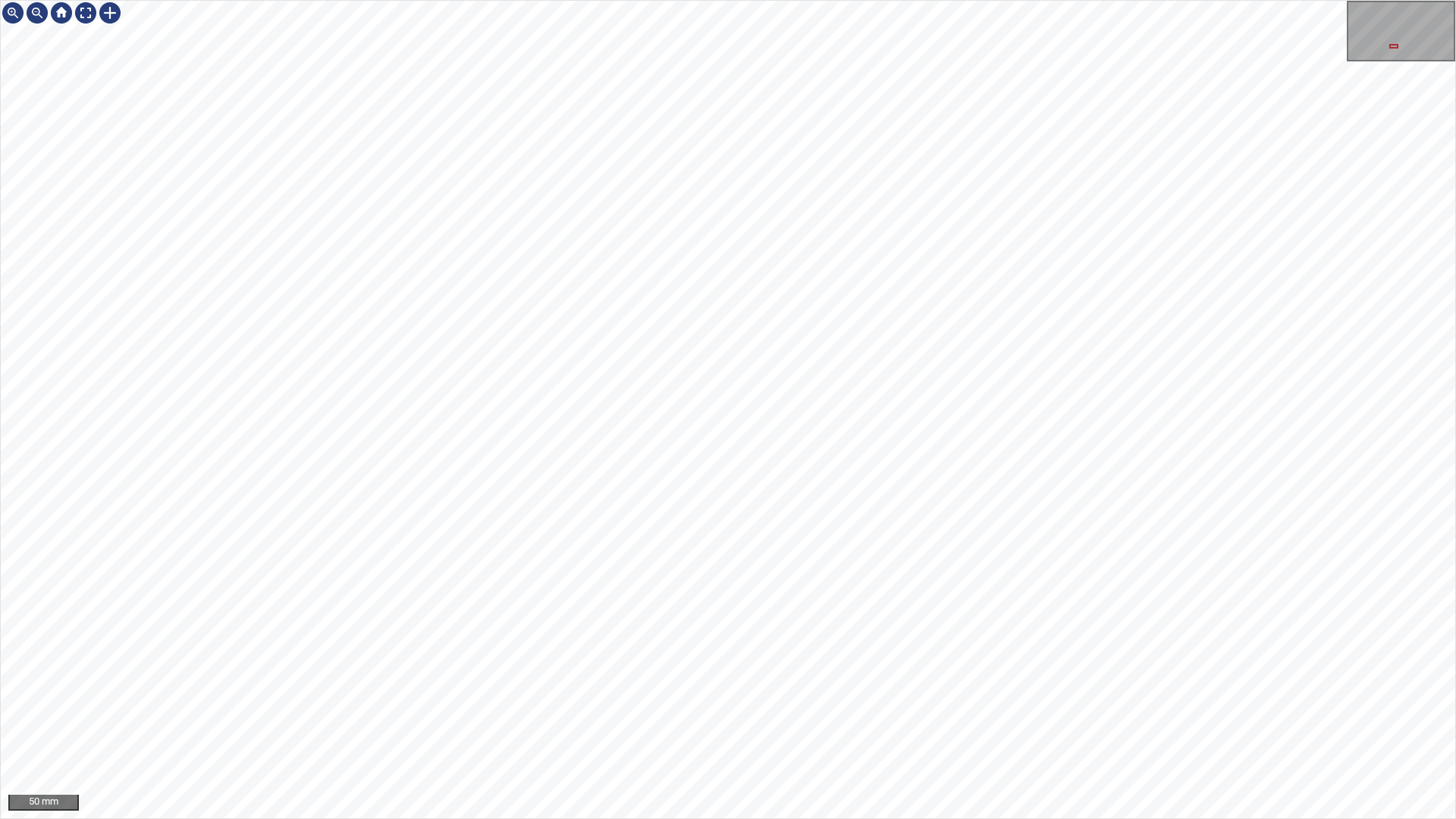
click at [1054, 723] on div "50 mm" at bounding box center [728, 410] width 1456 height 819
click at [1110, 723] on div "50 mm" at bounding box center [728, 410] width 1456 height 819
click at [952, 723] on div "50 mm" at bounding box center [728, 410] width 1456 height 819
click at [87, 10] on div at bounding box center [85, 13] width 24 height 24
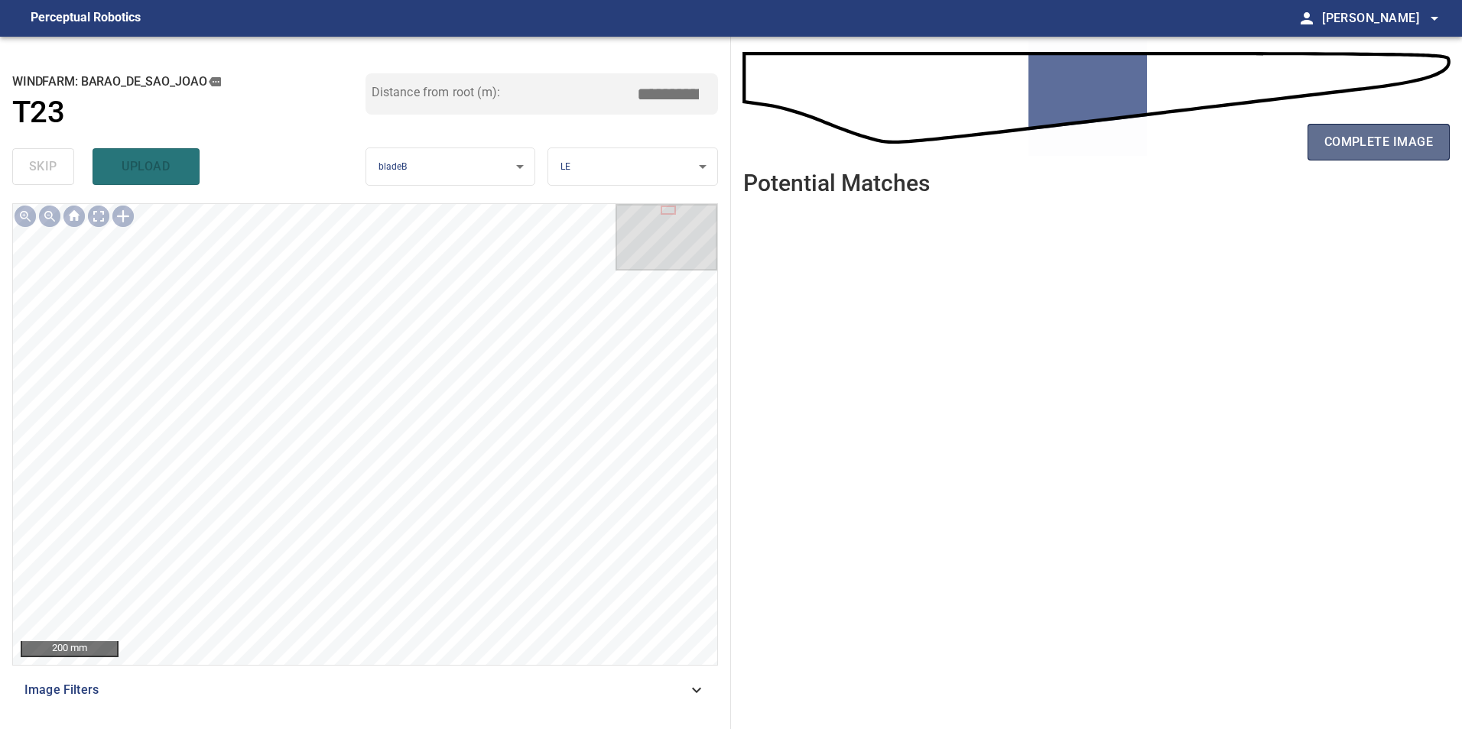
click at [1318, 146] on button "complete image" at bounding box center [1378, 142] width 142 height 37
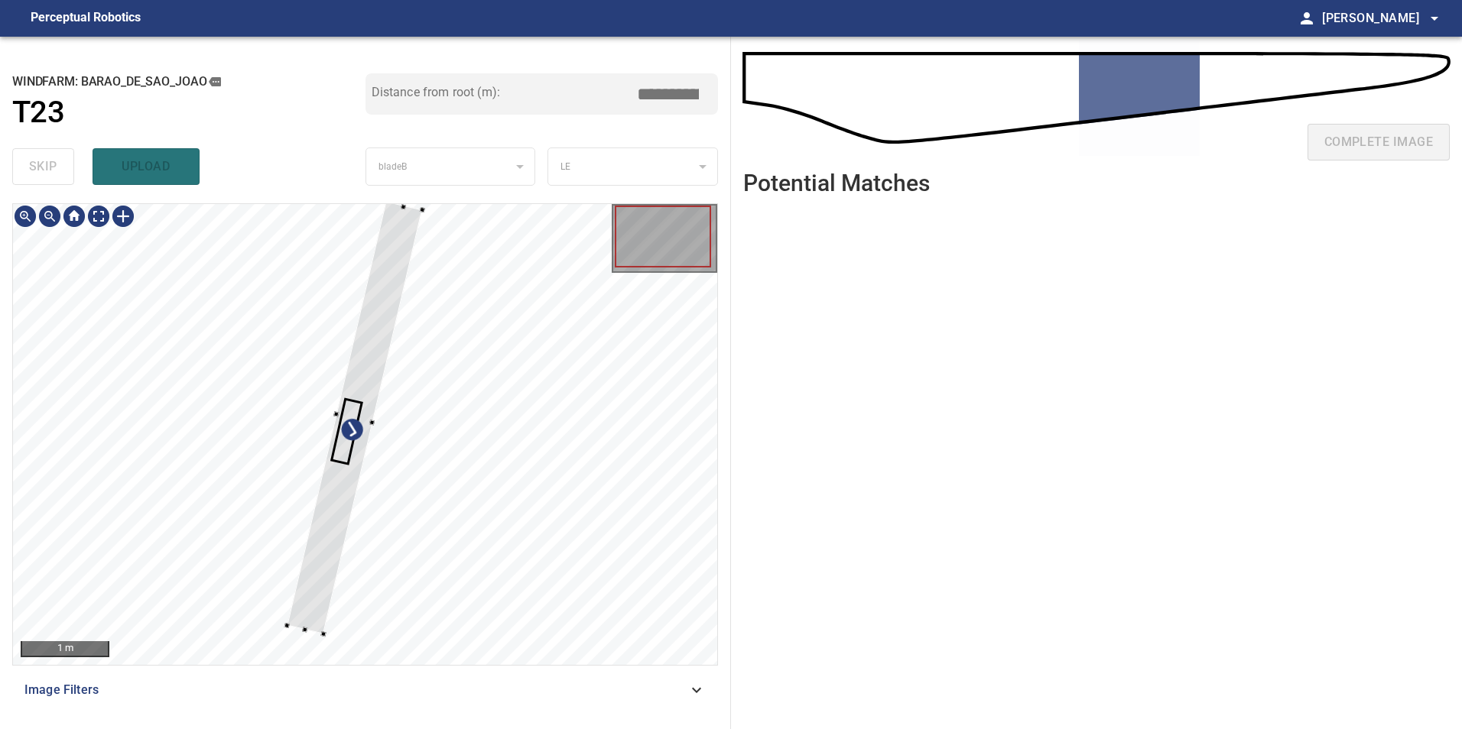
click at [170, 492] on div at bounding box center [365, 434] width 704 height 461
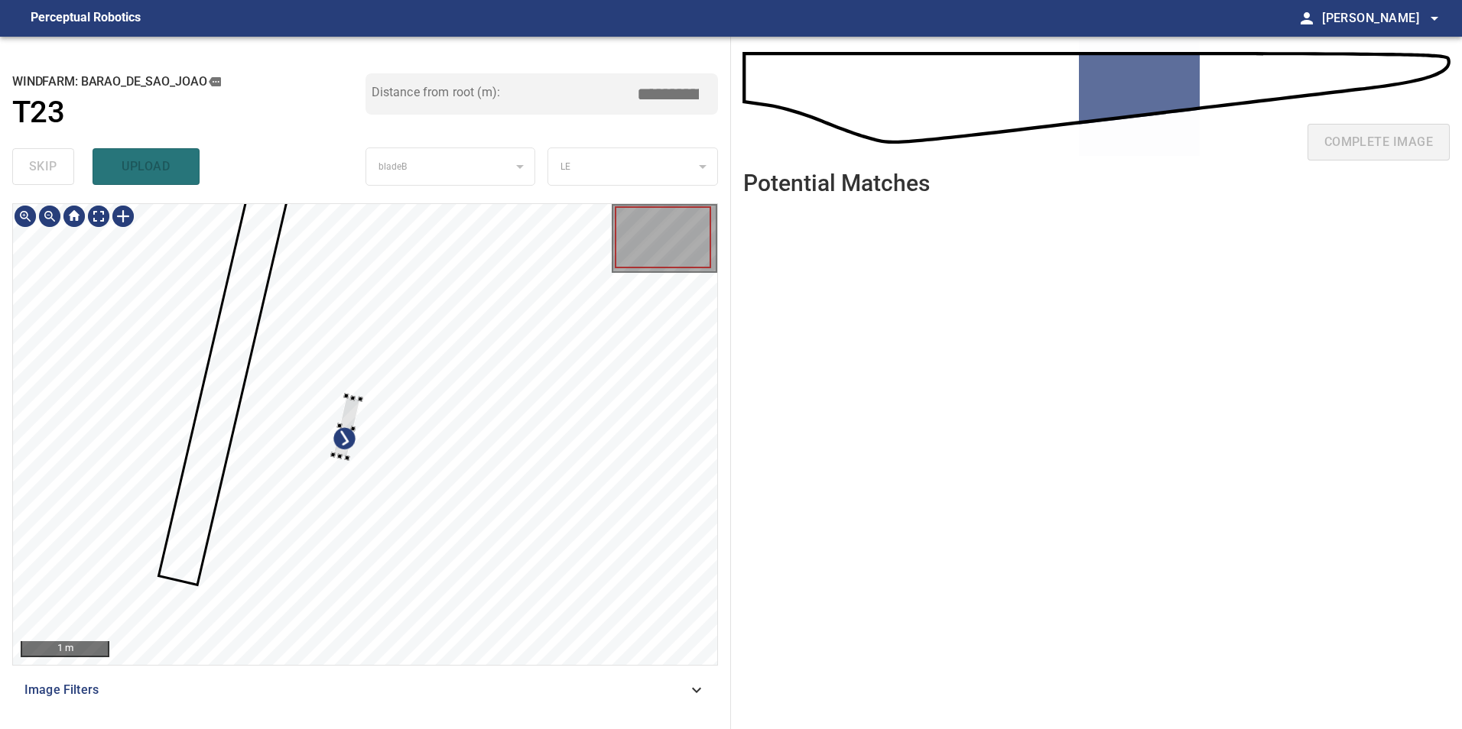
click at [186, 395] on div at bounding box center [365, 434] width 704 height 461
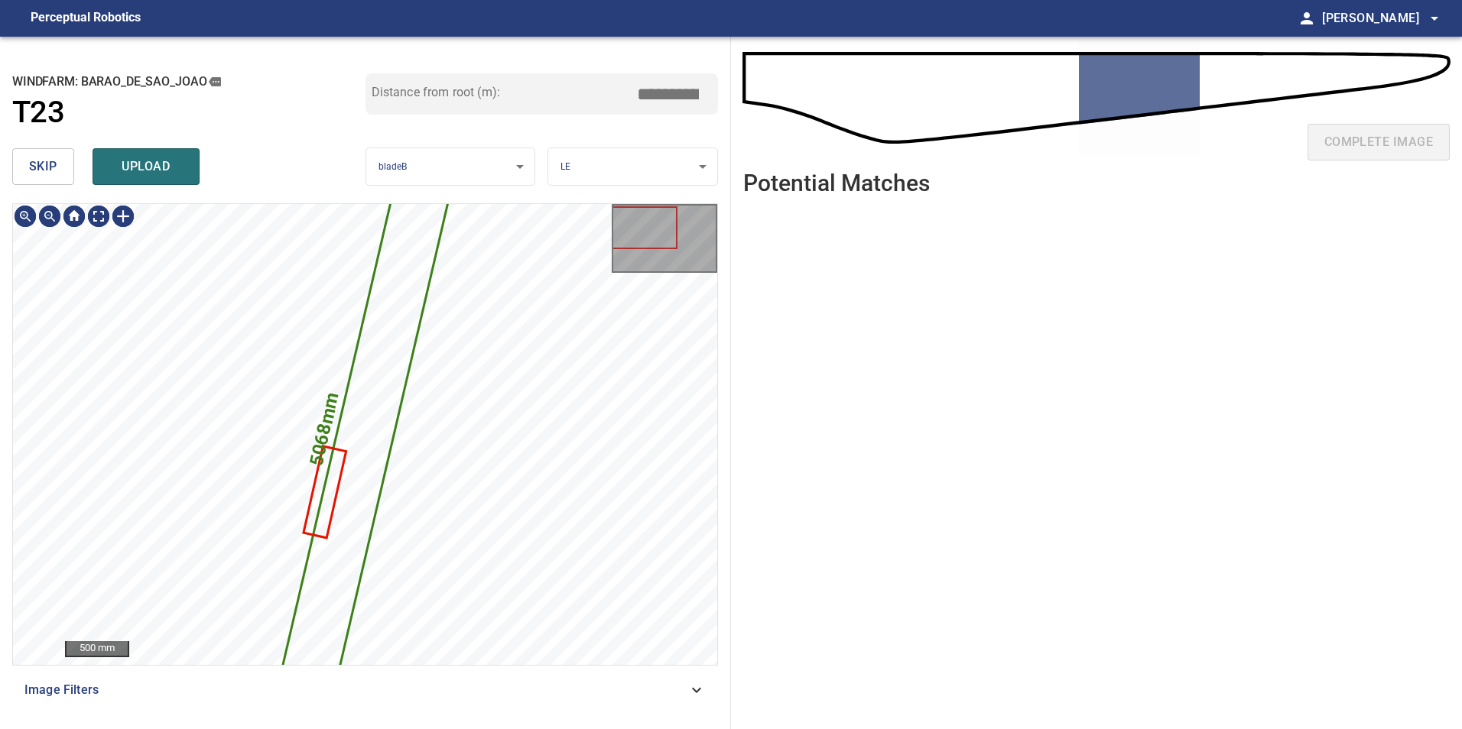
type input "*****"
click at [44, 174] on span "skip" at bounding box center [43, 166] width 28 height 21
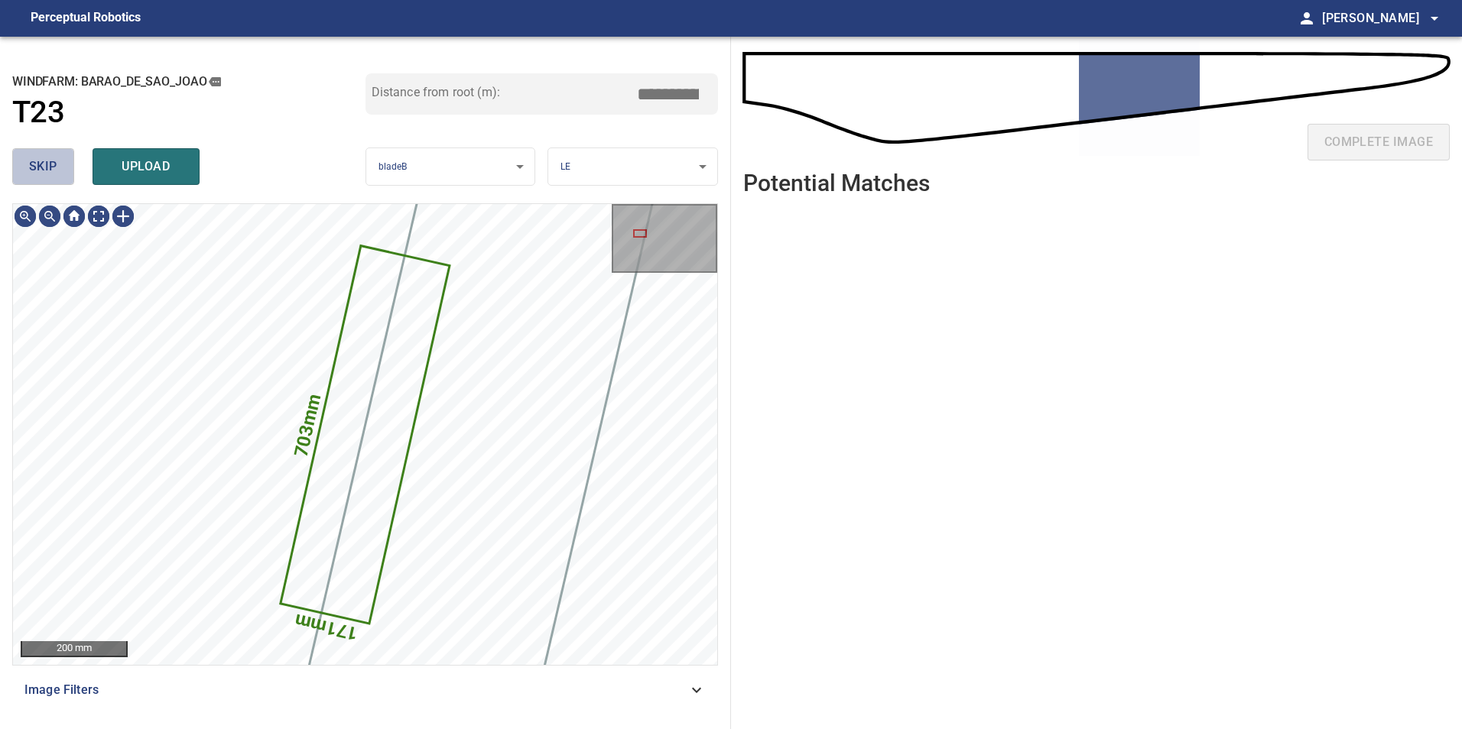
click at [44, 174] on span "skip" at bounding box center [43, 166] width 28 height 21
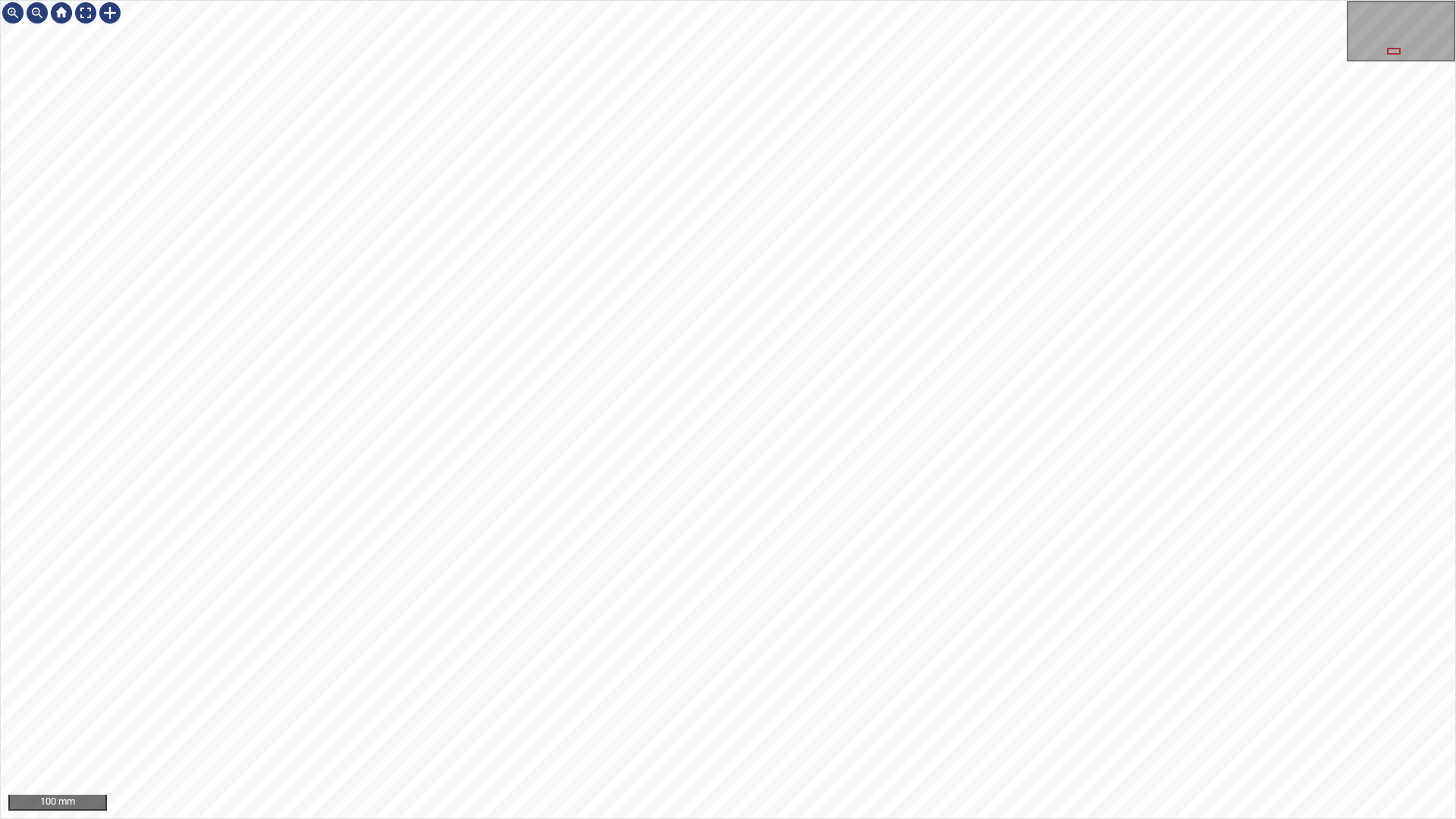
click at [896, 0] on div "100 mm" at bounding box center [728, 410] width 1456 height 819
click at [855, 723] on div "50 mm" at bounding box center [728, 410] width 1456 height 819
click at [825, 723] on div "50 mm" at bounding box center [728, 410] width 1456 height 819
click at [840, 723] on div "50 mm" at bounding box center [728, 410] width 1456 height 819
click at [79, 11] on div at bounding box center [85, 13] width 24 height 24
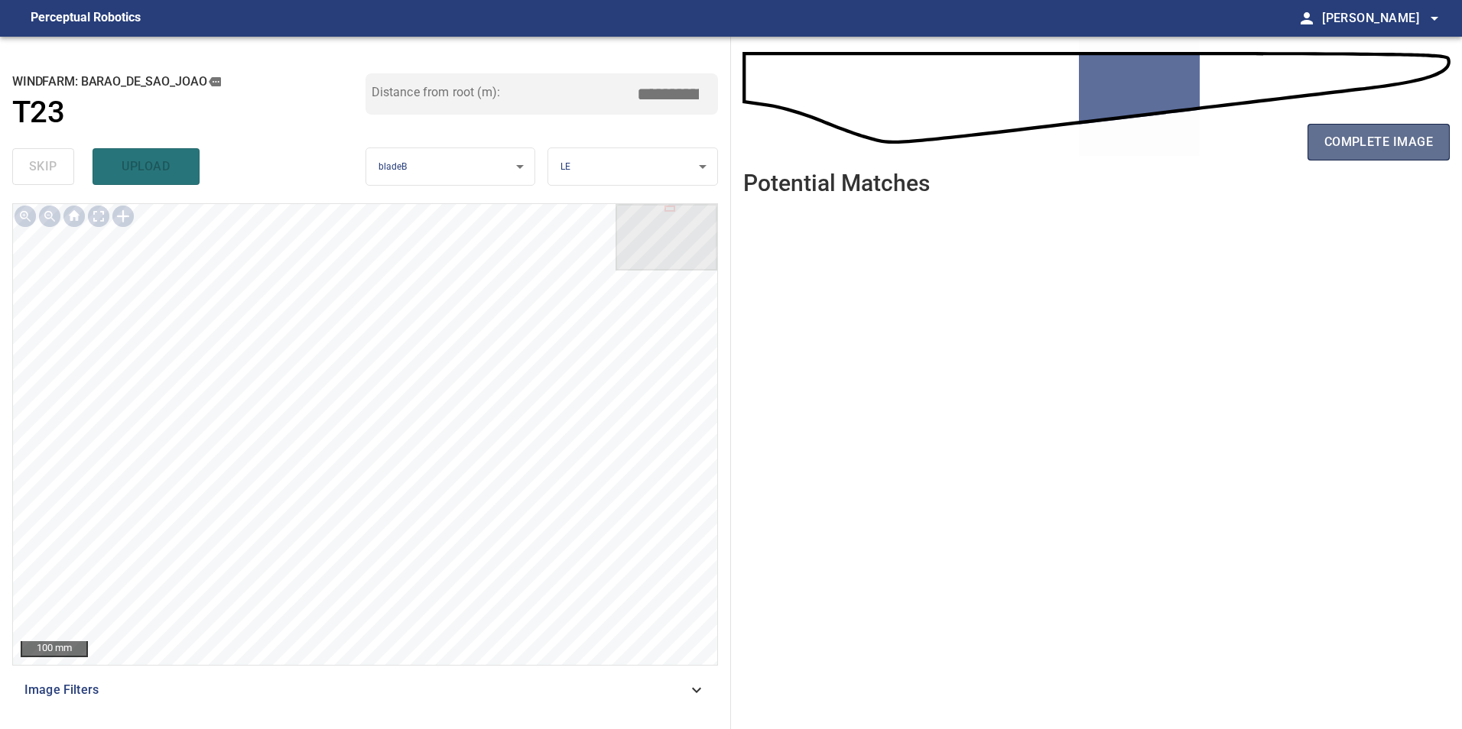
click at [1375, 148] on span "complete image" at bounding box center [1378, 141] width 109 height 21
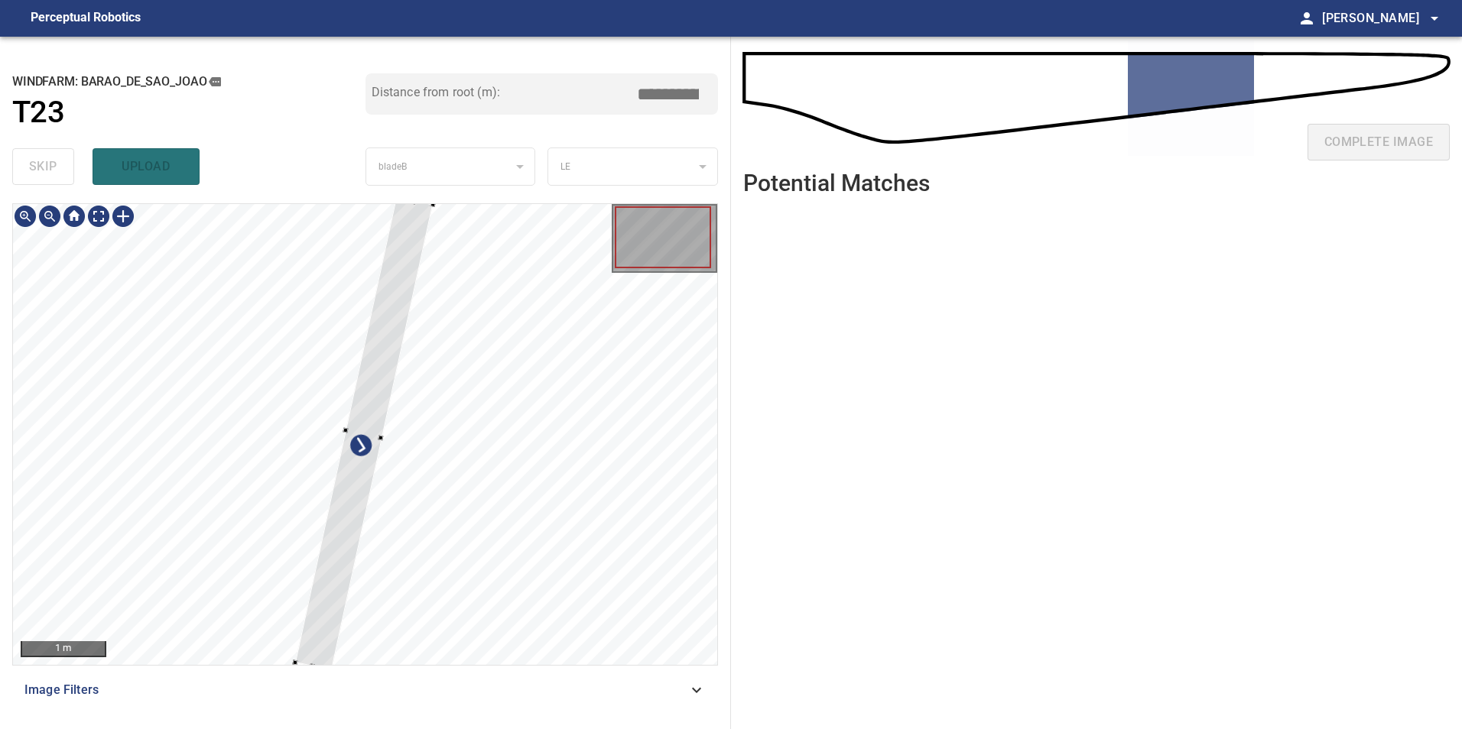
click at [162, 539] on div at bounding box center [365, 434] width 704 height 461
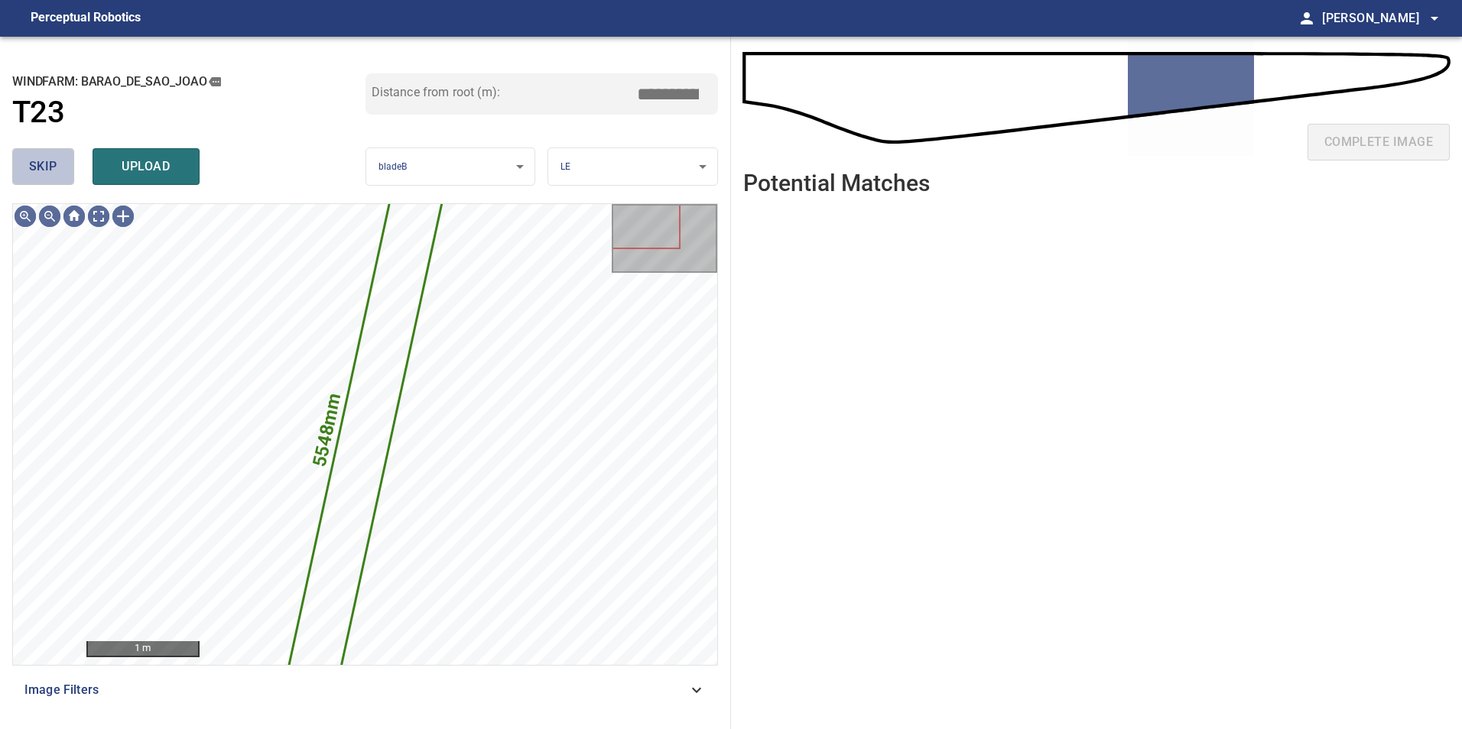
click at [55, 166] on span "skip" at bounding box center [43, 166] width 28 height 21
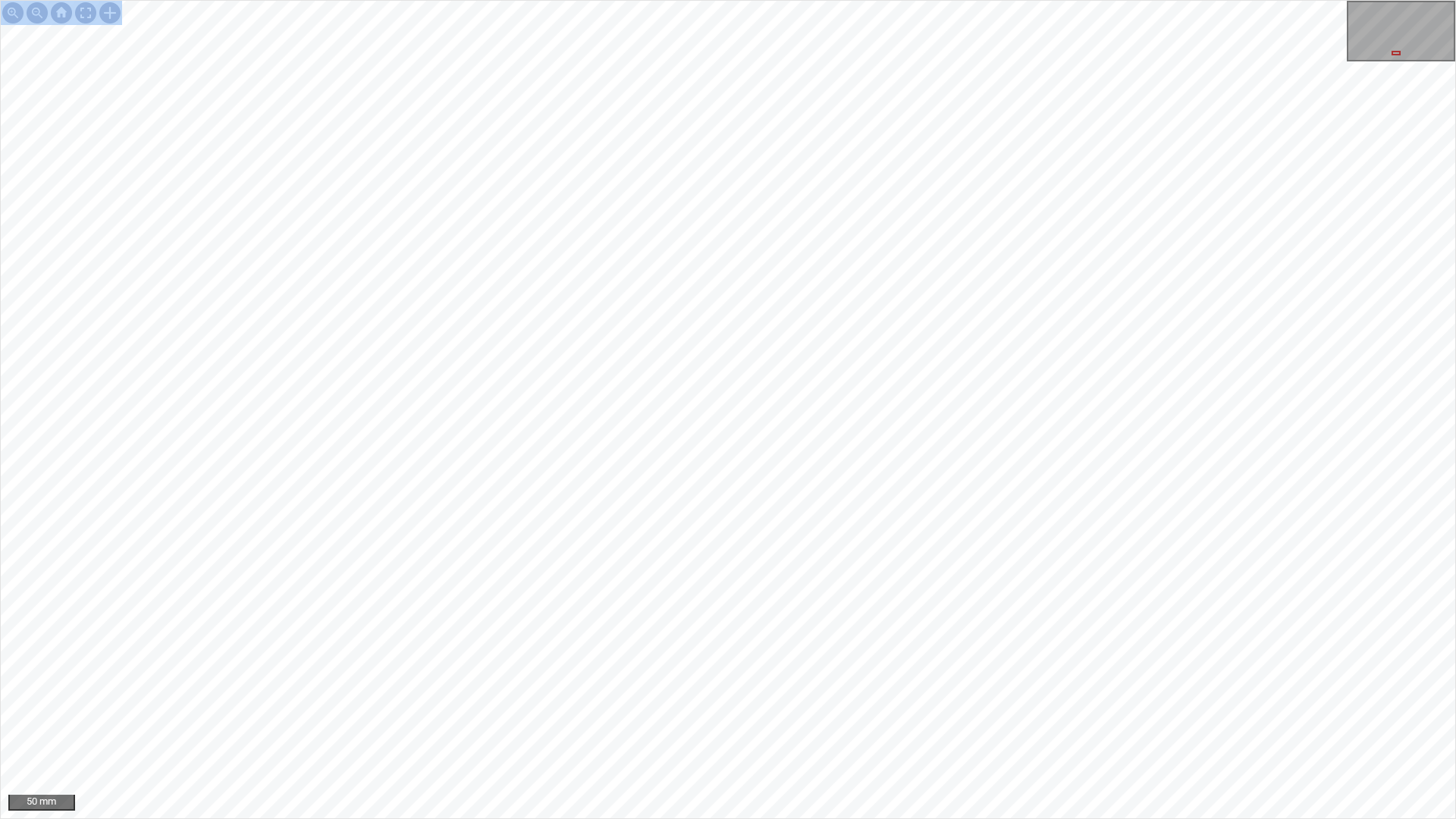
click at [915, 85] on div "50 mm" at bounding box center [728, 410] width 1456 height 819
click at [786, 723] on div "50 mm" at bounding box center [728, 410] width 1456 height 819
click at [937, 723] on div "50 mm" at bounding box center [728, 410] width 1456 height 819
click at [951, 723] on div "50 mm" at bounding box center [728, 410] width 1456 height 819
click at [862, 723] on div "50 mm" at bounding box center [728, 410] width 1456 height 819
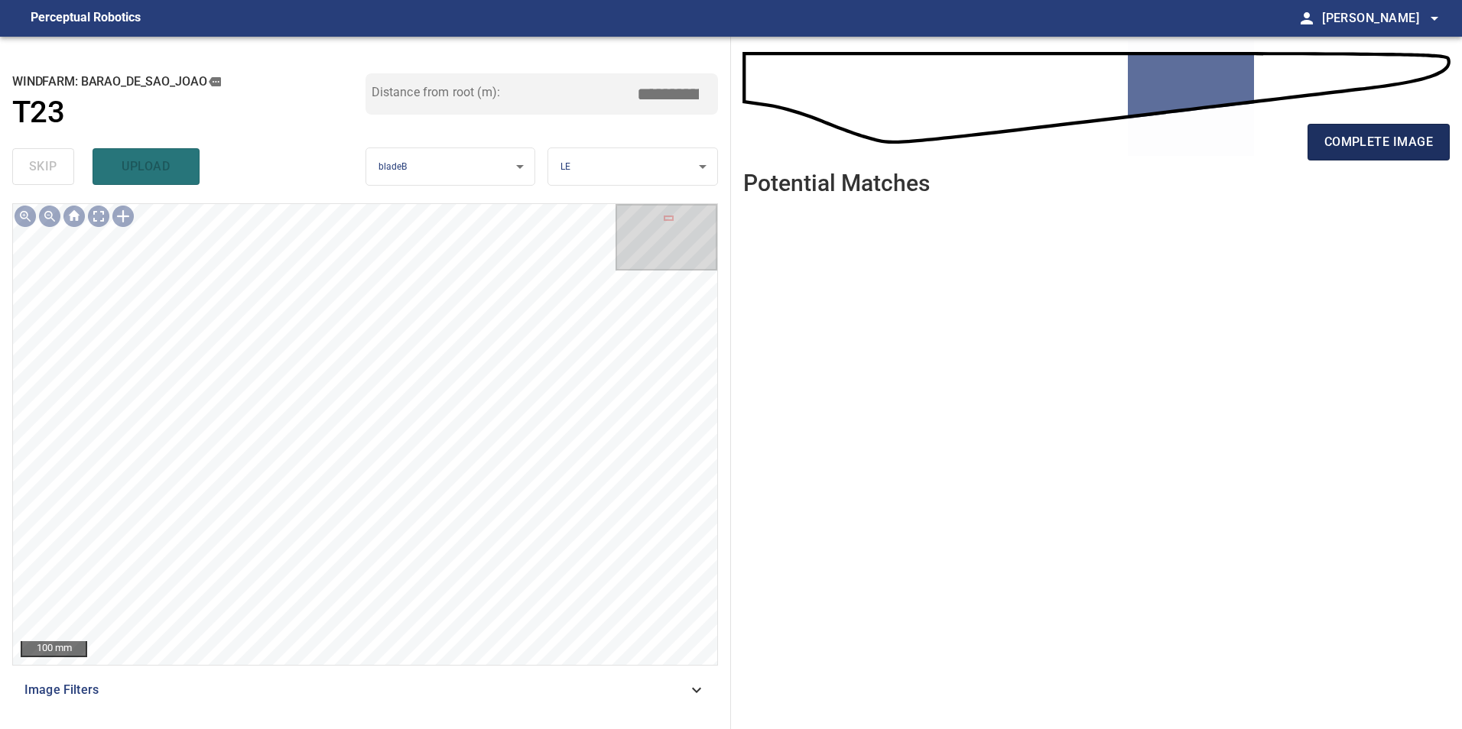
click at [1336, 141] on span "complete image" at bounding box center [1378, 141] width 109 height 21
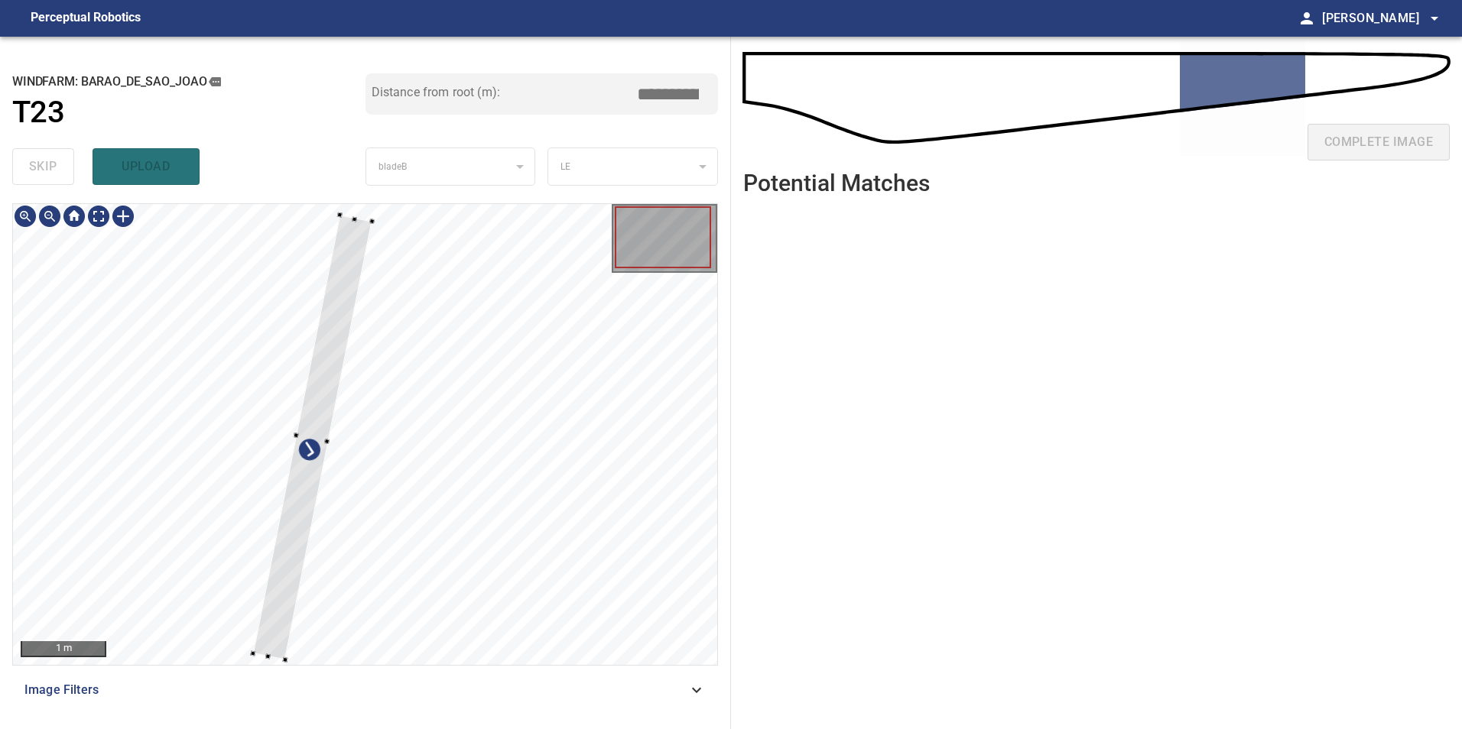
click at [215, 557] on div at bounding box center [365, 434] width 704 height 461
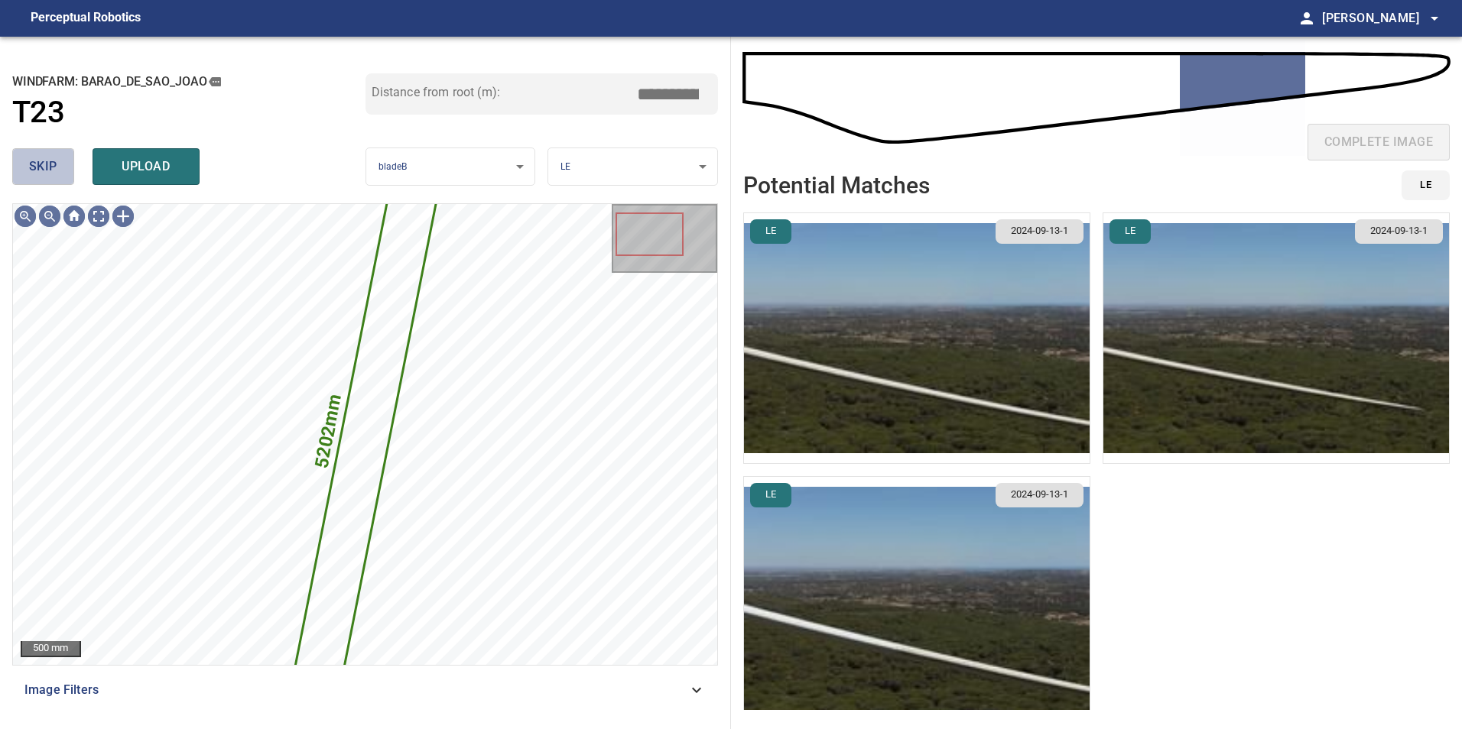
click at [50, 157] on span "skip" at bounding box center [43, 166] width 28 height 21
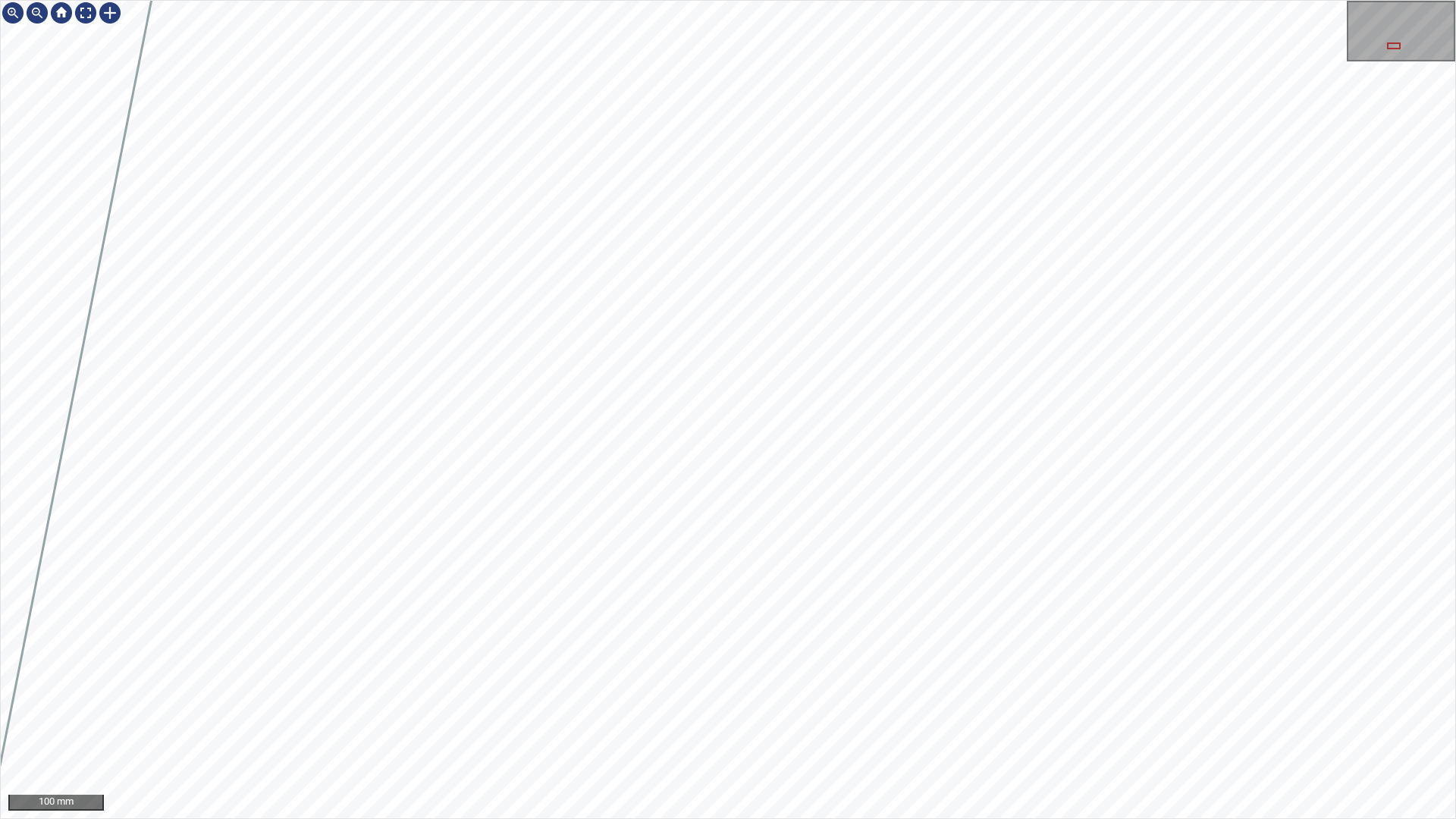
click at [816, 723] on div "100 mm" at bounding box center [728, 410] width 1456 height 819
click at [470, 723] on div "50 mm" at bounding box center [728, 410] width 1456 height 819
click at [722, 723] on div "50 mm" at bounding box center [728, 410] width 1456 height 819
click at [840, 723] on div "50 mm" at bounding box center [728, 410] width 1456 height 819
click at [887, 723] on div "50 mm" at bounding box center [728, 410] width 1456 height 819
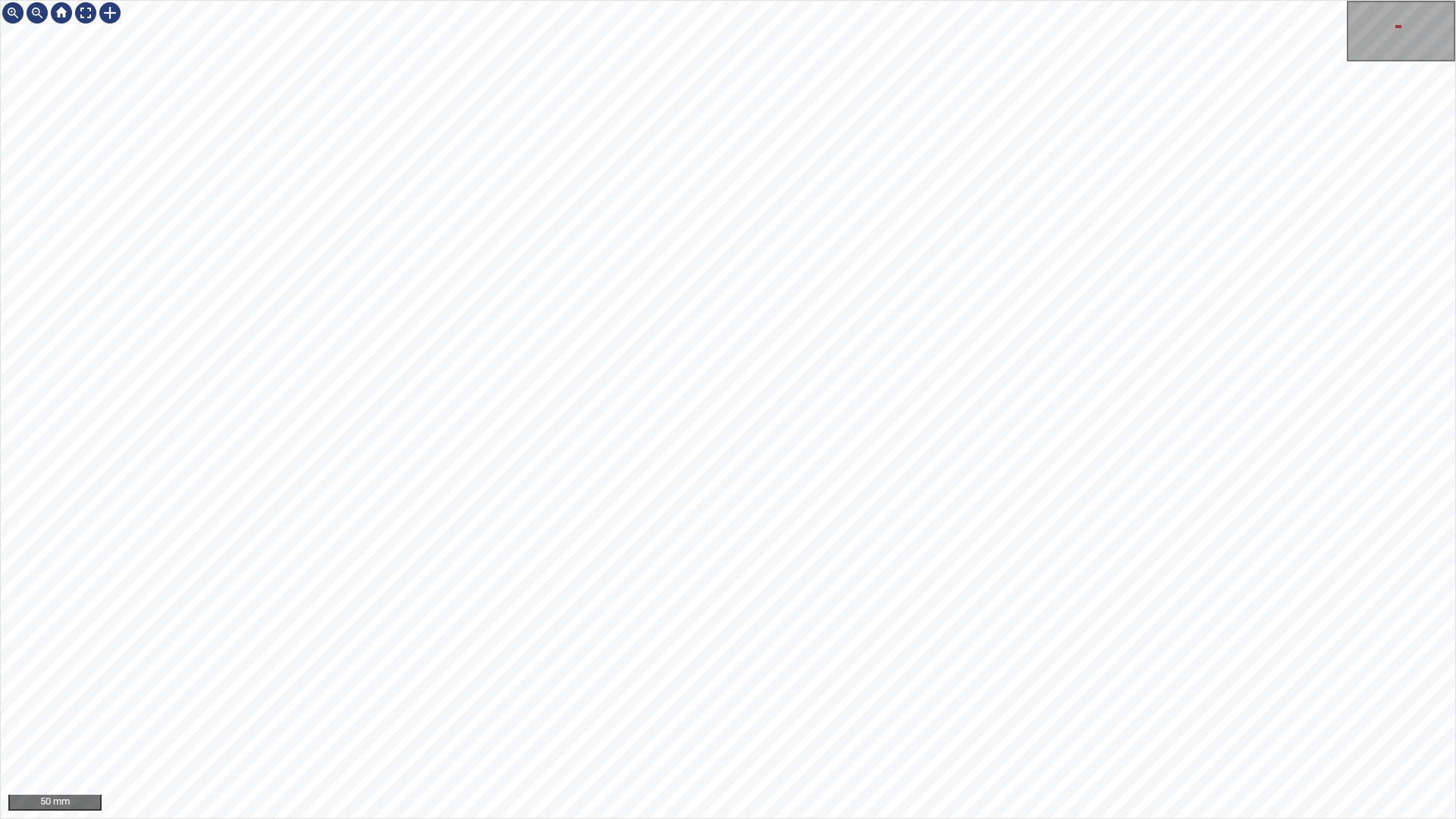
click at [1116, 723] on div "50 mm" at bounding box center [728, 410] width 1456 height 819
click at [951, 723] on div "50 mm" at bounding box center [728, 410] width 1456 height 819
click at [1013, 723] on div "50 mm" at bounding box center [728, 410] width 1456 height 819
click at [1135, 0] on div "50 mm" at bounding box center [728, 410] width 1456 height 819
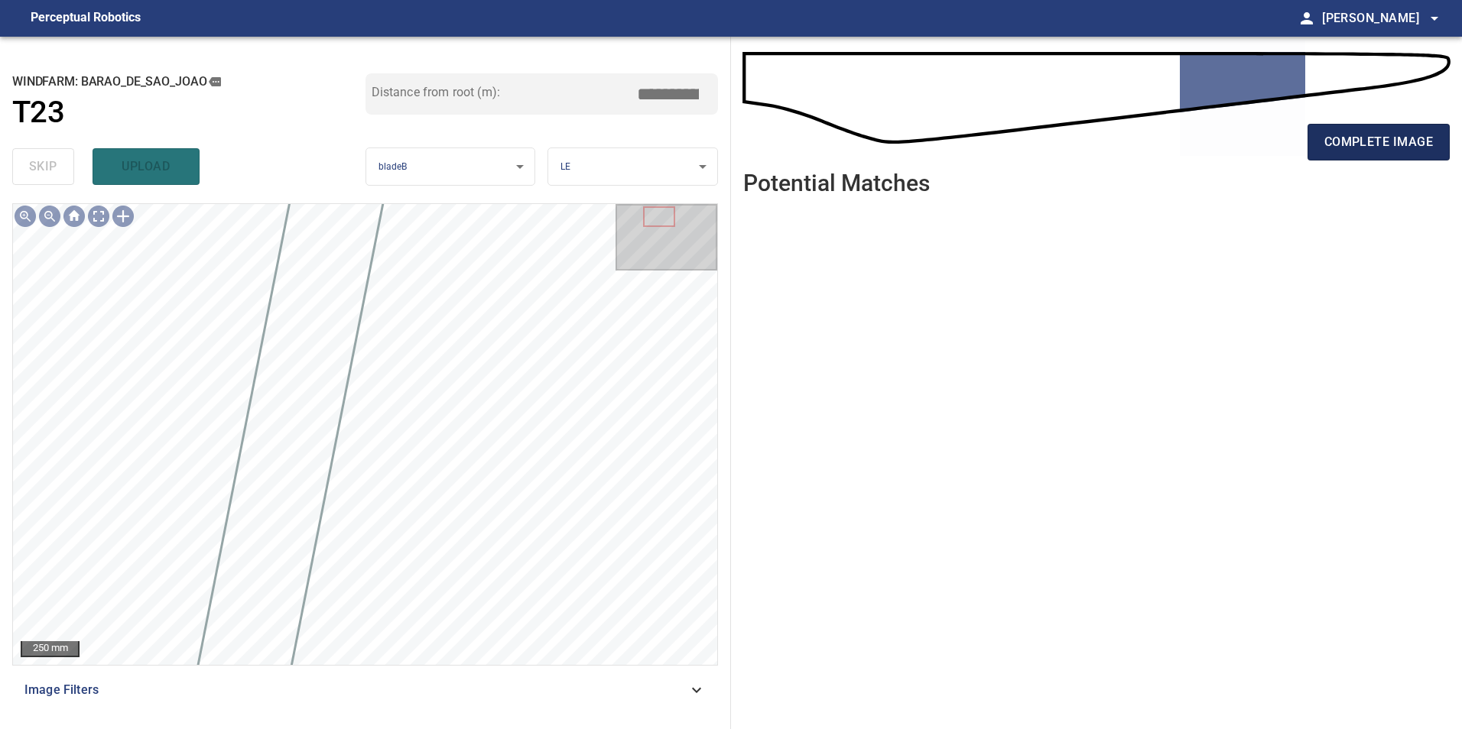
click at [1369, 141] on span "complete image" at bounding box center [1378, 141] width 109 height 21
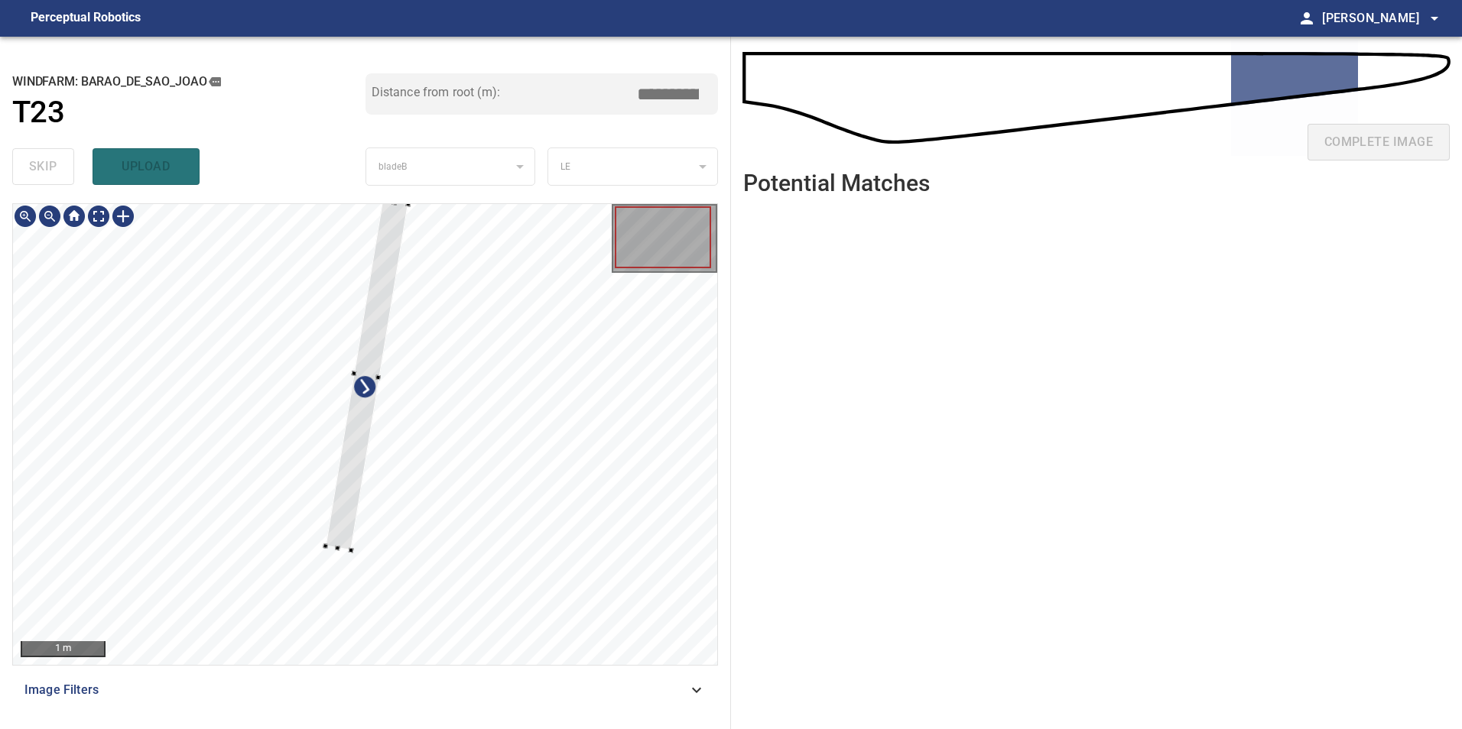
click at [542, 615] on div at bounding box center [365, 434] width 704 height 461
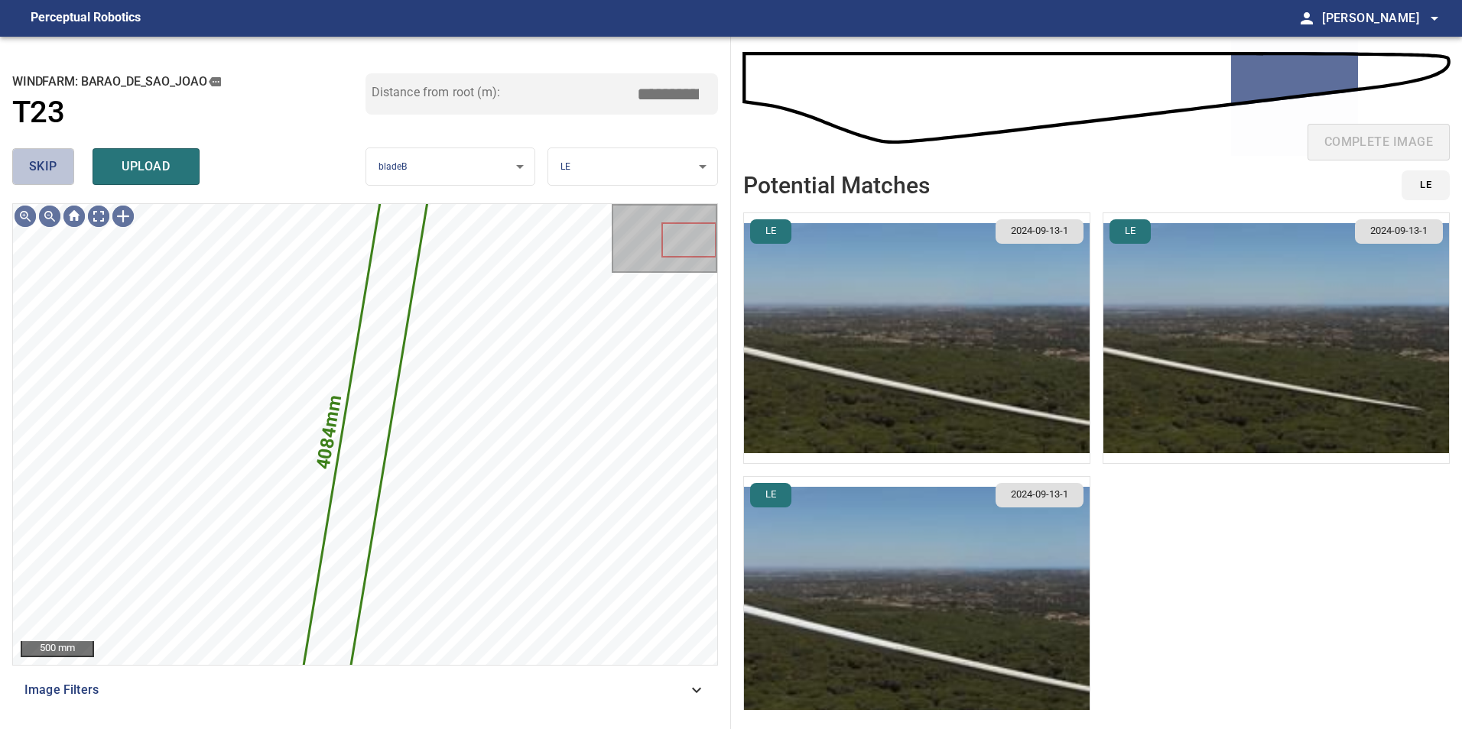
drag, startPoint x: 33, startPoint y: 173, endPoint x: 44, endPoint y: 187, distance: 17.4
click at [33, 175] on span "skip" at bounding box center [43, 166] width 28 height 21
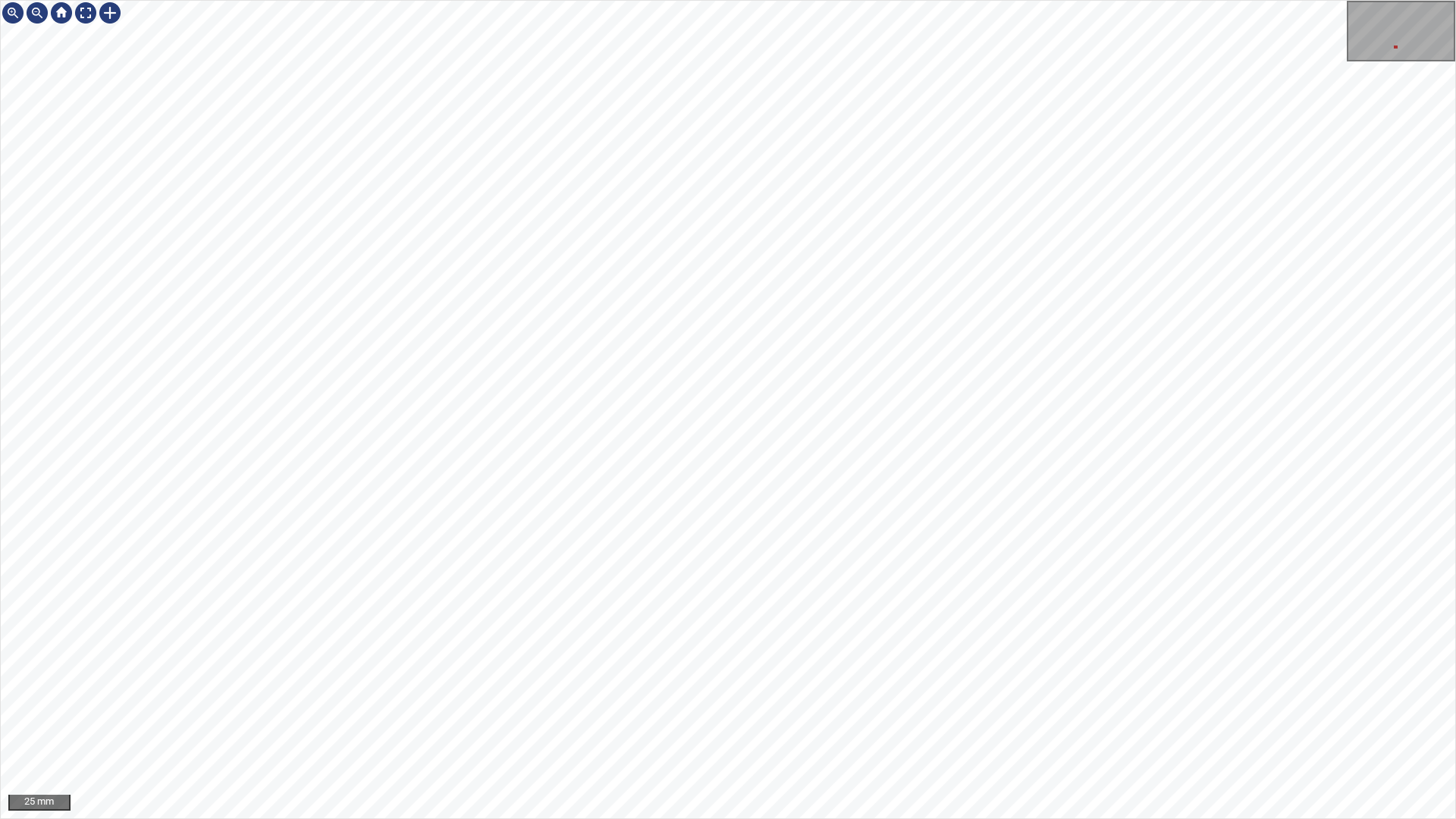
click at [1006, 0] on div "25 mm" at bounding box center [728, 410] width 1456 height 819
click at [1020, 0] on div "50 mm" at bounding box center [728, 410] width 1456 height 819
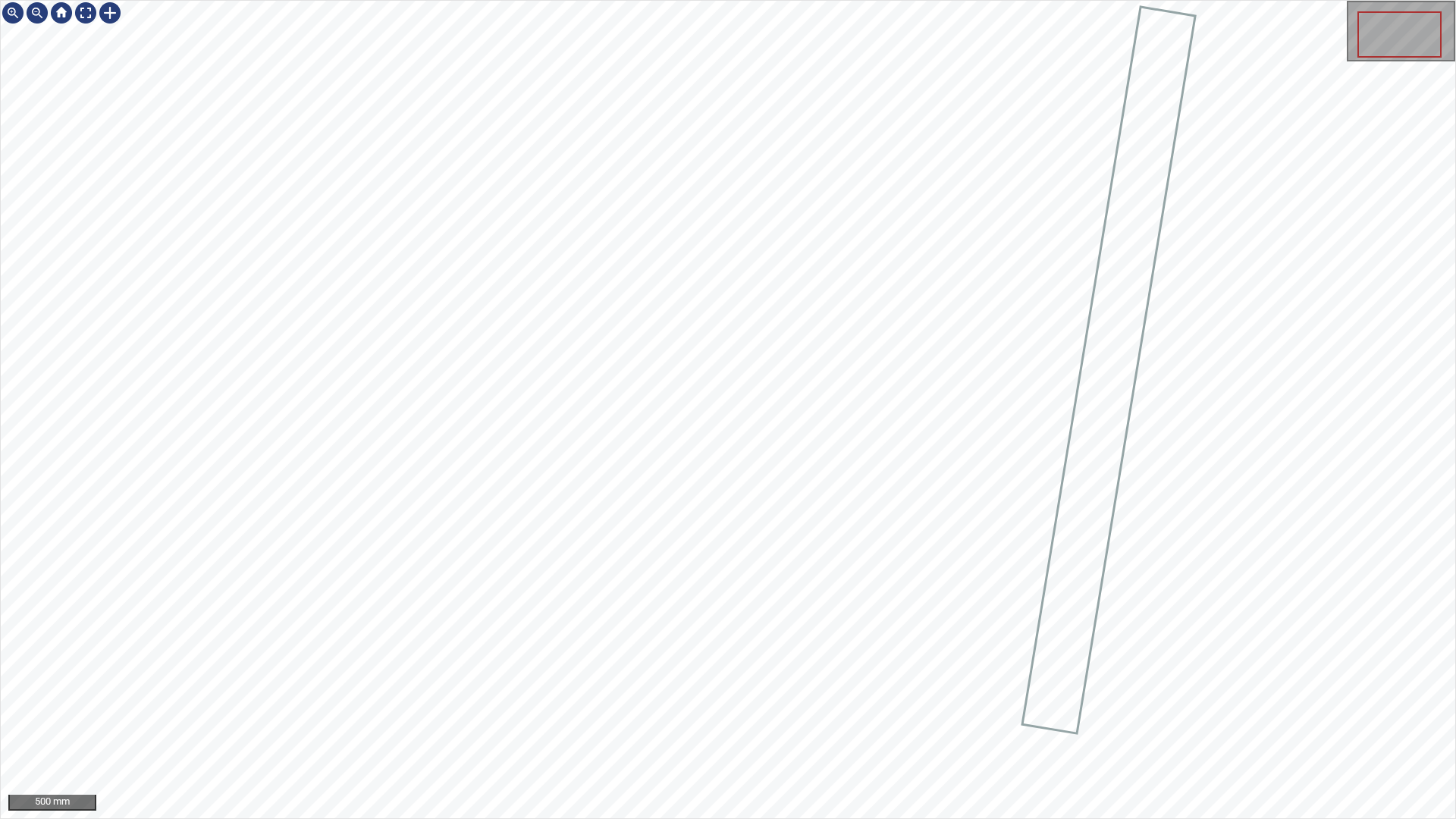
click at [1112, 458] on icon at bounding box center [1108, 370] width 171 height 724
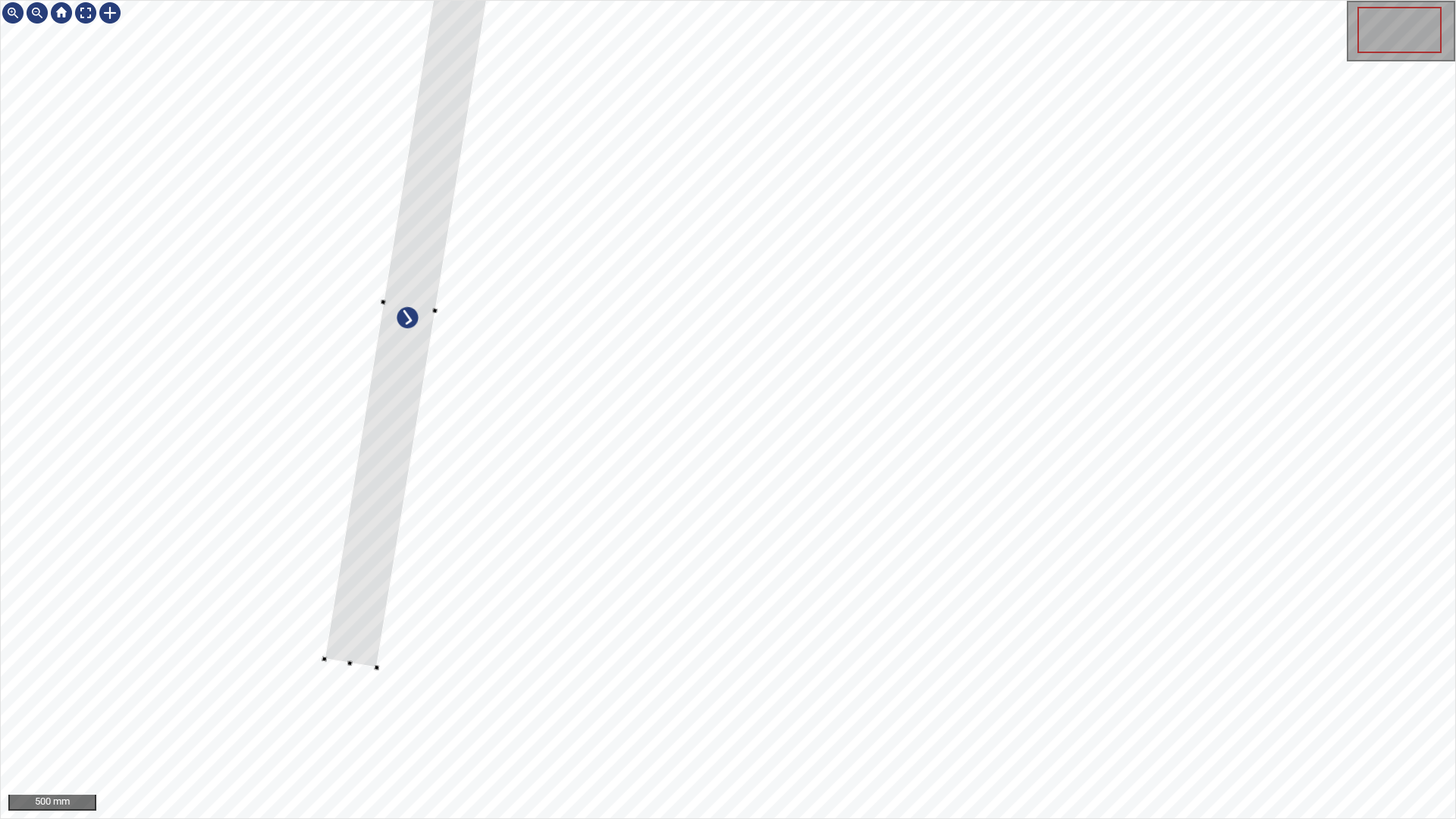
click at [347, 423] on div at bounding box center [728, 410] width 1454 height 817
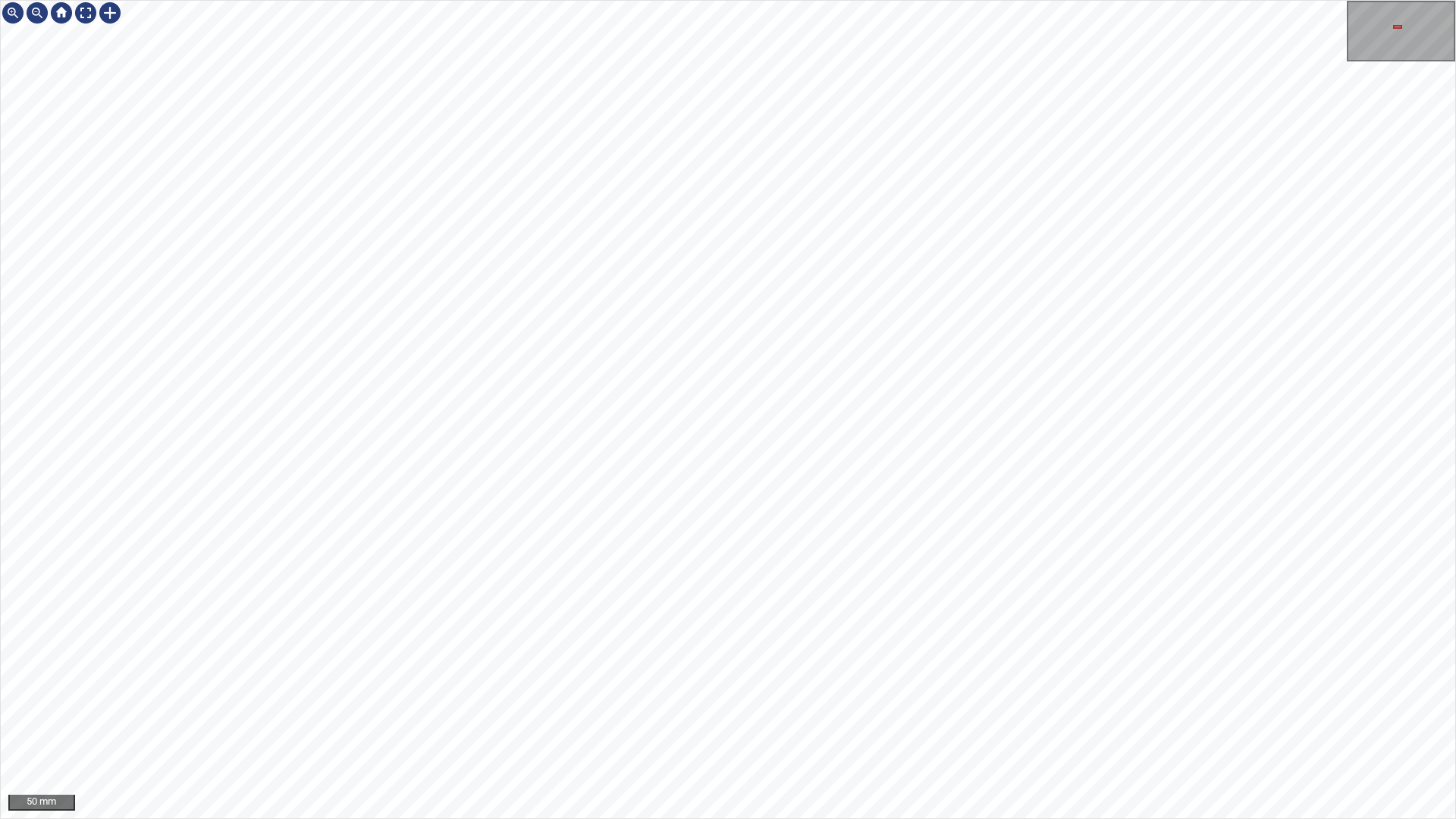
click at [866, 723] on div "4084mm 299mm 50 mm" at bounding box center [728, 410] width 1456 height 819
click at [855, 723] on div "4084mm 299mm 50 mm" at bounding box center [728, 410] width 1456 height 819
click at [730, 723] on div "4084mm 299mm 50 mm" at bounding box center [728, 410] width 1456 height 819
click at [853, 723] on div "4084mm 299mm 50 mm" at bounding box center [728, 410] width 1456 height 819
click at [913, 723] on div "4084mm 299mm 50 mm" at bounding box center [728, 410] width 1456 height 819
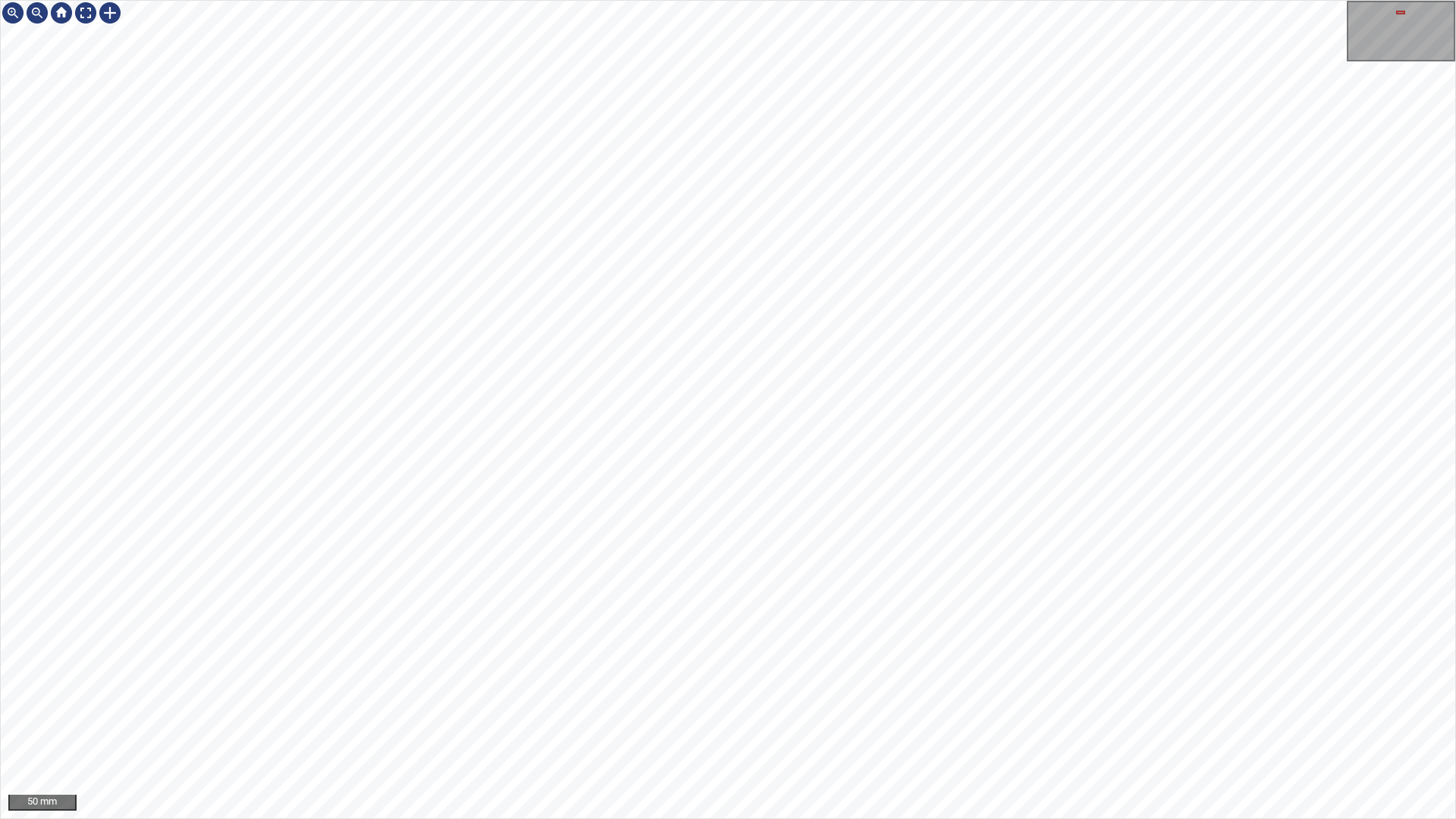
click at [1030, 723] on div "4084mm 299mm 50 mm" at bounding box center [728, 410] width 1456 height 819
click at [1017, 723] on div "4084mm 299mm 50 mm" at bounding box center [728, 410] width 1456 height 819
click at [1031, 723] on div "4084mm 299mm 50 mm" at bounding box center [728, 410] width 1456 height 819
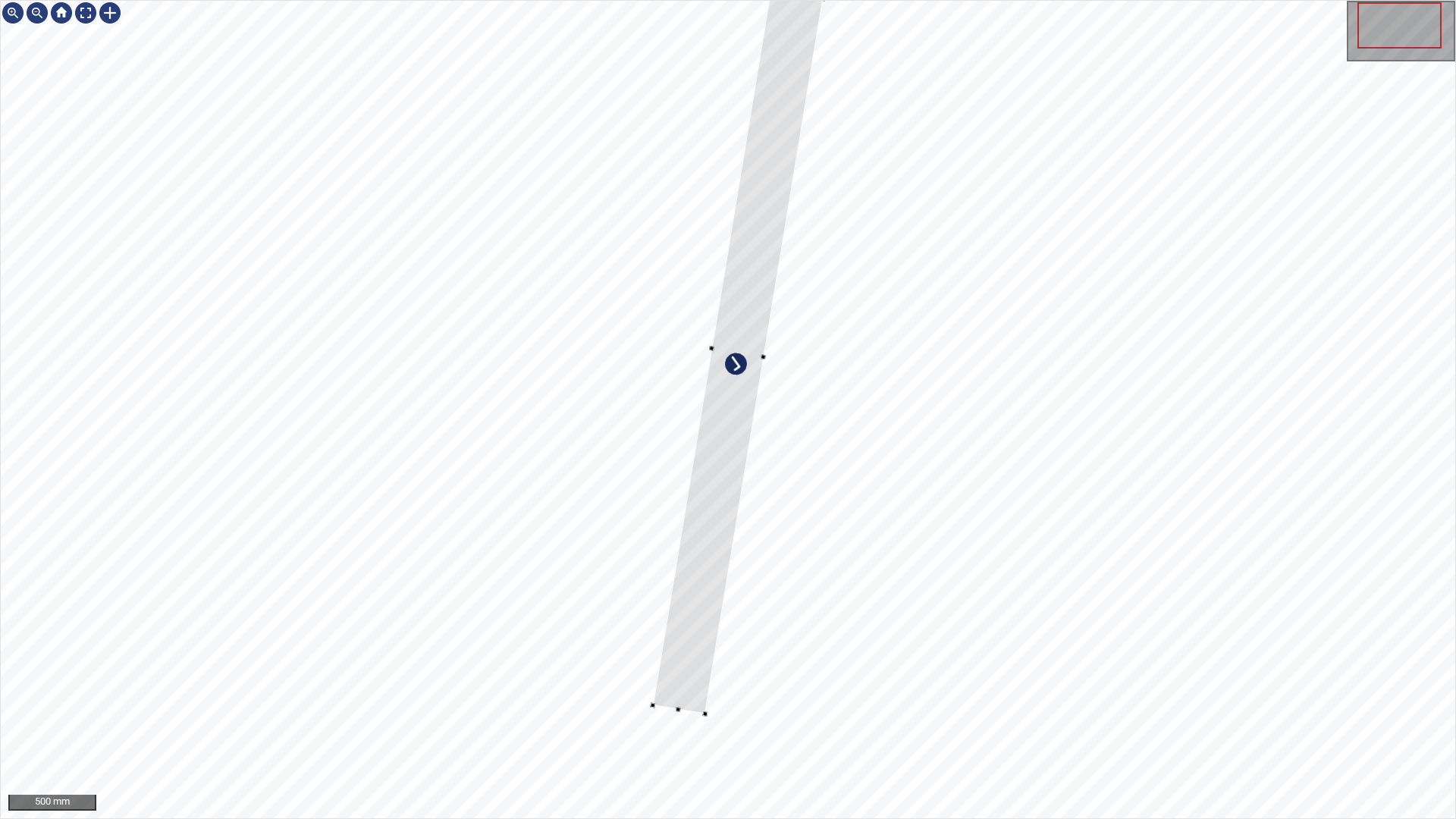
click at [726, 612] on div at bounding box center [728, 410] width 1454 height 817
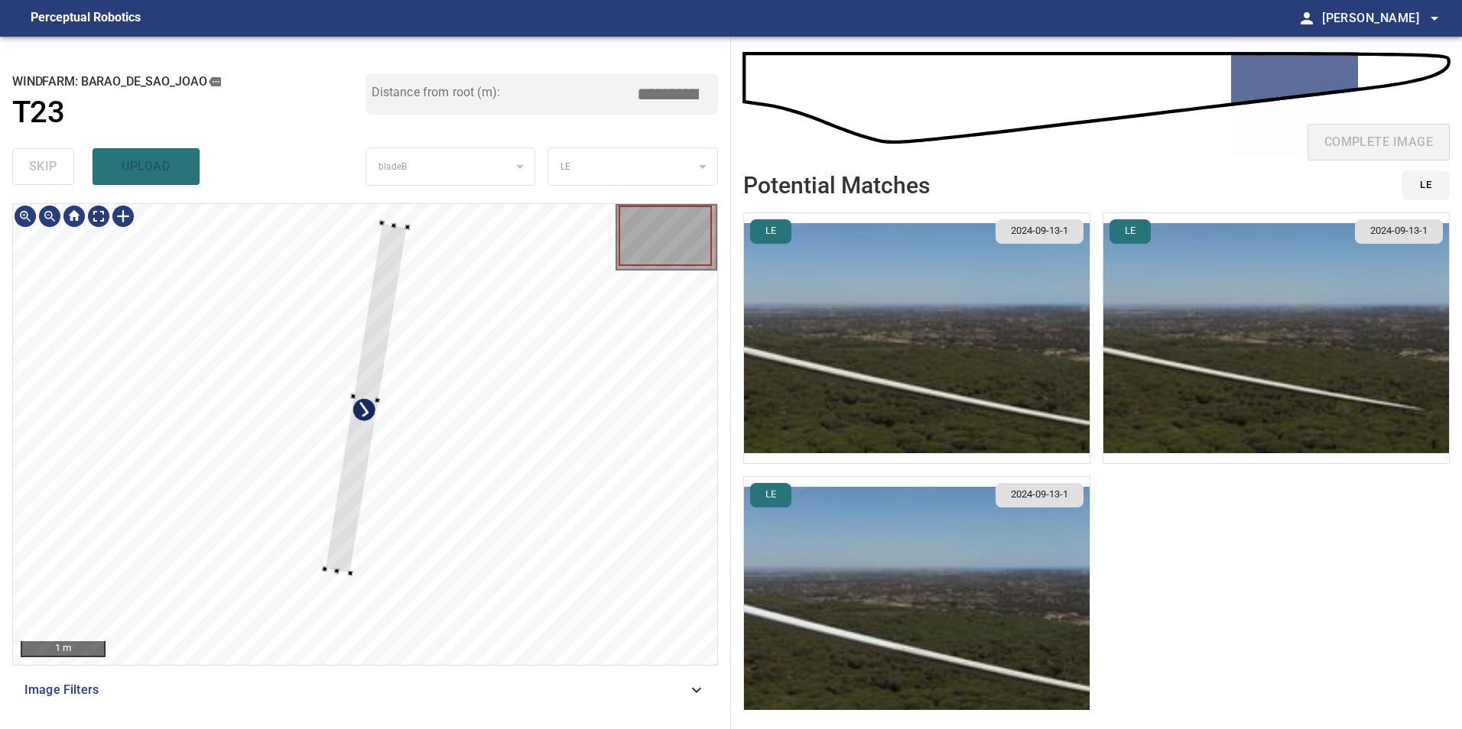
click at [392, 287] on div at bounding box center [366, 397] width 83 height 350
click at [334, 551] on div at bounding box center [366, 390] width 80 height 338
click at [341, 533] on div at bounding box center [363, 393] width 87 height 354
click at [338, 549] on div at bounding box center [337, 546] width 5 height 5
click at [342, 518] on div at bounding box center [362, 386] width 84 height 333
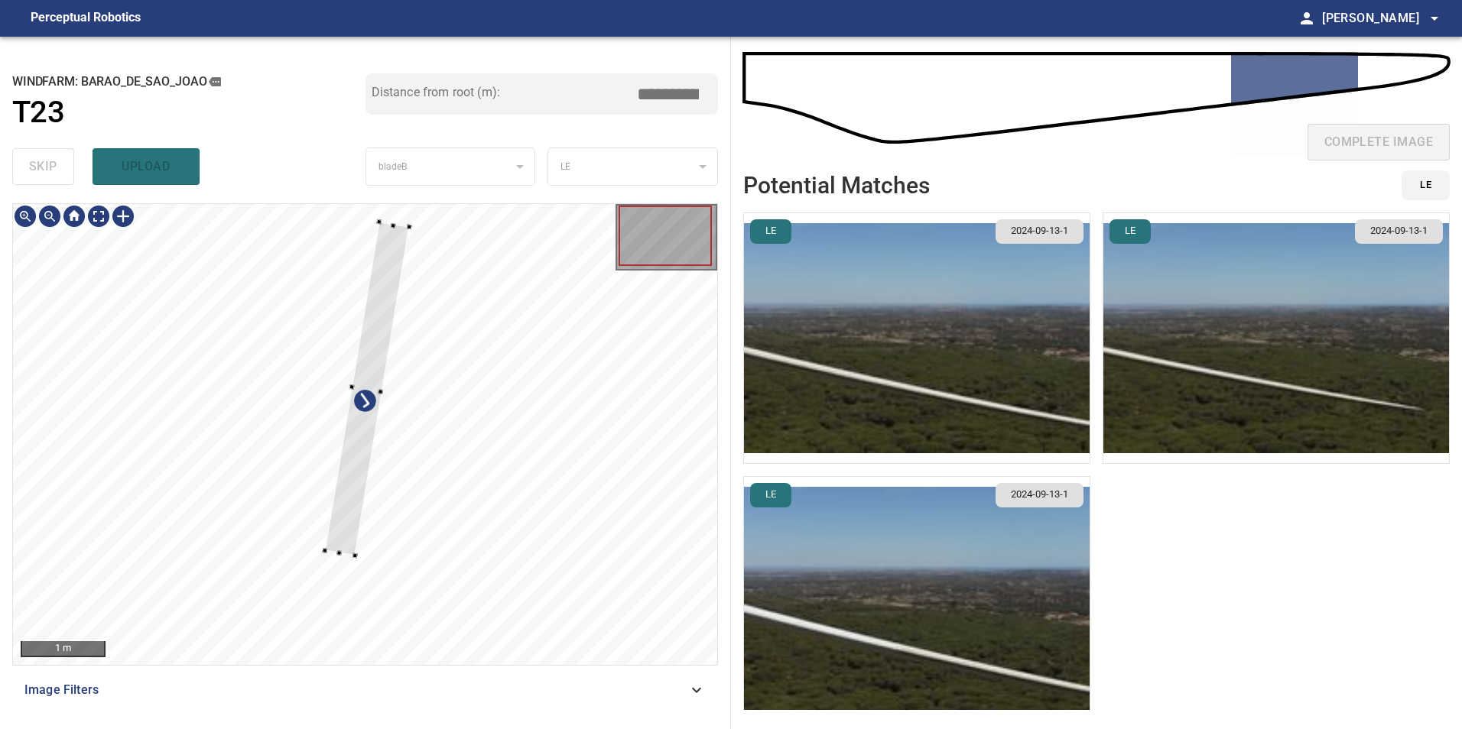
click at [379, 340] on div at bounding box center [366, 388] width 84 height 333
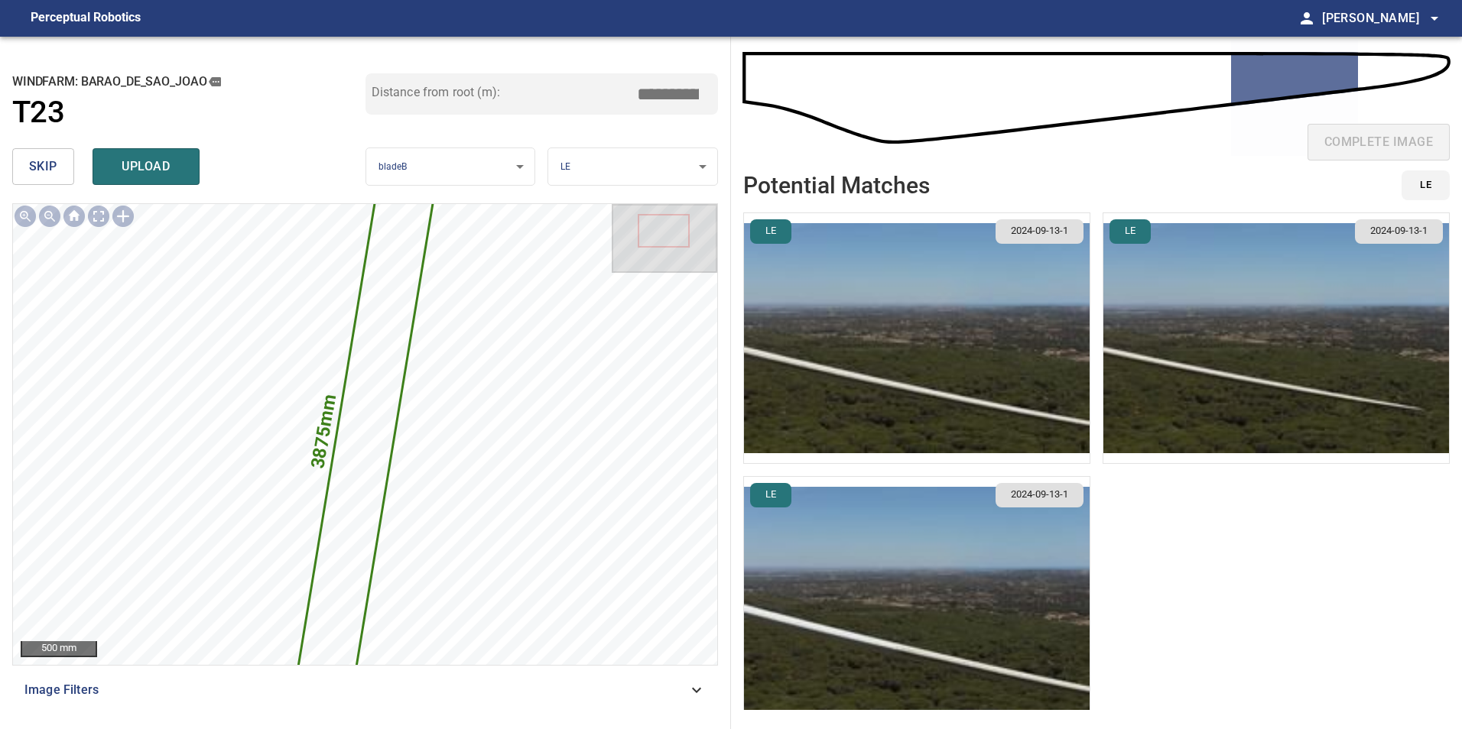
drag, startPoint x: 679, startPoint y: 98, endPoint x: 896, endPoint y: 88, distance: 217.3
click at [896, 88] on div "**********" at bounding box center [731, 383] width 1462 height 693
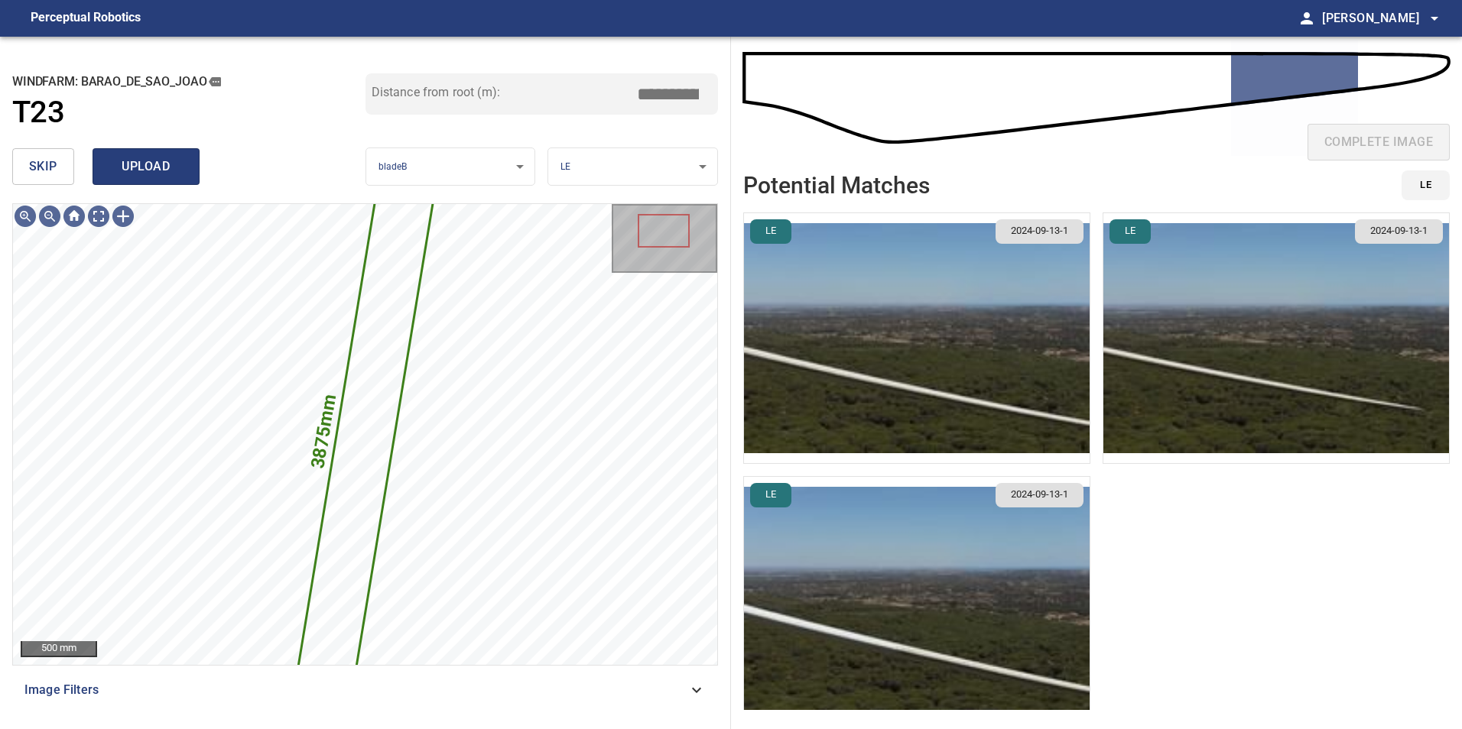
type input "*****"
click at [183, 174] on button "upload" at bounding box center [146, 166] width 107 height 37
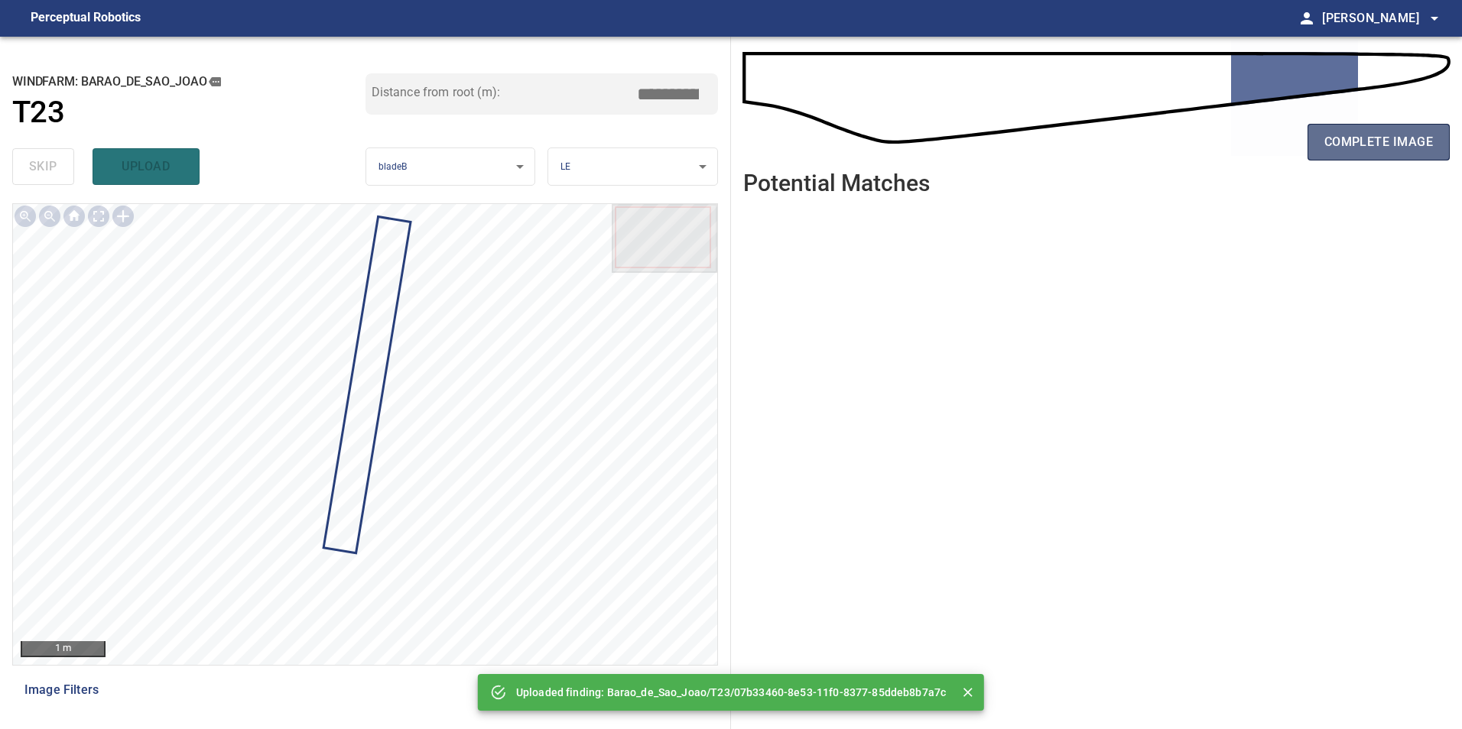
click at [1420, 148] on span "complete image" at bounding box center [1378, 141] width 109 height 21
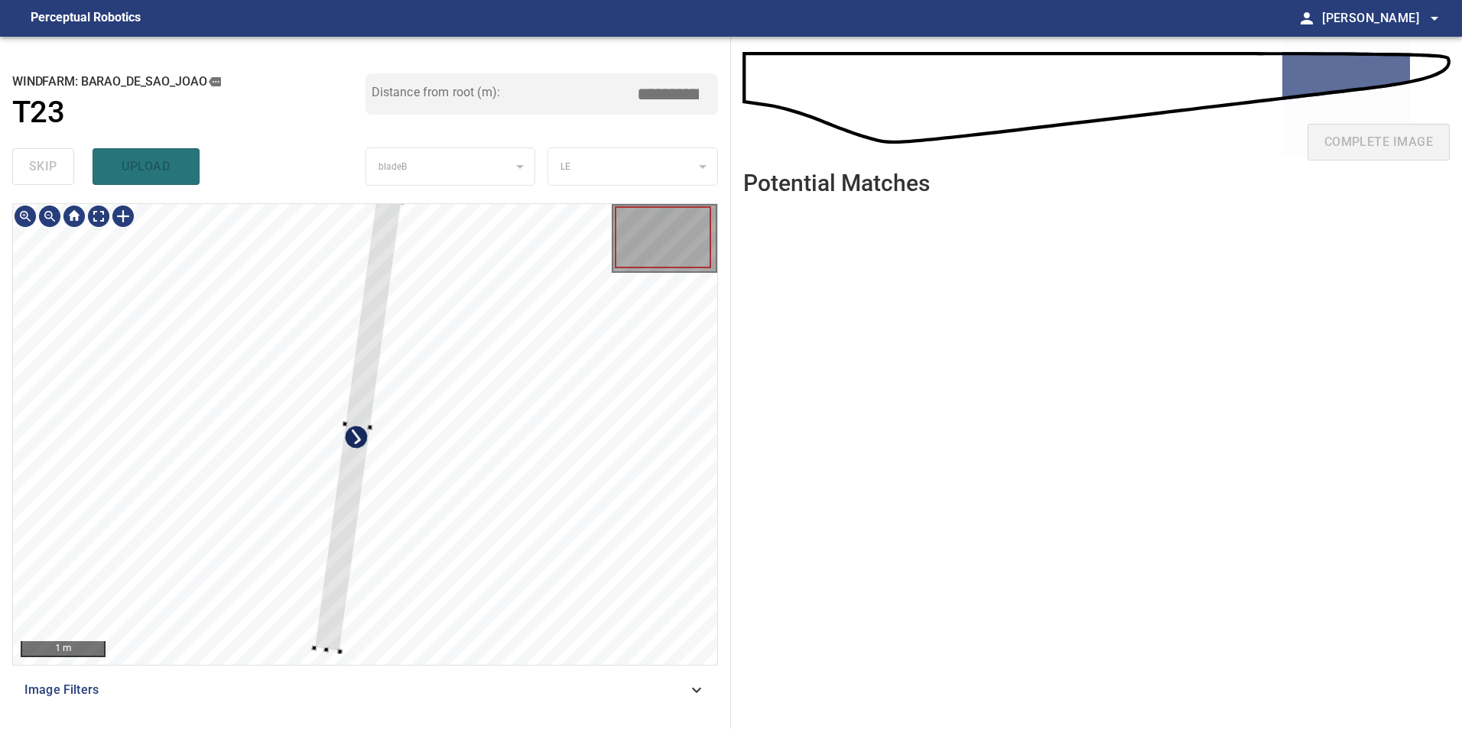
click at [460, 460] on div at bounding box center [365, 434] width 704 height 461
click at [445, 493] on div at bounding box center [365, 434] width 704 height 461
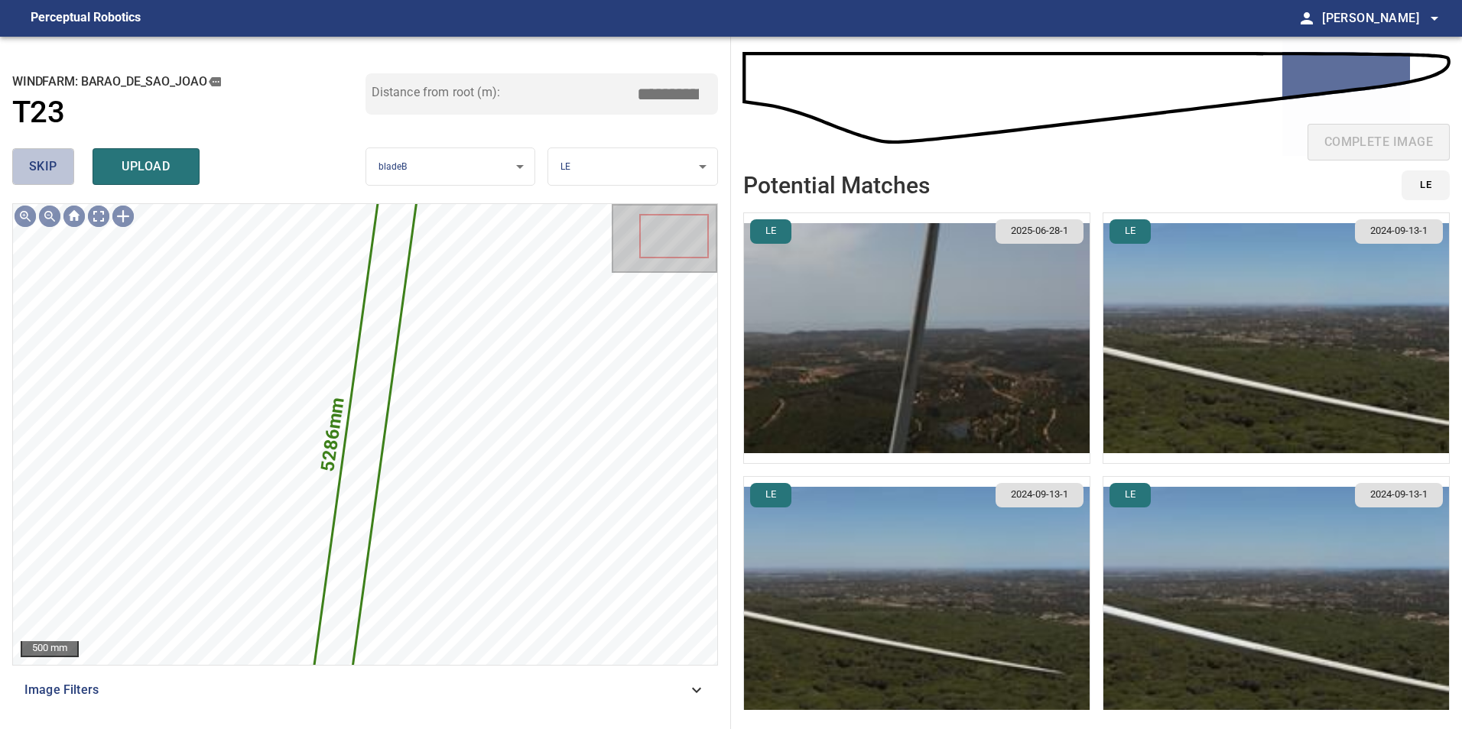
drag, startPoint x: 35, startPoint y: 157, endPoint x: 43, endPoint y: 172, distance: 16.4
click at [35, 160] on span "skip" at bounding box center [43, 166] width 28 height 21
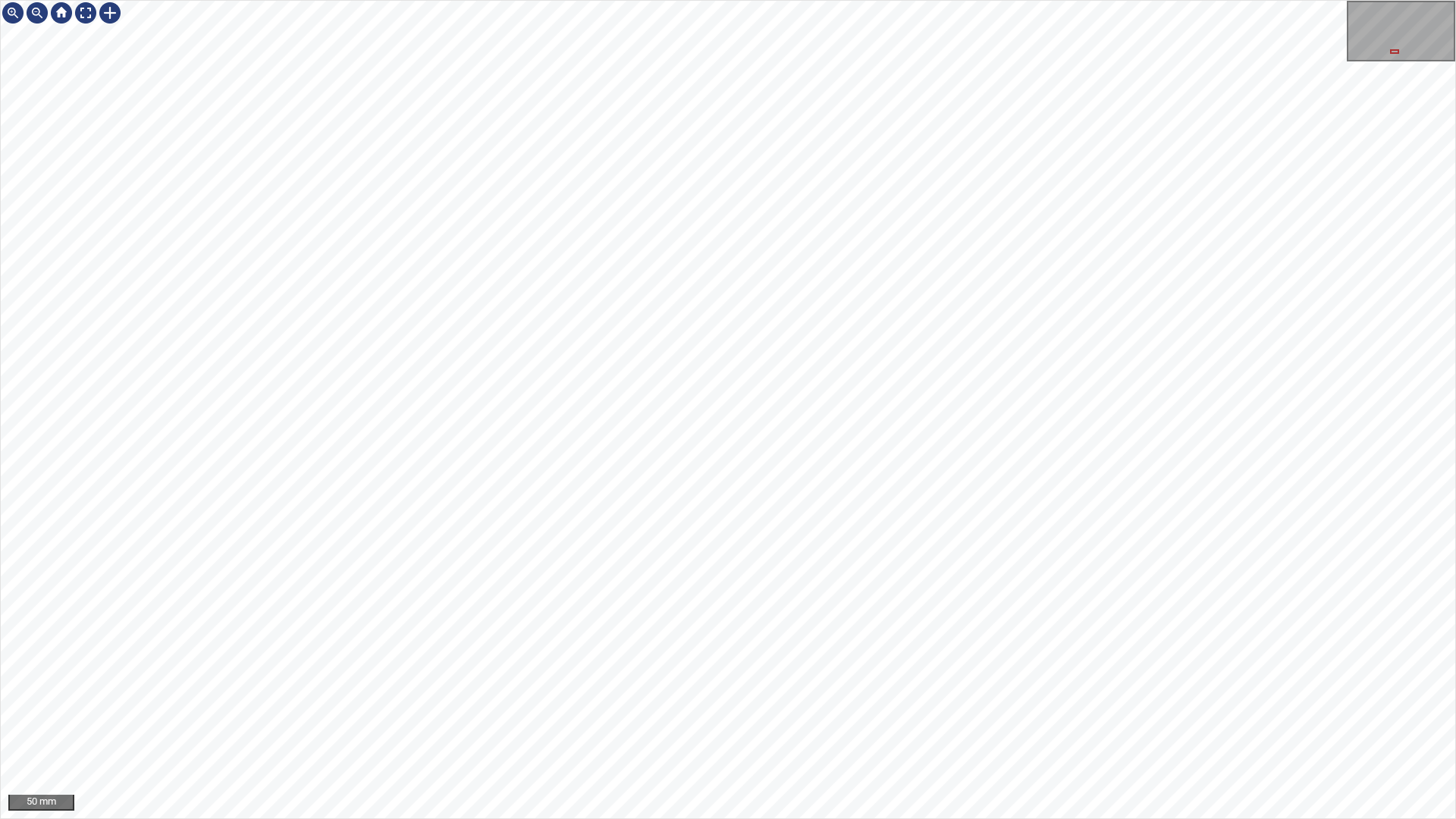
click at [740, 723] on div "50 mm" at bounding box center [728, 410] width 1456 height 819
click at [805, 723] on div "50 mm" at bounding box center [728, 410] width 1456 height 819
click at [922, 723] on div "50 mm" at bounding box center [728, 410] width 1456 height 819
click at [677, 723] on div "50 mm" at bounding box center [728, 410] width 1456 height 819
click at [730, 723] on div "50 mm" at bounding box center [728, 410] width 1456 height 819
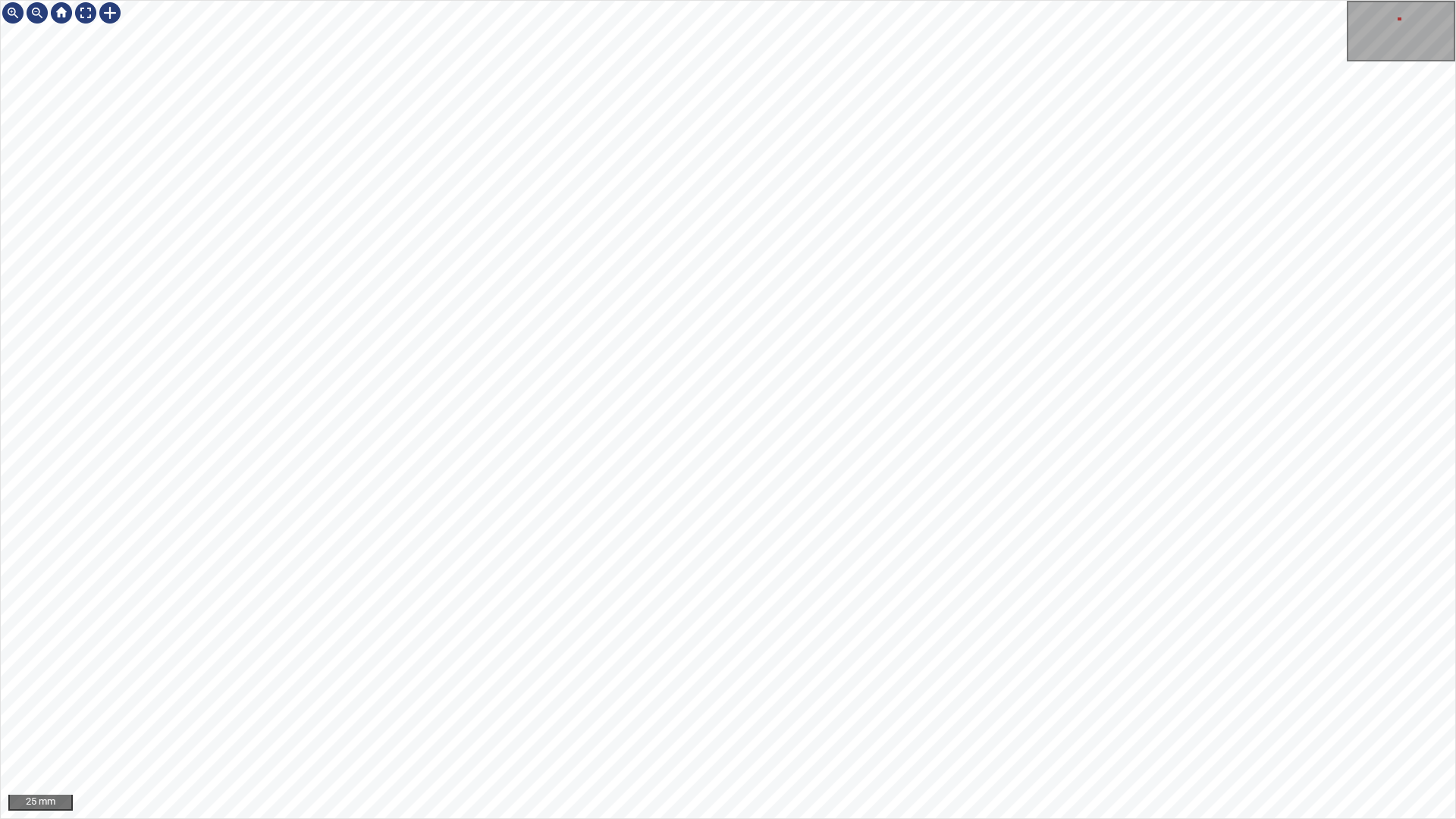
click at [801, 723] on div "25 mm" at bounding box center [728, 410] width 1456 height 819
click at [675, 723] on div "25 mm" at bounding box center [728, 410] width 1456 height 819
click at [474, 723] on div "100 mm" at bounding box center [728, 410] width 1456 height 819
